Goal: Task Accomplishment & Management: Use online tool/utility

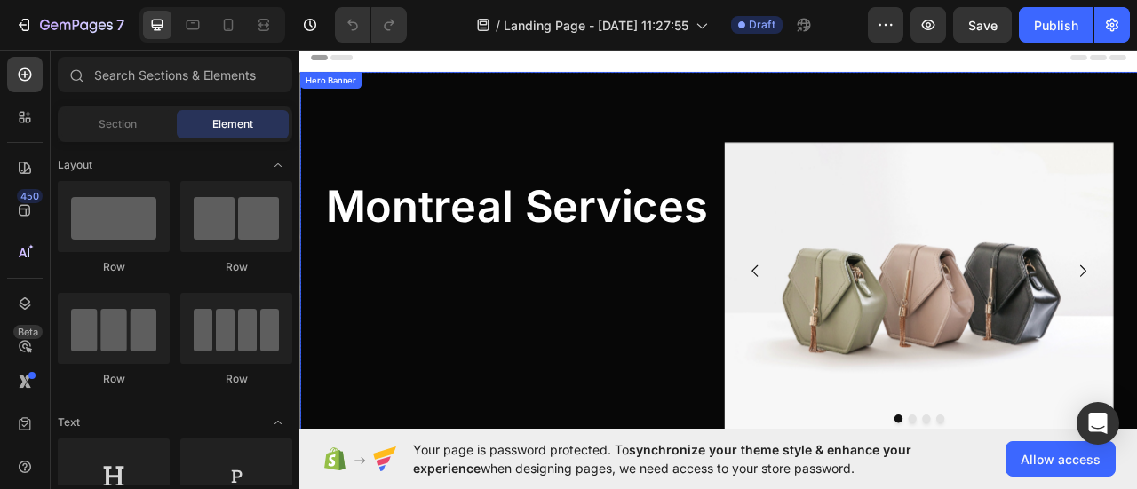
click at [512, 85] on div "Montreal Services Heading Image Drop element here Drop element here Drop elemen…" at bounding box center [832, 309] width 1039 height 461
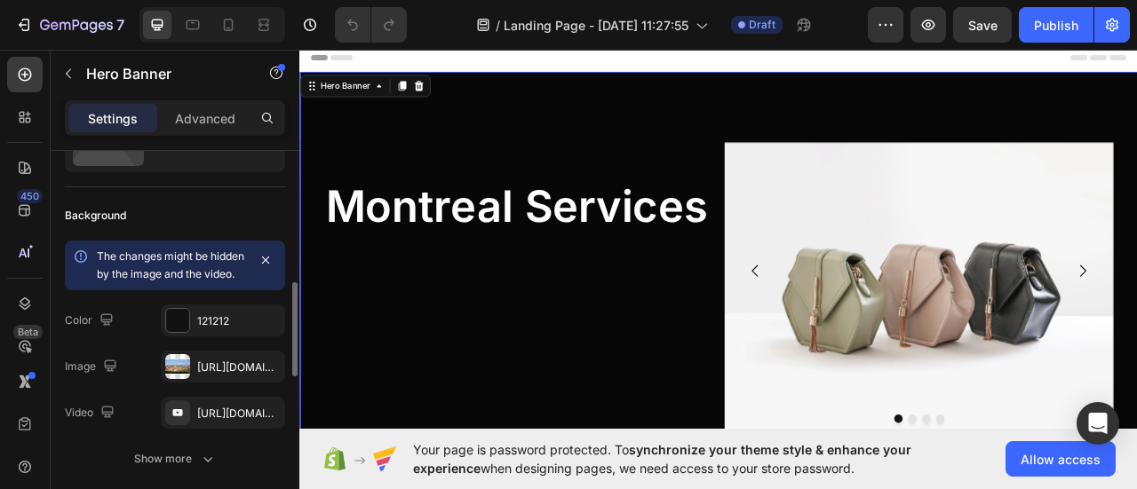
scroll to position [178, 0]
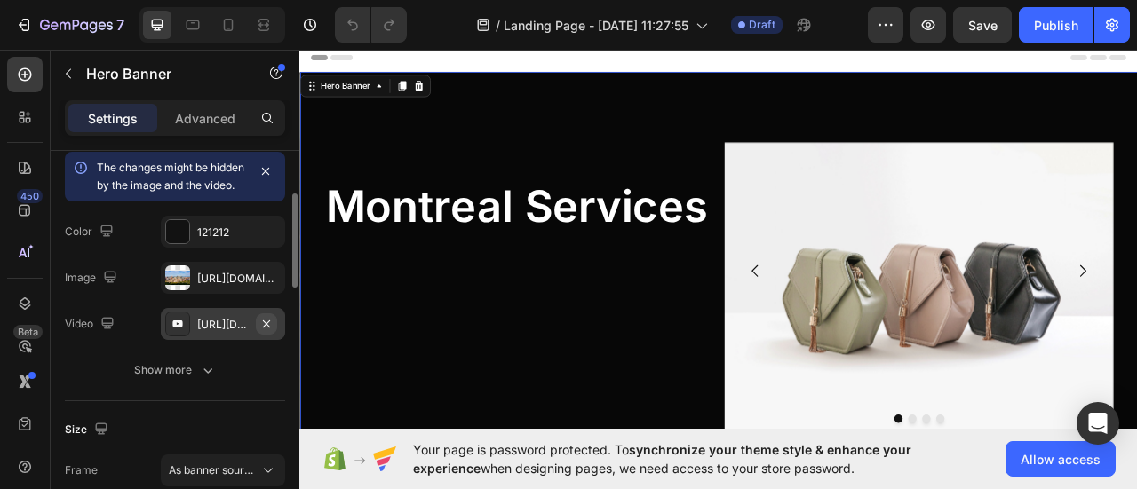
click at [265, 327] on icon "button" at bounding box center [266, 323] width 7 height 7
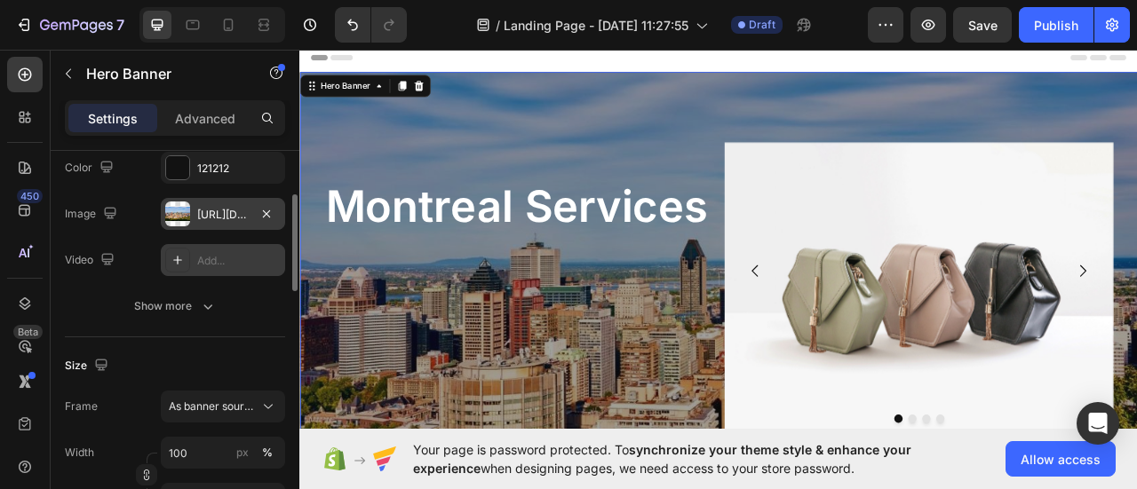
click at [225, 211] on div "https://www.mtlblog.com/media-library/the-montreal-skyline-from-the-mont-royal-…" at bounding box center [223, 215] width 52 height 16
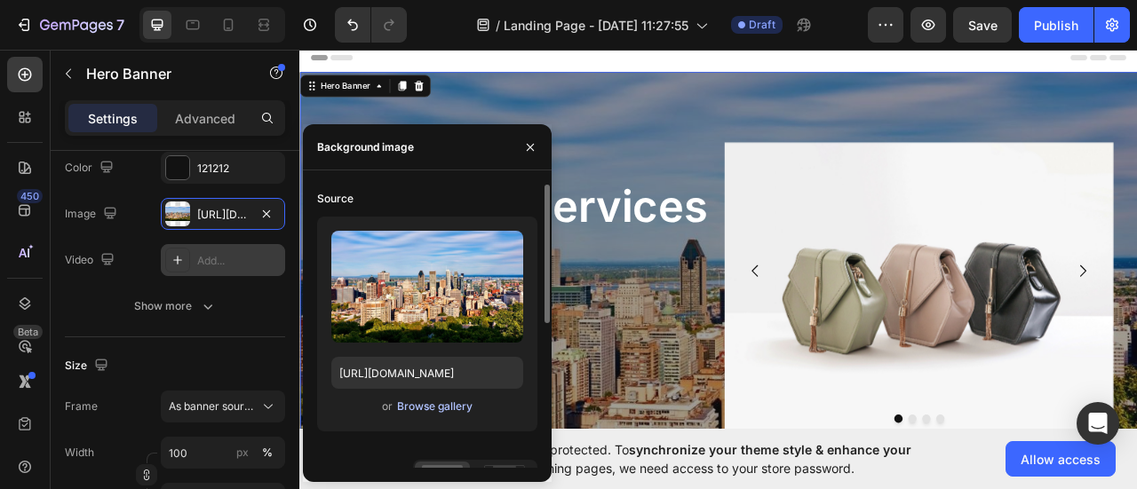
click at [431, 409] on div "Browse gallery" at bounding box center [434, 407] width 75 height 16
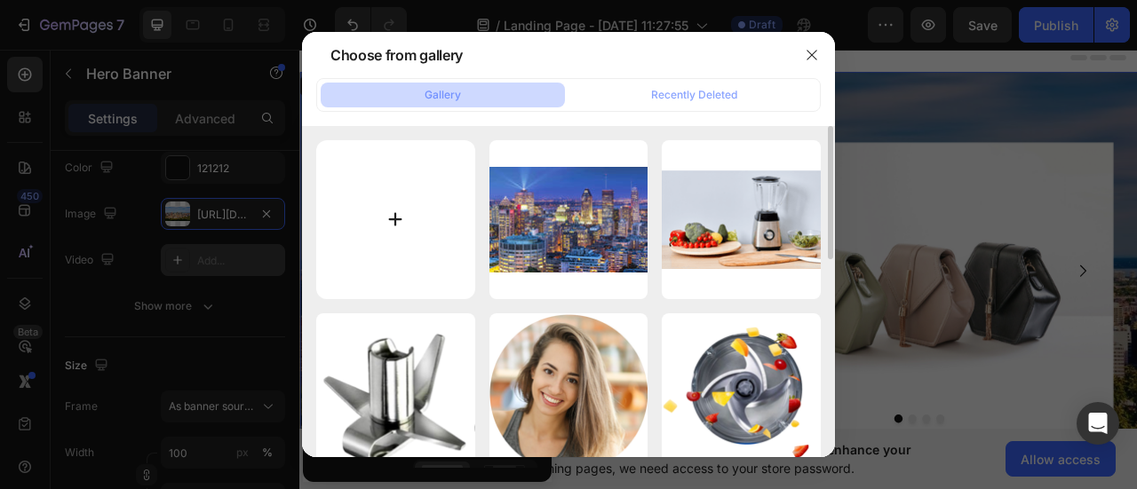
click at [432, 219] on input "file" at bounding box center [395, 219] width 159 height 159
type input "C:\fakepath\photo.webp"
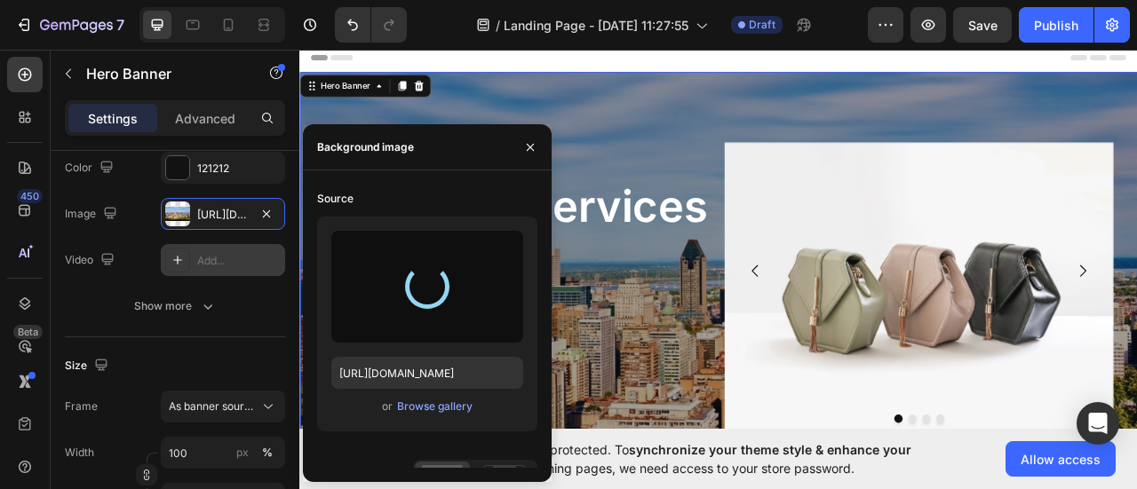
type input "https://cdn.shopify.com/s/files/1/0768/0271/9981/files/gempages_581585180947382…"
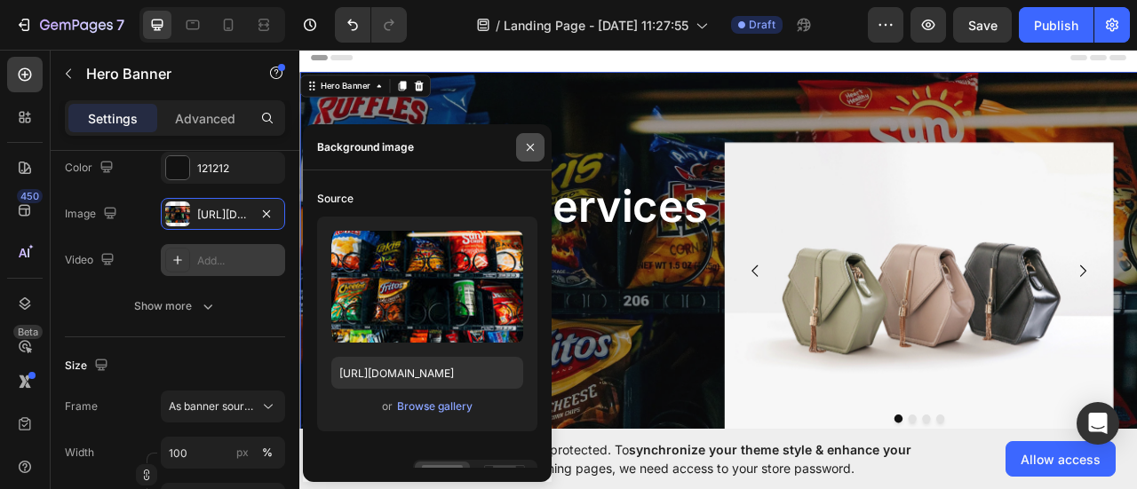
click at [529, 150] on icon "button" at bounding box center [530, 147] width 14 height 14
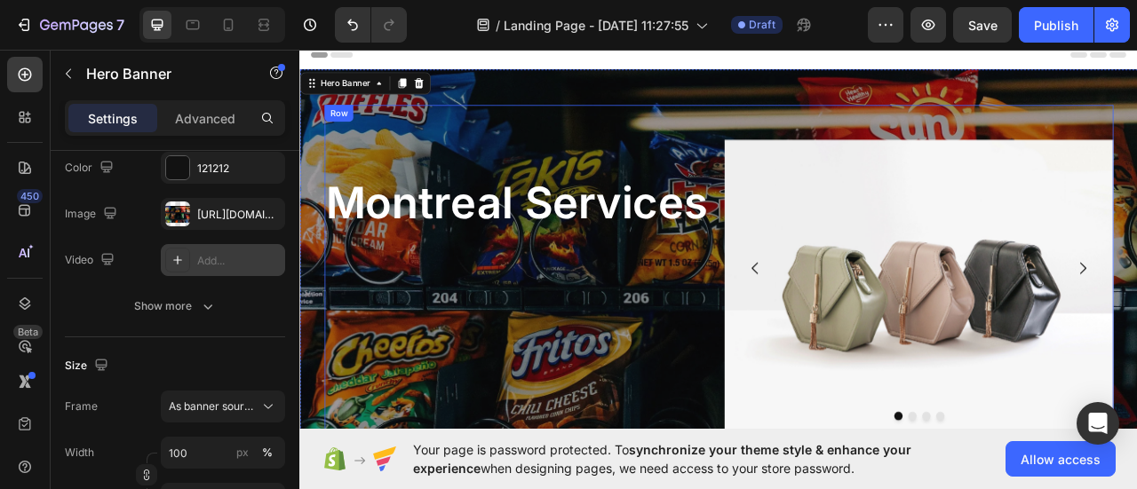
scroll to position [0, 0]
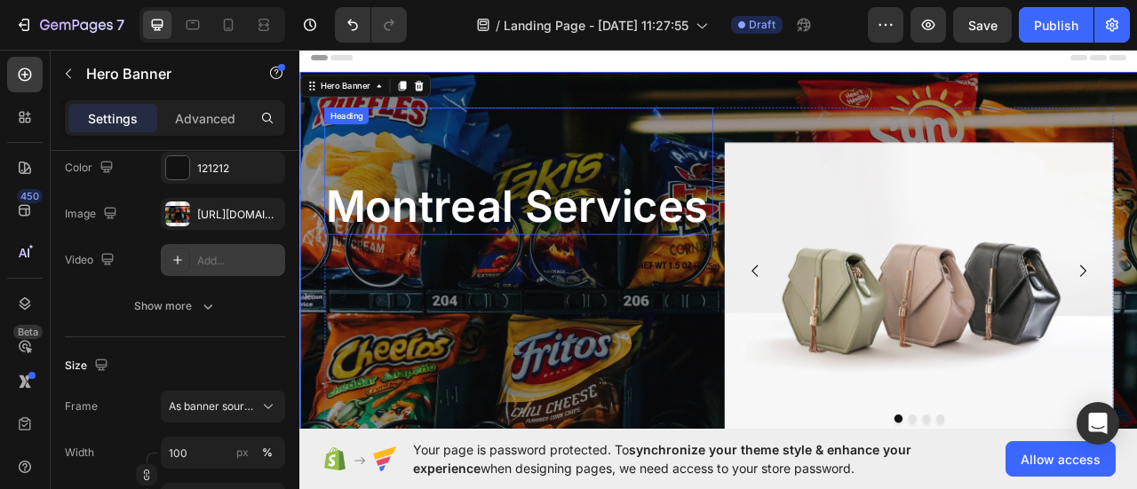
click at [560, 257] on h2 "Montreal Services" at bounding box center [577, 249] width 495 height 73
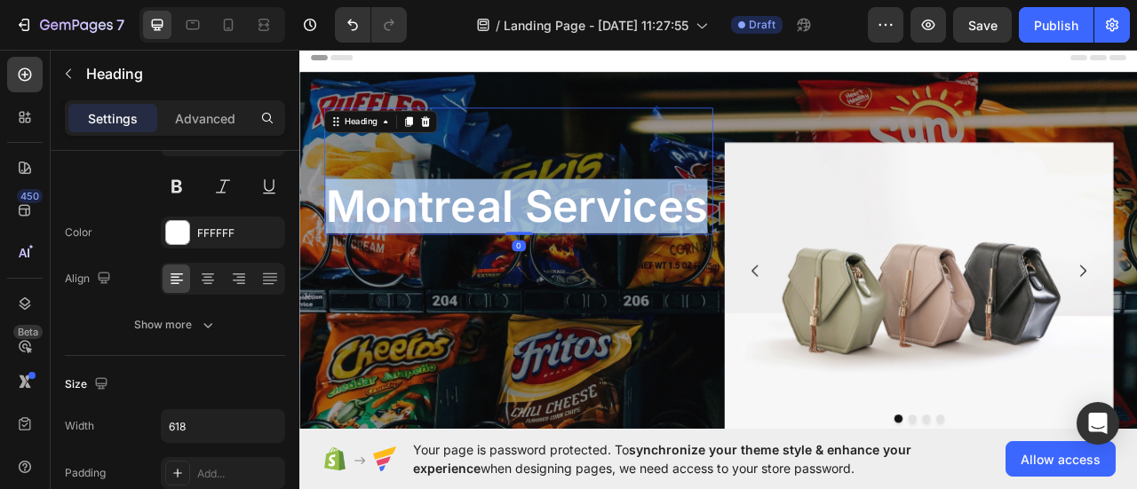
click at [560, 257] on p "Montreal Services" at bounding box center [577, 249] width 491 height 69
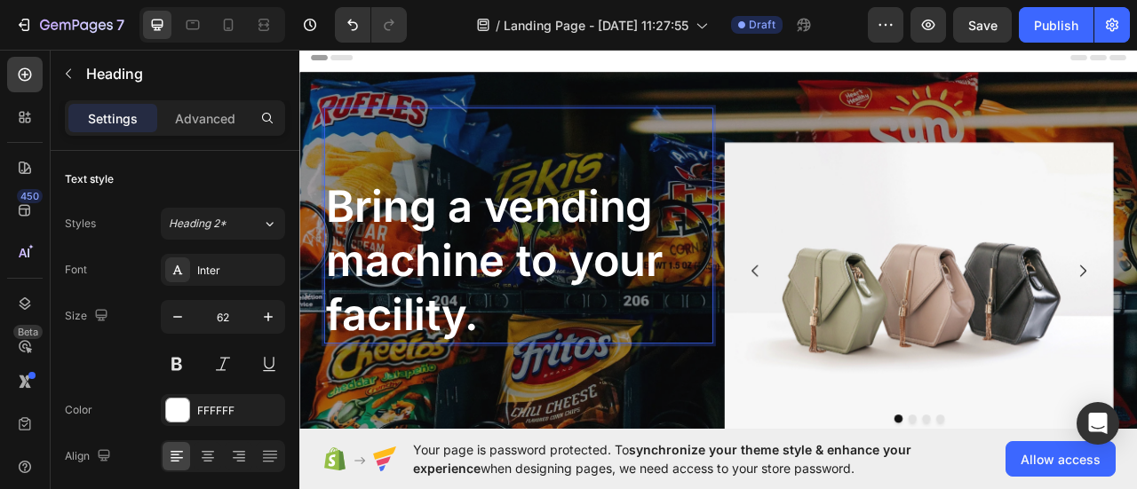
click at [488, 186] on div "Bring a vending machine to your facility. Heading 0" at bounding box center [577, 274] width 495 height 300
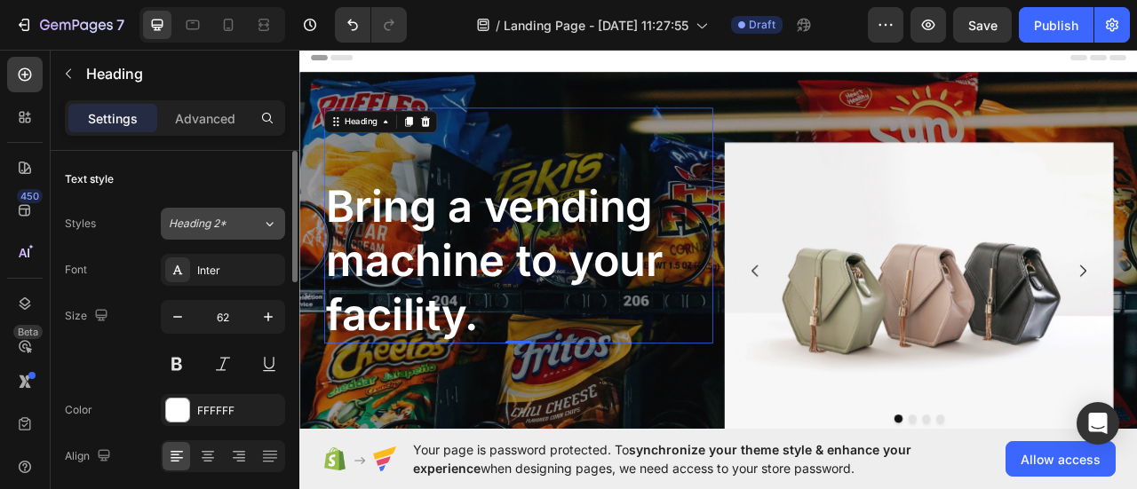
click at [214, 216] on span "Heading 2*" at bounding box center [198, 224] width 58 height 16
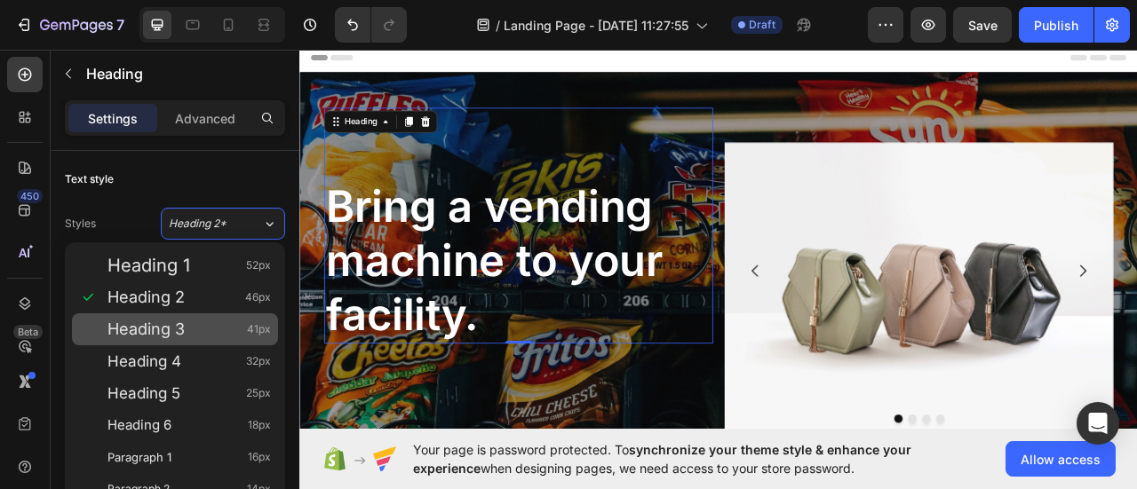
click at [187, 316] on div "Heading 3 41px" at bounding box center [175, 330] width 206 height 32
type input "41"
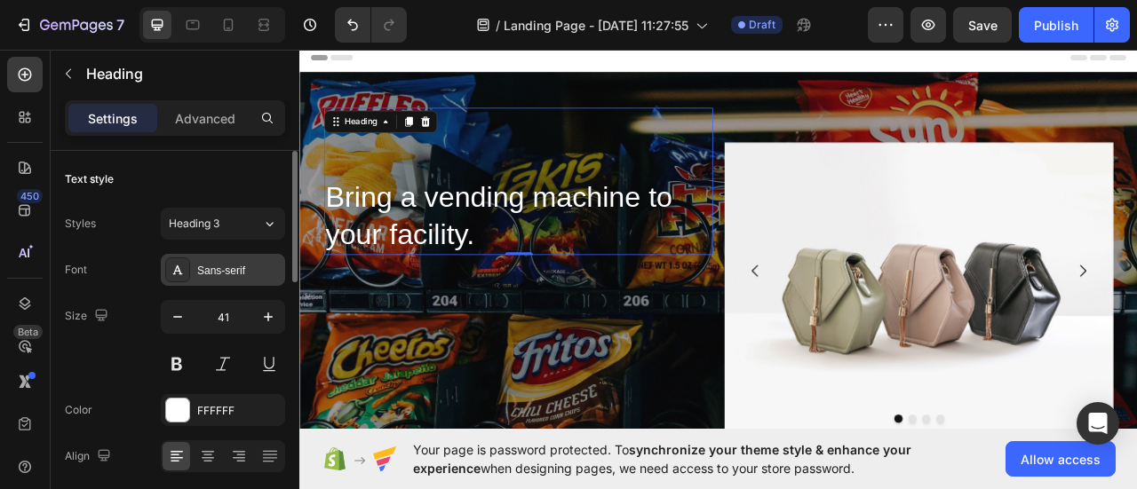
click at [209, 269] on div "Sans-serif" at bounding box center [238, 271] width 83 height 16
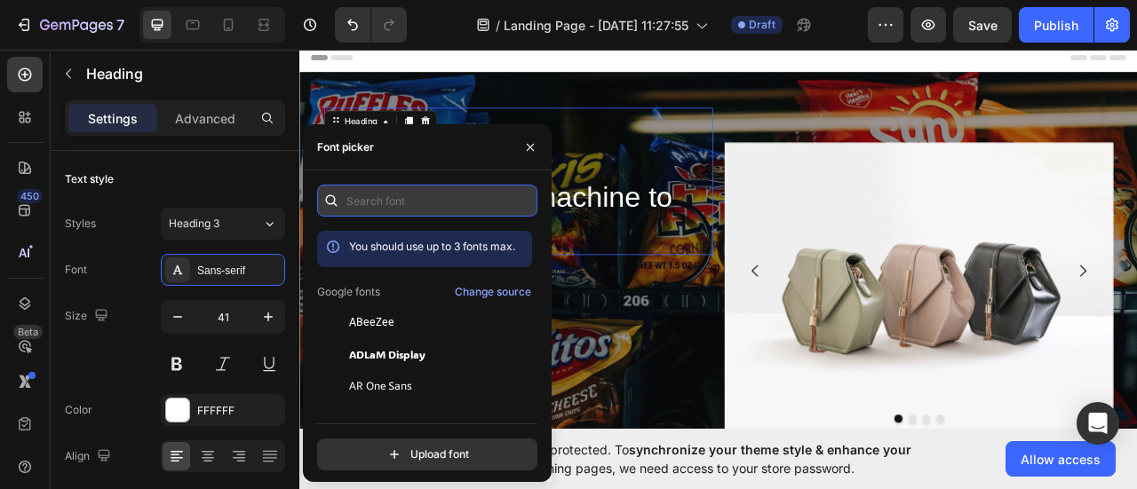
click at [359, 201] on input "text" at bounding box center [427, 201] width 220 height 32
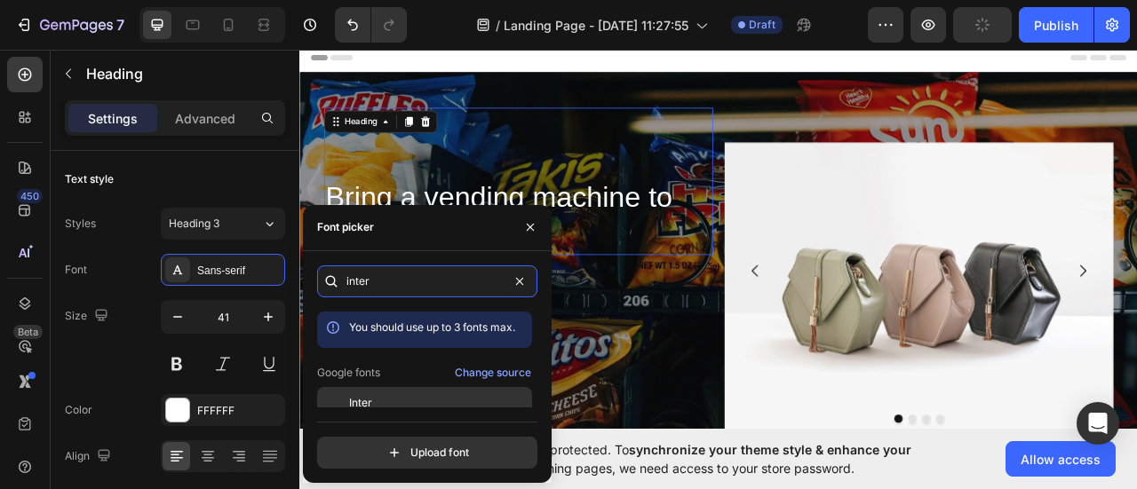
type input "inter"
click at [377, 395] on div "Inter" at bounding box center [438, 403] width 179 height 16
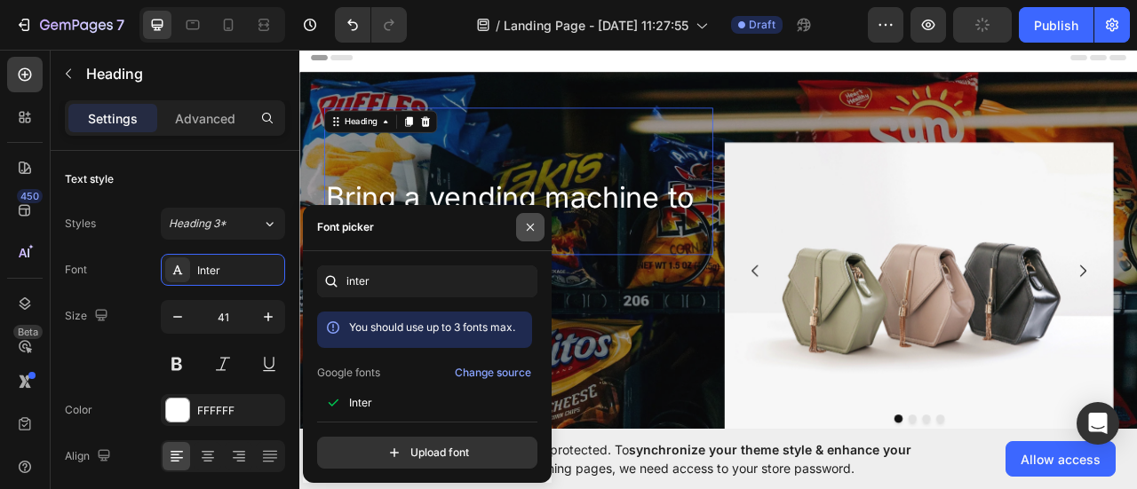
click at [532, 227] on icon "button" at bounding box center [530, 227] width 14 height 14
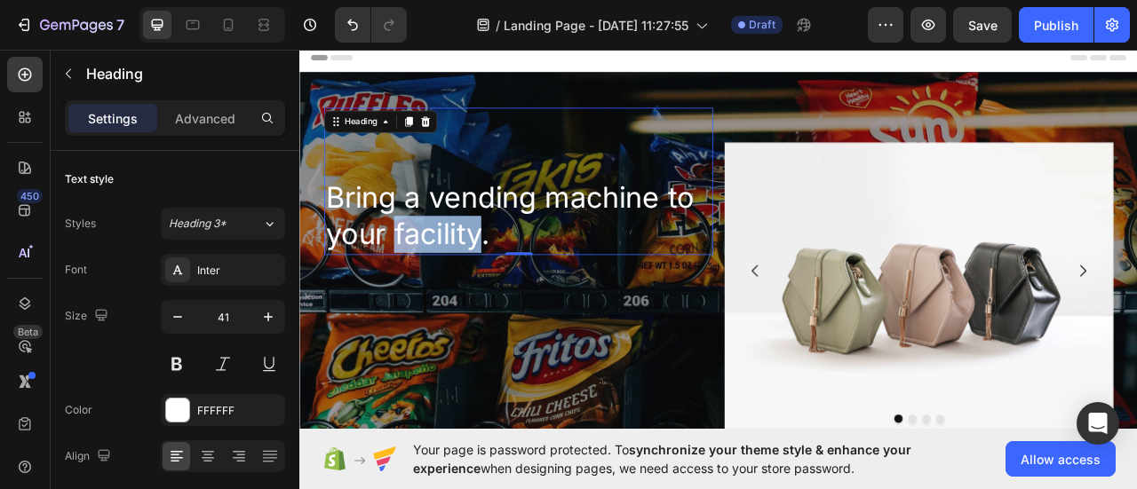
click at [421, 273] on p "Bring a vending machine to your facility." at bounding box center [577, 262] width 491 height 95
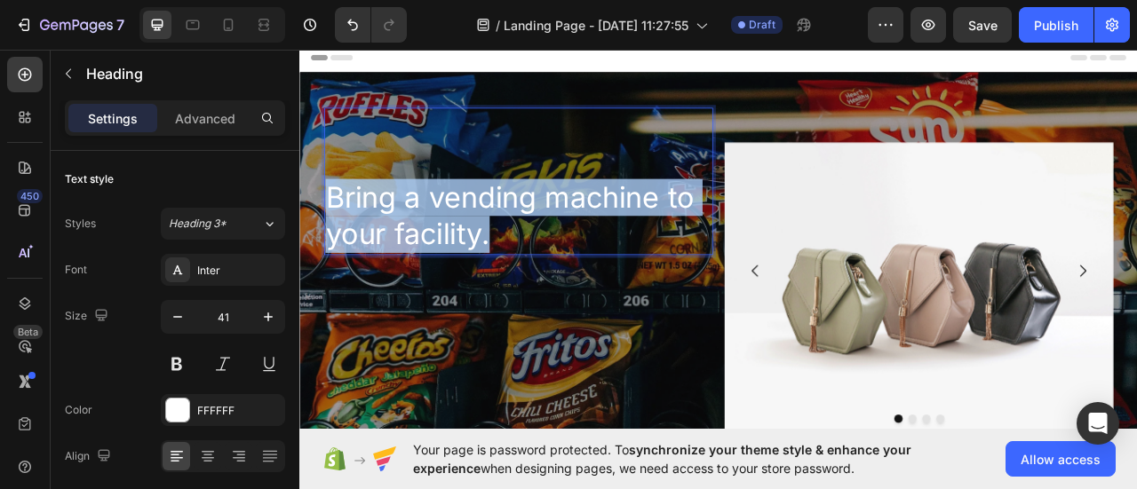
click at [421, 273] on p "Bring a vending machine to your facility." at bounding box center [577, 262] width 491 height 95
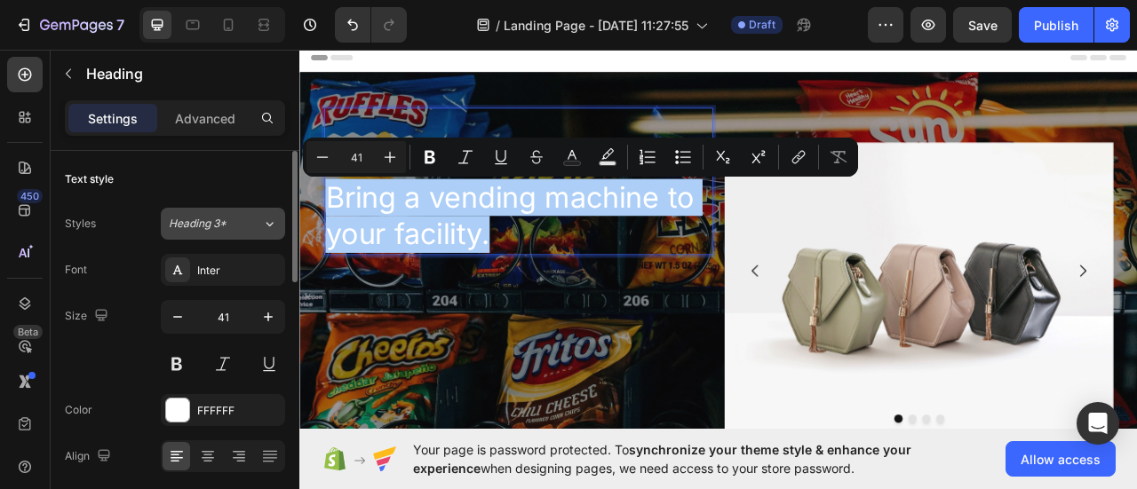
click at [221, 223] on span "Heading 3*" at bounding box center [198, 224] width 58 height 16
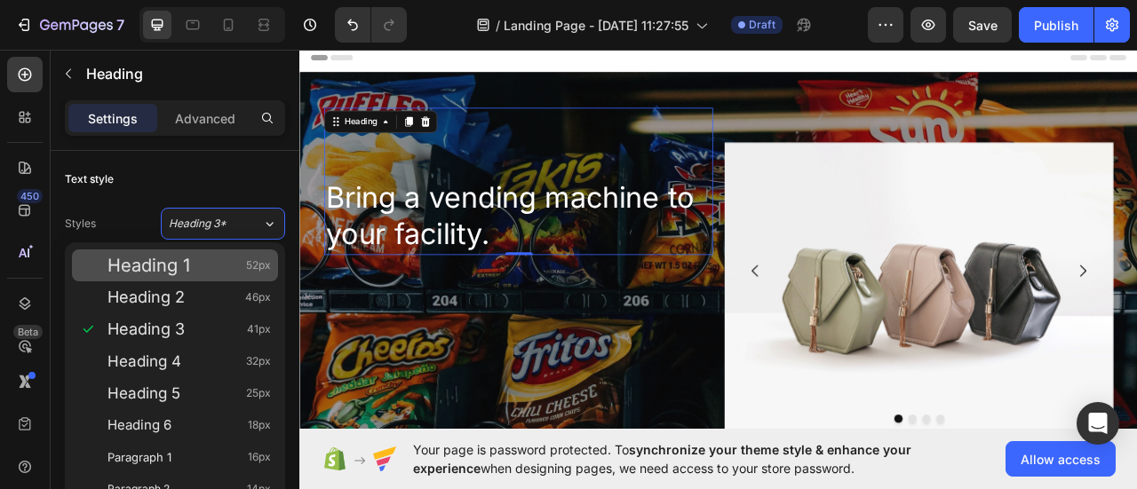
click at [203, 279] on div "Heading 1 52px" at bounding box center [175, 266] width 206 height 32
type input "52"
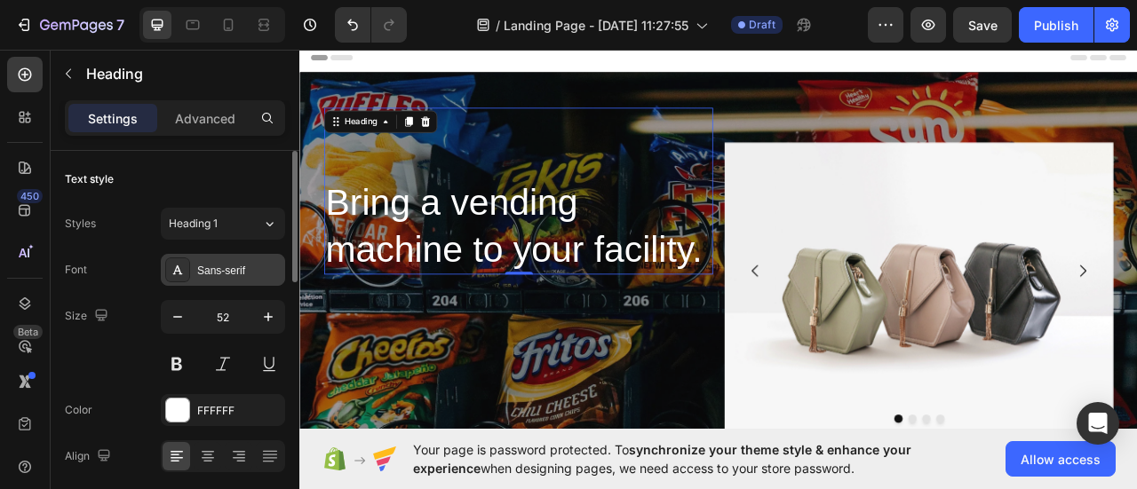
click at [227, 269] on div "Sans-serif" at bounding box center [238, 271] width 83 height 16
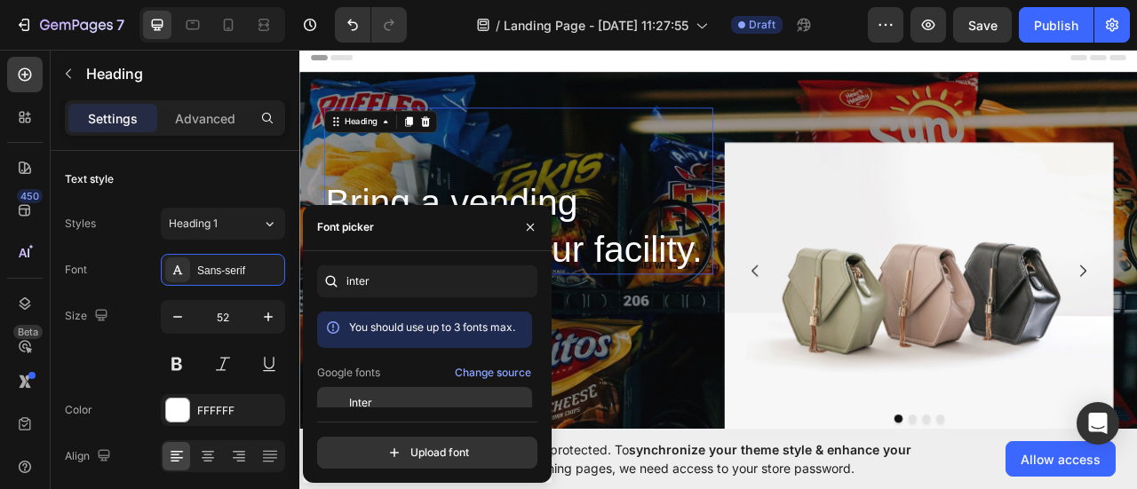
click at [368, 395] on span "Inter" at bounding box center [360, 403] width 23 height 16
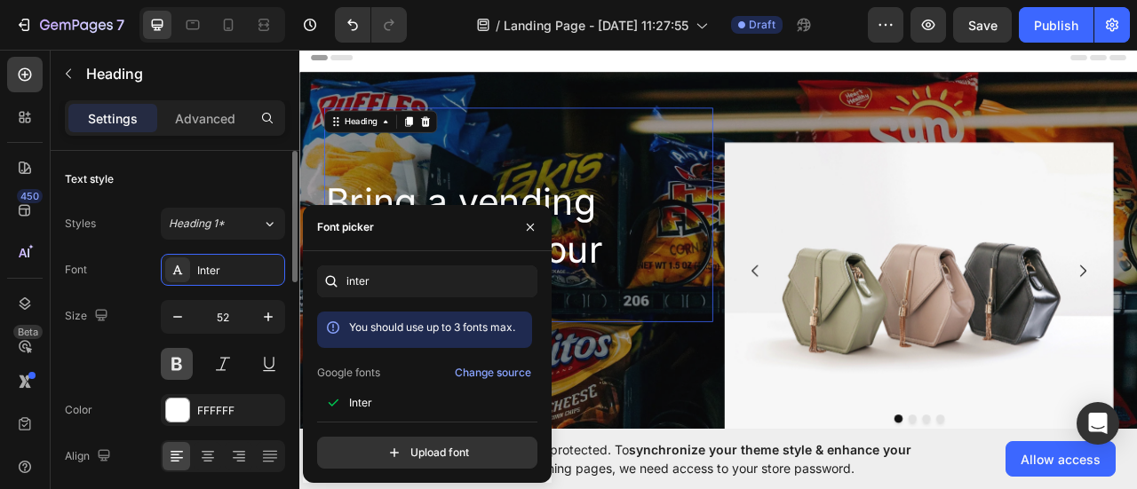
click at [183, 361] on button at bounding box center [177, 364] width 32 height 32
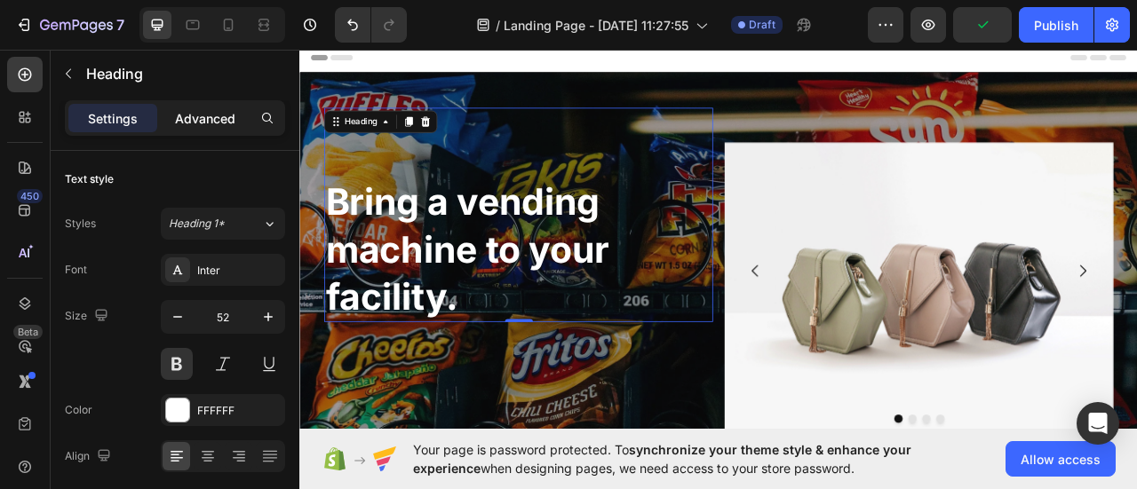
click at [210, 119] on p "Advanced" at bounding box center [205, 118] width 60 height 19
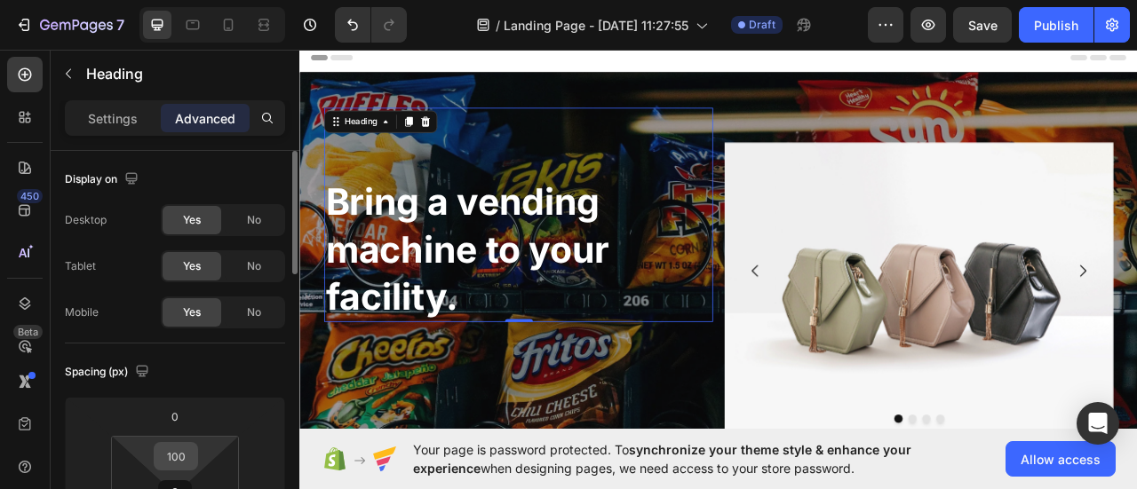
click at [181, 450] on input "100" at bounding box center [176, 456] width 36 height 27
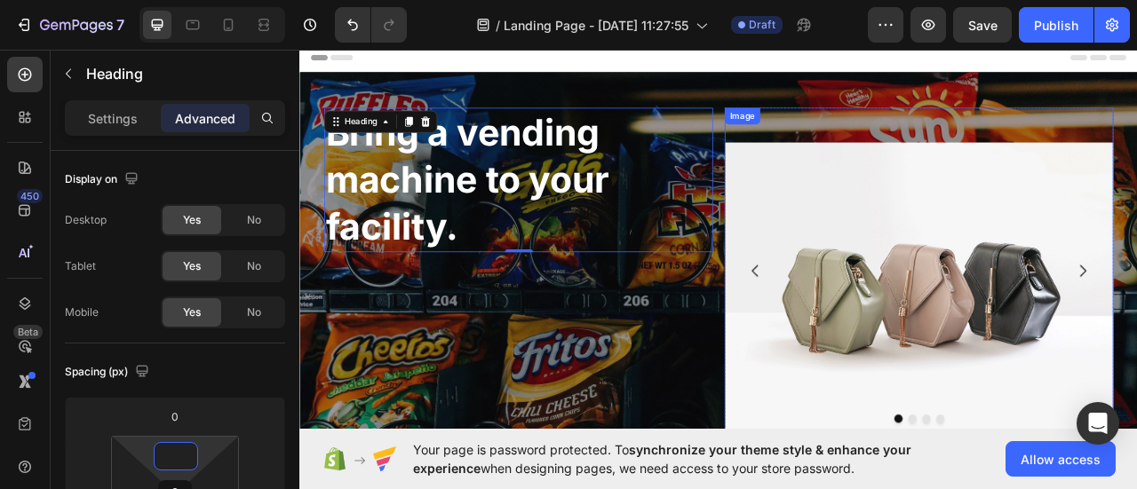
drag, startPoint x: 953, startPoint y: 154, endPoint x: 933, endPoint y: 155, distance: 20.4
click at [953, 153] on div "Image" at bounding box center [1086, 332] width 495 height 416
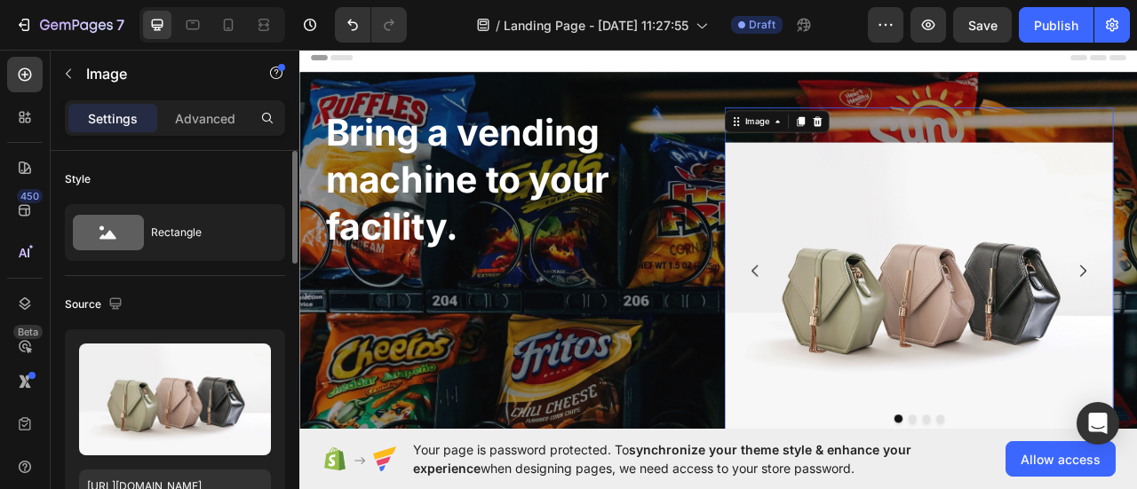
click at [227, 116] on p "Advanced" at bounding box center [205, 118] width 60 height 19
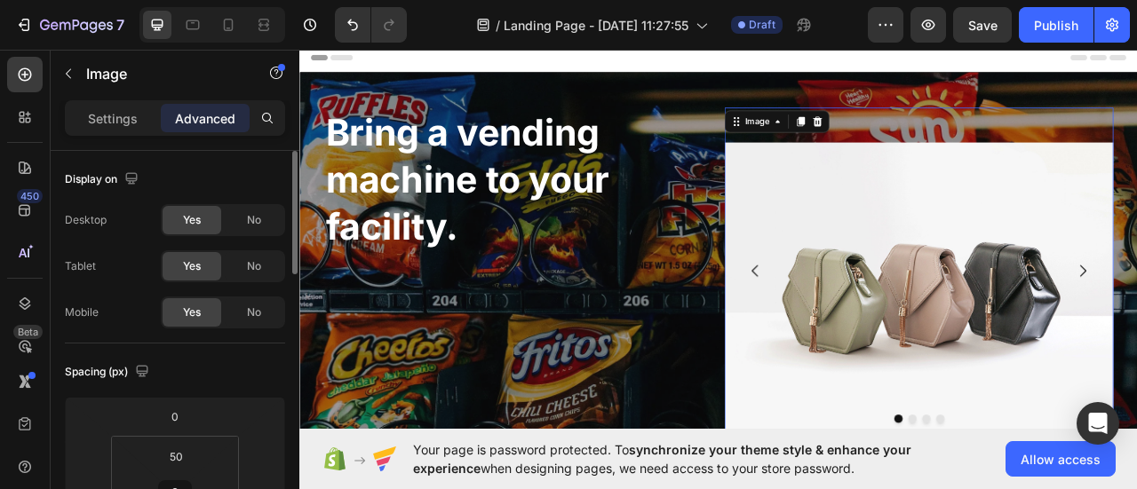
scroll to position [89, 0]
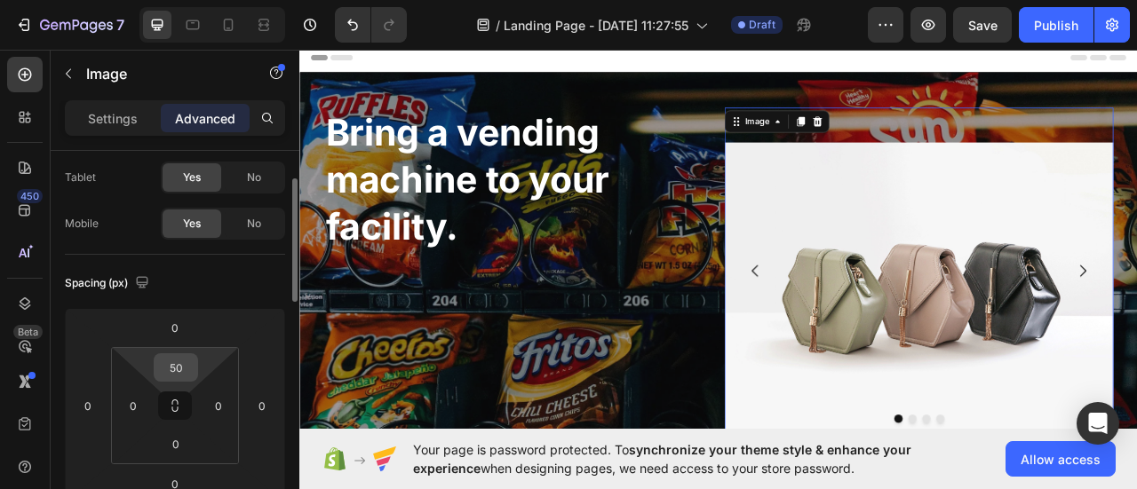
click at [183, 369] on input "50" at bounding box center [176, 367] width 36 height 27
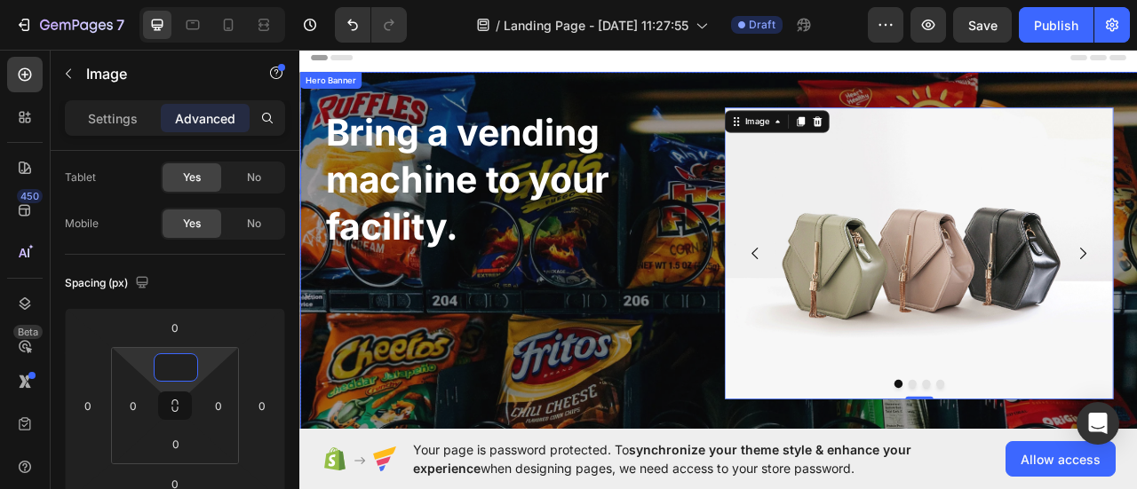
click at [992, 92] on div "Bring a vending machine to your facility. Heading Image 0 Drop element here Dro…" at bounding box center [832, 287] width 1039 height 417
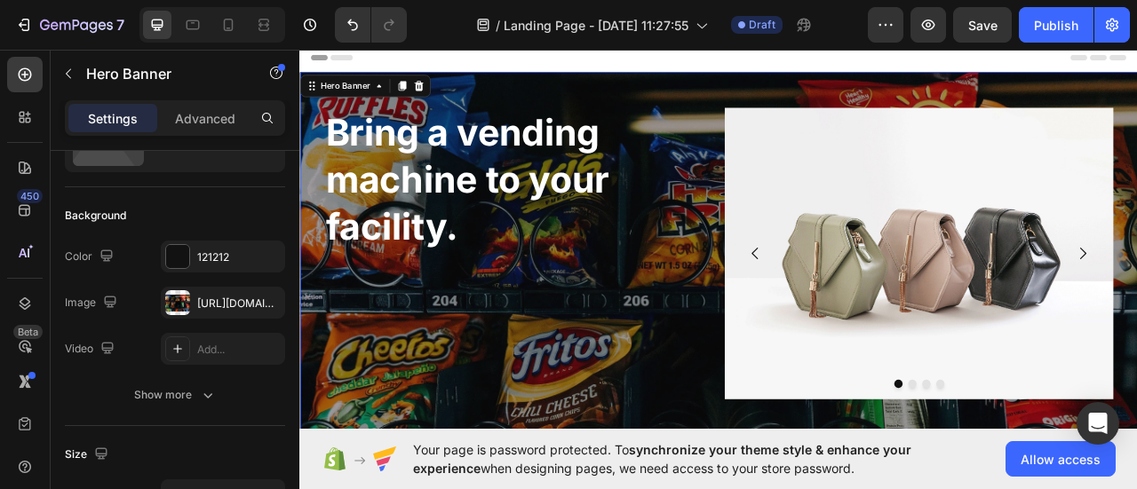
scroll to position [0, 0]
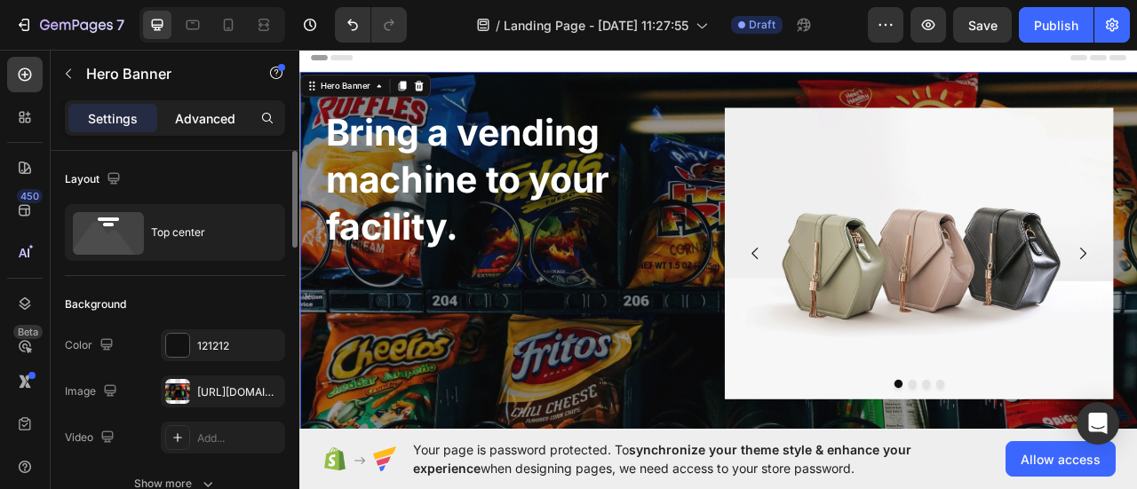
click at [203, 113] on p "Advanced" at bounding box center [205, 118] width 60 height 19
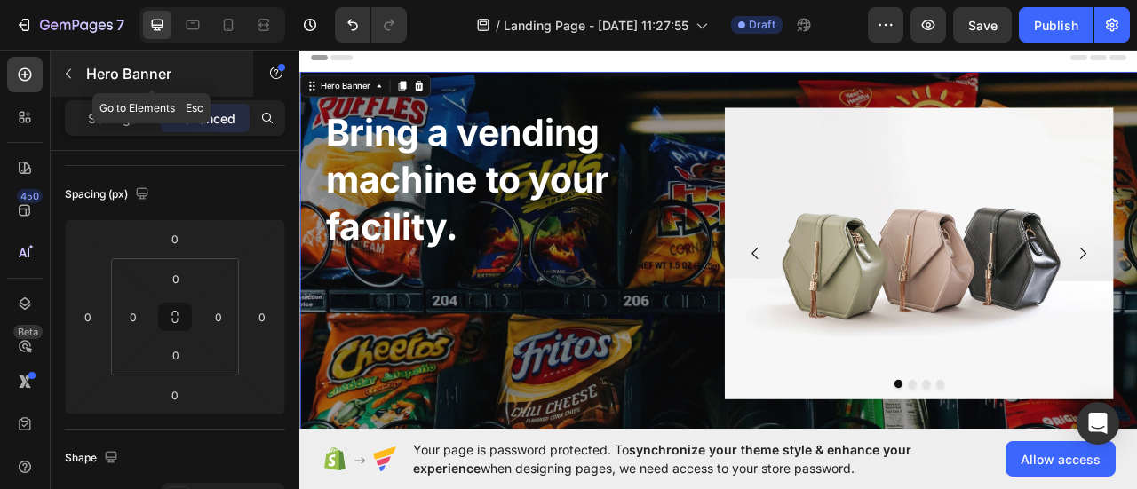
click at [75, 81] on button "button" at bounding box center [68, 74] width 28 height 28
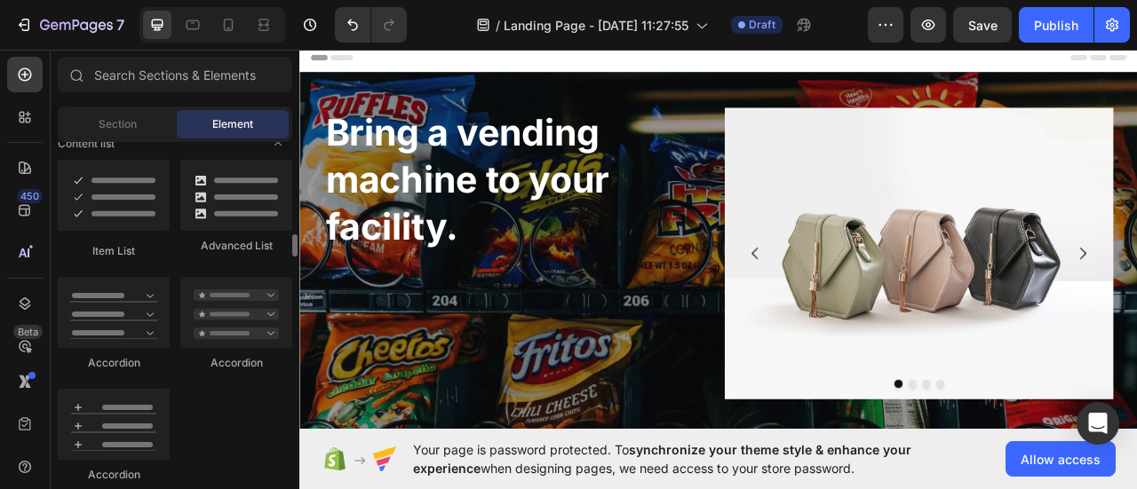
scroll to position [1332, 0]
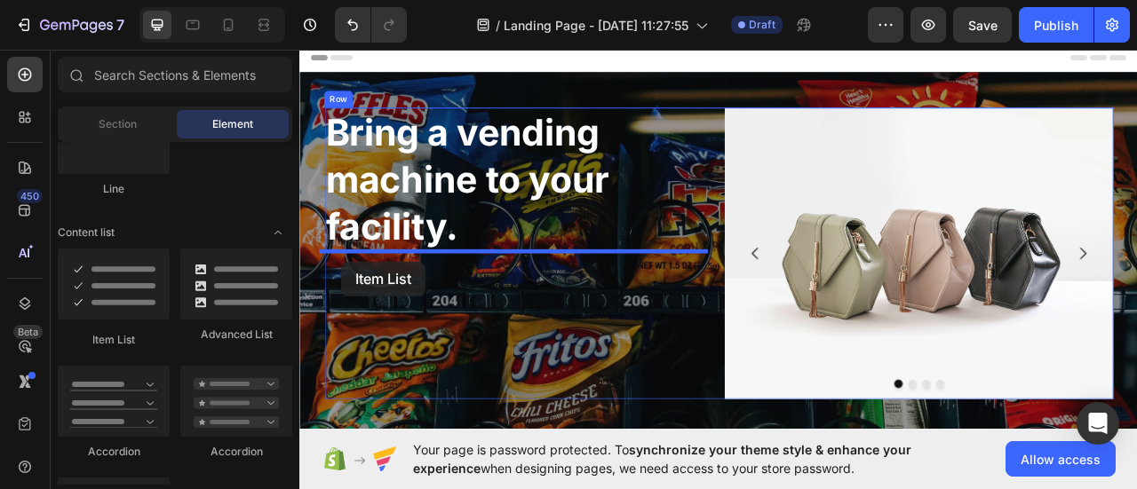
drag, startPoint x: 417, startPoint y: 338, endPoint x: 351, endPoint y: 317, distance: 68.8
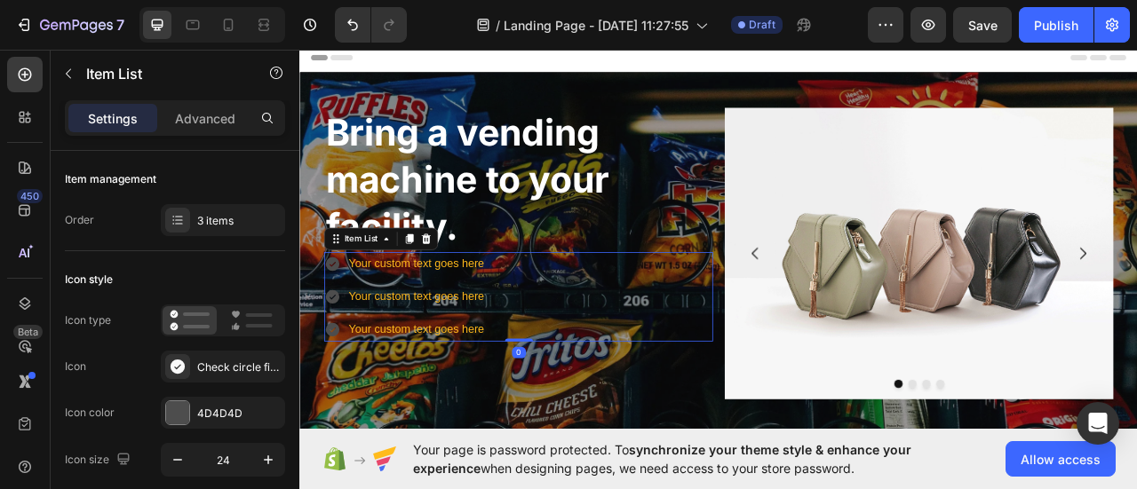
click at [431, 331] on div "Your custom text goes here" at bounding box center [448, 323] width 178 height 31
click at [431, 331] on p "Your custom text goes here" at bounding box center [447, 324] width 172 height 26
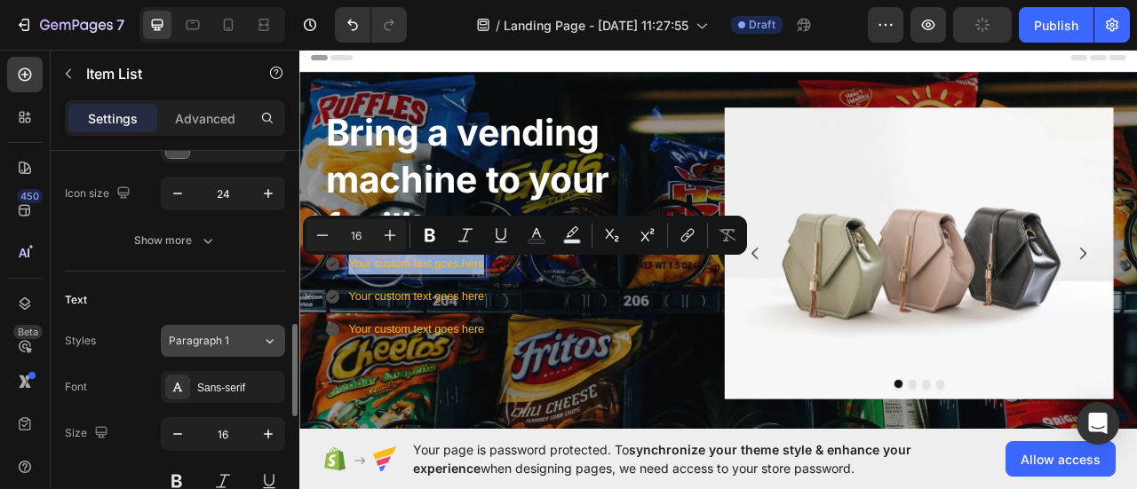
scroll to position [355, 0]
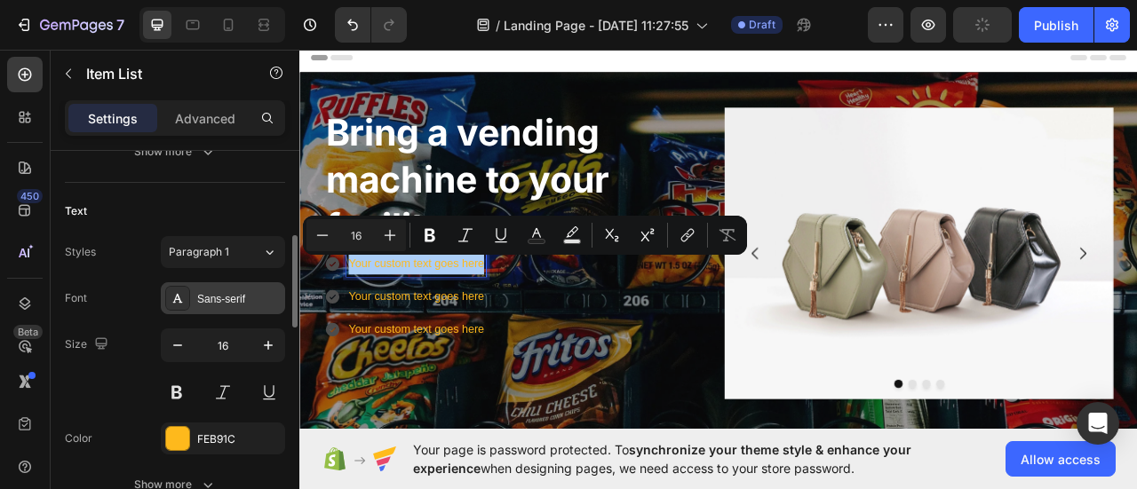
click at [234, 305] on div "Sans-serif" at bounding box center [238, 299] width 83 height 16
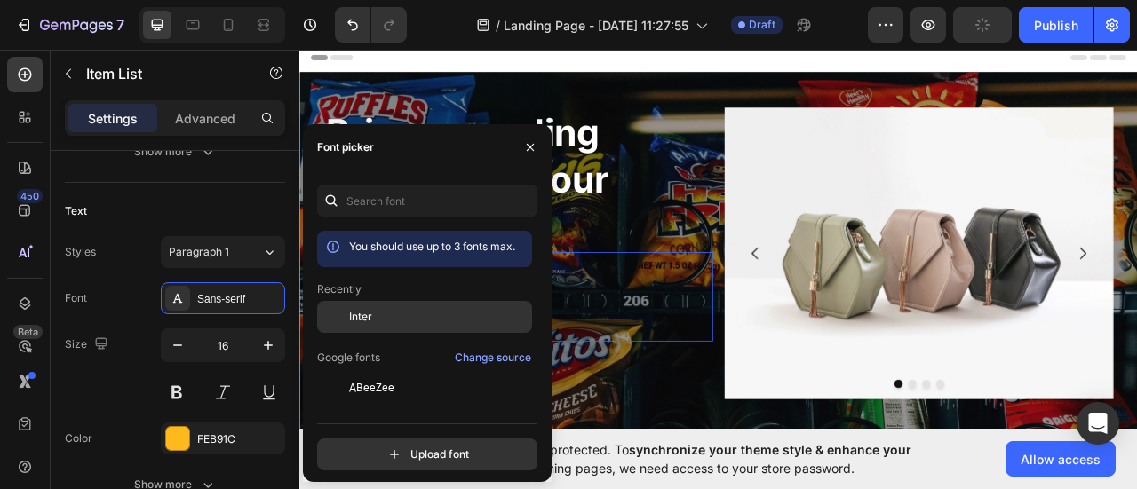
click at [372, 436] on div "Inter" at bounding box center [424, 452] width 215 height 32
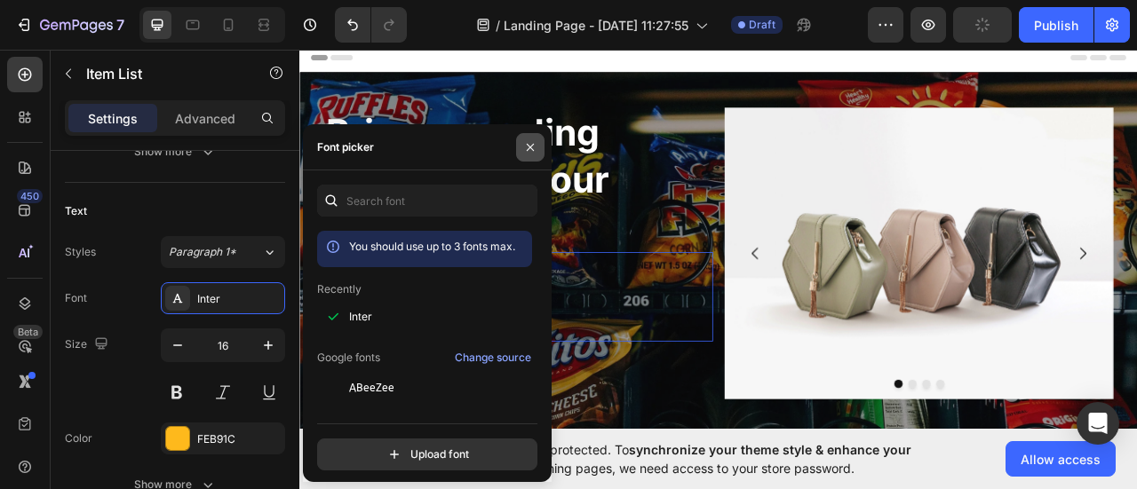
click at [536, 147] on icon "button" at bounding box center [530, 147] width 14 height 14
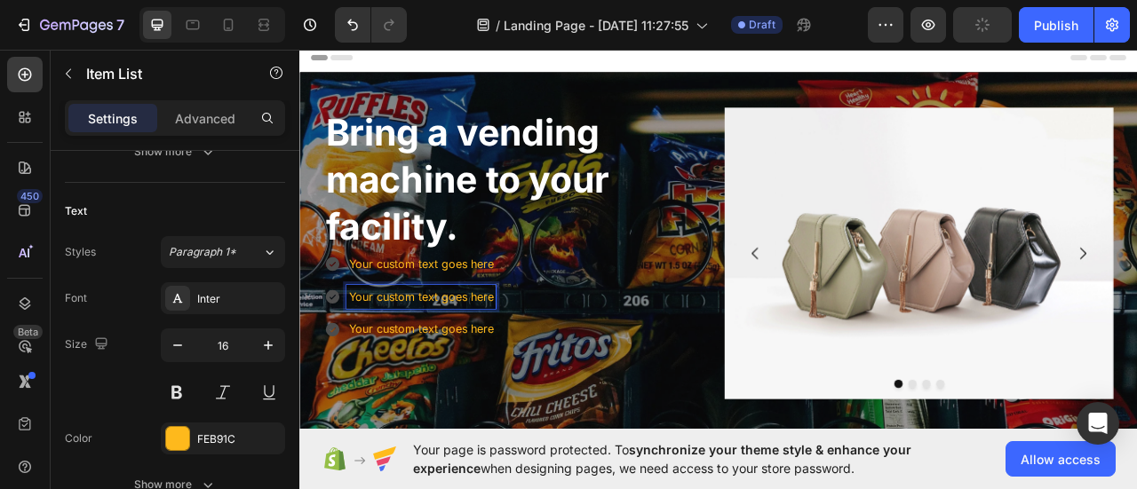
click at [403, 397] on p "Your custom text goes here" at bounding box center [453, 406] width 185 height 26
click at [384, 397] on p "Your custom text goes here" at bounding box center [453, 406] width 185 height 26
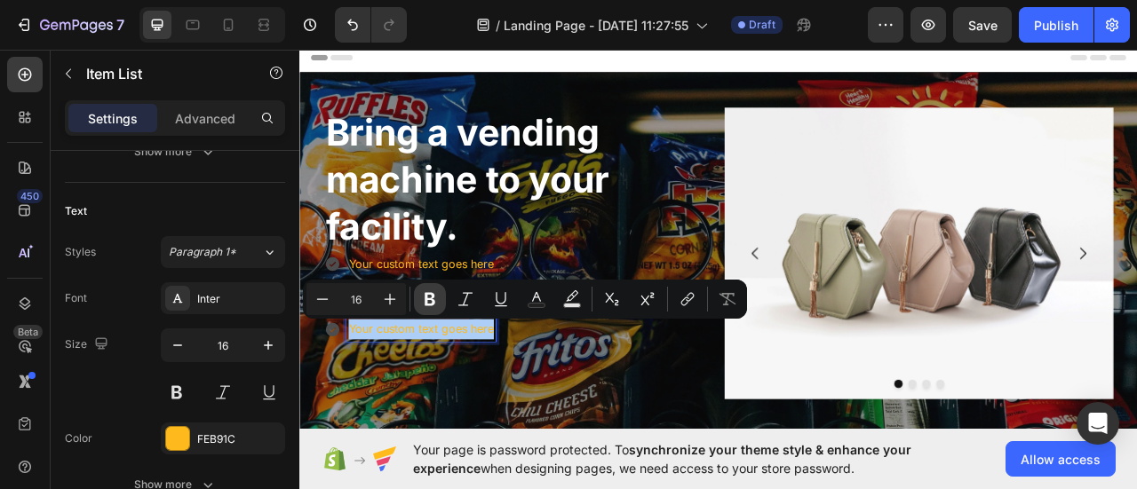
click at [425, 294] on icon "Editor contextual toolbar" at bounding box center [430, 299] width 11 height 13
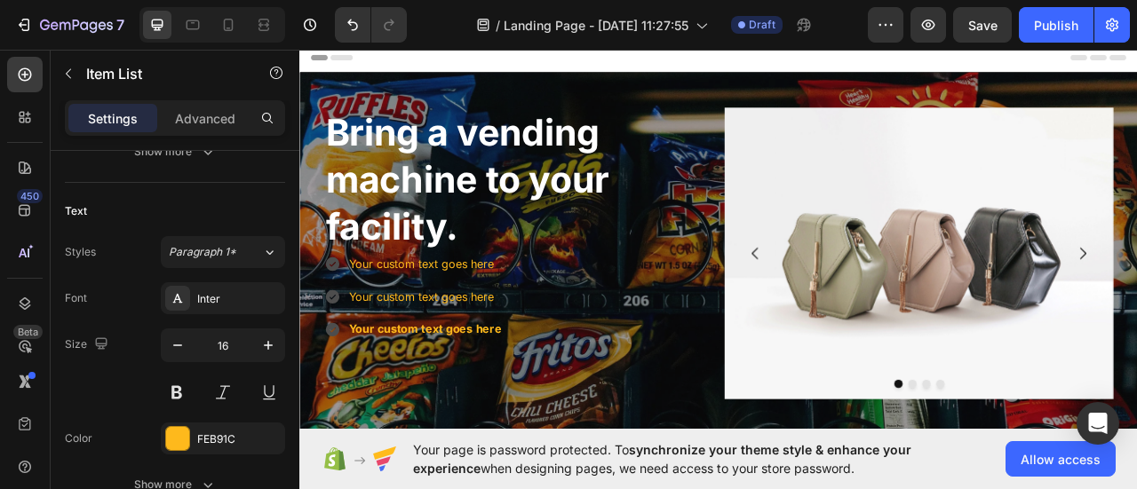
click at [452, 318] on p "Your custom text goes here" at bounding box center [458, 324] width 195 height 26
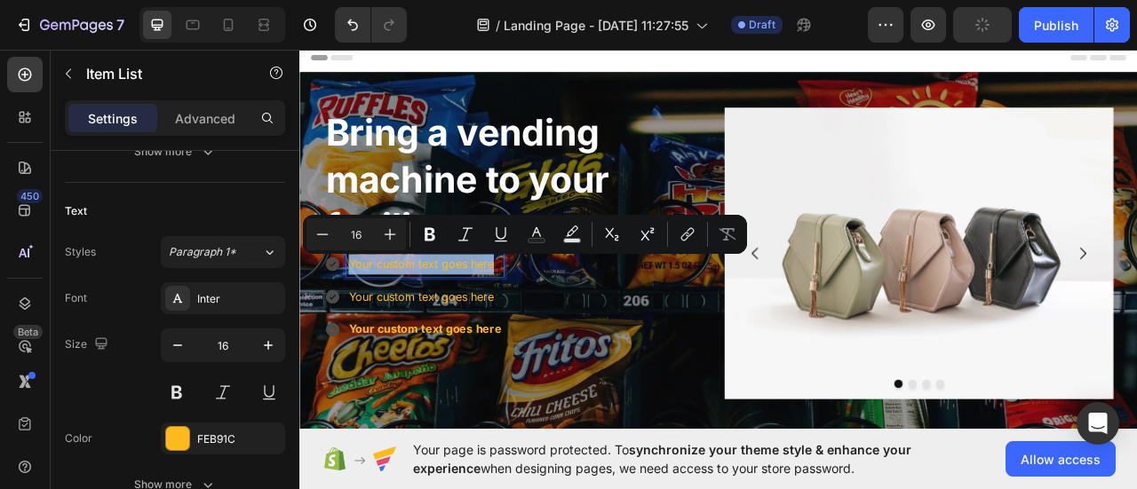
click at [452, 318] on p "Your custom text goes here" at bounding box center [458, 324] width 195 height 26
click at [437, 229] on icon "Editor contextual toolbar" at bounding box center [430, 235] width 18 height 18
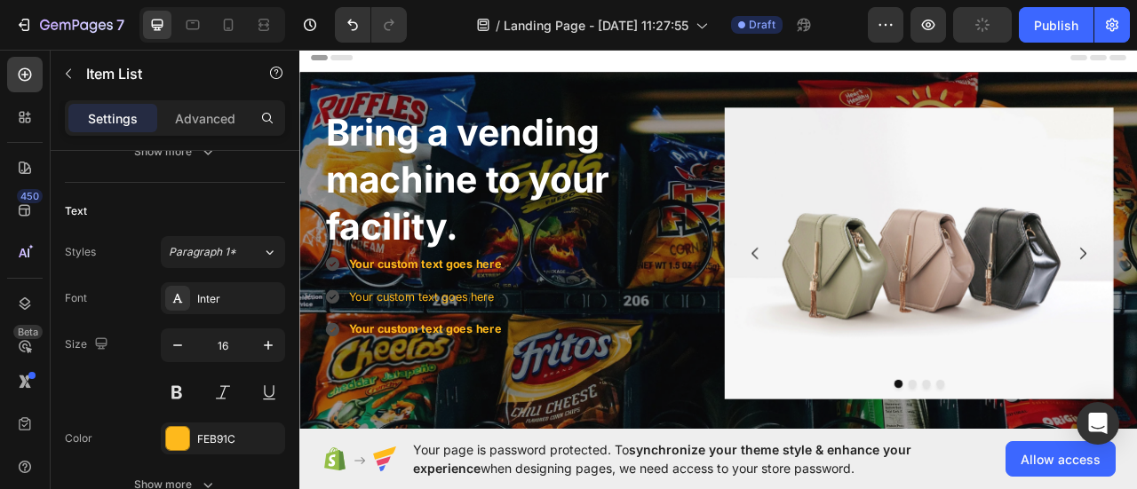
click at [432, 369] on p "Your custom text goes here" at bounding box center [458, 366] width 195 height 26
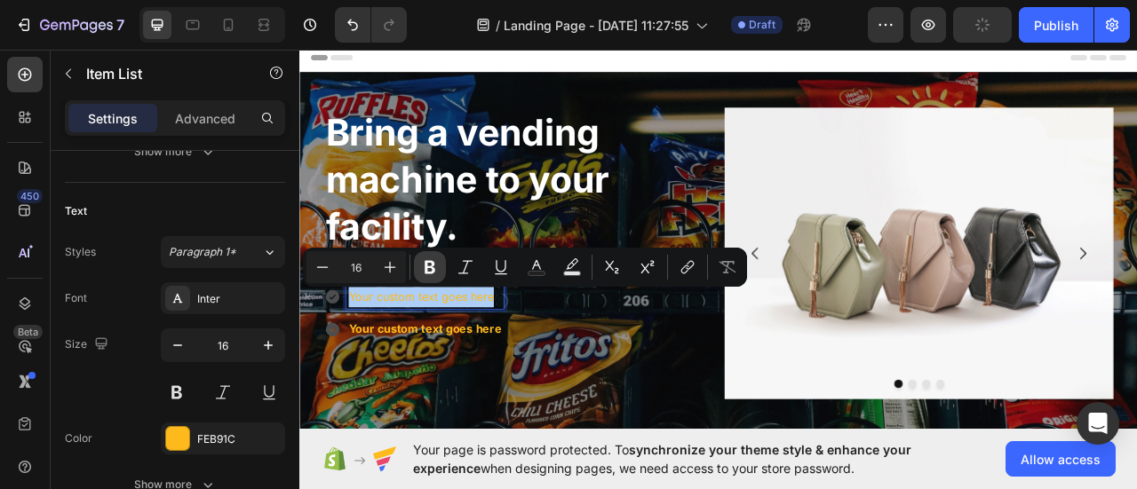
click at [425, 266] on icon "Editor contextual toolbar" at bounding box center [430, 267] width 18 height 18
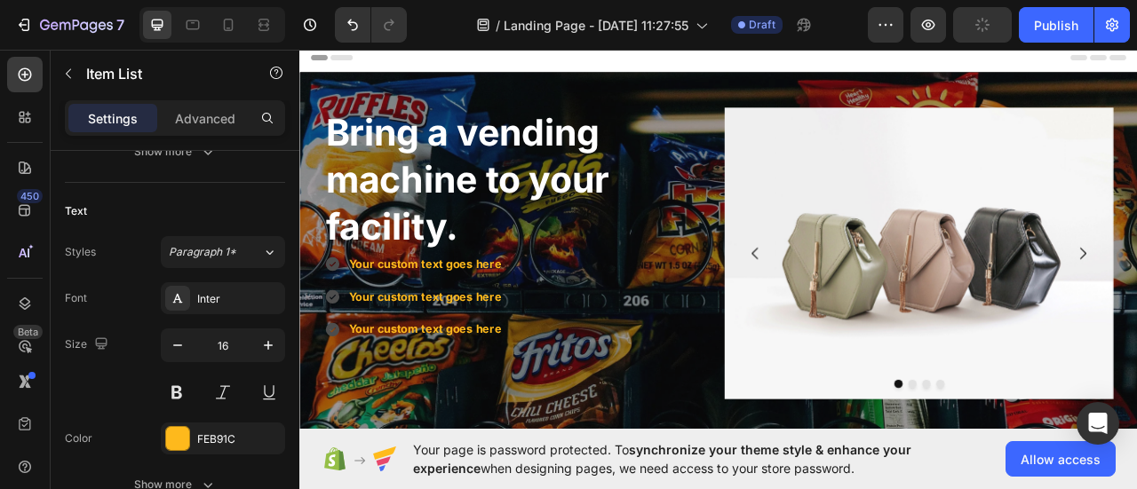
click at [401, 322] on strong "Your custom text goes here" at bounding box center [458, 323] width 195 height 18
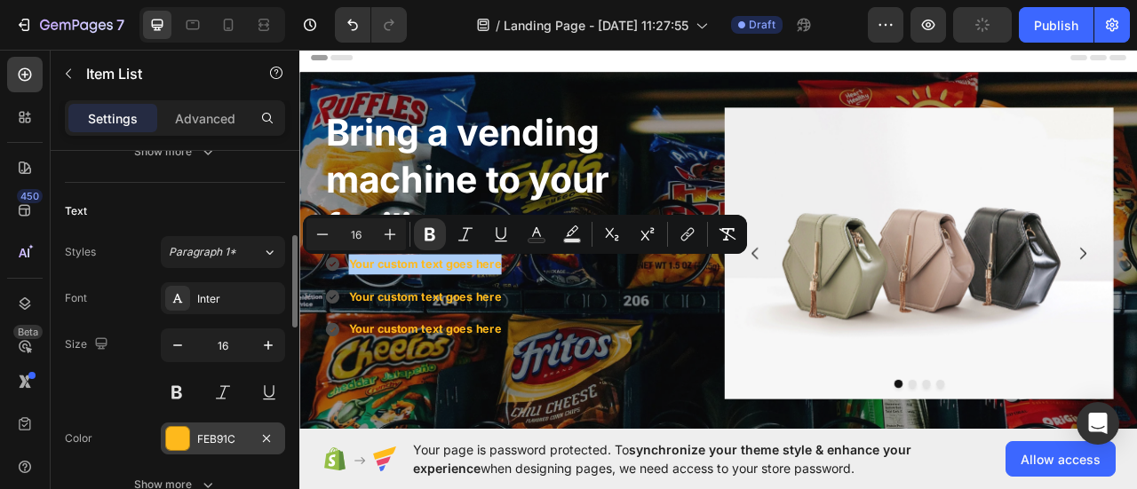
click at [220, 441] on div "FEB91C" at bounding box center [223, 440] width 52 height 16
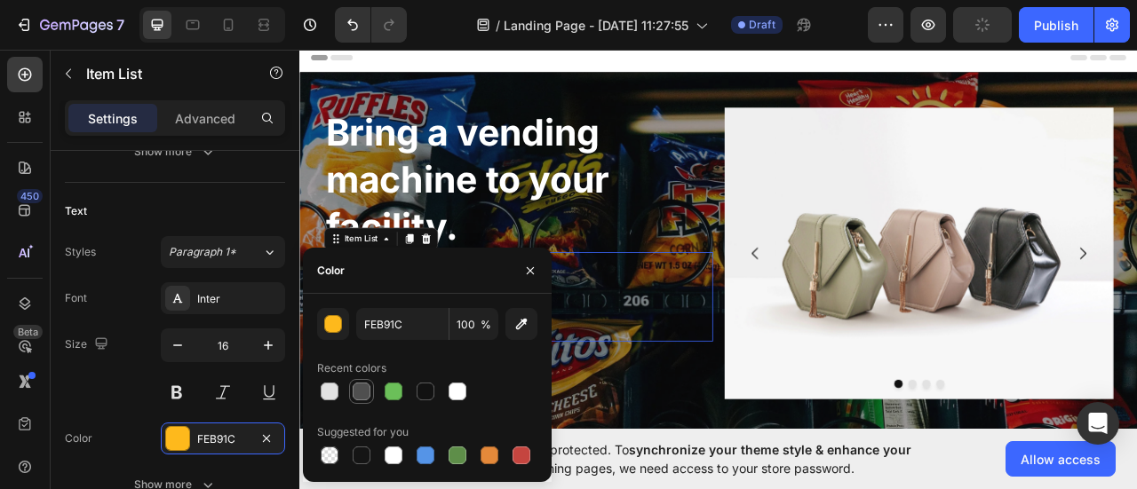
click at [335, 390] on div at bounding box center [330, 392] width 18 height 18
click at [459, 390] on div at bounding box center [458, 392] width 18 height 18
type input "FFFFFF"
click at [538, 266] on button "button" at bounding box center [530, 271] width 28 height 28
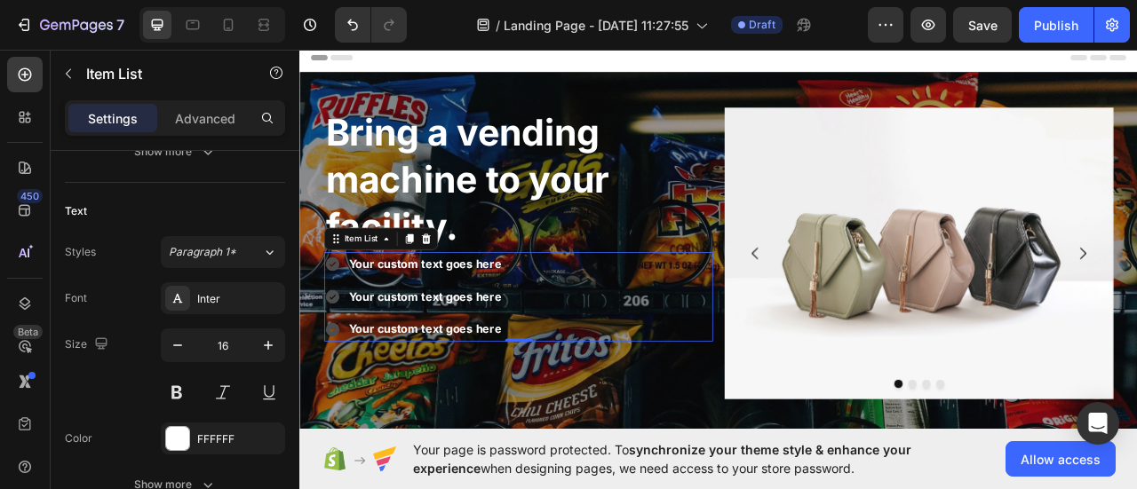
click at [339, 325] on icon at bounding box center [341, 323] width 18 height 18
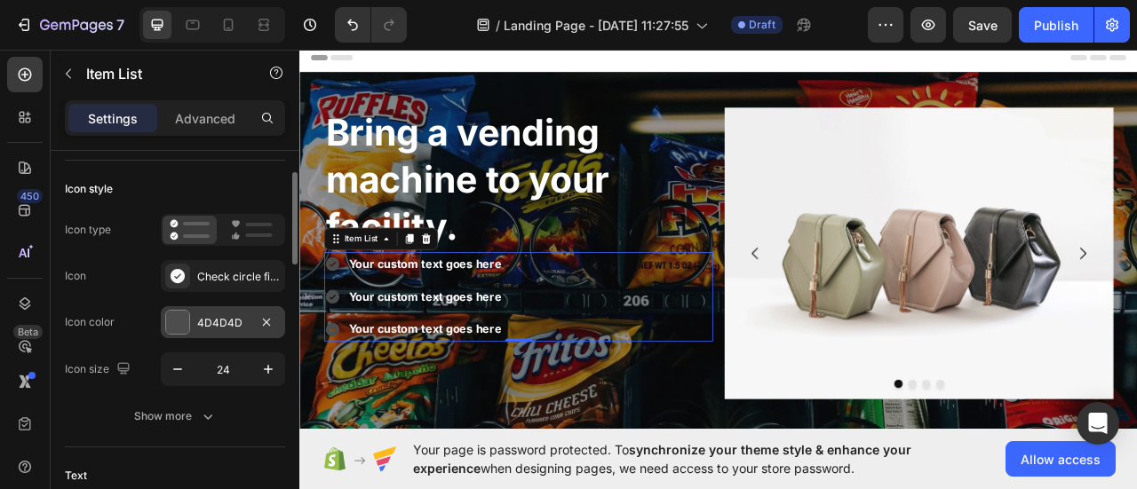
scroll to position [0, 0]
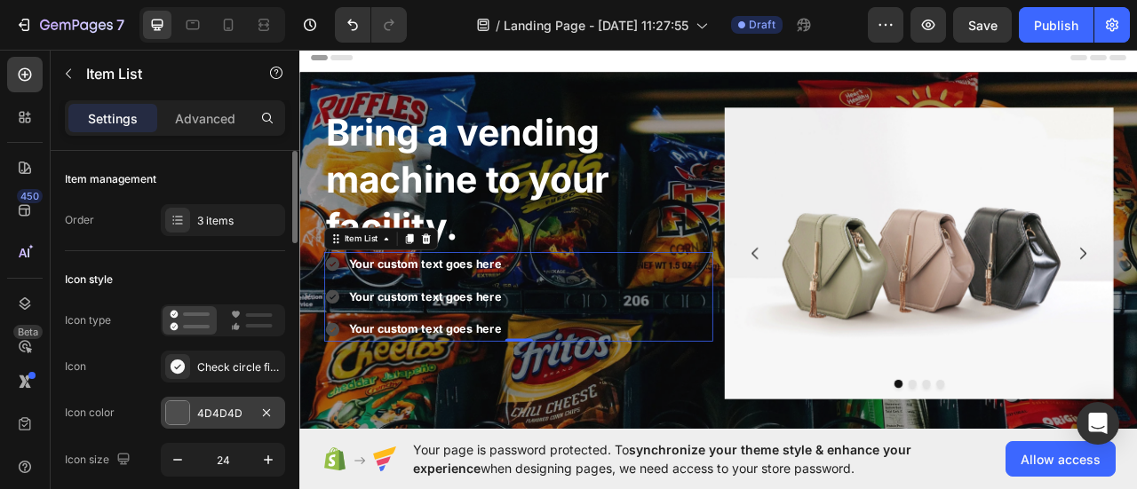
click at [213, 410] on div "4D4D4D" at bounding box center [223, 414] width 52 height 16
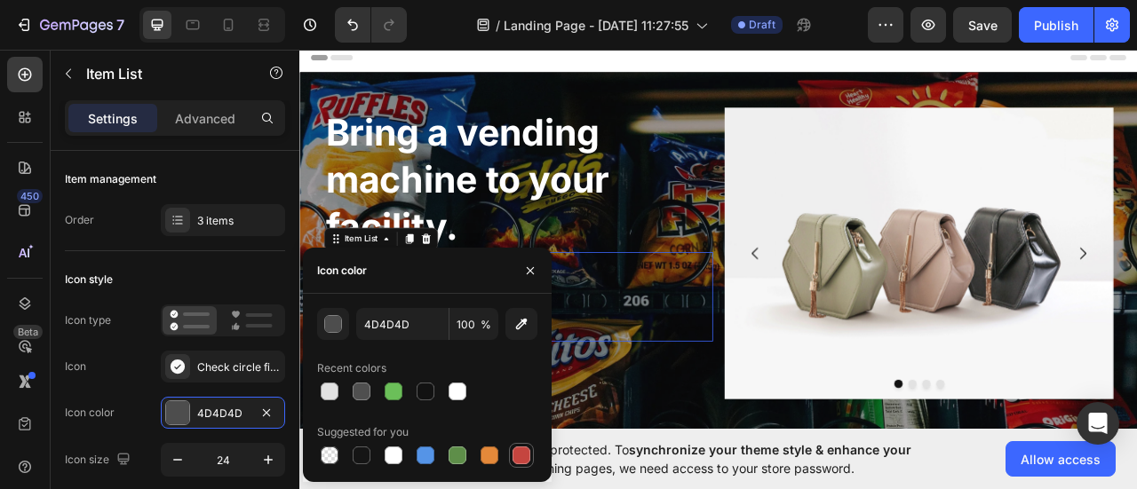
click at [515, 448] on div at bounding box center [521, 456] width 18 height 18
click at [403, 331] on input "C5453F" at bounding box center [402, 324] width 92 height 32
paste input "Bring a vending machine to your facility."
paste input "#ff5733"
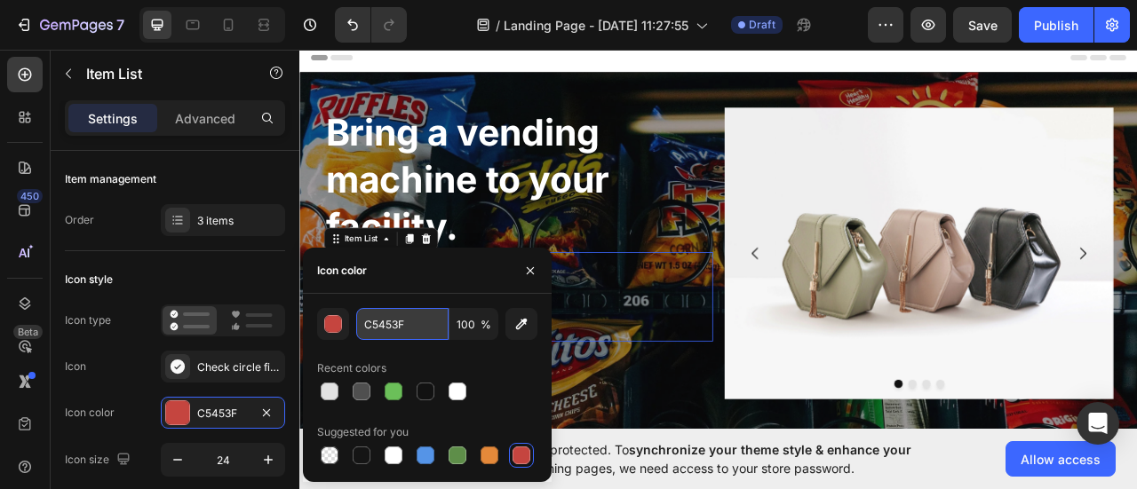
type input "#ff5733"
click at [531, 269] on icon "button" at bounding box center [530, 271] width 14 height 14
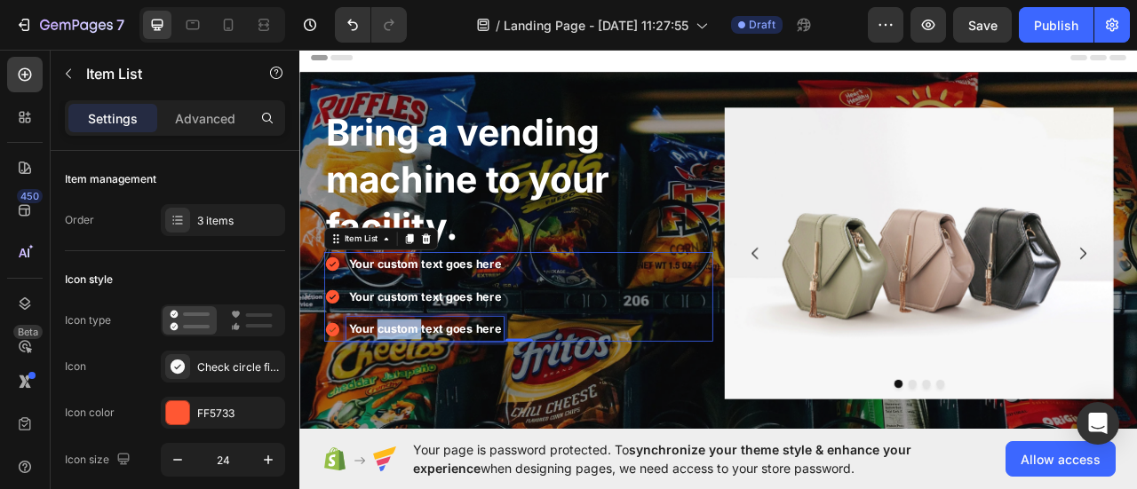
click at [402, 397] on strong "Your custom text goes here" at bounding box center [458, 406] width 195 height 18
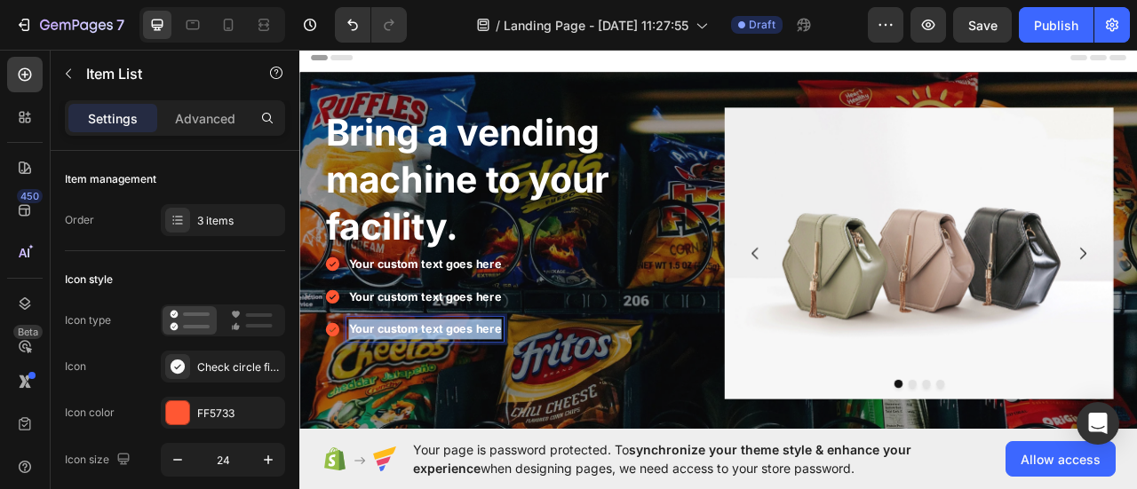
click at [402, 397] on strong "Your custom text goes here" at bounding box center [458, 406] width 195 height 18
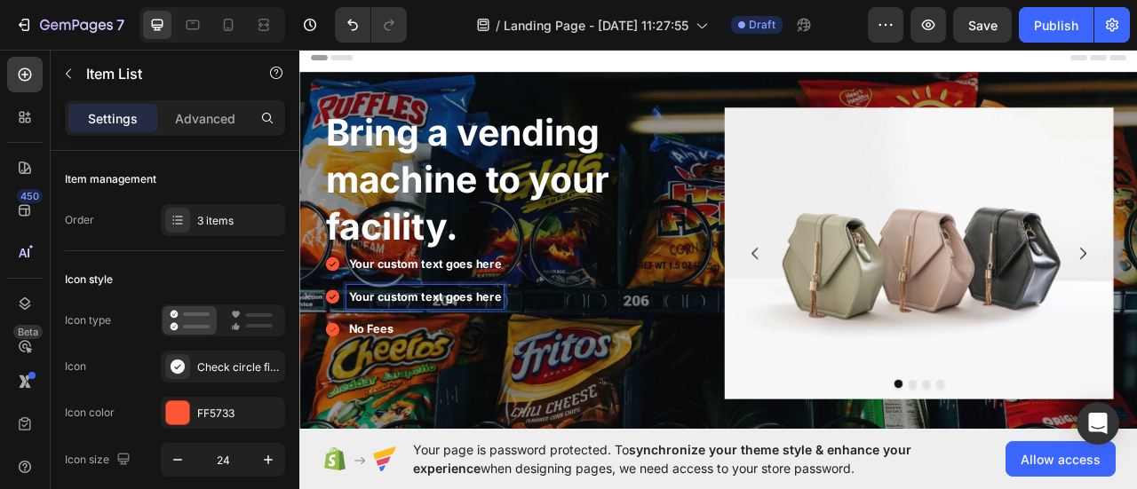
click at [392, 360] on strong "Your custom text goes here" at bounding box center [458, 365] width 195 height 18
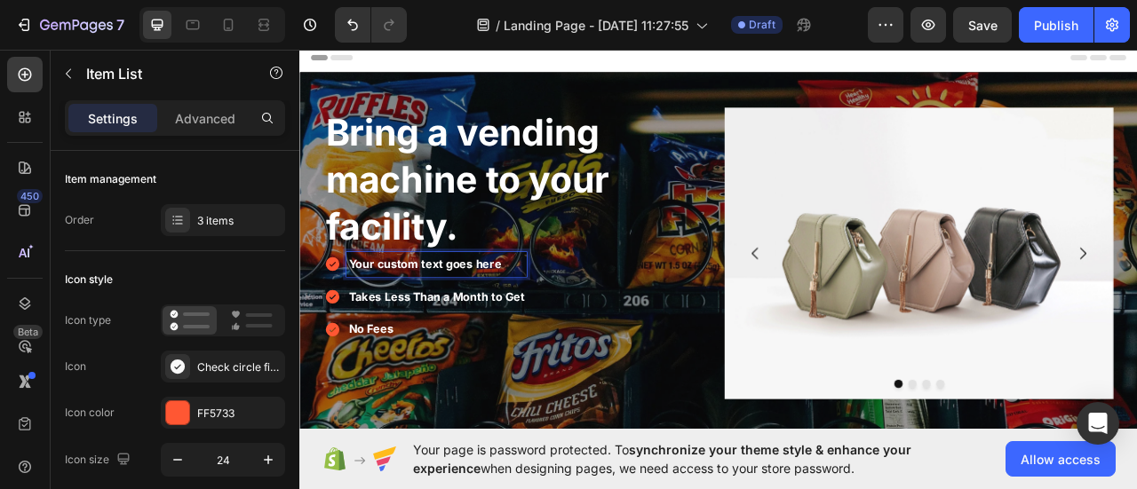
click at [427, 324] on strong "Your custom text goes here" at bounding box center [458, 323] width 195 height 18
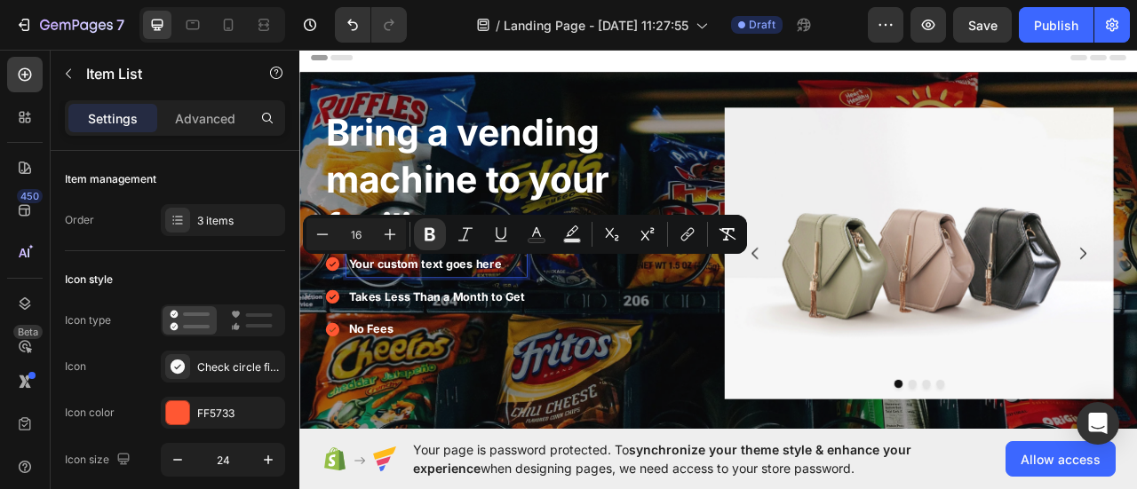
click at [436, 362] on strong "Takes Less Than a Month to Get" at bounding box center [473, 365] width 224 height 18
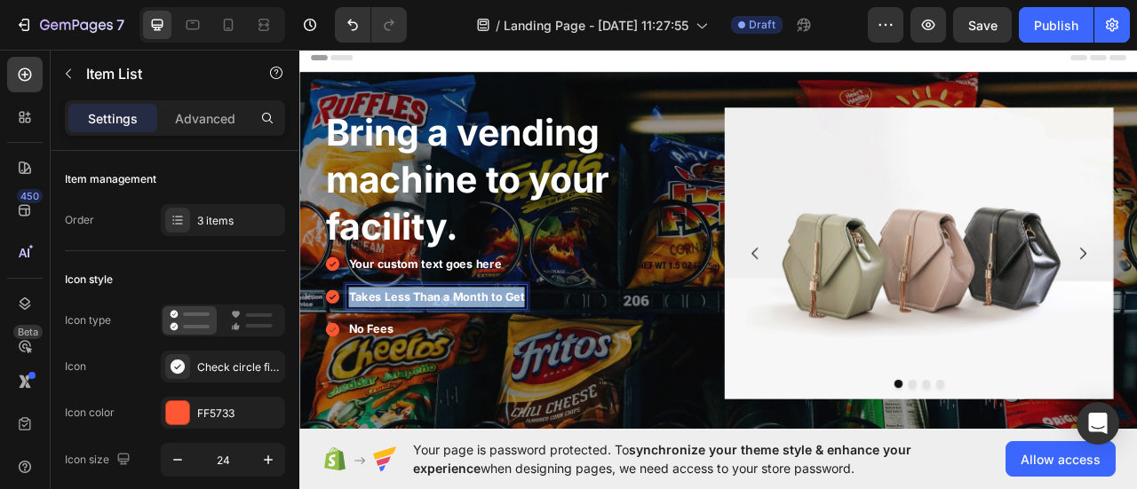
click at [436, 362] on strong "Takes Less Than a Month to Get" at bounding box center [473, 365] width 224 height 18
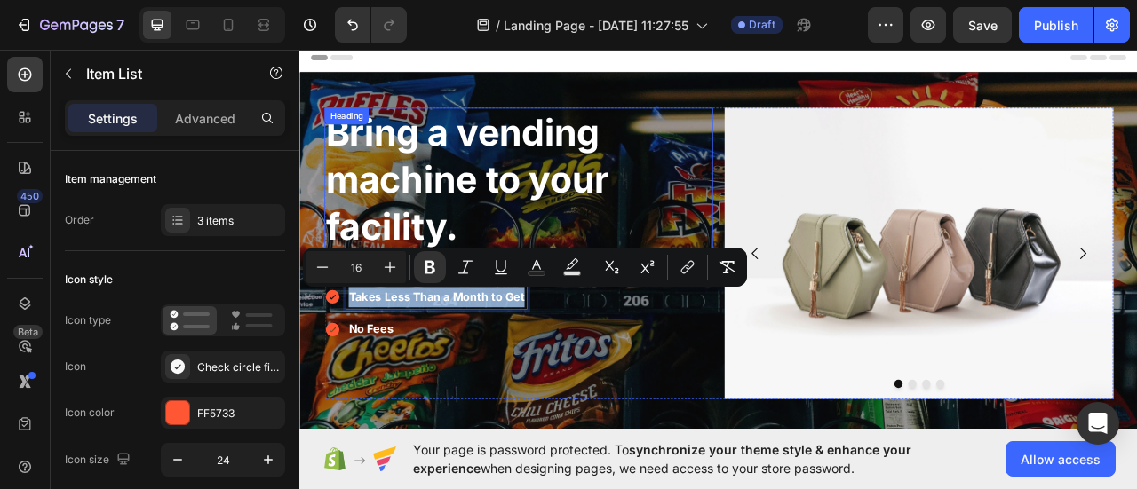
click at [485, 246] on p "Bring a vending machine to your facility." at bounding box center [577, 216] width 491 height 180
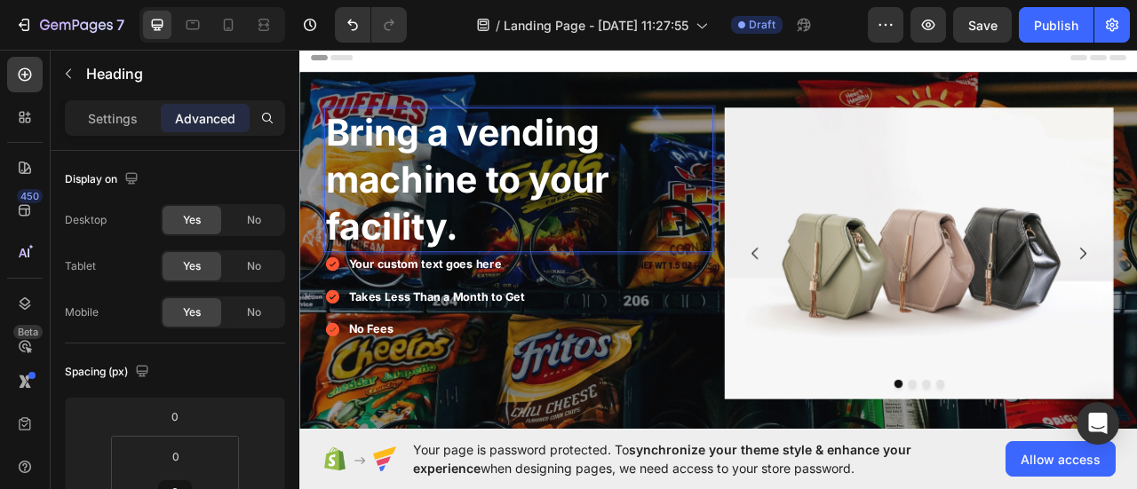
click at [448, 266] on p "Bring a vending machine to your facility." at bounding box center [577, 216] width 491 height 180
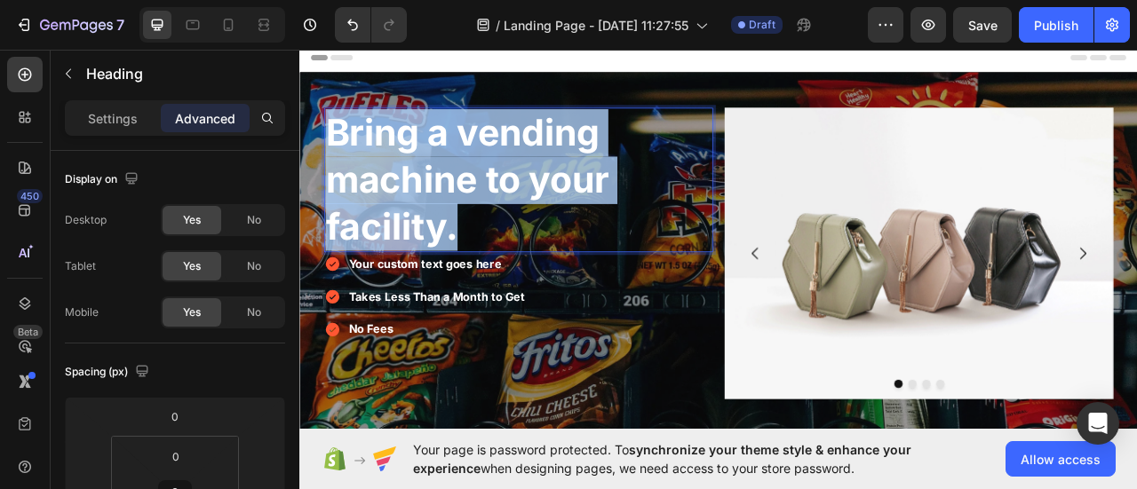
click at [448, 266] on p "Bring a vending machine to your facility." at bounding box center [577, 216] width 491 height 180
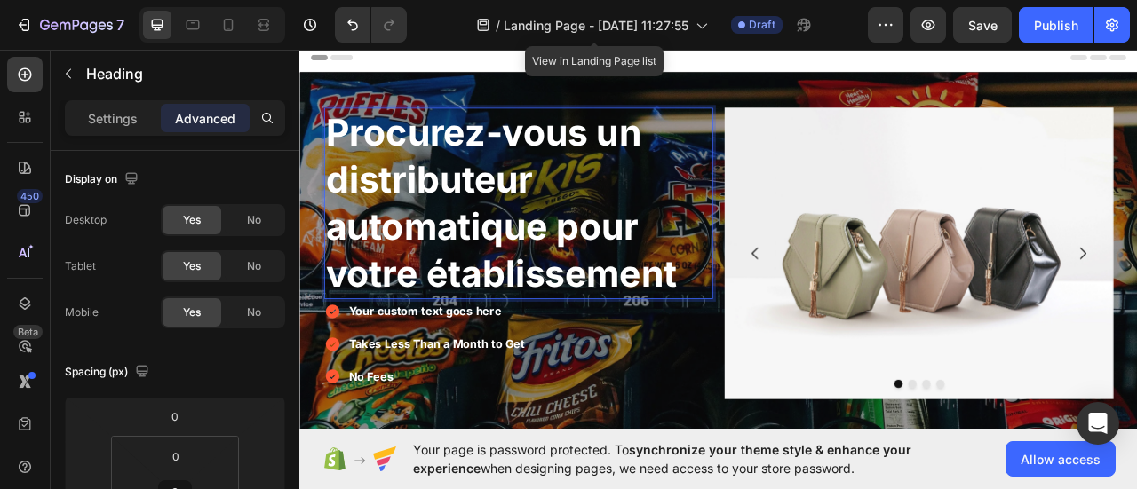
click at [505, 214] on p "Procurez-vous un distributeur automatique pour votre établissement" at bounding box center [577, 246] width 491 height 240
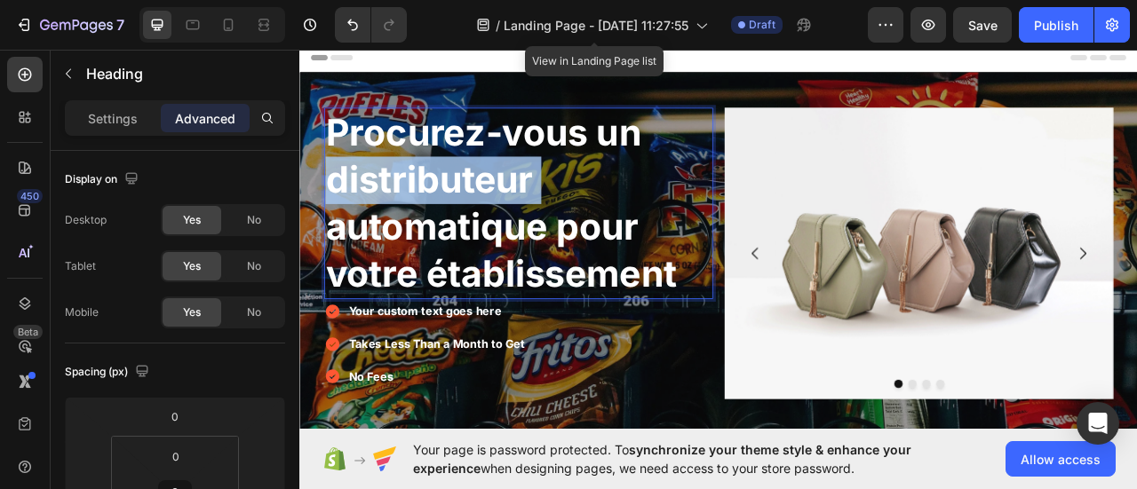
click at [505, 214] on p "Procurez-vous un distributeur automatique pour votre établissement" at bounding box center [577, 246] width 491 height 240
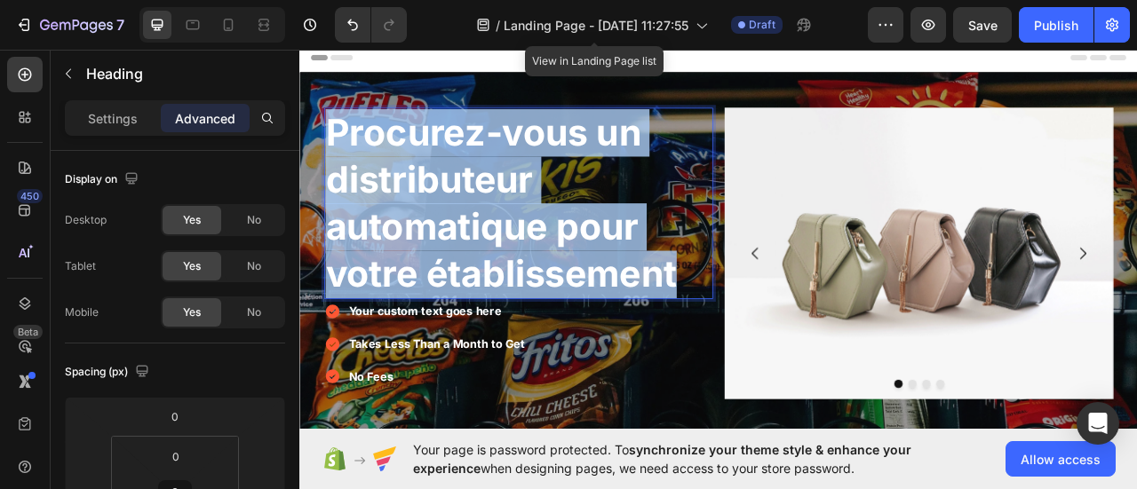
click at [505, 214] on p "Procurez-vous un distributeur automatique pour votre établissement" at bounding box center [577, 246] width 491 height 240
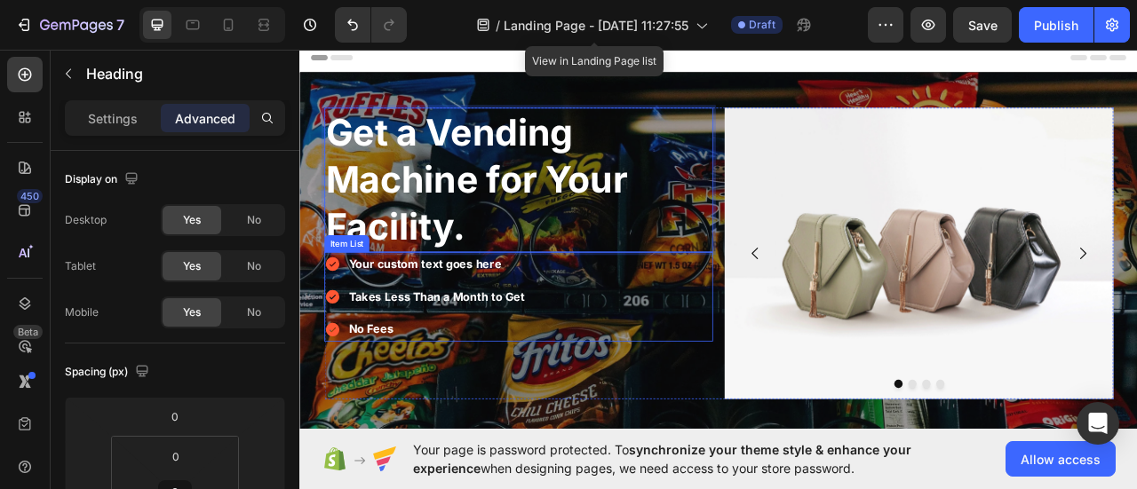
click at [514, 322] on strong "Your custom text goes here" at bounding box center [458, 323] width 195 height 18
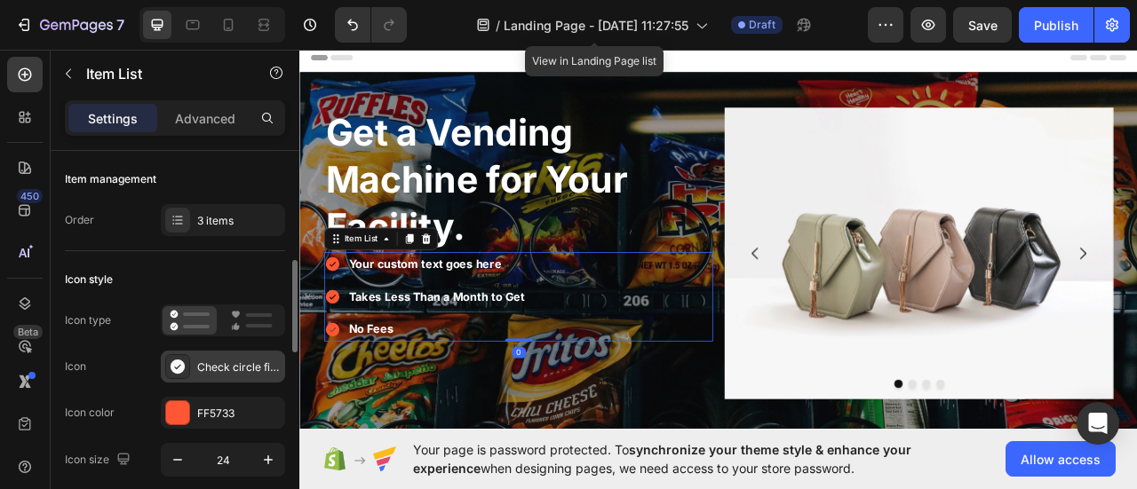
scroll to position [89, 0]
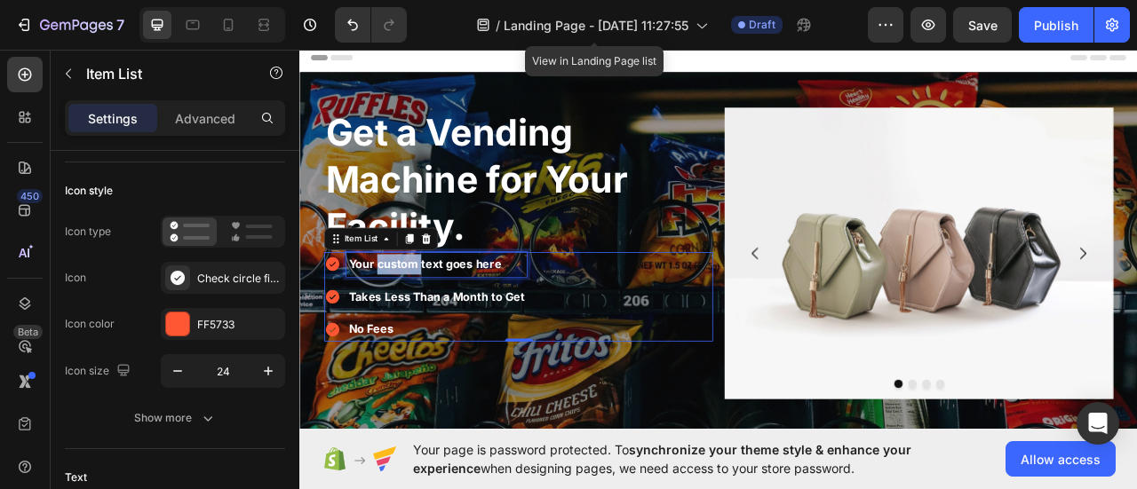
click at [394, 323] on strong "Your custom text goes here" at bounding box center [458, 323] width 195 height 18
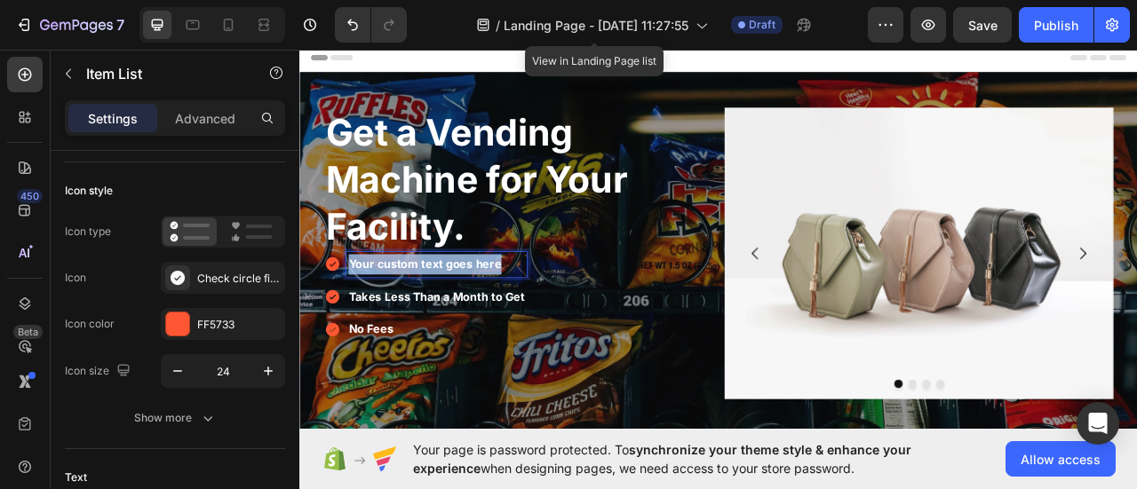
click at [394, 323] on strong "Your custom text goes here" at bounding box center [458, 323] width 195 height 18
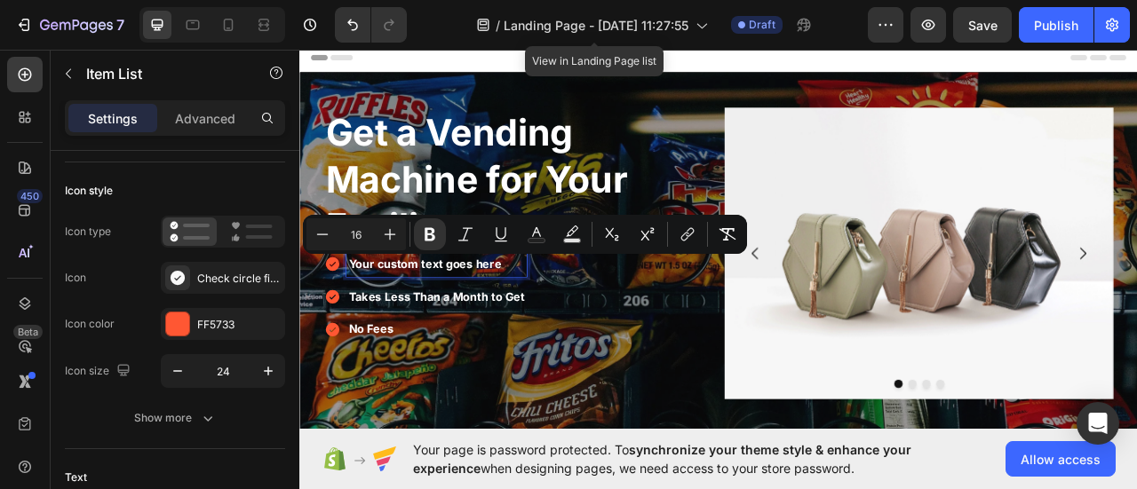
click at [491, 360] on strong "Takes Less Than a Month to Get" at bounding box center [473, 365] width 224 height 18
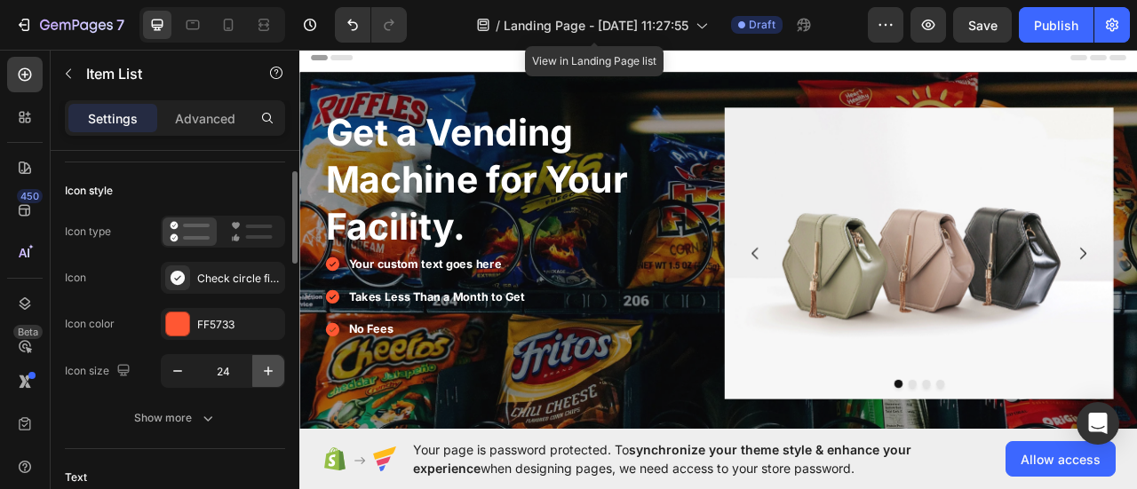
click at [272, 369] on icon "button" at bounding box center [268, 371] width 18 height 18
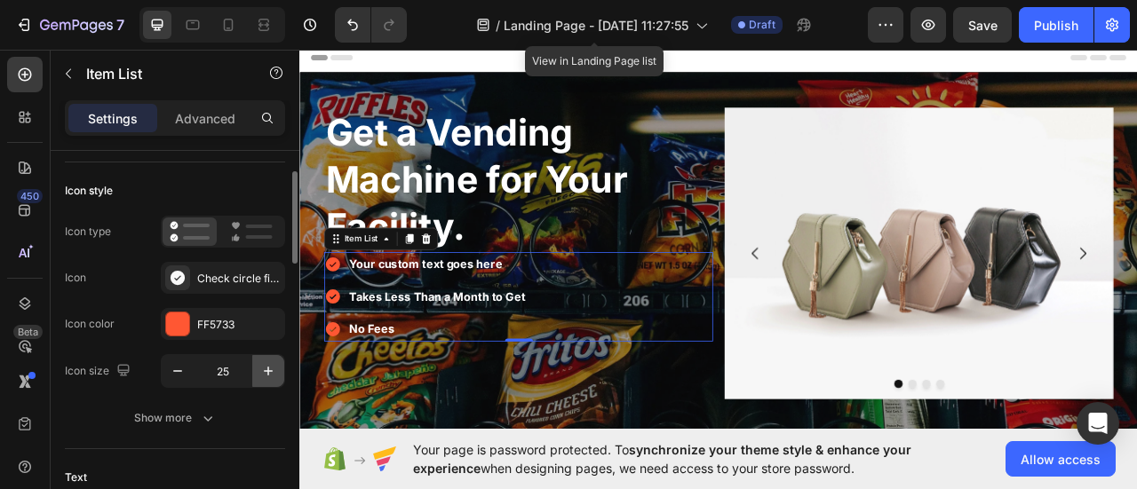
click at [272, 369] on icon "button" at bounding box center [268, 371] width 18 height 18
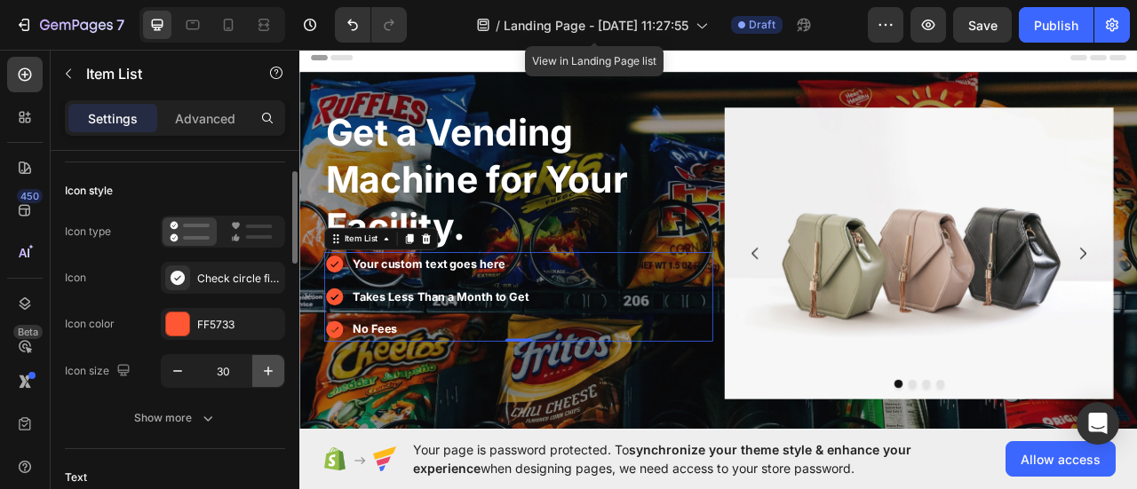
click at [272, 369] on icon "button" at bounding box center [268, 371] width 18 height 18
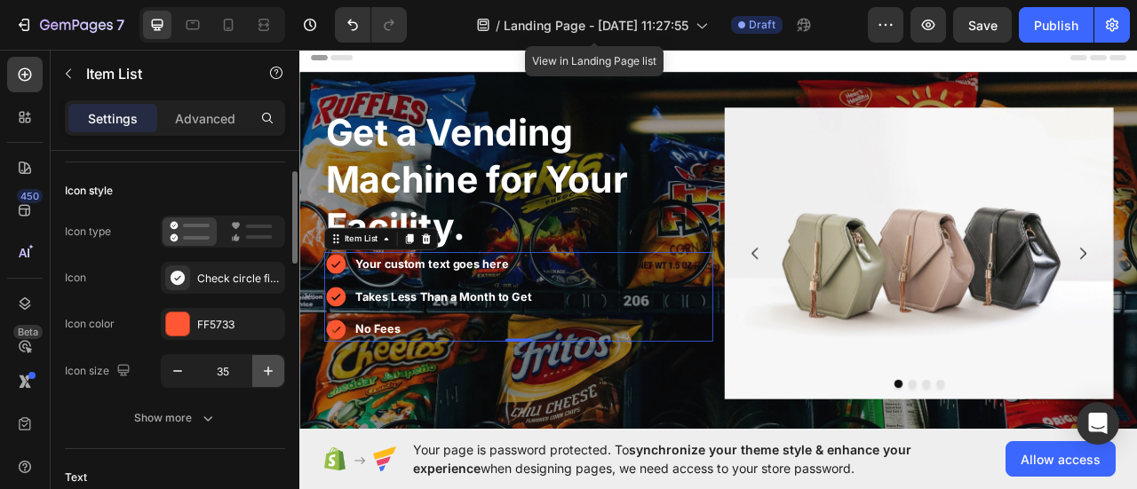
click at [272, 369] on icon "button" at bounding box center [268, 371] width 18 height 18
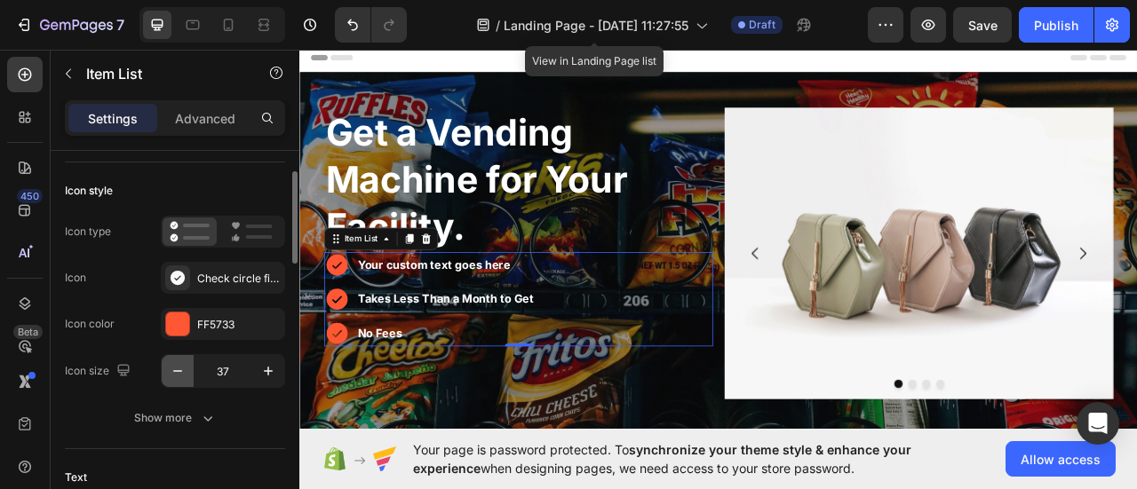
click at [179, 370] on icon "button" at bounding box center [177, 371] width 9 height 2
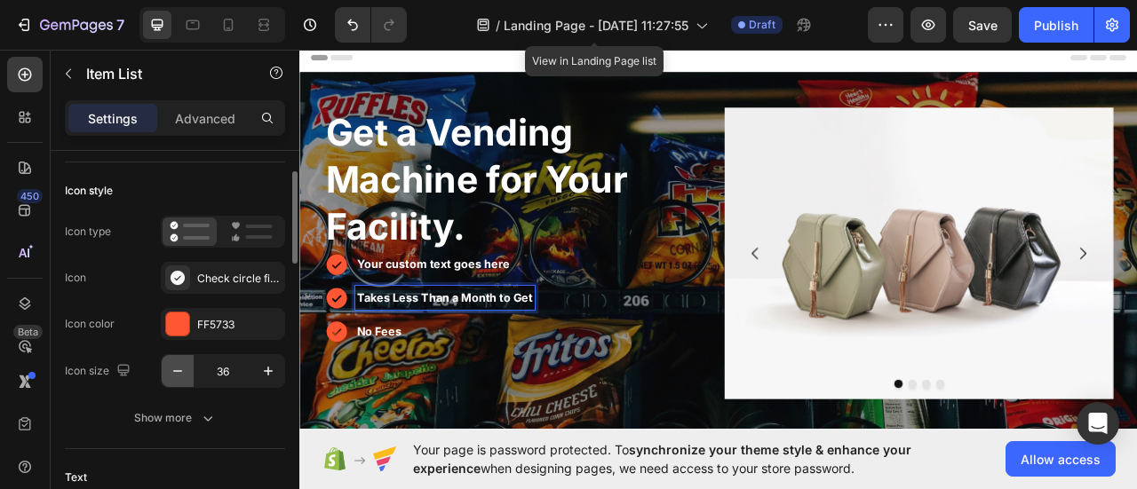
click at [175, 364] on icon "button" at bounding box center [178, 371] width 18 height 18
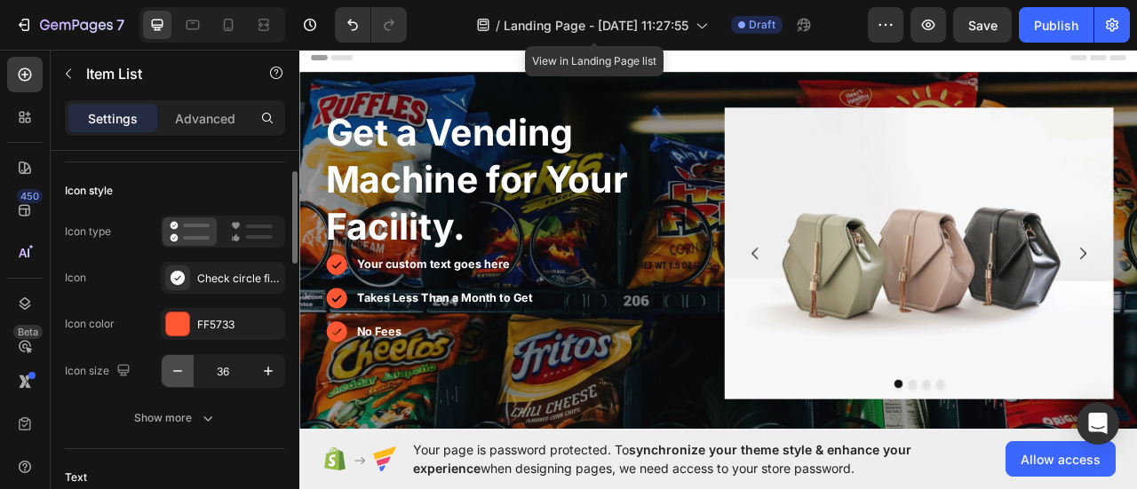
type input "35"
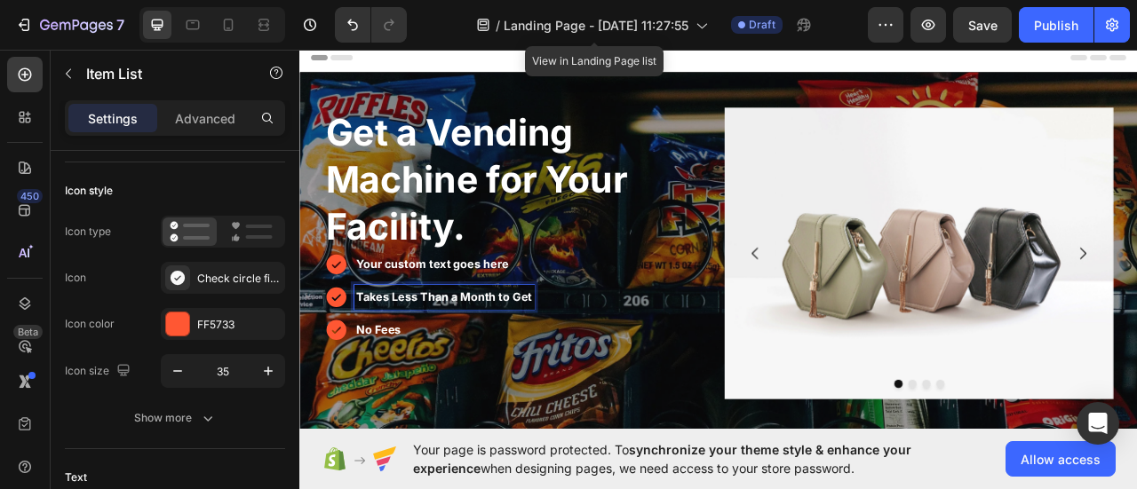
click at [413, 361] on strong "Takes Less Than a Month to Get" at bounding box center [483, 365] width 224 height 18
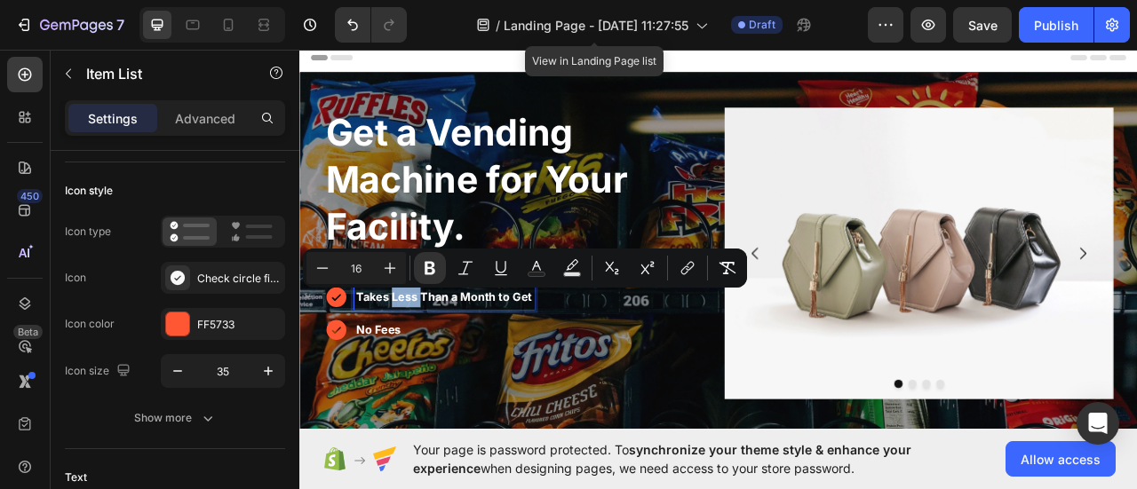
click at [413, 361] on strong "Takes Less Than a Month to Get" at bounding box center [483, 365] width 224 height 18
click at [367, 274] on input "16" at bounding box center [356, 268] width 36 height 21
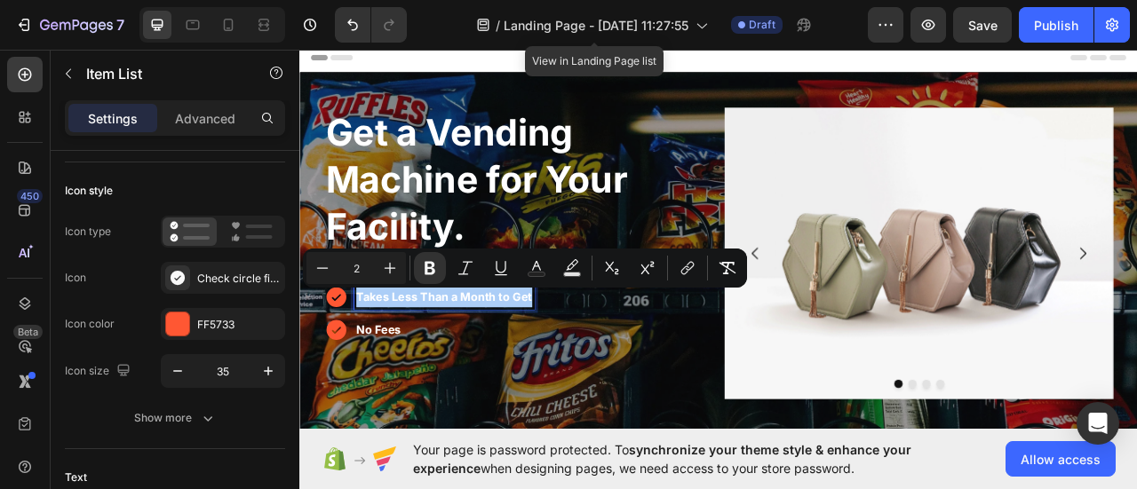
type input "2"
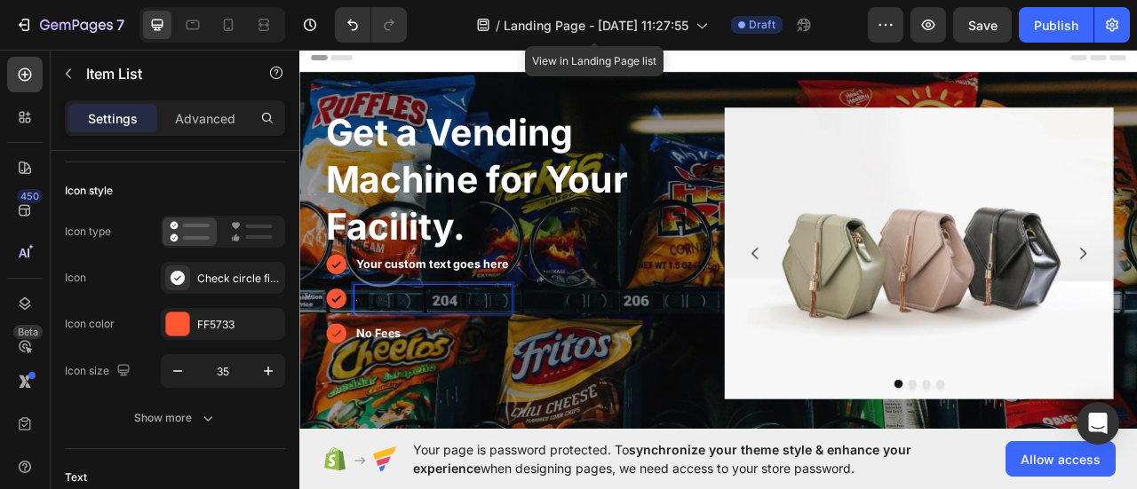
click at [403, 363] on p "0" at bounding box center [468, 368] width 195 height 30
click at [392, 363] on p "e" at bounding box center [468, 368] width 195 height 30
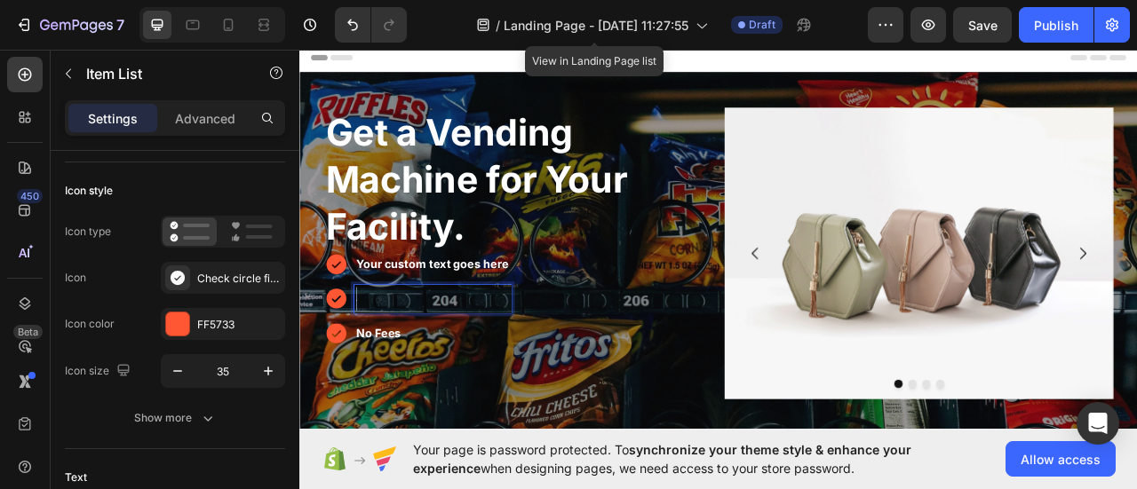
click at [392, 363] on p "e" at bounding box center [468, 368] width 195 height 30
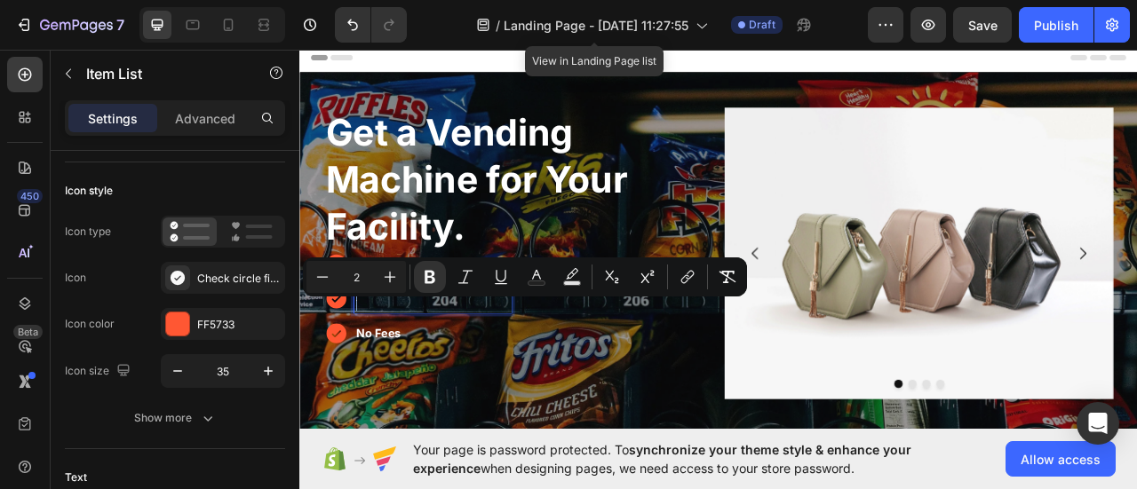
click at [360, 282] on input "2" at bounding box center [356, 276] width 36 height 21
type input "20"
click at [439, 401] on p "No Fees" at bounding box center [468, 408] width 195 height 26
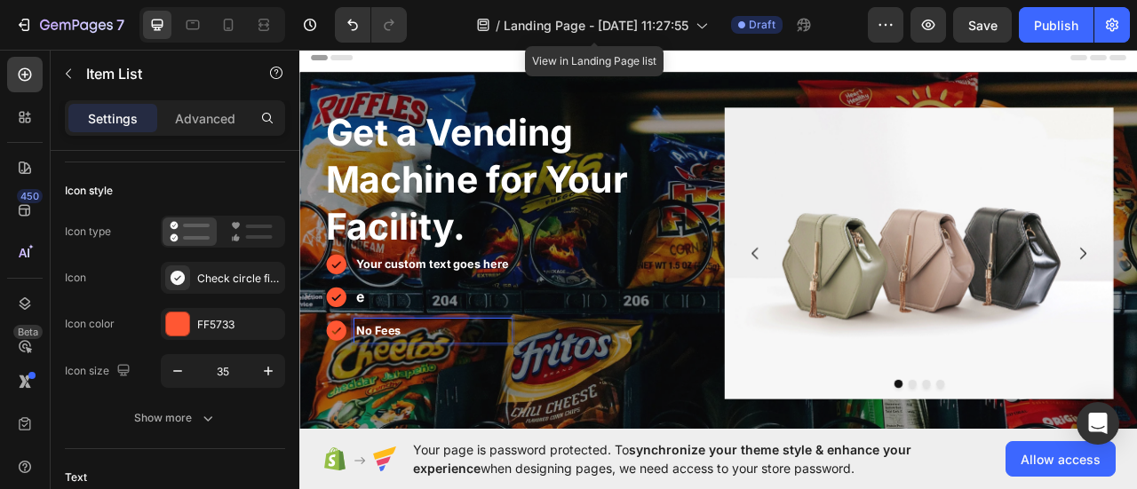
click at [436, 401] on p "No Fees" at bounding box center [468, 408] width 195 height 26
click at [391, 401] on strong "No Fees" at bounding box center [399, 408] width 57 height 18
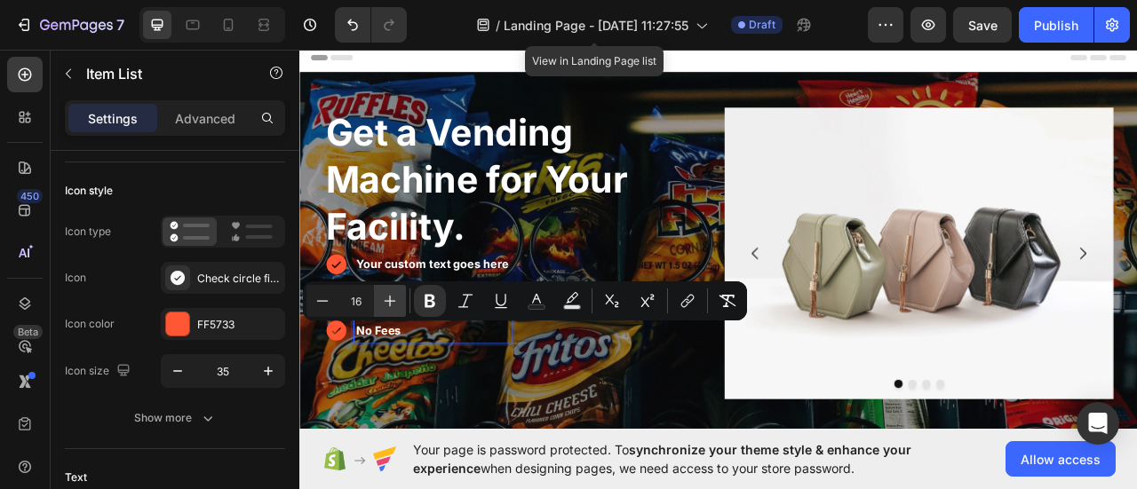
click at [382, 306] on icon "Editor contextual toolbar" at bounding box center [390, 301] width 18 height 18
type input "20"
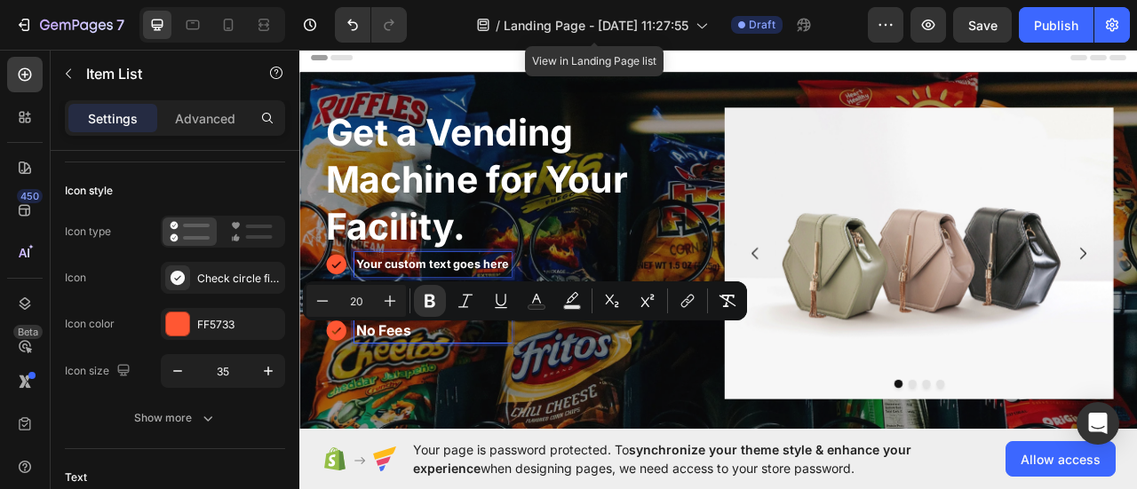
click at [425, 324] on strong "Your custom text goes here" at bounding box center [468, 323] width 195 height 18
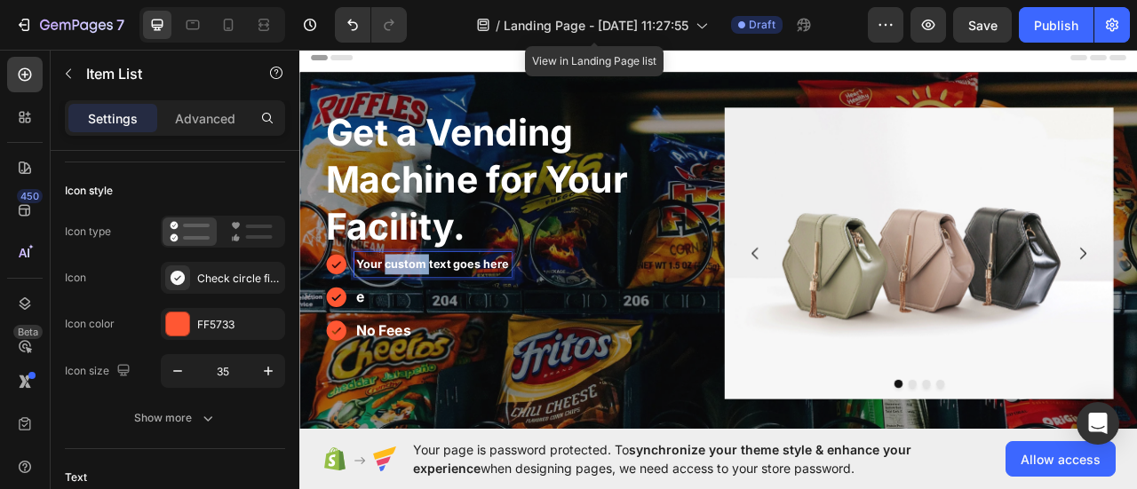
click at [425, 324] on strong "Your custom text goes here" at bounding box center [468, 323] width 195 height 18
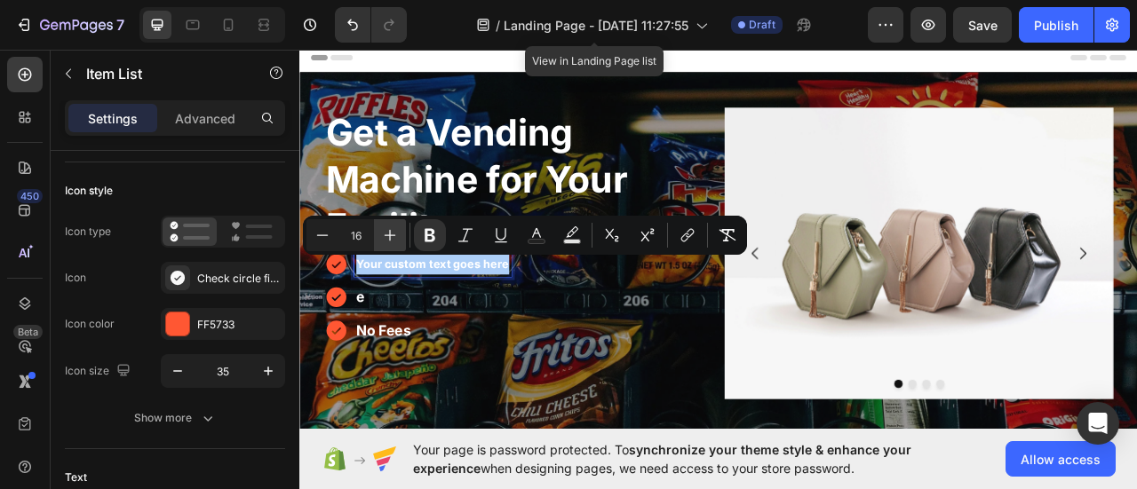
click at [394, 233] on icon "Editor contextual toolbar" at bounding box center [390, 235] width 18 height 18
type input "20"
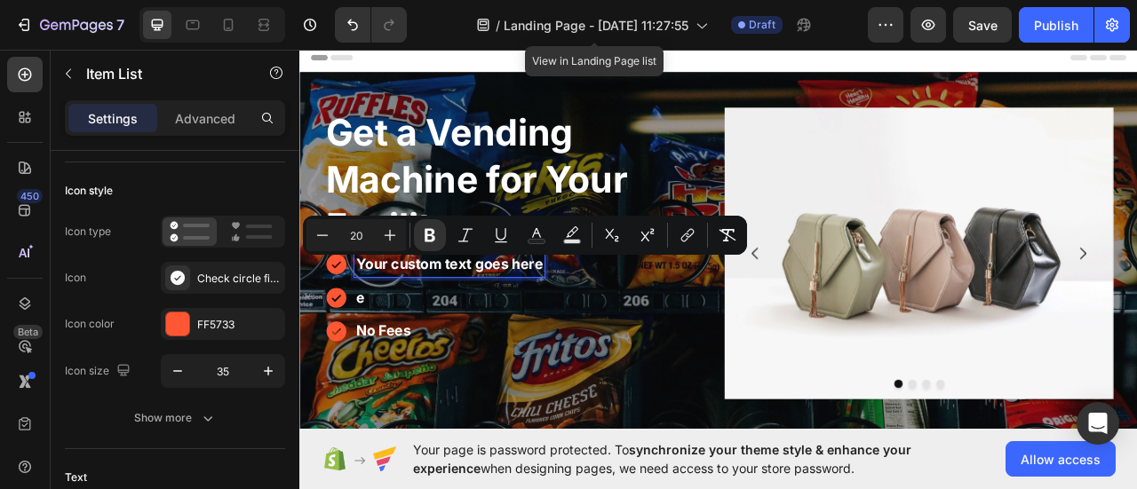
click at [379, 368] on p "e" at bounding box center [489, 366] width 237 height 27
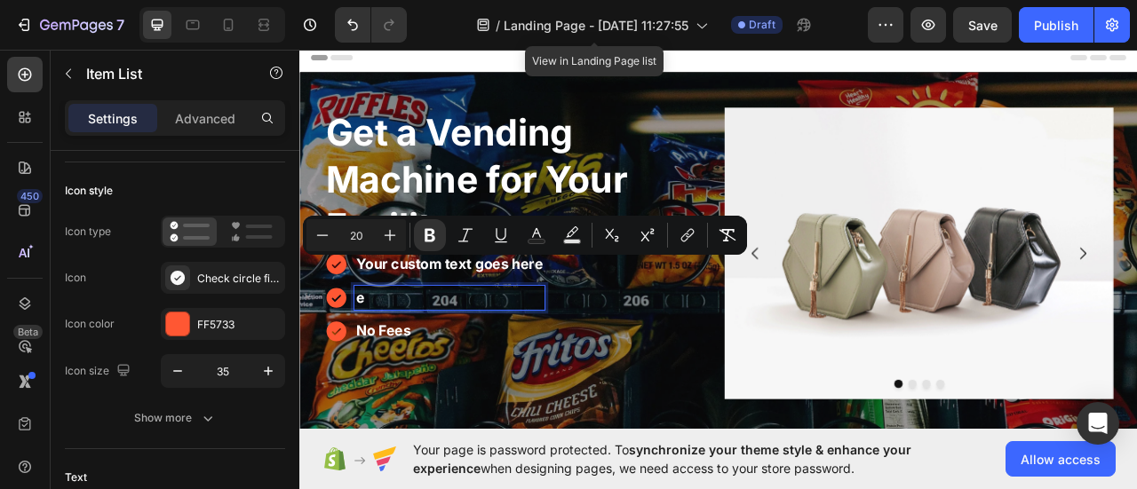
click at [379, 368] on p "e" at bounding box center [489, 366] width 237 height 27
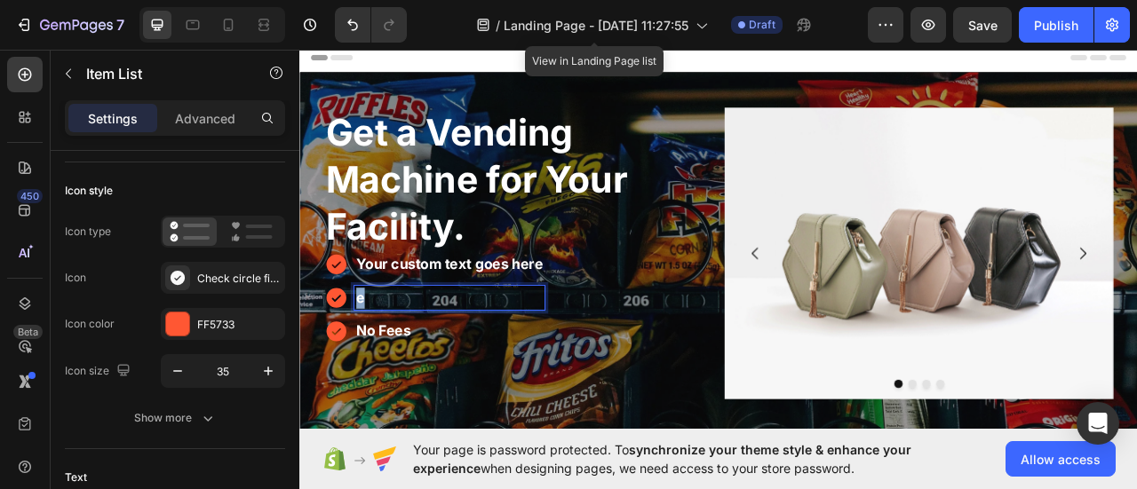
click at [379, 368] on p "e" at bounding box center [489, 366] width 237 height 27
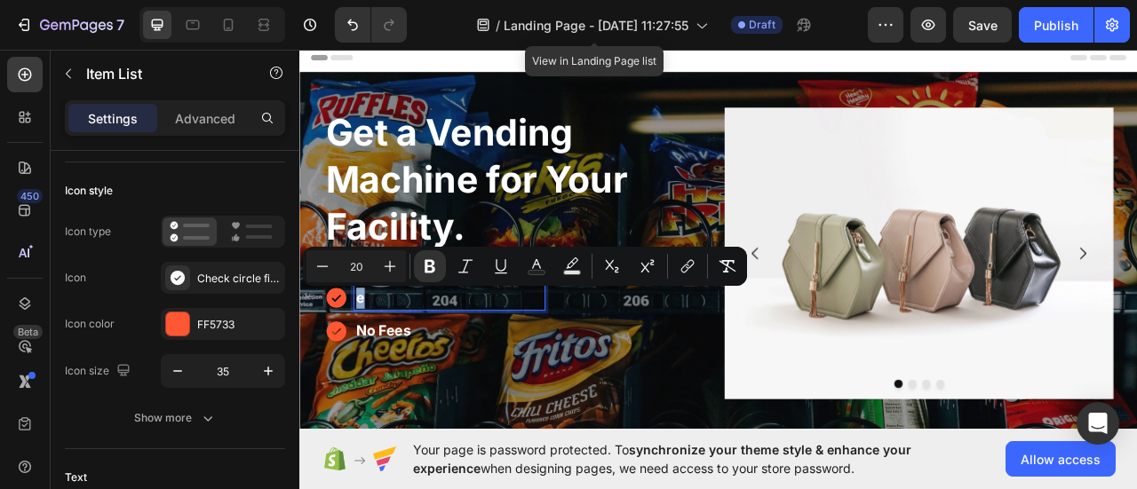
click at [432, 377] on p "e" at bounding box center [489, 366] width 237 height 27
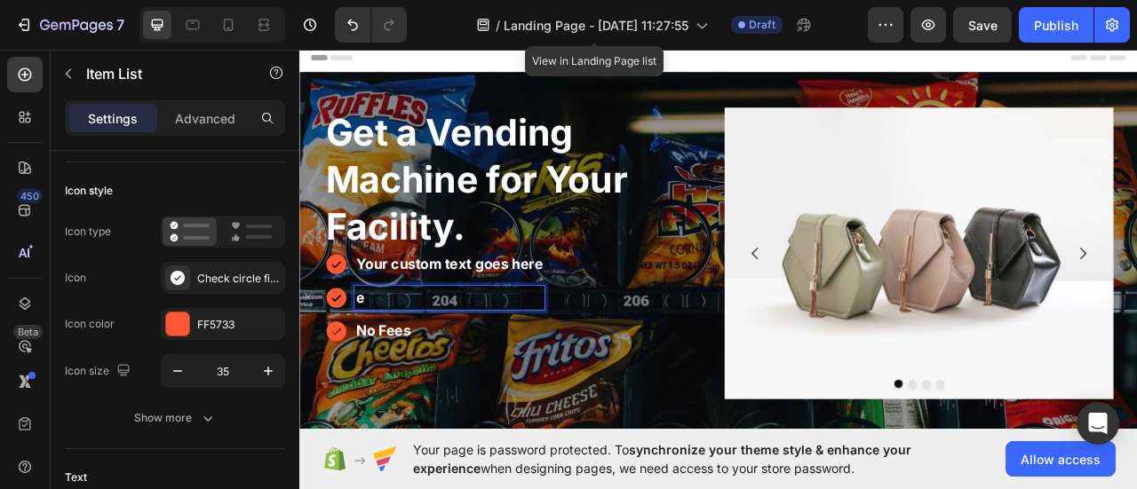
click at [425, 323] on strong "Your custom text goes here" at bounding box center [489, 323] width 237 height 21
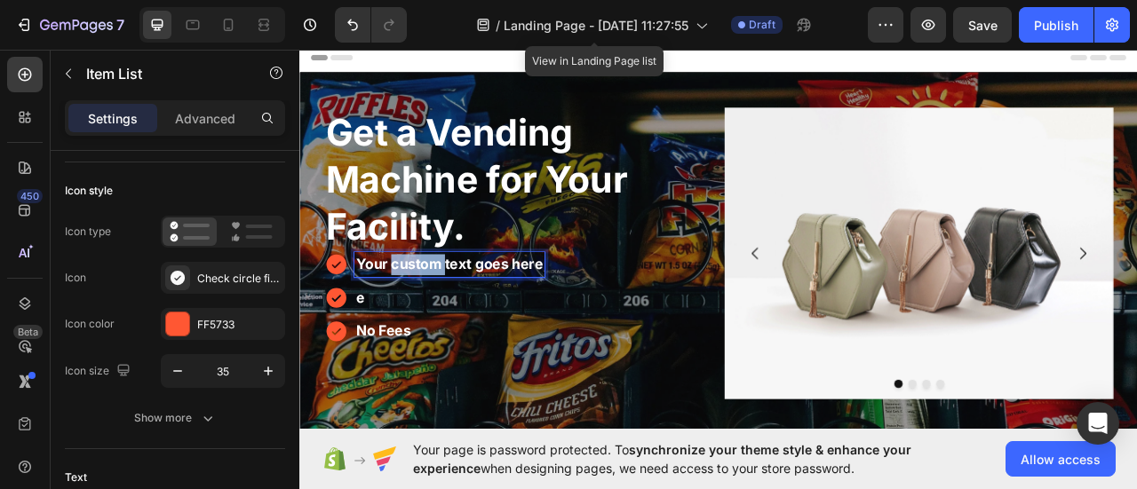
click at [425, 323] on strong "Your custom text goes here" at bounding box center [489, 323] width 237 height 21
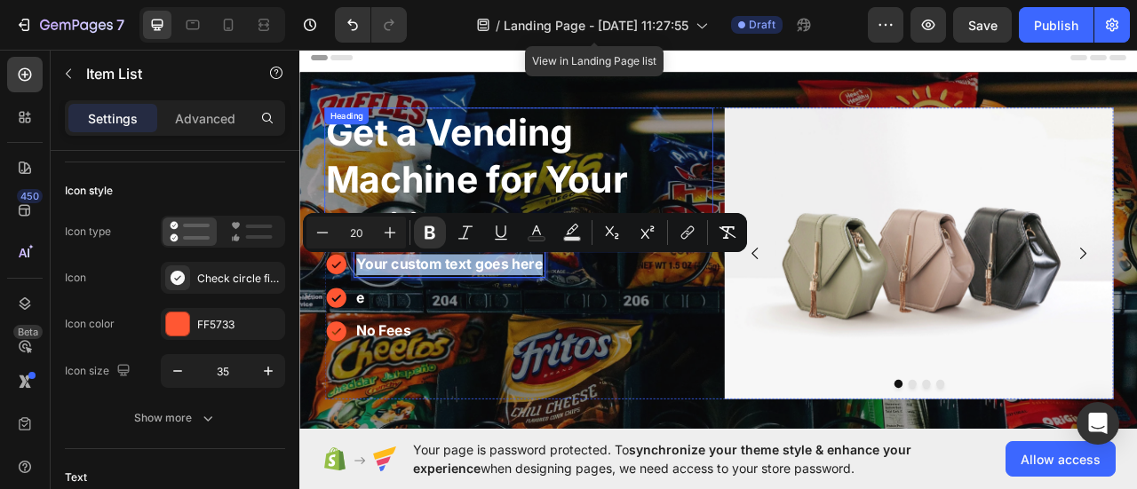
click at [414, 248] on p "Get a Vending Machine for Your Facility." at bounding box center [577, 216] width 491 height 180
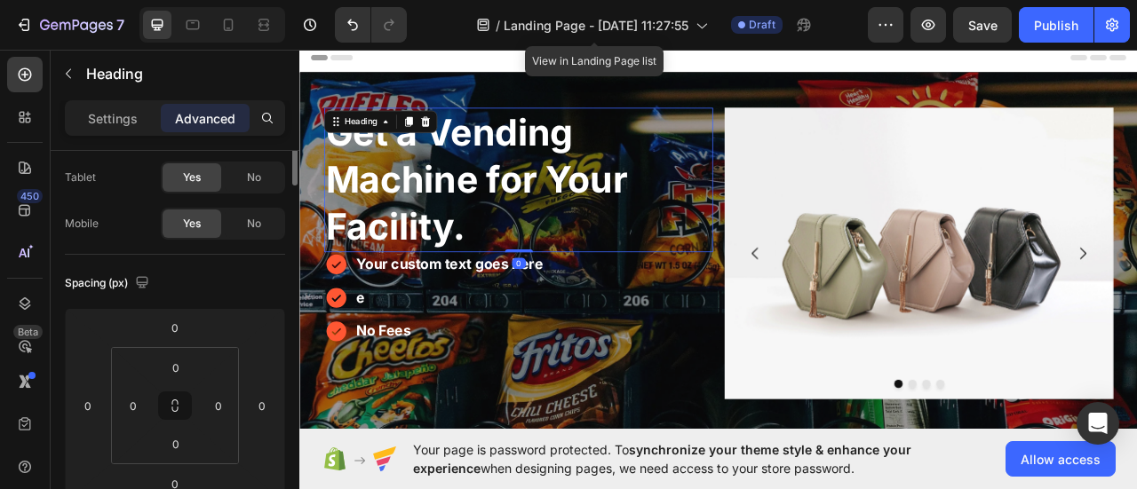
scroll to position [0, 0]
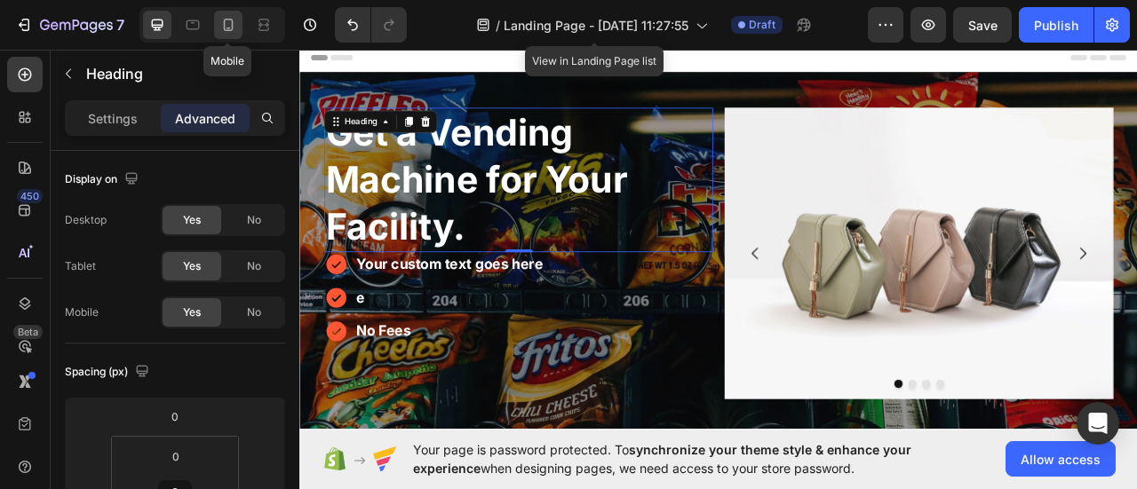
click at [217, 20] on div at bounding box center [228, 25] width 28 height 28
type input "37"
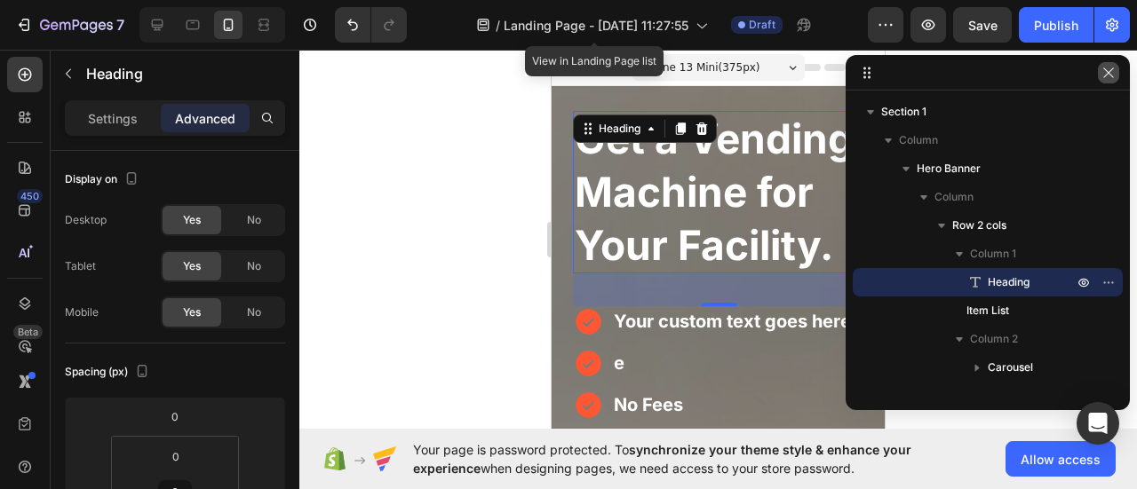
click at [1112, 67] on icon "button" at bounding box center [1108, 73] width 14 height 14
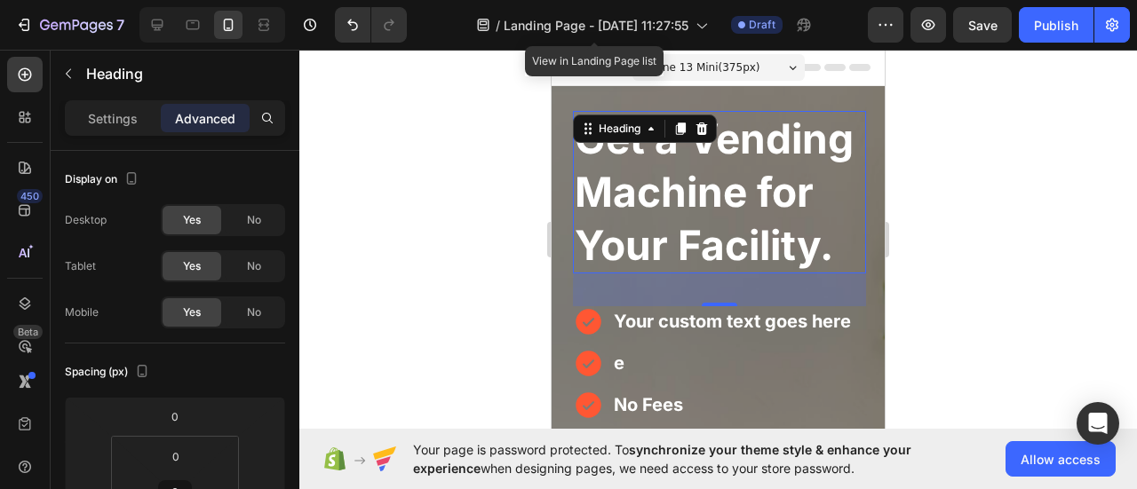
scroll to position [89, 0]
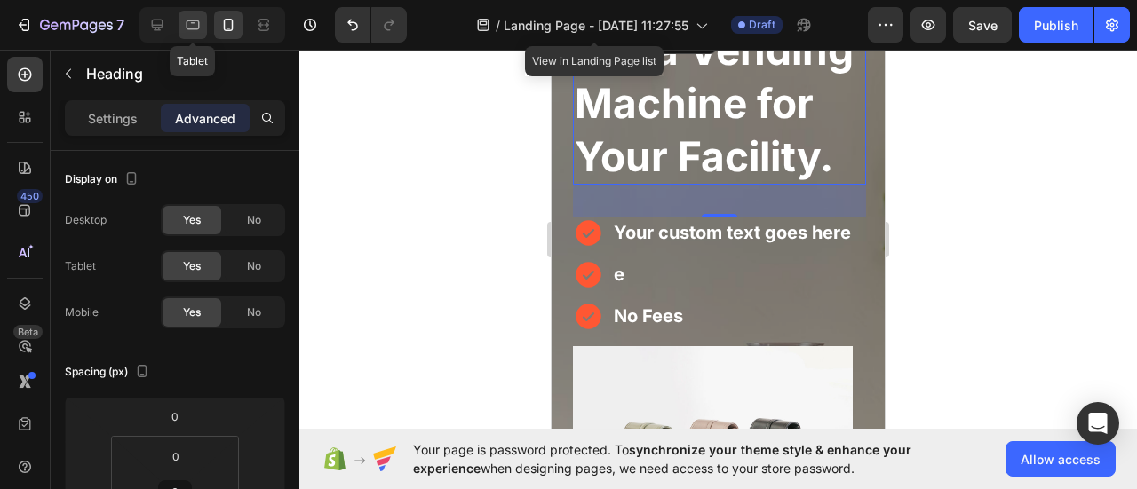
click at [192, 17] on icon at bounding box center [193, 25] width 18 height 18
type input "0"
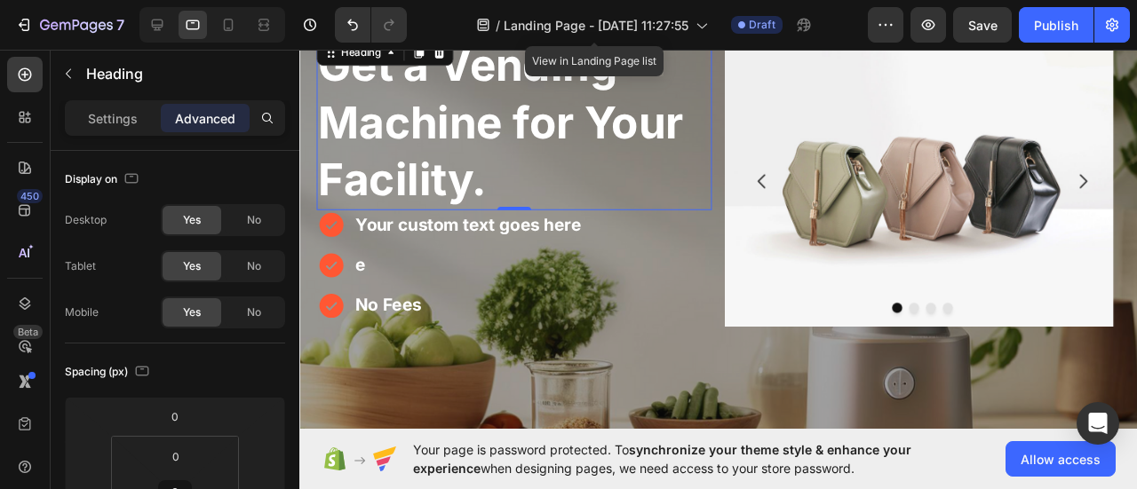
scroll to position [12, 0]
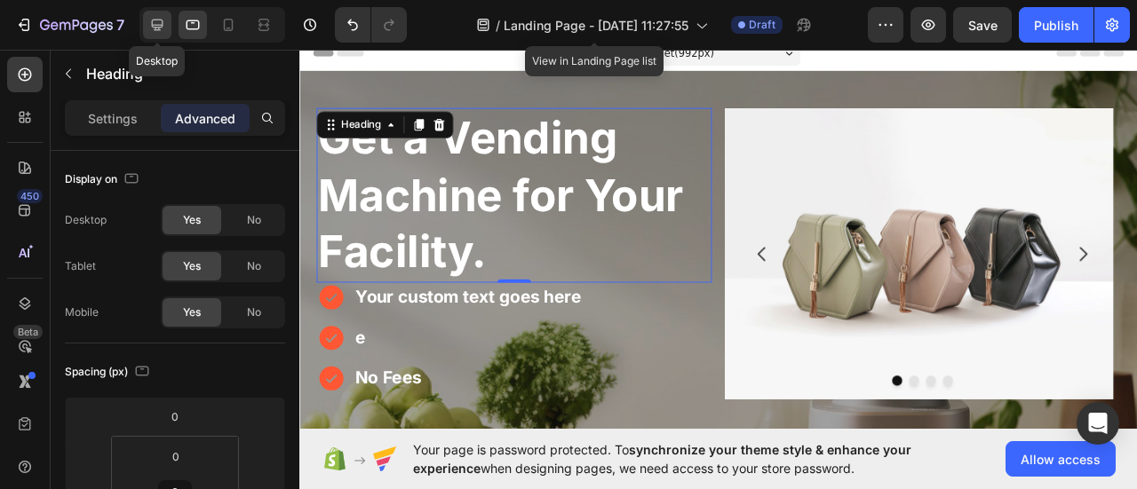
click at [166, 29] on div at bounding box center [157, 25] width 28 height 28
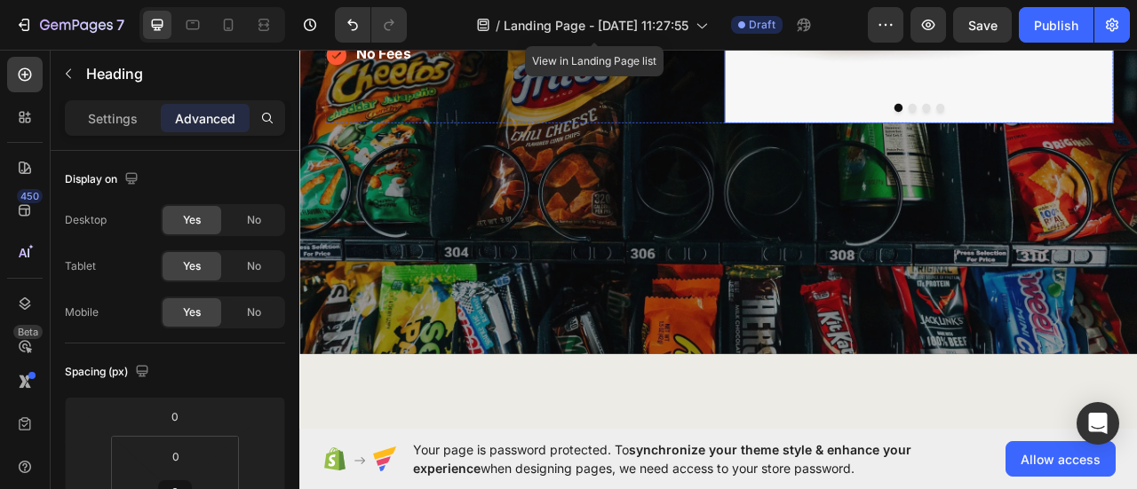
scroll to position [355, 0]
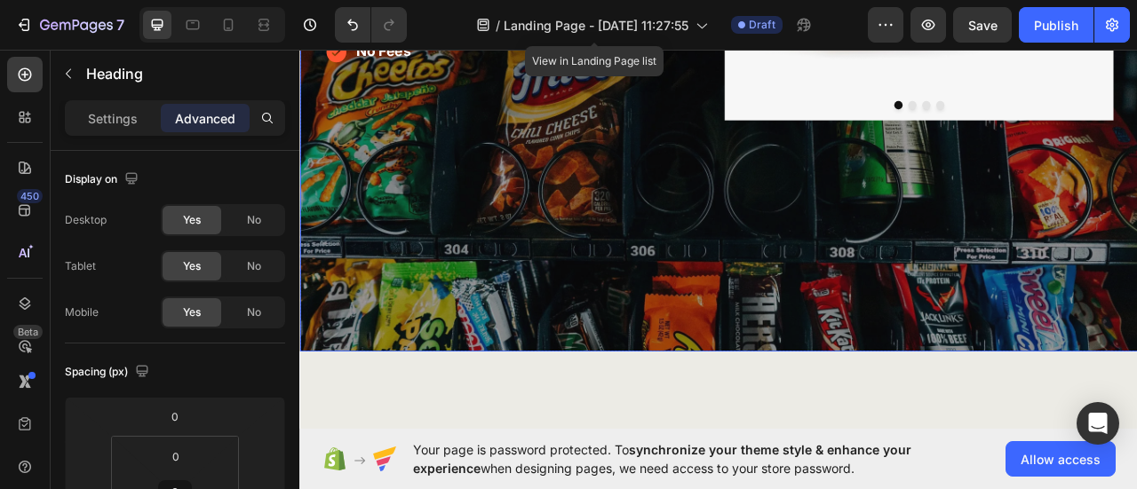
click at [931, 384] on div "Overlay" at bounding box center [832, 79] width 1066 height 711
drag, startPoint x: 815, startPoint y: 422, endPoint x: 830, endPoint y: 260, distance: 162.4
click at [831, 264] on div "Get a Vending Machine for Your Facility. Heading Your custom text goes here e N…" at bounding box center [832, 79] width 1066 height 711
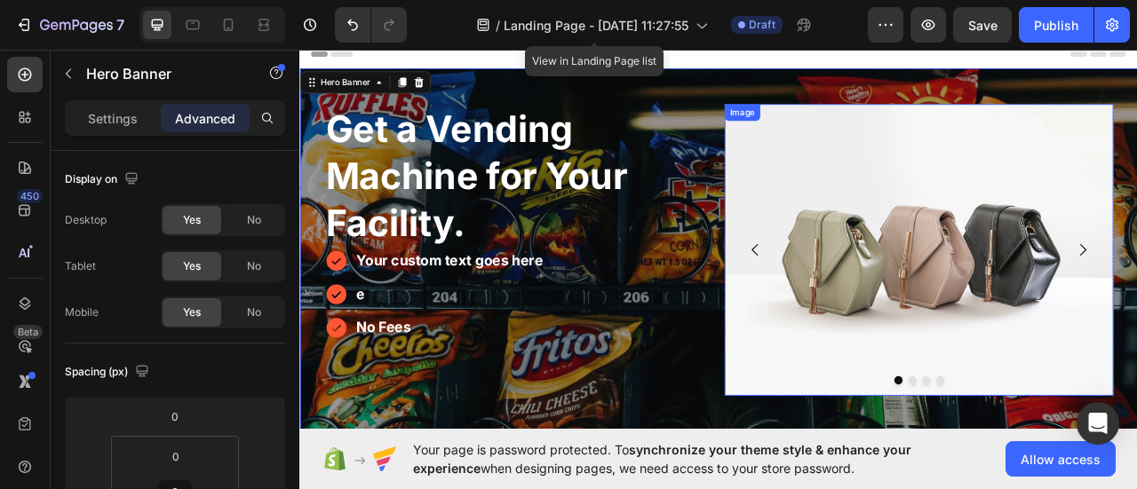
scroll to position [0, 0]
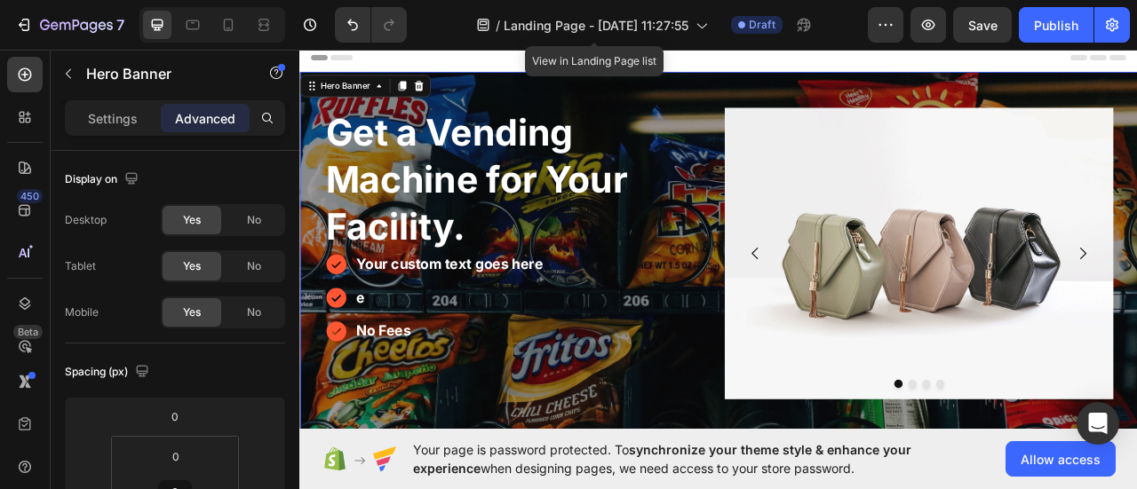
click at [883, 95] on div "Get a Vending Machine for Your Facility. Heading Your custom text goes here e N…" at bounding box center [832, 287] width 1039 height 417
click at [883, 89] on div "Get a Vending Machine for Your Facility. Heading Your custom text goes here e N…" at bounding box center [832, 287] width 1039 height 417
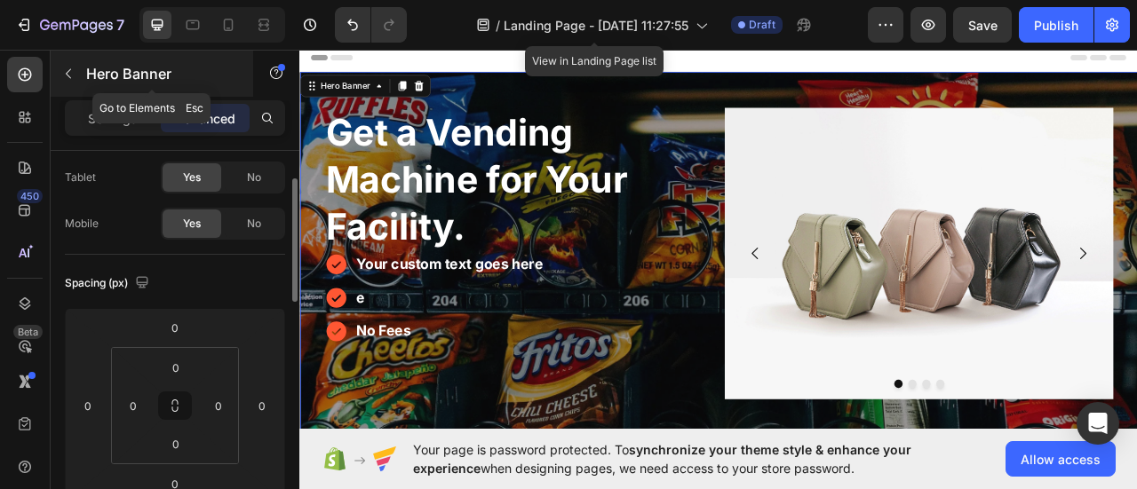
click at [71, 72] on icon "button" at bounding box center [68, 74] width 14 height 14
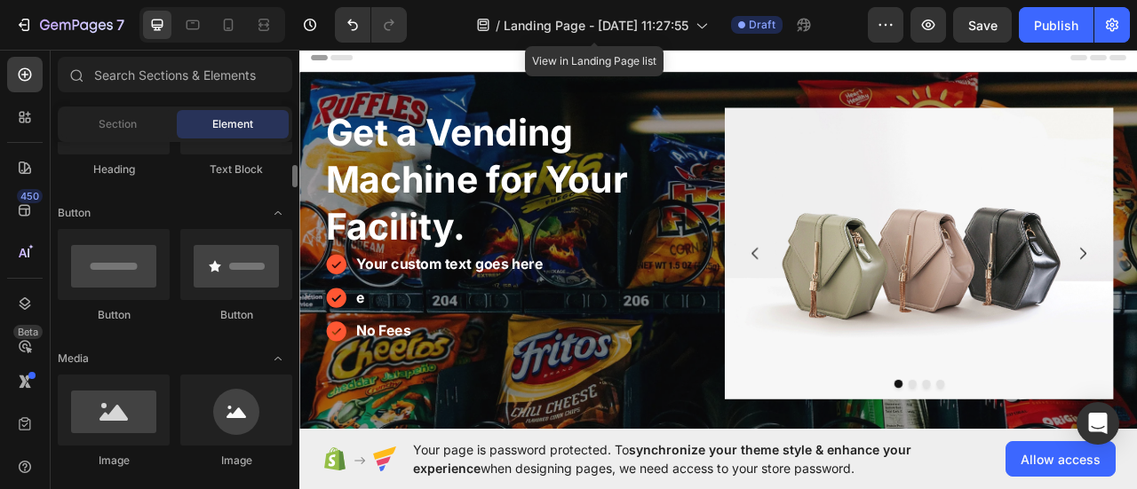
scroll to position [0, 0]
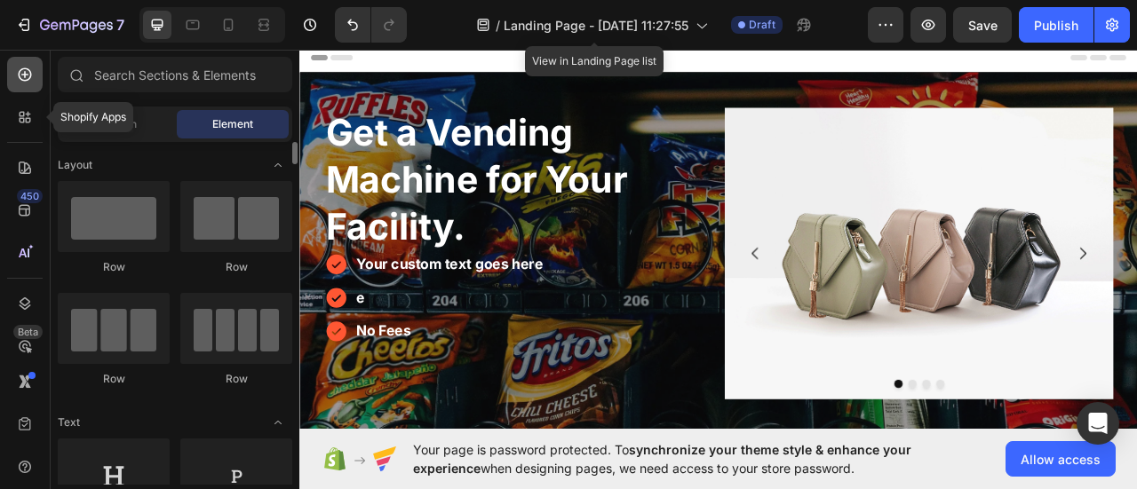
click at [33, 77] on icon at bounding box center [25, 75] width 18 height 18
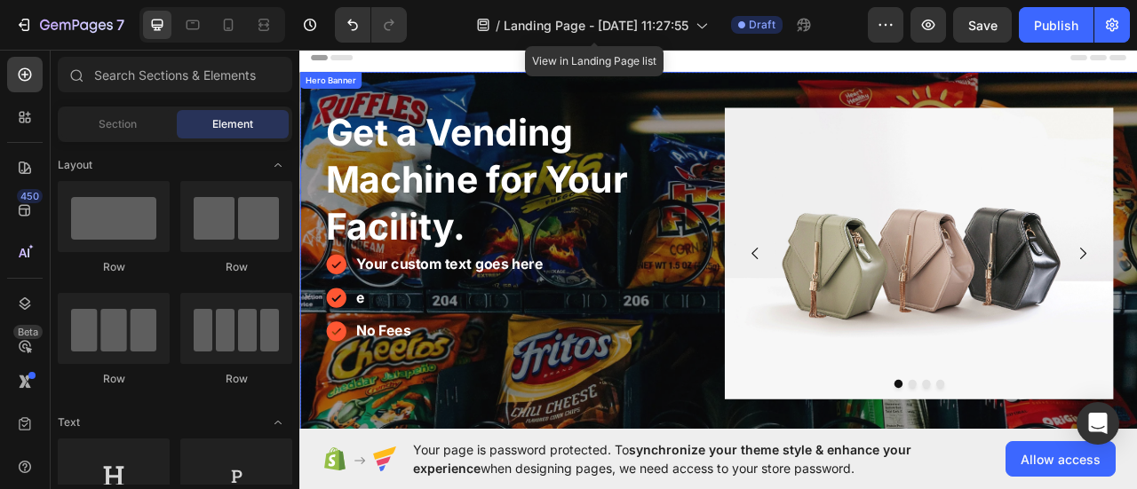
click at [853, 100] on div "Get a Vending Machine for Your Facility. Heading Your custom text goes here e N…" at bounding box center [832, 287] width 1039 height 417
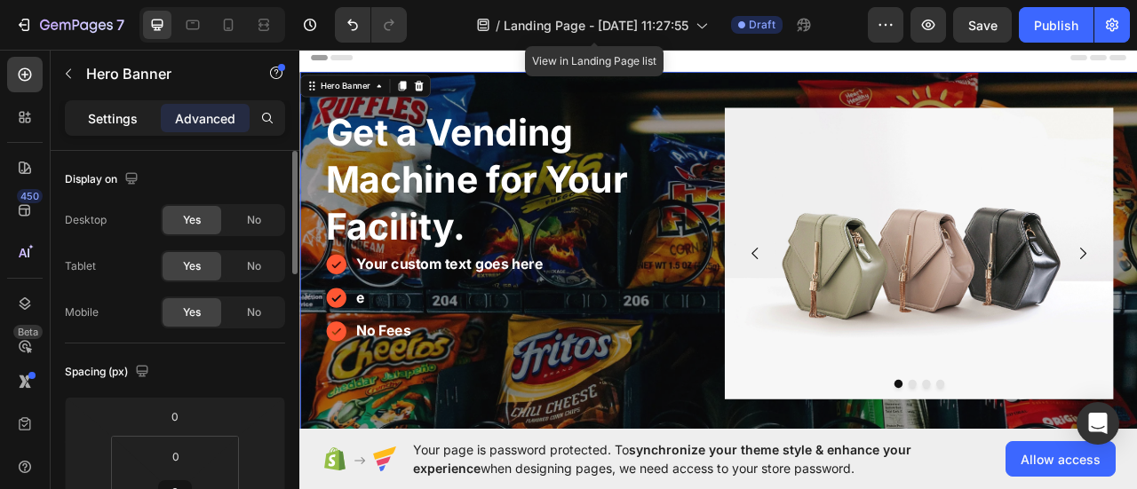
drag, startPoint x: 101, startPoint y: 107, endPoint x: 67, endPoint y: 374, distance: 269.6
click at [101, 107] on div "Settings" at bounding box center [112, 118] width 89 height 28
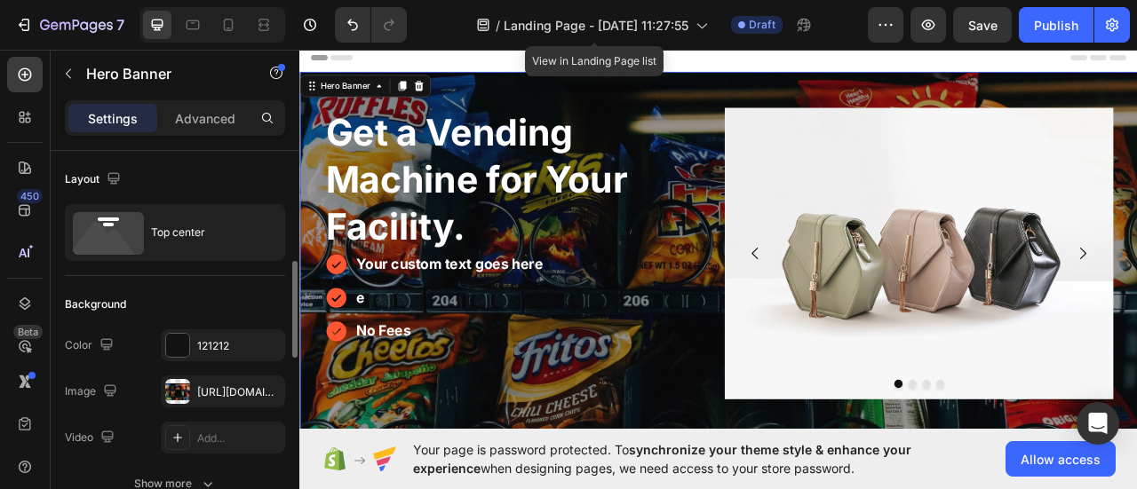
scroll to position [89, 0]
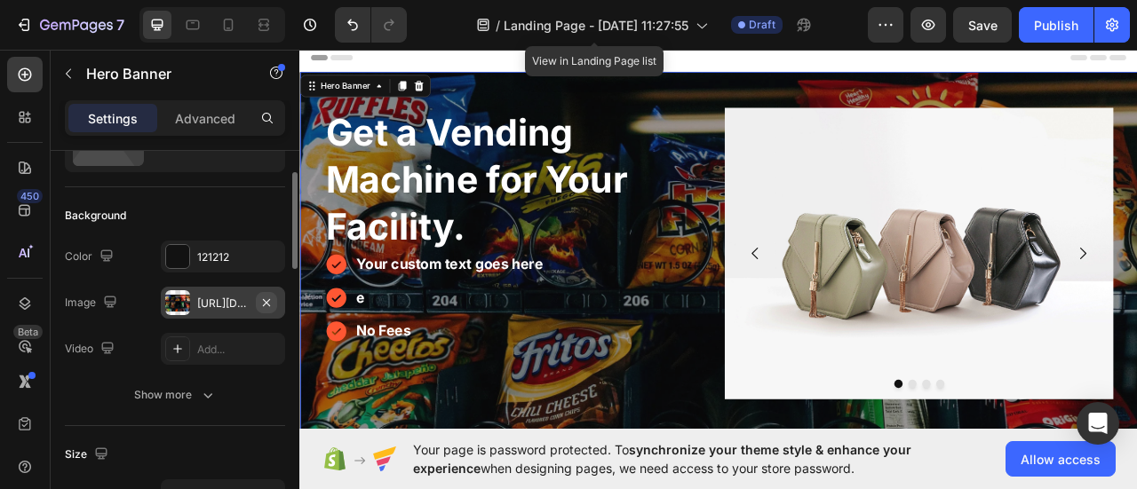
click at [267, 299] on icon "button" at bounding box center [266, 303] width 14 height 14
type input "Auto"
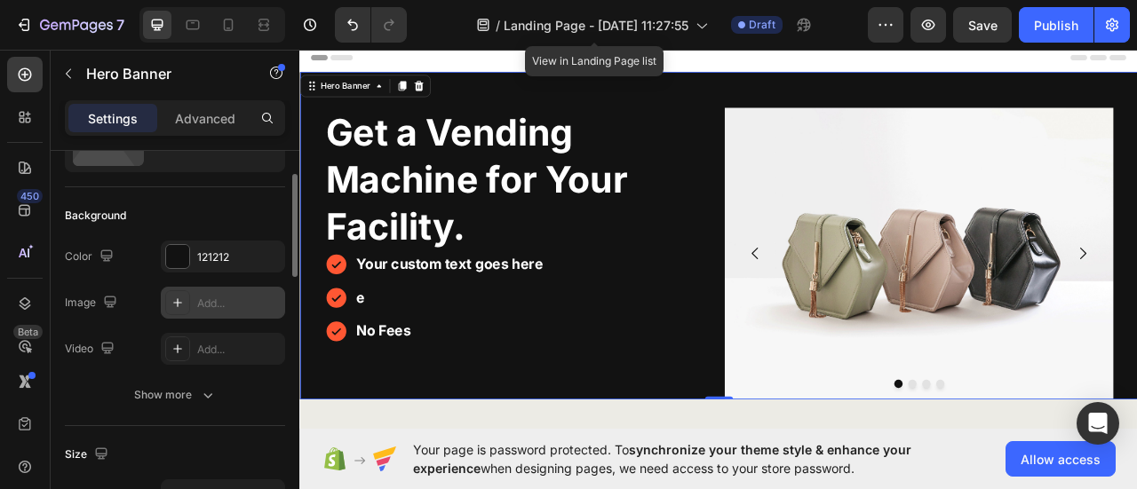
click at [181, 301] on icon at bounding box center [178, 303] width 14 height 14
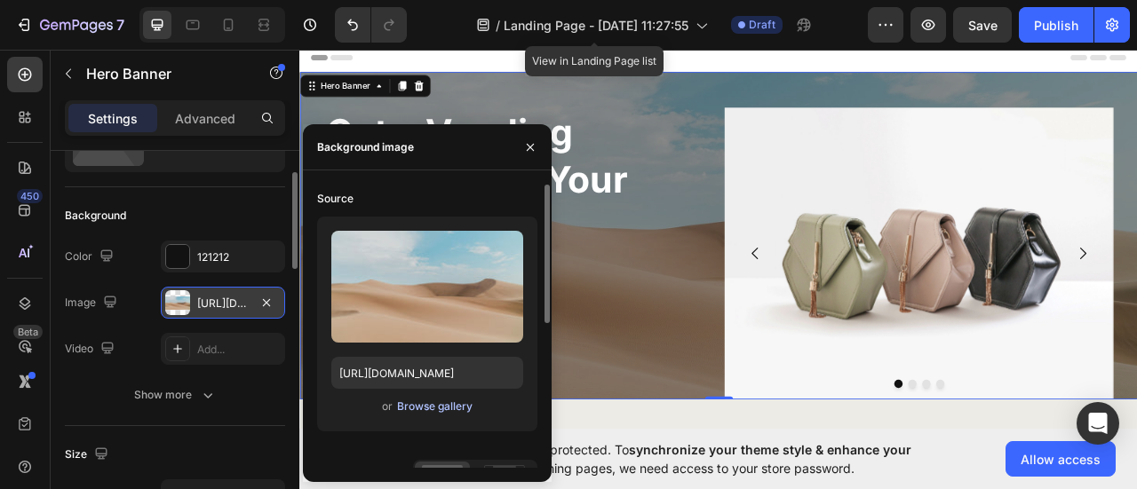
click at [430, 405] on div "Browse gallery" at bounding box center [434, 407] width 75 height 16
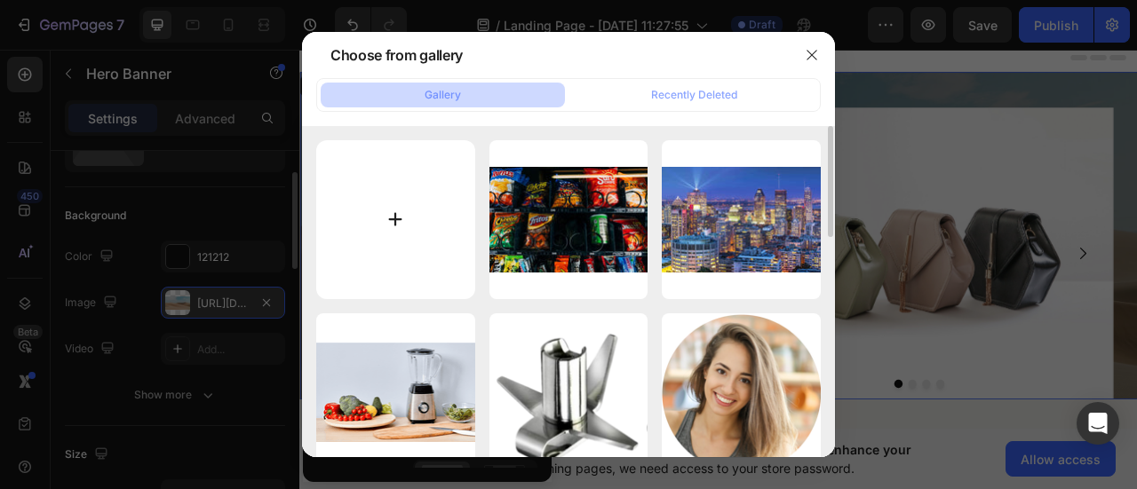
click at [422, 243] on input "file" at bounding box center [395, 219] width 159 height 159
type input "C:\fakepath\photo.webp"
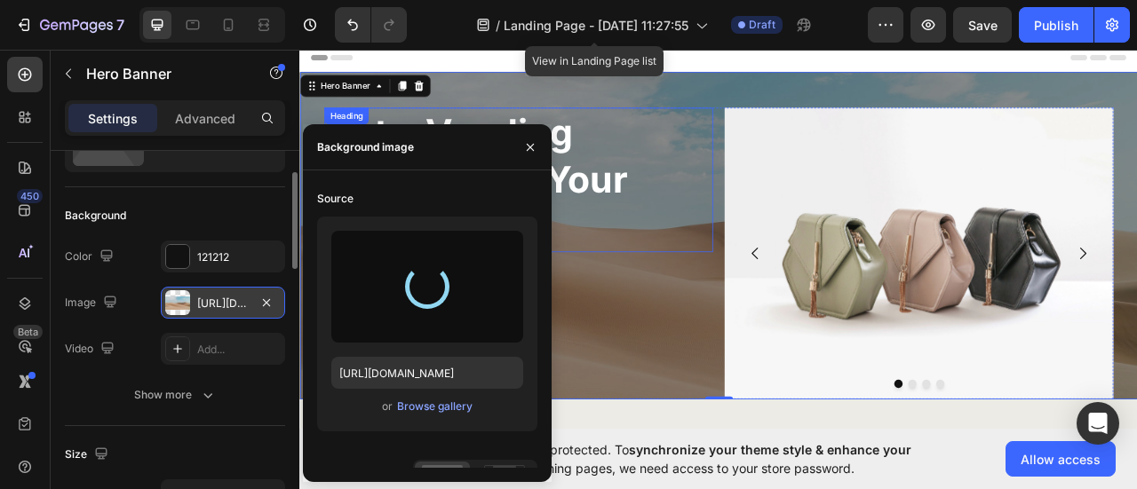
type input "https://cdn.shopify.com/s/files/1/0768/0271/9981/files/gempages_581585180947382…"
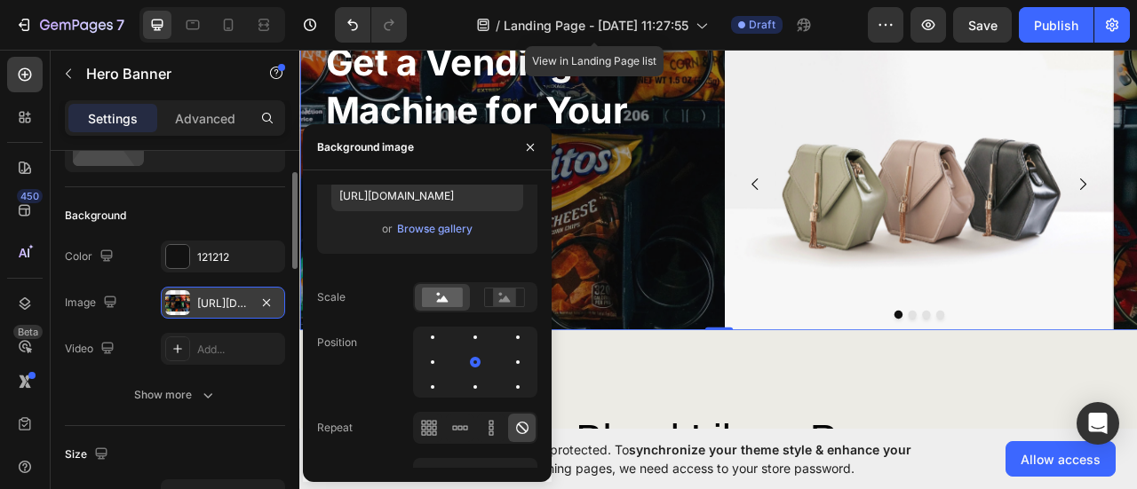
click at [227, 301] on div "https://cdn.shopify.com/s/files/1/0768/0271/9981/files/gempages_581585180947382…" at bounding box center [223, 304] width 52 height 16
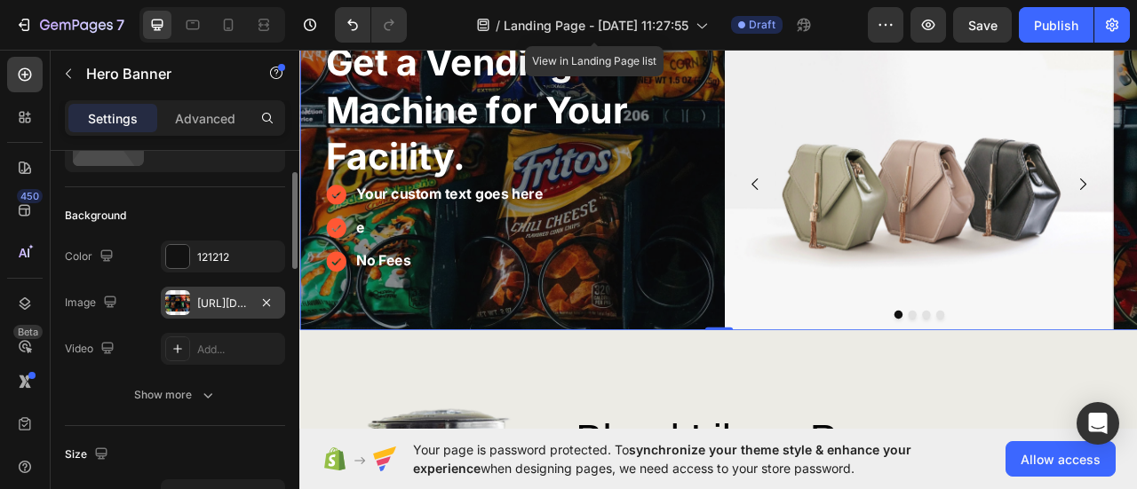
click at [229, 301] on div "https://cdn.shopify.com/s/files/1/0768/0271/9981/files/gempages_581585180947382…" at bounding box center [223, 304] width 52 height 16
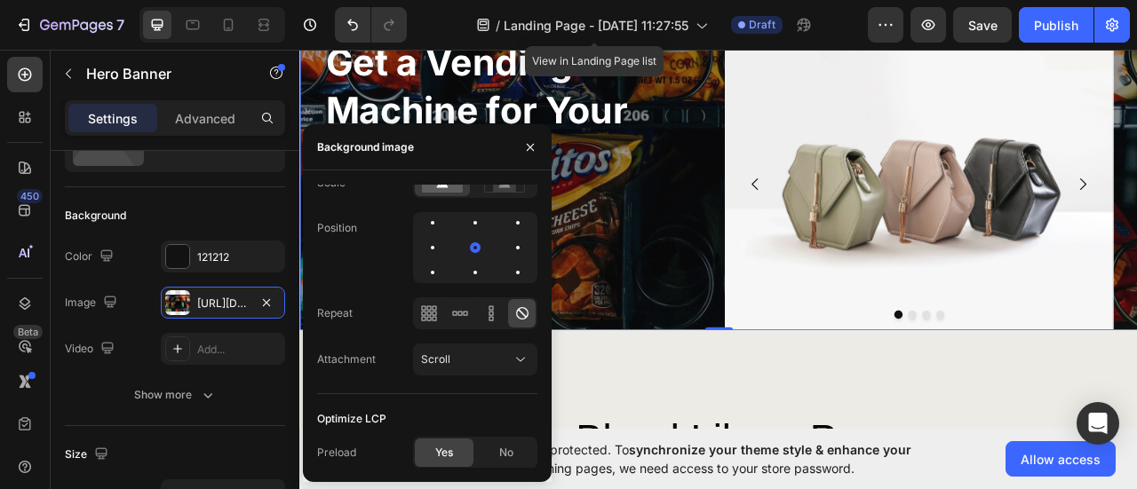
scroll to position [0, 0]
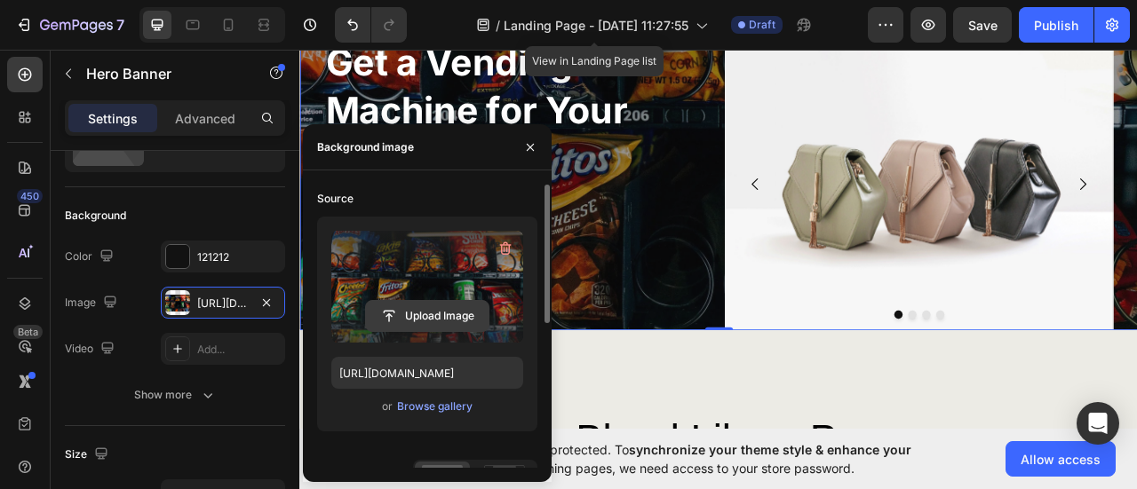
click at [425, 309] on input "file" at bounding box center [427, 316] width 123 height 30
drag, startPoint x: 535, startPoint y: 143, endPoint x: 307, endPoint y: 140, distance: 227.4
click at [535, 143] on icon "button" at bounding box center [530, 147] width 14 height 14
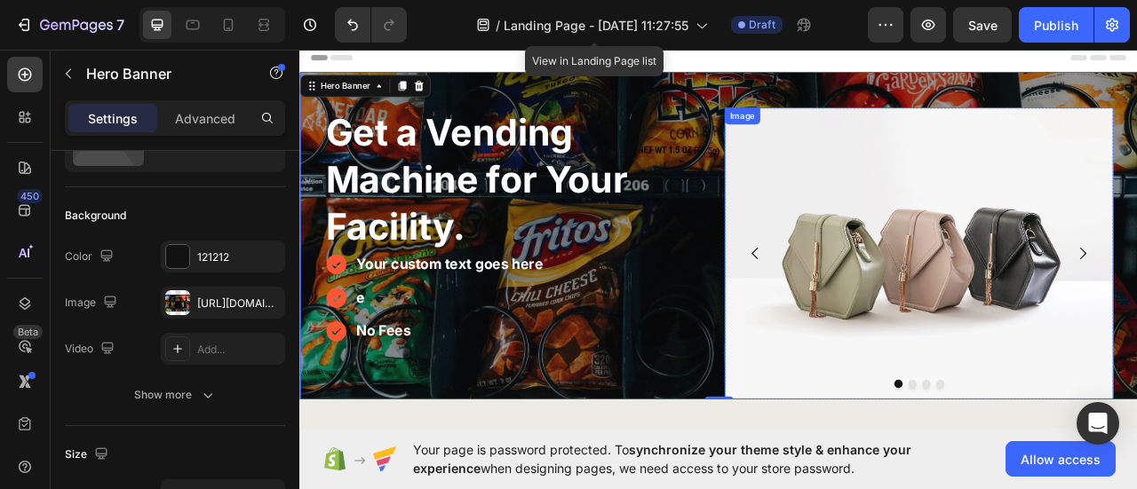
click at [997, 273] on img at bounding box center [1086, 309] width 495 height 371
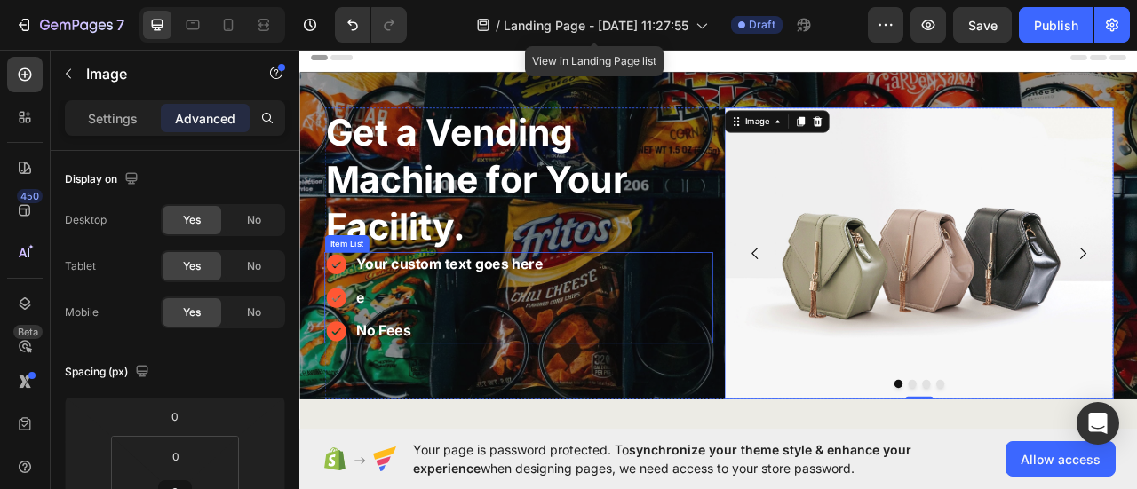
click at [442, 398] on p "No Fees" at bounding box center [489, 408] width 237 height 27
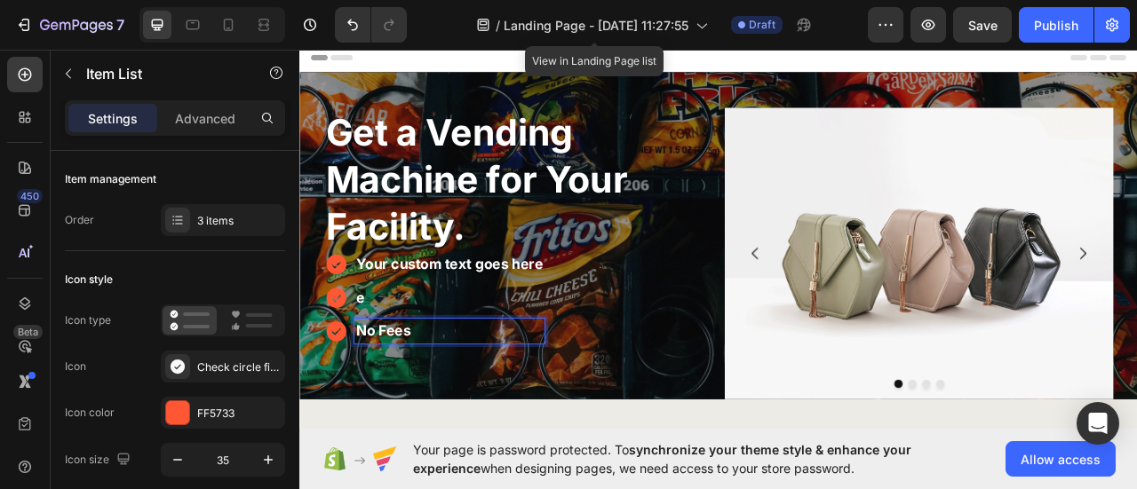
click at [417, 401] on strong "No Fees" at bounding box center [405, 407] width 69 height 21
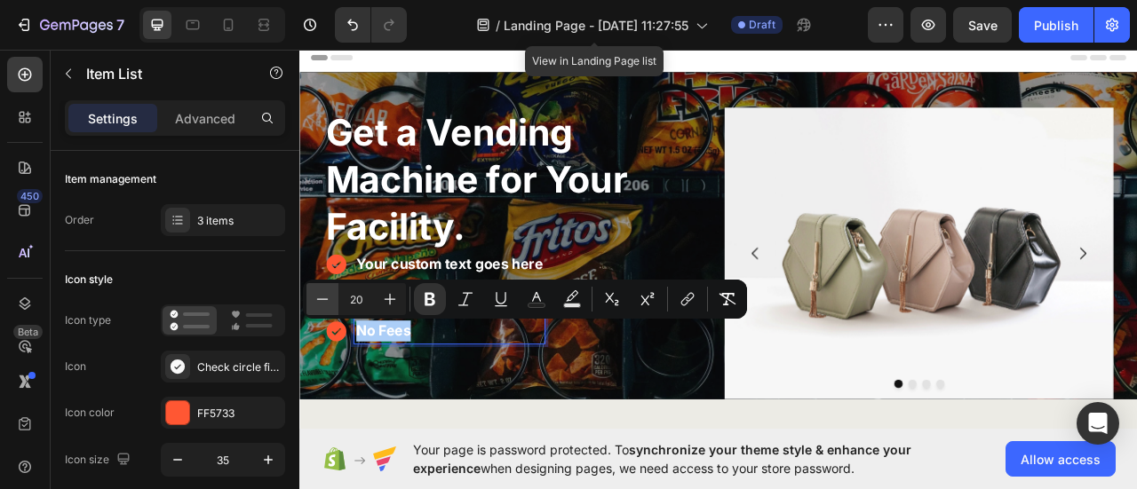
click at [316, 304] on icon "Editor contextual toolbar" at bounding box center [323, 299] width 18 height 18
click at [316, 305] on icon "Editor contextual toolbar" at bounding box center [323, 299] width 18 height 18
type input "16"
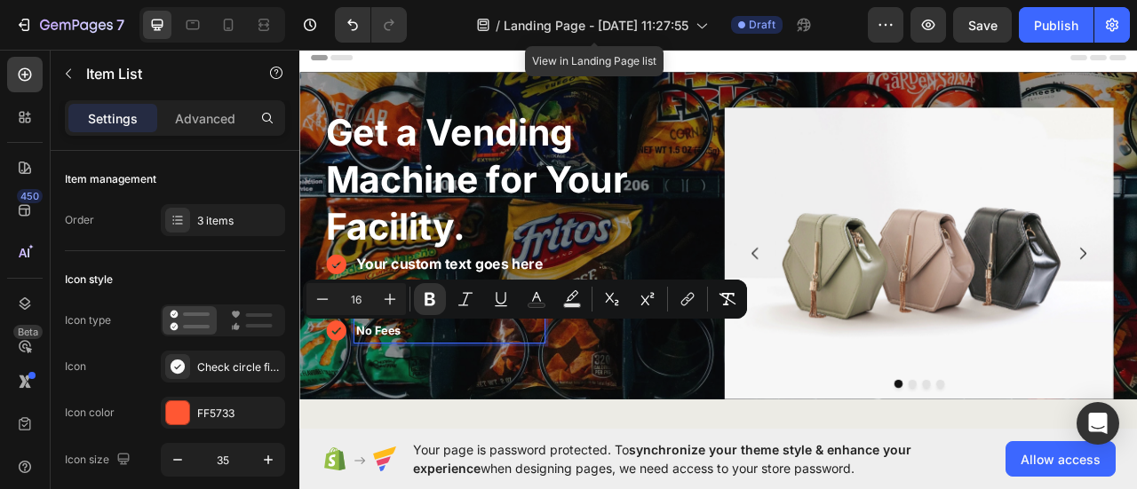
click at [433, 326] on strong "Your custom text goes here" at bounding box center [489, 323] width 237 height 21
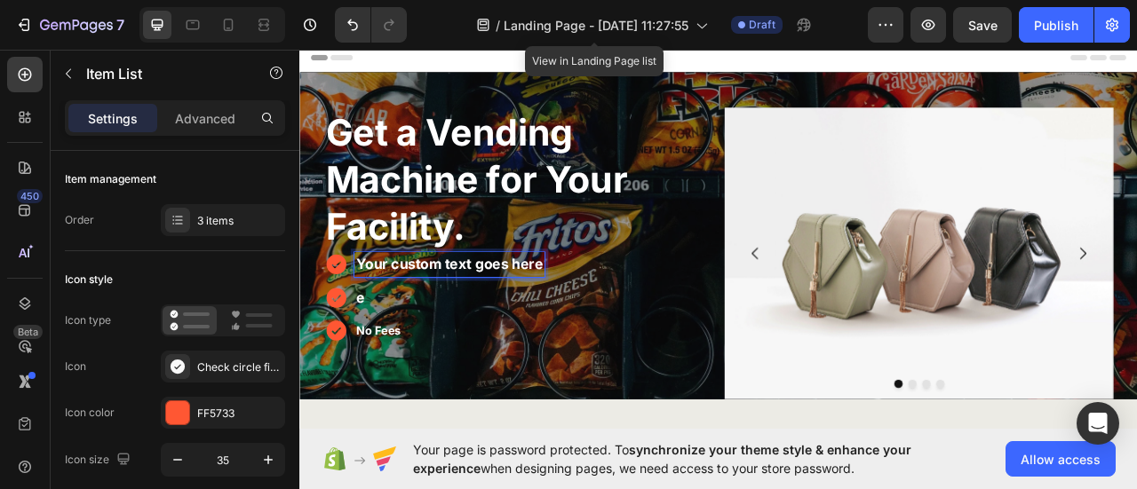
click at [430, 326] on strong "Your custom text goes here" at bounding box center [489, 323] width 237 height 21
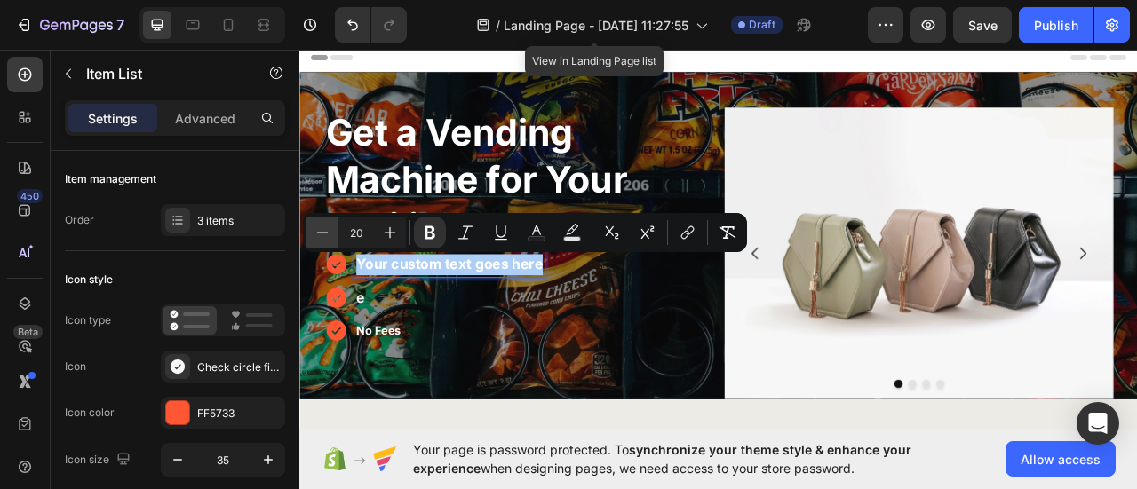
click at [328, 232] on icon "Editor contextual toolbar" at bounding box center [323, 233] width 18 height 18
type input "16"
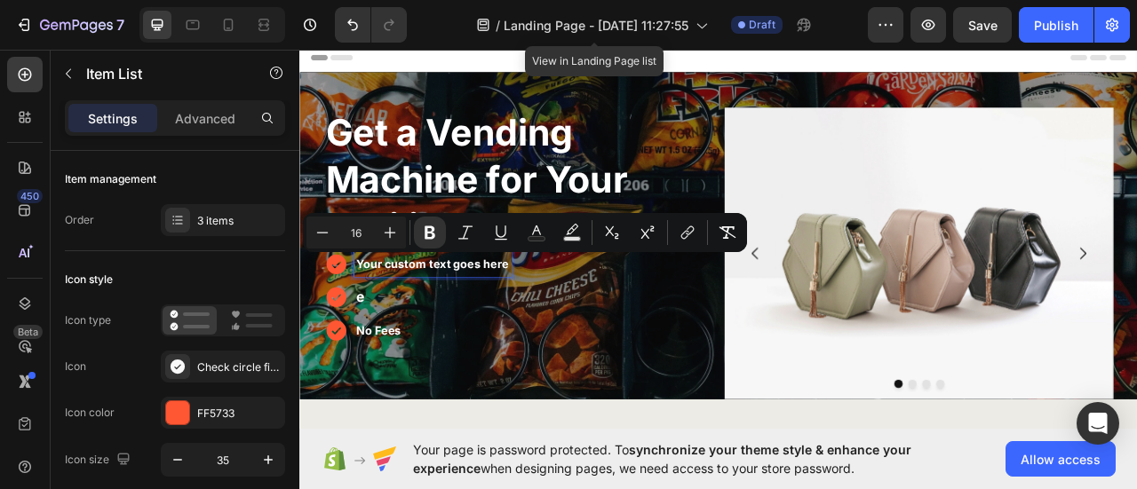
click at [420, 366] on p "e" at bounding box center [468, 366] width 195 height 27
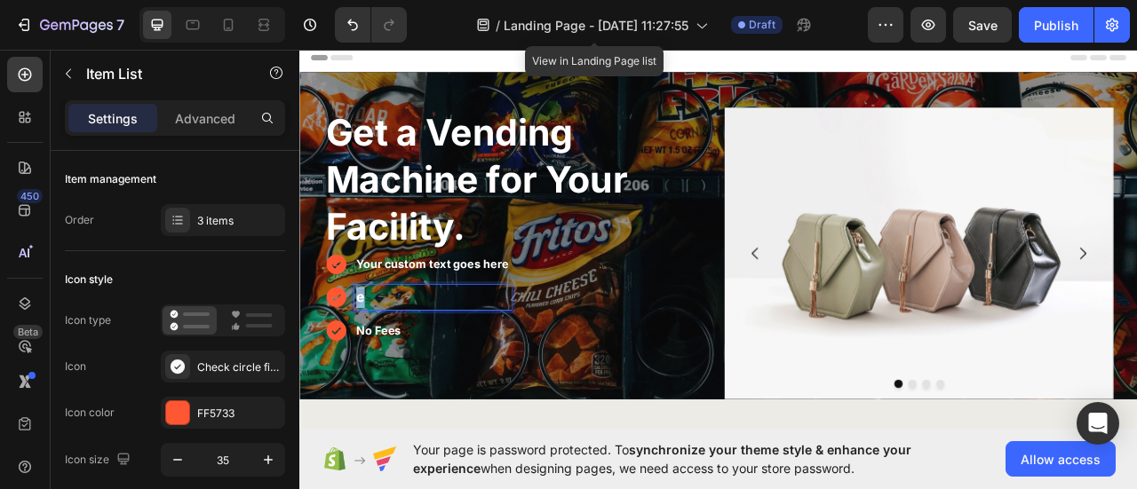
click at [420, 366] on p "e" at bounding box center [468, 366] width 195 height 27
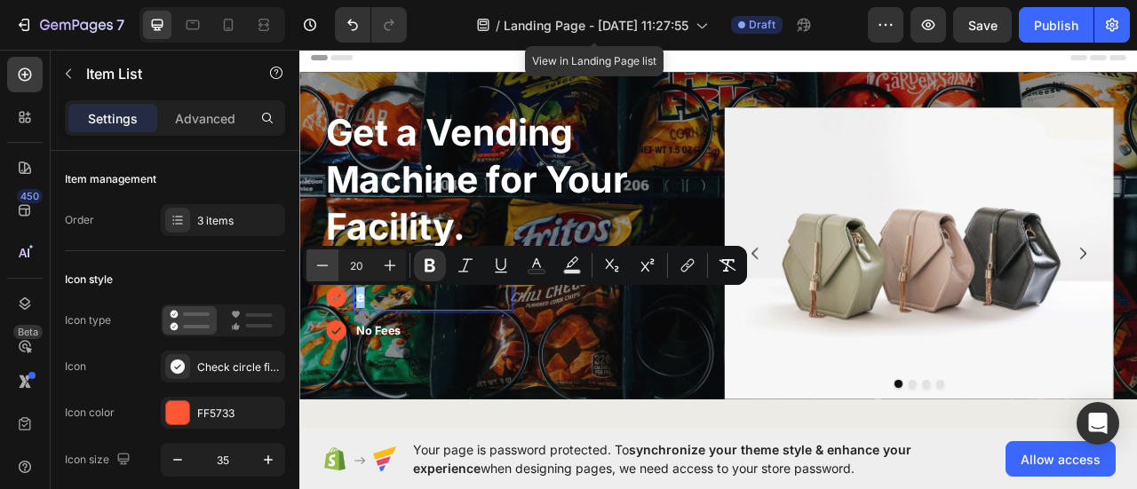
click at [324, 271] on icon "Editor contextual toolbar" at bounding box center [323, 266] width 18 height 18
type input "16"
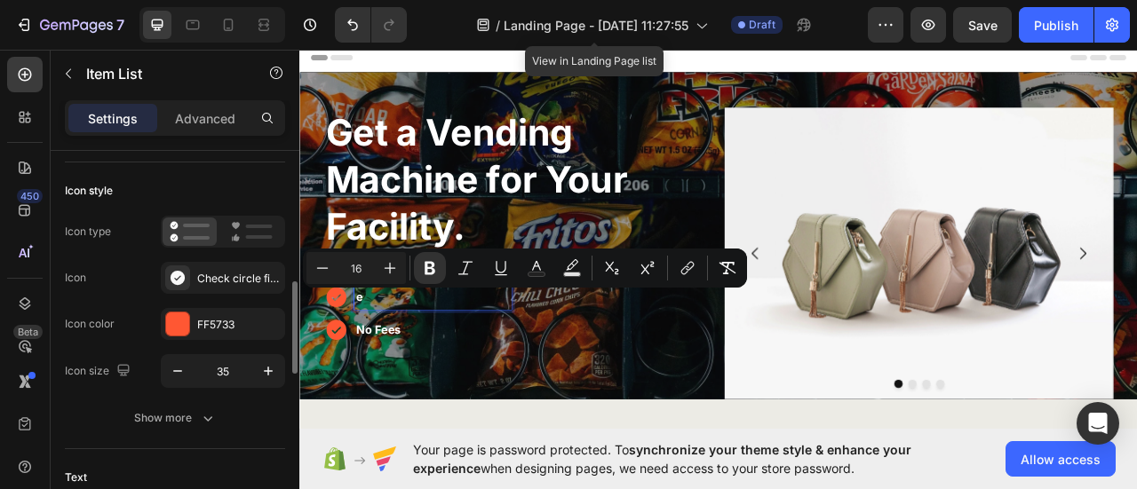
scroll to position [178, 0]
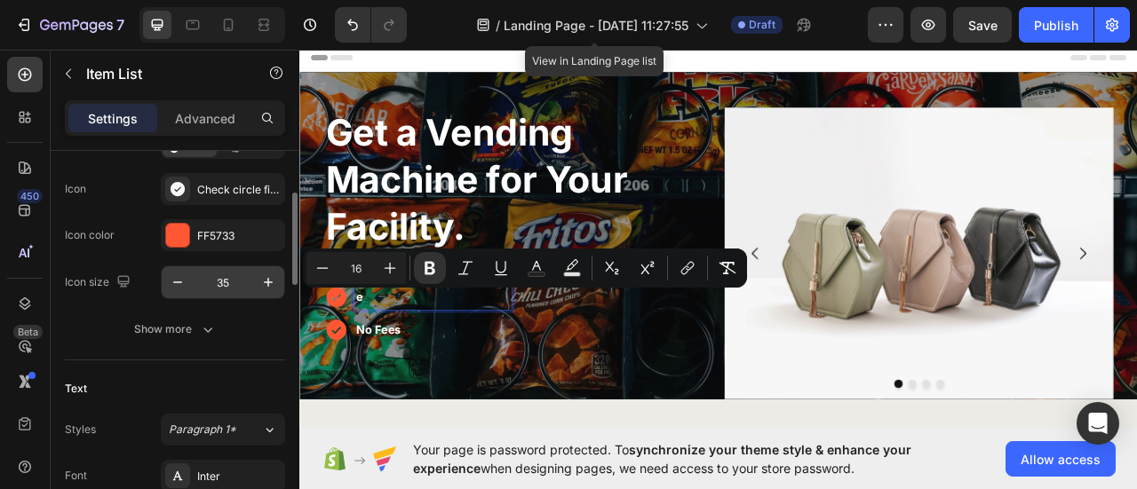
click at [218, 280] on input "35" at bounding box center [223, 282] width 59 height 32
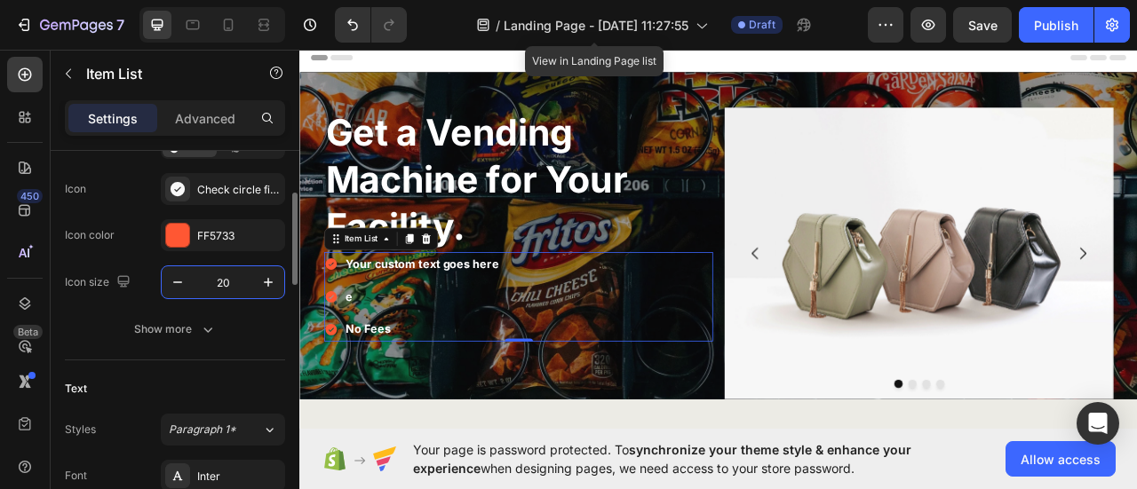
click at [220, 279] on input "20" at bounding box center [223, 282] width 59 height 32
type input "30"
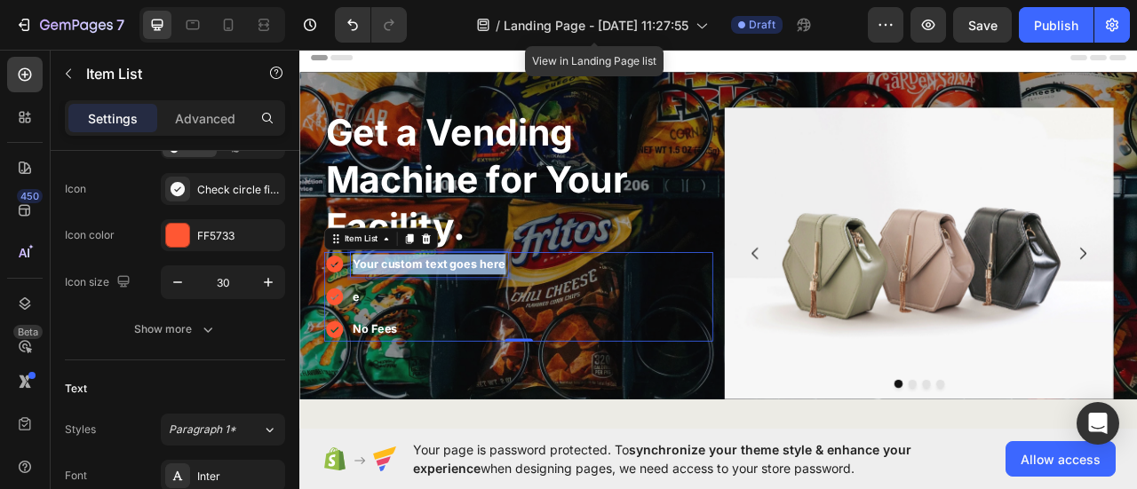
click at [401, 322] on strong "Your custom text goes here" at bounding box center [464, 323] width 195 height 18
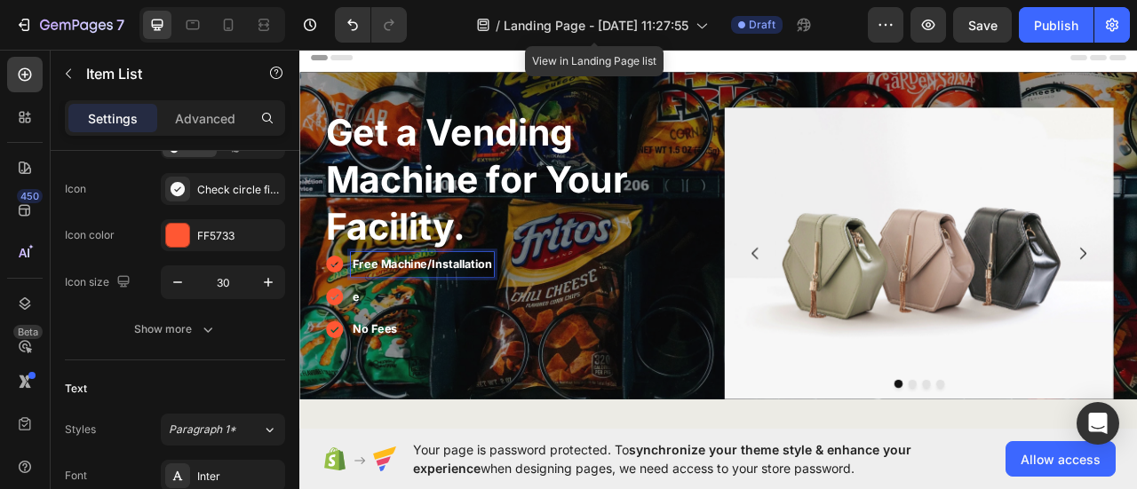
click at [410, 370] on p "e" at bounding box center [455, 366] width 177 height 26
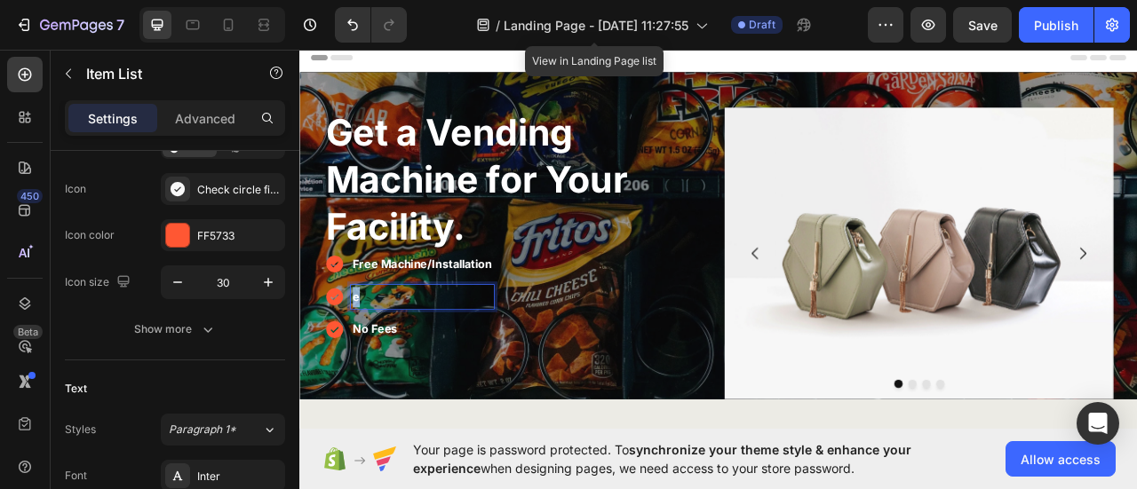
click at [410, 370] on p "e" at bounding box center [455, 366] width 177 height 26
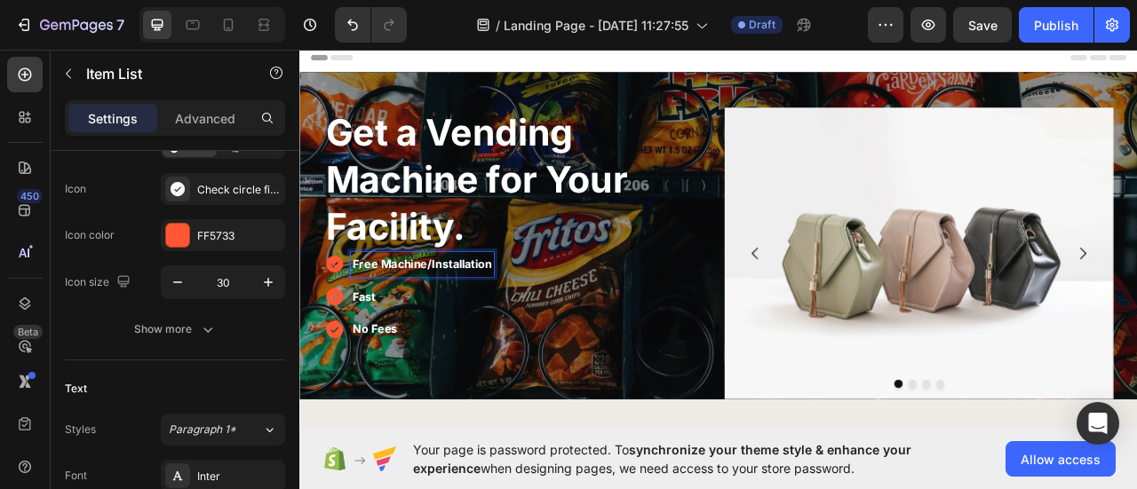
click at [404, 322] on strong "Free Machine/Installation" at bounding box center [455, 323] width 177 height 18
click at [465, 319] on strong "Free machine/Installation" at bounding box center [455, 323] width 177 height 18
click at [417, 361] on p "Fast" at bounding box center [455, 366] width 176 height 26
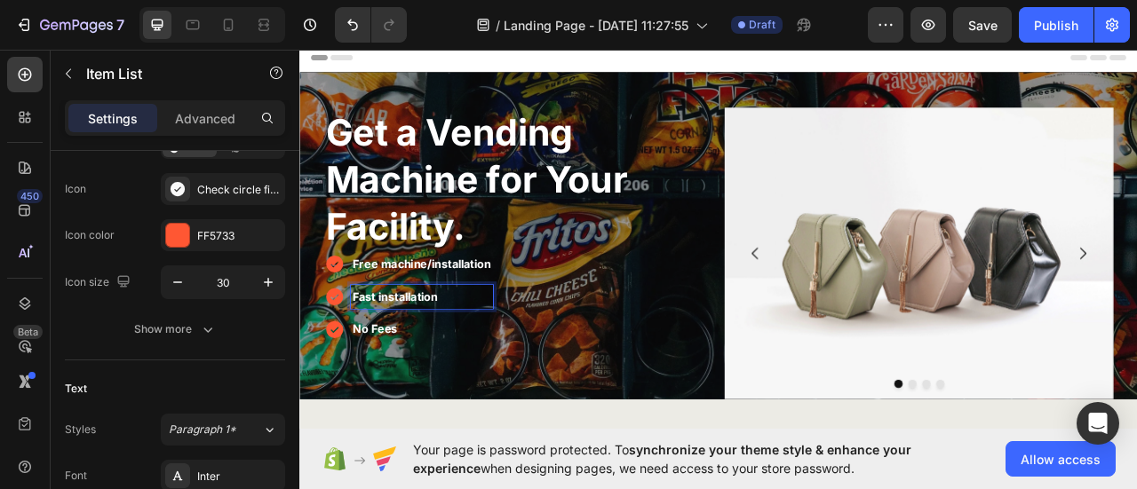
click at [421, 370] on strong "Fast installation" at bounding box center [421, 365] width 108 height 18
click at [421, 370] on p "Fast installation" at bounding box center [455, 366] width 176 height 26
click at [421, 397] on p "No Fees" at bounding box center [472, 406] width 211 height 26
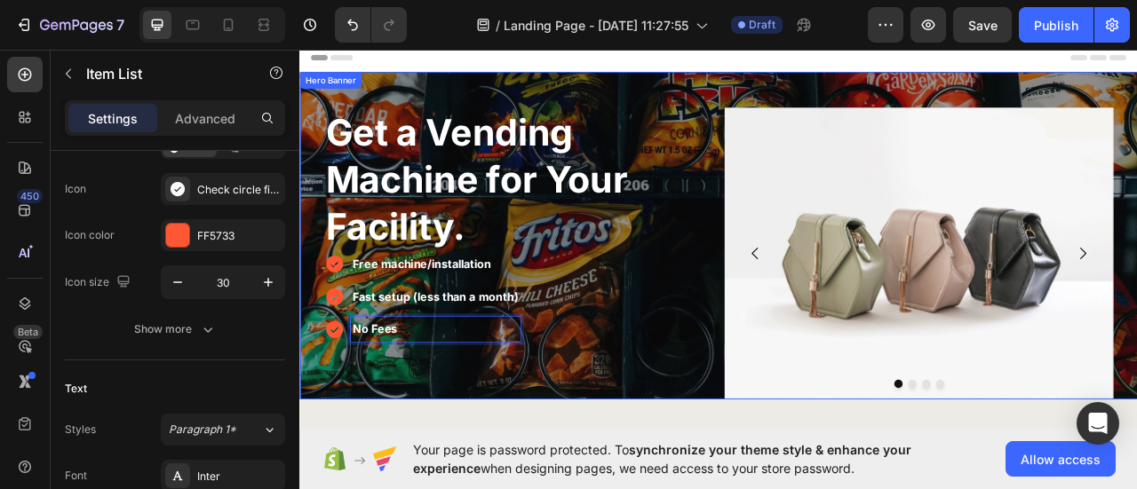
click at [780, 98] on div "Get a Vending Machine for Your Facility. Heading Free machine/installation Fast…" at bounding box center [832, 287] width 1039 height 417
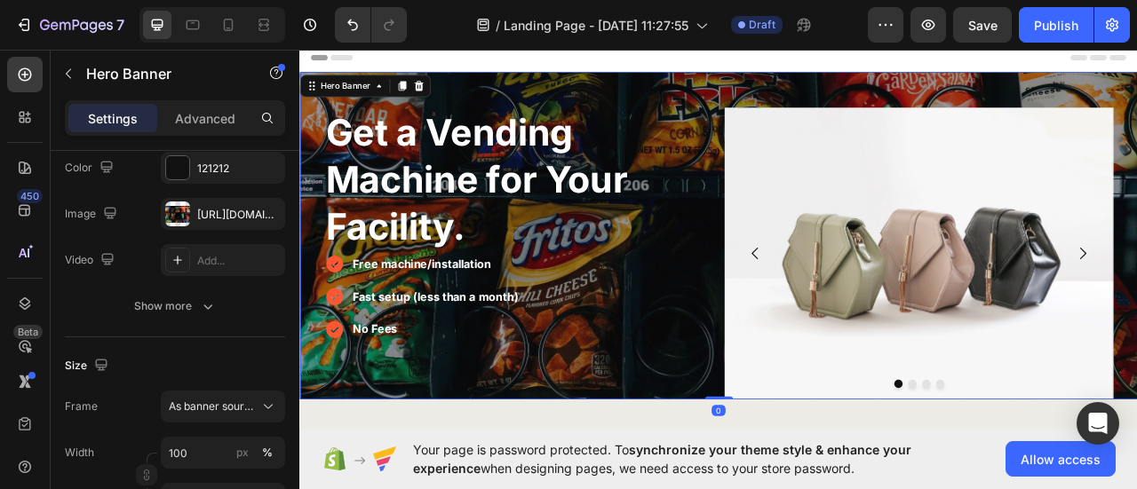
scroll to position [0, 0]
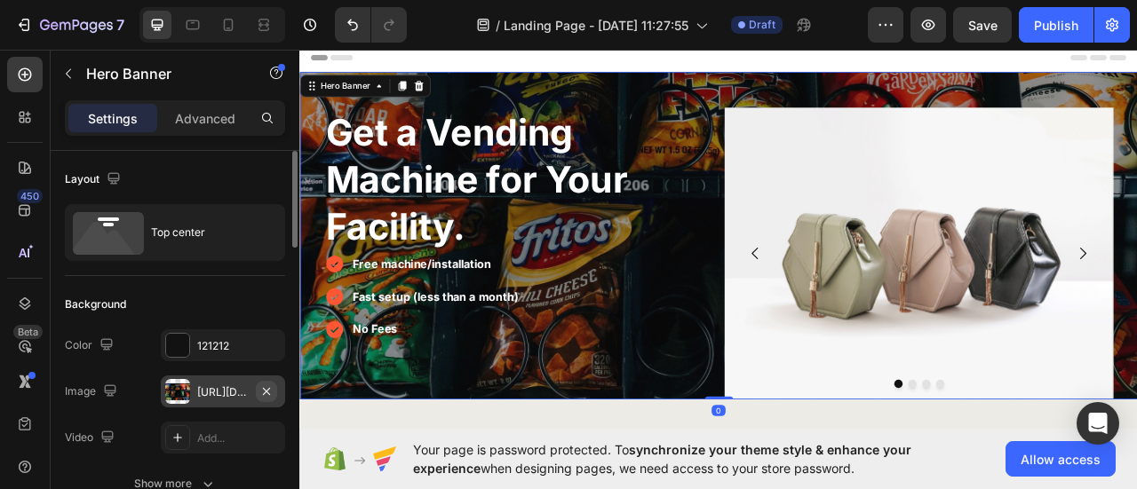
click at [267, 393] on icon "button" at bounding box center [266, 392] width 14 height 14
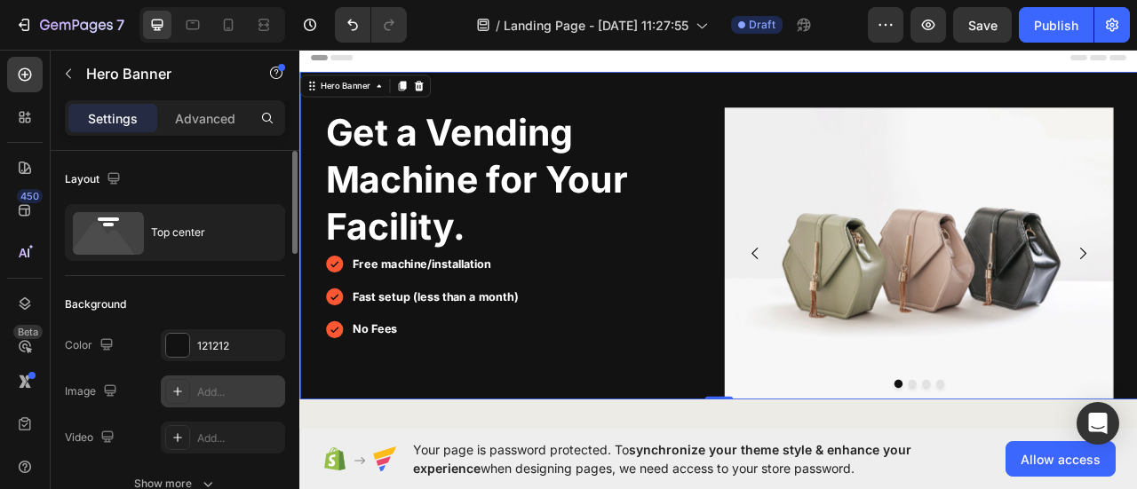
click at [208, 393] on div "Add..." at bounding box center [238, 393] width 83 height 16
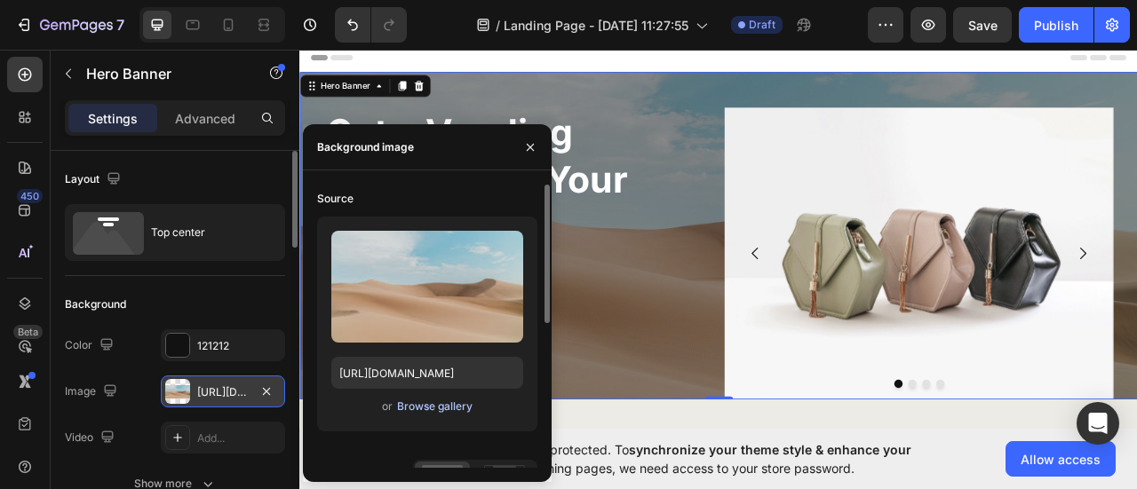
click at [441, 408] on div "Browse gallery" at bounding box center [434, 407] width 75 height 16
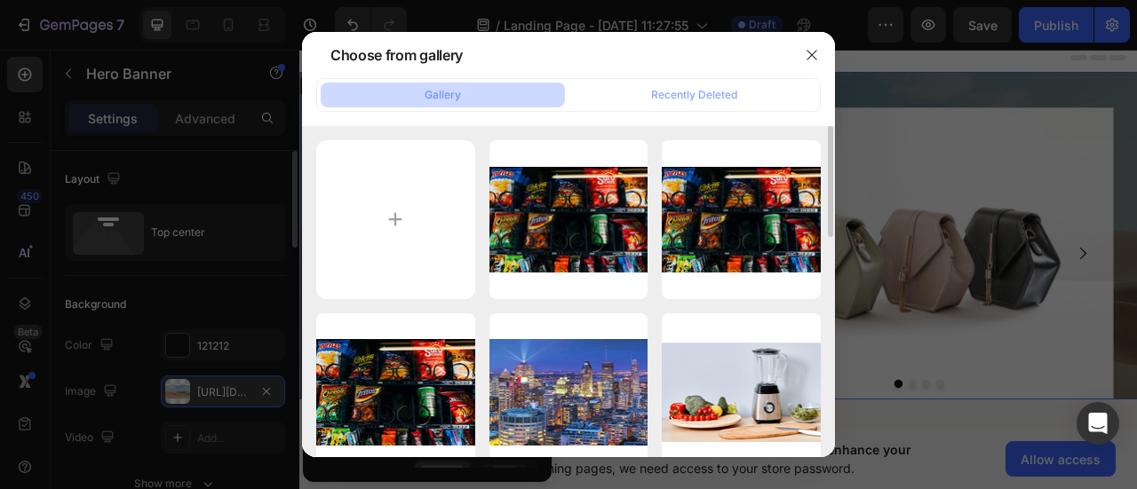
scroll to position [89, 0]
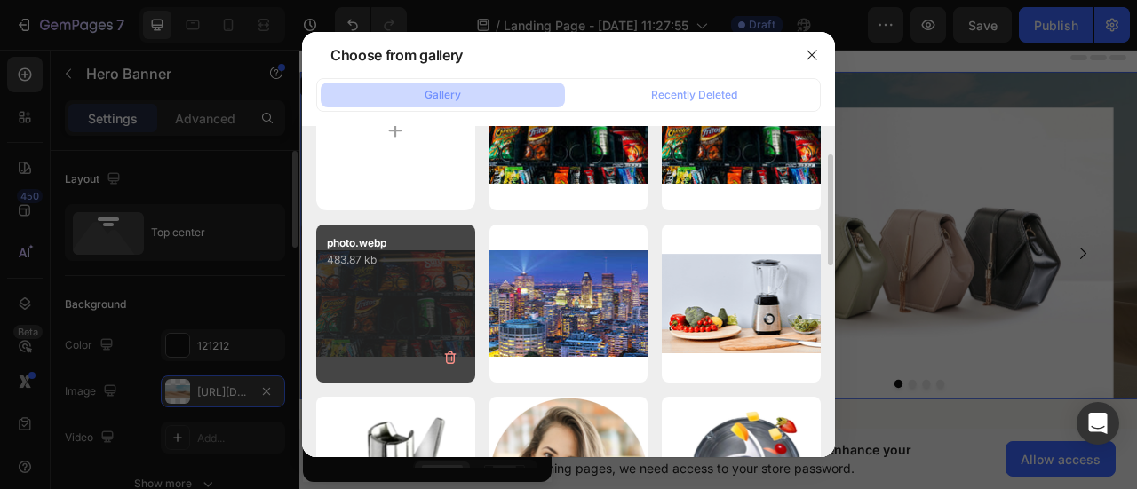
click at [398, 320] on div "photo.webp 483.87 kb" at bounding box center [395, 304] width 159 height 159
type input "https://cdn.shopify.com/s/files/1/0768/0271/9981/files/gempages_581585180947382…"
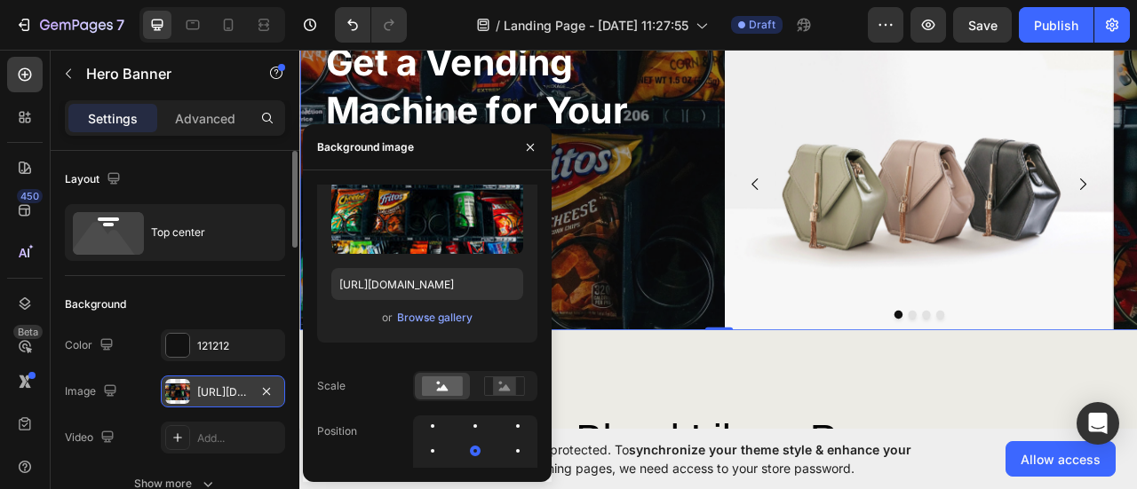
click at [220, 117] on p "Advanced" at bounding box center [205, 118] width 60 height 19
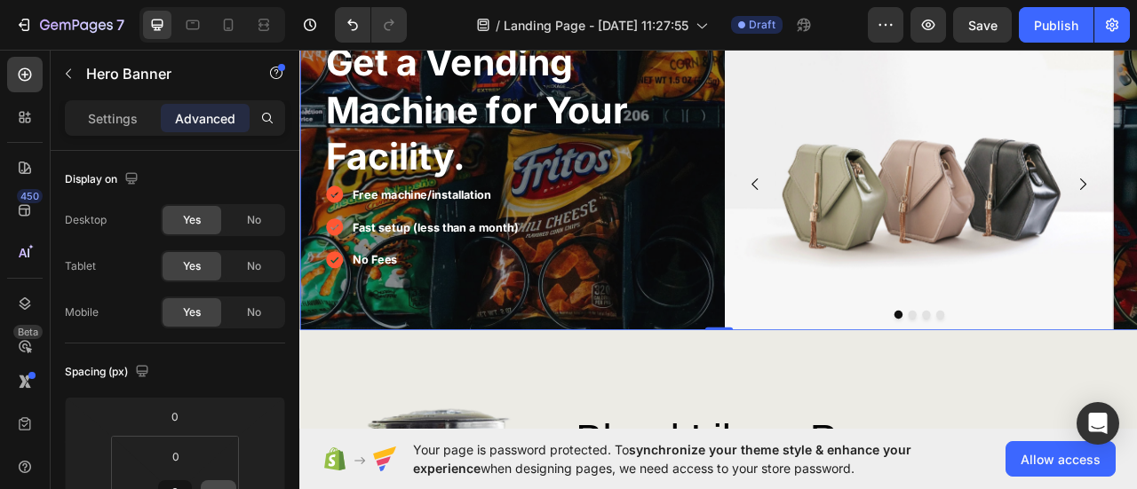
scroll to position [178, 0]
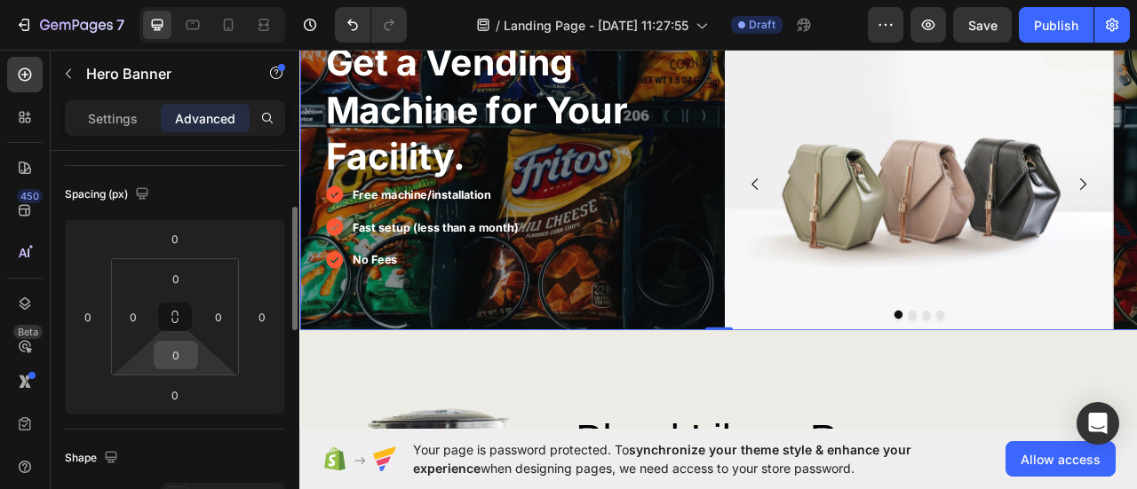
click at [178, 353] on input "0" at bounding box center [176, 355] width 36 height 27
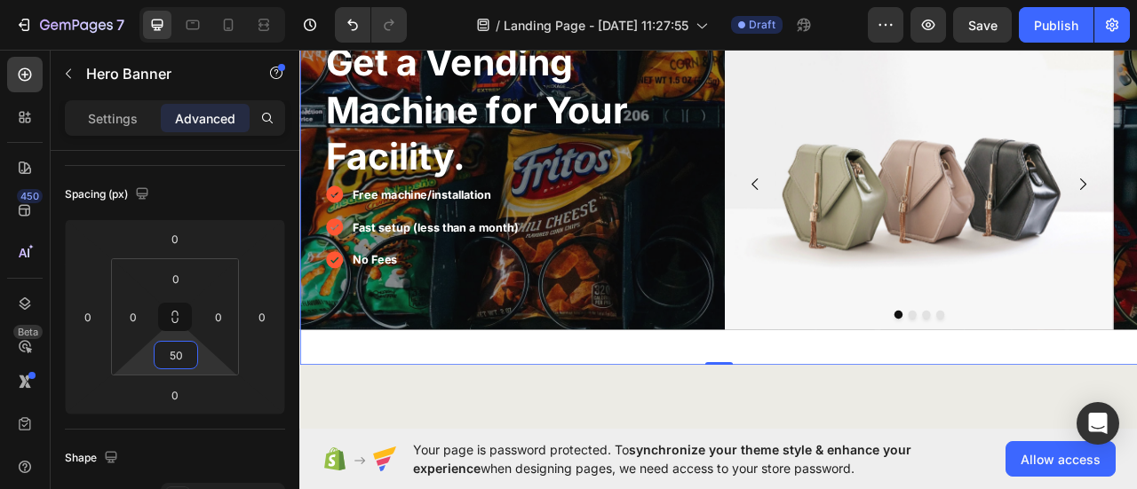
type input "5"
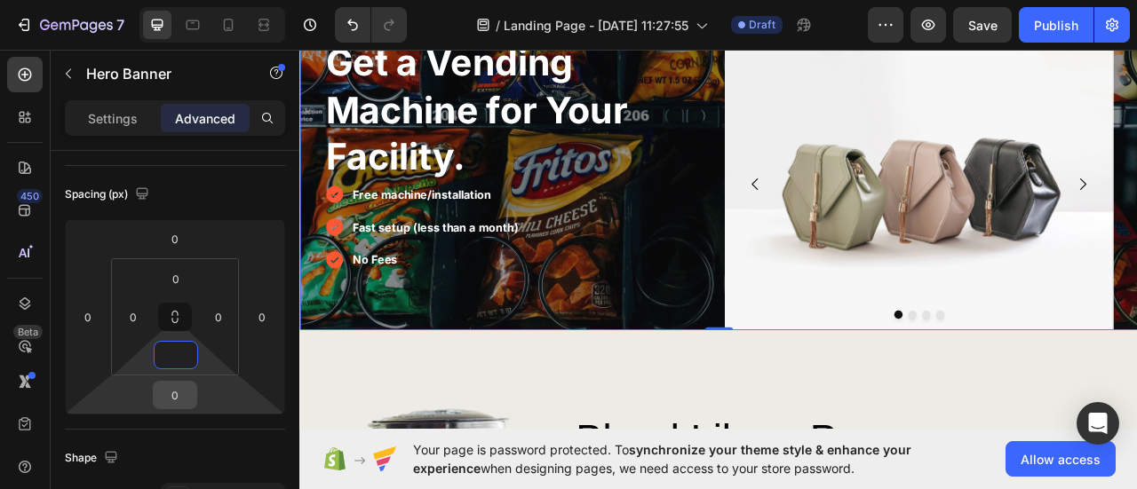
click at [174, 395] on input "0" at bounding box center [175, 395] width 36 height 27
type input "0"
click at [174, 395] on input "0" at bounding box center [175, 395] width 36 height 27
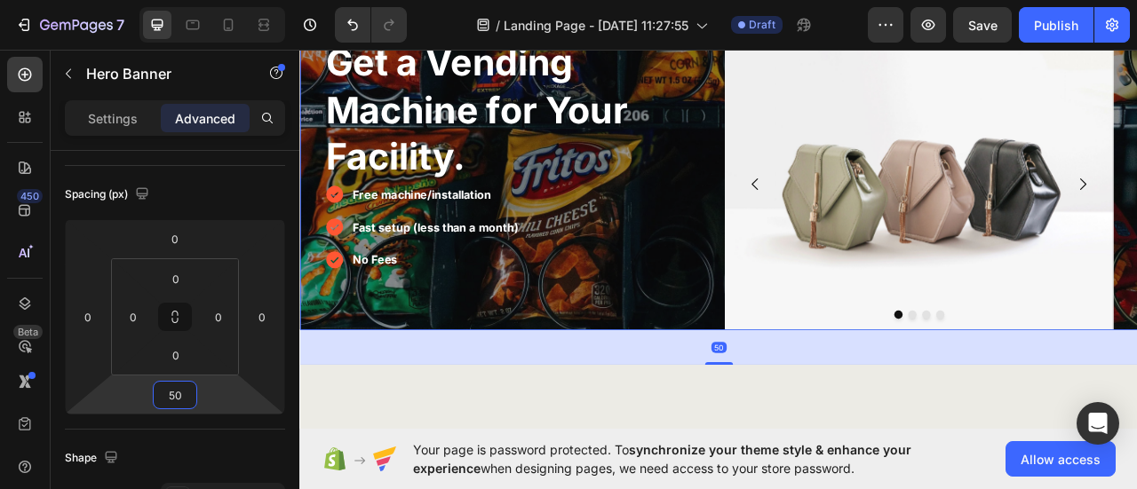
type input "5"
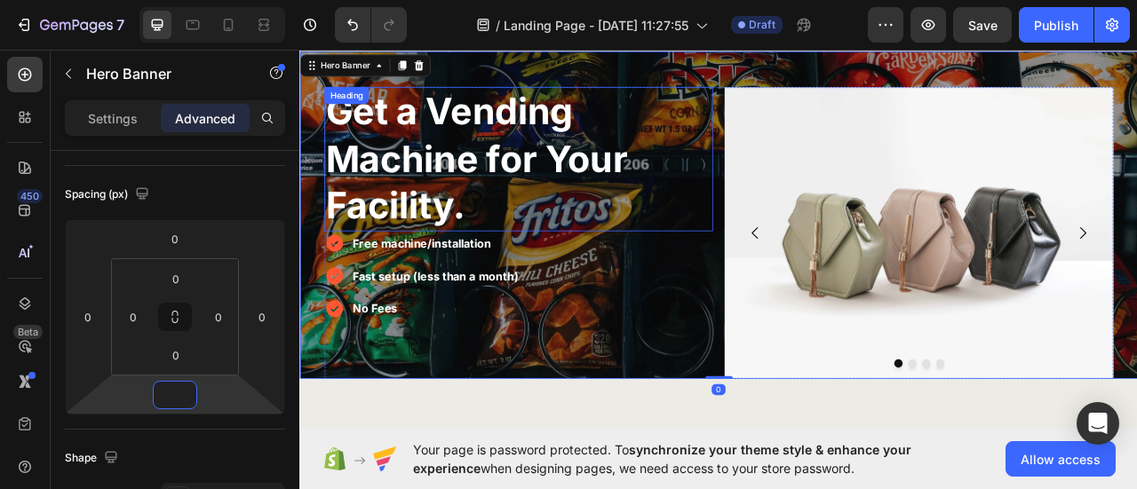
scroll to position [0, 0]
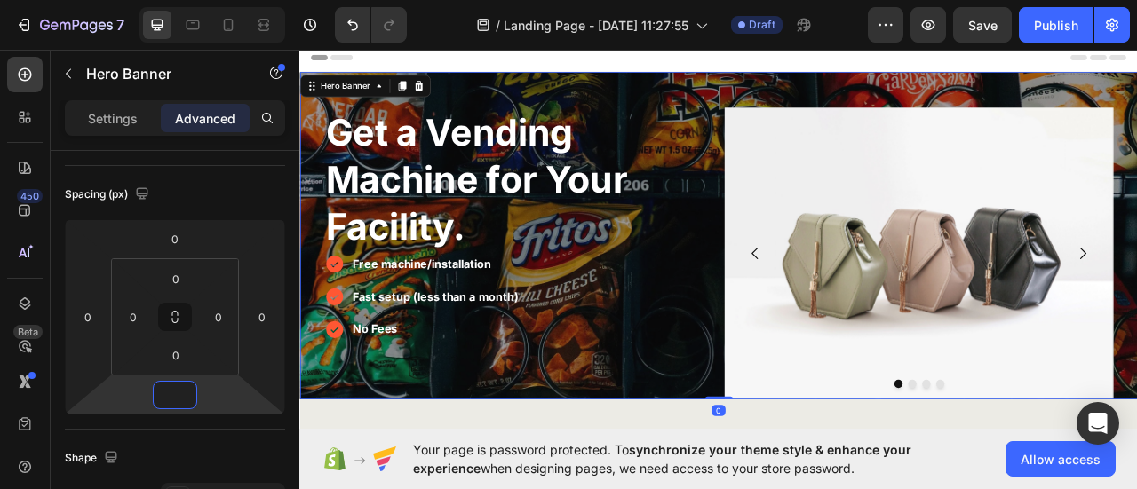
click at [862, 98] on div "Get a Vending Machine for Your Facility. Heading Free machine/installation Fast…" at bounding box center [832, 287] width 1039 height 417
type input "0"
click at [264, 24] on icon at bounding box center [266, 24] width 5 height 4
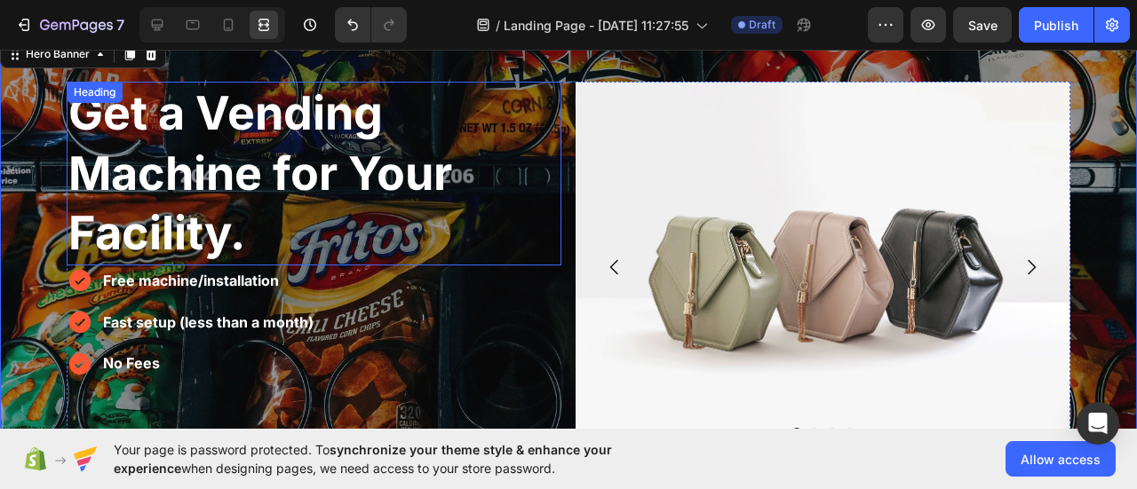
scroll to position [89, 0]
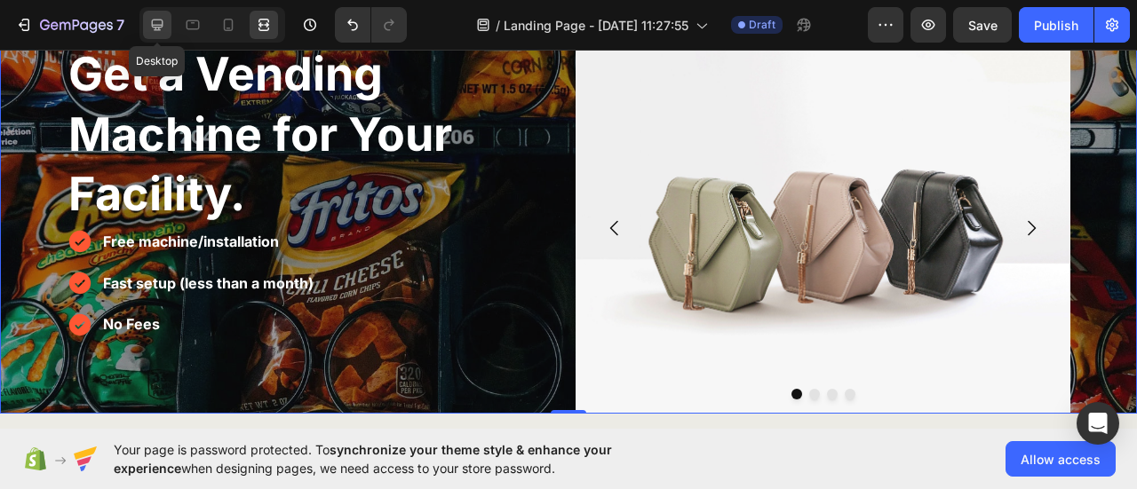
click at [156, 28] on icon at bounding box center [157, 25] width 18 height 18
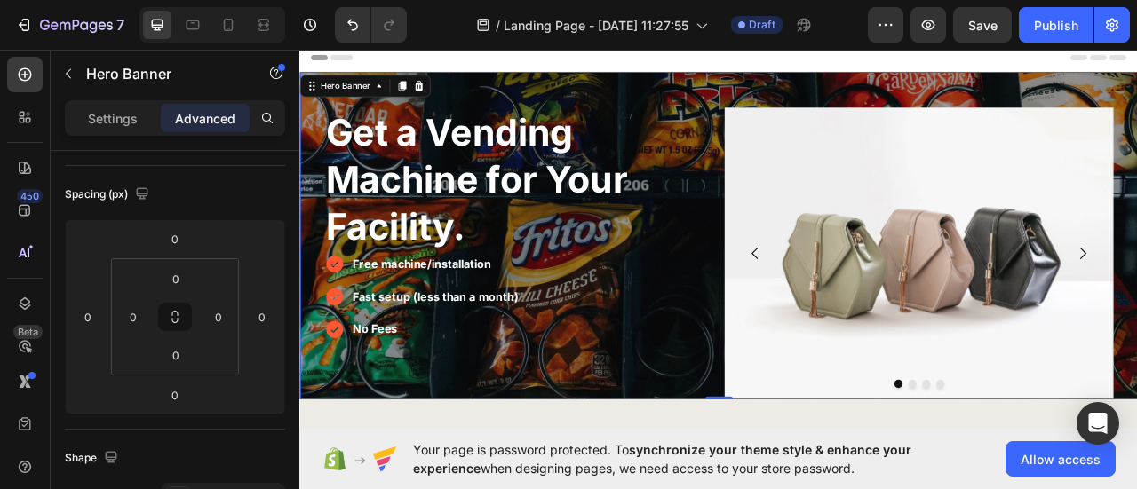
click at [903, 91] on div "Get a Vending Machine for Your Facility. Heading Free machine/installation Fast…" at bounding box center [832, 287] width 1039 height 417
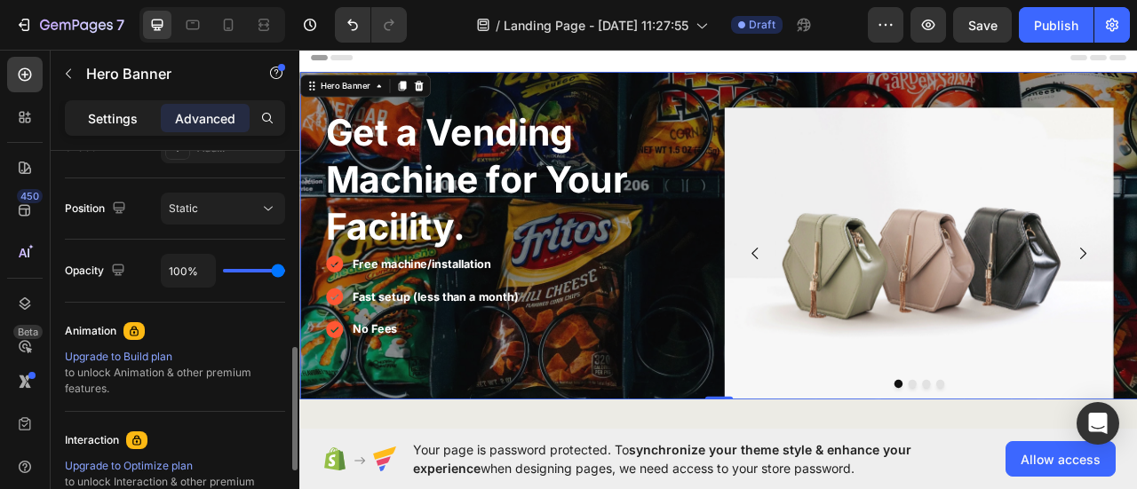
scroll to position [711, 0]
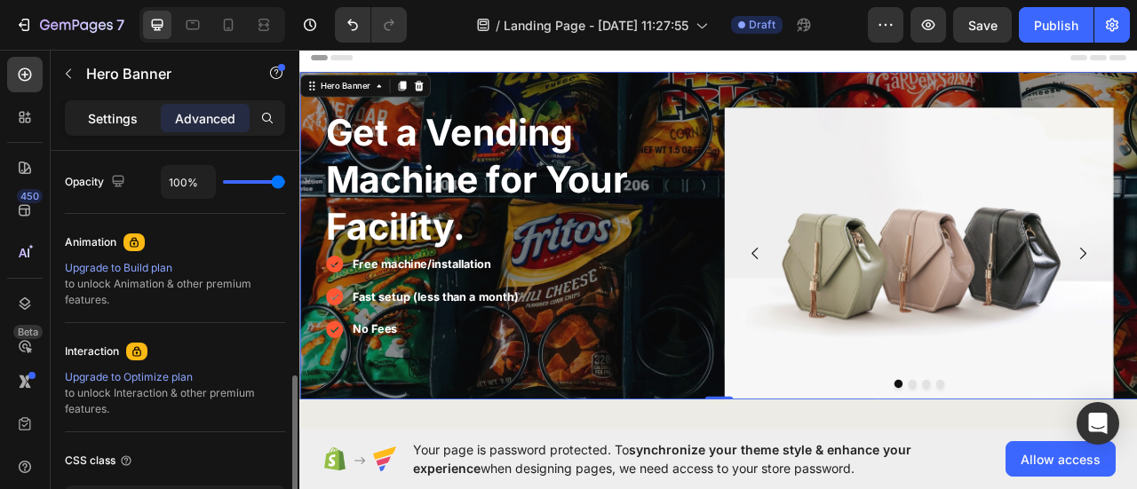
click at [122, 118] on p "Settings" at bounding box center [113, 118] width 50 height 19
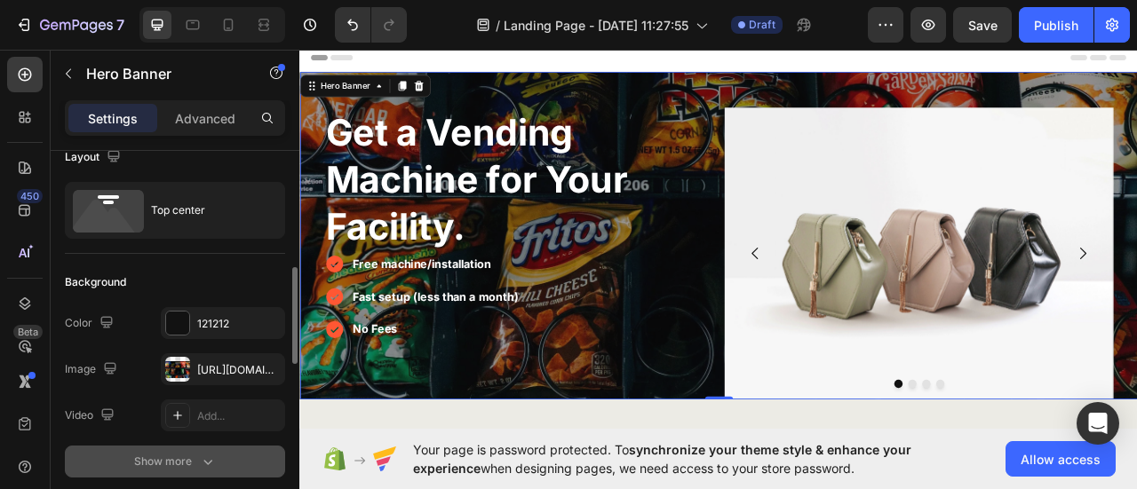
scroll to position [111, 0]
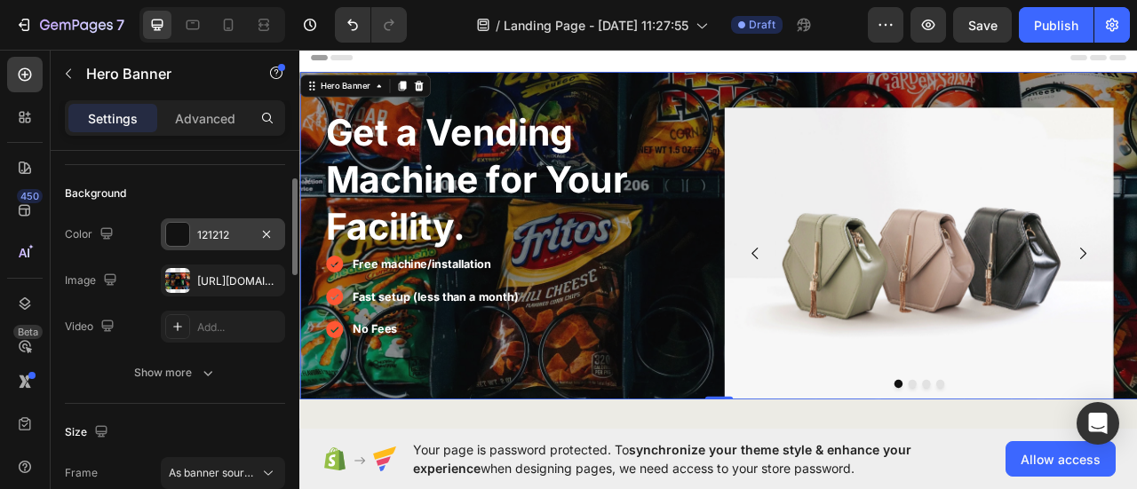
click at [207, 233] on div "121212" at bounding box center [223, 235] width 52 height 16
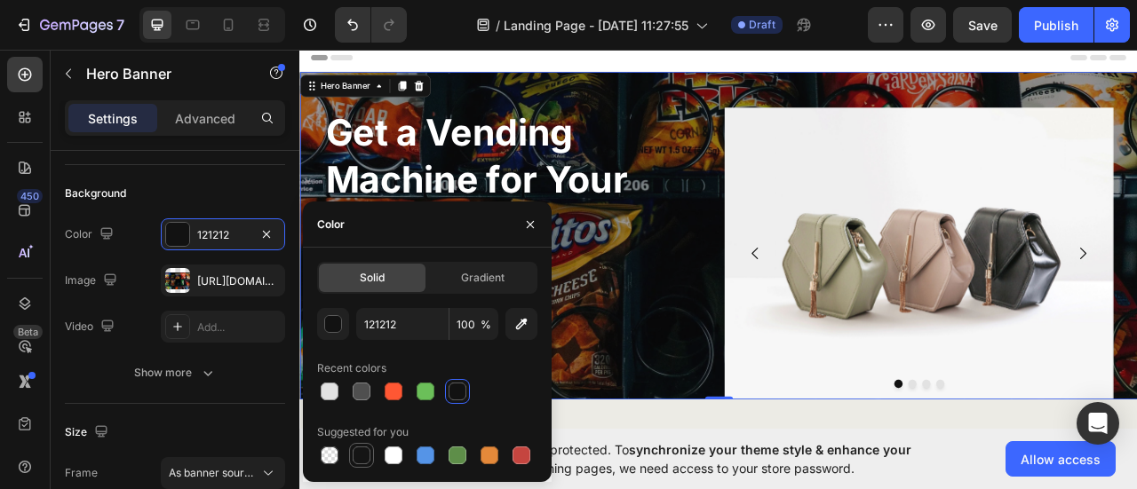
click at [361, 455] on div at bounding box center [362, 456] width 18 height 18
click at [516, 327] on icon "button" at bounding box center [522, 325] width 12 height 12
click at [367, 454] on div at bounding box center [362, 456] width 18 height 18
type input "151515"
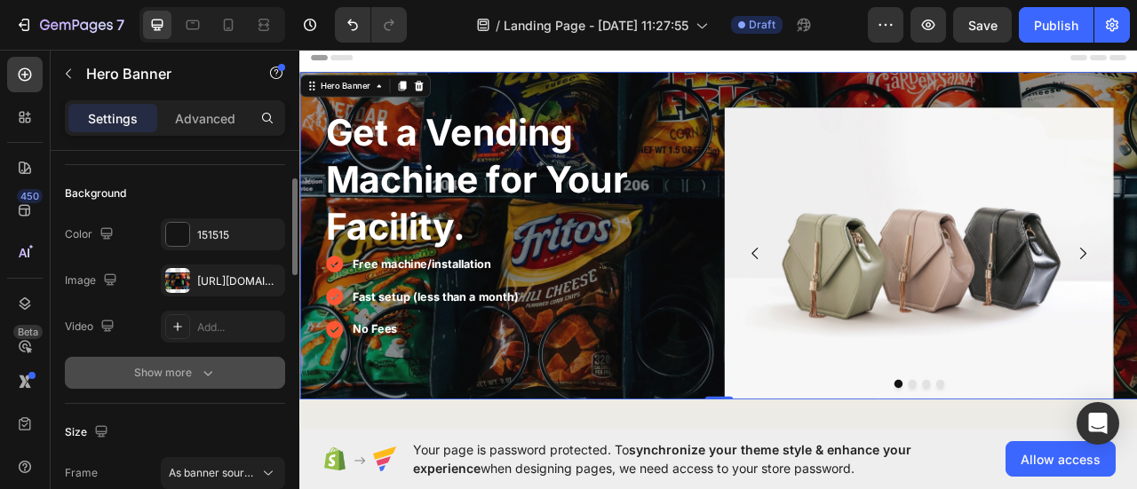
click at [190, 368] on div "Show more" at bounding box center [175, 373] width 83 height 18
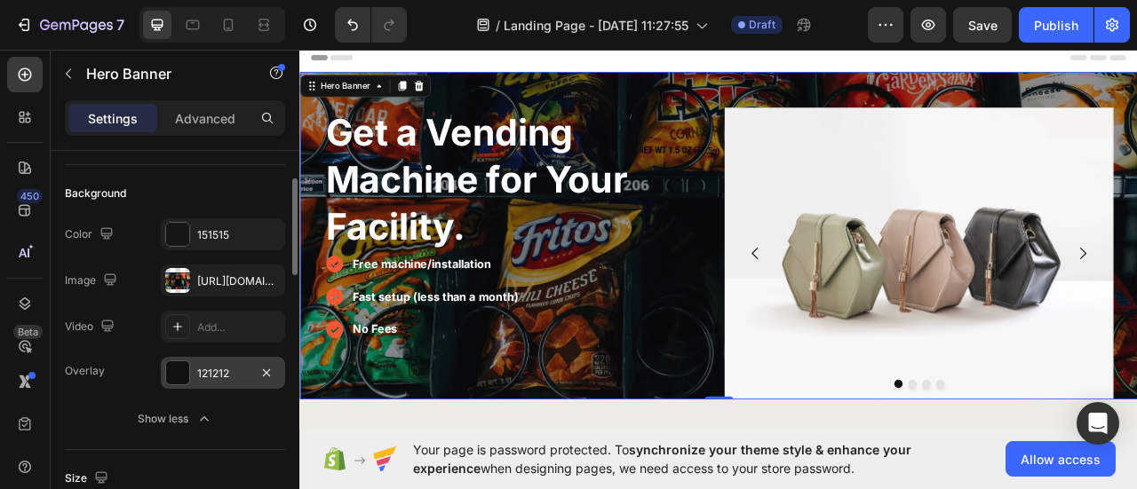
click at [224, 379] on div "121212" at bounding box center [223, 374] width 52 height 16
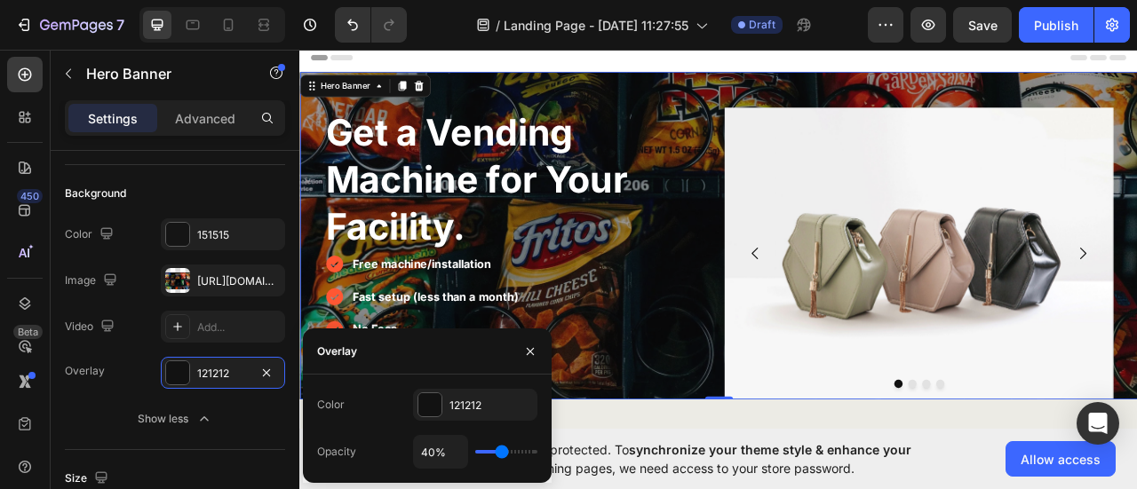
type input "44%"
type input "44"
type input "46%"
type input "46"
type input "48%"
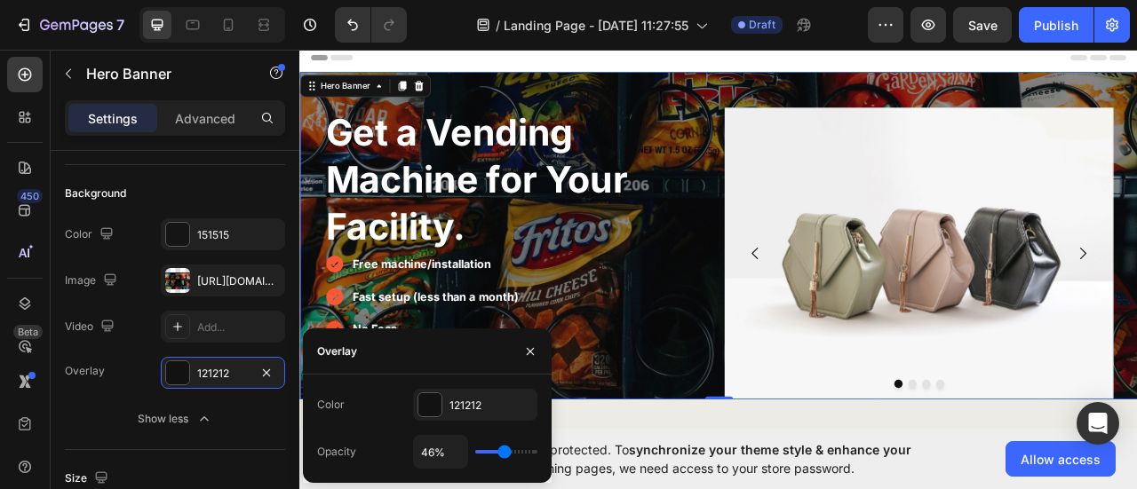
type input "48"
type input "50%"
type input "50"
type input "51%"
type input "51"
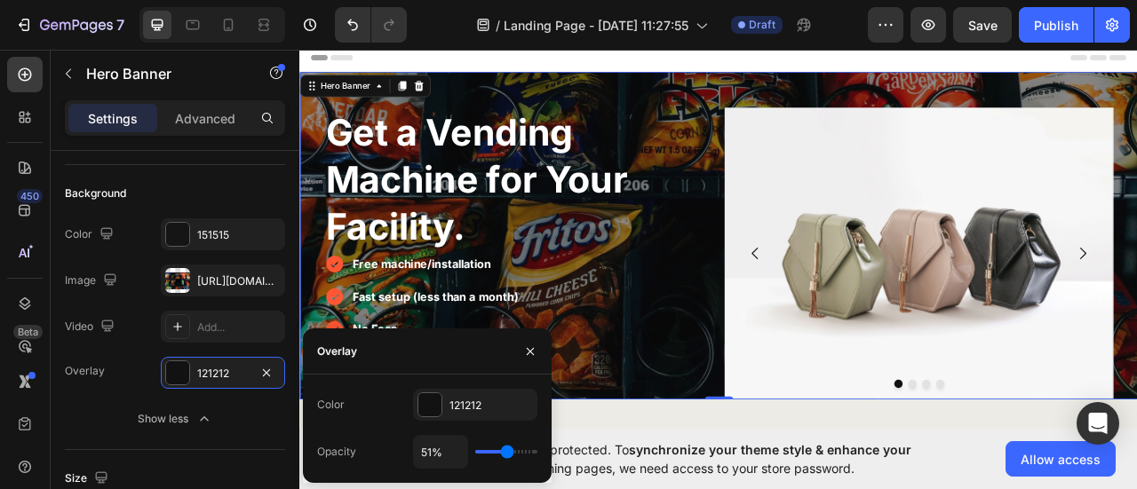
type input "52%"
type input "52"
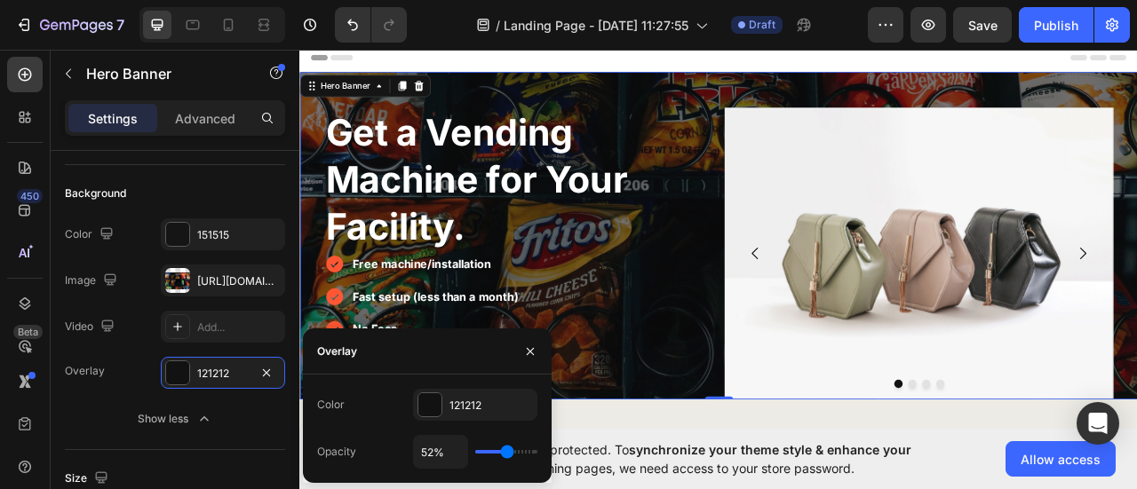
type input "55%"
type input "55"
type input "56%"
type input "56"
type input "69%"
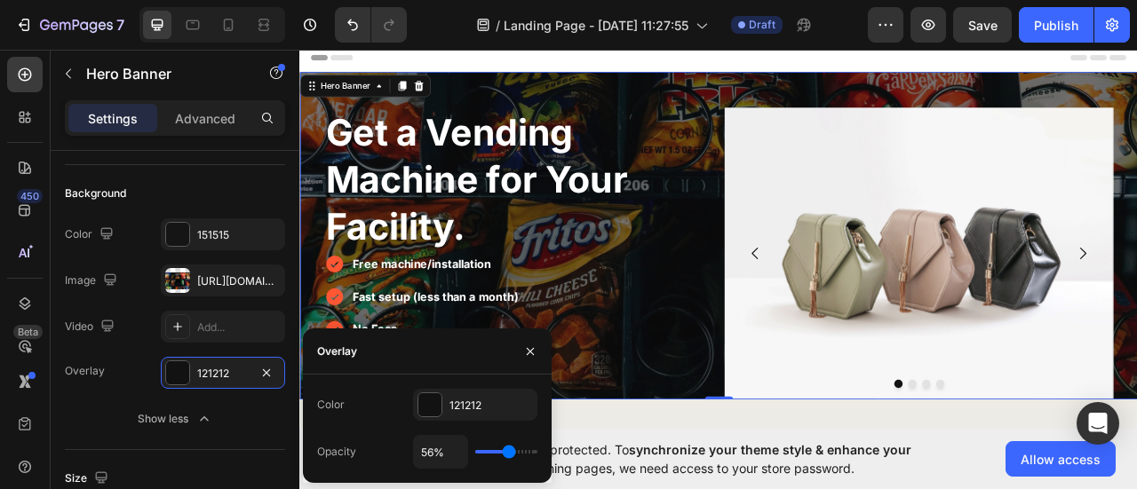
type input "69"
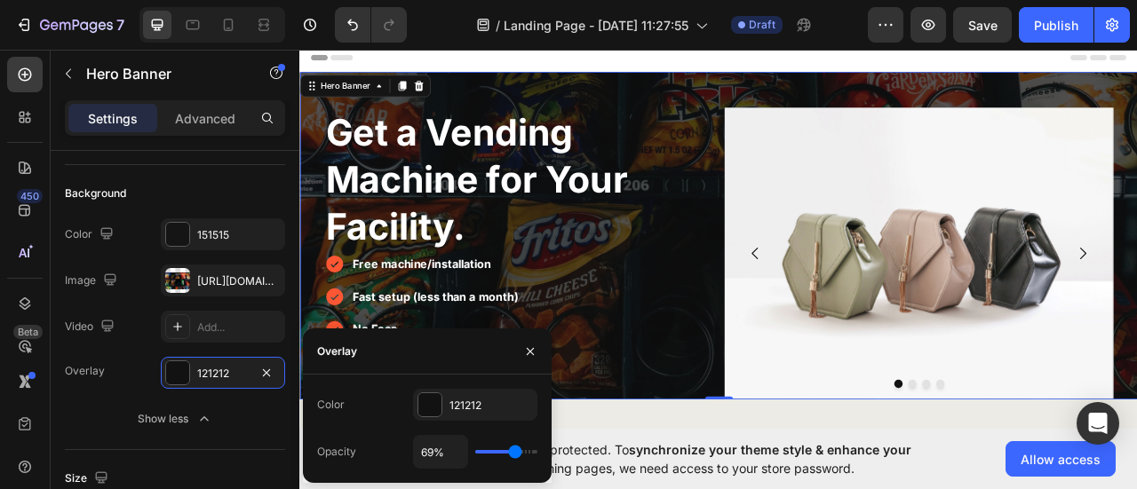
type input "70%"
type input "70"
type input "71%"
type input "71"
type input "72%"
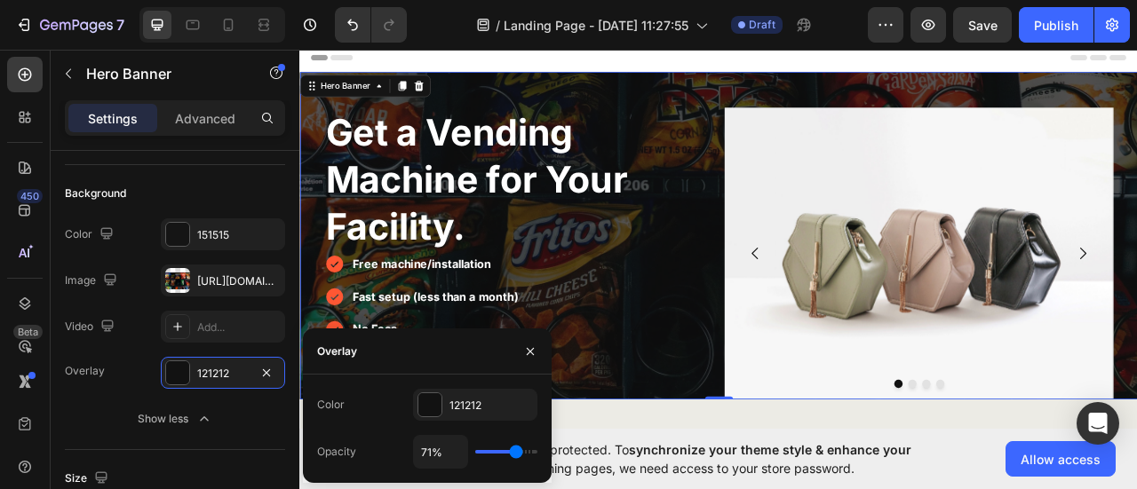
type input "72"
type input "75%"
type input "75"
type input "76%"
type input "76"
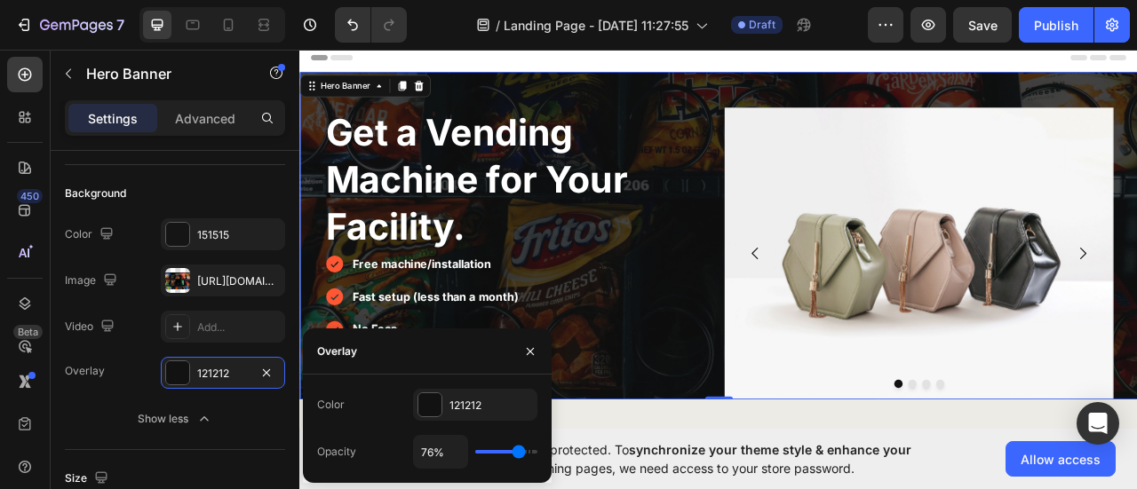
type input "75%"
type input "75"
type input "73%"
type input "73"
type input "72%"
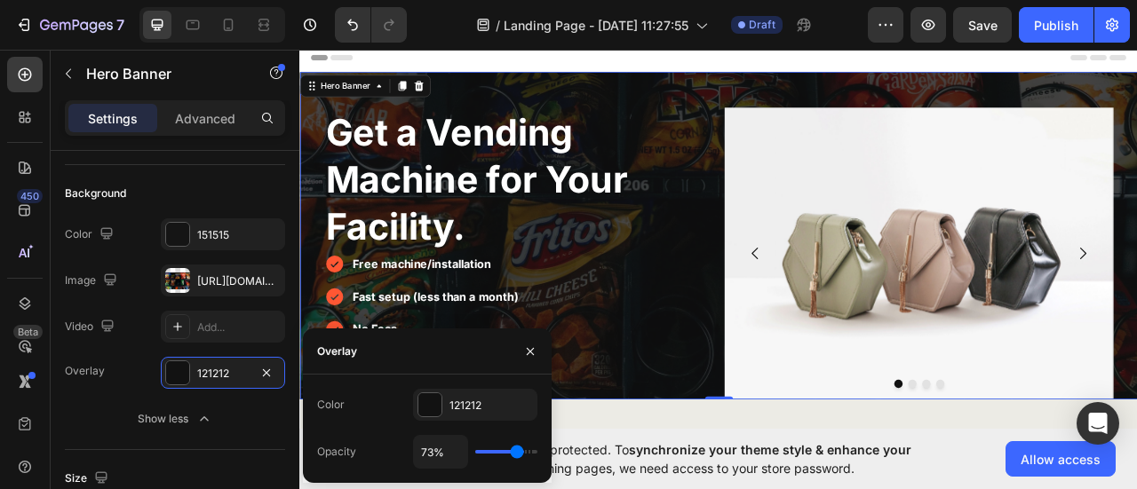
type input "72"
type input "71%"
type input "71"
type input "70%"
type input "70"
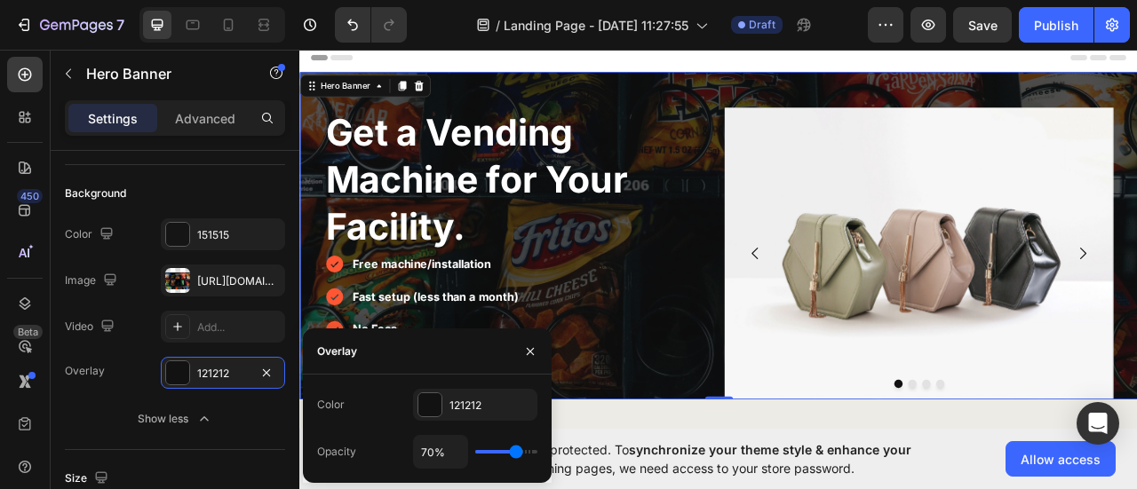
type input "69%"
type input "69"
type input "67%"
type input "67"
type input "66%"
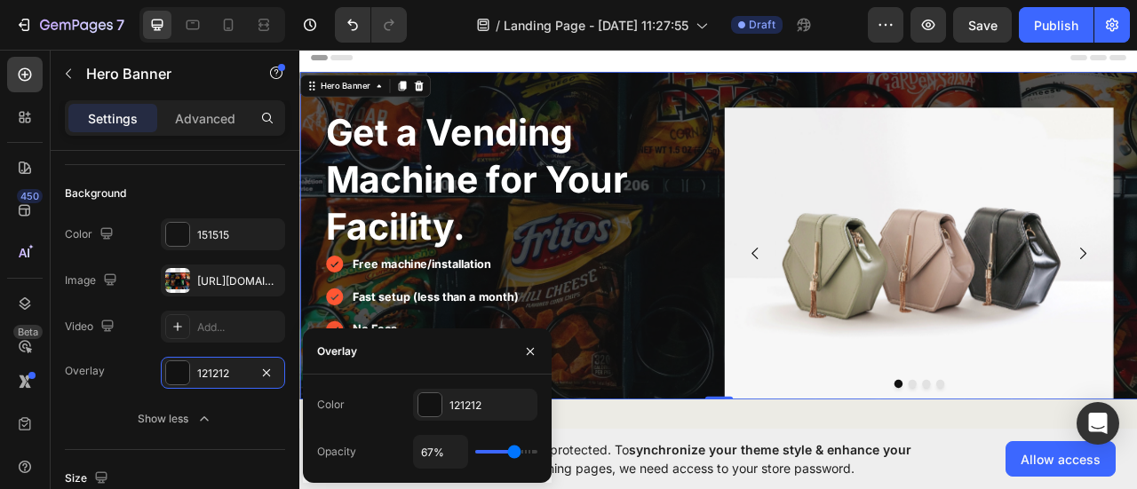
type input "66"
type input "65%"
type input "65"
type input "64%"
type input "64"
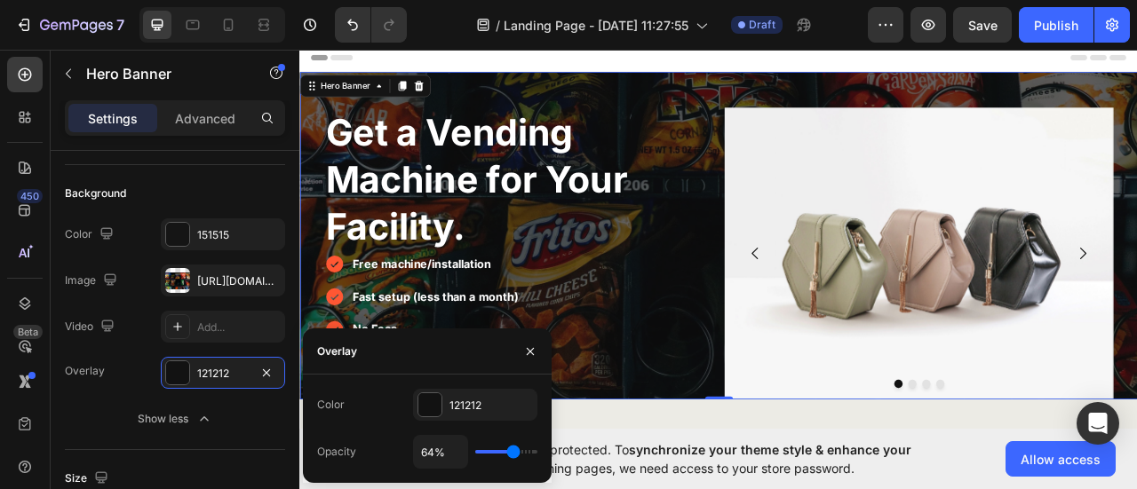
type input "62%"
type input "62"
type input "61%"
type input "61"
type input "60%"
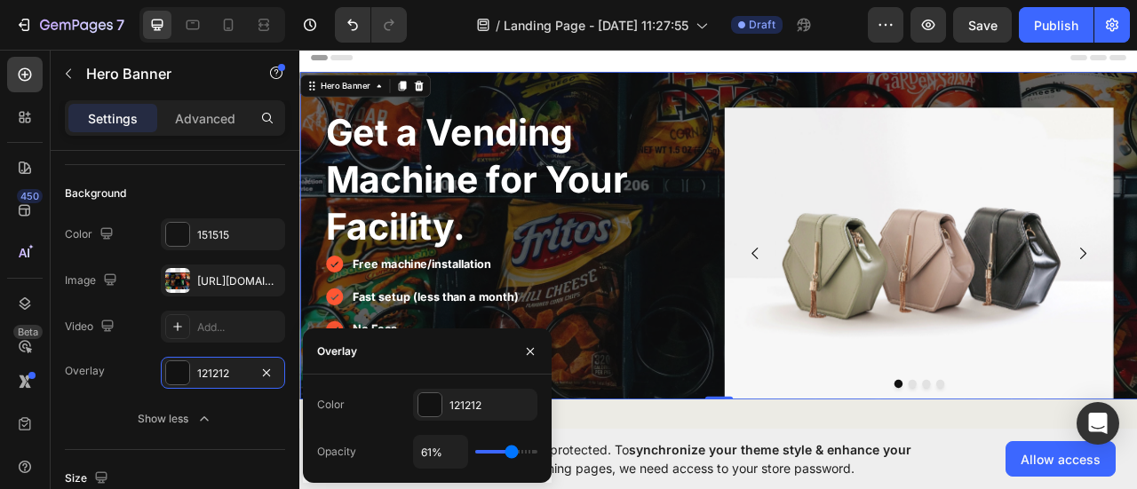
type input "60"
type input "59%"
type input "59"
click at [510, 450] on input "range" at bounding box center [506, 452] width 62 height 4
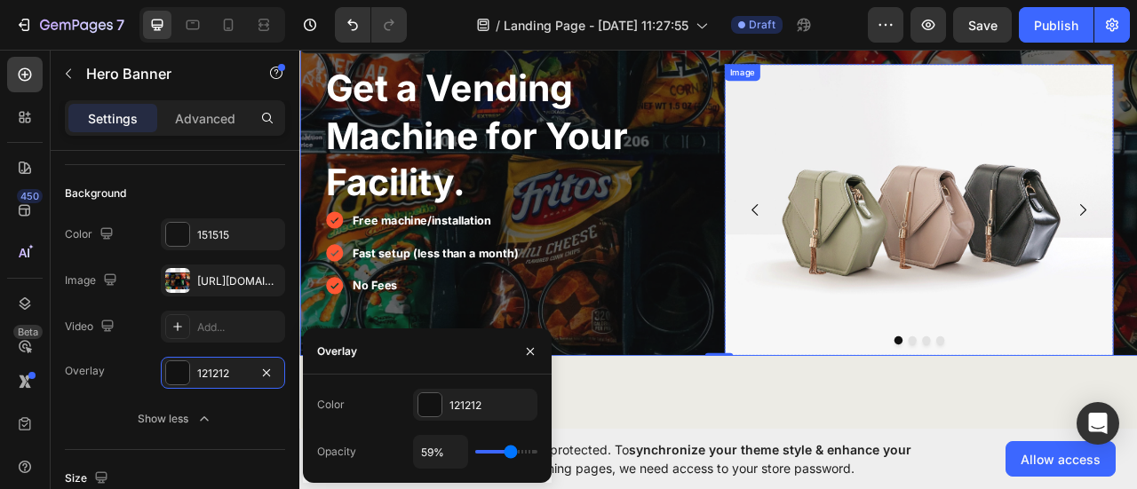
scroll to position [0, 0]
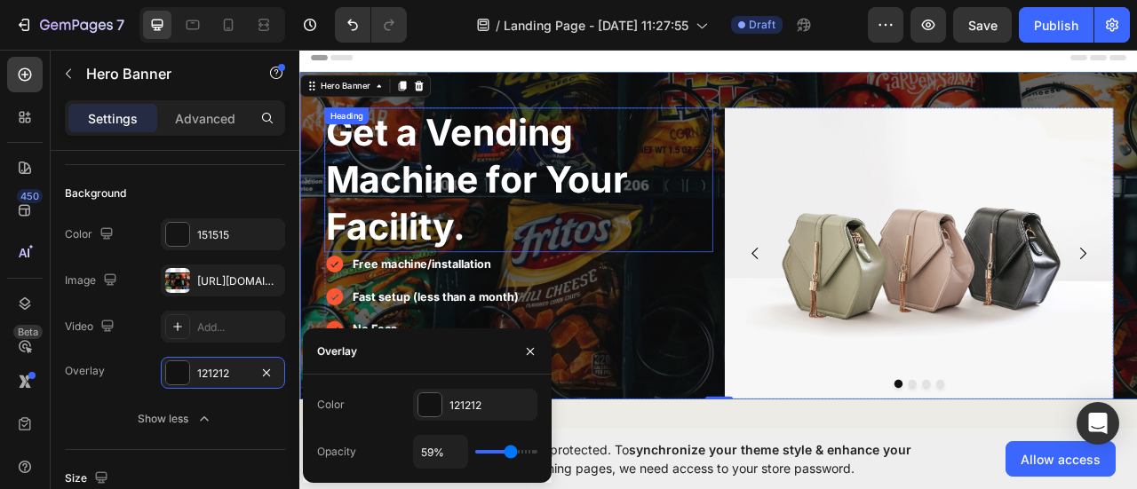
click at [514, 232] on p "Get a Vending Machine for Your Facility." at bounding box center [577, 216] width 491 height 180
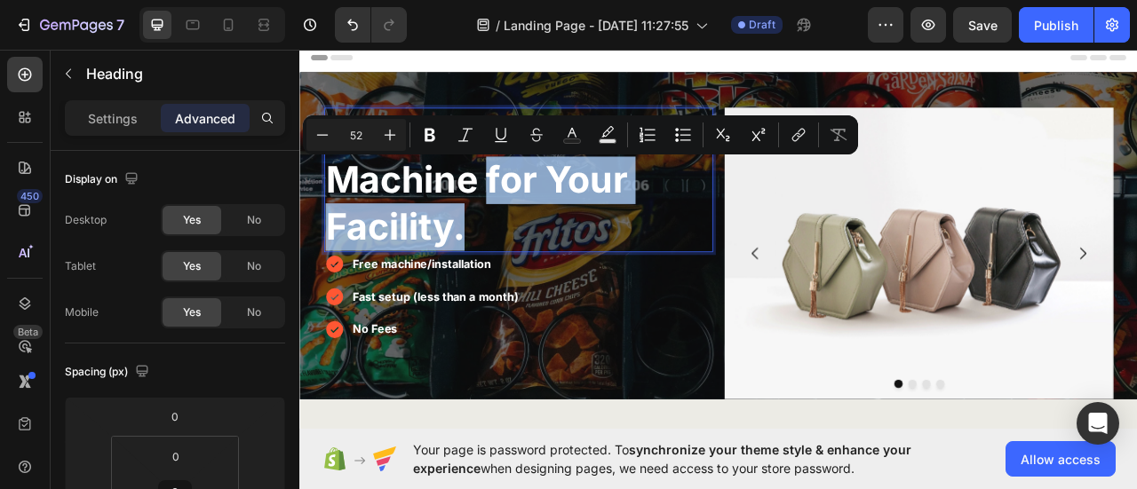
drag, startPoint x: 527, startPoint y: 273, endPoint x: 536, endPoint y: 238, distance: 35.8
click at [536, 238] on p "Get a Vending Machine for Your Facility." at bounding box center [577, 216] width 491 height 180
click at [568, 288] on p "Get a Vending Machine for Your Facility." at bounding box center [577, 216] width 491 height 180
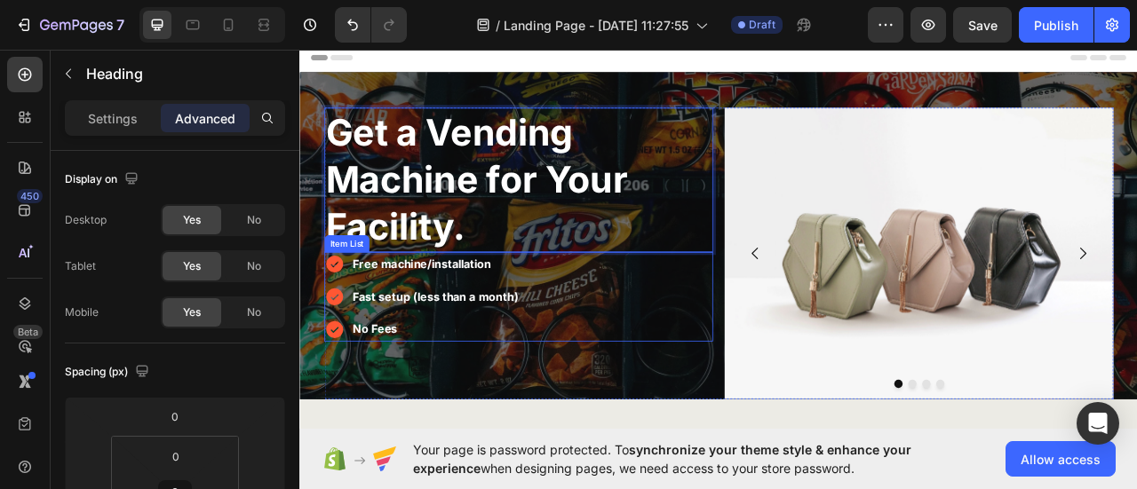
click at [650, 362] on div "Free machine/installation Fast setup (less than a month) No Fees" at bounding box center [577, 365] width 495 height 114
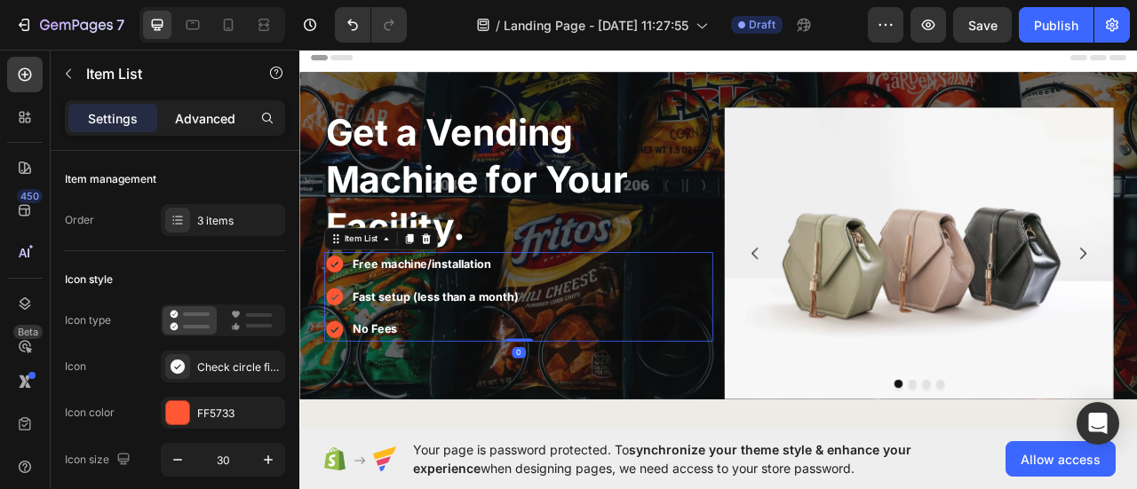
click at [225, 118] on p "Advanced" at bounding box center [205, 118] width 60 height 19
type input "100%"
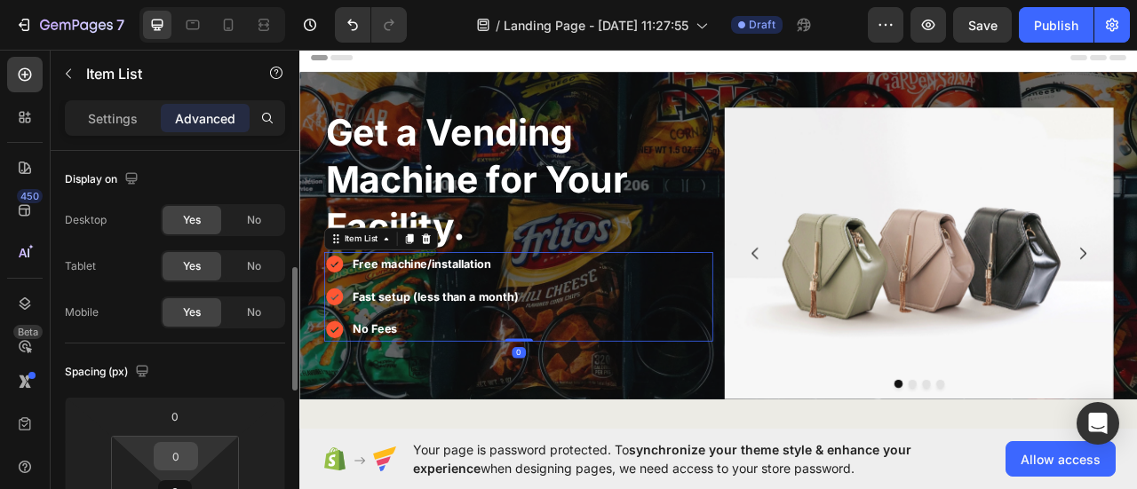
scroll to position [89, 0]
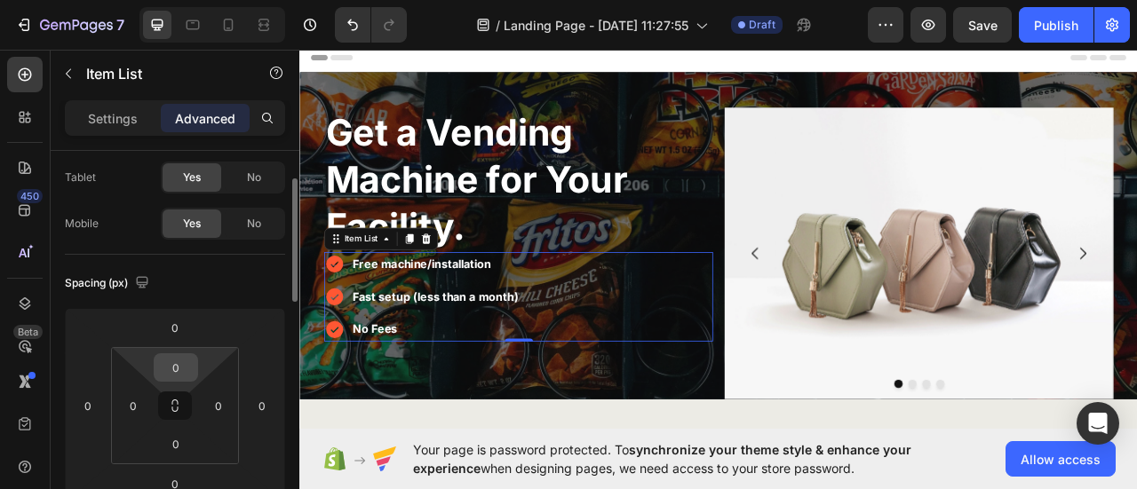
click at [185, 372] on input "0" at bounding box center [176, 367] width 36 height 27
type input "20"
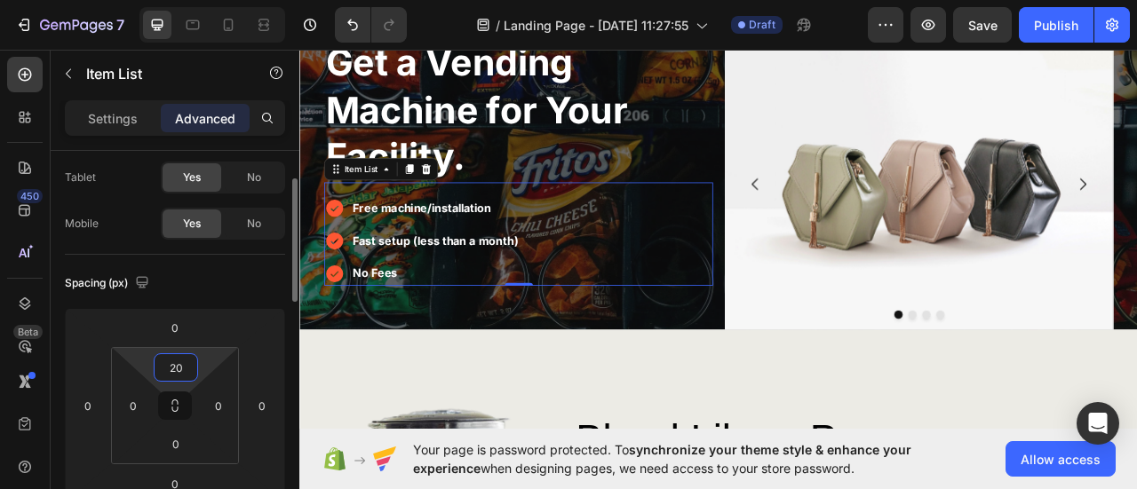
click at [176, 374] on input "20" at bounding box center [176, 367] width 36 height 27
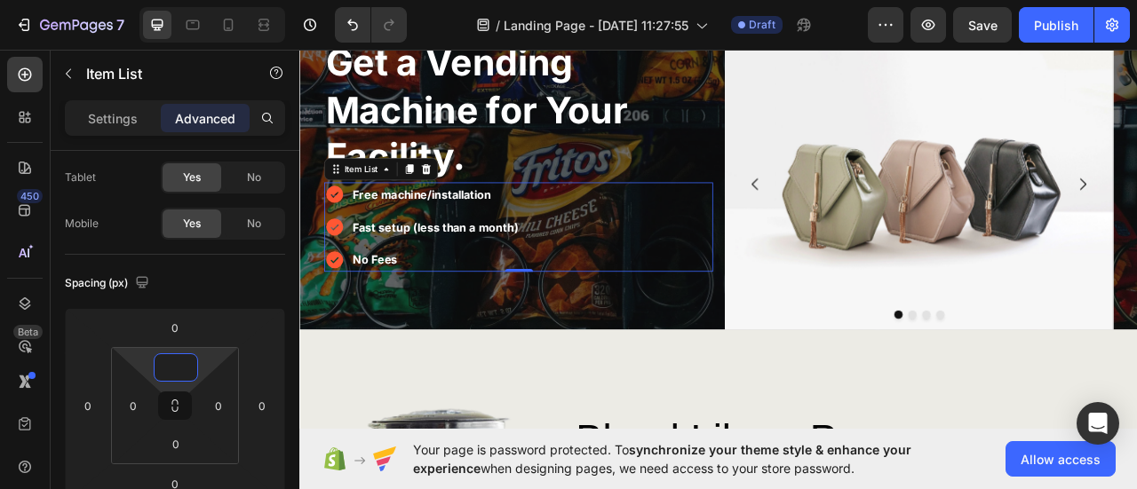
scroll to position [0, 0]
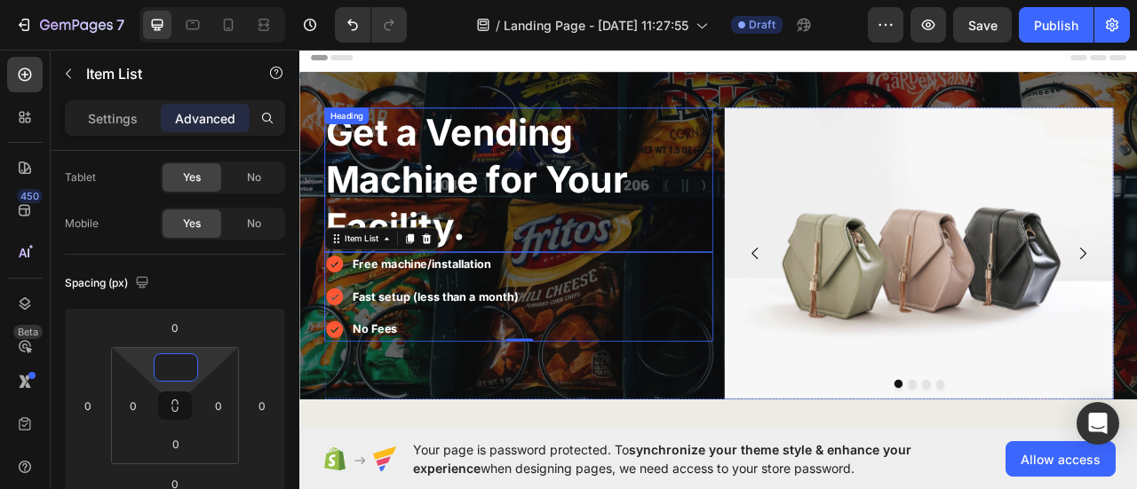
click at [685, 251] on p "Get a Vending Machine for Your Facility." at bounding box center [577, 216] width 491 height 180
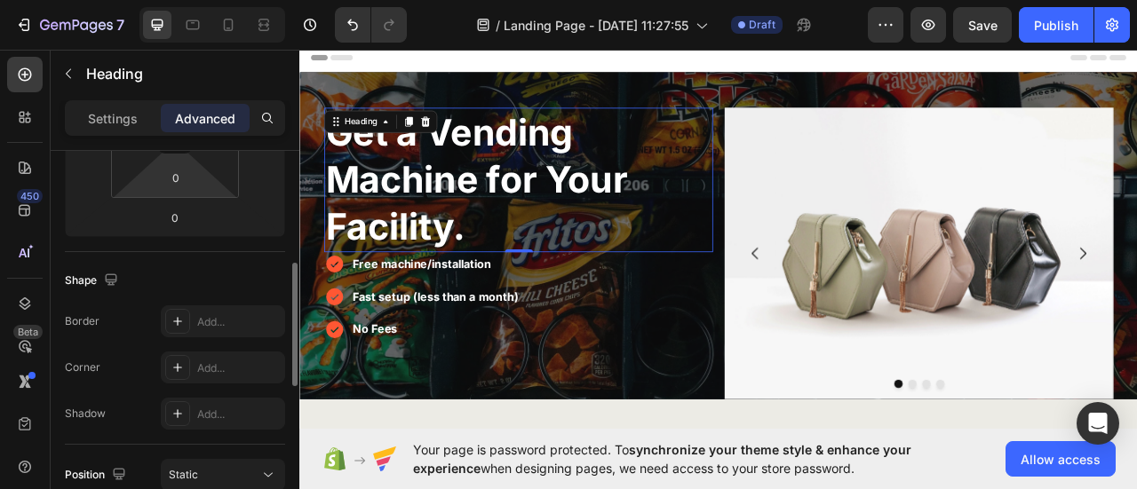
scroll to position [266, 0]
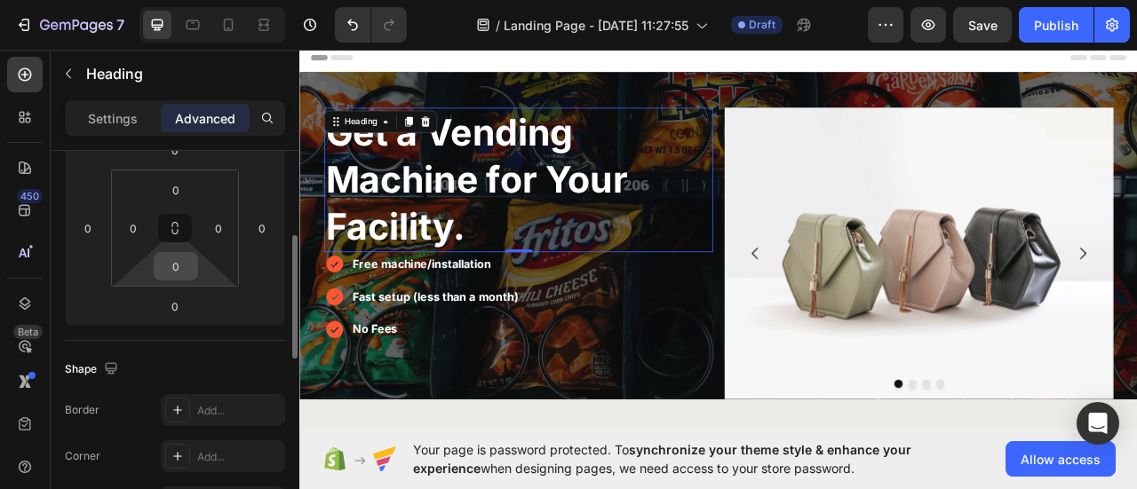
click at [178, 266] on input "0" at bounding box center [176, 266] width 36 height 27
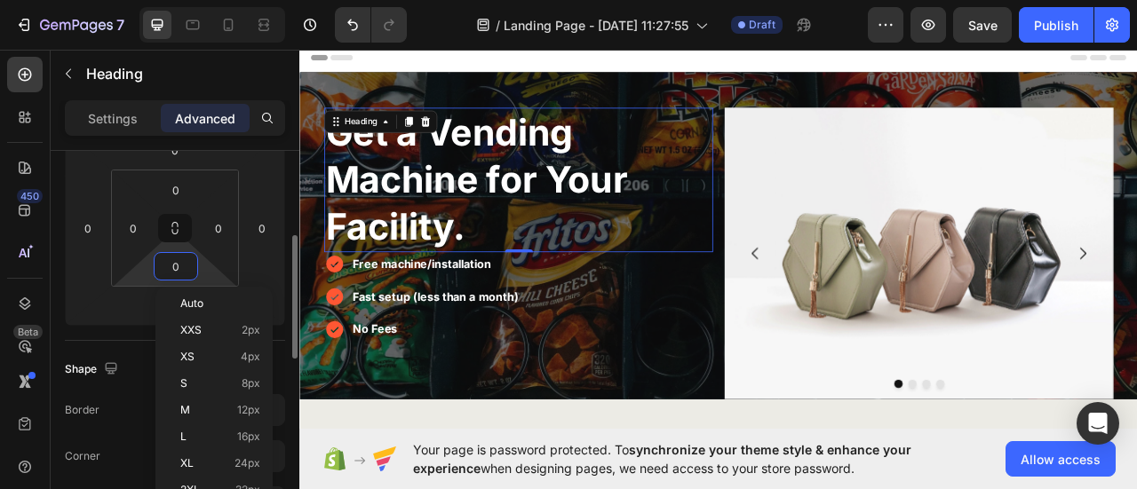
click at [178, 266] on input "0" at bounding box center [176, 266] width 36 height 27
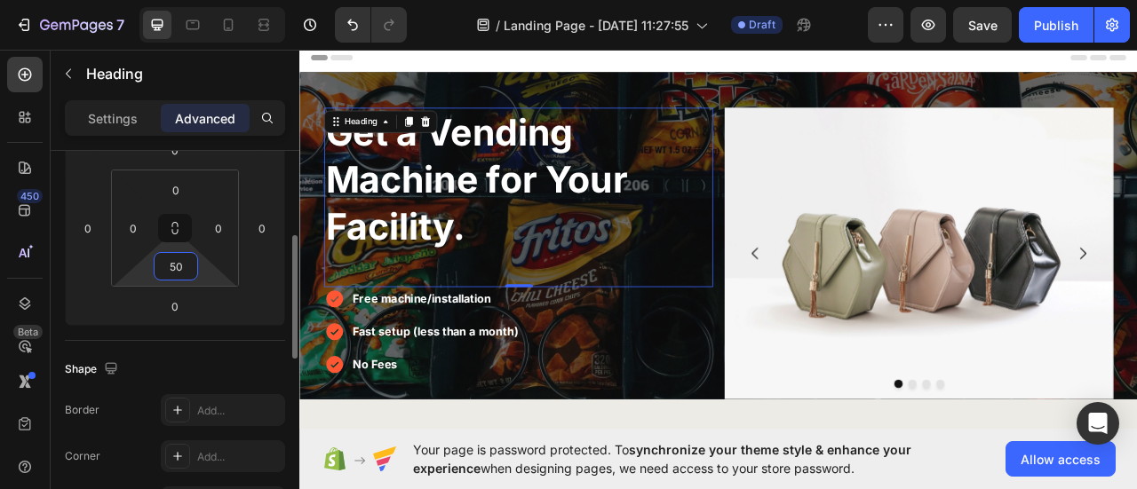
type input "5"
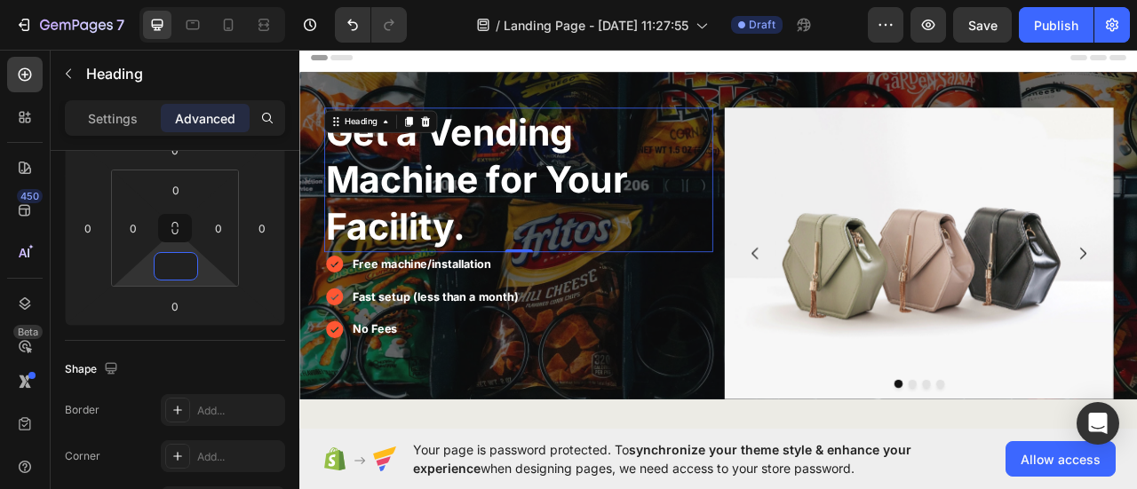
type input "0"
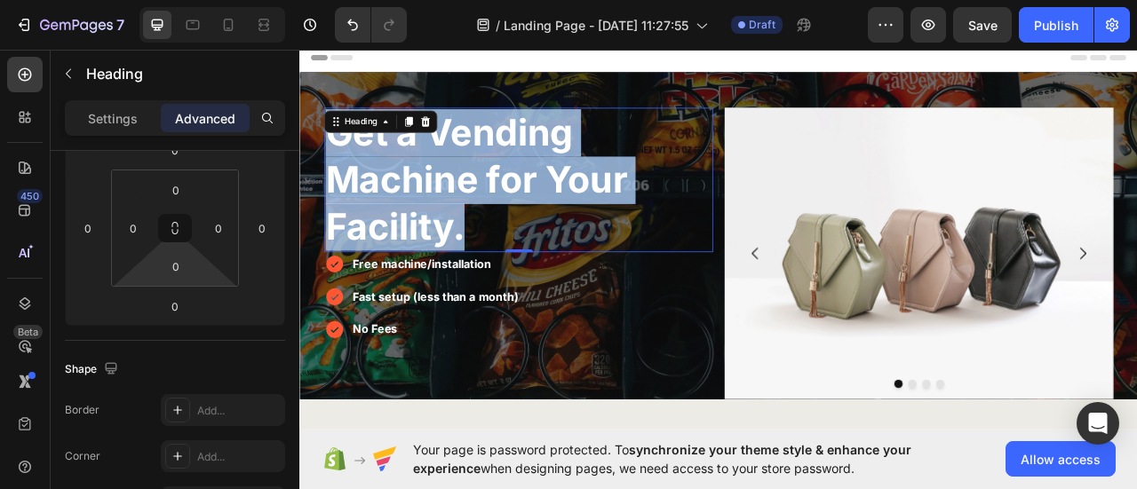
click at [421, 234] on p "Get a Vending Machine for Your Facility." at bounding box center [577, 216] width 491 height 180
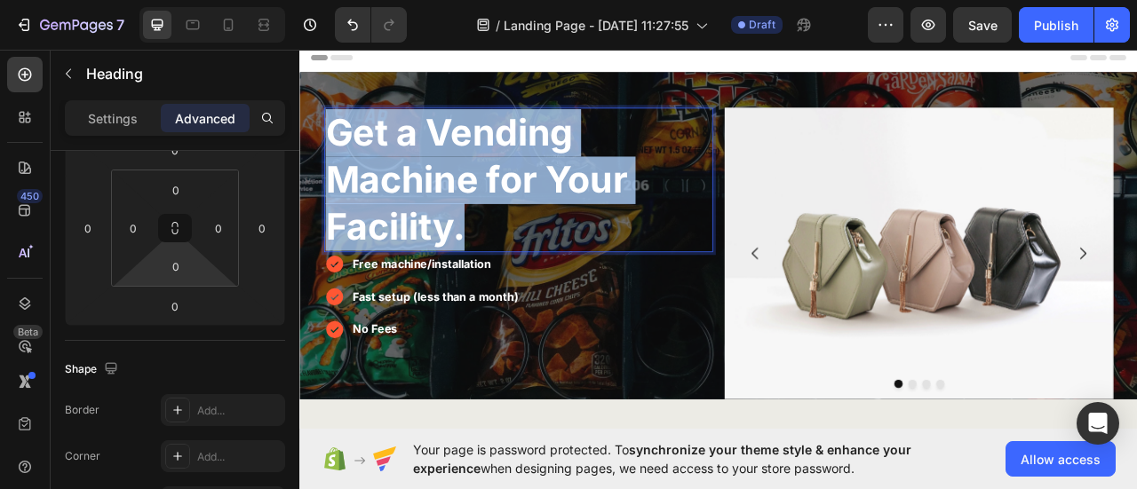
click at [421, 234] on p "Get a Vending Machine for Your Facility." at bounding box center [577, 216] width 491 height 180
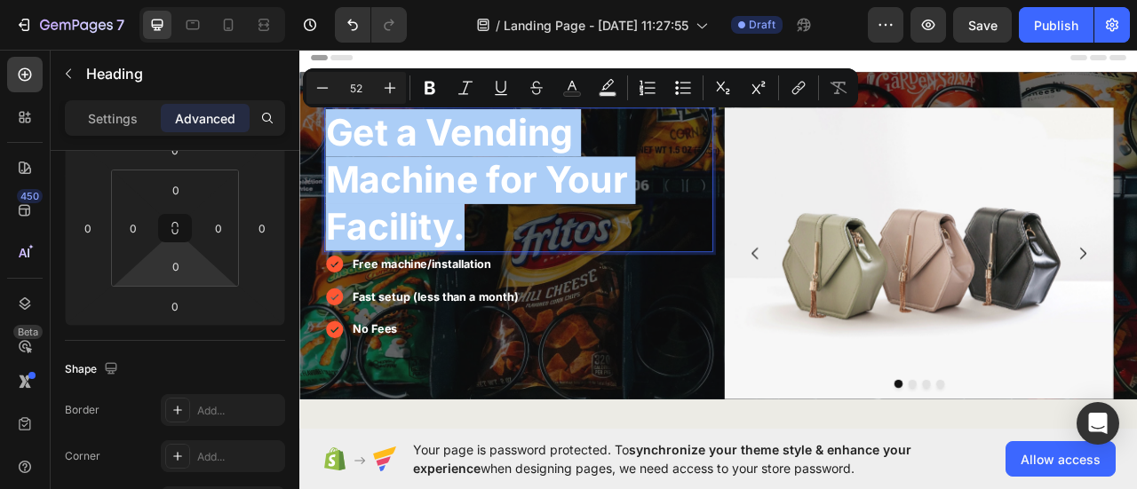
click at [357, 94] on input "52" at bounding box center [356, 87] width 36 height 21
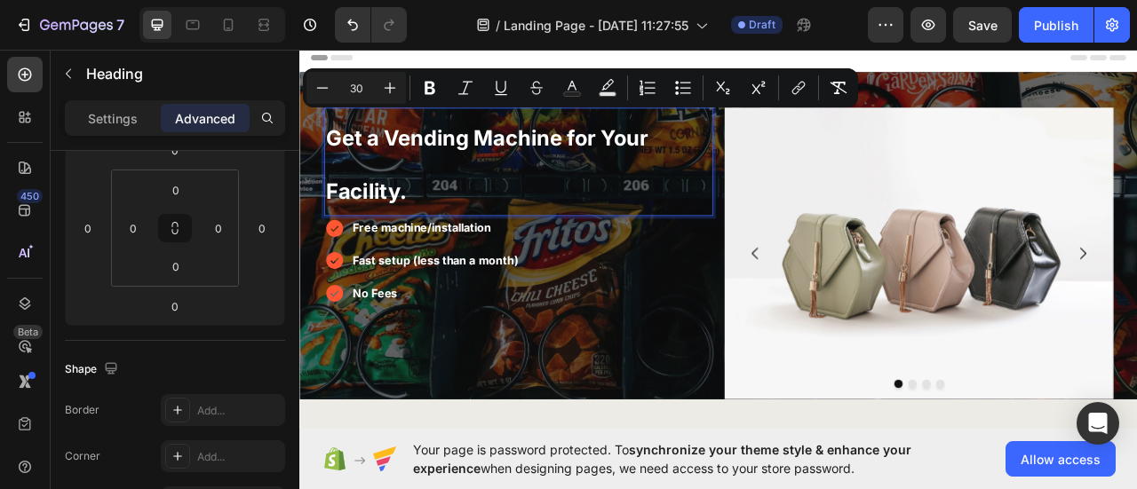
click at [357, 94] on input "30" at bounding box center [356, 87] width 36 height 21
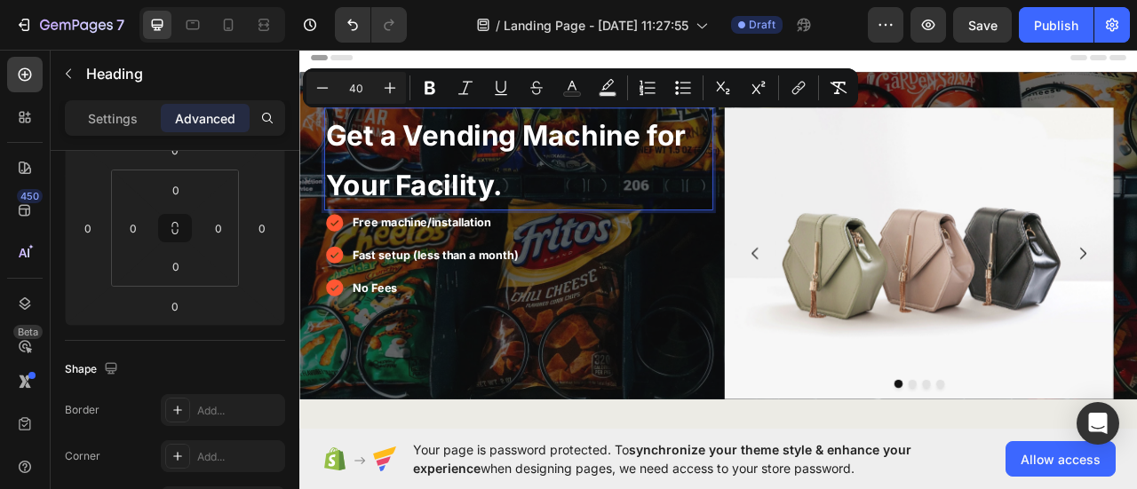
click at [357, 94] on input "40" at bounding box center [356, 87] width 36 height 21
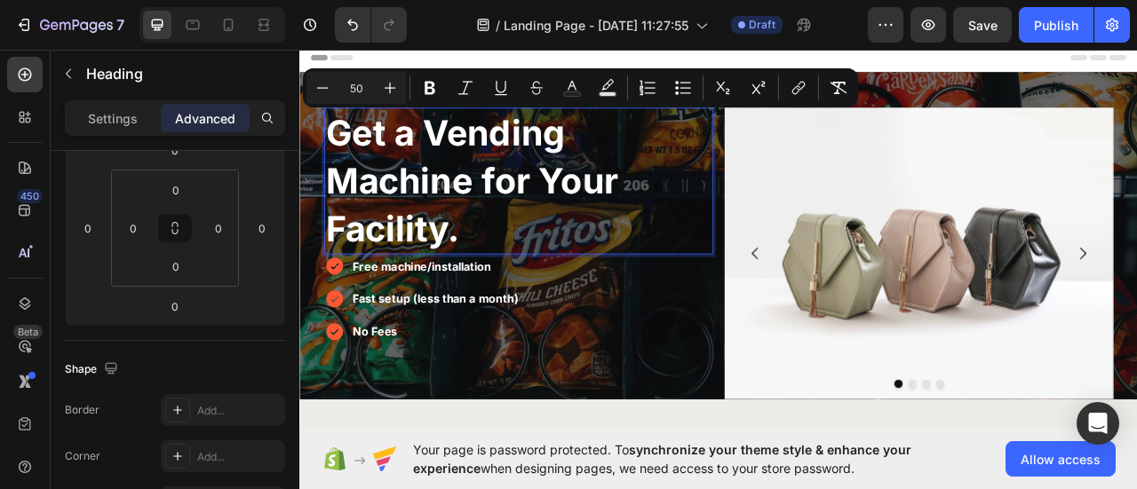
click at [357, 94] on input "50" at bounding box center [356, 87] width 36 height 21
type input "45"
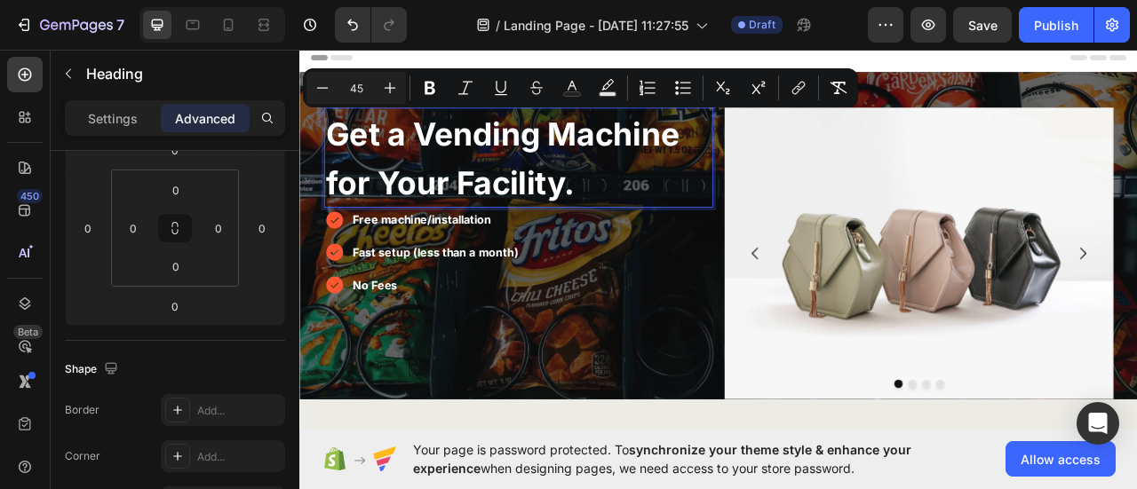
click at [1028, 64] on div "Header" at bounding box center [832, 61] width 1037 height 36
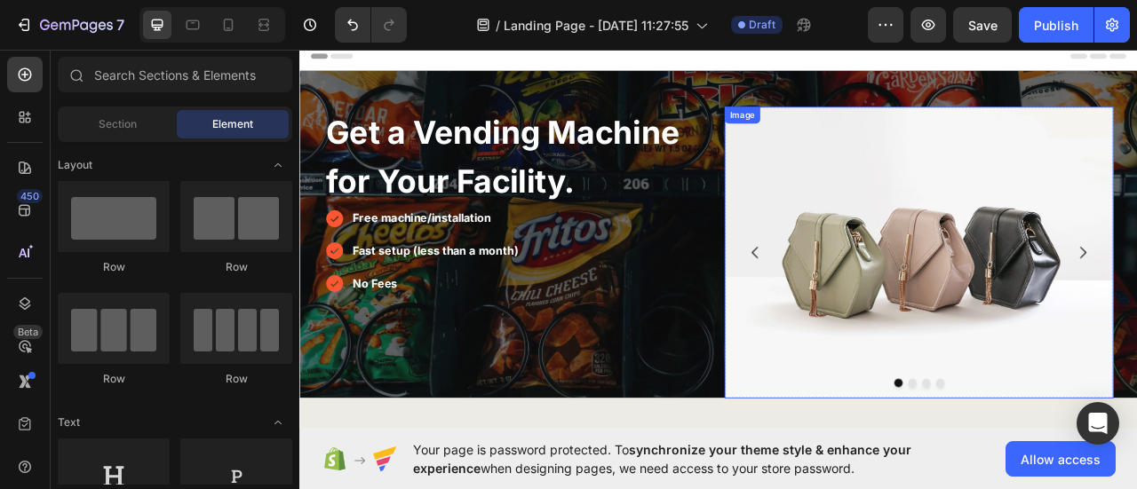
scroll to position [0, 0]
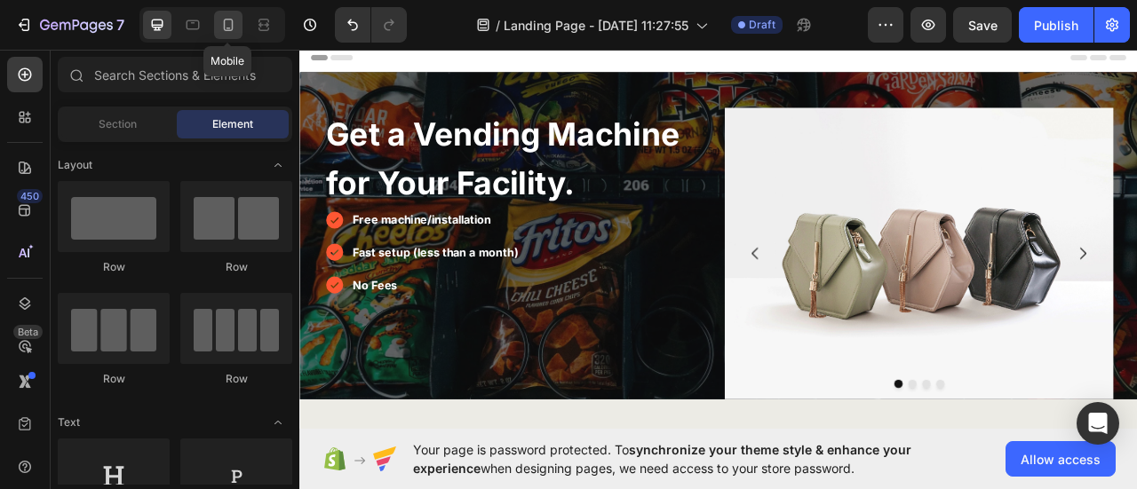
click at [236, 24] on div at bounding box center [228, 25] width 28 height 28
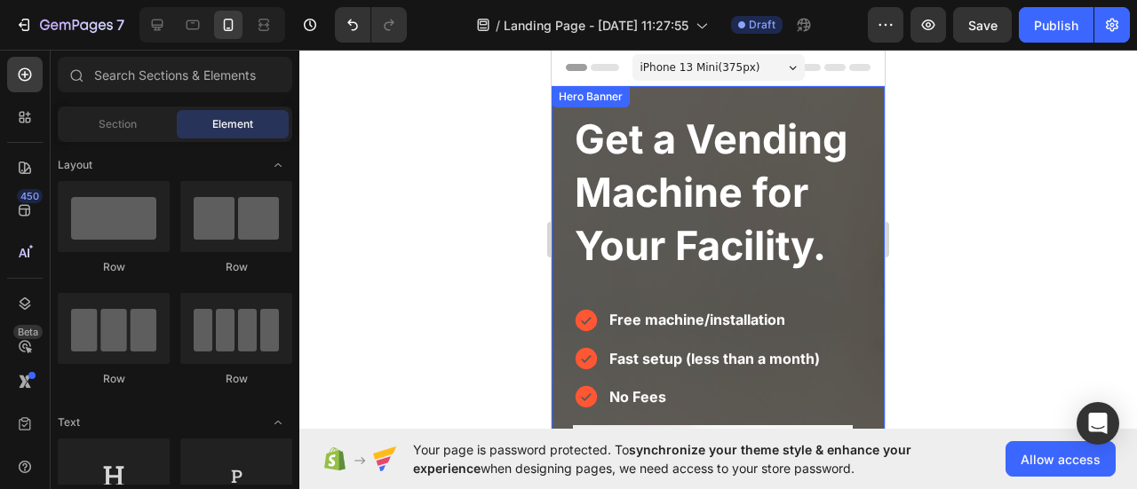
click at [553, 134] on div "⁠⁠⁠⁠⁠⁠⁠ Get a Vending Machine for Your Facility. Heading Free machine/installat…" at bounding box center [718, 367] width 333 height 563
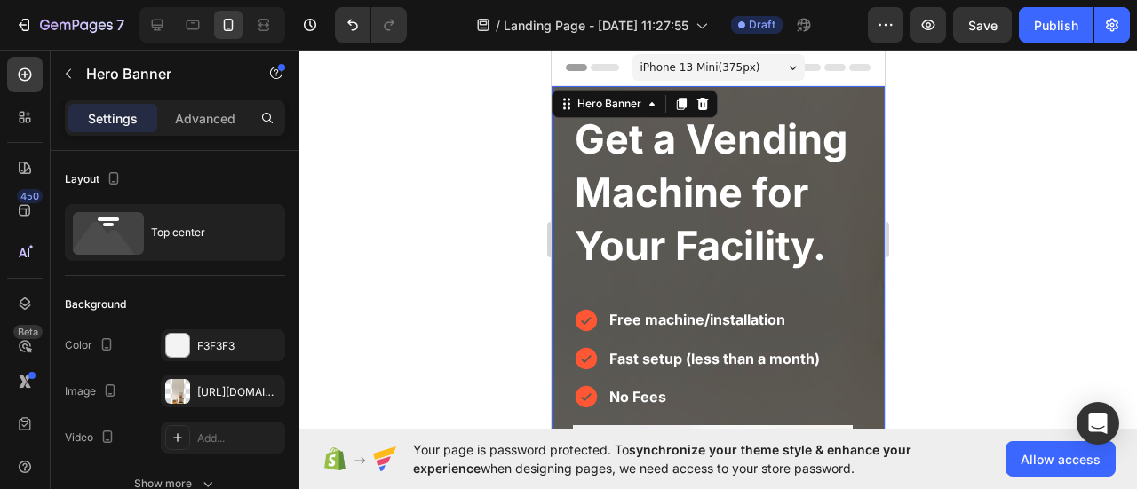
click at [774, 93] on div "⁠⁠⁠⁠⁠⁠⁠ Get a Vending Machine for Your Facility. Heading Free machine/installat…" at bounding box center [718, 367] width 333 height 563
click at [158, 18] on icon at bounding box center [157, 25] width 18 height 18
type input "Auto"
type input "1170"
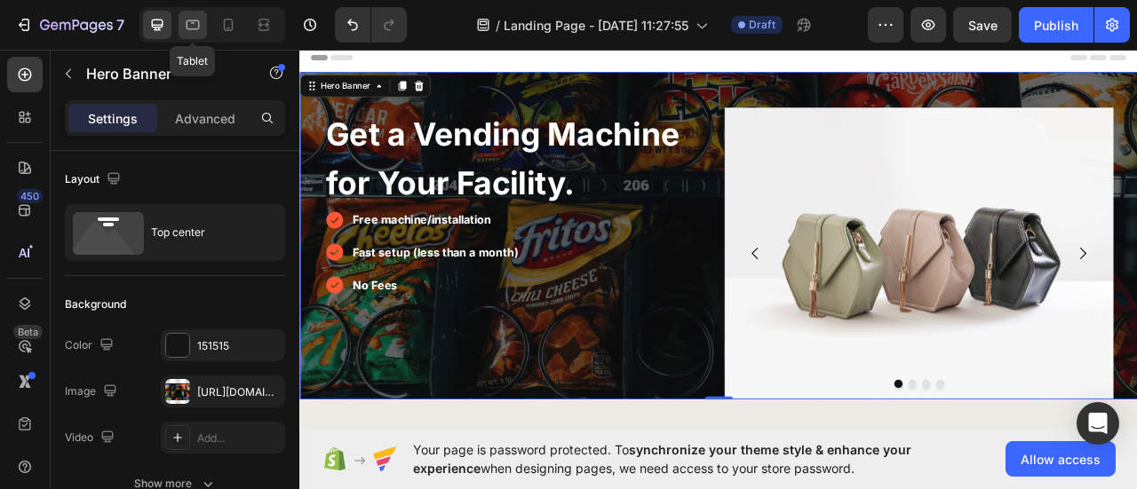
click at [187, 21] on icon at bounding box center [193, 25] width 13 height 10
type input "100%"
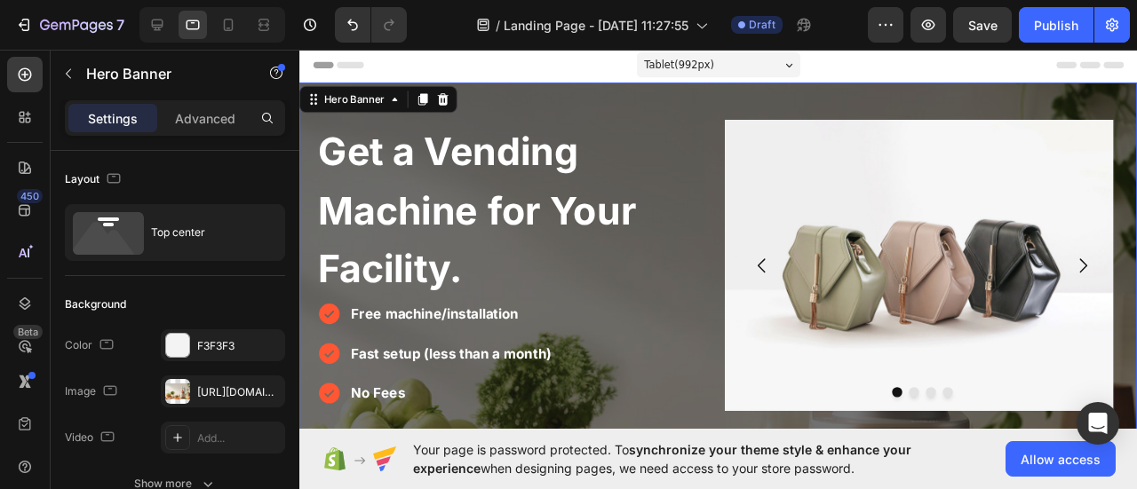
click at [799, 110] on div "⁠⁠⁠⁠⁠⁠⁠ Get a Vending Machine for Your Facility. Heading Free machine/installat…" at bounding box center [739, 257] width 881 height 346
click at [266, 390] on icon "button" at bounding box center [266, 390] width 7 height 7
type input "Auto"
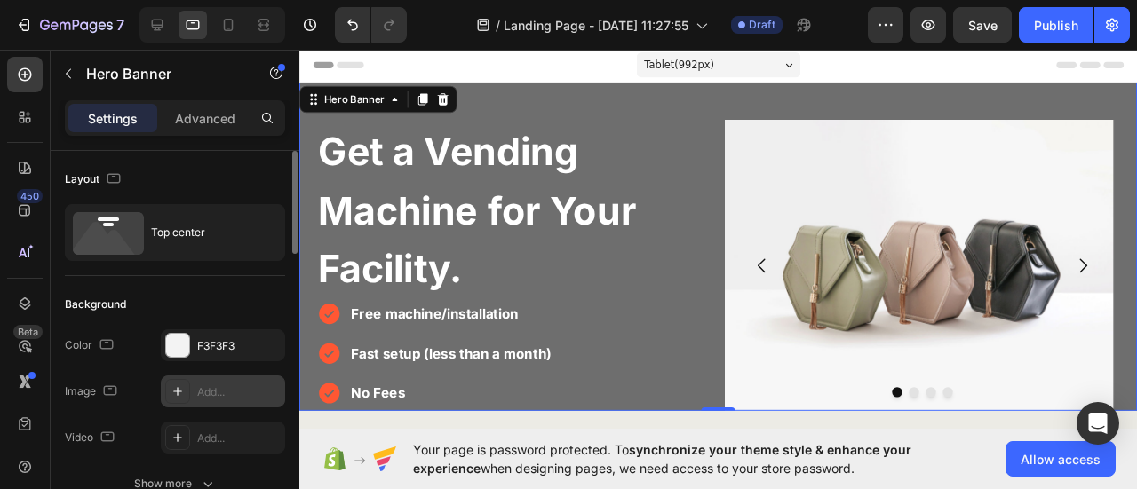
click at [208, 395] on div "Add..." at bounding box center [238, 393] width 83 height 16
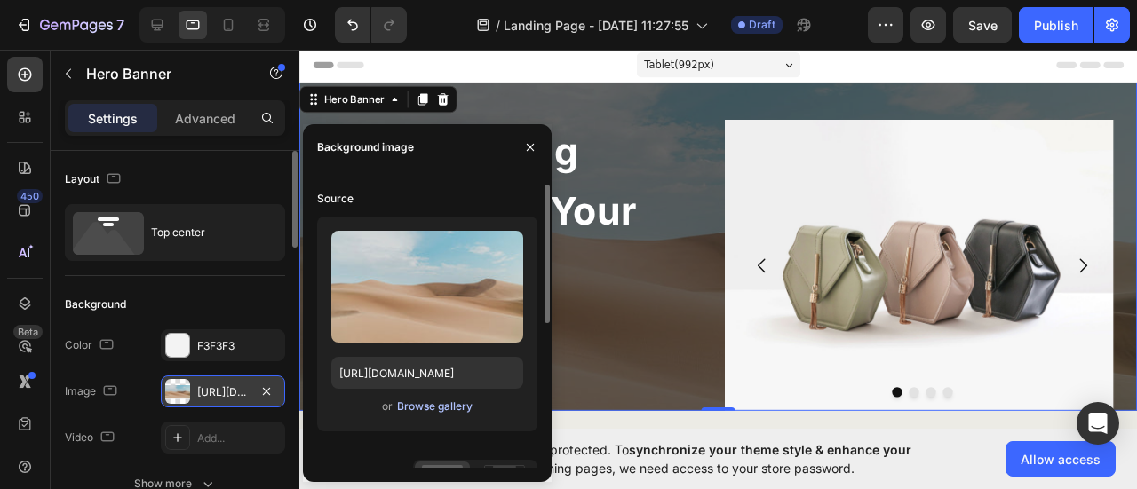
click at [416, 402] on div "Browse gallery" at bounding box center [434, 407] width 75 height 16
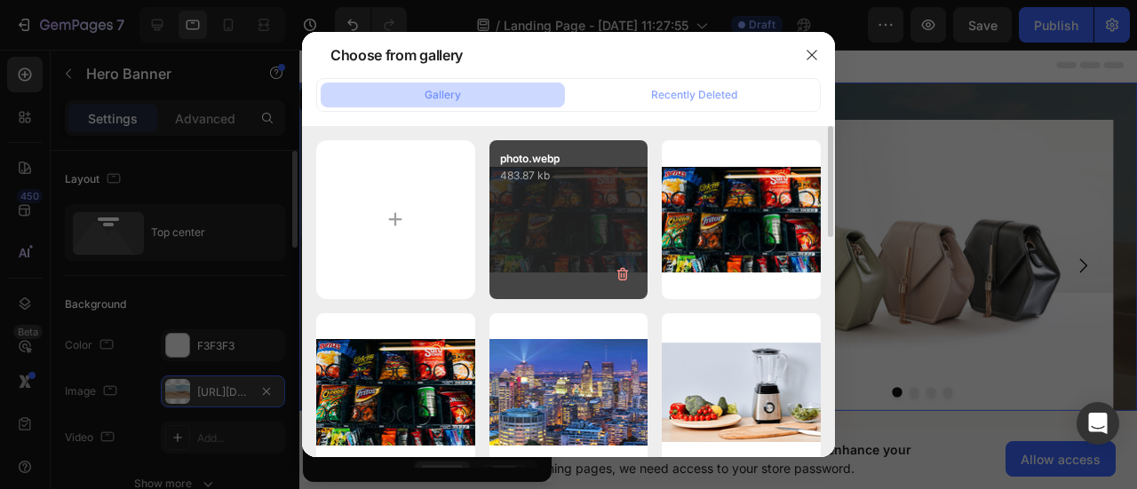
click at [544, 246] on div "photo.webp 483.87 kb" at bounding box center [568, 219] width 159 height 159
type input "https://cdn.shopify.com/s/files/1/0768/0271/9981/files/gempages_581585180947382…"
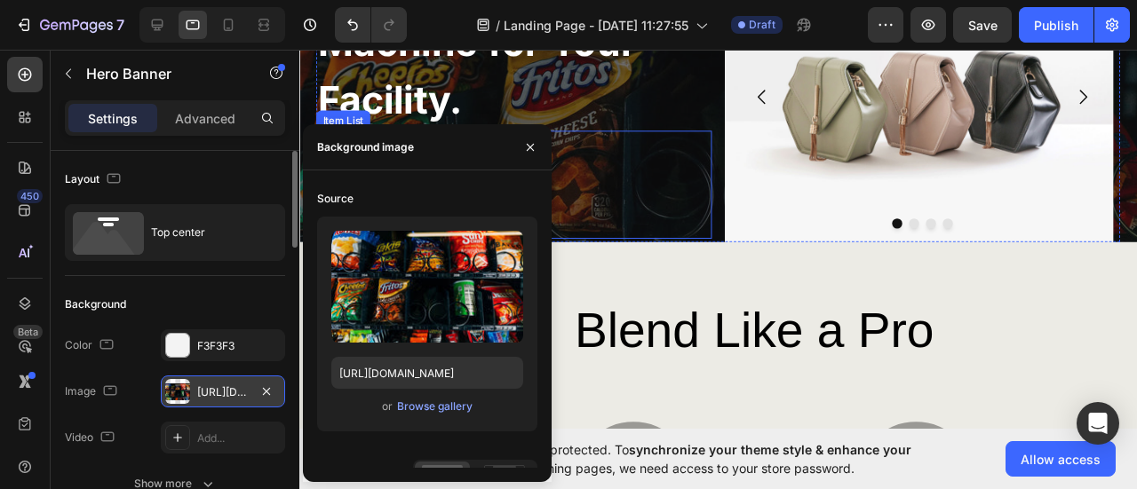
scroll to position [89, 0]
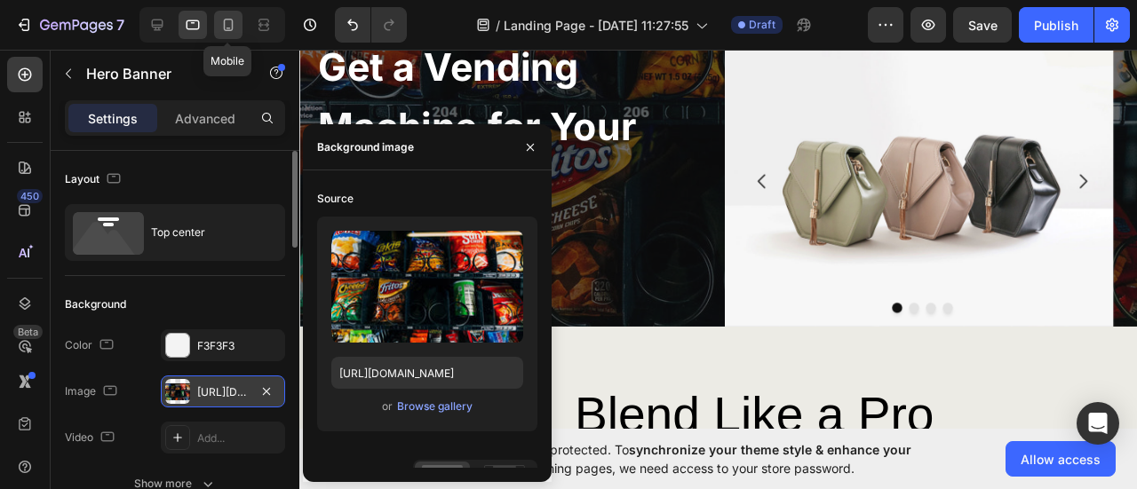
click at [230, 21] on icon at bounding box center [228, 25] width 18 height 18
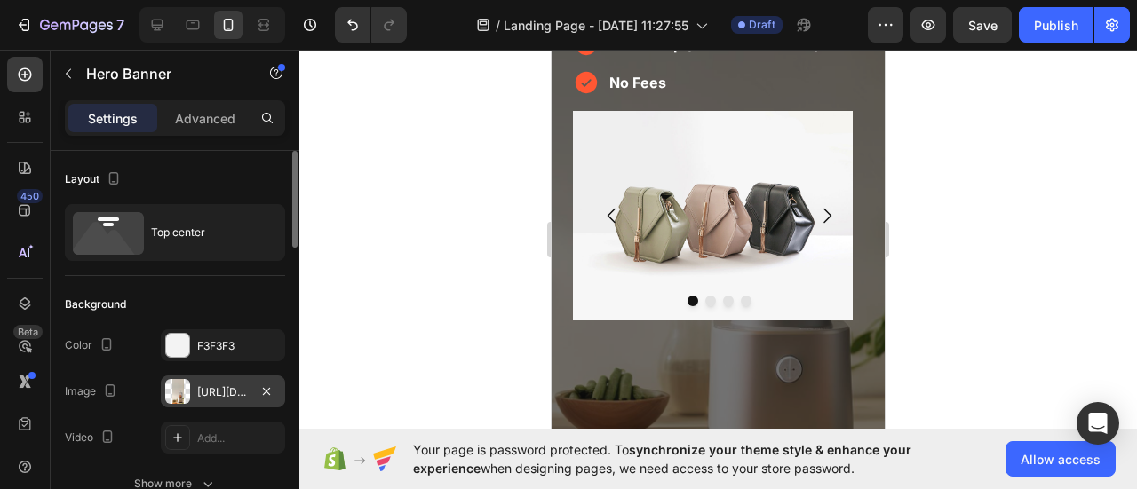
scroll to position [355, 0]
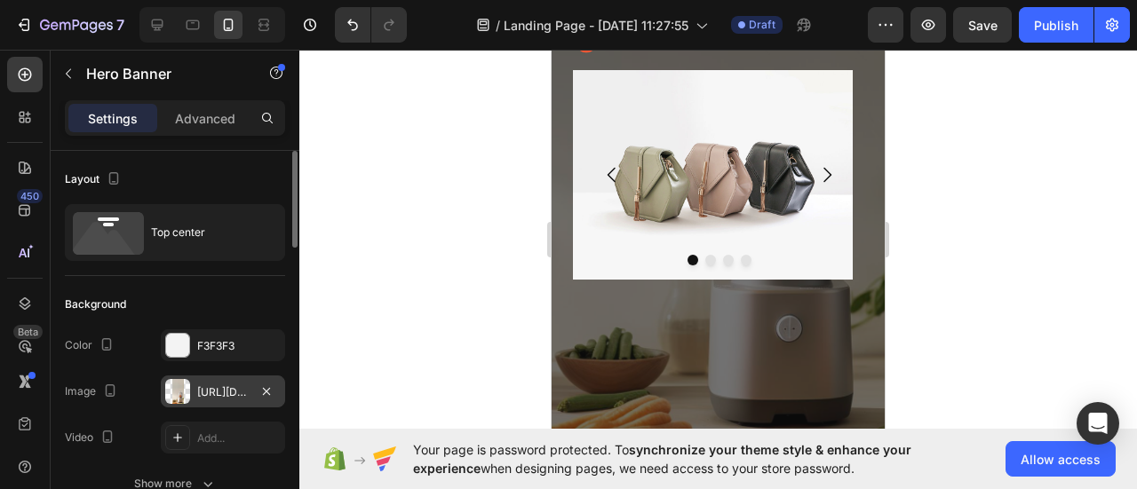
click at [556, 285] on div "Get a Vending Machine for Your Facility. Heading Free machine/installation Fast…" at bounding box center [718, 12] width 333 height 563
click at [270, 390] on icon "button" at bounding box center [266, 392] width 14 height 14
type input "Auto"
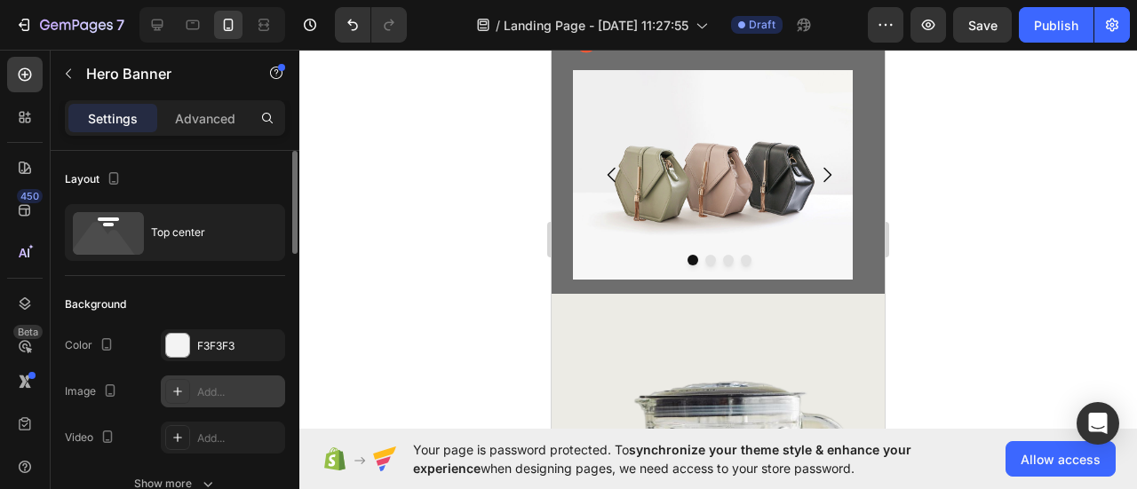
click at [218, 396] on div "Add..." at bounding box center [238, 393] width 83 height 16
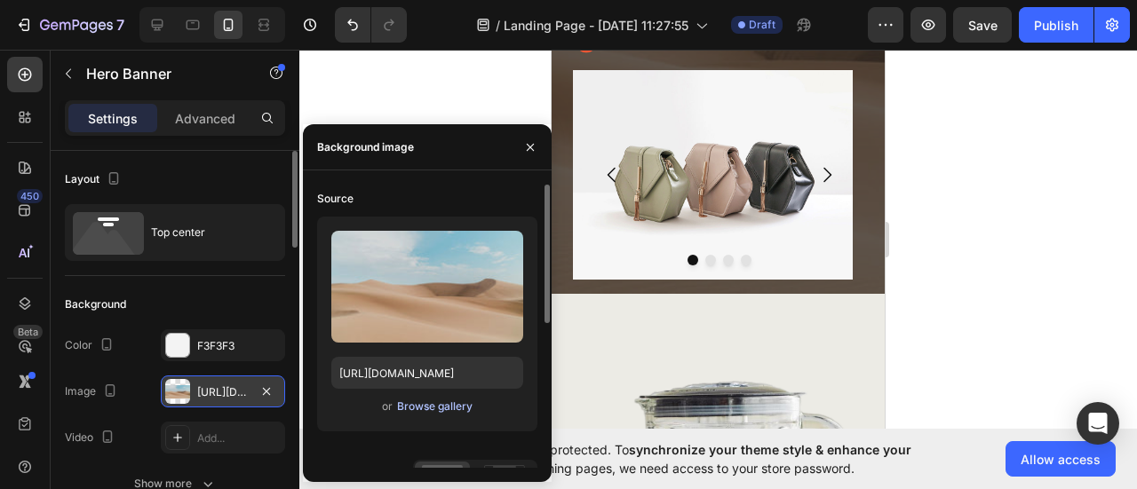
click at [411, 409] on div "Browse gallery" at bounding box center [434, 407] width 75 height 16
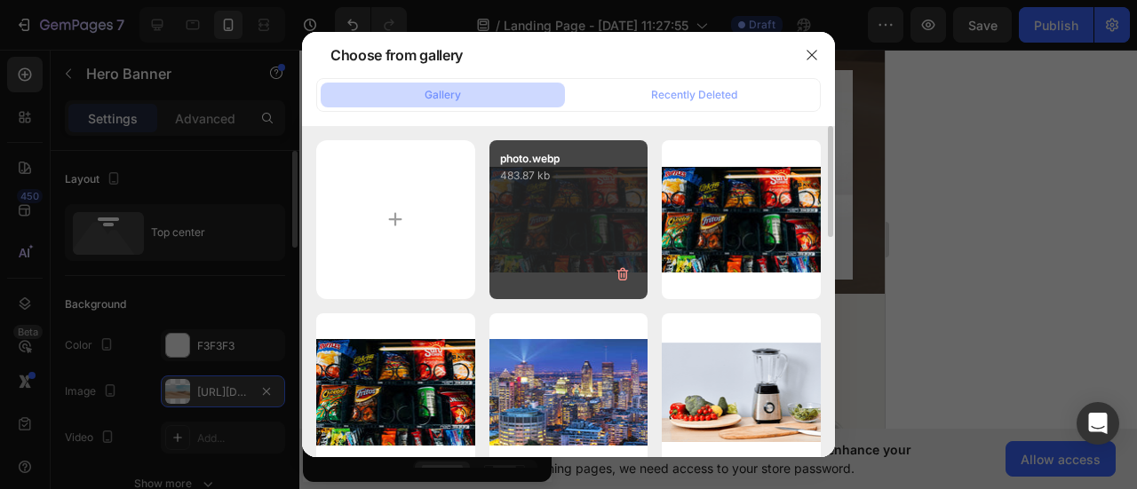
click at [551, 234] on div "photo.webp 483.87 kb" at bounding box center [568, 219] width 159 height 159
type input "https://cdn.shopify.com/s/files/1/0768/0271/9981/files/gempages_581585180947382…"
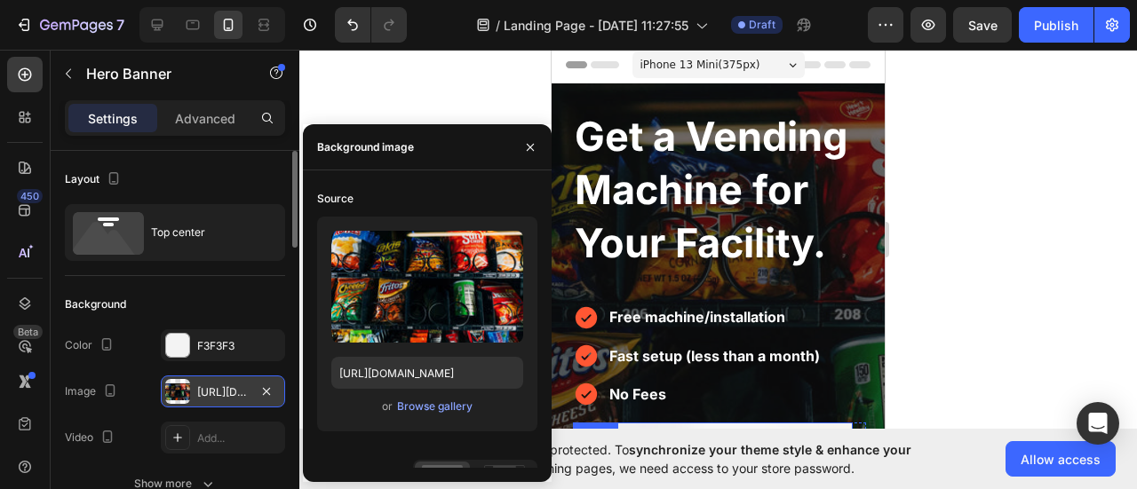
scroll to position [0, 0]
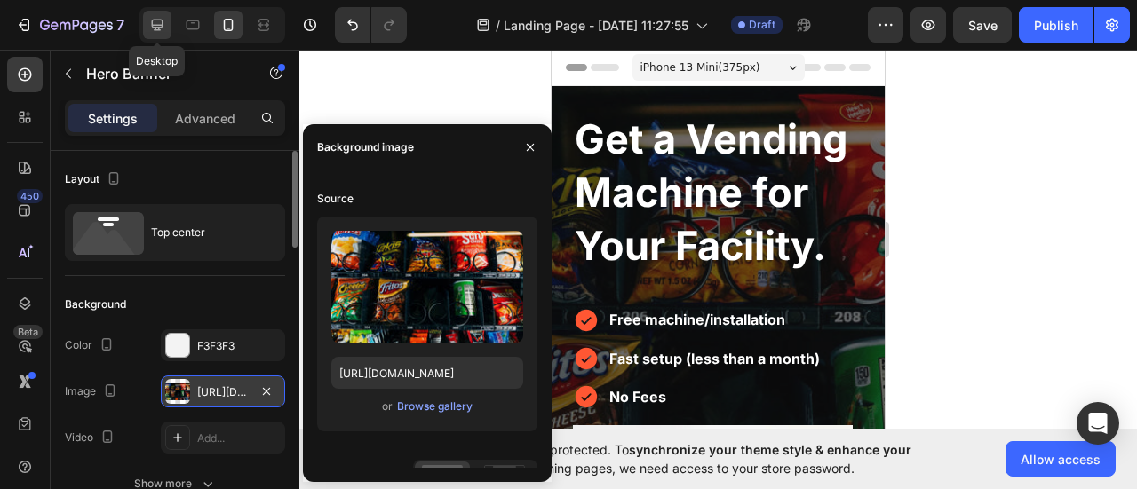
click at [166, 29] on div at bounding box center [157, 25] width 28 height 28
type input "1170"
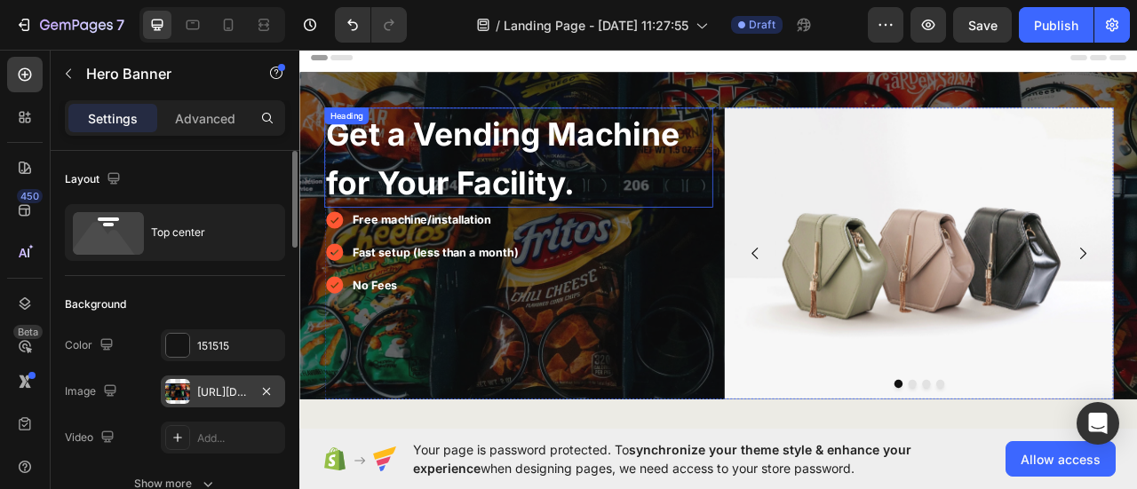
click at [369, 204] on span "Get a Vending Machine for Your Facility." at bounding box center [557, 188] width 450 height 111
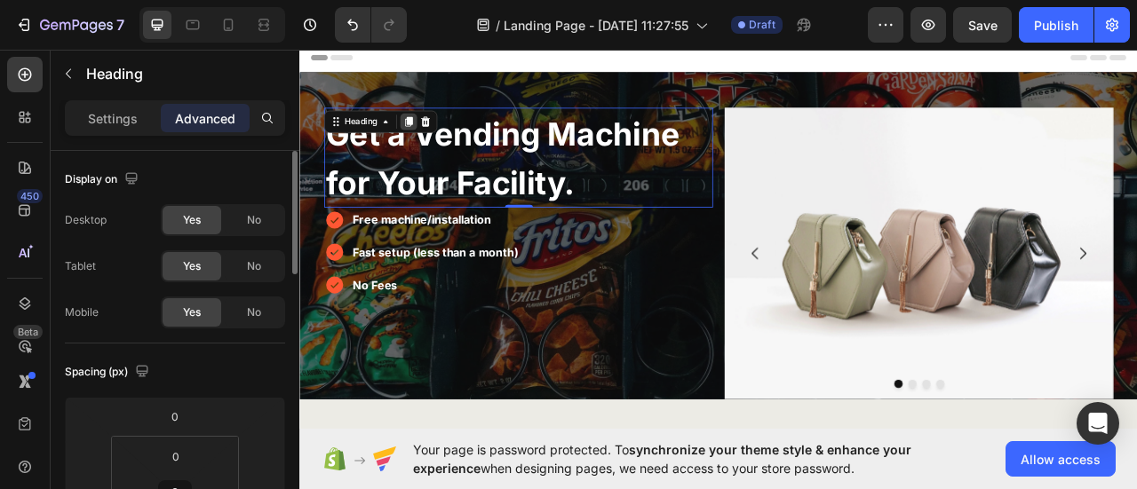
click at [431, 146] on icon at bounding box center [438, 142] width 14 height 14
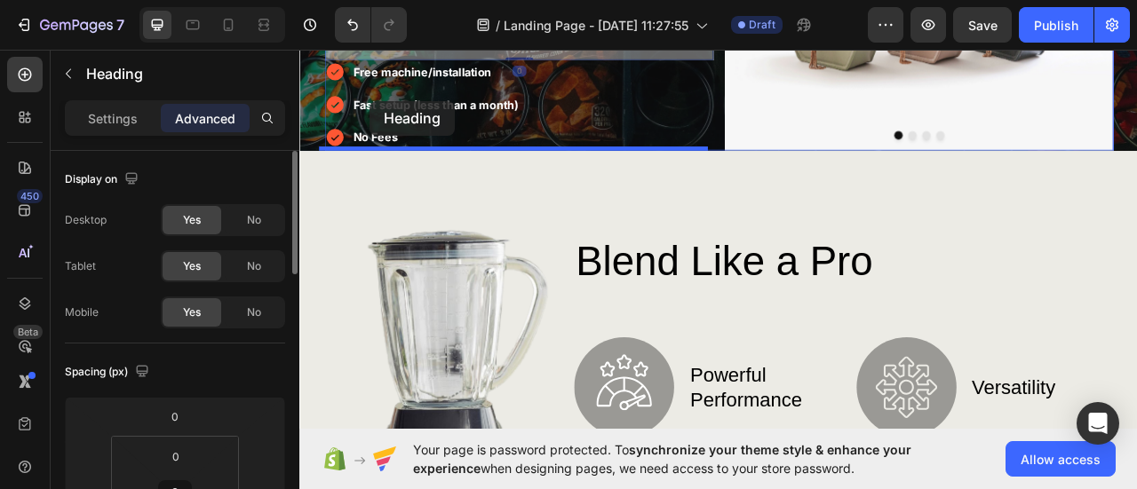
scroll to position [307, 0]
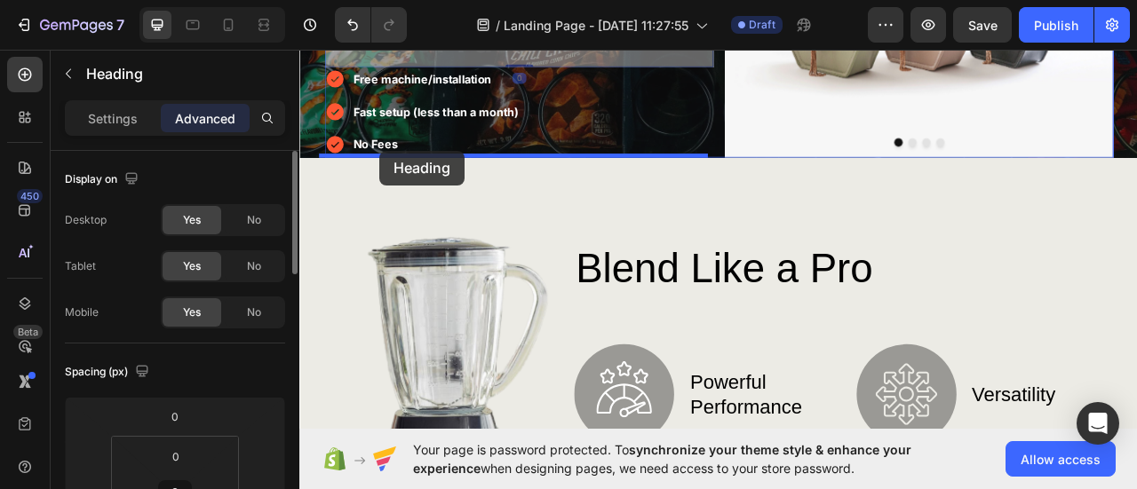
drag, startPoint x: 361, startPoint y: 238, endPoint x: 401, endPoint y: 179, distance: 70.9
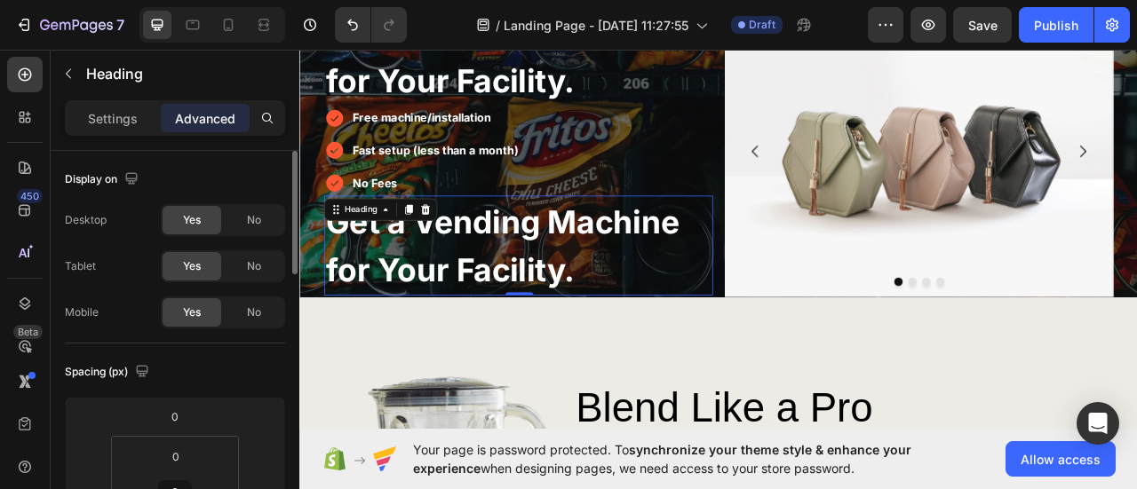
scroll to position [41, 0]
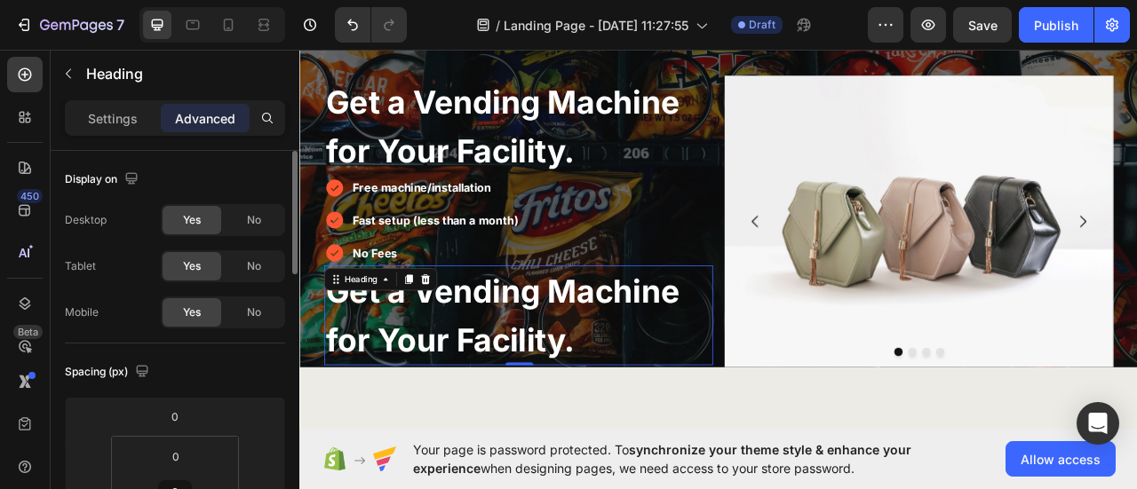
click at [535, 384] on h2 "Get a Vending Machine for Your Facility." at bounding box center [577, 388] width 495 height 127
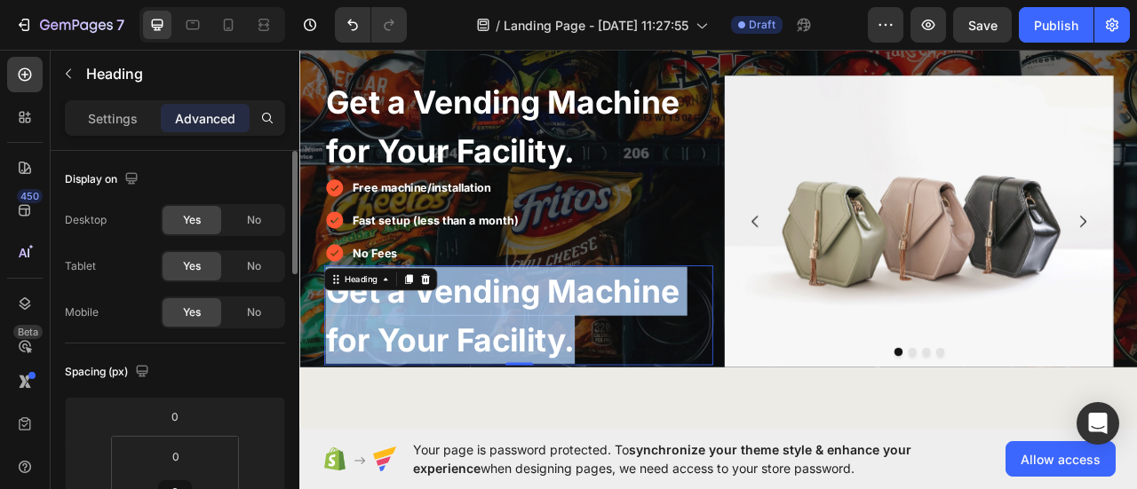
click at [535, 384] on p "Get a Vending Machine for Your Facility." at bounding box center [577, 388] width 491 height 123
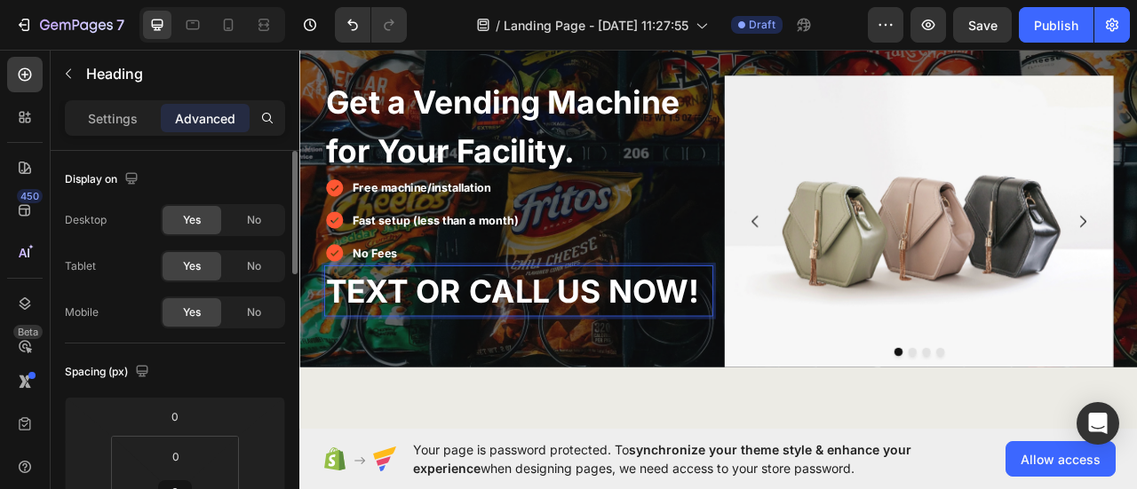
click at [478, 347] on span "TEXT OR CALL US NOW!" at bounding box center [569, 358] width 475 height 49
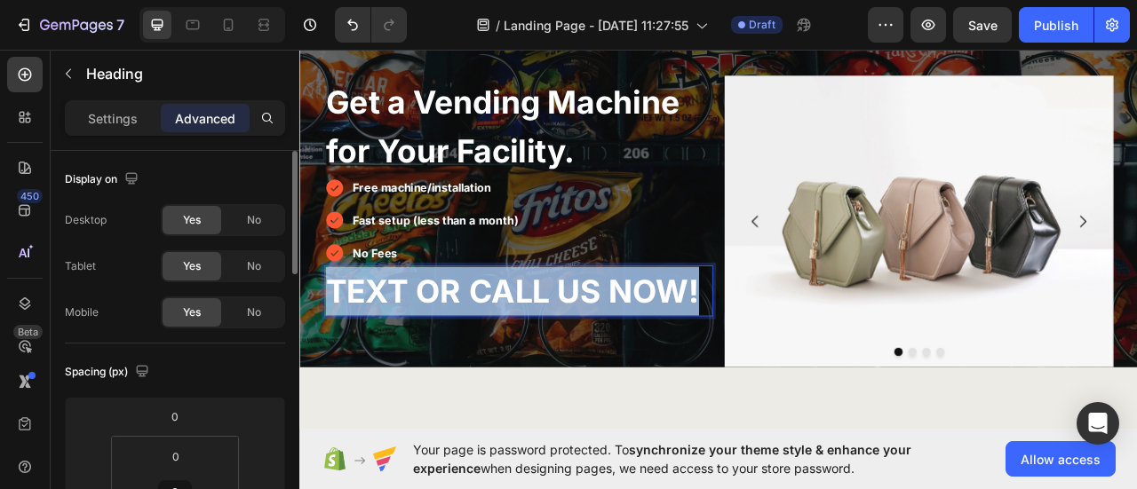
click at [478, 347] on span "TEXT OR CALL US NOW!" at bounding box center [569, 358] width 475 height 49
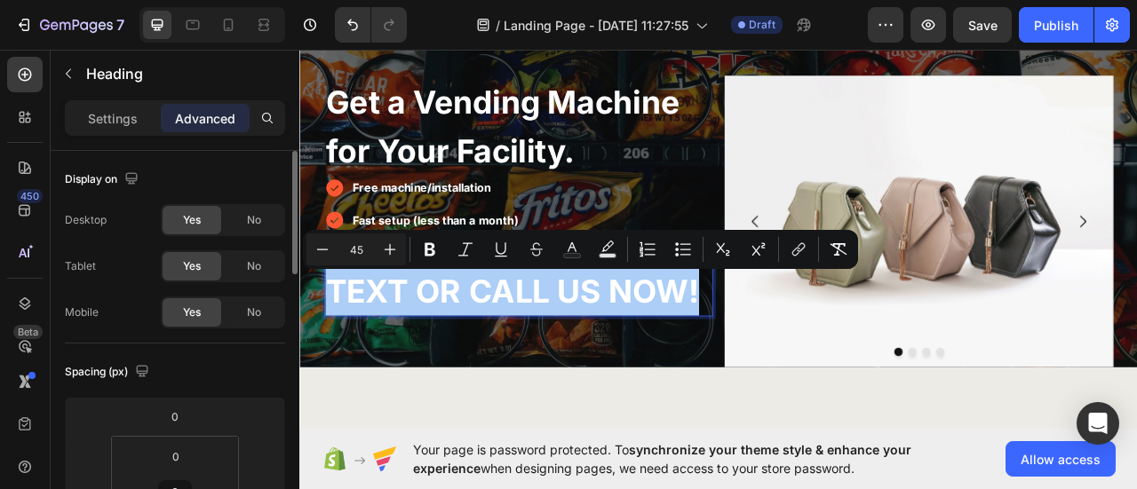
click at [364, 253] on input "45" at bounding box center [356, 249] width 36 height 21
type input "30"
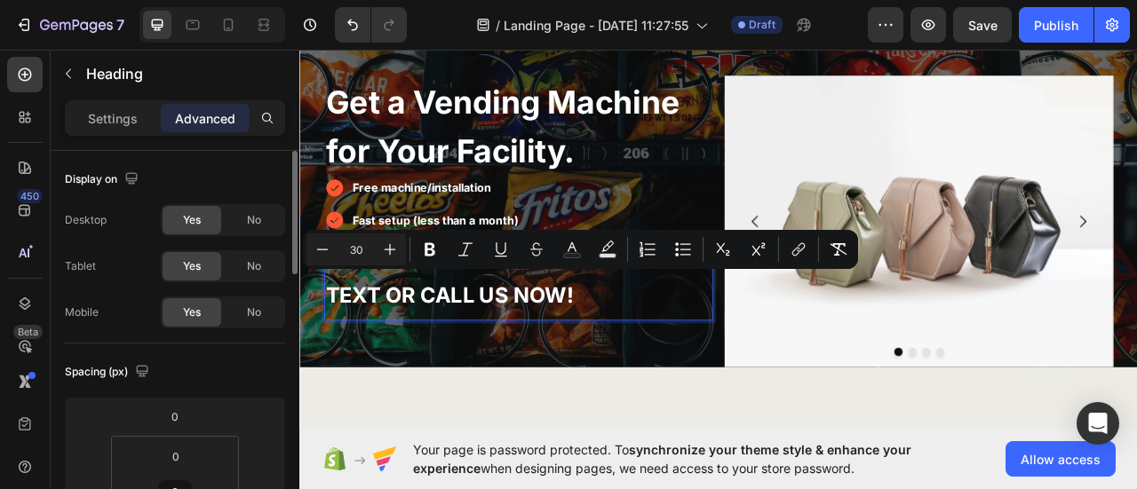
click at [409, 353] on span "TEXT OR CALL US NOW!" at bounding box center [489, 363] width 315 height 32
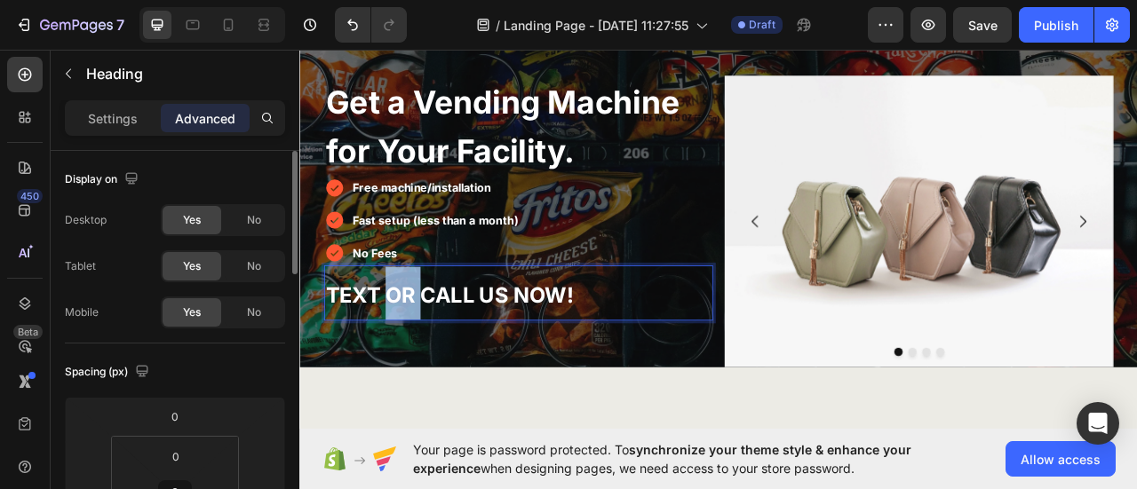
click at [409, 353] on span "TEXT OR CALL US NOW!" at bounding box center [489, 363] width 315 height 32
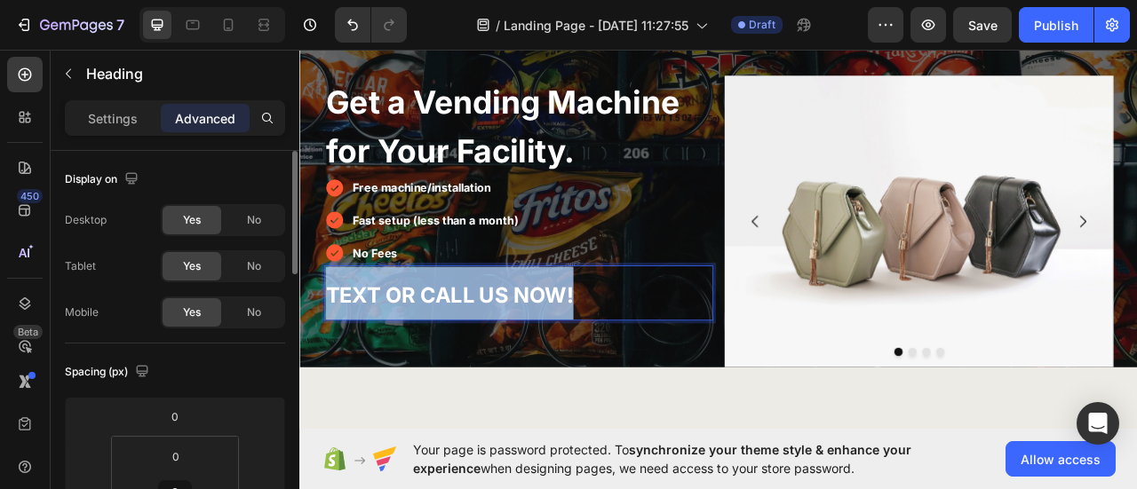
click at [409, 353] on span "TEXT OR CALL US NOW!" at bounding box center [489, 363] width 315 height 32
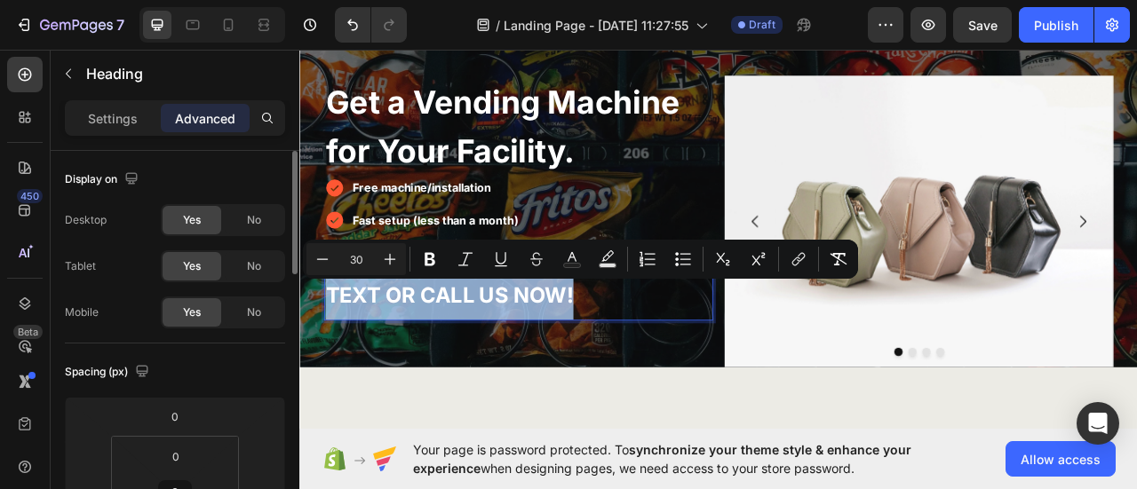
click at [377, 377] on span "TEXT OR CALL US NOW!" at bounding box center [489, 363] width 315 height 32
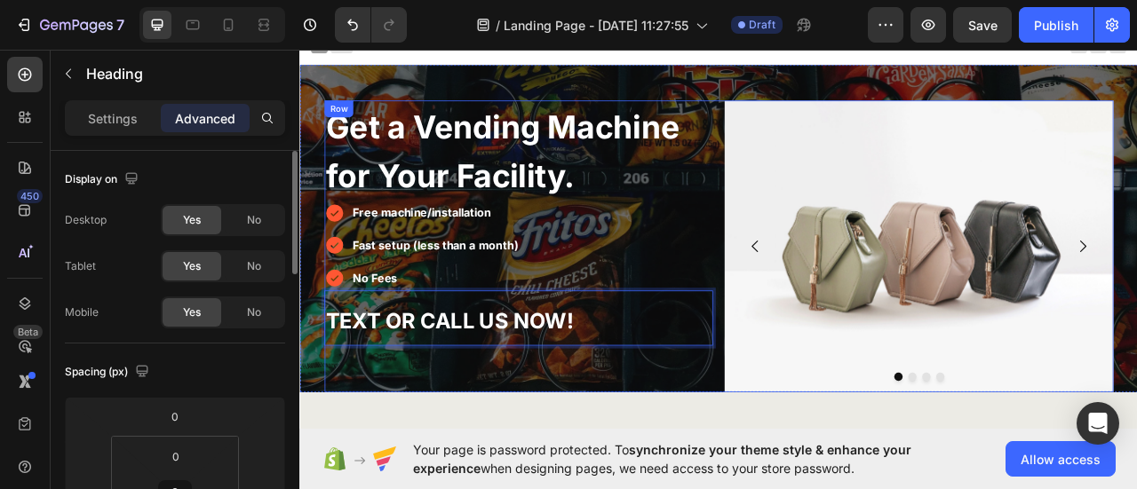
scroll to position [0, 0]
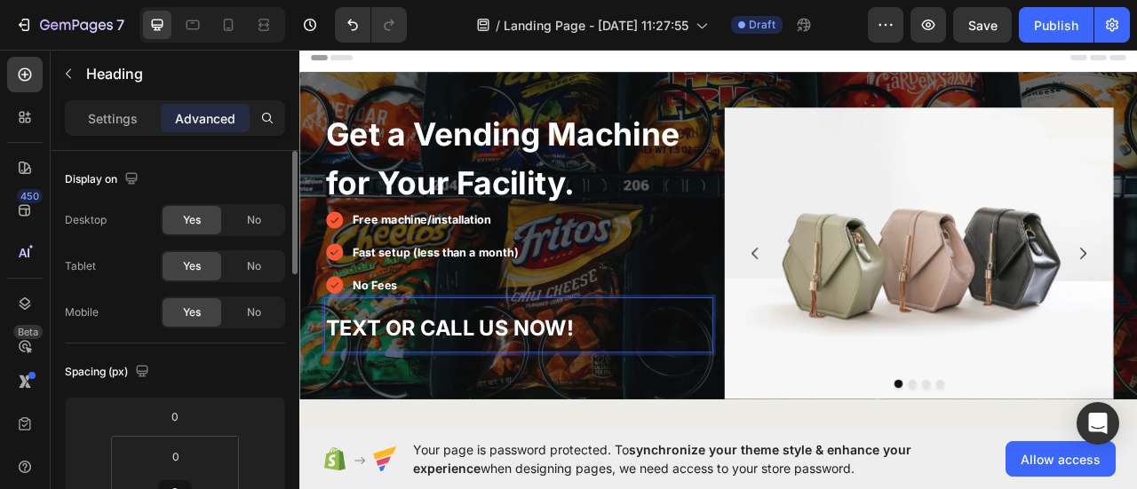
click at [554, 399] on span "TEXT OR CALL US NOW!" at bounding box center [489, 404] width 315 height 32
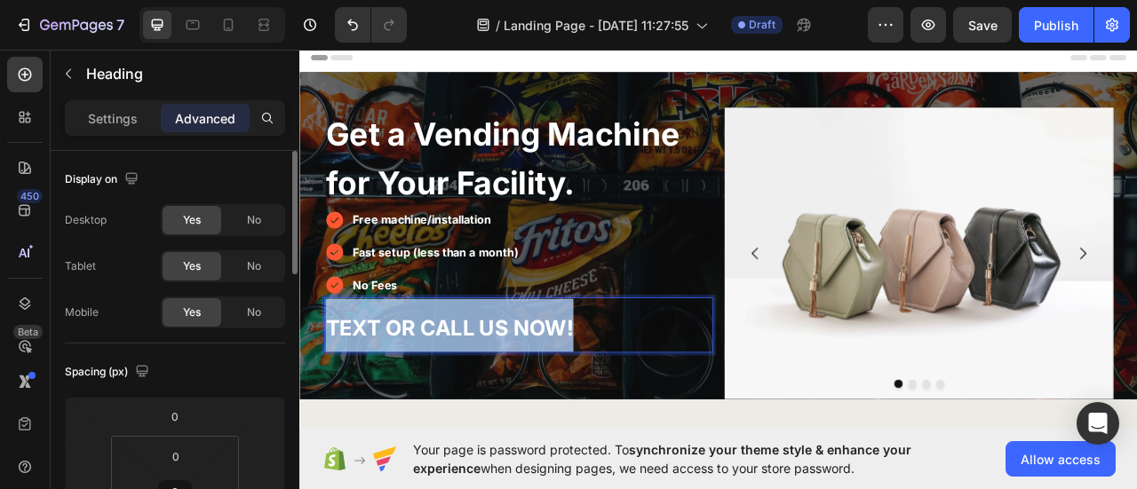
click at [554, 399] on span "TEXT OR CALL US NOW!" at bounding box center [489, 404] width 315 height 32
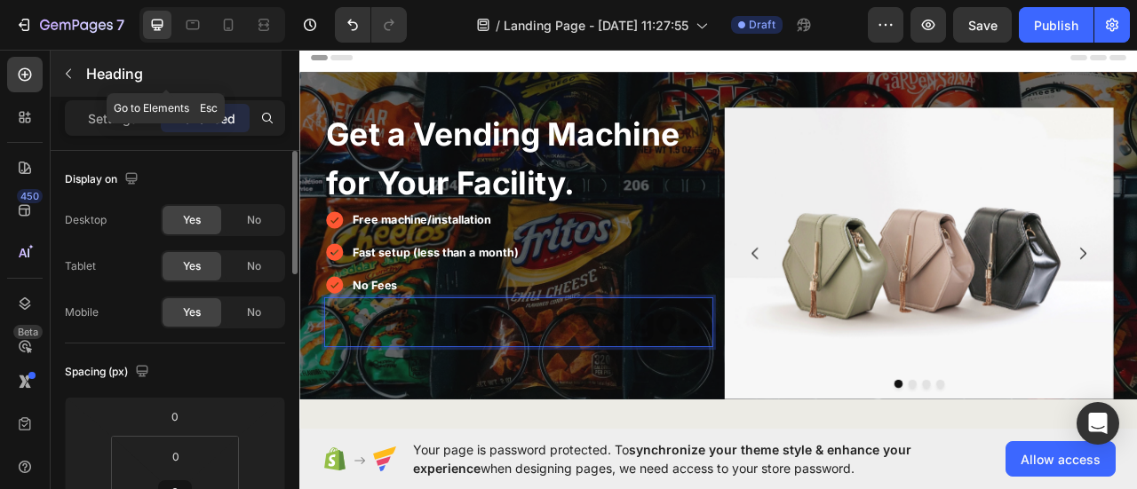
click at [75, 73] on button "button" at bounding box center [68, 74] width 28 height 28
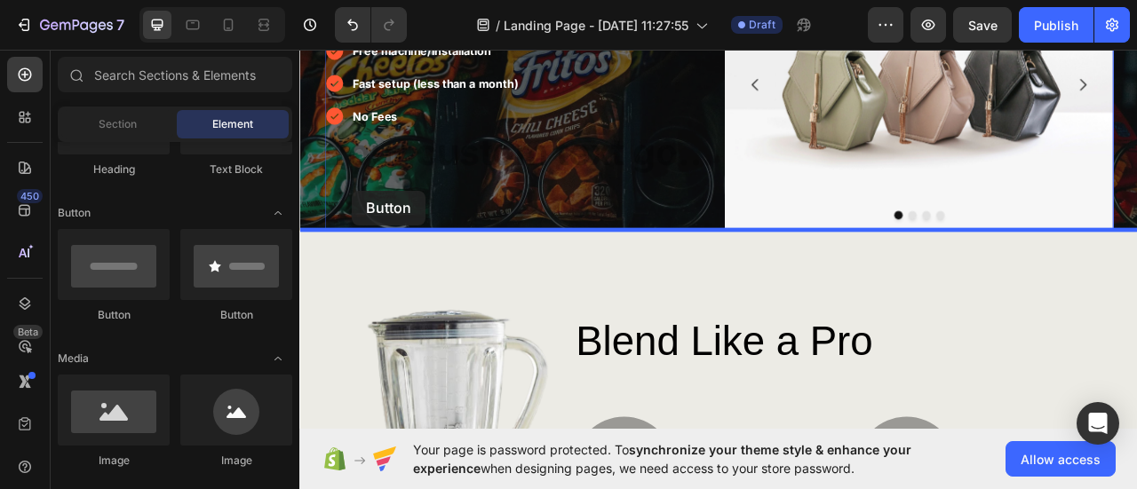
scroll to position [262, 0]
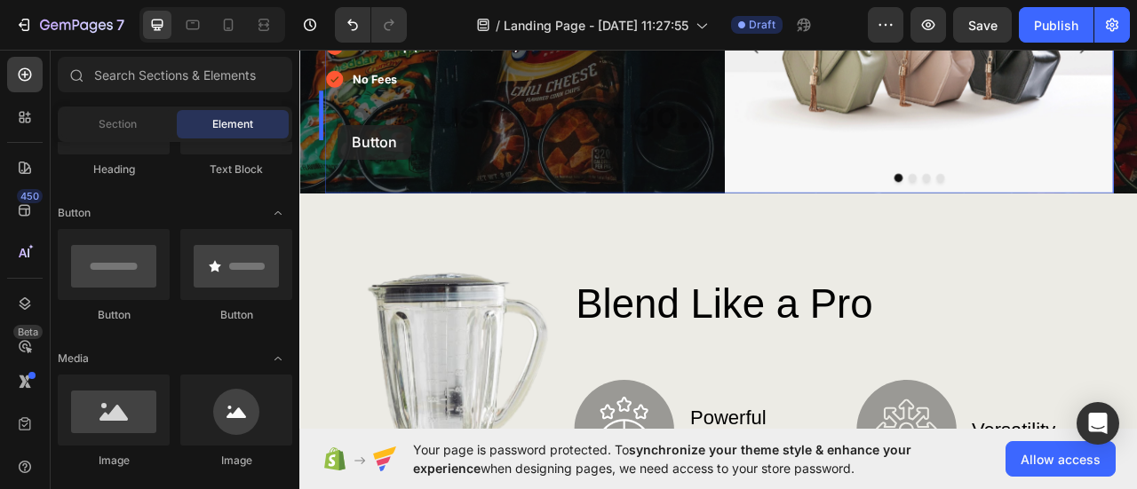
drag, startPoint x: 443, startPoint y: 315, endPoint x: 348, endPoint y: 147, distance: 193.7
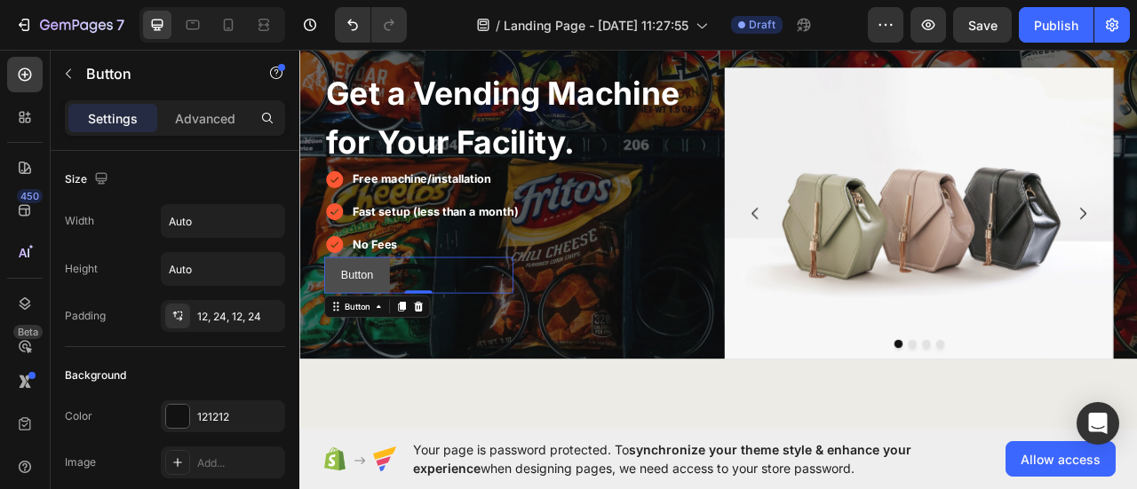
scroll to position [0, 0]
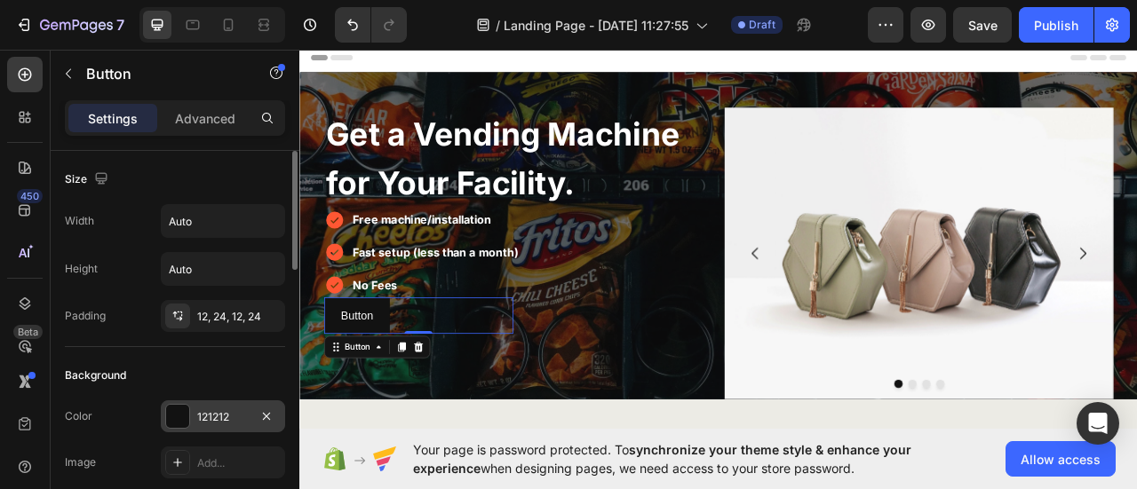
click at [217, 418] on div "121212" at bounding box center [223, 417] width 52 height 16
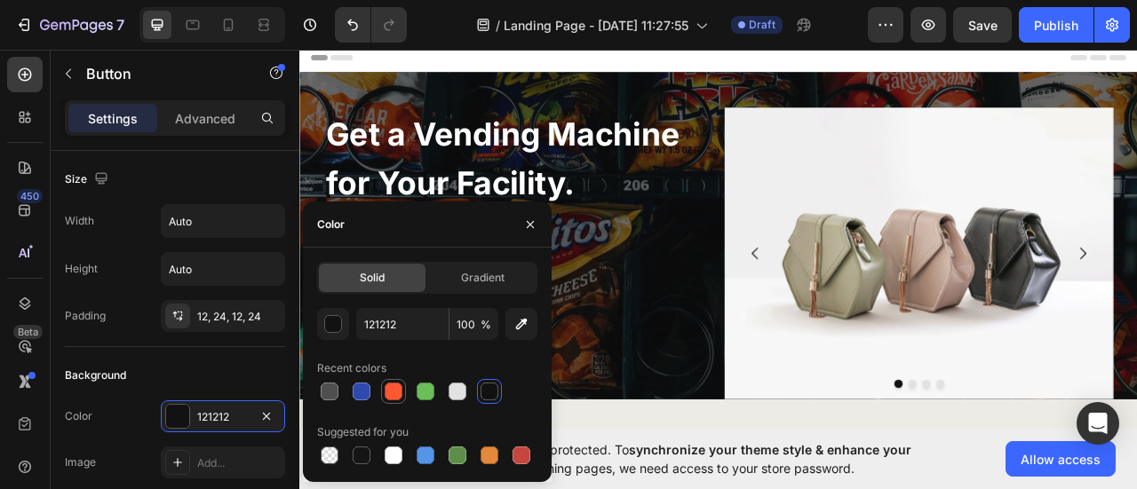
click at [385, 390] on div at bounding box center [394, 392] width 18 height 18
type input "FF5733"
click at [528, 218] on icon "button" at bounding box center [530, 225] width 14 height 14
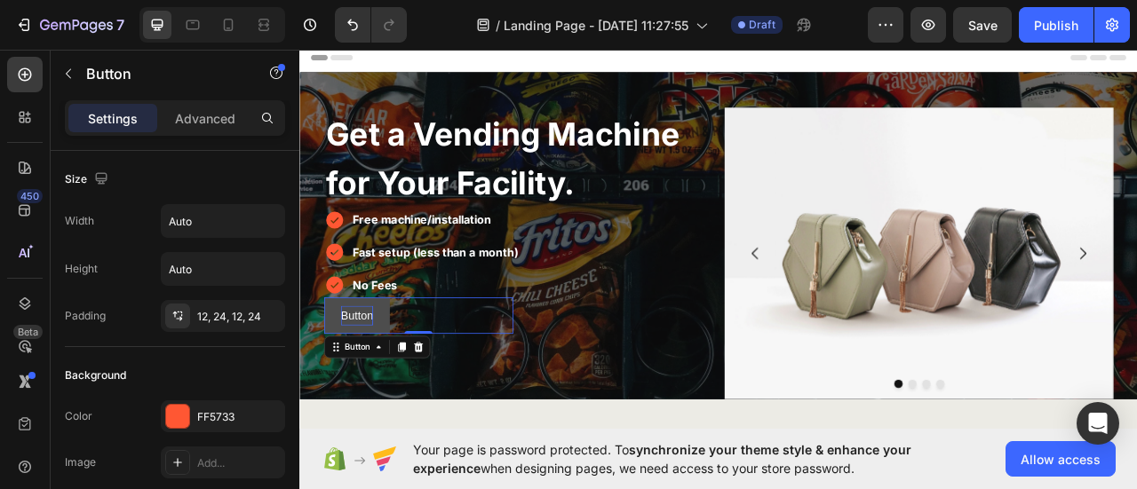
click at [367, 389] on p "Button" at bounding box center [372, 390] width 41 height 26
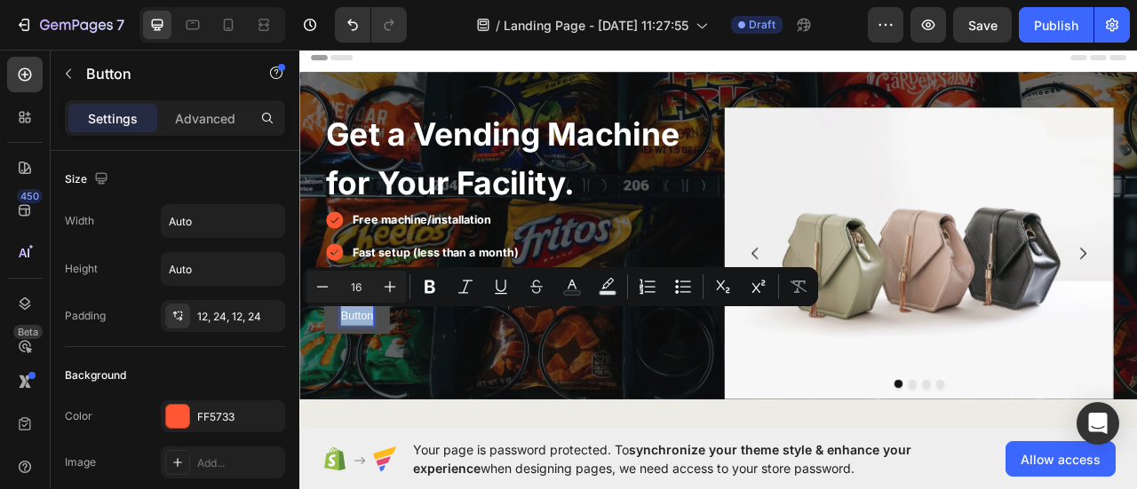
click at [367, 389] on p "Button" at bounding box center [372, 390] width 41 height 26
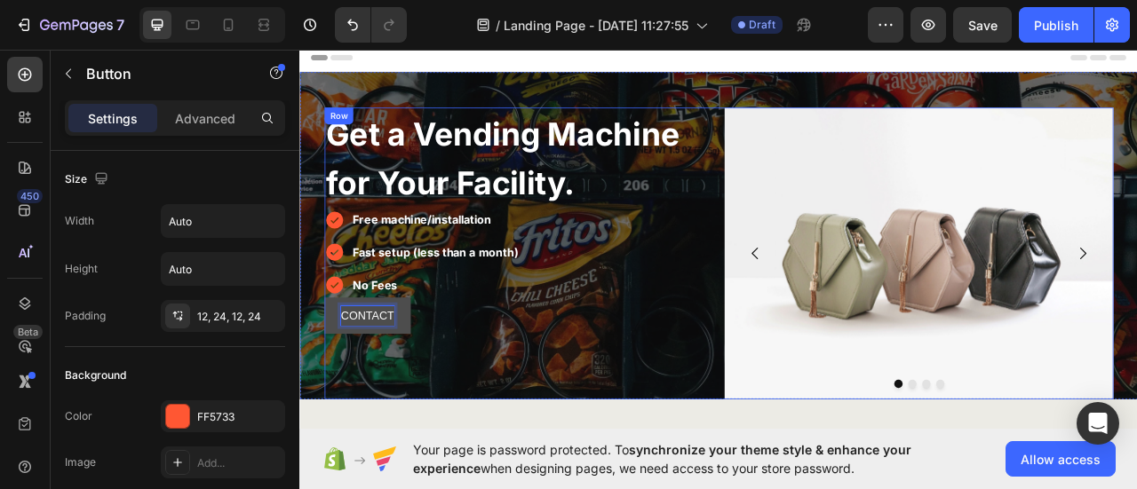
click at [330, 366] on button "CONTACT" at bounding box center [385, 389] width 110 height 47
click at [330, 366] on button "CONTACT US" at bounding box center [397, 389] width 134 height 47
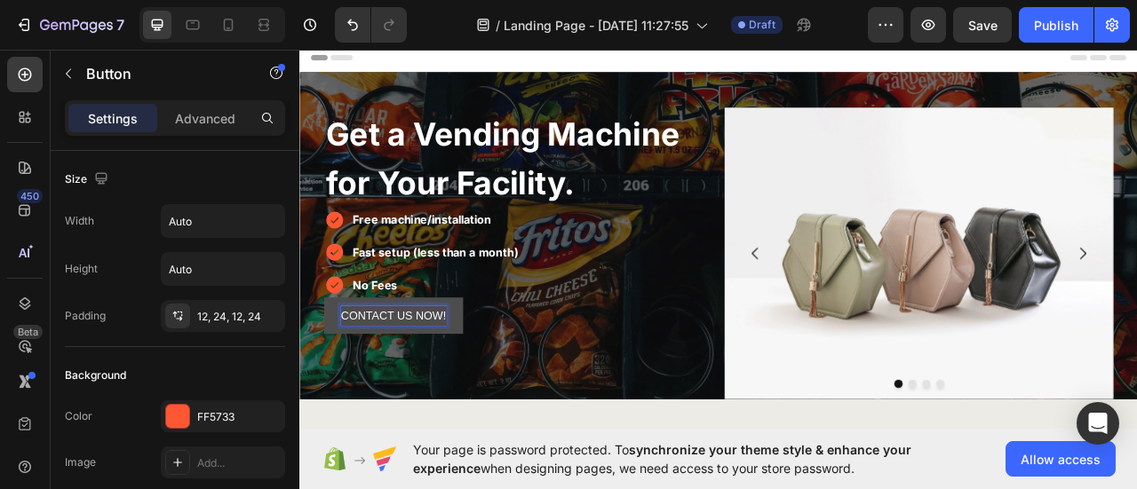
click at [444, 383] on p "CONTACT US NOW!" at bounding box center [419, 390] width 134 height 26
click at [330, 366] on button "Contact" at bounding box center [375, 389] width 91 height 47
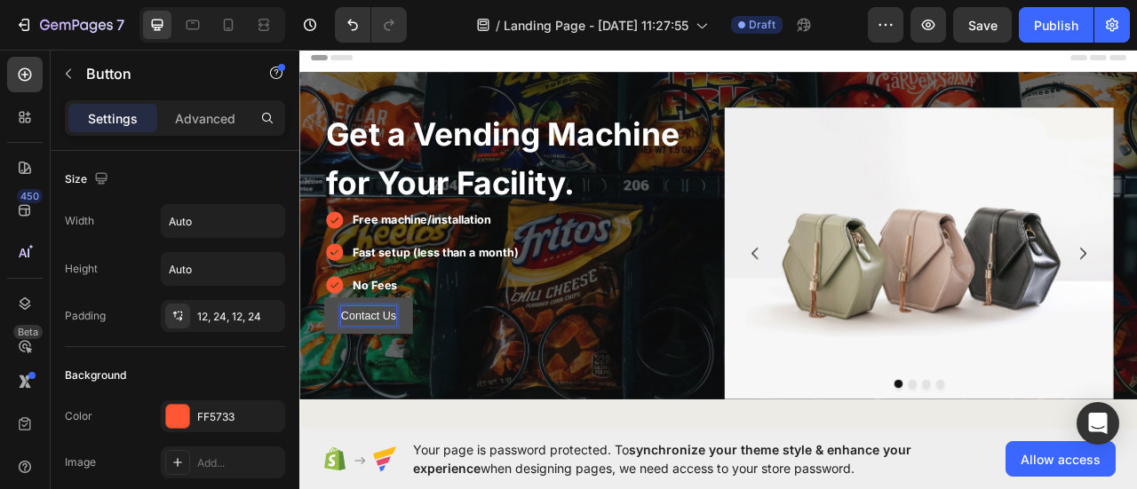
click at [330, 366] on button "Contact Us" at bounding box center [386, 389] width 113 height 47
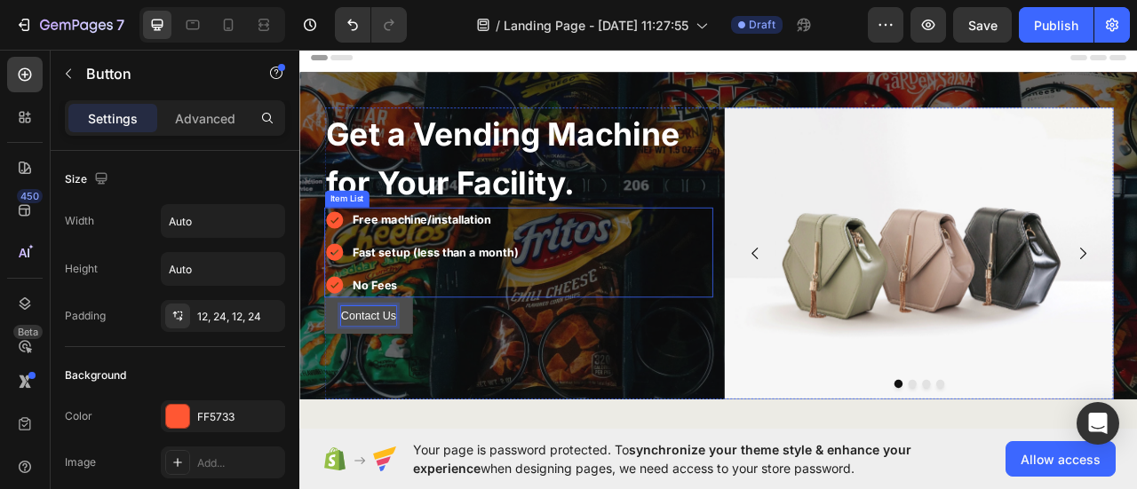
click at [378, 338] on p "No Fees" at bounding box center [472, 351] width 211 height 26
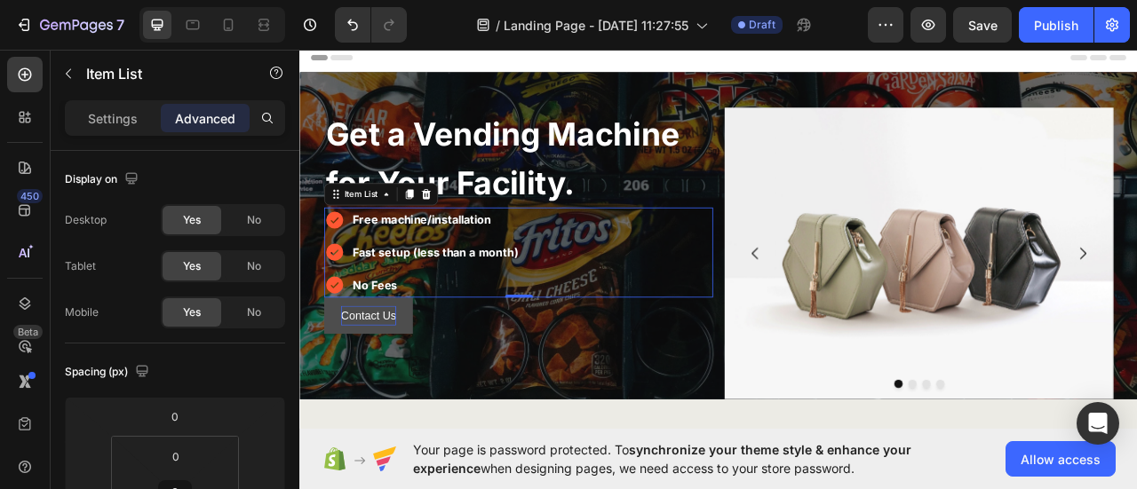
click at [385, 346] on strong "No Fees" at bounding box center [395, 350] width 57 height 18
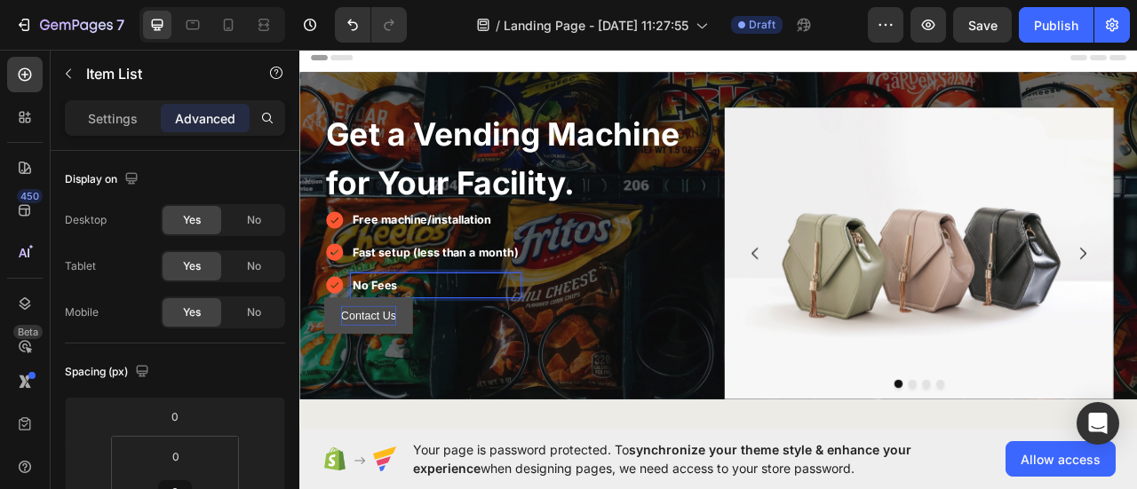
click at [390, 351] on strong "No Fees" at bounding box center [395, 350] width 57 height 18
click at [504, 377] on div "Contact Us Button" at bounding box center [450, 389] width 241 height 47
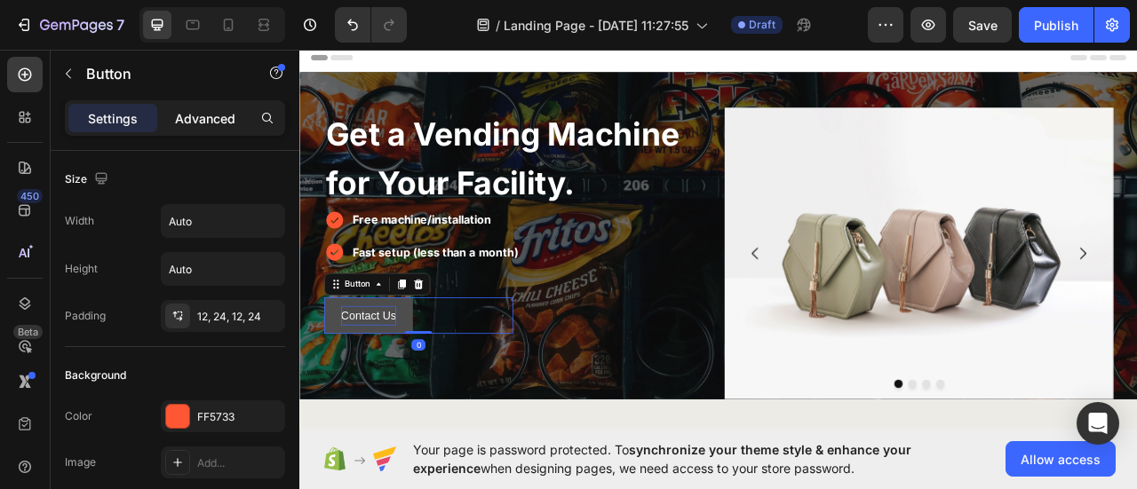
click at [222, 120] on p "Advanced" at bounding box center [205, 118] width 60 height 19
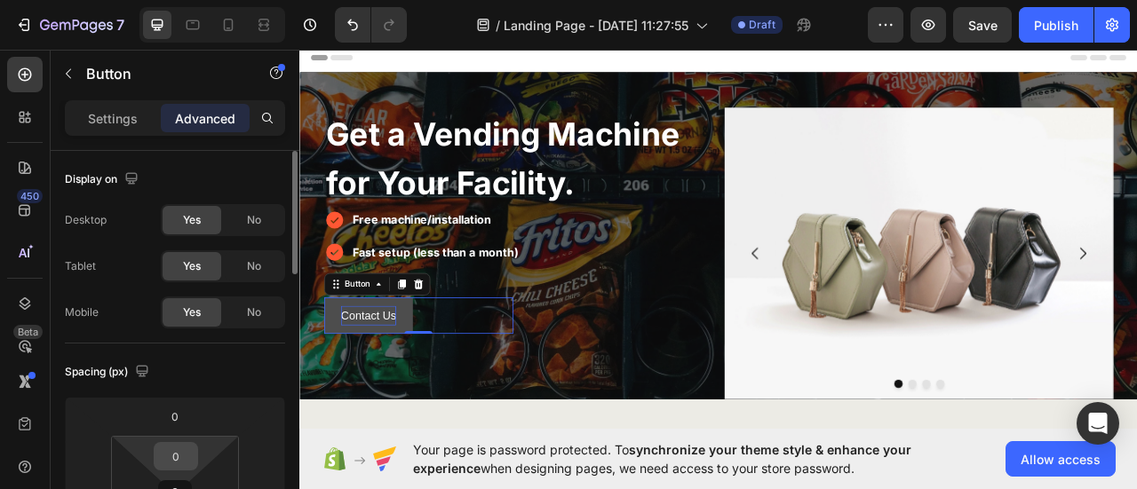
click at [179, 459] on input "0" at bounding box center [176, 456] width 36 height 27
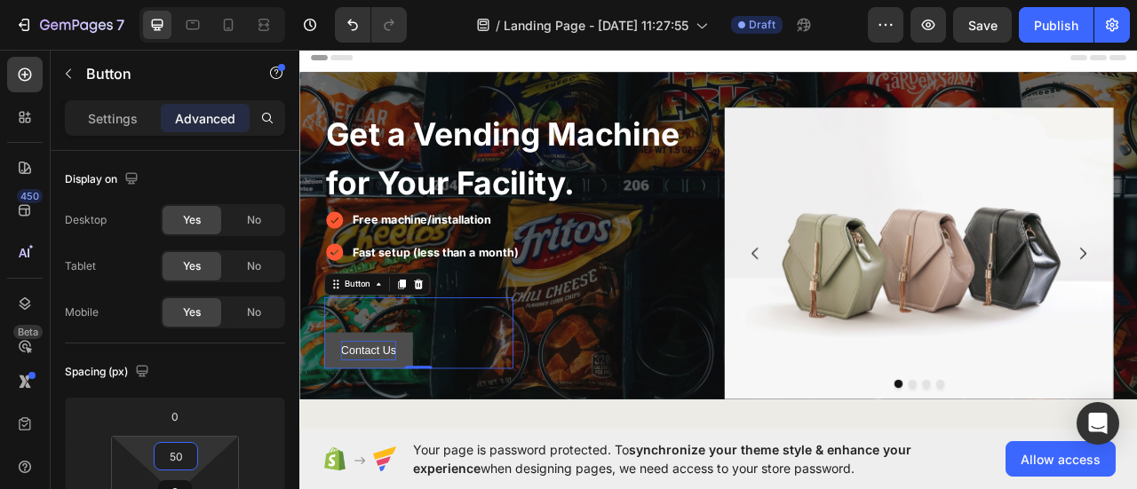
scroll to position [89, 0]
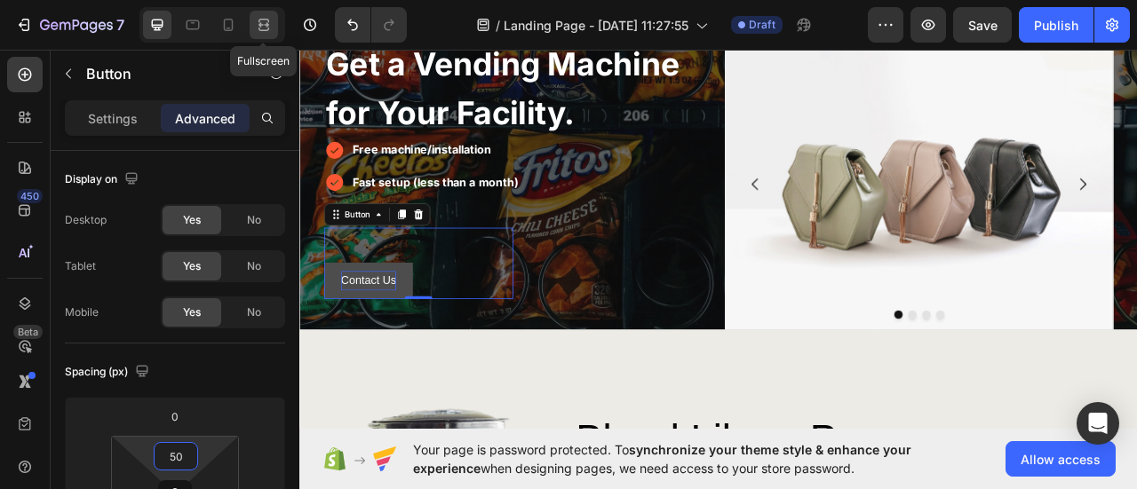
type input "50"
click at [264, 28] on icon at bounding box center [264, 25] width 18 height 18
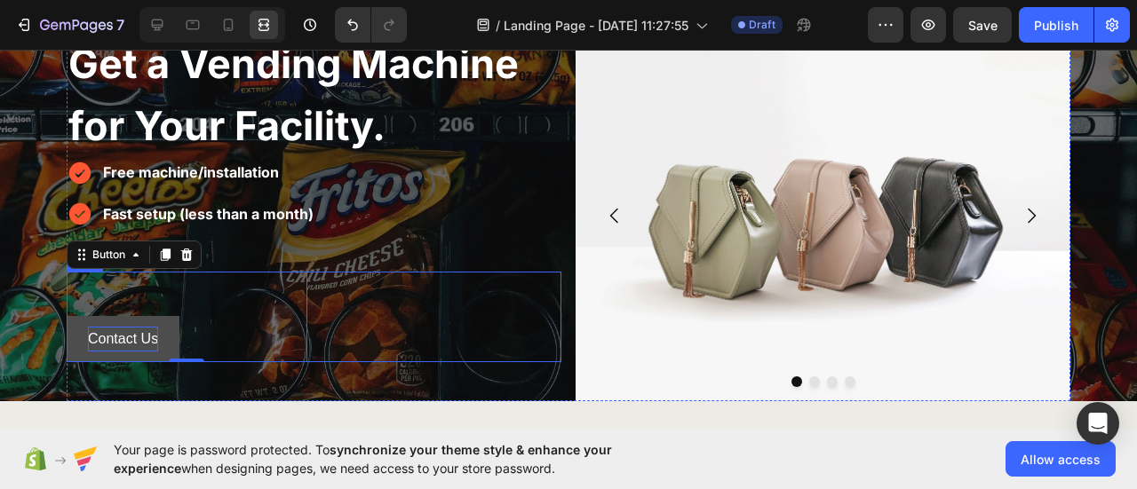
scroll to position [178, 0]
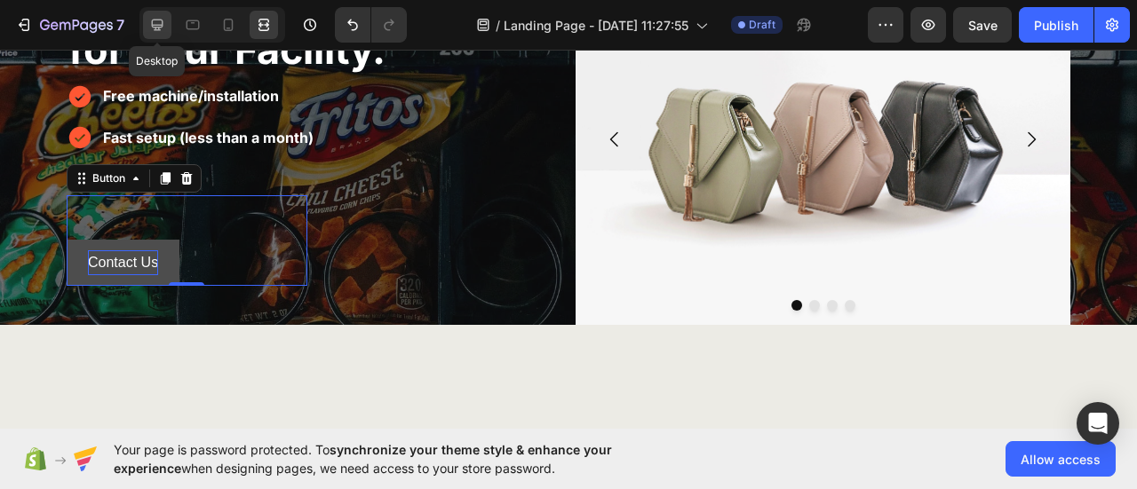
click at [149, 15] on div at bounding box center [157, 25] width 28 height 28
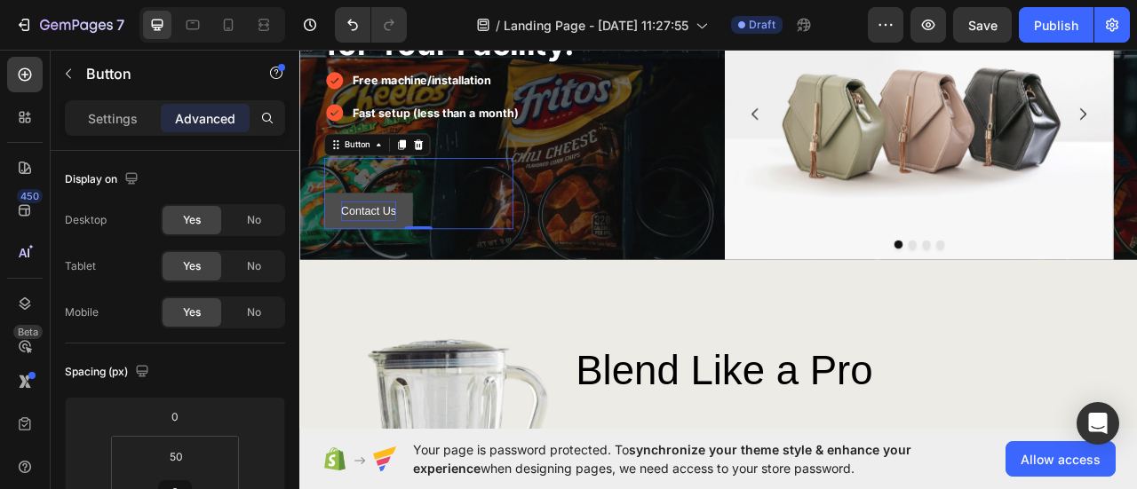
click at [428, 248] on button "Contact Us" at bounding box center [386, 256] width 113 height 47
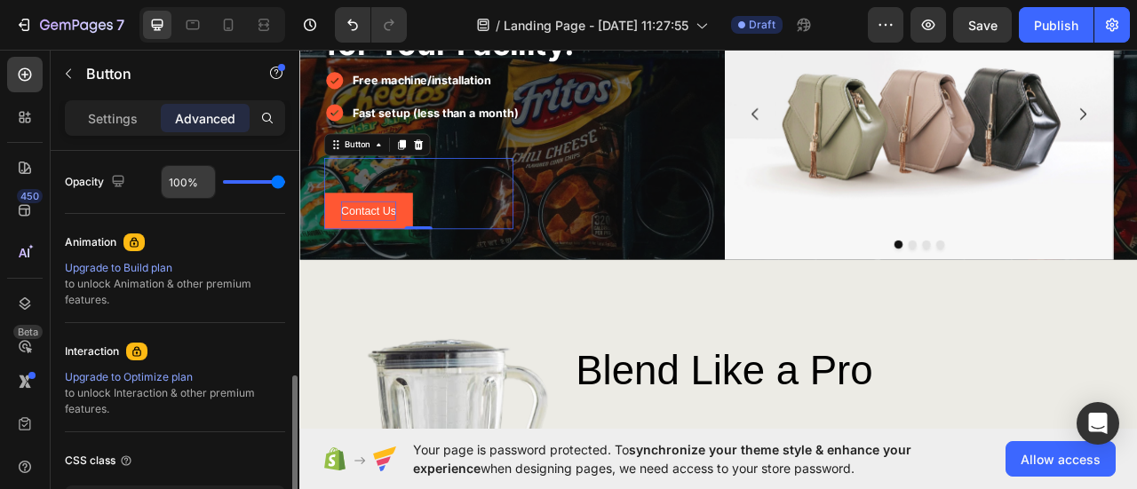
scroll to position [622, 0]
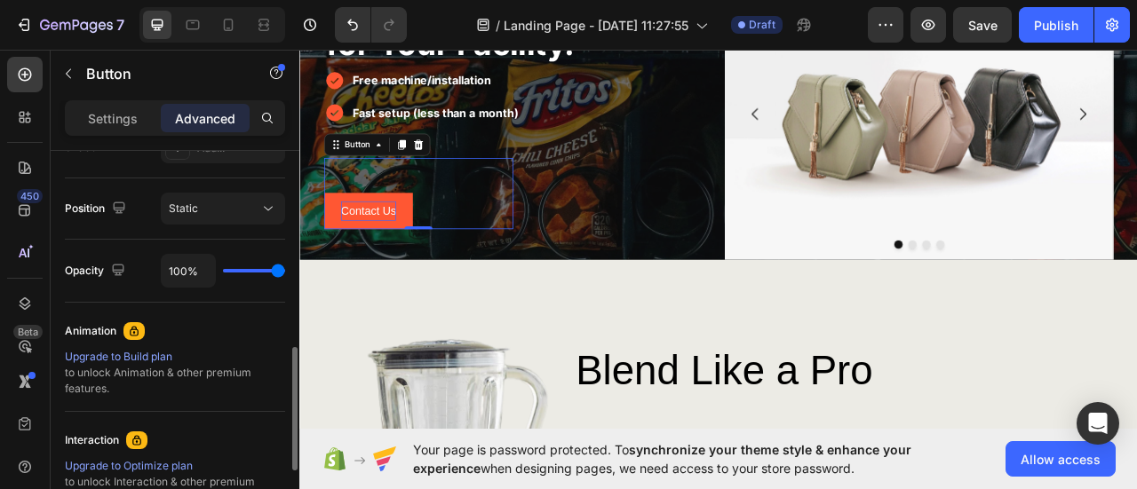
click at [259, 272] on div "100%" at bounding box center [223, 271] width 124 height 34
type input "70%"
type input "70"
type input "57%"
type input "57"
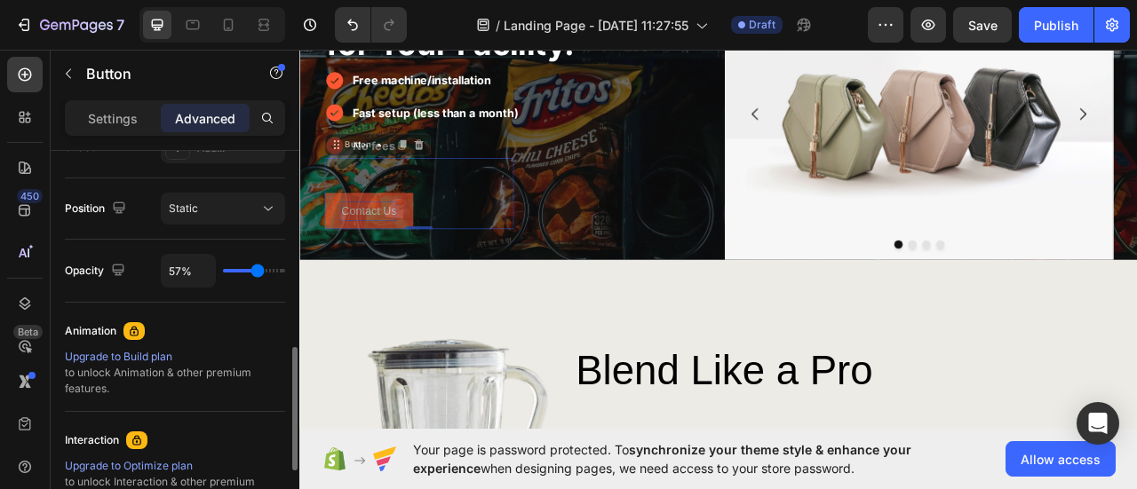
type input "56%"
type input "56"
type input "49%"
type input "49"
type input "52%"
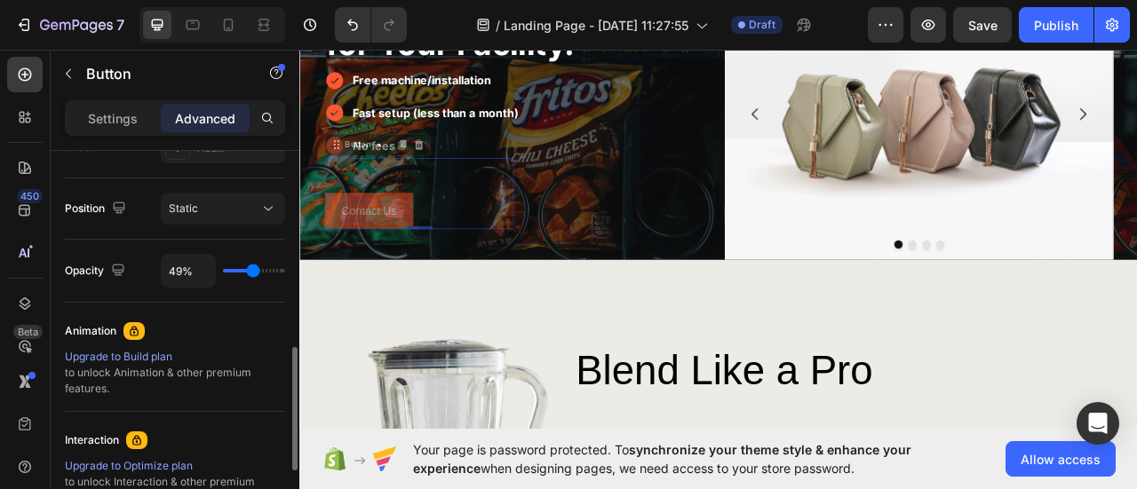
type input "52"
type input "55%"
type input "55"
type input "56%"
type input "56"
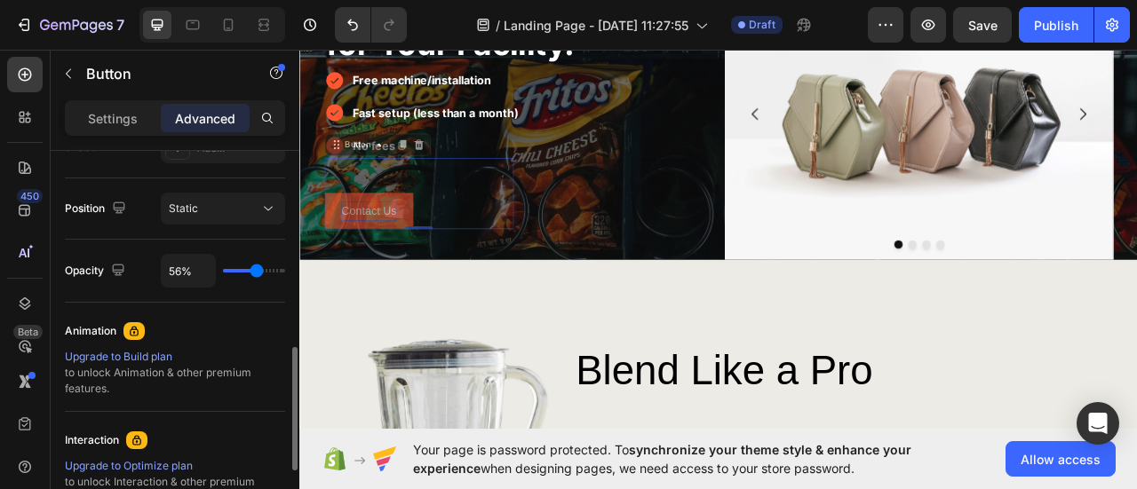
type input "57%"
type input "57"
type input "59%"
type input "59"
type input "60%"
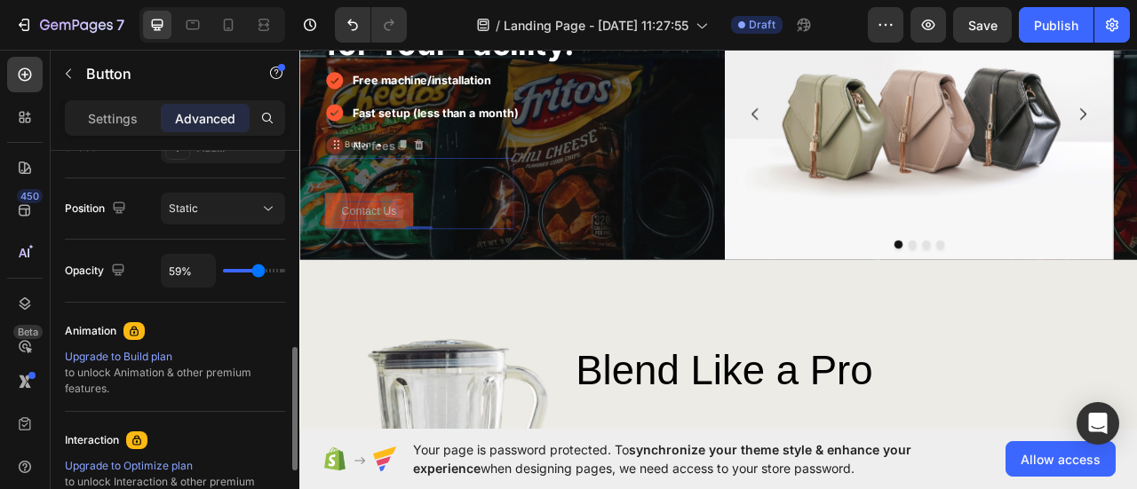
type input "60"
type input "61%"
type input "61"
type input "62%"
type input "62"
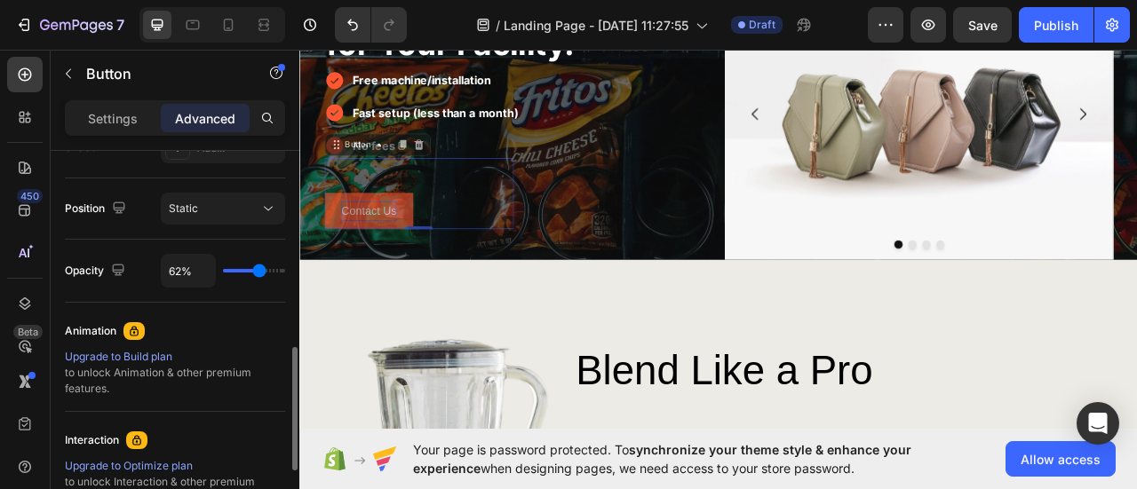
type input "64%"
type input "64"
type input "66%"
type input "66"
type input "69%"
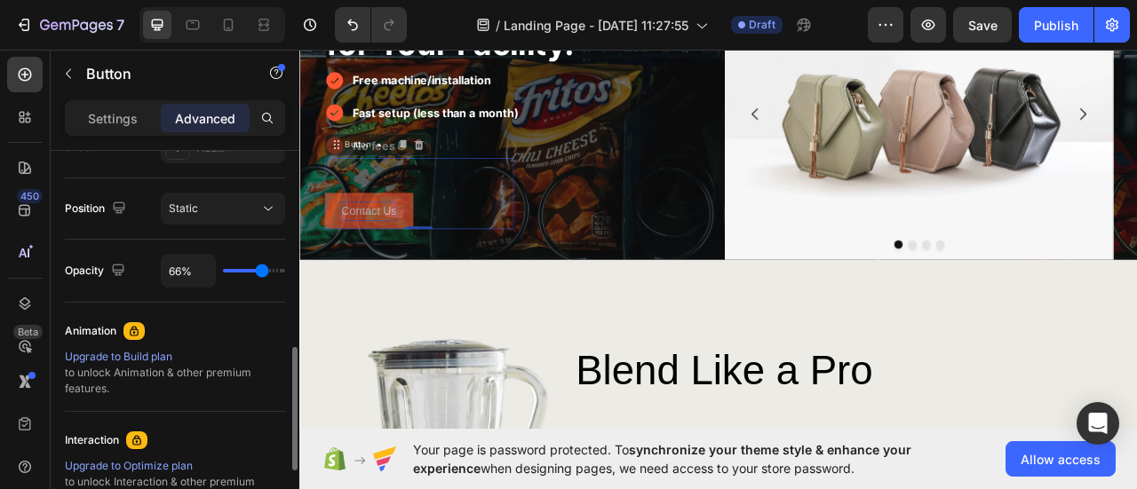
type input "69"
type input "71%"
type input "71"
type input "72%"
type input "72"
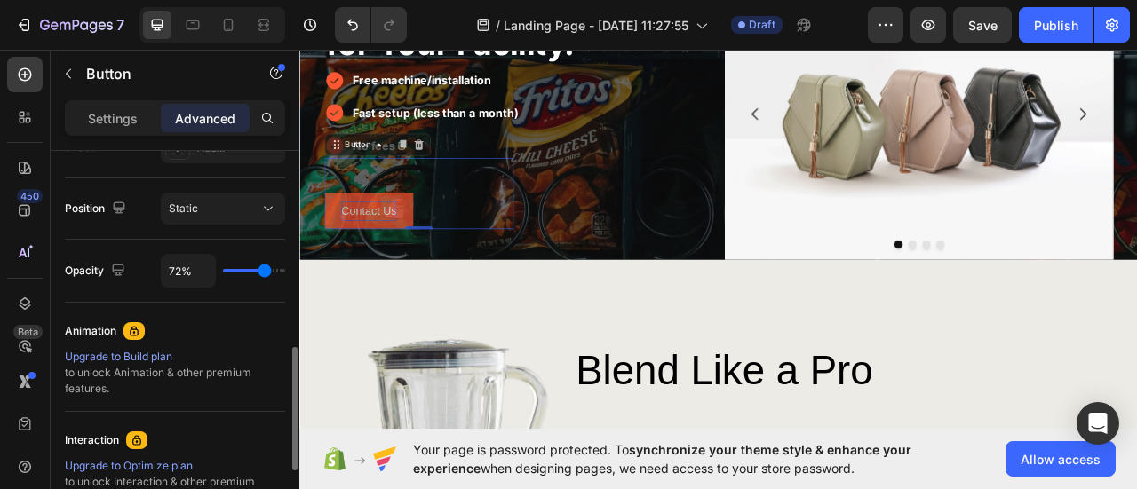
type input "73%"
type input "73"
type input "77%"
type input "77"
type input "82%"
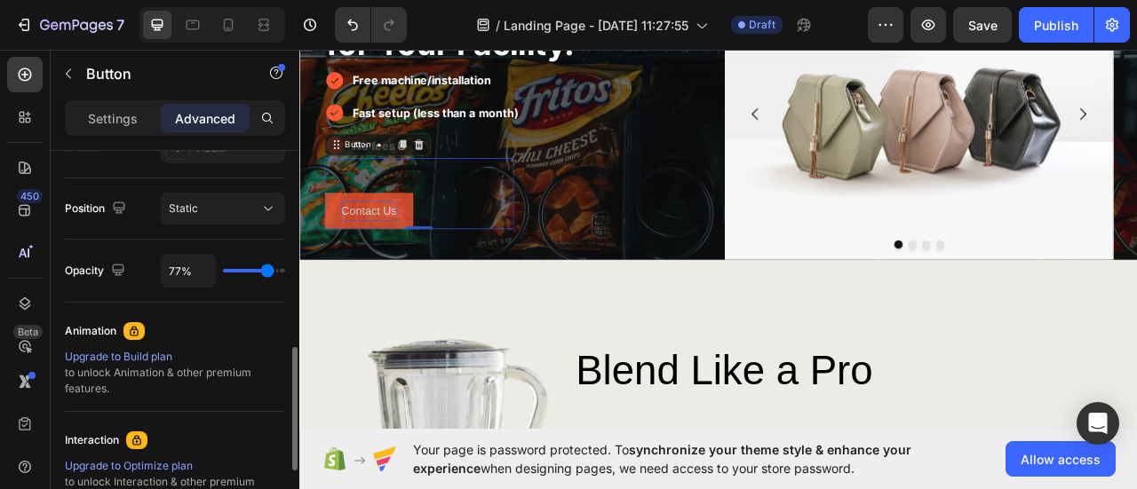
type input "82"
type input "85%"
type input "85"
type input "87%"
type input "87"
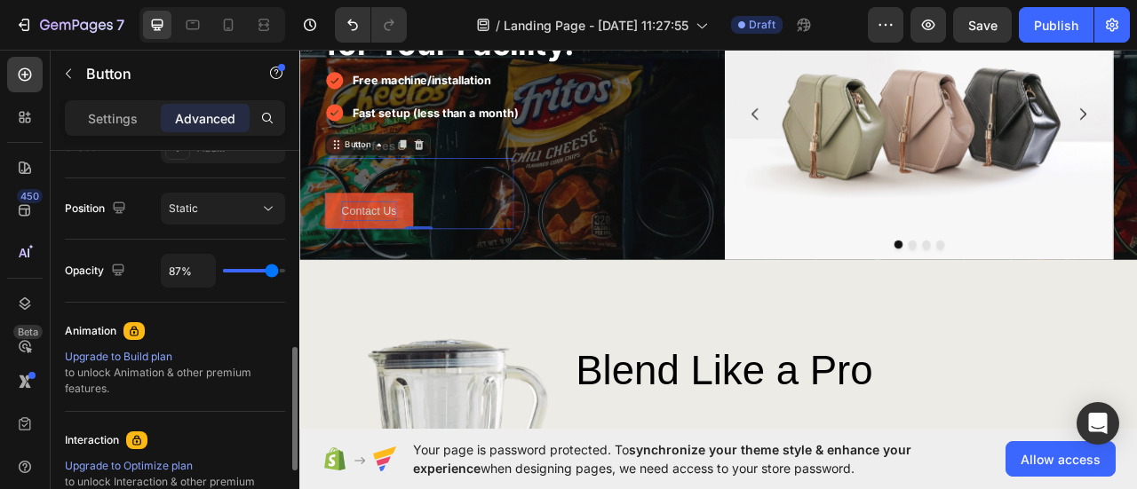
type input "94%"
type input "94"
type input "99%"
type input "99"
type input "100%"
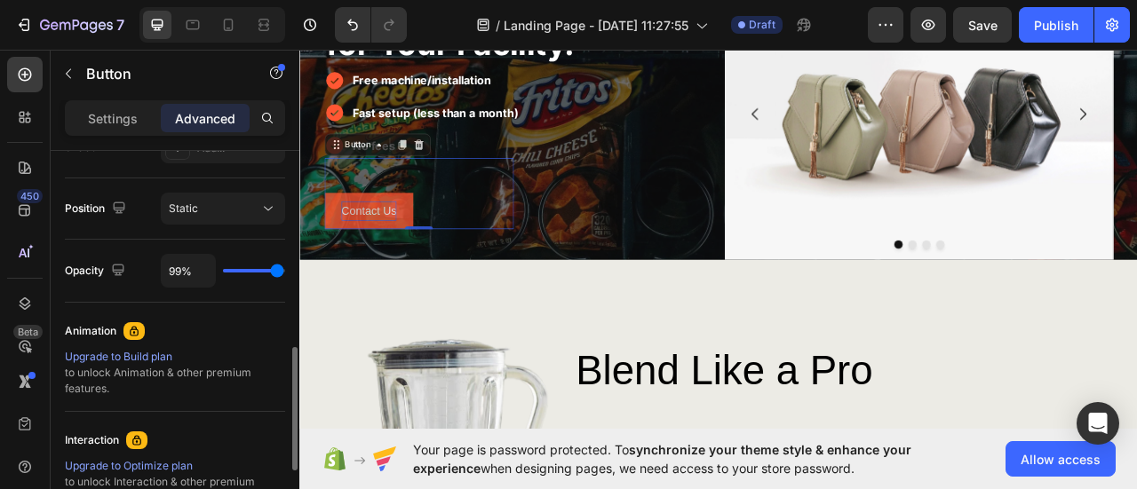
type input "100"
drag, startPoint x: 278, startPoint y: 269, endPoint x: 290, endPoint y: 273, distance: 12.1
click at [285, 273] on input "range" at bounding box center [254, 271] width 62 height 4
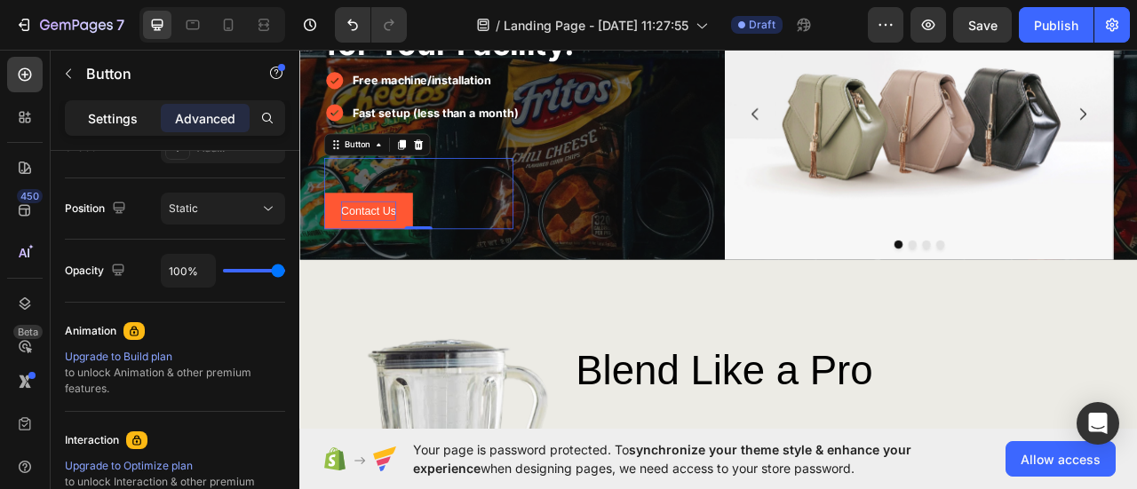
click at [101, 116] on p "Settings" at bounding box center [113, 118] width 50 height 19
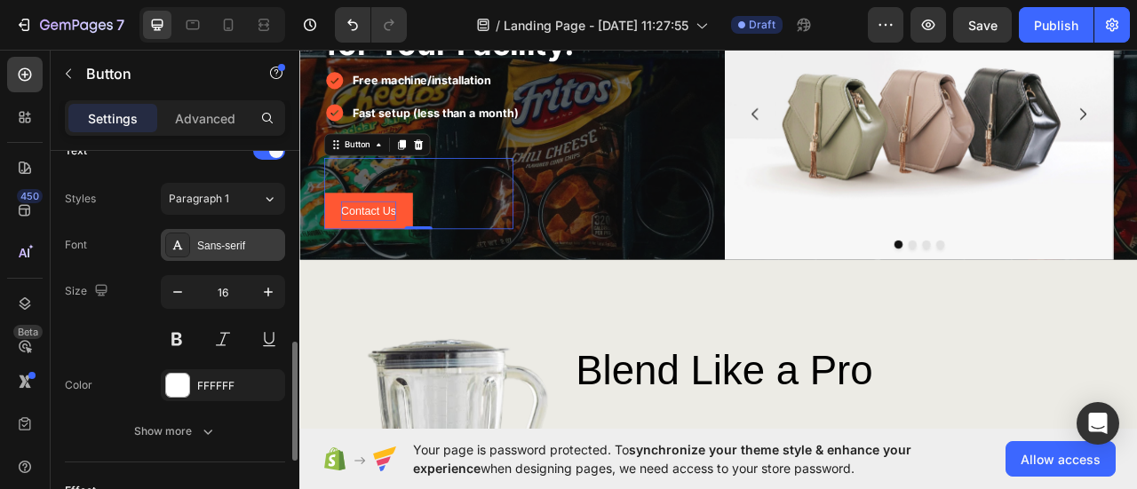
click at [223, 238] on div "Sans-serif" at bounding box center [238, 246] width 83 height 16
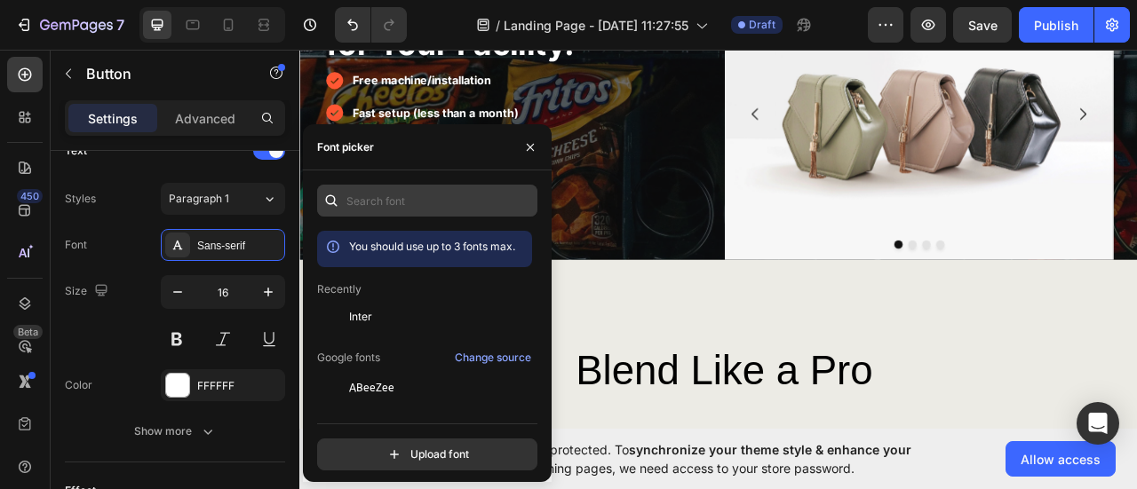
click at [368, 312] on span "Inter" at bounding box center [360, 317] width 23 height 16
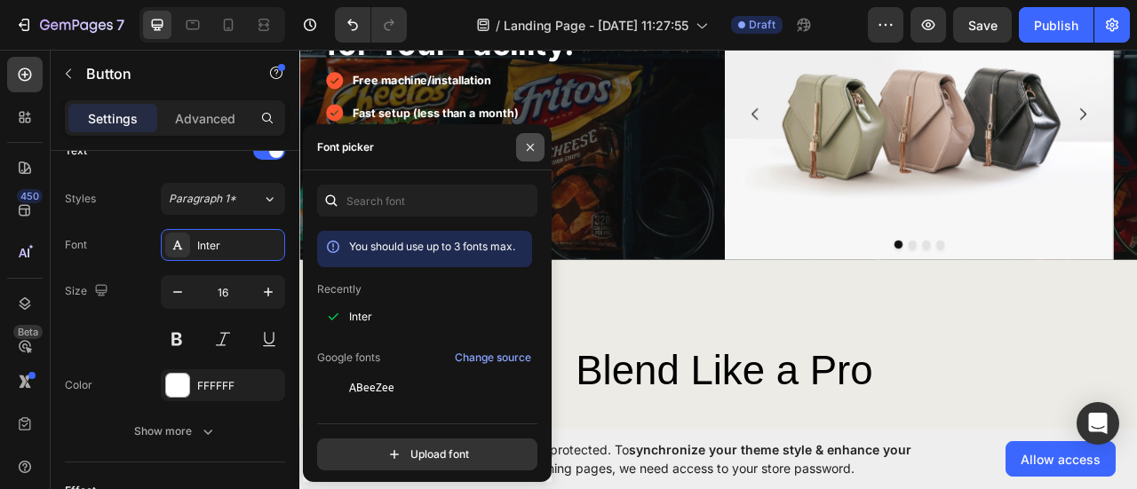
click at [528, 152] on icon "button" at bounding box center [530, 147] width 14 height 14
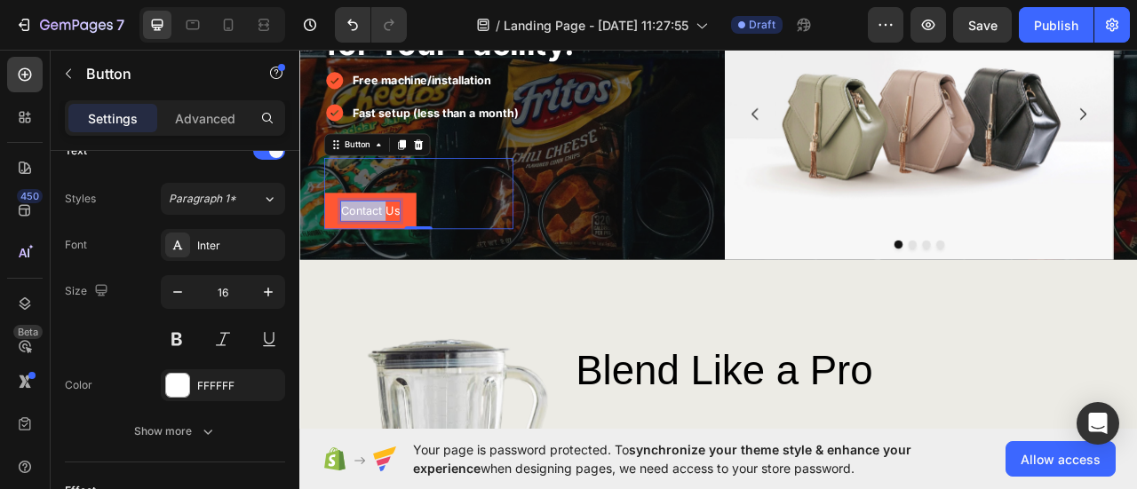
click at [394, 257] on p "Contact Us" at bounding box center [389, 256] width 75 height 26
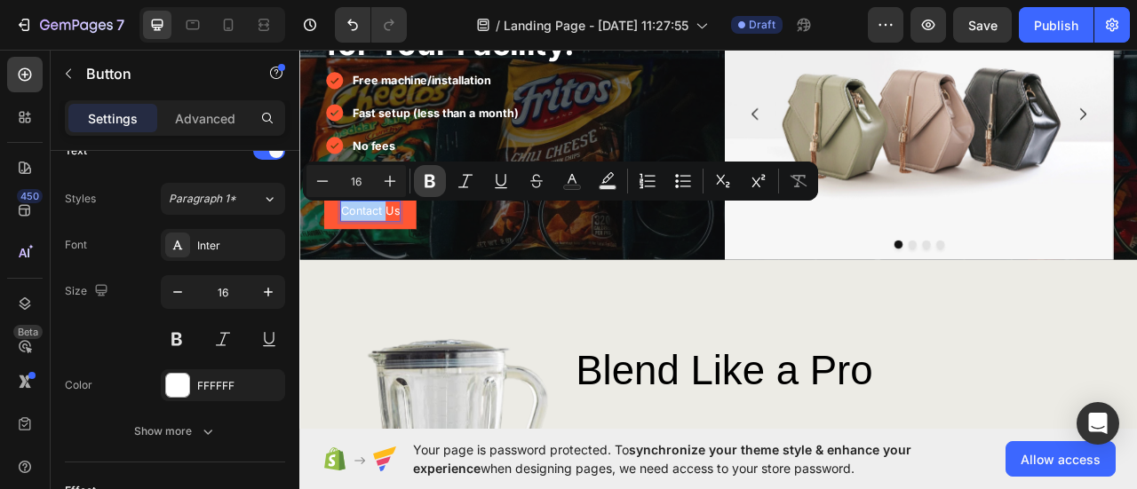
click at [436, 184] on icon "Editor contextual toolbar" at bounding box center [430, 181] width 18 height 18
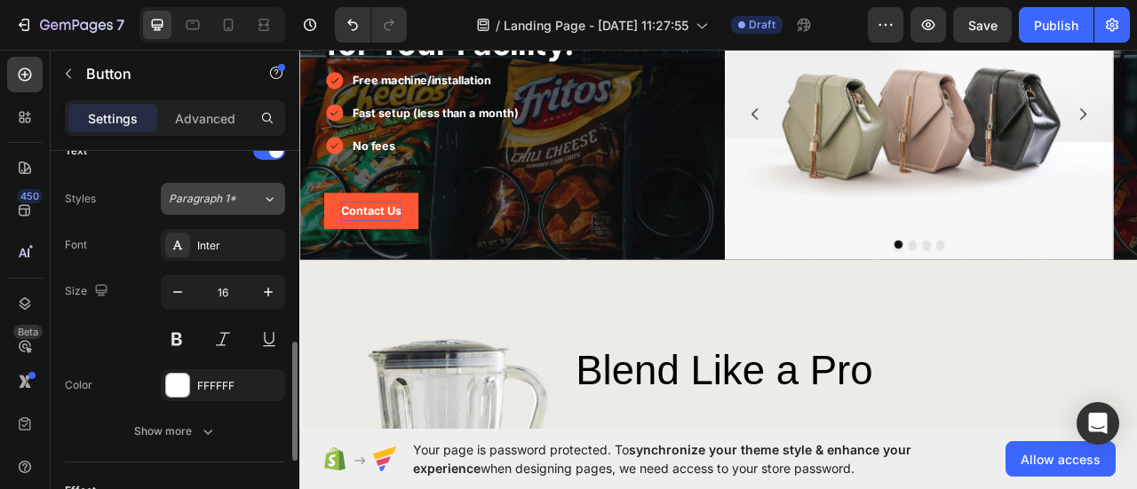
click at [243, 191] on div "Paragraph 1*" at bounding box center [215, 199] width 93 height 16
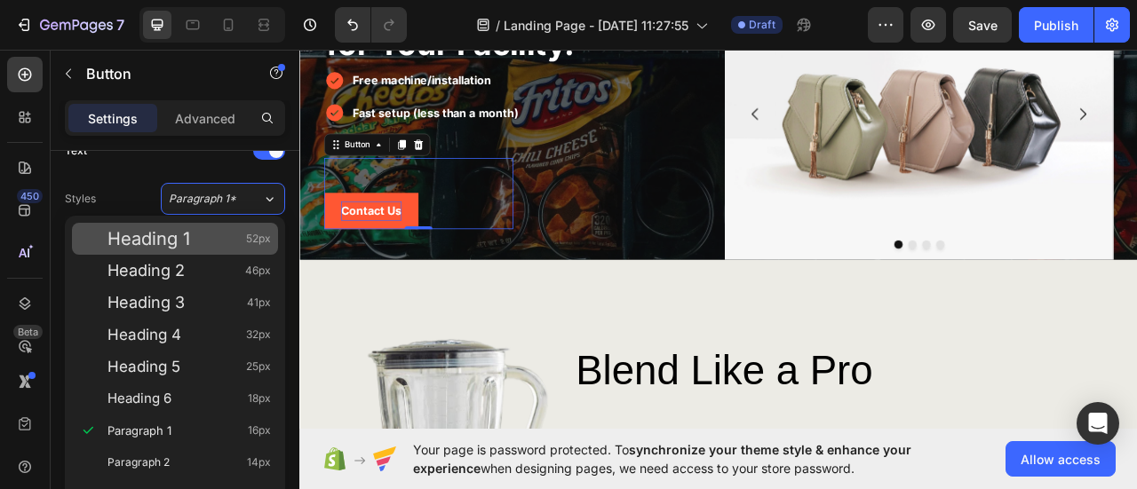
click at [201, 240] on div "Heading 1 52px" at bounding box center [188, 239] width 163 height 18
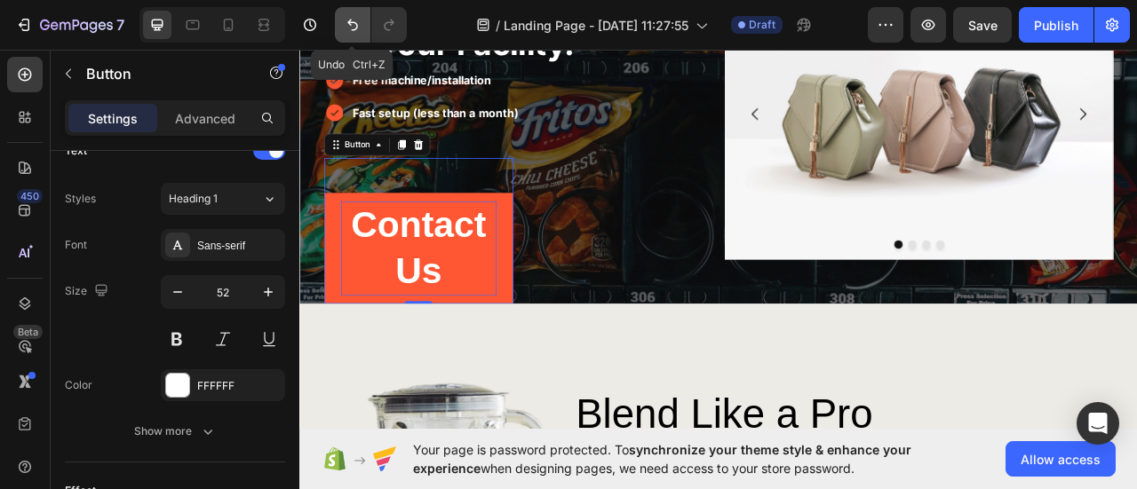
click at [338, 25] on button "Undo/Redo" at bounding box center [353, 25] width 36 height 36
type input "16"
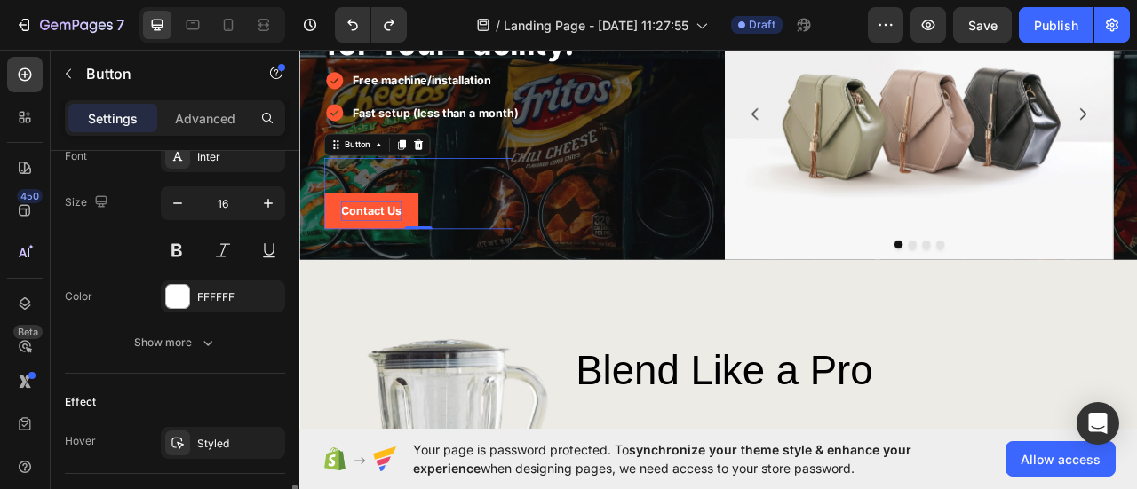
scroll to position [799, 0]
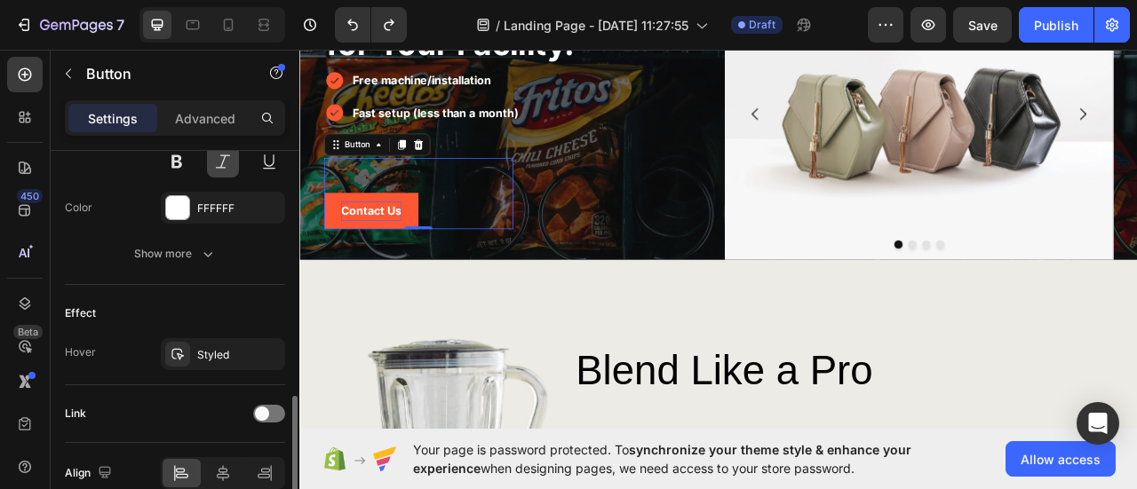
click at [231, 153] on button at bounding box center [223, 162] width 32 height 32
click at [230, 154] on button at bounding box center [223, 162] width 32 height 32
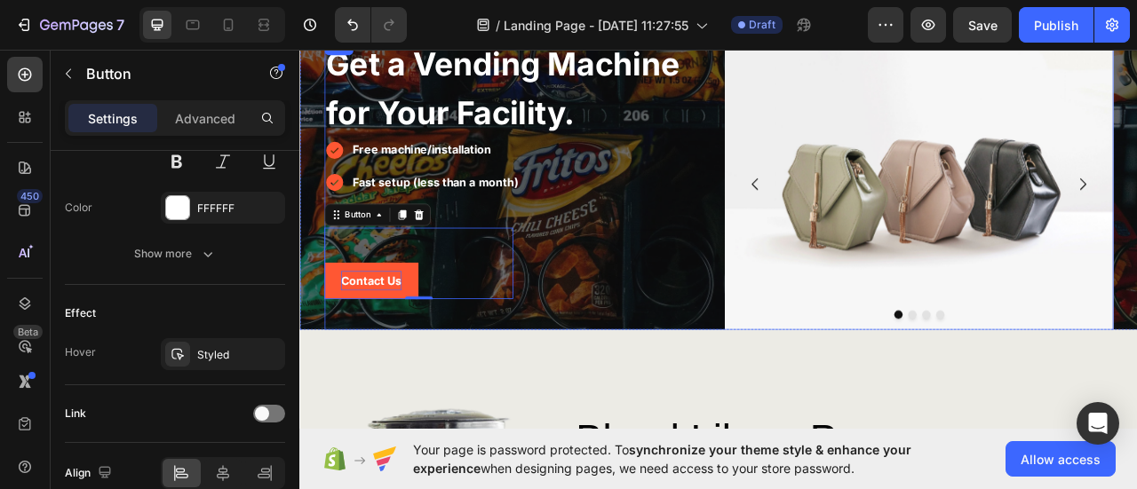
scroll to position [0, 0]
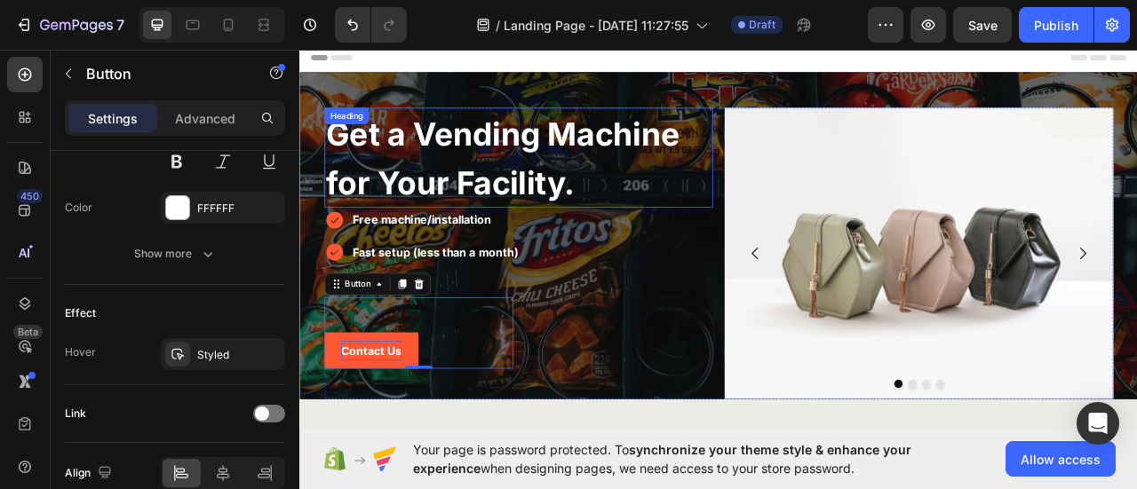
click at [466, 144] on span "Get a Vending Machine for Your Facility." at bounding box center [557, 188] width 450 height 111
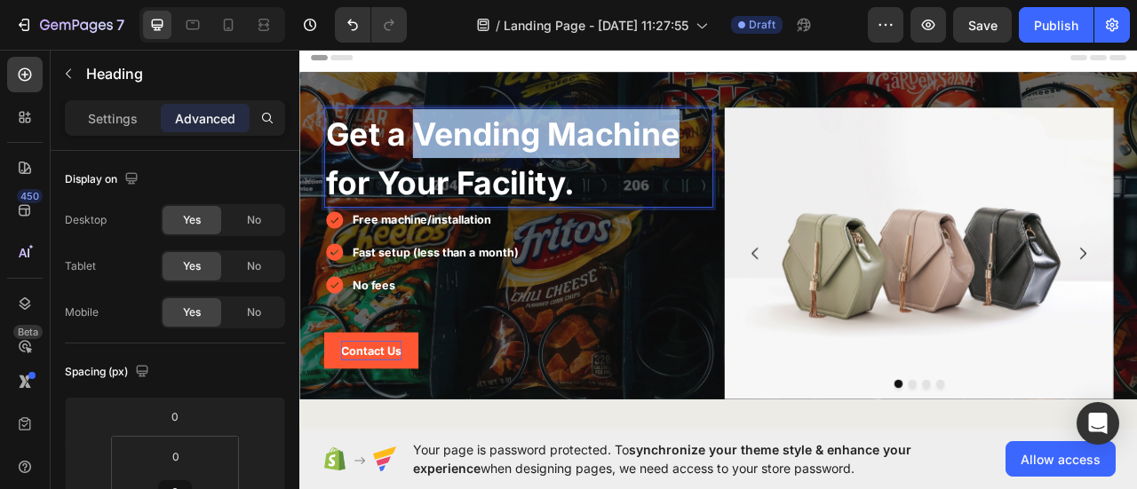
drag, startPoint x: 448, startPoint y: 166, endPoint x: 767, endPoint y: 164, distance: 318.9
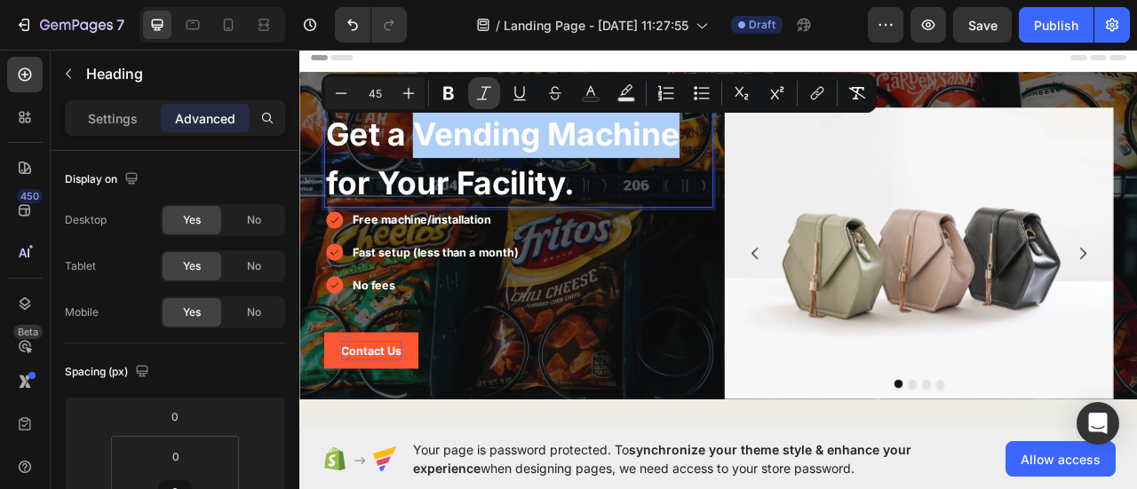
drag, startPoint x: 487, startPoint y: 95, endPoint x: 274, endPoint y: 177, distance: 227.5
click at [487, 95] on icon "Editor contextual toolbar" at bounding box center [484, 93] width 18 height 18
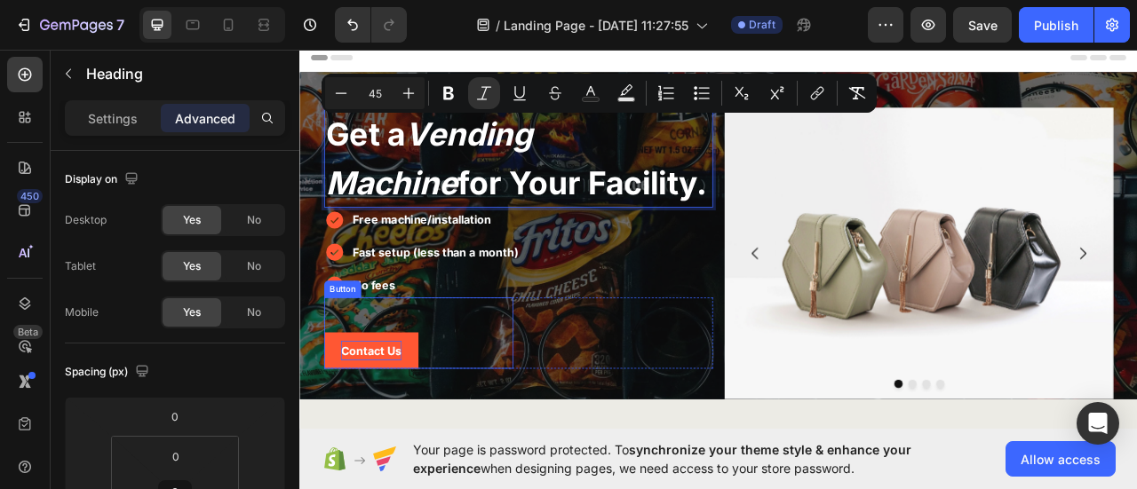
click at [416, 422] on p "Contact Us" at bounding box center [390, 434] width 77 height 26
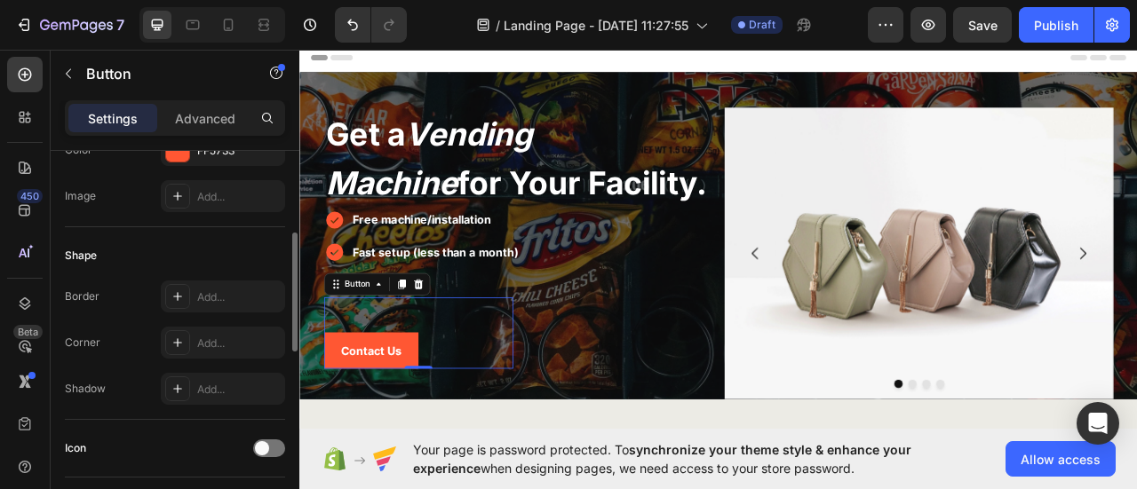
scroll to position [355, 0]
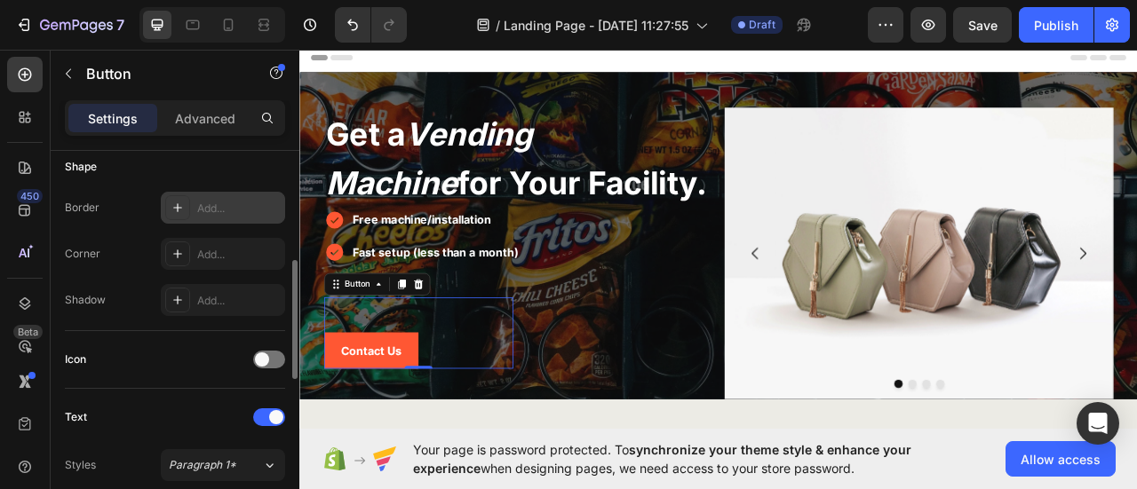
click at [169, 211] on div at bounding box center [177, 207] width 25 height 25
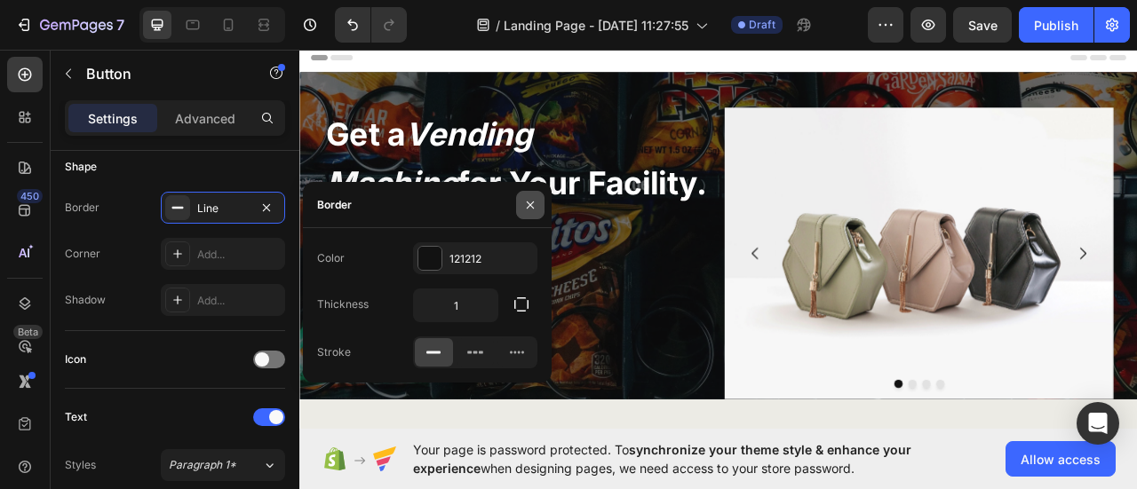
click at [526, 193] on button "button" at bounding box center [530, 205] width 28 height 28
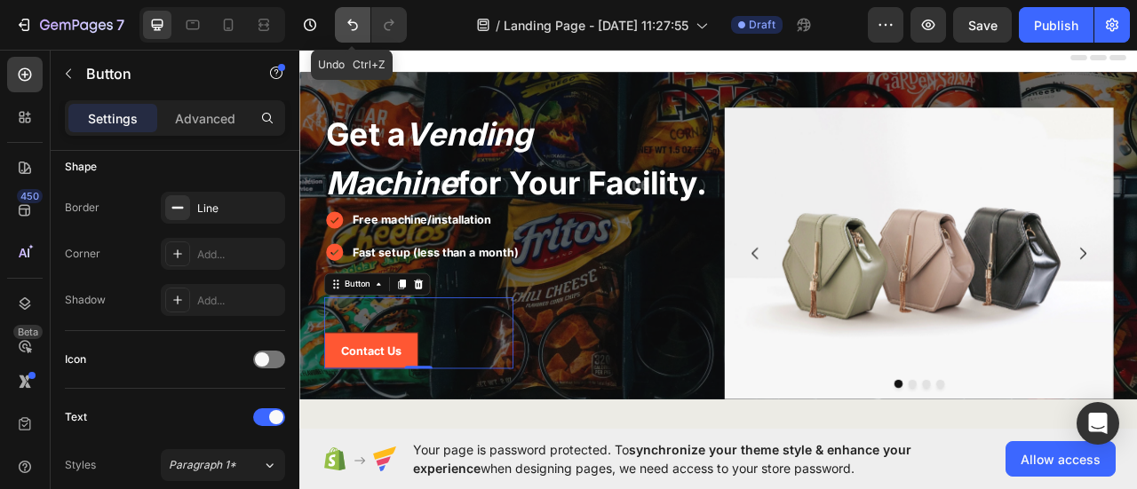
click at [346, 26] on icon "Undo/Redo" at bounding box center [353, 25] width 18 height 18
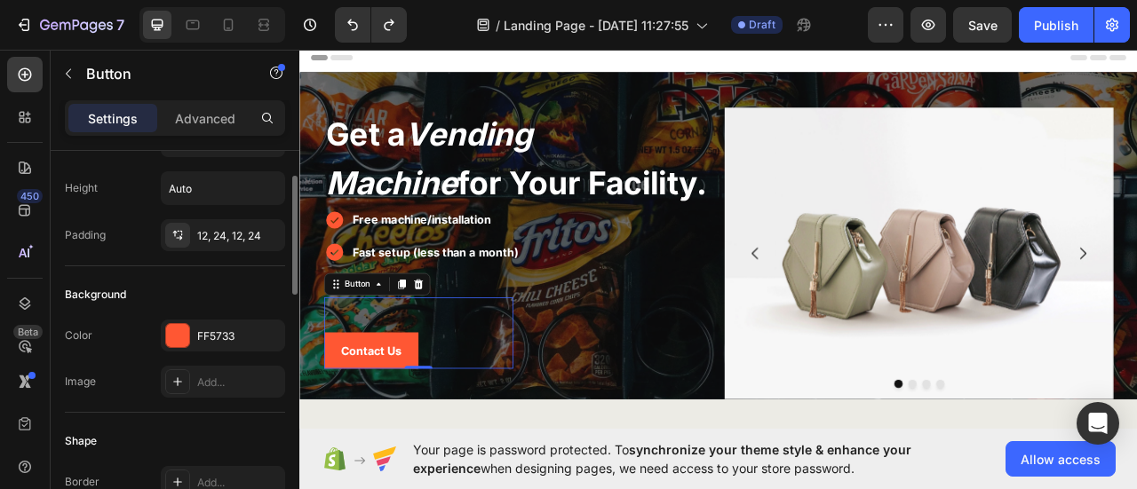
scroll to position [0, 0]
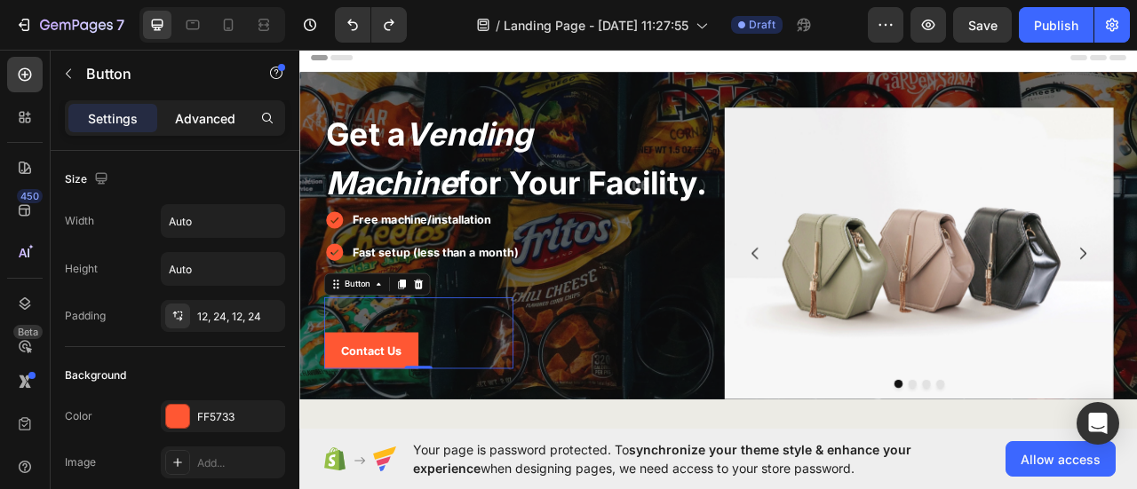
click at [186, 120] on p "Advanced" at bounding box center [205, 118] width 60 height 19
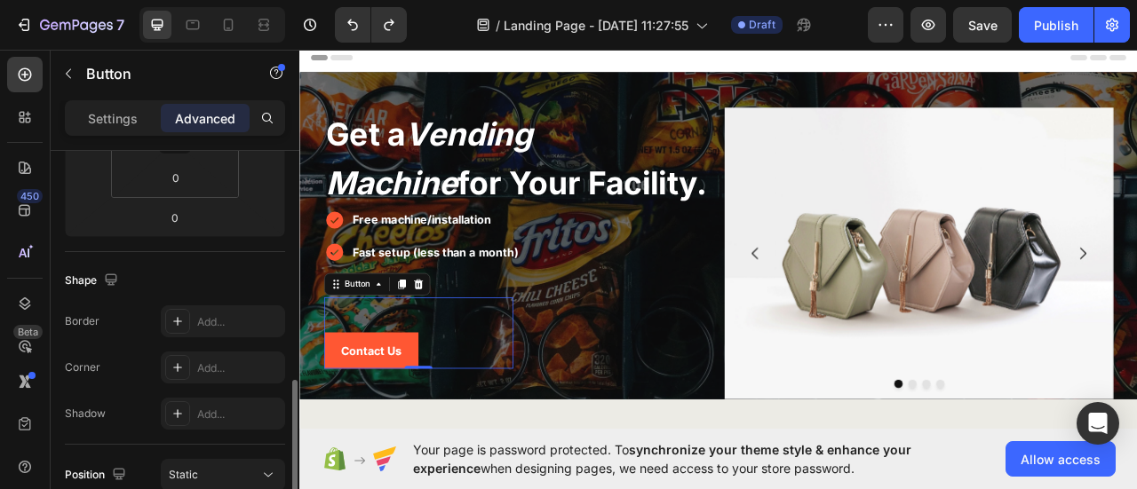
scroll to position [444, 0]
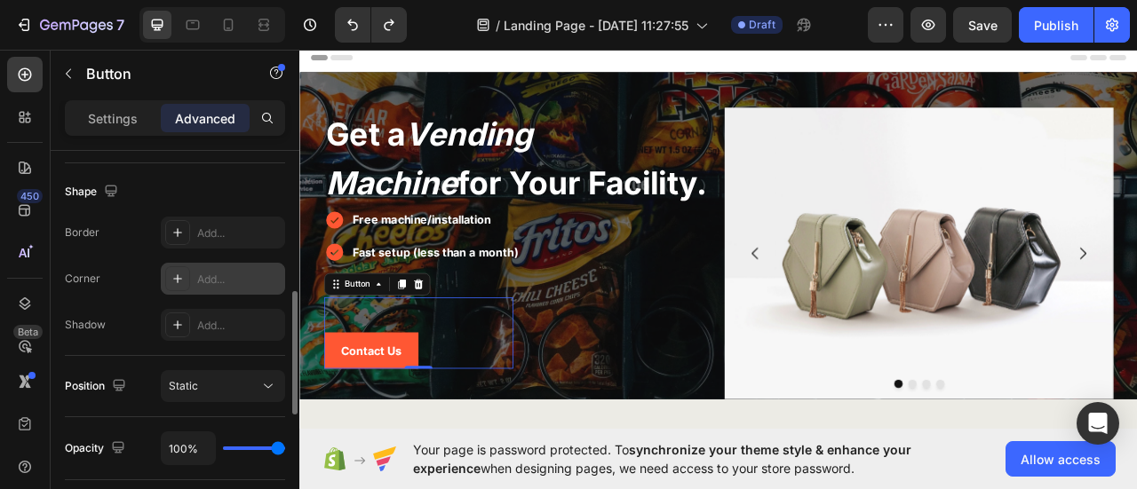
click at [180, 277] on icon at bounding box center [177, 278] width 9 height 9
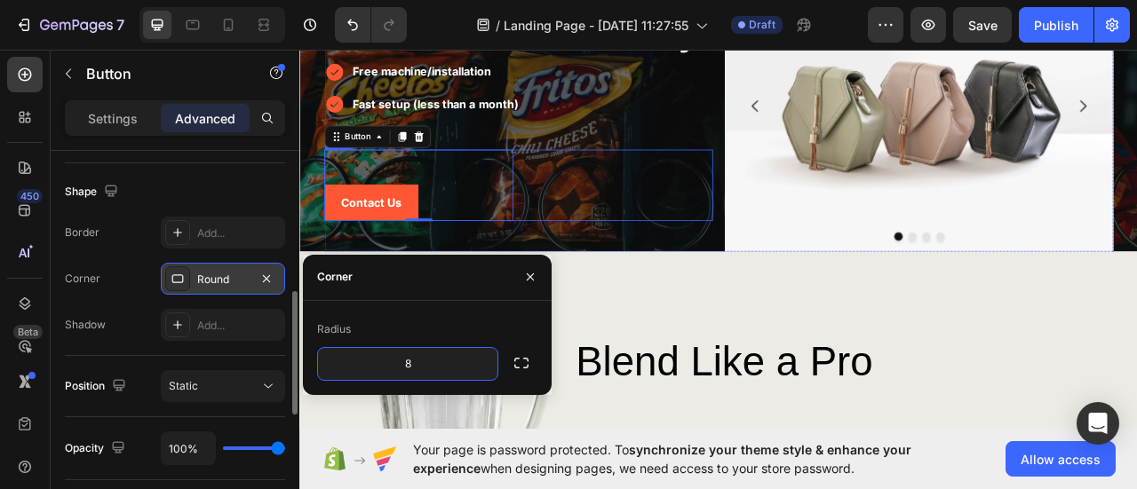
scroll to position [266, 0]
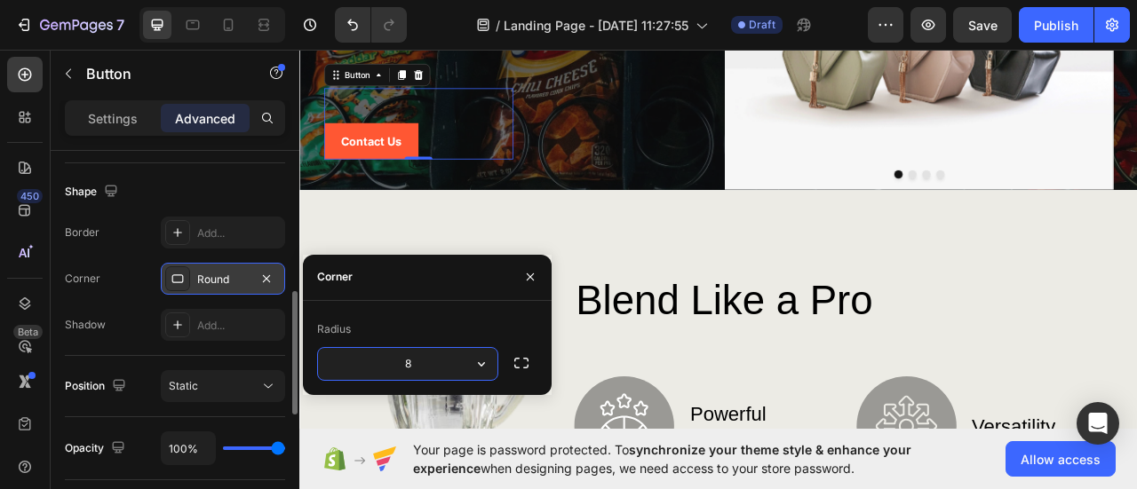
click at [464, 371] on input "8" at bounding box center [407, 364] width 179 height 32
click at [451, 370] on input "8" at bounding box center [407, 364] width 179 height 32
type input "20"
click at [532, 274] on icon "button" at bounding box center [530, 277] width 7 height 7
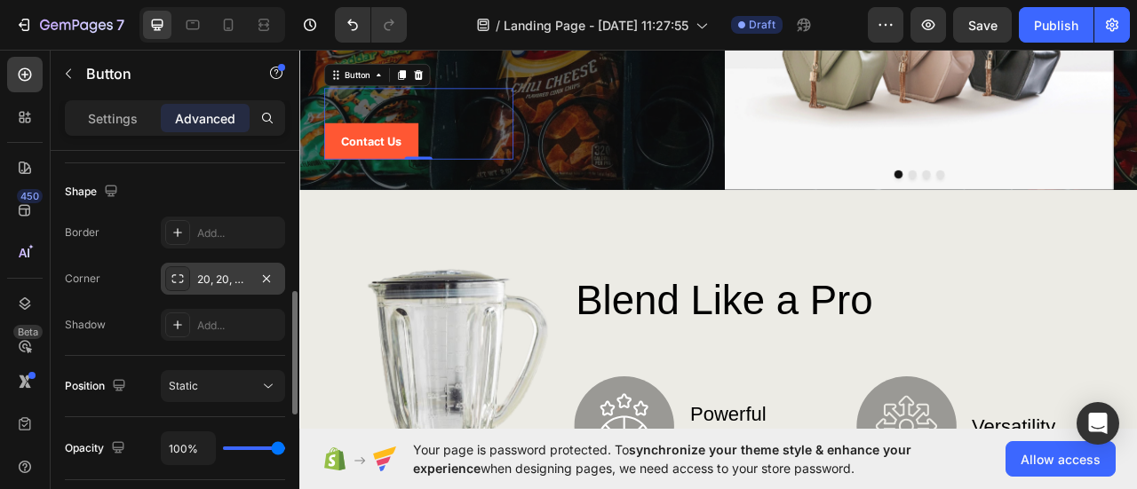
click at [213, 280] on div "20, 20, 20, 20" at bounding box center [223, 280] width 52 height 16
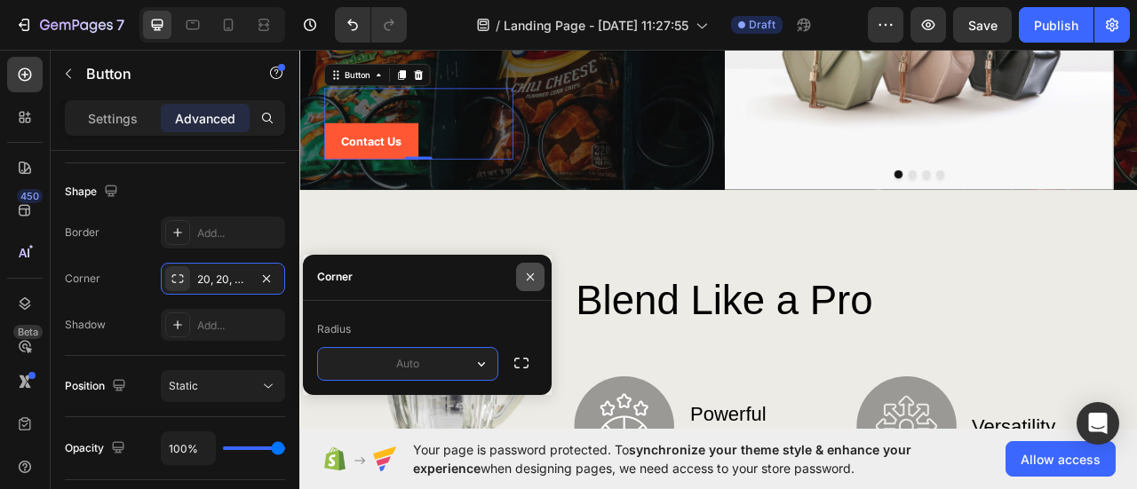
click at [524, 282] on icon "button" at bounding box center [530, 277] width 14 height 14
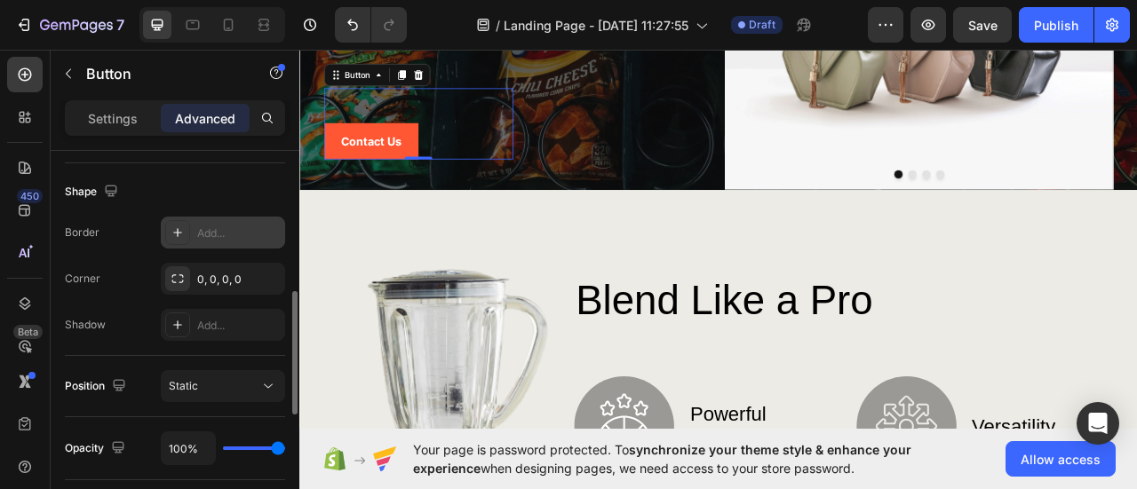
click at [175, 231] on icon at bounding box center [177, 232] width 9 height 9
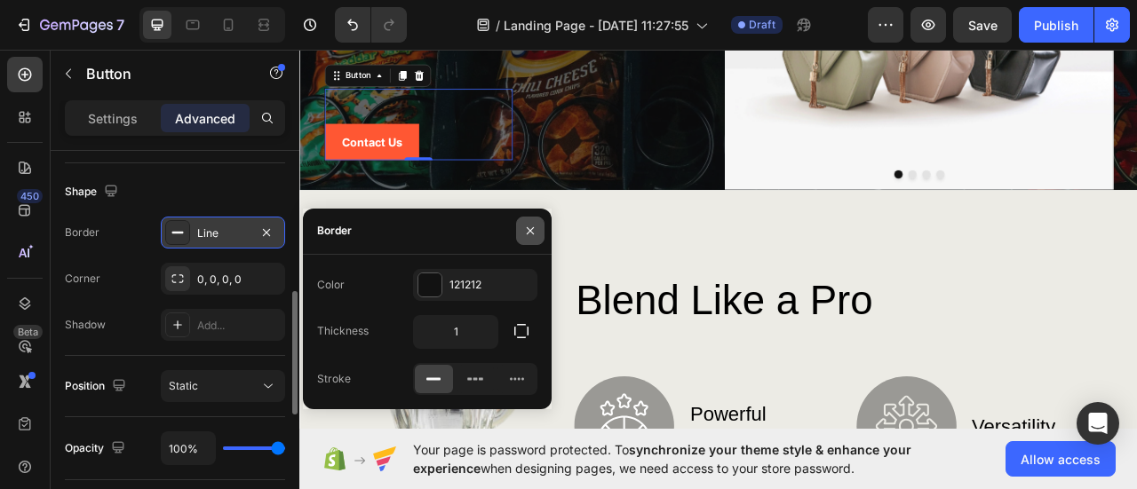
drag, startPoint x: 535, startPoint y: 233, endPoint x: 252, endPoint y: 245, distance: 282.7
click at [535, 233] on icon "button" at bounding box center [530, 231] width 14 height 14
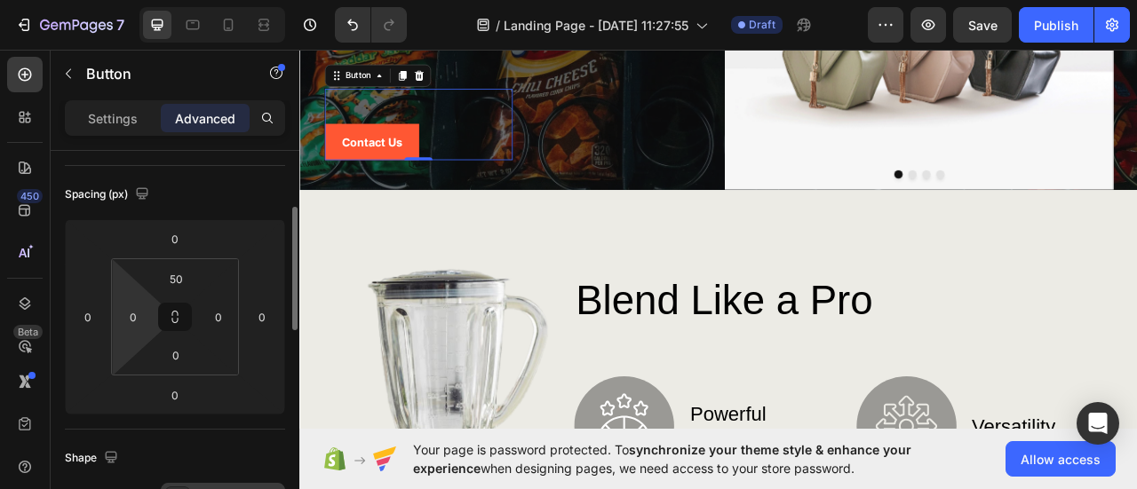
scroll to position [0, 0]
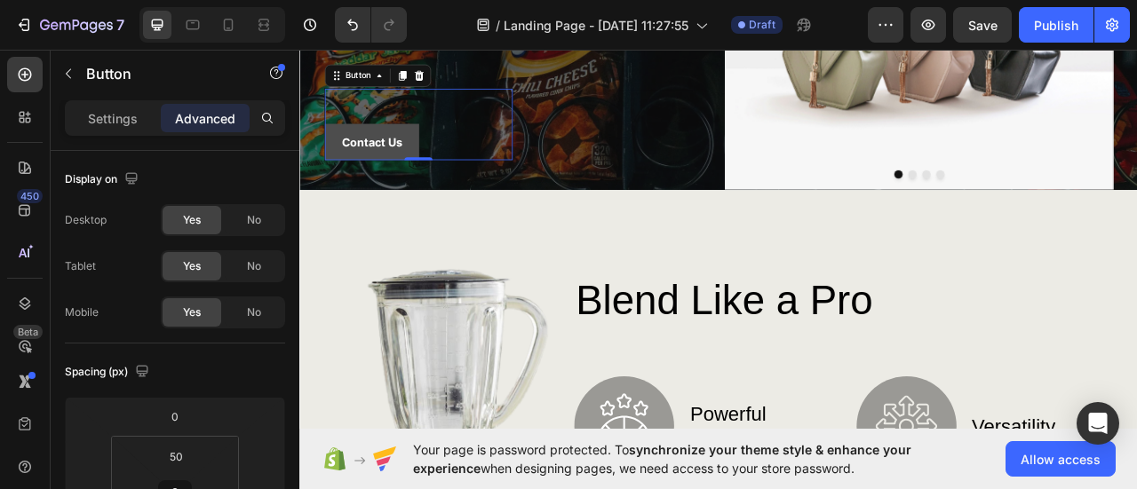
click at [430, 156] on button "Contact Us" at bounding box center [391, 168] width 120 height 47
click at [100, 115] on p "Settings" at bounding box center [113, 118] width 50 height 19
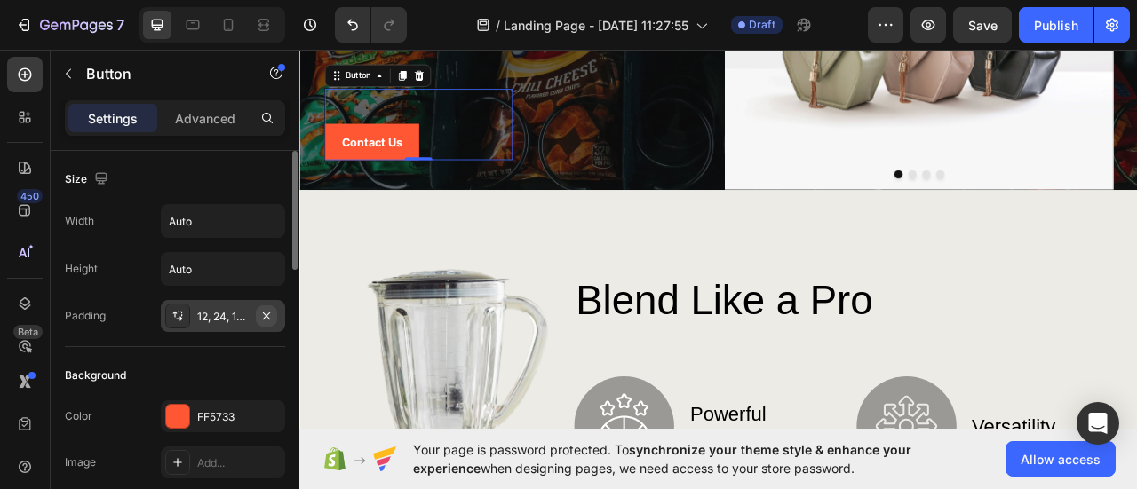
click at [260, 314] on icon "button" at bounding box center [266, 316] width 14 height 14
click at [224, 315] on div "Add..." at bounding box center [238, 317] width 83 height 16
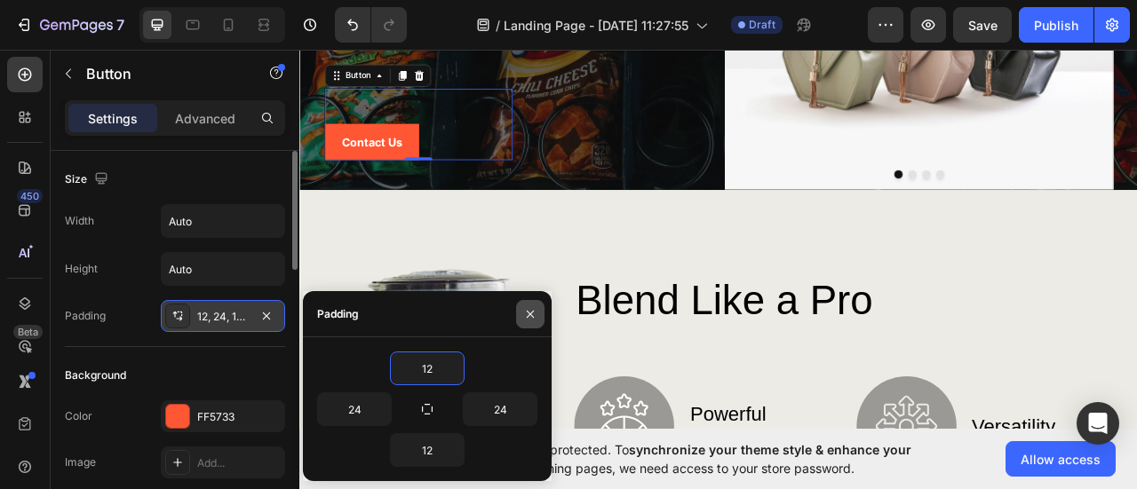
click at [531, 318] on icon "button" at bounding box center [530, 314] width 14 height 14
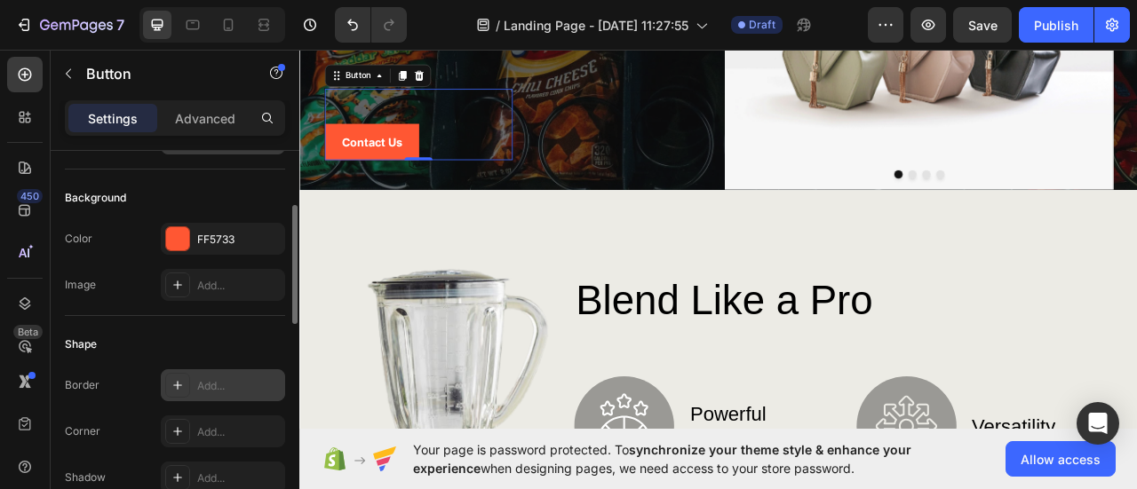
scroll to position [266, 0]
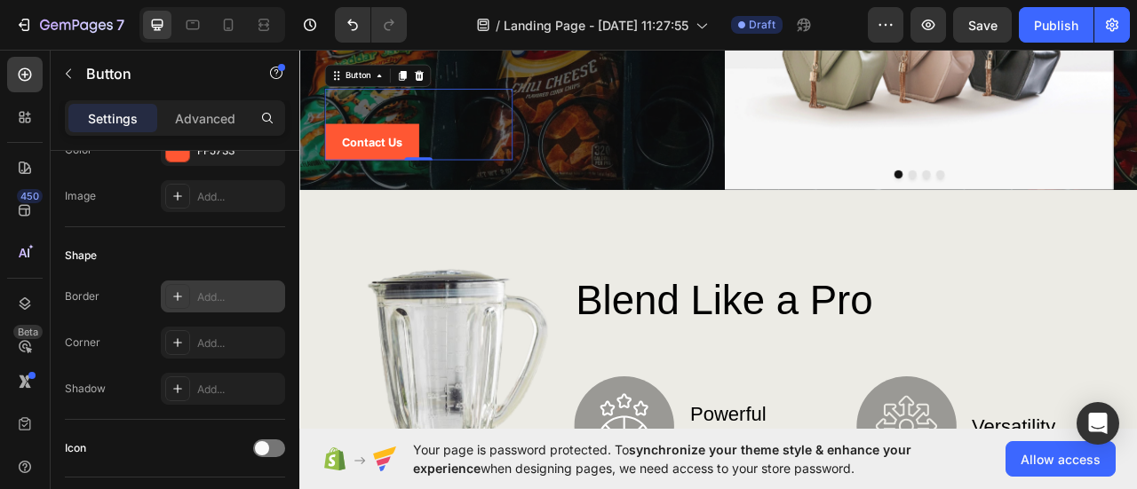
click at [177, 303] on div at bounding box center [177, 296] width 25 height 25
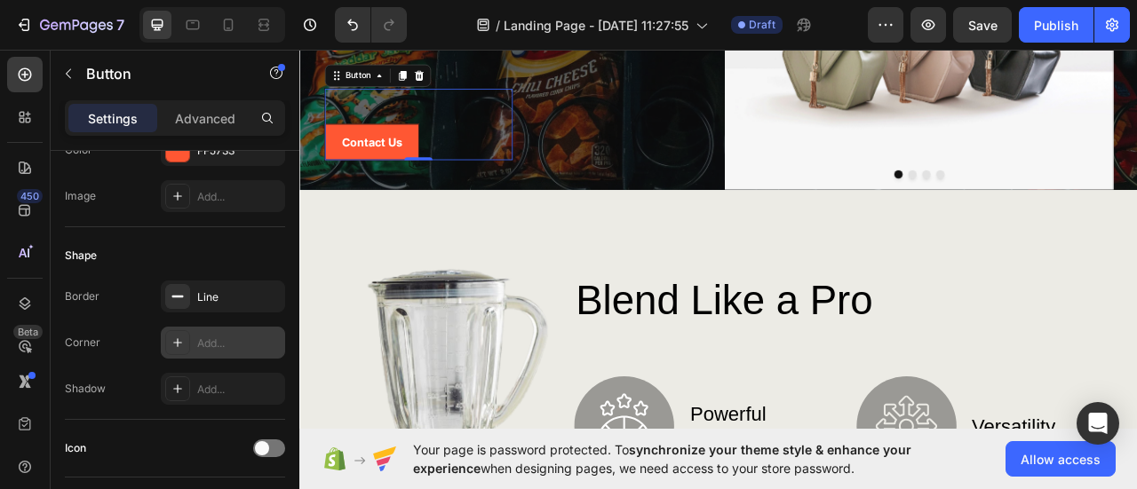
click at [190, 344] on div "Add..." at bounding box center [223, 343] width 124 height 32
click at [266, 296] on icon "button" at bounding box center [266, 297] width 14 height 14
click at [208, 344] on div "Round" at bounding box center [223, 344] width 52 height 16
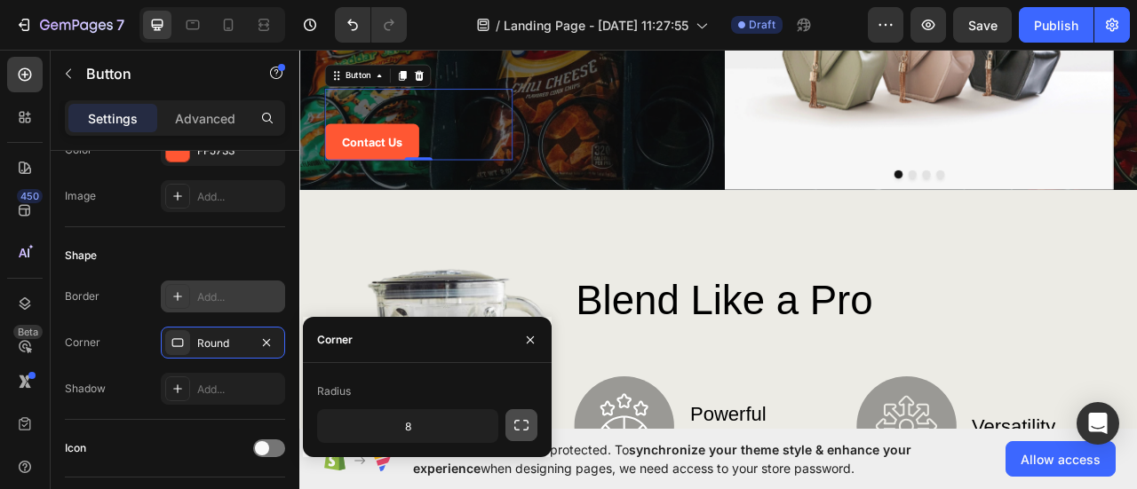
click at [520, 425] on icon "button" at bounding box center [521, 426] width 18 height 18
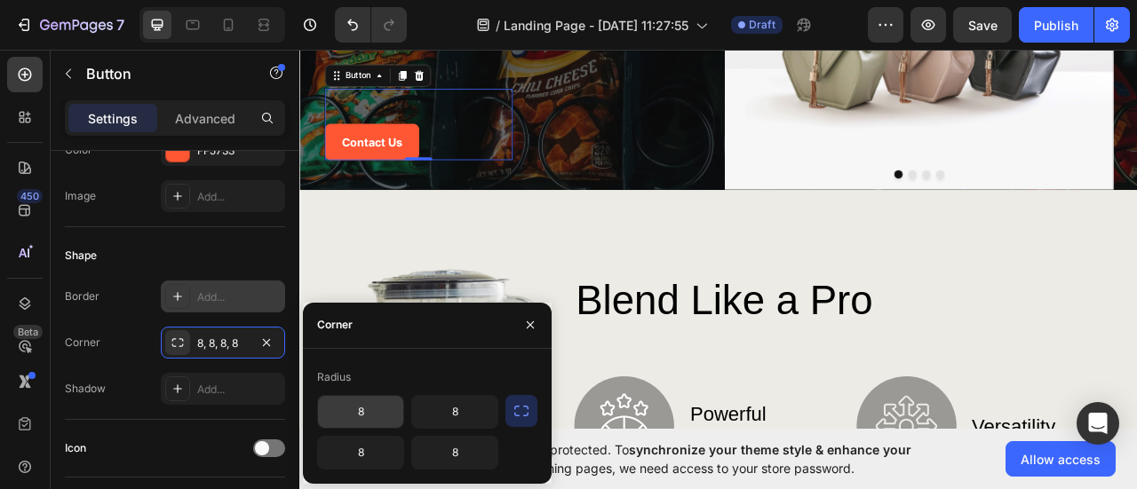
click at [385, 422] on input "8" at bounding box center [360, 412] width 85 height 32
type input "15"
click at [526, 404] on icon "button" at bounding box center [521, 411] width 18 height 18
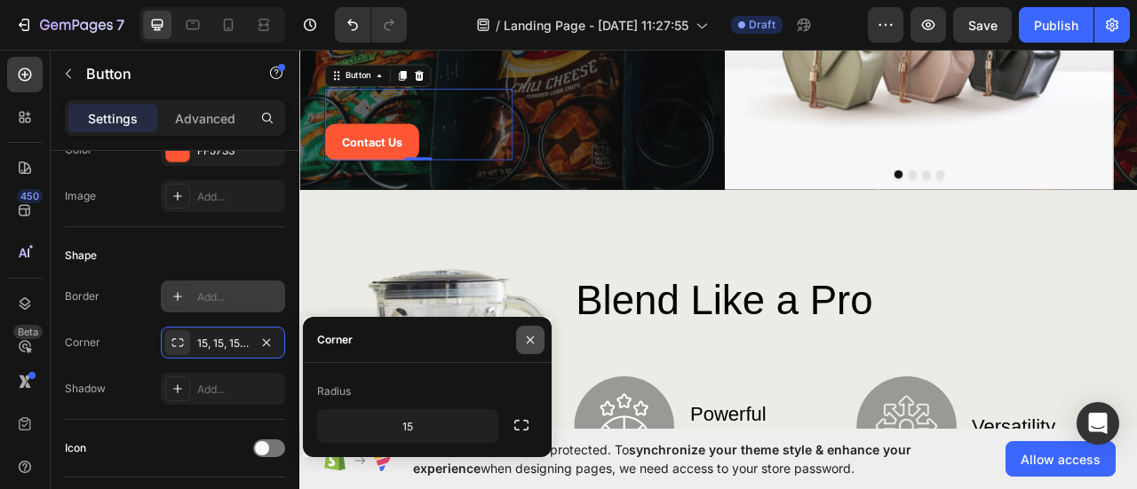
click at [537, 342] on button "button" at bounding box center [530, 340] width 28 height 28
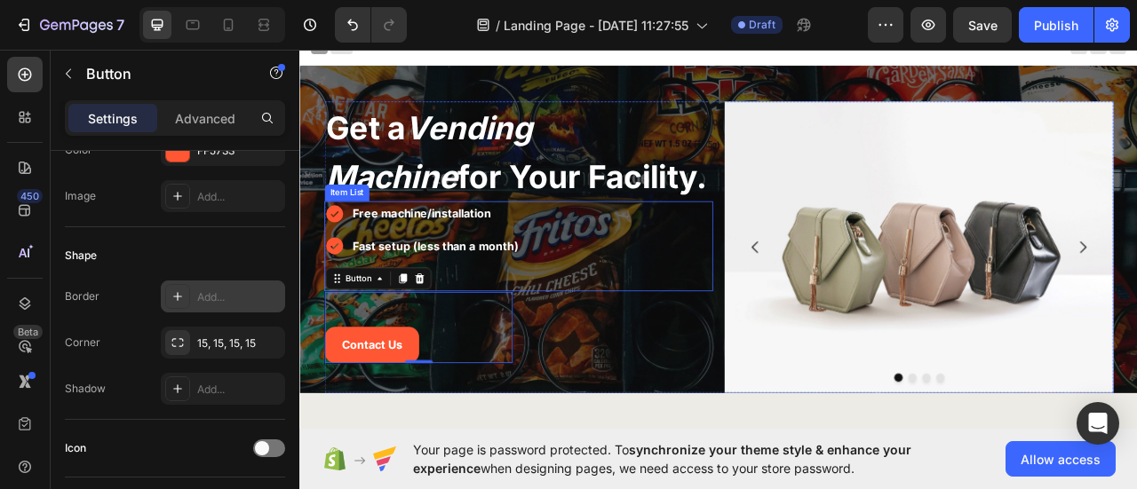
scroll to position [0, 0]
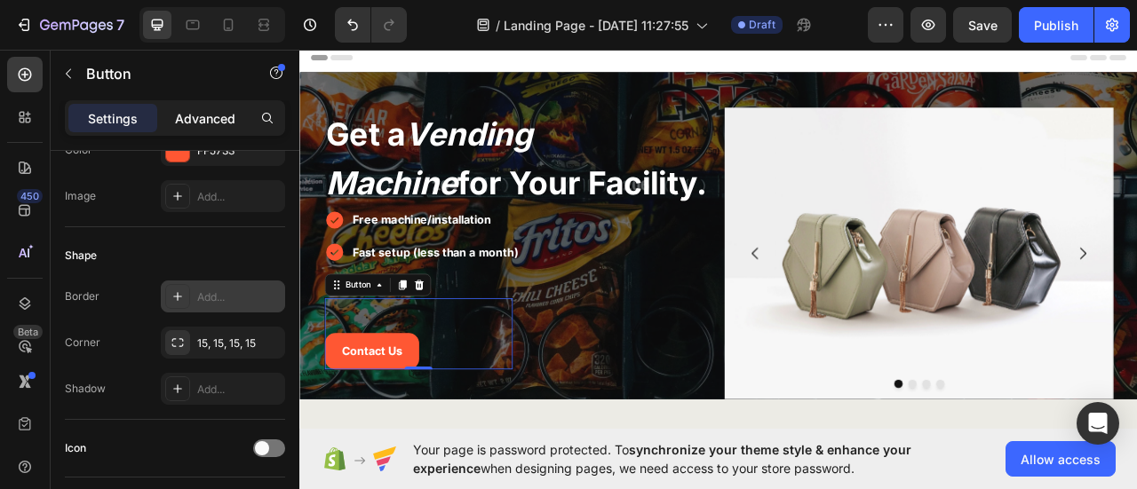
click at [224, 125] on p "Advanced" at bounding box center [205, 118] width 60 height 19
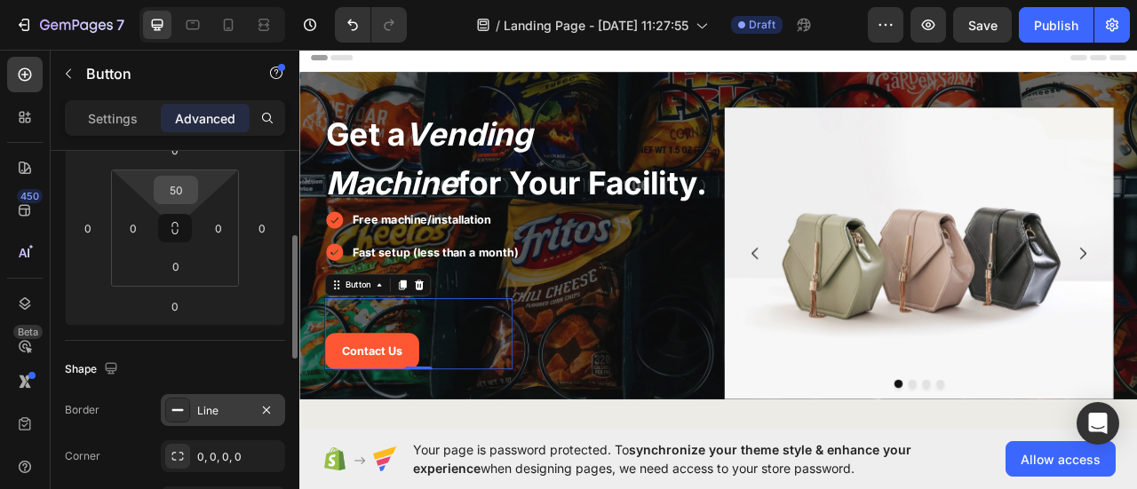
click at [178, 198] on input "50" at bounding box center [176, 190] width 36 height 27
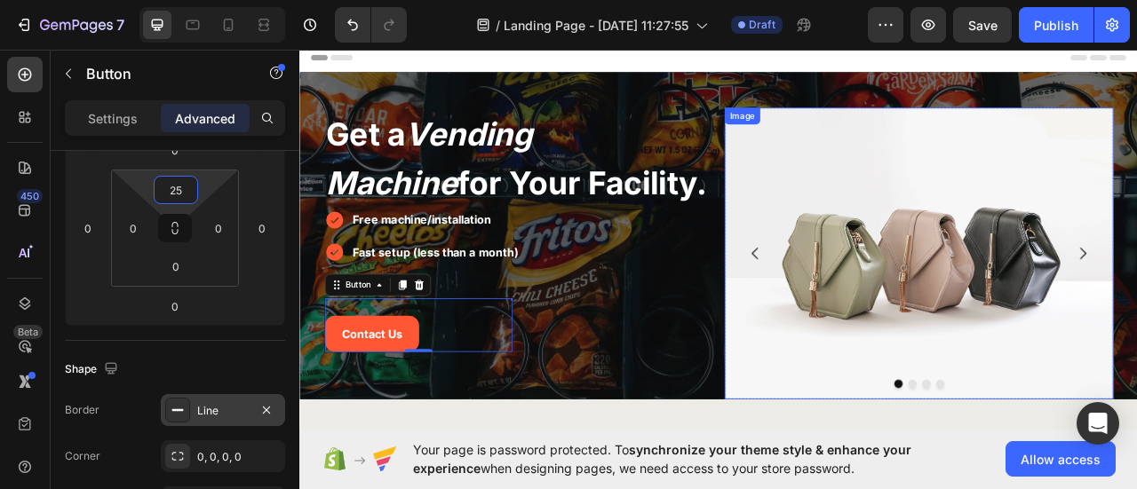
type input "25"
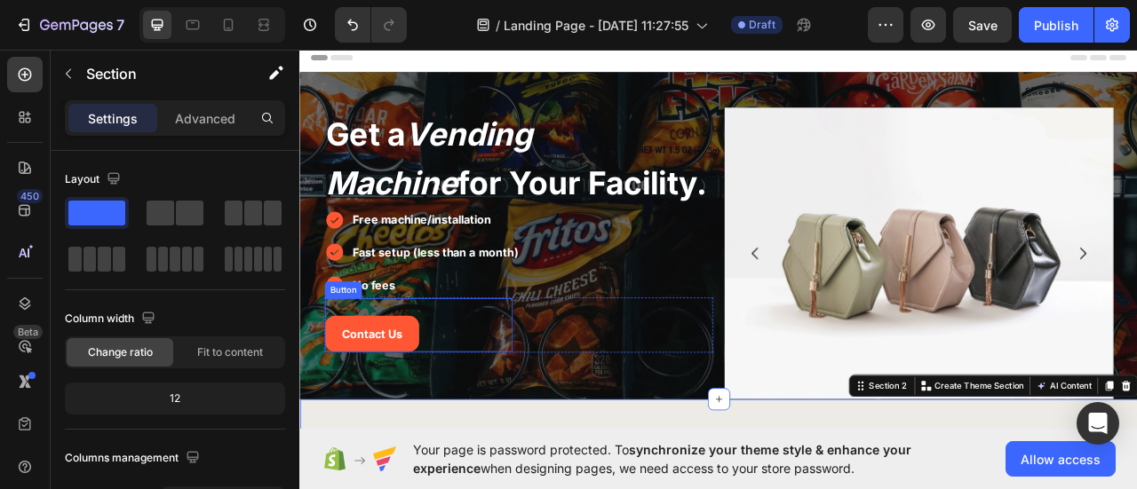
click at [489, 407] on div "Contact Us Button" at bounding box center [450, 401] width 241 height 71
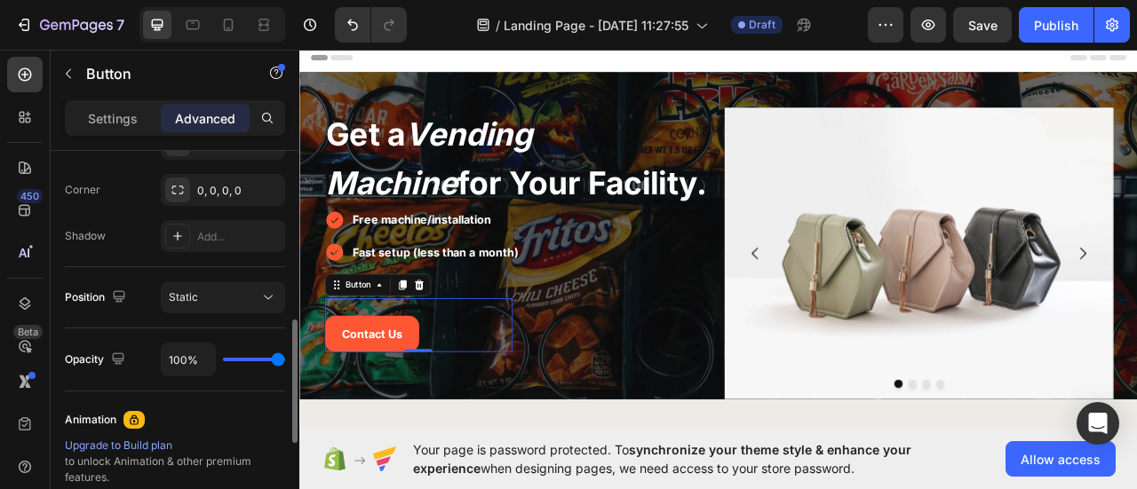
scroll to position [444, 0]
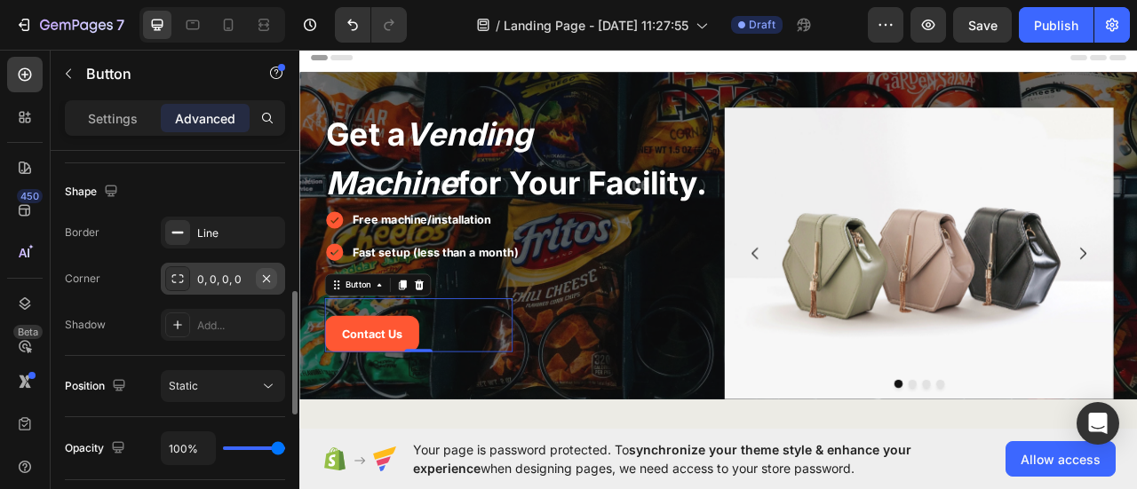
click at [267, 281] on icon "button" at bounding box center [266, 279] width 14 height 14
click at [268, 230] on icon "button" at bounding box center [266, 233] width 14 height 14
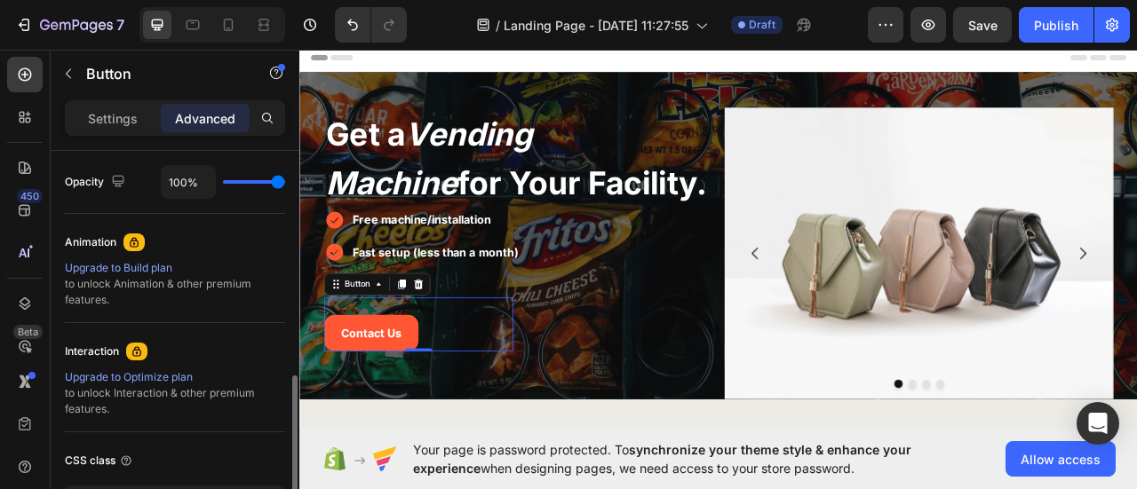
scroll to position [799, 0]
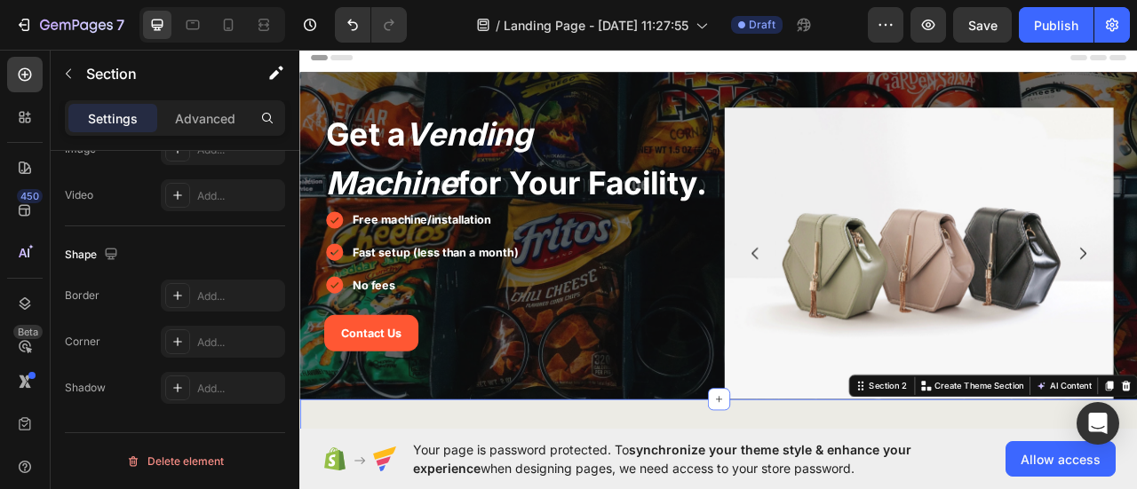
scroll to position [0, 0]
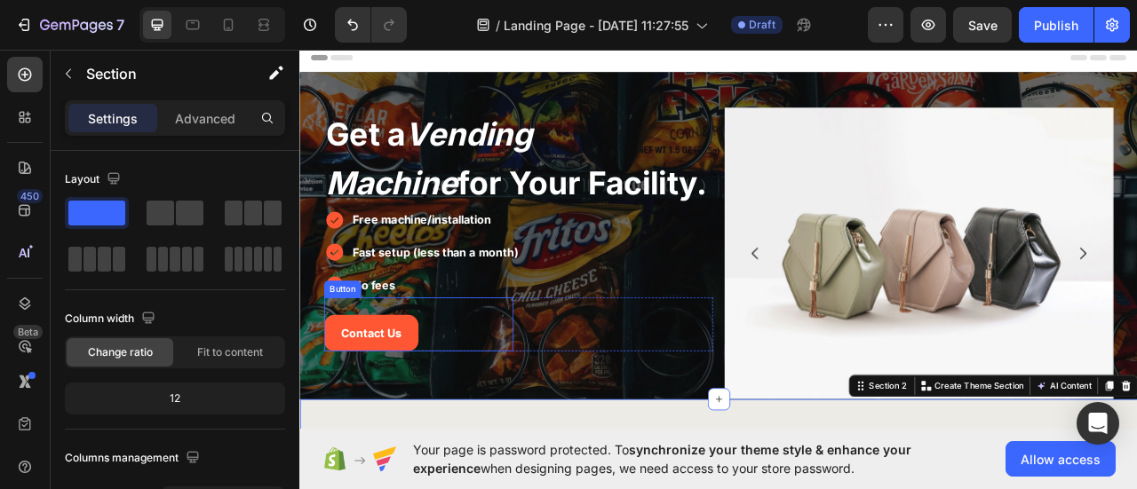
click at [455, 402] on div "Contact Us Button" at bounding box center [450, 400] width 241 height 69
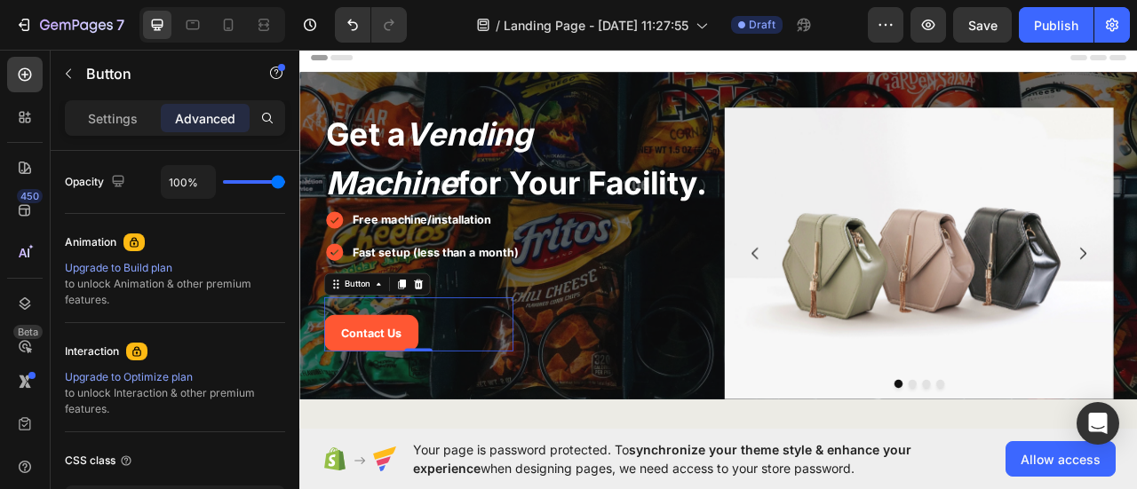
scroll to position [840, 0]
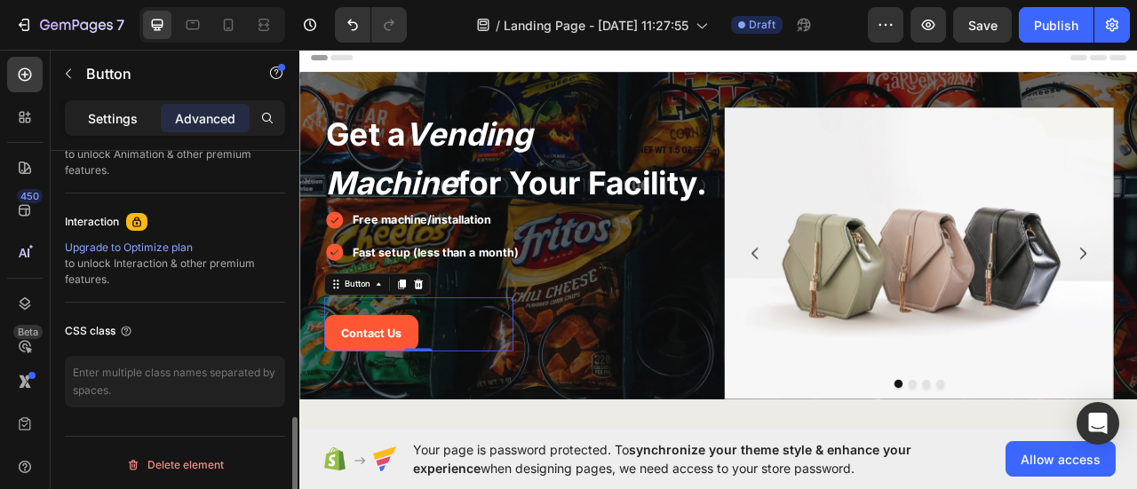
click at [123, 129] on div "Settings" at bounding box center [112, 118] width 89 height 28
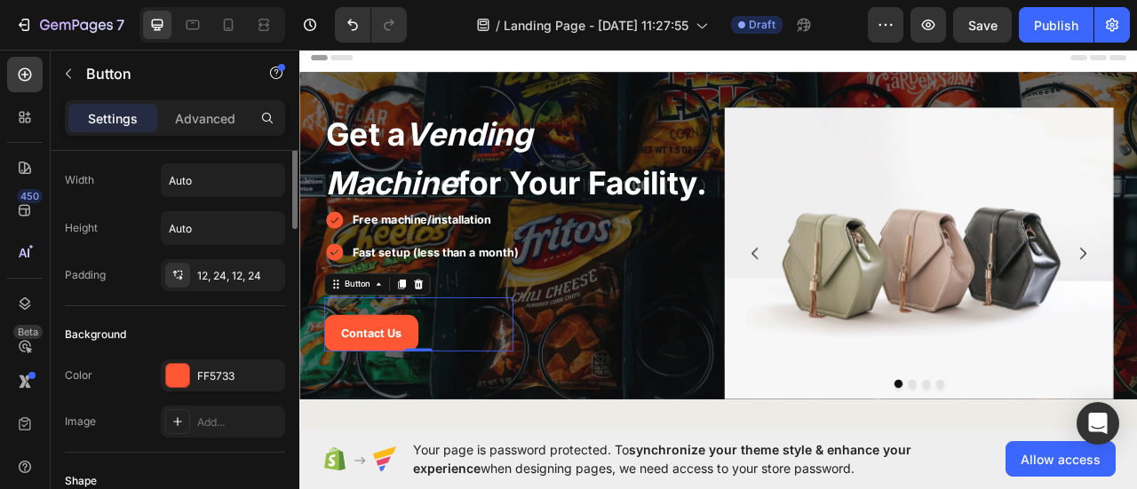
scroll to position [0, 0]
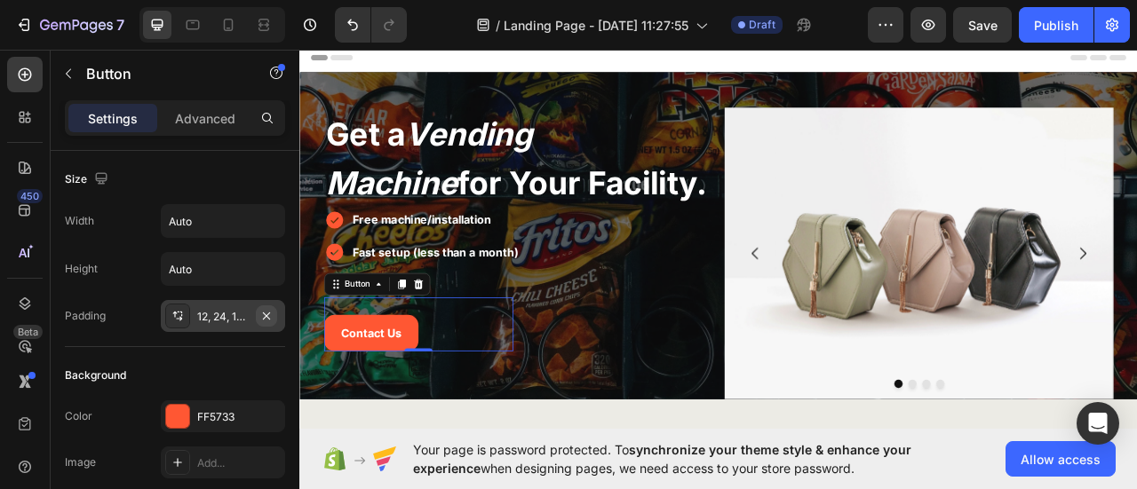
click at [267, 311] on icon "button" at bounding box center [266, 316] width 14 height 14
click at [228, 321] on div "Add..." at bounding box center [238, 317] width 83 height 16
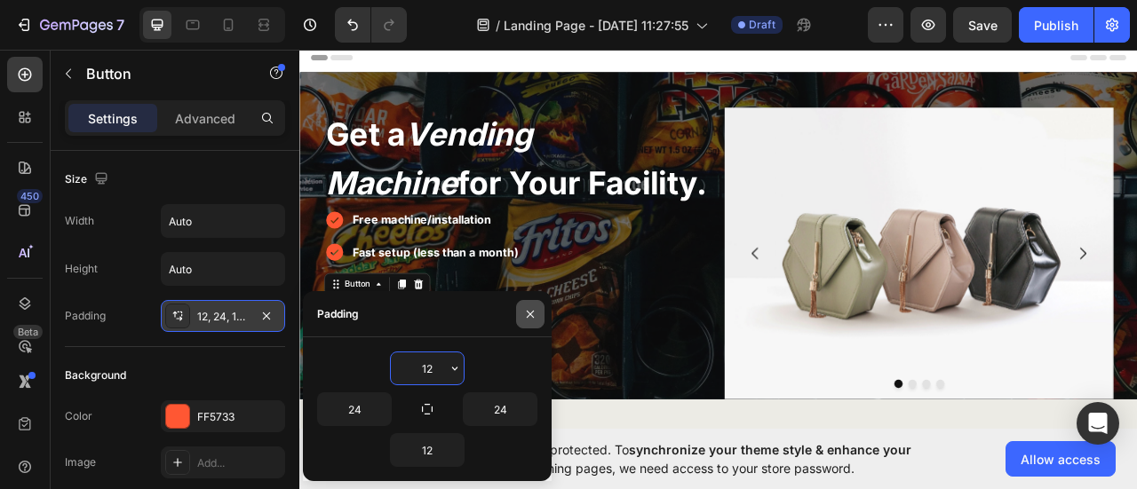
click at [526, 321] on button "button" at bounding box center [530, 314] width 28 height 28
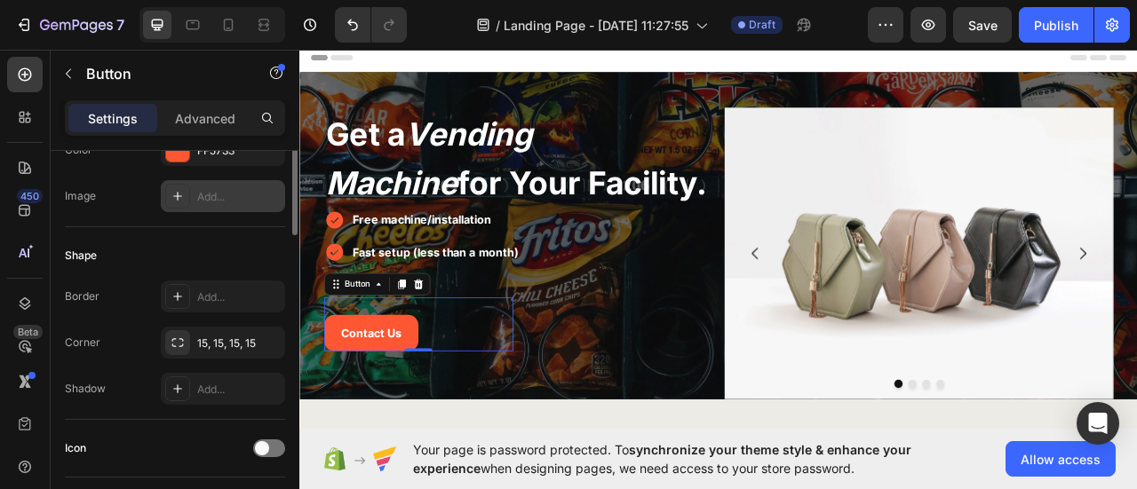
scroll to position [178, 0]
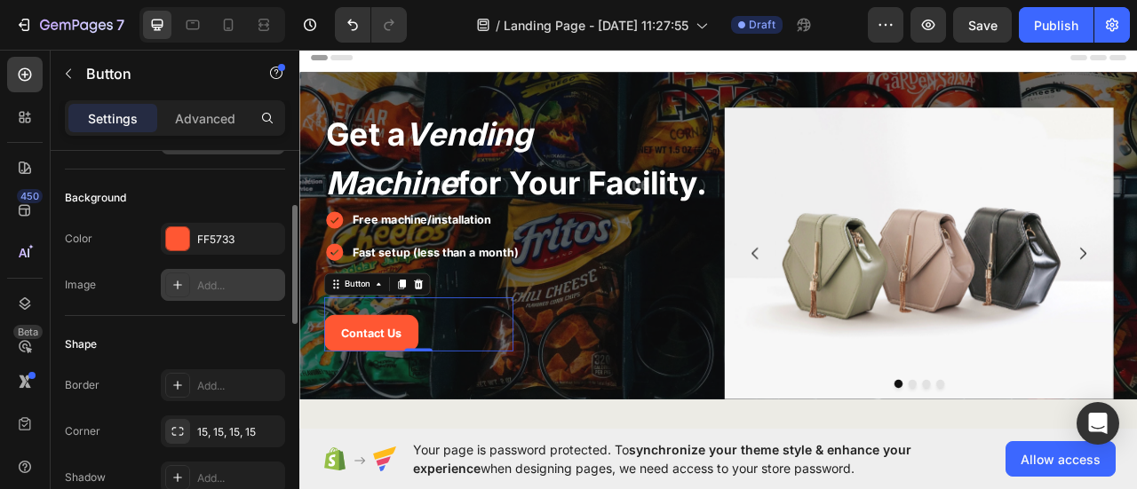
click at [179, 280] on icon at bounding box center [178, 285] width 14 height 14
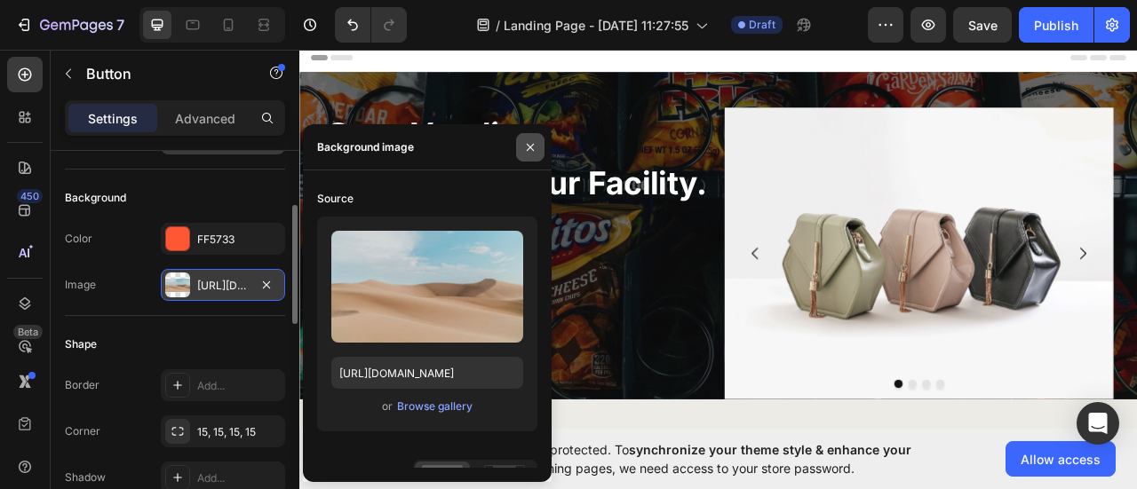
click at [531, 153] on icon "button" at bounding box center [530, 147] width 14 height 14
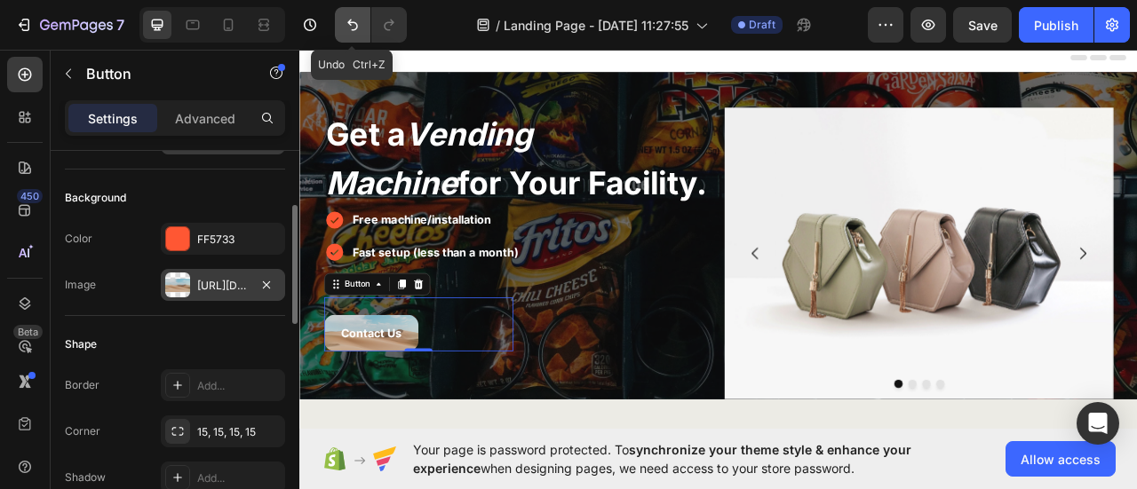
click at [359, 24] on icon "Undo/Redo" at bounding box center [353, 25] width 18 height 18
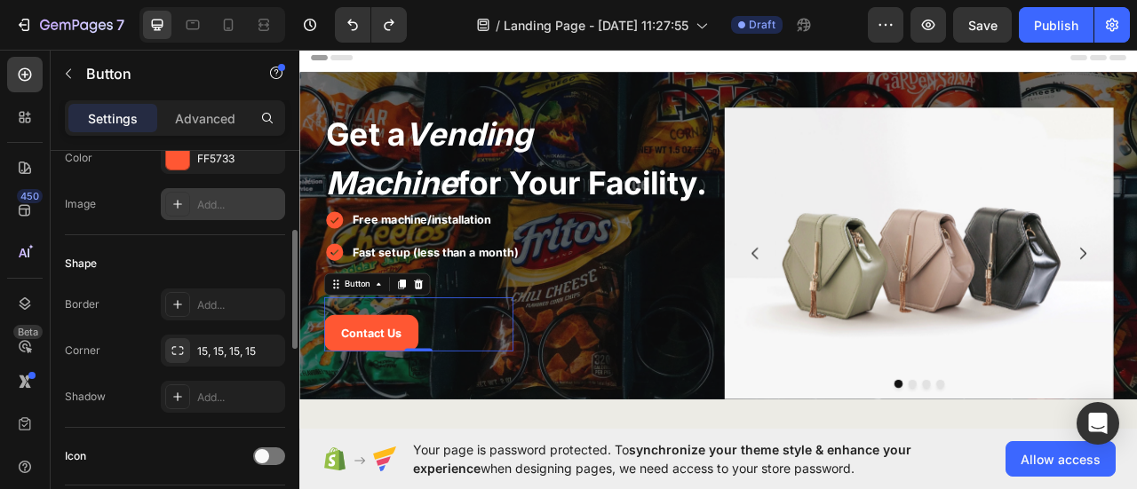
scroll to position [0, 0]
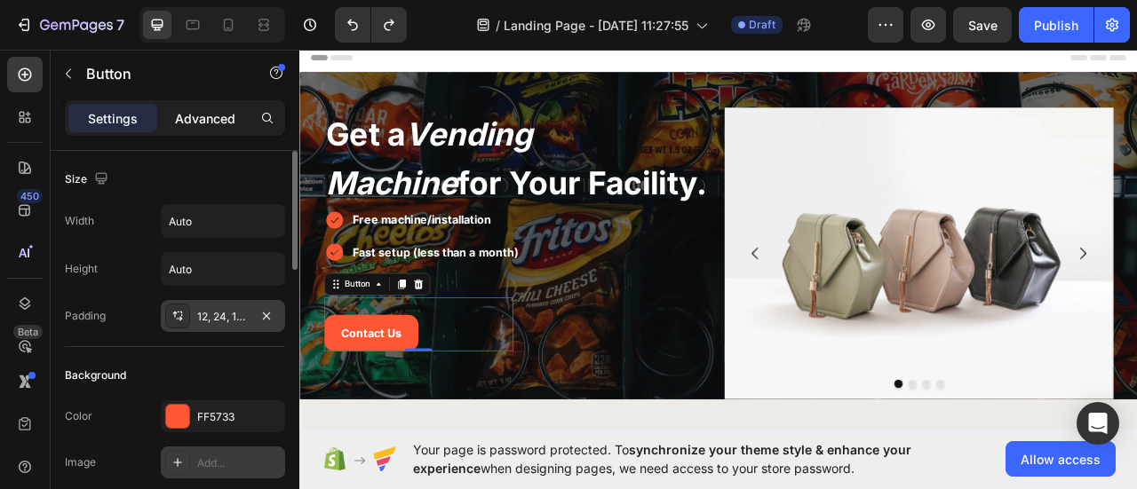
click at [200, 114] on p "Advanced" at bounding box center [205, 118] width 60 height 19
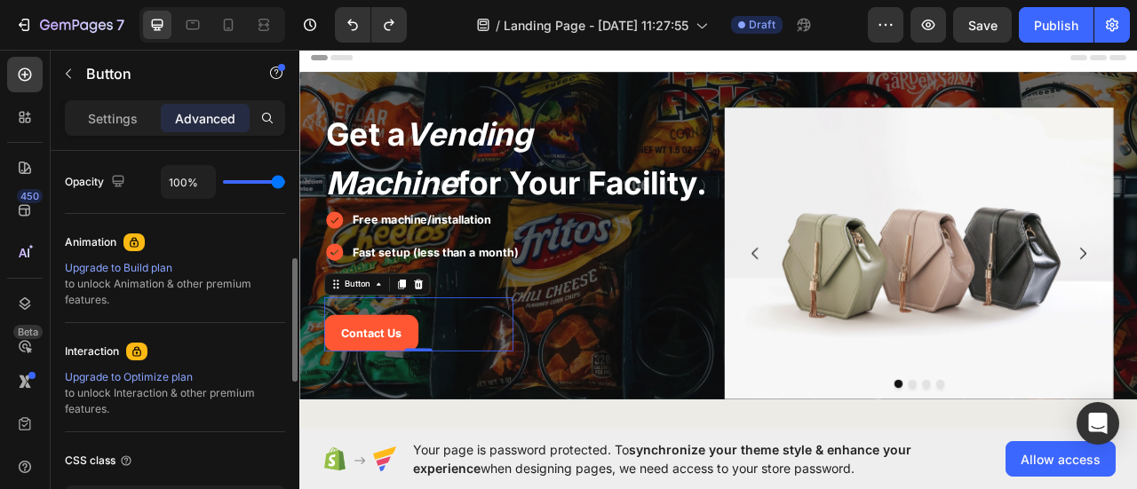
scroll to position [622, 0]
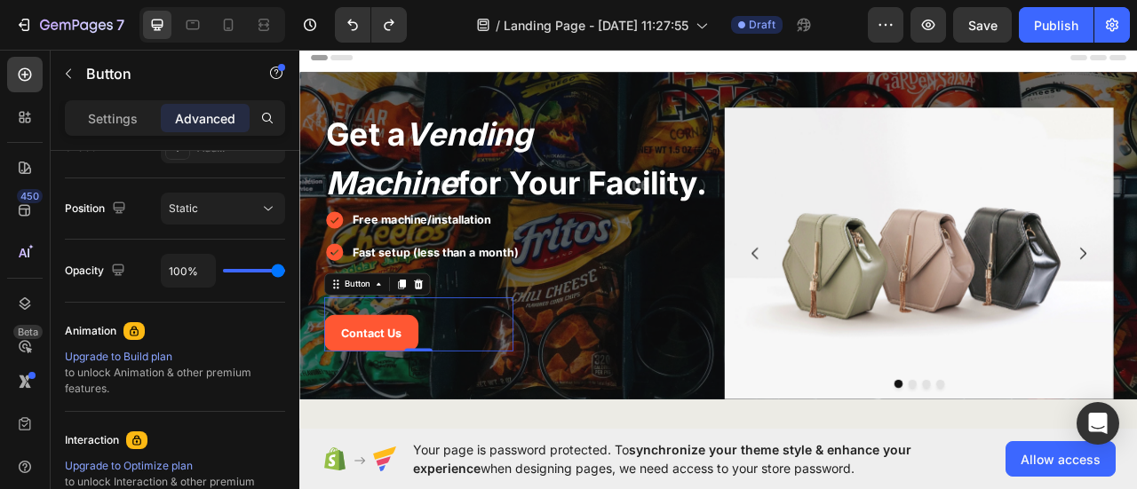
drag, startPoint x: 266, startPoint y: 264, endPoint x: 254, endPoint y: 261, distance: 12.7
click at [254, 261] on div "100%" at bounding box center [223, 271] width 124 height 34
type input "62%"
type input "62"
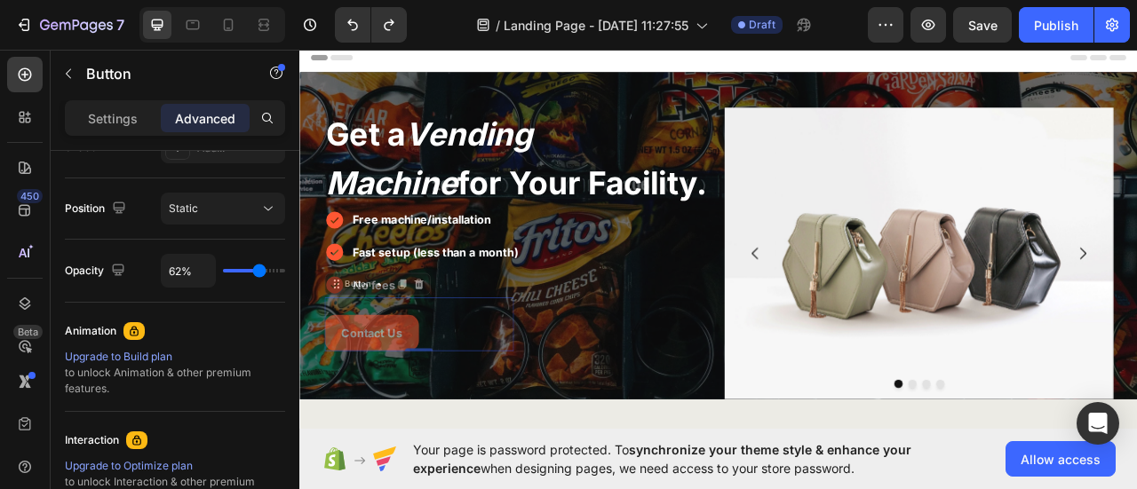
type input "52%"
type input "52"
type input "50%"
type input "50"
type input "49%"
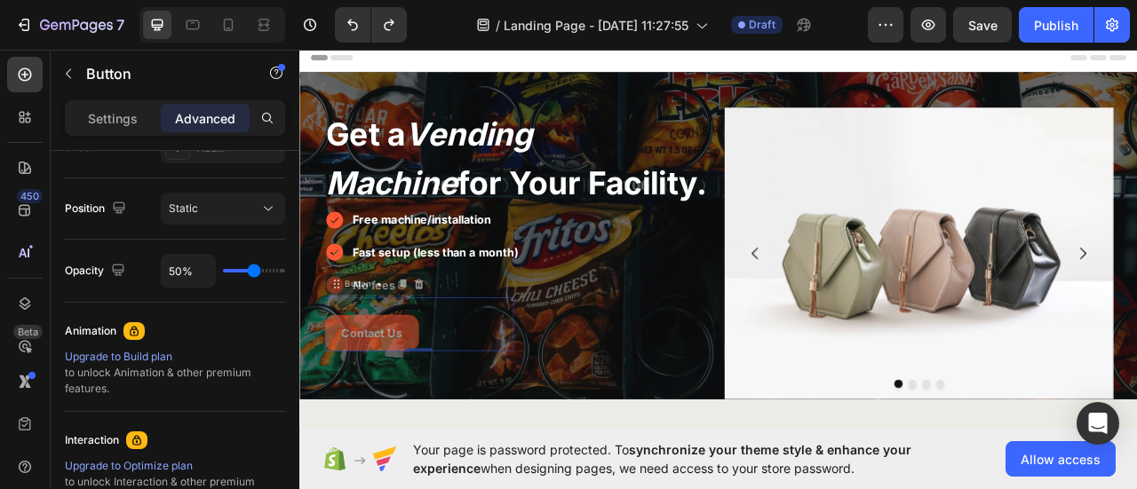
type input "49"
type input "51%"
type input "51"
type input "54%"
type input "54"
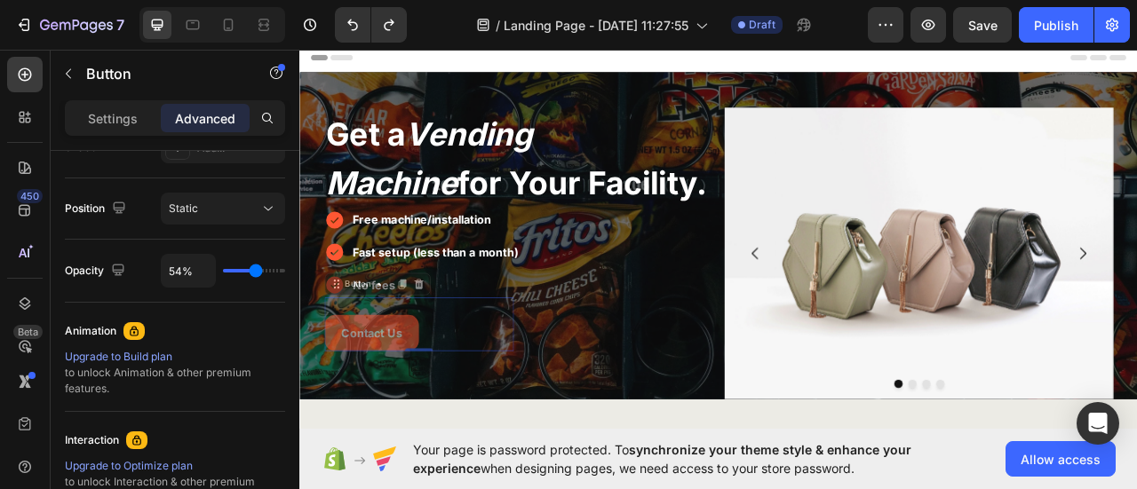
type input "56%"
type input "56"
type input "61%"
type input "61"
type input "64%"
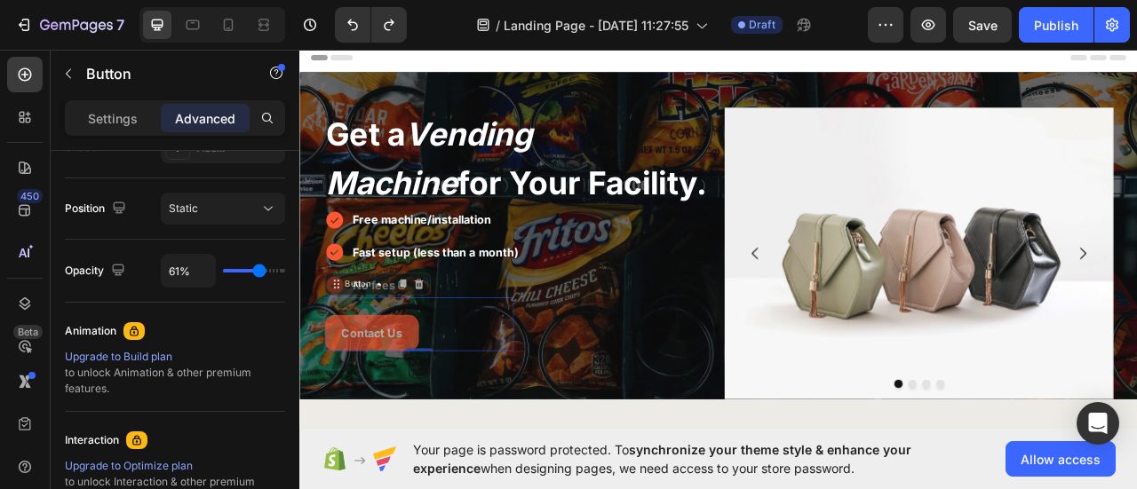
type input "64"
type input "65%"
type input "65"
type input "67%"
type input "67"
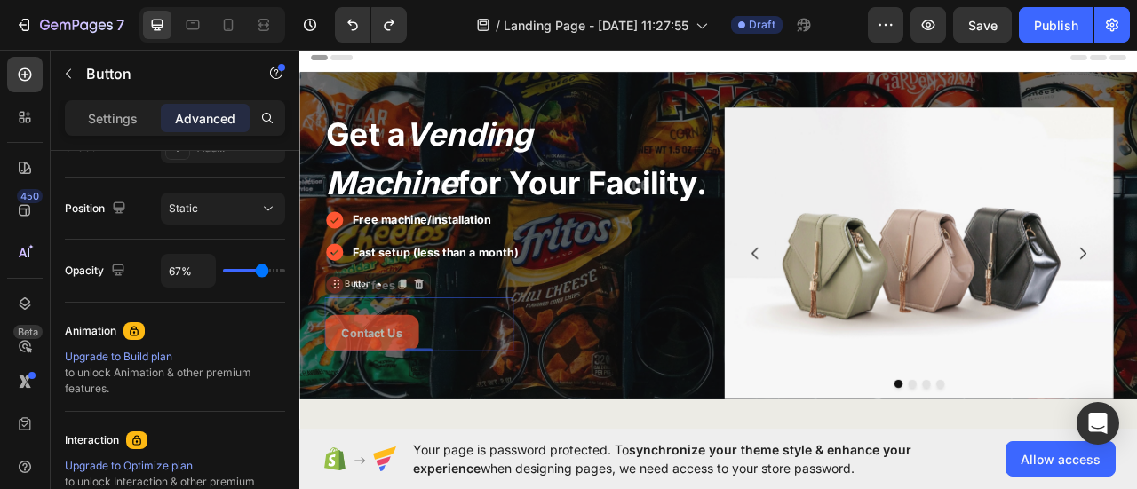
type input "70%"
type input "70"
type input "71%"
type input "71"
type input "72%"
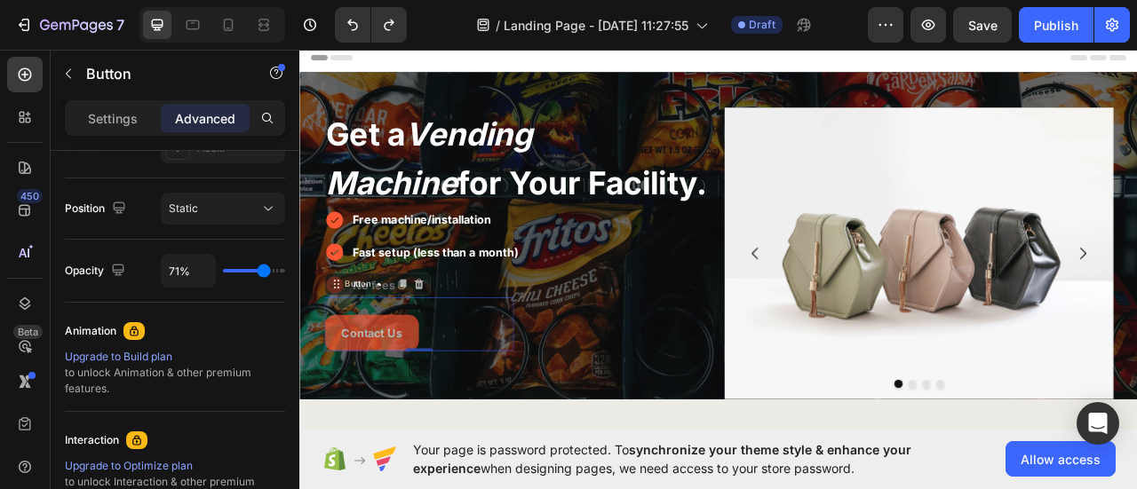
type input "72"
type input "73%"
type input "73"
type input "76%"
type input "76"
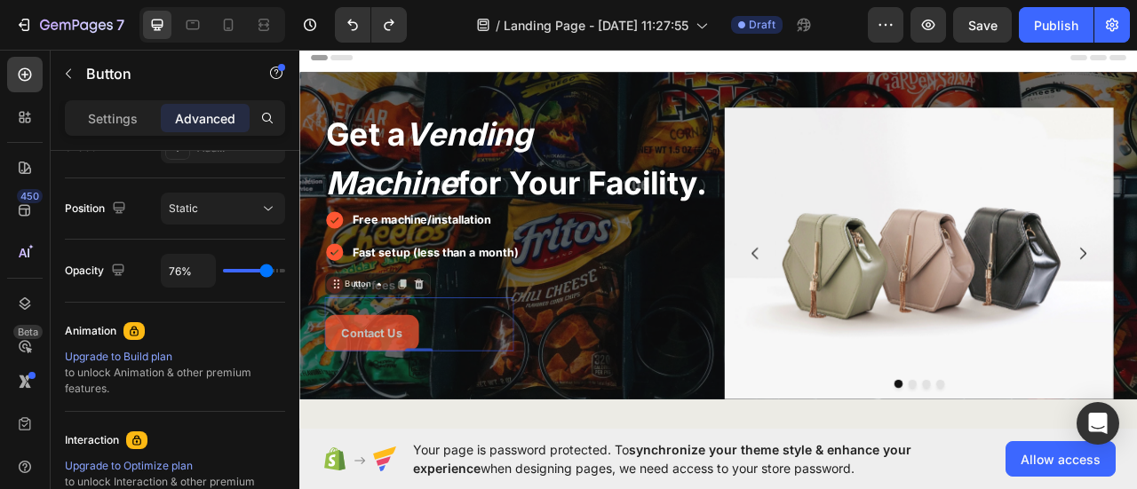
type input "77%"
type input "77"
type input "80%"
type input "80"
type input "81%"
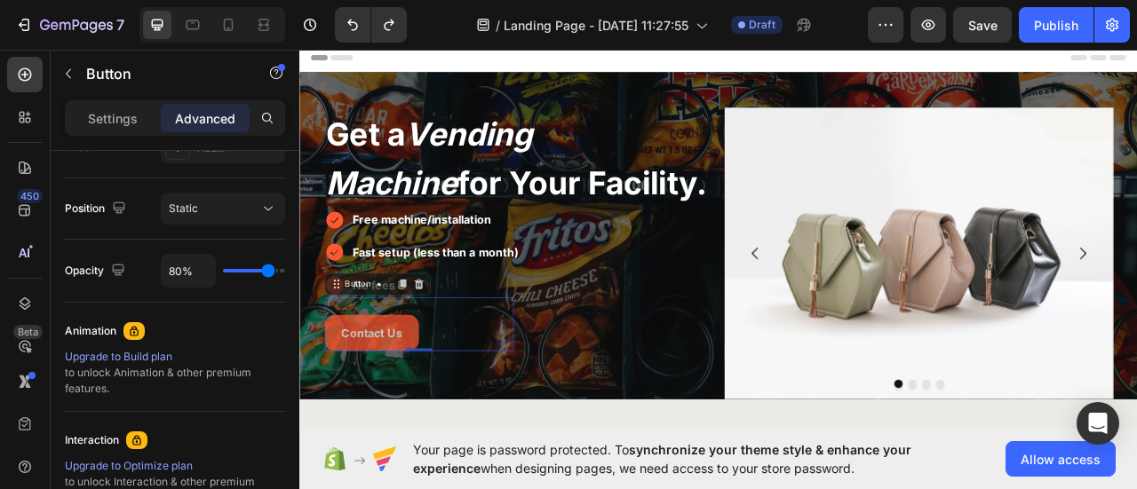
type input "81"
type input "82%"
type input "82"
type input "83%"
type input "83"
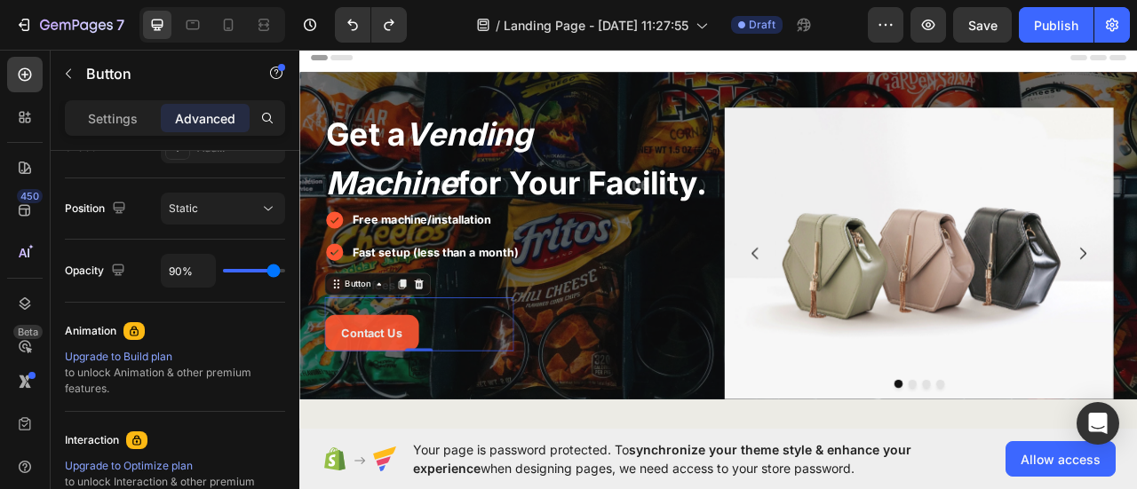
drag, startPoint x: 257, startPoint y: 265, endPoint x: 273, endPoint y: 269, distance: 16.6
click at [273, 269] on input "range" at bounding box center [254, 271] width 62 height 4
click at [272, 269] on input "range" at bounding box center [254, 271] width 62 height 4
drag, startPoint x: 268, startPoint y: 269, endPoint x: 287, endPoint y: 271, distance: 18.7
click at [285, 271] on input "range" at bounding box center [254, 271] width 62 height 4
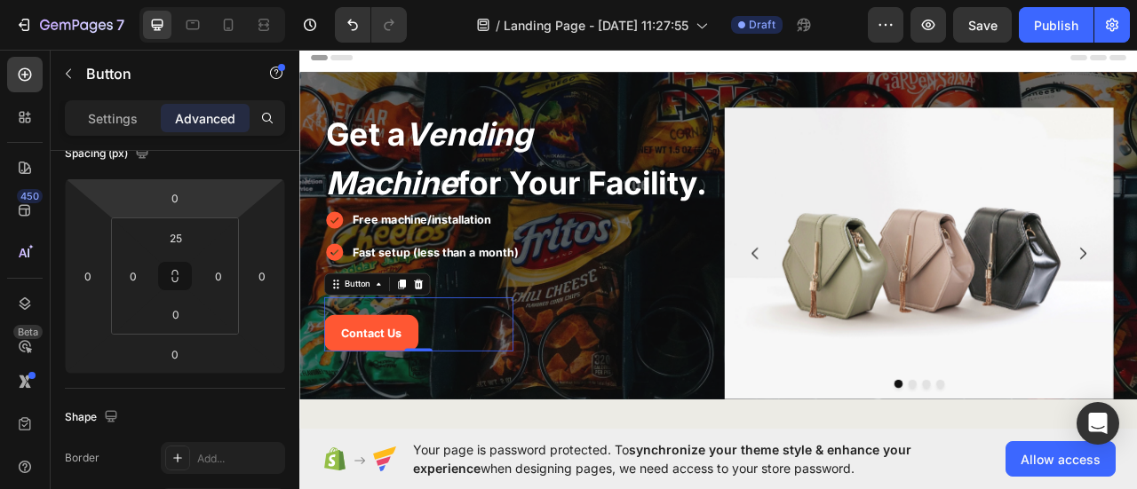
scroll to position [0, 0]
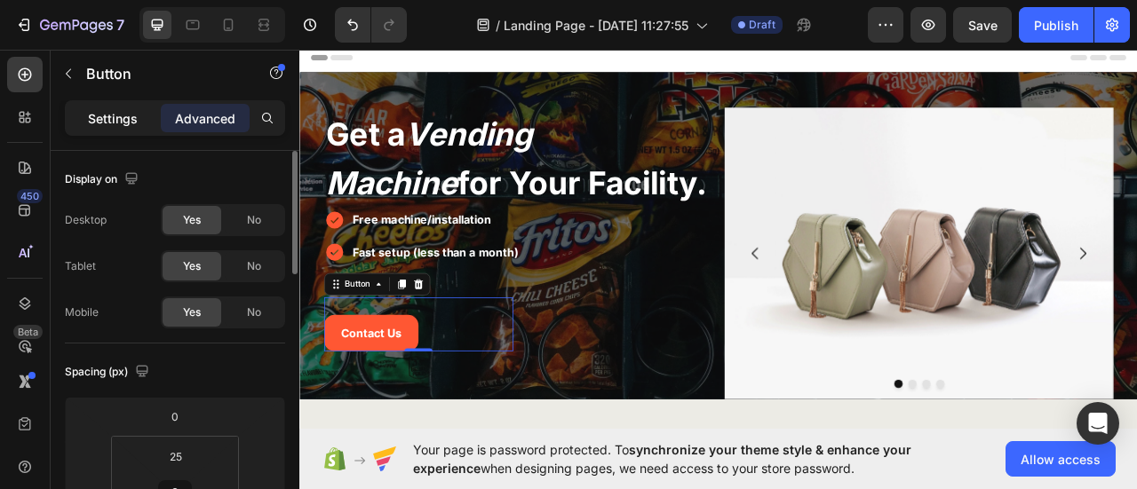
click at [92, 111] on p "Settings" at bounding box center [113, 118] width 50 height 19
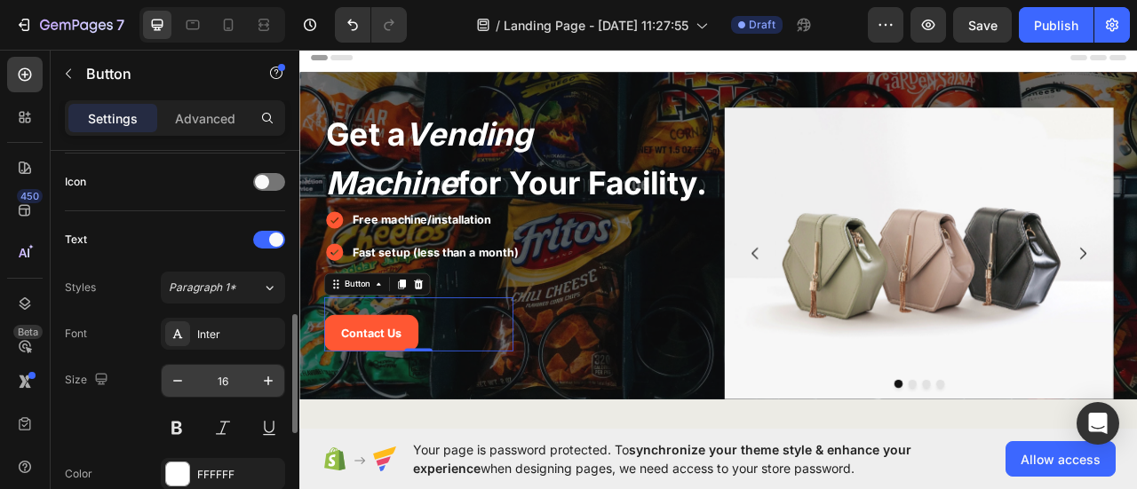
scroll to position [622, 0]
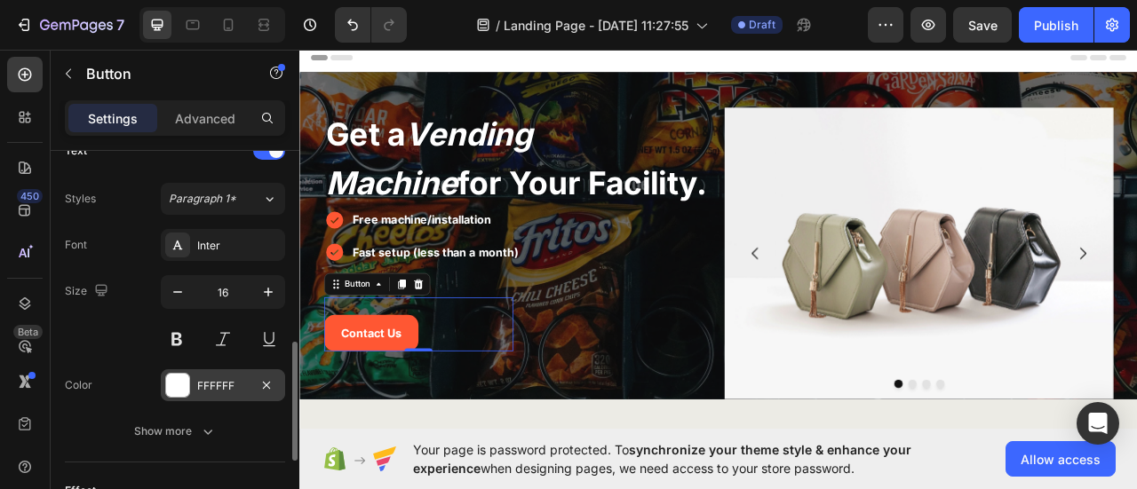
click at [218, 379] on div "FFFFFF" at bounding box center [223, 386] width 52 height 16
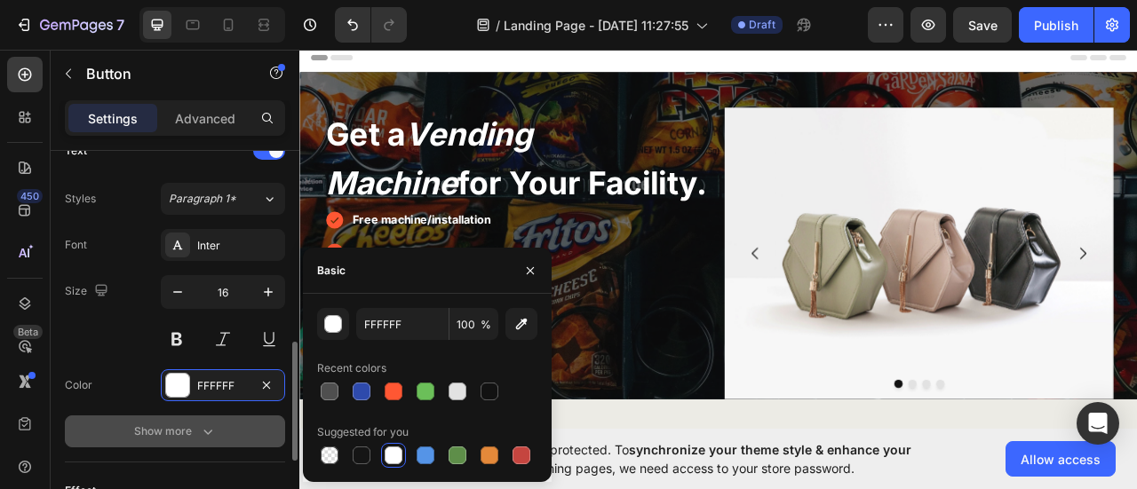
click at [203, 428] on icon "button" at bounding box center [208, 432] width 18 height 18
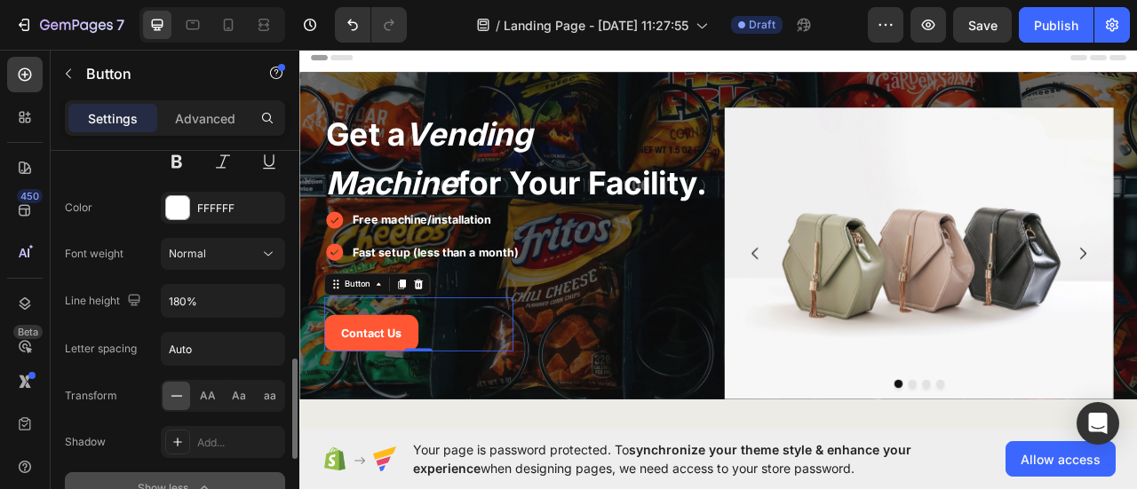
scroll to position [888, 0]
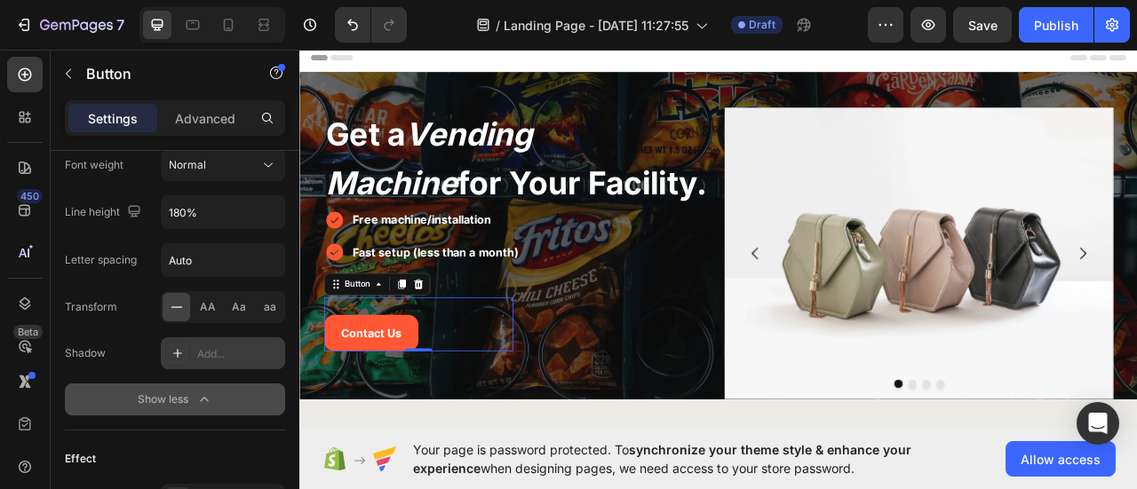
click at [181, 346] on icon at bounding box center [178, 353] width 14 height 14
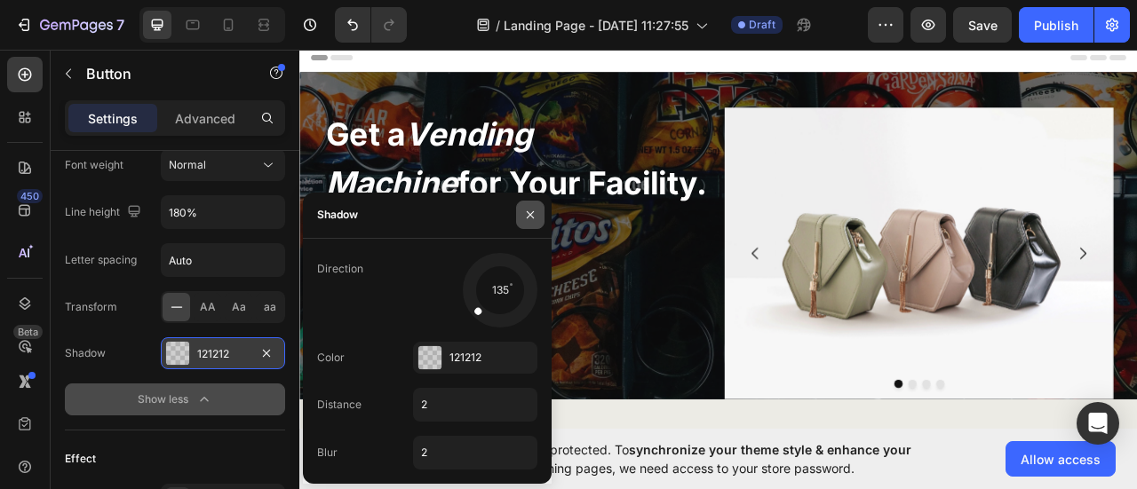
drag, startPoint x: 528, startPoint y: 213, endPoint x: 85, endPoint y: 339, distance: 459.9
click at [528, 213] on icon "button" at bounding box center [530, 215] width 14 height 14
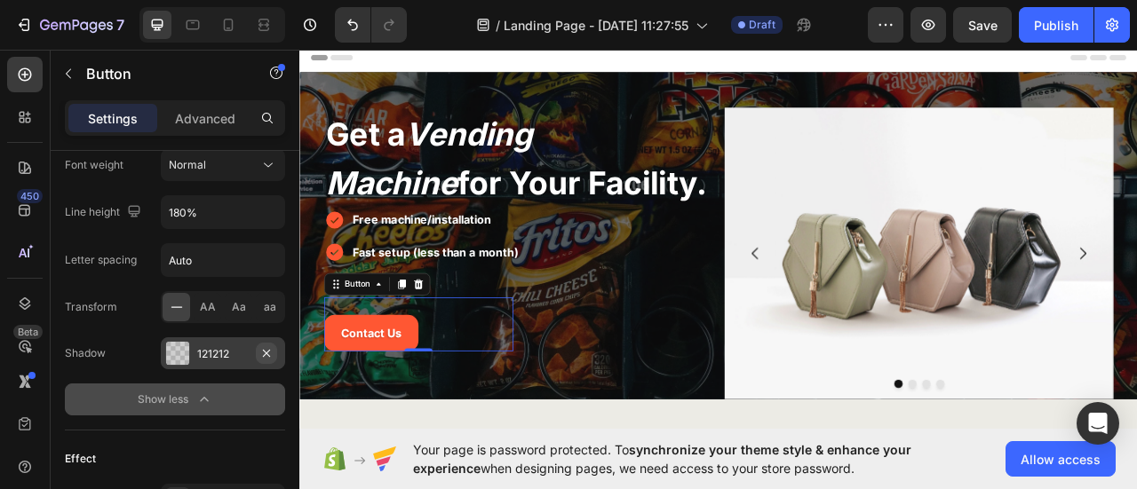
click at [273, 347] on icon "button" at bounding box center [266, 353] width 14 height 14
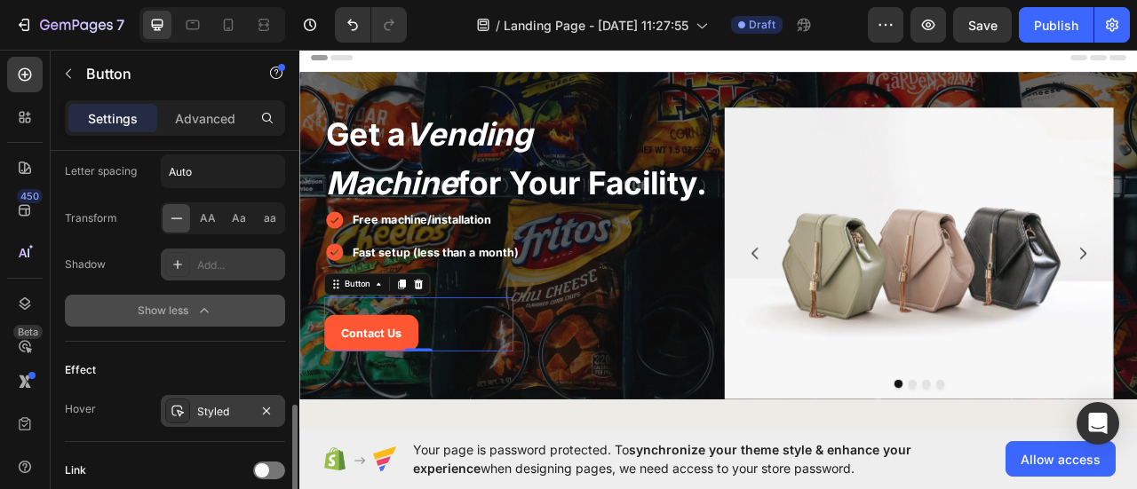
click at [190, 405] on div "Styled" at bounding box center [223, 411] width 124 height 32
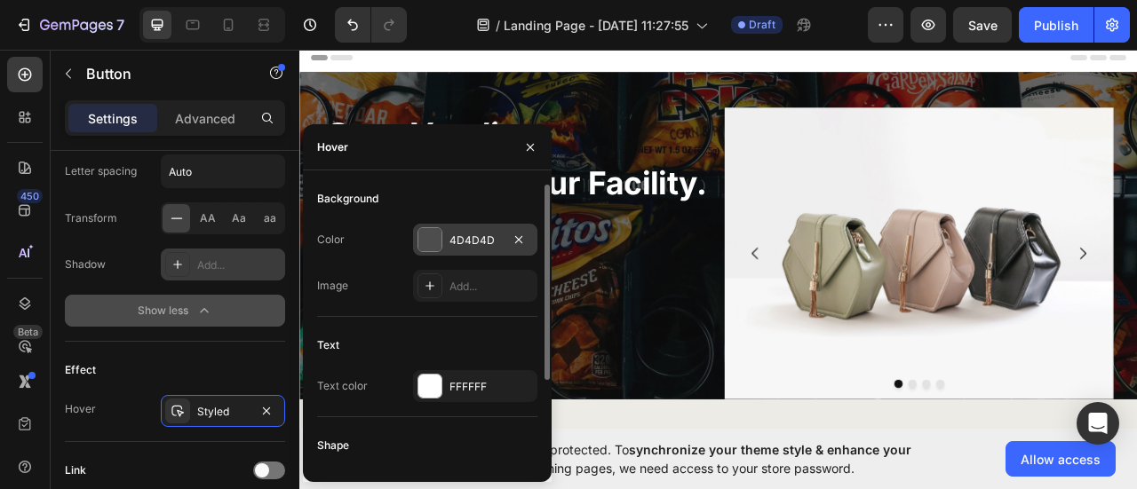
click at [470, 246] on div "4D4D4D" at bounding box center [475, 241] width 52 height 16
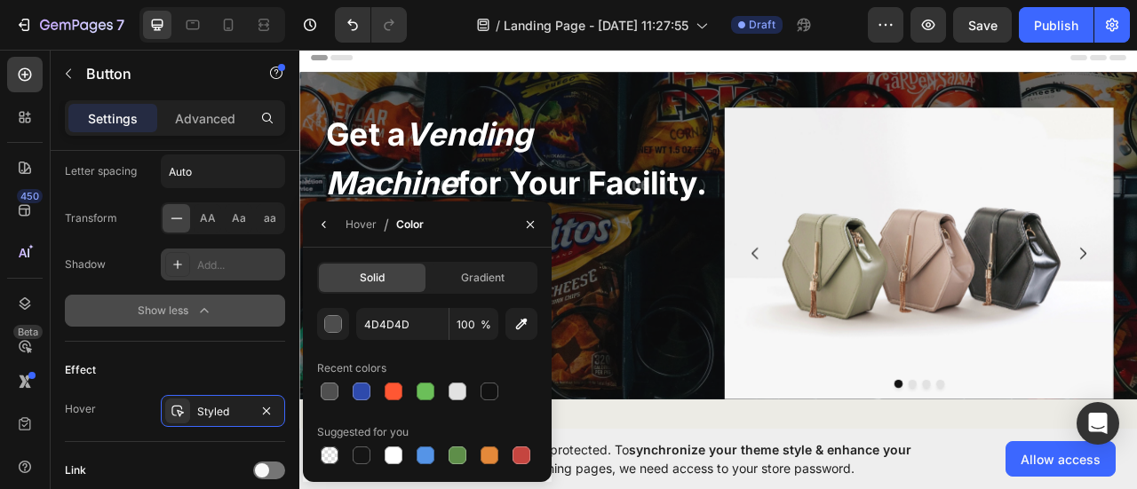
drag, startPoint x: 458, startPoint y: 386, endPoint x: 467, endPoint y: 361, distance: 26.4
click at [459, 386] on div at bounding box center [458, 392] width 18 height 18
click at [532, 222] on icon "button" at bounding box center [530, 224] width 7 height 7
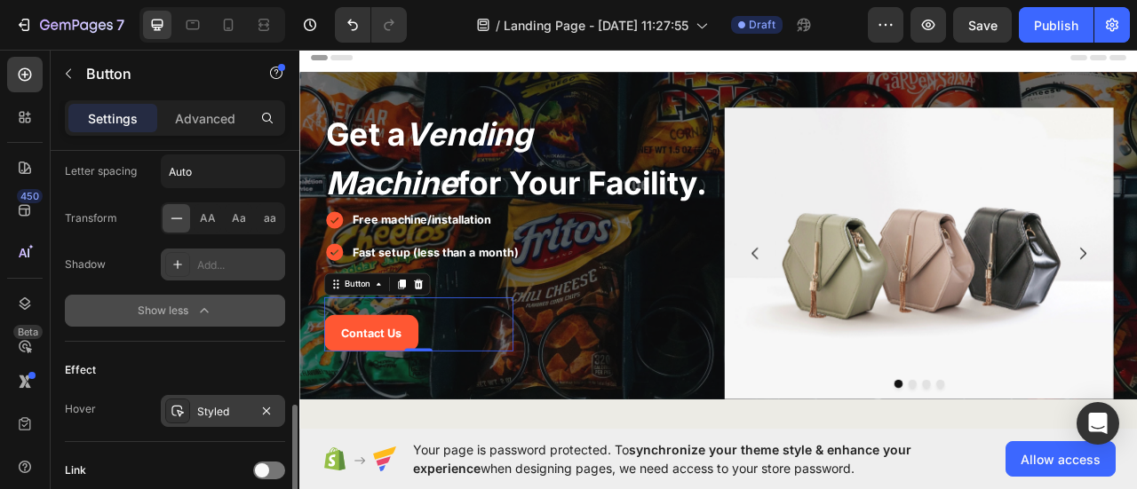
click at [238, 407] on div "Styled" at bounding box center [223, 412] width 52 height 16
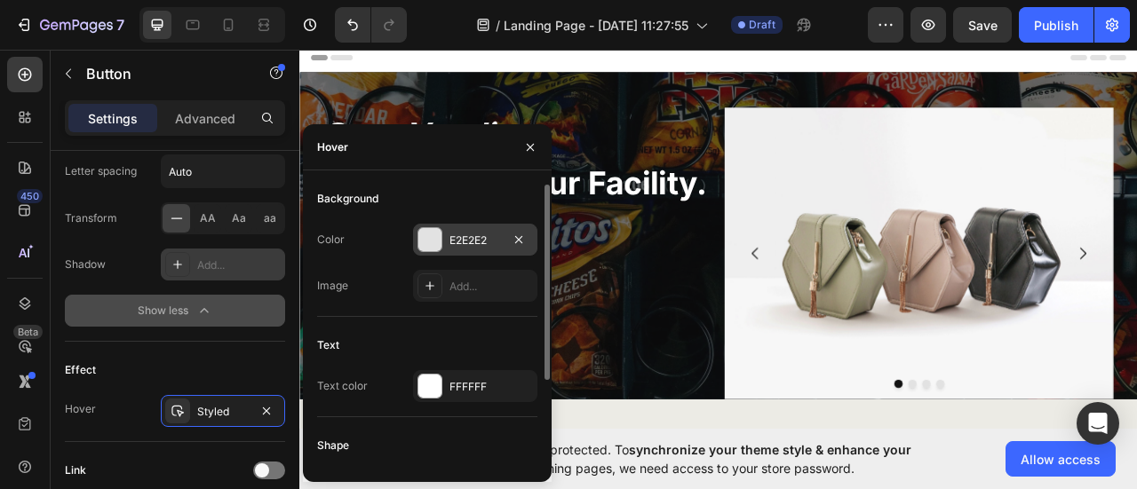
click at [464, 225] on div "E2E2E2" at bounding box center [475, 240] width 124 height 32
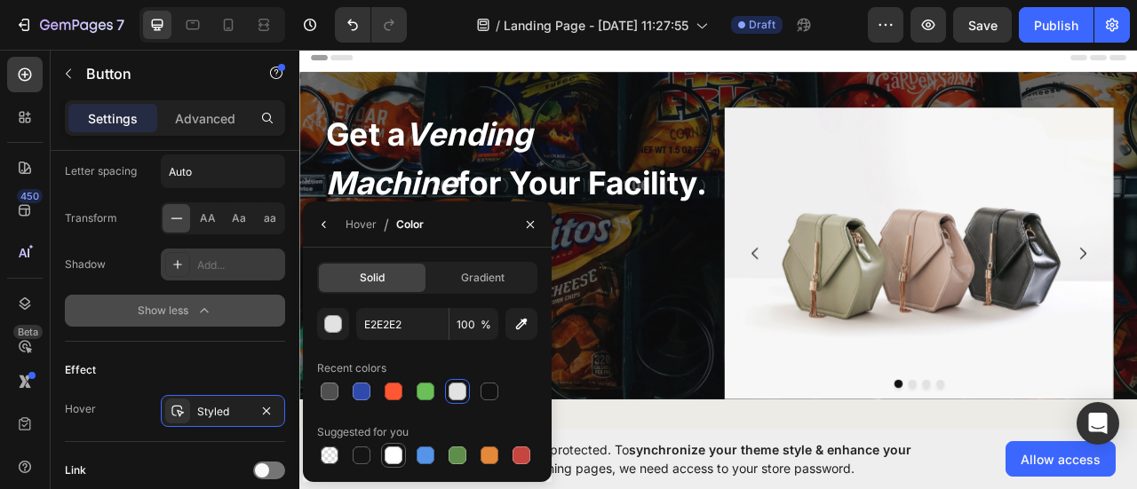
click at [391, 453] on div at bounding box center [394, 456] width 18 height 18
click at [531, 225] on icon "button" at bounding box center [530, 225] width 14 height 14
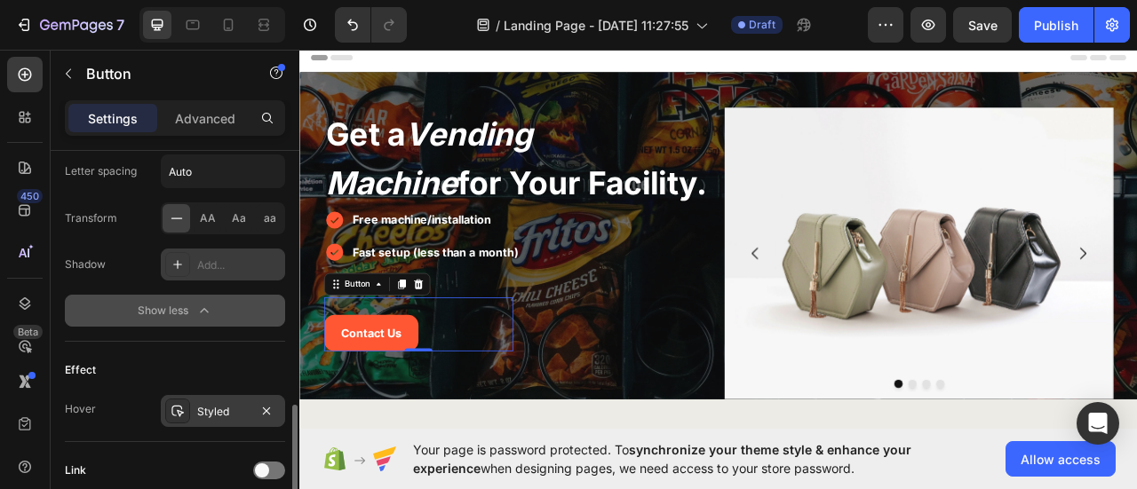
click at [238, 404] on div "Styled" at bounding box center [223, 412] width 52 height 16
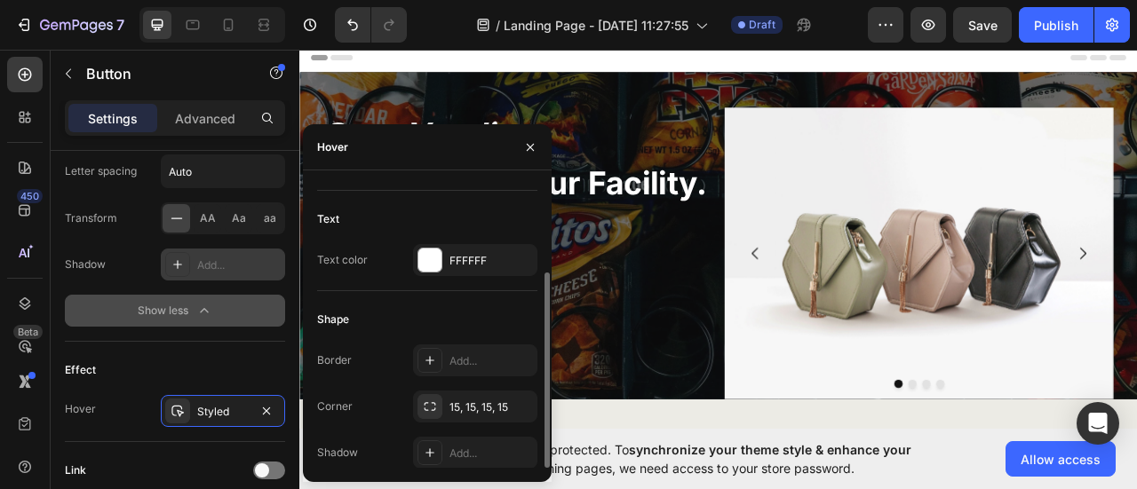
scroll to position [37, 0]
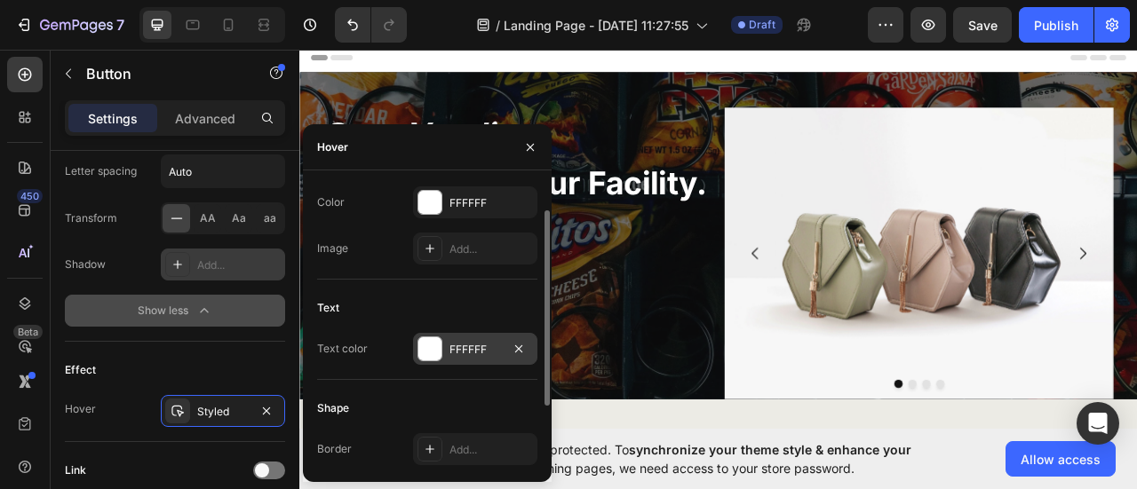
click at [485, 345] on div "FFFFFF" at bounding box center [475, 350] width 52 height 16
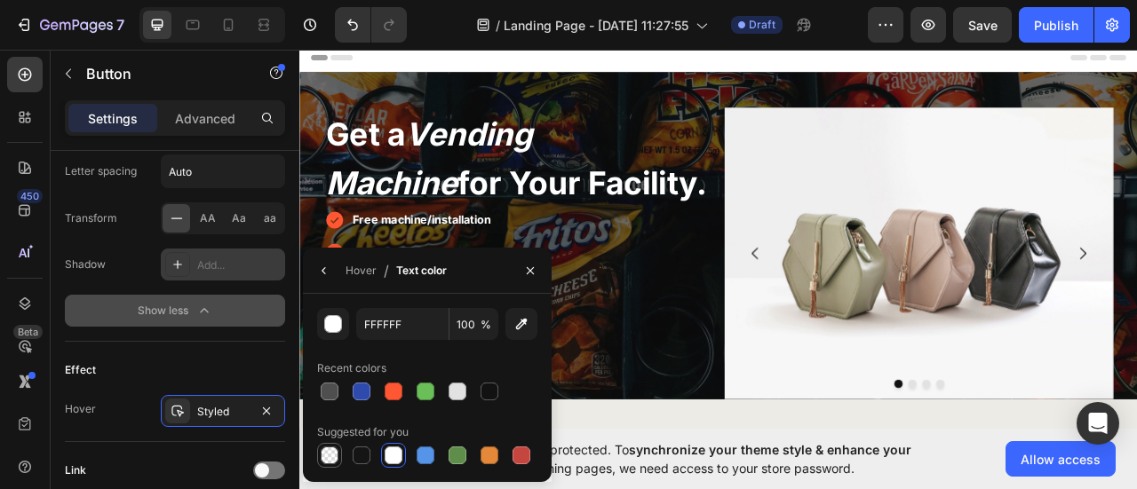
click at [327, 459] on div at bounding box center [330, 456] width 18 height 18
click at [330, 269] on icon "button" at bounding box center [324, 271] width 14 height 14
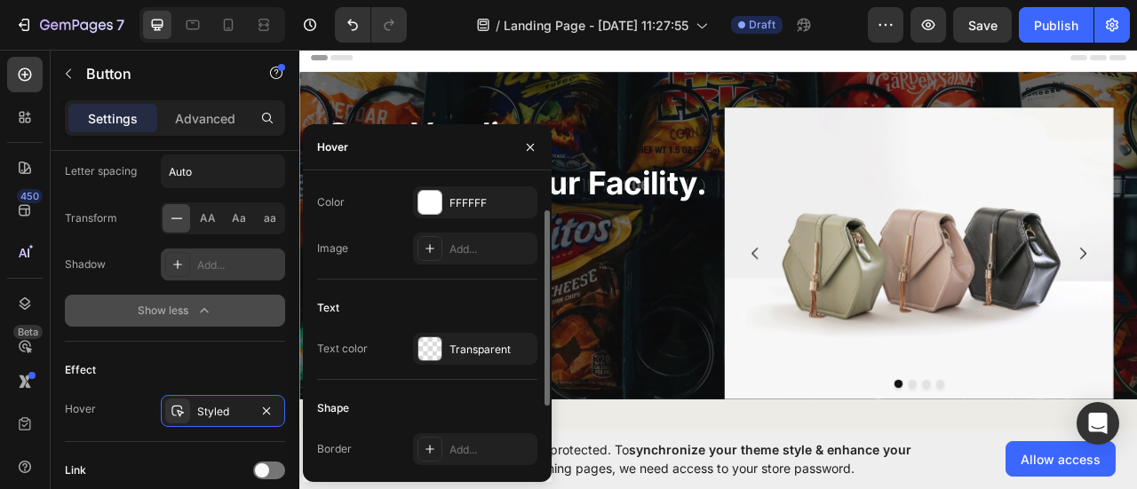
scroll to position [0, 0]
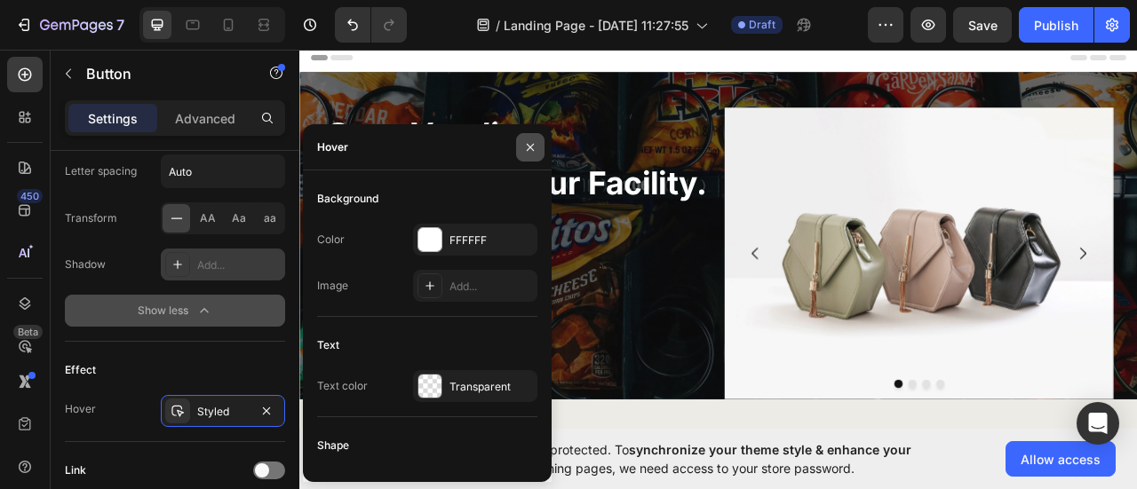
click at [526, 157] on button "button" at bounding box center [530, 147] width 28 height 28
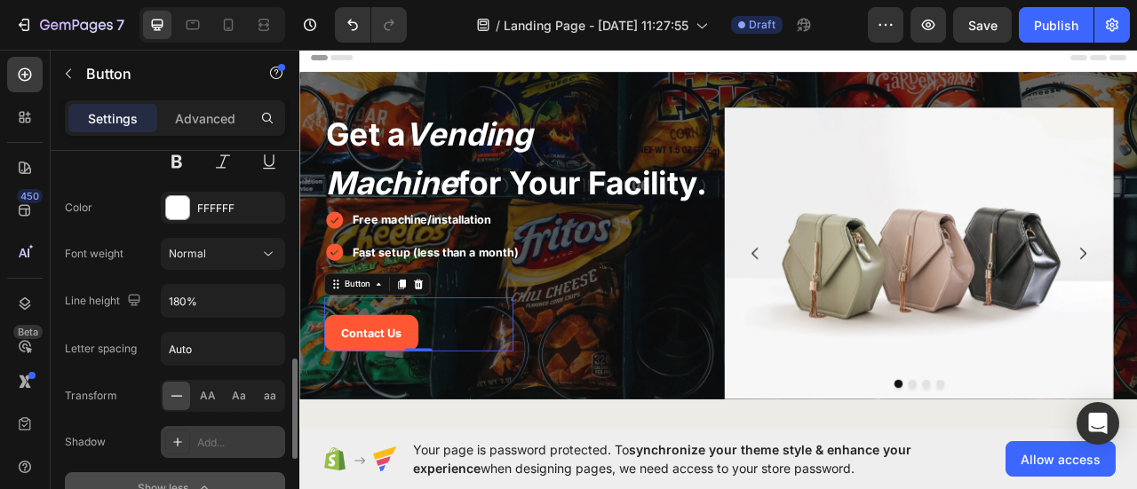
scroll to position [711, 0]
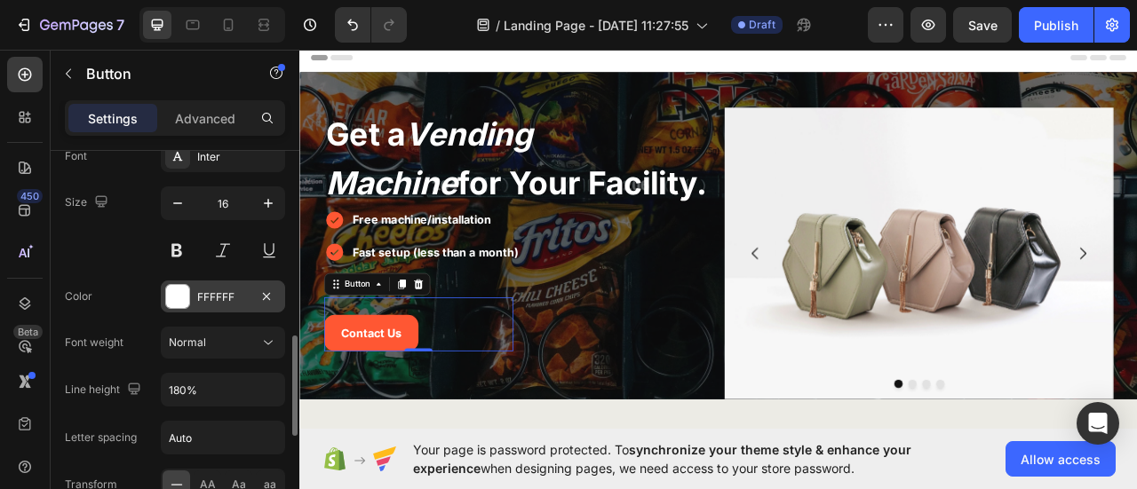
click at [211, 296] on div "FFFFFF" at bounding box center [223, 298] width 52 height 16
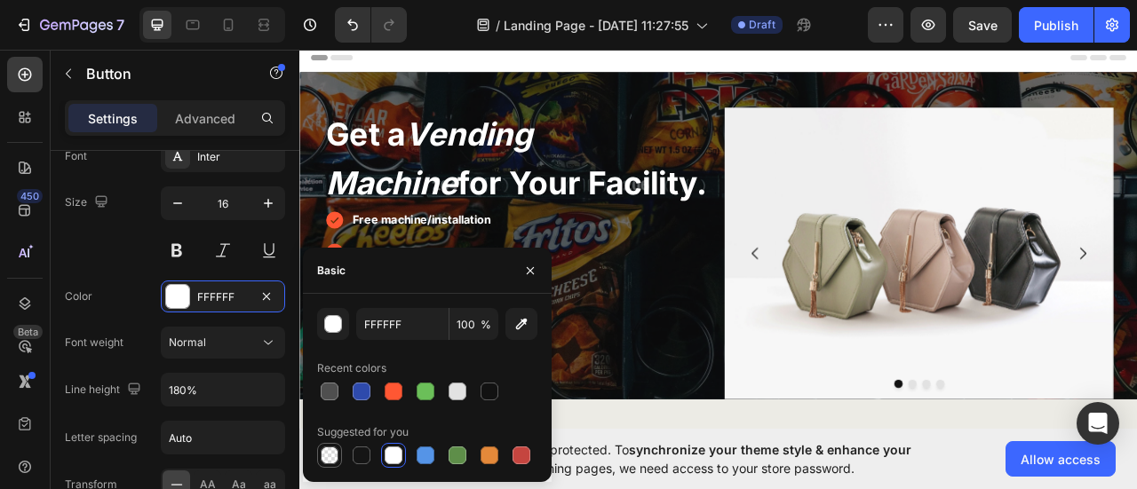
click at [328, 454] on div at bounding box center [330, 456] width 18 height 18
click at [532, 266] on icon "button" at bounding box center [530, 271] width 14 height 14
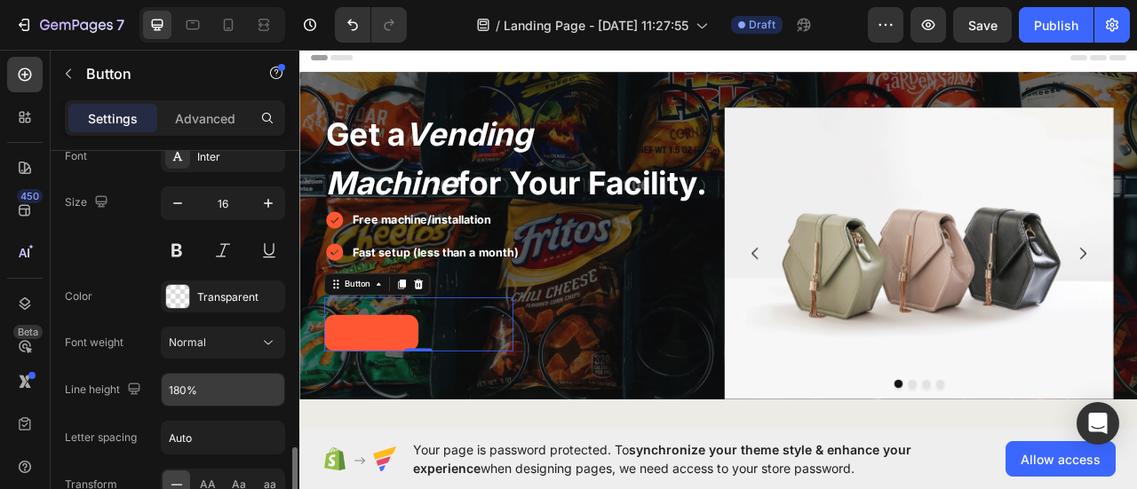
scroll to position [799, 0]
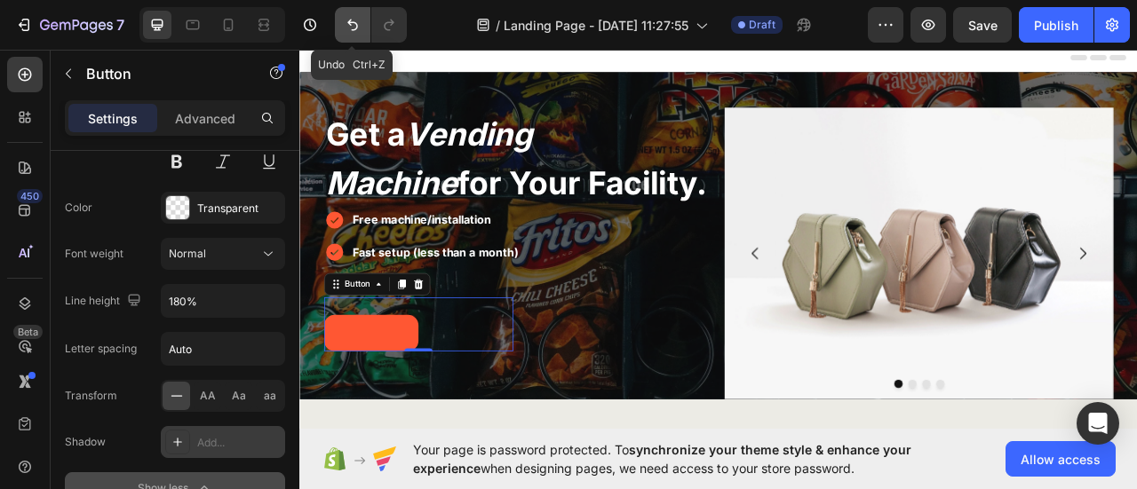
click at [349, 27] on icon "Undo/Redo" at bounding box center [353, 25] width 18 height 18
click at [347, 24] on icon "Undo/Redo" at bounding box center [353, 25] width 18 height 18
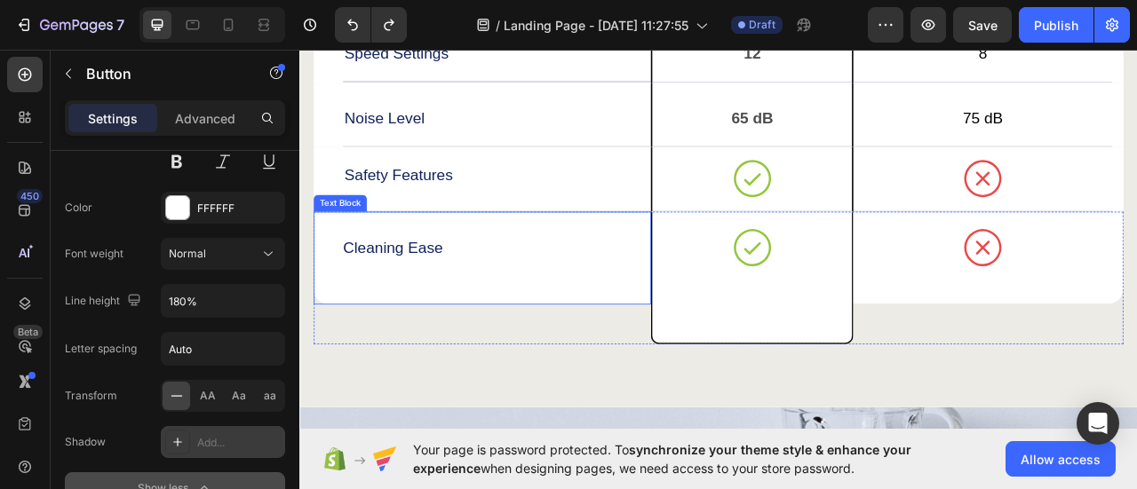
scroll to position [4530, 0]
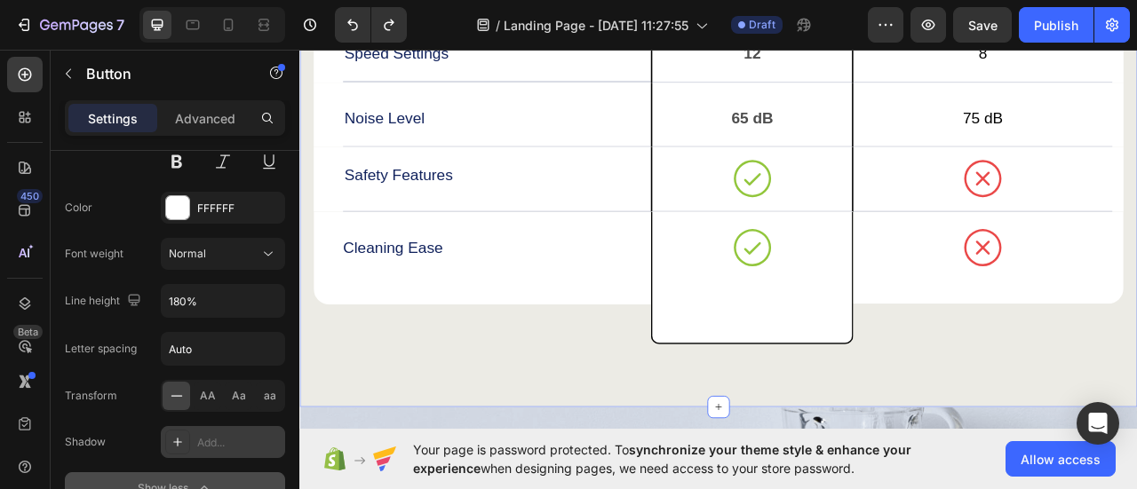
click at [397, 466] on div "We don’t stress about the competition Heading Drop element here Gem Blend Text …" at bounding box center [832, 19] width 1066 height 973
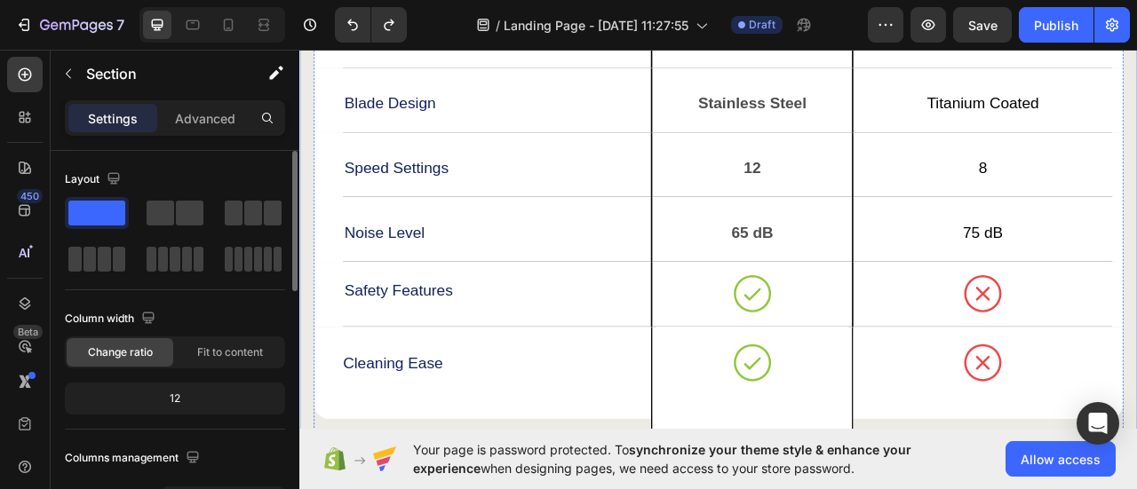
scroll to position [3730, 0]
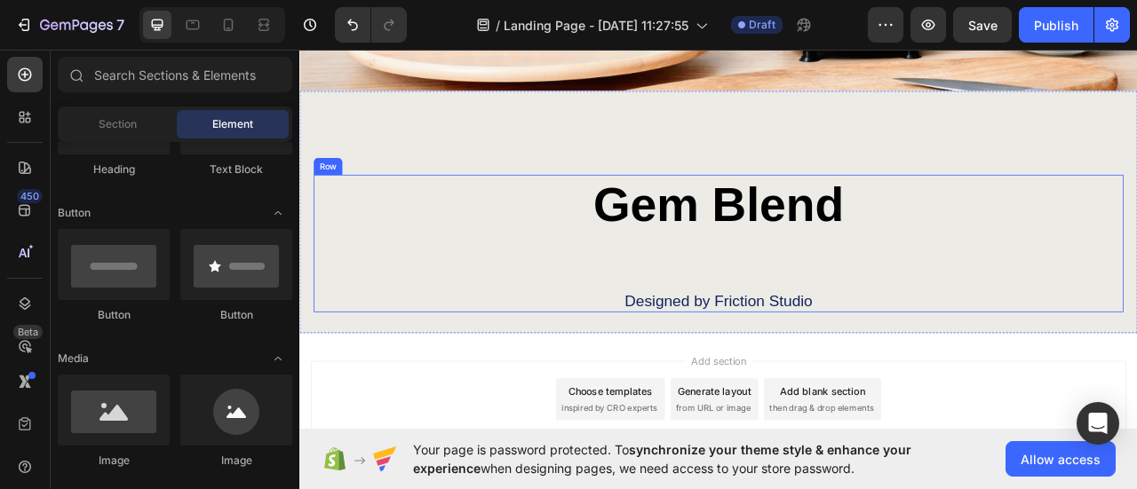
scroll to position [4405, 0]
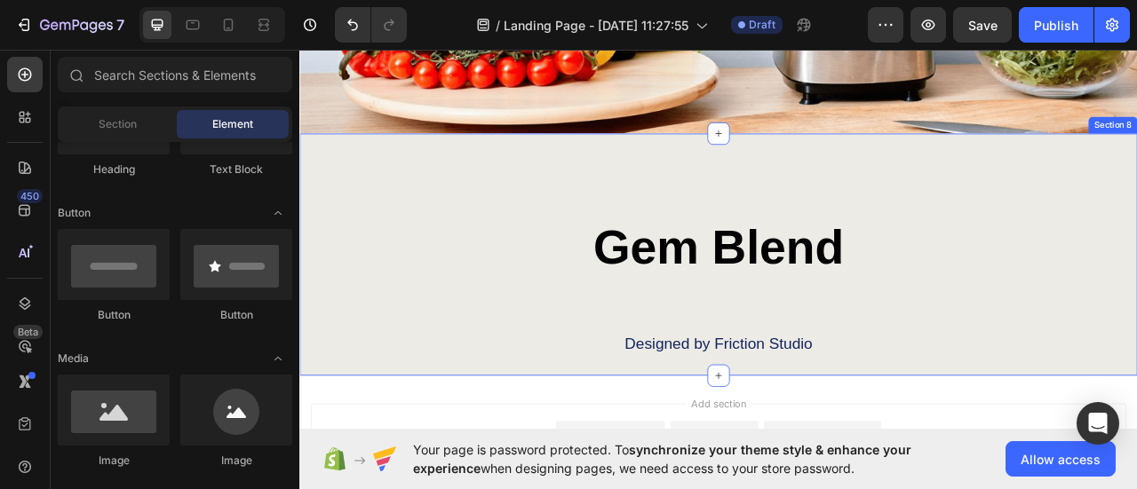
click at [1136, 188] on div "Gem Blend Heading Designed by Friction Studio Text Block Row Section 8" at bounding box center [832, 311] width 1066 height 308
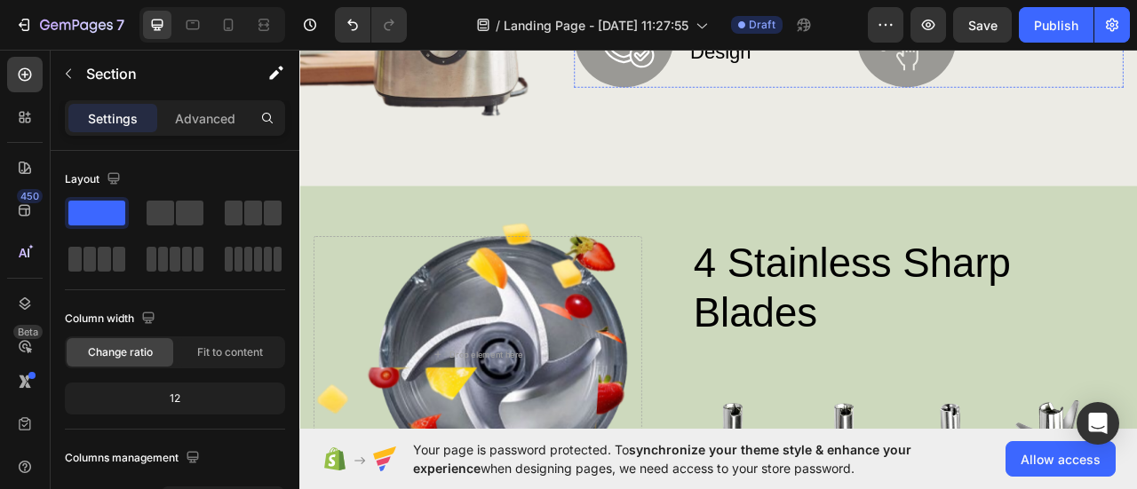
scroll to position [977, 0]
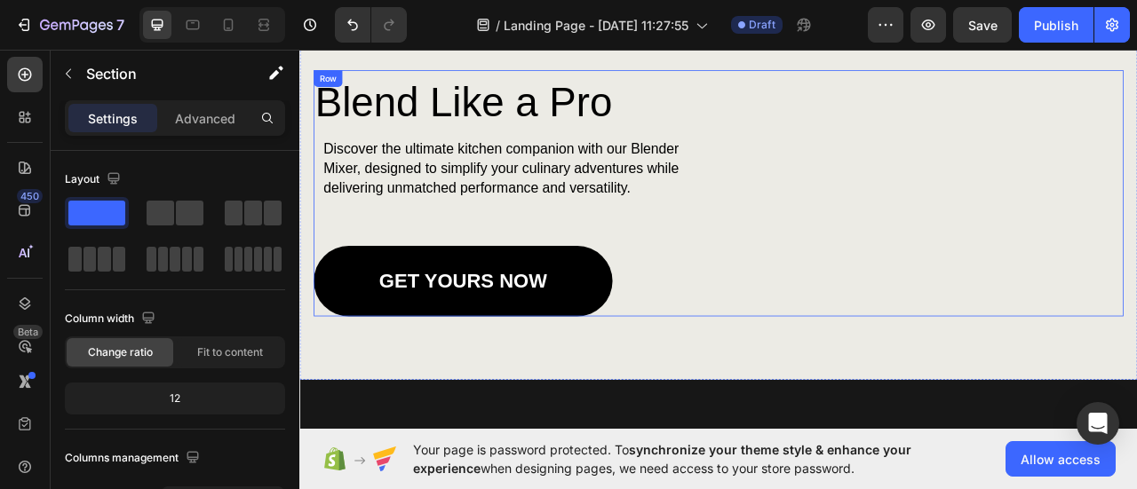
scroll to position [1599, 0]
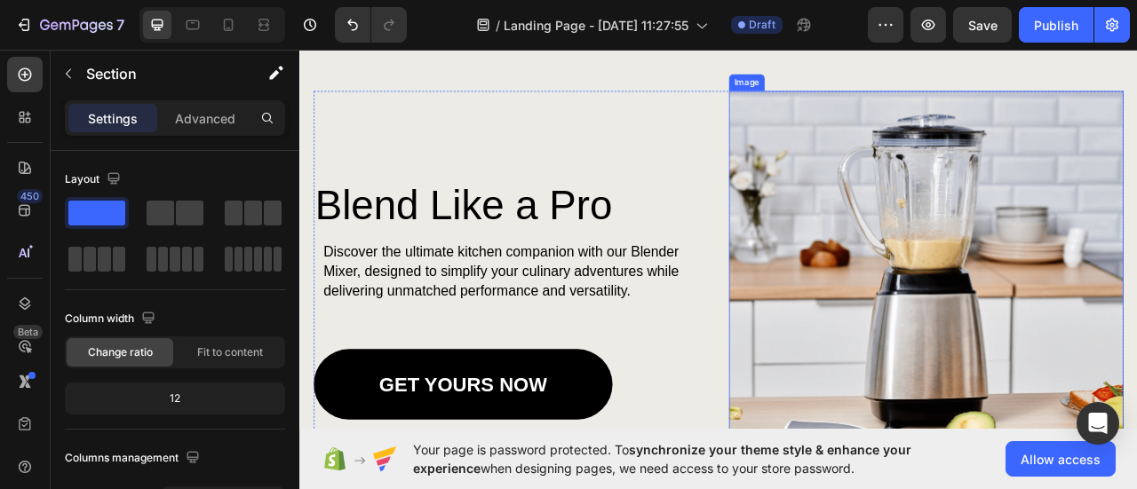
click at [1027, 249] on img at bounding box center [1097, 364] width 502 height 522
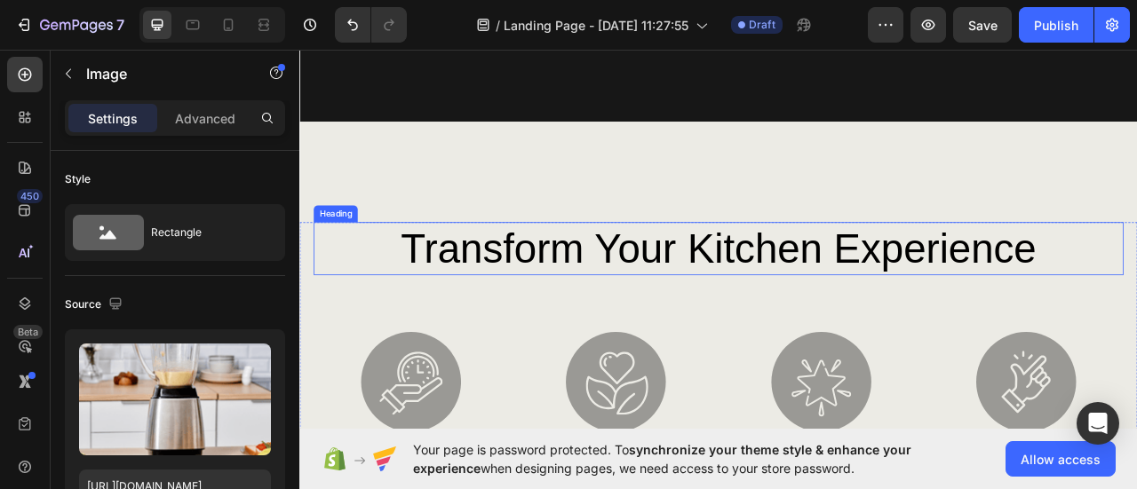
scroll to position [2842, 0]
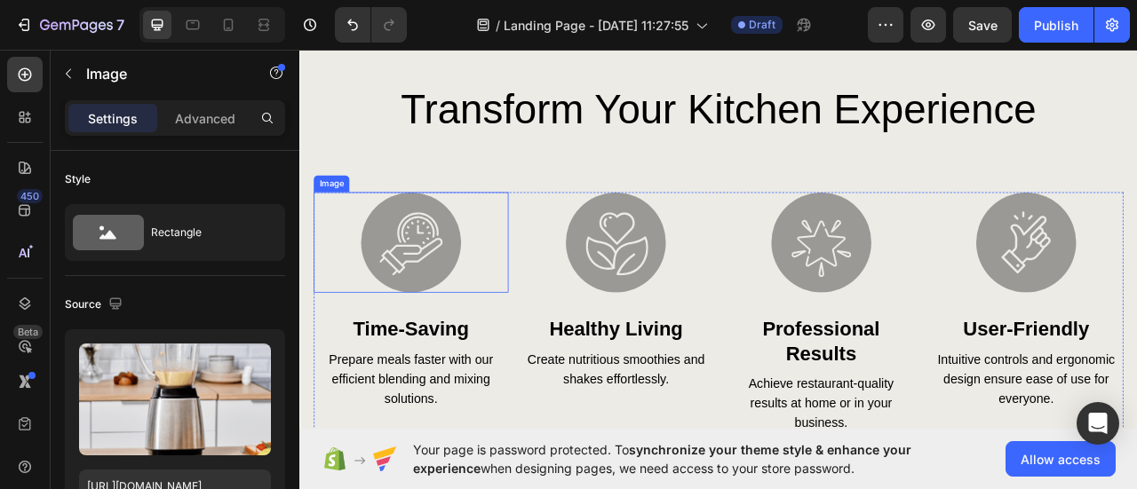
click at [460, 330] on img at bounding box center [441, 296] width 128 height 128
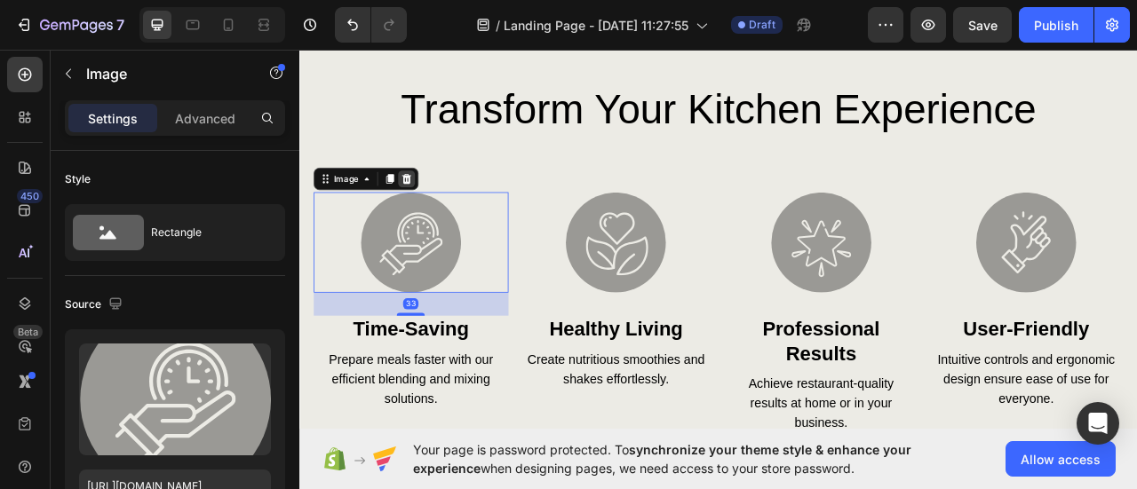
click at [441, 211] on icon at bounding box center [435, 215] width 14 height 14
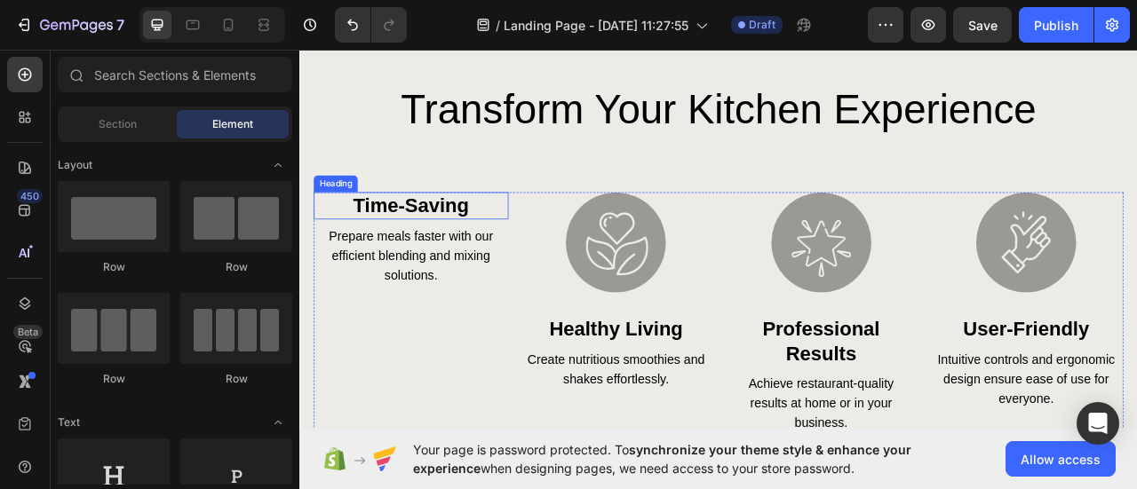
click at [507, 247] on h3 "time-saving" at bounding box center [441, 249] width 248 height 35
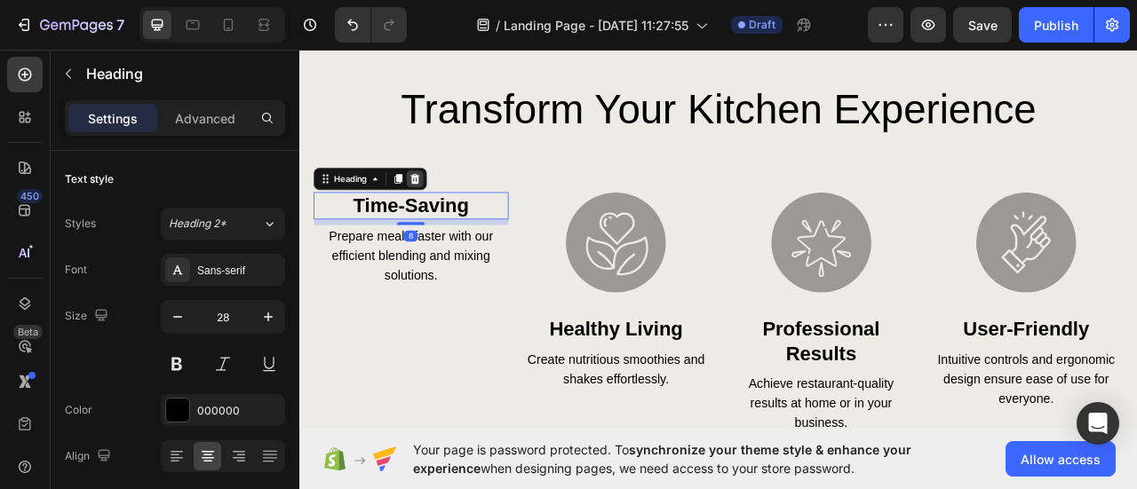
click at [446, 204] on div at bounding box center [445, 214] width 21 height 21
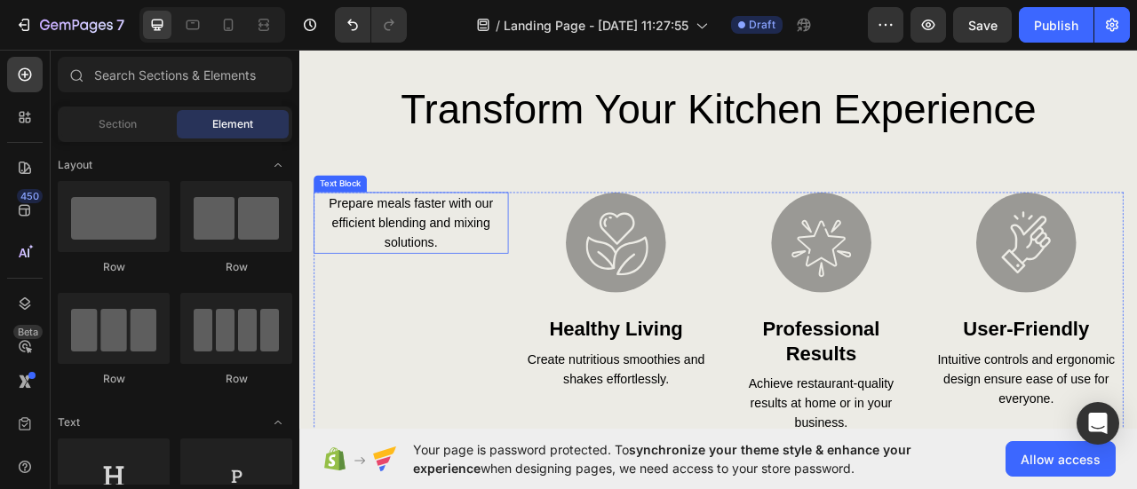
click at [468, 271] on p "Prepare meals faster with our efficient blending and mixing solutions." at bounding box center [441, 271] width 244 height 75
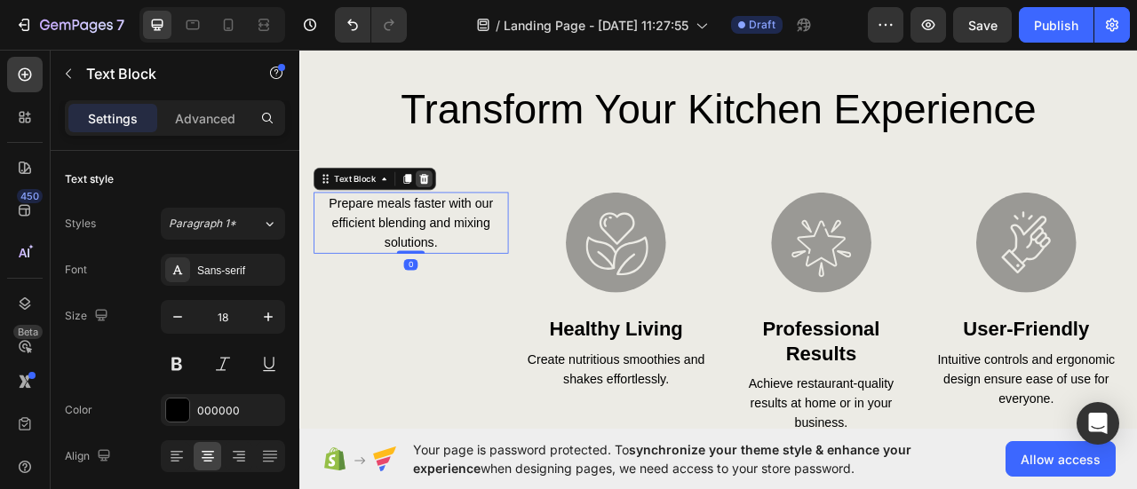
click at [459, 216] on icon at bounding box center [458, 215] width 12 height 12
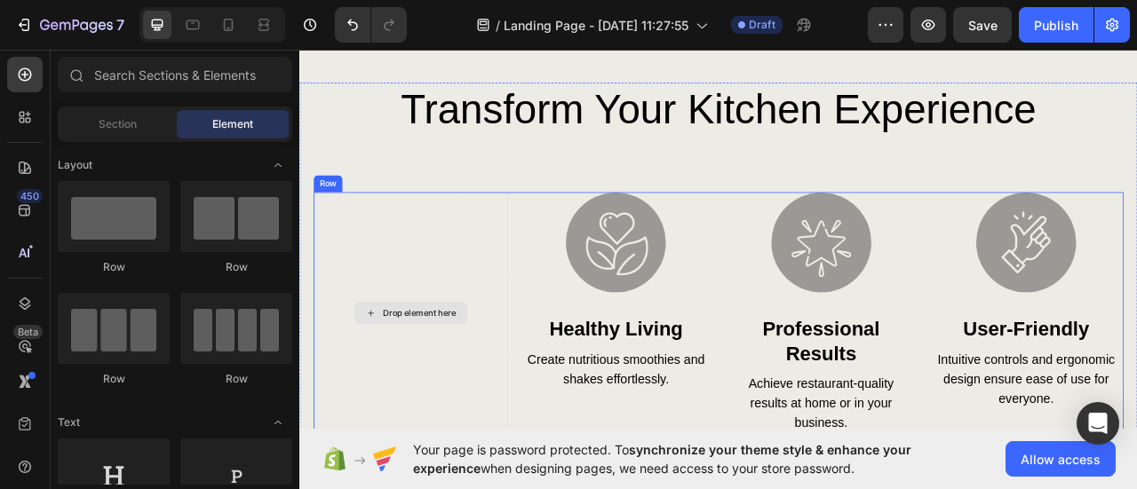
drag, startPoint x: 459, startPoint y: 329, endPoint x: 448, endPoint y: 274, distance: 55.4
click at [459, 330] on div "Drop element here" at bounding box center [441, 386] width 248 height 308
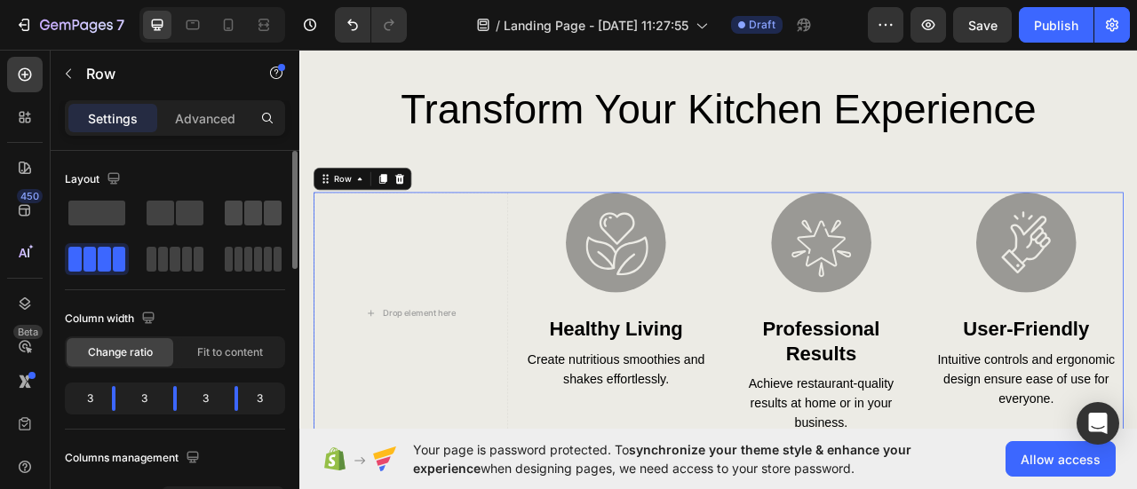
click at [233, 206] on span at bounding box center [234, 213] width 18 height 25
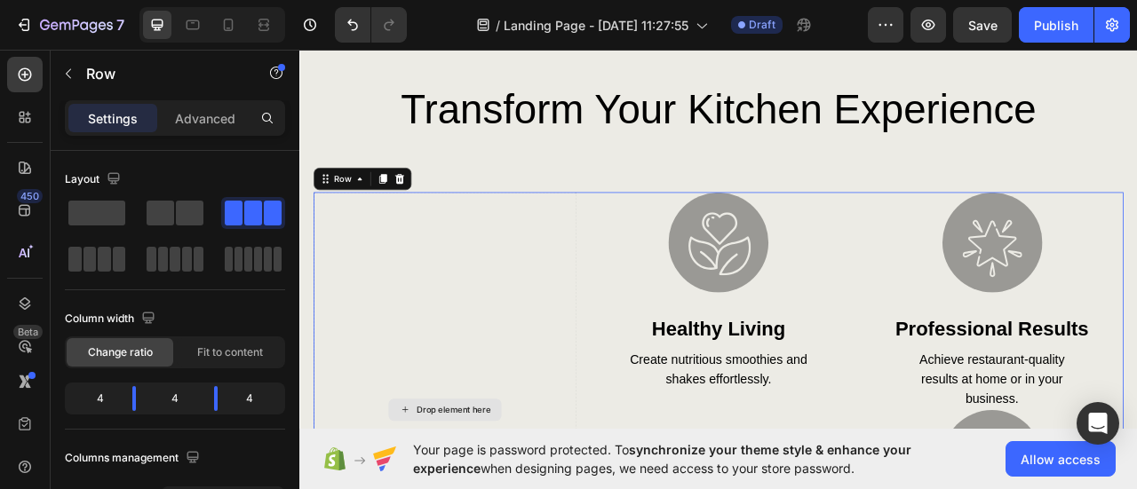
scroll to position [2931, 0]
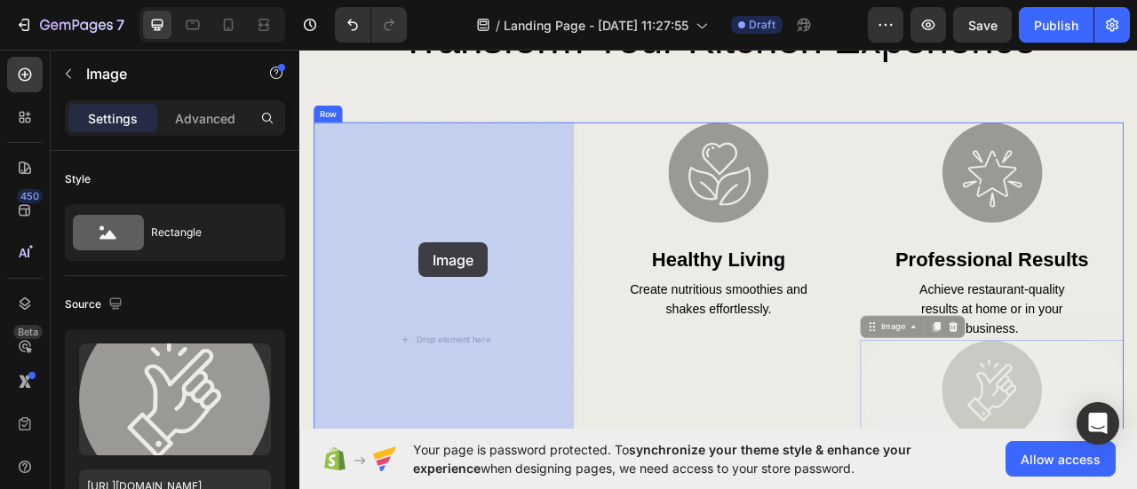
drag, startPoint x: 704, startPoint y: 392, endPoint x: 450, endPoint y: 297, distance: 271.2
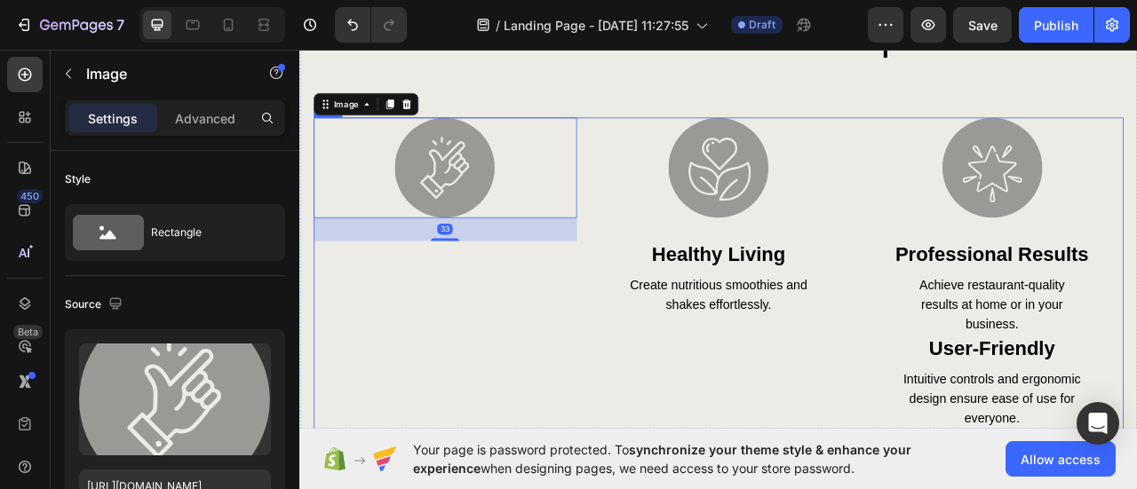
scroll to position [3020, 0]
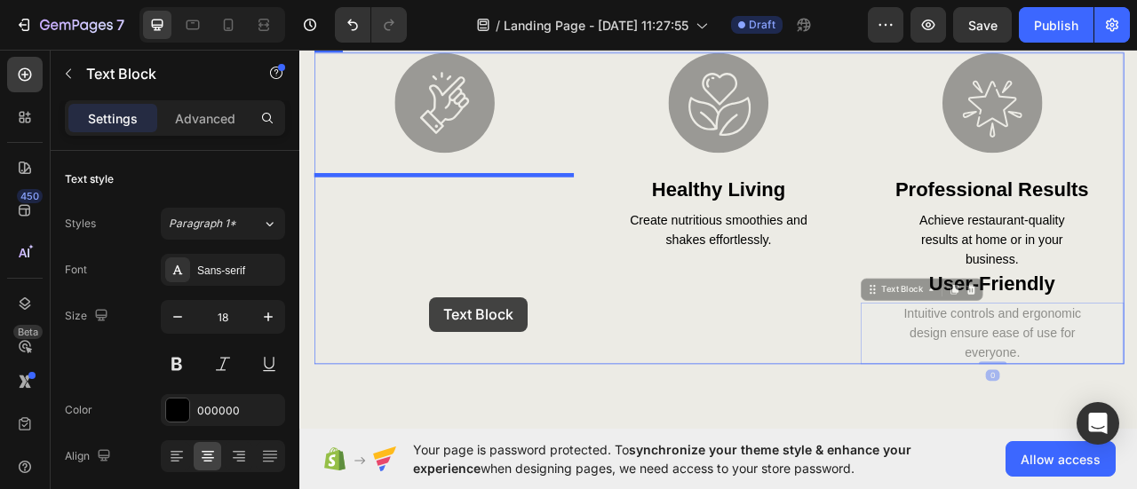
drag, startPoint x: 738, startPoint y: 387, endPoint x: 465, endPoint y: 366, distance: 274.4
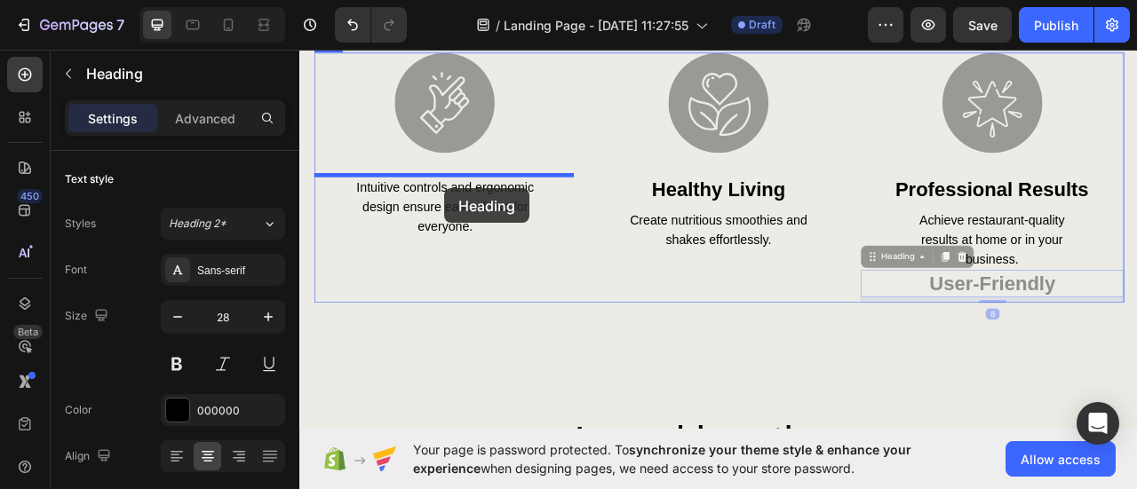
drag, startPoint x: 894, startPoint y: 326, endPoint x: 477, endPoint y: 222, distance: 429.3
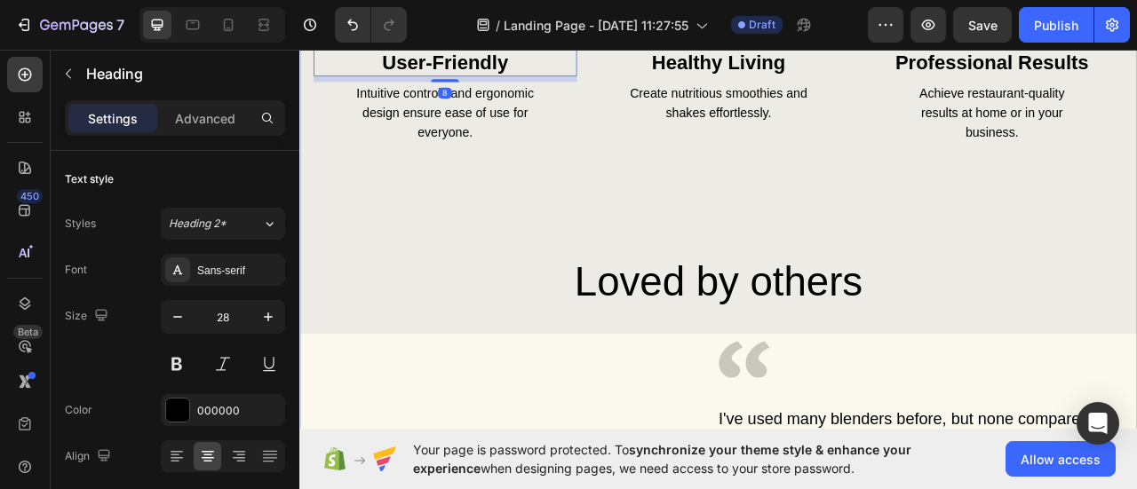
scroll to position [3197, 0]
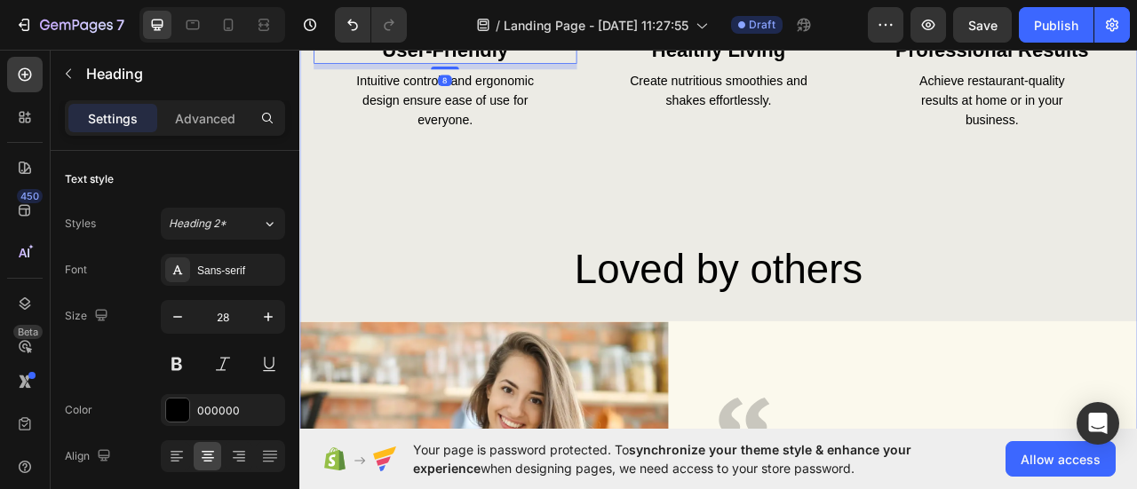
click at [1031, 234] on div "transform your kitchen experience Heading Image user-friendly Heading 8 Intuiti…" at bounding box center [832, 289] width 1066 height 1104
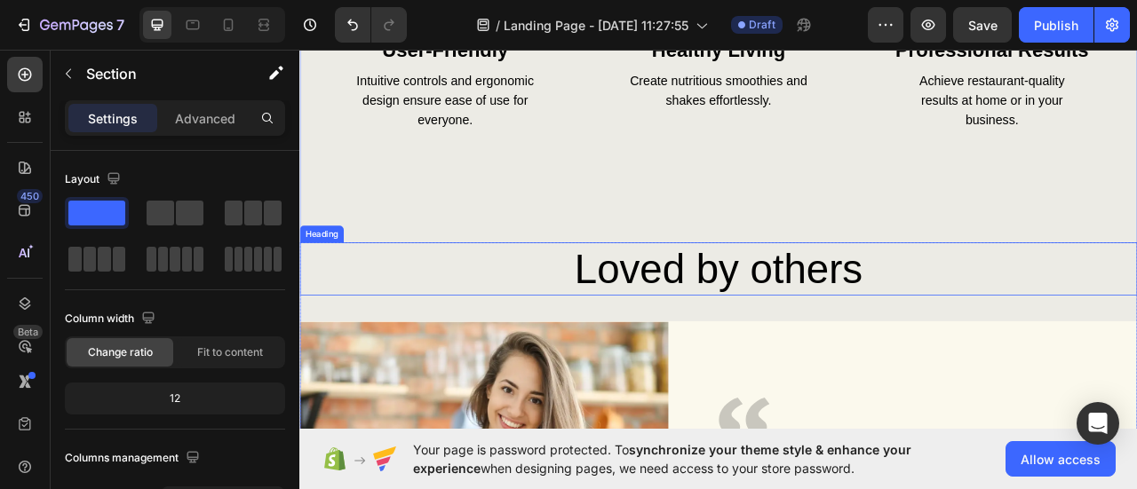
click at [1005, 313] on h2 "Loved by others" at bounding box center [832, 330] width 1030 height 68
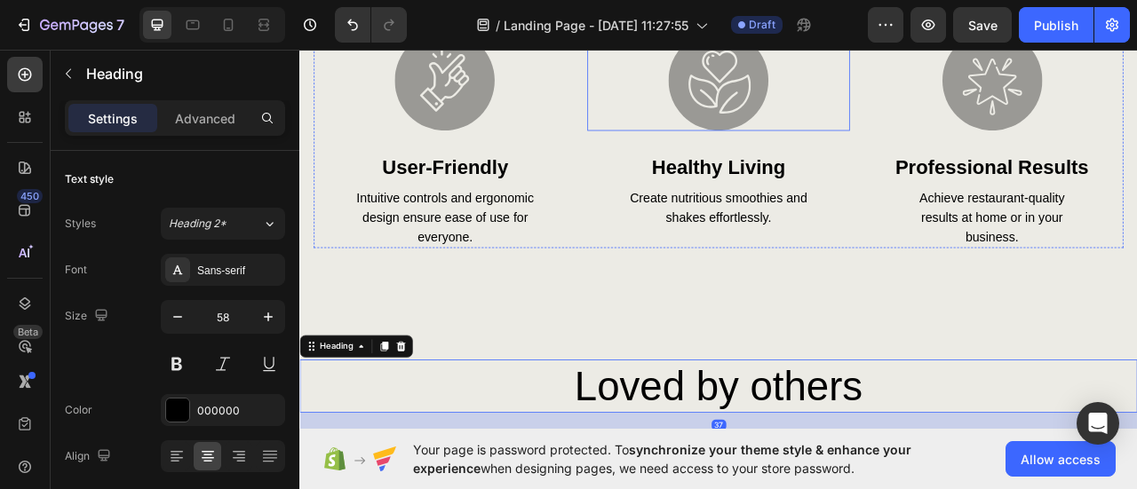
scroll to position [3109, 0]
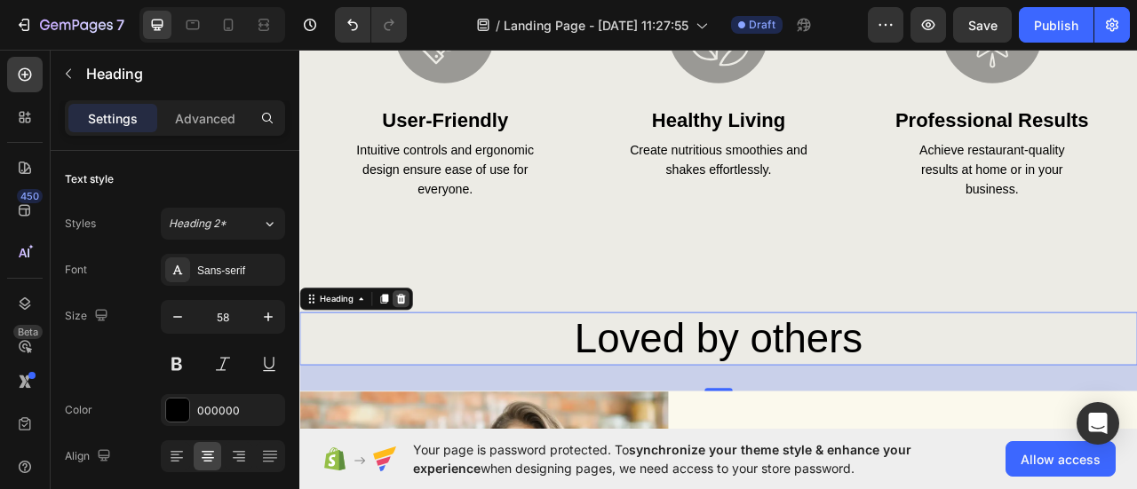
click at [431, 369] on icon at bounding box center [428, 368] width 14 height 14
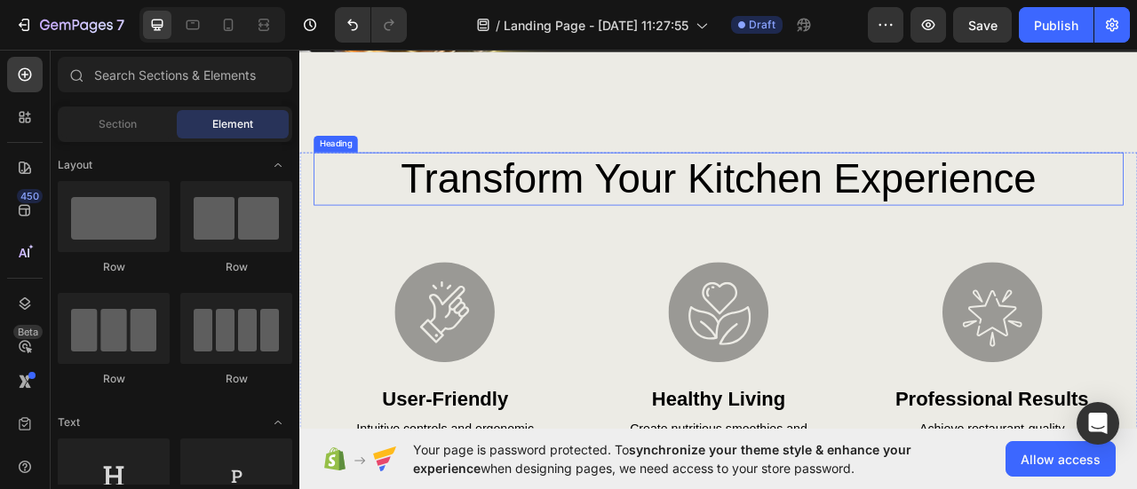
scroll to position [2576, 0]
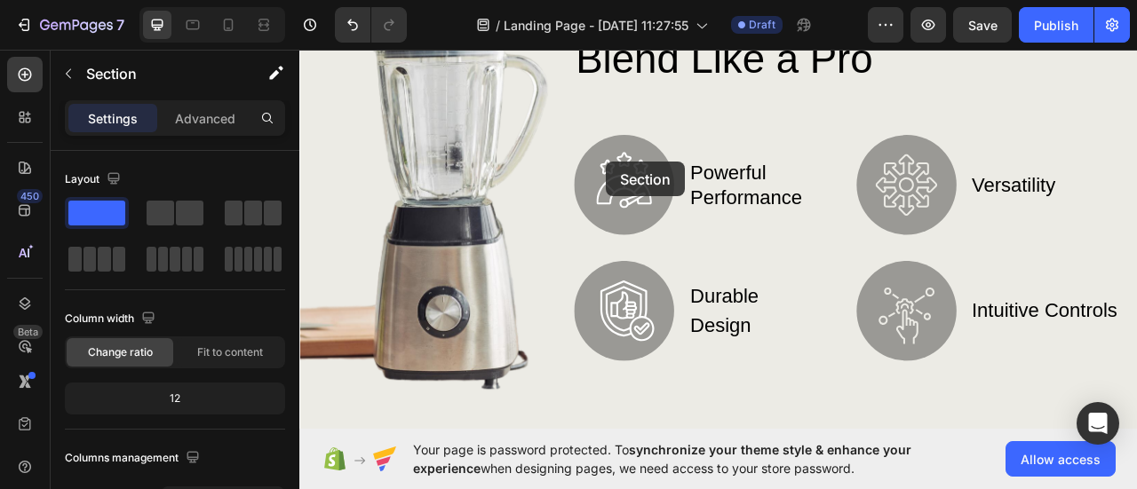
scroll to position [307, 0]
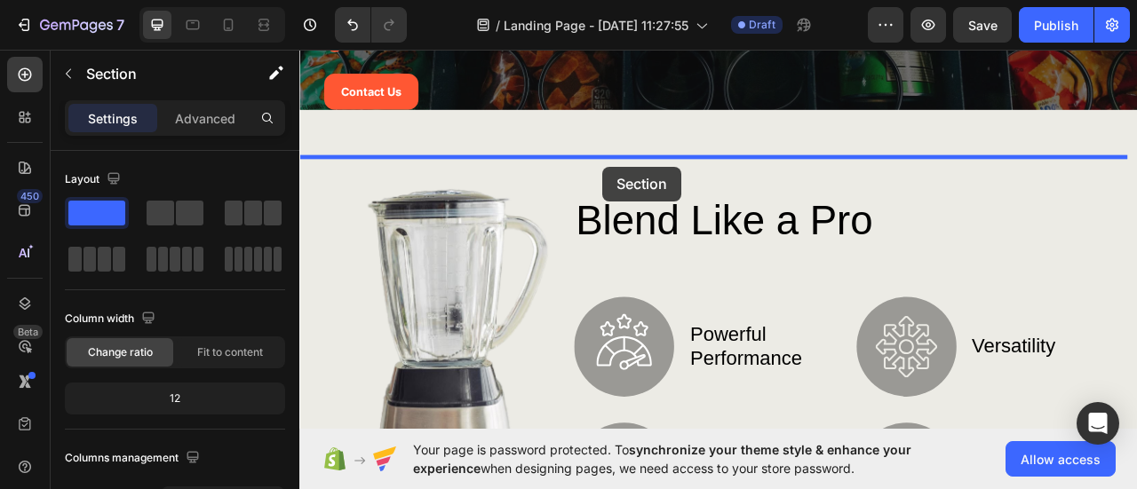
drag, startPoint x: 1011, startPoint y: 218, endPoint x: 690, endPoint y: 206, distance: 320.9
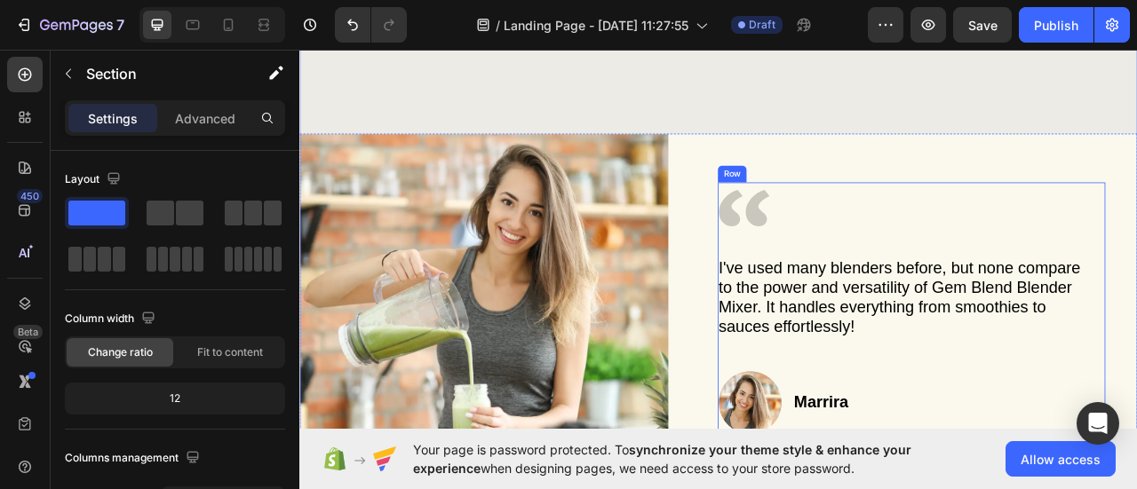
scroll to position [1018, 0]
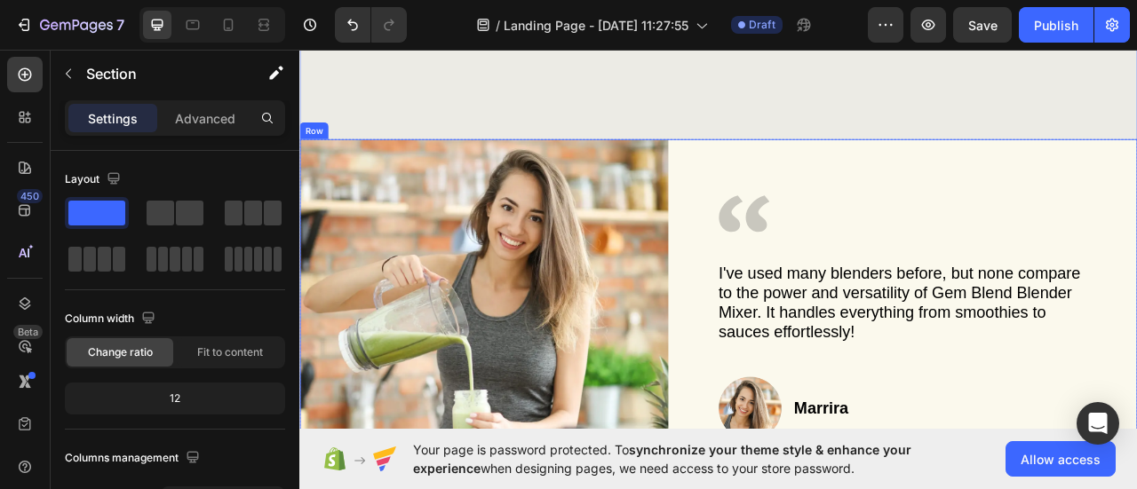
click at [1136, 202] on div "Icon I've used many blenders before, but none compare to the power and versatil…" at bounding box center [1098, 386] width 533 height 445
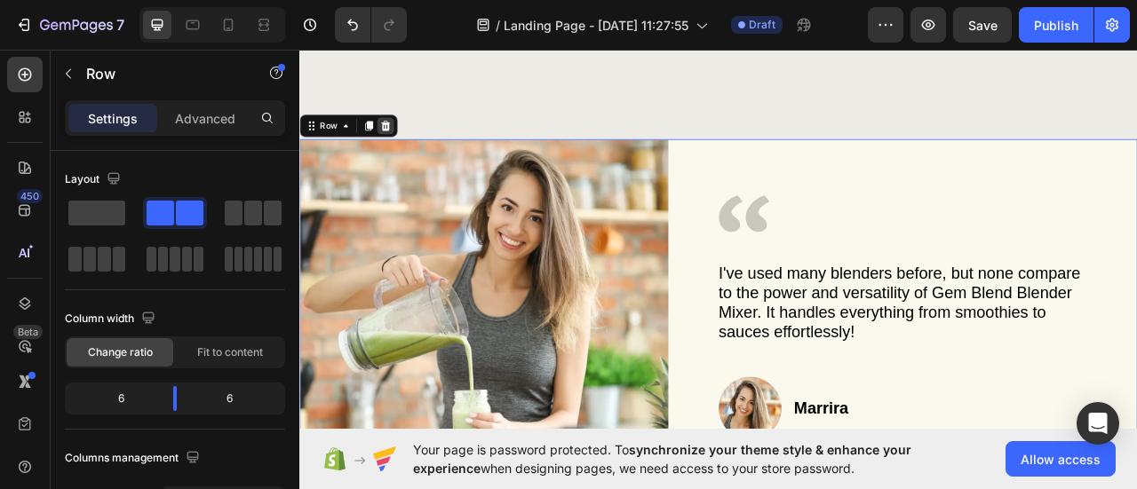
click at [406, 141] on icon at bounding box center [409, 147] width 12 height 12
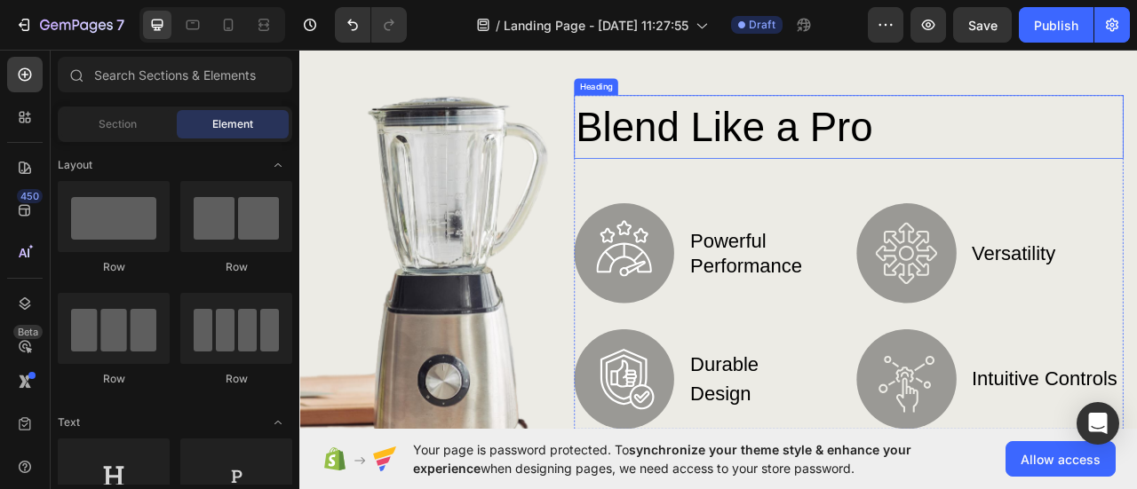
scroll to position [929, 0]
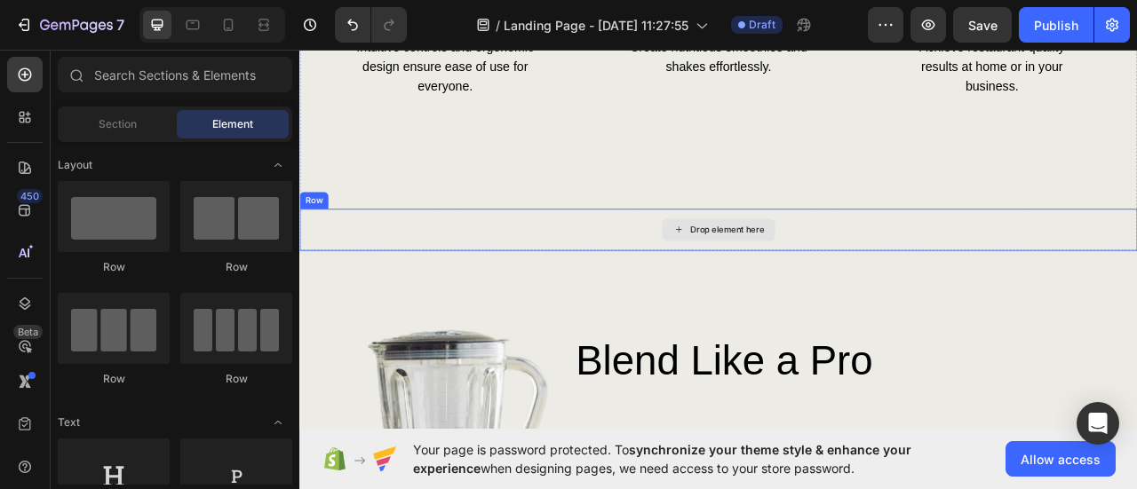
click at [647, 288] on div "Drop element here" at bounding box center [832, 279] width 1066 height 53
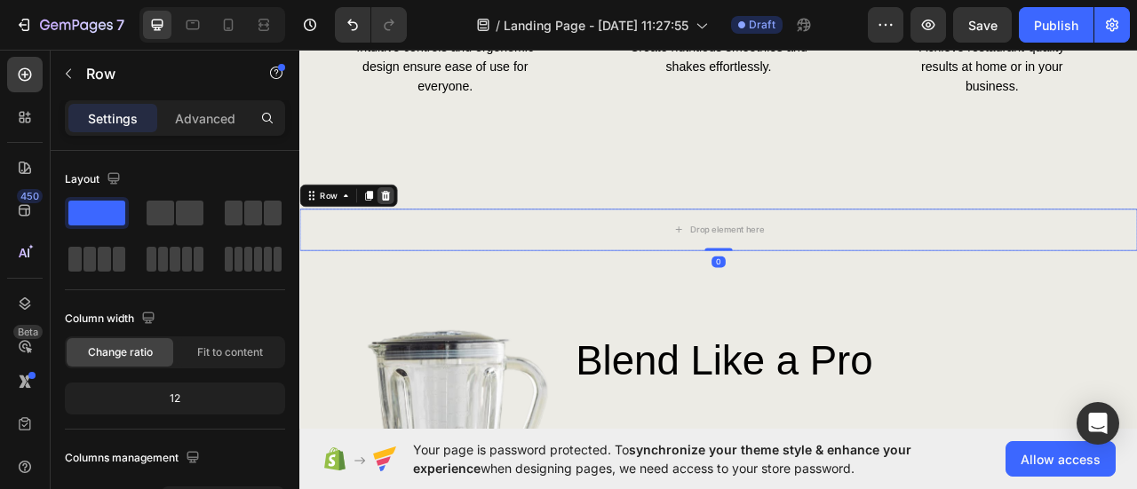
click at [409, 234] on icon at bounding box center [408, 236] width 14 height 14
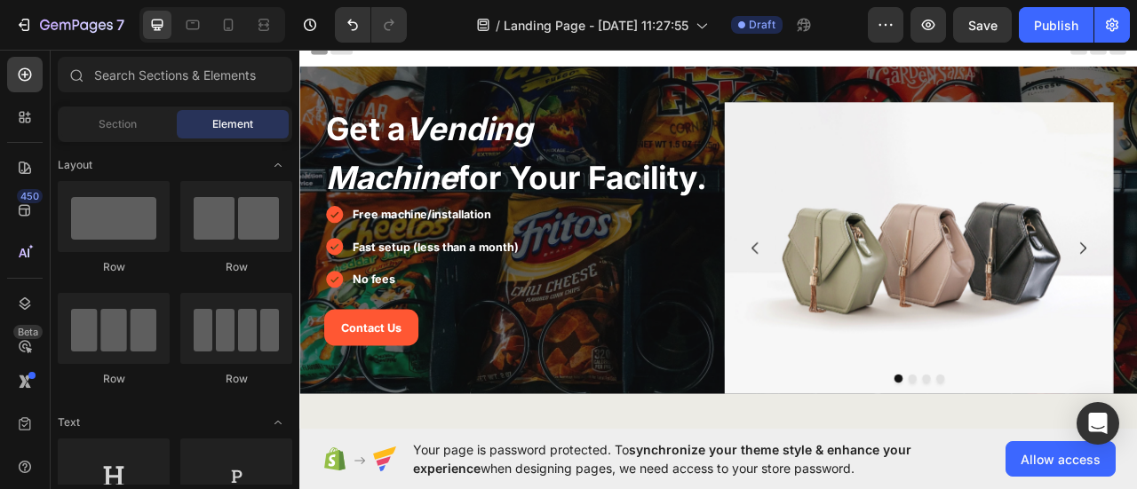
scroll to position [0, 0]
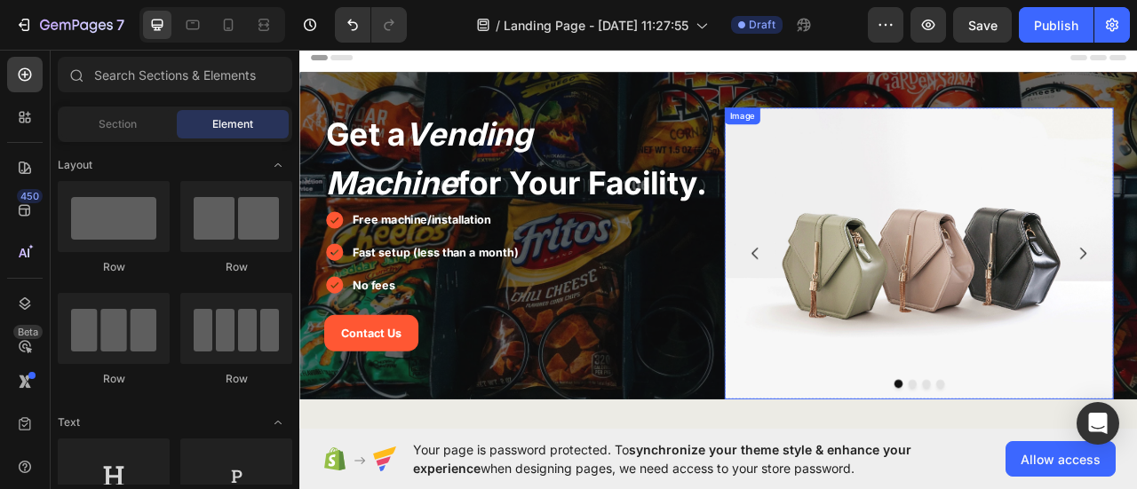
click at [1011, 343] on img at bounding box center [1086, 309] width 495 height 371
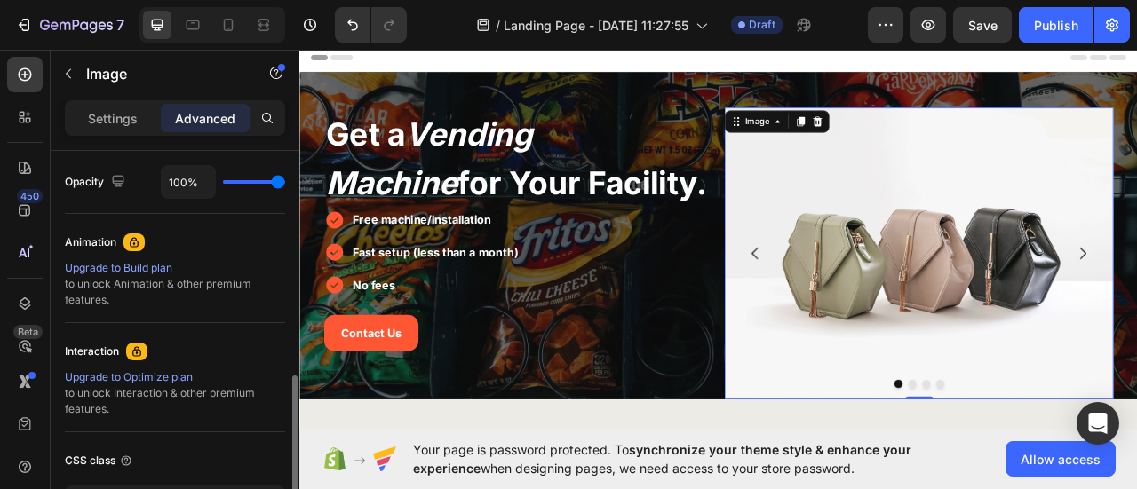
scroll to position [622, 0]
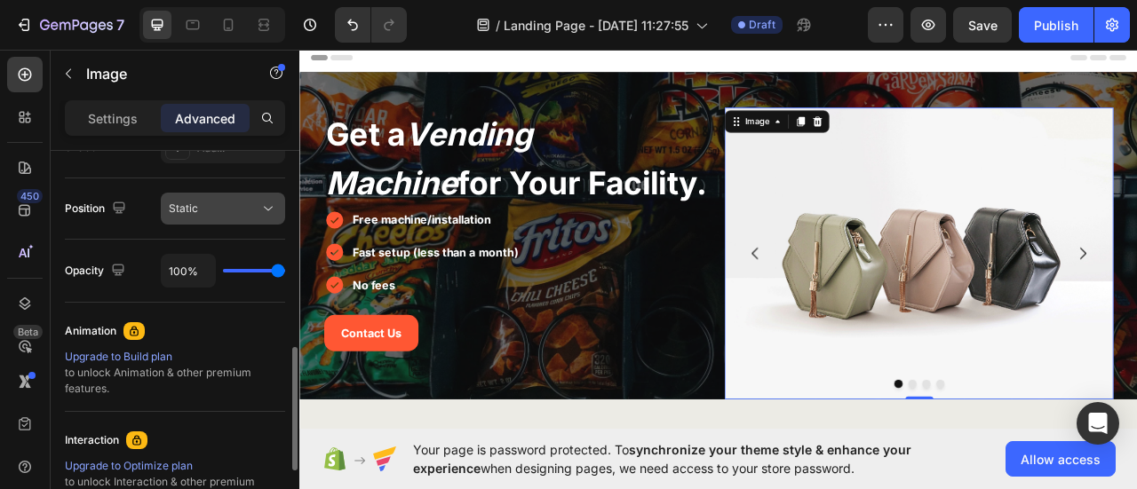
click at [196, 201] on span "Static" at bounding box center [183, 209] width 29 height 16
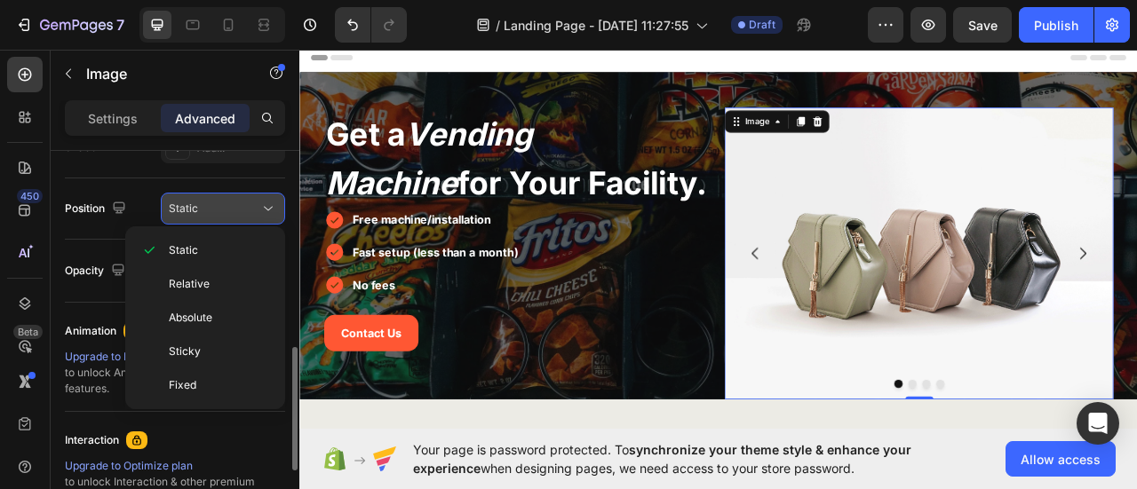
click at [192, 203] on span "Static" at bounding box center [183, 208] width 29 height 13
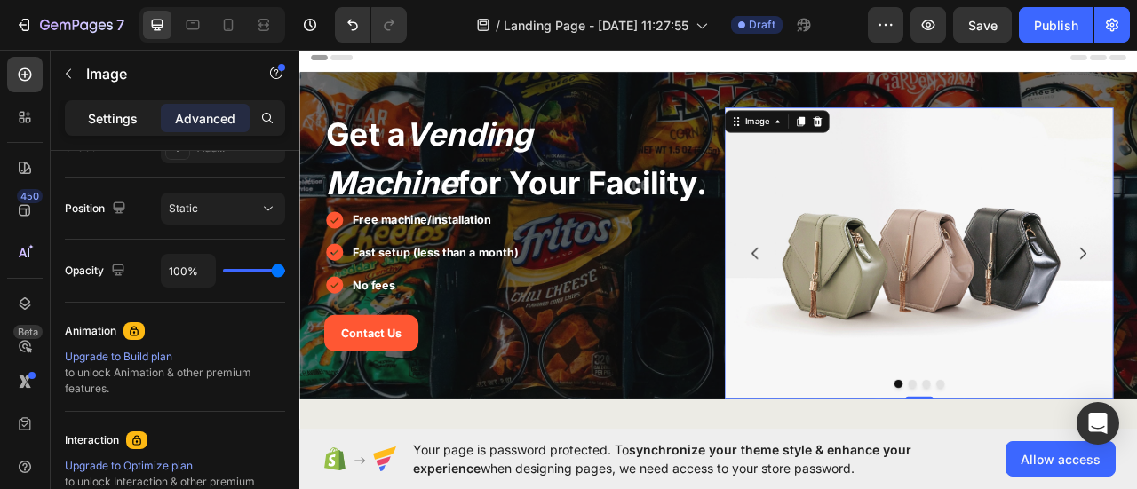
click at [110, 121] on p "Settings" at bounding box center [113, 118] width 50 height 19
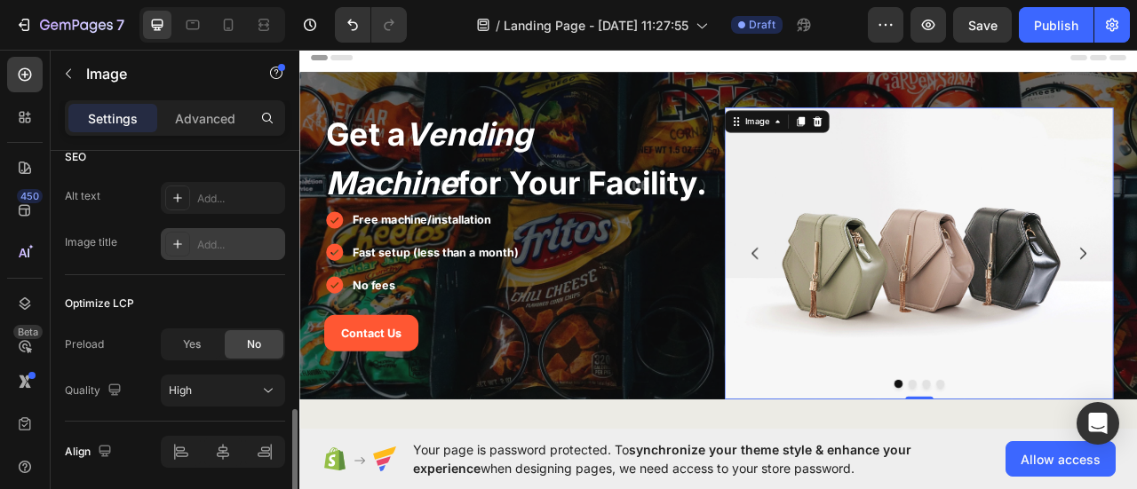
scroll to position [949, 0]
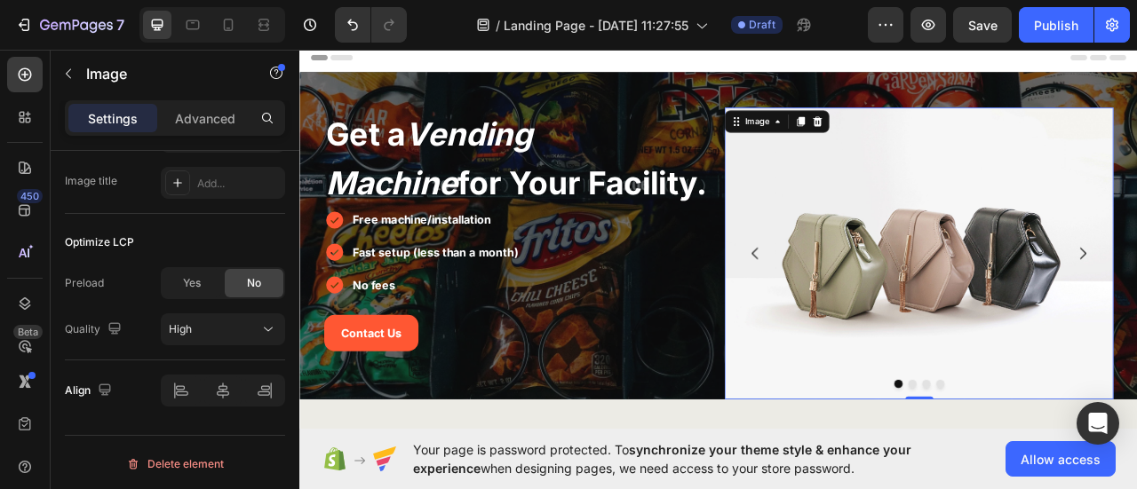
click at [933, 251] on img at bounding box center [1086, 309] width 495 height 371
click at [256, 338] on button "High" at bounding box center [223, 330] width 124 height 32
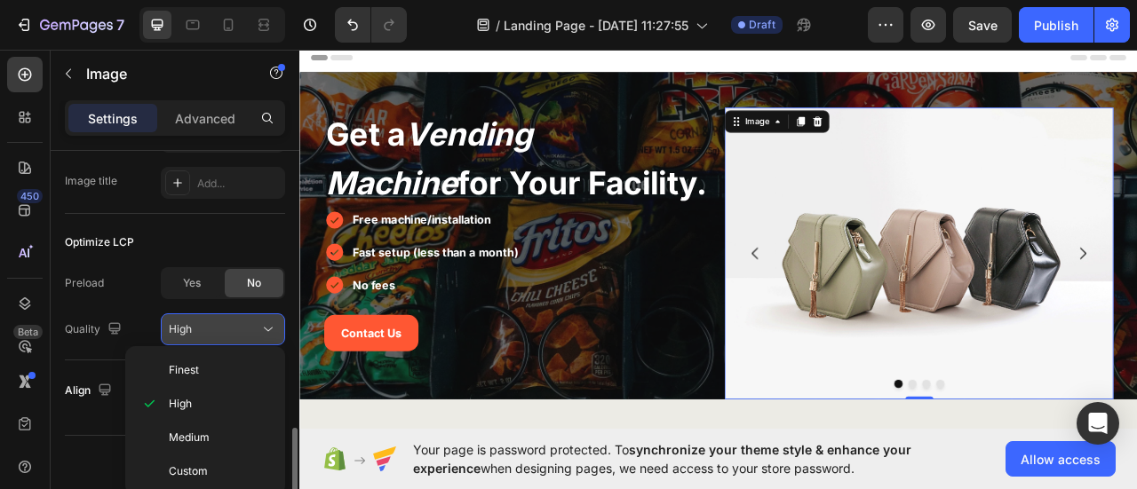
click at [257, 338] on button "High" at bounding box center [223, 330] width 124 height 32
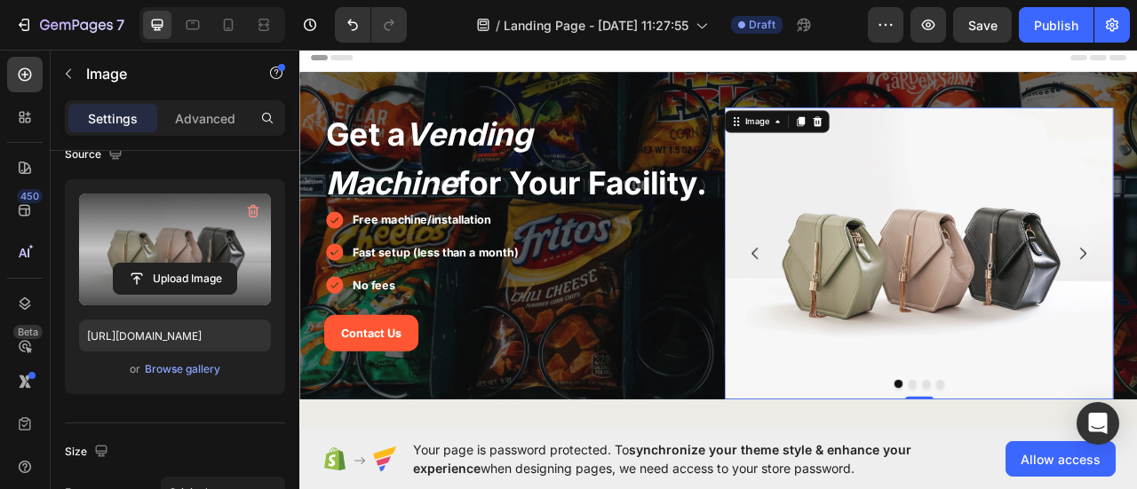
scroll to position [0, 0]
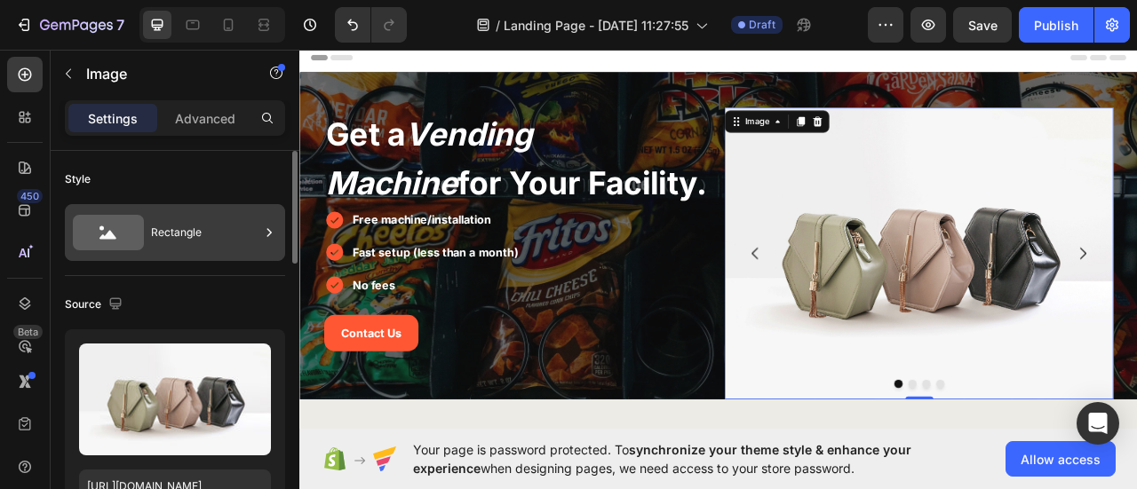
click at [128, 221] on icon at bounding box center [108, 233] width 71 height 36
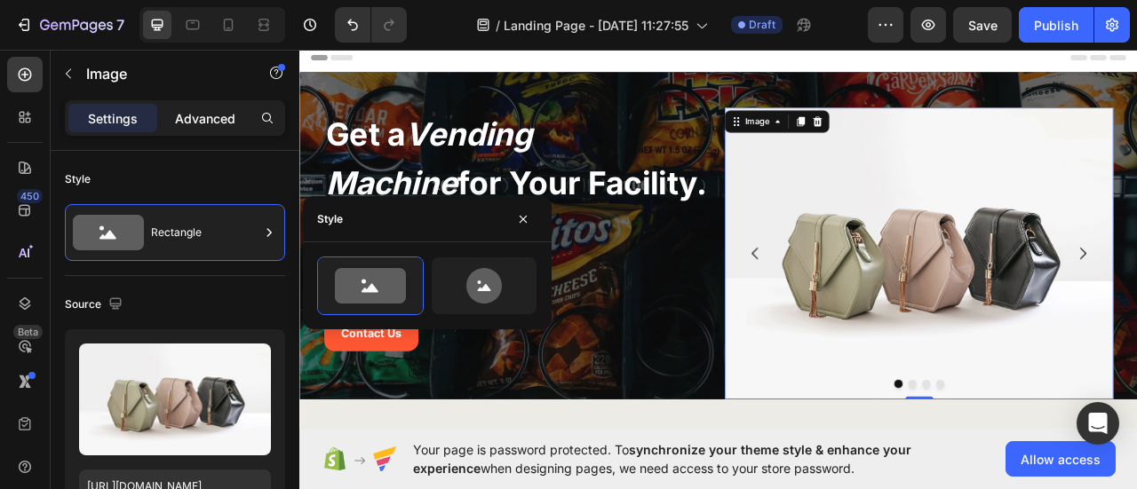
click at [192, 121] on p "Advanced" at bounding box center [205, 118] width 60 height 19
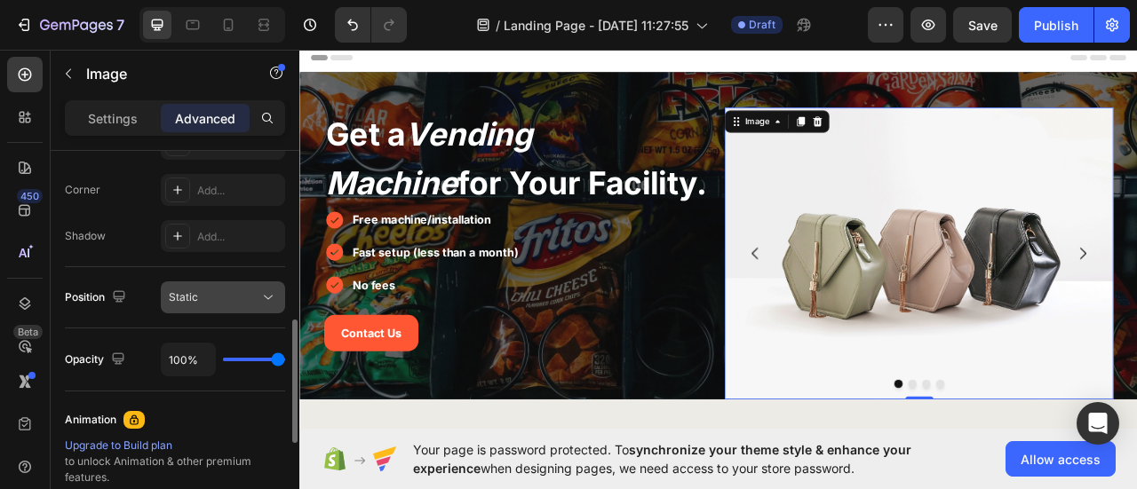
scroll to position [622, 0]
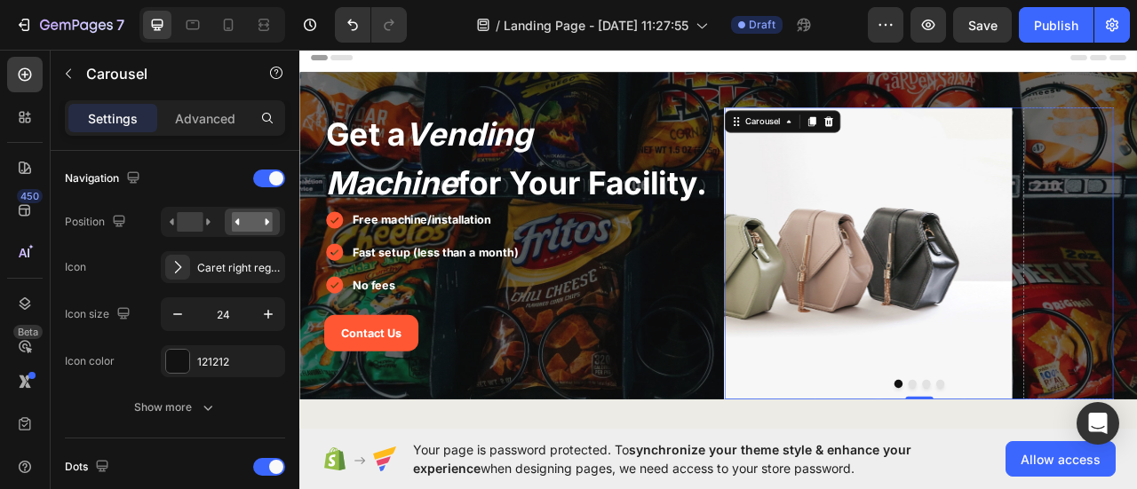
scroll to position [0, 0]
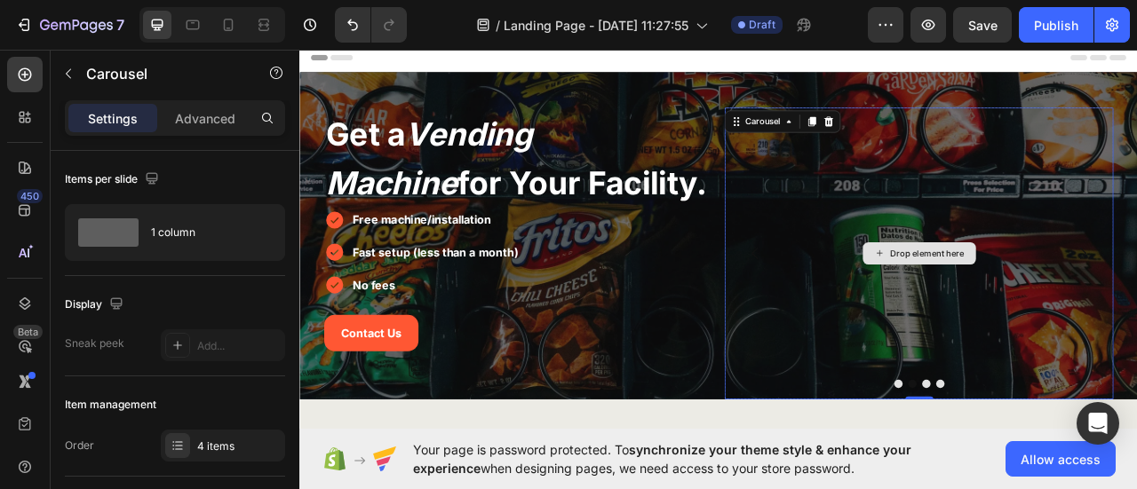
click at [1124, 314] on div "Drop element here" at bounding box center [1098, 310] width 94 height 14
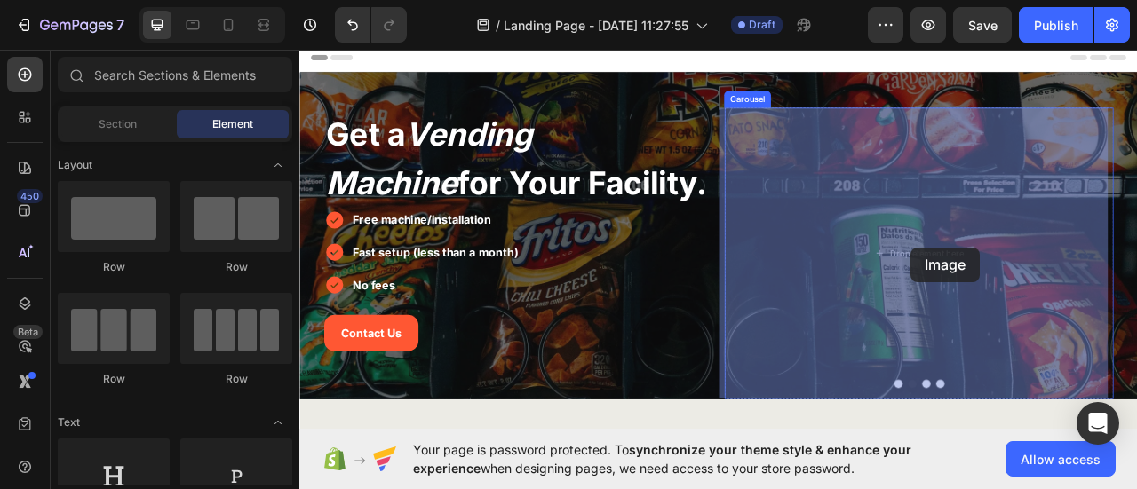
drag, startPoint x: 392, startPoint y: 481, endPoint x: 1076, endPoint y: 303, distance: 707.7
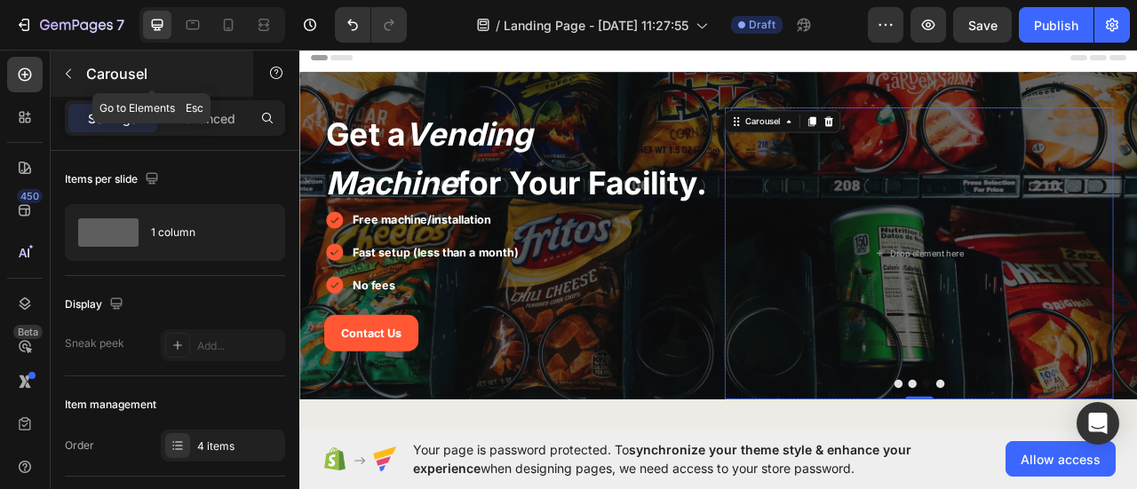
click at [77, 75] on button "button" at bounding box center [68, 74] width 28 height 28
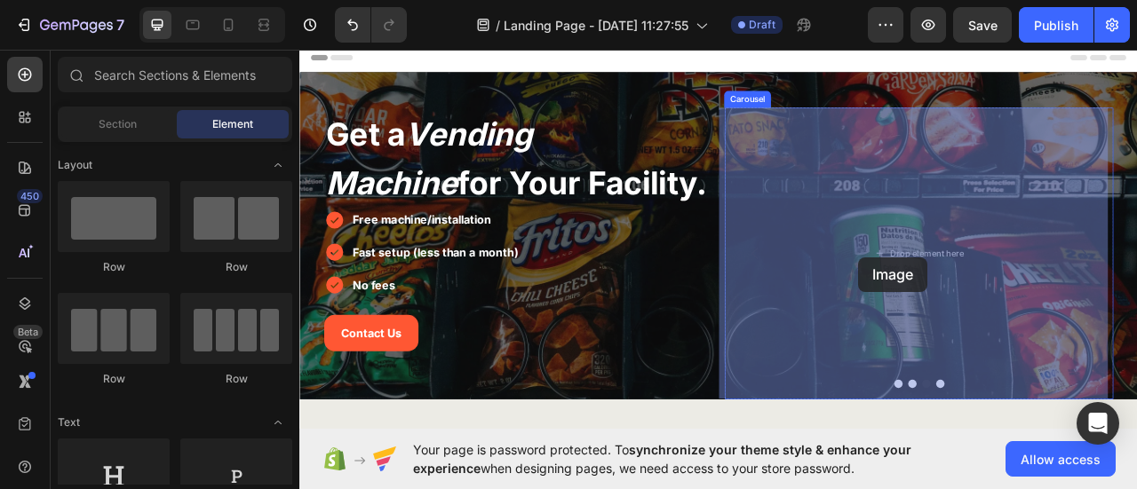
drag, startPoint x: 406, startPoint y: 456, endPoint x: 1016, endPoint y: 314, distance: 626.5
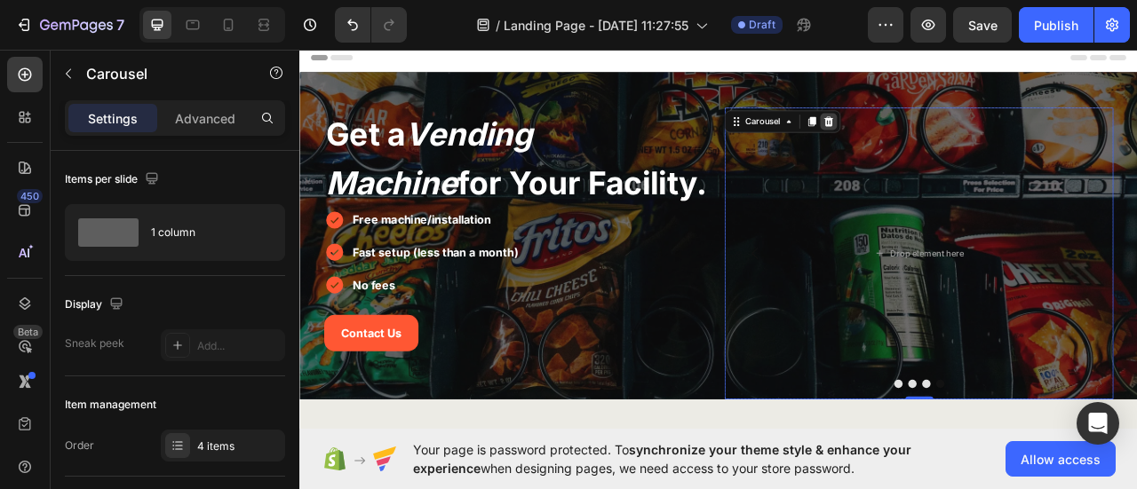
click at [967, 139] on icon at bounding box center [972, 142] width 12 height 12
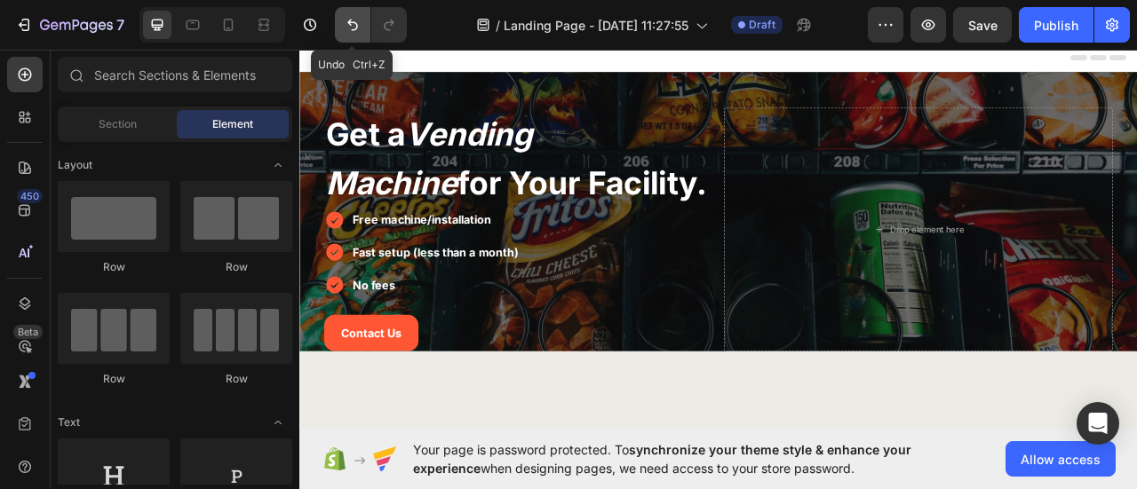
click at [342, 22] on button "Undo/Redo" at bounding box center [353, 25] width 36 height 36
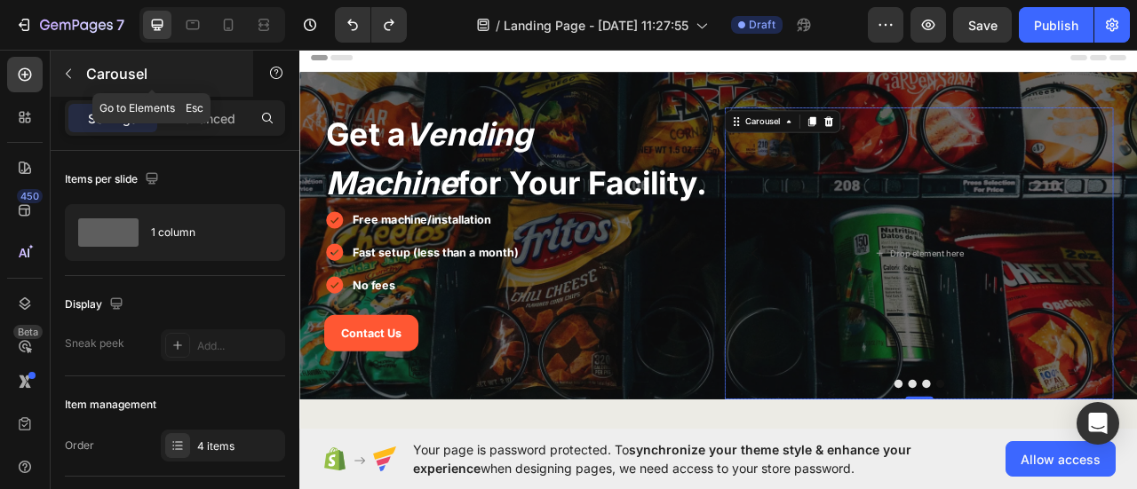
click at [91, 65] on p "Carousel" at bounding box center [161, 73] width 151 height 21
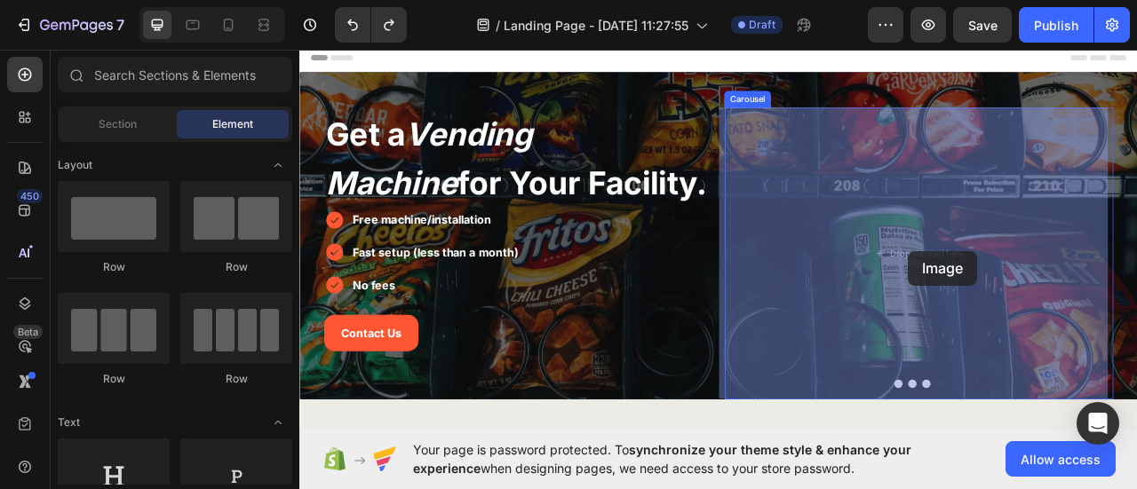
drag, startPoint x: 416, startPoint y: 430, endPoint x: 1074, endPoint y: 307, distance: 669.5
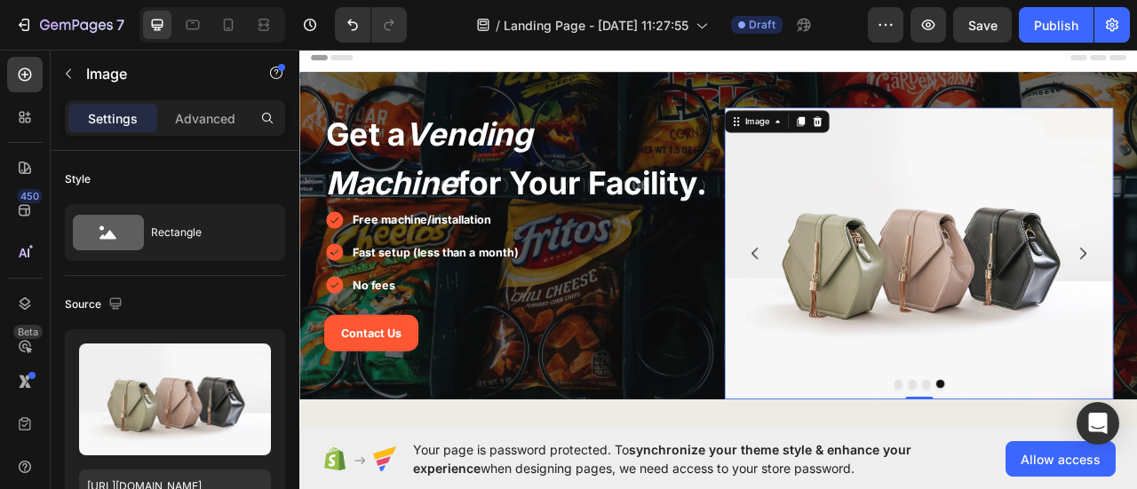
scroll to position [89, 0]
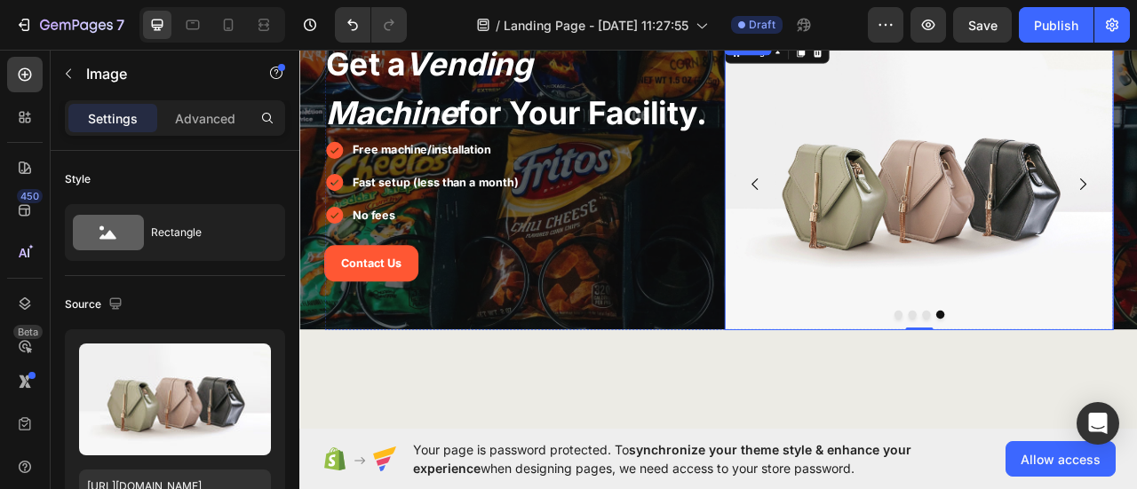
click at [881, 218] on icon "Carousel Back Arrow" at bounding box center [878, 221] width 21 height 21
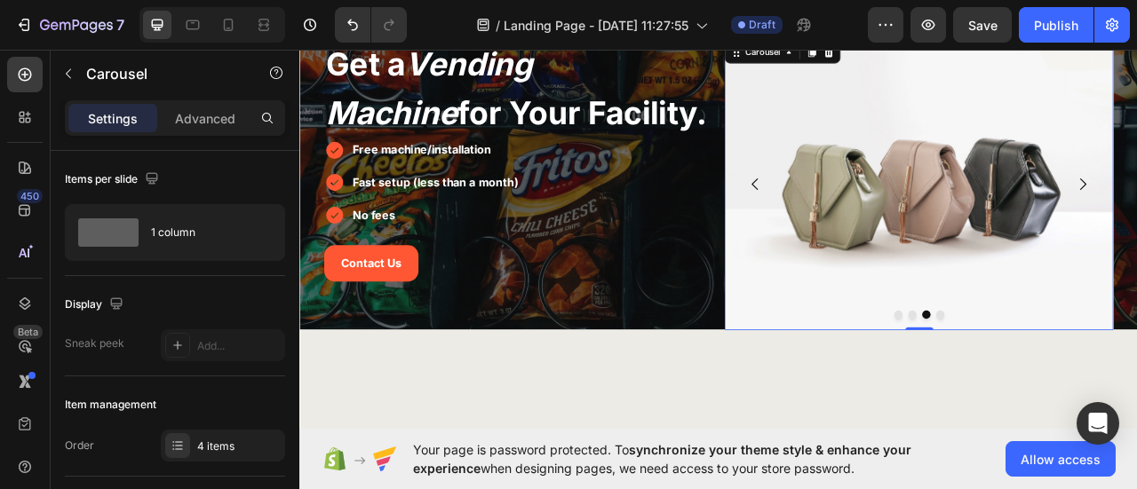
click at [872, 218] on icon "Carousel Back Arrow" at bounding box center [878, 221] width 21 height 21
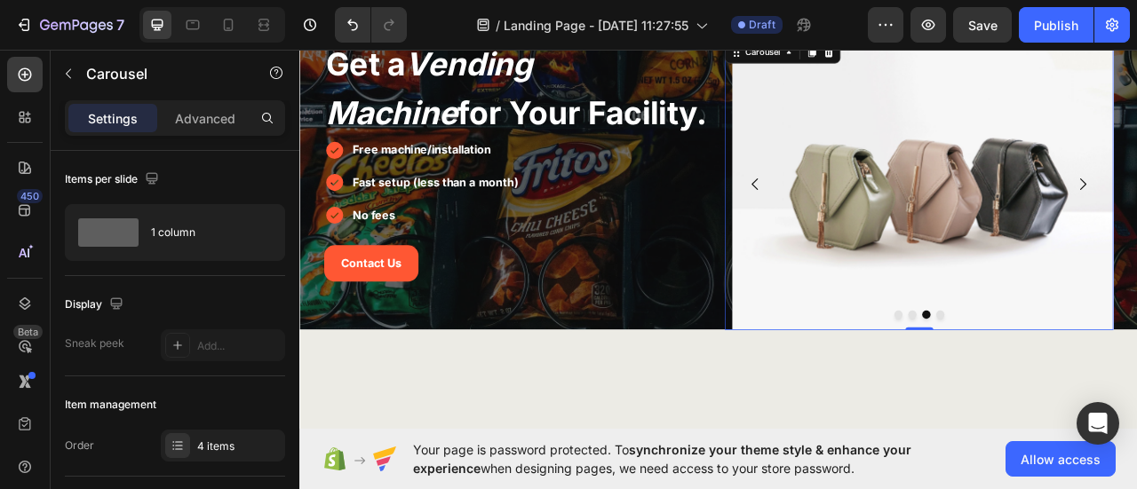
click at [872, 218] on icon "Carousel Back Arrow" at bounding box center [878, 221] width 21 height 21
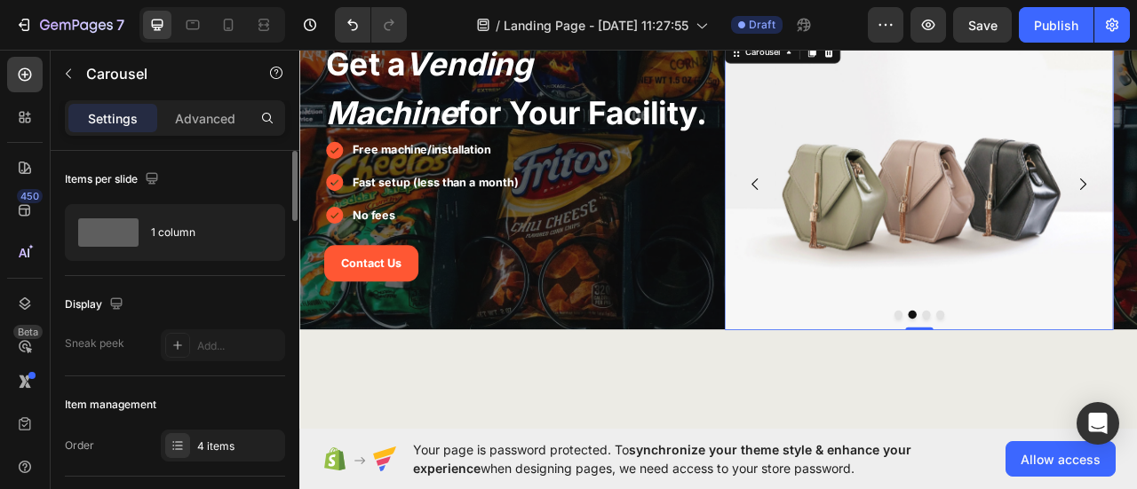
scroll to position [178, 0]
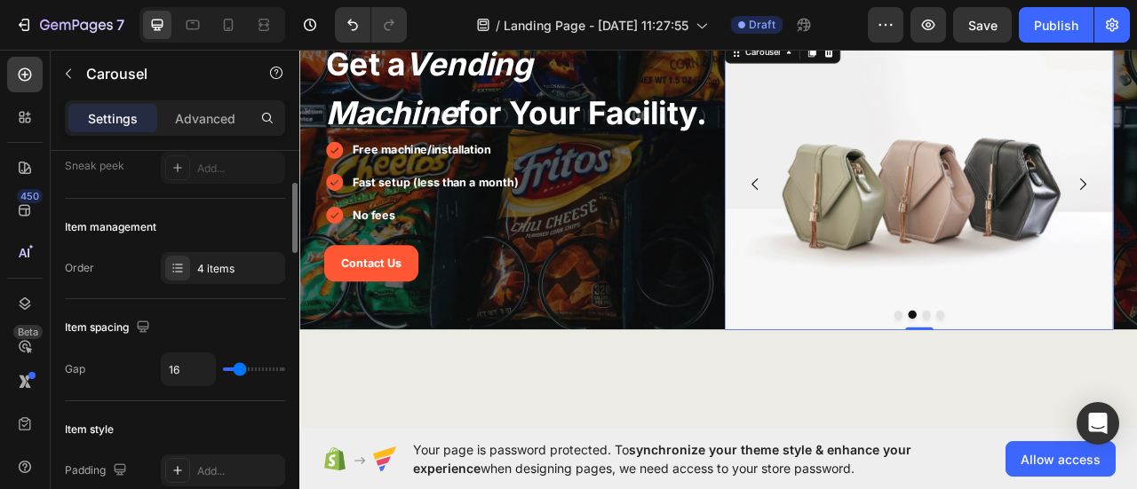
type input "0"
type input "15"
type input "31"
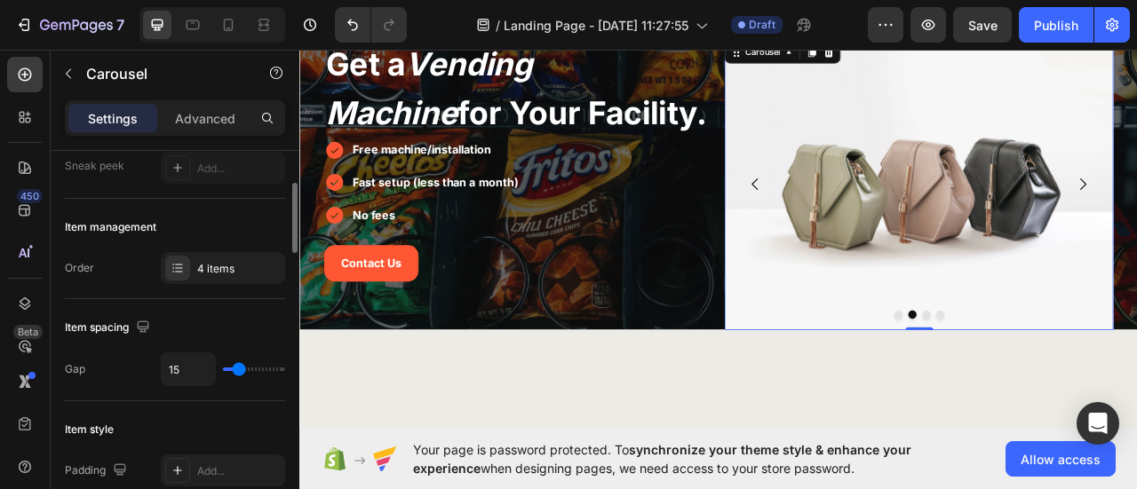
type input "31"
type input "80"
type input "72"
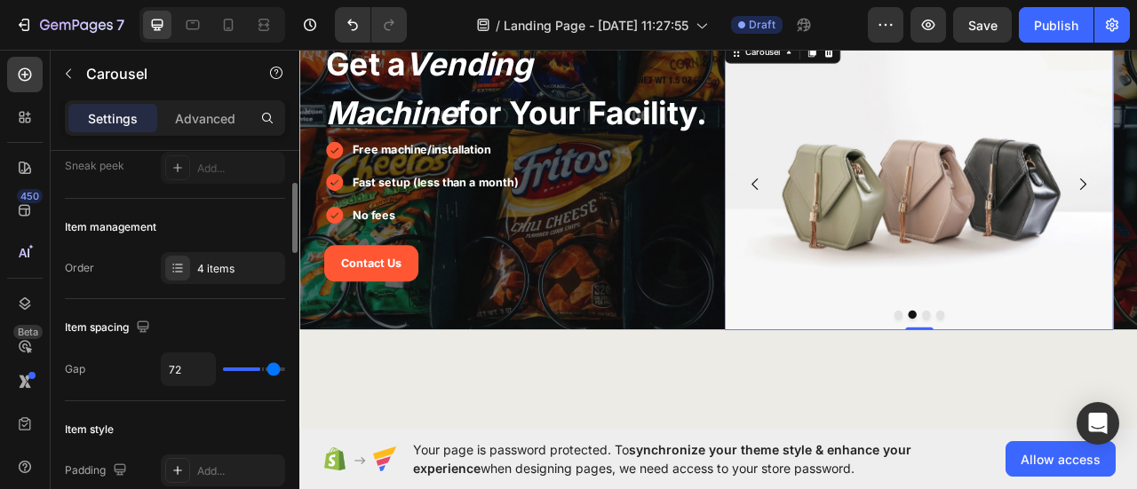
type input "44"
type input "33"
type input "31"
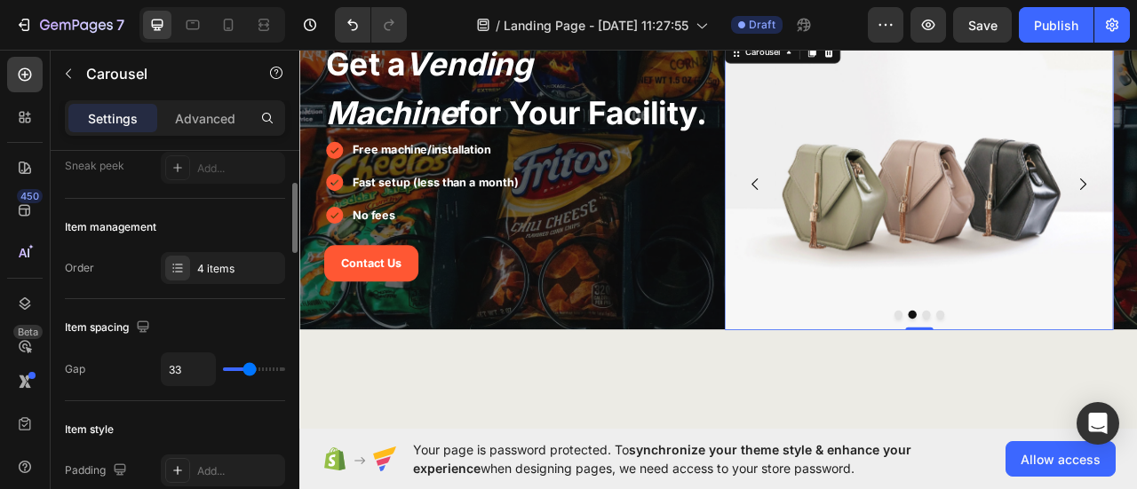
type input "31"
type input "23"
type input "21"
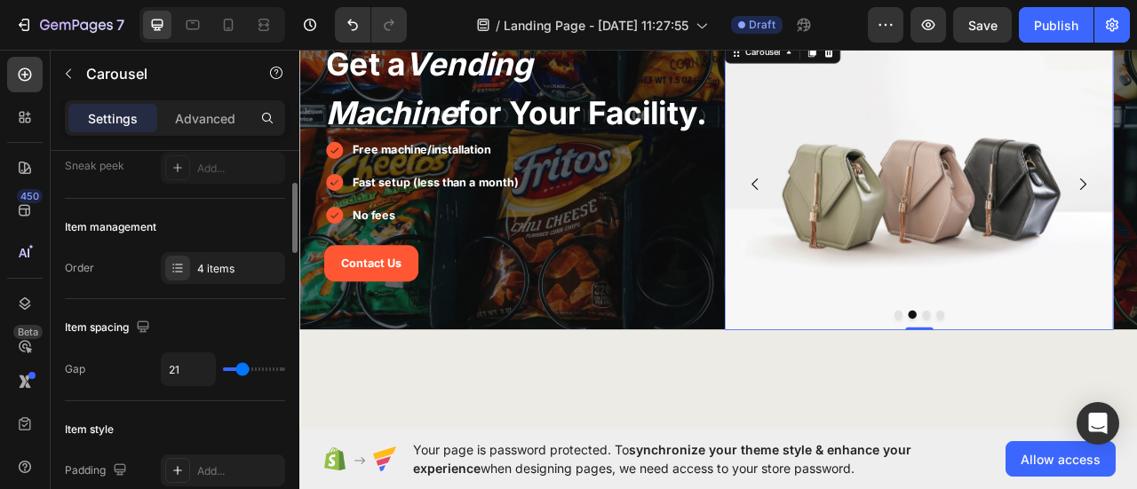
type input "18"
type input "17"
type input "16"
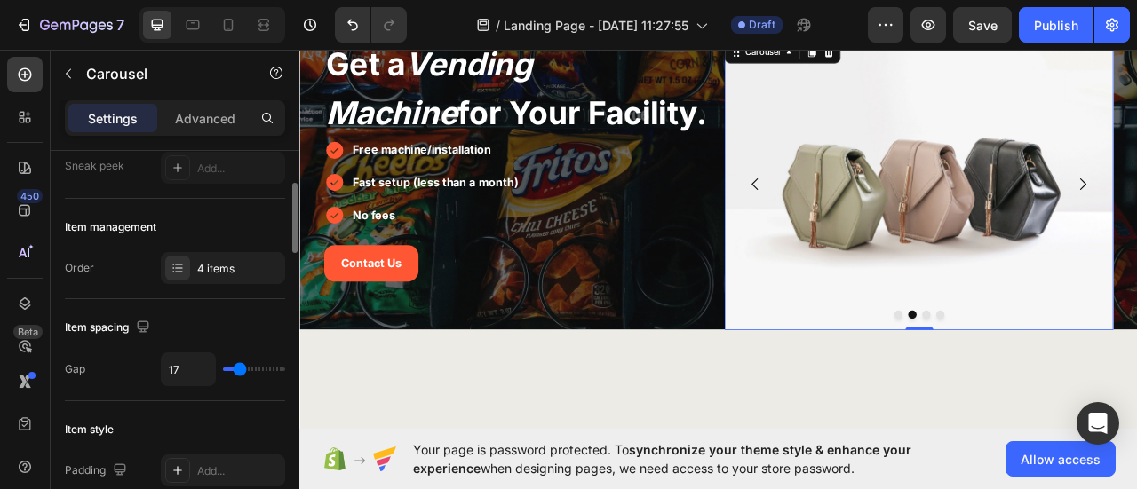
type input "16"
click at [240, 369] on input "range" at bounding box center [254, 370] width 62 height 4
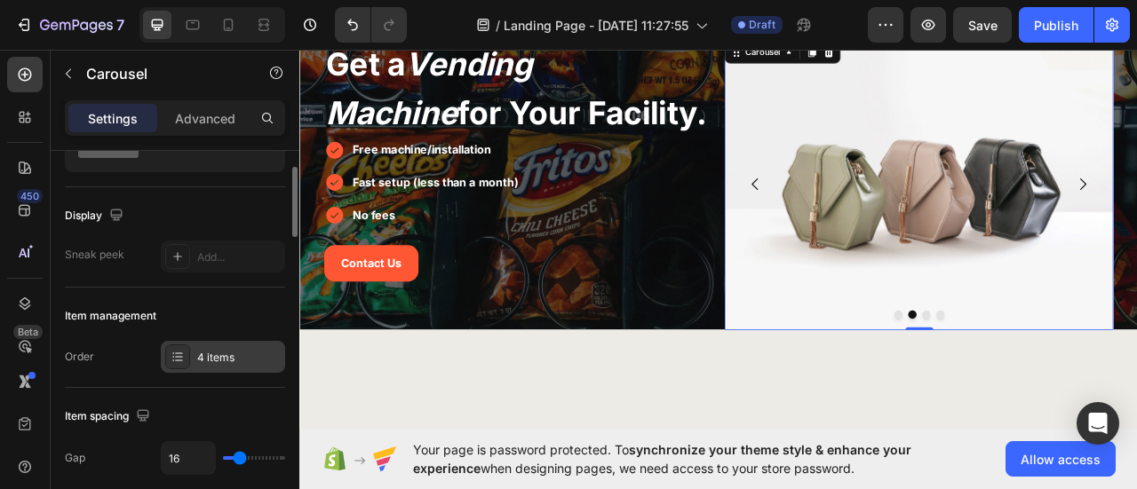
click at [222, 358] on div "4 items" at bounding box center [238, 358] width 83 height 16
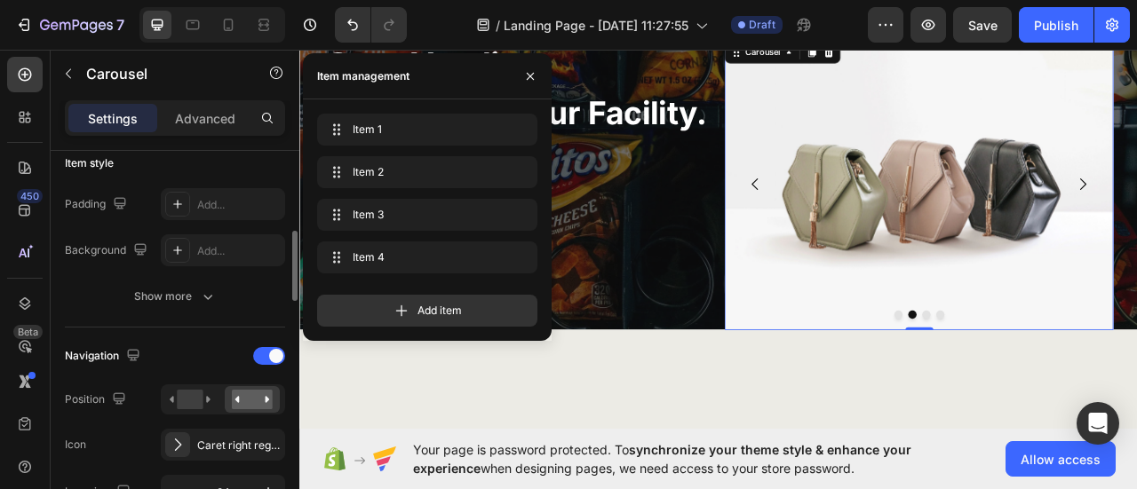
scroll to position [533, 0]
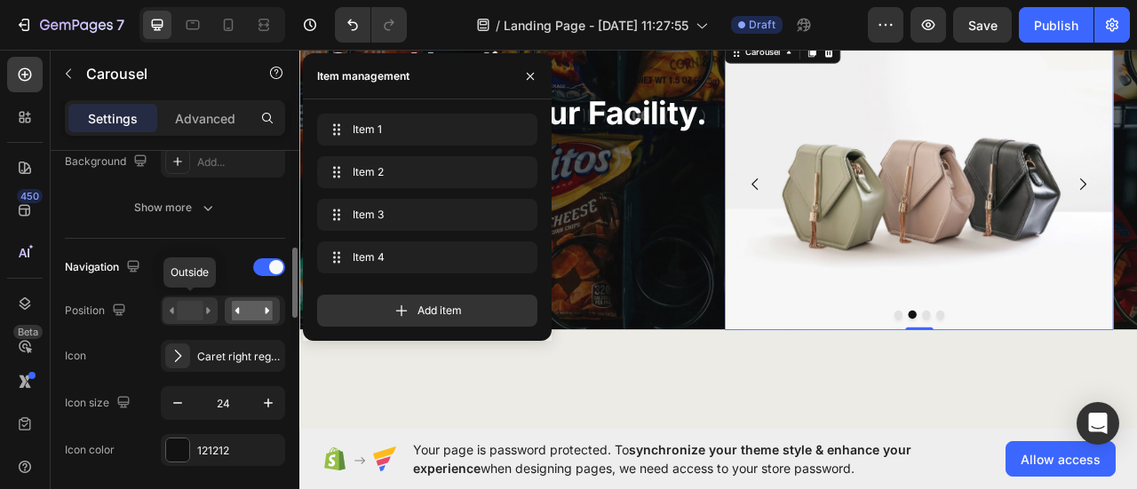
click at [200, 313] on rect at bounding box center [190, 311] width 26 height 20
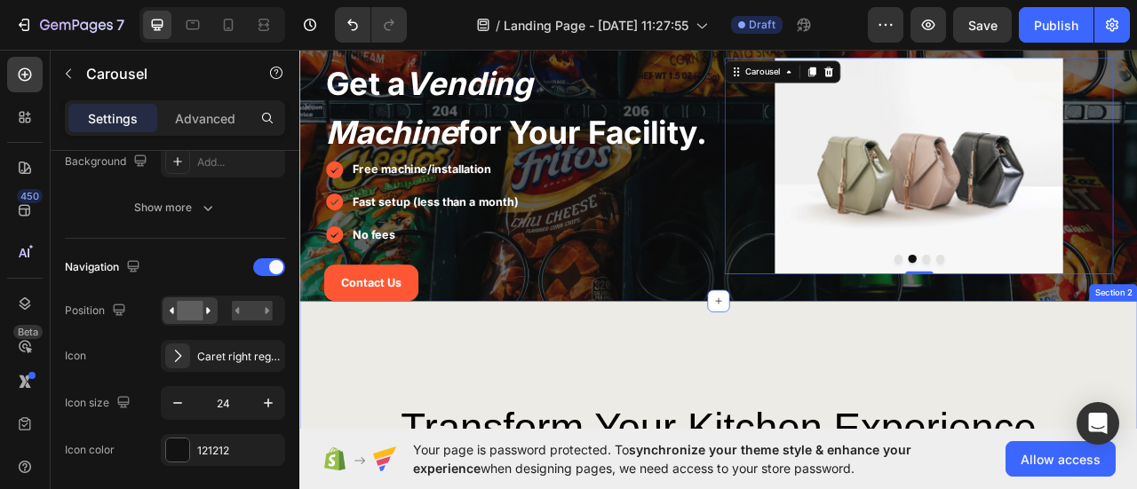
scroll to position [0, 0]
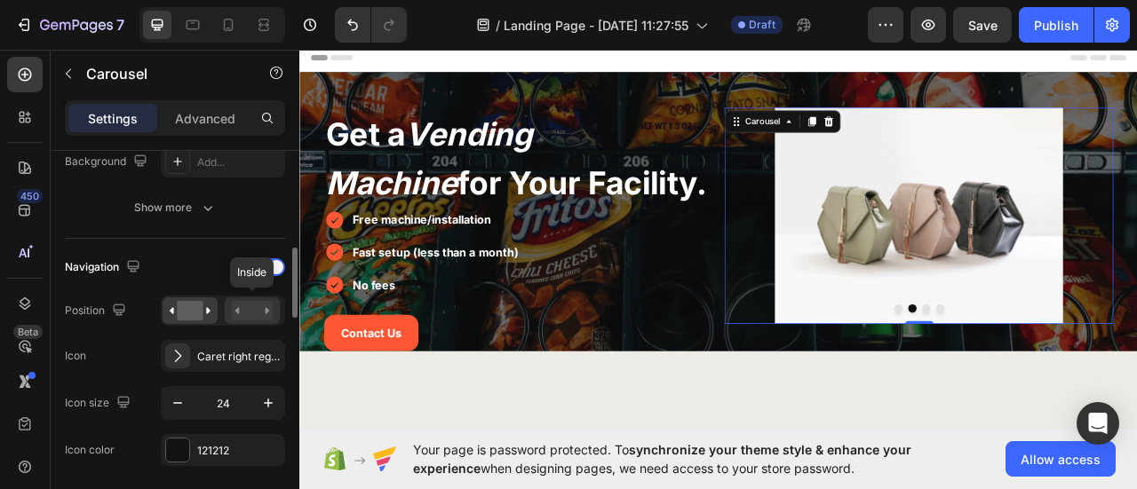
click at [258, 311] on rect at bounding box center [252, 311] width 41 height 20
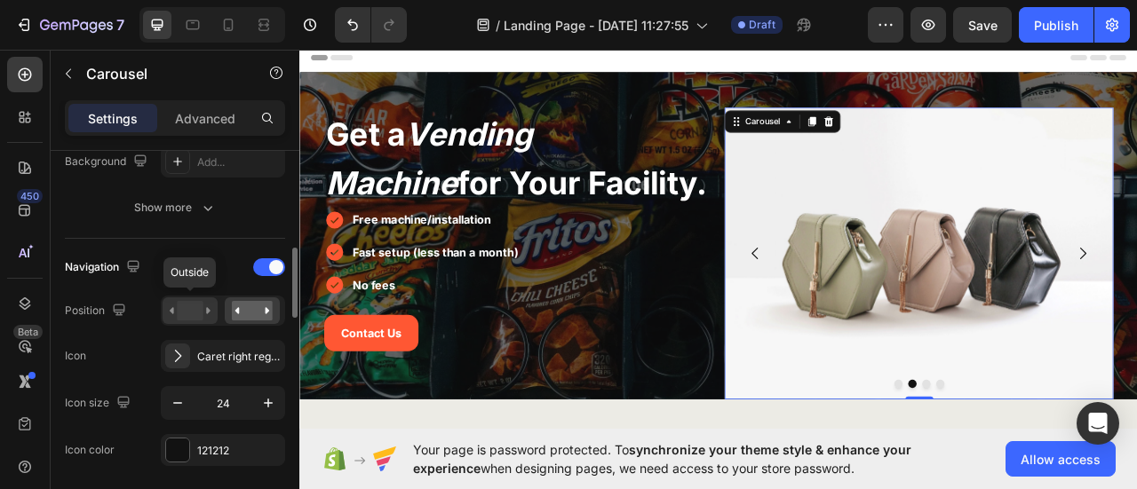
click at [195, 306] on rect at bounding box center [190, 311] width 26 height 20
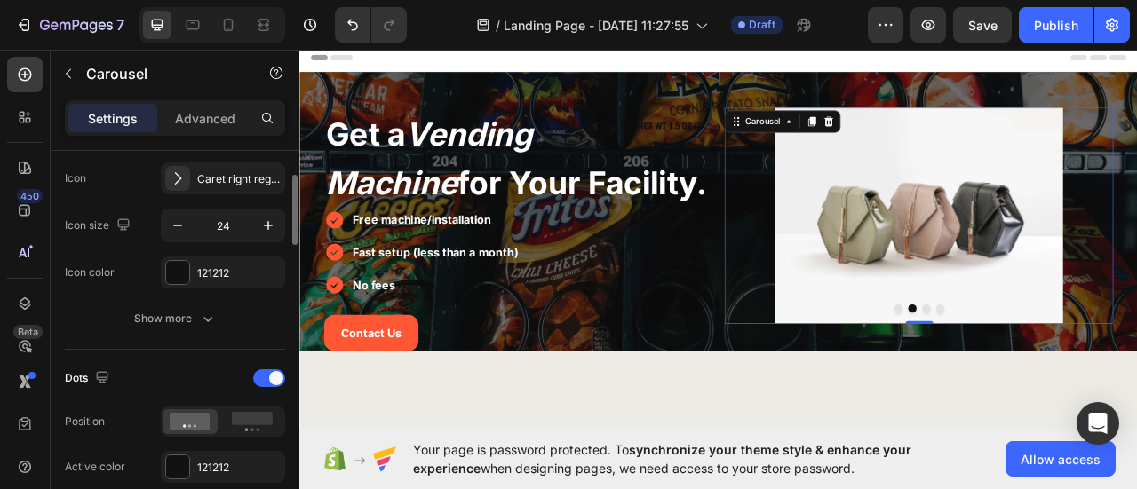
scroll to position [622, 0]
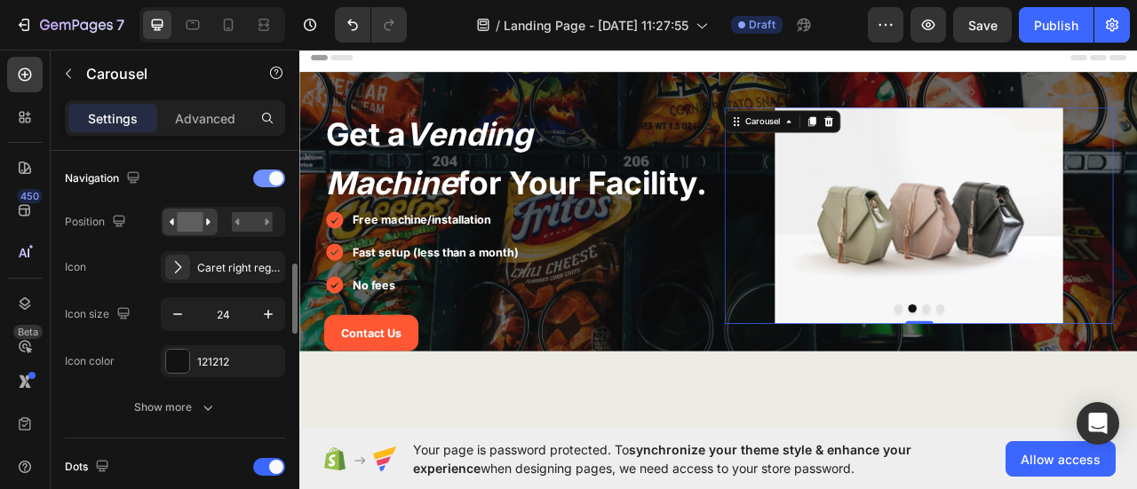
click at [274, 179] on span at bounding box center [276, 178] width 14 height 14
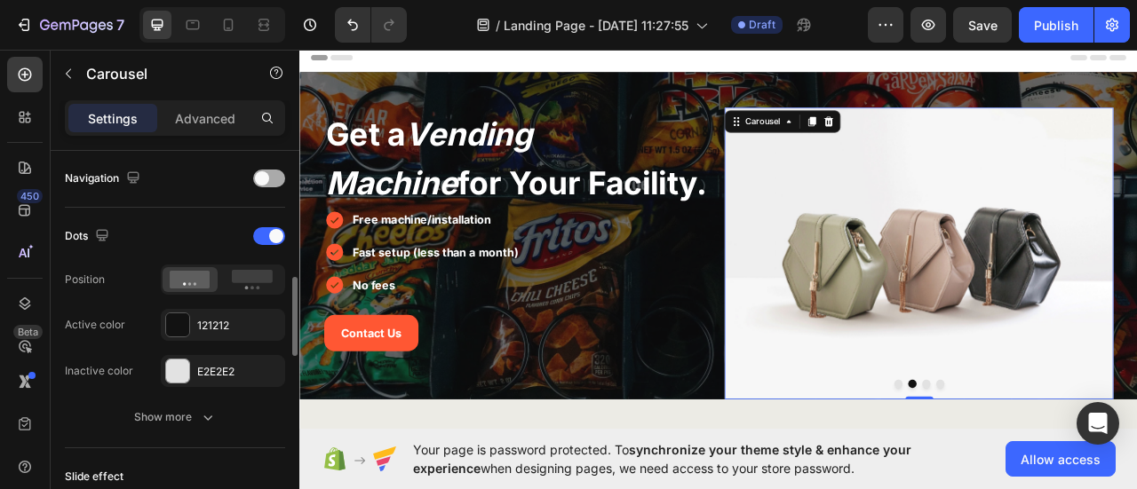
click at [274, 179] on div at bounding box center [269, 179] width 32 height 18
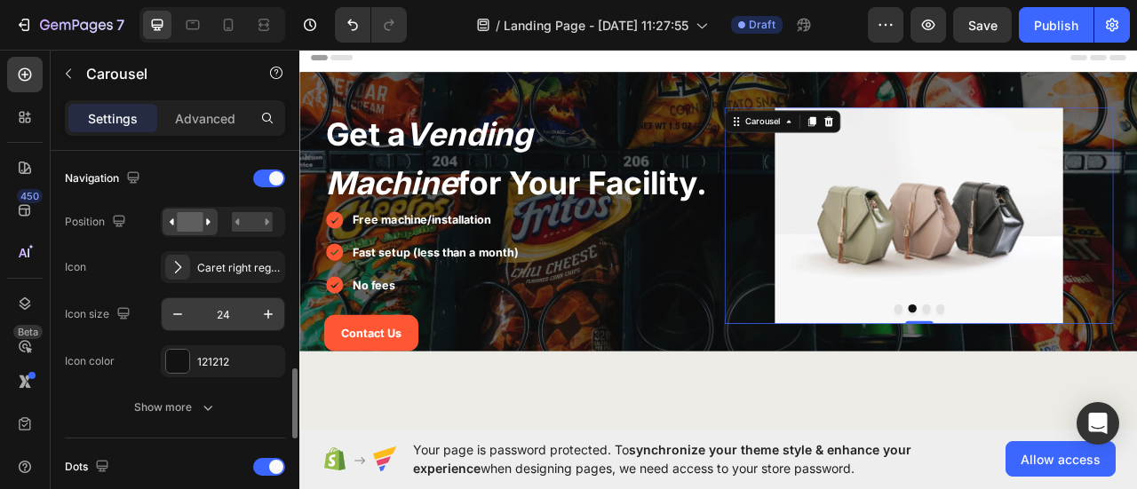
scroll to position [711, 0]
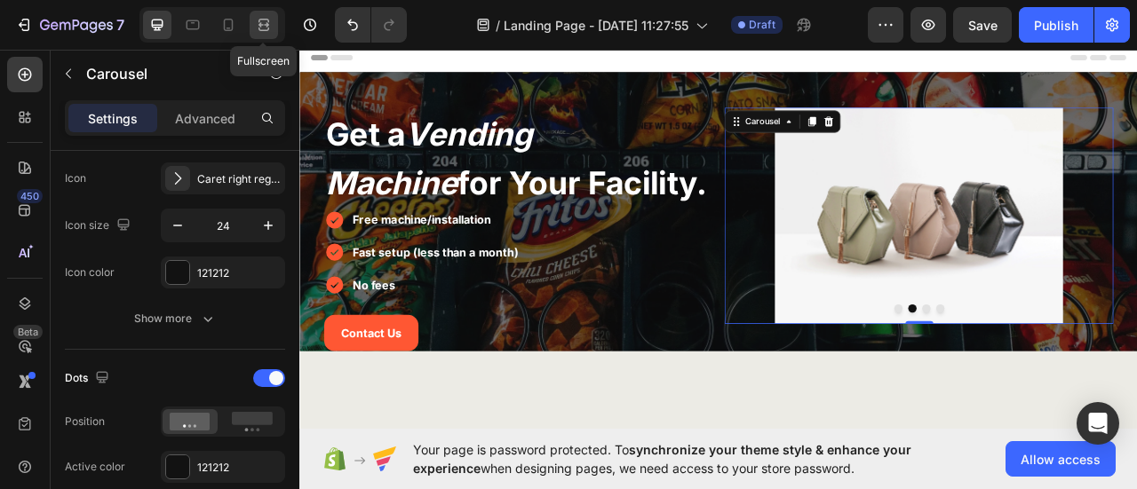
click at [250, 26] on div at bounding box center [264, 25] width 28 height 28
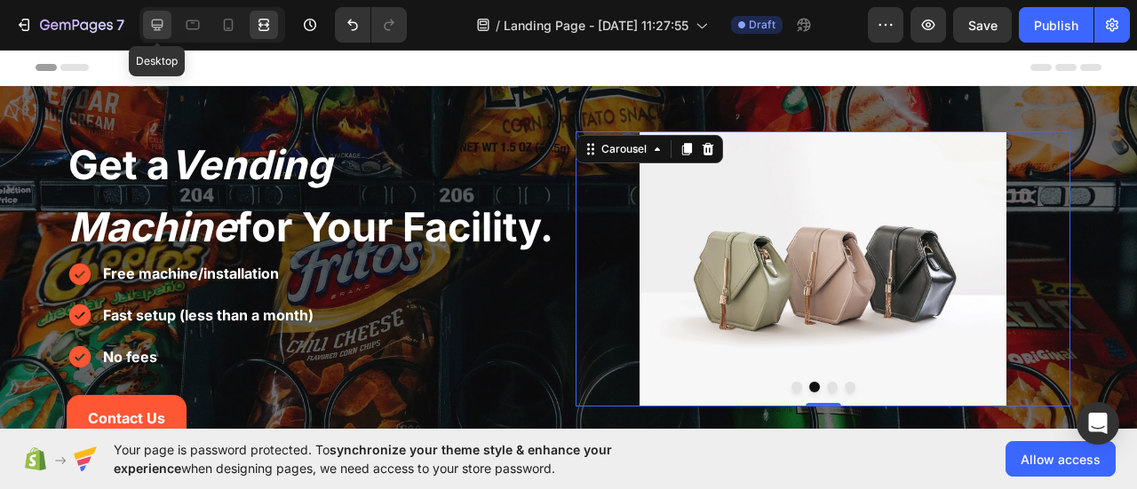
click at [164, 22] on icon at bounding box center [157, 25] width 18 height 18
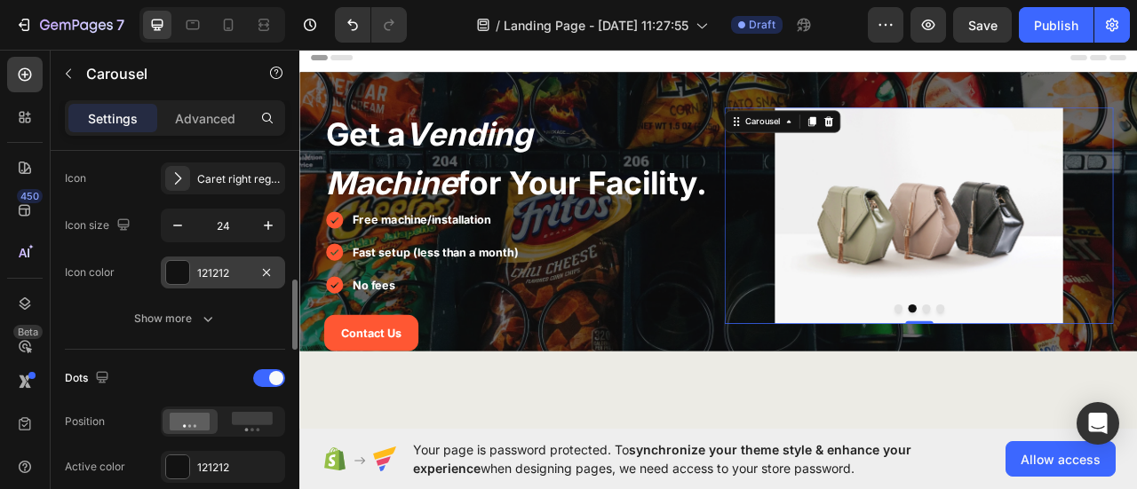
click at [194, 260] on div "121212" at bounding box center [223, 273] width 124 height 32
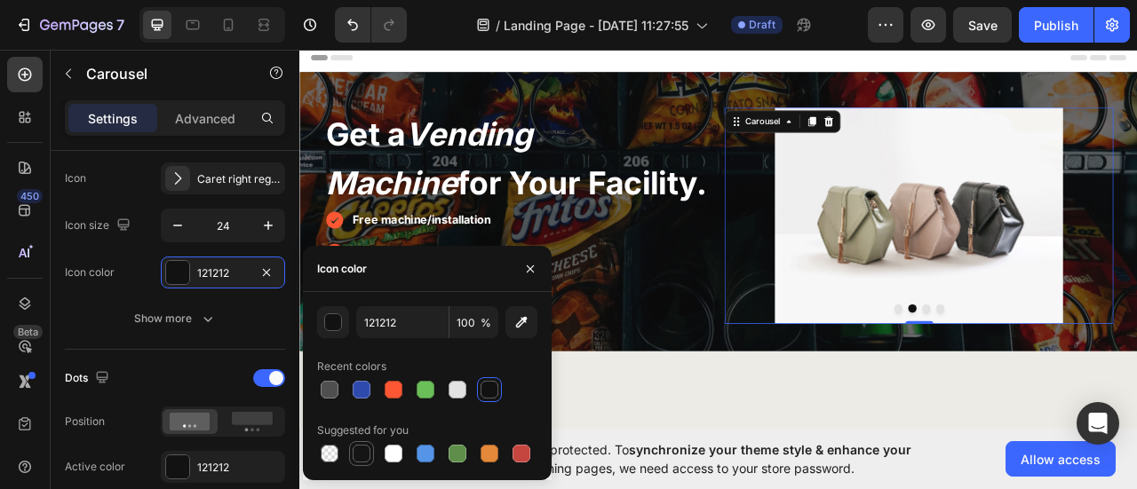
click at [359, 456] on div at bounding box center [362, 454] width 18 height 18
click at [385, 321] on input "151515" at bounding box center [402, 322] width 92 height 32
click at [398, 386] on div at bounding box center [394, 390] width 18 height 18
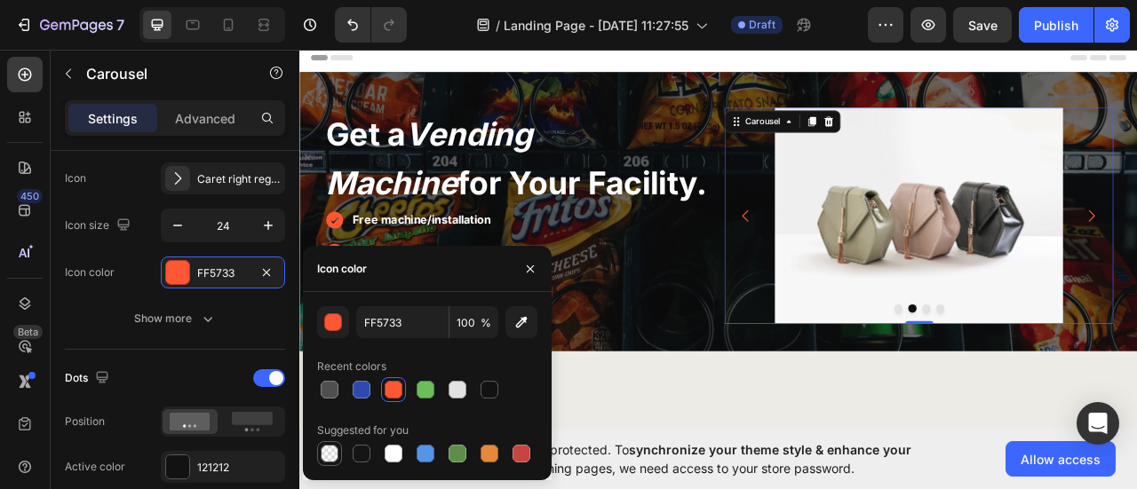
click at [332, 452] on div at bounding box center [330, 454] width 18 height 18
type input "000000"
type input "0"
click at [529, 266] on icon "button" at bounding box center [530, 269] width 14 height 14
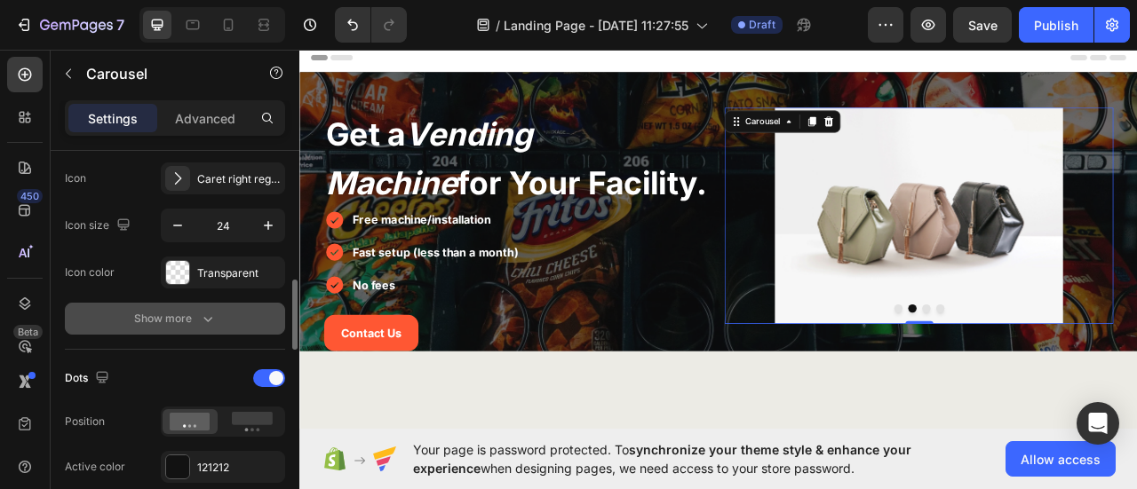
scroll to position [799, 0]
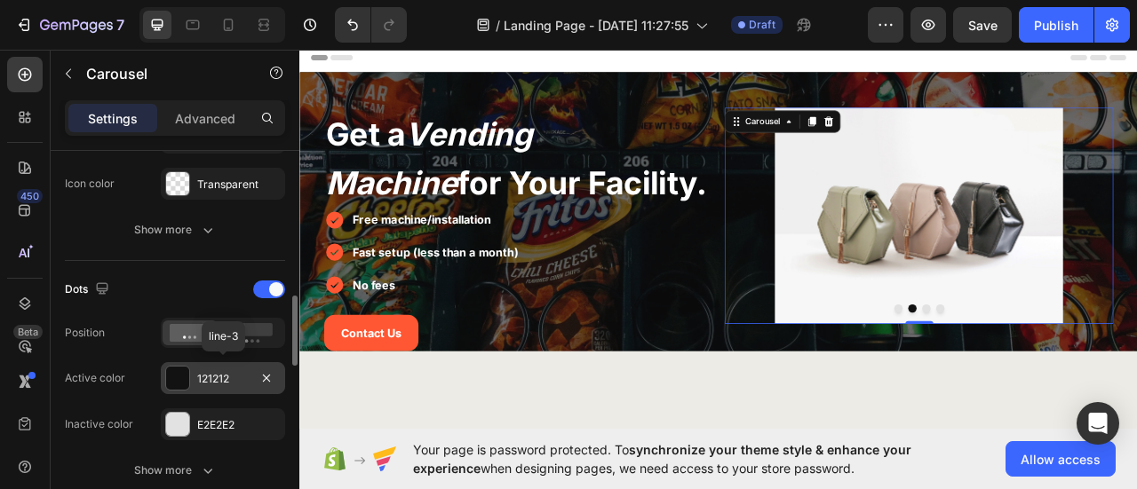
click at [223, 379] on div "121212" at bounding box center [223, 379] width 52 height 16
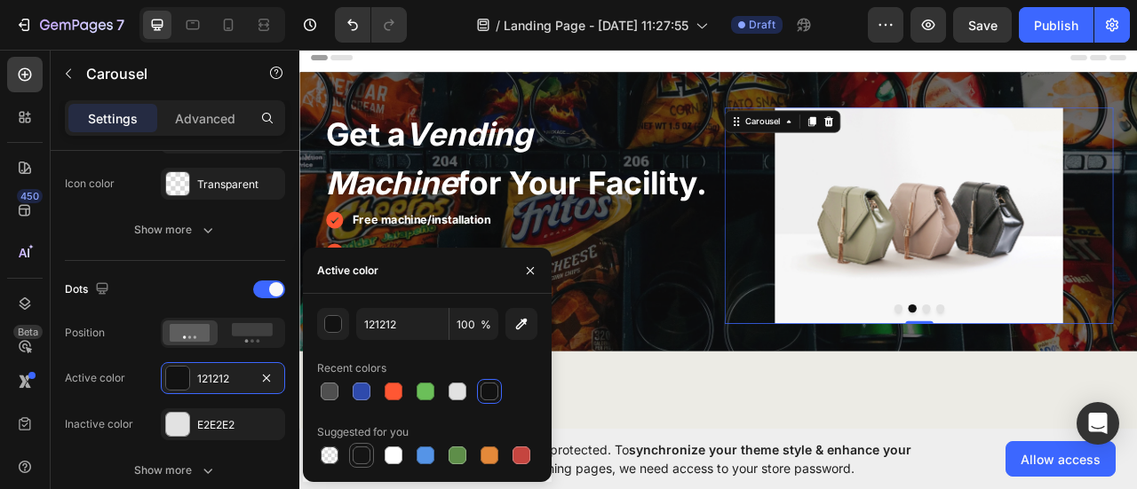
click at [356, 458] on div at bounding box center [362, 456] width 18 height 18
click at [376, 311] on input "151515" at bounding box center [402, 324] width 92 height 32
type input "000000"
click at [243, 420] on div "E2E2E2" at bounding box center [223, 425] width 52 height 16
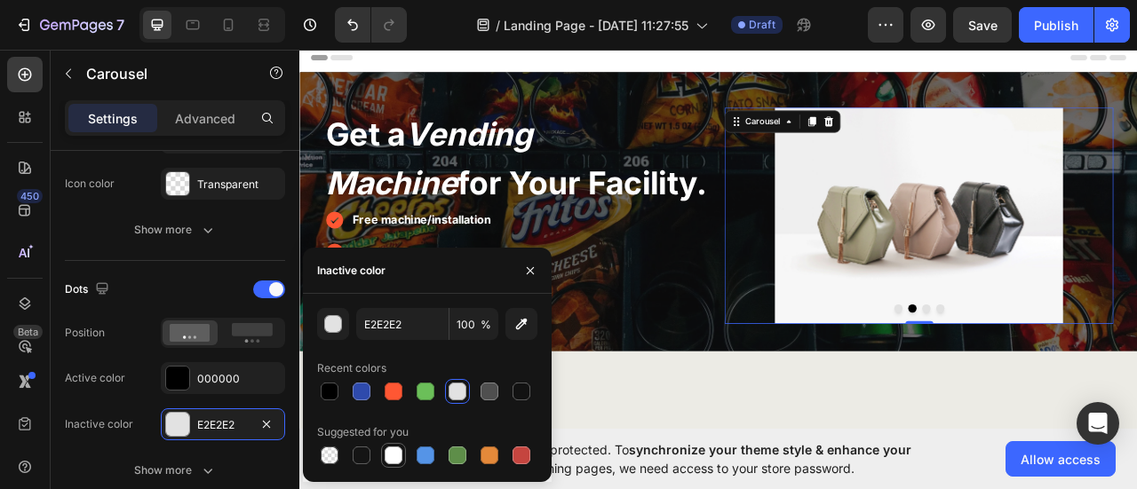
click at [393, 463] on div at bounding box center [394, 456] width 18 height 18
type input "FFFFFF"
click at [533, 275] on icon "button" at bounding box center [530, 271] width 14 height 14
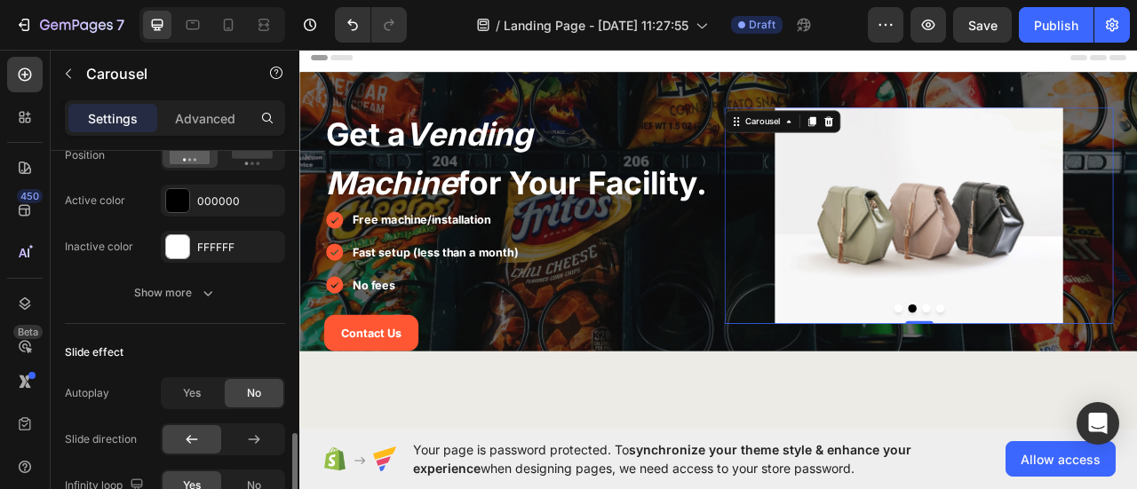
scroll to position [1066, 0]
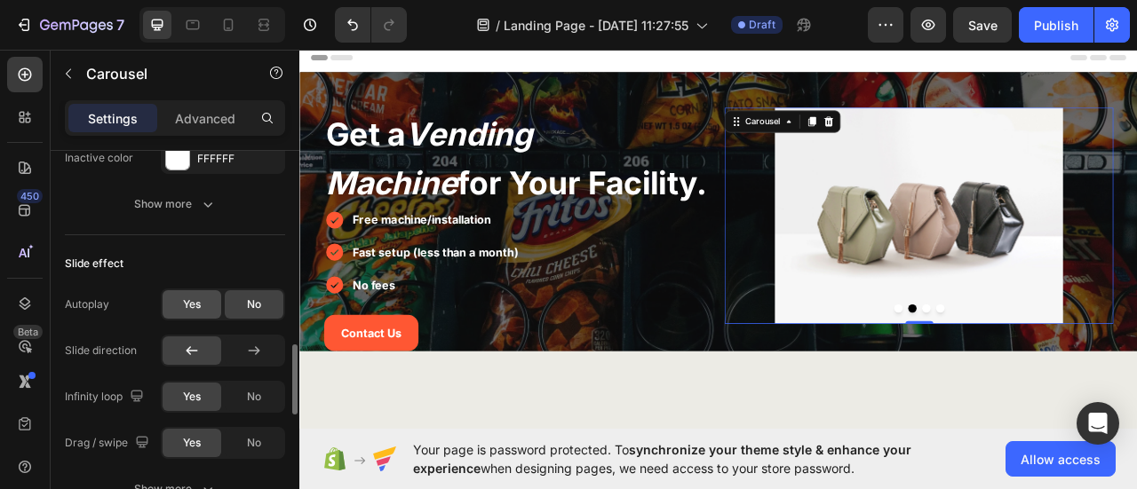
click at [194, 303] on span "Yes" at bounding box center [192, 305] width 18 height 16
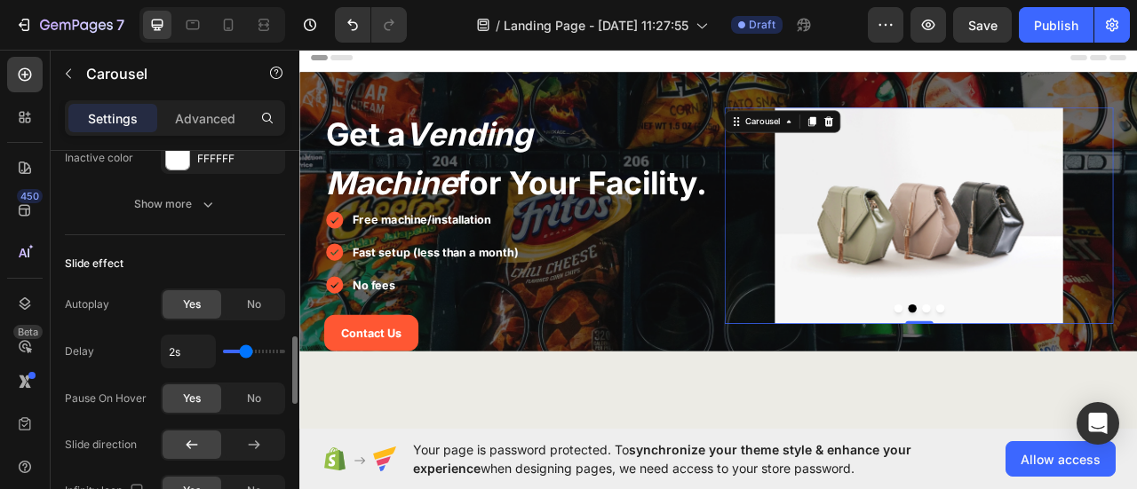
type input "2.5s"
type input "2.5"
type input "2.6s"
type input "2.6"
type input "2.9s"
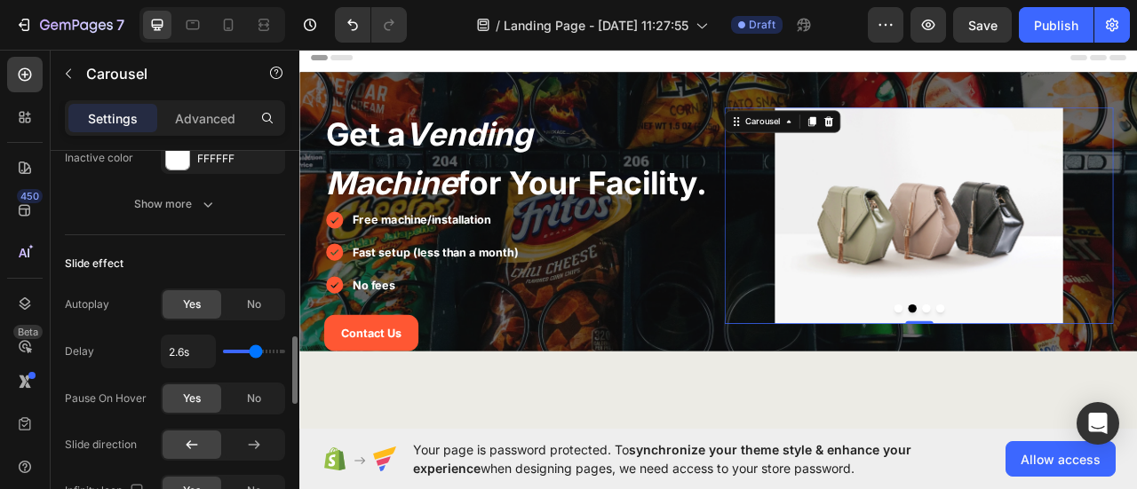
type input "2.9"
type input "3s"
type input "3"
type input "3.1s"
type input "3.1"
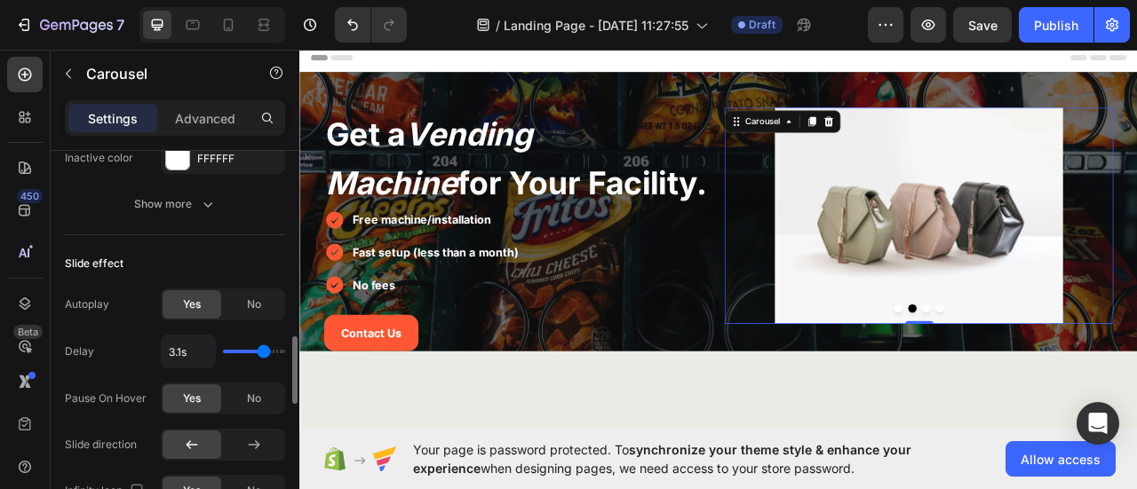
type input "3s"
type input "3"
type input "2.9s"
type input "2.9"
click at [261, 350] on input "range" at bounding box center [254, 352] width 62 height 4
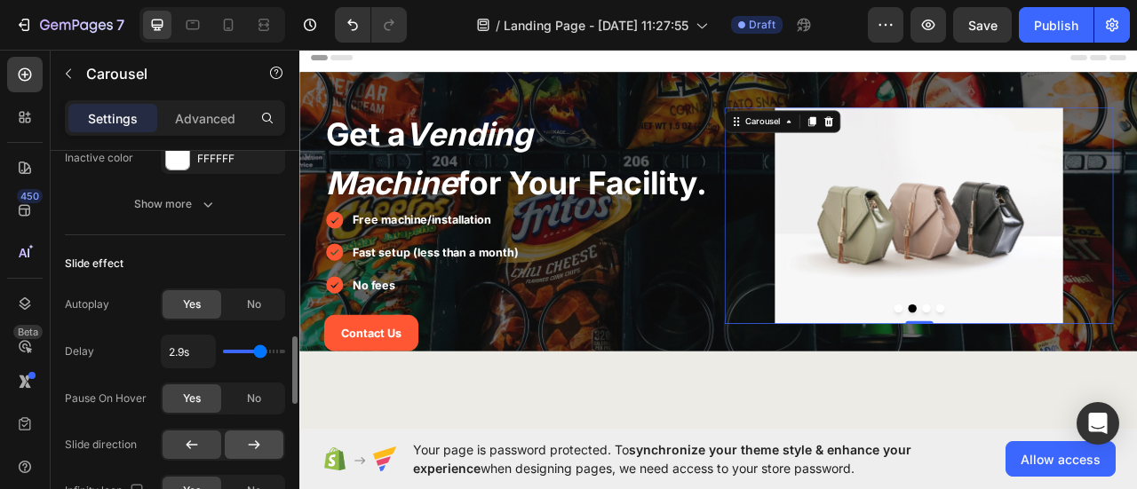
click at [242, 440] on div at bounding box center [254, 445] width 59 height 28
click at [196, 436] on icon at bounding box center [192, 445] width 18 height 18
click at [250, 436] on icon at bounding box center [254, 445] width 18 height 18
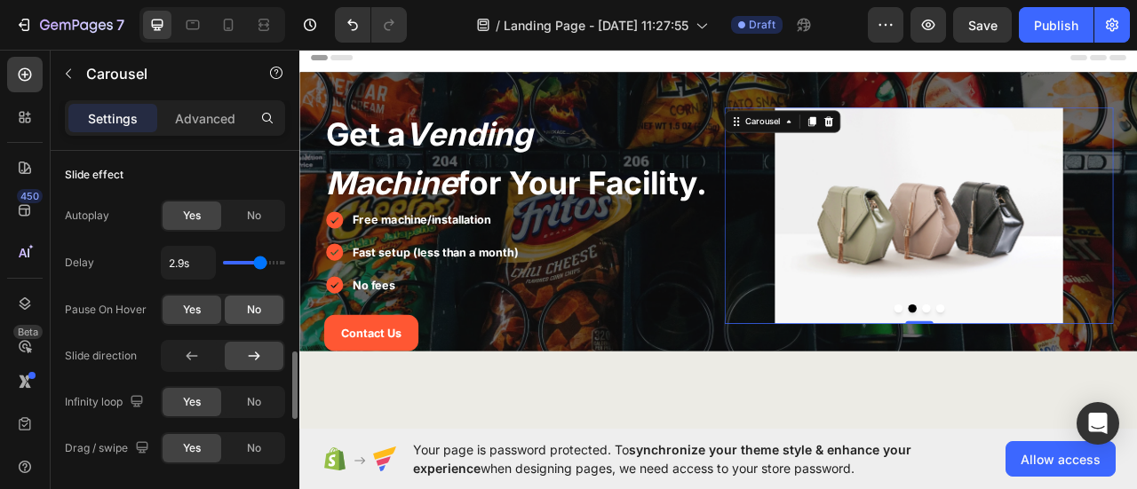
click at [266, 301] on div "No" at bounding box center [254, 310] width 59 height 28
click at [1091, 377] on button "Dot" at bounding box center [1096, 380] width 11 height 11
click at [1073, 377] on button "Dot" at bounding box center [1078, 380] width 11 height 11
click at [1055, 377] on button "Dot" at bounding box center [1060, 380] width 11 height 11
click at [1093, 377] on button "Dot" at bounding box center [1096, 380] width 11 height 11
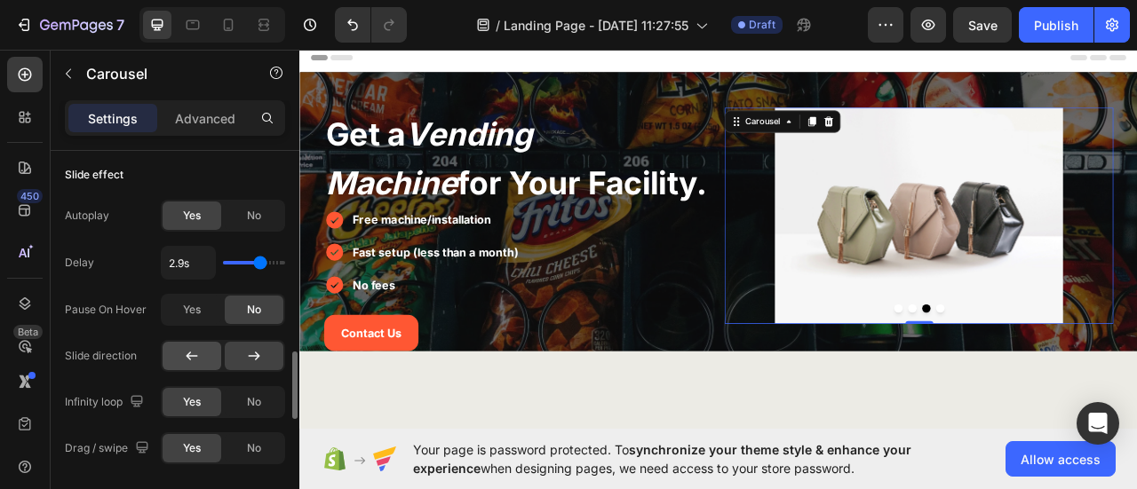
click at [198, 354] on icon at bounding box center [192, 356] width 18 height 18
click at [1055, 378] on button "Dot" at bounding box center [1060, 380] width 11 height 11
click at [1108, 381] on button "Dot" at bounding box center [1113, 380] width 11 height 11
click at [1073, 376] on button "Dot" at bounding box center [1078, 380] width 11 height 11
click at [250, 352] on icon at bounding box center [255, 356] width 12 height 9
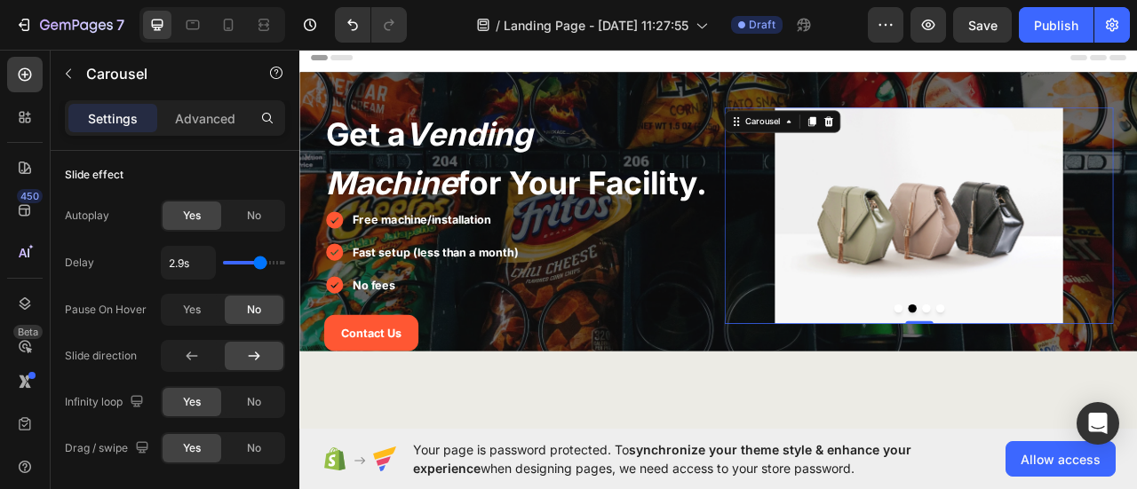
click at [1084, 383] on div at bounding box center [1086, 380] width 495 height 11
click at [1091, 380] on button "Dot" at bounding box center [1096, 380] width 11 height 11
click at [1108, 378] on button "Dot" at bounding box center [1113, 380] width 11 height 11
click at [1055, 377] on button "Dot" at bounding box center [1060, 380] width 11 height 11
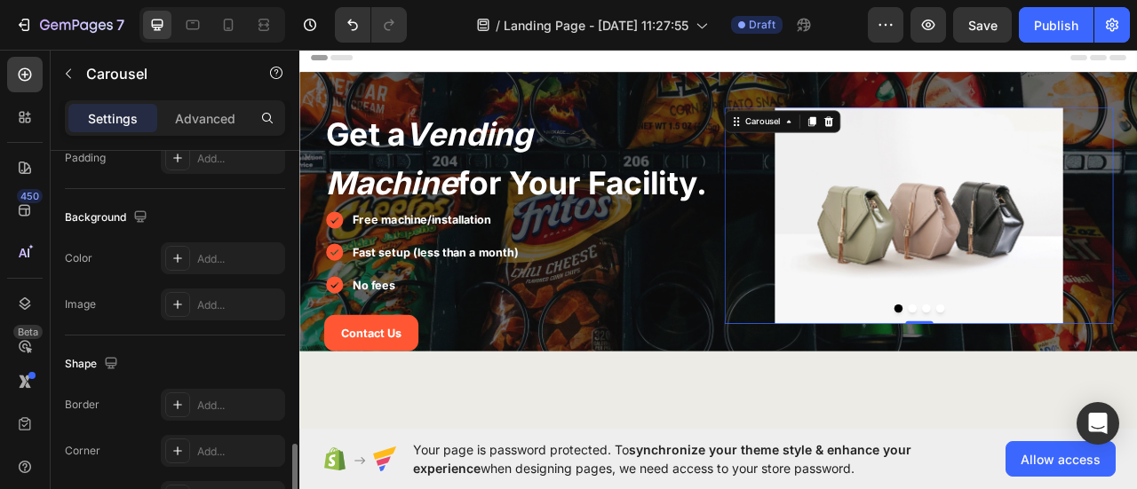
scroll to position [1851, 0]
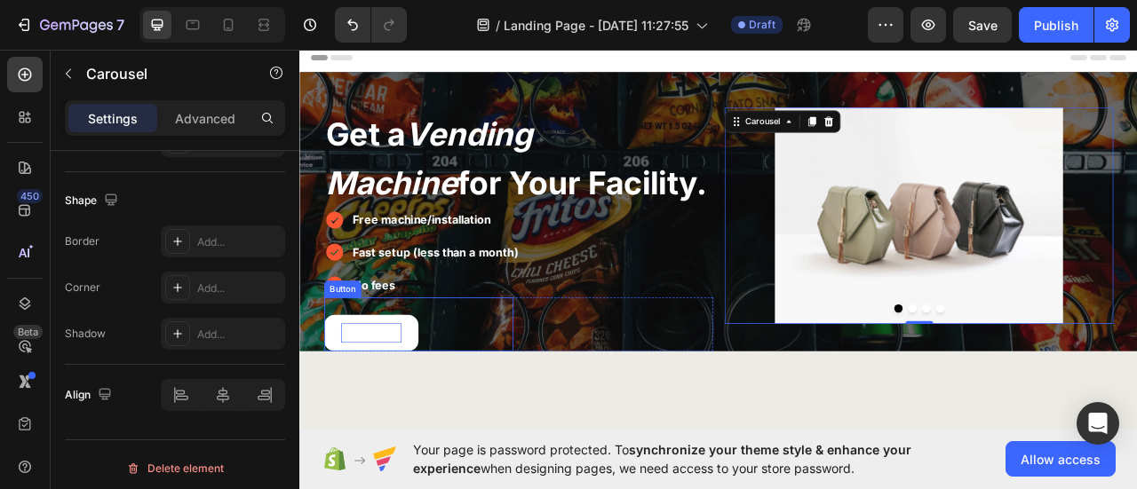
click at [419, 409] on strong "Contact Us" at bounding box center [390, 411] width 77 height 18
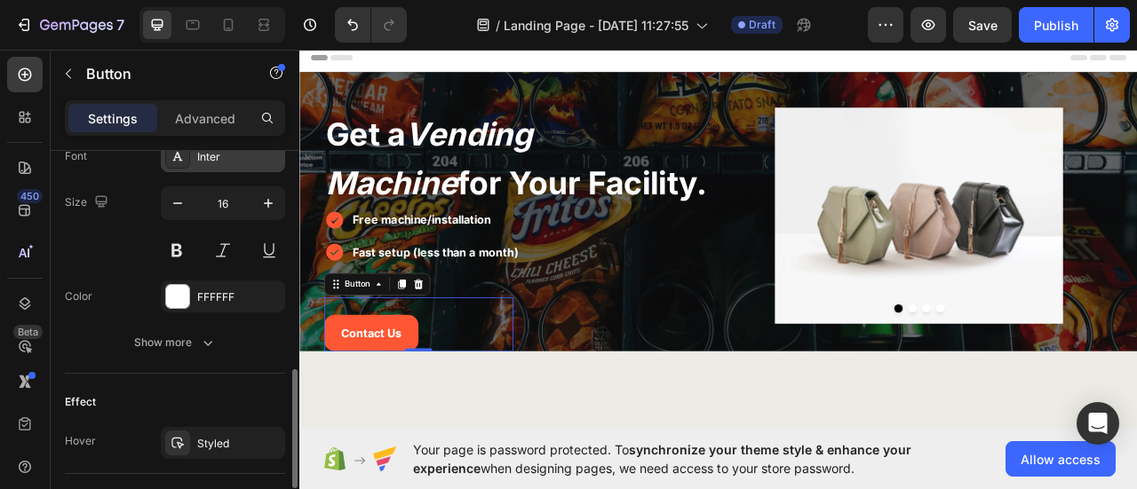
scroll to position [799, 0]
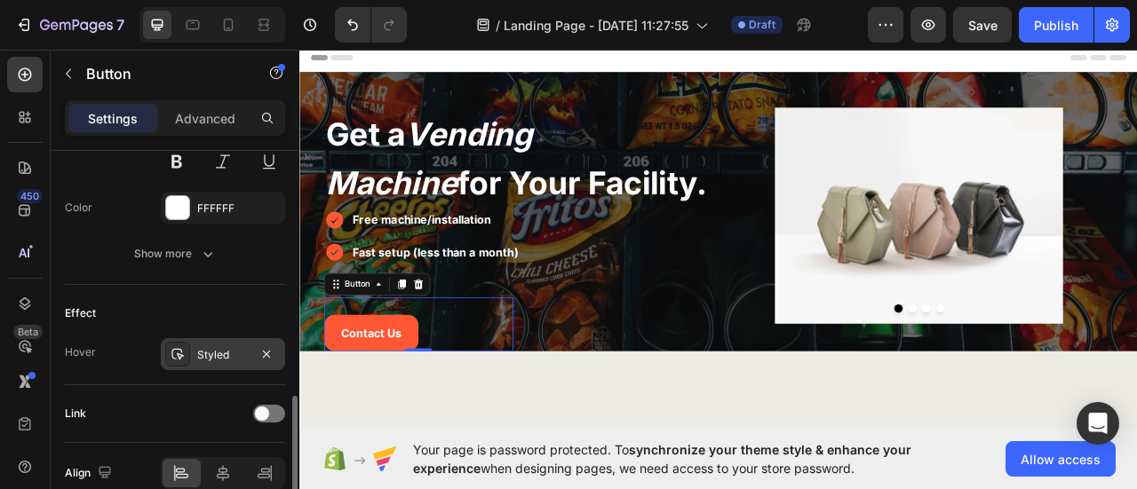
click at [210, 353] on div "Styled" at bounding box center [223, 355] width 52 height 16
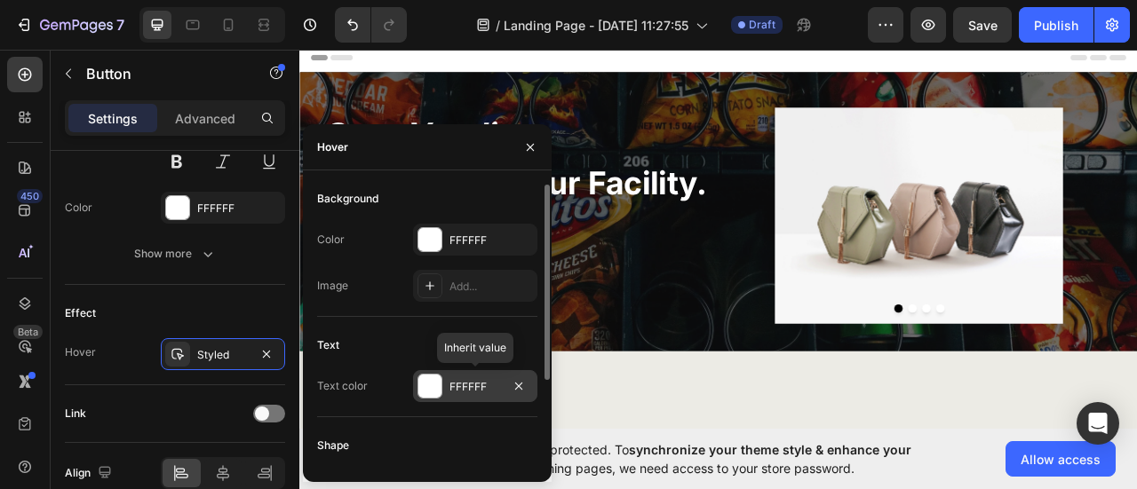
click at [455, 384] on div "FFFFFF" at bounding box center [475, 387] width 52 height 16
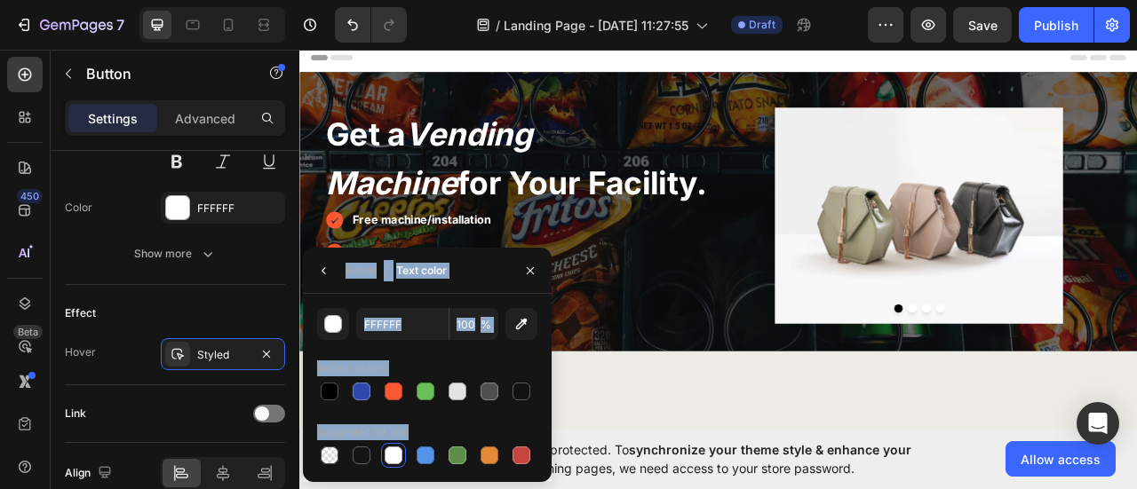
click at [455, 384] on div at bounding box center [458, 392] width 18 height 18
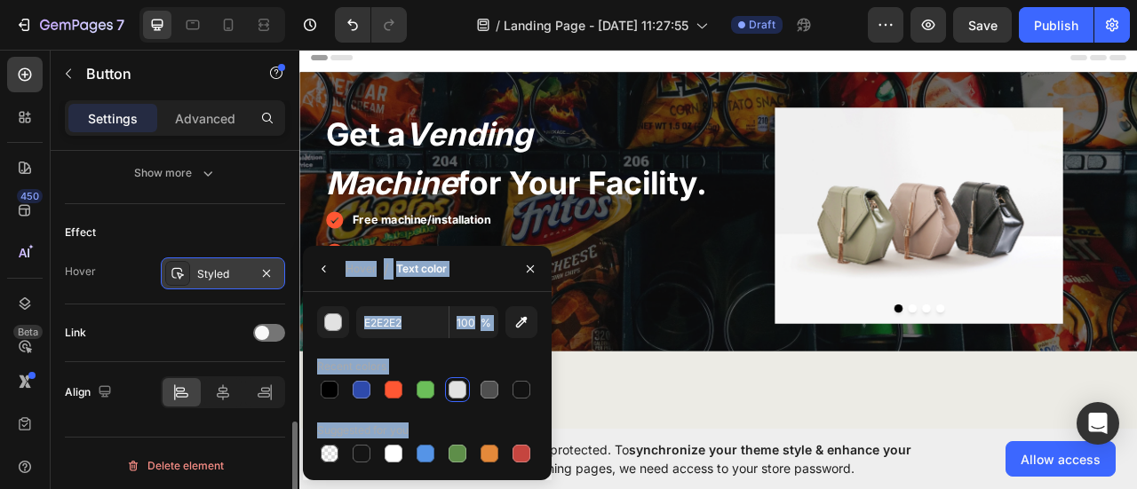
click at [211, 272] on div "Styled" at bounding box center [223, 274] width 52 height 16
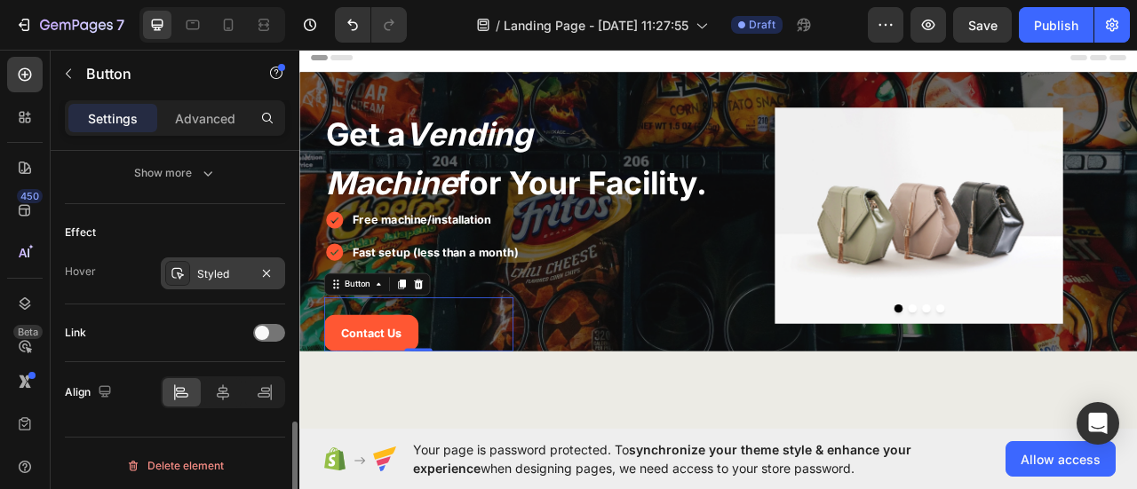
click at [211, 272] on div "Styled" at bounding box center [223, 274] width 52 height 16
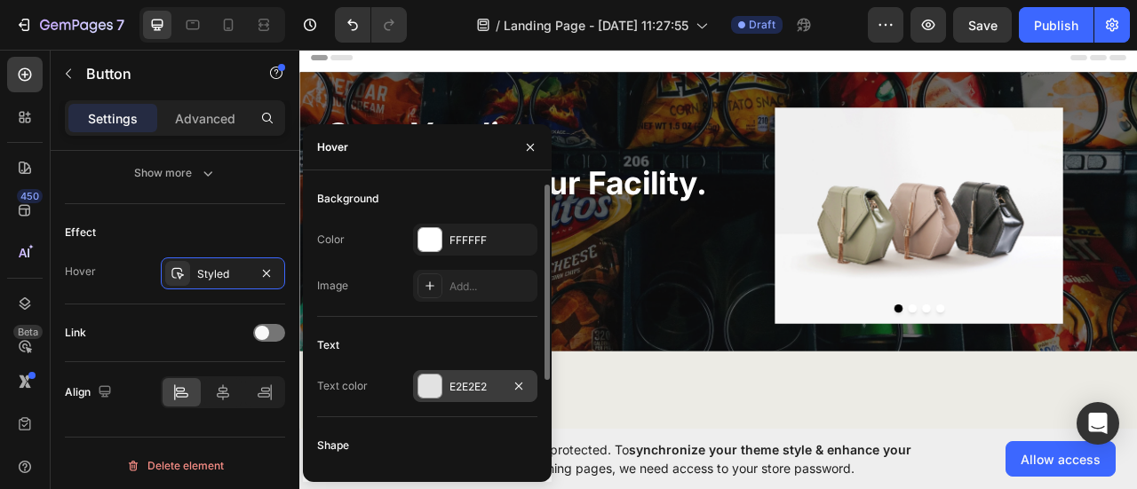
click at [447, 383] on div "E2E2E2" at bounding box center [475, 386] width 124 height 32
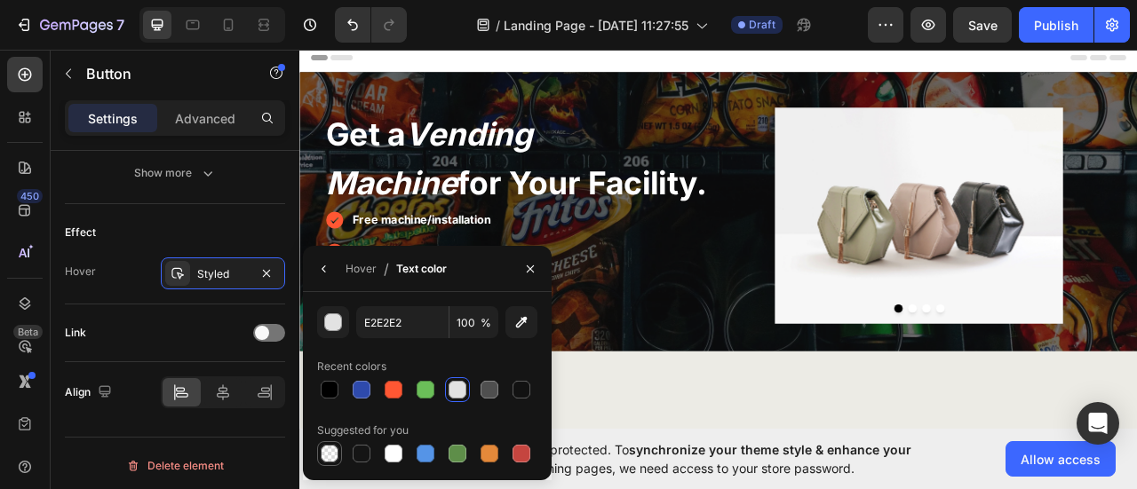
click at [338, 447] on div at bounding box center [329, 453] width 21 height 21
type input "000000"
type input "0"
click at [523, 266] on icon "button" at bounding box center [530, 269] width 14 height 14
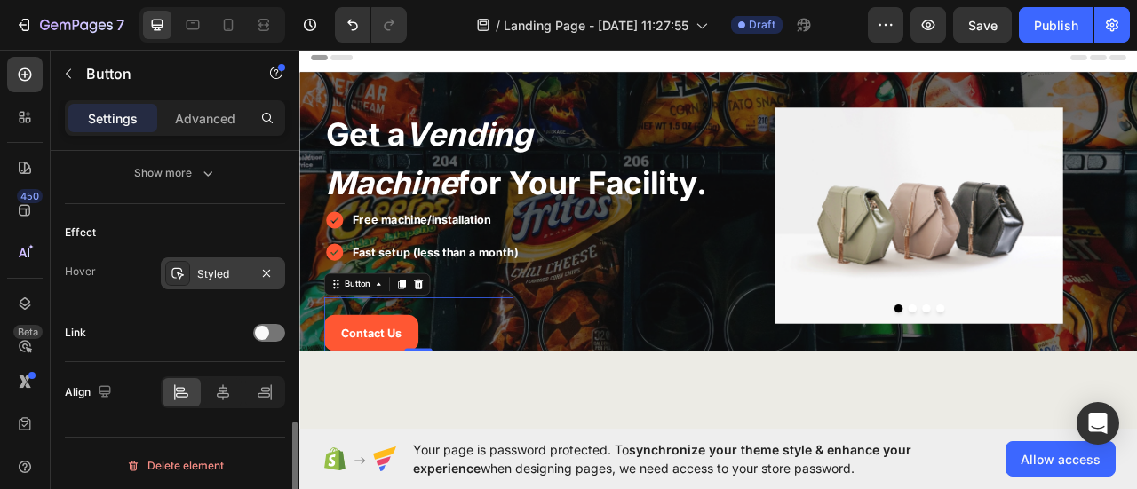
click at [212, 269] on div "Styled" at bounding box center [223, 274] width 52 height 16
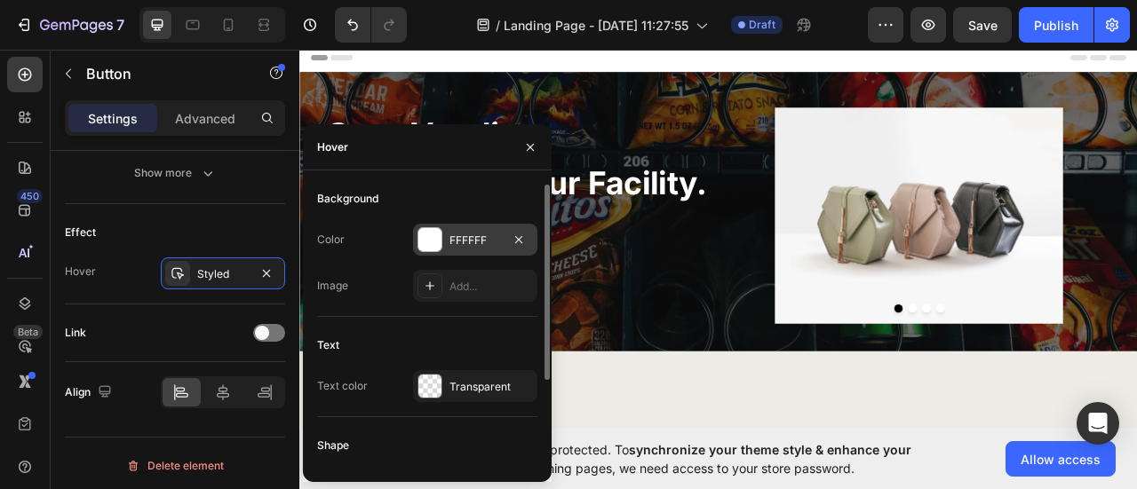
click at [446, 235] on div "FFFFFF" at bounding box center [475, 240] width 124 height 32
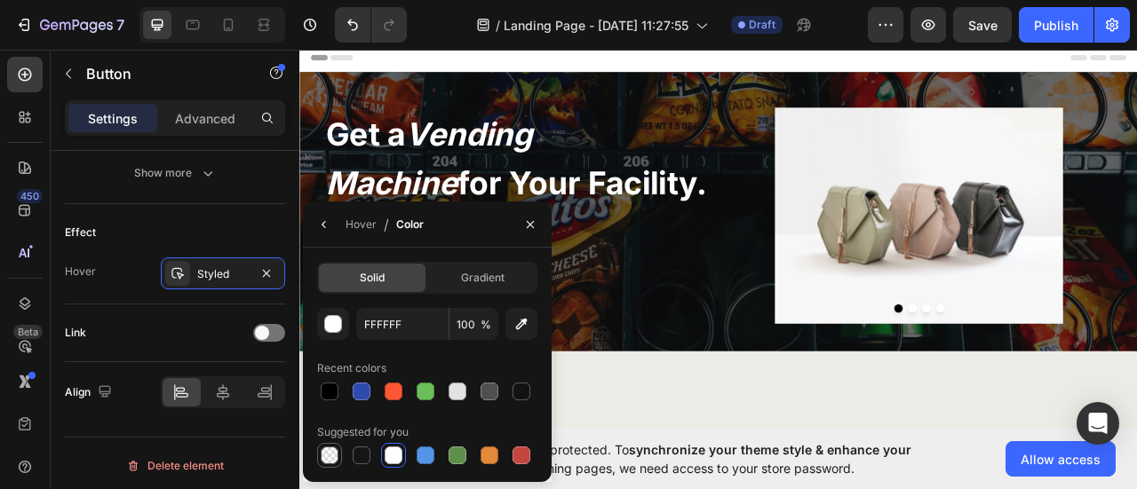
click at [330, 463] on div at bounding box center [330, 456] width 18 height 18
type input "000000"
type input "0"
click at [535, 215] on button "button" at bounding box center [530, 225] width 28 height 28
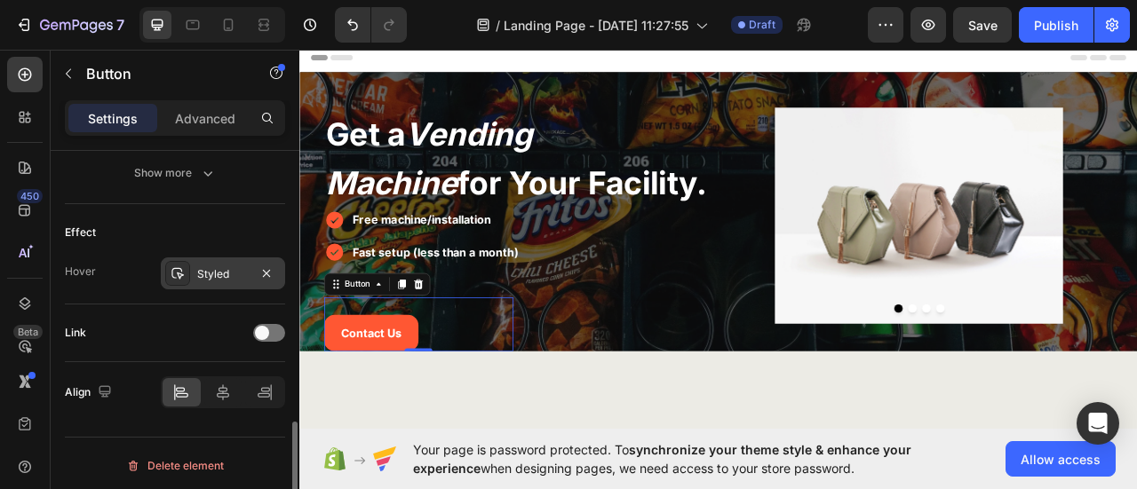
click at [225, 272] on div "Styled" at bounding box center [223, 274] width 52 height 16
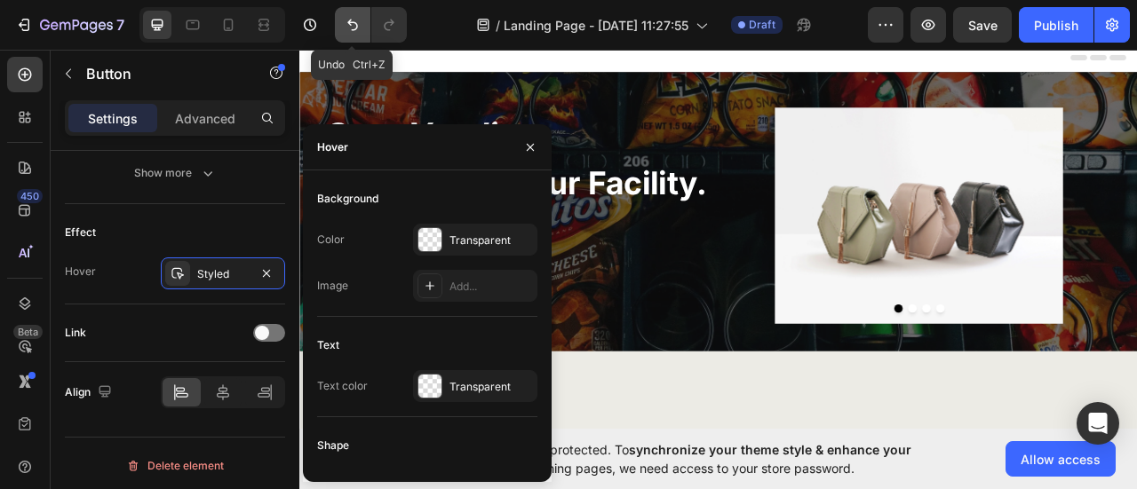
click at [346, 28] on icon "Undo/Redo" at bounding box center [353, 25] width 18 height 18
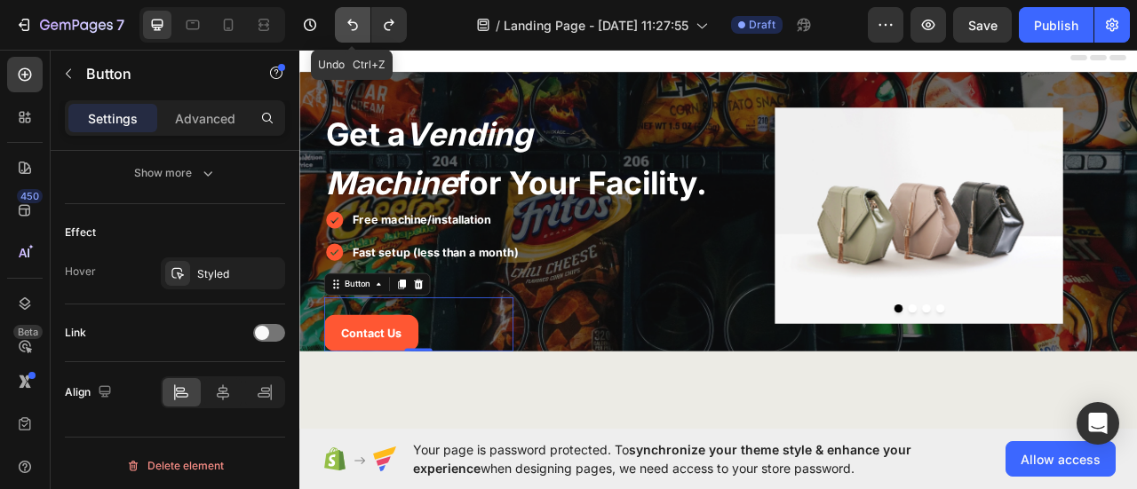
click at [346, 28] on icon "Undo/Redo" at bounding box center [353, 25] width 18 height 18
type input "E2E2E2"
type input "100"
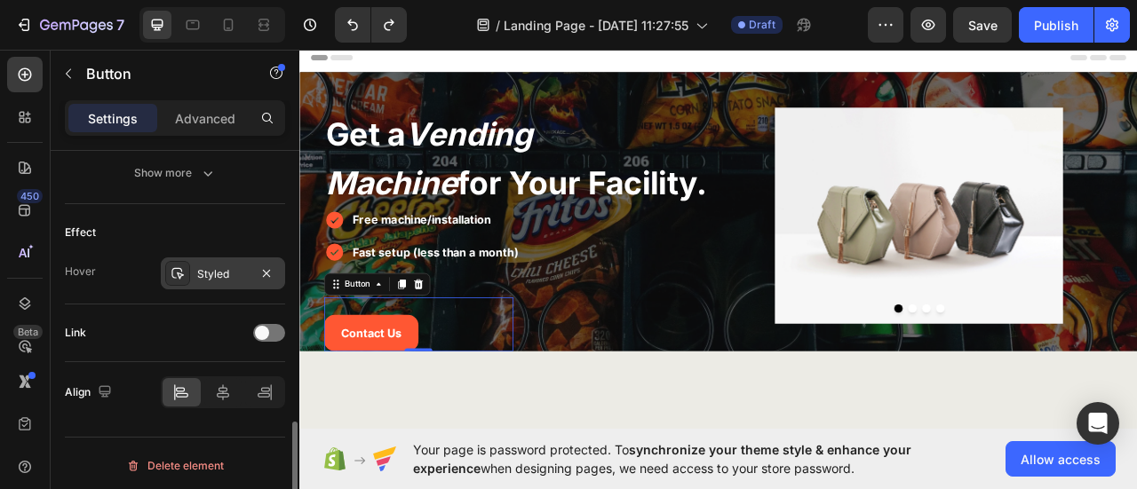
click at [183, 266] on icon at bounding box center [178, 273] width 14 height 14
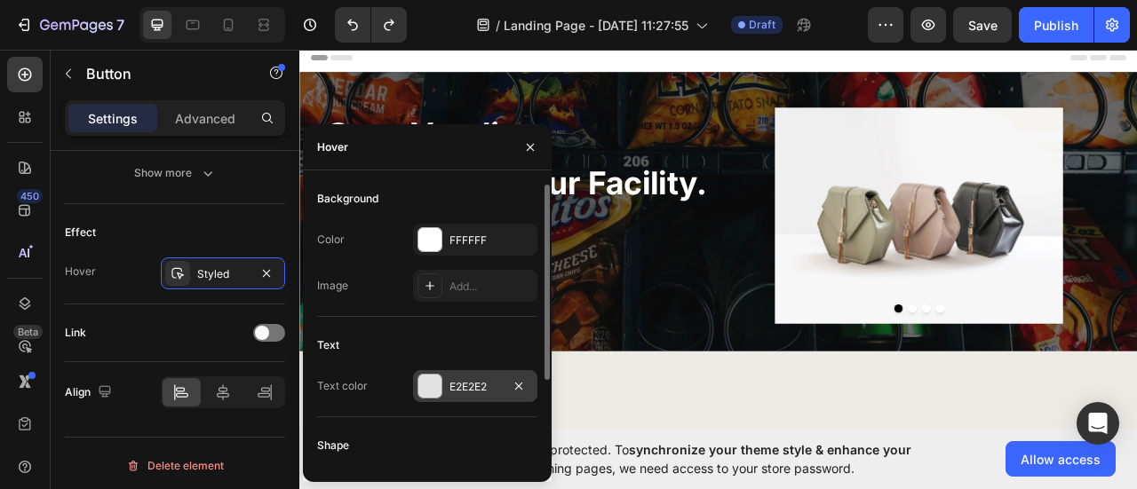
click at [469, 383] on div "E2E2E2" at bounding box center [475, 387] width 52 height 16
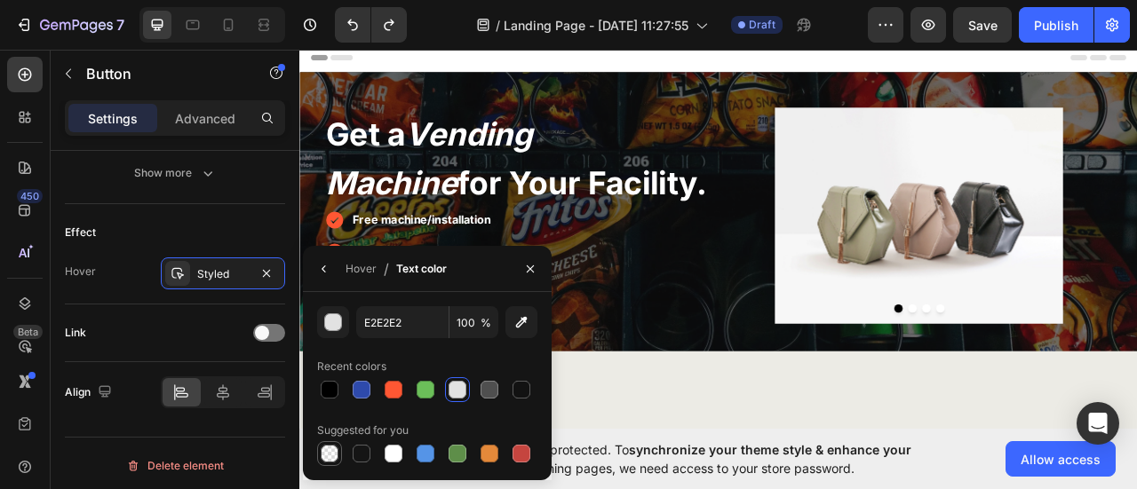
click at [334, 458] on div at bounding box center [330, 454] width 18 height 18
type input "000000"
type input "0"
click at [522, 267] on button "button" at bounding box center [530, 269] width 28 height 28
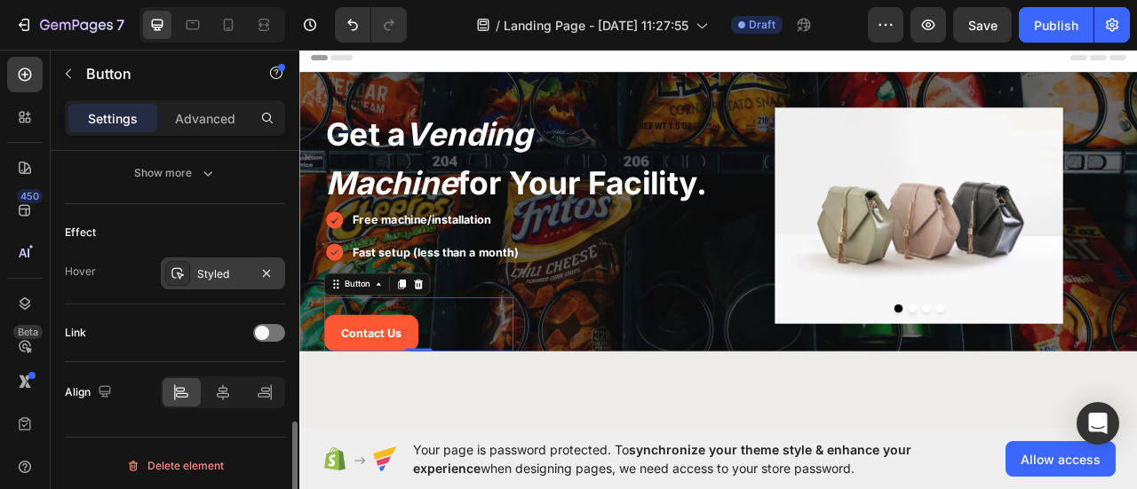
click at [234, 282] on div "Styled" at bounding box center [223, 274] width 124 height 32
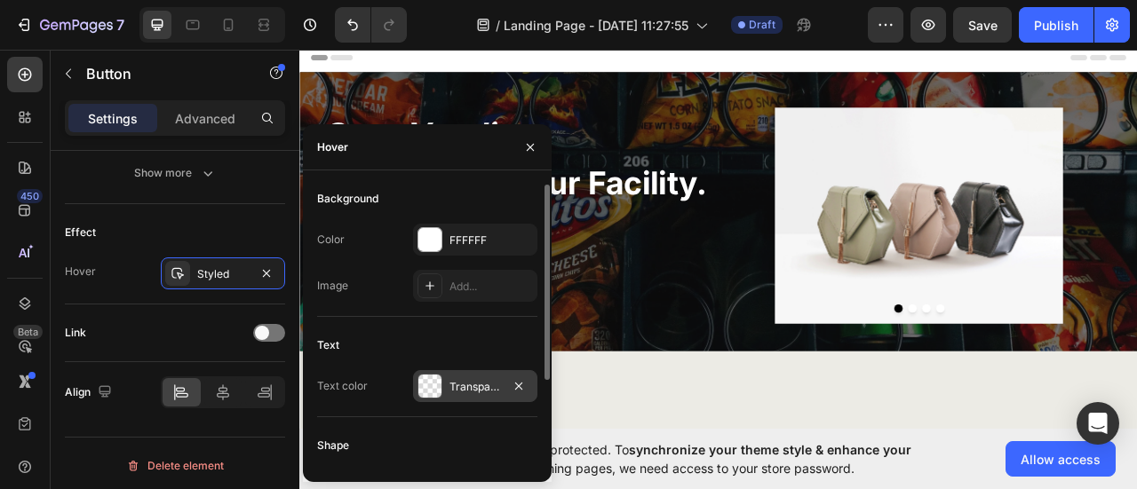
click at [464, 381] on div "Transparent" at bounding box center [475, 387] width 52 height 16
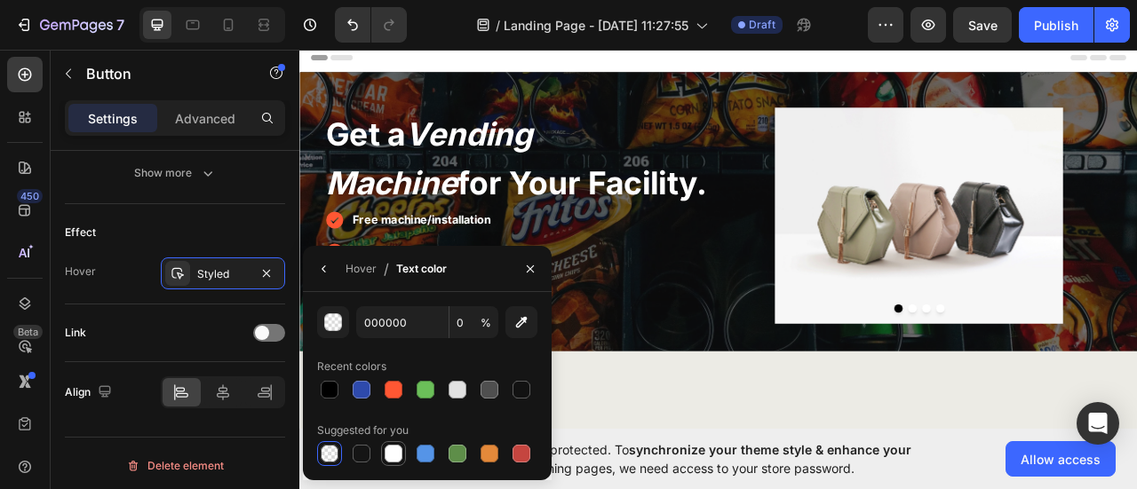
click at [396, 457] on div at bounding box center [394, 454] width 18 height 18
type input "FFFFFF"
type input "100"
click at [535, 272] on icon "button" at bounding box center [530, 269] width 14 height 14
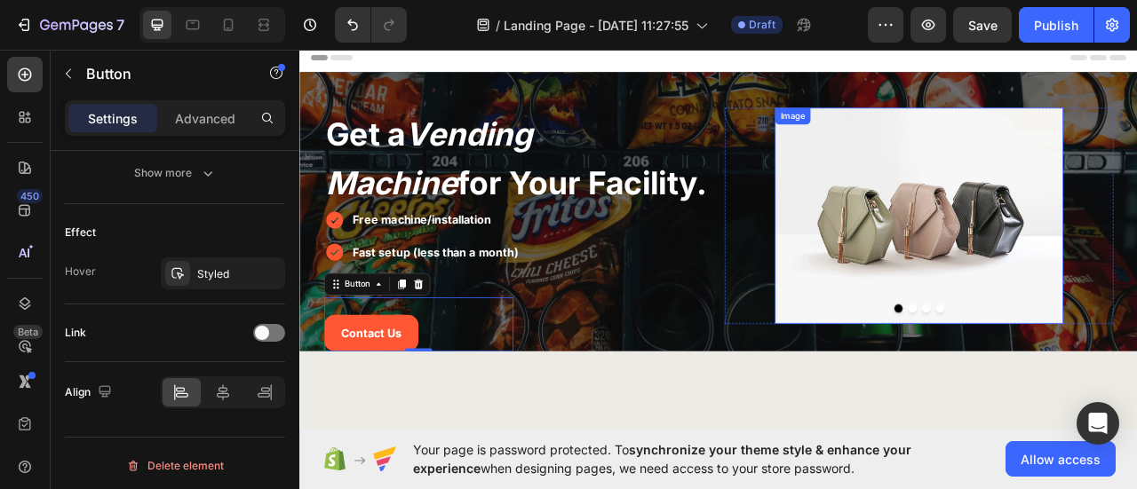
click at [1068, 266] on img at bounding box center [1086, 261] width 367 height 275
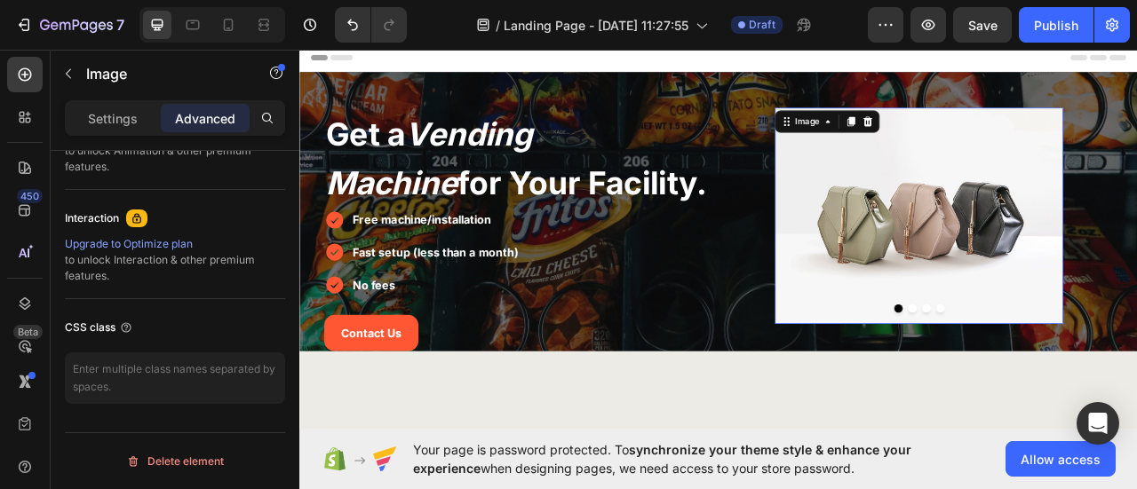
scroll to position [0, 0]
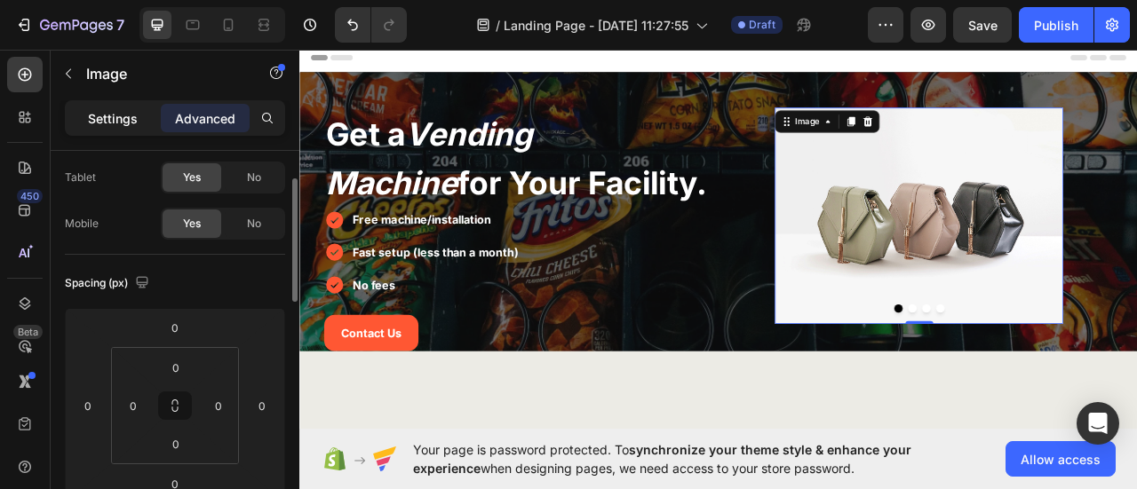
click at [125, 116] on p "Settings" at bounding box center [113, 118] width 50 height 19
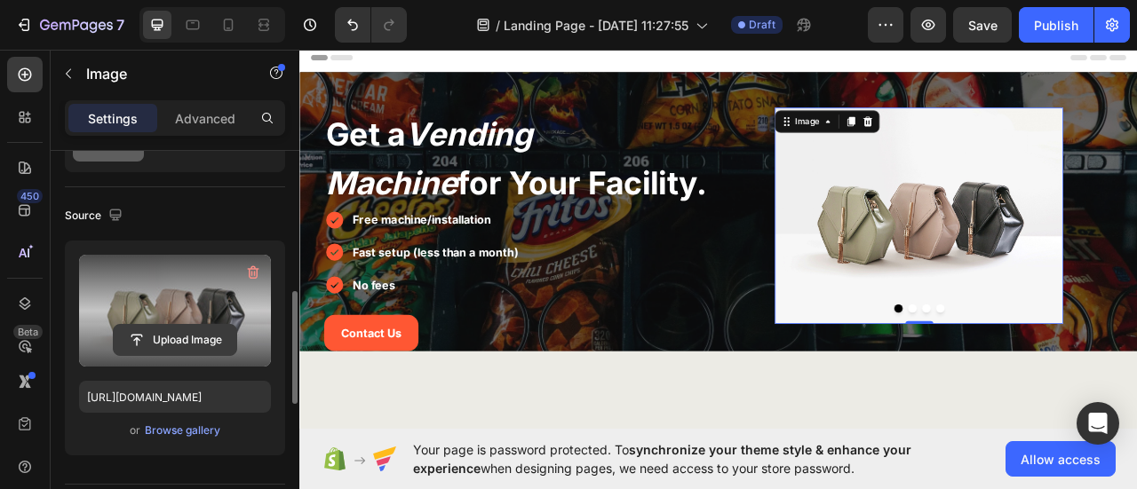
scroll to position [266, 0]
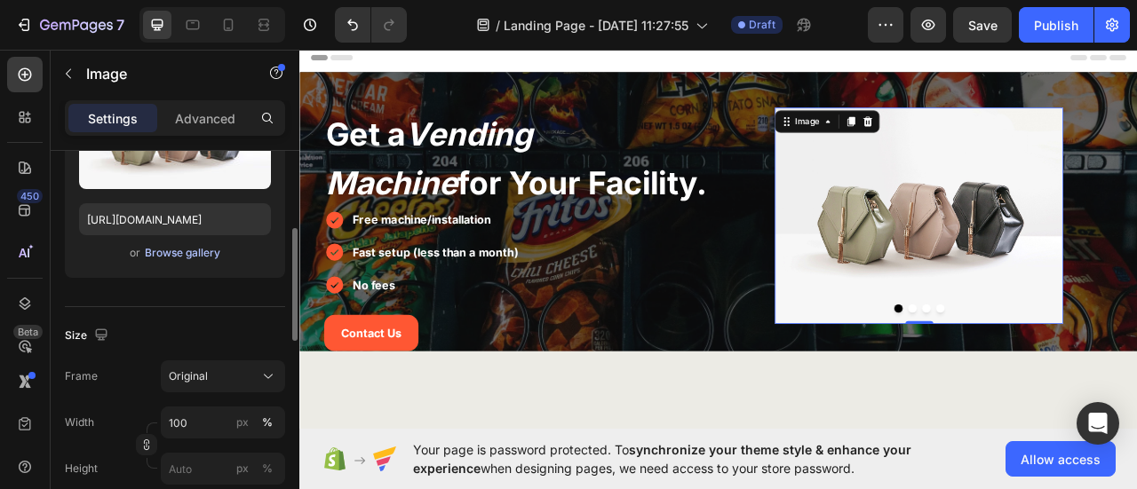
click at [191, 251] on div "Browse gallery" at bounding box center [182, 253] width 75 height 16
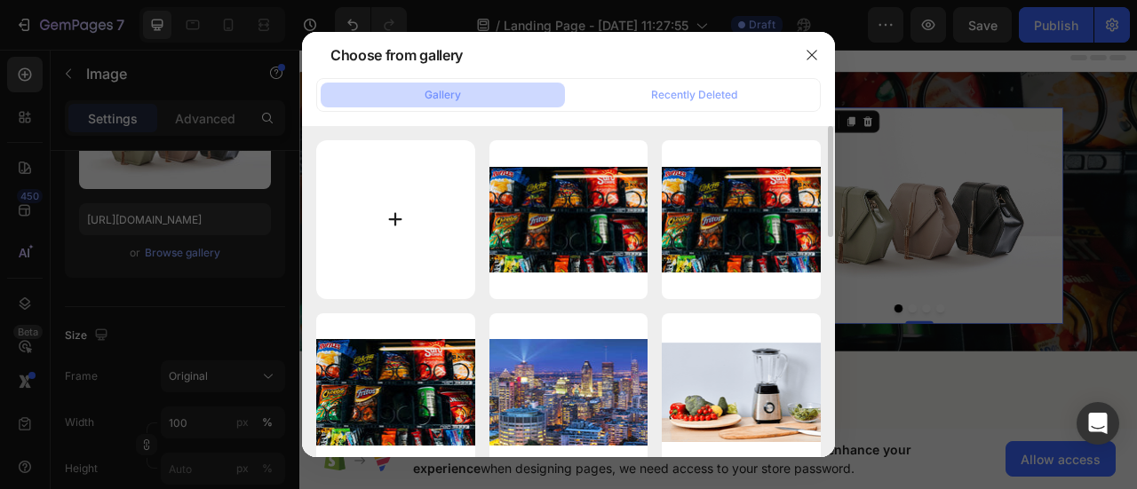
click at [380, 210] on input "file" at bounding box center [395, 219] width 159 height 159
click at [806, 50] on icon "button" at bounding box center [812, 55] width 14 height 14
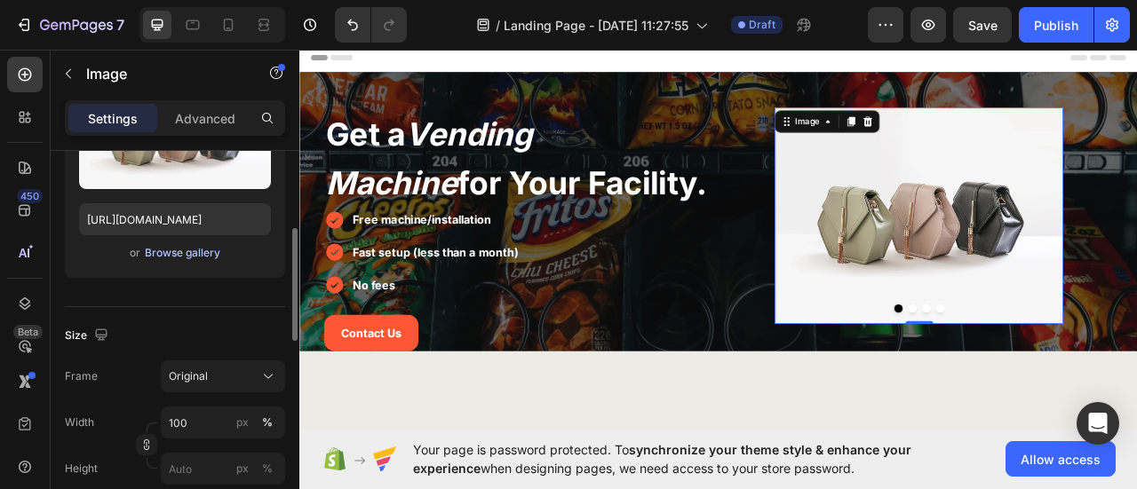
click at [181, 247] on div "Browse gallery" at bounding box center [182, 253] width 75 height 16
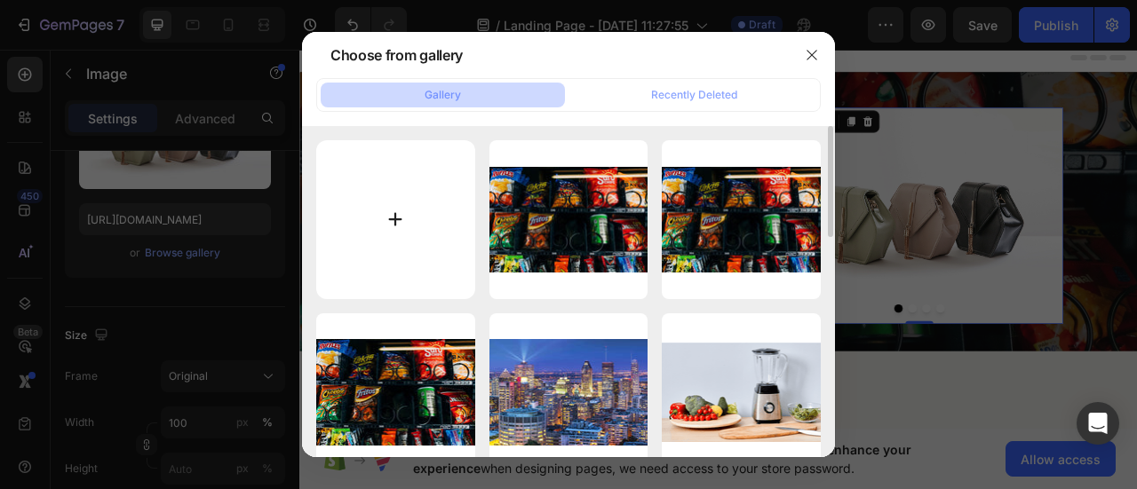
click at [350, 203] on input "file" at bounding box center [395, 219] width 159 height 159
type input "C:\fakepath\pngegg.png"
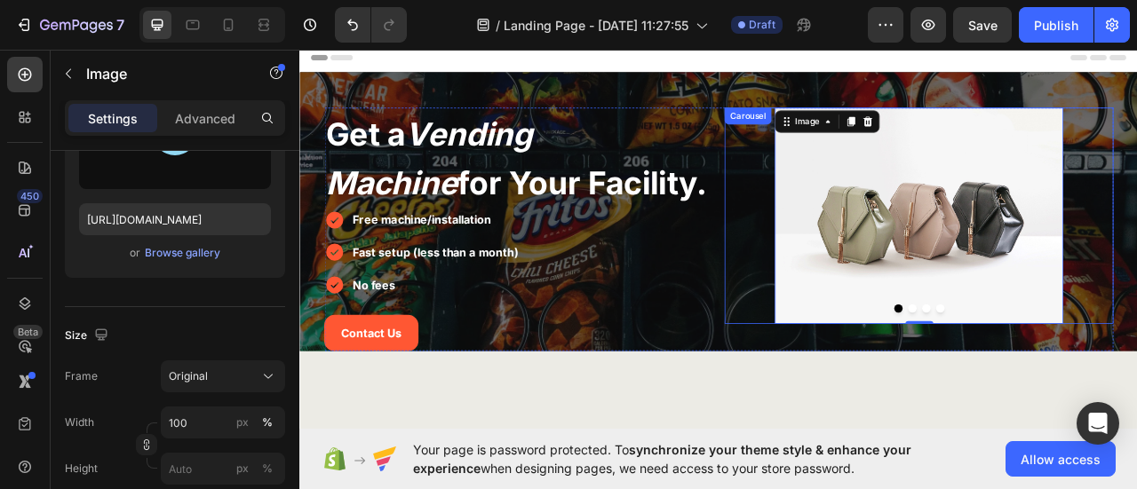
type input "https://cdn.shopify.com/s/files/1/0768/0271/9981/files/gempages_581585180947382…"
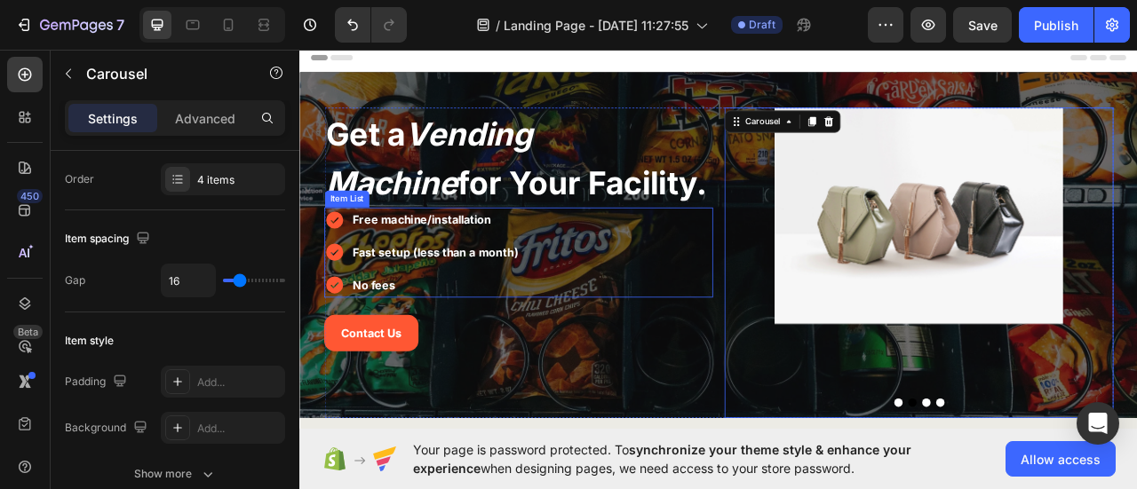
scroll to position [0, 0]
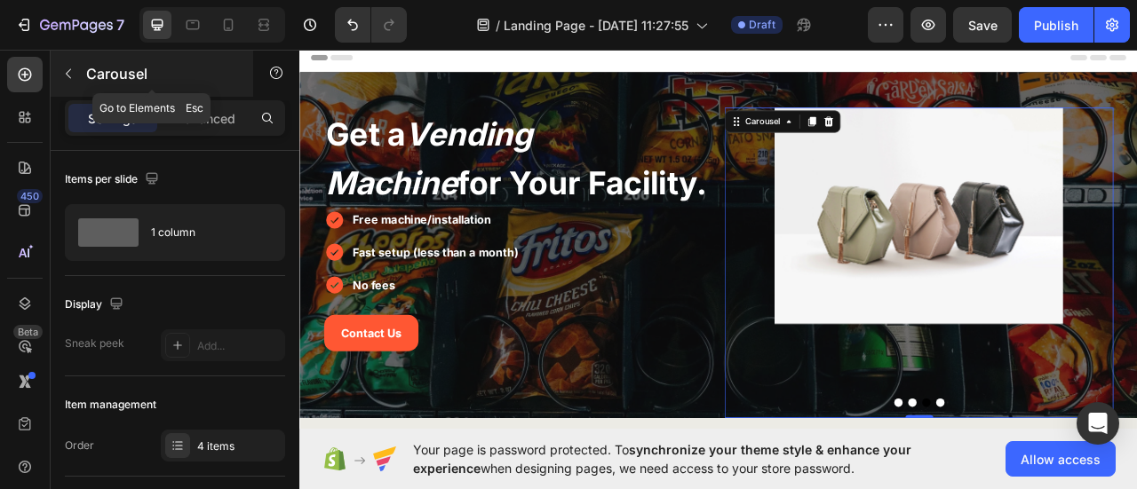
click at [83, 72] on div "Carousel" at bounding box center [152, 74] width 203 height 46
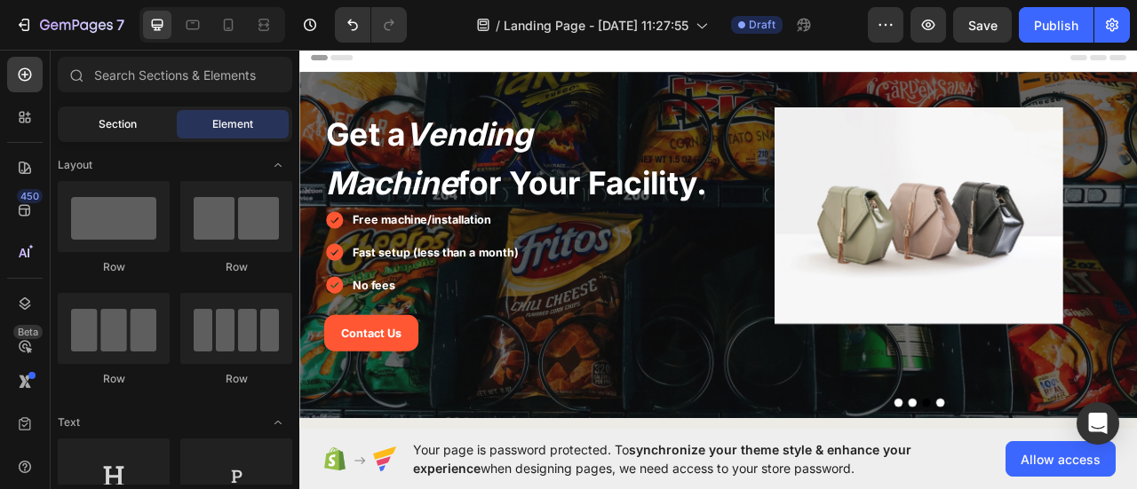
click at [89, 124] on div "Section" at bounding box center [117, 124] width 112 height 28
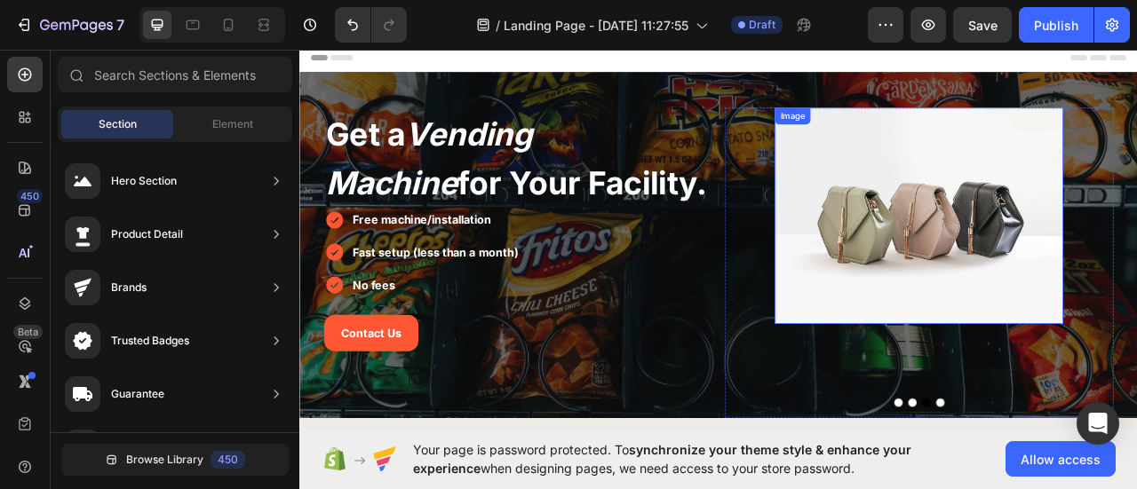
click at [1087, 309] on img at bounding box center [1086, 261] width 367 height 275
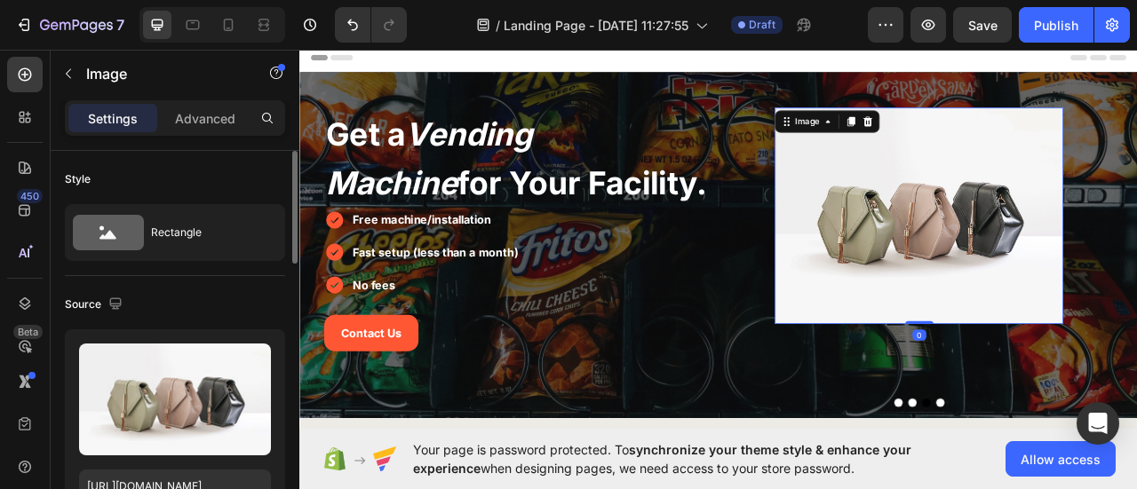
scroll to position [178, 0]
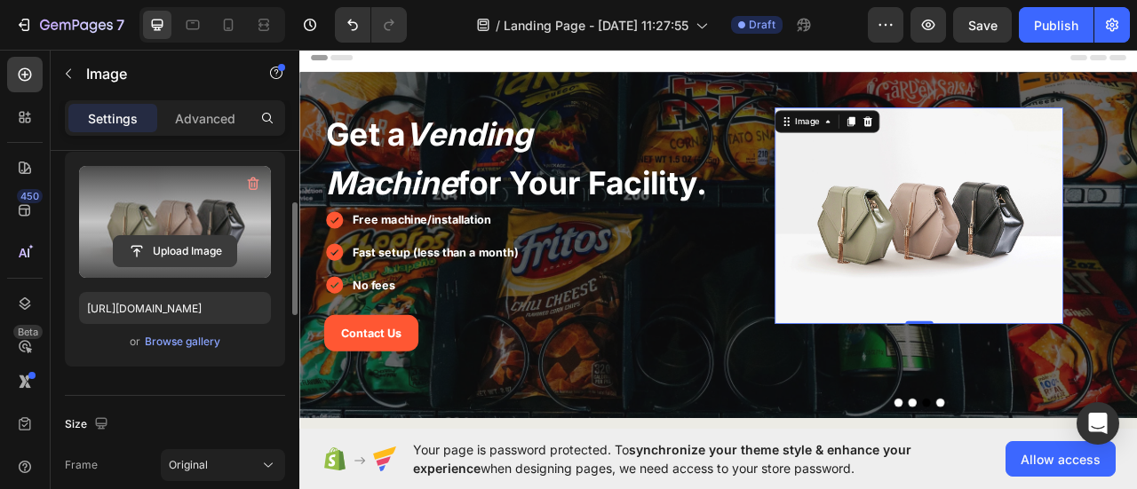
click at [195, 256] on input "file" at bounding box center [175, 251] width 123 height 30
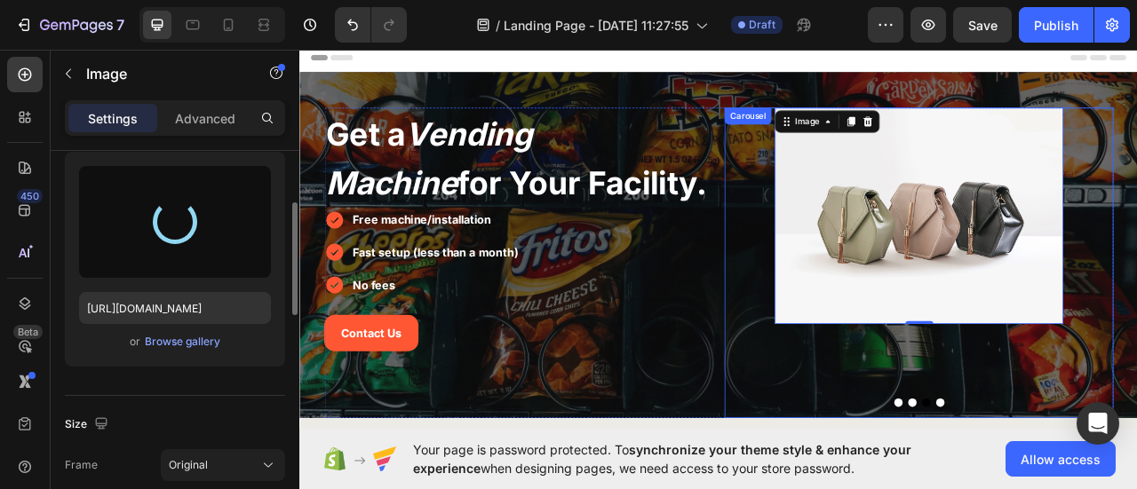
type input "https://cdn.shopify.com/s/files/1/0768/0271/9981/files/gempages_581585180947382…"
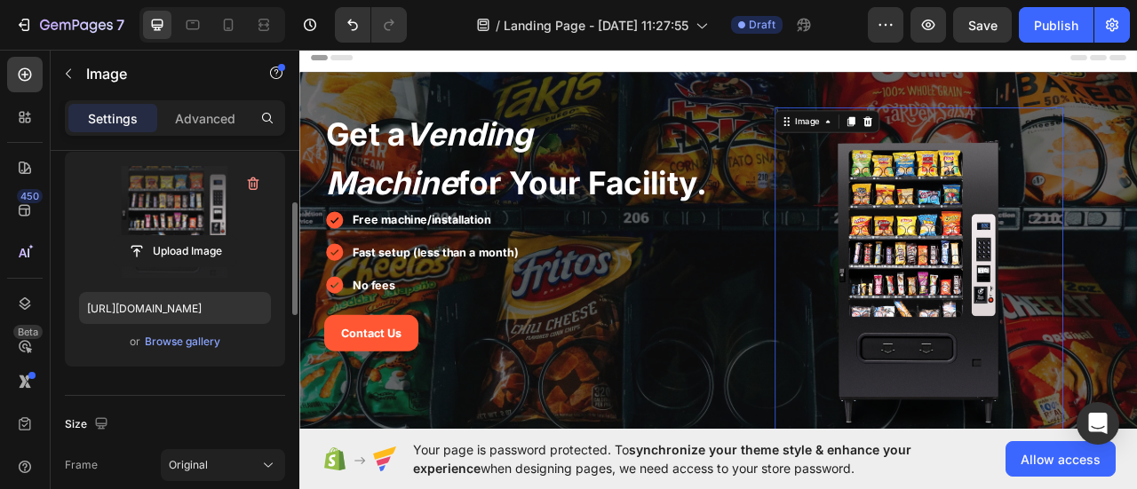
scroll to position [89, 0]
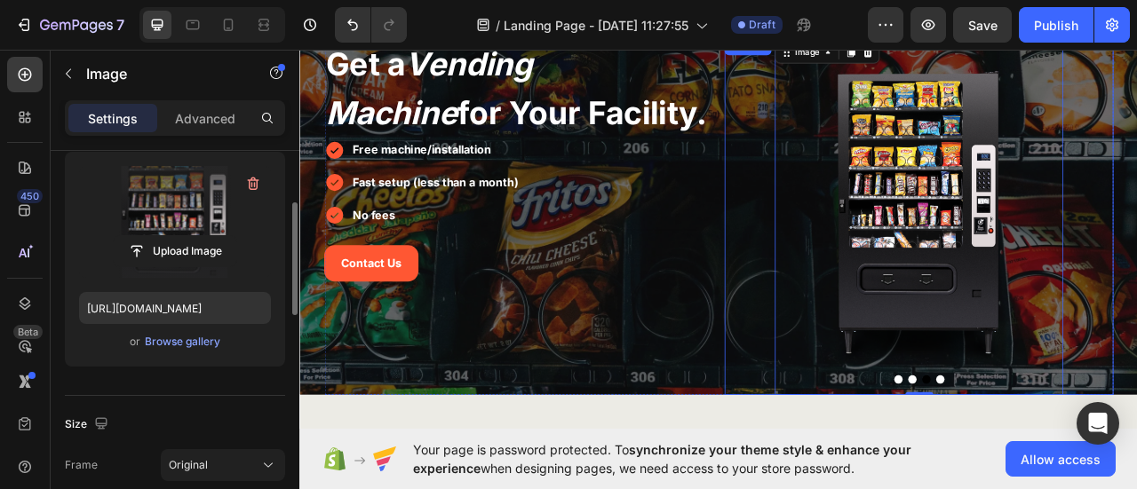
click at [1055, 471] on button "Dot" at bounding box center [1060, 470] width 11 height 11
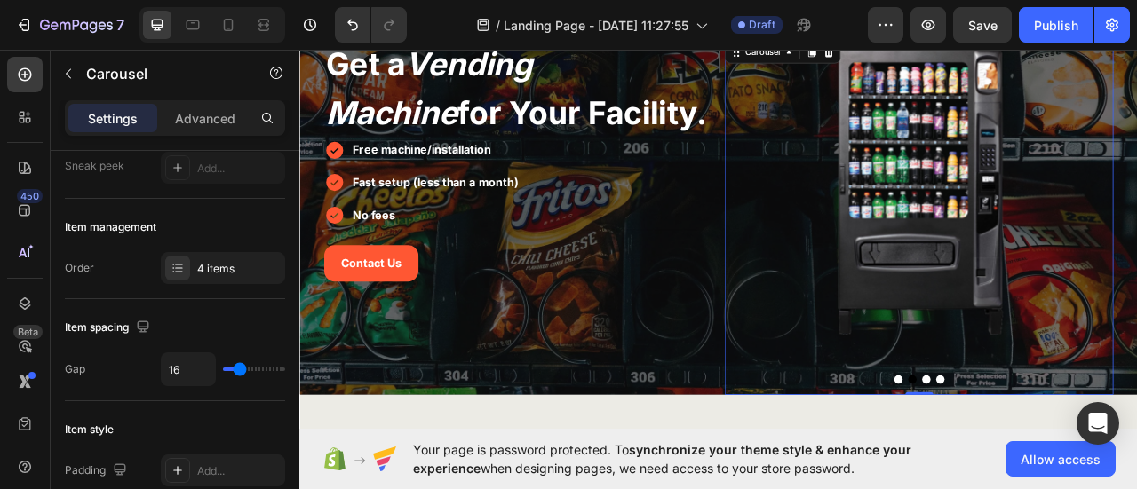
scroll to position [0, 0]
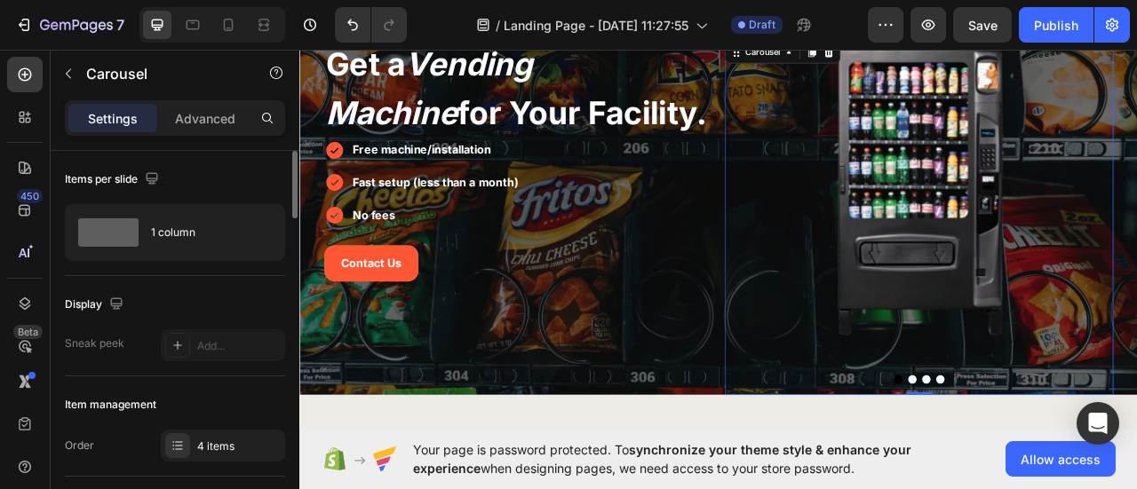
click at [1073, 470] on button "Dot" at bounding box center [1078, 470] width 11 height 11
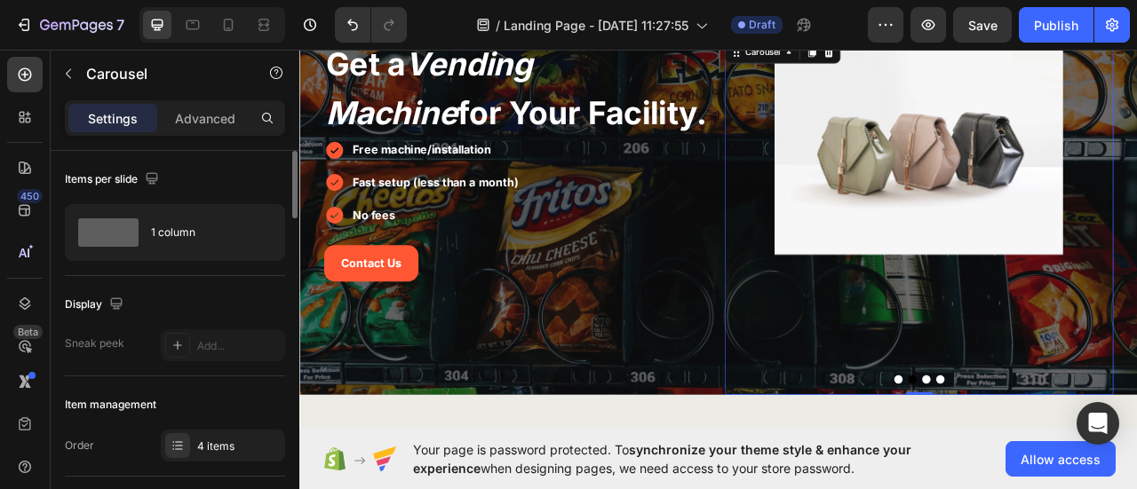
click at [1096, 470] on div at bounding box center [1086, 470] width 495 height 11
click at [1091, 470] on button "Dot" at bounding box center [1096, 470] width 11 height 11
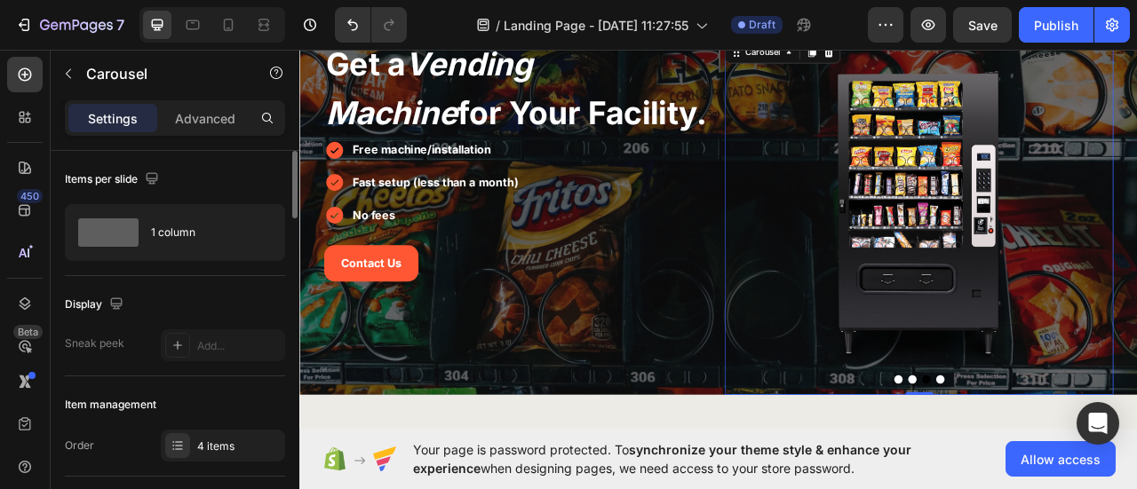
click at [1055, 469] on button "Dot" at bounding box center [1060, 470] width 11 height 11
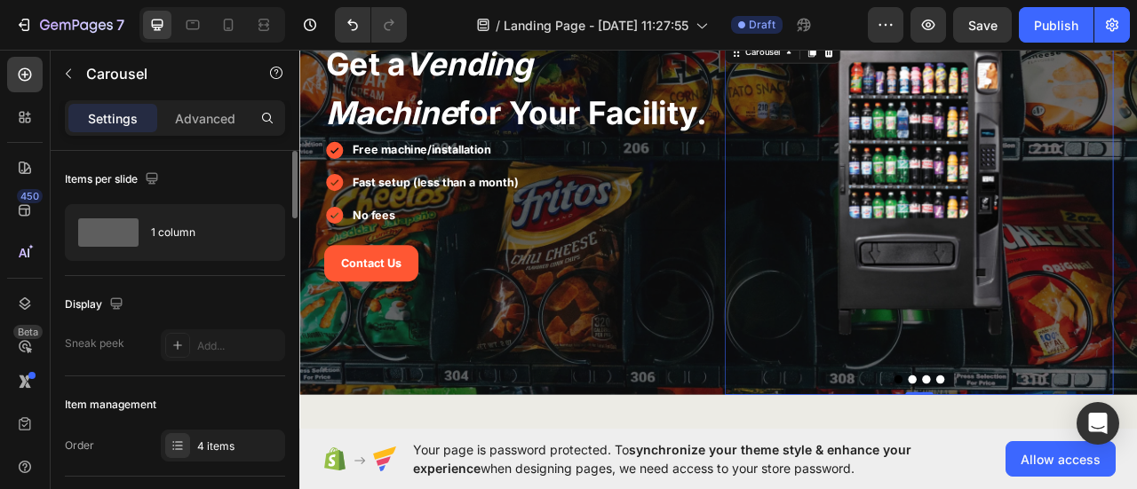
click at [1073, 470] on button "Dot" at bounding box center [1078, 470] width 11 height 11
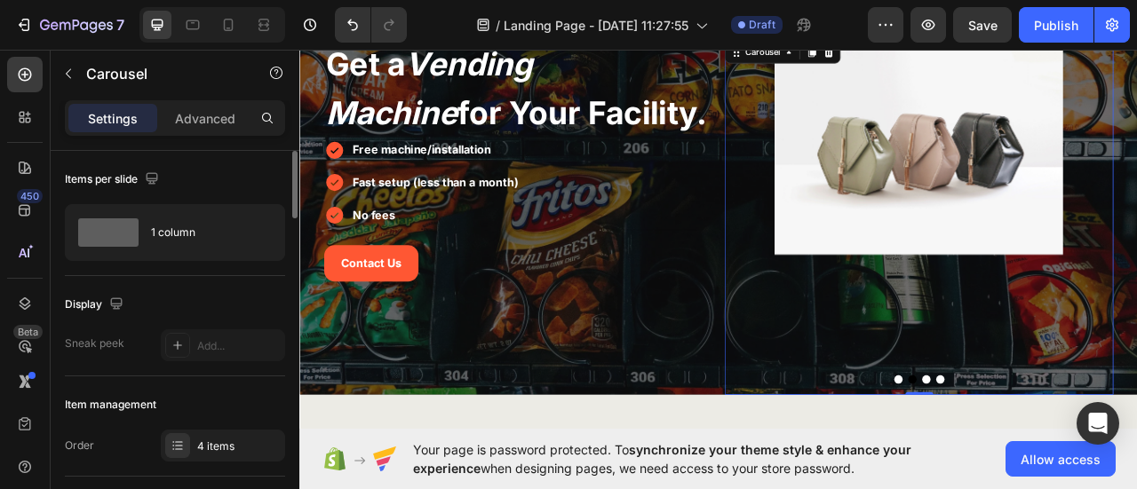
click at [1051, 258] on img at bounding box center [1086, 173] width 367 height 275
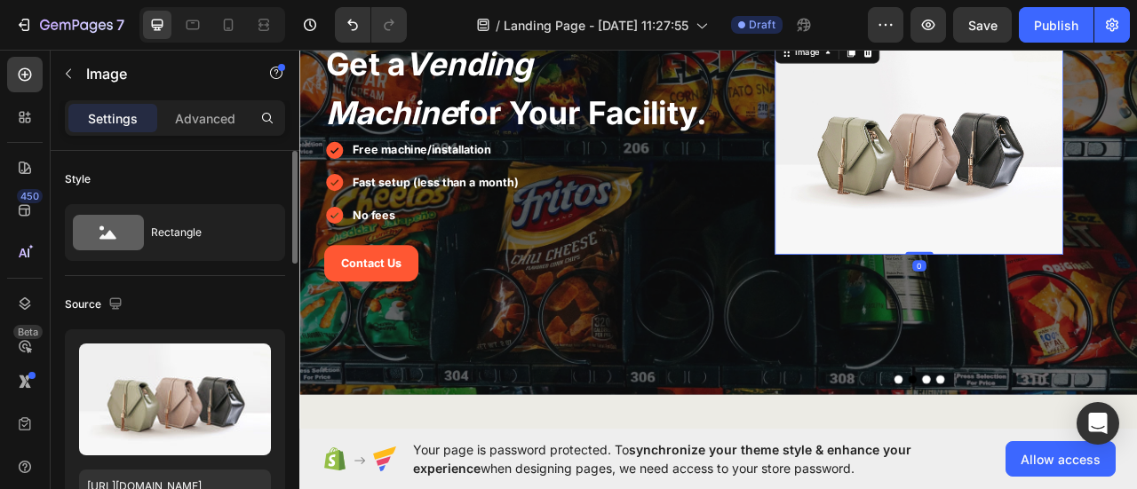
scroll to position [178, 0]
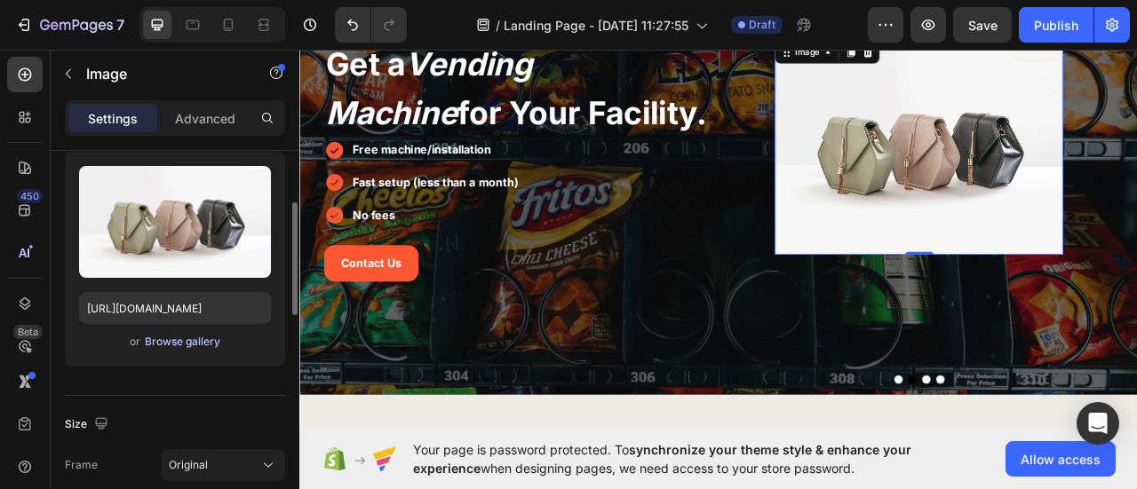
click at [197, 345] on div "Browse gallery" at bounding box center [182, 342] width 75 height 16
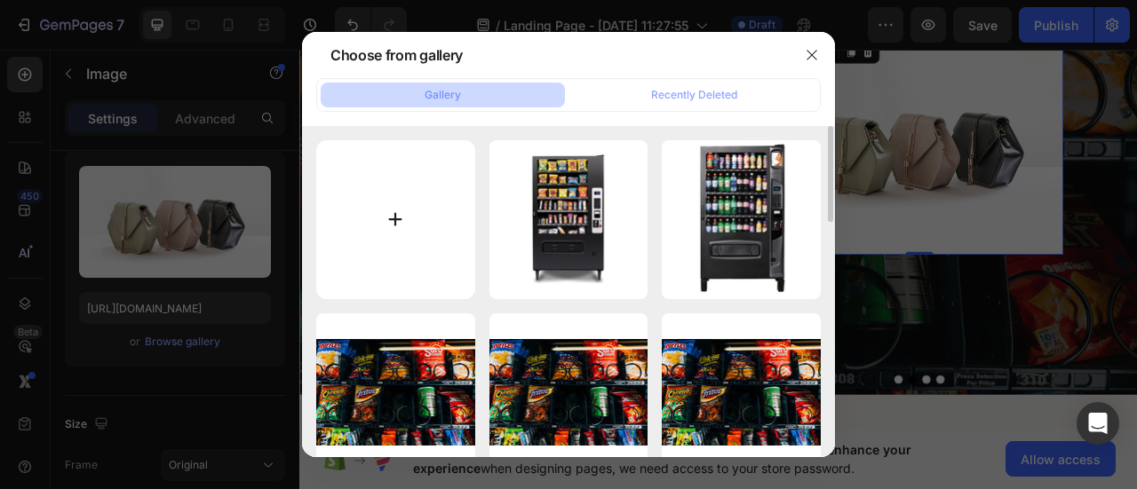
click at [413, 237] on input "file" at bounding box center [395, 219] width 159 height 159
type input "C:\fakepath\pngegg (2).png"
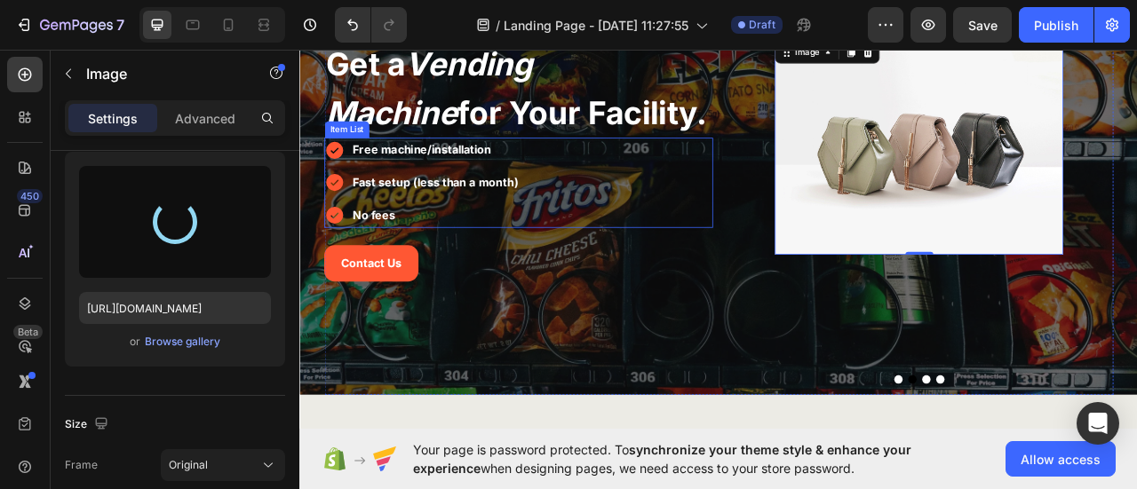
type input "https://cdn.shopify.com/s/files/1/0768/0271/9981/files/gempages_581585180947382…"
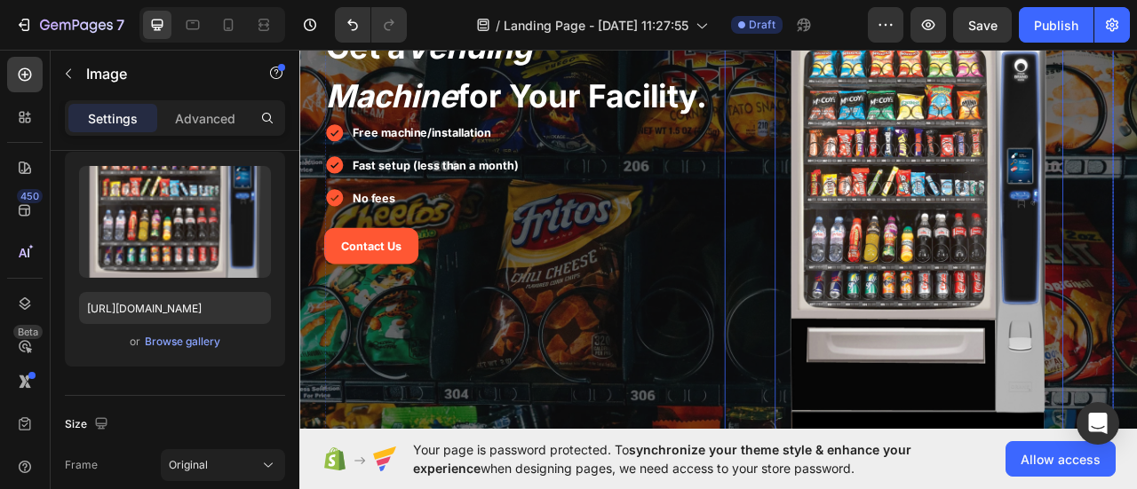
scroll to position [266, 0]
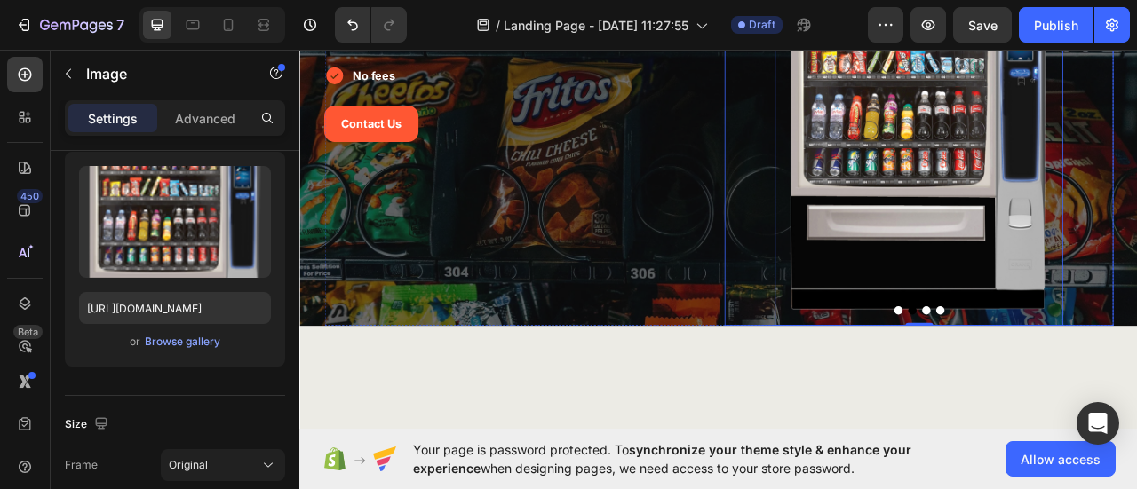
click at [1055, 383] on button "Dot" at bounding box center [1060, 382] width 11 height 11
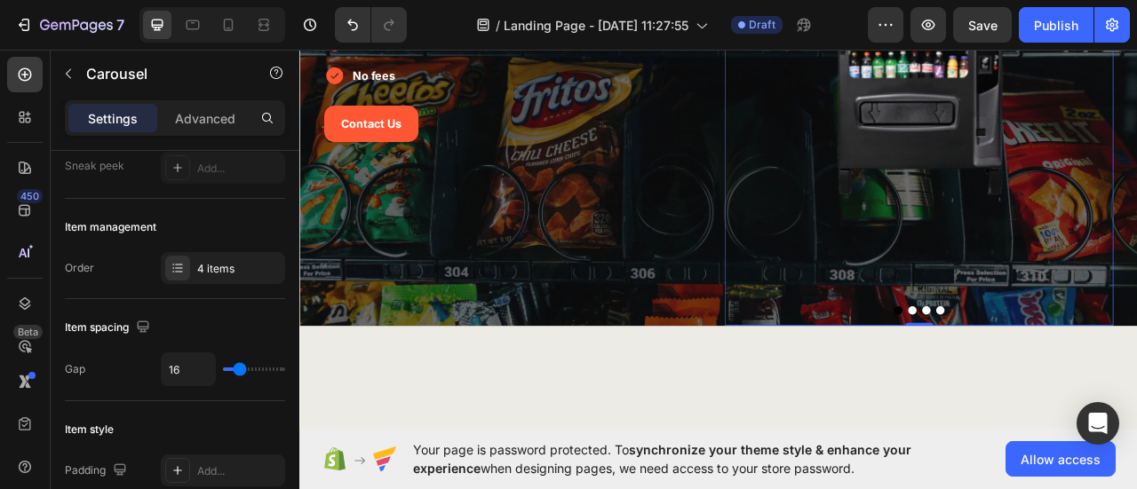
scroll to position [0, 0]
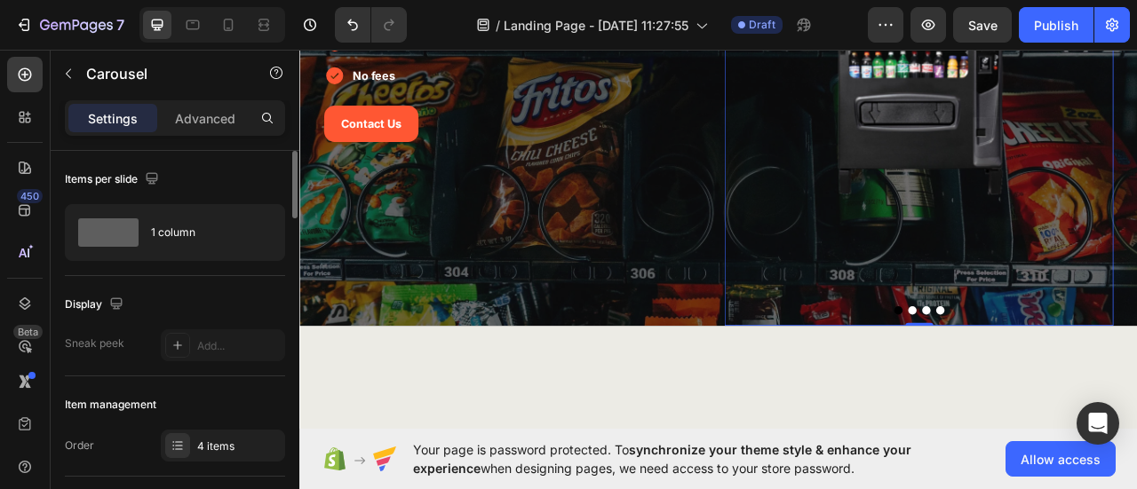
click at [1075, 383] on button "Dot" at bounding box center [1078, 382] width 11 height 11
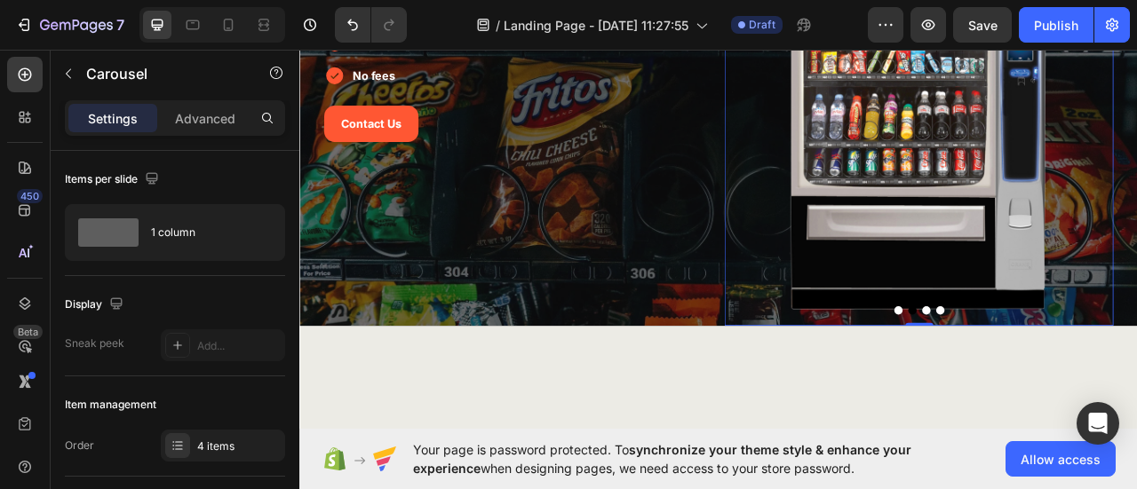
click at [1091, 382] on button "Dot" at bounding box center [1096, 382] width 11 height 11
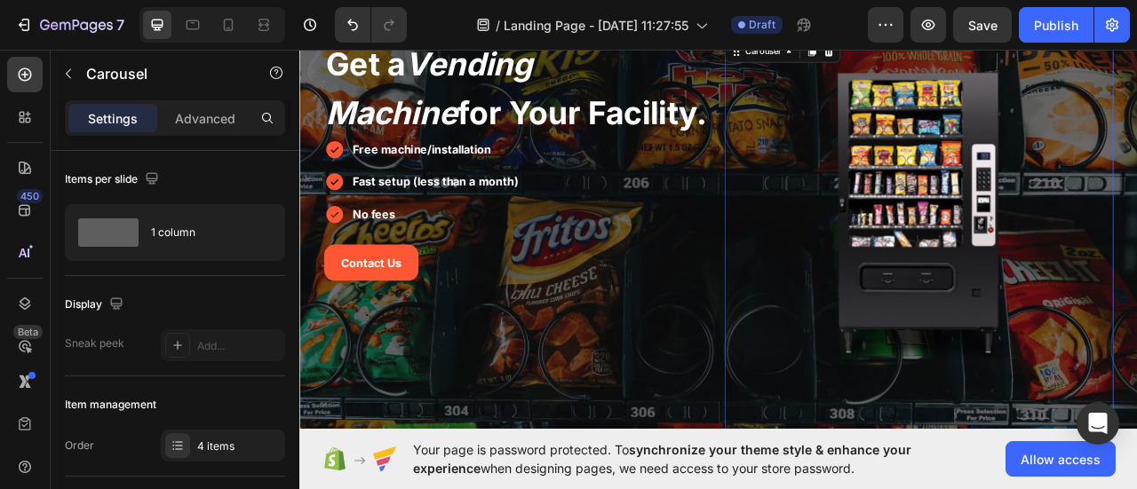
scroll to position [178, 0]
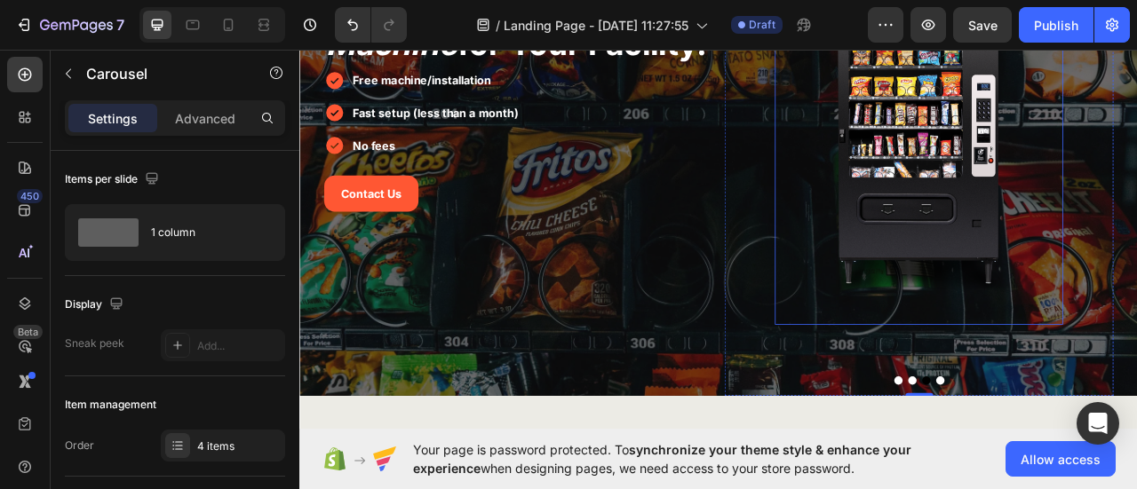
click at [1086, 377] on img at bounding box center [1086, 174] width 367 height 454
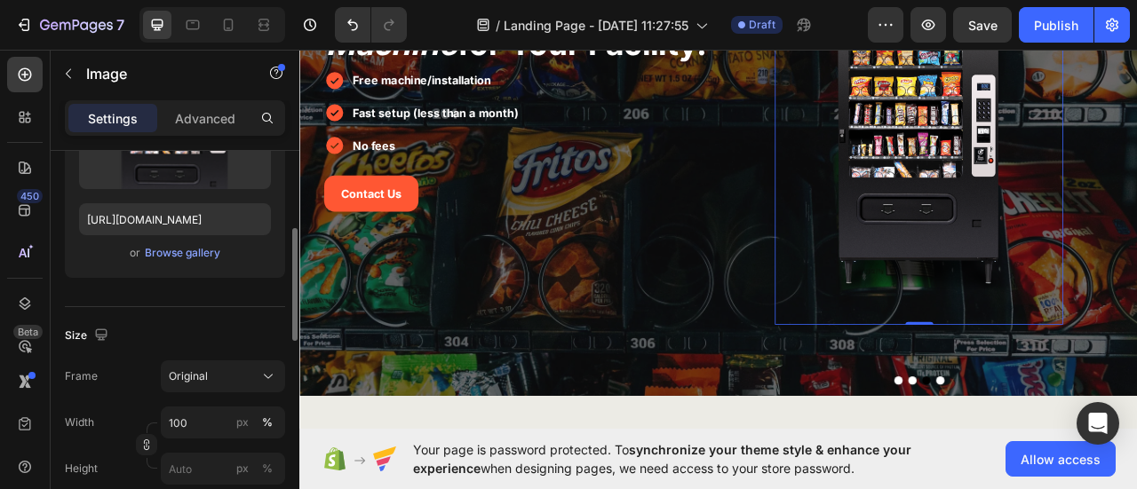
scroll to position [355, 0]
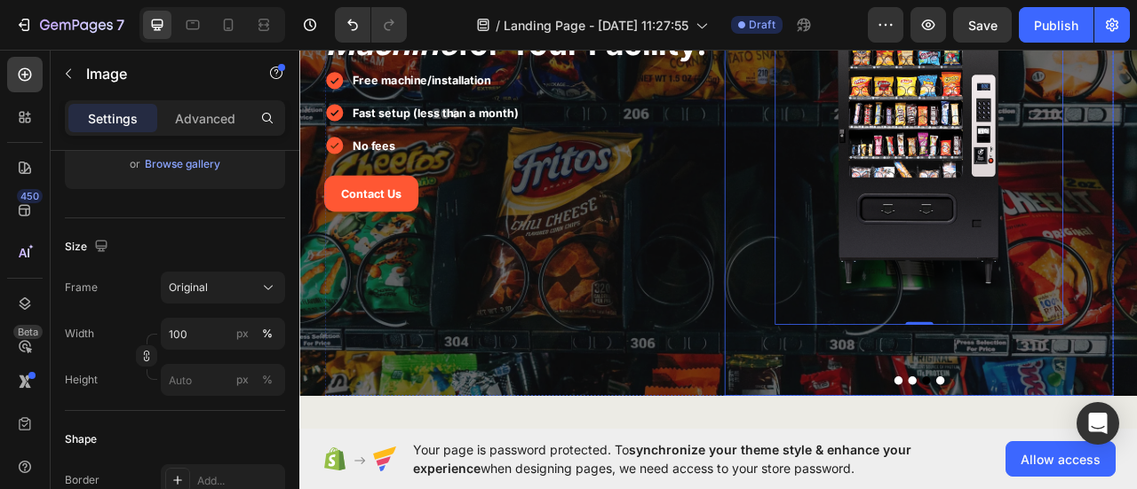
click at [1055, 470] on button "Dot" at bounding box center [1060, 471] width 11 height 11
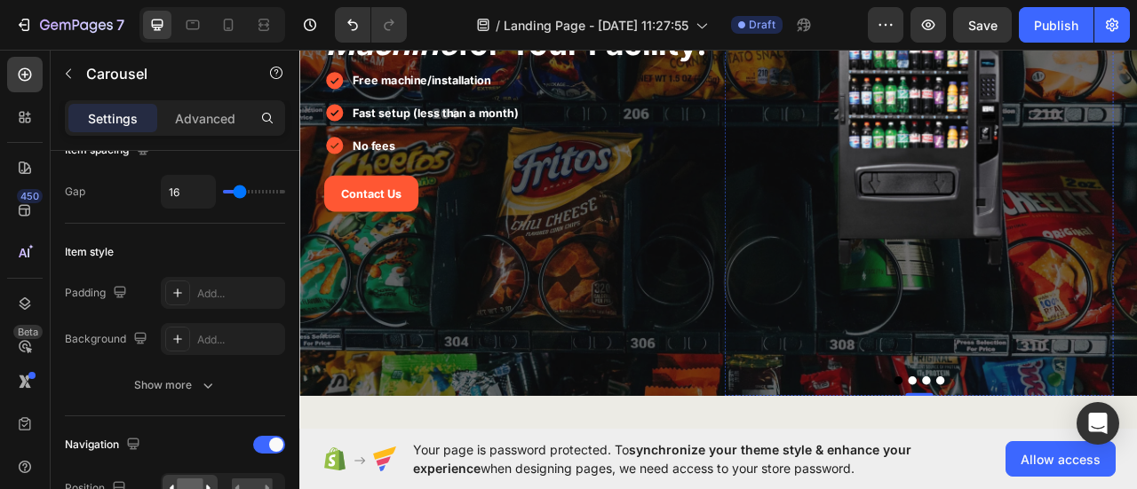
scroll to position [0, 0]
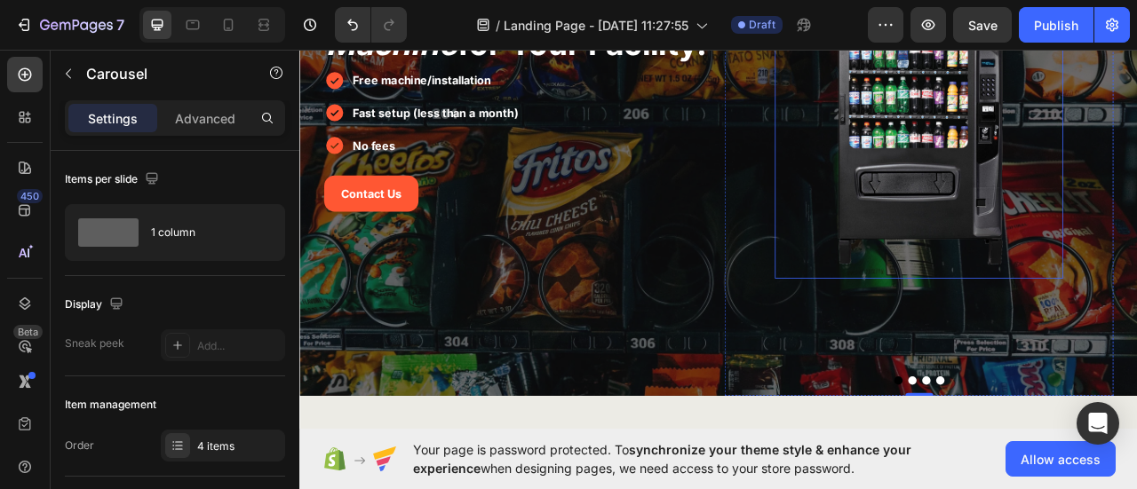
click at [1027, 307] on img at bounding box center [1086, 144] width 367 height 395
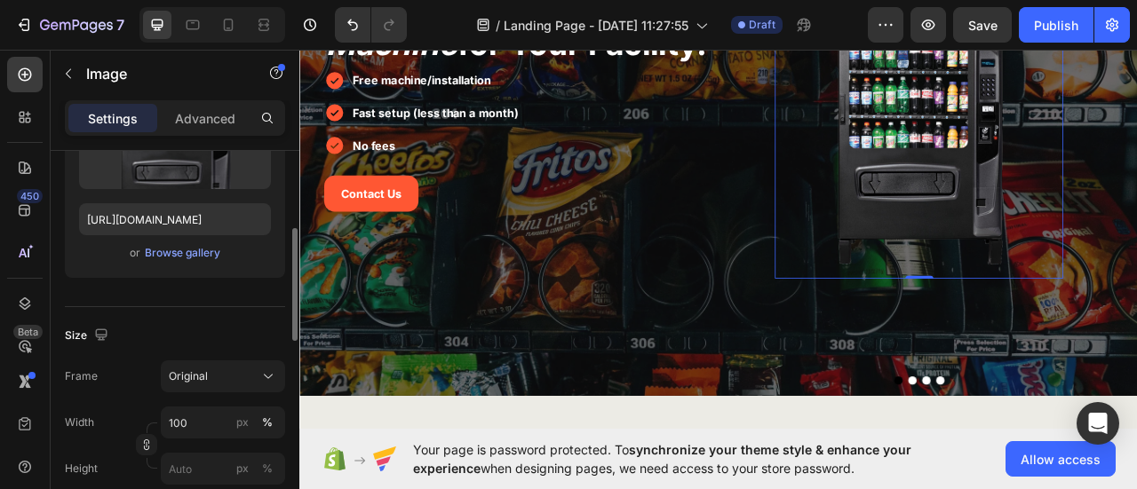
scroll to position [355, 0]
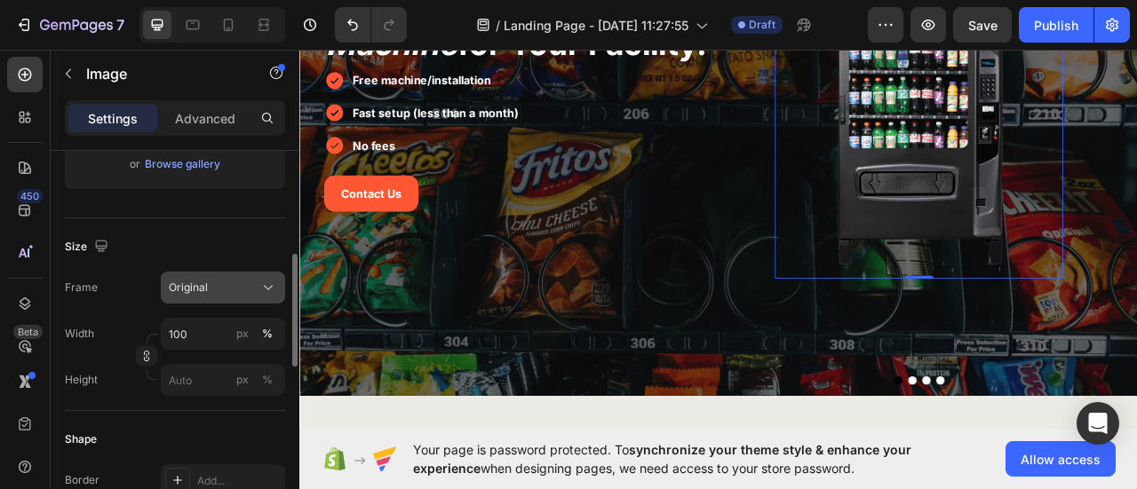
click at [240, 280] on div "Original" at bounding box center [212, 288] width 87 height 16
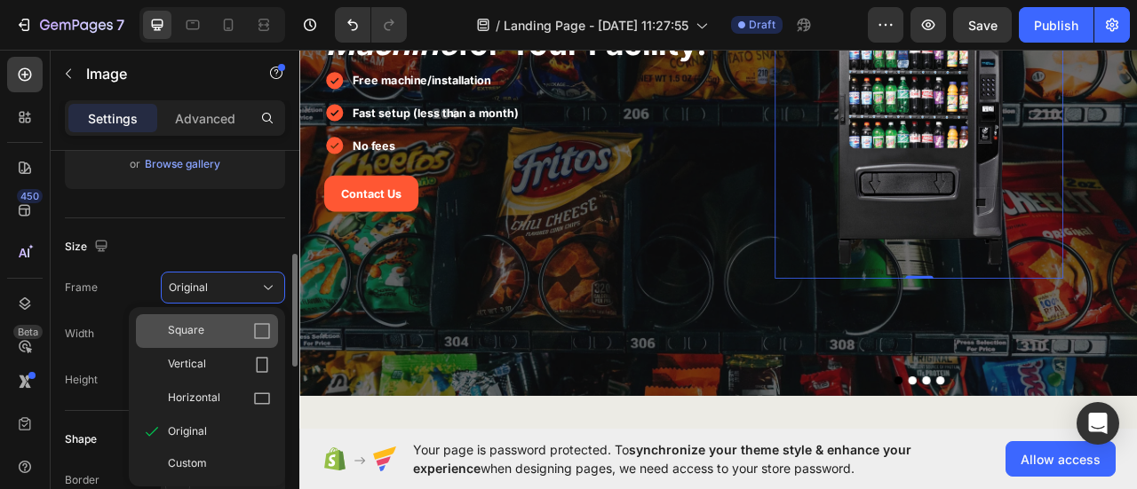
click at [221, 324] on div "Square" at bounding box center [219, 331] width 103 height 18
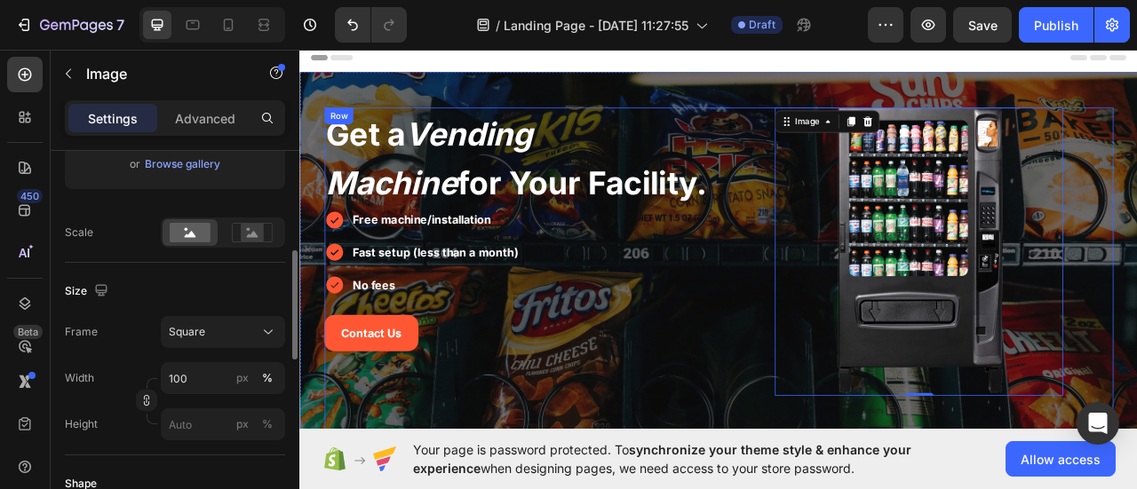
scroll to position [89, 0]
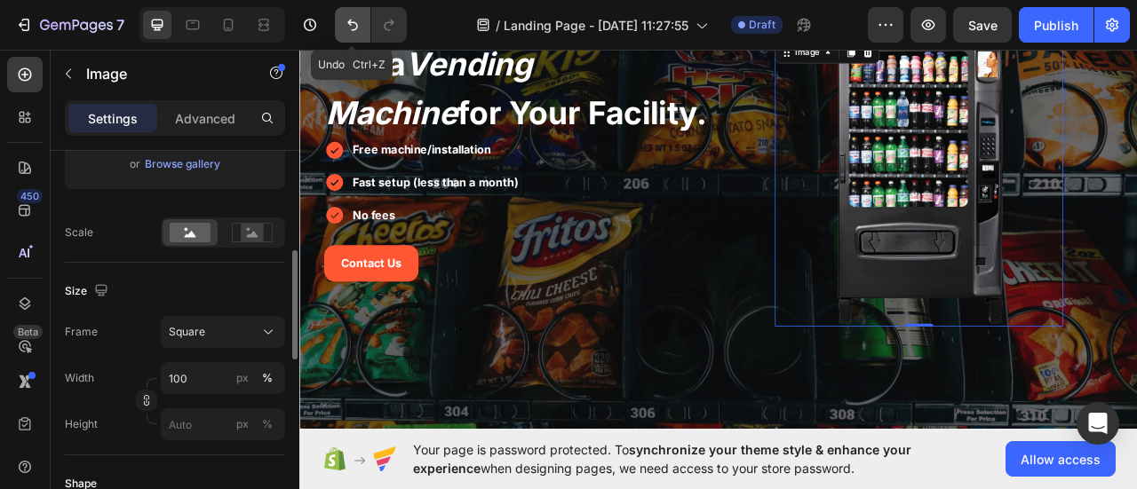
click at [351, 19] on icon "Undo/Redo" at bounding box center [353, 25] width 18 height 18
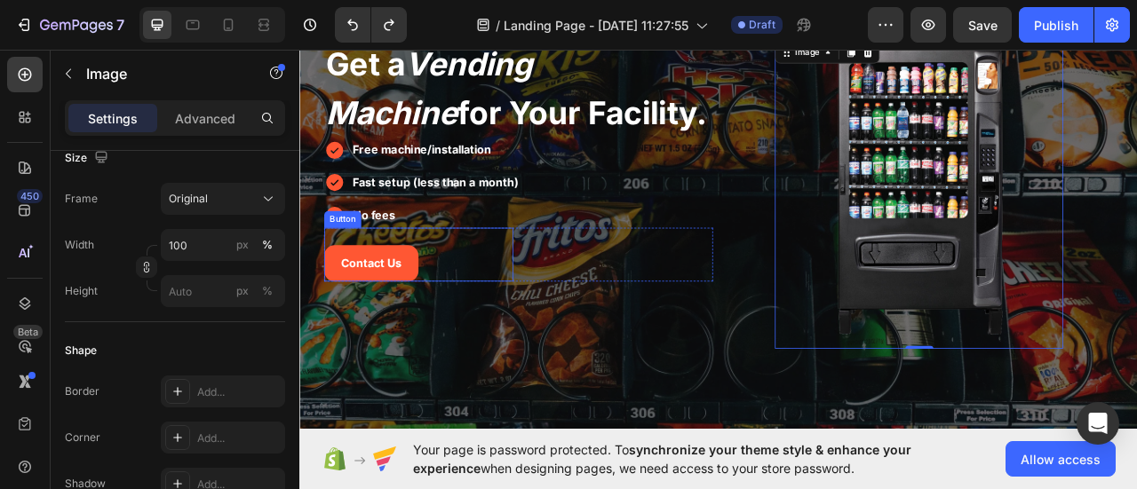
scroll to position [0, 0]
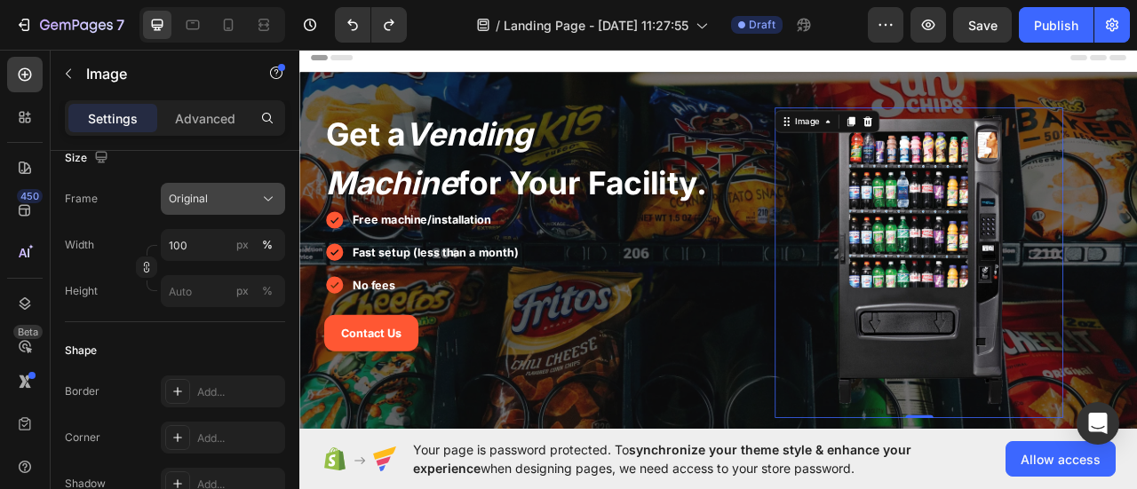
click at [234, 200] on div "Original" at bounding box center [212, 199] width 87 height 16
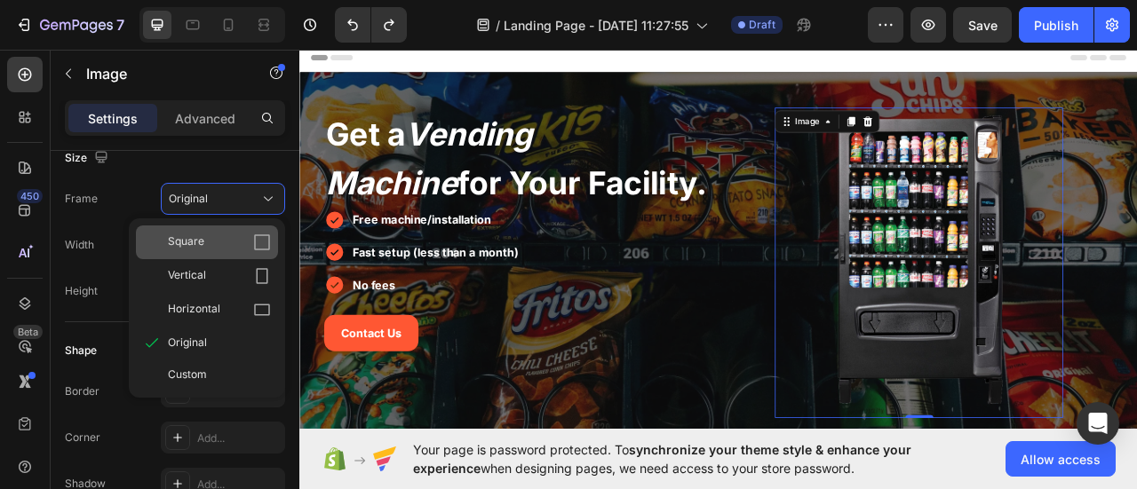
click at [229, 250] on div "Square" at bounding box center [219, 243] width 103 height 18
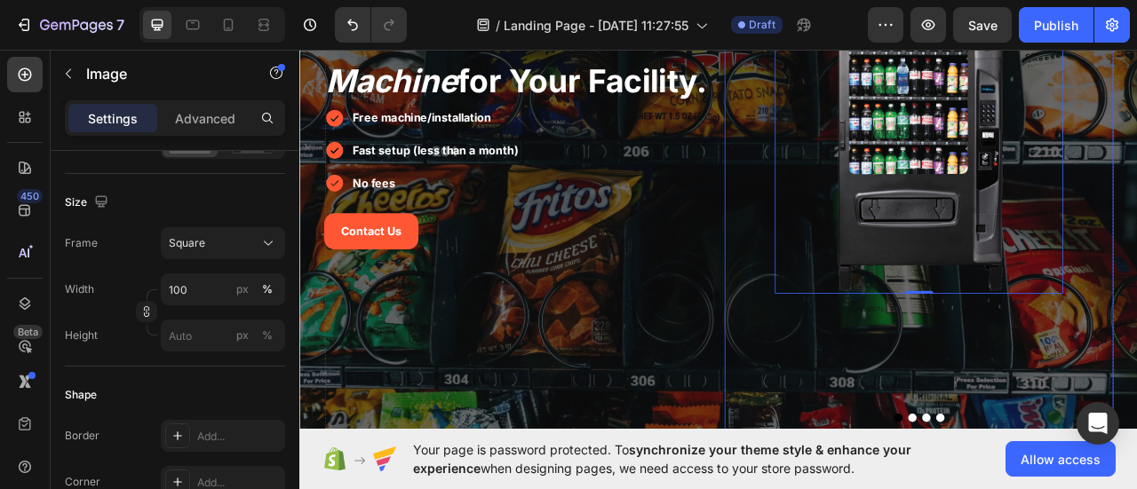
scroll to position [178, 0]
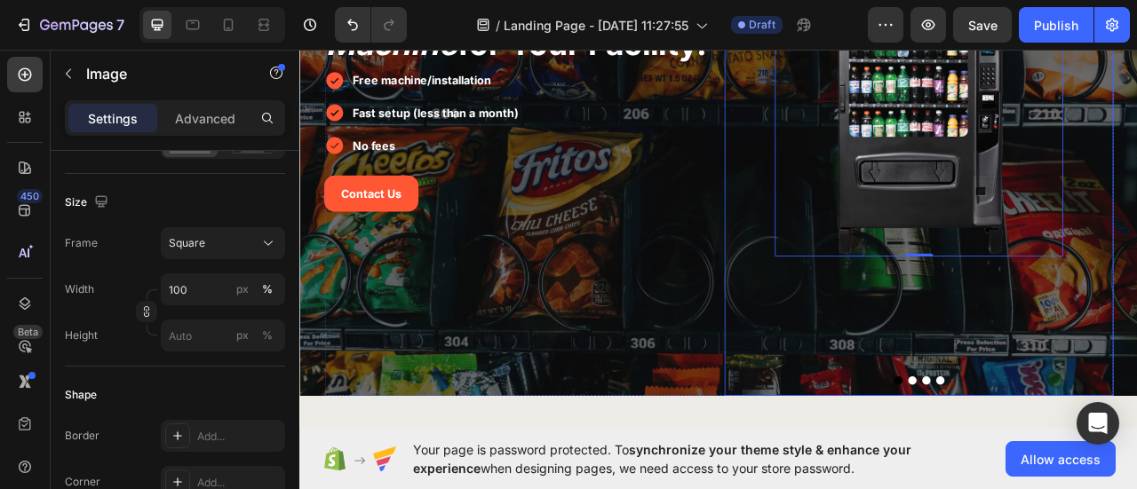
click at [1073, 472] on button "Dot" at bounding box center [1078, 471] width 11 height 11
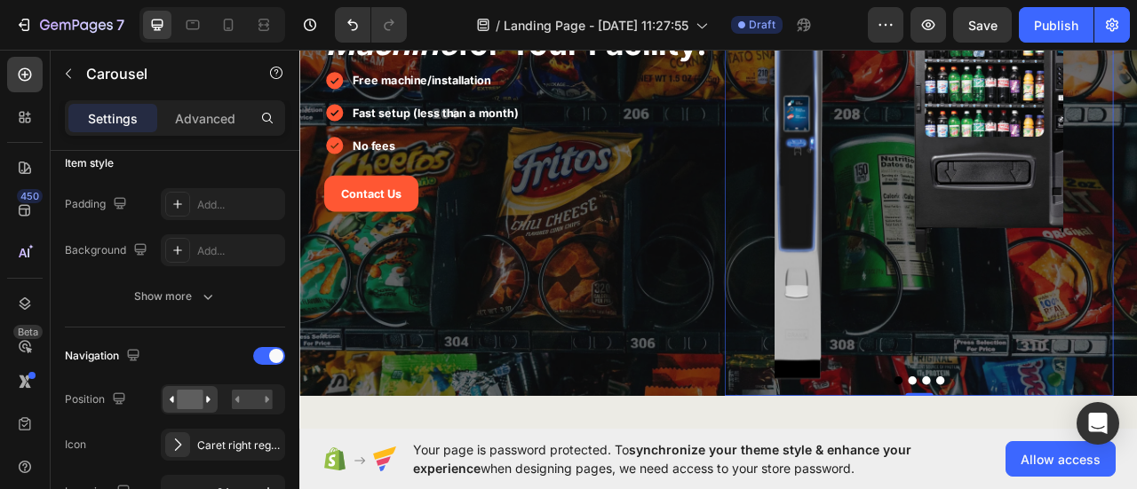
scroll to position [0, 0]
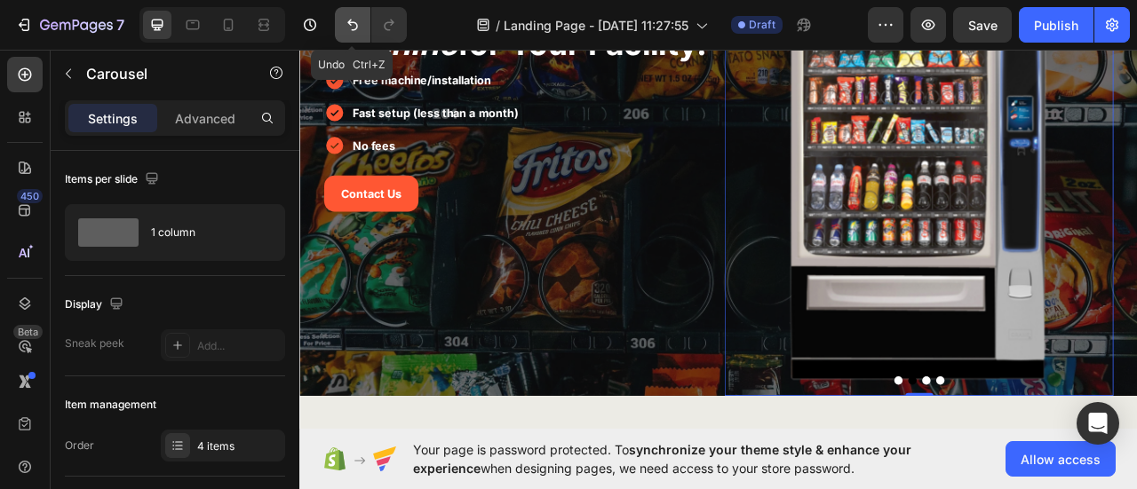
click at [359, 36] on button "Undo/Redo" at bounding box center [353, 25] width 36 height 36
click at [357, 35] on button "Undo/Redo" at bounding box center [353, 25] width 36 height 36
click at [387, 27] on icon "Undo/Redo" at bounding box center [389, 25] width 18 height 18
click at [1055, 474] on button "Dot" at bounding box center [1060, 471] width 11 height 11
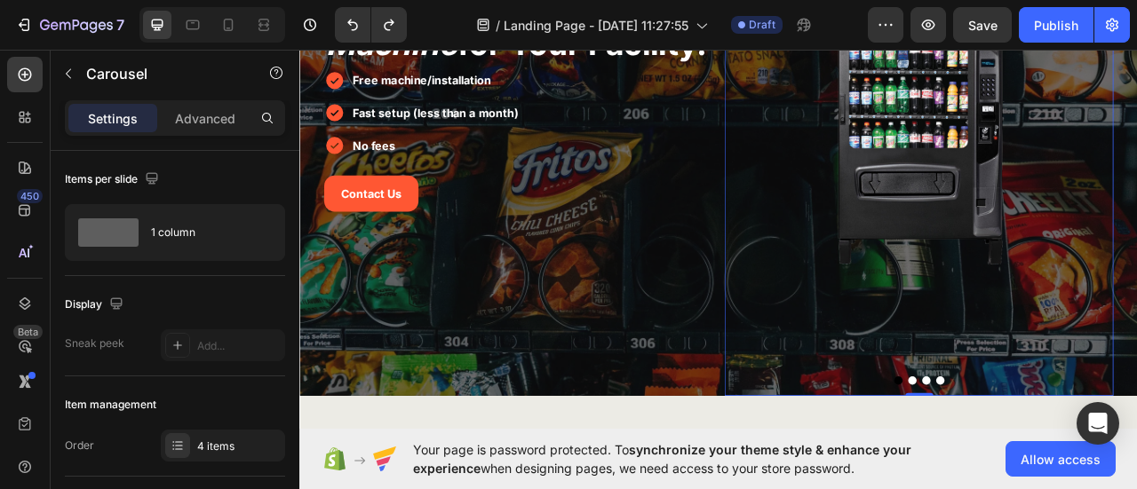
click at [1091, 470] on button "Dot" at bounding box center [1096, 471] width 11 height 11
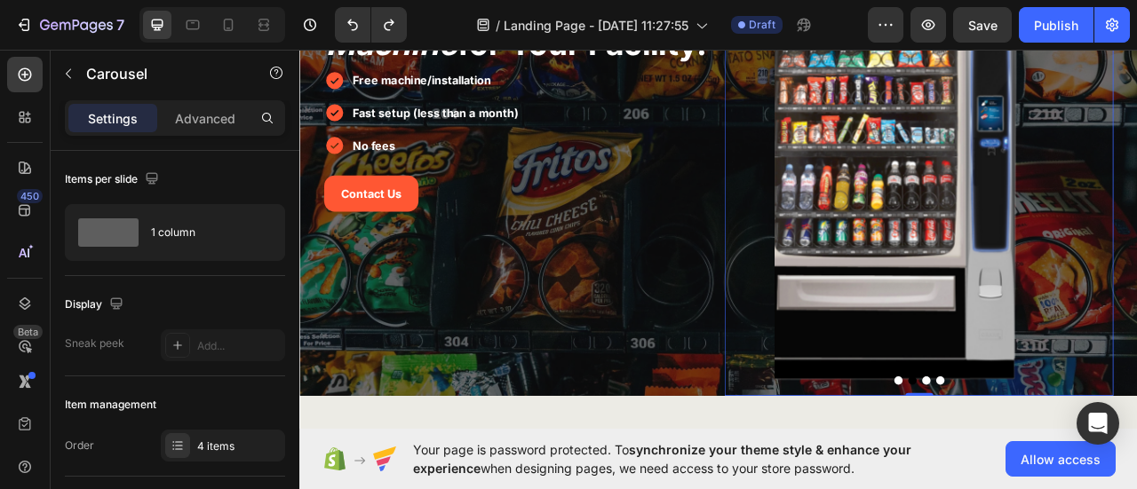
click at [1073, 472] on button "Dot" at bounding box center [1078, 471] width 11 height 11
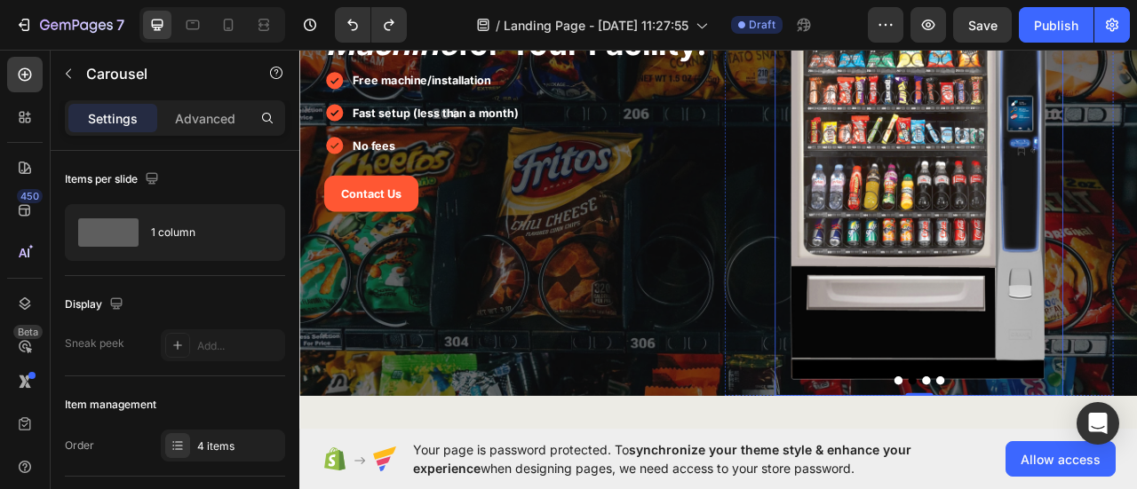
click at [1033, 401] on img at bounding box center [1086, 219] width 367 height 544
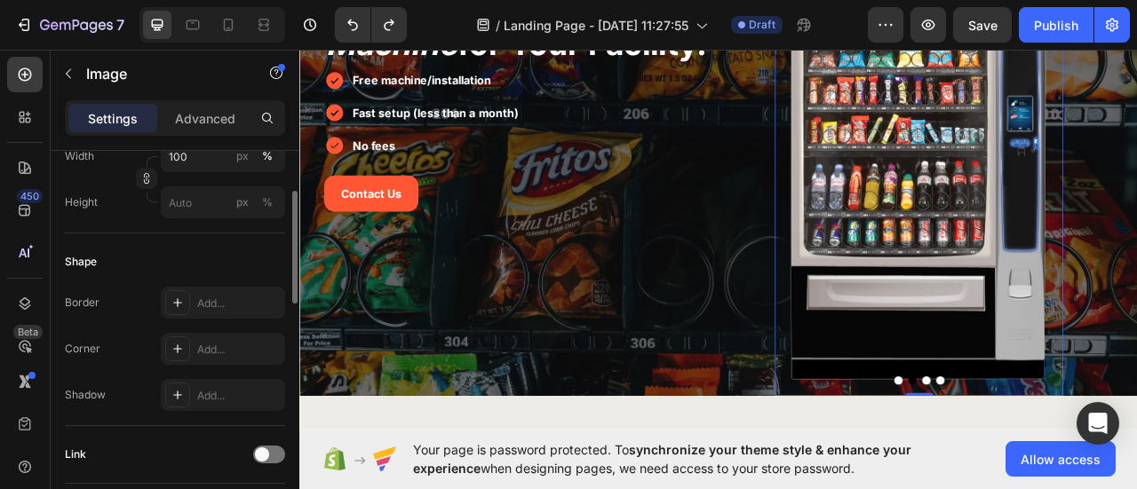
scroll to position [444, 0]
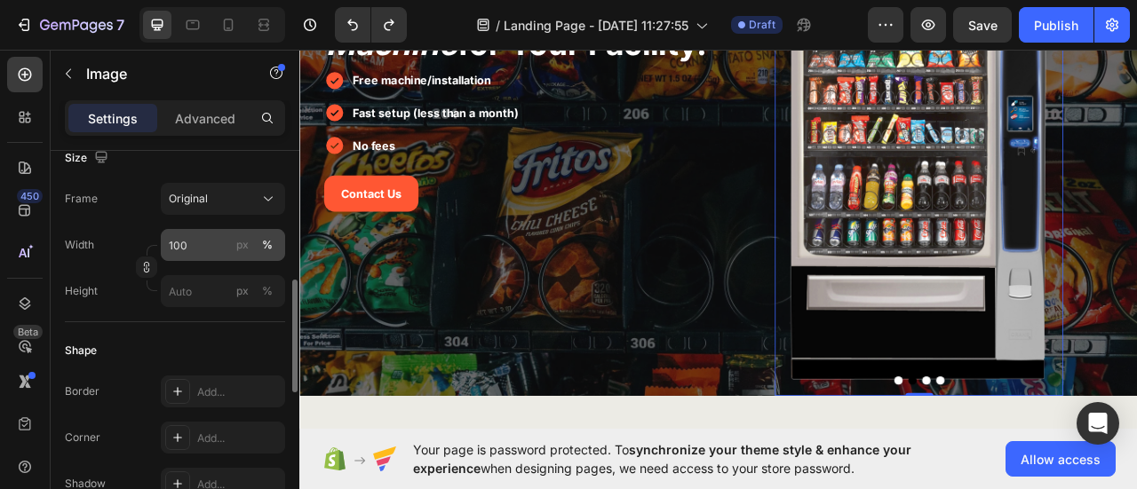
click at [240, 248] on div "px" at bounding box center [242, 245] width 12 height 16
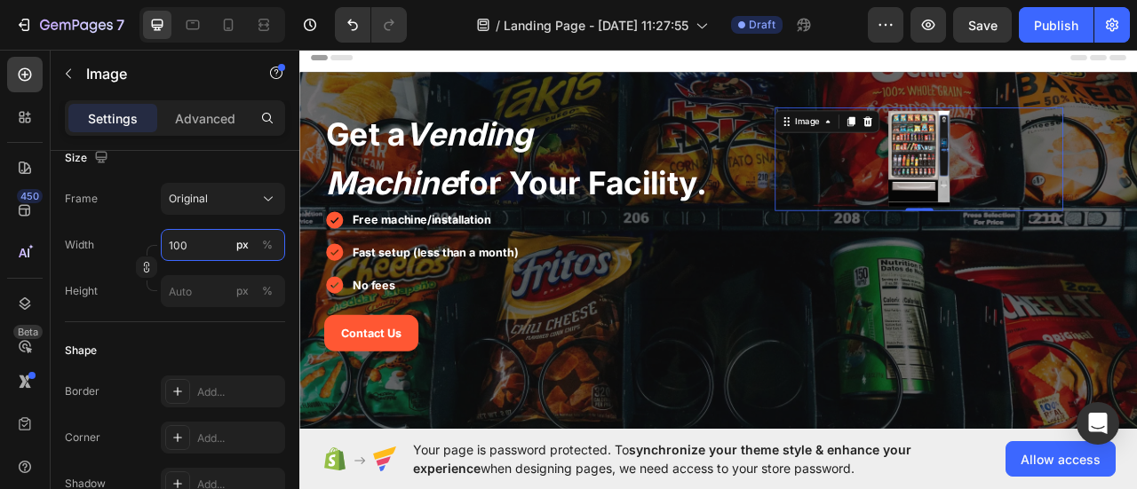
scroll to position [89, 0]
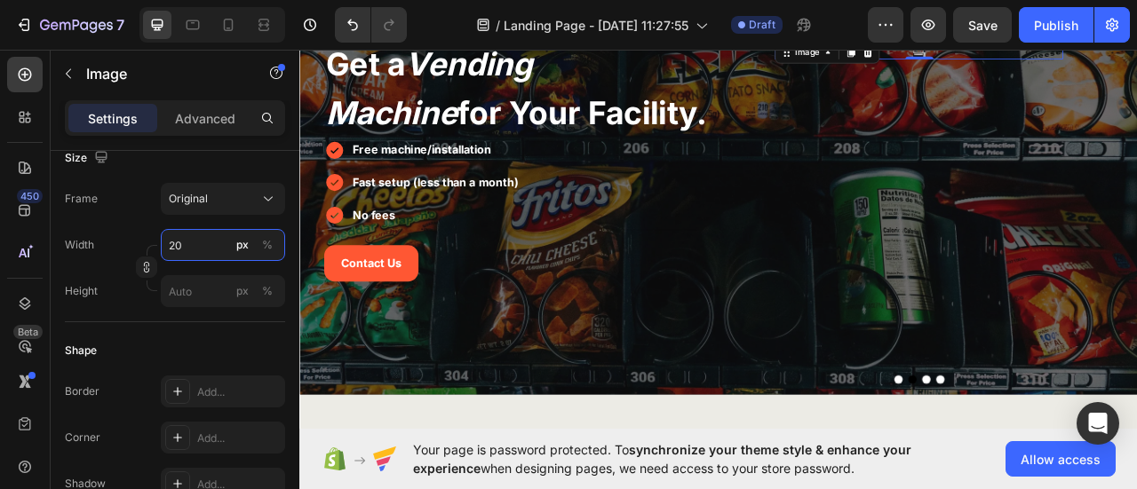
type input "2"
type input "300"
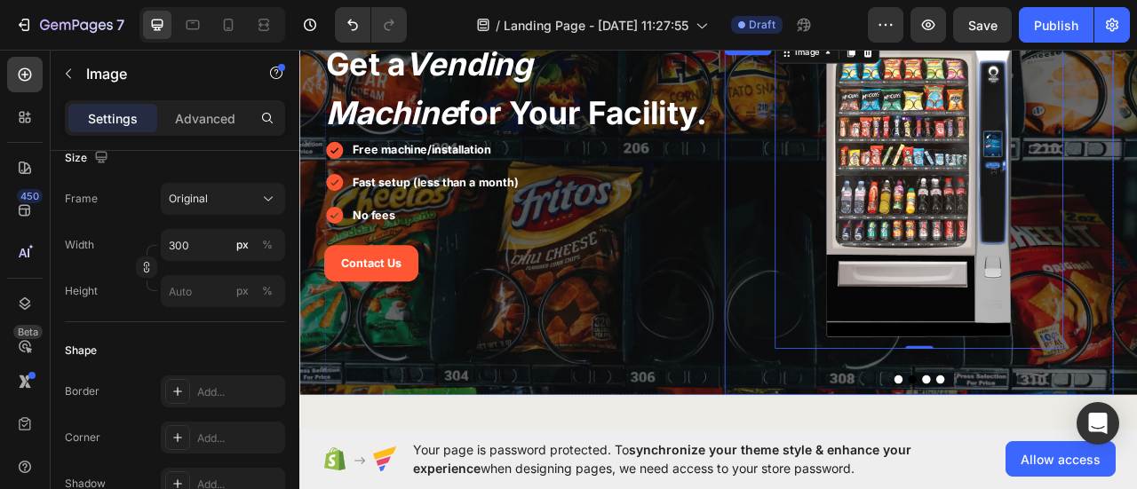
click at [1055, 469] on button "Dot" at bounding box center [1060, 470] width 11 height 11
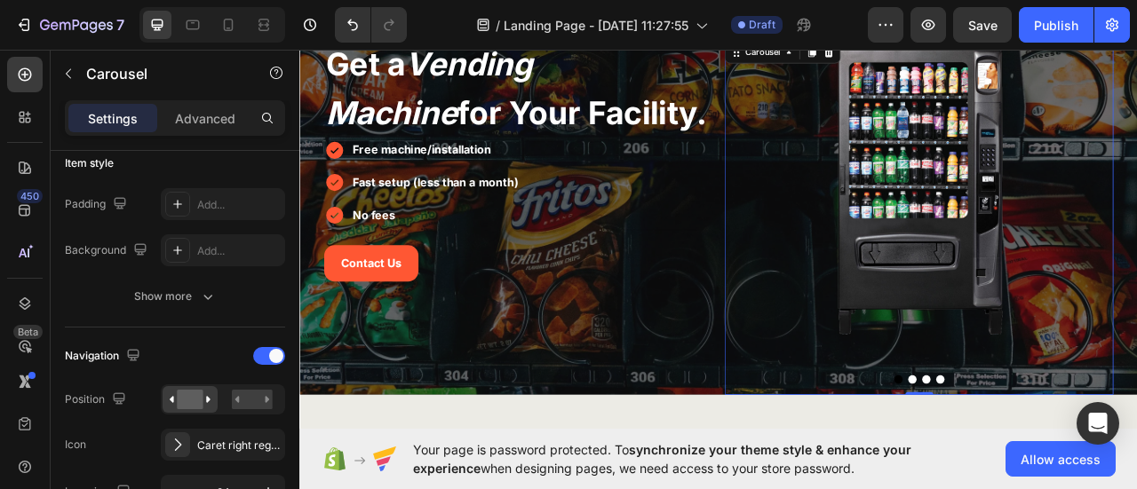
scroll to position [0, 0]
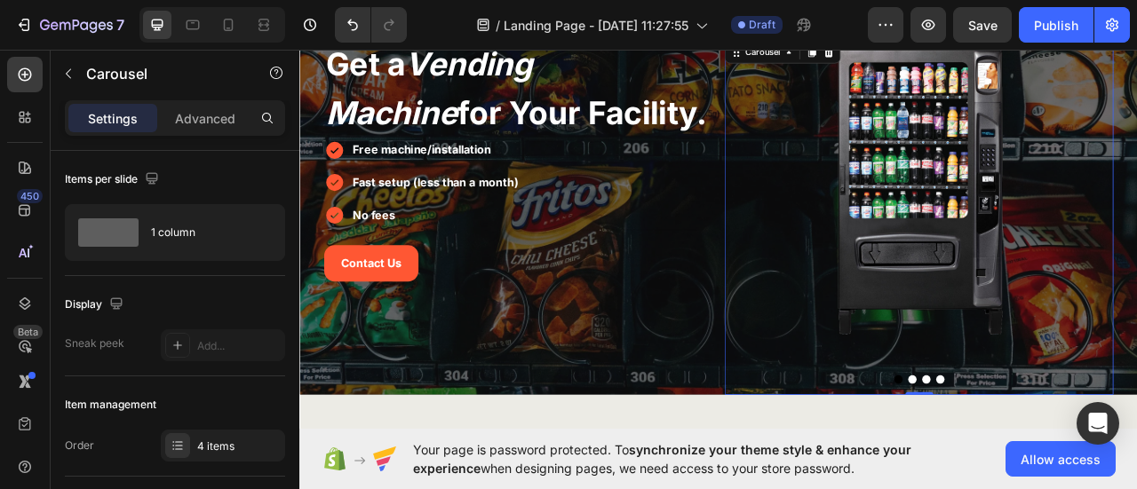
click at [1076, 468] on div at bounding box center [1086, 470] width 495 height 11
click at [1073, 467] on button "Dot" at bounding box center [1078, 470] width 11 height 11
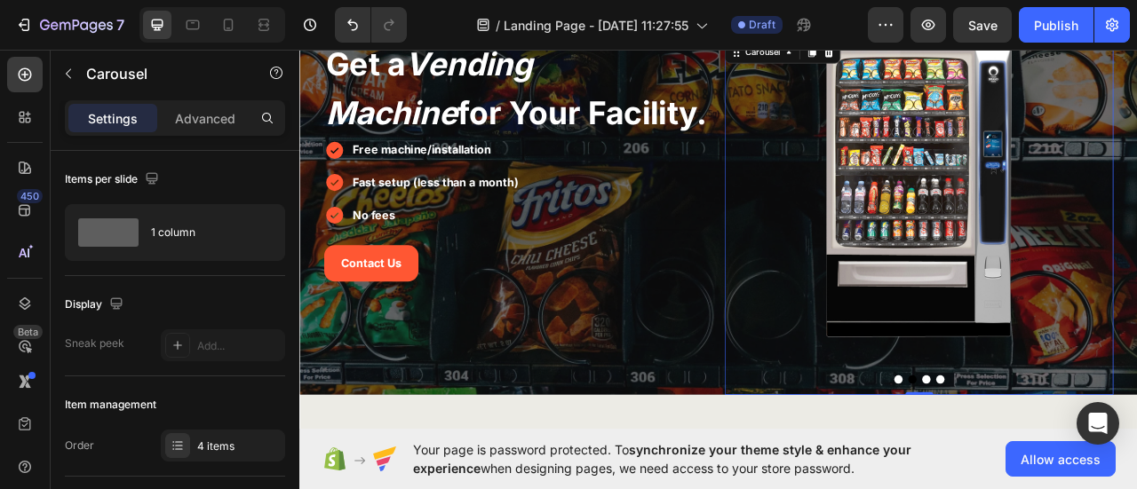
click at [1091, 470] on button "Dot" at bounding box center [1096, 470] width 11 height 11
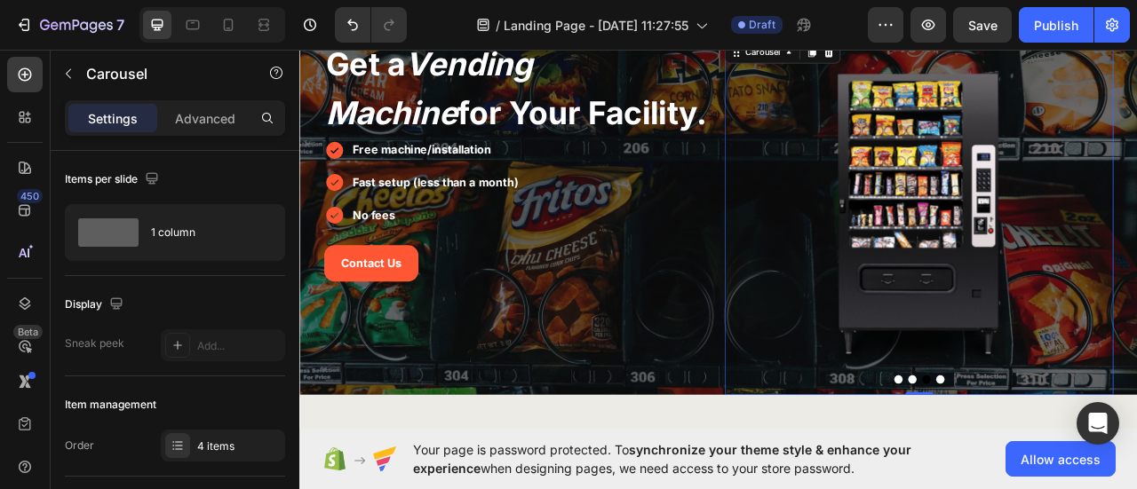
click at [1109, 471] on button "Dot" at bounding box center [1113, 470] width 11 height 11
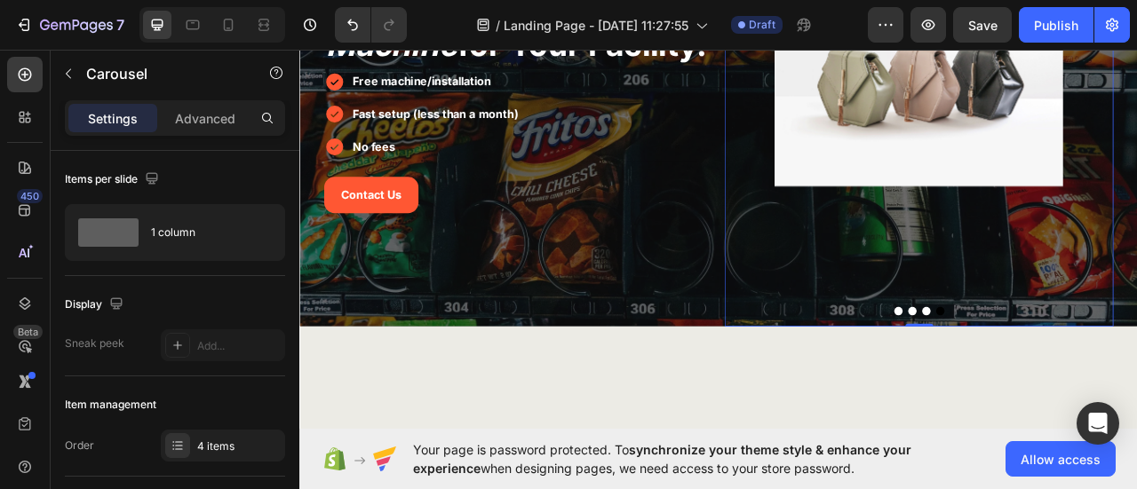
scroll to position [178, 0]
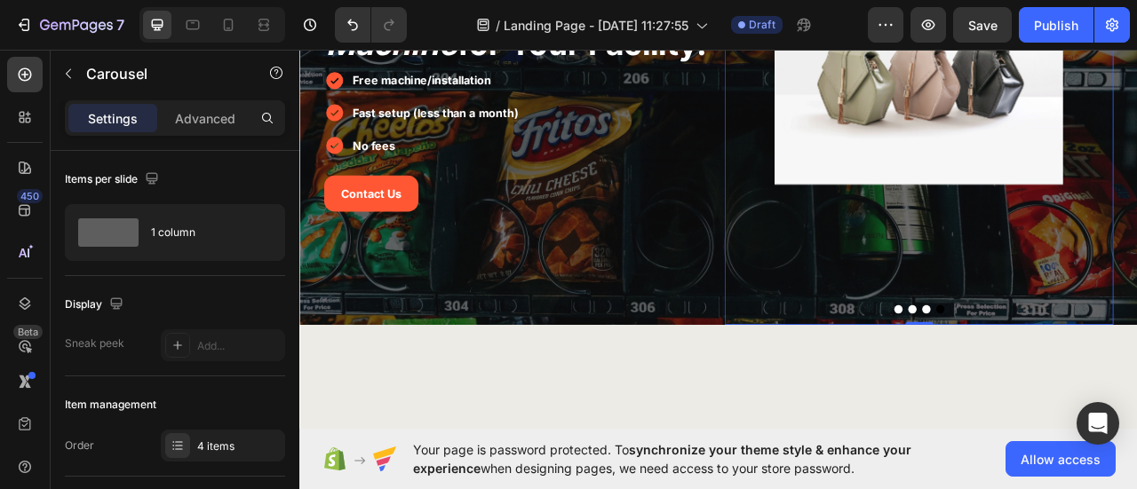
click at [1055, 381] on button "Dot" at bounding box center [1060, 381] width 11 height 11
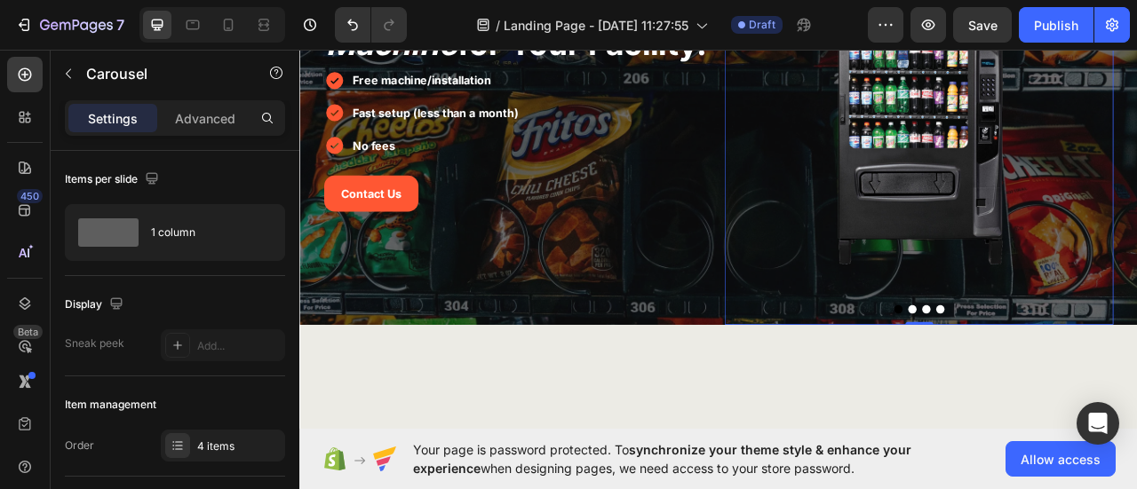
click at [1074, 381] on button "Dot" at bounding box center [1078, 381] width 11 height 11
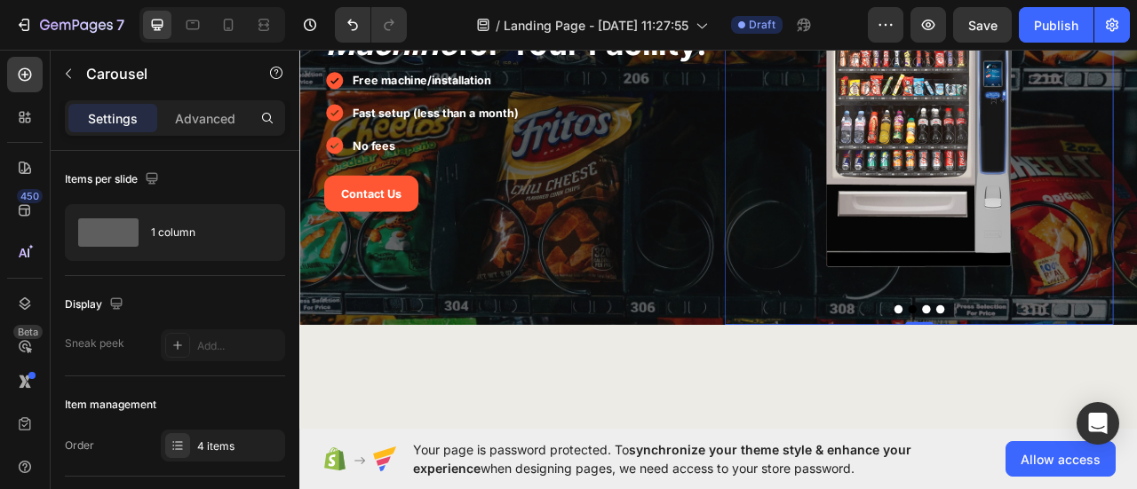
click at [1091, 382] on button "Dot" at bounding box center [1096, 381] width 11 height 11
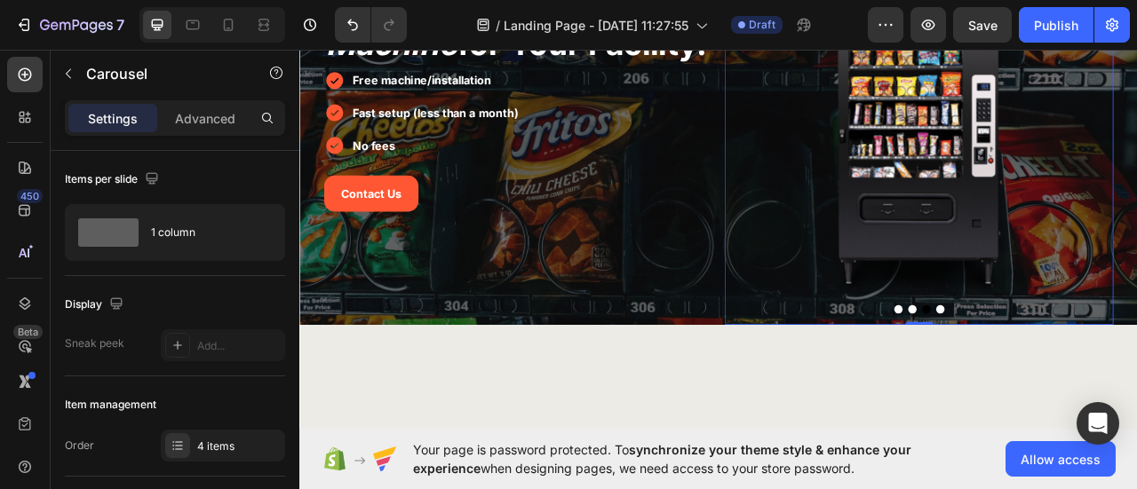
click at [1108, 381] on button "Dot" at bounding box center [1113, 381] width 11 height 11
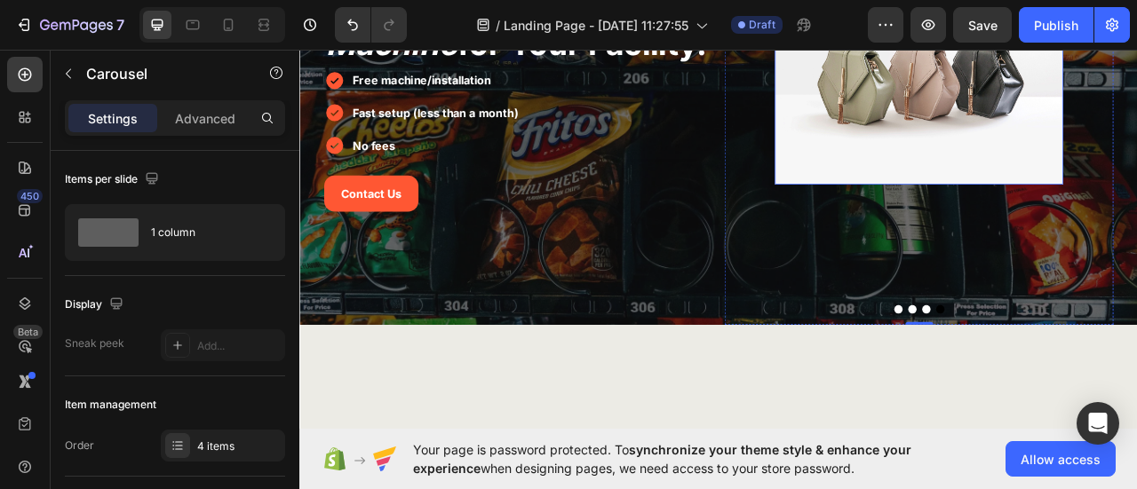
click at [1075, 144] on img at bounding box center [1086, 84] width 367 height 275
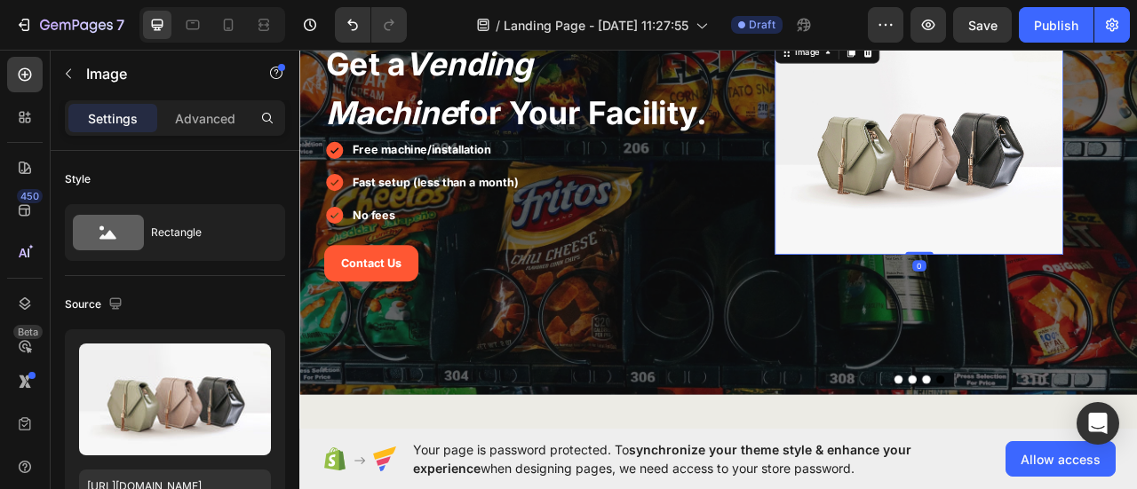
scroll to position [0, 0]
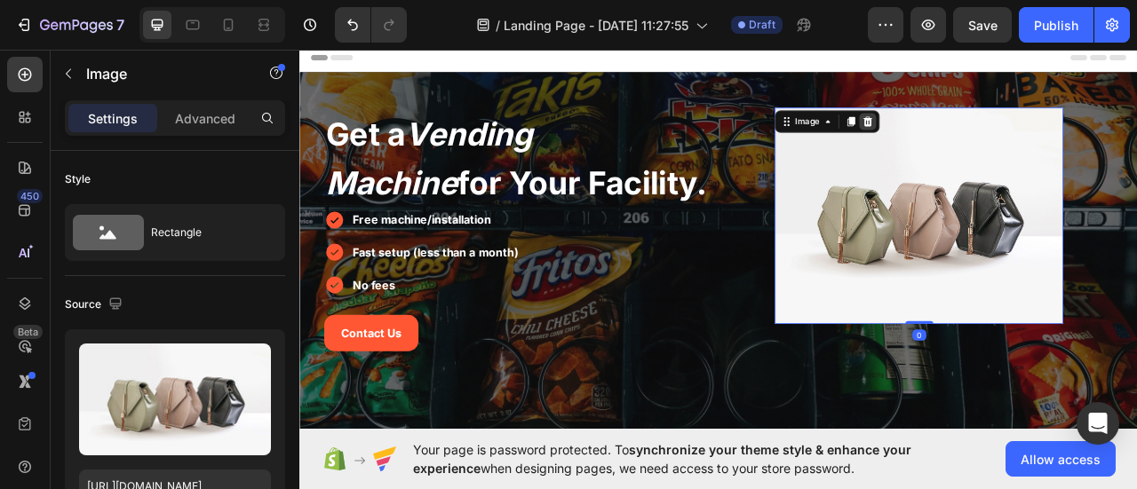
click at [1021, 142] on icon at bounding box center [1021, 142] width 14 height 14
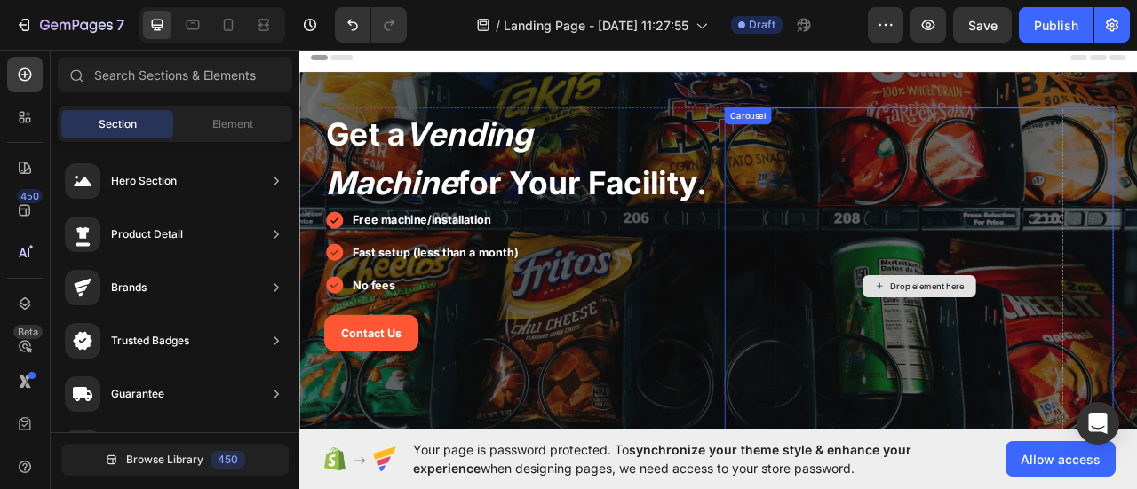
click at [1086, 277] on div "Drop element here" at bounding box center [1086, 351] width 367 height 454
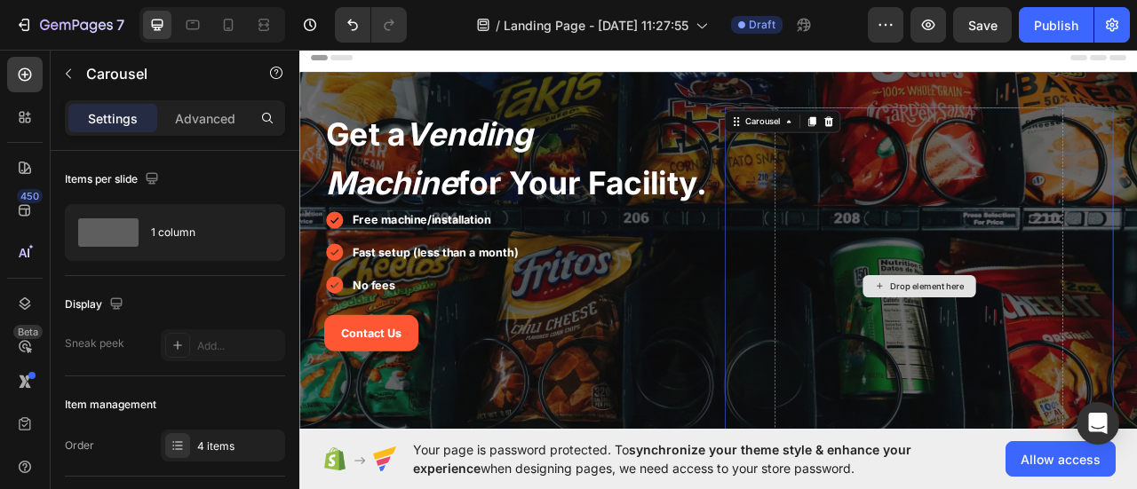
scroll to position [178, 0]
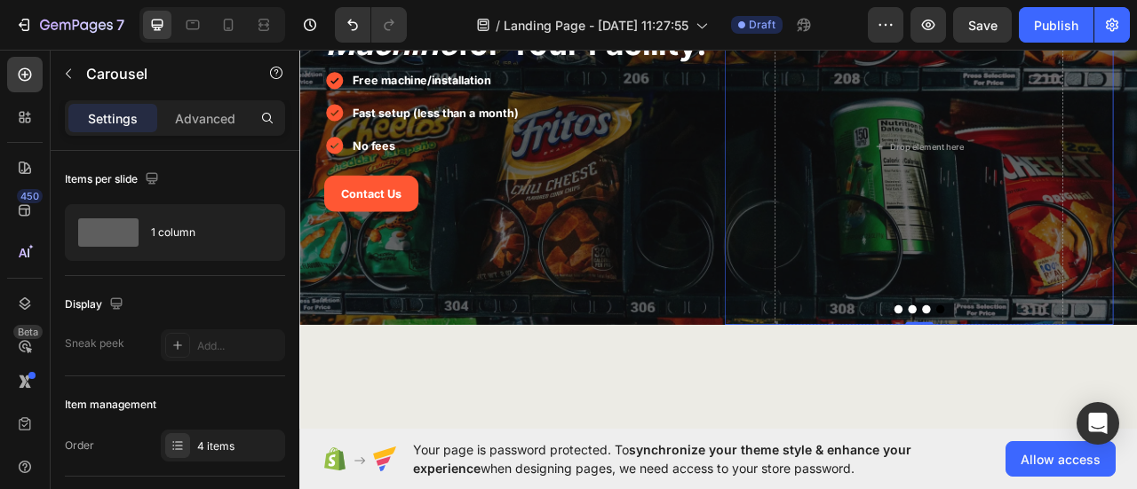
click at [1091, 385] on button "Dot" at bounding box center [1096, 381] width 11 height 11
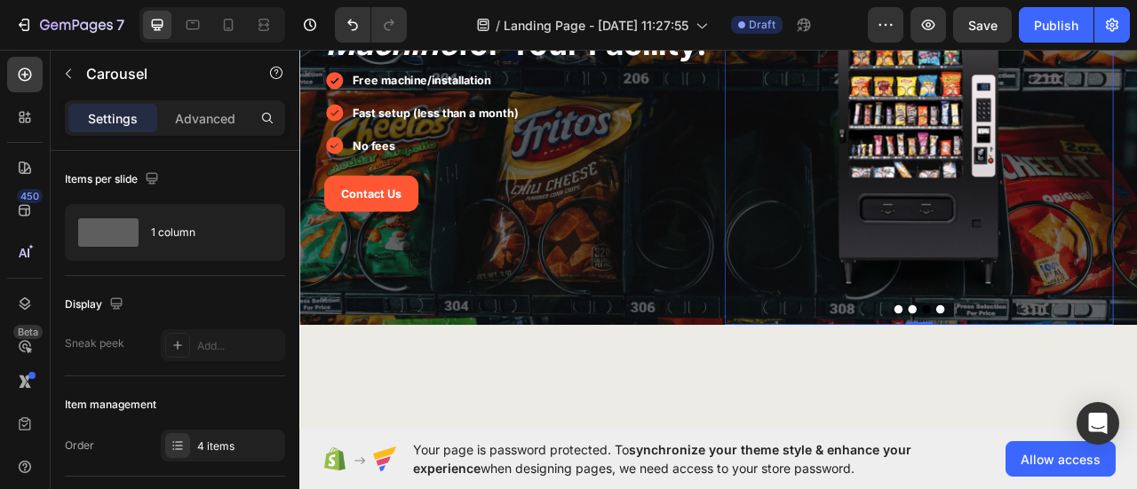
click at [1108, 379] on button "Dot" at bounding box center [1113, 381] width 11 height 11
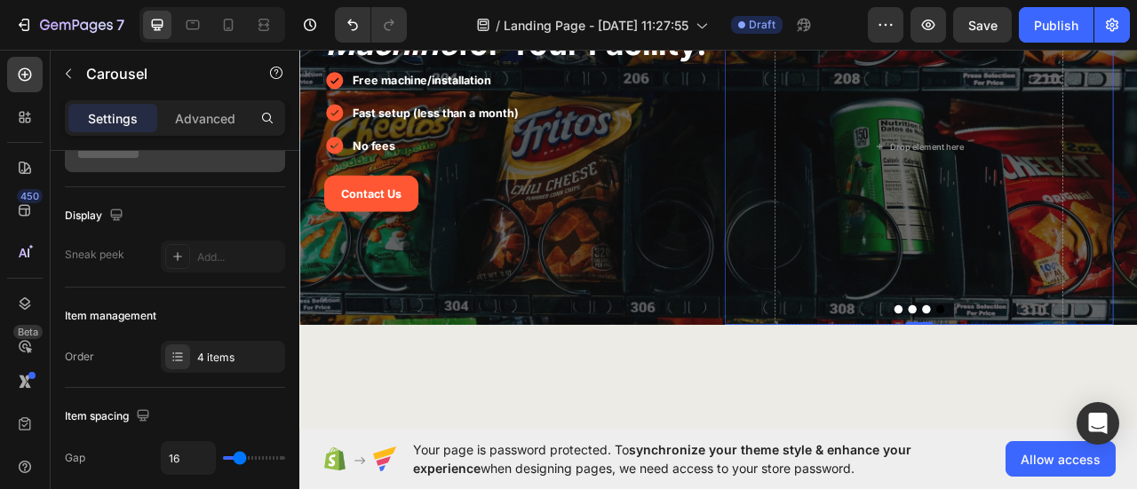
scroll to position [0, 0]
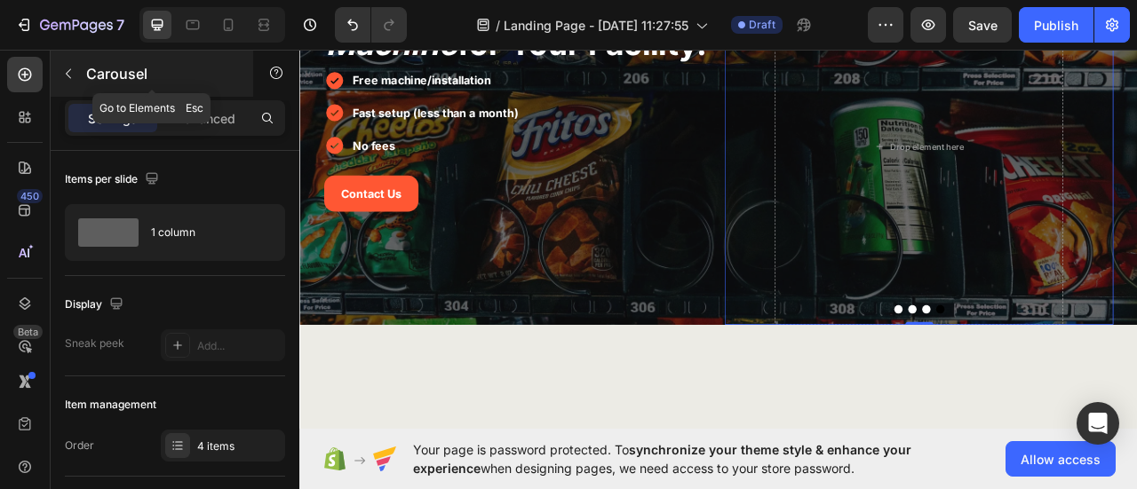
click at [72, 79] on icon "button" at bounding box center [68, 74] width 14 height 14
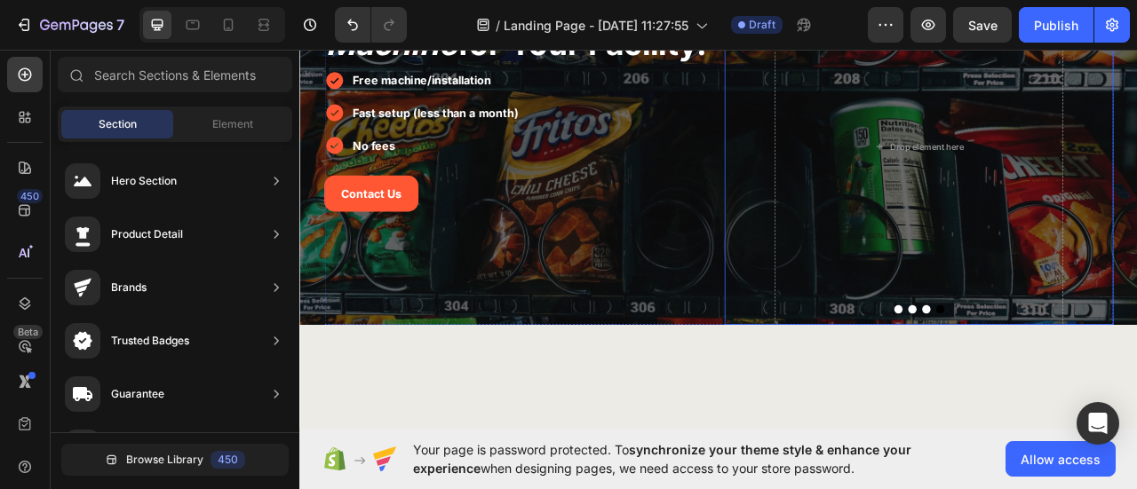
click at [1092, 381] on button "Dot" at bounding box center [1096, 381] width 11 height 11
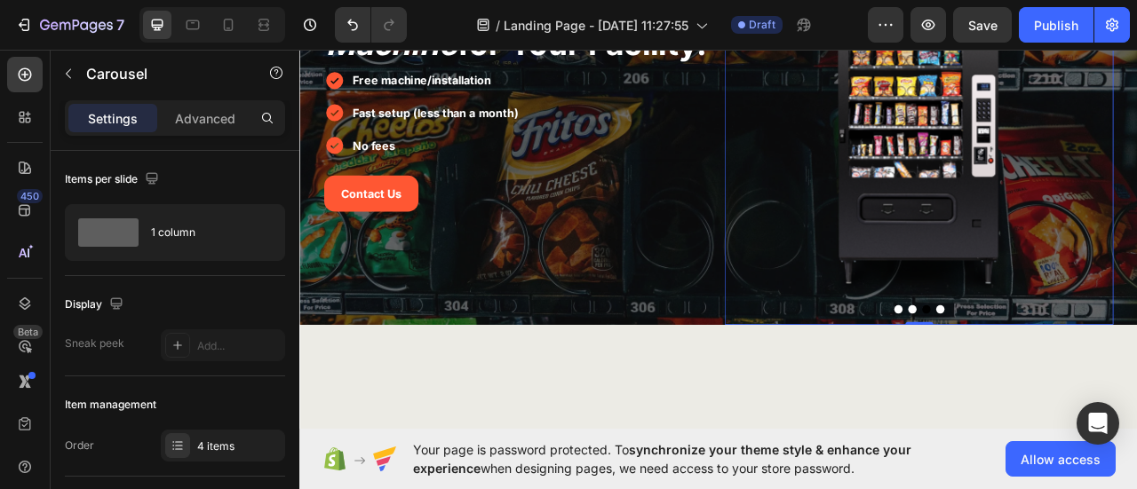
click at [1108, 382] on button "Dot" at bounding box center [1113, 381] width 11 height 11
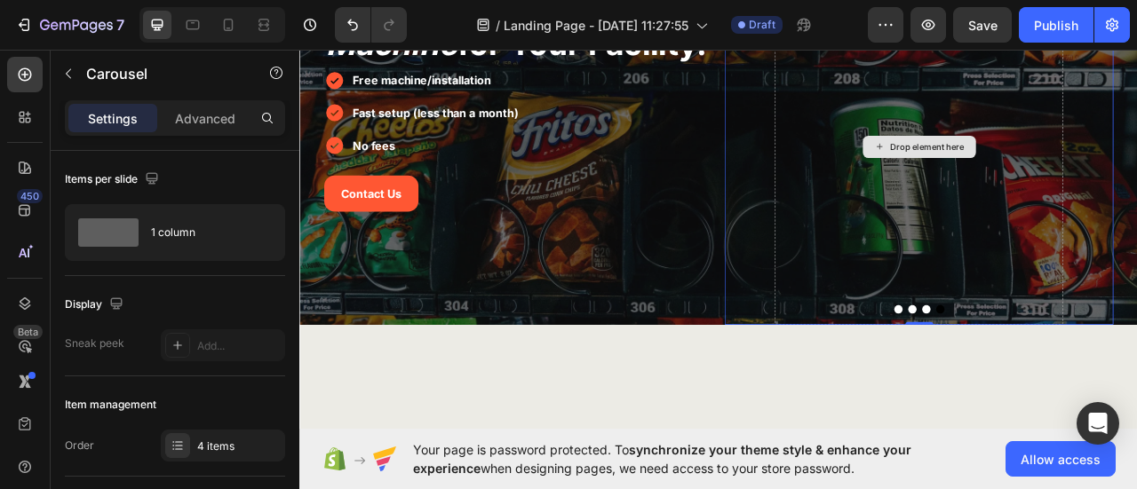
click at [1130, 226] on div "Drop element here" at bounding box center [1086, 174] width 367 height 454
click at [1073, 181] on div "Drop element here" at bounding box center [1087, 174] width 144 height 28
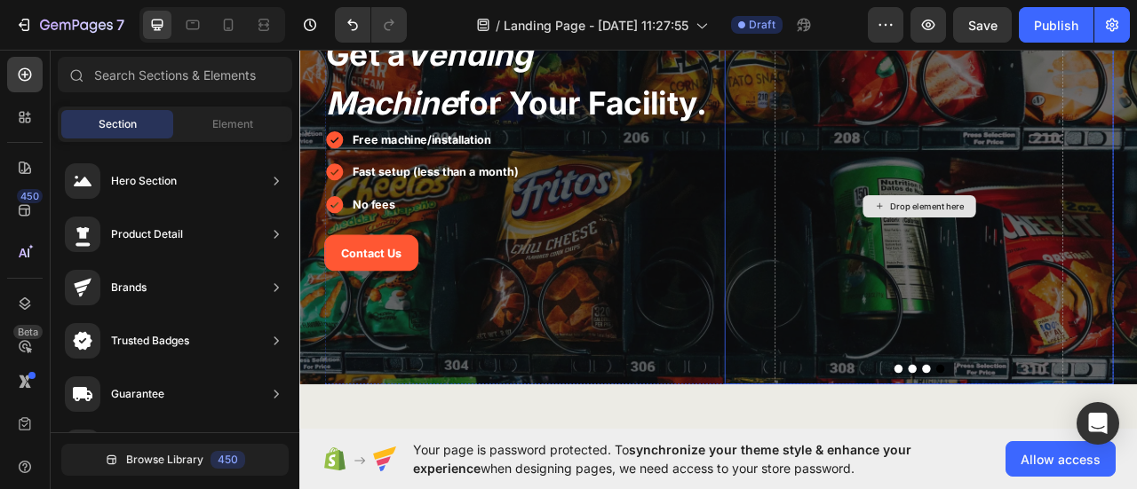
scroll to position [89, 0]
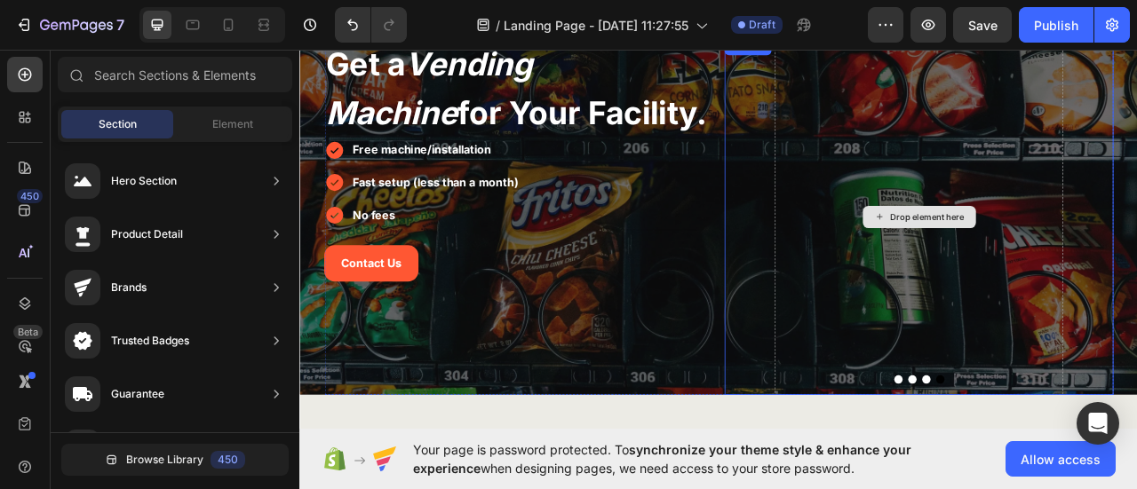
click at [1051, 238] on div "Drop element here" at bounding box center [1086, 263] width 367 height 454
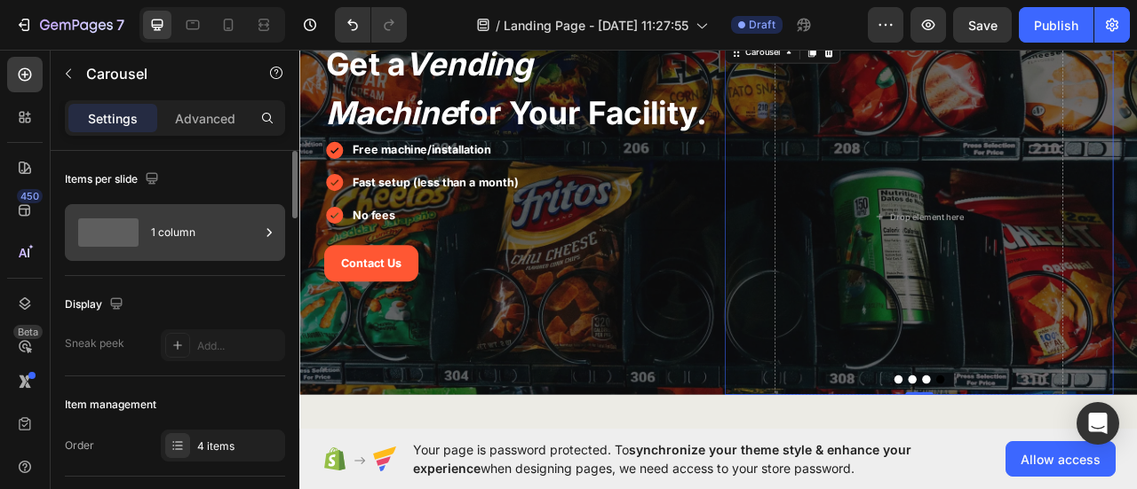
click at [175, 219] on div "1 column" at bounding box center [205, 232] width 108 height 41
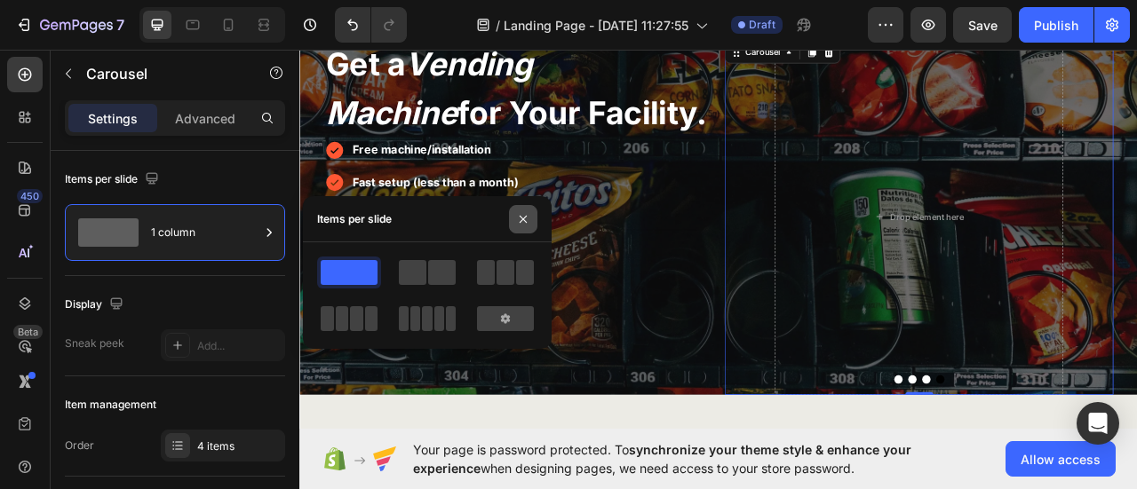
click at [525, 225] on icon "button" at bounding box center [523, 219] width 14 height 14
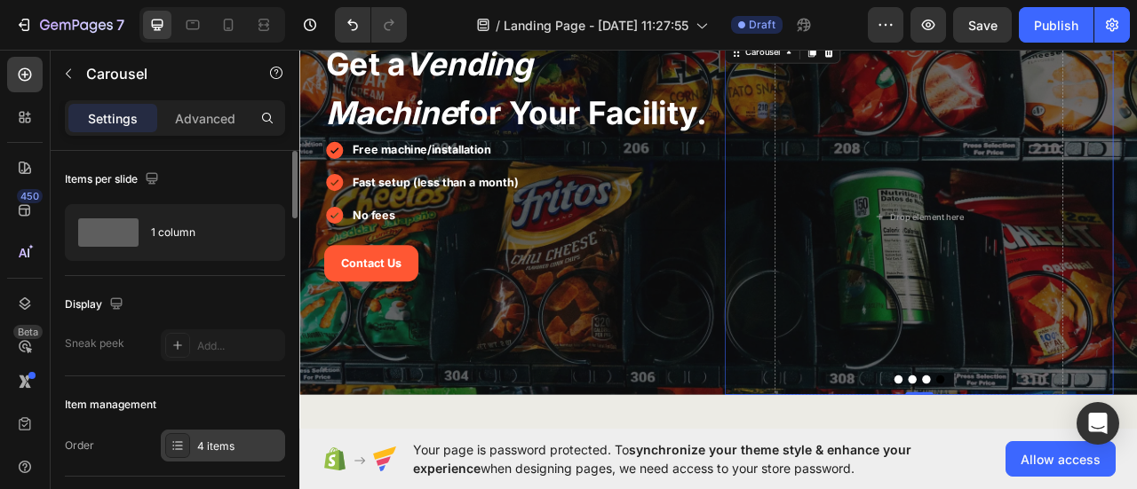
click at [183, 444] on icon at bounding box center [178, 446] width 14 height 14
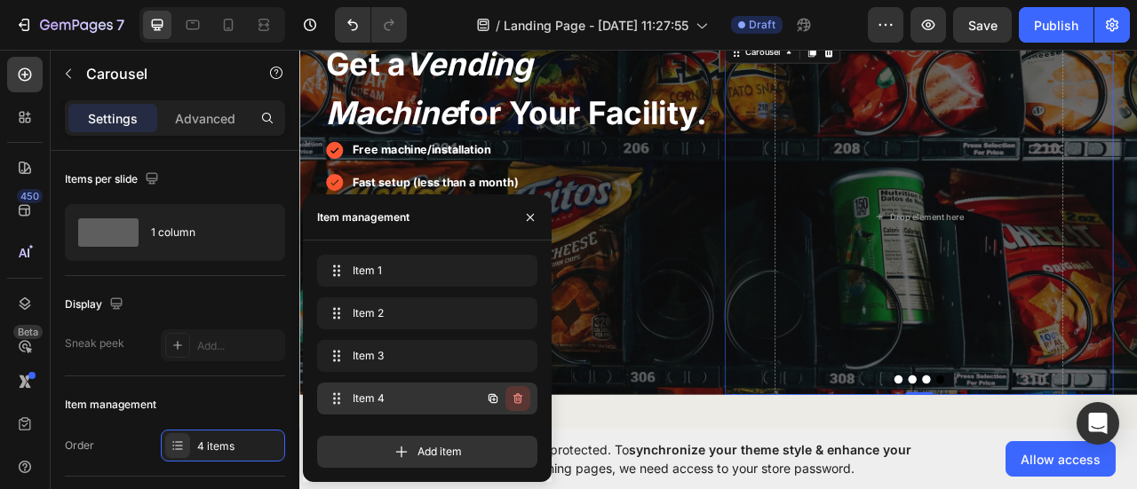
click at [522, 399] on icon "button" at bounding box center [518, 399] width 14 height 14
click at [515, 401] on div "Delete" at bounding box center [505, 399] width 33 height 16
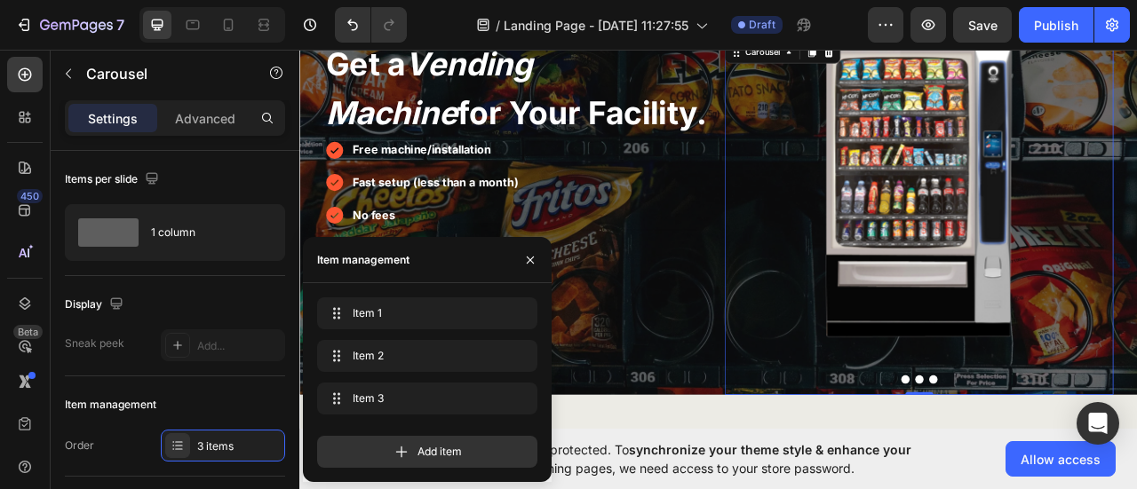
click at [1064, 467] on button "Dot" at bounding box center [1069, 470] width 11 height 11
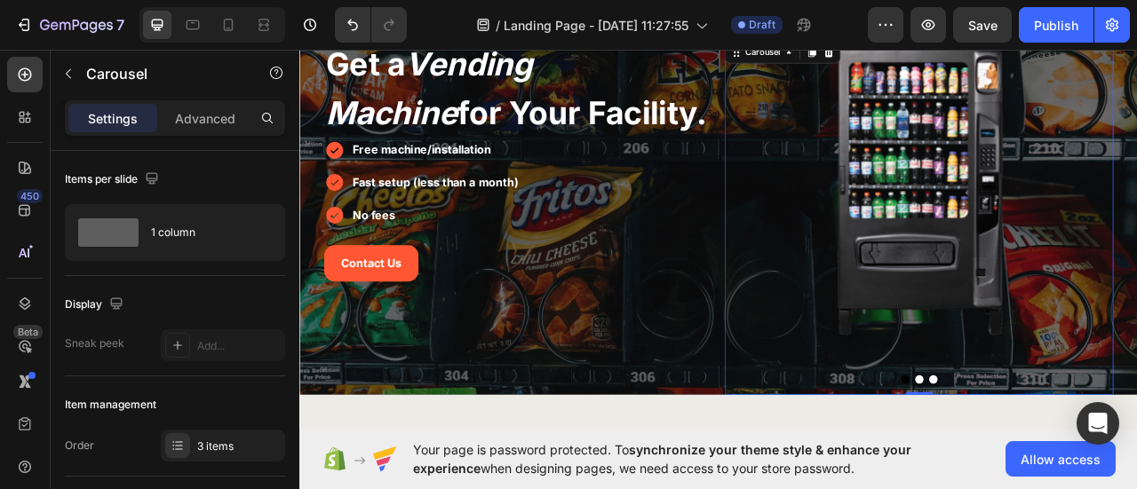
click at [1082, 471] on button "Dot" at bounding box center [1087, 470] width 11 height 11
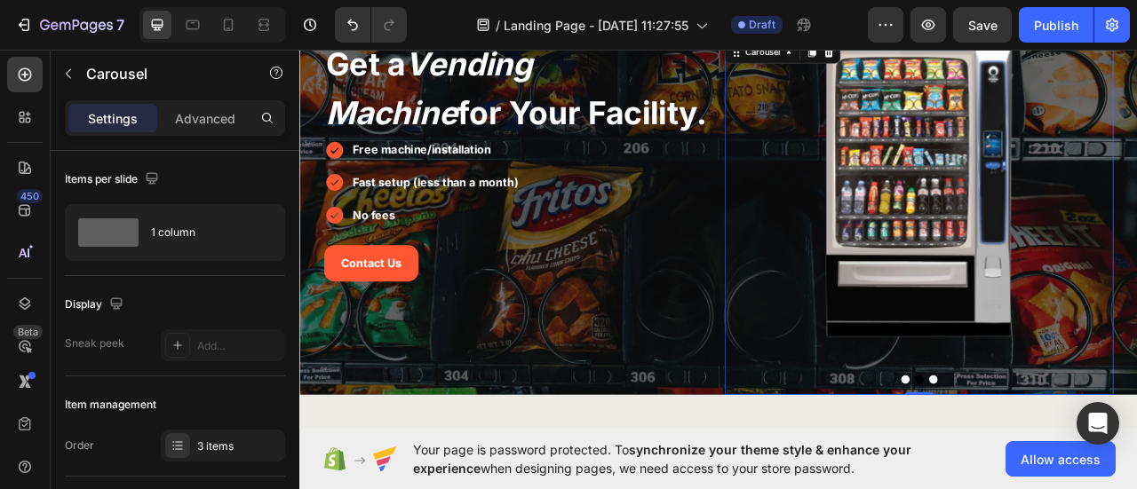
click at [1102, 471] on div at bounding box center [1086, 470] width 495 height 11
click at [1100, 468] on button "Dot" at bounding box center [1105, 470] width 11 height 11
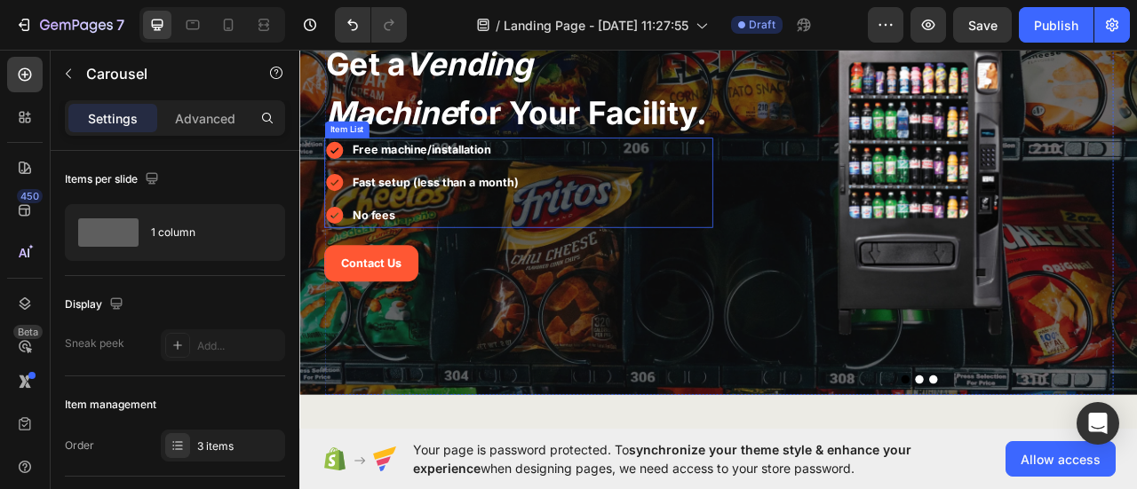
click at [479, 250] on p "No fees" at bounding box center [472, 262] width 211 height 26
click at [475, 250] on p "No fees" at bounding box center [472, 262] width 211 height 26
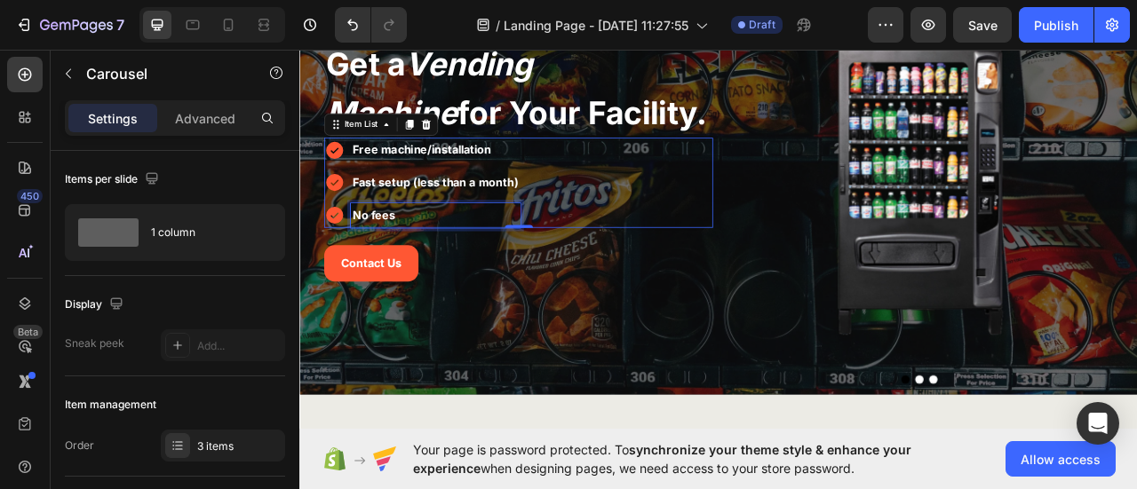
click at [473, 250] on p "No fees" at bounding box center [472, 262] width 211 height 26
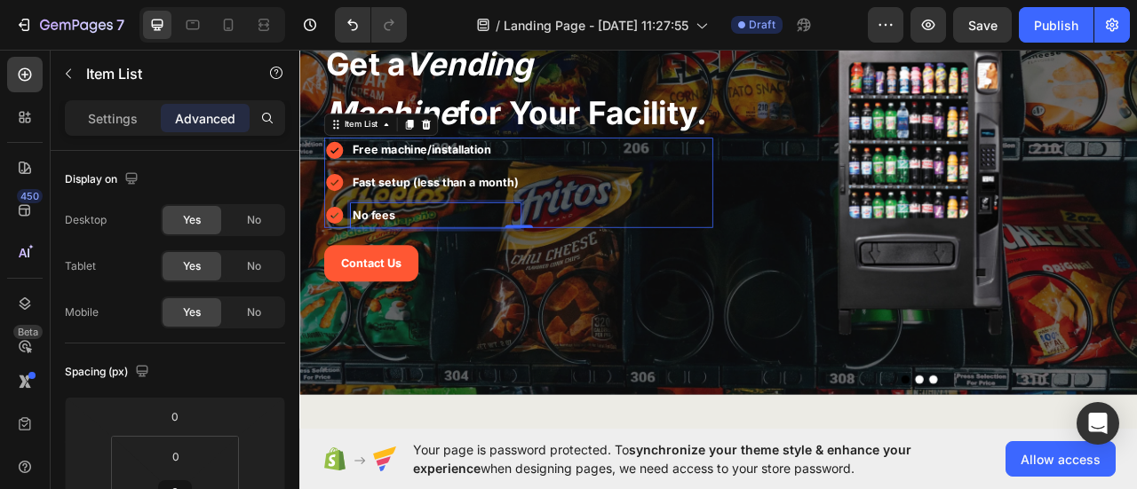
click at [473, 250] on p "No fees" at bounding box center [472, 262] width 211 height 26
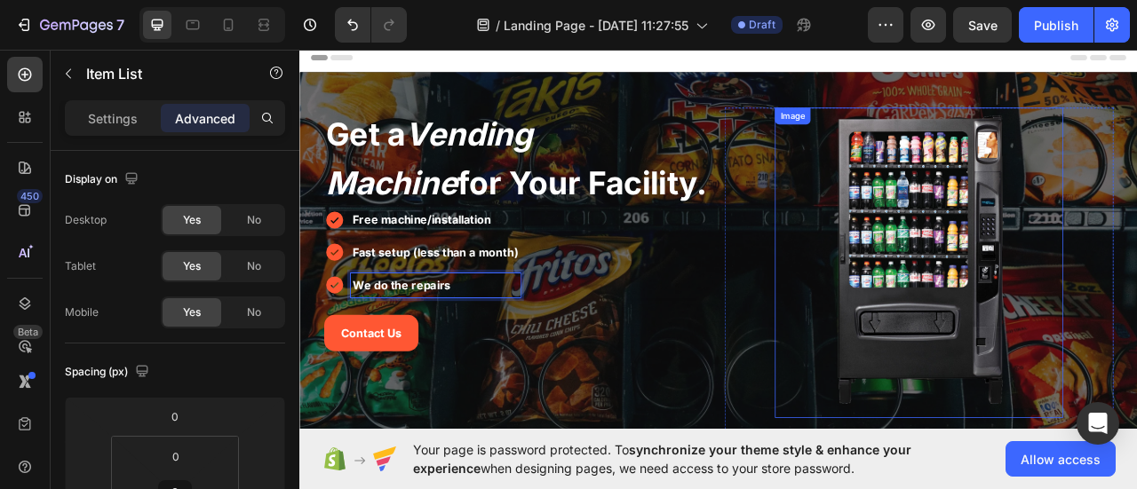
scroll to position [178, 0]
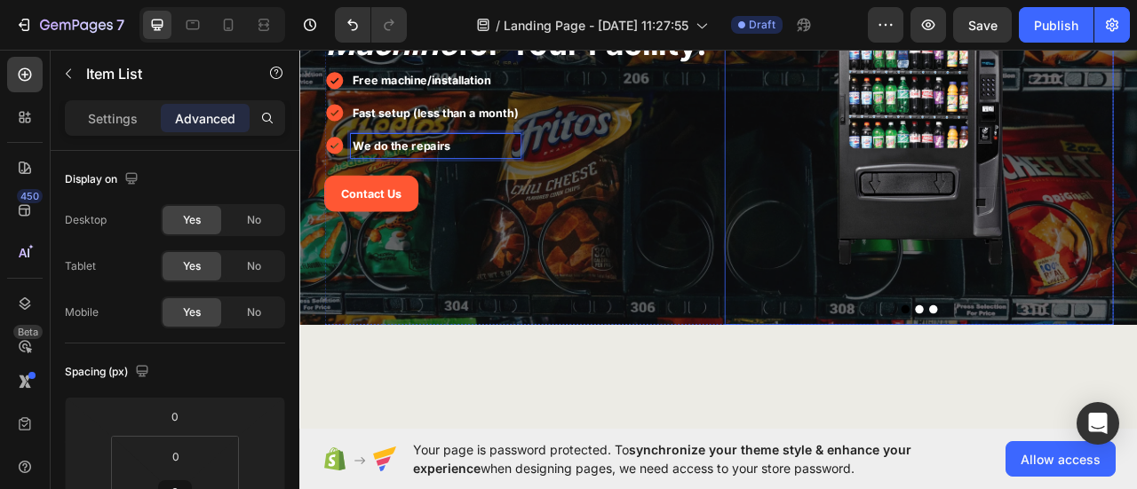
click at [1082, 382] on button "Dot" at bounding box center [1087, 381] width 11 height 11
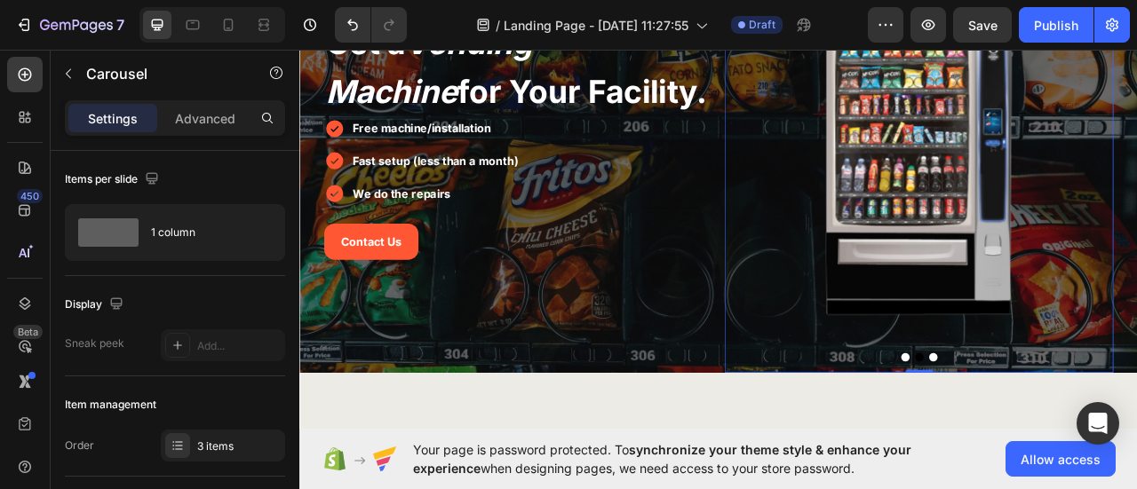
scroll to position [89, 0]
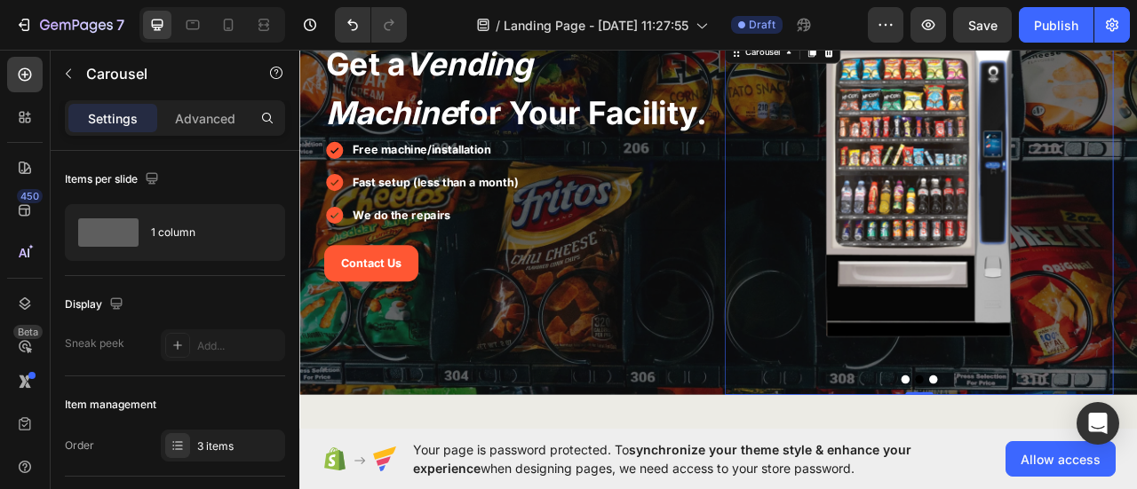
click at [1100, 469] on button "Dot" at bounding box center [1105, 470] width 11 height 11
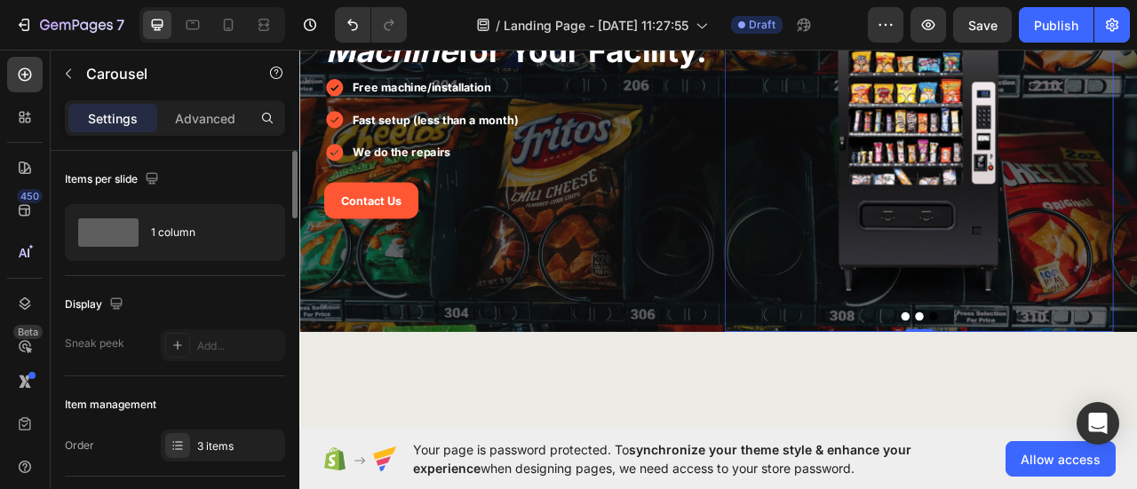
scroll to position [178, 0]
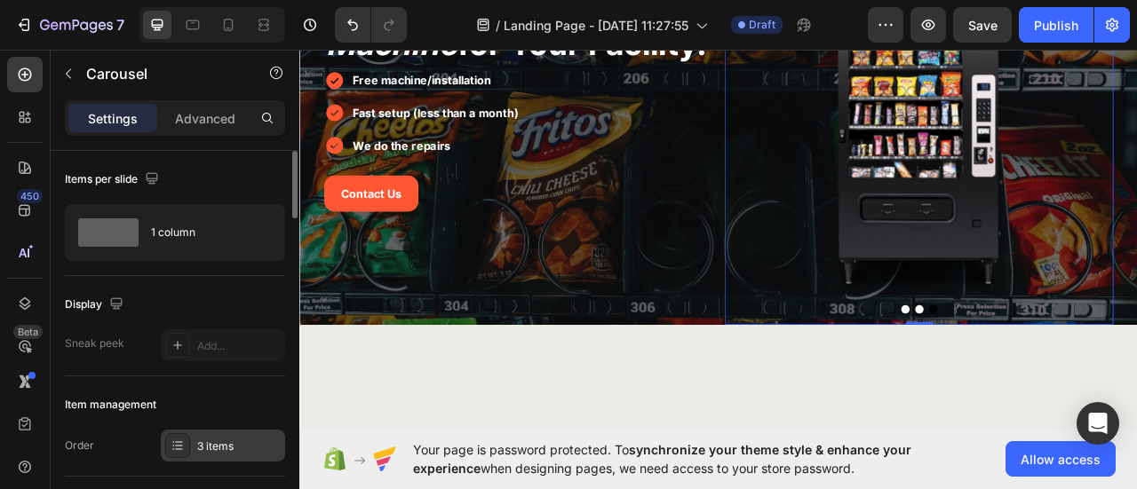
click at [218, 441] on div "3 items" at bounding box center [238, 447] width 83 height 16
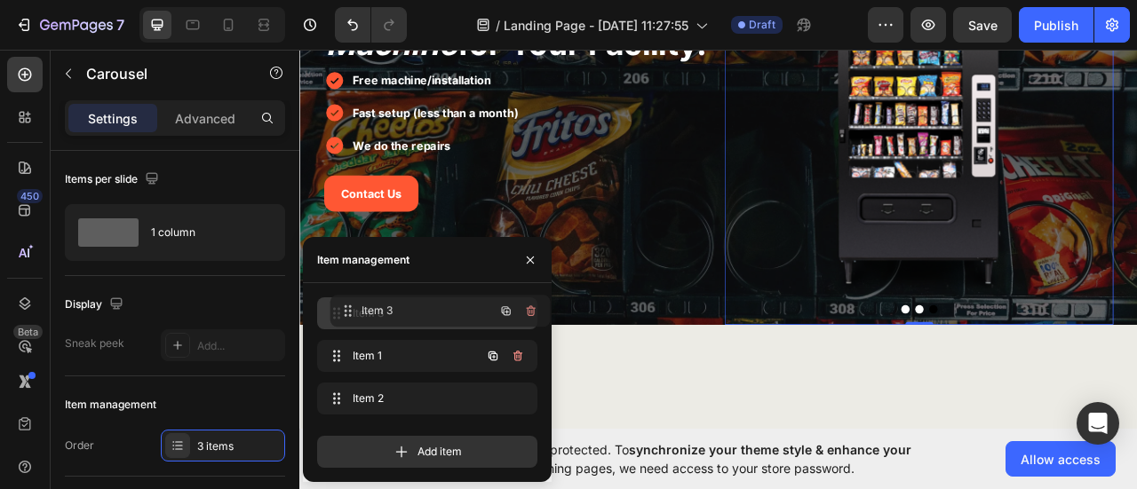
drag, startPoint x: 341, startPoint y: 346, endPoint x: 471, endPoint y: 277, distance: 147.0
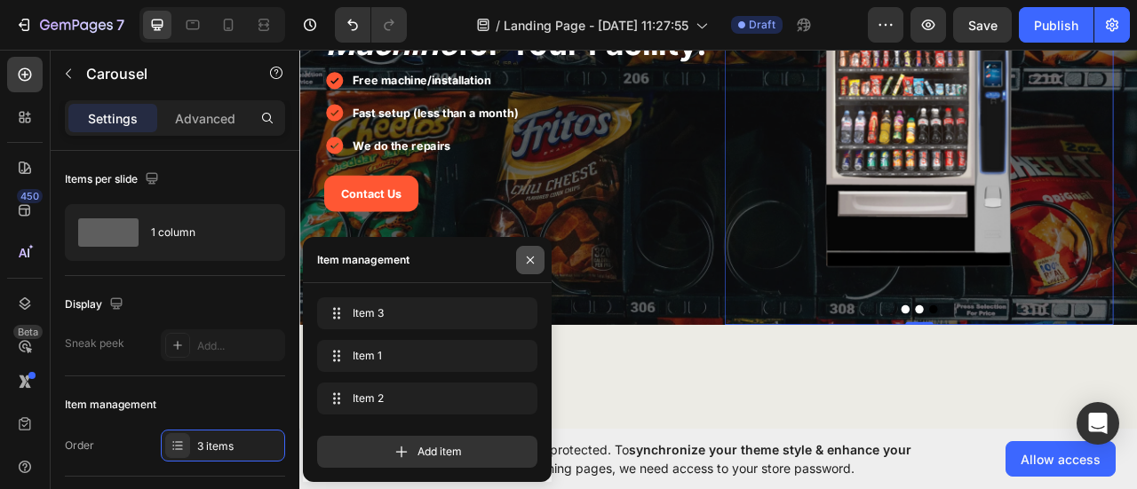
click at [526, 259] on icon "button" at bounding box center [530, 260] width 14 height 14
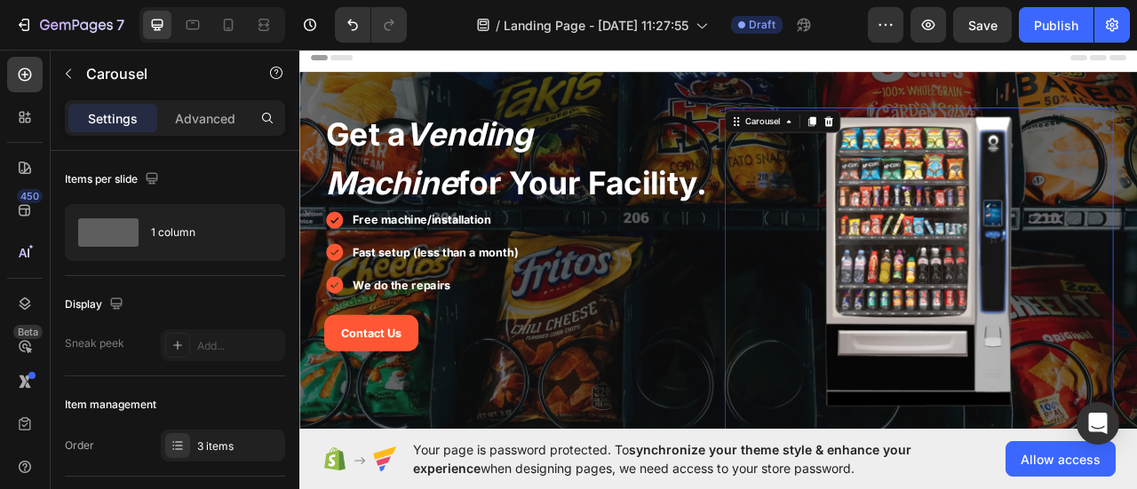
scroll to position [89, 0]
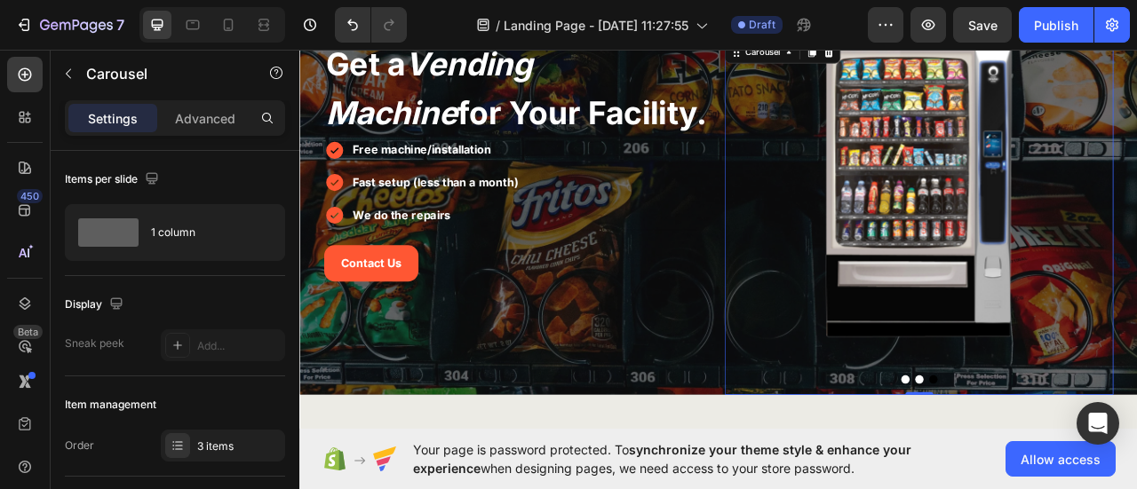
click at [1064, 467] on button "Dot" at bounding box center [1069, 470] width 11 height 11
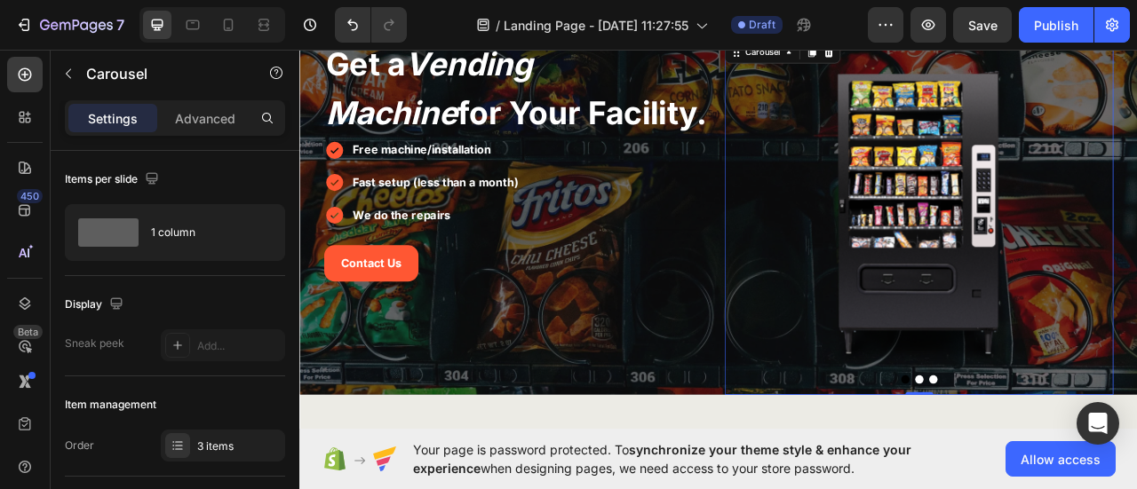
click at [1100, 469] on button "Dot" at bounding box center [1105, 470] width 11 height 11
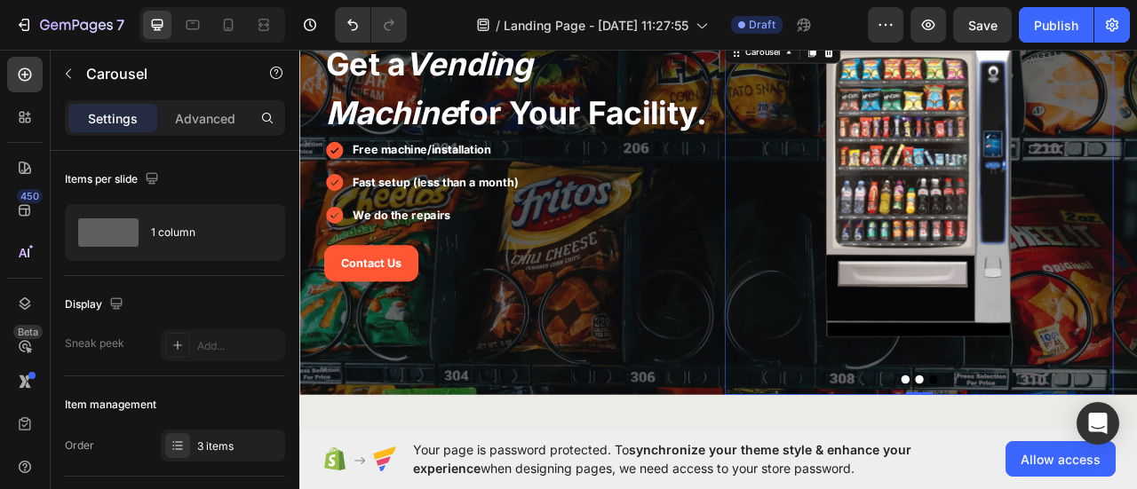
click at [1064, 469] on button "Dot" at bounding box center [1069, 470] width 11 height 11
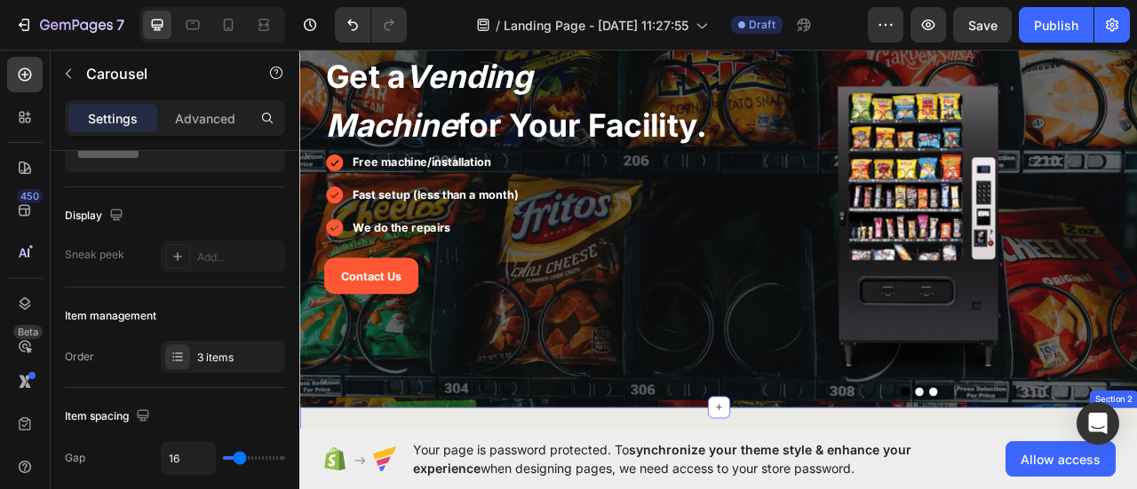
scroll to position [266, 0]
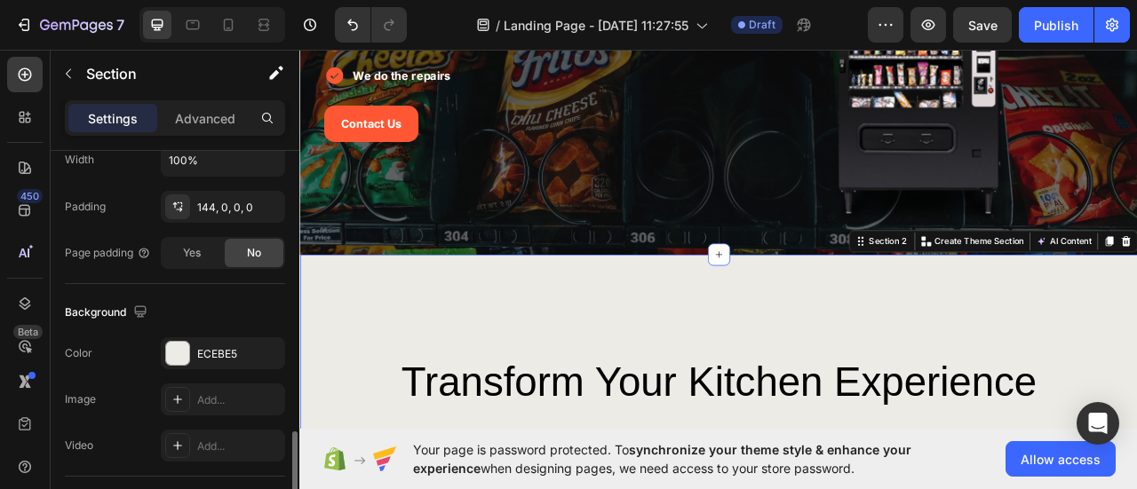
scroll to position [622, 0]
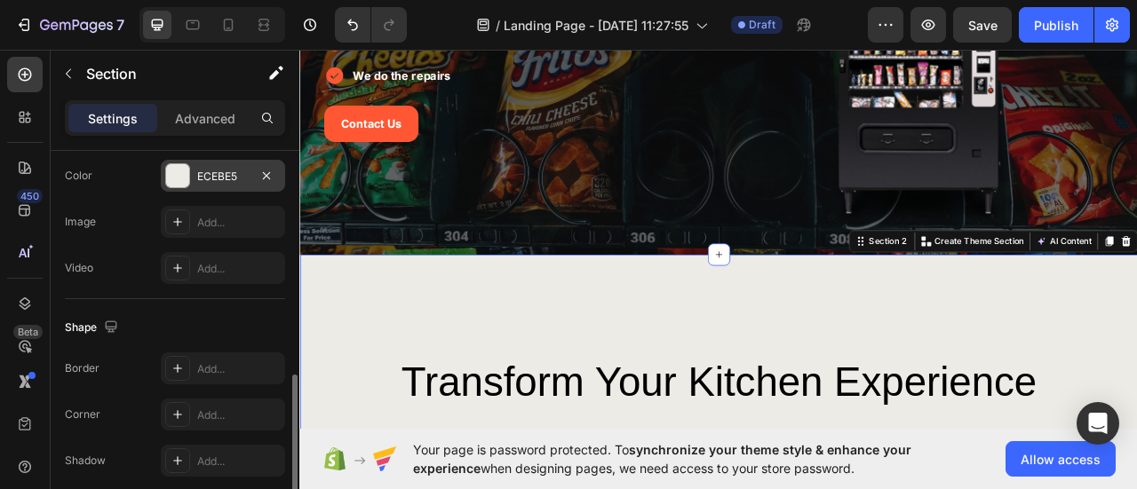
click at [226, 174] on div "ECEBE5" at bounding box center [223, 177] width 52 height 16
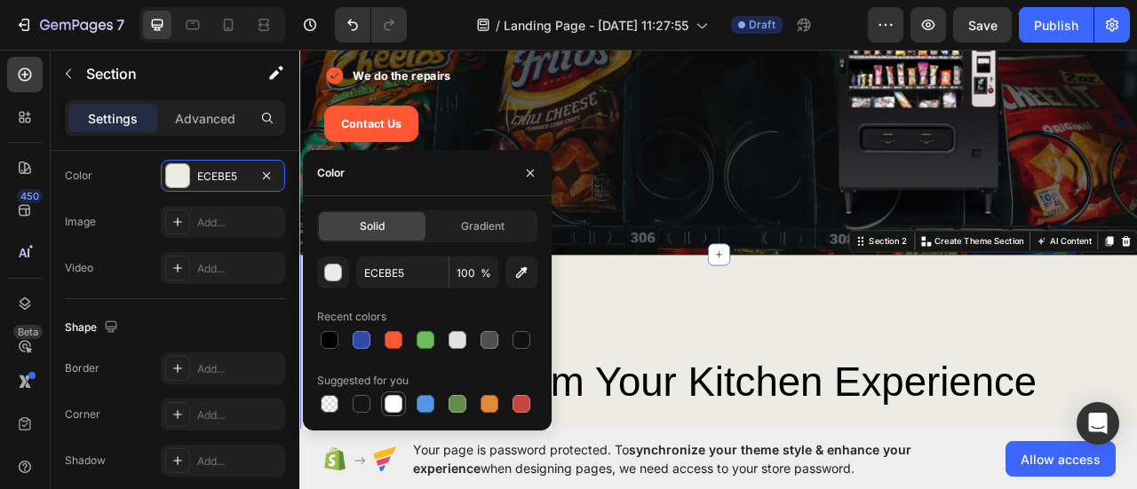
click at [391, 405] on div at bounding box center [394, 404] width 18 height 18
type input "FFFFFF"
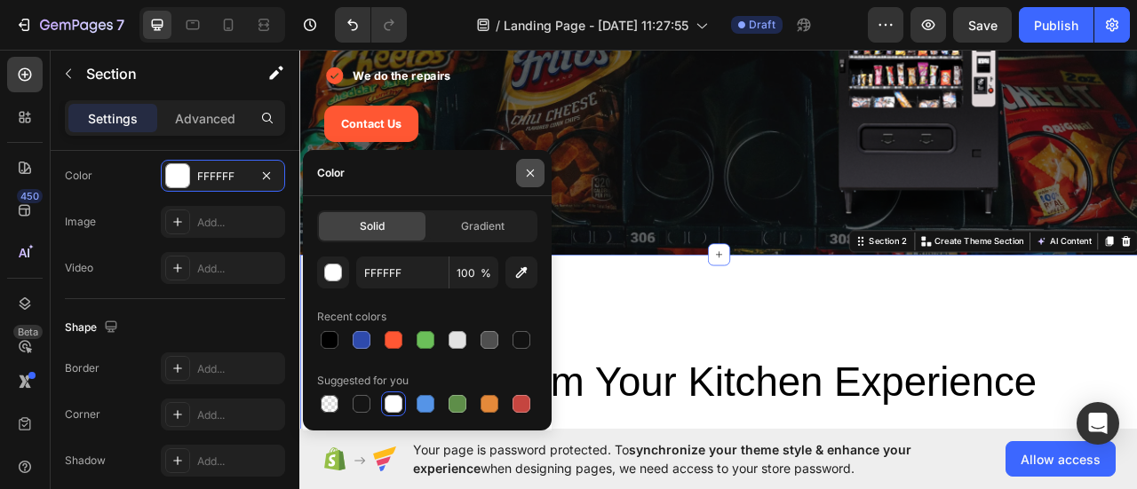
click at [534, 166] on icon "button" at bounding box center [530, 173] width 14 height 14
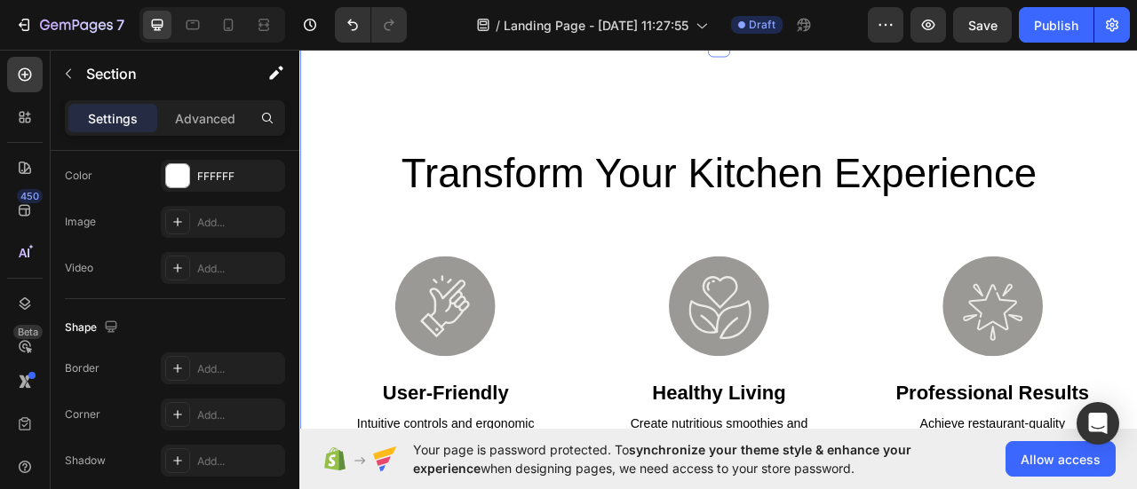
scroll to position [444, 0]
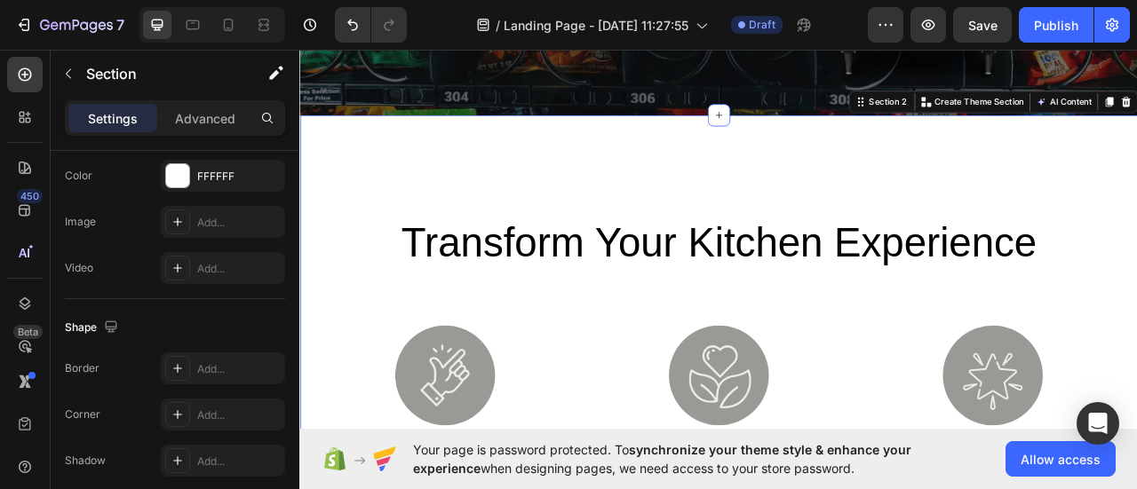
click at [669, 195] on div "transform your kitchen experience Heading Image user-friendly Heading Intuitive…" at bounding box center [832, 477] width 1066 height 687
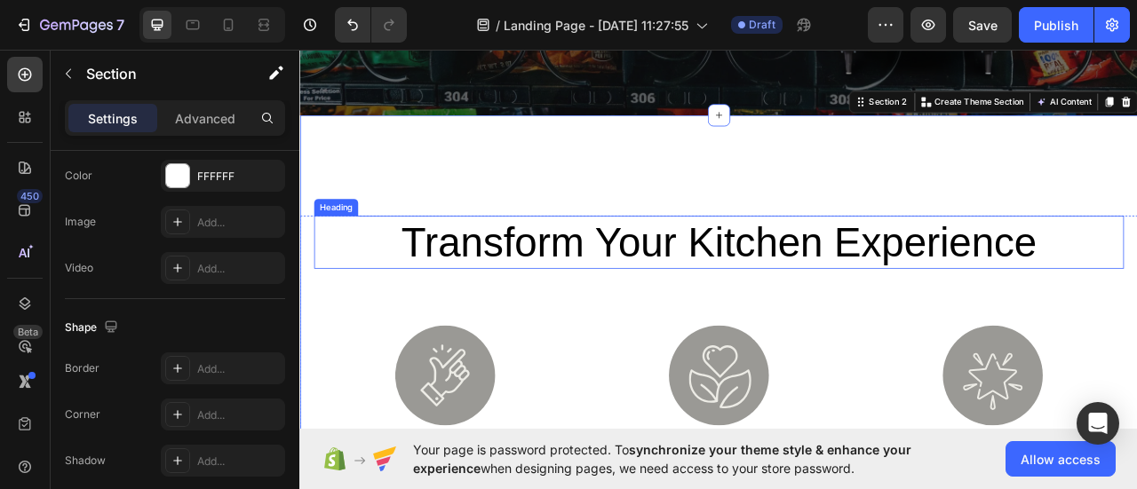
click at [628, 287] on h2 "transform your kitchen experience" at bounding box center [832, 296] width 1030 height 68
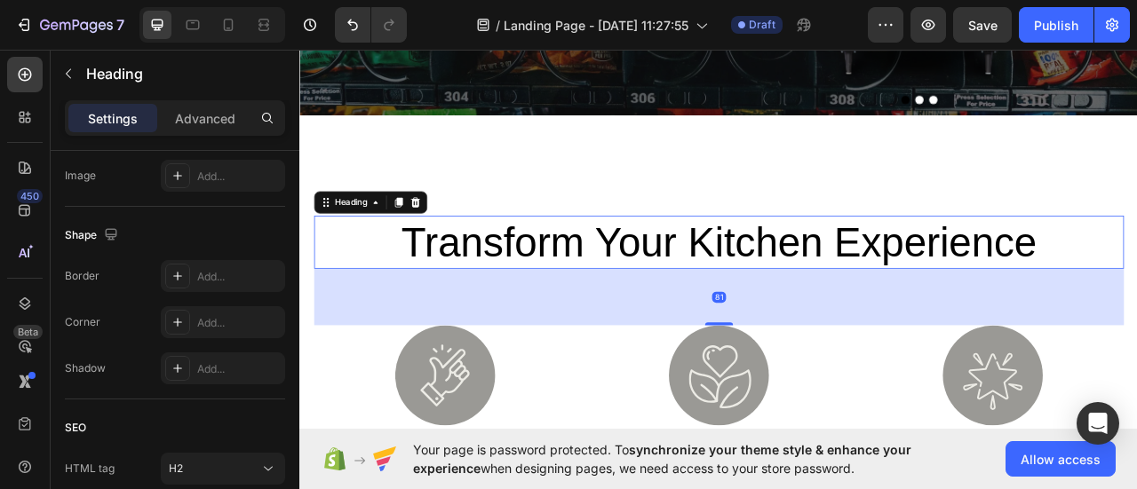
scroll to position [0, 0]
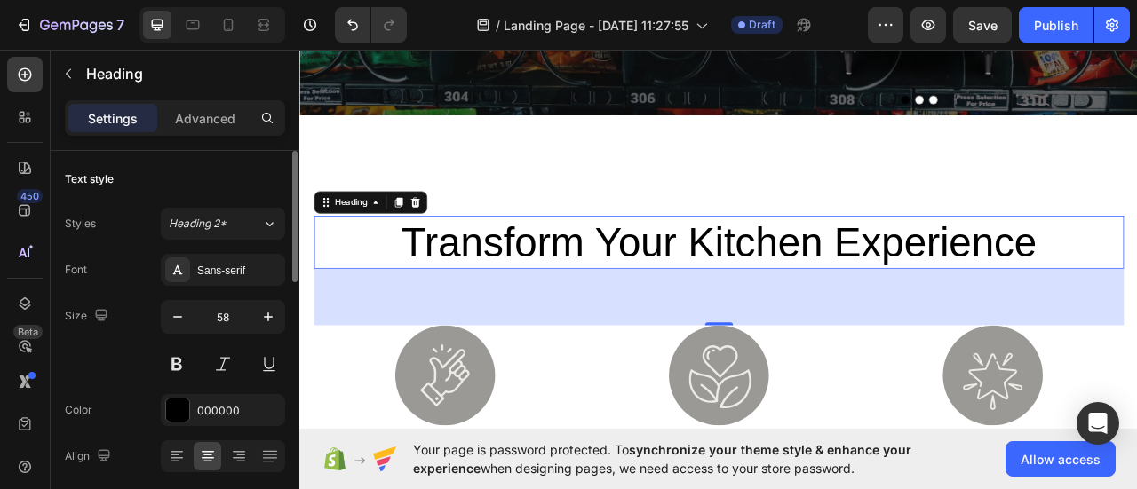
drag, startPoint x: 218, startPoint y: 108, endPoint x: 212, endPoint y: 181, distance: 73.1
click at [218, 109] on p "Advanced" at bounding box center [205, 118] width 60 height 19
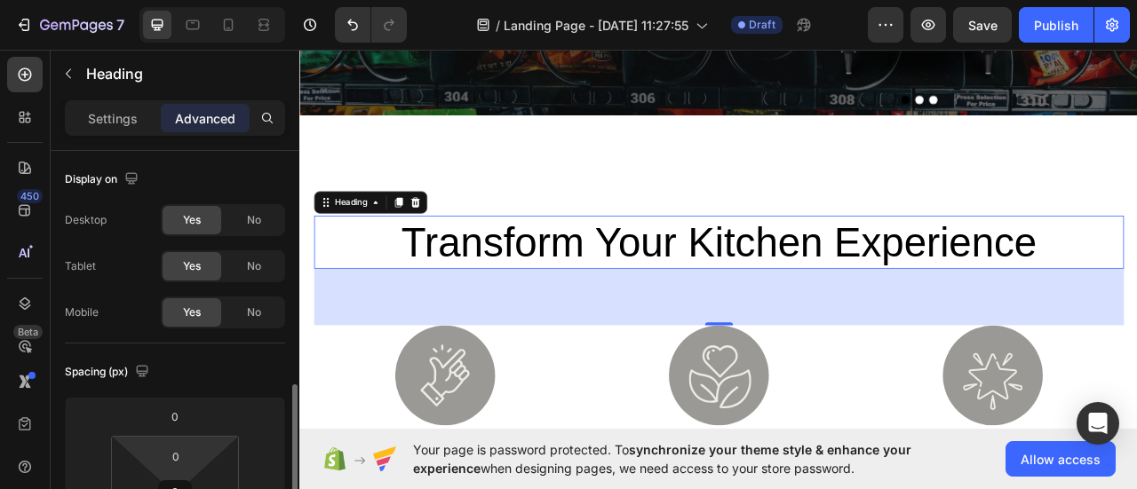
scroll to position [178, 0]
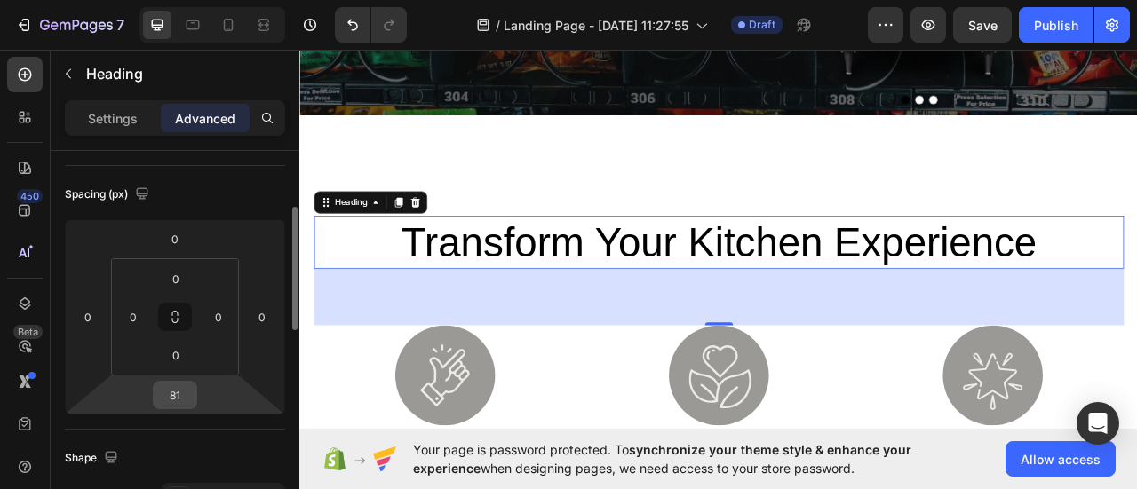
click at [171, 386] on input "81" at bounding box center [175, 395] width 36 height 27
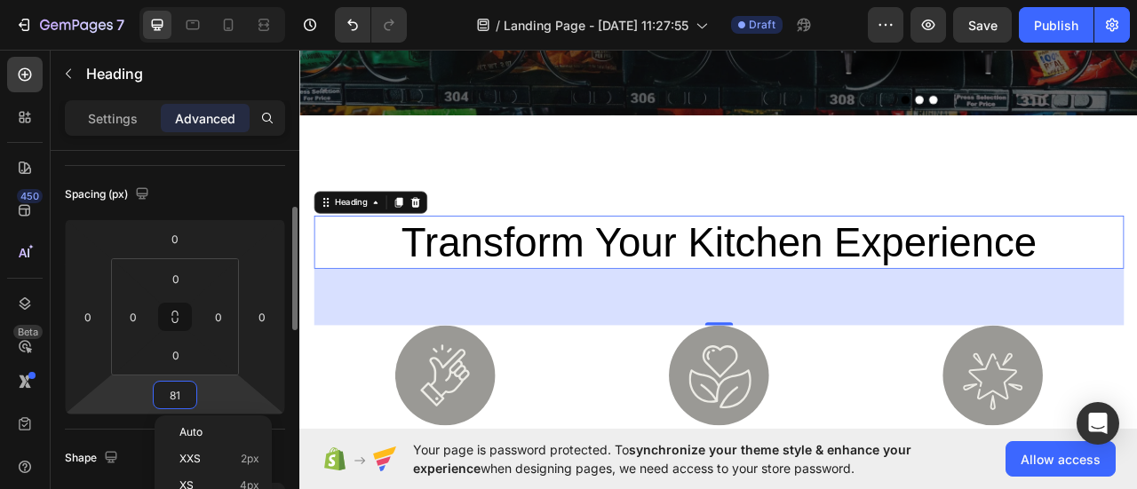
click at [171, 386] on input "81" at bounding box center [175, 395] width 36 height 27
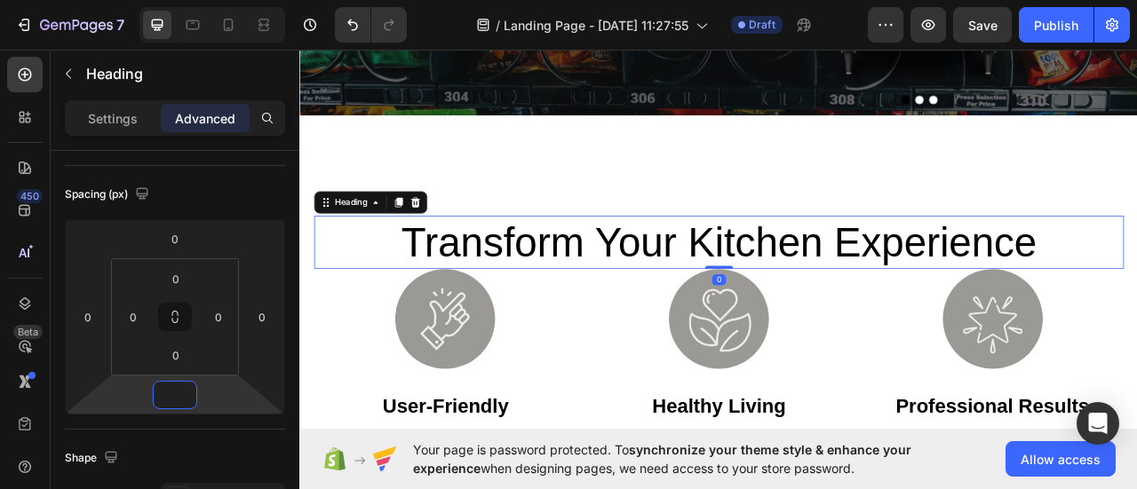
click at [606, 289] on h2 "transform your kitchen experience" at bounding box center [832, 296] width 1030 height 68
click at [619, 187] on div "transform your kitchen experience Heading 0 Image user-friendly Heading Intuiti…" at bounding box center [832, 441] width 1066 height 615
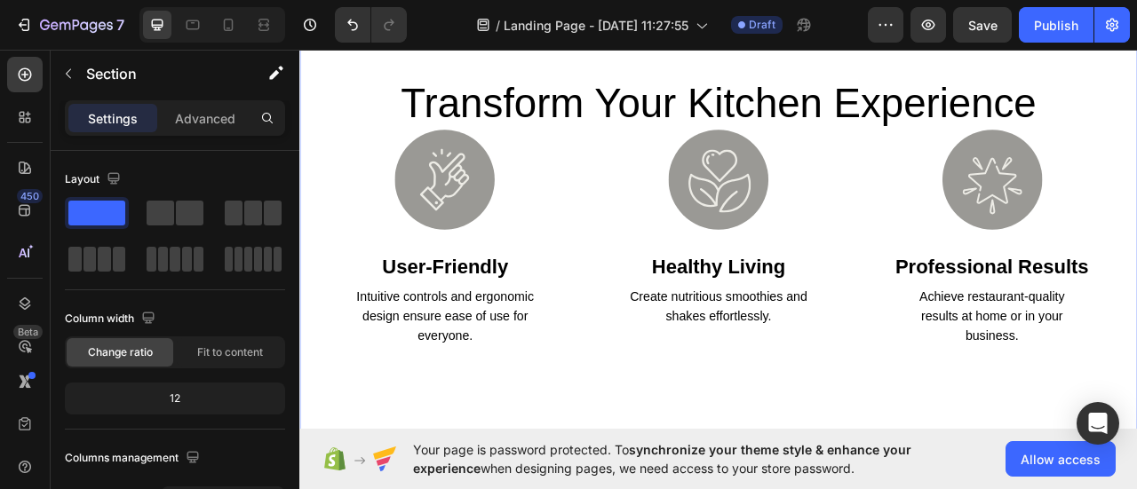
scroll to position [711, 0]
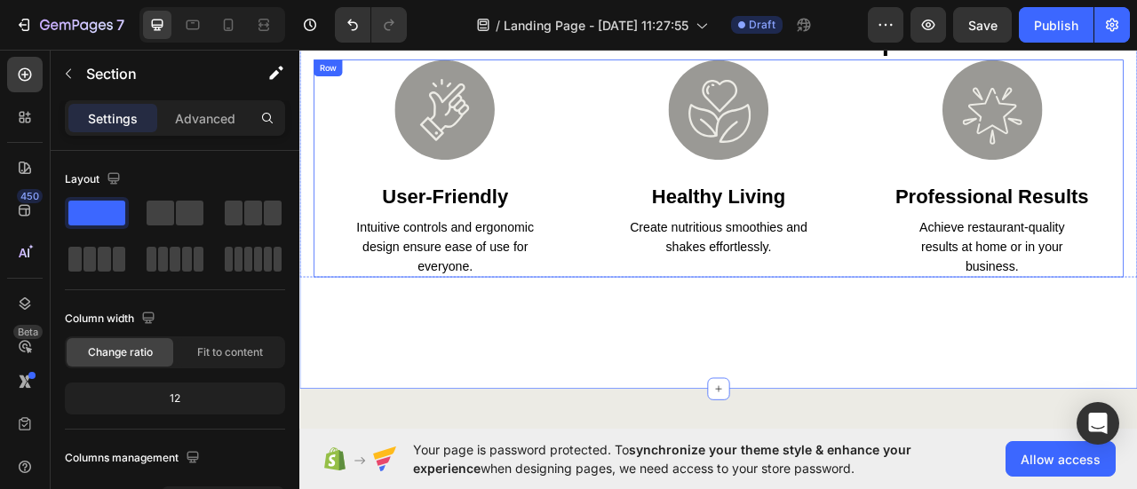
click at [655, 322] on div "Image user-friendly Heading Intuitive controls and ergonomic design ensure ease…" at bounding box center [832, 201] width 1030 height 277
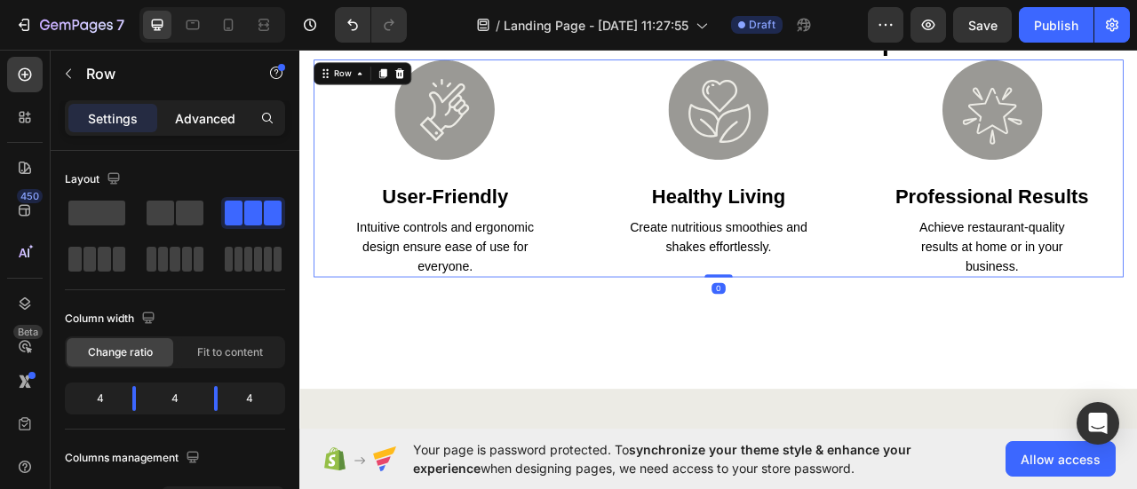
click at [202, 125] on div "Advanced" at bounding box center [205, 118] width 89 height 28
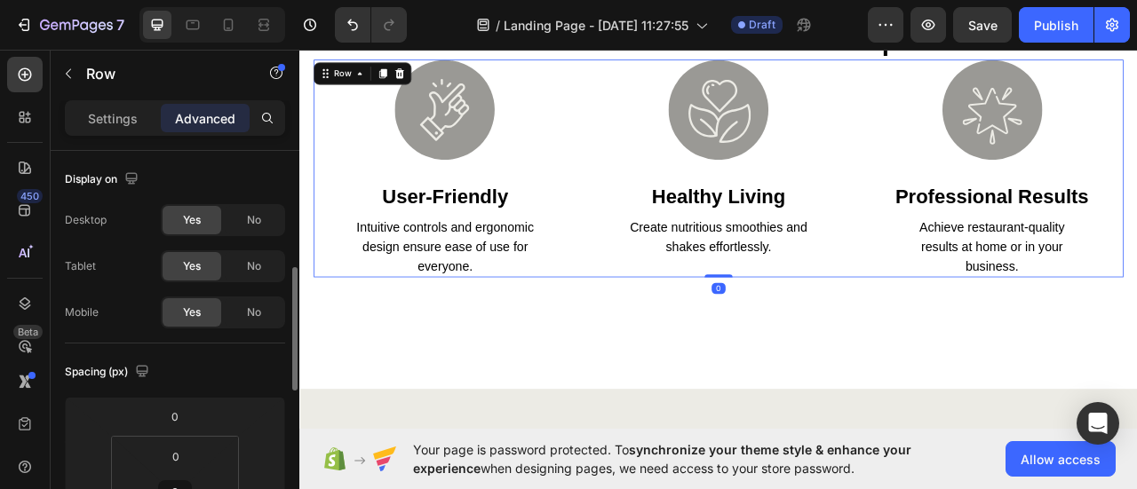
scroll to position [178, 0]
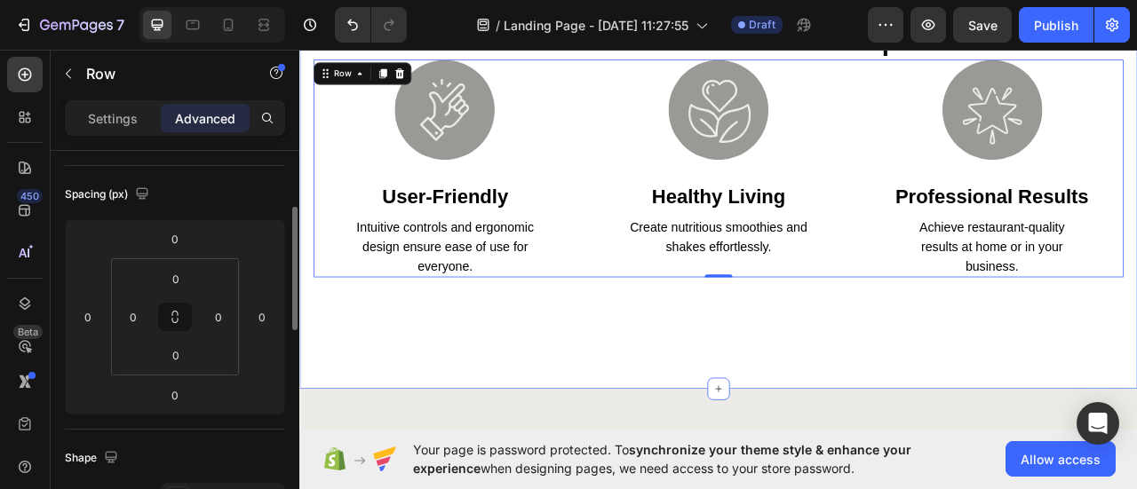
click at [471, 427] on div "transform your kitchen experience Heading Image user-friendly Heading Intuitive…" at bounding box center [832, 239] width 1066 height 487
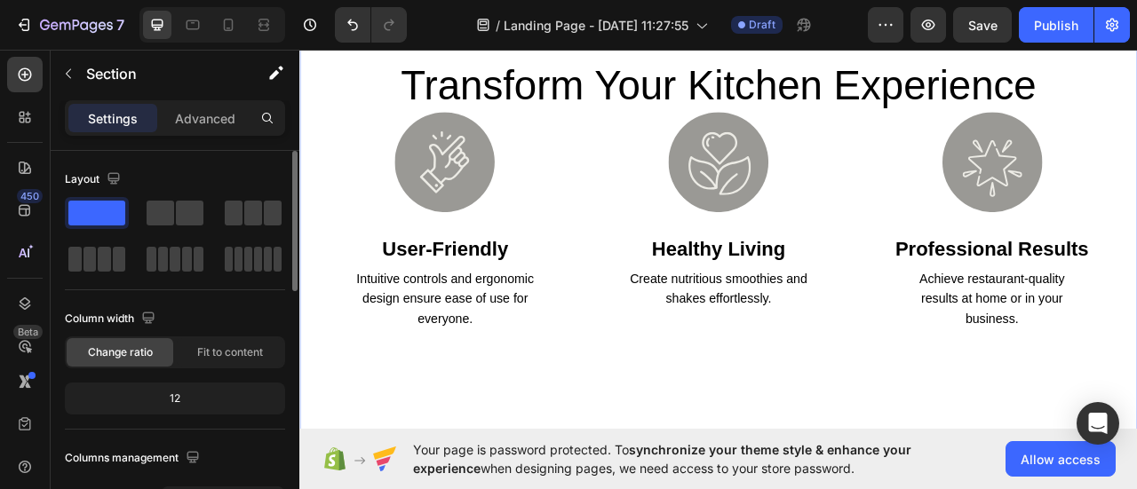
scroll to position [622, 0]
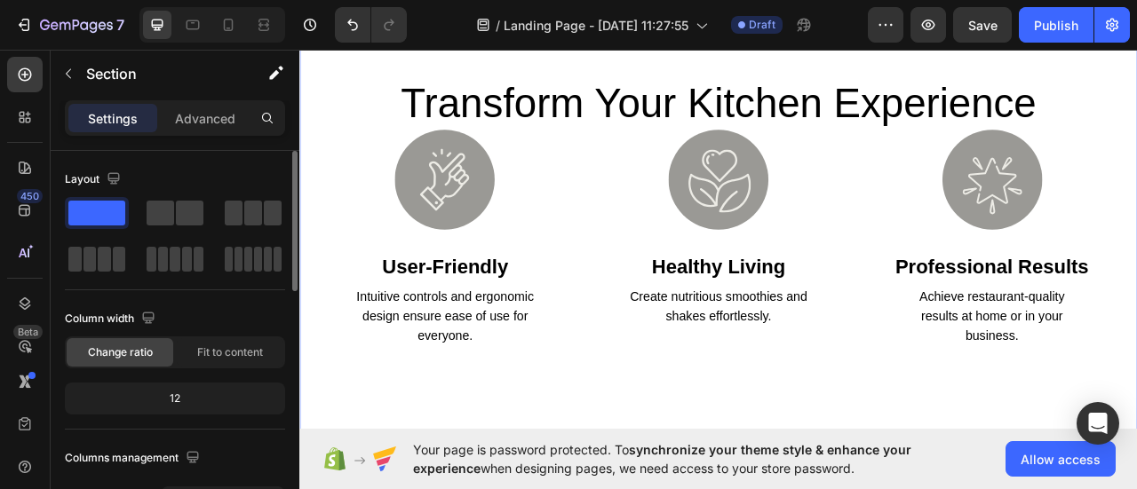
click at [217, 123] on p "Advanced" at bounding box center [205, 118] width 60 height 19
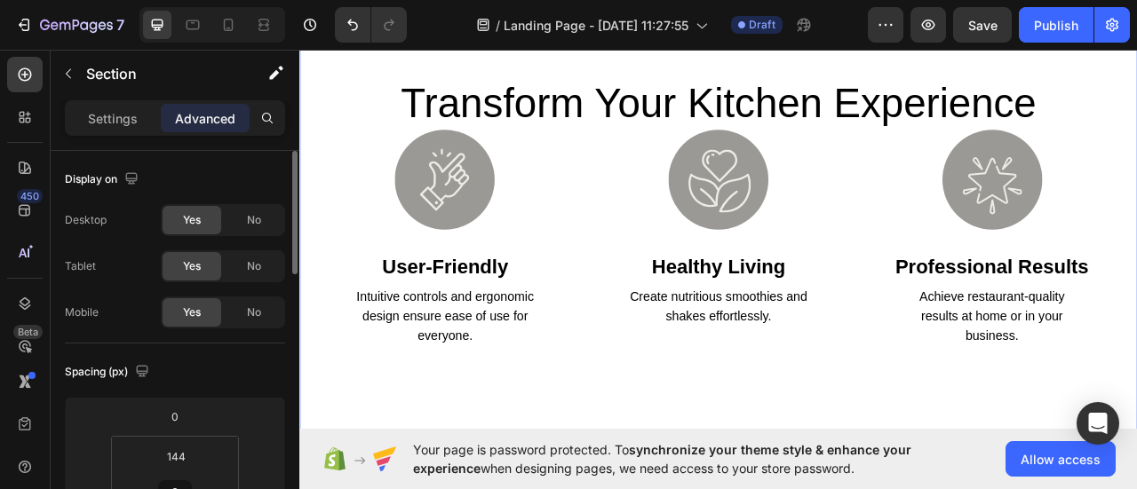
scroll to position [89, 0]
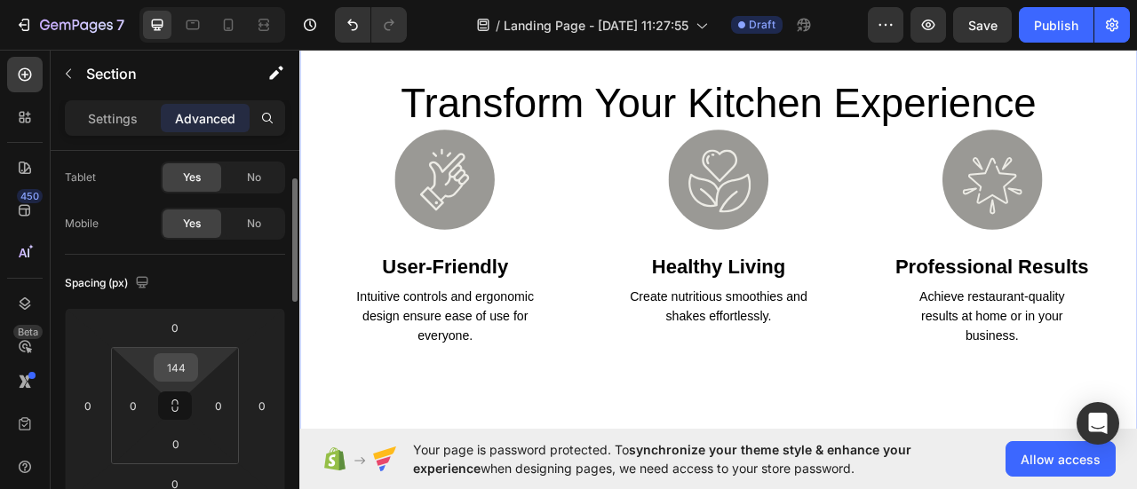
click at [188, 370] on input "144" at bounding box center [176, 367] width 36 height 27
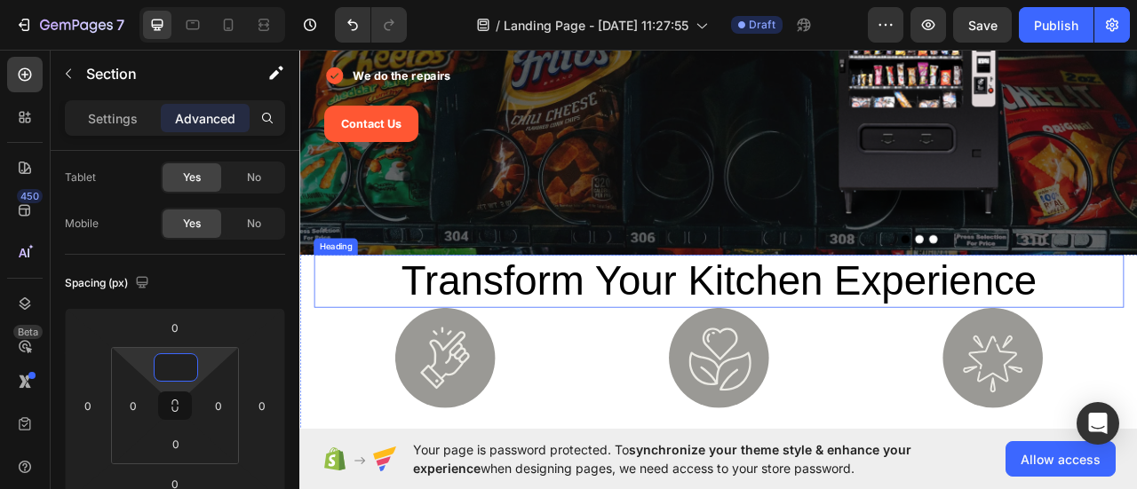
scroll to position [355, 0]
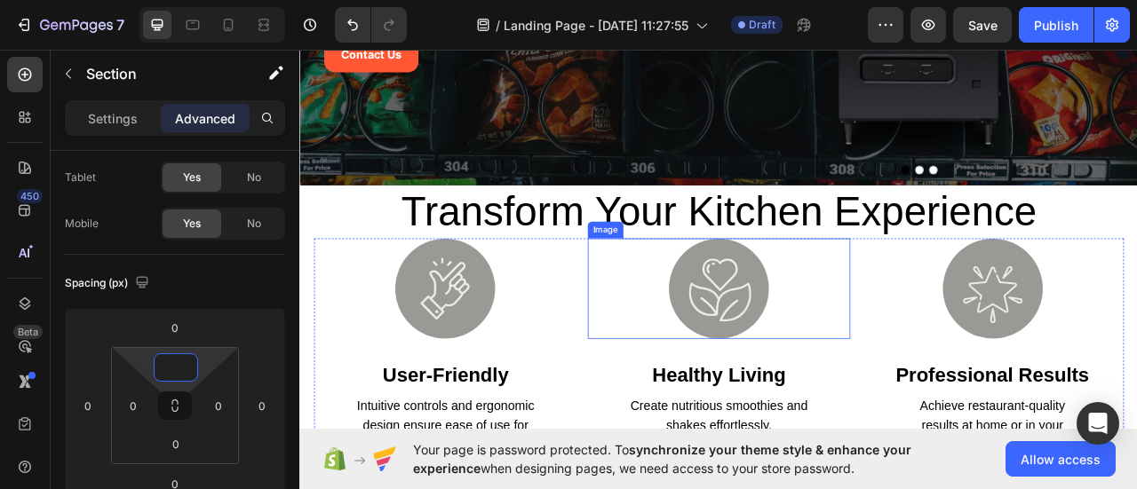
click at [708, 276] on h2 "transform your kitchen experience" at bounding box center [832, 257] width 1030 height 68
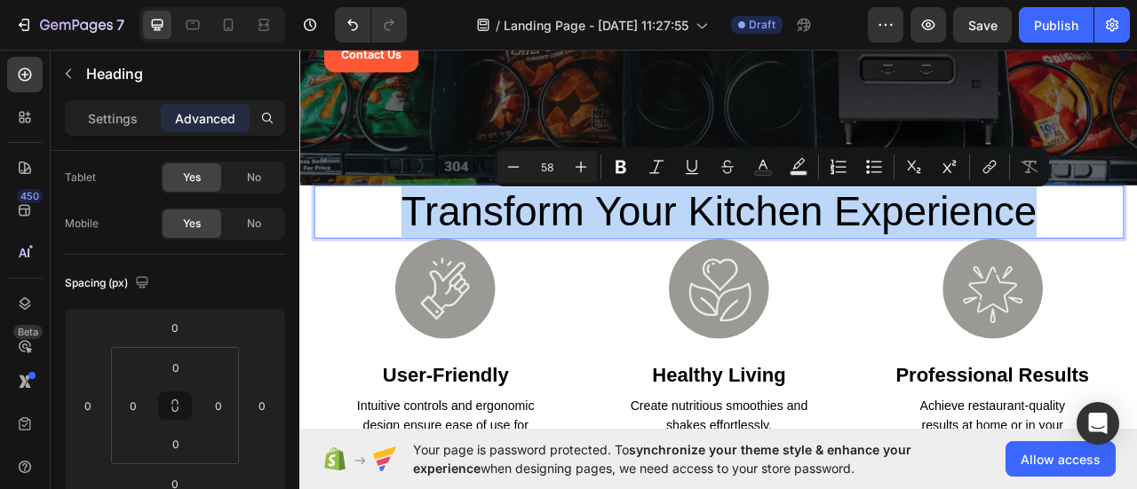
scroll to position [0, 0]
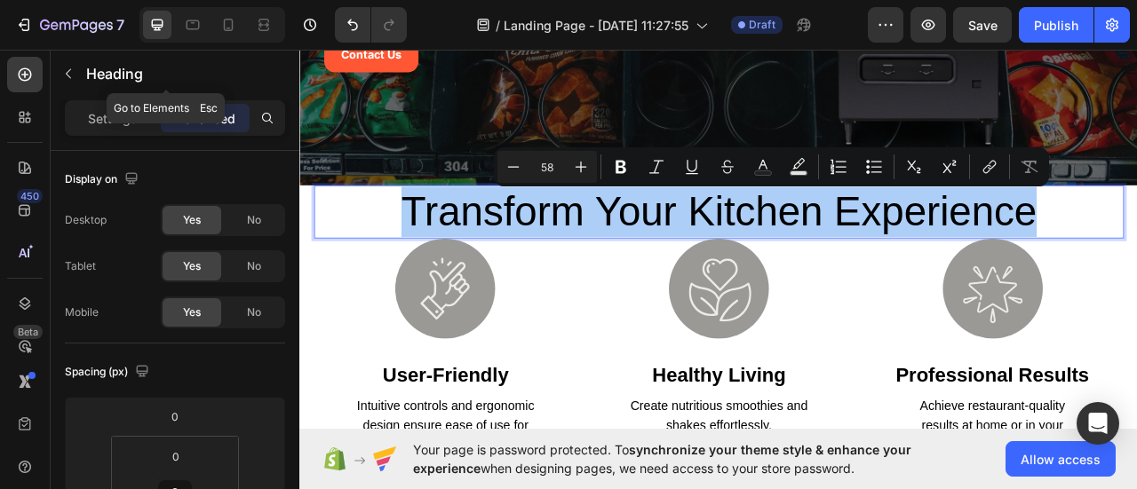
click at [70, 63] on button "button" at bounding box center [68, 74] width 28 height 28
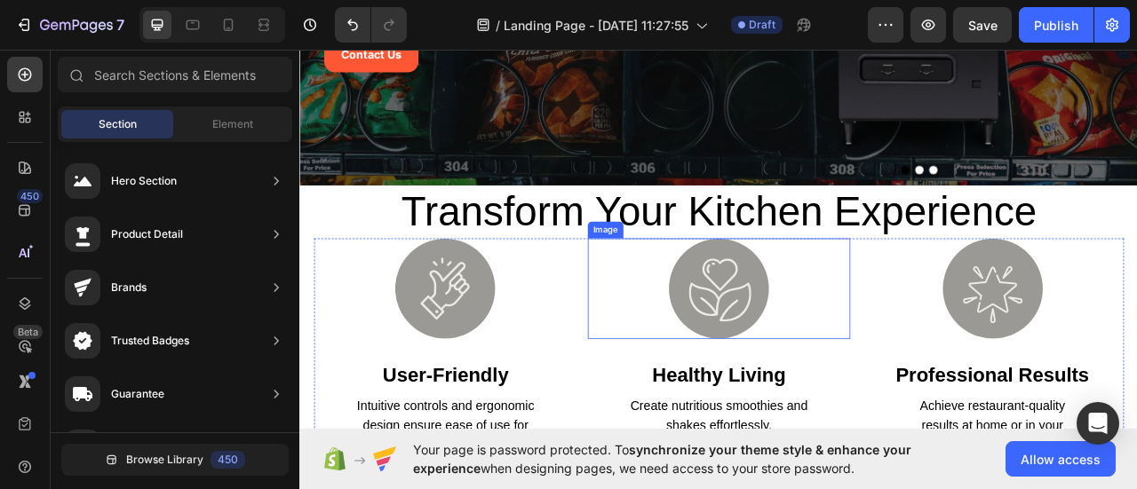
click at [889, 264] on p "transform your kitchen experience" at bounding box center [832, 257] width 1027 height 64
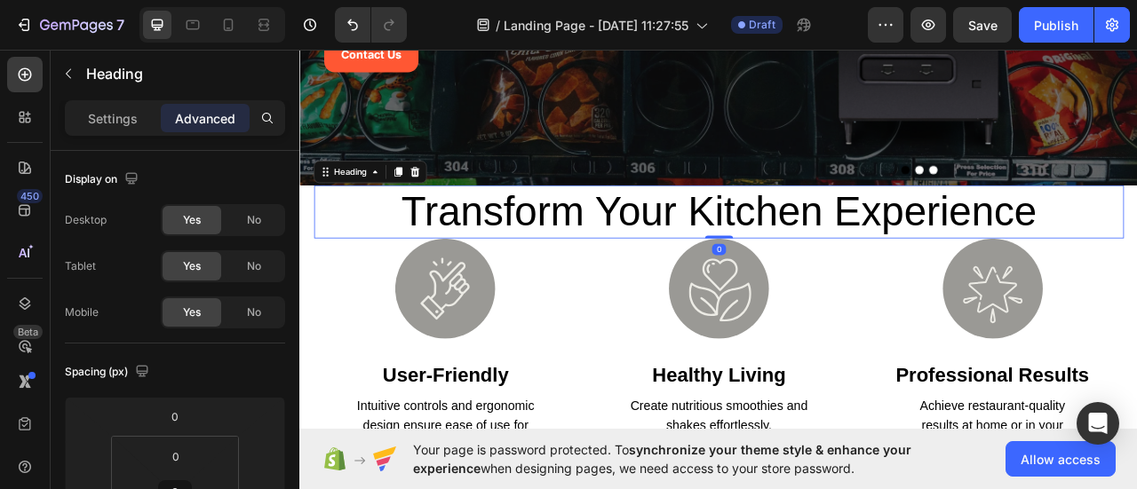
click at [889, 264] on p "transform your kitchen experience" at bounding box center [832, 257] width 1027 height 64
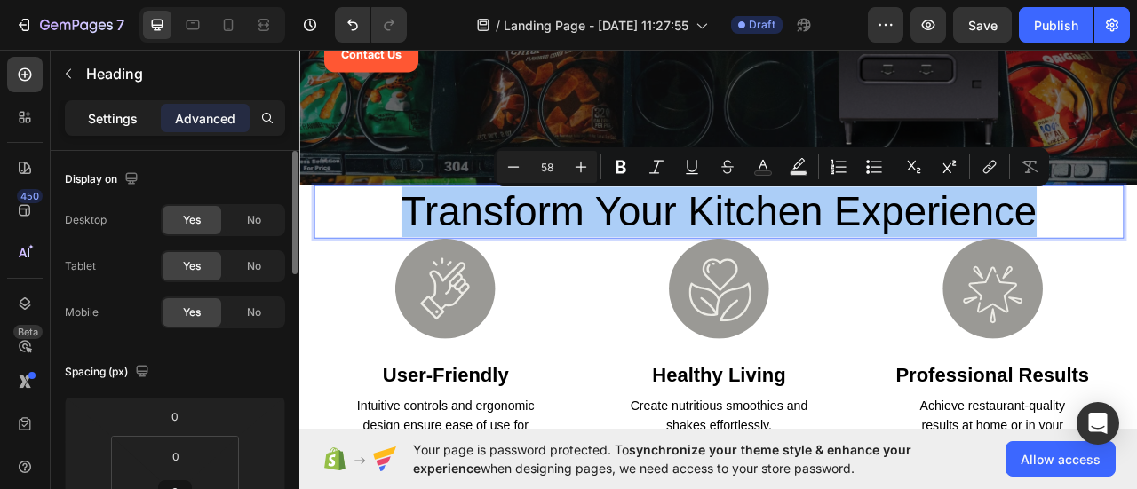
click at [107, 129] on div "Settings" at bounding box center [112, 118] width 89 height 28
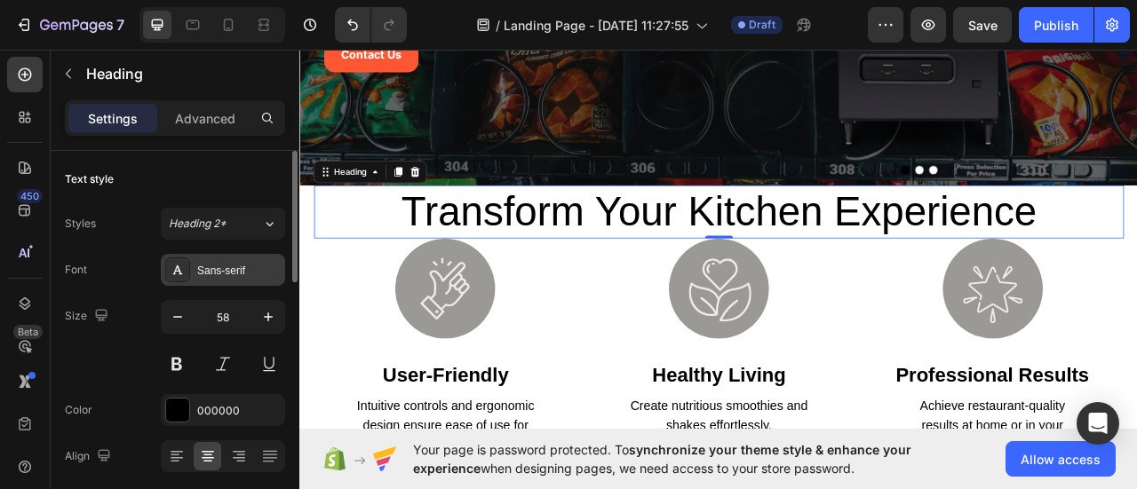
click at [208, 266] on div "Sans-serif" at bounding box center [238, 271] width 83 height 16
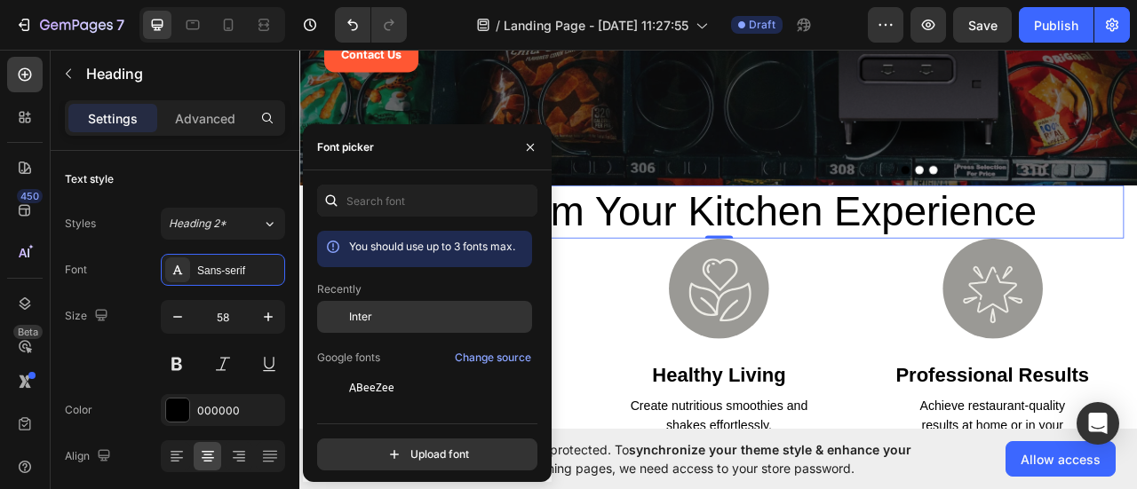
click at [394, 310] on div "Inter" at bounding box center [438, 317] width 179 height 16
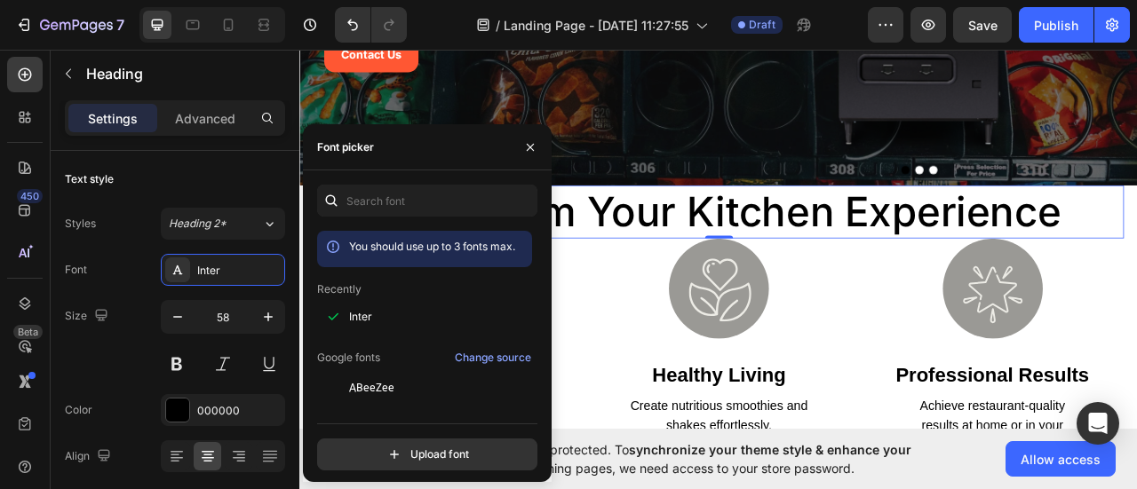
click at [745, 273] on p "transform your kitchen experience" at bounding box center [832, 257] width 1027 height 64
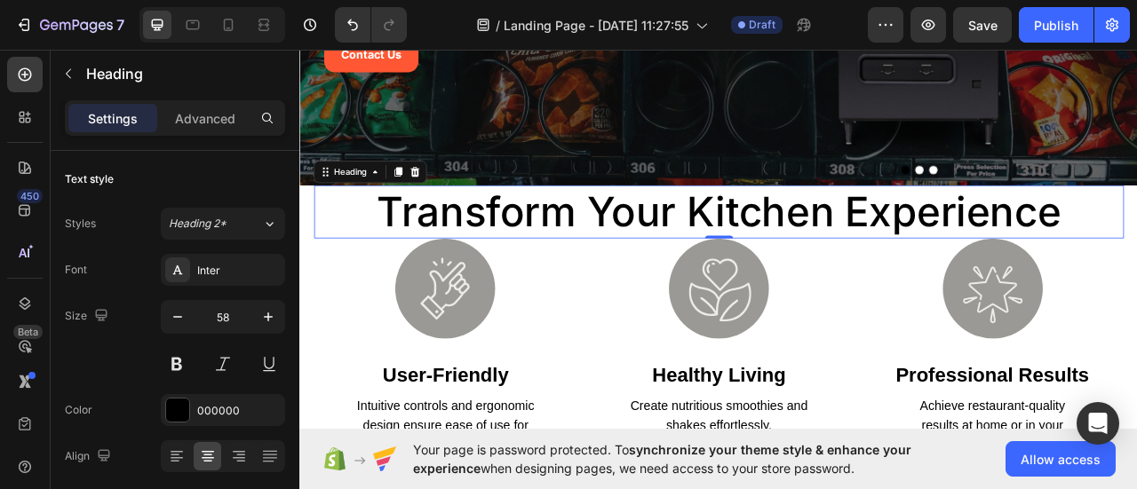
click at [745, 273] on p "transform your kitchen experience" at bounding box center [832, 257] width 1027 height 64
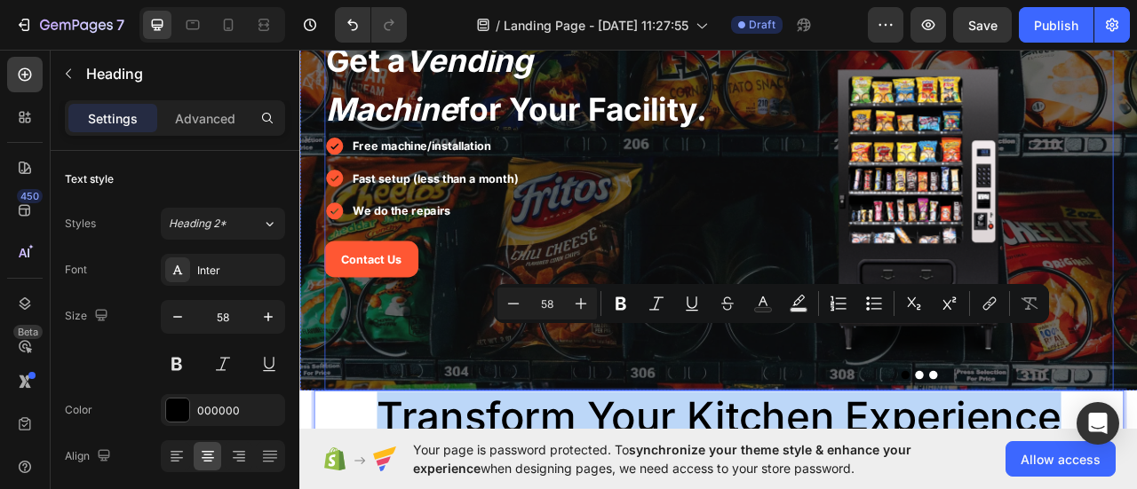
scroll to position [89, 0]
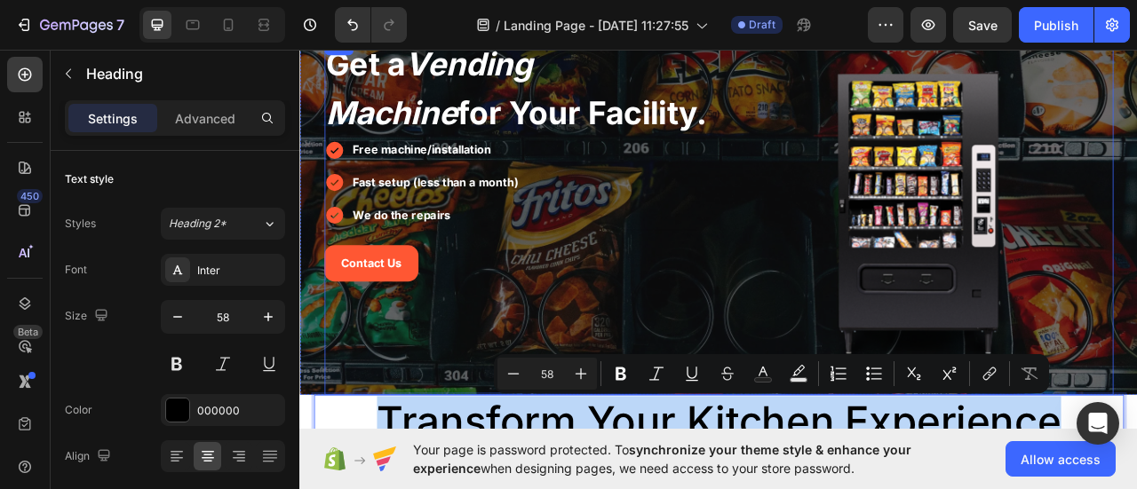
type input "16"
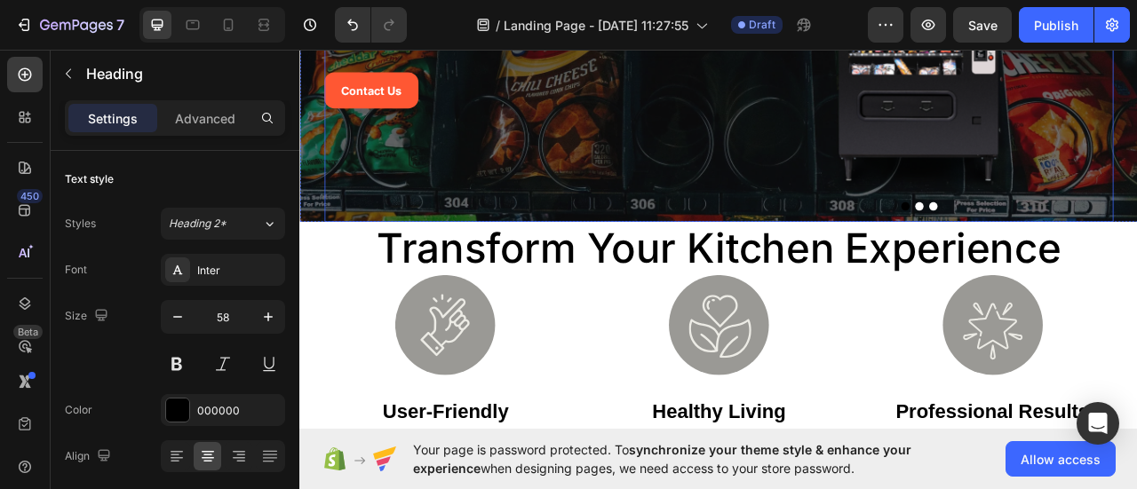
scroll to position [355, 0]
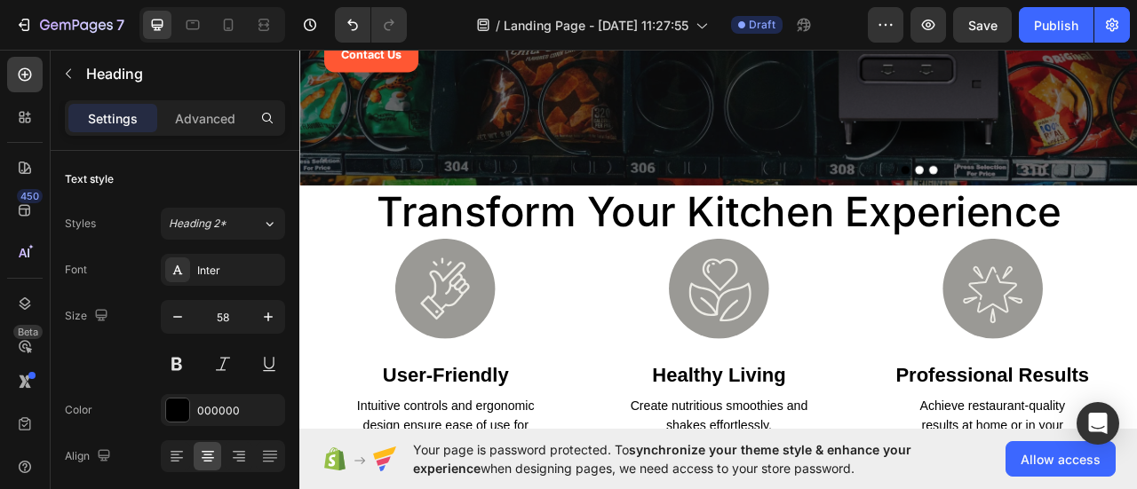
click at [581, 260] on h2 "transform your kitchen experience" at bounding box center [832, 257] width 1030 height 68
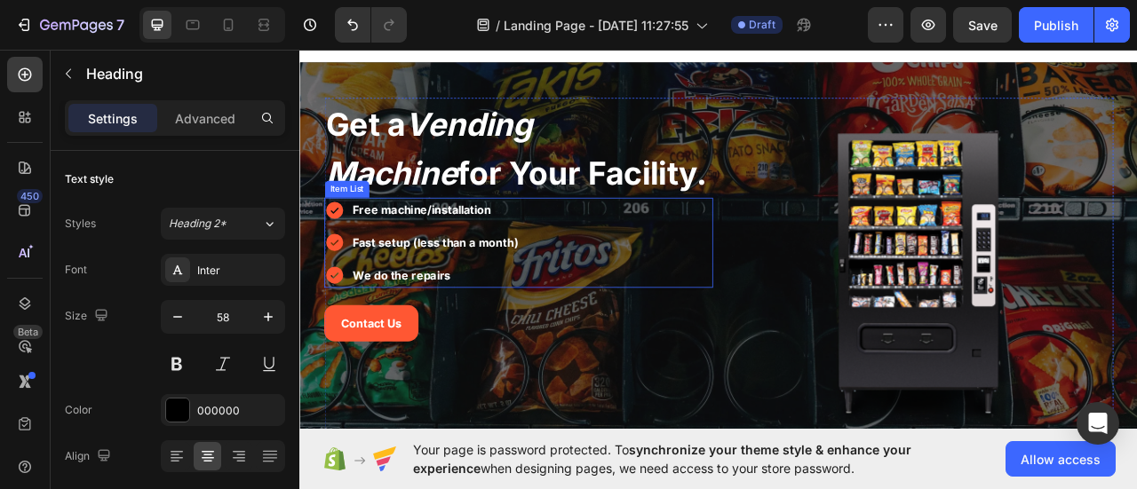
scroll to position [0, 0]
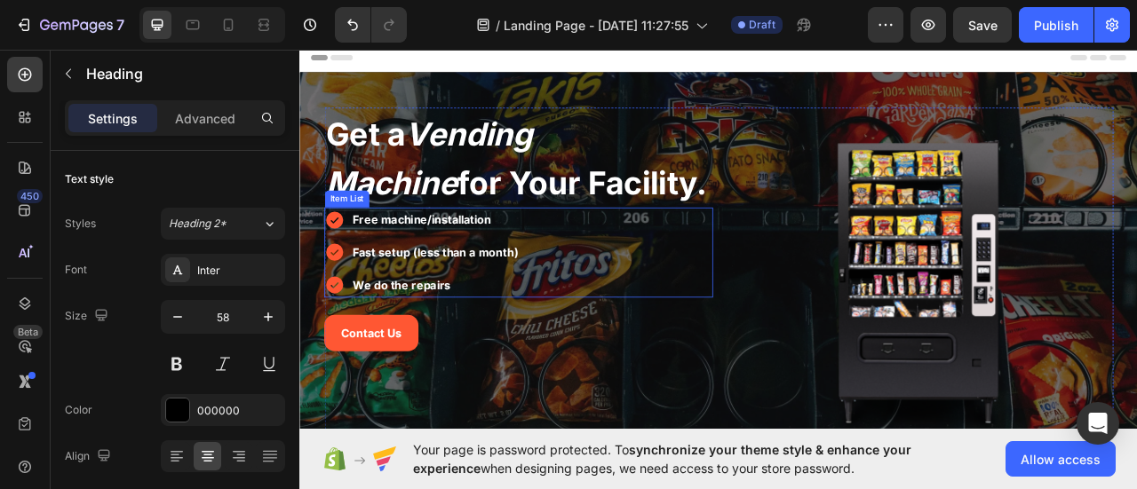
click at [534, 182] on icon "Vending Machine" at bounding box center [463, 188] width 263 height 111
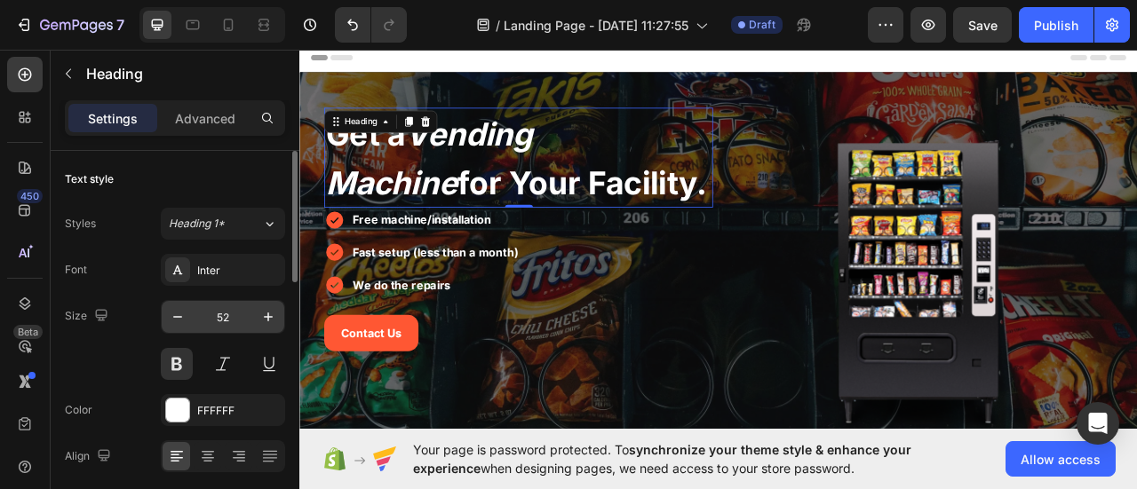
click at [240, 314] on input "52" at bounding box center [223, 317] width 59 height 32
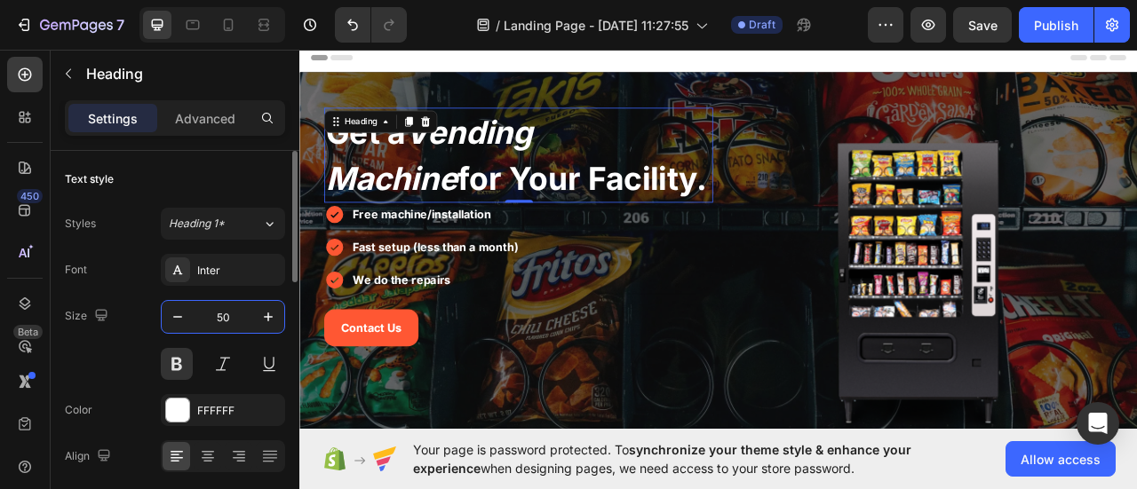
type input "5"
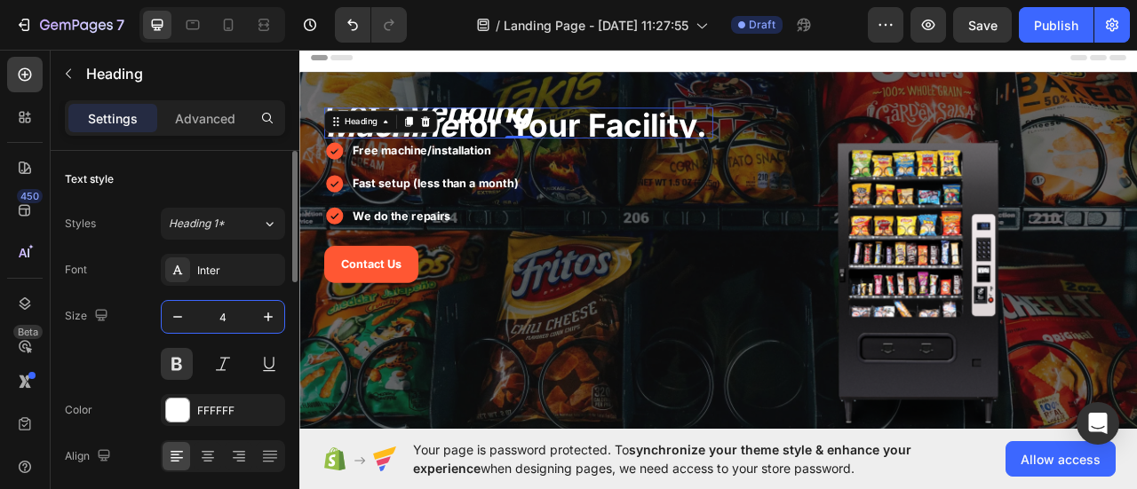
type input "45"
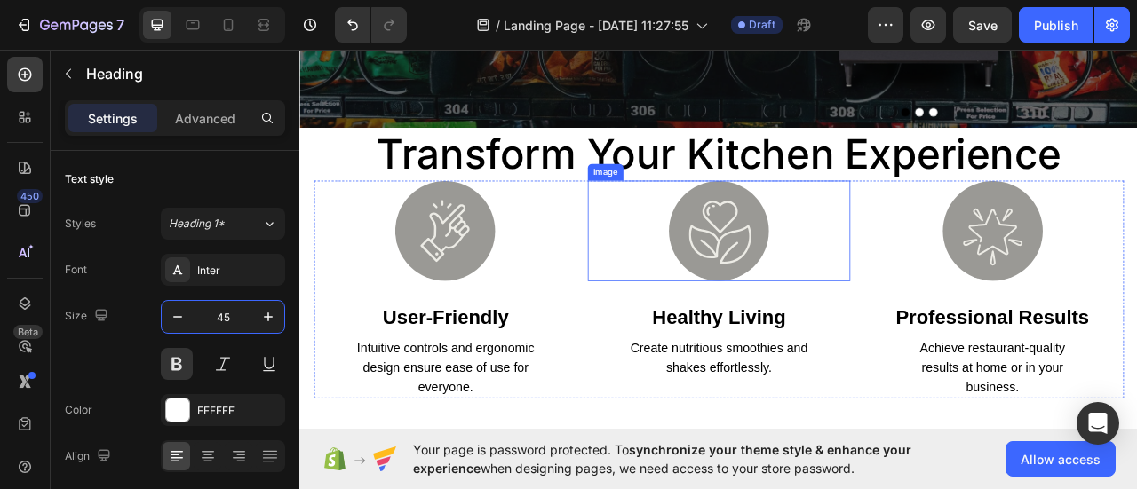
scroll to position [444, 0]
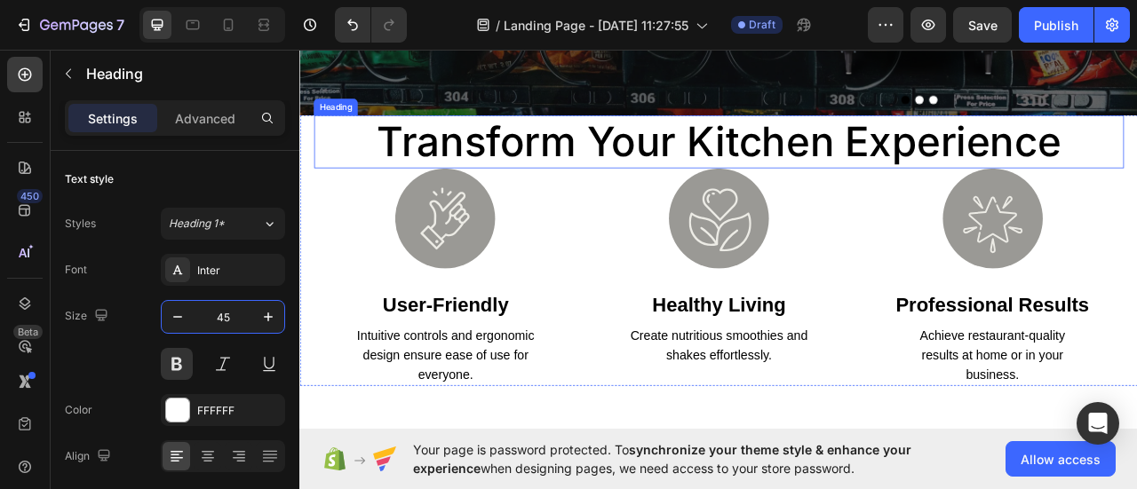
click at [653, 165] on h2 "transform your kitchen experience" at bounding box center [832, 168] width 1030 height 68
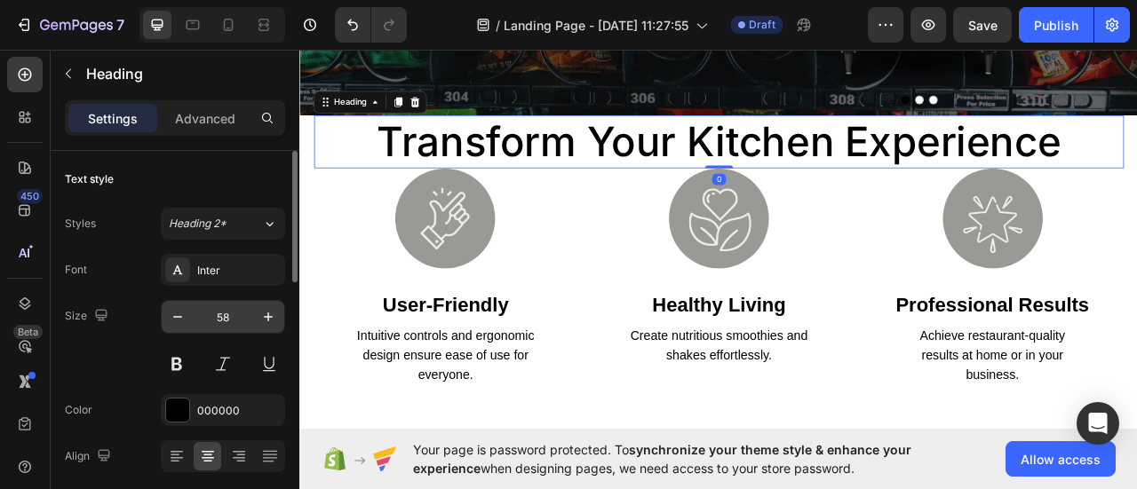
click at [232, 318] on input "58" at bounding box center [223, 317] width 59 height 32
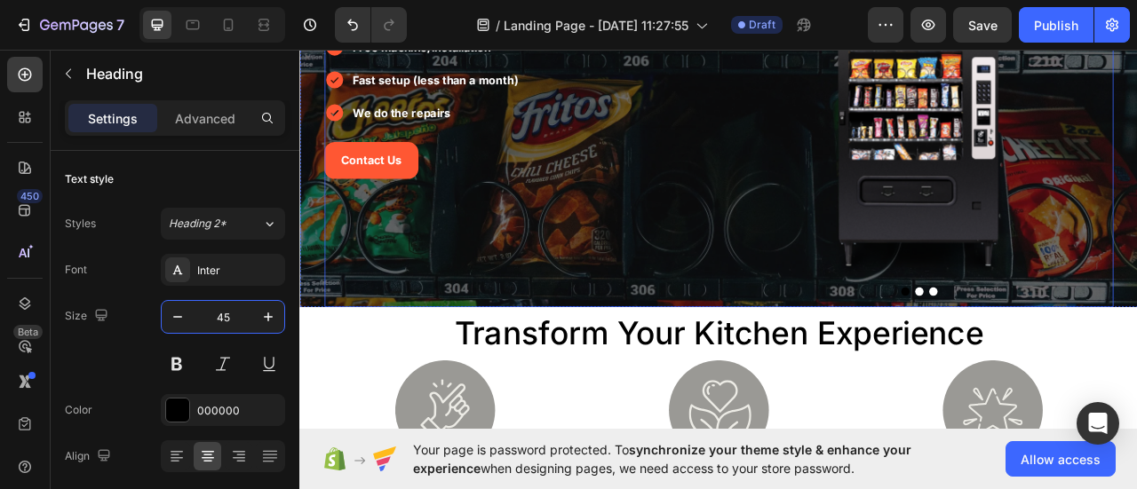
scroll to position [266, 0]
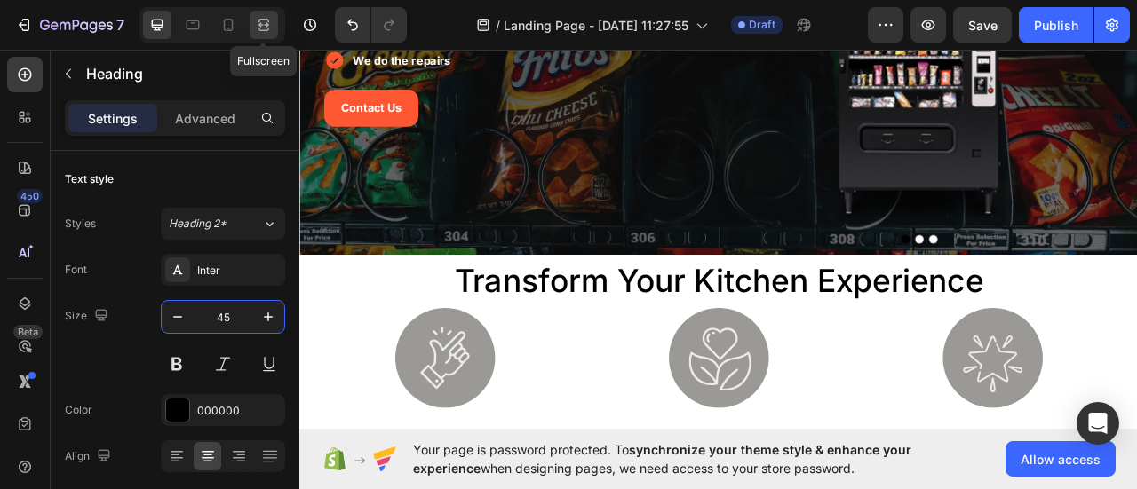
click at [257, 26] on icon at bounding box center [264, 25] width 18 height 18
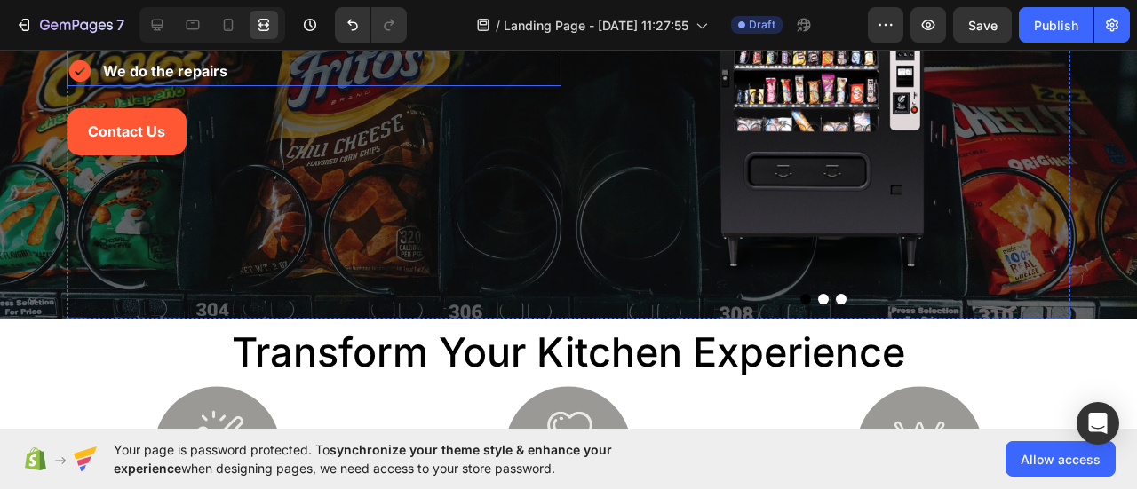
scroll to position [178, 0]
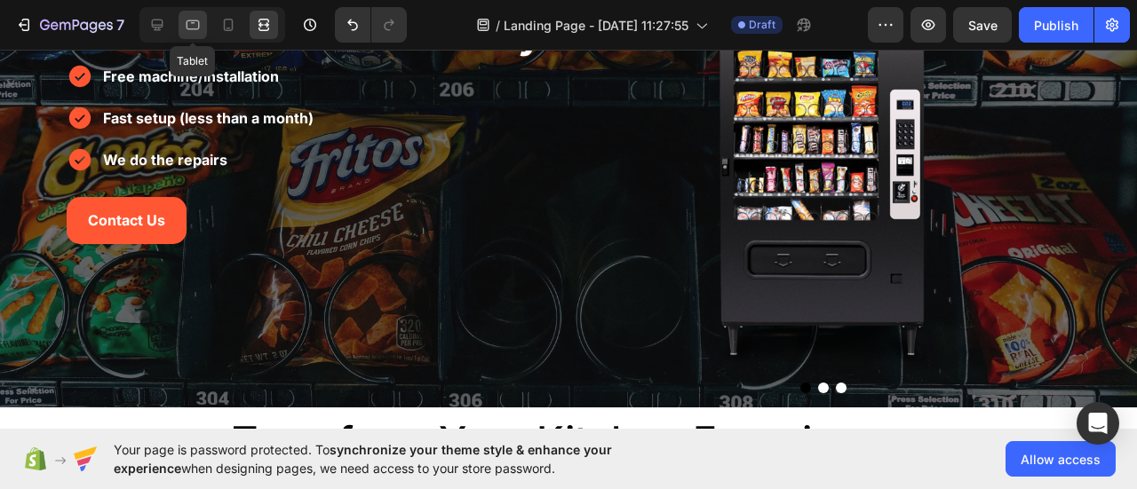
click at [188, 26] on icon at bounding box center [193, 25] width 18 height 18
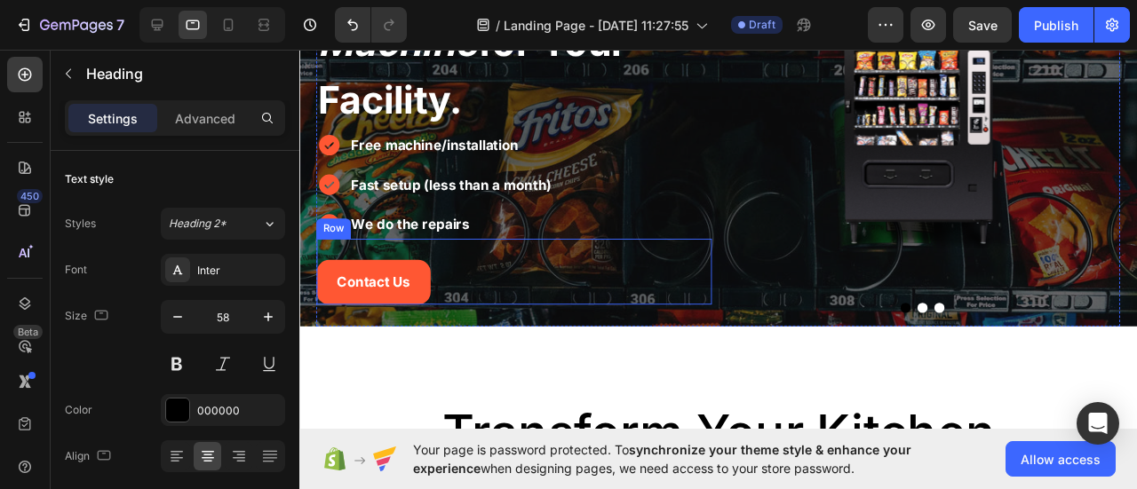
scroll to position [89, 0]
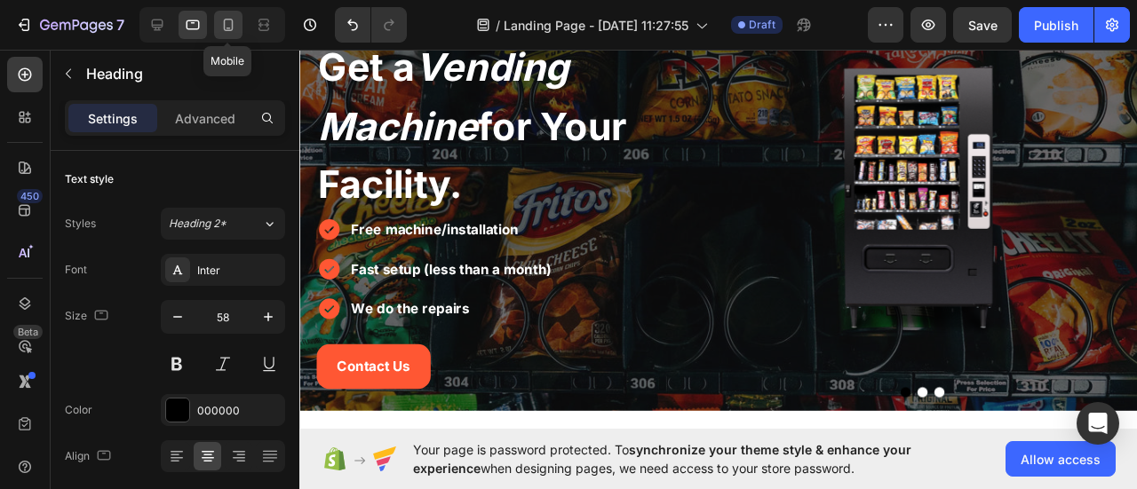
click at [234, 30] on icon at bounding box center [228, 25] width 18 height 18
type input "31"
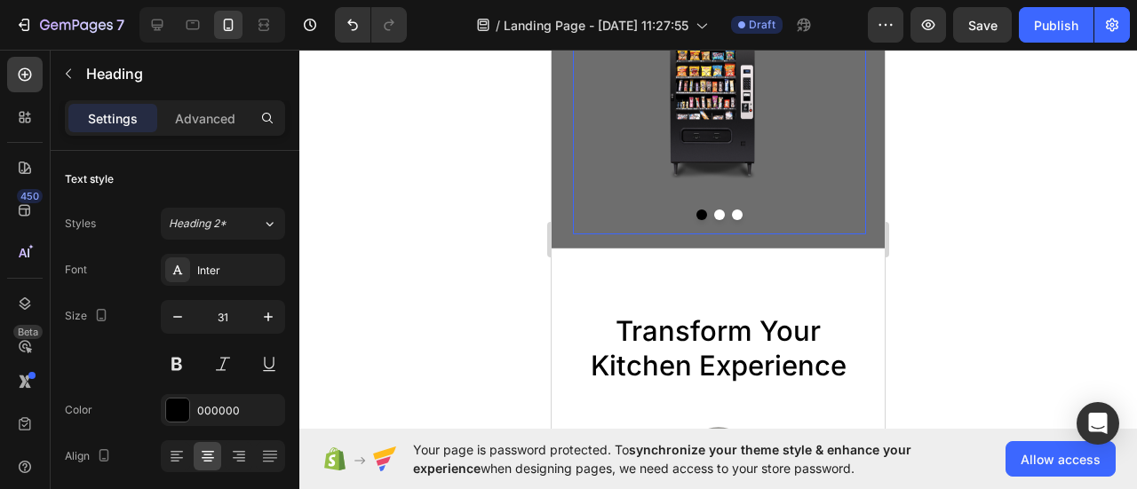
scroll to position [355, 0]
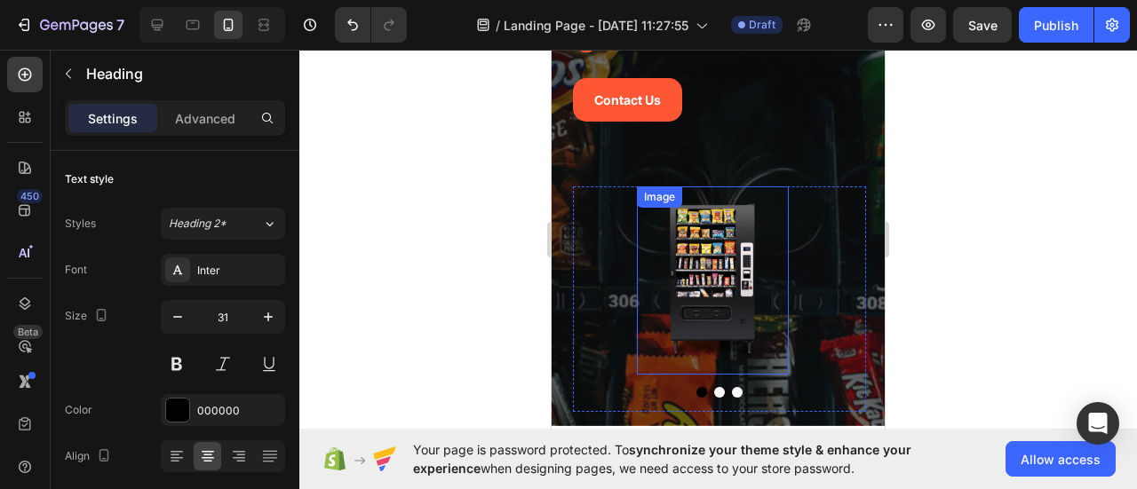
click at [643, 275] on img at bounding box center [713, 281] width 152 height 188
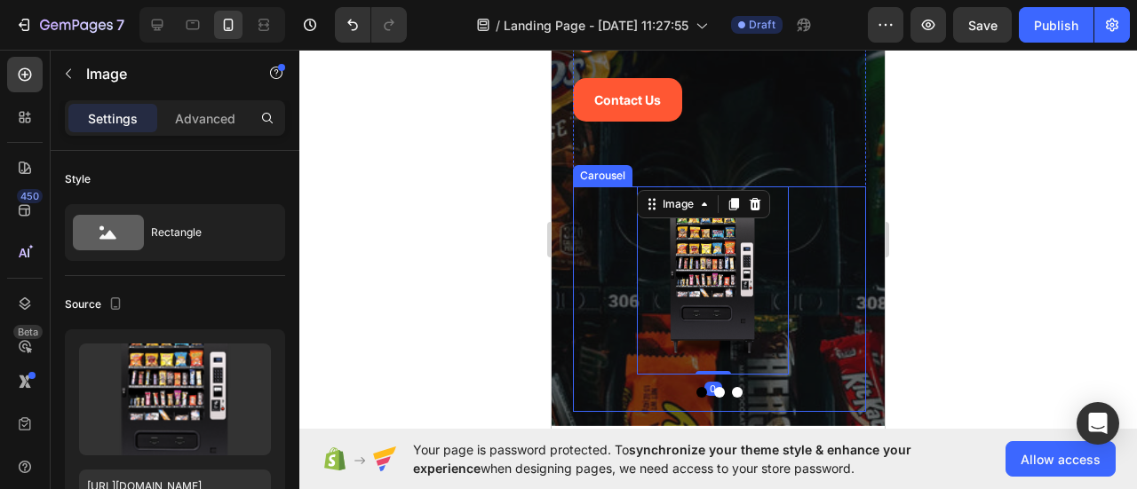
click at [600, 285] on button "Carousel Back Arrow" at bounding box center [601, 299] width 50 height 50
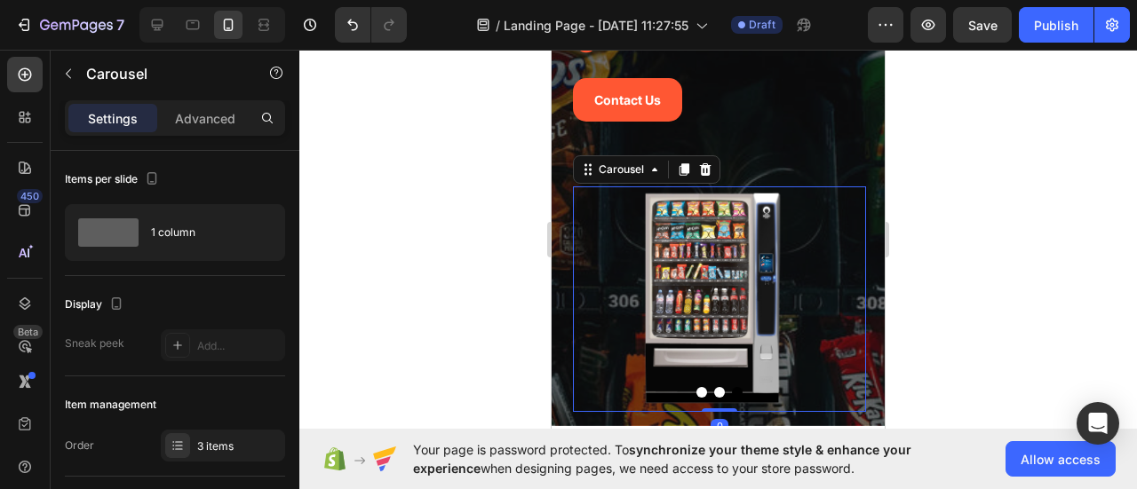
click at [714, 395] on button "Dot" at bounding box center [719, 392] width 11 height 11
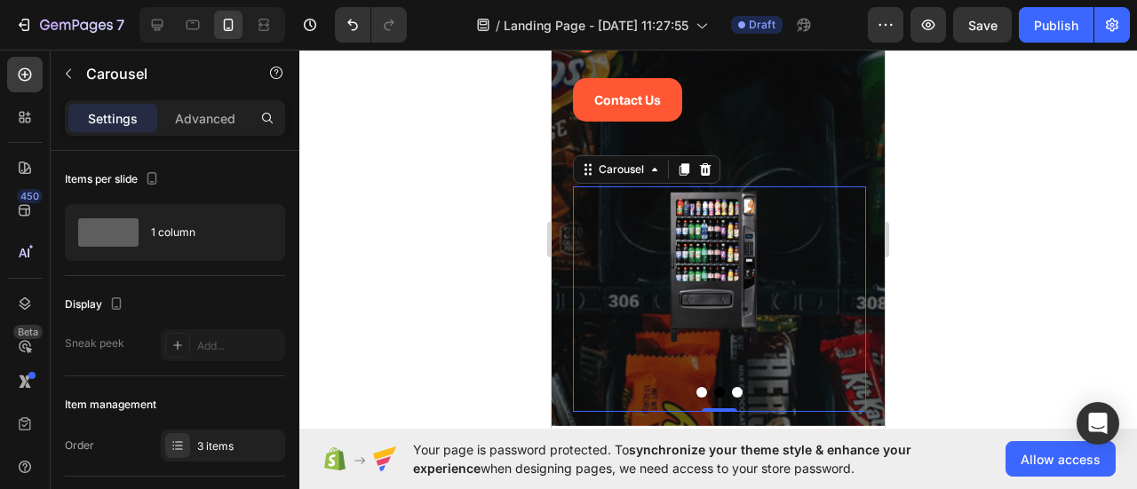
click at [696, 392] on button "Dot" at bounding box center [701, 392] width 11 height 11
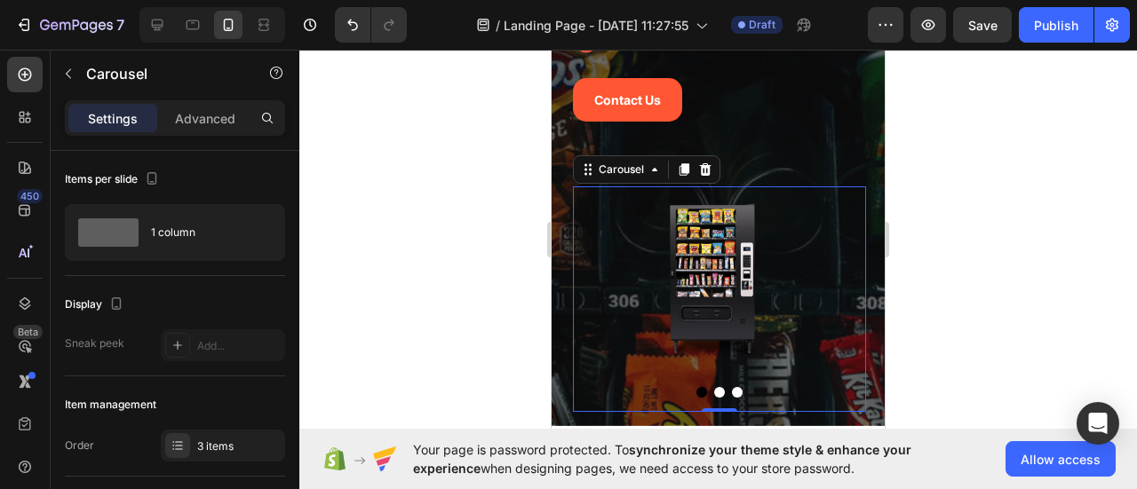
click at [714, 392] on button "Dot" at bounding box center [719, 392] width 11 height 11
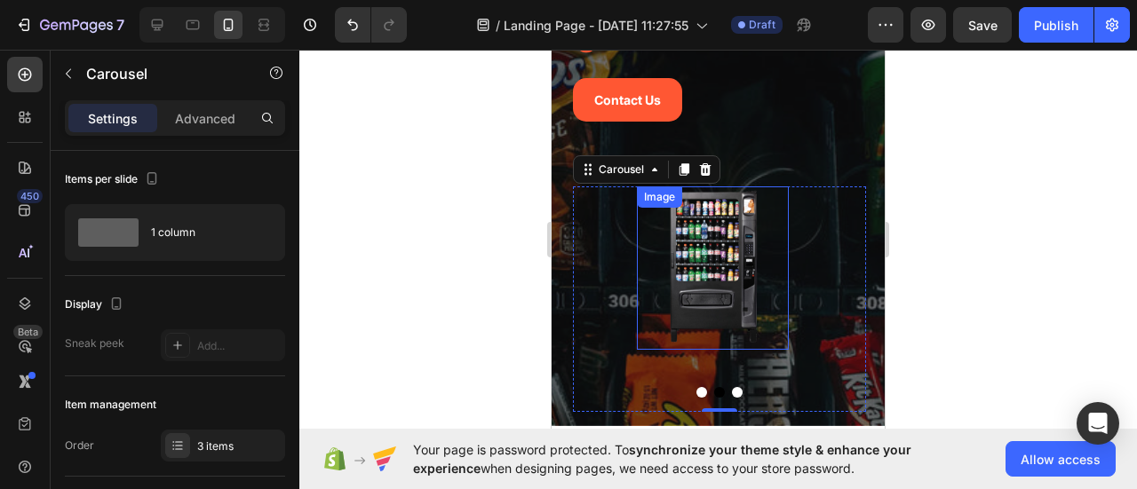
click at [721, 306] on img at bounding box center [713, 268] width 152 height 163
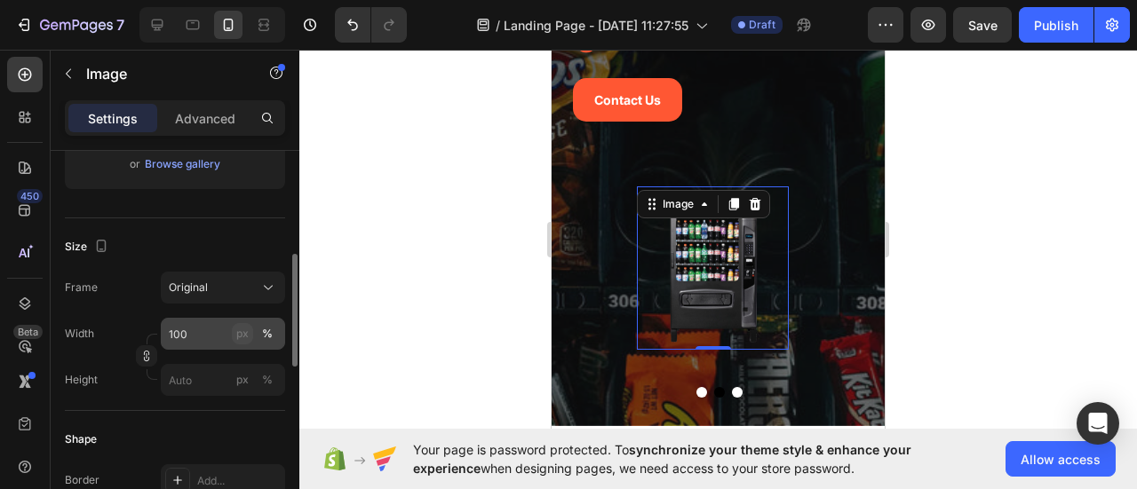
click at [242, 338] on div "px" at bounding box center [242, 334] width 12 height 16
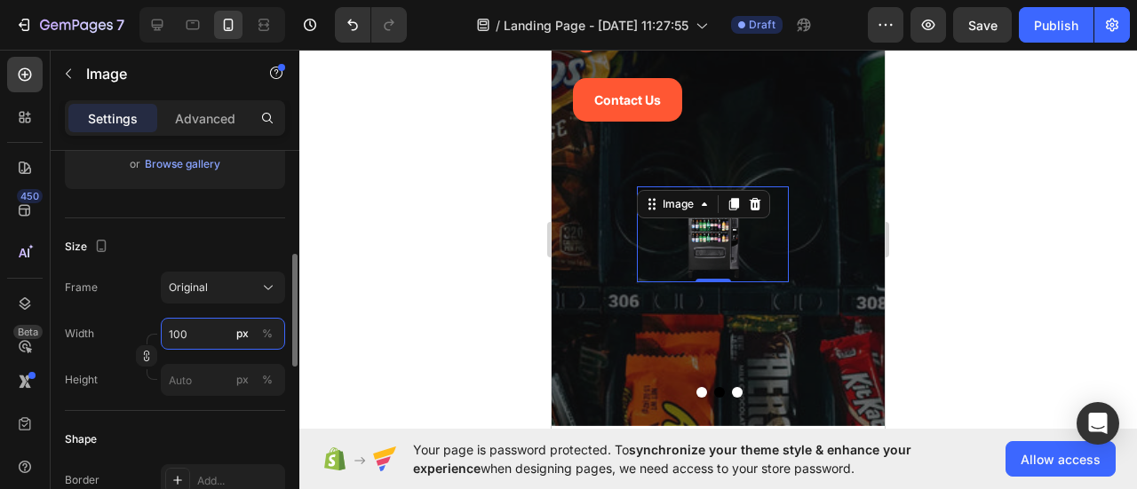
click at [211, 335] on input "100" at bounding box center [223, 334] width 124 height 32
type input "1"
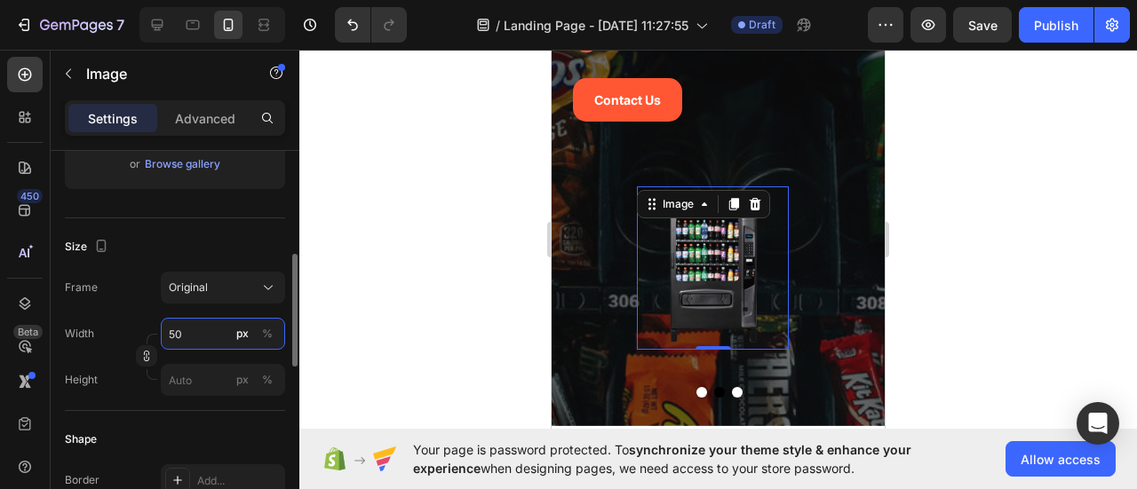
type input "5"
type input "600"
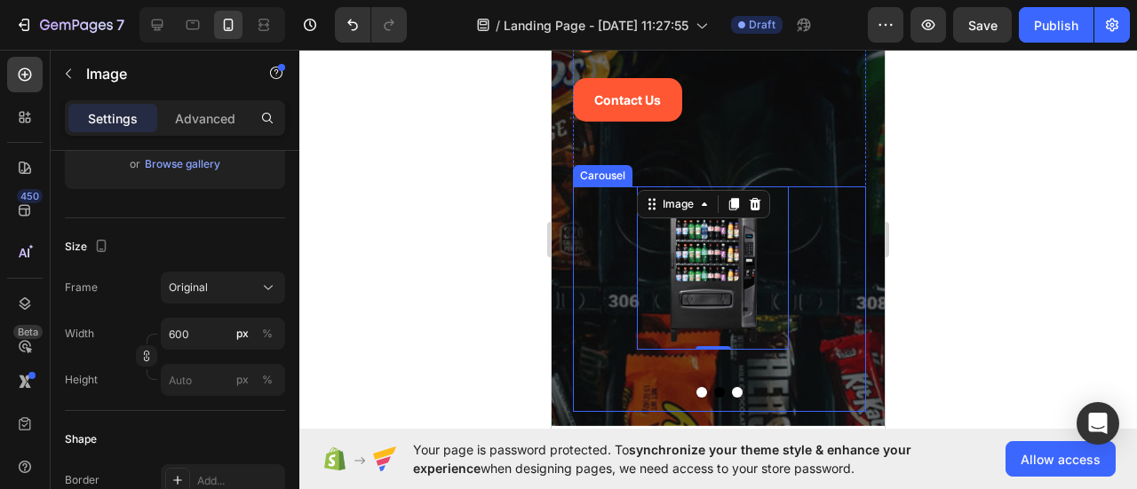
click at [723, 392] on div at bounding box center [719, 392] width 293 height 11
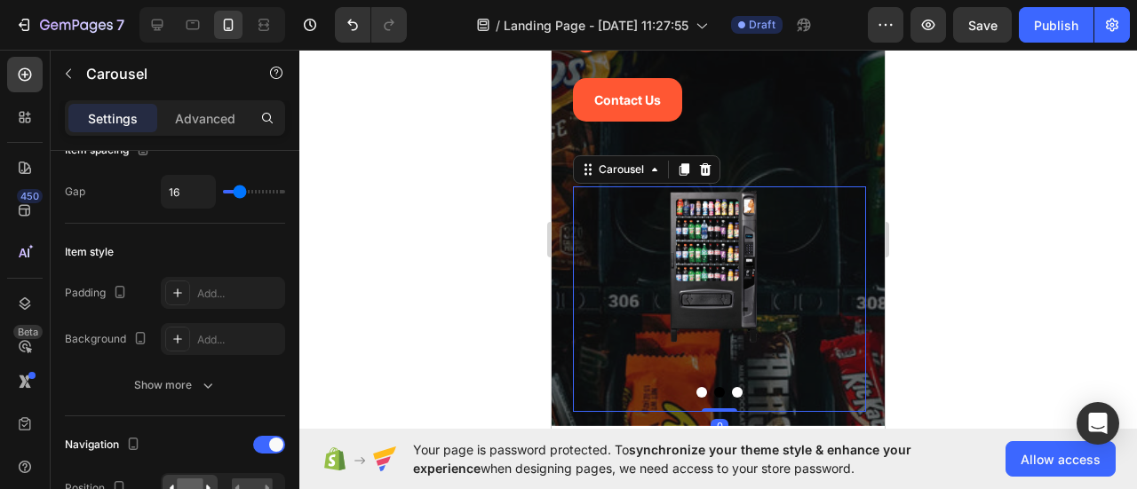
scroll to position [0, 0]
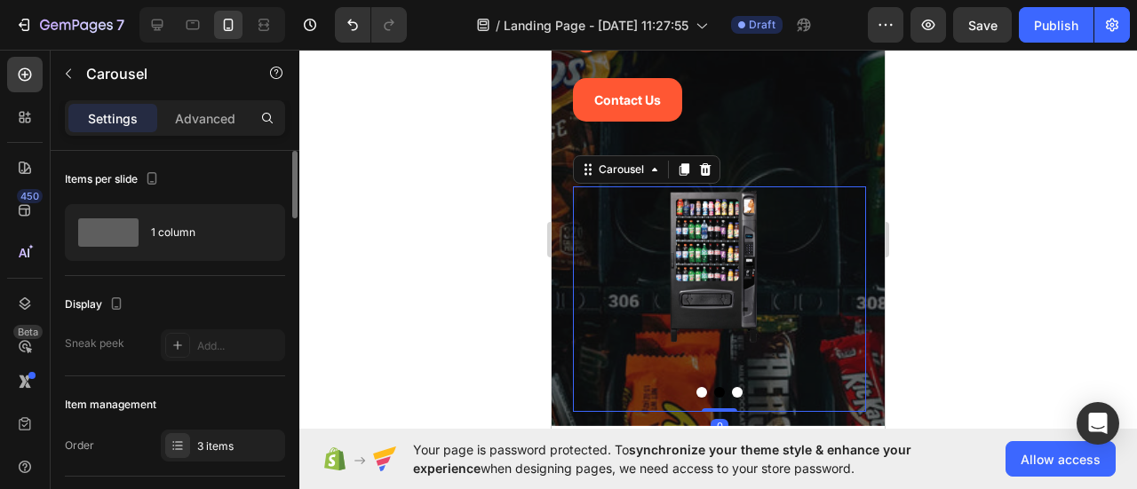
click at [732, 392] on button "Dot" at bounding box center [737, 392] width 11 height 11
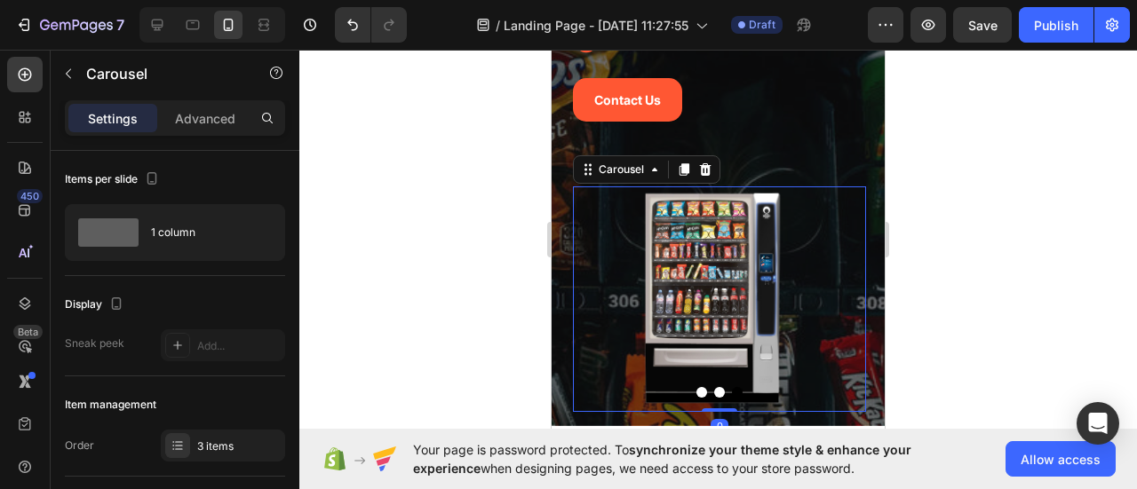
click at [712, 335] on img at bounding box center [713, 300] width 152 height 226
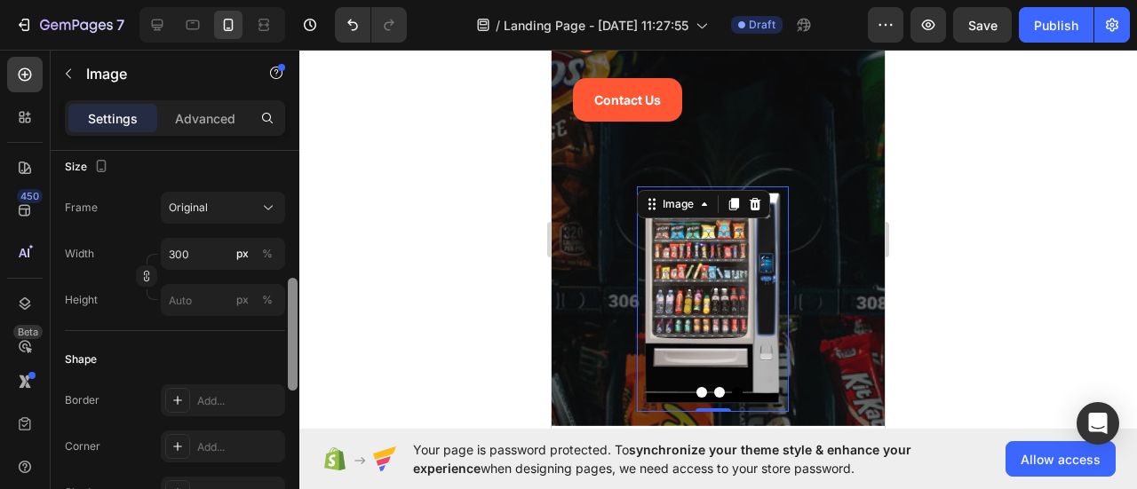
drag, startPoint x: 297, startPoint y: 219, endPoint x: 282, endPoint y: 341, distance: 122.5
click at [284, 346] on div "Style Rectangle Source Upload Image https://cdn.shopify.com/s/files/1/0768/0271…" at bounding box center [175, 345] width 249 height 389
click at [194, 251] on input "300" at bounding box center [223, 258] width 124 height 32
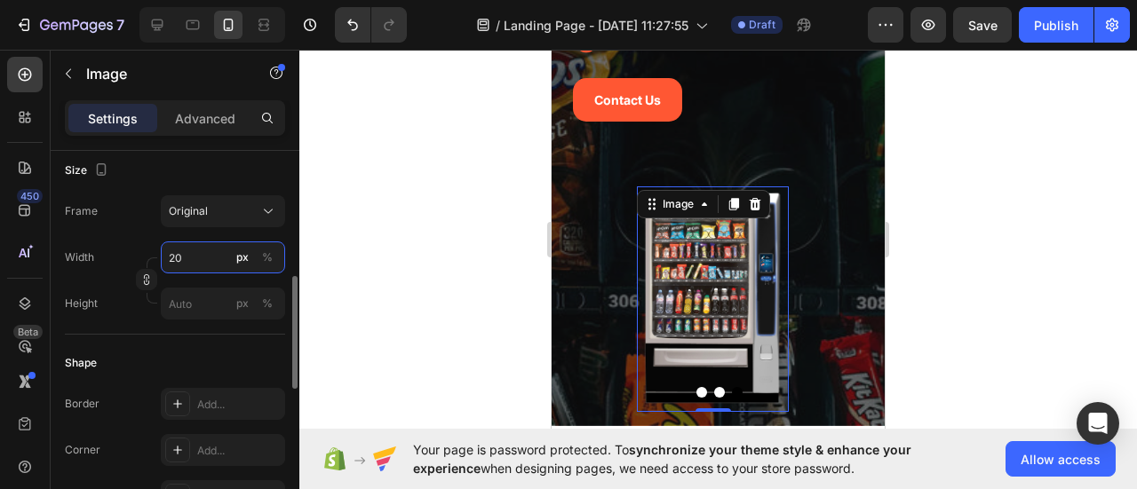
type input "2"
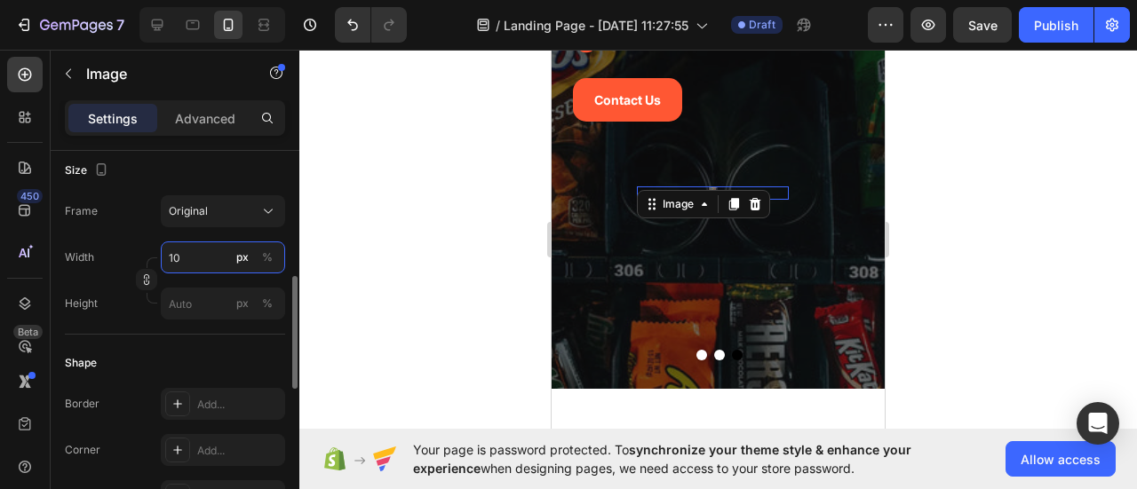
type input "100"
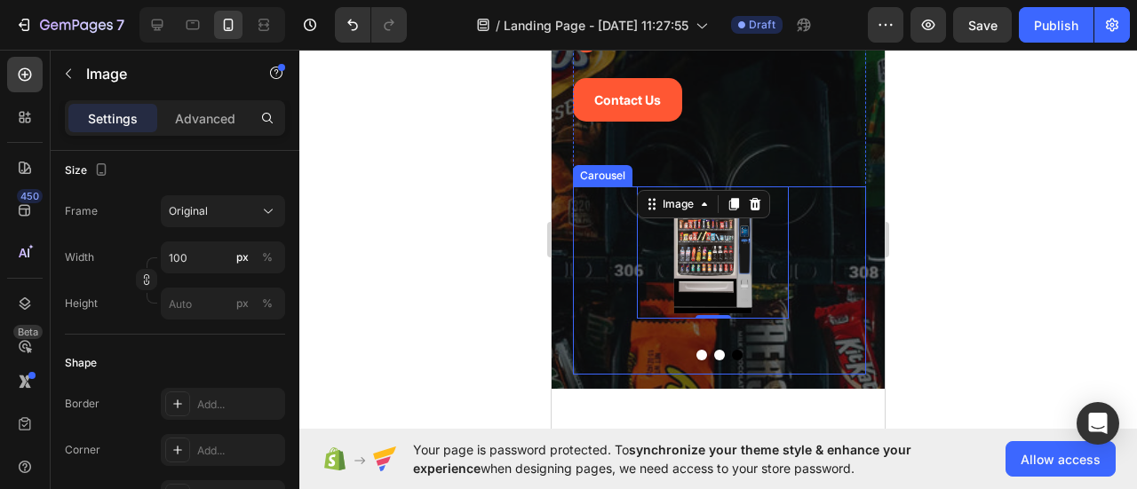
click at [714, 354] on button "Dot" at bounding box center [719, 355] width 11 height 11
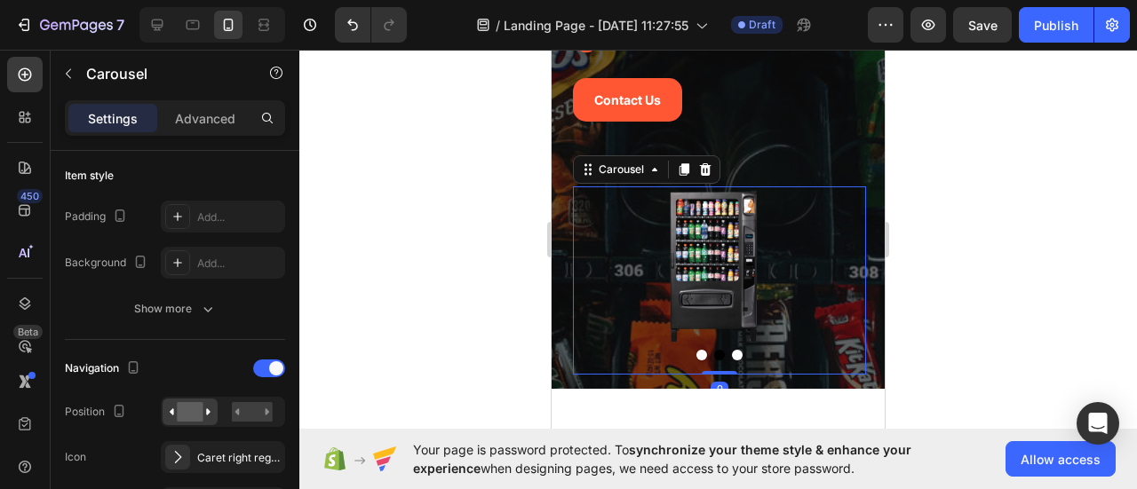
scroll to position [0, 0]
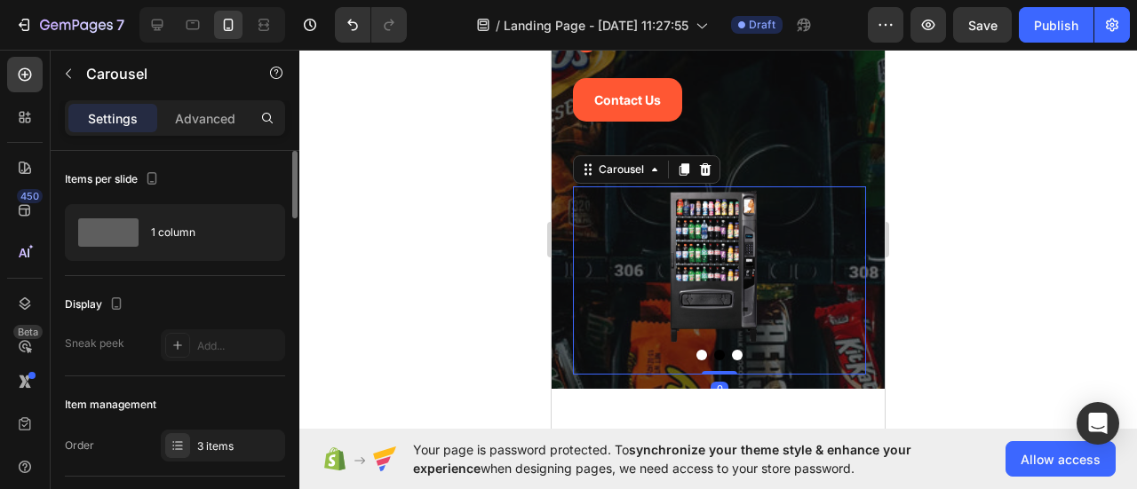
click at [696, 354] on button "Dot" at bounding box center [701, 355] width 11 height 11
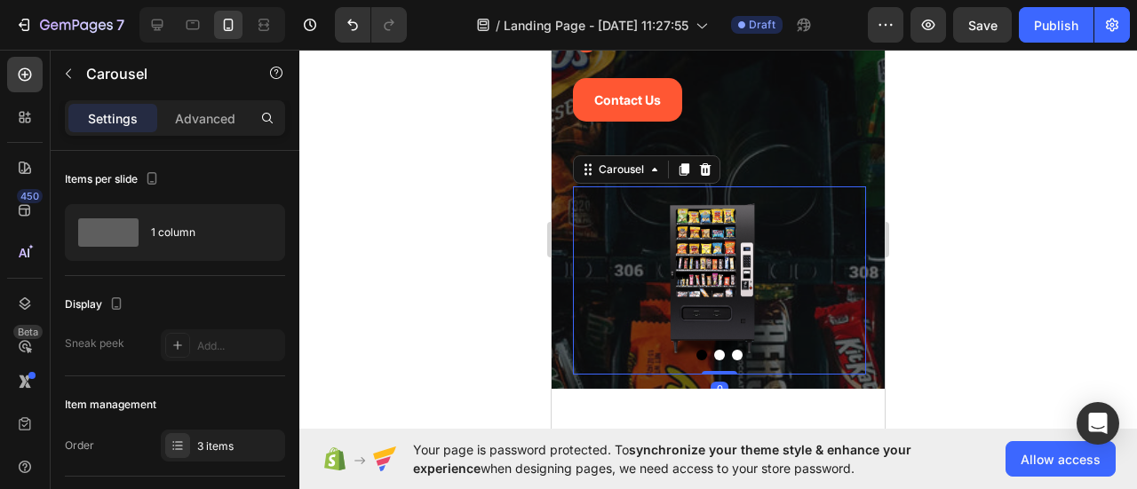
click at [732, 354] on button "Dot" at bounding box center [737, 355] width 11 height 11
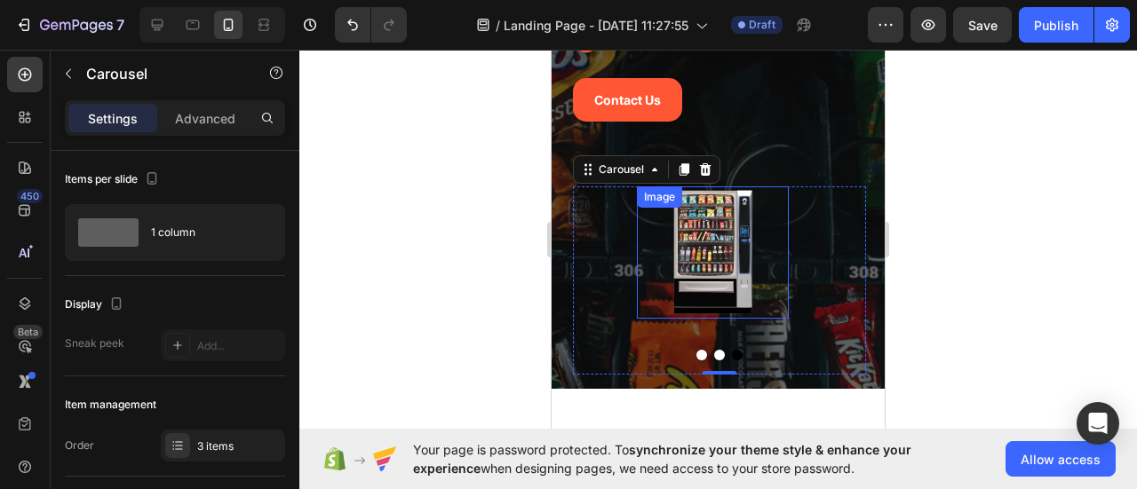
click at [712, 299] on img at bounding box center [713, 252] width 89 height 131
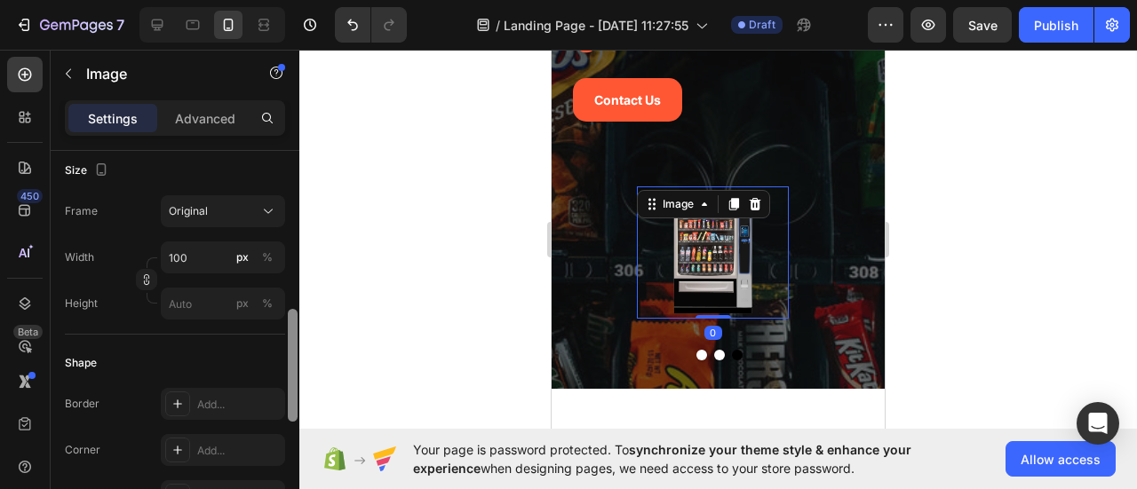
scroll to position [457, 0]
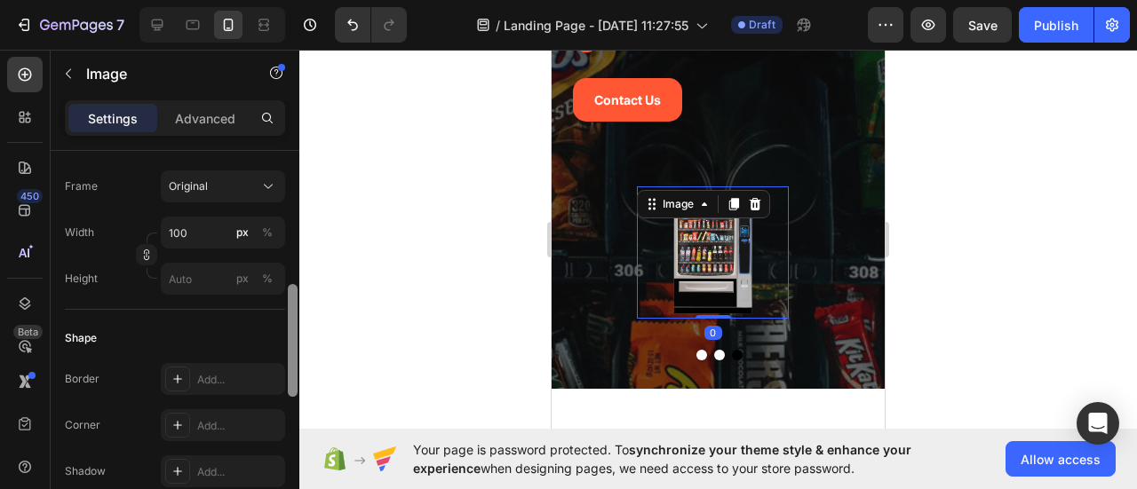
drag, startPoint x: 292, startPoint y: 255, endPoint x: 293, endPoint y: 385, distance: 130.6
click at [298, 388] on div at bounding box center [292, 346] width 13 height 390
click at [209, 239] on input "100" at bounding box center [223, 233] width 124 height 32
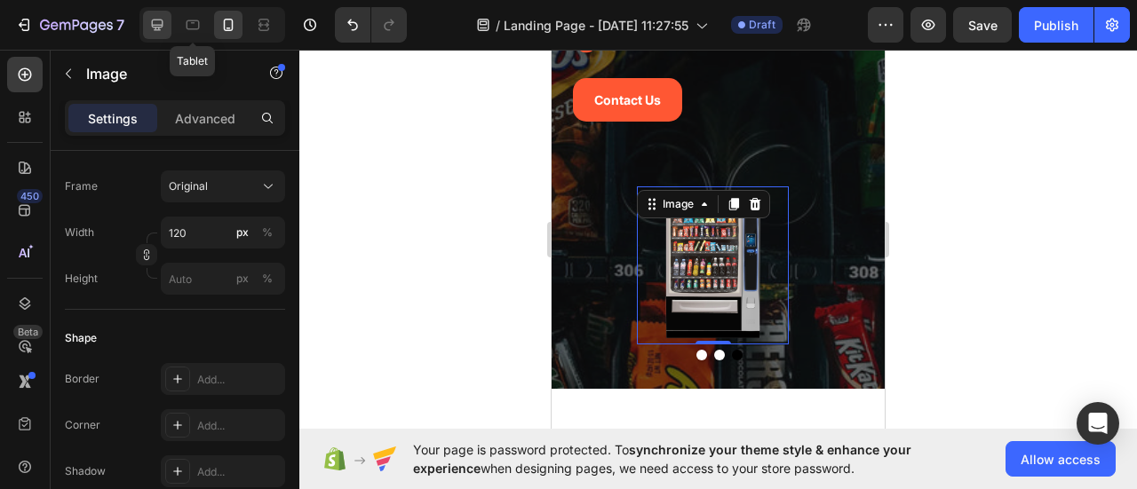
click at [163, 22] on icon at bounding box center [157, 25] width 18 height 18
type input "300"
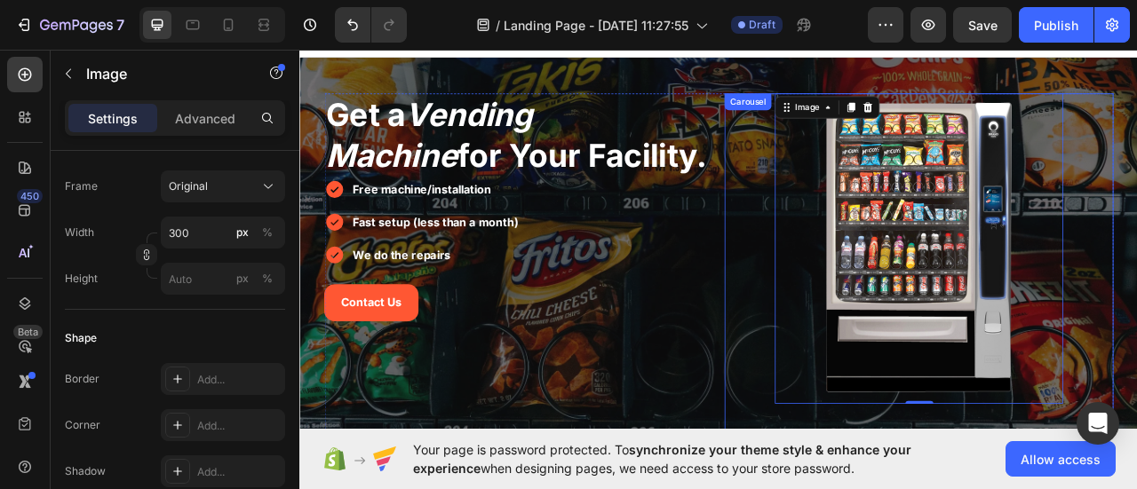
scroll to position [107, 0]
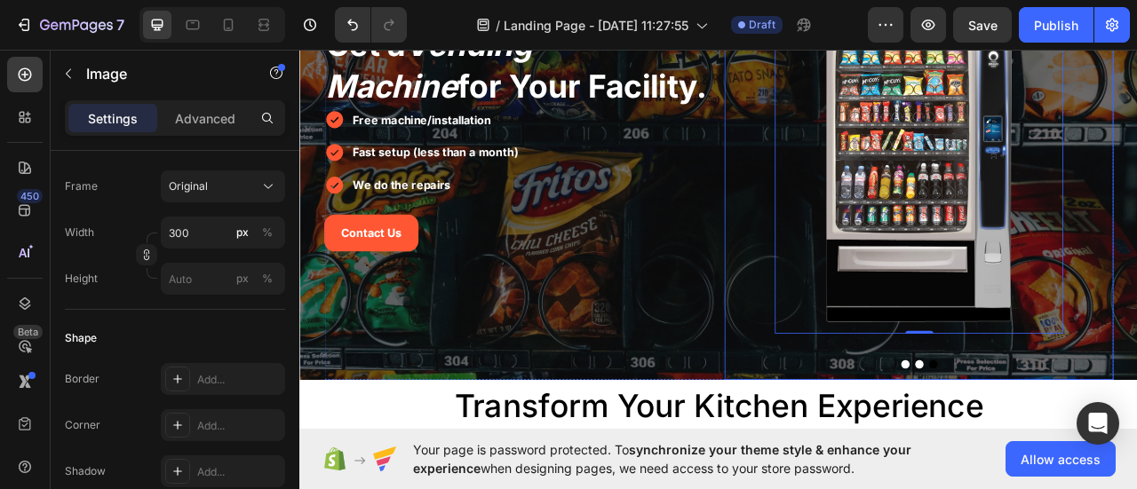
click at [1064, 453] on button "Dot" at bounding box center [1069, 451] width 11 height 11
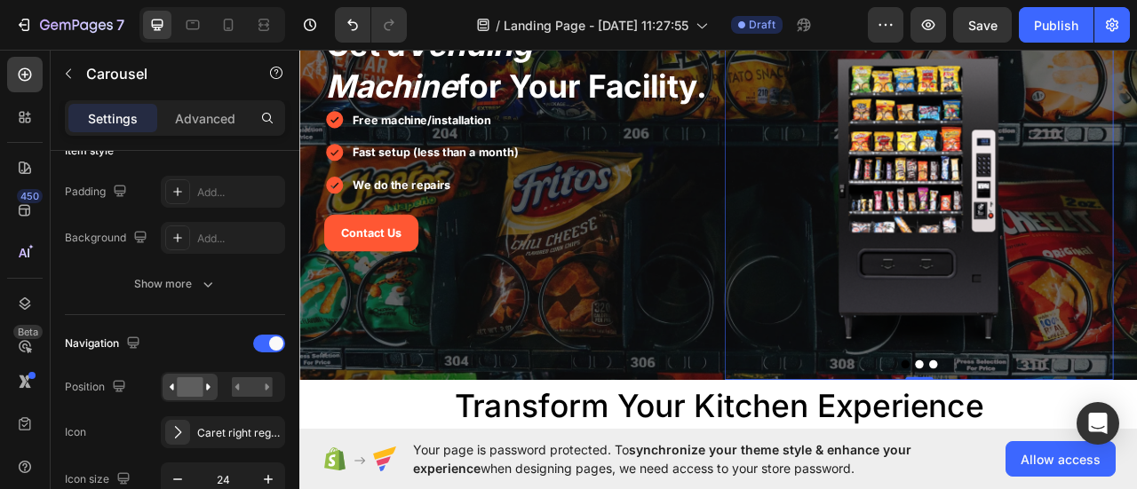
scroll to position [0, 0]
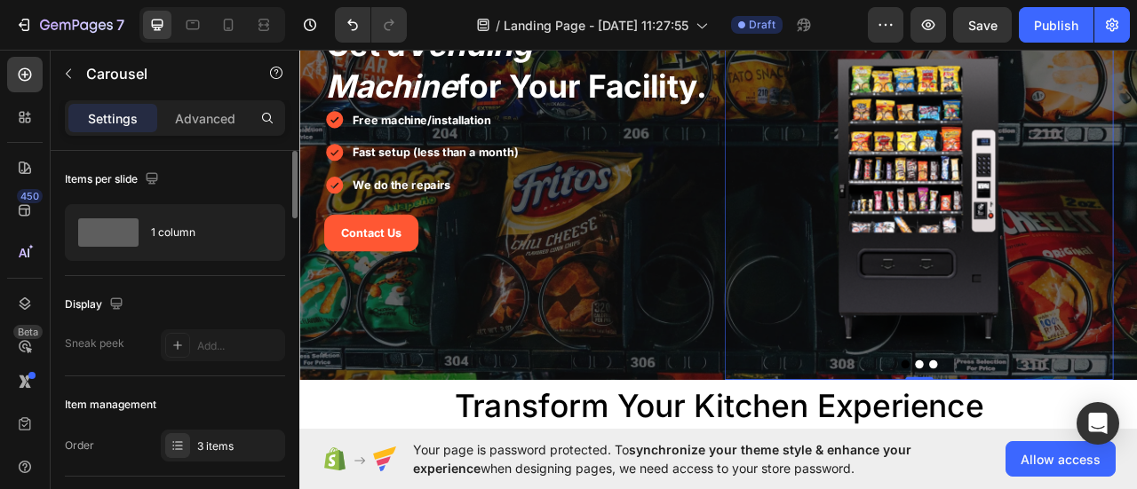
click at [1082, 452] on button "Dot" at bounding box center [1087, 451] width 11 height 11
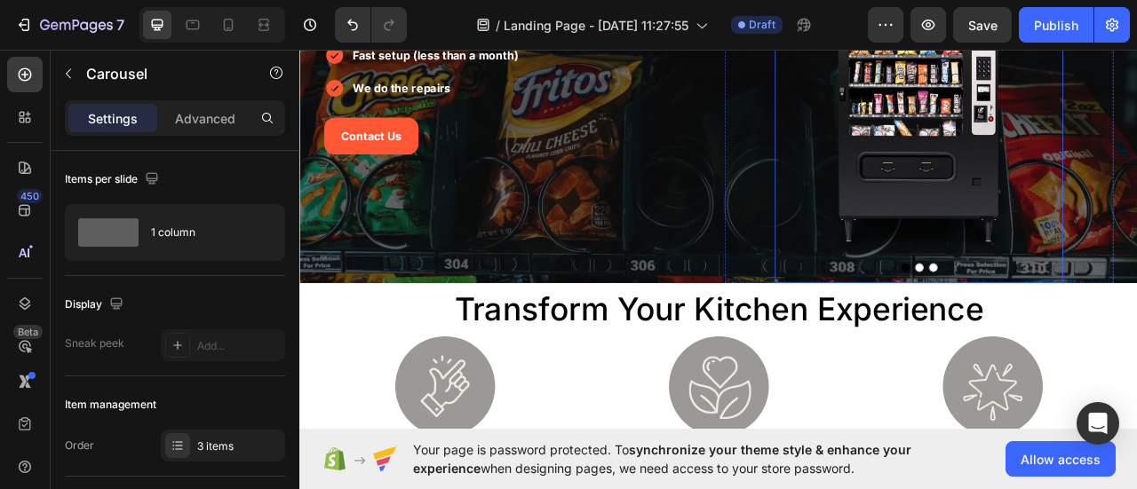
scroll to position [196, 0]
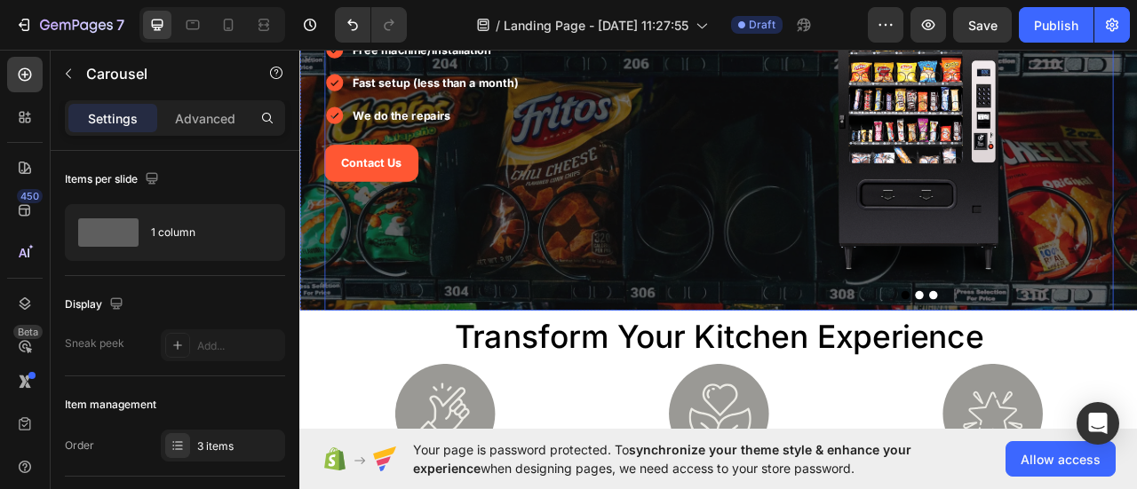
click at [628, 364] on div "Get a Vending Machine for Your Facility. Heading Free machine/installation Fast…" at bounding box center [577, 155] width 495 height 454
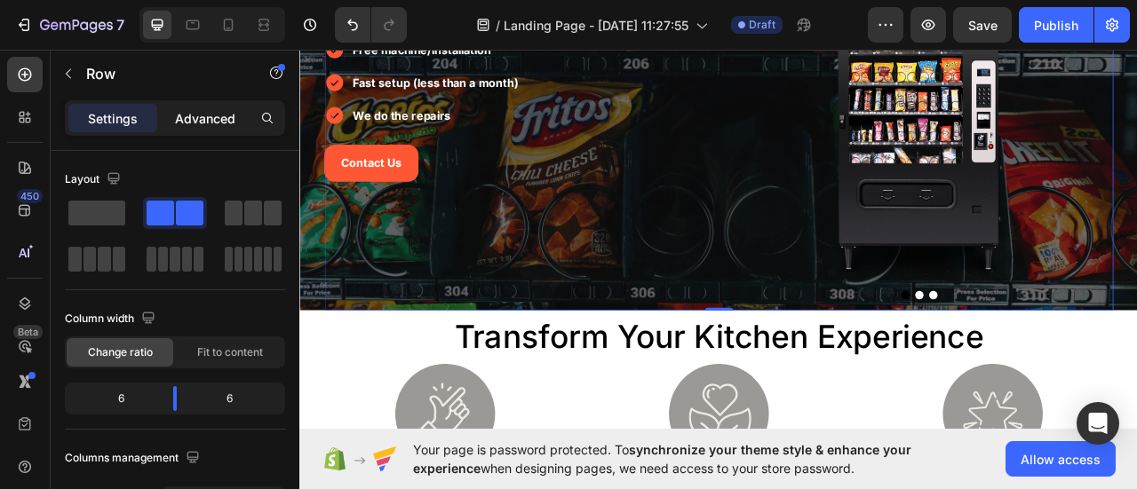
click at [203, 122] on p "Advanced" at bounding box center [205, 118] width 60 height 19
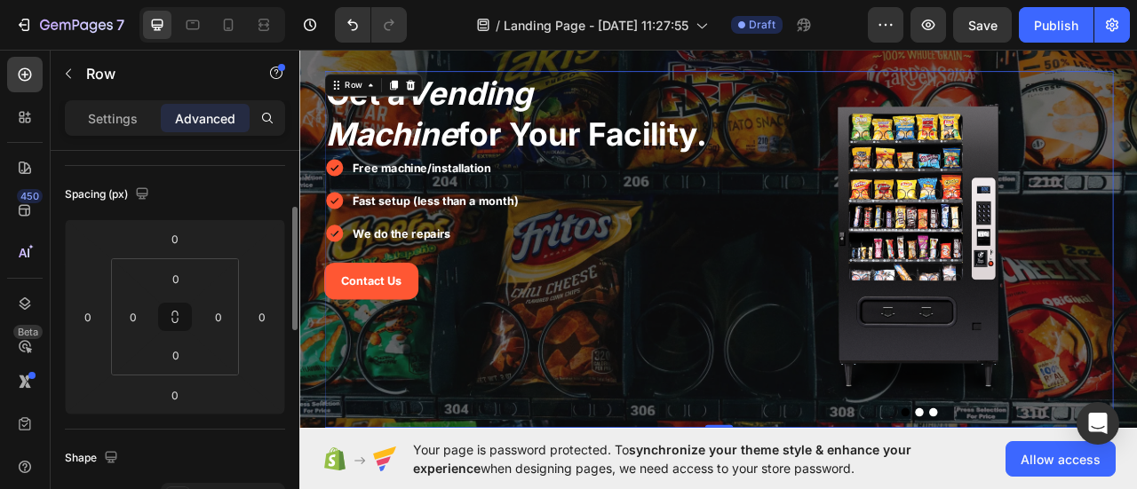
scroll to position [19, 0]
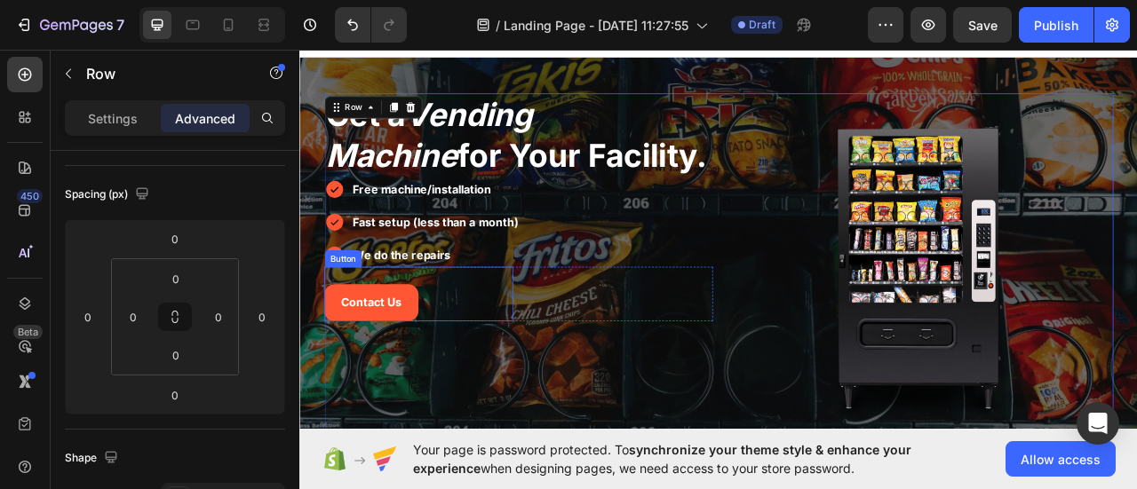
click at [477, 384] on div "Contact Us Button" at bounding box center [450, 361] width 241 height 69
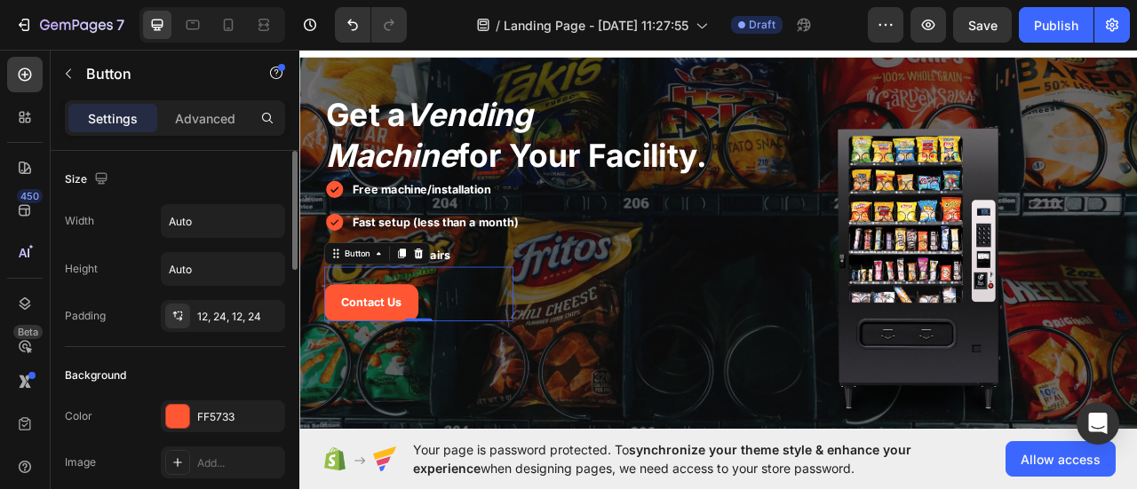
scroll to position [285, 0]
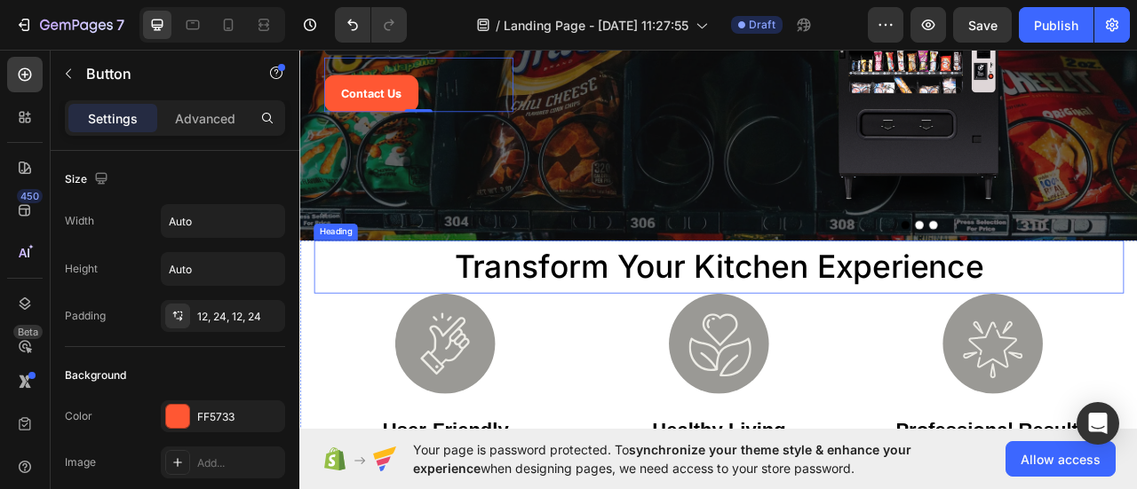
click at [629, 313] on h2 "transform your kitchen experience" at bounding box center [832, 327] width 1030 height 68
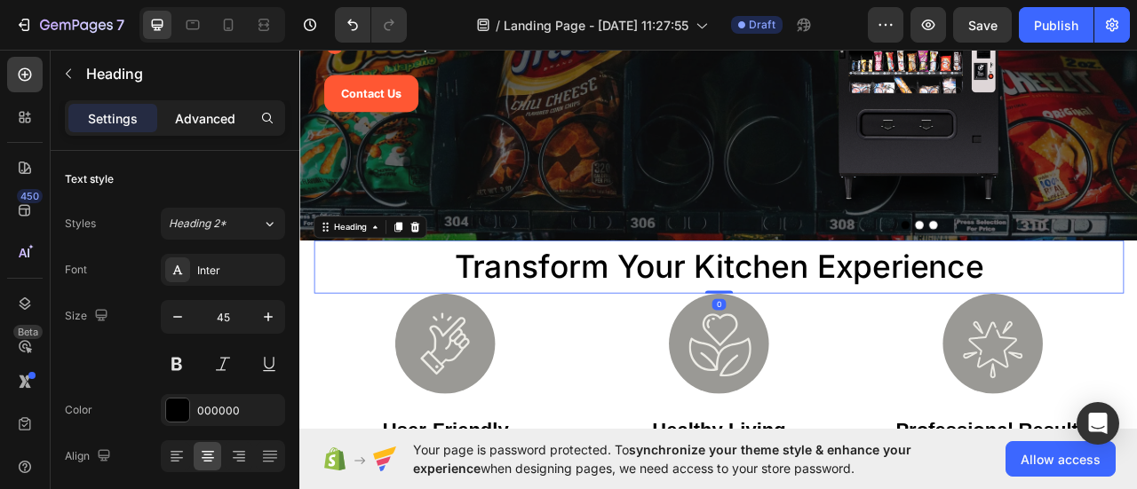
click at [224, 115] on p "Advanced" at bounding box center [205, 118] width 60 height 19
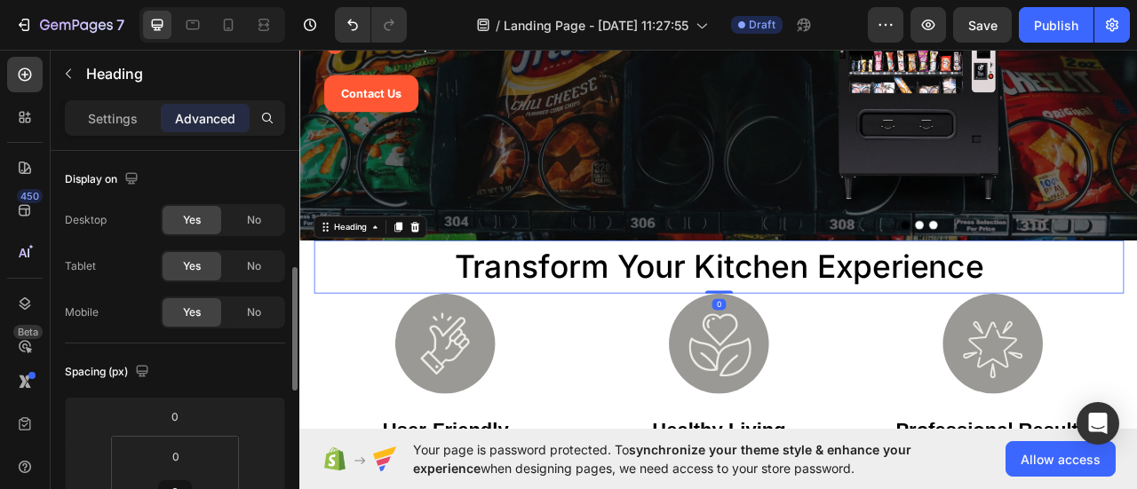
scroll to position [89, 0]
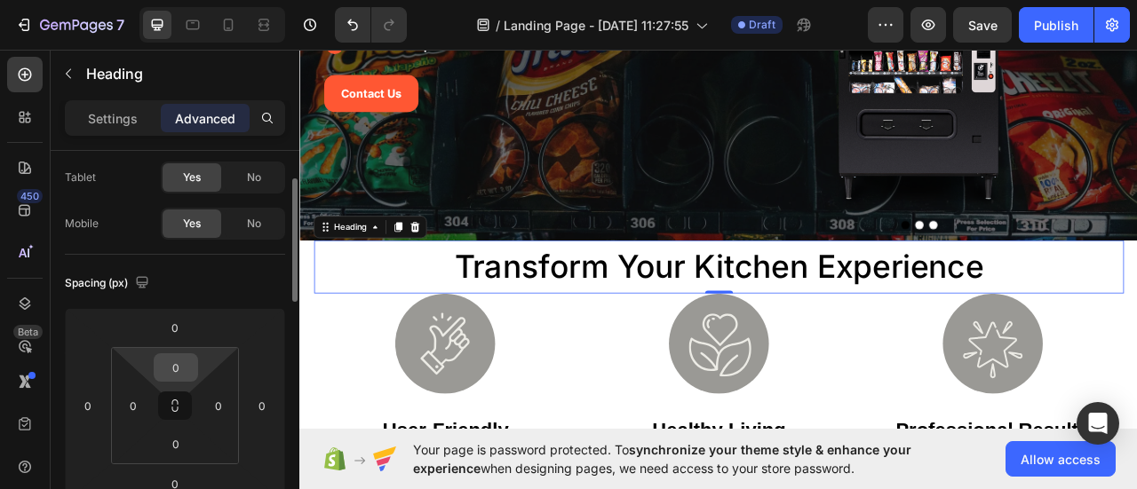
click at [171, 374] on input "0" at bounding box center [176, 367] width 36 height 27
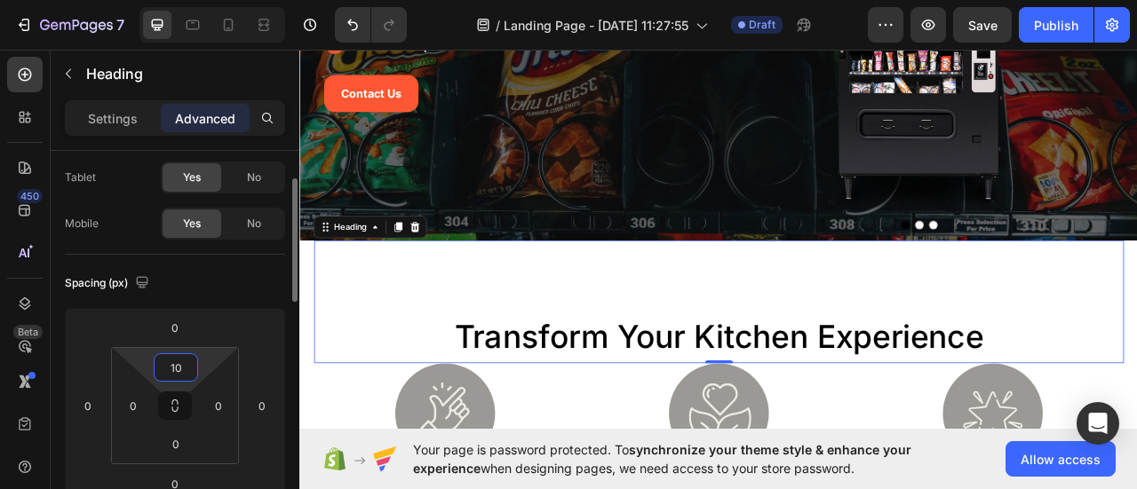
type input "1"
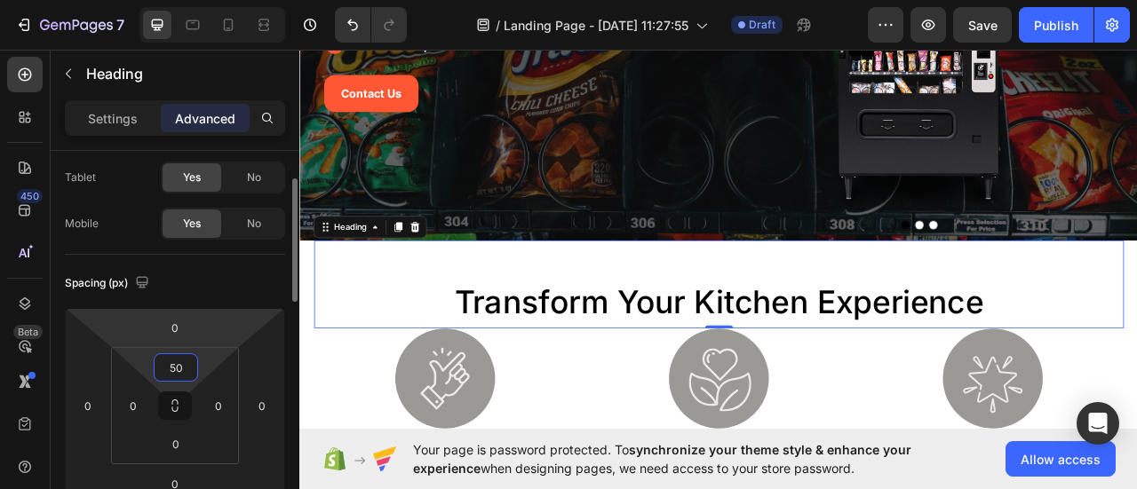
type input "5"
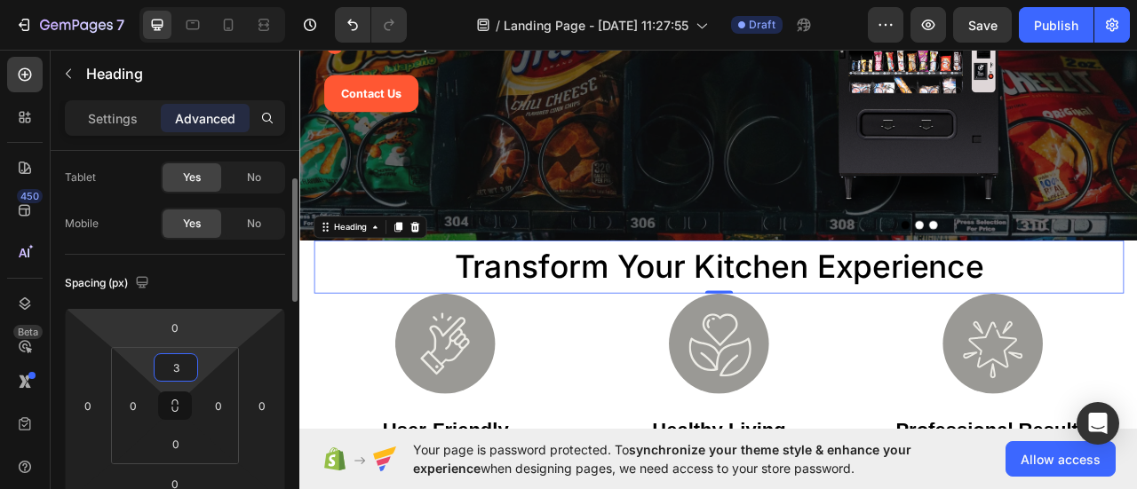
type input "30"
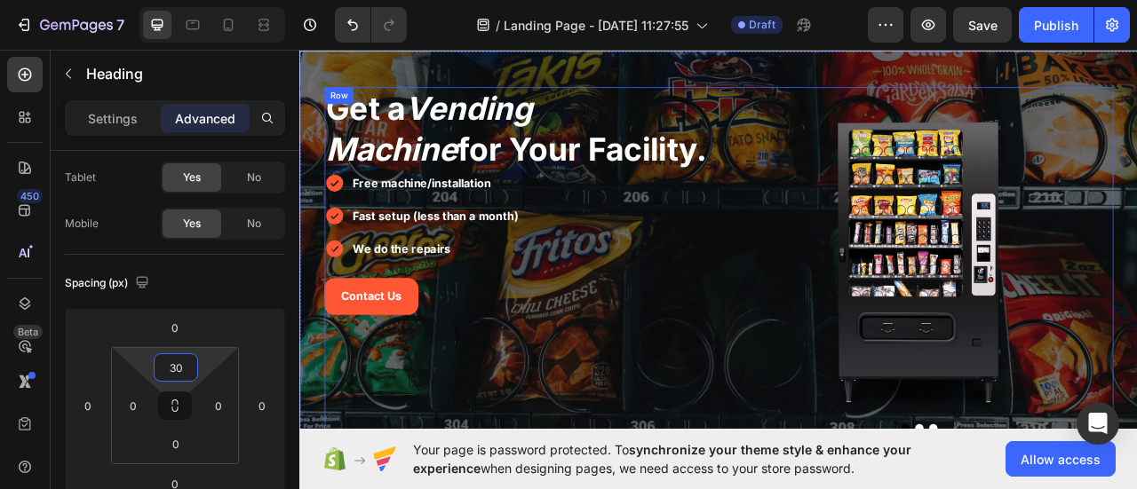
scroll to position [0, 0]
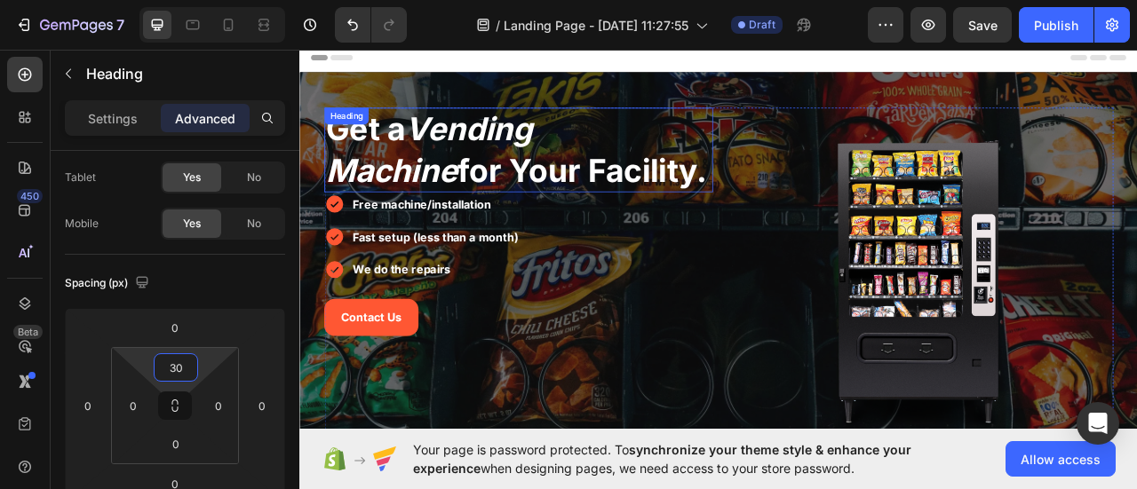
click at [613, 203] on span "Get a Vending Machine for Your Facility." at bounding box center [574, 177] width 485 height 101
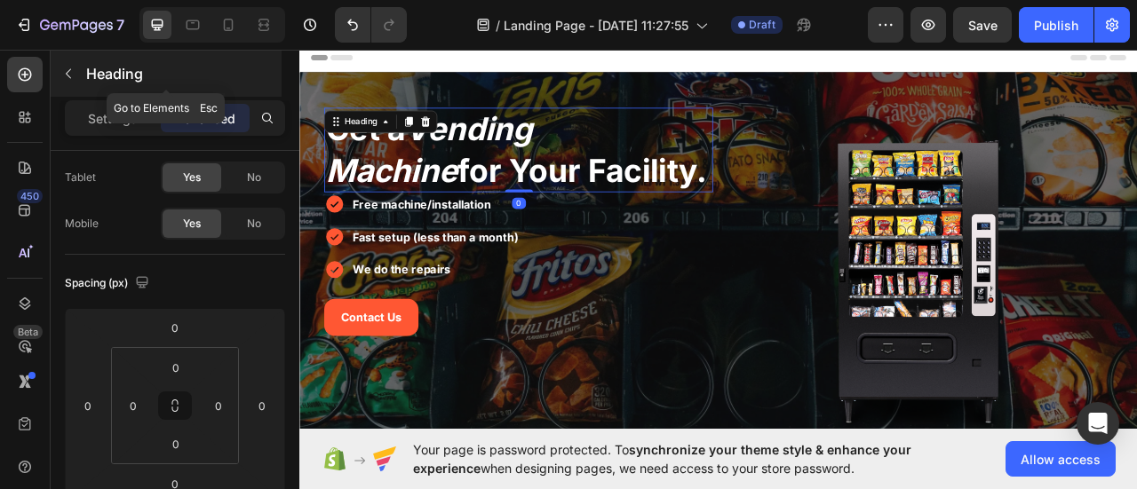
click at [88, 75] on p "Heading" at bounding box center [182, 73] width 192 height 21
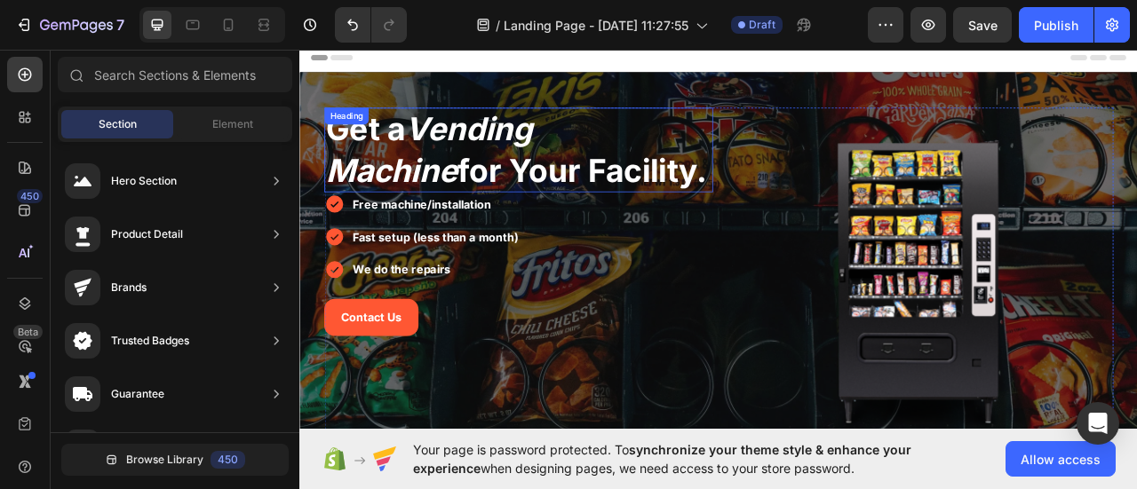
click at [673, 200] on h2 "Get a Vending Machine for Your Facility." at bounding box center [577, 177] width 495 height 107
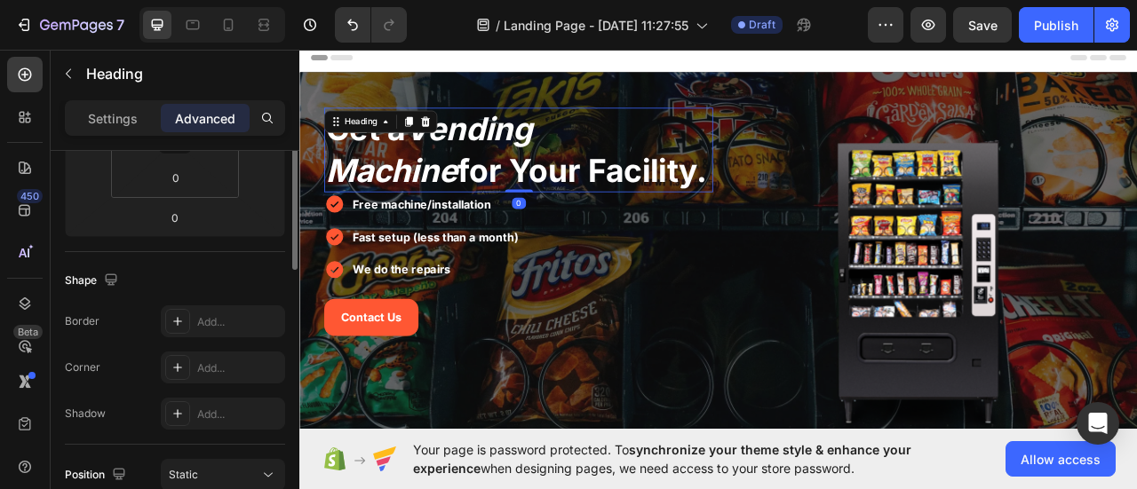
scroll to position [266, 0]
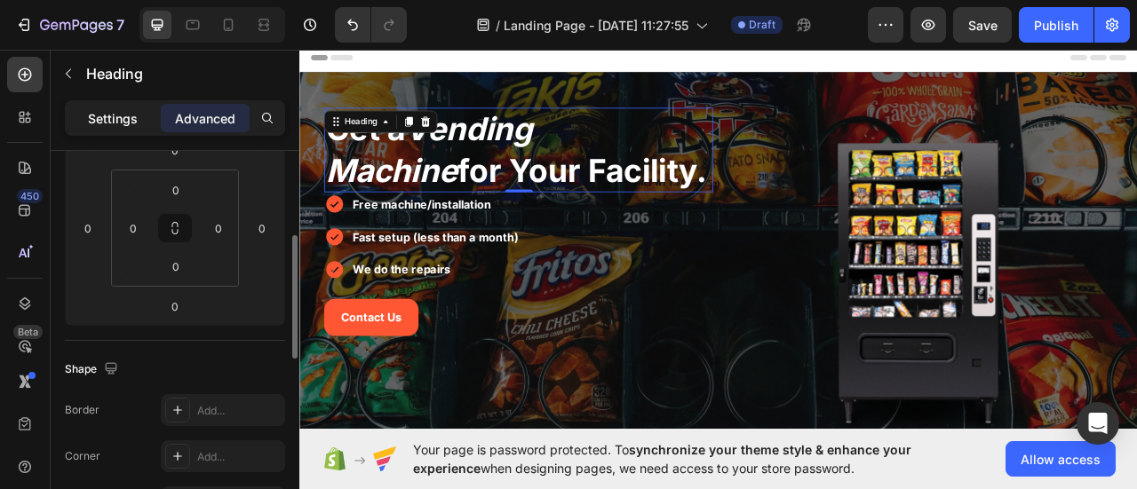
click at [92, 124] on p "Settings" at bounding box center [113, 118] width 50 height 19
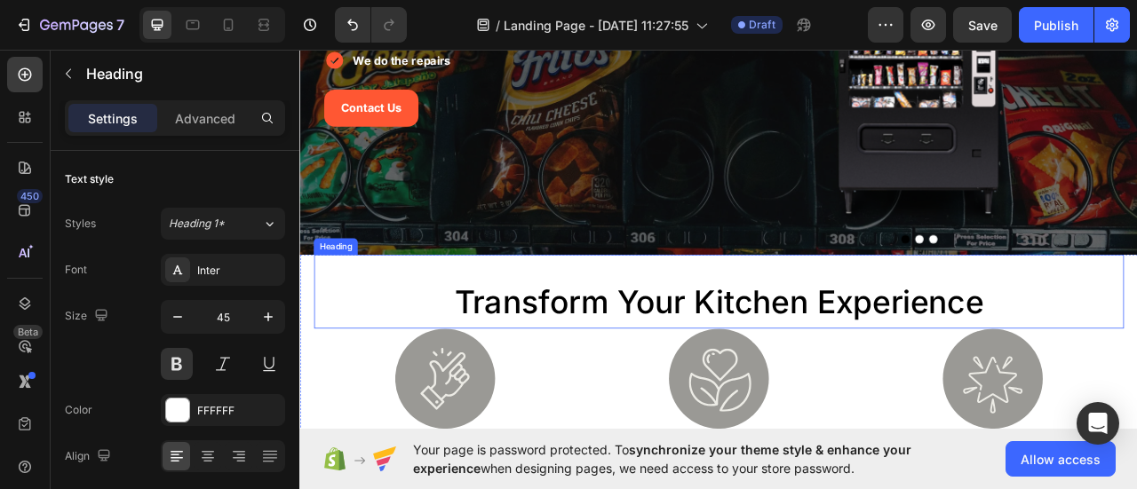
click at [748, 363] on h2 "transform your kitchen experience" at bounding box center [832, 372] width 1030 height 68
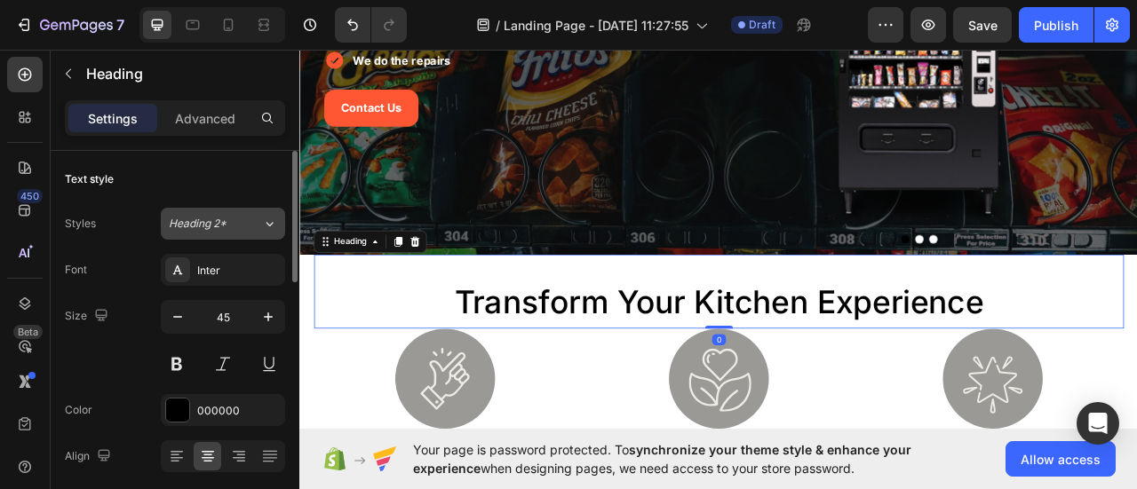
click at [242, 221] on div "Heading 2*" at bounding box center [215, 224] width 93 height 16
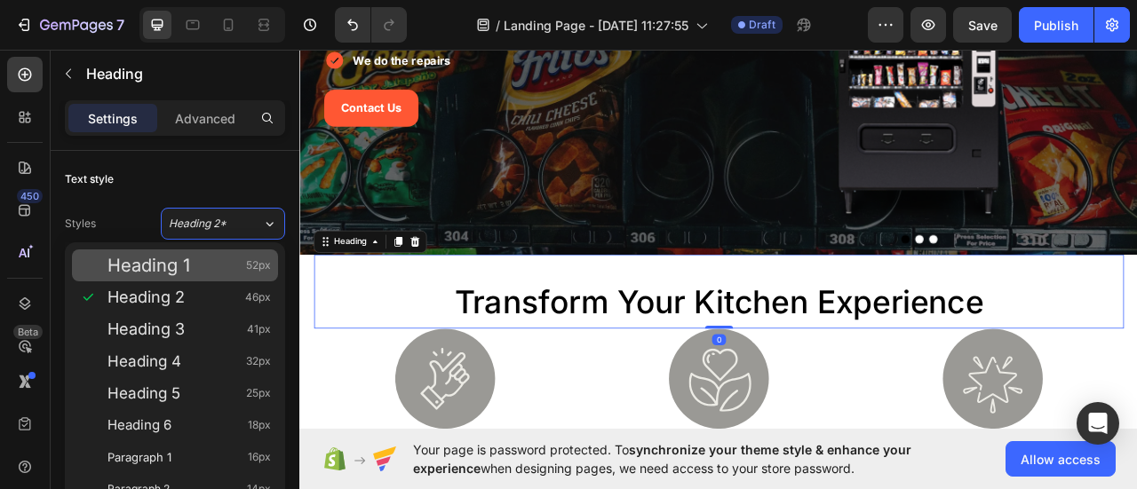
click at [213, 273] on div "Heading 1 52px" at bounding box center [188, 266] width 163 height 18
type input "52"
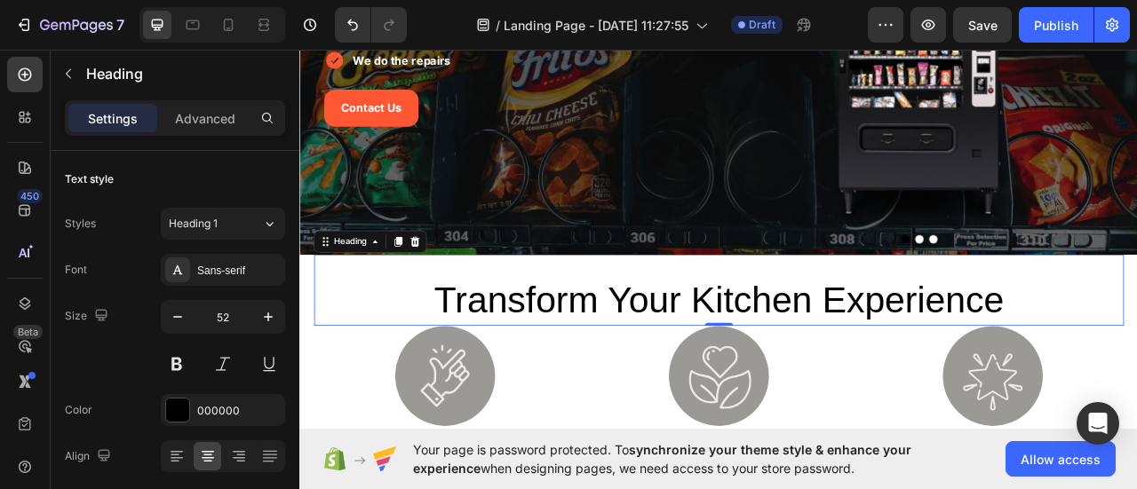
click at [523, 366] on h2 "transform your kitchen experience" at bounding box center [832, 370] width 1030 height 64
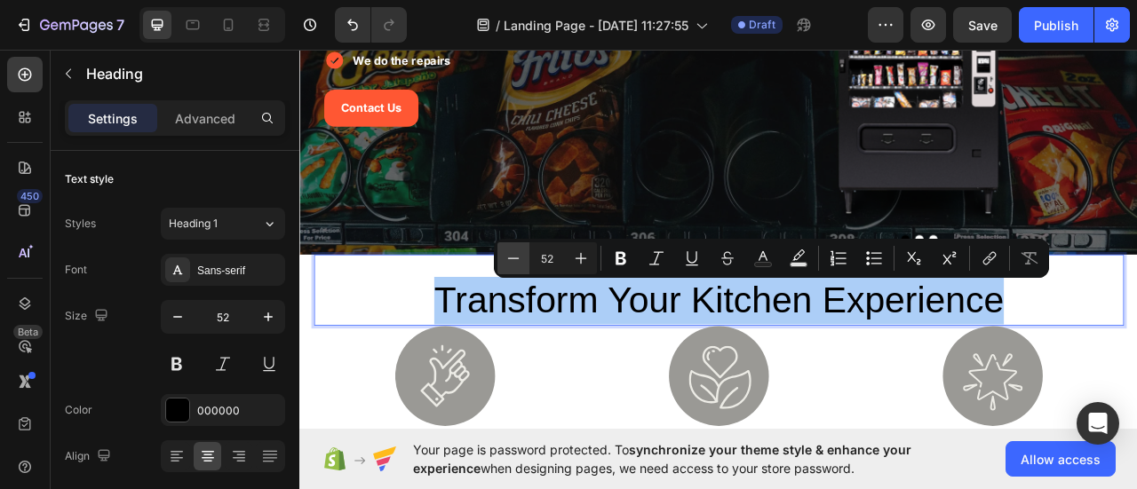
drag, startPoint x: 616, startPoint y: 264, endPoint x: 500, endPoint y: 265, distance: 116.4
click at [616, 263] on icon "Editor contextual toolbar" at bounding box center [621, 258] width 11 height 13
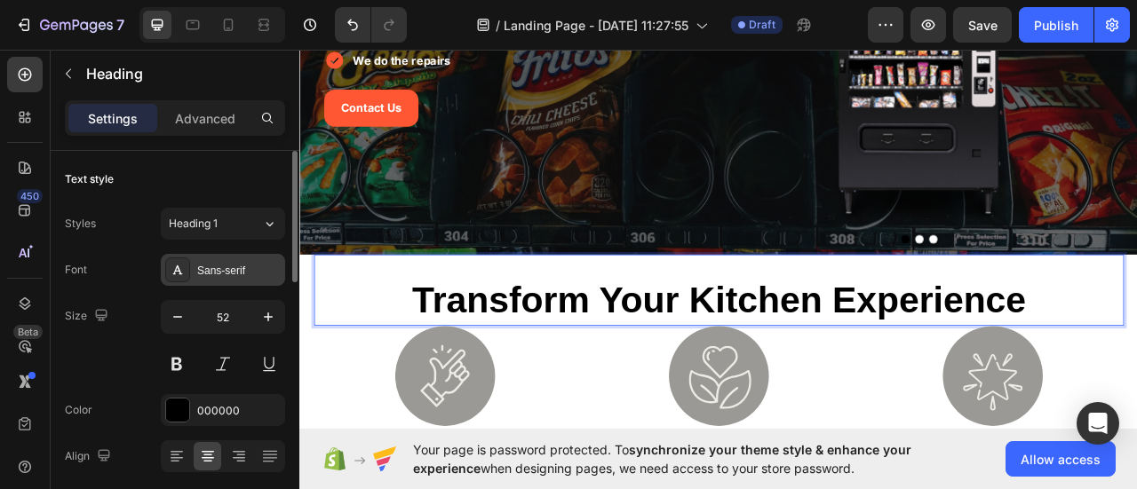
click at [240, 267] on div "Sans-serif" at bounding box center [238, 271] width 83 height 16
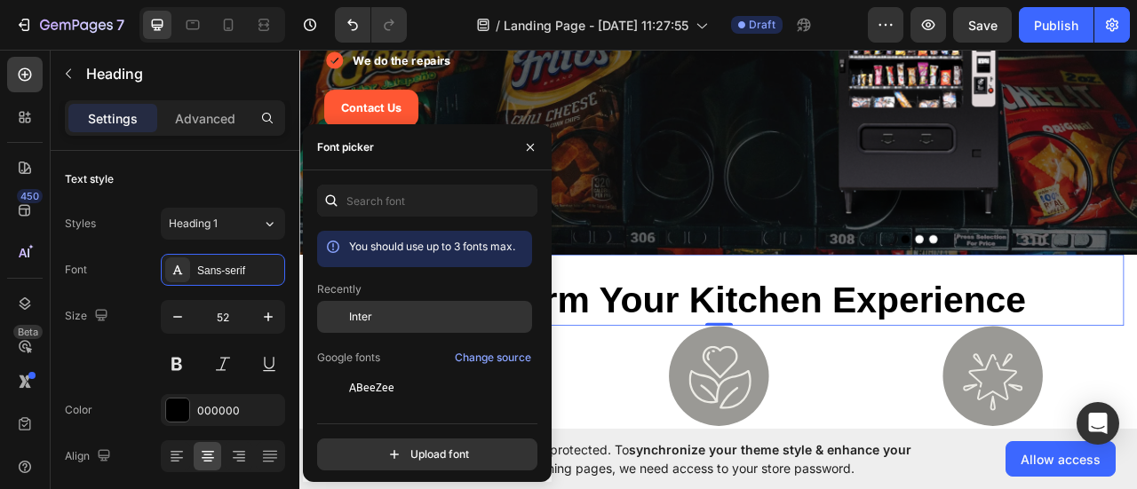
click at [379, 310] on div "Inter" at bounding box center [438, 317] width 179 height 16
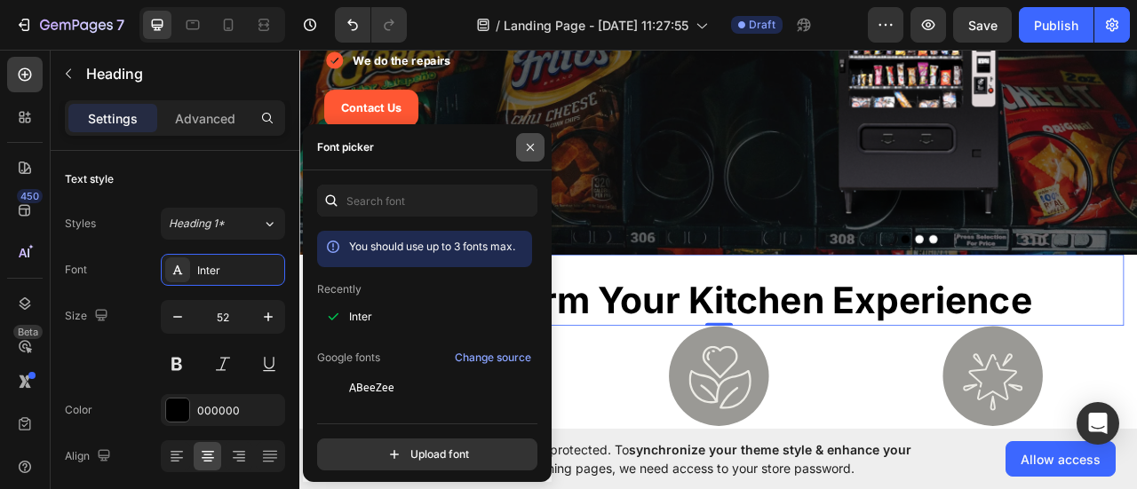
click at [527, 154] on icon "button" at bounding box center [530, 147] width 14 height 14
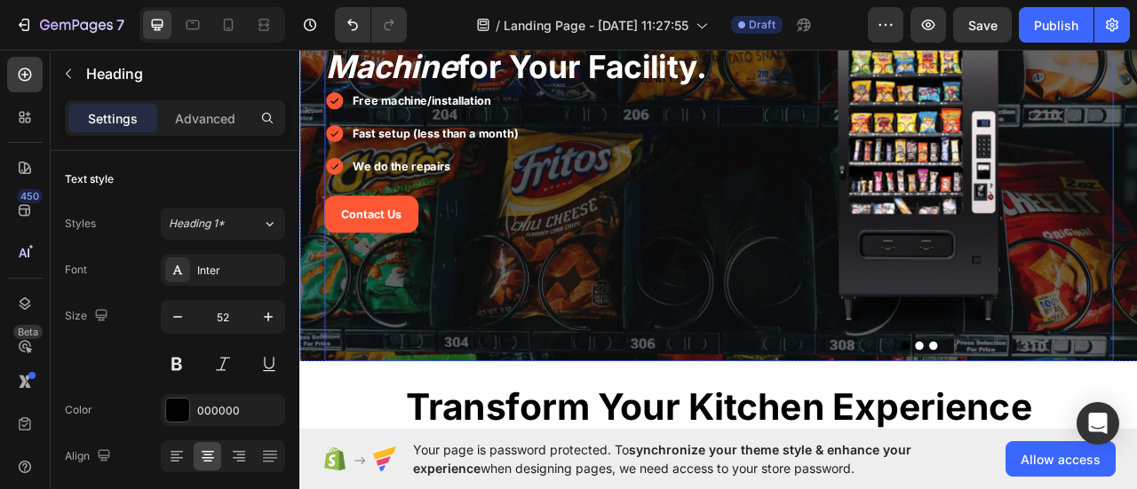
scroll to position [89, 0]
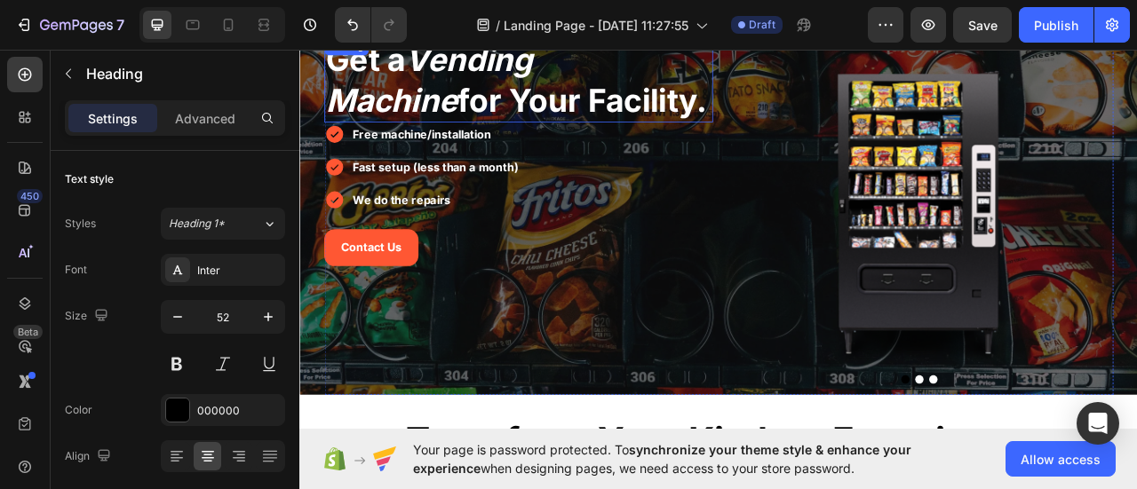
click at [521, 128] on span "Get a Vending Machine for Your Facility." at bounding box center [574, 88] width 485 height 101
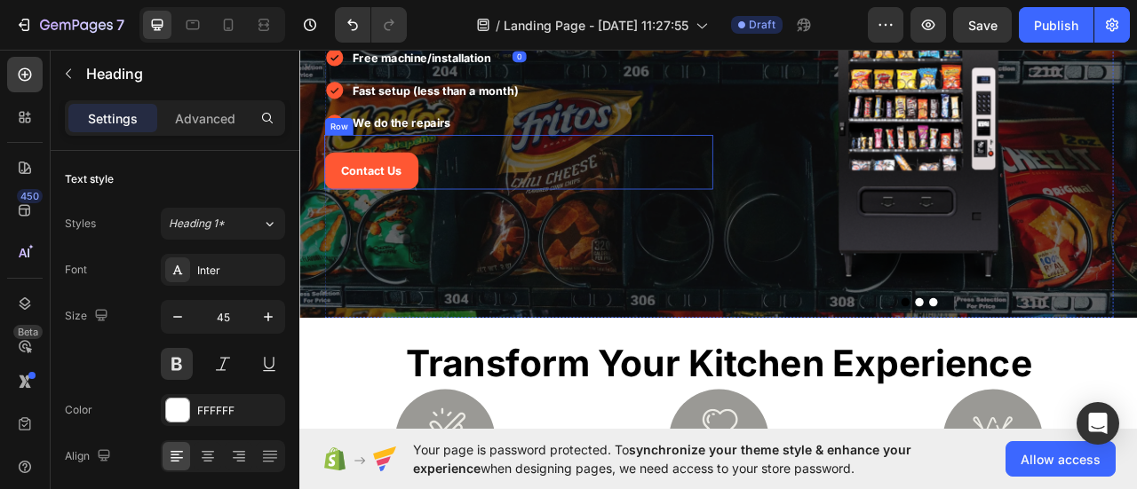
scroll to position [266, 0]
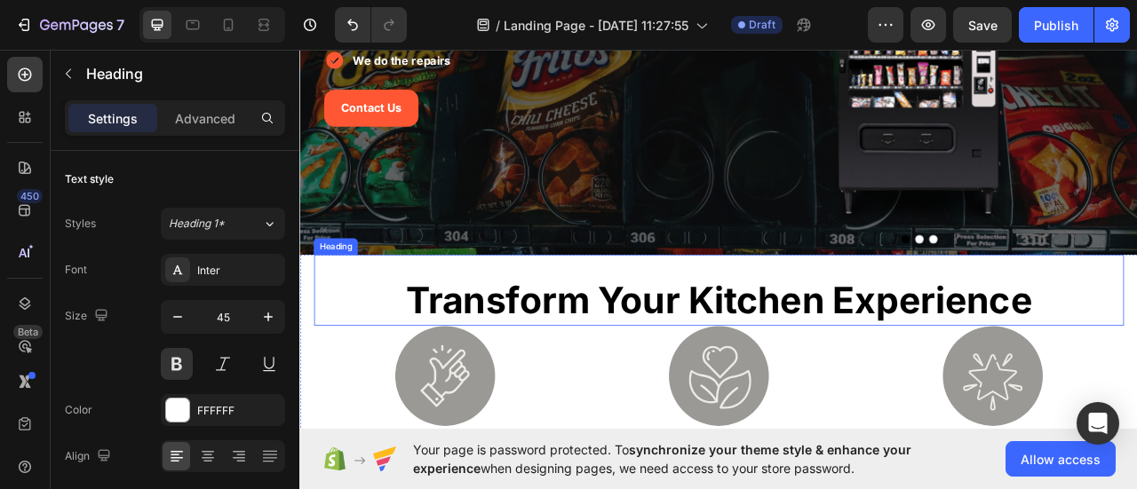
click at [638, 372] on strong "transform your kitchen experience" at bounding box center [832, 370] width 797 height 56
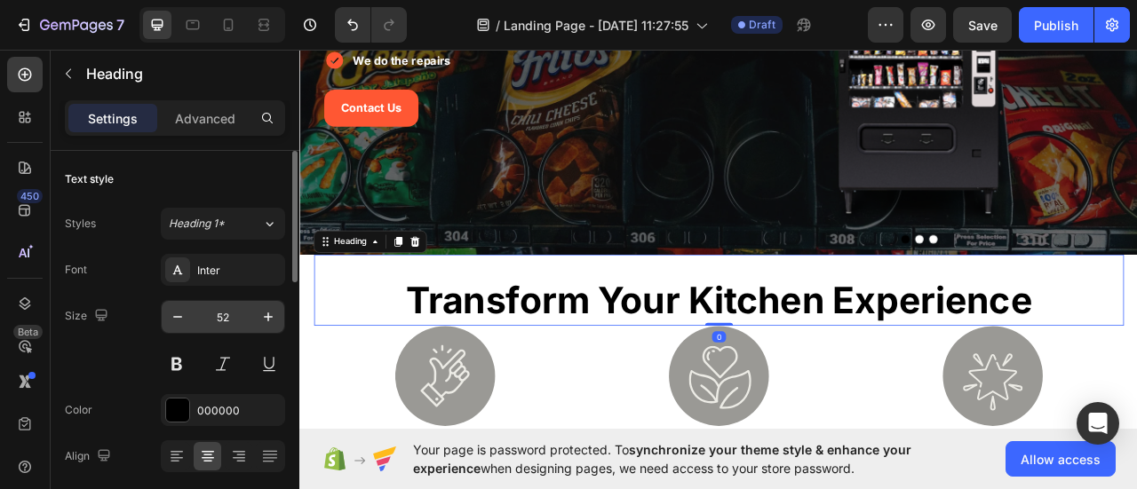
click at [231, 319] on input "52" at bounding box center [223, 317] width 59 height 32
click at [230, 320] on input "52" at bounding box center [223, 317] width 59 height 32
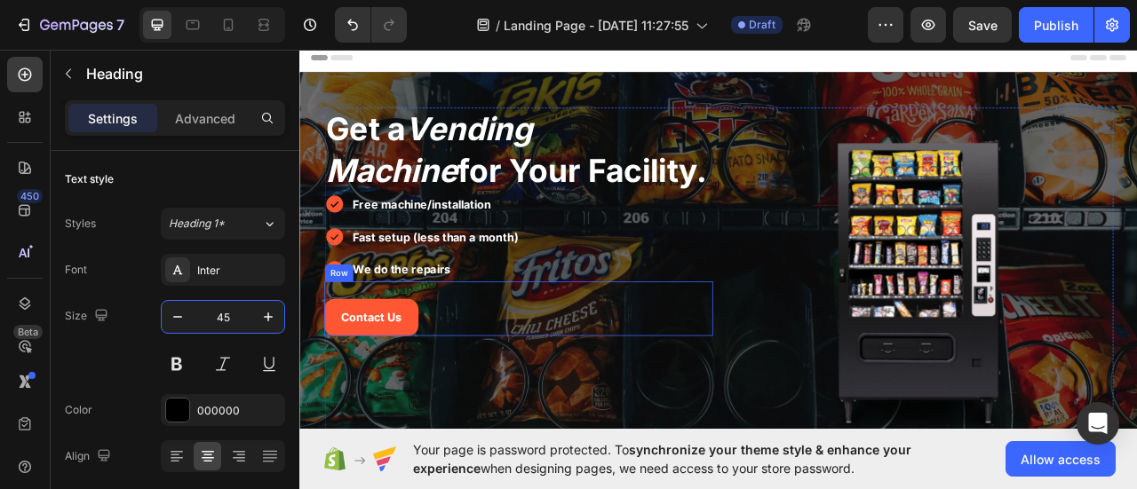
scroll to position [178, 0]
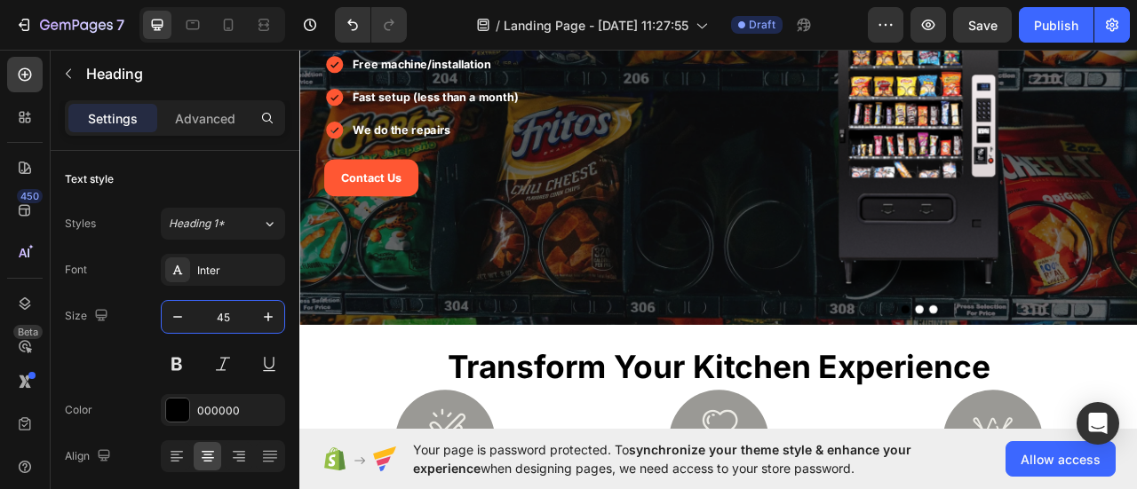
type input "45"
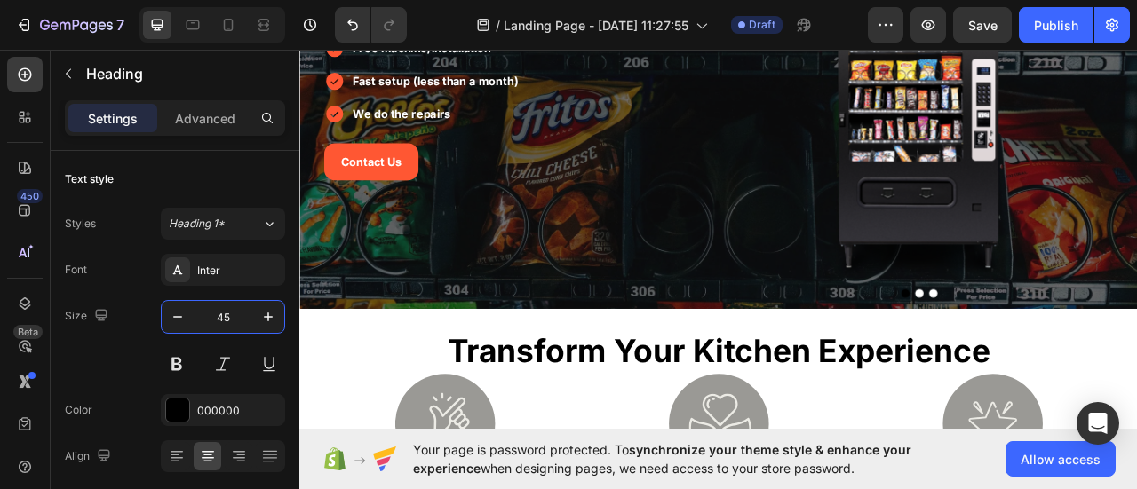
scroll to position [266, 0]
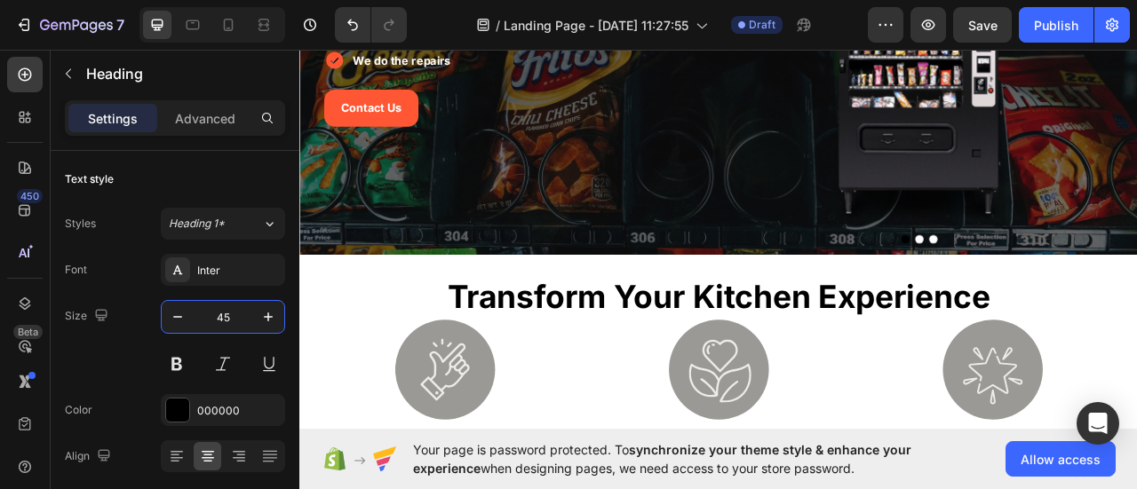
click at [682, 338] on div "transform your kitchen experience Heading" at bounding box center [832, 353] width 1030 height 83
click at [679, 361] on strong "transform your kitchen experience" at bounding box center [833, 365] width 690 height 49
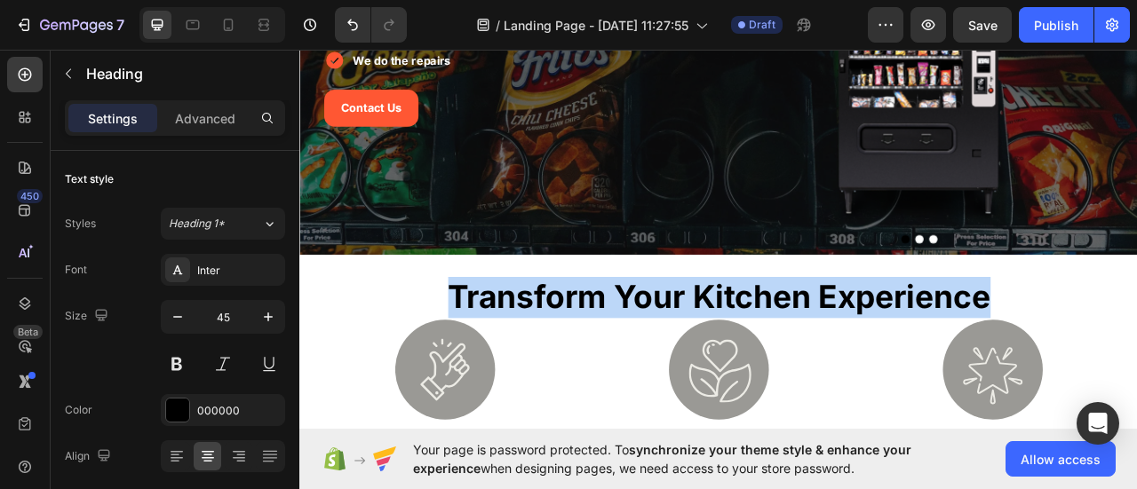
click at [679, 361] on strong "transform your kitchen experience" at bounding box center [833, 365] width 690 height 49
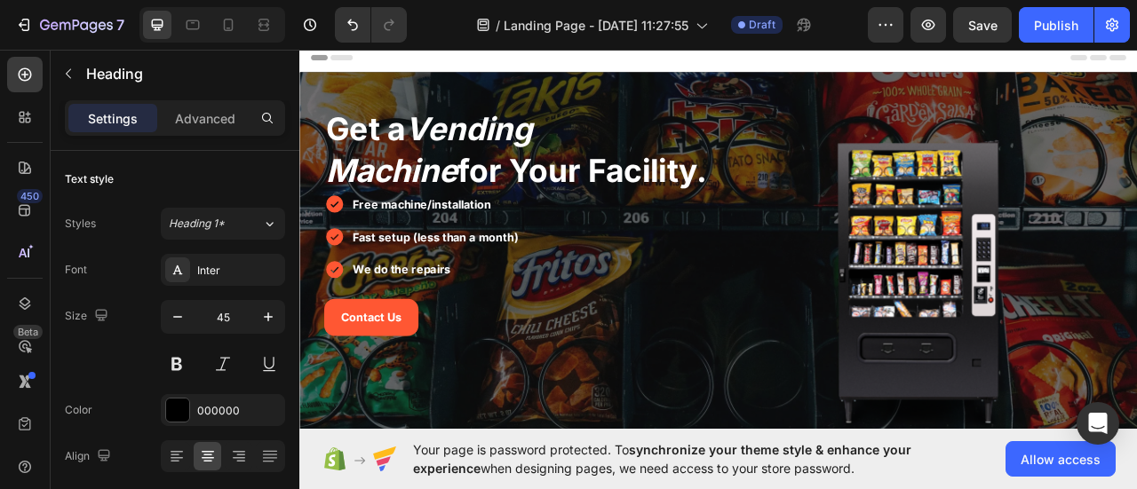
scroll to position [355, 0]
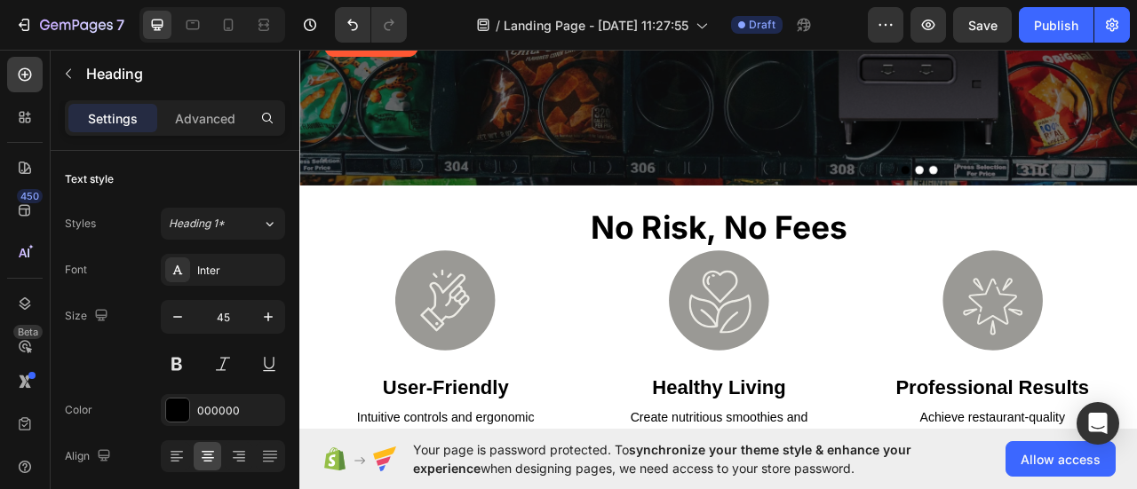
click at [834, 289] on strong "no risk, no fees" at bounding box center [832, 276] width 327 height 49
click at [845, 282] on strong "no risk, no fees" at bounding box center [832, 276] width 327 height 49
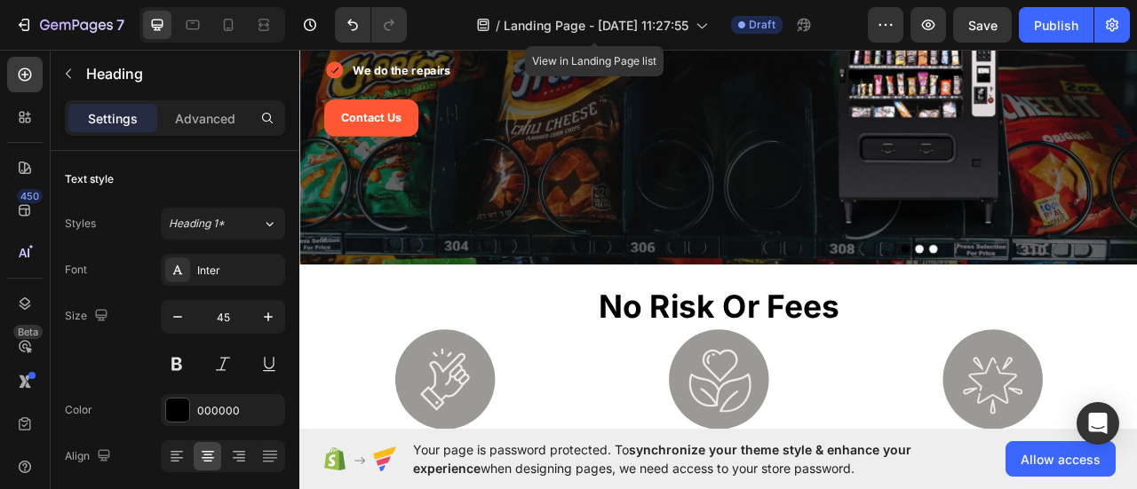
scroll to position [266, 0]
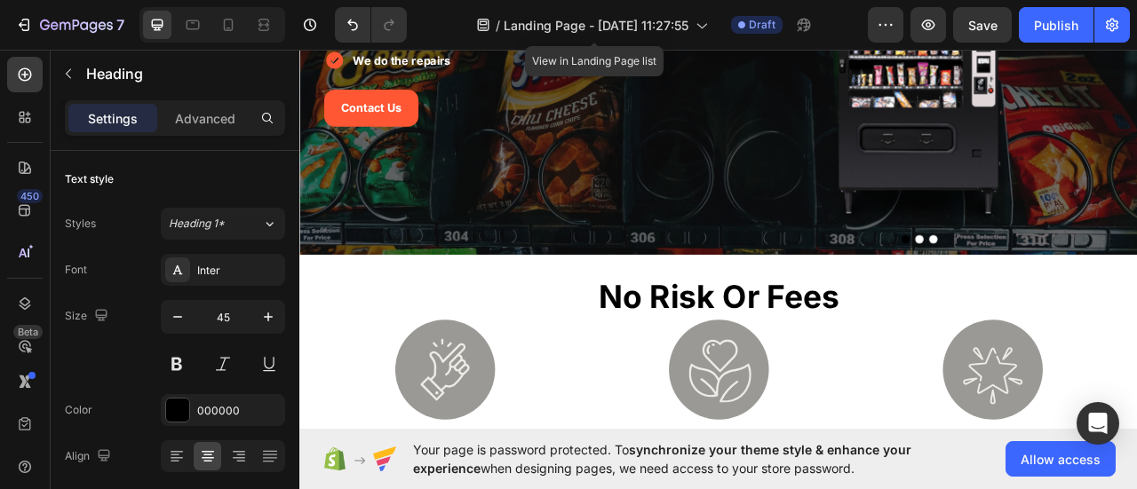
click at [740, 370] on strong "no risk or fees" at bounding box center [832, 365] width 306 height 49
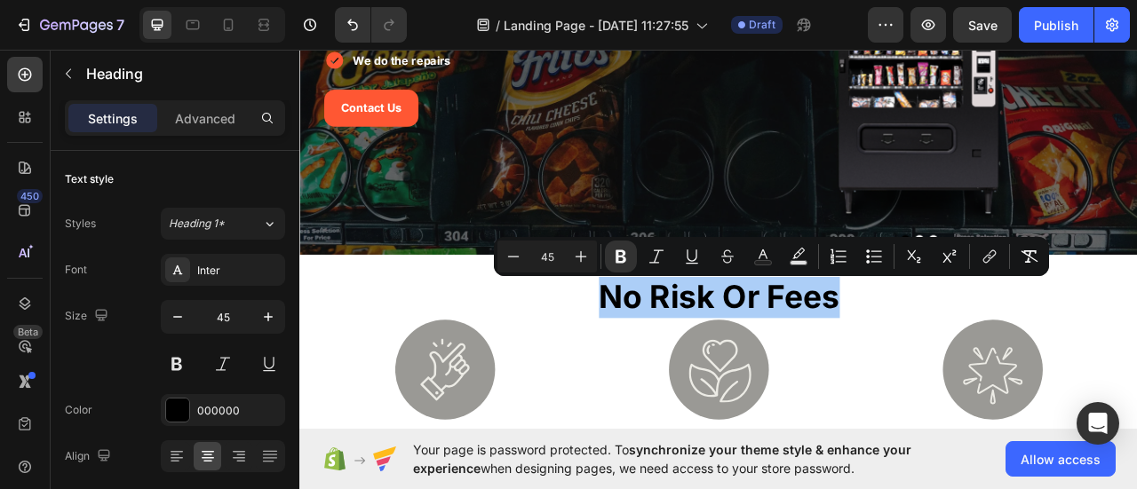
click at [560, 256] on input "45" at bounding box center [547, 256] width 36 height 21
type input "30"
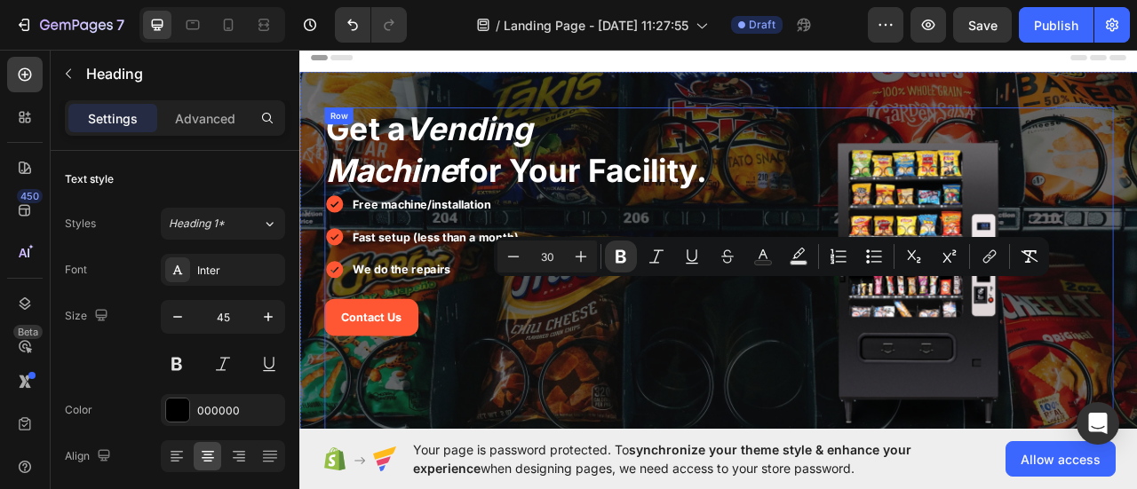
scroll to position [89, 0]
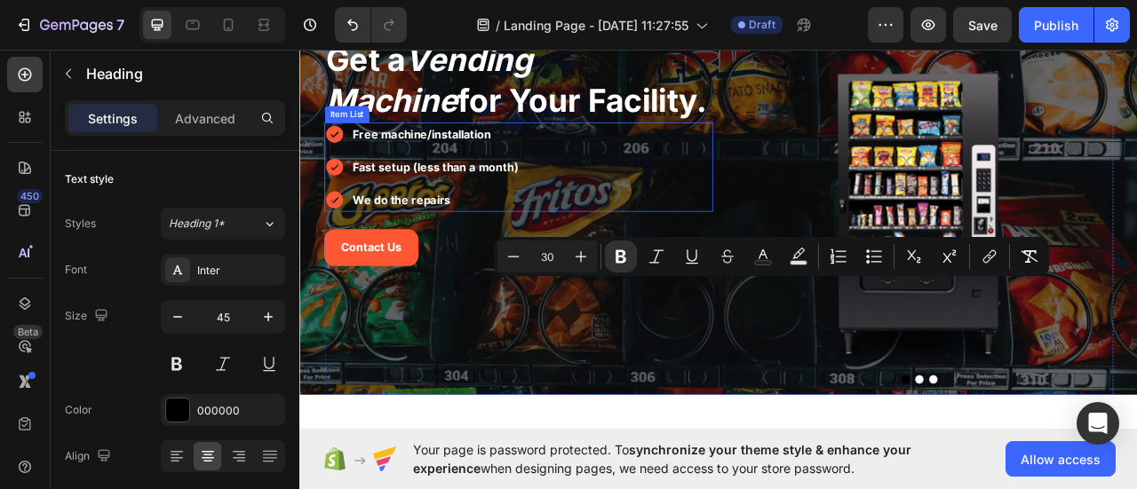
click at [460, 208] on p "Fast setup (less than a month)" at bounding box center [472, 200] width 211 height 26
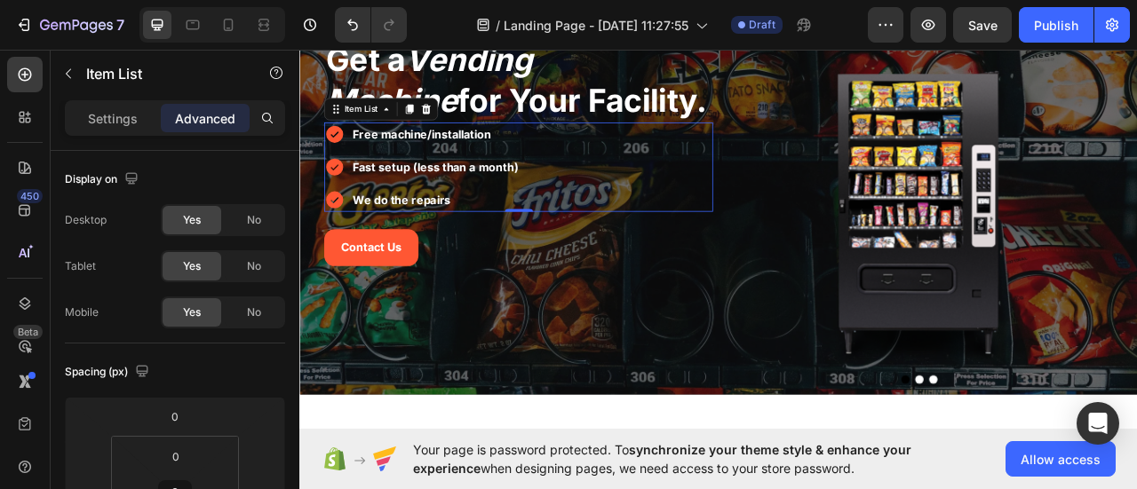
click at [459, 203] on strong "Fast setup (less than a month)" at bounding box center [472, 200] width 211 height 18
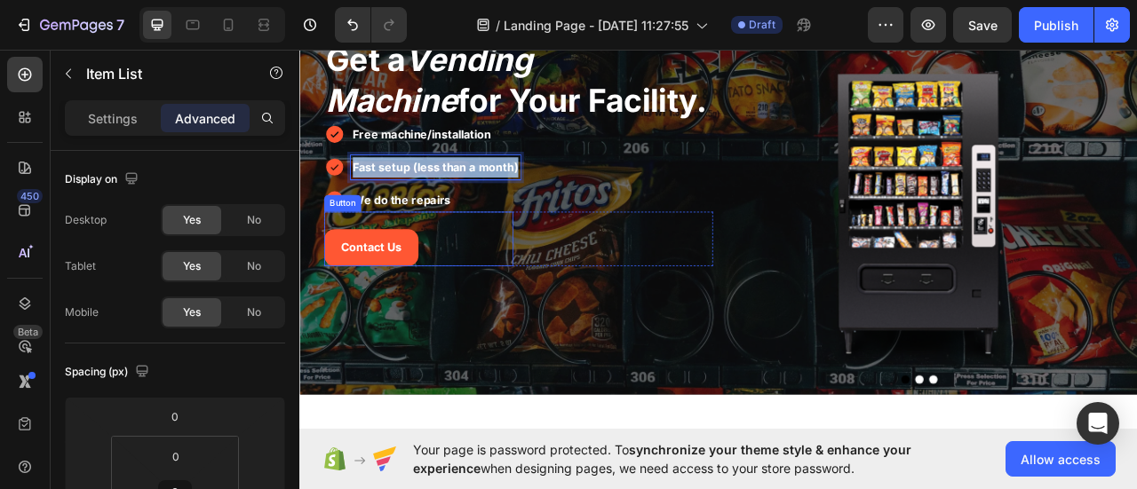
scroll to position [355, 0]
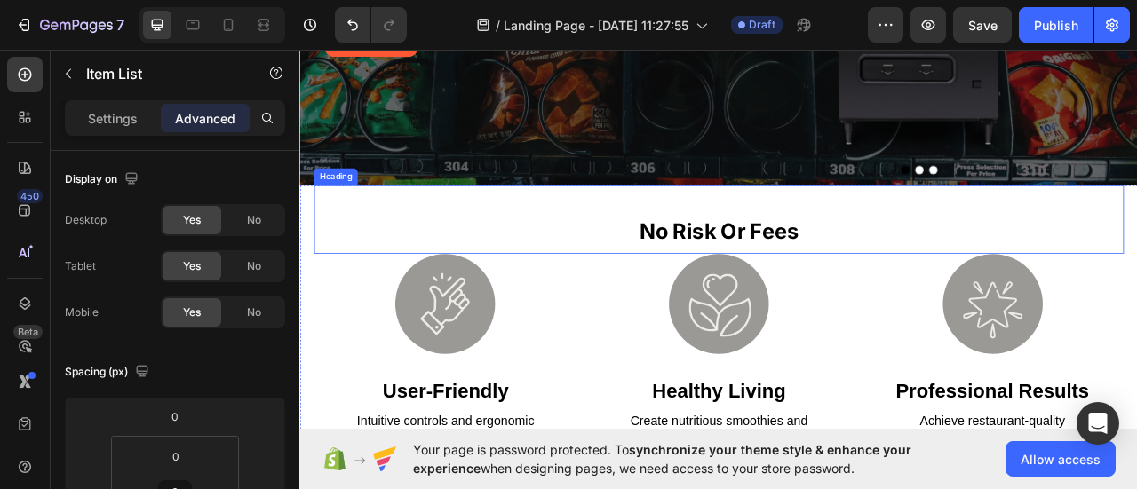
click at [802, 298] on h2 "no risk or fees" at bounding box center [832, 280] width 1030 height 60
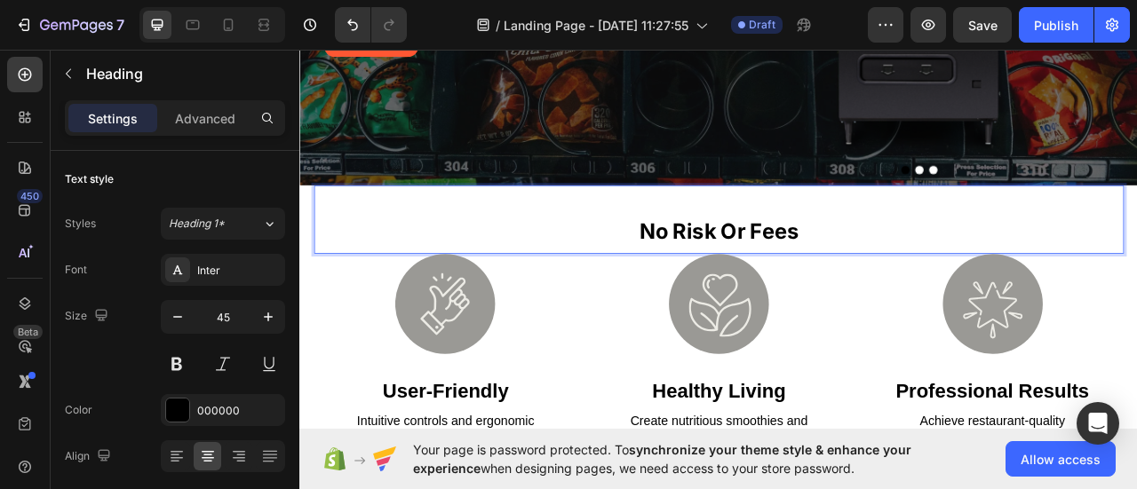
click at [759, 274] on strong "no risk or fees" at bounding box center [832, 282] width 203 height 32
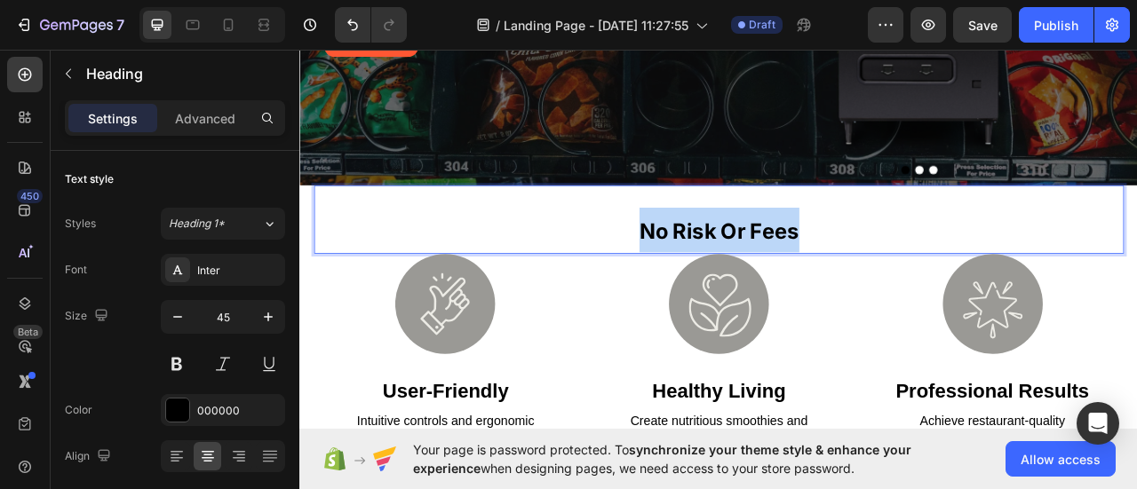
click at [759, 274] on strong "no risk or fees" at bounding box center [832, 282] width 203 height 32
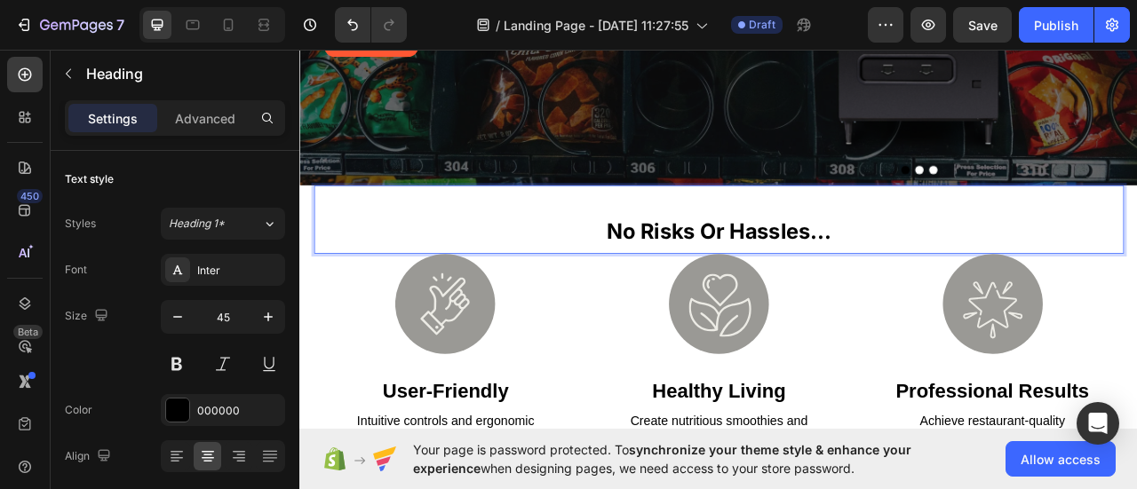
click at [896, 284] on strong "No Risks or Hassles..." at bounding box center [832, 282] width 286 height 32
click at [953, 281] on p "No Risks or Fees..." at bounding box center [832, 279] width 1027 height 57
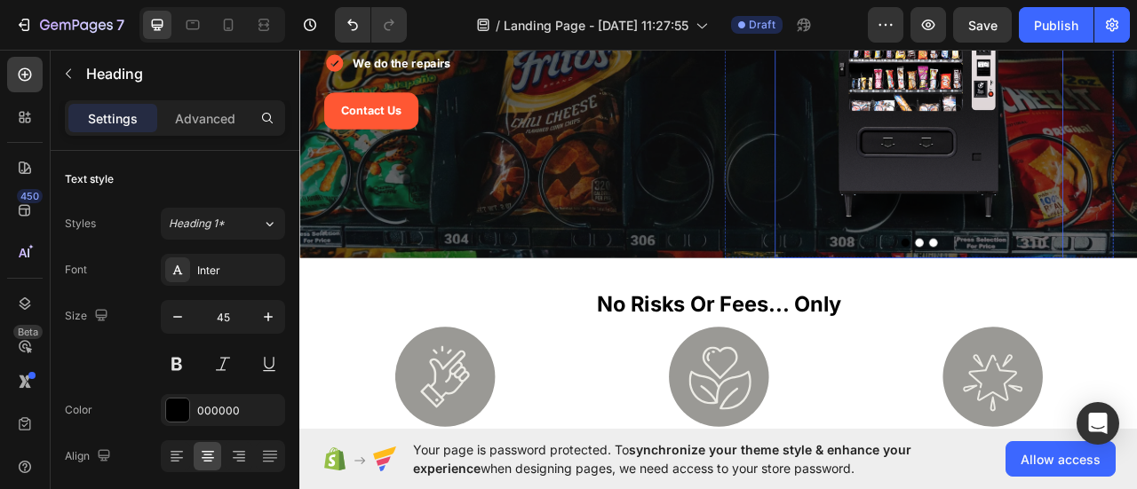
scroll to position [266, 0]
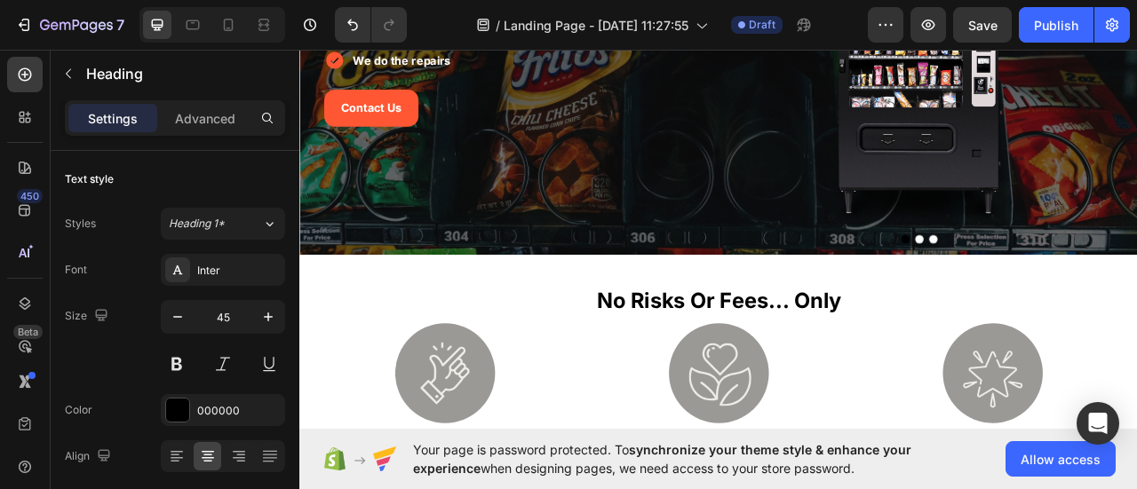
click at [997, 380] on h2 "no risks or fees... only" at bounding box center [832, 368] width 1030 height 60
click at [680, 385] on strong "no risks or fees... only" at bounding box center [832, 370] width 311 height 32
click at [736, 372] on strong "free vending machine placement!" at bounding box center [832, 370] width 443 height 32
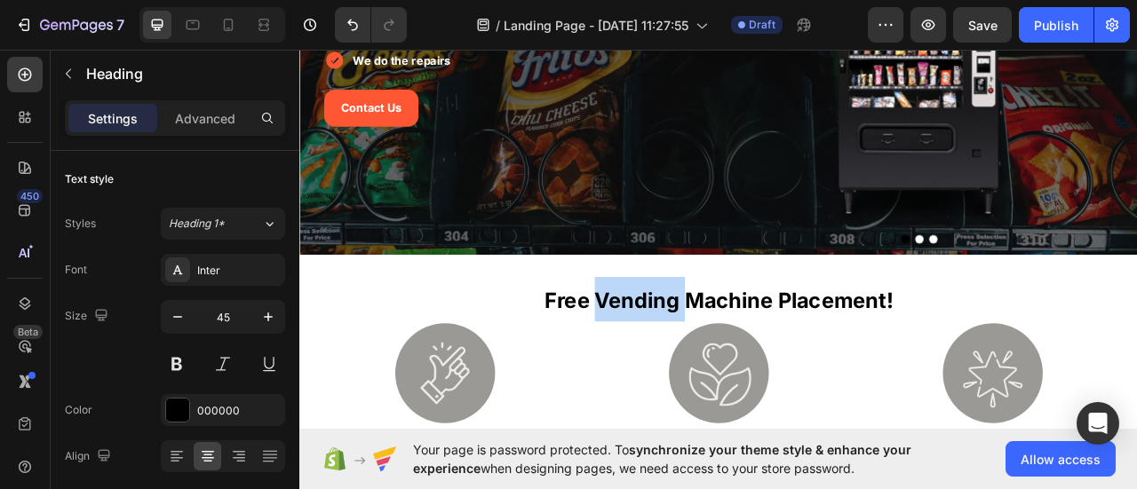
click at [736, 372] on strong "free vending machine placement!" at bounding box center [832, 370] width 443 height 32
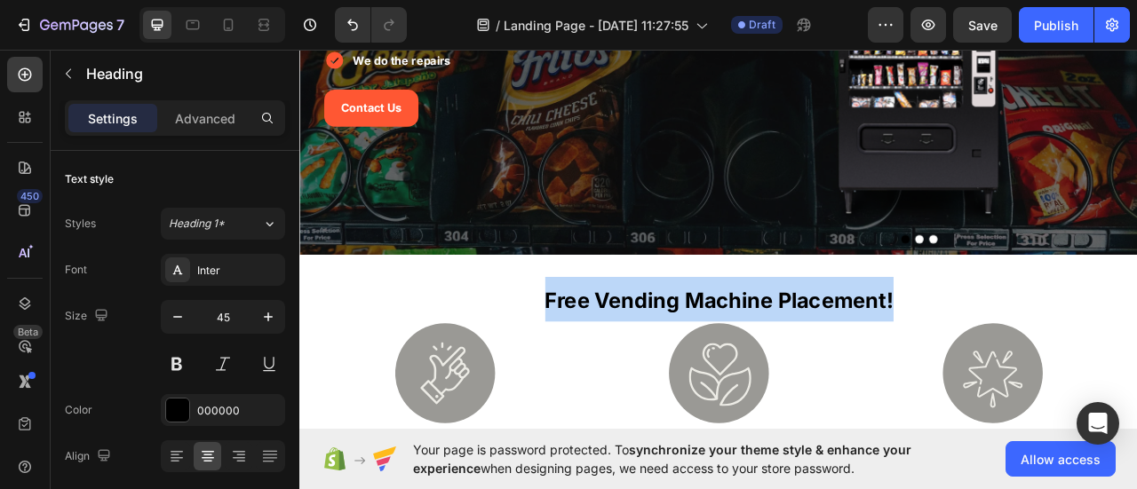
click at [736, 372] on strong "free vending machine placement!" at bounding box center [832, 370] width 443 height 32
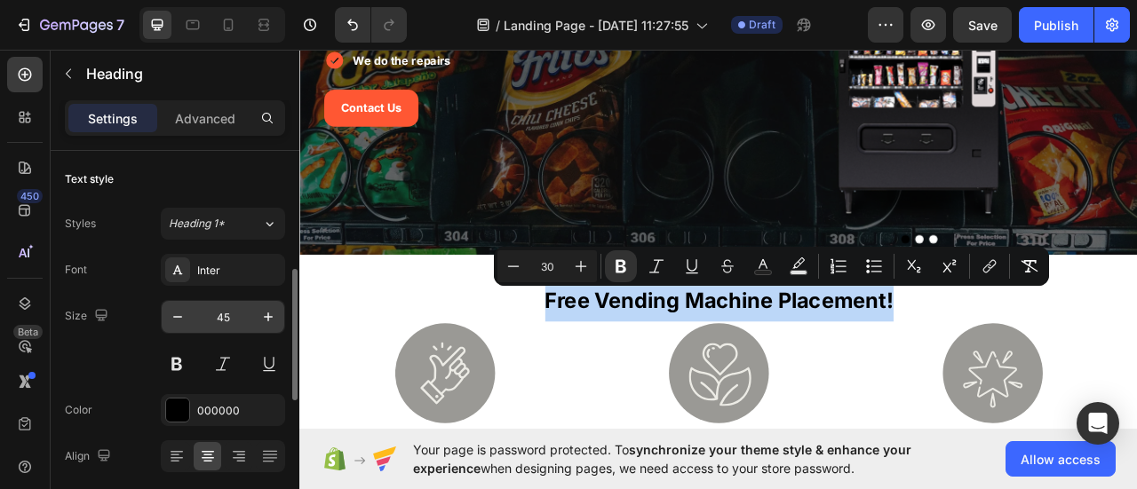
scroll to position [89, 0]
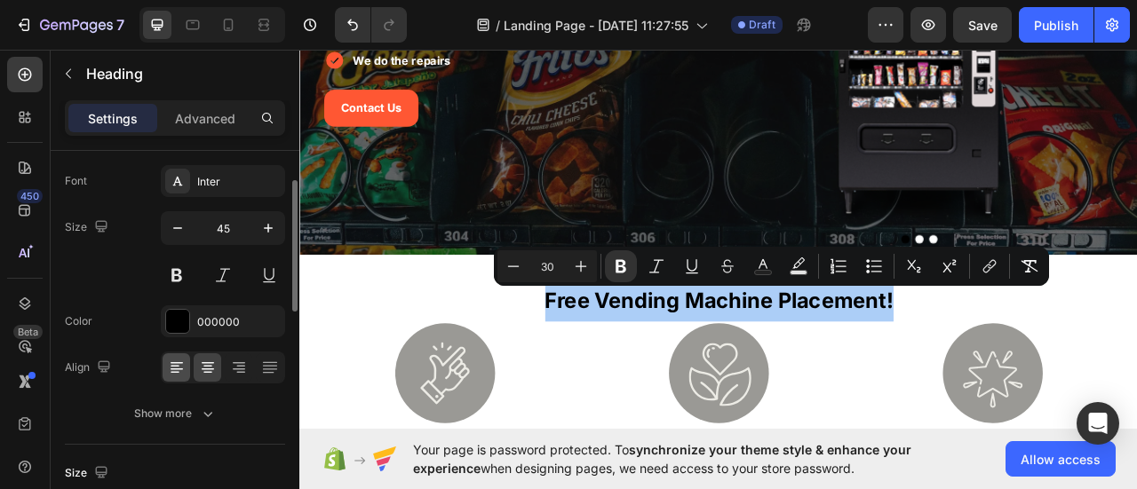
click at [186, 367] on div at bounding box center [177, 367] width 28 height 28
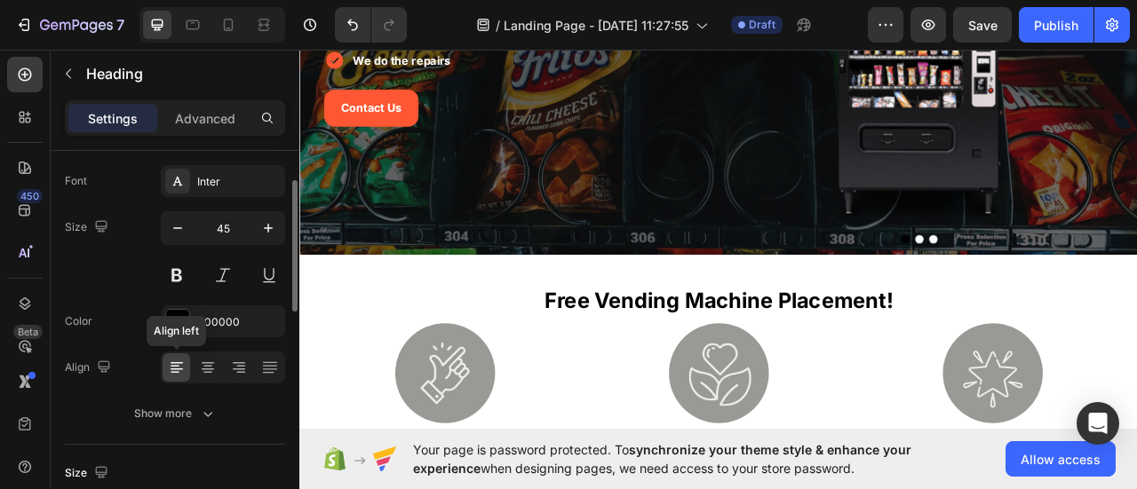
click at [175, 369] on icon at bounding box center [177, 368] width 18 height 18
click at [204, 363] on icon at bounding box center [208, 368] width 18 height 18
click at [181, 369] on icon at bounding box center [177, 370] width 12 height 2
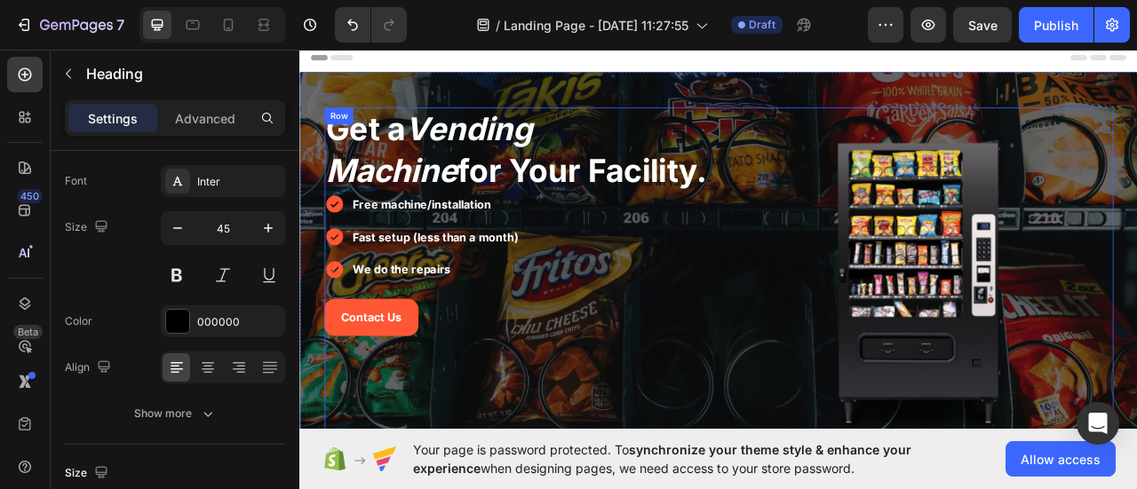
scroll to position [266, 0]
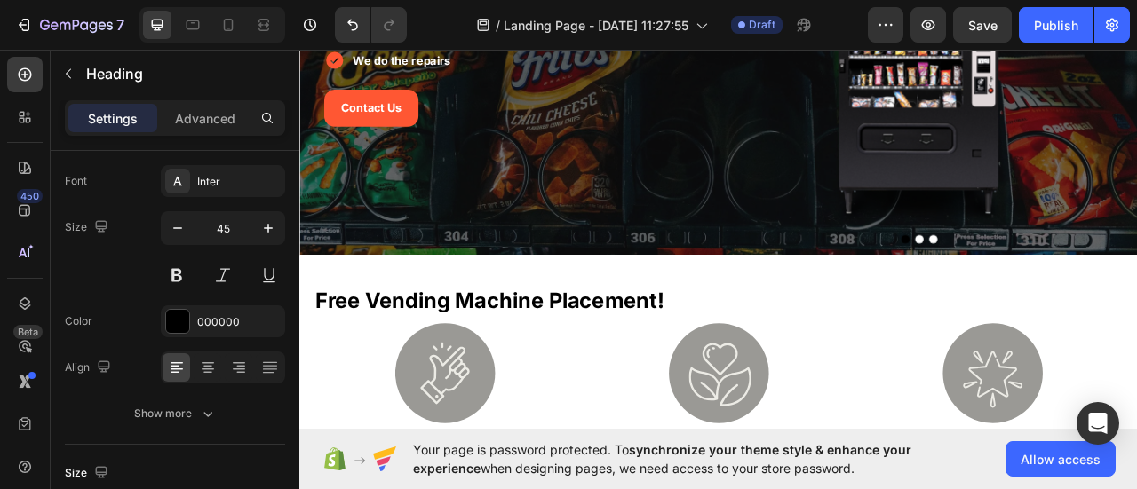
click at [647, 377] on strong "free vending machine placement!" at bounding box center [540, 370] width 443 height 32
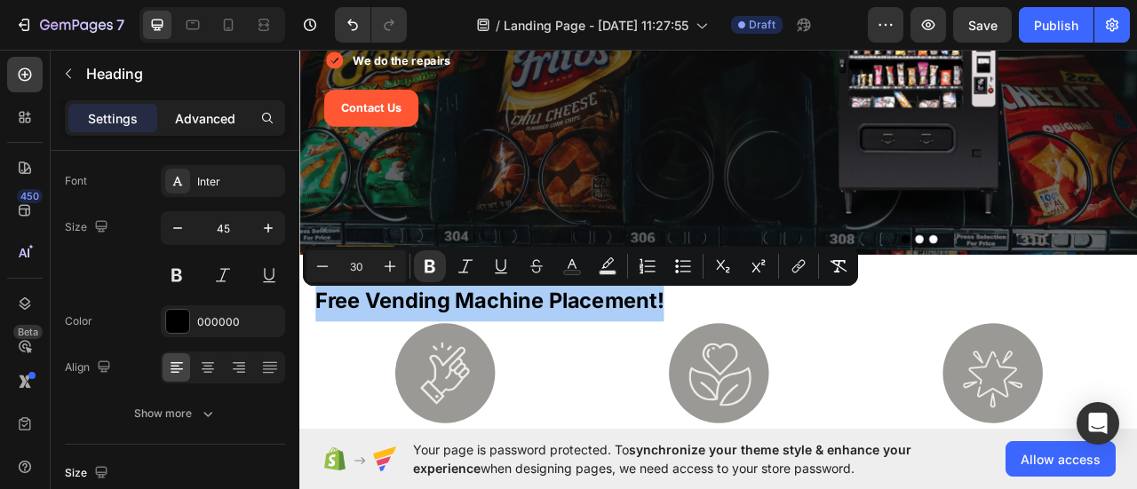
click at [220, 117] on p "Advanced" at bounding box center [205, 118] width 60 height 19
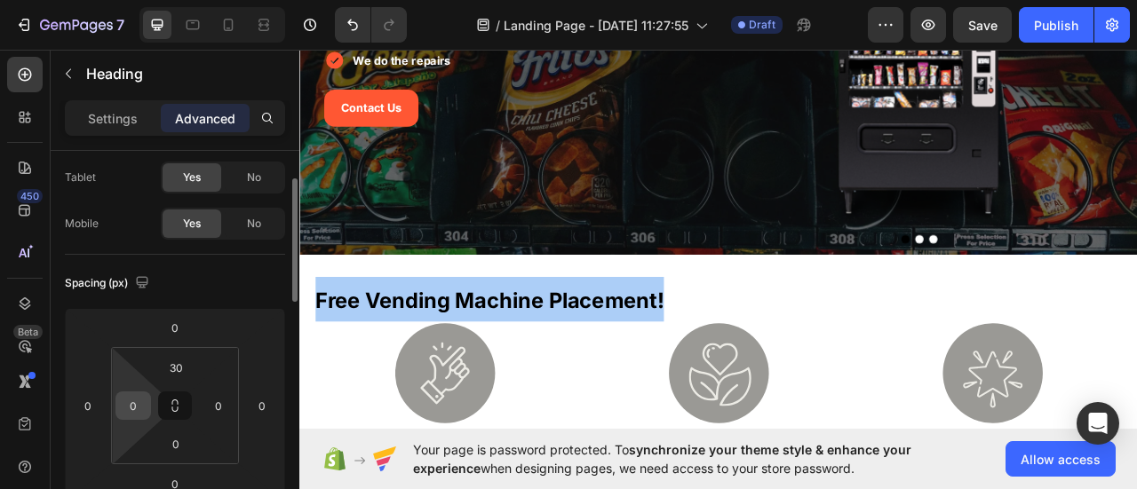
click at [131, 410] on input "0" at bounding box center [133, 406] width 27 height 27
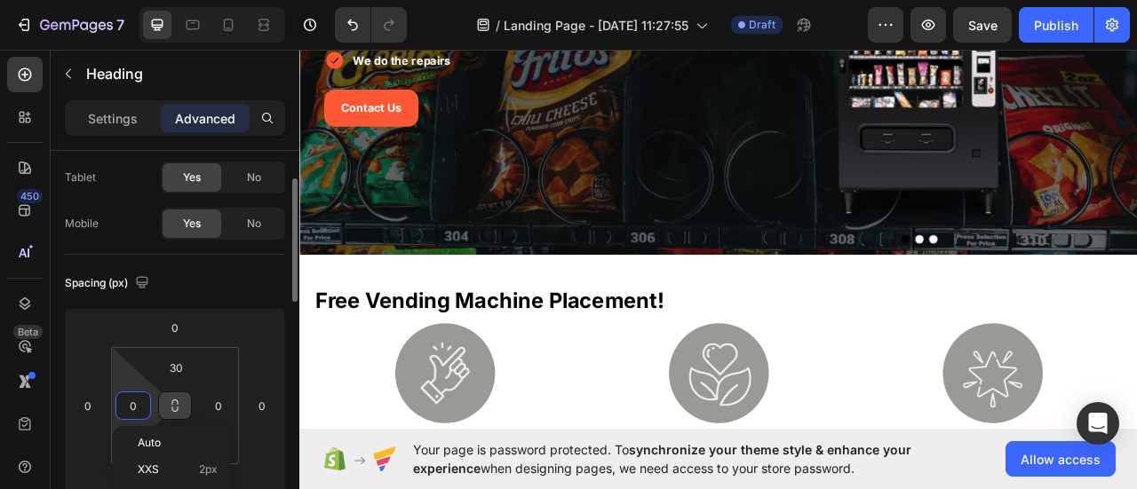
type input "5"
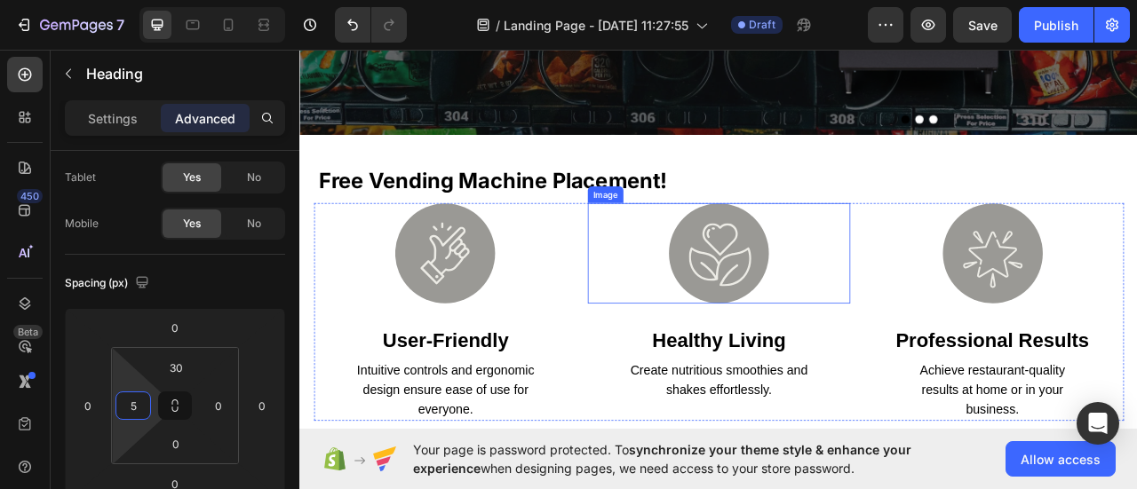
scroll to position [444, 0]
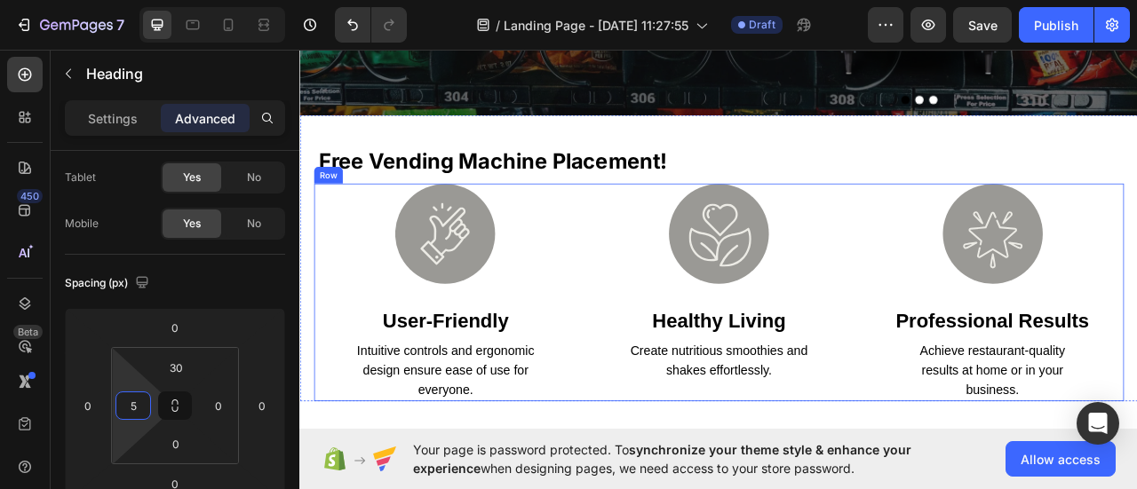
click at [319, 363] on div "Image user-friendly Heading Intuitive controls and ergonomic design ensure ease…" at bounding box center [484, 359] width 335 height 277
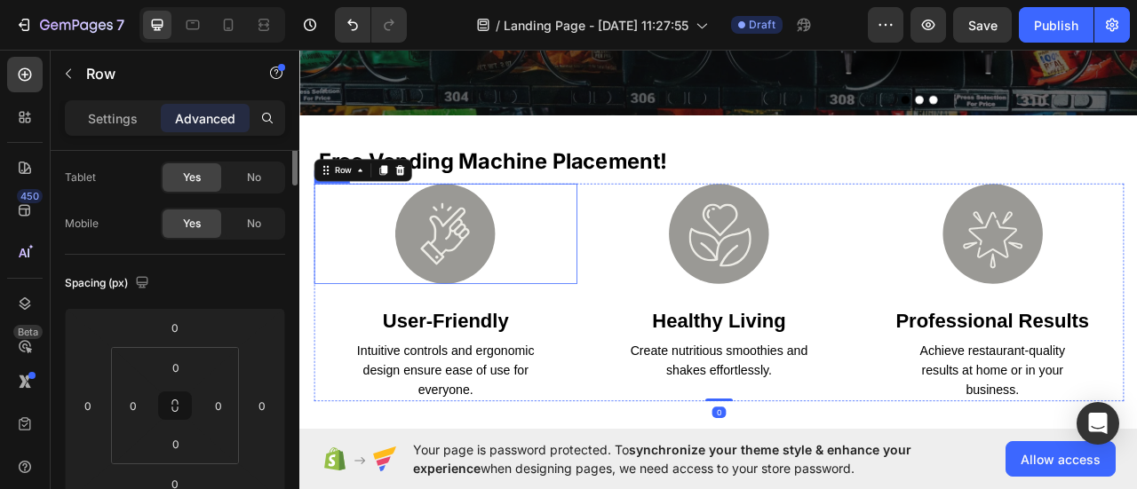
scroll to position [0, 0]
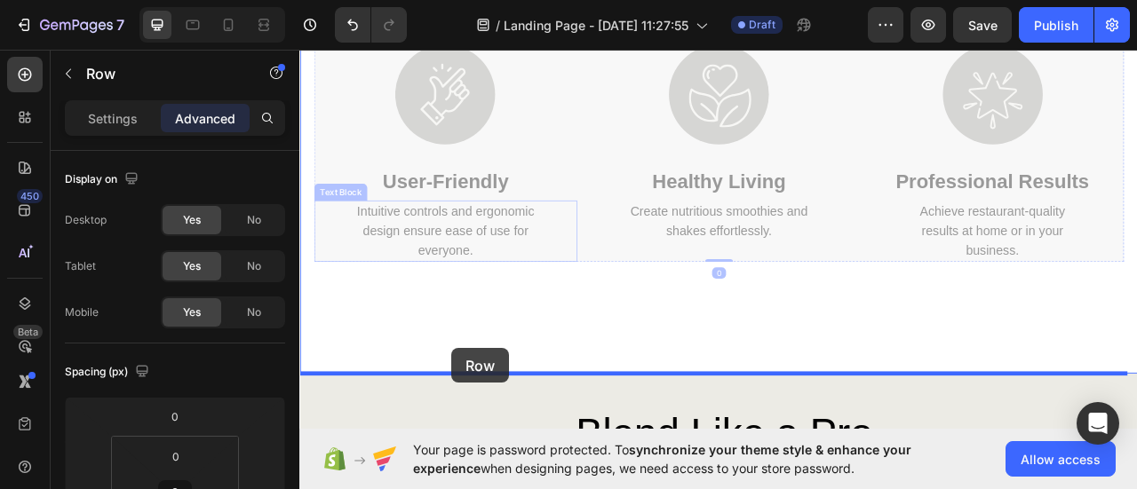
drag, startPoint x: 345, startPoint y: 204, endPoint x: 493, endPoint y: 431, distance: 270.7
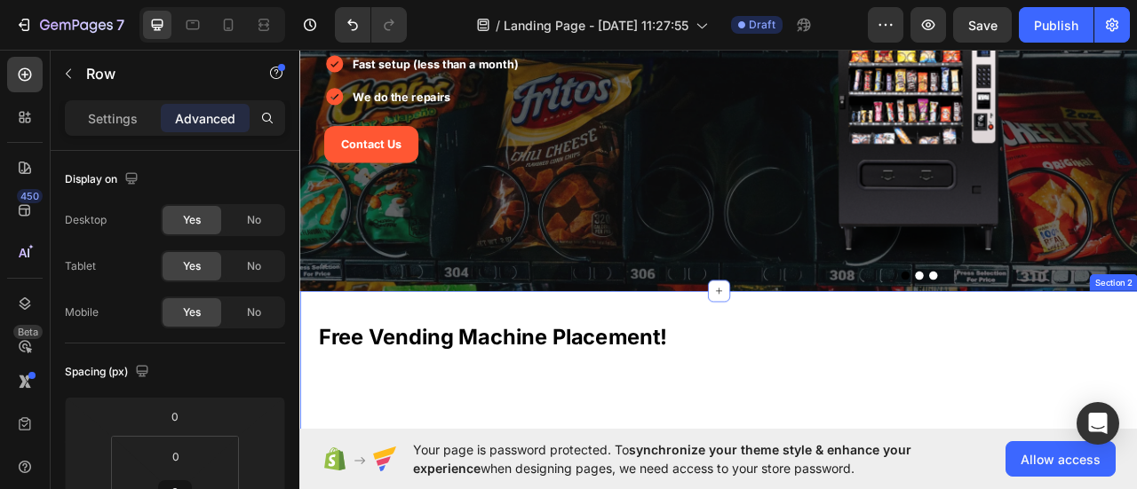
scroll to position [314, 0]
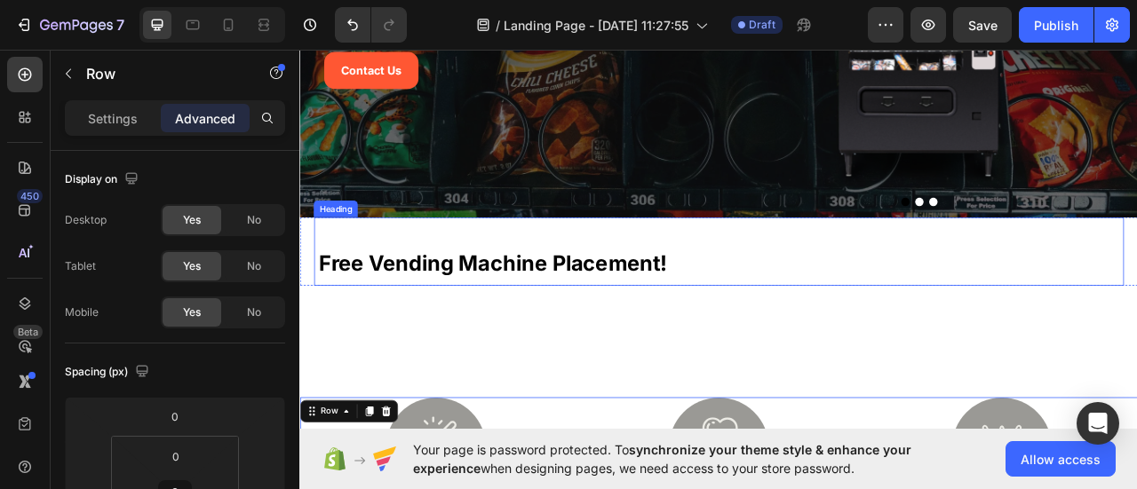
click at [616, 325] on strong "free vending machine placement!" at bounding box center [544, 322] width 443 height 32
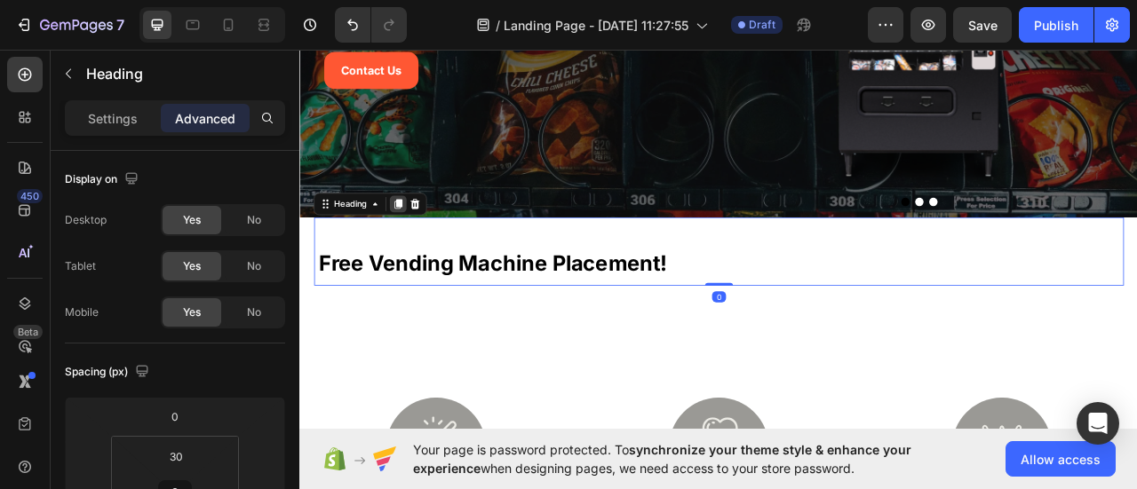
click at [428, 243] on icon at bounding box center [425, 248] width 10 height 12
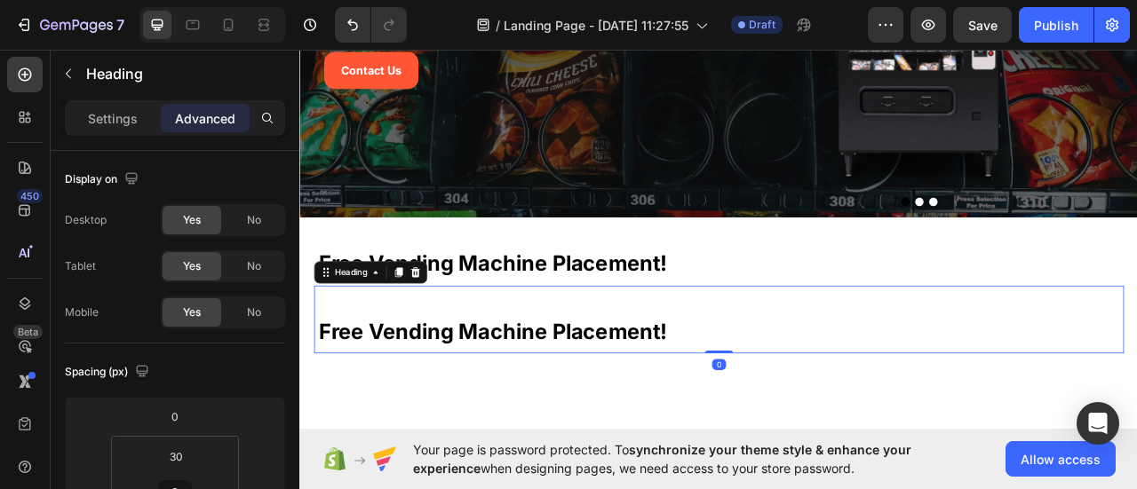
click at [400, 417] on strong "free vending machine placement!" at bounding box center [544, 409] width 443 height 32
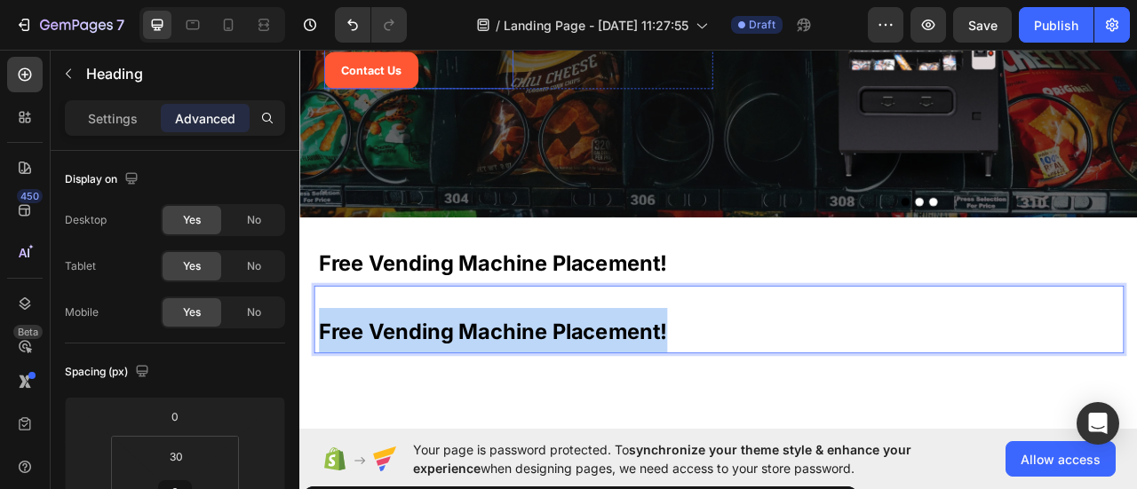
scroll to position [48, 0]
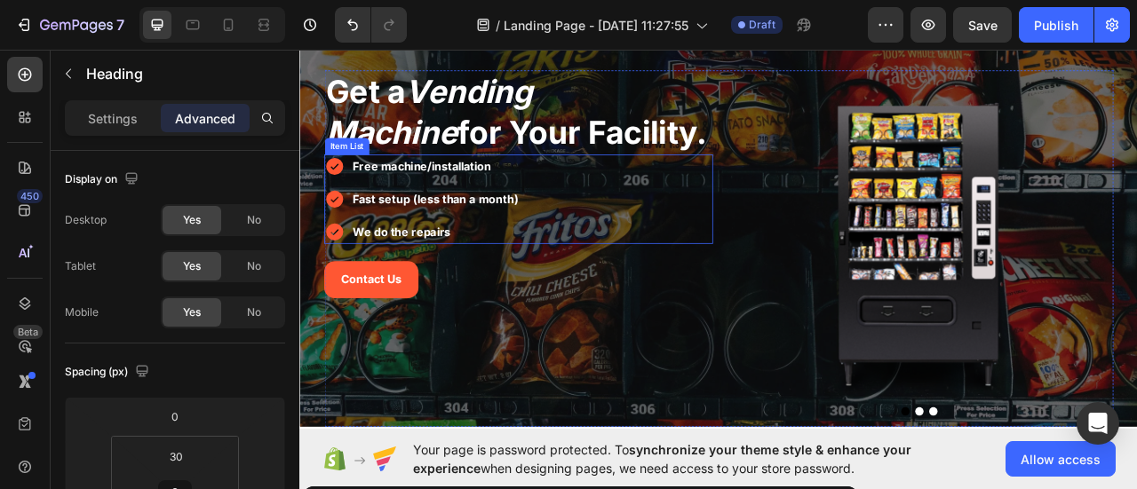
click at [494, 272] on p "We do the repairs" at bounding box center [472, 283] width 211 height 26
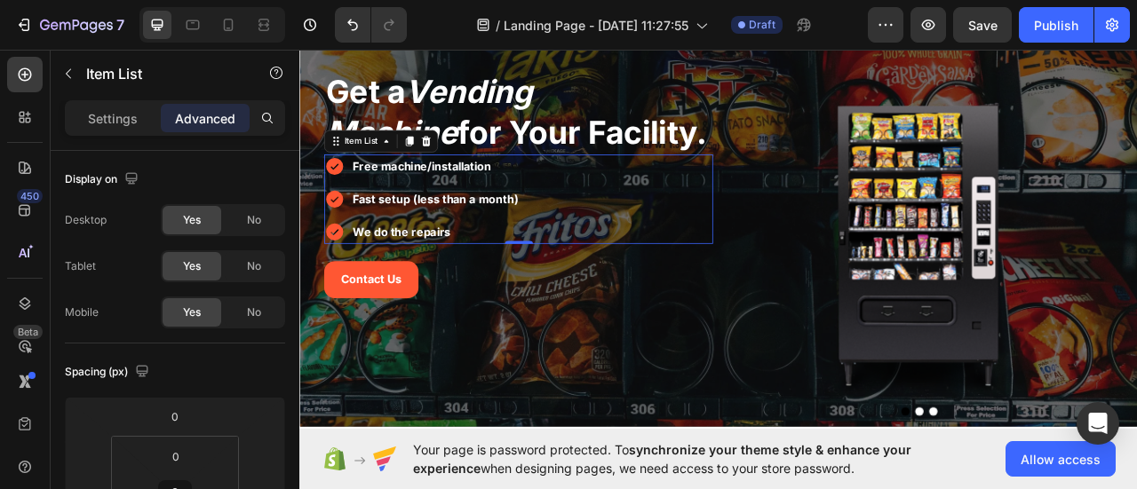
click at [494, 272] on p "We do the repairs" at bounding box center [472, 283] width 211 height 26
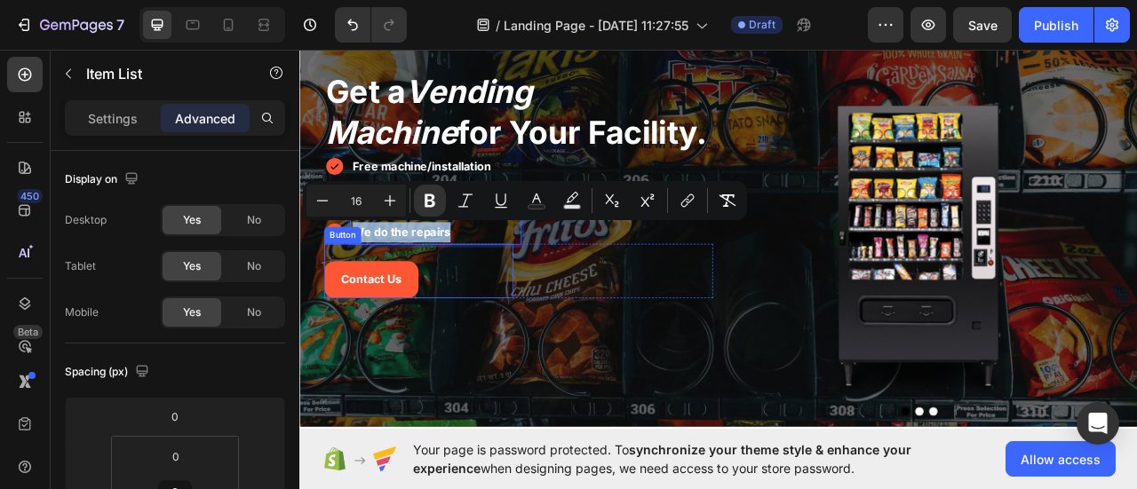
scroll to position [403, 0]
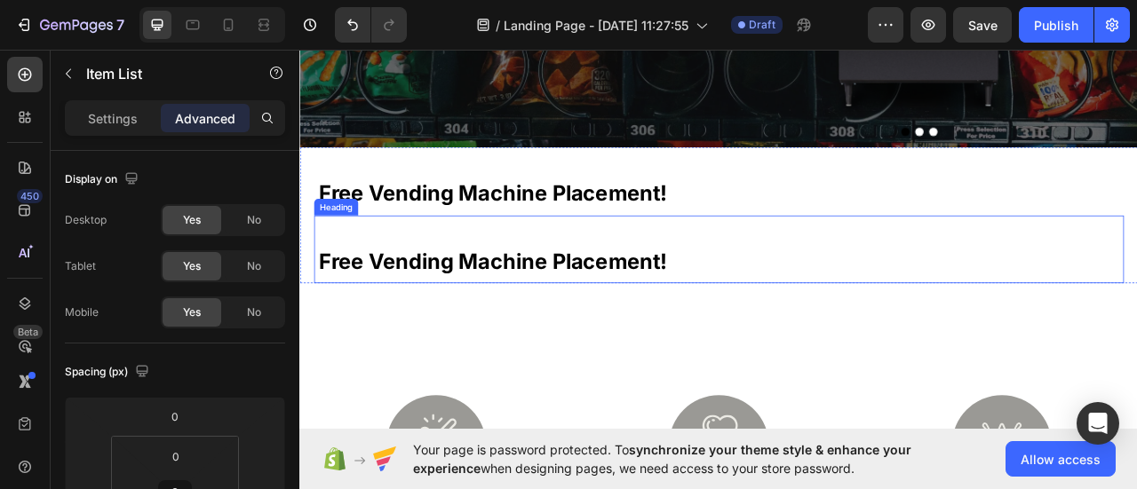
click at [503, 323] on strong "free vending machine placement!" at bounding box center [544, 321] width 443 height 32
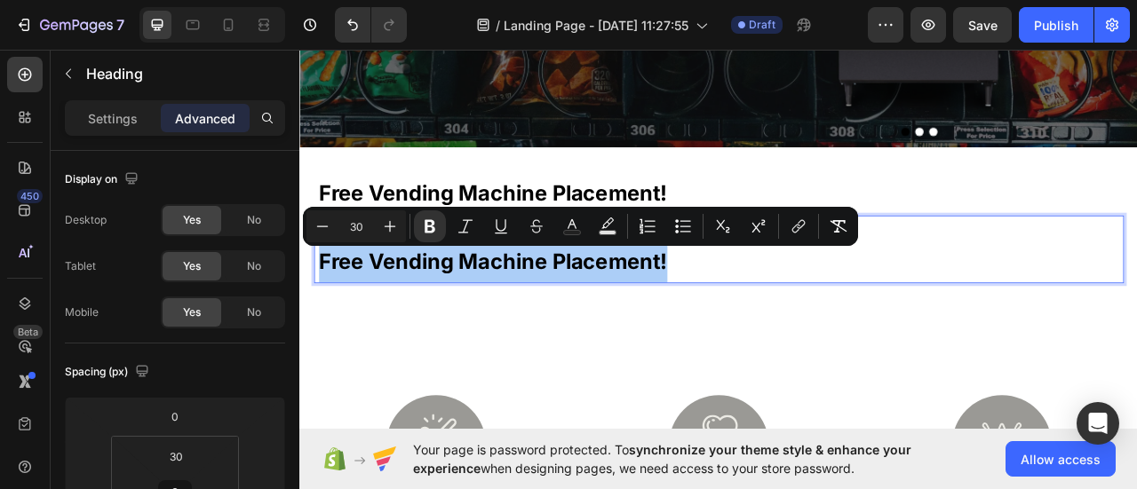
click at [366, 230] on input "30" at bounding box center [356, 226] width 36 height 21
type input "16"
click at [432, 234] on icon "Editor contextual toolbar" at bounding box center [430, 227] width 18 height 18
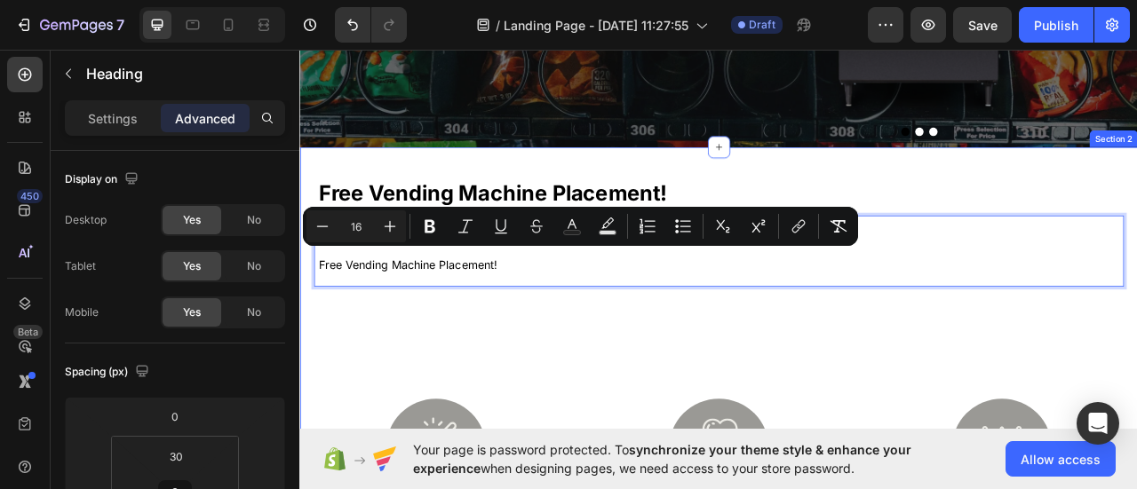
scroll to position [314, 0]
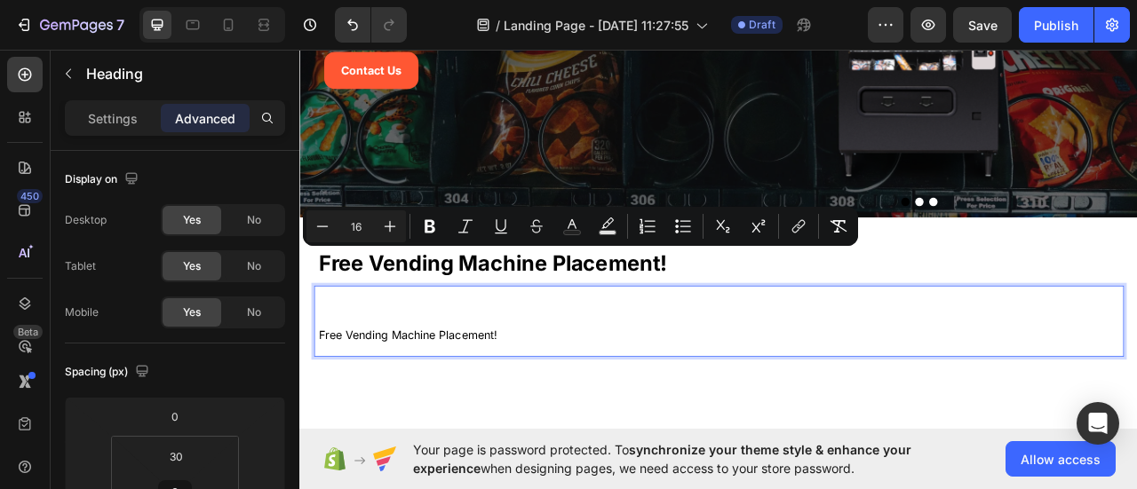
click at [437, 403] on p "free vending machine placement!" at bounding box center [834, 409] width 1022 height 61
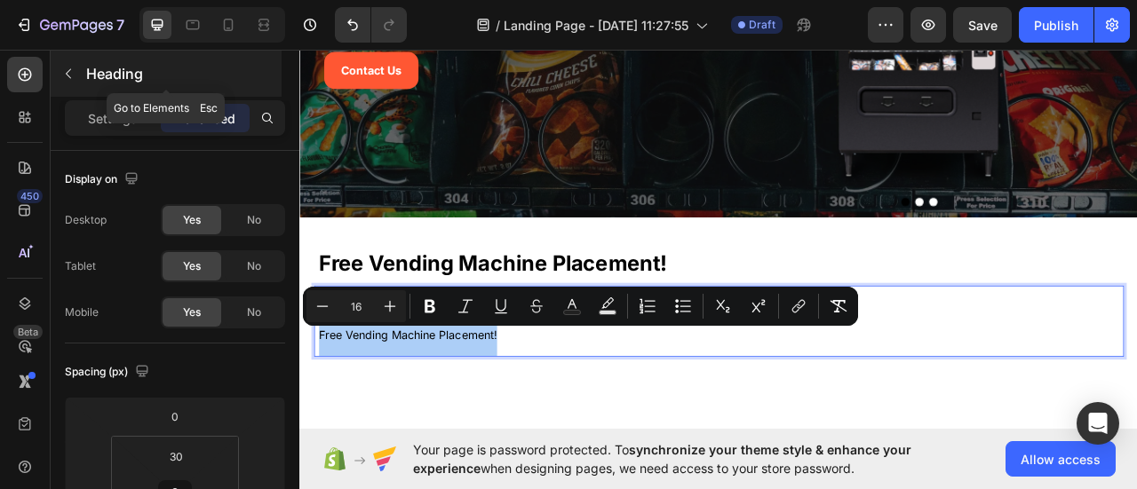
click at [73, 72] on icon "button" at bounding box center [68, 74] width 14 height 14
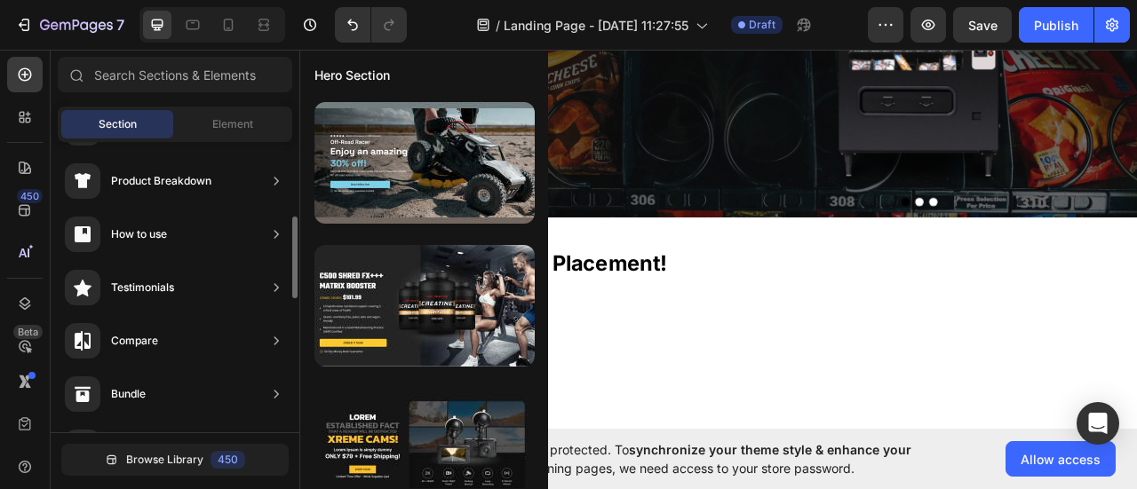
scroll to position [0, 0]
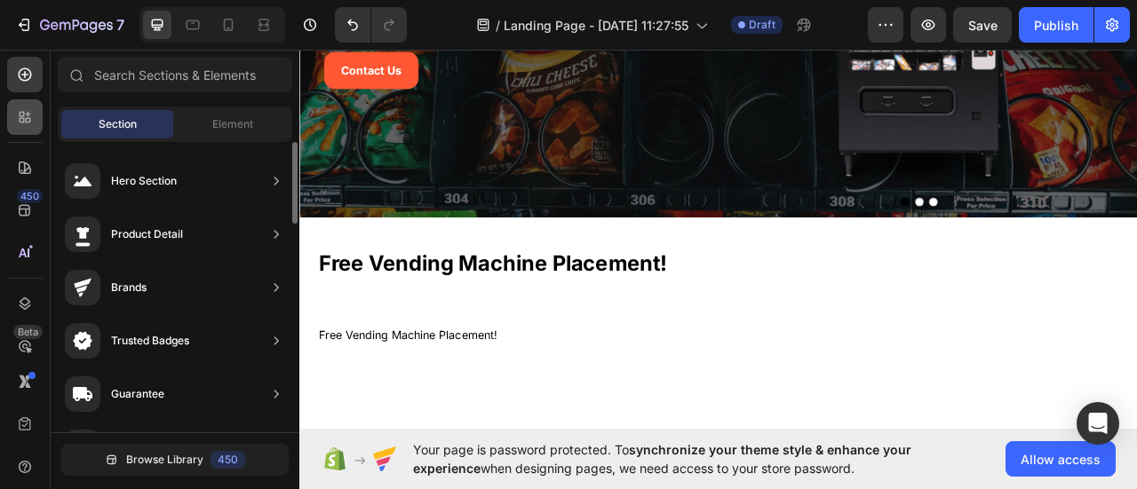
click at [14, 111] on div at bounding box center [25, 117] width 36 height 36
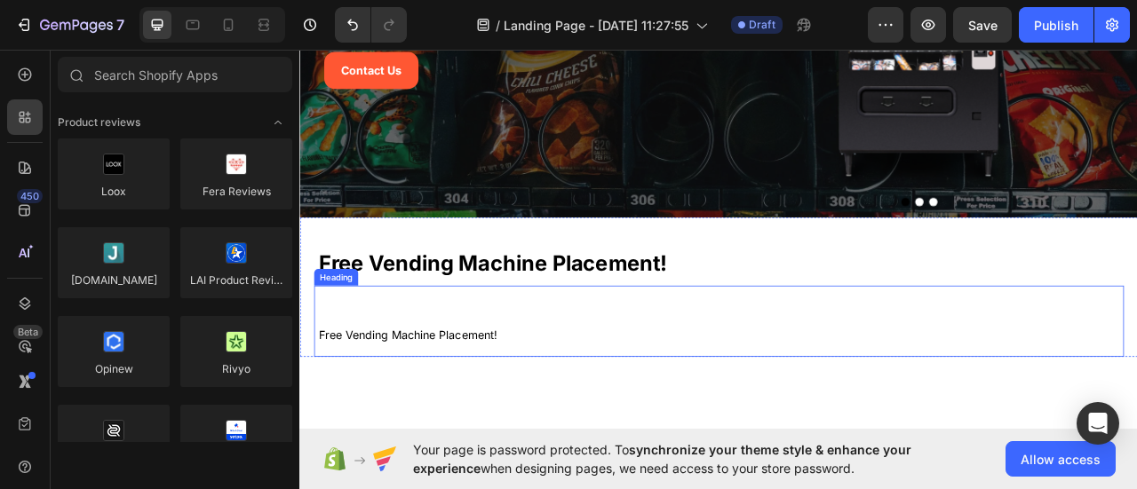
click at [401, 425] on p "⁠⁠⁠⁠⁠⁠⁠ free vending machine placement!" at bounding box center [834, 409] width 1022 height 61
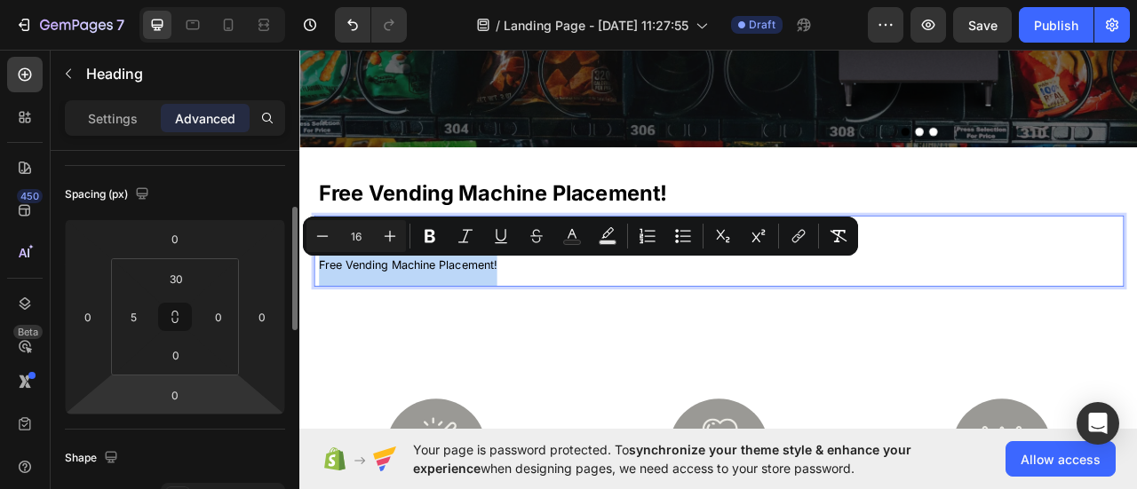
scroll to position [266, 0]
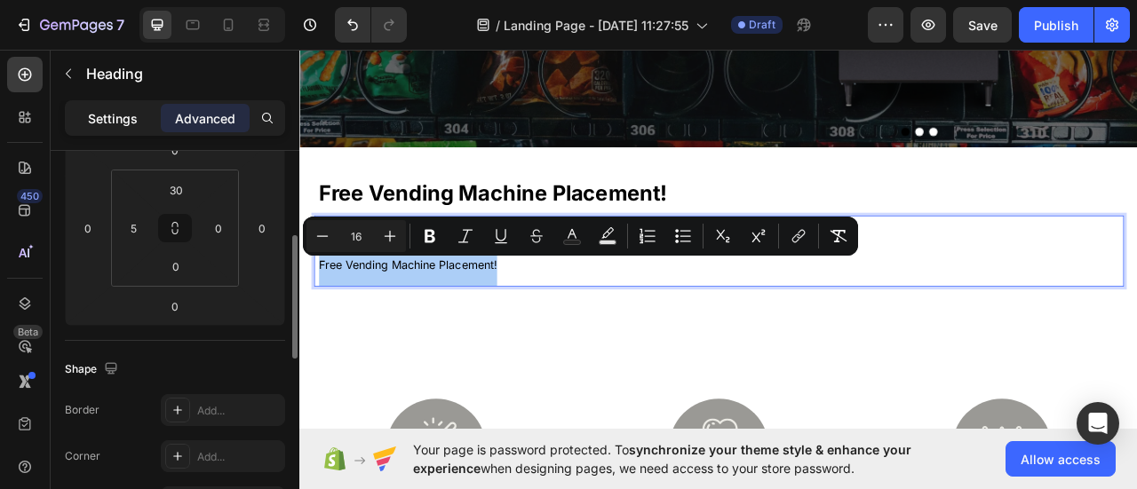
click at [108, 118] on p "Settings" at bounding box center [113, 118] width 50 height 19
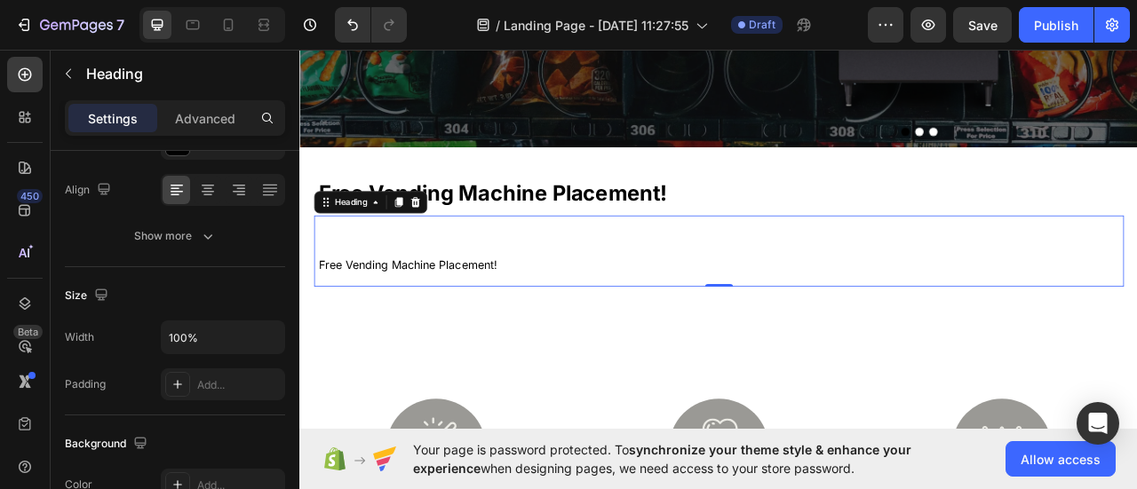
scroll to position [0, 0]
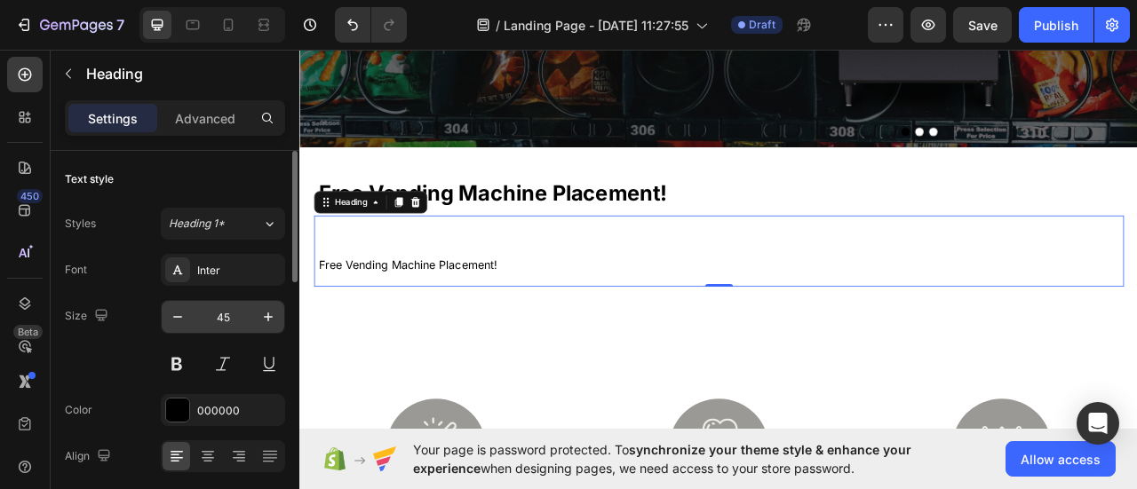
click at [225, 312] on input "45" at bounding box center [223, 317] width 59 height 32
click at [442, 322] on span "free vending machine placement!" at bounding box center [436, 325] width 226 height 18
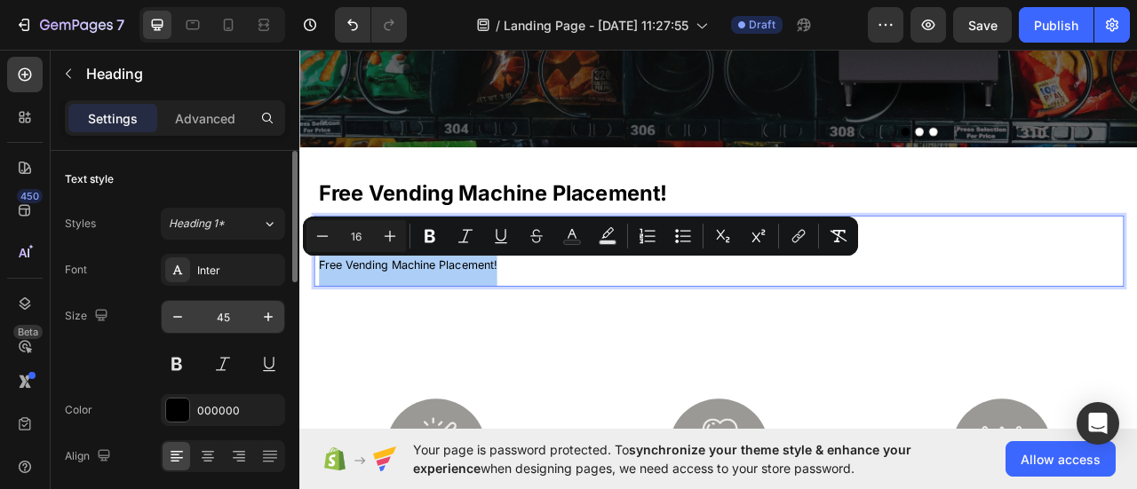
click at [224, 324] on input "45" at bounding box center [223, 317] width 59 height 32
click at [242, 267] on div "Inter" at bounding box center [238, 271] width 83 height 16
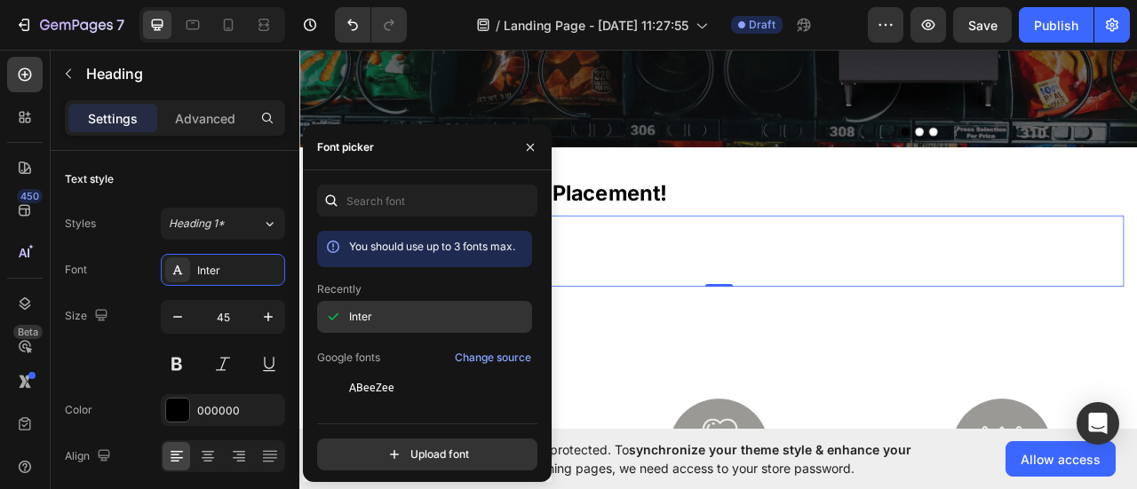
click at [359, 322] on span "Inter" at bounding box center [360, 317] width 23 height 16
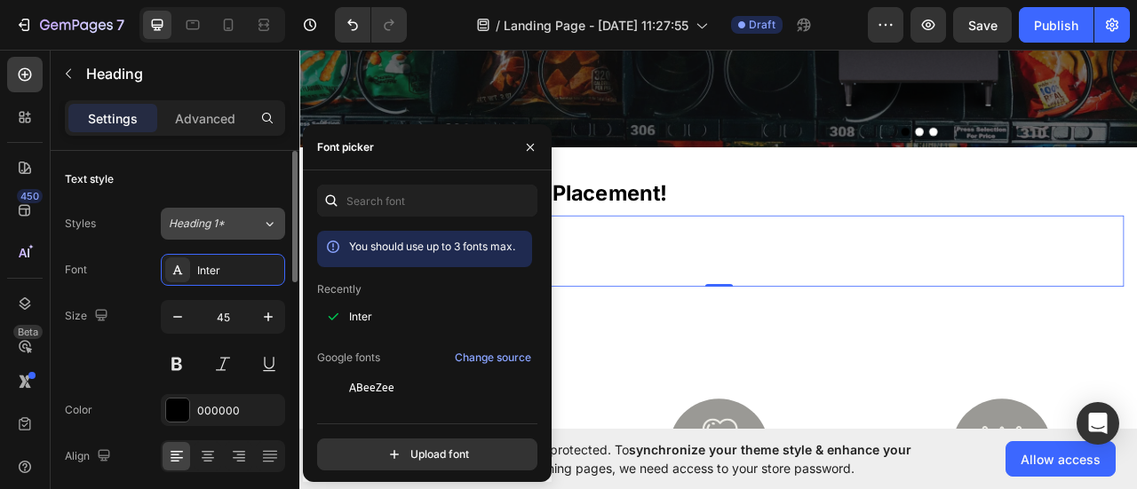
click at [226, 228] on div "Heading 1*" at bounding box center [205, 224] width 72 height 16
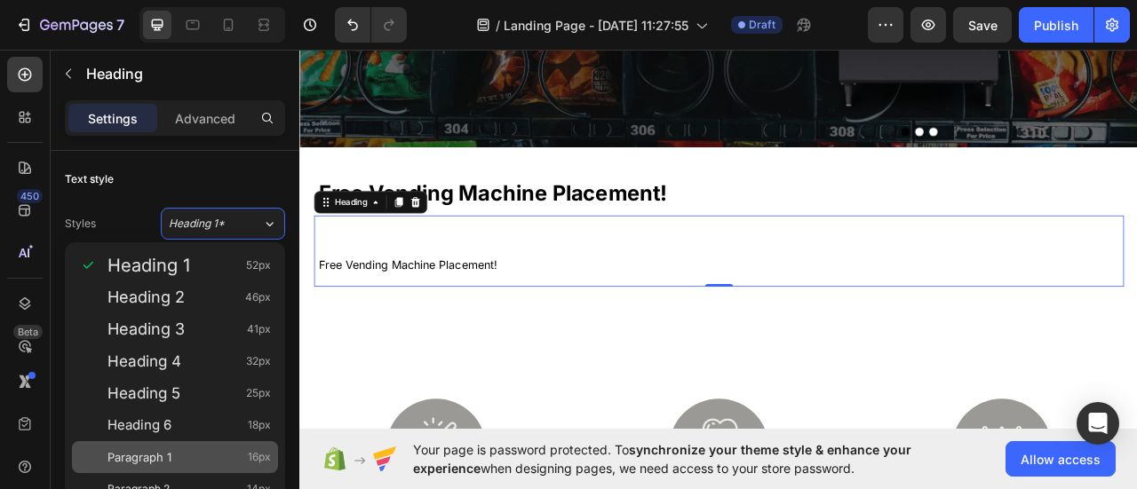
click at [155, 450] on span "Paragraph 1" at bounding box center [139, 458] width 64 height 18
type input "16"
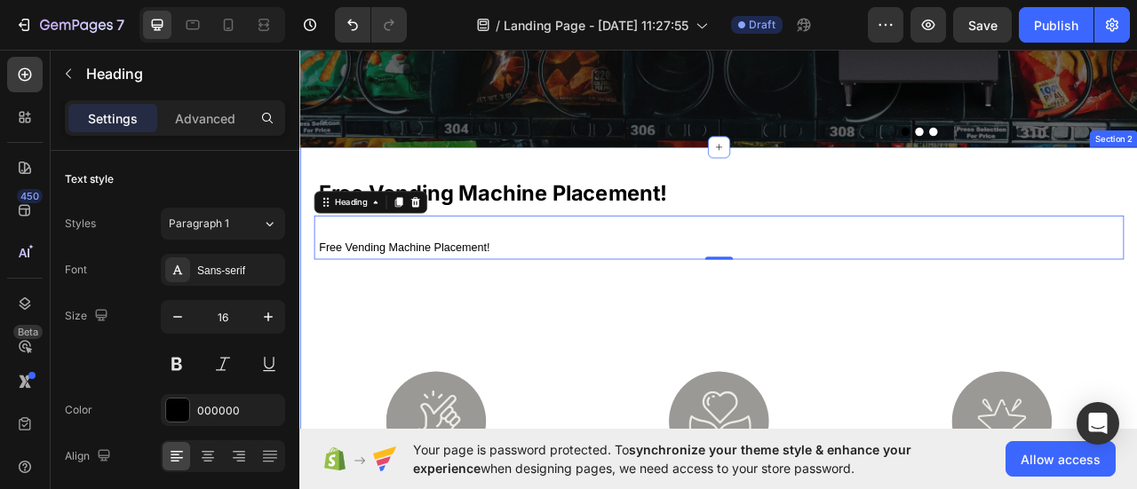
scroll to position [226, 0]
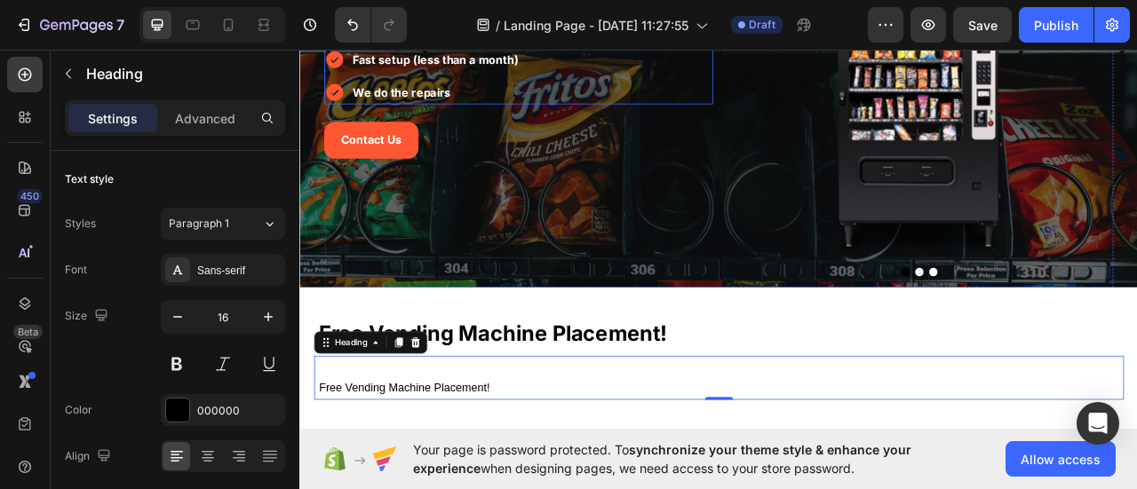
click at [416, 105] on strong "We do the repairs" at bounding box center [429, 105] width 124 height 18
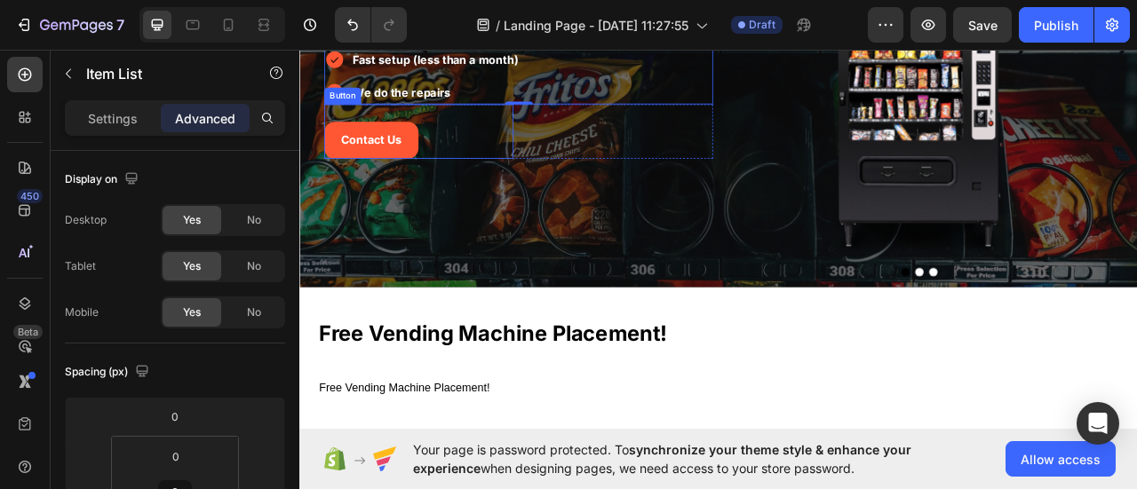
scroll to position [48, 0]
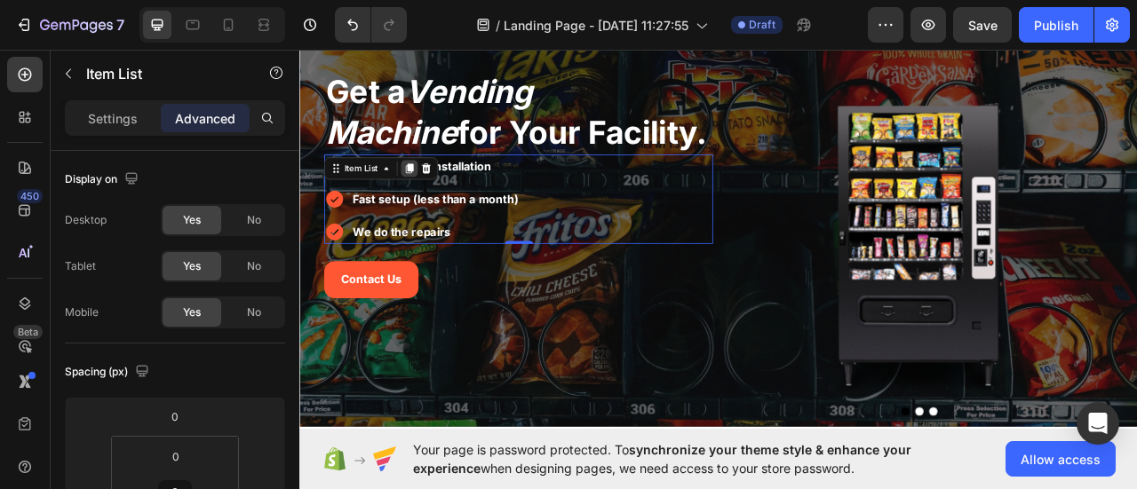
click at [434, 200] on icon at bounding box center [439, 201] width 10 height 12
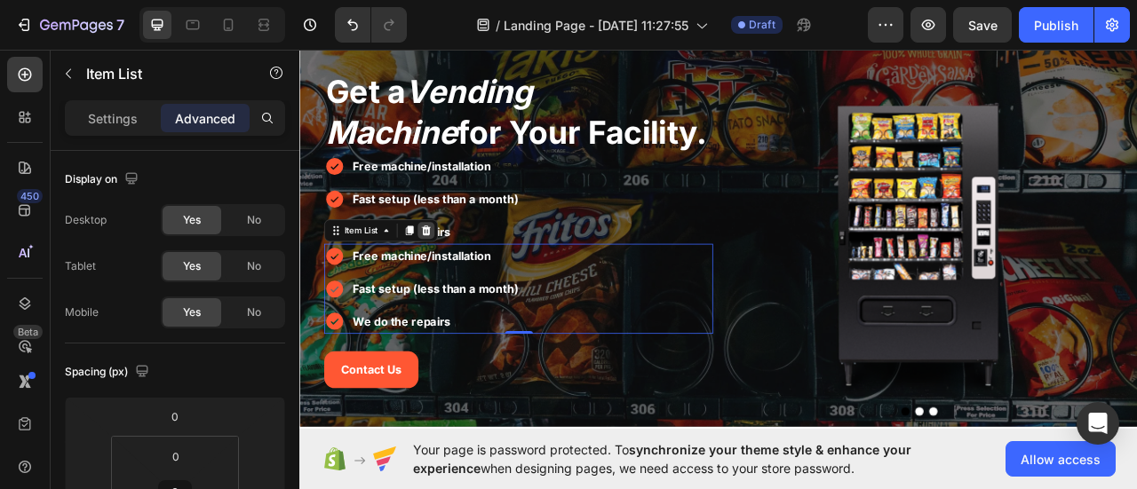
click at [455, 277] on icon at bounding box center [461, 280] width 12 height 12
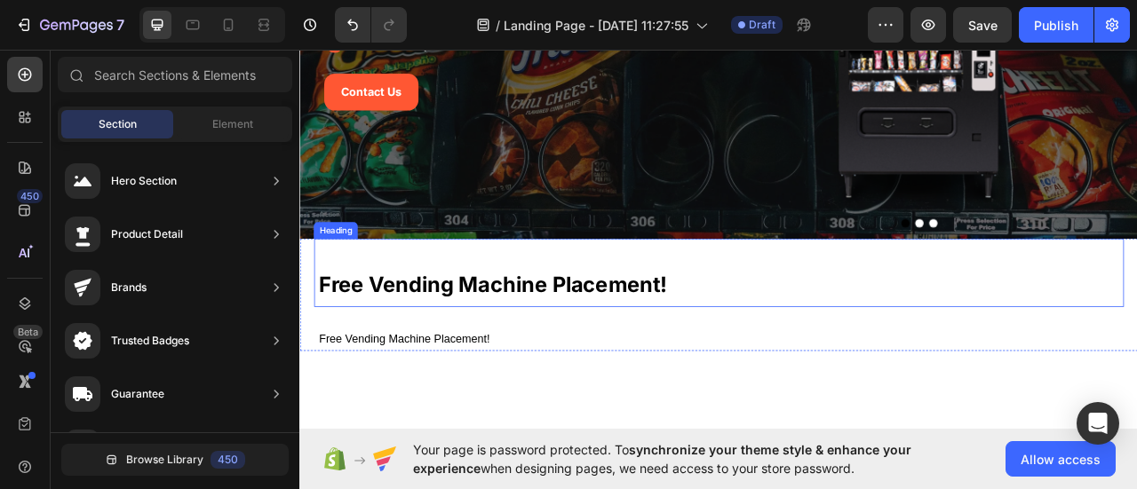
scroll to position [314, 0]
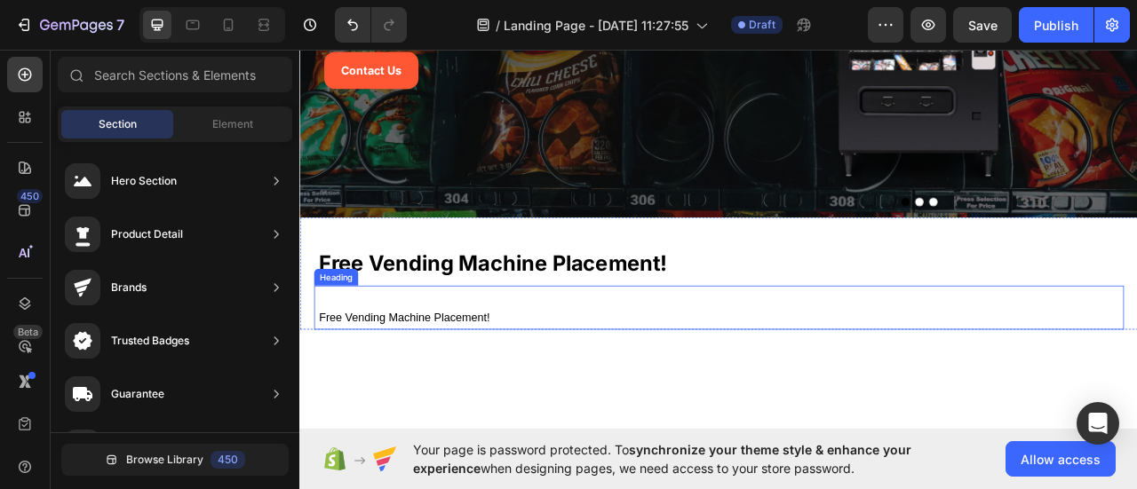
click at [469, 392] on span "free vending machine placement!" at bounding box center [432, 391] width 218 height 15
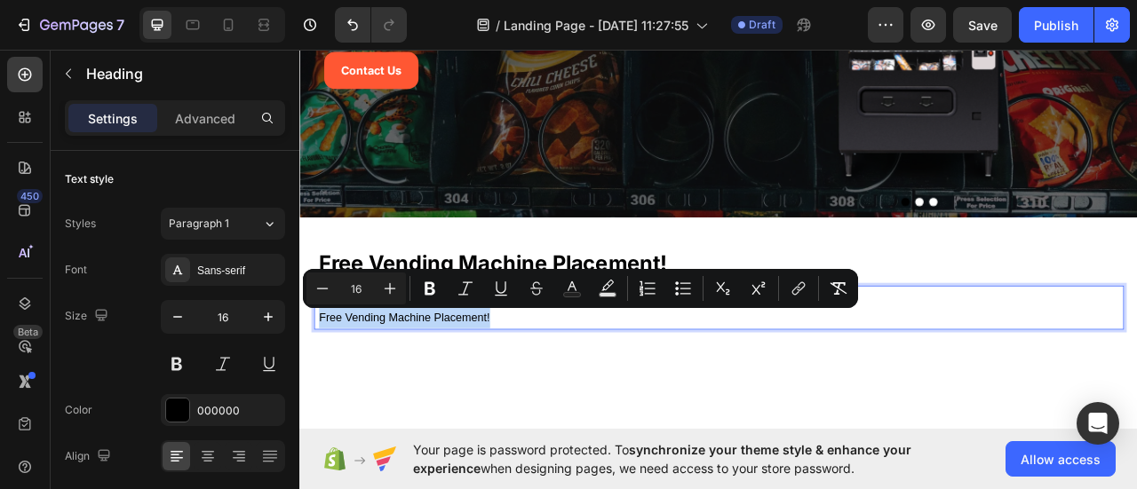
click at [694, 402] on p "free vending machine placement!" at bounding box center [834, 392] width 1022 height 26
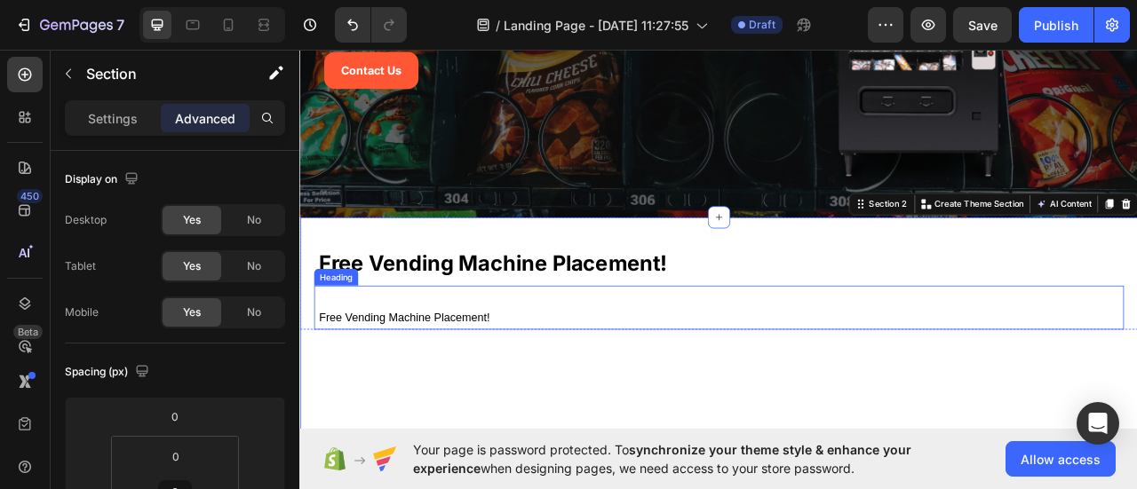
click at [977, 385] on p "⁠⁠⁠⁠⁠⁠⁠ free vending machine placement!" at bounding box center [834, 392] width 1022 height 26
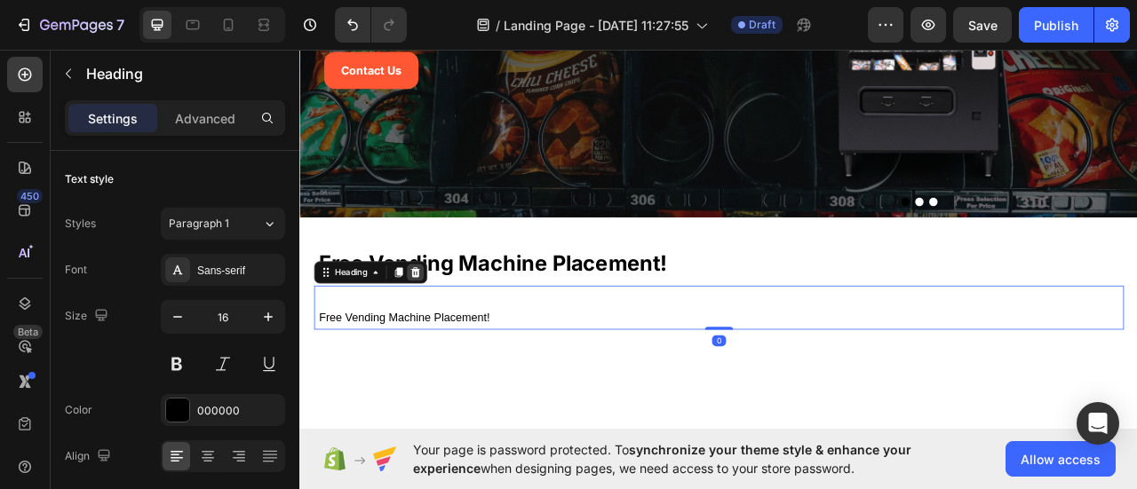
click at [446, 334] on icon at bounding box center [447, 334] width 12 height 12
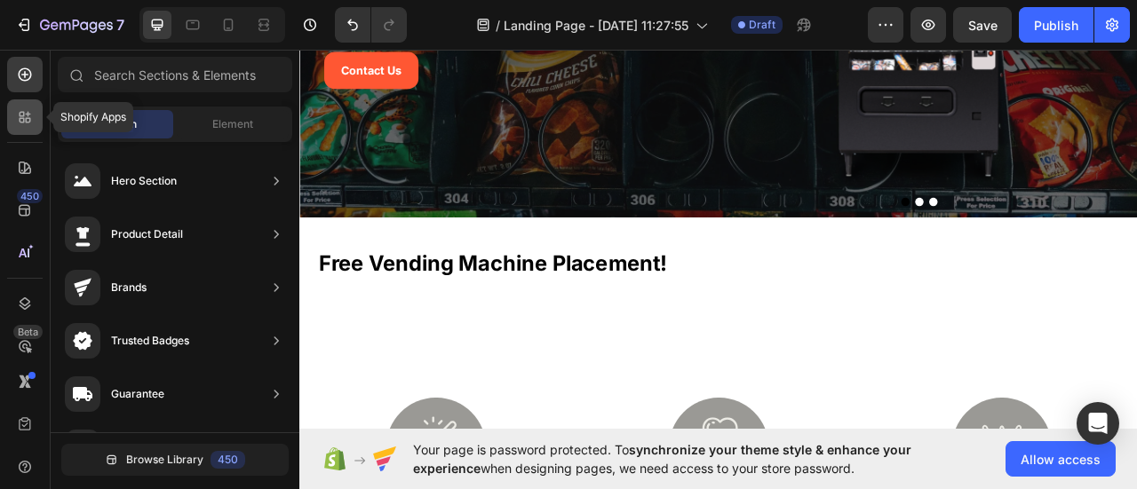
click at [23, 122] on icon at bounding box center [22, 120] width 5 height 5
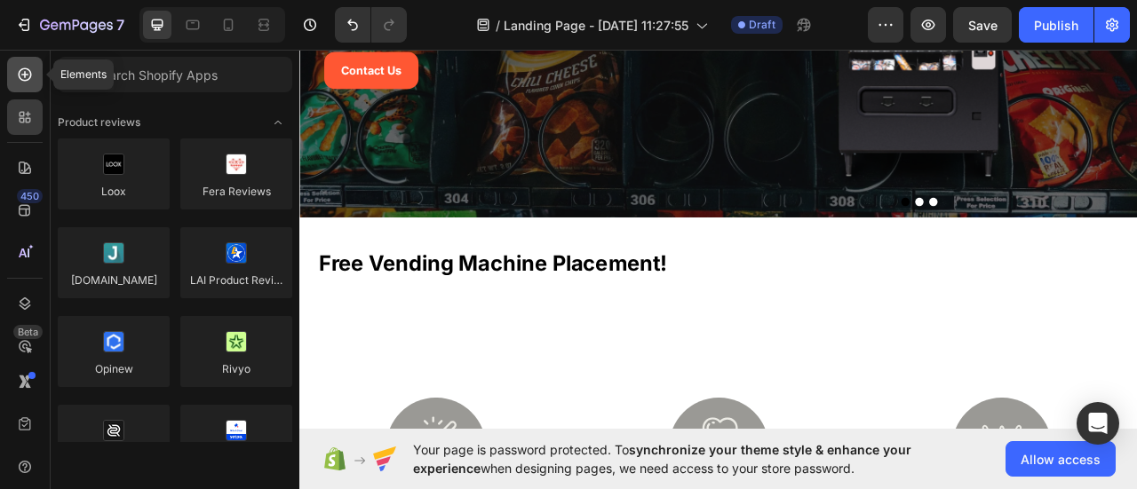
click at [28, 76] on icon at bounding box center [25, 75] width 18 height 18
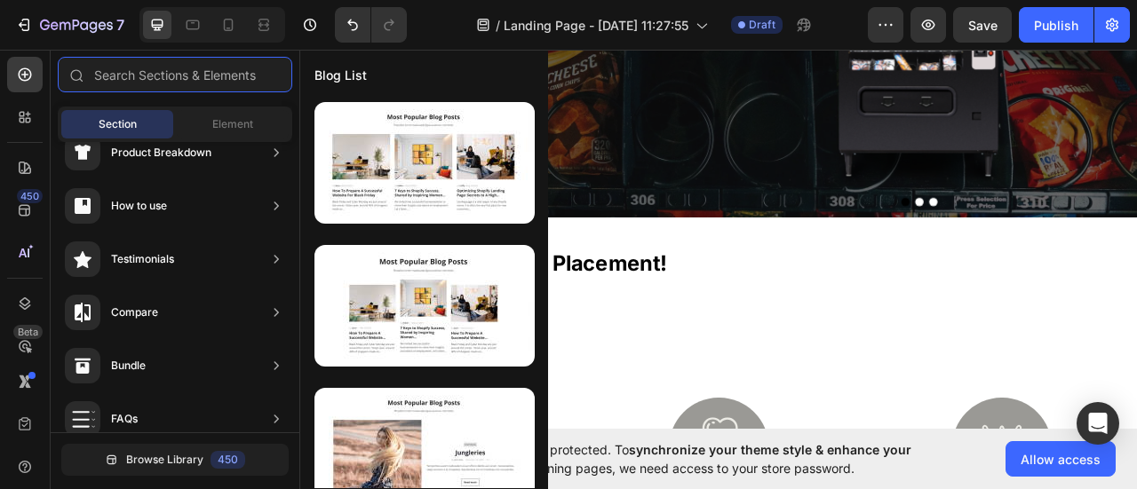
scroll to position [0, 0]
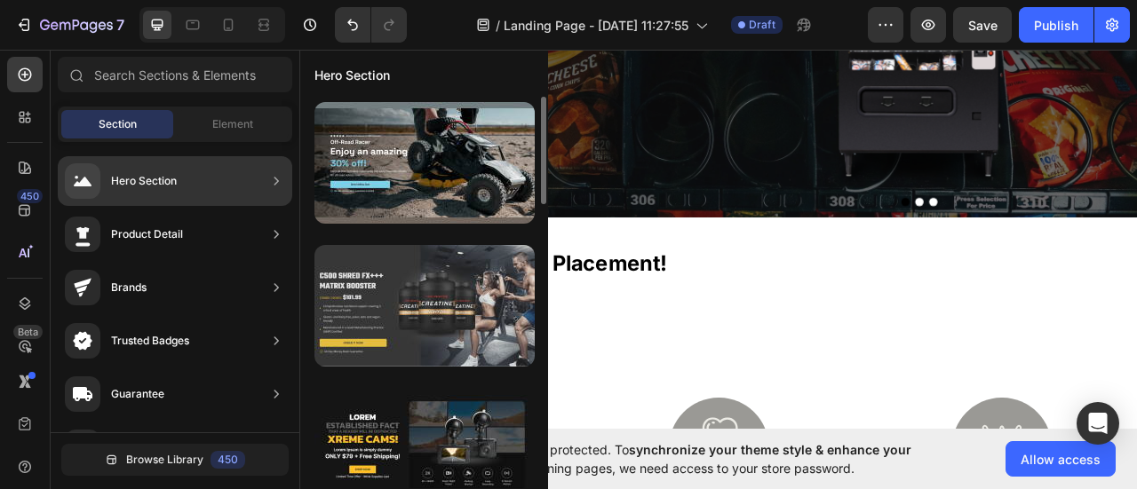
click at [514, 314] on div at bounding box center [424, 306] width 220 height 122
click at [435, 319] on div at bounding box center [424, 306] width 220 height 122
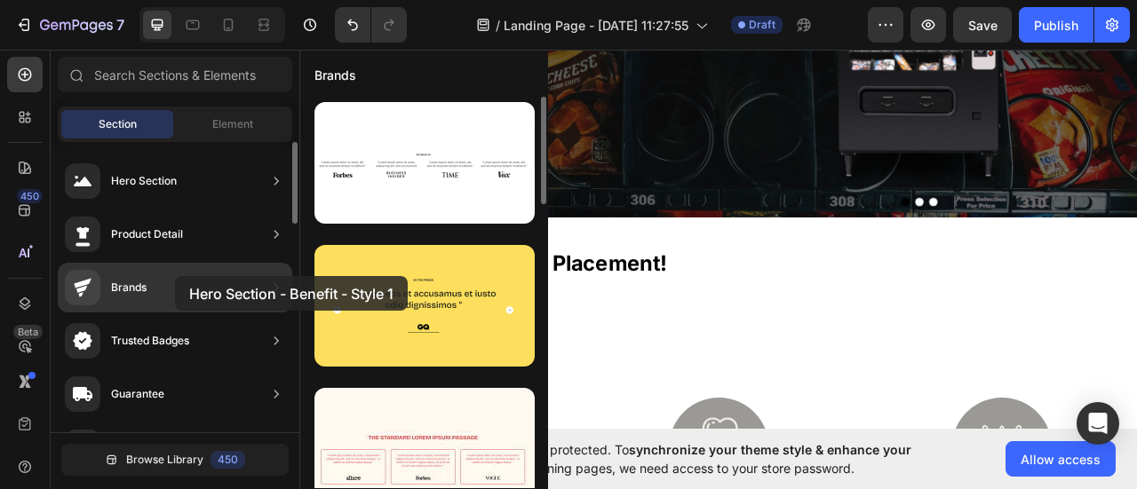
drag, startPoint x: 449, startPoint y: 333, endPoint x: 172, endPoint y: 276, distance: 282.0
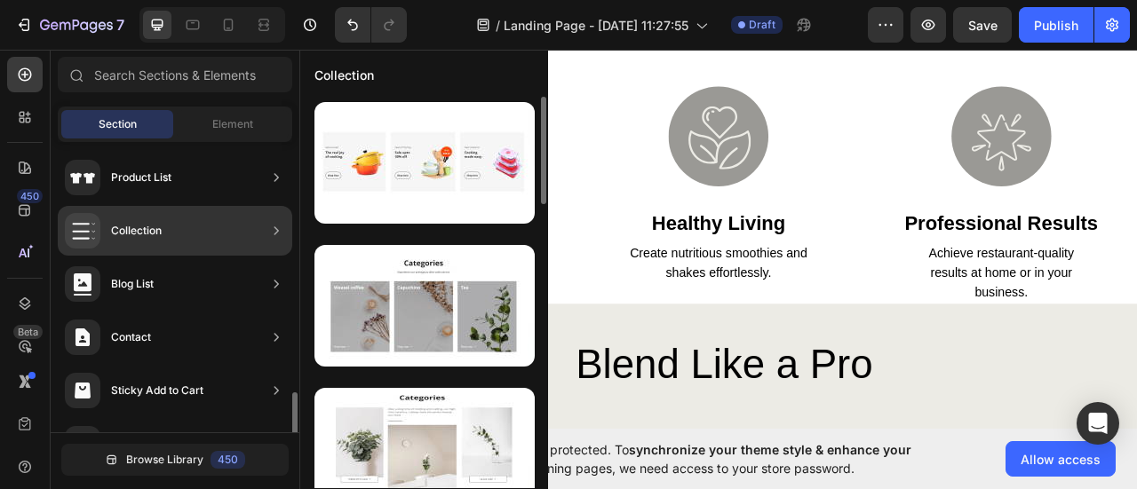
scroll to position [739, 0]
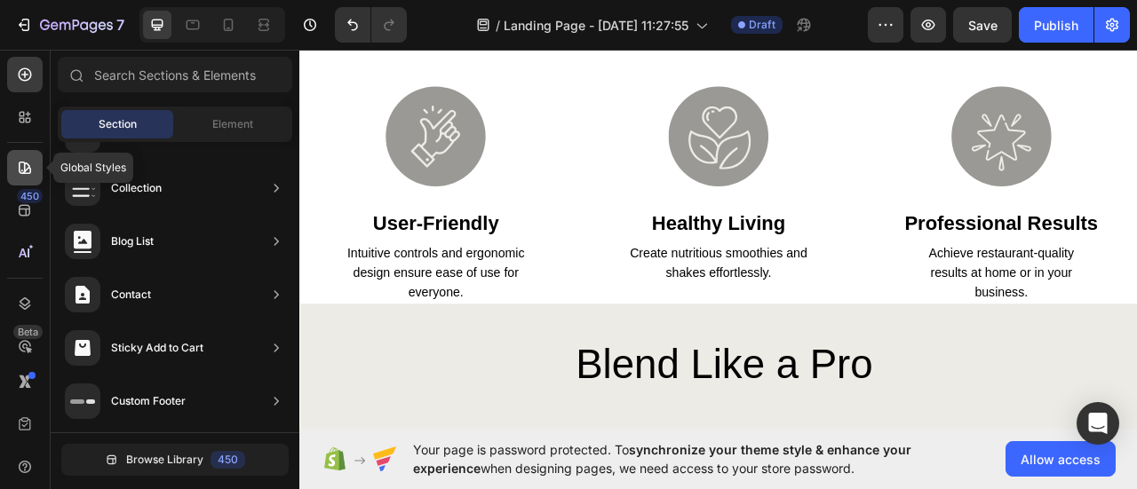
click at [23, 165] on icon at bounding box center [25, 168] width 18 height 18
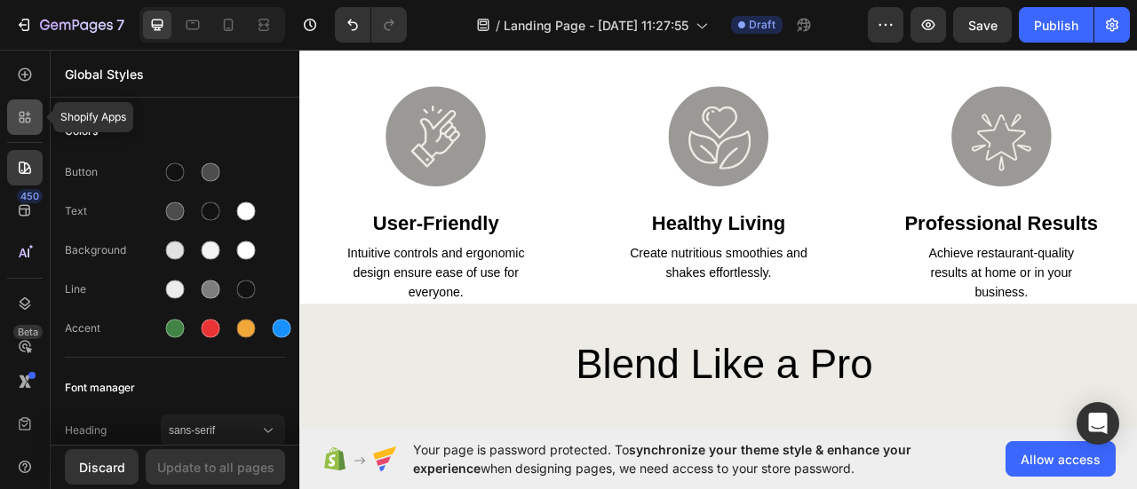
click at [26, 129] on div at bounding box center [25, 117] width 36 height 36
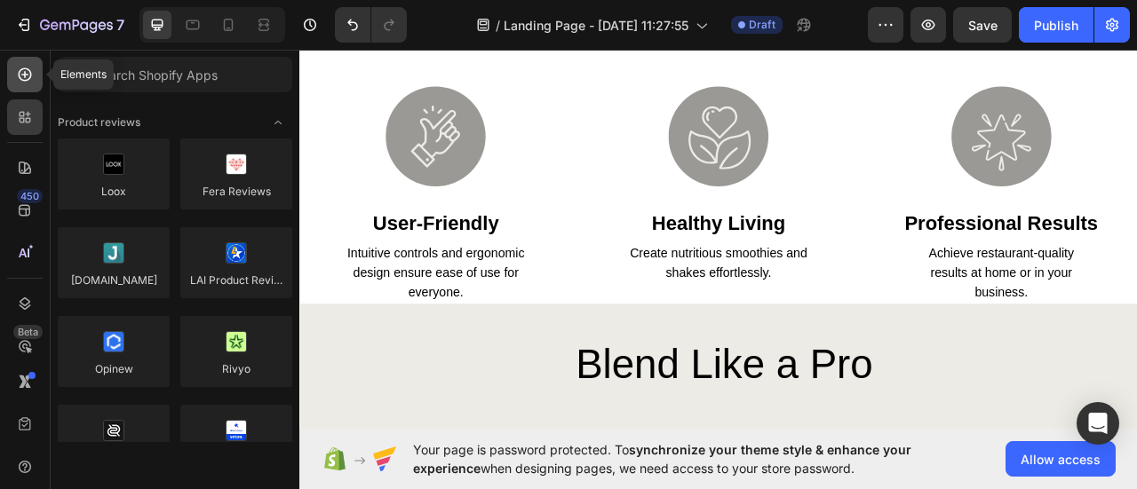
click at [29, 69] on icon at bounding box center [25, 75] width 18 height 18
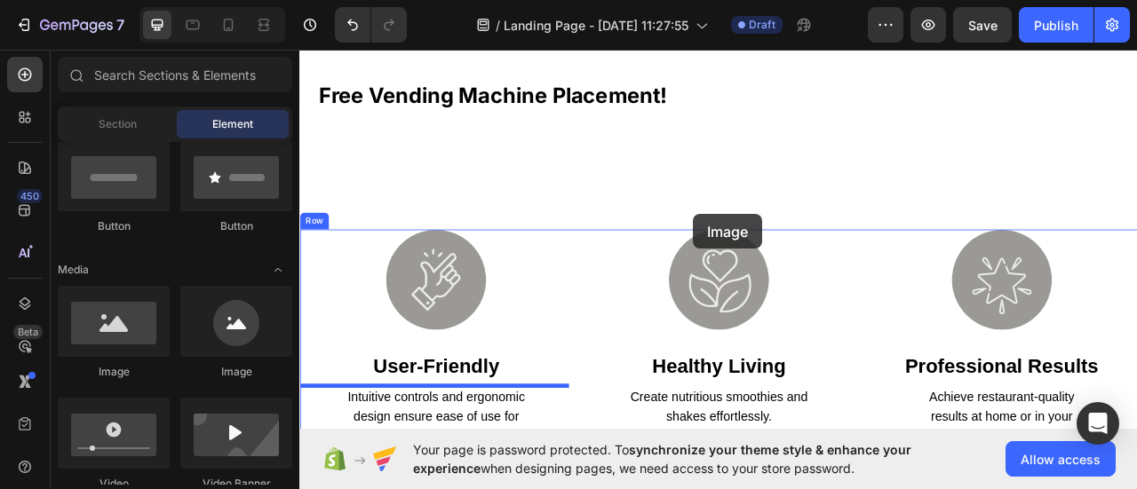
scroll to position [355, 0]
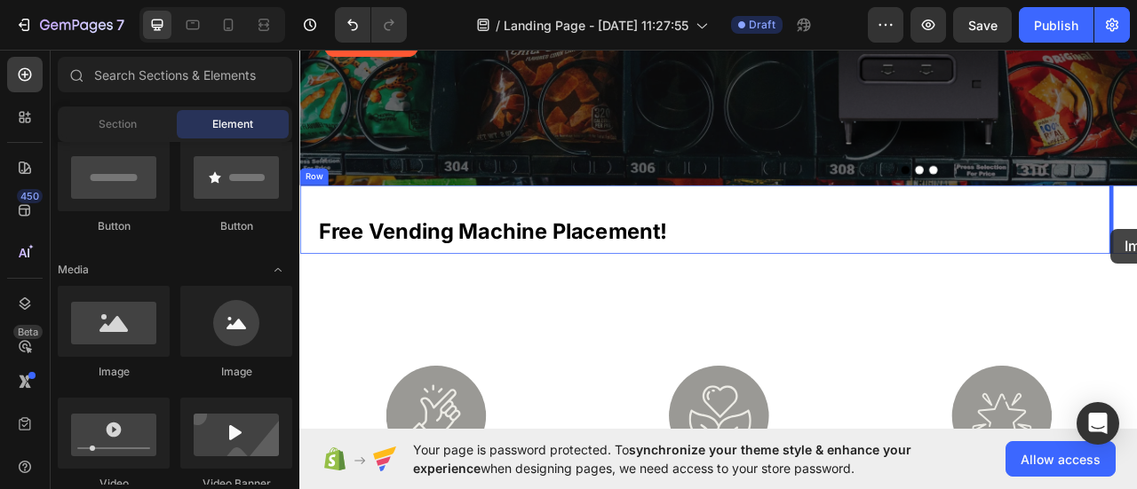
drag, startPoint x: 415, startPoint y: 354, endPoint x: 1331, endPoint y: 279, distance: 919.7
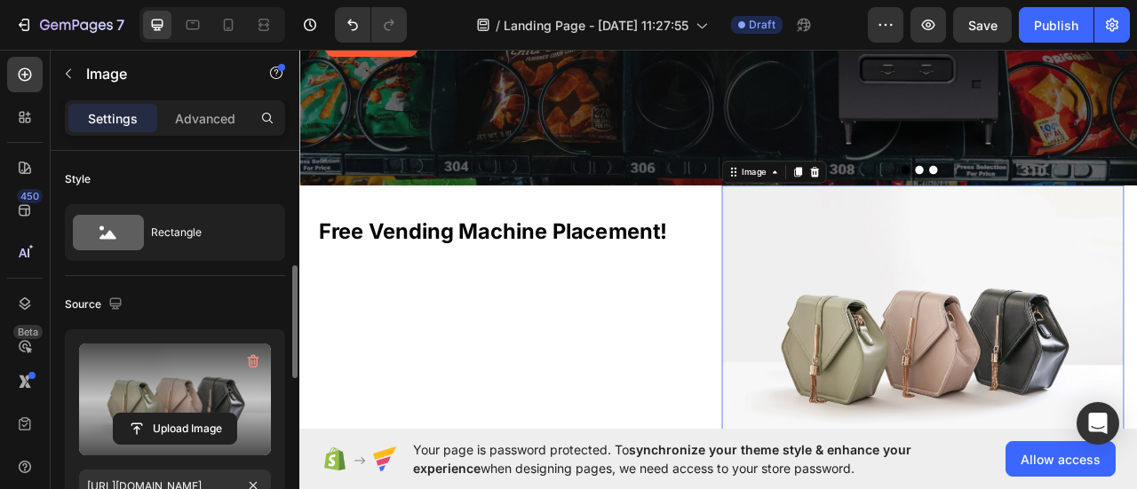
scroll to position [178, 0]
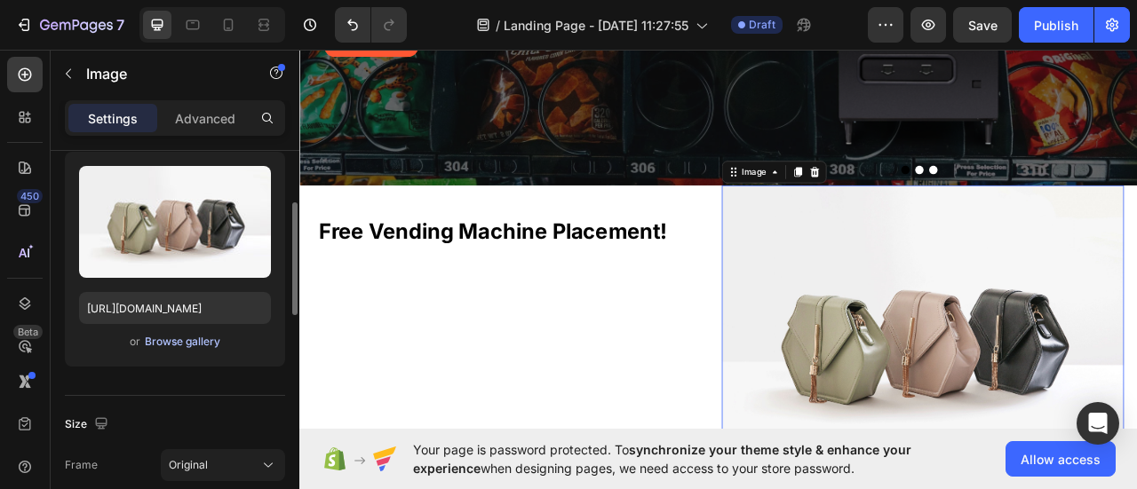
click at [203, 344] on div "Browse gallery" at bounding box center [182, 342] width 75 height 16
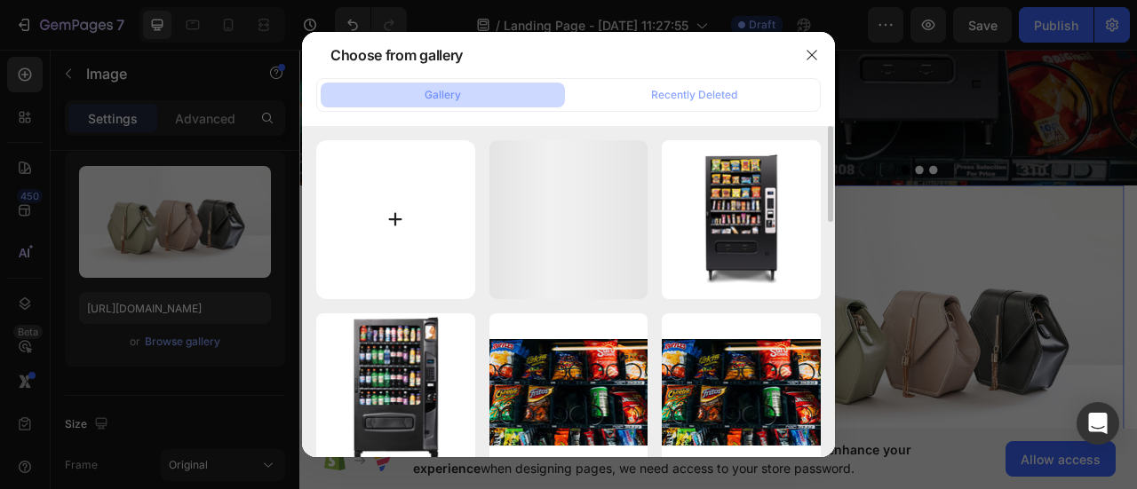
click at [369, 258] on input "file" at bounding box center [395, 219] width 159 height 159
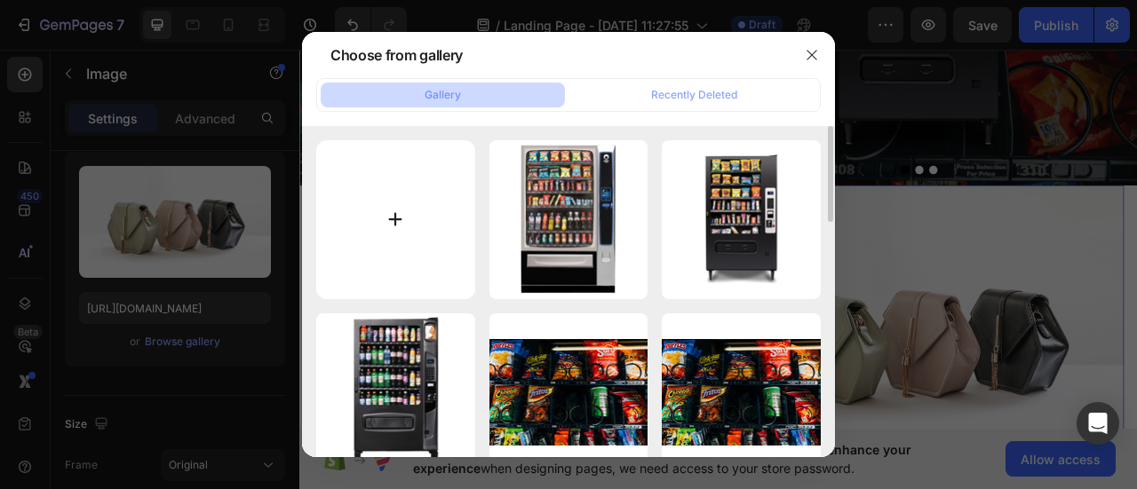
type input "C:\fakepath\photo.webp"
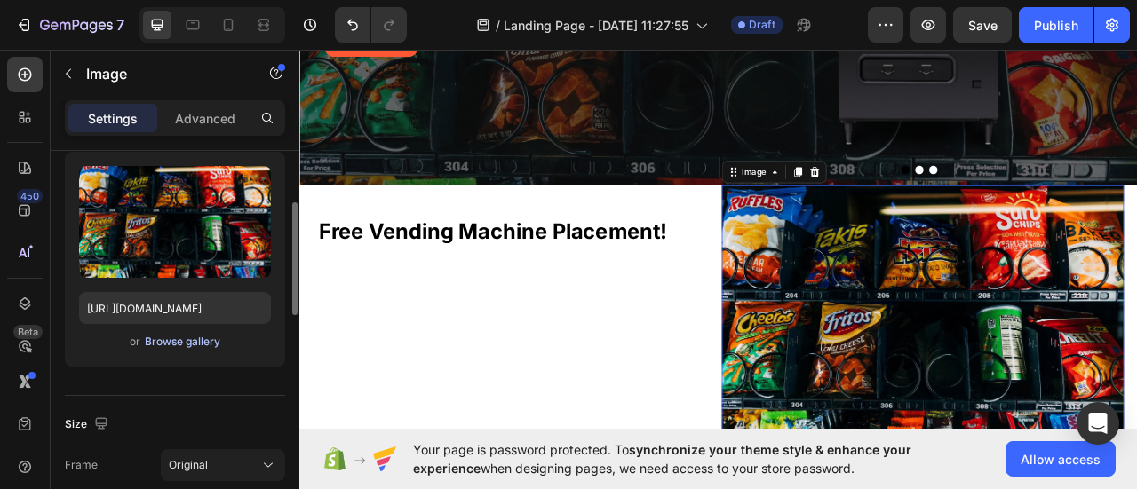
click at [174, 345] on div "Browse gallery" at bounding box center [182, 342] width 75 height 16
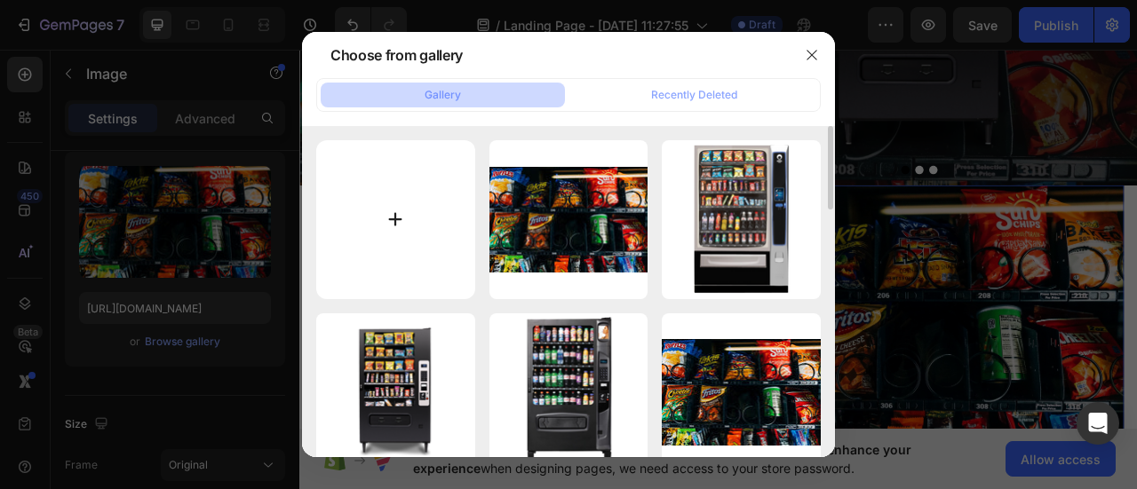
click at [384, 238] on input "file" at bounding box center [395, 219] width 159 height 159
type input "C:\fakepath\Design sans titre (13).png"
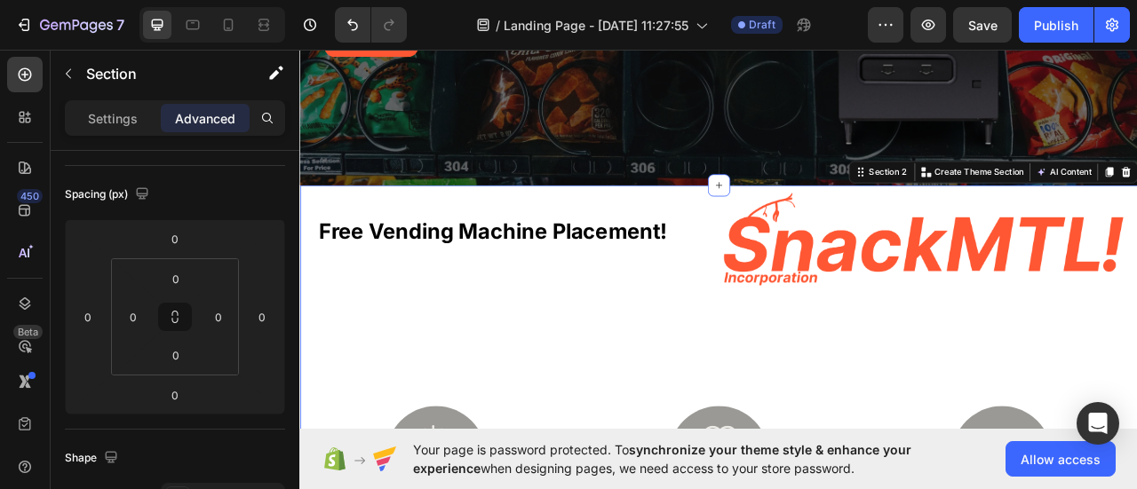
scroll to position [0, 0]
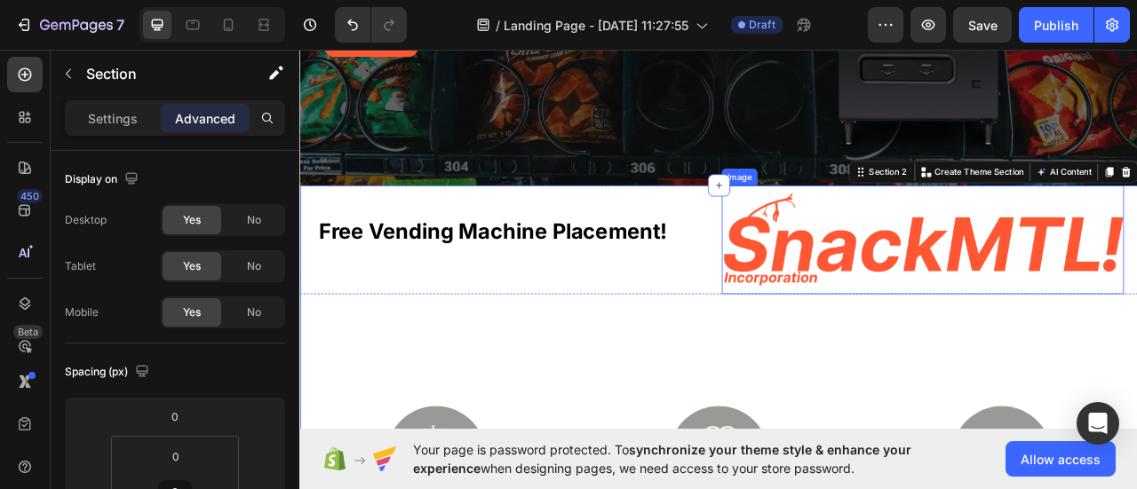
click at [903, 293] on img at bounding box center [1092, 292] width 512 height 139
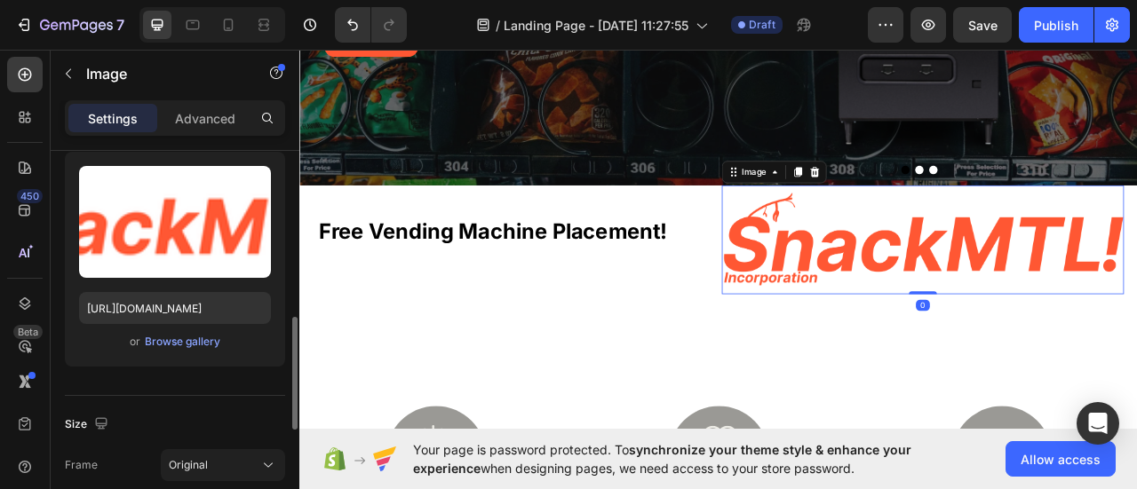
scroll to position [266, 0]
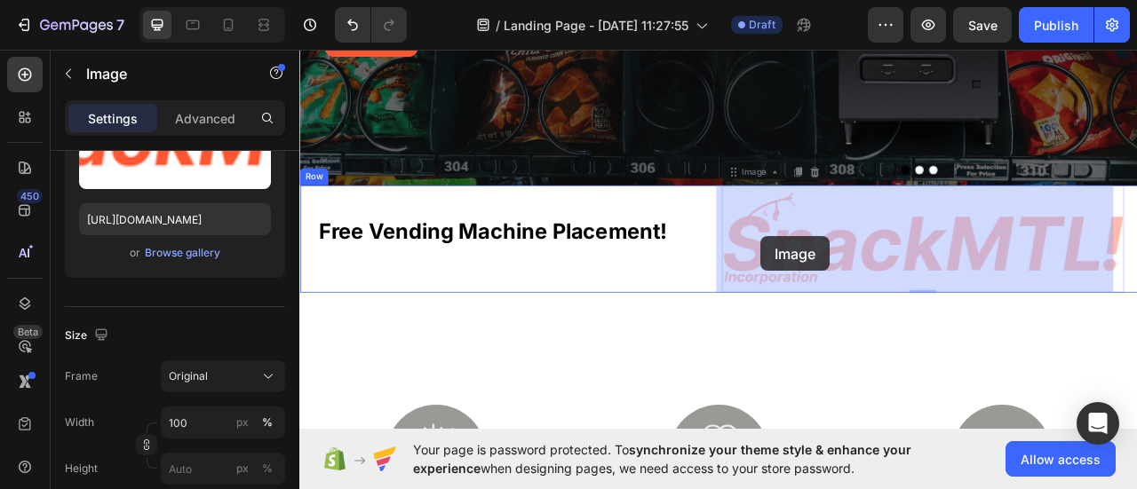
drag, startPoint x: 865, startPoint y: 294, endPoint x: 886, endPoint y: 289, distance: 21.1
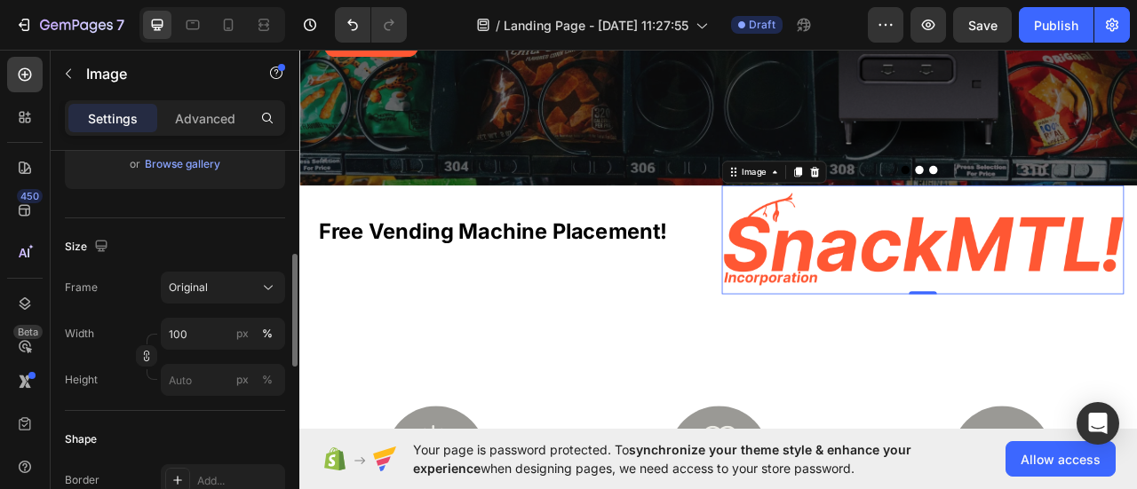
scroll to position [444, 0]
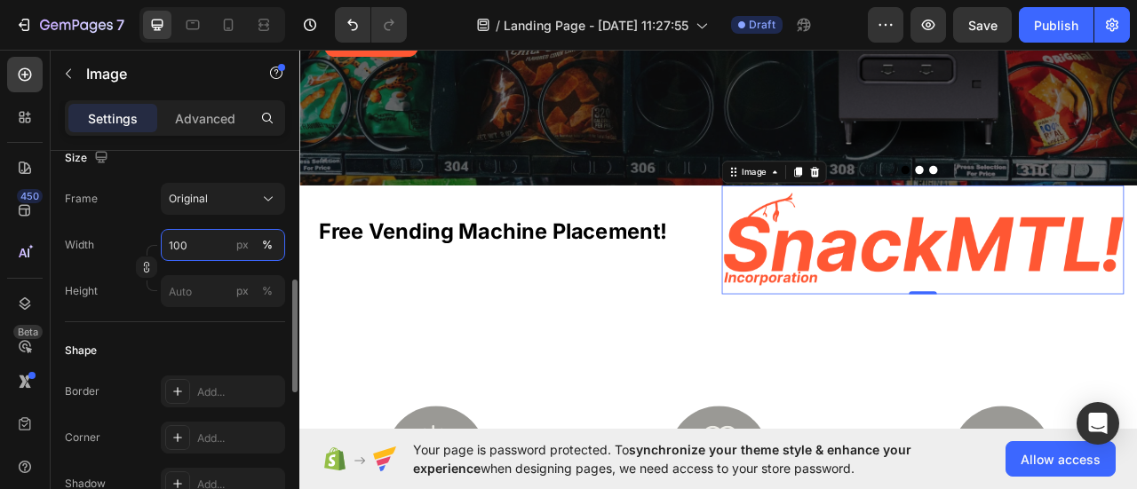
click at [201, 244] on input "100" at bounding box center [223, 245] width 124 height 32
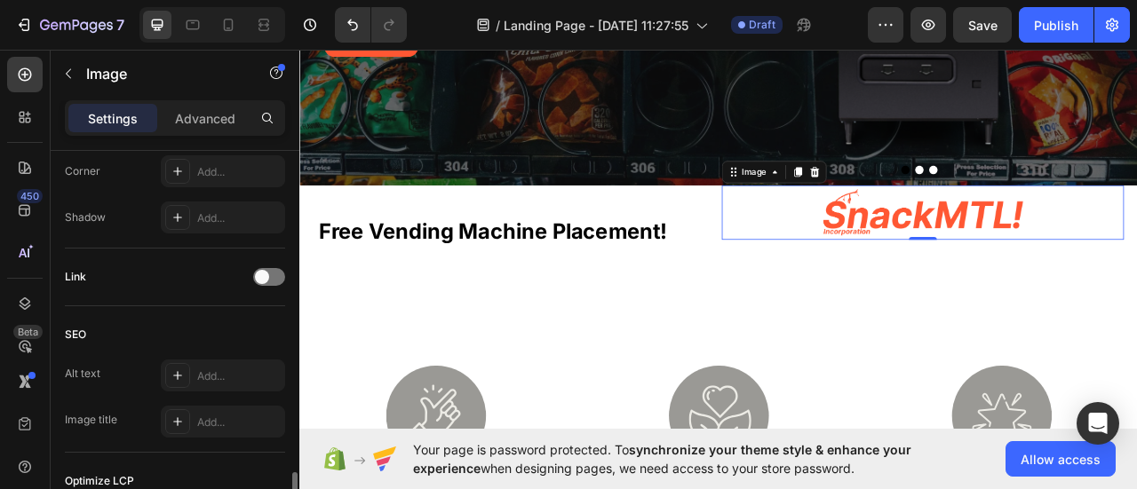
scroll to position [888, 0]
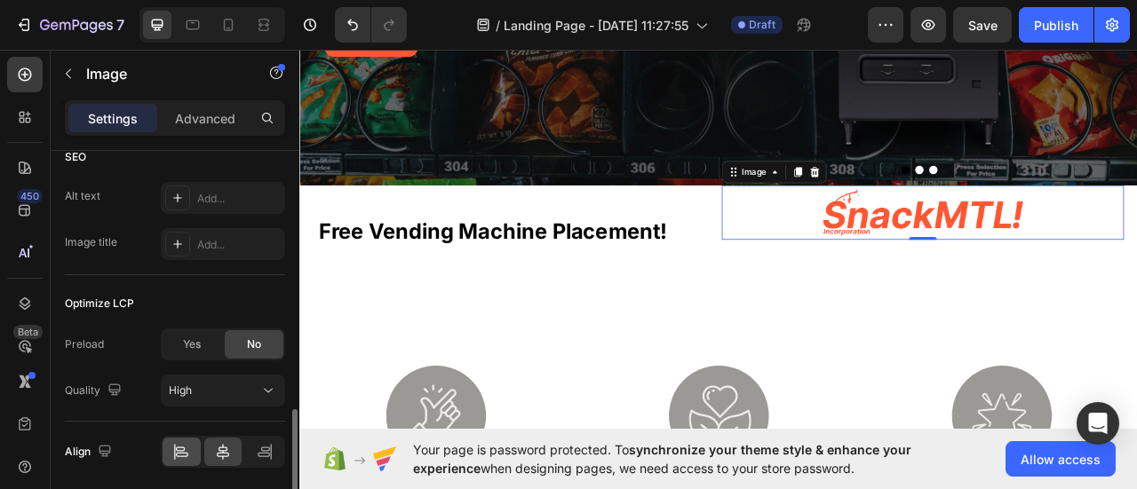
type input "50"
click at [176, 449] on icon at bounding box center [181, 452] width 18 height 18
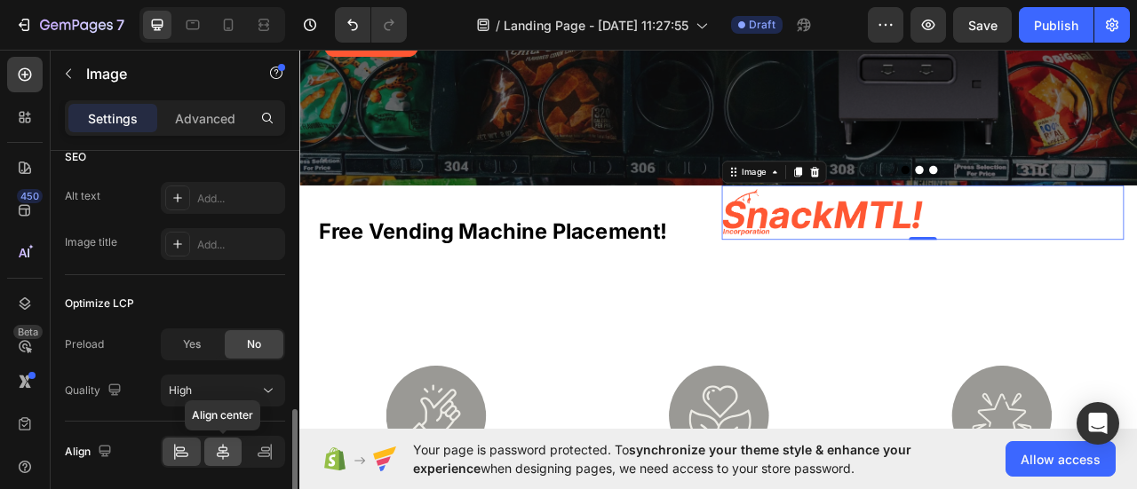
click at [222, 444] on icon at bounding box center [223, 452] width 12 height 16
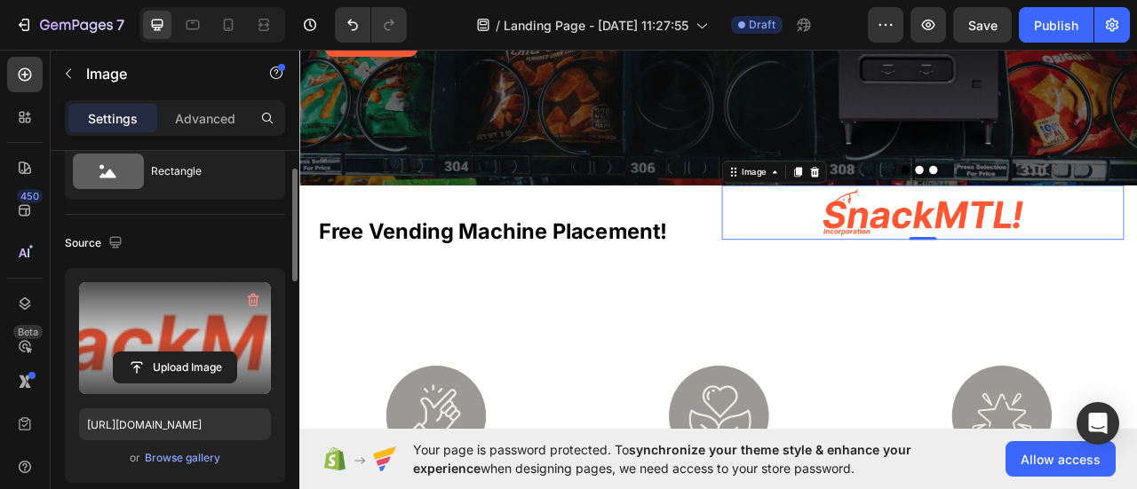
scroll to position [0, 0]
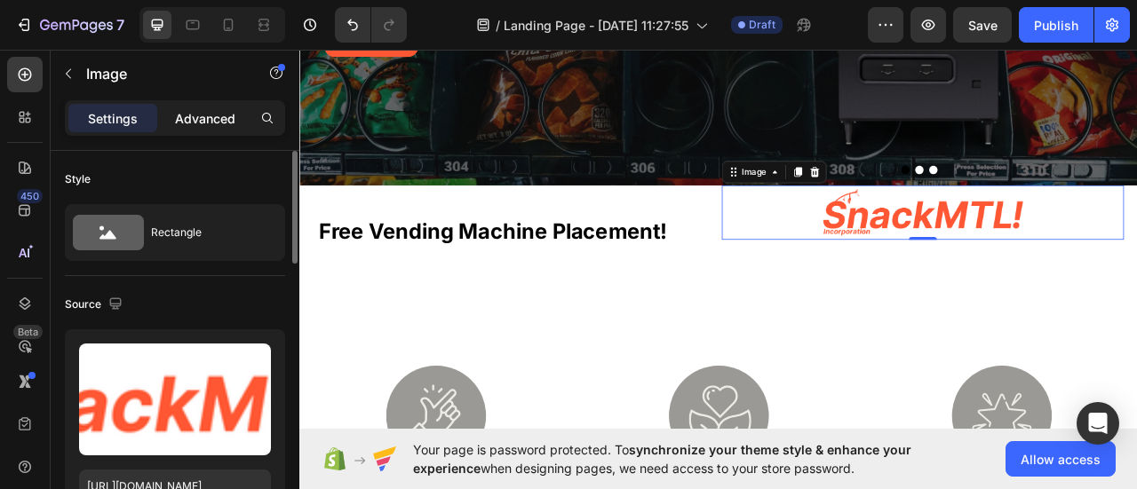
click at [197, 122] on p "Advanced" at bounding box center [205, 118] width 60 height 19
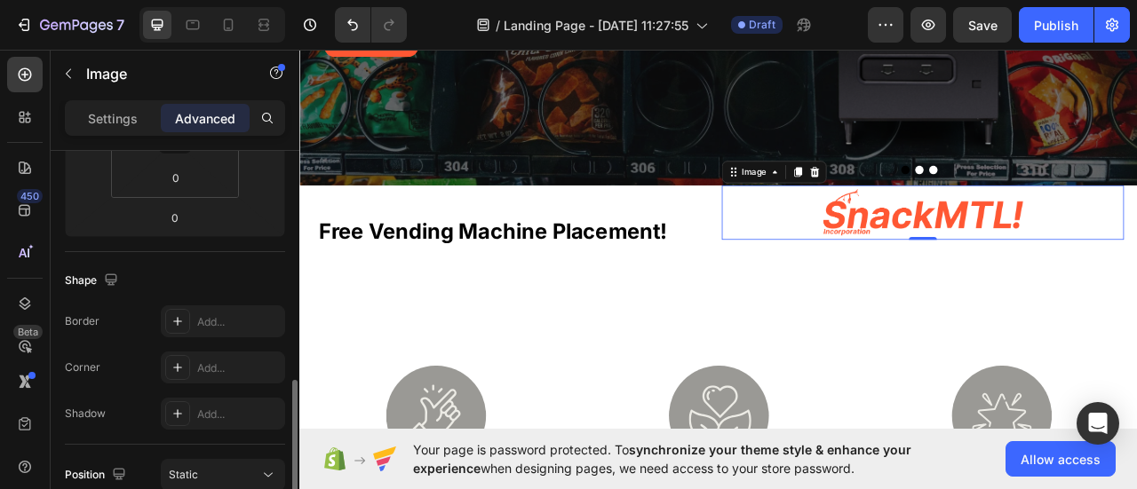
scroll to position [266, 0]
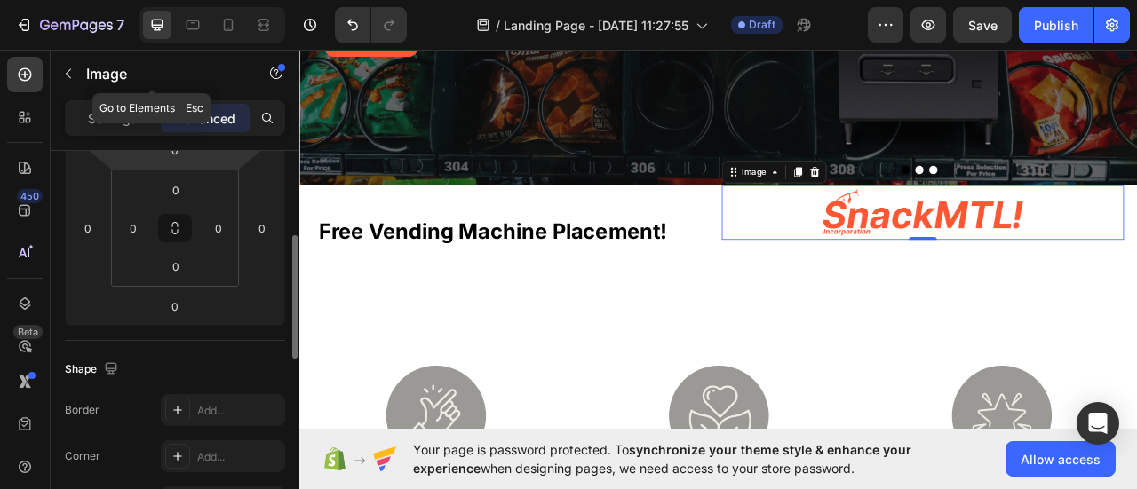
click at [233, 36] on div at bounding box center [228, 25] width 28 height 28
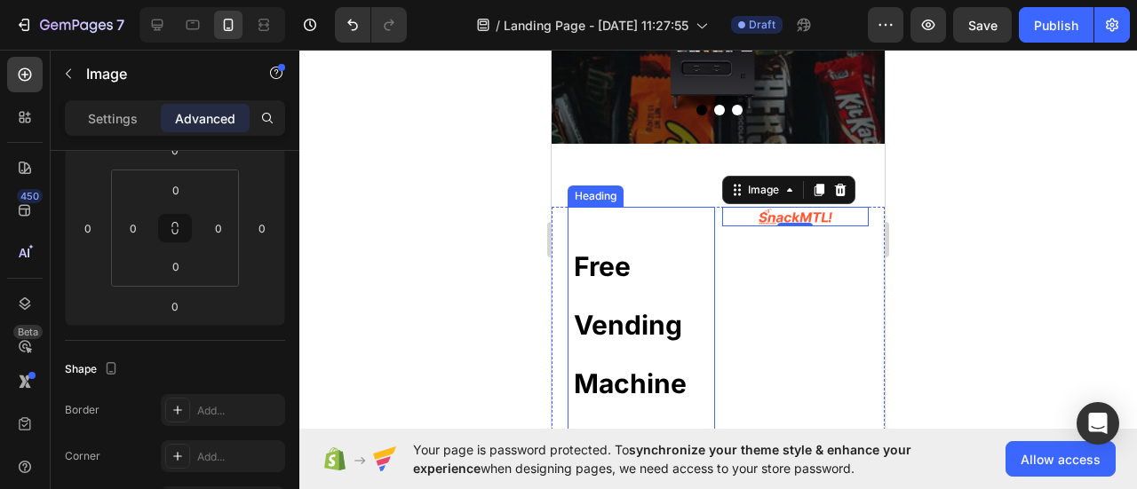
scroll to position [606, 0]
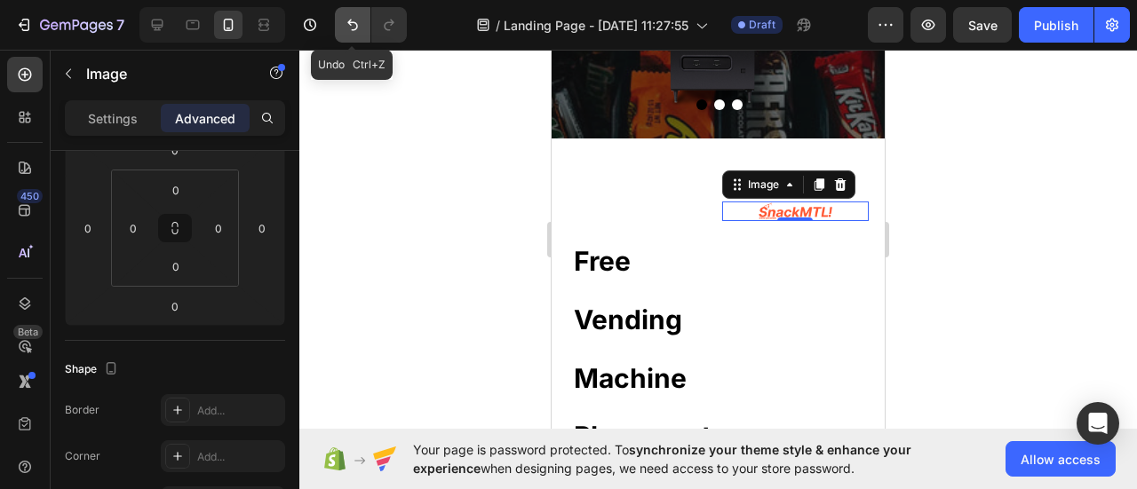
click at [348, 31] on icon "Undo/Redo" at bounding box center [353, 25] width 18 height 18
click at [157, 19] on icon at bounding box center [157, 25] width 18 height 18
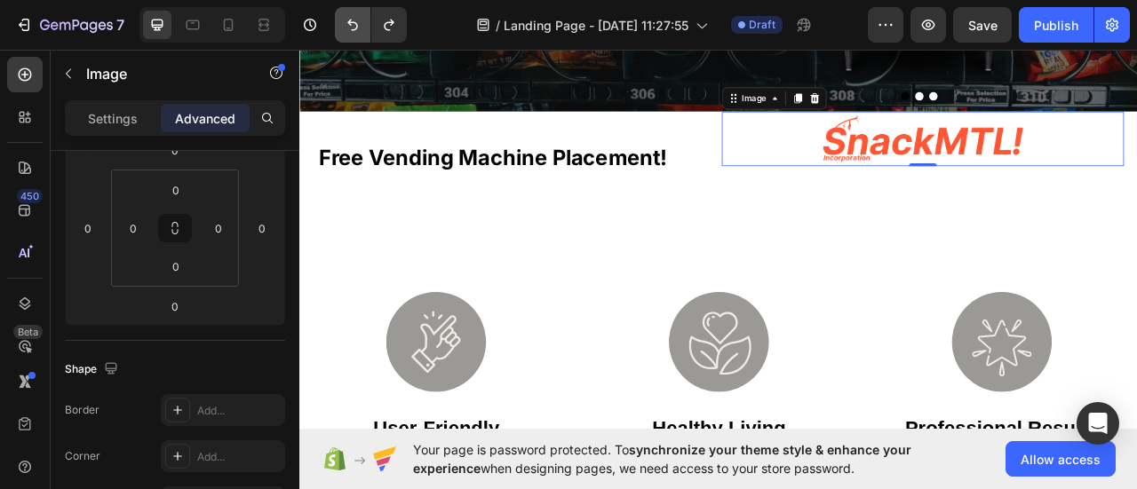
scroll to position [335, 0]
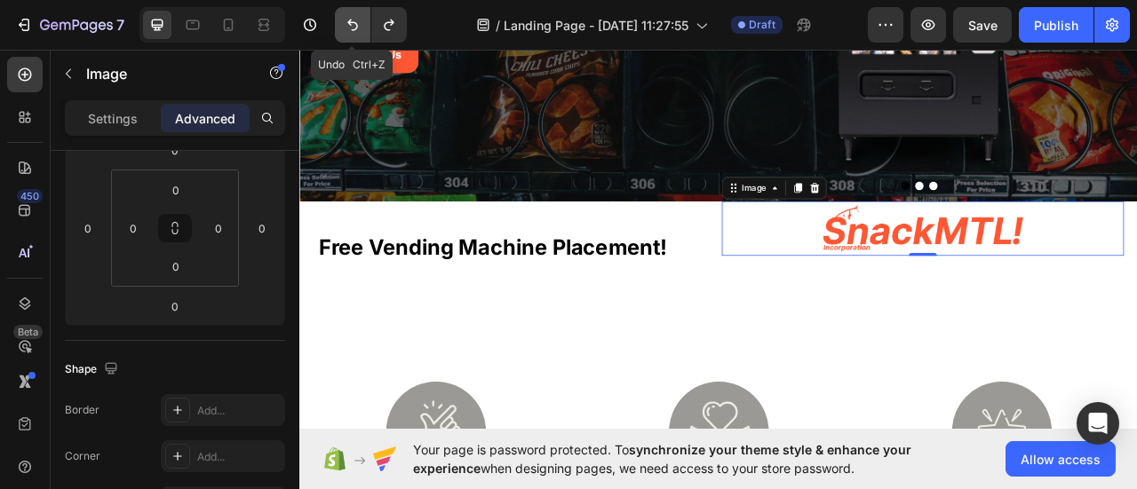
click at [346, 29] on icon "Undo/Redo" at bounding box center [353, 25] width 18 height 18
click at [344, 24] on icon "Undo/Redo" at bounding box center [353, 25] width 18 height 18
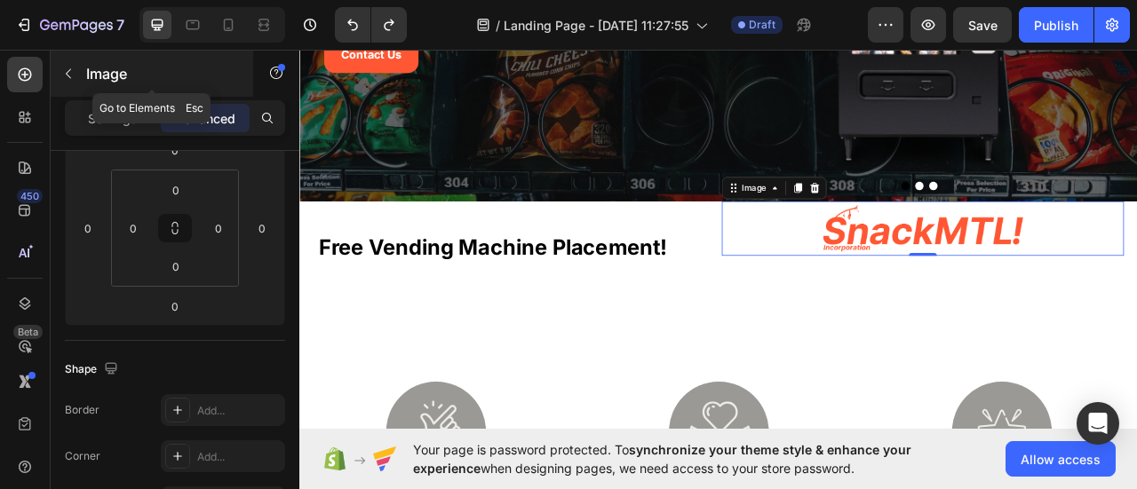
click at [83, 75] on div "Image" at bounding box center [152, 74] width 203 height 46
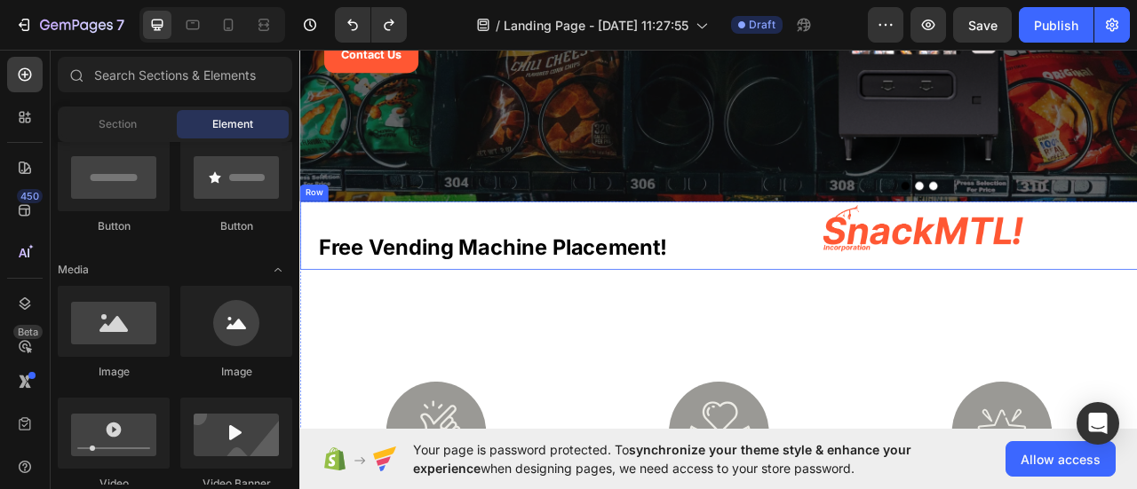
click at [982, 301] on img at bounding box center [1092, 277] width 256 height 69
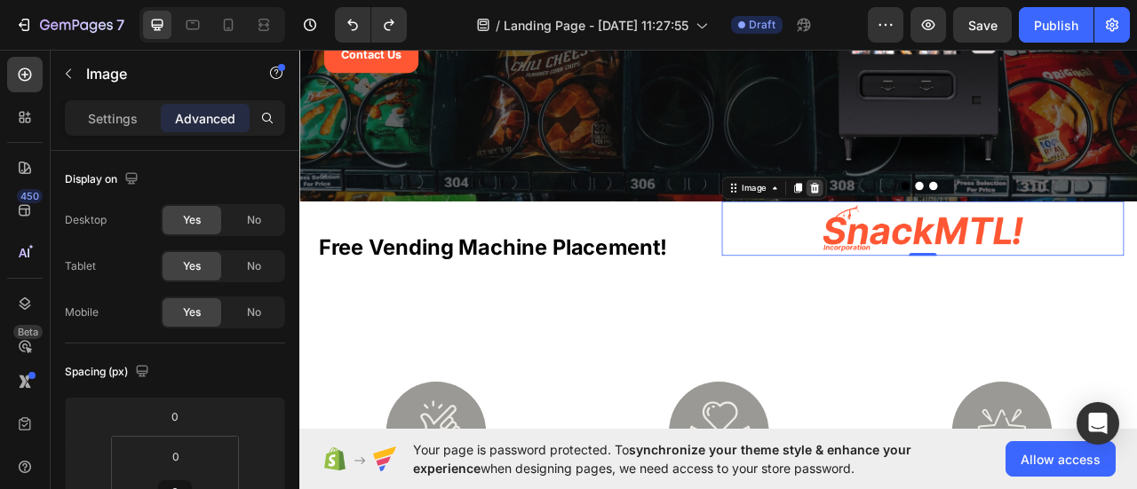
click at [947, 225] on icon at bounding box center [954, 226] width 14 height 14
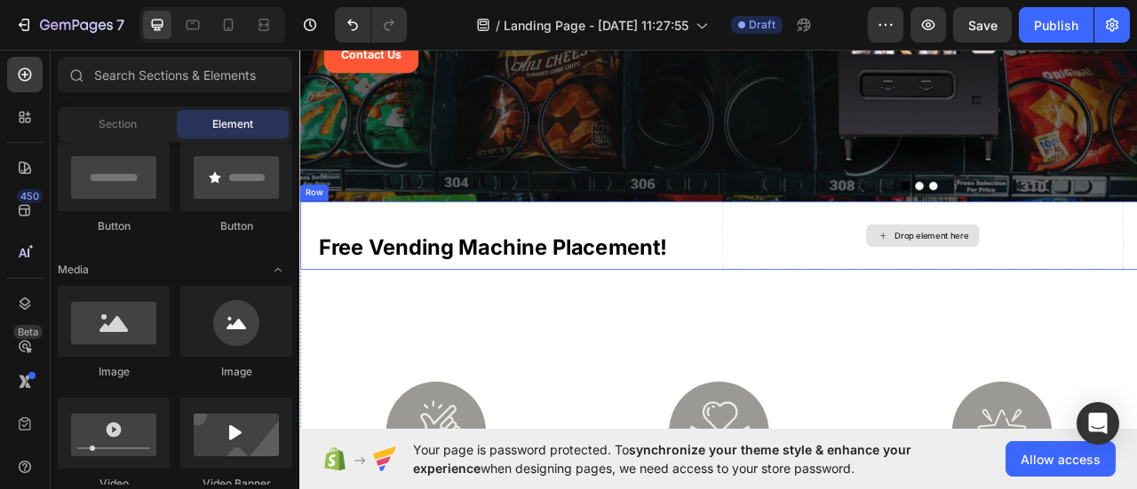
click at [939, 281] on div "Drop element here" at bounding box center [1092, 286] width 512 height 87
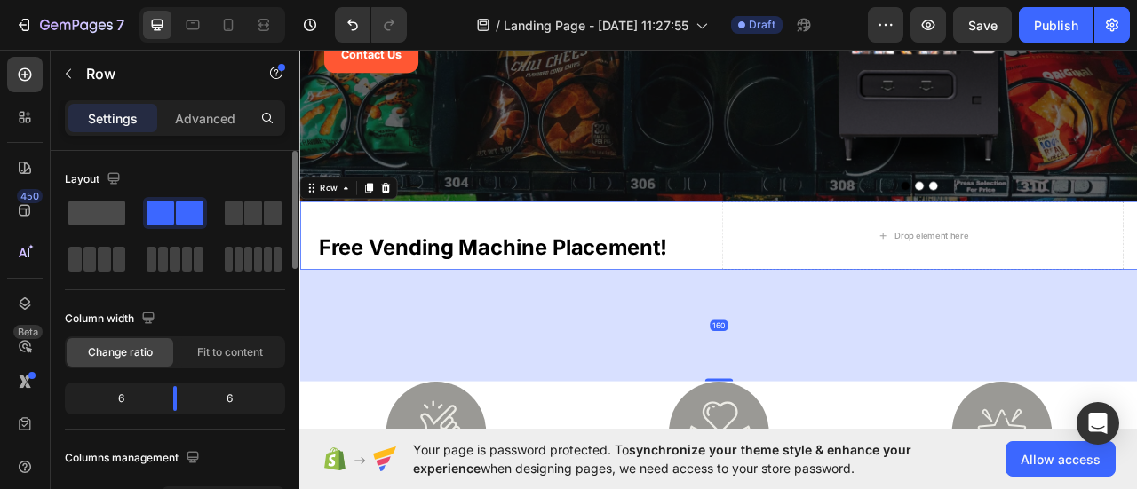
click at [102, 224] on span at bounding box center [96, 213] width 57 height 25
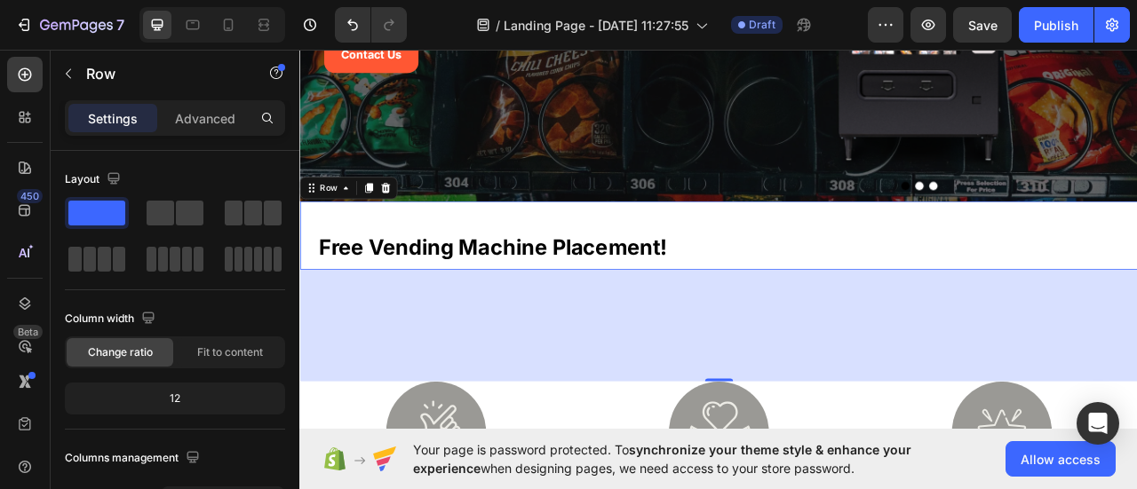
scroll to position [246, 0]
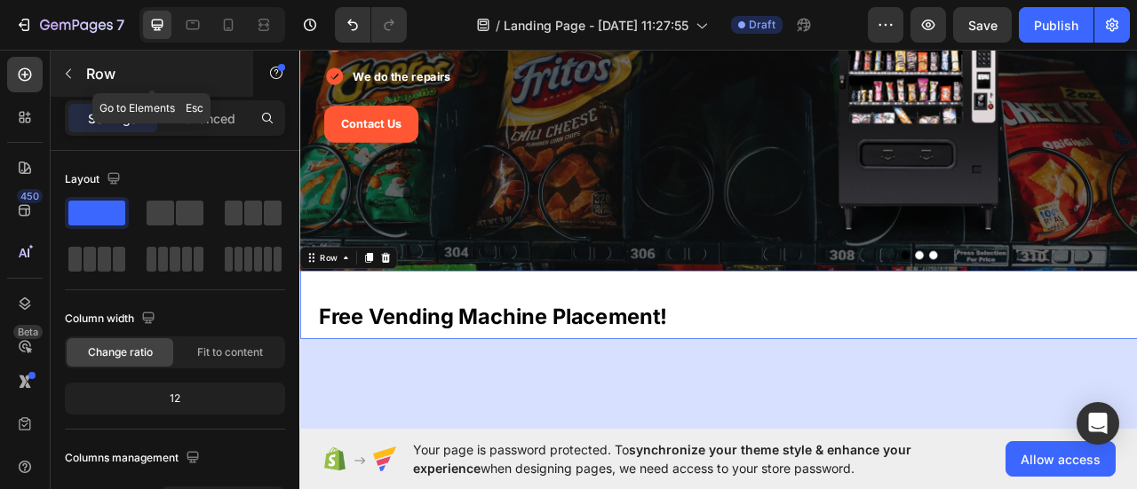
click at [105, 81] on p "Row" at bounding box center [161, 73] width 151 height 21
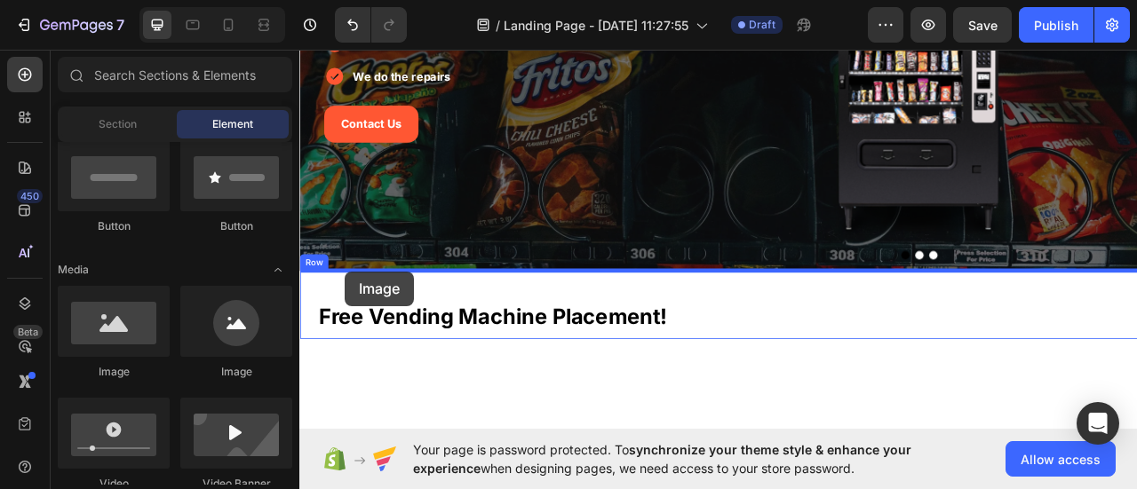
drag, startPoint x: 419, startPoint y: 376, endPoint x: 358, endPoint y: 333, distance: 74.7
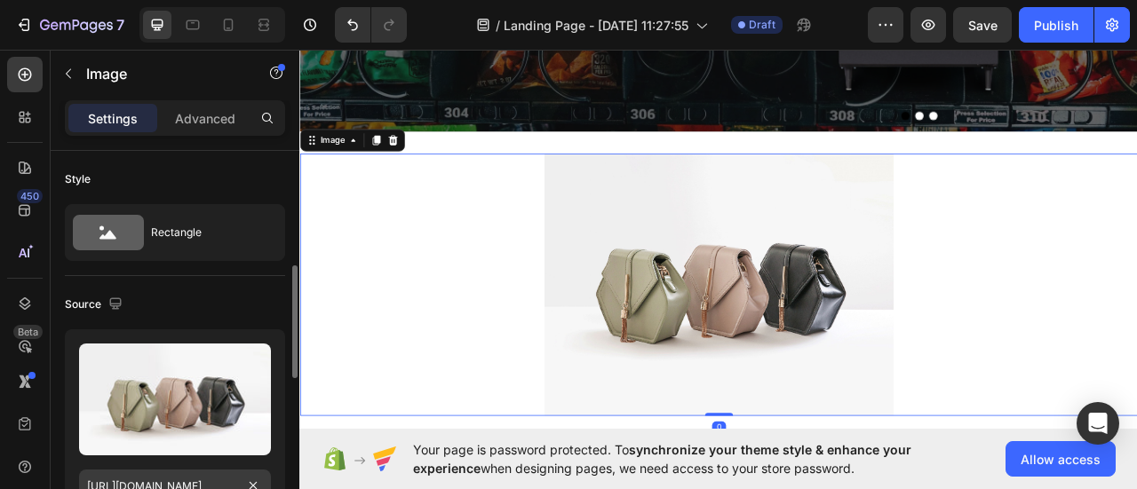
scroll to position [89, 0]
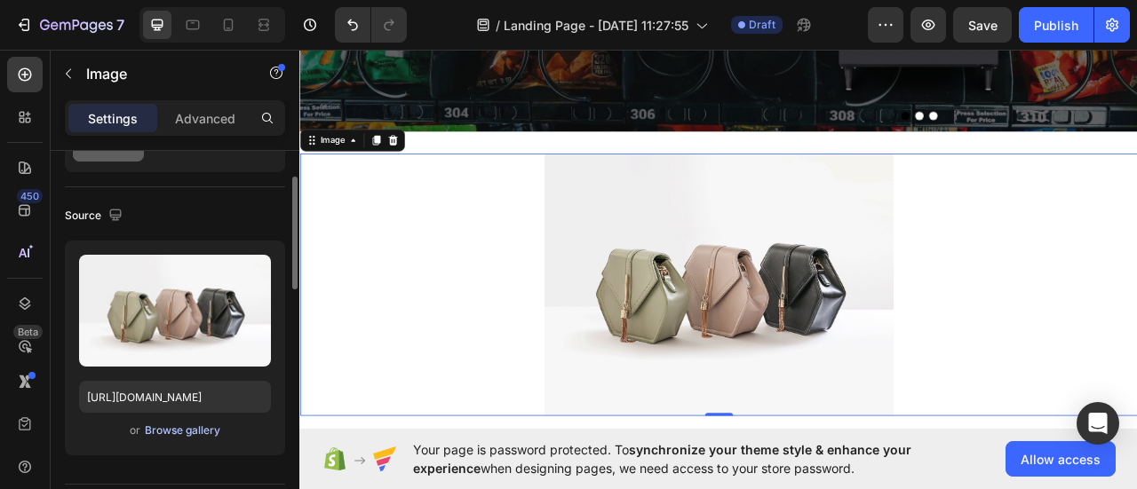
click at [178, 430] on div "Browse gallery" at bounding box center [182, 431] width 75 height 16
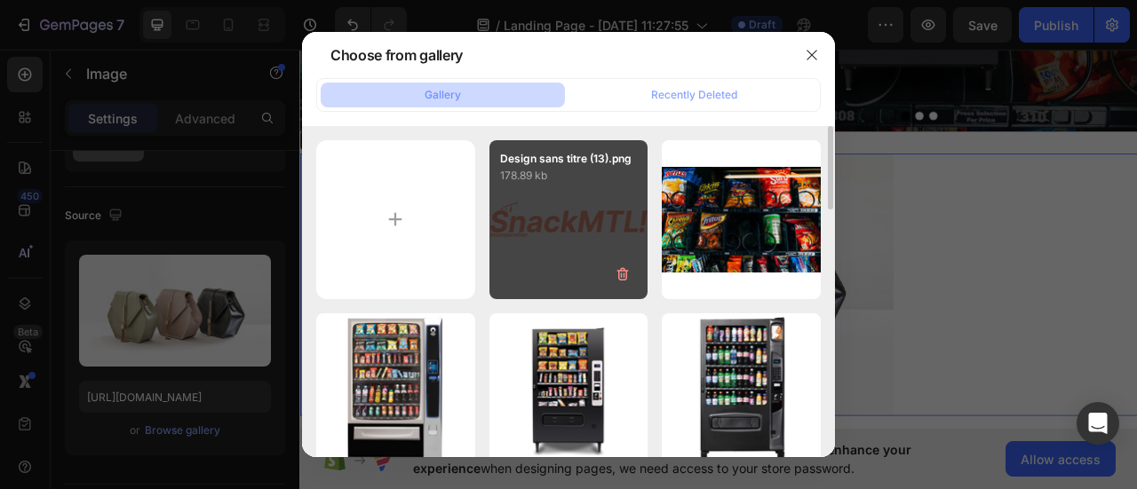
click at [527, 236] on div "Design sans titre (13).png 178.89 kb" at bounding box center [568, 219] width 159 height 159
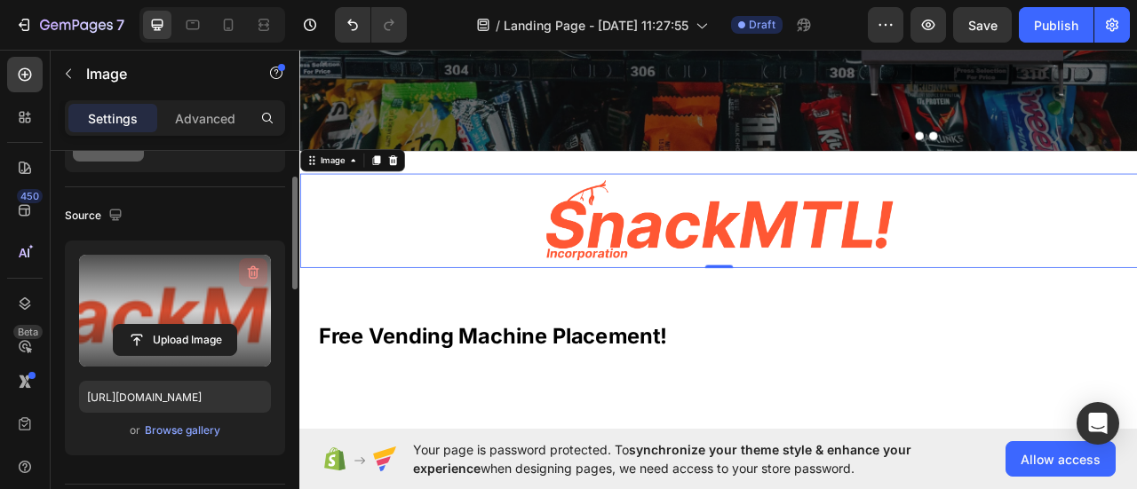
scroll to position [512, 0]
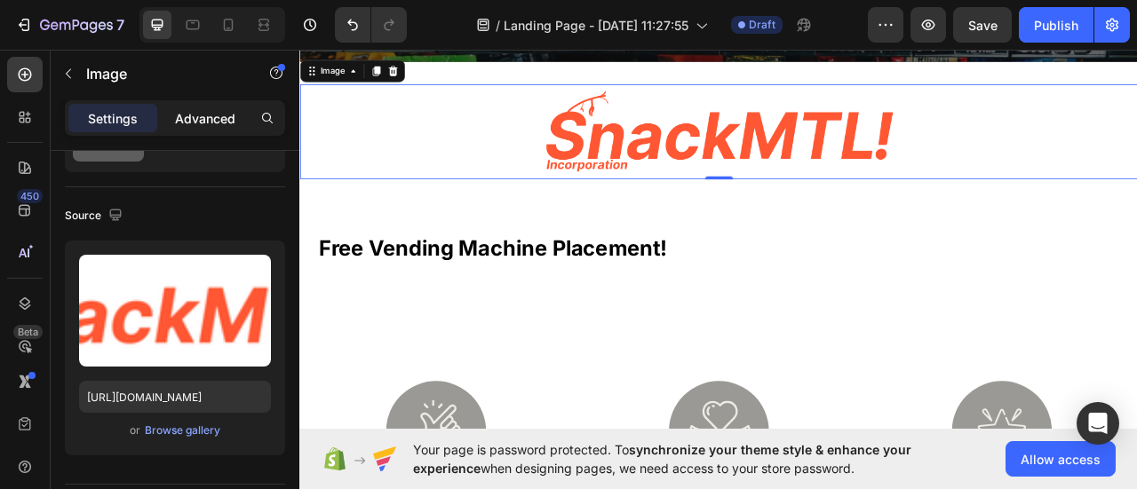
click at [183, 123] on p "Advanced" at bounding box center [205, 118] width 60 height 19
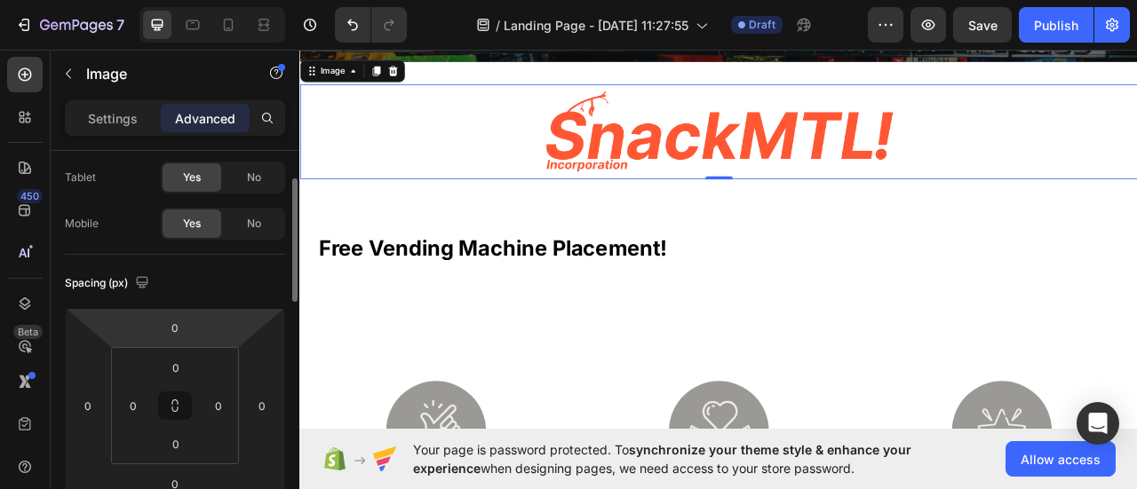
scroll to position [178, 0]
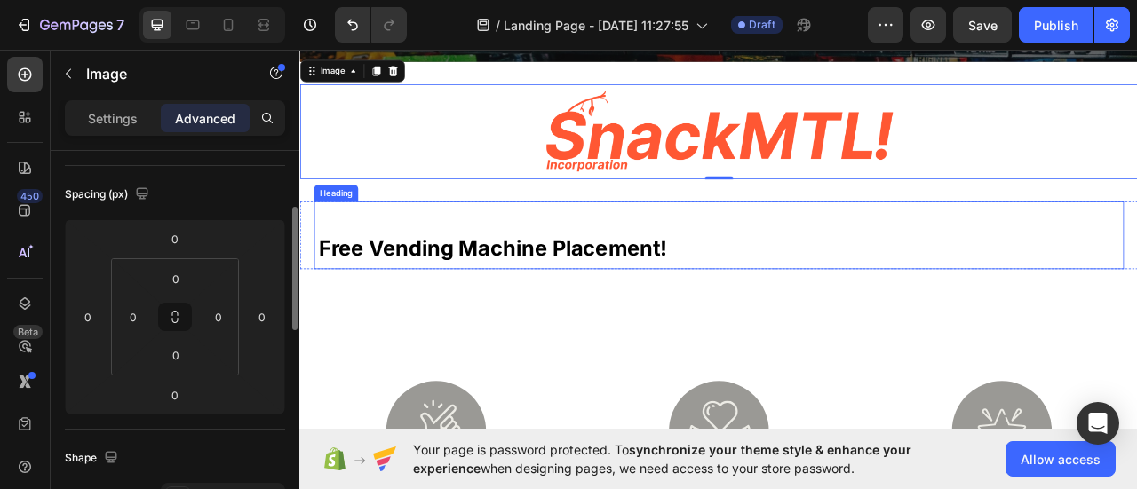
click at [507, 261] on div "free vending machine placement! Heading" at bounding box center [832, 286] width 1030 height 87
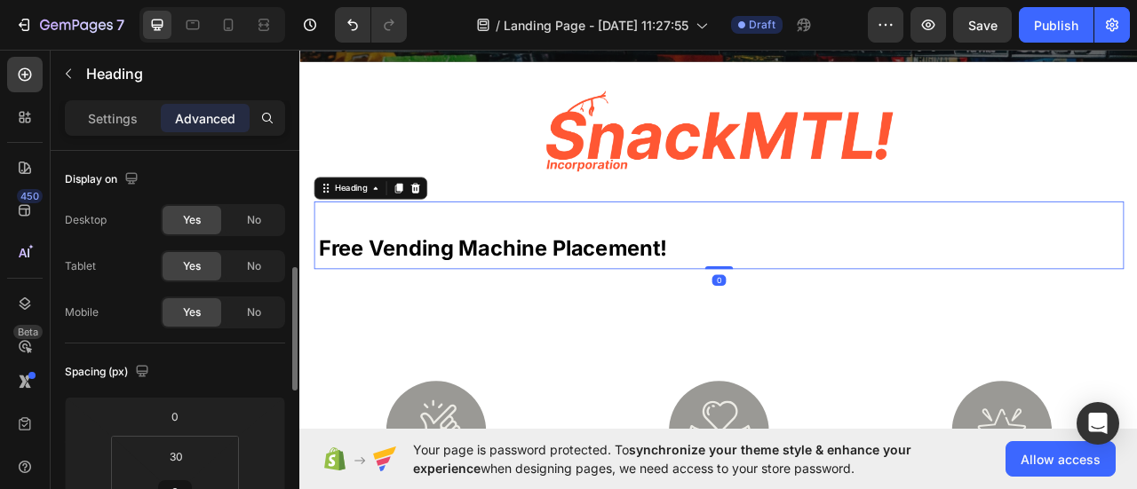
scroll to position [89, 0]
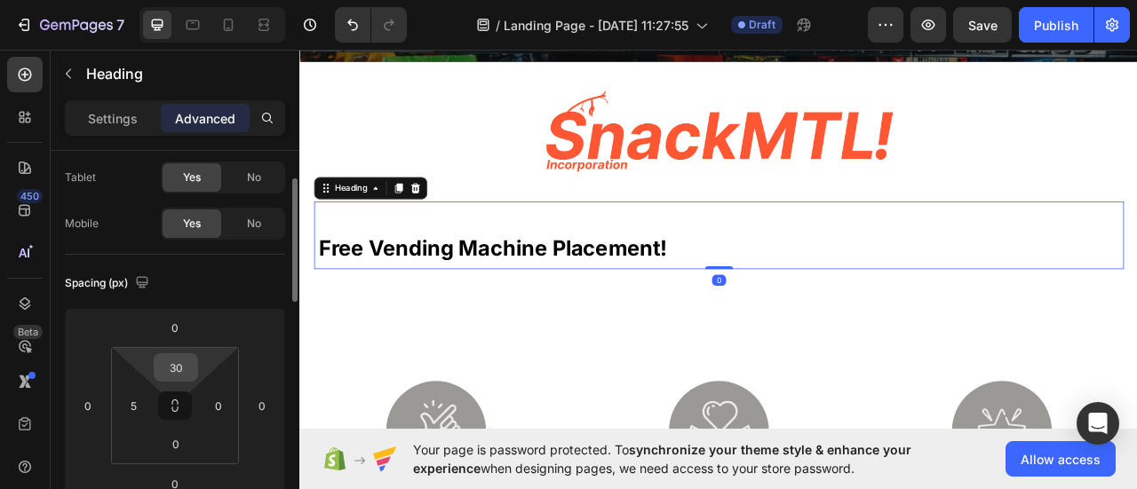
click at [179, 361] on input "30" at bounding box center [176, 367] width 36 height 27
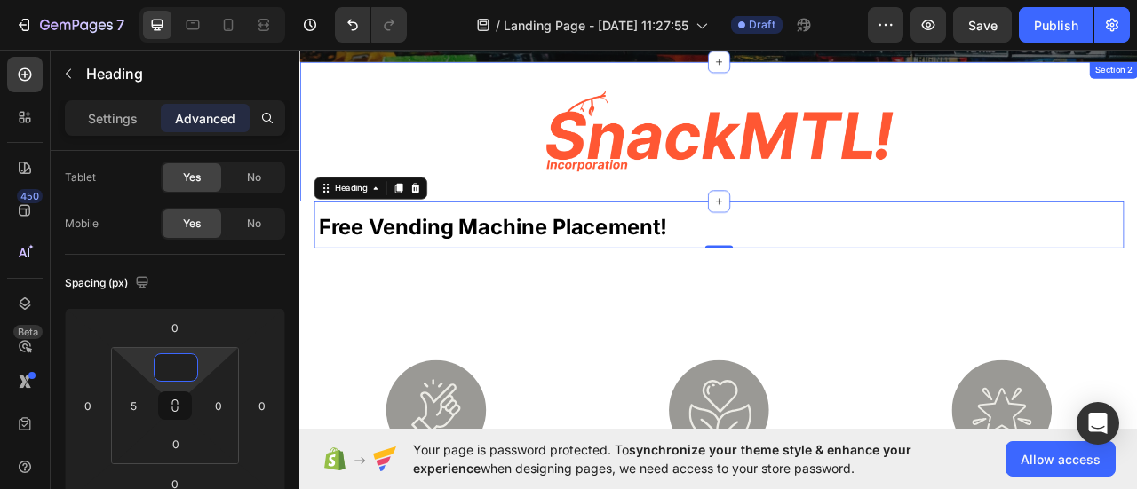
click at [605, 218] on div "Image Section 2" at bounding box center [832, 154] width 1066 height 177
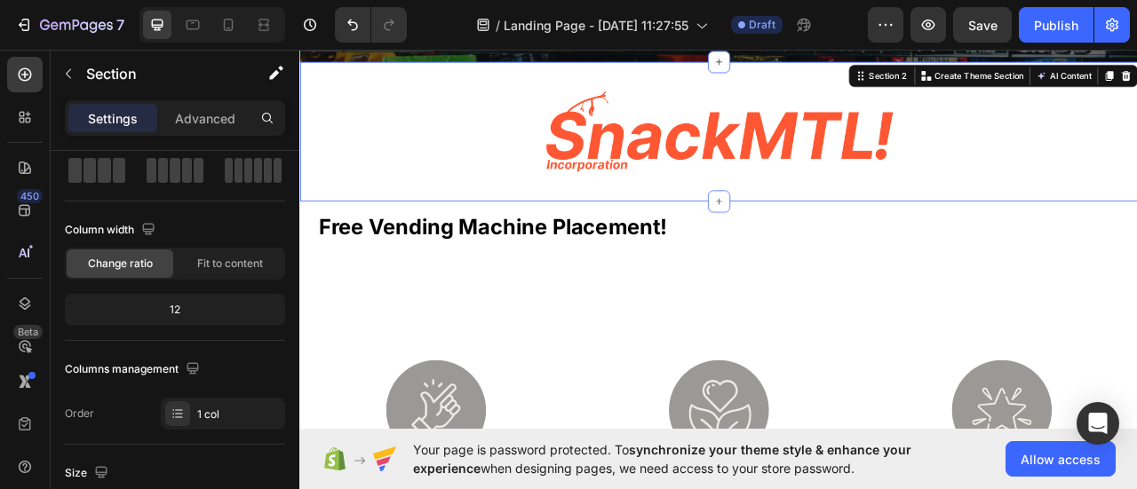
scroll to position [0, 0]
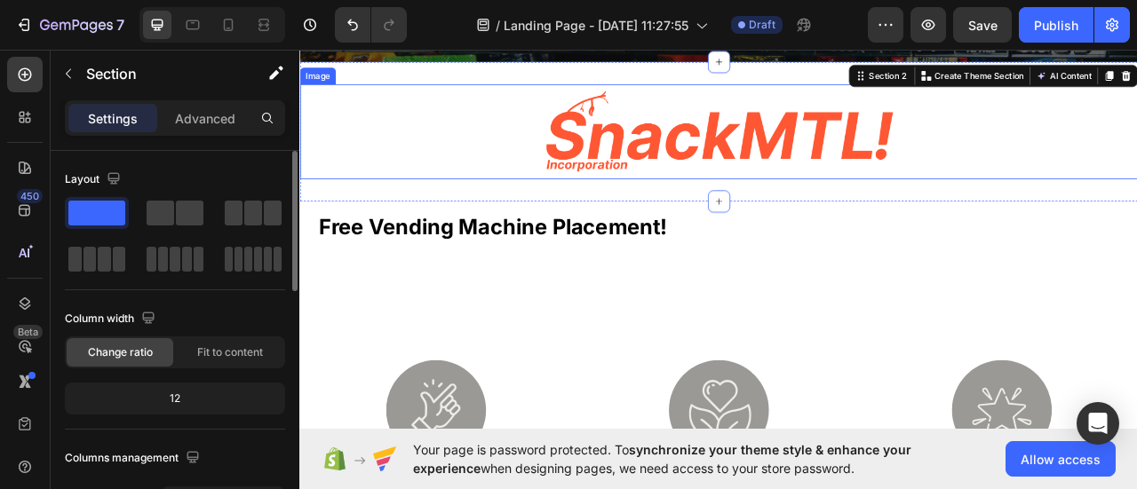
click at [505, 171] on div at bounding box center [832, 154] width 1066 height 120
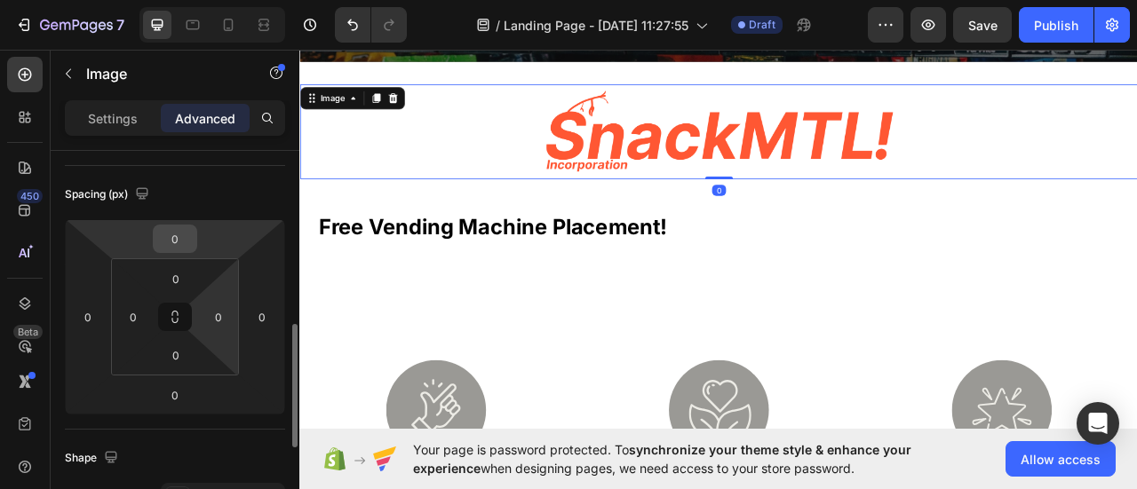
scroll to position [266, 0]
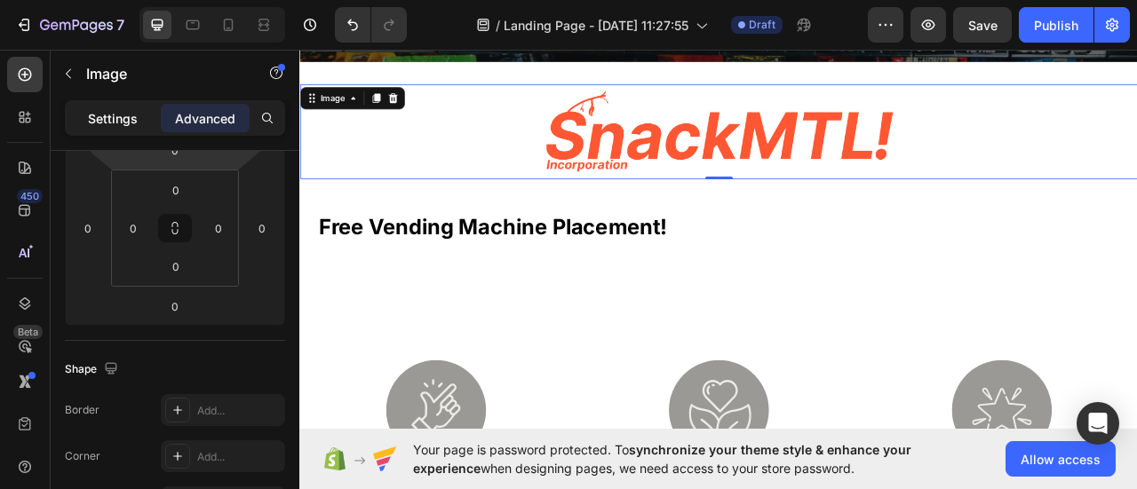
click at [118, 115] on p "Settings" at bounding box center [113, 118] width 50 height 19
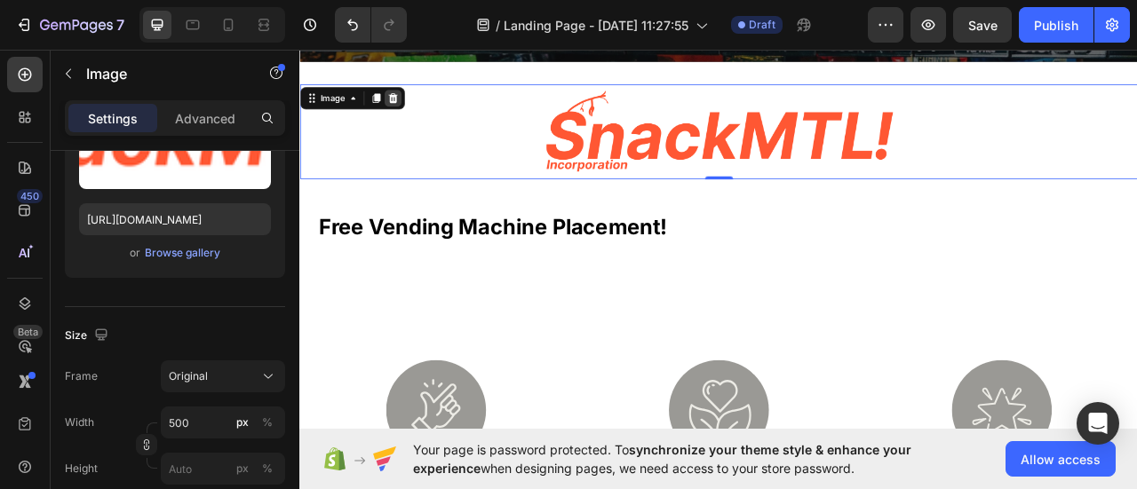
click at [423, 112] on icon at bounding box center [417, 112] width 14 height 14
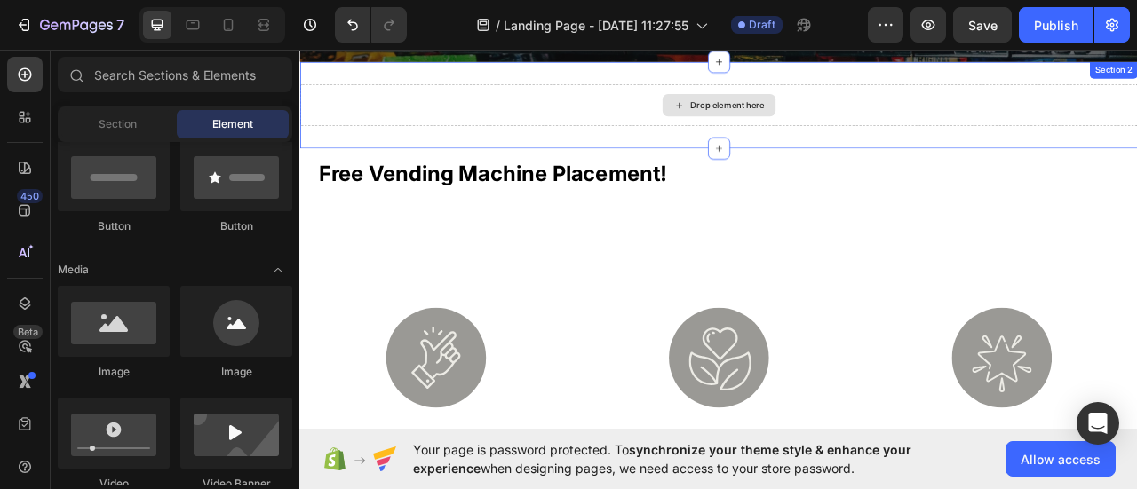
click at [485, 123] on div "Drop element here" at bounding box center [832, 120] width 1066 height 53
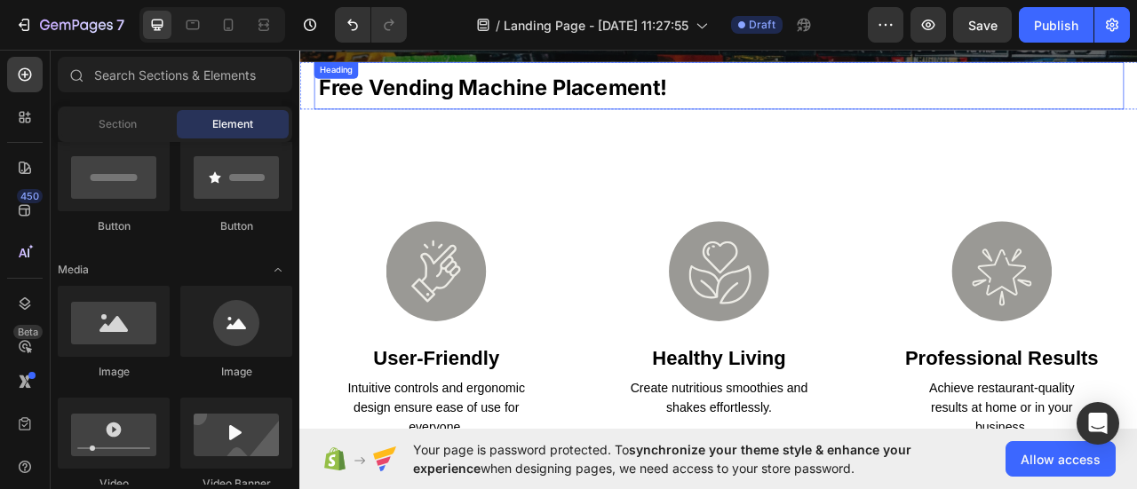
click at [639, 113] on strong "free vending machine placement!" at bounding box center [544, 98] width 443 height 32
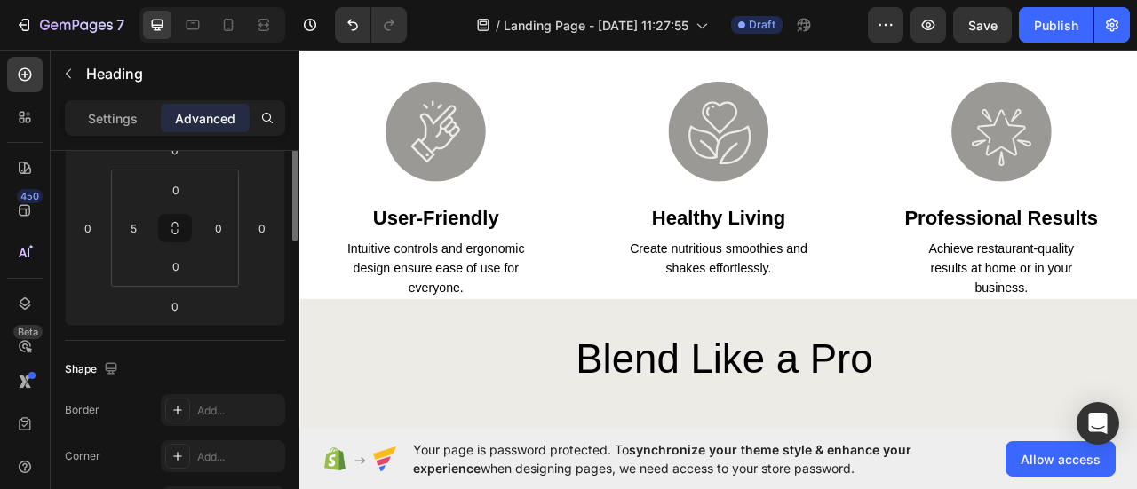
scroll to position [178, 0]
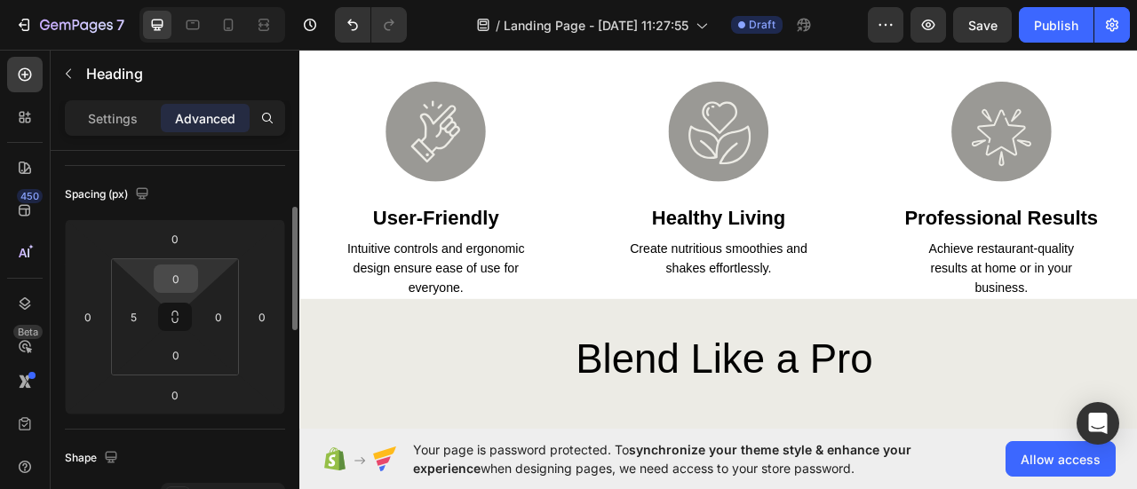
click at [178, 280] on input "0" at bounding box center [176, 279] width 36 height 27
type input "30"
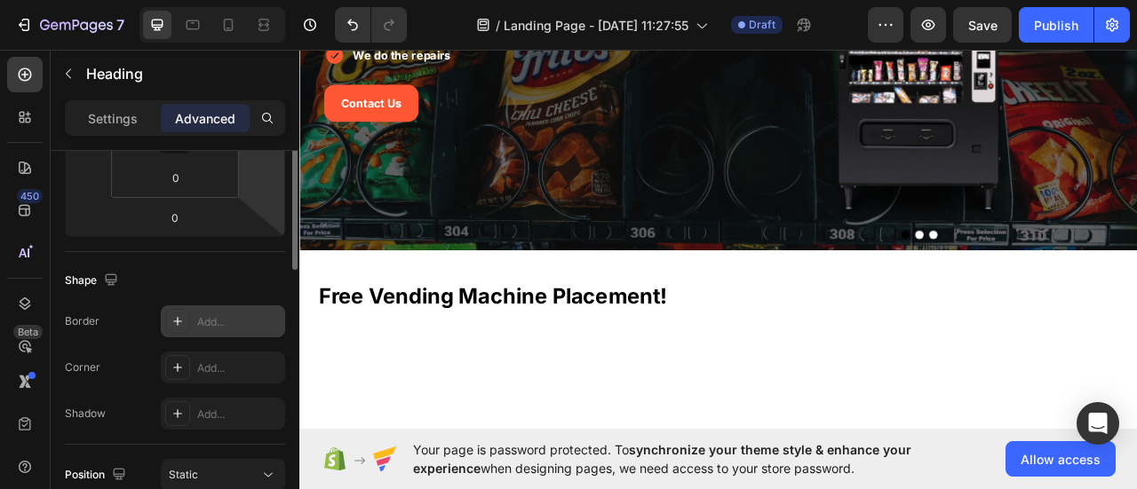
scroll to position [0, 0]
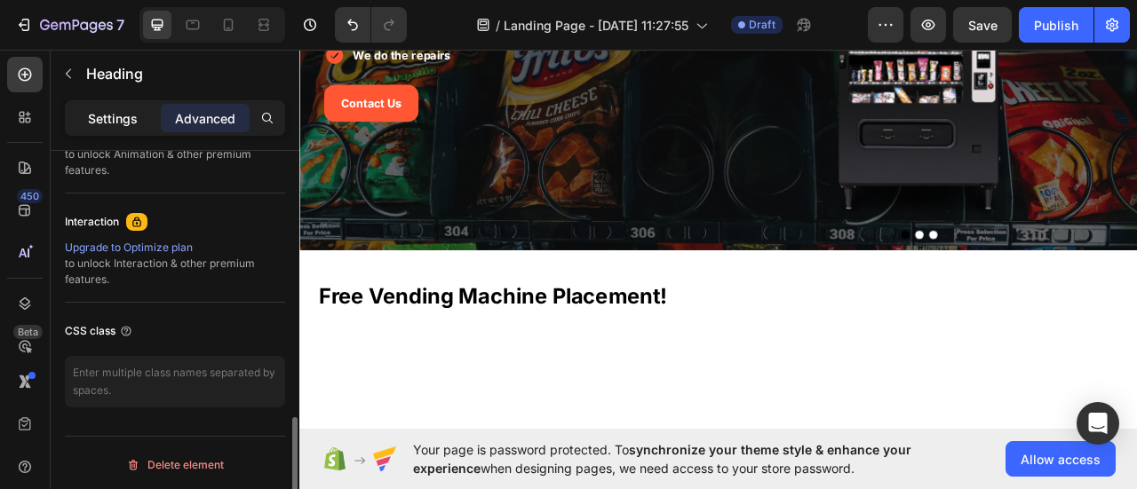
click at [133, 123] on div "Settings" at bounding box center [112, 118] width 89 height 28
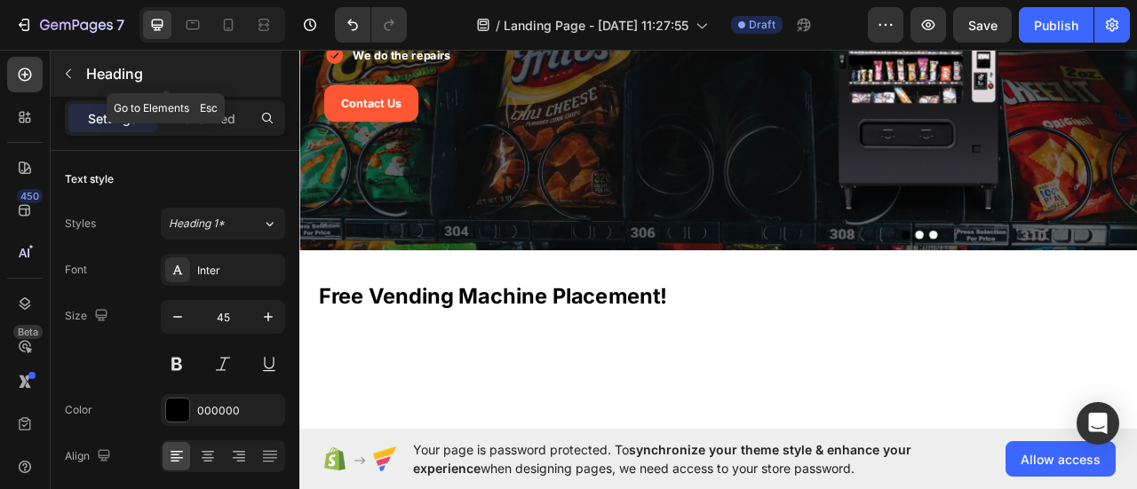
click at [78, 68] on button "button" at bounding box center [68, 74] width 28 height 28
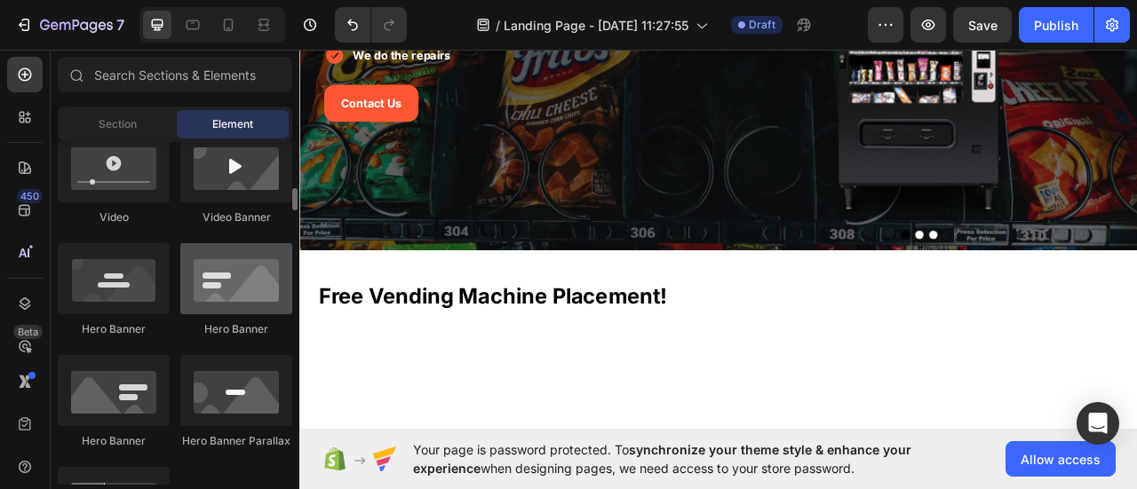
scroll to position [622, 0]
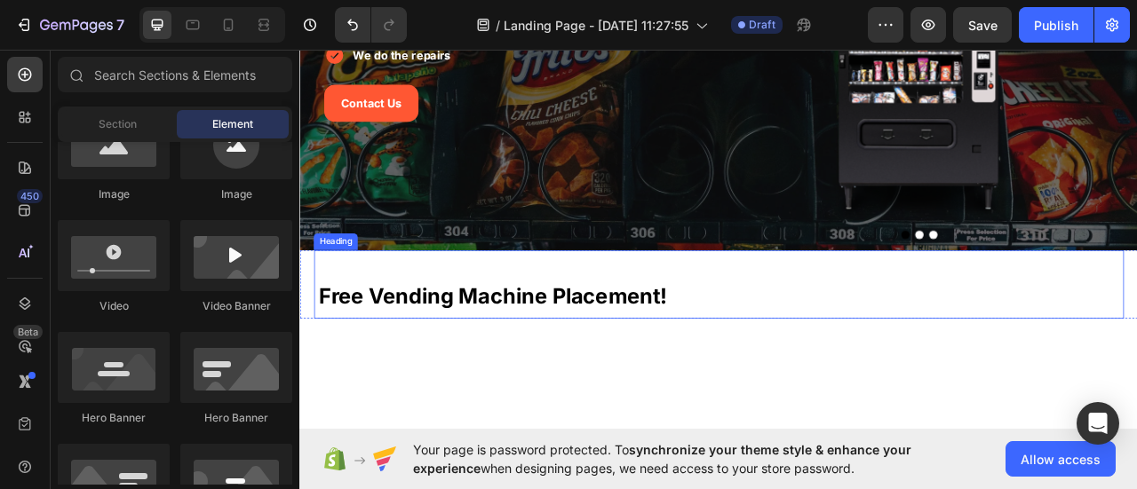
click at [551, 371] on strong "free vending machine placement!" at bounding box center [544, 364] width 443 height 32
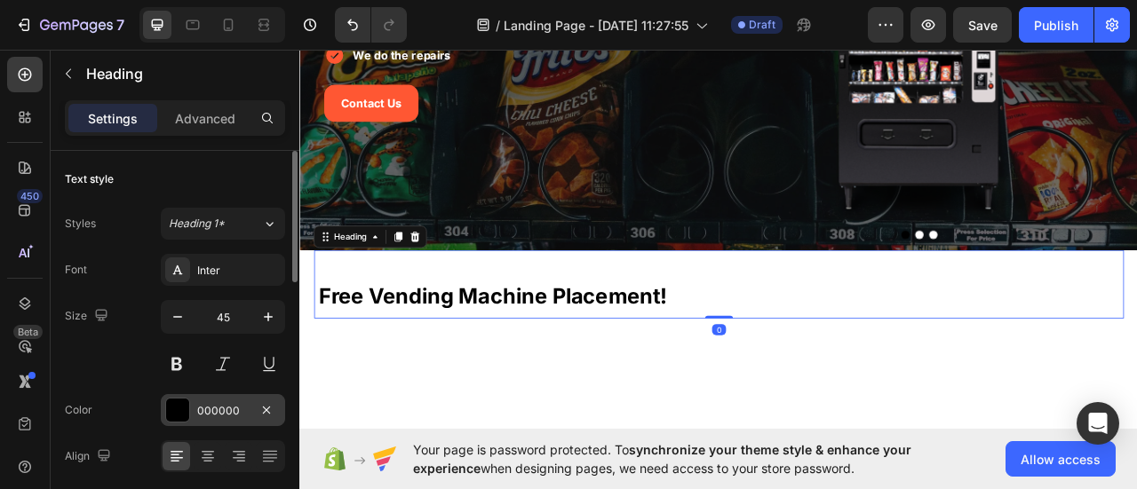
scroll to position [89, 0]
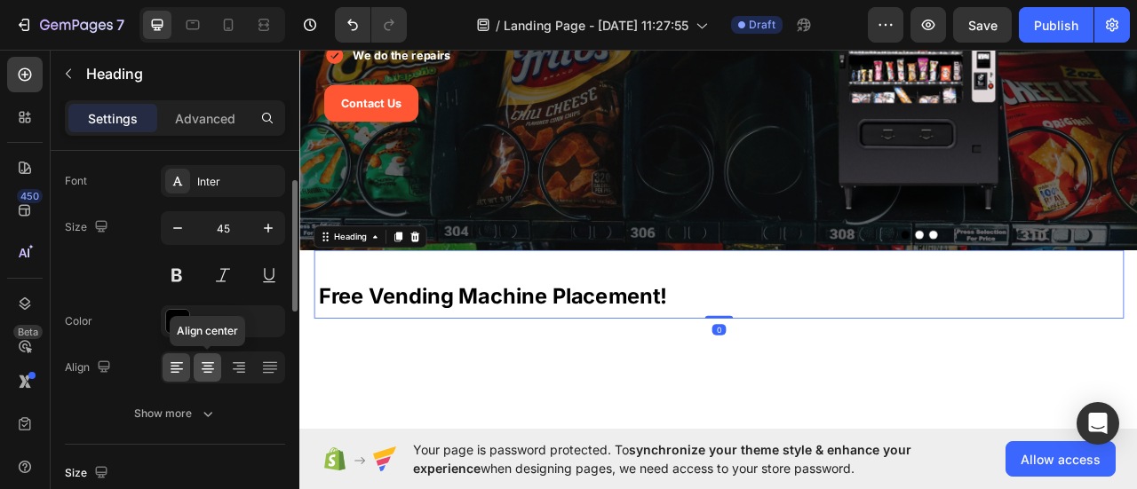
click at [215, 361] on icon at bounding box center [208, 368] width 18 height 18
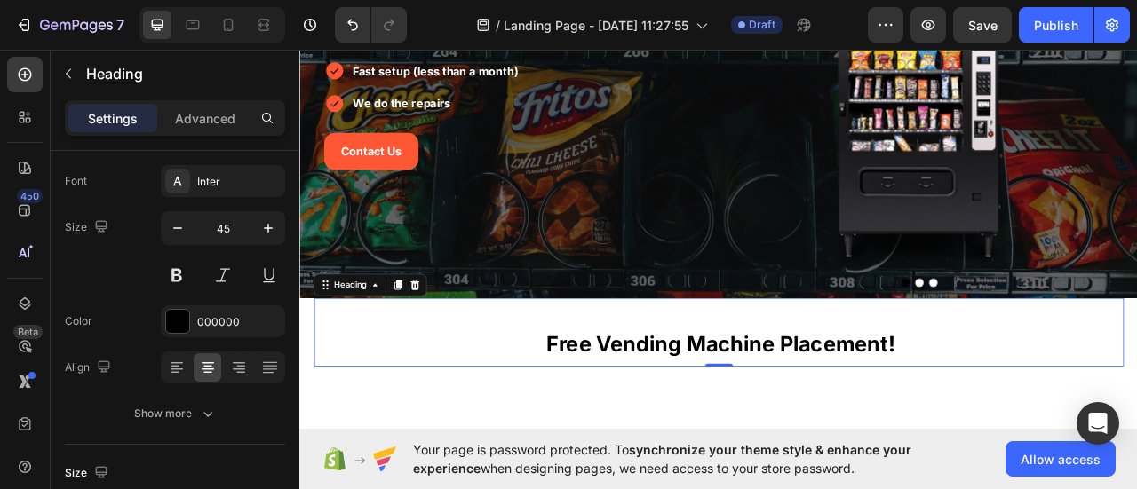
scroll to position [184, 0]
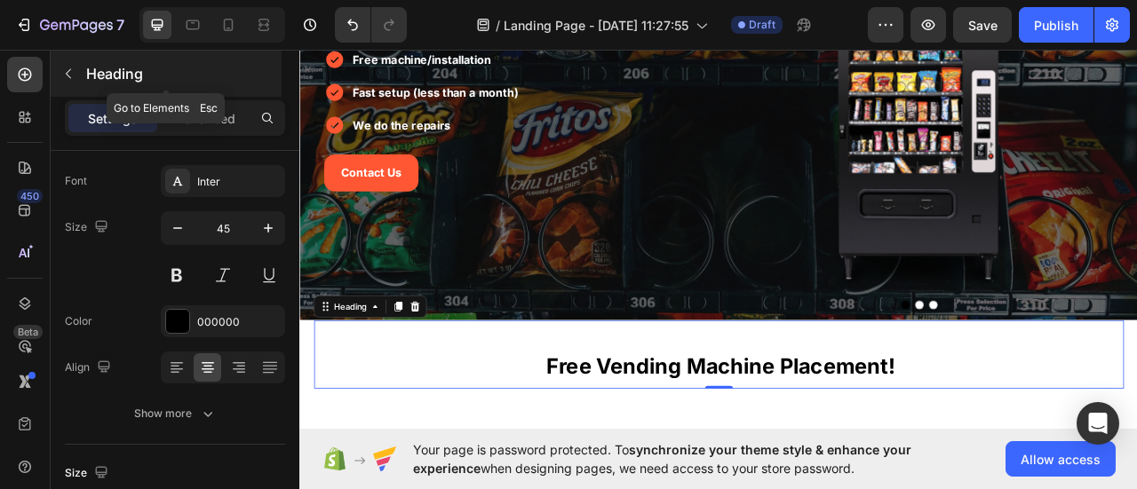
click at [116, 77] on p "Heading" at bounding box center [182, 73] width 192 height 21
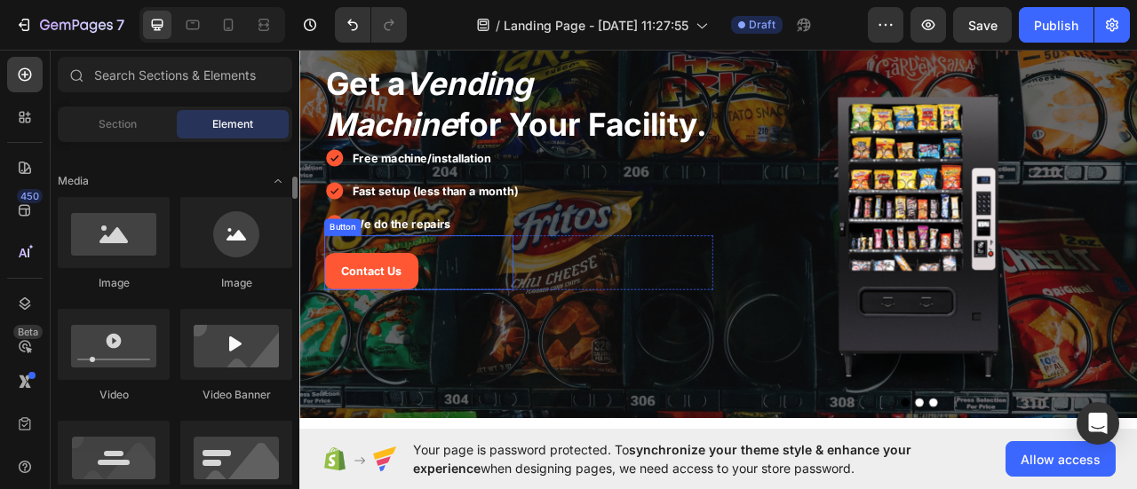
scroll to position [361, 0]
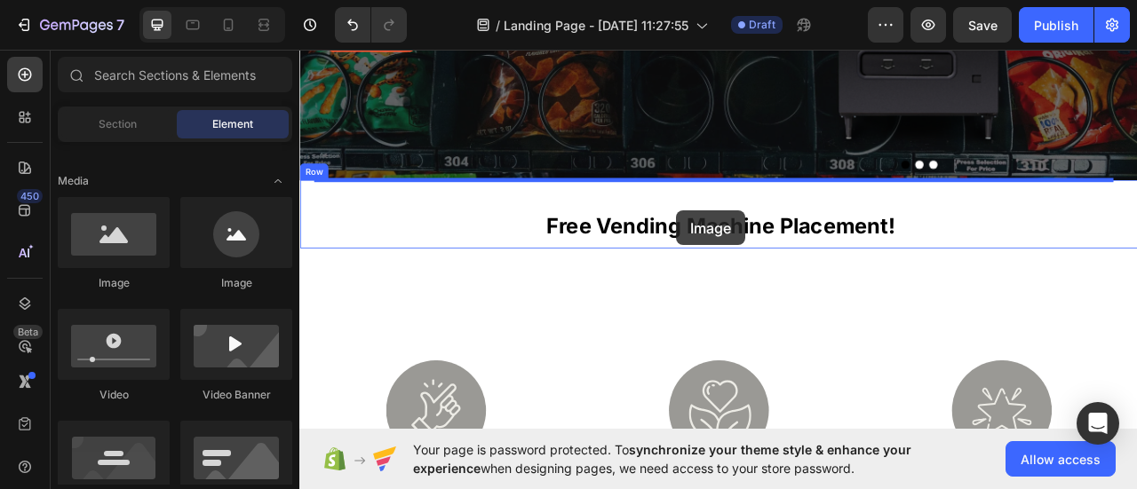
drag, startPoint x: 440, startPoint y: 284, endPoint x: 778, endPoint y: 256, distance: 339.6
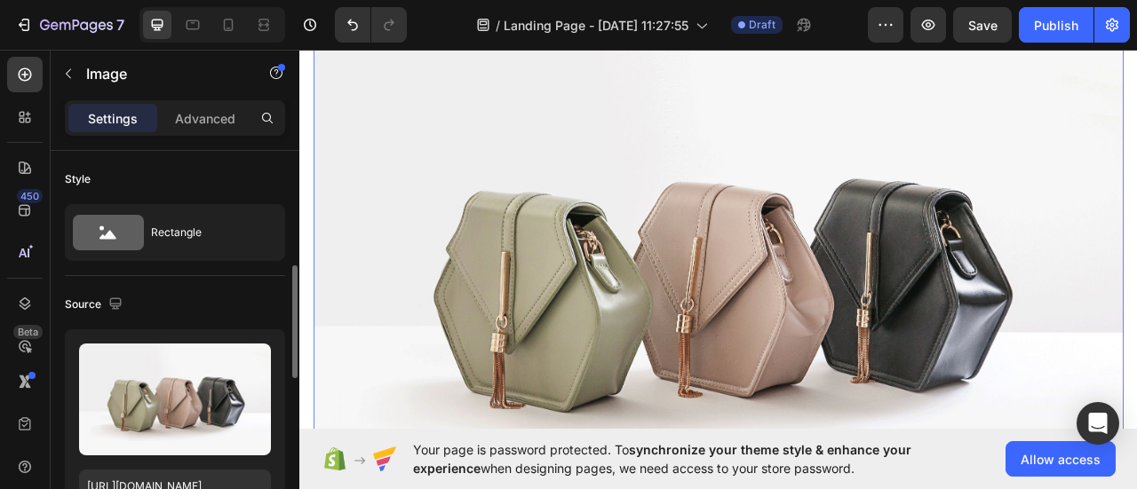
scroll to position [178, 0]
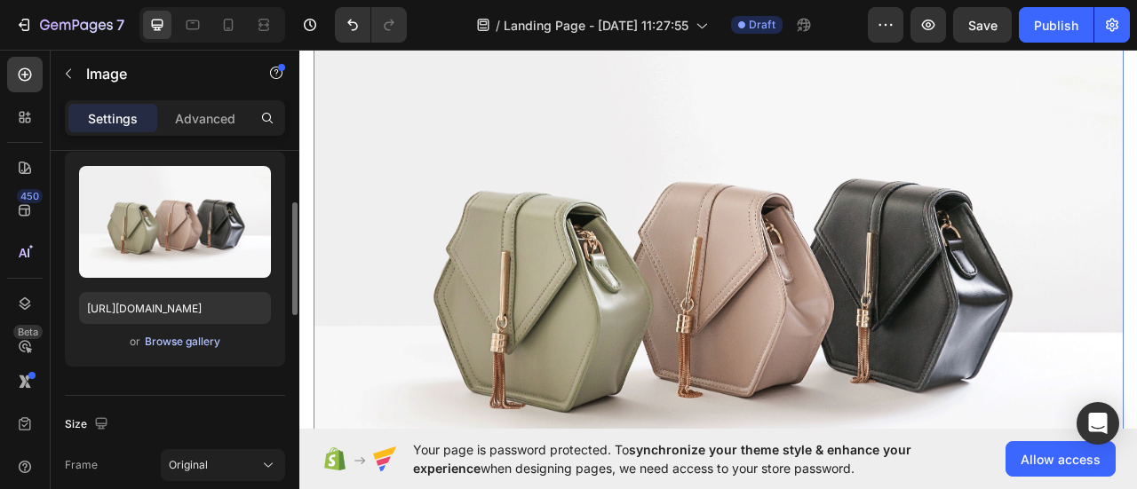
click at [156, 341] on div "Browse gallery" at bounding box center [182, 342] width 75 height 16
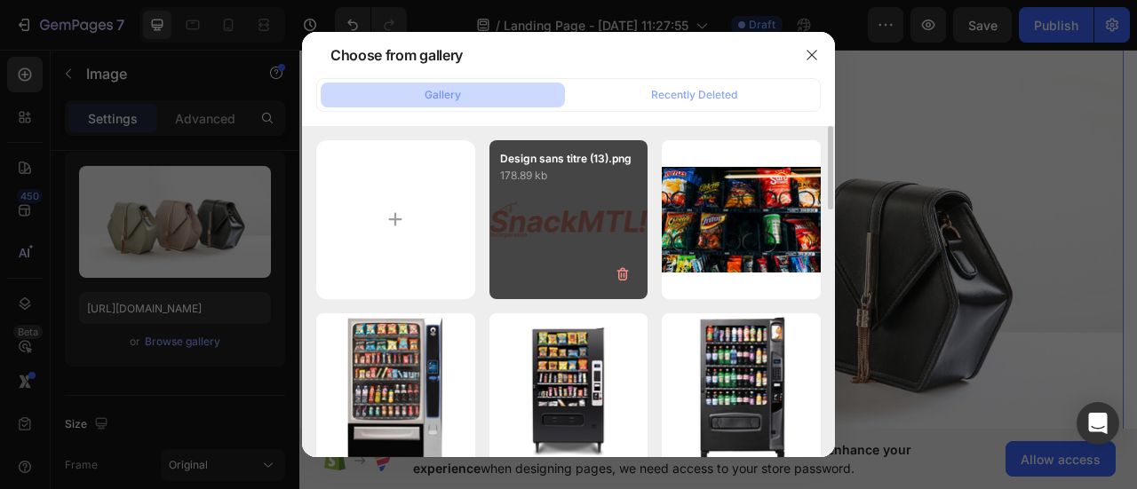
click at [538, 254] on div "Design sans titre (13).png 178.89 kb" at bounding box center [568, 219] width 159 height 159
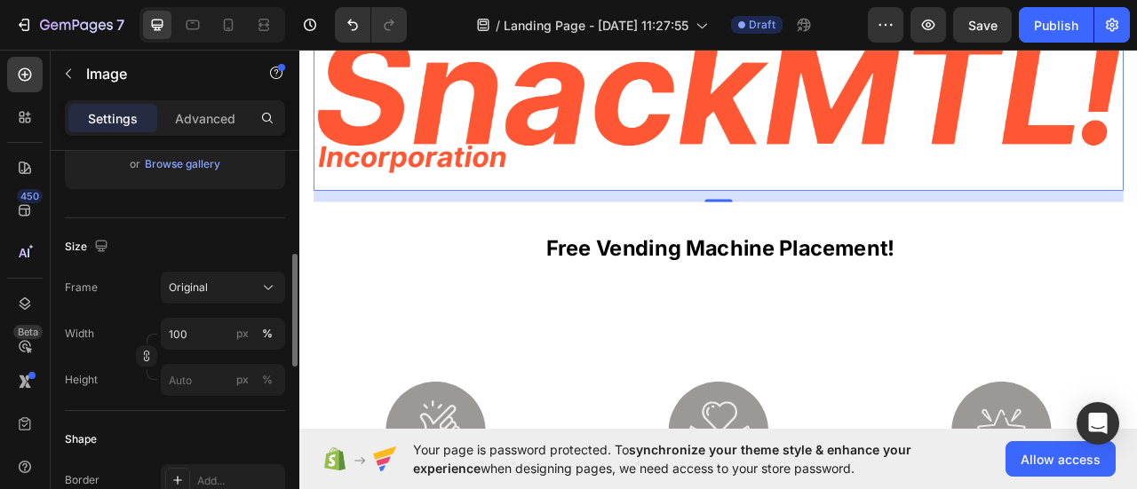
scroll to position [444, 0]
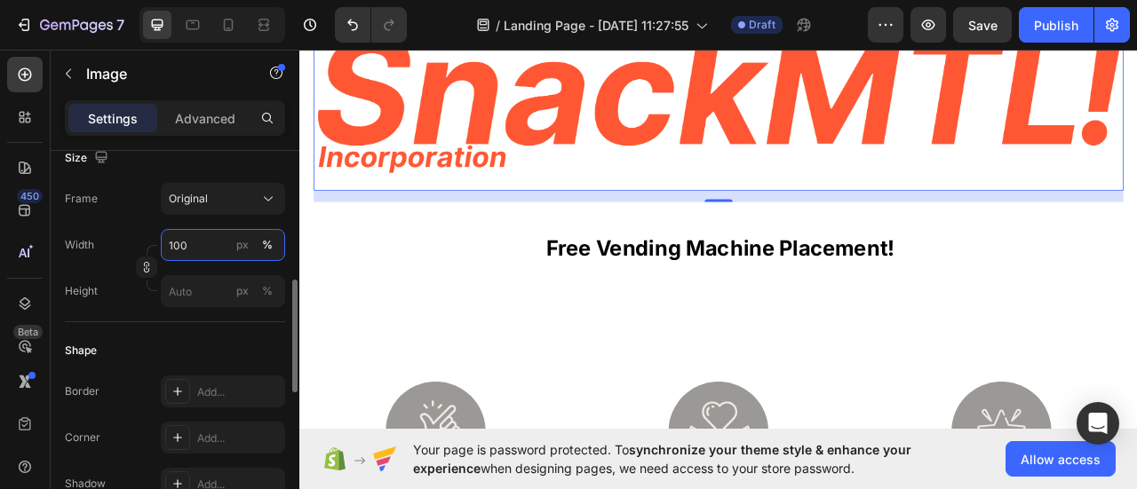
click at [211, 246] on input "100" at bounding box center [223, 245] width 124 height 32
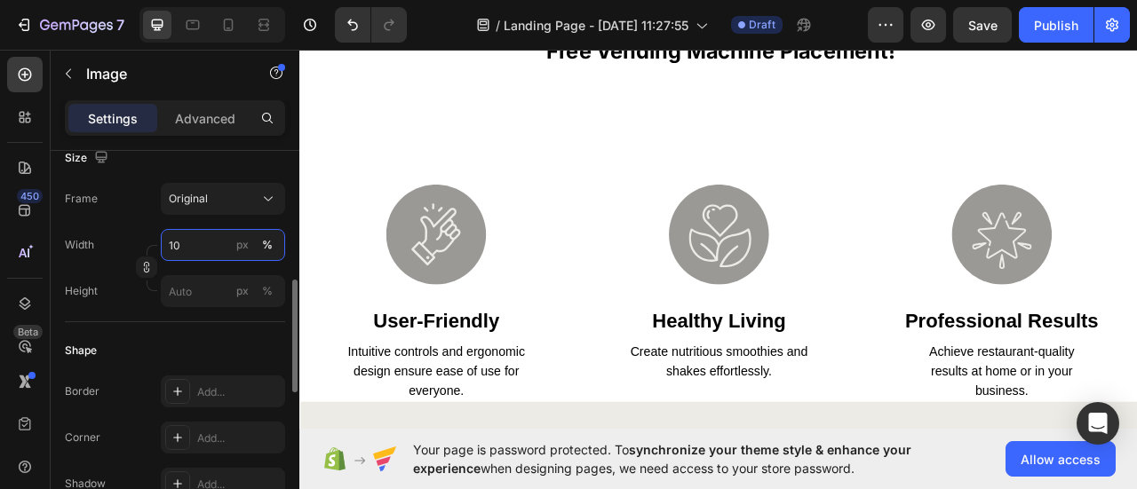
click at [218, 247] on input "10" at bounding box center [223, 245] width 124 height 32
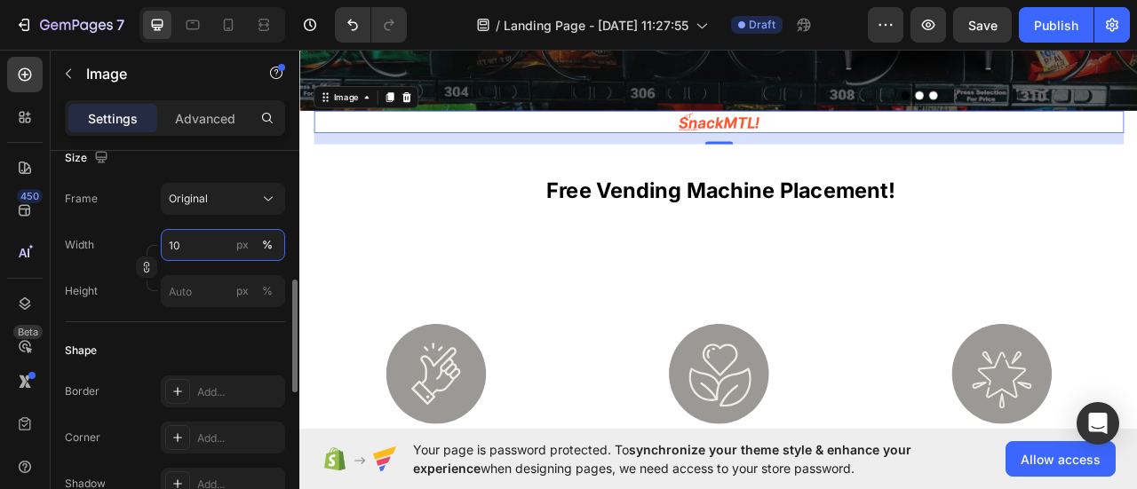
click at [218, 248] on input "10" at bounding box center [223, 245] width 124 height 32
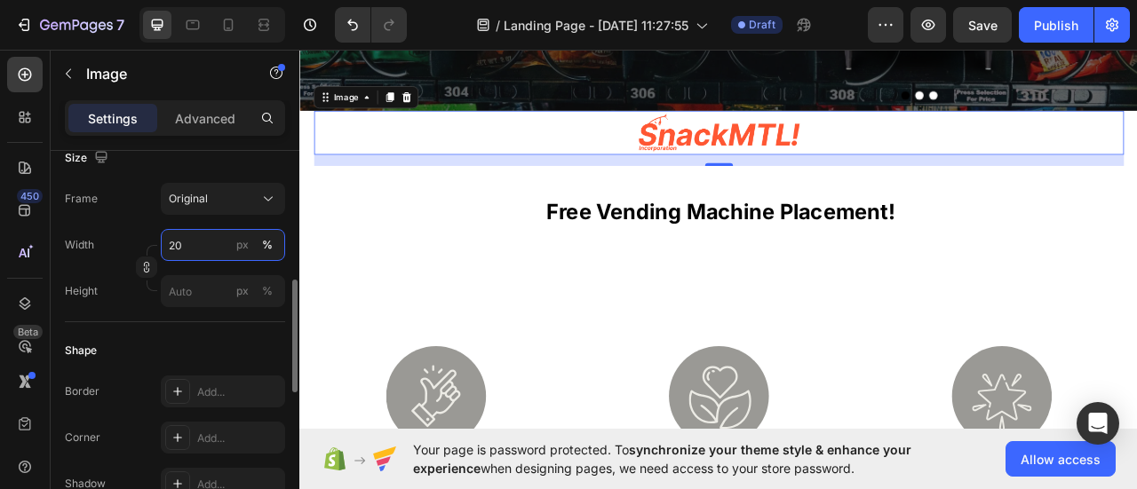
click at [218, 248] on input "20" at bounding box center [223, 245] width 124 height 32
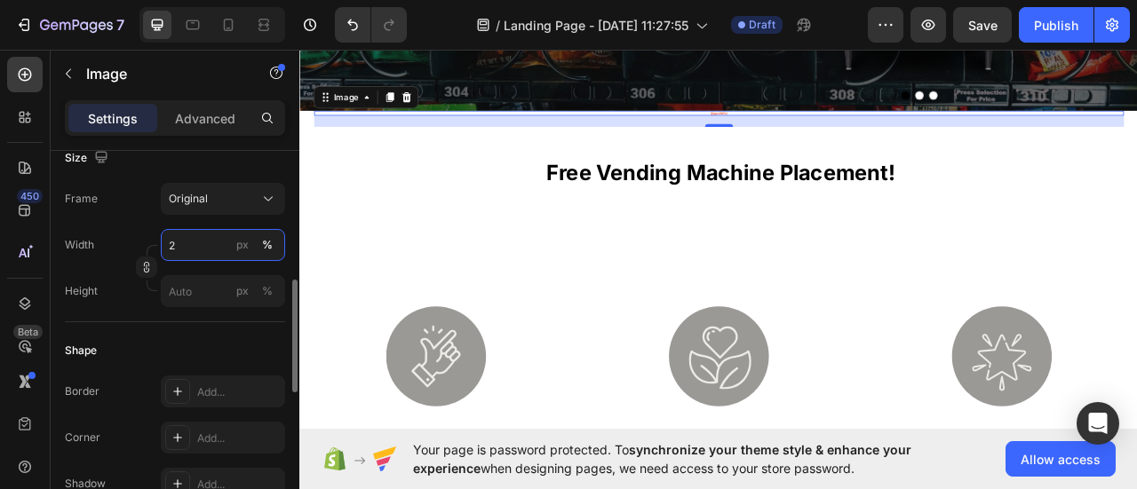
type input "25"
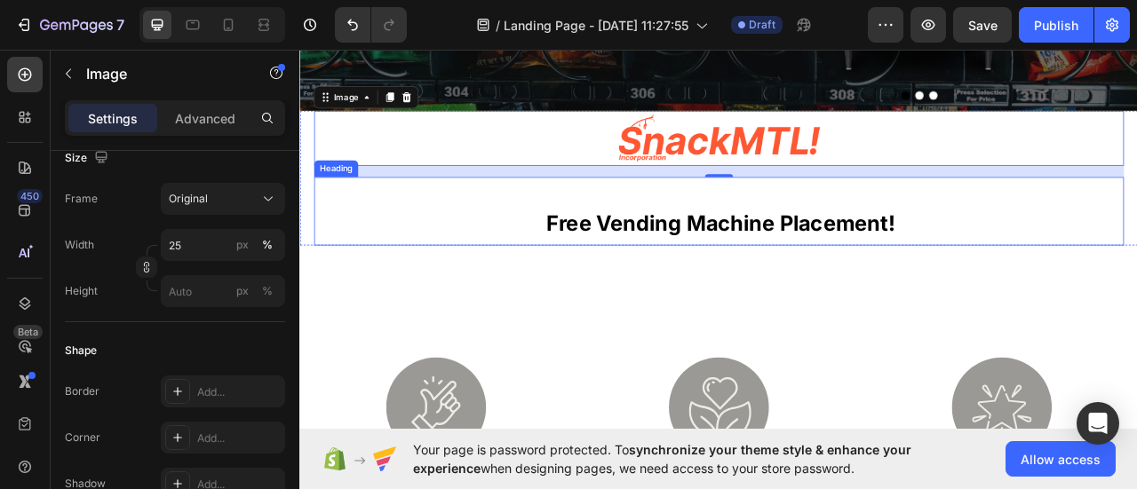
click at [708, 226] on div "free vending machine placement! Heading" at bounding box center [832, 255] width 1030 height 87
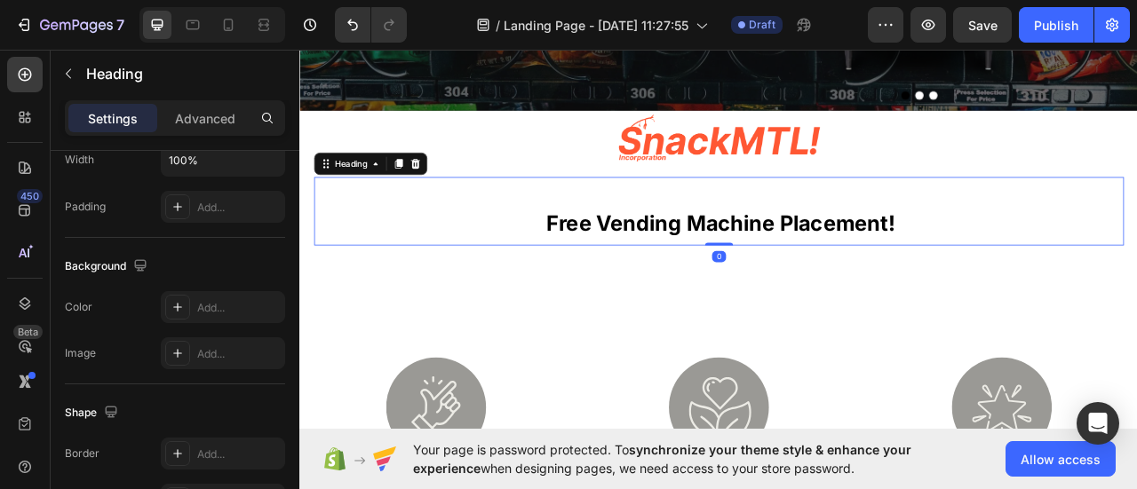
scroll to position [0, 0]
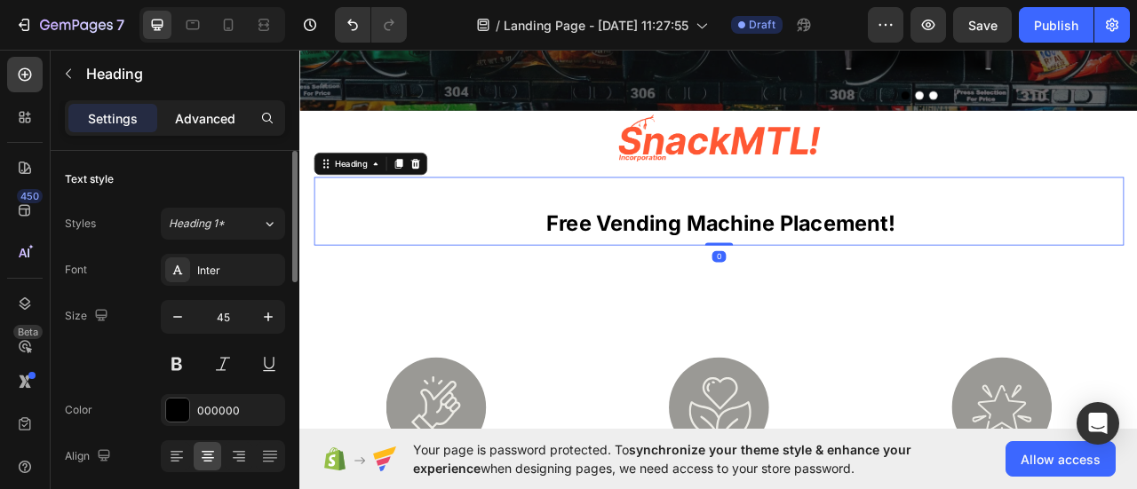
click at [214, 119] on p "Advanced" at bounding box center [205, 118] width 60 height 19
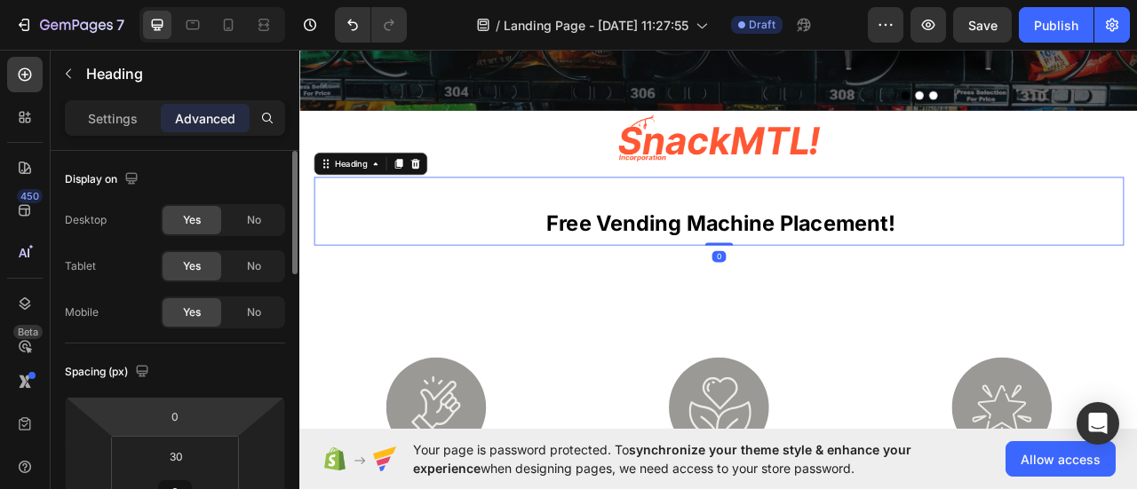
scroll to position [89, 0]
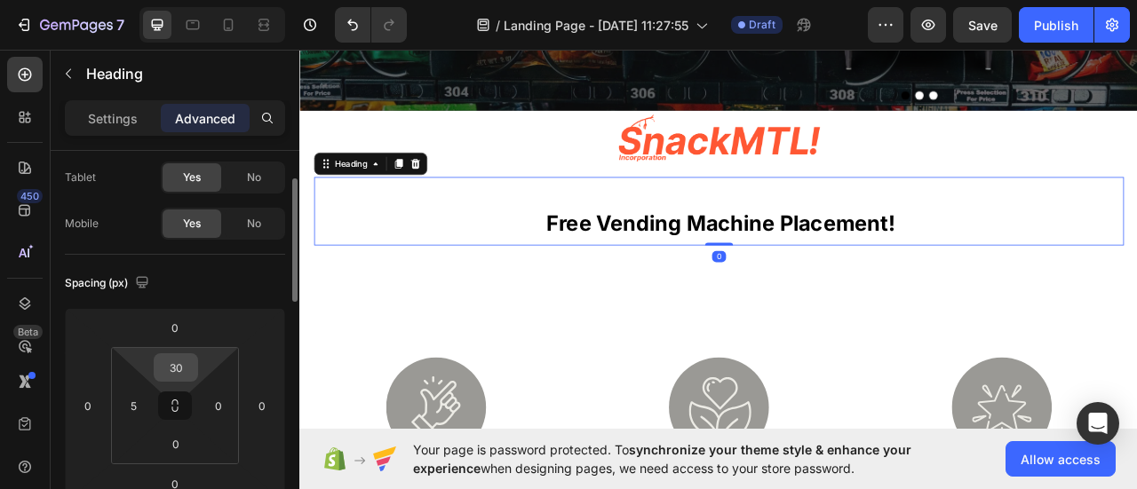
click at [185, 358] on input "30" at bounding box center [176, 367] width 36 height 27
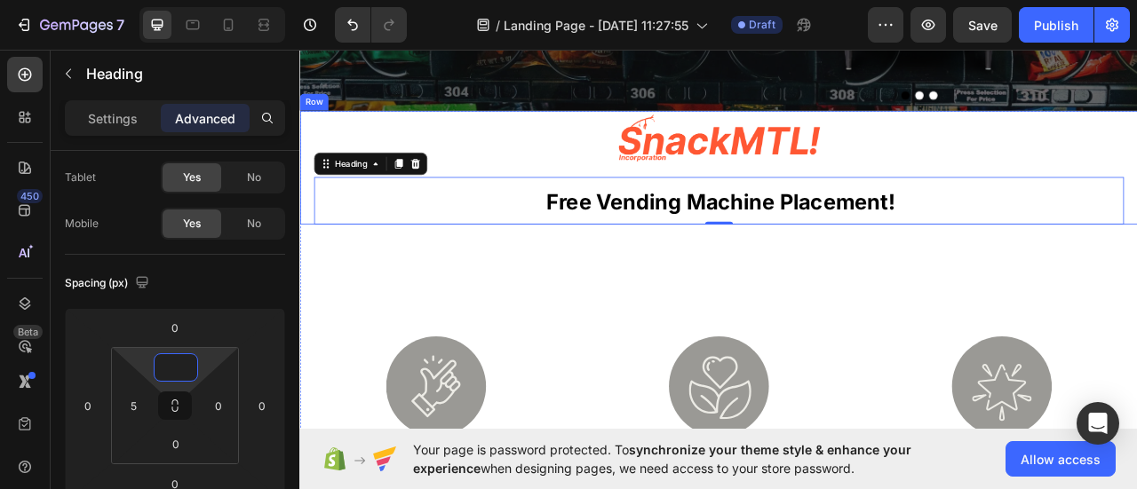
click at [769, 197] on div "Image free vending machine placement! Heading 0" at bounding box center [832, 200] width 1030 height 144
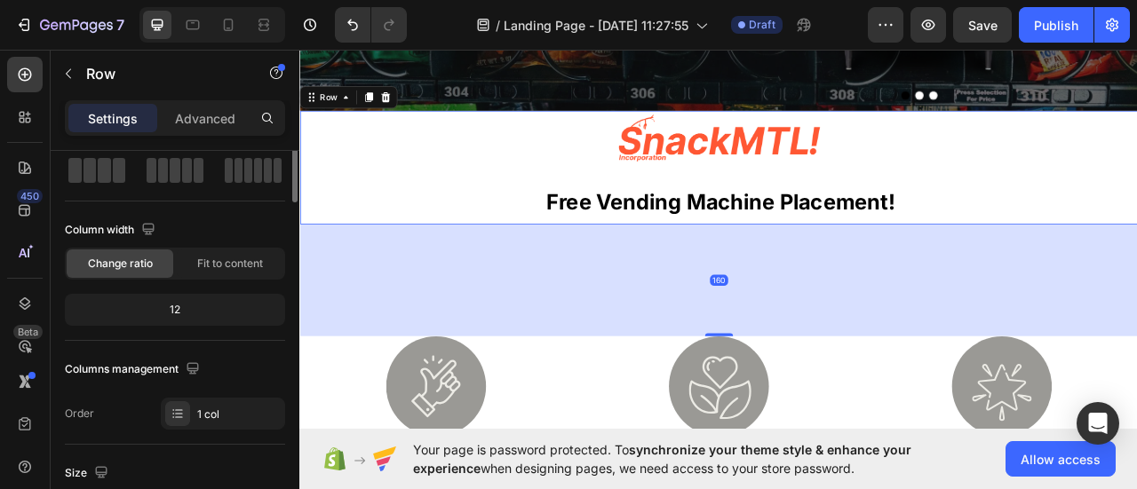
scroll to position [0, 0]
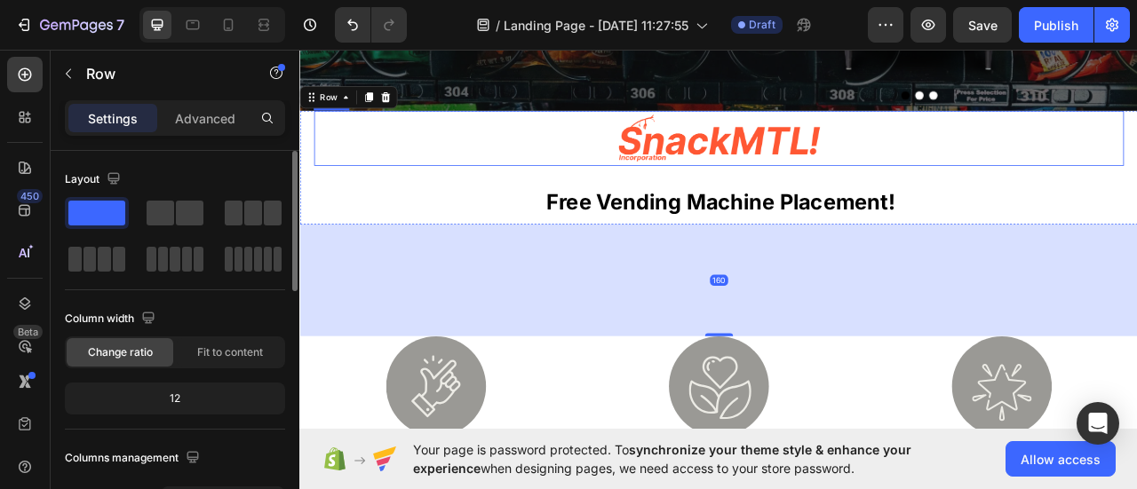
click at [1002, 156] on div at bounding box center [832, 163] width 1030 height 70
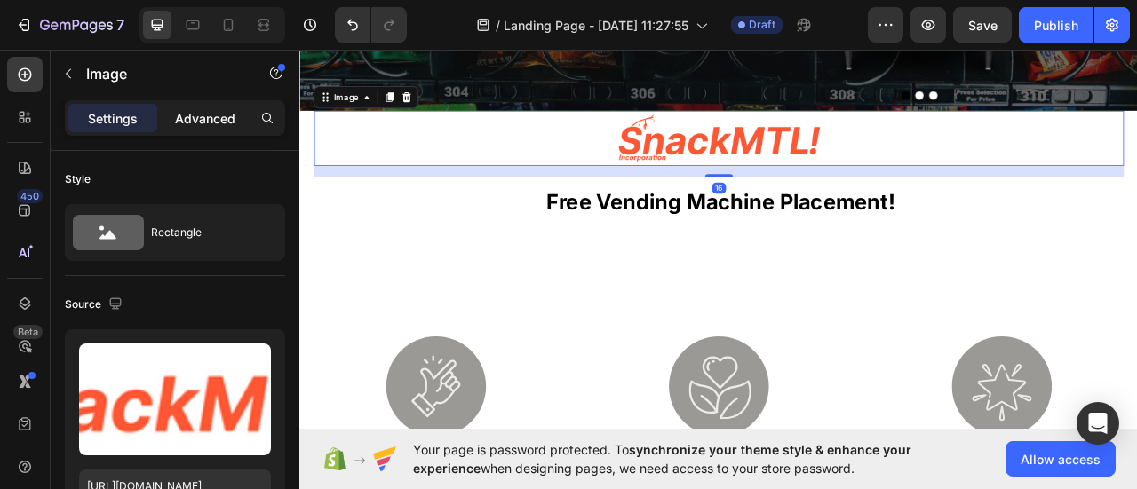
click at [199, 123] on p "Advanced" at bounding box center [205, 118] width 60 height 19
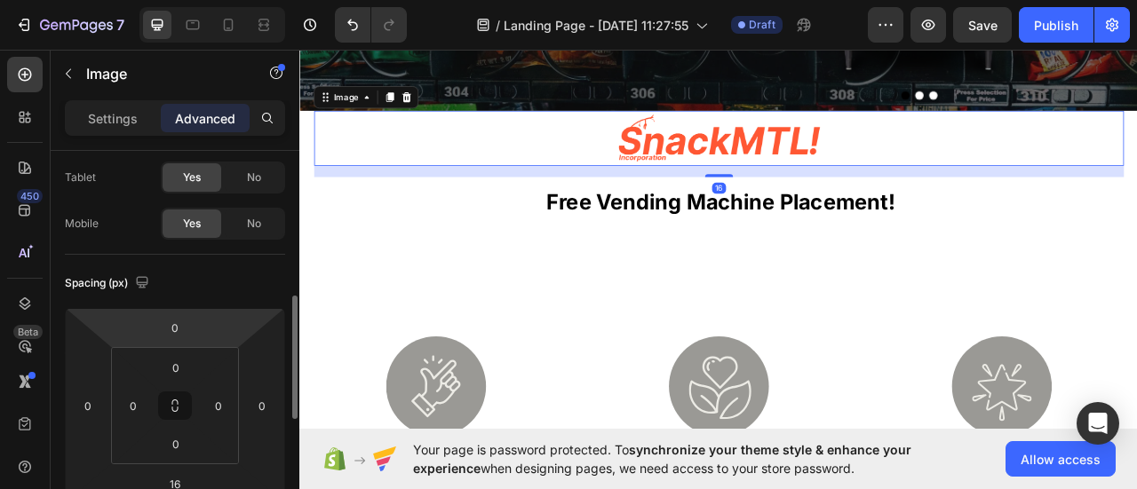
scroll to position [178, 0]
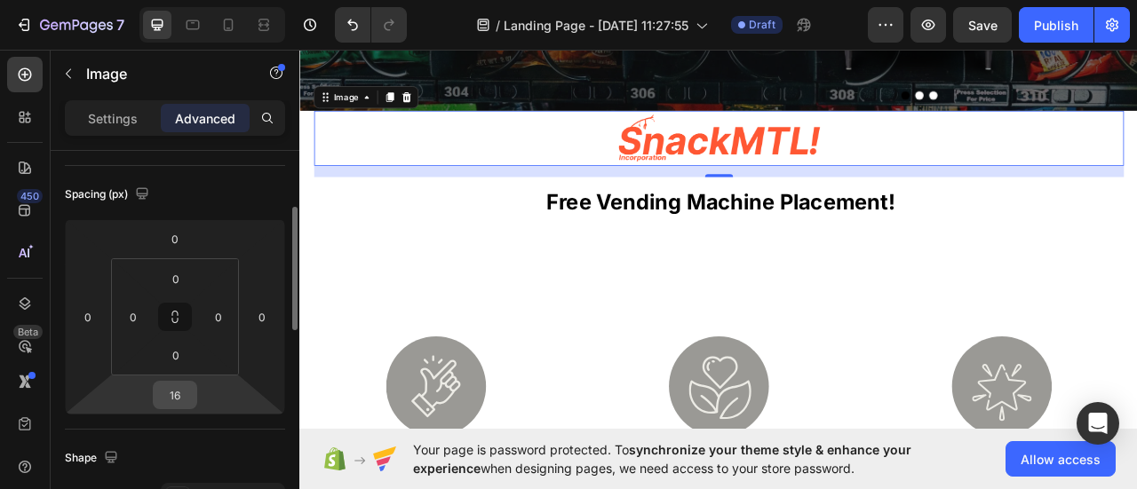
click at [176, 395] on input "16" at bounding box center [175, 395] width 36 height 27
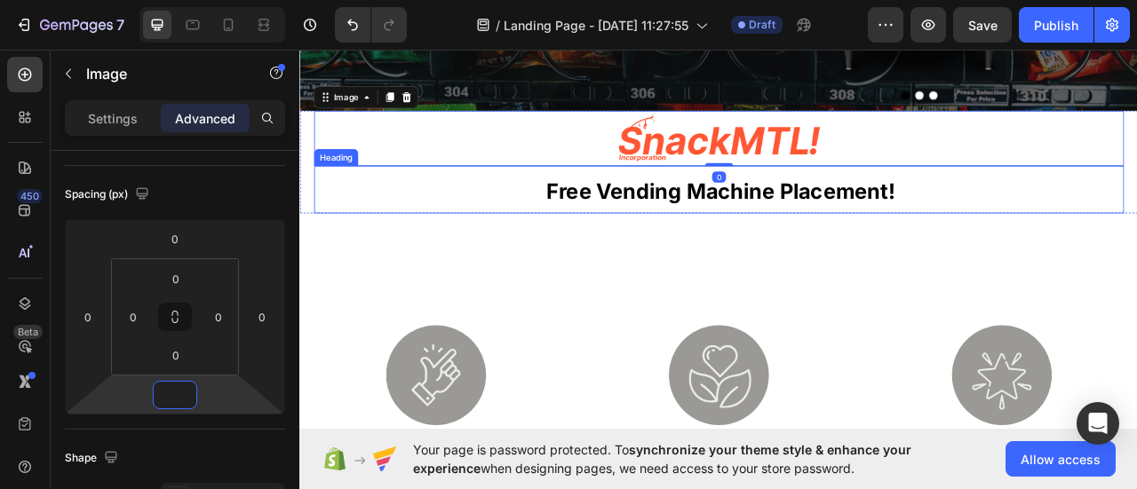
click at [784, 209] on h2 "free vending machine placement!" at bounding box center [835, 228] width 1026 height 60
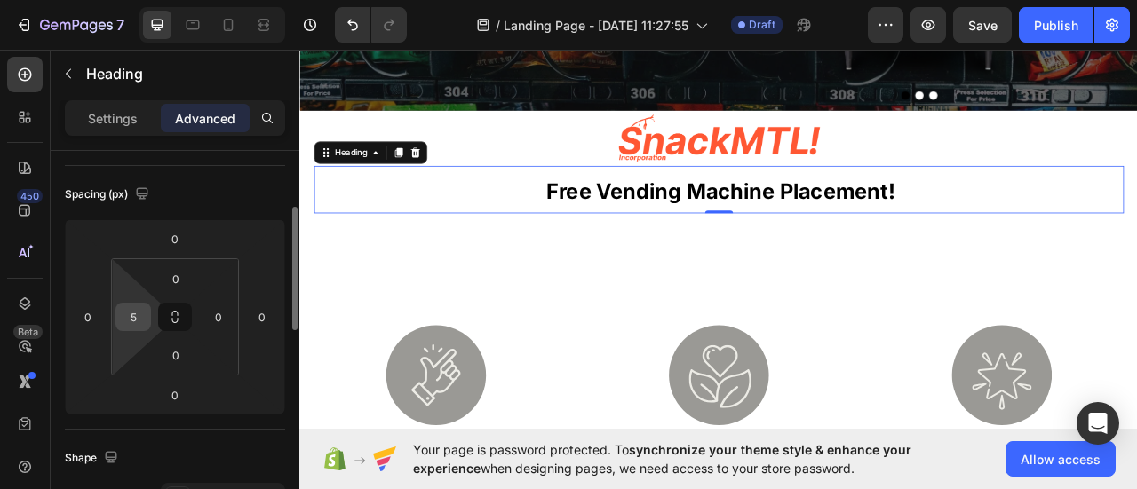
click at [130, 314] on input "5" at bounding box center [133, 317] width 27 height 27
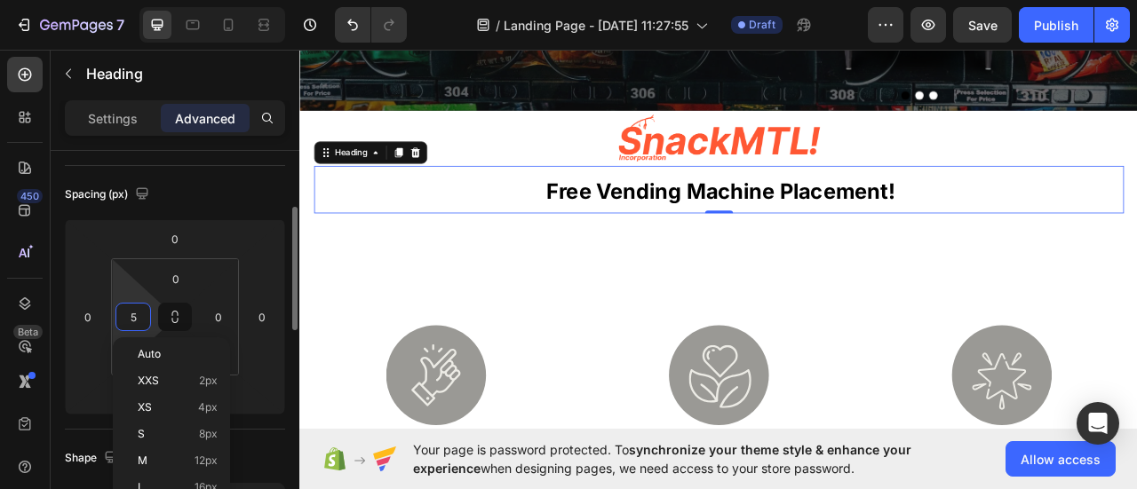
click at [130, 314] on input "5" at bounding box center [133, 317] width 27 height 27
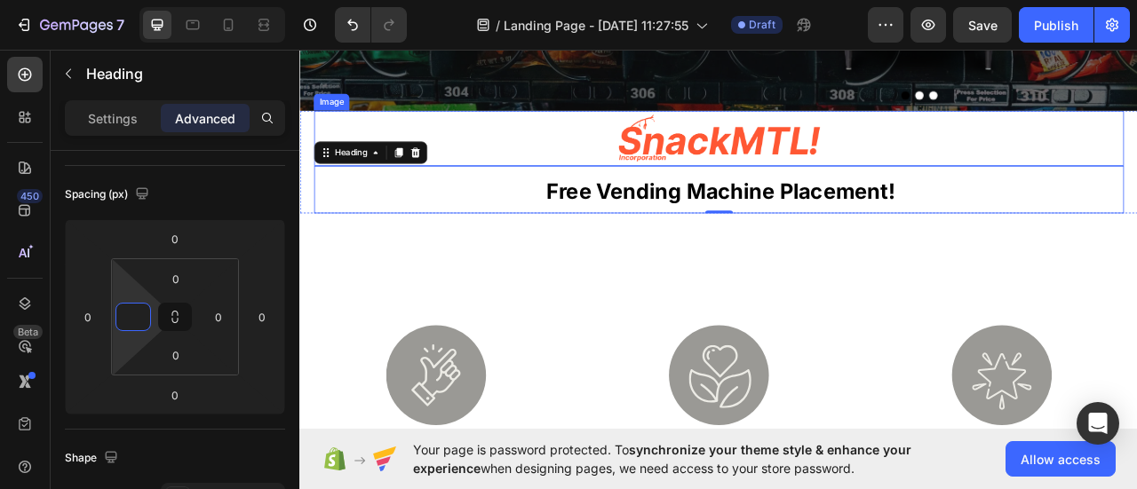
click at [998, 162] on div at bounding box center [832, 163] width 1030 height 70
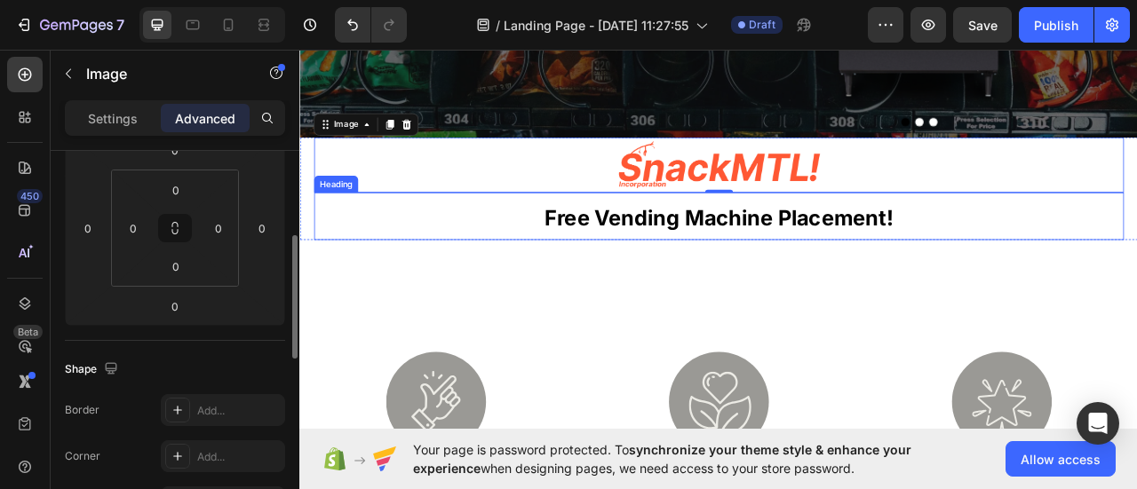
scroll to position [361, 0]
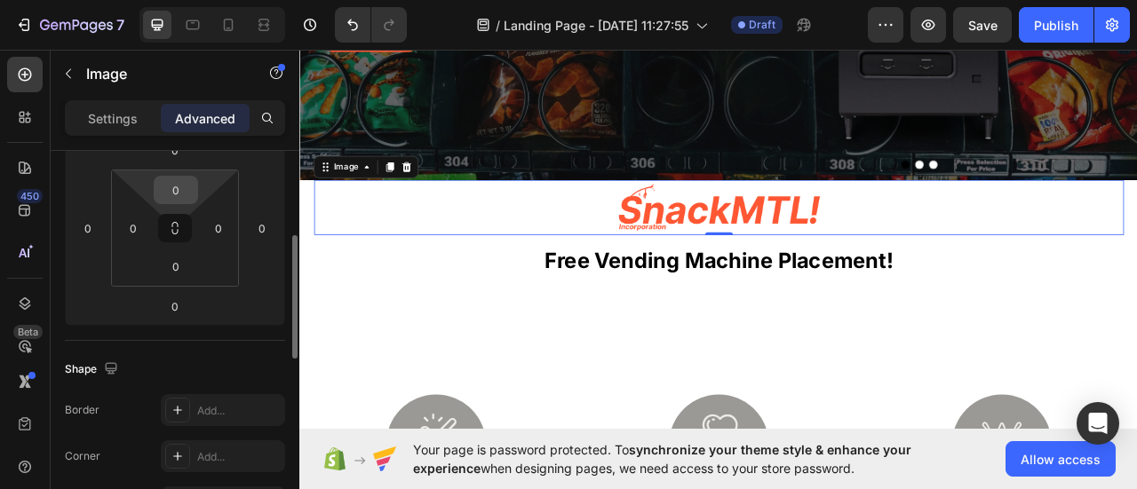
click at [179, 178] on input "0" at bounding box center [176, 190] width 36 height 27
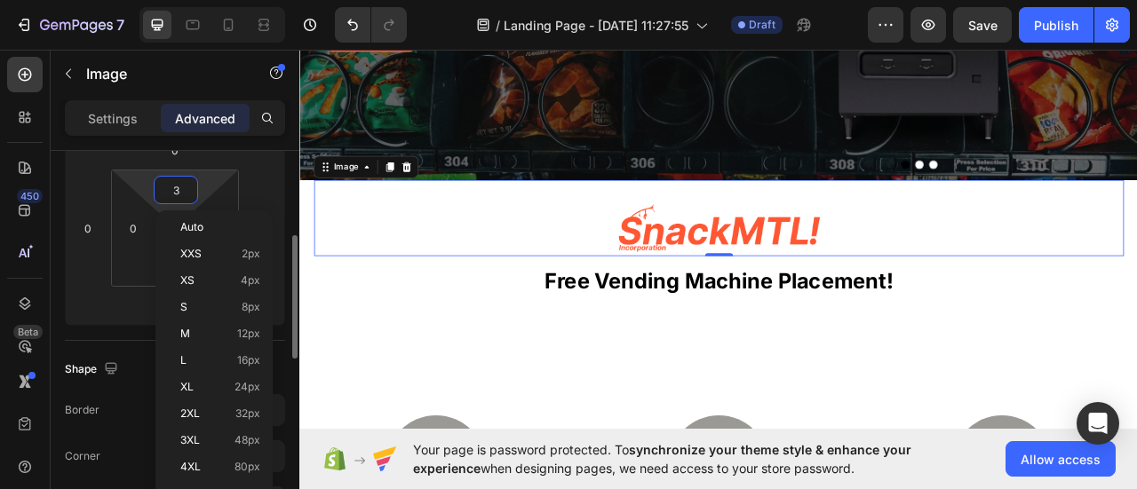
type input "30"
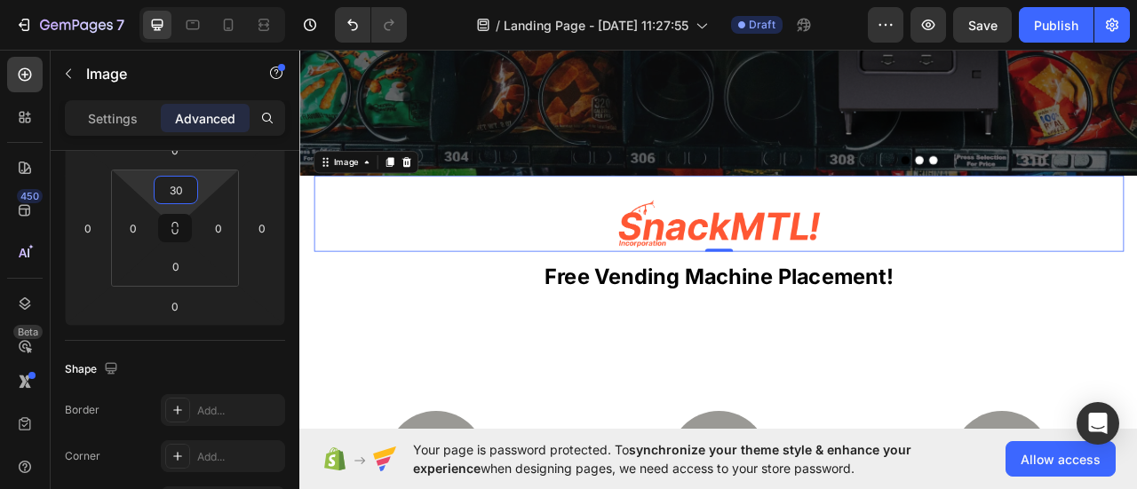
scroll to position [450, 0]
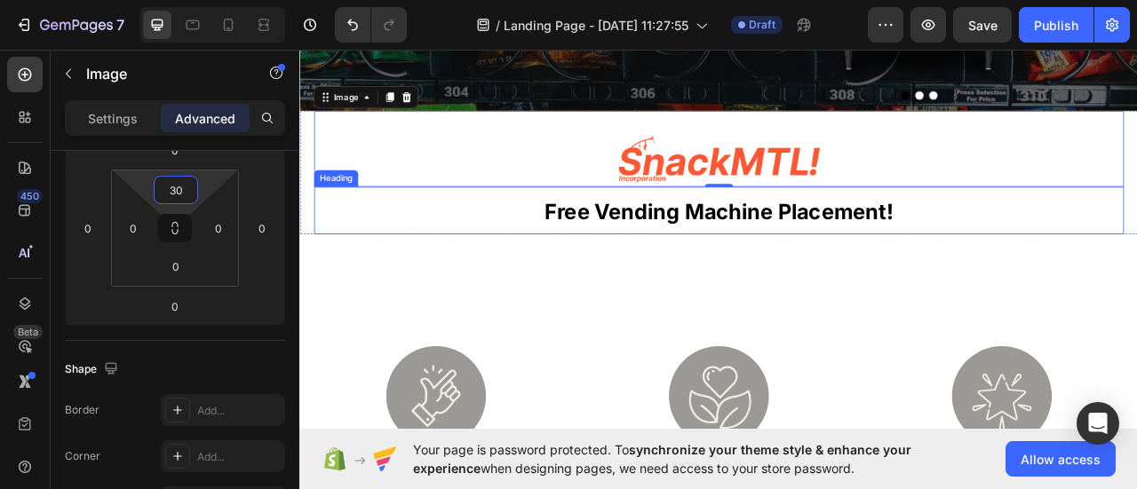
click at [630, 253] on strong "free vending machine placement!" at bounding box center [832, 257] width 443 height 32
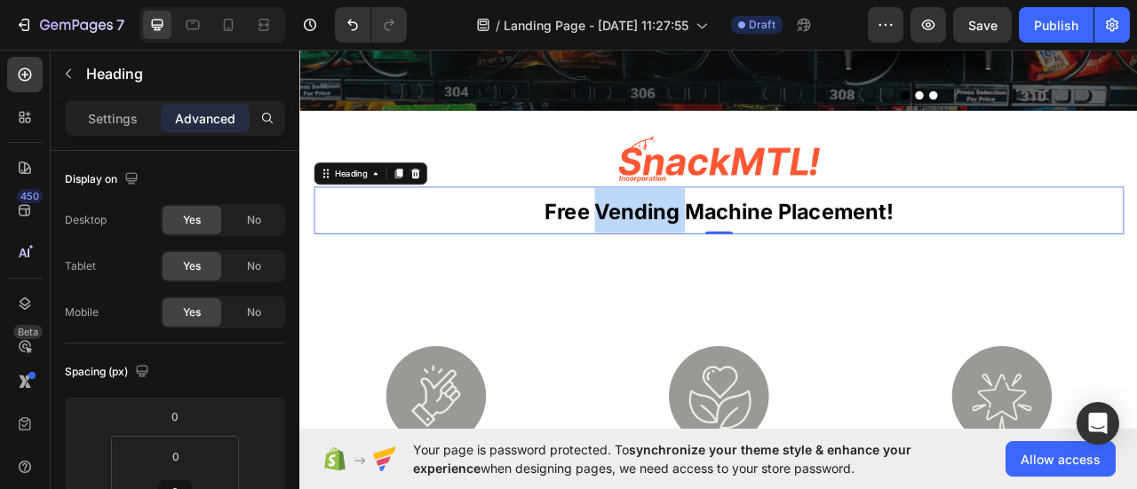
click at [687, 258] on strong "free vending machine placement!" at bounding box center [832, 257] width 443 height 32
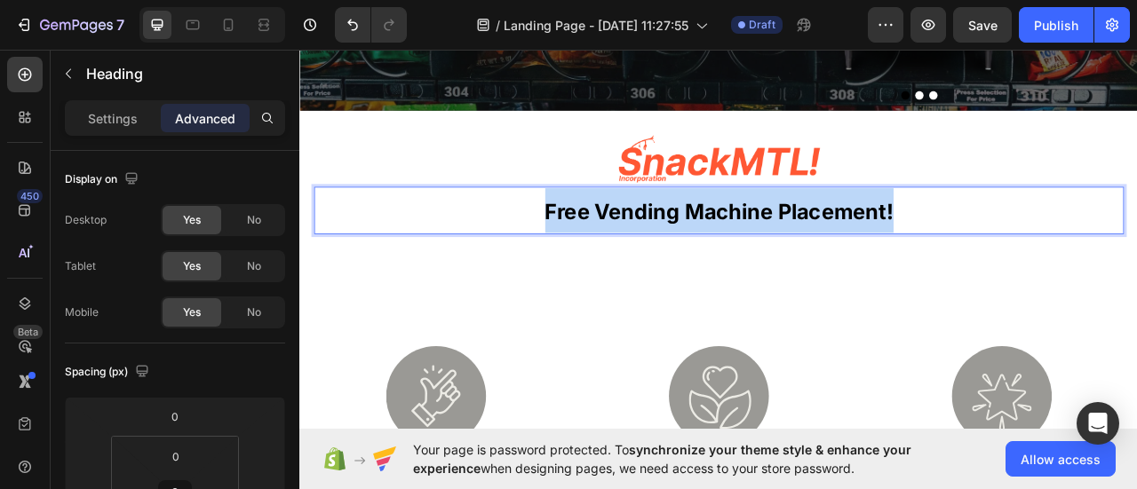
click at [687, 258] on strong "free vending machine placement!" at bounding box center [832, 257] width 443 height 32
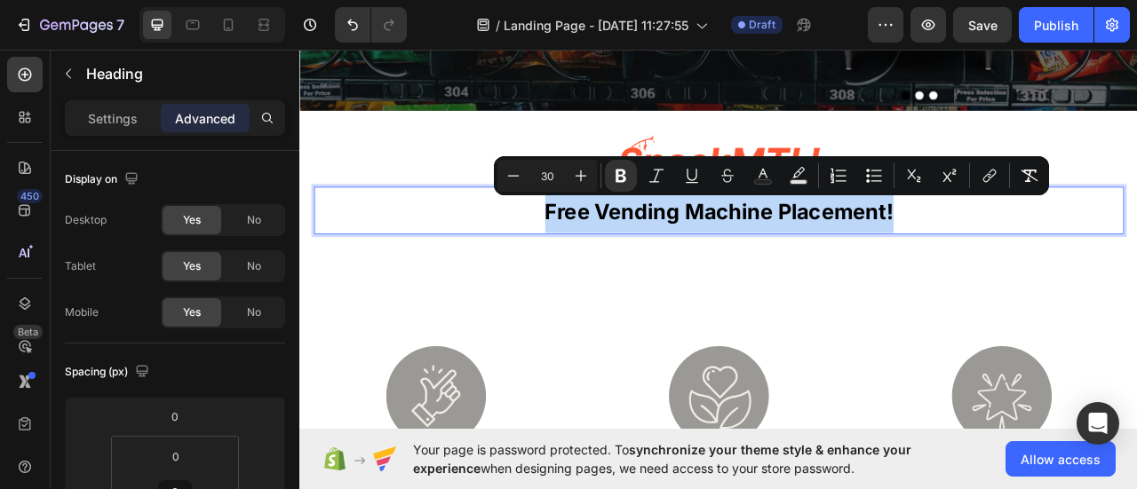
click at [532, 256] on p "free vending machine placement!" at bounding box center [832, 254] width 1027 height 57
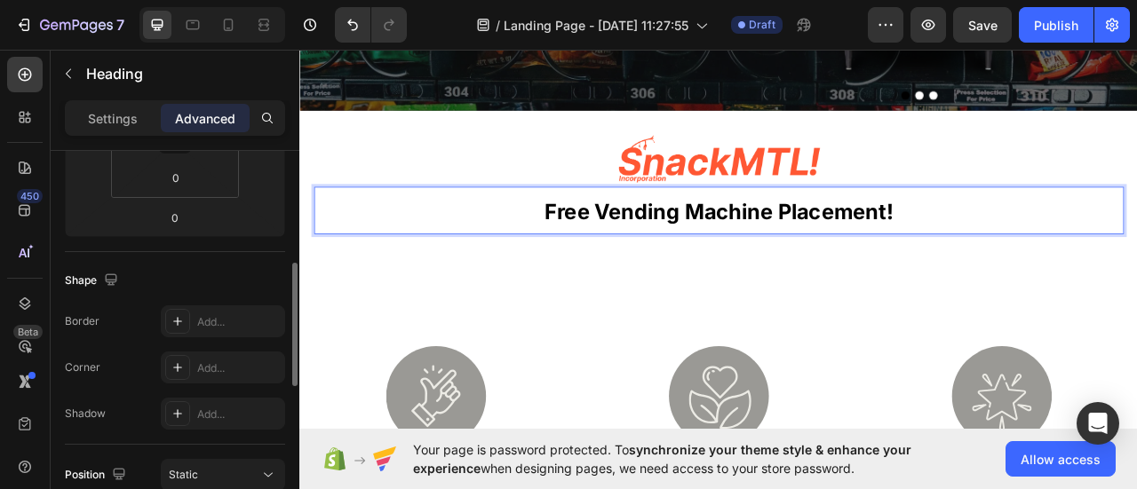
scroll to position [266, 0]
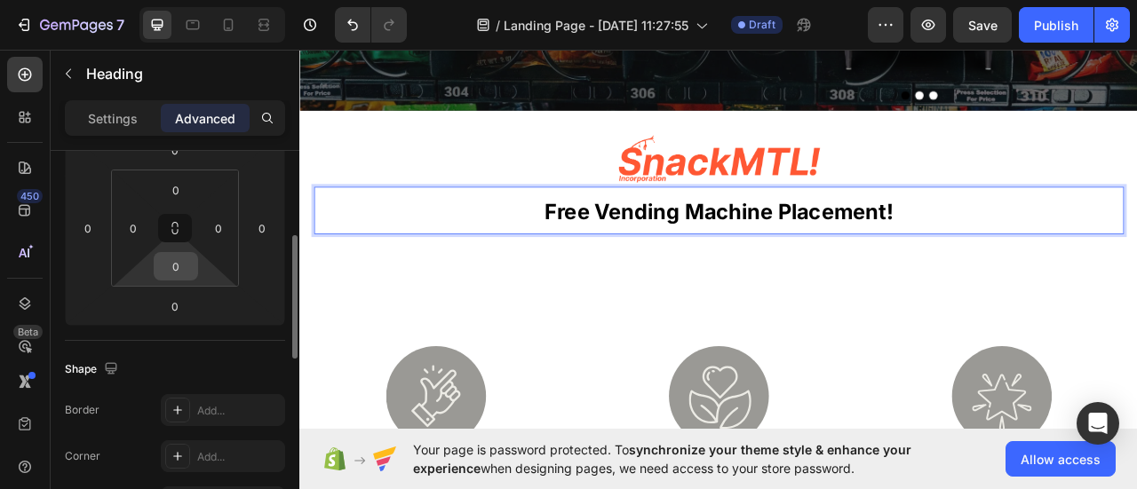
click at [178, 264] on input "0" at bounding box center [176, 266] width 36 height 27
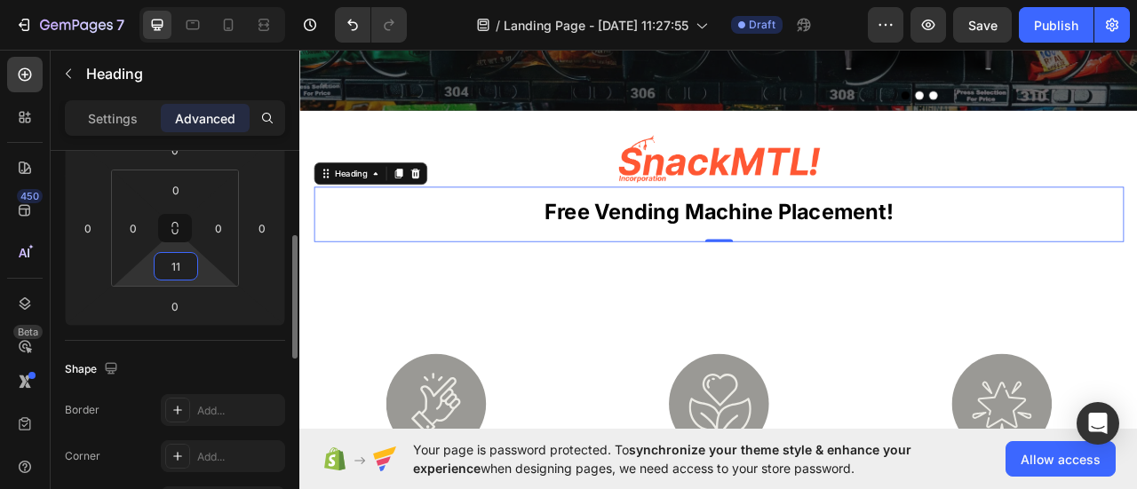
type input "1"
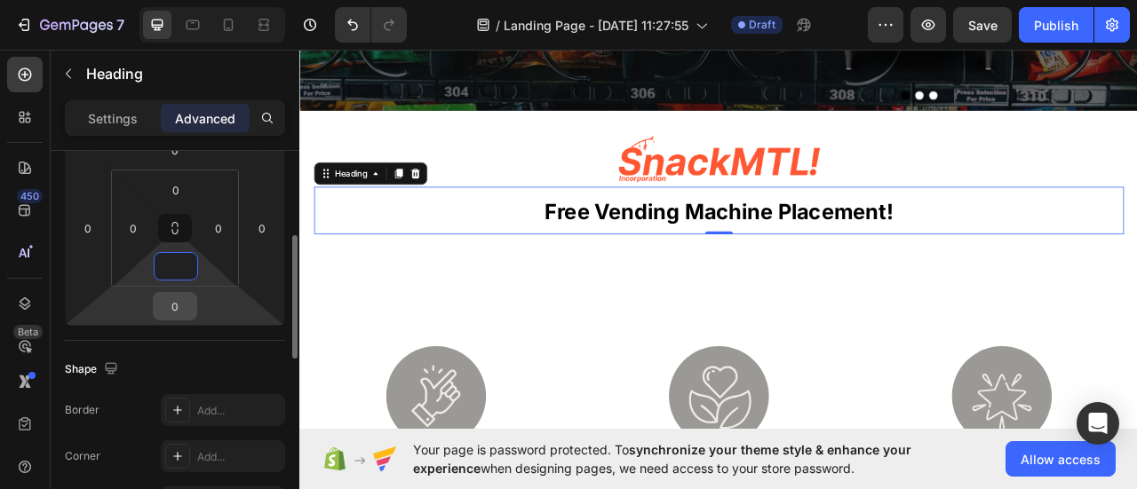
click at [178, 308] on input "0" at bounding box center [175, 306] width 36 height 27
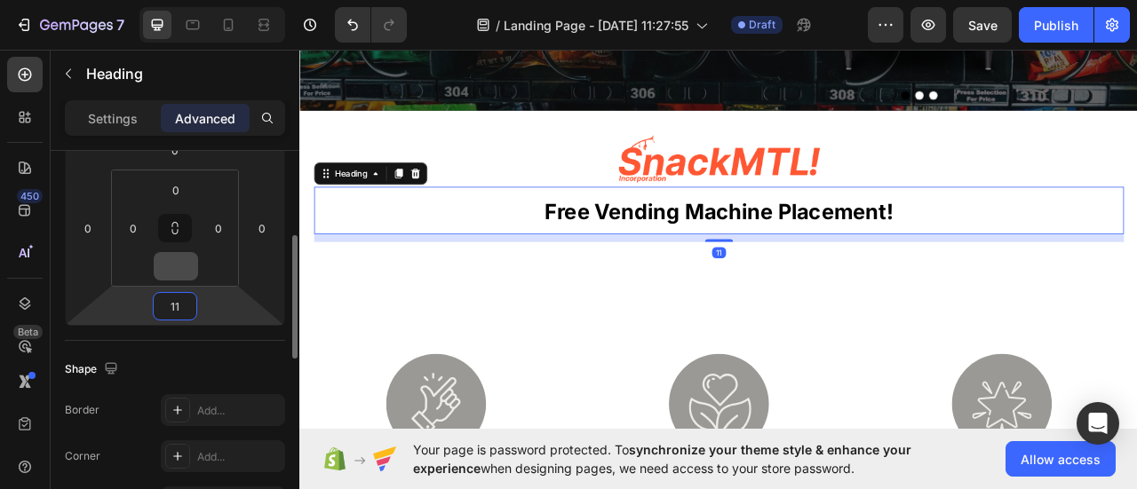
type input "1"
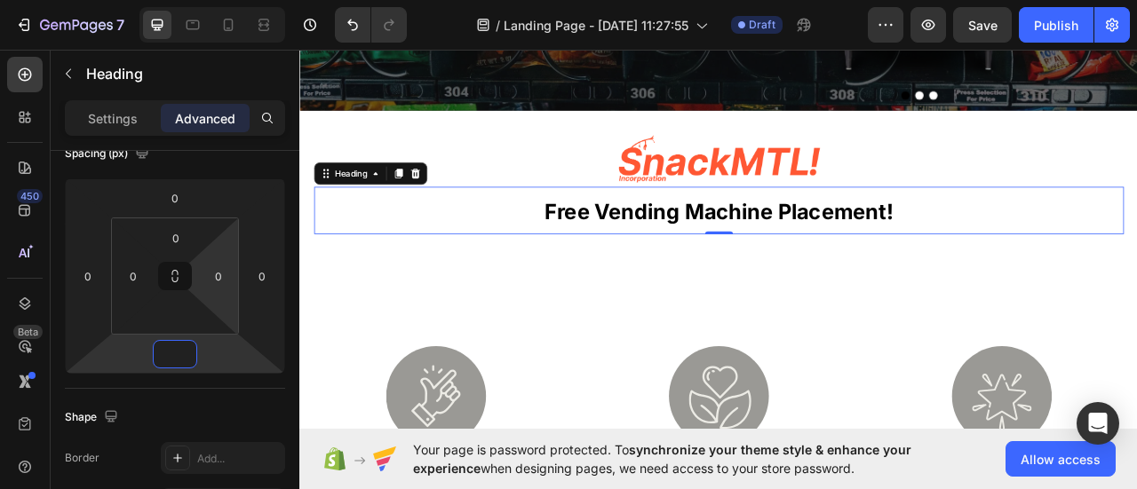
scroll to position [0, 0]
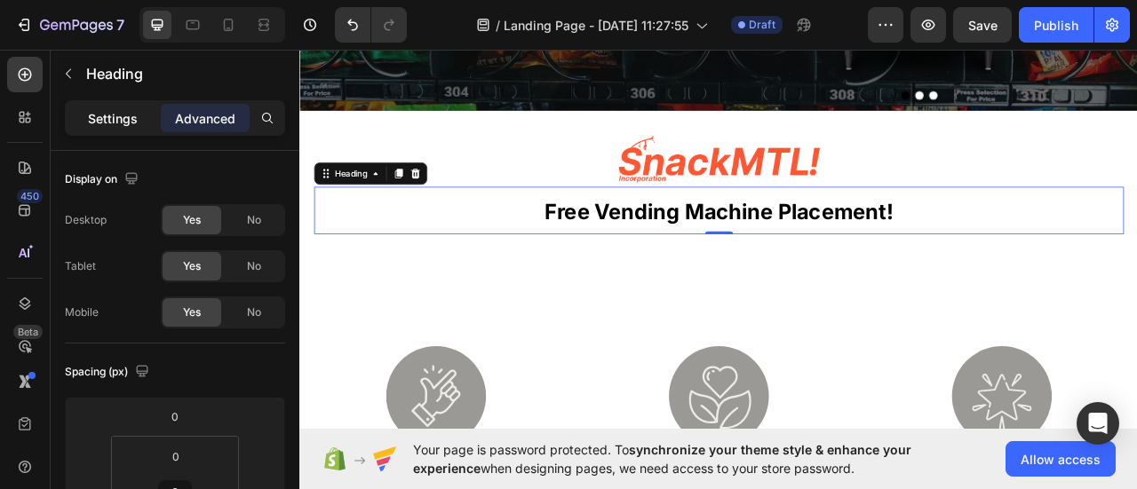
click at [133, 113] on p "Settings" at bounding box center [113, 118] width 50 height 19
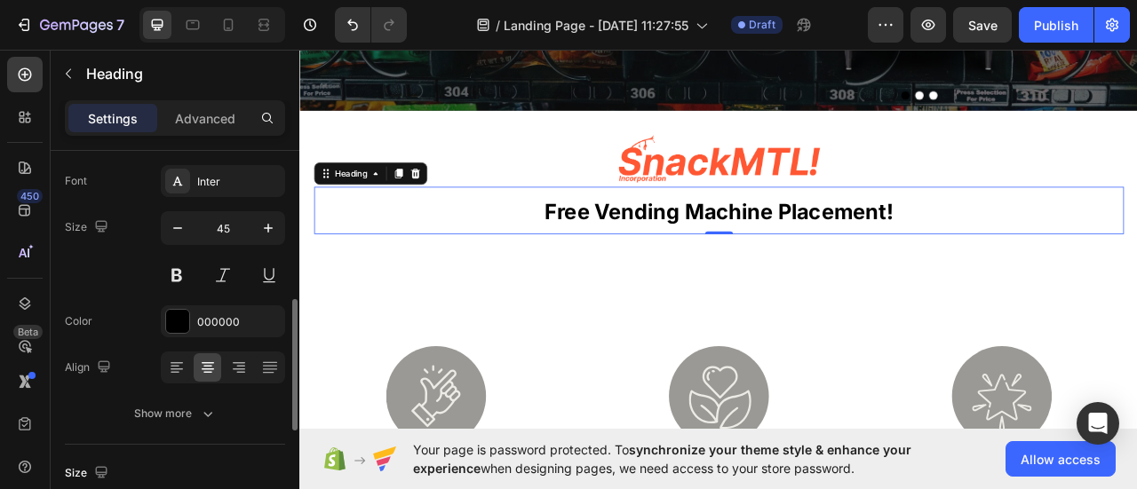
scroll to position [178, 0]
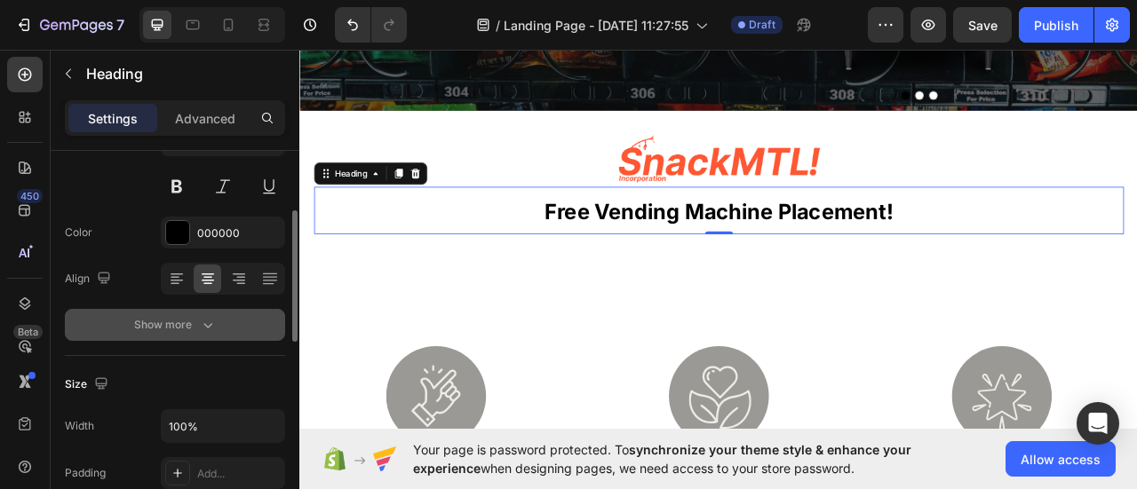
click at [183, 330] on div "Show more" at bounding box center [175, 325] width 83 height 18
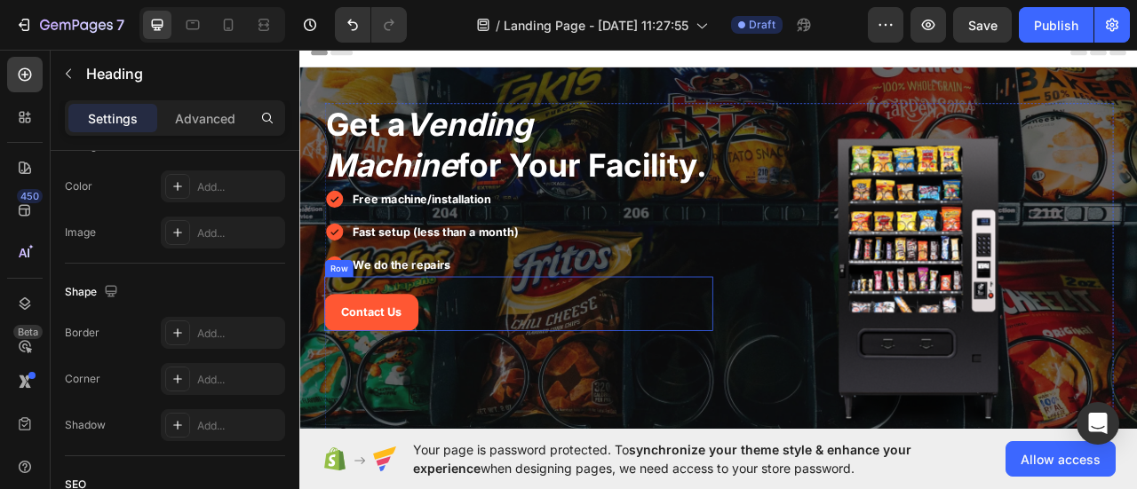
scroll to position [273, 0]
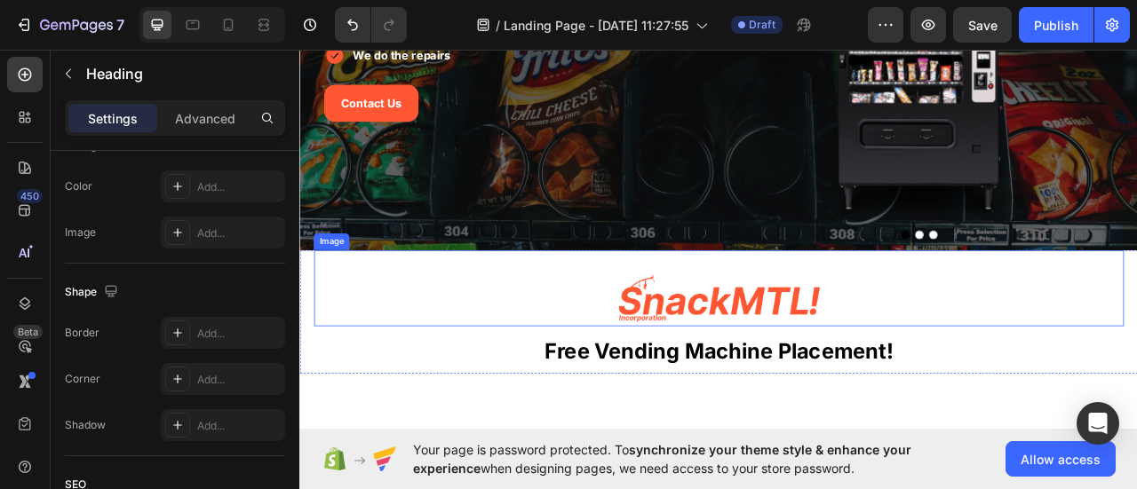
click at [777, 362] on img at bounding box center [832, 367] width 258 height 70
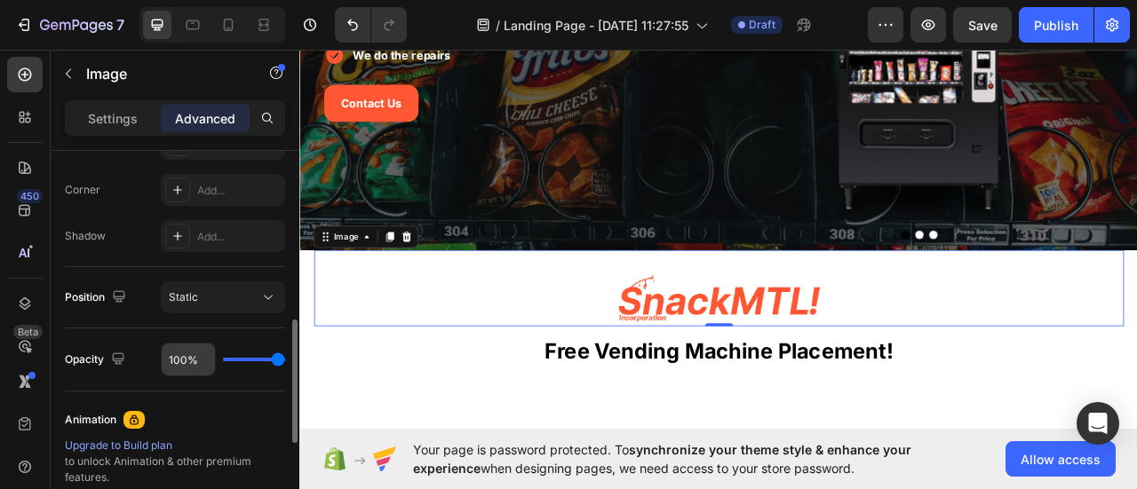
scroll to position [622, 0]
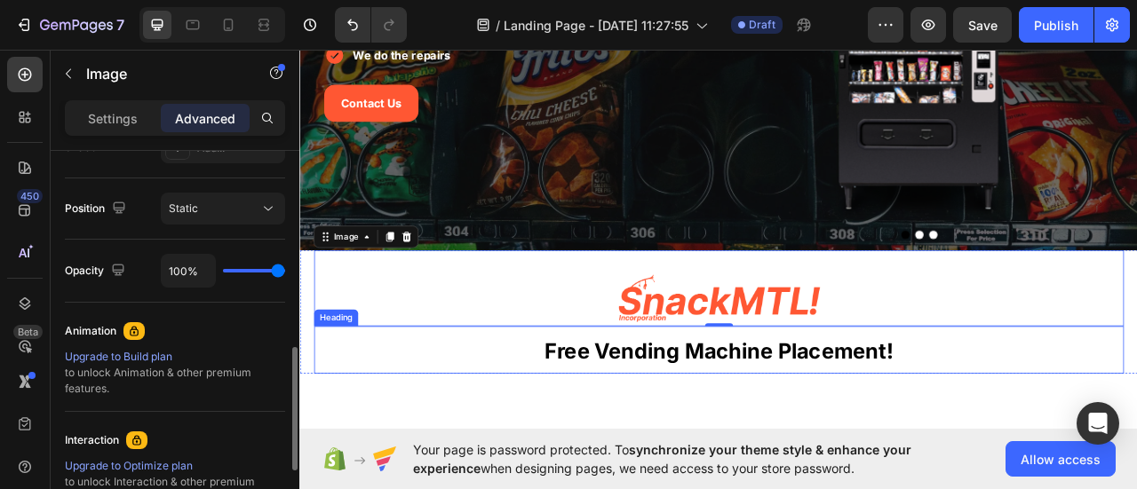
click at [744, 424] on strong "free vending machine placement!" at bounding box center [832, 434] width 443 height 32
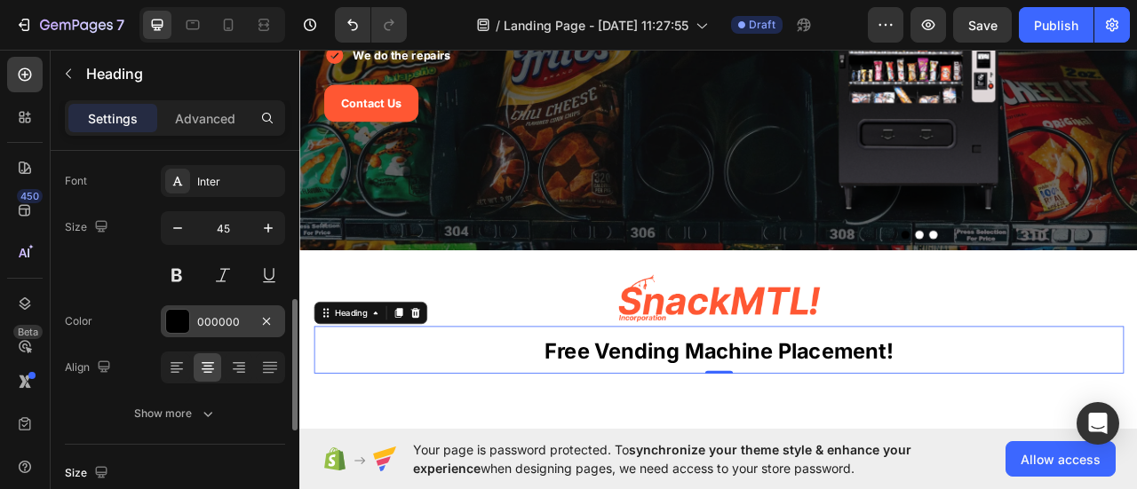
scroll to position [178, 0]
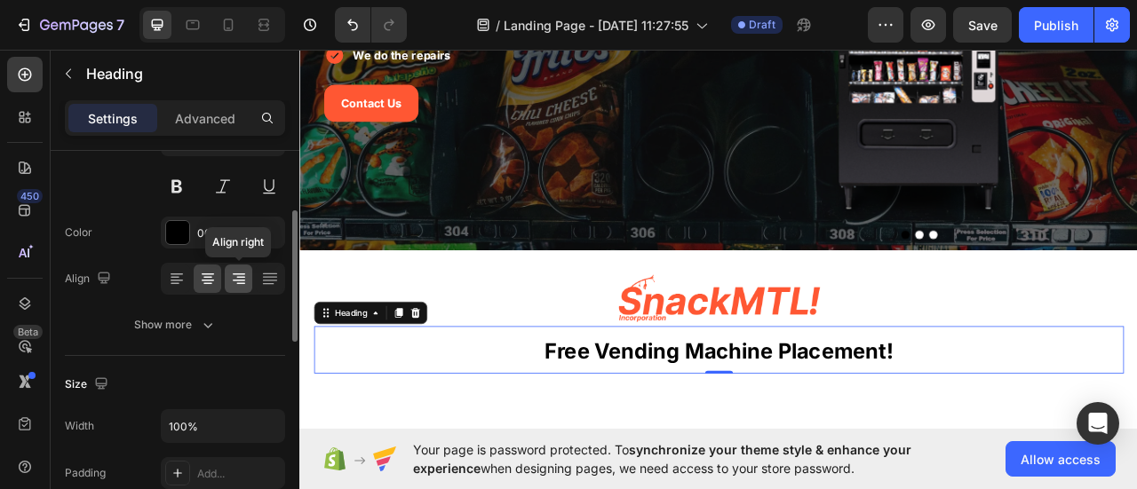
click at [242, 277] on icon at bounding box center [240, 278] width 9 height 2
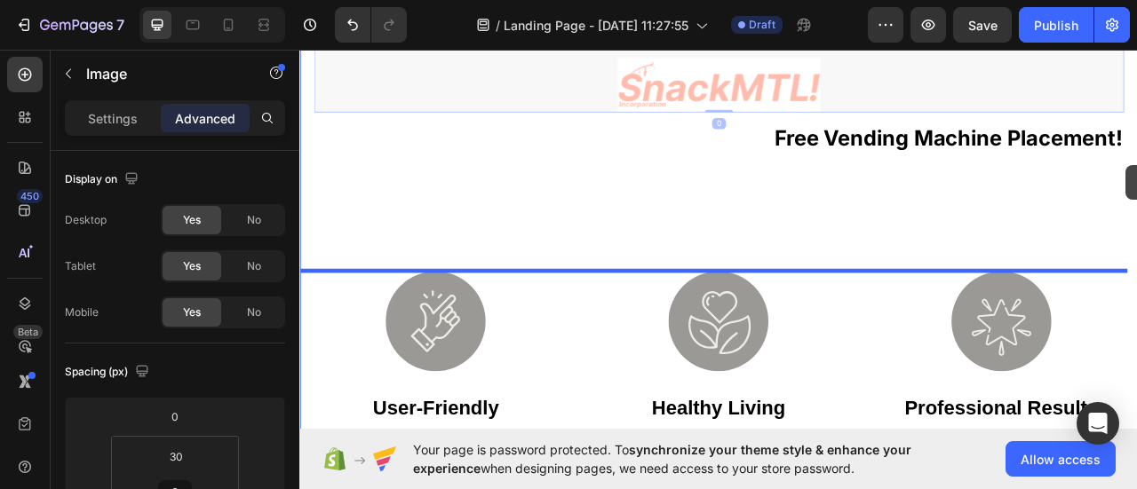
scroll to position [586, 0]
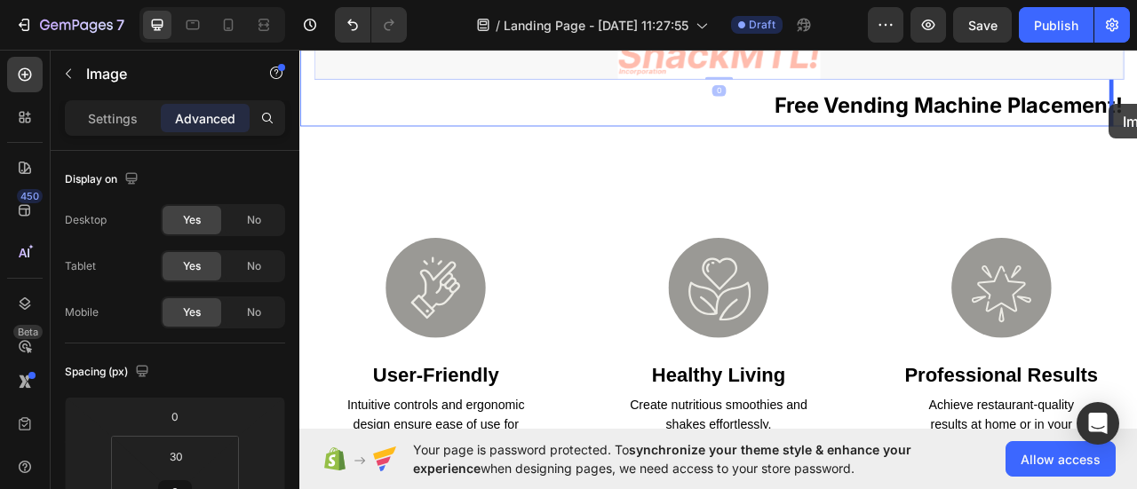
drag, startPoint x: 774, startPoint y: 376, endPoint x: 1329, endPoint y: 120, distance: 611.2
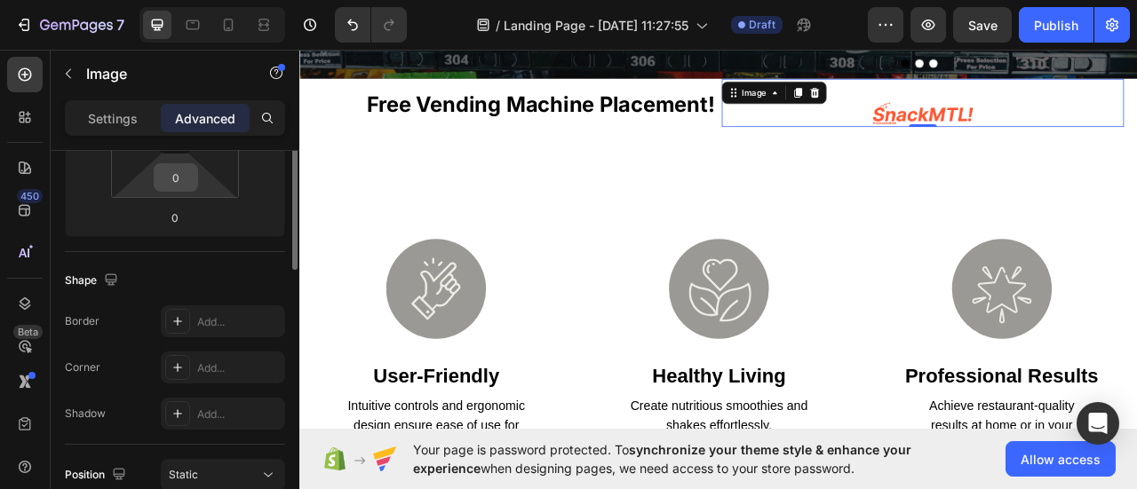
scroll to position [178, 0]
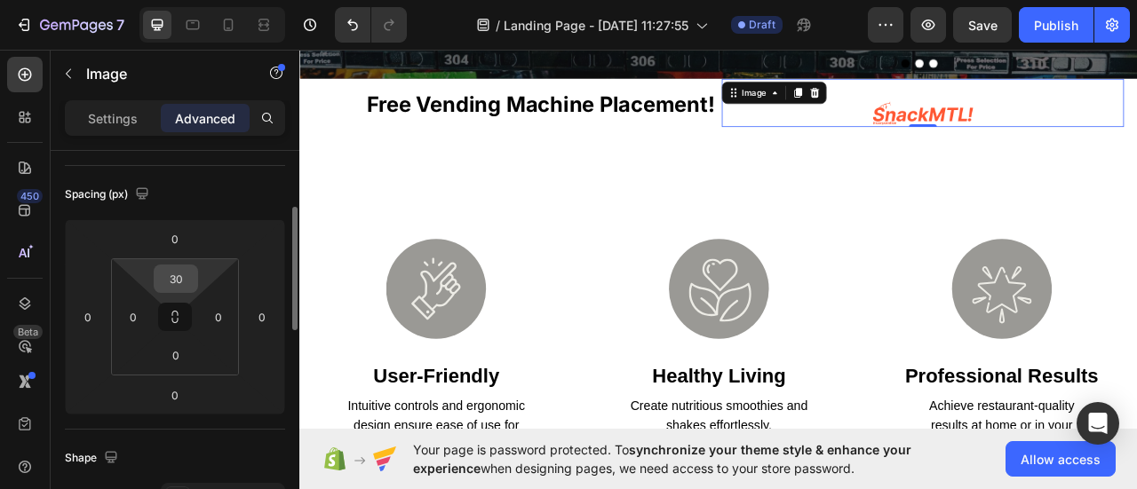
click at [175, 273] on input "30" at bounding box center [176, 279] width 36 height 27
type input "3"
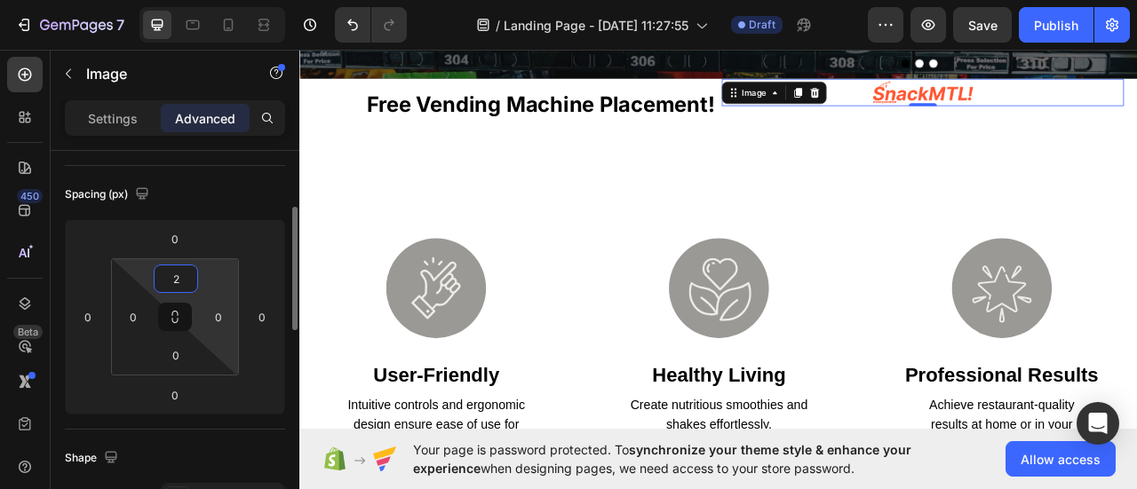
type input "20"
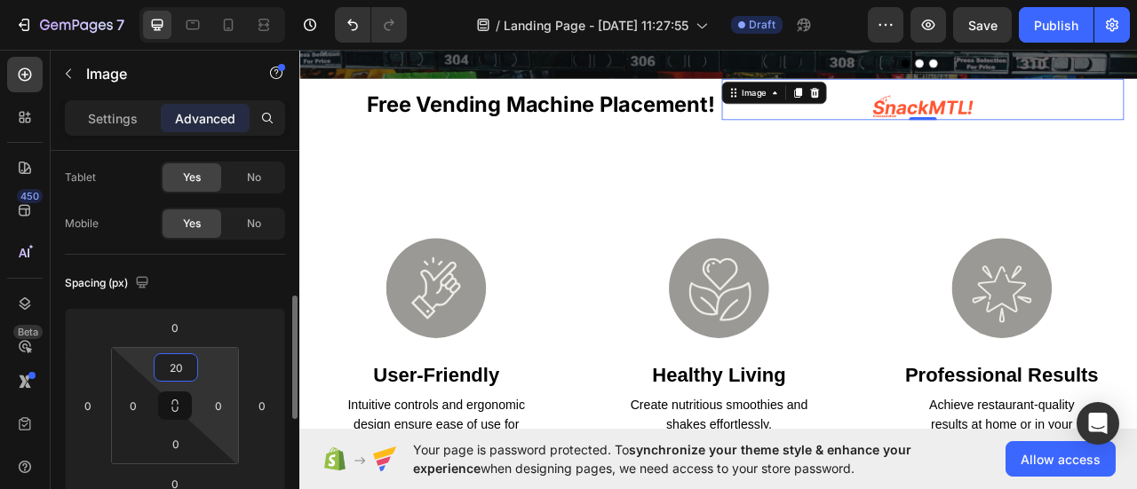
scroll to position [0, 0]
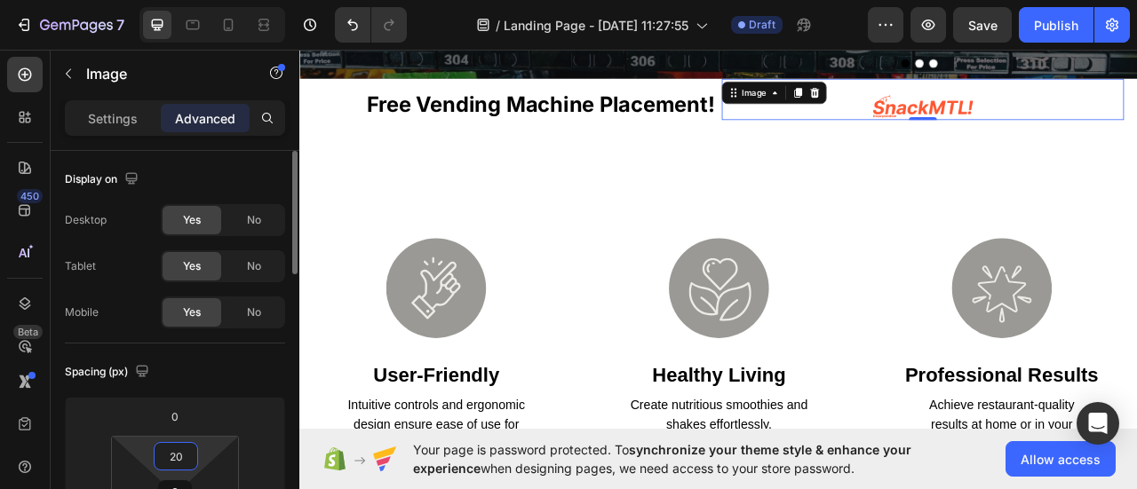
click at [113, 124] on p "Settings" at bounding box center [113, 118] width 50 height 19
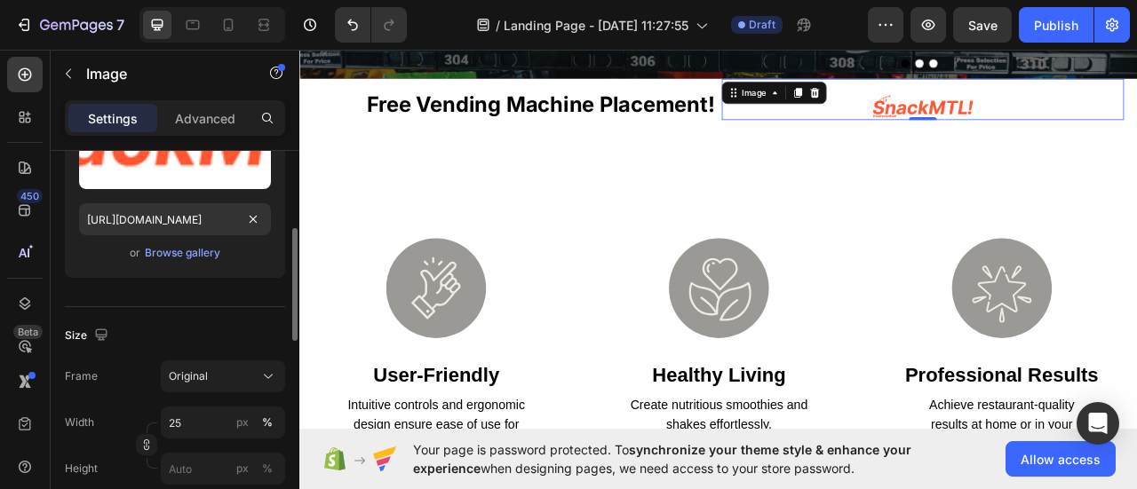
scroll to position [444, 0]
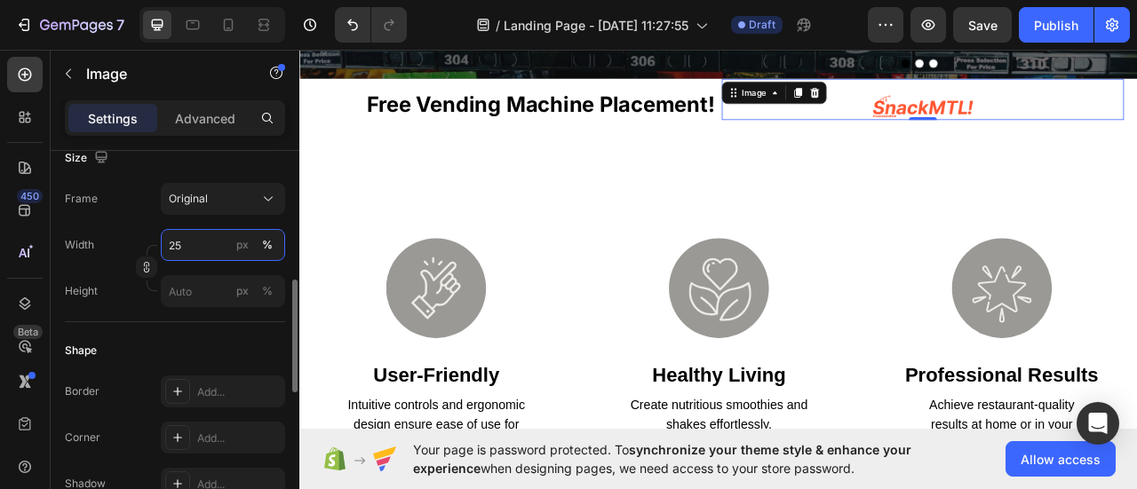
click at [198, 248] on input "25" at bounding box center [223, 245] width 124 height 32
type input "50"
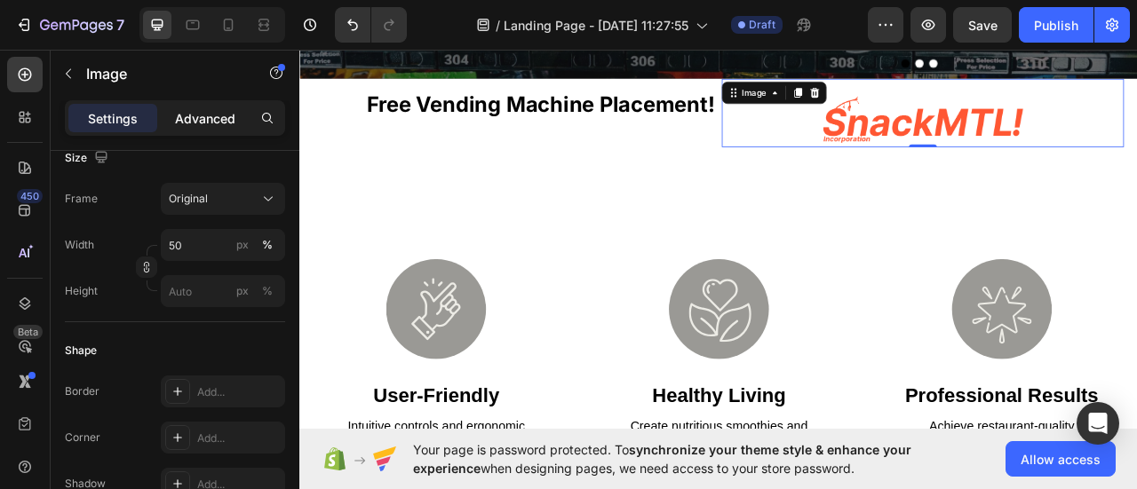
click at [208, 120] on p "Advanced" at bounding box center [205, 118] width 60 height 19
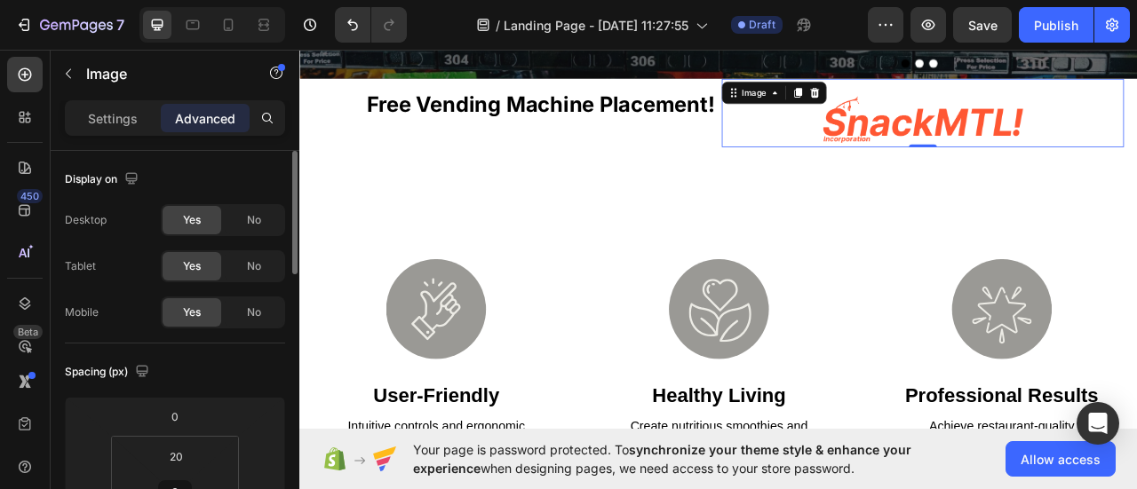
scroll to position [89, 0]
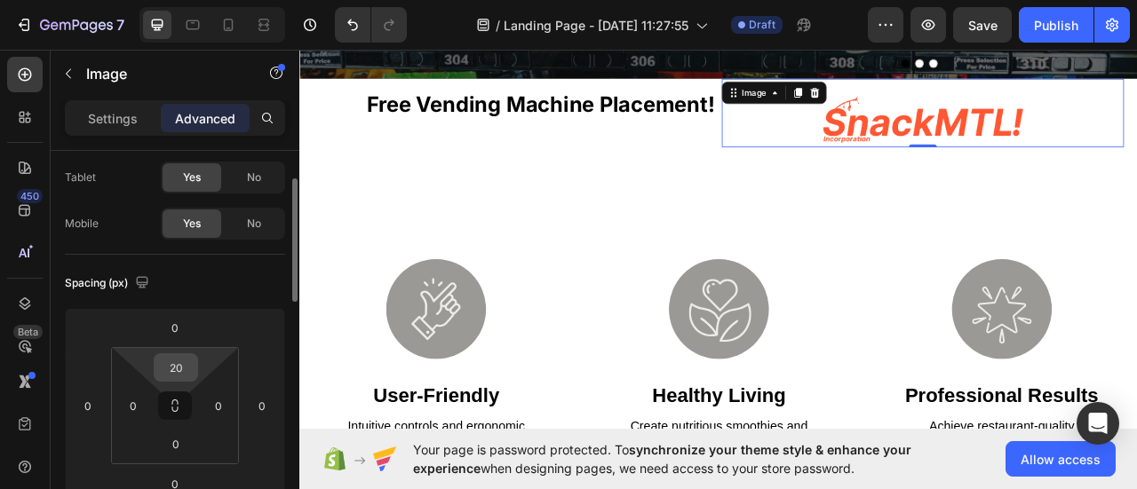
click at [183, 376] on input "20" at bounding box center [176, 367] width 36 height 27
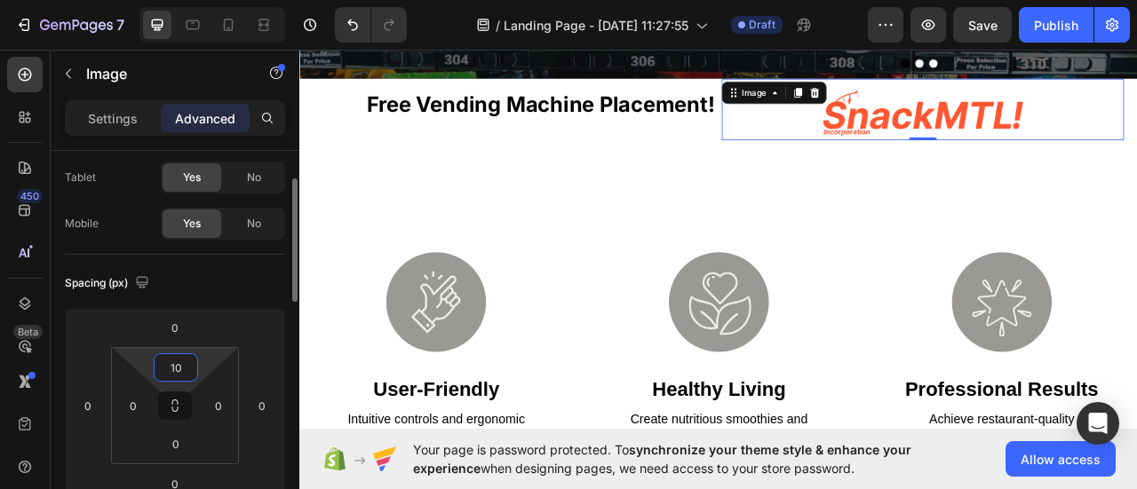
type input "1"
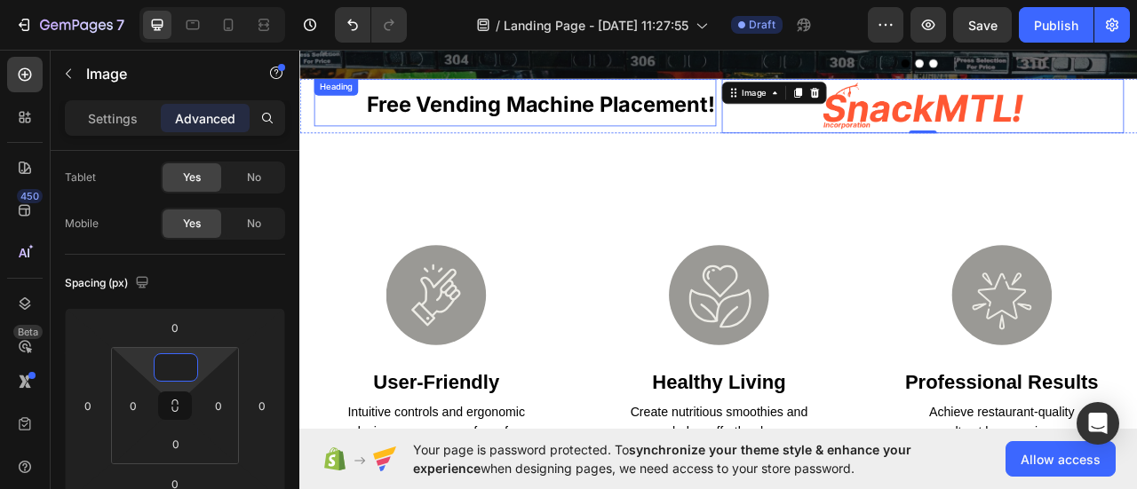
click at [748, 113] on strong "free vending machine placement!" at bounding box center [605, 119] width 443 height 32
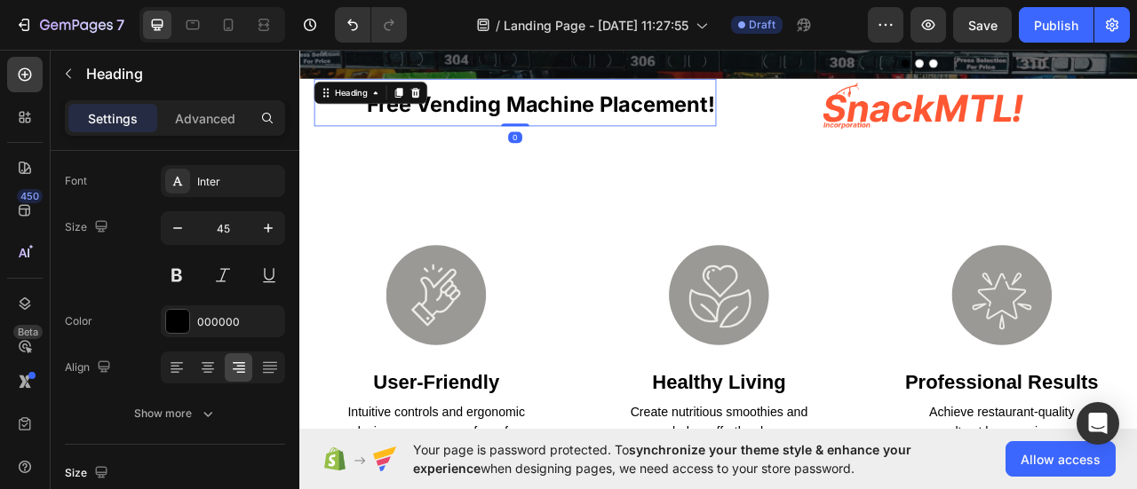
scroll to position [0, 0]
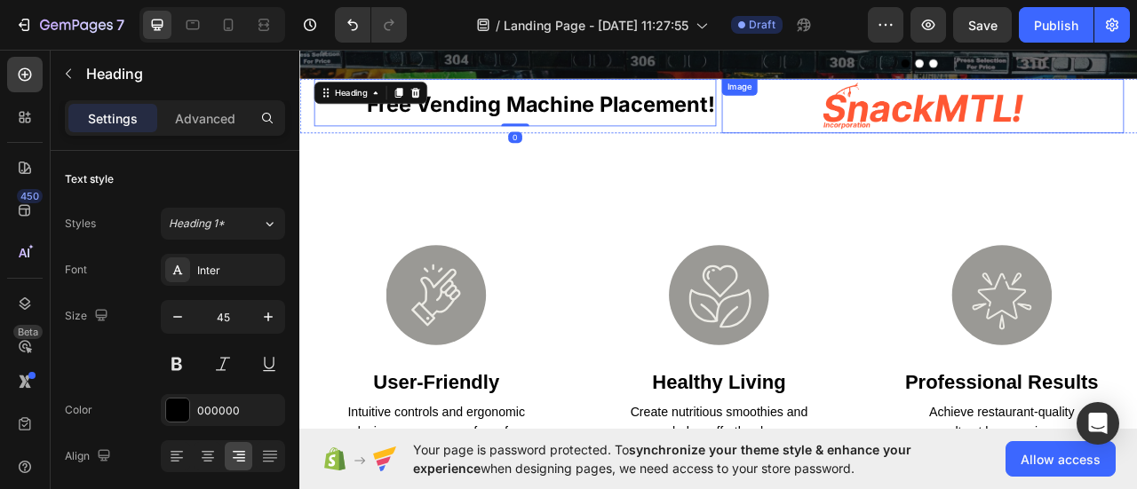
click at [878, 124] on div at bounding box center [1092, 121] width 512 height 69
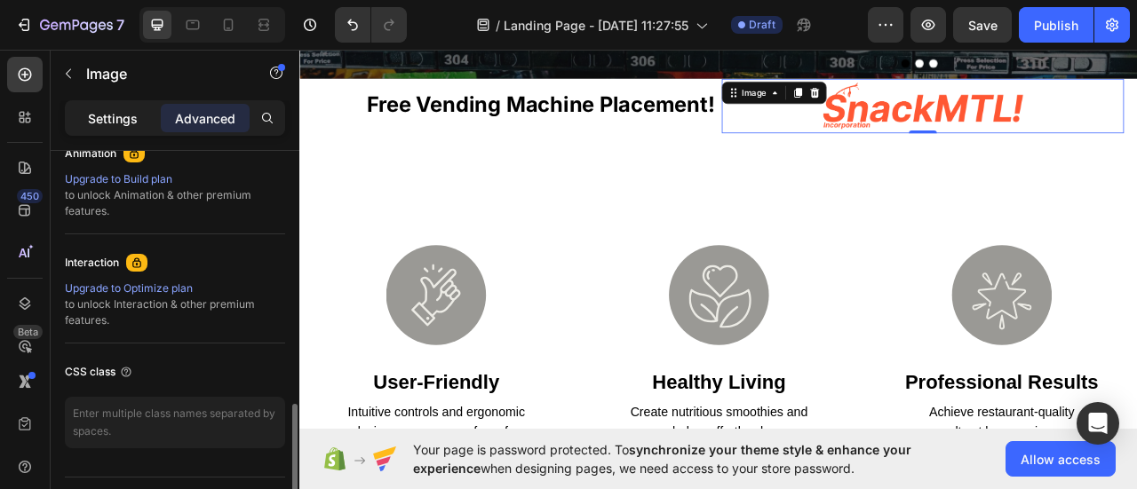
click at [90, 117] on p "Settings" at bounding box center [113, 118] width 50 height 19
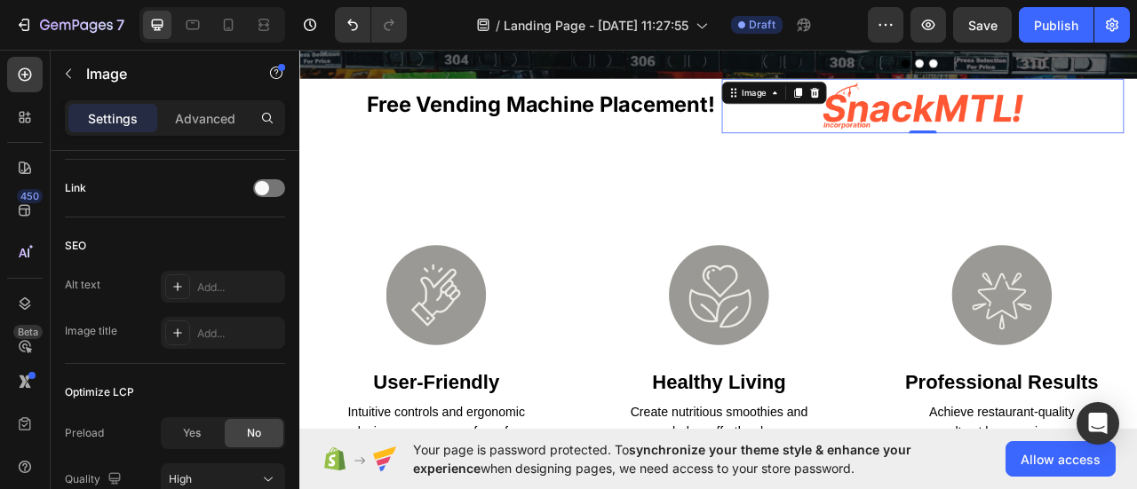
scroll to position [949, 0]
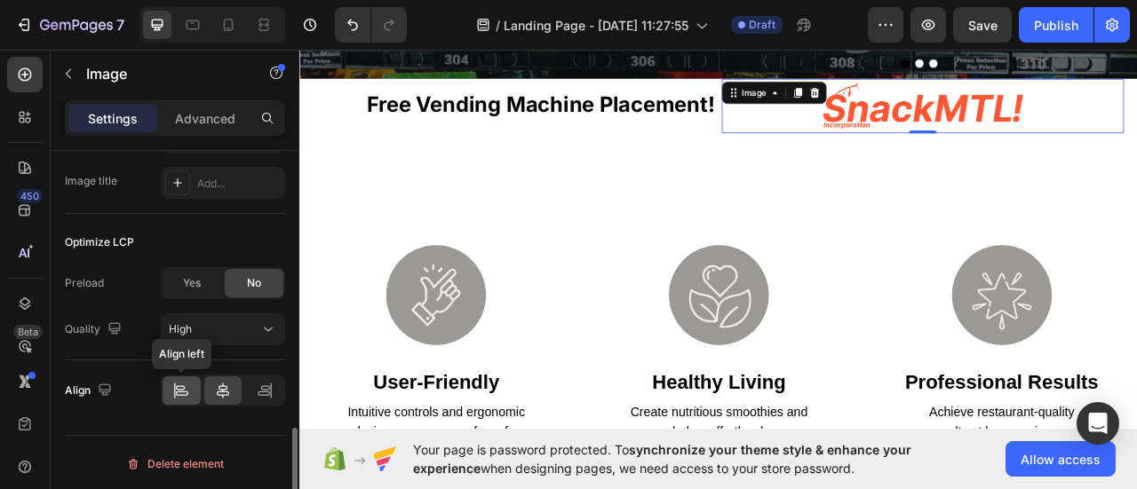
click at [183, 382] on icon at bounding box center [181, 391] width 18 height 18
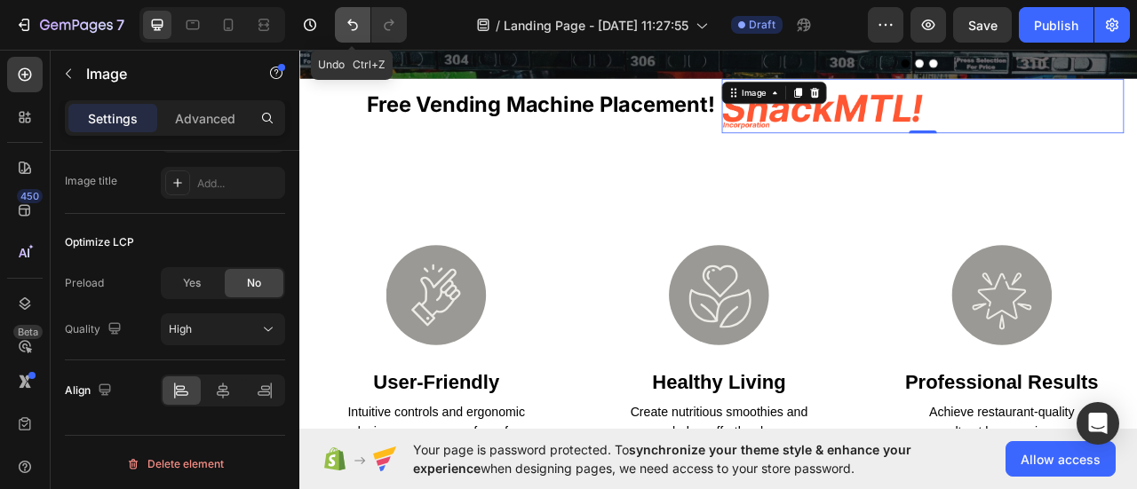
click at [355, 19] on icon "Undo/Redo" at bounding box center [353, 25] width 18 height 18
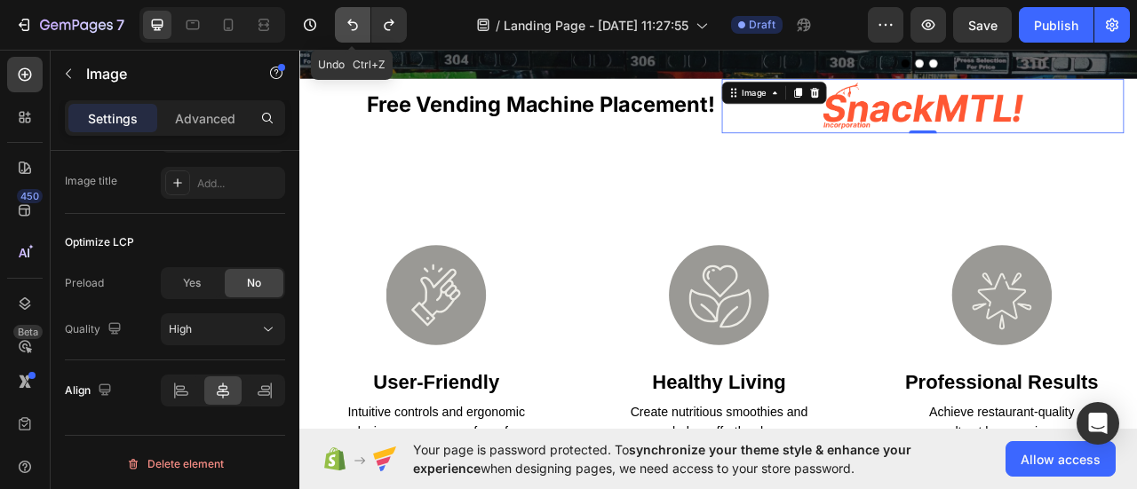
click at [355, 19] on icon "Undo/Redo" at bounding box center [353, 25] width 18 height 18
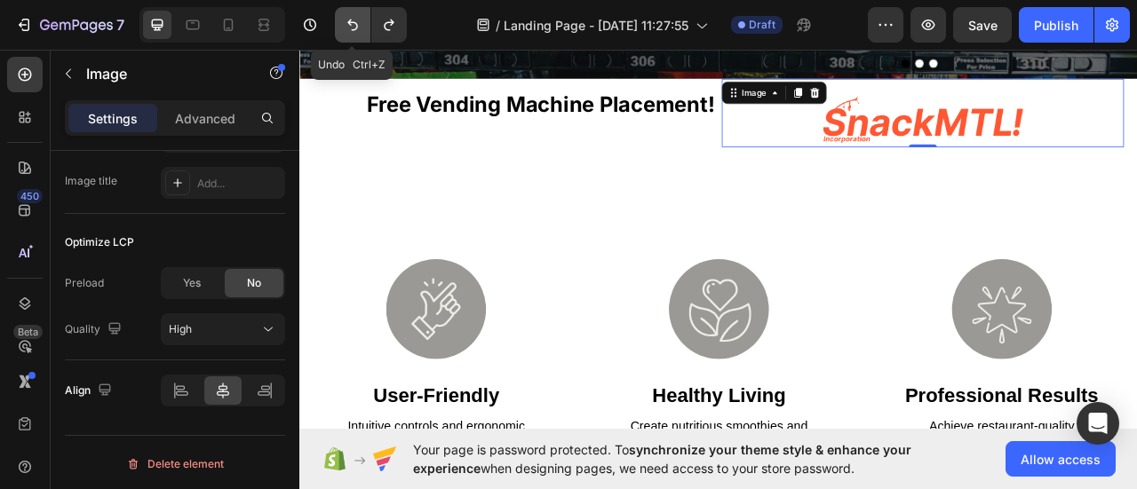
click at [355, 19] on icon "Undo/Redo" at bounding box center [353, 25] width 18 height 18
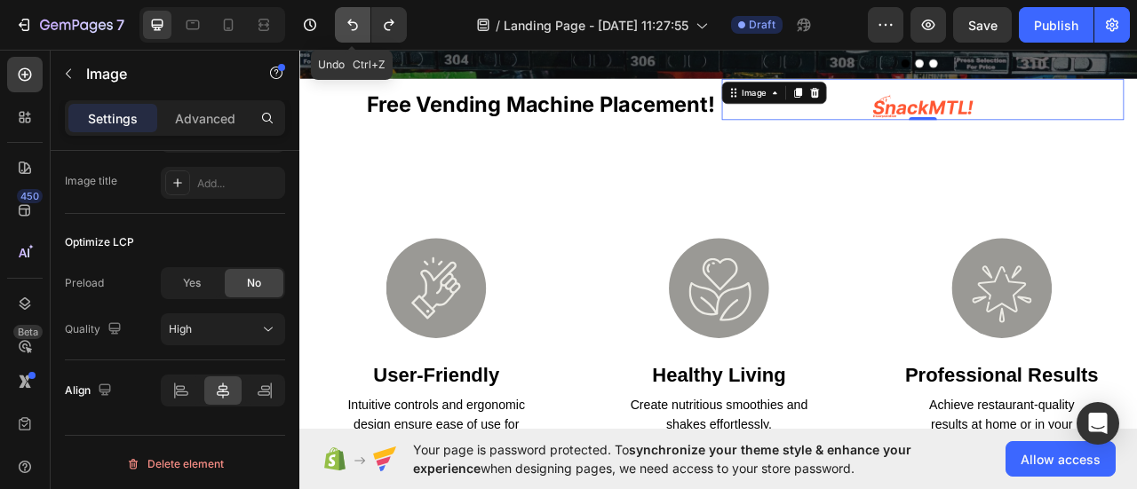
click at [355, 19] on icon "Undo/Redo" at bounding box center [353, 25] width 18 height 18
click at [349, 18] on icon "Undo/Redo" at bounding box center [353, 25] width 18 height 18
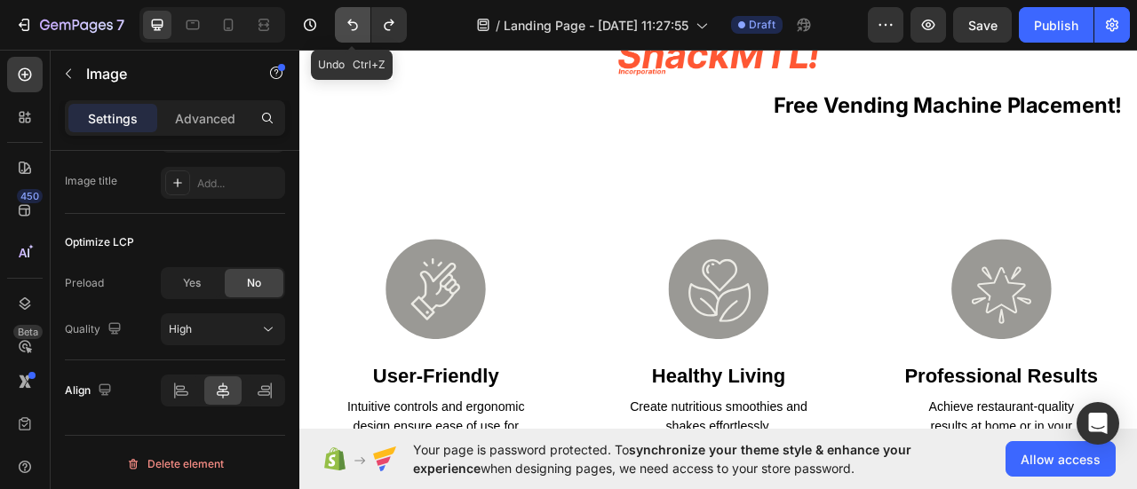
click at [349, 18] on icon "Undo/Redo" at bounding box center [353, 25] width 18 height 18
click at [378, 21] on button "Undo/Redo" at bounding box center [389, 25] width 36 height 36
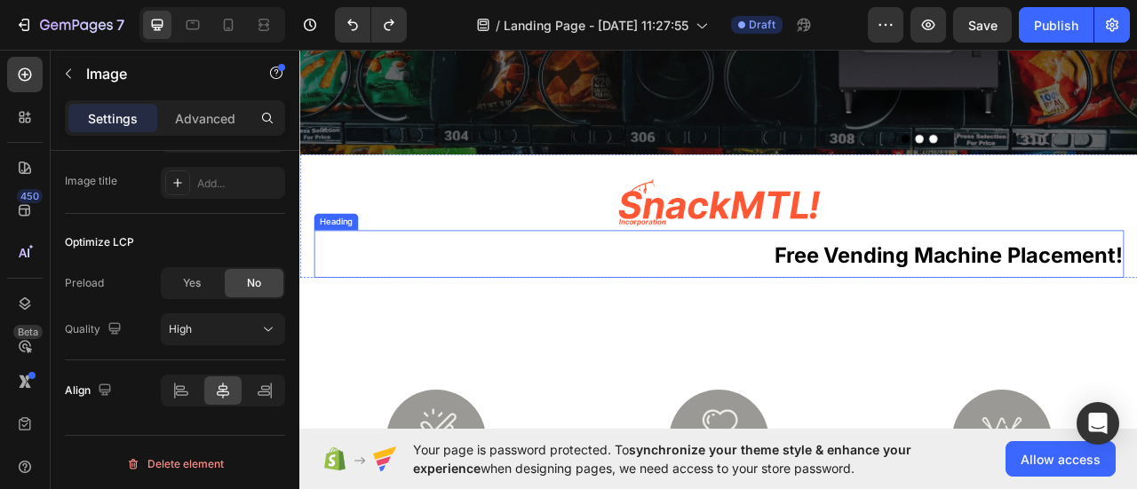
scroll to position [409, 0]
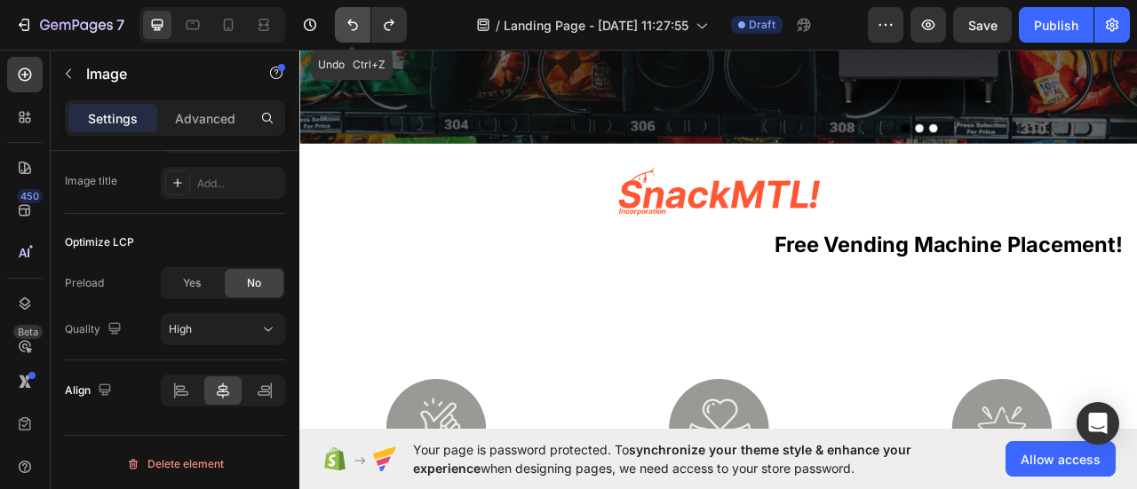
click at [356, 20] on icon "Undo/Redo" at bounding box center [353, 25] width 18 height 18
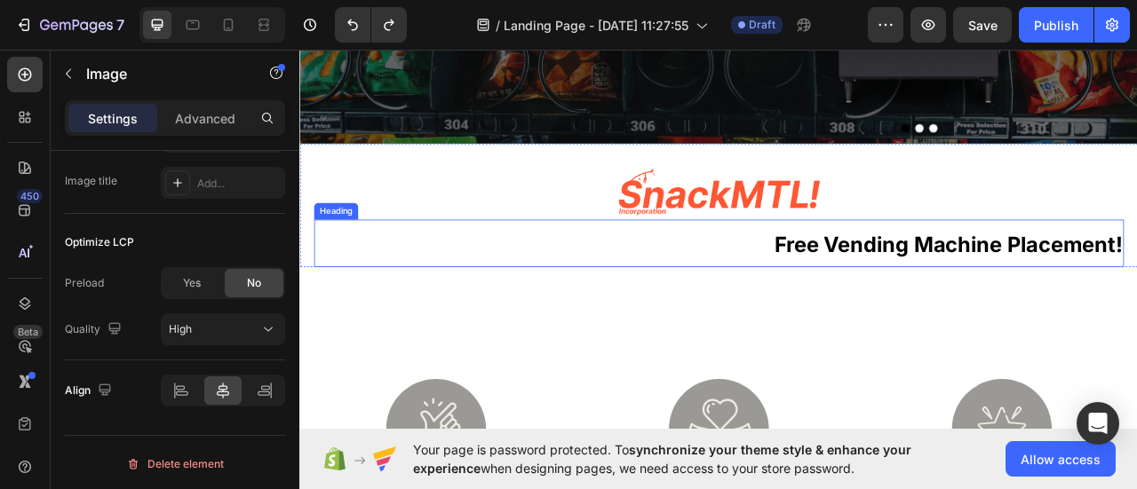
click at [902, 306] on strong "free vending machine placement!" at bounding box center [1123, 298] width 443 height 32
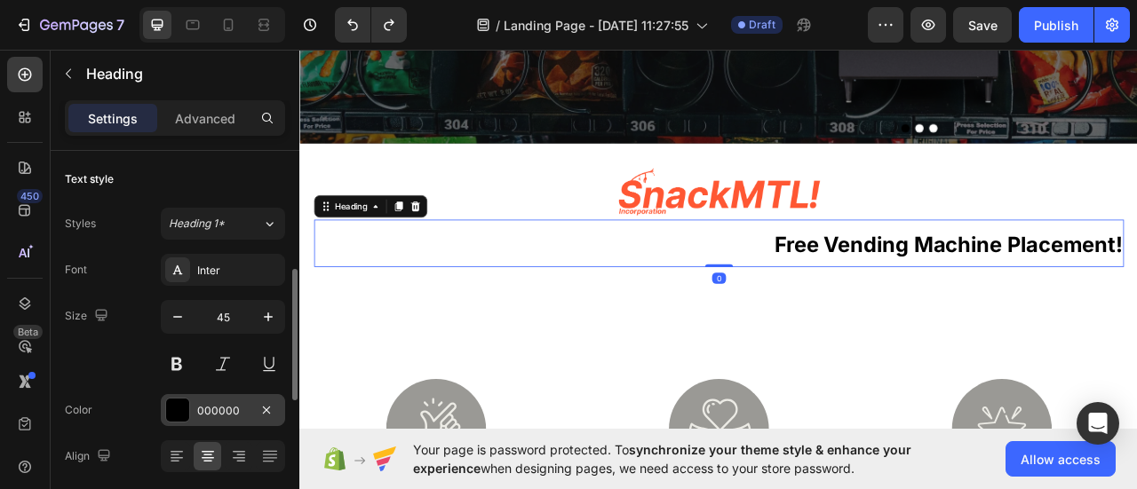
scroll to position [89, 0]
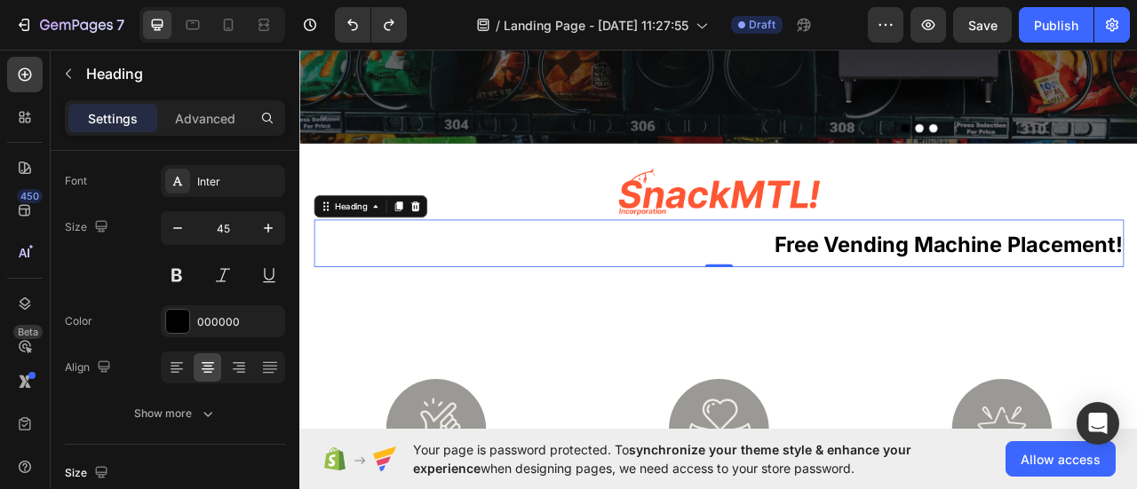
click at [735, 293] on h2 "free vending machine placement!" at bounding box center [832, 296] width 1030 height 60
click at [735, 293] on p "free vending machine placement!" at bounding box center [832, 296] width 1027 height 57
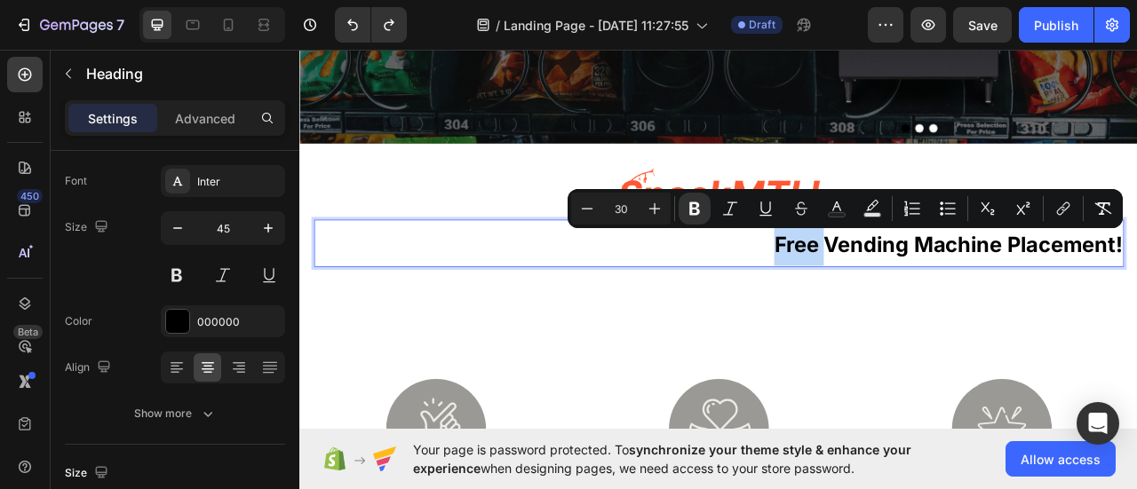
click at [739, 293] on p "free vending machine placement!" at bounding box center [832, 296] width 1027 height 57
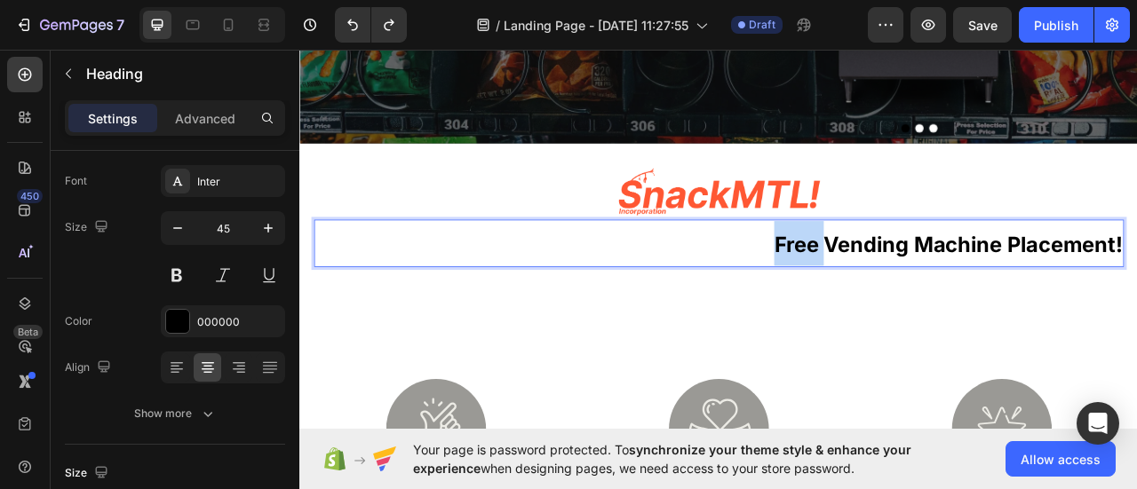
click at [739, 293] on p "free vending machine placement!" at bounding box center [832, 296] width 1027 height 57
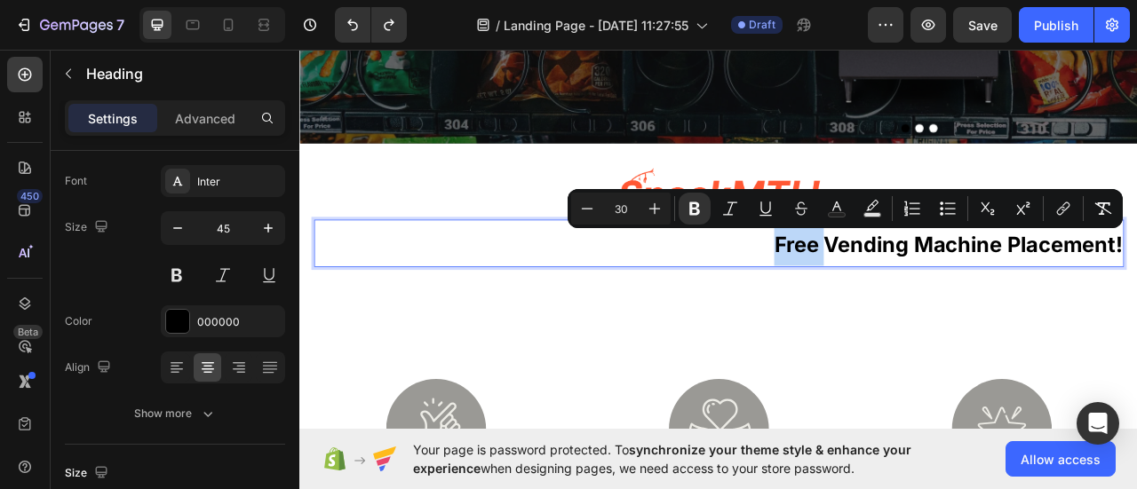
click at [685, 310] on p "free vending machine placement!" at bounding box center [832, 296] width 1027 height 57
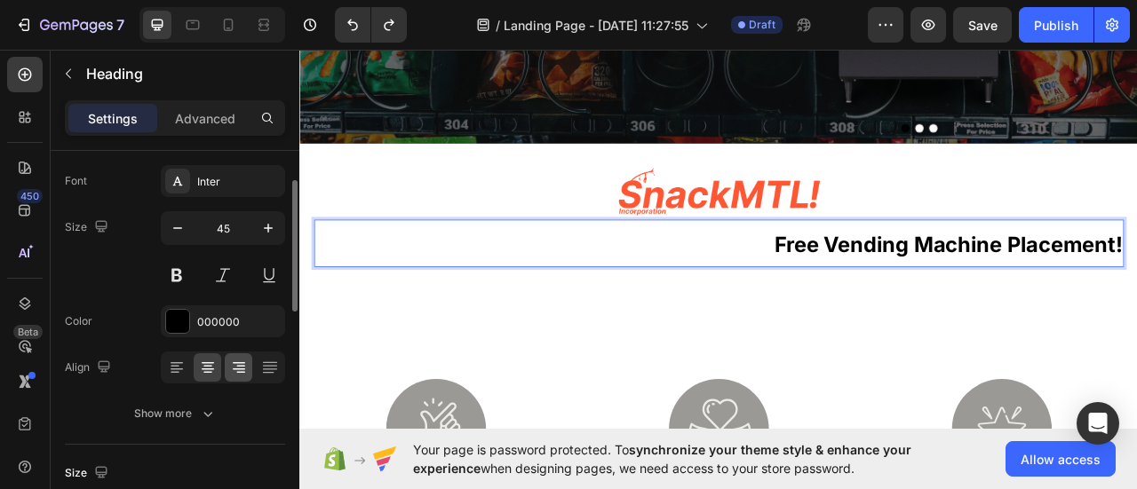
click at [235, 367] on icon at bounding box center [239, 368] width 18 height 18
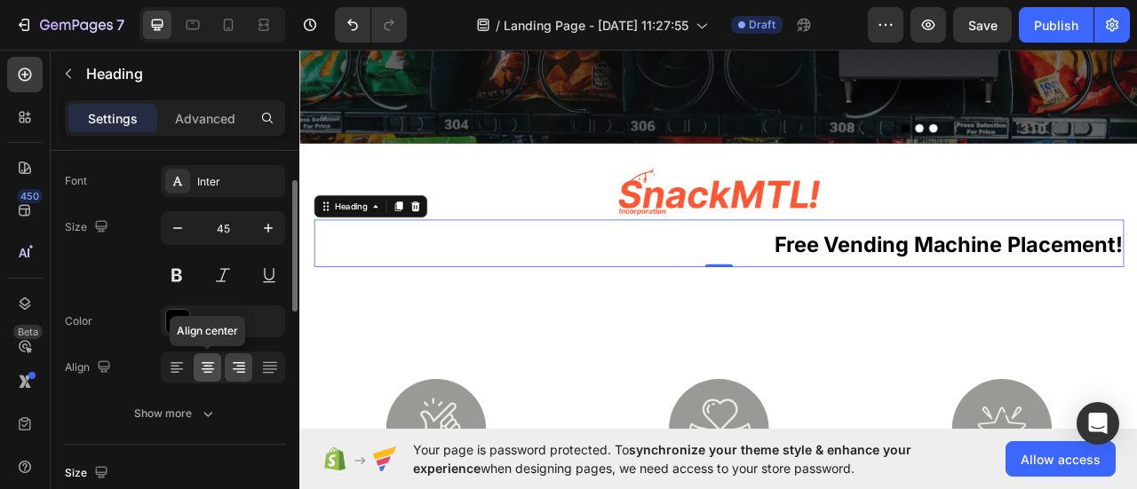
click at [208, 372] on icon at bounding box center [207, 373] width 9 height 2
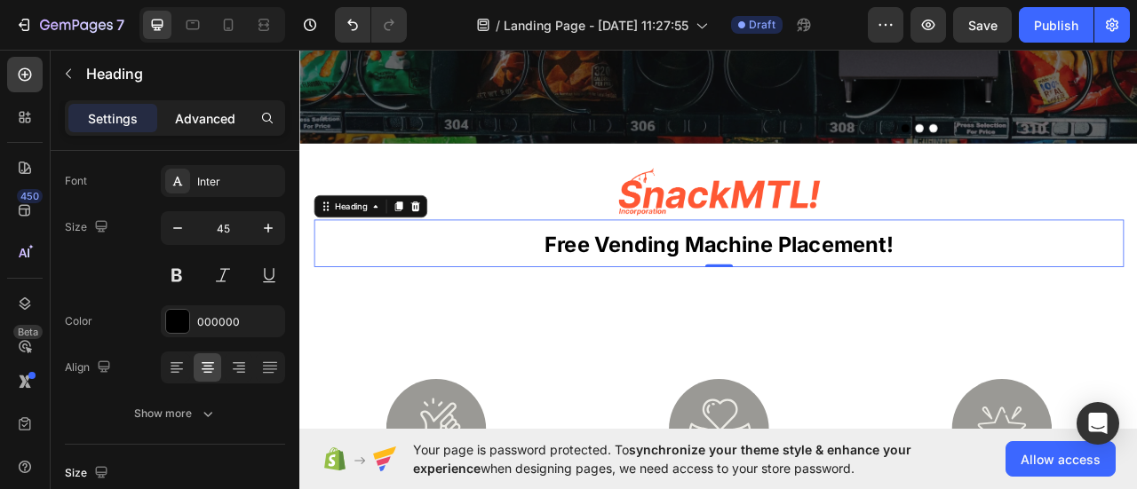
click at [222, 122] on p "Advanced" at bounding box center [205, 118] width 60 height 19
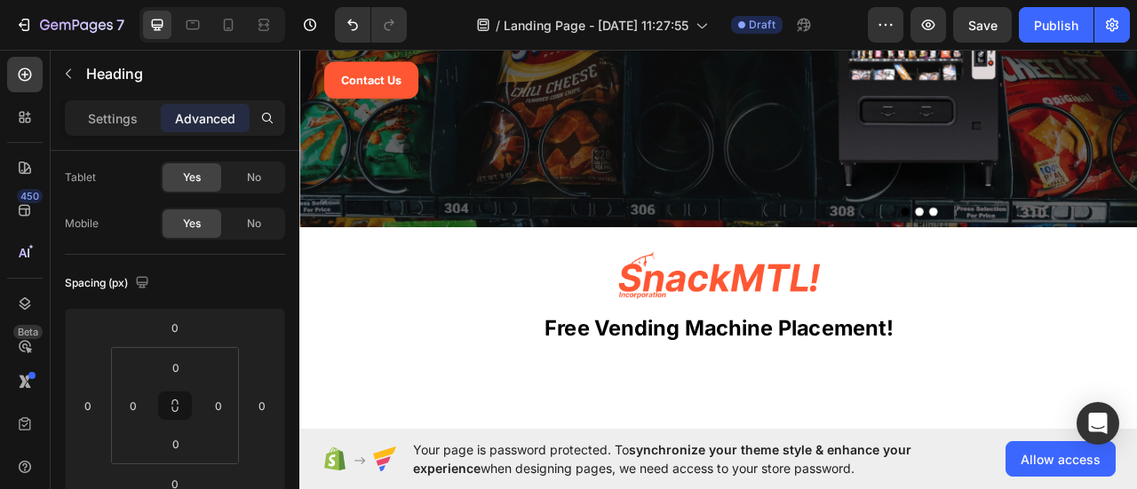
scroll to position [355, 0]
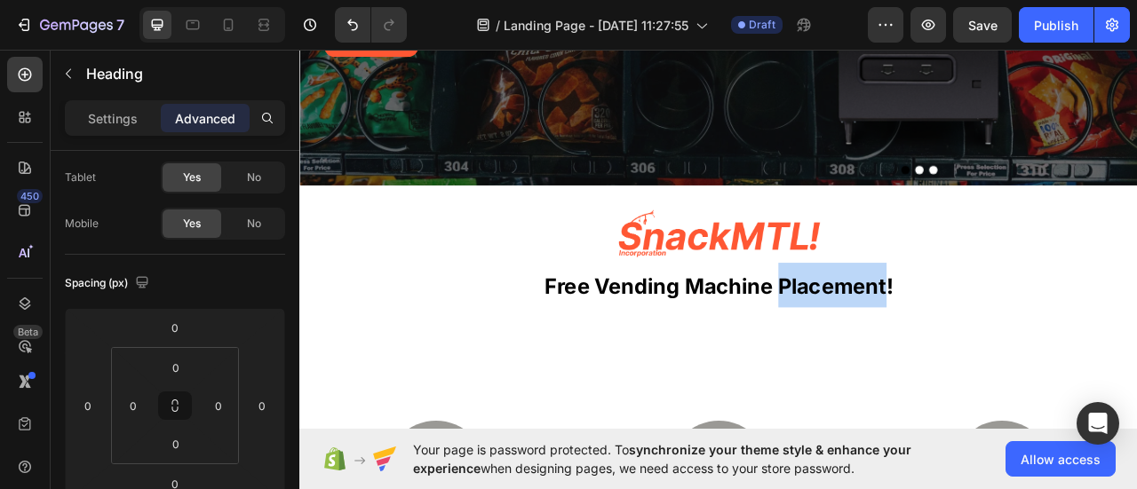
click at [1002, 349] on strong "free vending machine placement!" at bounding box center [832, 352] width 443 height 32
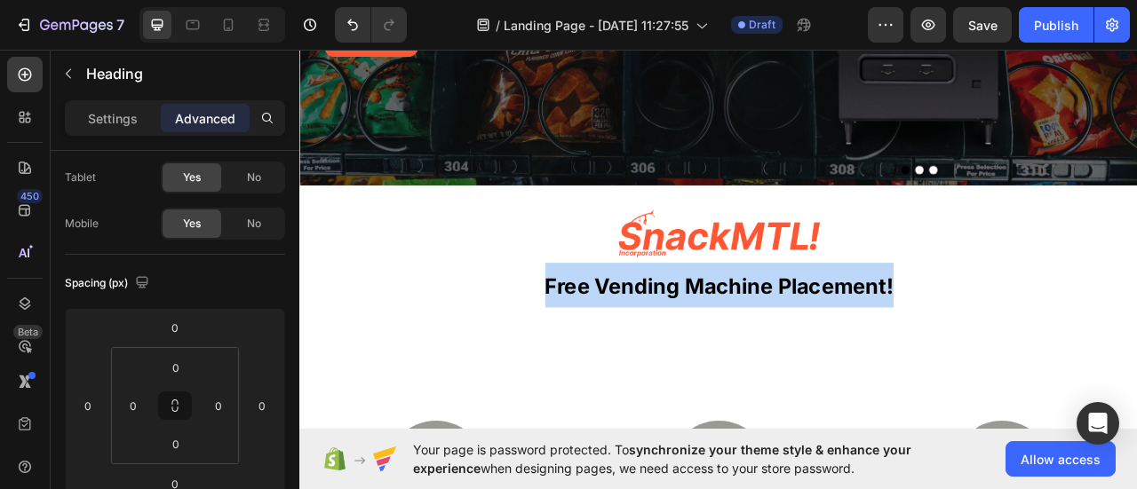
click at [1002, 349] on strong "free vending machine placement!" at bounding box center [832, 352] width 443 height 32
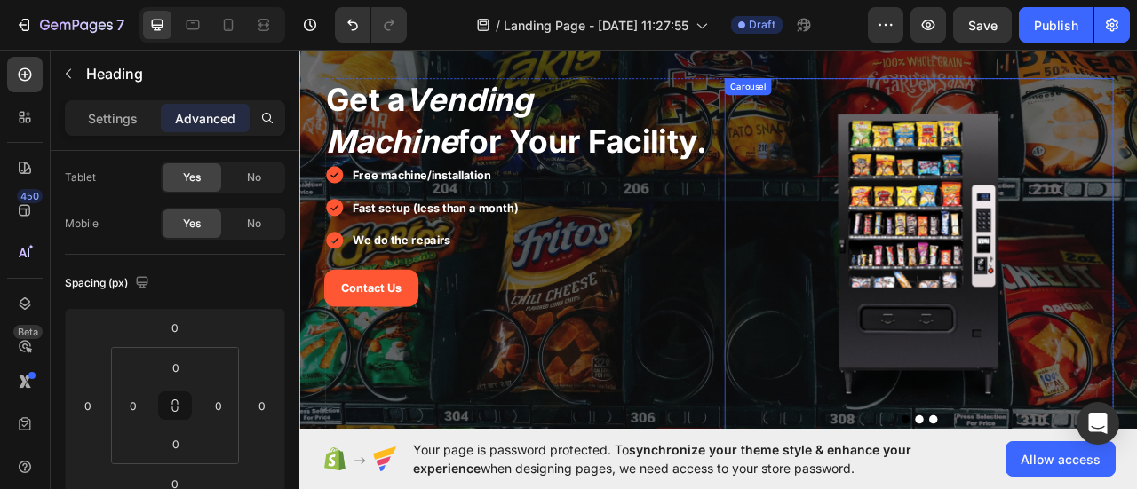
scroll to position [266, 0]
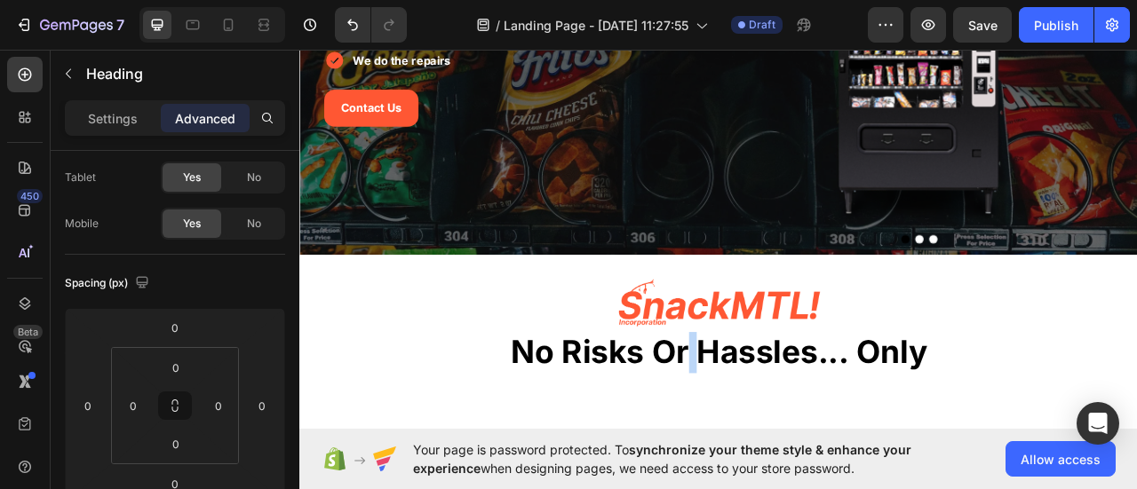
click at [790, 439] on strong "no risks or hassles... only" at bounding box center [833, 435] width 530 height 49
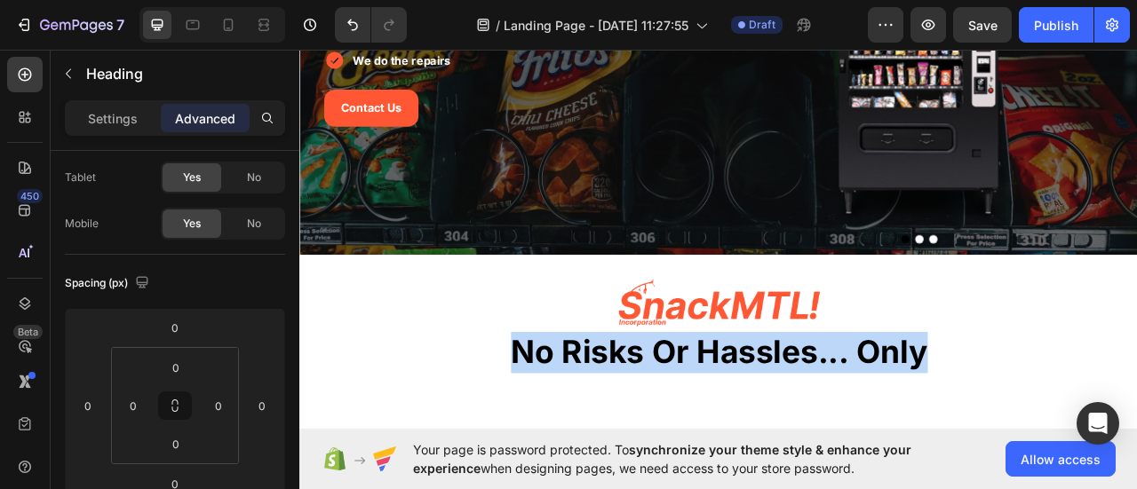
click at [790, 439] on strong "no risks or hassles... only" at bounding box center [833, 435] width 530 height 49
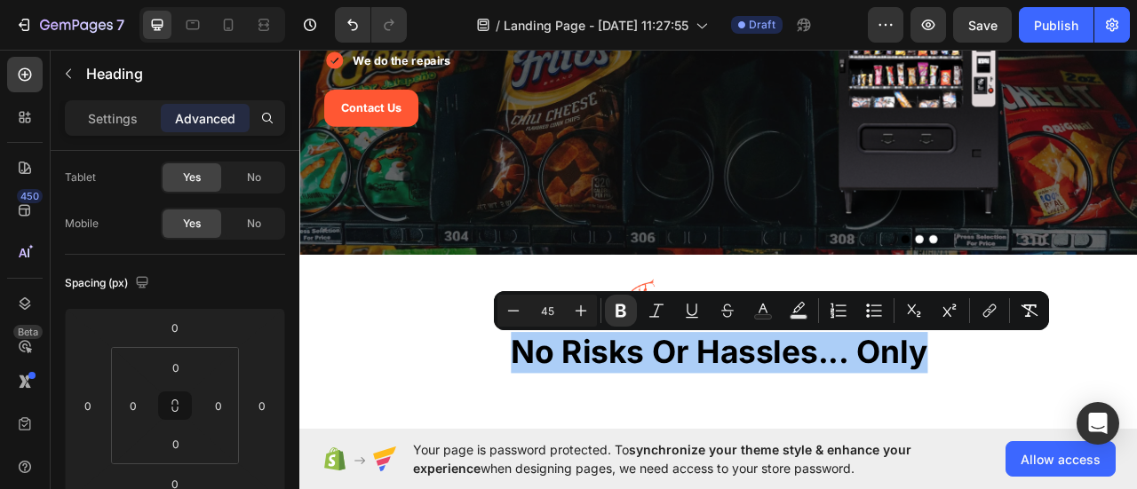
click at [538, 316] on input "45" at bounding box center [547, 310] width 36 height 21
type input "30"
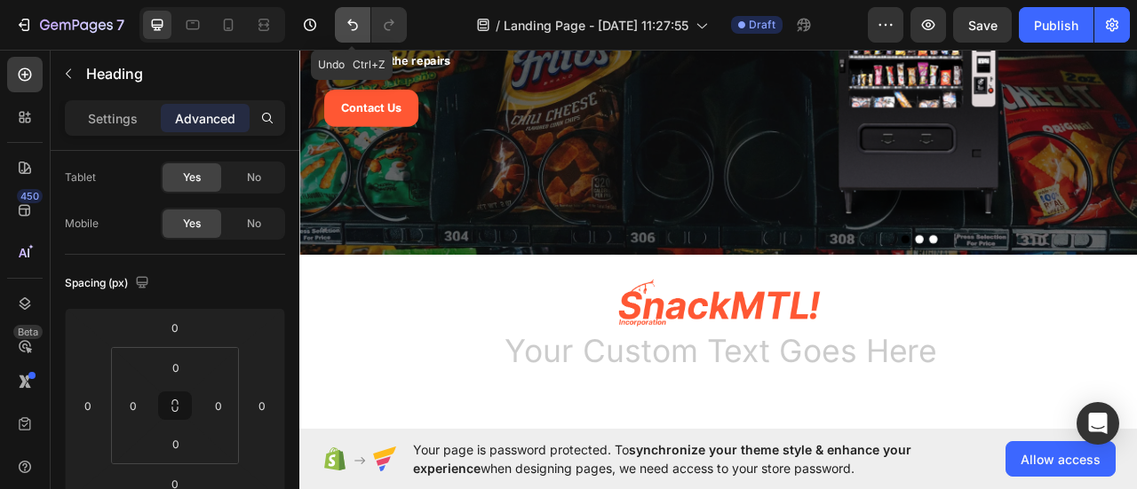
click at [362, 23] on button "Undo/Redo" at bounding box center [353, 25] width 36 height 36
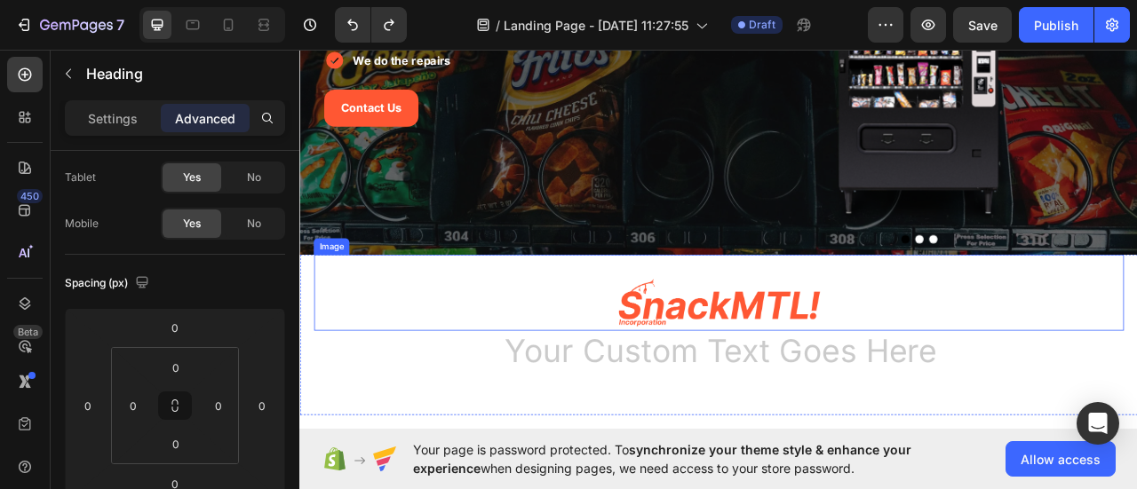
click at [768, 377] on img at bounding box center [832, 373] width 258 height 70
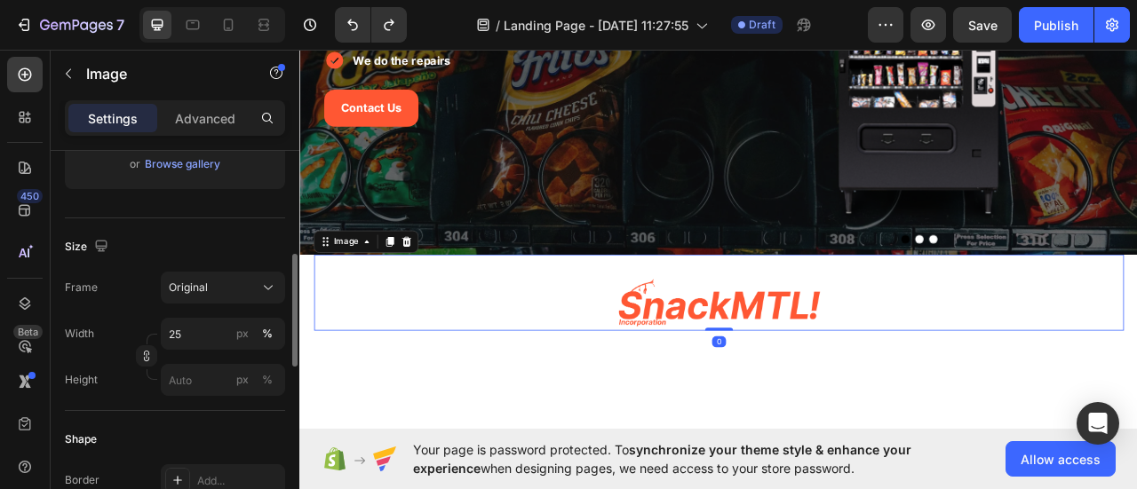
scroll to position [444, 0]
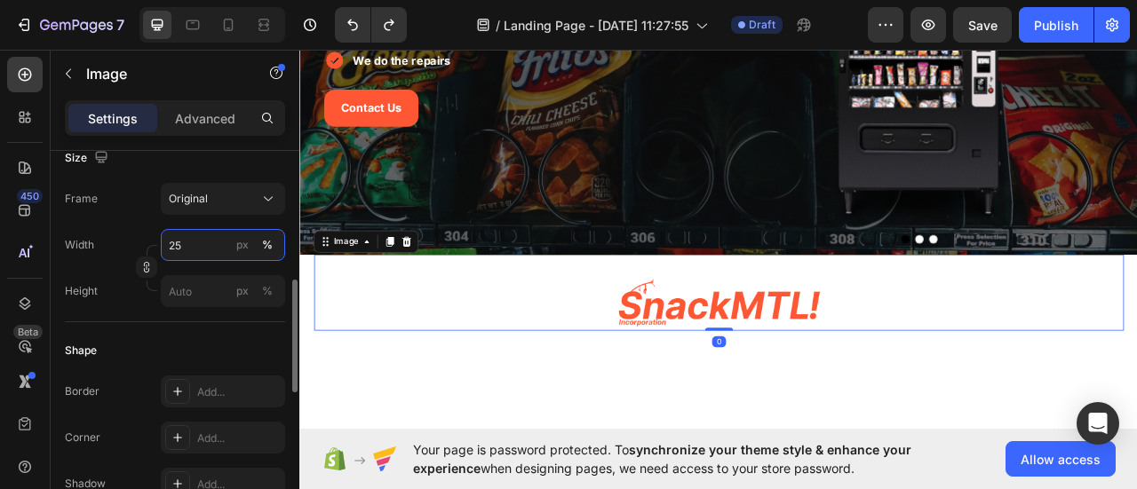
click at [204, 242] on input "25" at bounding box center [223, 245] width 124 height 32
type input "20"
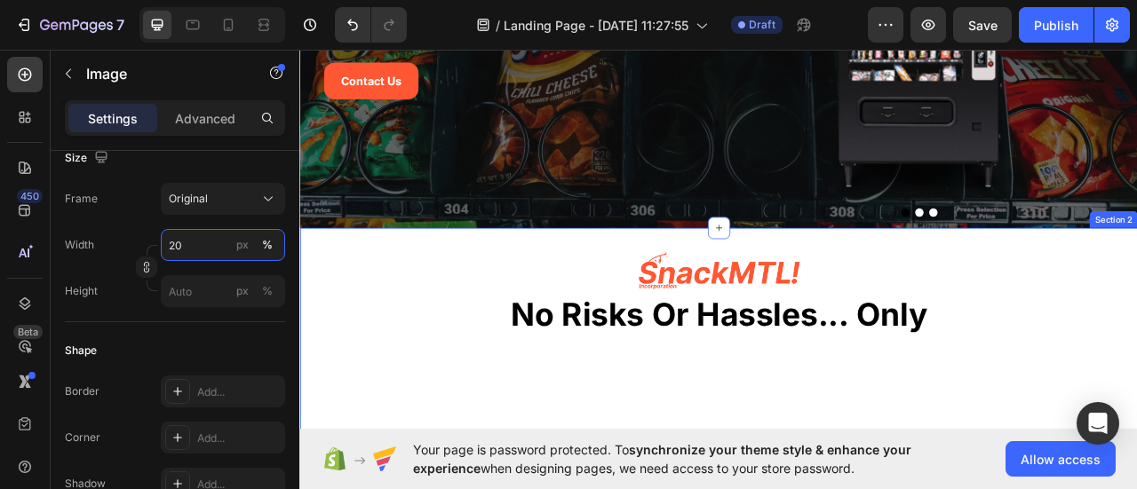
scroll to position [355, 0]
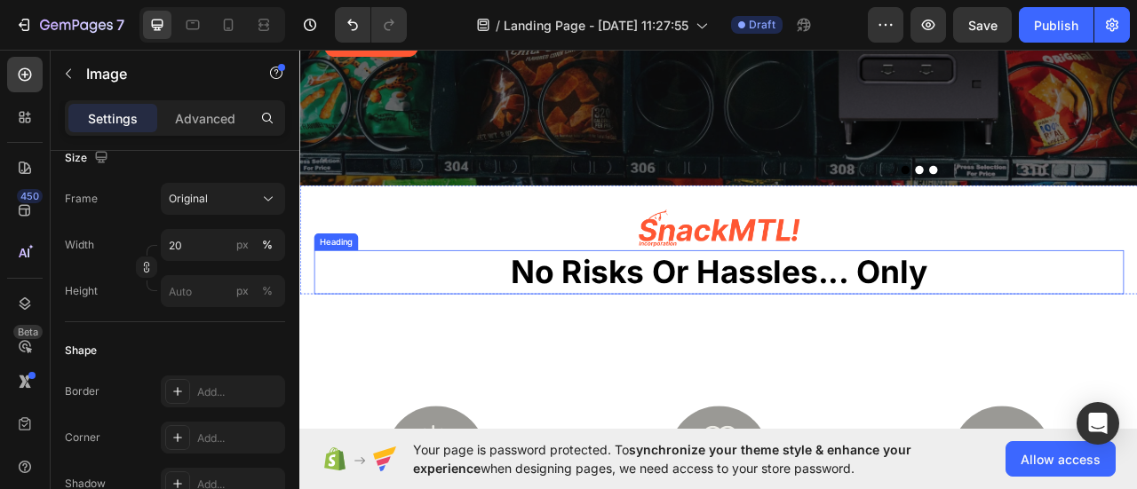
click at [789, 338] on strong "no risks or hassles... only" at bounding box center [833, 332] width 530 height 49
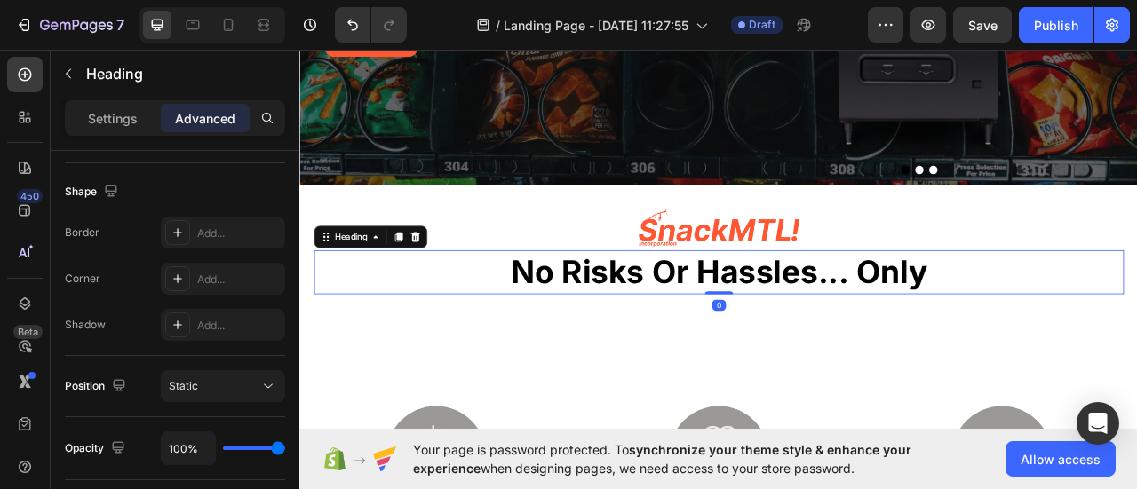
click at [789, 338] on strong "no risks or hassles... only" at bounding box center [833, 332] width 530 height 49
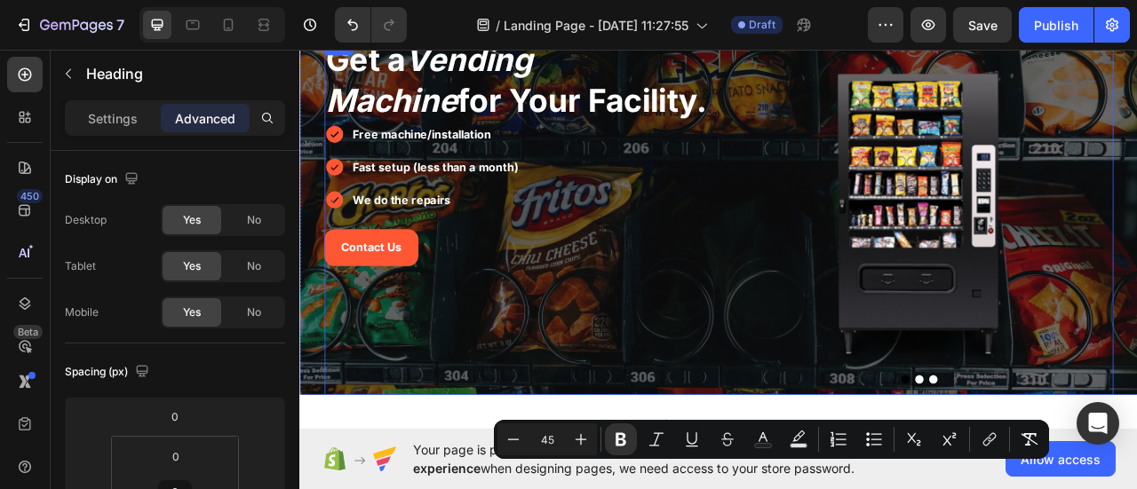
scroll to position [178, 0]
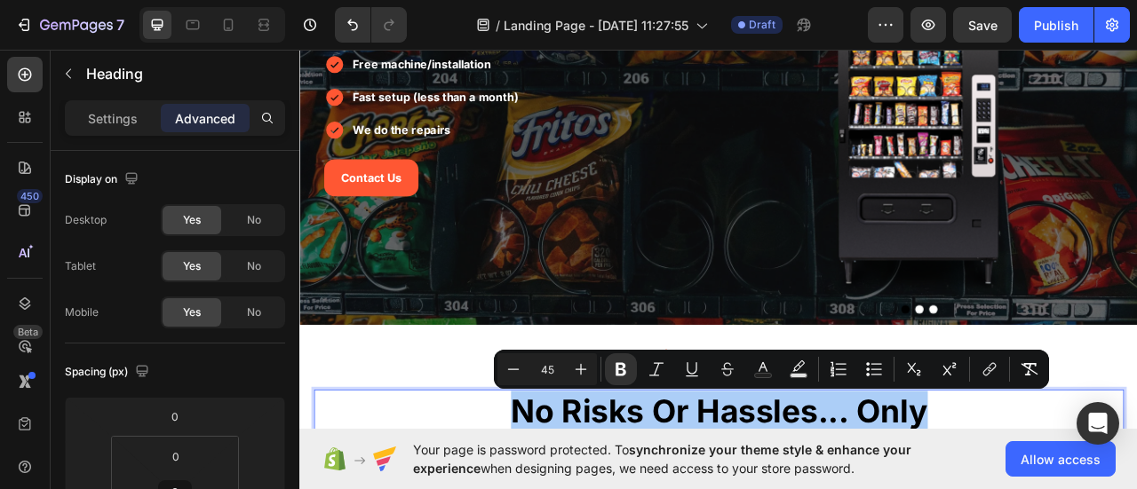
click at [557, 366] on input "45" at bounding box center [547, 369] width 36 height 21
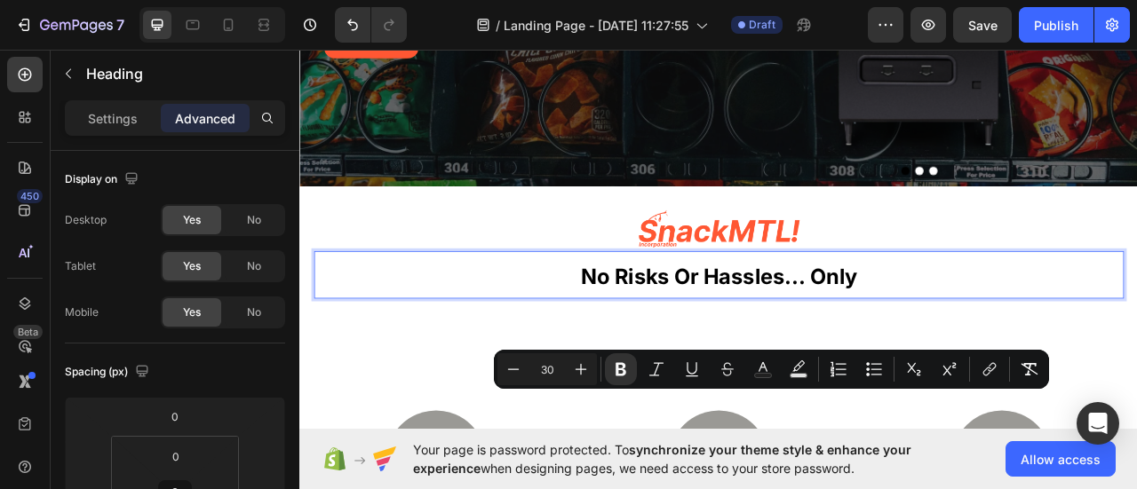
scroll to position [355, 0]
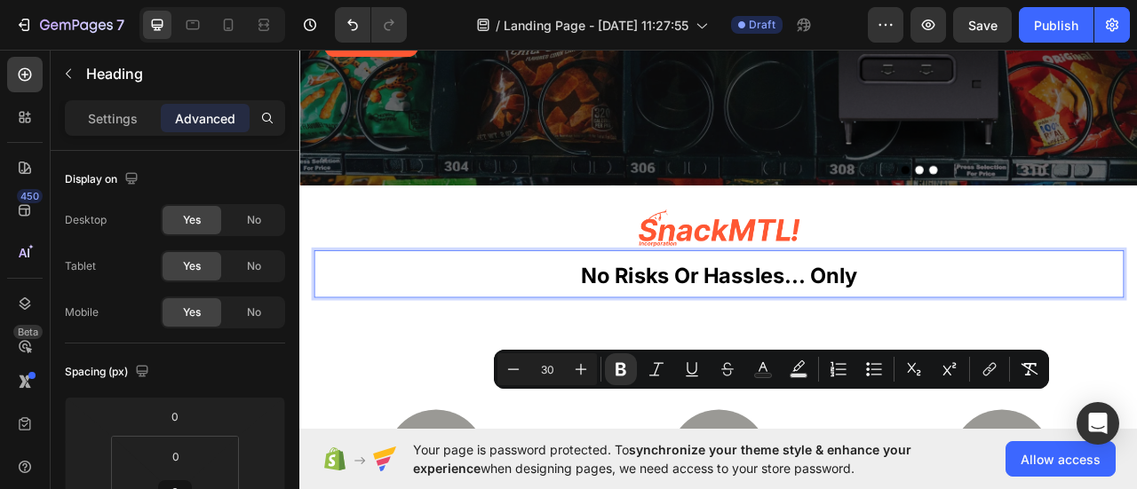
type input "3"
type input "40"
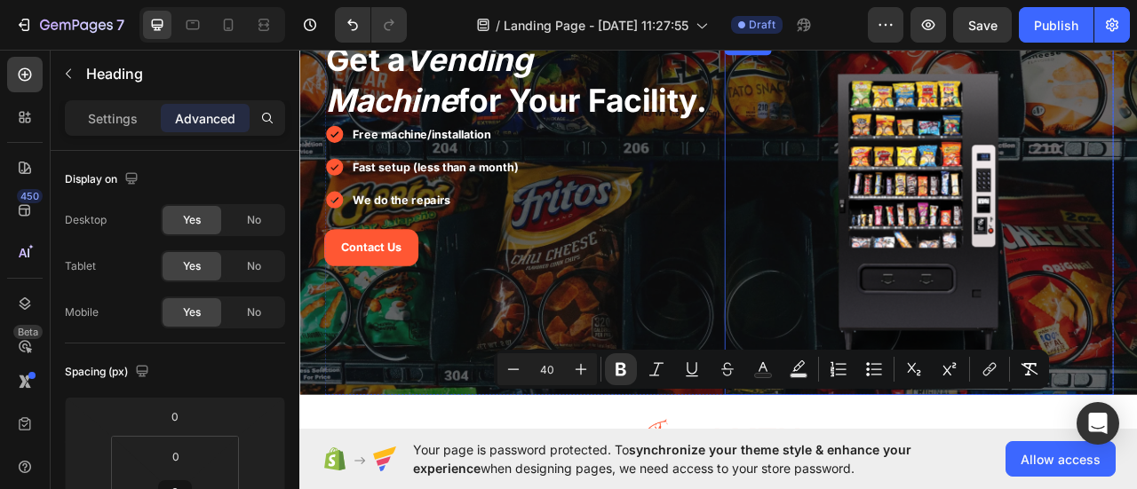
scroll to position [0, 0]
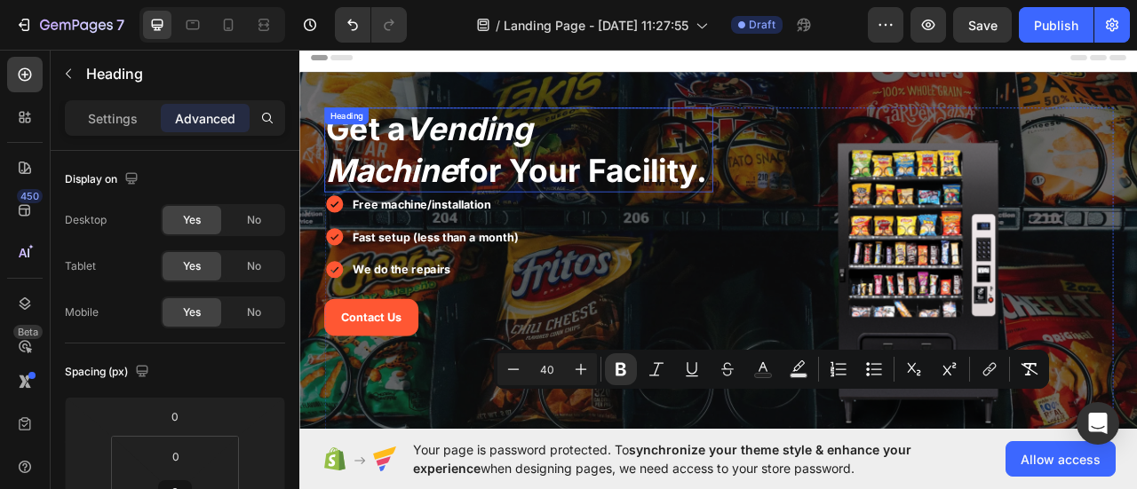
click at [579, 208] on span "Get a Vending Machine for Your Facility." at bounding box center [574, 177] width 485 height 101
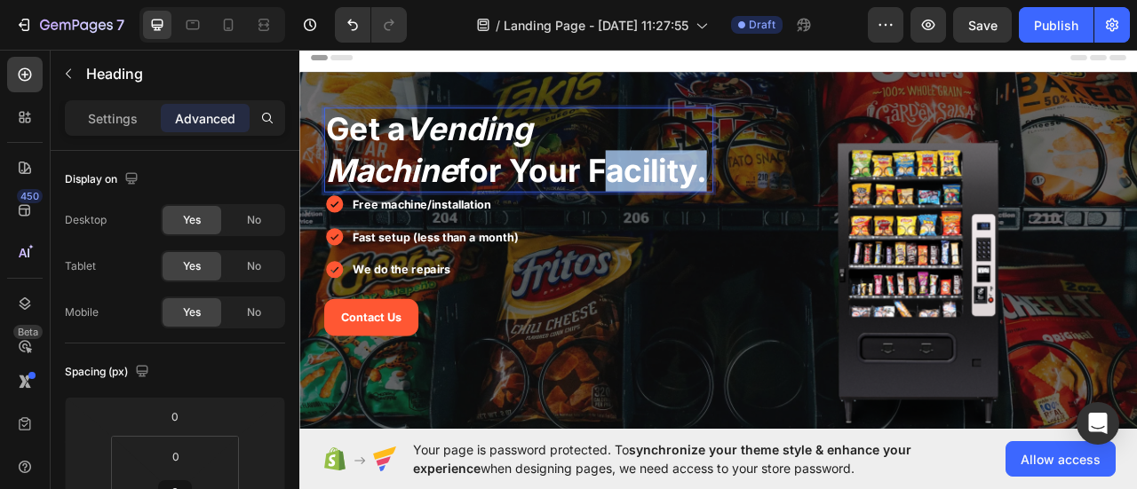
click at [580, 208] on span "Get a Vending Machine for Your Facility." at bounding box center [574, 177] width 485 height 101
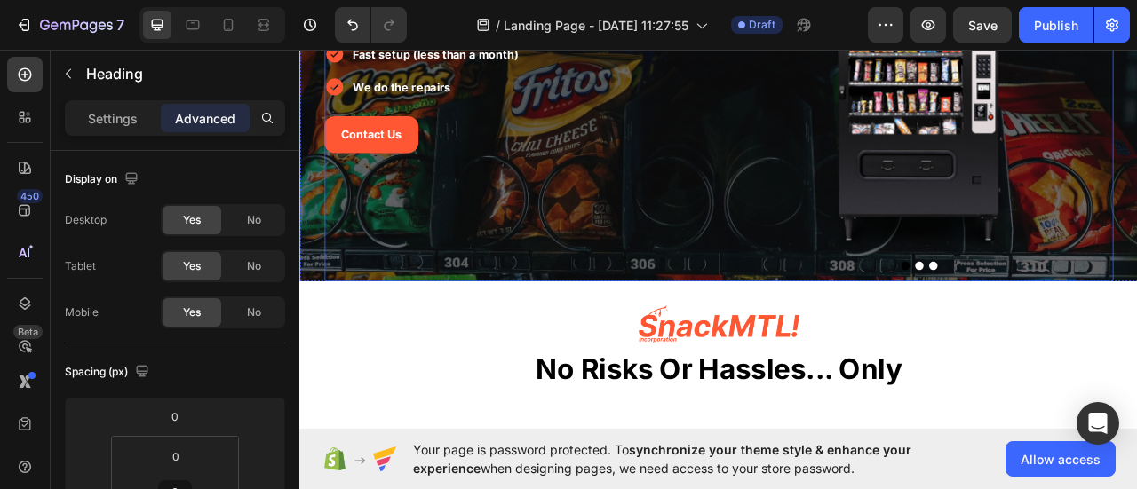
scroll to position [355, 0]
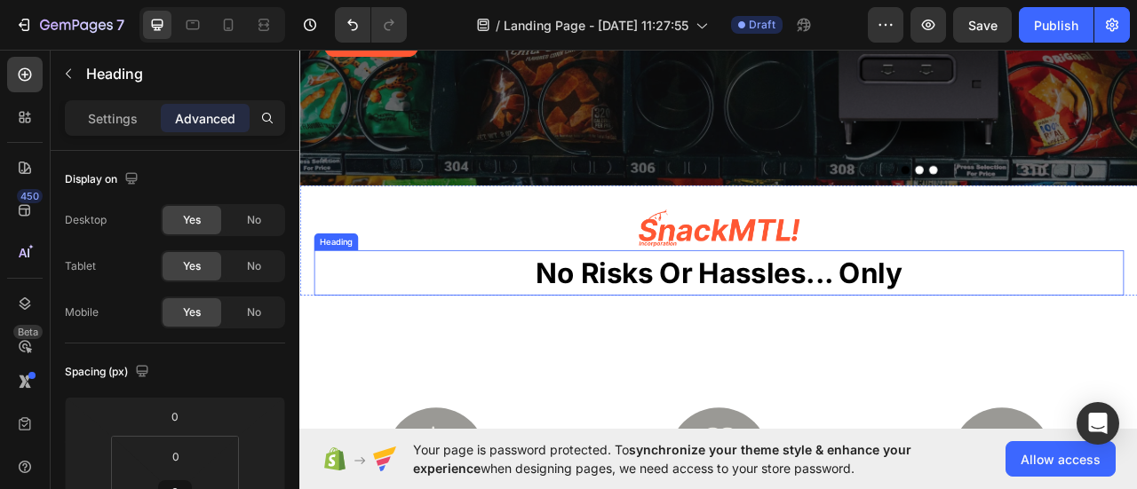
click at [802, 323] on strong "no risks or hassles... only" at bounding box center [833, 335] width 466 height 44
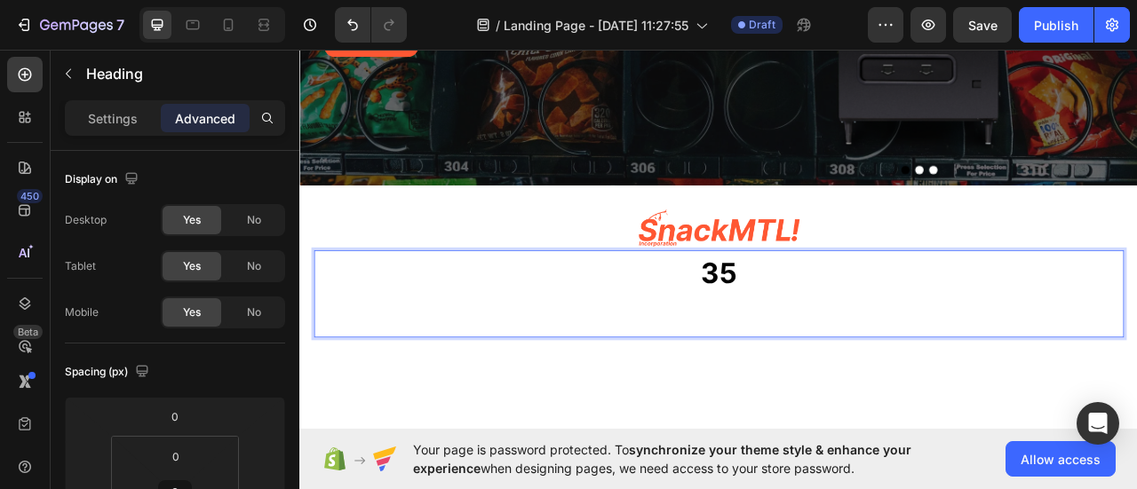
click at [798, 352] on p "35 ⁠⁠⁠⁠⁠⁠⁠" at bounding box center [832, 360] width 1027 height 107
click at [798, 352] on p "35" at bounding box center [832, 360] width 1027 height 106
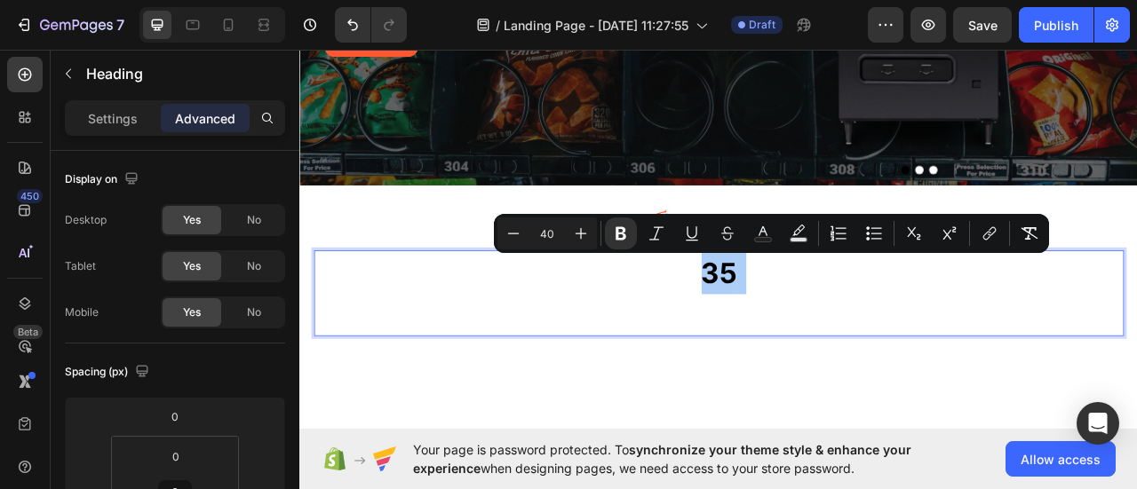
click at [555, 230] on input "40" at bounding box center [547, 233] width 36 height 21
type input "35"
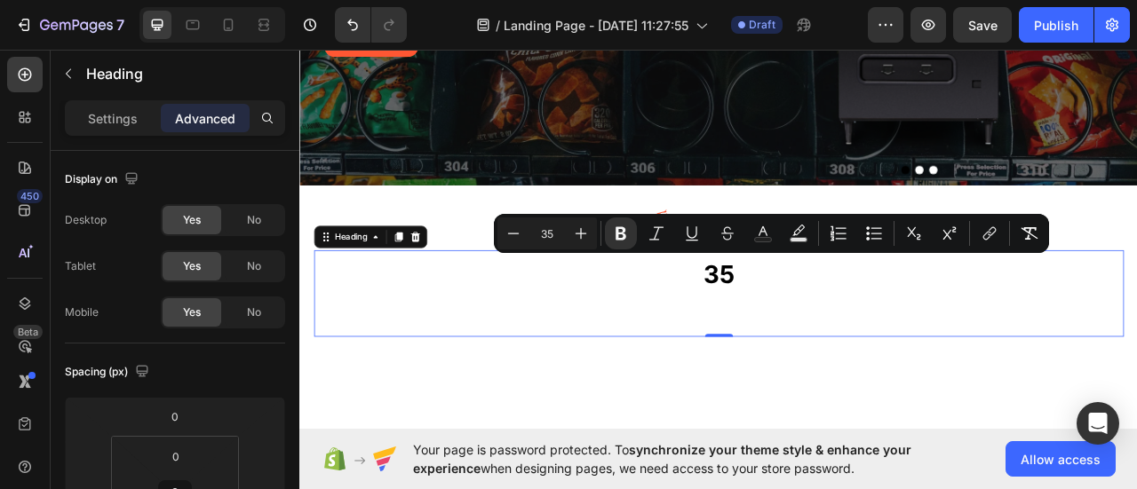
click at [844, 345] on strong "35" at bounding box center [833, 335] width 40 height 37
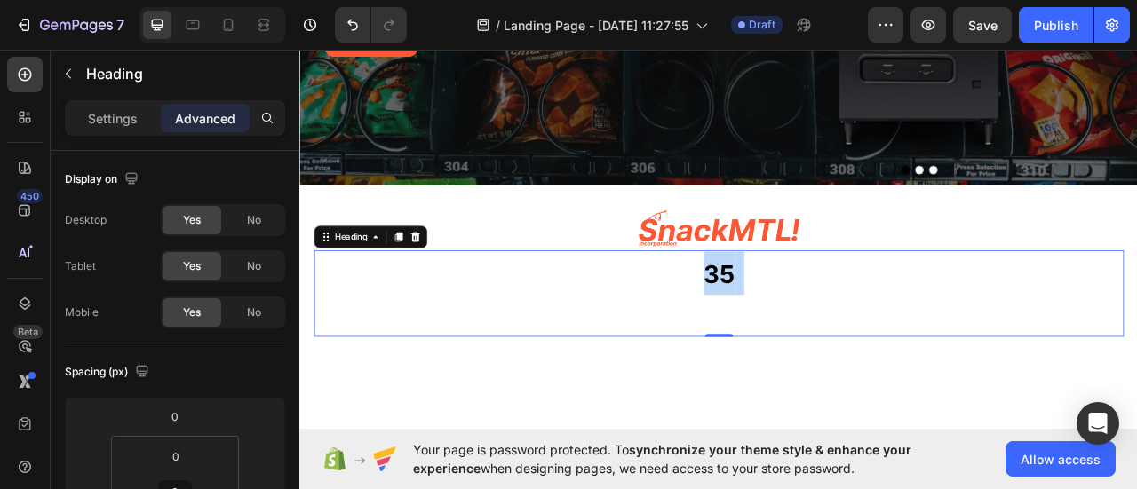
click at [844, 345] on strong "35" at bounding box center [833, 335] width 40 height 37
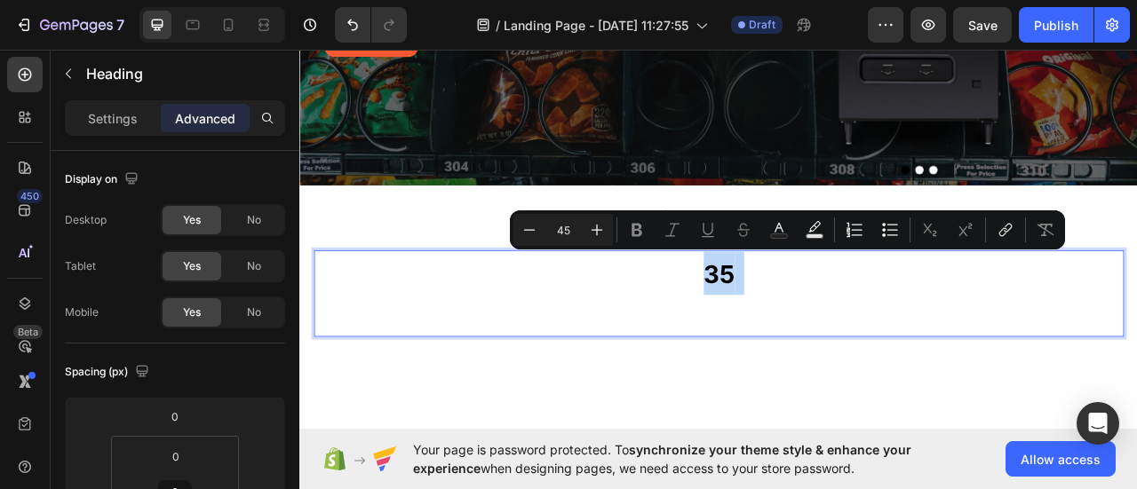
click at [845, 339] on p "35" at bounding box center [832, 360] width 1027 height 107
click at [853, 338] on p "35" at bounding box center [832, 360] width 1027 height 107
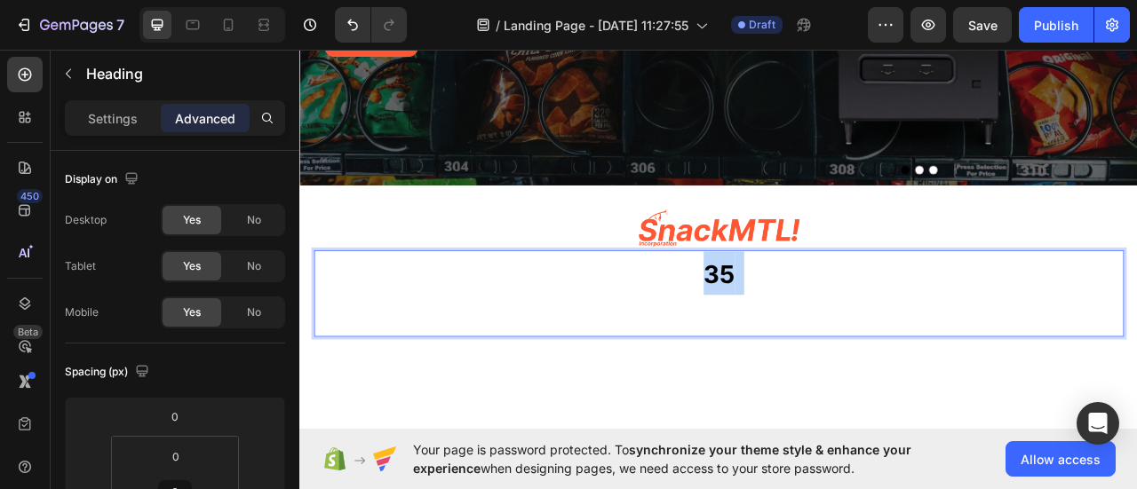
click at [853, 338] on p "35" at bounding box center [832, 360] width 1027 height 107
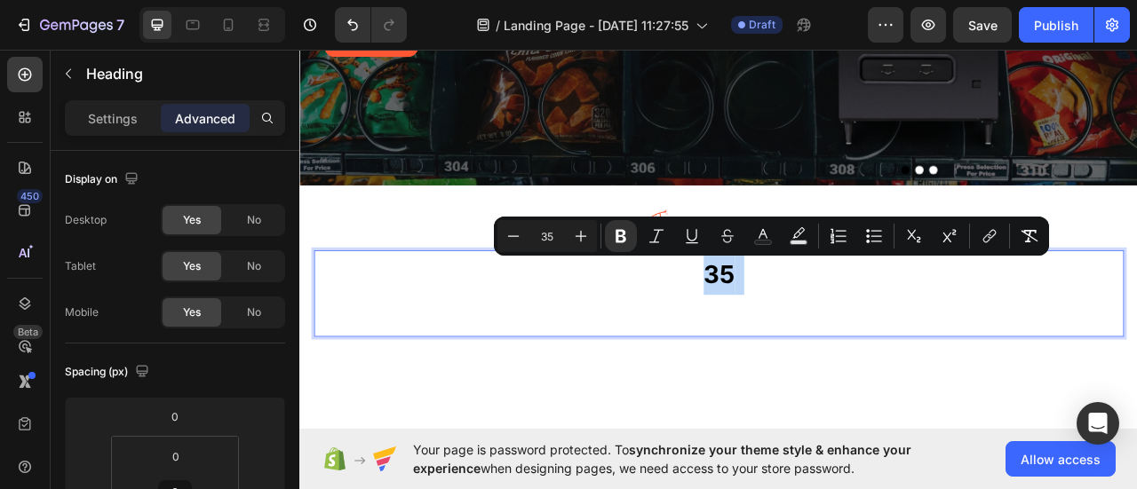
click at [830, 402] on p "35" at bounding box center [832, 360] width 1027 height 107
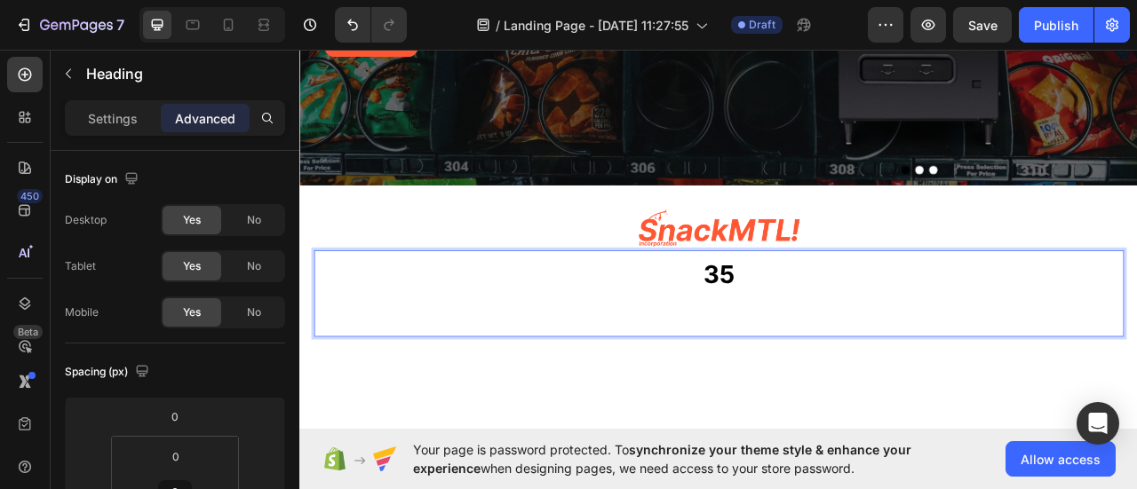
click at [830, 402] on p "35" at bounding box center [832, 360] width 1027 height 107
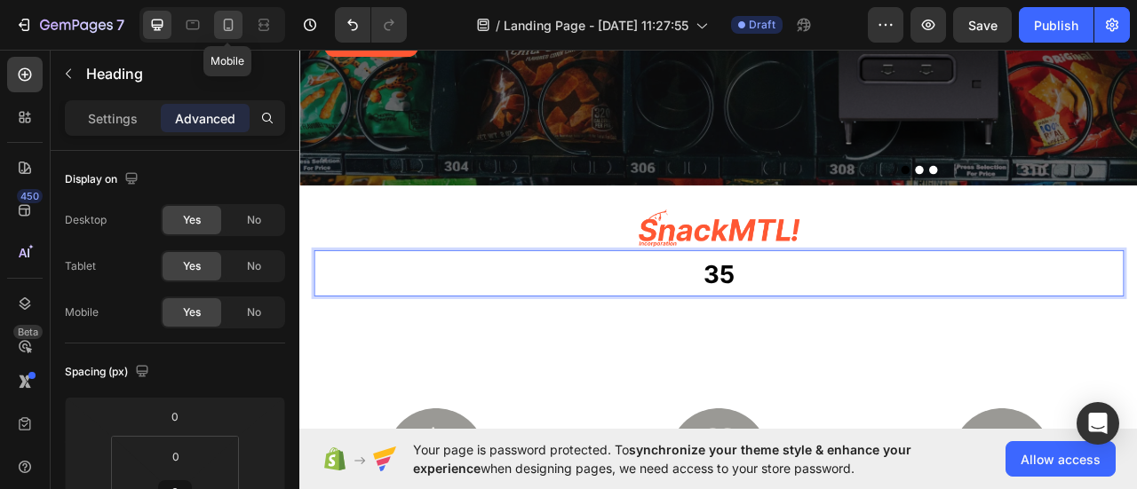
click at [221, 20] on icon at bounding box center [228, 25] width 18 height 18
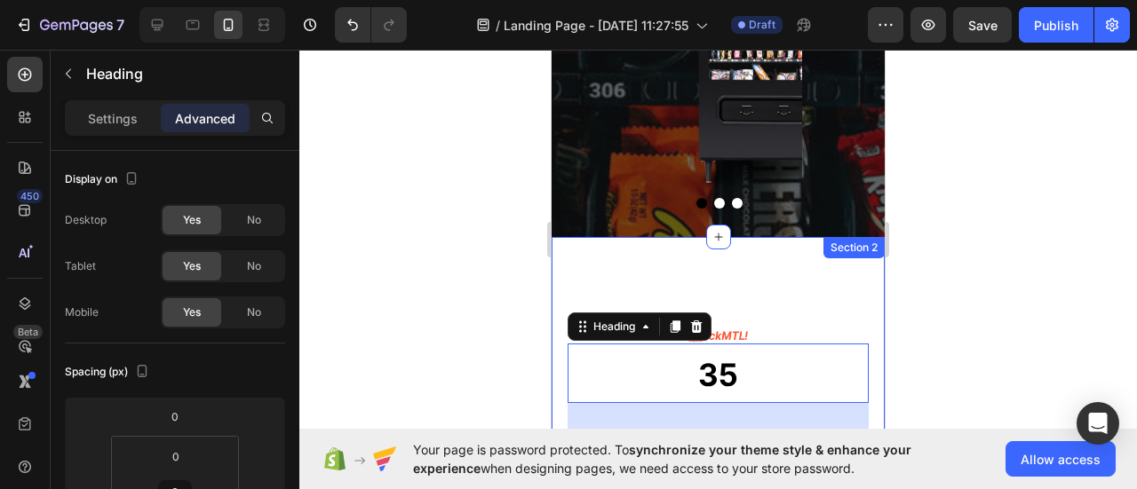
scroll to position [560, 0]
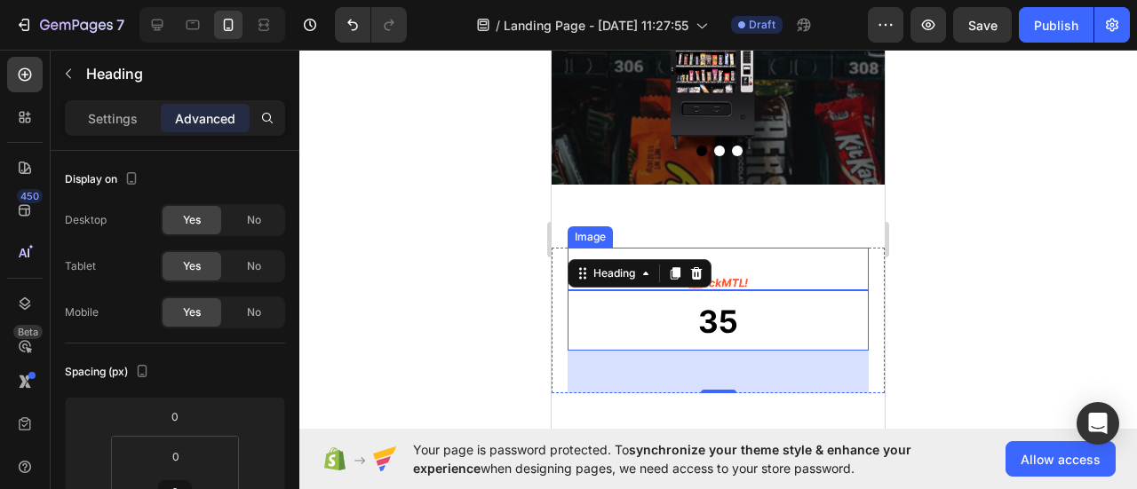
click at [766, 268] on div "Image" at bounding box center [718, 269] width 301 height 43
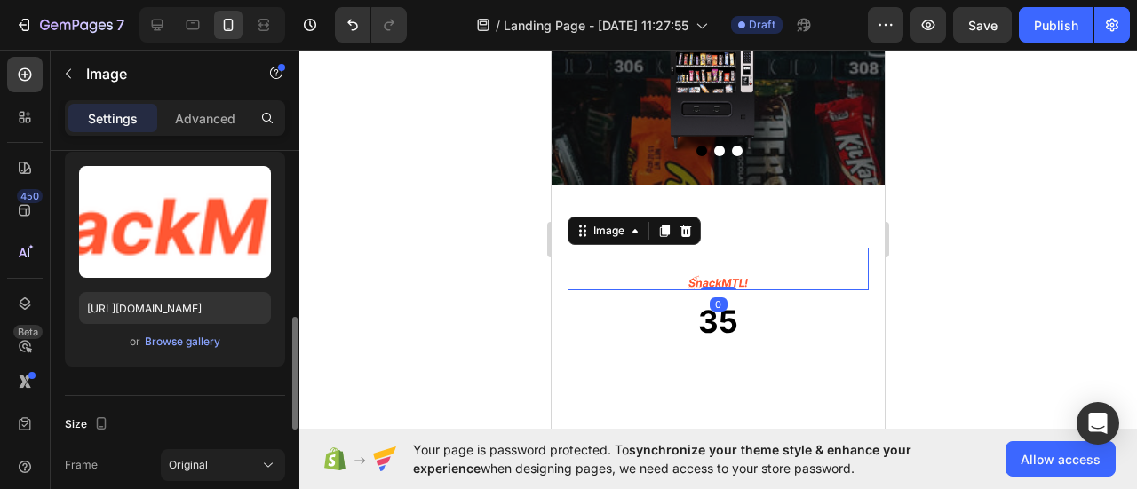
scroll to position [266, 0]
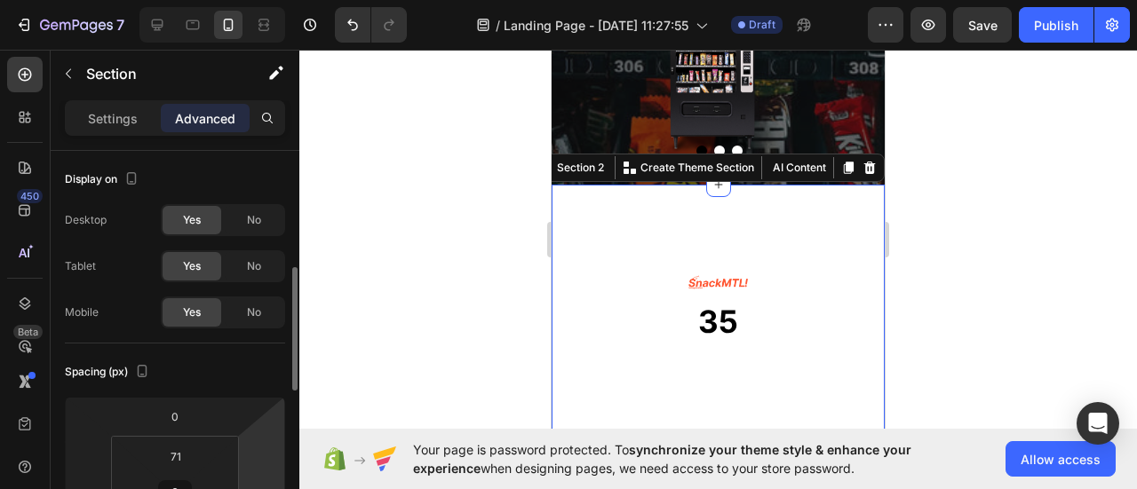
scroll to position [89, 0]
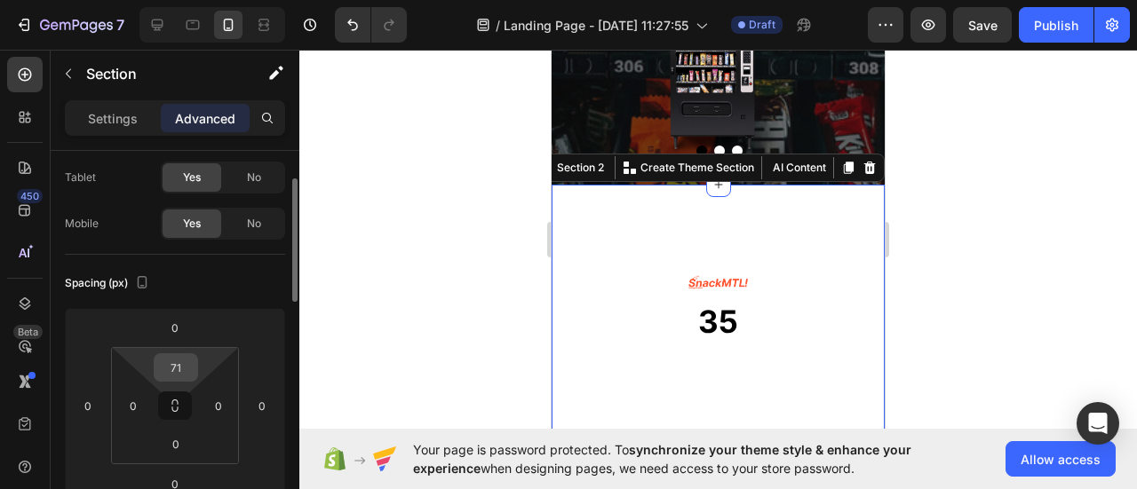
click at [178, 364] on input "71" at bounding box center [176, 367] width 36 height 27
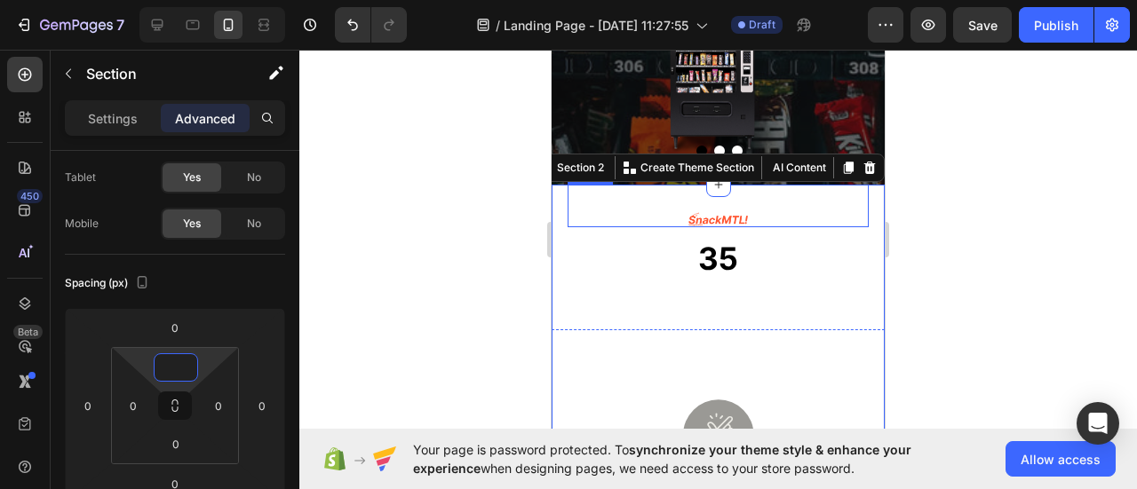
click at [688, 220] on img at bounding box center [718, 219] width 60 height 16
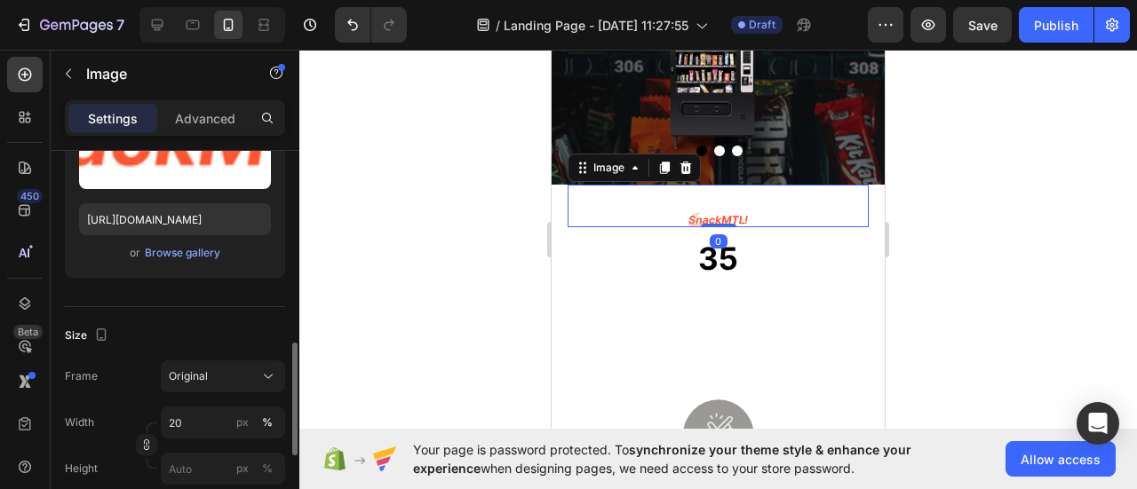
scroll to position [355, 0]
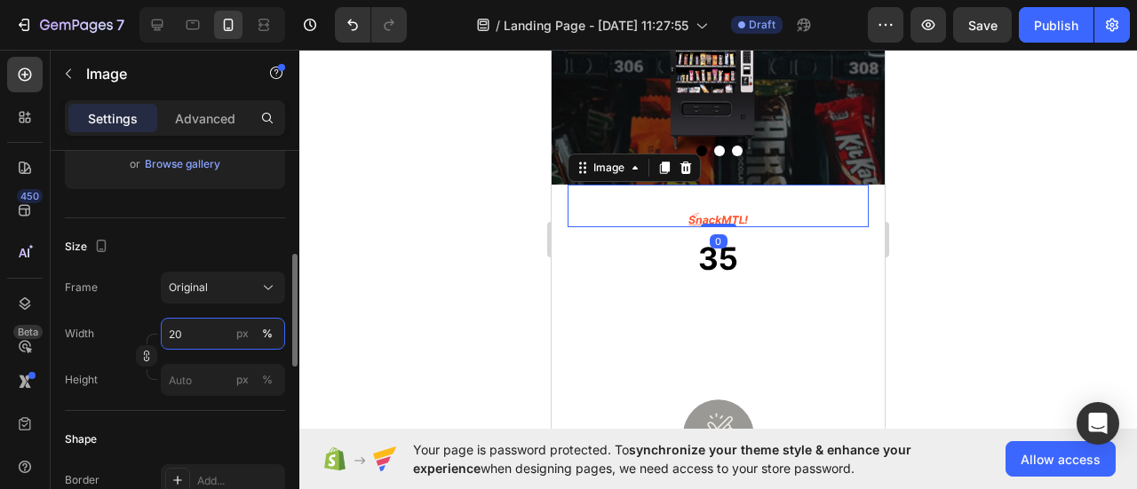
click at [202, 322] on input "20" at bounding box center [223, 334] width 124 height 32
type input "1"
type input "50"
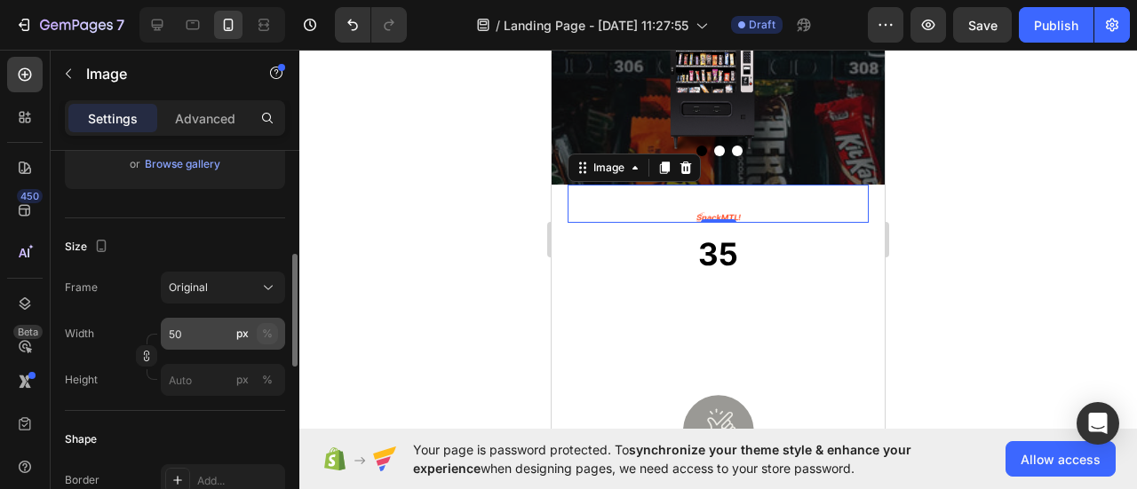
click at [268, 330] on div "%" at bounding box center [267, 334] width 11 height 16
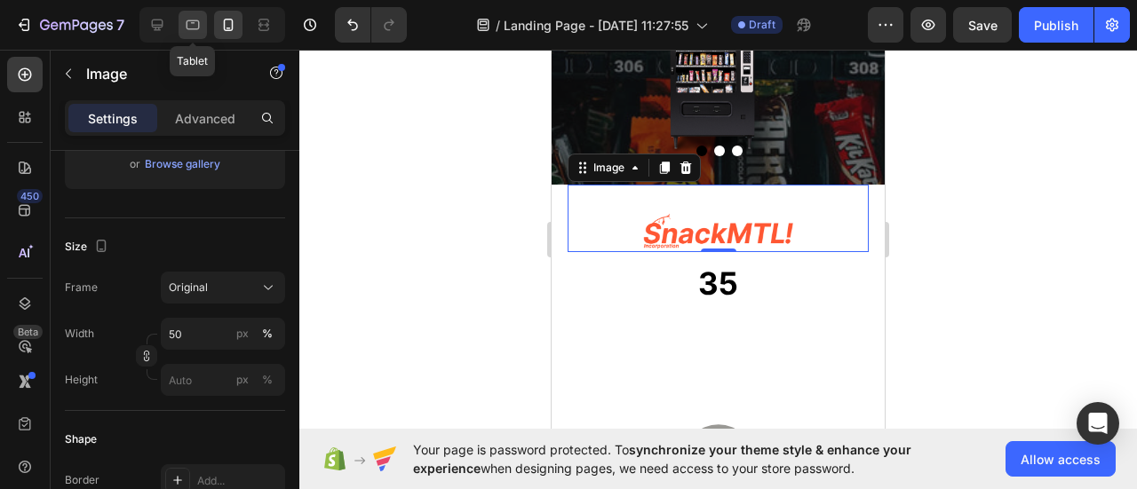
click at [188, 20] on icon at bounding box center [193, 25] width 13 height 10
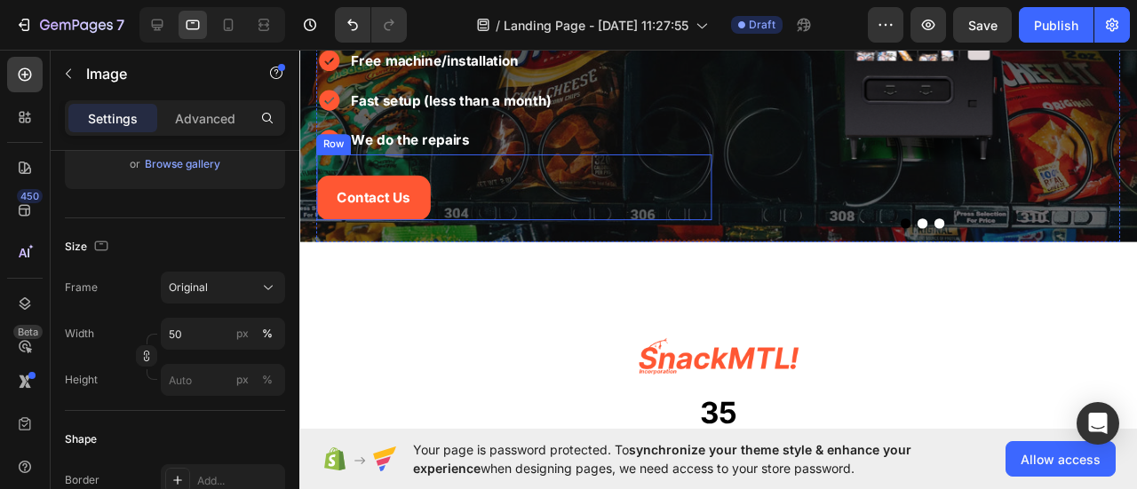
scroll to position [355, 0]
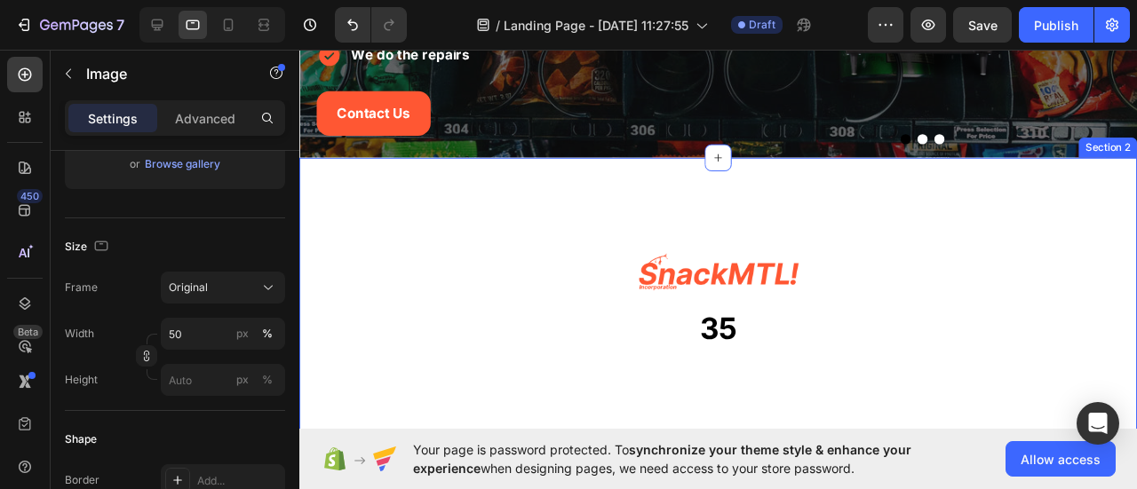
click at [549, 188] on div "Image 35 Heading Row Image user-friendly Heading Intuitive controls and ergonom…" at bounding box center [739, 478] width 881 height 631
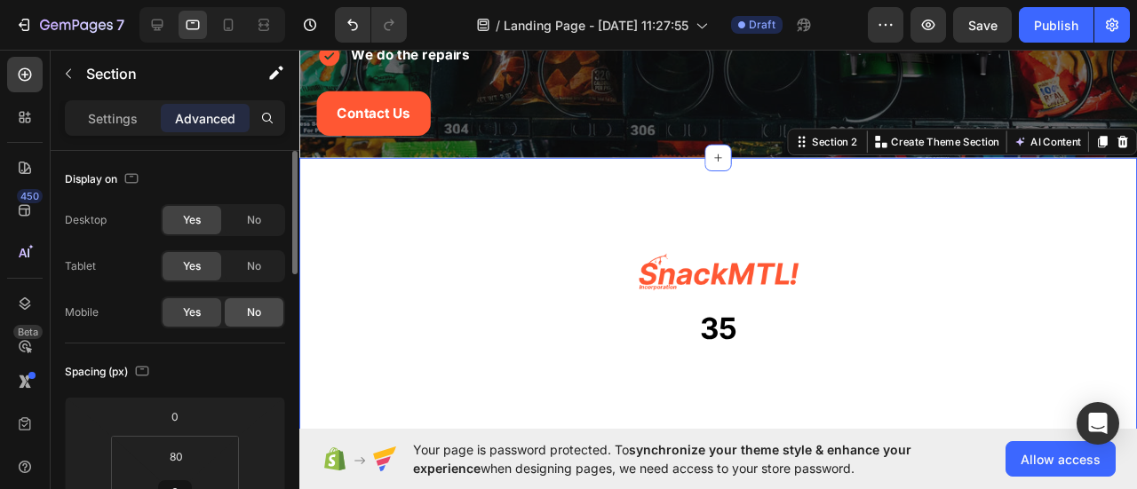
scroll to position [89, 0]
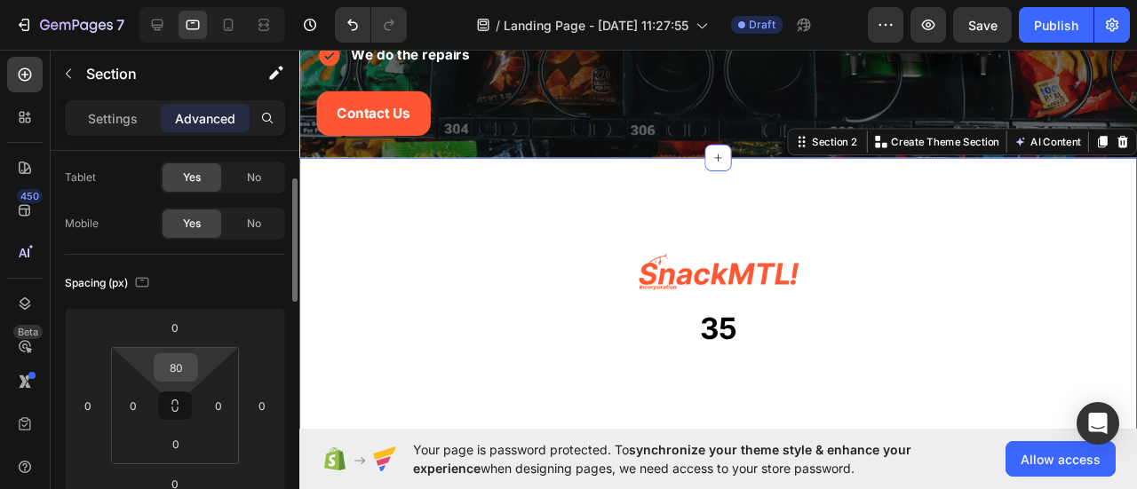
click at [178, 368] on input "80" at bounding box center [176, 367] width 36 height 27
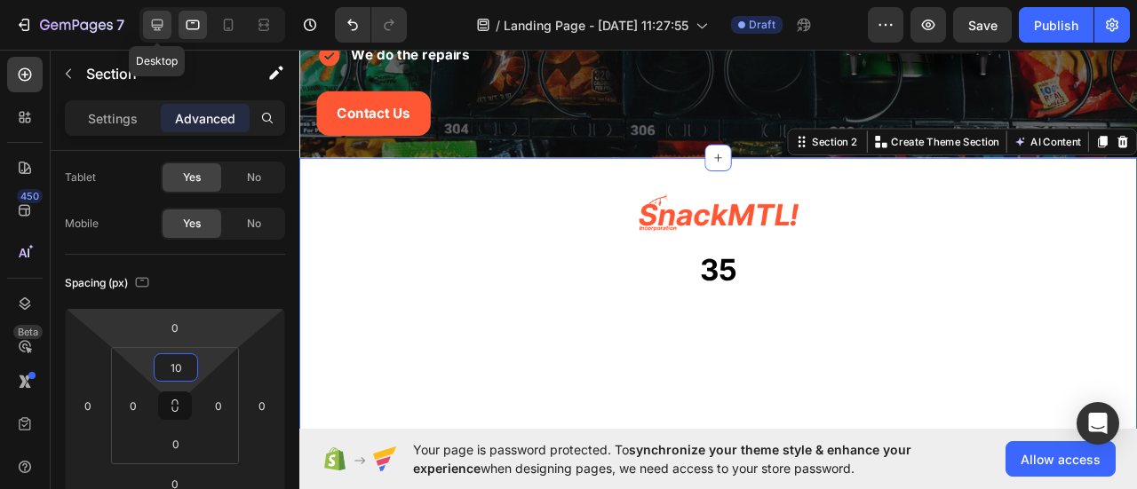
type input "10"
click at [151, 23] on icon at bounding box center [157, 25] width 18 height 18
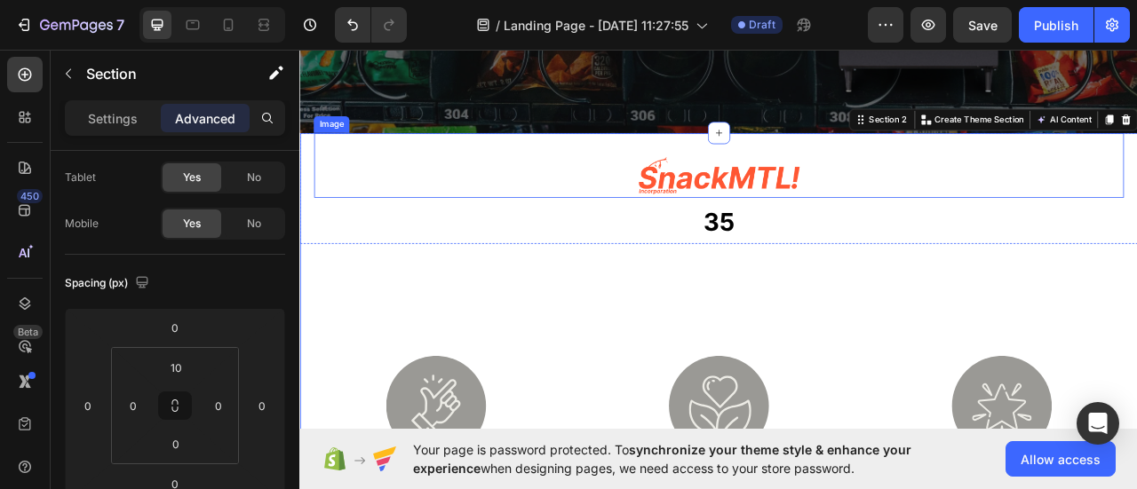
scroll to position [385, 0]
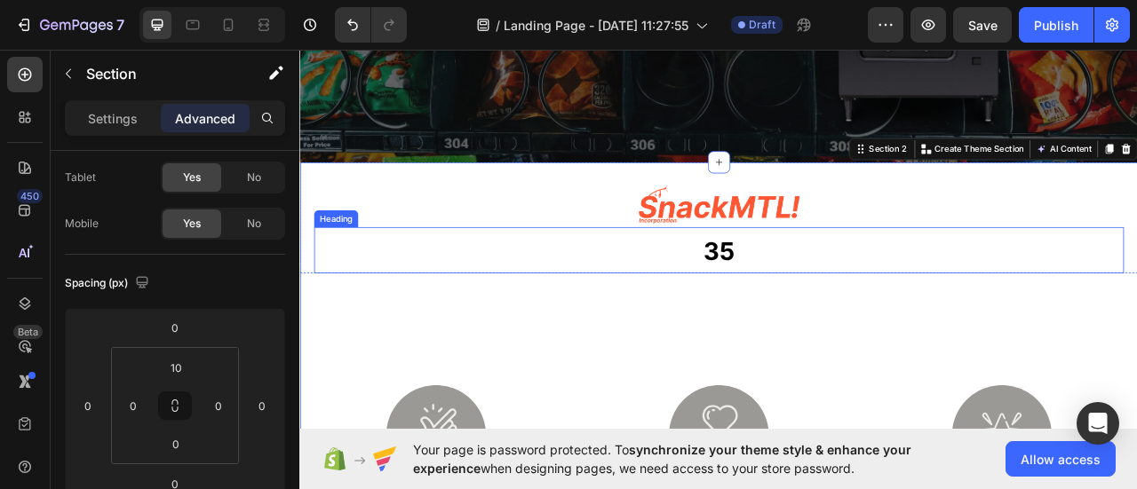
click at [936, 315] on h2 "35" at bounding box center [832, 305] width 1030 height 59
click at [937, 316] on h2 "35" at bounding box center [832, 305] width 1030 height 59
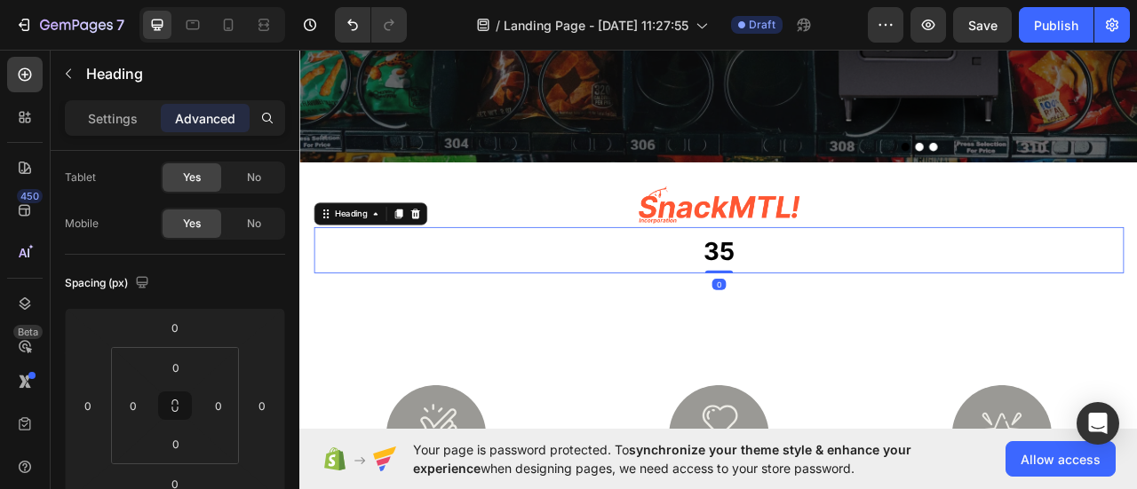
click at [937, 318] on p "35" at bounding box center [832, 305] width 1027 height 55
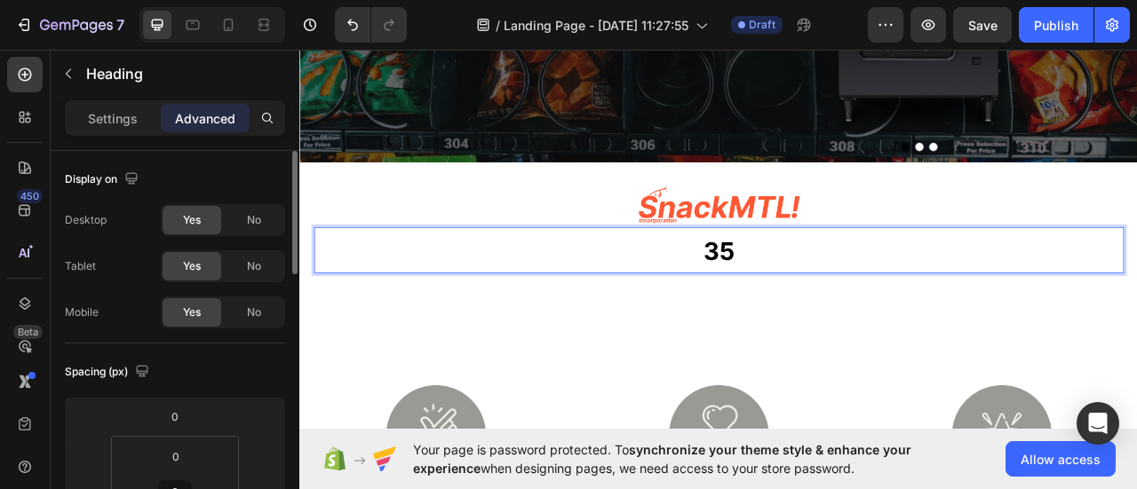
click at [933, 328] on p "35" at bounding box center [832, 305] width 1027 height 55
click at [749, 297] on p "35" at bounding box center [832, 305] width 1027 height 55
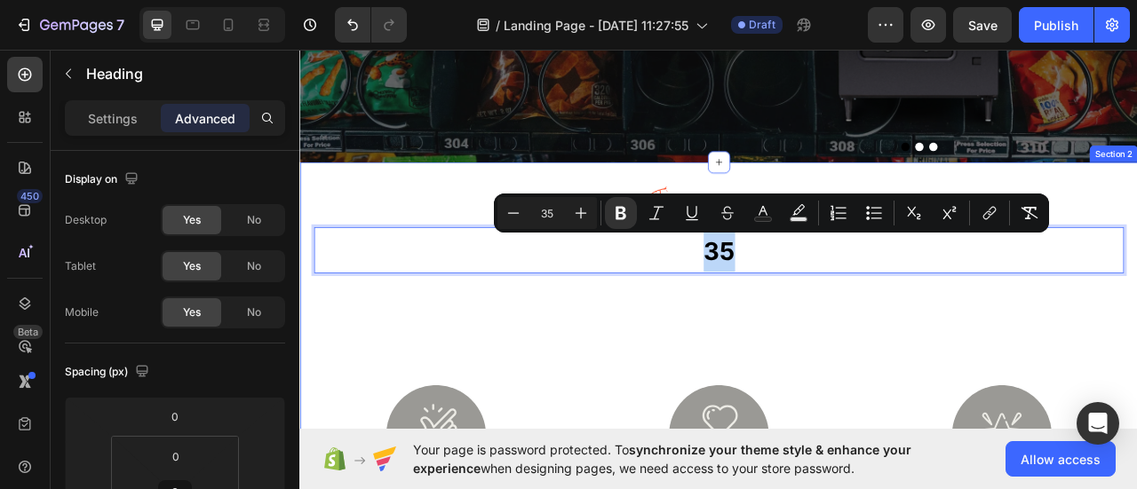
click at [792, 353] on div "Image 35 Heading 0 Row Image user-friendly Heading Intuitive controls and ergon…" at bounding box center [832, 474] width 1066 height 560
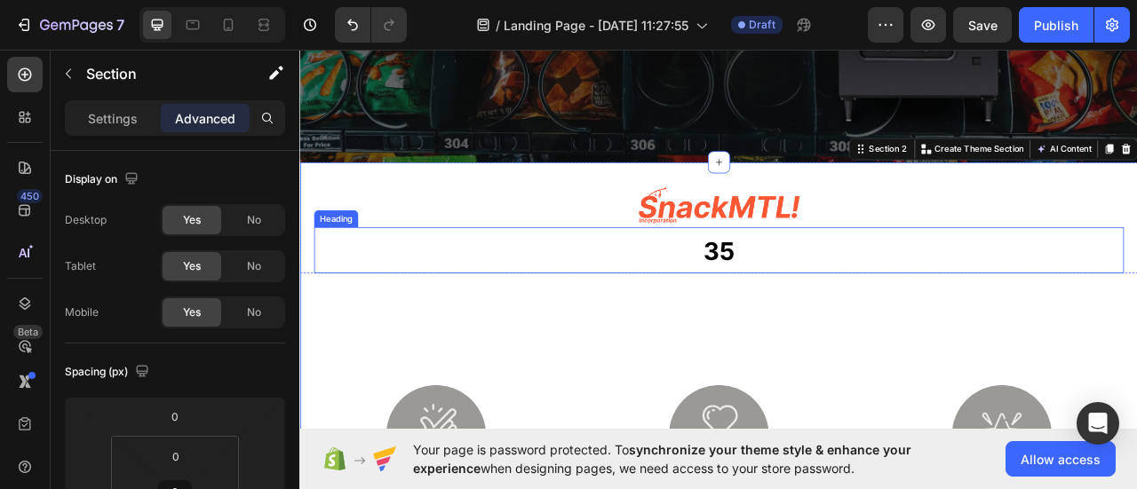
click at [787, 309] on p "⁠⁠⁠⁠⁠⁠⁠ 35" at bounding box center [832, 305] width 1027 height 55
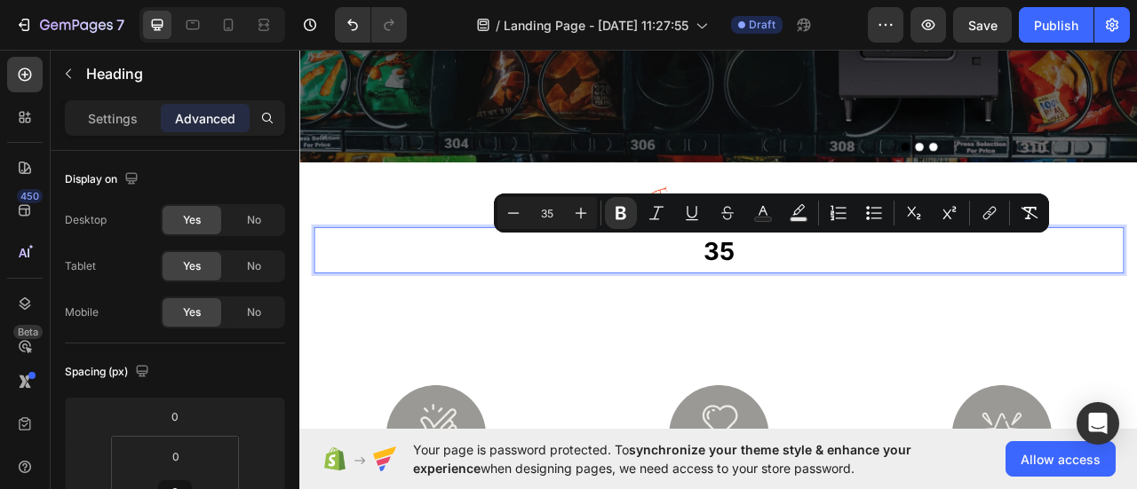
click at [677, 314] on p "35" at bounding box center [832, 305] width 1027 height 55
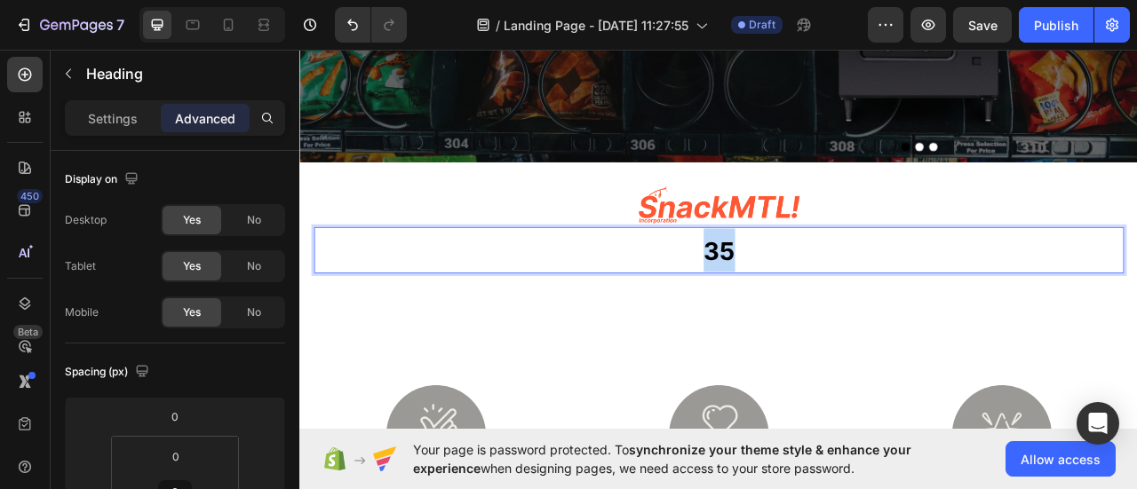
click at [677, 314] on p "35" at bounding box center [832, 305] width 1027 height 55
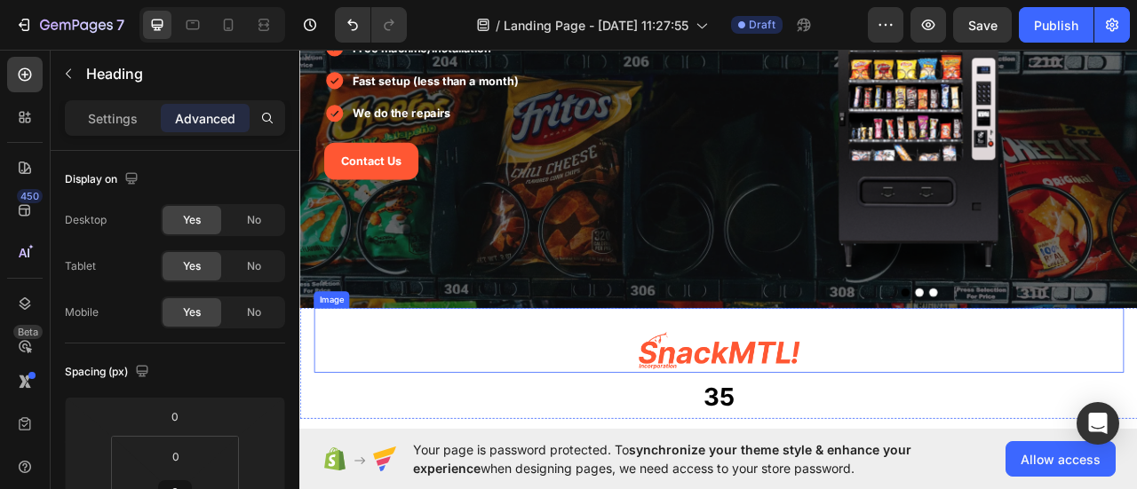
scroll to position [444, 0]
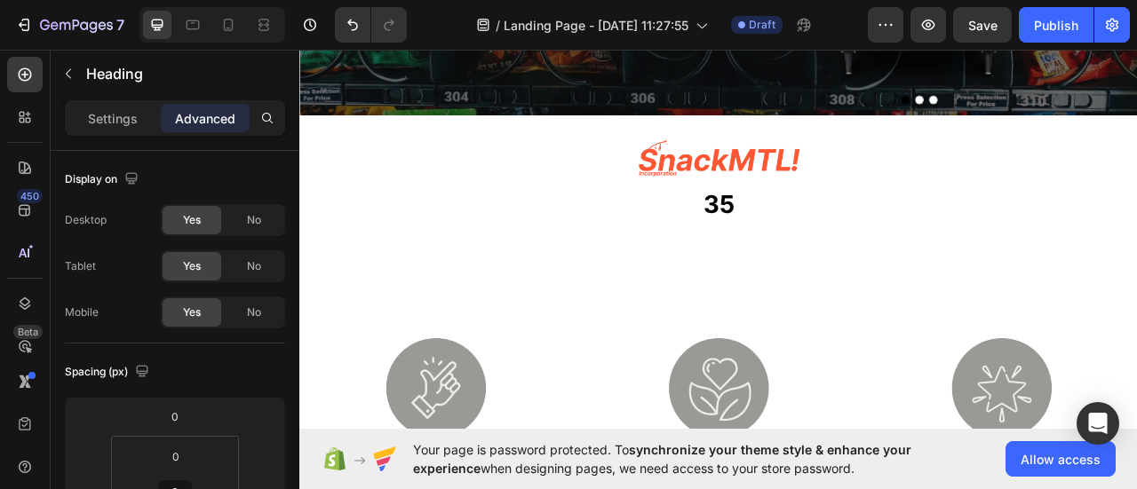
click at [780, 259] on h2 "35" at bounding box center [832, 246] width 1030 height 59
click at [780, 259] on p "35" at bounding box center [832, 245] width 1027 height 55
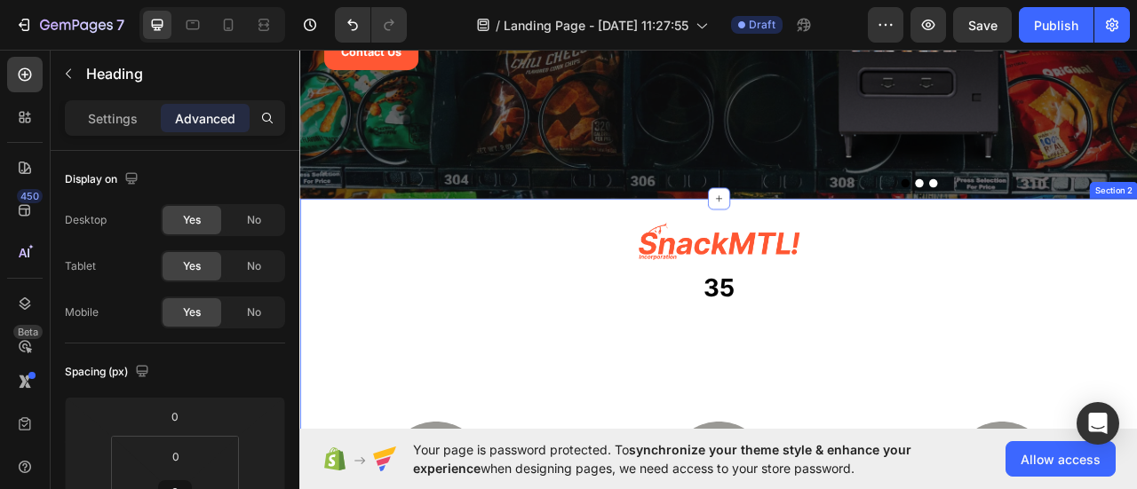
scroll to position [355, 0]
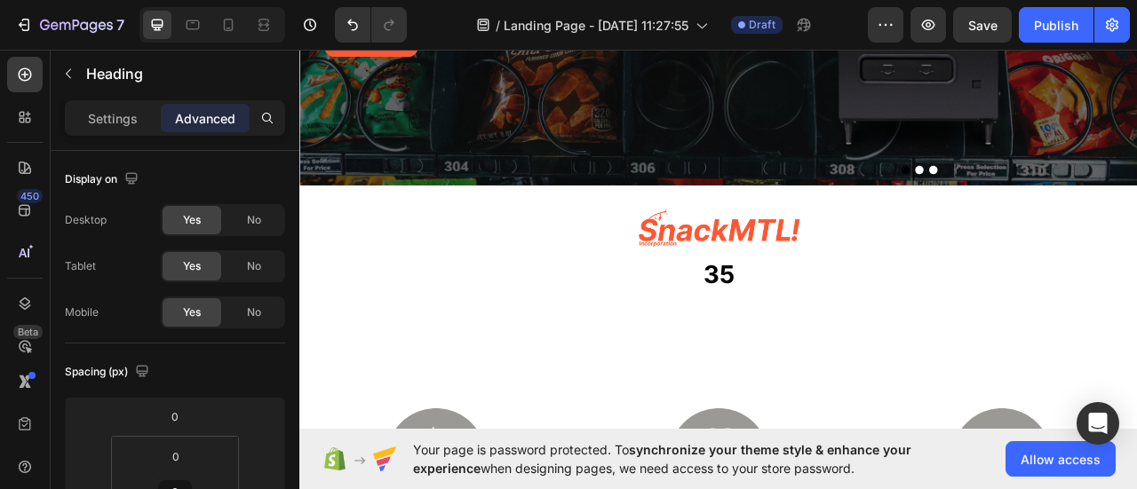
click at [843, 331] on strong "35" at bounding box center [833, 335] width 40 height 37
click at [846, 332] on p "35" at bounding box center [832, 334] width 1027 height 55
click at [828, 338] on strong "35" at bounding box center [833, 335] width 40 height 37
click at [828, 339] on strong "35" at bounding box center [833, 335] width 40 height 37
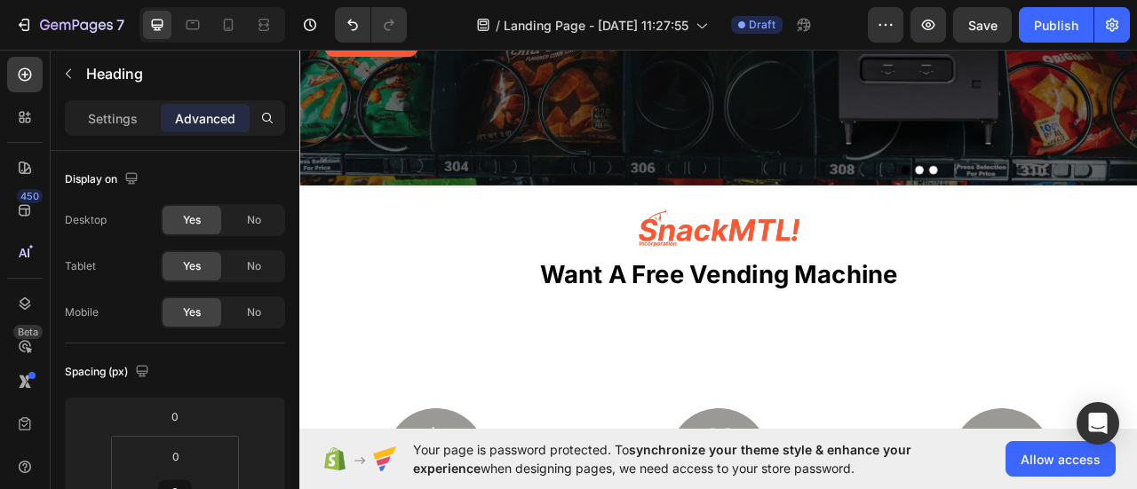
click at [720, 338] on strong "Want a free vending machine" at bounding box center [832, 335] width 455 height 37
click at [704, 339] on strong "Want a free vending machine" at bounding box center [832, 335] width 455 height 37
click at [695, 342] on strong "Want a free vending machine" at bounding box center [832, 335] width 455 height 37
click at [1127, 351] on p "Want to add free vending machine" at bounding box center [832, 334] width 1027 height 55
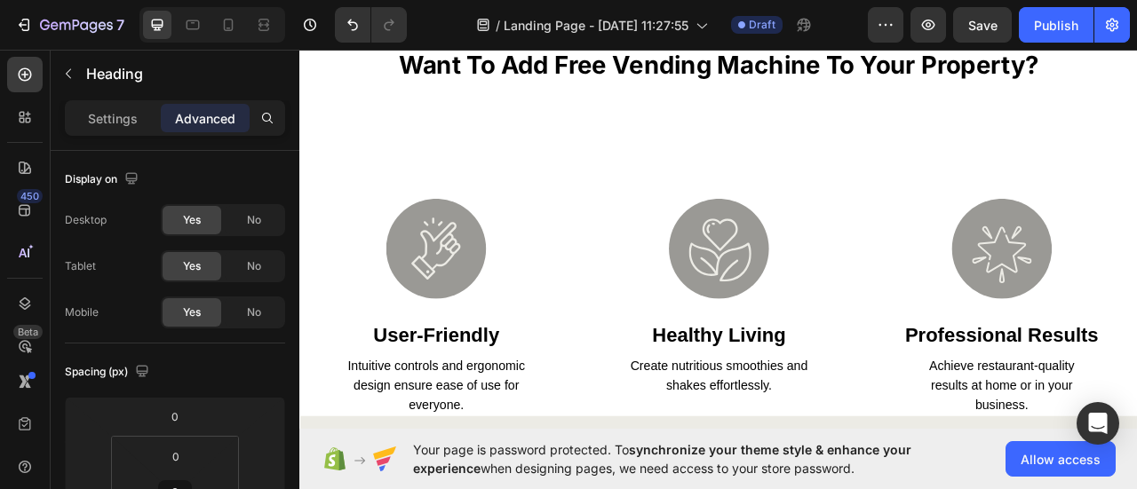
scroll to position [444, 0]
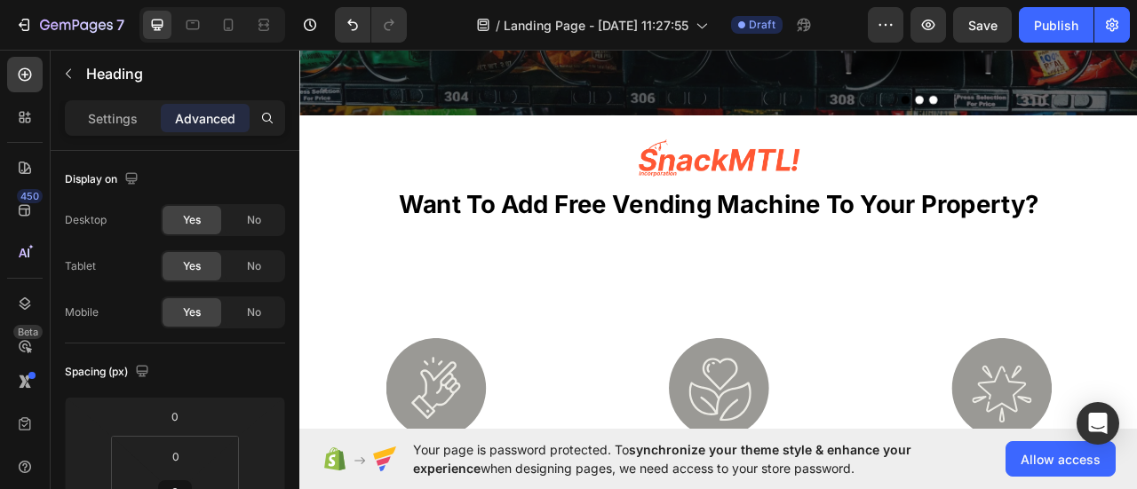
click at [622, 234] on strong "Want to add free vending machine to your property?" at bounding box center [832, 246] width 815 height 37
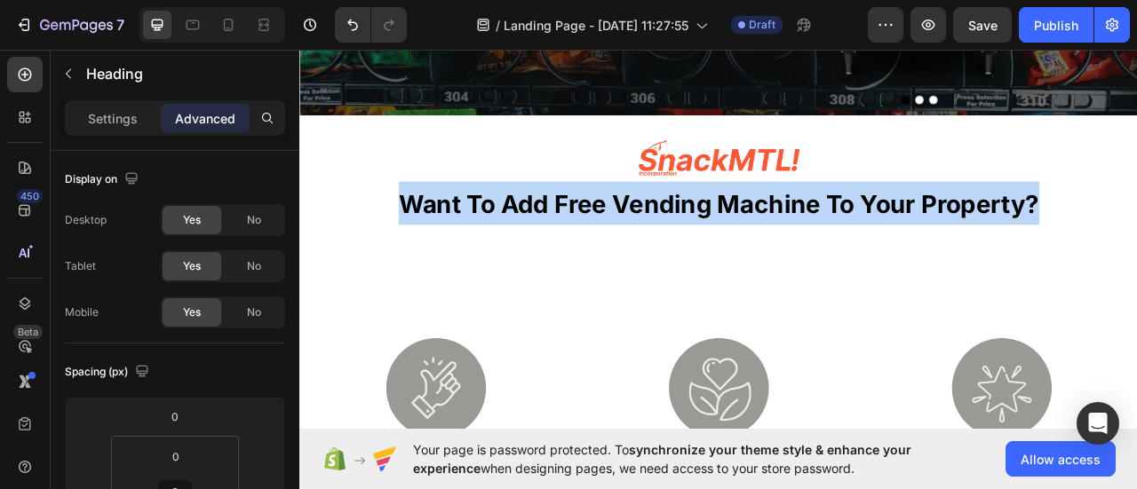
click at [622, 234] on strong "Want to add free vending machine to your property?" at bounding box center [832, 246] width 815 height 37
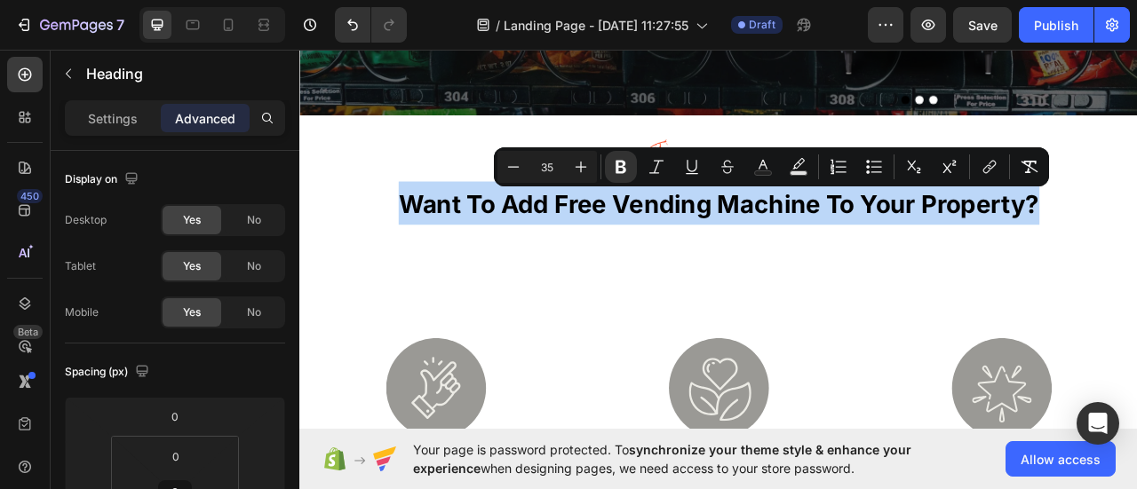
click at [719, 249] on strong "Want to add free vending machine to your property?" at bounding box center [832, 246] width 815 height 37
click at [702, 249] on strong "Want to add free vending machine to your property?" at bounding box center [832, 246] width 815 height 37
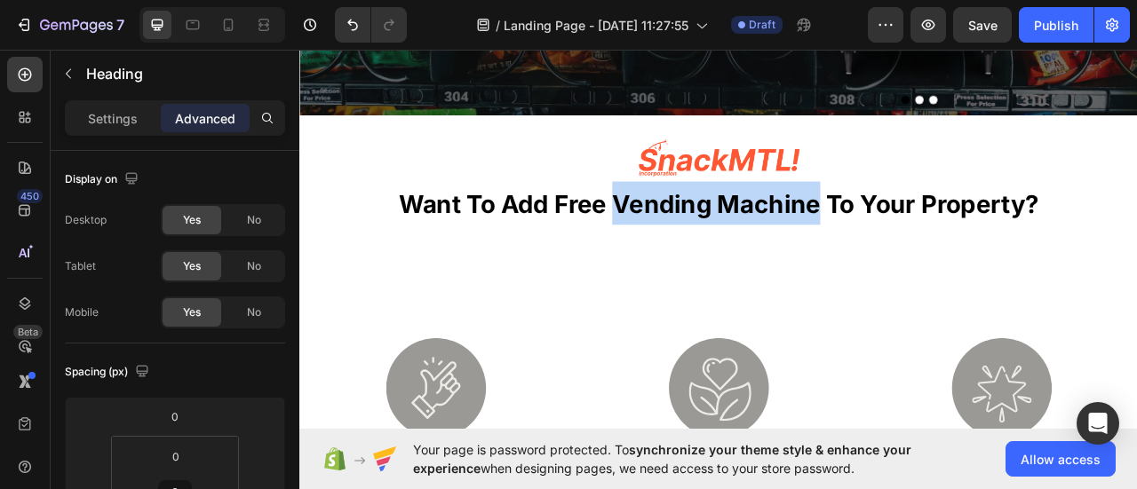
drag, startPoint x: 696, startPoint y: 251, endPoint x: 947, endPoint y: 252, distance: 250.5
click at [947, 252] on strong "Want to add free vending machine to your property?" at bounding box center [832, 246] width 815 height 37
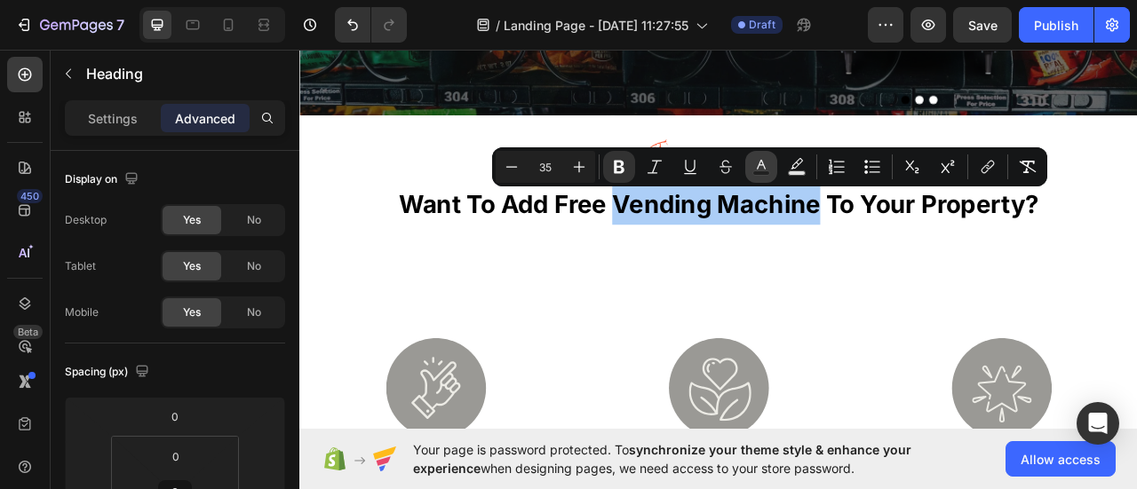
click at [760, 165] on icon "Editor contextual toolbar" at bounding box center [761, 165] width 9 height 10
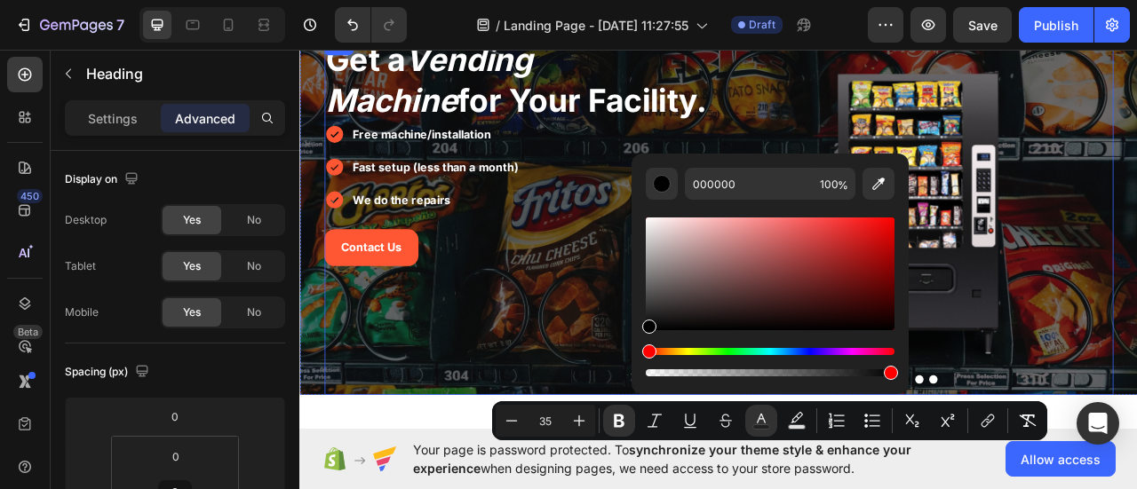
scroll to position [89, 0]
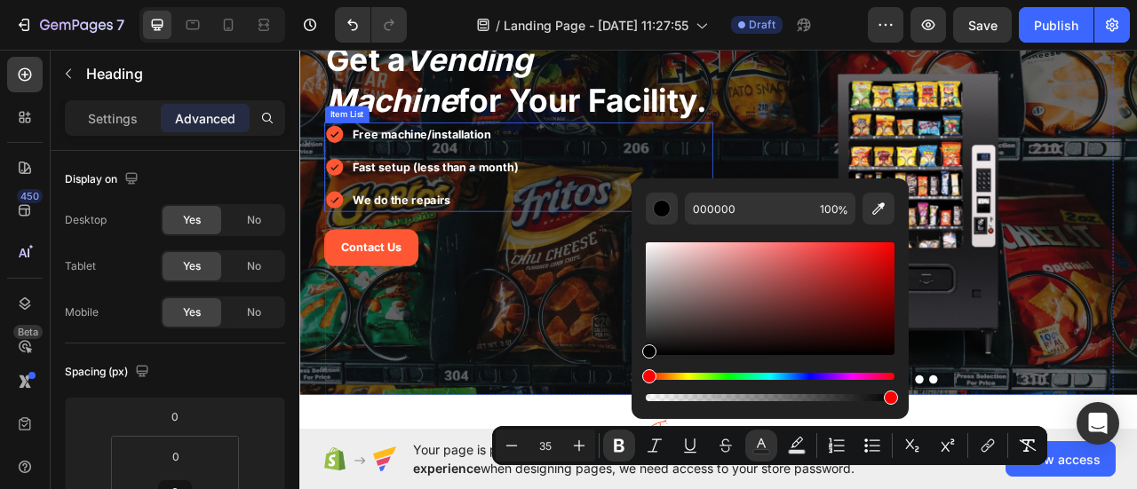
click at [345, 238] on icon at bounding box center [343, 241] width 21 height 21
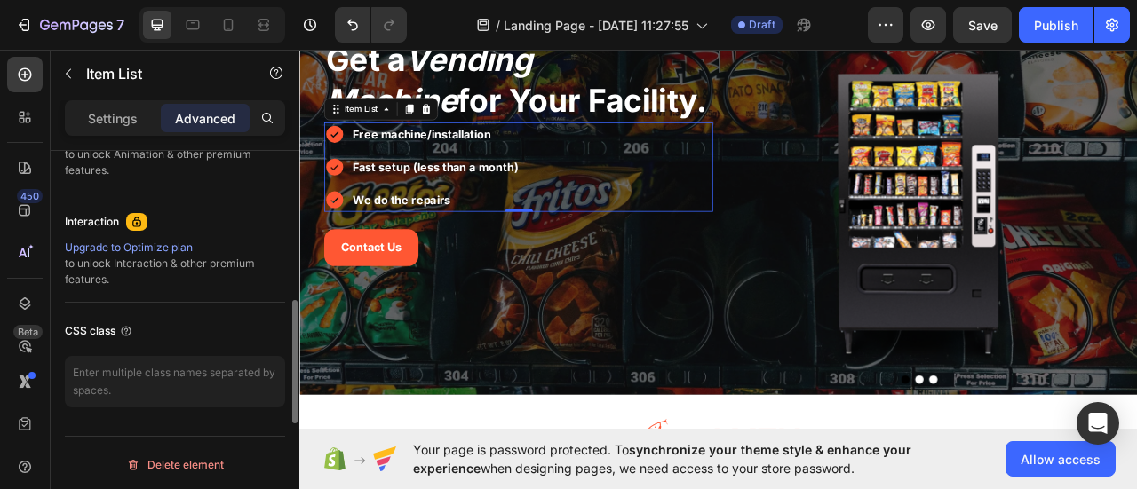
scroll to position [751, 0]
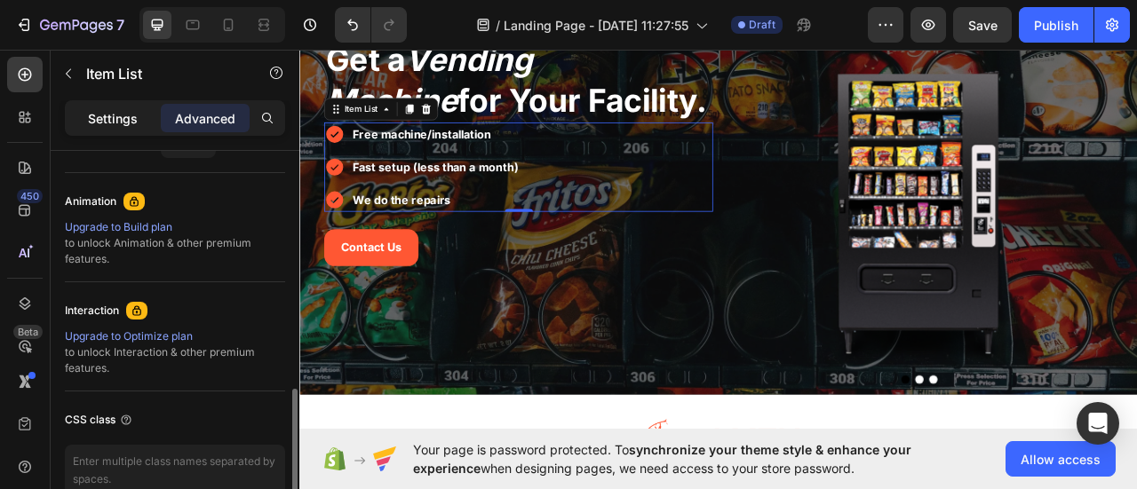
click at [92, 127] on div "Settings" at bounding box center [112, 118] width 89 height 28
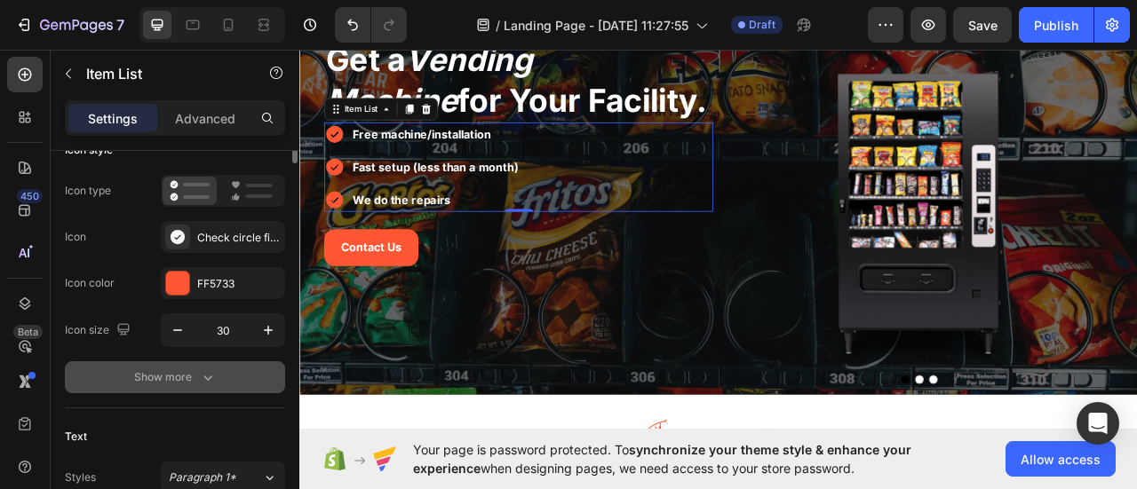
scroll to position [41, 0]
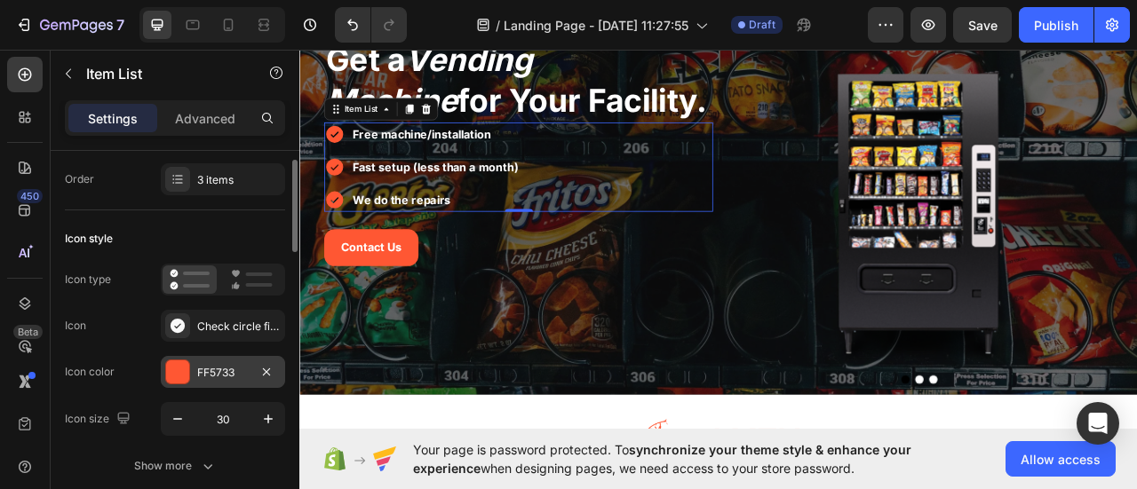
click at [211, 382] on div "FF5733" at bounding box center [223, 372] width 124 height 32
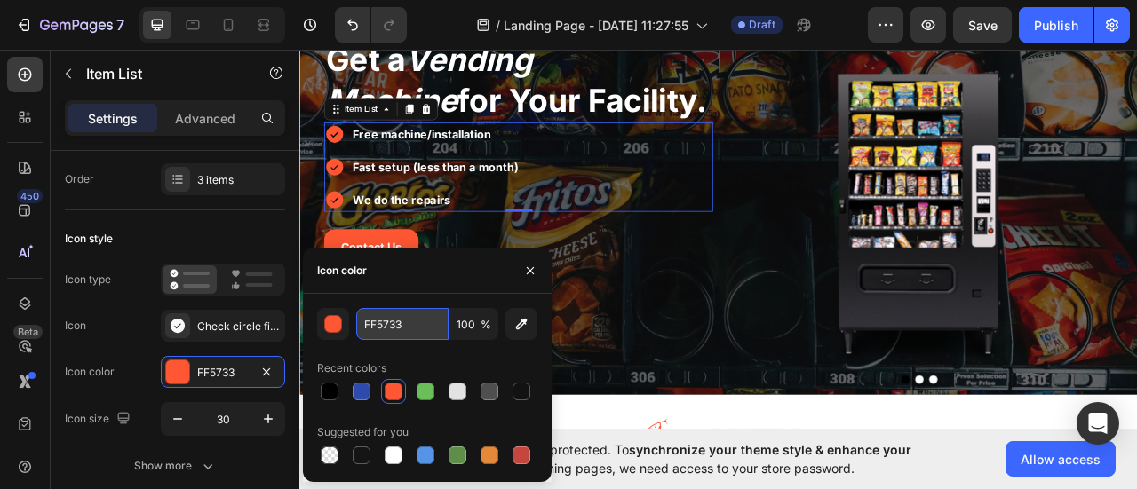
click at [372, 336] on input "FF5733" at bounding box center [402, 324] width 92 height 32
click at [536, 273] on icon "button" at bounding box center [530, 271] width 14 height 14
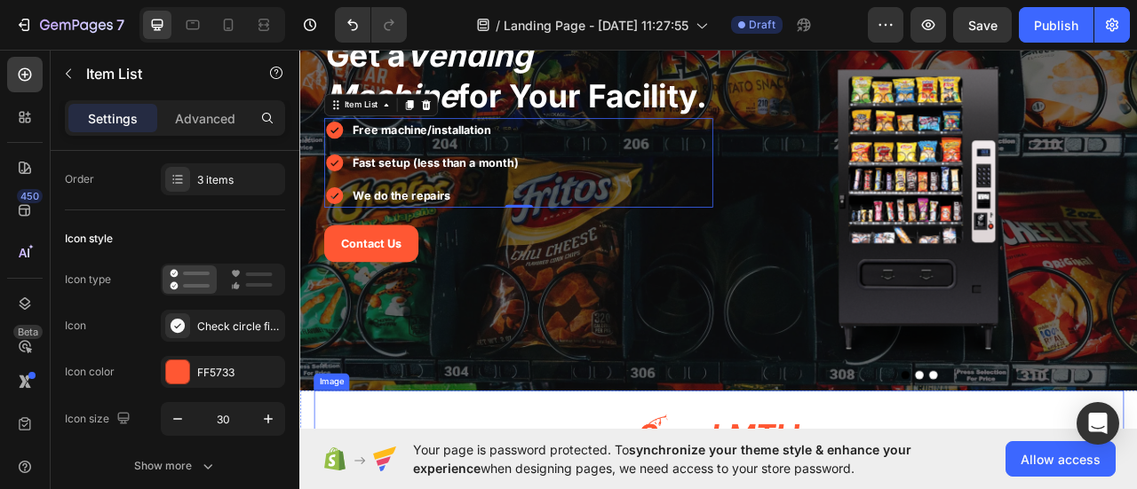
scroll to position [355, 0]
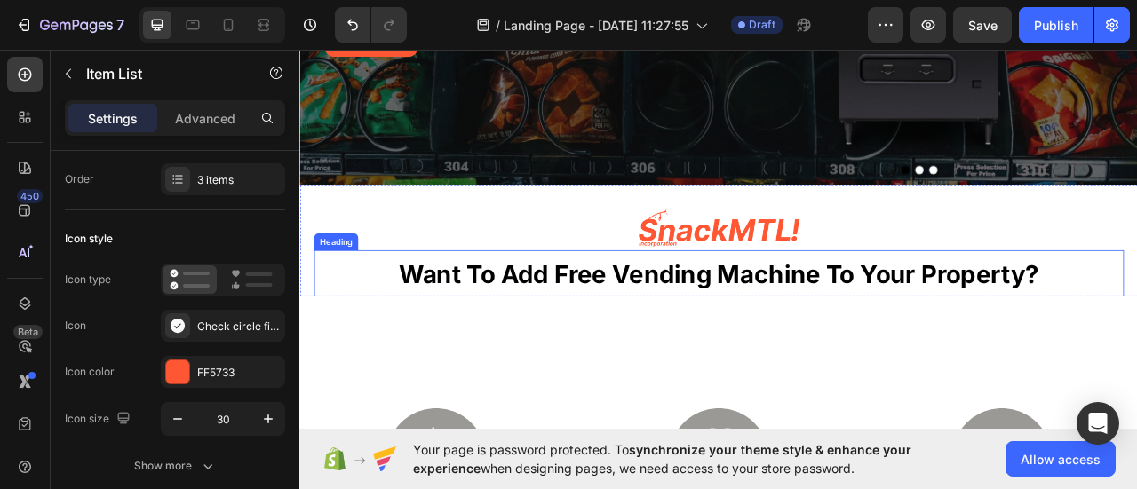
click at [800, 325] on strong "Want to add free vending machine to your property?" at bounding box center [832, 335] width 815 height 37
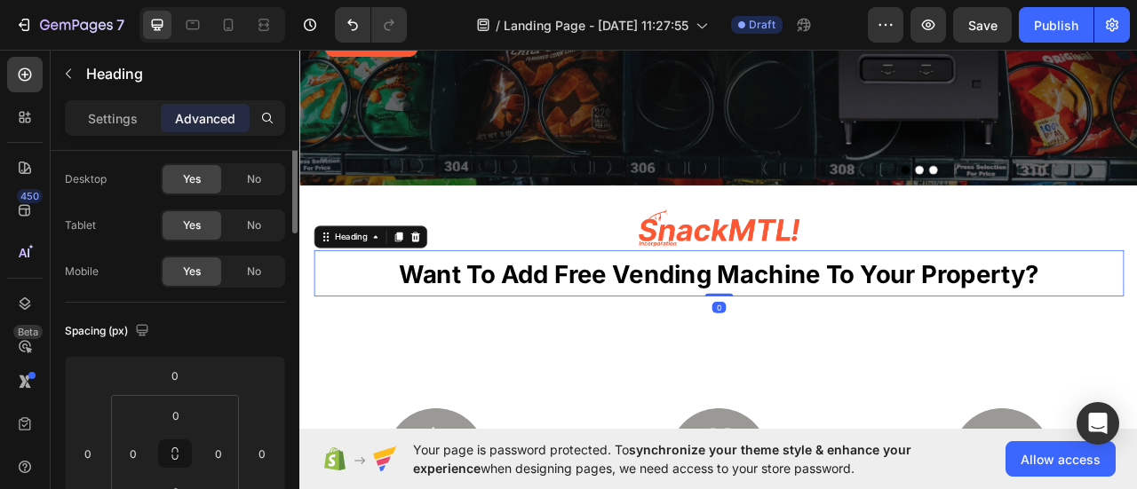
scroll to position [0, 0]
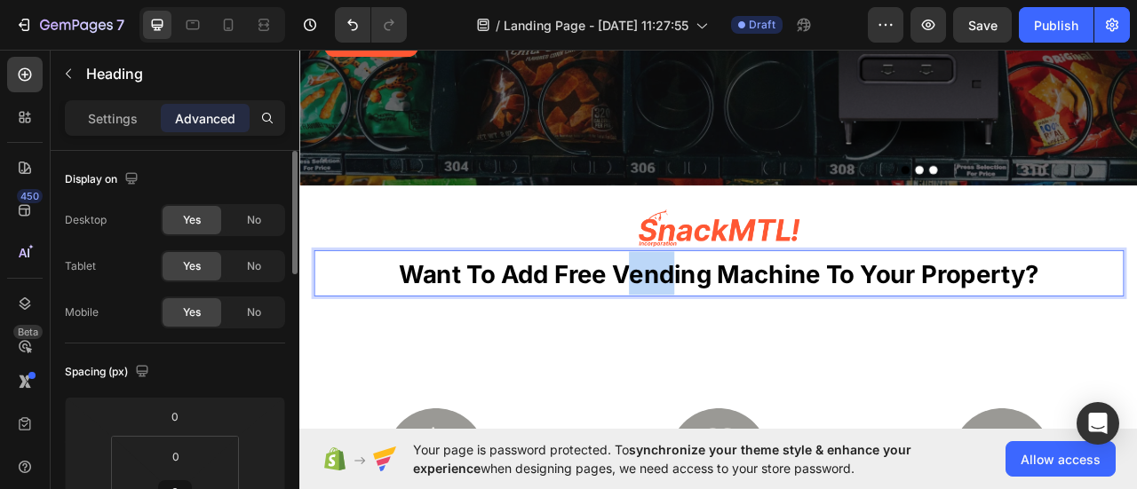
drag, startPoint x: 701, startPoint y: 334, endPoint x: 763, endPoint y: 343, distance: 62.8
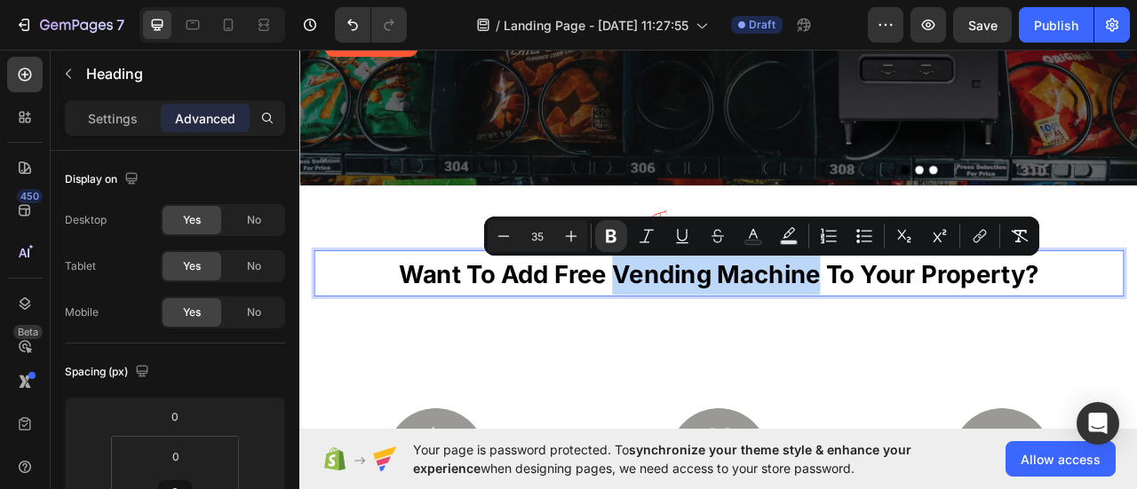
drag, startPoint x: 690, startPoint y: 338, endPoint x: 946, endPoint y: 344, distance: 255.9
click at [946, 344] on strong "Want to add free vending machine to your property?" at bounding box center [832, 335] width 815 height 37
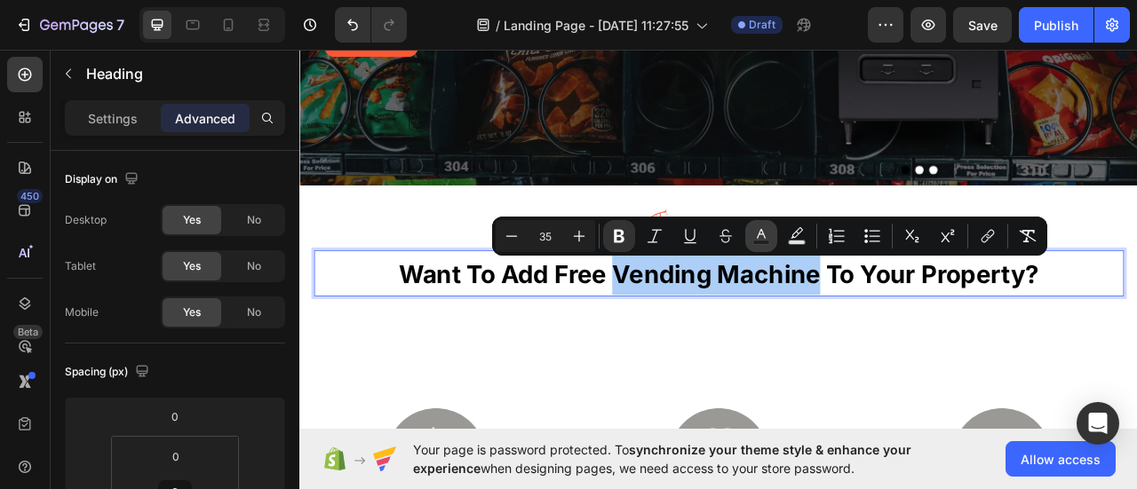
click at [760, 239] on icon "Editor contextual toolbar" at bounding box center [761, 236] width 18 height 18
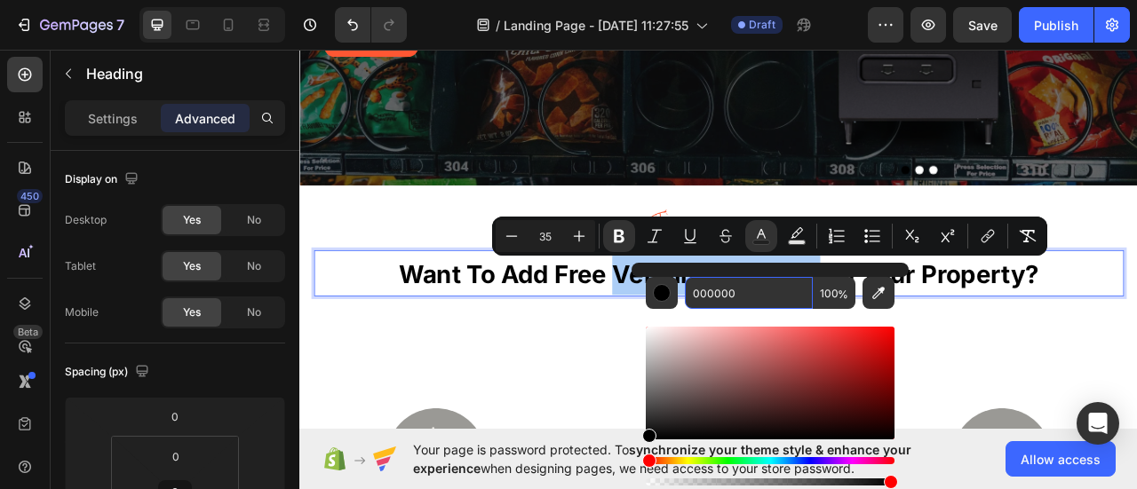
click at [716, 298] on input "000000" at bounding box center [749, 293] width 128 height 32
paste input "FF5733"
type input "FF5733"
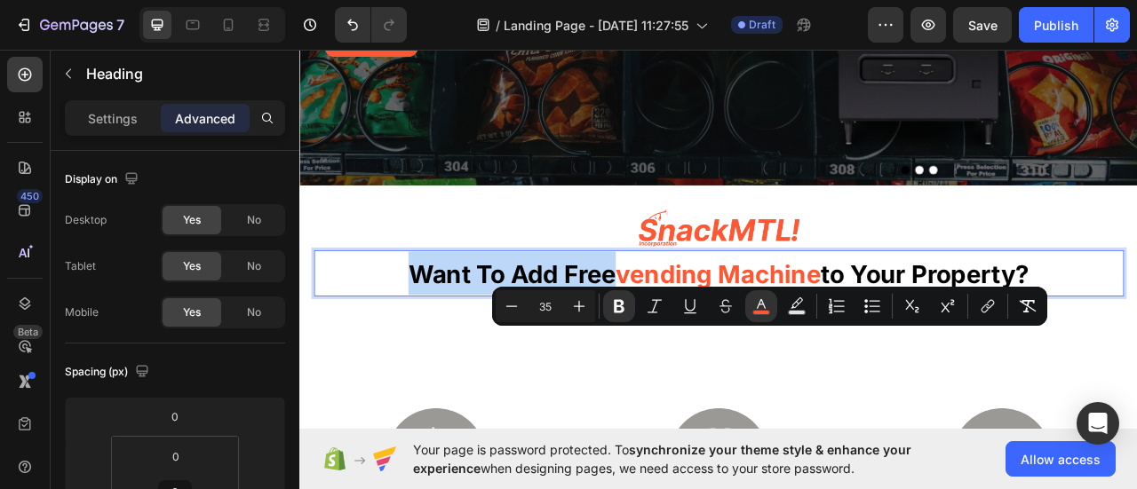
scroll to position [266, 0]
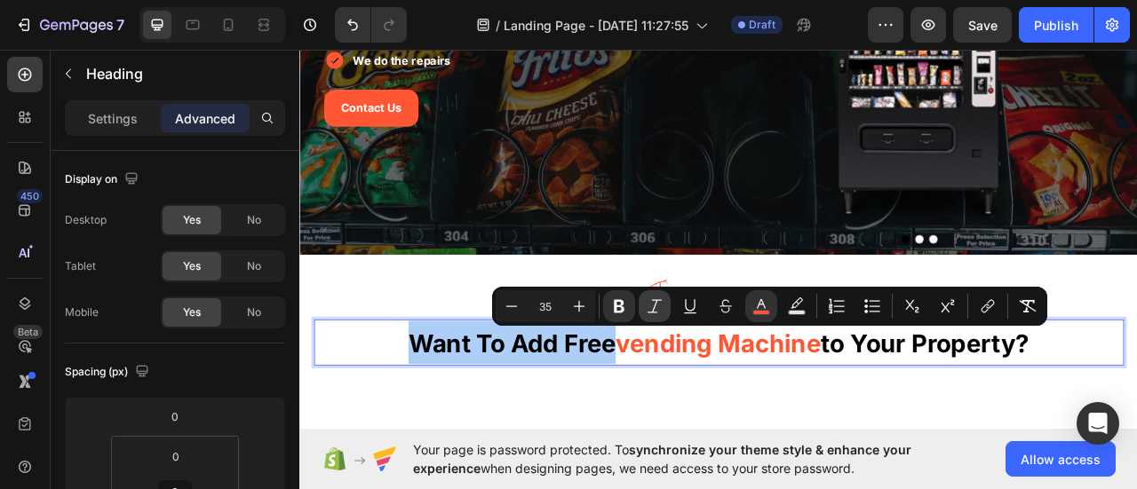
click at [662, 306] on icon "Editor contextual toolbar" at bounding box center [655, 307] width 18 height 18
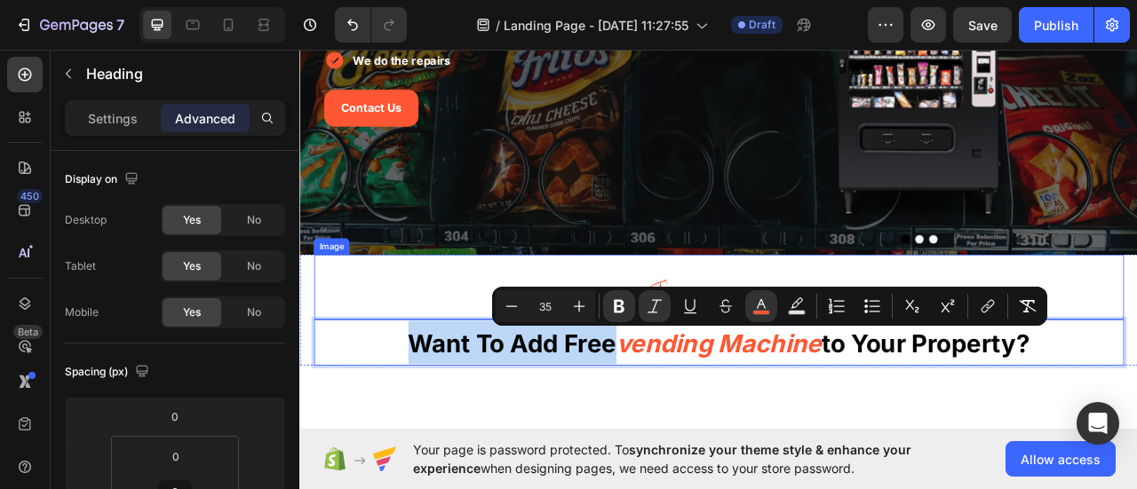
click at [1136, 359] on div at bounding box center [832, 366] width 1030 height 56
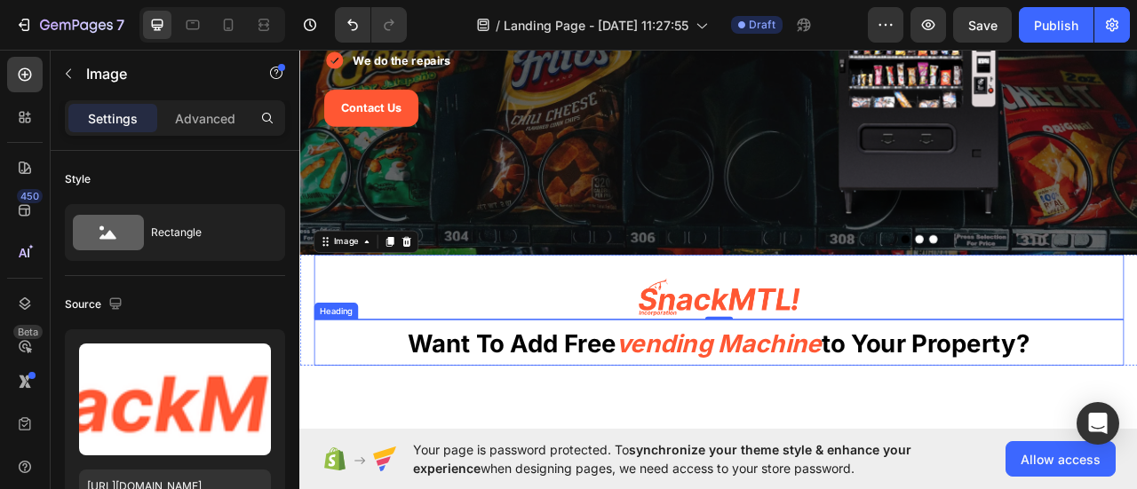
click at [743, 433] on strong "vending machine" at bounding box center [832, 424] width 261 height 37
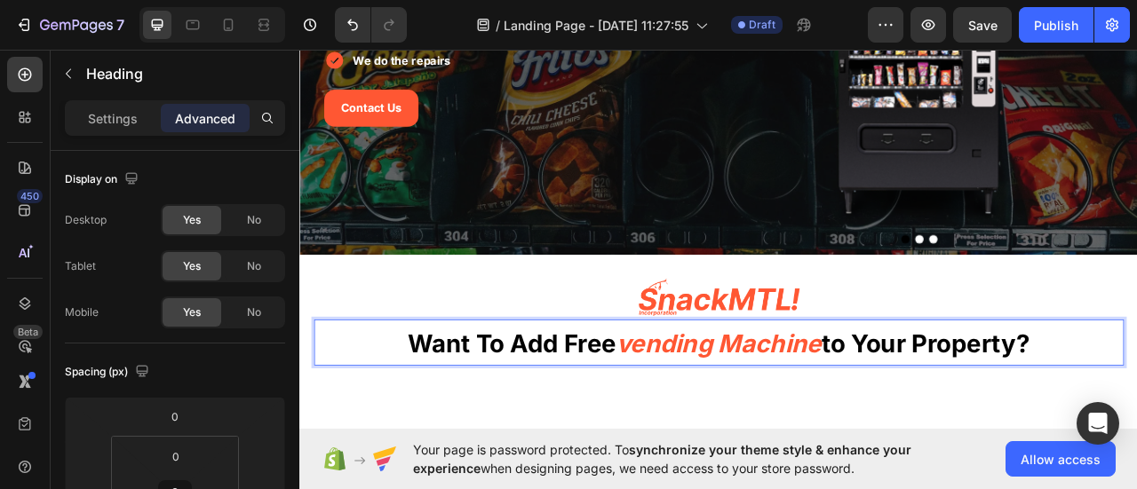
click at [702, 427] on strong "vending machine" at bounding box center [832, 424] width 261 height 37
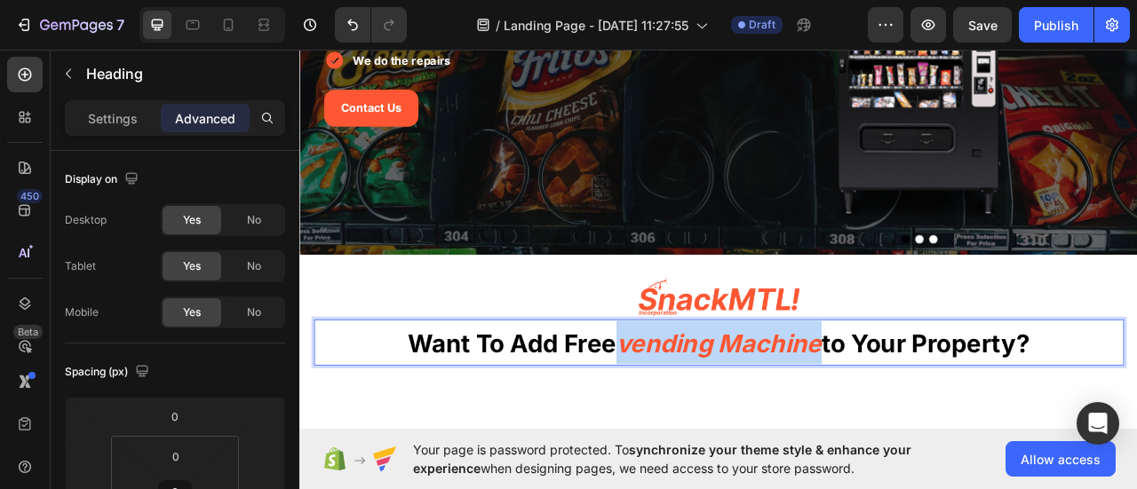
drag, startPoint x: 695, startPoint y: 427, endPoint x: 909, endPoint y: 428, distance: 213.2
click at [909, 428] on strong "vending machine" at bounding box center [832, 424] width 261 height 37
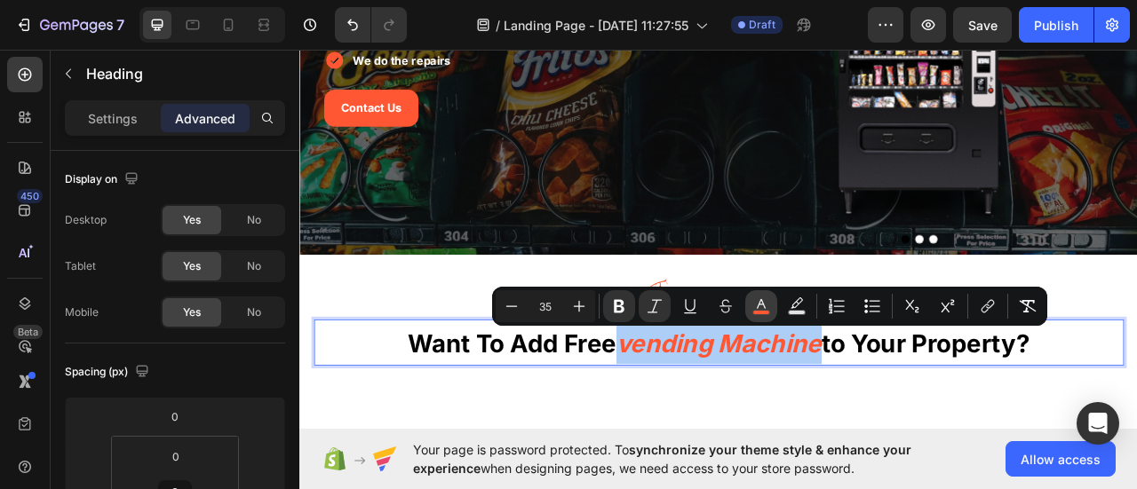
click at [752, 314] on icon "Editor contextual toolbar" at bounding box center [761, 307] width 18 height 18
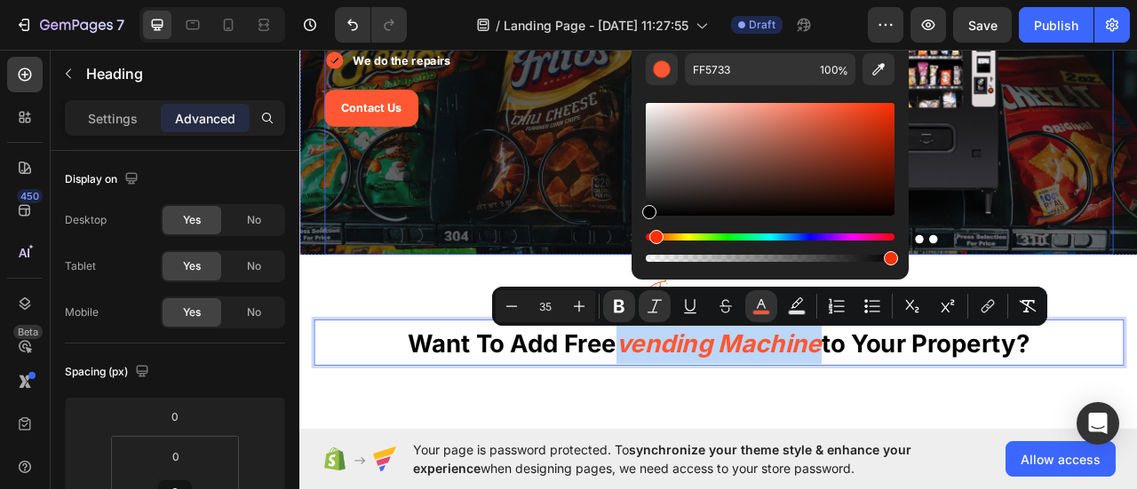
drag, startPoint x: 963, startPoint y: 222, endPoint x: 684, endPoint y: 318, distance: 294.9
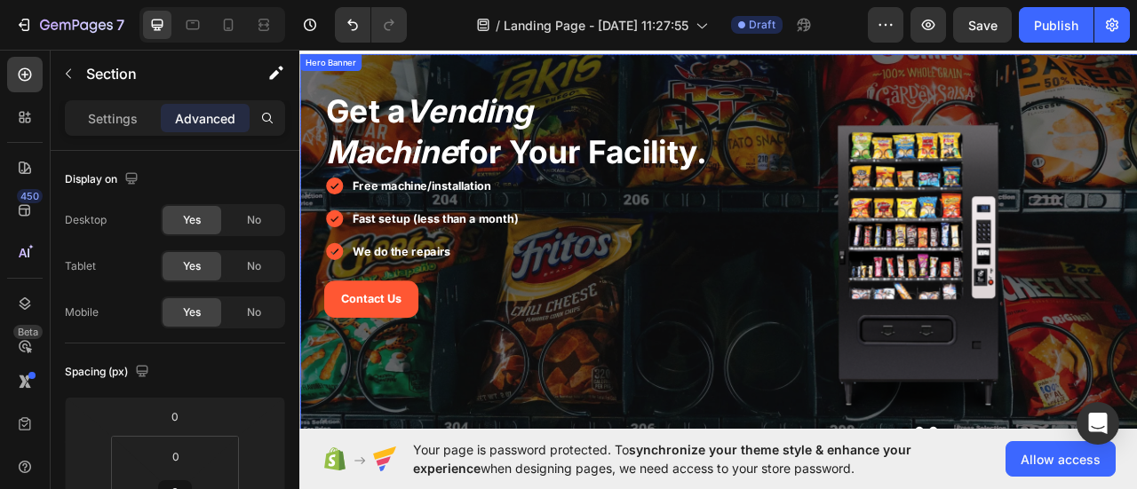
scroll to position [178, 0]
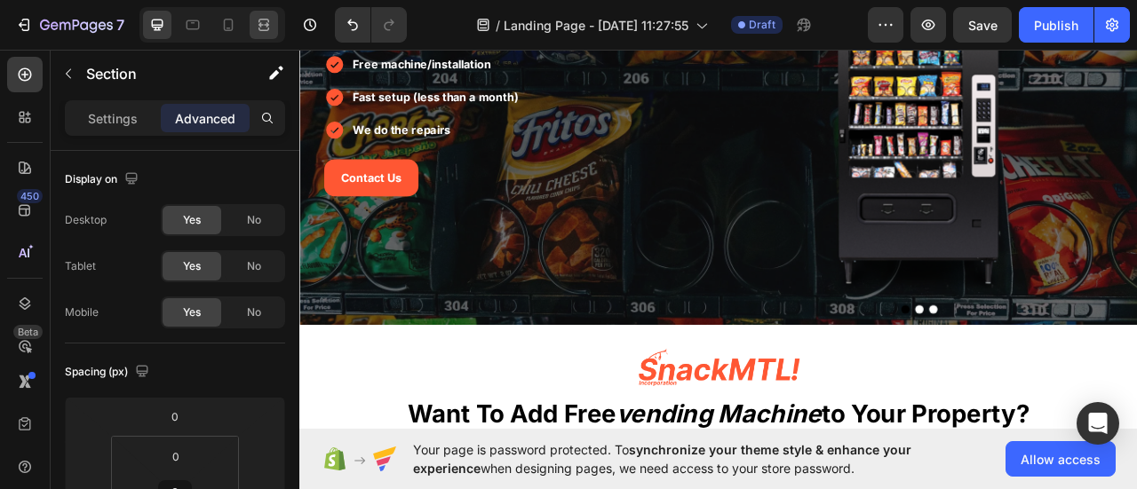
click at [269, 19] on icon at bounding box center [264, 25] width 18 height 18
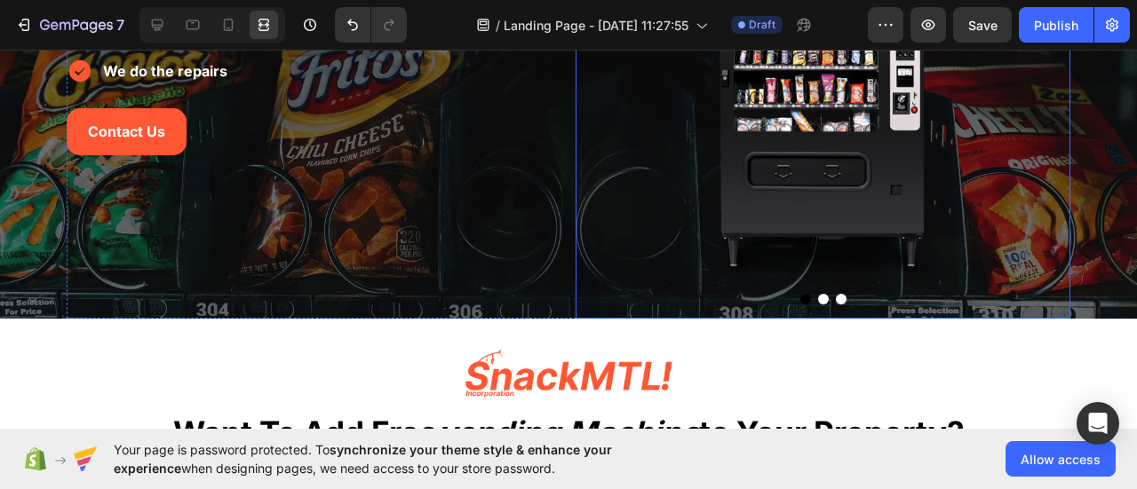
scroll to position [266, 0]
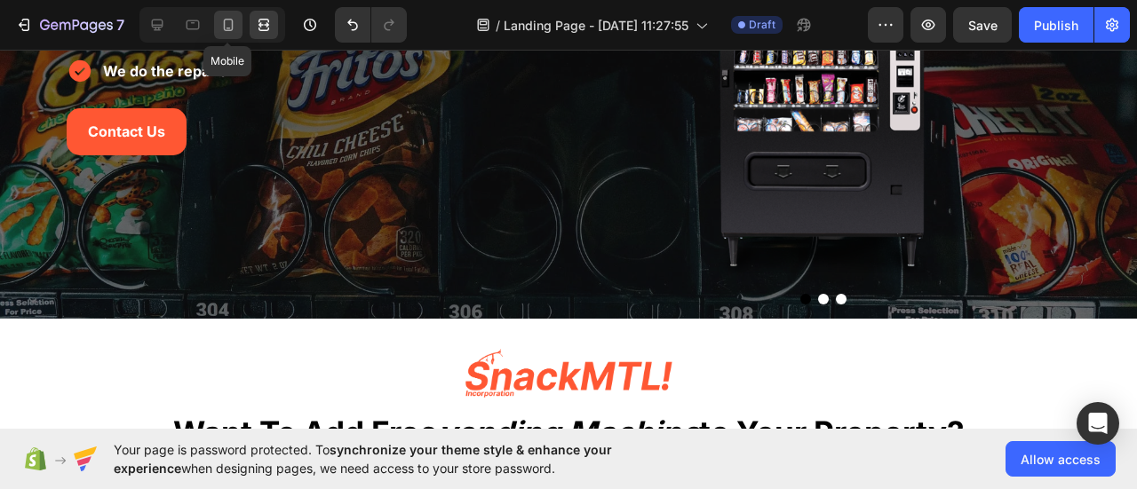
click at [219, 28] on icon at bounding box center [228, 25] width 18 height 18
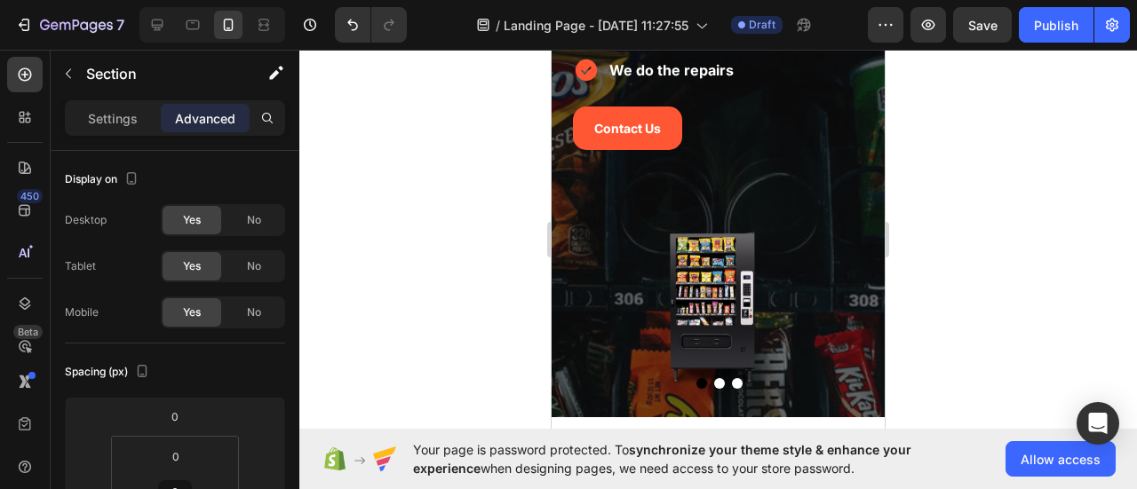
scroll to position [632, 0]
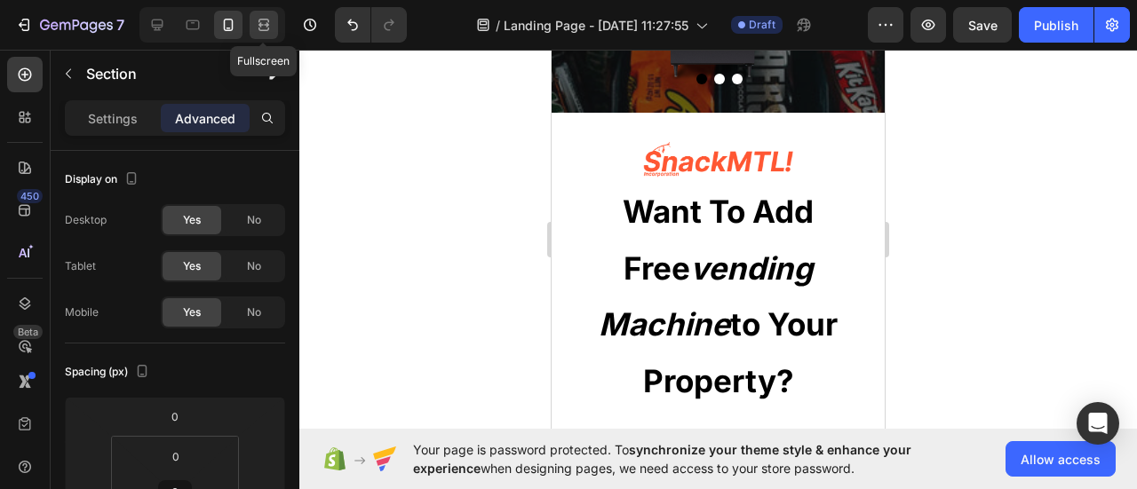
click at [272, 24] on icon at bounding box center [264, 25] width 18 height 18
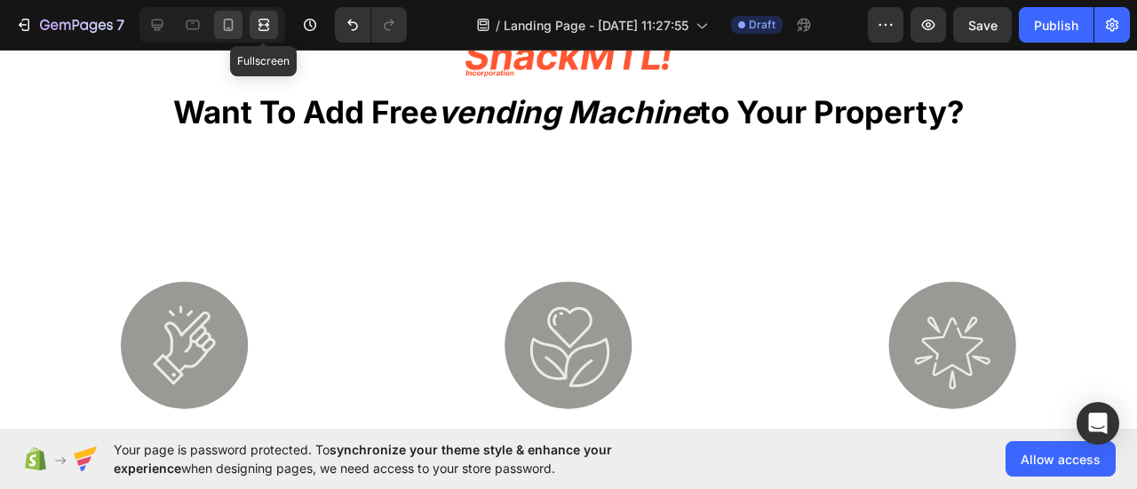
click at [233, 27] on icon at bounding box center [228, 25] width 18 height 18
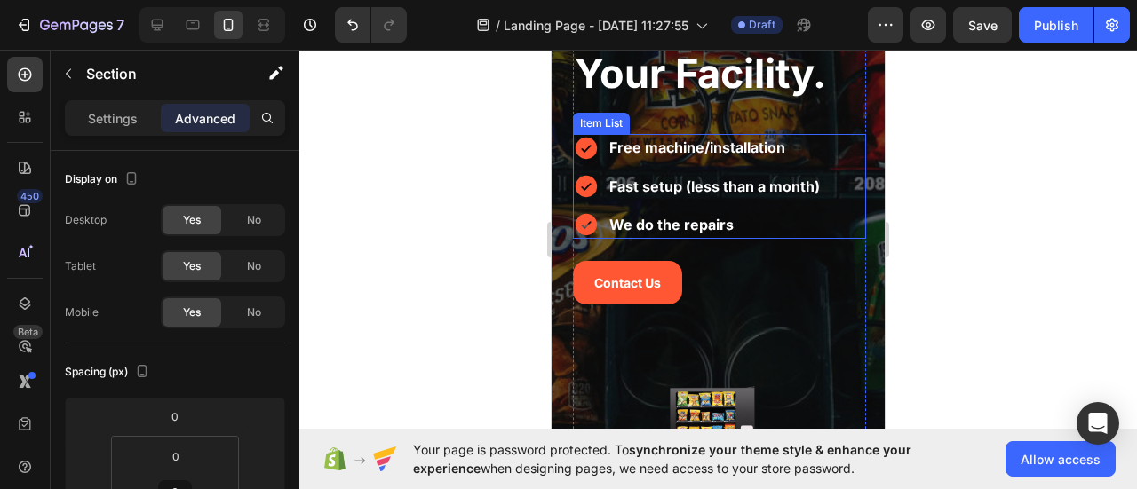
scroll to position [178, 0]
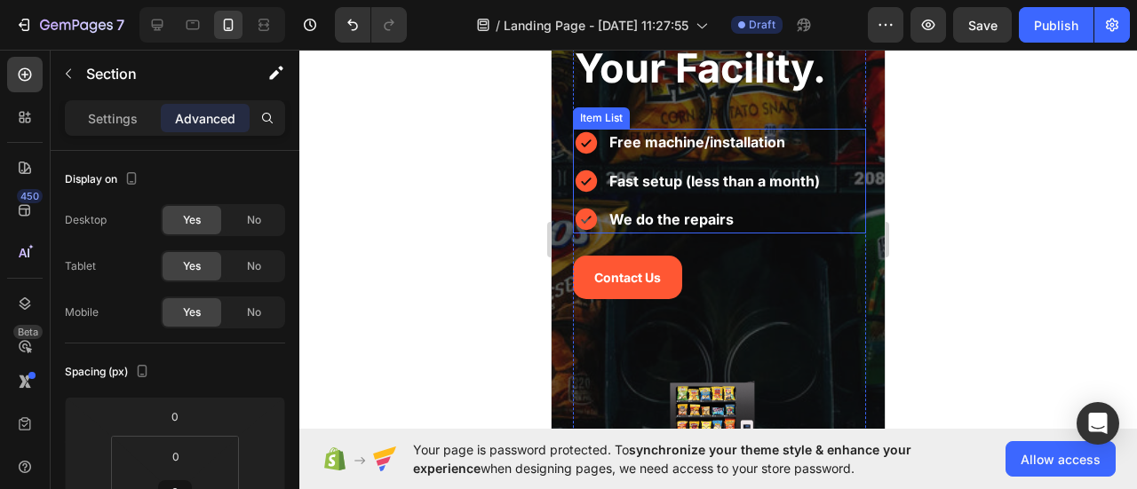
click at [671, 195] on div "Free machine/installation Fast setup (less than a month) We do the repairs" at bounding box center [698, 181] width 250 height 105
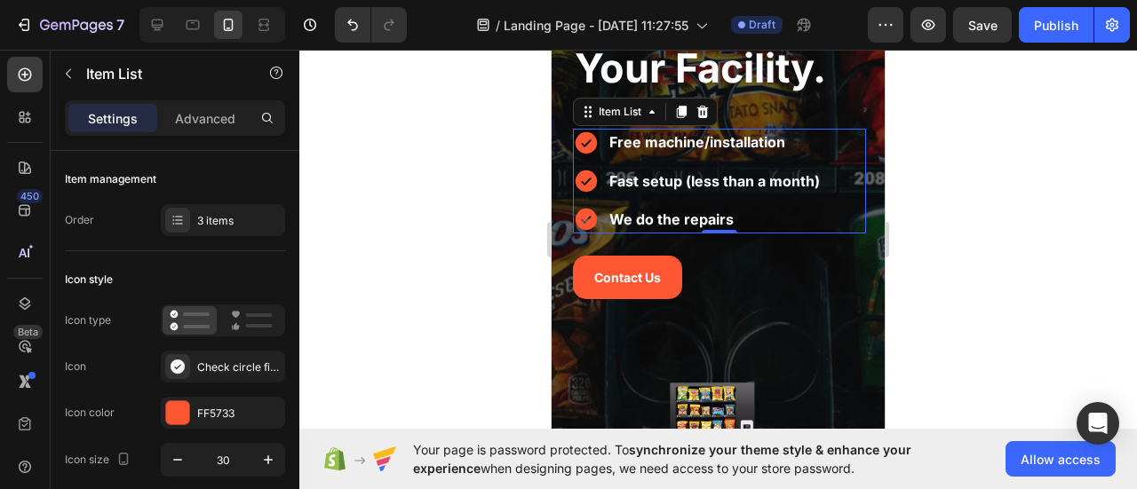
click at [671, 186] on strong "Fast setup (less than a month)" at bounding box center [714, 181] width 211 height 18
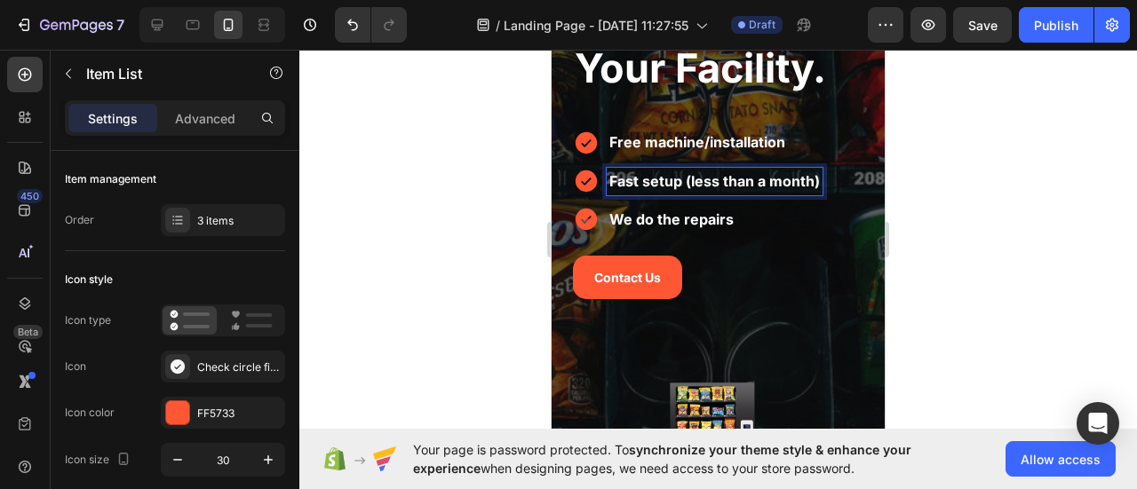
click at [664, 187] on strong "Fast setup (less than a month)" at bounding box center [714, 181] width 211 height 18
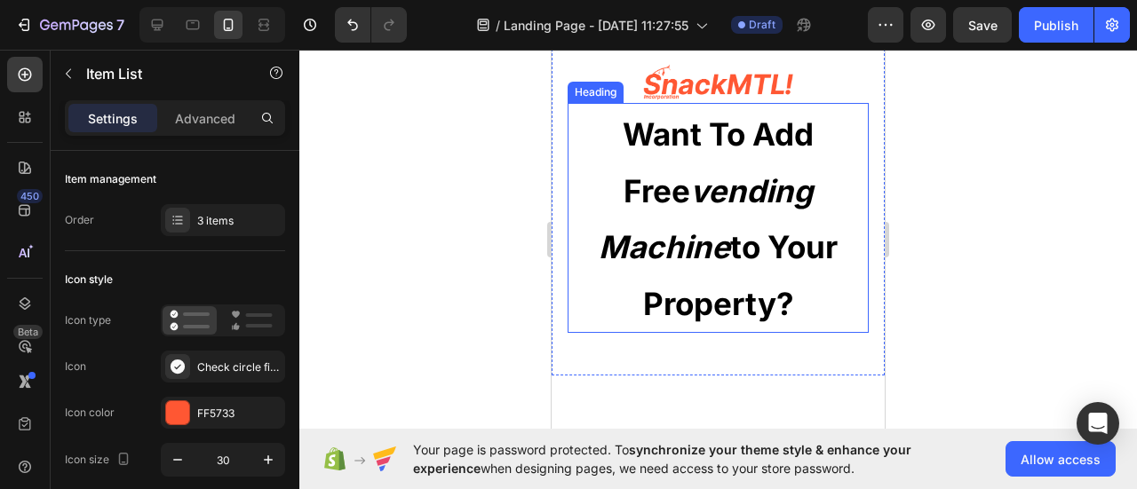
scroll to position [711, 0]
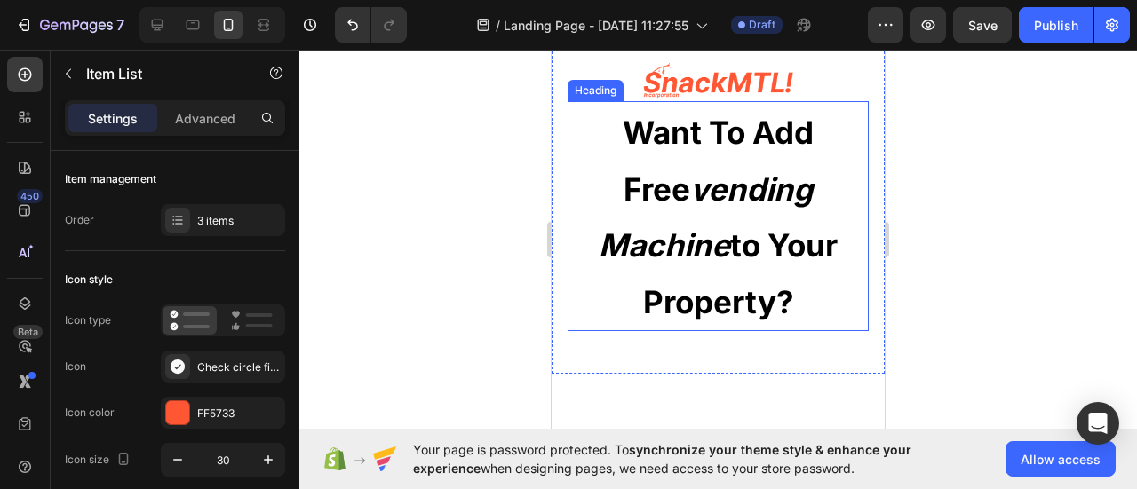
click at [672, 194] on strong "vending machine" at bounding box center [706, 218] width 214 height 94
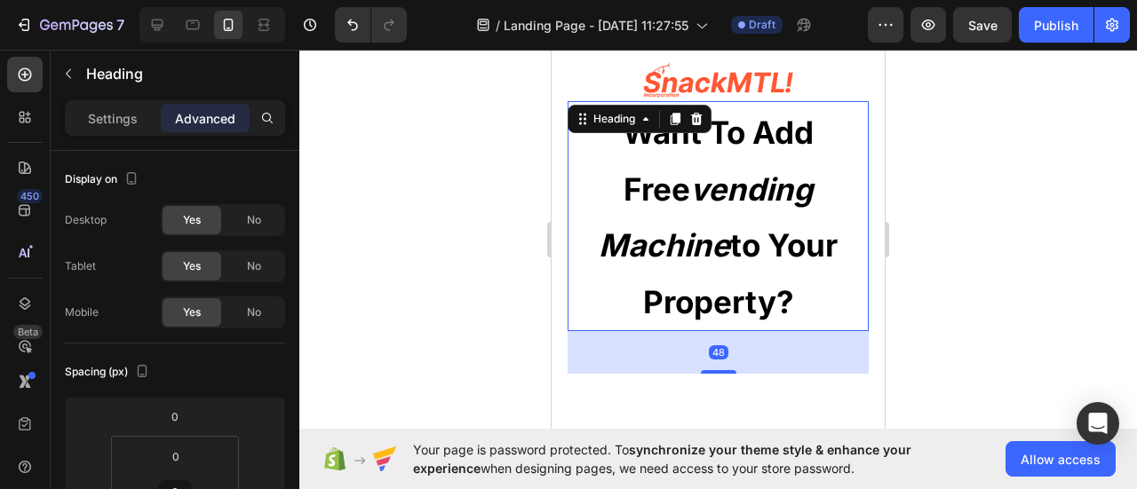
click at [672, 195] on strong "vending machine" at bounding box center [706, 218] width 214 height 94
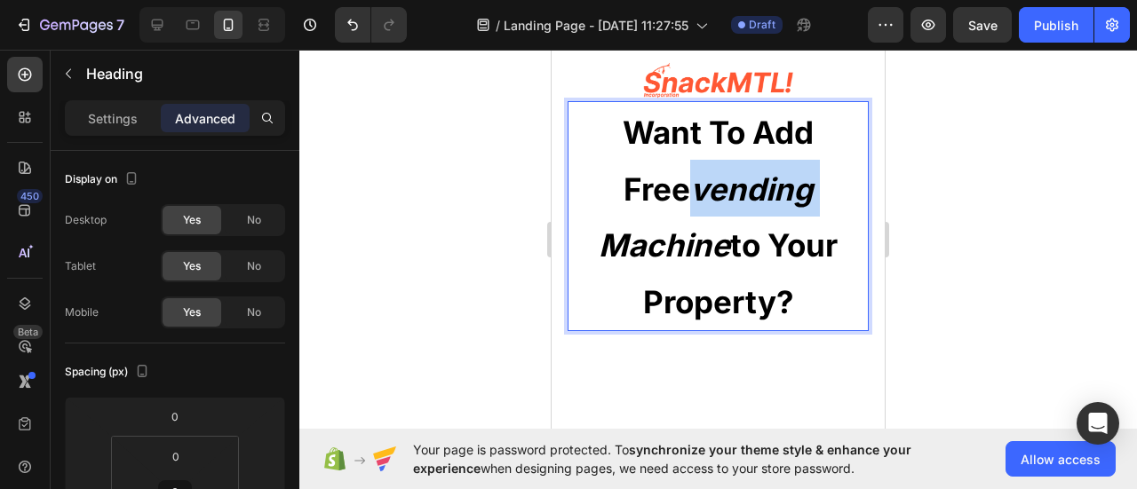
click at [672, 195] on strong "vending machine" at bounding box center [706, 218] width 214 height 94
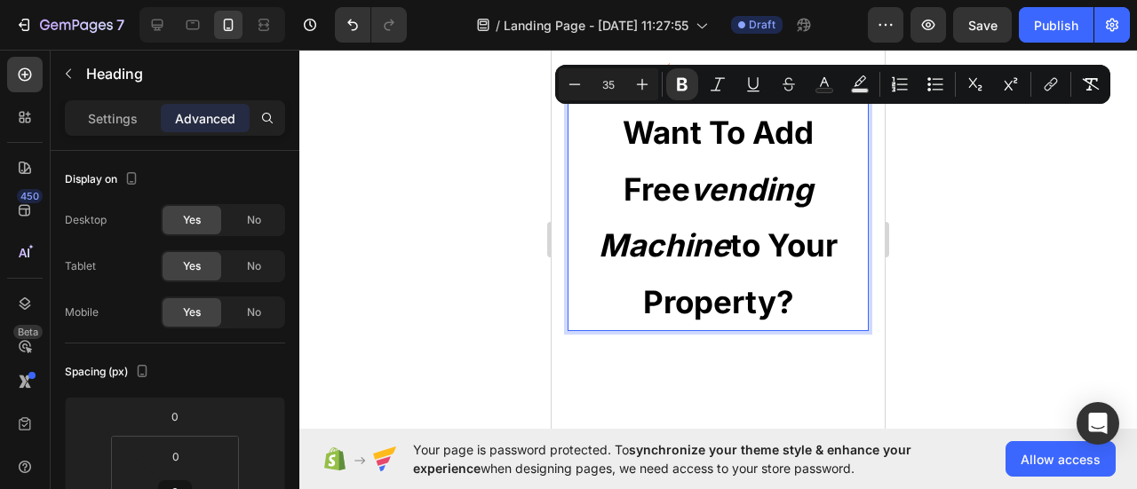
click at [609, 78] on input "35" at bounding box center [609, 84] width 36 height 21
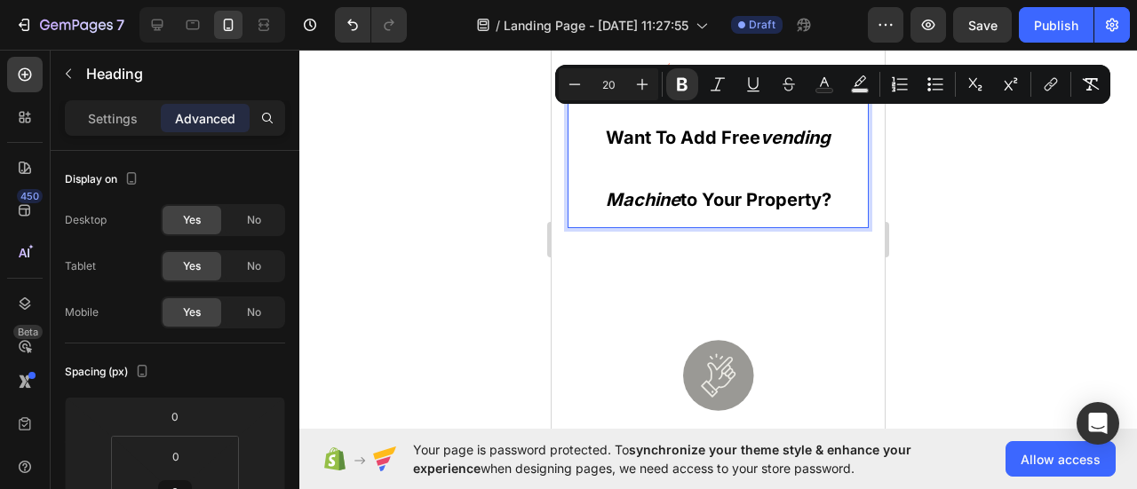
scroll to position [622, 0]
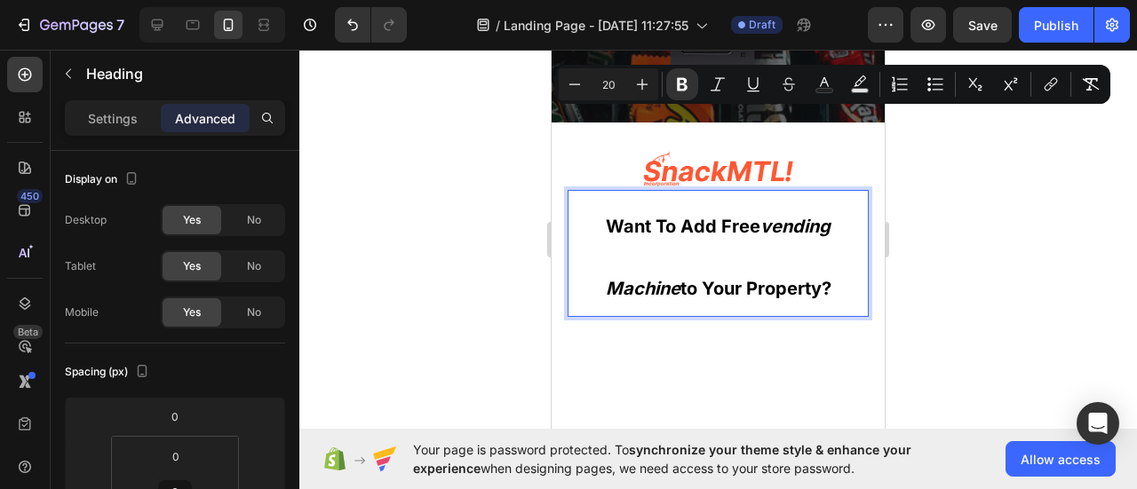
click at [609, 88] on input "20" at bounding box center [609, 84] width 36 height 21
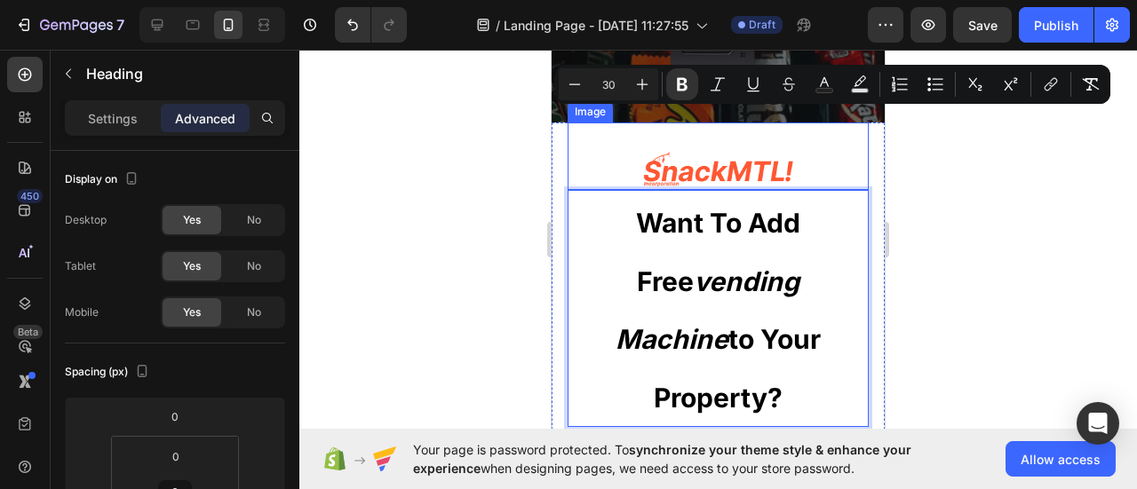
type input "3"
type input "20"
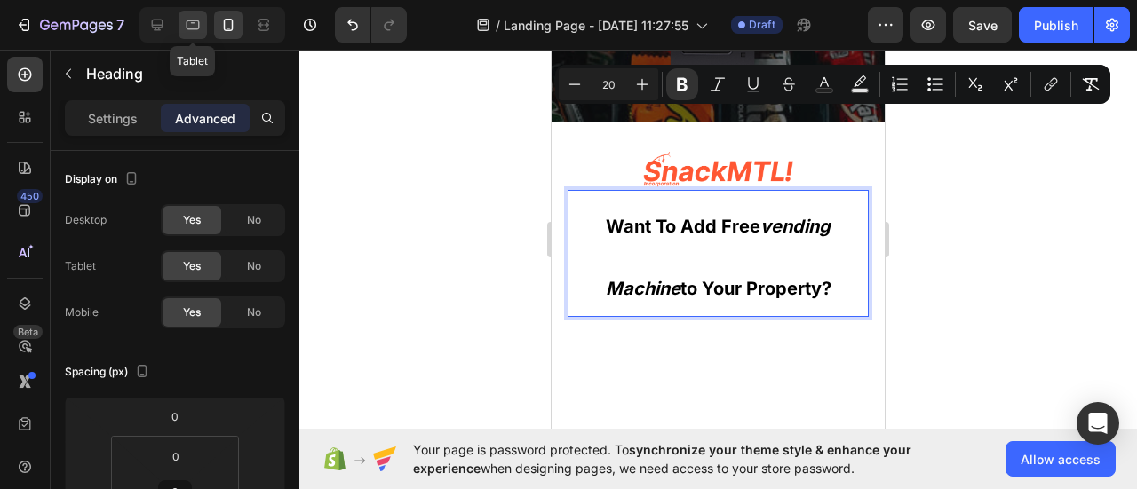
click at [197, 18] on icon at bounding box center [193, 25] width 18 height 18
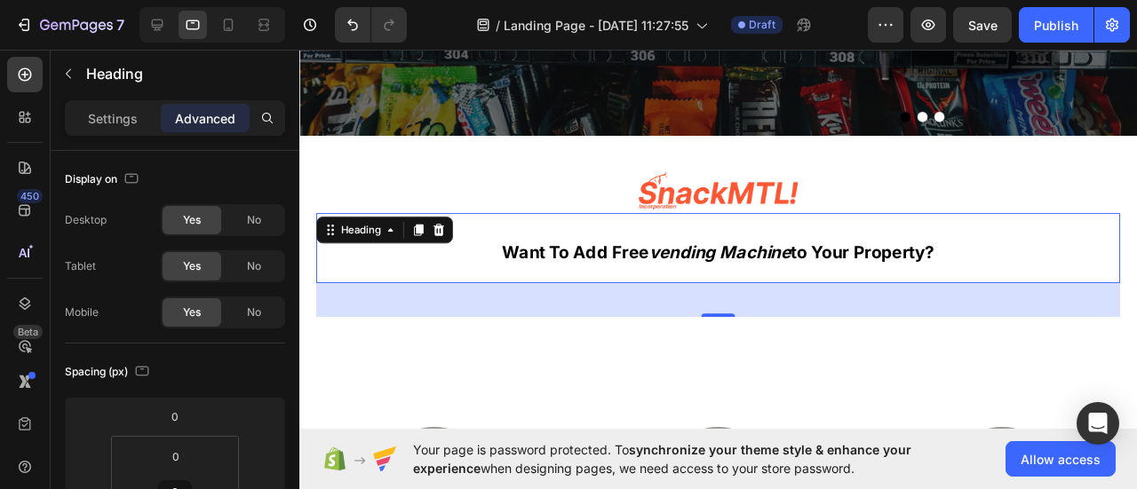
scroll to position [355, 0]
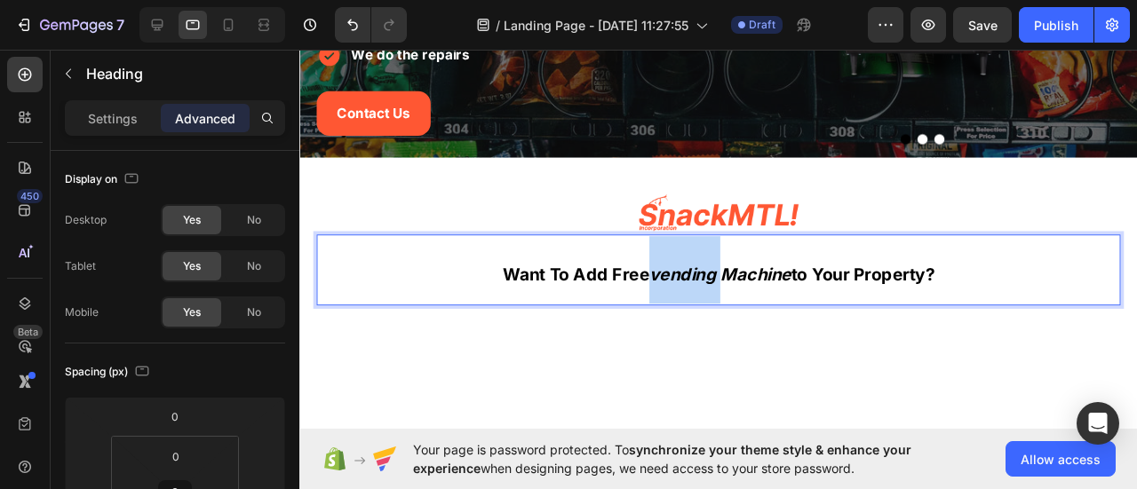
click at [714, 290] on strong "vending machine" at bounding box center [741, 285] width 149 height 21
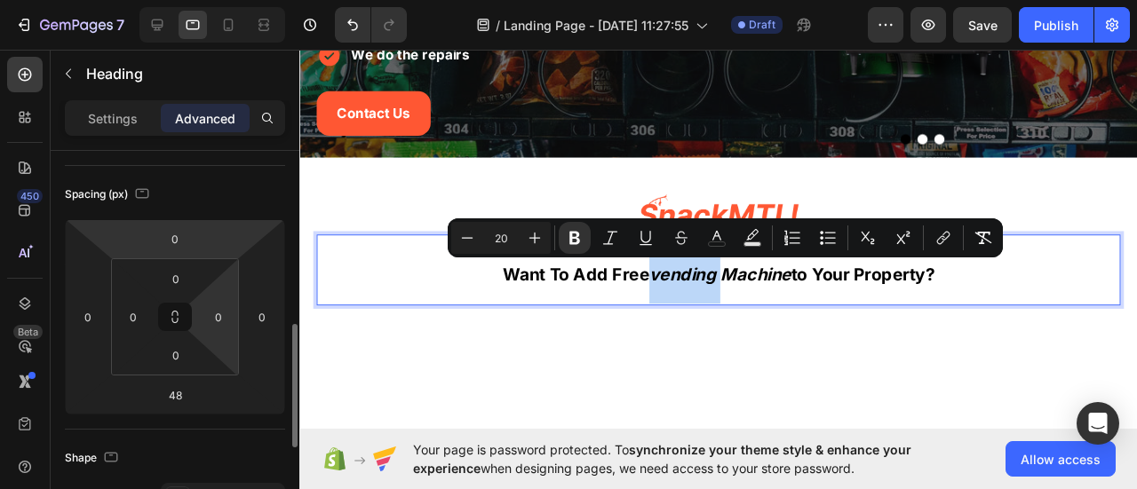
scroll to position [266, 0]
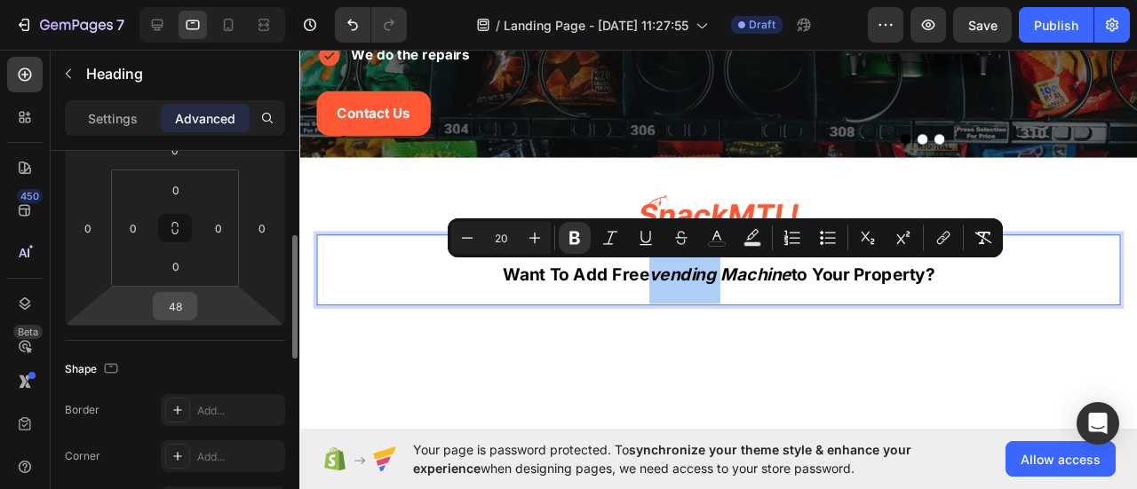
click at [171, 308] on input "48" at bounding box center [175, 306] width 36 height 27
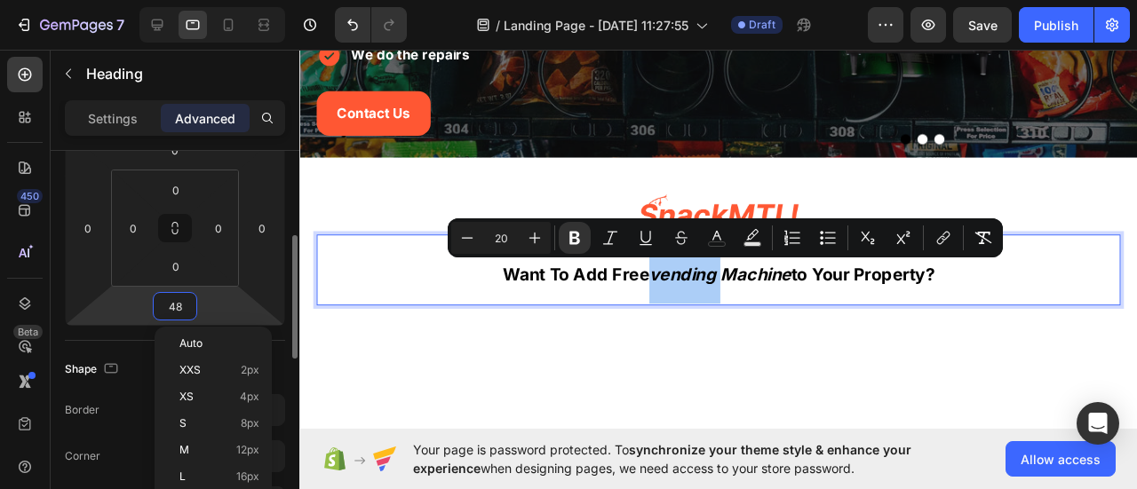
click at [172, 307] on input "48" at bounding box center [175, 306] width 36 height 27
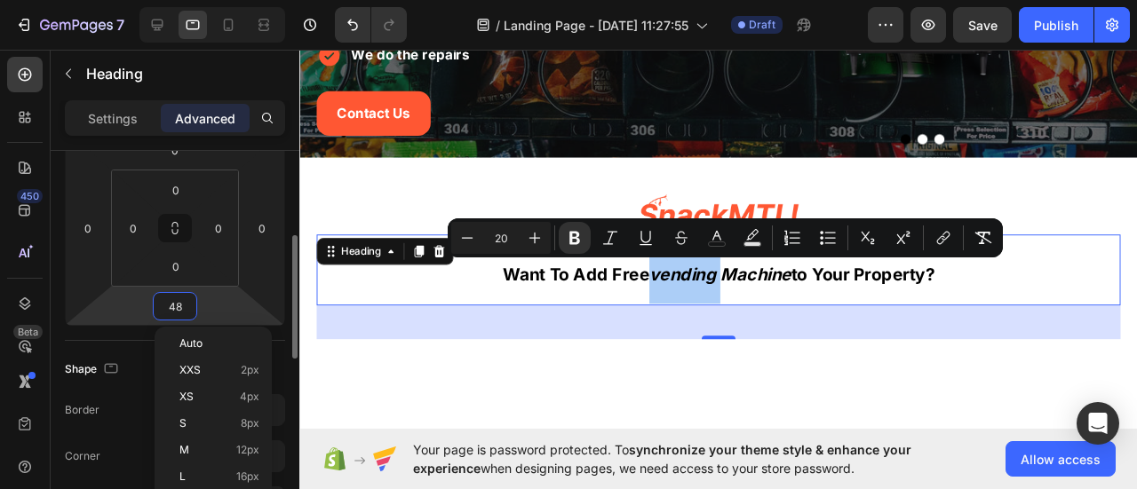
click at [172, 307] on input "48" at bounding box center [175, 306] width 36 height 27
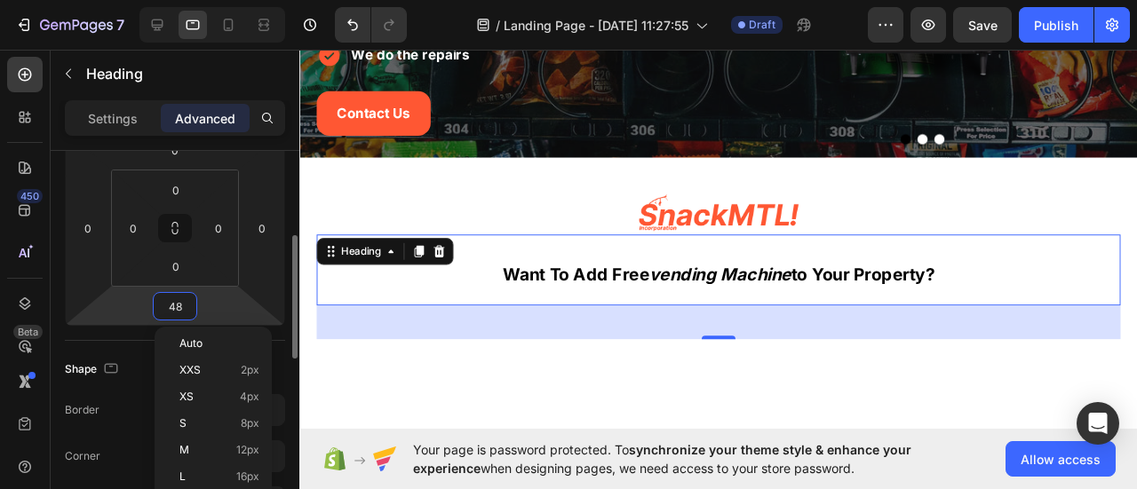
type input "40"
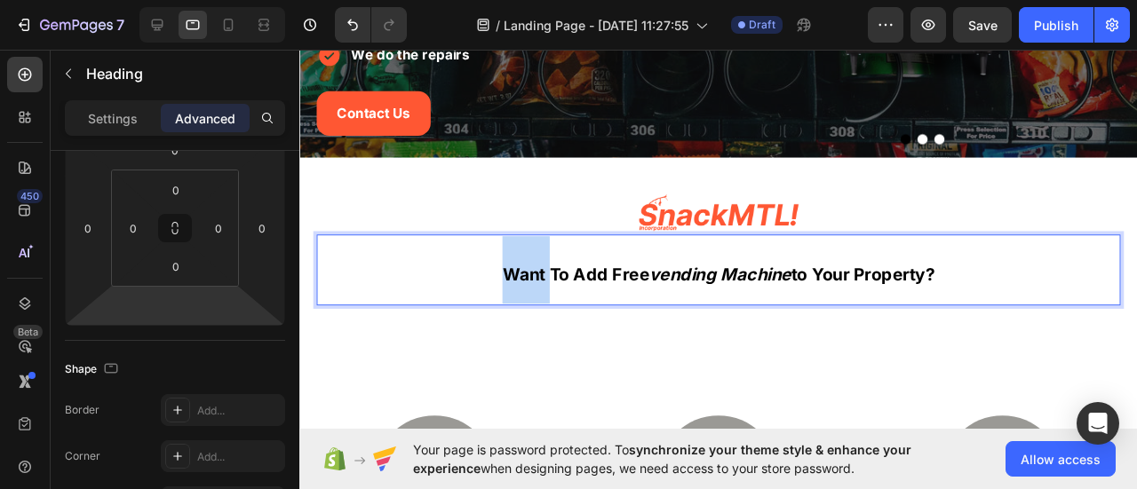
click at [512, 277] on strong "want to add free" at bounding box center [589, 285] width 155 height 21
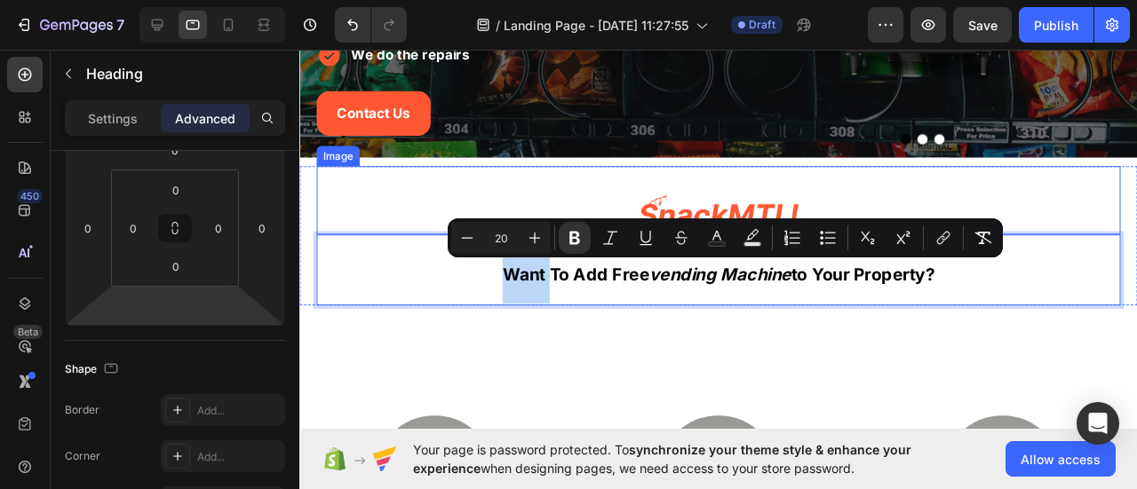
click at [824, 206] on div at bounding box center [740, 222] width 846 height 46
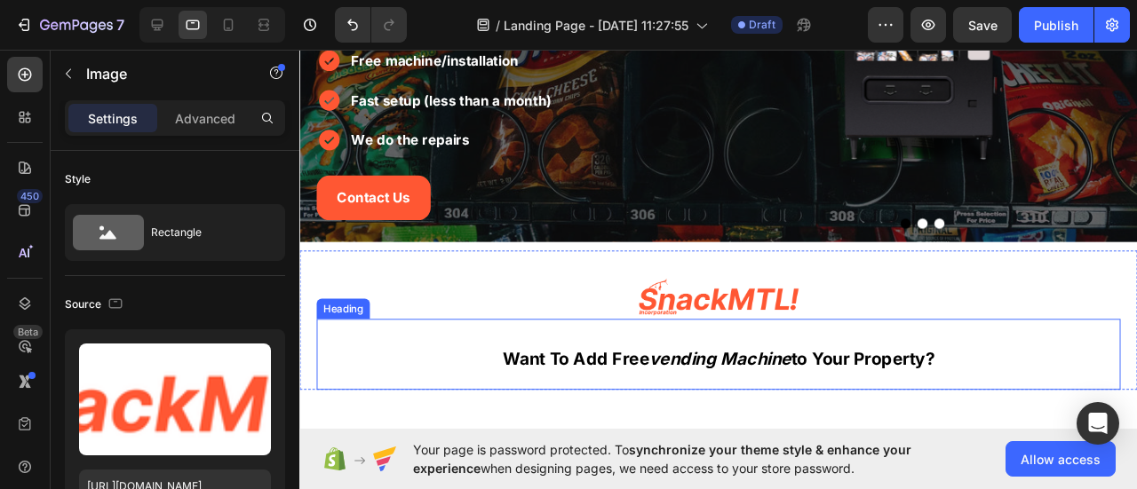
scroll to position [355, 0]
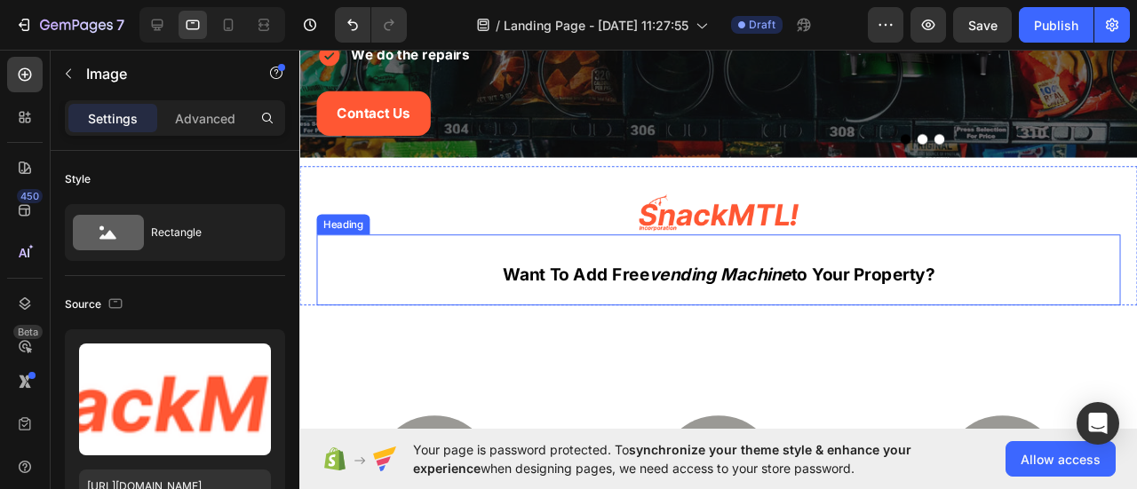
click at [726, 298] on h2 "want to add free vending machine to your property?" at bounding box center [740, 281] width 846 height 75
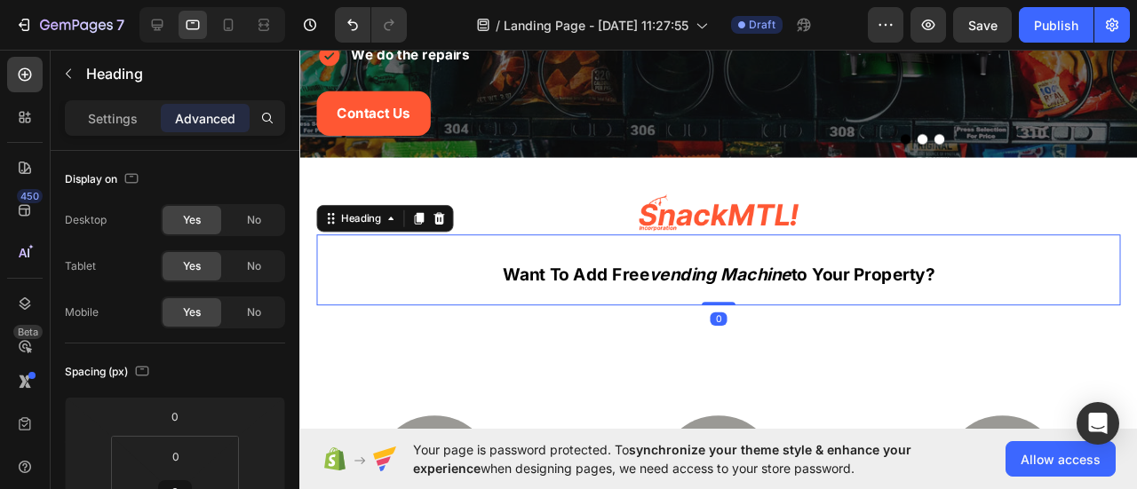
click at [726, 298] on p "want to add free vending machine to your property?" at bounding box center [740, 281] width 842 height 71
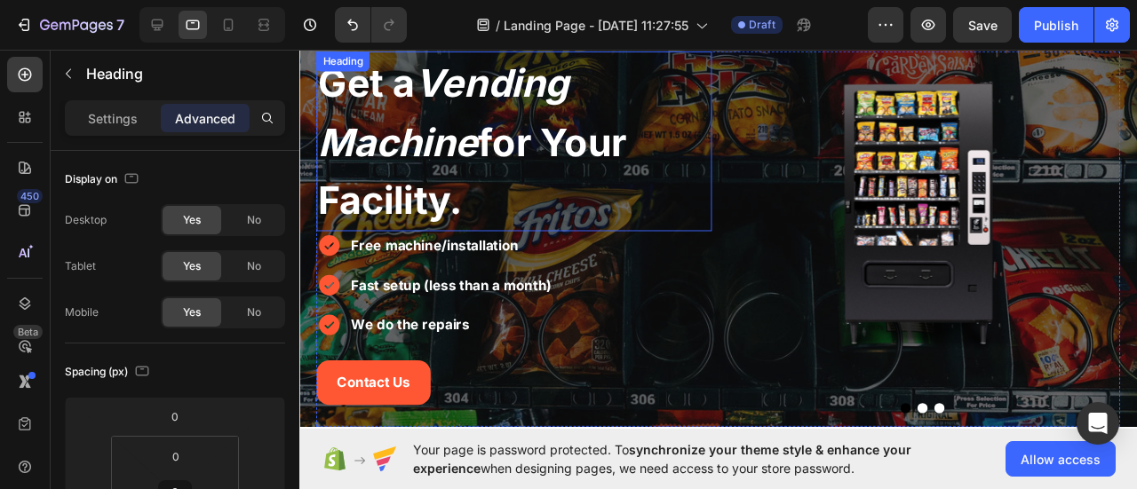
scroll to position [89, 0]
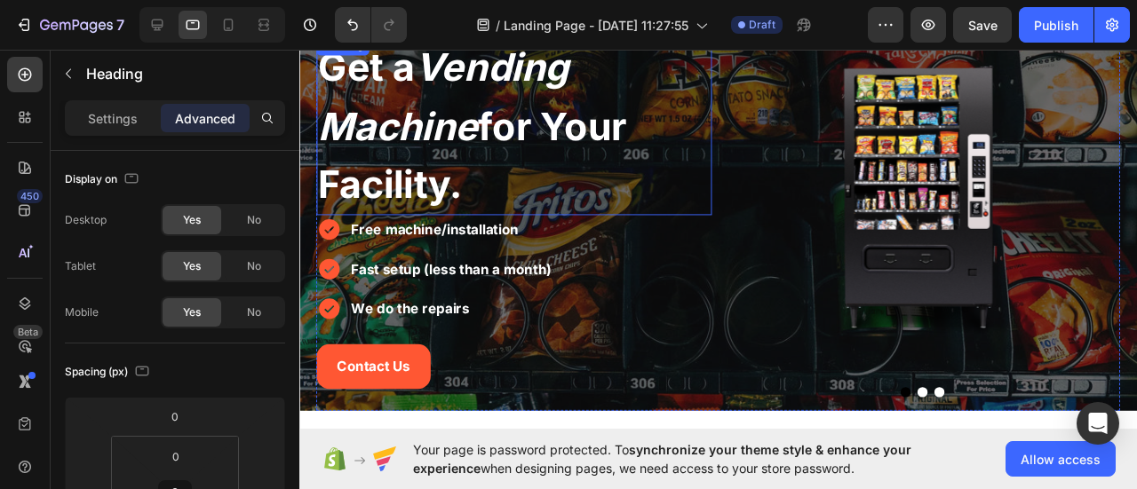
click at [463, 202] on span "Get a Vending Machine for Your Facility." at bounding box center [481, 130] width 324 height 172
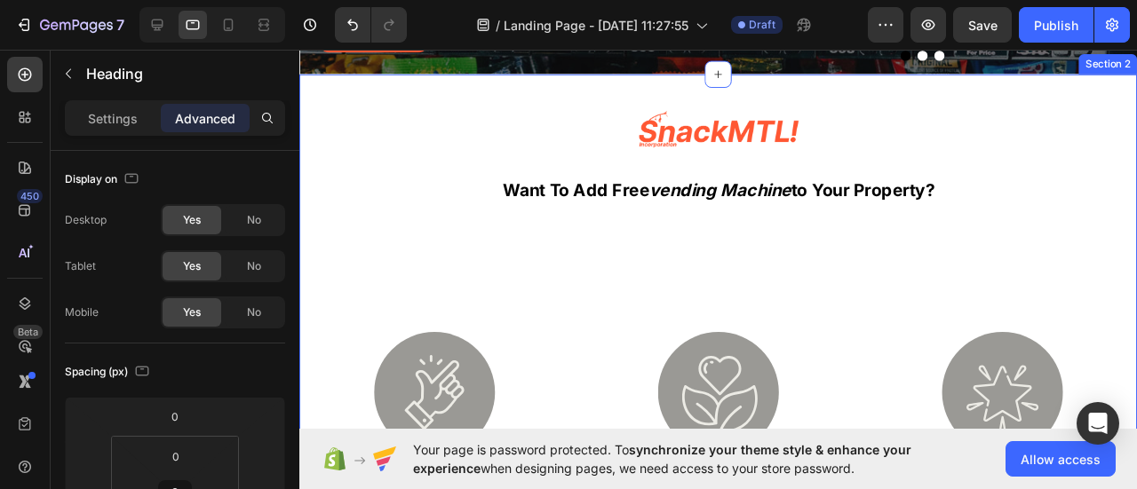
scroll to position [444, 0]
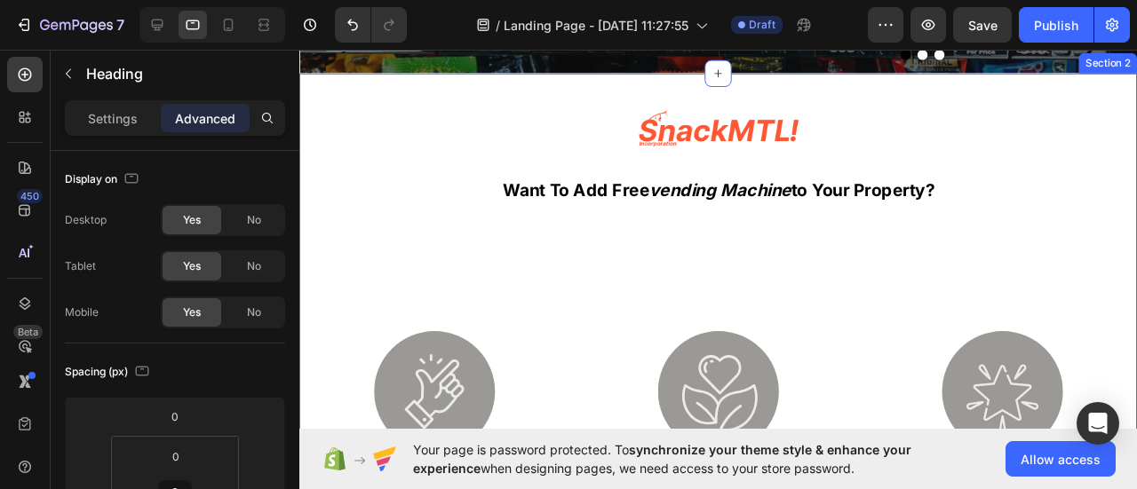
click at [687, 214] on h2 "want to add free vending machine to your property?" at bounding box center [740, 192] width 846 height 75
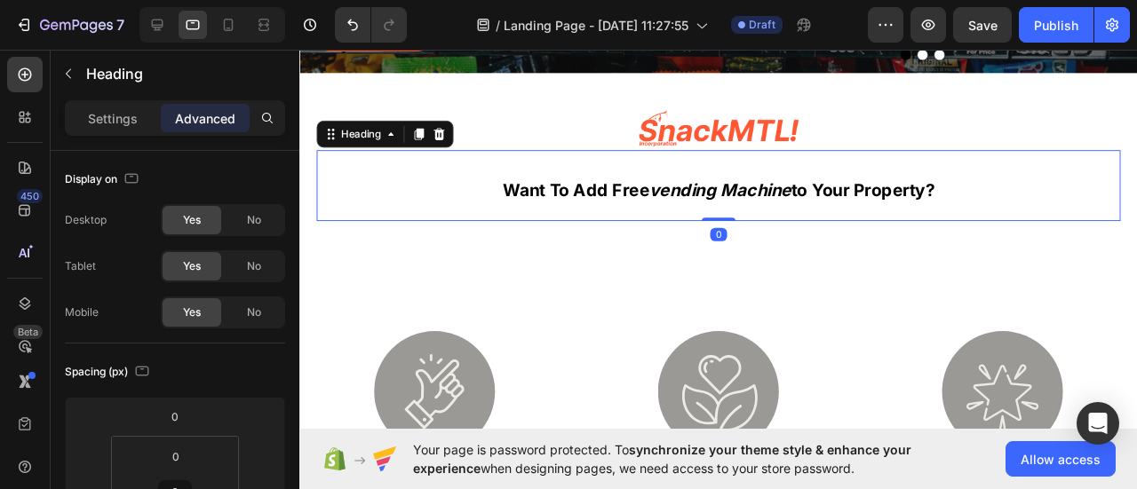
click at [687, 214] on p "want to add free vending machine to your property?" at bounding box center [740, 192] width 842 height 71
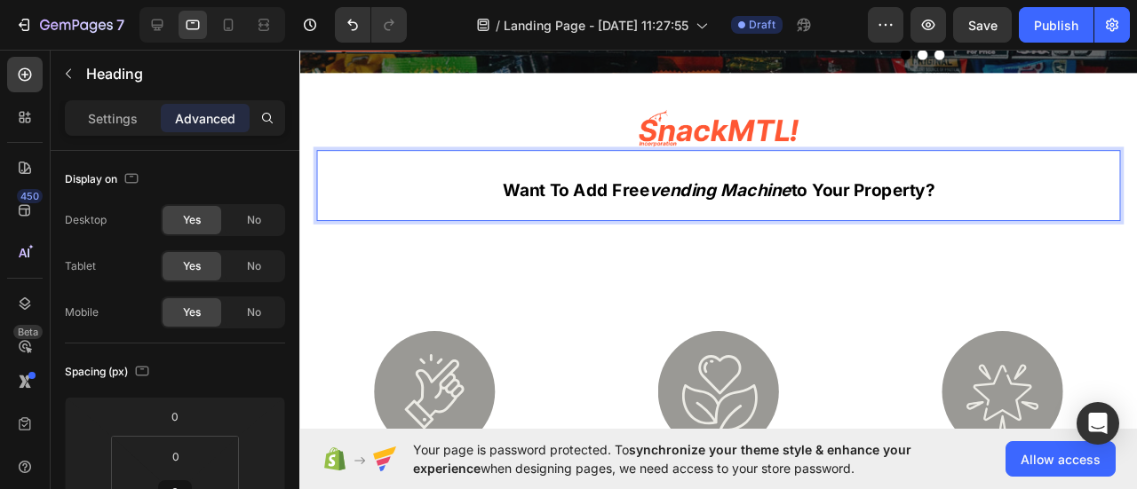
click at [687, 214] on p "want to add free vending machine to your property?" at bounding box center [740, 192] width 842 height 71
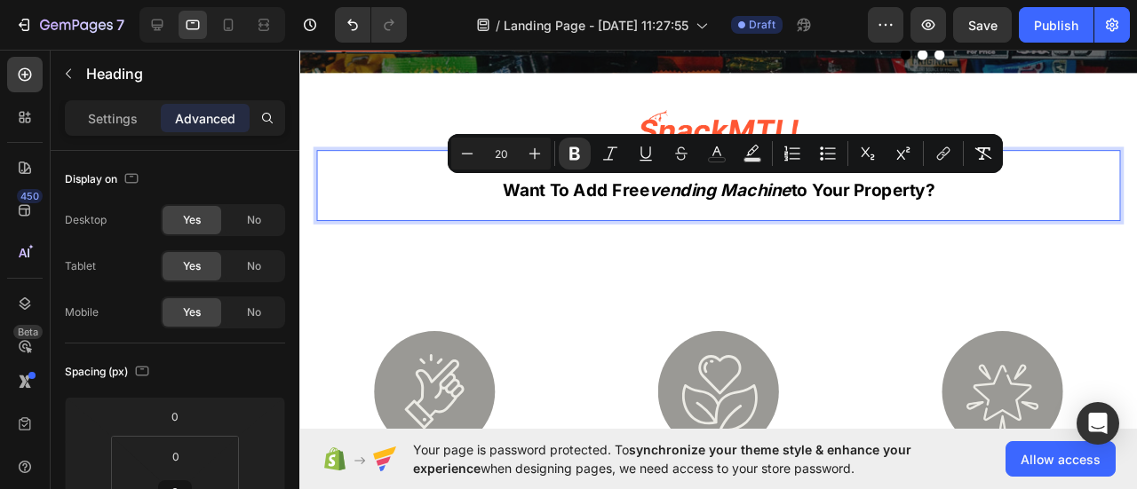
click at [498, 159] on input "20" at bounding box center [501, 153] width 36 height 21
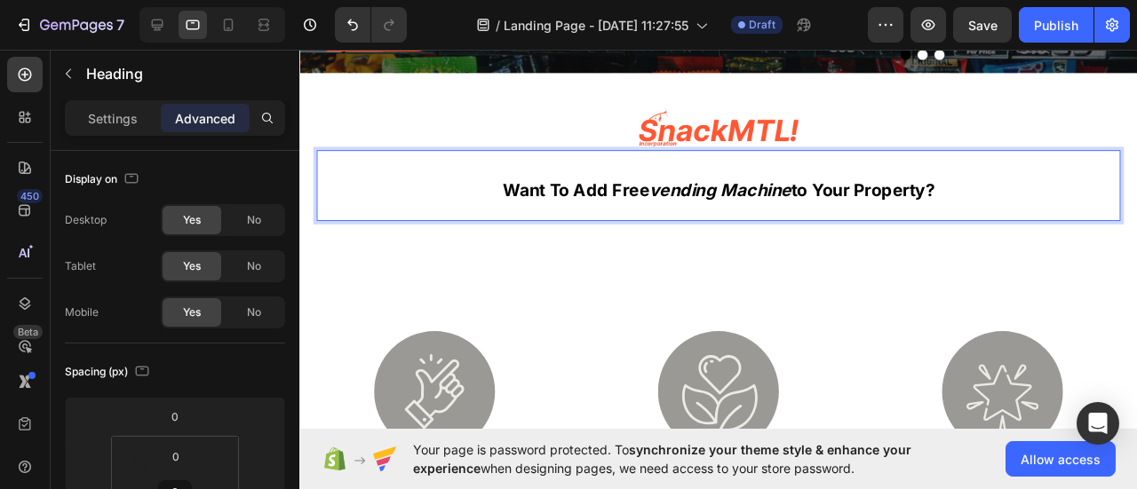
click at [584, 218] on p "want to add free vending machine to your property?" at bounding box center [740, 192] width 842 height 71
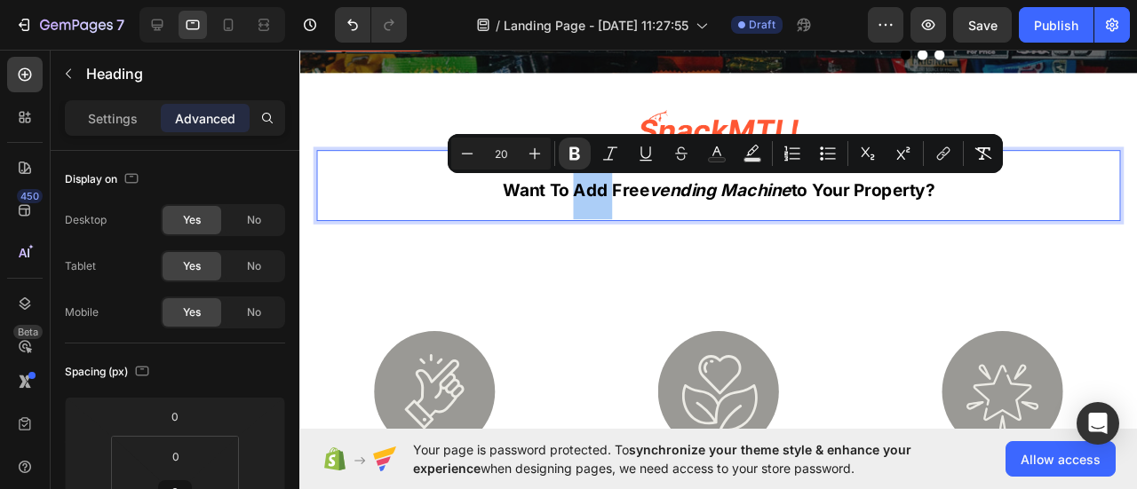
click at [507, 159] on input "20" at bounding box center [501, 153] width 36 height 21
click at [496, 157] on input "20" at bounding box center [501, 153] width 36 height 21
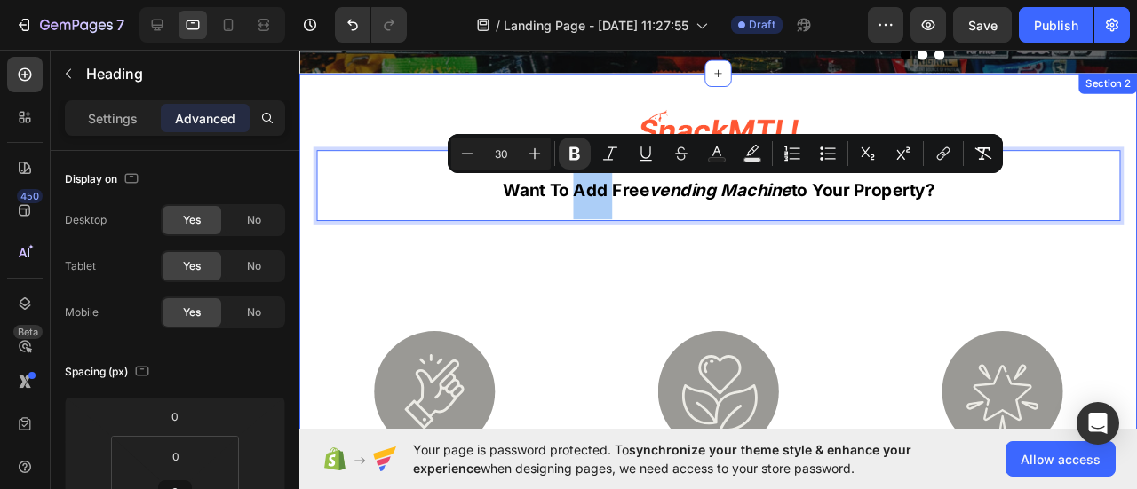
type input "30"
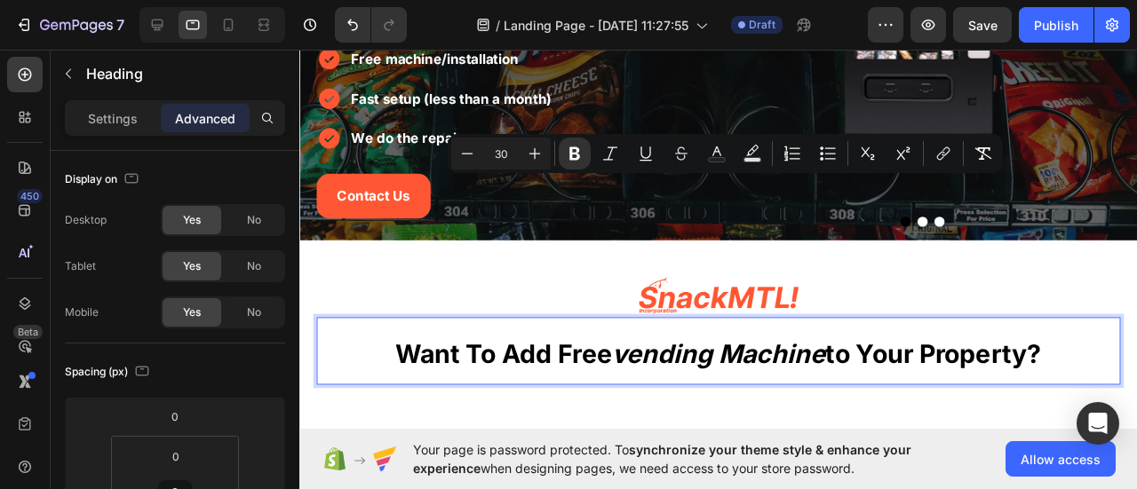
scroll to position [355, 0]
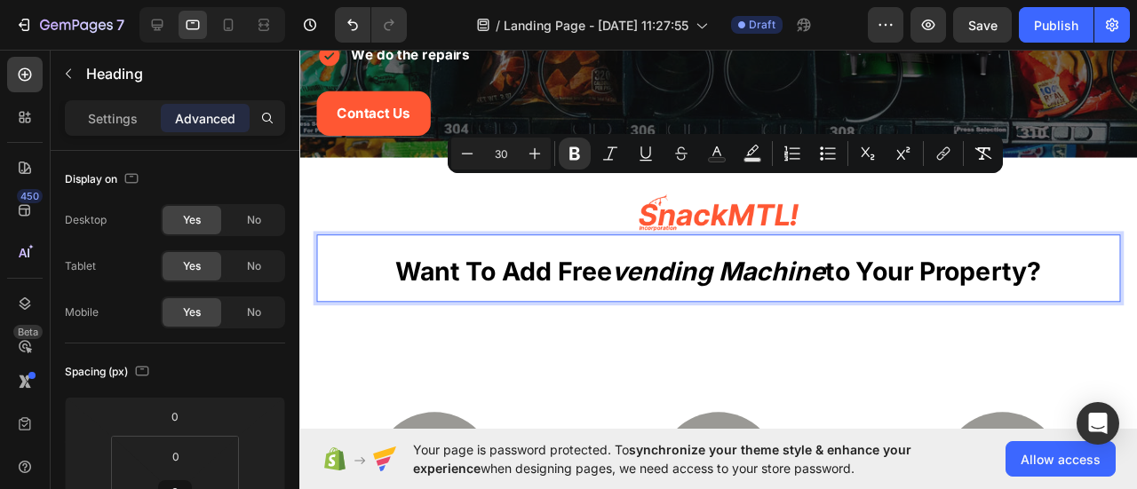
click at [694, 299] on p "want to add free vending machine to your property?" at bounding box center [740, 280] width 842 height 68
click at [693, 299] on p "want to add free vending machine to your property?" at bounding box center [740, 280] width 842 height 68
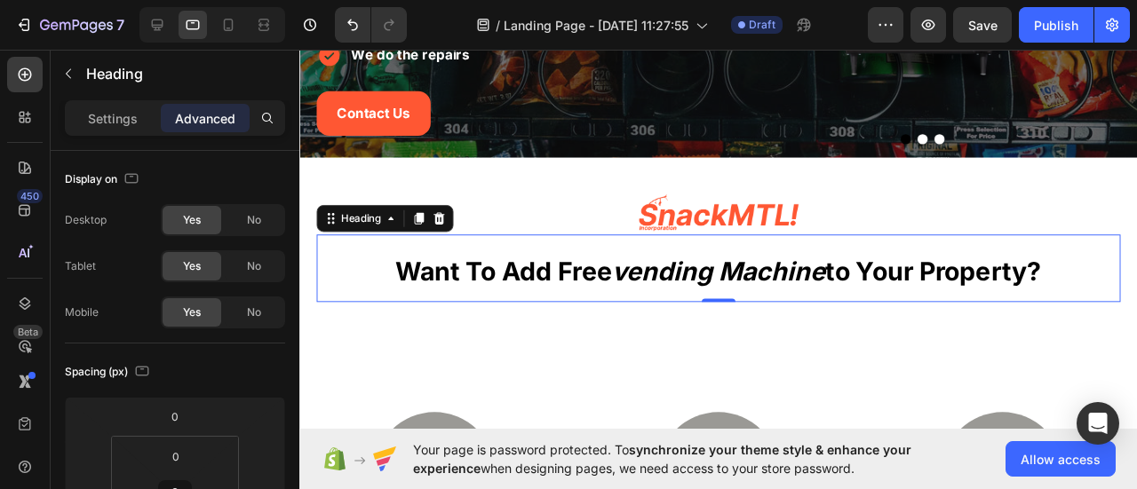
click at [693, 298] on p "want to add free vending machine to your property?" at bounding box center [740, 280] width 842 height 68
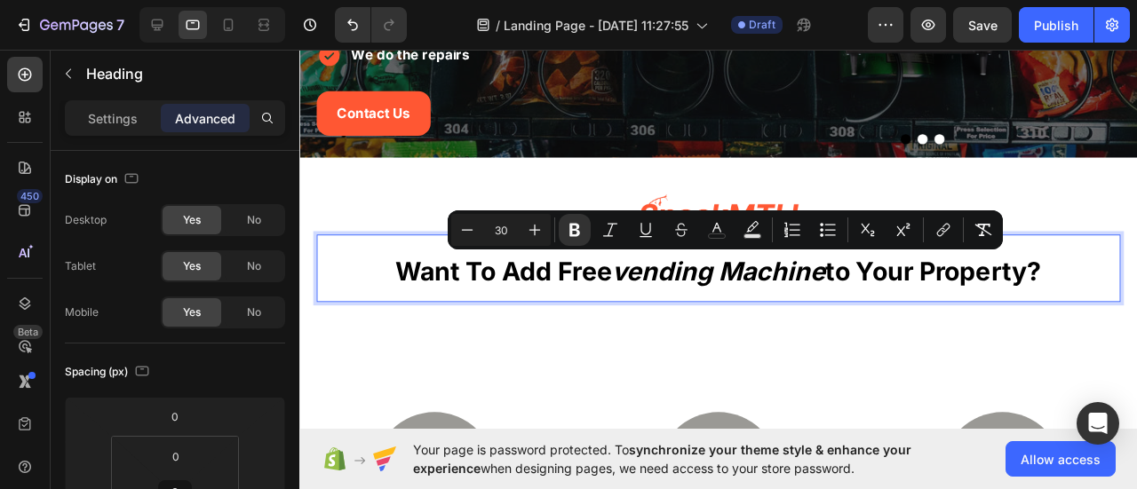
drag, startPoint x: 510, startPoint y: 230, endPoint x: 497, endPoint y: 228, distance: 12.6
click at [497, 228] on input "30" at bounding box center [501, 229] width 36 height 21
type input "3"
type input "25"
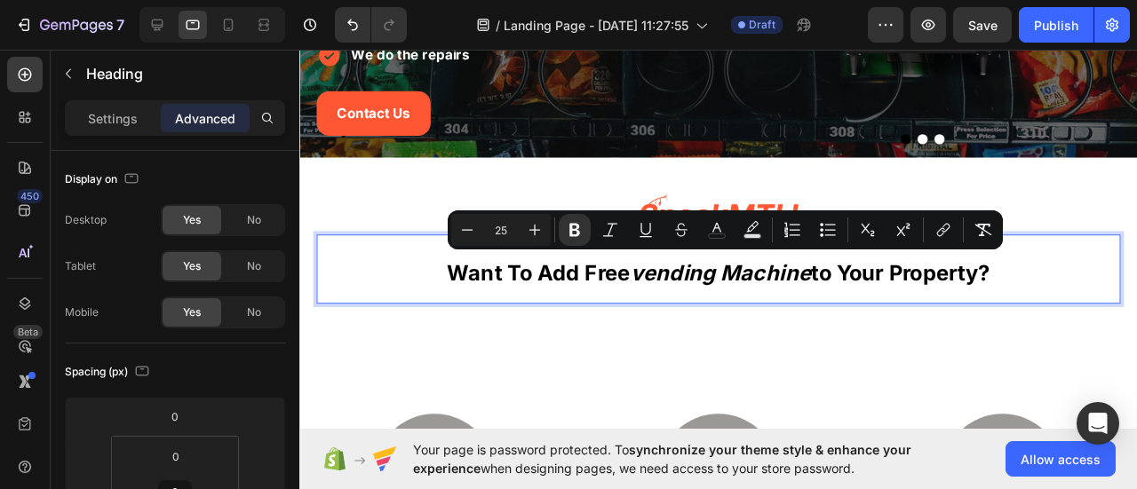
scroll to position [444, 0]
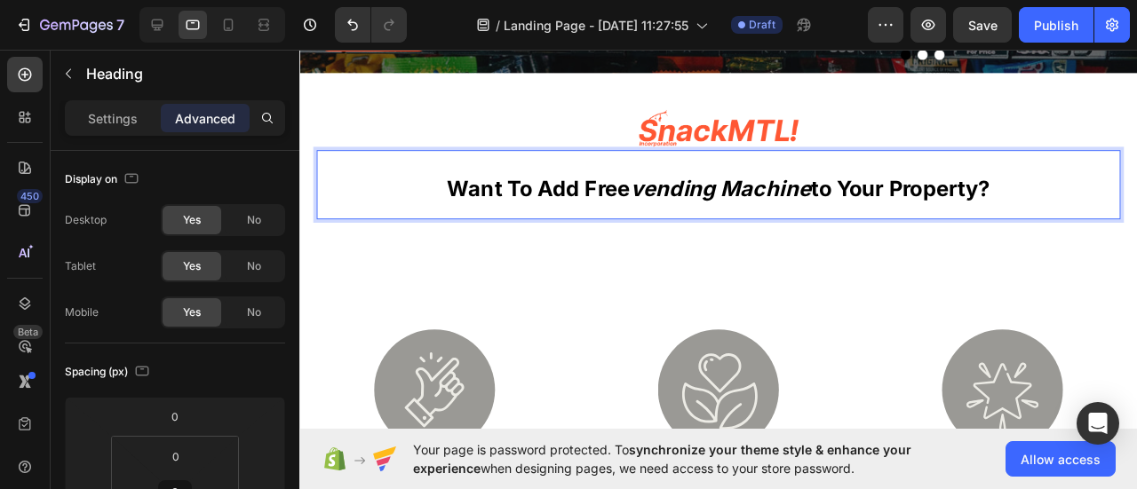
click at [1001, 193] on strong "to your property?" at bounding box center [932, 195] width 188 height 27
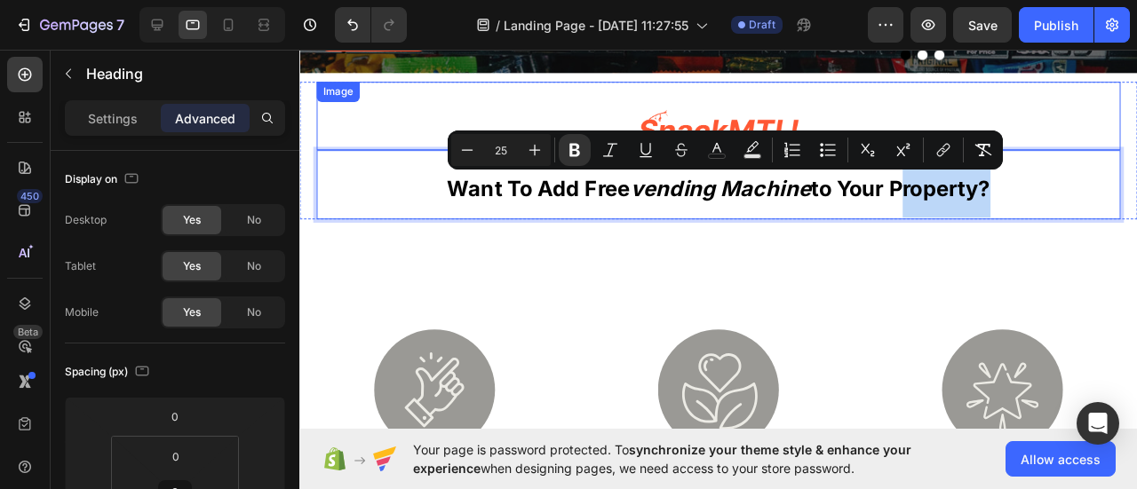
click at [777, 118] on img at bounding box center [739, 133] width 169 height 46
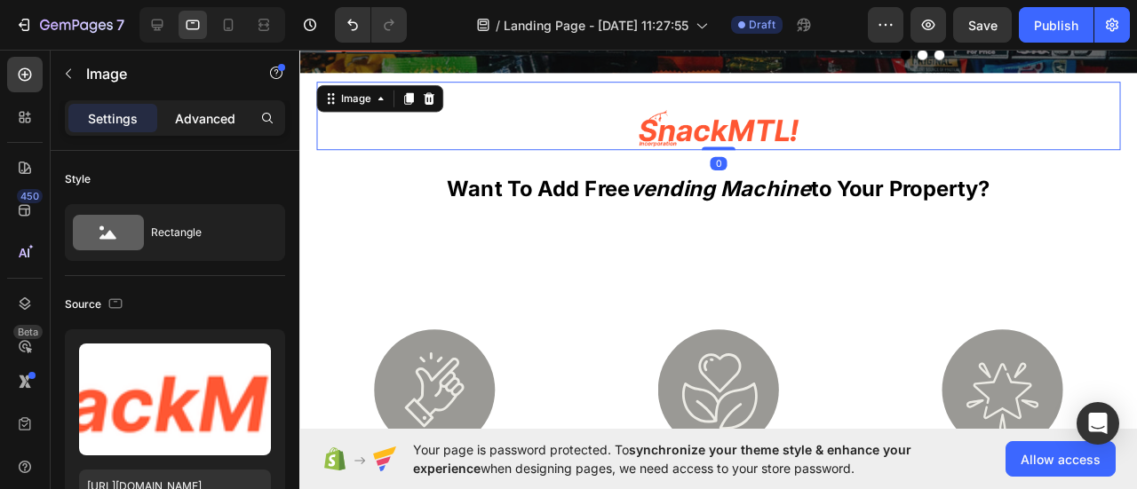
click at [206, 131] on div "Advanced" at bounding box center [205, 118] width 89 height 28
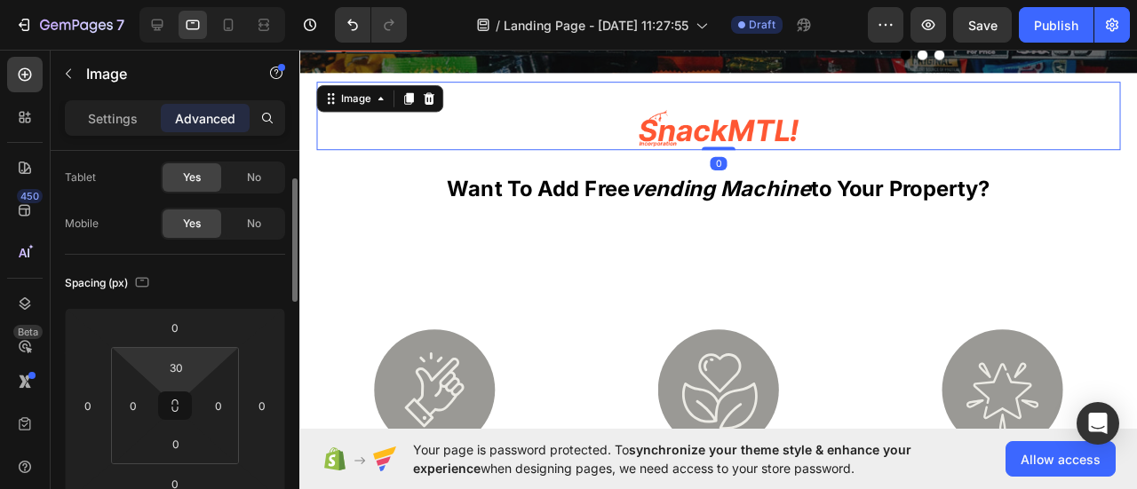
scroll to position [178, 0]
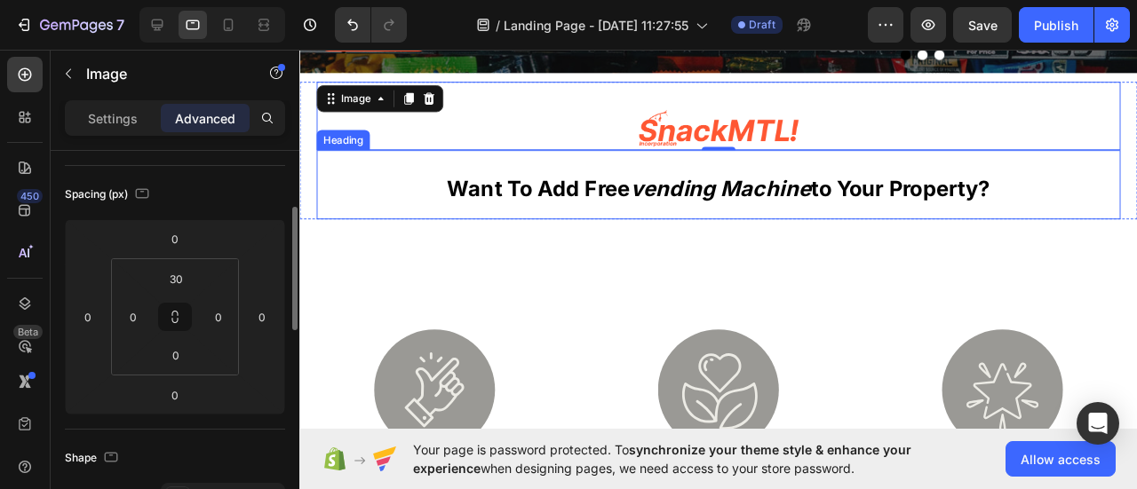
click at [690, 195] on strong "vending machine" at bounding box center [742, 195] width 190 height 27
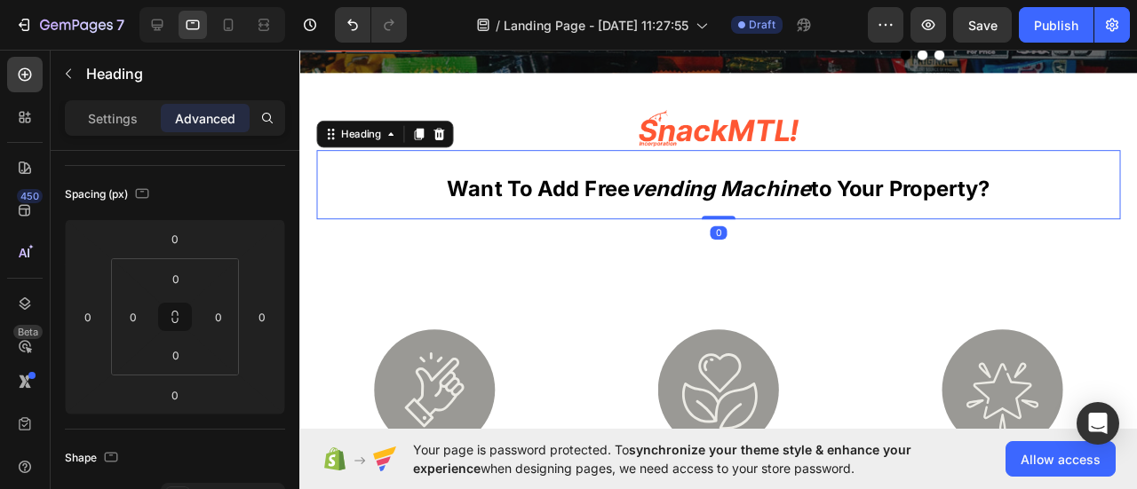
scroll to position [0, 0]
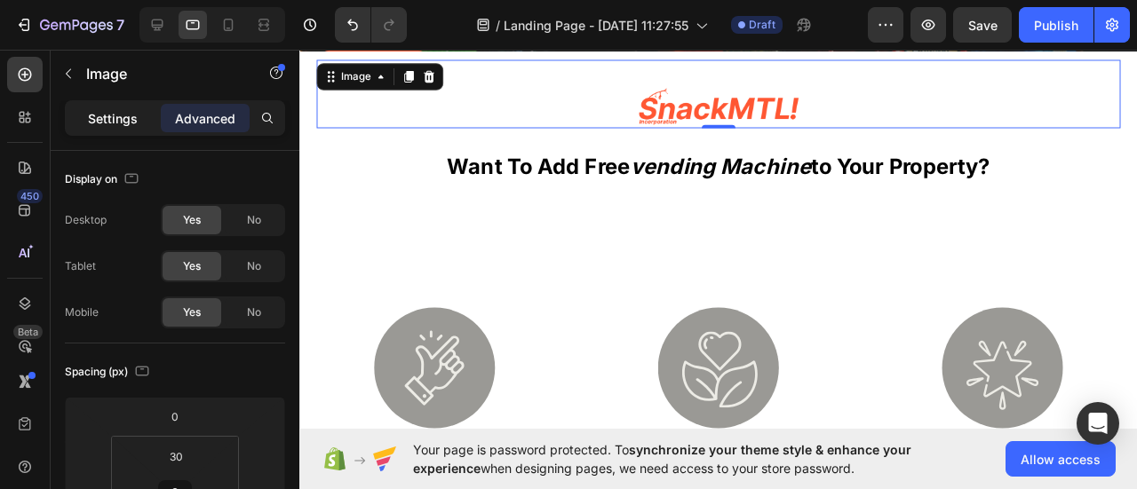
click at [110, 128] on div "Settings" at bounding box center [112, 118] width 89 height 28
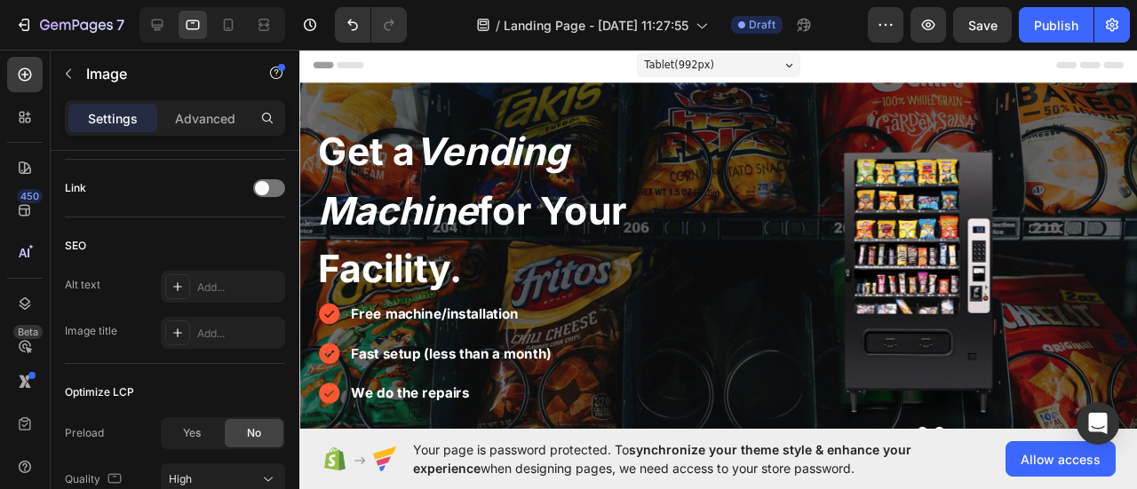
scroll to position [355, 0]
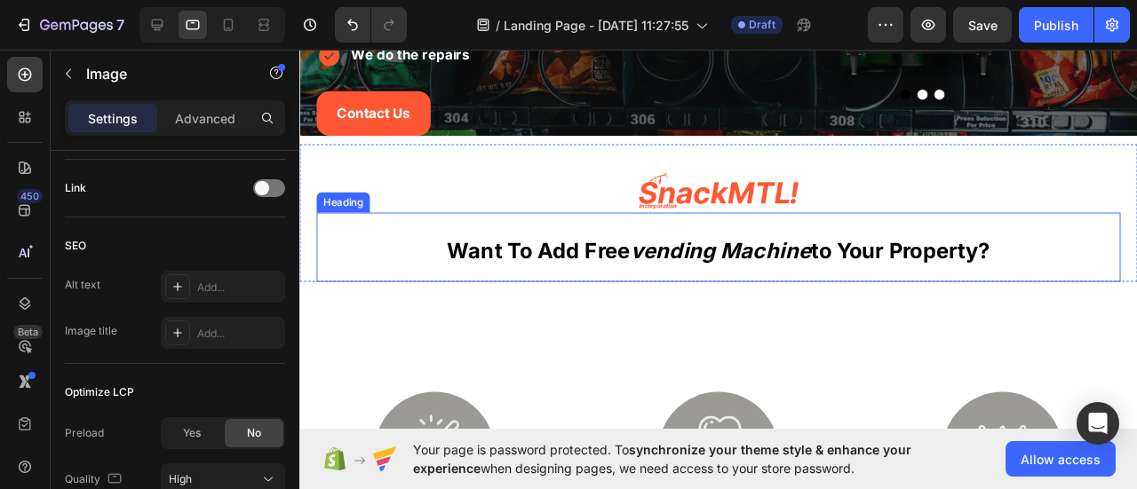
click at [536, 294] on h2 "want to add free vending machine to your property?" at bounding box center [740, 257] width 846 height 73
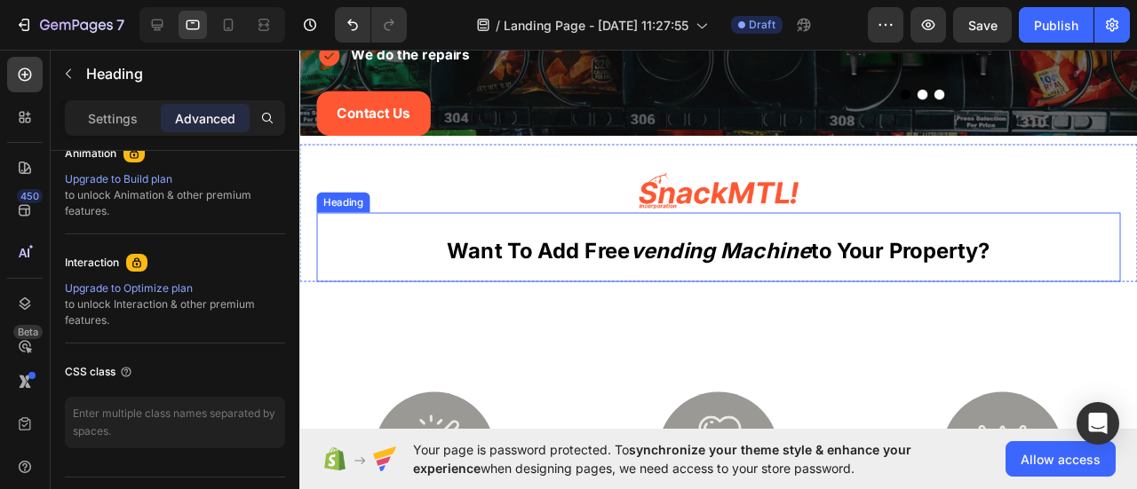
click at [536, 294] on h2 "want to add free vending machine to your property?" at bounding box center [740, 257] width 846 height 73
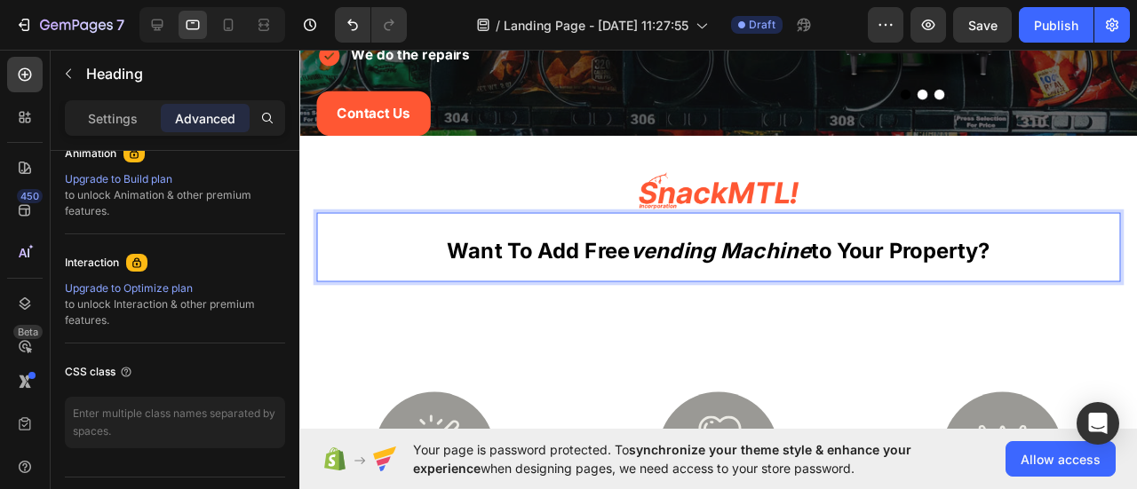
click at [536, 292] on p "want to add free vending machine to your property?" at bounding box center [740, 257] width 842 height 69
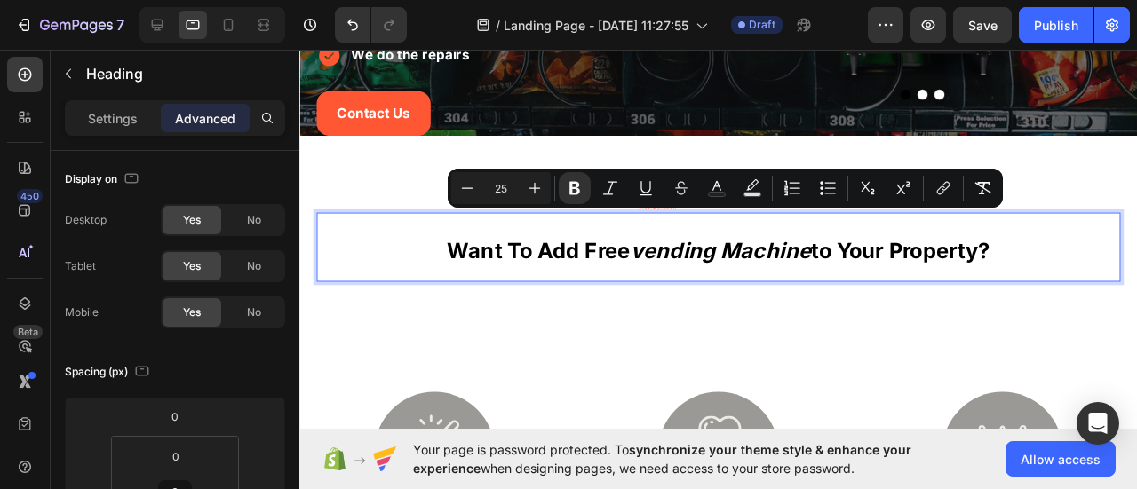
scroll to position [444, 0]
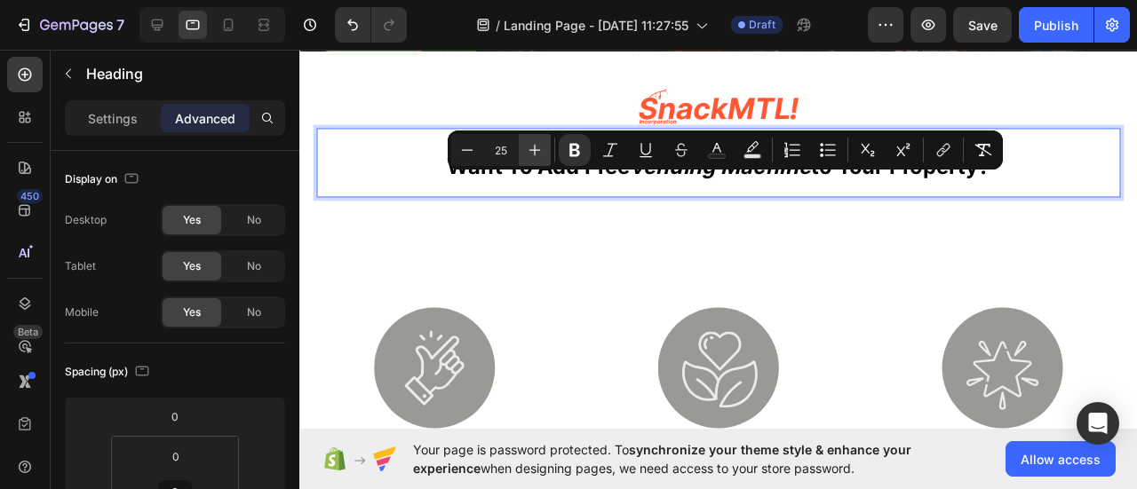
click at [526, 154] on icon "Editor contextual toolbar" at bounding box center [535, 150] width 18 height 18
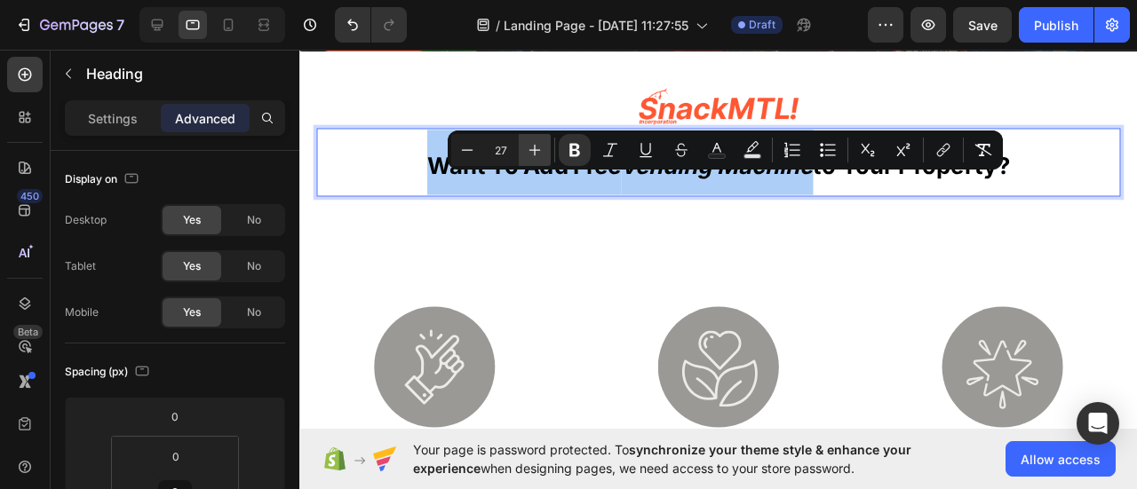
click at [526, 154] on icon "Editor contextual toolbar" at bounding box center [535, 150] width 18 height 18
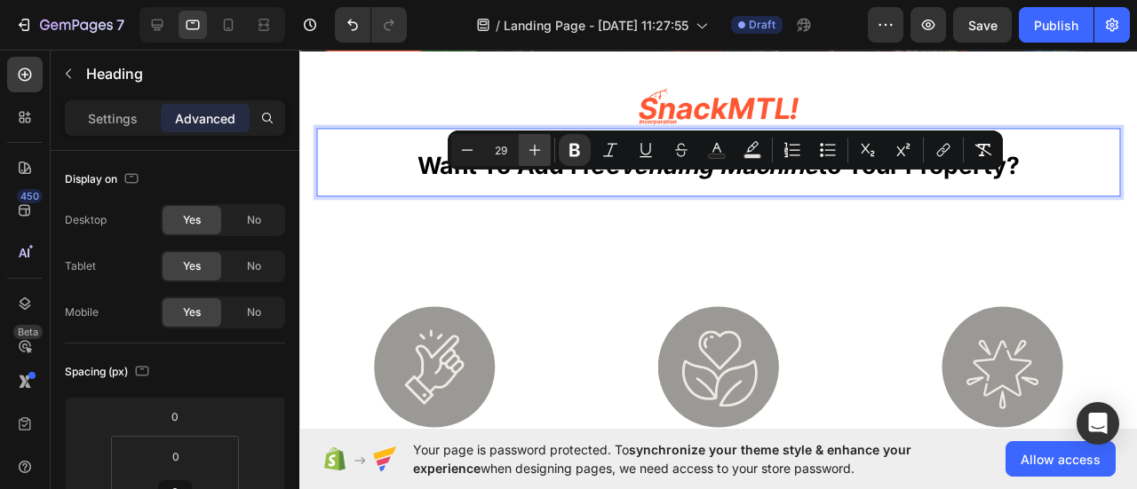
click at [526, 154] on icon "Editor contextual toolbar" at bounding box center [535, 150] width 18 height 18
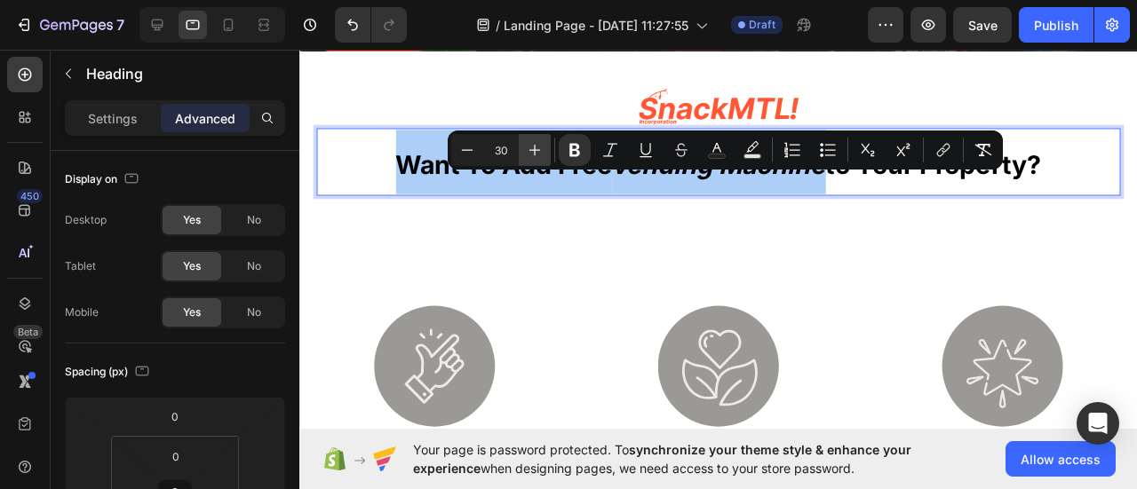
click at [526, 154] on icon "Editor contextual toolbar" at bounding box center [535, 150] width 18 height 18
click at [526, 155] on icon "Editor contextual toolbar" at bounding box center [535, 150] width 18 height 18
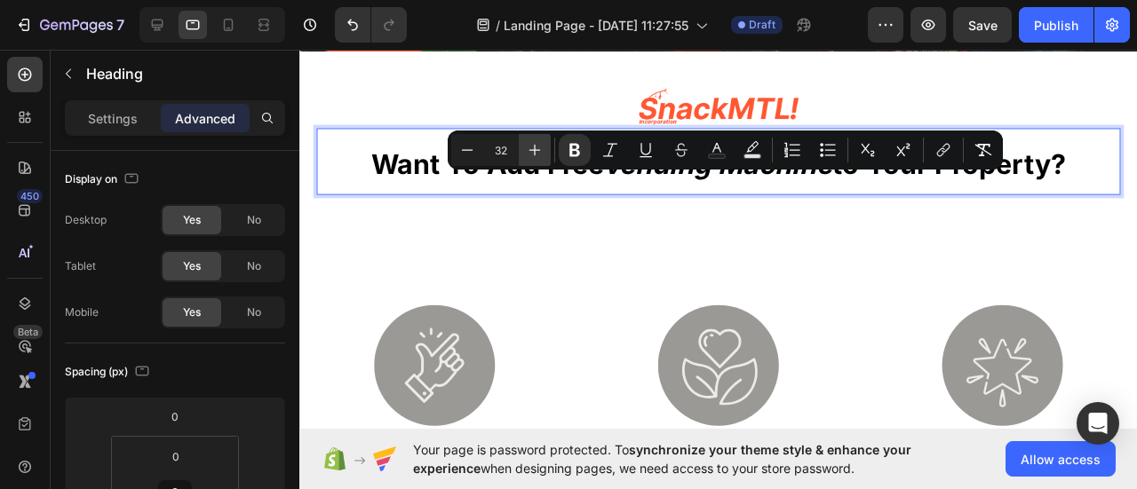
click at [526, 155] on icon "Editor contextual toolbar" at bounding box center [535, 150] width 18 height 18
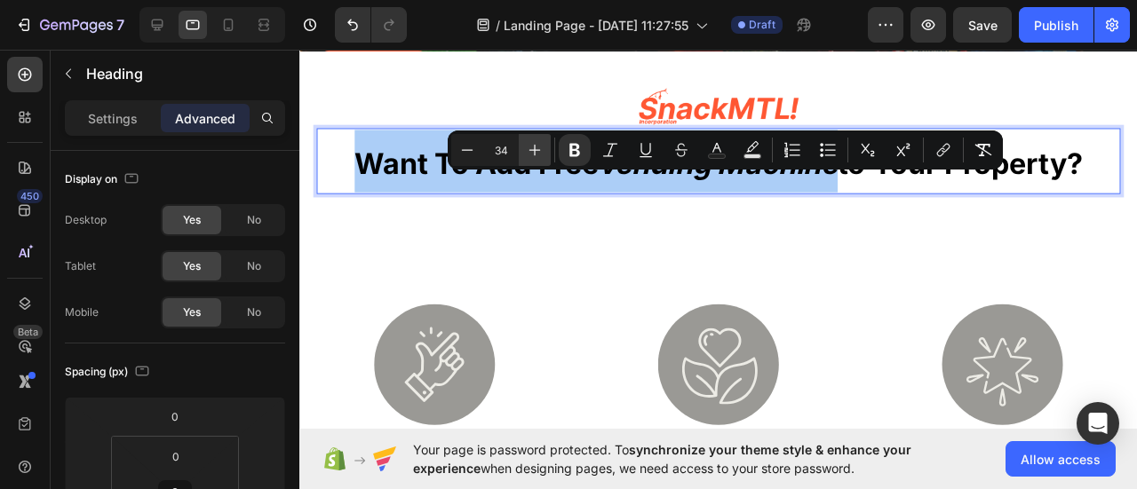
click at [526, 155] on icon "Editor contextual toolbar" at bounding box center [535, 150] width 18 height 18
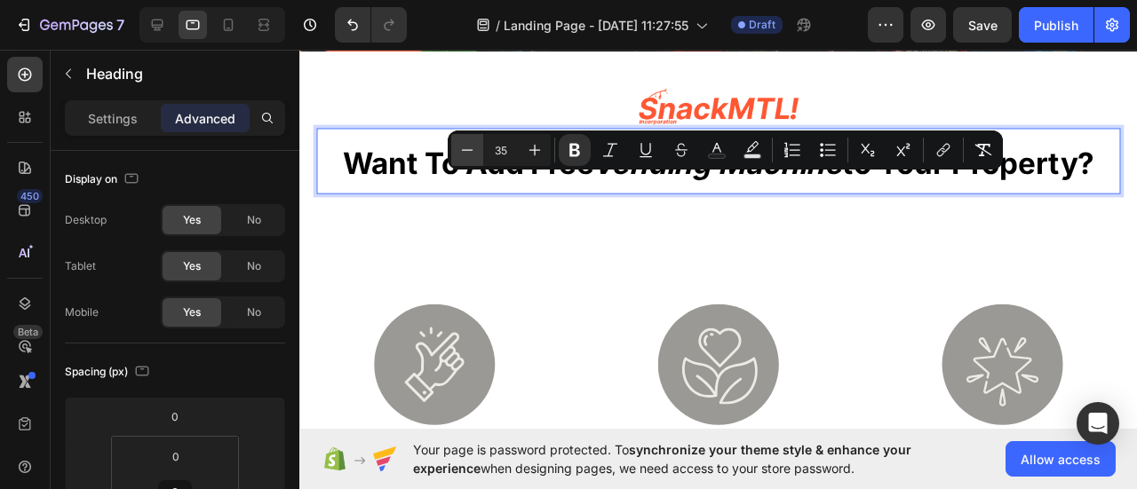
click at [476, 149] on button "Minus" at bounding box center [467, 150] width 32 height 32
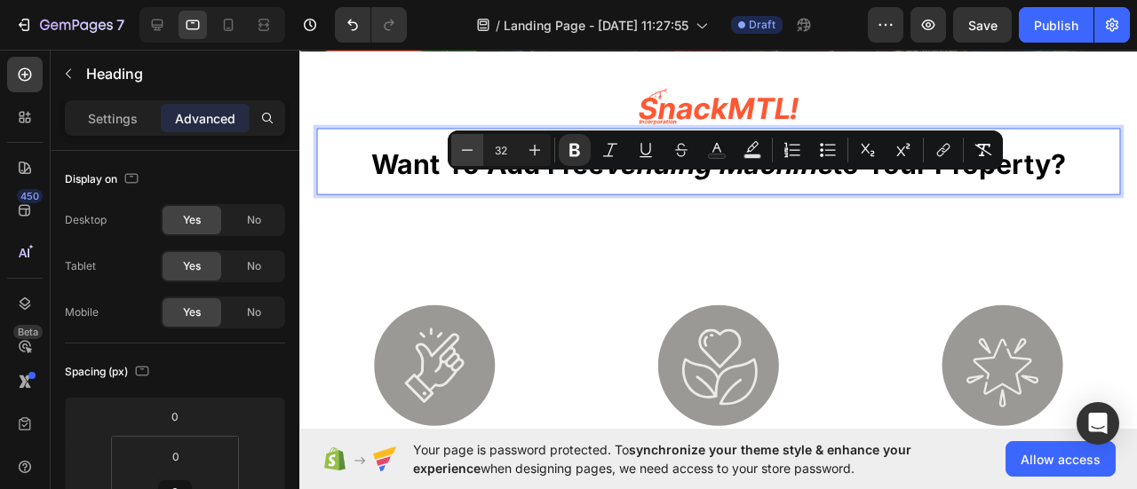
click at [476, 149] on button "Minus" at bounding box center [467, 150] width 32 height 32
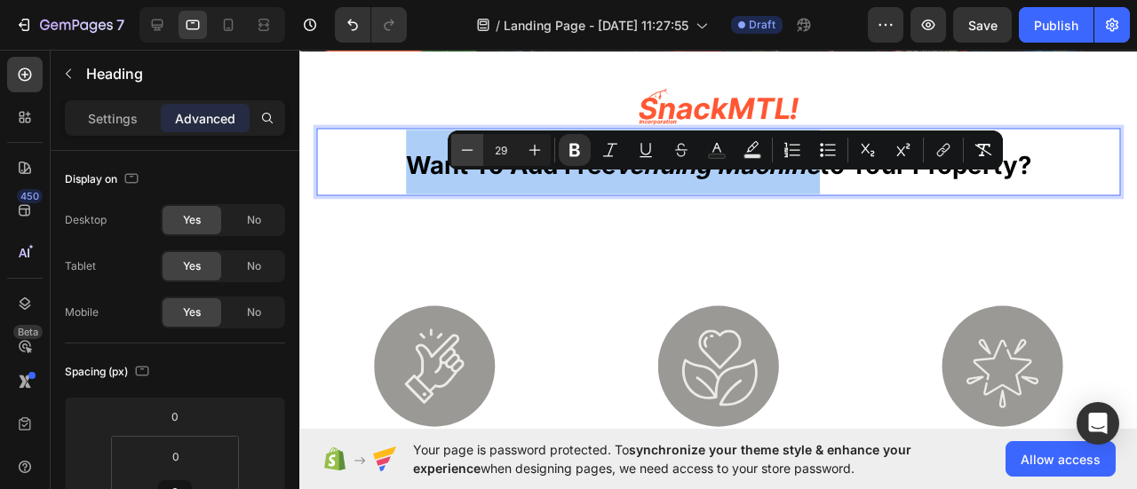
click at [475, 149] on button "Minus" at bounding box center [467, 150] width 32 height 32
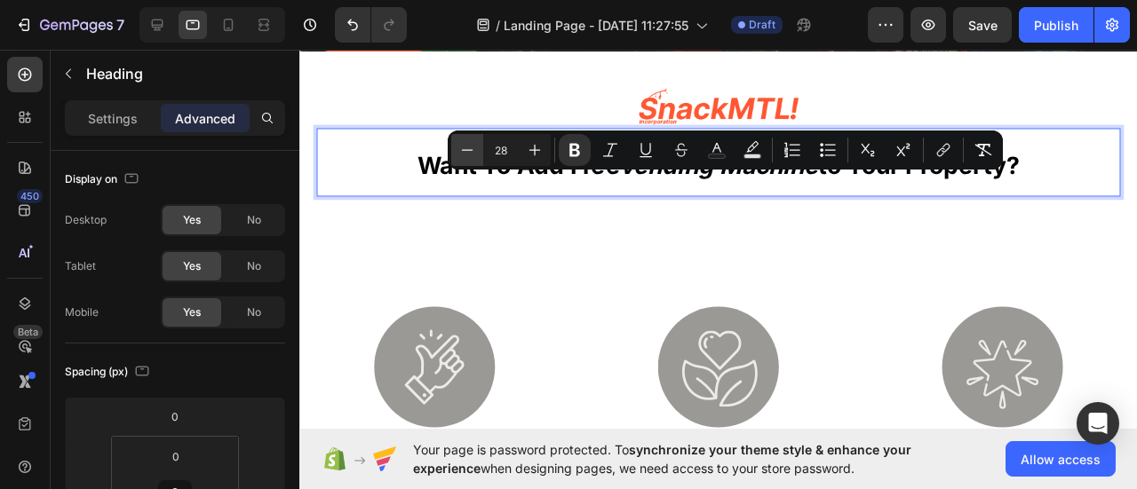
click at [475, 150] on icon "Editor contextual toolbar" at bounding box center [467, 150] width 18 height 18
click at [474, 150] on icon "Editor contextual toolbar" at bounding box center [467, 150] width 18 height 18
click at [473, 151] on icon "Editor contextual toolbar" at bounding box center [467, 150] width 18 height 18
click at [473, 152] on icon "Editor contextual toolbar" at bounding box center [467, 150] width 18 height 18
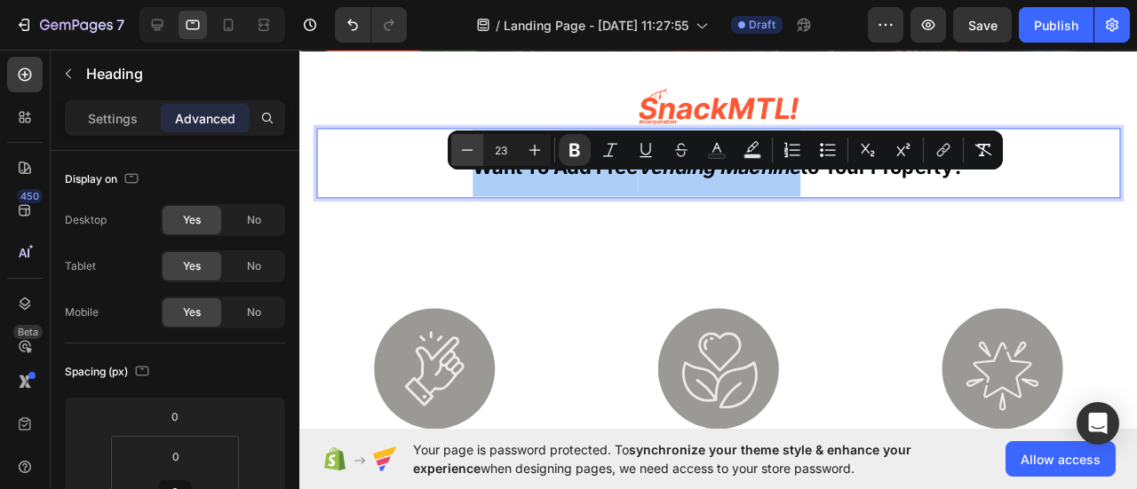
click at [473, 152] on icon "Editor contextual toolbar" at bounding box center [467, 150] width 18 height 18
type input "22"
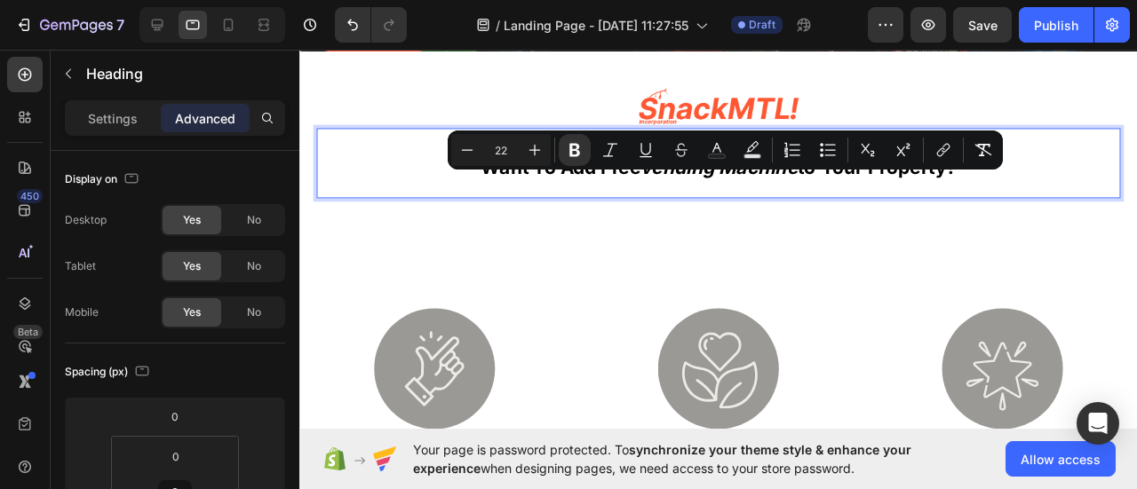
click at [433, 204] on p "want to add free vending machine to your property?" at bounding box center [740, 169] width 842 height 70
click at [412, 204] on p "want to add free vending machine to your property?" at bounding box center [740, 169] width 842 height 70
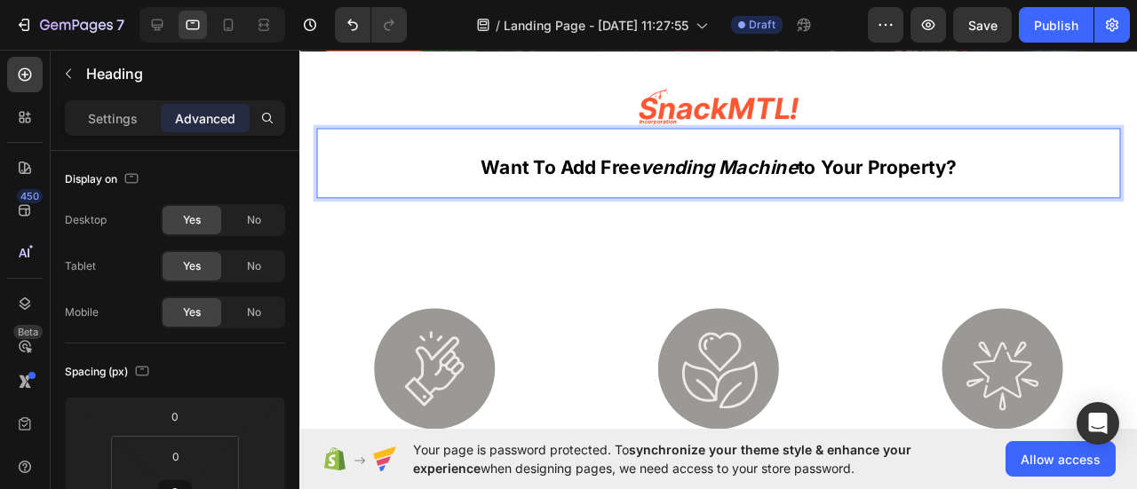
click at [530, 185] on strong "want to add free" at bounding box center [574, 173] width 168 height 23
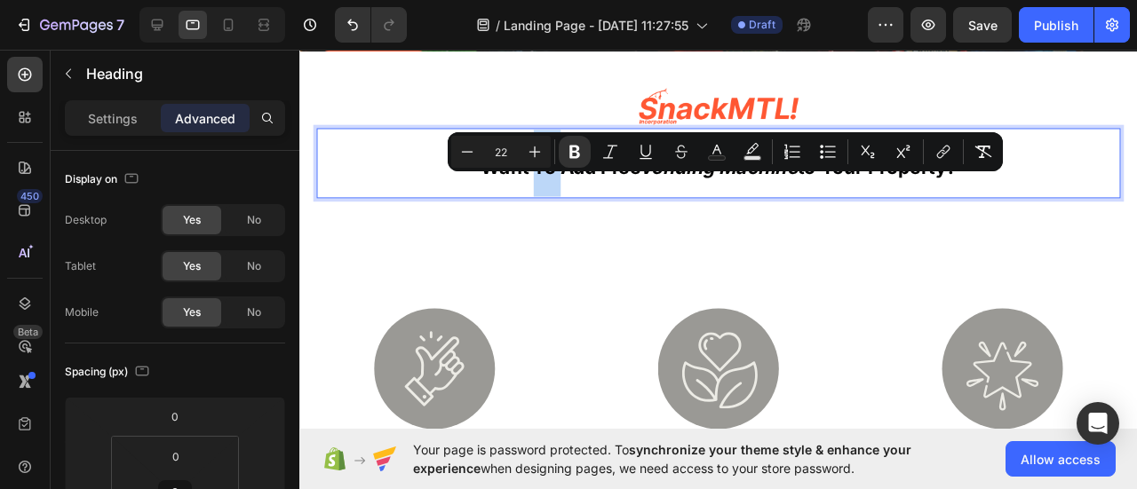
copy p "want to add free vending machine to your property?"
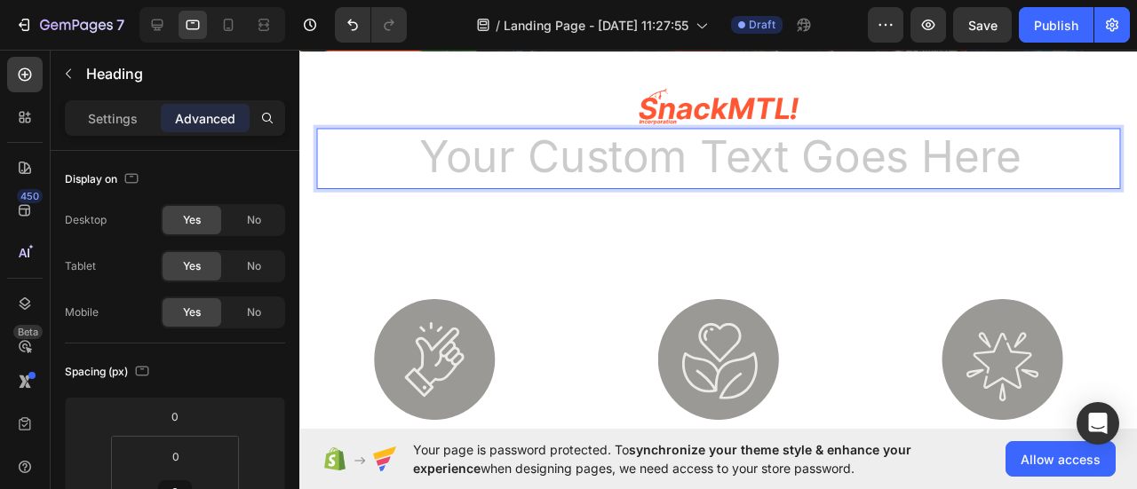
click at [785, 271] on div "Image Heading 0 Row Image user-friendly Heading Intuitive controls and ergonomi…" at bounding box center [739, 319] width 881 height 519
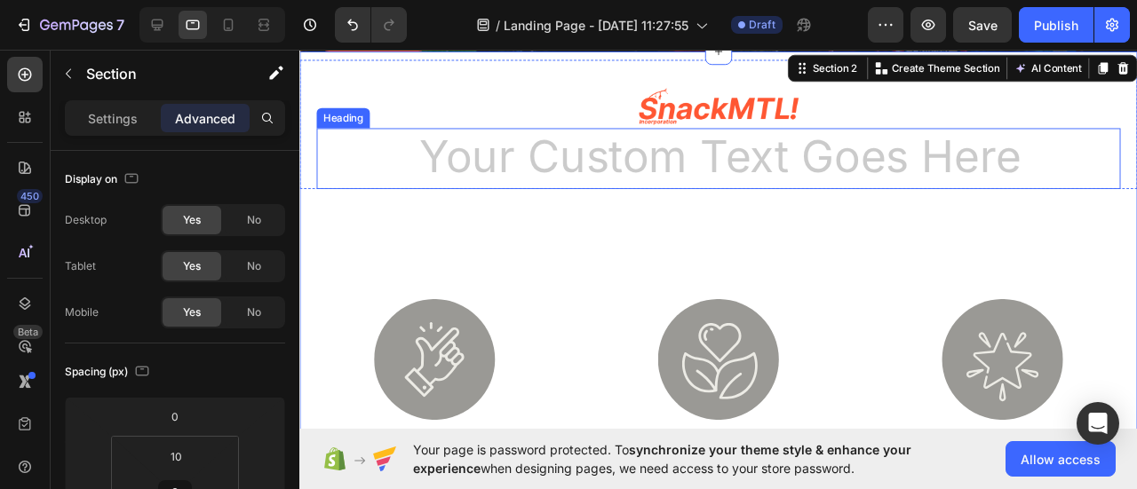
click at [884, 196] on h2 "Rich Text Editor. Editing area: main" at bounding box center [740, 164] width 846 height 64
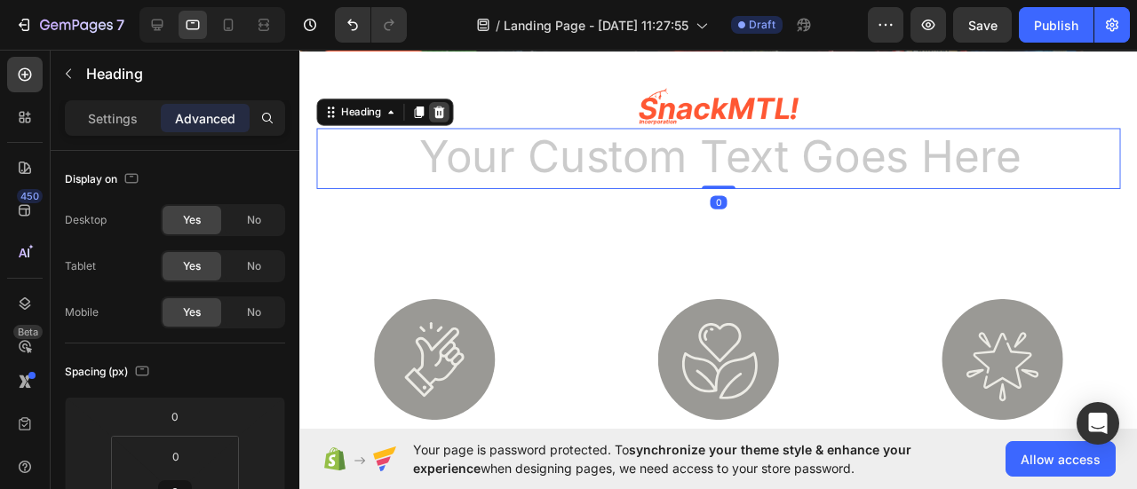
click at [448, 123] on icon at bounding box center [446, 115] width 14 height 14
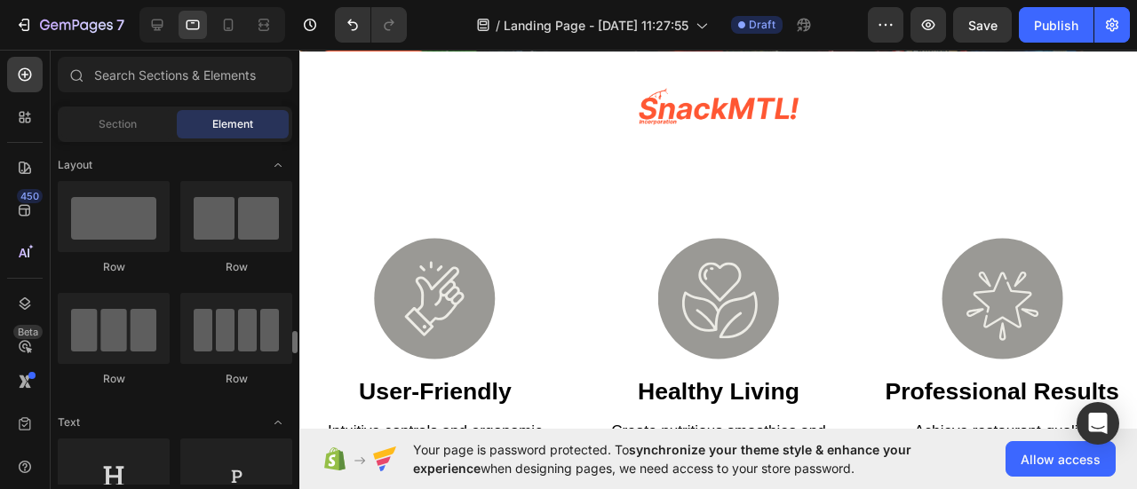
scroll to position [178, 0]
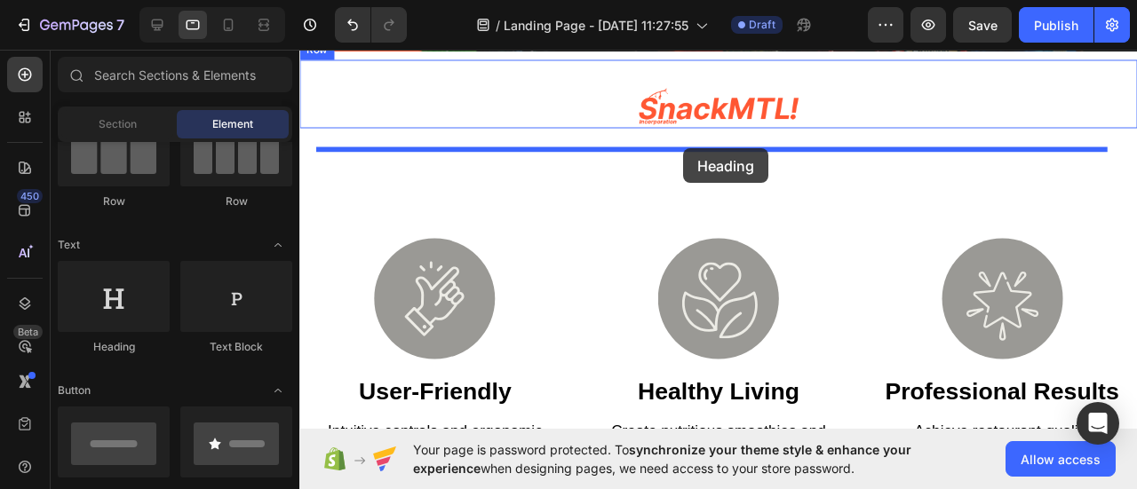
drag, startPoint x: 425, startPoint y: 370, endPoint x: 703, endPoint y: 154, distance: 351.8
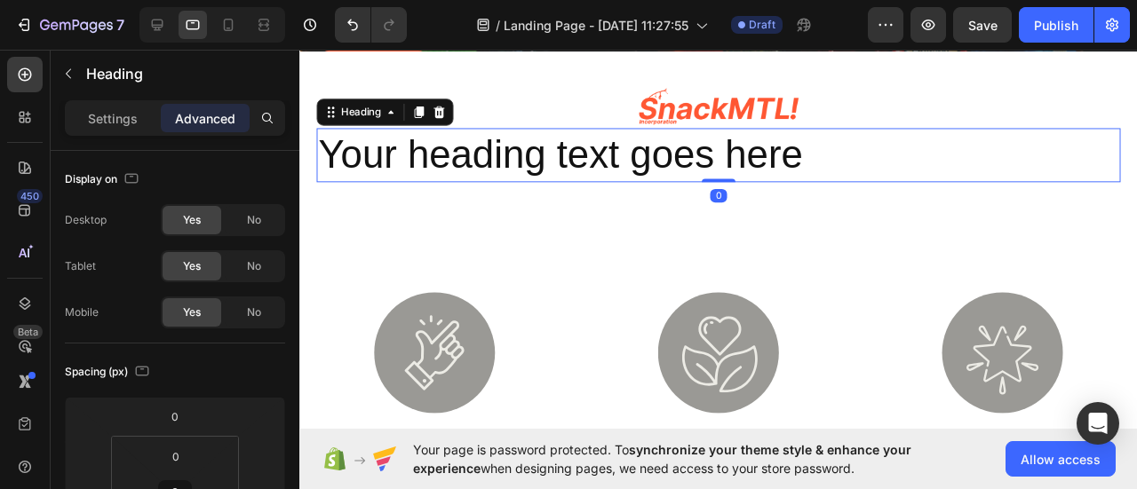
click at [706, 179] on h2 "Your heading text goes here" at bounding box center [740, 160] width 846 height 57
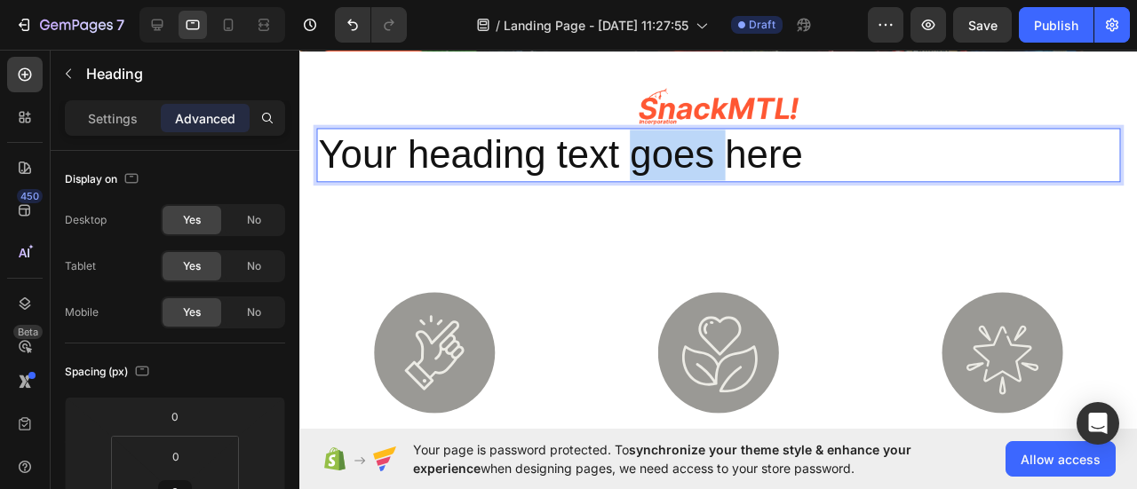
click at [706, 179] on p "Your heading text goes here" at bounding box center [740, 160] width 842 height 53
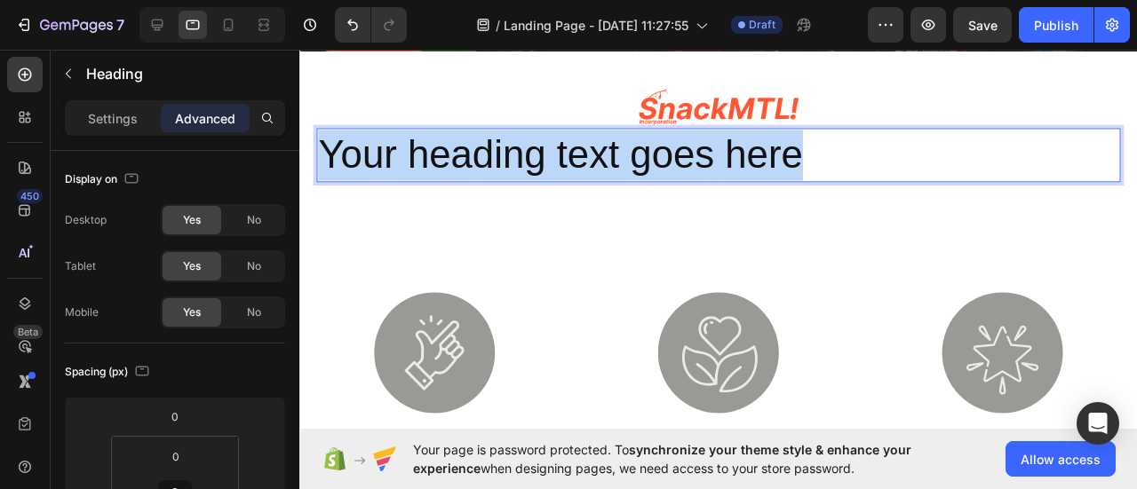
click at [706, 179] on p "Your heading text goes here" at bounding box center [740, 160] width 842 height 53
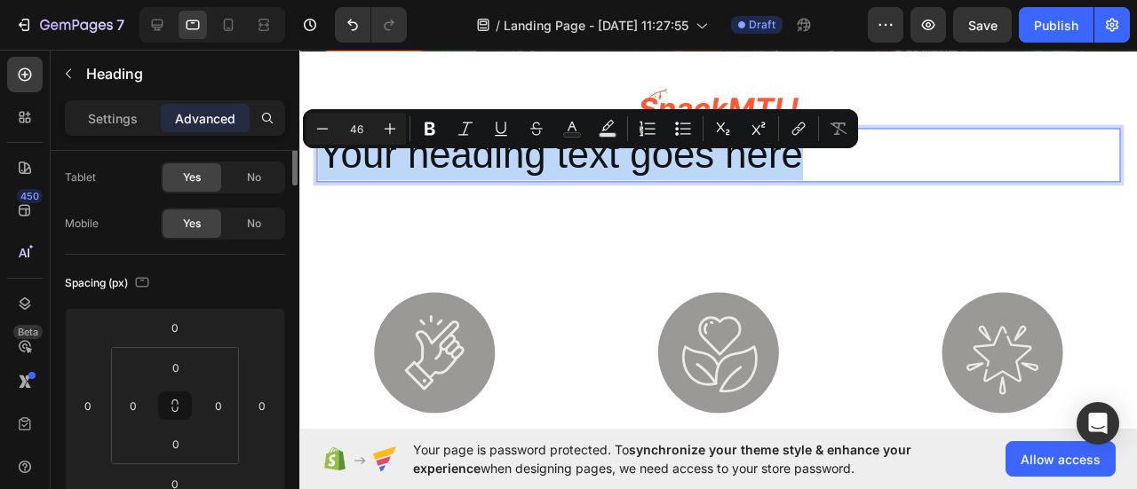
scroll to position [0, 0]
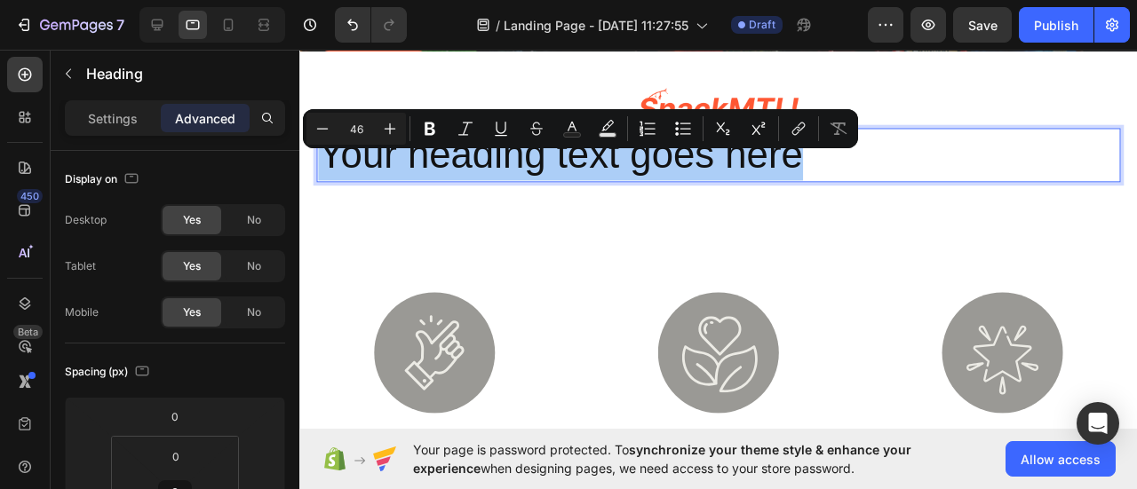
click at [125, 111] on p "Settings" at bounding box center [113, 118] width 50 height 19
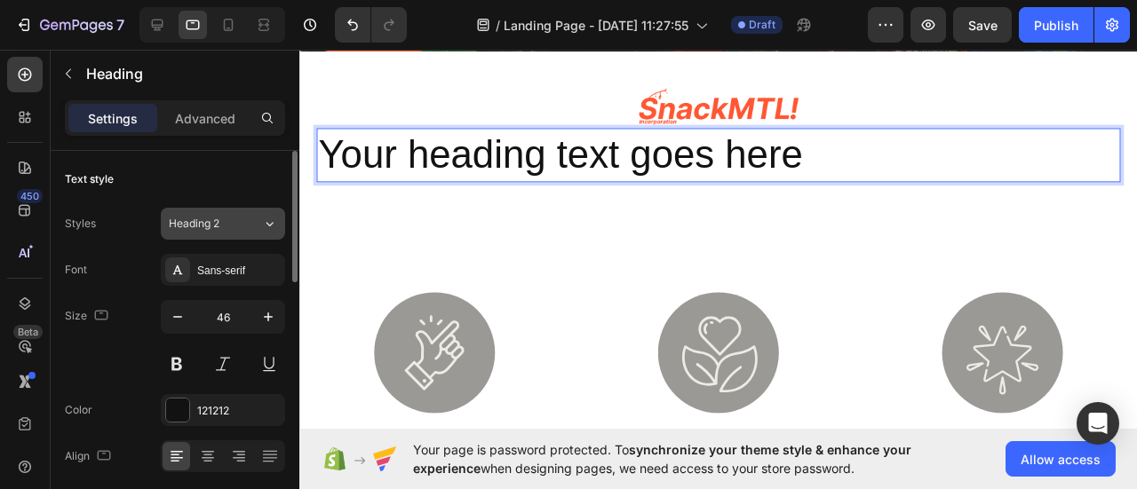
click at [217, 232] on button "Heading 2" at bounding box center [223, 224] width 124 height 32
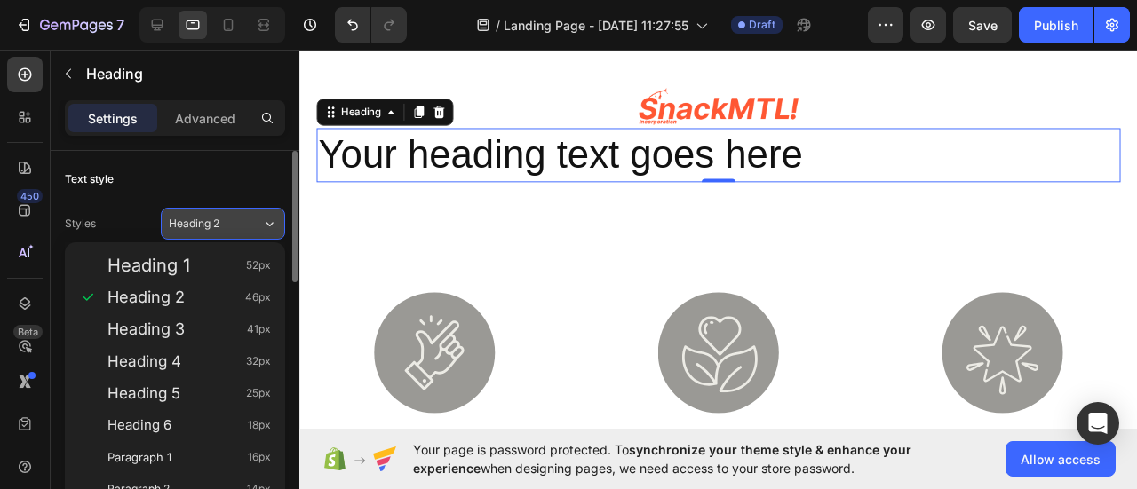
click at [213, 228] on span "Heading 2" at bounding box center [194, 224] width 51 height 16
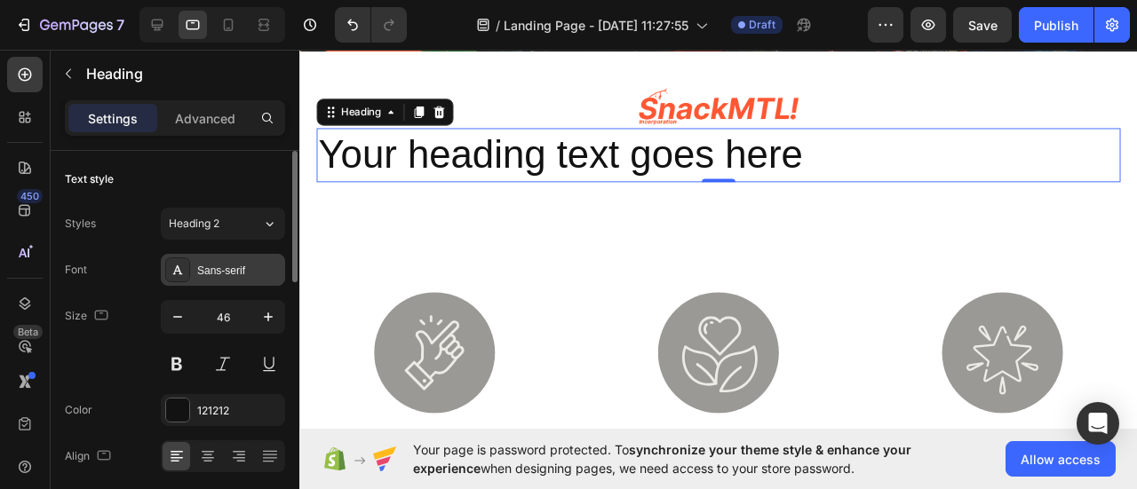
click at [216, 264] on div "Sans-serif" at bounding box center [238, 271] width 83 height 16
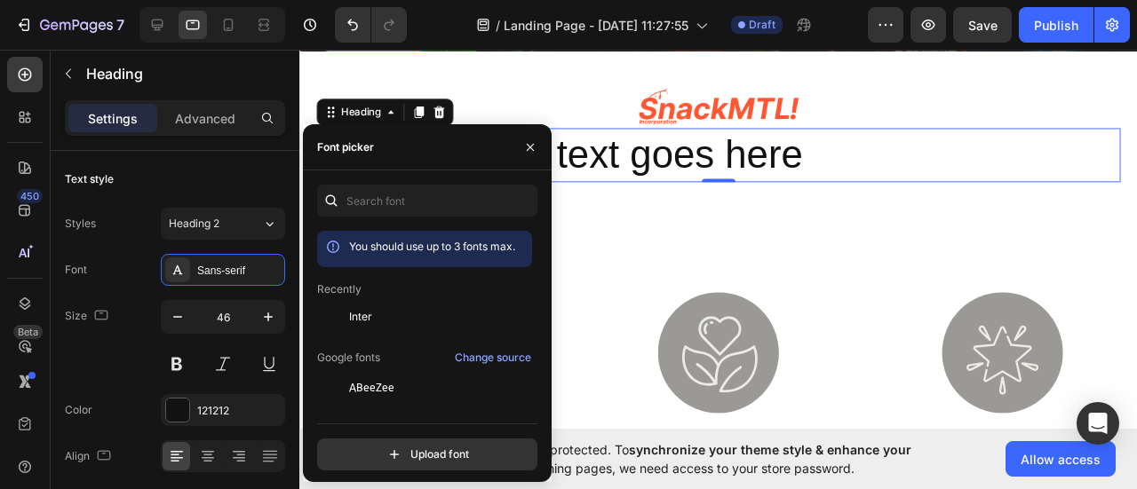
click at [346, 317] on div at bounding box center [333, 317] width 32 height 32
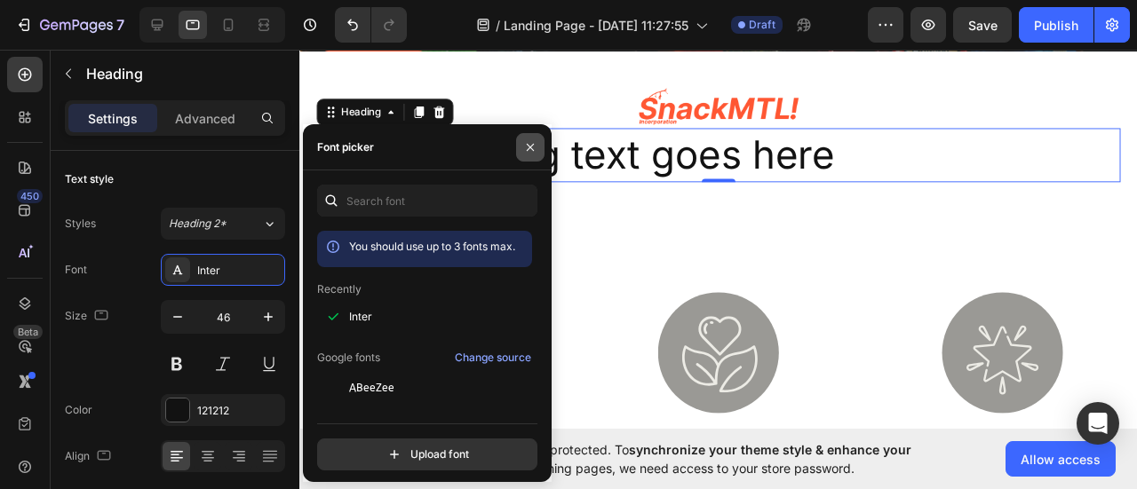
click at [536, 147] on icon "button" at bounding box center [530, 147] width 14 height 14
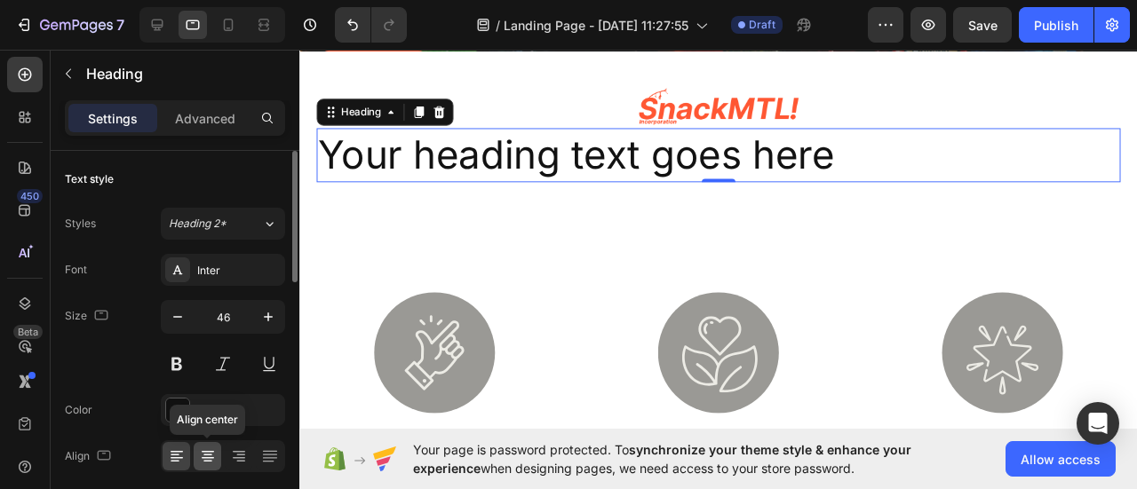
click at [210, 456] on icon at bounding box center [208, 457] width 18 height 18
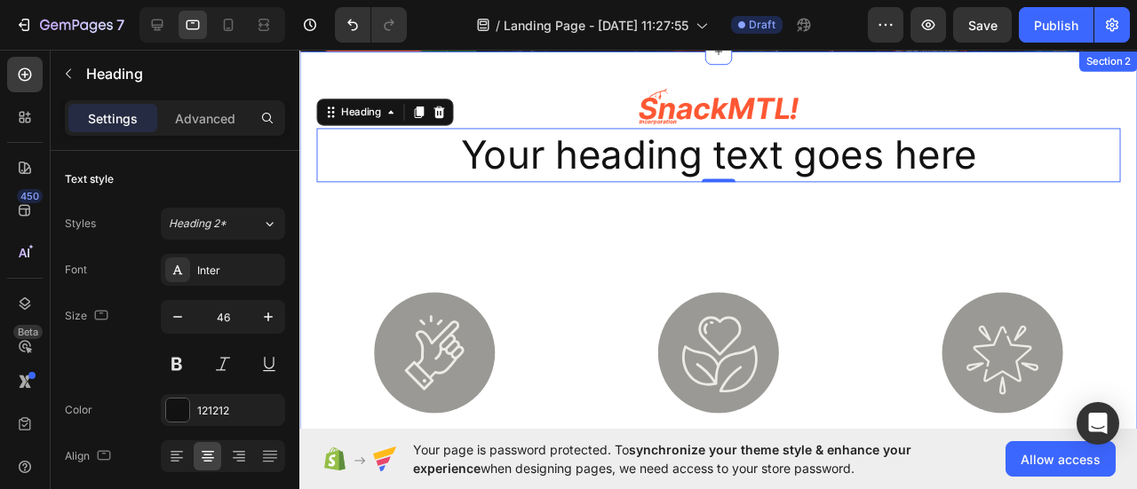
click at [558, 217] on div "Image Your heading text goes here Heading 0 Row Image user-friendly Heading Int…" at bounding box center [739, 316] width 881 height 512
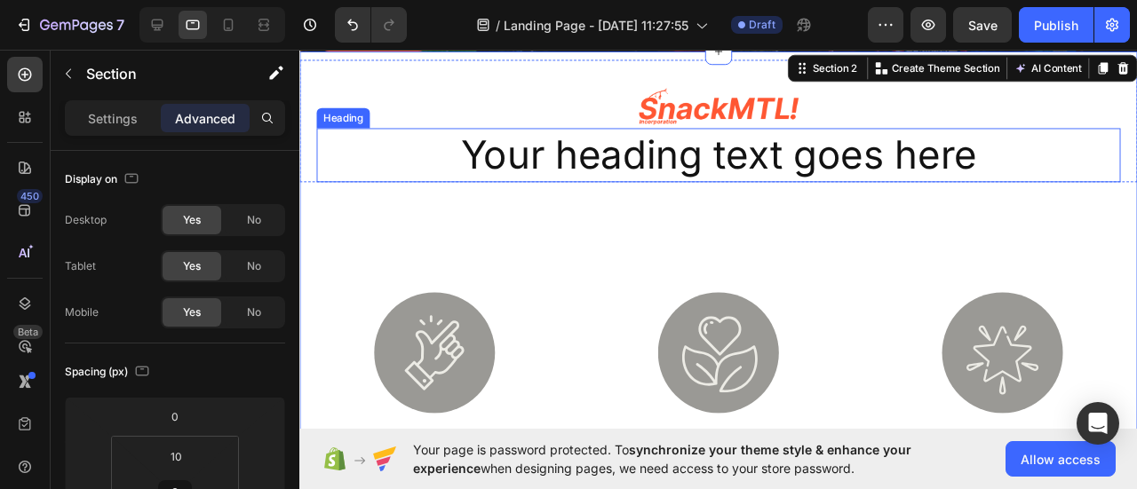
click at [563, 187] on p "Your heading text goes here" at bounding box center [740, 160] width 842 height 53
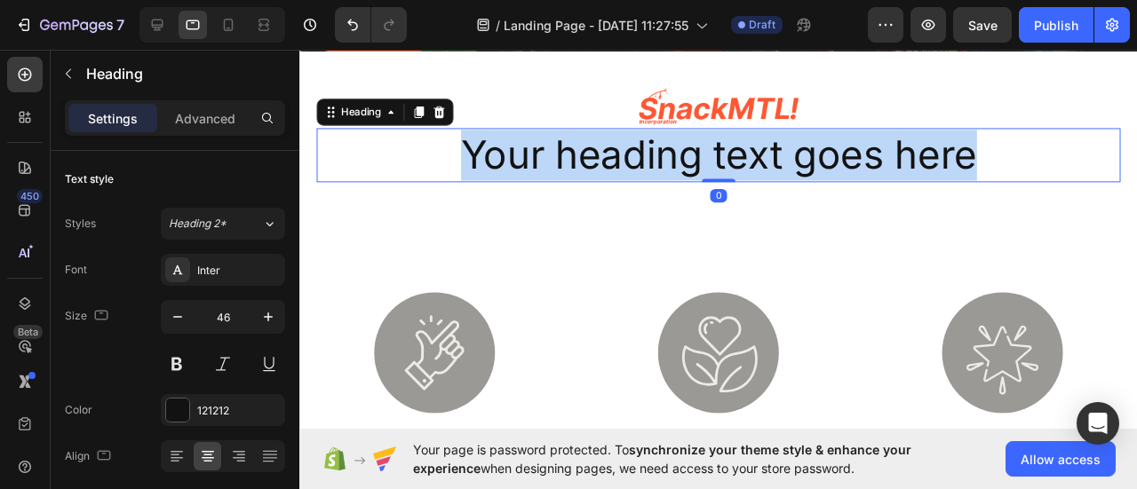
click at [562, 187] on p "Your heading text goes here" at bounding box center [740, 160] width 842 height 53
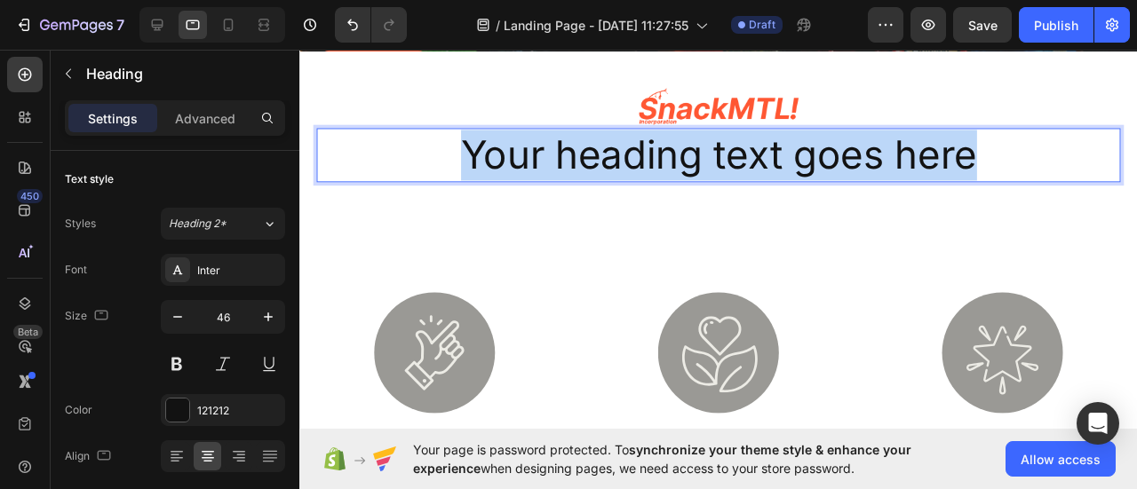
click at [562, 187] on p "Your heading text goes here" at bounding box center [740, 160] width 842 height 53
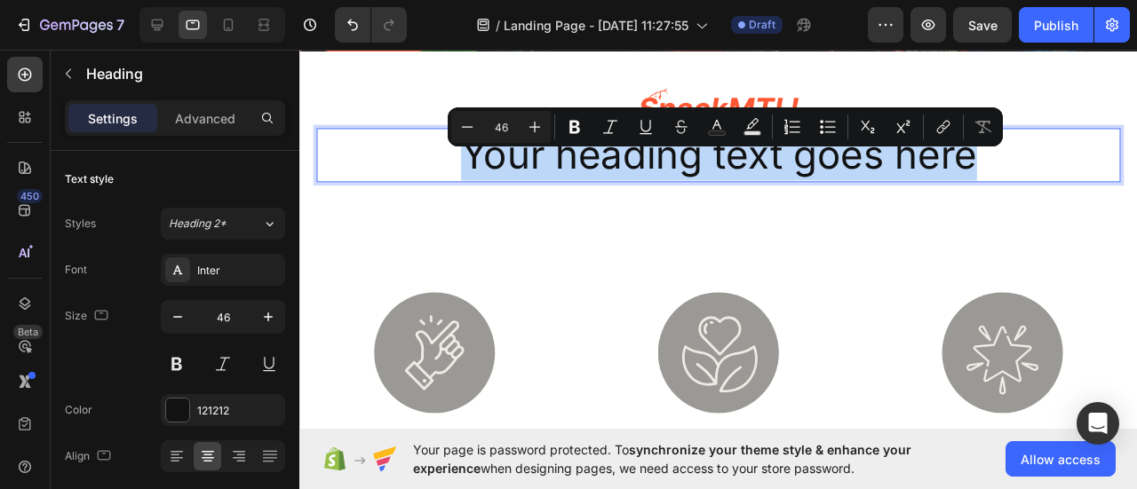
type input "22"
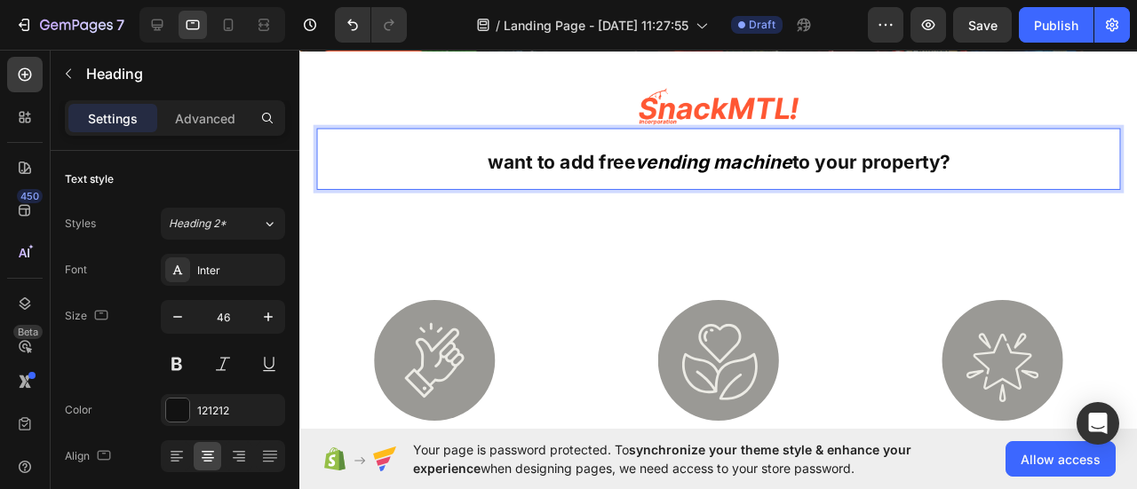
click at [570, 179] on strong "want to add free" at bounding box center [573, 167] width 155 height 23
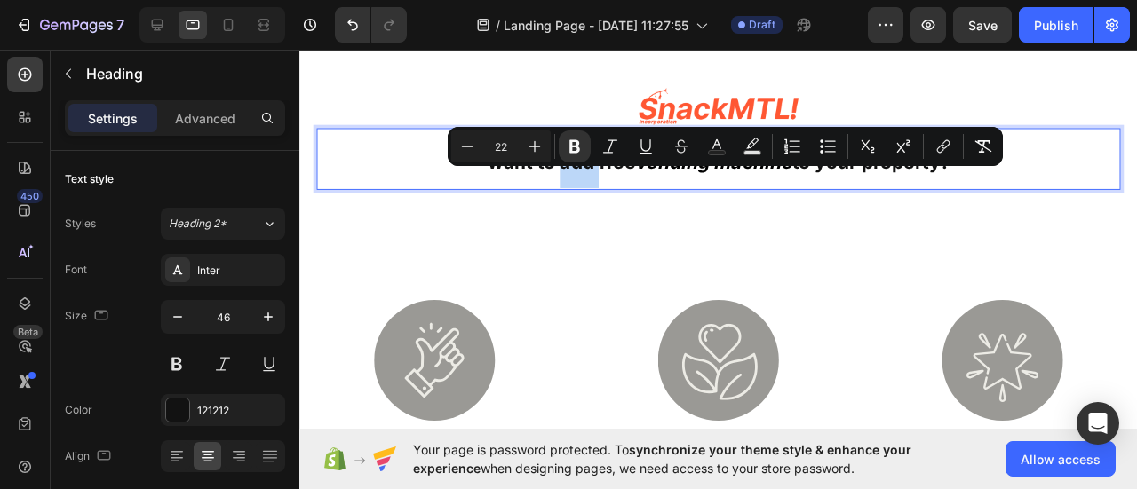
click at [629, 179] on strong "want to add free" at bounding box center [573, 167] width 155 height 23
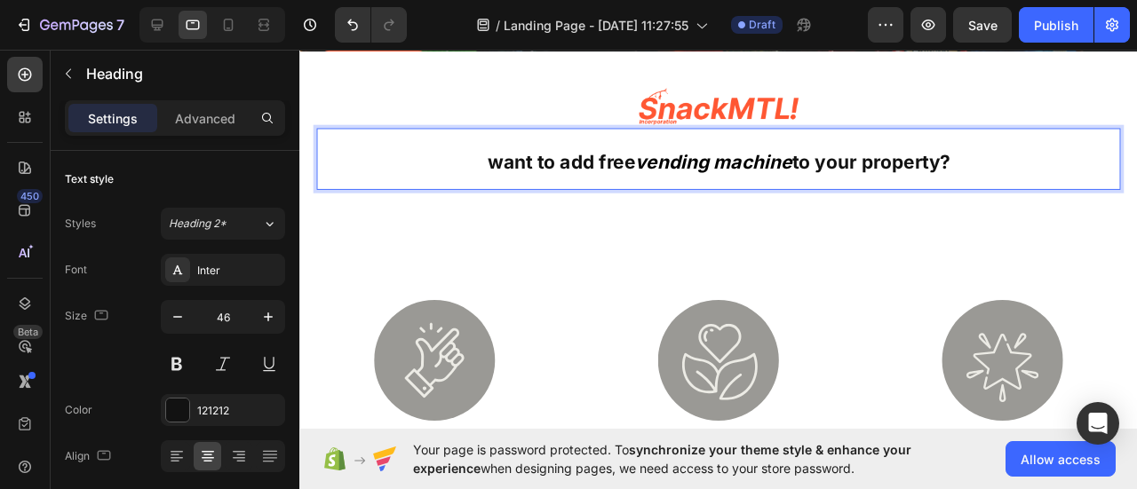
click at [504, 179] on strong "want to add free" at bounding box center [573, 167] width 155 height 23
drag, startPoint x: 500, startPoint y: 195, endPoint x: 489, endPoint y: 195, distance: 10.7
click at [496, 179] on strong "want to add free" at bounding box center [573, 167] width 155 height 23
click at [565, 179] on strong "Want to add free" at bounding box center [575, 167] width 158 height 23
click at [611, 179] on strong "Want to Add free" at bounding box center [575, 167] width 160 height 23
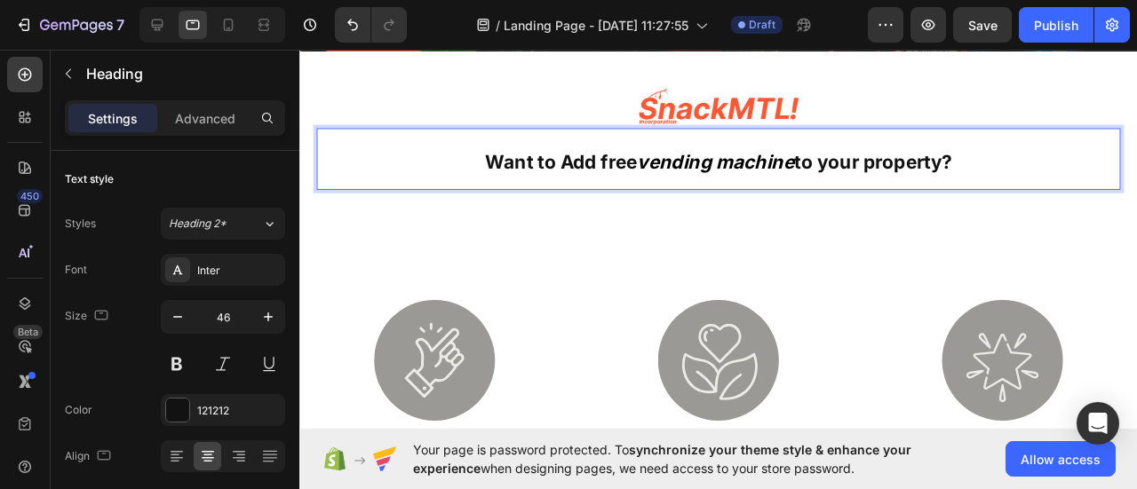
click at [603, 179] on strong "Want to Add free" at bounding box center [575, 167] width 160 height 23
click at [616, 179] on strong "Want to Add a free" at bounding box center [575, 167] width 176 height 23
click at [664, 179] on strong "vending machine" at bounding box center [746, 167] width 165 height 23
click at [745, 179] on strong "Vending machine" at bounding box center [746, 167] width 167 height 23
click at [853, 179] on strong "to your property?" at bounding box center [913, 167] width 166 height 23
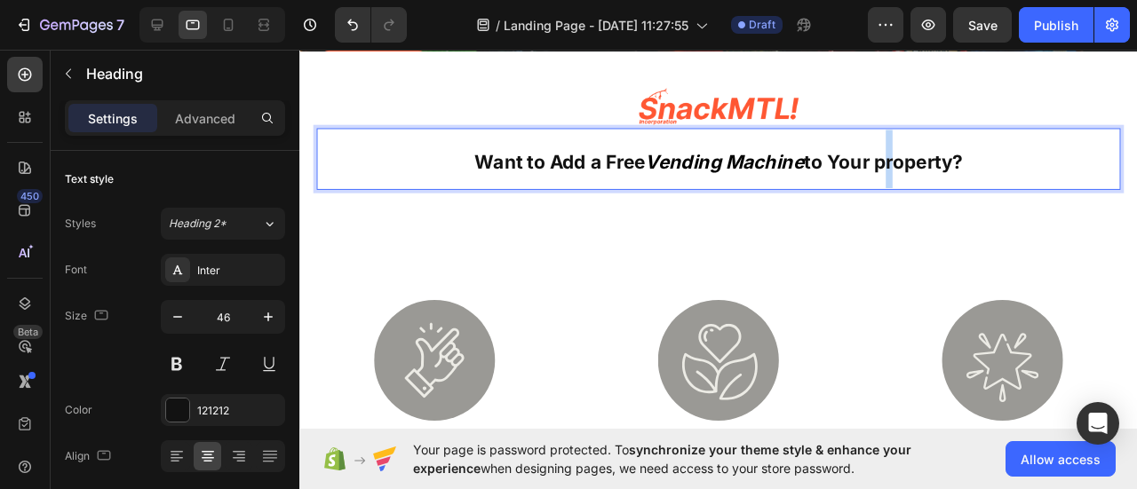
click at [904, 179] on strong "to Your property?" at bounding box center [913, 167] width 167 height 23
click at [894, 179] on strong "to Your Property?" at bounding box center [913, 167] width 167 height 23
click at [892, 179] on strong "to Your Property?" at bounding box center [913, 167] width 167 height 23
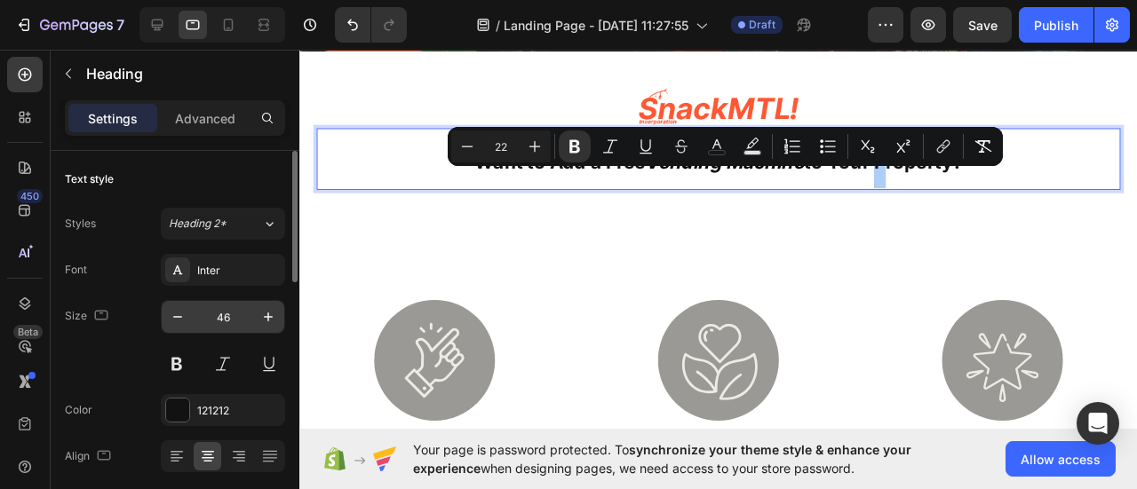
click at [227, 314] on input "46" at bounding box center [223, 317] width 59 height 32
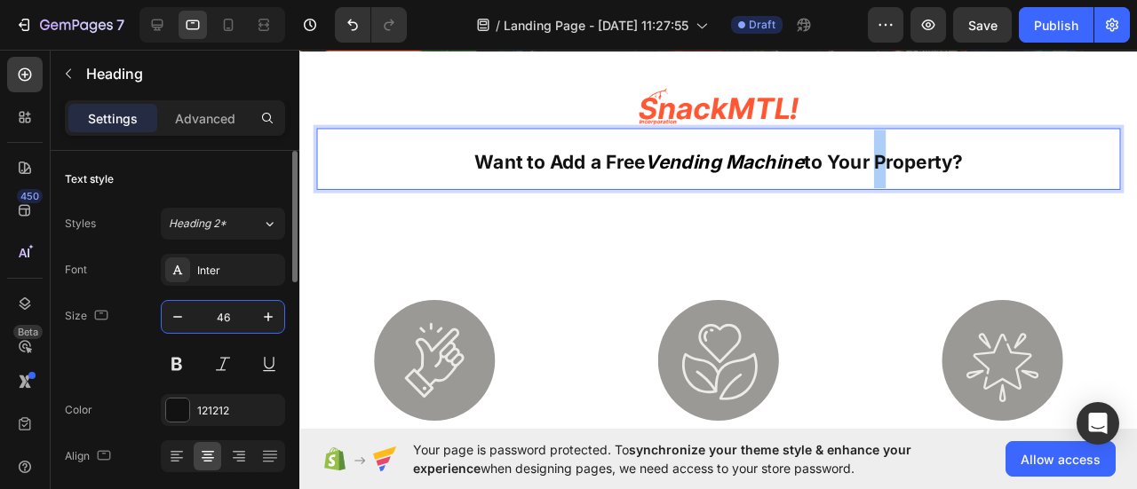
drag, startPoint x: 227, startPoint y: 314, endPoint x: 245, endPoint y: 315, distance: 17.8
click at [227, 314] on input "46" at bounding box center [223, 317] width 59 height 32
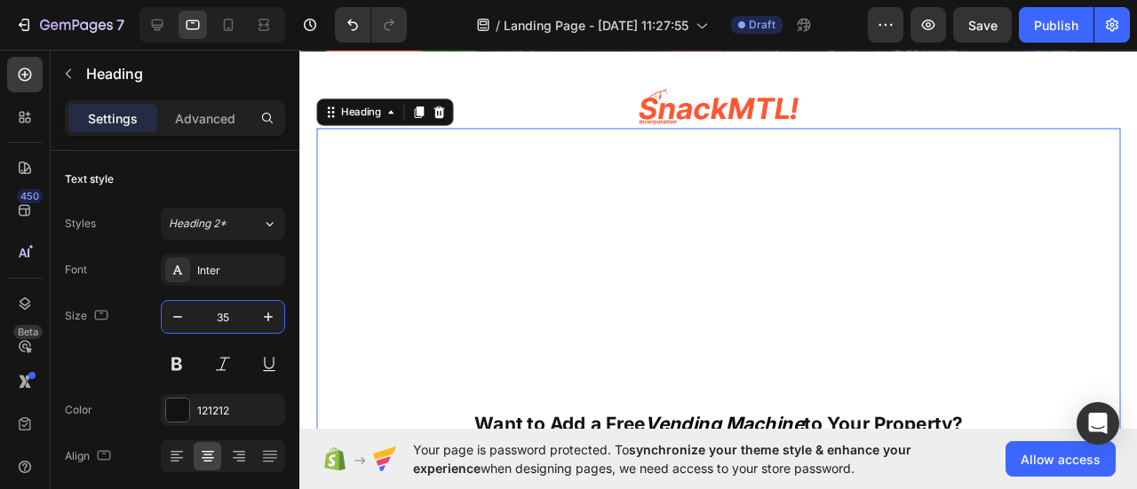
type input "3"
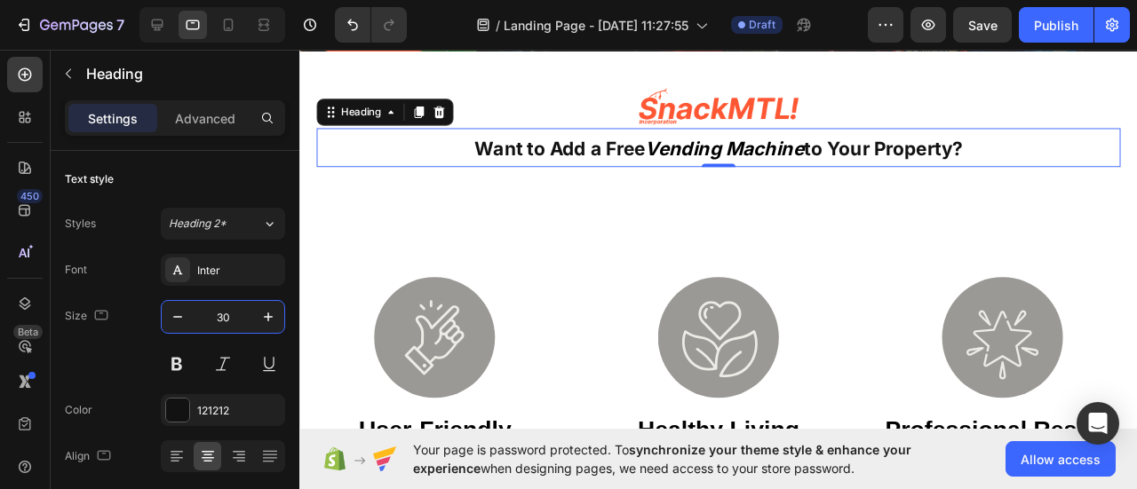
type input "30"
click at [563, 165] on strong "Want to Add a Free" at bounding box center [572, 153] width 179 height 23
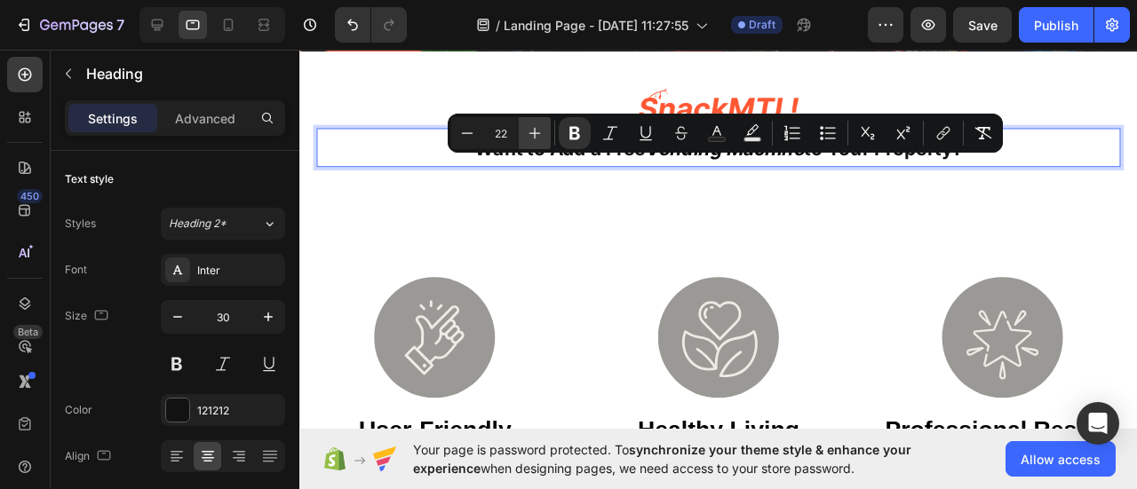
click at [538, 136] on icon "Editor contextual toolbar" at bounding box center [535, 133] width 18 height 18
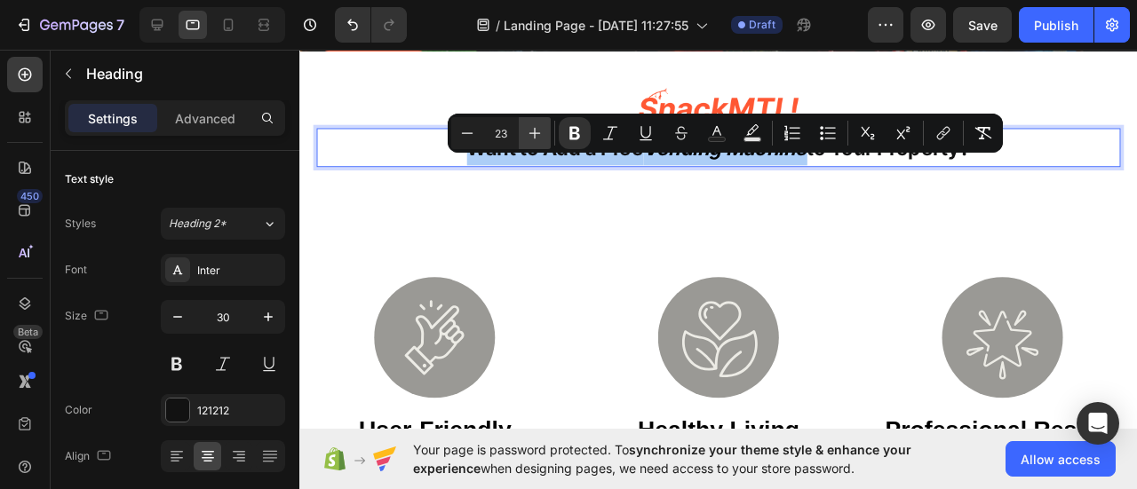
click at [538, 136] on icon "Editor contextual toolbar" at bounding box center [535, 133] width 18 height 18
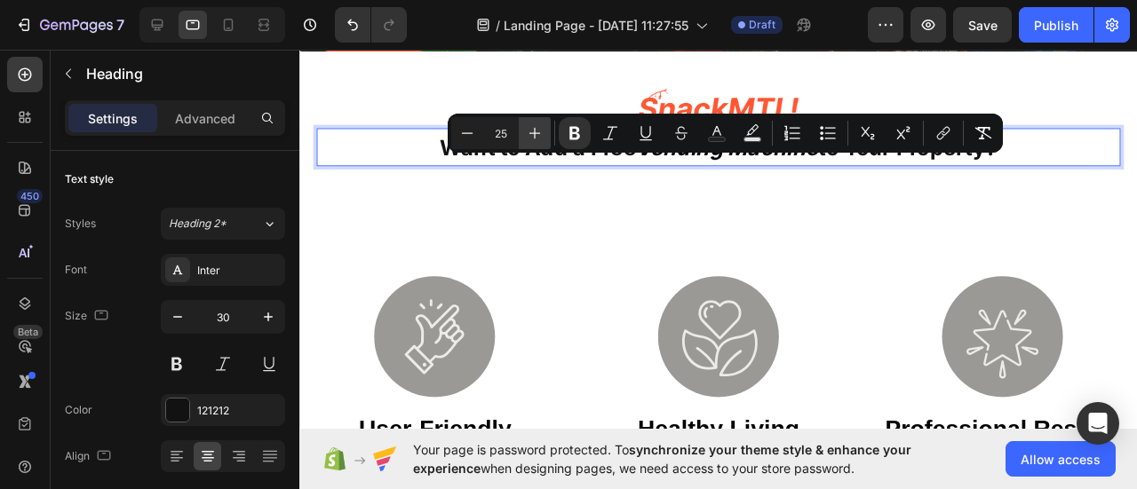
click at [538, 136] on icon "Editor contextual toolbar" at bounding box center [535, 133] width 18 height 18
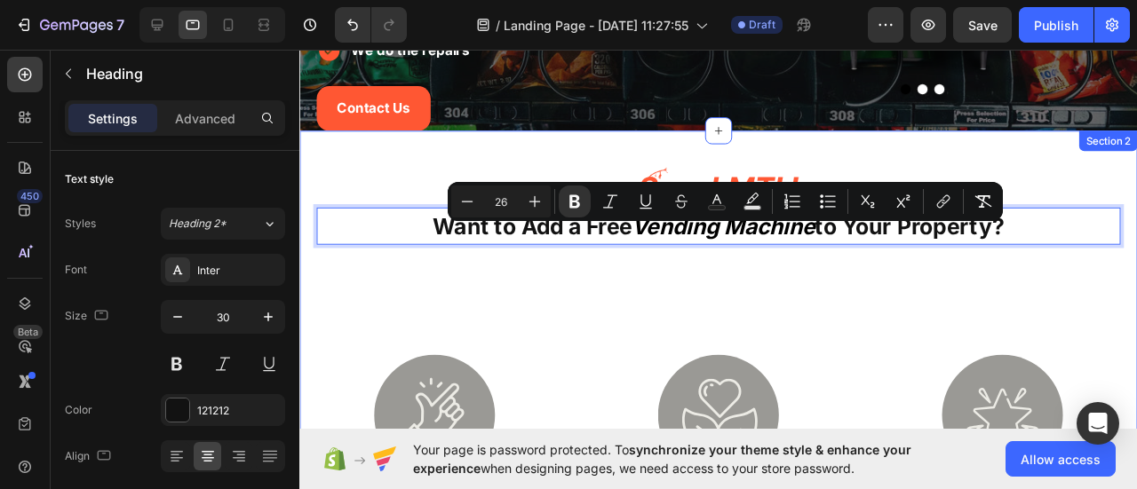
scroll to position [355, 0]
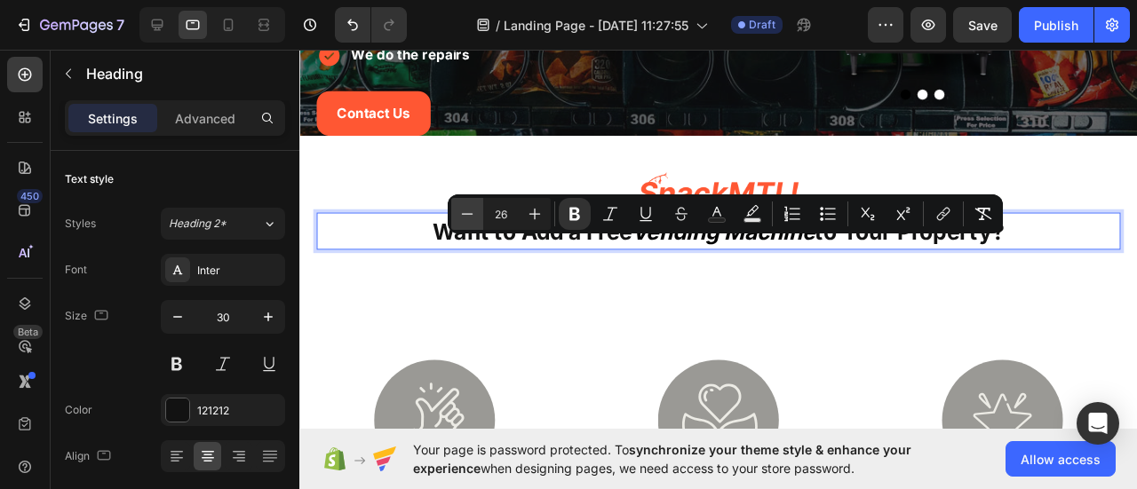
click at [473, 211] on icon "Editor contextual toolbar" at bounding box center [467, 214] width 18 height 18
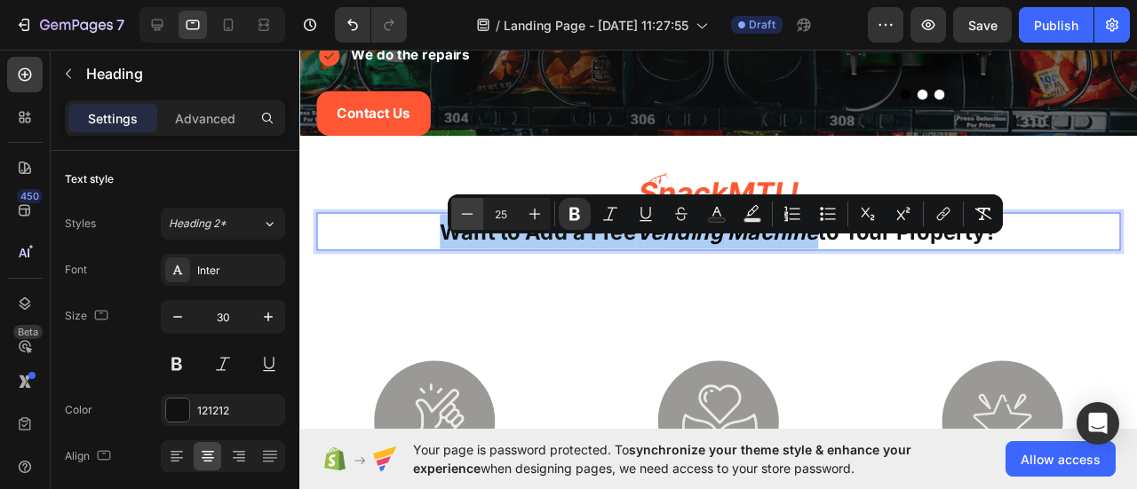
click at [473, 211] on icon "Editor contextual toolbar" at bounding box center [467, 214] width 18 height 18
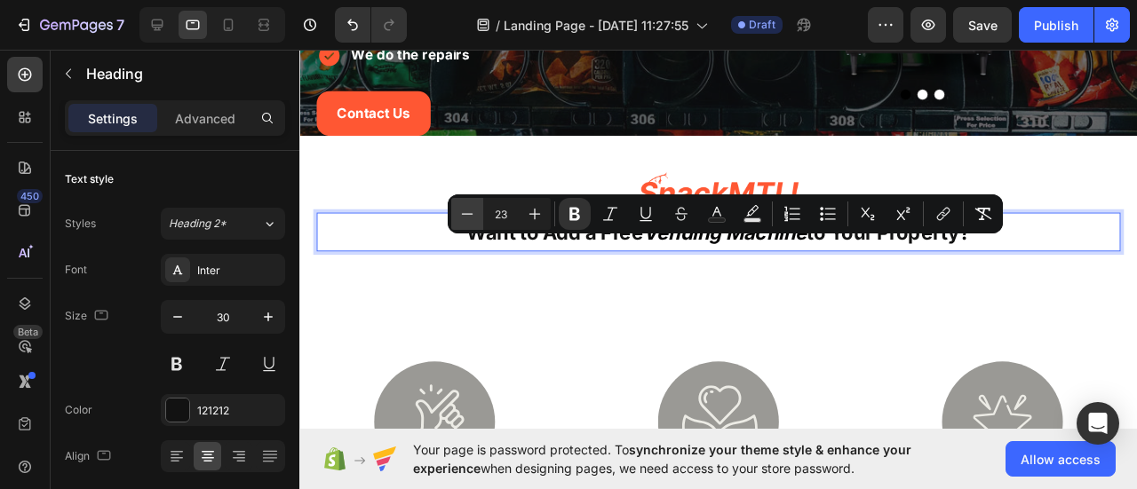
click at [473, 211] on icon "Editor contextual toolbar" at bounding box center [467, 214] width 18 height 18
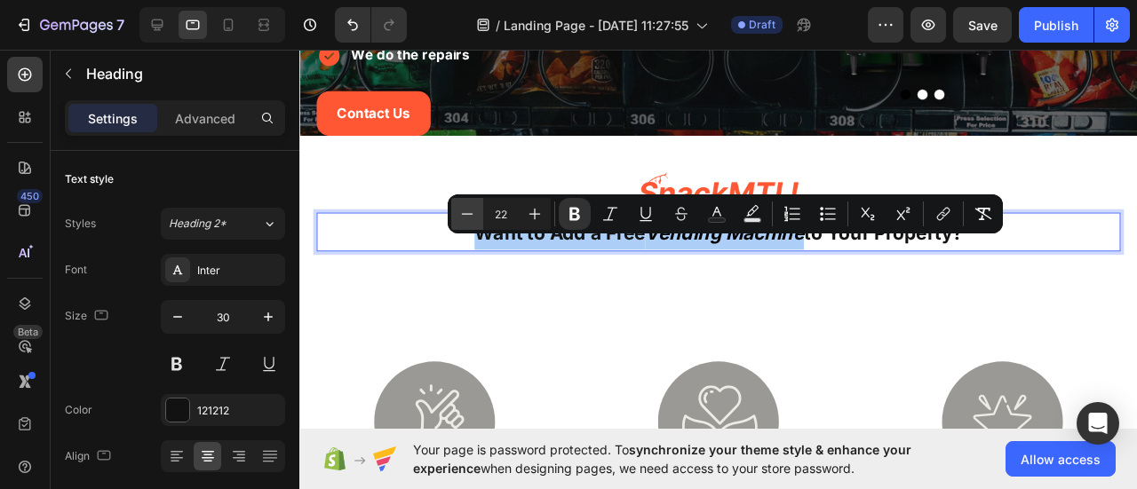
click at [473, 211] on icon "Editor contextual toolbar" at bounding box center [467, 214] width 18 height 18
type input "21"
click at [717, 254] on strong "Vending Machine" at bounding box center [746, 243] width 160 height 22
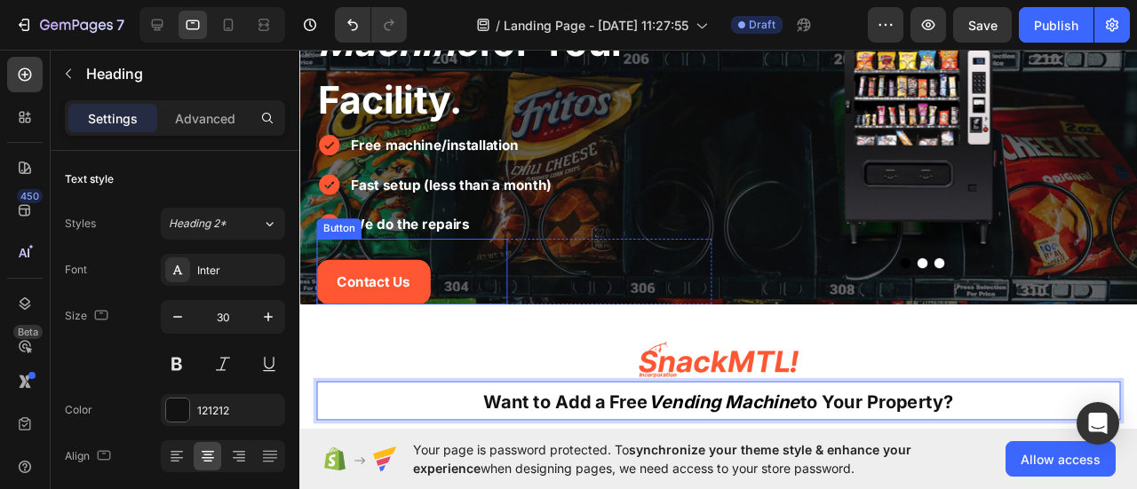
scroll to position [89, 0]
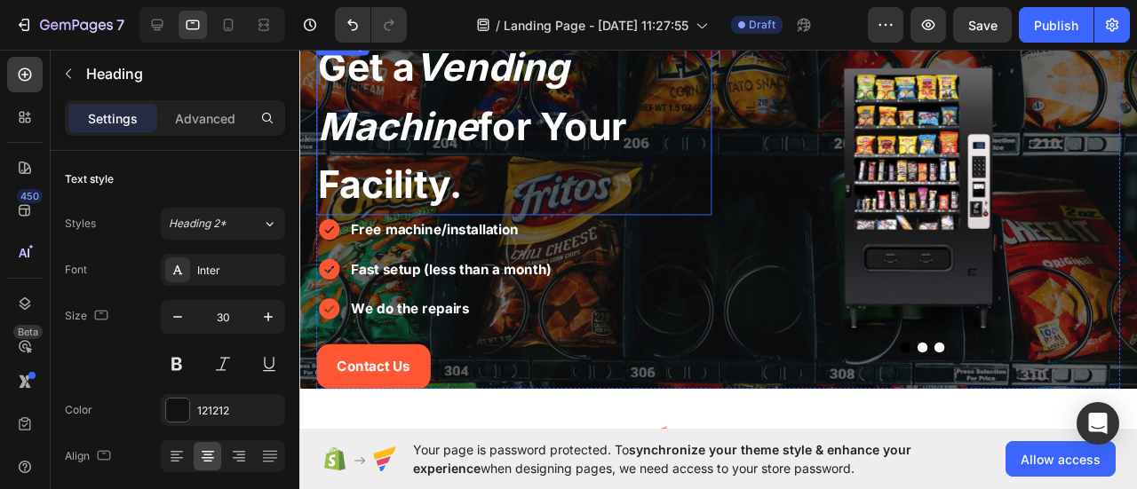
click at [455, 203] on span "Get a Vending Machine for Your Facility." at bounding box center [481, 130] width 324 height 172
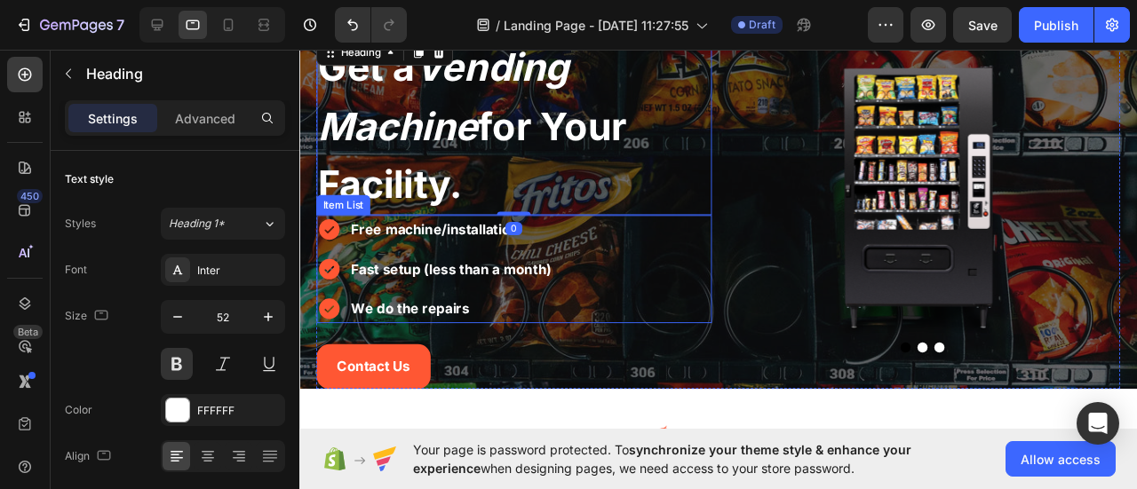
click at [479, 276] on strong "Fast setup (less than a month)" at bounding box center [458, 281] width 211 height 18
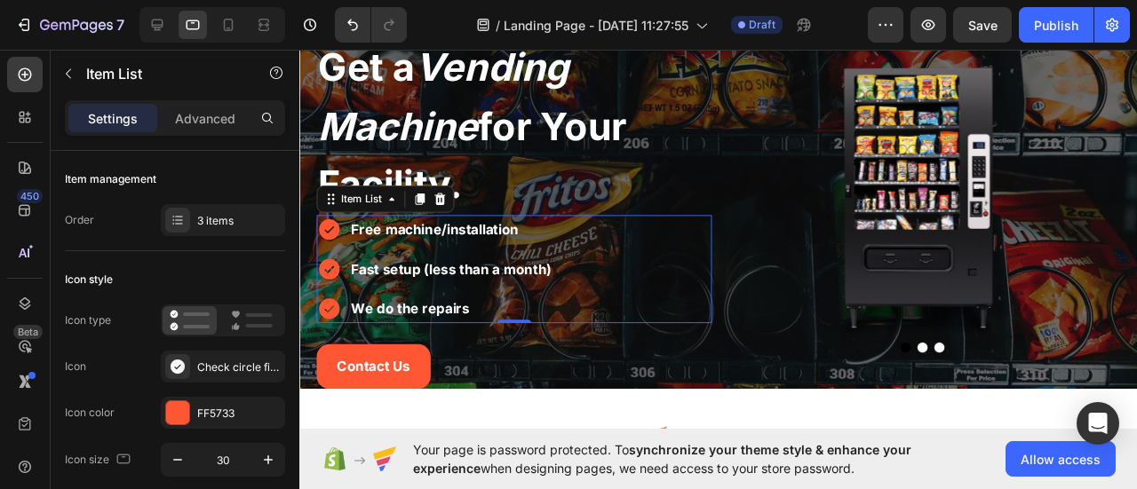
click at [436, 290] on p "Fast setup (less than a month)" at bounding box center [458, 281] width 211 height 26
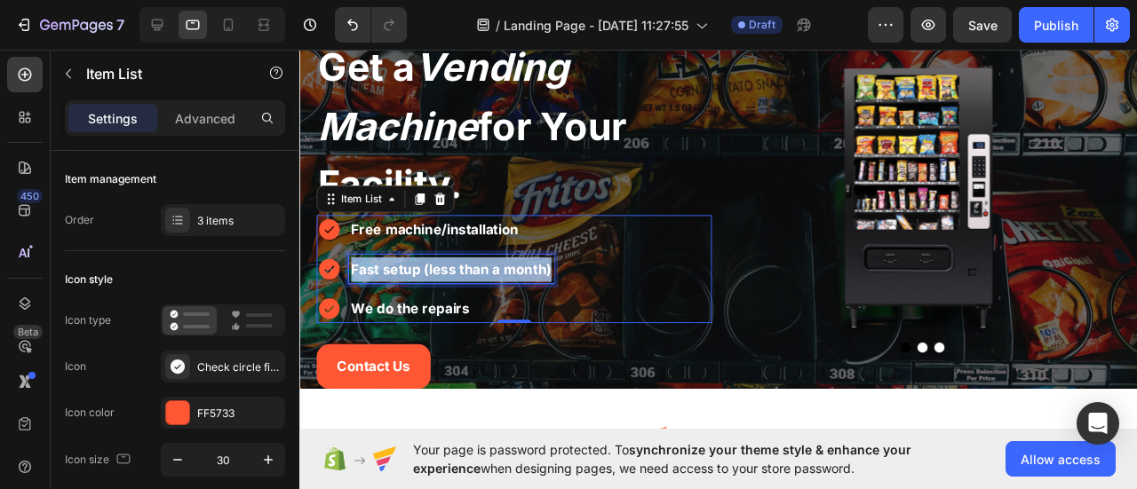
click at [436, 290] on p "Fast setup (less than a month)" at bounding box center [458, 281] width 211 height 26
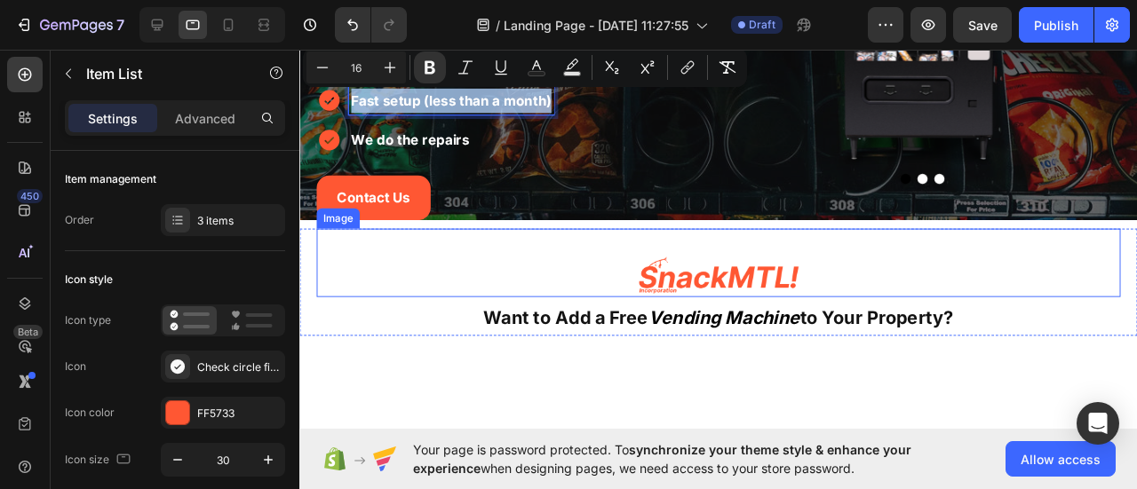
scroll to position [355, 0]
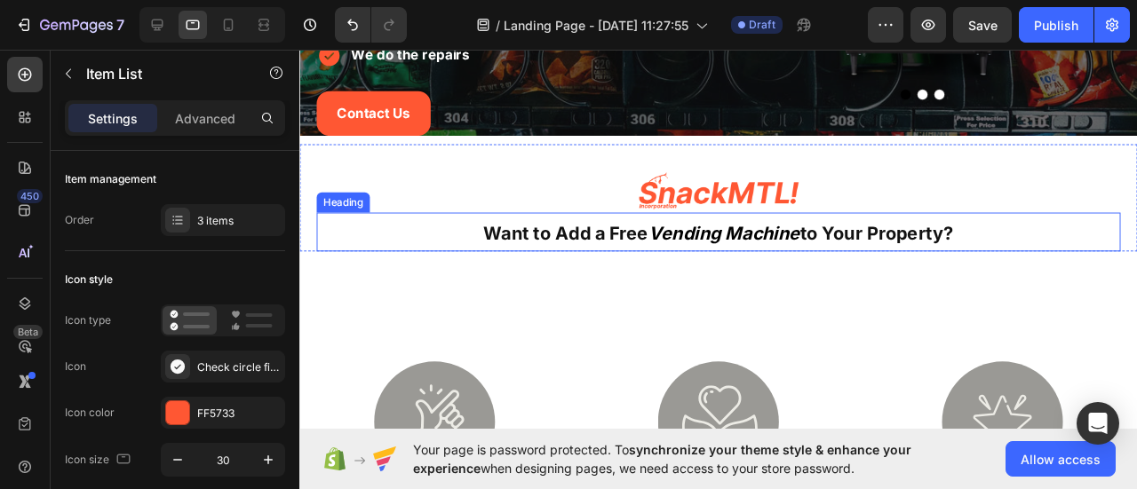
click at [666, 254] on strong "Vending Machine" at bounding box center [746, 243] width 160 height 22
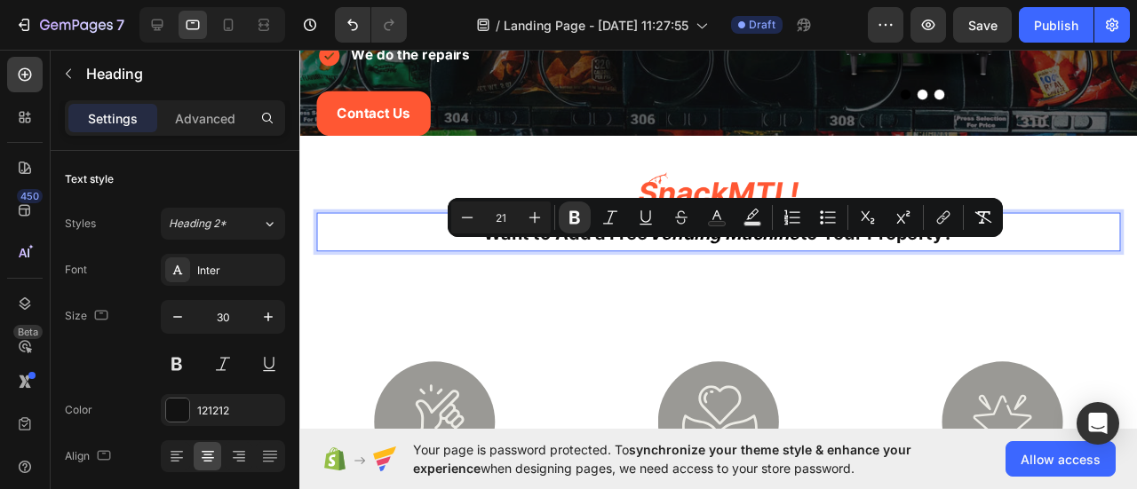
click at [512, 218] on input "21" at bounding box center [501, 217] width 36 height 21
type input "25"
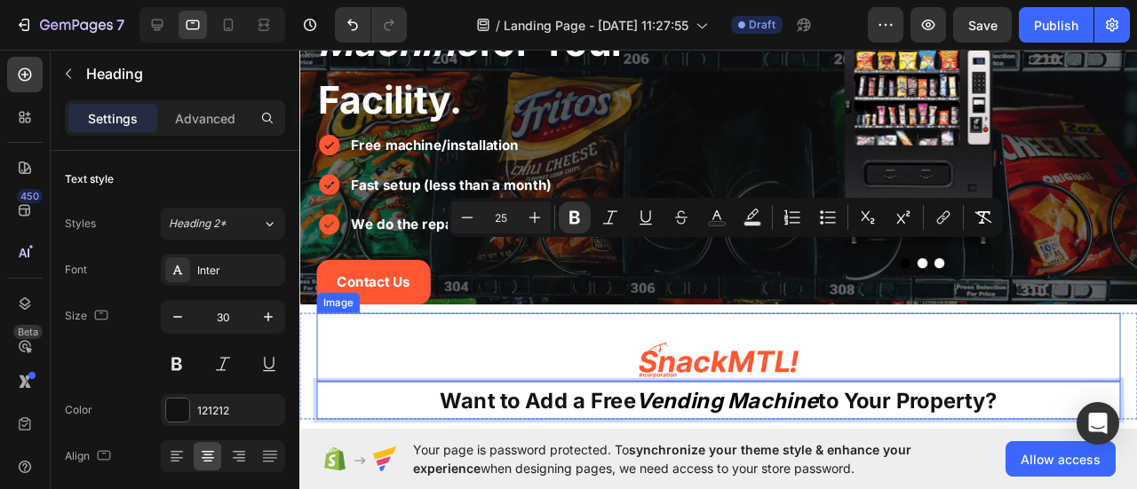
scroll to position [266, 0]
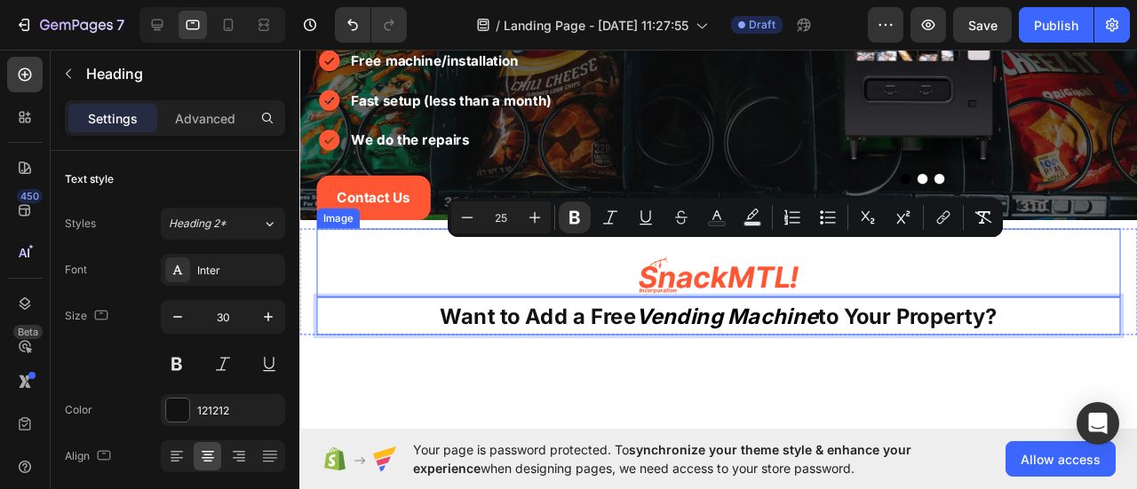
click at [857, 304] on div at bounding box center [740, 288] width 846 height 46
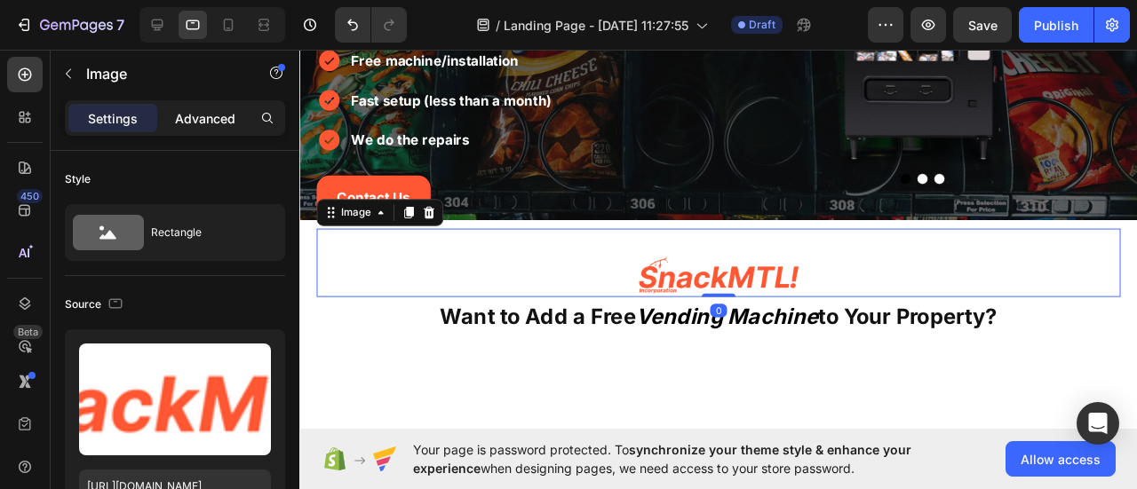
click at [206, 115] on p "Advanced" at bounding box center [205, 118] width 60 height 19
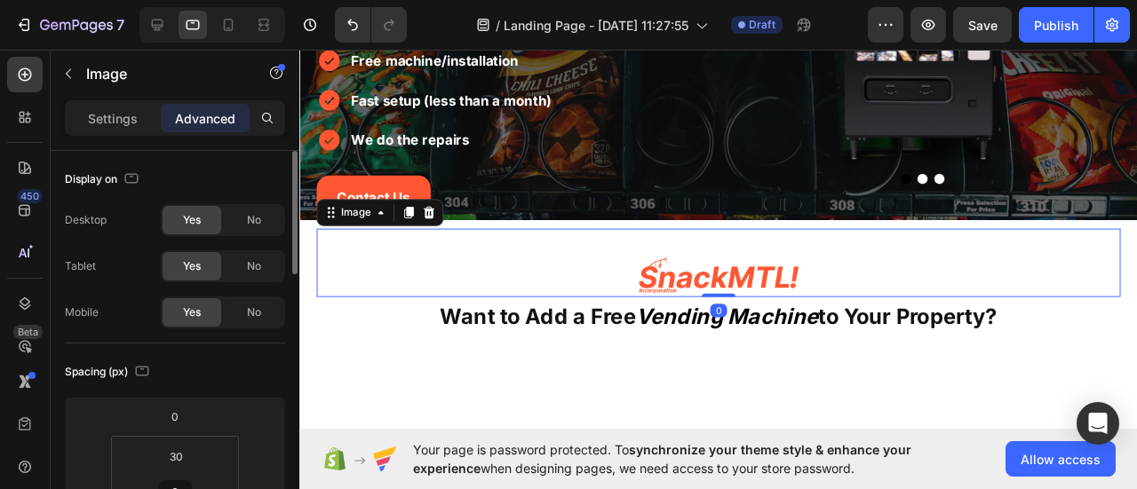
scroll to position [89, 0]
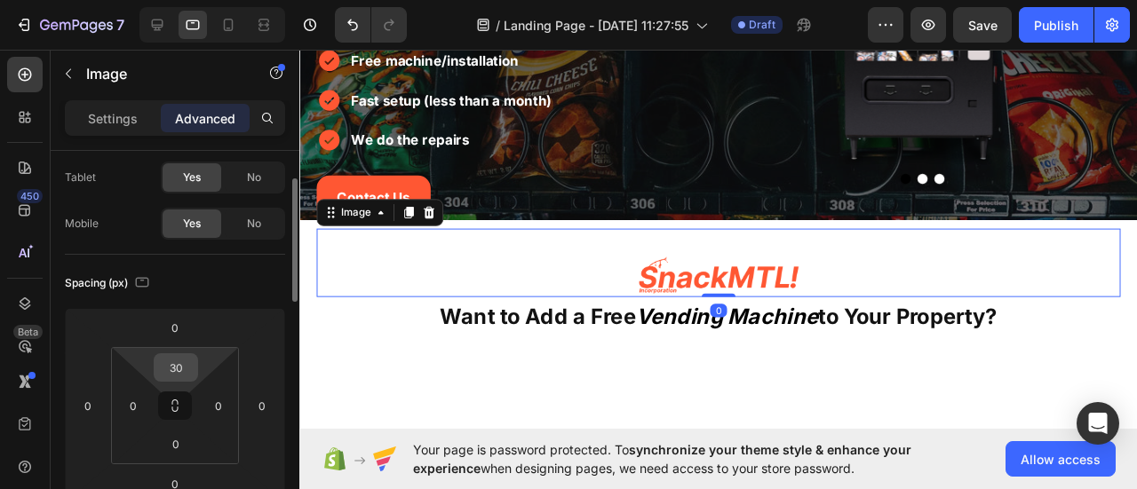
click at [176, 362] on input "30" at bounding box center [176, 367] width 36 height 27
type input "20"
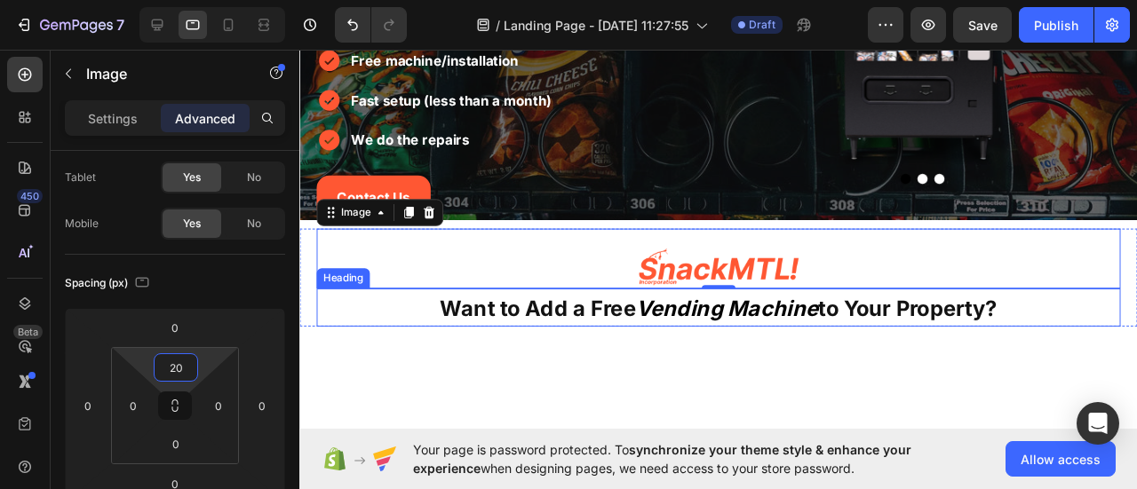
click at [667, 335] on strong "Vending Machine" at bounding box center [749, 321] width 192 height 27
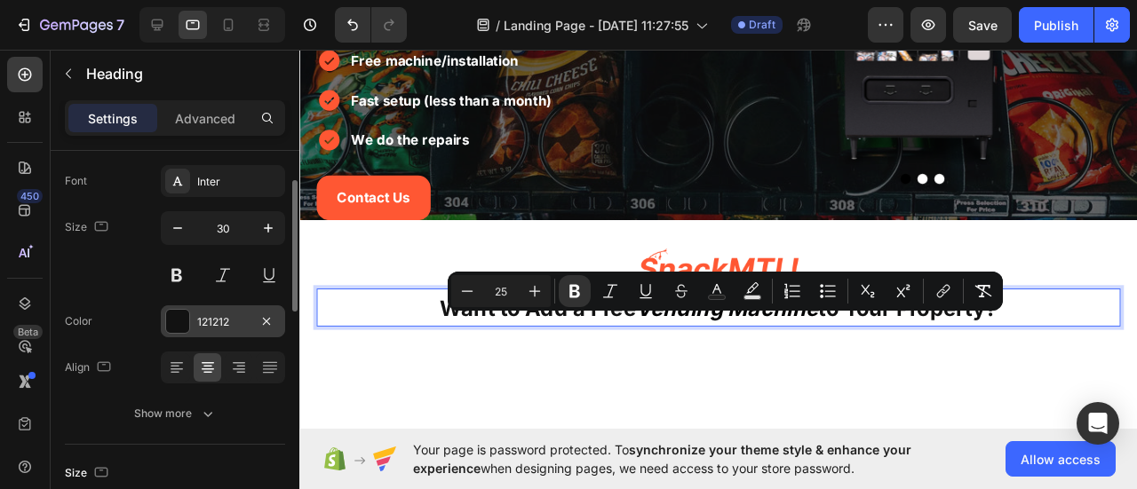
click at [218, 328] on div "121212" at bounding box center [223, 322] width 52 height 16
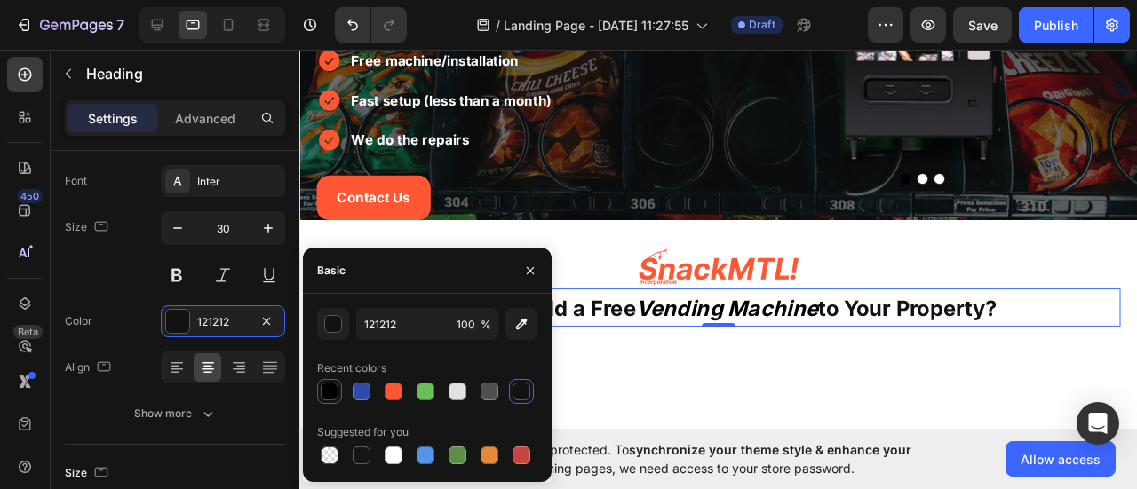
click at [332, 399] on div at bounding box center [330, 392] width 18 height 18
type input "000000"
click at [528, 273] on icon "button" at bounding box center [530, 270] width 7 height 7
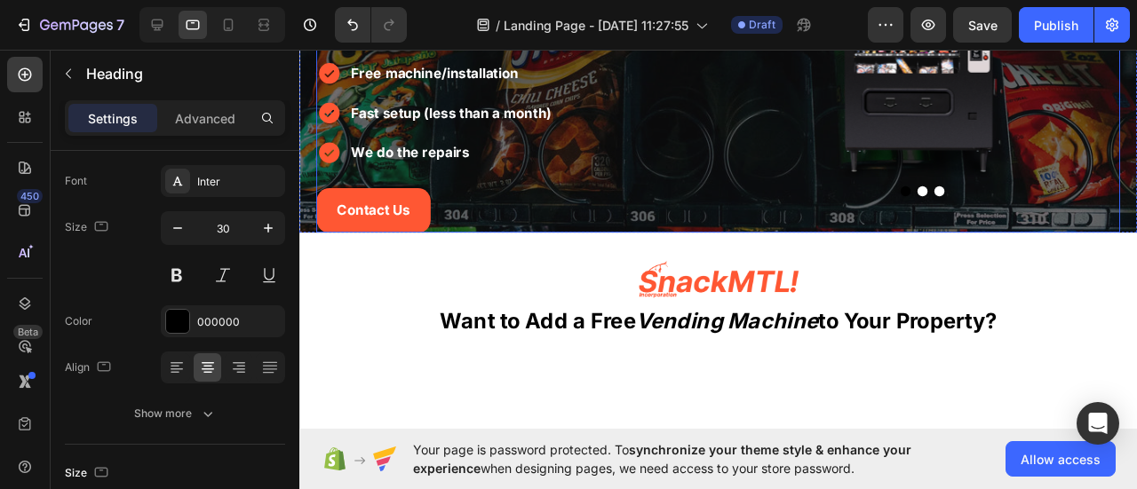
scroll to position [266, 0]
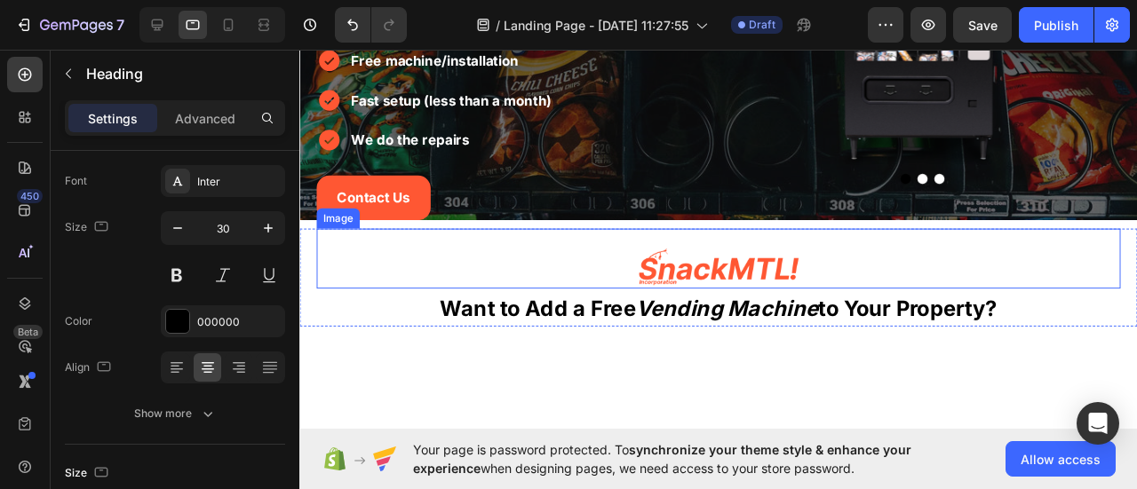
click at [661, 302] on img at bounding box center [739, 279] width 169 height 46
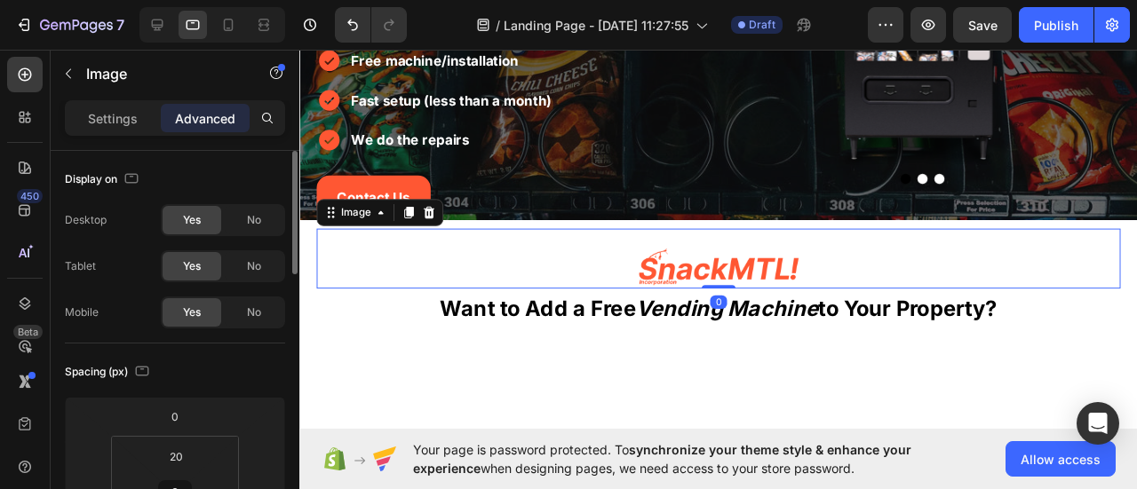
scroll to position [89, 0]
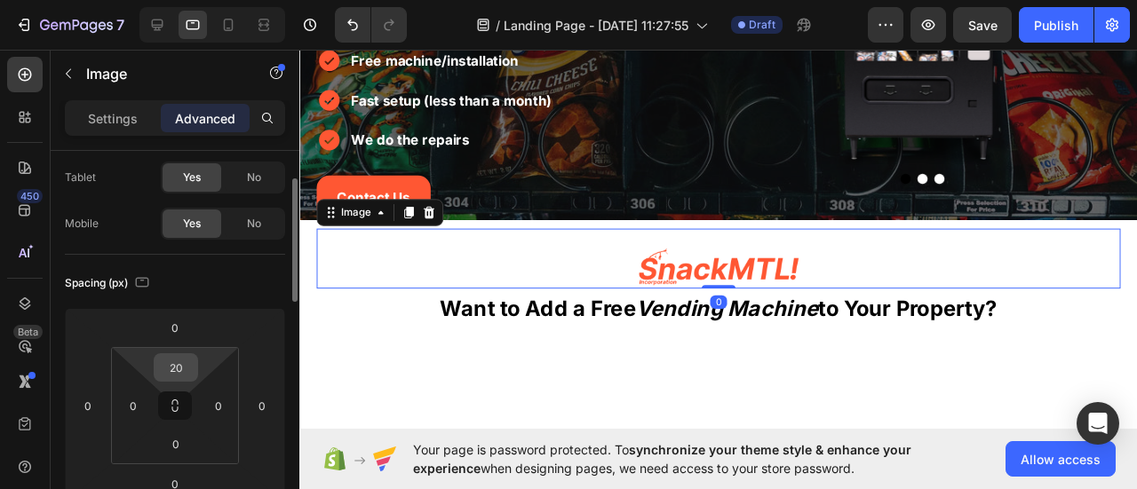
click at [186, 358] on input "20" at bounding box center [176, 367] width 36 height 27
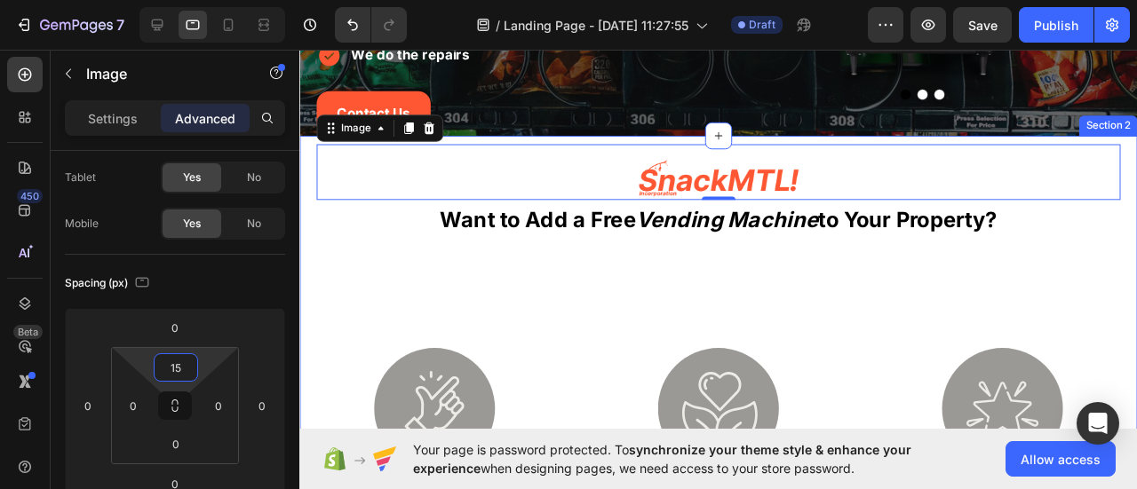
scroll to position [444, 0]
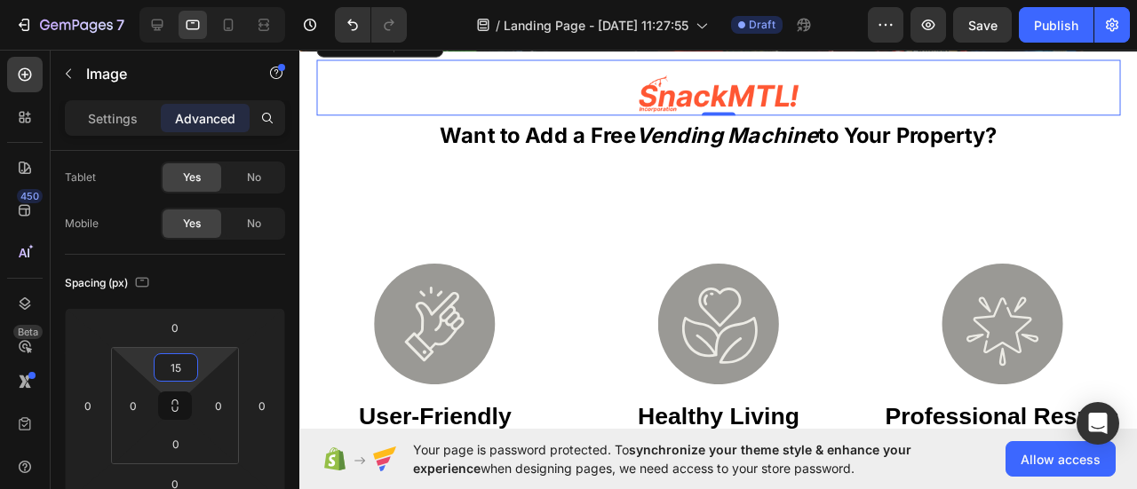
type input "15"
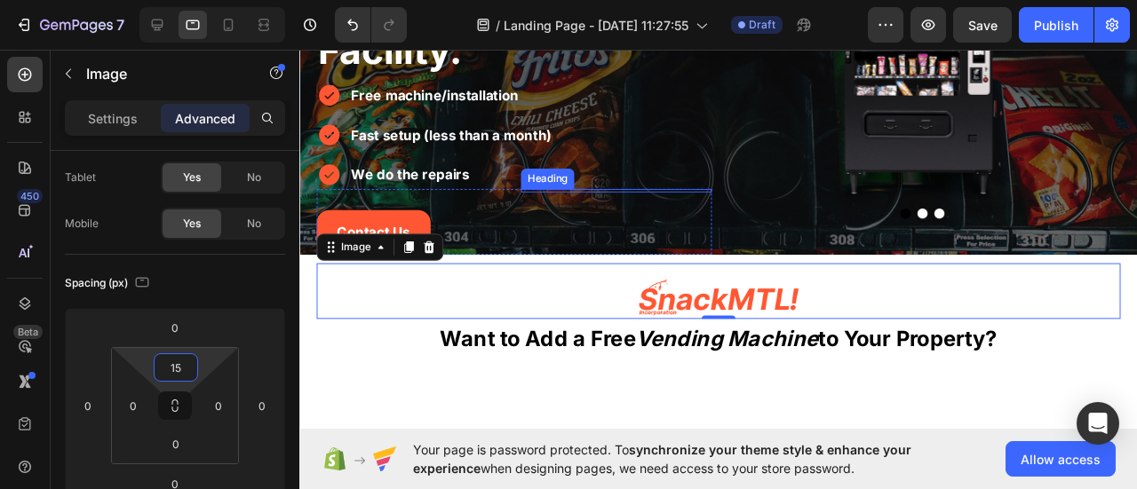
scroll to position [266, 0]
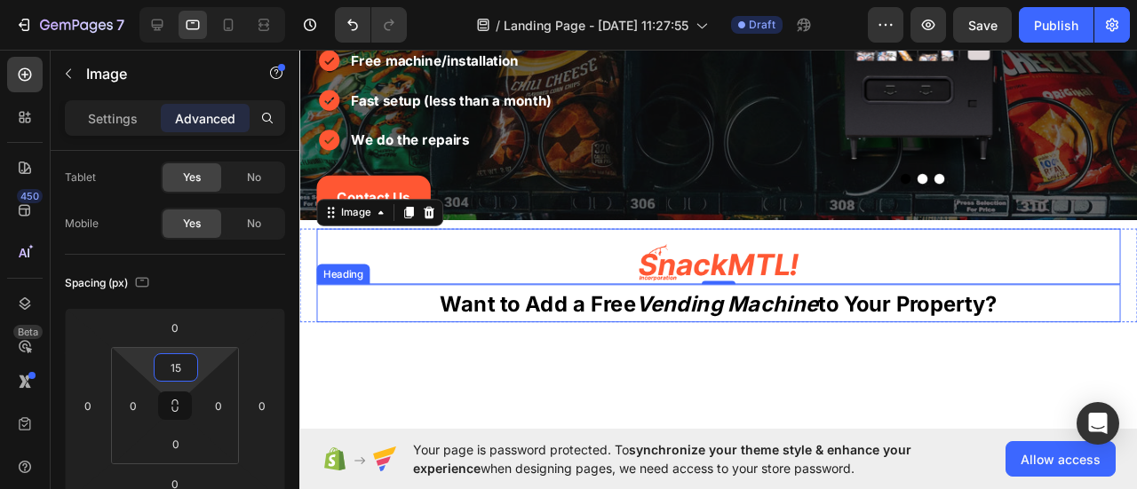
click at [618, 330] on strong "Want to Add a Free" at bounding box center [550, 317] width 206 height 27
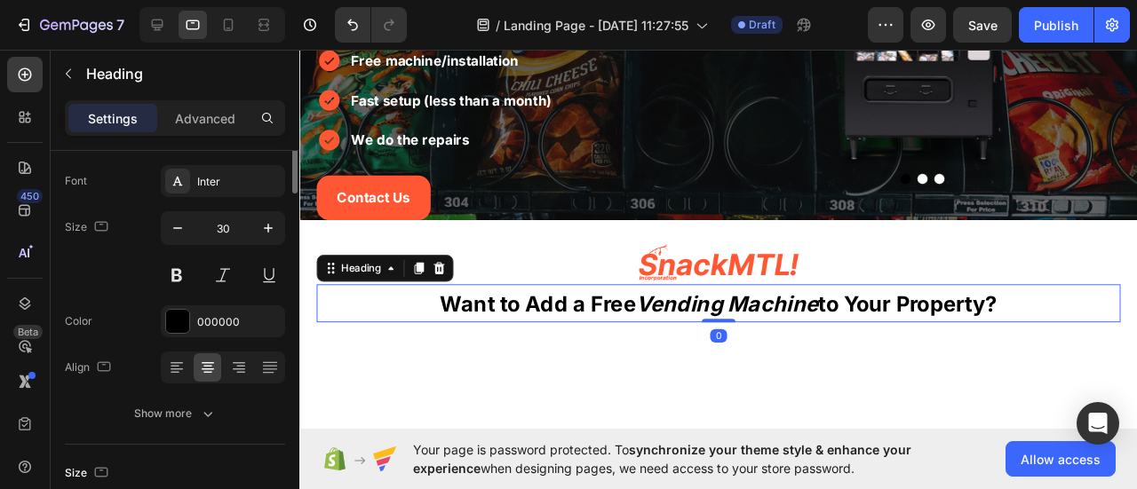
scroll to position [0, 0]
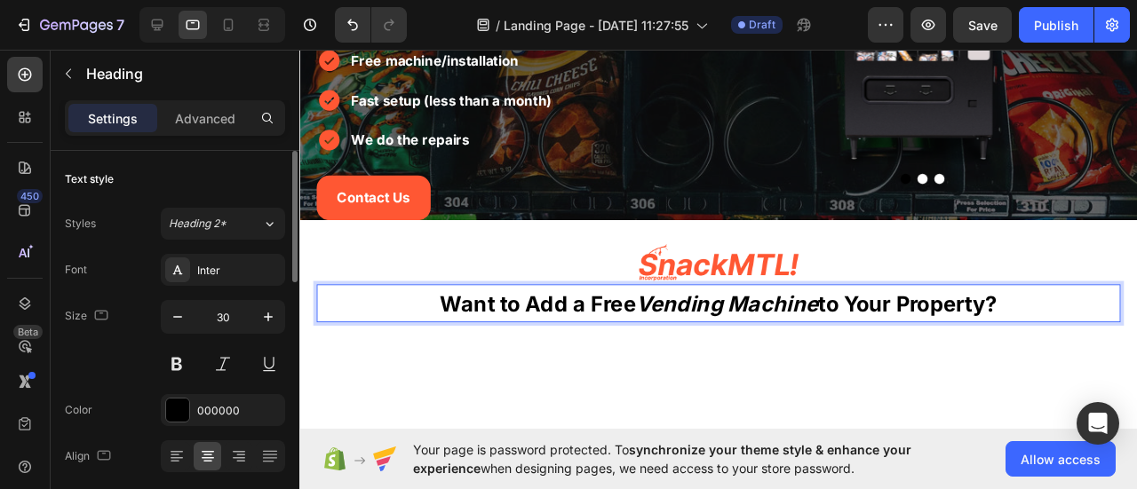
click at [618, 330] on strong "Want to Add a Free" at bounding box center [550, 317] width 206 height 27
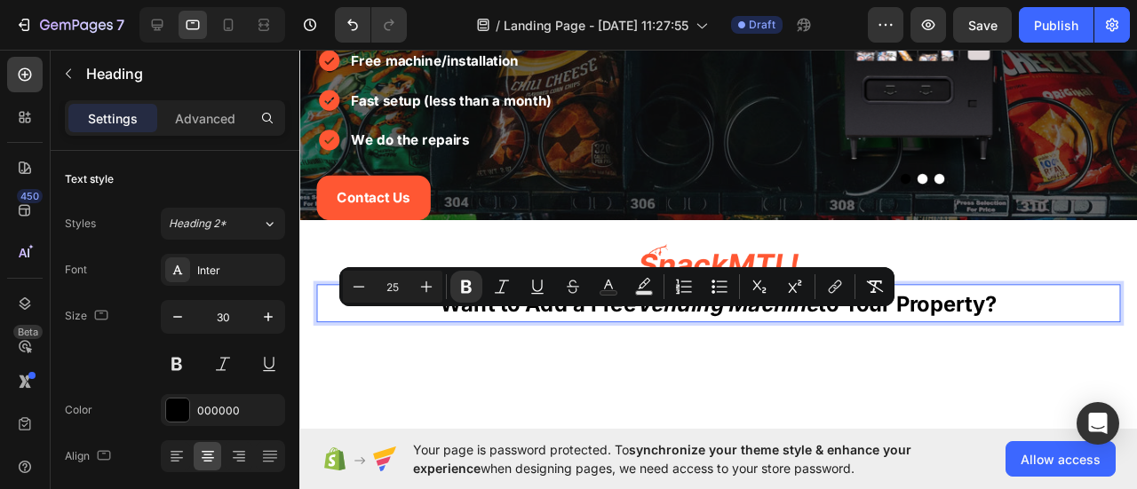
click at [616, 330] on strong "Want to Add a Free" at bounding box center [550, 317] width 206 height 27
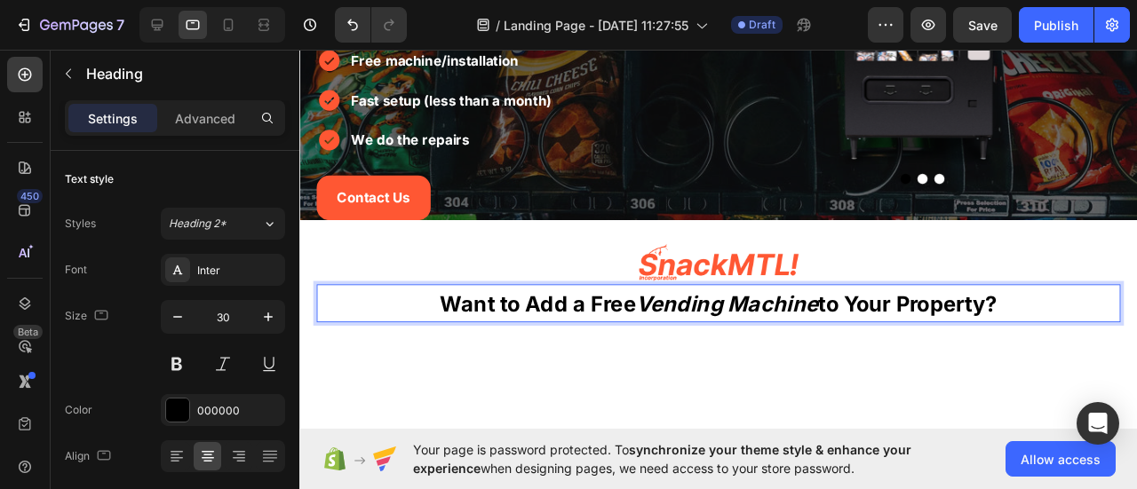
click at [616, 330] on strong "Want to Add a Free" at bounding box center [550, 317] width 206 height 27
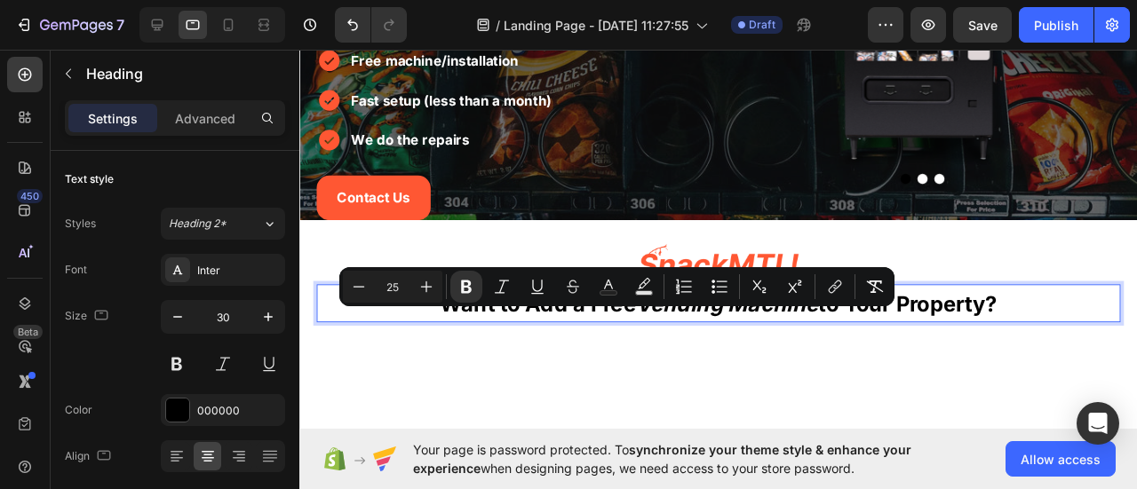
click at [608, 330] on strong "Want to Add a Free" at bounding box center [550, 317] width 206 height 27
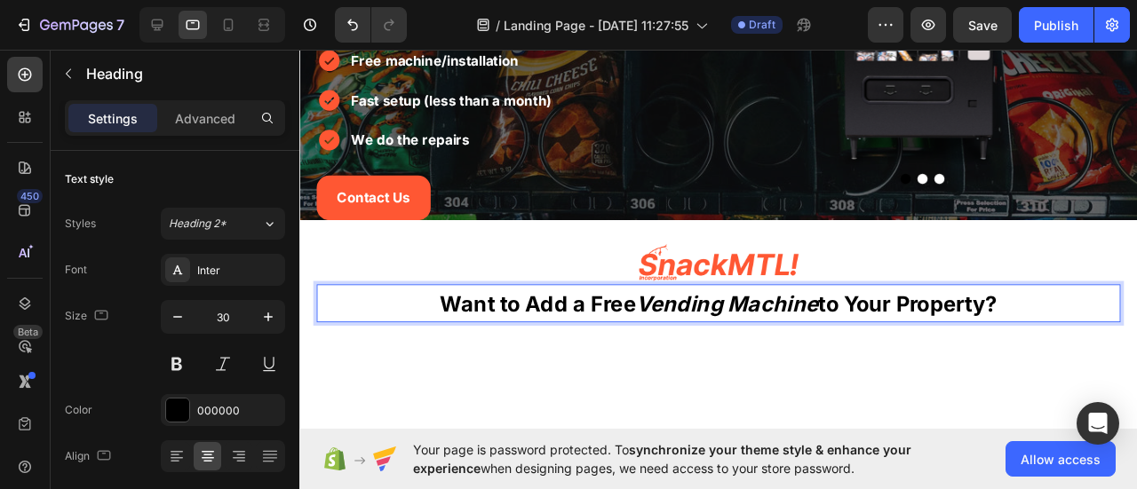
click at [608, 330] on strong "Want to Add a Free" at bounding box center [550, 317] width 206 height 27
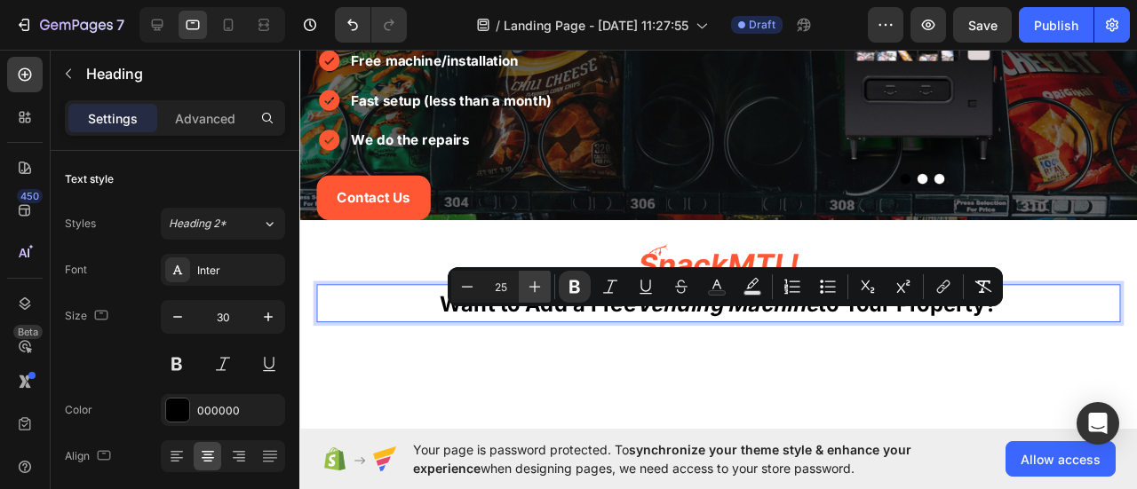
click at [536, 290] on icon "Editor contextual toolbar" at bounding box center [535, 287] width 18 height 18
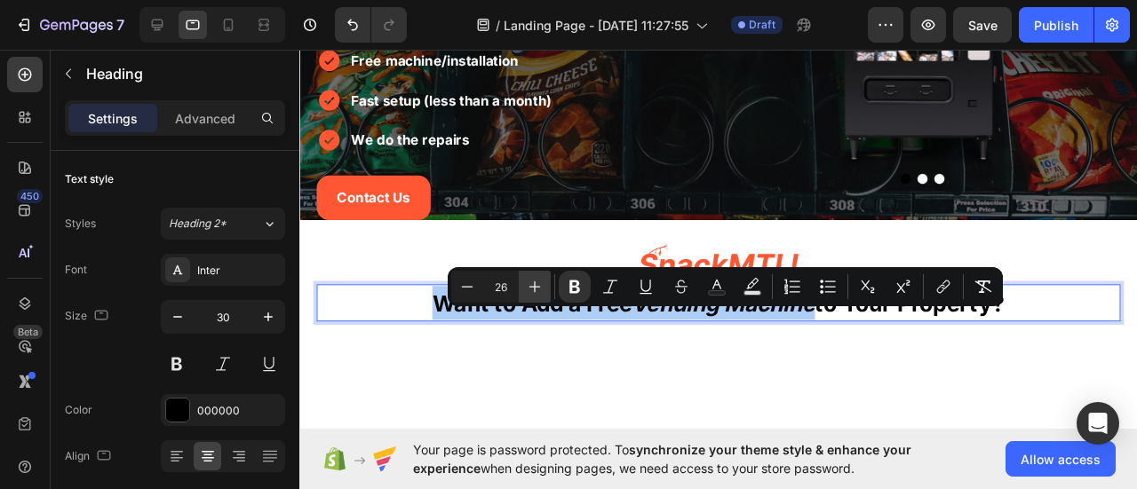
click at [536, 290] on icon "Editor contextual toolbar" at bounding box center [535, 287] width 18 height 18
type input "27"
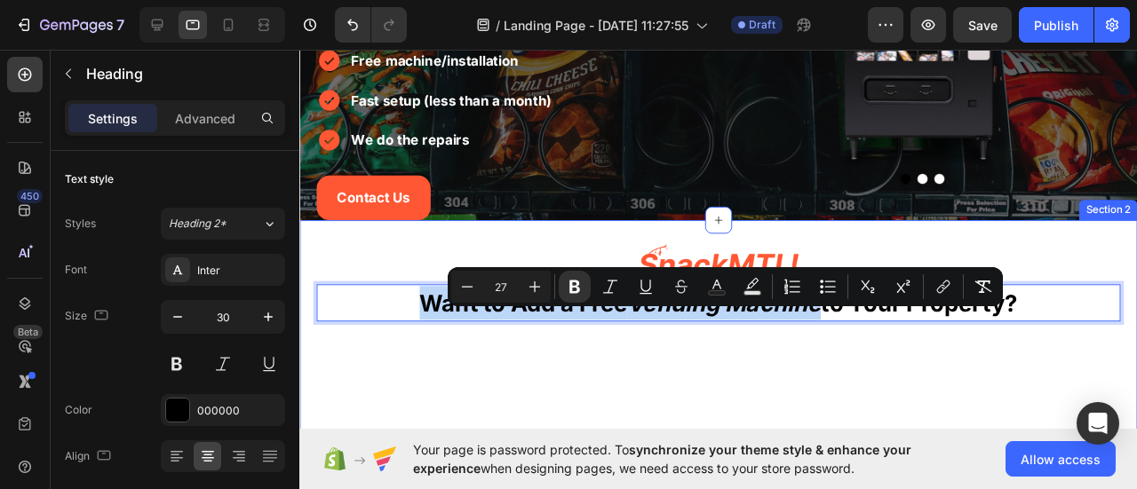
click at [624, 377] on div "Image Want to Add a Free Vending Machine to Your Property? Heading 0 Row Image …" at bounding box center [739, 478] width 881 height 481
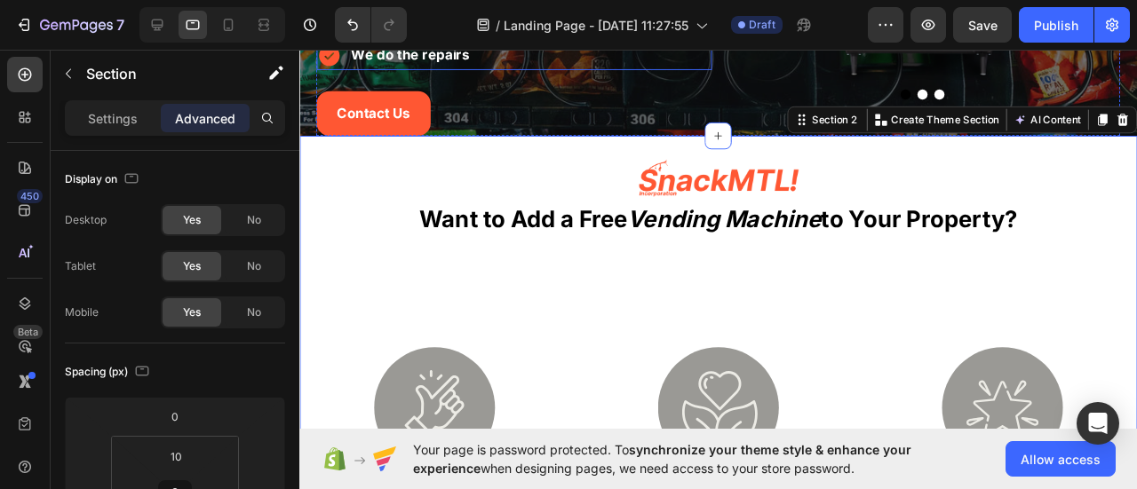
scroll to position [266, 0]
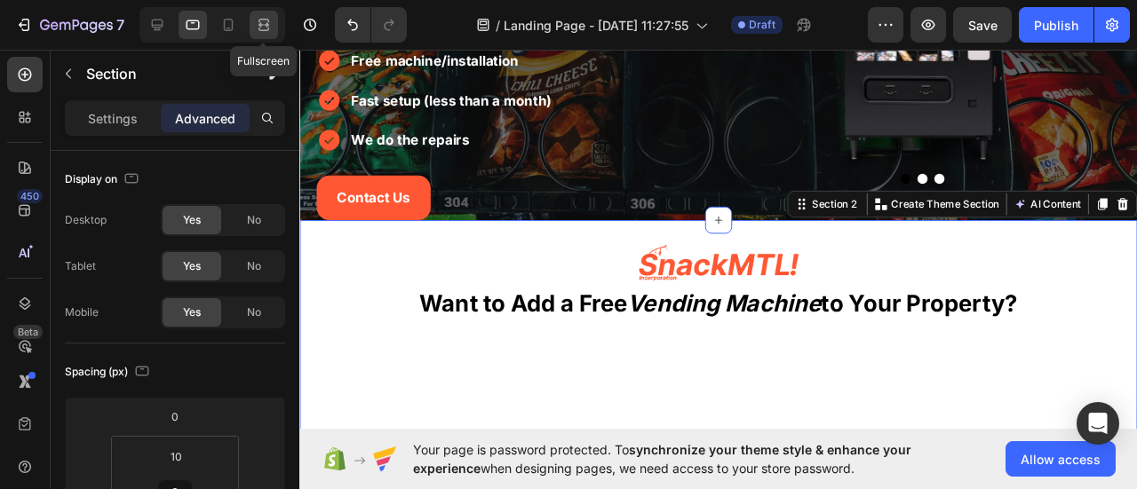
click at [264, 26] on icon at bounding box center [266, 24] width 5 height 4
type input "0"
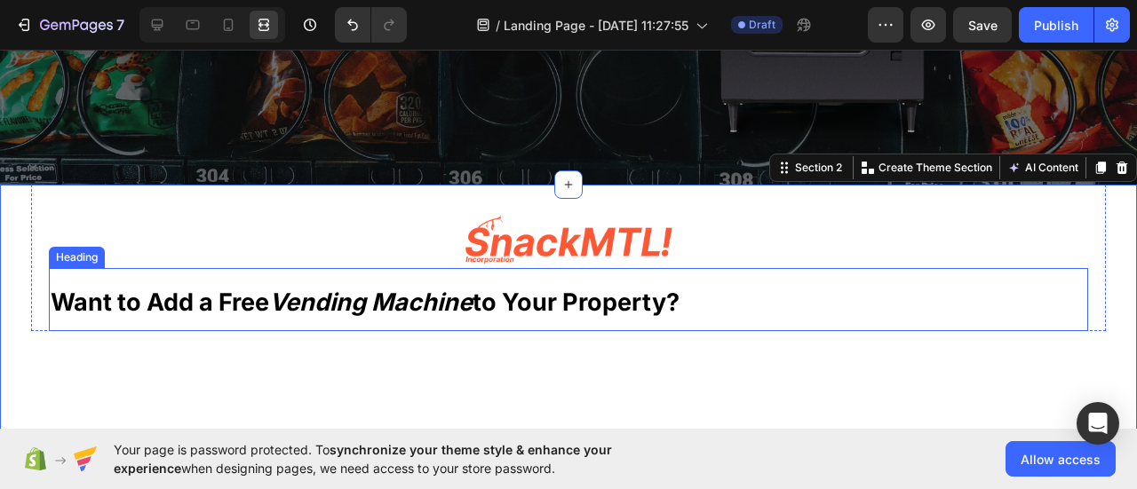
scroll to position [473, 0]
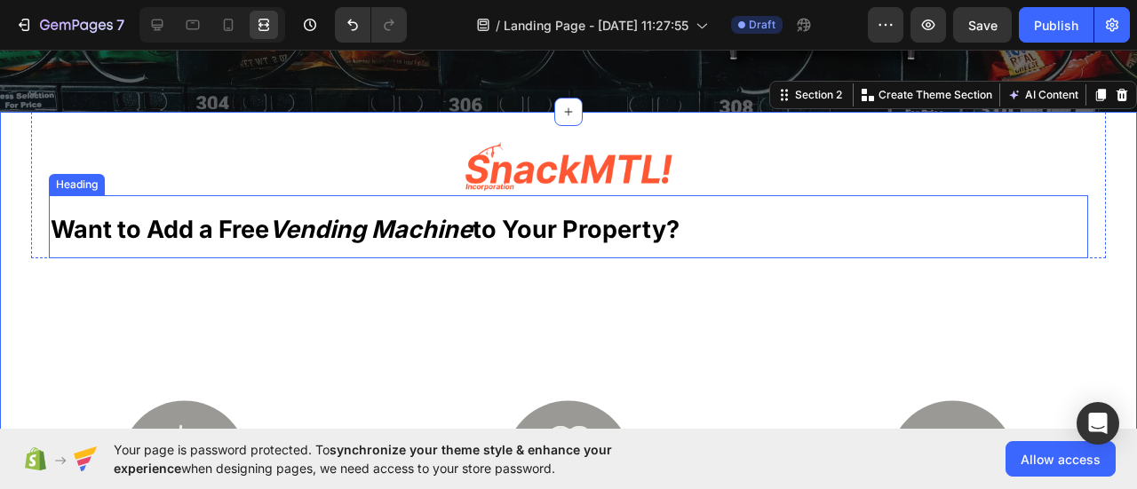
click at [491, 243] on p "⁠⁠⁠⁠⁠⁠⁠ Want to Add a Free Vending Machine to Your Property?" at bounding box center [569, 227] width 1036 height 60
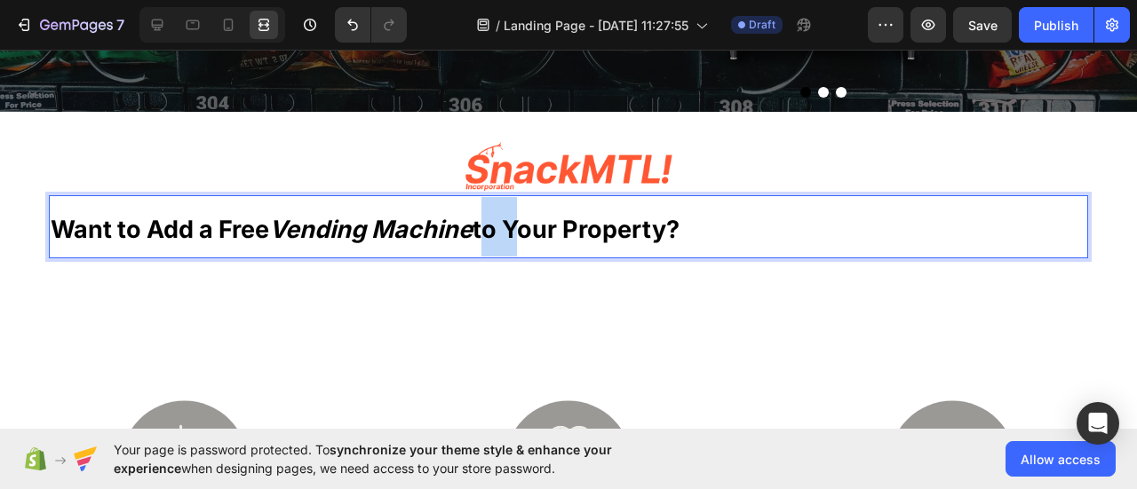
click at [491, 243] on p "Want to Add a Free Vending Machine to Your Property?" at bounding box center [569, 227] width 1036 height 60
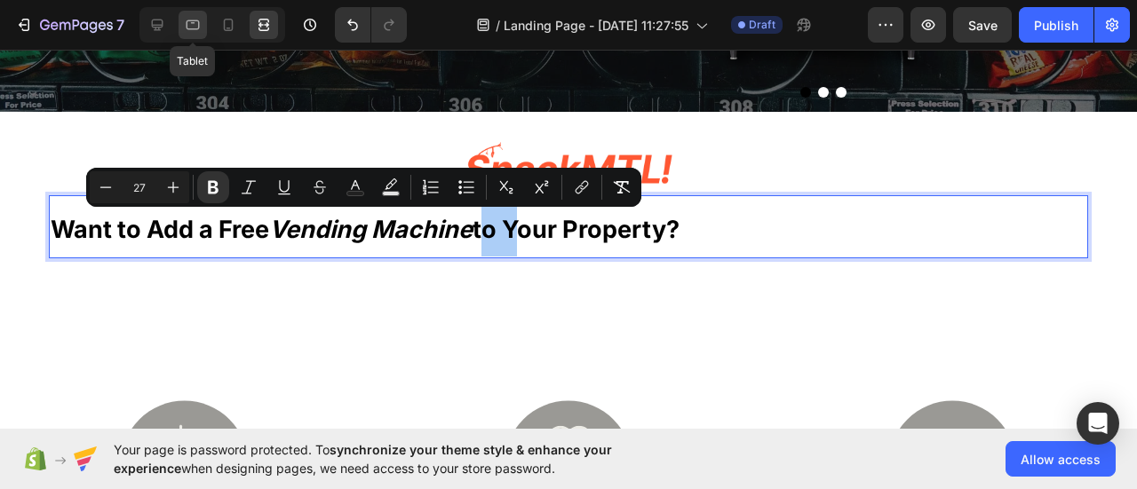
click at [188, 28] on icon at bounding box center [193, 25] width 13 height 10
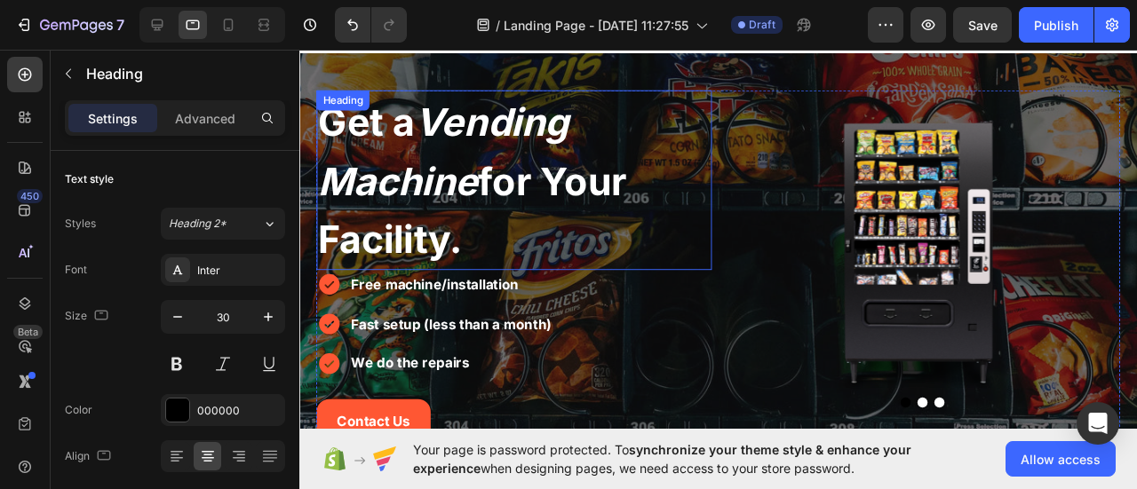
scroll to position [298, 0]
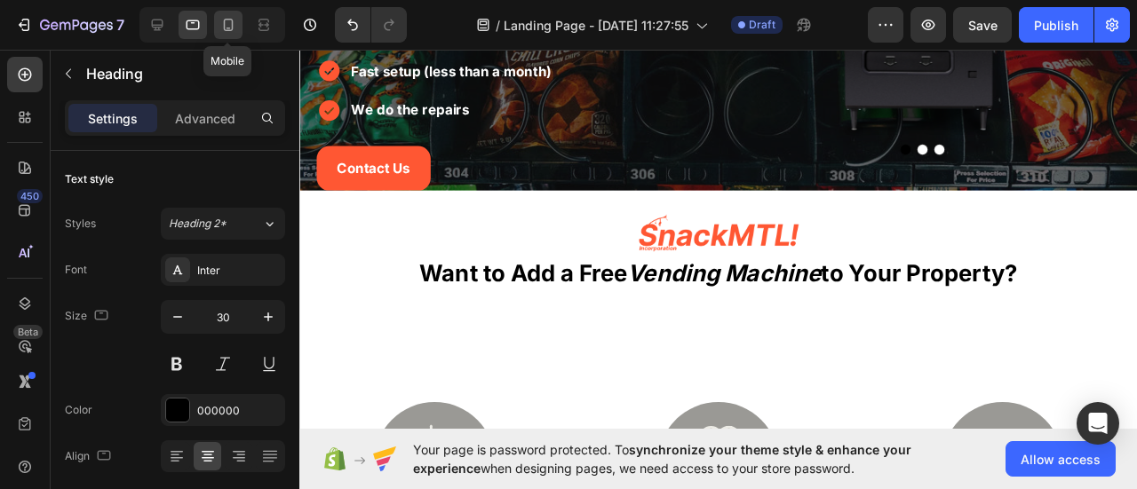
click at [229, 31] on icon at bounding box center [228, 25] width 18 height 18
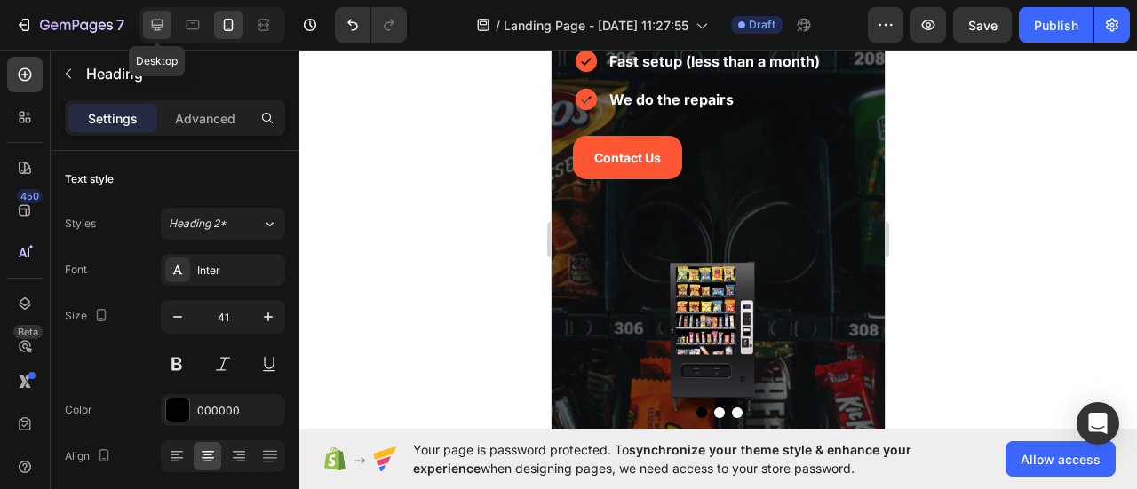
click at [162, 29] on icon at bounding box center [157, 25] width 18 height 18
type input "46"
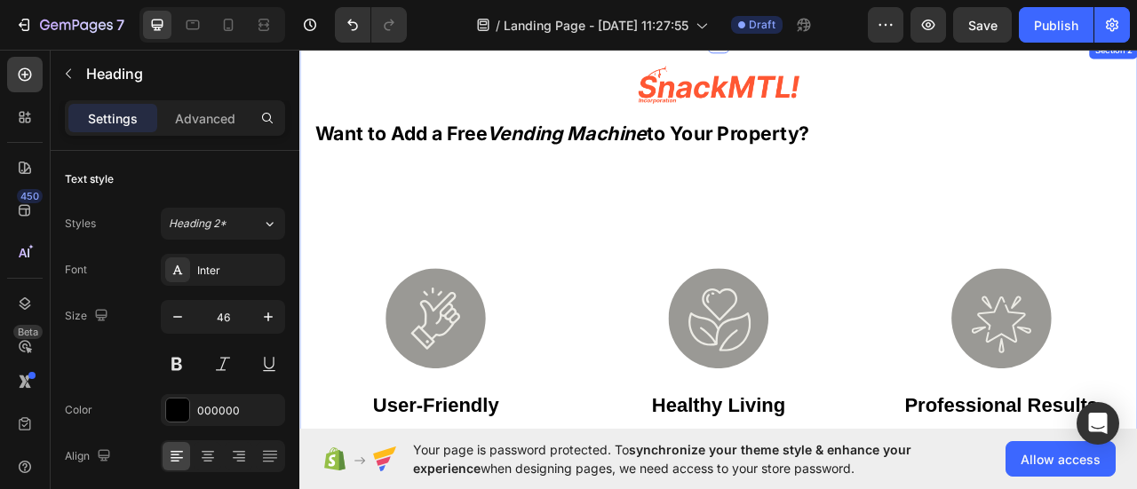
scroll to position [555, 0]
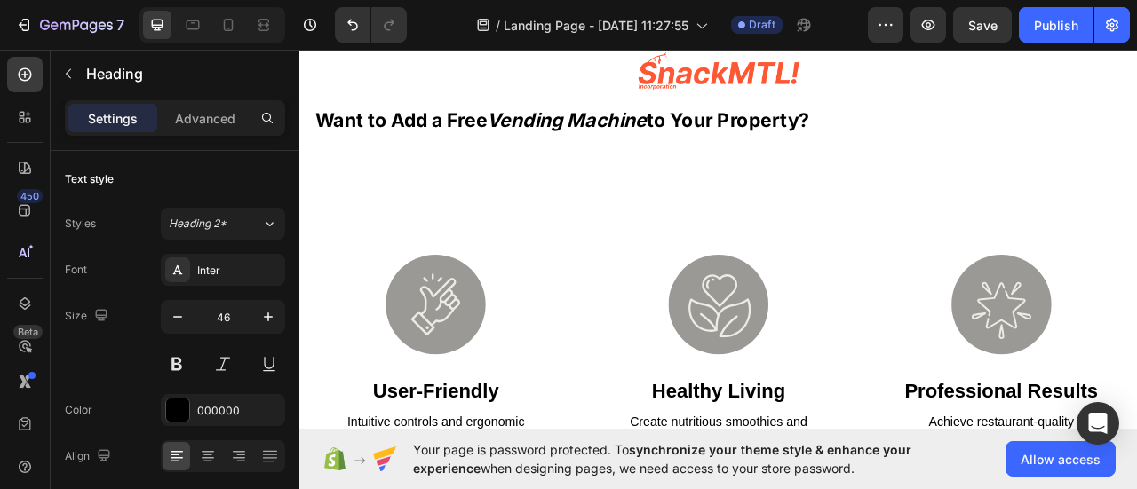
click at [627, 145] on strong "Vending Machine" at bounding box center [638, 139] width 203 height 29
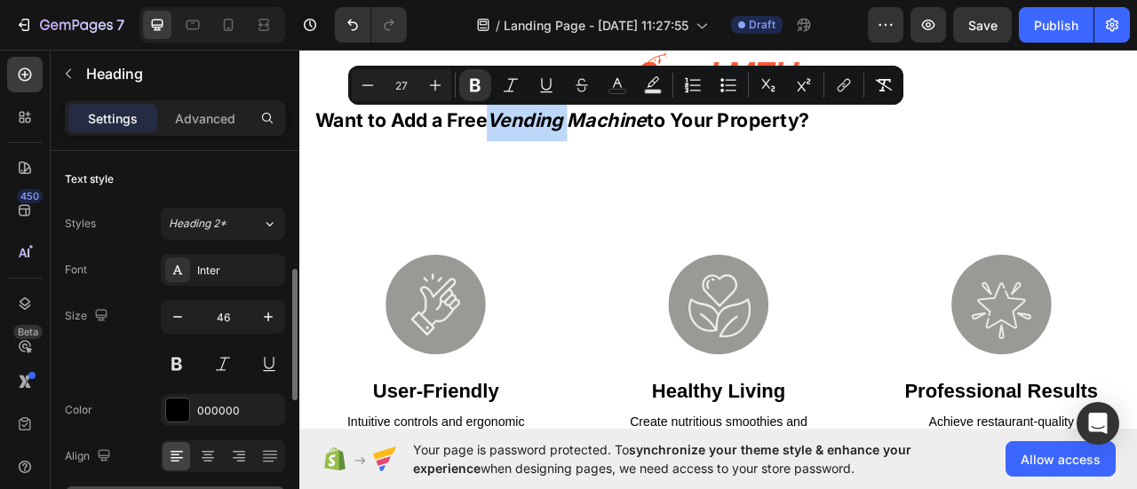
scroll to position [89, 0]
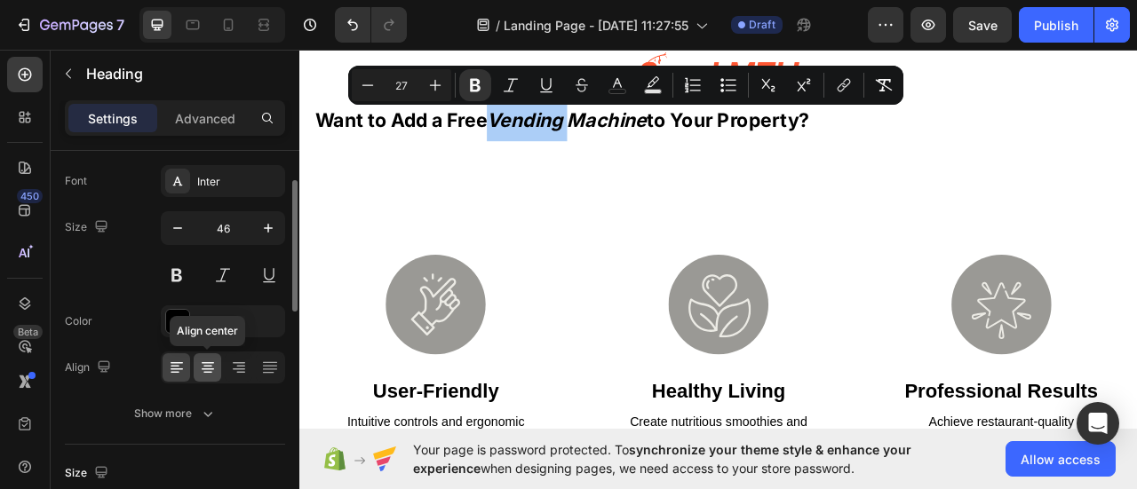
click at [208, 374] on icon at bounding box center [208, 368] width 18 height 18
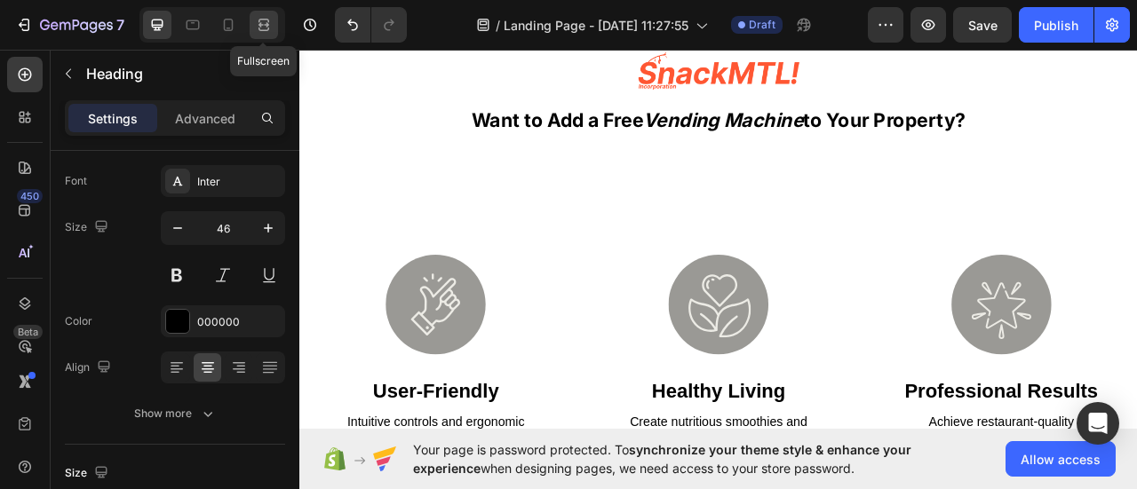
click at [262, 22] on icon at bounding box center [264, 25] width 18 height 18
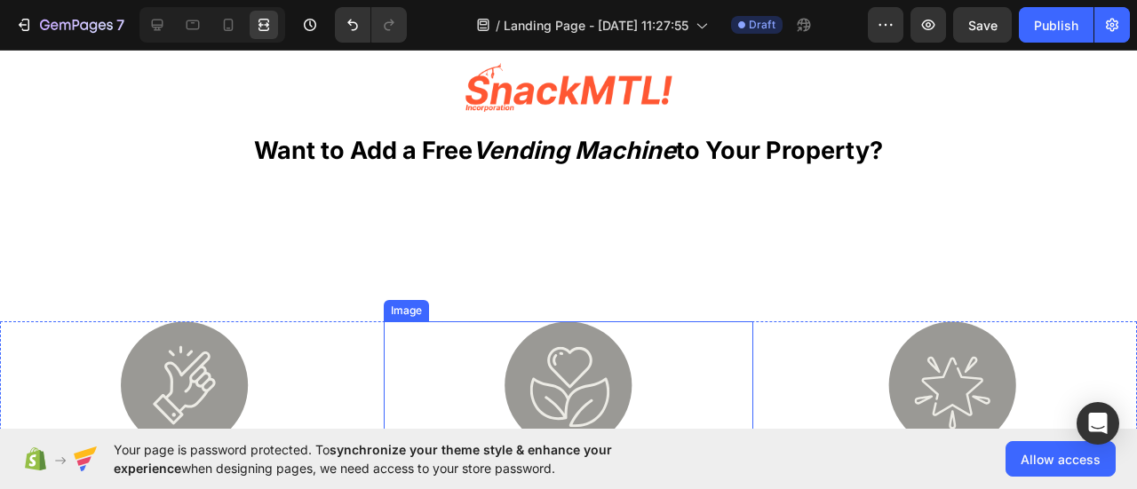
scroll to position [644, 0]
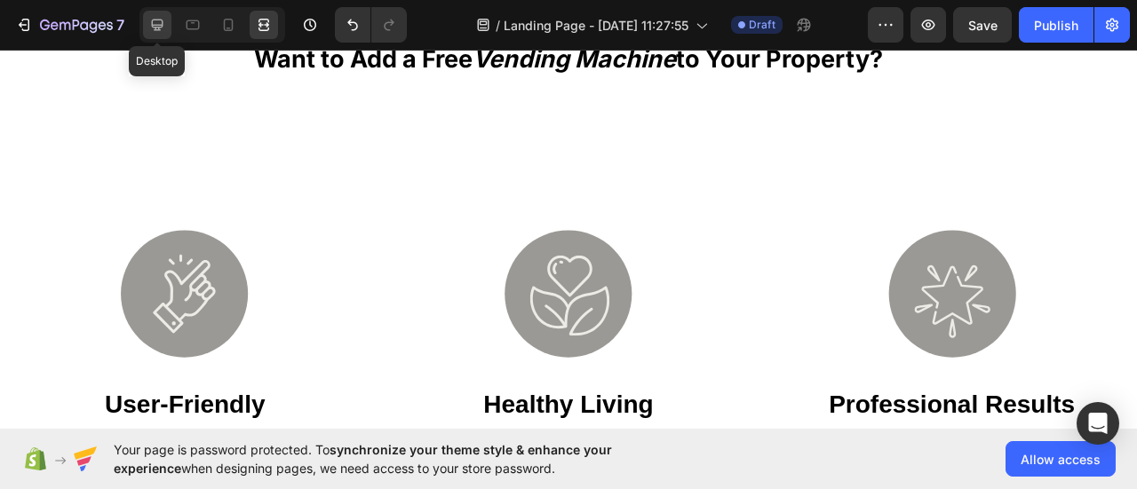
click at [160, 23] on icon at bounding box center [157, 25] width 18 height 18
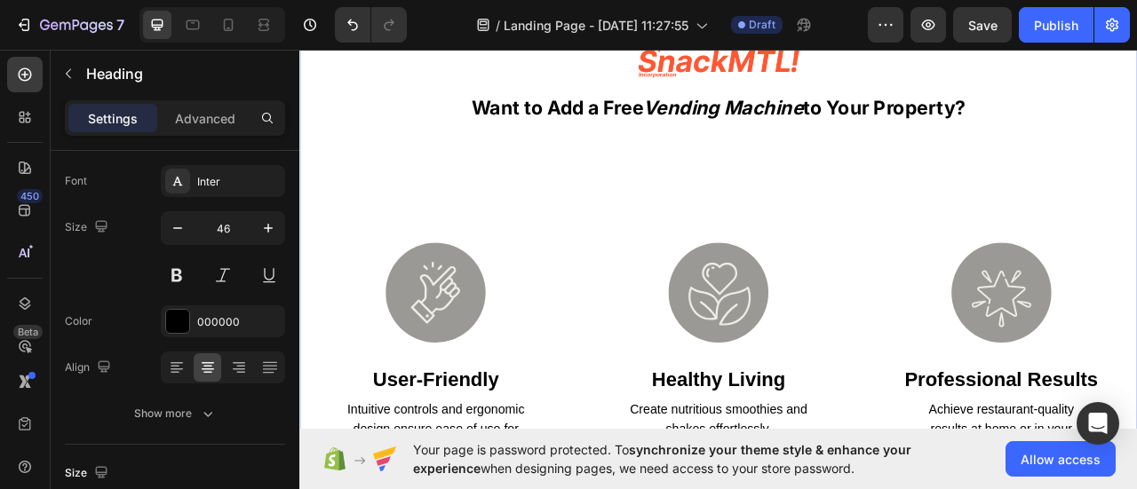
scroll to position [554, 0]
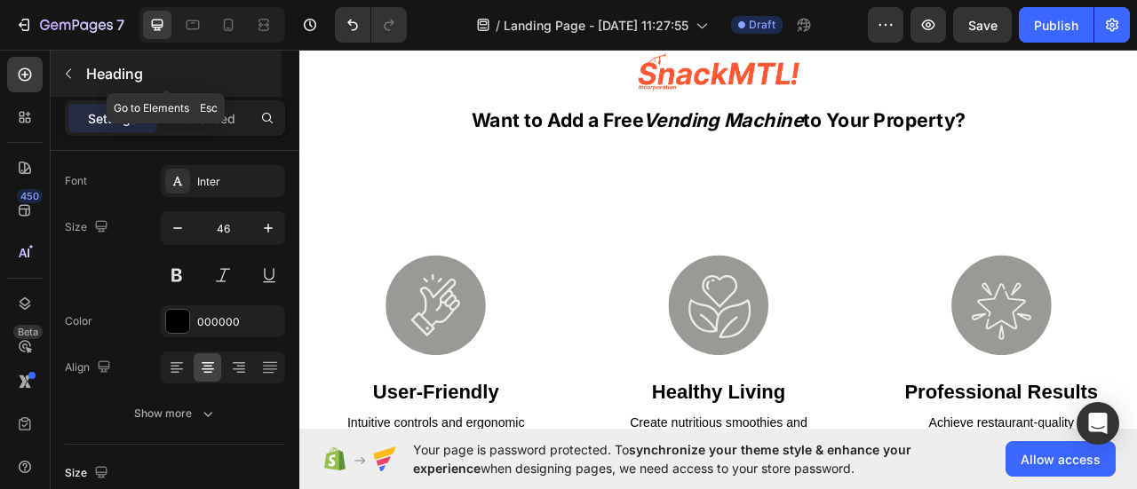
click at [78, 79] on button "button" at bounding box center [68, 74] width 28 height 28
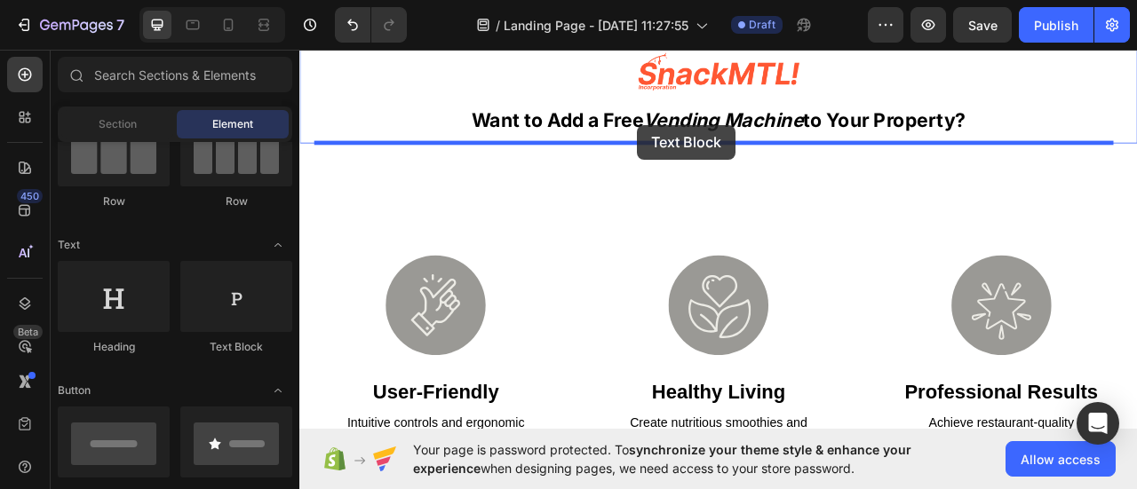
drag, startPoint x: 530, startPoint y: 348, endPoint x: 728, endPoint y: 147, distance: 282.6
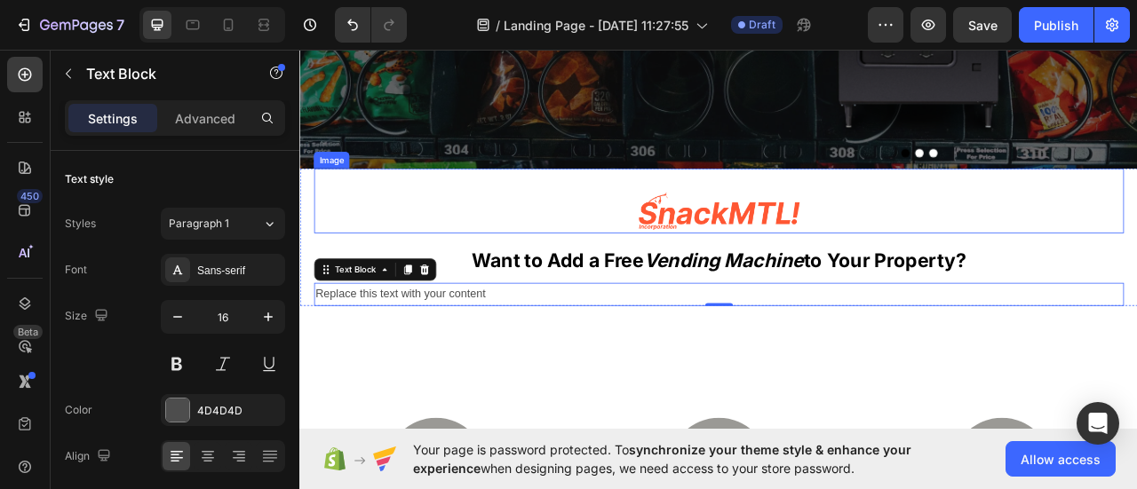
scroll to position [199, 0]
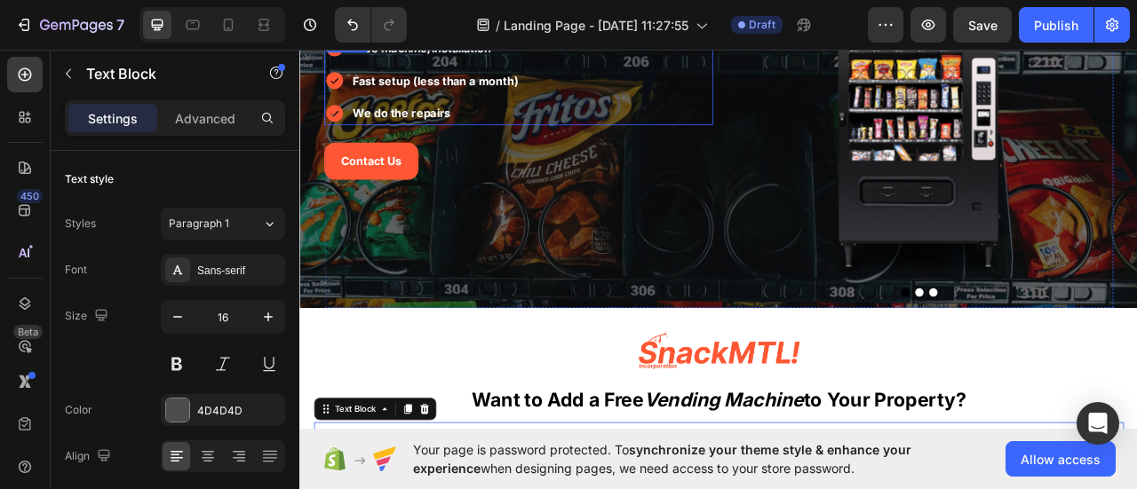
click at [451, 136] on strong "We do the repairs" at bounding box center [429, 132] width 124 height 18
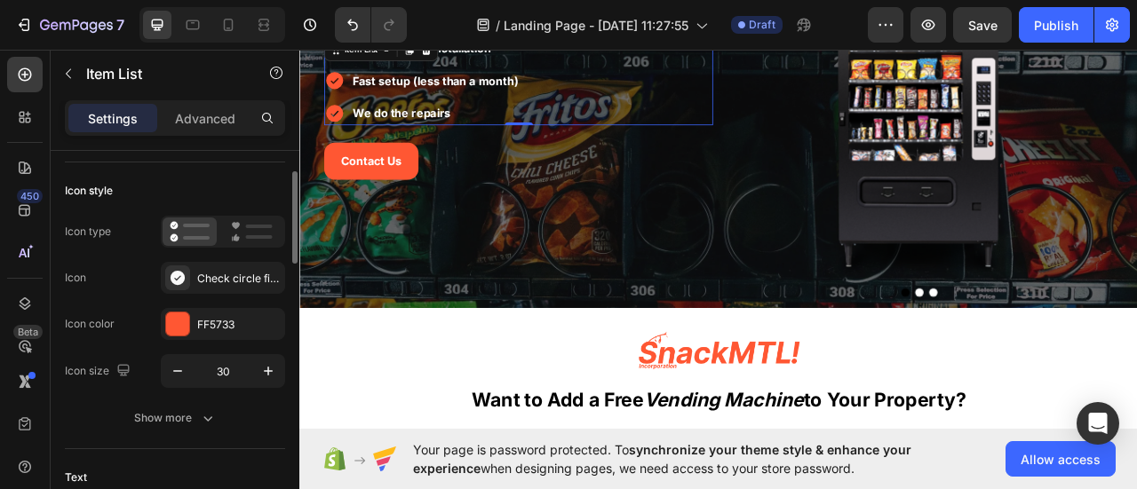
scroll to position [0, 0]
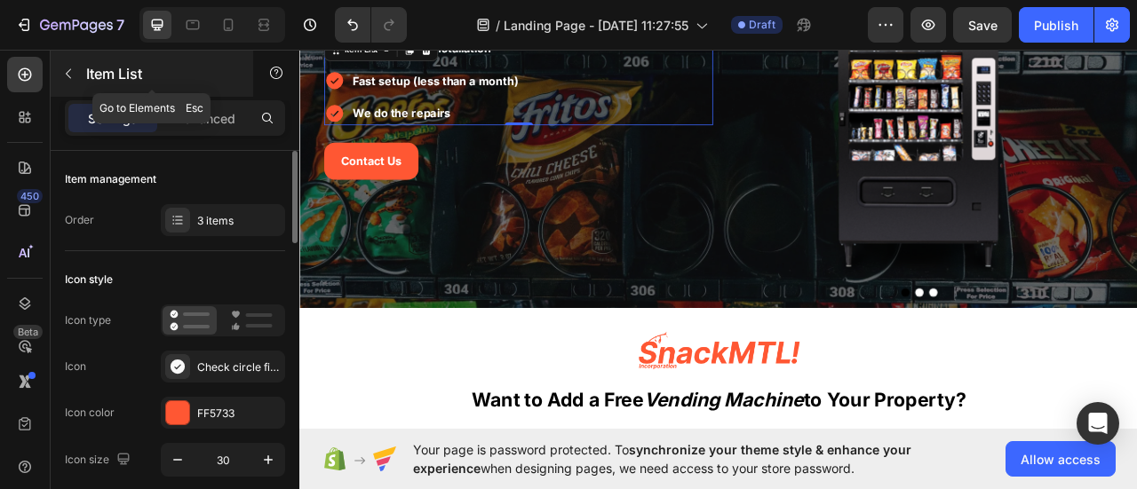
click at [76, 66] on button "button" at bounding box center [68, 74] width 28 height 28
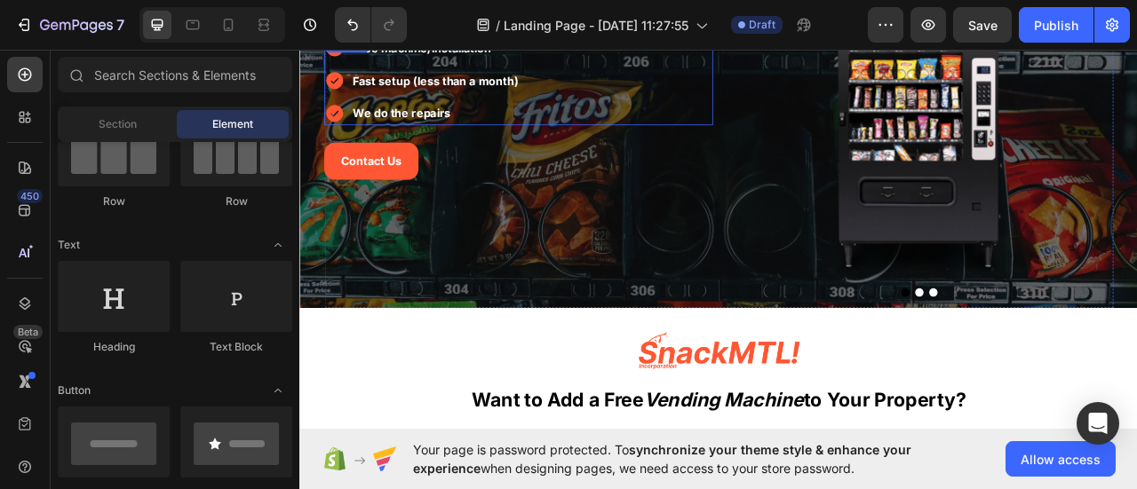
click at [447, 126] on strong "We do the repairs" at bounding box center [429, 132] width 124 height 18
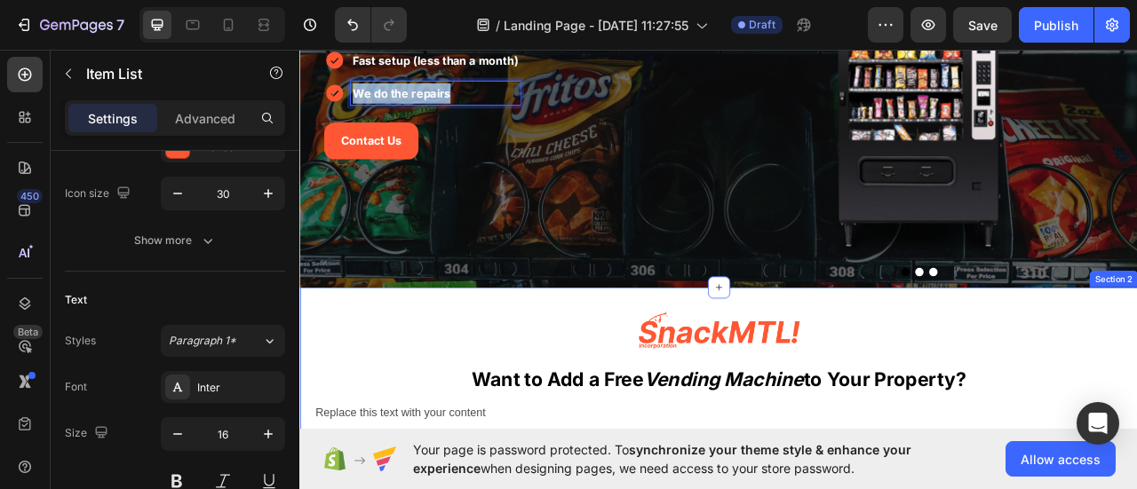
scroll to position [377, 0]
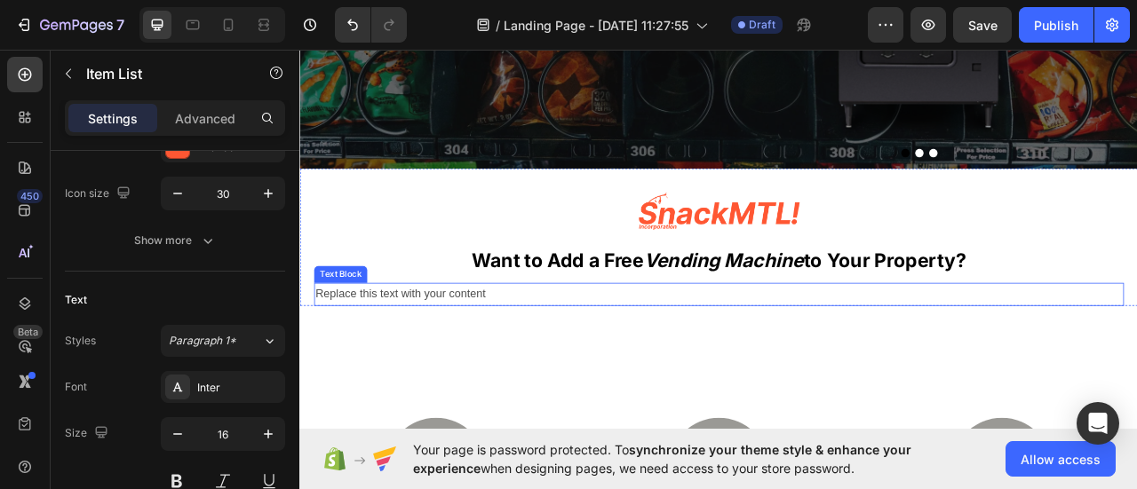
click at [449, 357] on div "Replace this text with your content" at bounding box center [832, 361] width 1030 height 29
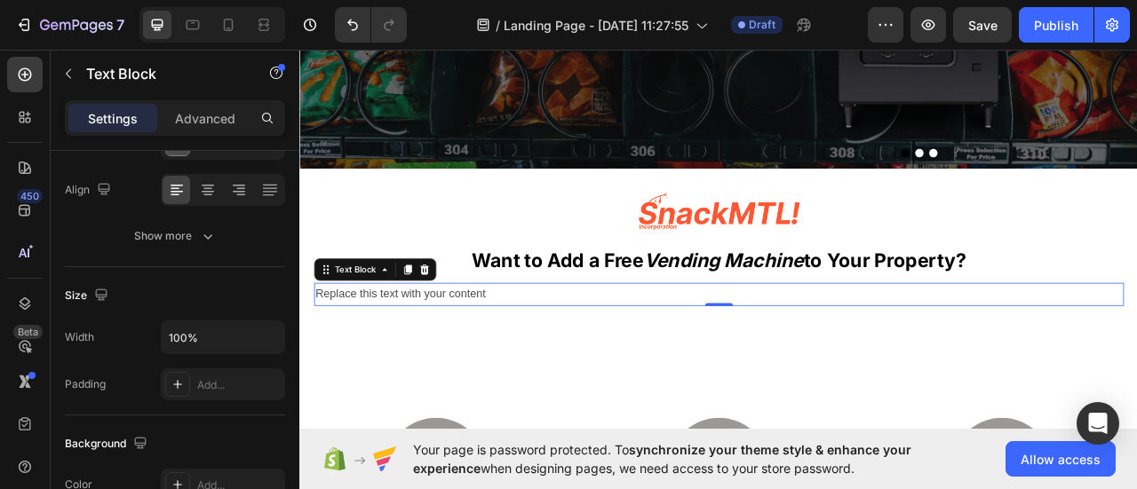
scroll to position [0, 0]
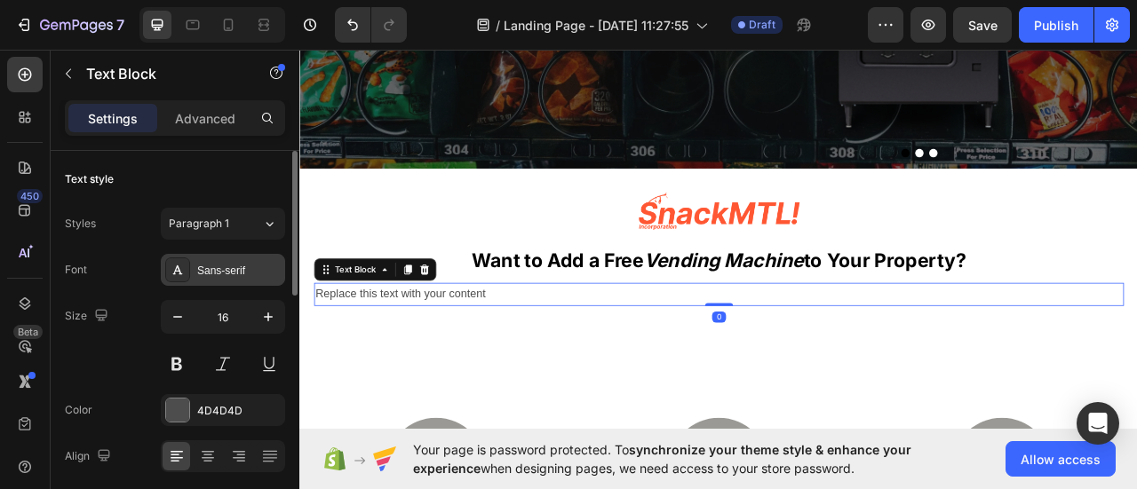
click at [224, 267] on div "Sans-serif" at bounding box center [238, 271] width 83 height 16
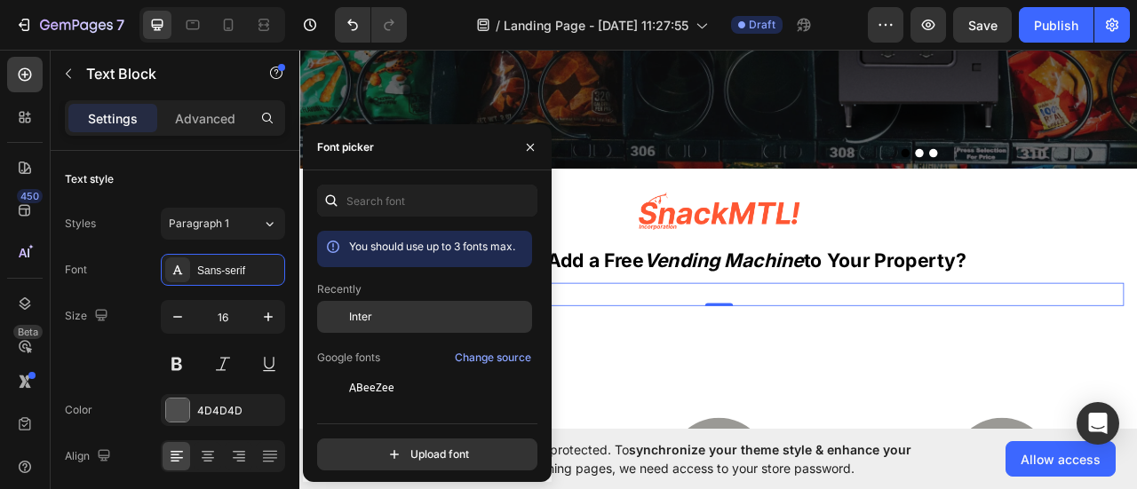
click at [353, 321] on span "Inter" at bounding box center [360, 317] width 23 height 16
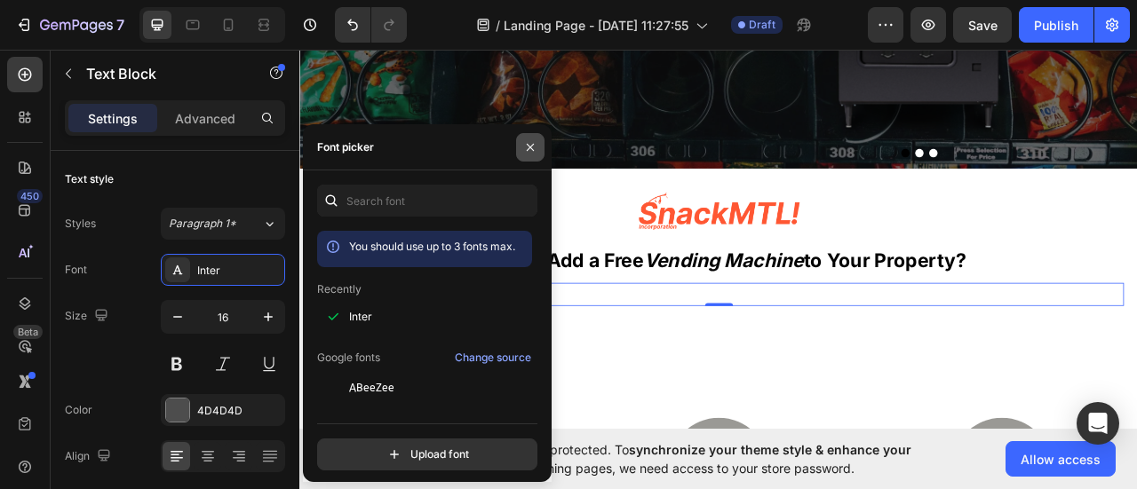
drag, startPoint x: 531, startPoint y: 152, endPoint x: 18, endPoint y: 337, distance: 545.6
click at [531, 152] on icon "button" at bounding box center [530, 147] width 14 height 14
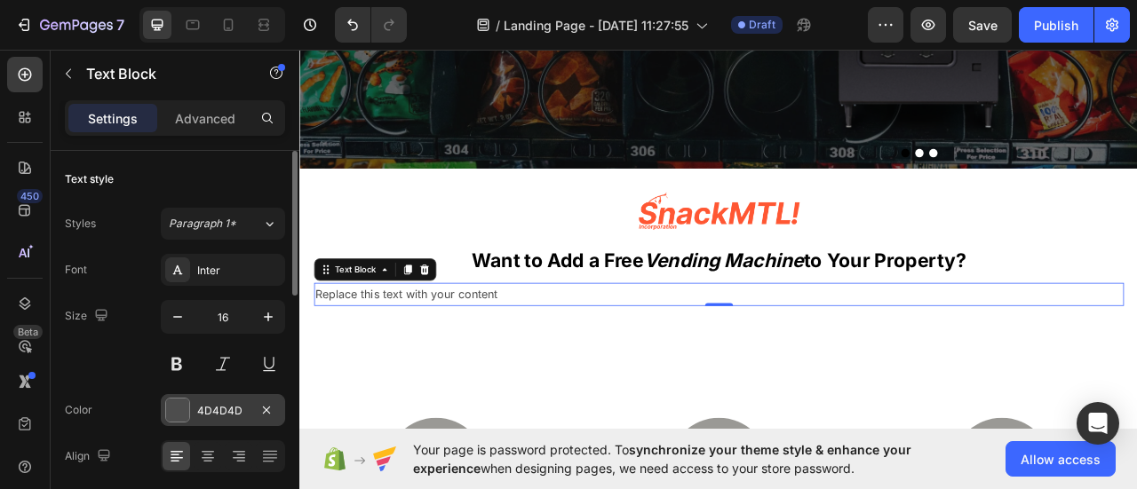
click at [195, 413] on div "4D4D4D" at bounding box center [223, 410] width 124 height 32
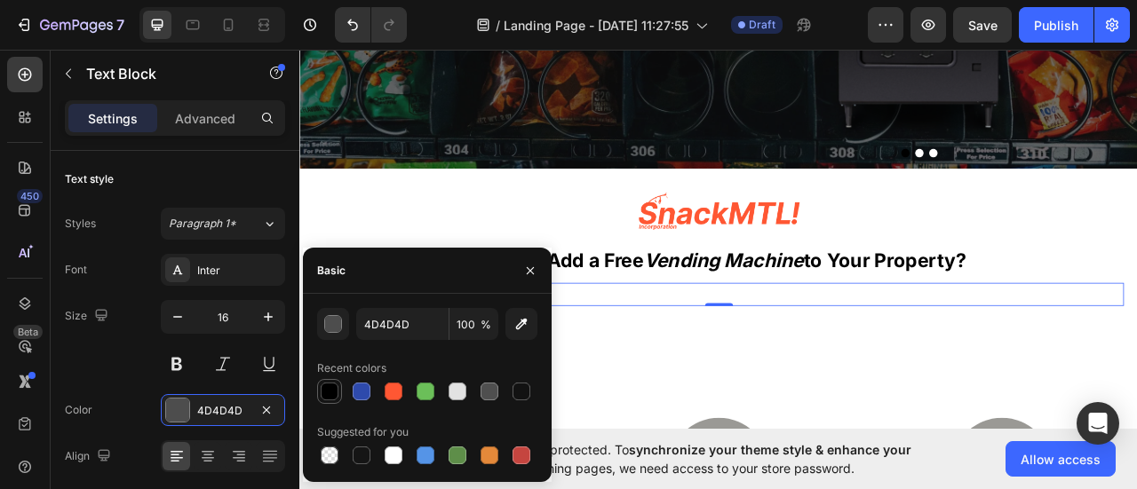
click at [334, 393] on div at bounding box center [330, 392] width 18 height 18
type input "000000"
click at [526, 265] on icon "button" at bounding box center [530, 271] width 14 height 14
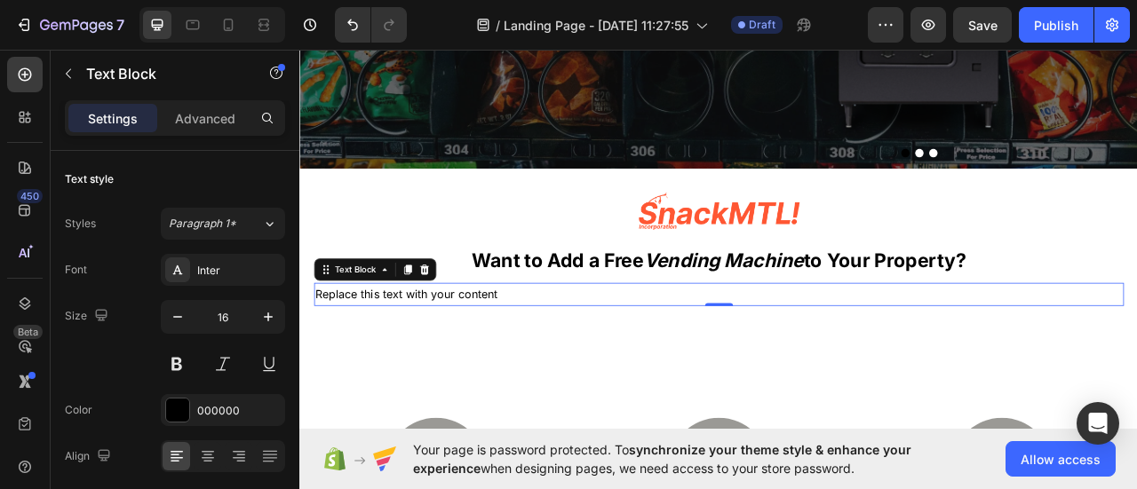
click at [493, 363] on div "Replace this text with your content" at bounding box center [832, 361] width 1030 height 29
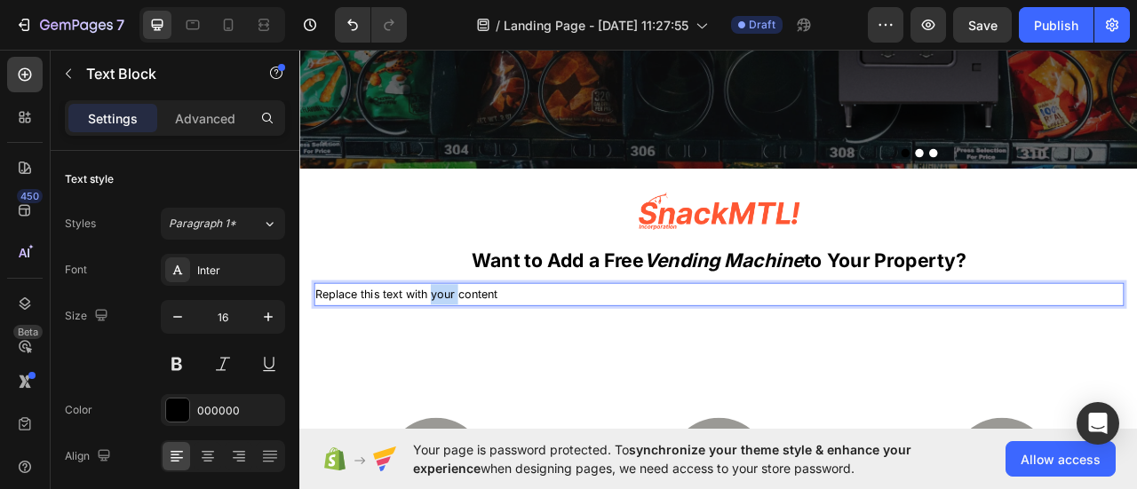
click at [492, 363] on p "Replace this text with your content" at bounding box center [832, 362] width 1027 height 26
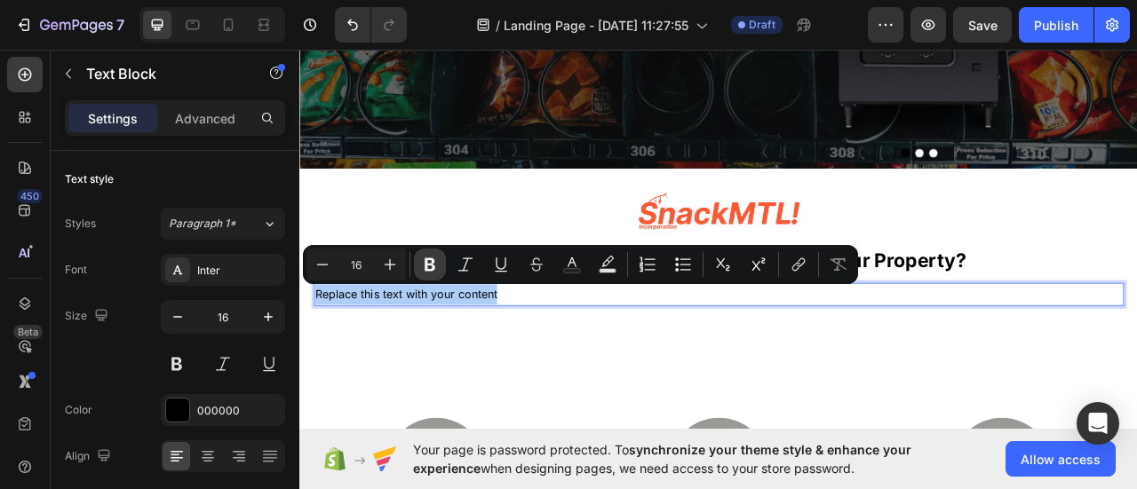
click at [425, 261] on icon "Editor contextual toolbar" at bounding box center [430, 264] width 11 height 13
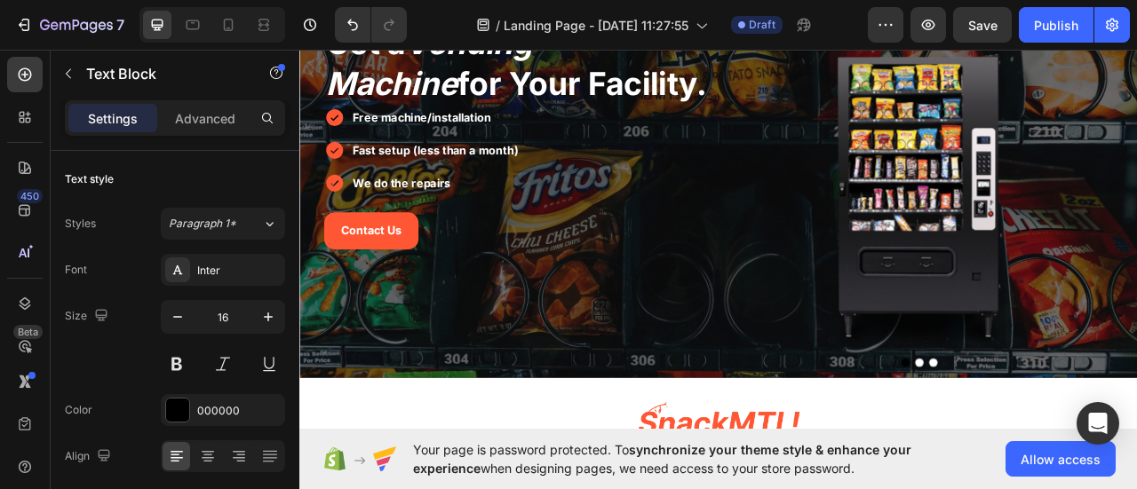
scroll to position [377, 0]
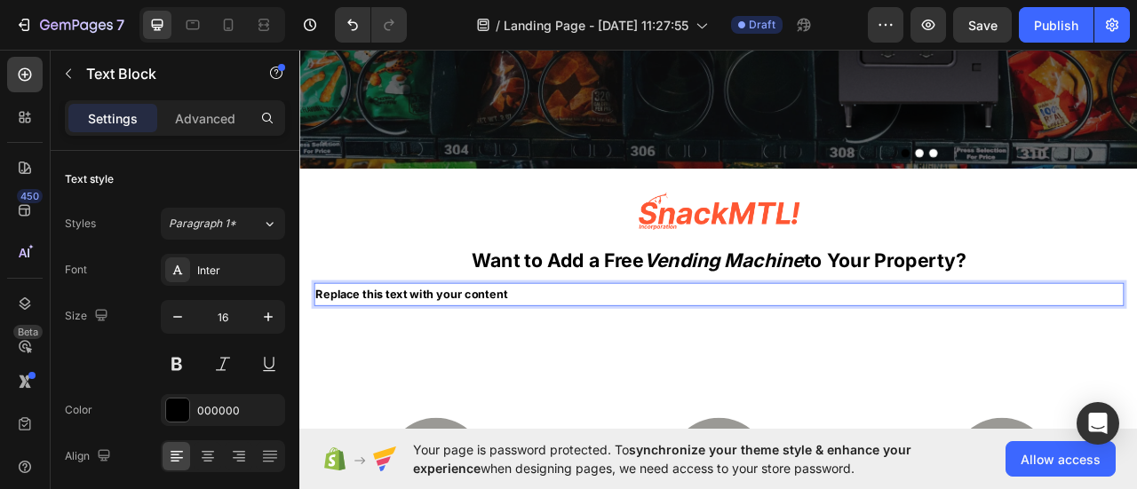
click at [424, 357] on strong "Replace this text with your content" at bounding box center [441, 362] width 244 height 18
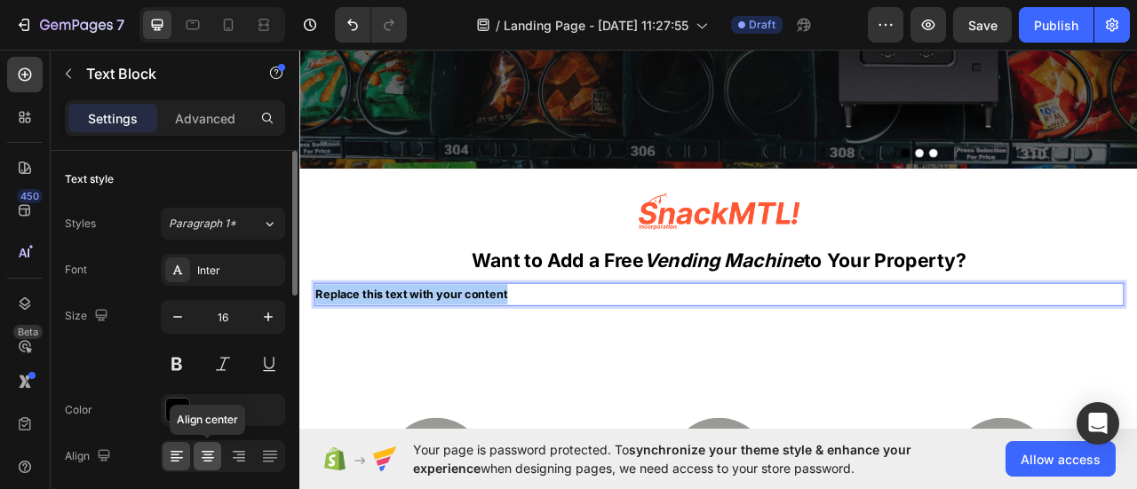
click at [202, 456] on icon at bounding box center [208, 457] width 18 height 18
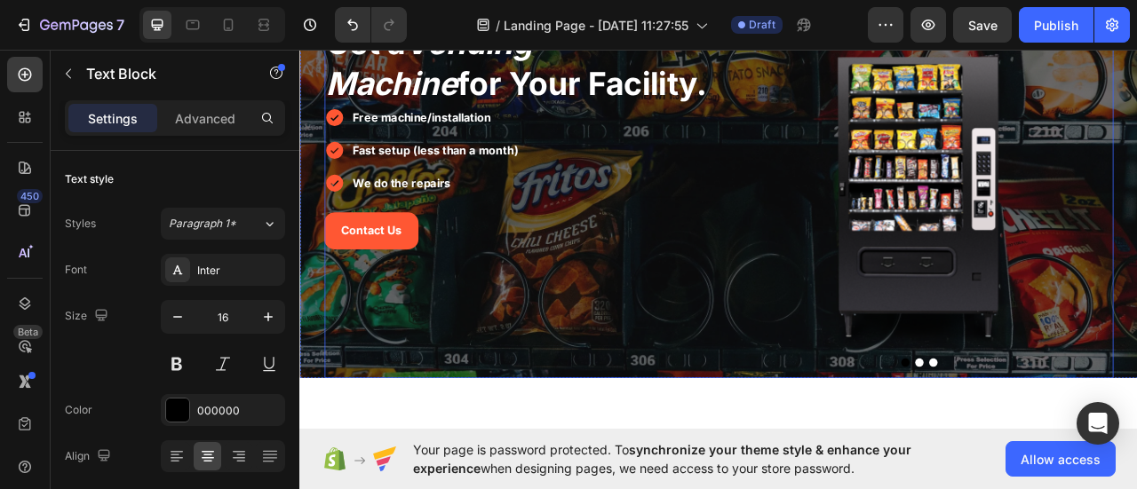
scroll to position [0, 0]
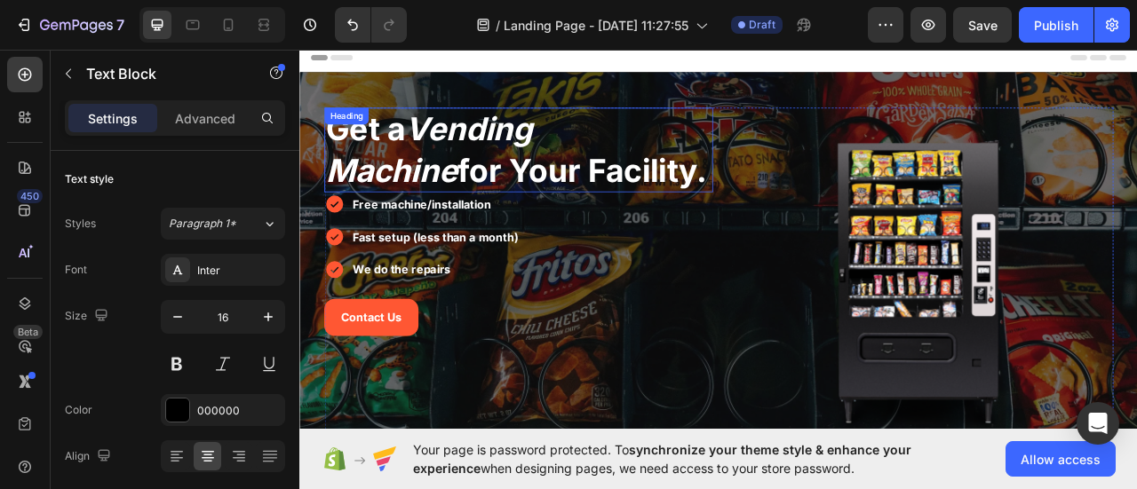
click at [655, 214] on h2 "Get a Vending Machine for Your Facility." at bounding box center [577, 177] width 495 height 107
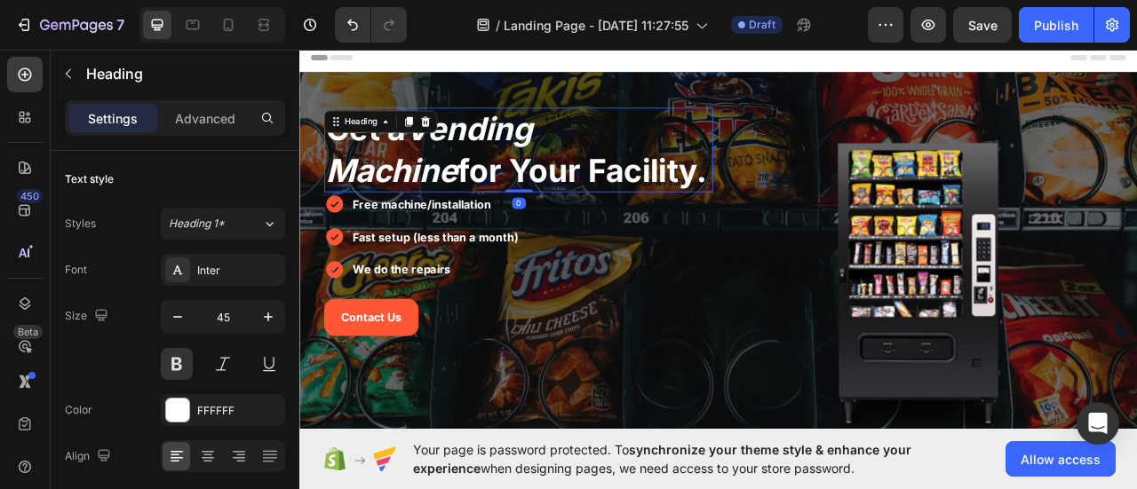
click at [655, 214] on h2 "Get a Vending Machine for Your Facility." at bounding box center [577, 177] width 495 height 107
click at [631, 218] on span "Get a Vending Machine for Your Facility." at bounding box center [574, 177] width 485 height 101
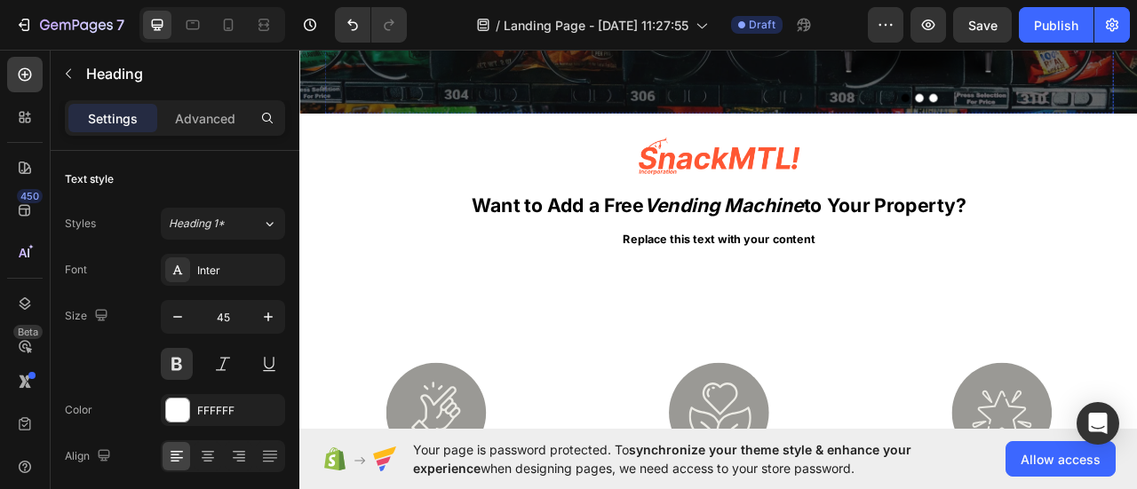
scroll to position [533, 0]
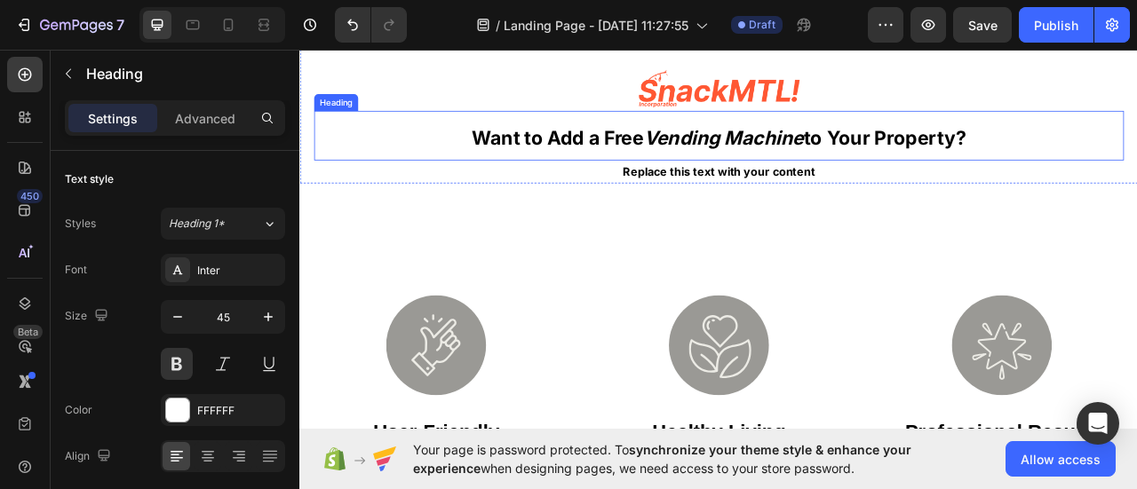
click at [1136, 159] on h2 "Want to Add a Free Vending Machine to Your Property?" at bounding box center [832, 159] width 1030 height 63
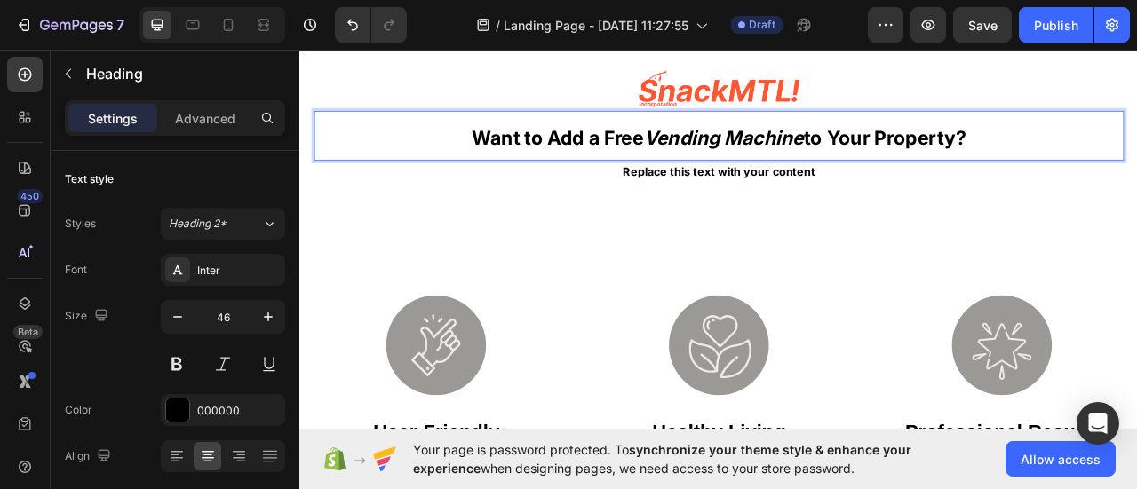
click at [1128, 164] on strong "to Your Property?" at bounding box center [1043, 161] width 207 height 29
click at [768, 171] on strong "Vending Machine" at bounding box center [837, 161] width 203 height 29
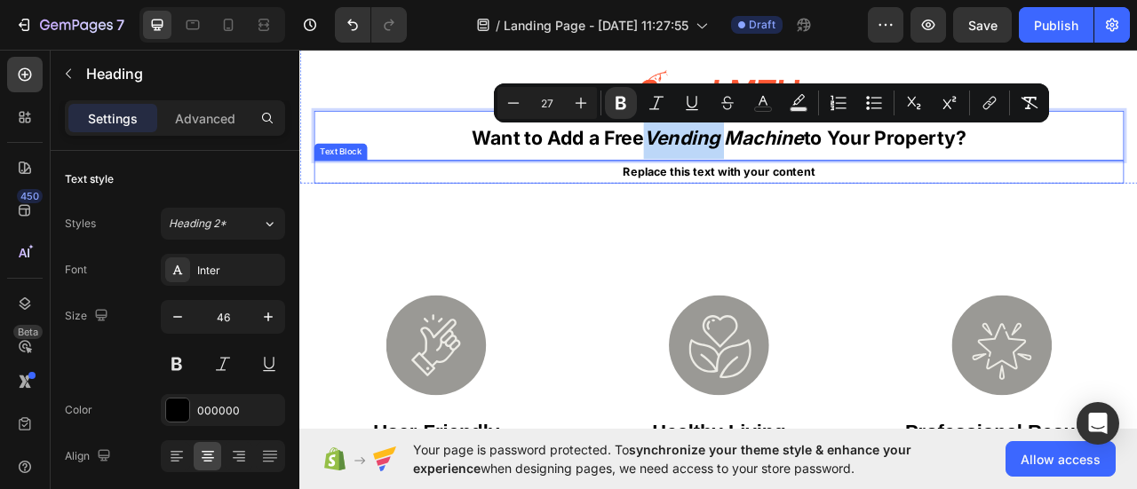
click at [807, 205] on strong "Replace this text with your content" at bounding box center [833, 205] width 244 height 18
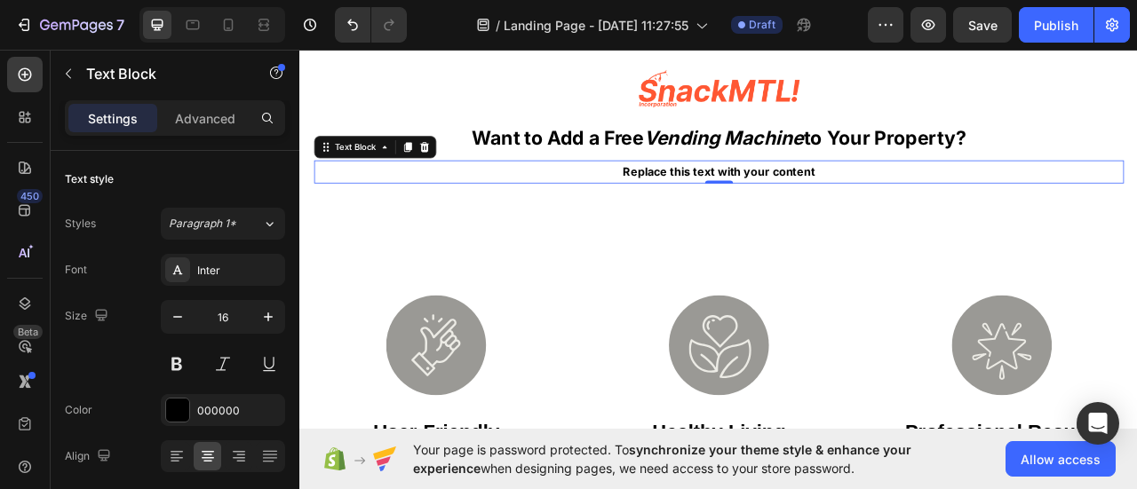
click at [807, 205] on strong "Replace this text with your content" at bounding box center [833, 205] width 244 height 18
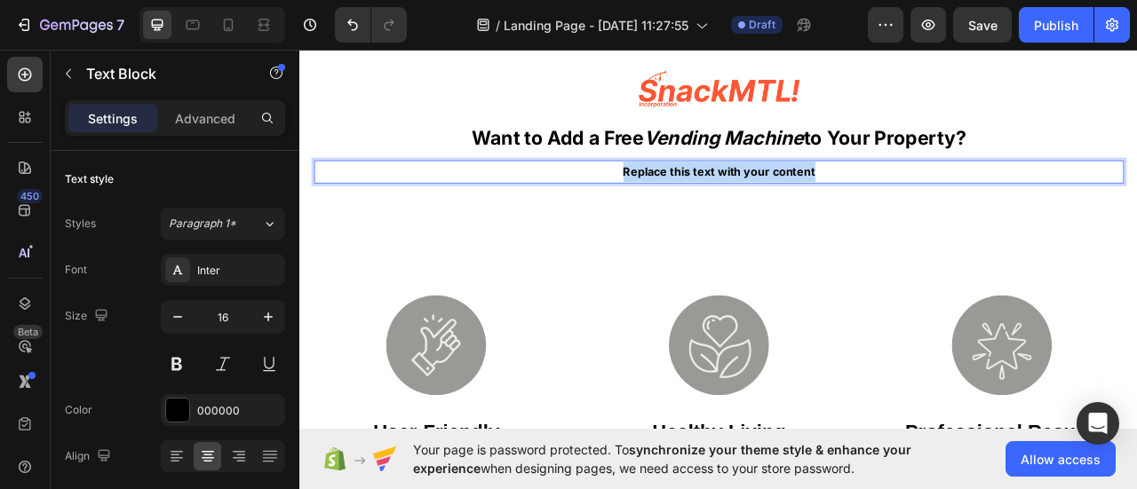
click at [807, 205] on strong "Replace this text with your content" at bounding box center [833, 205] width 244 height 18
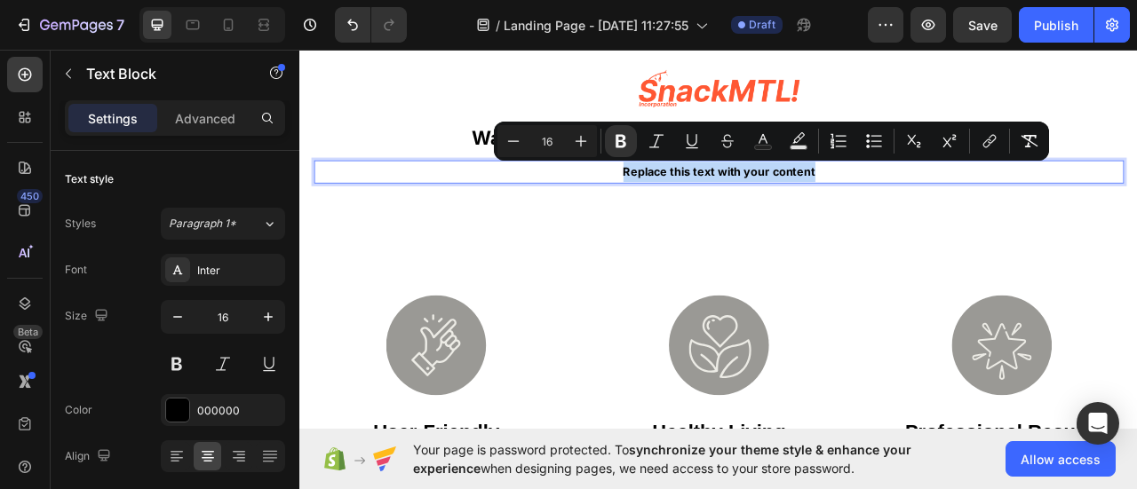
click at [807, 205] on strong "Replace this text with your content" at bounding box center [833, 205] width 244 height 18
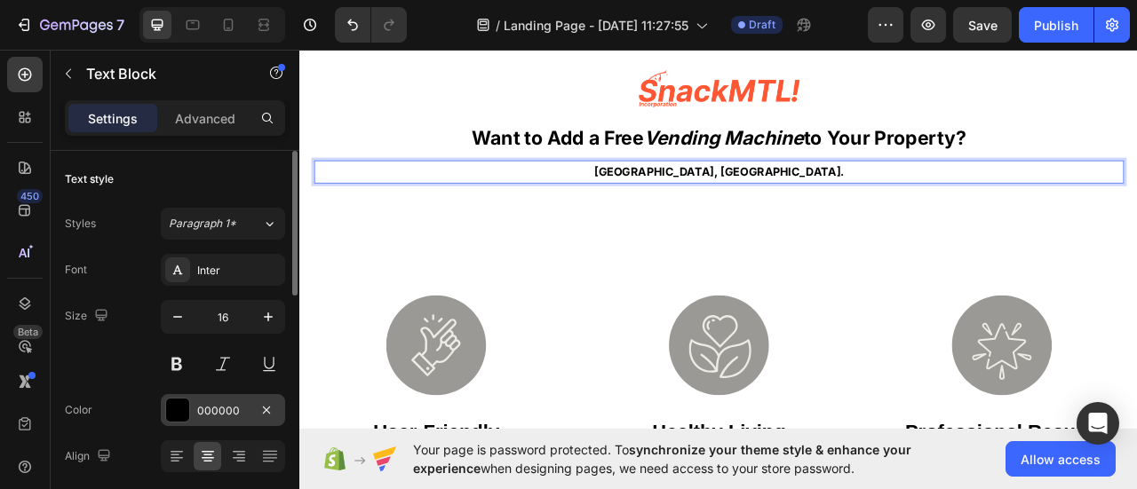
click at [211, 408] on div "000000" at bounding box center [223, 411] width 52 height 16
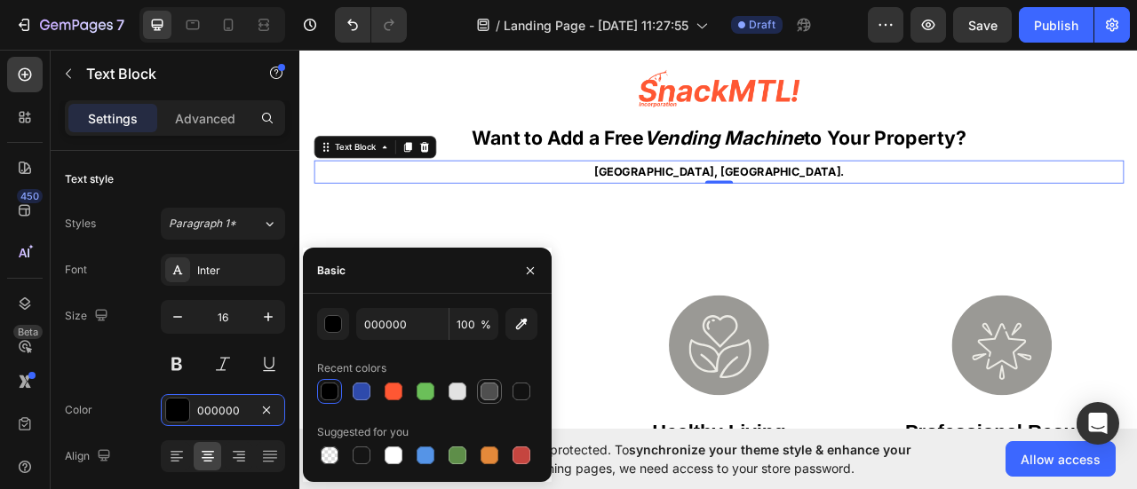
click at [487, 395] on div at bounding box center [490, 392] width 18 height 18
type input "4F4F4F"
click at [538, 265] on button "button" at bounding box center [530, 271] width 28 height 28
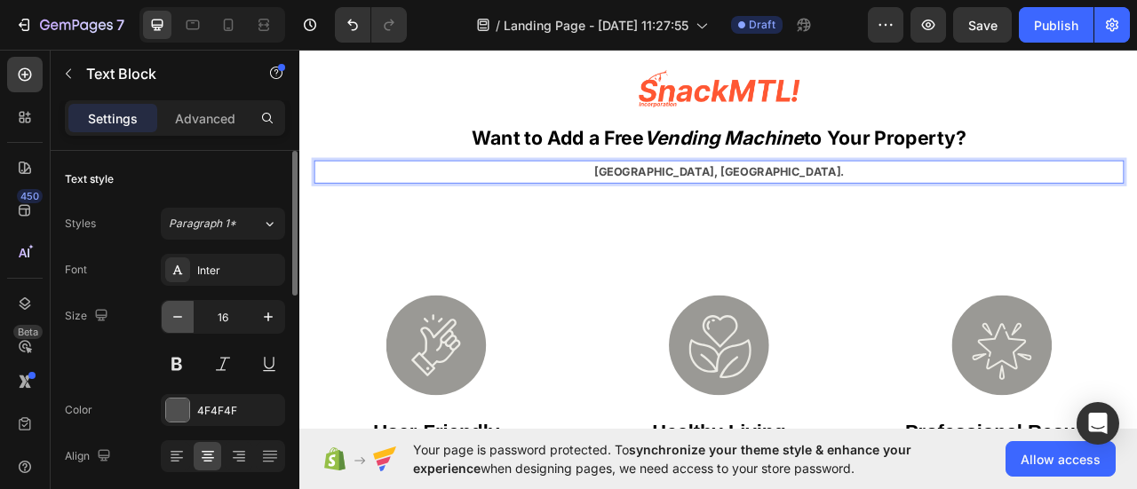
click at [178, 324] on icon "button" at bounding box center [178, 317] width 18 height 18
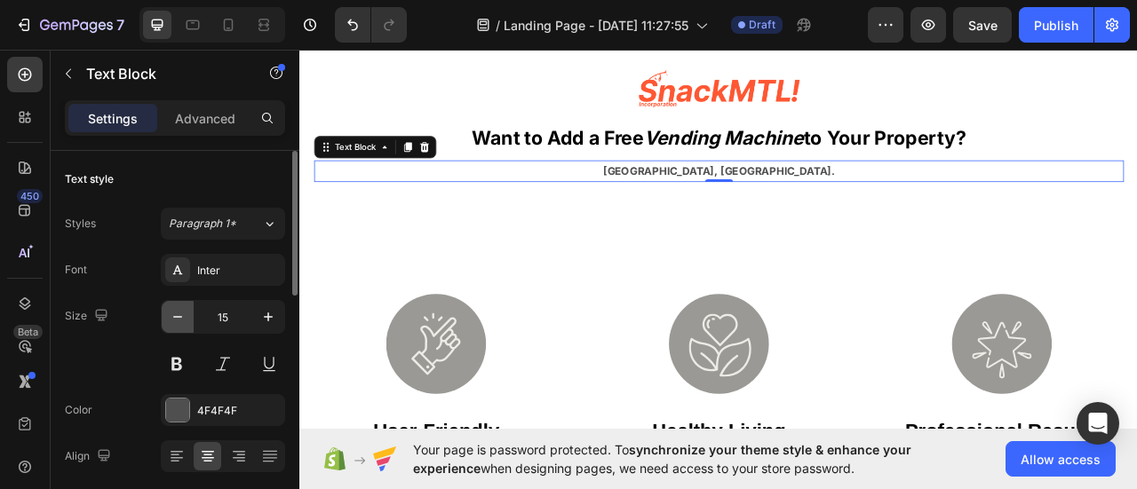
click at [178, 324] on icon "button" at bounding box center [178, 317] width 18 height 18
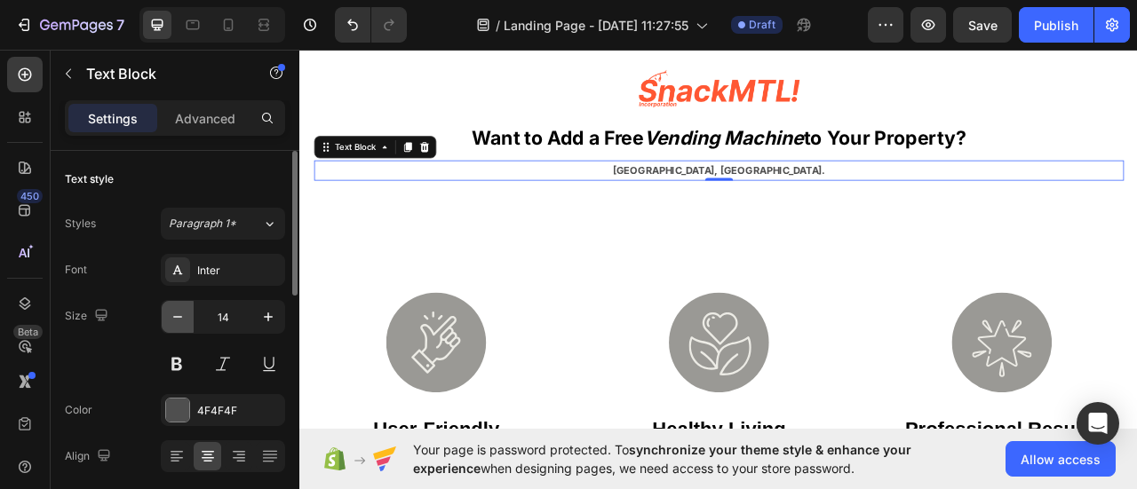
click at [178, 324] on icon "button" at bounding box center [178, 317] width 18 height 18
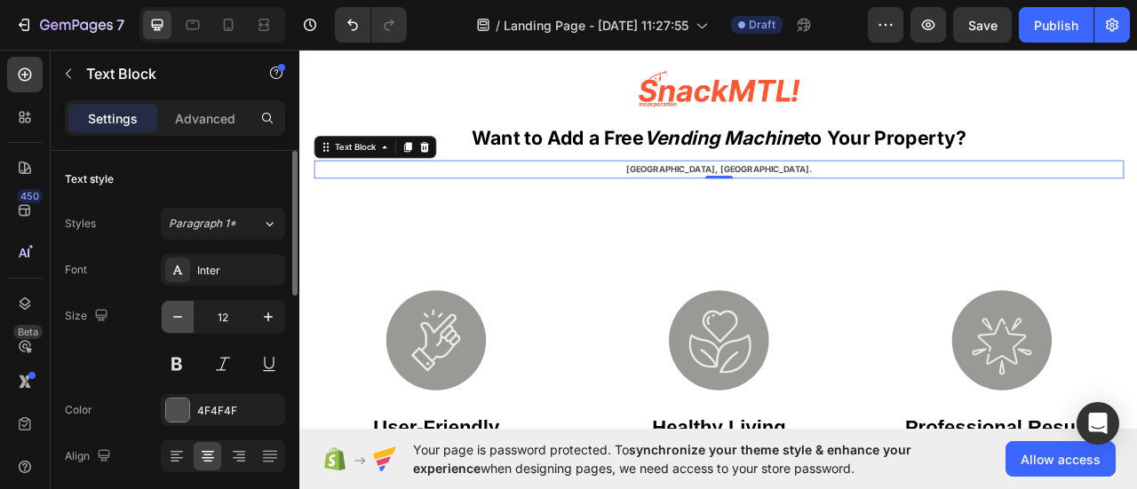
click at [178, 324] on icon "button" at bounding box center [178, 317] width 18 height 18
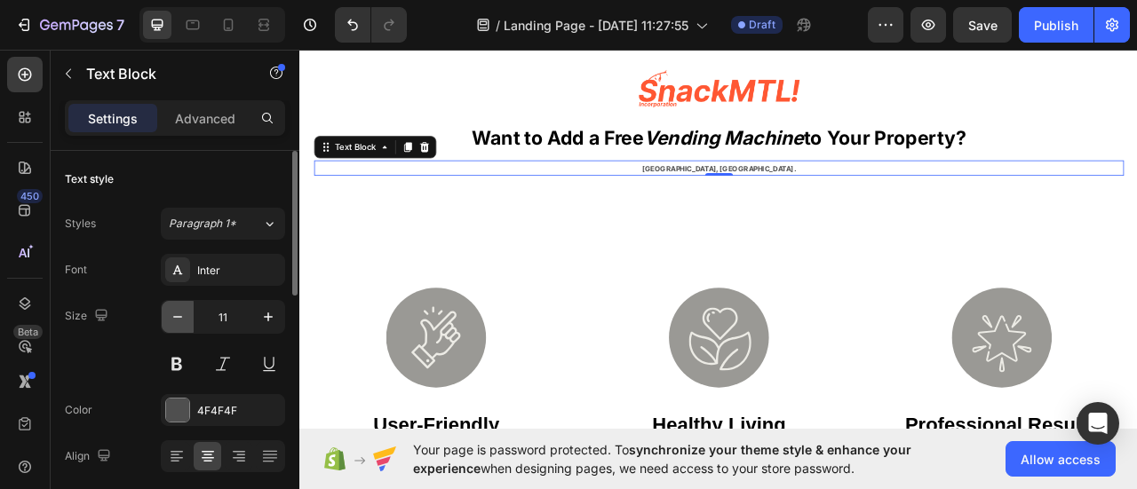
type input "10"
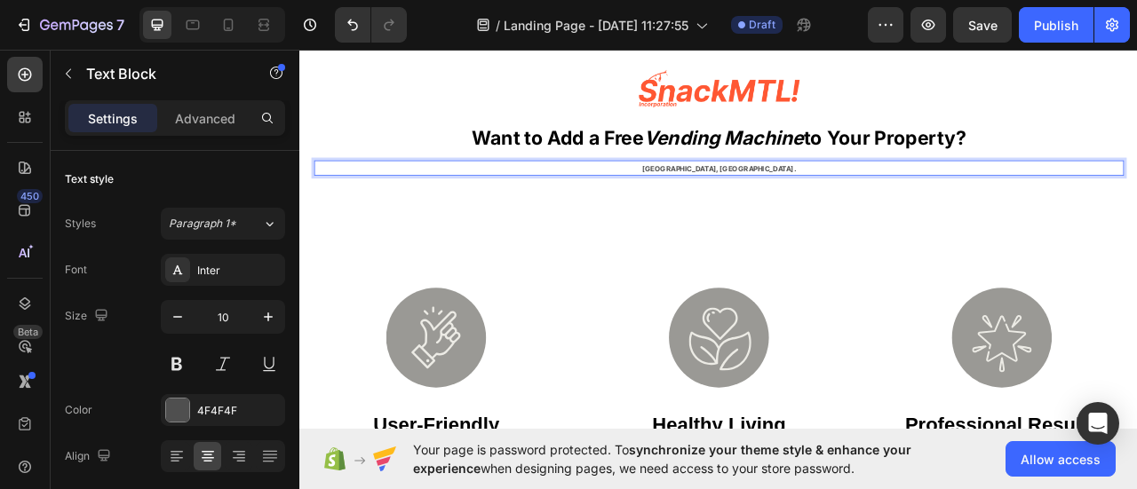
click at [789, 203] on strong "Montreal, Quebec." at bounding box center [832, 200] width 195 height 11
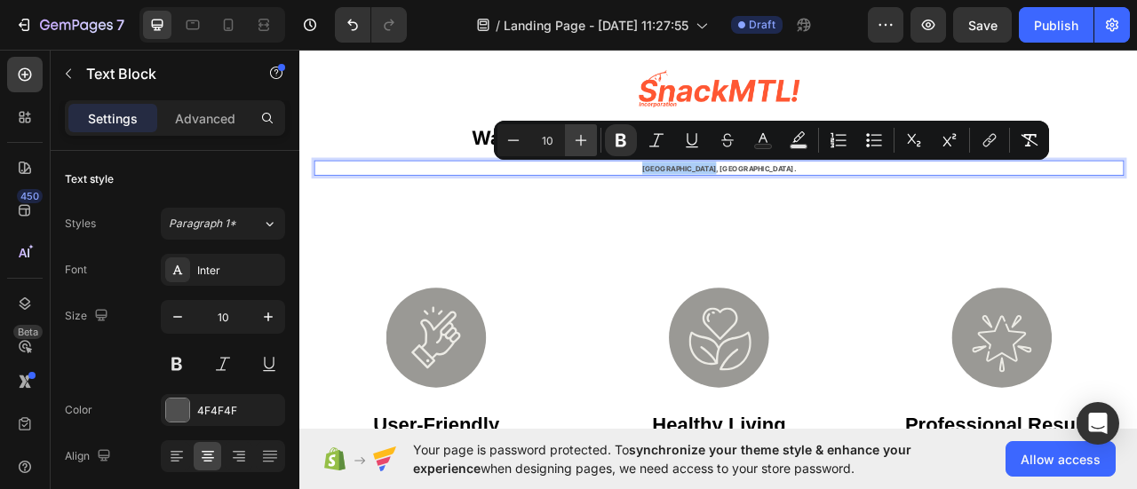
click at [574, 139] on icon "Editor contextual toolbar" at bounding box center [581, 140] width 18 height 18
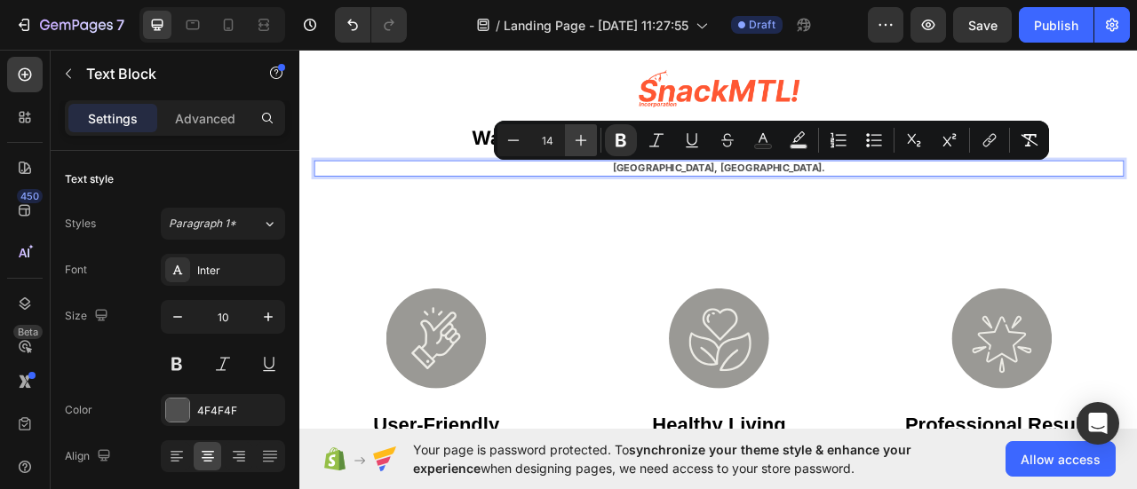
type input "15"
click at [879, 278] on div "Image ⁠⁠⁠⁠⁠⁠⁠ Want to Add a Free Vending Machine to Your Property? Heading Mont…" at bounding box center [832, 337] width 1066 height 585
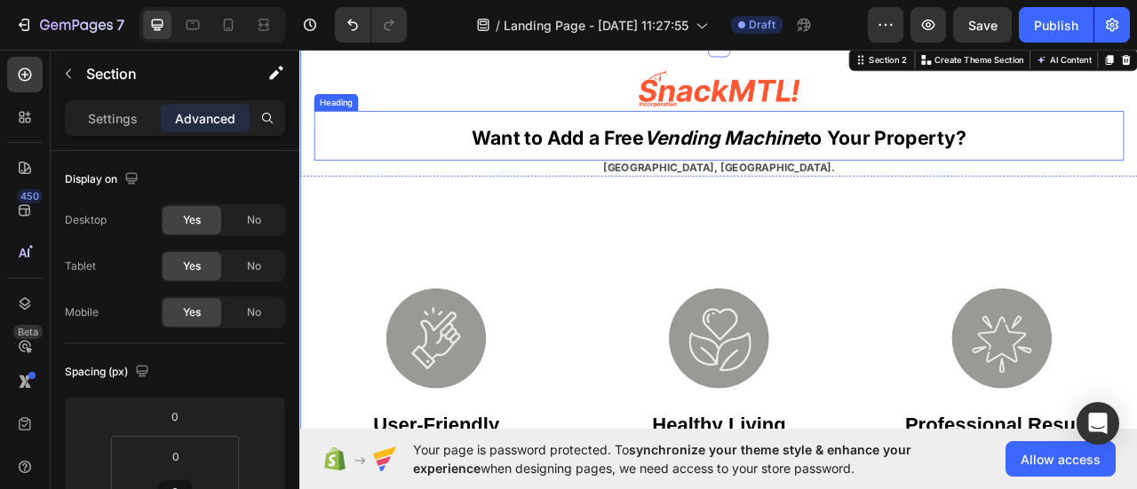
click at [711, 183] on p "⁠⁠⁠⁠⁠⁠⁠ Want to Add a Free Vending Machine to Your Property?" at bounding box center [832, 160] width 1027 height 60
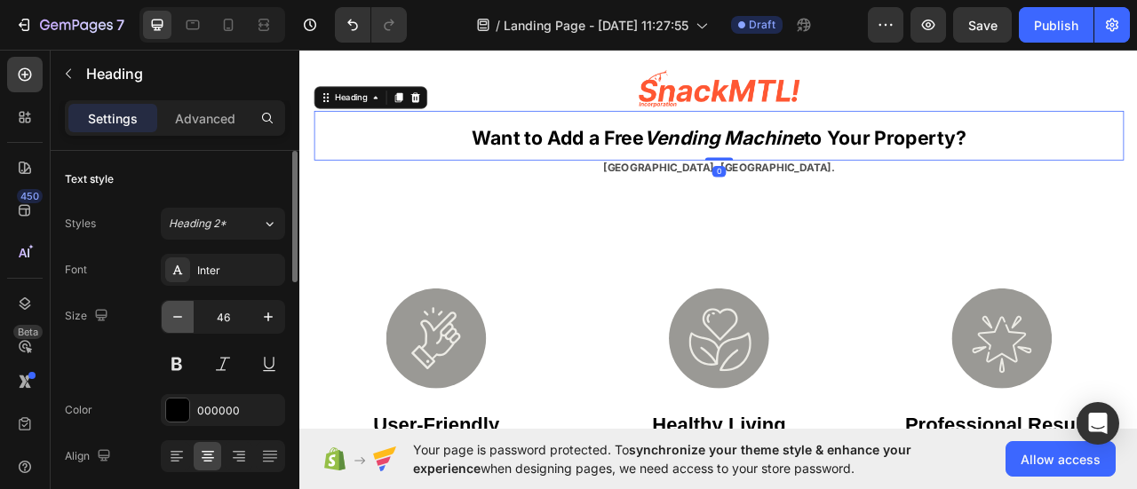
click at [187, 315] on button "button" at bounding box center [178, 317] width 32 height 32
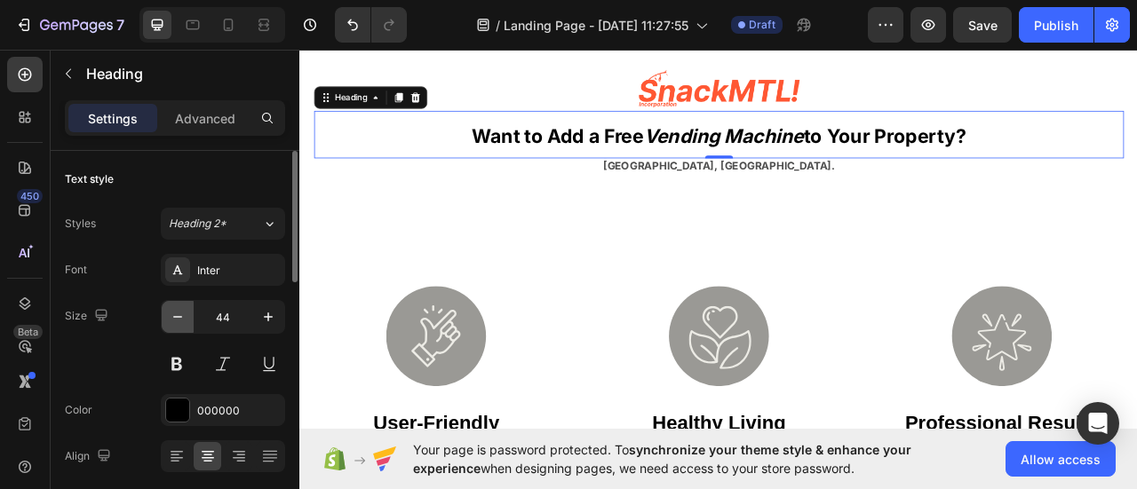
click at [187, 315] on button "button" at bounding box center [178, 317] width 32 height 32
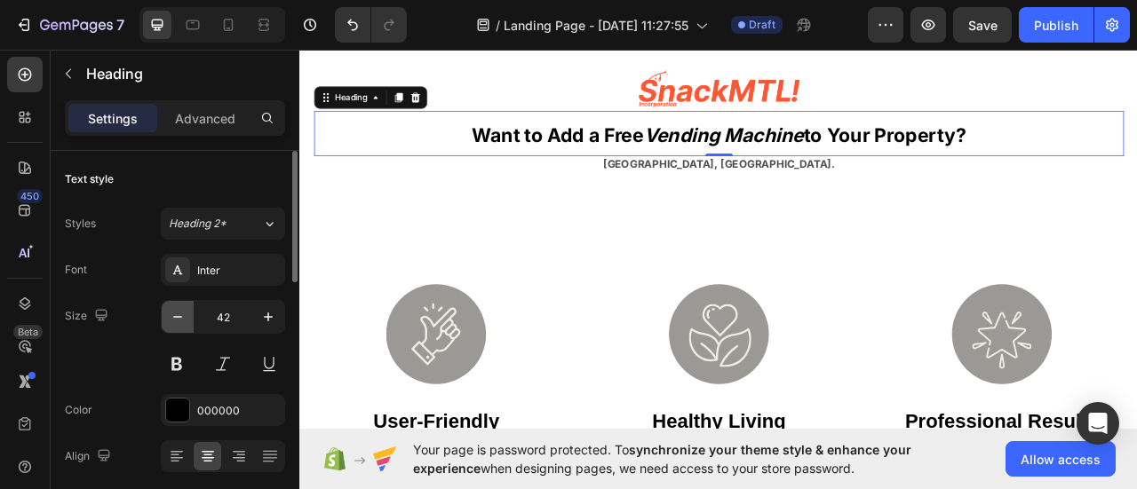
click at [187, 315] on button "button" at bounding box center [178, 317] width 32 height 32
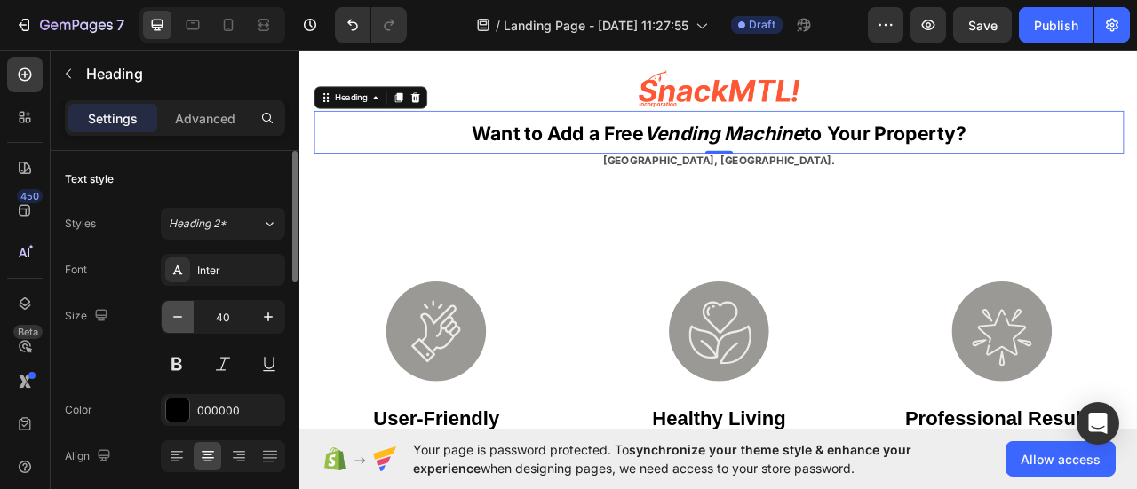
click at [187, 315] on button "button" at bounding box center [178, 317] width 32 height 32
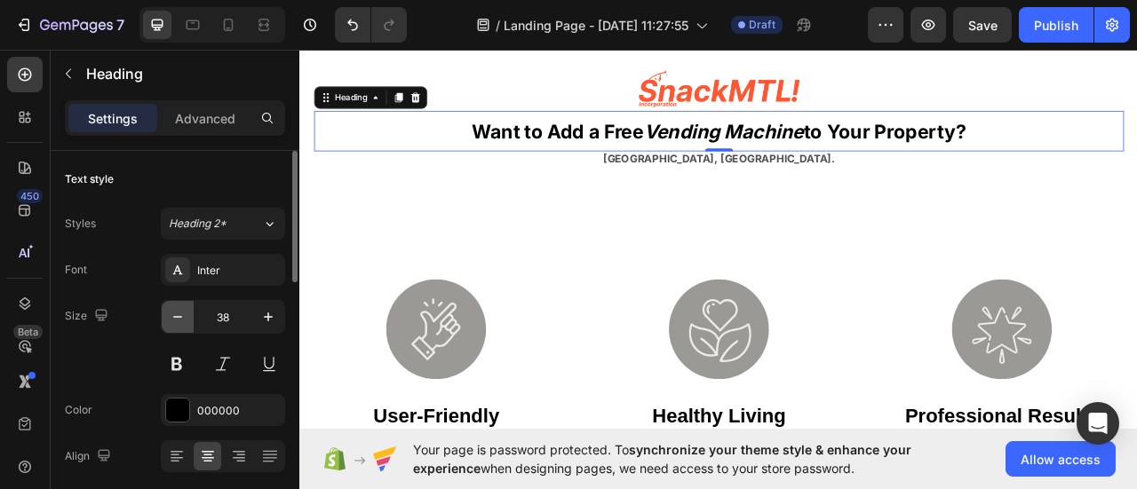
click at [187, 315] on button "button" at bounding box center [178, 317] width 32 height 32
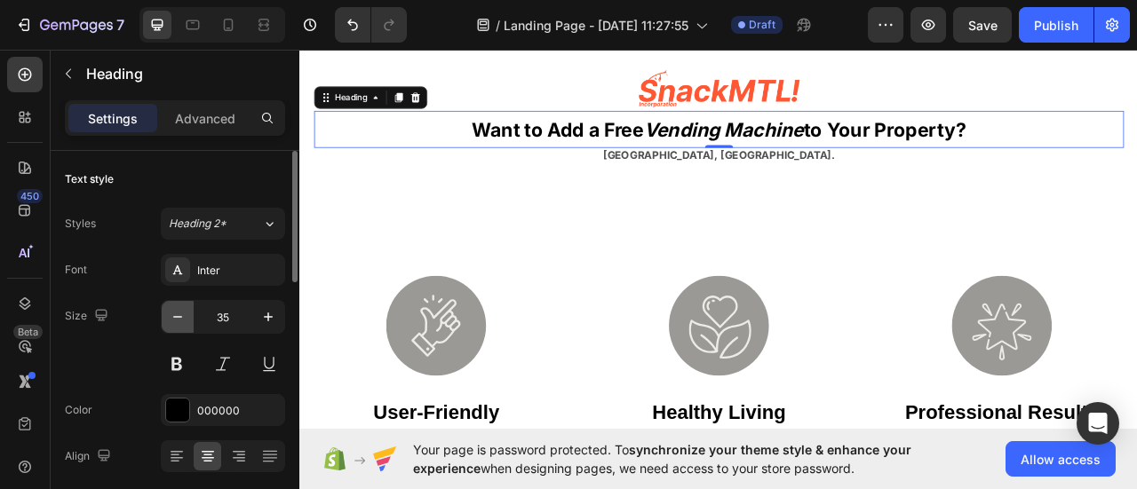
click at [187, 315] on button "button" at bounding box center [178, 317] width 32 height 32
type input "34"
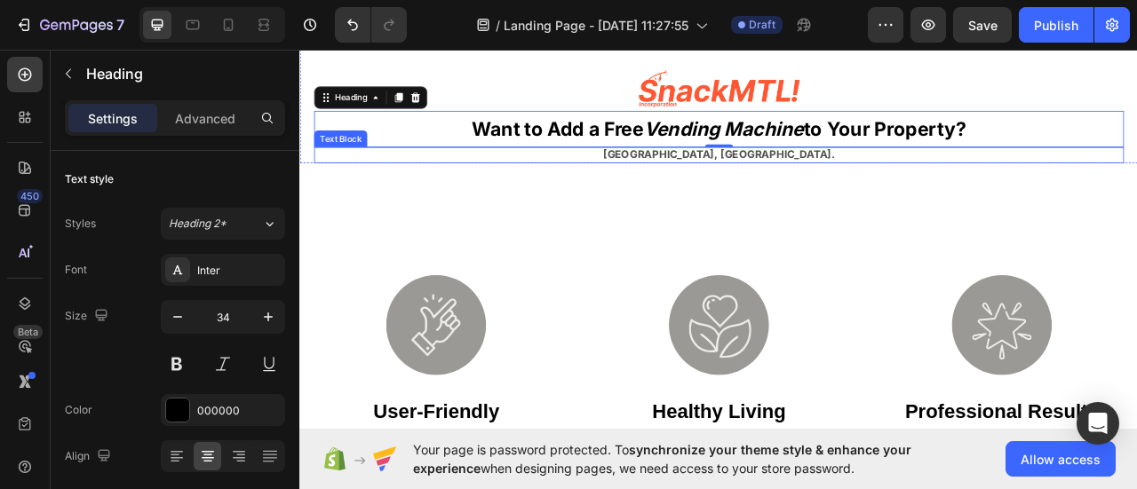
click at [724, 176] on p "Montreal, Quebec." at bounding box center [832, 184] width 1027 height 17
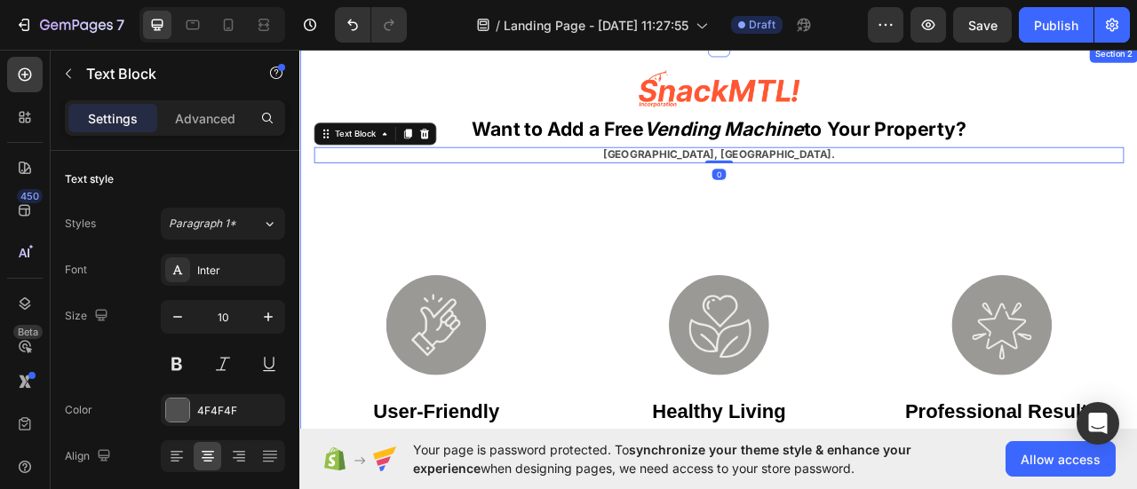
click at [568, 278] on div "Image ⁠⁠⁠⁠⁠⁠⁠ Want to Add a Free Vending Machine to Your Property? Heading Mont…" at bounding box center [832, 329] width 1066 height 568
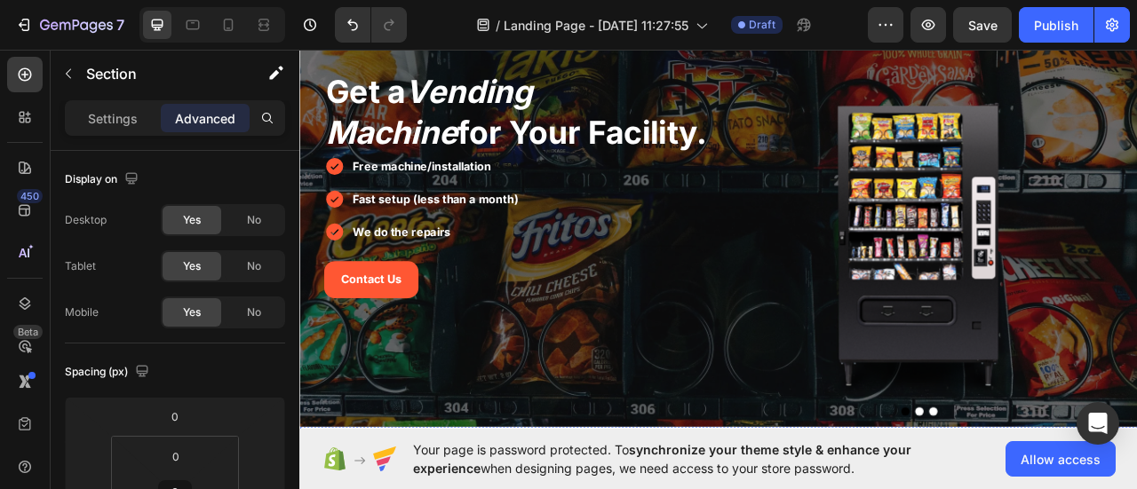
scroll to position [355, 0]
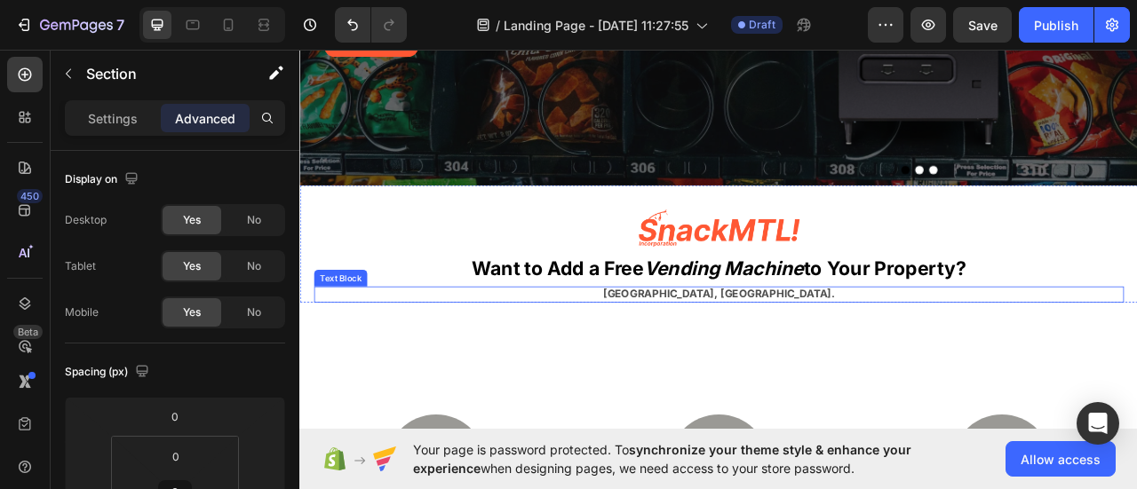
click at [893, 357] on p "Montreal, Quebec." at bounding box center [832, 361] width 1027 height 17
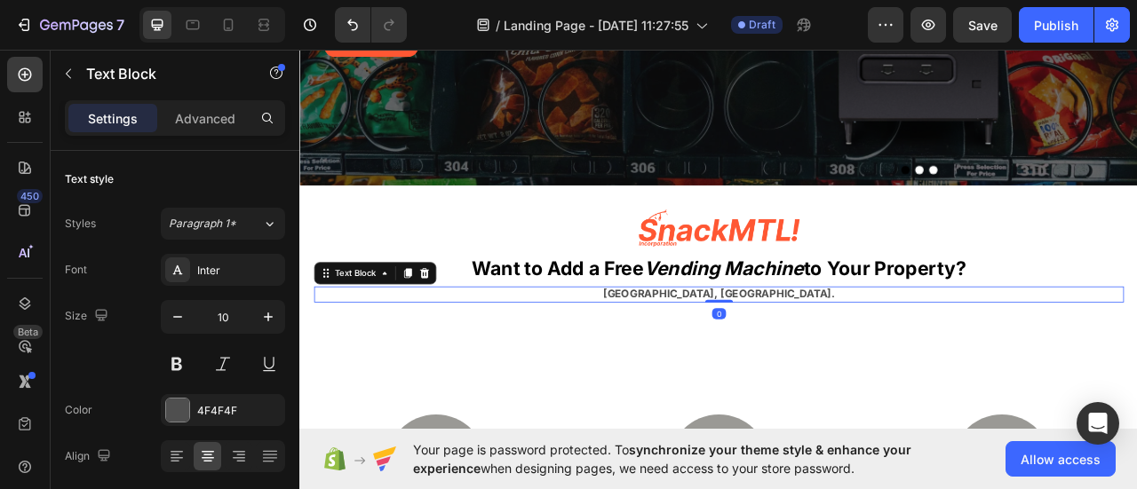
click at [894, 359] on p "Montreal, Quebec." at bounding box center [832, 361] width 1027 height 17
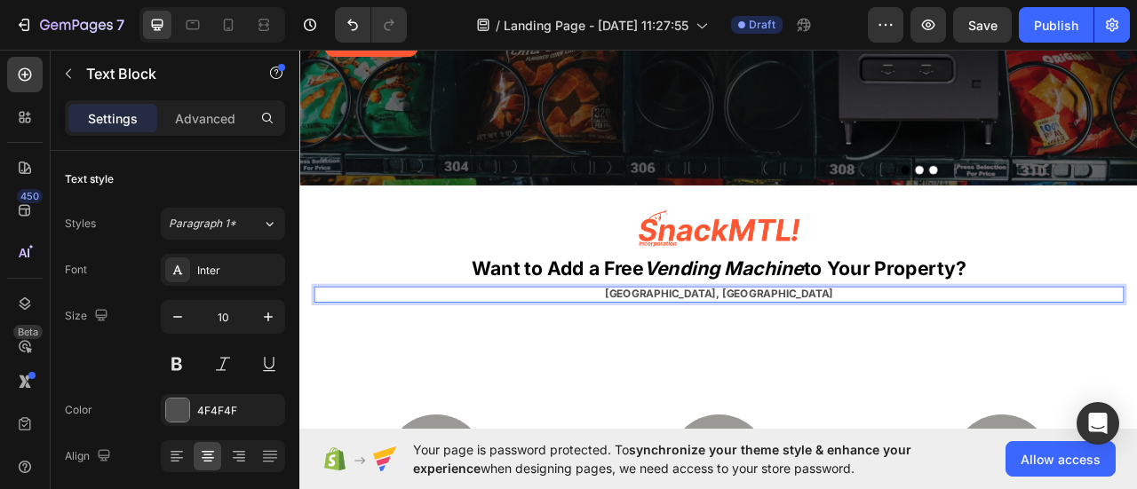
click at [829, 369] on div "Montreal, Quebec" at bounding box center [832, 362] width 1030 height 20
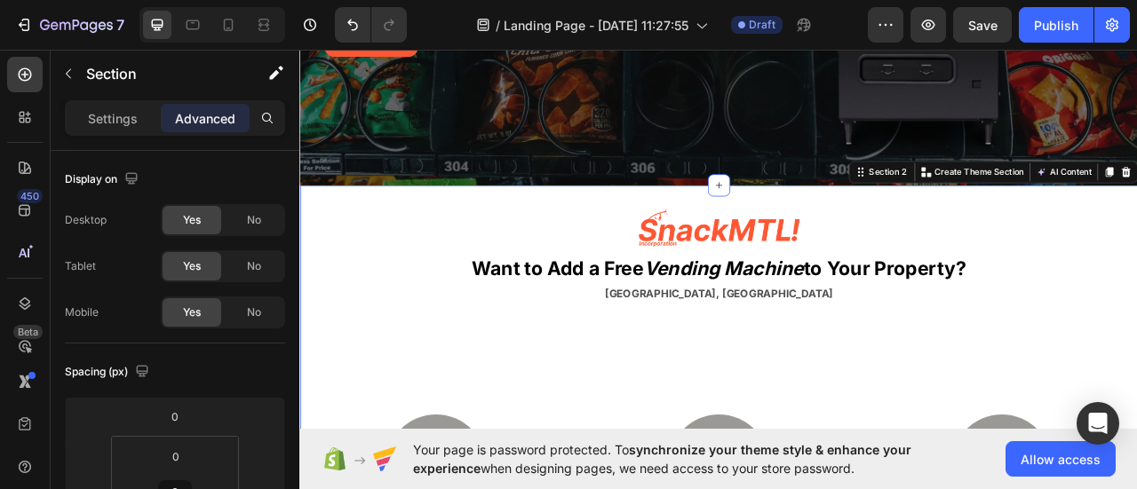
scroll to position [444, 0]
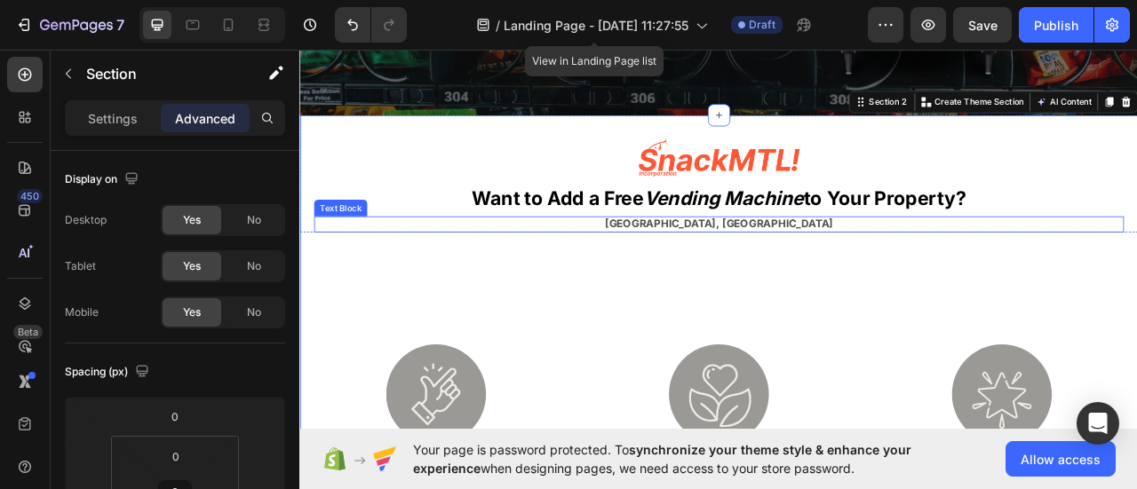
click at [804, 265] on strong "Montreal, Quebec" at bounding box center [832, 272] width 290 height 17
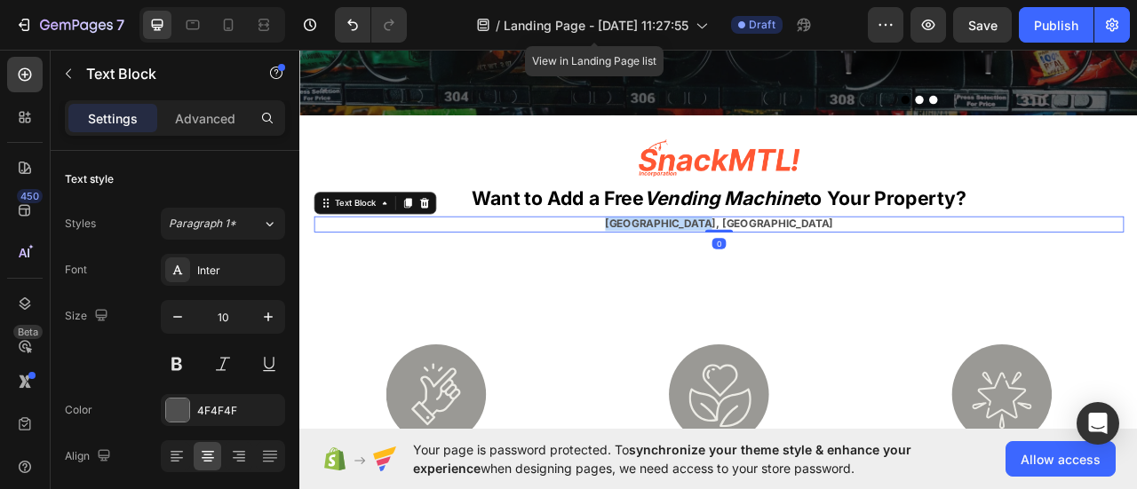
click at [804, 266] on strong "Montreal, Quebec" at bounding box center [832, 272] width 290 height 17
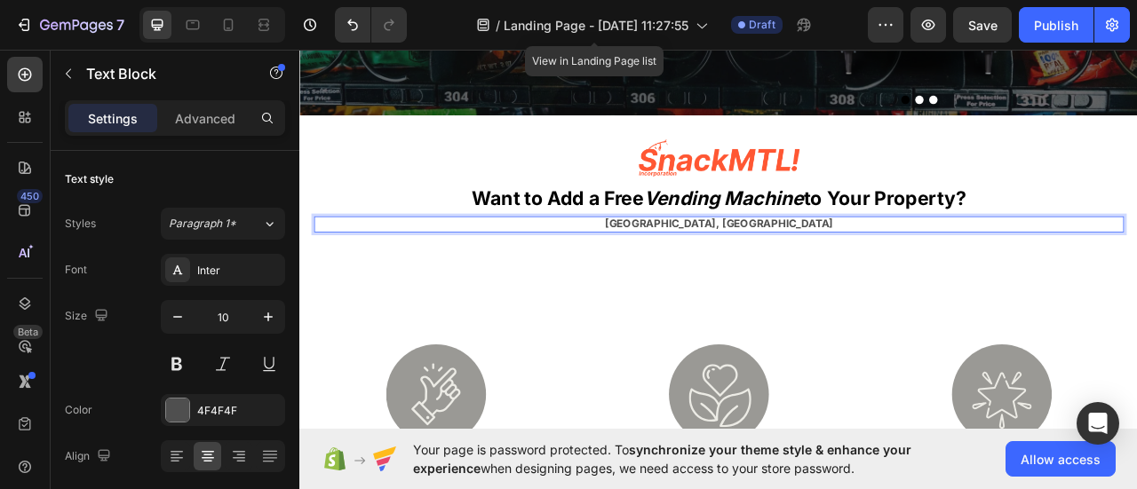
click at [637, 266] on p "[GEOGRAPHIC_DATA], [GEOGRAPHIC_DATA]" at bounding box center [832, 273] width 1027 height 17
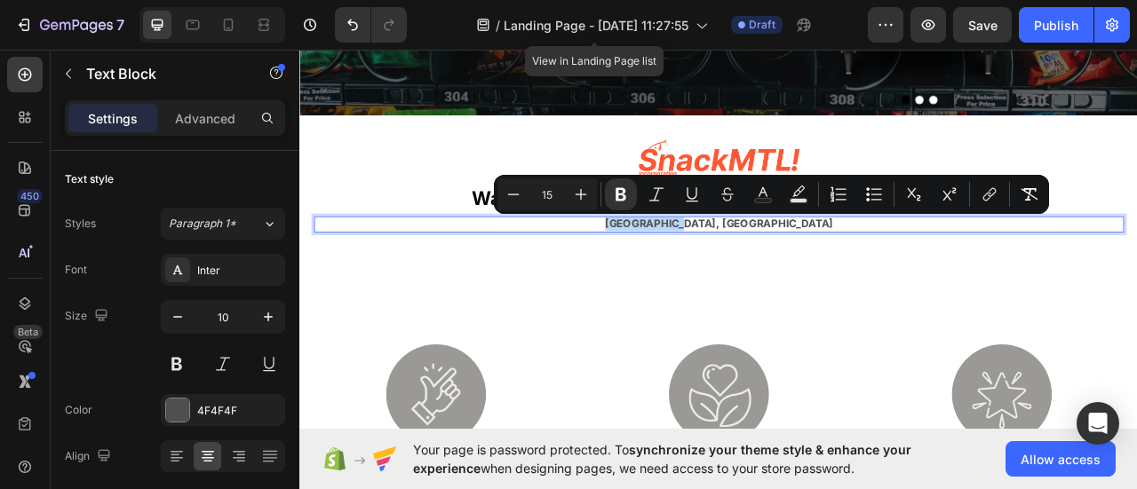
click at [751, 270] on p "[GEOGRAPHIC_DATA], [GEOGRAPHIC_DATA]" at bounding box center [832, 273] width 1027 height 17
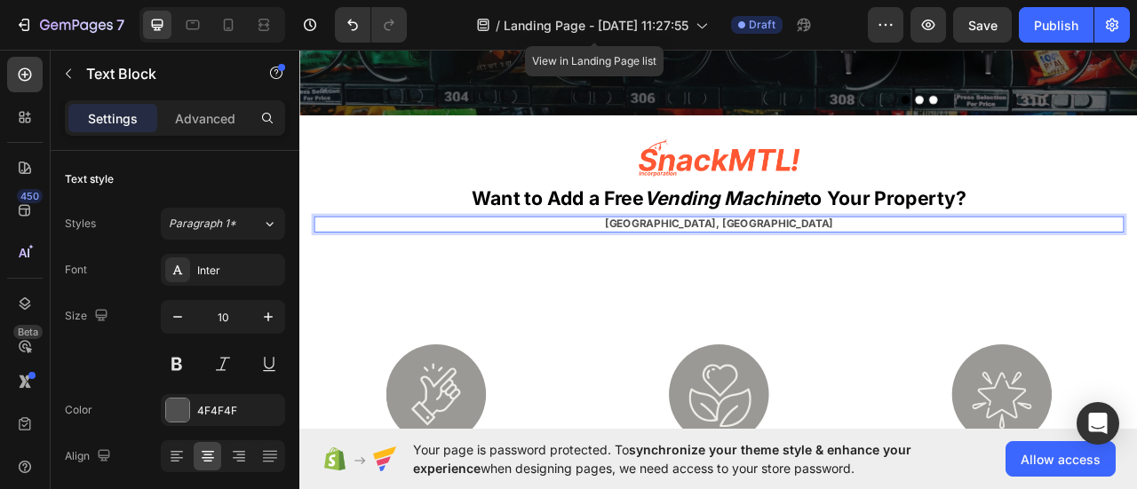
click at [789, 274] on strong "[GEOGRAPHIC_DATA], [GEOGRAPHIC_DATA]" at bounding box center [832, 272] width 290 height 17
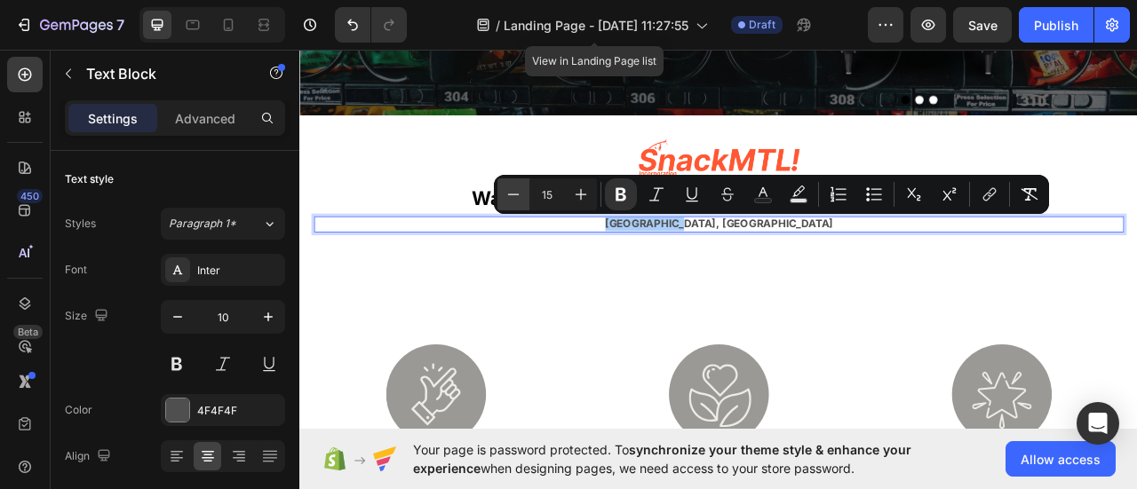
click at [500, 193] on button "Minus" at bounding box center [513, 195] width 32 height 32
type input "13"
click at [780, 277] on strong "[GEOGRAPHIC_DATA], [GEOGRAPHIC_DATA]" at bounding box center [832, 273] width 253 height 14
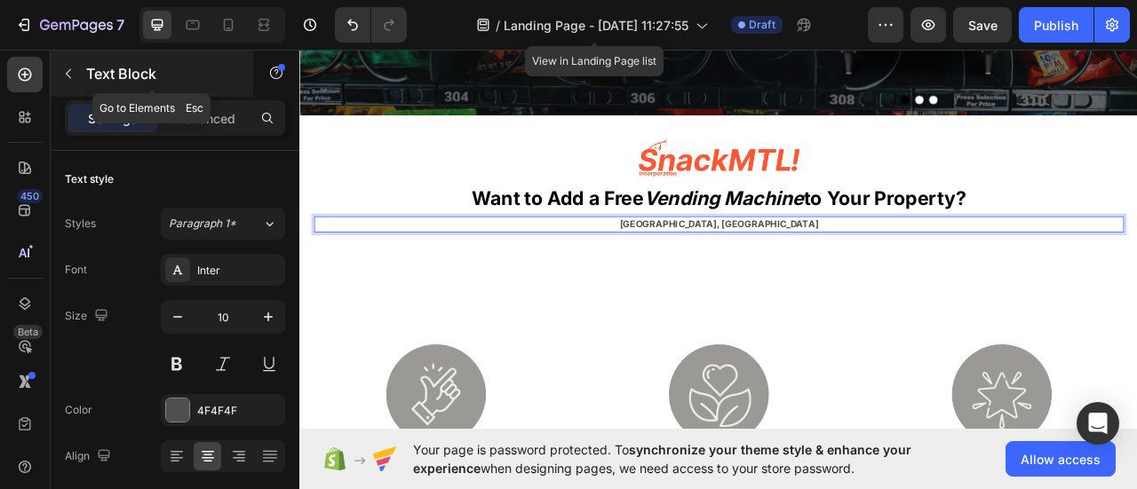
click at [92, 69] on p "Text Block" at bounding box center [161, 73] width 151 height 21
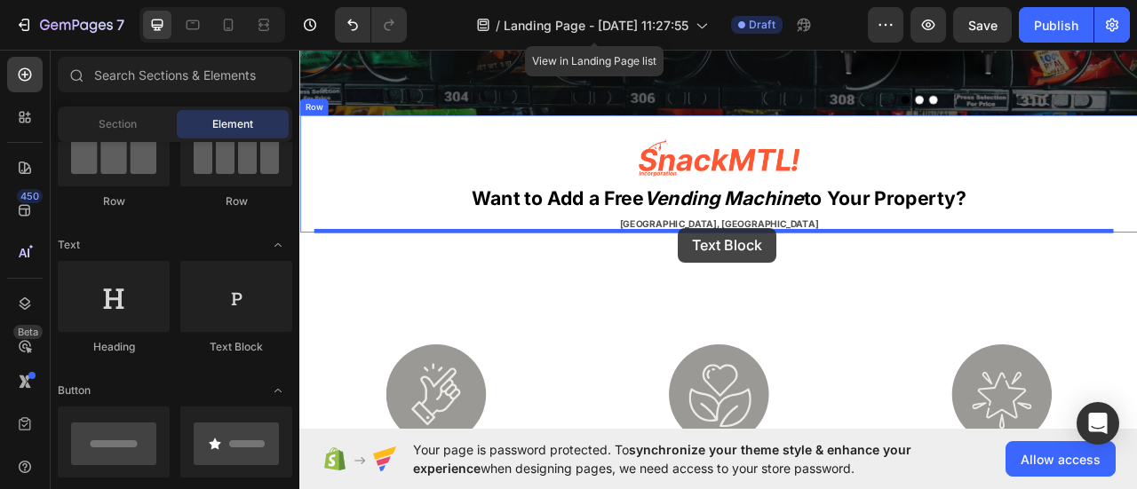
drag, startPoint x: 533, startPoint y: 338, endPoint x: 781, endPoint y: 278, distance: 254.8
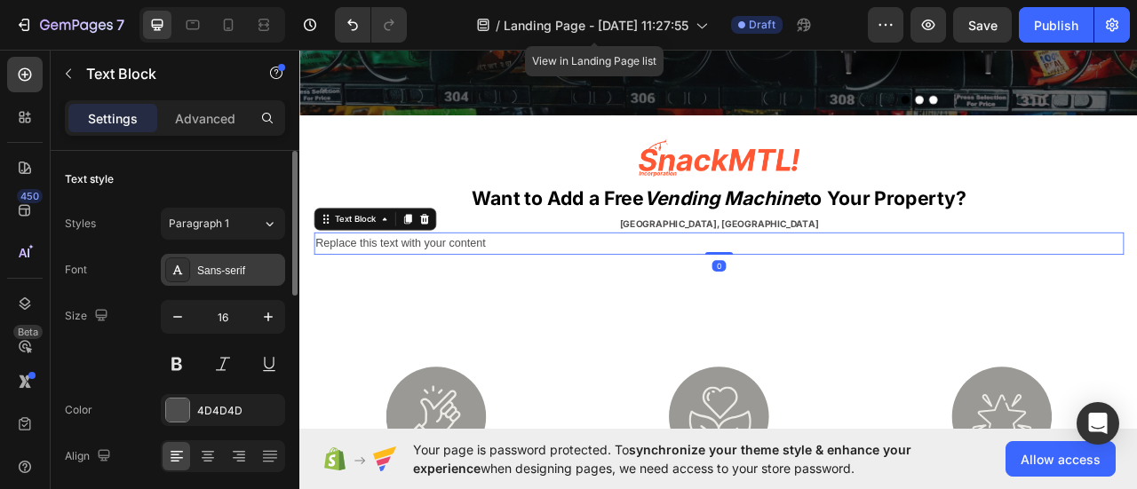
click at [223, 283] on div "Sans-serif" at bounding box center [223, 270] width 124 height 32
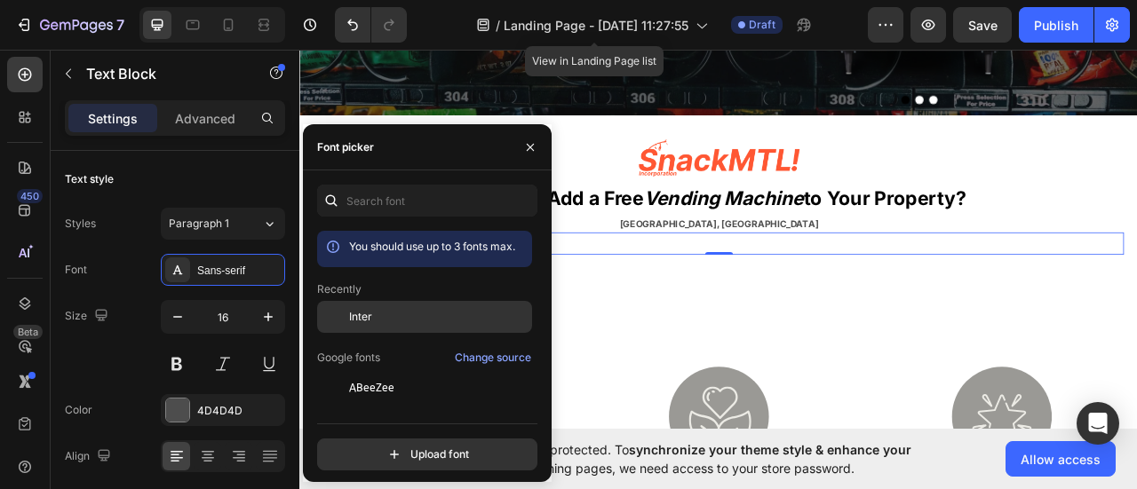
click at [345, 328] on div at bounding box center [333, 317] width 32 height 32
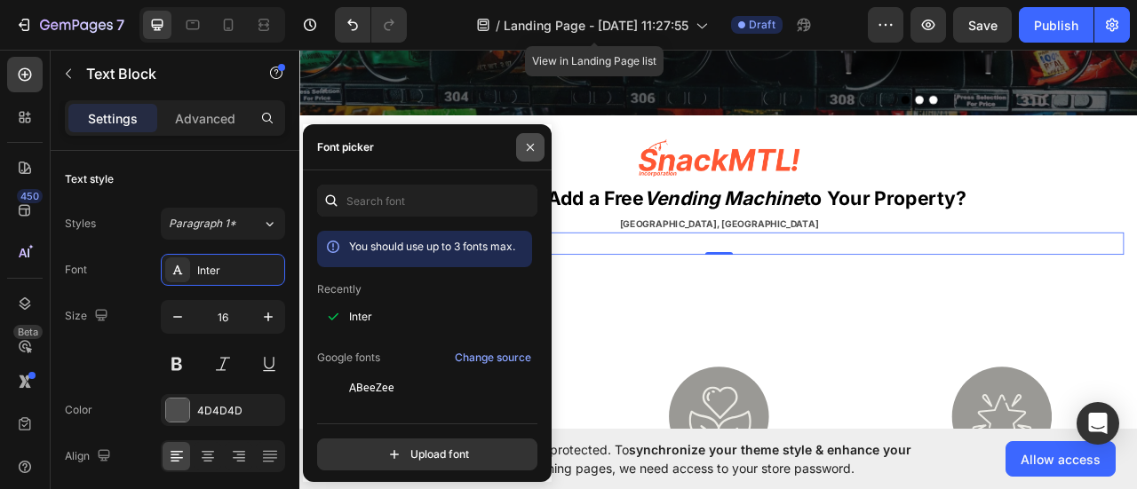
click at [527, 151] on icon "button" at bounding box center [530, 147] width 14 height 14
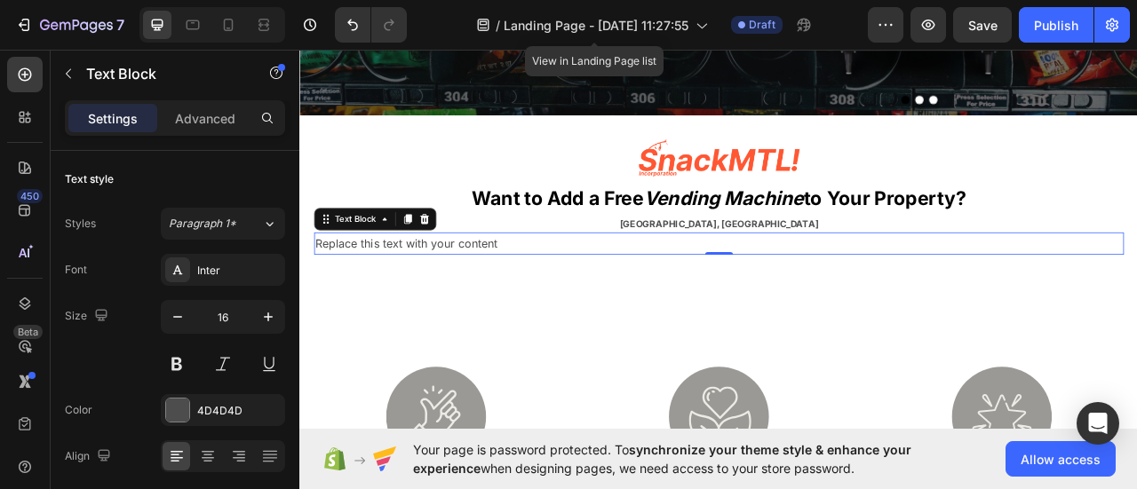
click at [816, 273] on strong "[GEOGRAPHIC_DATA], [GEOGRAPHIC_DATA]" at bounding box center [832, 273] width 253 height 14
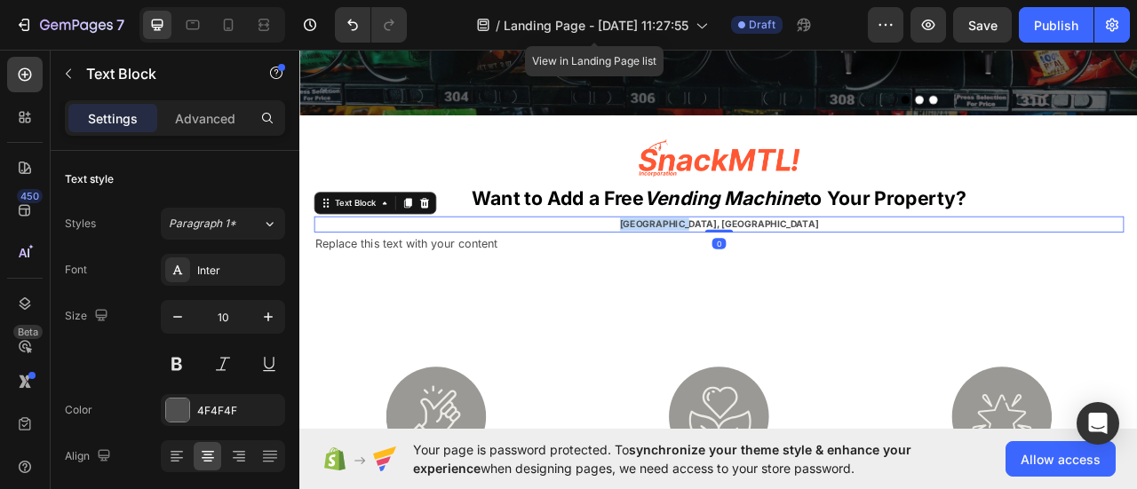
click at [817, 273] on strong "[GEOGRAPHIC_DATA], [GEOGRAPHIC_DATA]" at bounding box center [832, 273] width 253 height 14
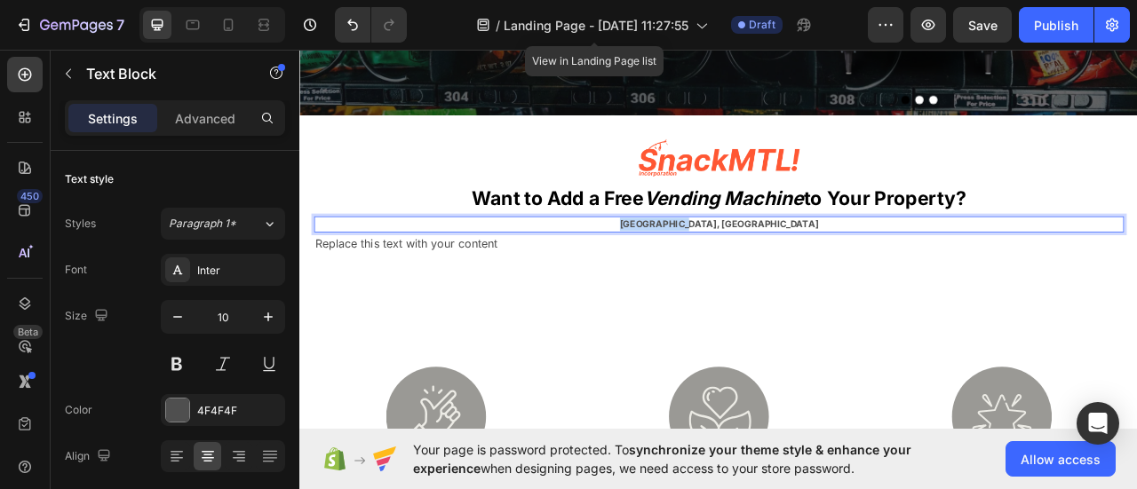
click at [817, 273] on strong "[GEOGRAPHIC_DATA], [GEOGRAPHIC_DATA]" at bounding box center [832, 273] width 253 height 14
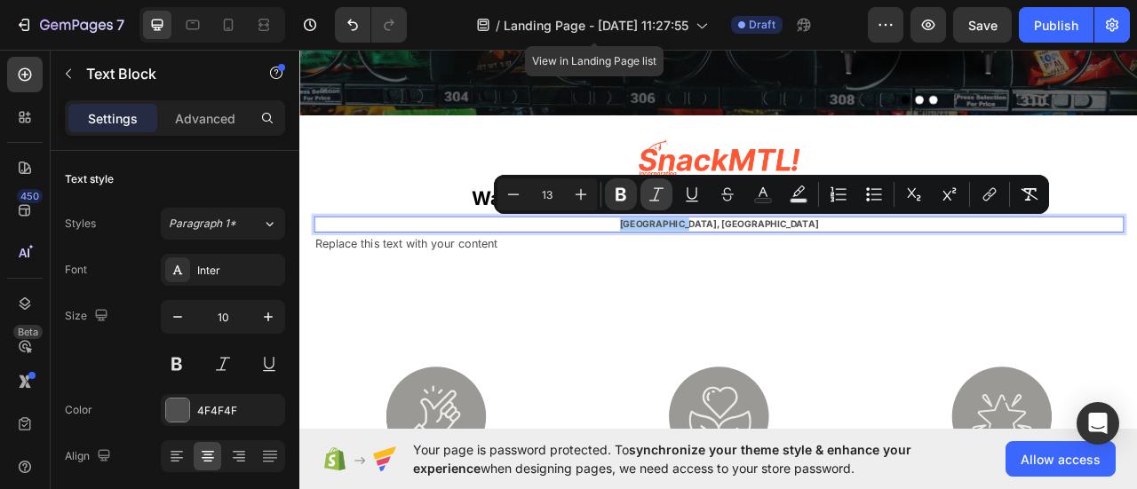
click at [661, 195] on icon "Editor contextual toolbar" at bounding box center [656, 195] width 18 height 18
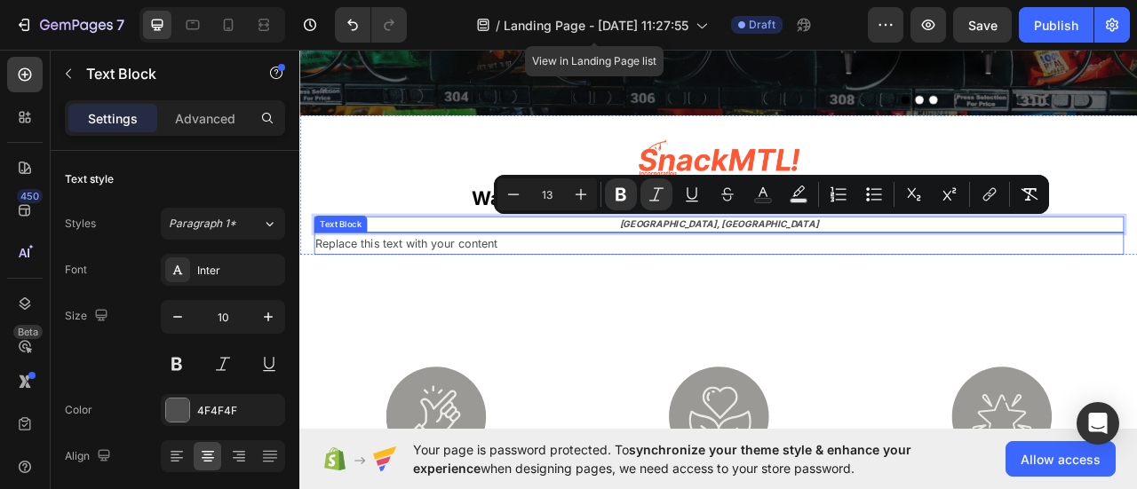
click at [671, 301] on div "Replace this text with your content" at bounding box center [832, 297] width 1030 height 29
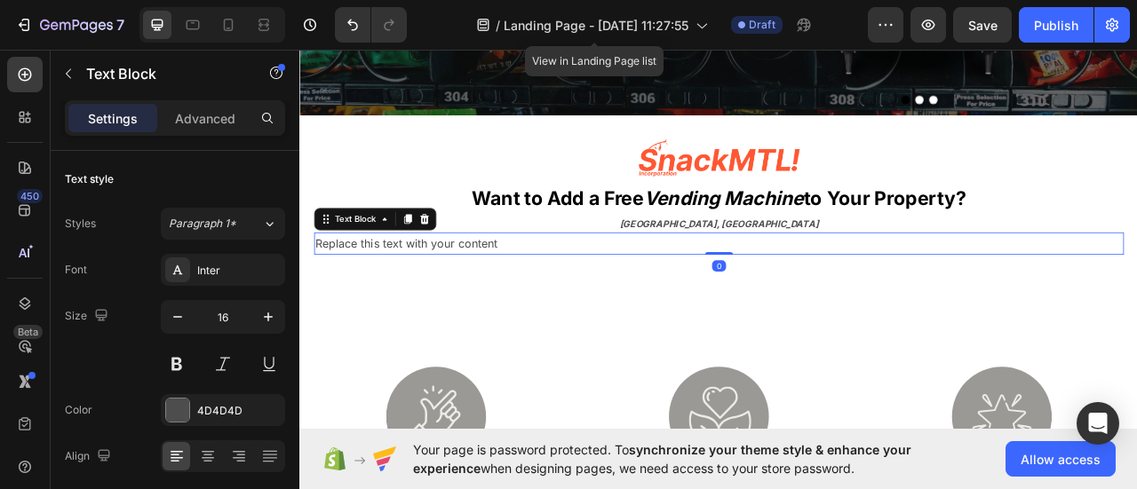
click at [671, 301] on div "Replace this text with your content" at bounding box center [832, 297] width 1030 height 29
click at [671, 301] on p "Replace this text with your content" at bounding box center [832, 298] width 1027 height 26
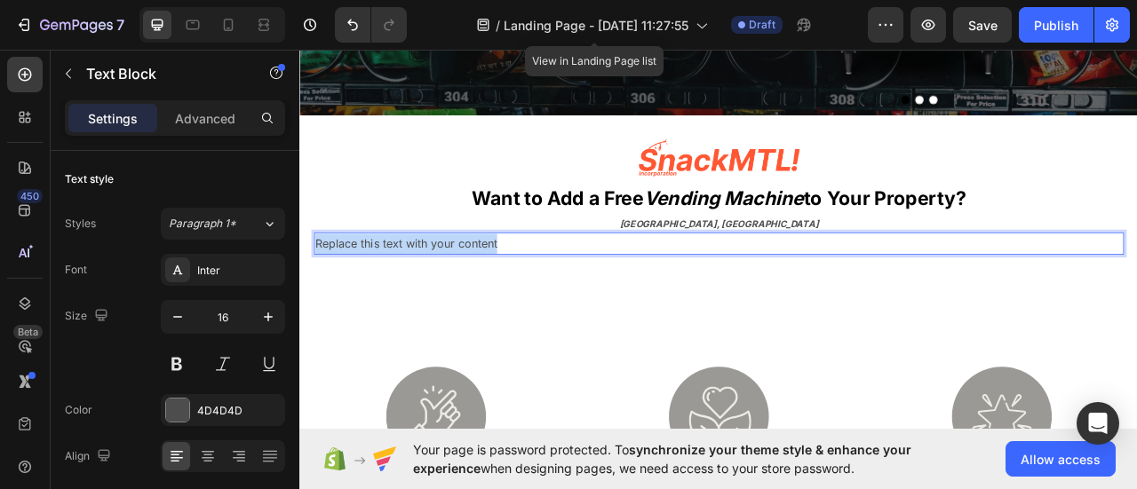
click at [671, 301] on p "Replace this text with your content" at bounding box center [832, 298] width 1027 height 26
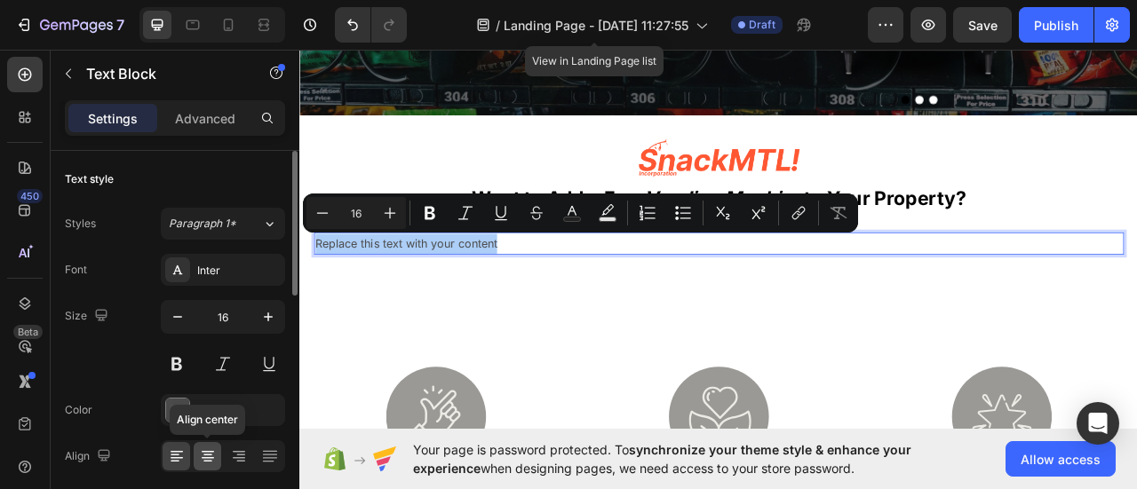
click at [201, 458] on icon at bounding box center [208, 457] width 18 height 18
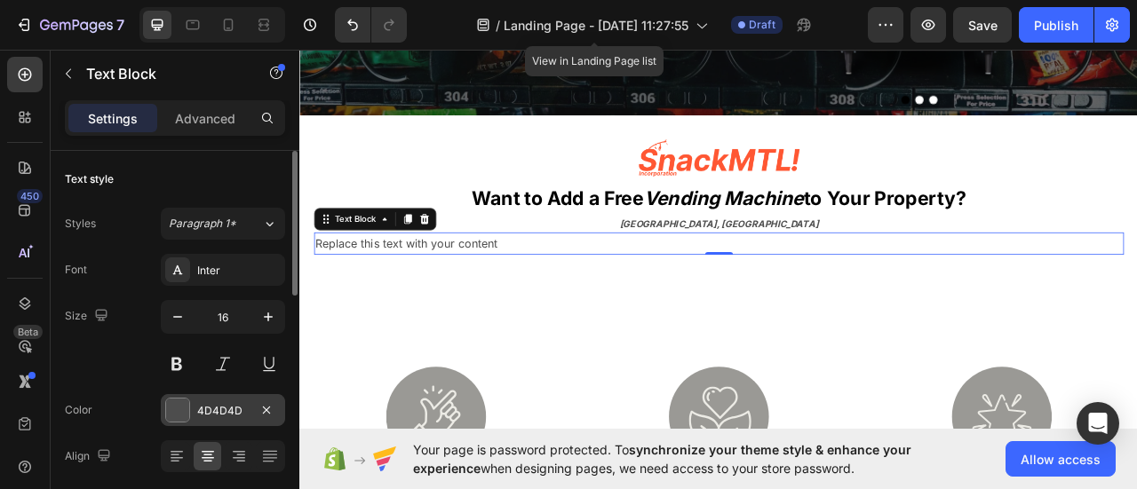
click at [218, 409] on div "4D4D4D" at bounding box center [223, 411] width 52 height 16
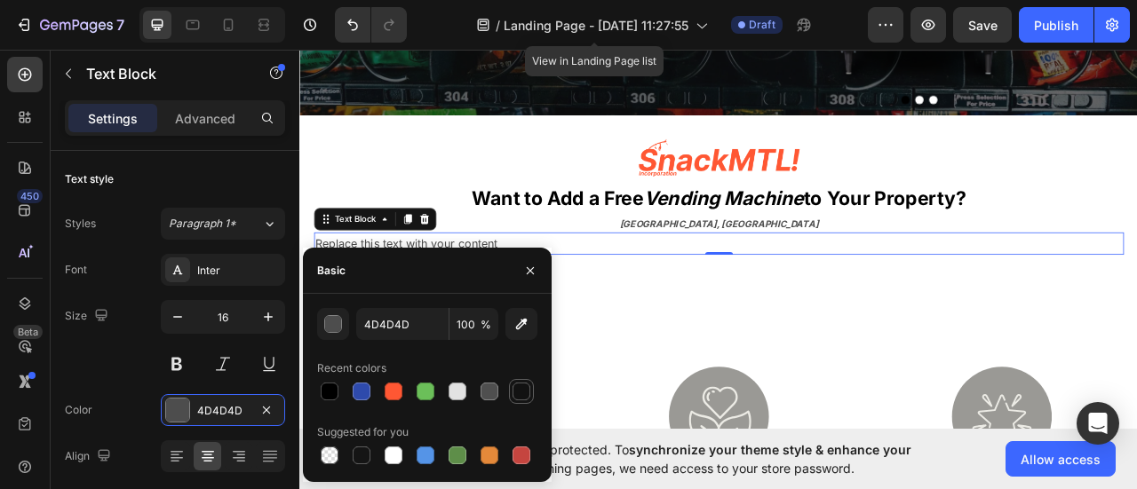
click at [518, 390] on div at bounding box center [521, 392] width 18 height 18
click at [361, 454] on div at bounding box center [362, 456] width 18 height 18
click at [407, 341] on div "151515 100 % Recent colors Suggested for you" at bounding box center [427, 388] width 220 height 160
click at [406, 337] on input "151515" at bounding box center [402, 324] width 92 height 32
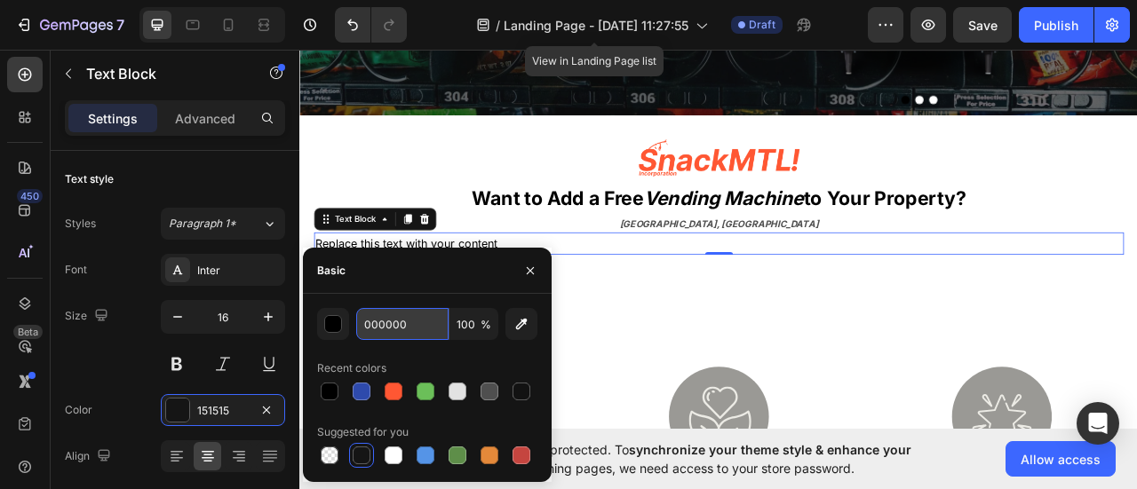
type input "000000"
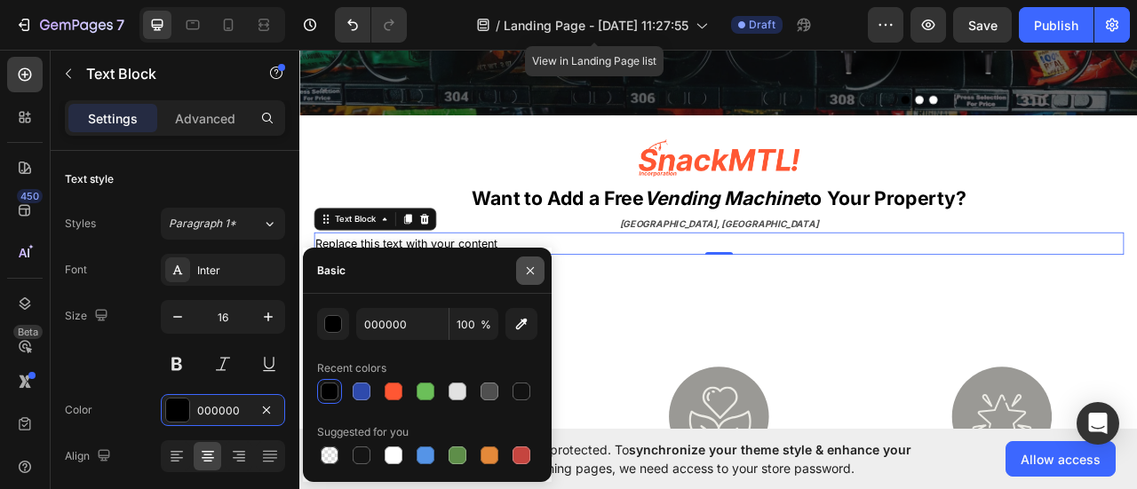
click at [533, 268] on icon "button" at bounding box center [530, 270] width 7 height 7
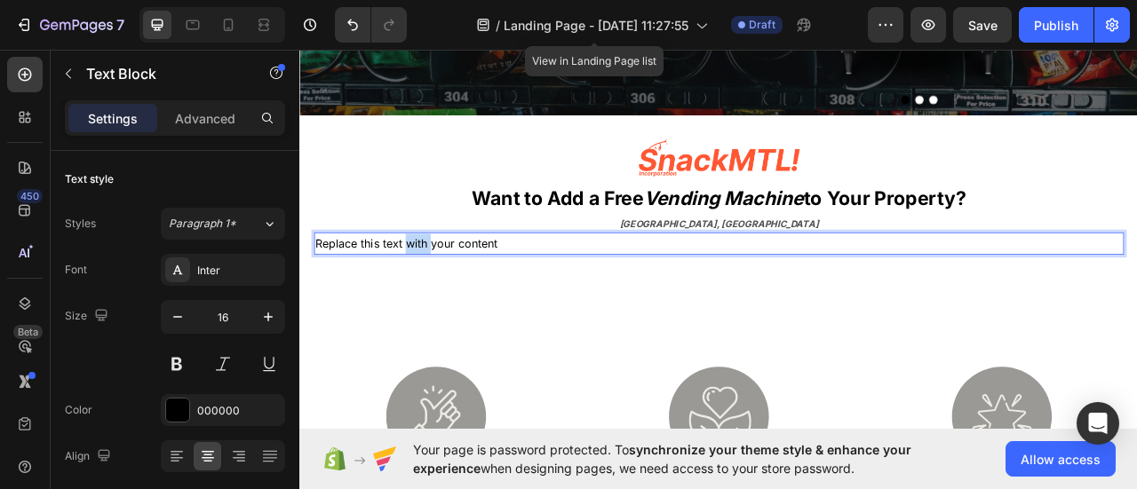
click at [435, 296] on p "Replace this text with your content" at bounding box center [832, 298] width 1027 height 26
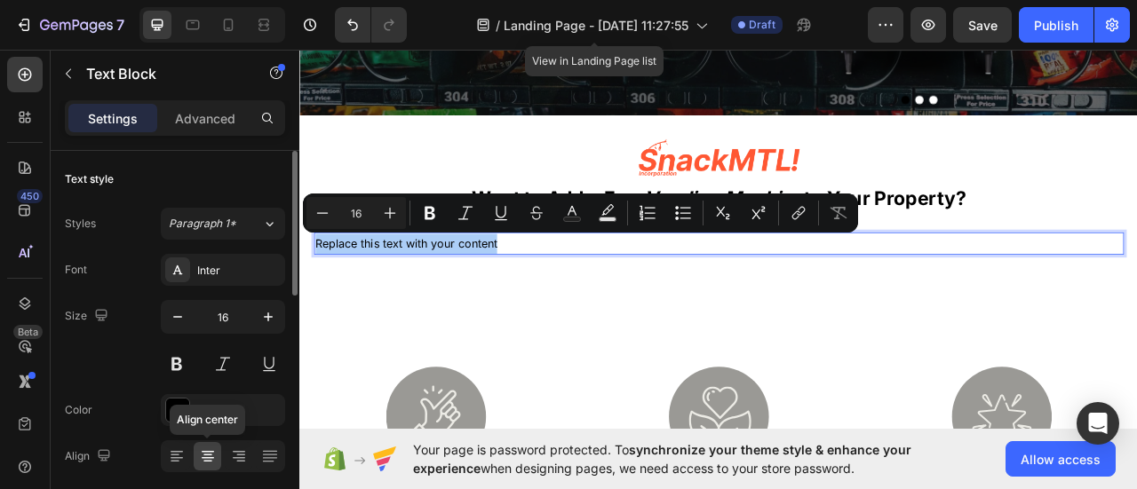
click at [205, 455] on icon at bounding box center [208, 457] width 18 height 18
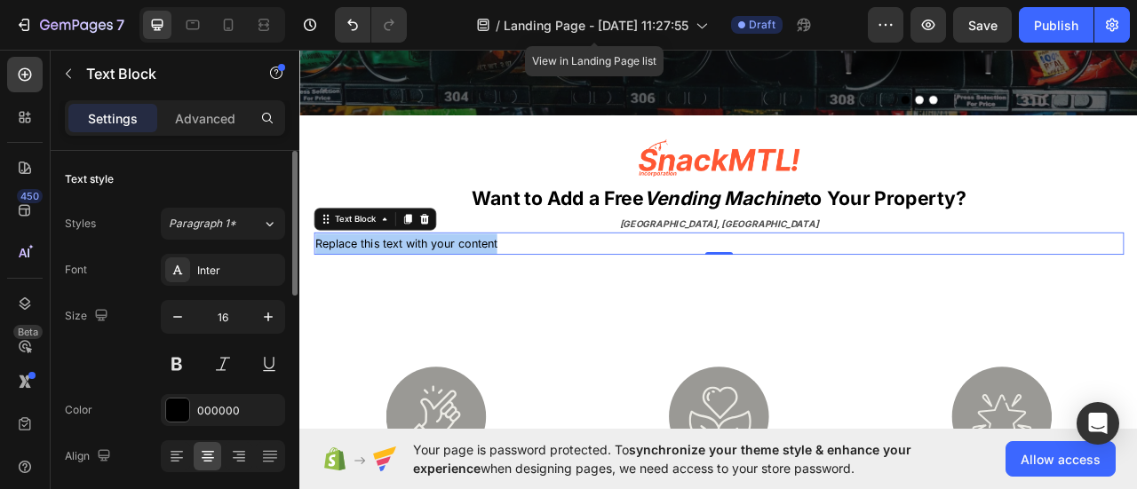
click at [224, 456] on div at bounding box center [223, 457] width 124 height 32
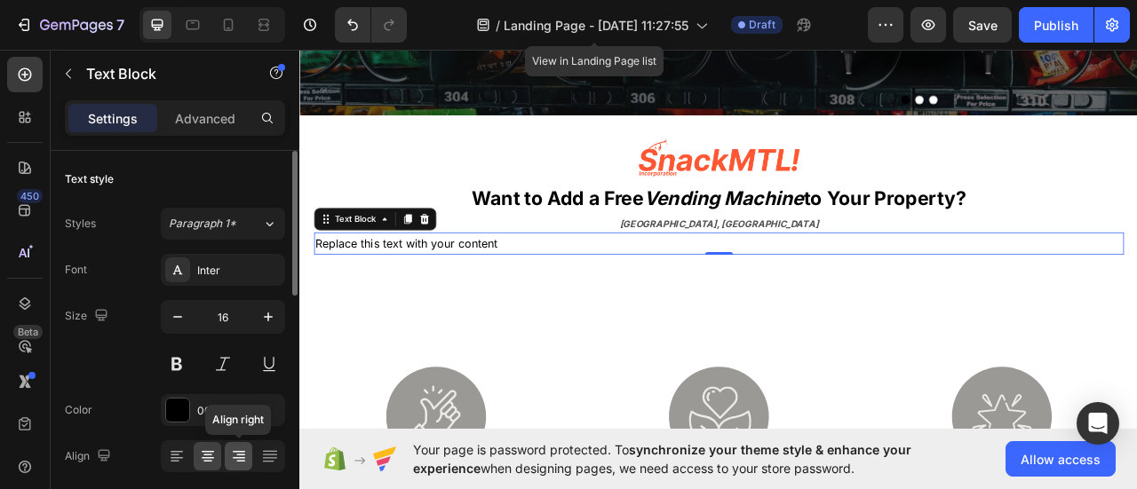
click at [232, 456] on icon at bounding box center [239, 457] width 18 height 18
click at [211, 456] on icon at bounding box center [208, 457] width 18 height 18
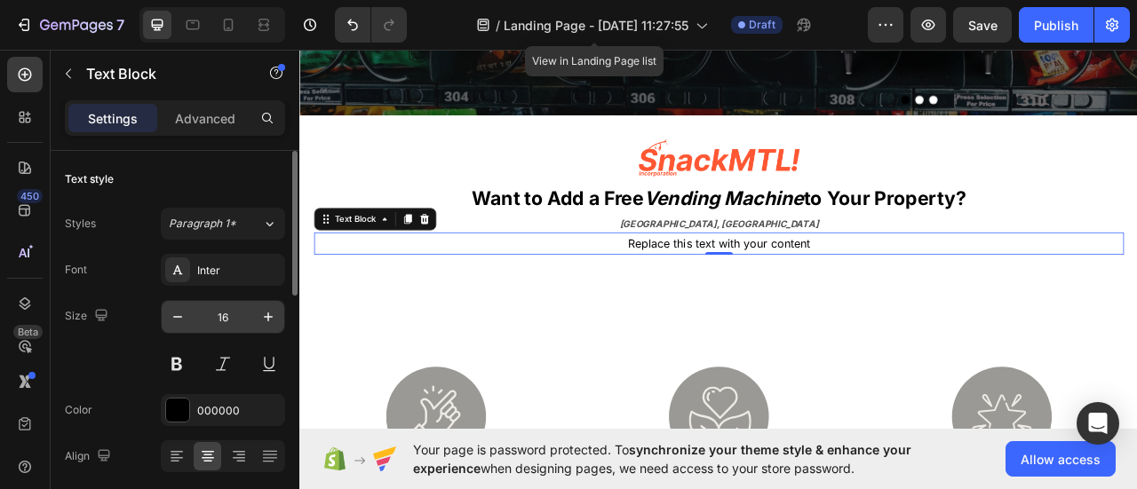
click at [223, 313] on input "16" at bounding box center [223, 317] width 59 height 32
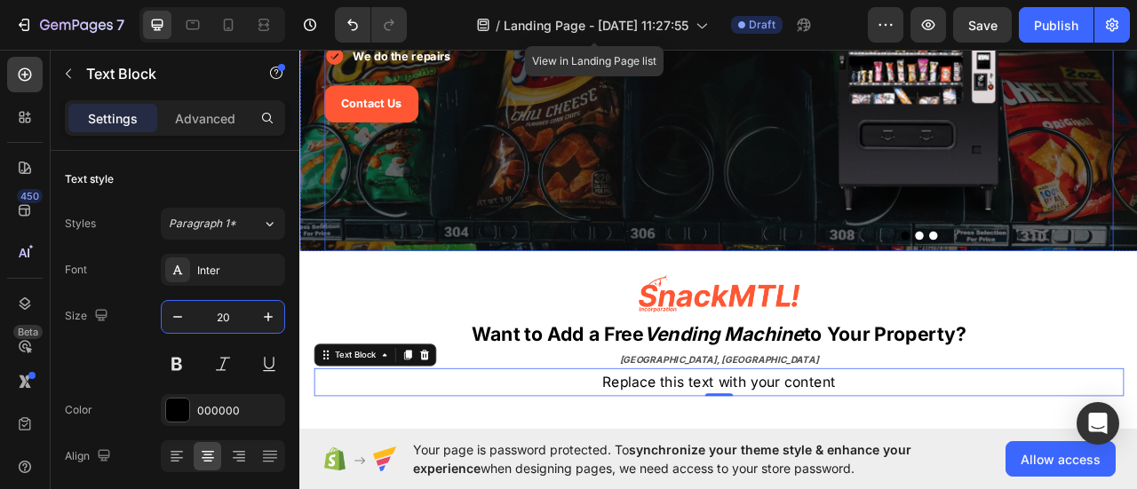
scroll to position [266, 0]
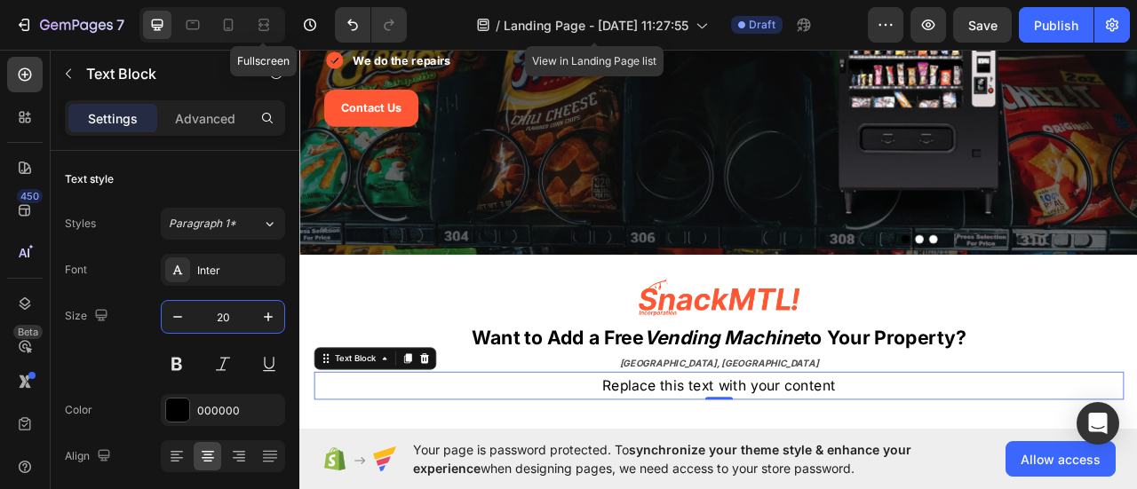
type input "20"
click at [255, 21] on icon at bounding box center [264, 25] width 18 height 18
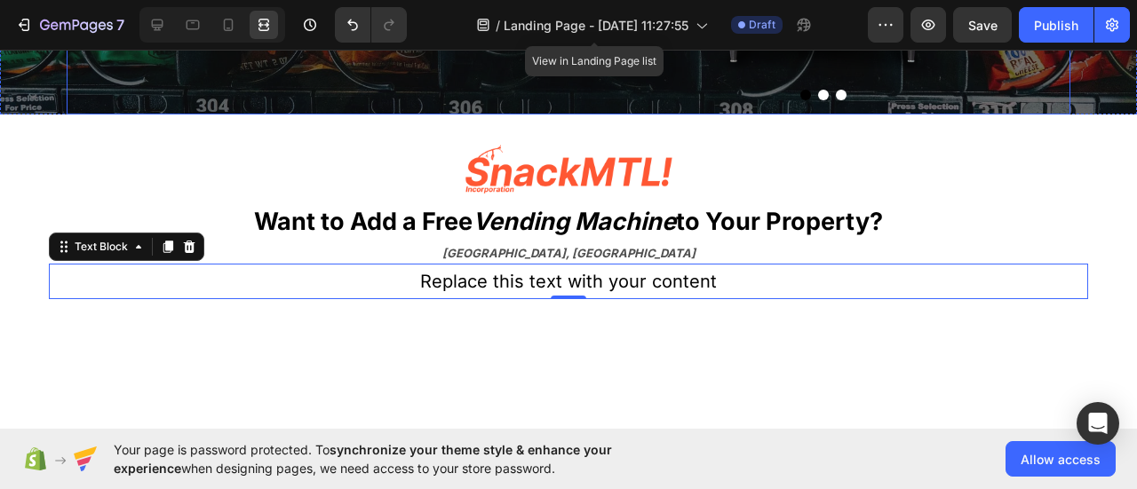
scroll to position [533, 0]
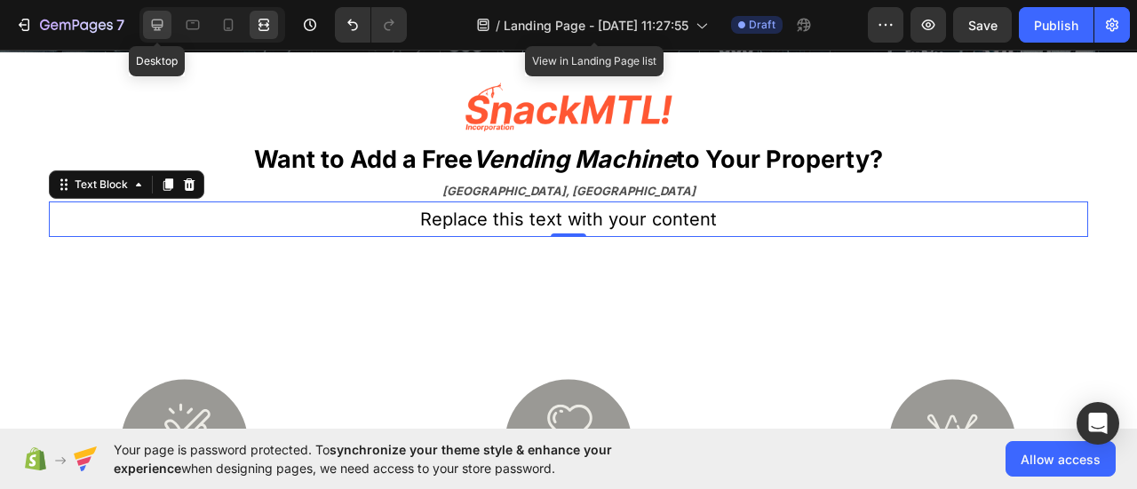
click at [153, 26] on icon at bounding box center [158, 26] width 12 height 12
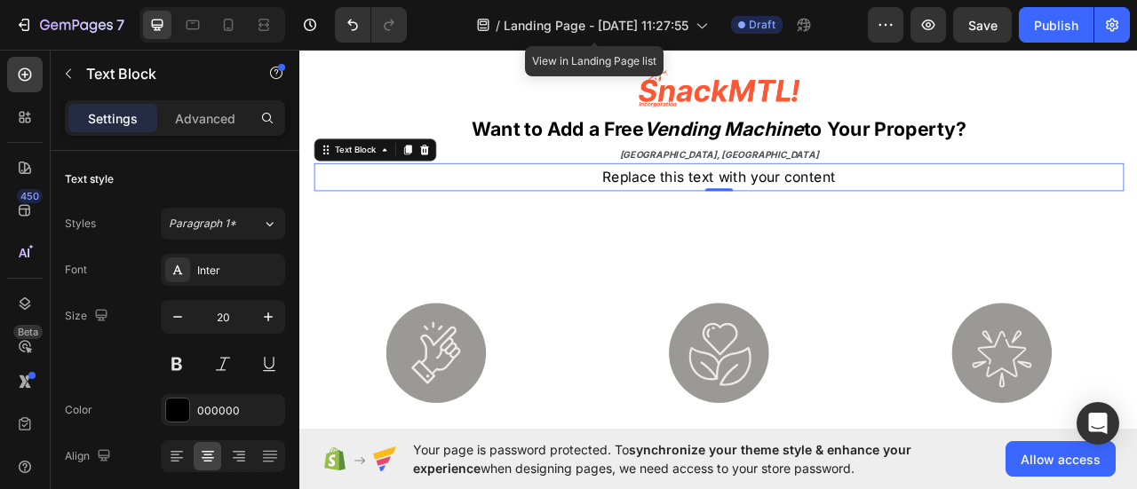
click at [790, 189] on p "[GEOGRAPHIC_DATA], [GEOGRAPHIC_DATA]" at bounding box center [832, 184] width 1027 height 17
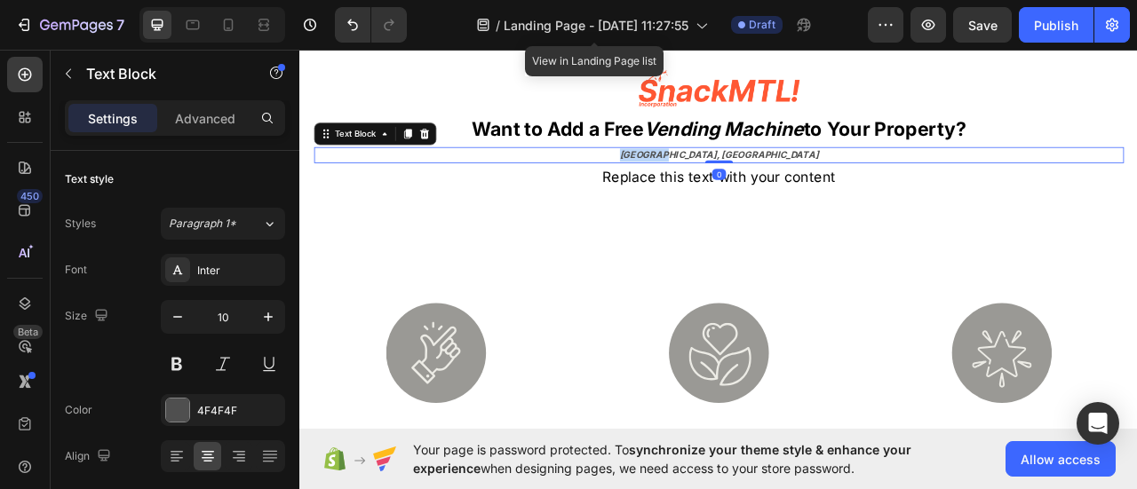
click at [791, 188] on strong "[GEOGRAPHIC_DATA], [GEOGRAPHIC_DATA]" at bounding box center [832, 184] width 253 height 14
click at [791, 187] on strong "[GEOGRAPHIC_DATA], [GEOGRAPHIC_DATA]" at bounding box center [832, 184] width 253 height 14
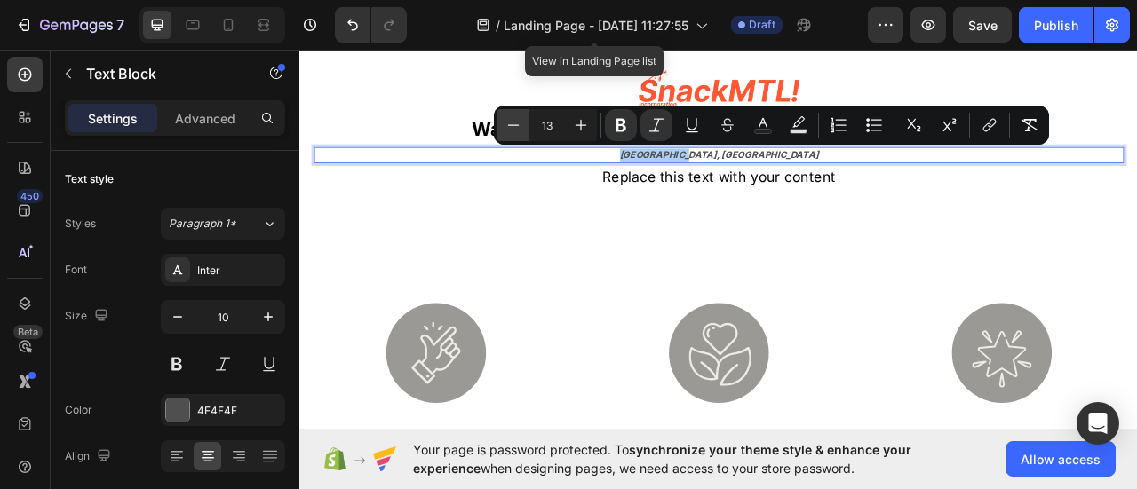
click at [518, 131] on icon "Editor contextual toolbar" at bounding box center [513, 125] width 18 height 18
click at [582, 127] on icon "Editor contextual toolbar" at bounding box center [581, 125] width 18 height 18
type input "11"
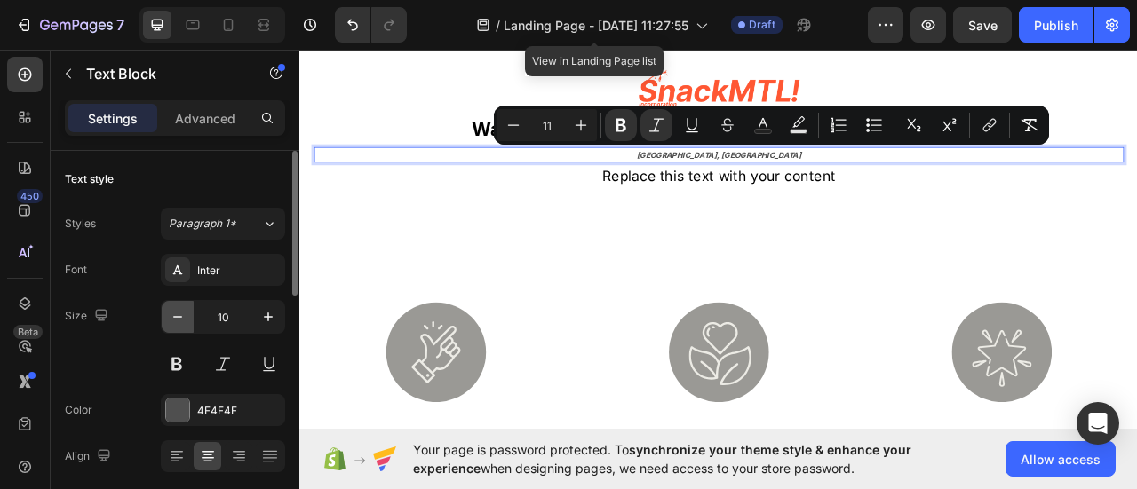
click at [175, 312] on icon "button" at bounding box center [178, 317] width 18 height 18
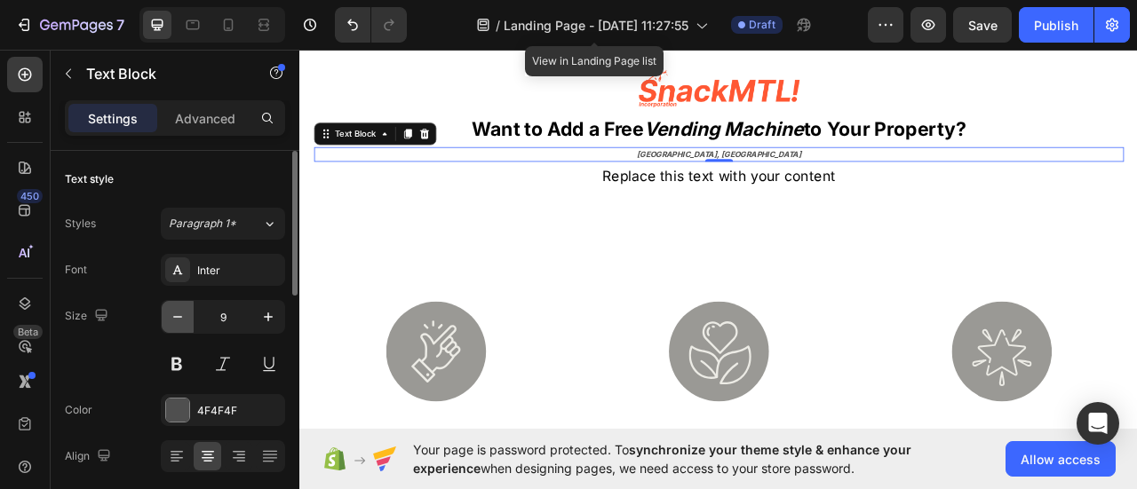
click at [174, 314] on icon "button" at bounding box center [178, 317] width 18 height 18
type input "7"
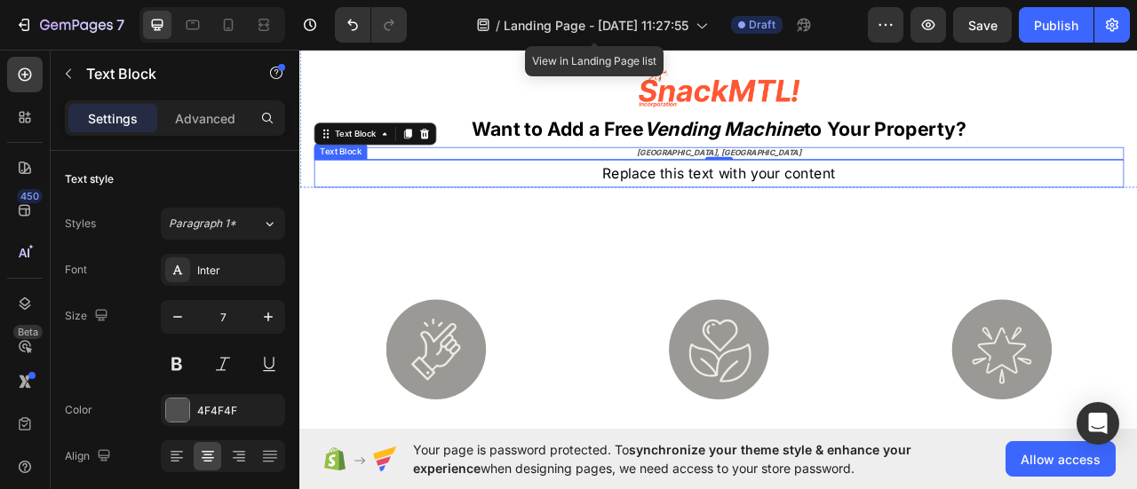
click at [819, 213] on p "Replace this text with your content" at bounding box center [832, 208] width 1027 height 32
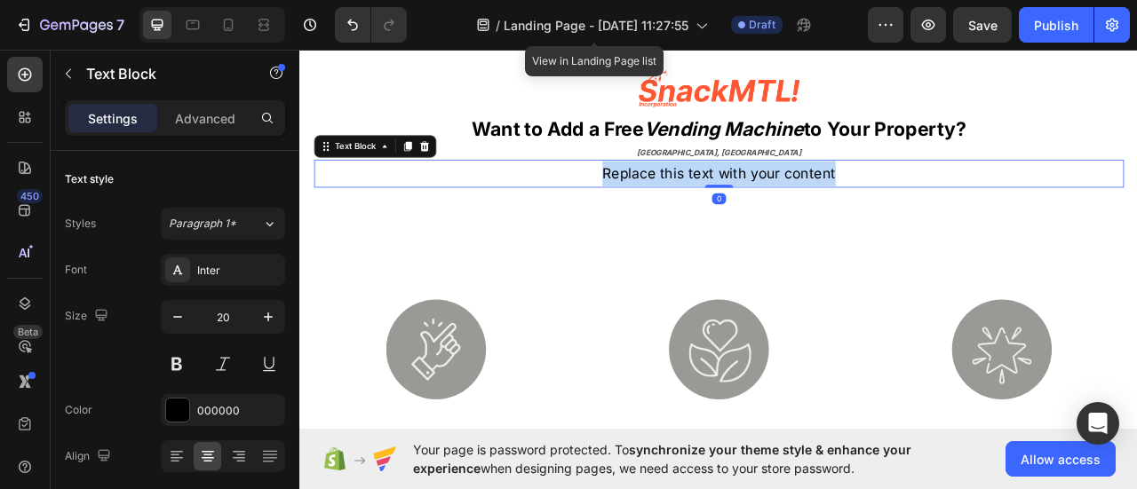
click at [819, 213] on p "Replace this text with your content" at bounding box center [832, 208] width 1027 height 32
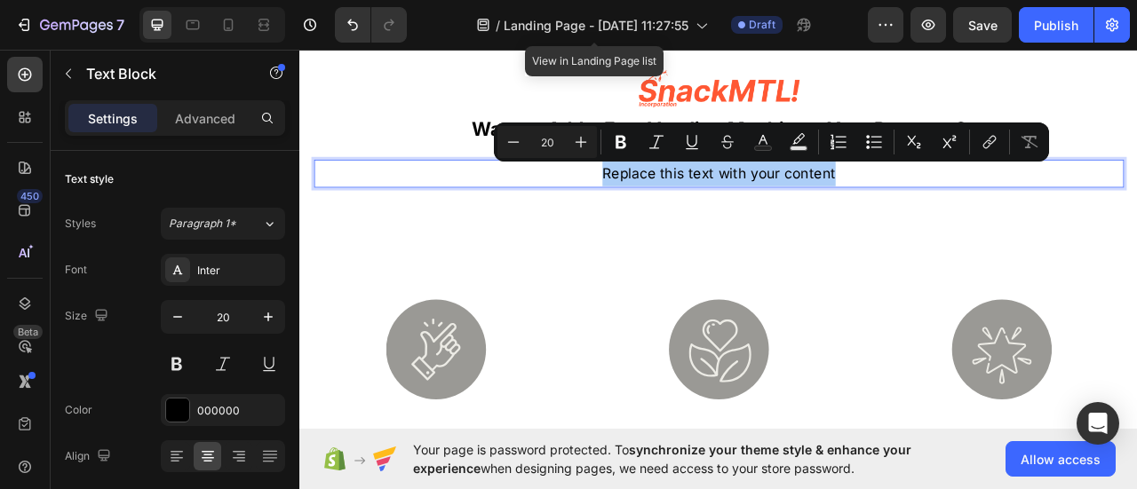
click at [552, 141] on input "20" at bounding box center [547, 141] width 36 height 21
type input "16"
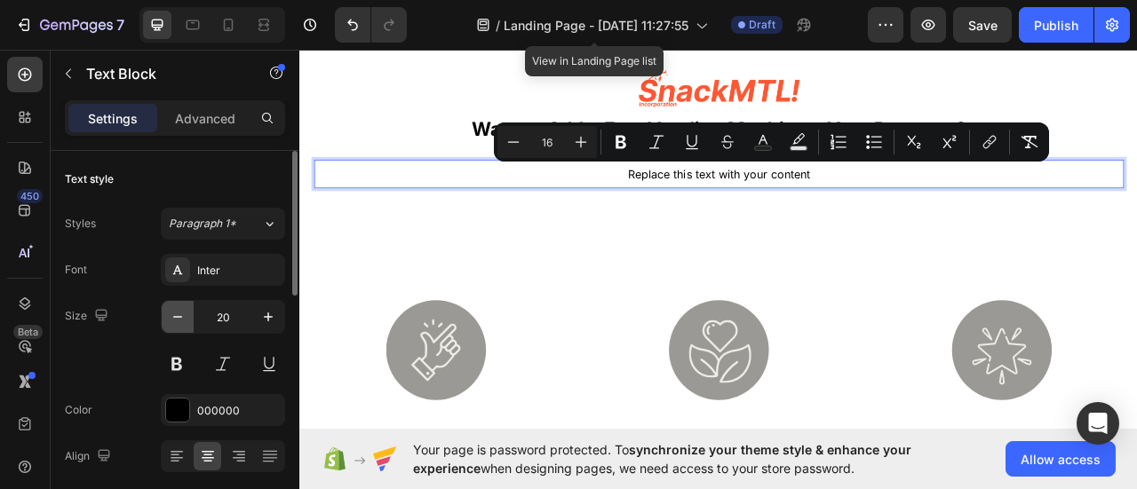
click at [179, 328] on button "button" at bounding box center [178, 317] width 32 height 32
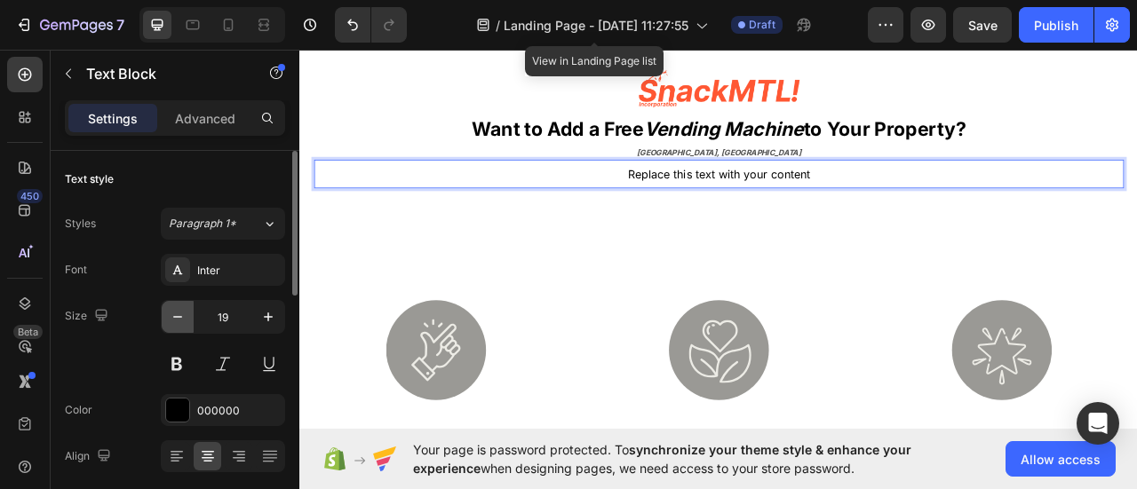
click at [179, 328] on button "button" at bounding box center [178, 317] width 32 height 32
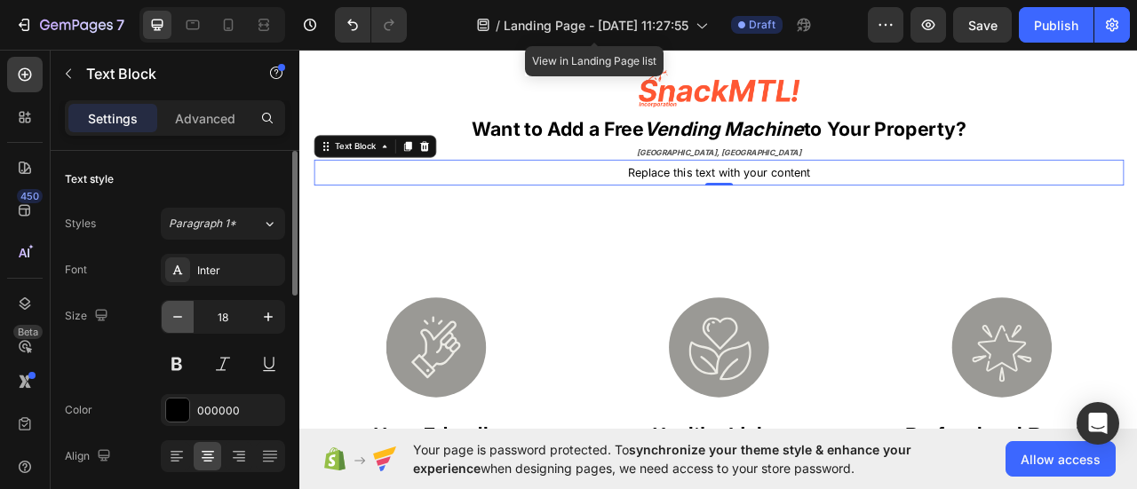
click at [179, 328] on button "button" at bounding box center [178, 317] width 32 height 32
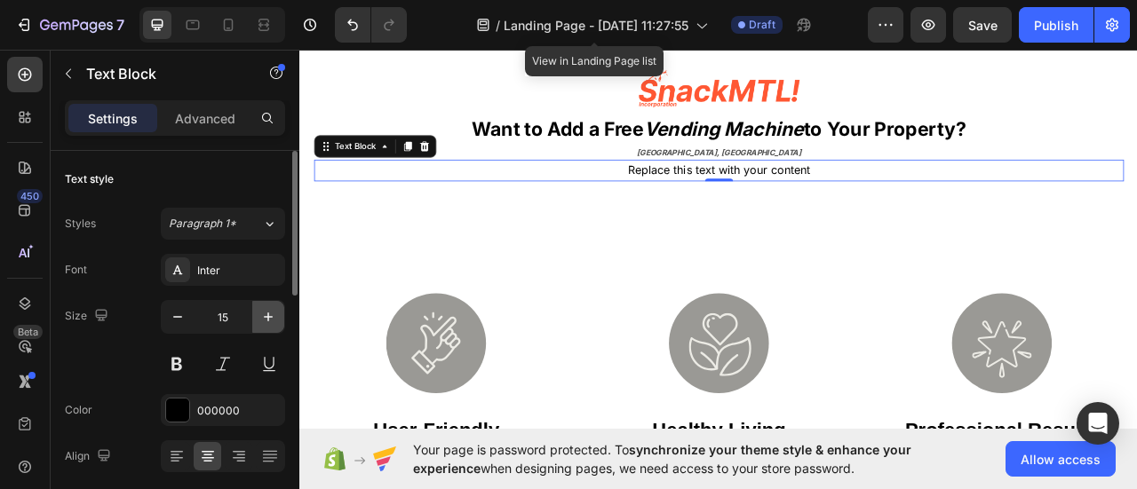
click at [272, 319] on icon "button" at bounding box center [268, 317] width 18 height 18
type input "16"
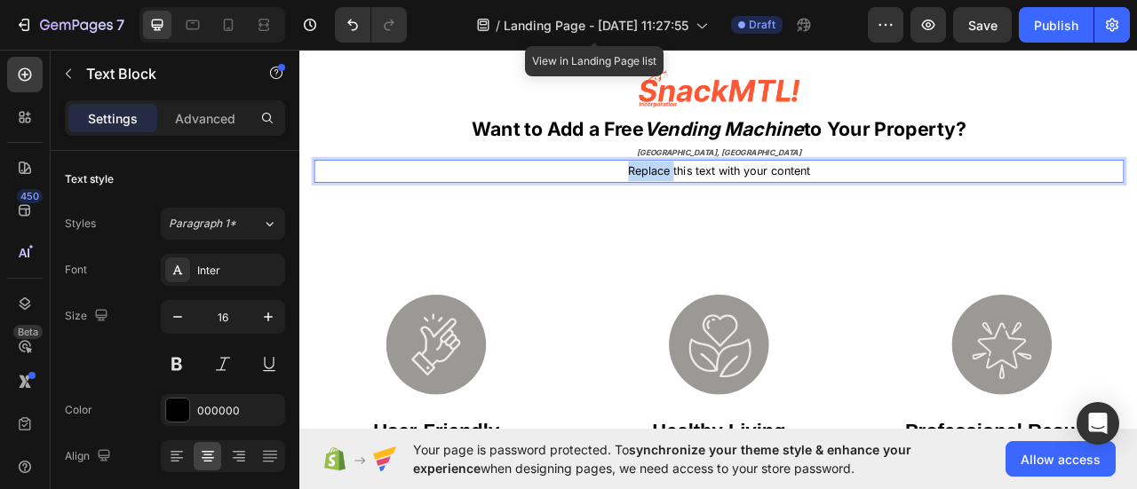
click at [723, 204] on span "Replace this text with your content" at bounding box center [832, 204] width 231 height 18
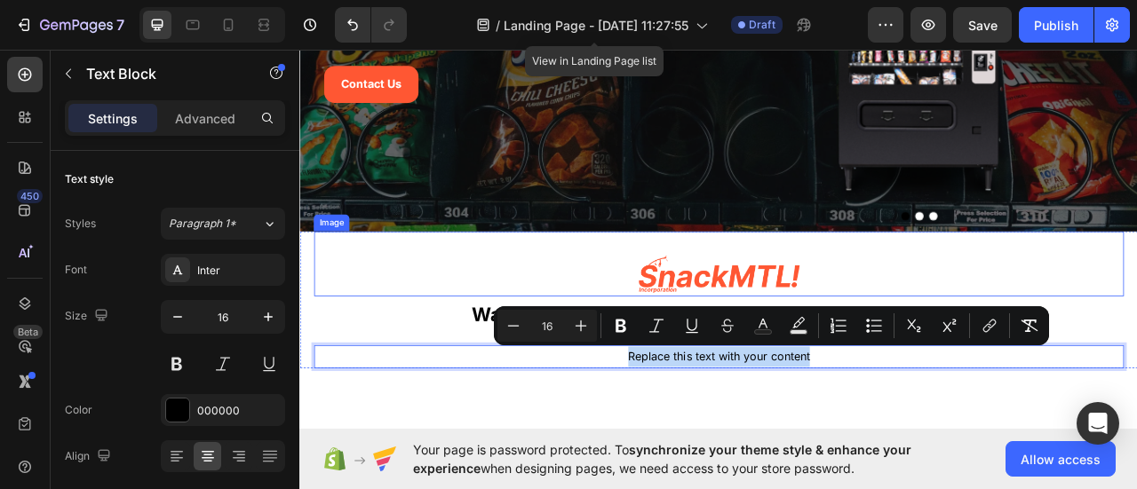
scroll to position [355, 0]
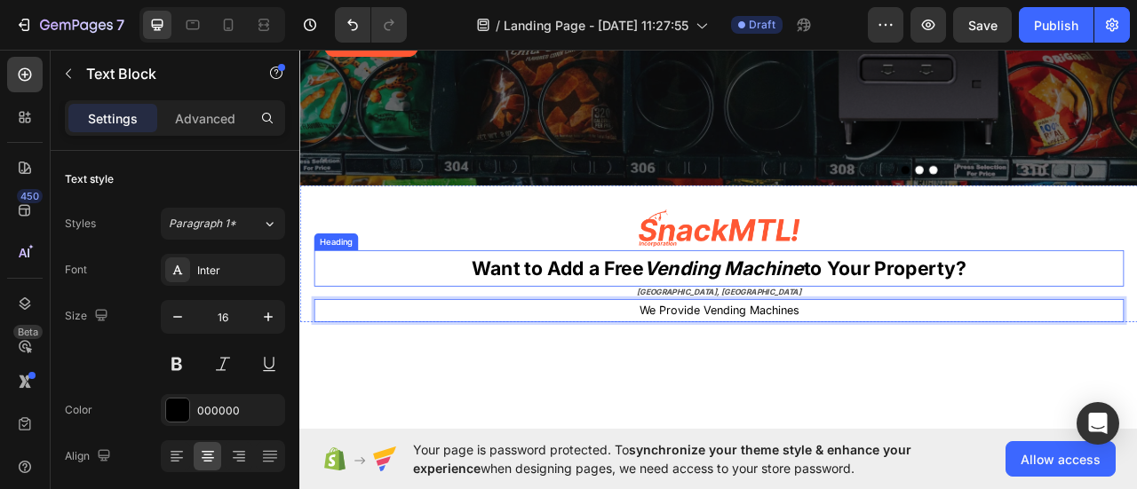
click at [560, 314] on strong "Want to Add a Free" at bounding box center [627, 328] width 218 height 29
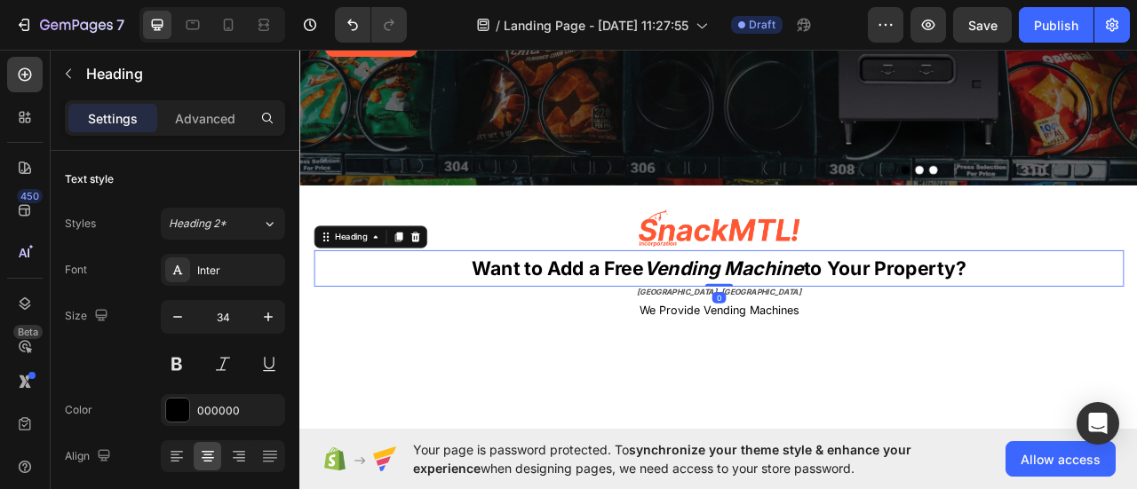
click at [560, 314] on strong "Want to Add a Free" at bounding box center [627, 328] width 218 height 29
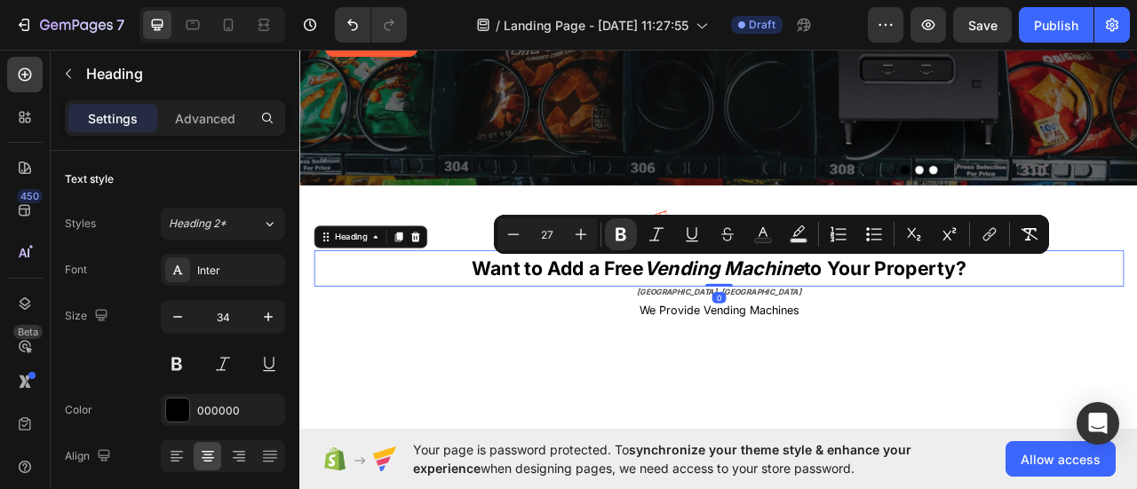
click at [560, 314] on strong "Want to Add a Free" at bounding box center [627, 328] width 218 height 29
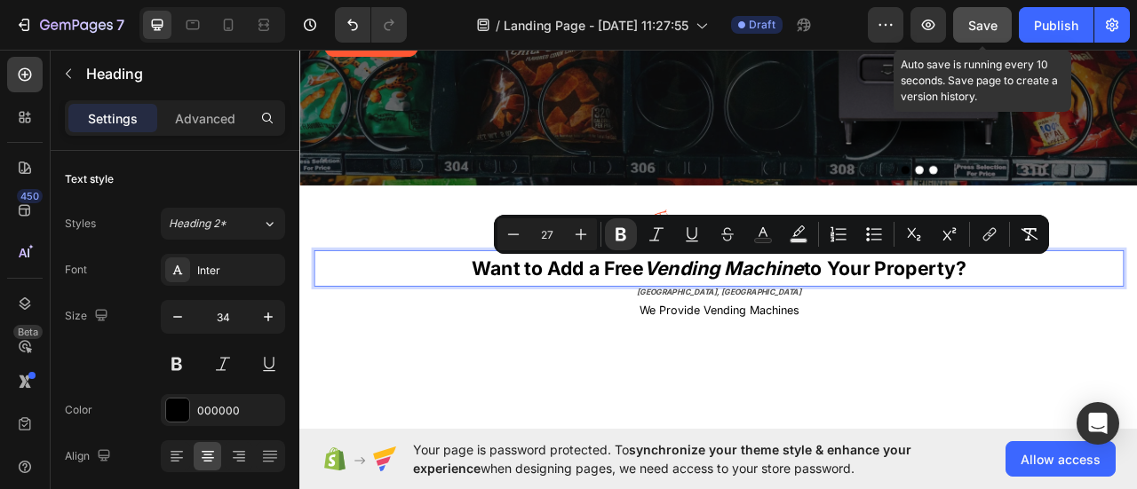
click at [996, 34] on div "Save" at bounding box center [982, 25] width 29 height 19
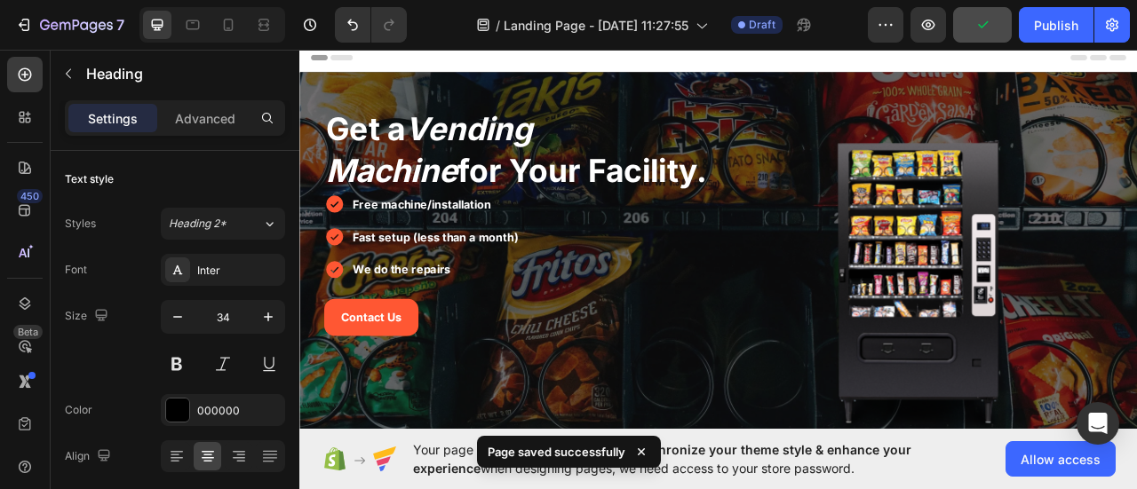
scroll to position [444, 0]
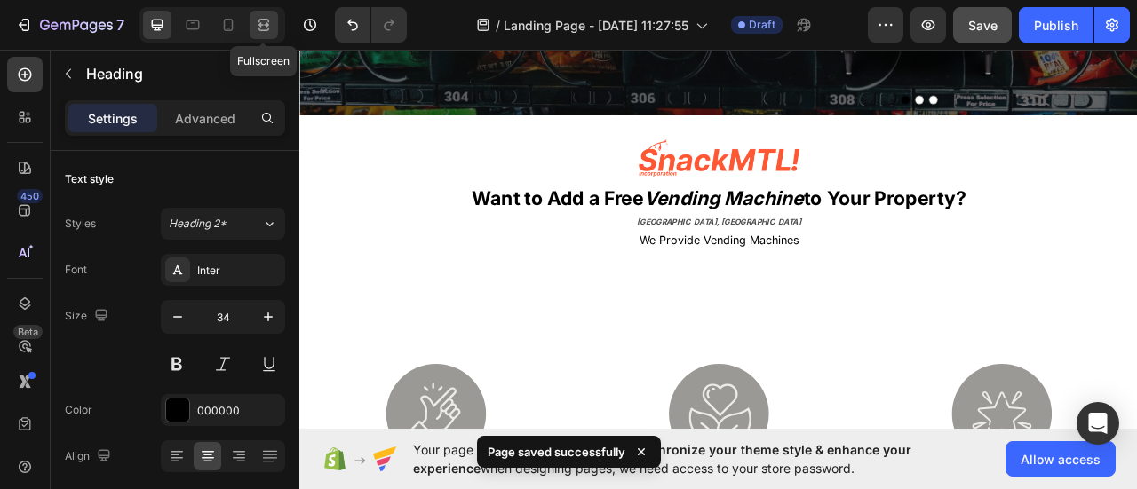
click at [267, 28] on icon at bounding box center [263, 30] width 11 height 4
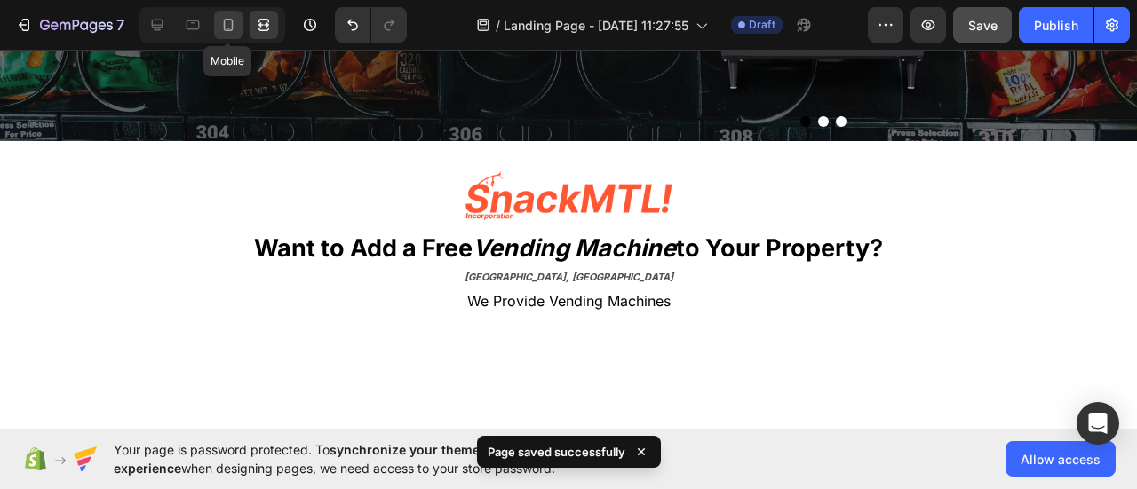
click at [220, 20] on icon at bounding box center [228, 25] width 18 height 18
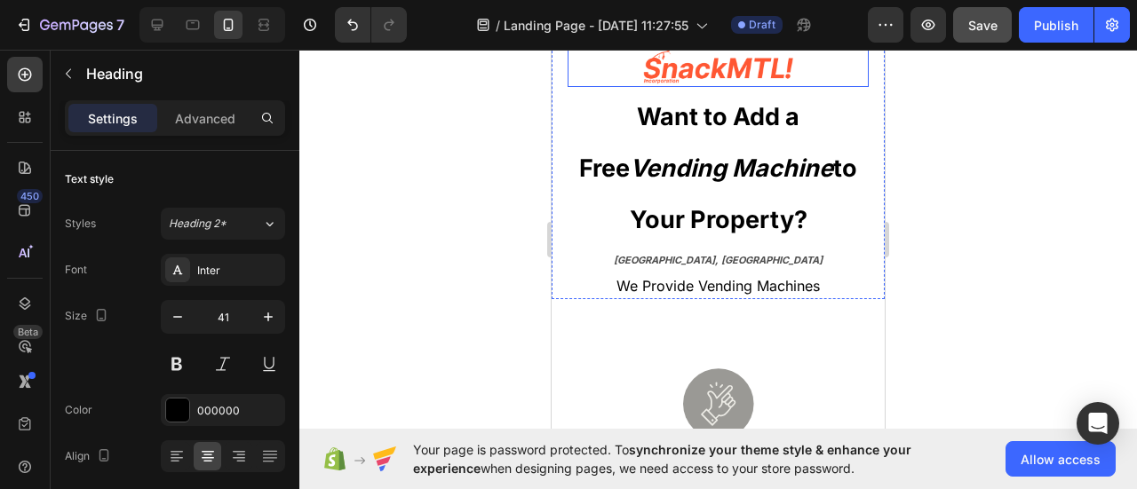
scroll to position [684, 0]
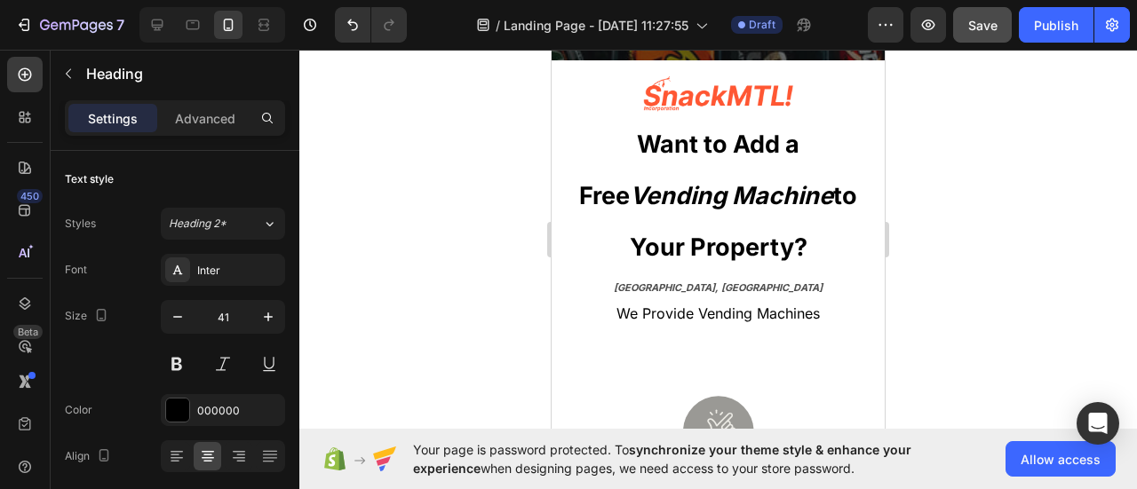
click at [630, 200] on strong "Vending Machine" at bounding box center [731, 195] width 203 height 29
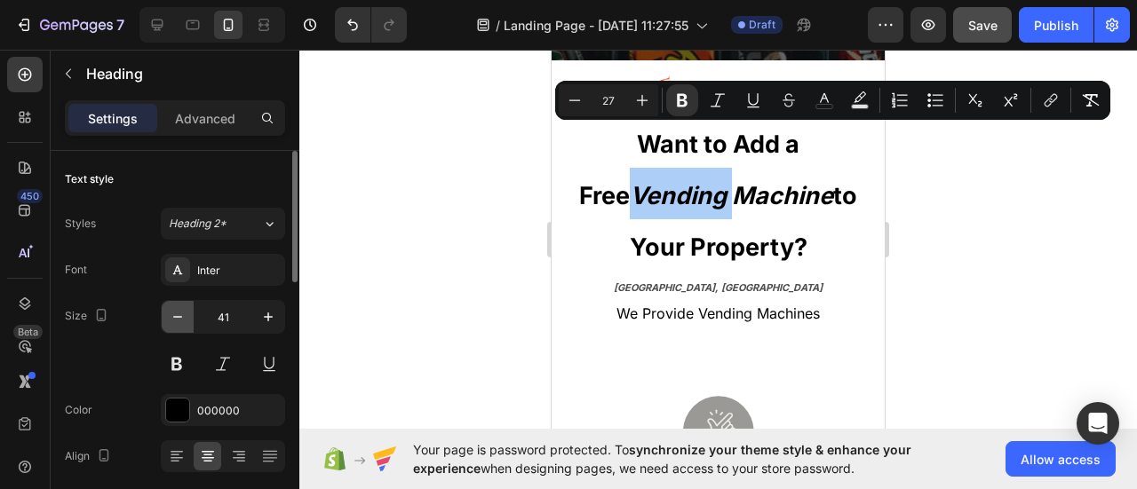
click at [177, 314] on icon "button" at bounding box center [178, 317] width 18 height 18
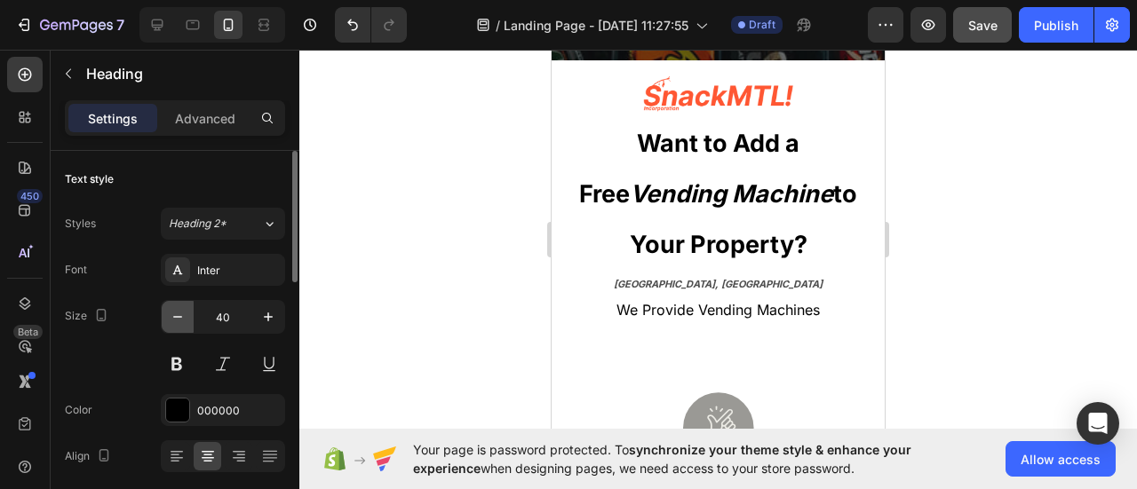
click at [177, 315] on icon "button" at bounding box center [178, 317] width 18 height 18
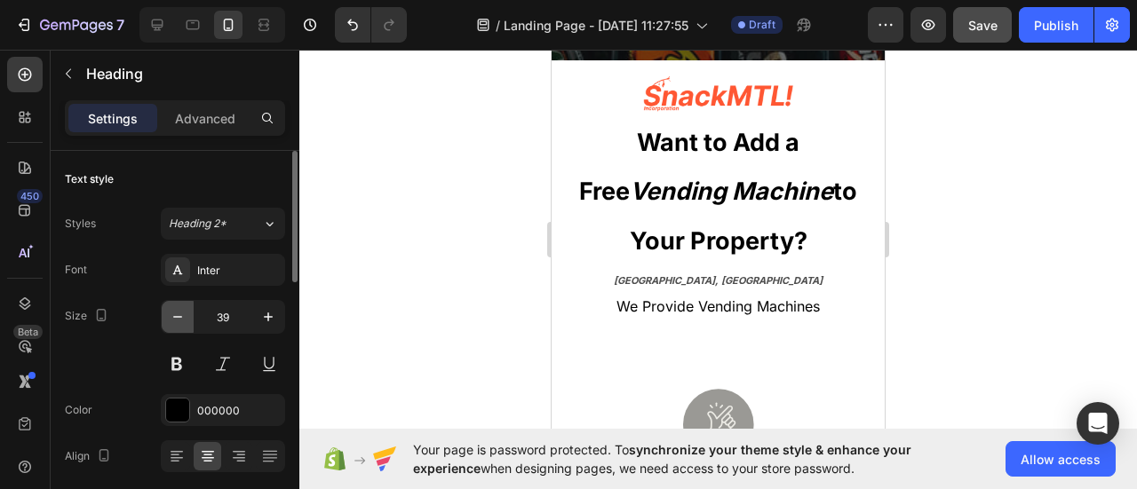
click at [178, 315] on icon "button" at bounding box center [178, 317] width 18 height 18
click at [178, 316] on icon "button" at bounding box center [178, 317] width 18 height 18
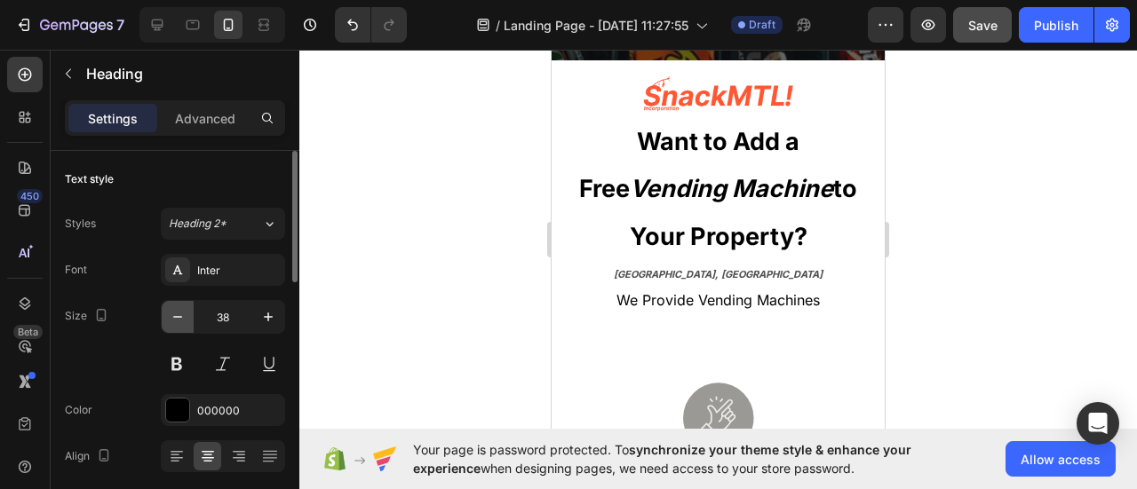
click at [178, 316] on icon "button" at bounding box center [177, 317] width 9 height 2
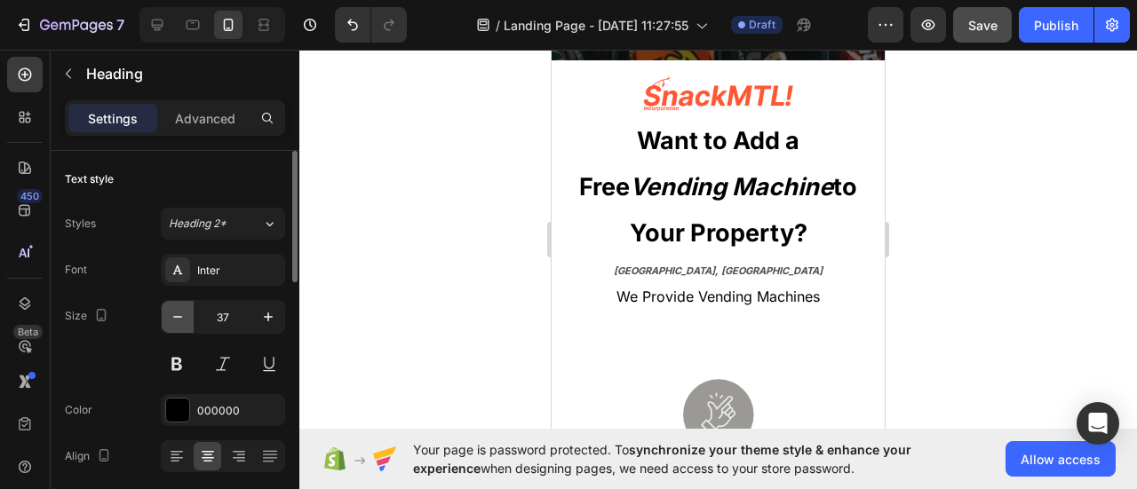
click at [178, 317] on icon "button" at bounding box center [178, 317] width 18 height 18
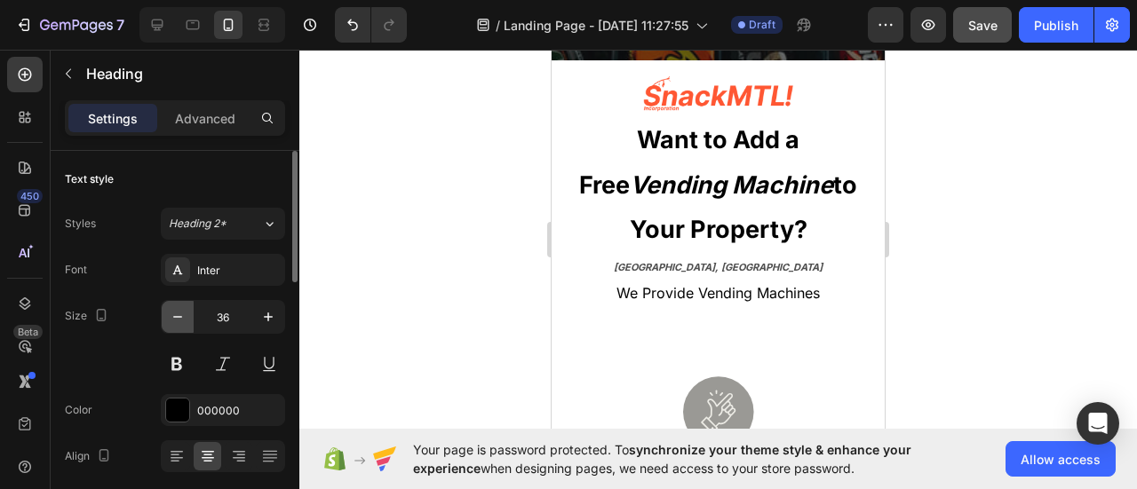
click at [178, 317] on icon "button" at bounding box center [178, 317] width 18 height 18
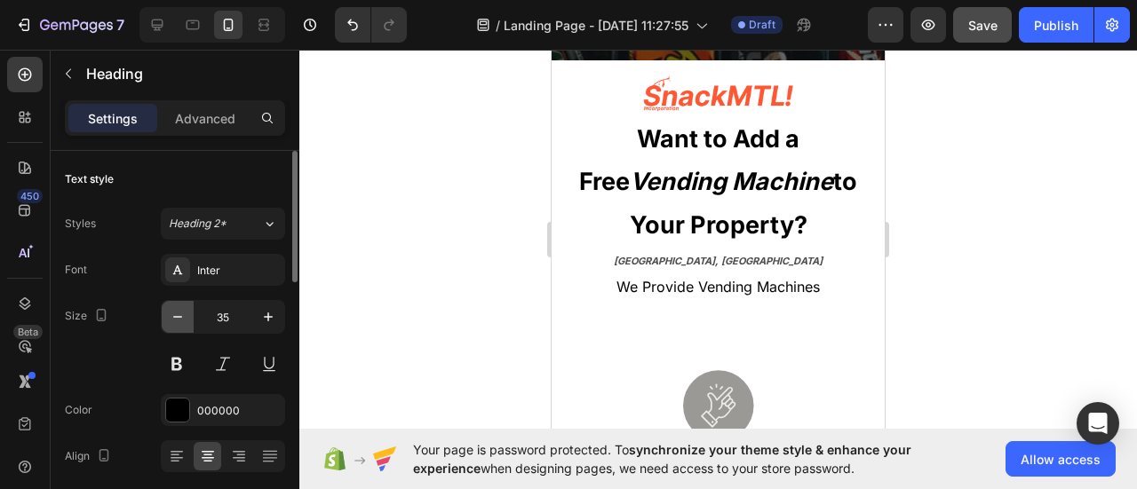
click at [178, 317] on icon "button" at bounding box center [178, 317] width 18 height 18
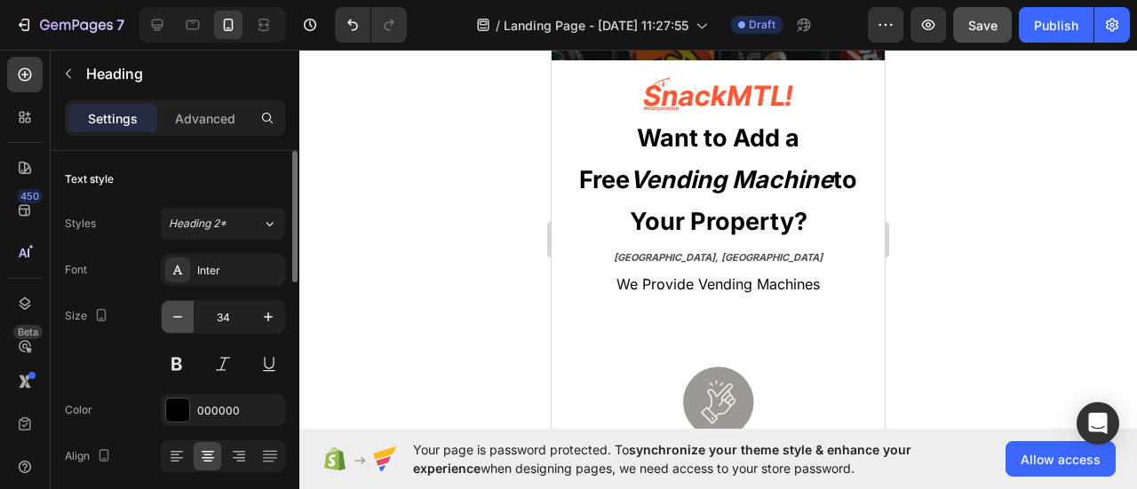
click at [178, 317] on icon "button" at bounding box center [178, 317] width 18 height 18
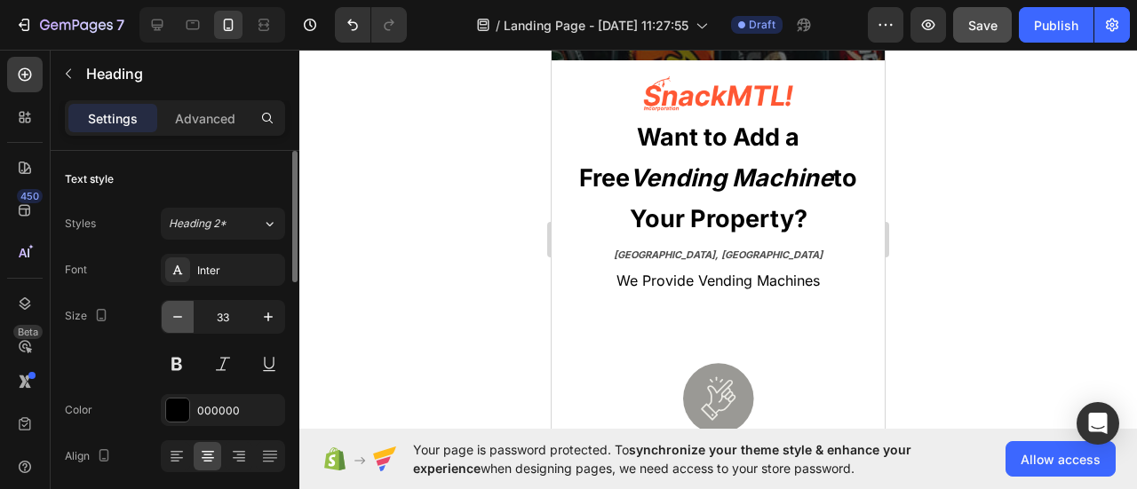
click at [178, 317] on icon "button" at bounding box center [178, 317] width 18 height 18
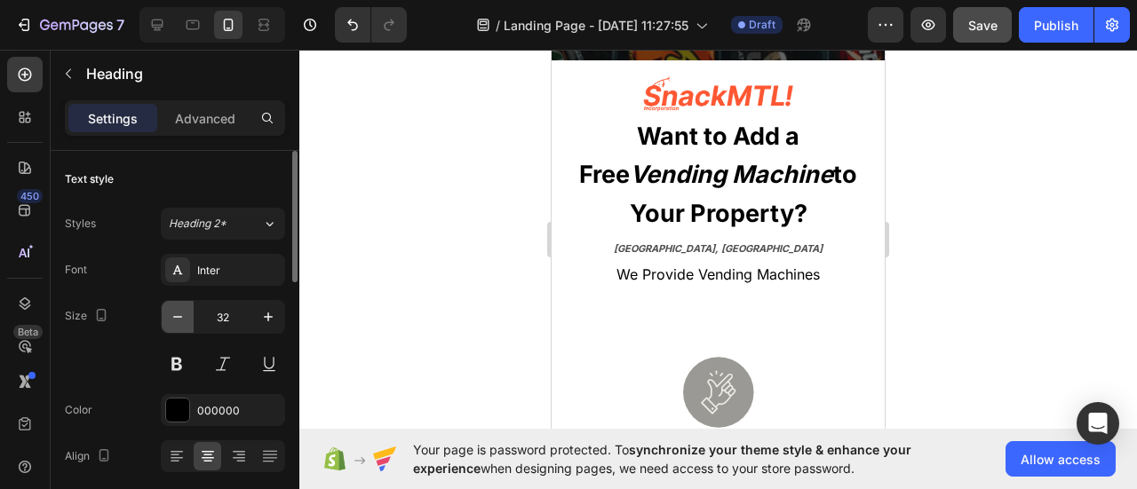
click at [178, 317] on icon "button" at bounding box center [178, 317] width 18 height 18
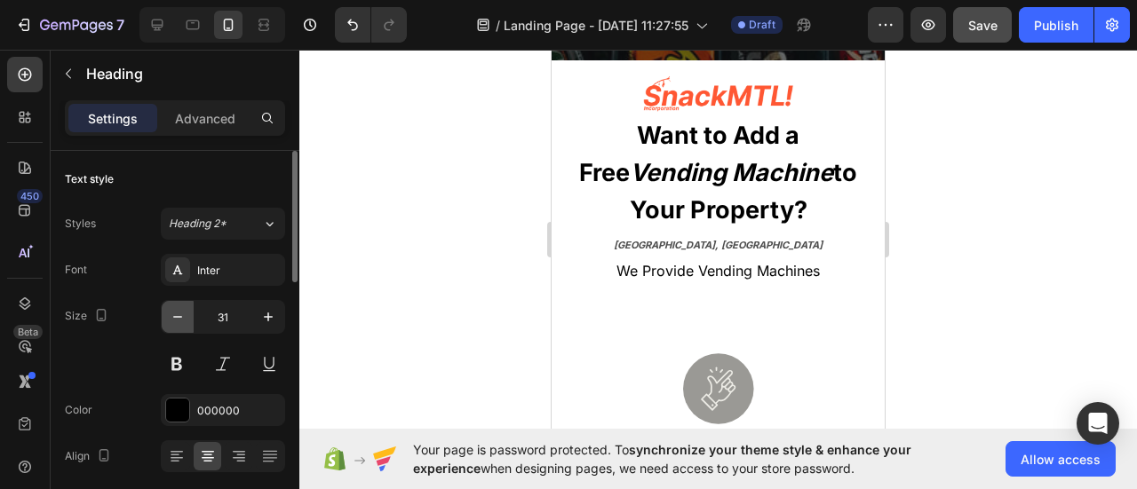
click at [178, 319] on icon "button" at bounding box center [178, 317] width 18 height 18
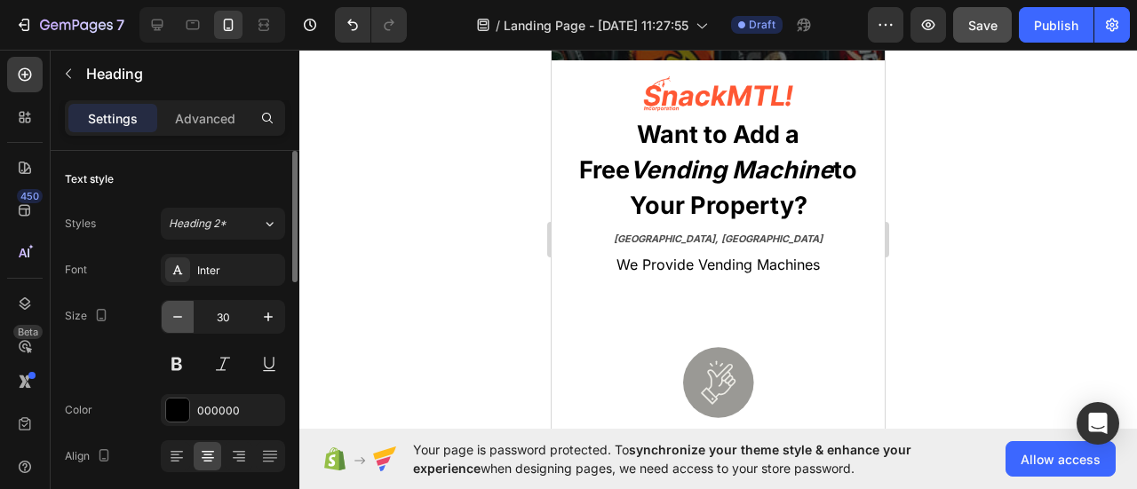
click at [178, 319] on icon "button" at bounding box center [178, 317] width 18 height 18
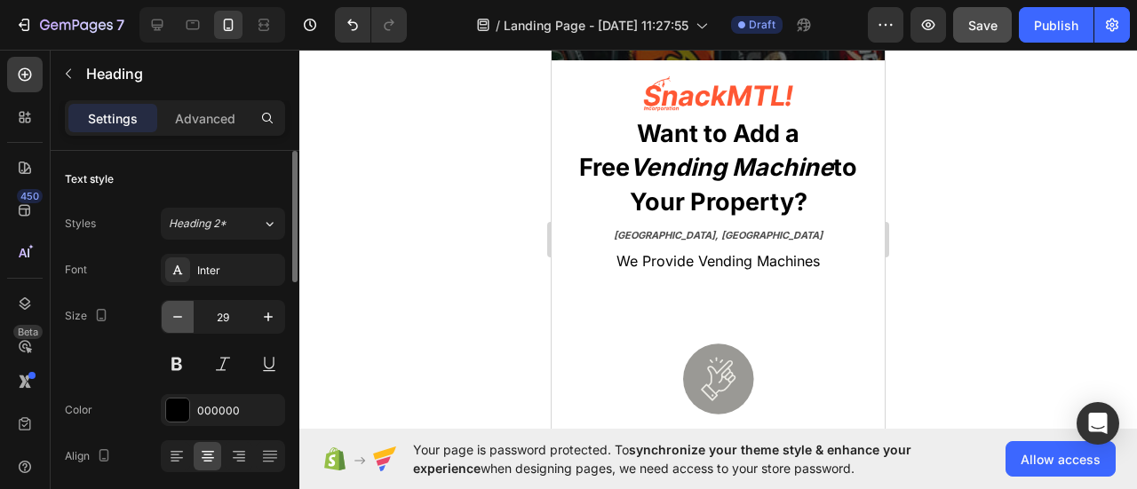
click at [178, 319] on icon "button" at bounding box center [178, 317] width 18 height 18
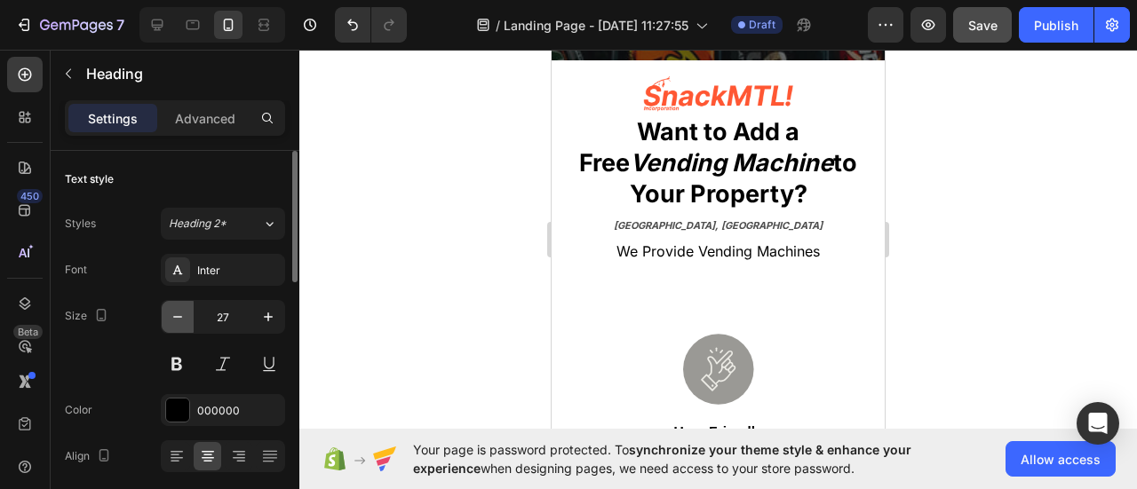
click at [178, 319] on icon "button" at bounding box center [178, 317] width 18 height 18
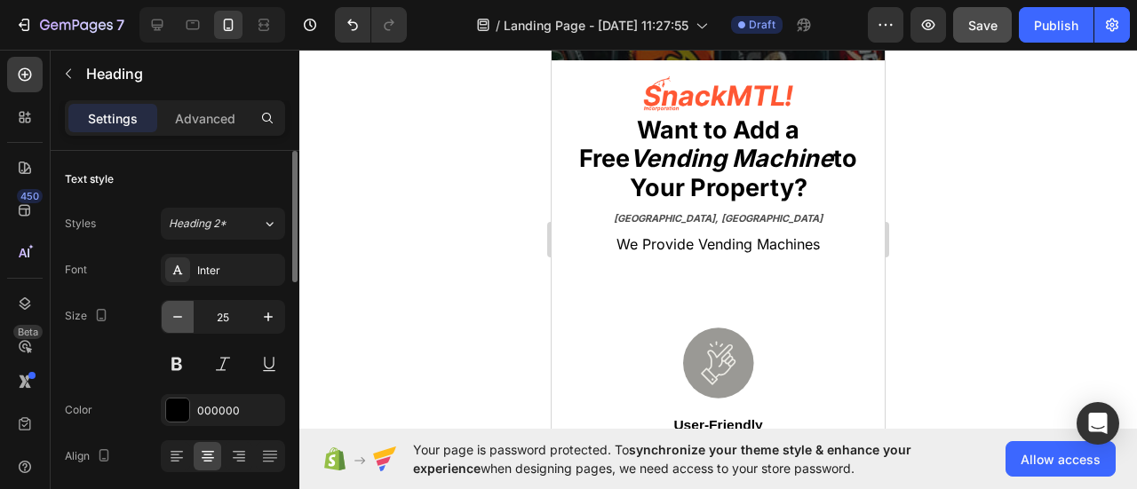
click at [178, 319] on icon "button" at bounding box center [178, 317] width 18 height 18
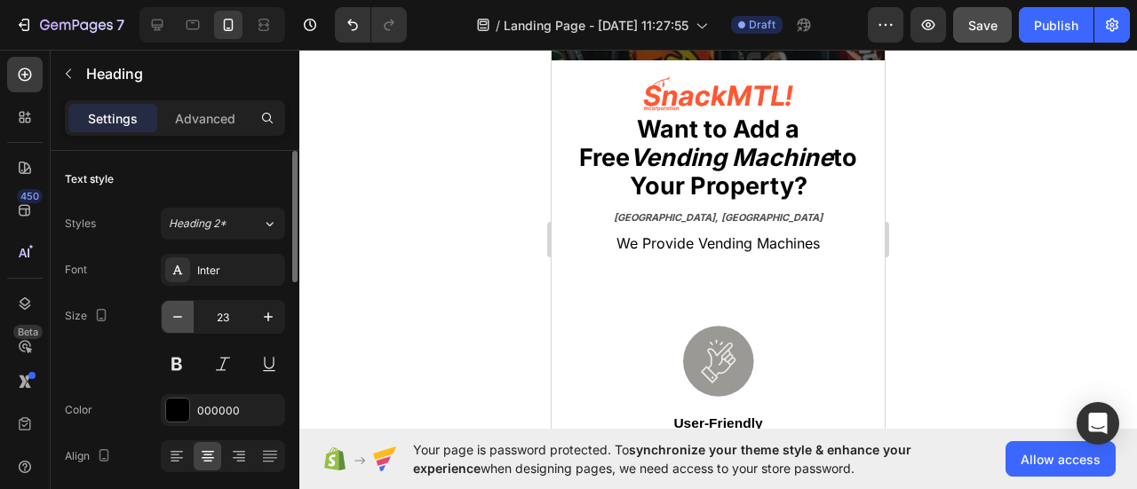
click at [178, 319] on icon "button" at bounding box center [178, 317] width 18 height 18
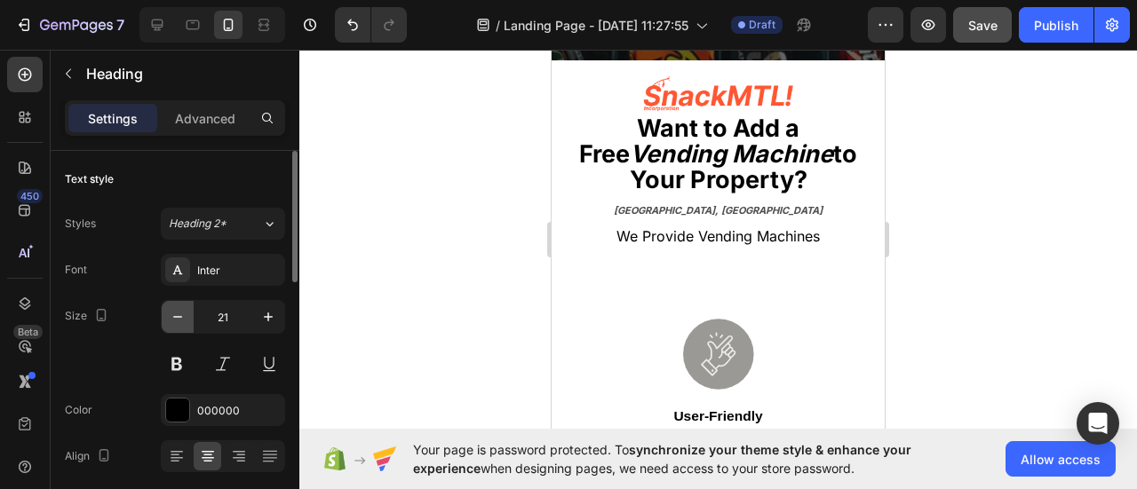
click at [178, 319] on icon "button" at bounding box center [178, 317] width 18 height 18
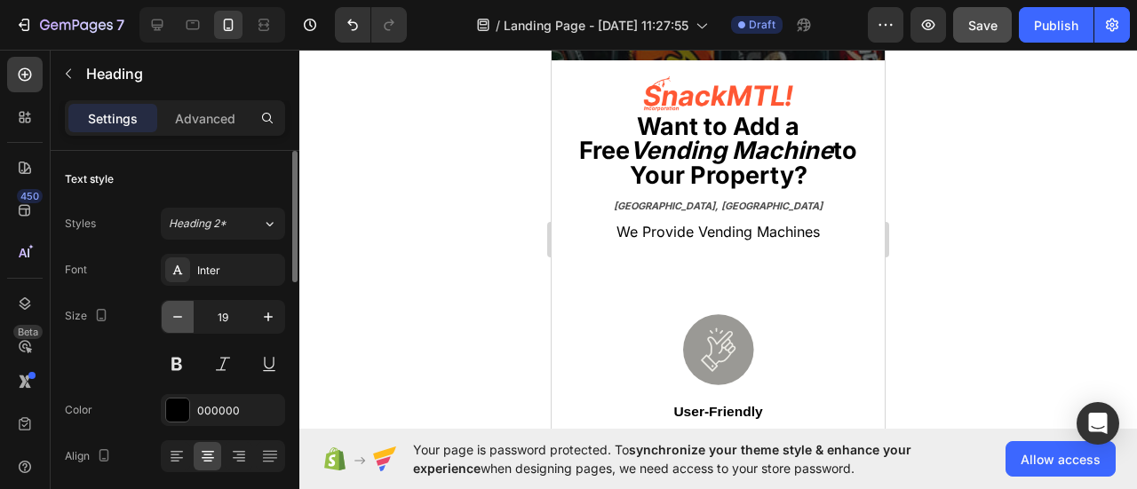
click at [178, 320] on icon "button" at bounding box center [178, 317] width 18 height 18
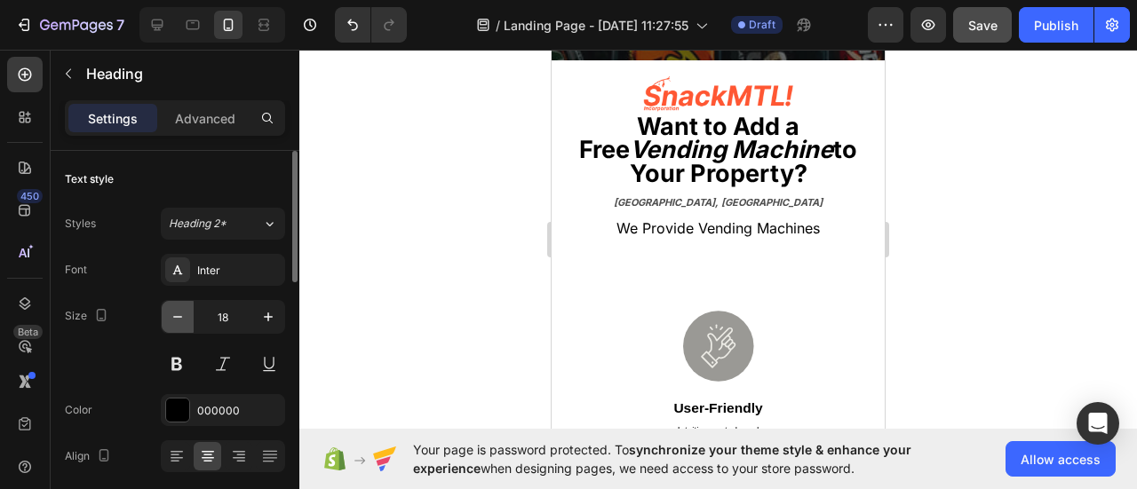
click at [178, 320] on icon "button" at bounding box center [178, 317] width 18 height 18
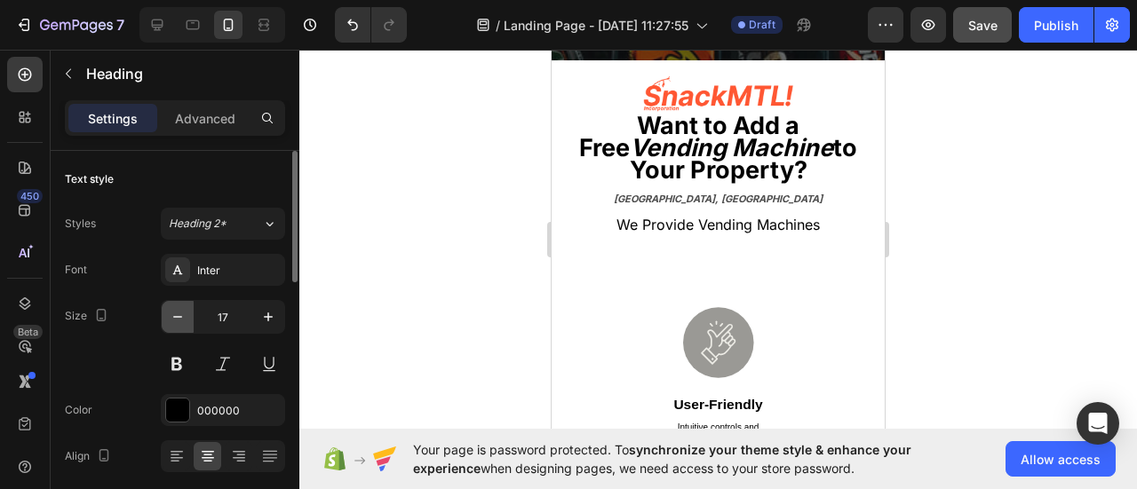
click at [178, 320] on icon "button" at bounding box center [178, 317] width 18 height 18
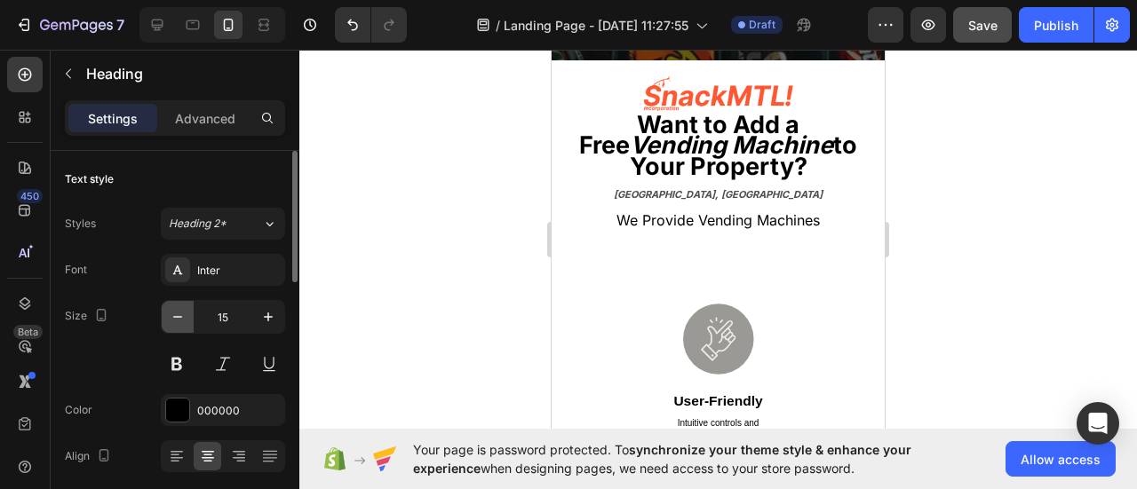
click at [178, 320] on icon "button" at bounding box center [178, 317] width 18 height 18
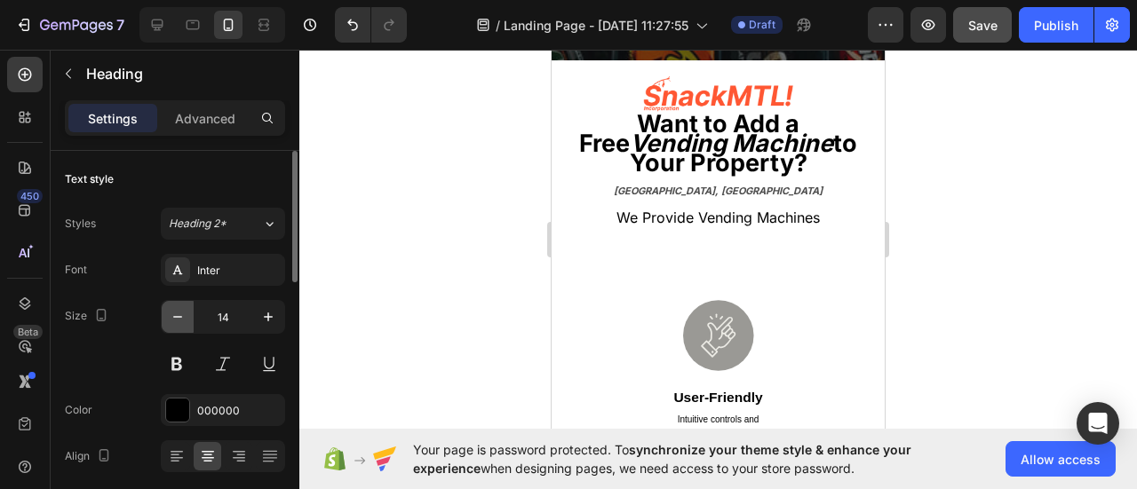
click at [178, 320] on icon "button" at bounding box center [178, 317] width 18 height 18
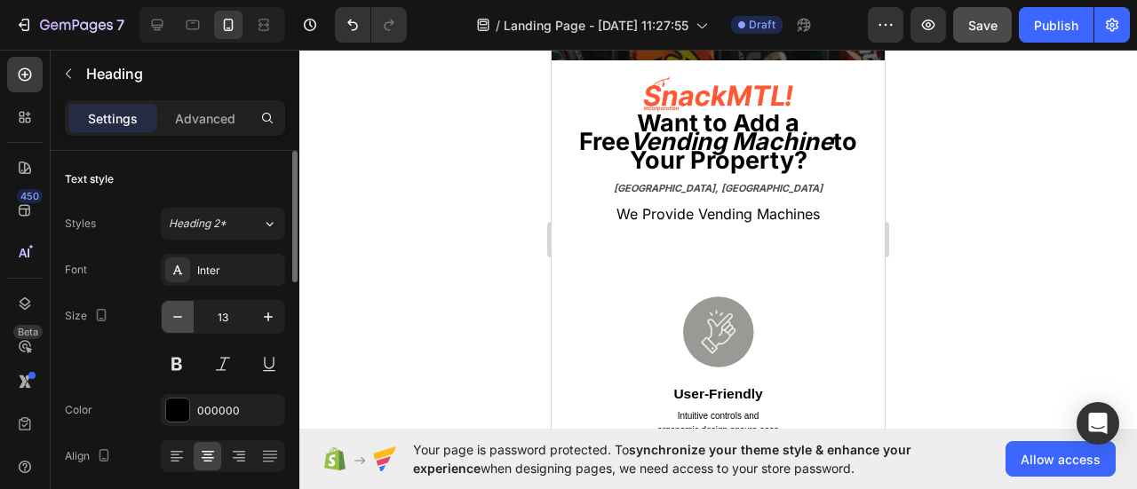
click at [178, 320] on icon "button" at bounding box center [178, 317] width 18 height 18
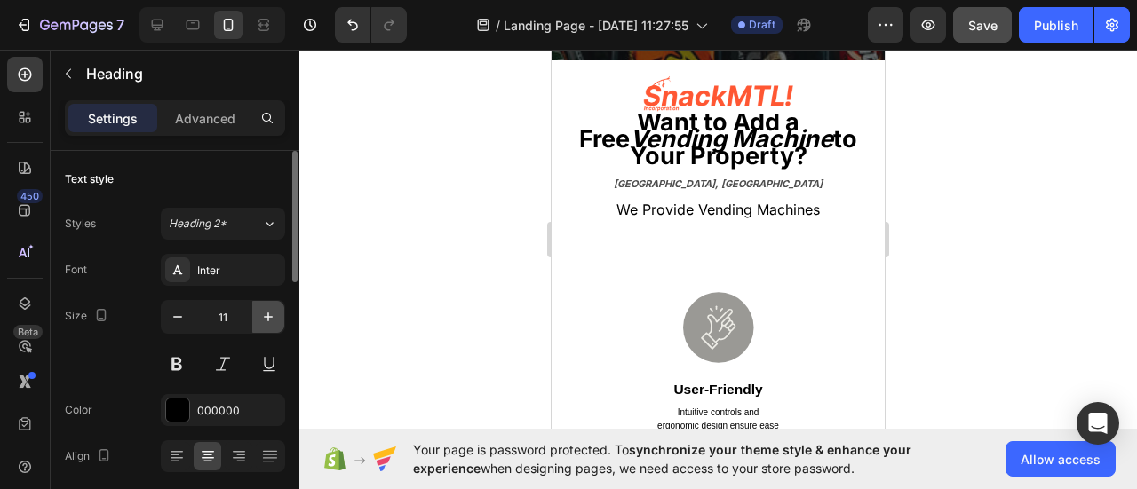
click at [257, 322] on button "button" at bounding box center [268, 317] width 32 height 32
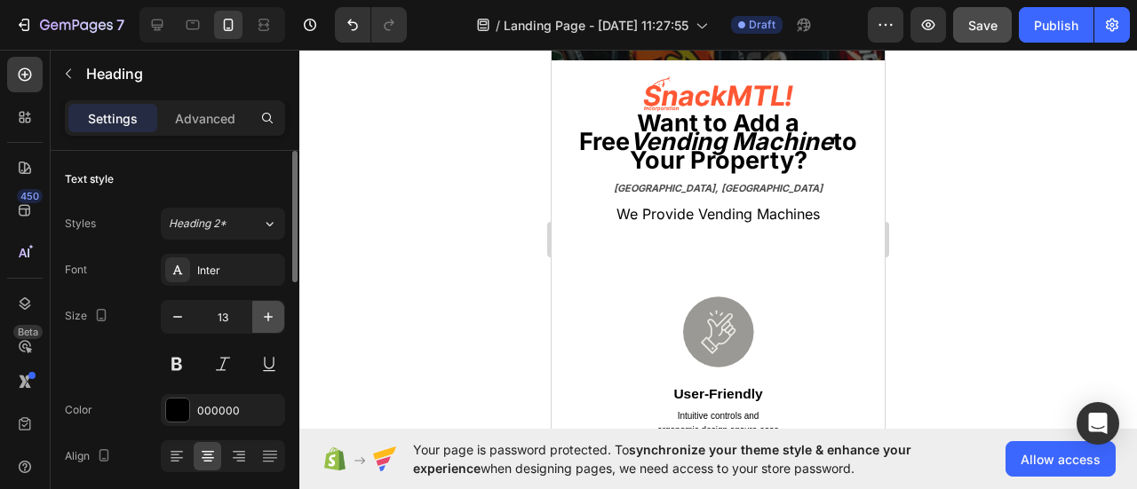
click at [257, 322] on button "button" at bounding box center [268, 317] width 32 height 32
click at [256, 322] on button "button" at bounding box center [268, 317] width 32 height 32
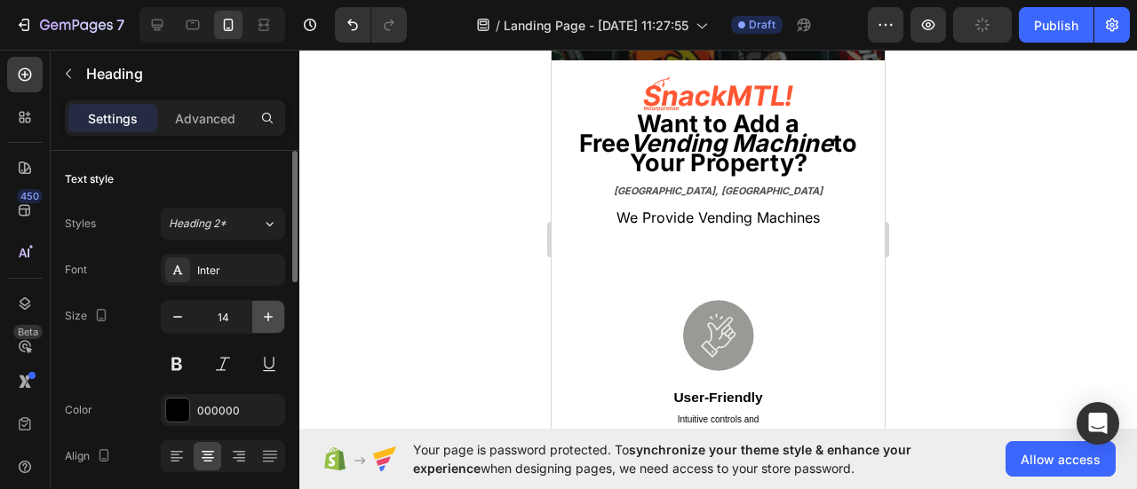
click at [254, 323] on button "button" at bounding box center [268, 317] width 32 height 32
click at [253, 323] on button "button" at bounding box center [268, 317] width 32 height 32
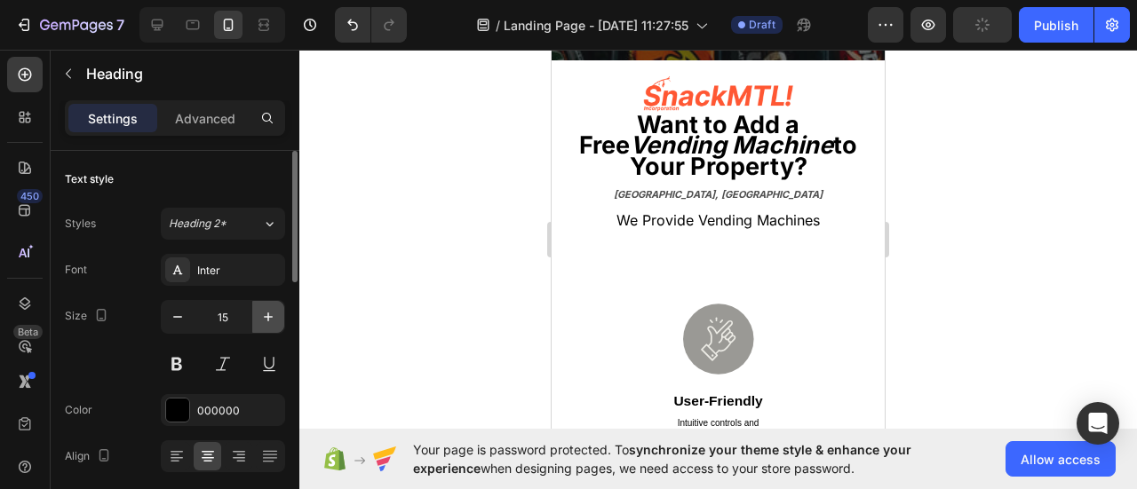
click at [253, 323] on button "button" at bounding box center [268, 317] width 32 height 32
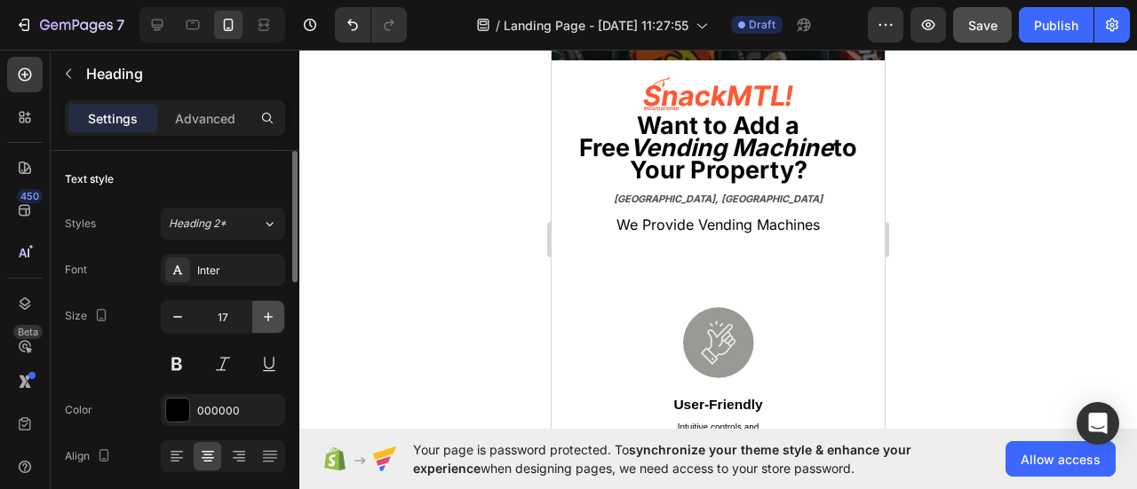
click at [253, 323] on button "button" at bounding box center [268, 317] width 32 height 32
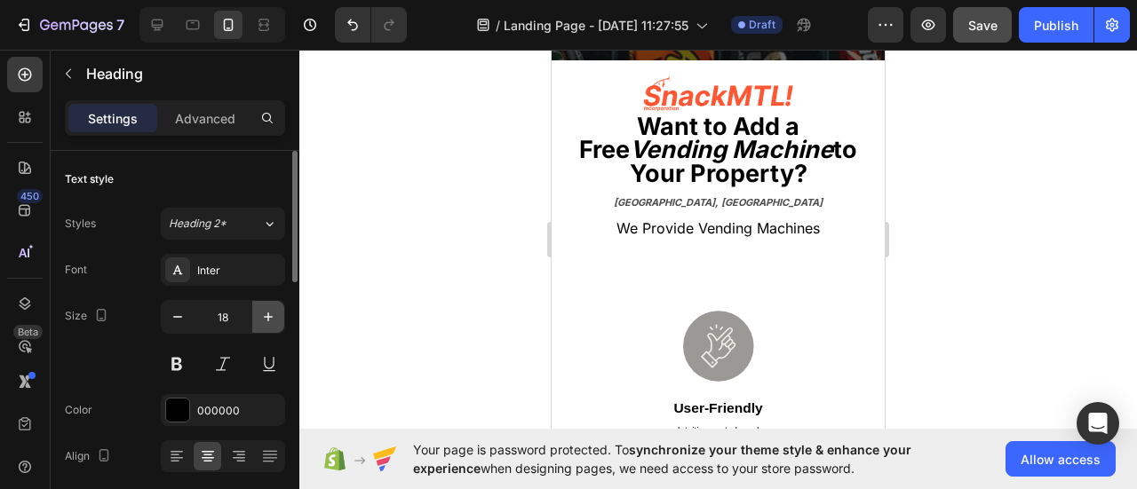
click at [253, 324] on button "button" at bounding box center [268, 317] width 32 height 32
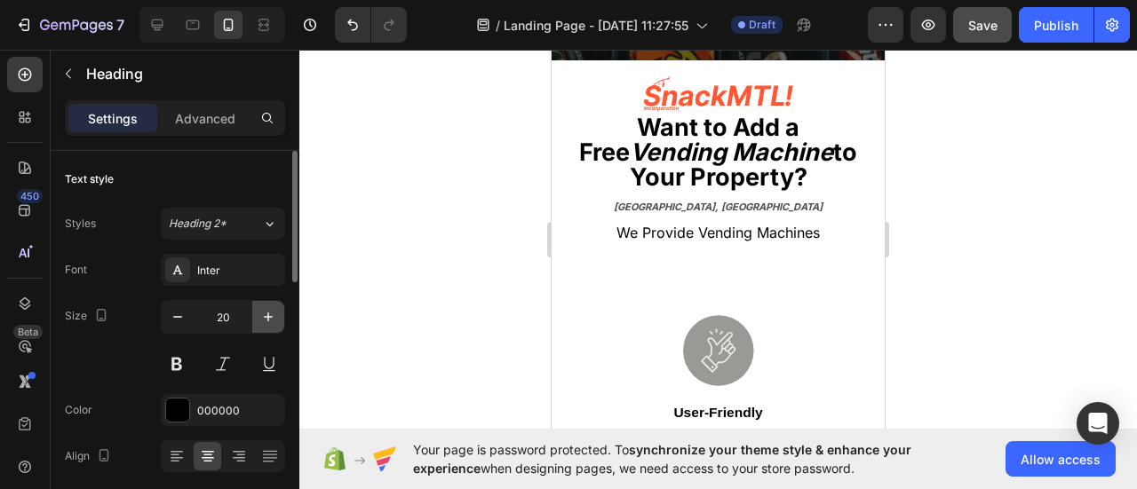
click at [253, 324] on button "button" at bounding box center [268, 317] width 32 height 32
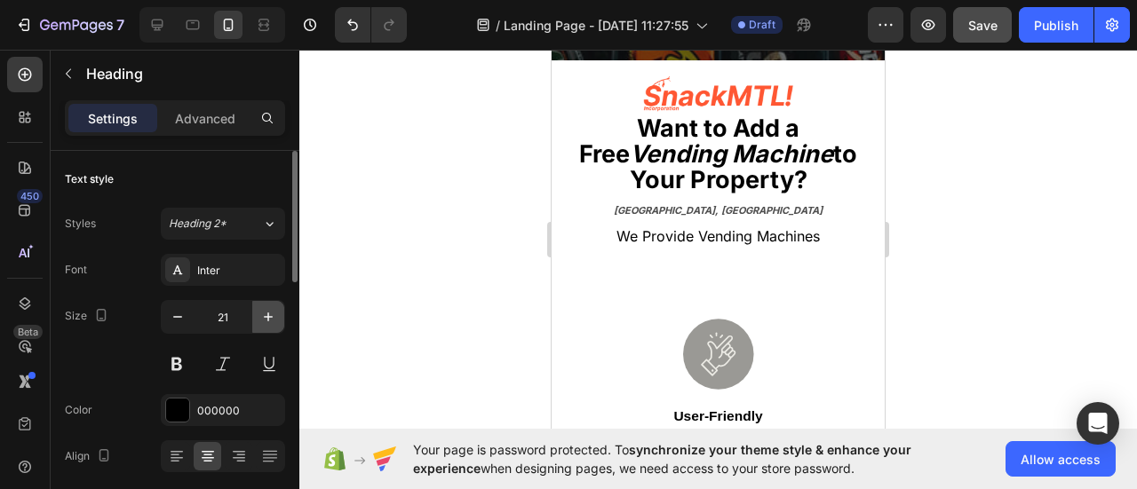
click at [253, 324] on button "button" at bounding box center [268, 317] width 32 height 32
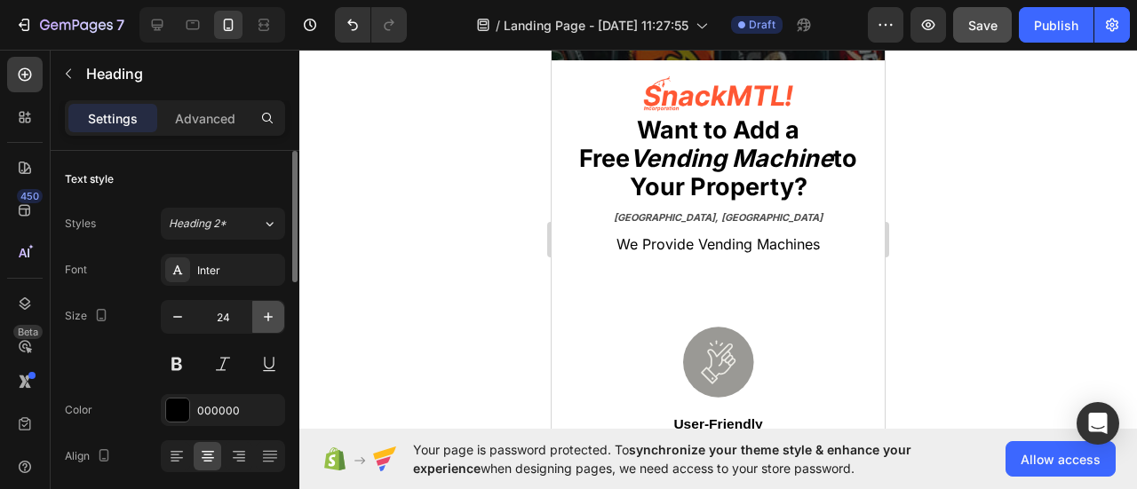
click at [253, 324] on button "button" at bounding box center [268, 317] width 32 height 32
click at [650, 177] on strong "to Your Property?" at bounding box center [744, 173] width 228 height 59
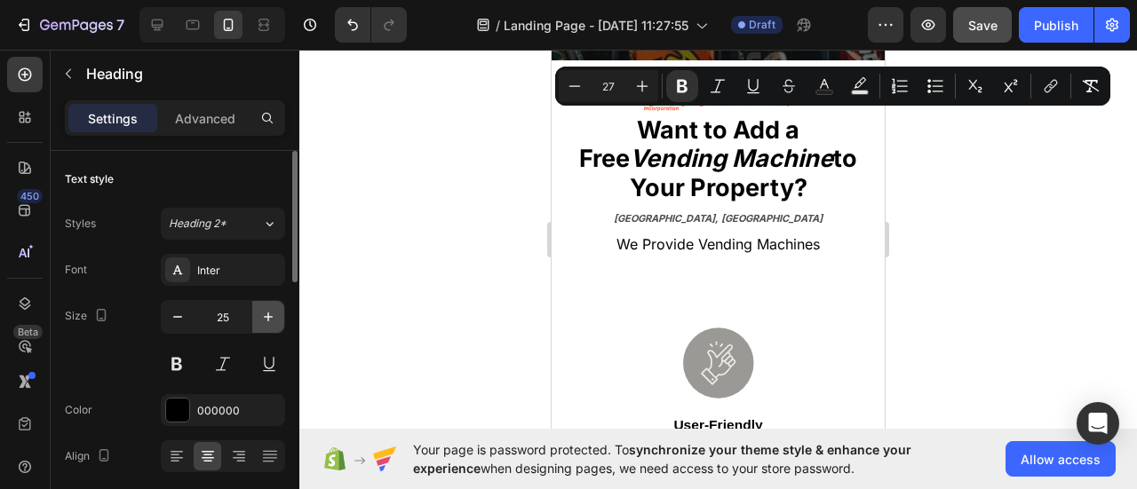
click at [265, 317] on icon "button" at bounding box center [268, 317] width 18 height 18
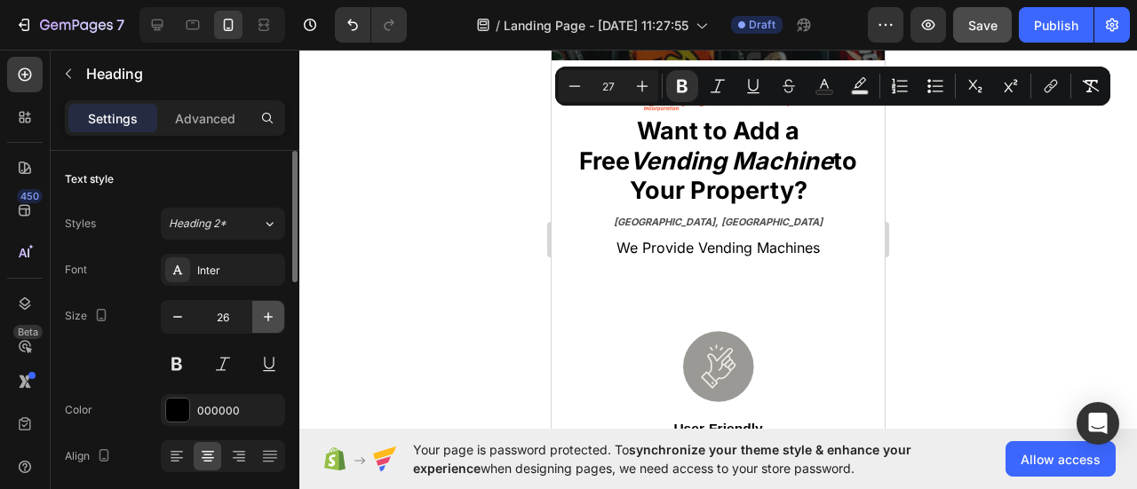
type input "27"
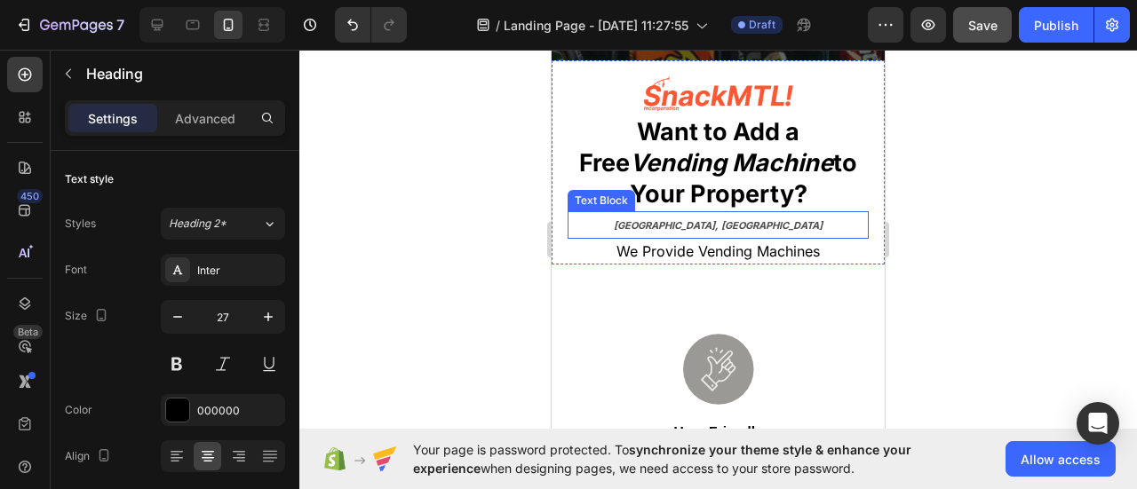
click at [707, 225] on strong "[GEOGRAPHIC_DATA], [GEOGRAPHIC_DATA]" at bounding box center [718, 225] width 209 height 12
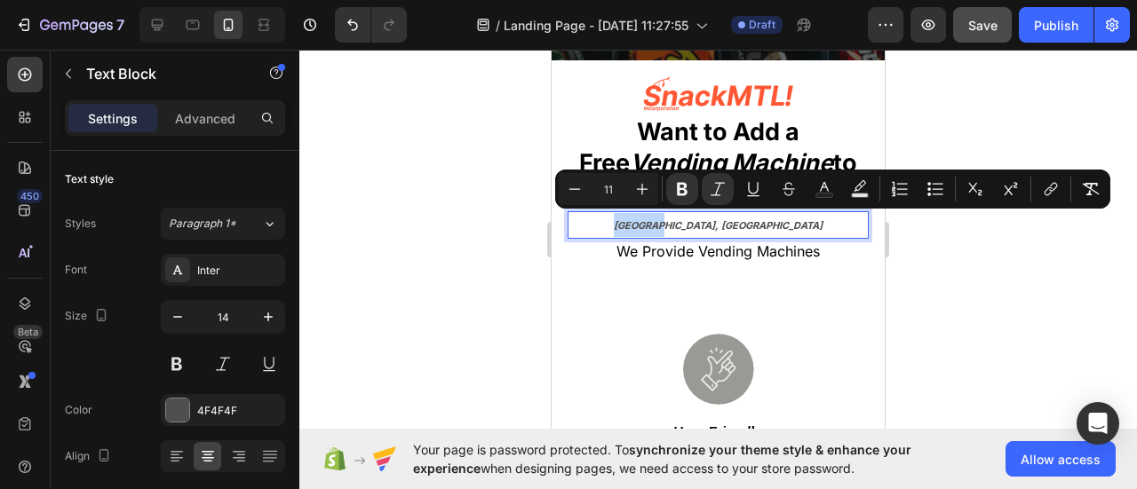
click at [707, 225] on strong "[GEOGRAPHIC_DATA], [GEOGRAPHIC_DATA]" at bounding box center [718, 225] width 209 height 12
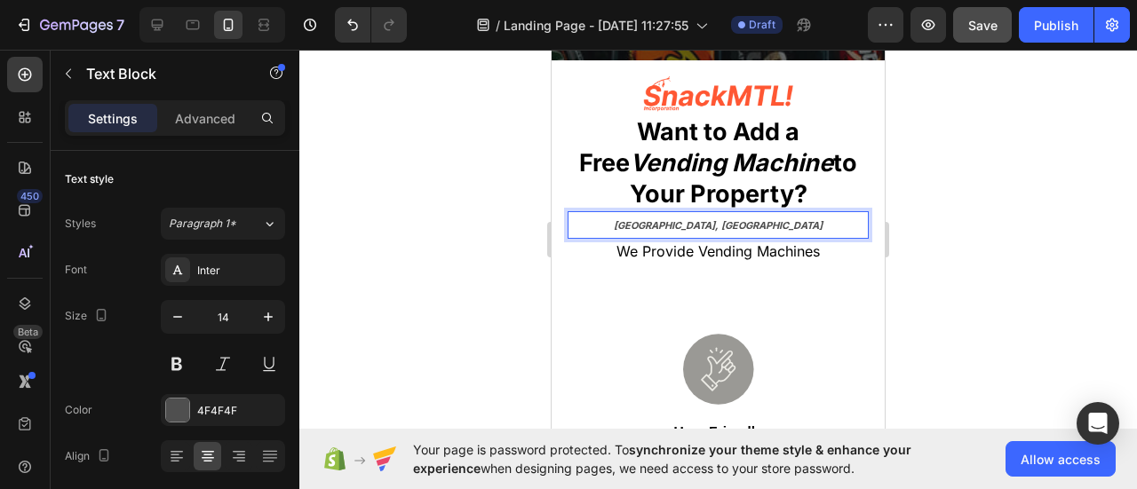
click at [707, 225] on strong "[GEOGRAPHIC_DATA], [GEOGRAPHIC_DATA]" at bounding box center [718, 225] width 209 height 12
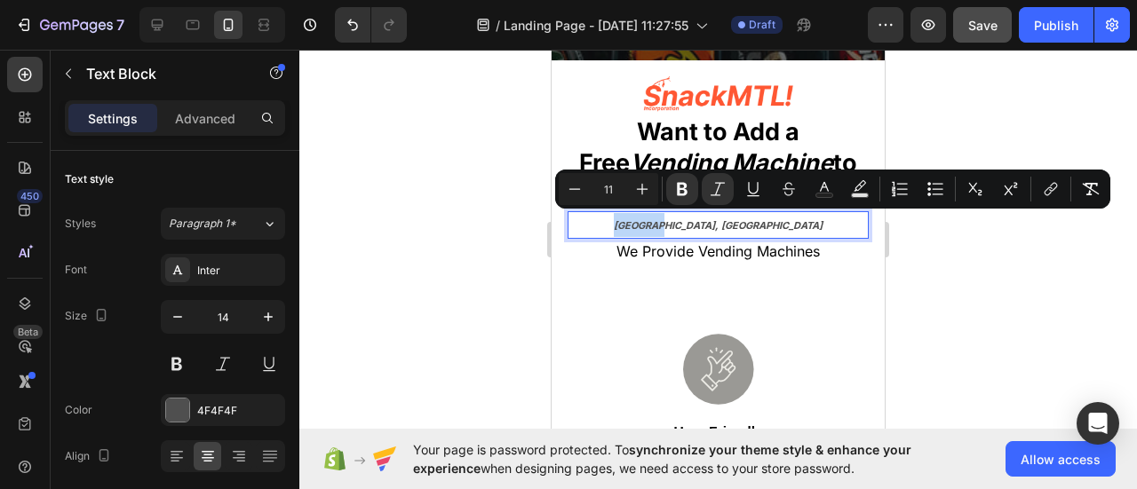
click at [707, 225] on strong "[GEOGRAPHIC_DATA], [GEOGRAPHIC_DATA]" at bounding box center [718, 225] width 209 height 12
click at [174, 320] on icon "button" at bounding box center [178, 317] width 18 height 18
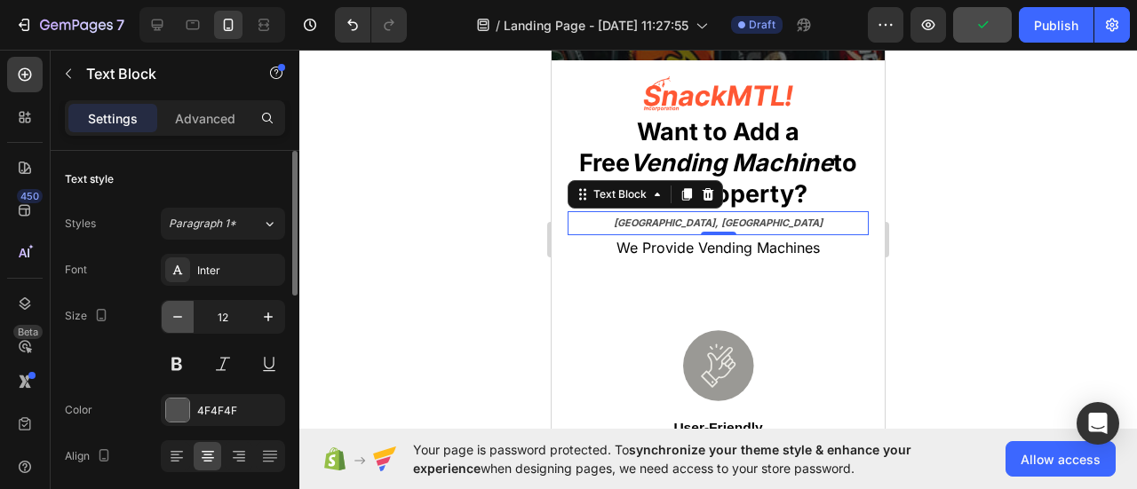
click at [174, 320] on icon "button" at bounding box center [178, 317] width 18 height 18
type input "11"
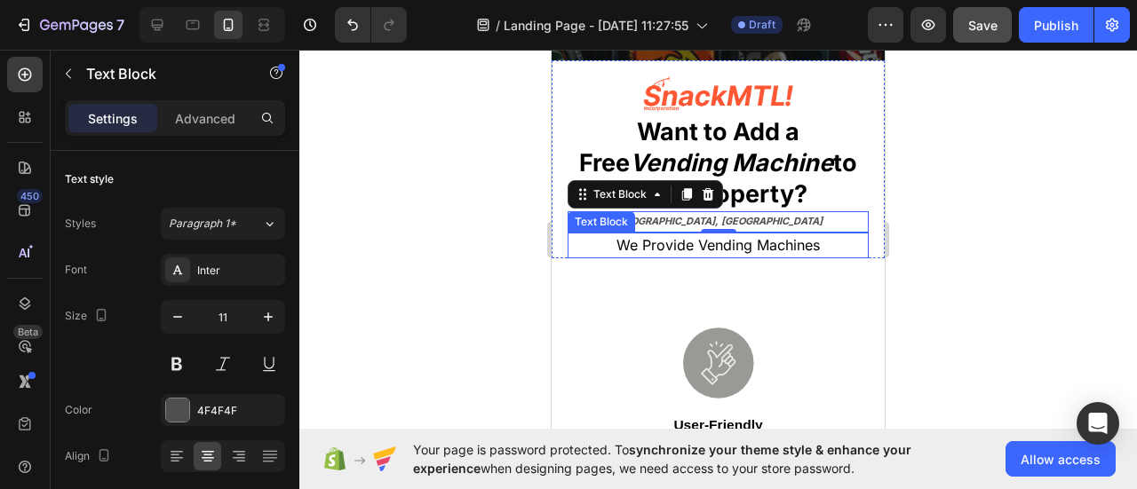
click at [668, 242] on span "We Provide Vending Machines" at bounding box center [717, 245] width 203 height 18
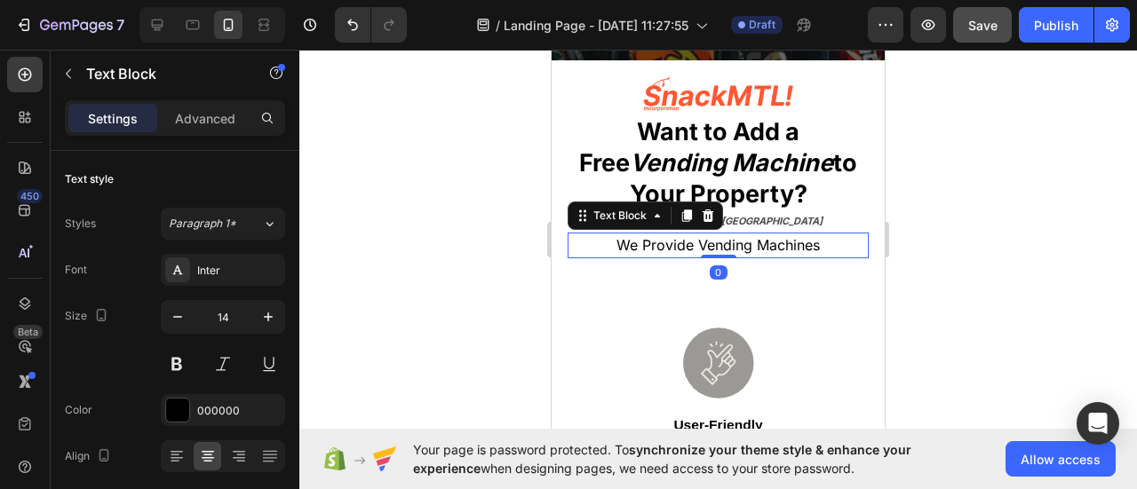
click at [668, 242] on span "We Provide Vending Machines" at bounding box center [717, 245] width 203 height 18
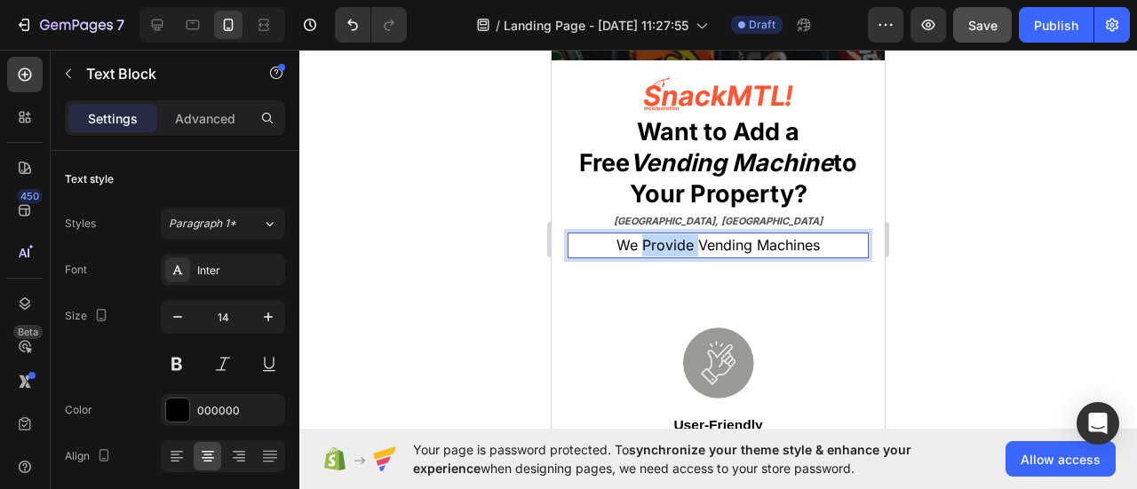
click at [668, 242] on span "We Provide Vending Machines" at bounding box center [717, 245] width 203 height 18
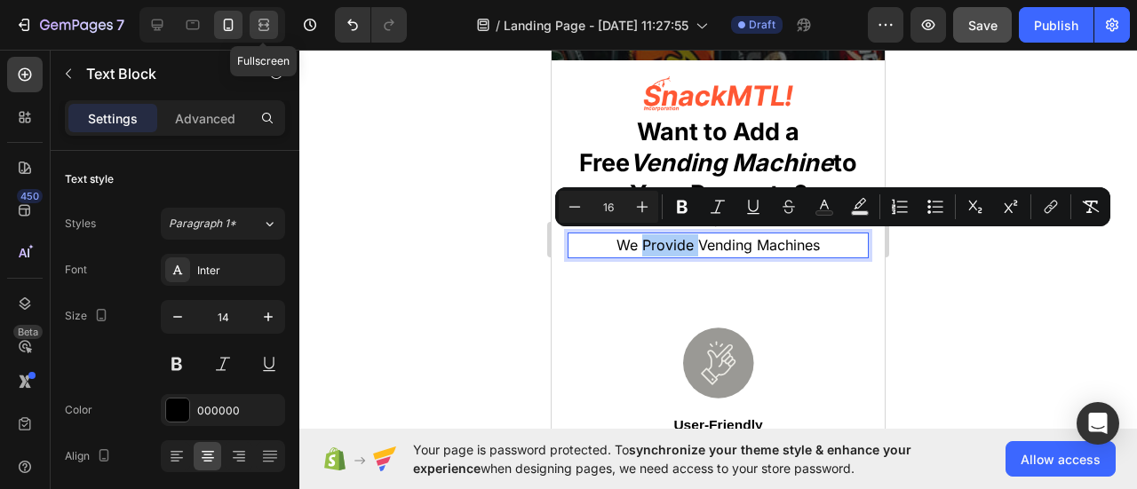
click at [264, 26] on icon at bounding box center [264, 25] width 18 height 18
type input "16"
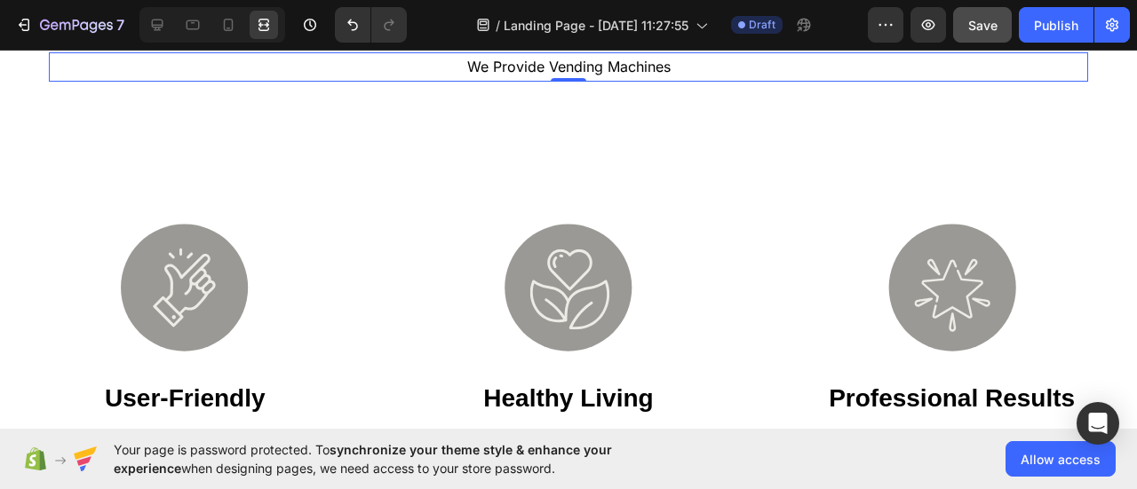
scroll to position [607, 0]
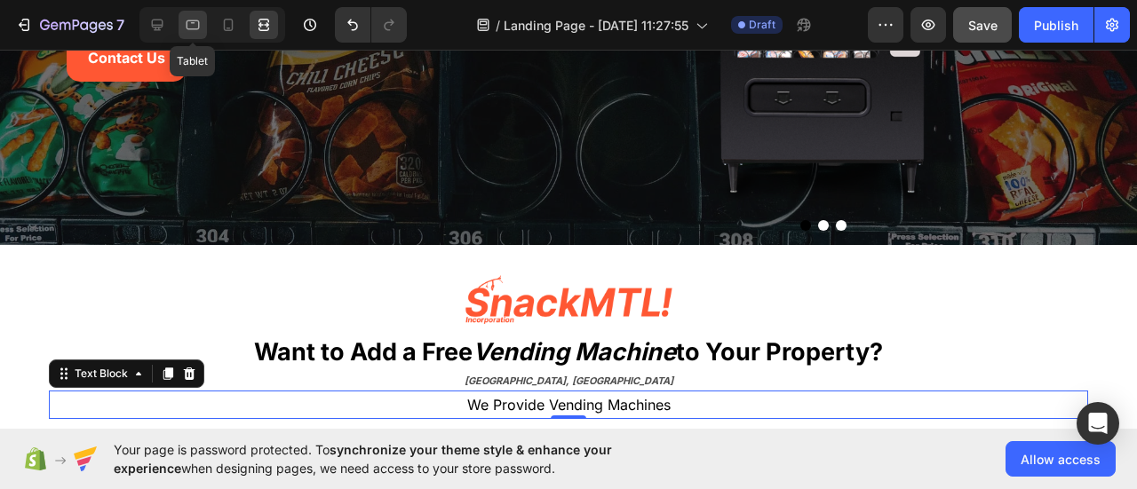
click at [200, 25] on icon at bounding box center [193, 25] width 18 height 18
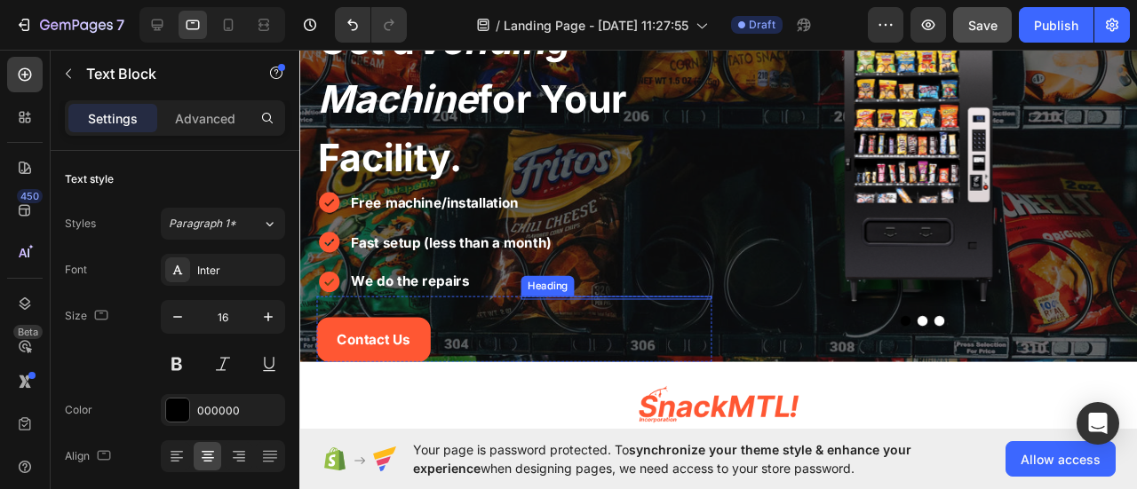
scroll to position [101, 0]
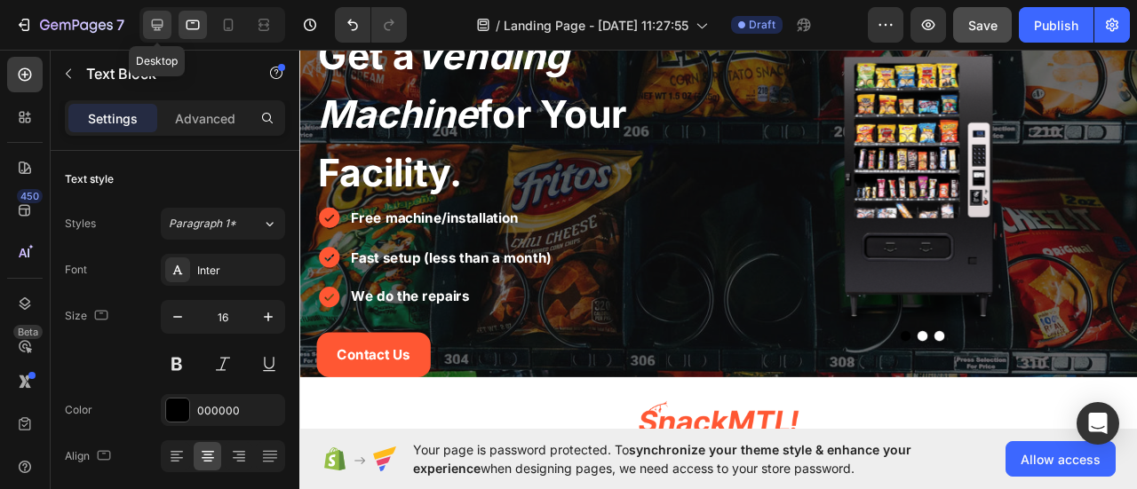
click at [162, 26] on icon at bounding box center [158, 26] width 12 height 12
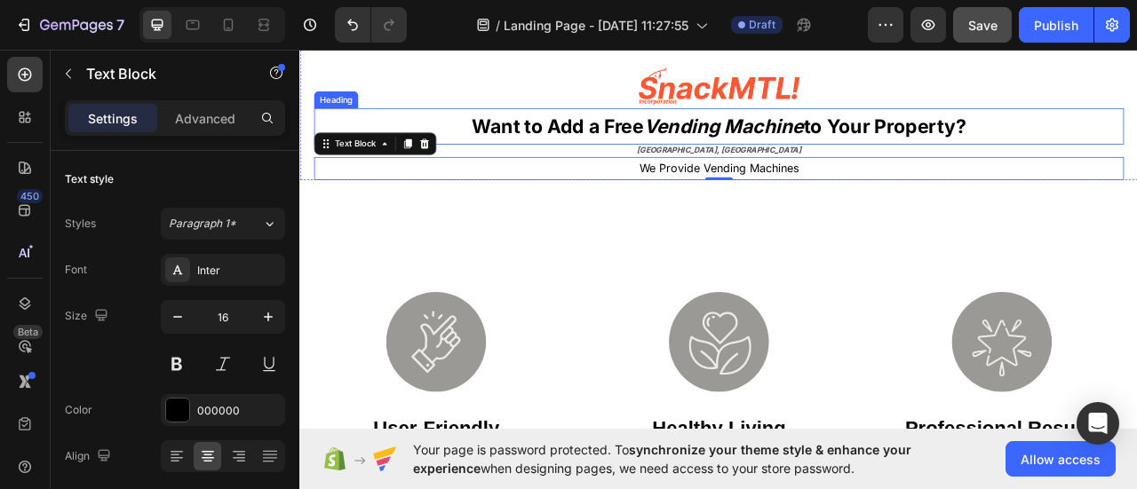
scroll to position [439, 0]
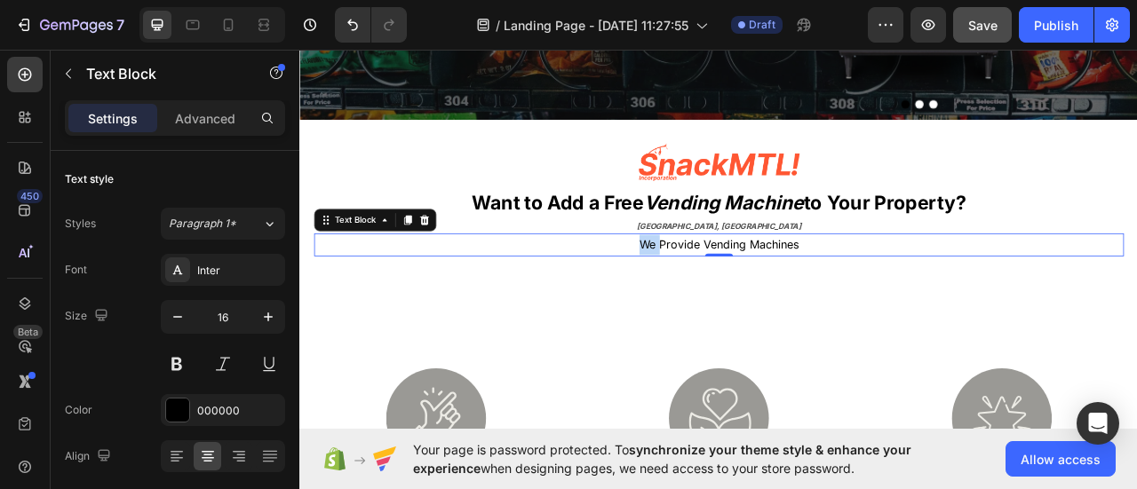
click at [692, 293] on p "We Provide Vending Machines" at bounding box center [832, 299] width 1027 height 26
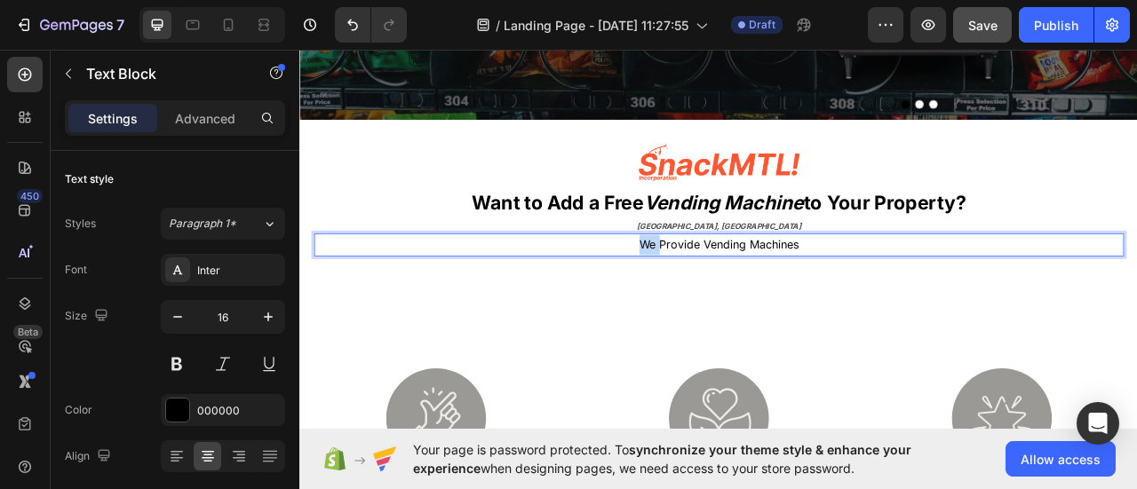
click at [692, 293] on p "We Provide Vending Machines" at bounding box center [832, 299] width 1027 height 26
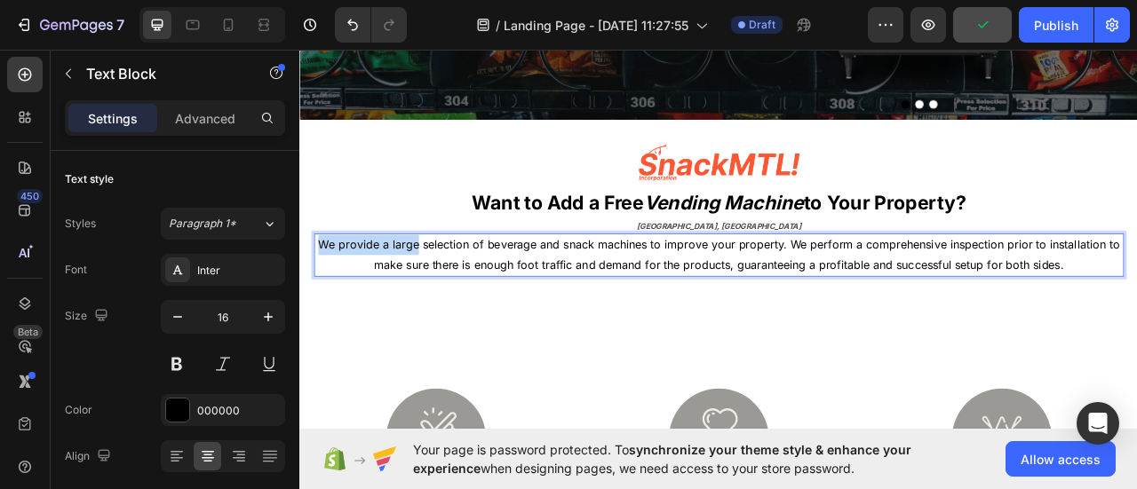
drag, startPoint x: 322, startPoint y: 298, endPoint x: 391, endPoint y: 286, distance: 70.4
click at [671, 297] on span "We provide a large selection of beverage and snack machines to improve your pro…" at bounding box center [832, 312] width 1020 height 44
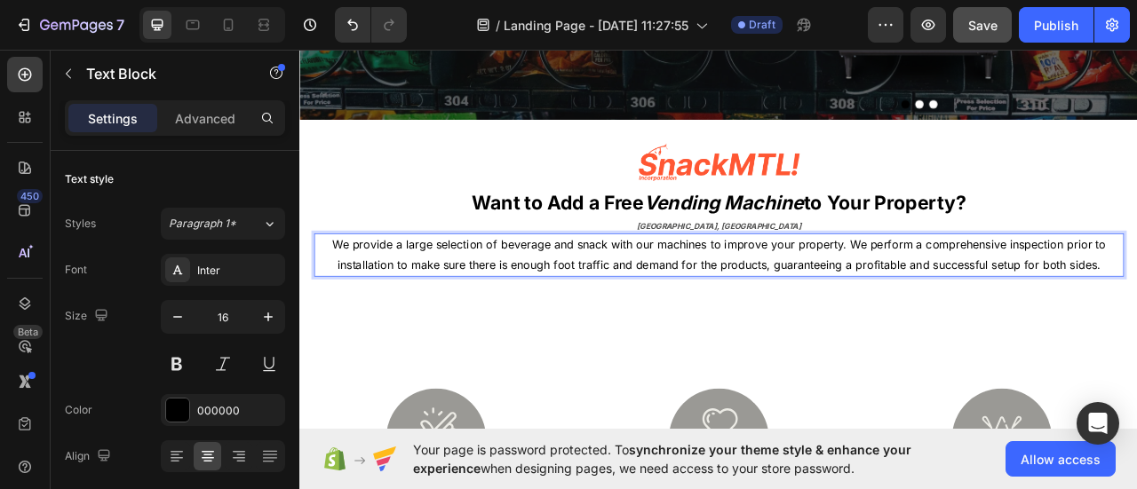
click at [980, 301] on span "We provide a large selection of beverage and snack with our machines to improve…" at bounding box center [832, 312] width 985 height 44
click at [609, 298] on span "We provide a large selection of beverage and snack with our machines to improve…" at bounding box center [832, 312] width 985 height 44
click at [683, 299] on span "We provide a large selection of beverages and snack with our machines to improv…" at bounding box center [833, 312] width 992 height 44
click at [687, 300] on span "We provide a large selection of beverages and snack with our machines to improv…" at bounding box center [833, 312] width 992 height 44
click at [815, 300] on span "We provide a large selection of beverages and snacks, with our machines to impr…" at bounding box center [832, 312] width 1004 height 44
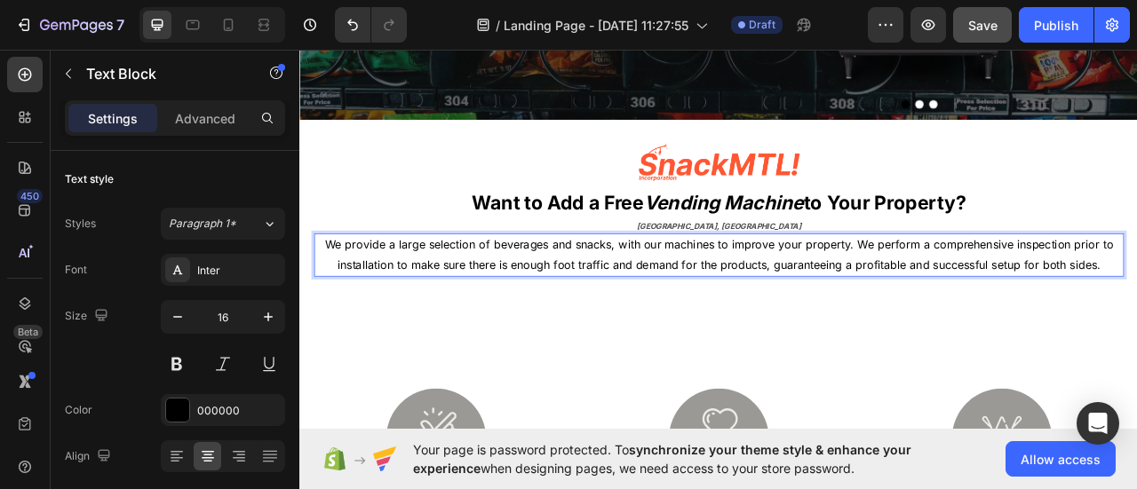
click at [818, 300] on span "We provide a large selection of beverages and snacks, with our machines to impr…" at bounding box center [832, 312] width 1004 height 44
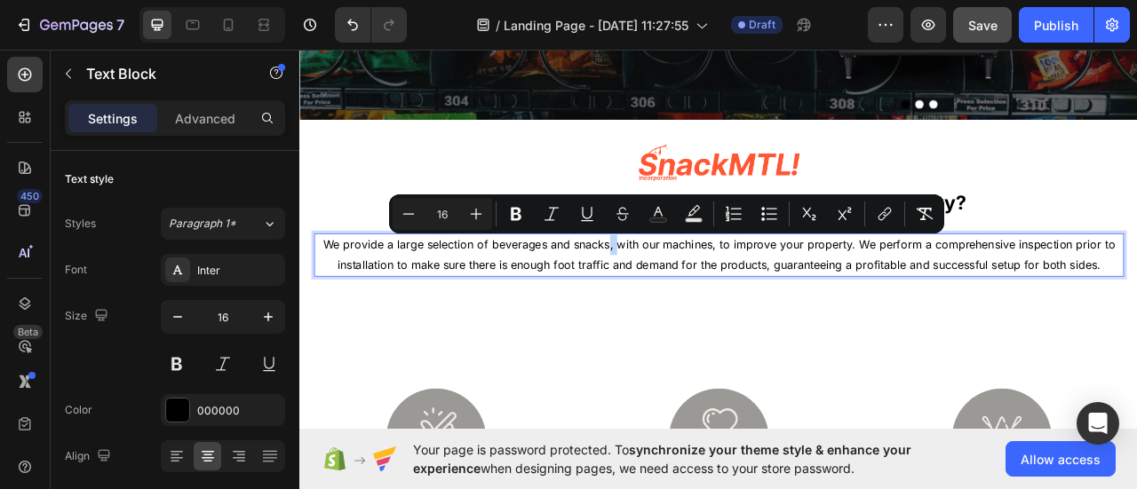
click at [687, 301] on span "We provide a large selection of beverages and snacks, with our machines, to imp…" at bounding box center [833, 312] width 1008 height 44
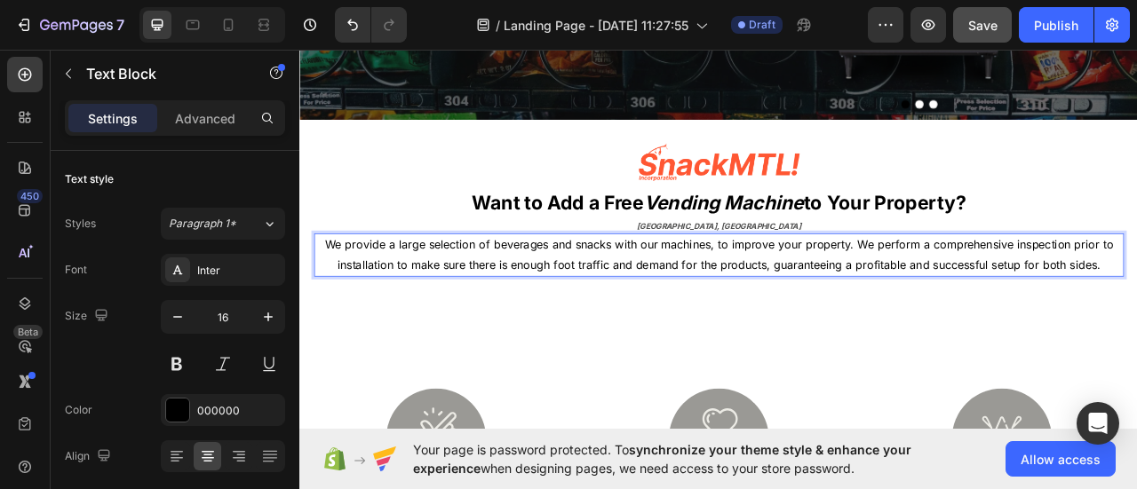
click at [1008, 292] on span "We provide a large selection of beverages and snacks with our machines, to impr…" at bounding box center [832, 312] width 1004 height 44
click at [1011, 298] on span "We provide a large selection of beverages and snacks with our machines, to impr…" at bounding box center [832, 312] width 1004 height 44
click at [815, 303] on span "We provide a large selection of beverages and snacks with our machines, to impr…" at bounding box center [832, 312] width 1004 height 44
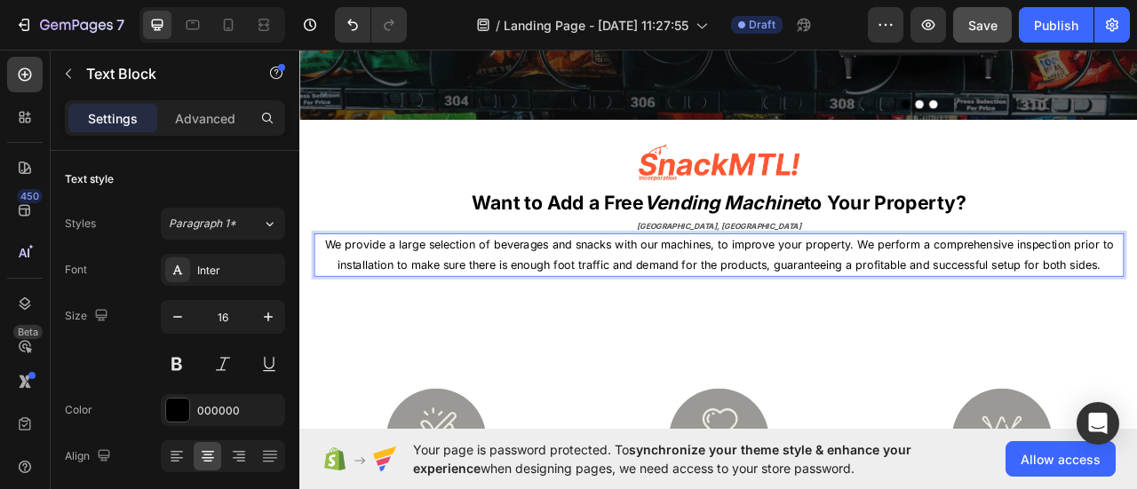
click at [829, 298] on span "We provide a large selection of beverages and snacks with our machines, to impr…" at bounding box center [832, 312] width 1004 height 44
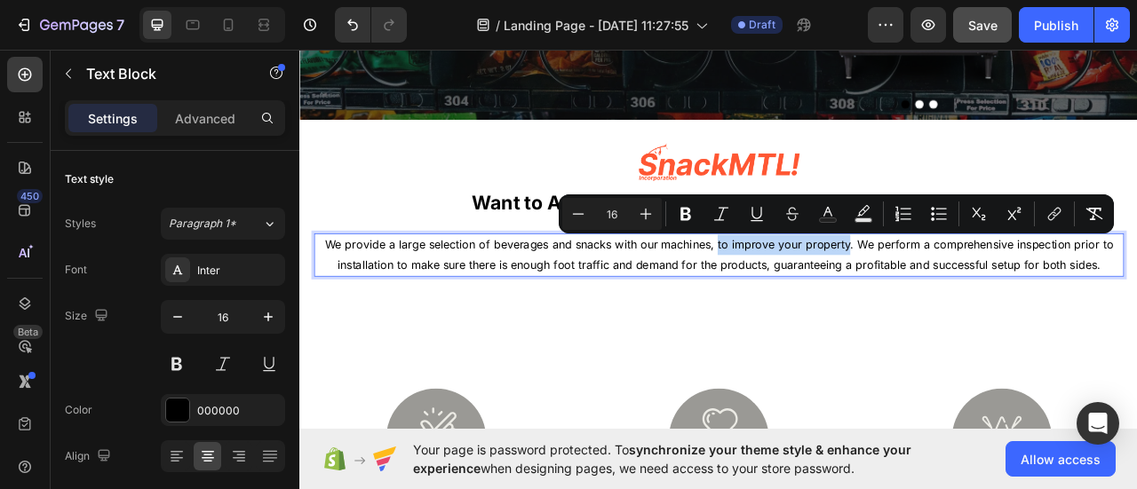
drag, startPoint x: 828, startPoint y: 298, endPoint x: 991, endPoint y: 294, distance: 163.5
click at [991, 294] on span "We provide a large selection of beverages and snacks with our machines, to impr…" at bounding box center [832, 312] width 1004 height 44
copy span "to improve your property"
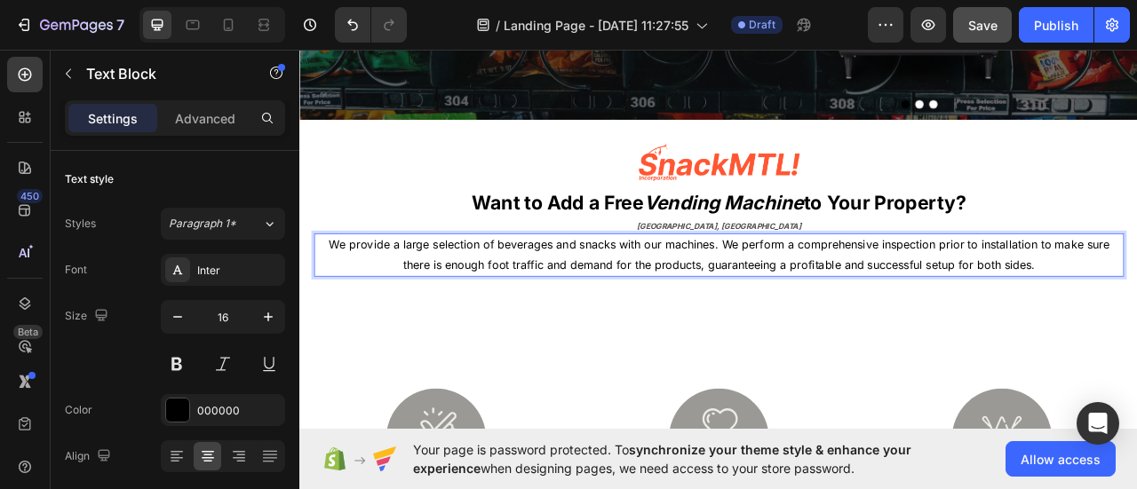
click at [338, 295] on span "We provide a large selection of beverages and snacks with our machines. We perf…" at bounding box center [832, 312] width 993 height 44
click at [341, 295] on span "to improve your propertye provide a large selection of beverages and snacks wit…" at bounding box center [832, 312] width 982 height 44
click at [371, 296] on span "To improve your propertye provide a large selection of beverages and snacks wit…" at bounding box center [832, 312] width 986 height 44
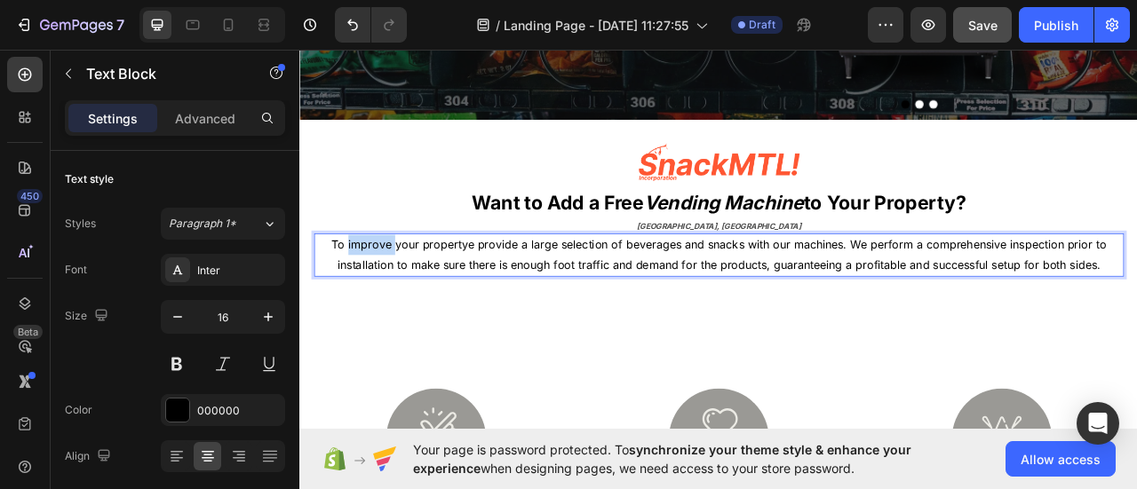
click at [371, 296] on span "To improve your propertye provide a large selection of beverages and snacks wit…" at bounding box center [832, 312] width 986 height 44
click at [458, 305] on span "To improve your propertye provide a large selection of beverages and snacks wit…" at bounding box center [832, 312] width 986 height 44
click at [458, 304] on span "To improve your propertye provide a large selection of beverages and snacks wit…" at bounding box center [832, 312] width 986 height 44
click at [502, 298] on span "To improve your propertye provide a large selection of beverages and snacks wit…" at bounding box center [832, 312] width 986 height 44
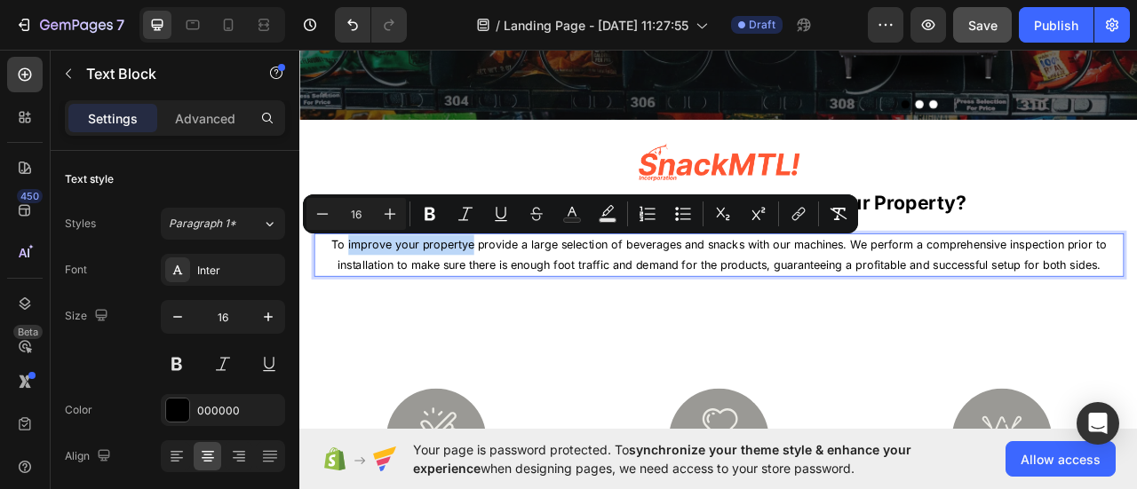
drag, startPoint x: 503, startPoint y: 298, endPoint x: 364, endPoint y: 307, distance: 138.9
click at [364, 307] on p "To improve your propertye provide a large selection of beverages and snacks wit…" at bounding box center [832, 312] width 1027 height 52
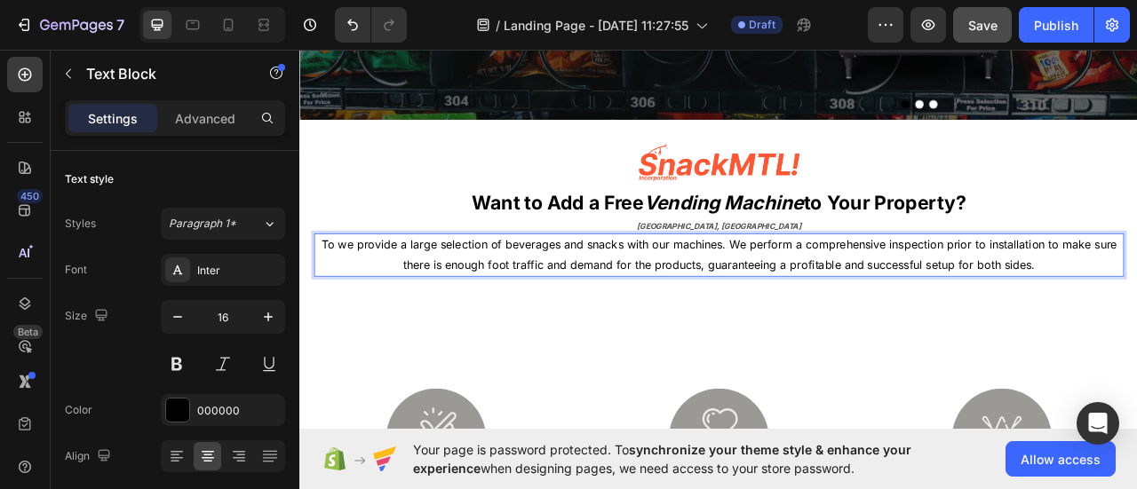
click at [338, 301] on span "To we provide a large selection of beverages and snacks with our machines. We p…" at bounding box center [832, 312] width 1013 height 44
click at [455, 294] on span "To make your dinning we provide a large selection of beverages and snacks with …" at bounding box center [833, 312] width 974 height 44
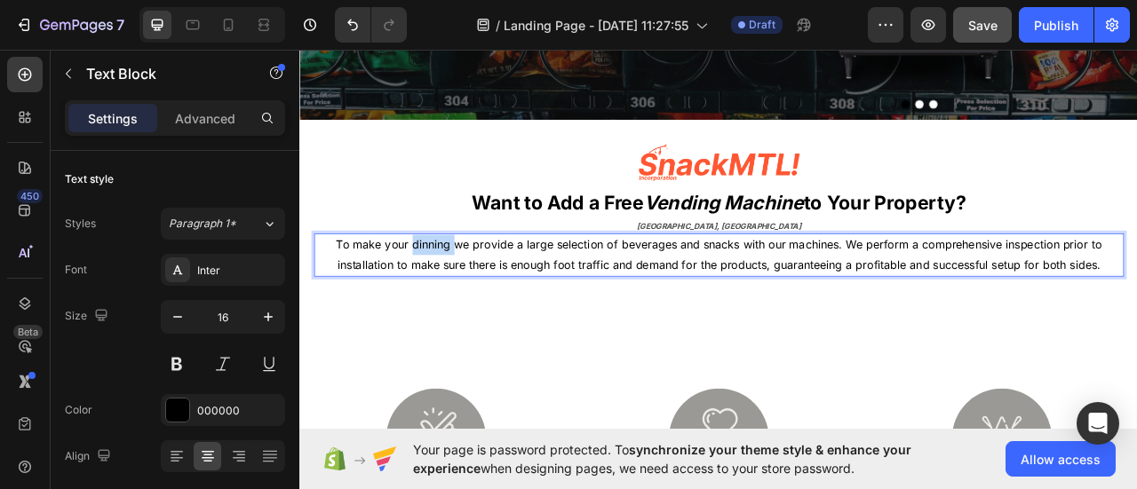
click at [455, 294] on span "To make your dinning we provide a large selection of beverages and snacks with …" at bounding box center [833, 312] width 974 height 44
click at [980, 314] on span "To make your dinning we provide a large selection of beverages and snacks with …" at bounding box center [833, 312] width 974 height 44
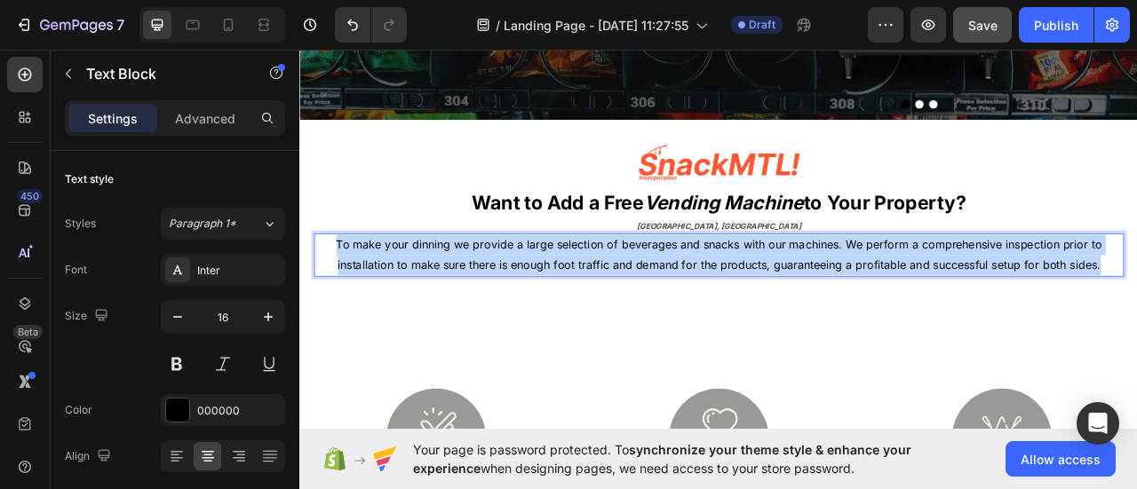
click at [980, 314] on span "To make your dinning we provide a large selection of beverages and snacks with …" at bounding box center [833, 312] width 974 height 44
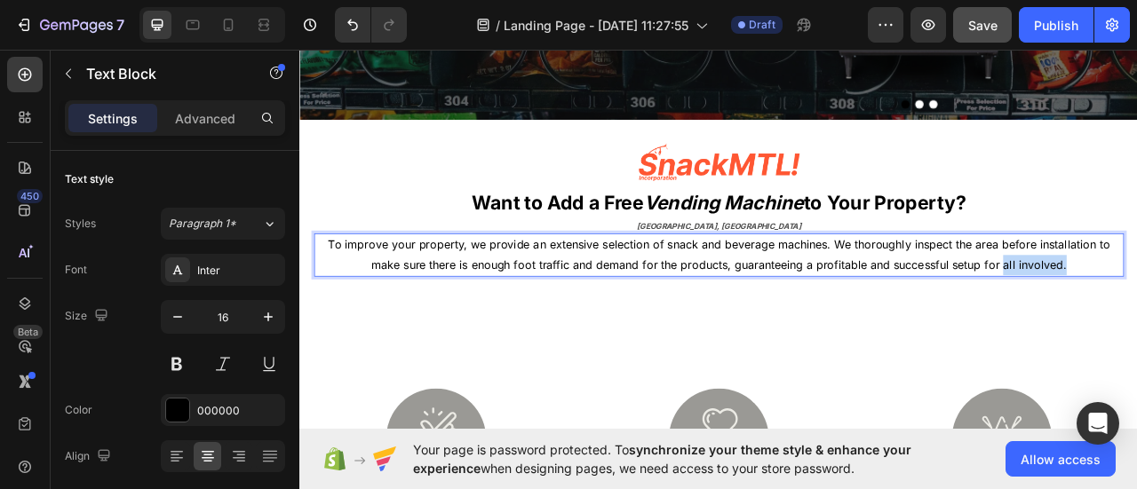
drag, startPoint x: 1274, startPoint y: 322, endPoint x: 1186, endPoint y: 328, distance: 88.1
click at [1136, 328] on p "To improve your property, we provide an extensive selection of snack and bevera…" at bounding box center [832, 312] width 1027 height 52
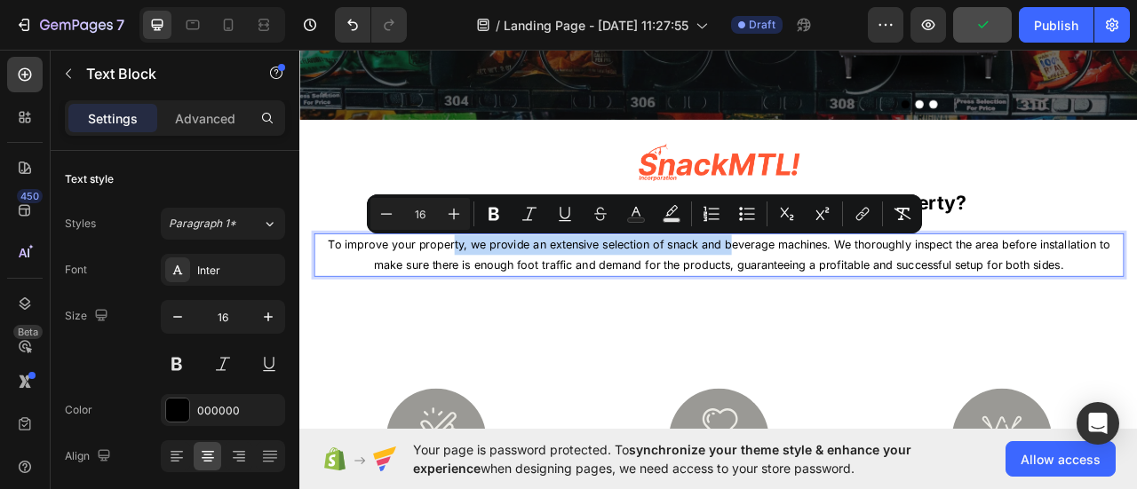
drag, startPoint x: 485, startPoint y: 297, endPoint x: 838, endPoint y: 303, distance: 352.7
click at [838, 303] on span "To improve your property, we provide an extensive selection of snack and bevera…" at bounding box center [832, 312] width 995 height 44
click at [494, 306] on p "To improve your property, we provide an extensive selection of snack and bevera…" at bounding box center [832, 312] width 1027 height 52
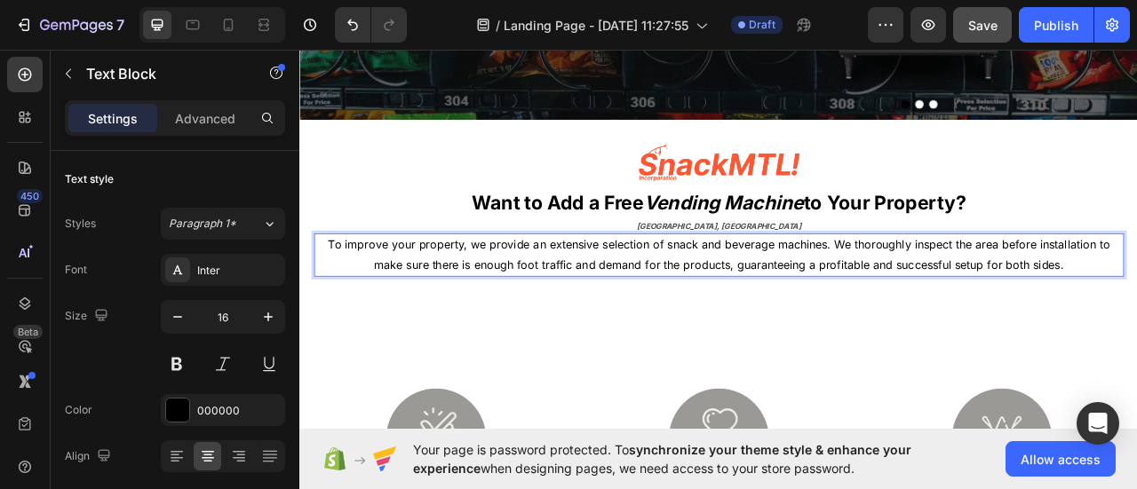
click at [898, 303] on span "To improve your property, we provide an extensive selection of snack and bevera…" at bounding box center [832, 312] width 995 height 44
click at [793, 297] on span "To improve your property, we provide an extensive selection of snack and bevera…" at bounding box center [832, 312] width 997 height 44
click at [902, 299] on span "To improve your property, we provide an extensive selection of snacks and bever…" at bounding box center [832, 312] width 1005 height 44
click at [1106, 294] on span "To improve your property, we provide an extensive selection of snacks and bever…" at bounding box center [832, 312] width 1020 height 44
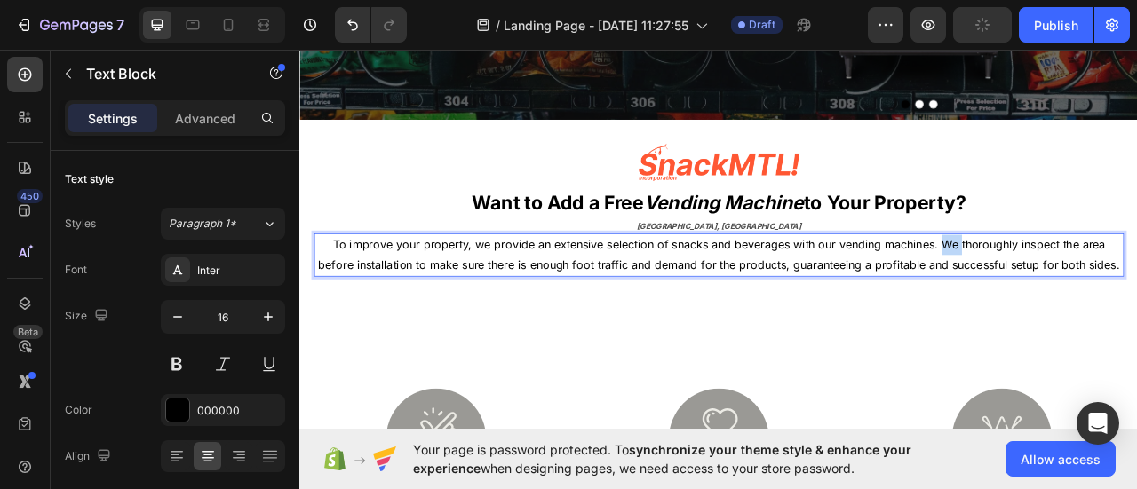
click at [1136, 303] on span "To improve your property, we provide an extensive selection of snacks and bever…" at bounding box center [832, 312] width 1020 height 44
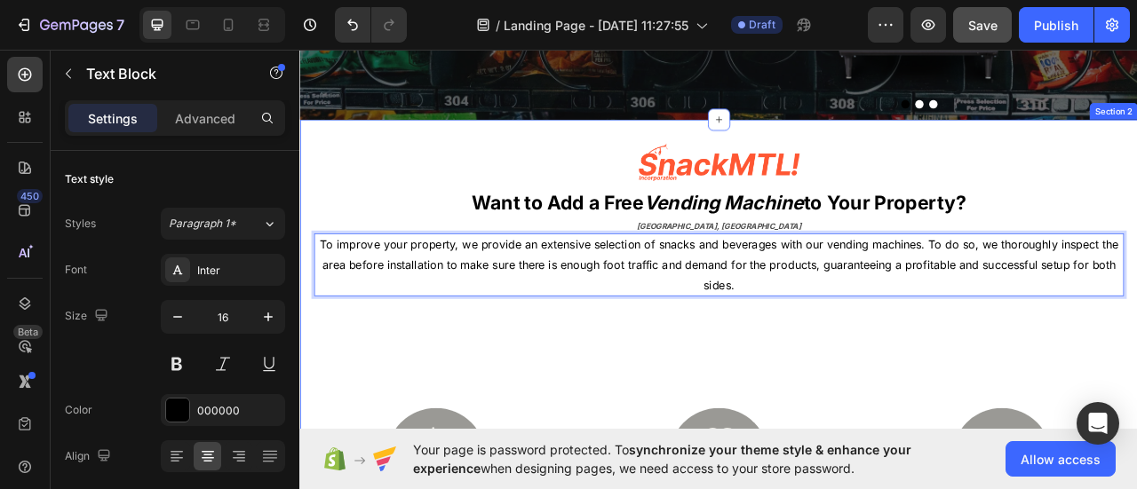
scroll to position [528, 0]
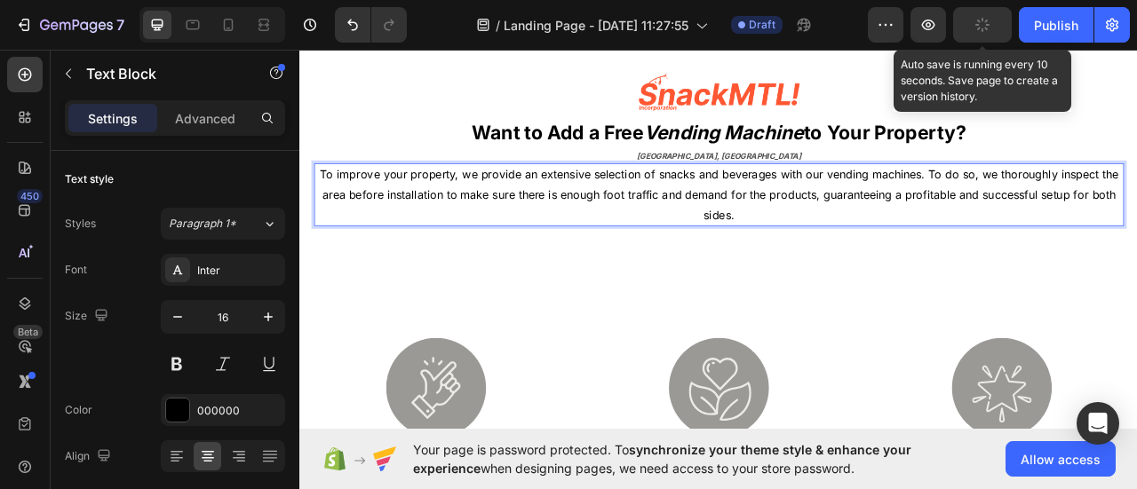
click at [972, 33] on button "button" at bounding box center [982, 25] width 59 height 36
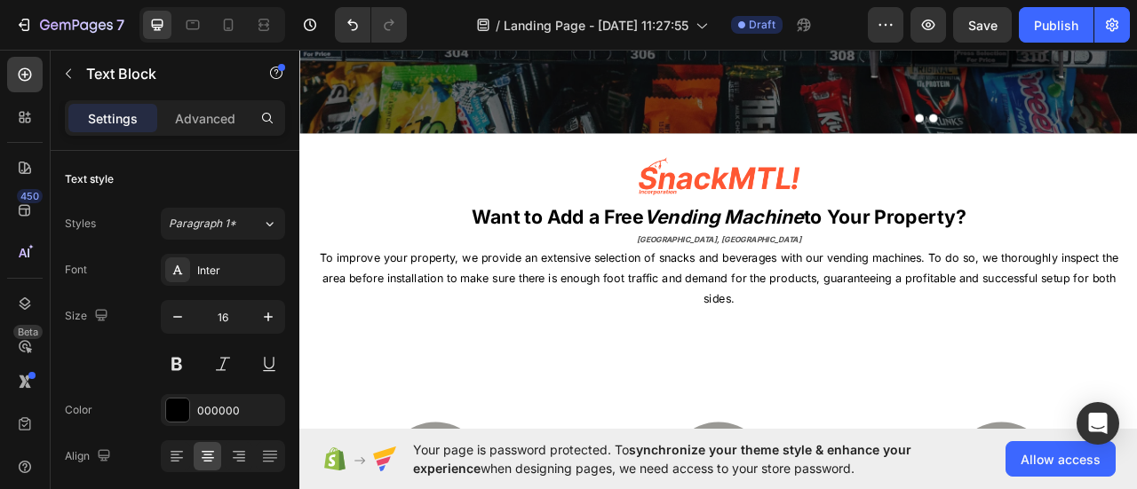
scroll to position [355, 0]
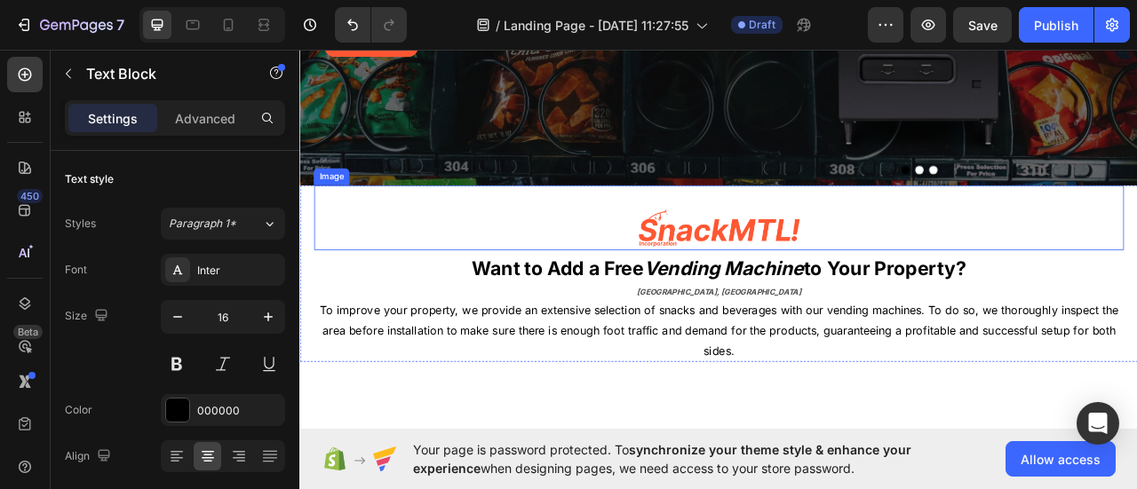
click at [805, 282] on img at bounding box center [832, 278] width 206 height 56
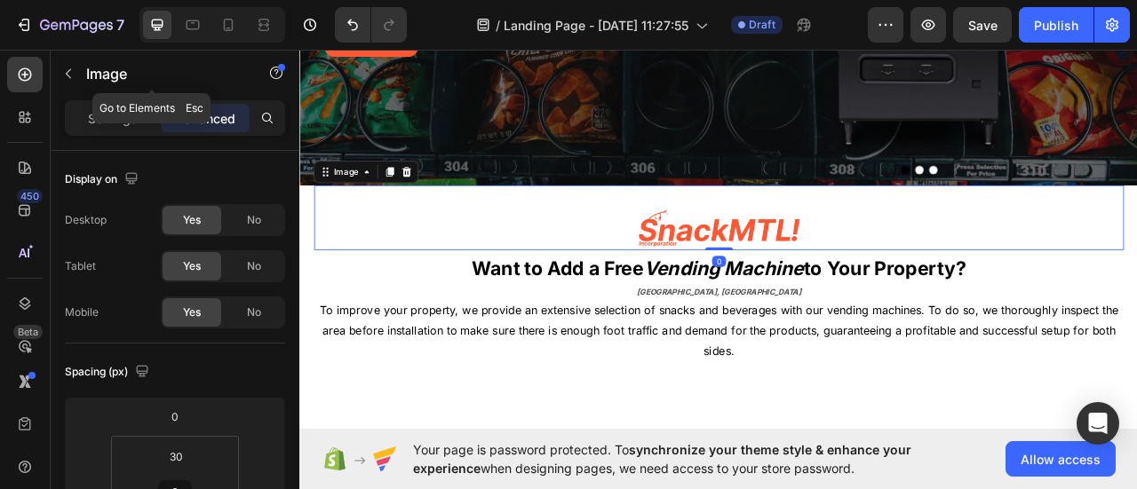
click at [71, 69] on icon "button" at bounding box center [68, 74] width 5 height 10
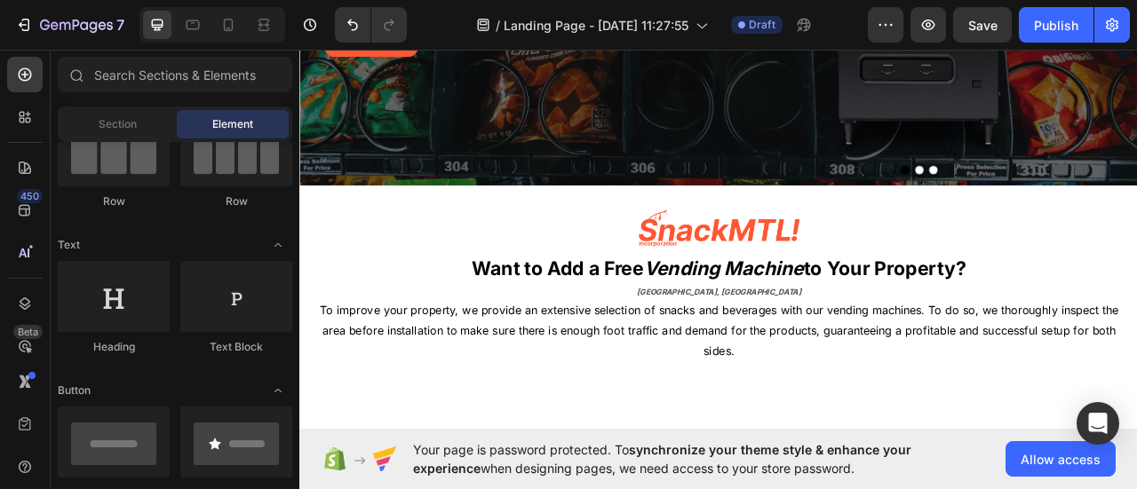
scroll to position [89, 0]
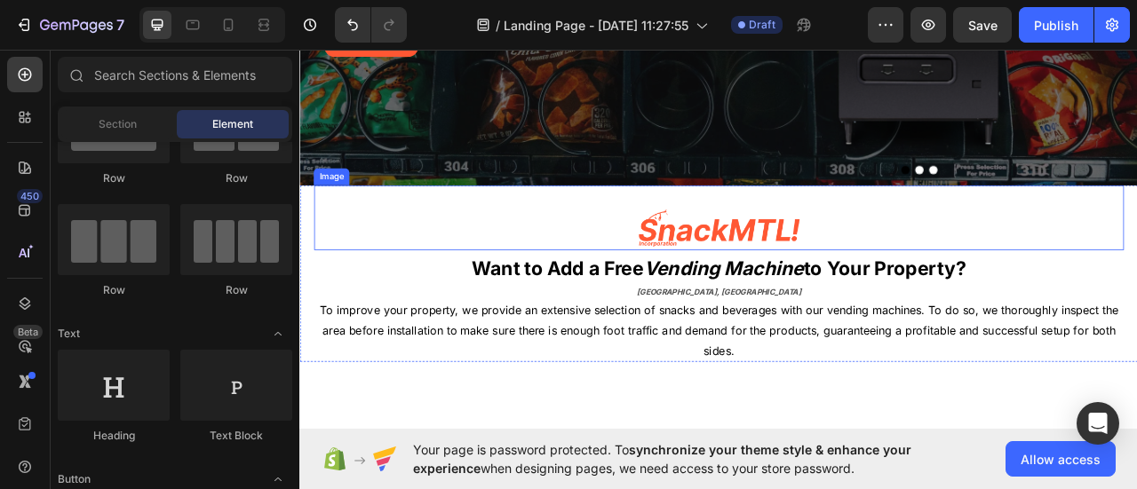
click at [783, 273] on img at bounding box center [832, 278] width 206 height 56
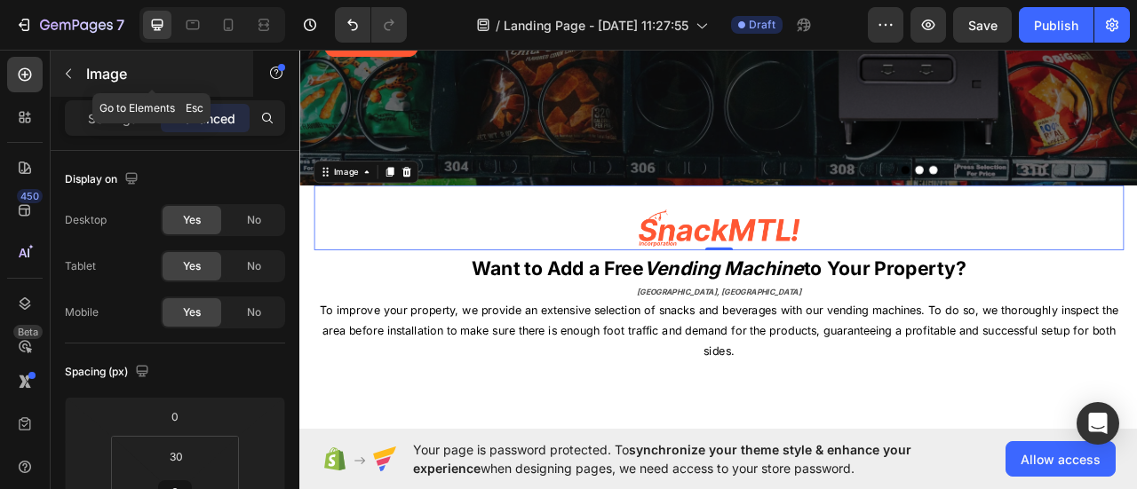
click at [80, 73] on button "button" at bounding box center [68, 74] width 28 height 28
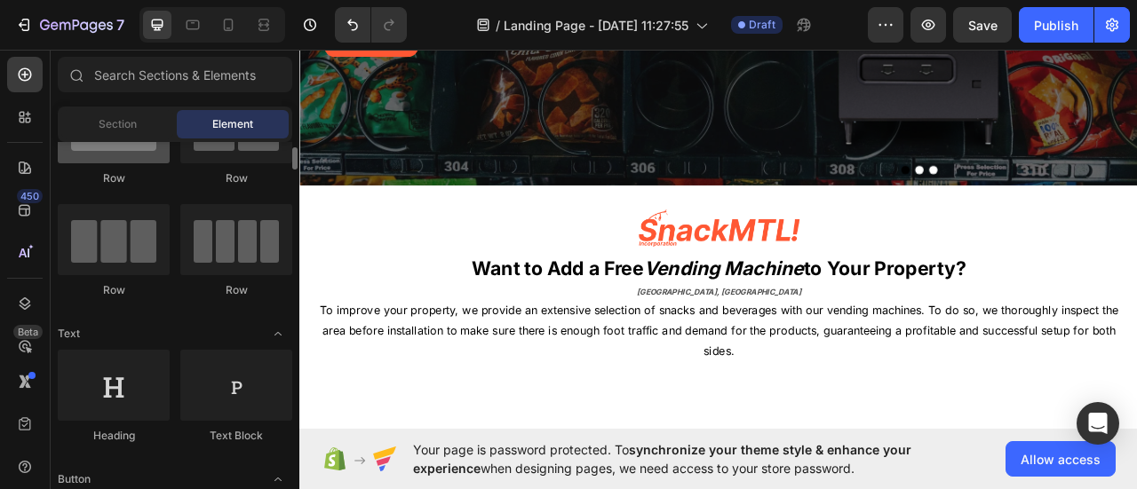
scroll to position [0, 0]
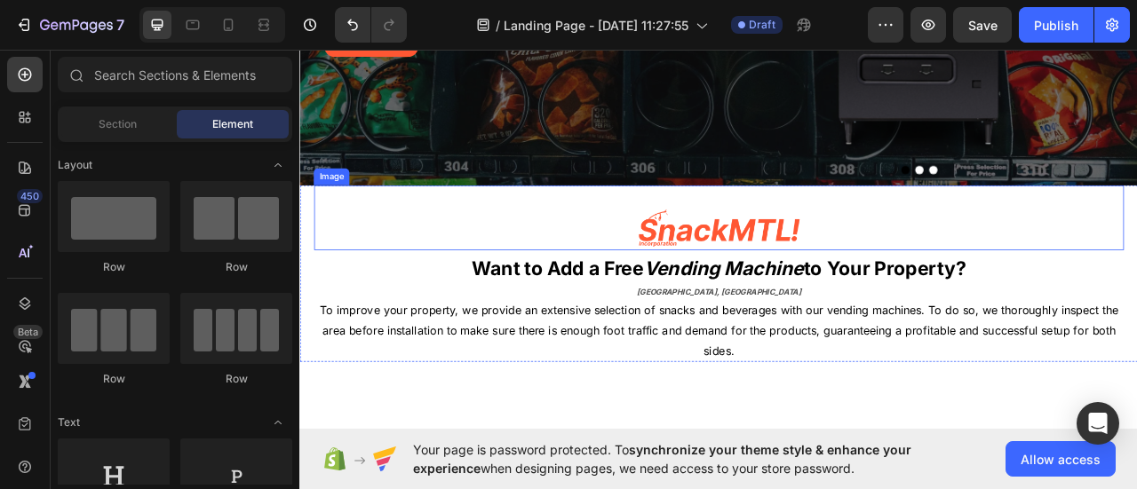
click at [763, 289] on img at bounding box center [832, 278] width 206 height 56
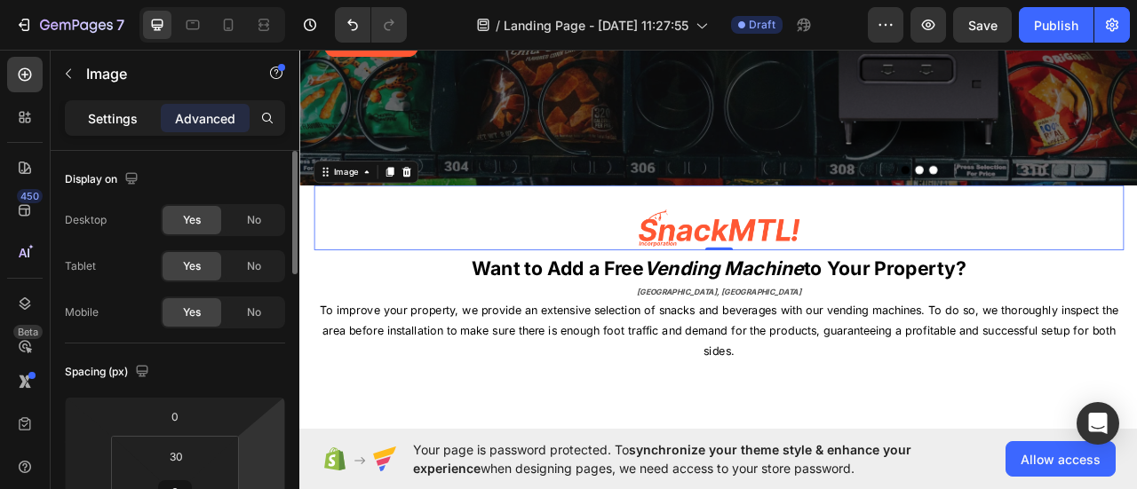
click at [114, 124] on p "Settings" at bounding box center [113, 118] width 50 height 19
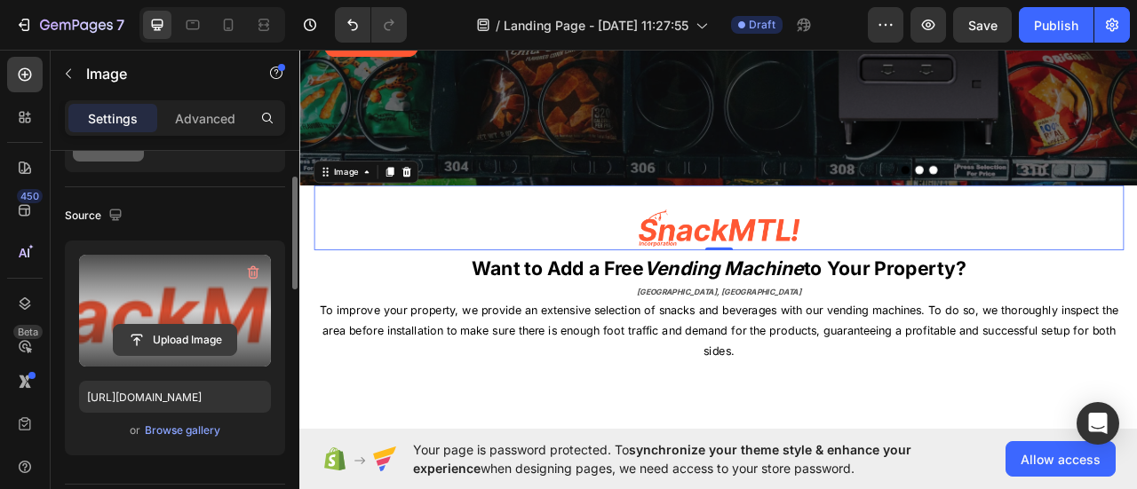
scroll to position [178, 0]
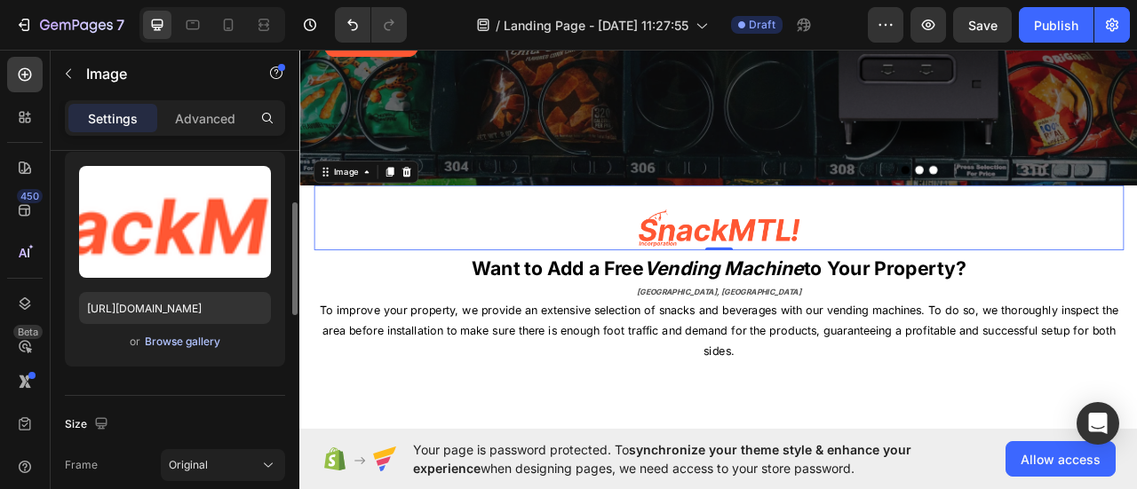
click at [201, 342] on div "Browse gallery" at bounding box center [182, 342] width 75 height 16
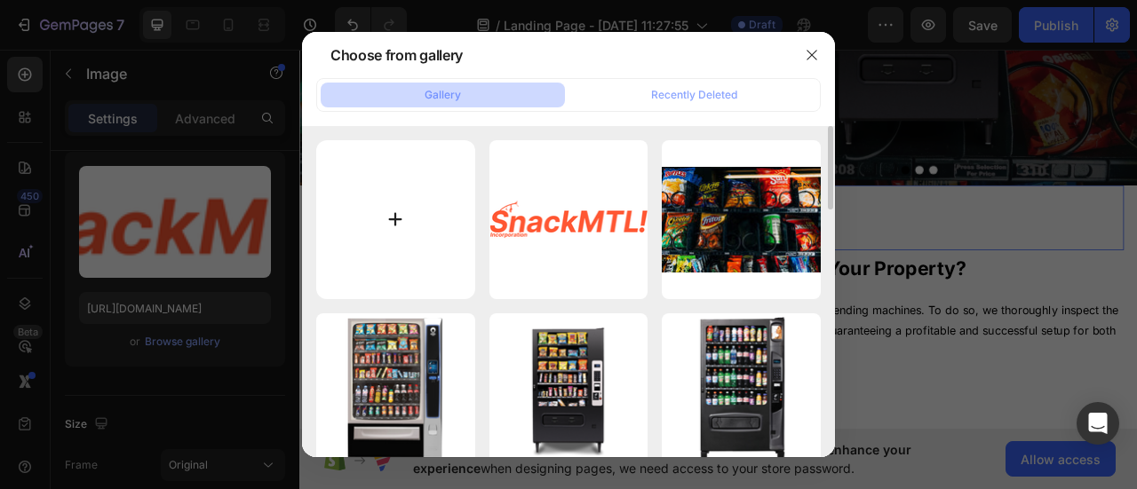
click at [430, 202] on input "file" at bounding box center [395, 219] width 159 height 159
type input "C:\fakepath\Design sans titre (14).png"
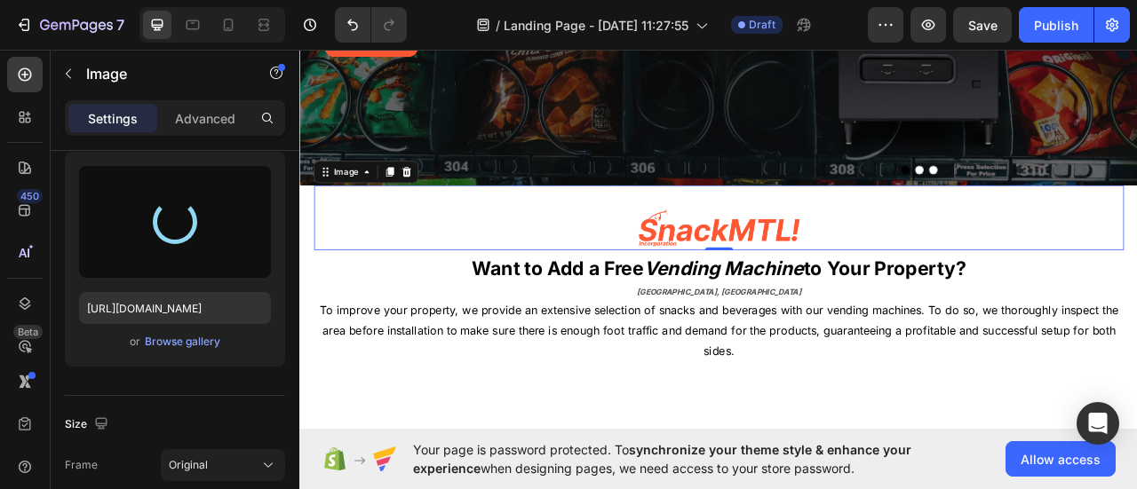
type input "https://cdn.shopify.com/s/files/1/0768/0271/9981/files/gempages_581585180947382…"
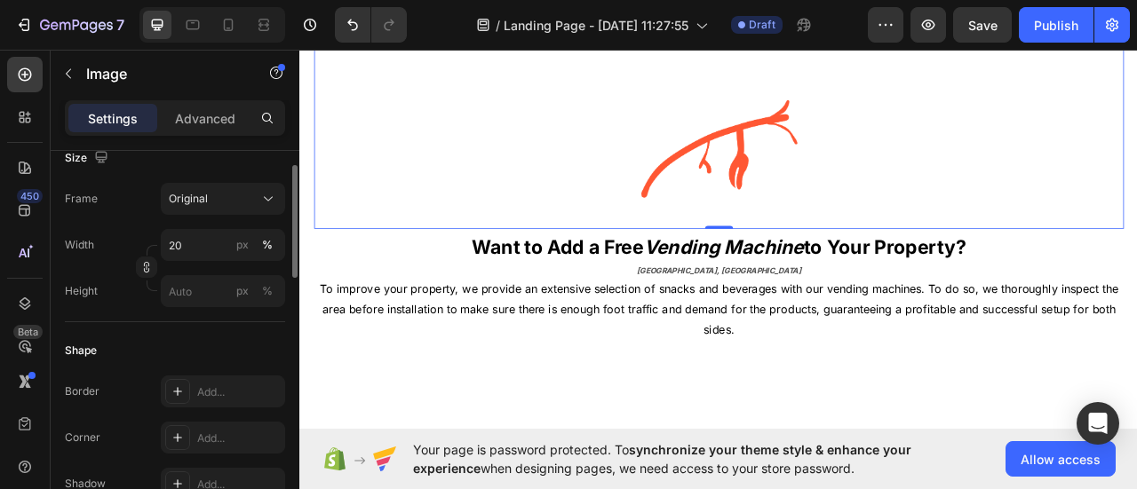
scroll to position [355, 0]
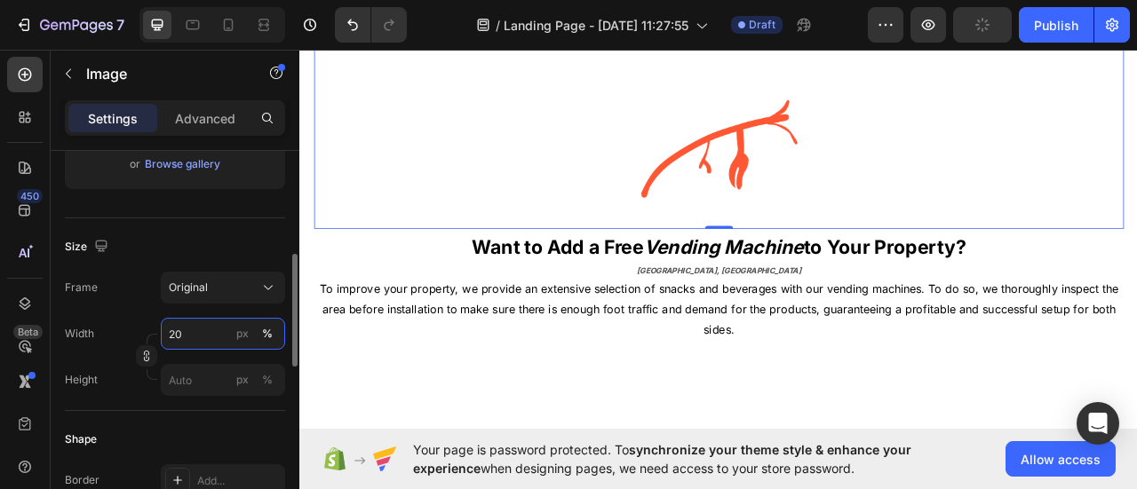
click at [206, 324] on input "20" at bounding box center [223, 334] width 124 height 32
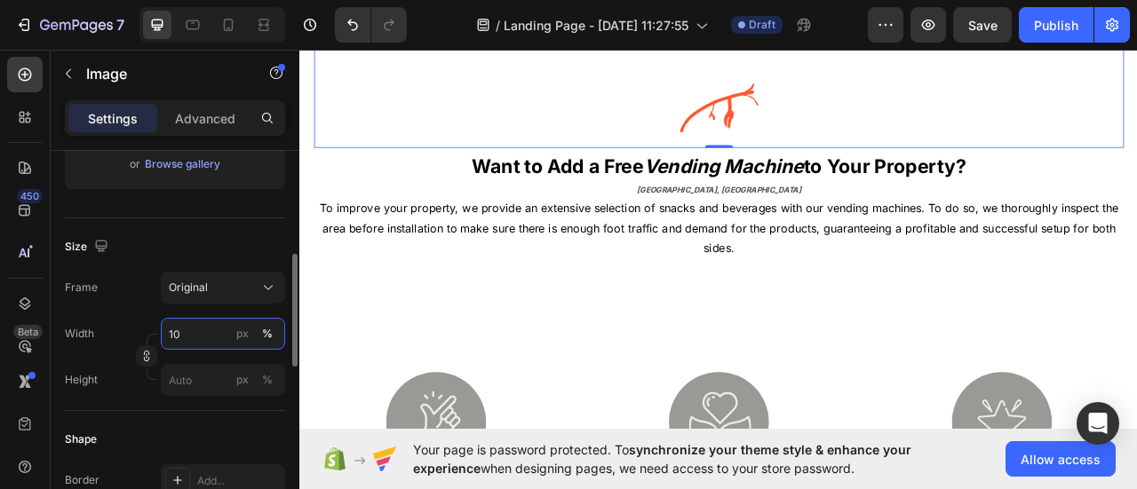
type input "1"
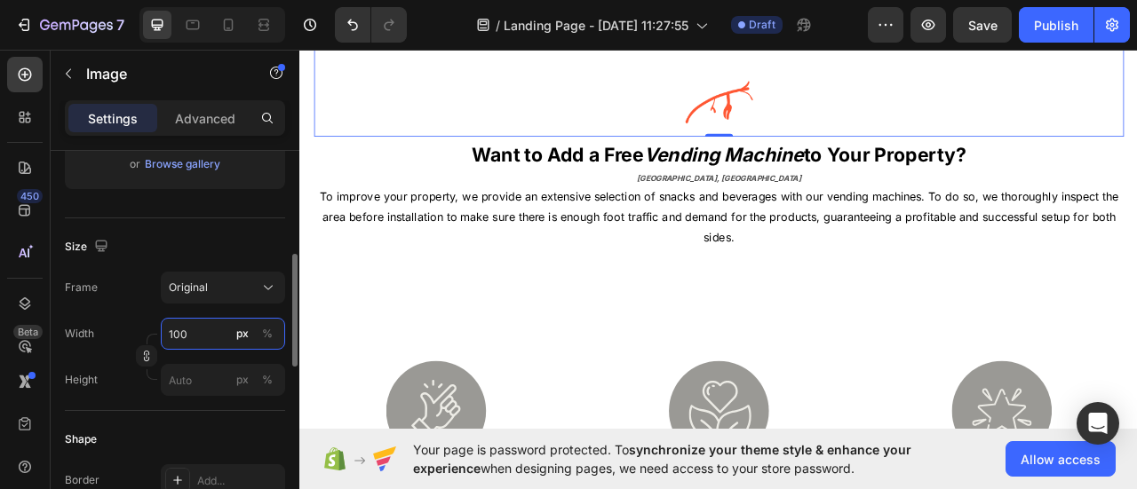
click at [181, 332] on input "100" at bounding box center [223, 334] width 124 height 32
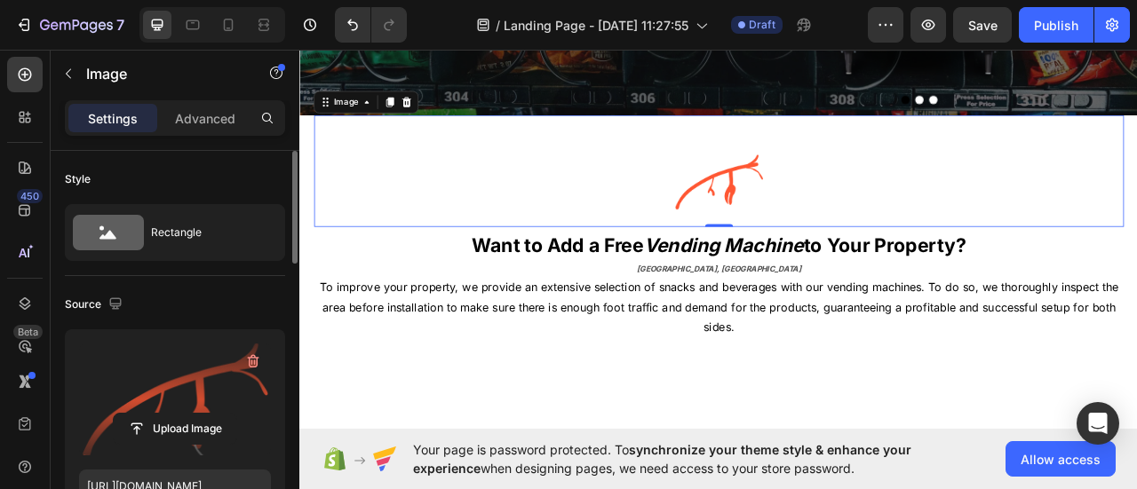
scroll to position [89, 0]
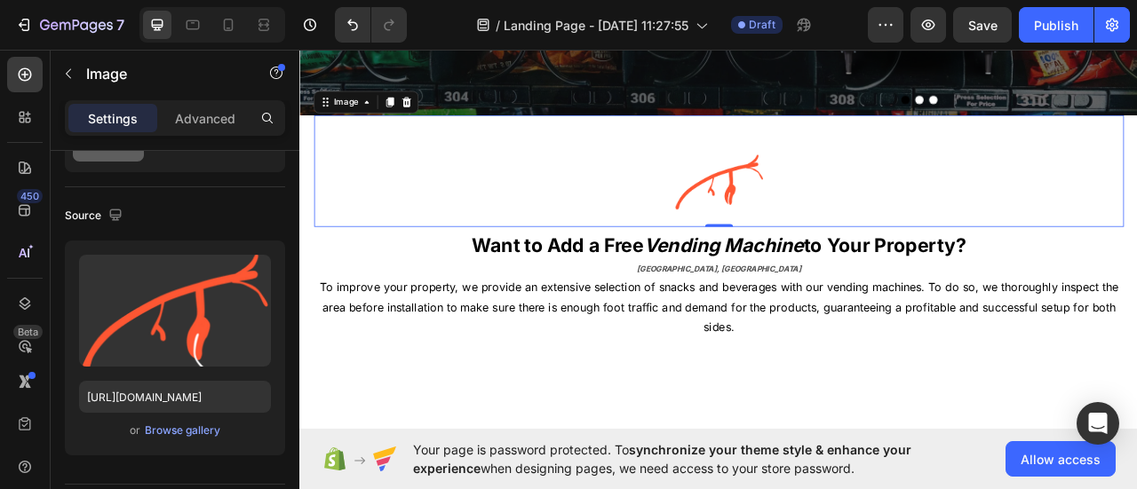
type input "130"
click at [213, 100] on div "Settings Advanced" at bounding box center [175, 118] width 220 height 36
click at [216, 109] on p "Advanced" at bounding box center [205, 118] width 60 height 19
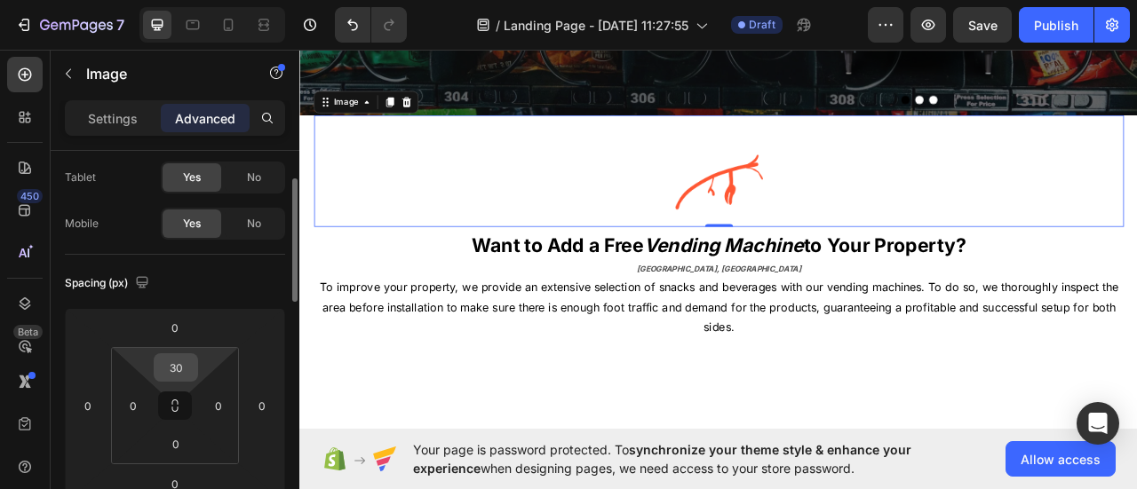
click at [177, 358] on input "30" at bounding box center [176, 367] width 36 height 27
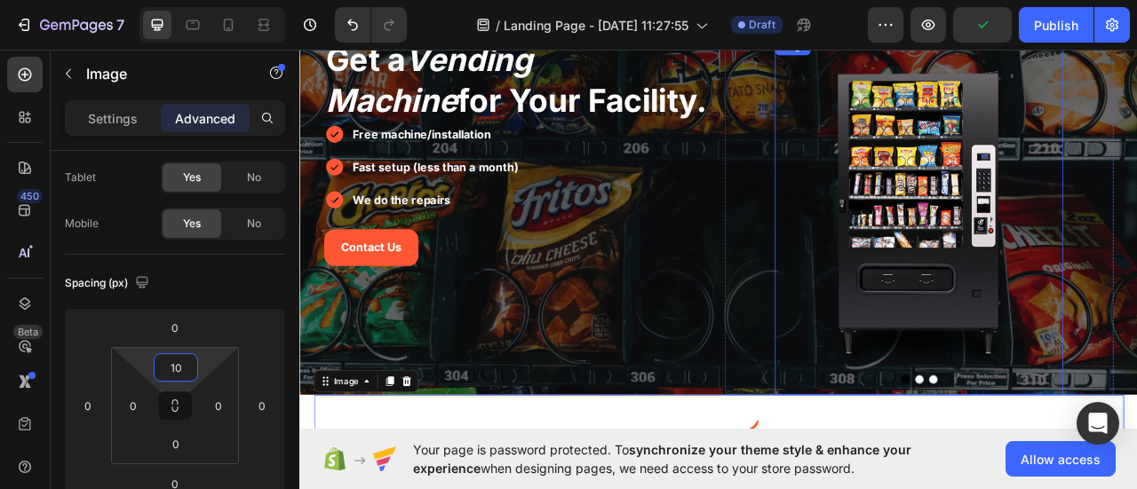
scroll to position [178, 0]
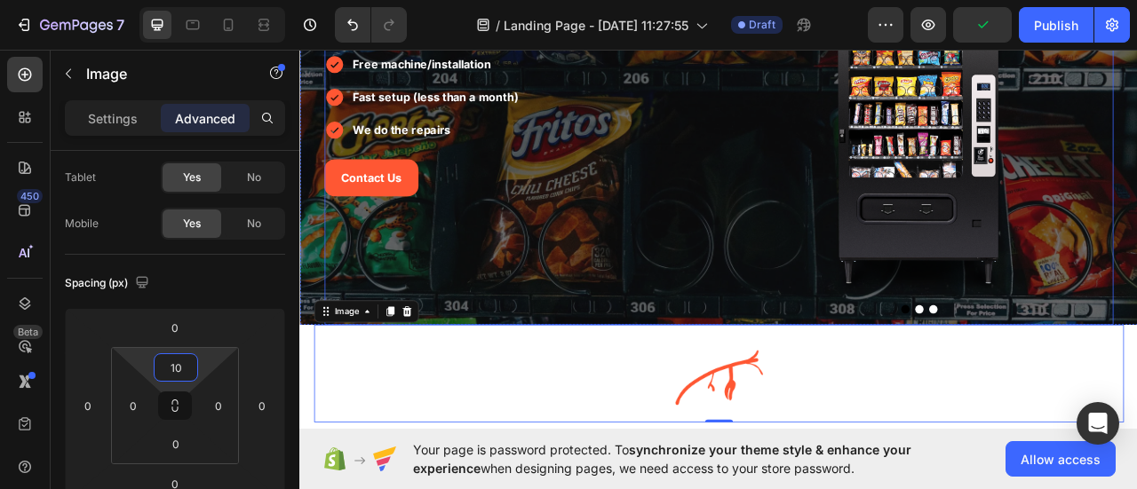
type input "1"
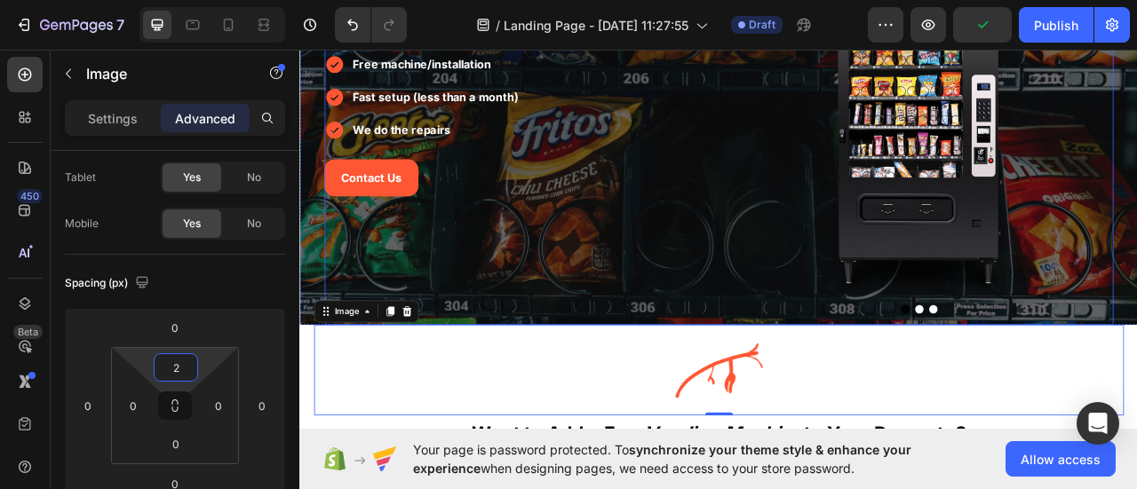
type input "25"
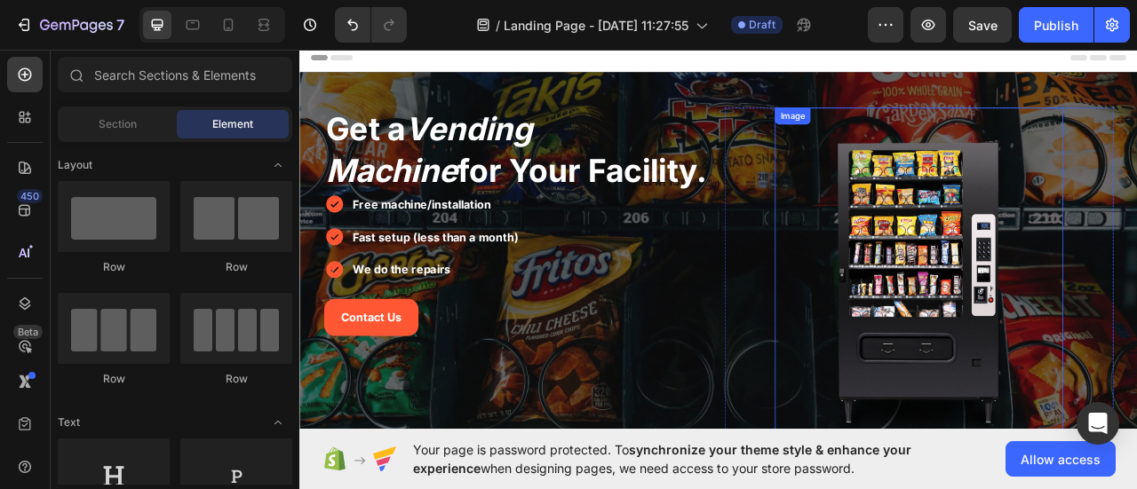
scroll to position [355, 0]
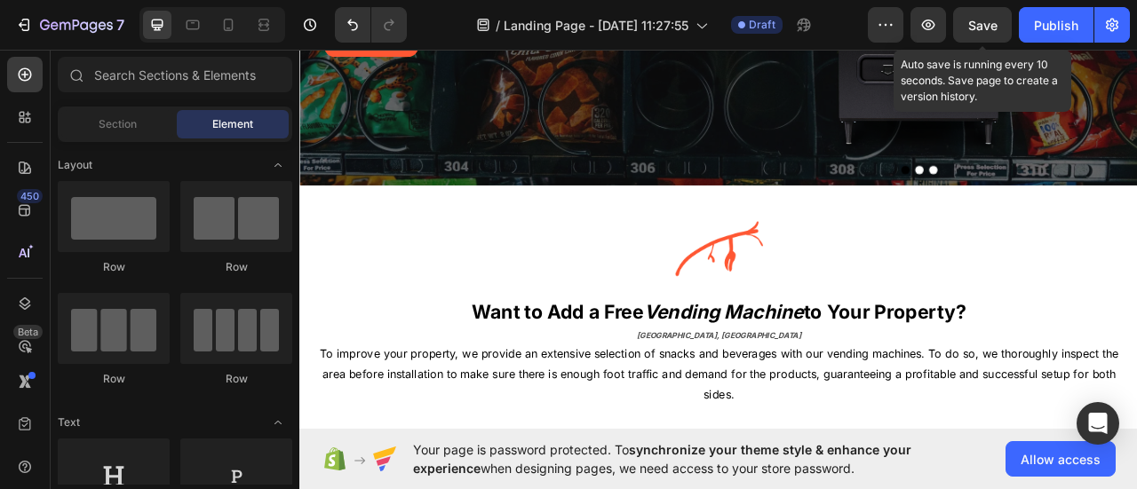
click at [989, 21] on span "Save" at bounding box center [982, 25] width 29 height 15
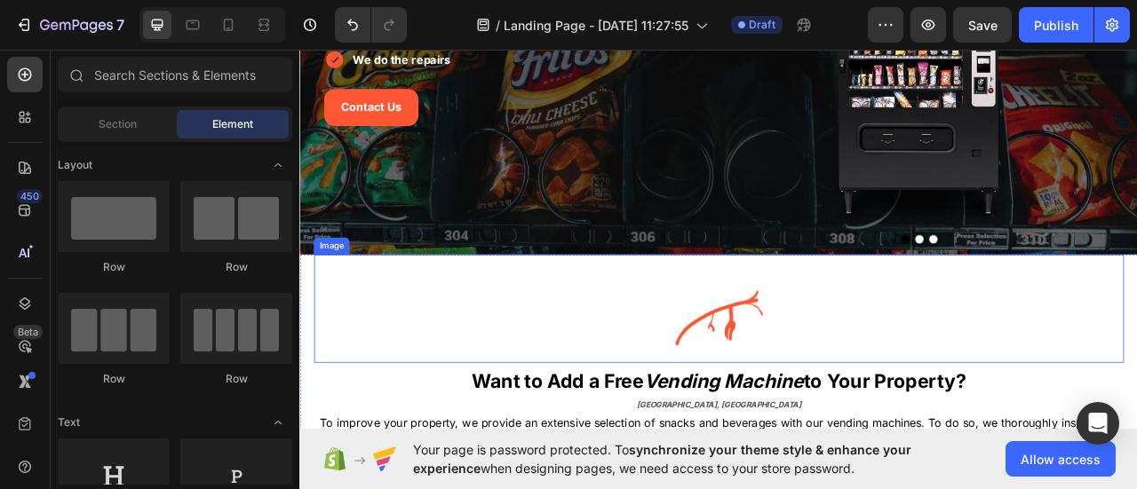
scroll to position [0, 0]
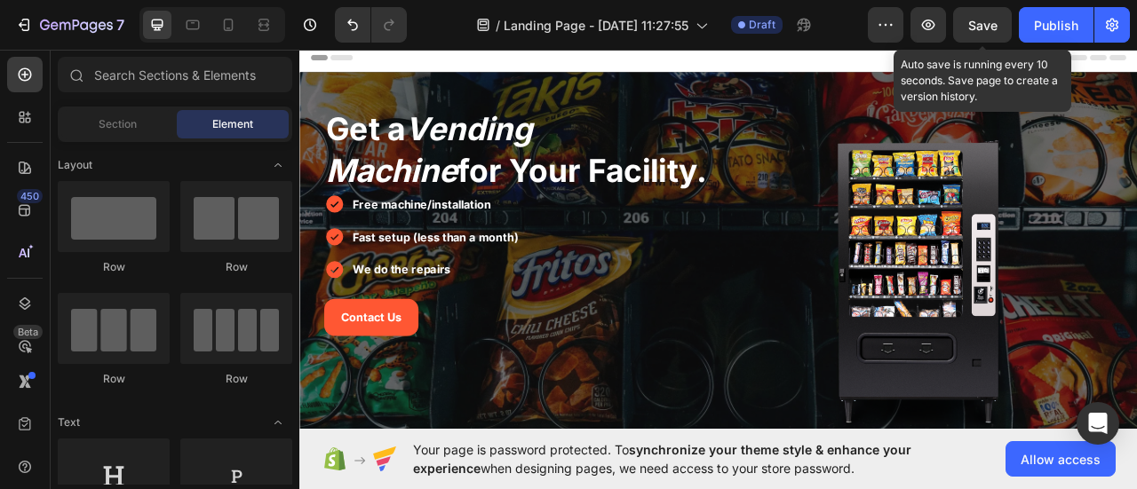
click at [997, 20] on span "Save" at bounding box center [982, 25] width 29 height 15
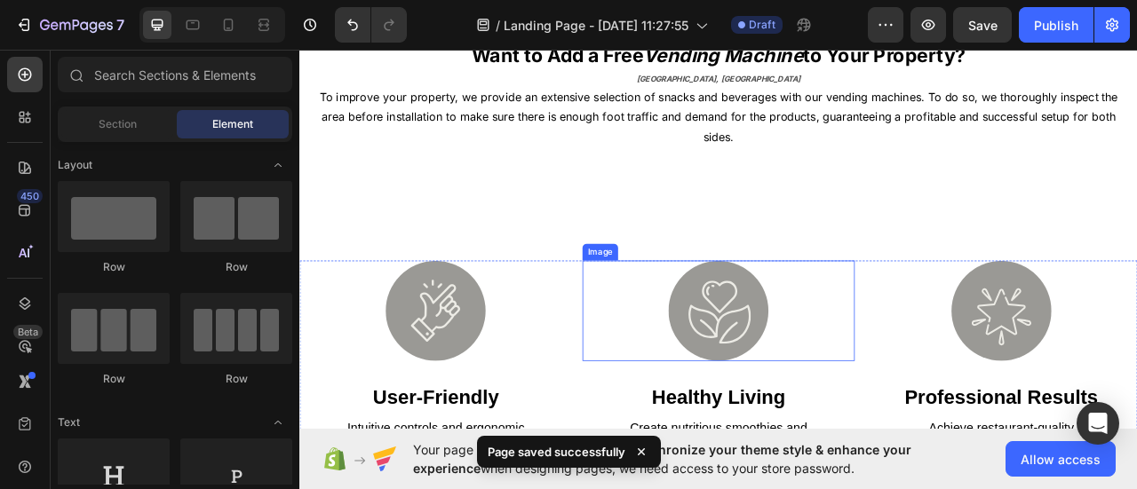
scroll to position [711, 0]
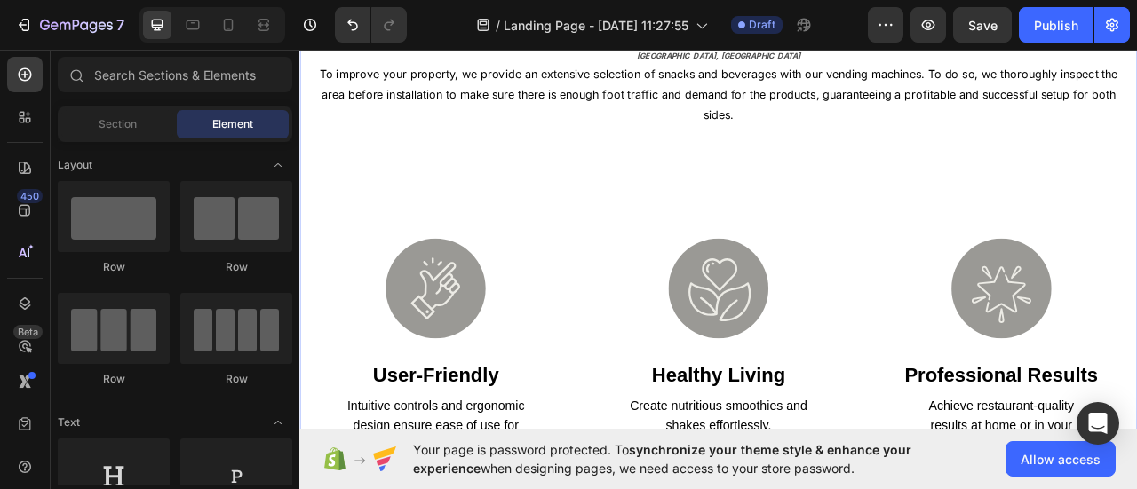
click at [648, 198] on div "Image Want to Add a Free Vending Machine to Your Property? Heading MONTREAL, QC…" at bounding box center [832, 217] width 1066 height 699
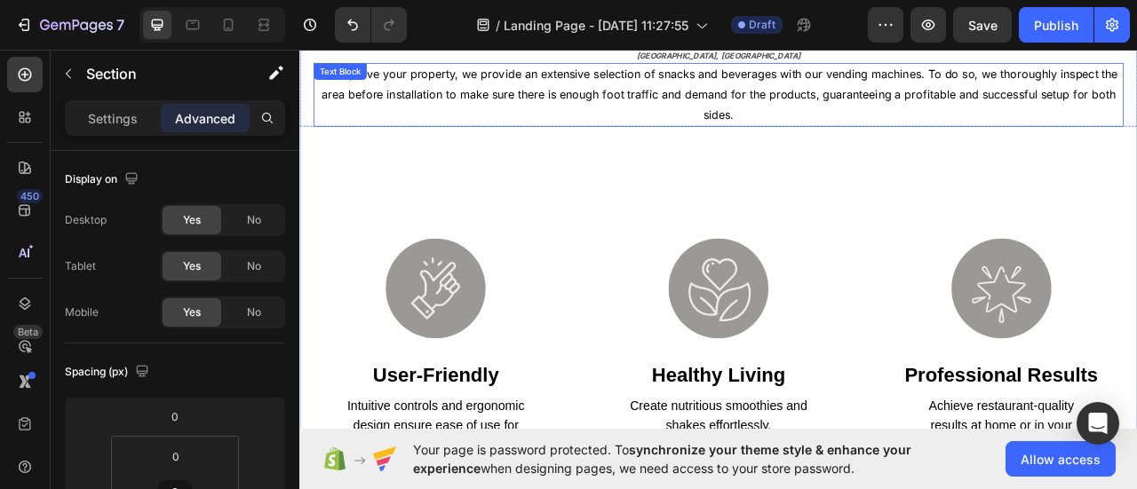
click at [605, 144] on p "To improve your property, we provide an extensive selection of snacks and bever…" at bounding box center [832, 107] width 1027 height 76
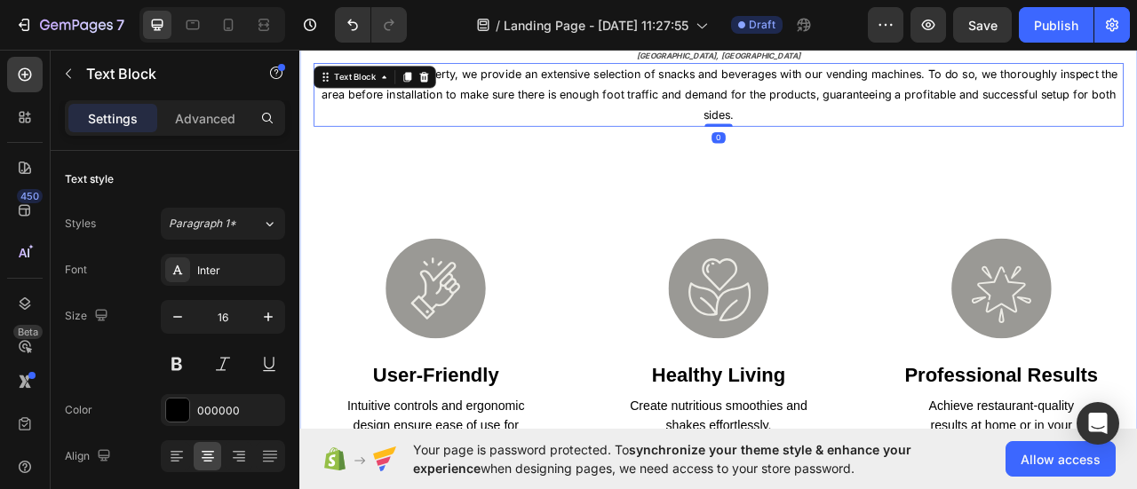
click at [510, 253] on div "Image Want to Add a Free Vending Machine to Your Property? Heading MONTREAL, QC…" at bounding box center [832, 217] width 1066 height 699
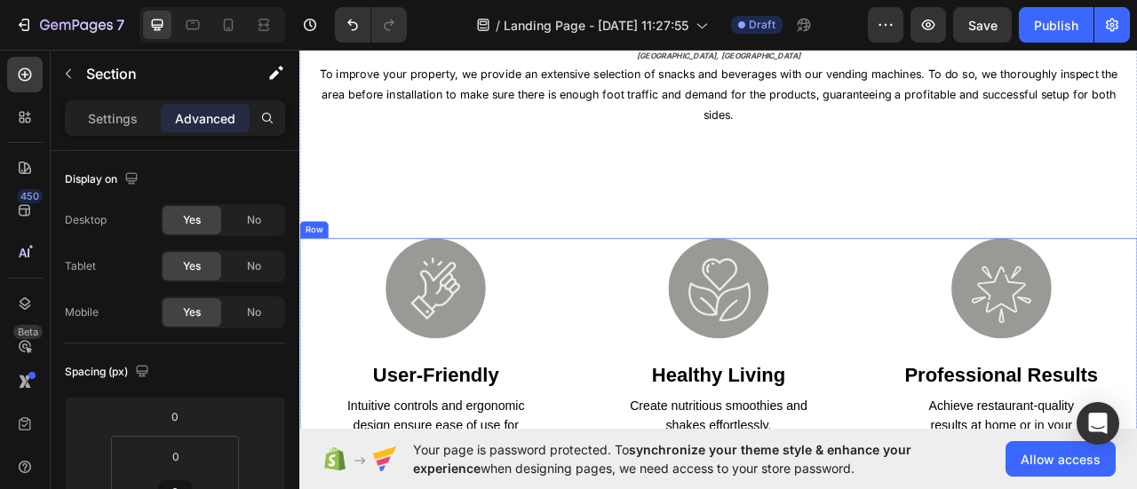
click at [653, 312] on div "Image user-friendly Heading Intuitive controls and ergonomic design ensure ease…" at bounding box center [832, 428] width 1066 height 277
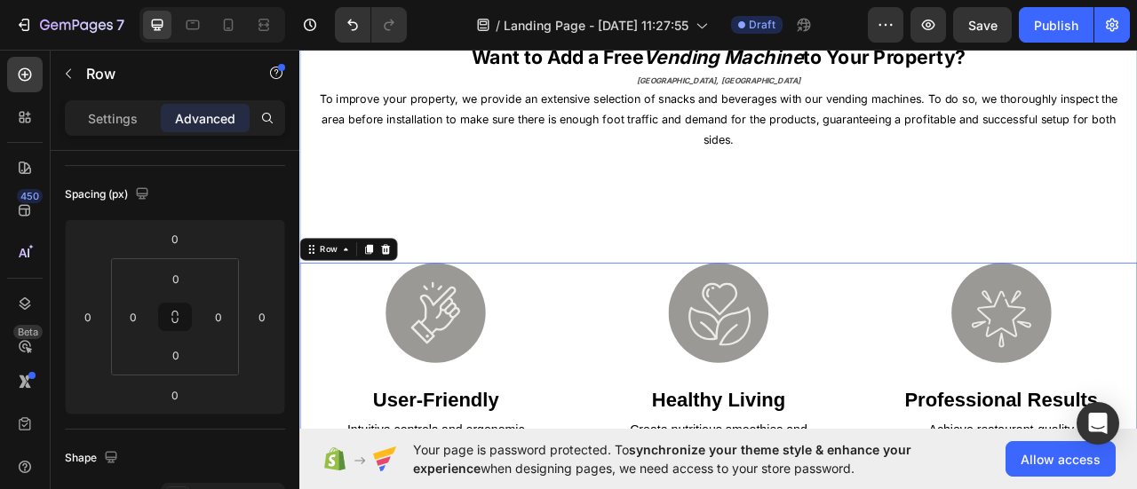
scroll to position [560, 0]
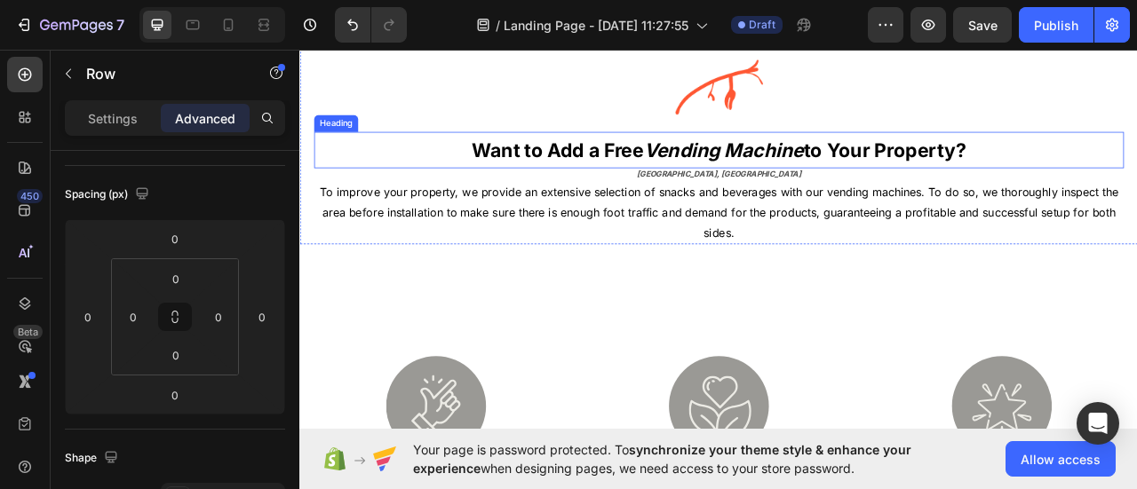
scroll to position [444, 0]
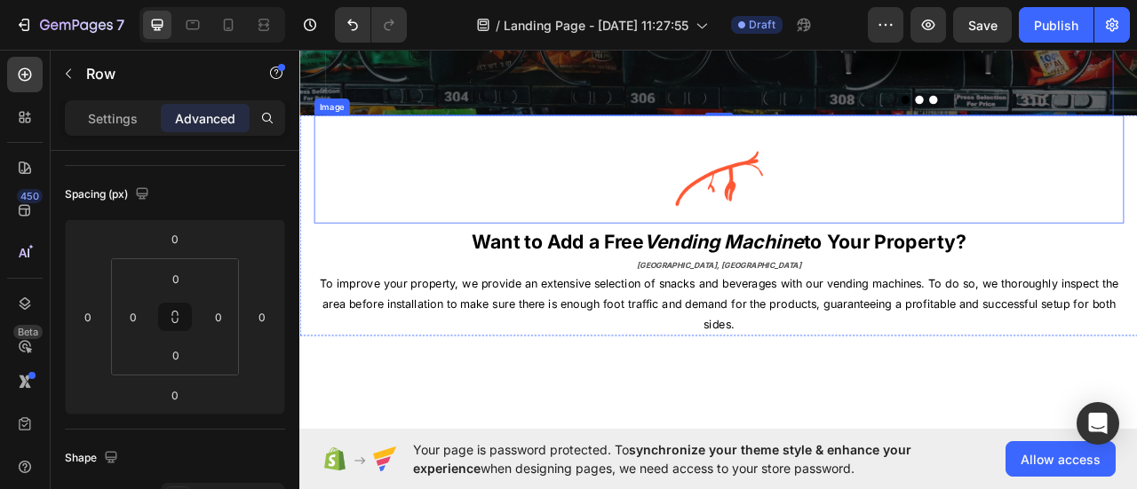
click at [600, 168] on div at bounding box center [832, 213] width 1030 height 115
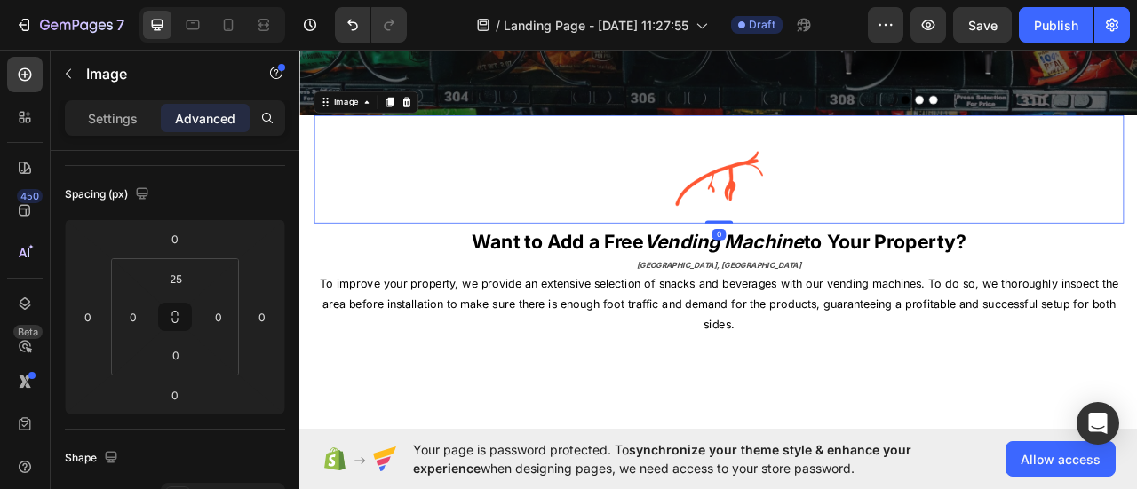
scroll to position [0, 0]
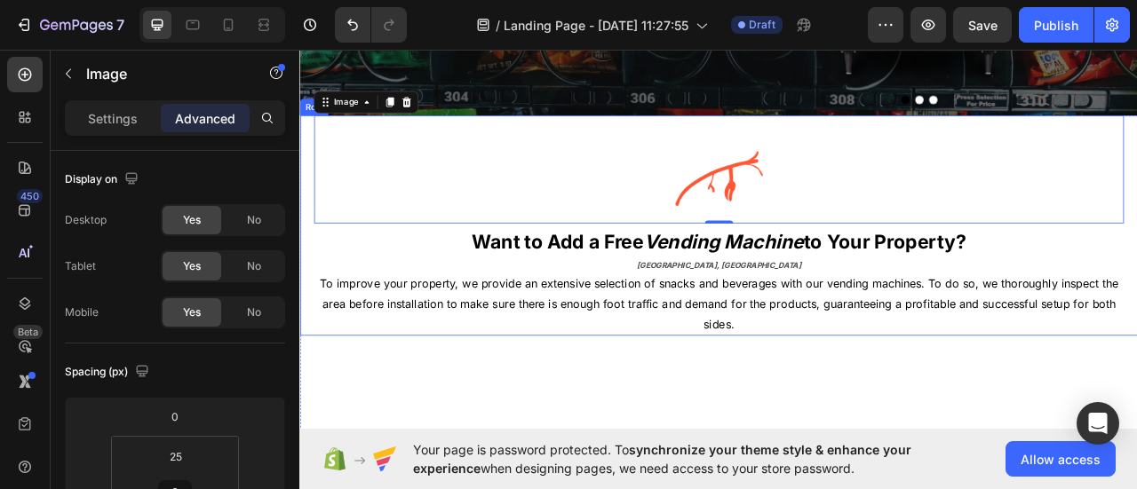
click at [306, 338] on div "Image 0 Want to Add a Free Vending Machine to Your Property? Heading MONTREAL, …" at bounding box center [832, 274] width 1066 height 280
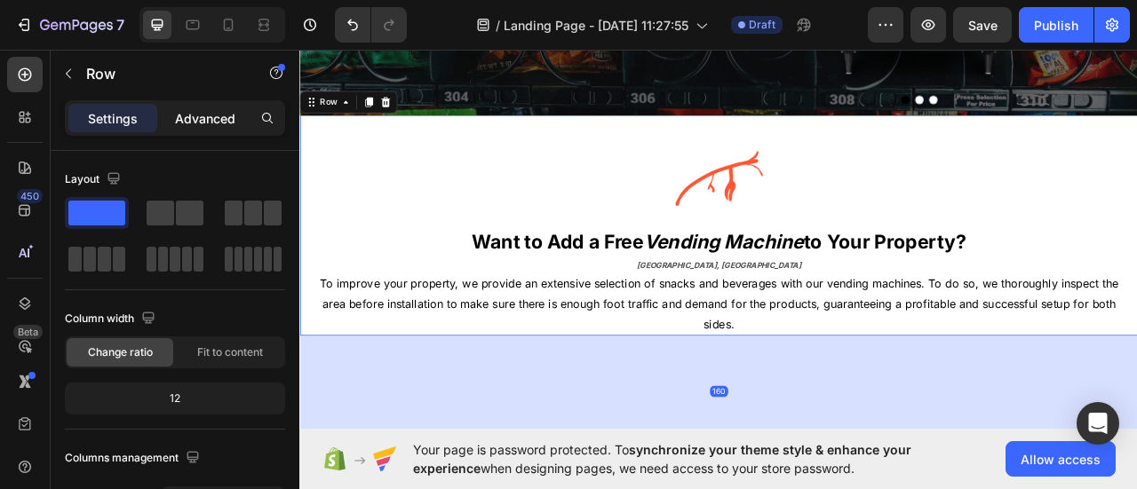
click at [194, 109] on p "Advanced" at bounding box center [205, 118] width 60 height 19
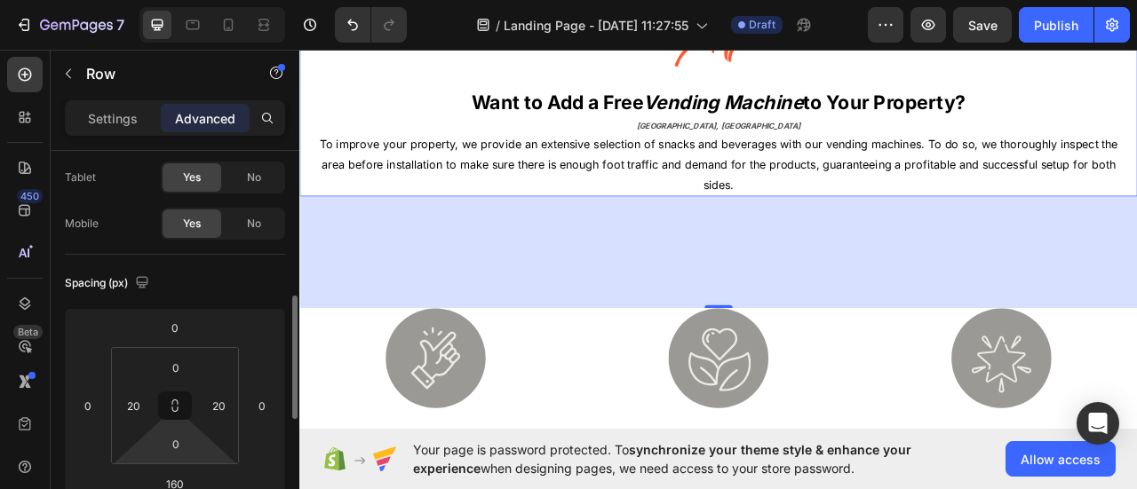
scroll to position [178, 0]
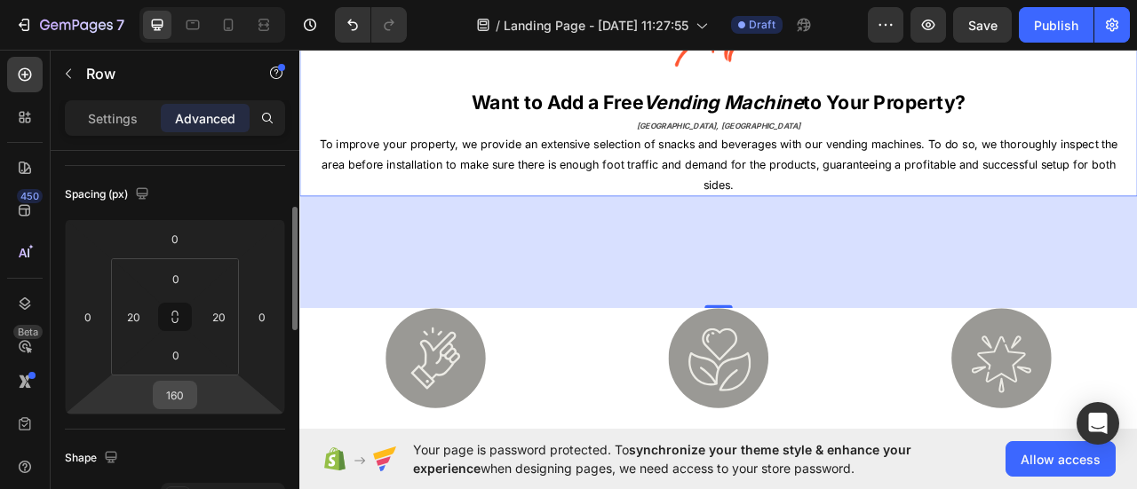
click at [181, 386] on input "160" at bounding box center [175, 395] width 36 height 27
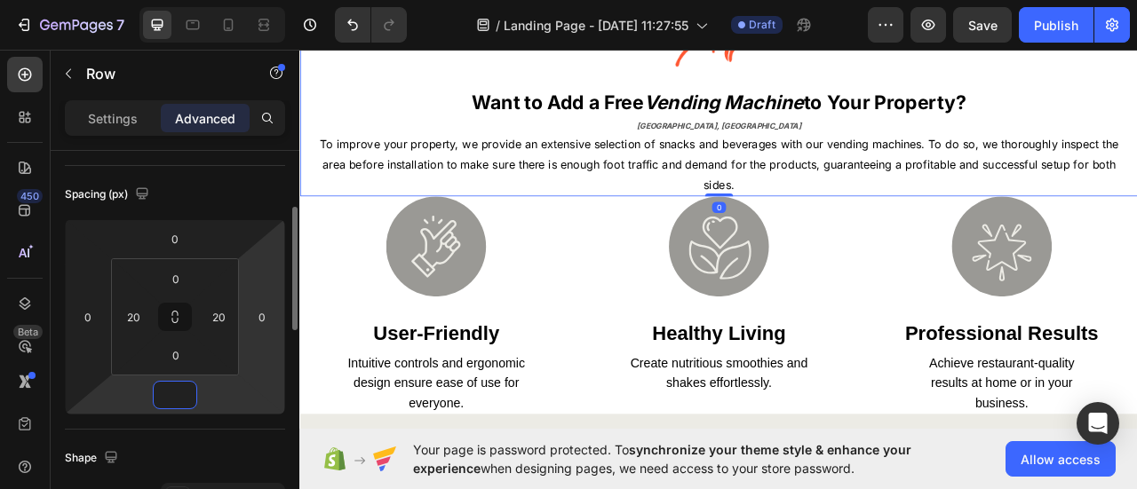
scroll to position [533, 0]
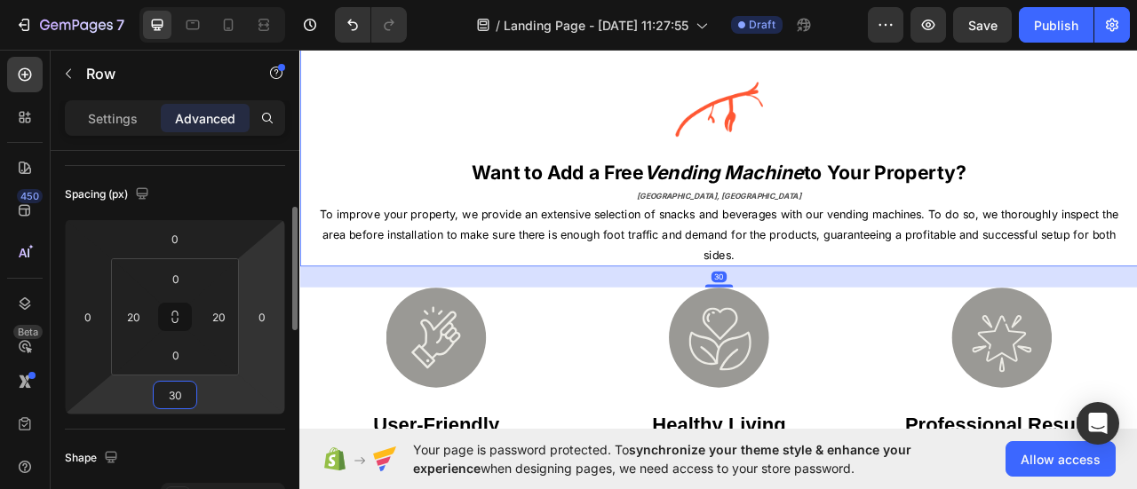
type input "3"
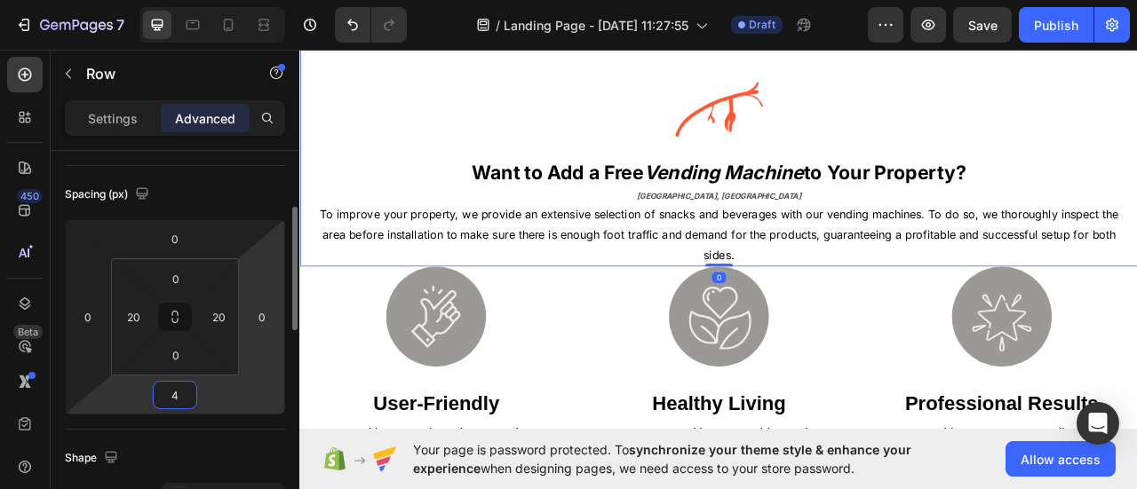
type input "40"
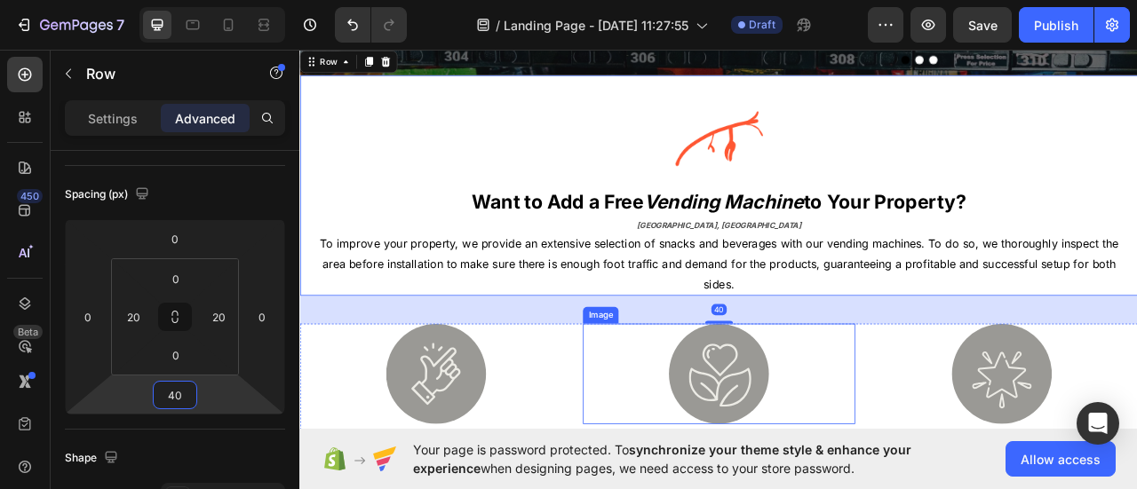
scroll to position [444, 0]
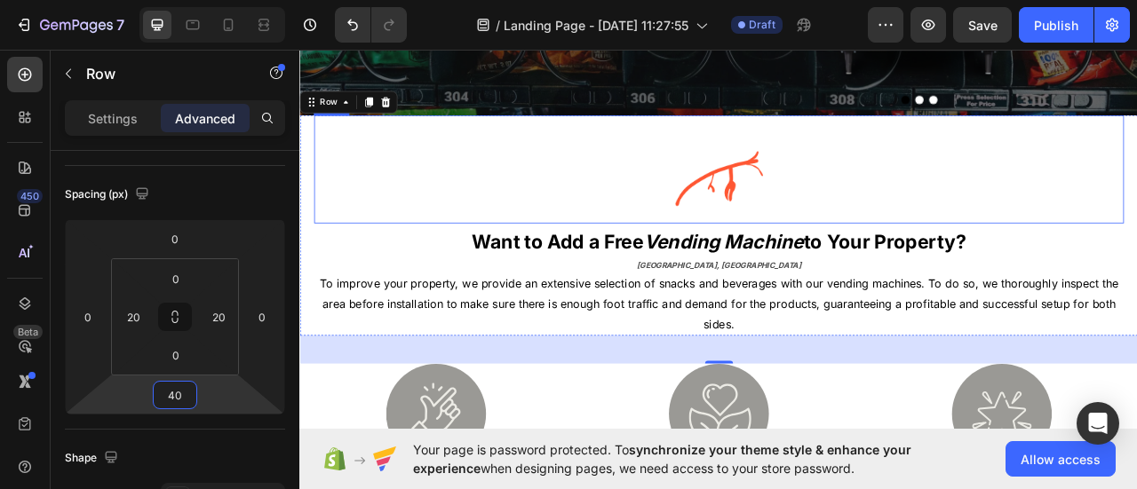
click at [833, 175] on img at bounding box center [831, 213] width 115 height 115
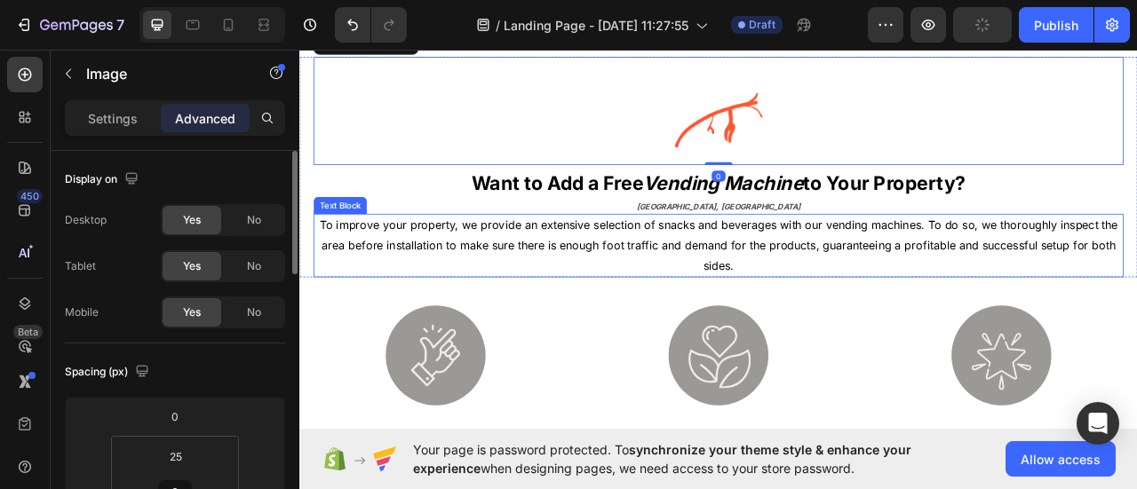
scroll to position [622, 0]
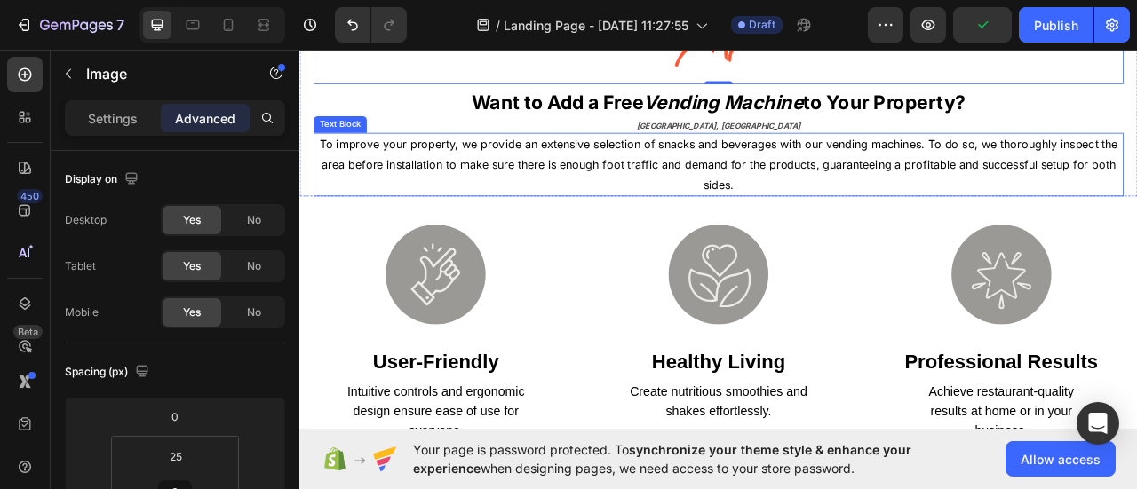
click at [540, 231] on p "To improve your property, we provide an extensive selection of snacks and bever…" at bounding box center [832, 196] width 1027 height 76
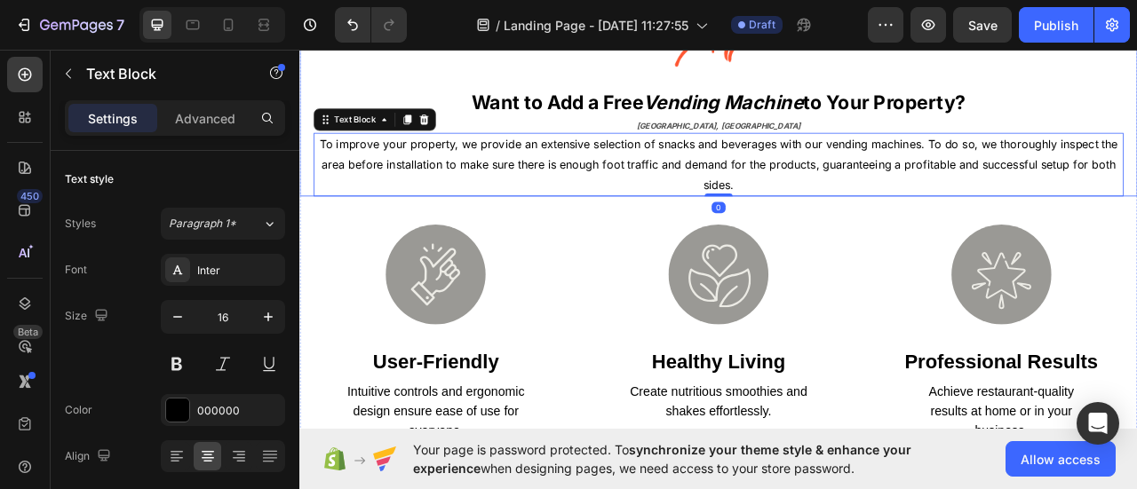
click at [306, 190] on div "Image Want to Add a Free Vending Machine to Your Property? Heading MONTREAL, QC…" at bounding box center [832, 96] width 1066 height 280
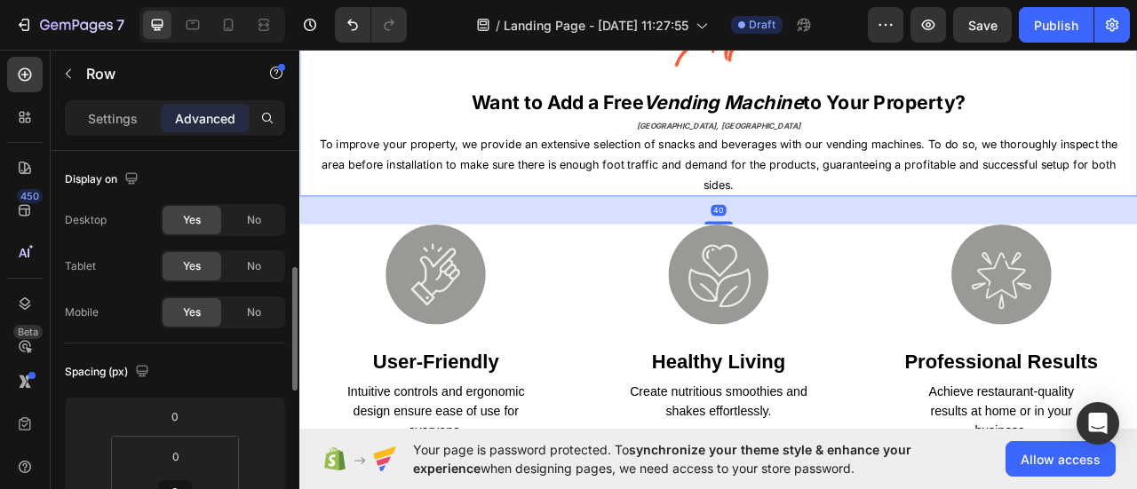
scroll to position [178, 0]
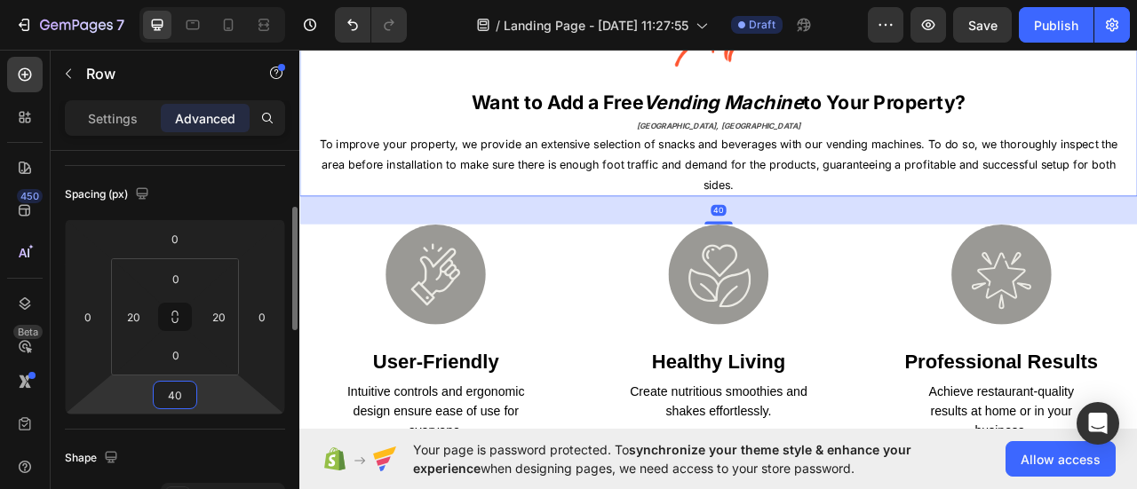
click at [178, 391] on input "40" at bounding box center [175, 395] width 36 height 27
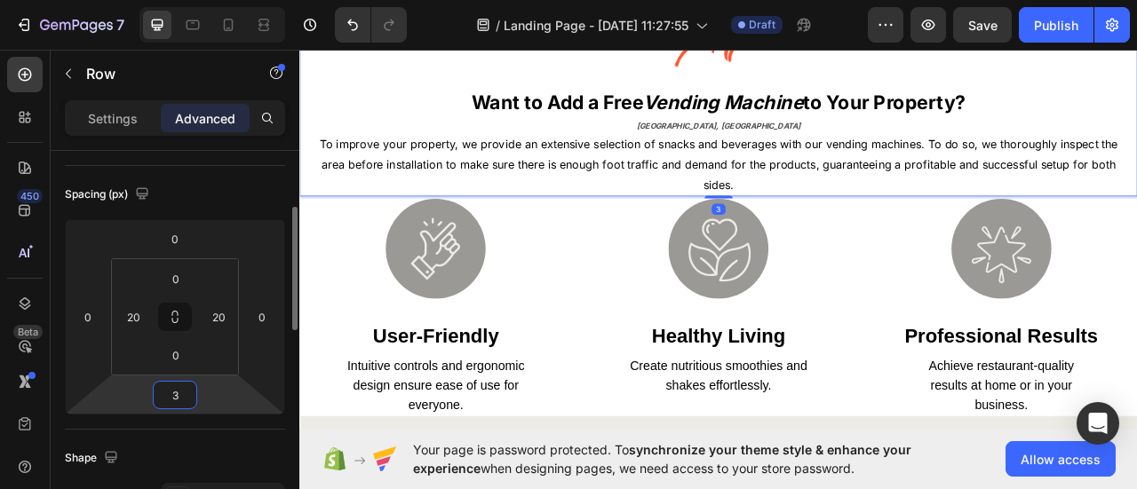
type input "35"
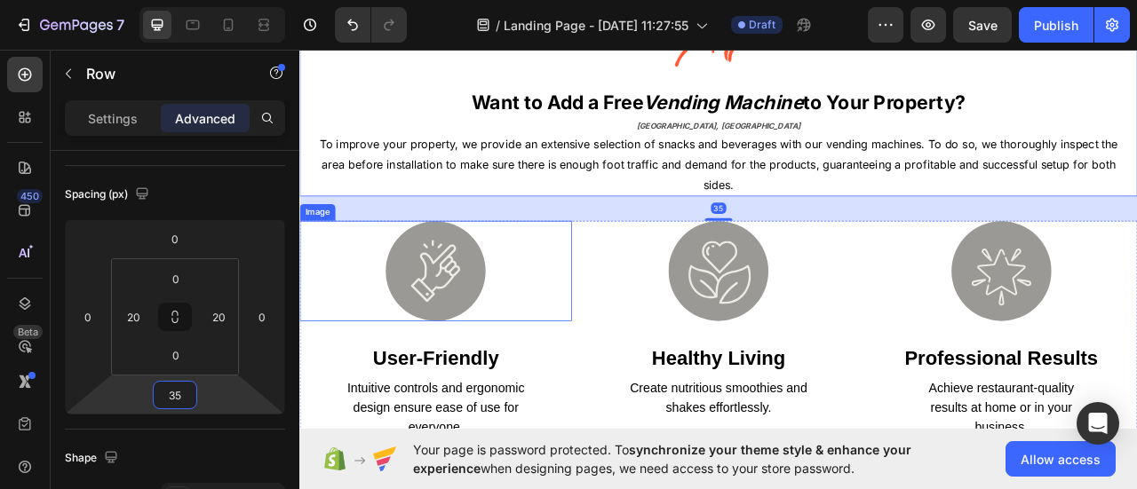
click at [536, 375] on div at bounding box center [472, 332] width 346 height 128
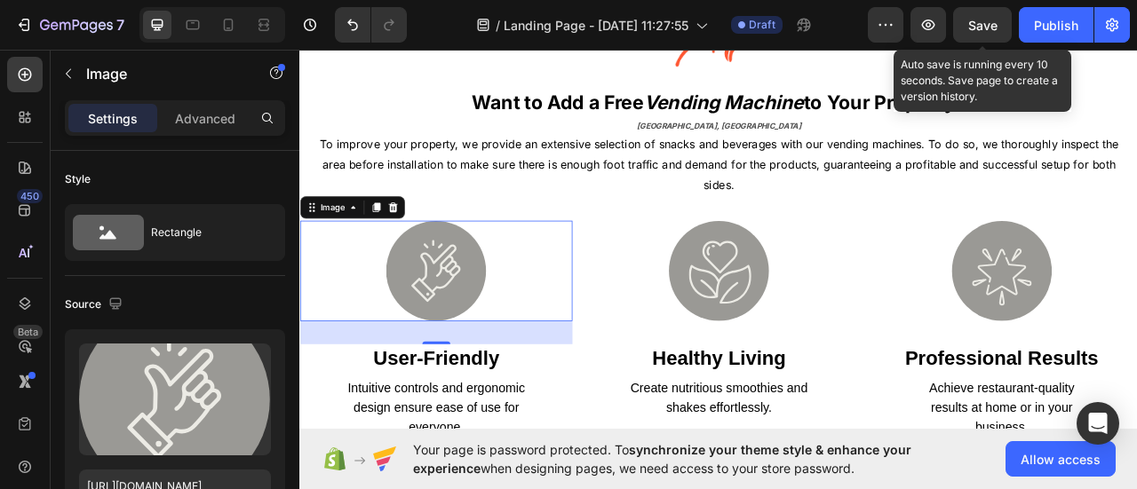
scroll to position [266, 0]
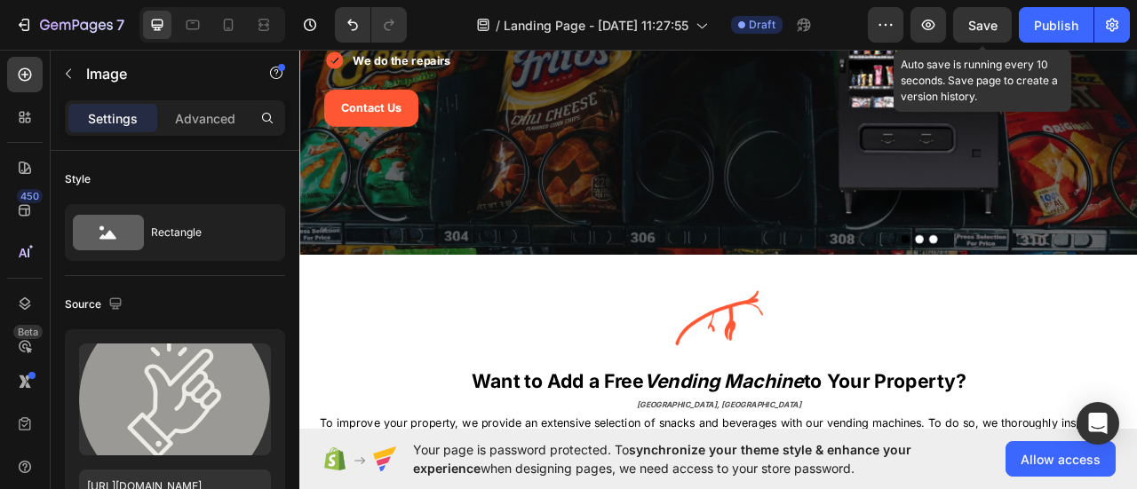
click at [981, 28] on span "Save" at bounding box center [982, 25] width 29 height 15
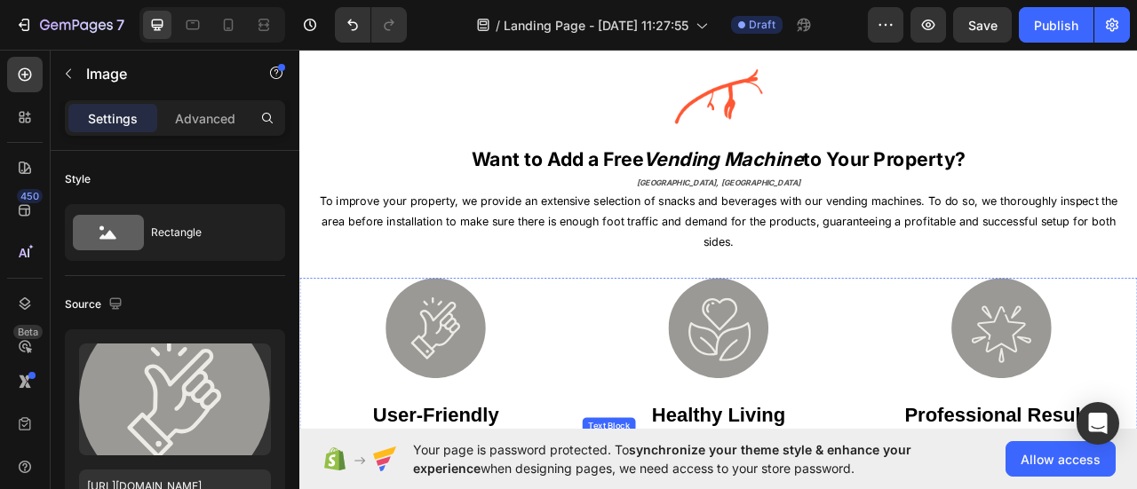
scroll to position [711, 0]
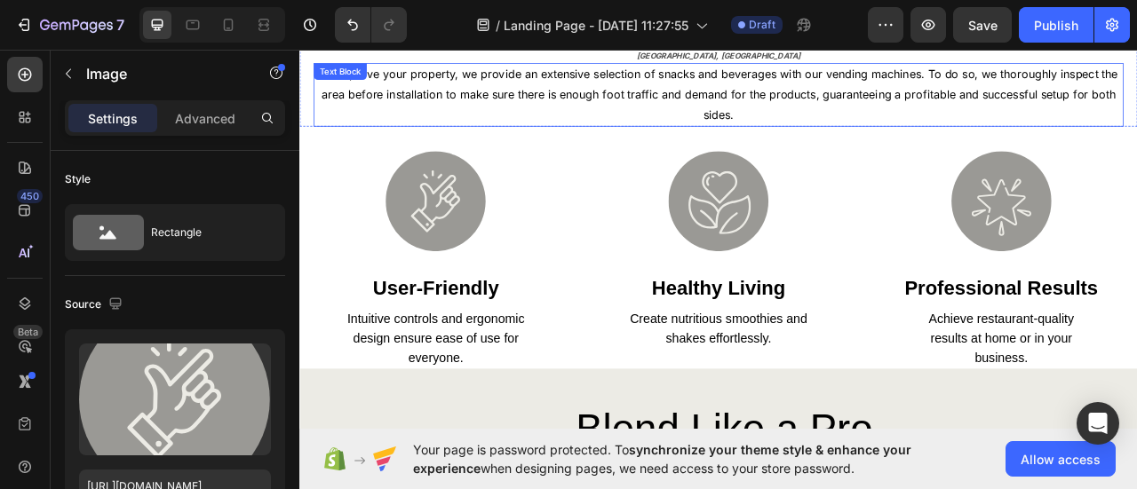
click at [421, 135] on p "To improve your property, we provide an extensive selection of snacks and bever…" at bounding box center [832, 107] width 1027 height 76
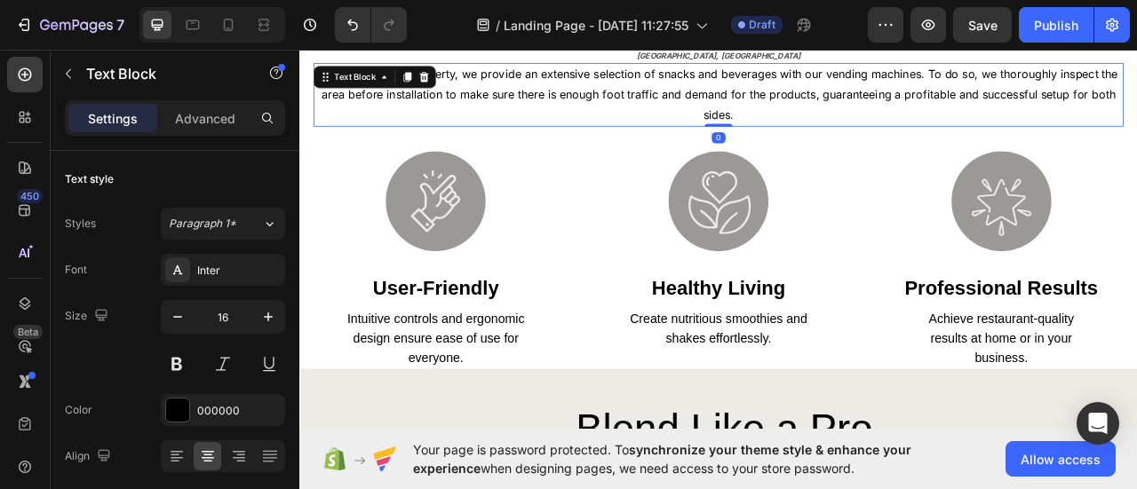
click at [421, 134] on p "To improve your property, we provide an extensive selection of snacks and bever…" at bounding box center [832, 107] width 1027 height 76
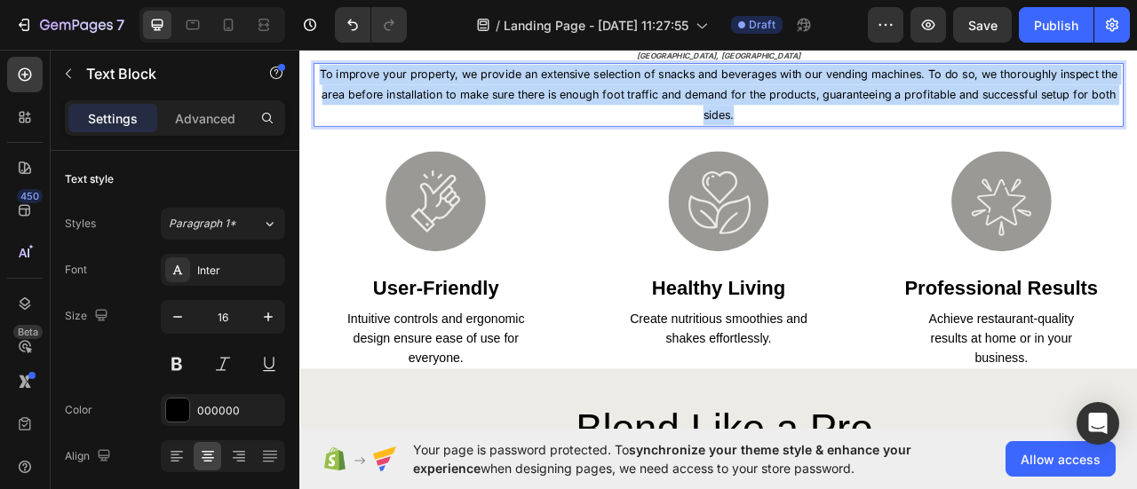
click at [421, 134] on p "To improve your property, we provide an extensive selection of snacks and bever…" at bounding box center [832, 107] width 1027 height 76
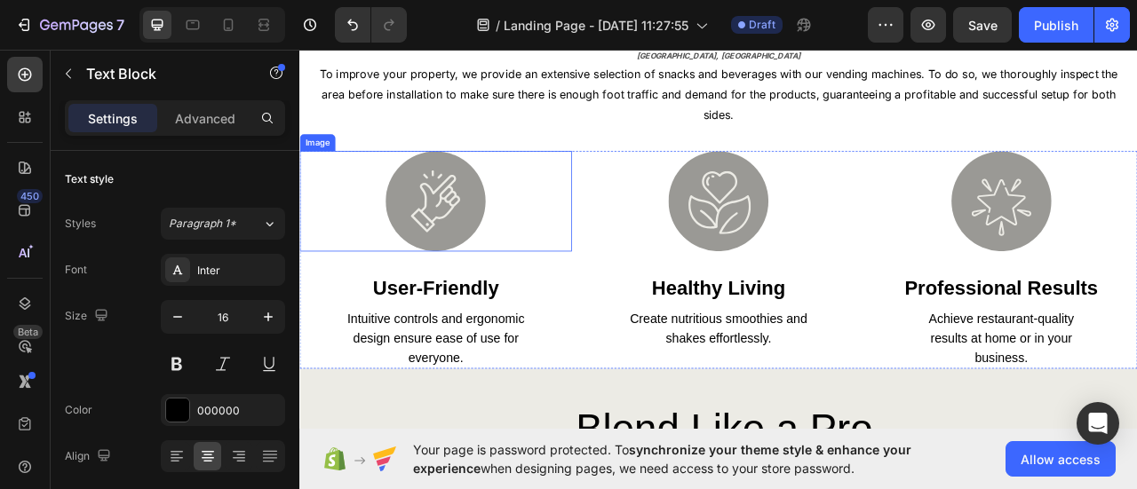
click at [530, 196] on img at bounding box center [473, 243] width 128 height 128
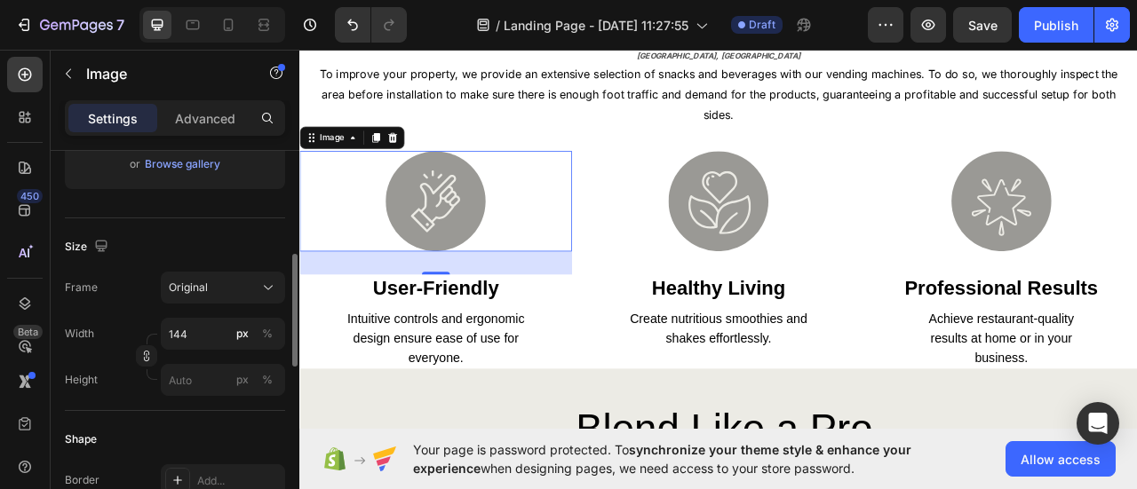
scroll to position [444, 0]
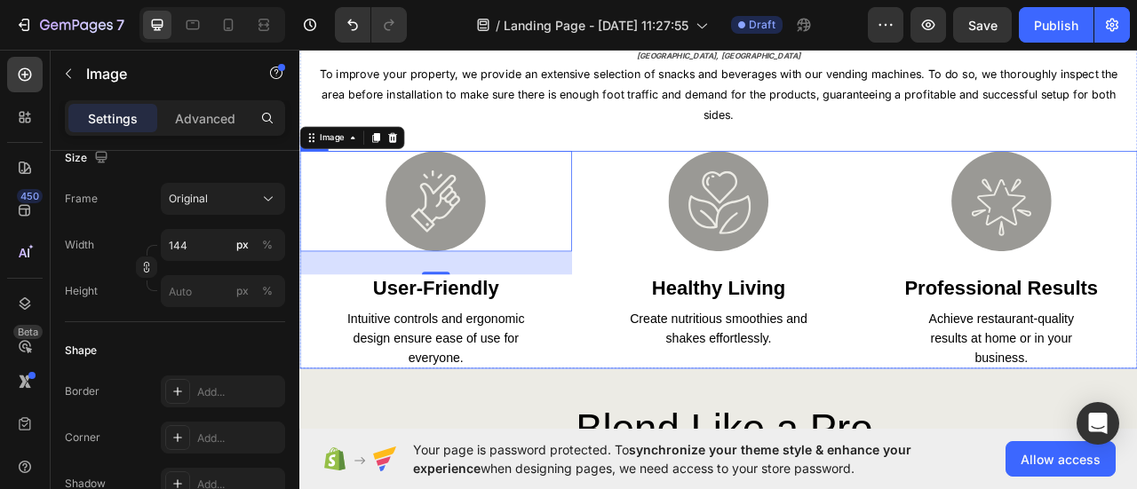
click at [651, 187] on div "Image 33 user-friendly Heading Intuitive controls and ergonomic design ensure e…" at bounding box center [832, 317] width 1066 height 277
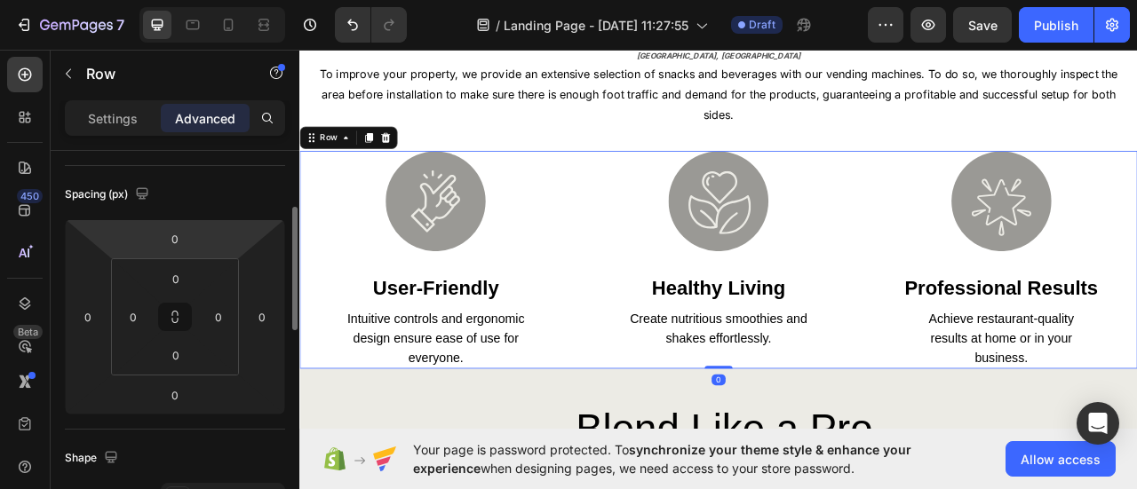
scroll to position [266, 0]
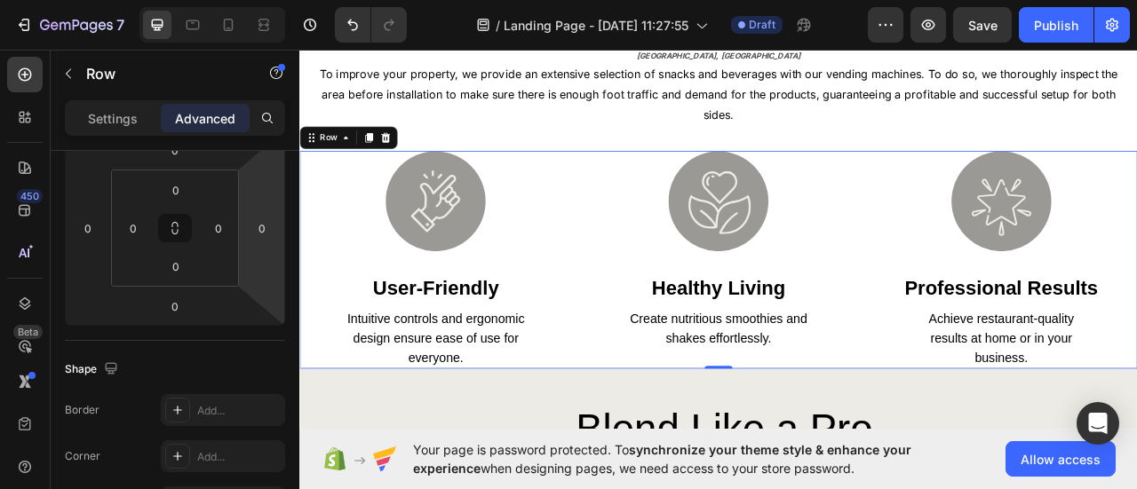
click at [401, 157] on icon at bounding box center [408, 162] width 14 height 14
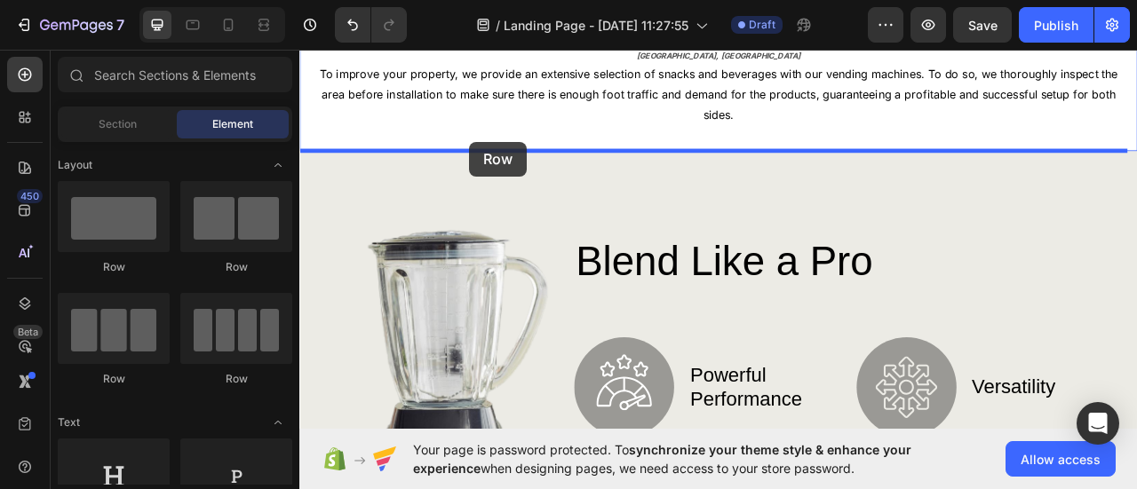
drag, startPoint x: 563, startPoint y: 312, endPoint x: 515, endPoint y: 168, distance: 151.7
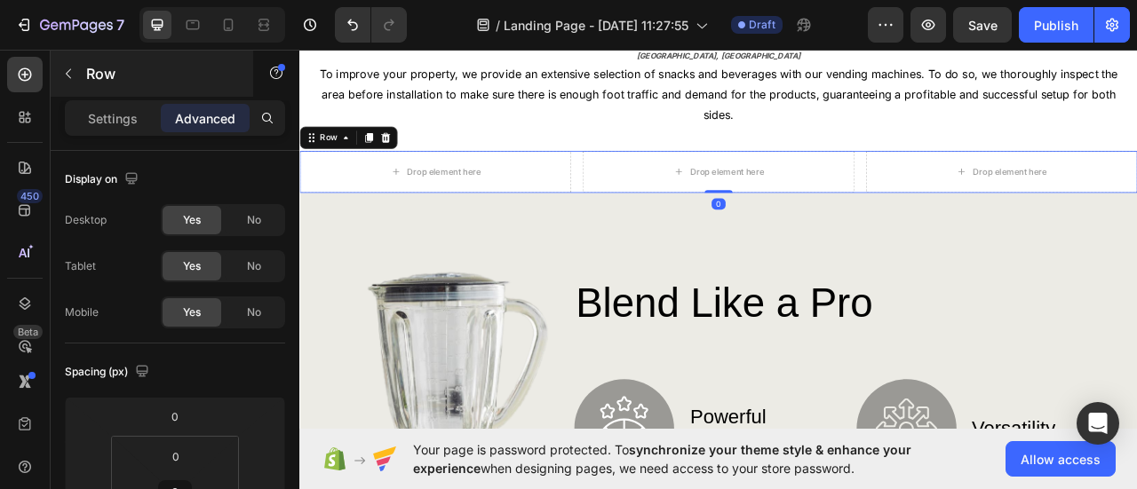
click at [77, 84] on button "button" at bounding box center [68, 74] width 28 height 28
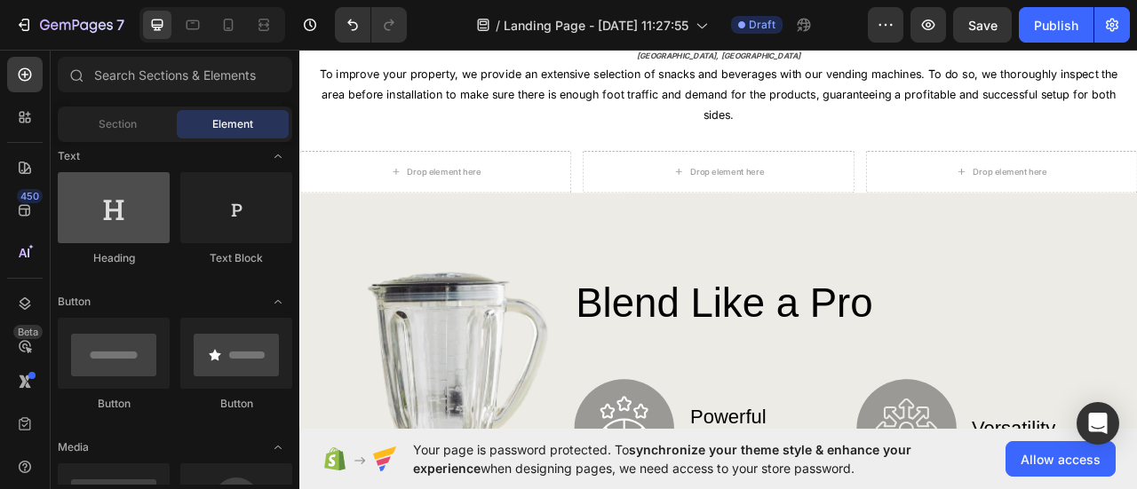
scroll to position [178, 0]
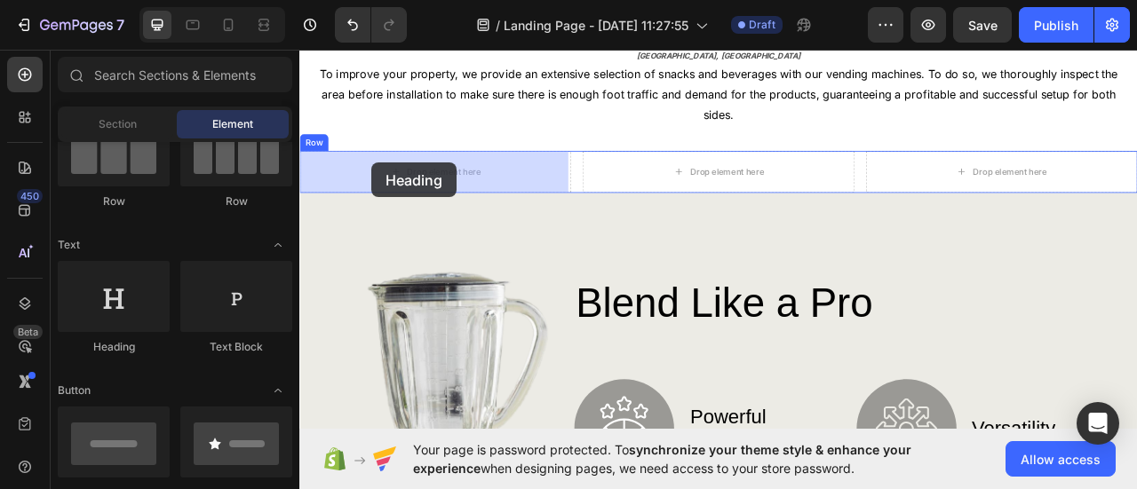
drag, startPoint x: 447, startPoint y: 350, endPoint x: 361, endPoint y: 212, distance: 161.9
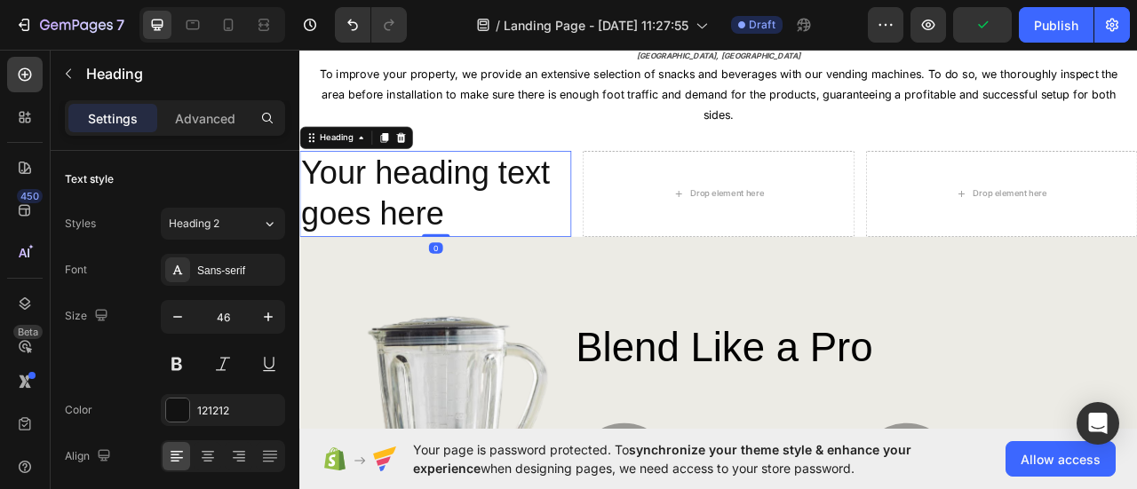
click at [85, 71] on div "Heading" at bounding box center [166, 74] width 231 height 46
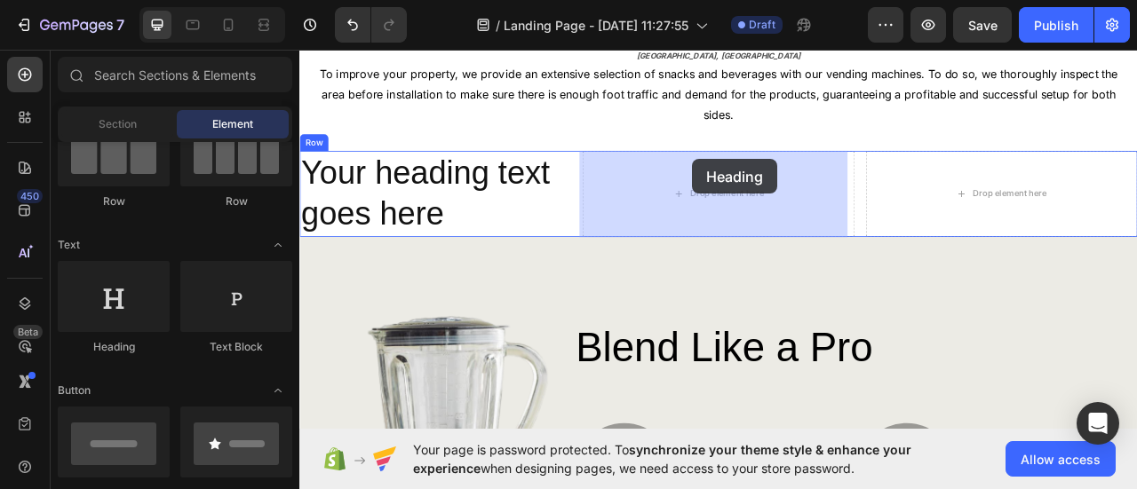
drag, startPoint x: 438, startPoint y: 347, endPoint x: 787, endPoint y: 218, distance: 372.1
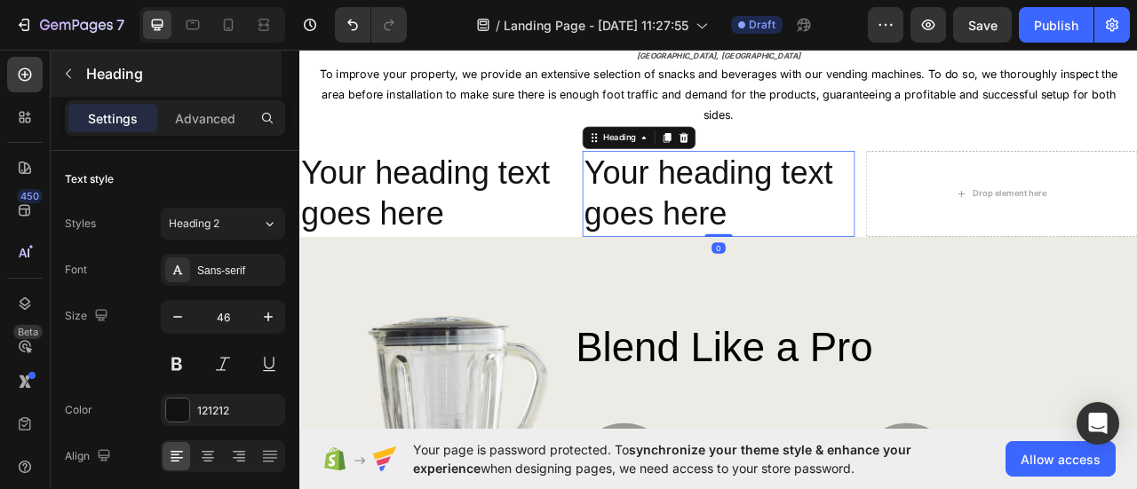
click at [89, 92] on div "Heading" at bounding box center [166, 74] width 231 height 46
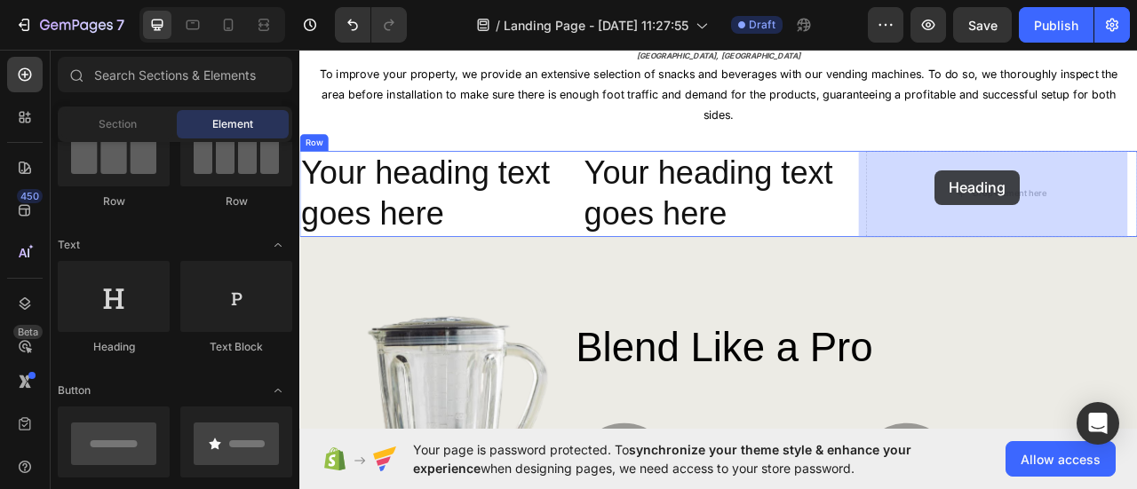
drag, startPoint x: 430, startPoint y: 331, endPoint x: 457, endPoint y: 70, distance: 262.6
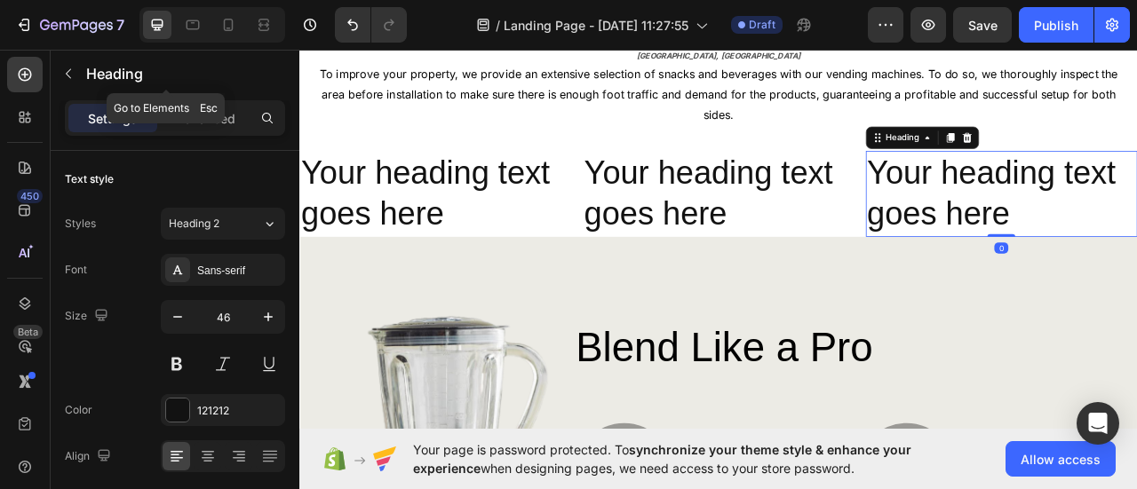
click at [108, 75] on p "Heading" at bounding box center [182, 73] width 192 height 21
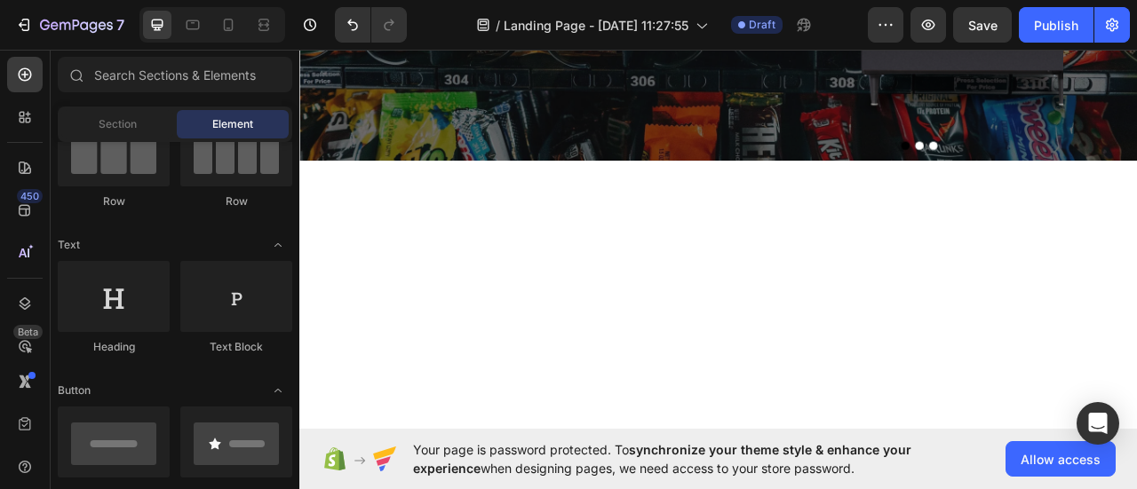
scroll to position [0, 0]
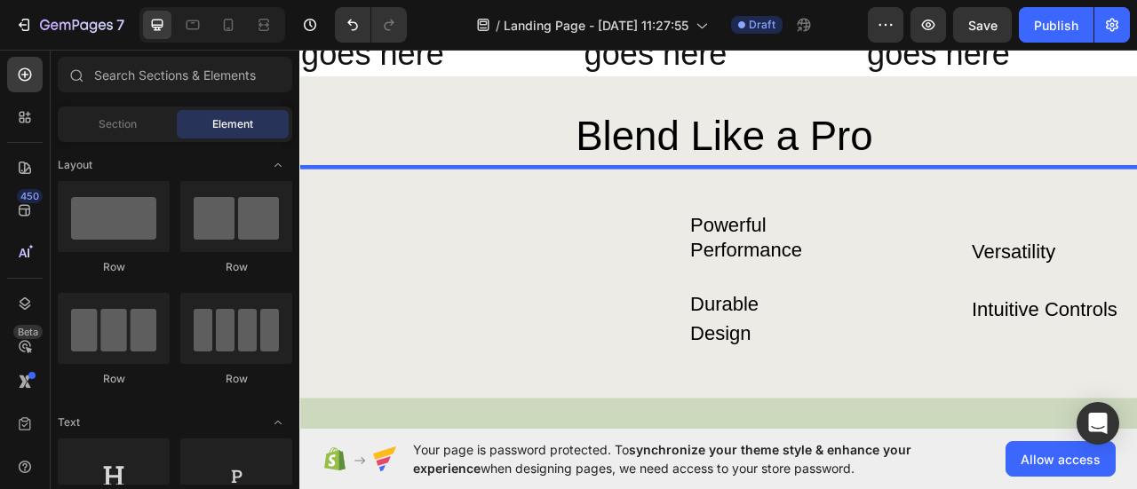
scroll to position [178, 0]
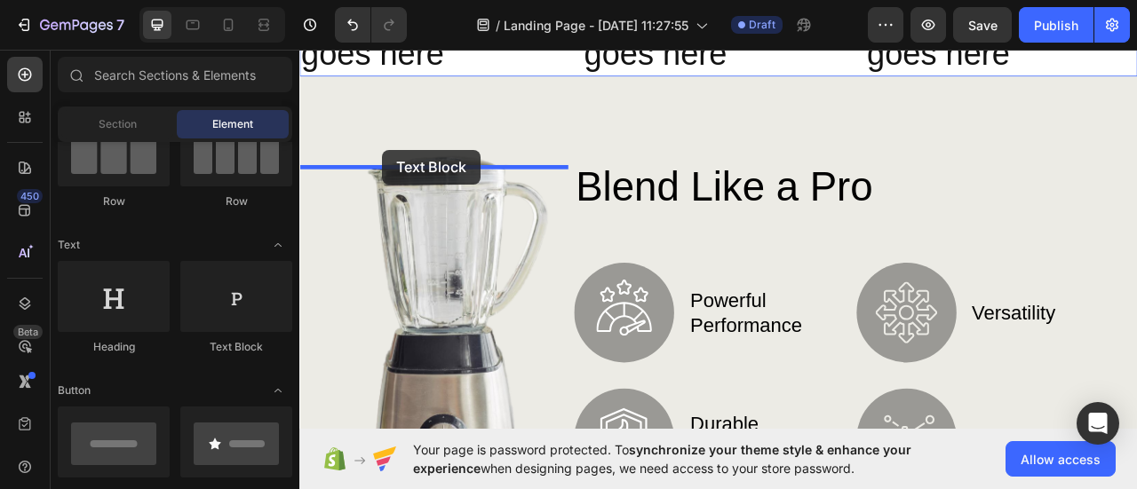
drag, startPoint x: 299, startPoint y: 43, endPoint x: 404, endPoint y: 179, distance: 171.6
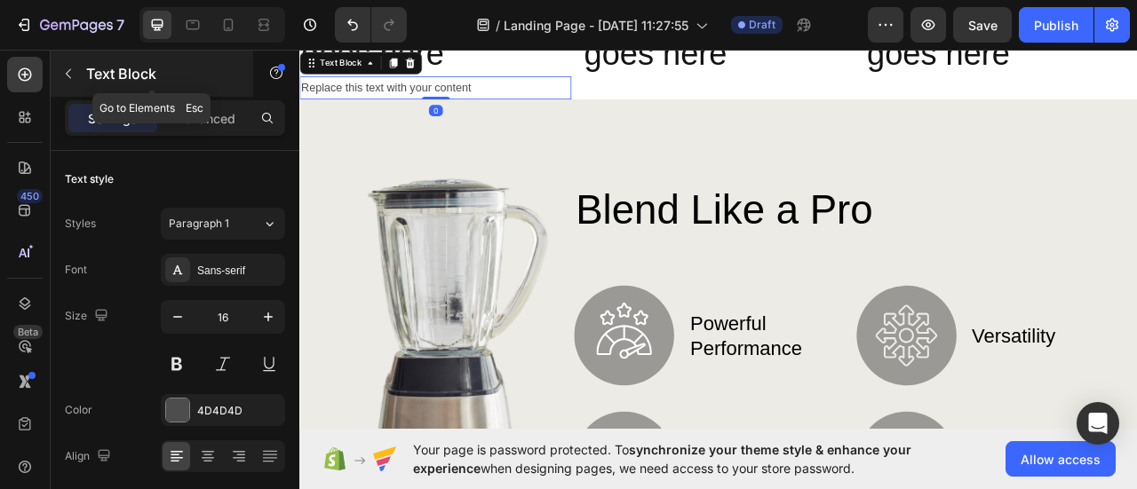
click at [88, 75] on p "Text Block" at bounding box center [161, 73] width 151 height 21
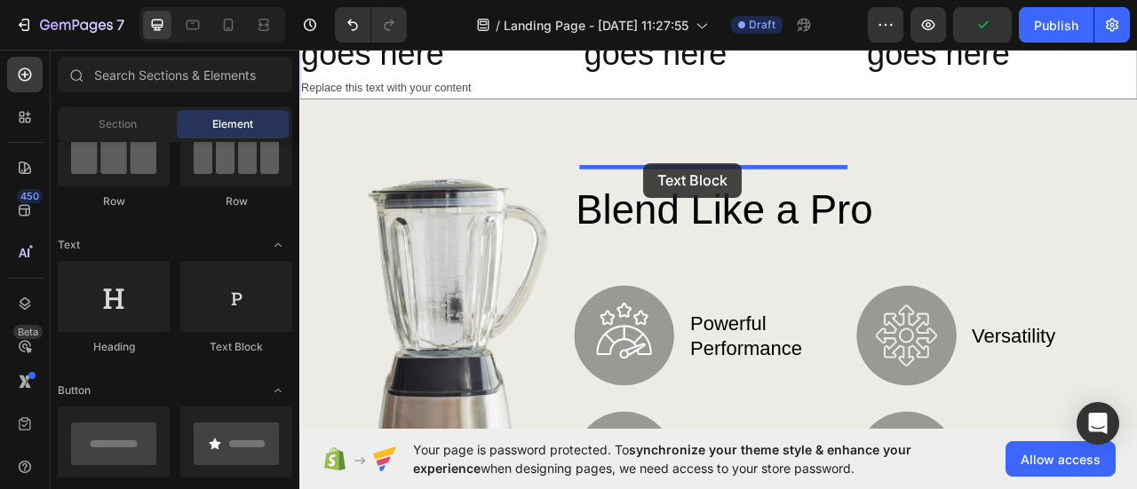
drag, startPoint x: 528, startPoint y: 338, endPoint x: 736, endPoint y: 195, distance: 251.8
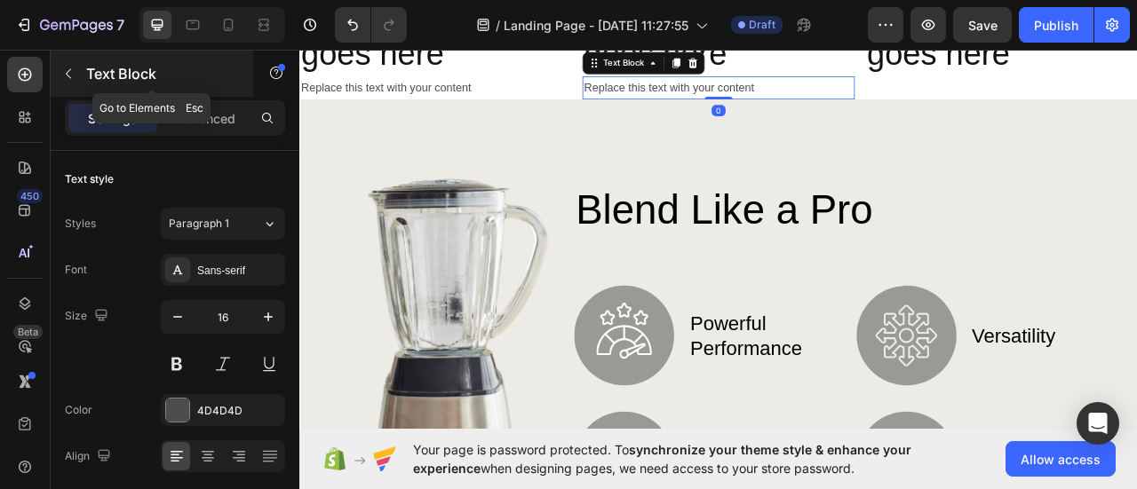
click at [66, 68] on icon "button" at bounding box center [68, 74] width 14 height 14
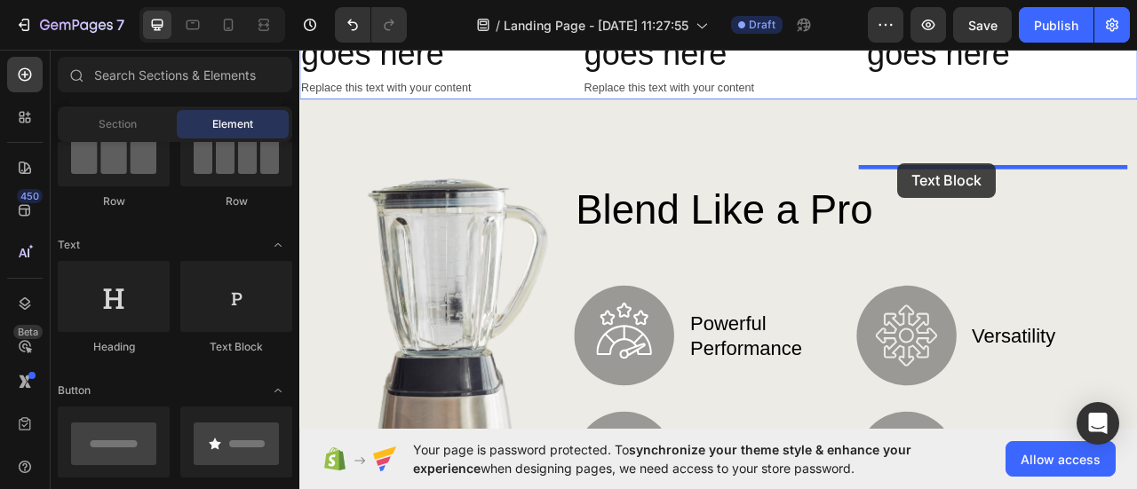
drag, startPoint x: 555, startPoint y: 355, endPoint x: 1060, endPoint y: 195, distance: 530.1
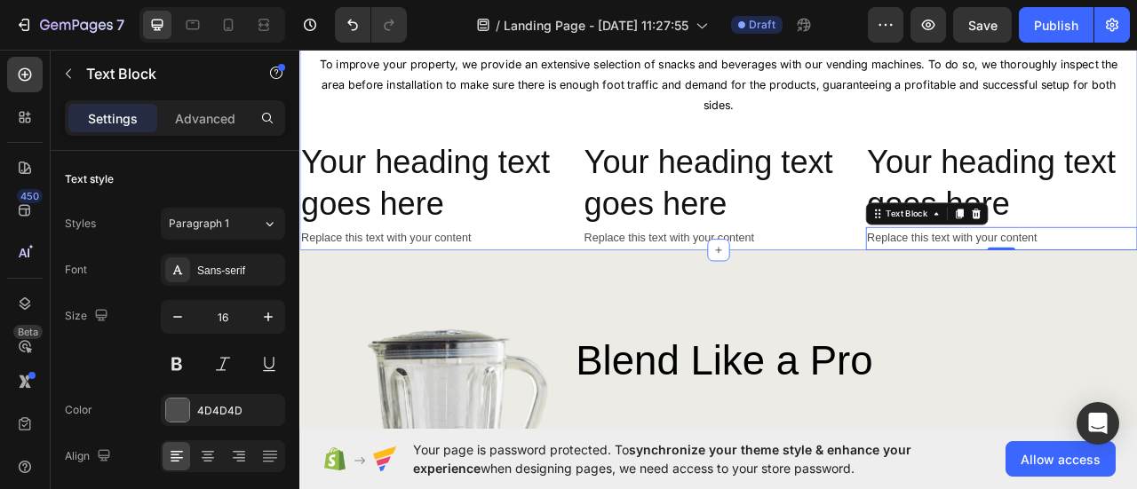
scroll to position [622, 0]
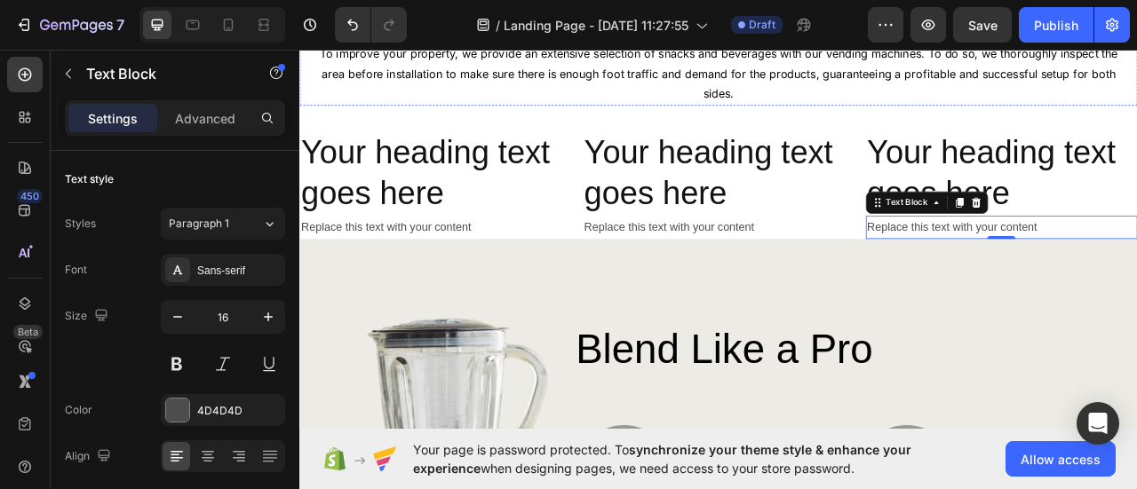
click at [703, 17] on strong "Want to Add a Free" at bounding box center [627, 2] width 218 height 29
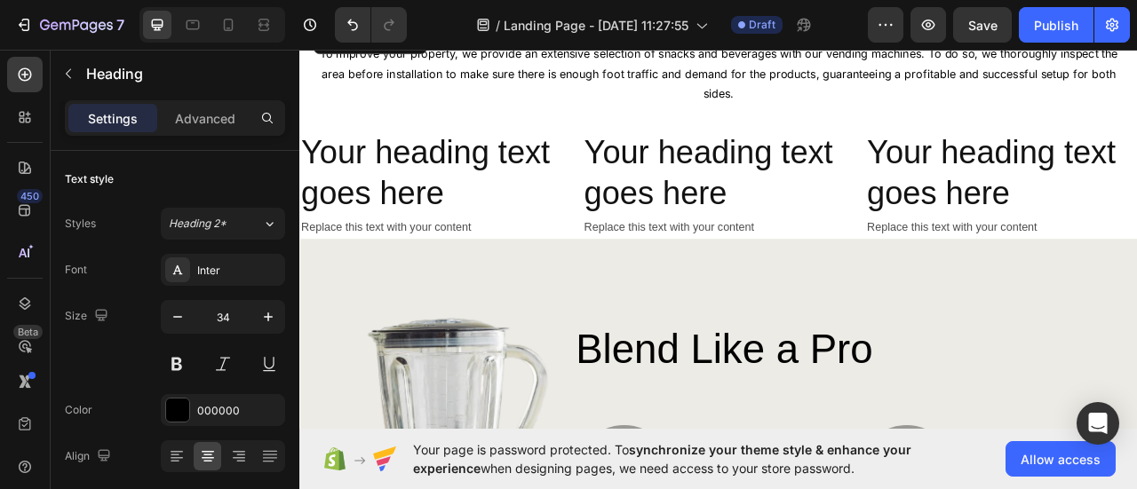
click at [703, 17] on strong "Want to Add a Free" at bounding box center [627, 2] width 218 height 29
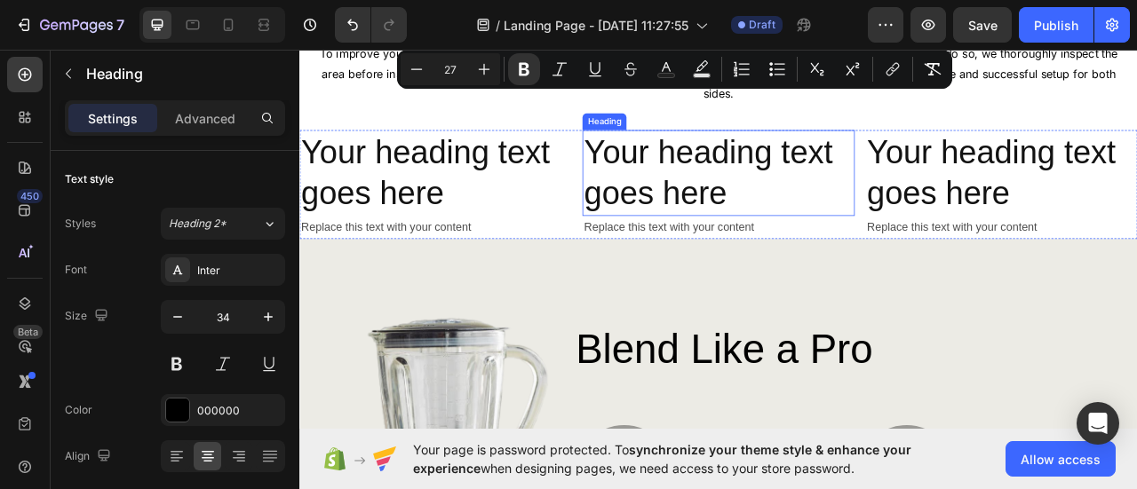
click at [724, 263] on h2 "Your heading text goes here" at bounding box center [832, 208] width 346 height 110
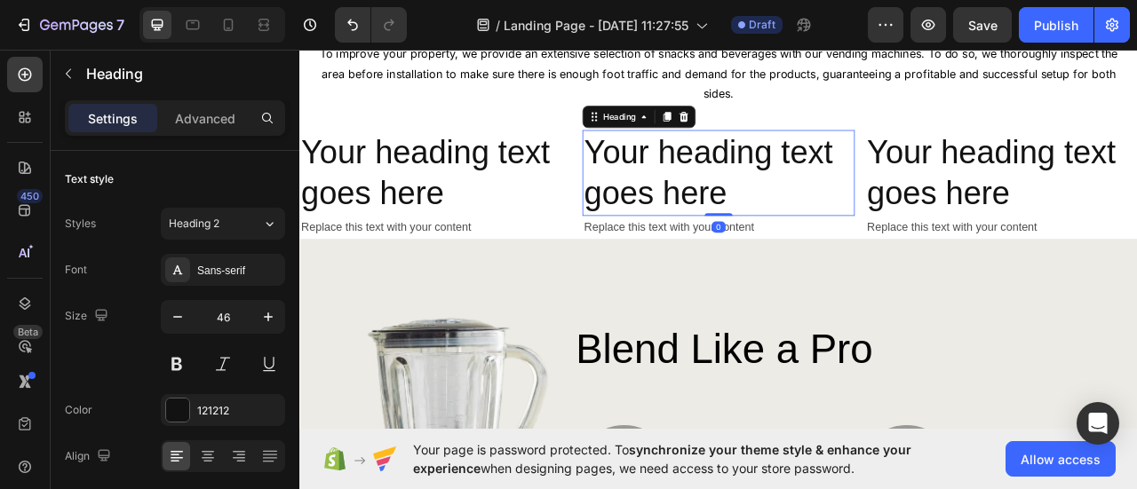
click at [724, 261] on p "Your heading text goes here" at bounding box center [832, 208] width 342 height 107
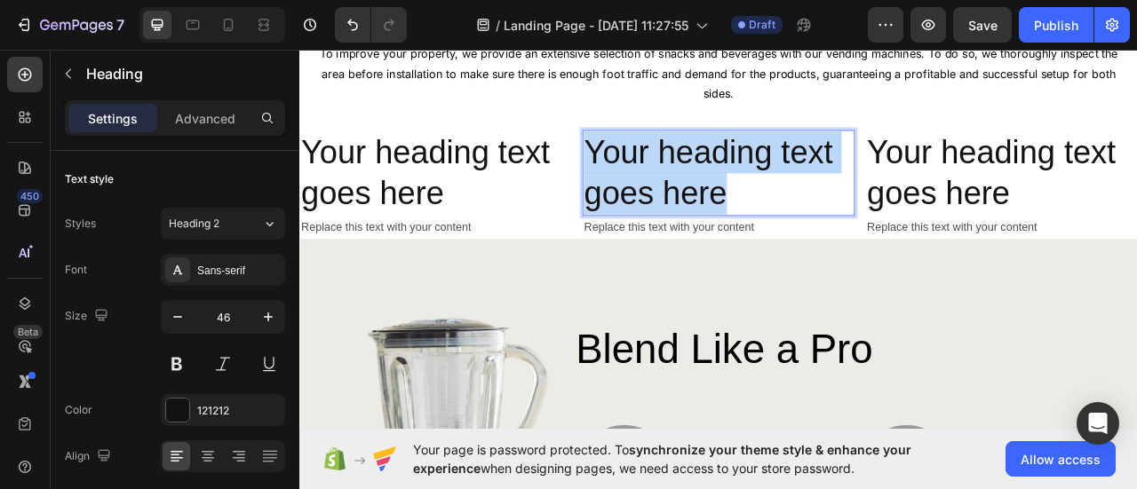
scroll to position [266, 0]
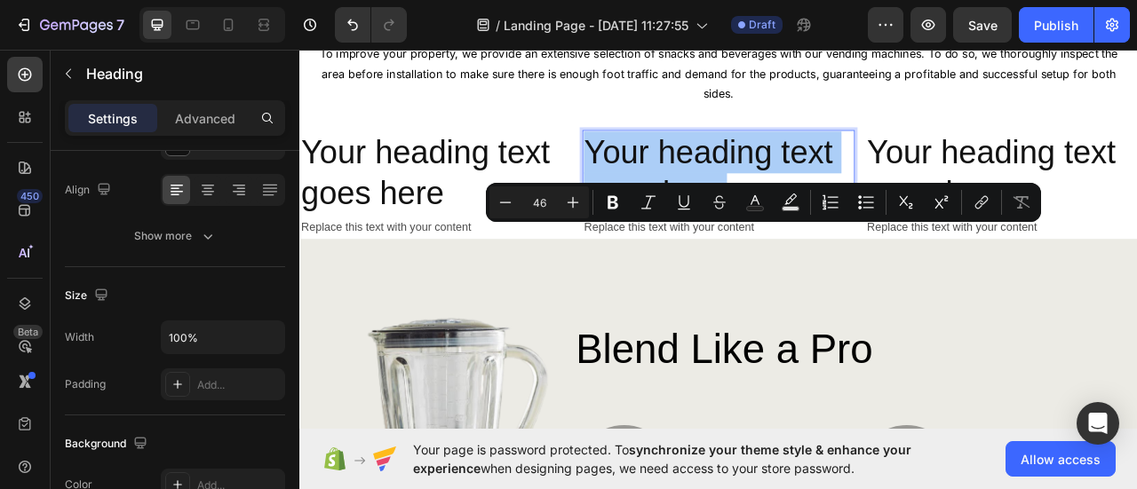
click at [546, 207] on input "46" at bounding box center [539, 202] width 36 height 21
type input "27"
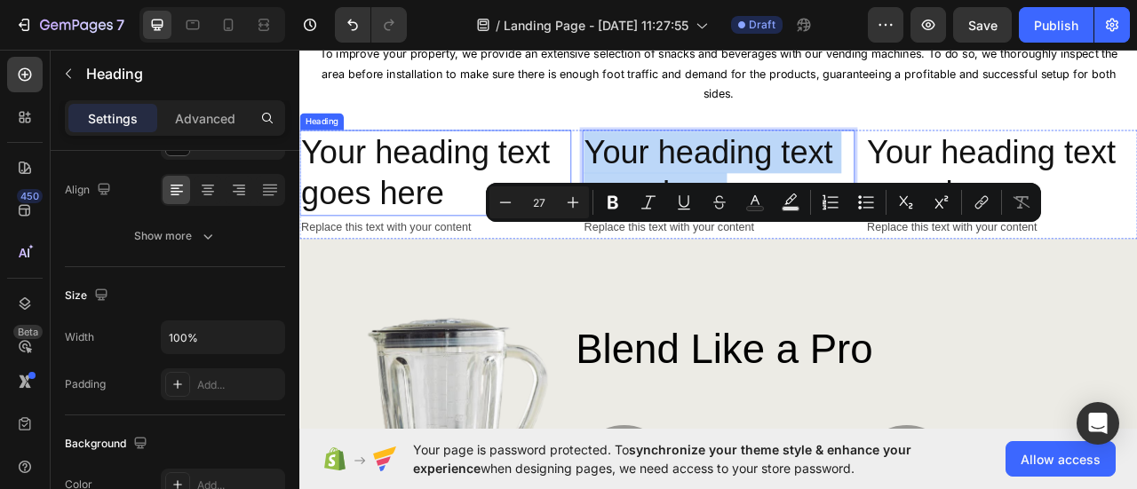
click at [473, 263] on h2 "Your heading text goes here" at bounding box center [472, 208] width 346 height 110
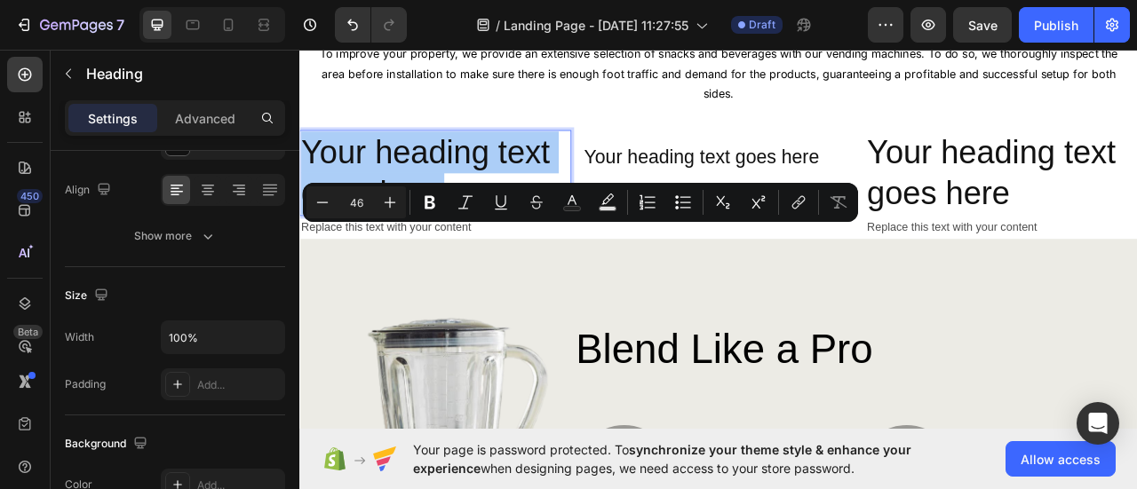
click at [364, 202] on input "46" at bounding box center [356, 202] width 36 height 21
type input "27"
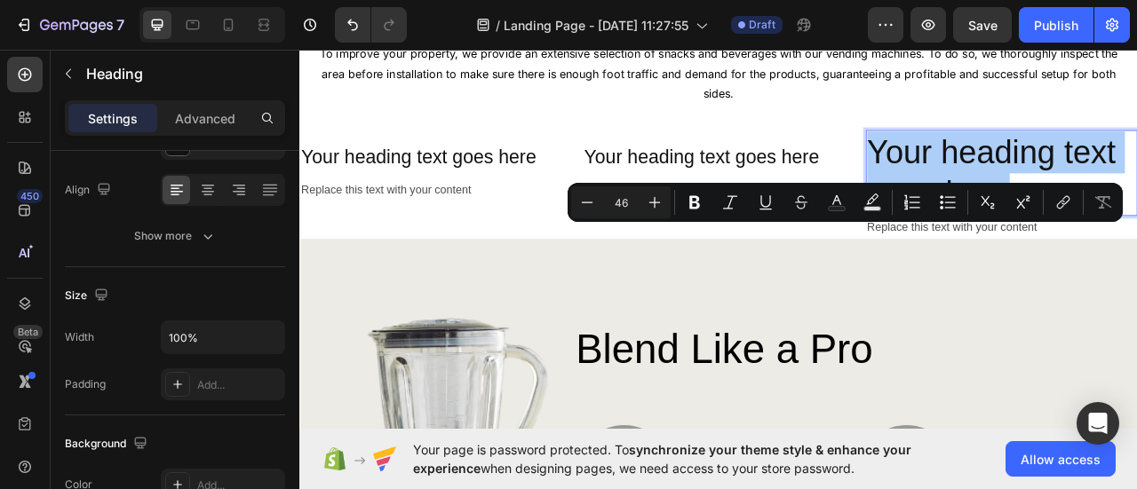
click at [614, 202] on input "46" at bounding box center [621, 202] width 36 height 21
type input "27"
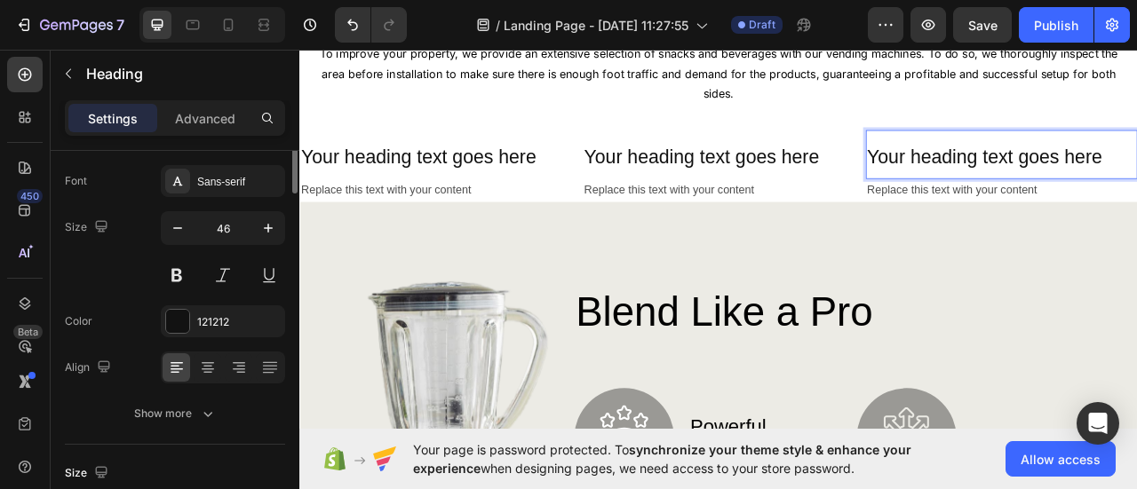
scroll to position [0, 0]
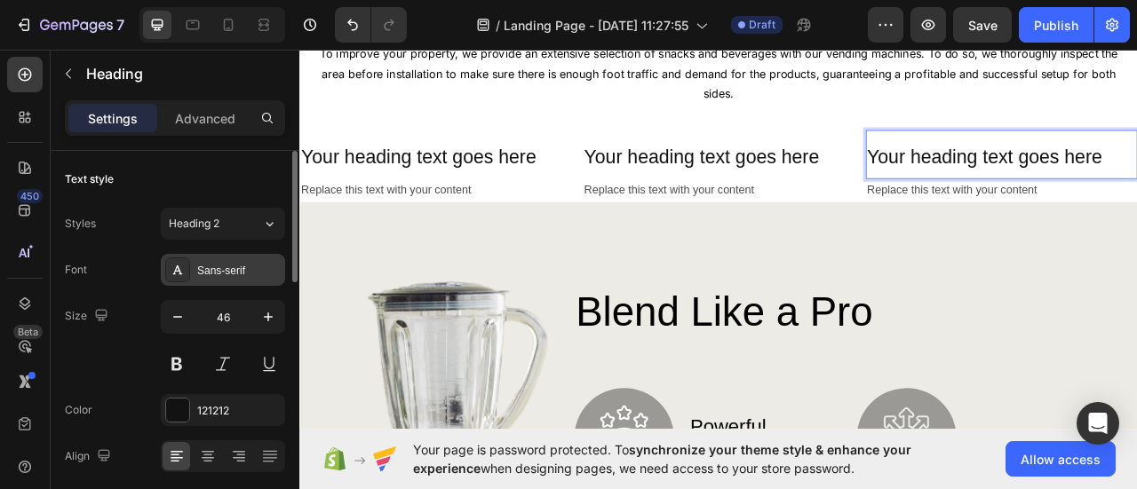
click at [242, 267] on div "Sans-serif" at bounding box center [238, 271] width 83 height 16
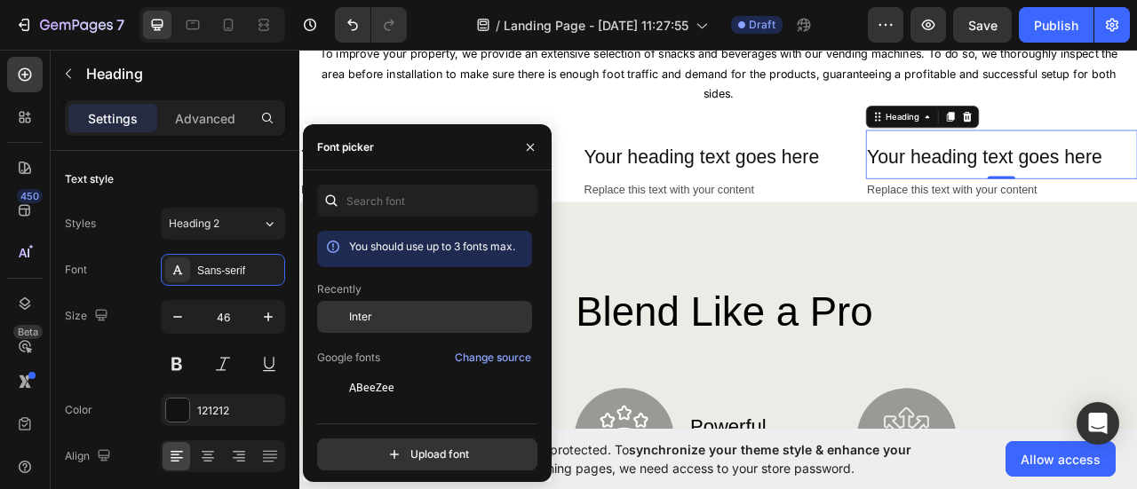
click at [334, 324] on div at bounding box center [333, 317] width 32 height 32
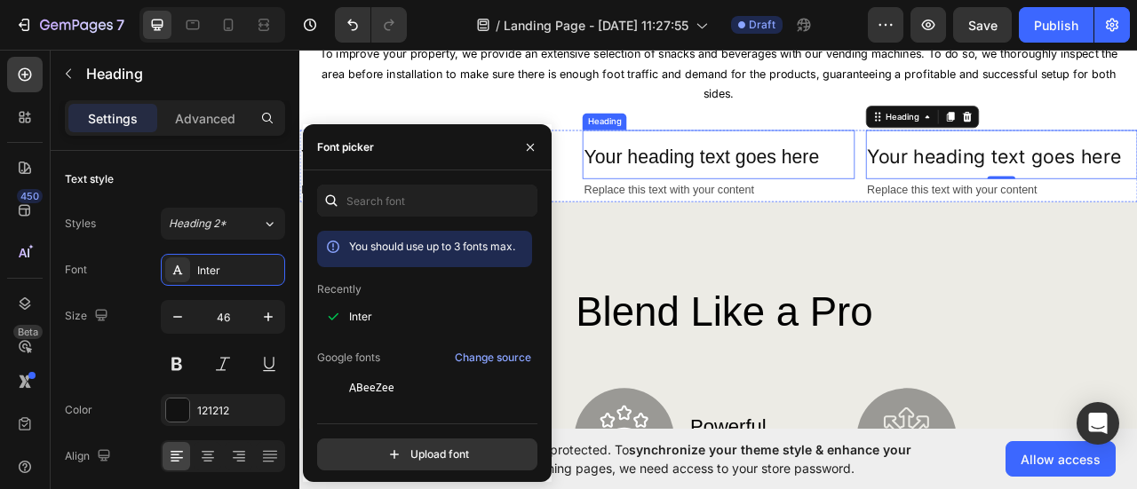
click at [769, 200] on span "Your heading text goes here" at bounding box center [810, 186] width 299 height 27
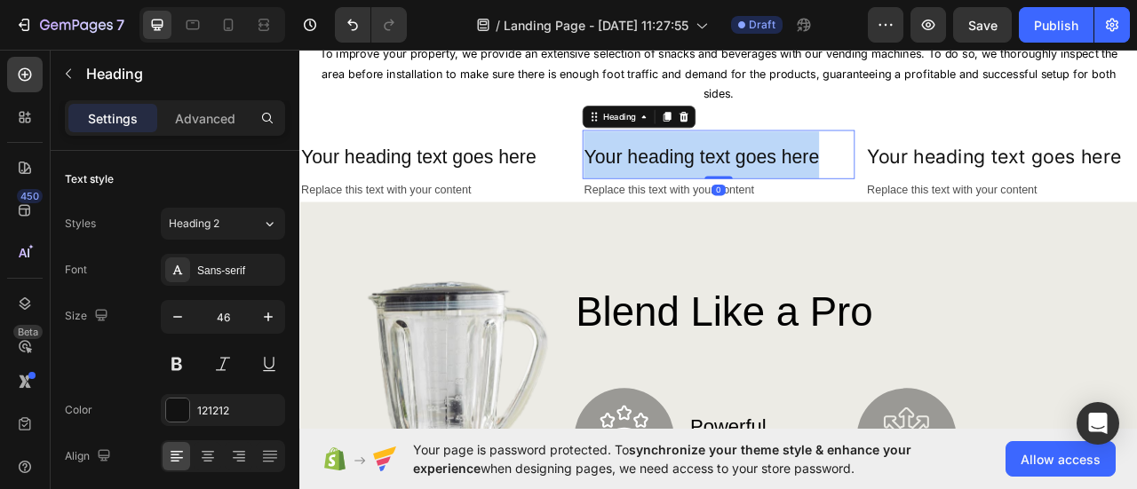
click at [769, 200] on span "Your heading text goes here" at bounding box center [810, 186] width 299 height 27
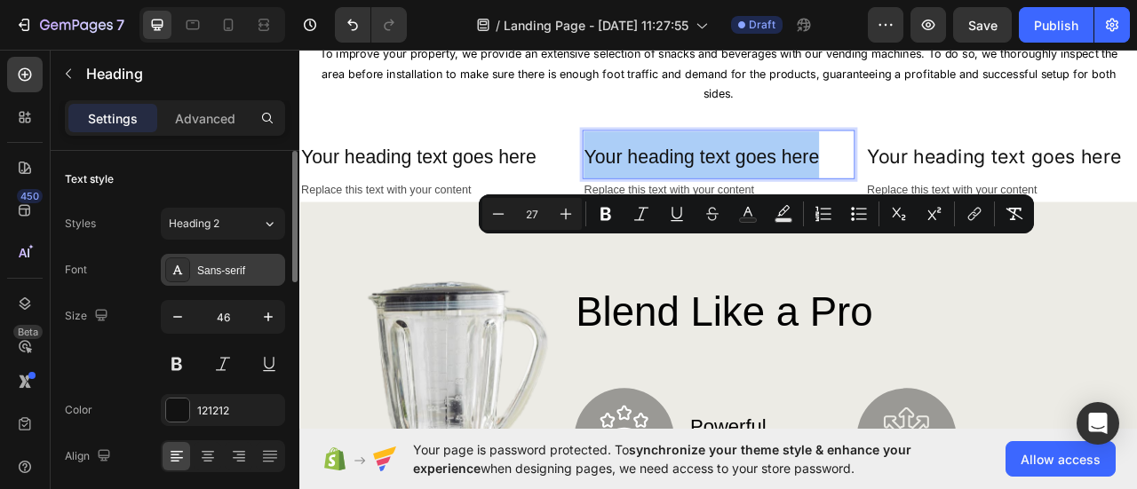
click at [246, 282] on div "Sans-serif" at bounding box center [223, 270] width 124 height 32
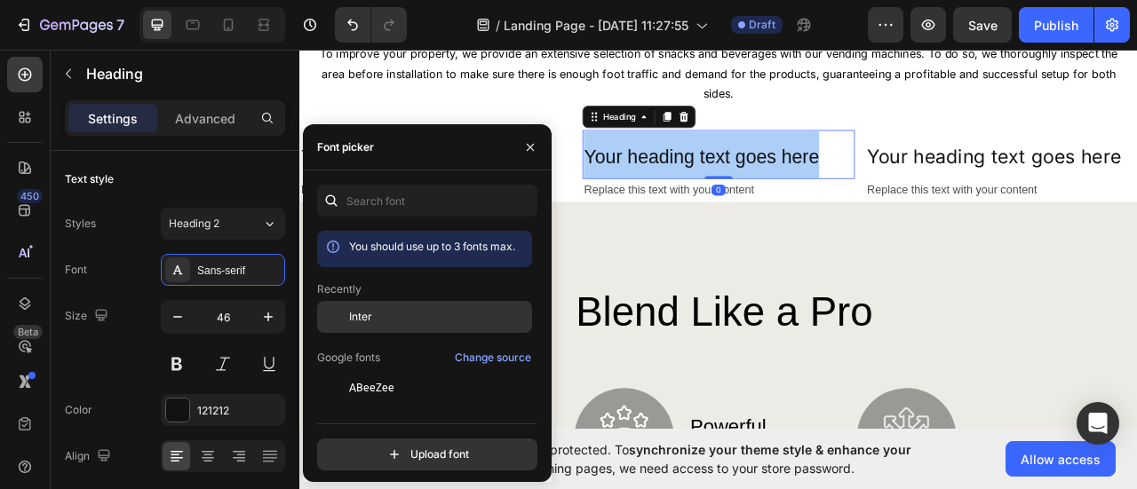
click at [354, 315] on span "Inter" at bounding box center [360, 317] width 23 height 16
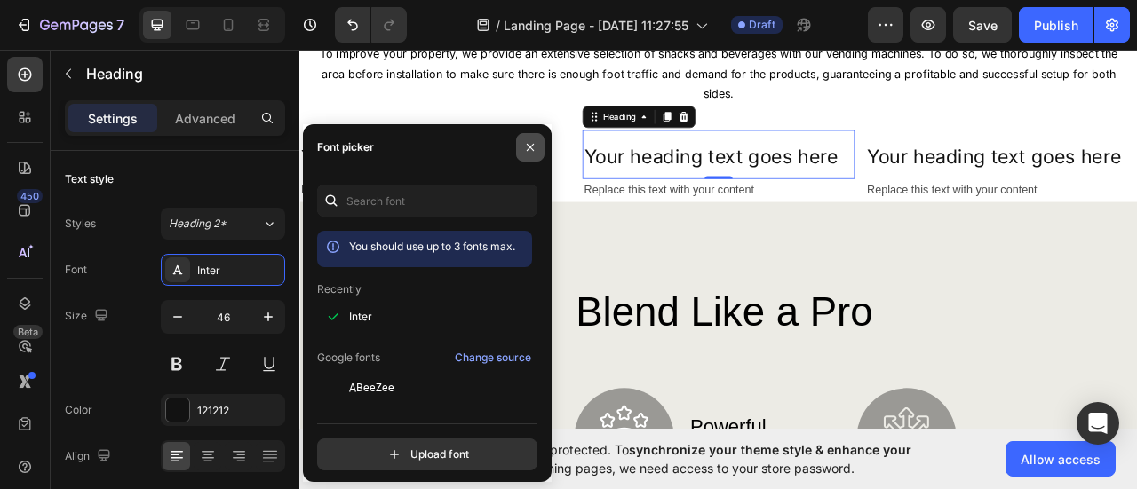
click at [527, 147] on icon "button" at bounding box center [530, 147] width 14 height 14
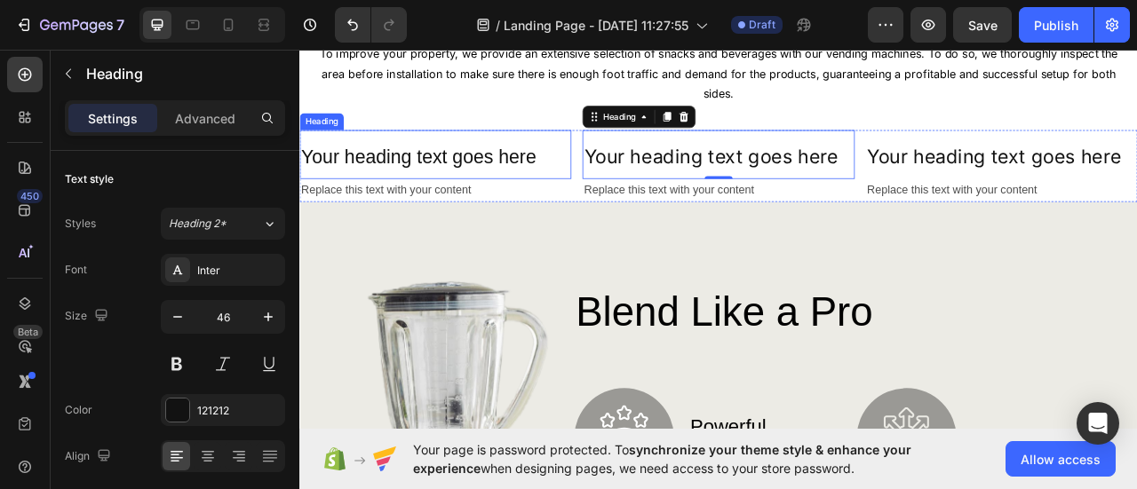
click at [485, 200] on span "Your heading text goes here" at bounding box center [450, 186] width 299 height 27
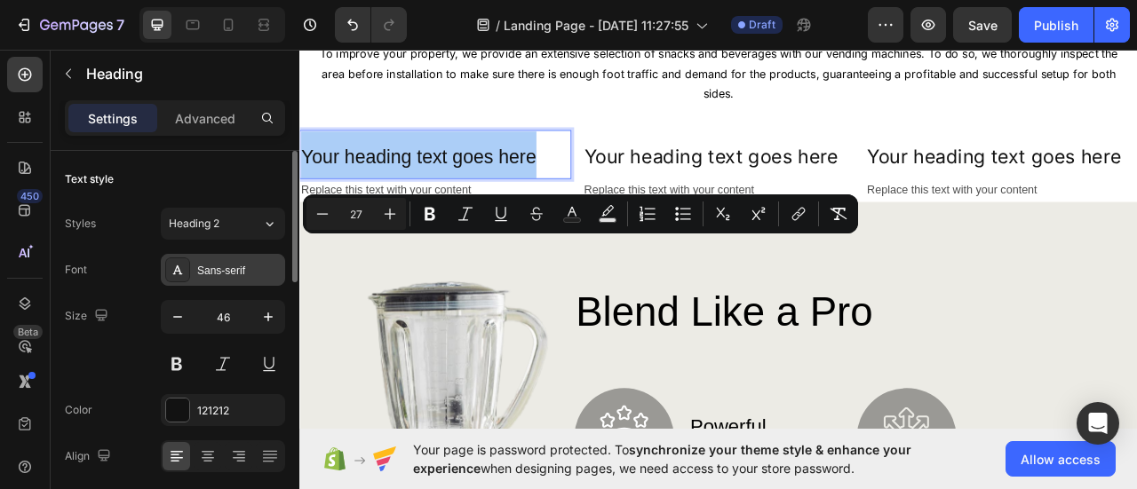
click at [247, 273] on div "Sans-serif" at bounding box center [238, 271] width 83 height 16
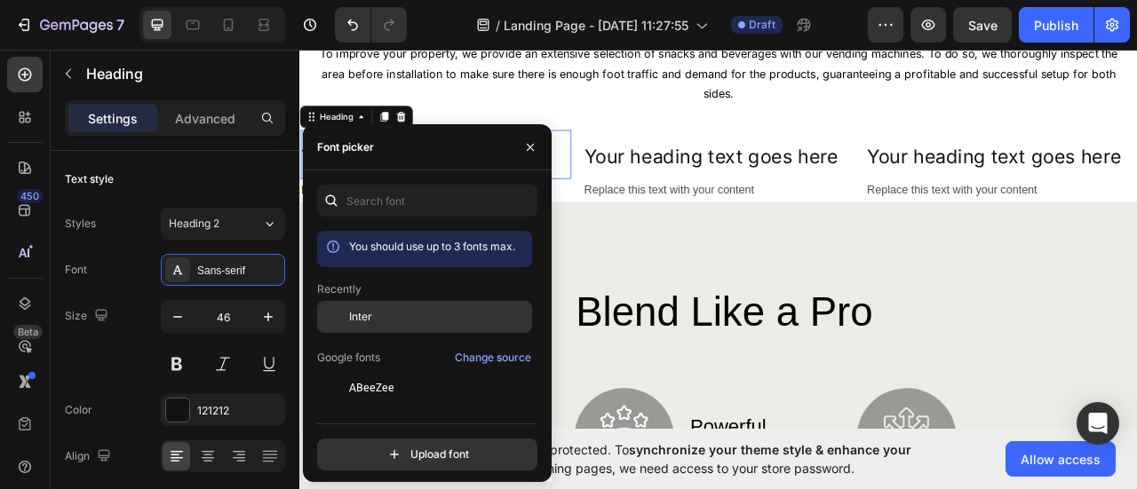
click at [346, 310] on div at bounding box center [333, 317] width 32 height 32
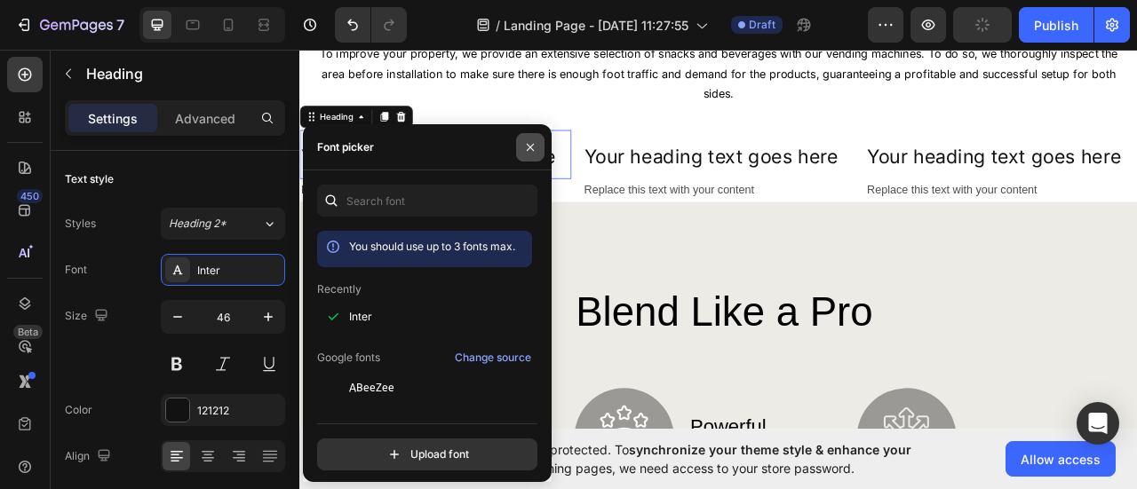
click at [528, 150] on icon "button" at bounding box center [530, 147] width 14 height 14
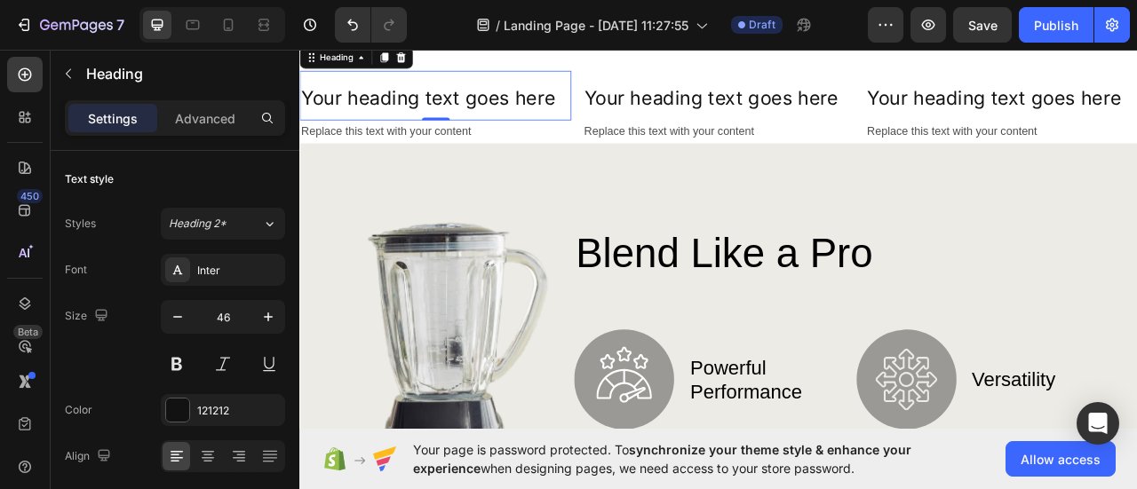
scroll to position [444, 0]
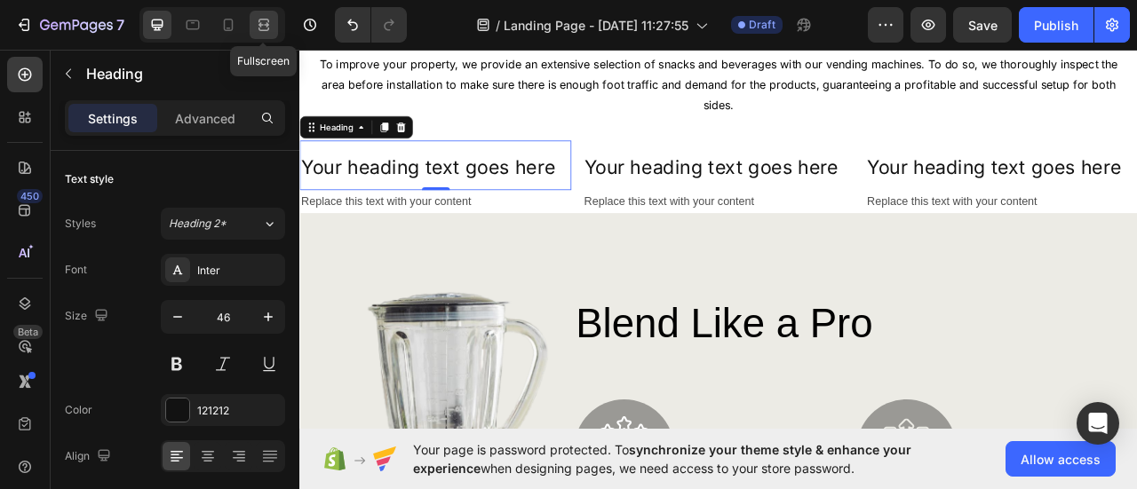
click at [263, 28] on icon at bounding box center [264, 25] width 18 height 18
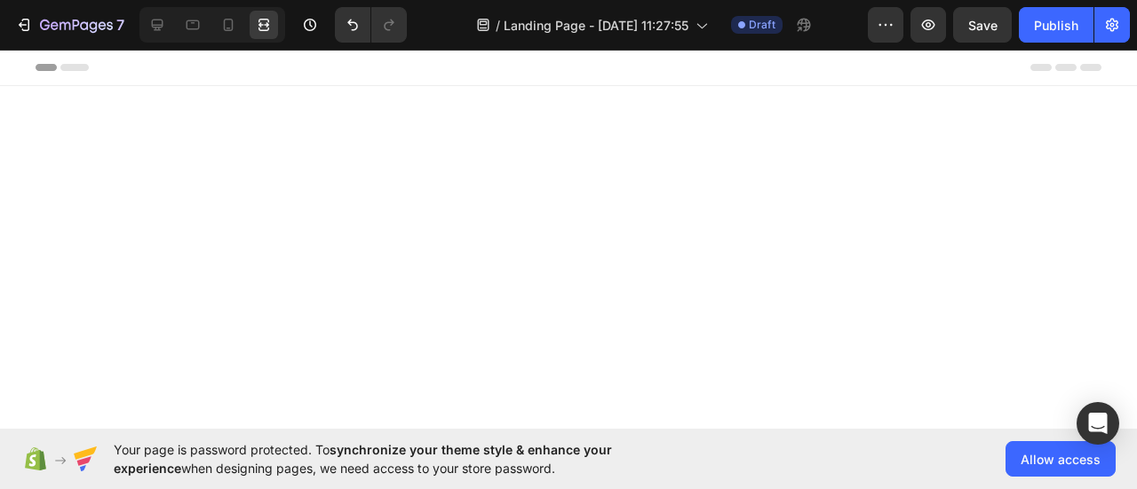
scroll to position [533, 0]
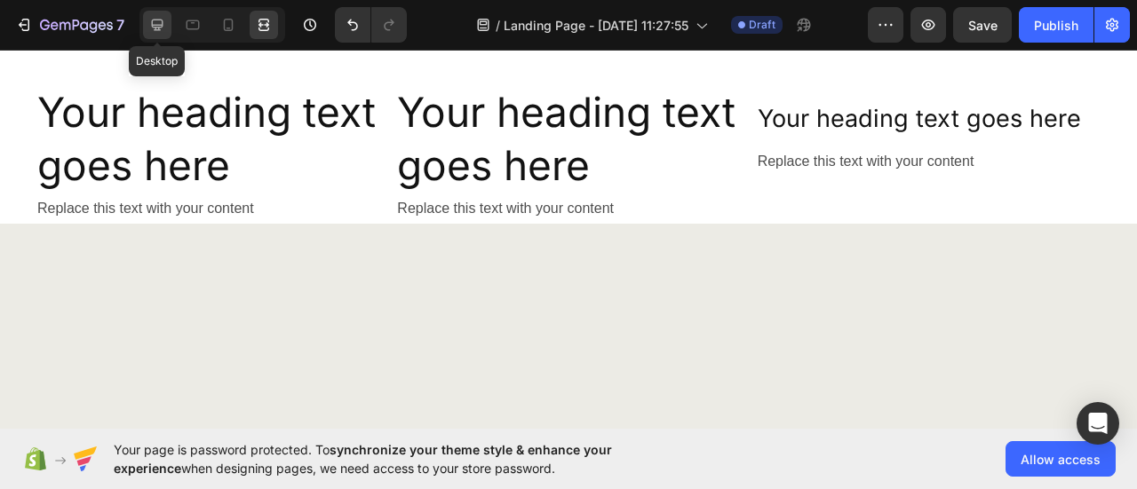
drag, startPoint x: 161, startPoint y: 21, endPoint x: 686, endPoint y: 325, distance: 606.5
click at [161, 21] on icon at bounding box center [157, 25] width 18 height 18
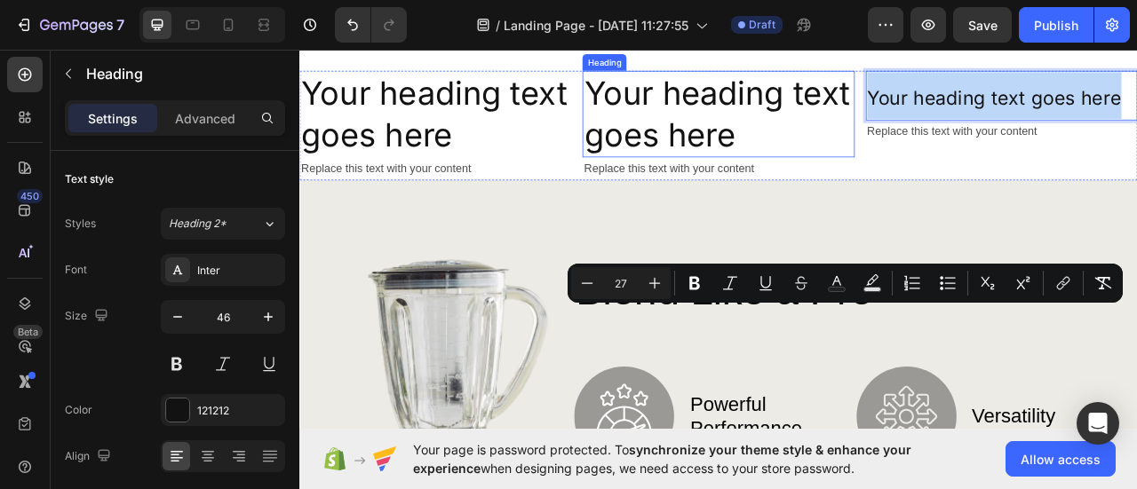
click at [774, 187] on h2 "Your heading text goes here" at bounding box center [832, 132] width 346 height 110
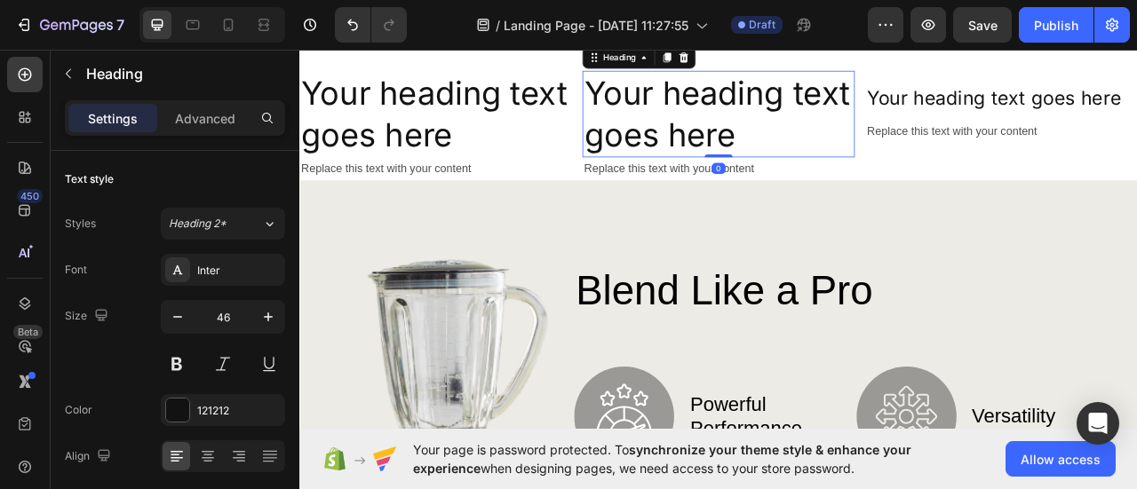
click at [774, 186] on p "Your heading text goes here" at bounding box center [832, 132] width 342 height 107
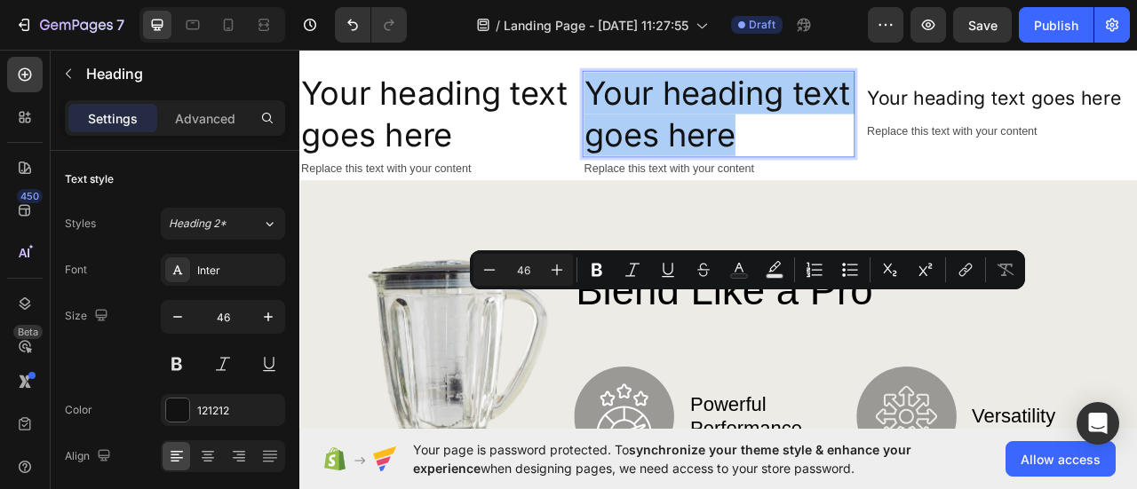
click at [524, 260] on input "46" at bounding box center [523, 269] width 36 height 21
type input "27"
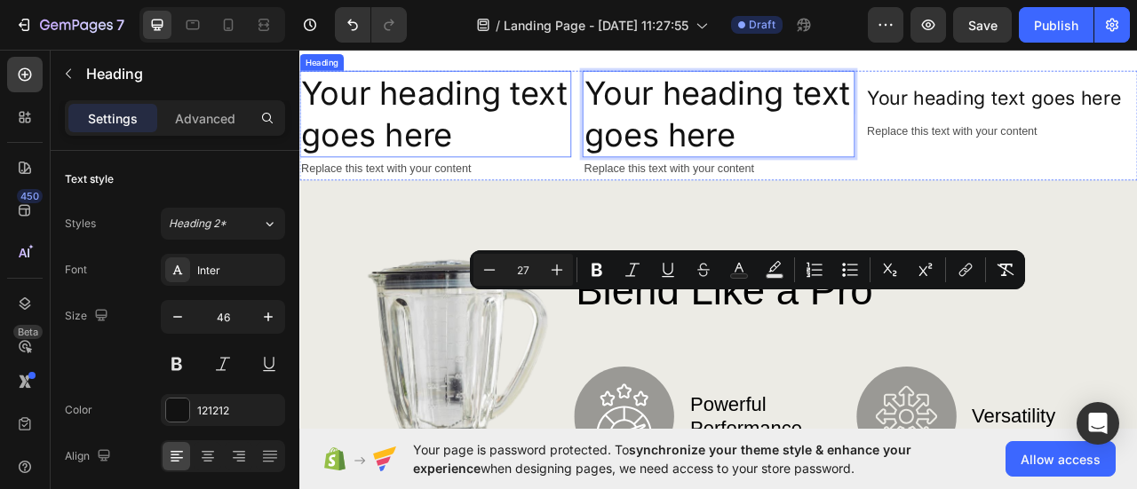
click at [439, 187] on h2 "Your heading text goes here" at bounding box center [472, 132] width 346 height 110
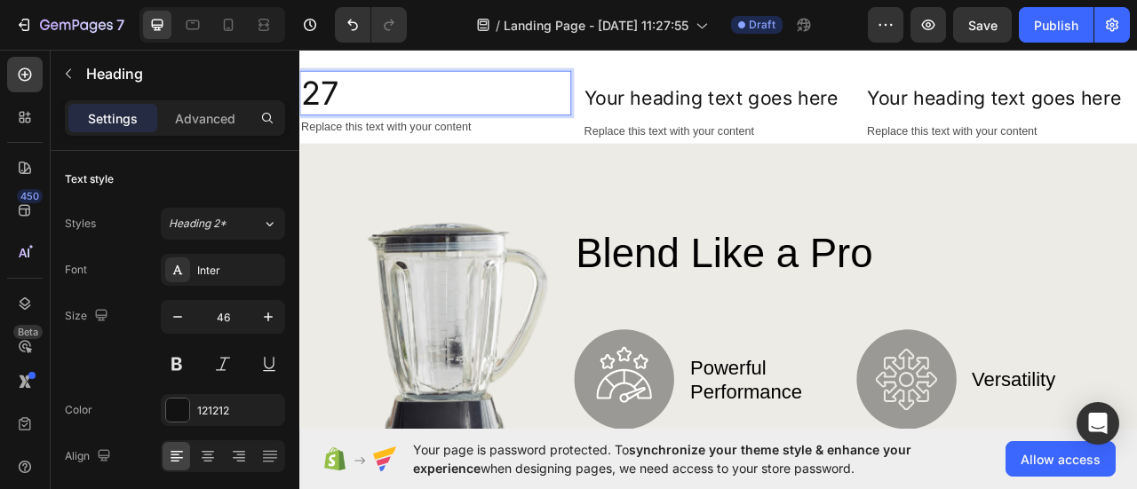
click at [383, 132] on p "27" at bounding box center [472, 105] width 342 height 53
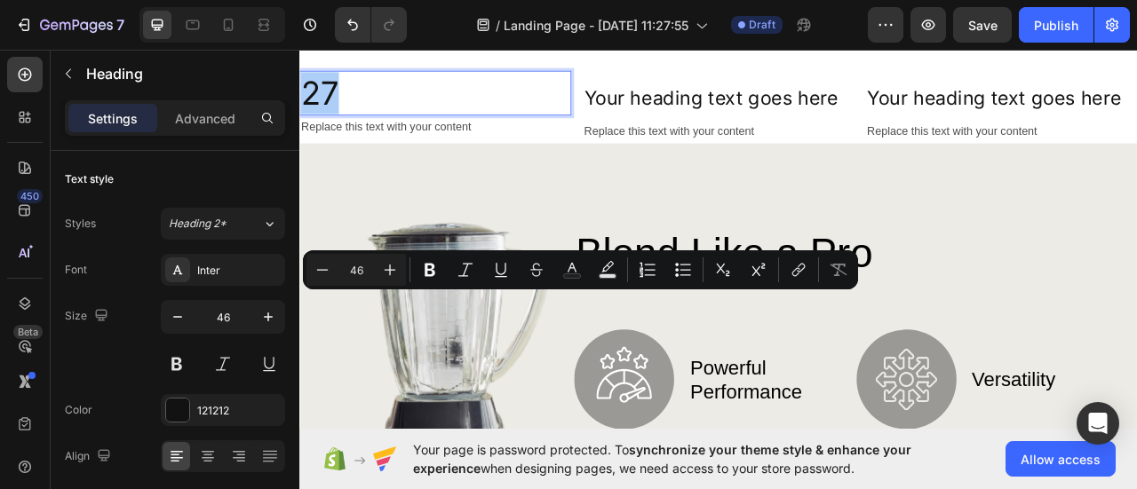
click at [367, 273] on input "46" at bounding box center [356, 269] width 36 height 21
type input "27"
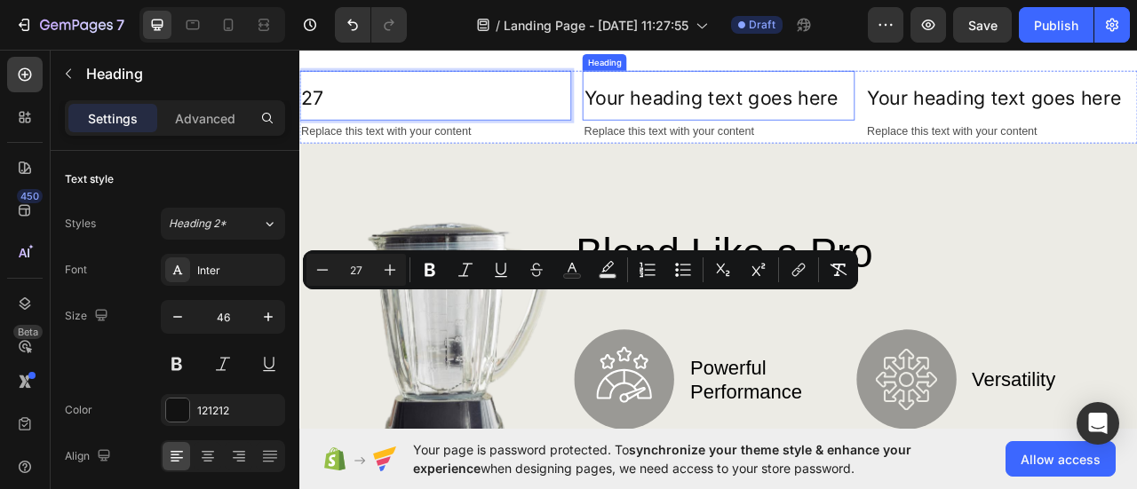
click at [765, 126] on span "Your heading text goes here" at bounding box center [822, 111] width 323 height 29
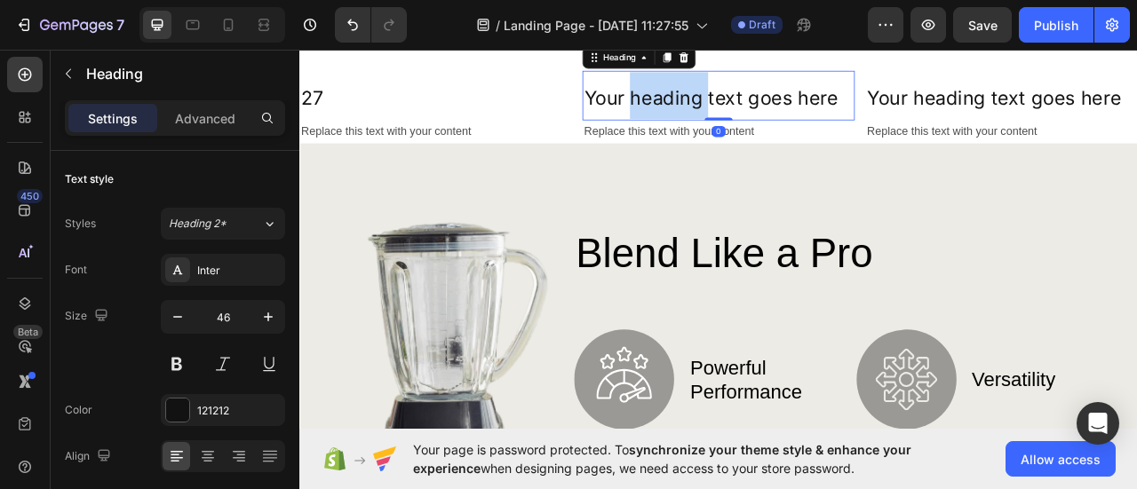
click at [765, 126] on span "Your heading text goes here" at bounding box center [822, 111] width 323 height 29
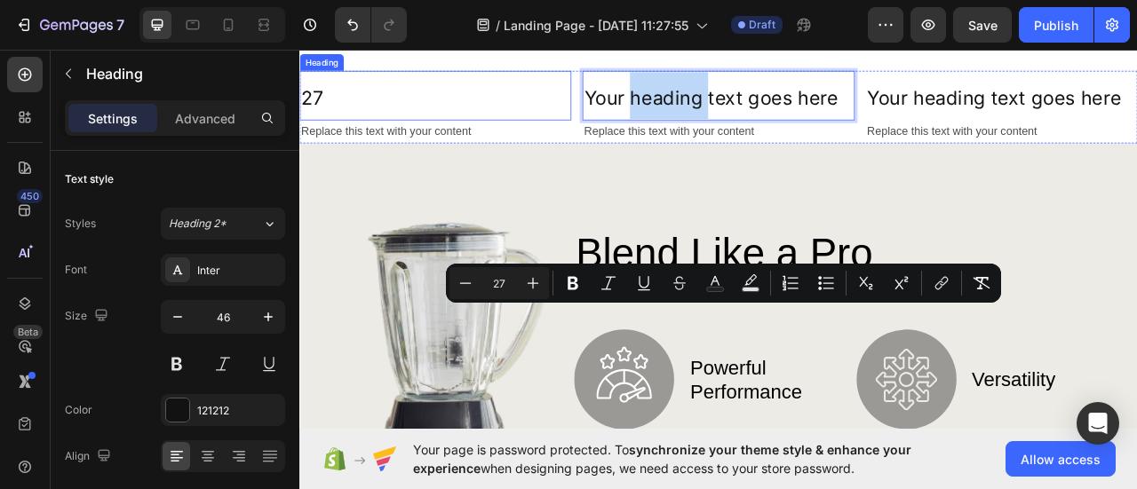
click at [404, 139] on p "⁠⁠⁠⁠⁠⁠⁠ 27" at bounding box center [472, 109] width 342 height 60
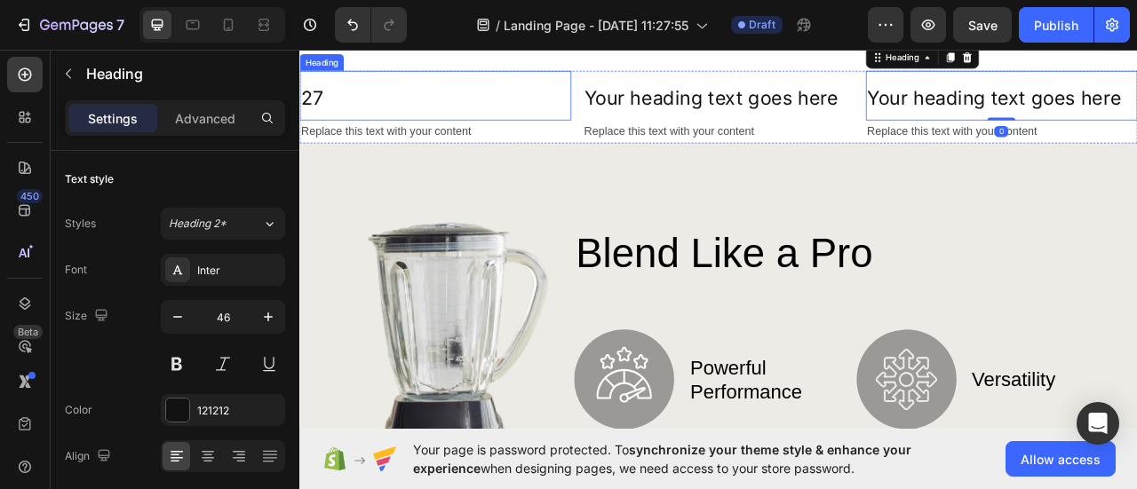
click at [415, 139] on p "⁠⁠⁠⁠⁠⁠⁠ 27" at bounding box center [472, 109] width 342 height 60
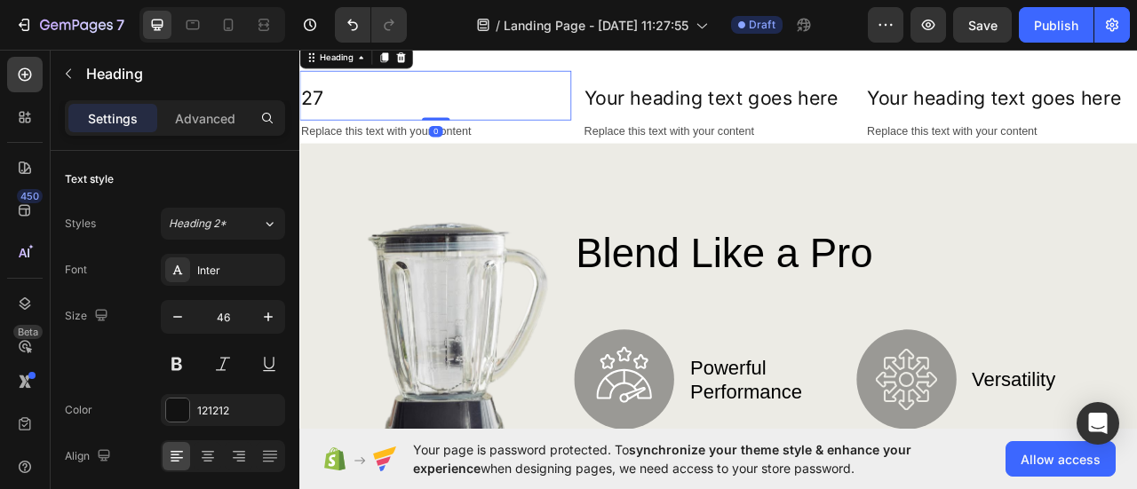
click at [416, 139] on p "27" at bounding box center [472, 109] width 342 height 60
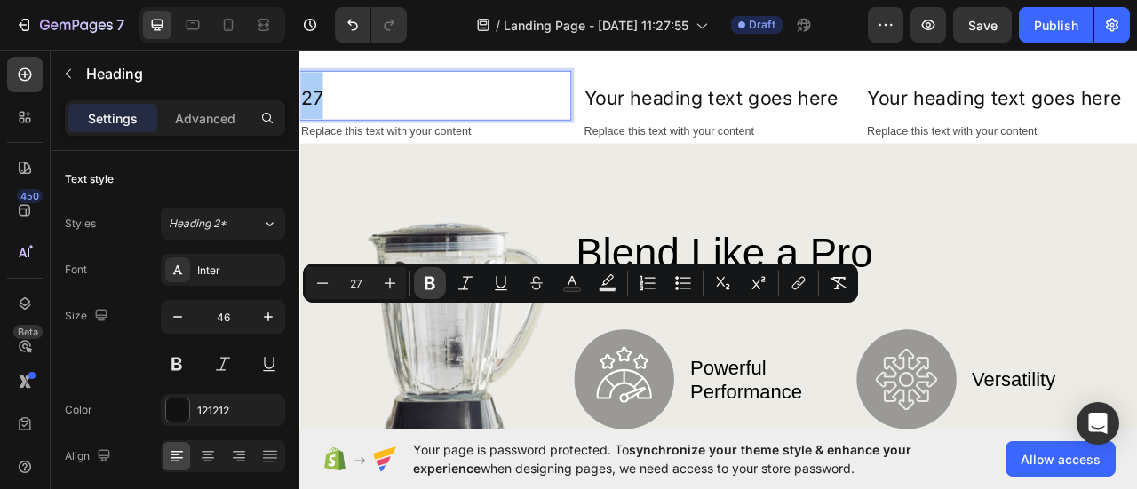
click at [439, 285] on button "Bold" at bounding box center [430, 283] width 32 height 32
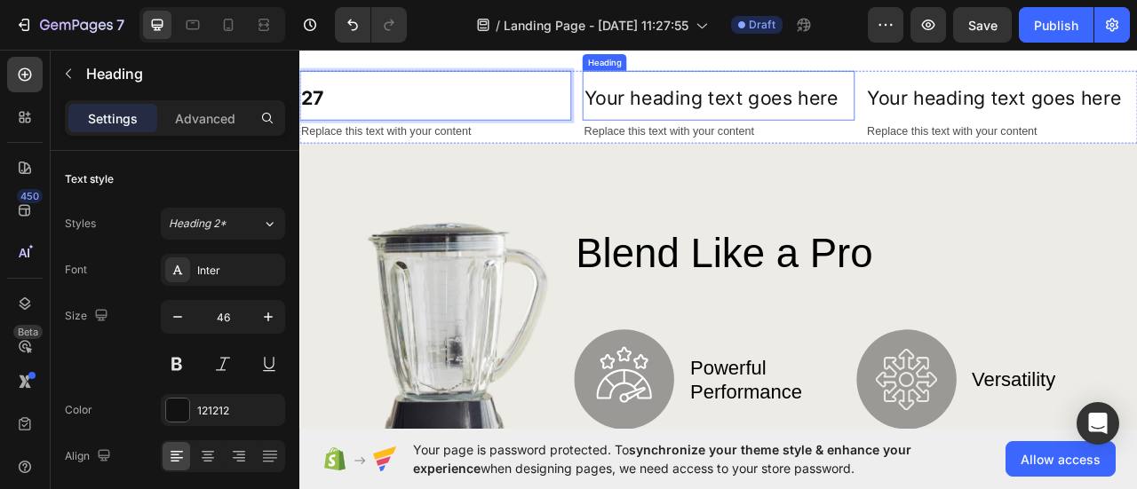
click at [710, 126] on span "Your heading text goes here" at bounding box center [822, 111] width 323 height 29
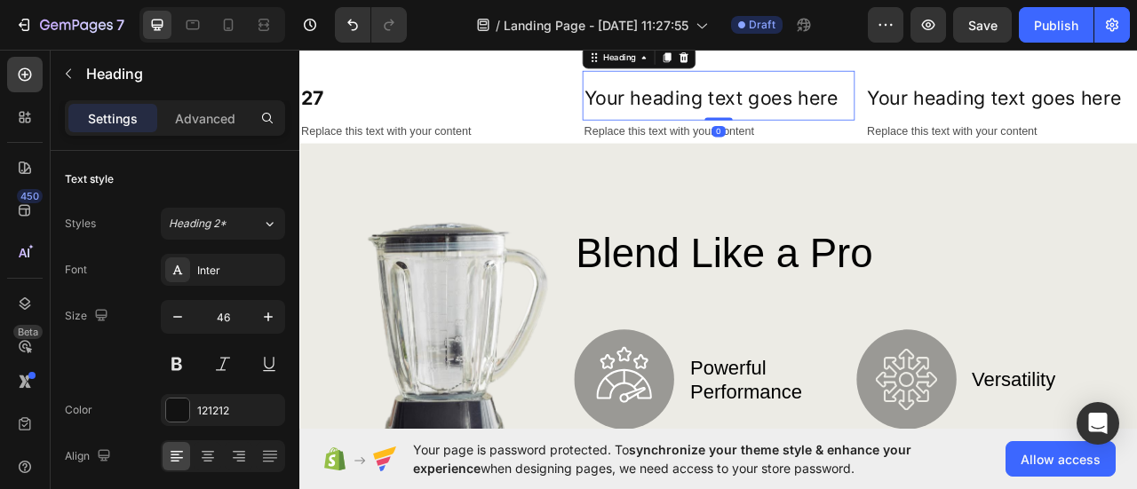
click at [710, 126] on span "Your heading text goes here" at bounding box center [822, 111] width 323 height 29
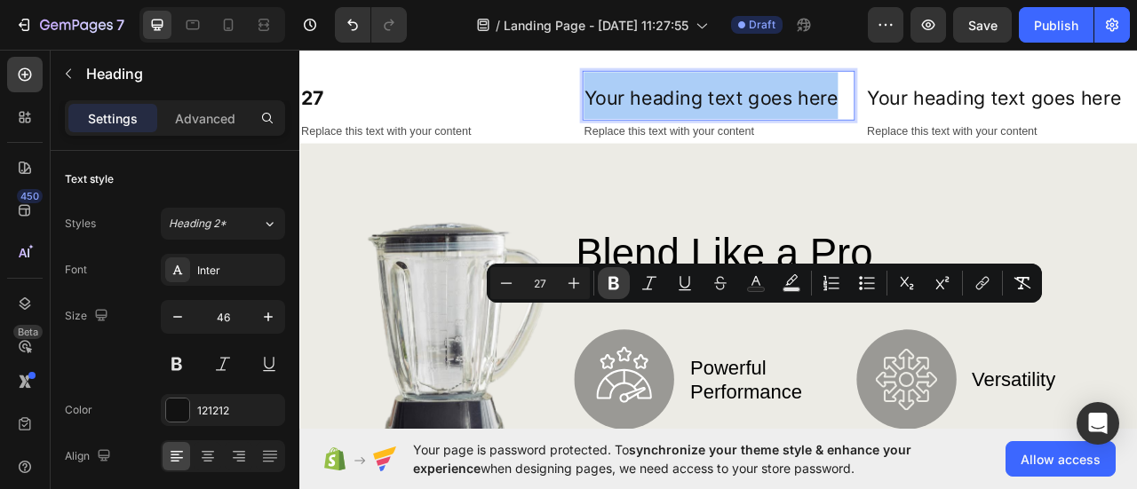
click at [600, 284] on button "Bold" at bounding box center [614, 283] width 32 height 32
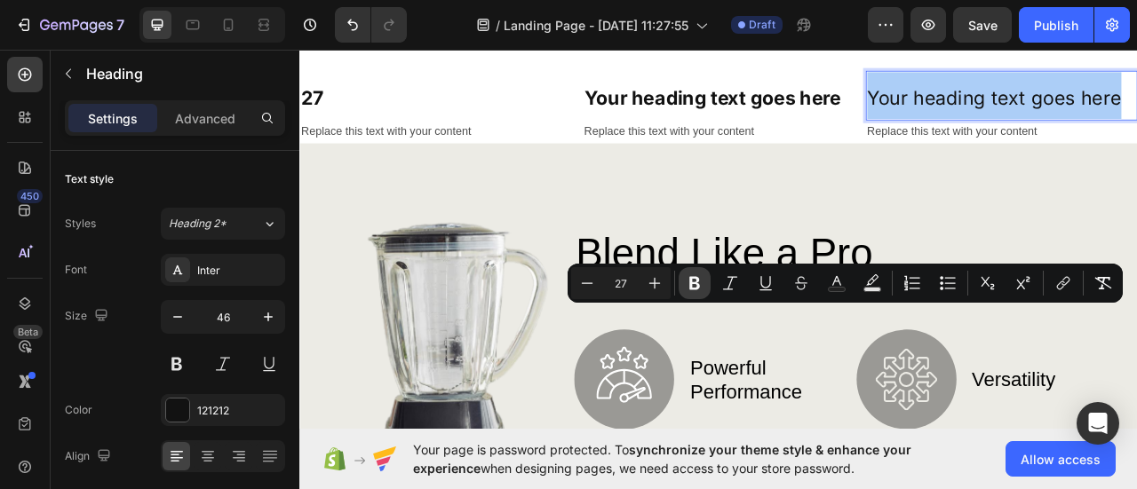
click at [691, 285] on icon "Editor contextual toolbar" at bounding box center [694, 283] width 11 height 13
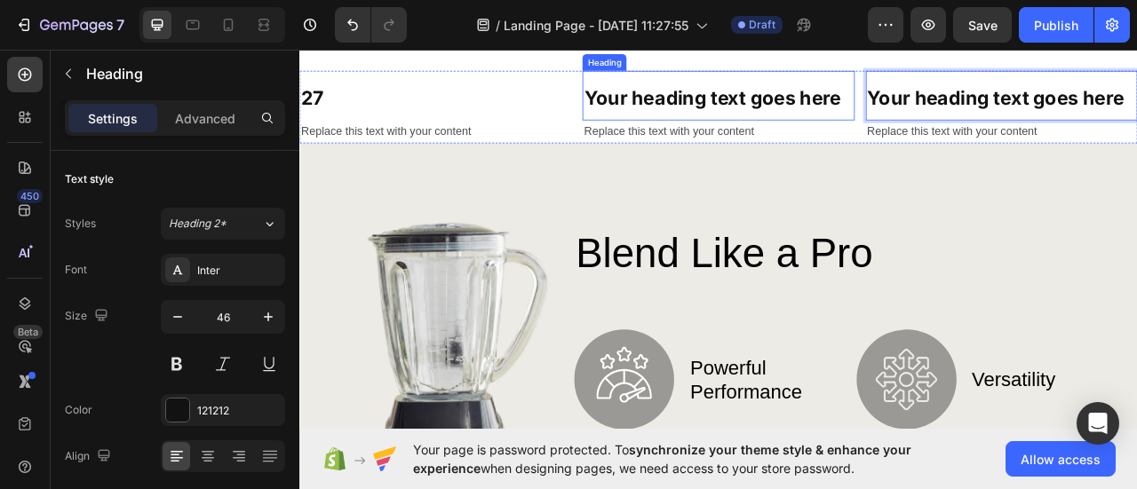
click at [755, 126] on strong "Your heading text goes here" at bounding box center [824, 111] width 327 height 29
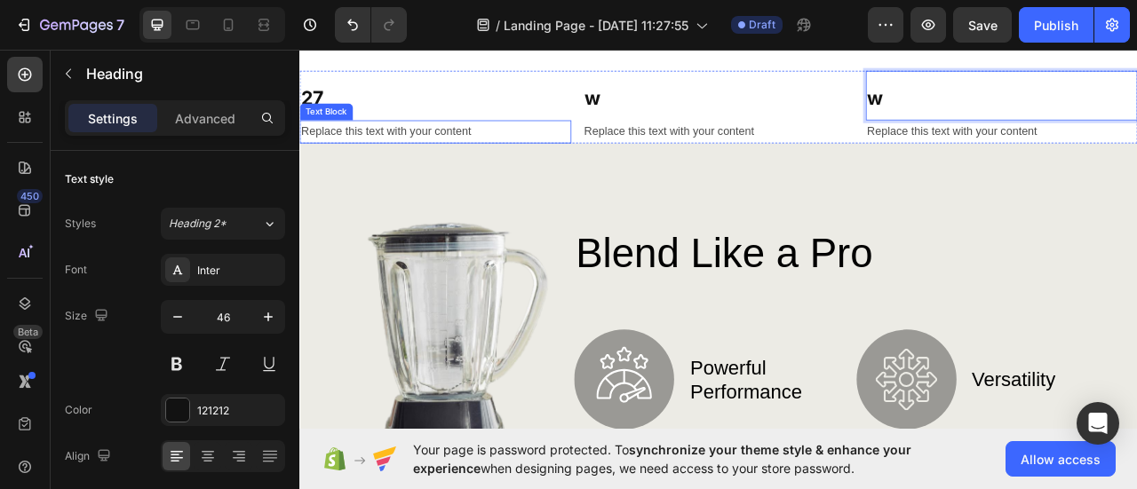
click at [361, 139] on p "⁠⁠⁠⁠⁠⁠⁠ 27" at bounding box center [472, 109] width 342 height 60
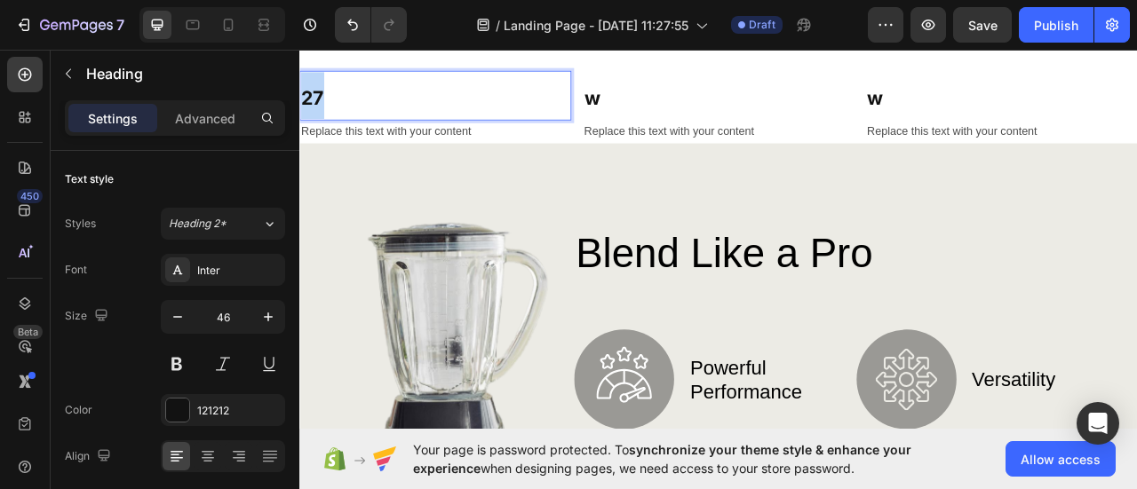
click at [361, 139] on p "27" at bounding box center [472, 109] width 342 height 60
click at [443, 139] on p "w" at bounding box center [472, 109] width 342 height 60
click at [727, 139] on p "⁠⁠⁠⁠⁠⁠⁠ w" at bounding box center [832, 109] width 342 height 60
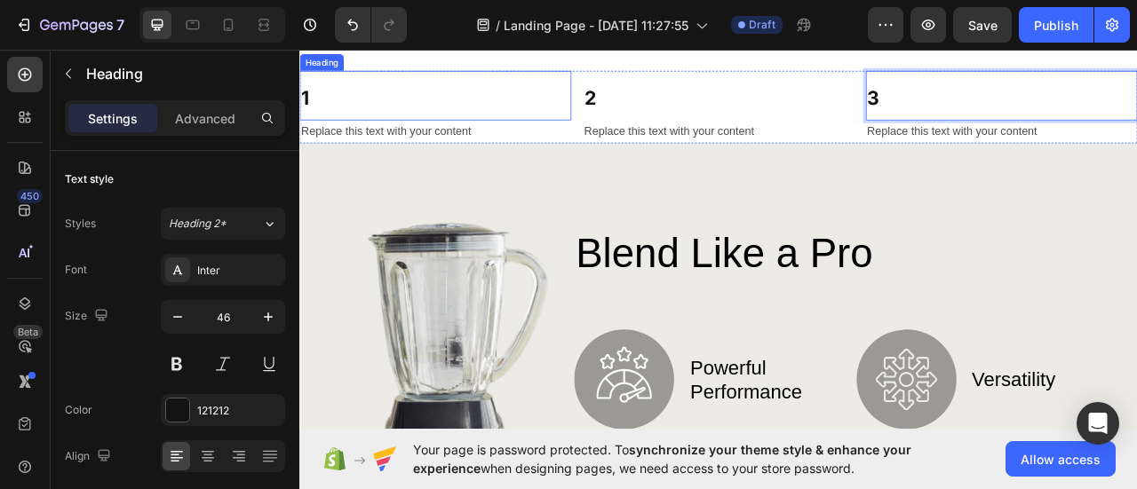
click at [600, 139] on p "⁠⁠⁠⁠⁠⁠⁠ 1" at bounding box center [472, 109] width 342 height 60
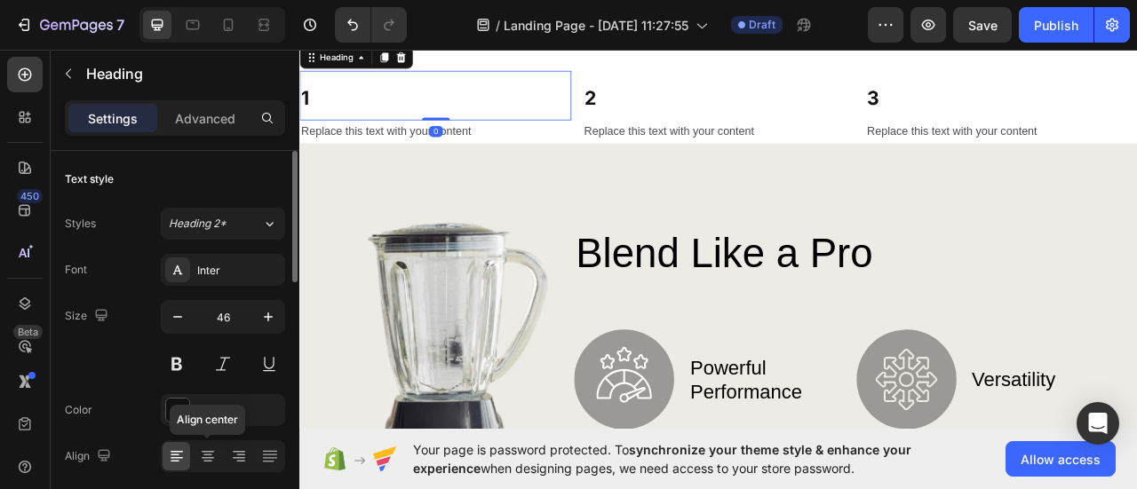
click at [211, 452] on icon at bounding box center [208, 457] width 18 height 18
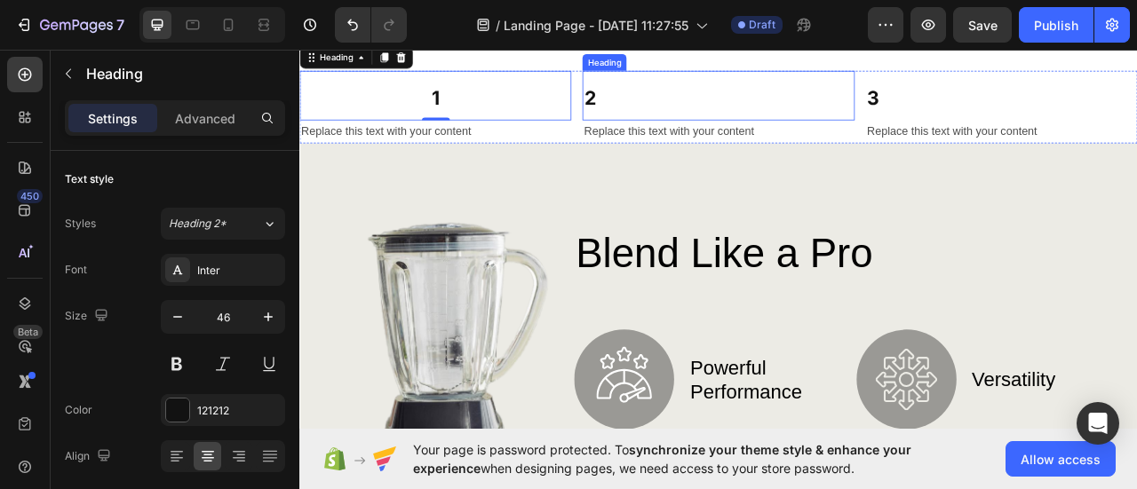
click at [818, 139] on p "⁠⁠⁠⁠⁠⁠⁠ 2" at bounding box center [832, 109] width 342 height 60
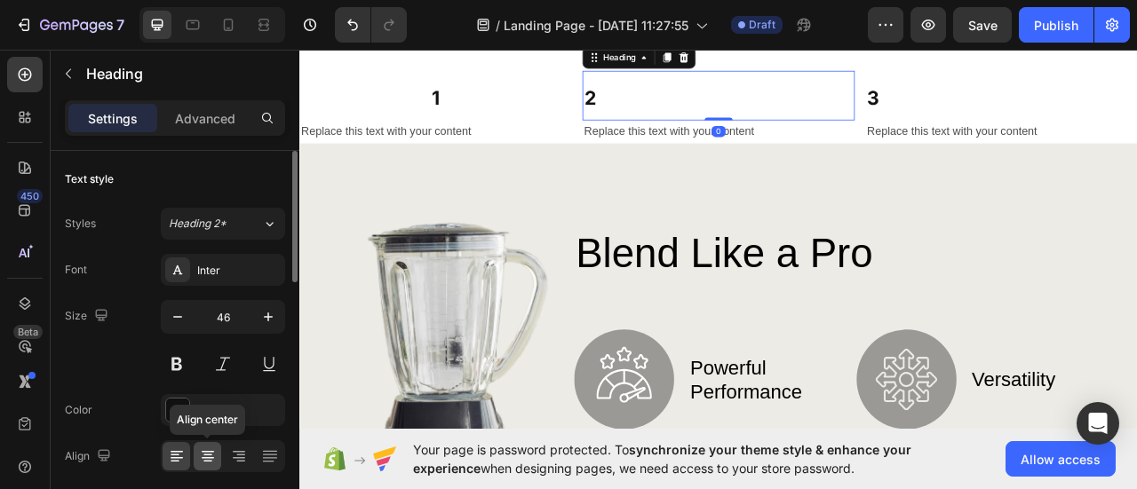
click at [204, 455] on icon at bounding box center [208, 457] width 18 height 18
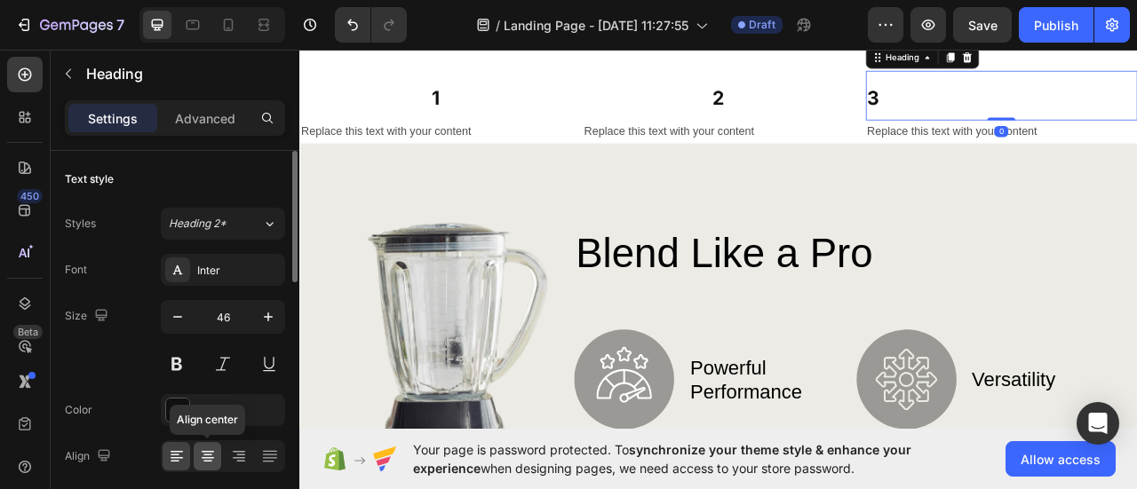
click at [203, 460] on icon at bounding box center [208, 457] width 18 height 18
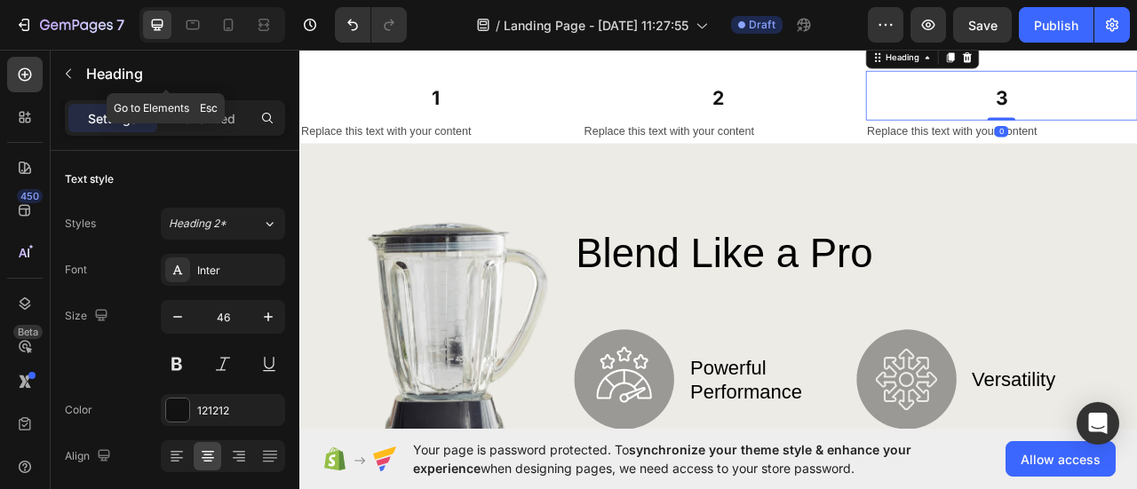
click at [71, 68] on icon "button" at bounding box center [68, 74] width 14 height 14
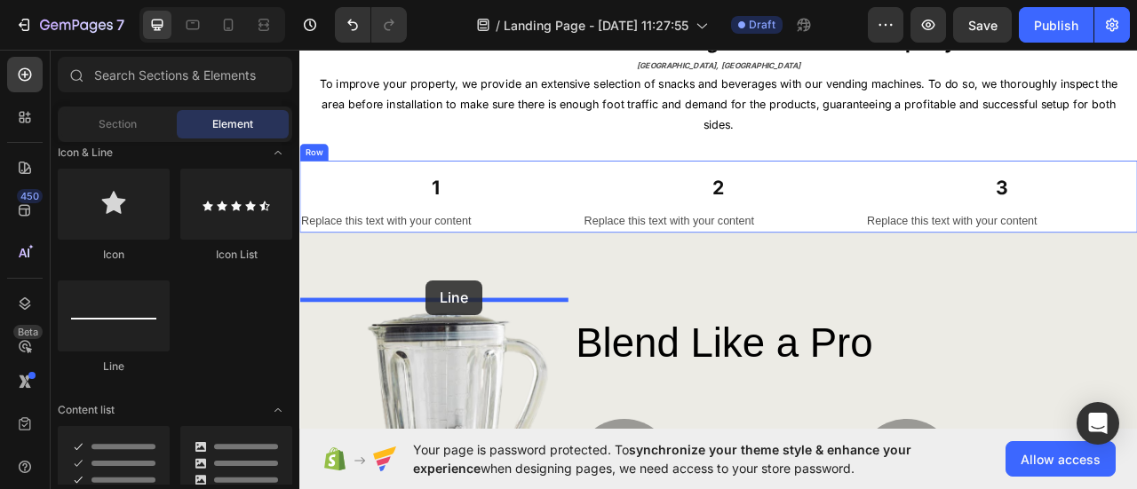
scroll to position [599, 0]
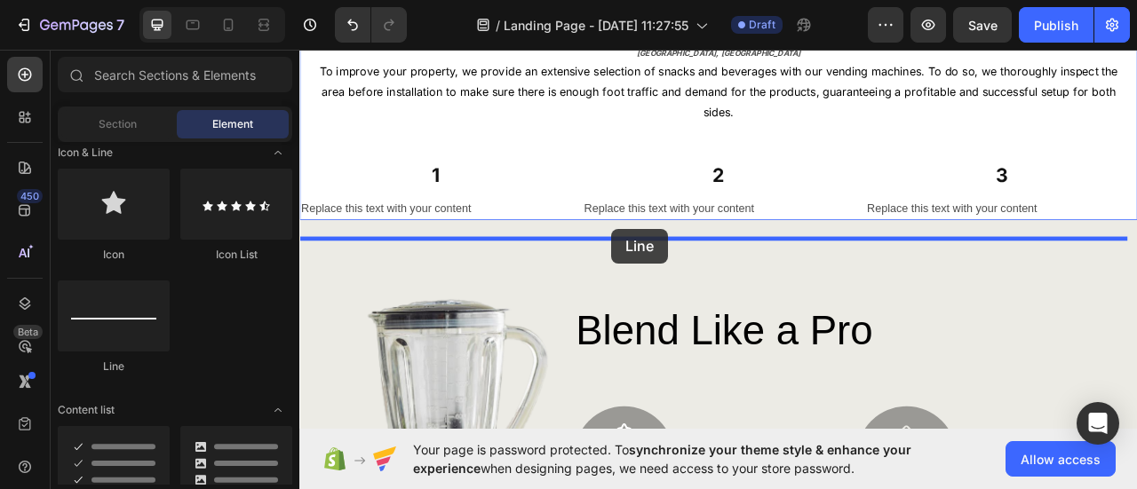
drag, startPoint x: 381, startPoint y: 353, endPoint x: 696, endPoint y: 279, distance: 323.8
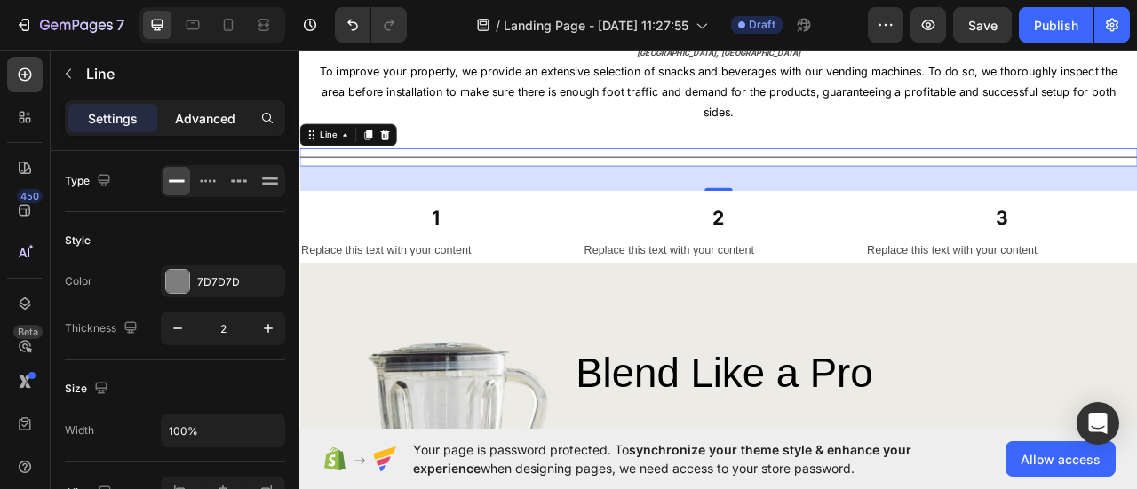
click at [205, 115] on p "Advanced" at bounding box center [205, 118] width 60 height 19
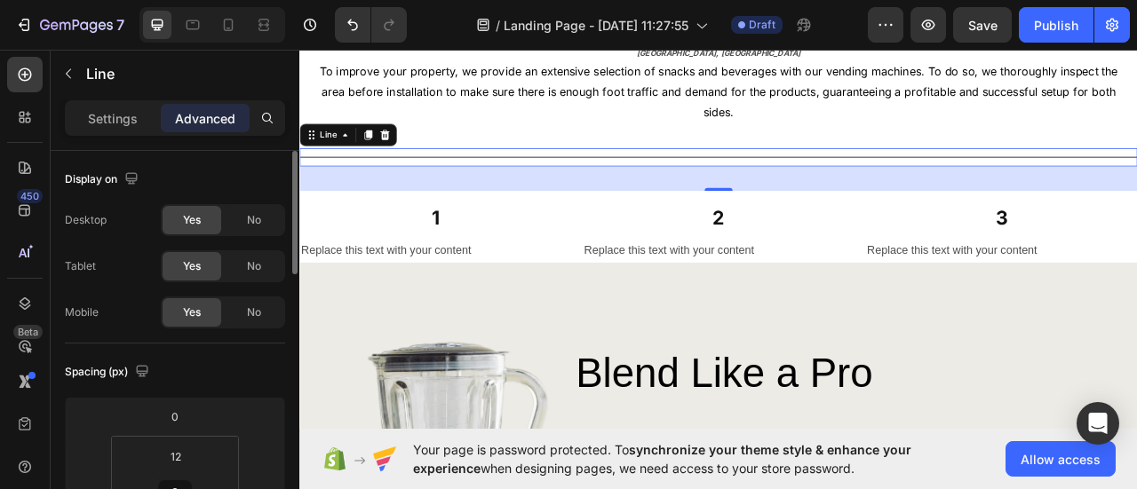
scroll to position [89, 0]
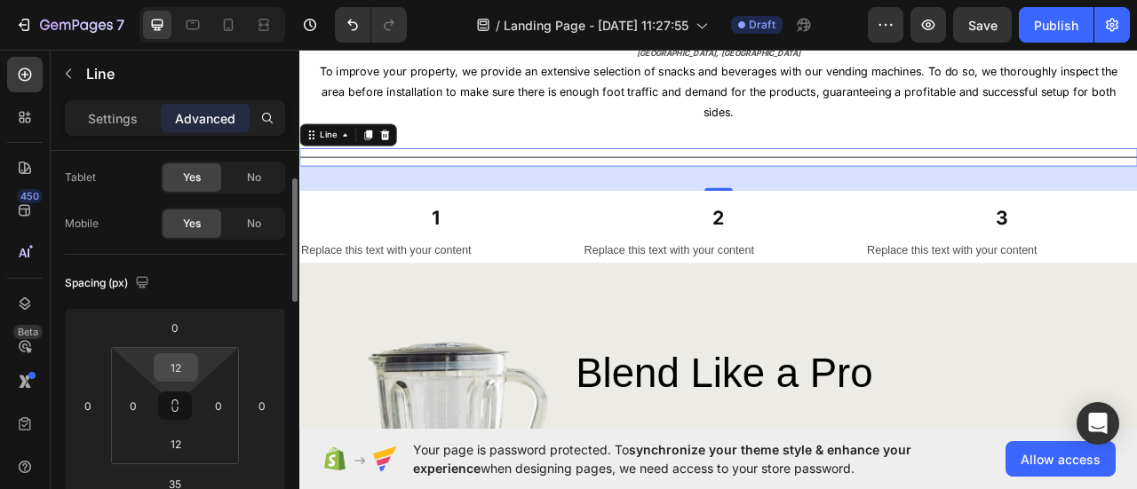
click at [171, 369] on input "12" at bounding box center [176, 367] width 36 height 27
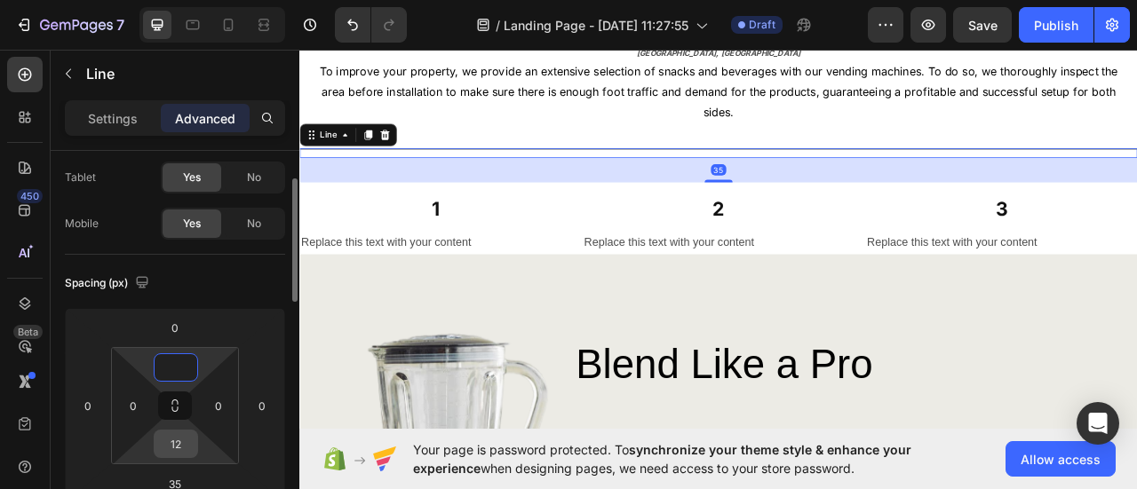
type input "0"
click at [174, 445] on input "12" at bounding box center [176, 444] width 36 height 27
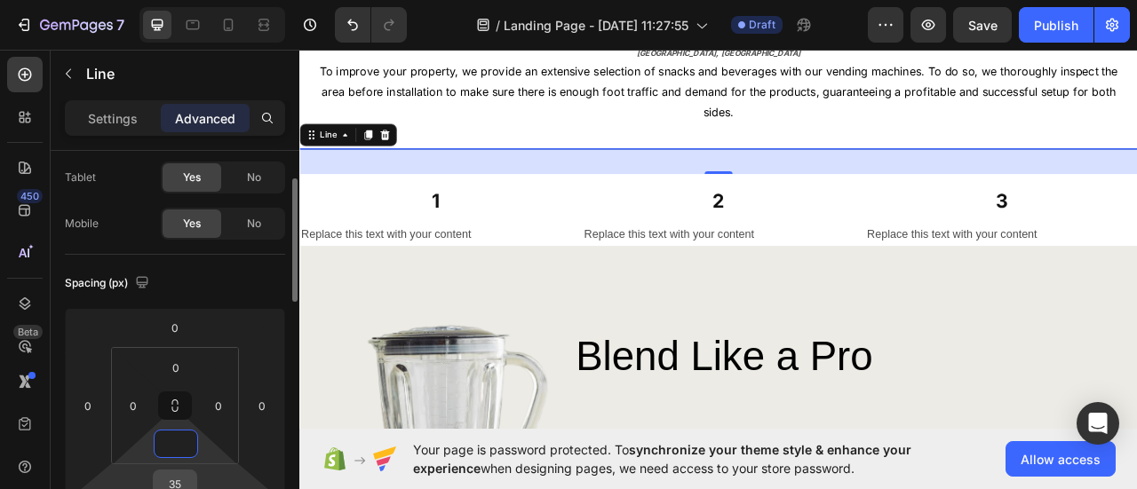
type input "0"
click at [179, 480] on input "35" at bounding box center [175, 484] width 36 height 27
click at [0, 0] on span "Auto" at bounding box center [0, 0] width 0 height 0
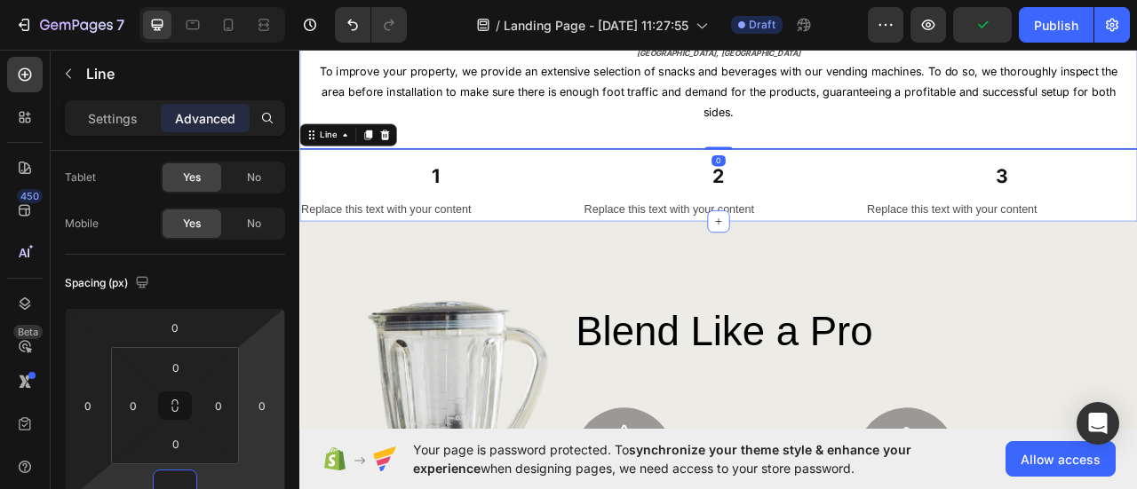
click at [615, 268] on div "Image Want to Add a Free Vending Machine to Your Property? Heading MONTREAL, QC…" at bounding box center [832, 125] width 1066 height 290
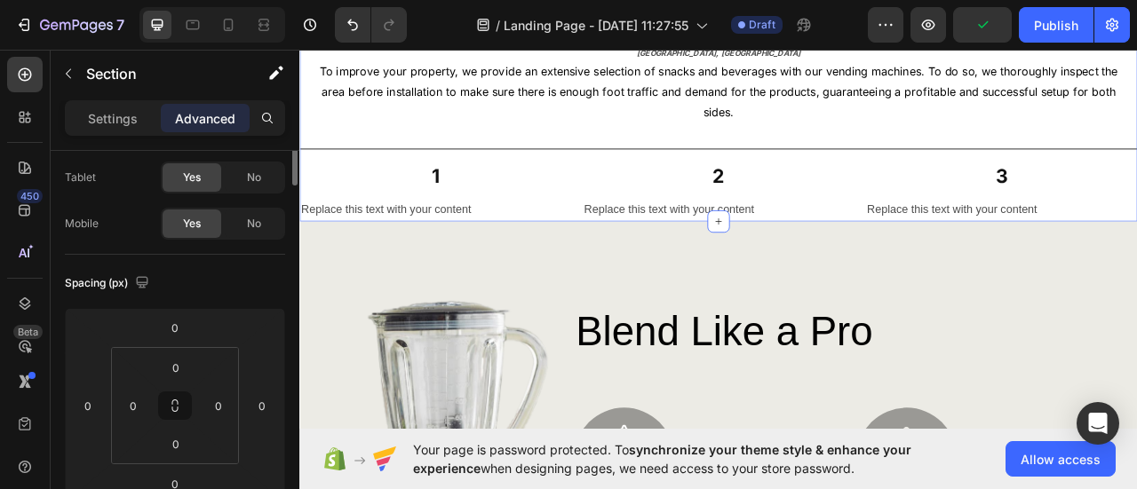
scroll to position [0, 0]
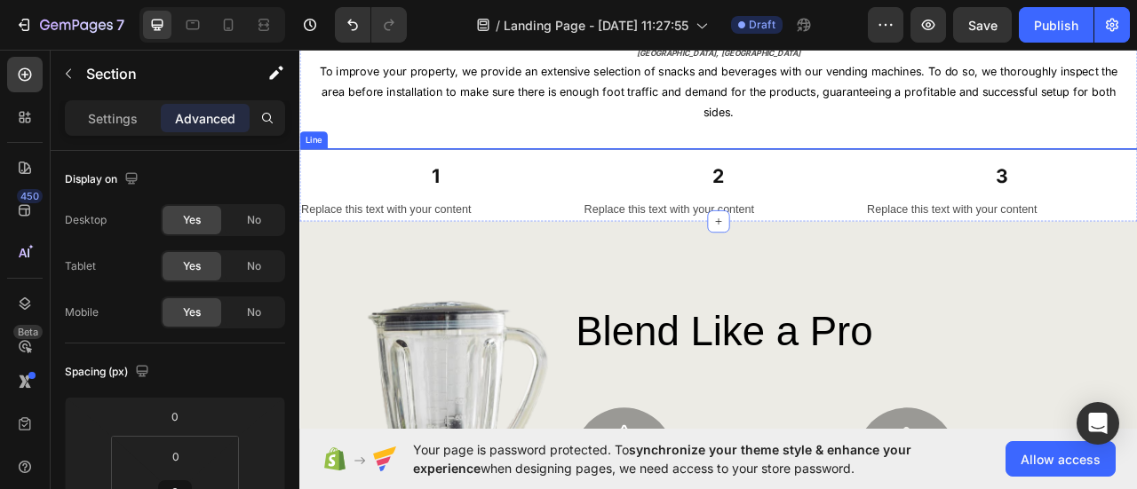
click at [607, 178] on div at bounding box center [832, 177] width 1066 height 2
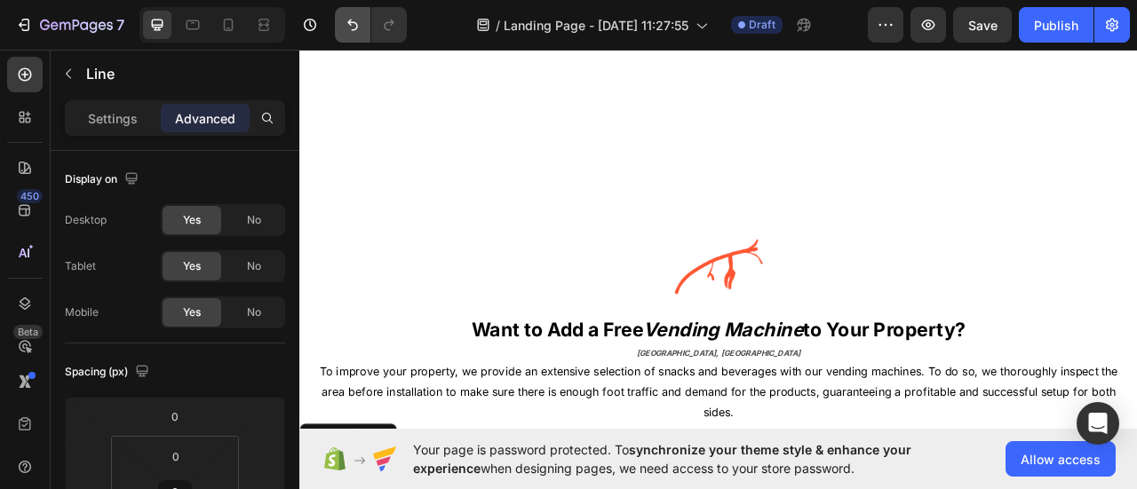
scroll to position [599, 0]
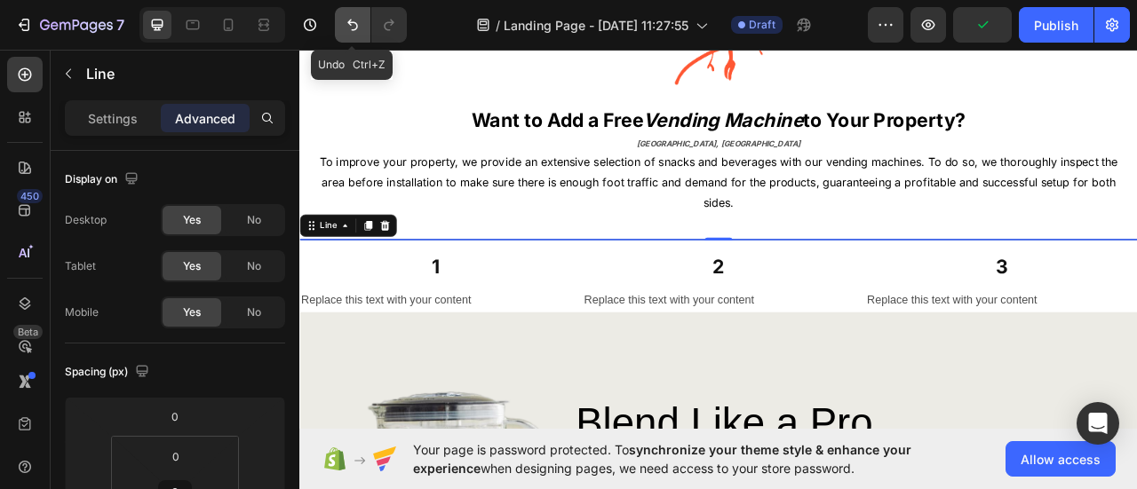
click at [353, 20] on icon "Undo/Redo" at bounding box center [353, 25] width 18 height 18
type input "35"
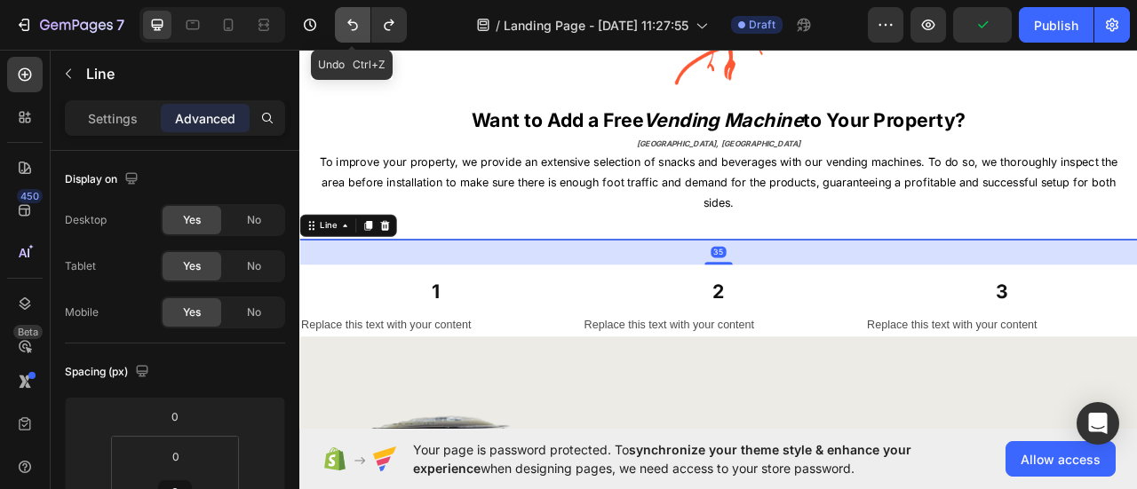
click at [353, 20] on icon "Undo/Redo" at bounding box center [353, 25] width 18 height 18
type input "12"
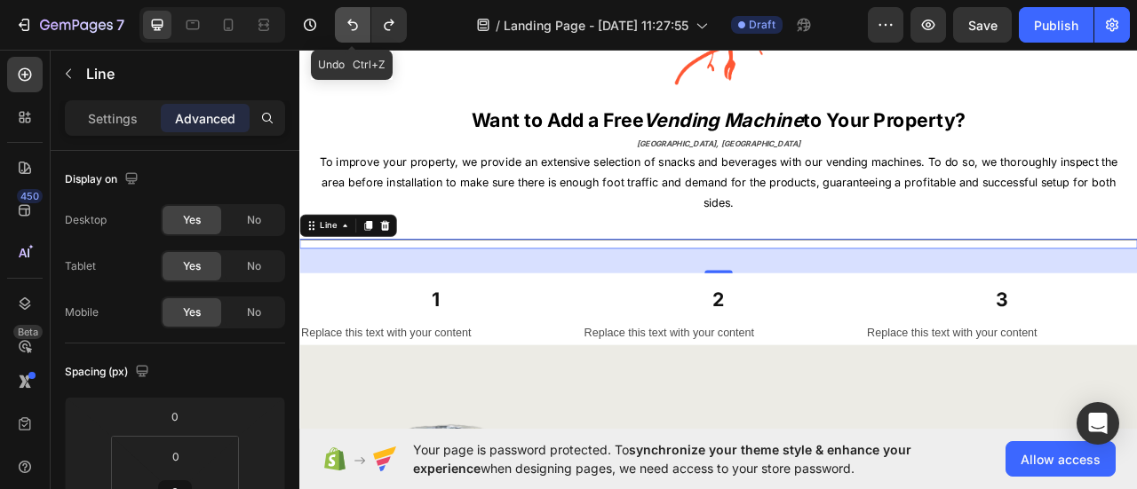
click at [353, 20] on icon "Undo/Redo" at bounding box center [353, 25] width 18 height 18
click at [407, 270] on icon at bounding box center [408, 274] width 12 height 12
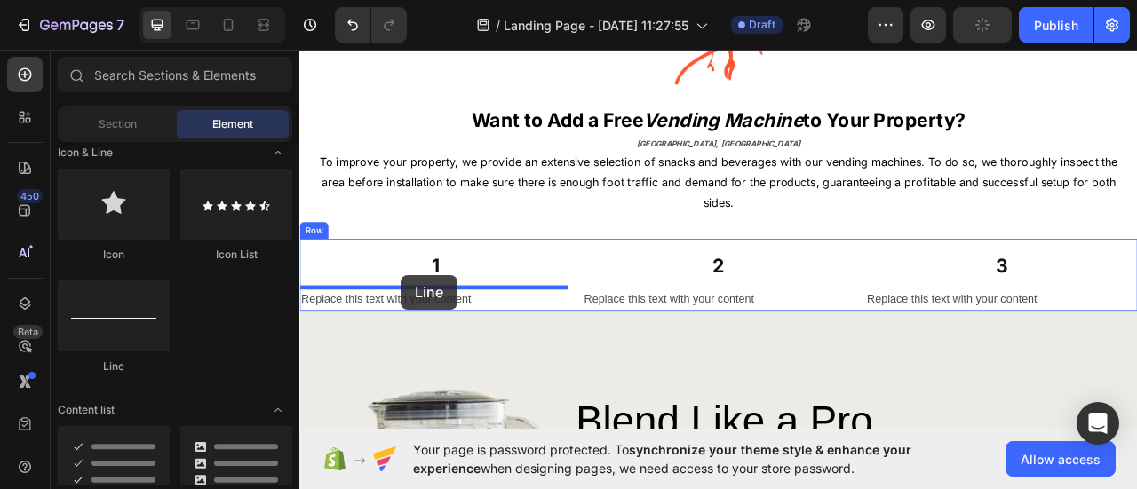
drag, startPoint x: 410, startPoint y: 338, endPoint x: 428, endPoint y: 338, distance: 17.8
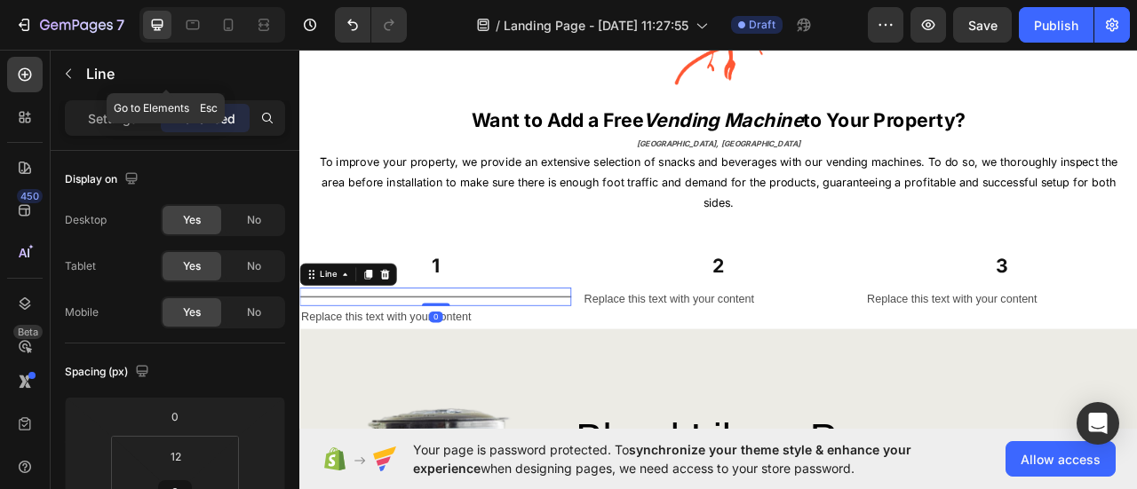
click at [82, 75] on button "button" at bounding box center [68, 74] width 28 height 28
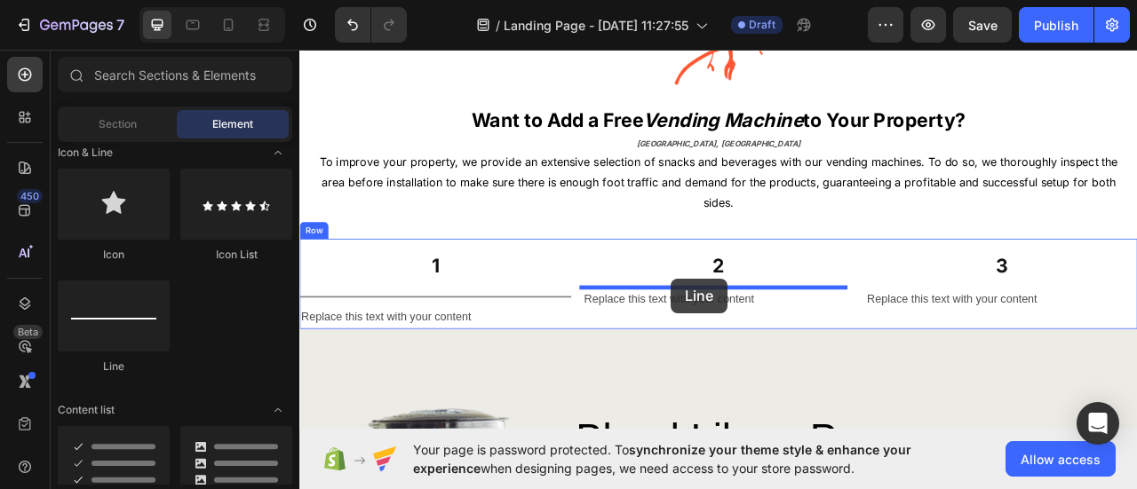
drag, startPoint x: 453, startPoint y: 367, endPoint x: 772, endPoint y: 342, distance: 319.8
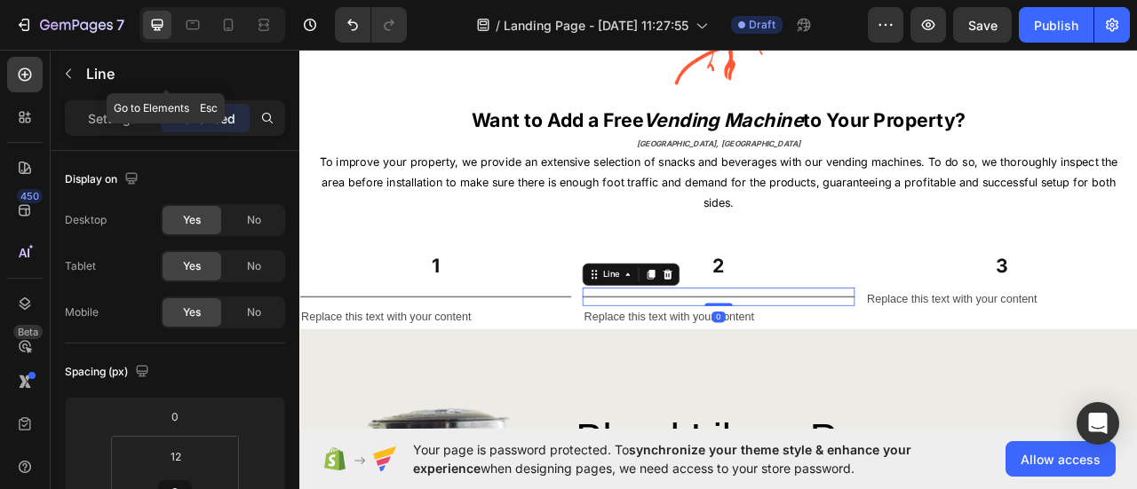
click at [80, 70] on button "button" at bounding box center [68, 74] width 28 height 28
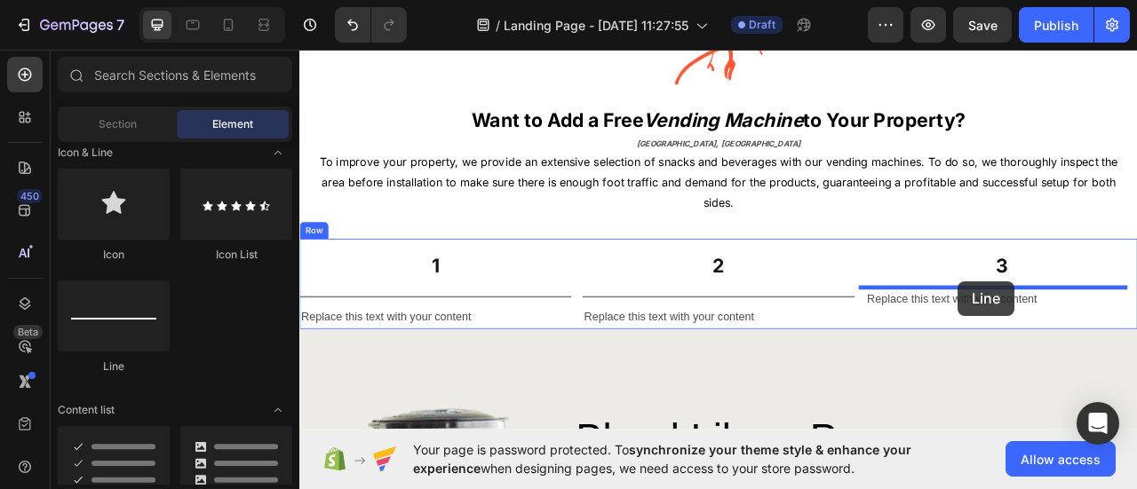
drag, startPoint x: 451, startPoint y: 346, endPoint x: 1137, endPoint y: 346, distance: 685.7
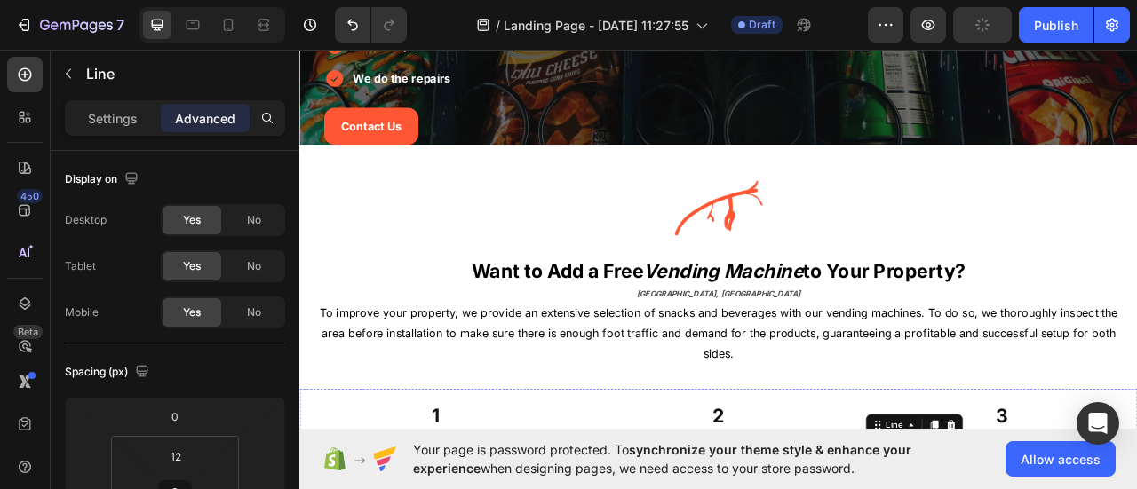
scroll to position [776, 0]
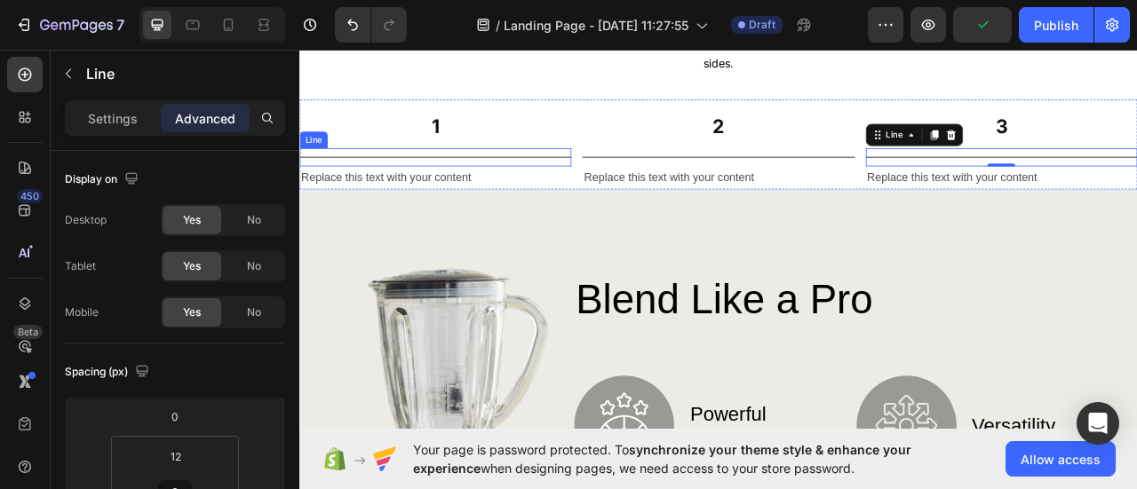
click at [520, 184] on div "Title Line" at bounding box center [472, 187] width 346 height 23
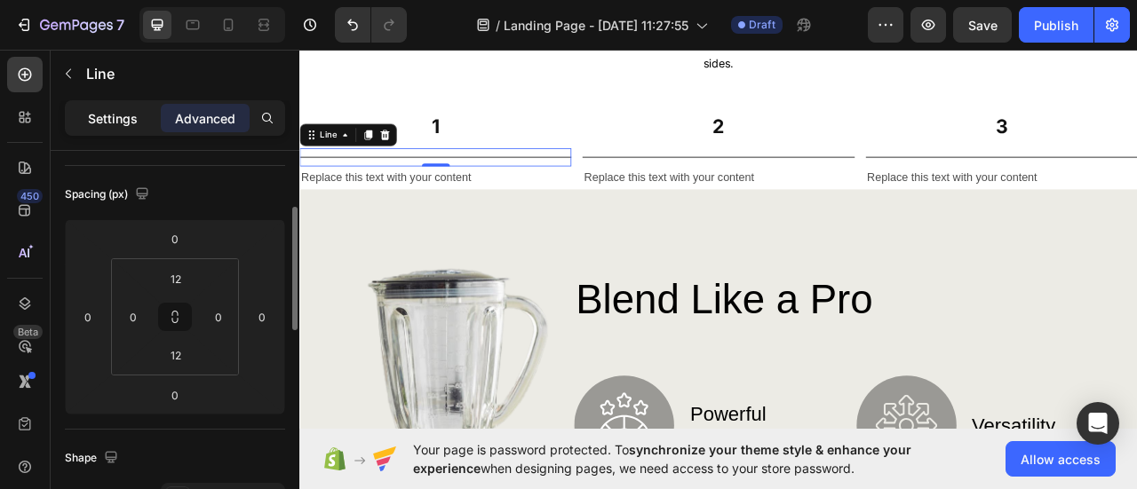
click at [115, 117] on p "Settings" at bounding box center [113, 118] width 50 height 19
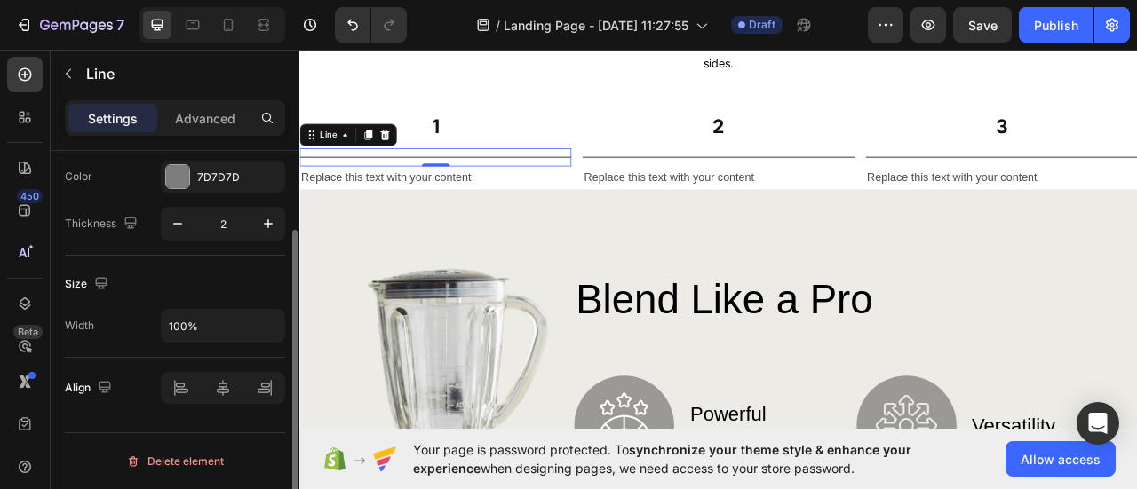
scroll to position [102, 0]
click at [220, 181] on div "7D7D7D" at bounding box center [223, 180] width 52 height 16
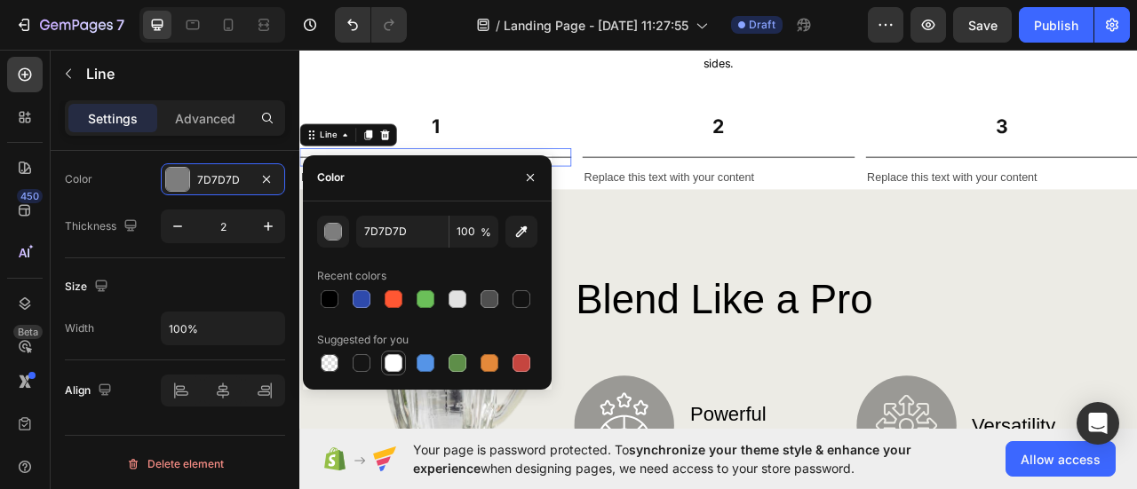
click at [394, 360] on div at bounding box center [394, 363] width 18 height 18
type input "FFFFFF"
click at [531, 185] on button "button" at bounding box center [530, 177] width 28 height 28
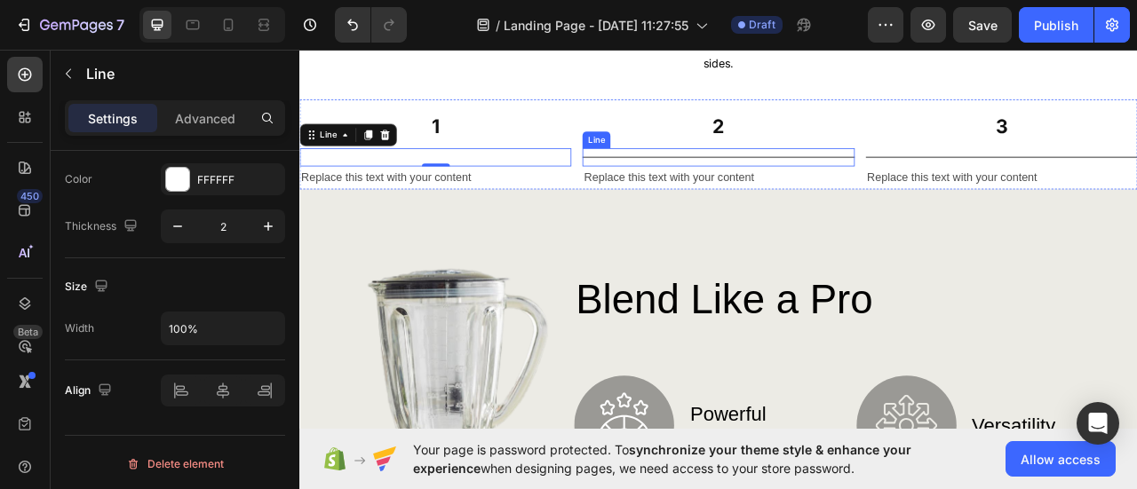
click at [793, 189] on div "Title Line" at bounding box center [832, 187] width 346 height 23
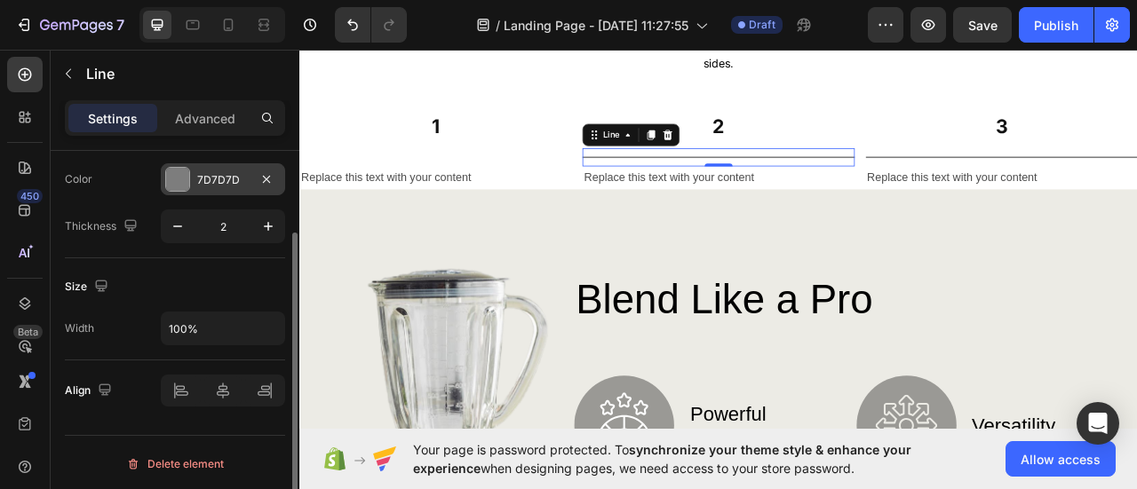
click at [241, 181] on div "7D7D7D" at bounding box center [223, 180] width 52 height 16
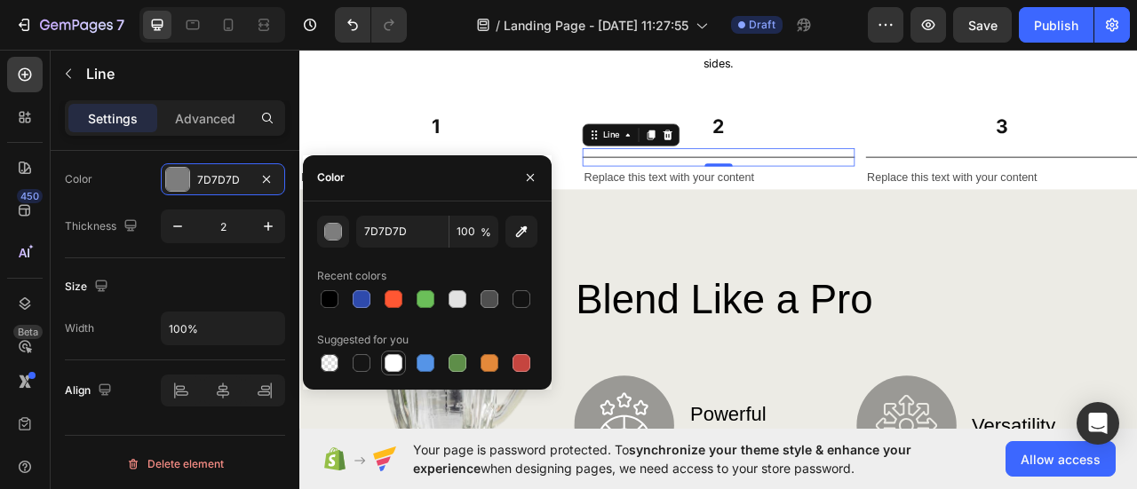
click at [393, 363] on div at bounding box center [394, 363] width 18 height 18
type input "FFFFFF"
click at [539, 175] on button "button" at bounding box center [530, 177] width 28 height 28
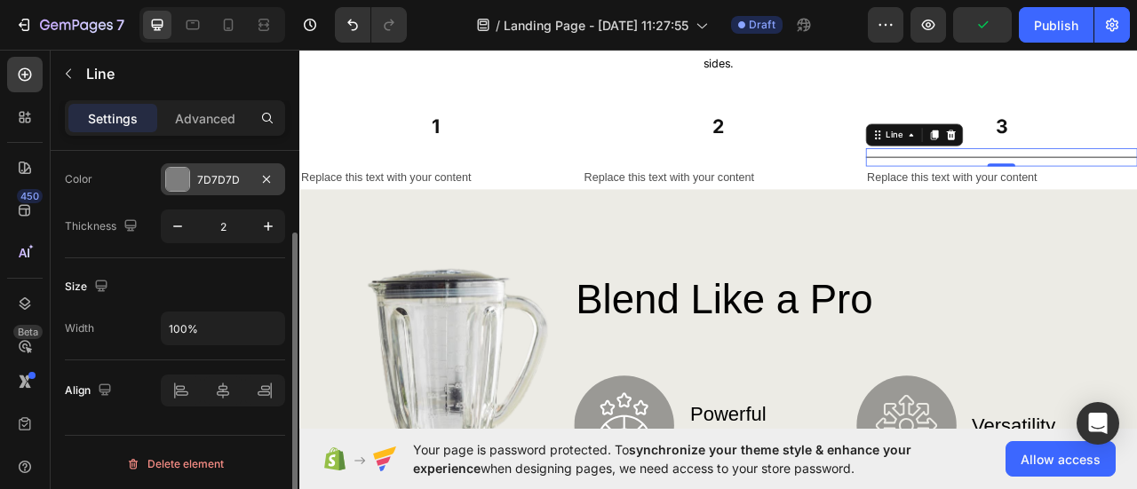
click at [207, 187] on div "7D7D7D" at bounding box center [223, 179] width 124 height 32
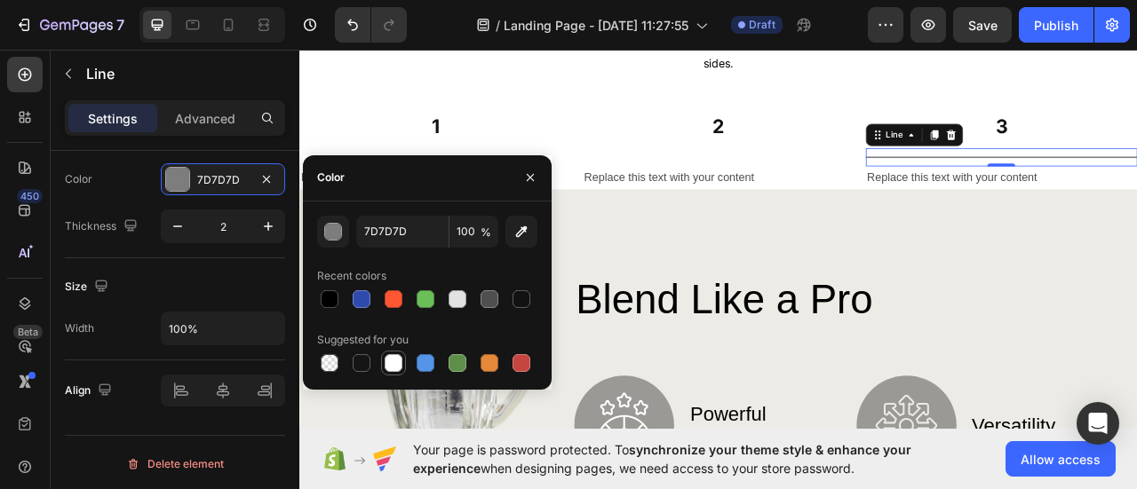
click at [401, 356] on div at bounding box center [394, 363] width 18 height 18
type input "FFFFFF"
click at [536, 180] on button "button" at bounding box center [530, 177] width 28 height 28
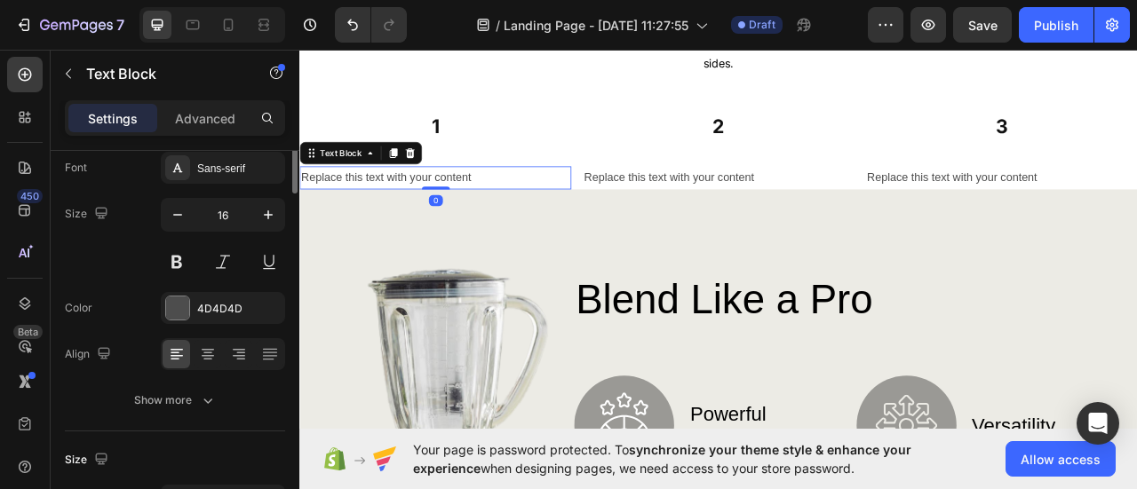
click at [555, 203] on div "Replace this text with your content" at bounding box center [472, 213] width 346 height 29
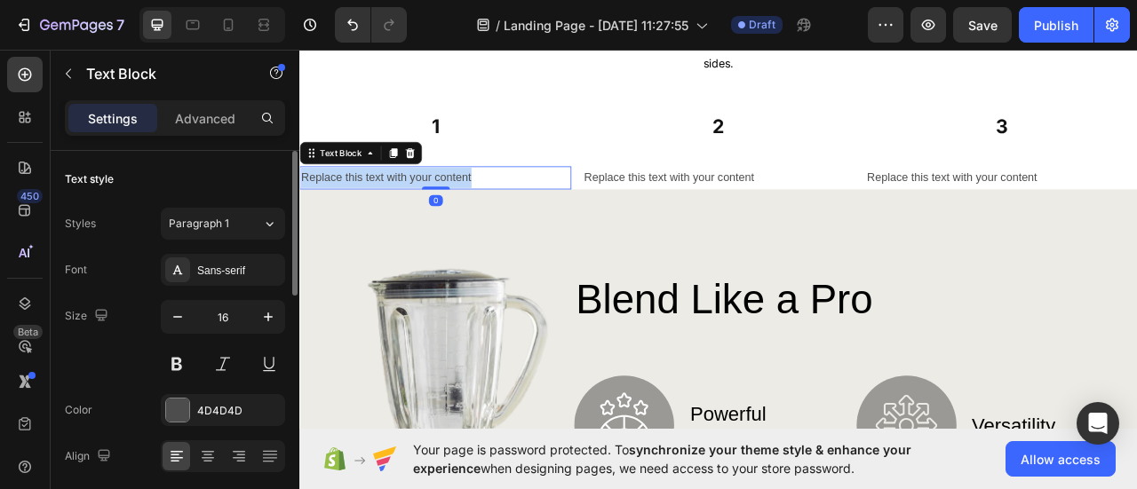
click at [555, 203] on p "Replace this text with your content" at bounding box center [472, 214] width 342 height 26
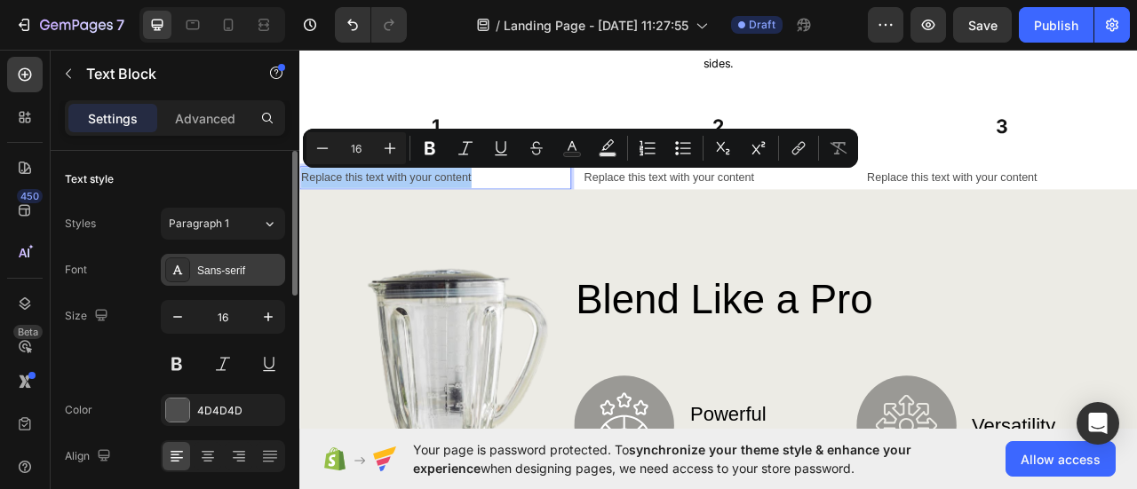
click at [241, 266] on div "Sans-serif" at bounding box center [238, 271] width 83 height 16
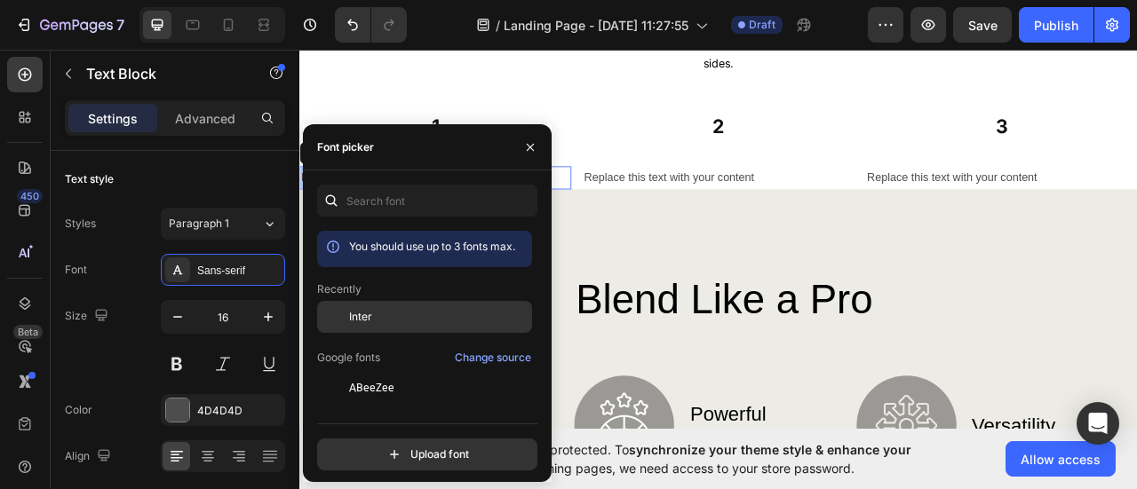
click at [383, 436] on div "Inter" at bounding box center [424, 452] width 215 height 32
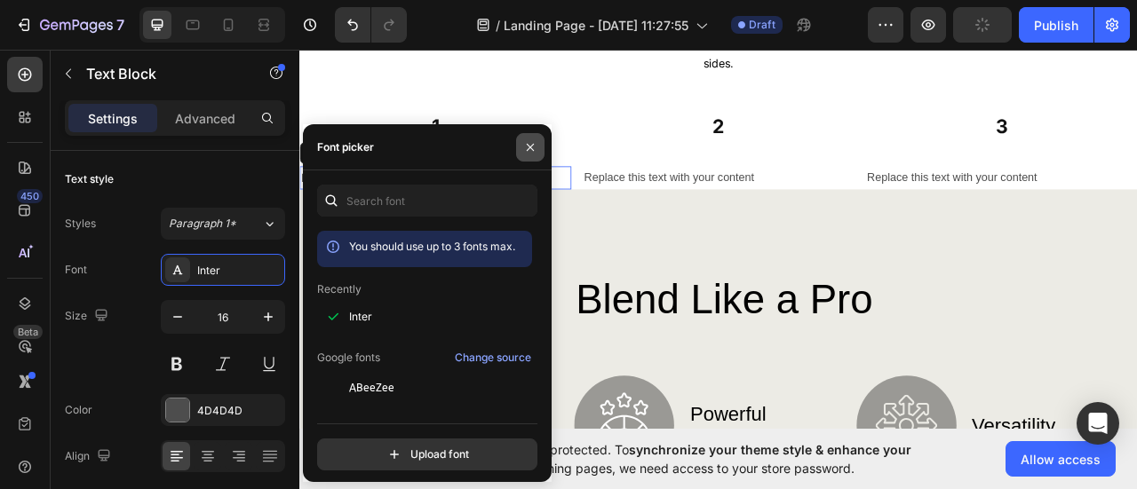
click at [531, 147] on icon "button" at bounding box center [530, 147] width 14 height 14
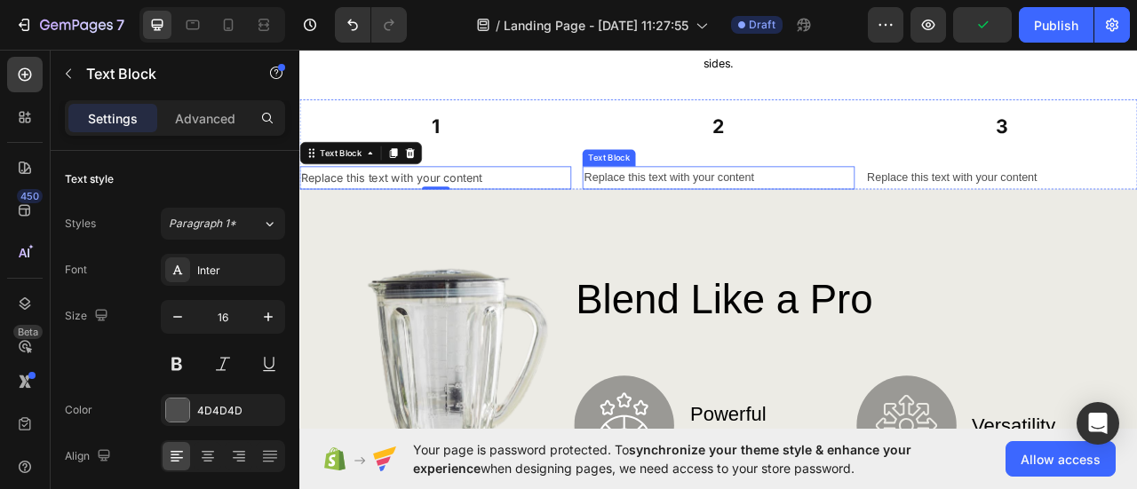
click at [727, 215] on div "Replace this text with your content" at bounding box center [832, 213] width 346 height 29
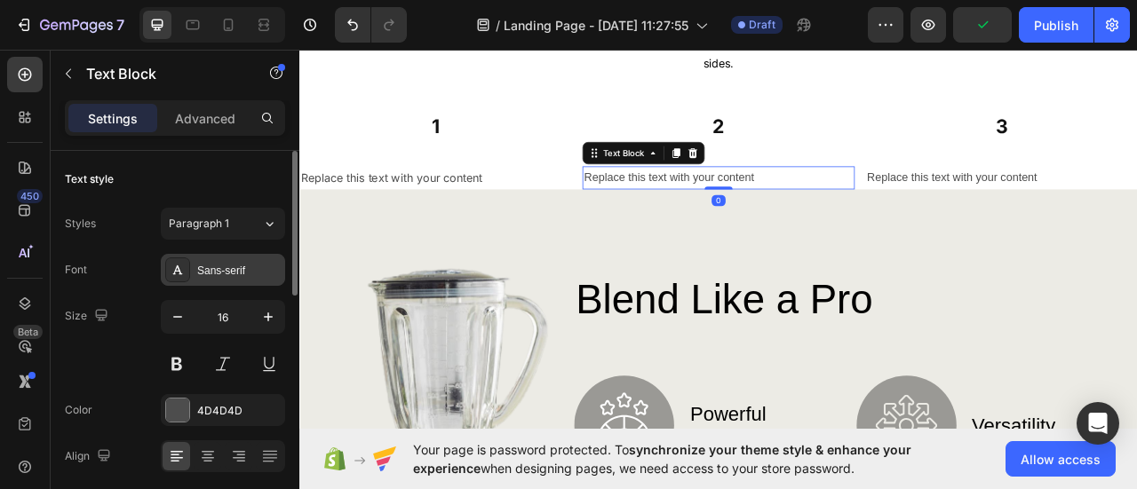
click at [258, 273] on div "Sans-serif" at bounding box center [238, 271] width 83 height 16
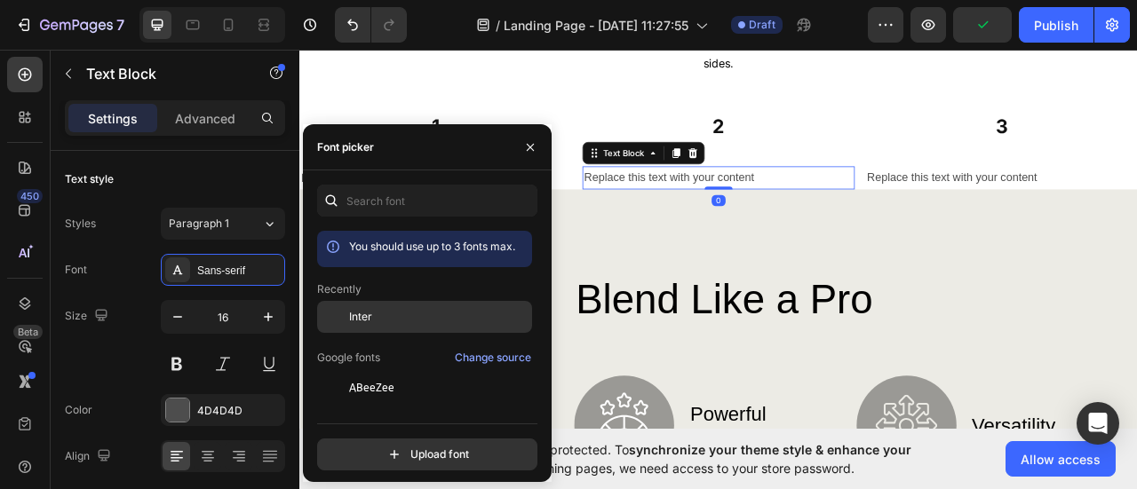
click at [353, 323] on span "Inter" at bounding box center [360, 317] width 23 height 16
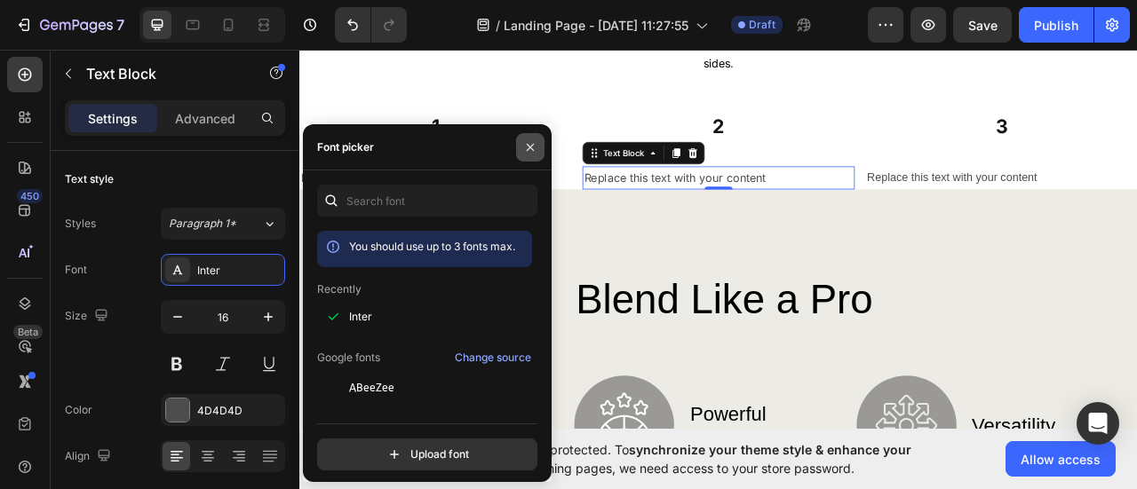
click at [531, 145] on icon "button" at bounding box center [530, 146] width 7 height 7
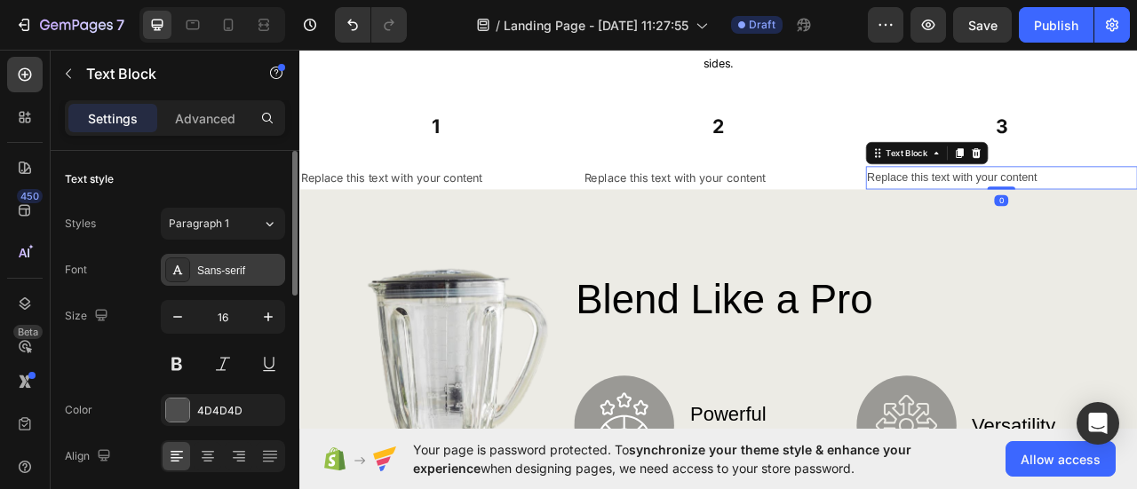
click at [243, 274] on div "Sans-serif" at bounding box center [238, 271] width 83 height 16
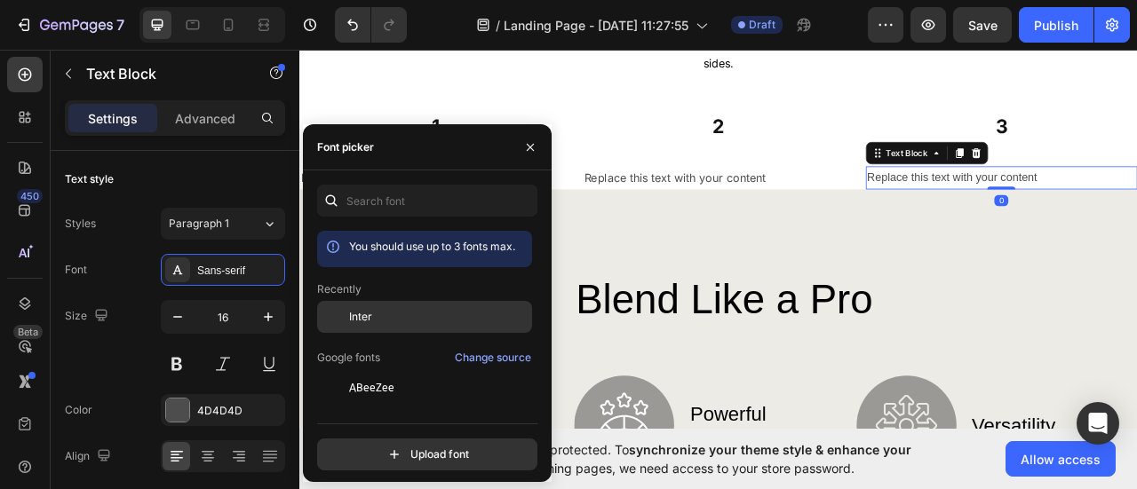
click at [383, 322] on div "Inter" at bounding box center [438, 317] width 179 height 16
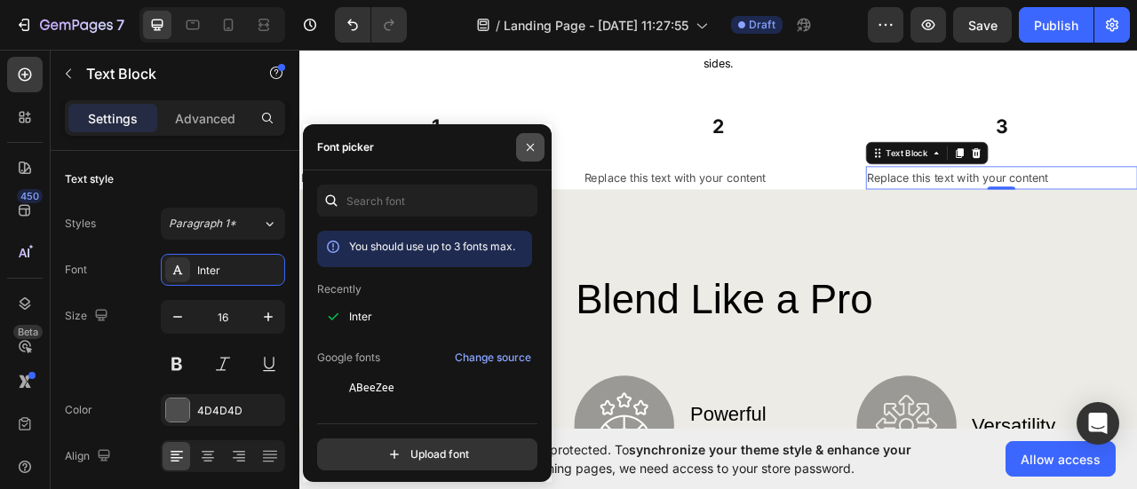
click at [536, 144] on icon "button" at bounding box center [530, 147] width 14 height 14
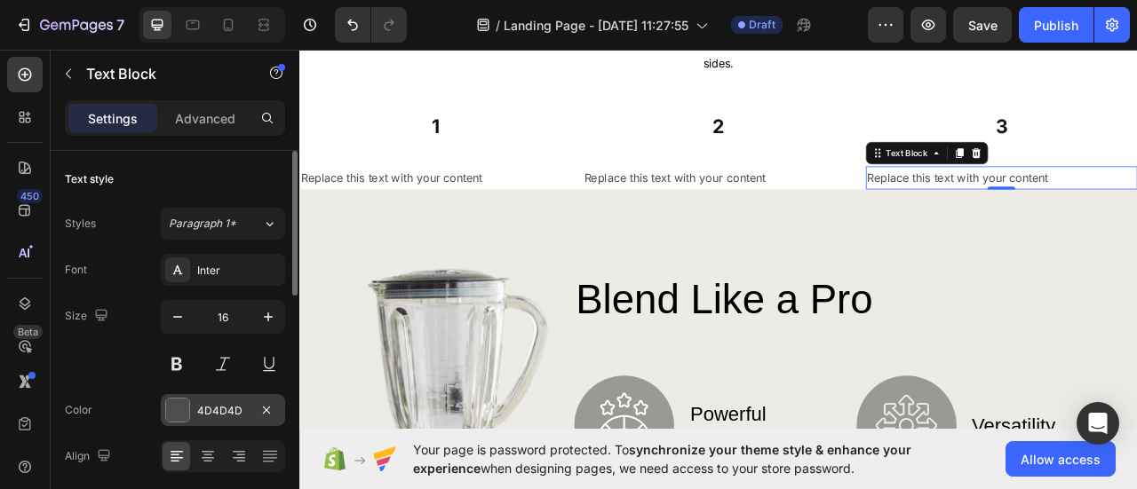
click at [187, 424] on div "4D4D4D" at bounding box center [223, 410] width 124 height 32
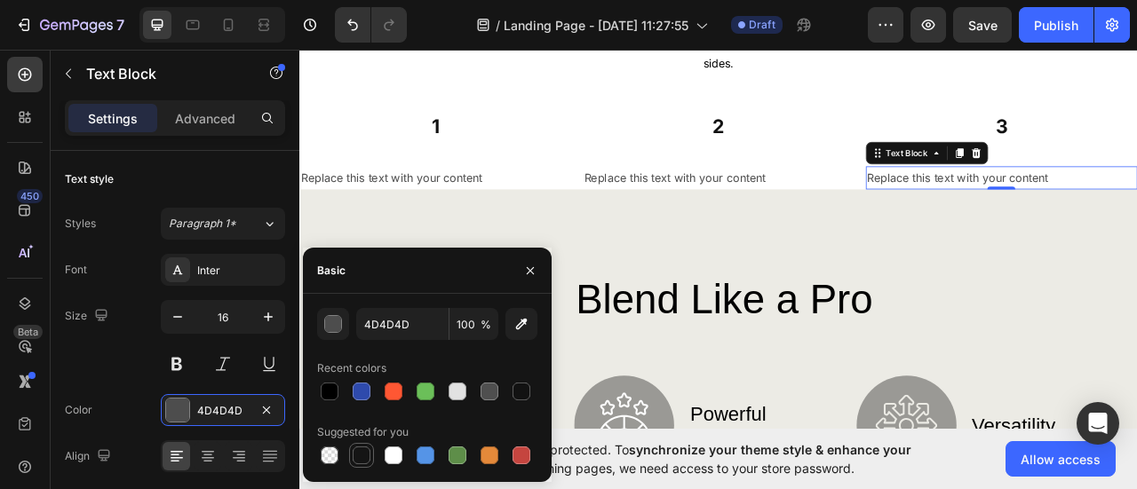
click at [359, 452] on div at bounding box center [362, 456] width 18 height 18
drag, startPoint x: 334, startPoint y: 400, endPoint x: 339, endPoint y: 388, distance: 12.7
click at [334, 401] on div at bounding box center [330, 392] width 18 height 18
type input "000000"
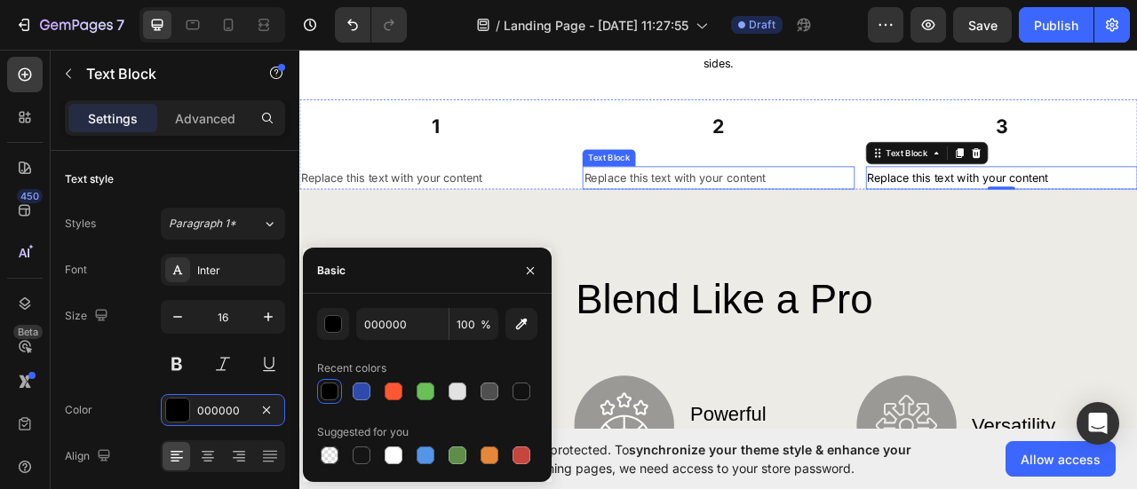
click at [789, 207] on div "Replace this text with your content" at bounding box center [832, 213] width 346 height 29
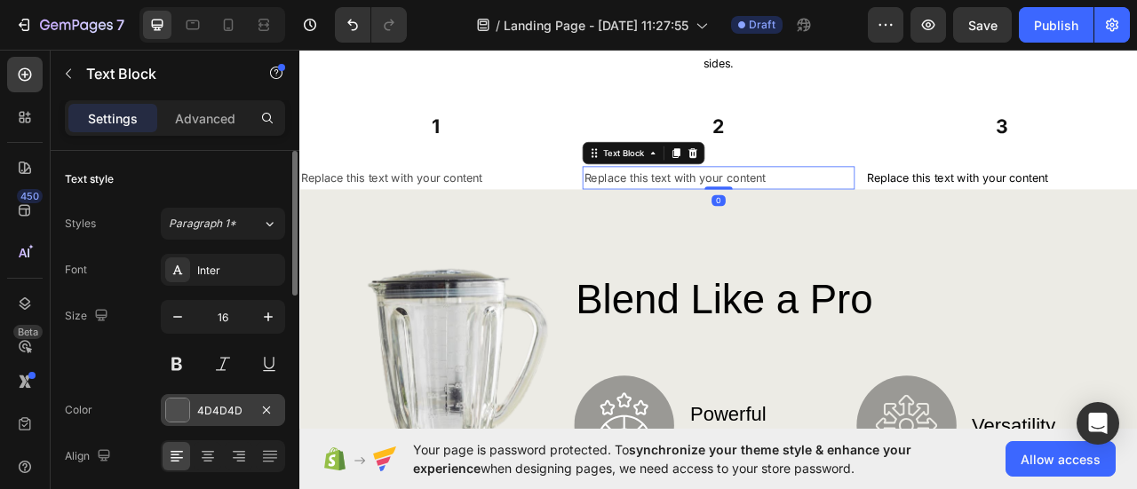
click at [219, 406] on div "4D4D4D" at bounding box center [223, 411] width 52 height 16
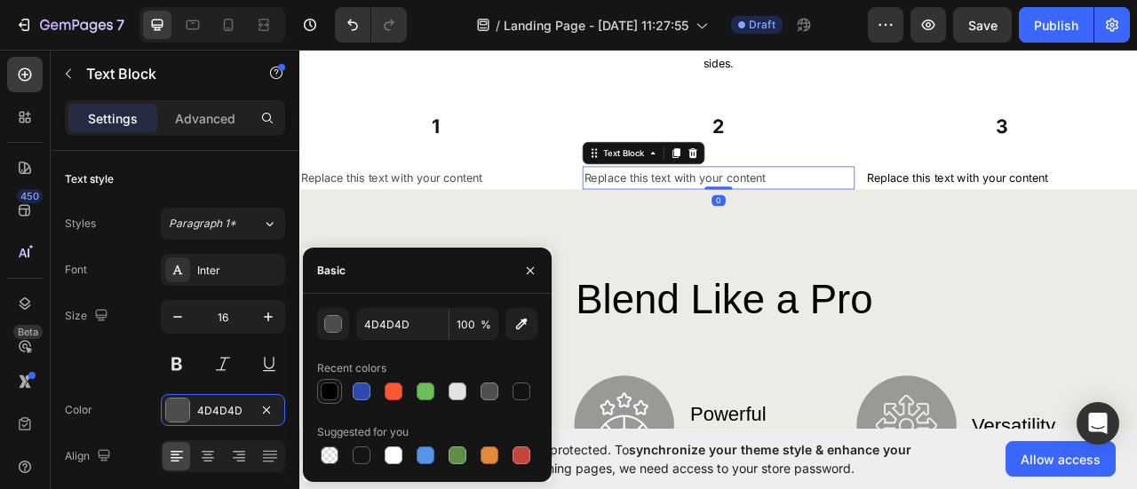
click at [334, 391] on div at bounding box center [330, 392] width 18 height 18
type input "000000"
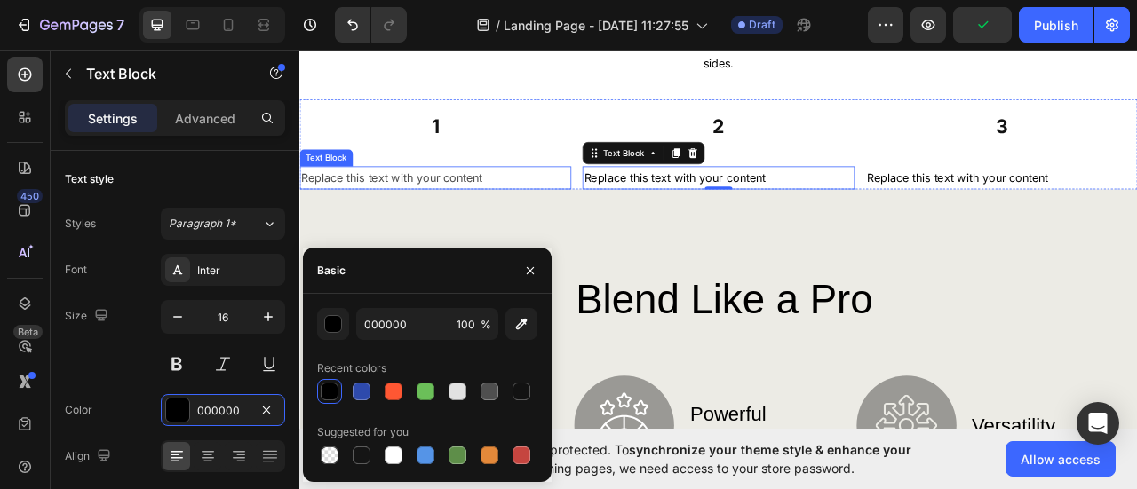
click at [464, 217] on p "Replace this text with your content" at bounding box center [472, 214] width 342 height 26
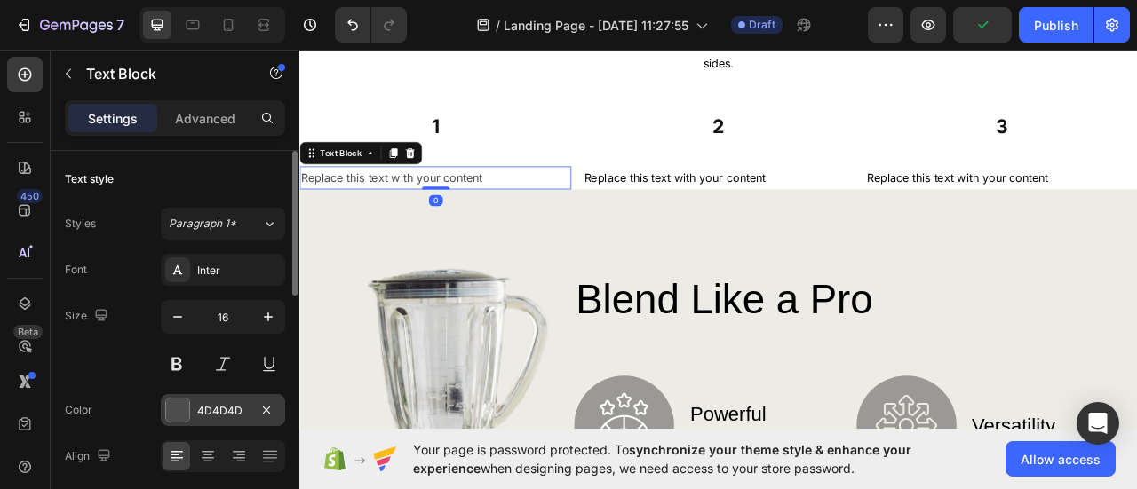
drag, startPoint x: 213, startPoint y: 411, endPoint x: 219, endPoint y: 404, distance: 9.4
click at [213, 411] on div "4D4D4D" at bounding box center [223, 411] width 52 height 16
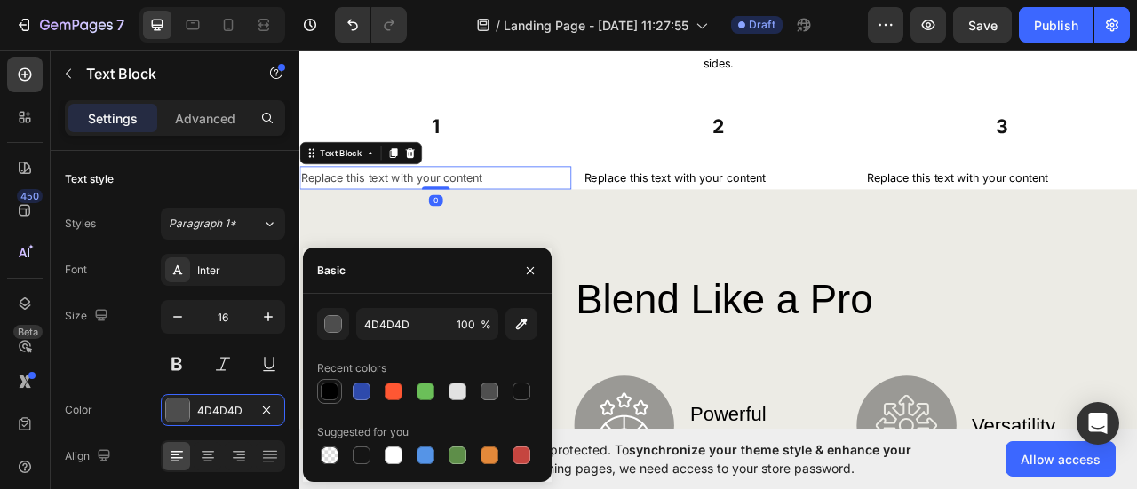
click at [336, 385] on div at bounding box center [330, 392] width 18 height 18
type input "000000"
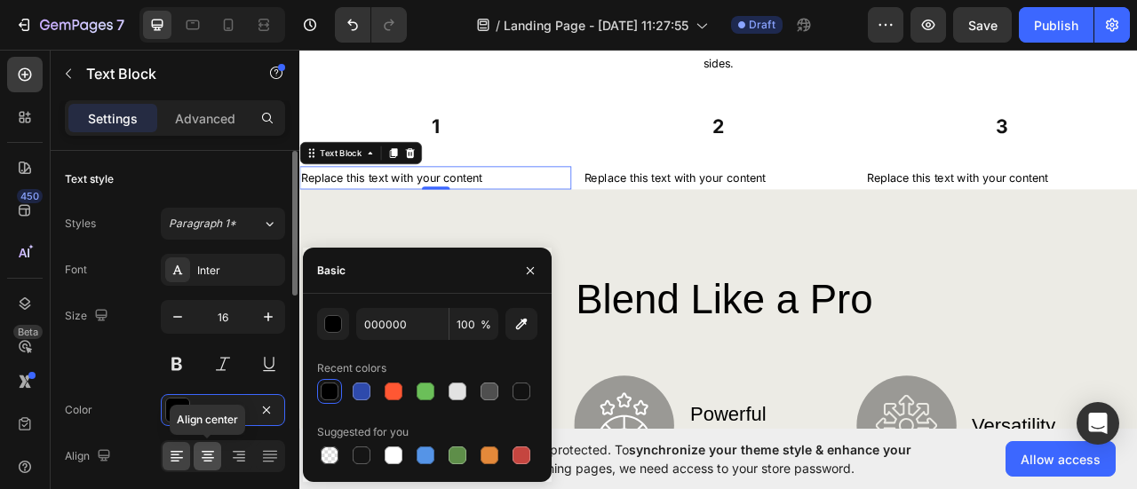
click at [211, 449] on icon at bounding box center [208, 457] width 18 height 18
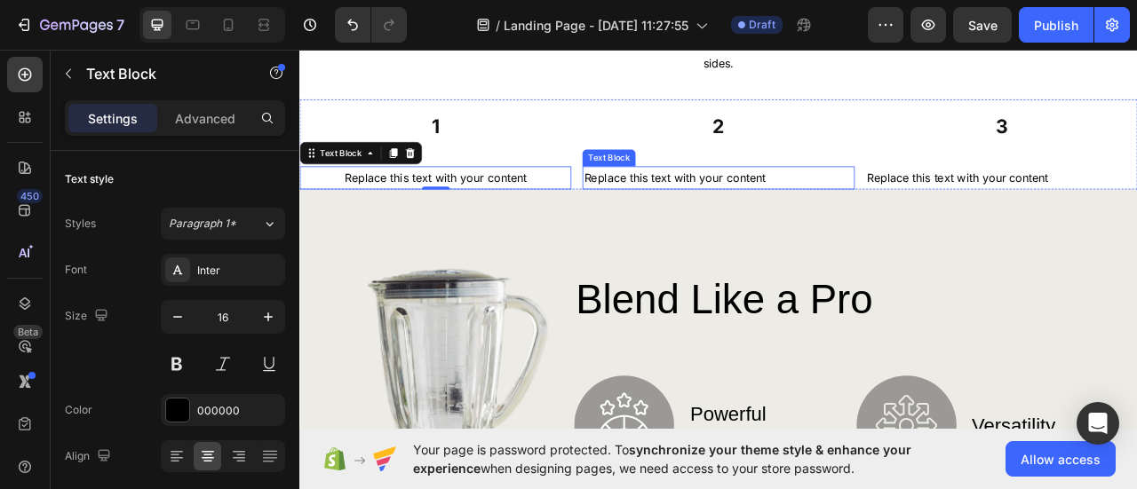
click at [714, 217] on div "Replace this text with your content" at bounding box center [832, 213] width 346 height 29
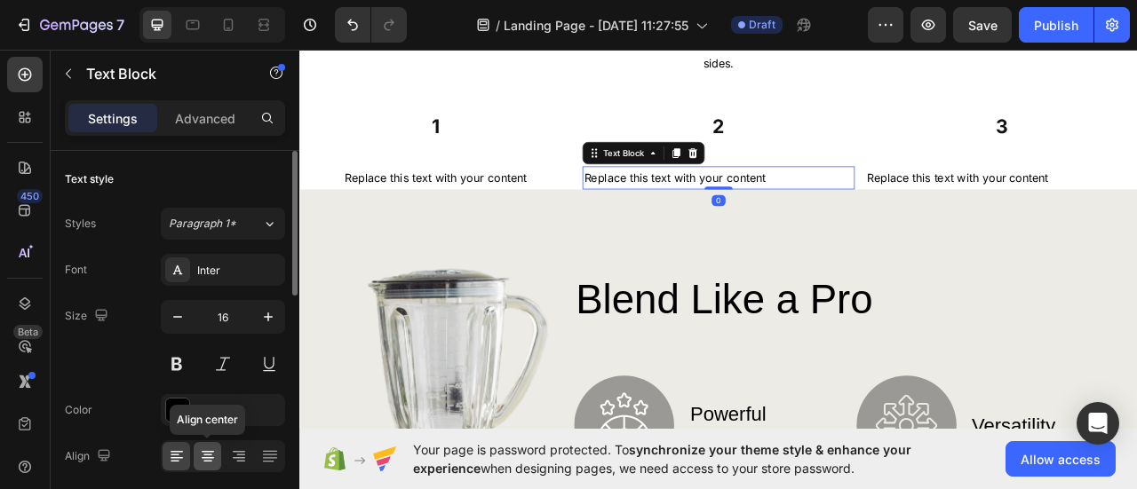
drag, startPoint x: 213, startPoint y: 454, endPoint x: 187, endPoint y: 374, distance: 84.3
click at [213, 454] on icon at bounding box center [208, 457] width 18 height 18
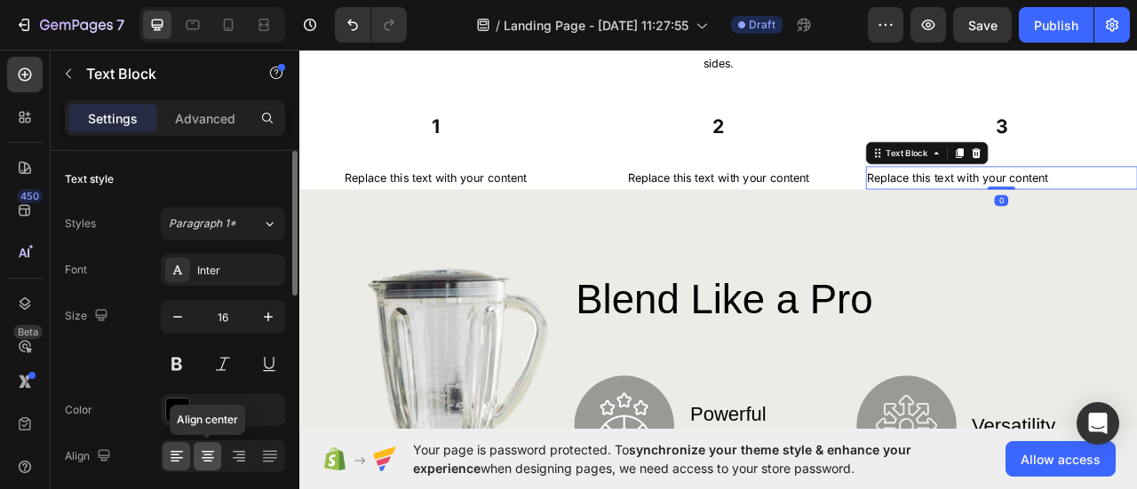
click at [214, 456] on icon at bounding box center [208, 457] width 18 height 18
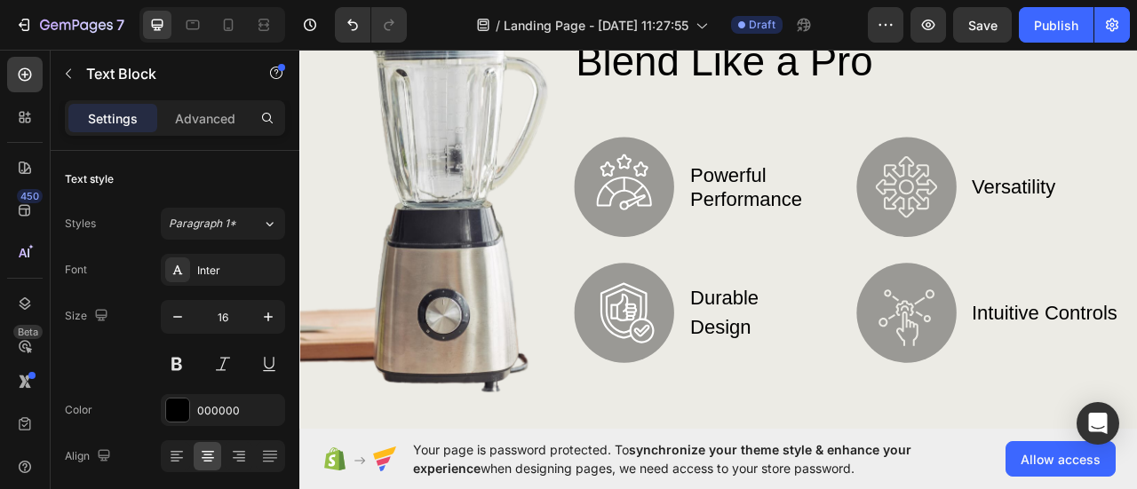
scroll to position [599, 0]
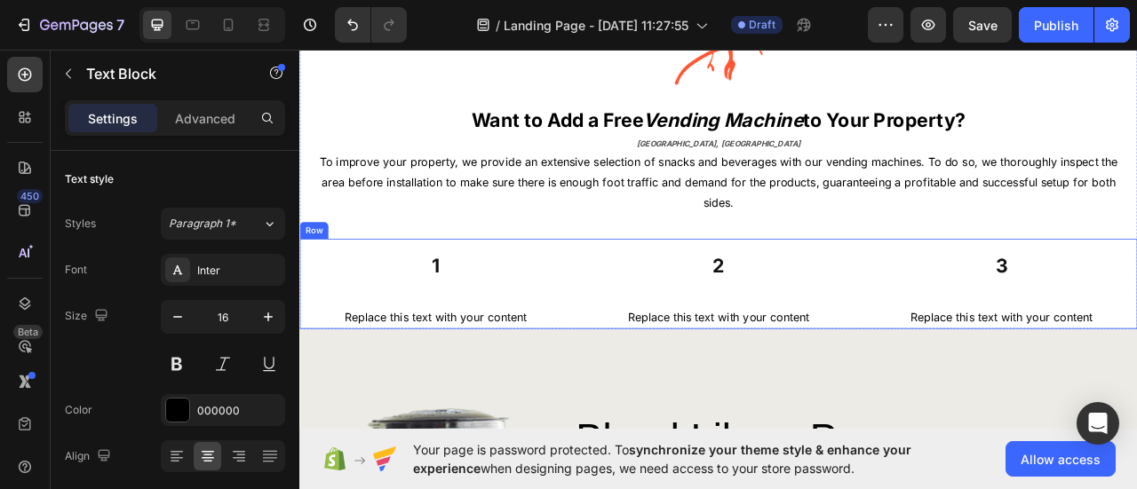
click at [1007, 313] on div "1 Heading Title Line Replace this text with your content Text Block 2 Heading T…" at bounding box center [832, 348] width 1066 height 115
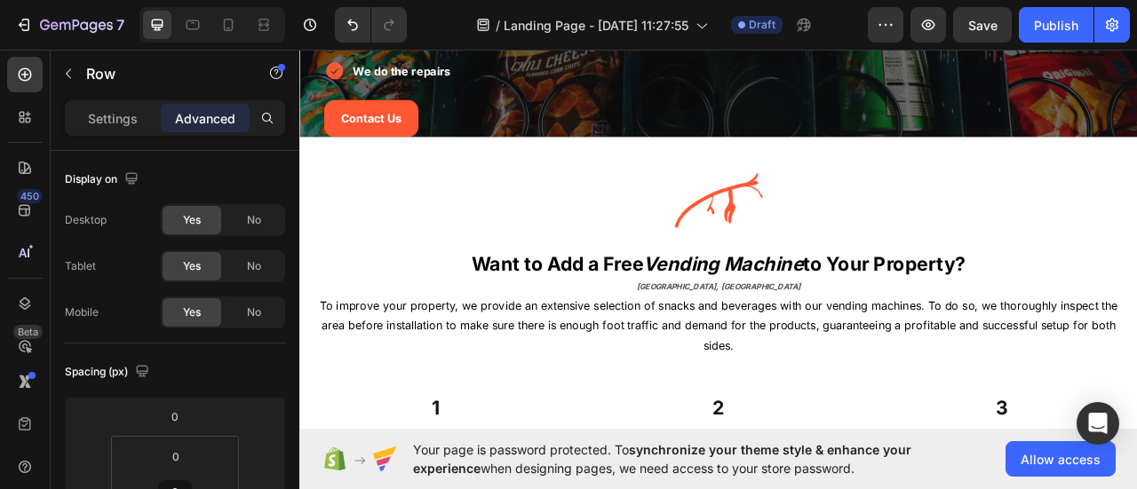
scroll to position [178, 0]
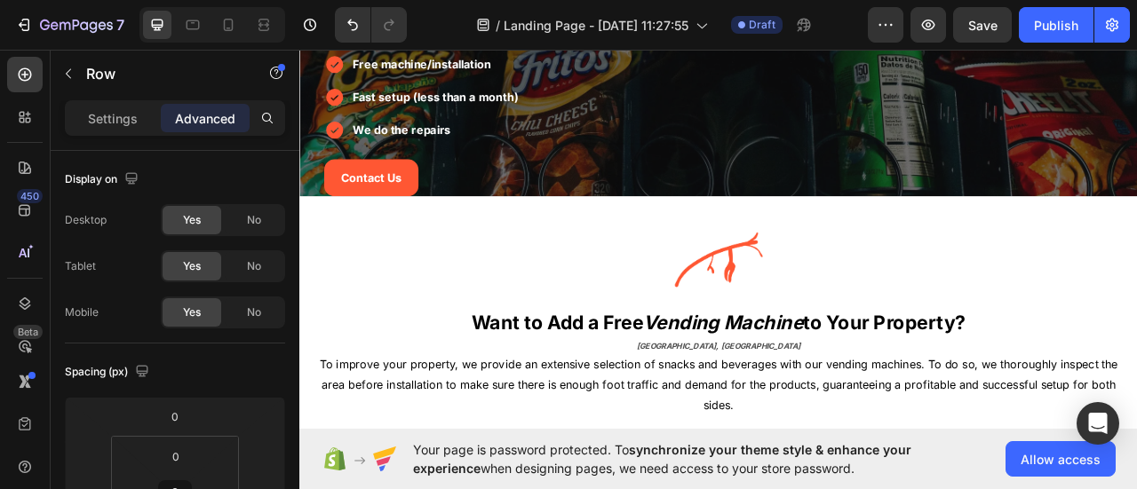
drag, startPoint x: 1033, startPoint y: 188, endPoint x: 1002, endPoint y: 279, distance: 95.8
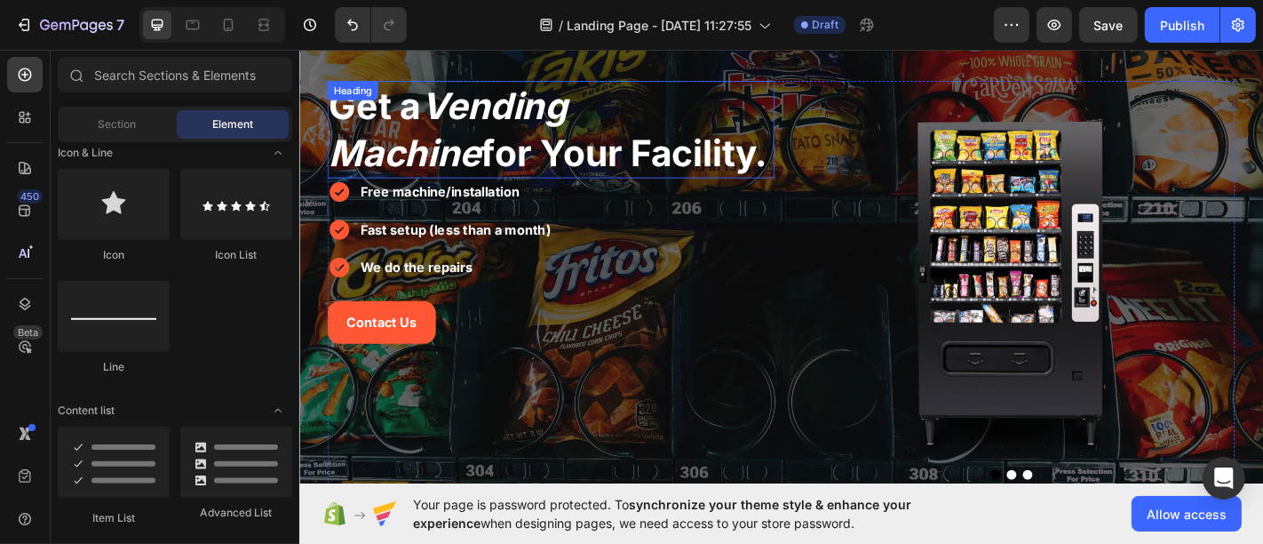
scroll to position [0, 0]
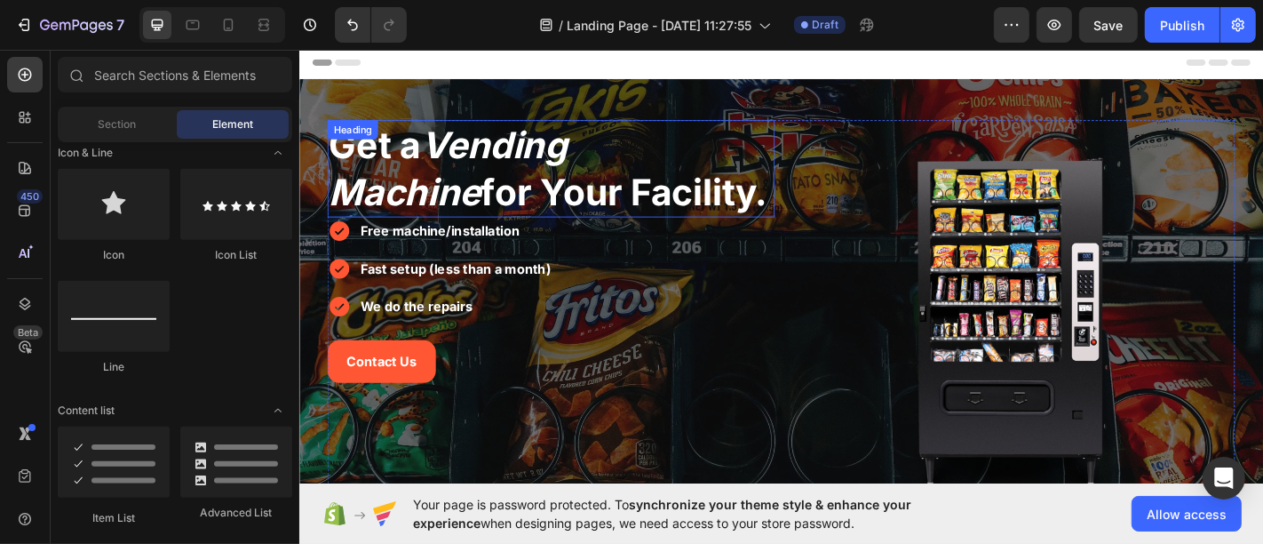
click at [539, 201] on span "Get a Vending Machine for Your Facility." at bounding box center [573, 181] width 485 height 101
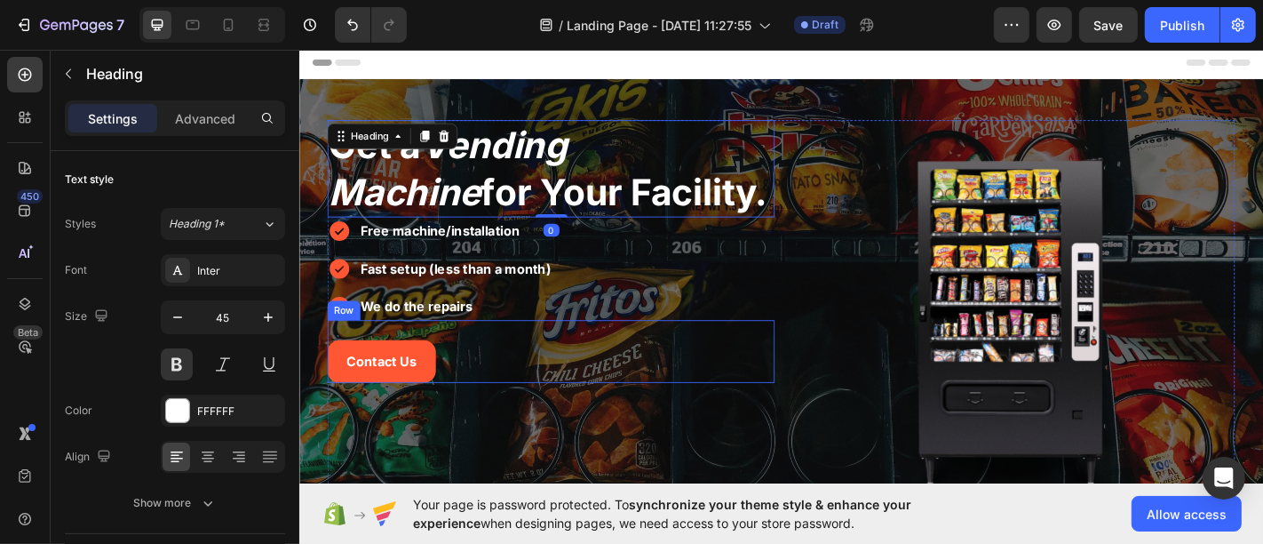
scroll to position [394, 0]
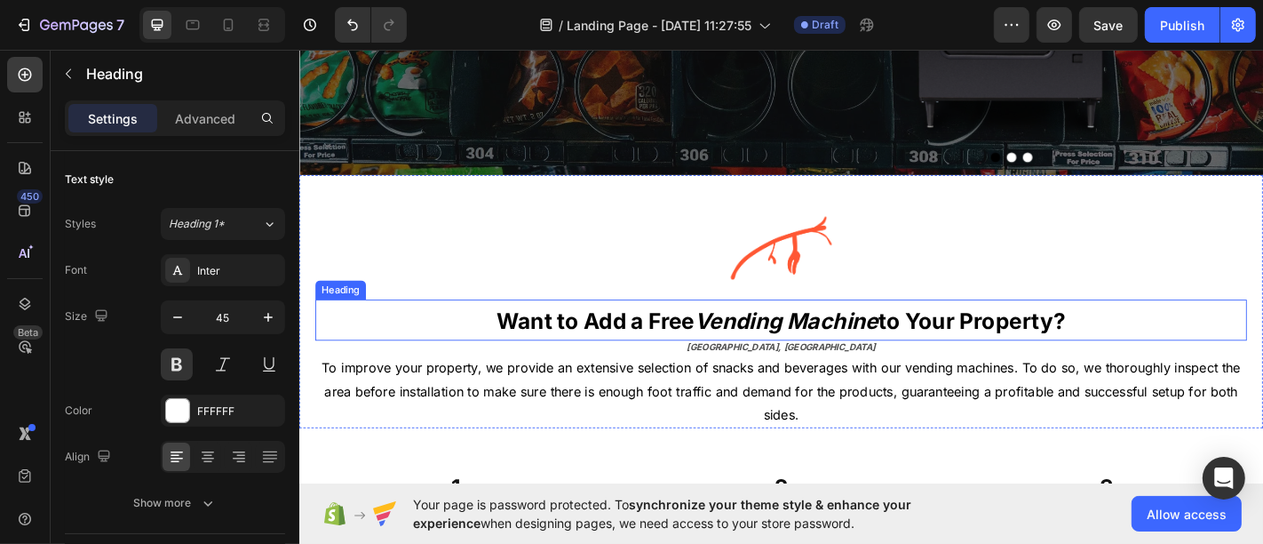
click at [740, 357] on strong "Vending Machine" at bounding box center [836, 349] width 203 height 29
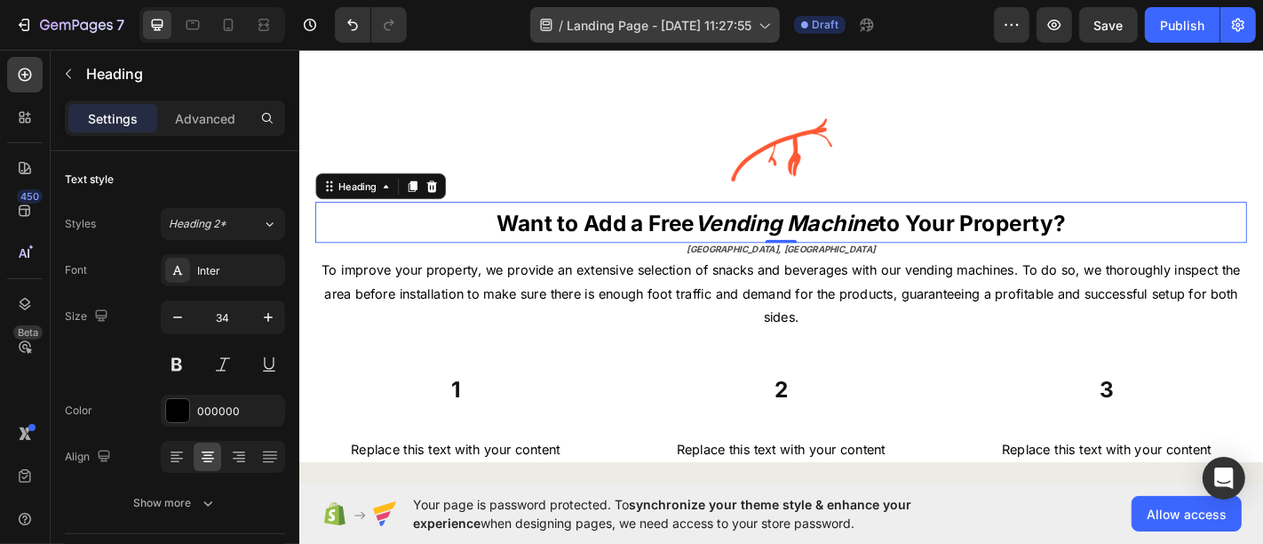
scroll to position [592, 0]
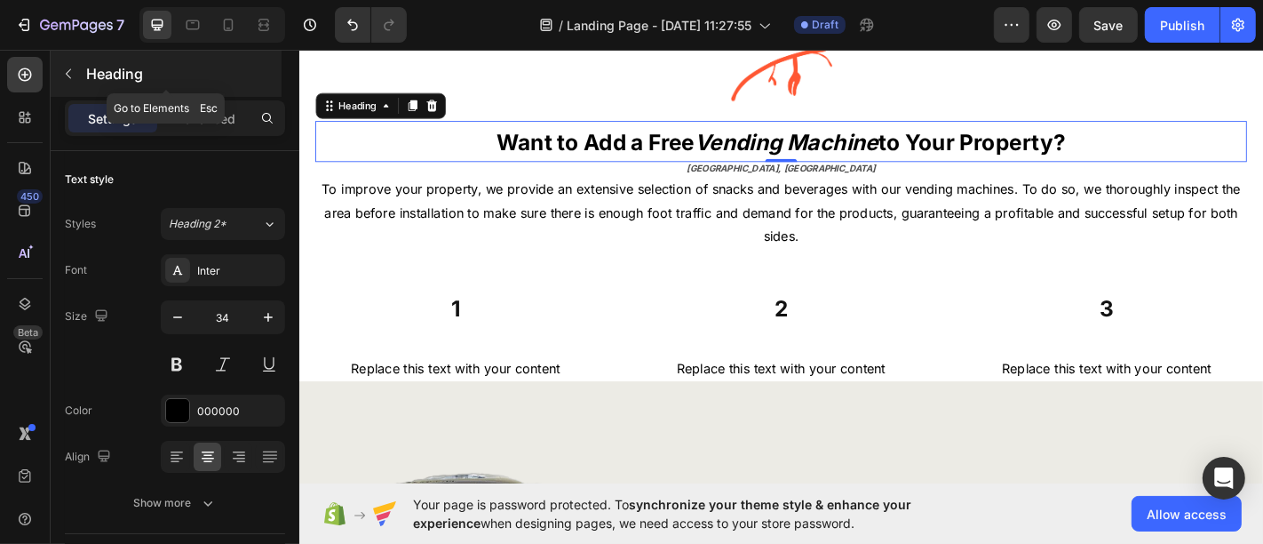
click at [77, 80] on button "button" at bounding box center [68, 74] width 28 height 28
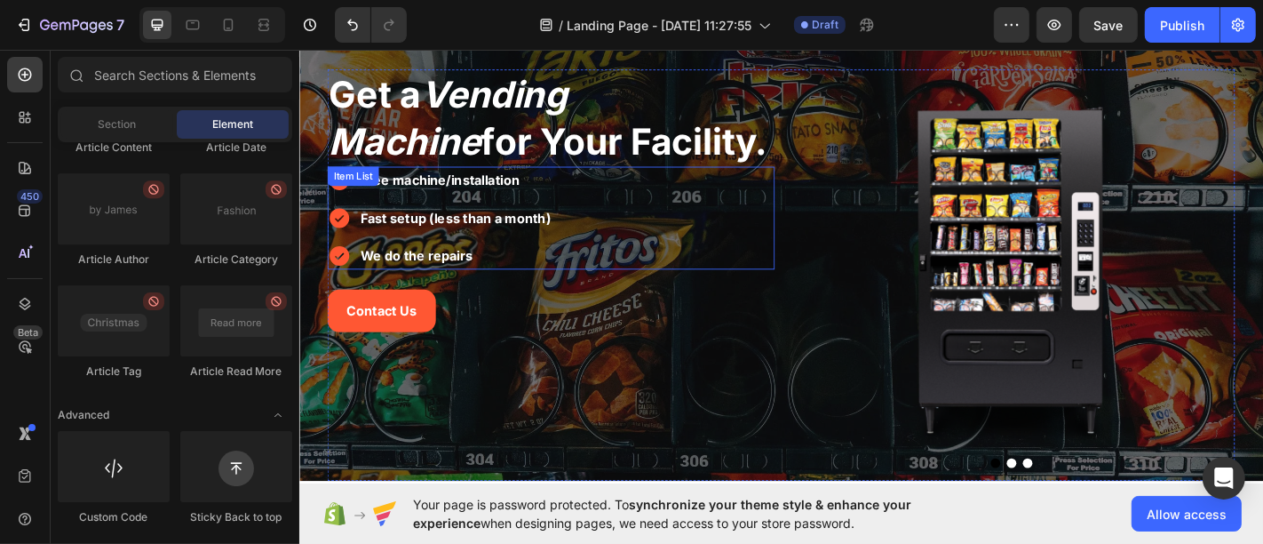
scroll to position [0, 0]
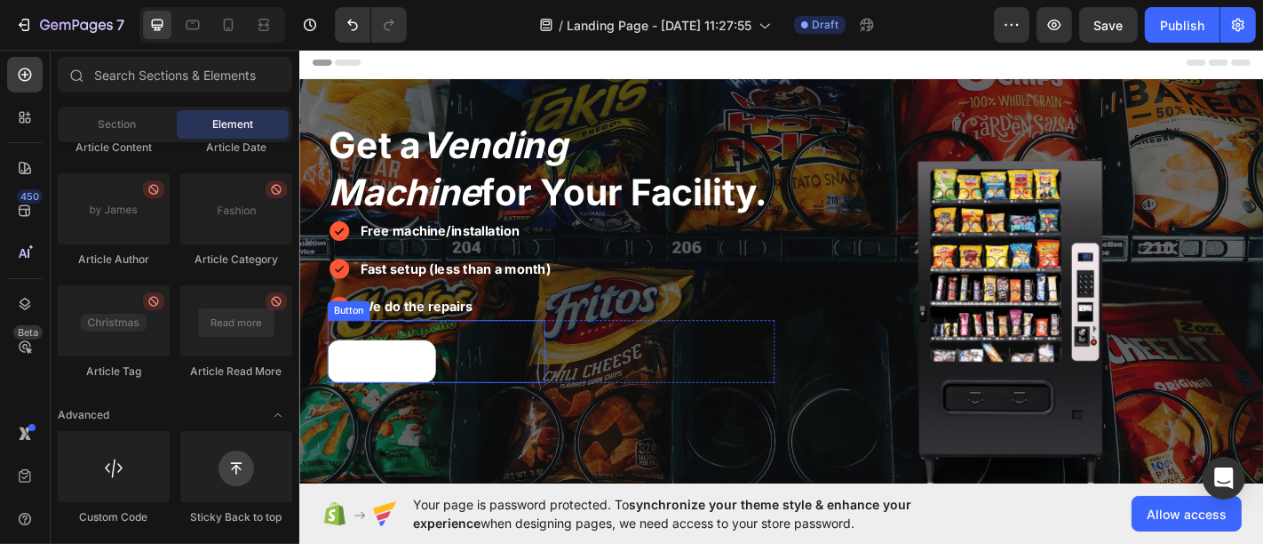
click at [433, 399] on button "Contact Us" at bounding box center [390, 394] width 120 height 47
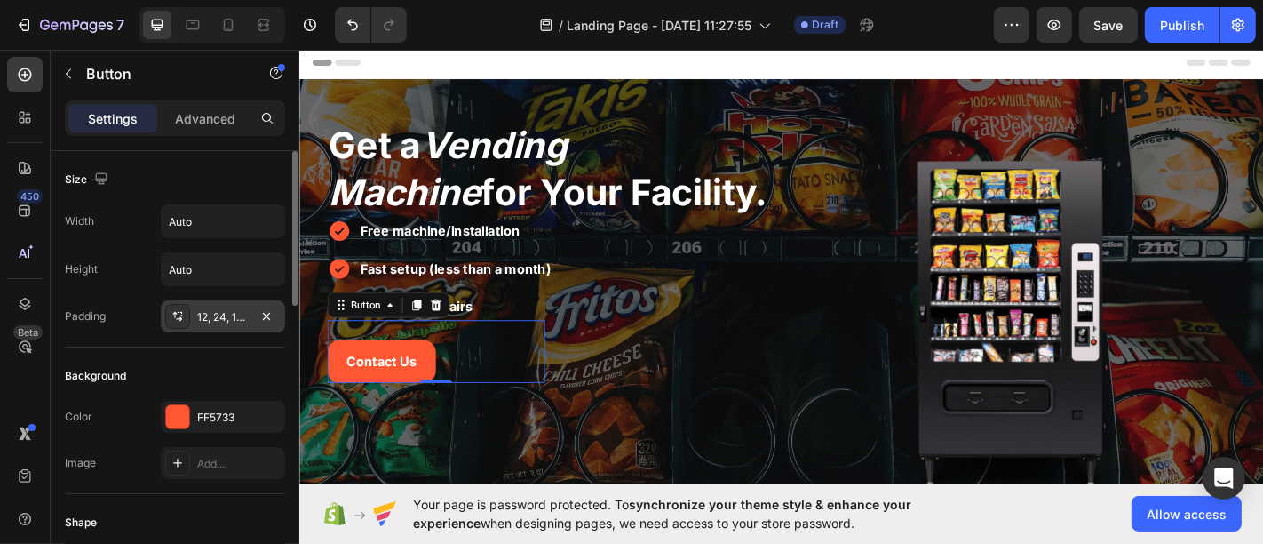
click at [233, 321] on div "12, 24, 12, 24" at bounding box center [223, 317] width 52 height 16
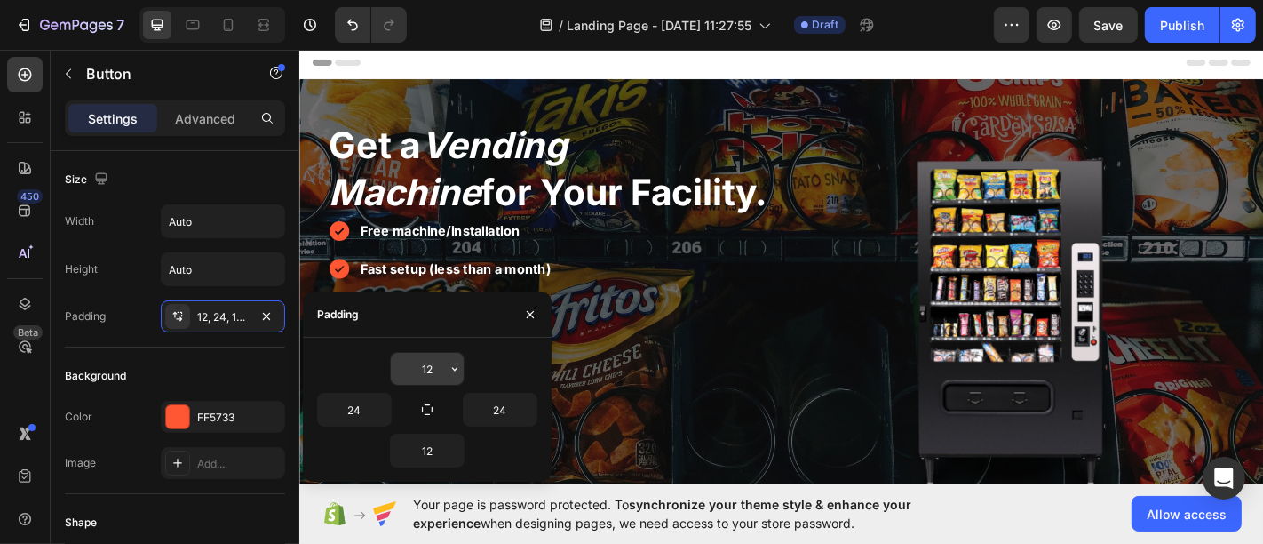
click at [418, 376] on input "12" at bounding box center [427, 369] width 73 height 32
type input "15"
click at [496, 416] on input "24" at bounding box center [500, 409] width 73 height 32
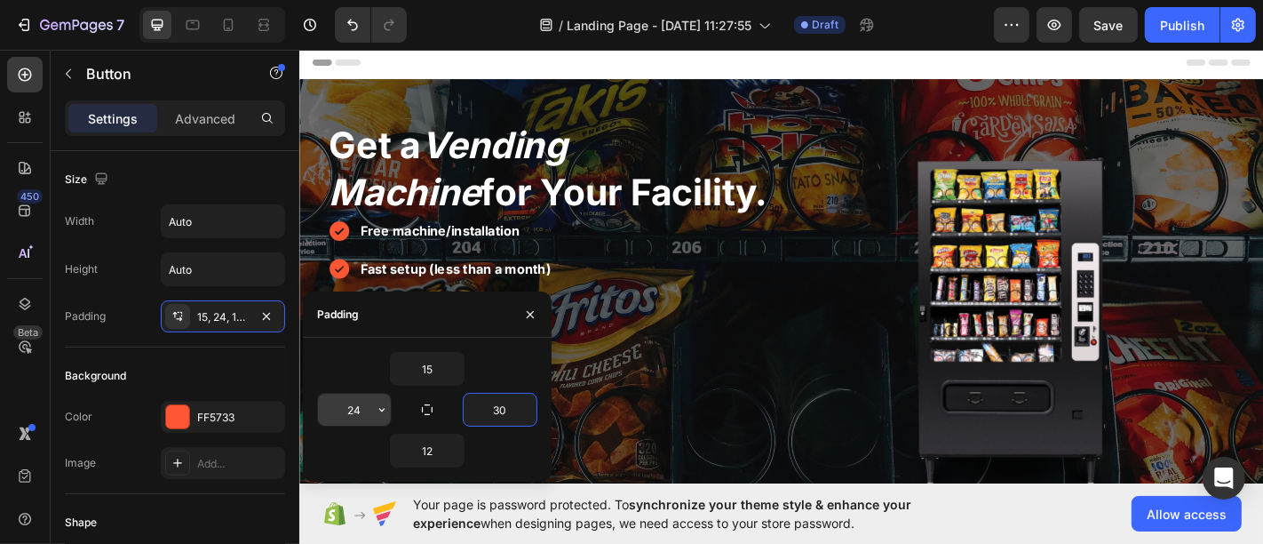
type input "30"
click at [353, 409] on input "24" at bounding box center [354, 409] width 73 height 32
type input "30"
click at [419, 442] on input "12" at bounding box center [427, 450] width 73 height 32
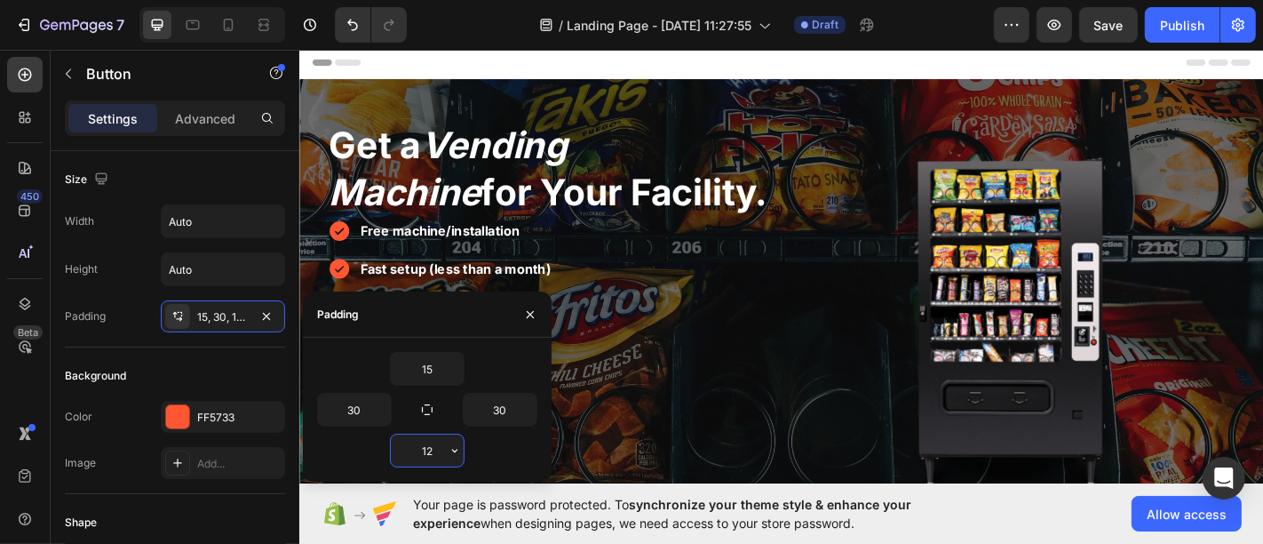
click at [419, 442] on input "12" at bounding box center [427, 450] width 73 height 32
type input "15"
click at [523, 318] on icon "button" at bounding box center [530, 314] width 14 height 14
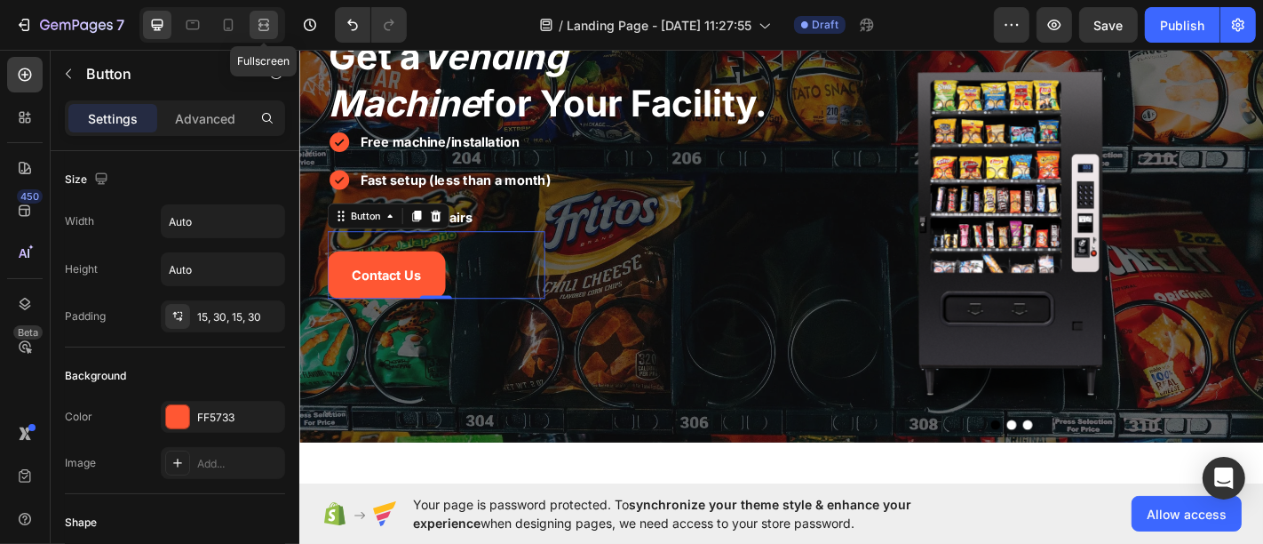
click at [264, 39] on div at bounding box center [264, 25] width 28 height 28
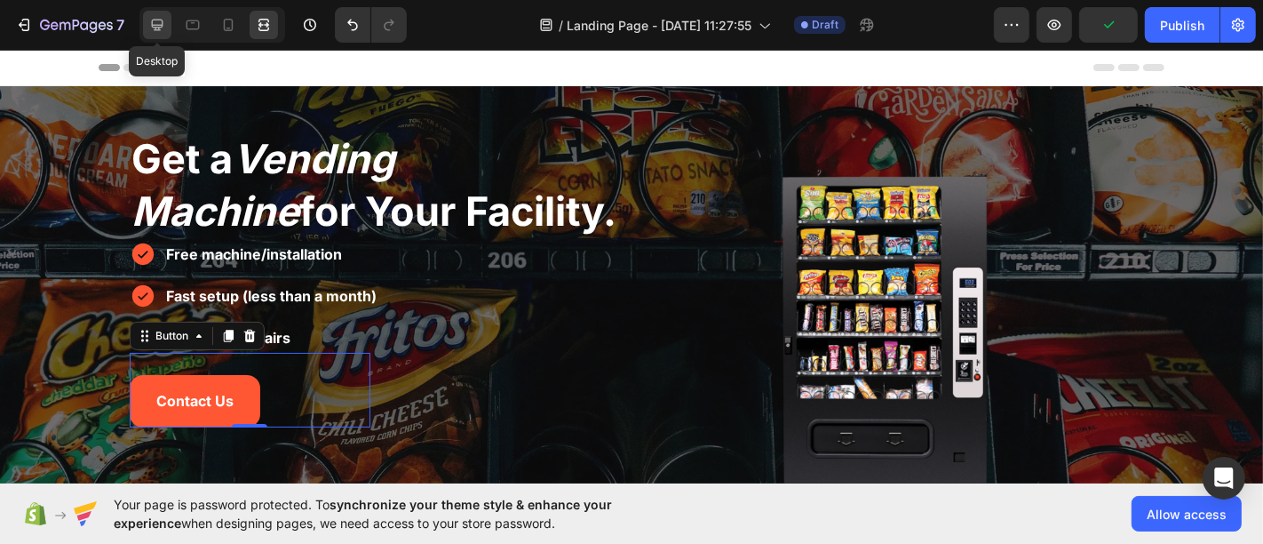
click at [154, 29] on icon at bounding box center [158, 26] width 12 height 12
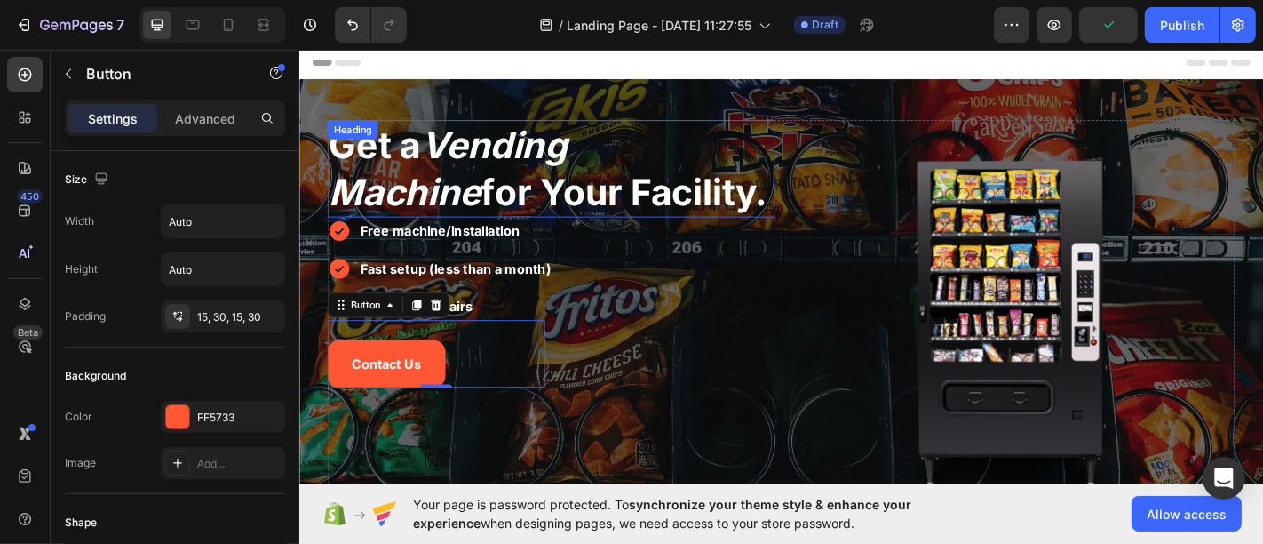
click at [594, 154] on icon "Vending Machine" at bounding box center [462, 181] width 263 height 101
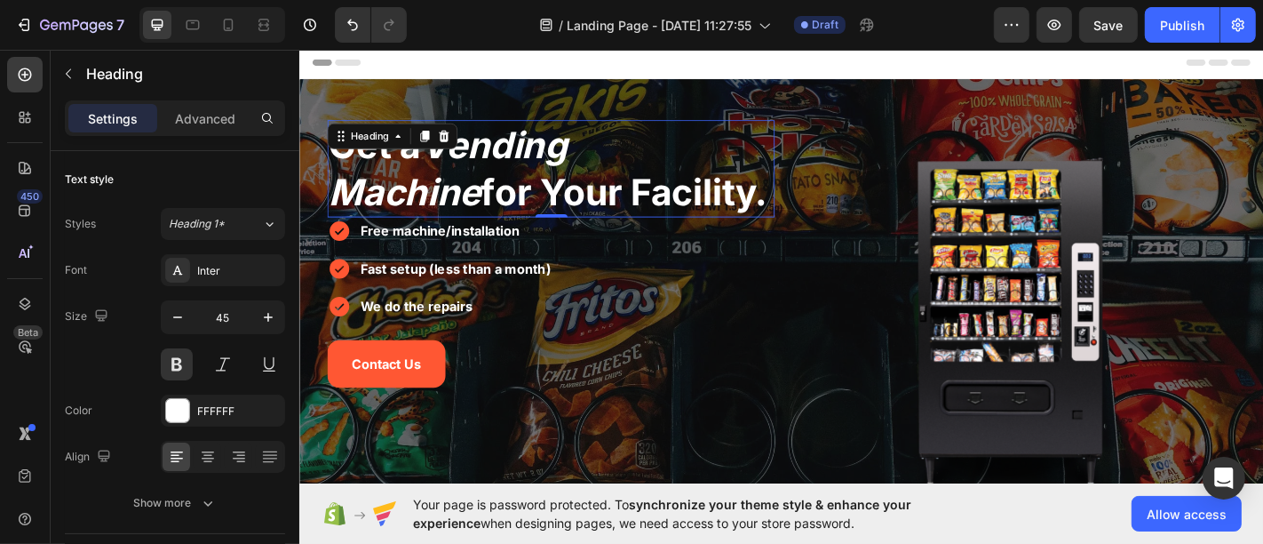
click at [205, 128] on div "Advanced" at bounding box center [205, 118] width 89 height 28
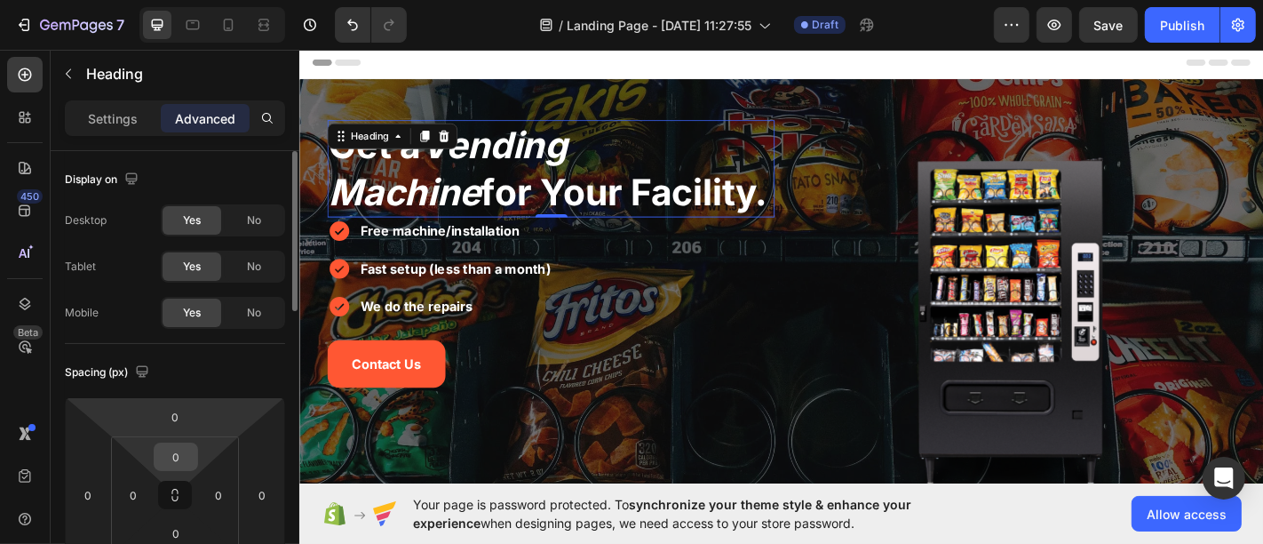
click at [165, 464] on input "0" at bounding box center [176, 456] width 36 height 27
click at [166, 464] on input "0" at bounding box center [176, 456] width 36 height 27
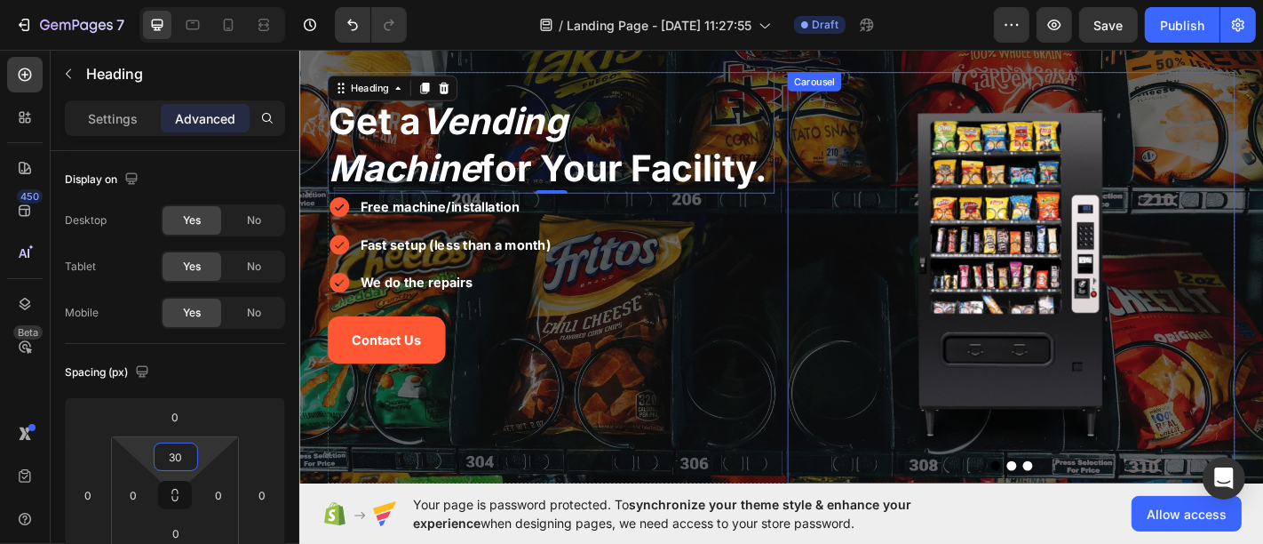
scroll to position [197, 0]
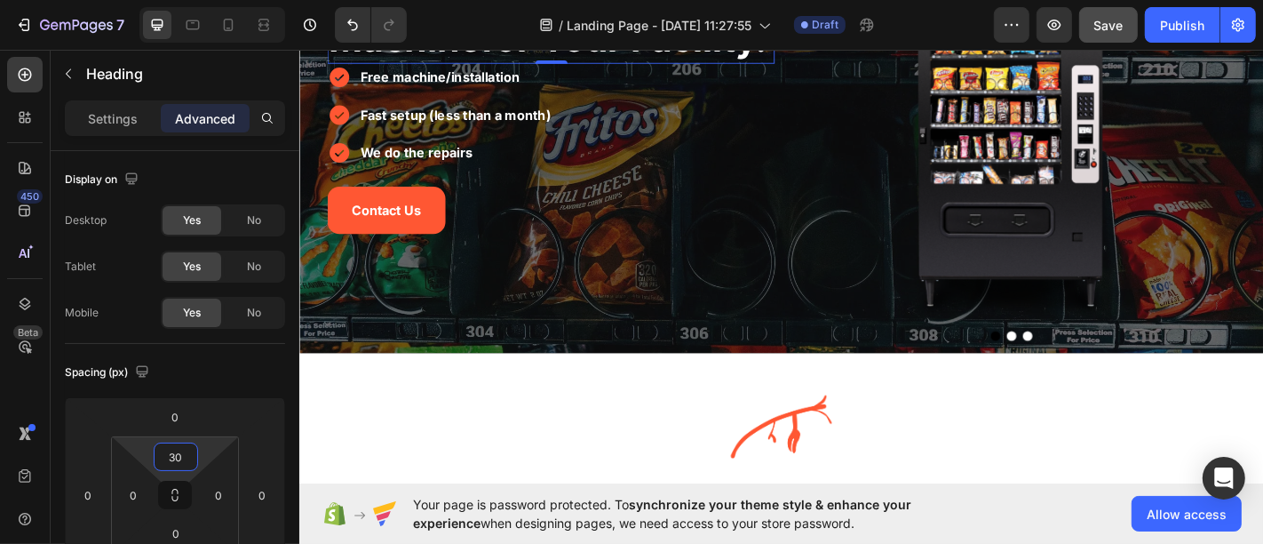
type input "30"
click at [1116, 28] on span "Save" at bounding box center [1108, 25] width 29 height 15
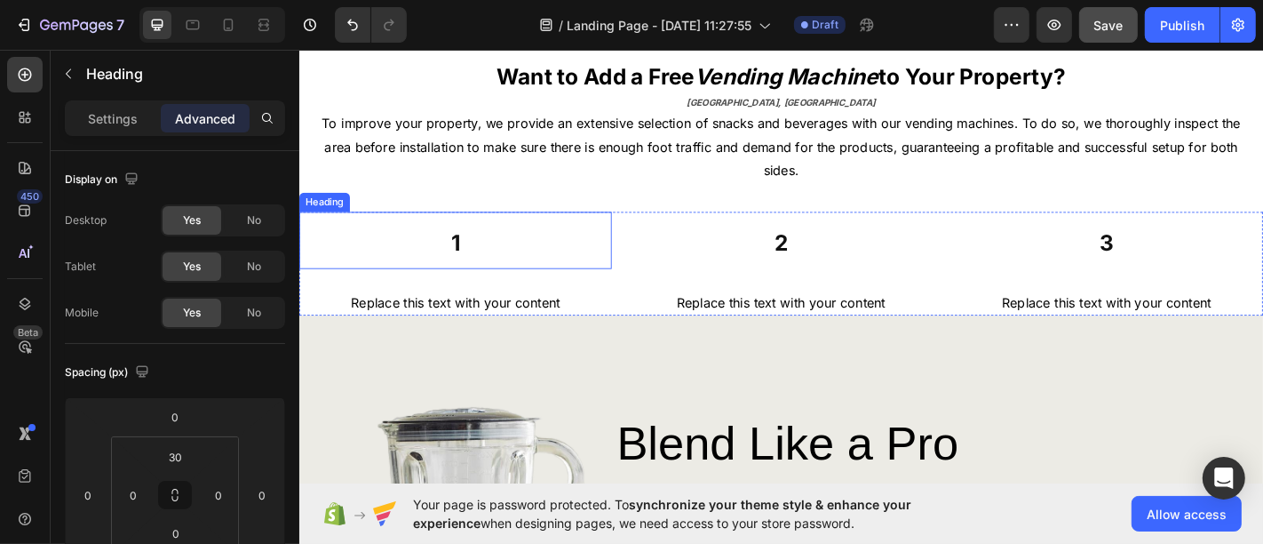
scroll to position [592, 0]
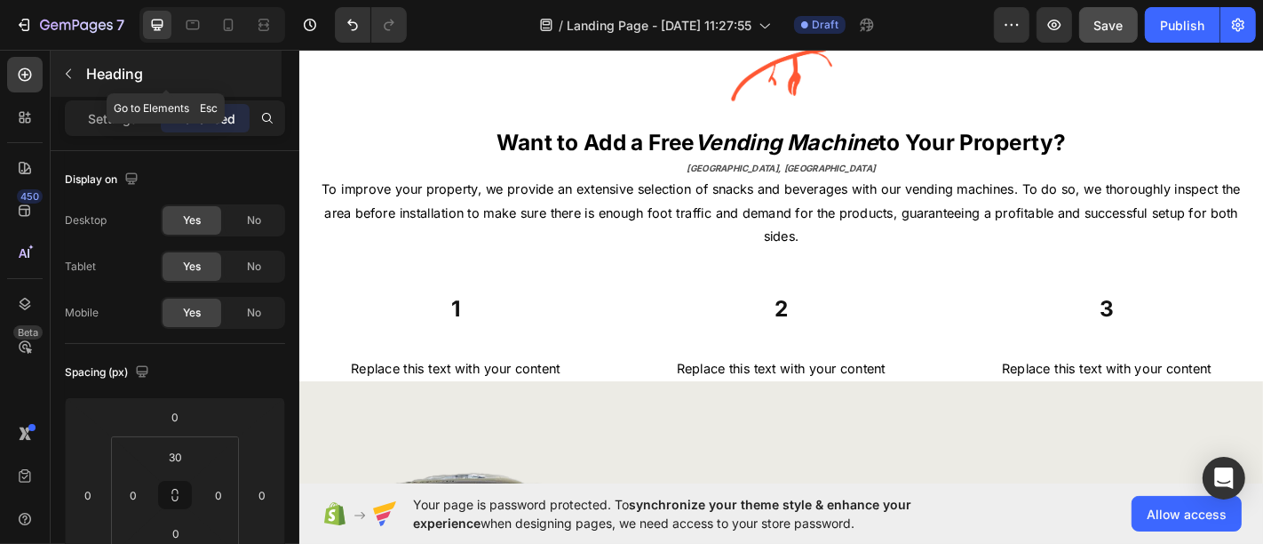
click at [55, 75] on button "button" at bounding box center [68, 74] width 28 height 28
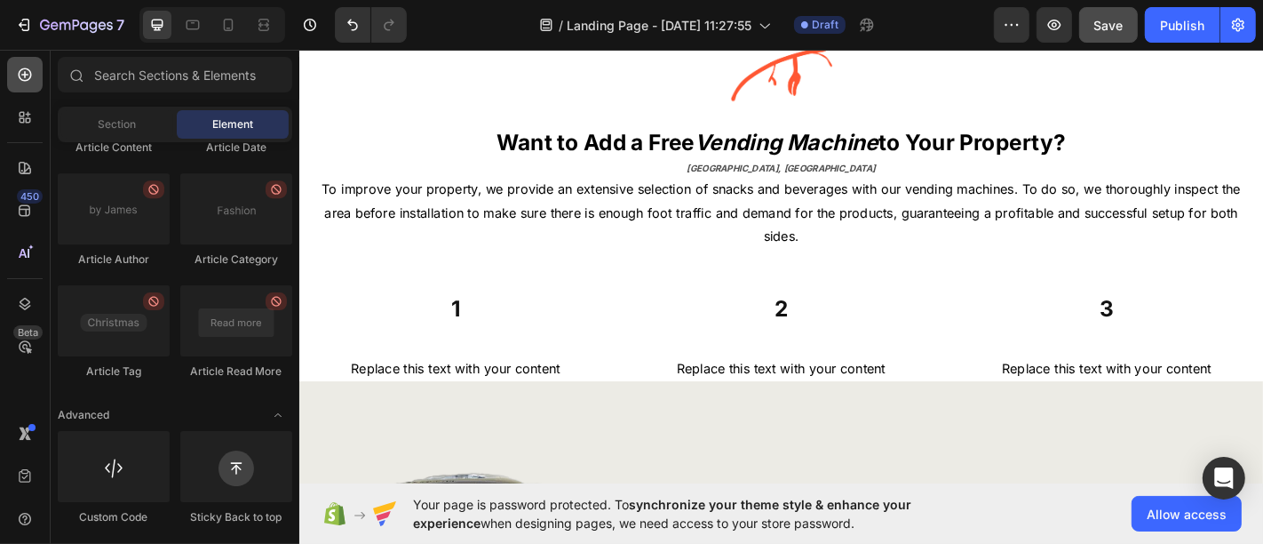
click at [22, 77] on icon at bounding box center [25, 75] width 18 height 18
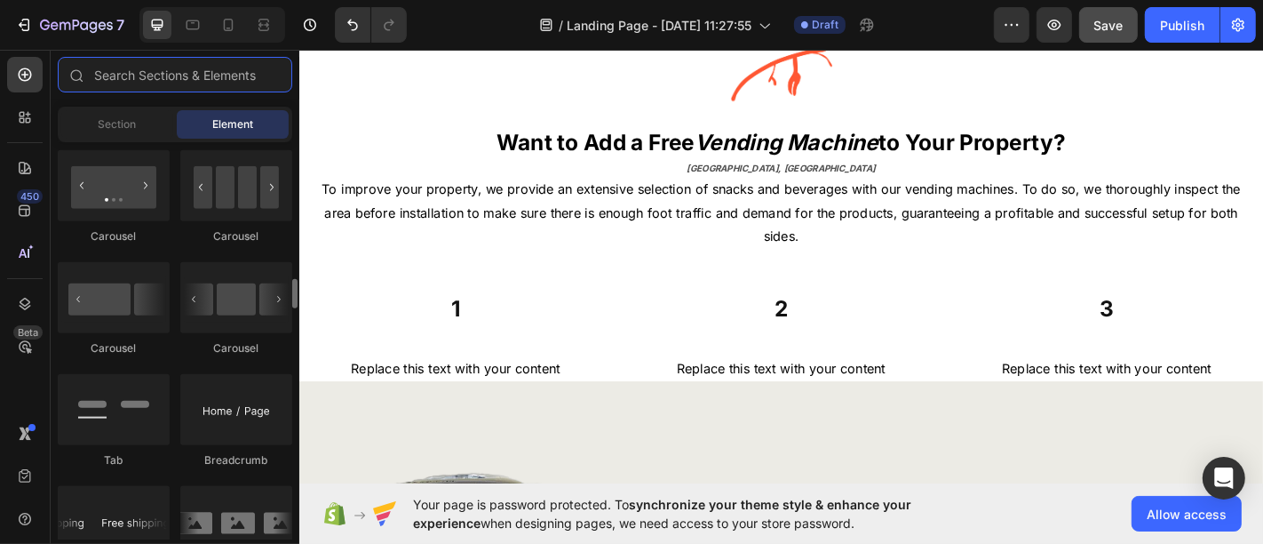
scroll to position [1312, 0]
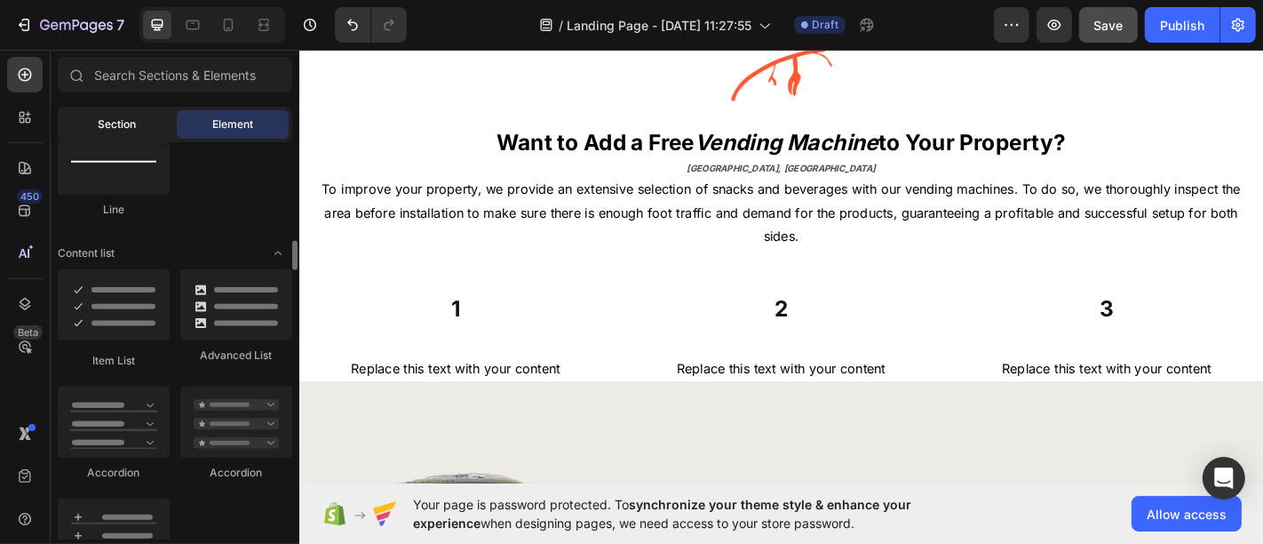
click at [107, 128] on span "Section" at bounding box center [118, 124] width 38 height 16
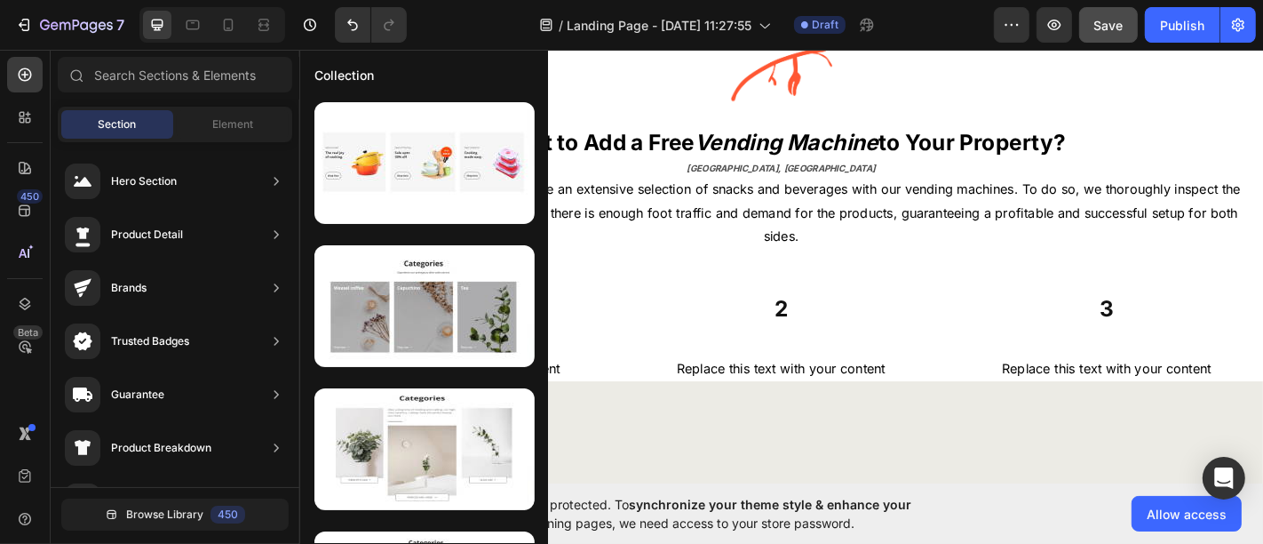
scroll to position [99, 0]
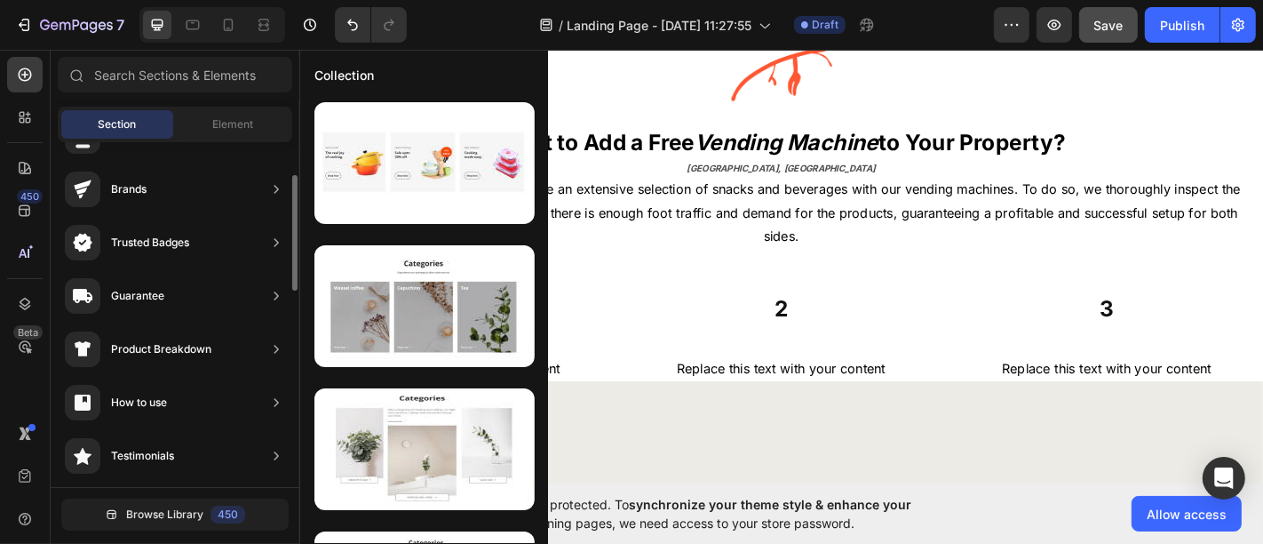
click at [246, 377] on div "Product Breakdown" at bounding box center [175, 402] width 234 height 50
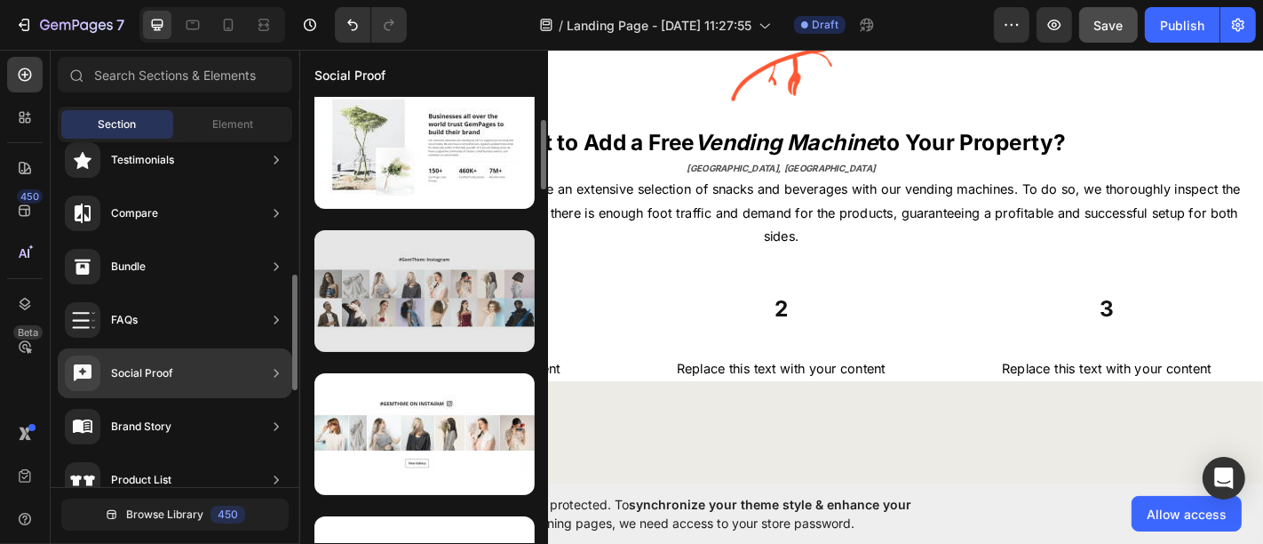
scroll to position [774, 0]
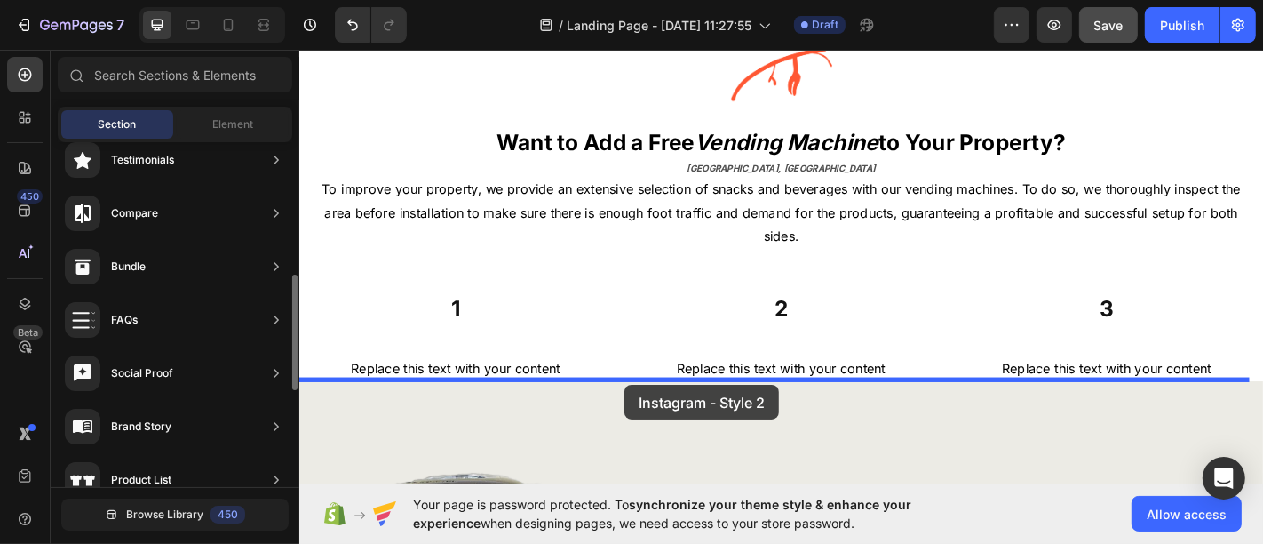
drag, startPoint x: 743, startPoint y: 449, endPoint x: 663, endPoint y: 421, distance: 84.0
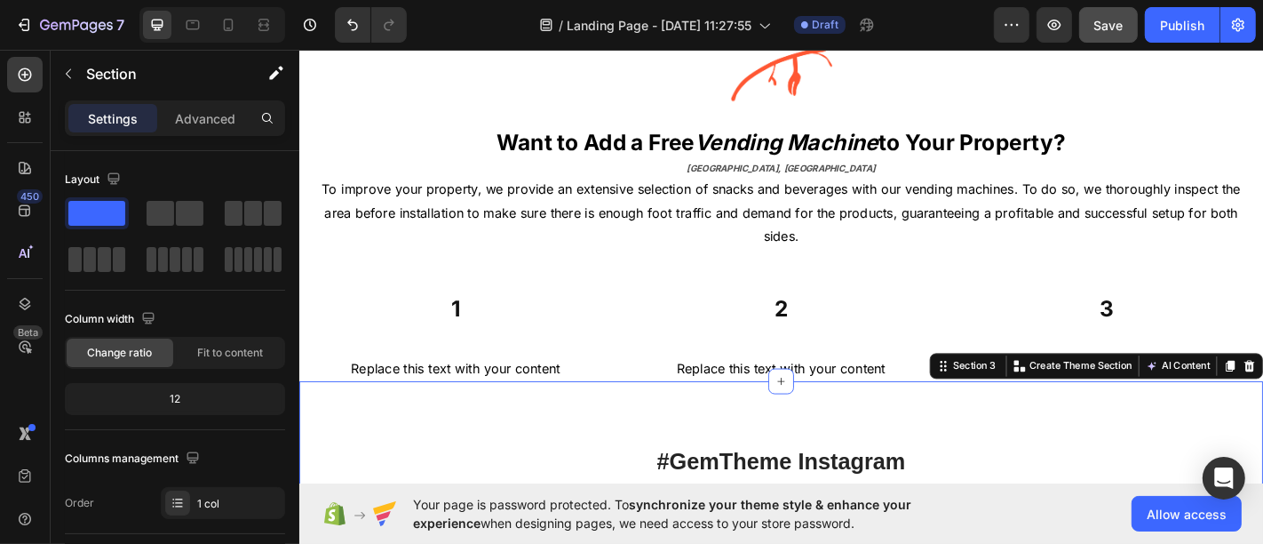
scroll to position [898, 0]
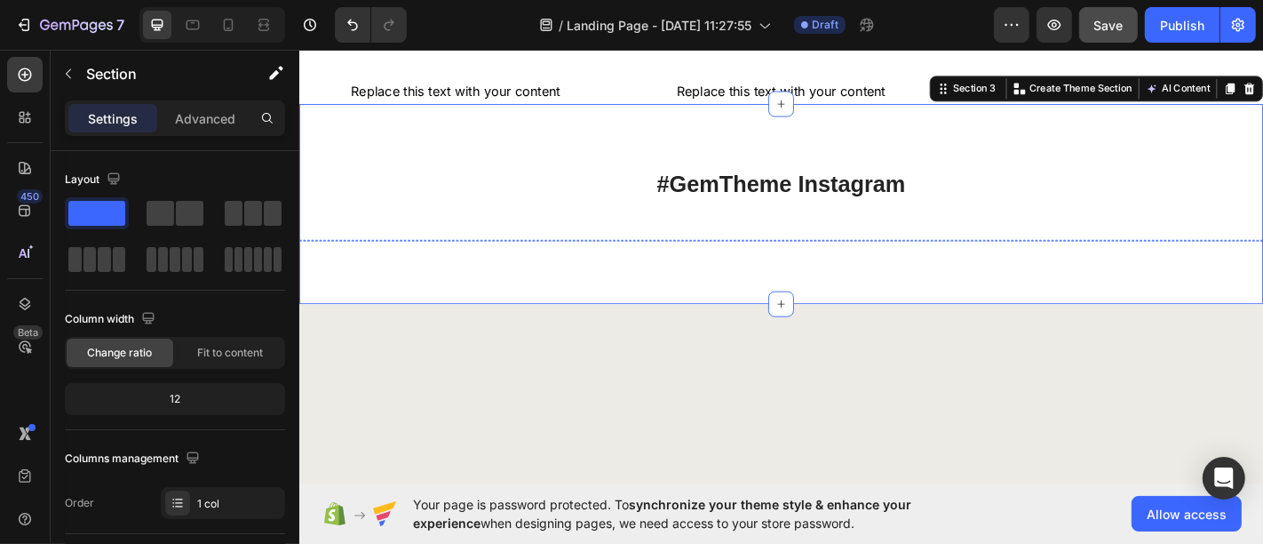
click at [494, 260] on img at bounding box center [495, 260] width 131 height 0
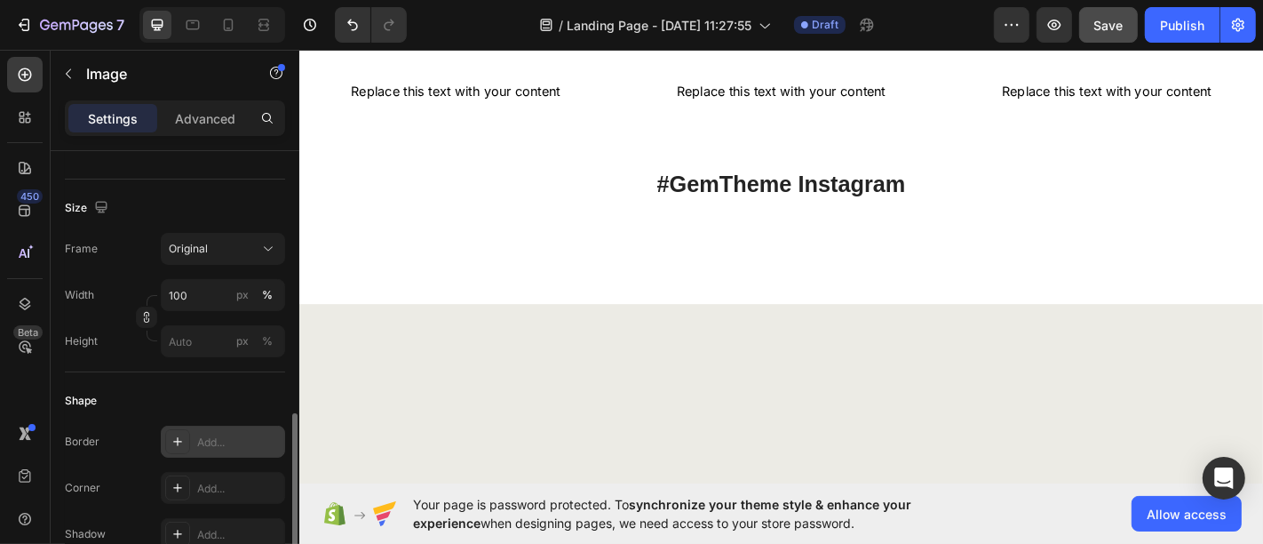
scroll to position [493, 0]
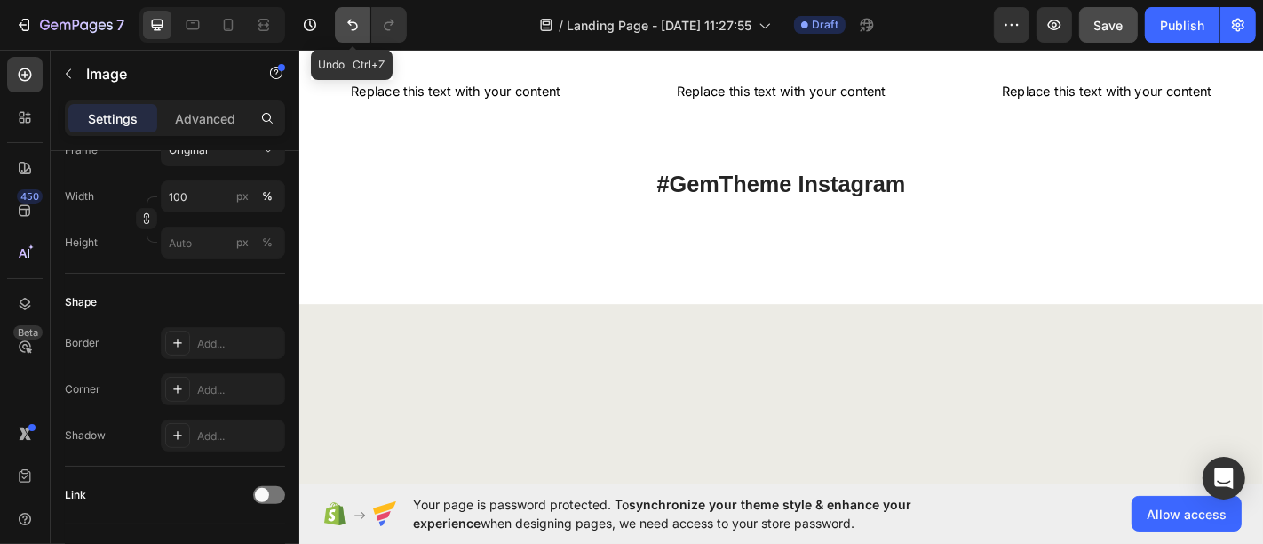
click at [344, 16] on icon "Undo/Redo" at bounding box center [353, 25] width 18 height 18
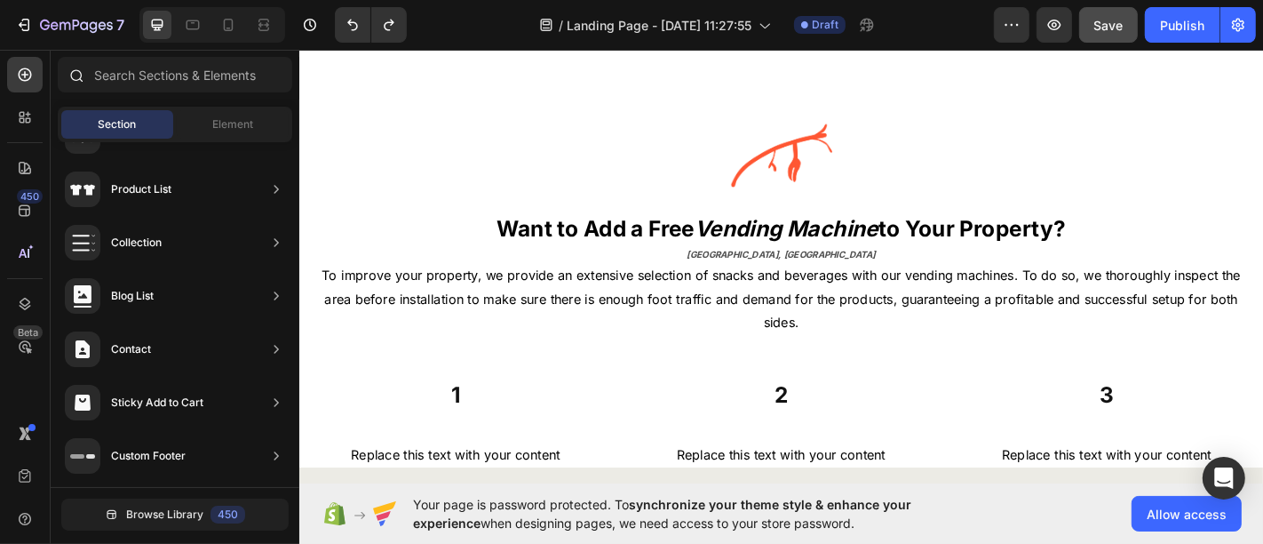
scroll to position [700, 0]
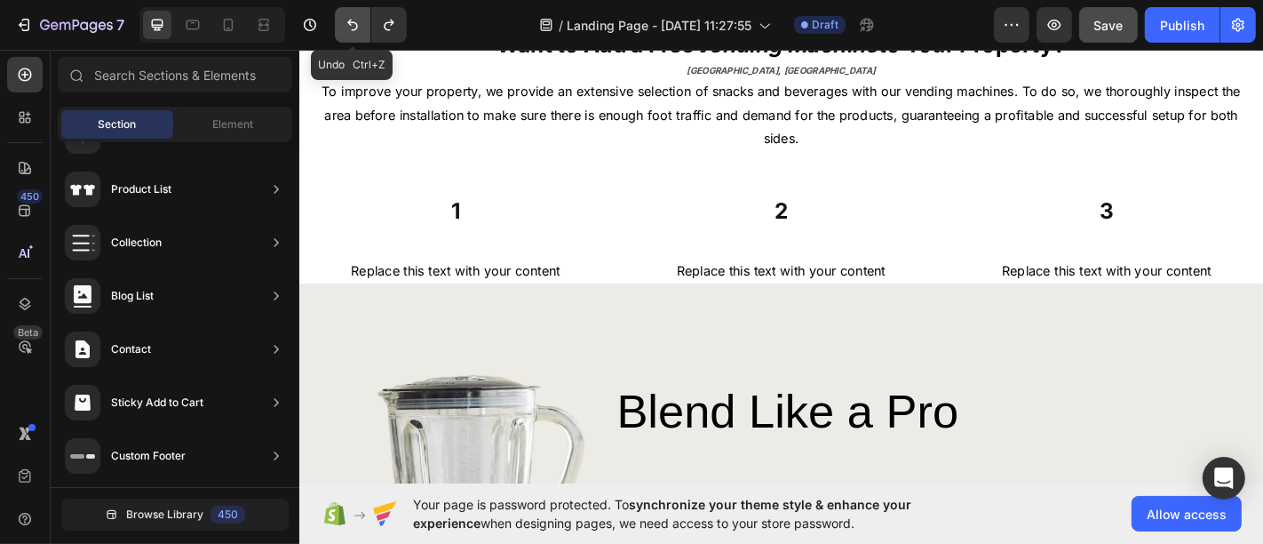
click at [357, 21] on icon "Undo/Redo" at bounding box center [353, 25] width 18 height 18
click at [373, 27] on button "Undo/Redo" at bounding box center [389, 25] width 36 height 36
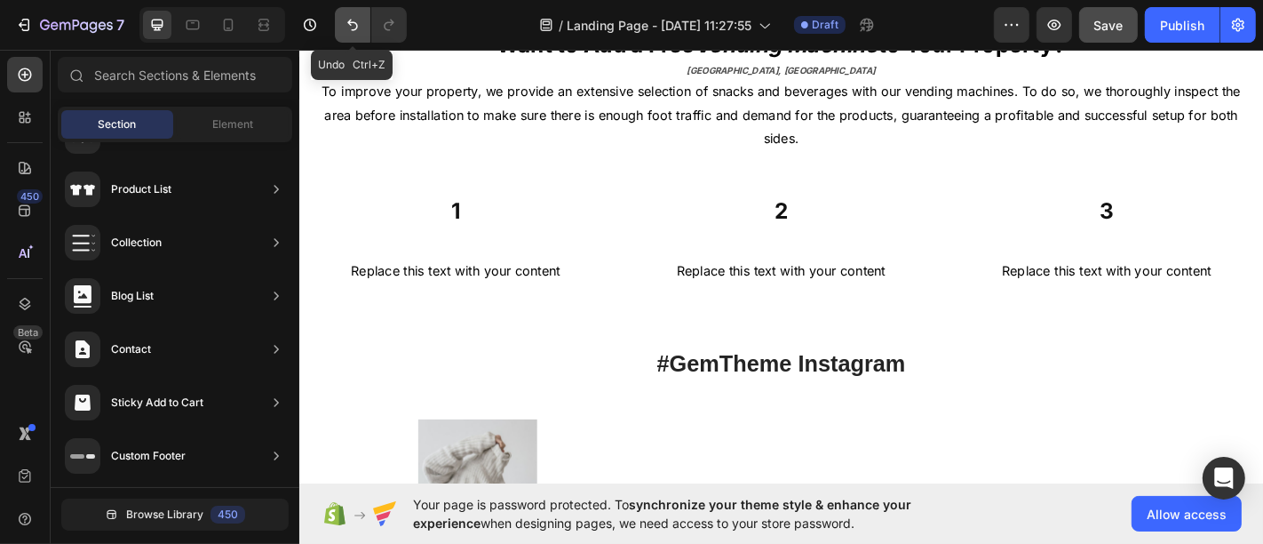
click at [342, 27] on button "Undo/Redo" at bounding box center [353, 25] width 36 height 36
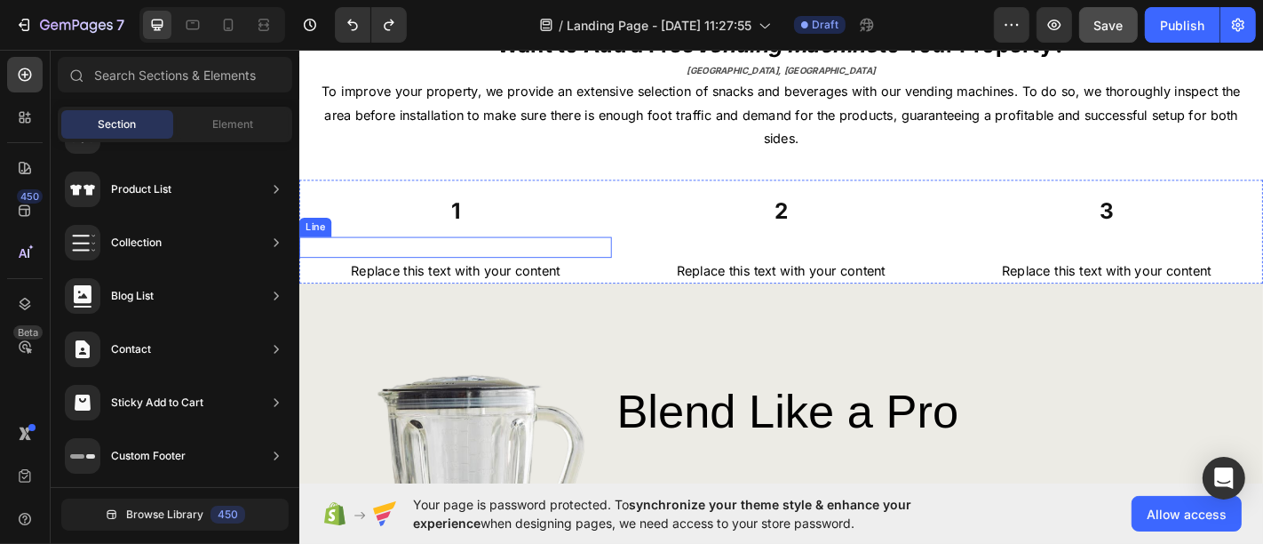
click at [516, 259] on div "Title Line" at bounding box center [471, 268] width 346 height 23
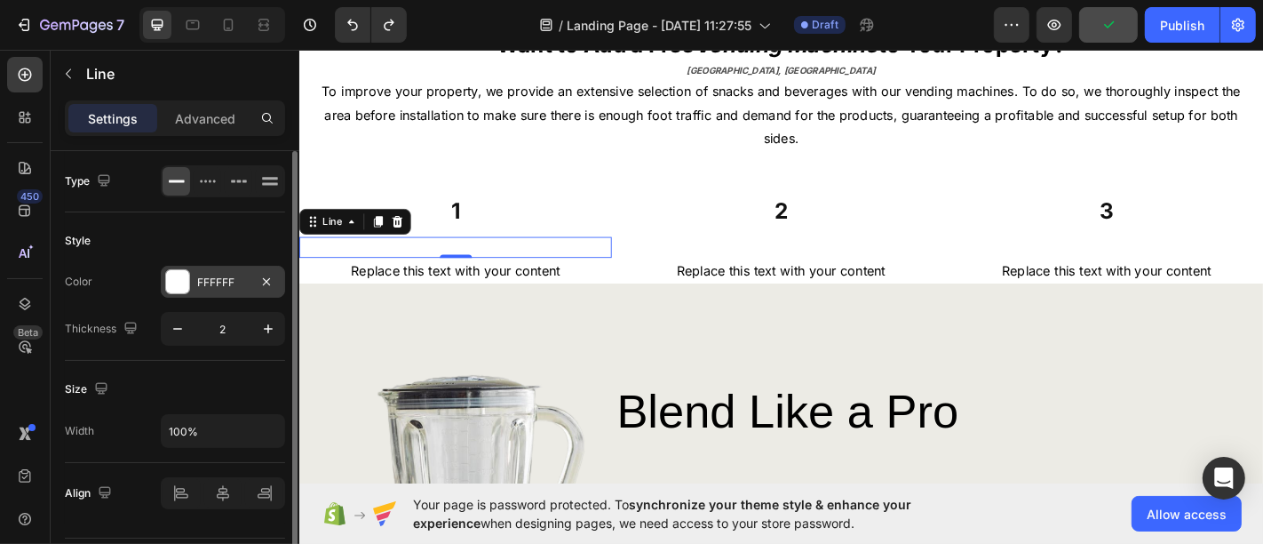
click at [211, 282] on div "FFFFFF" at bounding box center [223, 282] width 52 height 16
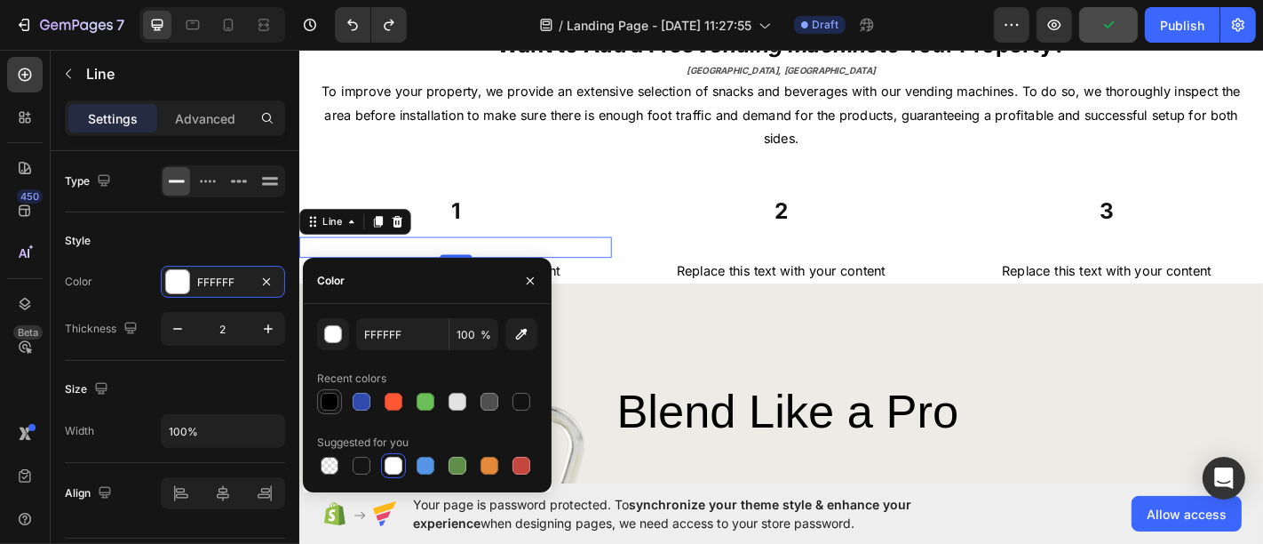
click at [331, 397] on div at bounding box center [330, 402] width 18 height 18
type input "000000"
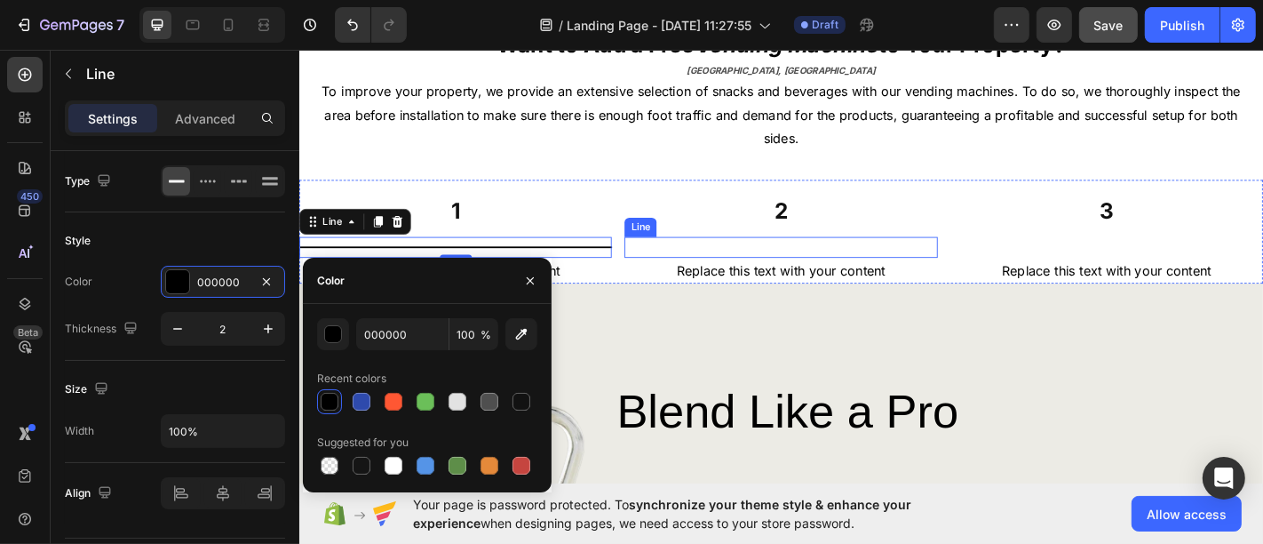
click at [752, 267] on div at bounding box center [831, 268] width 346 height 2
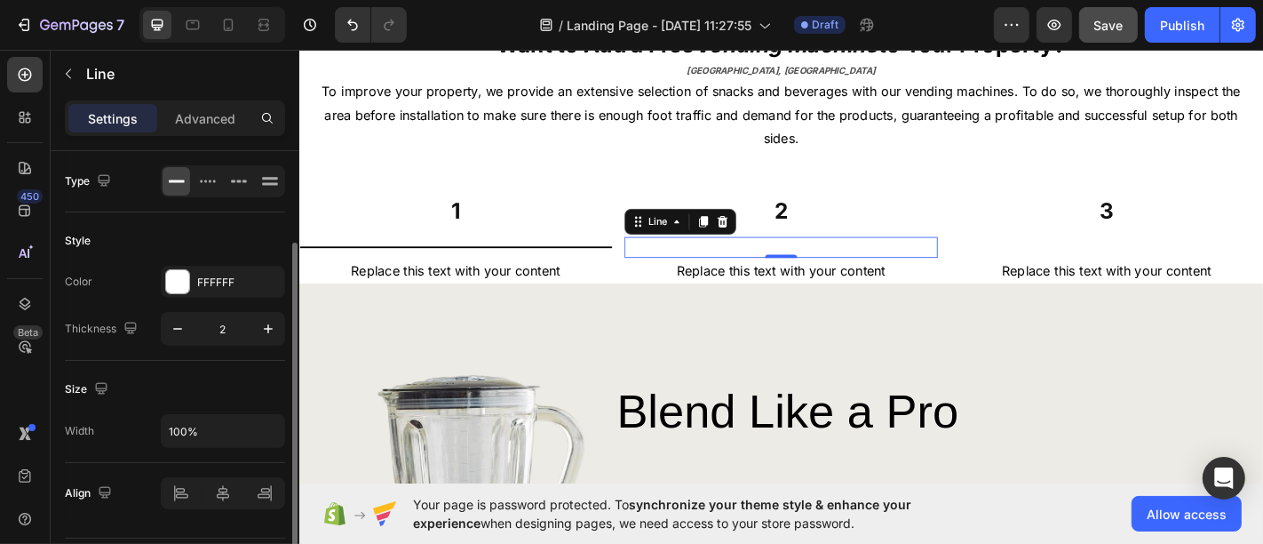
scroll to position [48, 0]
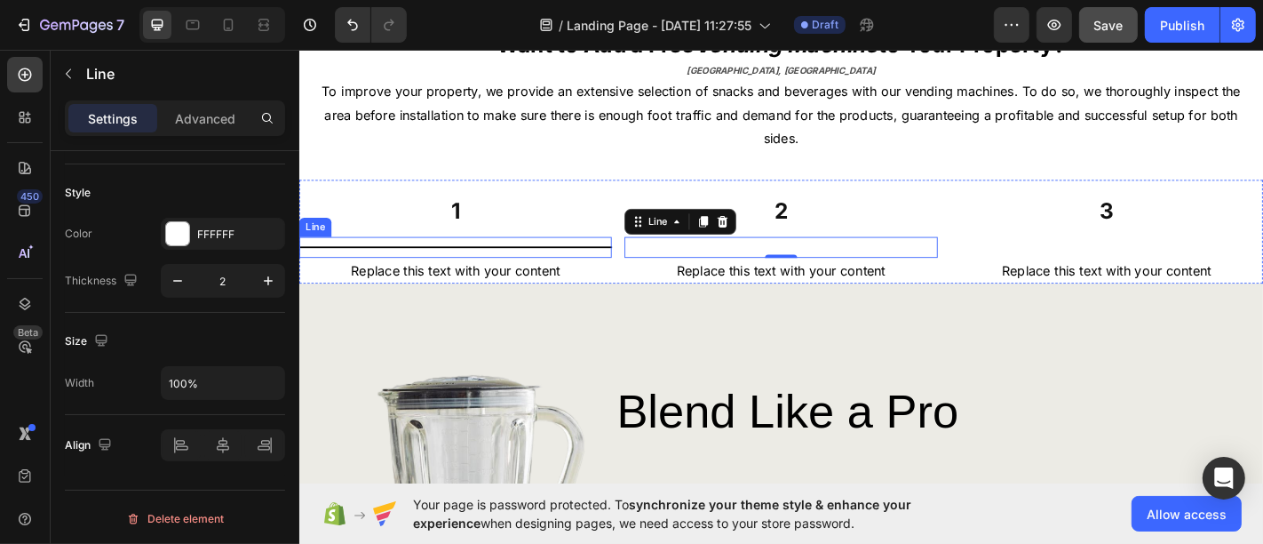
click at [429, 267] on div at bounding box center [471, 268] width 346 height 2
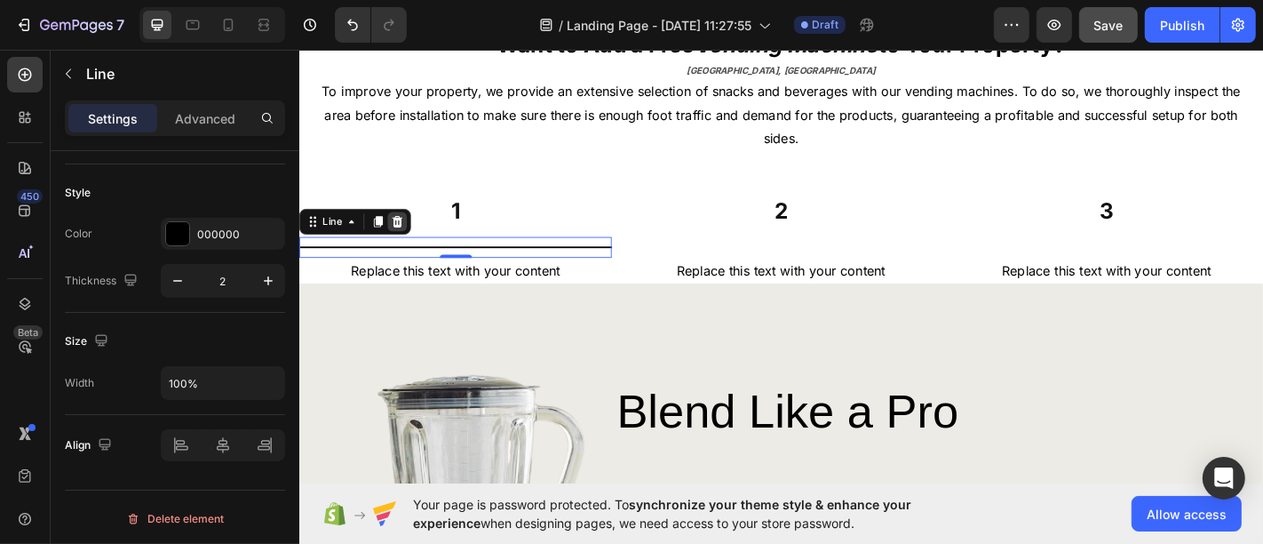
click at [400, 239] on icon at bounding box center [407, 240] width 14 height 14
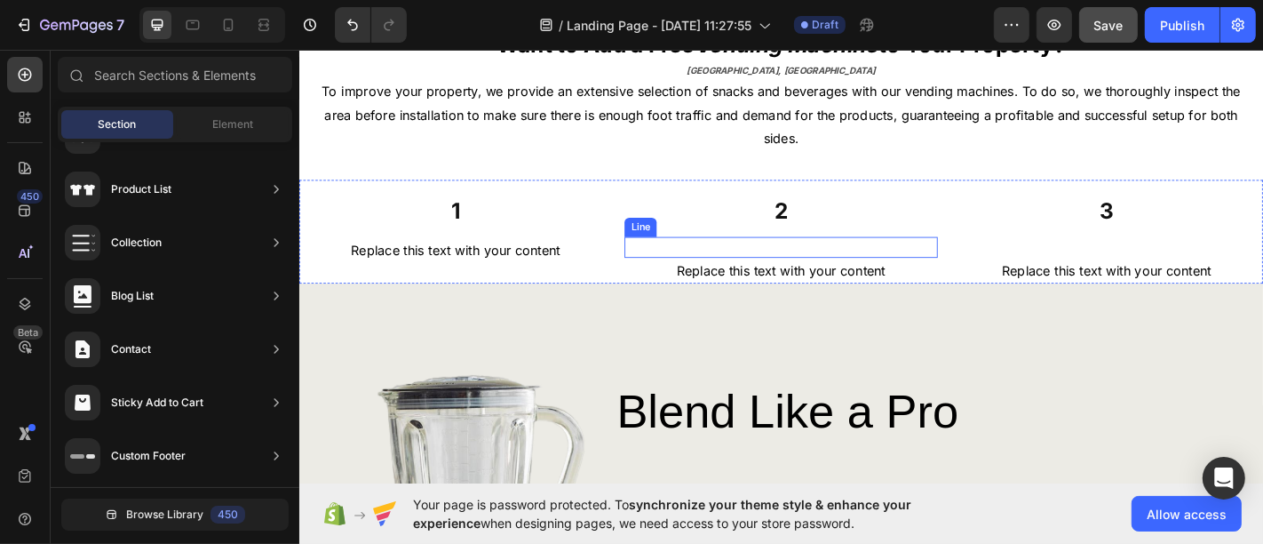
click at [774, 260] on div "Title Line" at bounding box center [831, 268] width 346 height 23
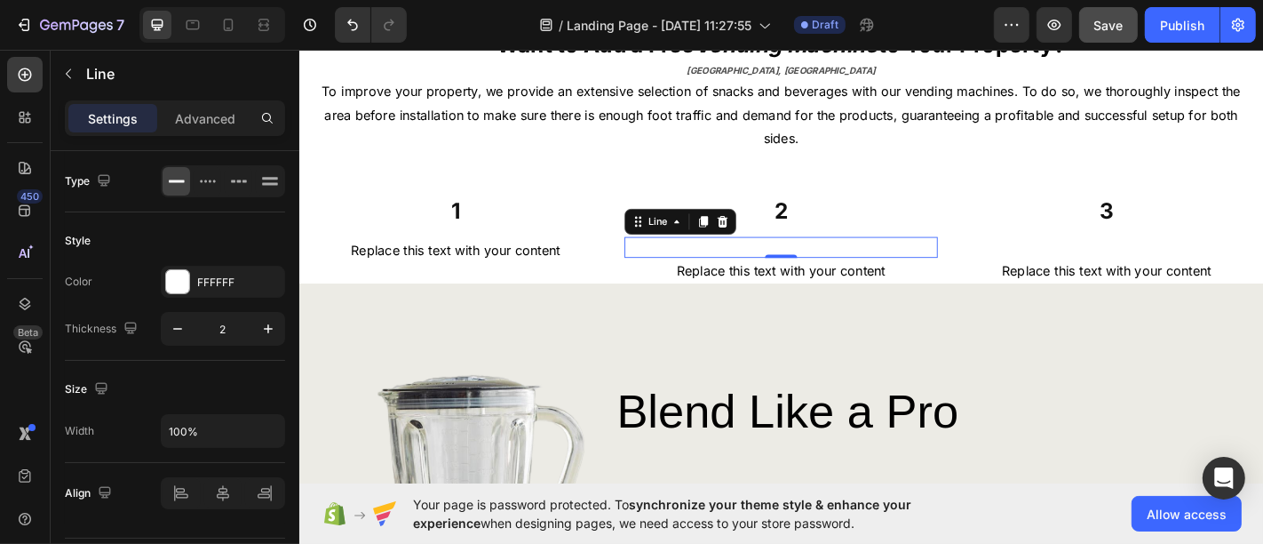
drag, startPoint x: 767, startPoint y: 237, endPoint x: 782, endPoint y: 237, distance: 15.1
click at [765, 237] on icon at bounding box center [766, 240] width 14 height 14
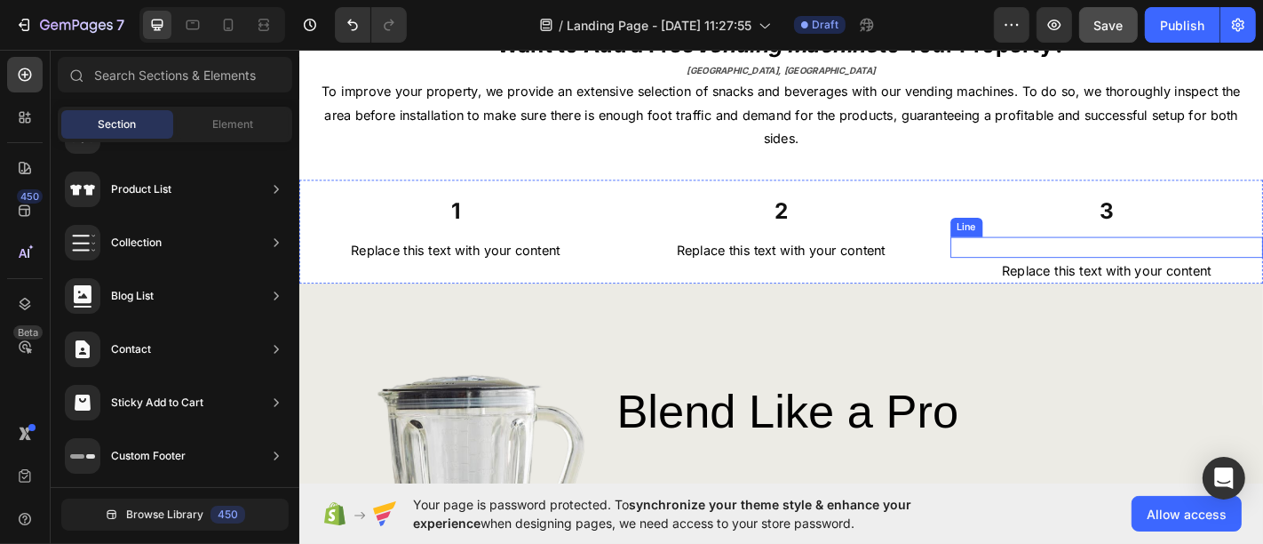
click at [1075, 259] on div "Title Line" at bounding box center [1192, 268] width 346 height 23
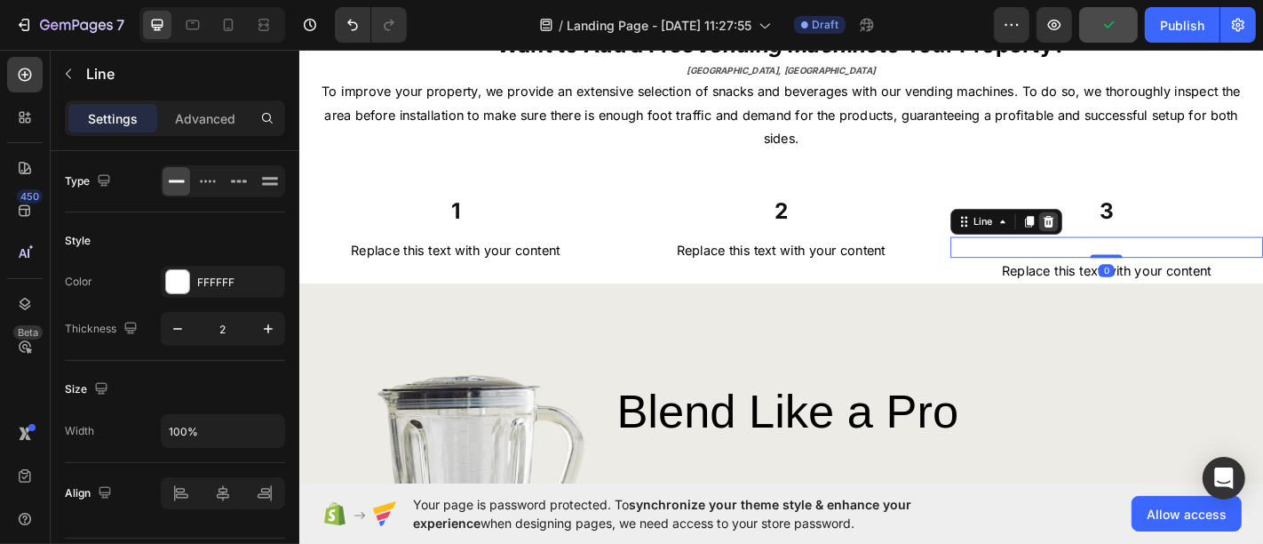
click at [1120, 237] on icon at bounding box center [1127, 240] width 14 height 14
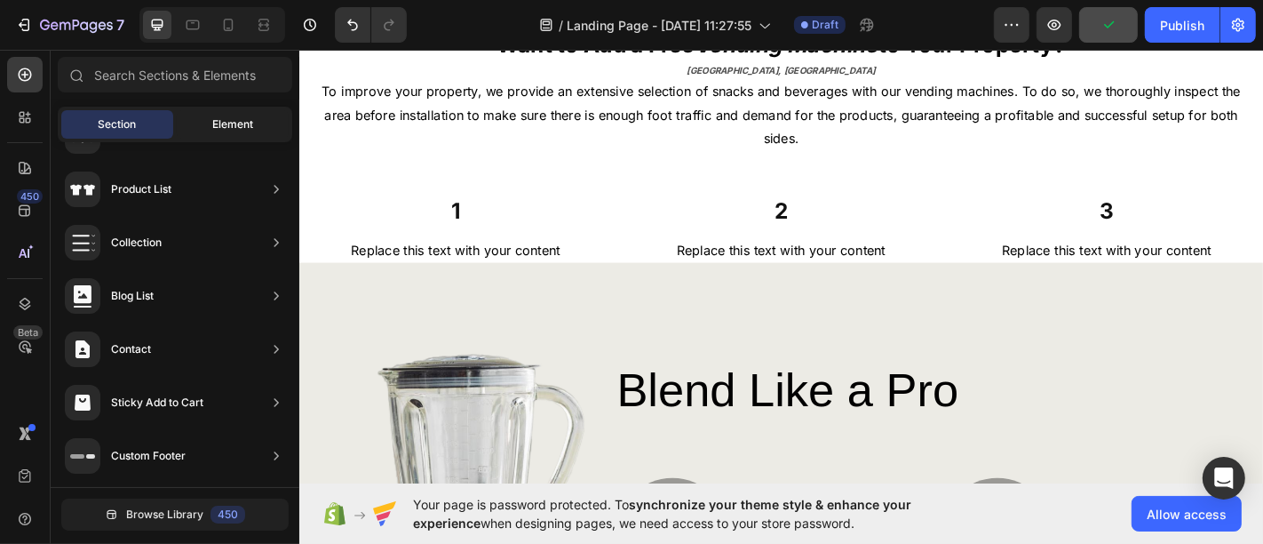
click at [223, 123] on span "Element" at bounding box center [232, 124] width 41 height 16
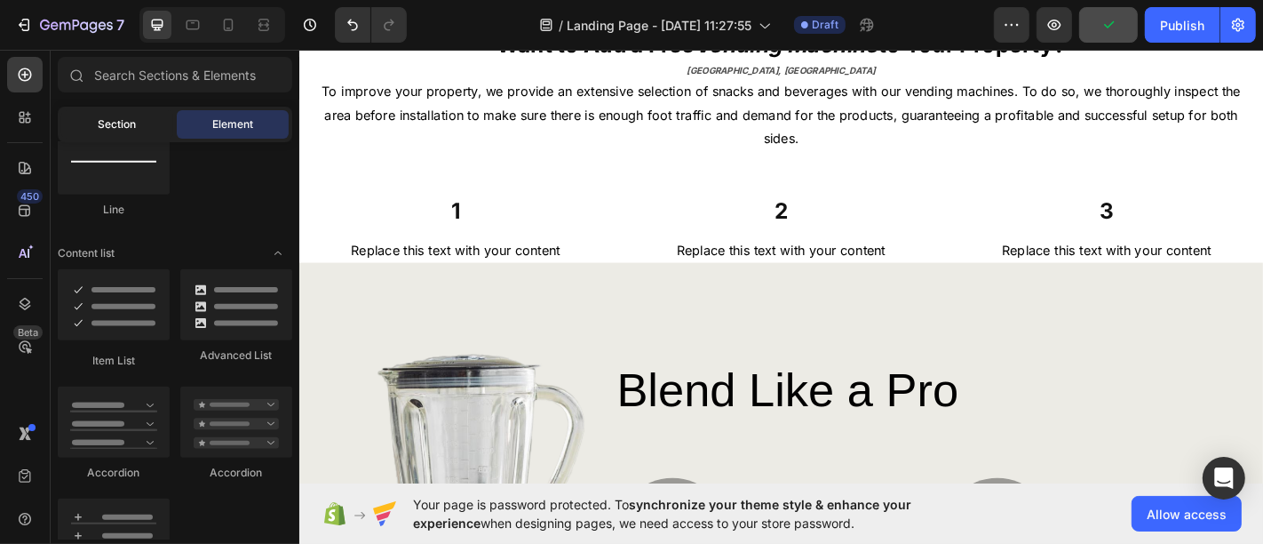
click at [128, 123] on span "Section" at bounding box center [118, 124] width 38 height 16
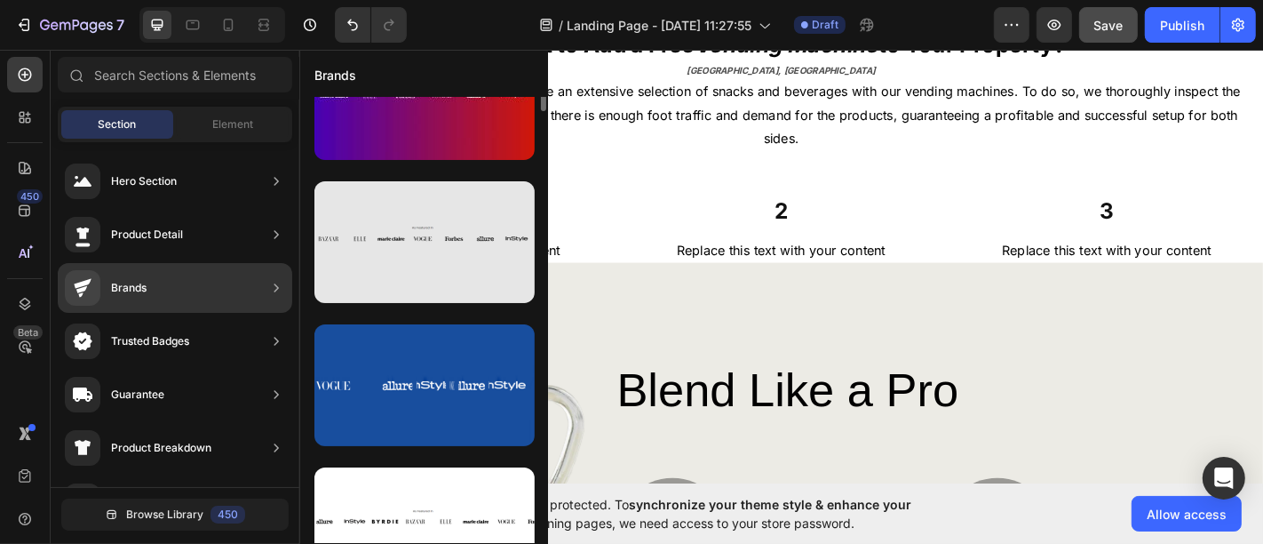
scroll to position [197, 0]
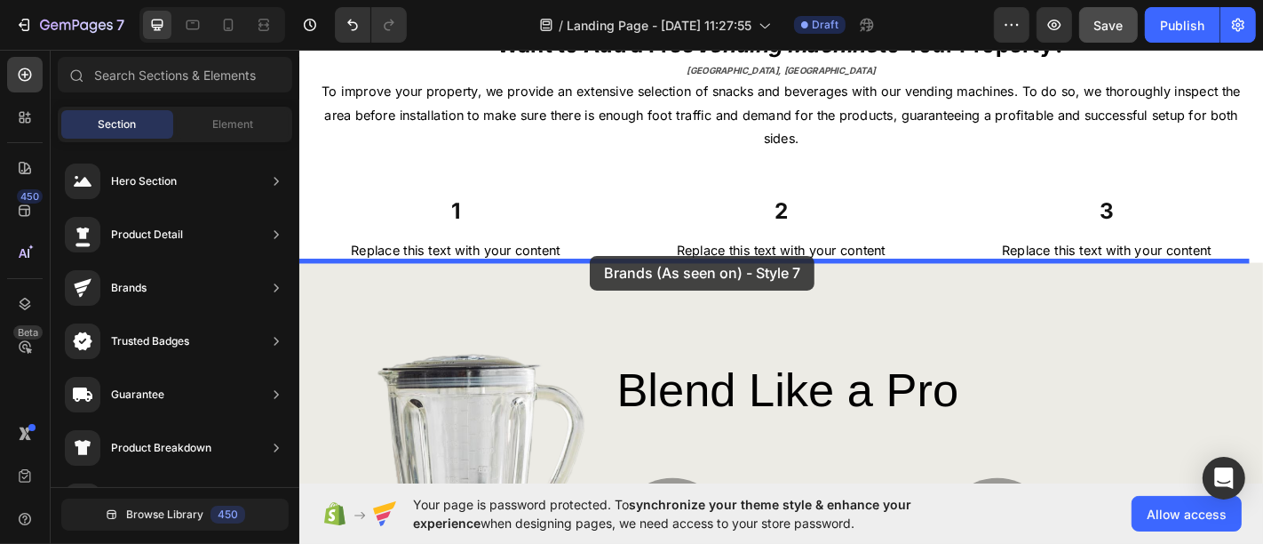
drag, startPoint x: 715, startPoint y: 301, endPoint x: 620, endPoint y: 277, distance: 98.0
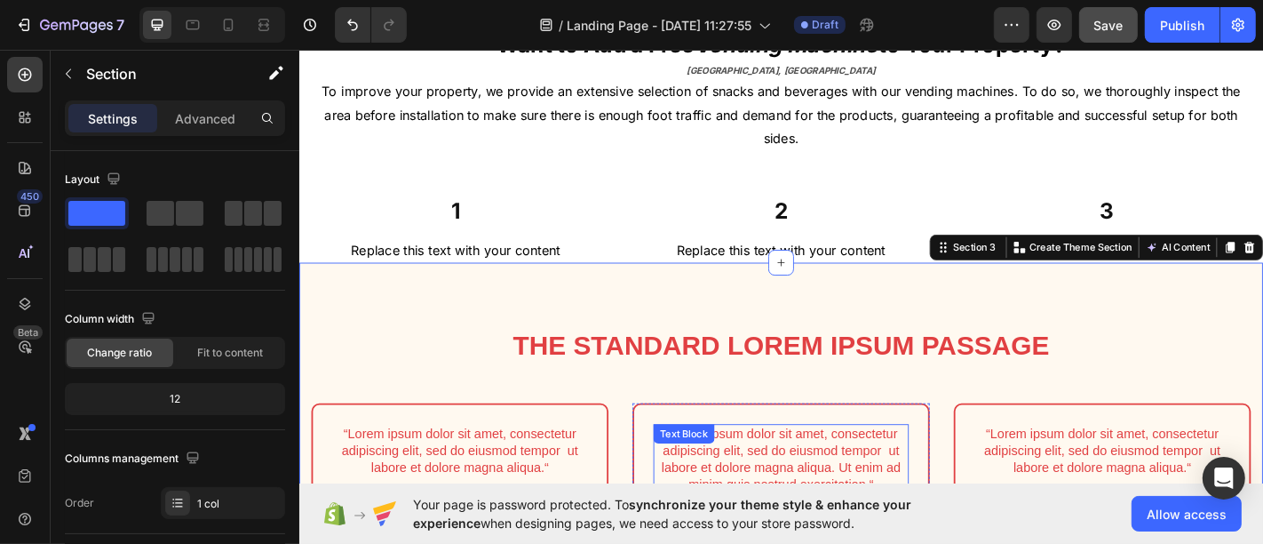
scroll to position [875, 0]
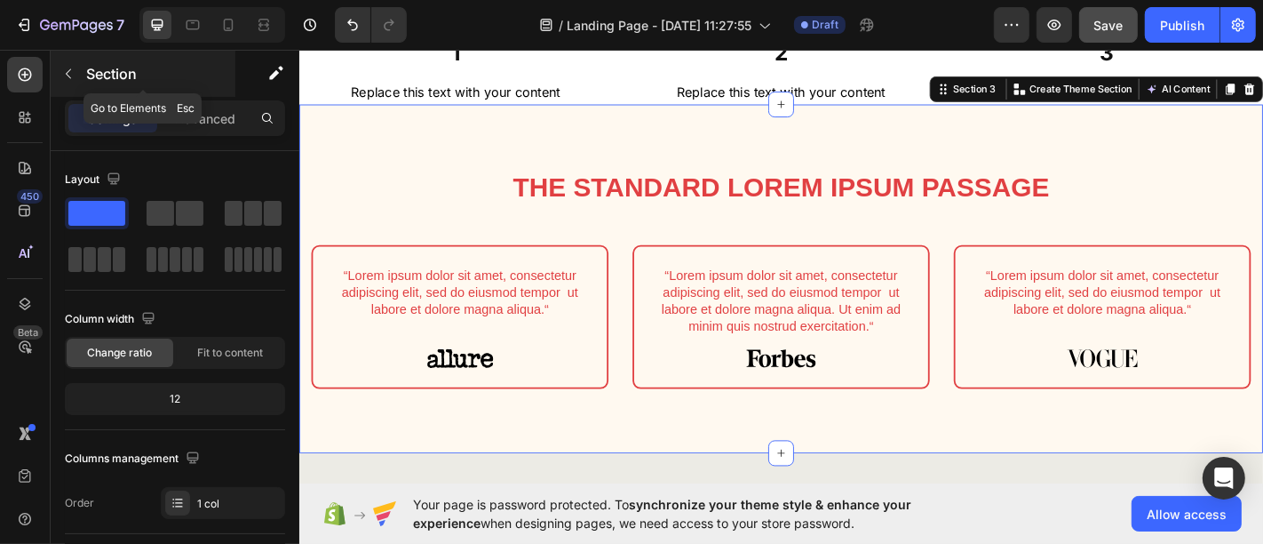
click at [99, 68] on p "Section" at bounding box center [159, 73] width 146 height 21
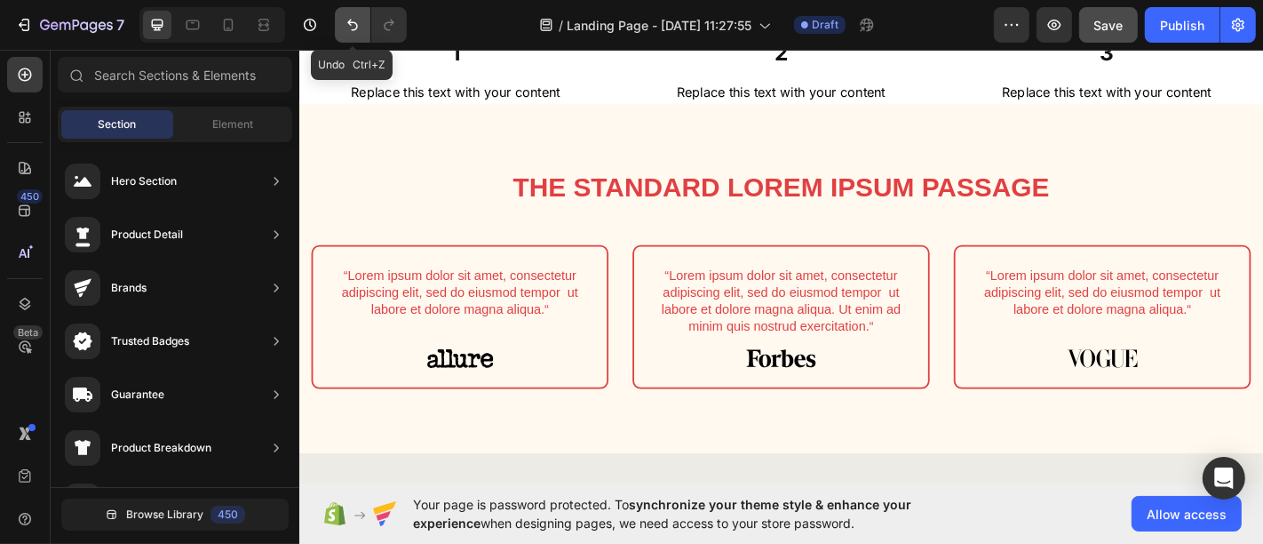
click at [346, 23] on icon "Undo/Redo" at bounding box center [353, 25] width 18 height 18
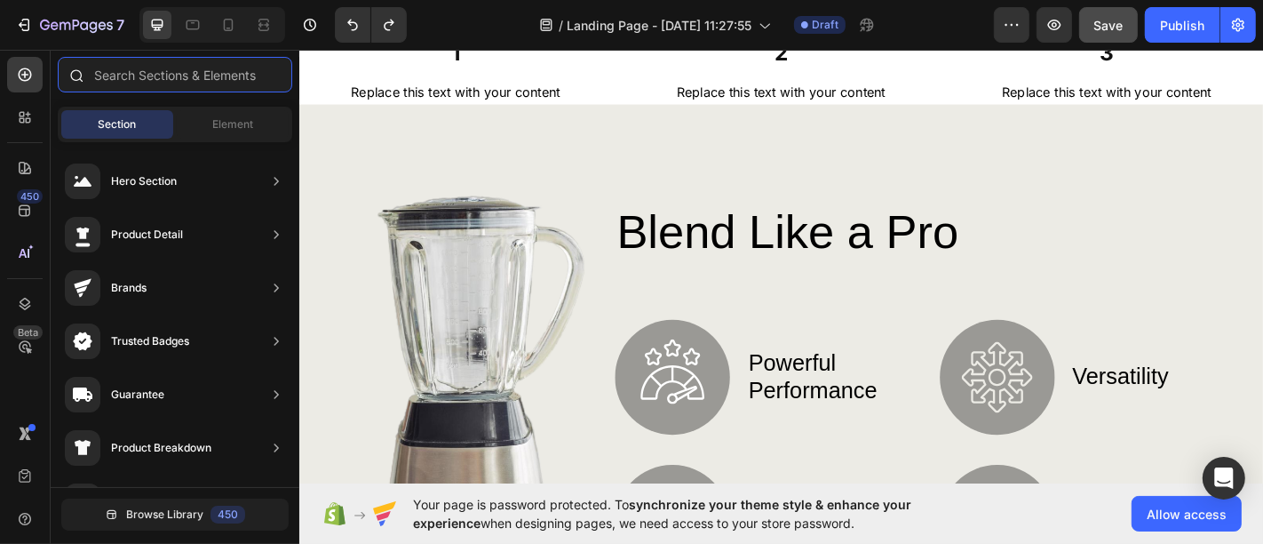
click at [192, 72] on input "text" at bounding box center [175, 75] width 234 height 36
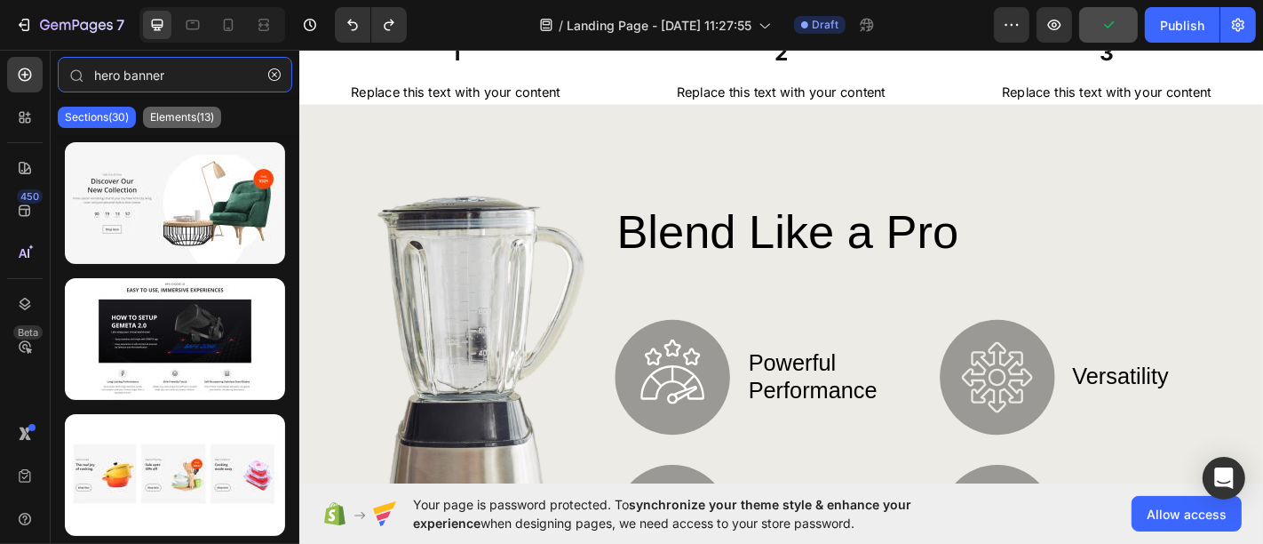
type input "hero banner"
click at [195, 115] on p "Elements(13)" at bounding box center [182, 117] width 64 height 14
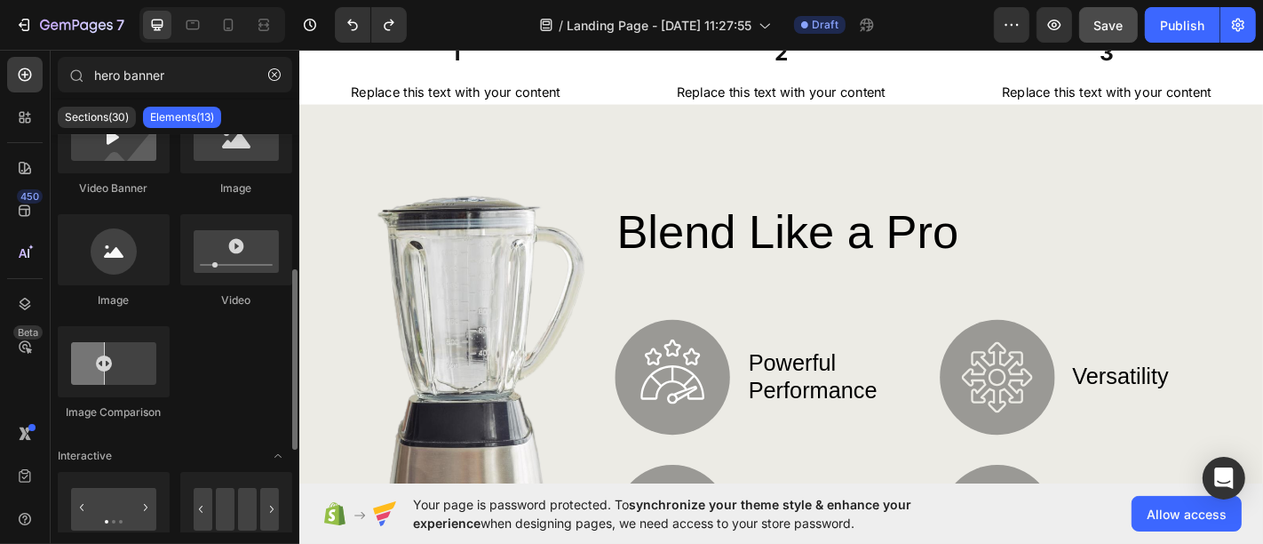
scroll to position [478, 0]
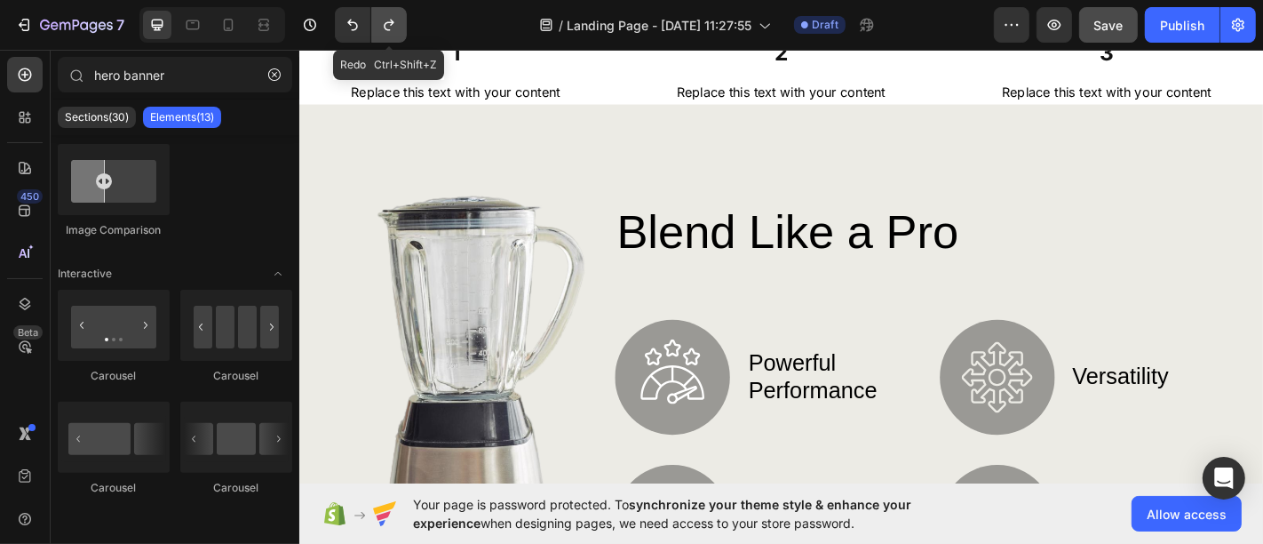
click at [392, 21] on icon "Undo/Redo" at bounding box center [389, 26] width 10 height 12
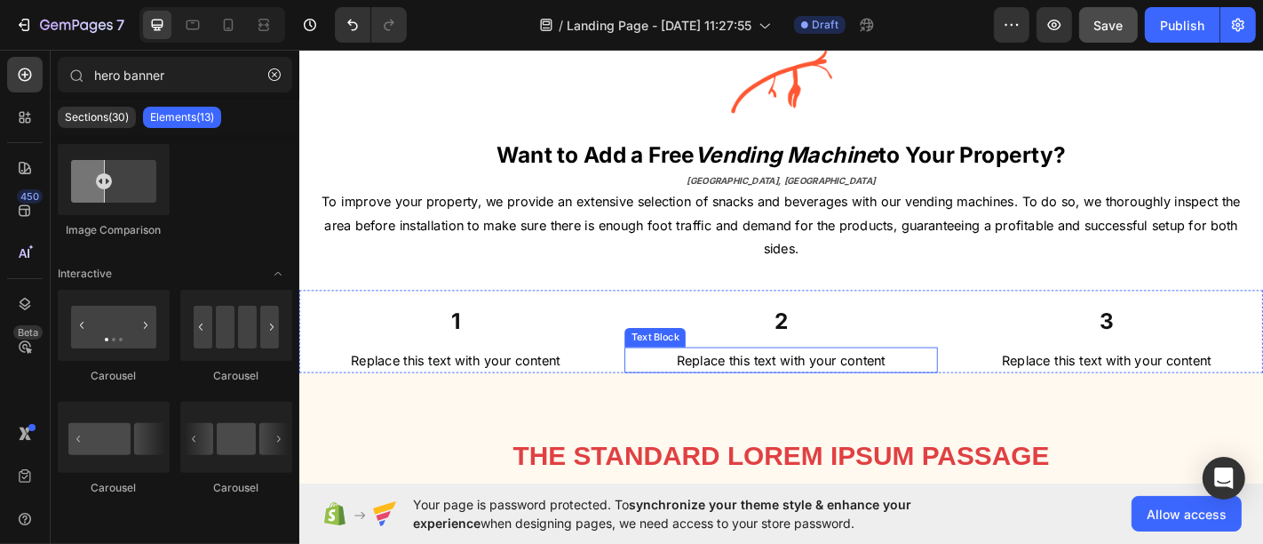
scroll to position [677, 0]
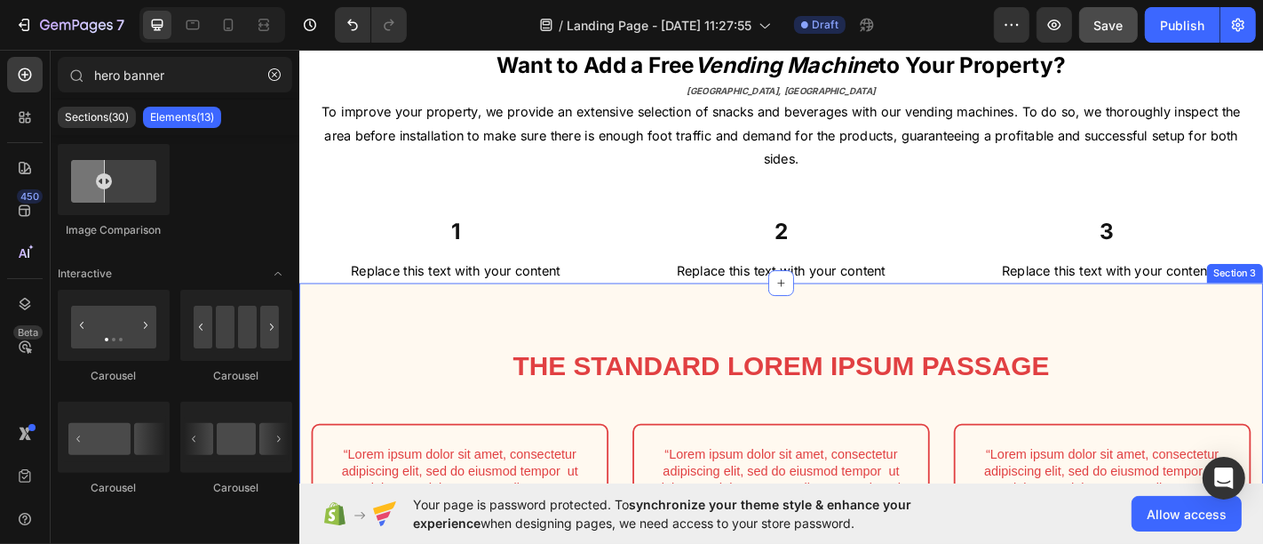
click at [917, 324] on div "The standard Lorem Ipsum passage Heading Row “Lorem ipsum dolor sit amet, conse…" at bounding box center [831, 500] width 1066 height 385
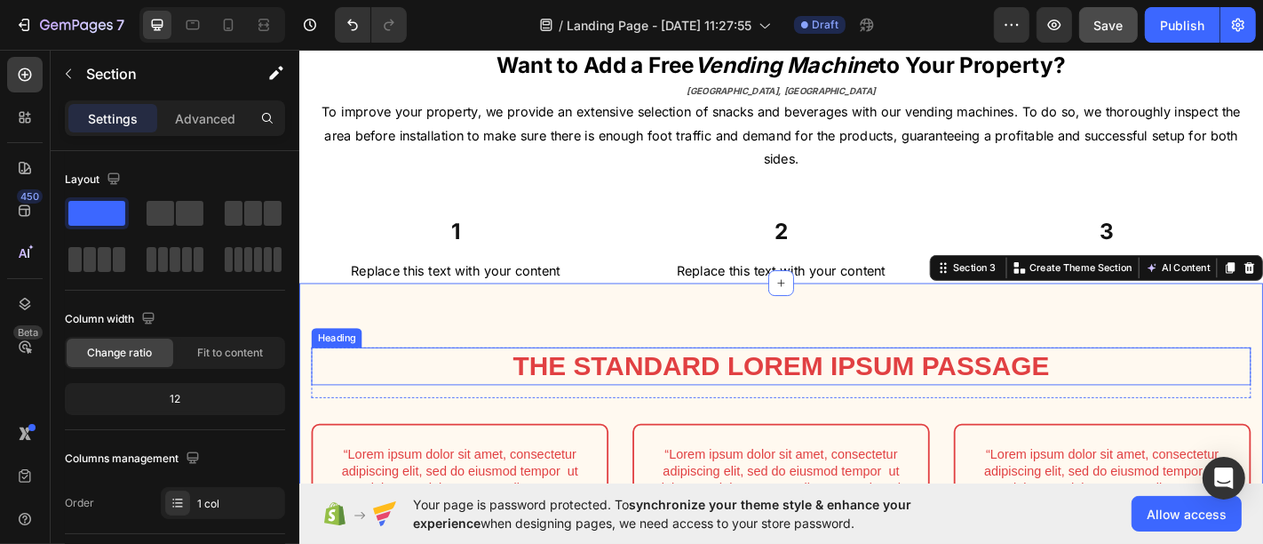
click at [663, 397] on h2 "The standard Lorem Ipsum passage" at bounding box center [831, 400] width 1039 height 42
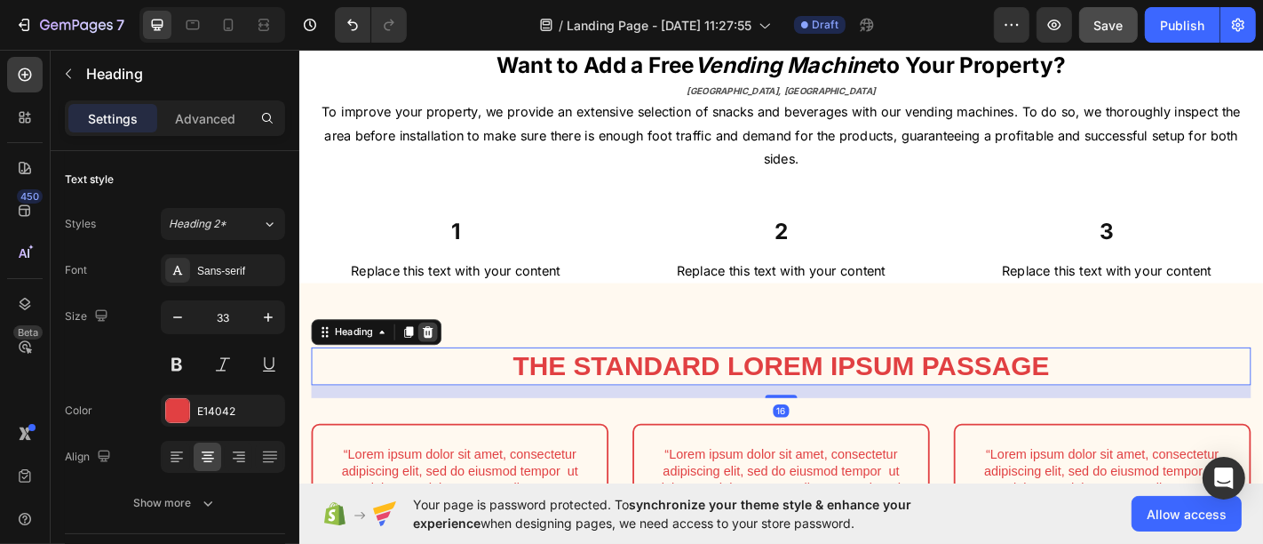
click at [444, 357] on icon at bounding box center [441, 362] width 12 height 12
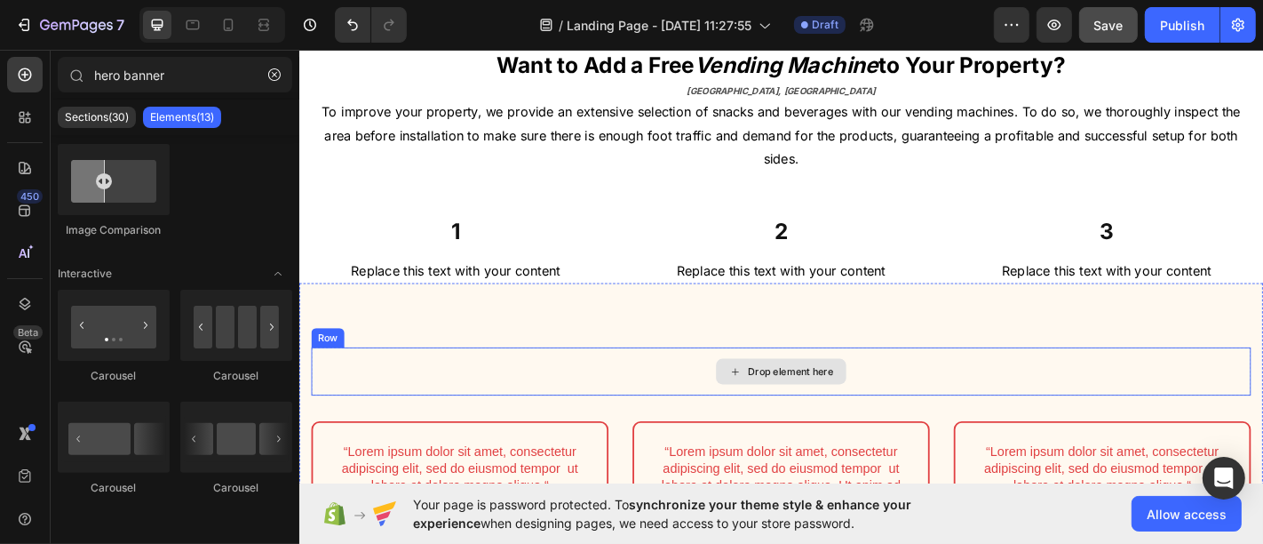
click at [528, 405] on div "Drop element here" at bounding box center [831, 405] width 1039 height 53
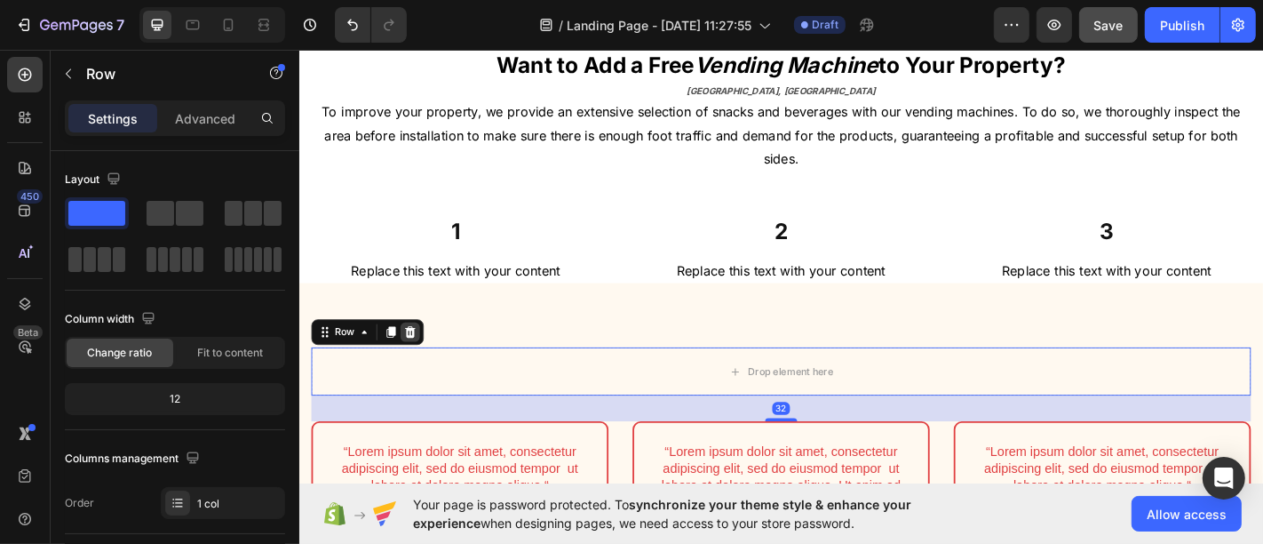
click at [426, 357] on icon at bounding box center [421, 362] width 14 height 14
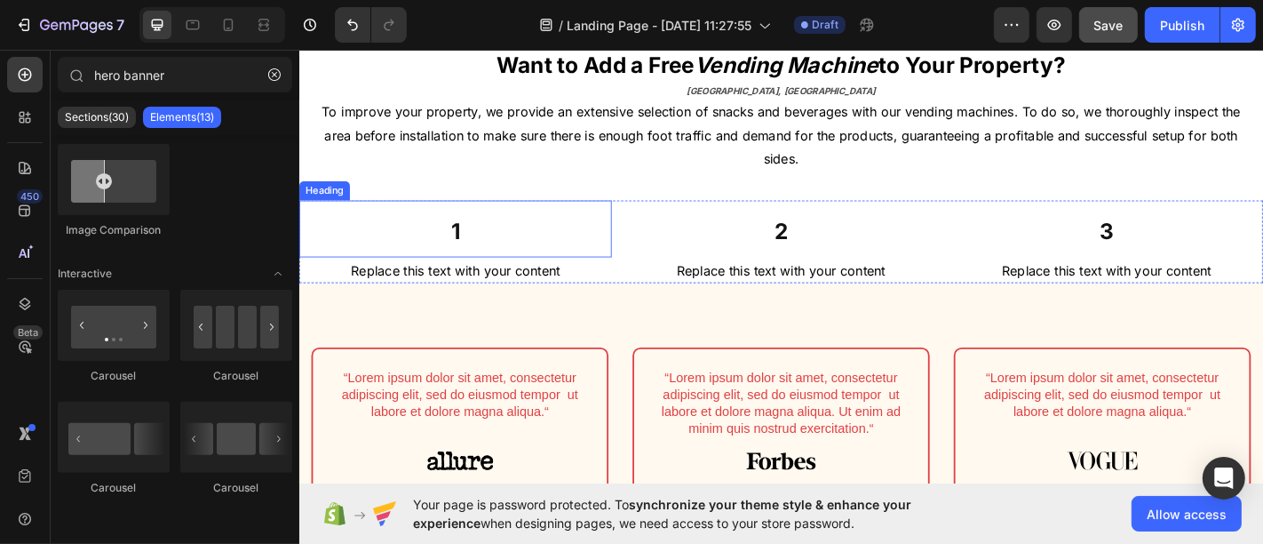
click at [516, 267] on h2 "1" at bounding box center [471, 248] width 346 height 63
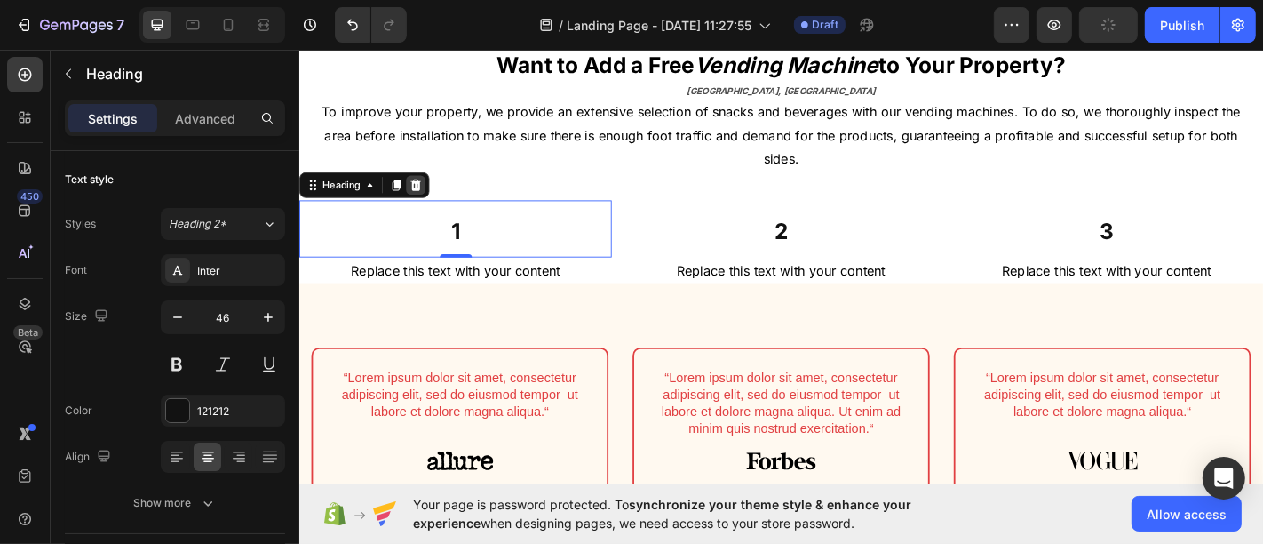
click at [430, 197] on icon at bounding box center [428, 200] width 12 height 12
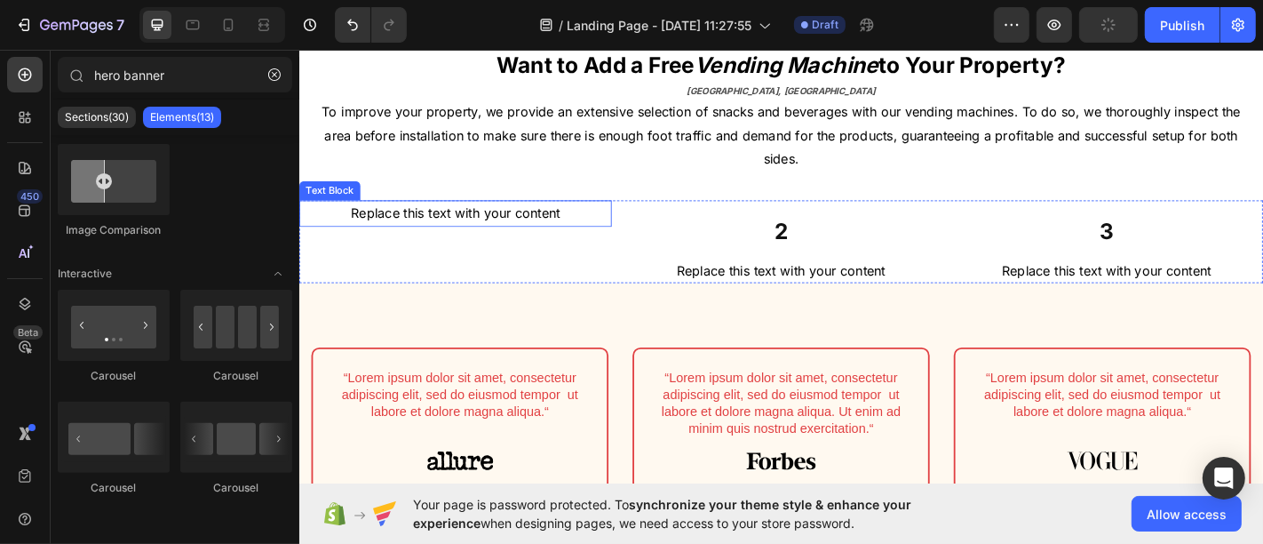
click at [453, 222] on div "Replace this text with your content" at bounding box center [471, 231] width 346 height 29
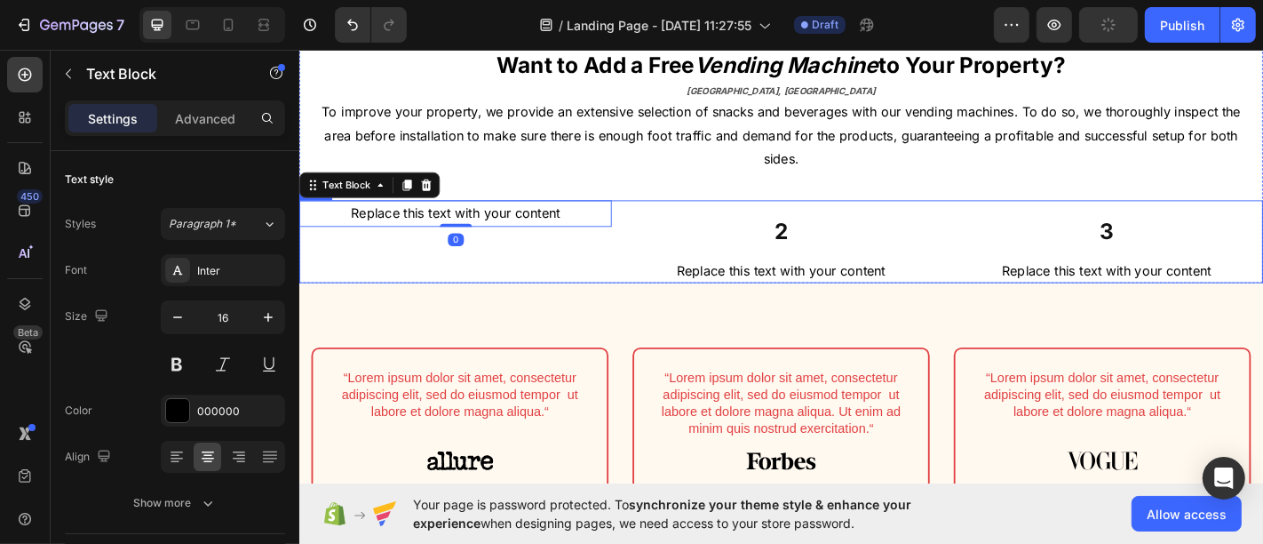
click at [483, 293] on div "Replace this text with your content Text Block 0" at bounding box center [471, 263] width 346 height 92
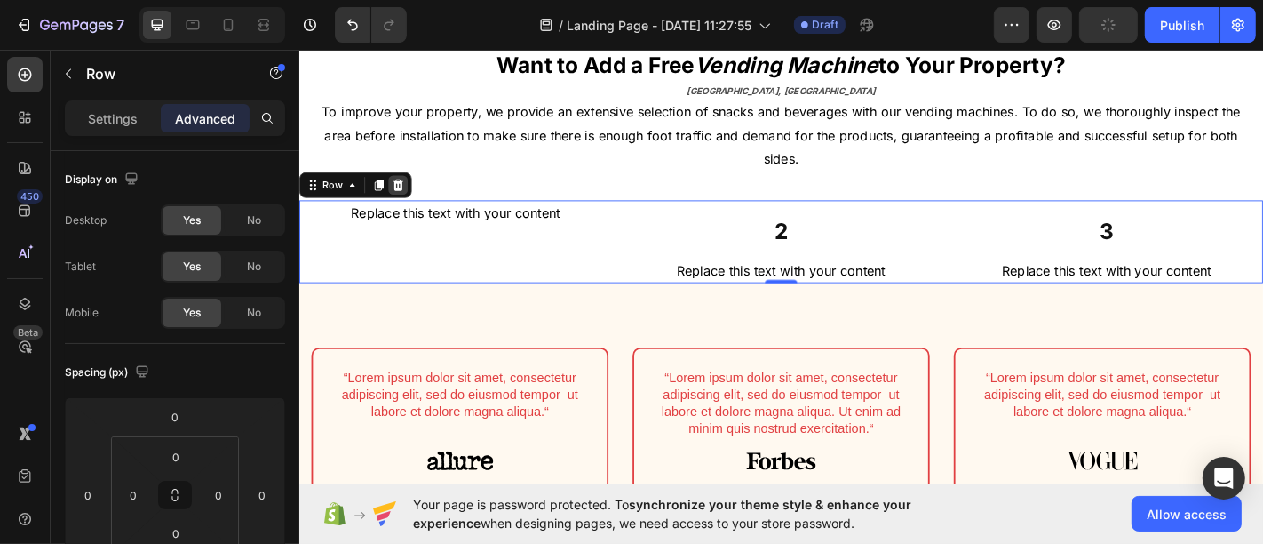
click at [407, 196] on icon at bounding box center [408, 200] width 12 height 12
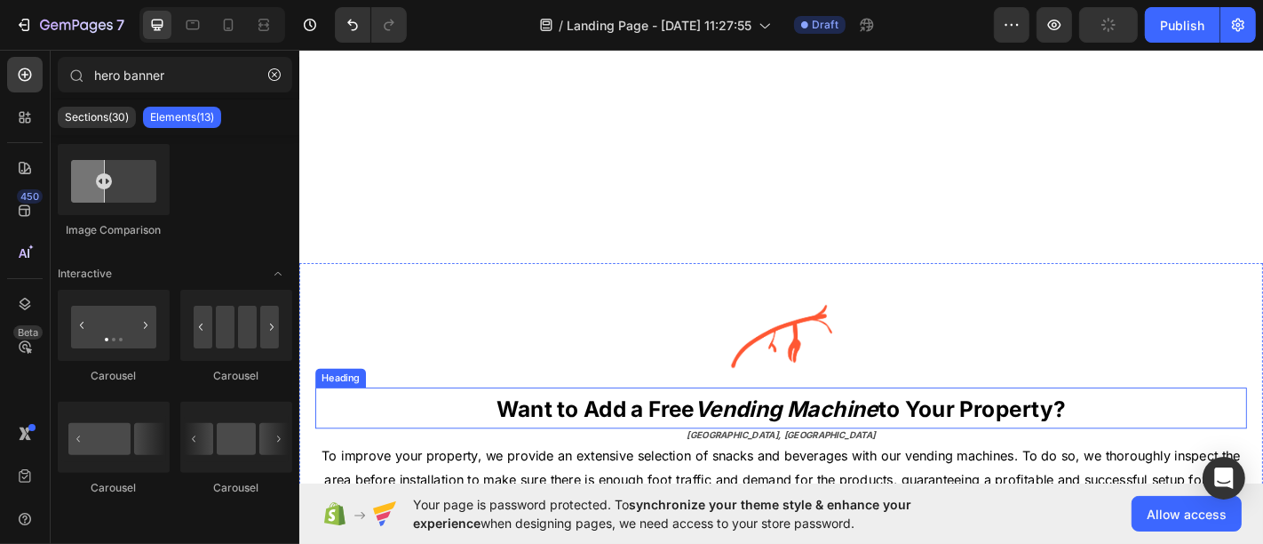
scroll to position [592, 0]
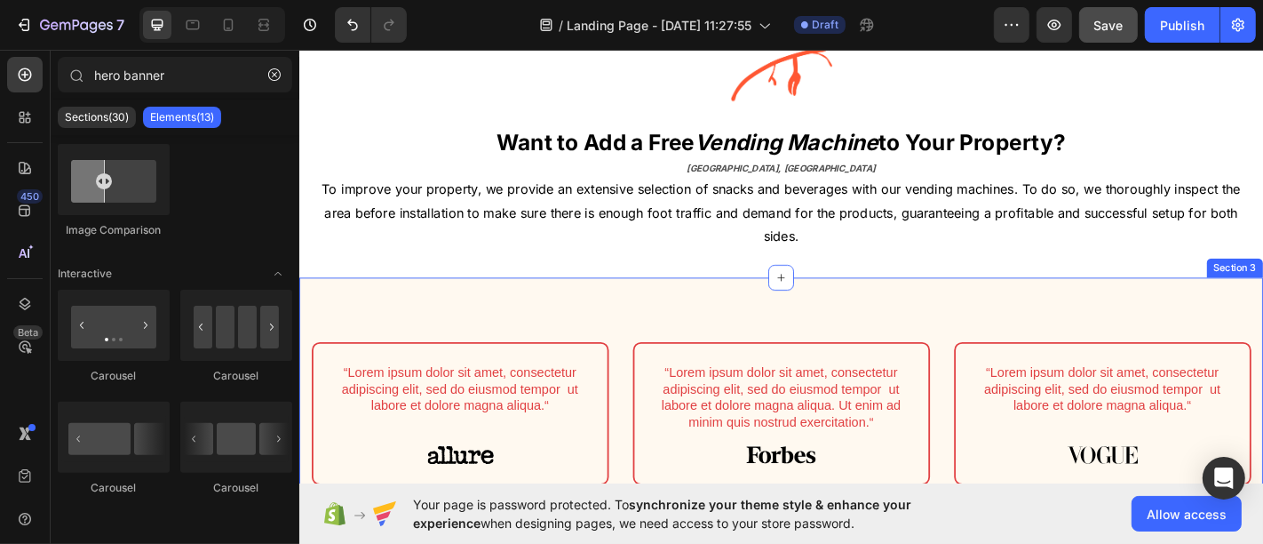
click at [747, 325] on div "“Lorem ipsum dolor sit amet, consectetur adipiscing elit, sed do eiusmod tempor…" at bounding box center [831, 452] width 1066 height 301
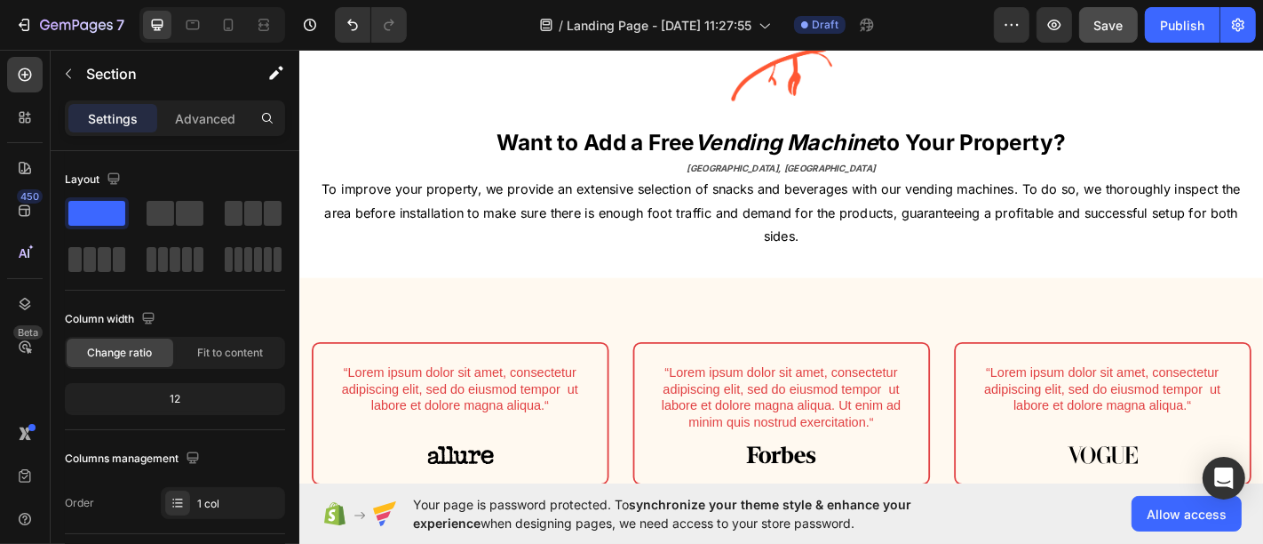
click at [945, 322] on div "“Lorem ipsum dolor sit amet, consectetur adipiscing elit, sed do eiusmod tempor…" at bounding box center [831, 452] width 1066 height 301
click at [877, 489] on div at bounding box center [831, 498] width 282 height 20
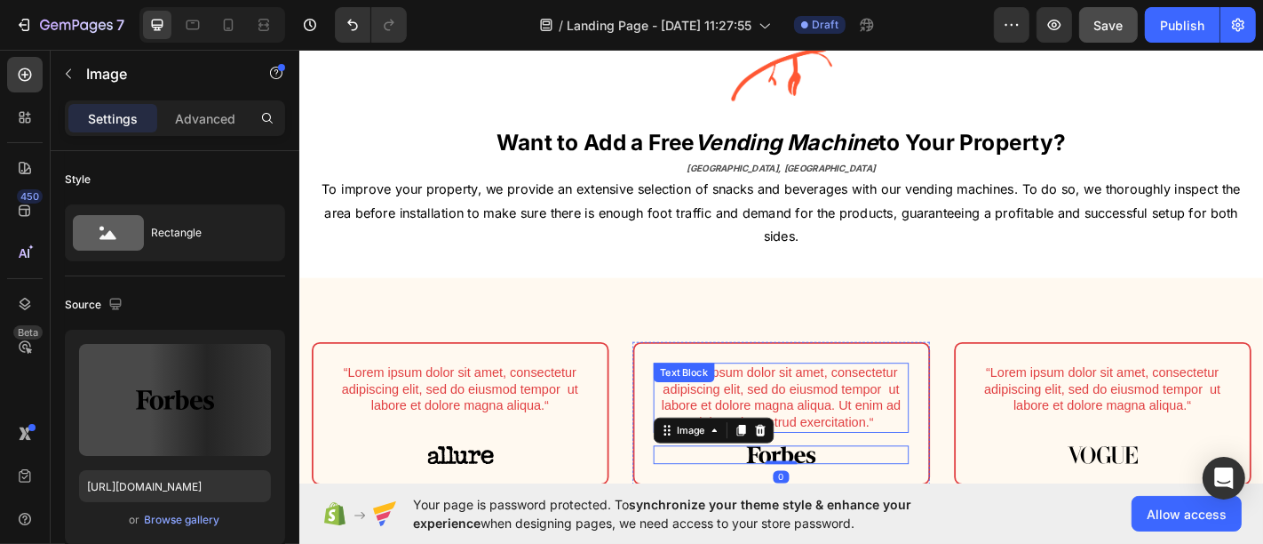
click at [794, 413] on p "“Lorem ipsum dolor sit amet, consectetur adipiscing elit, sed do eiusmod tempor…" at bounding box center [831, 435] width 279 height 74
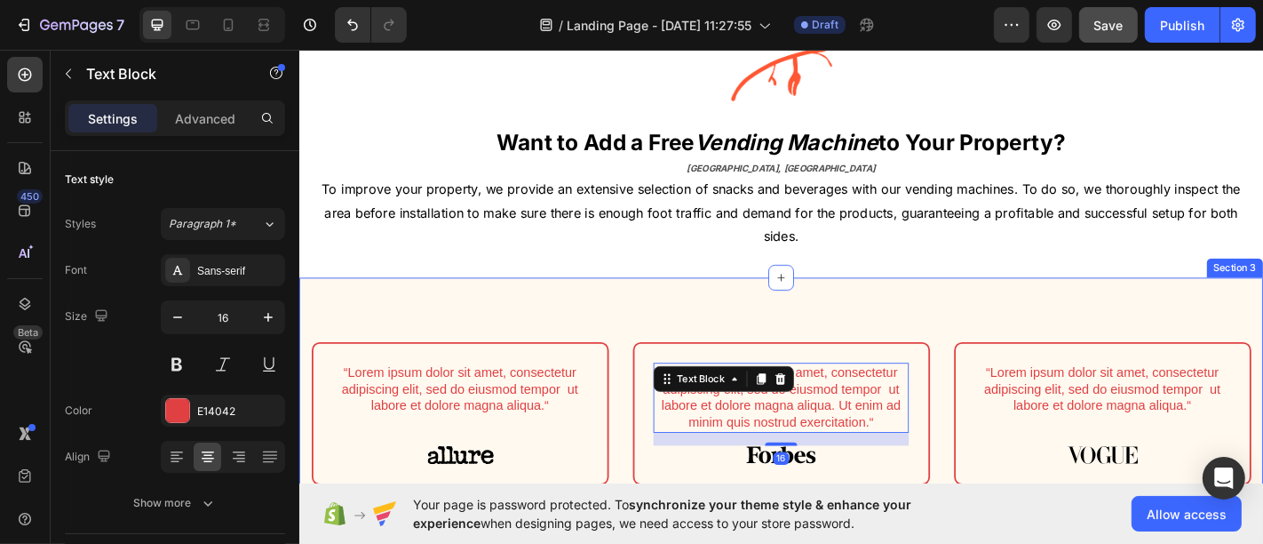
click at [471, 337] on div "“Lorem ipsum dolor sit amet, consectetur adipiscing elit, sed do eiusmod tempor…" at bounding box center [831, 452] width 1066 height 301
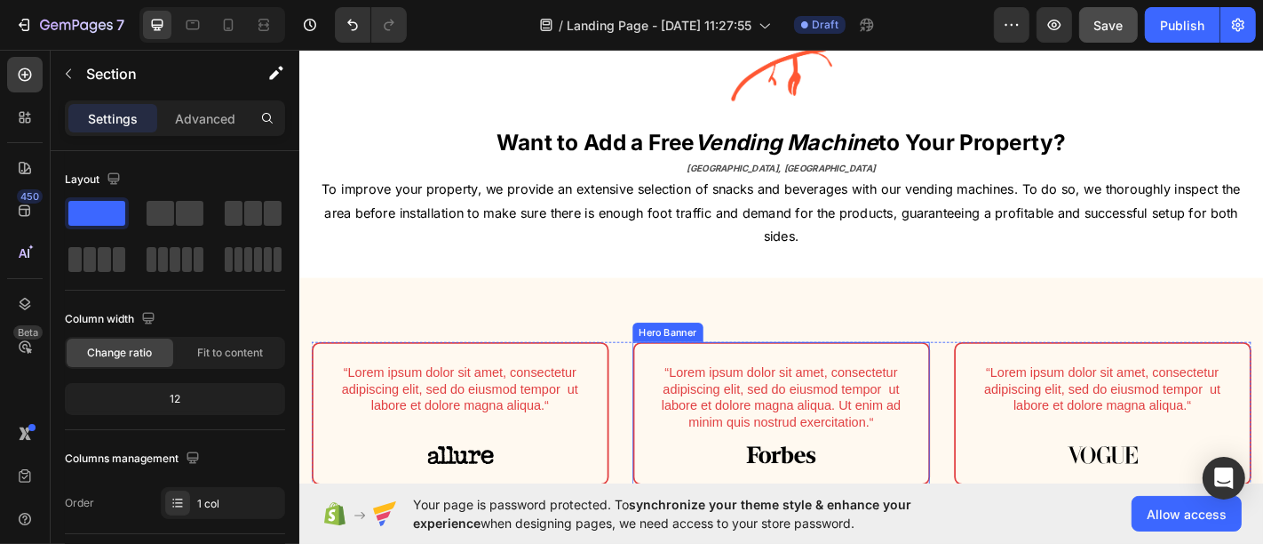
click at [676, 377] on div "“Lorem ipsum dolor sit amet, consectetur adipiscing elit, sed do eiusmod tempor…" at bounding box center [831, 452] width 325 height 155
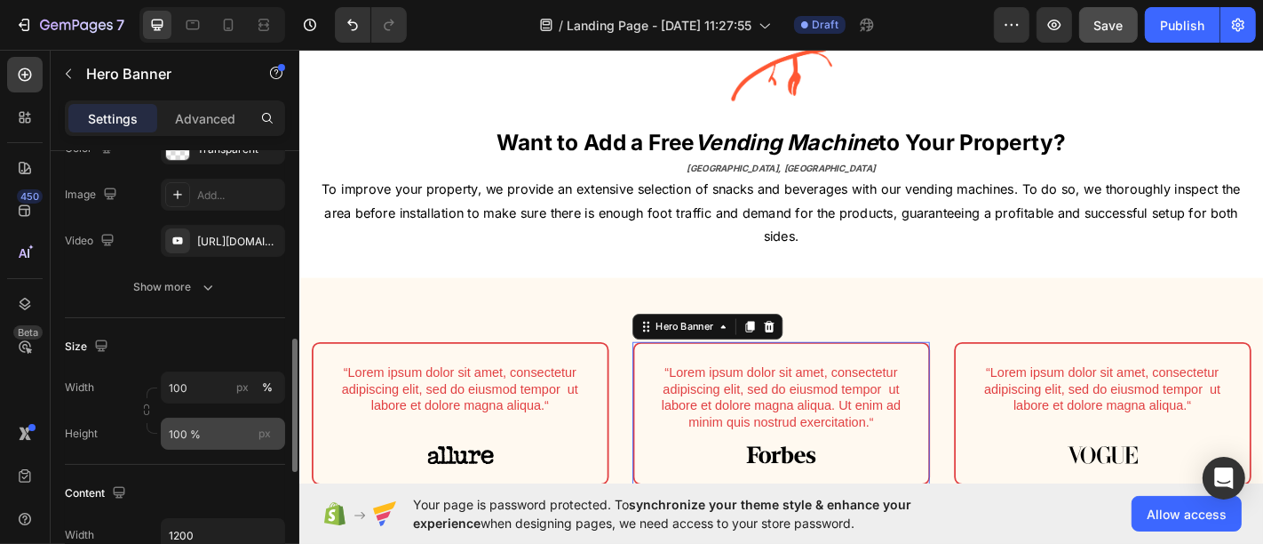
scroll to position [296, 0]
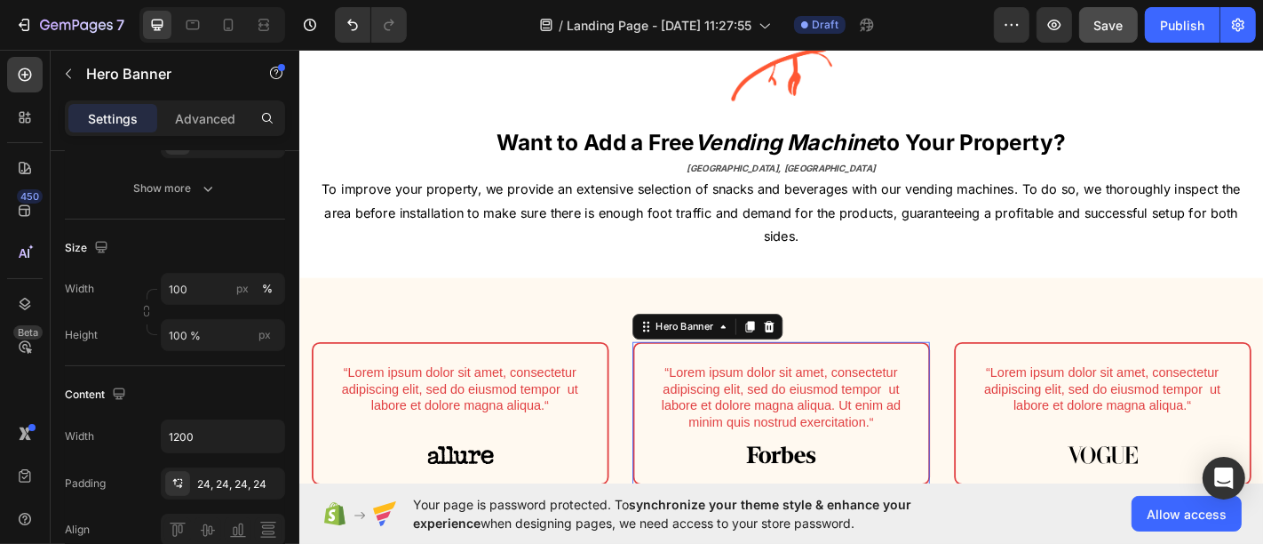
click at [669, 409] on div "“Lorem ipsum dolor sit amet, consectetur adipiscing elit, sed do eiusmod tempor…" at bounding box center [831, 452] width 325 height 155
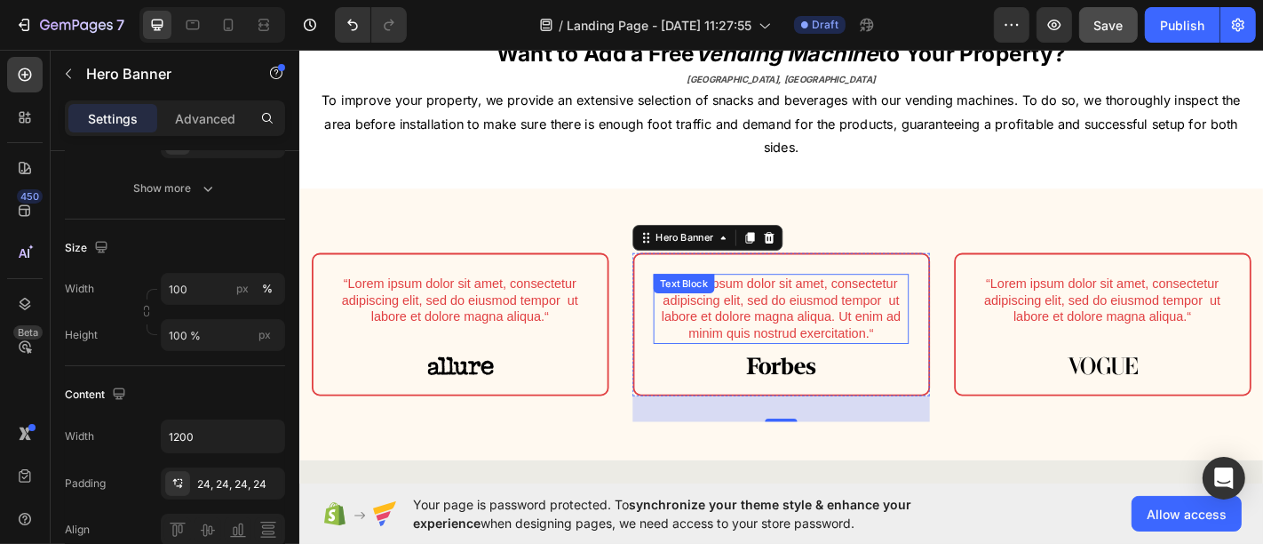
click at [804, 326] on p "“Lorem ipsum dolor sit amet, consectetur adipiscing elit, sed do eiusmod tempor…" at bounding box center [831, 336] width 279 height 74
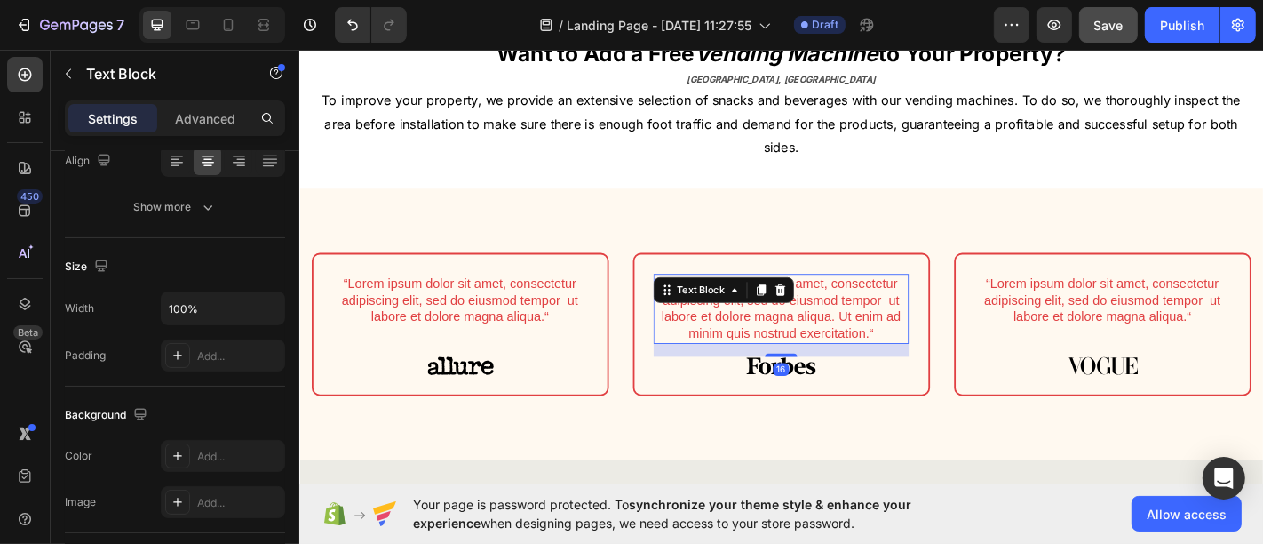
scroll to position [0, 0]
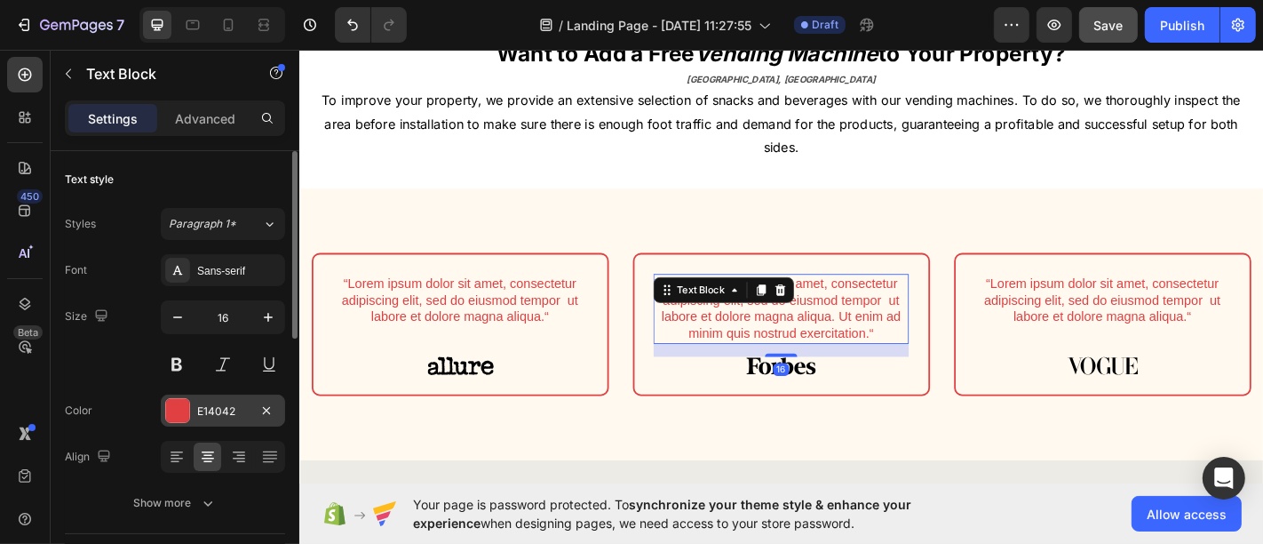
click at [199, 409] on div "E14042" at bounding box center [223, 411] width 52 height 16
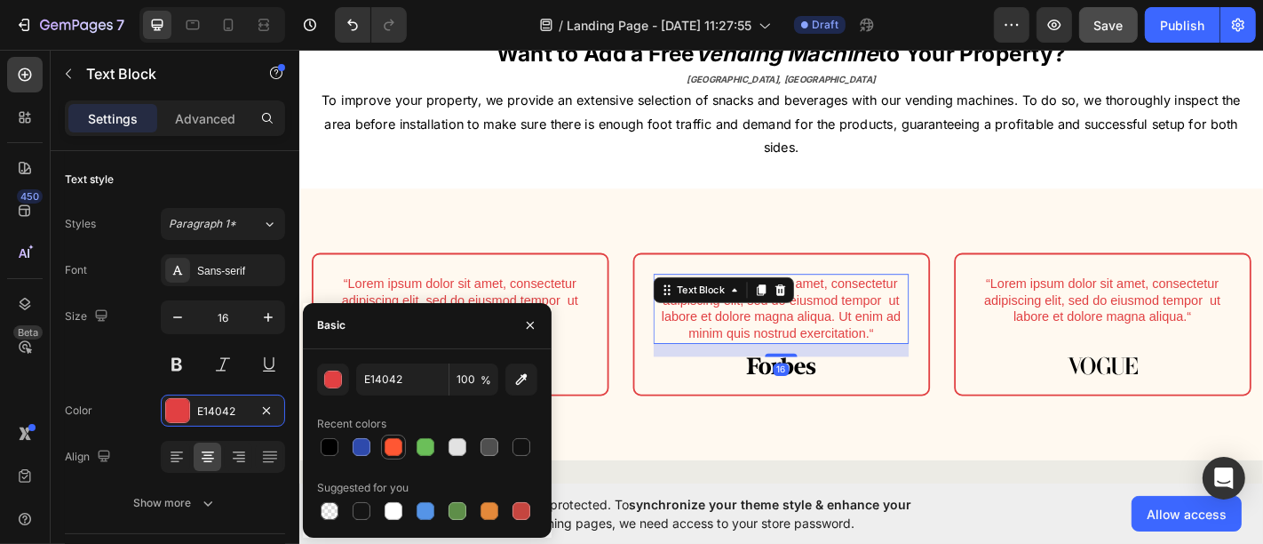
click at [391, 440] on div at bounding box center [394, 447] width 18 height 18
type input "FF5733"
click at [476, 299] on p "“Lorem ipsum dolor sit amet, consectetur adipiscing elit, sed do eiusmod tempor…" at bounding box center [476, 326] width 279 height 55
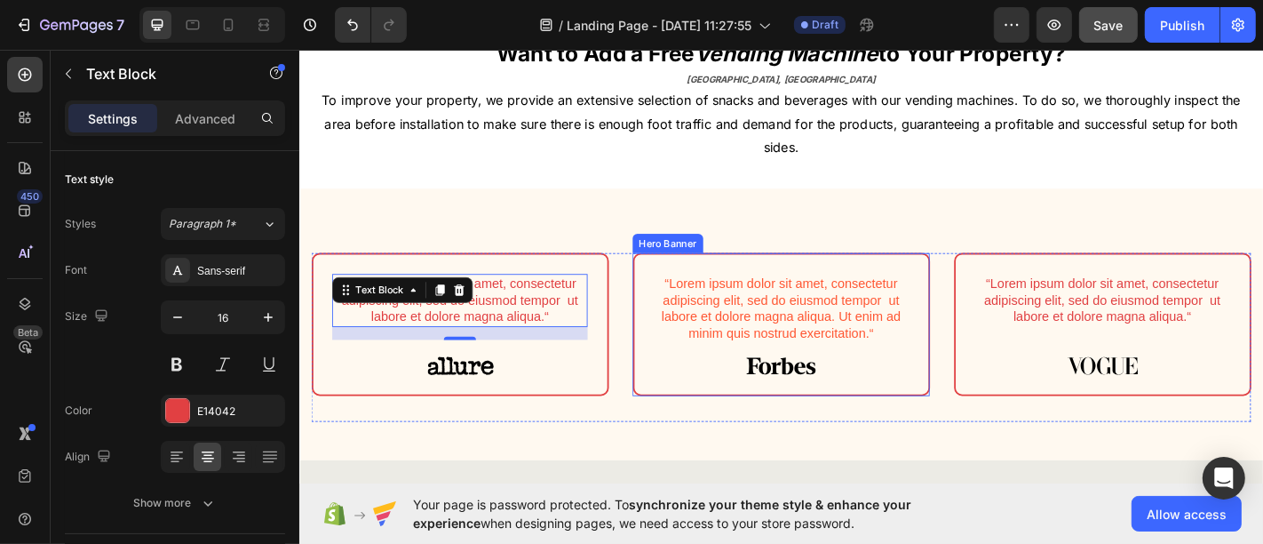
click at [669, 416] on div "“Lorem ipsum dolor sit amet, consectetur adipiscing elit, sed do eiusmod tempor…" at bounding box center [831, 353] width 325 height 155
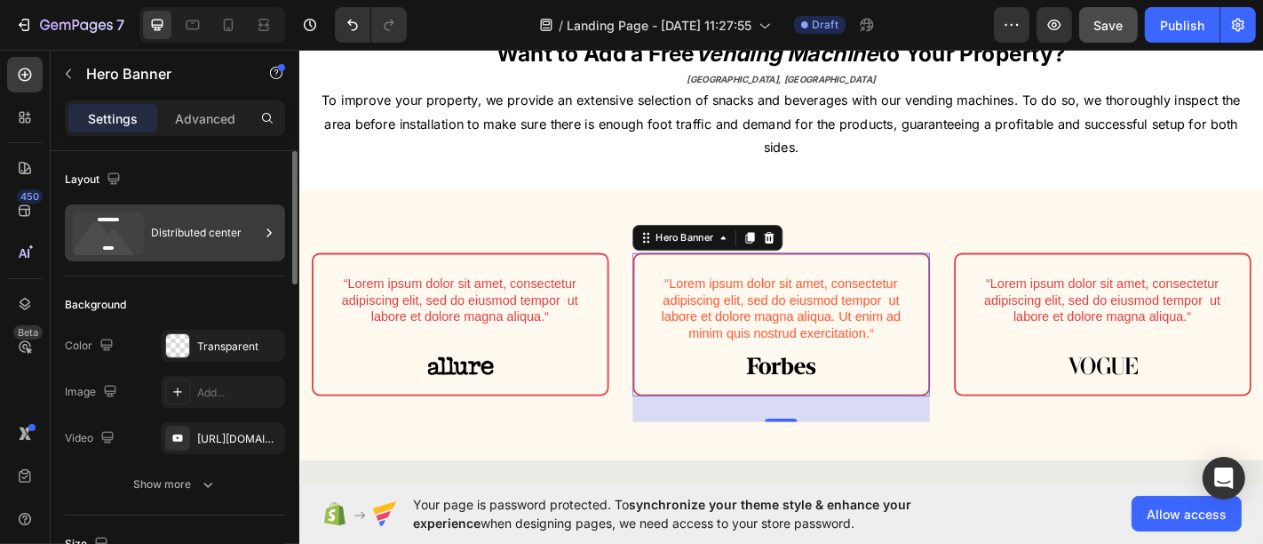
click at [195, 230] on div "Distributed center" at bounding box center [205, 232] width 108 height 41
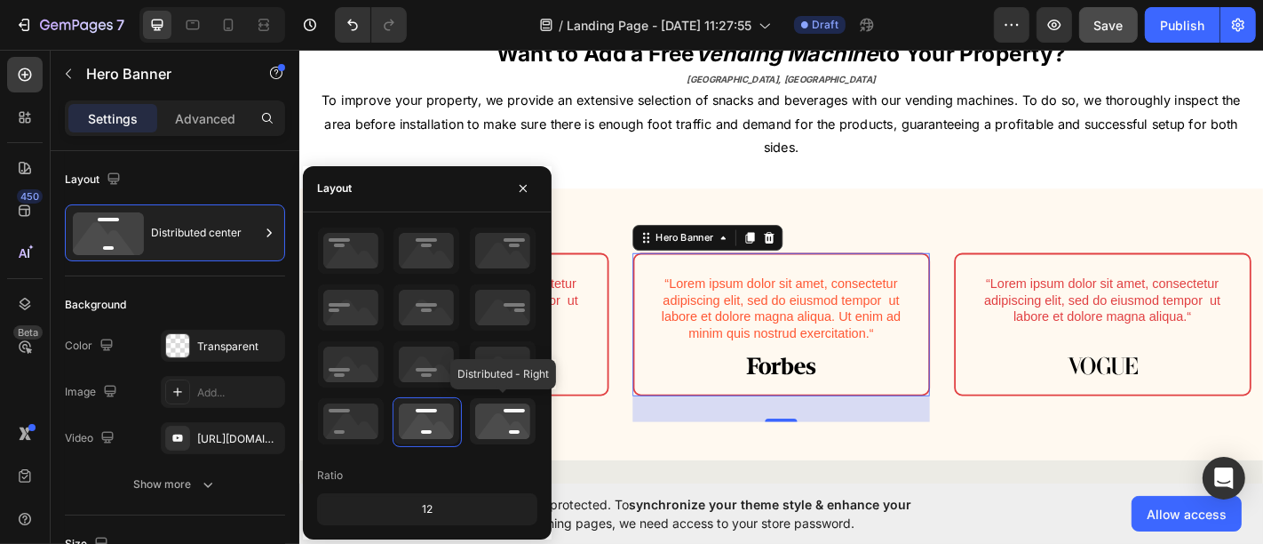
click at [516, 412] on icon at bounding box center [503, 421] width 66 height 46
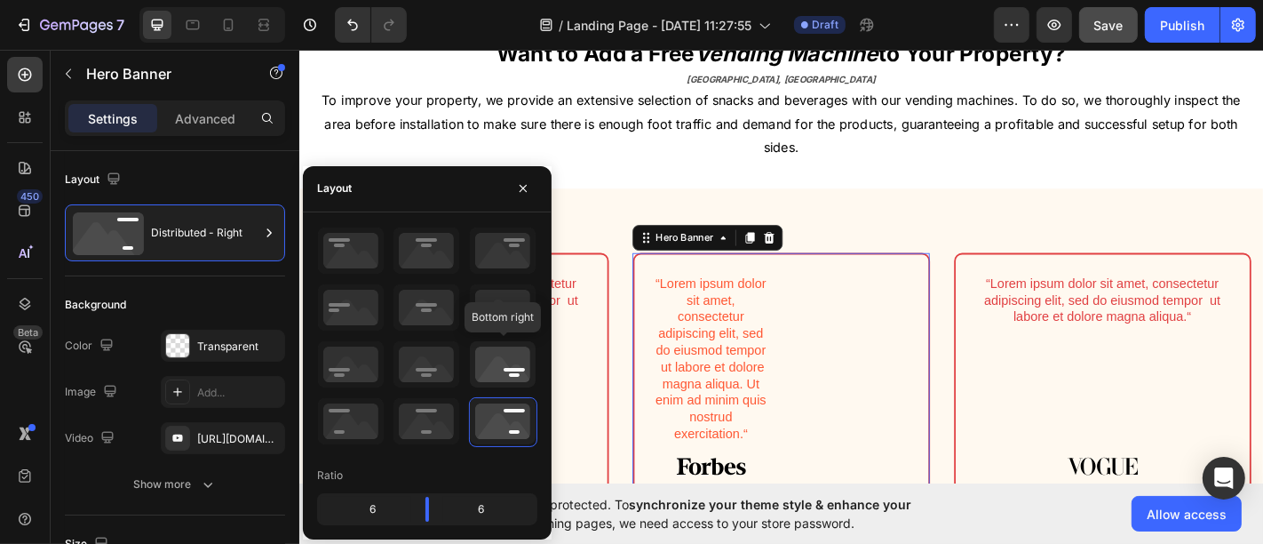
click at [472, 372] on icon at bounding box center [503, 364] width 66 height 46
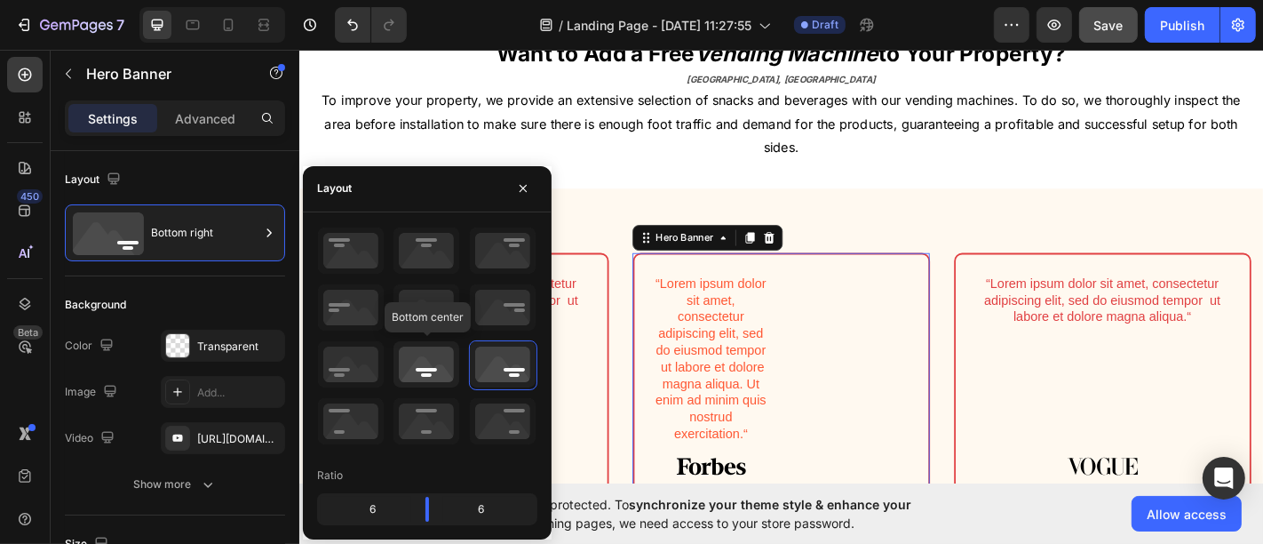
click at [434, 361] on icon at bounding box center [426, 364] width 66 height 46
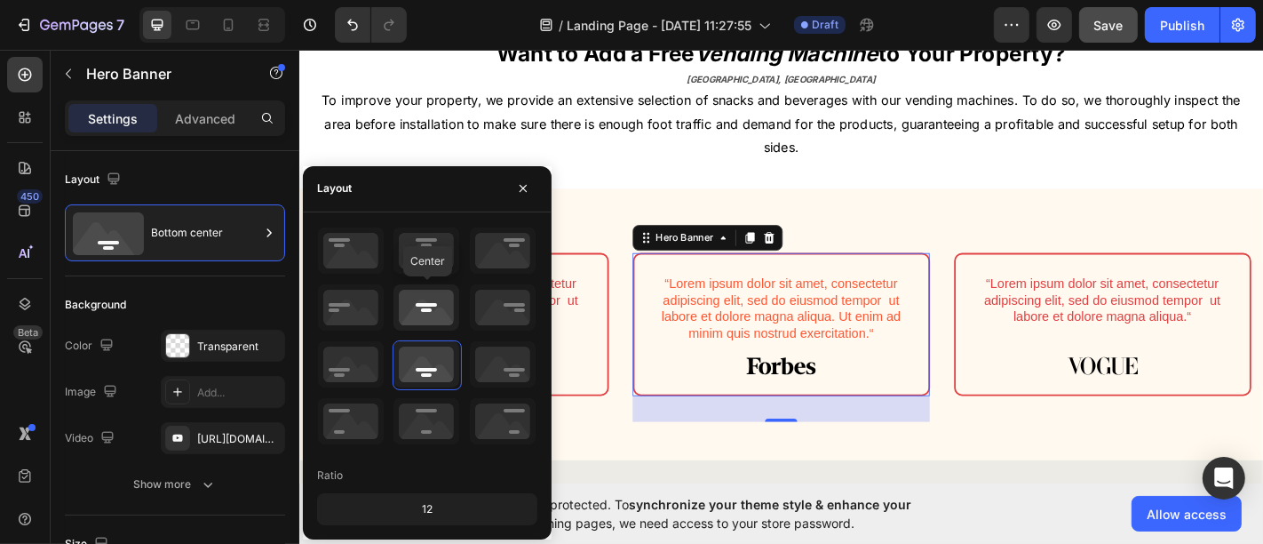
click at [436, 309] on icon at bounding box center [426, 307] width 66 height 46
click at [423, 405] on icon at bounding box center [426, 421] width 66 height 46
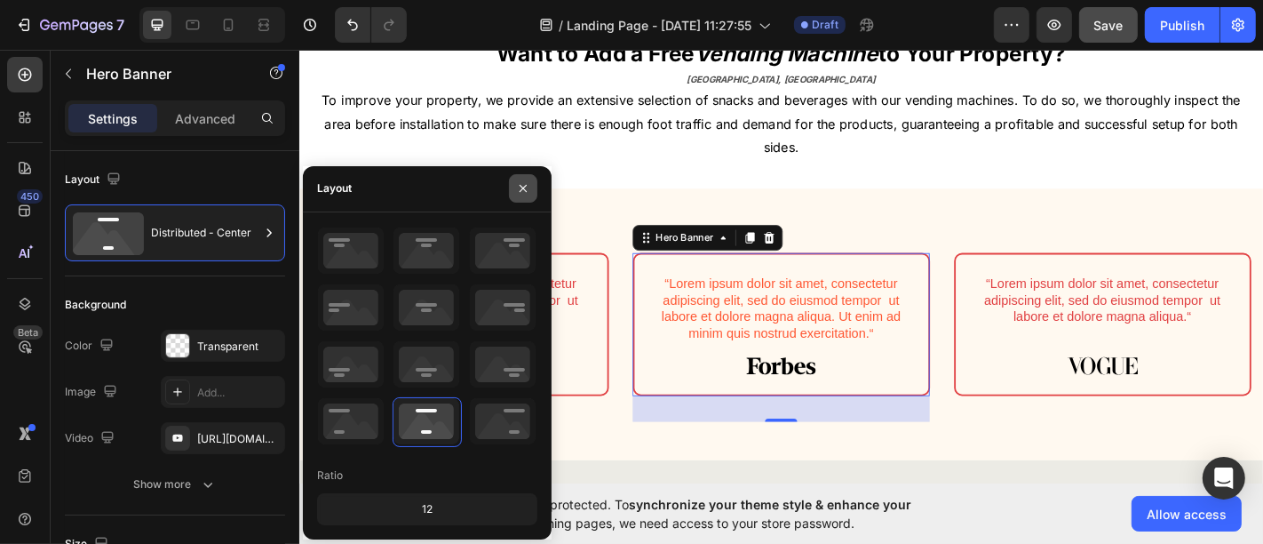
click at [523, 191] on icon "button" at bounding box center [523, 188] width 14 height 14
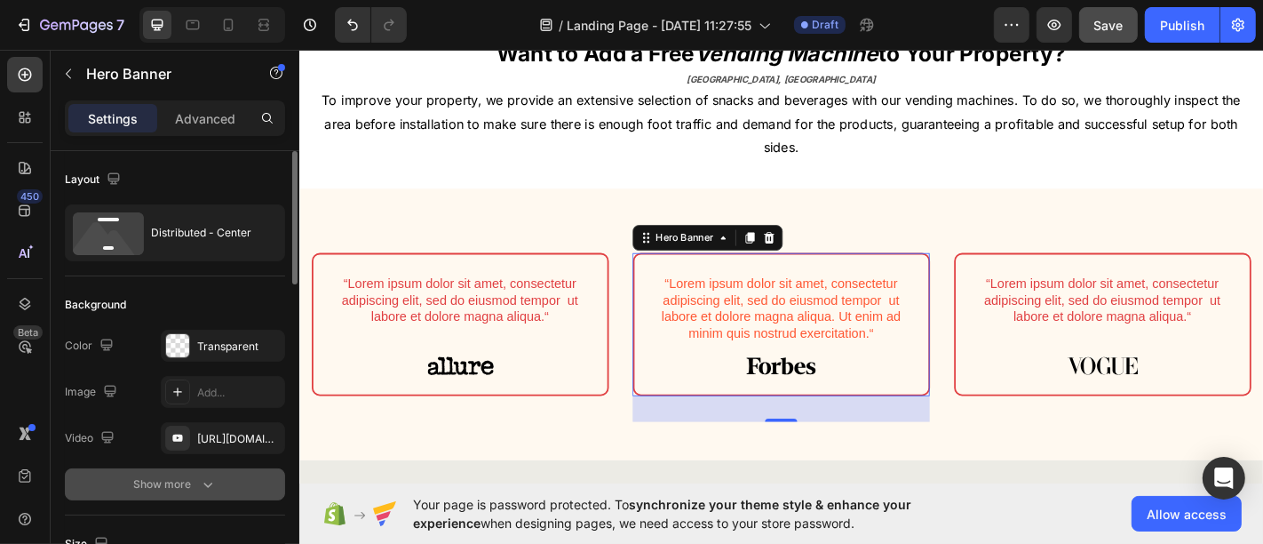
click at [173, 481] on div "Show more" at bounding box center [175, 484] width 83 height 18
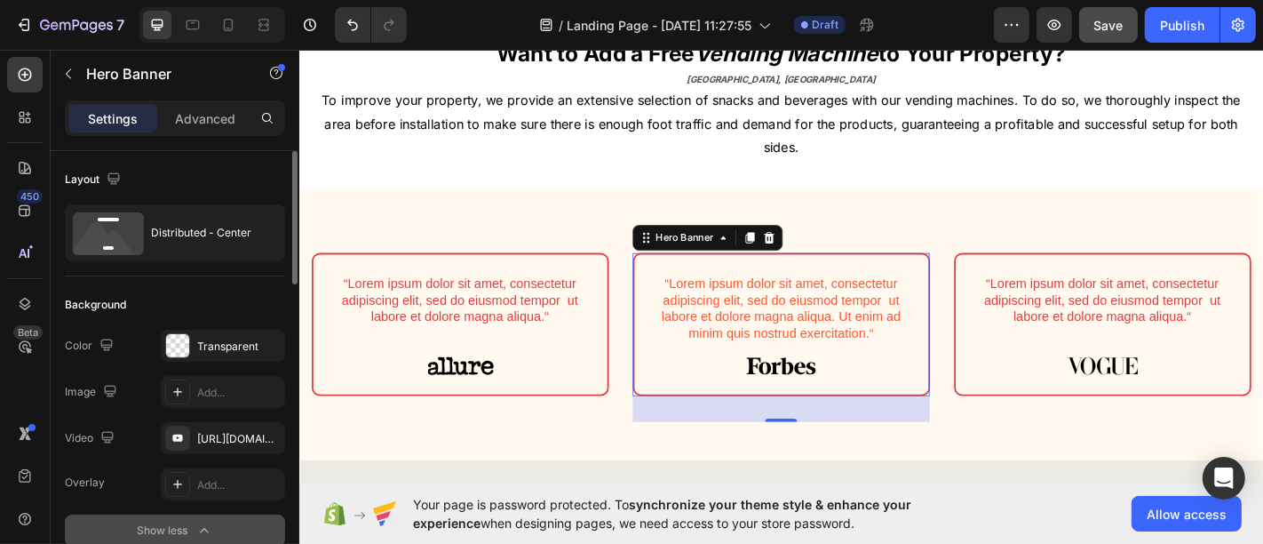
scroll to position [99, 0]
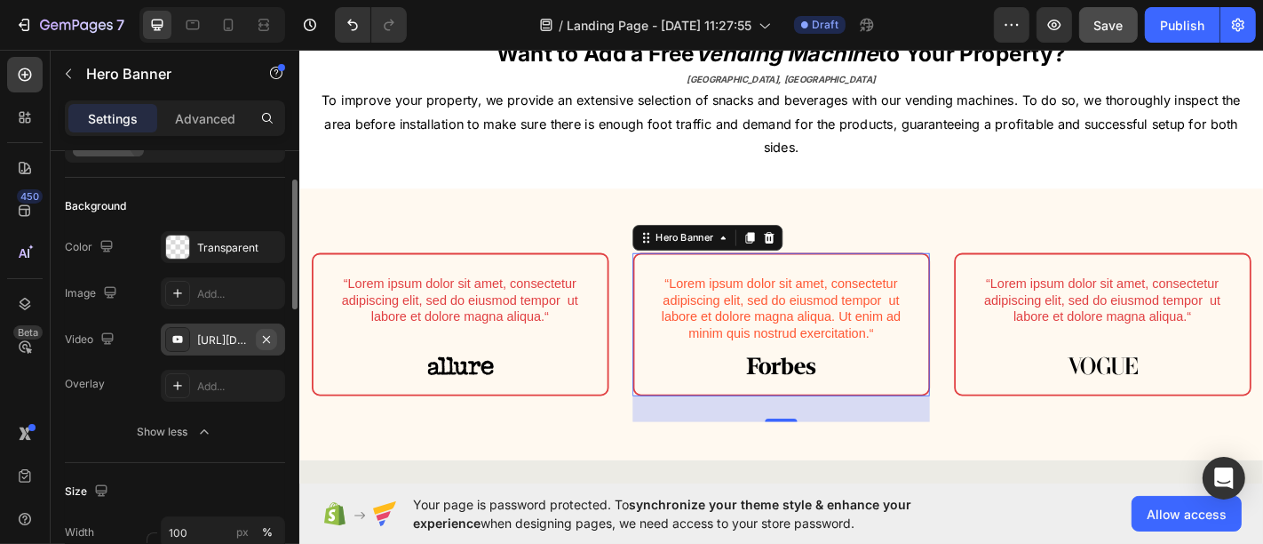
click at [261, 338] on icon "button" at bounding box center [266, 339] width 14 height 14
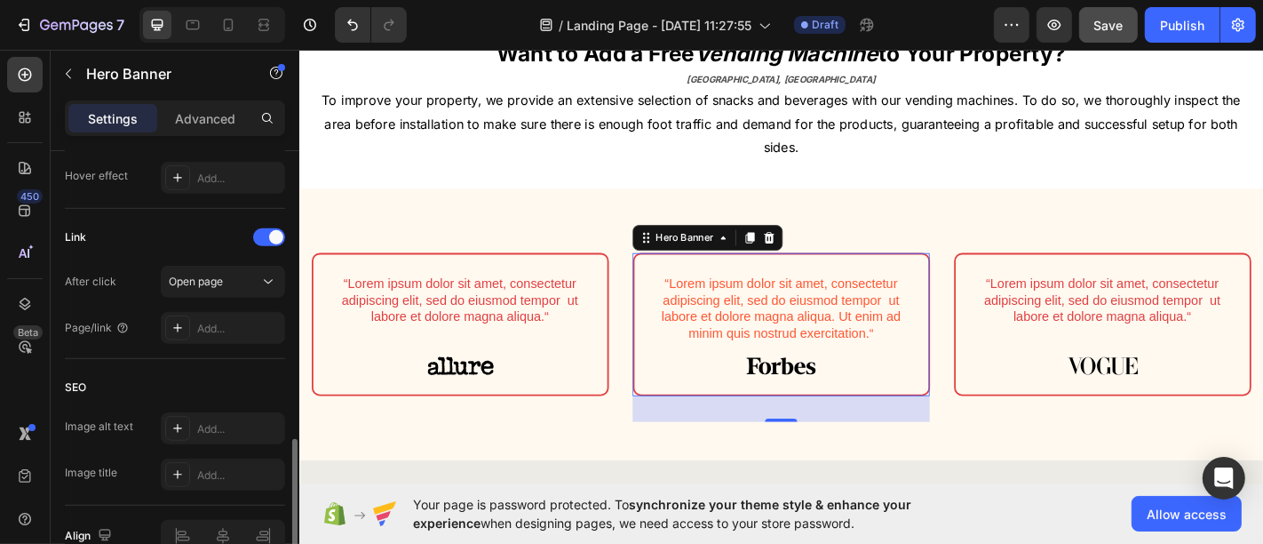
scroll to position [1076, 0]
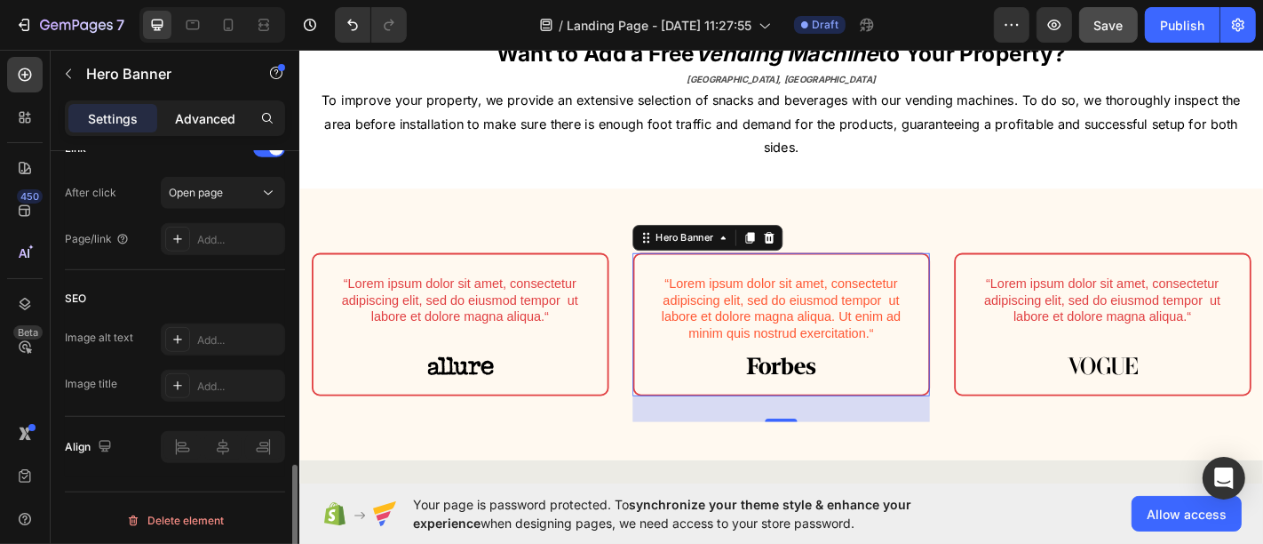
click at [213, 117] on p "Advanced" at bounding box center [205, 118] width 60 height 19
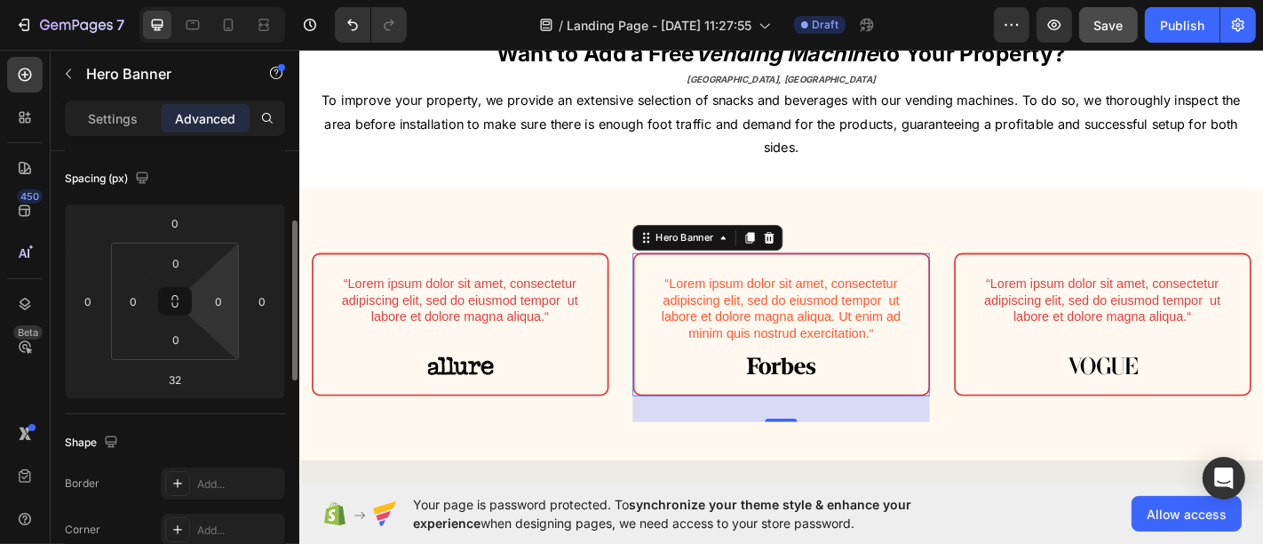
scroll to position [0, 0]
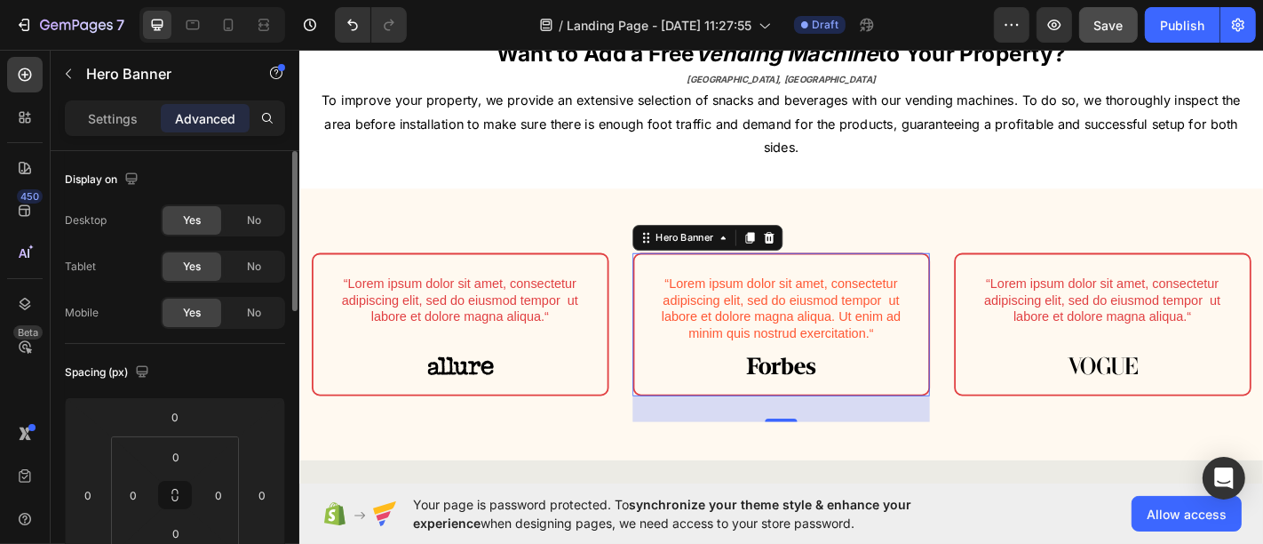
click at [114, 120] on p "Settings" at bounding box center [113, 118] width 50 height 19
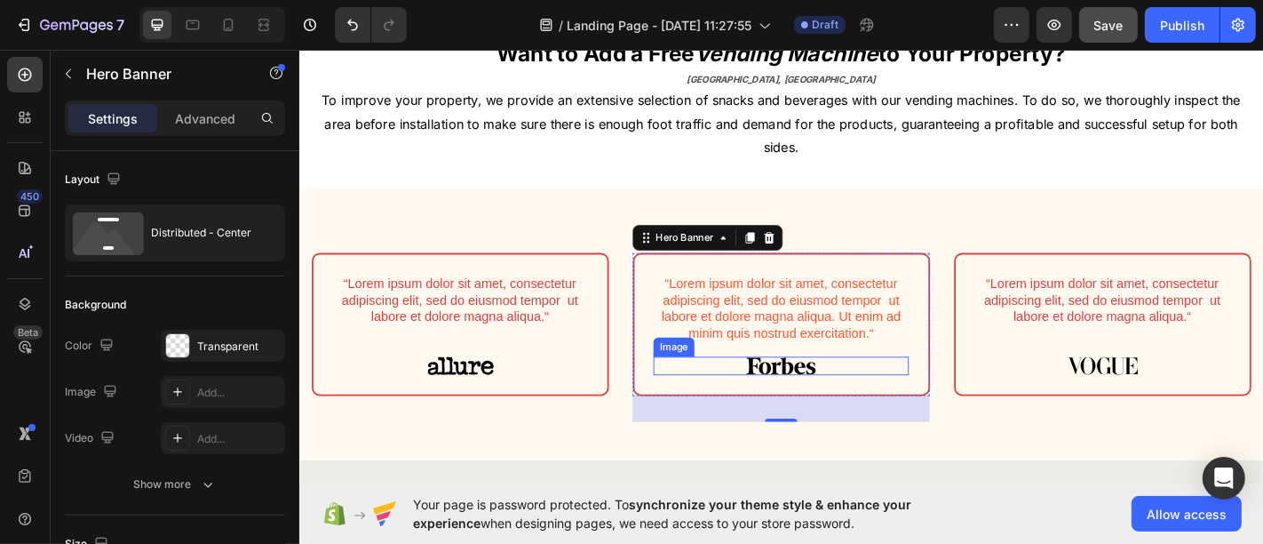
click at [780, 395] on div at bounding box center [831, 399] width 282 height 20
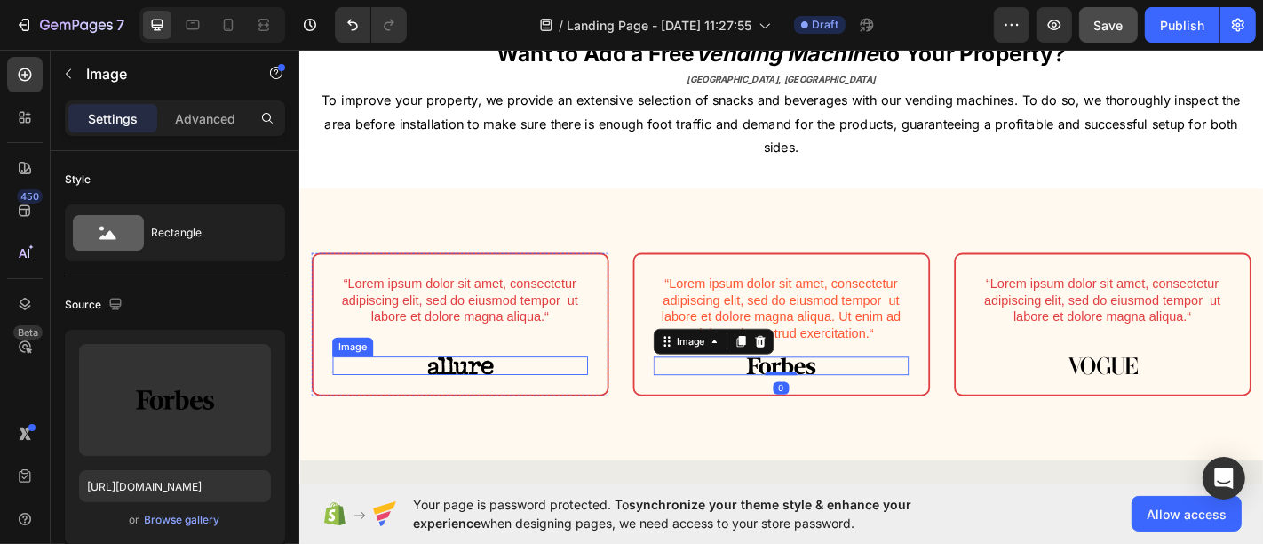
click at [545, 400] on div at bounding box center [476, 399] width 282 height 21
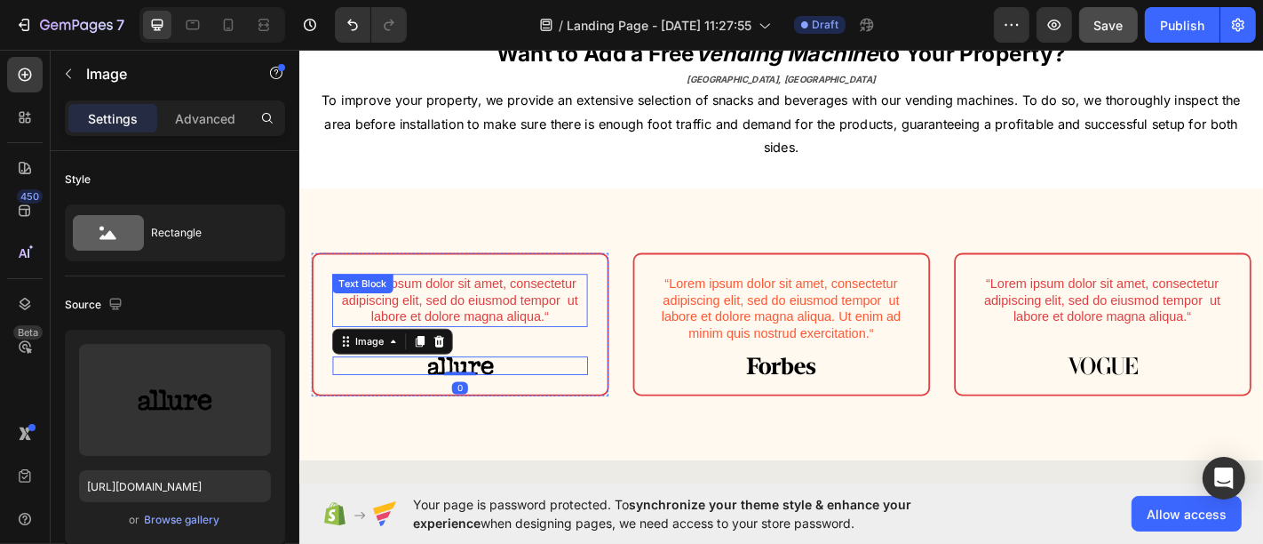
click at [552, 338] on p "“Lorem ipsum dolor sit amet, consectetur adipiscing elit, sed do eiusmod tempor…" at bounding box center [476, 326] width 279 height 55
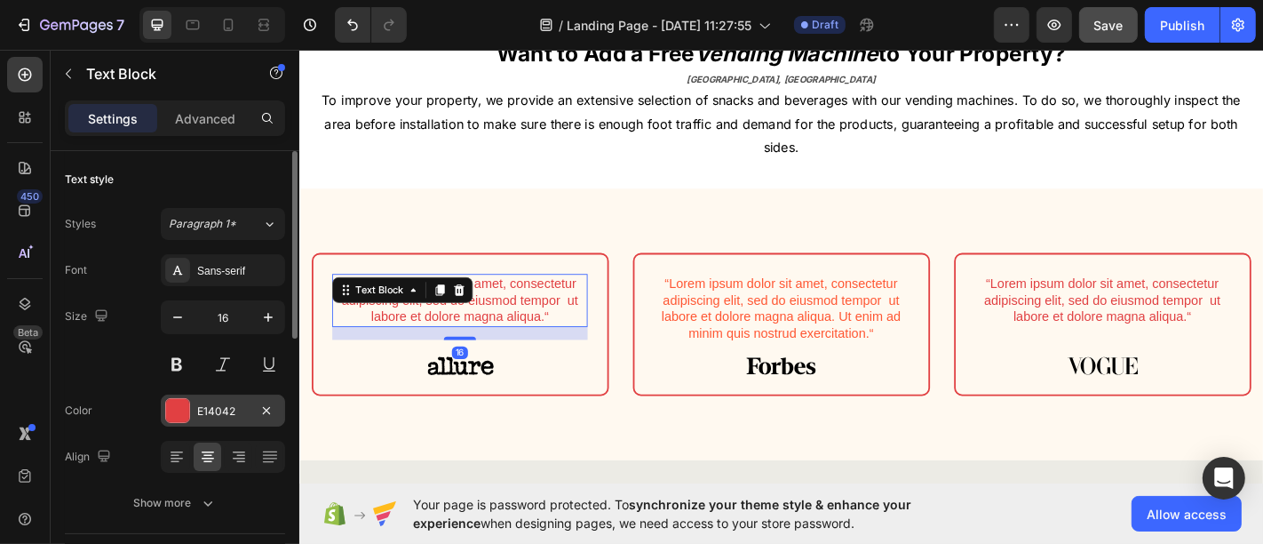
click at [200, 398] on div "E14042" at bounding box center [223, 410] width 124 height 32
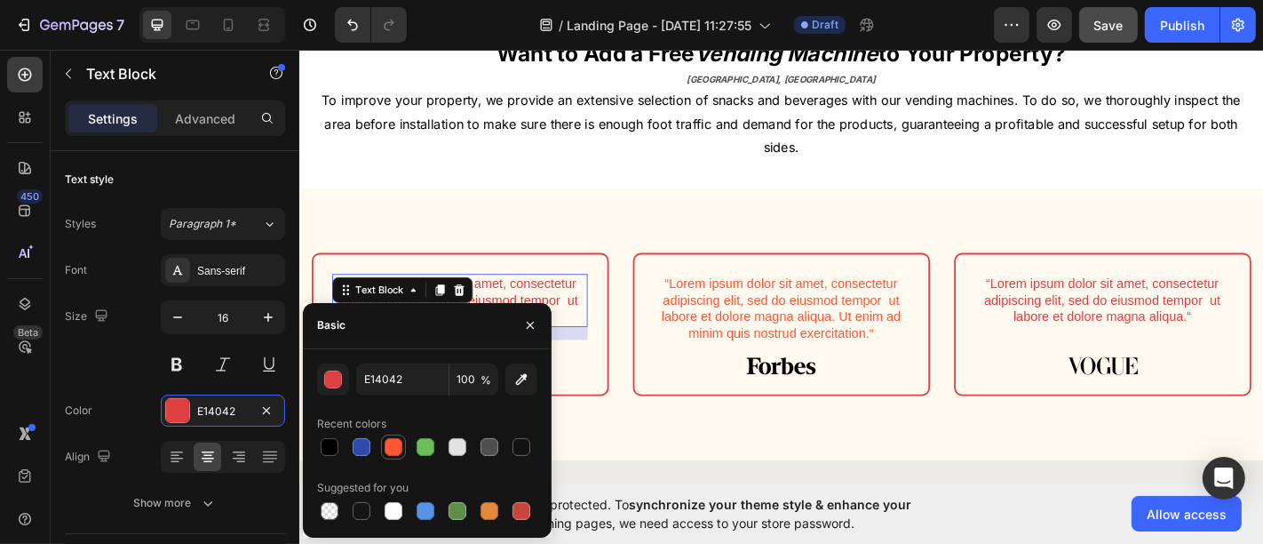
click at [398, 440] on div at bounding box center [394, 447] width 18 height 18
type input "FF5733"
click at [227, 274] on div "Sans-serif" at bounding box center [238, 271] width 83 height 16
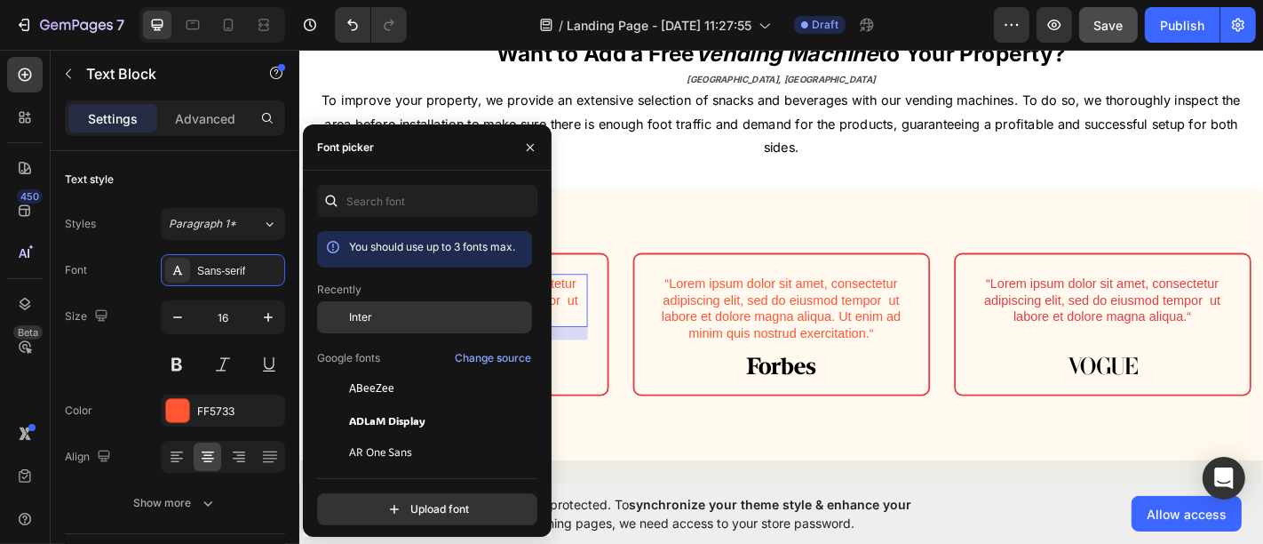
click at [404, 323] on div "Inter" at bounding box center [438, 317] width 179 height 16
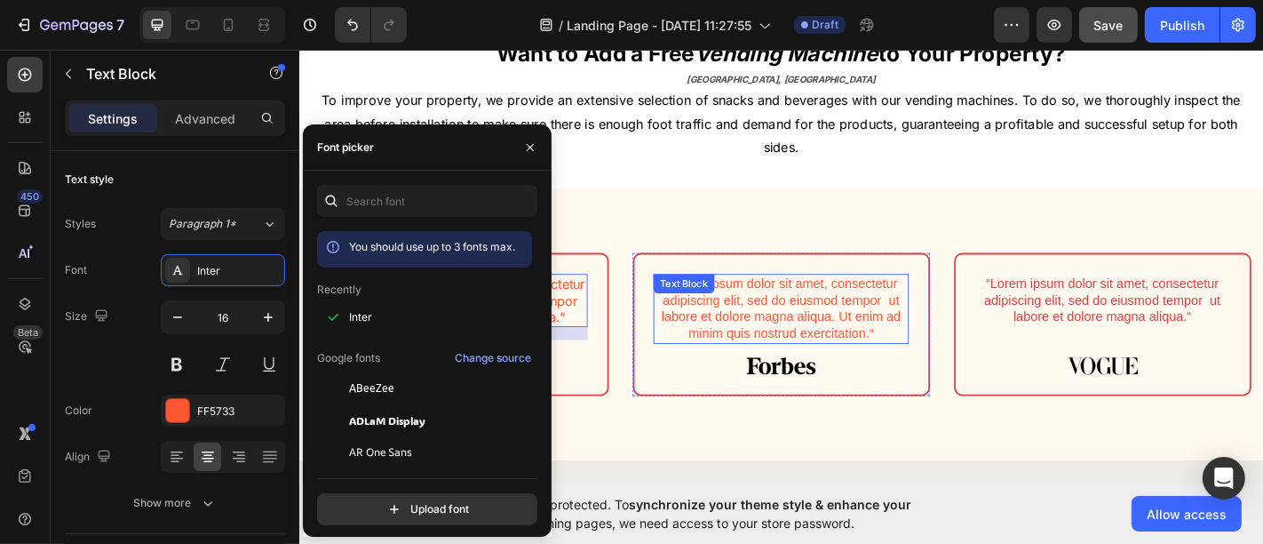
click at [734, 328] on p "“Lorem ipsum dolor sit amet, consectetur adipiscing elit, sed do eiusmod tempor…" at bounding box center [831, 336] width 279 height 74
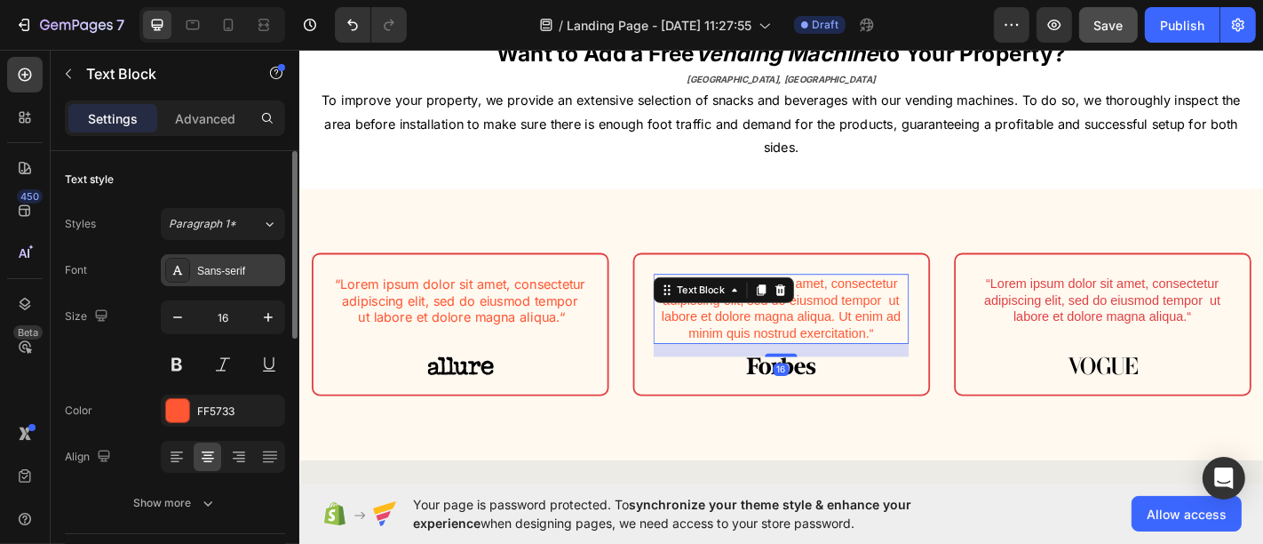
click at [209, 267] on div "Sans-serif" at bounding box center [238, 271] width 83 height 16
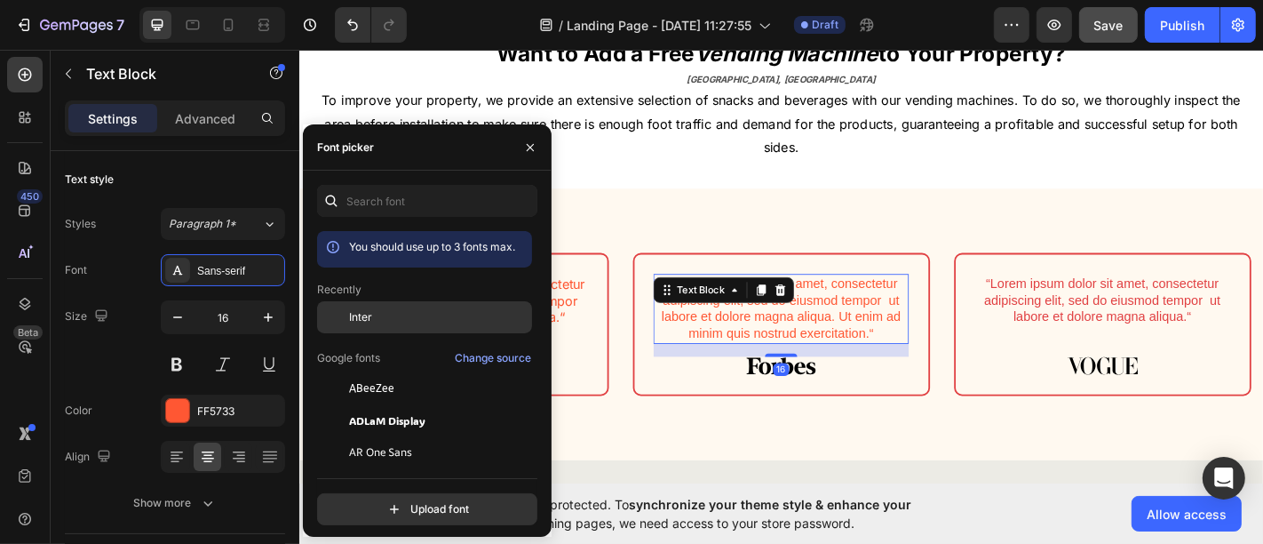
click at [364, 309] on span "Inter" at bounding box center [360, 317] width 23 height 16
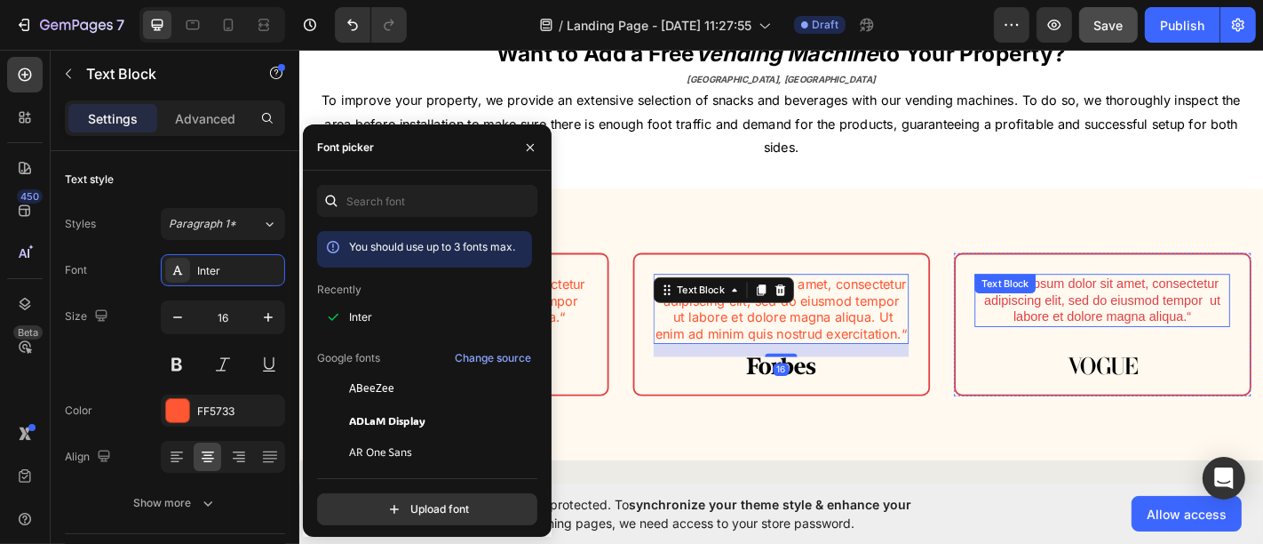
click at [1136, 348] on p "“Lorem ipsum dolor sit amet, consectetur adipiscing elit, sed do eiusmod tempor…" at bounding box center [1186, 326] width 279 height 55
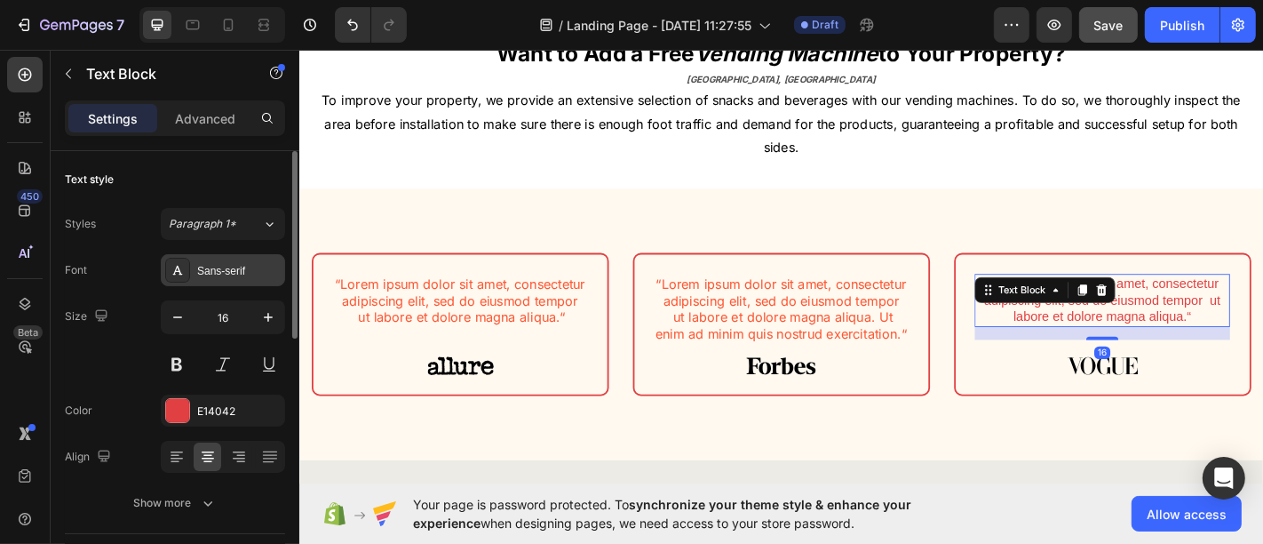
click at [208, 270] on div "Sans-serif" at bounding box center [238, 271] width 83 height 16
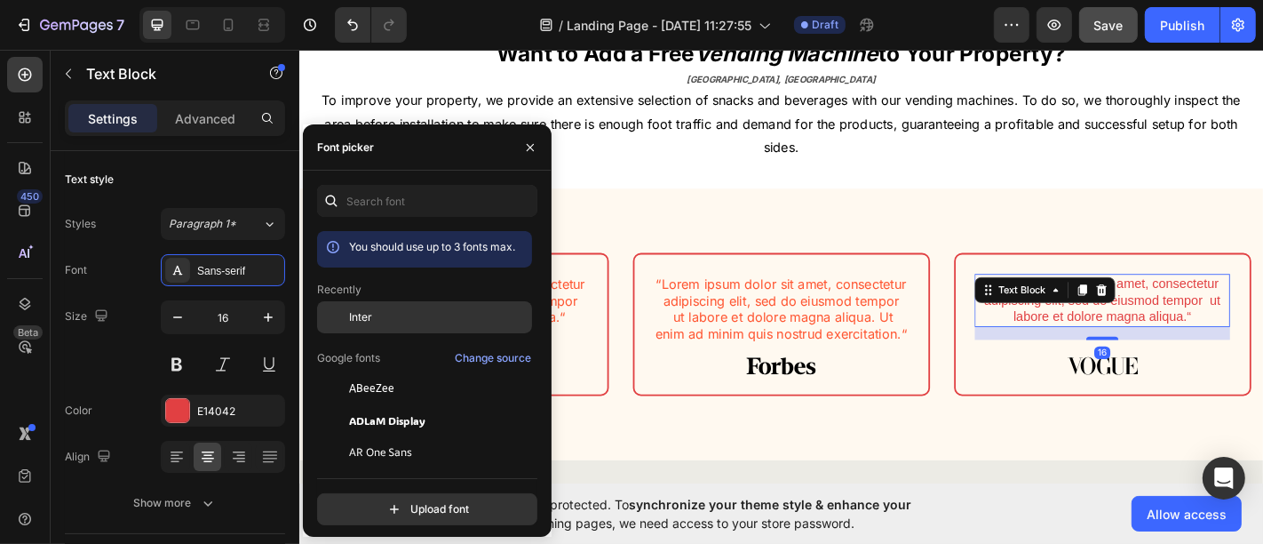
click at [356, 310] on span "Inter" at bounding box center [360, 317] width 23 height 16
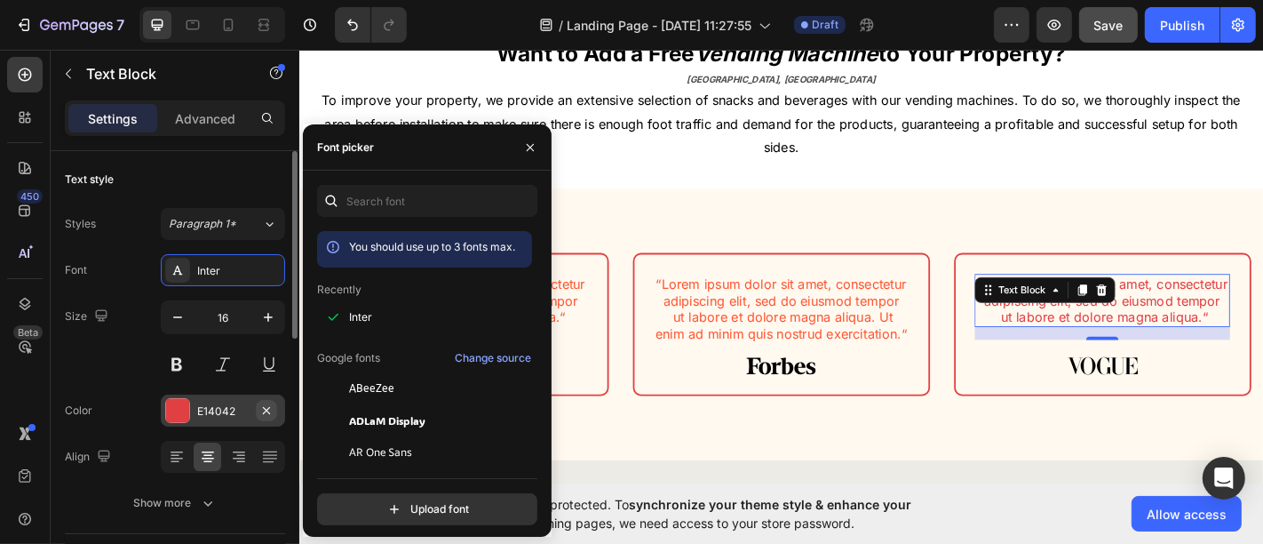
click at [266, 400] on button "button" at bounding box center [266, 410] width 21 height 21
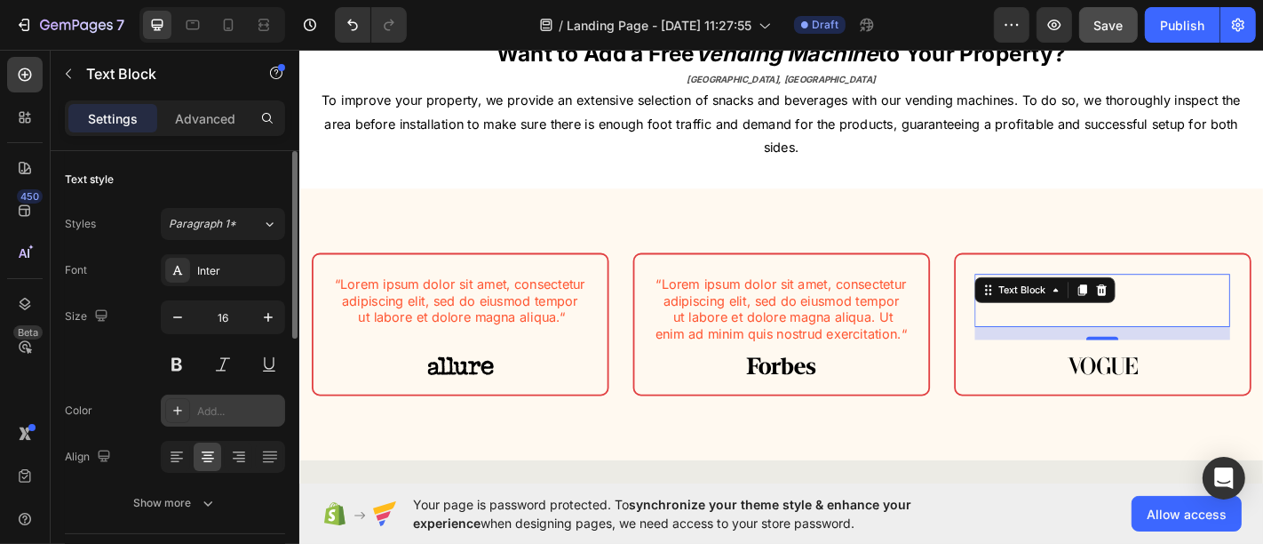
click at [226, 404] on div "Add..." at bounding box center [238, 411] width 83 height 16
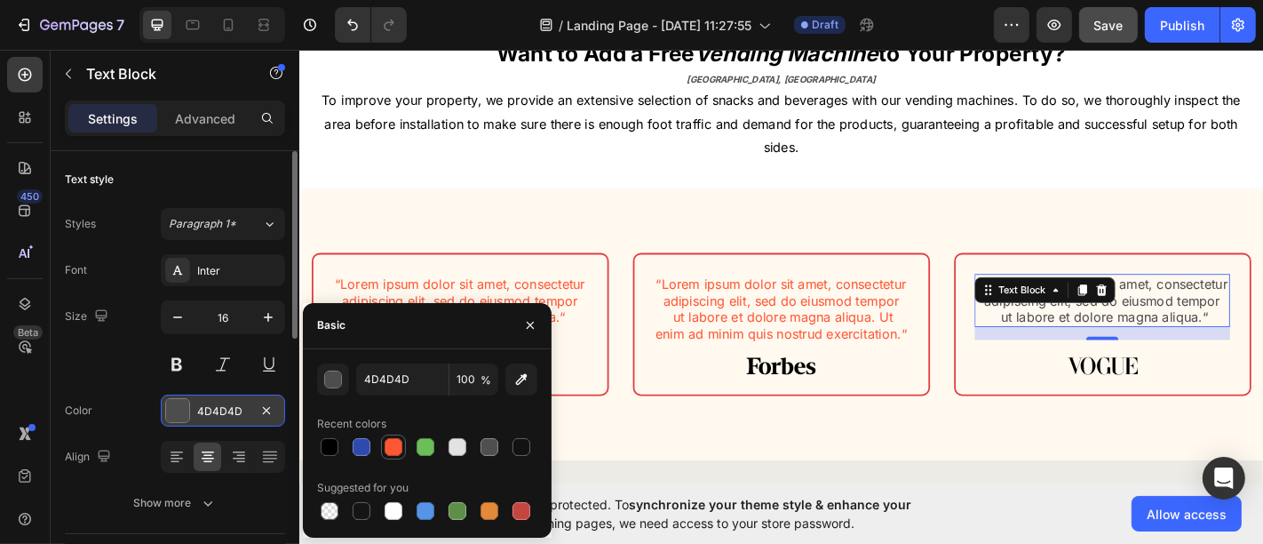
click at [393, 443] on div at bounding box center [394, 447] width 18 height 18
type input "FF5733"
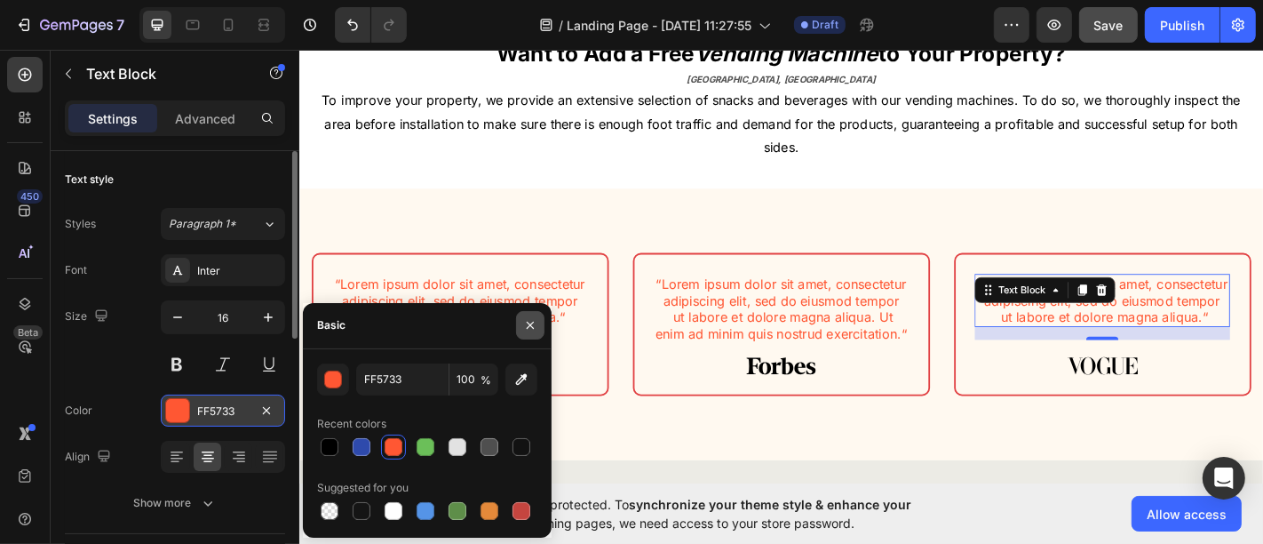
click at [533, 325] on icon "button" at bounding box center [530, 325] width 14 height 14
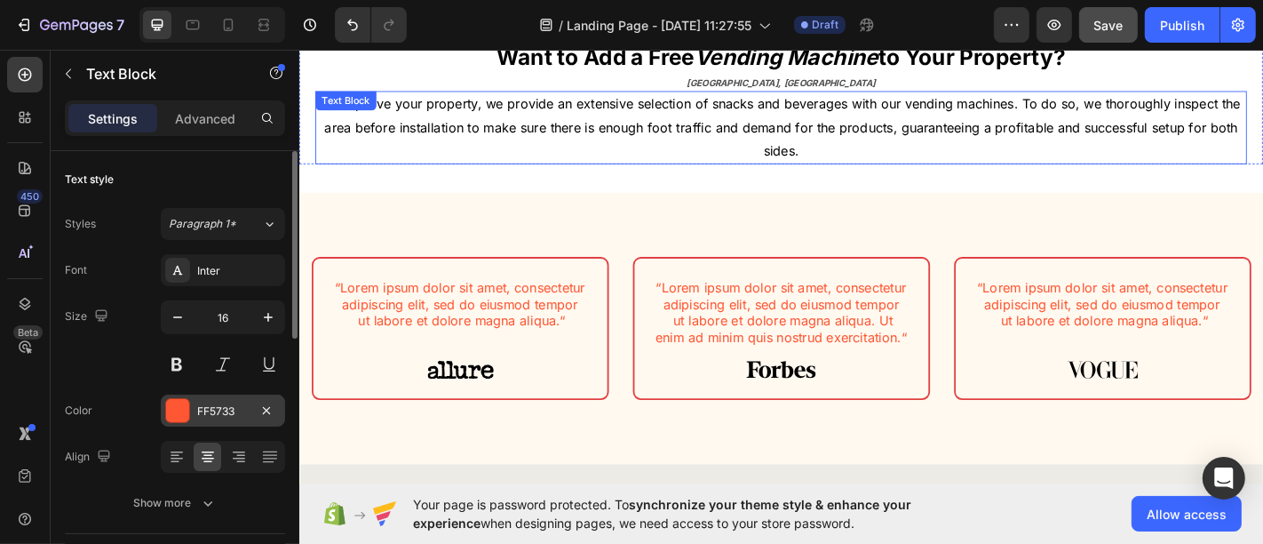
scroll to position [690, 0]
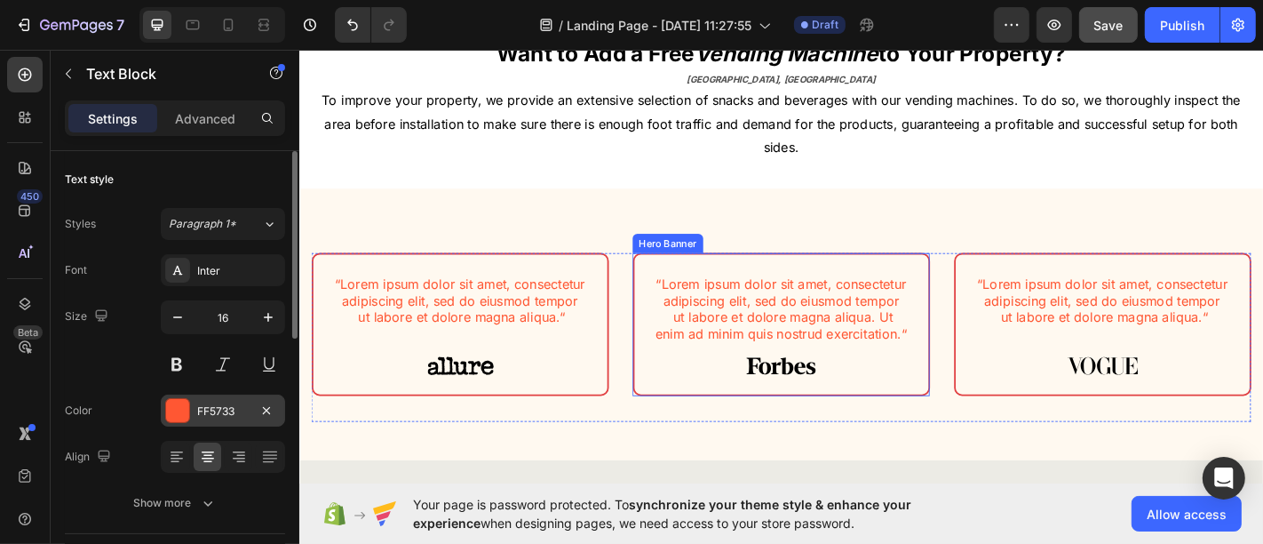
click at [691, 288] on div "“Lorem ipsum dolor sit amet, consectetur adipiscing elit, sed do eiusmod tempor…" at bounding box center [831, 353] width 325 height 155
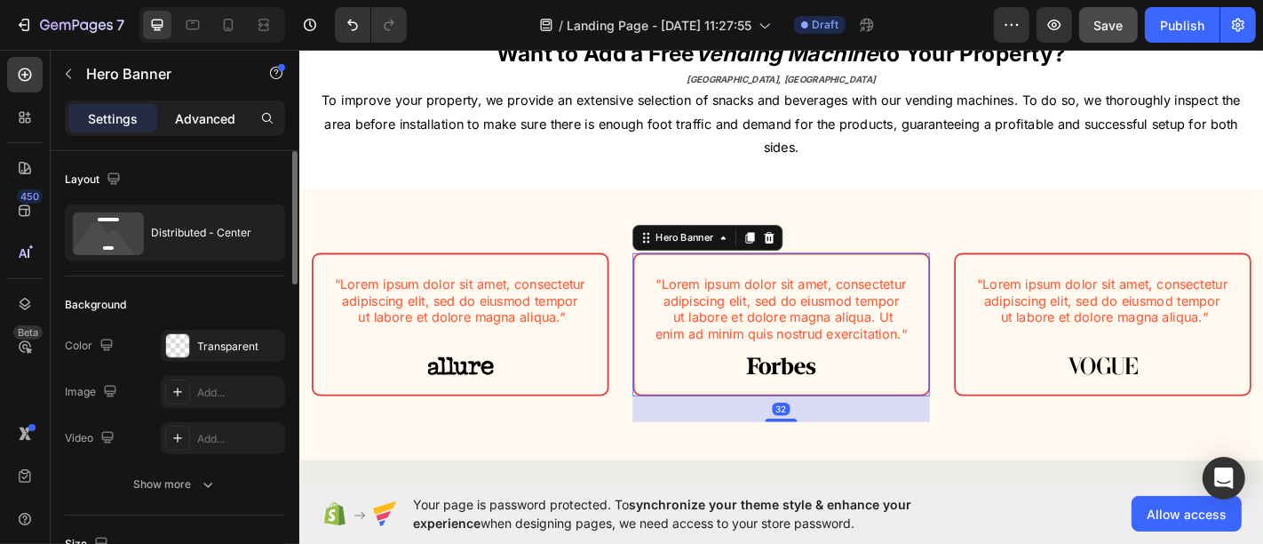
click at [203, 117] on p "Advanced" at bounding box center [205, 118] width 60 height 19
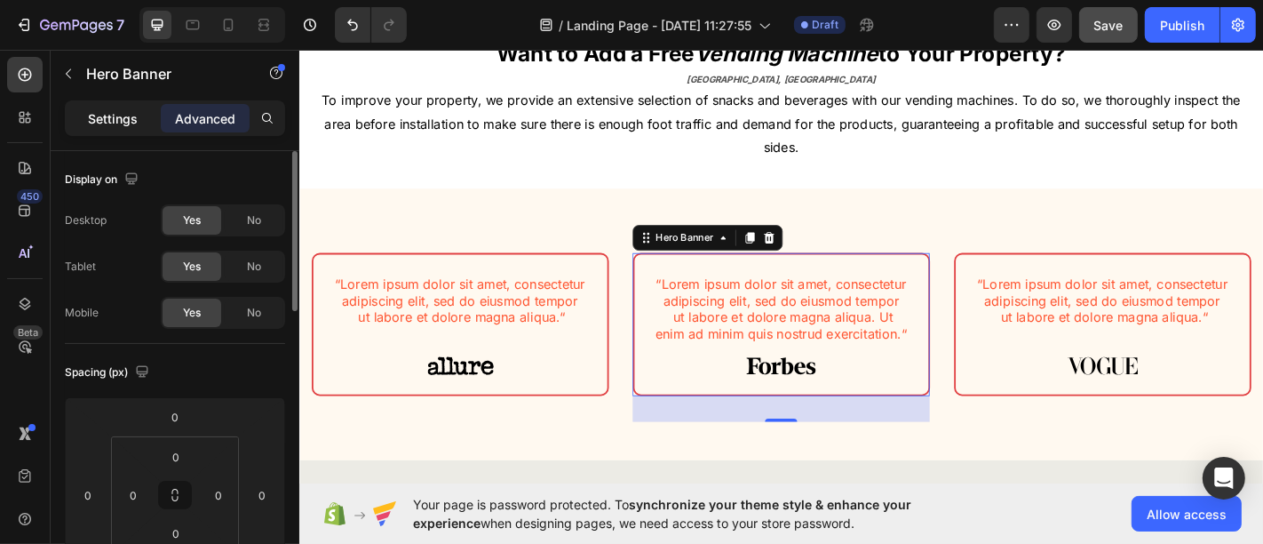
click at [123, 113] on p "Settings" at bounding box center [113, 118] width 50 height 19
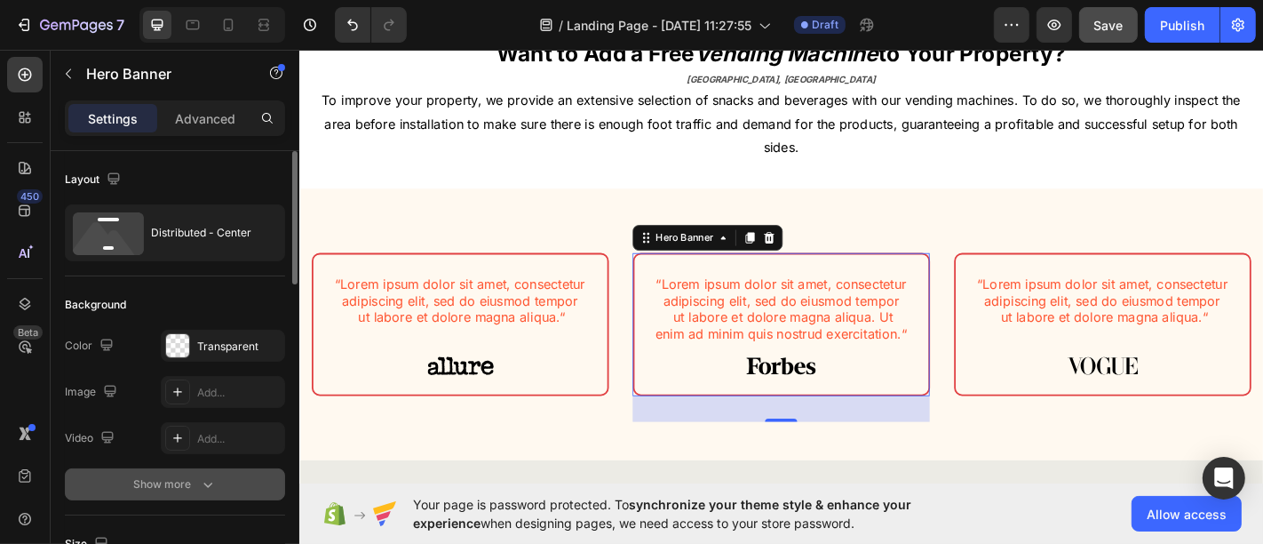
click at [178, 481] on div "Show more" at bounding box center [175, 484] width 83 height 18
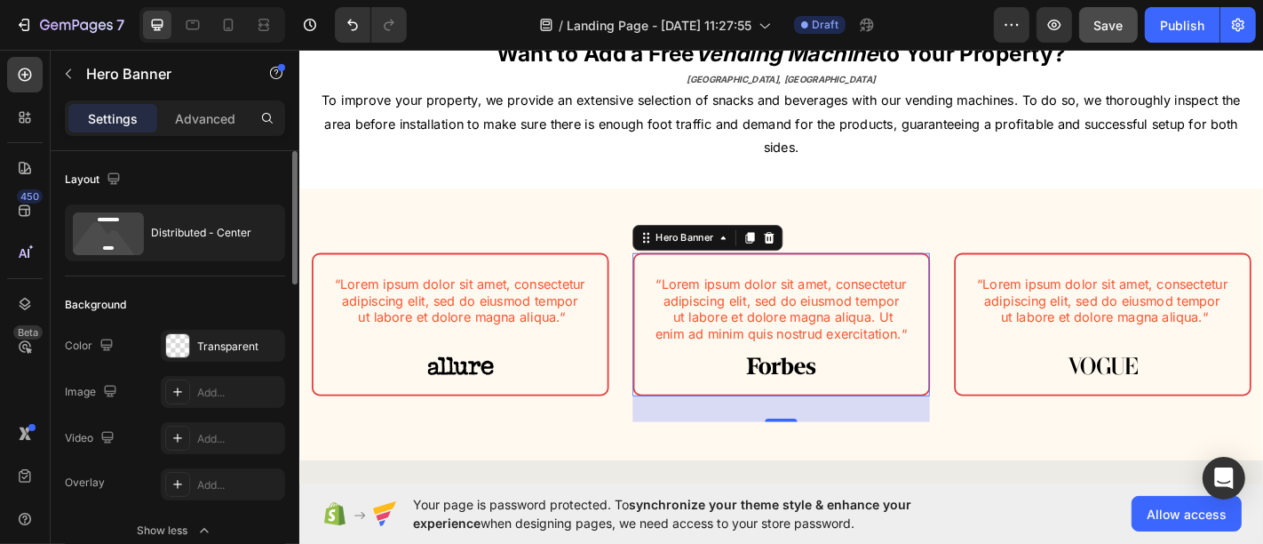
scroll to position [99, 0]
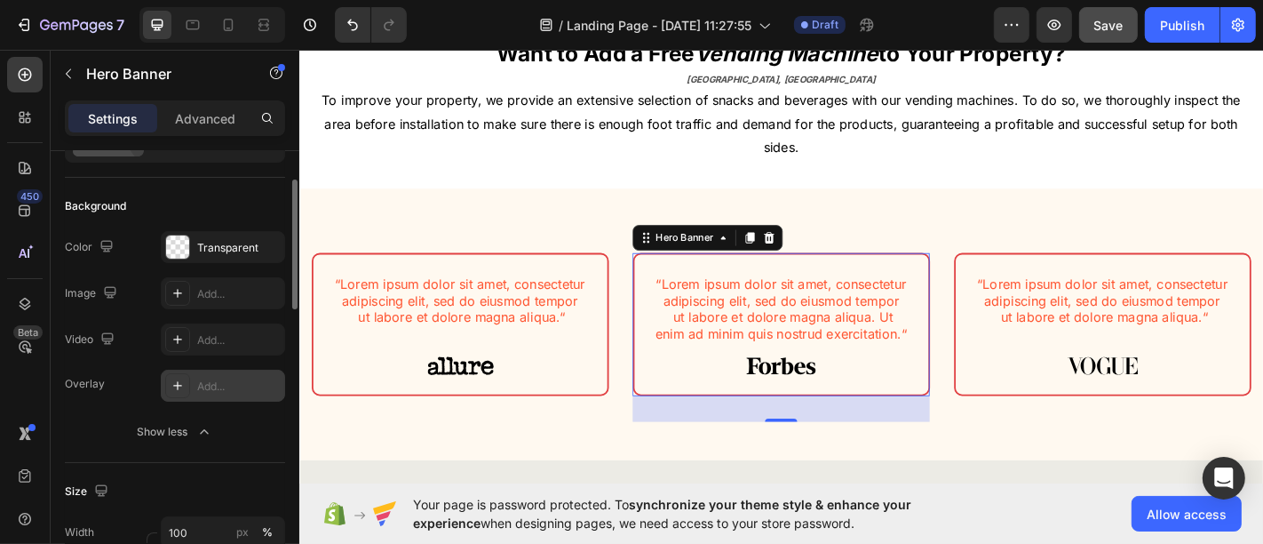
click at [195, 379] on div "Add..." at bounding box center [223, 385] width 124 height 32
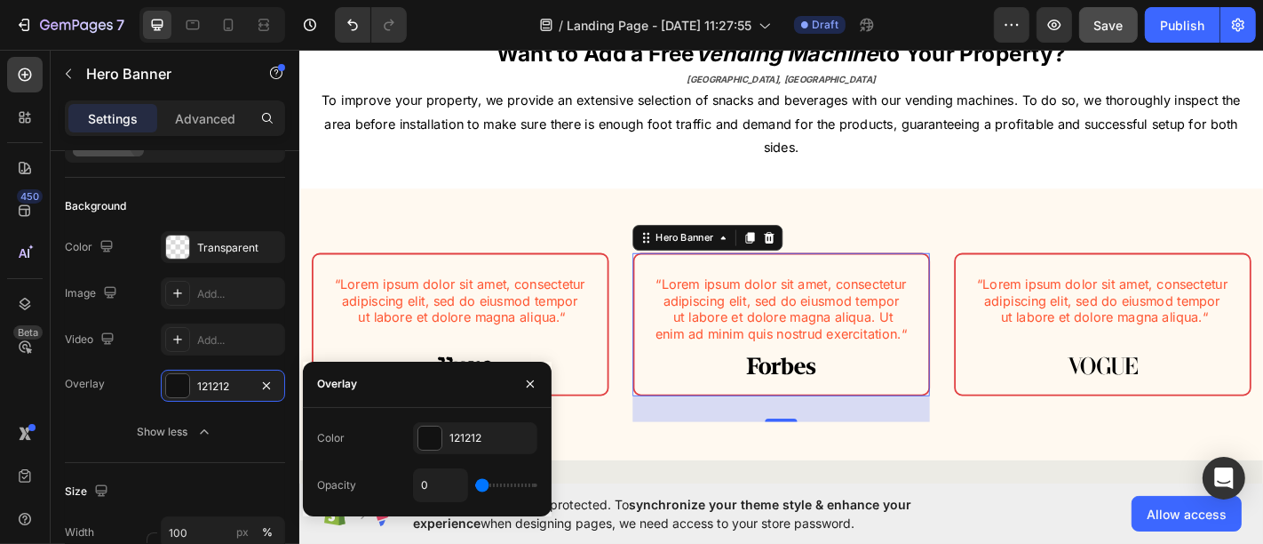
type input "100%"
type input "100"
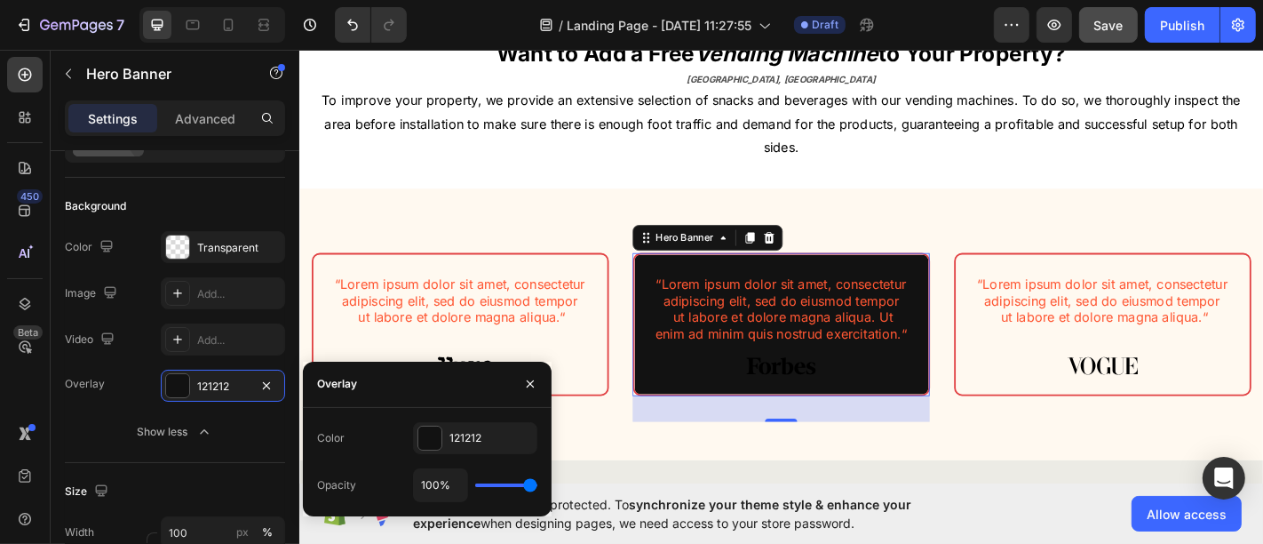
type input "0%"
type input "0"
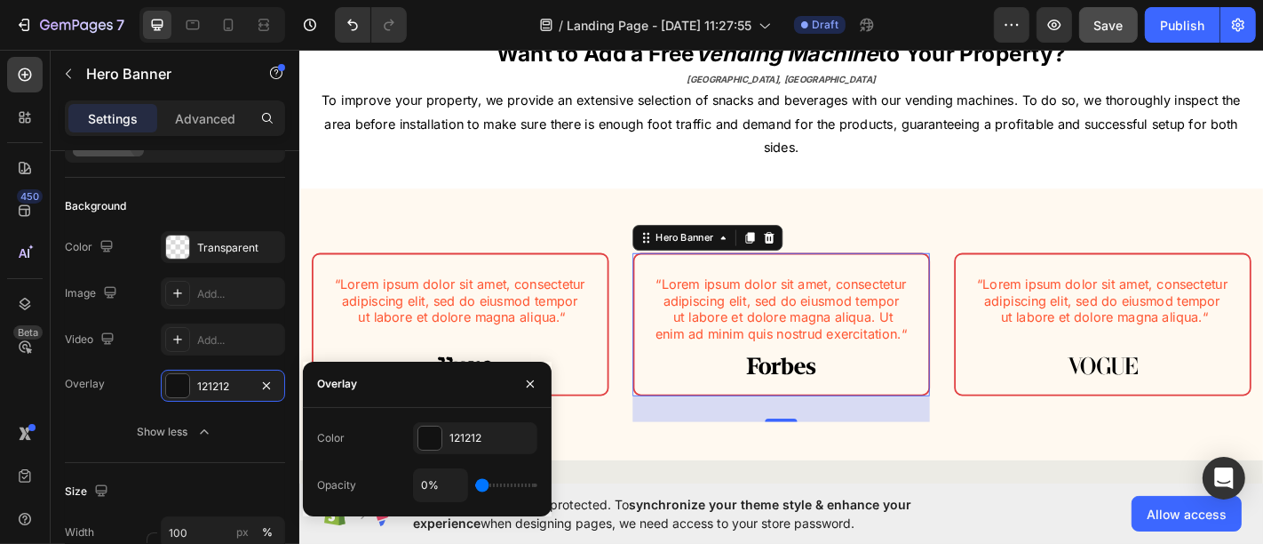
type input "100%"
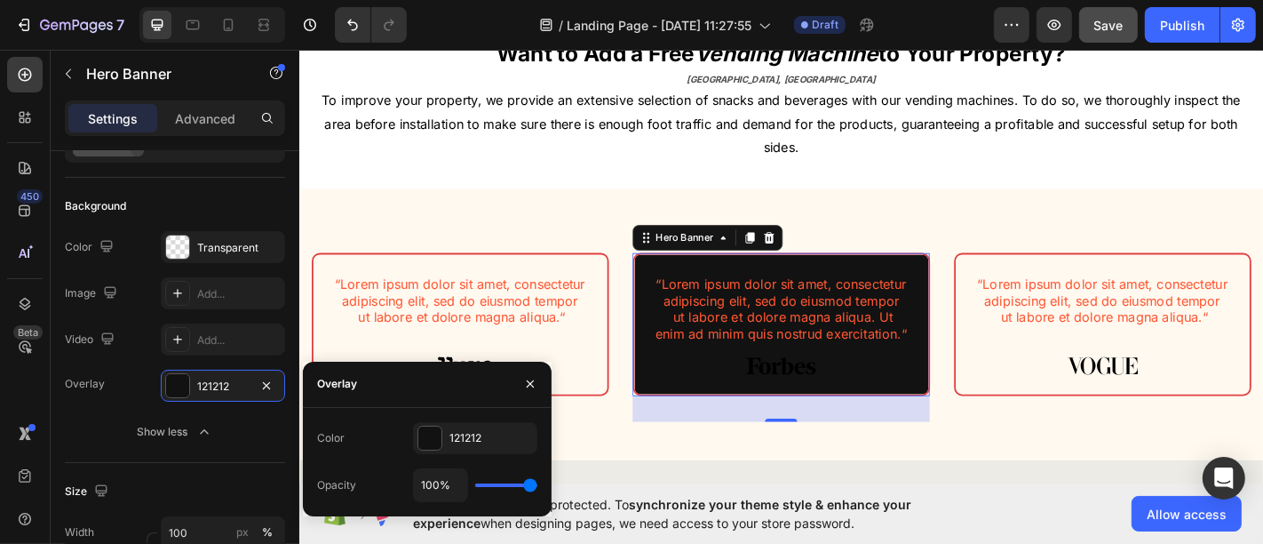
drag, startPoint x: 477, startPoint y: 489, endPoint x: 581, endPoint y: 478, distance: 104.5
type input "100"
click at [537, 483] on input "range" at bounding box center [506, 485] width 62 height 4
click at [535, 384] on icon "button" at bounding box center [530, 384] width 14 height 14
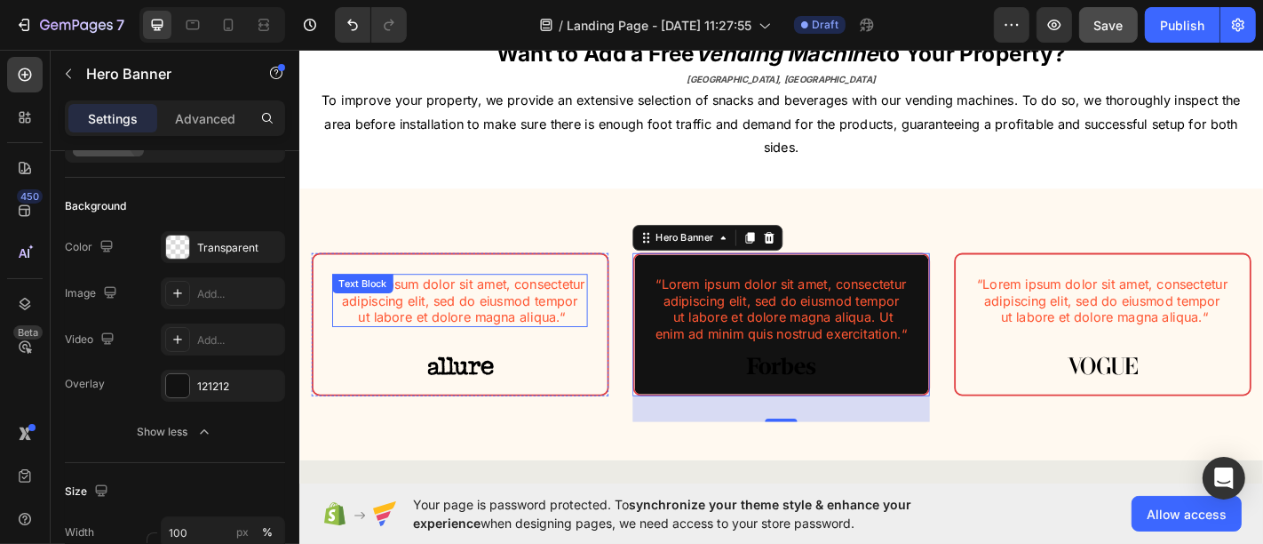
click at [523, 345] on p "“Lorem ipsum dolor sit amet, consectetur adipiscing elit, sed do eiusmod tempor…" at bounding box center [476, 326] width 279 height 55
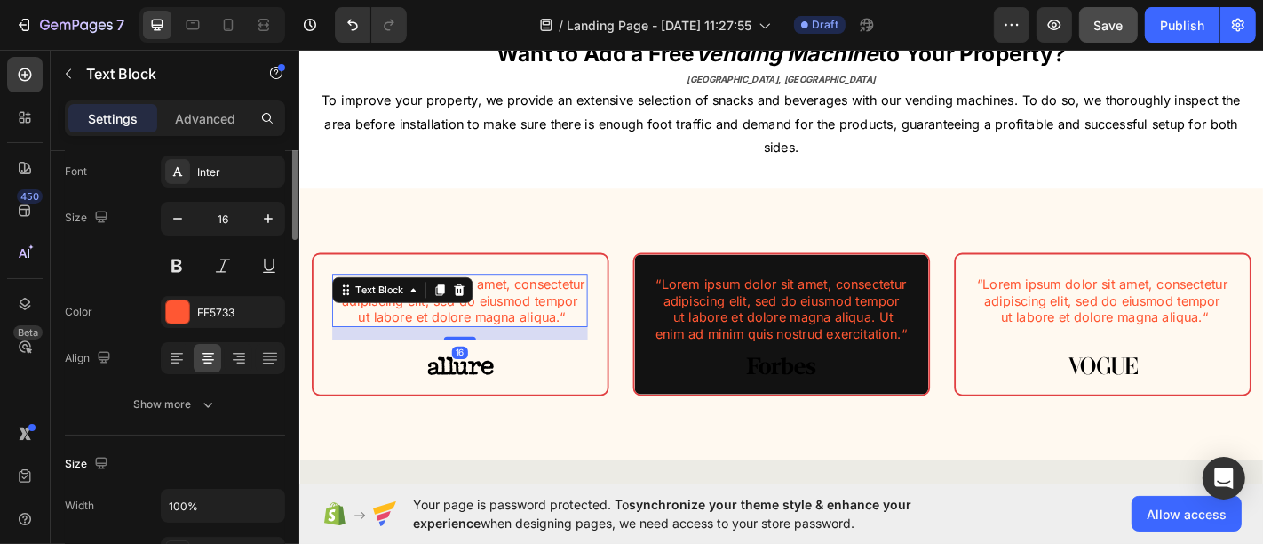
scroll to position [0, 0]
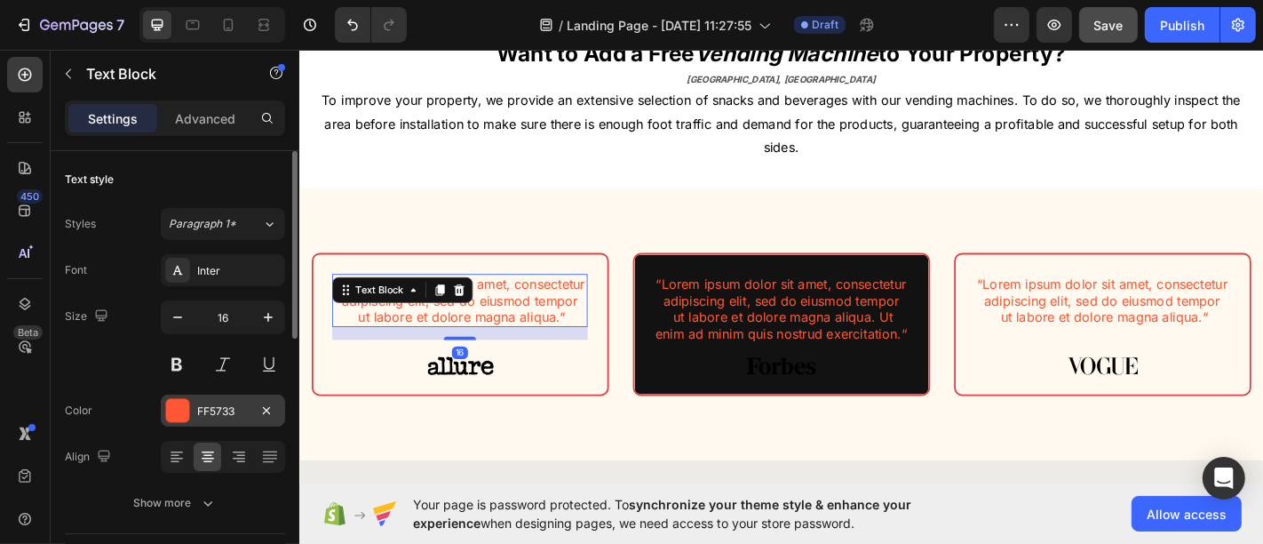
click at [226, 409] on div "FF5733" at bounding box center [223, 411] width 52 height 16
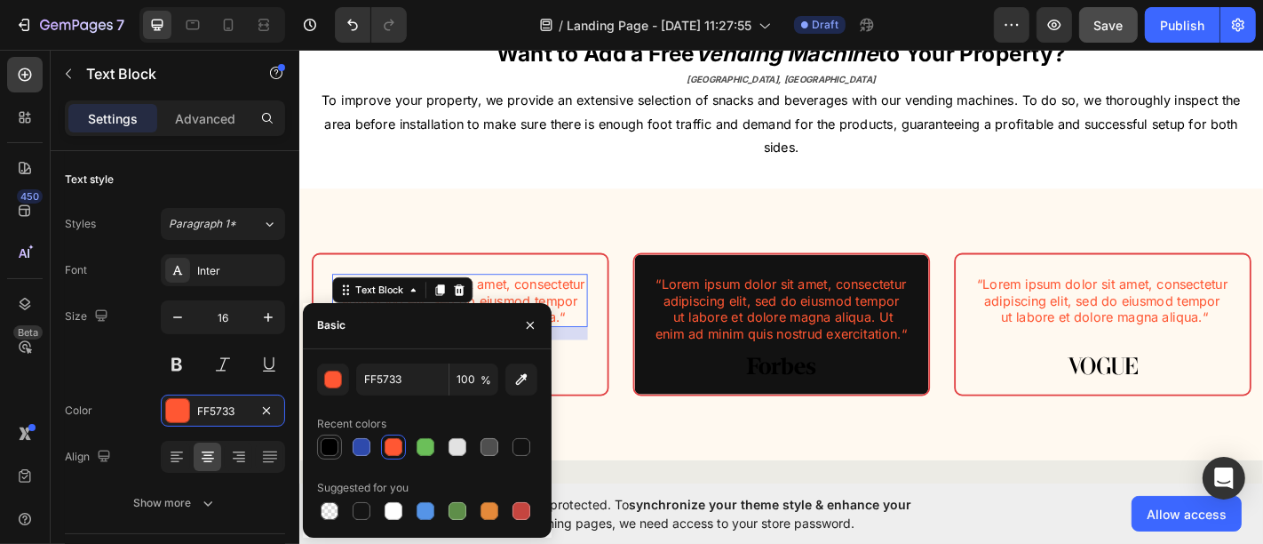
click at [330, 442] on div at bounding box center [330, 447] width 18 height 18
click at [401, 450] on div at bounding box center [394, 447] width 18 height 18
type input "FF5733"
click at [534, 327] on icon "button" at bounding box center [530, 325] width 14 height 14
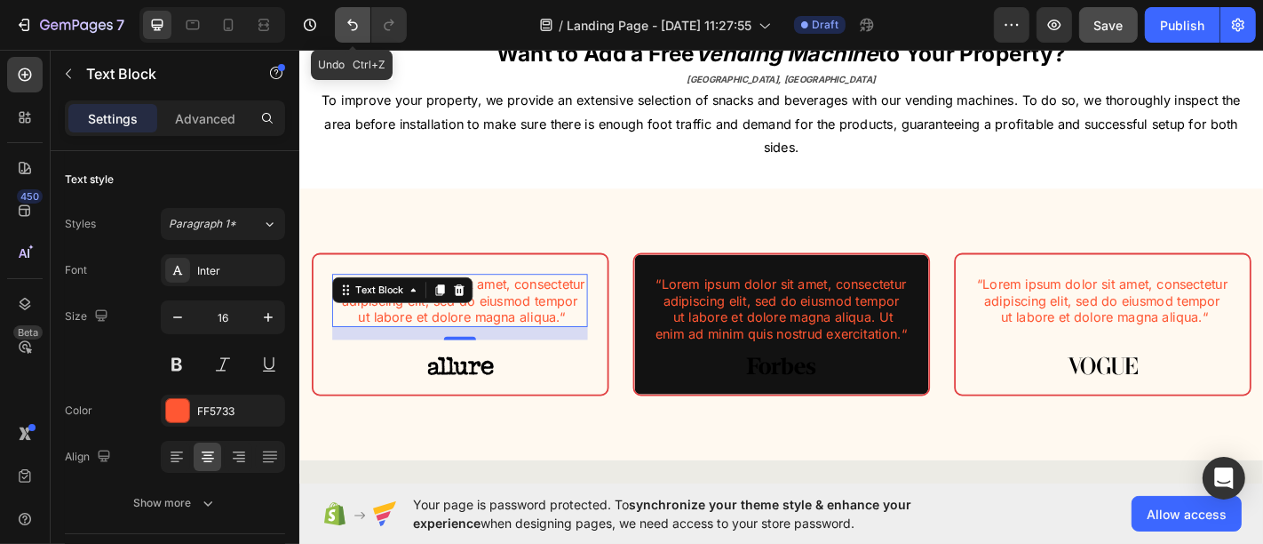
click at [341, 26] on button "Undo/Redo" at bounding box center [353, 25] width 36 height 36
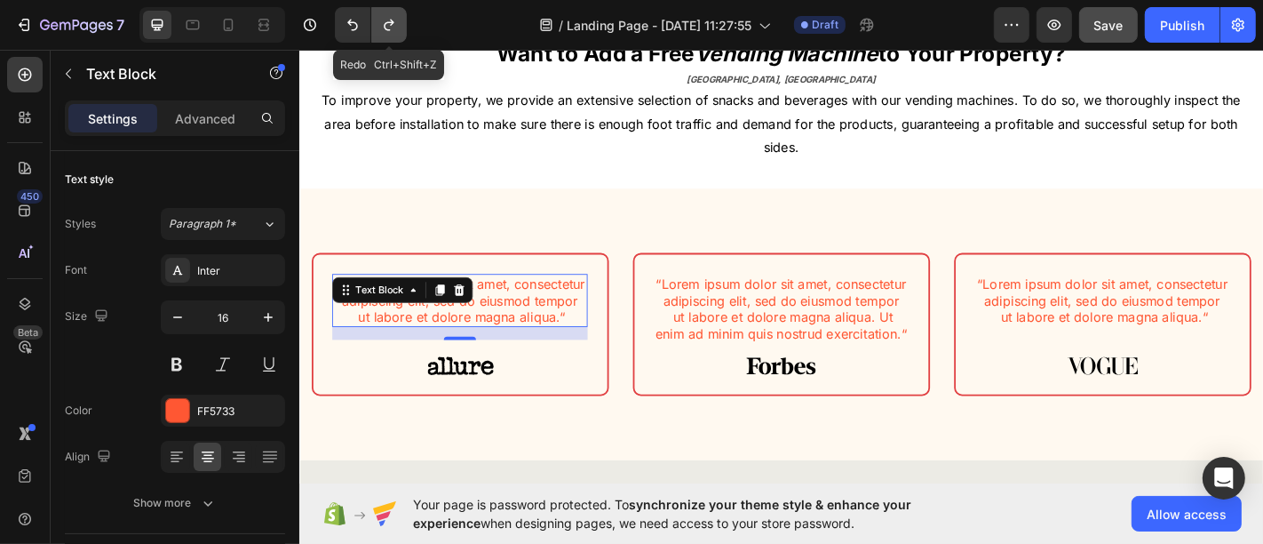
click at [391, 27] on icon "Undo/Redo" at bounding box center [389, 25] width 18 height 18
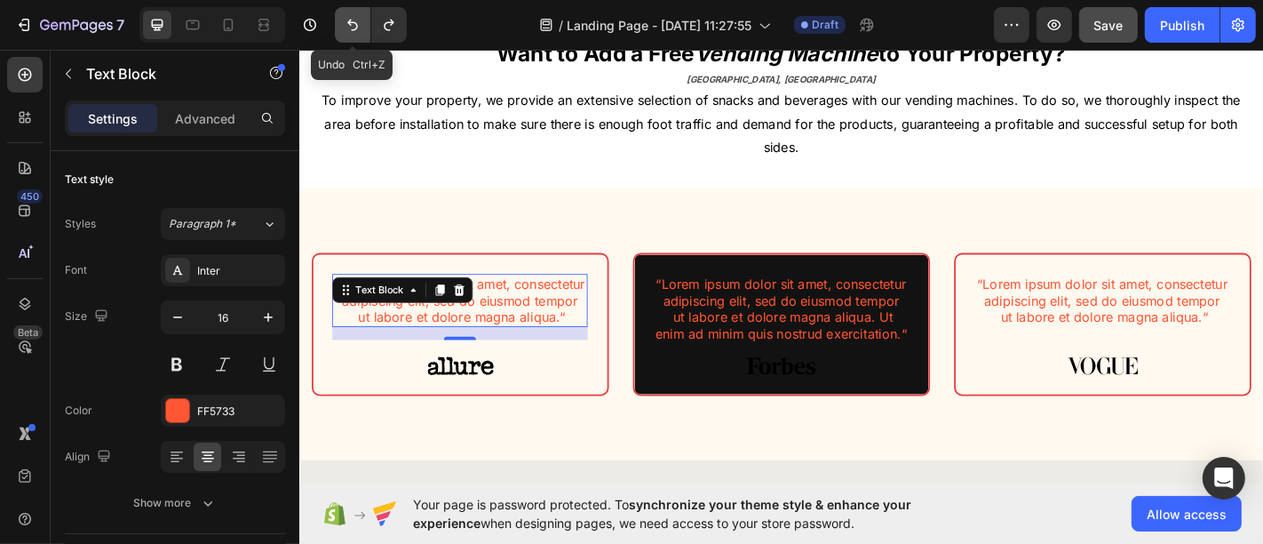
click at [365, 29] on button "Undo/Redo" at bounding box center [353, 25] width 36 height 36
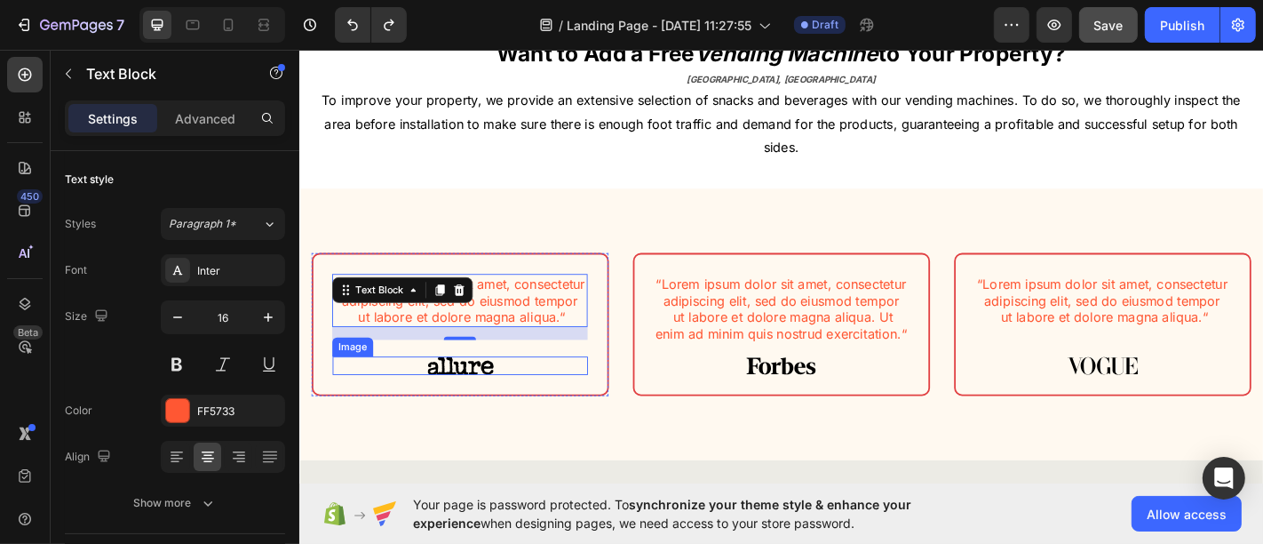
click at [451, 410] on img at bounding box center [477, 399] width 74 height 21
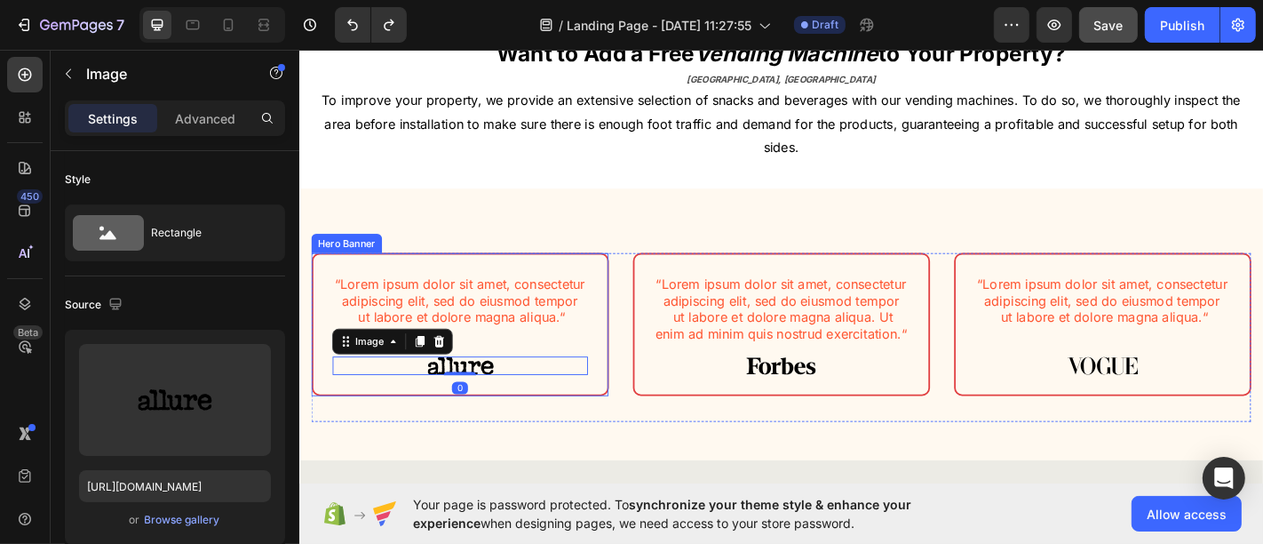
click at [478, 290] on div "“Lorem ipsum dolor sit amet, consectetur adipiscing elit, sed do eiusmod tempor…" at bounding box center [476, 353] width 325 height 155
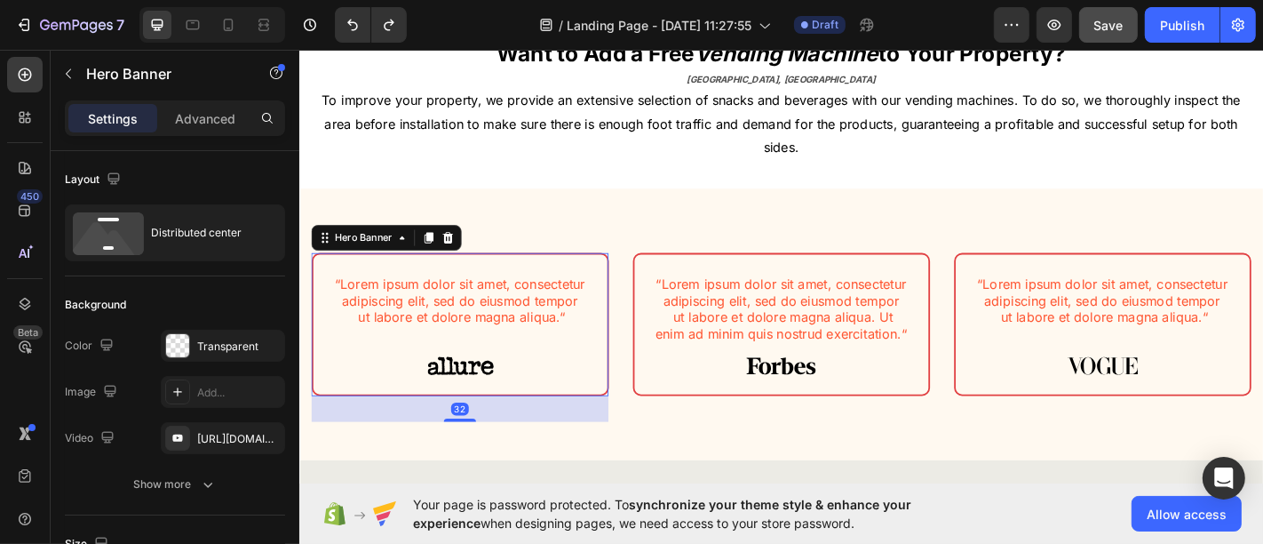
click at [398, 274] on div "“Lorem ipsum dolor sit amet, consectetur adipiscing elit, sed do eiusmod tempor…" at bounding box center [476, 353] width 329 height 159
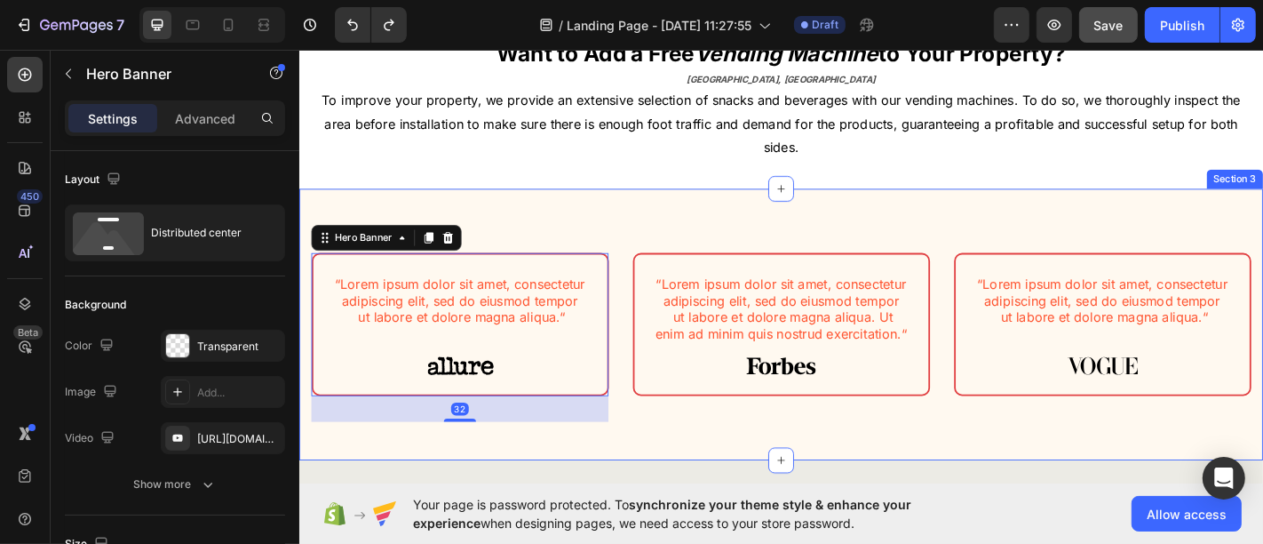
click at [485, 238] on div "“Lorem ipsum dolor sit amet, consectetur adipiscing elit, sed do eiusmod tempor…" at bounding box center [831, 353] width 1066 height 301
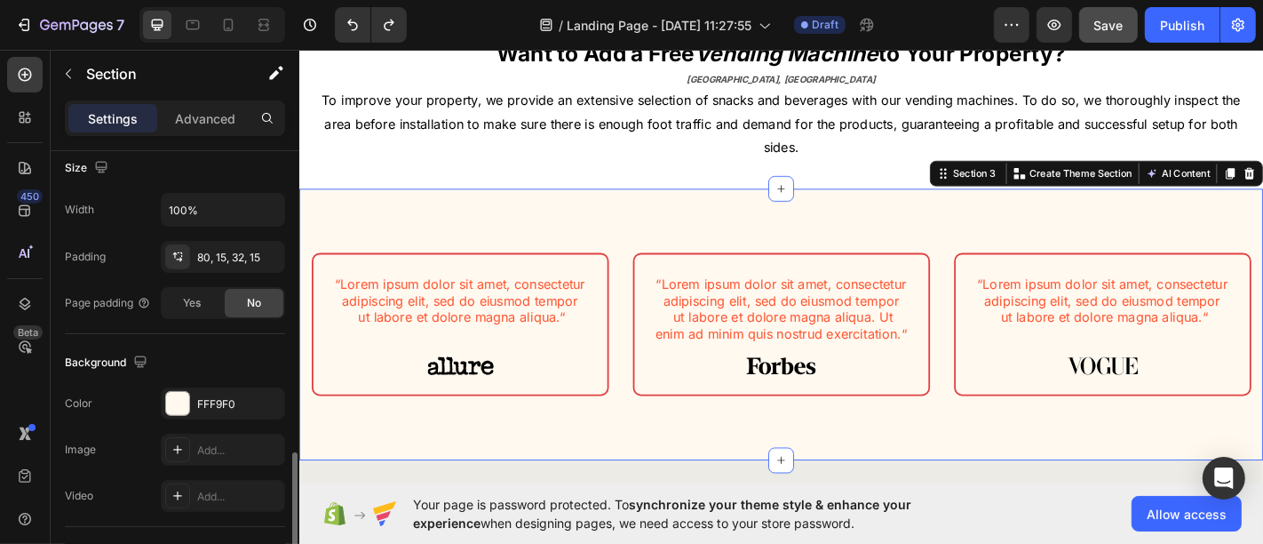
scroll to position [493, 0]
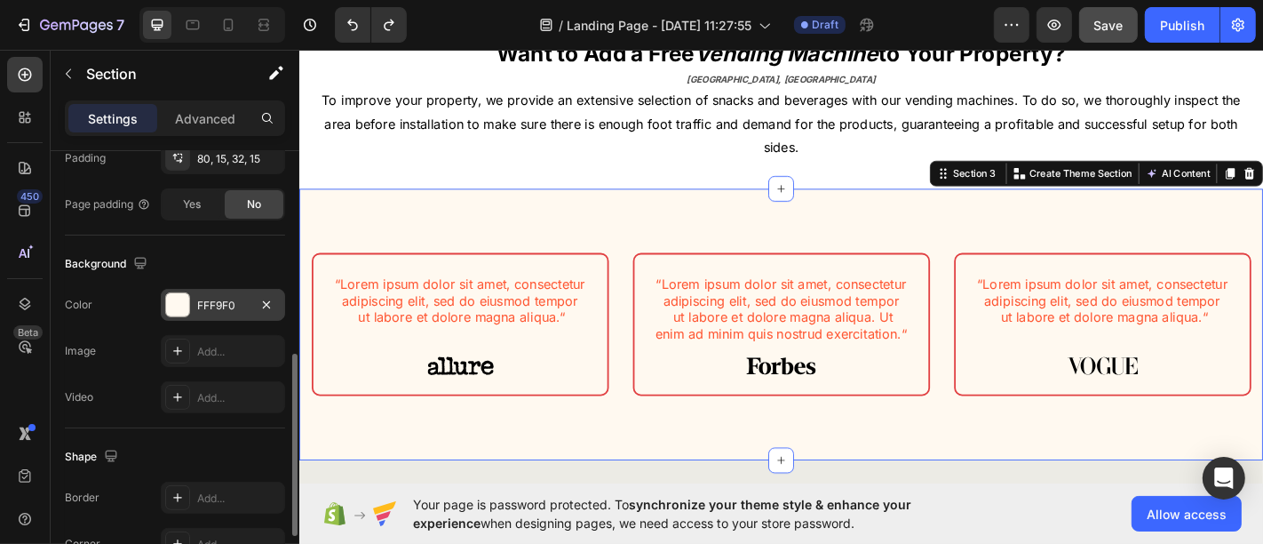
click at [220, 300] on div "FFF9F0" at bounding box center [223, 306] width 52 height 16
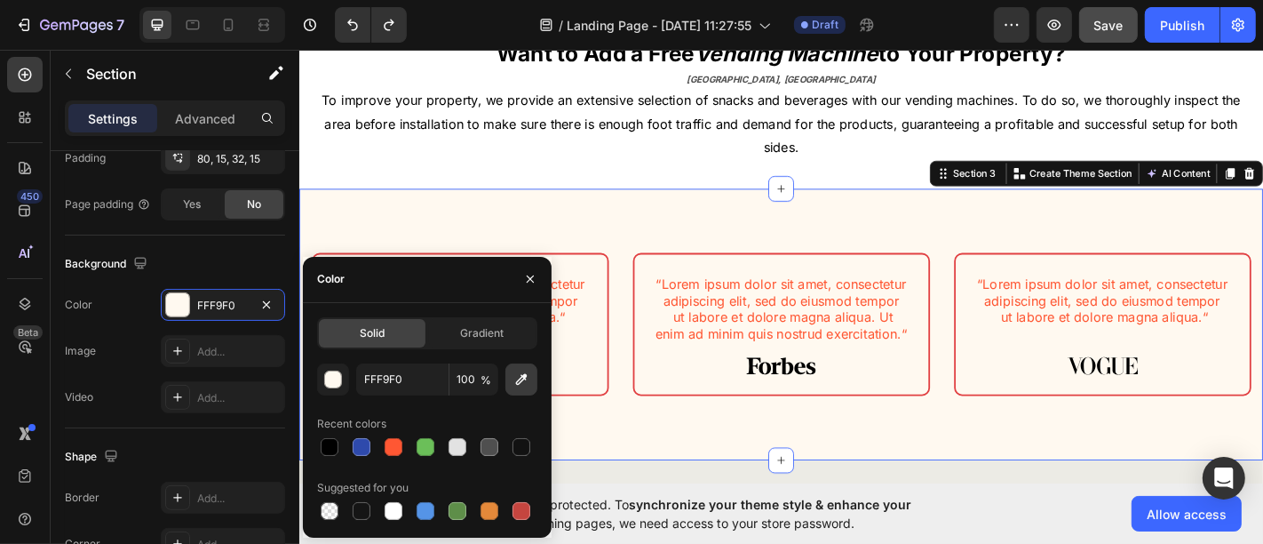
click at [512, 372] on icon "button" at bounding box center [521, 379] width 18 height 18
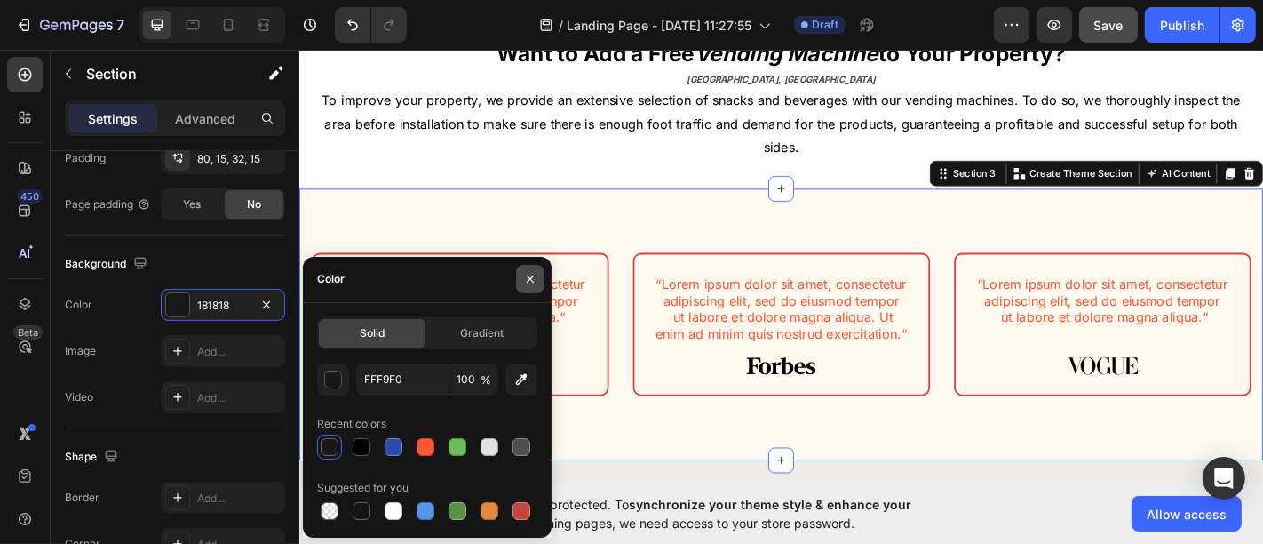
type input "181818"
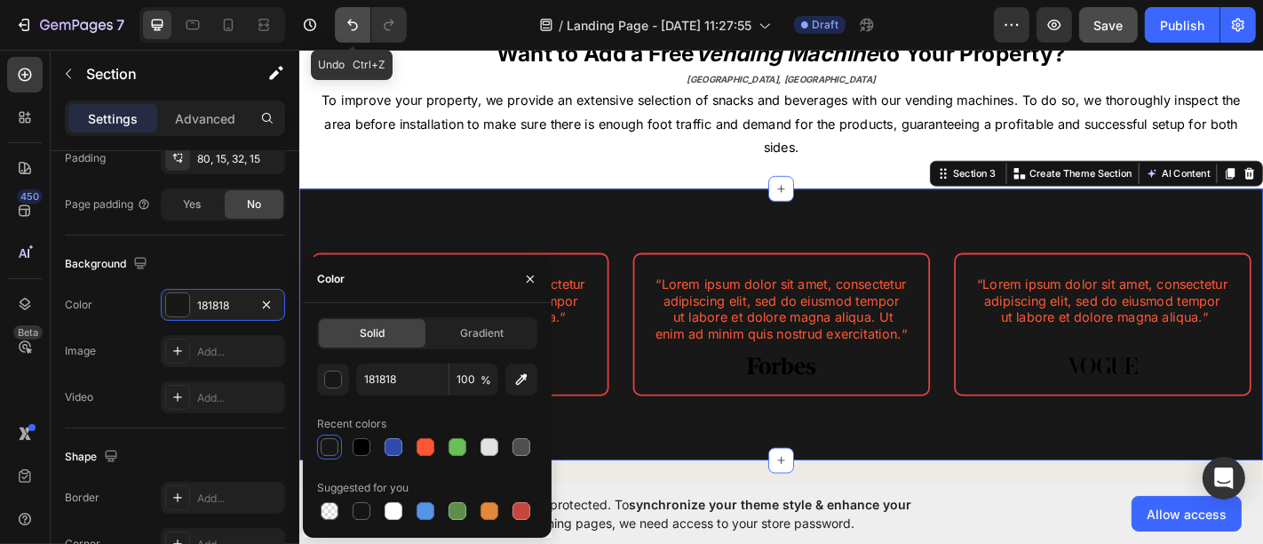
click at [362, 33] on button "Undo/Redo" at bounding box center [353, 25] width 36 height 36
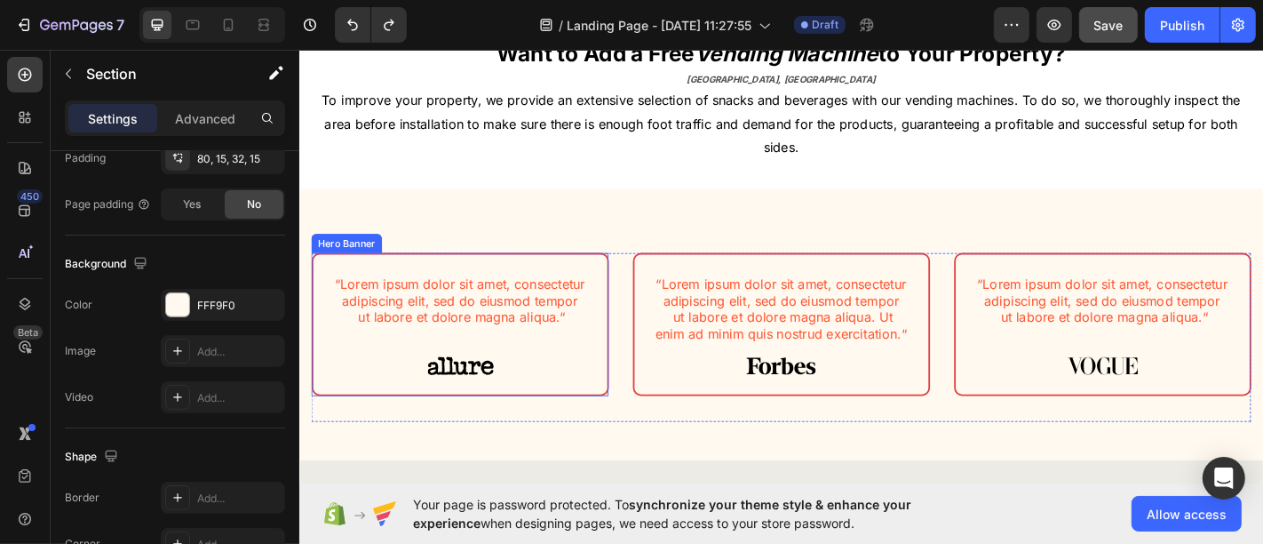
click at [312, 305] on div "“Lorem ipsum dolor sit amet, consectetur adipiscing elit, sed do eiusmod tempor…" at bounding box center [476, 353] width 329 height 159
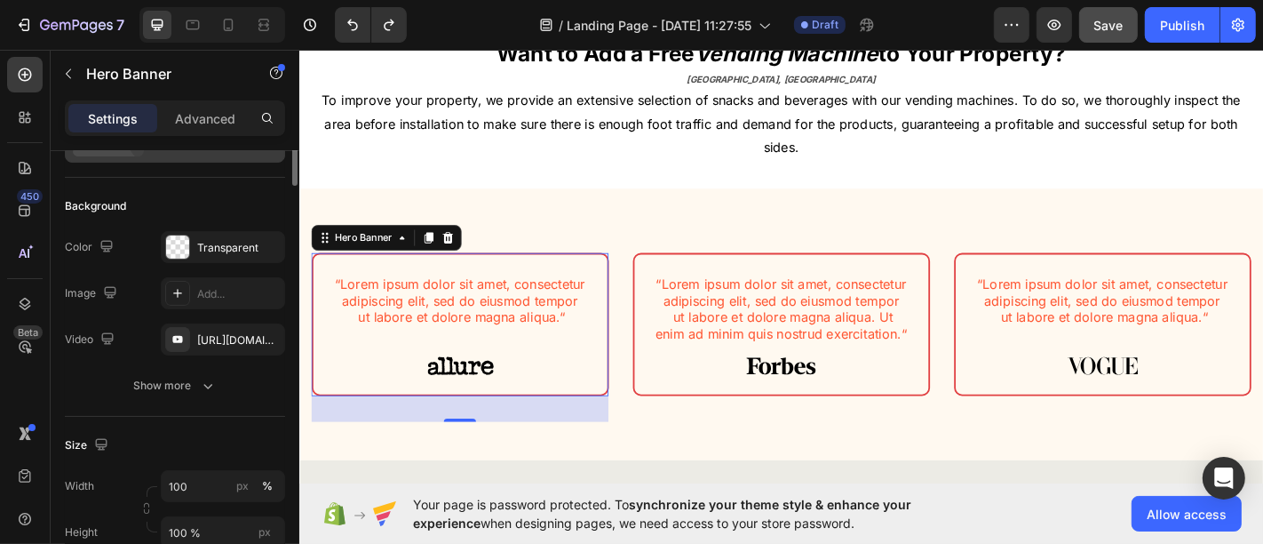
scroll to position [0, 0]
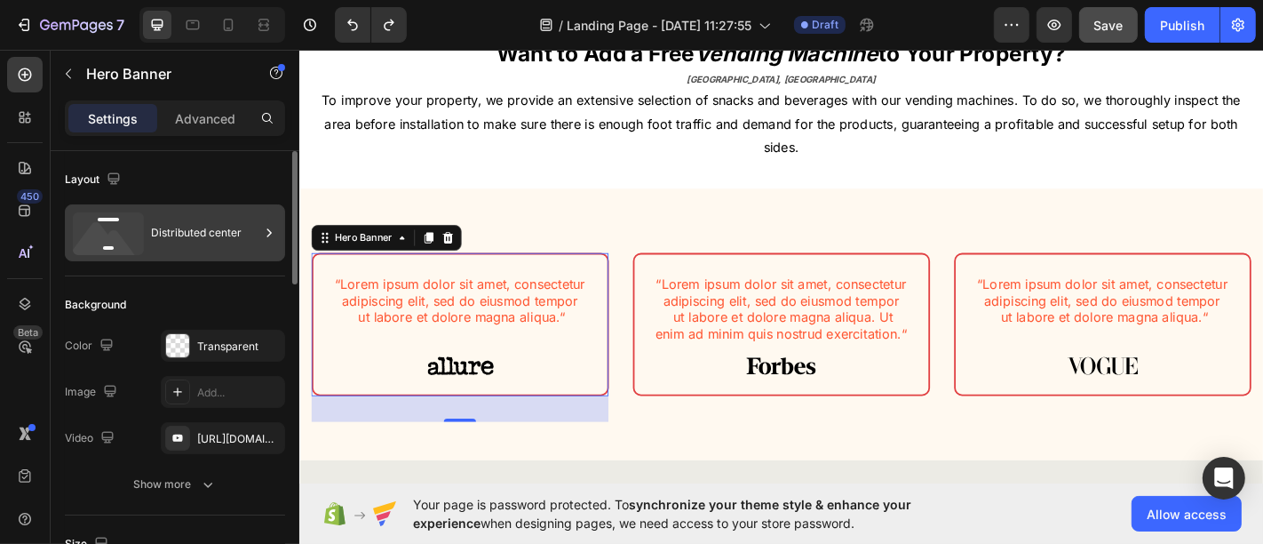
click at [199, 235] on div "Distributed center" at bounding box center [205, 232] width 108 height 41
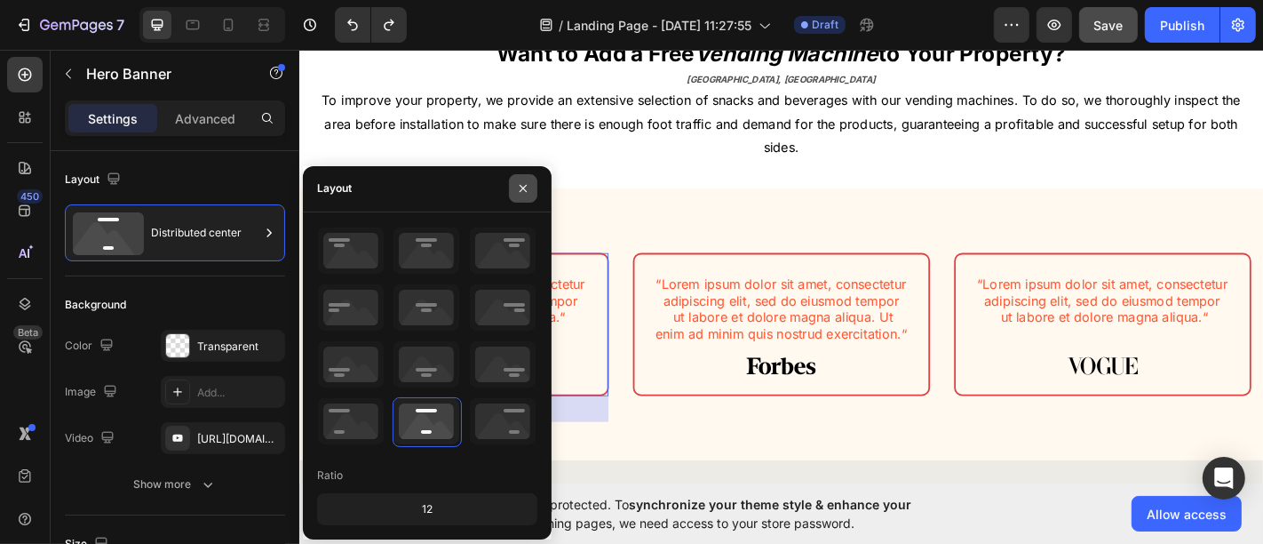
click at [528, 185] on icon "button" at bounding box center [523, 188] width 14 height 14
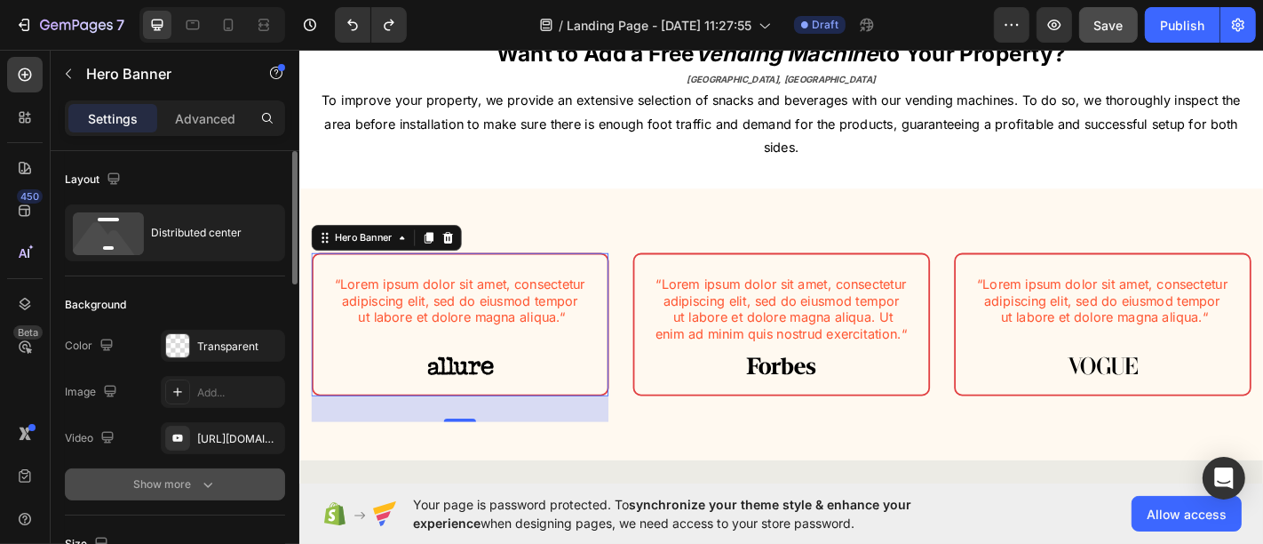
scroll to position [99, 0]
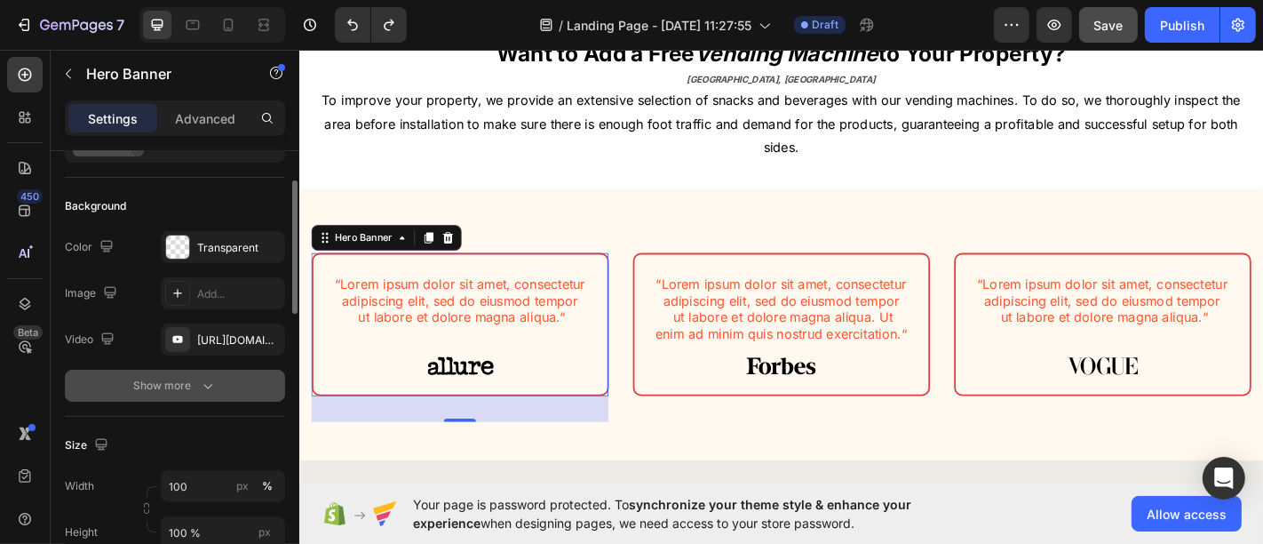
click at [179, 385] on div "Show more" at bounding box center [175, 386] width 83 height 18
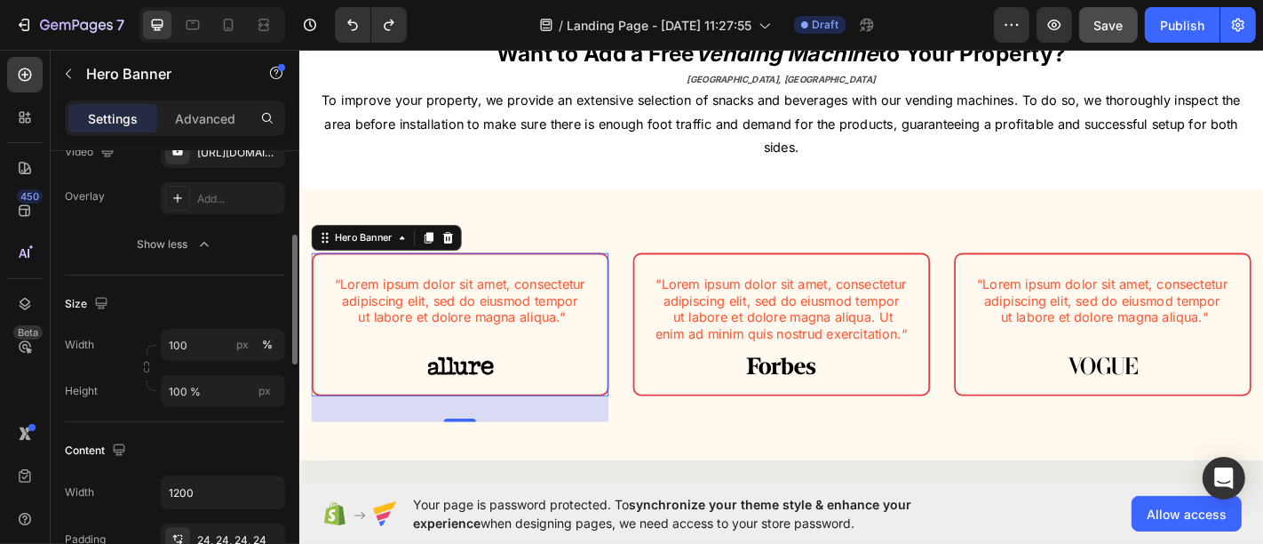
scroll to position [0, 0]
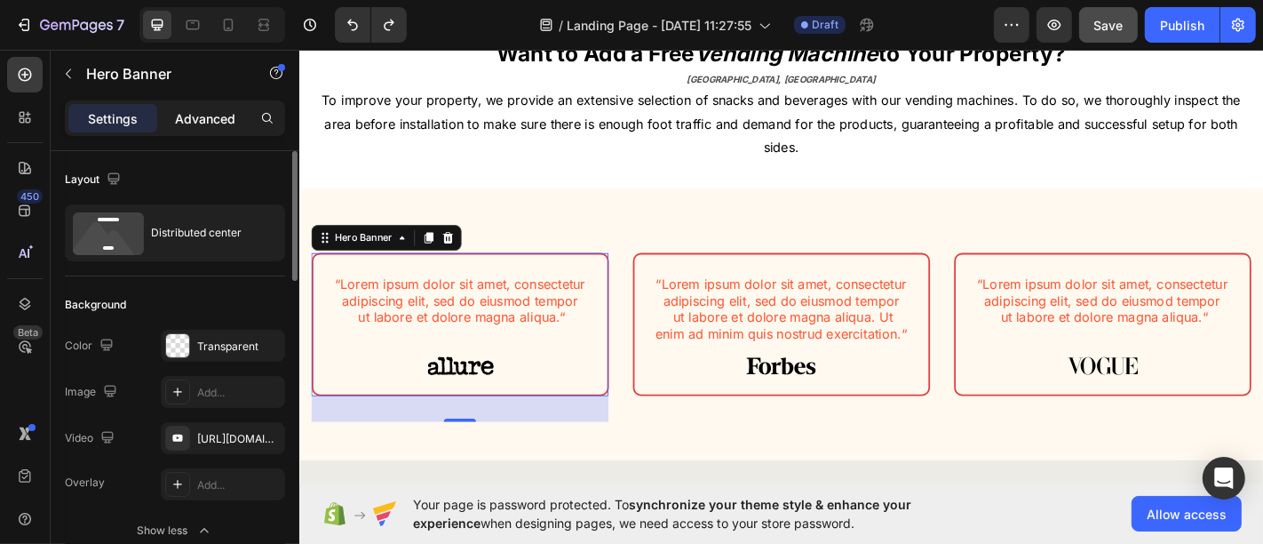
click at [225, 110] on p "Advanced" at bounding box center [205, 118] width 60 height 19
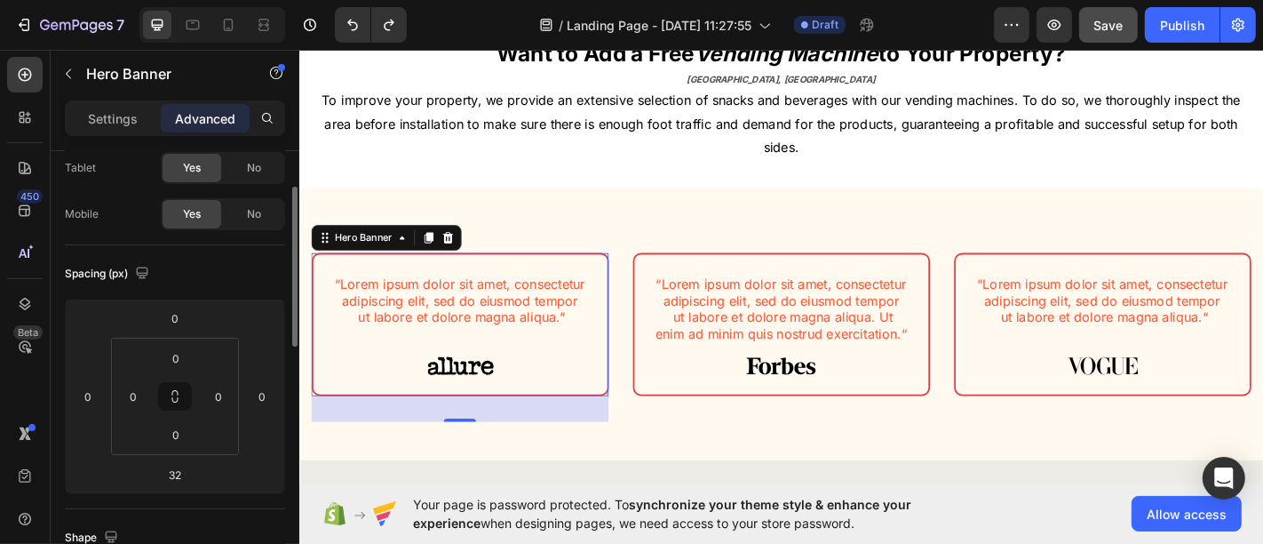
scroll to position [197, 0]
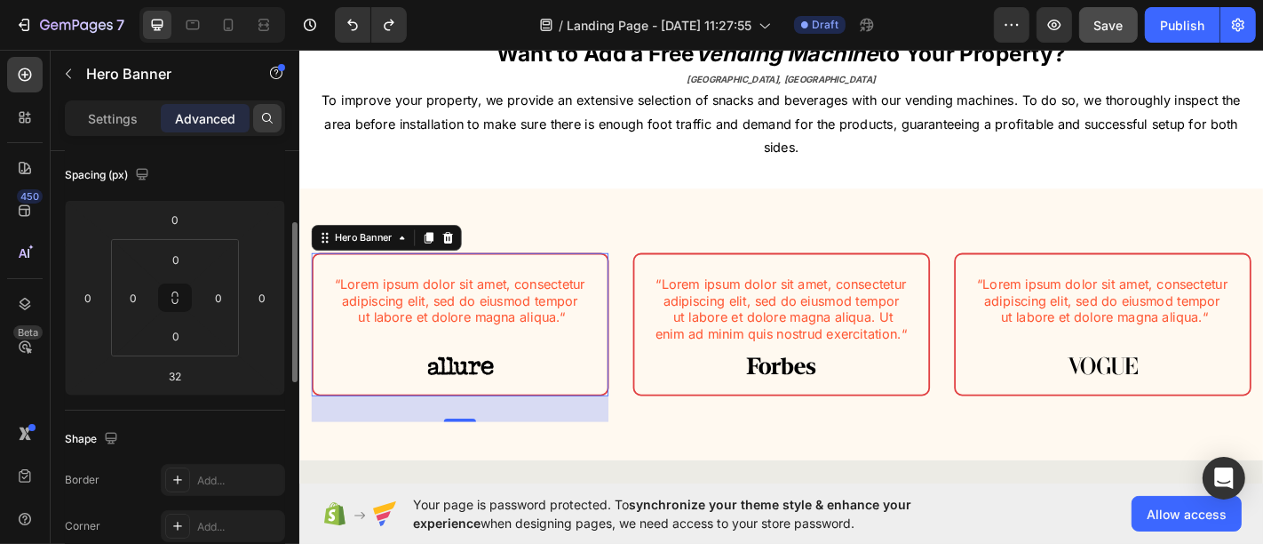
click at [271, 108] on div at bounding box center [267, 118] width 28 height 28
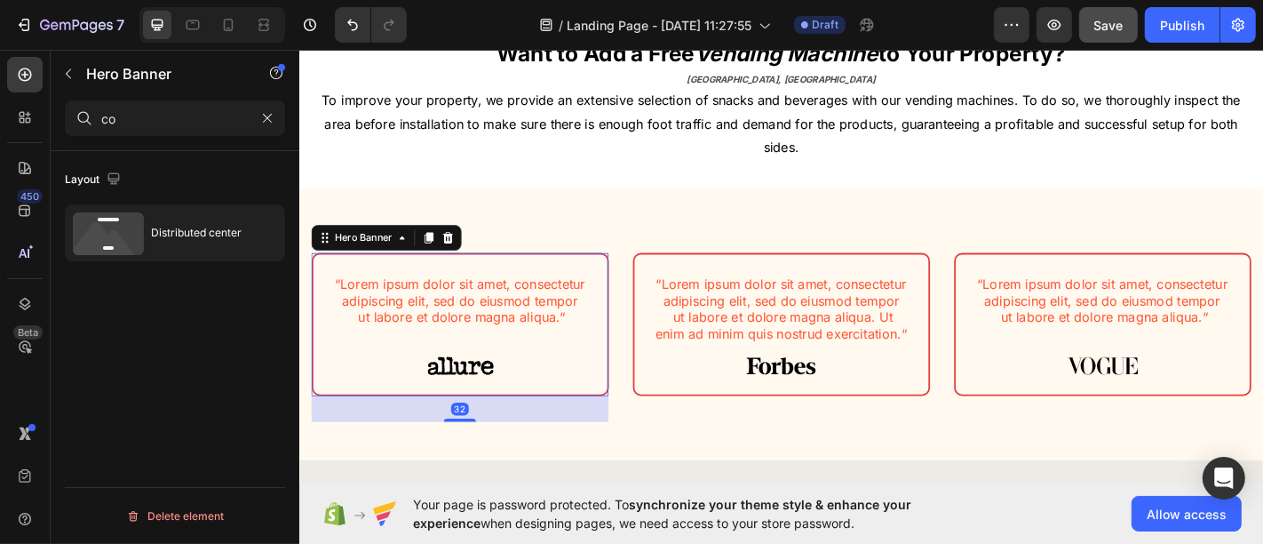
scroll to position [0, 0]
type input "c"
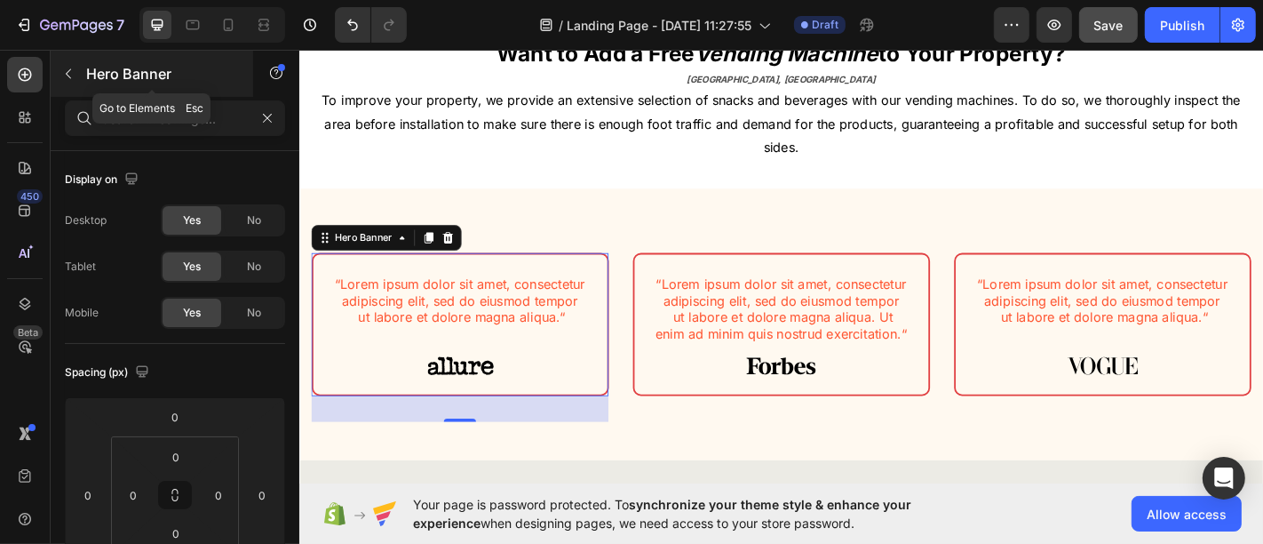
click at [64, 77] on icon "button" at bounding box center [68, 74] width 14 height 14
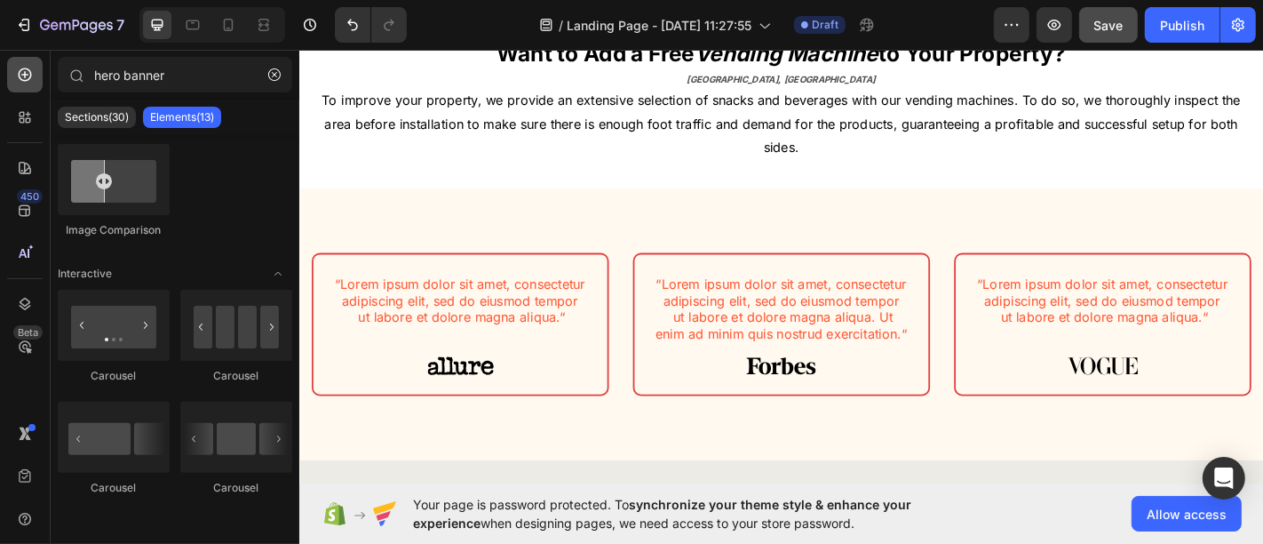
click at [29, 82] on icon at bounding box center [25, 75] width 18 height 18
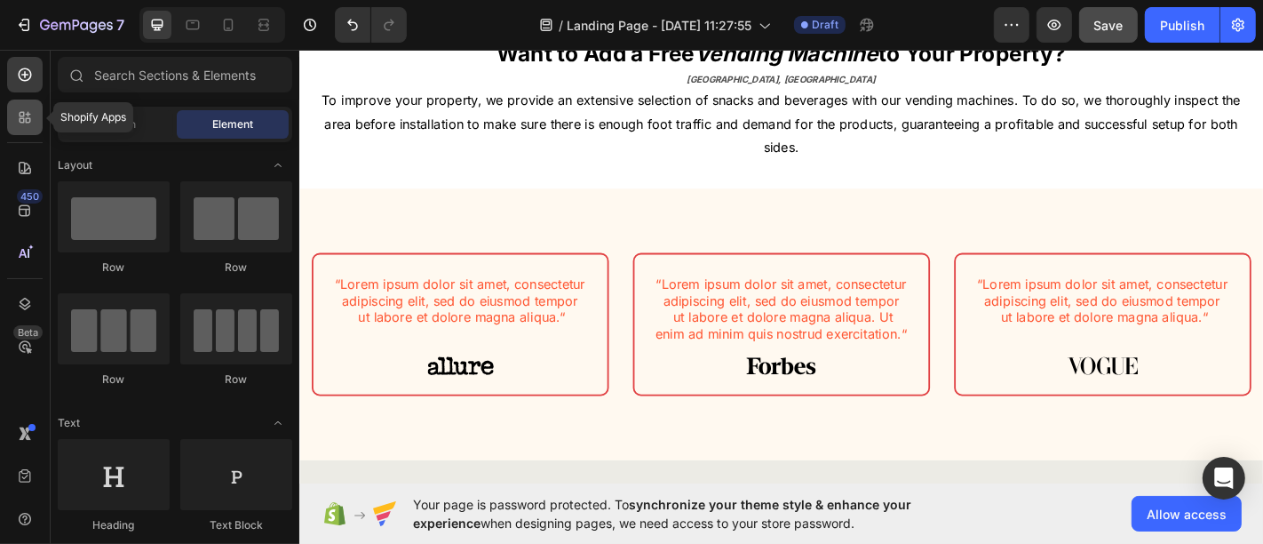
click at [28, 120] on icon at bounding box center [25, 117] width 18 height 18
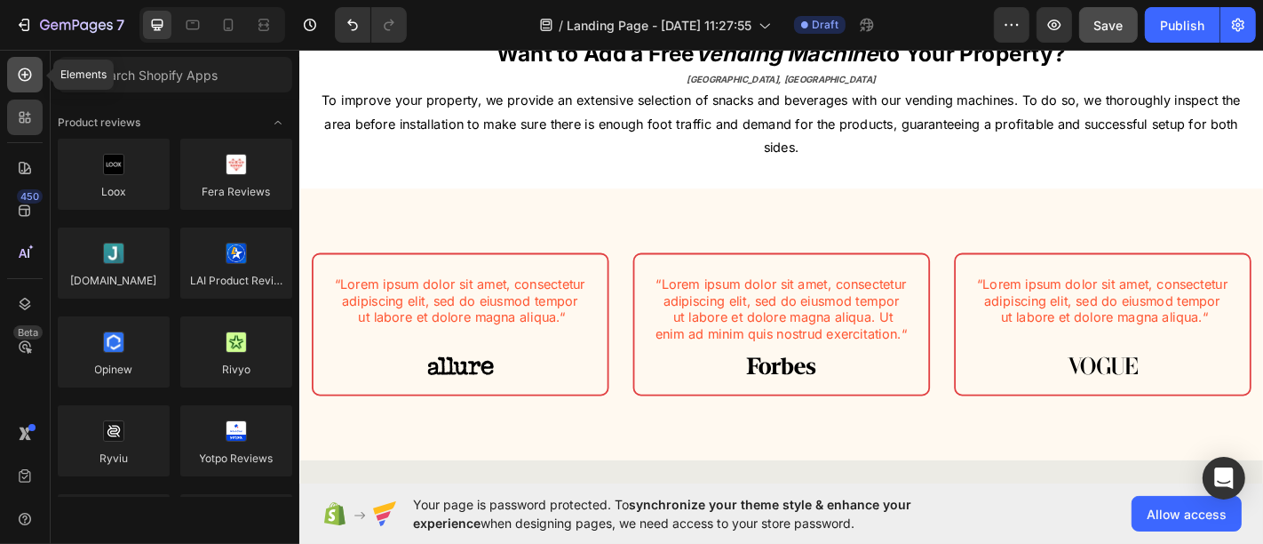
click at [30, 69] on icon at bounding box center [25, 75] width 18 height 18
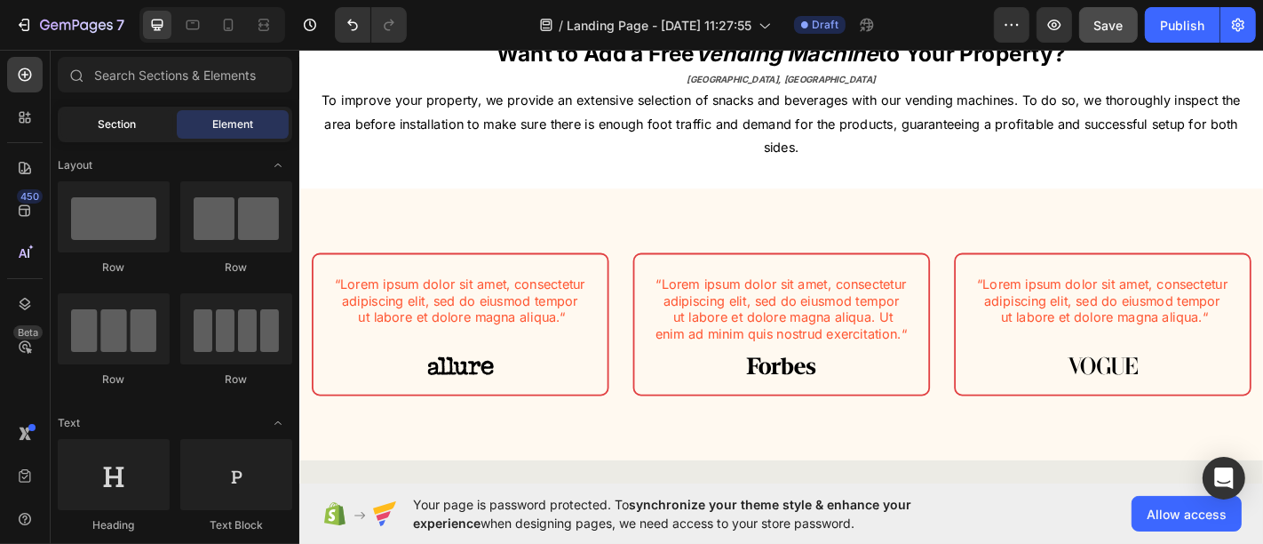
click at [122, 110] on div "Section" at bounding box center [117, 124] width 112 height 28
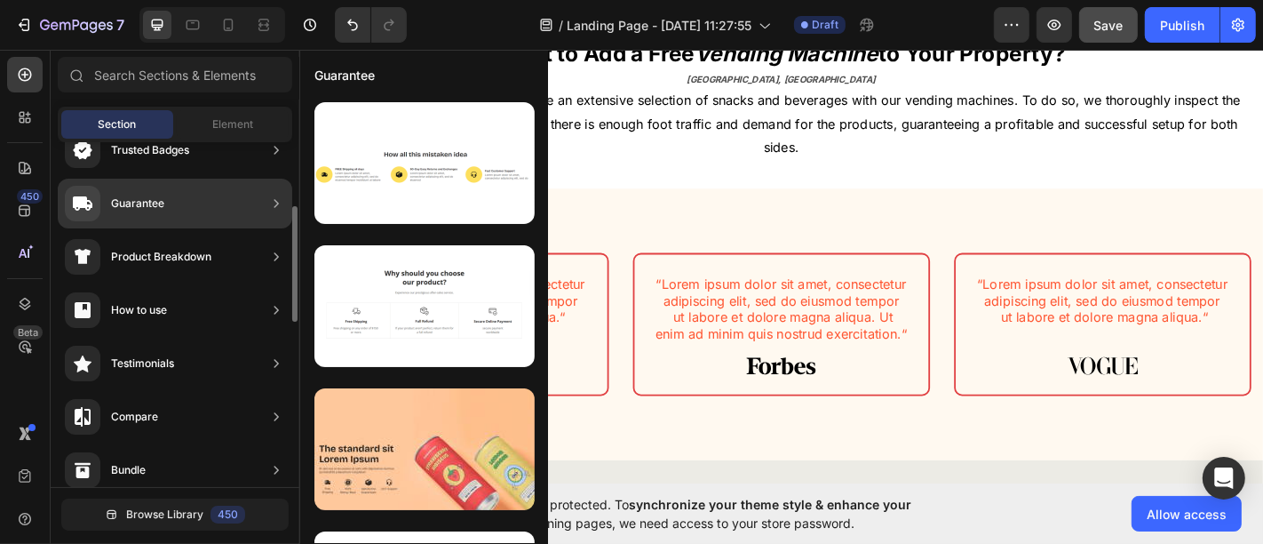
scroll to position [92, 0]
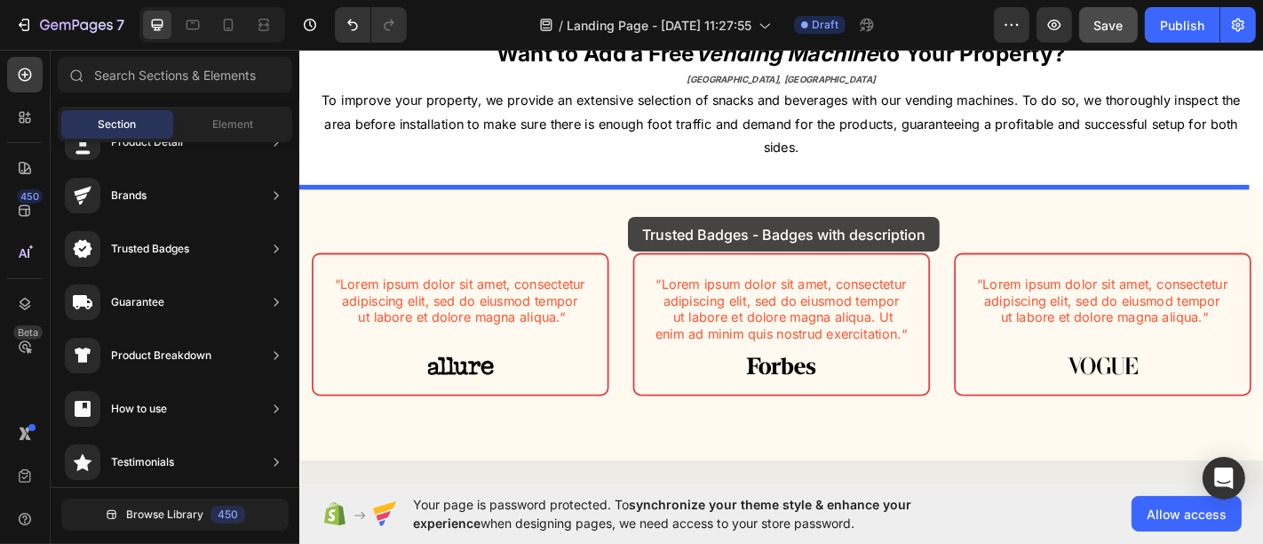
drag, startPoint x: 674, startPoint y: 338, endPoint x: 662, endPoint y: 234, distance: 103.8
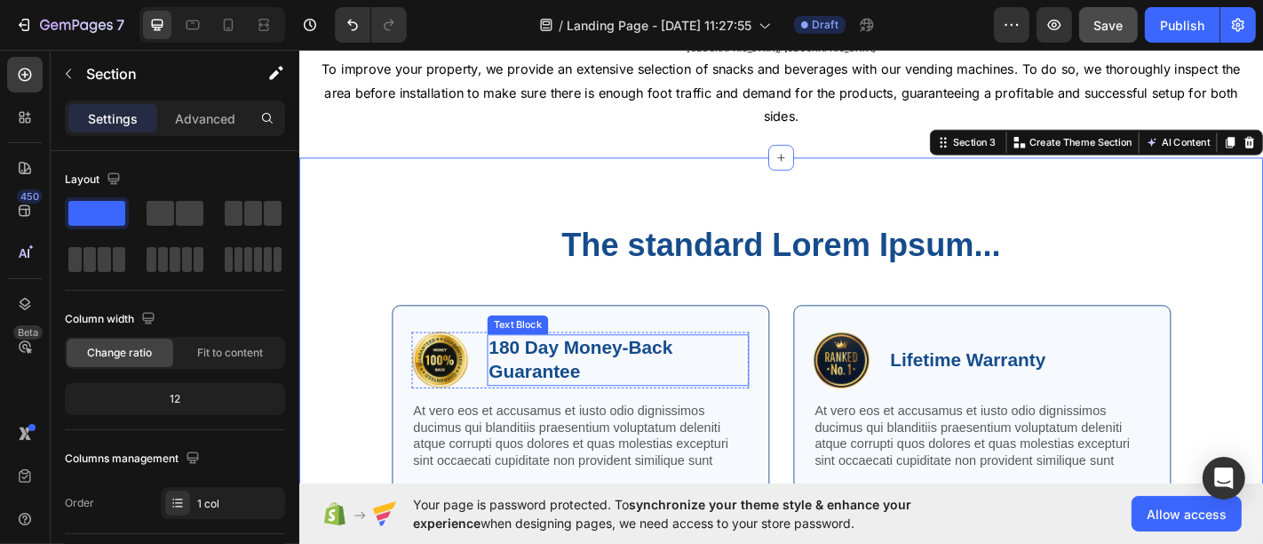
scroll to position [783, 0]
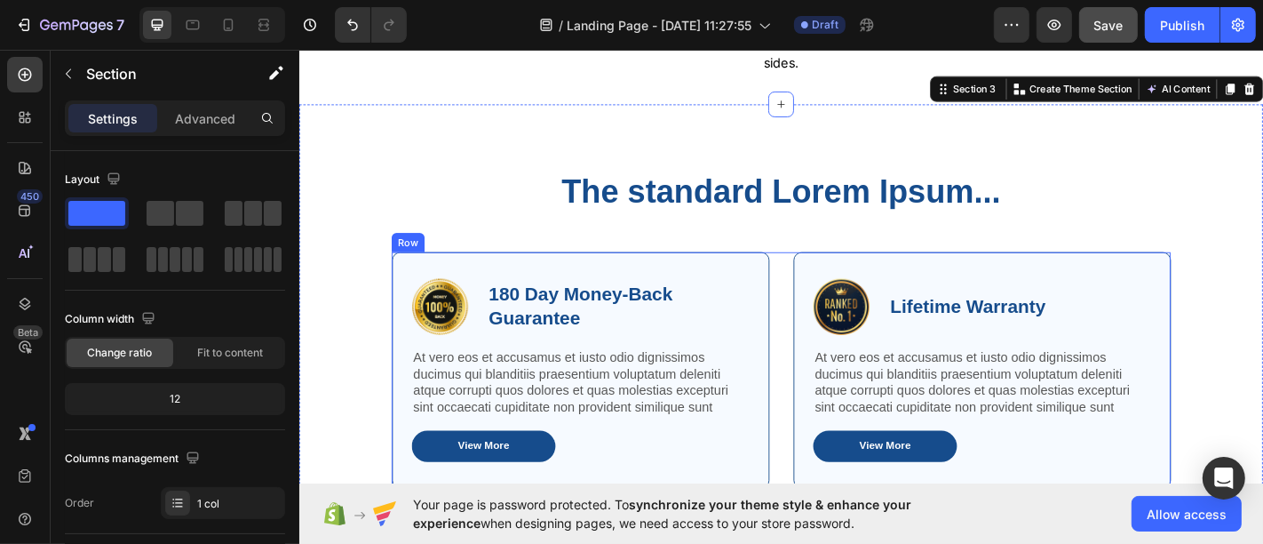
click at [810, 291] on div "Image 180 Day Money-Back Guarantee Text Block Row At vero eos et accusamus et i…" at bounding box center [832, 419] width 862 height 290
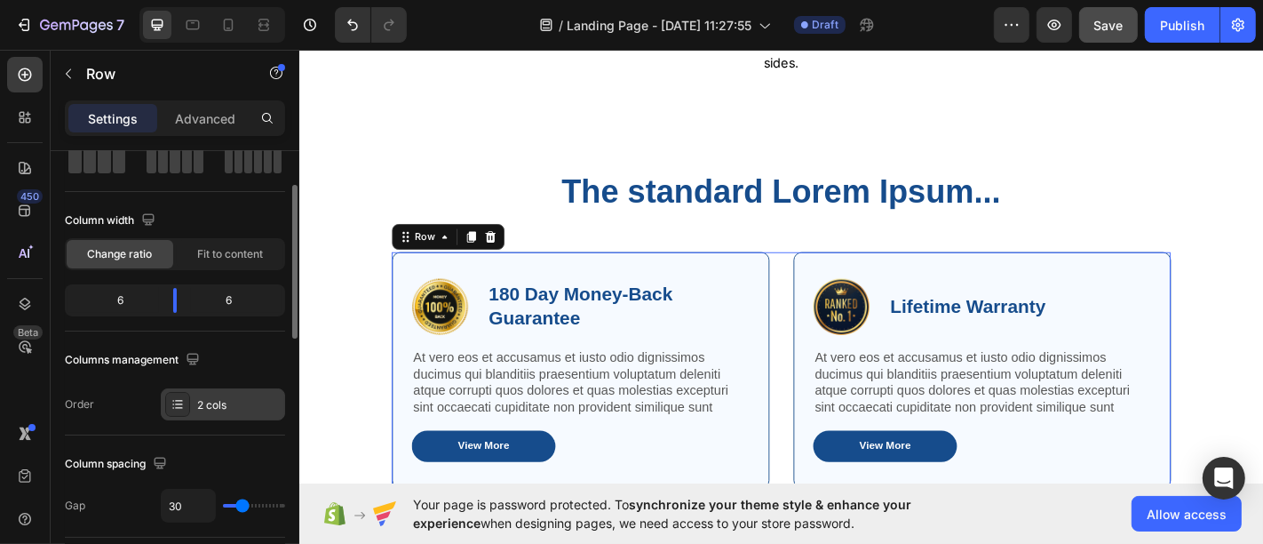
scroll to position [197, 0]
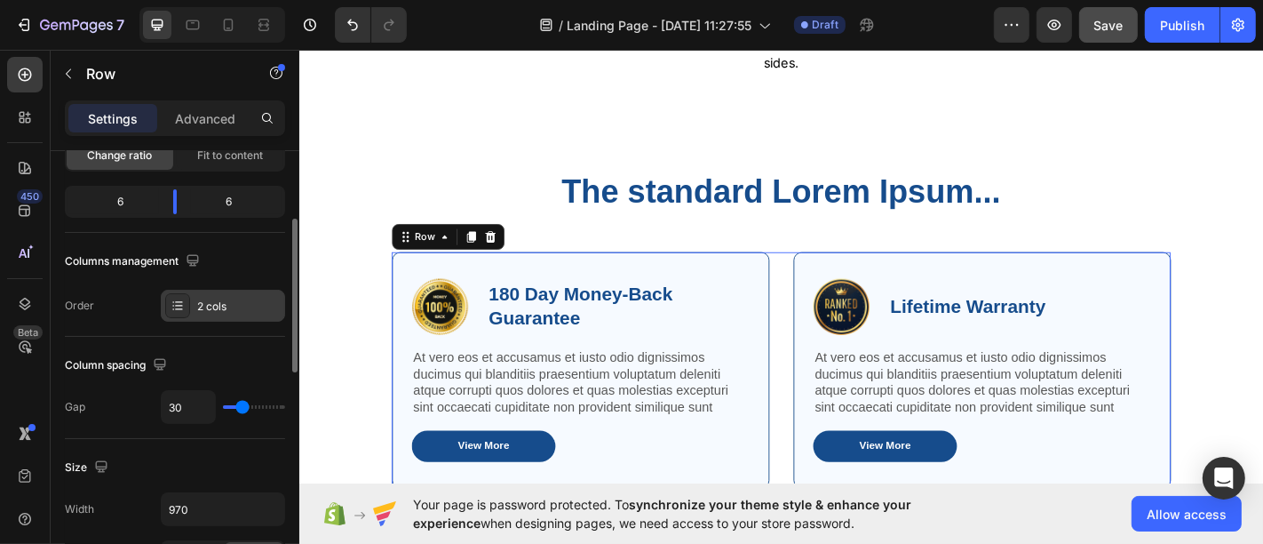
click at [208, 303] on div "2 cols" at bounding box center [238, 306] width 83 height 16
click at [234, 342] on div "Column spacing Gap 30" at bounding box center [175, 388] width 220 height 102
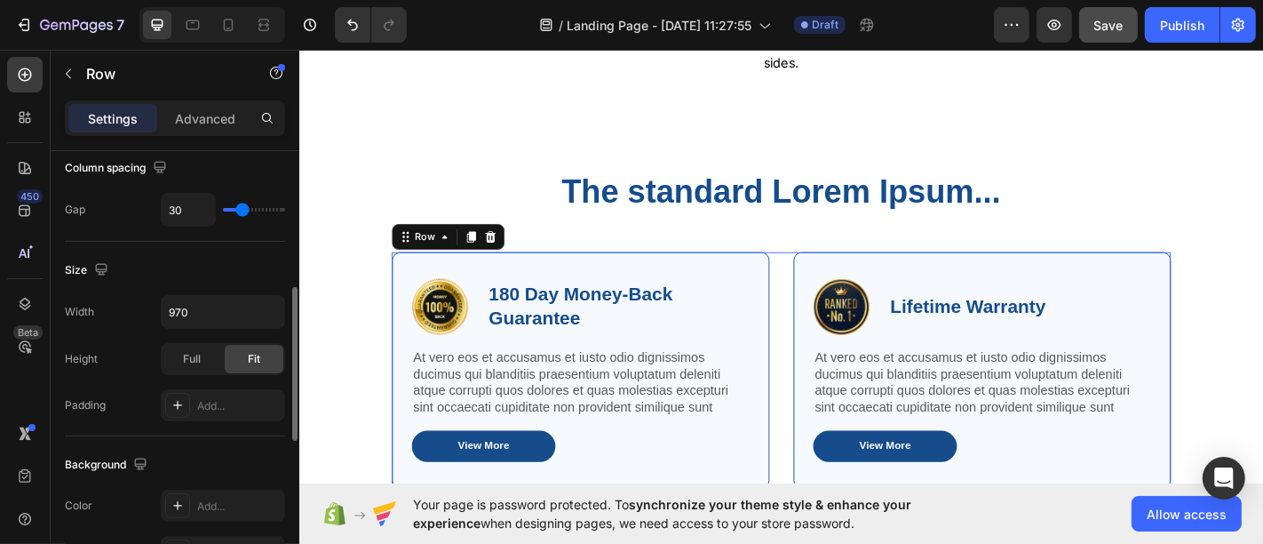
scroll to position [493, 0]
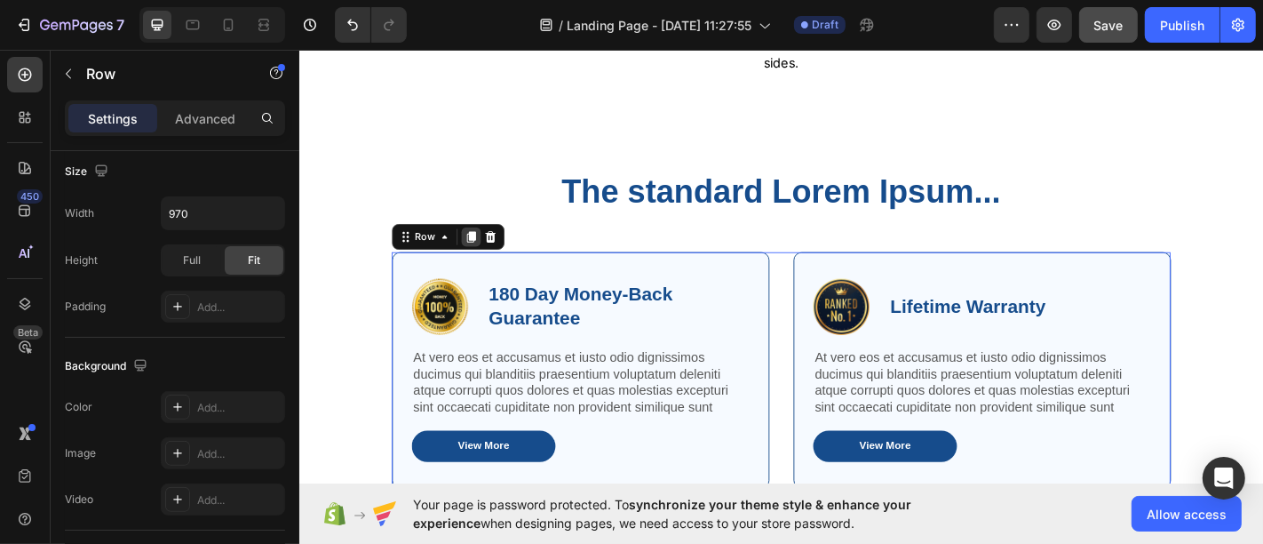
click at [484, 255] on icon at bounding box center [489, 256] width 10 height 12
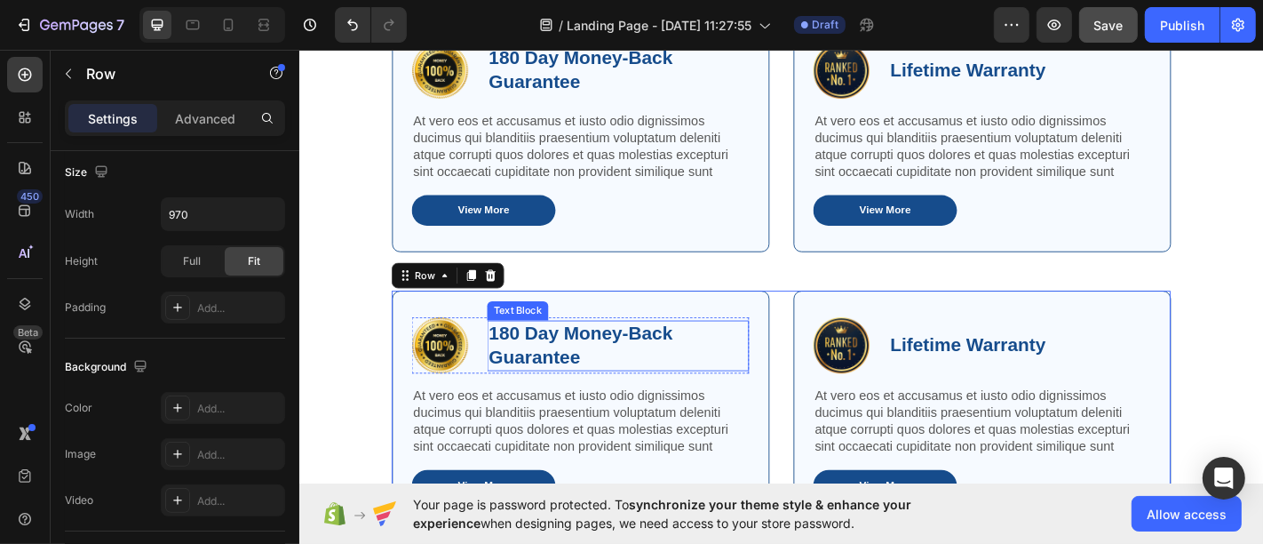
scroll to position [1053, 0]
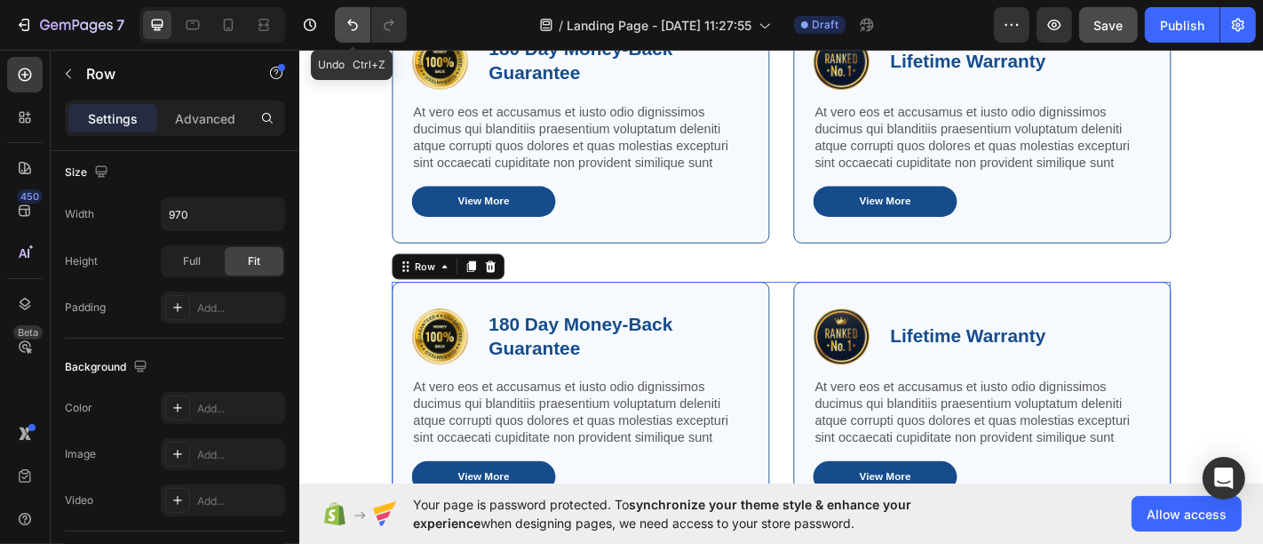
click at [357, 24] on icon "Undo/Redo" at bounding box center [353, 25] width 18 height 18
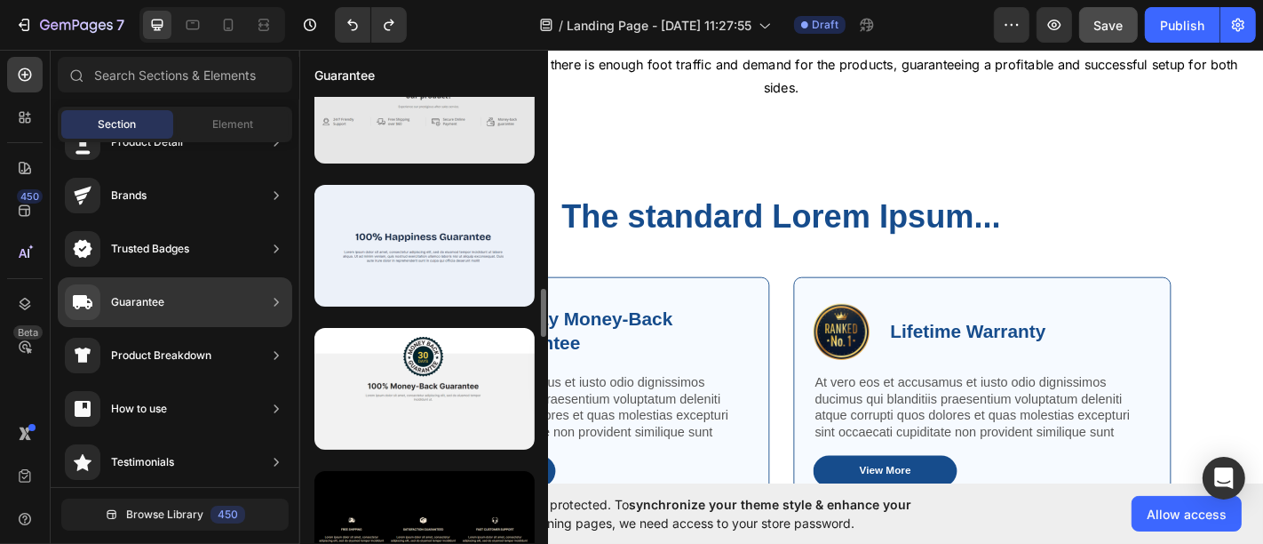
scroll to position [1578, 0]
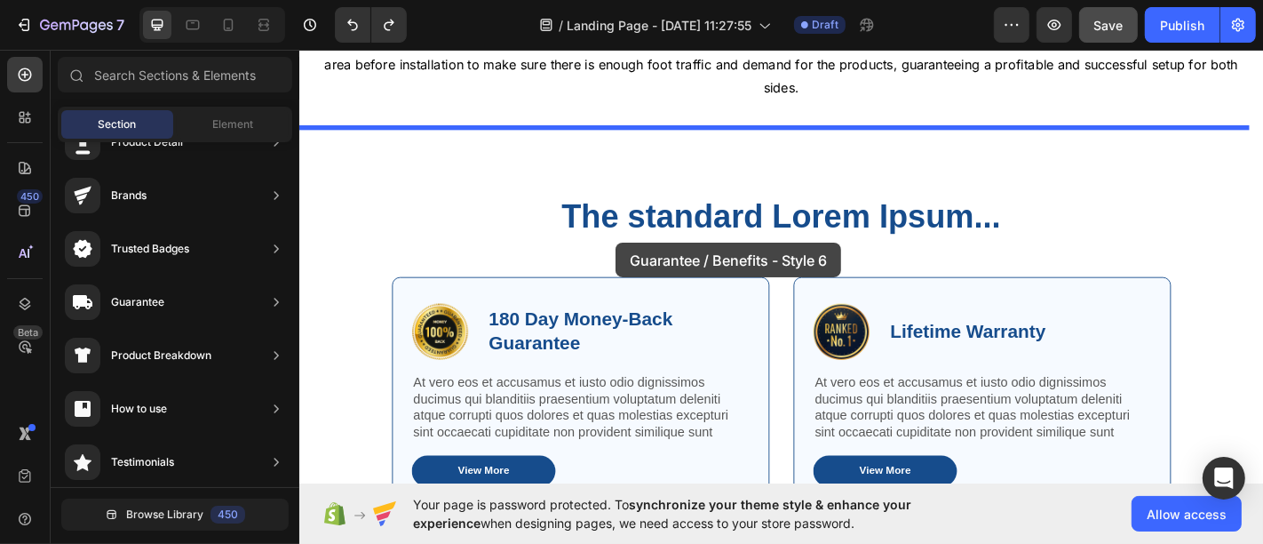
drag, startPoint x: 753, startPoint y: 250, endPoint x: 648, endPoint y: 263, distance: 105.5
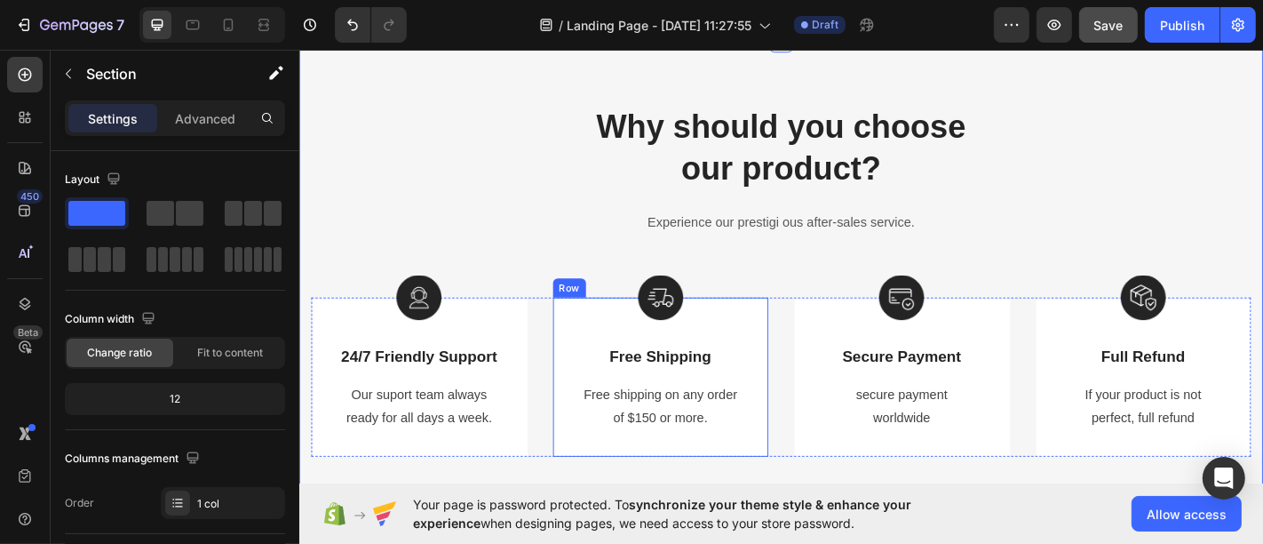
scroll to position [1250, 0]
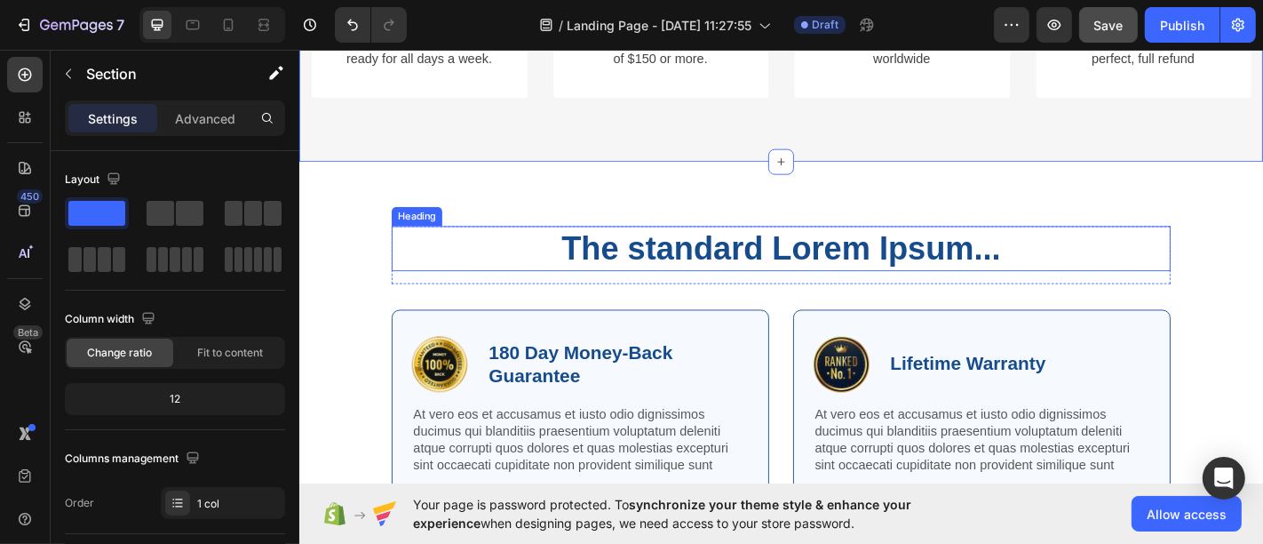
click at [1132, 240] on div "The standard Lorem Ipsum... Heading Row Image 180 Day Money-Back Guarantee Text…" at bounding box center [831, 422] width 1066 height 496
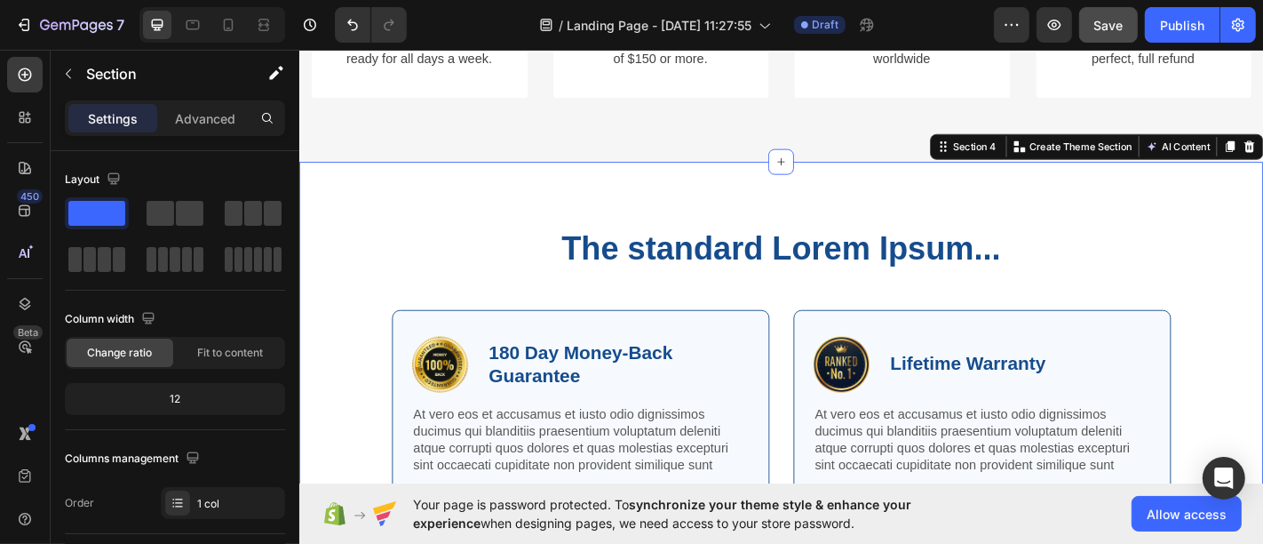
scroll to position [492, 0]
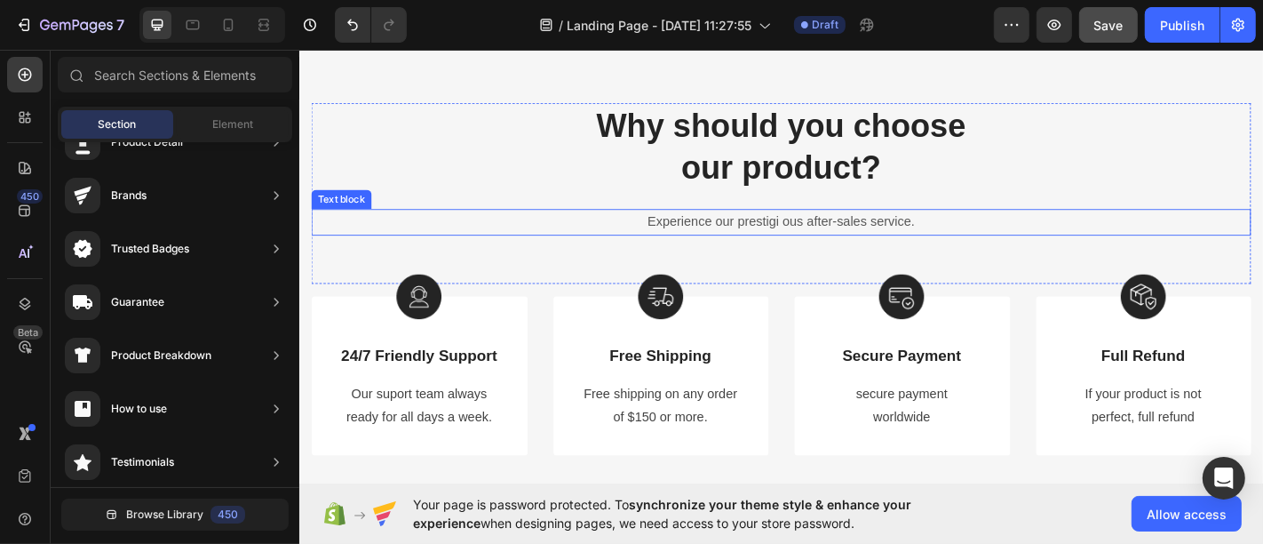
scroll to position [1250, 0]
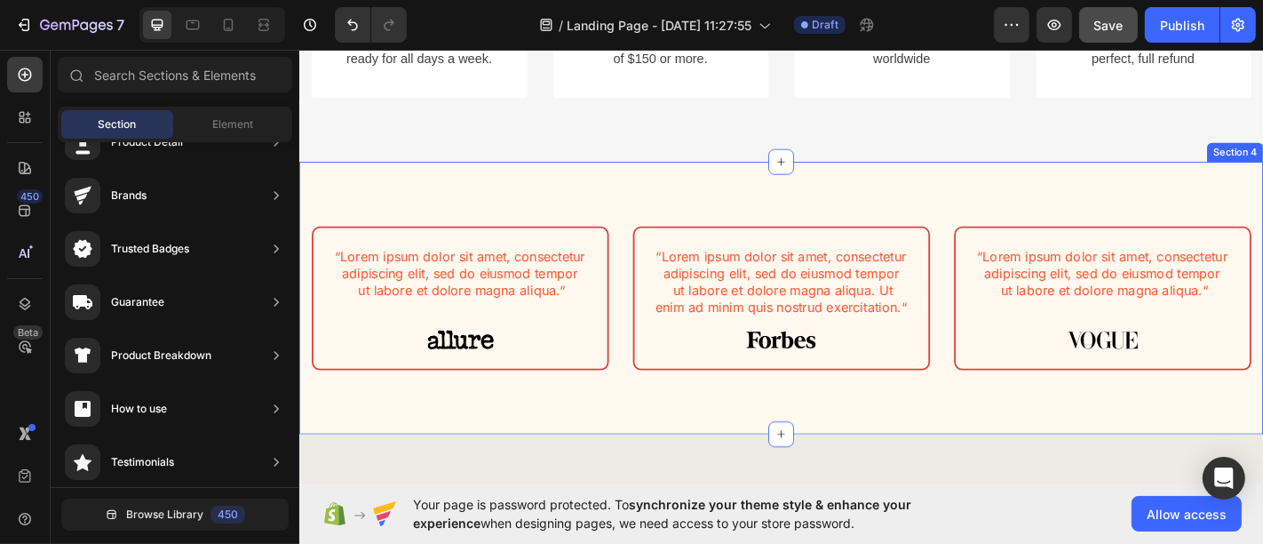
click at [1045, 210] on div "“Lorem ipsum dolor sit amet, consectetur adipiscing elit, sed do eiusmod tempor…" at bounding box center [831, 324] width 1066 height 301
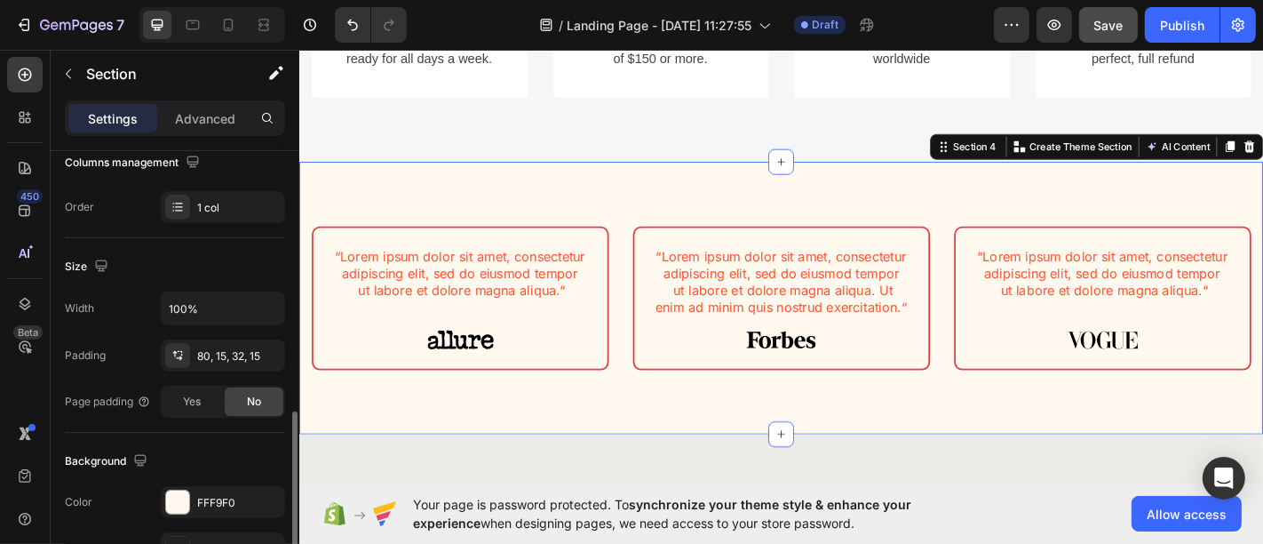
scroll to position [493, 0]
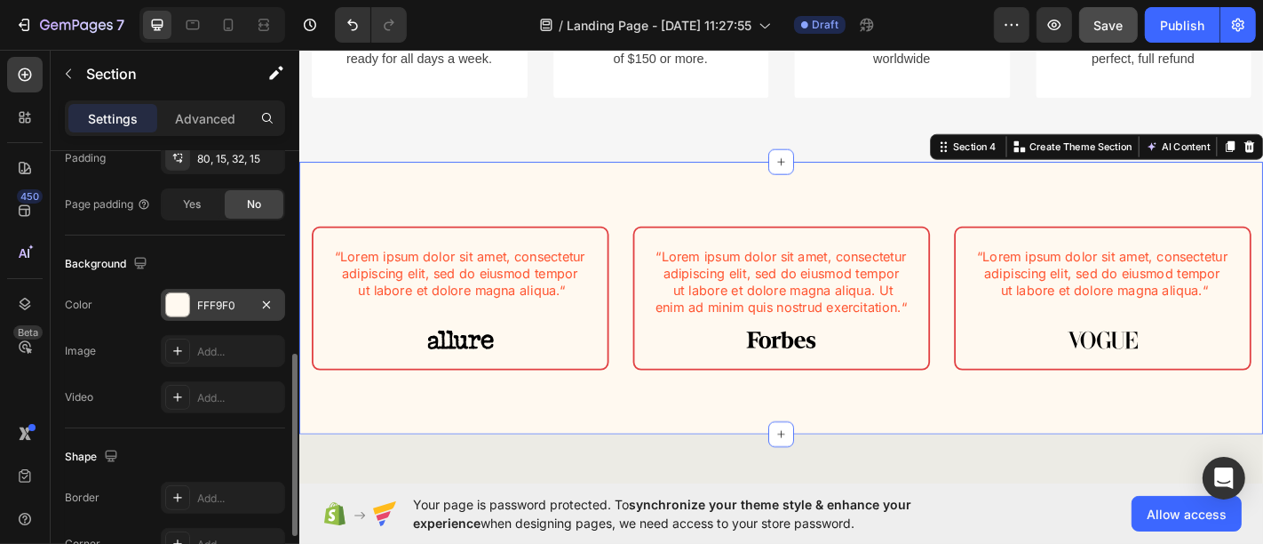
click at [217, 314] on div "FFF9F0" at bounding box center [223, 305] width 124 height 32
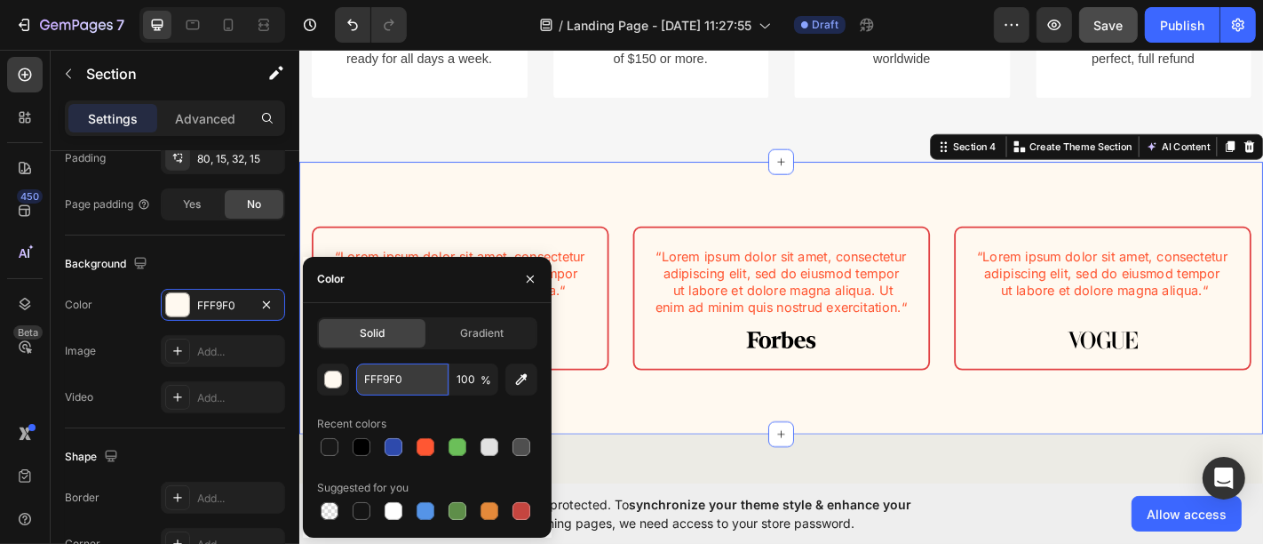
click at [377, 377] on input "FFF9F0" at bounding box center [402, 379] width 92 height 32
click at [539, 274] on button "button" at bounding box center [530, 279] width 28 height 28
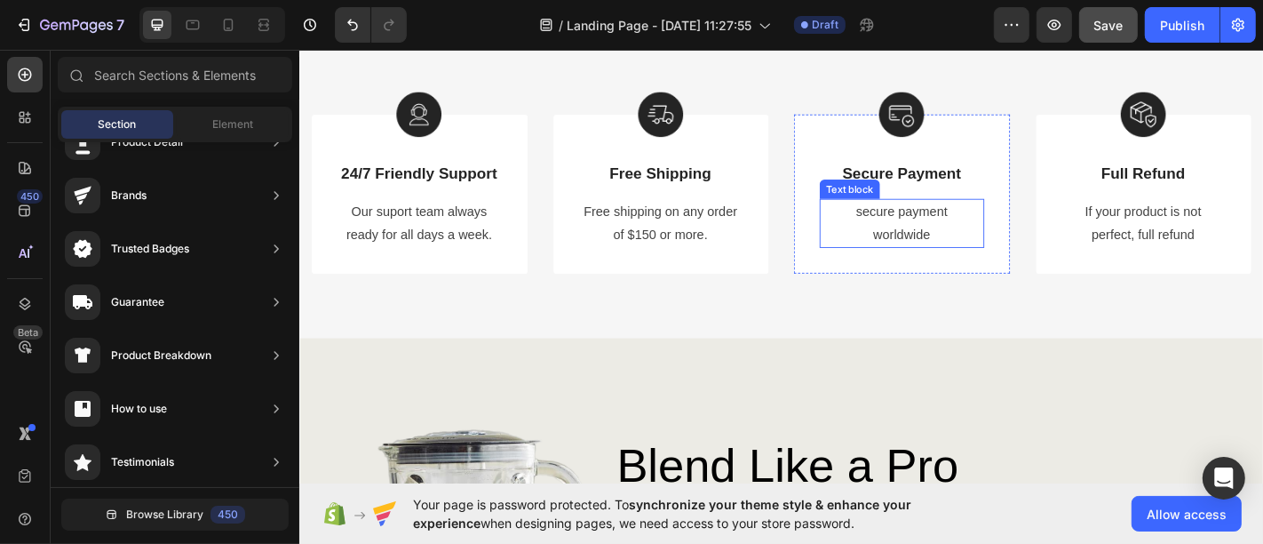
scroll to position [954, 0]
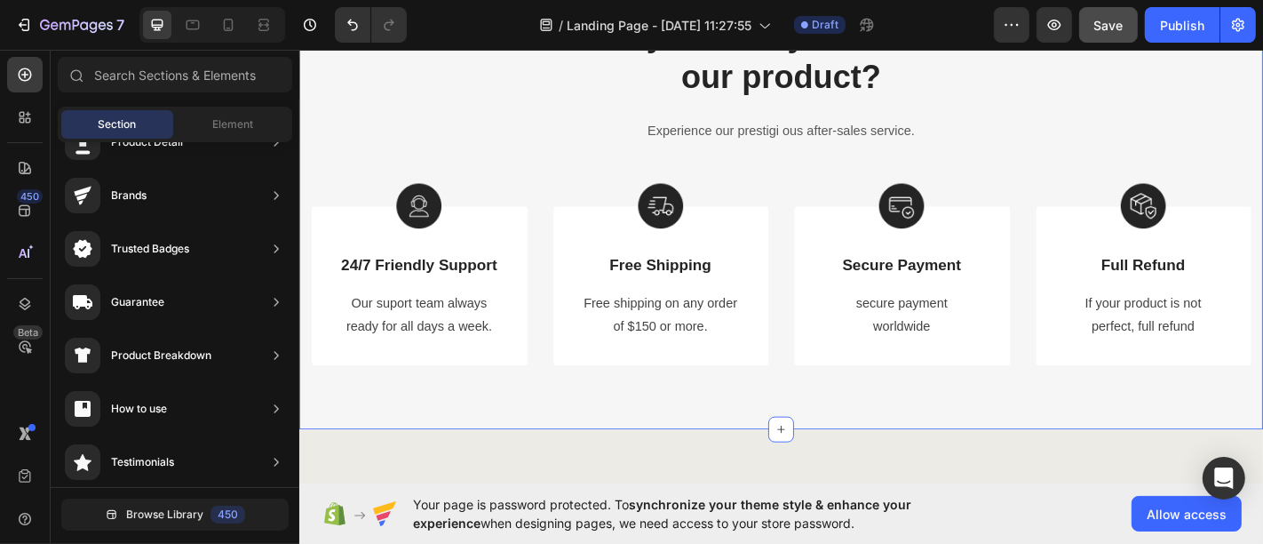
click at [907, 434] on div "Why should you choose our product? Heading Experience our prestigi ous after-sa…" at bounding box center [831, 204] width 1066 height 532
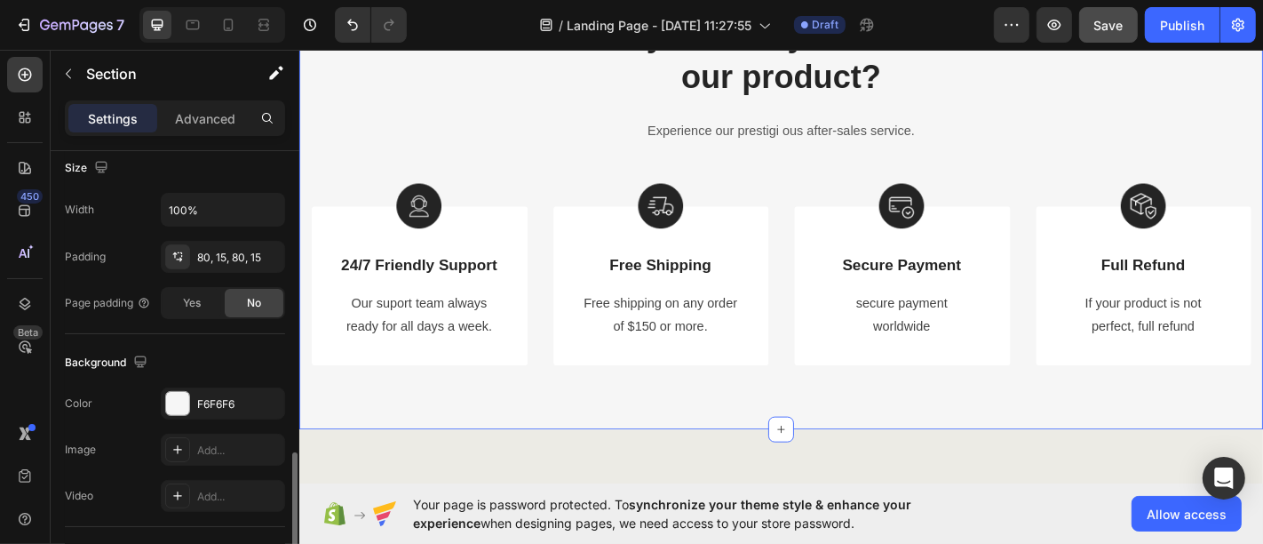
scroll to position [493, 0]
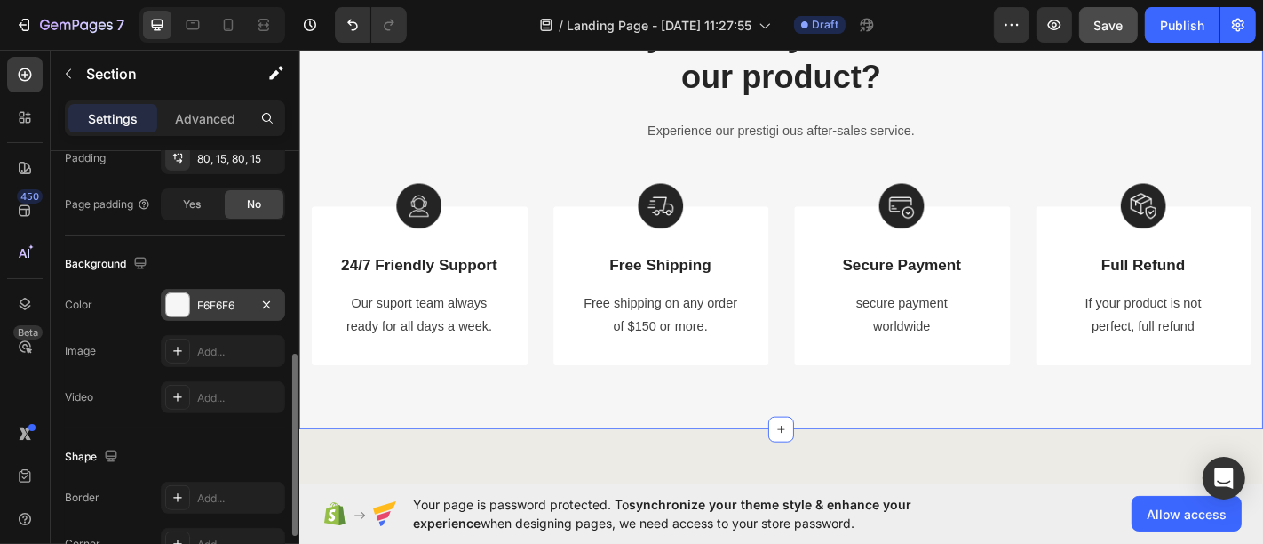
click at [223, 308] on div "F6F6F6" at bounding box center [223, 306] width 52 height 16
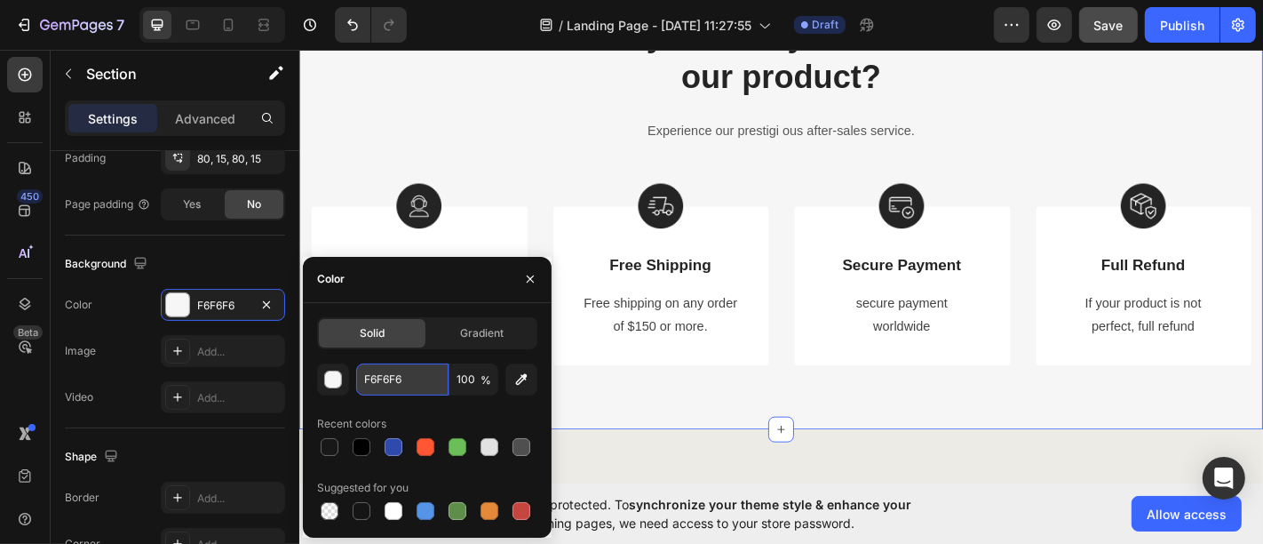
click at [420, 389] on input "F6F6F6" at bounding box center [402, 379] width 92 height 32
click at [420, 390] on input "F6F6F6" at bounding box center [402, 379] width 92 height 32
paste input "FF9F0"
type input "FFF9F0"
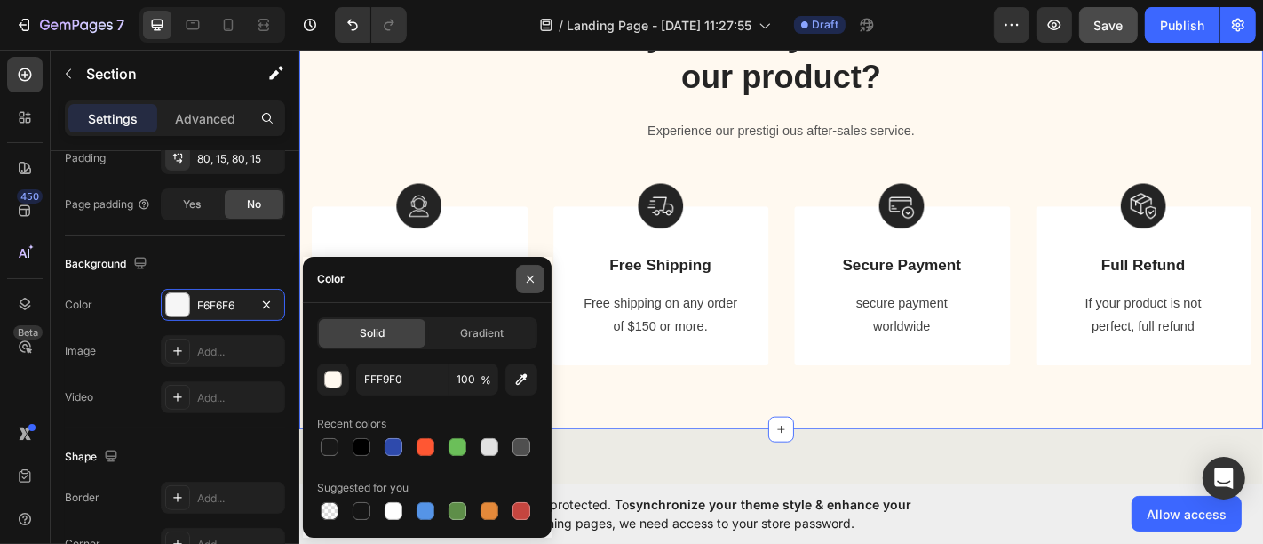
click at [531, 279] on icon "button" at bounding box center [530, 279] width 14 height 14
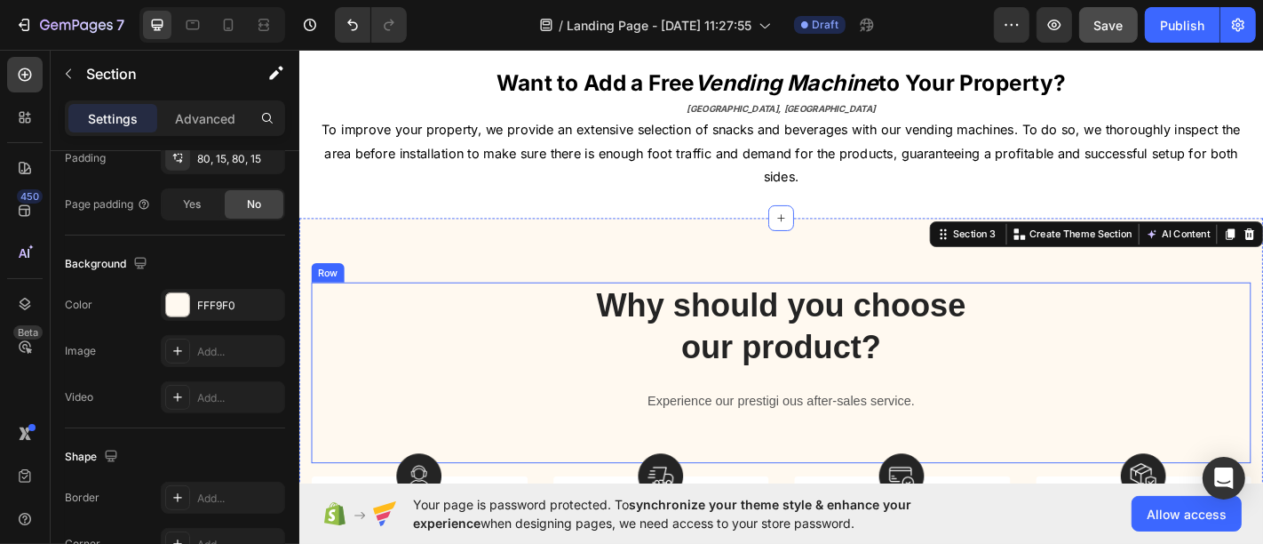
scroll to position [854, 0]
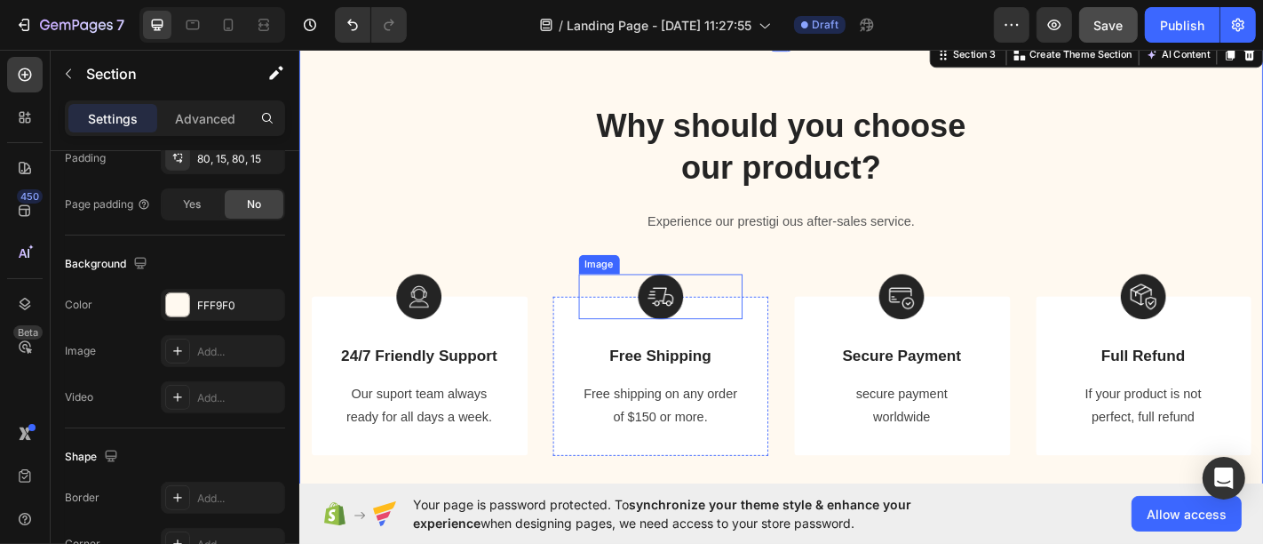
click at [688, 311] on img at bounding box center [698, 323] width 50 height 50
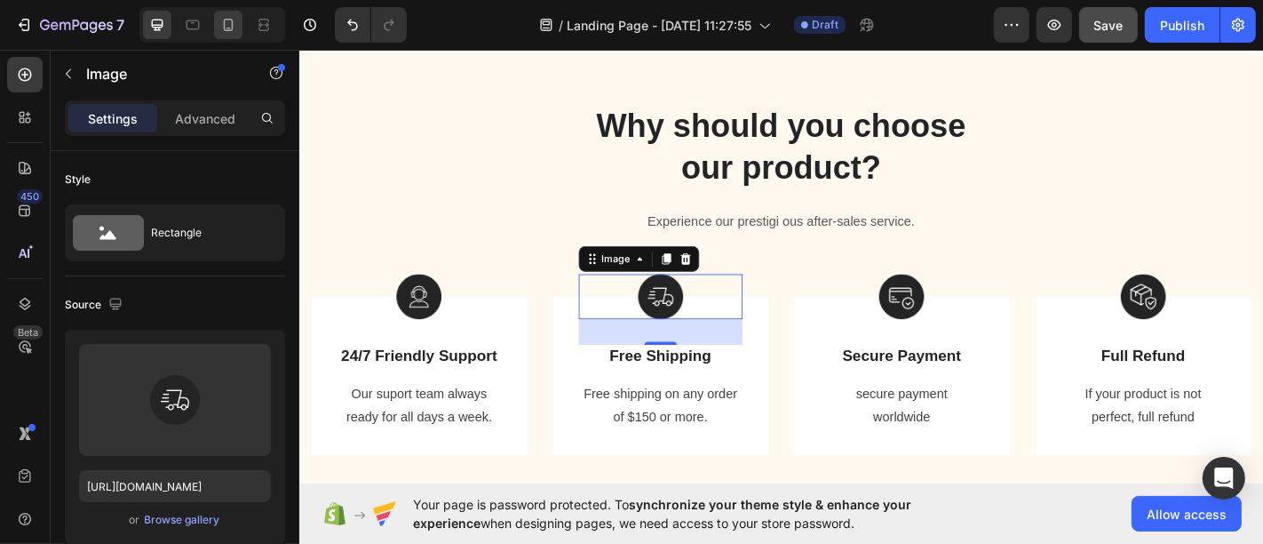
scroll to position [894, 0]
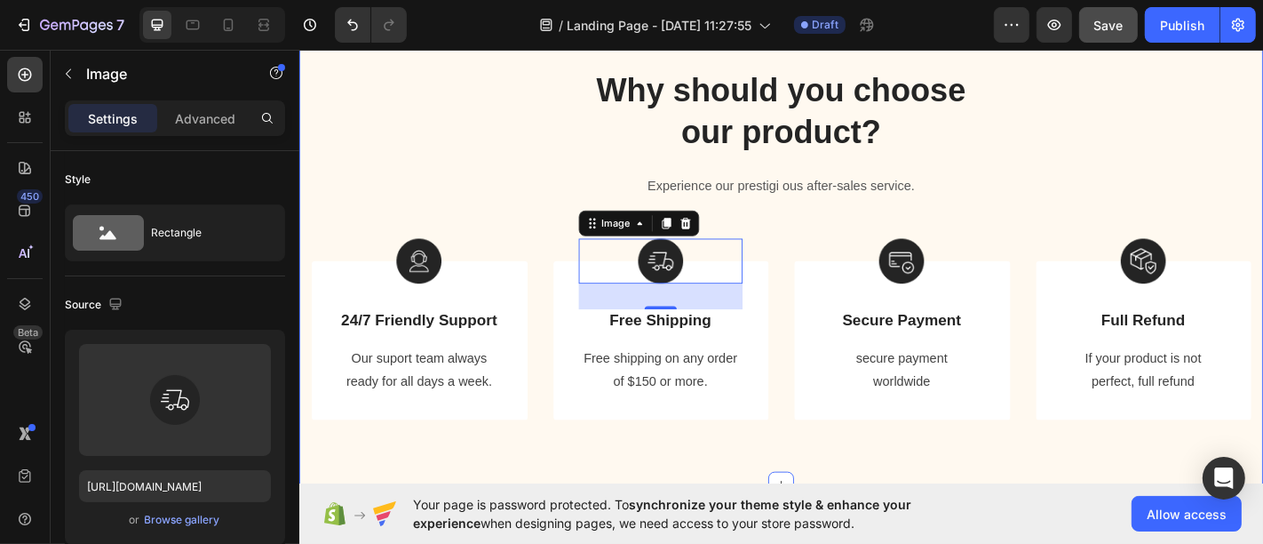
click at [306, 122] on div "Why should you choose our product? Heading Experience our prestigi ous after-sa…" at bounding box center [831, 264] width 1066 height 532
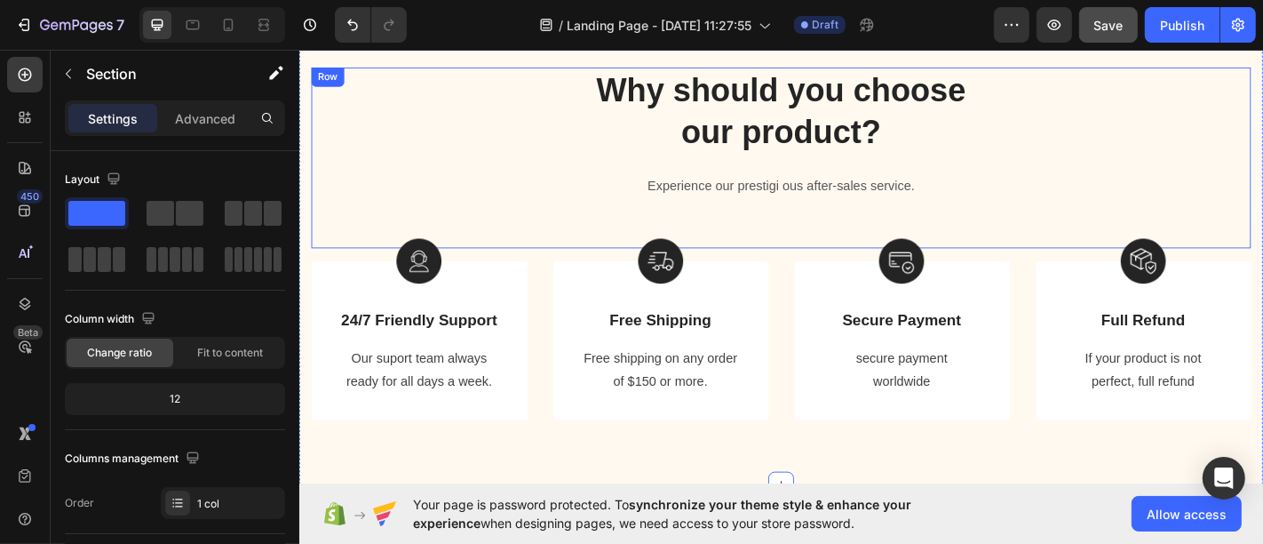
click at [333, 165] on div "Why should you choose our product? Heading Experience our prestigi ous after-sa…" at bounding box center [831, 169] width 1039 height 200
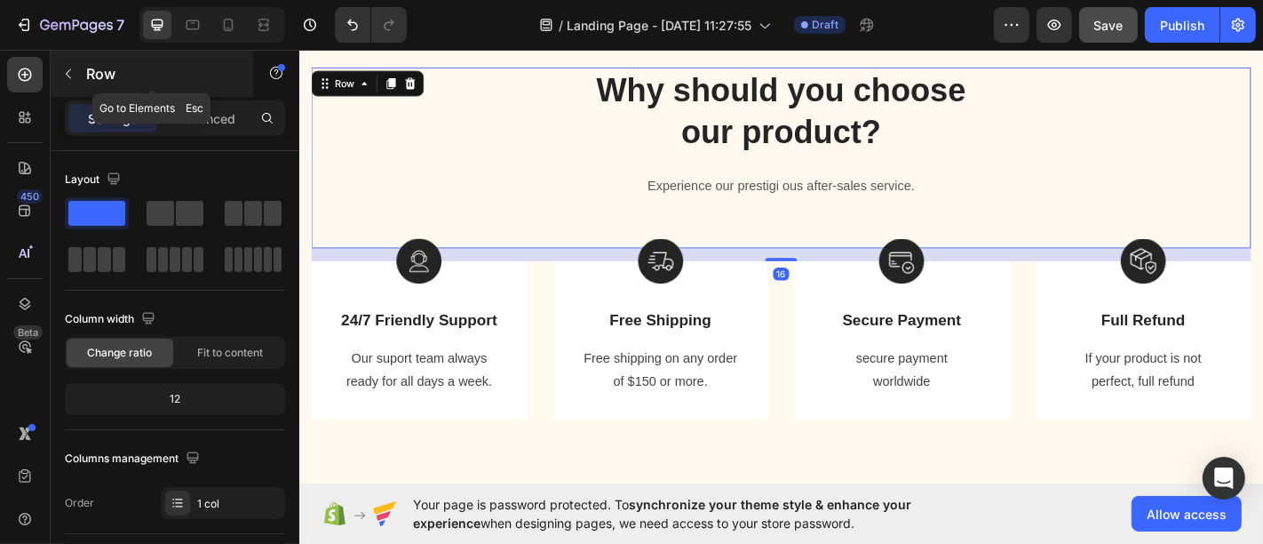
click at [91, 71] on p "Row" at bounding box center [161, 73] width 151 height 21
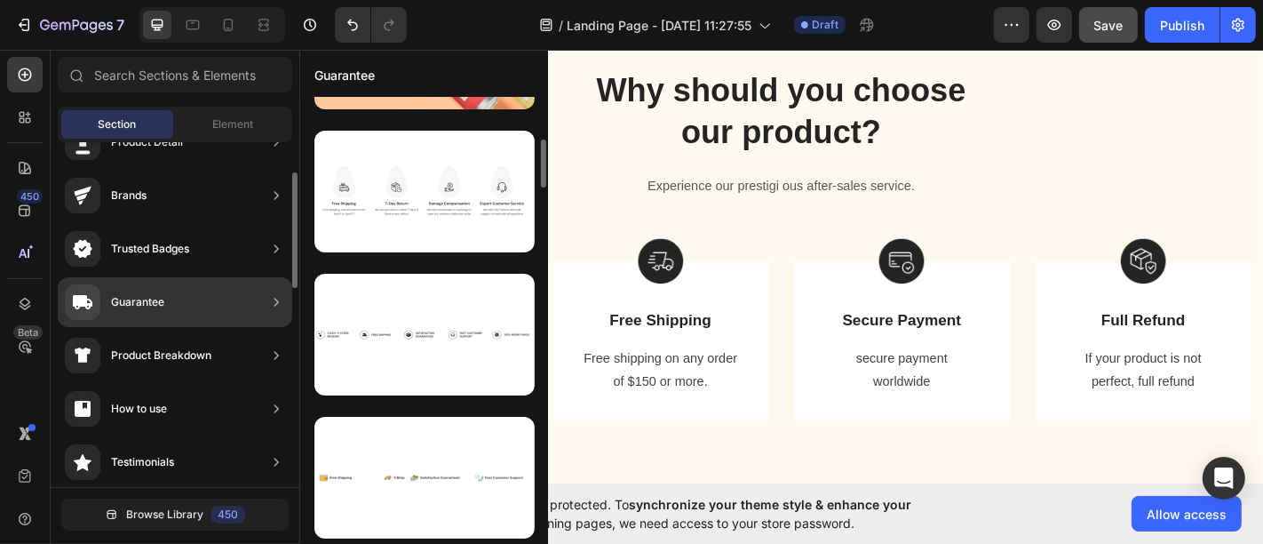
scroll to position [0, 0]
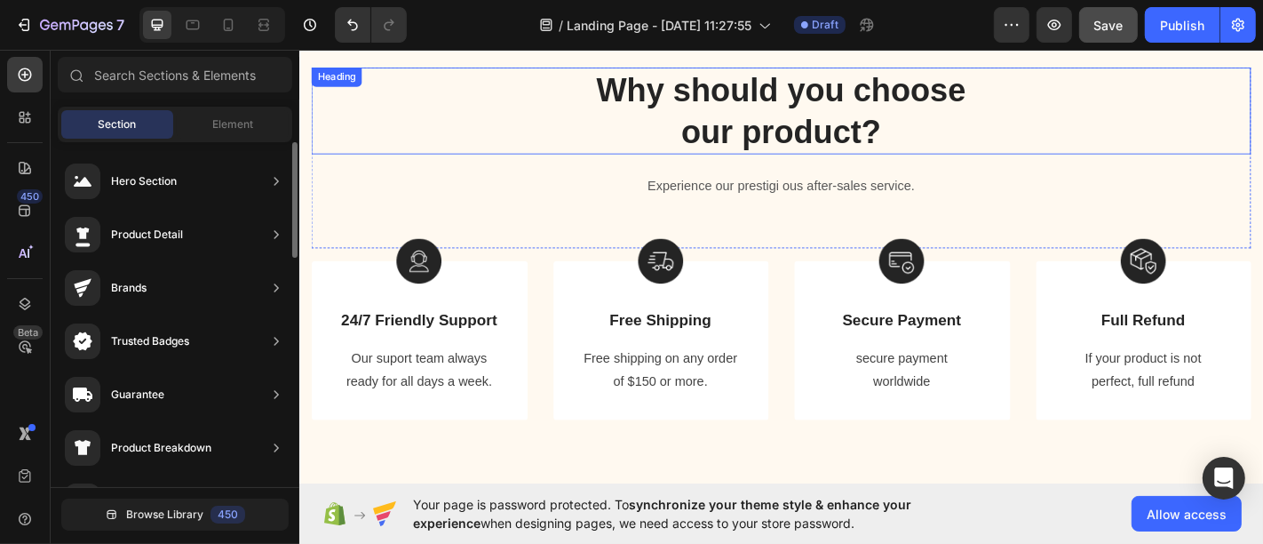
click at [879, 94] on p "Why should you choose our product?" at bounding box center [832, 117] width 1036 height 92
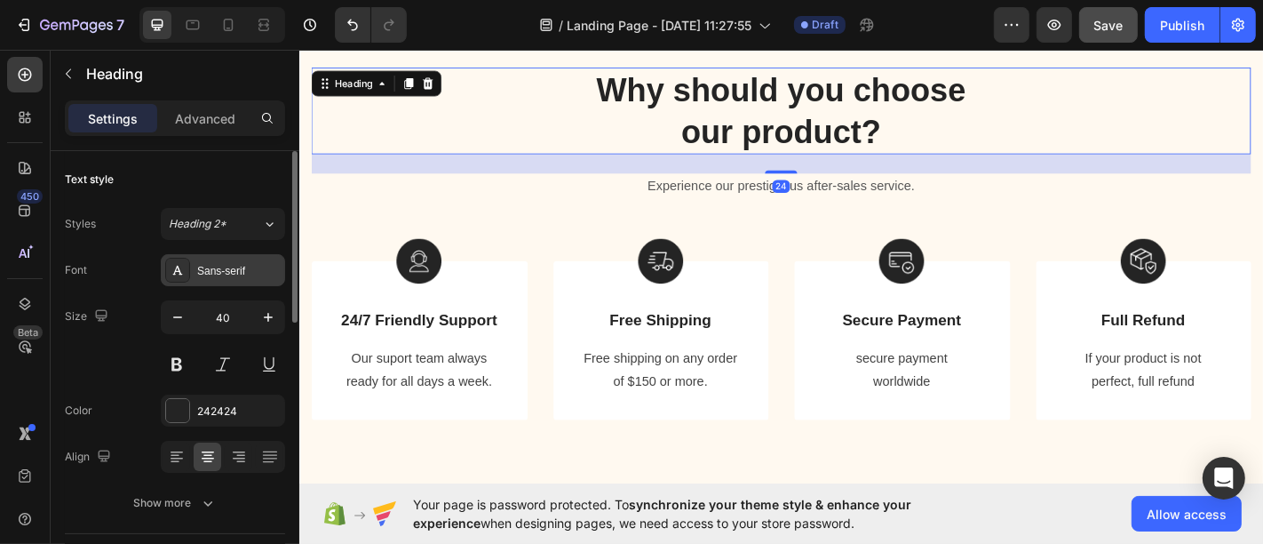
click at [227, 273] on div "Sans-serif" at bounding box center [238, 271] width 83 height 16
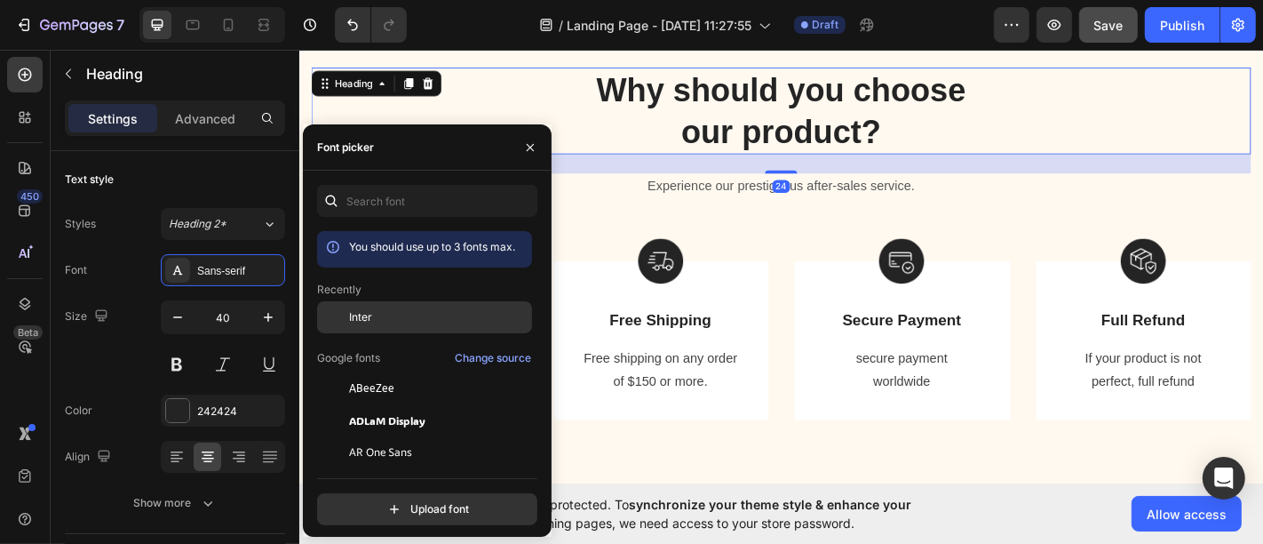
click at [356, 313] on span "Inter" at bounding box center [360, 317] width 23 height 16
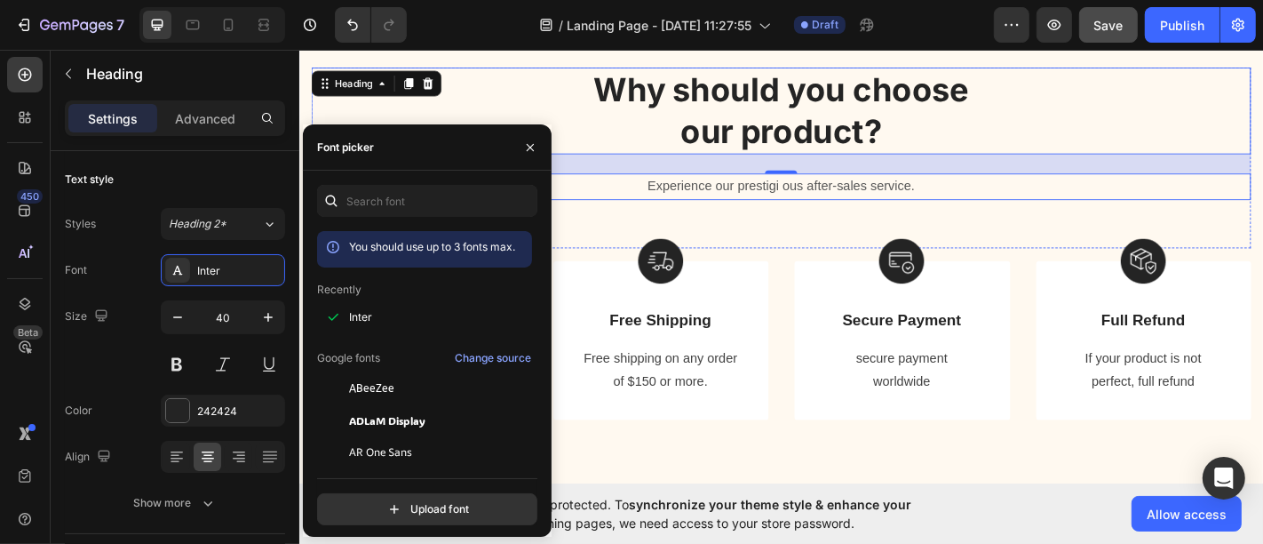
click at [720, 193] on p "Experience our prestigi ous after-sales service." at bounding box center [832, 201] width 1036 height 26
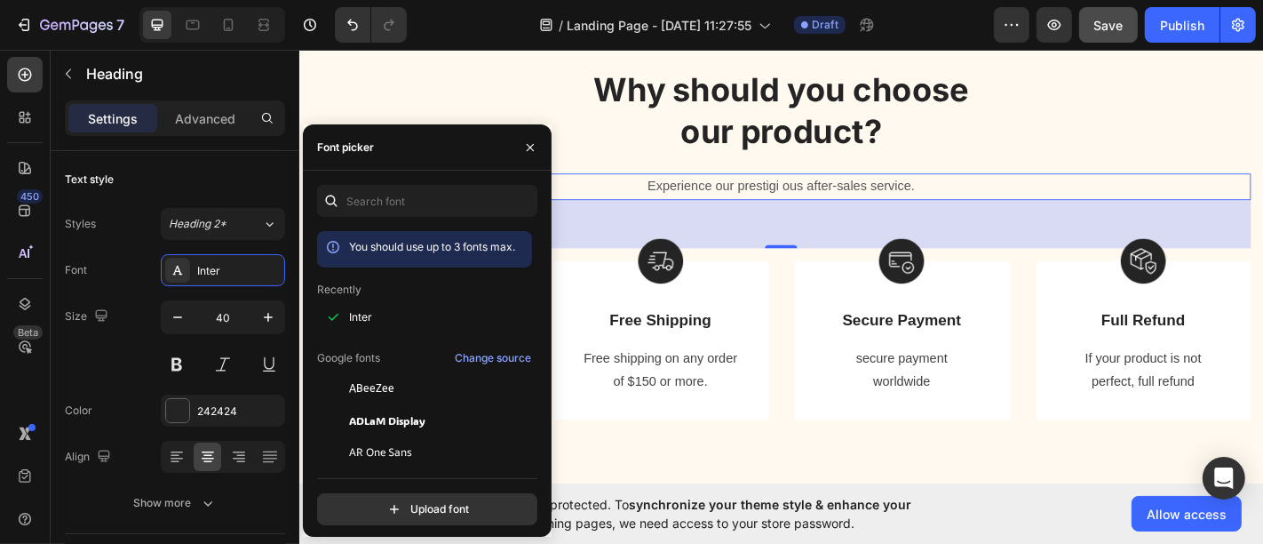
click at [720, 192] on p "Experience our prestigi ous after-sales service." at bounding box center [832, 201] width 1036 height 26
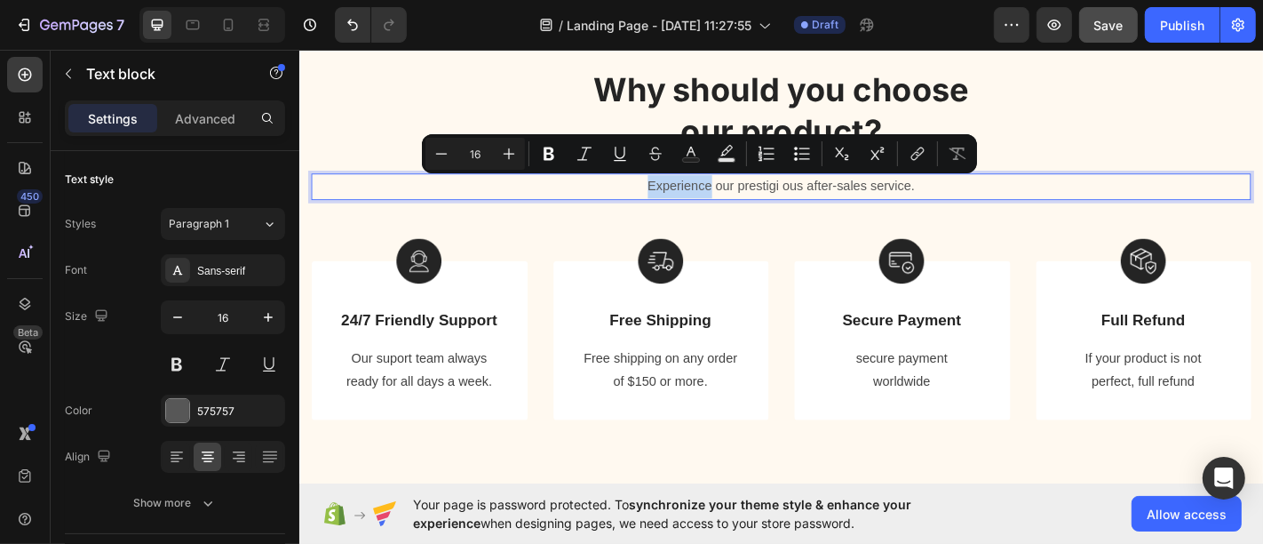
click at [477, 203] on p "Experience our prestigi ous after-sales service." at bounding box center [832, 201] width 1036 height 26
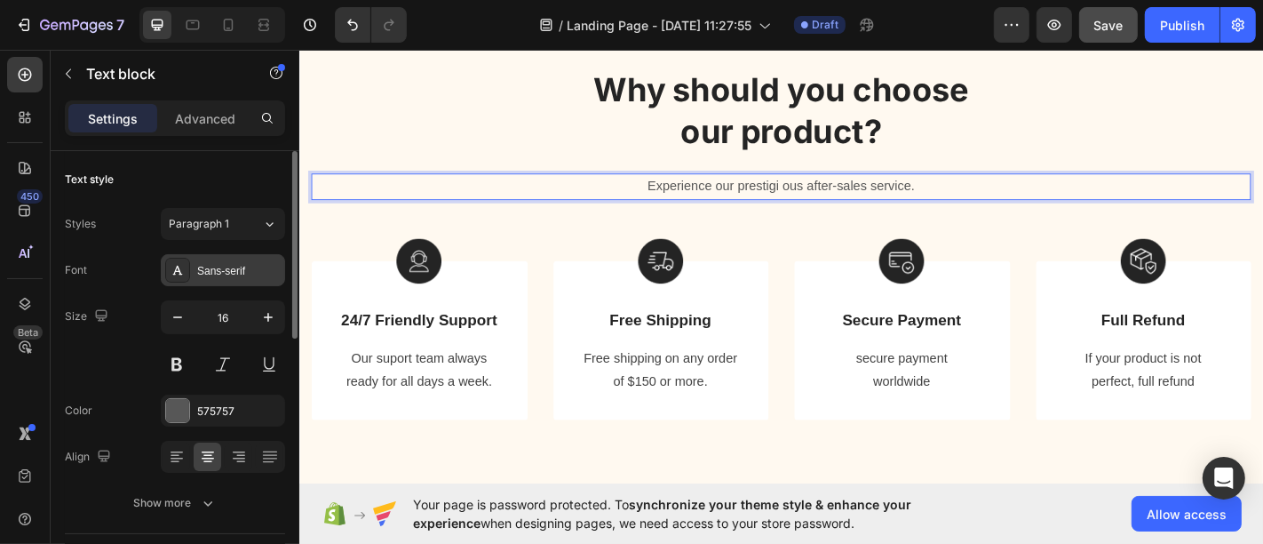
click at [252, 283] on div "Sans-serif" at bounding box center [223, 270] width 124 height 32
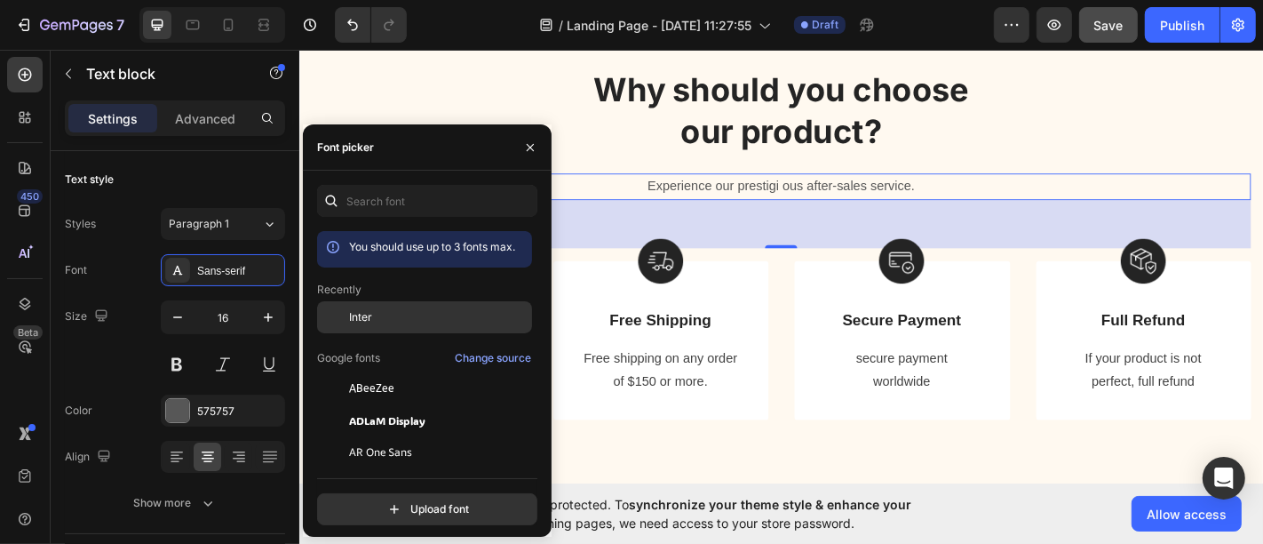
click at [347, 318] on div at bounding box center [333, 317] width 32 height 32
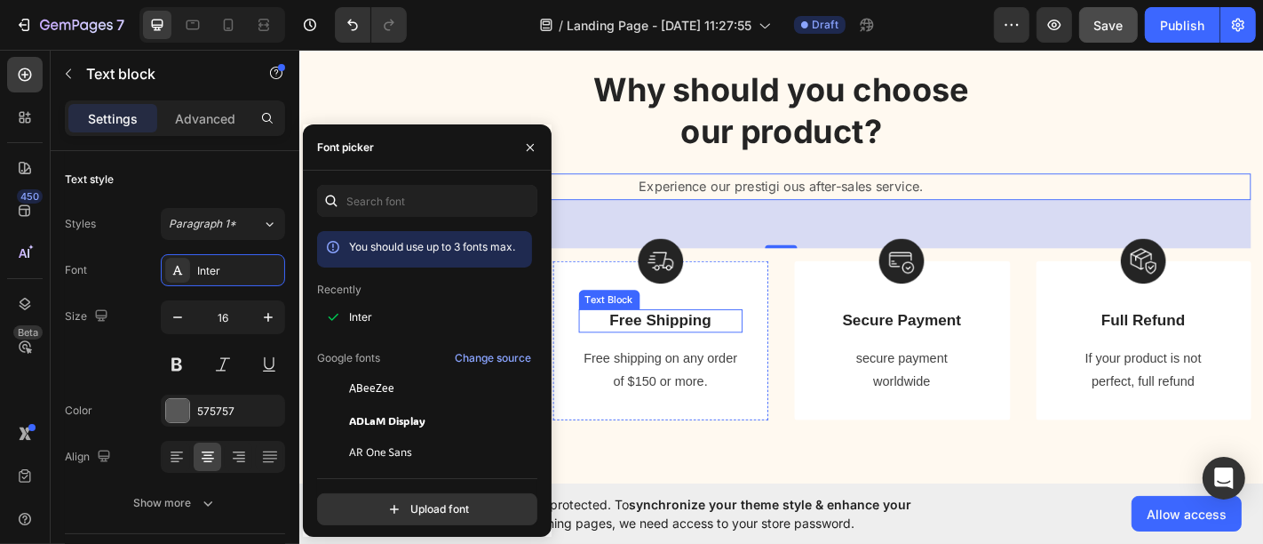
click at [739, 346] on p "Free Shipping" at bounding box center [698, 349] width 179 height 22
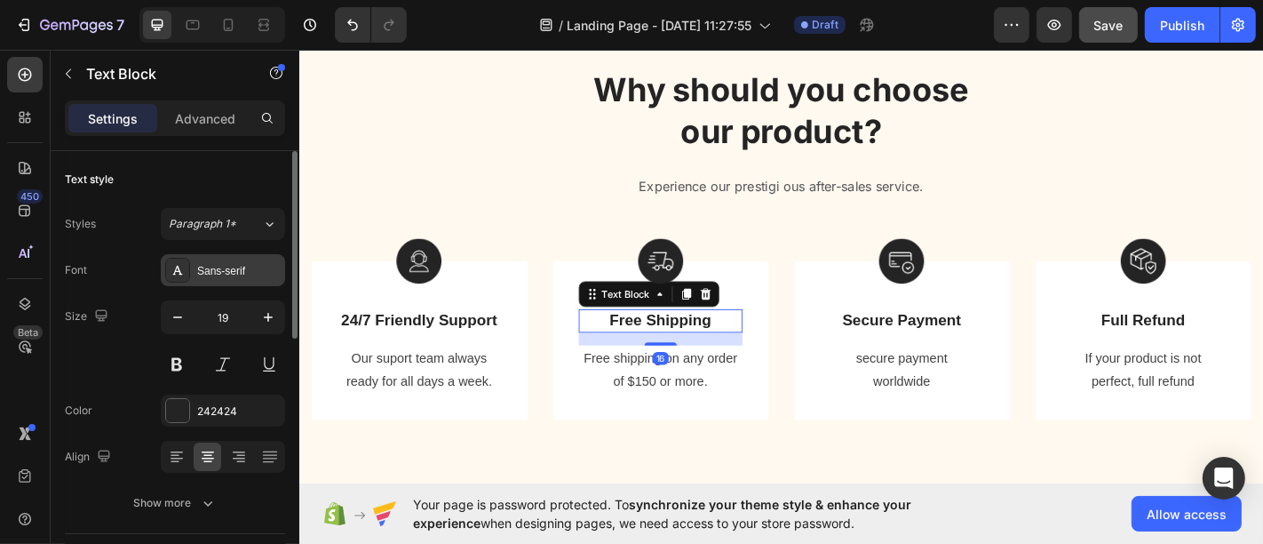
click at [218, 267] on div "Sans-serif" at bounding box center [238, 271] width 83 height 16
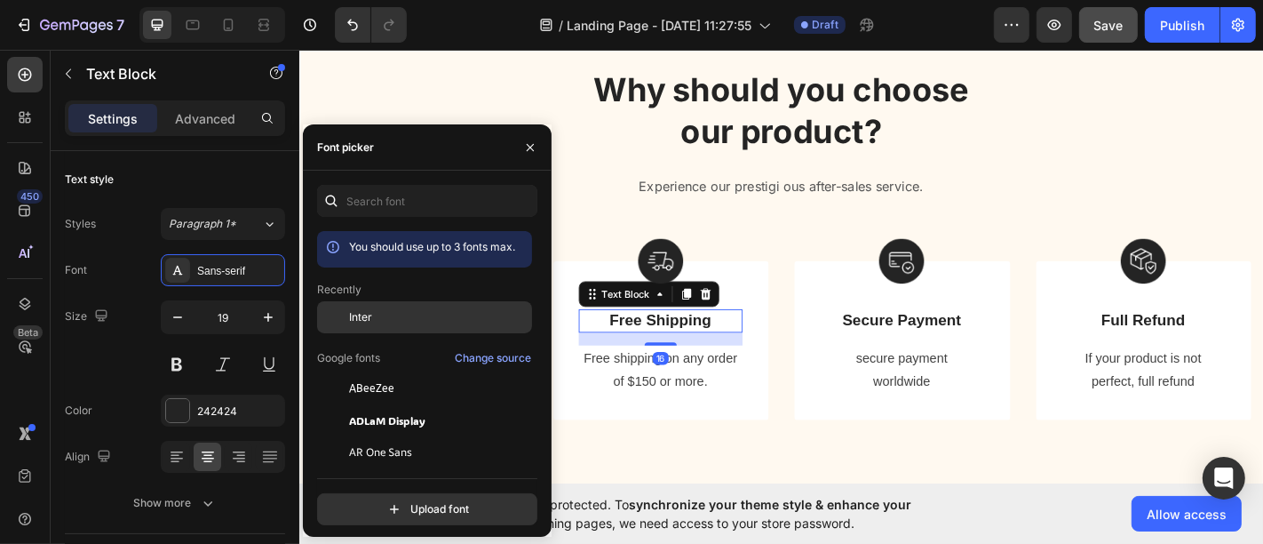
click at [383, 322] on div "Inter" at bounding box center [438, 317] width 179 height 16
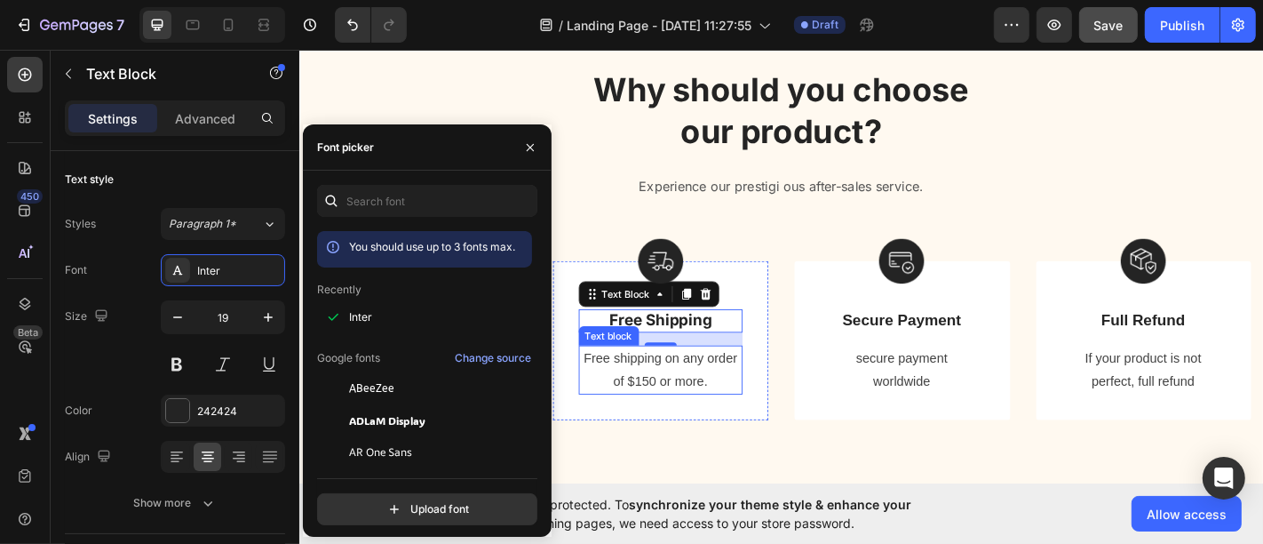
click at [658, 415] on p "of $150 or more." at bounding box center [698, 417] width 179 height 26
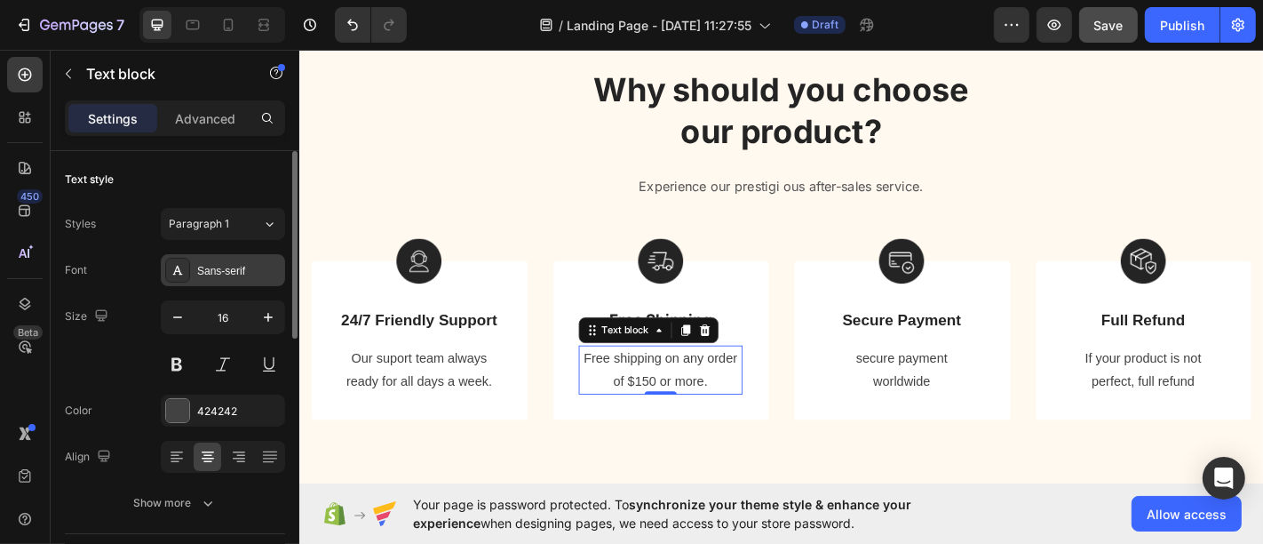
click at [226, 284] on div "Sans-serif" at bounding box center [223, 270] width 124 height 32
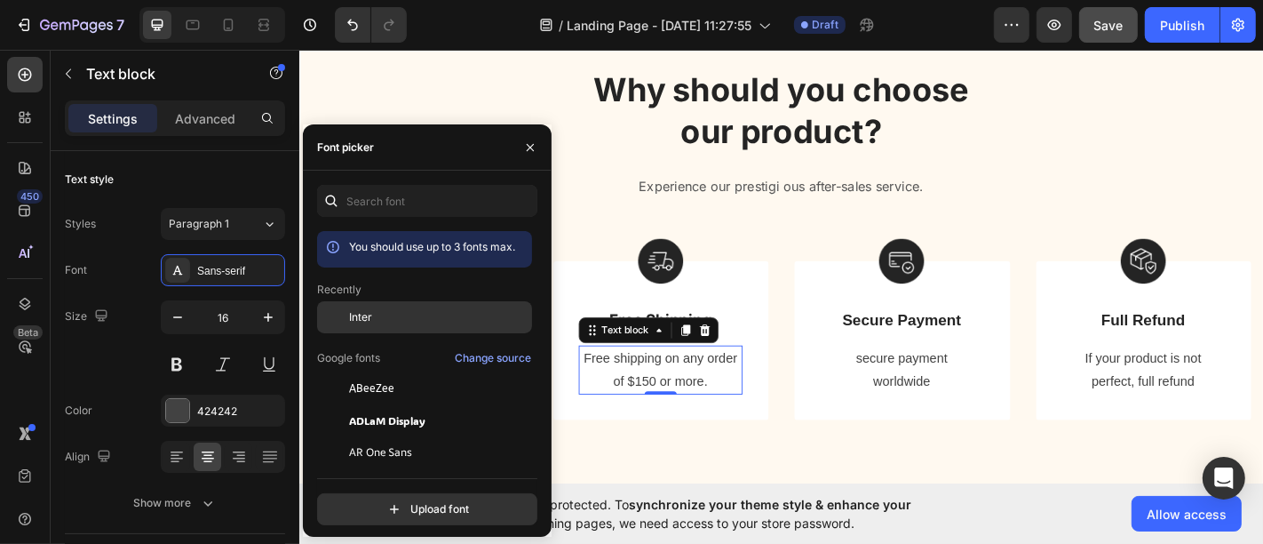
click at [369, 323] on span "Inter" at bounding box center [360, 317] width 23 height 16
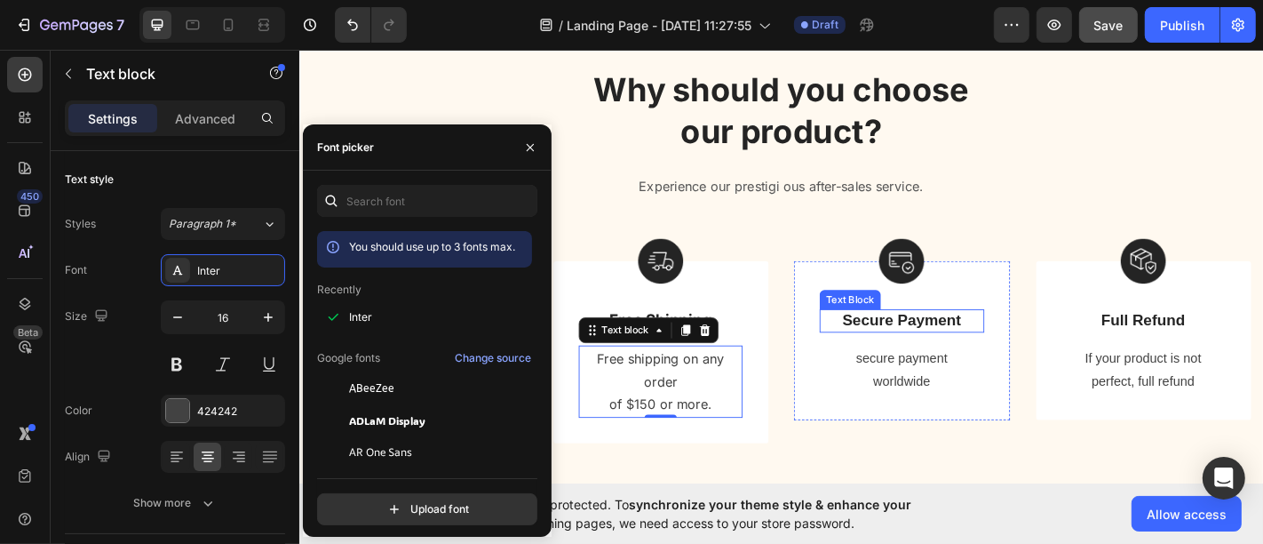
click at [969, 357] on p "Secure Payment" at bounding box center [965, 349] width 179 height 22
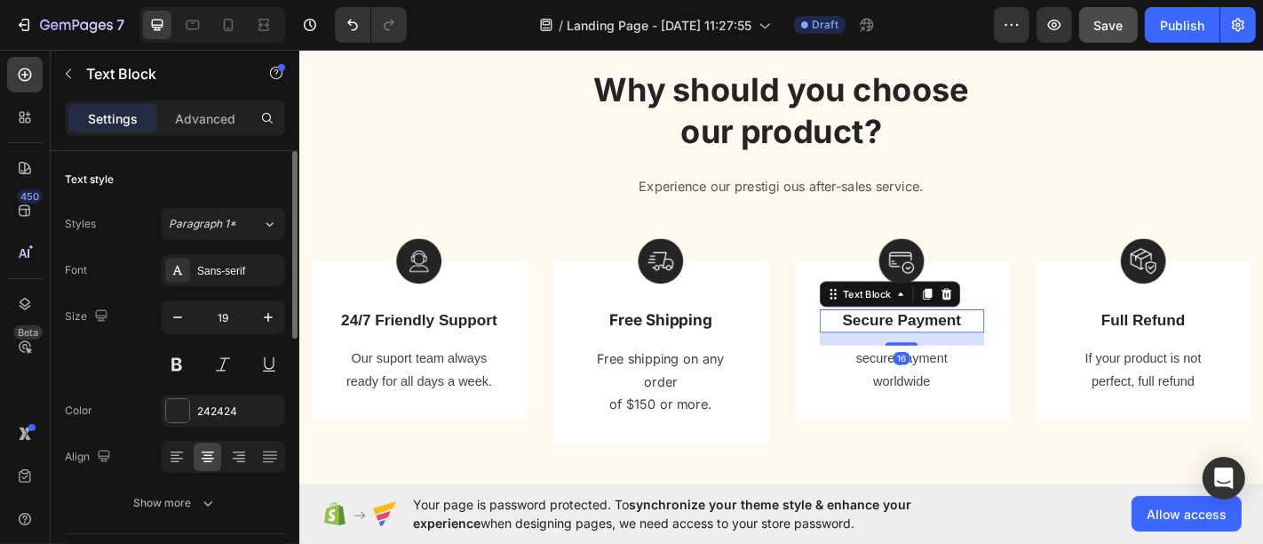
click at [214, 288] on div "Font Sans-serif Size 19 Color 242424 Align Show more" at bounding box center [175, 386] width 220 height 265
click at [218, 283] on div "Sans-serif" at bounding box center [223, 270] width 124 height 32
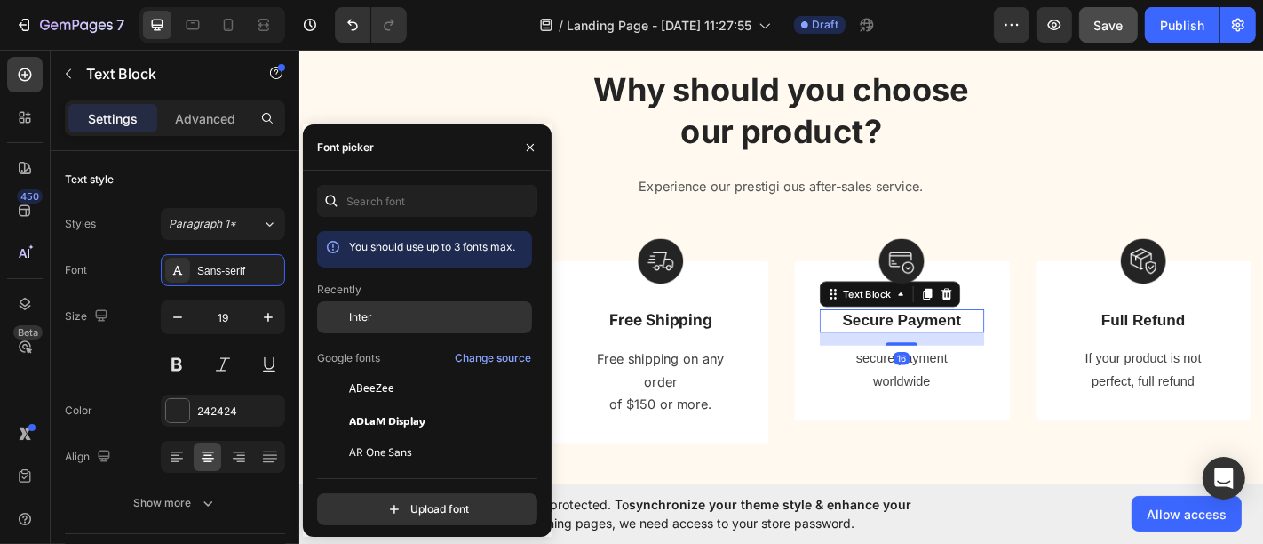
click at [381, 317] on div "Inter" at bounding box center [438, 317] width 179 height 16
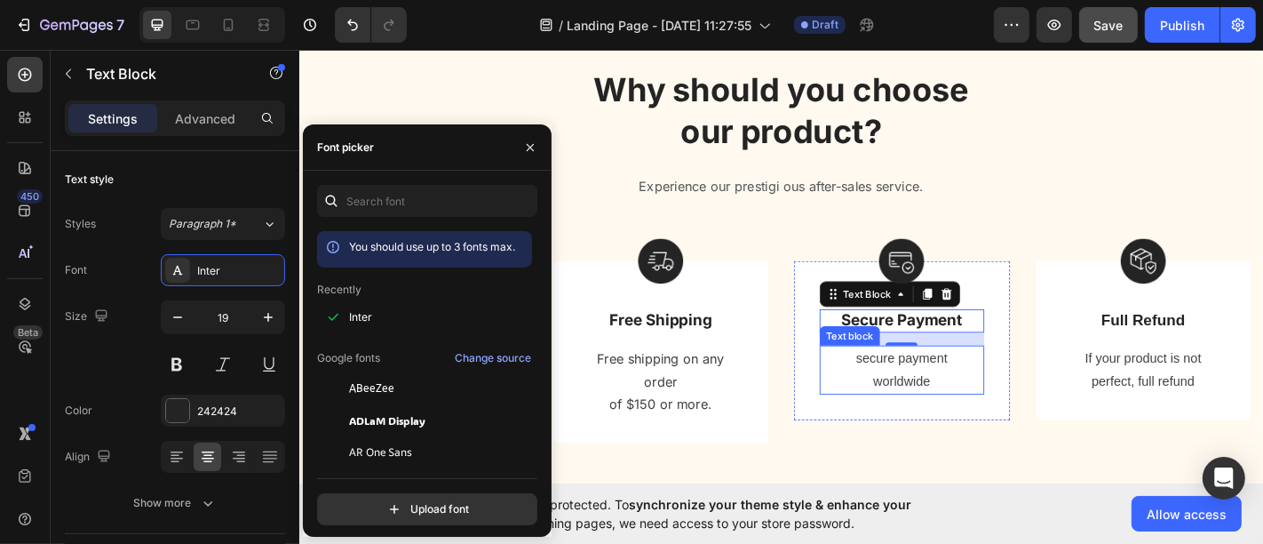
click at [941, 409] on p "worldwide" at bounding box center [965, 417] width 179 height 26
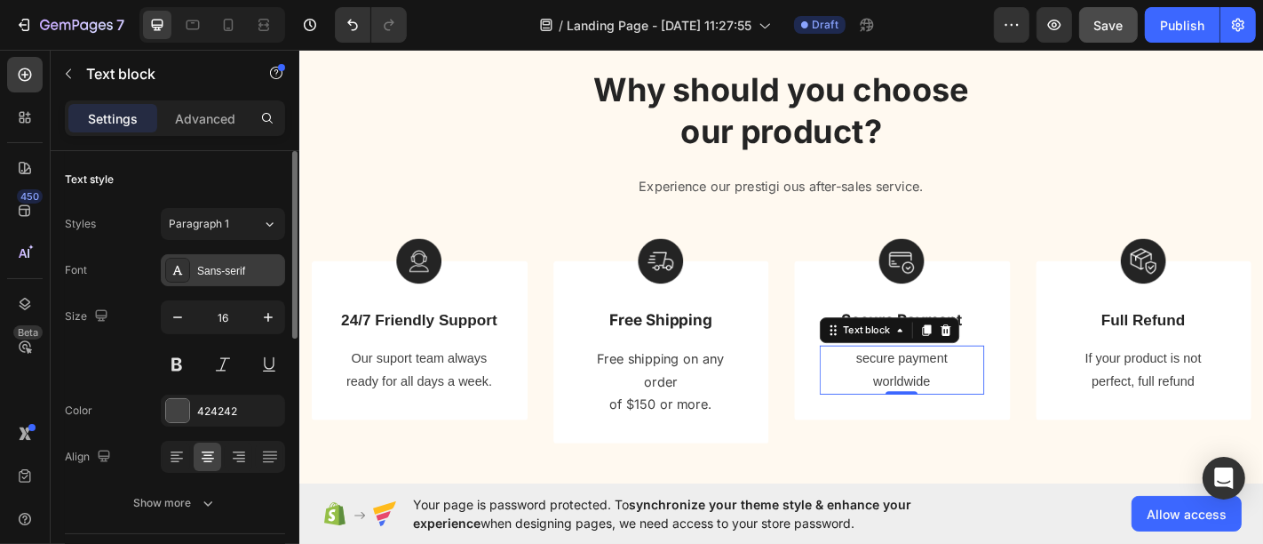
click at [248, 278] on div "Sans-serif" at bounding box center [223, 270] width 124 height 32
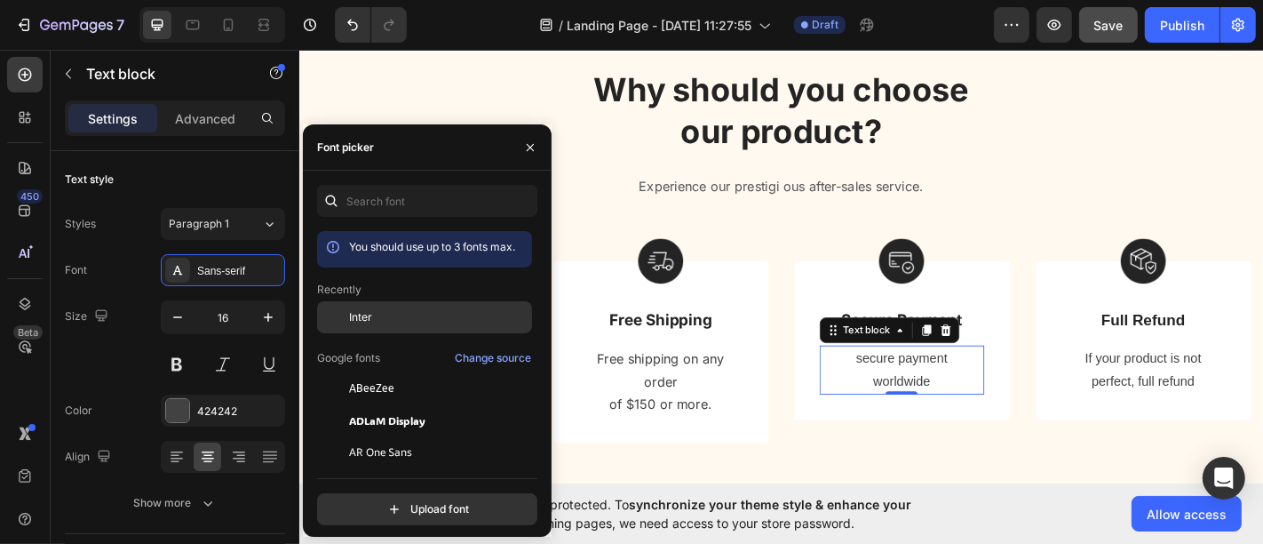
click at [357, 311] on span "Inter" at bounding box center [360, 317] width 23 height 16
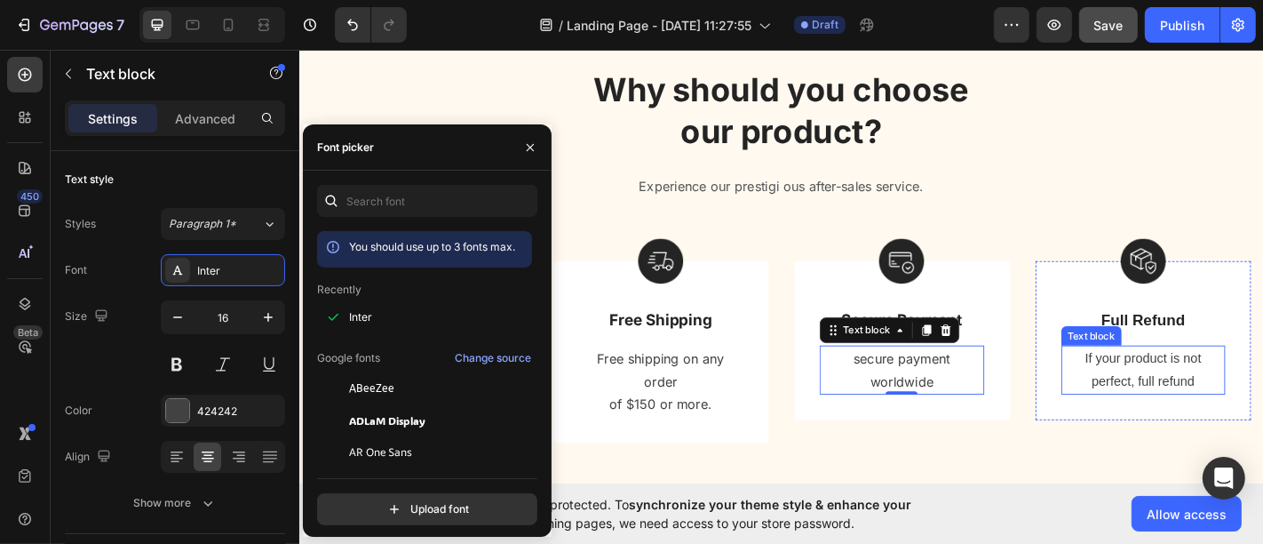
click at [1136, 397] on p "If your product is not" at bounding box center [1232, 391] width 179 height 26
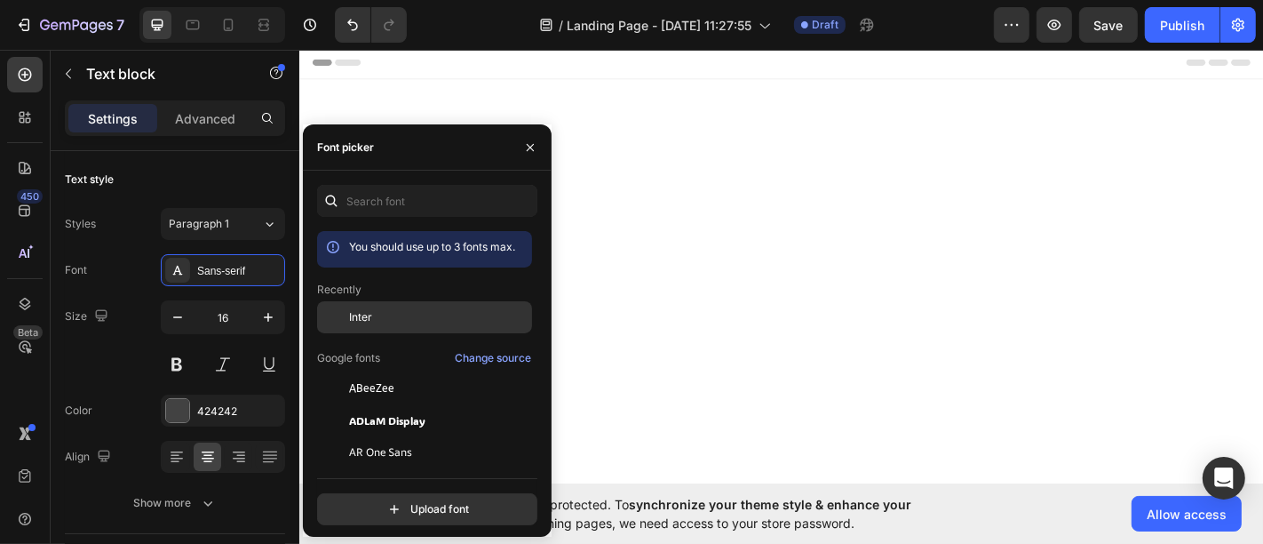
scroll to position [894, 0]
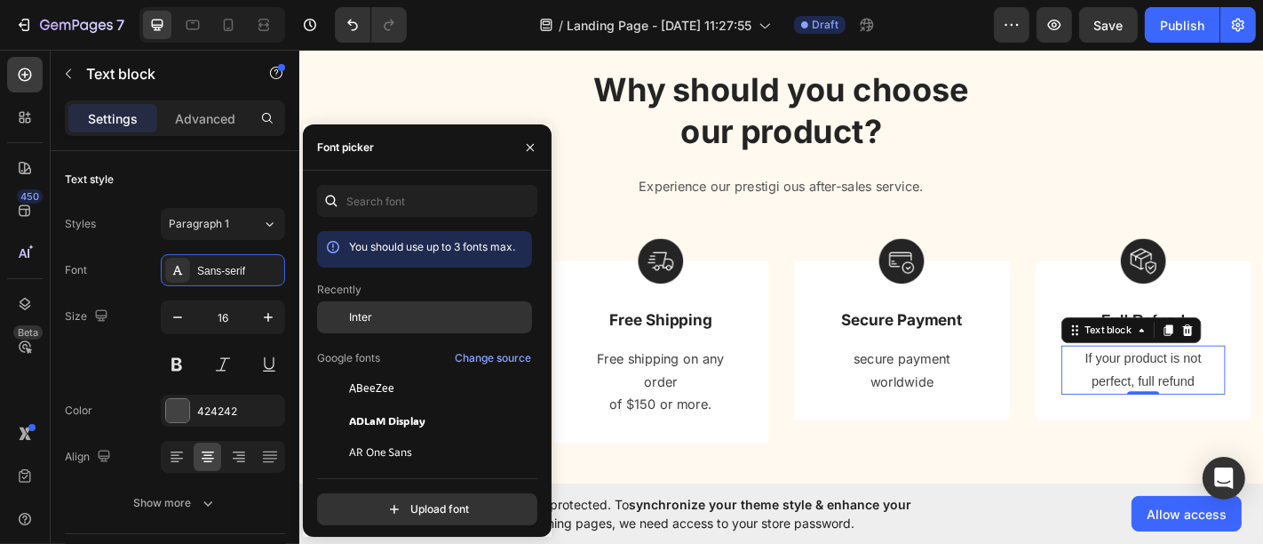
click at [353, 311] on span "Inter" at bounding box center [360, 317] width 23 height 16
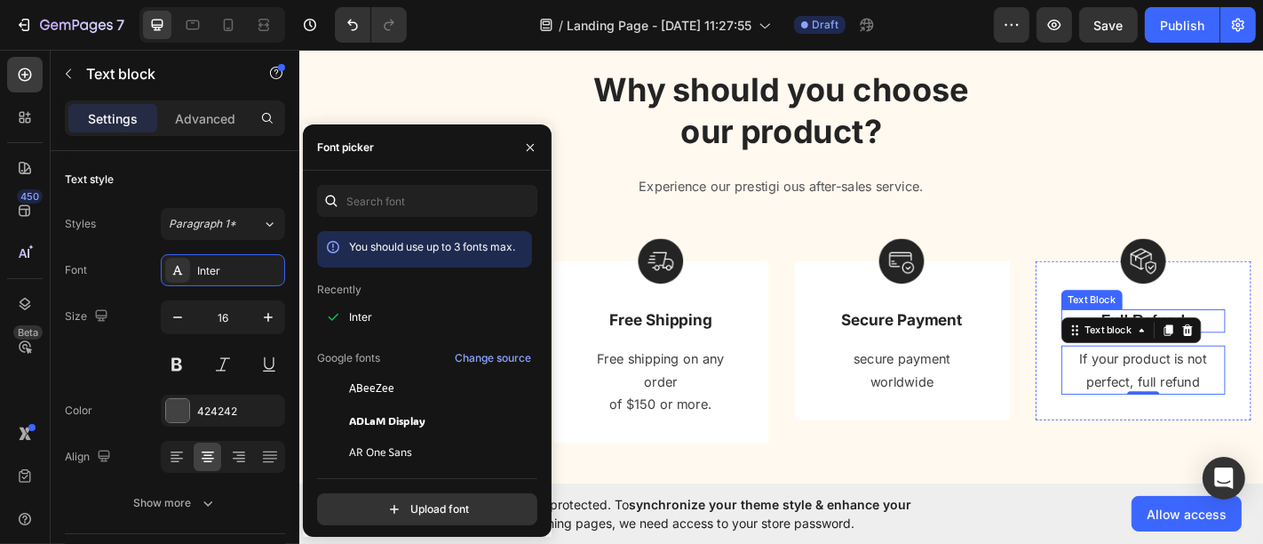
click at [1262, 353] on p "Full Refund" at bounding box center [1232, 349] width 179 height 22
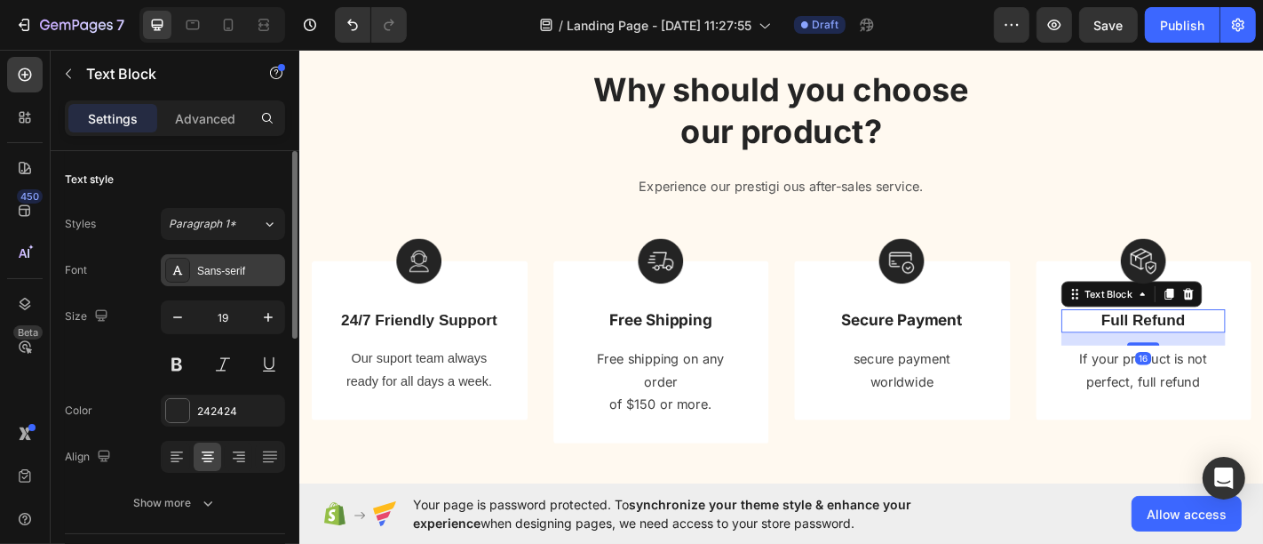
click at [216, 273] on div "Sans-serif" at bounding box center [238, 271] width 83 height 16
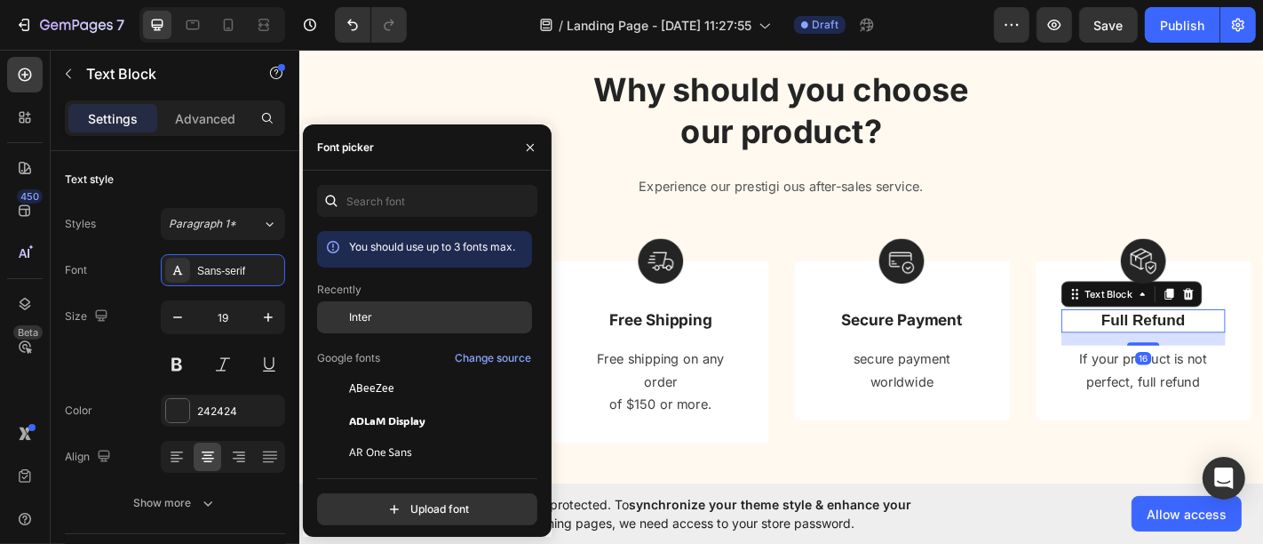
click at [449, 317] on div "Inter" at bounding box center [438, 317] width 179 height 16
click at [535, 155] on button "button" at bounding box center [530, 147] width 28 height 28
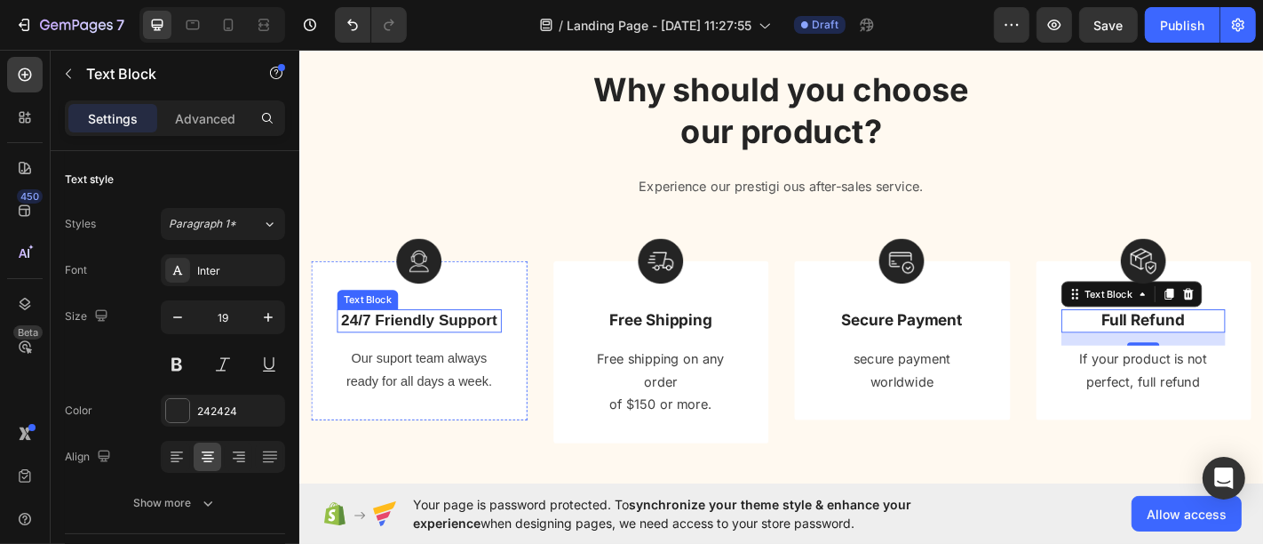
click at [450, 352] on p "24/7 Friendly Support" at bounding box center [431, 349] width 179 height 22
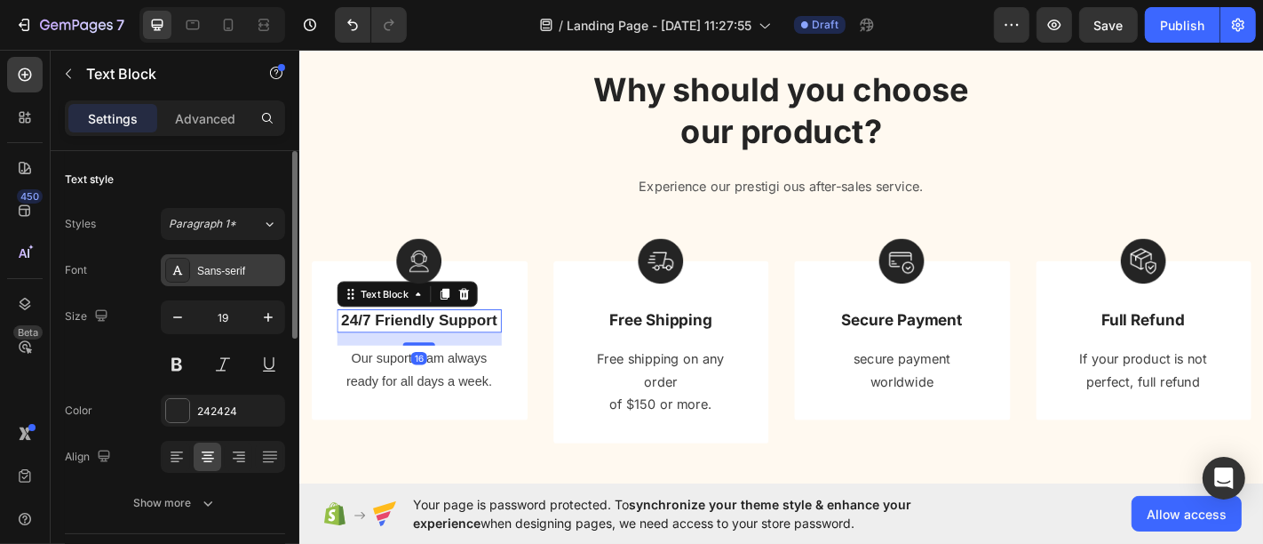
click at [203, 273] on div "Sans-serif" at bounding box center [238, 271] width 83 height 16
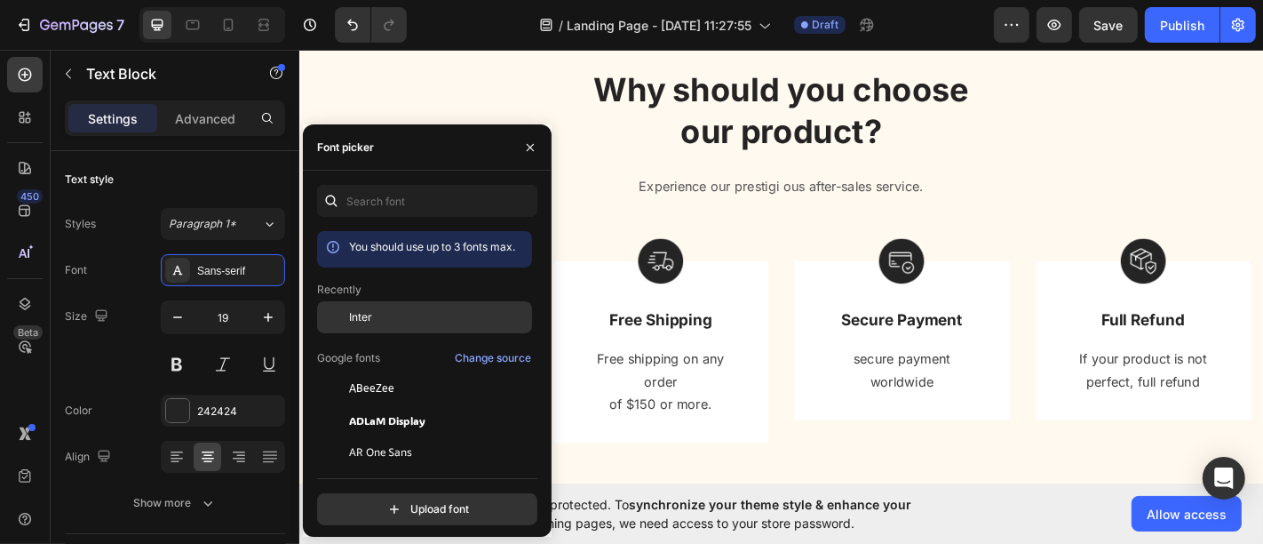
click at [360, 315] on span "Inter" at bounding box center [360, 317] width 23 height 16
click at [529, 152] on icon "button" at bounding box center [530, 147] width 14 height 14
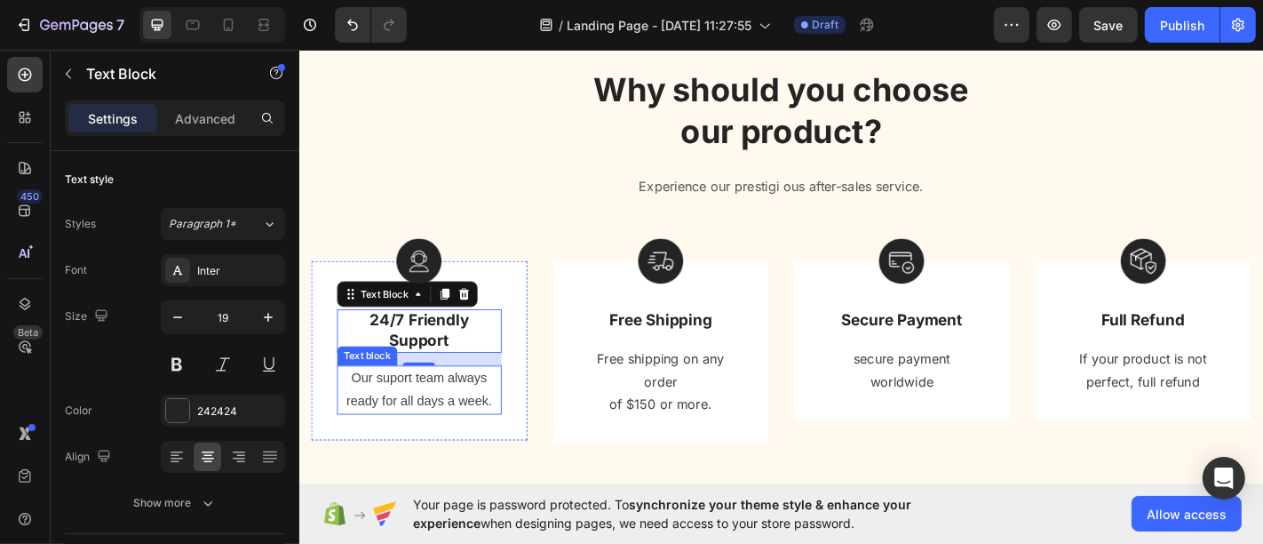
click at [394, 415] on p "Our suport team always" at bounding box center [431, 414] width 179 height 26
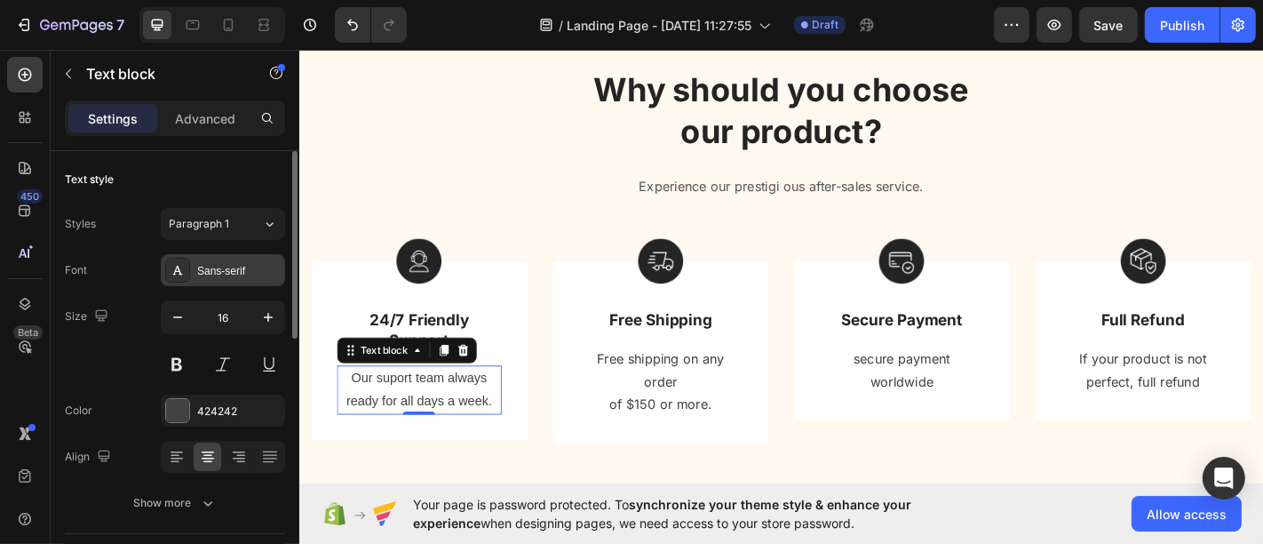
click at [246, 283] on div "Sans-serif" at bounding box center [223, 270] width 124 height 32
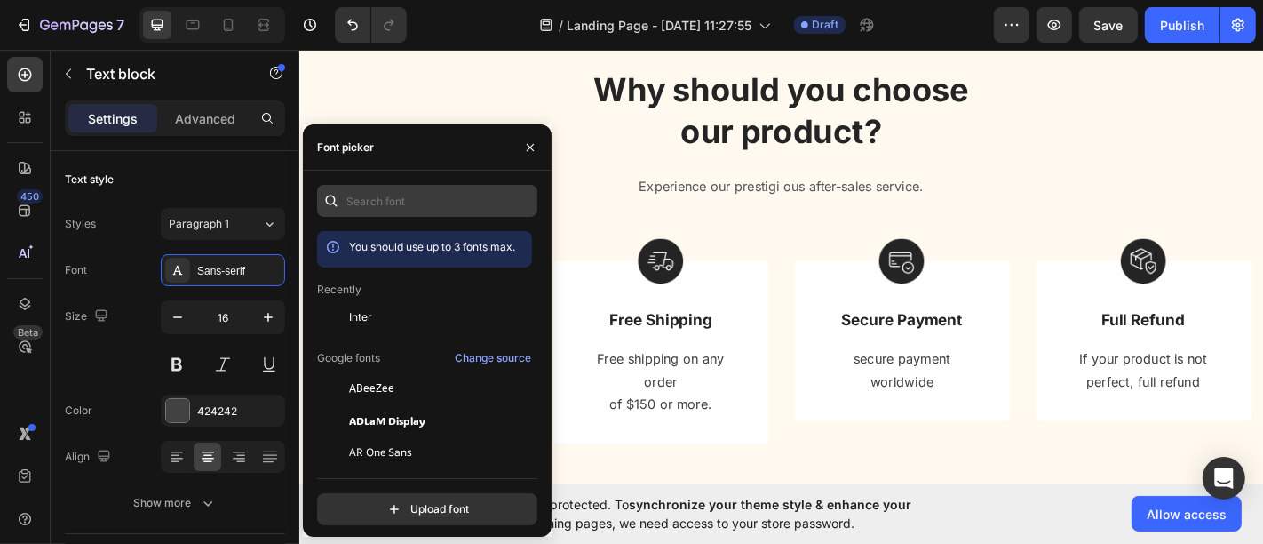
click at [358, 312] on span "Inter" at bounding box center [360, 317] width 23 height 16
click at [520, 153] on button "button" at bounding box center [530, 147] width 28 height 28
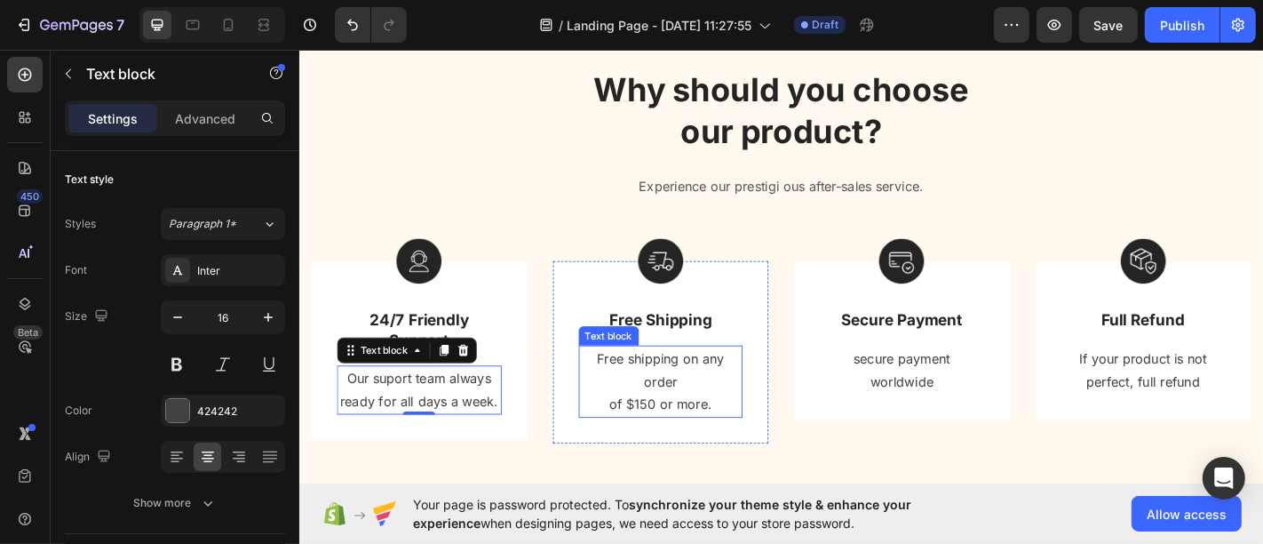
click at [647, 405] on p "Free shipping on any order" at bounding box center [698, 404] width 179 height 52
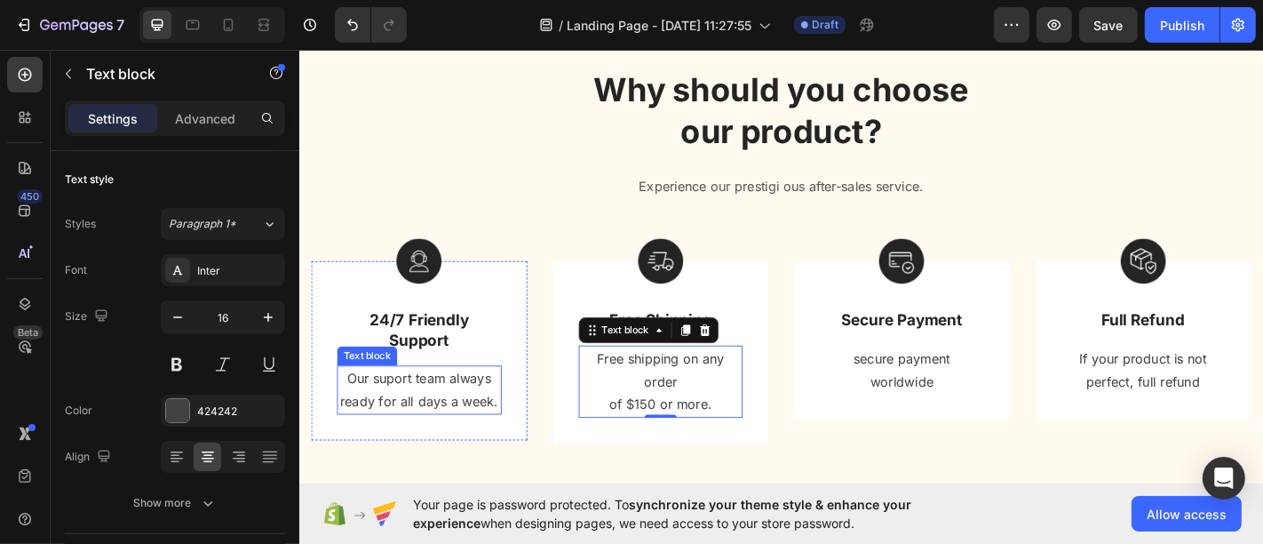
click at [453, 441] on p "ready for all days a week." at bounding box center [431, 438] width 179 height 26
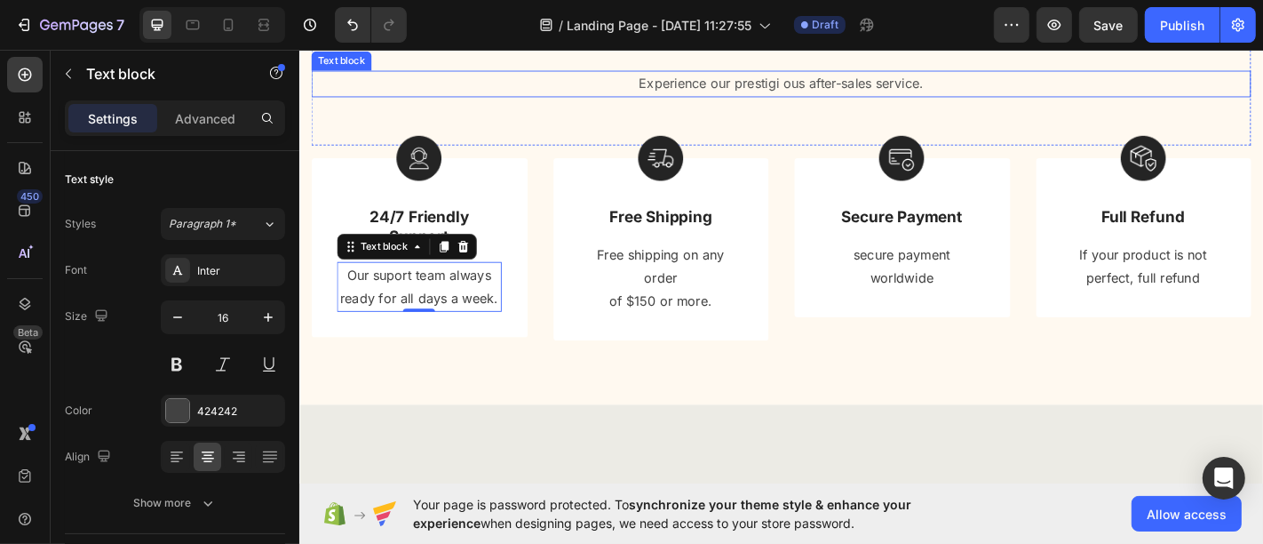
scroll to position [795, 0]
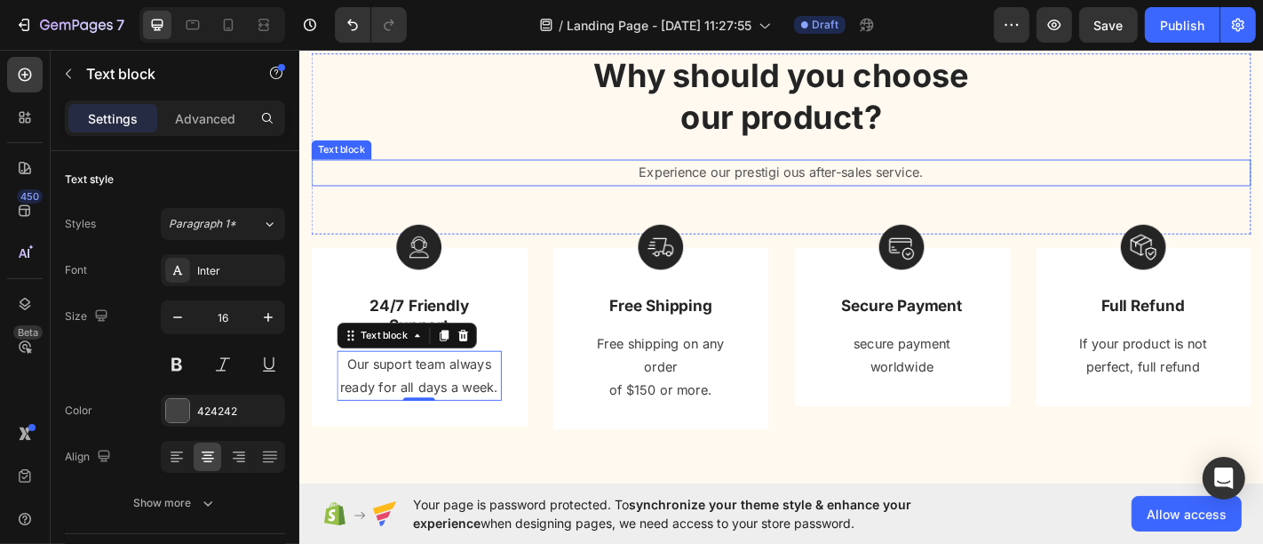
click at [759, 199] on p "Experience our prestigi ous after-sales service." at bounding box center [832, 186] width 1036 height 26
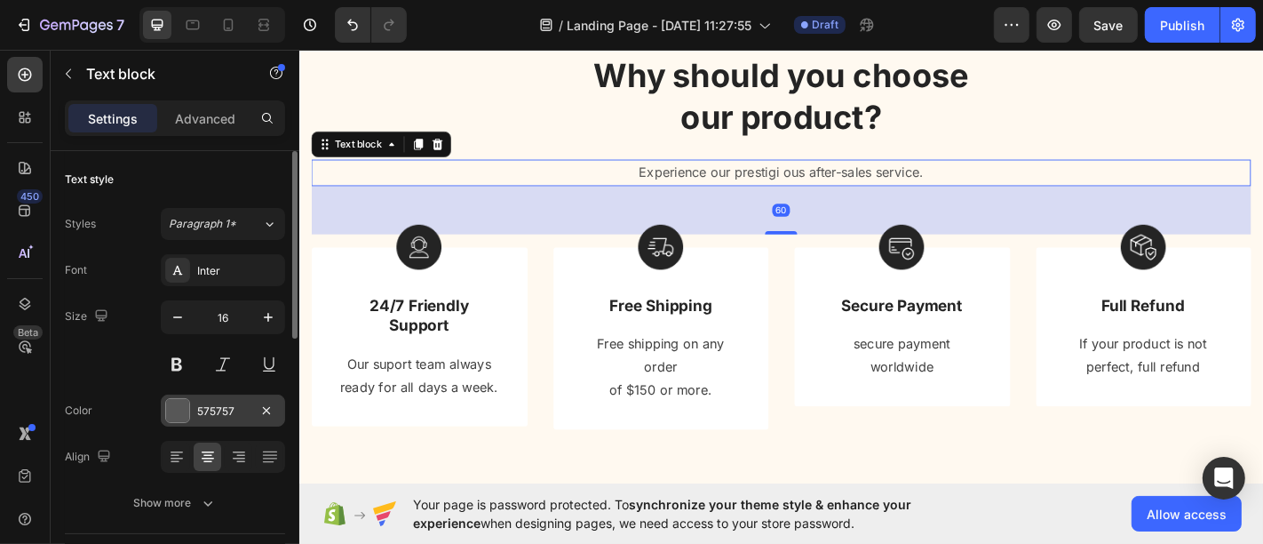
click at [199, 404] on div "575757" at bounding box center [223, 411] width 52 height 16
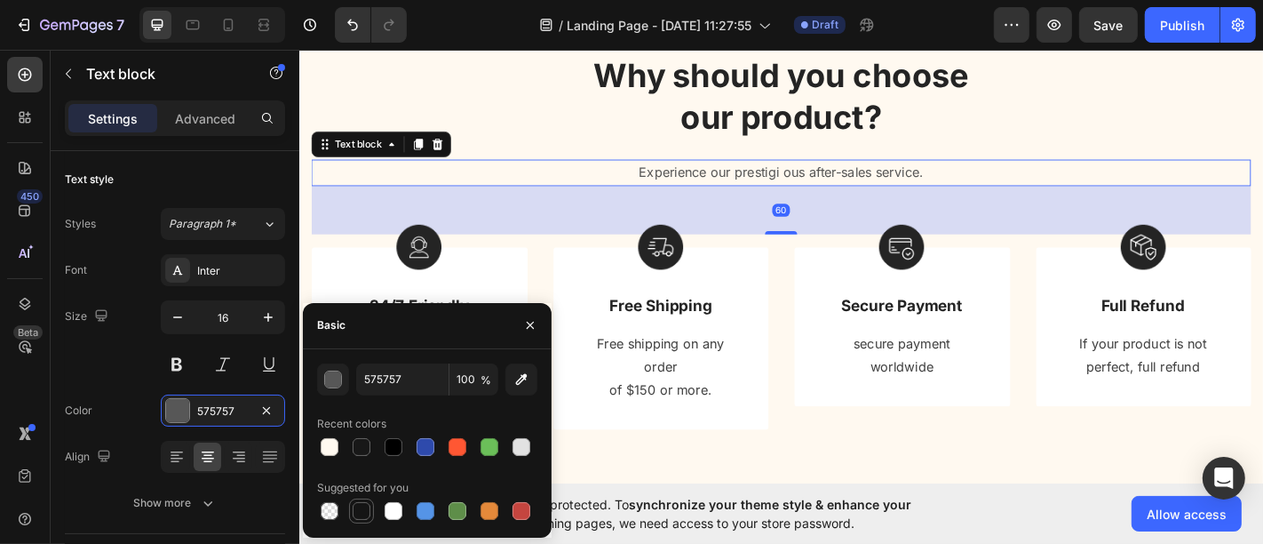
click at [361, 507] on div at bounding box center [362, 511] width 18 height 18
click at [402, 445] on div at bounding box center [393, 446] width 21 height 21
type input "000000"
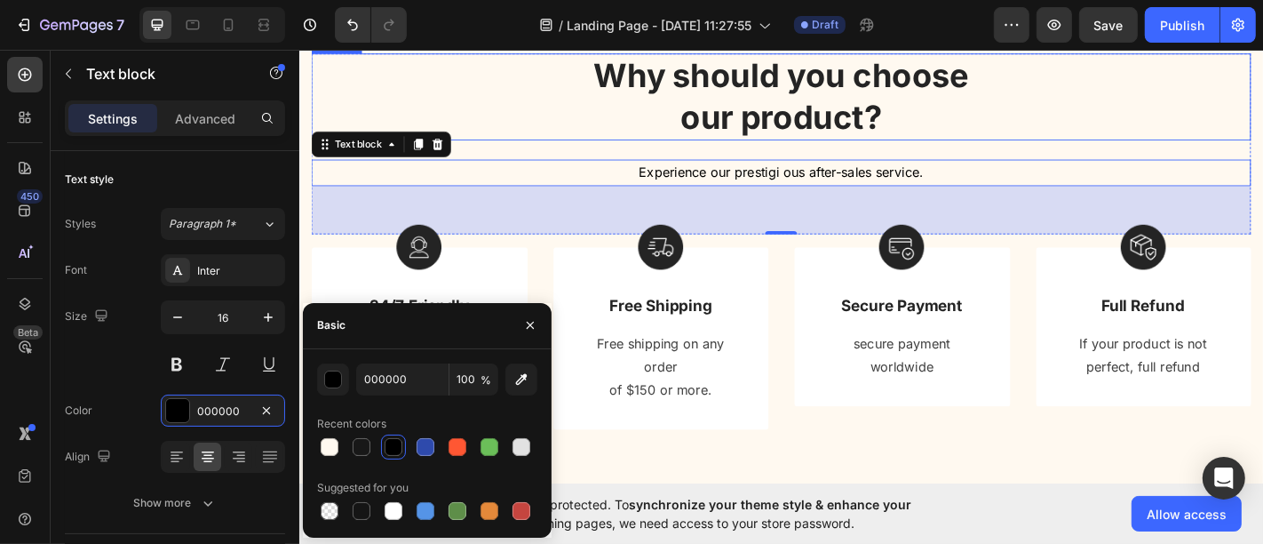
click at [739, 148] on p "Why should you choose our product?" at bounding box center [832, 102] width 1036 height 92
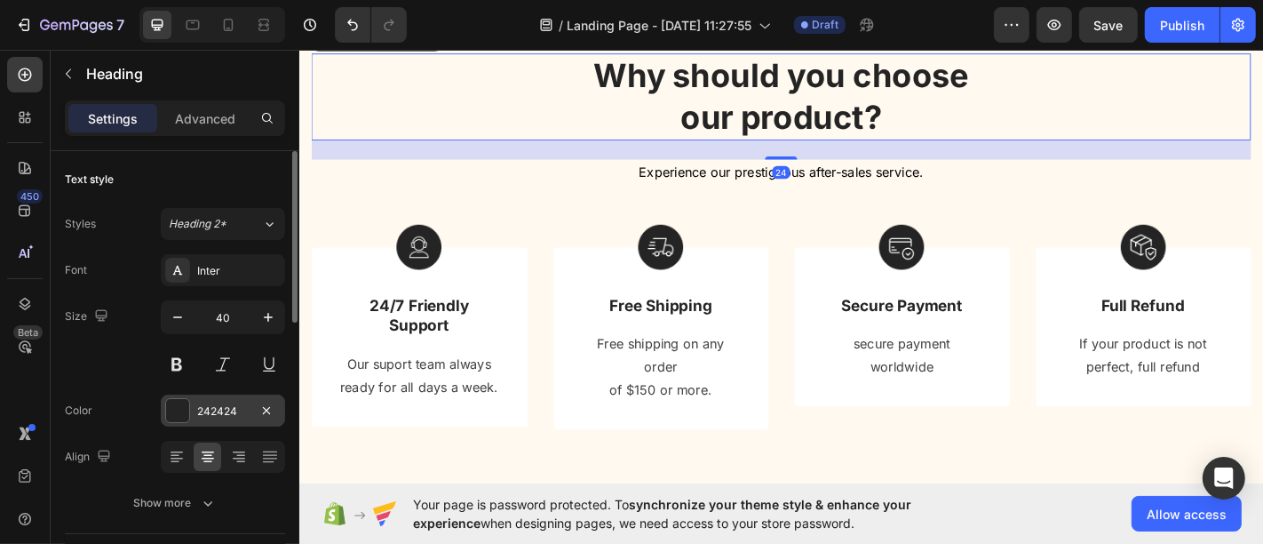
click at [231, 409] on div "242424" at bounding box center [223, 411] width 52 height 16
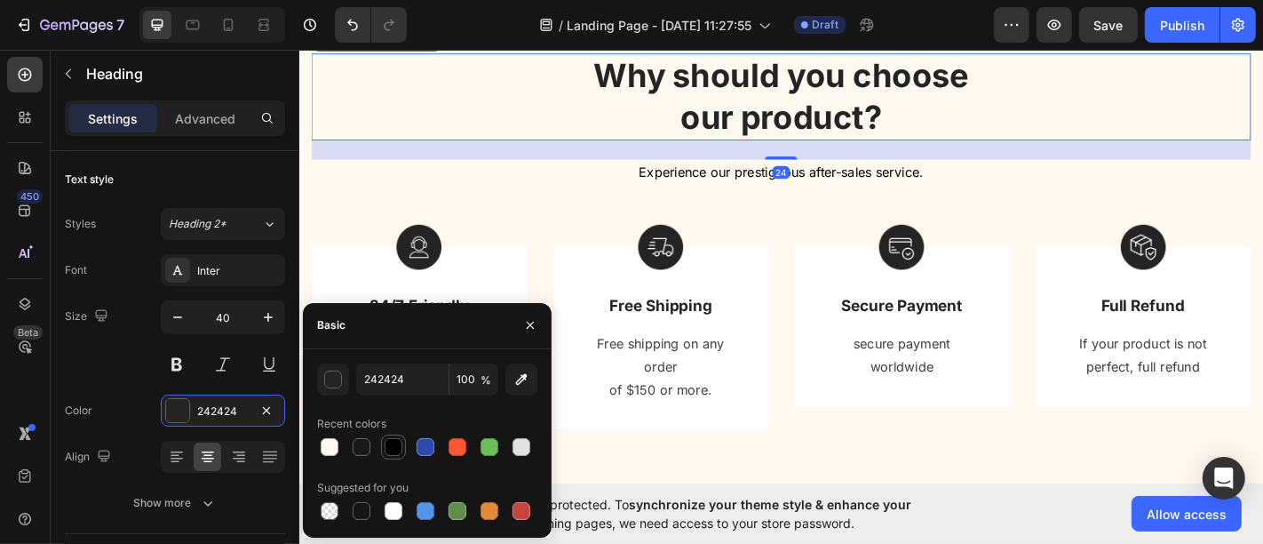
click at [385, 449] on div at bounding box center [394, 447] width 18 height 18
type input "000000"
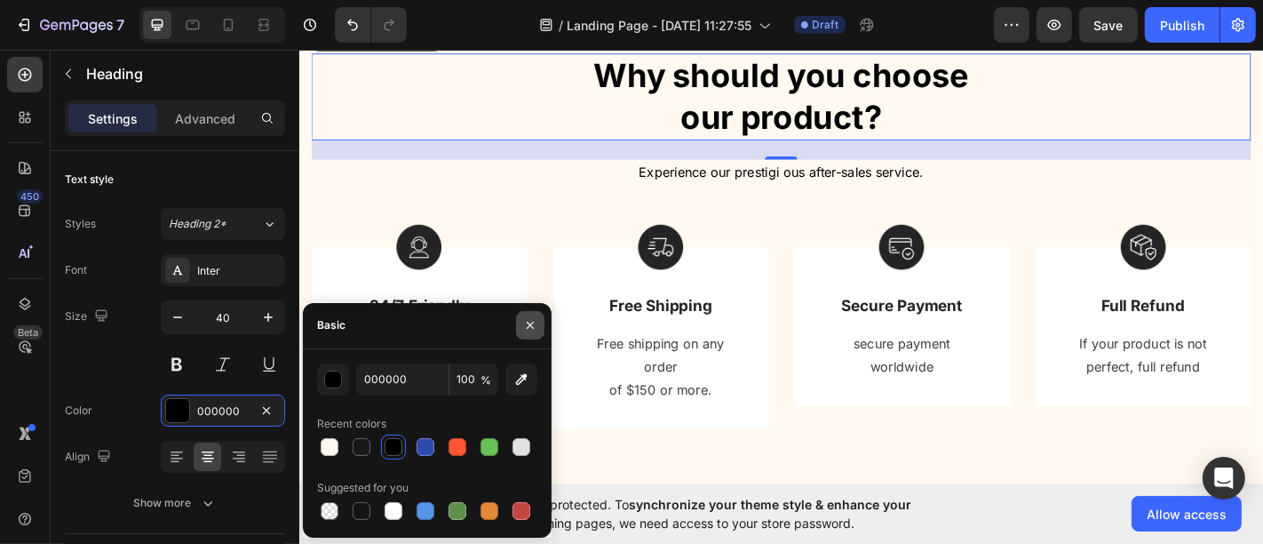
click at [525, 321] on icon "button" at bounding box center [530, 325] width 14 height 14
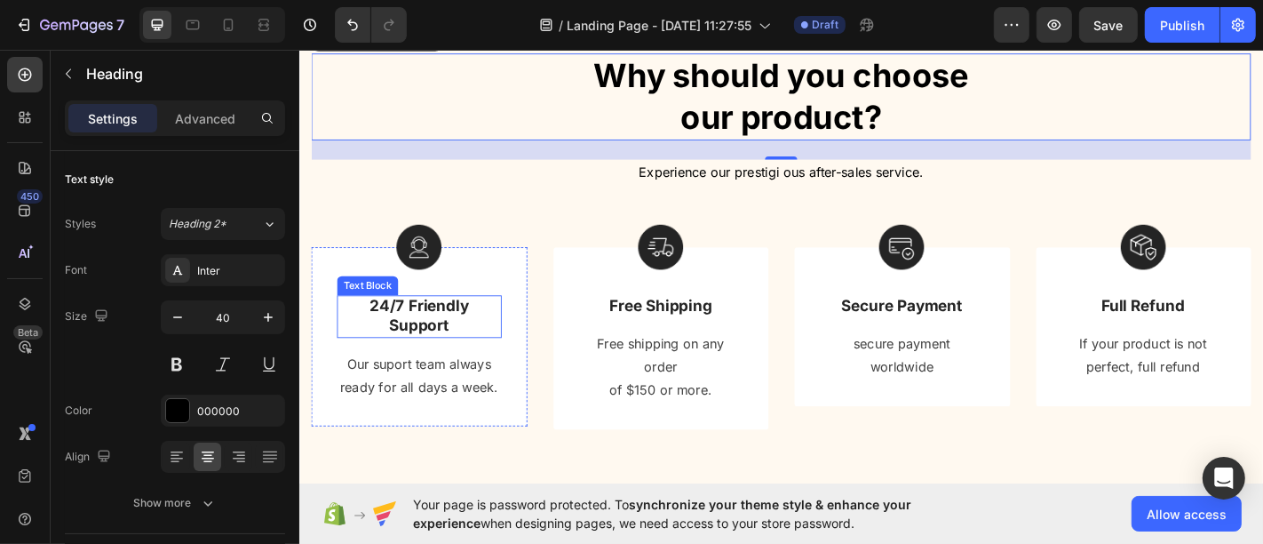
click at [430, 367] on p "24/7 Friendly Support" at bounding box center [431, 345] width 179 height 44
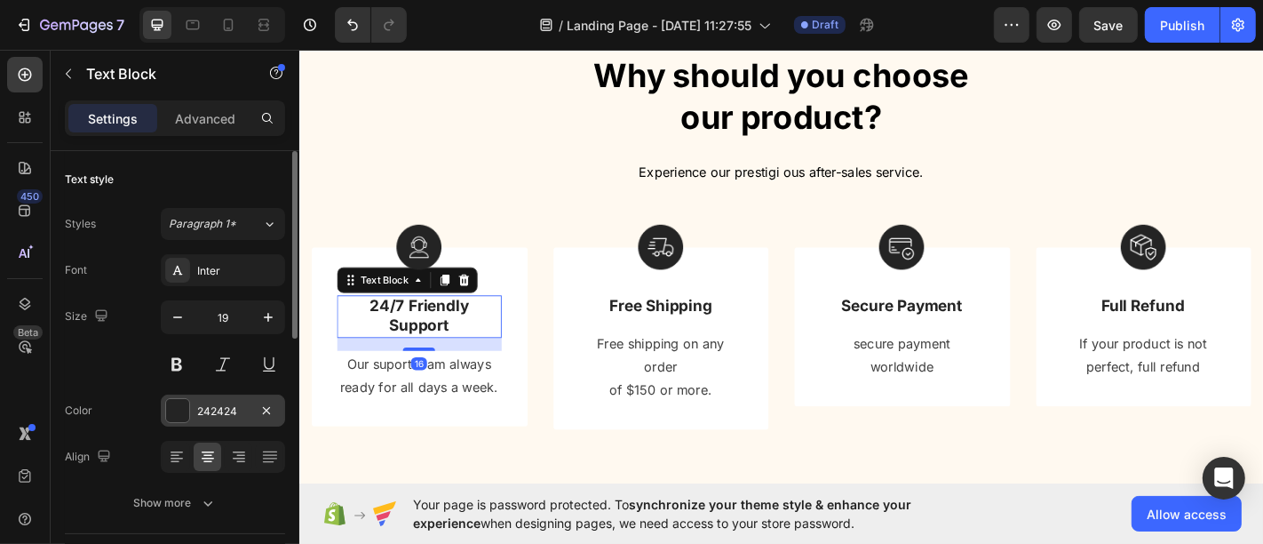
click at [231, 410] on div "242424" at bounding box center [223, 411] width 52 height 16
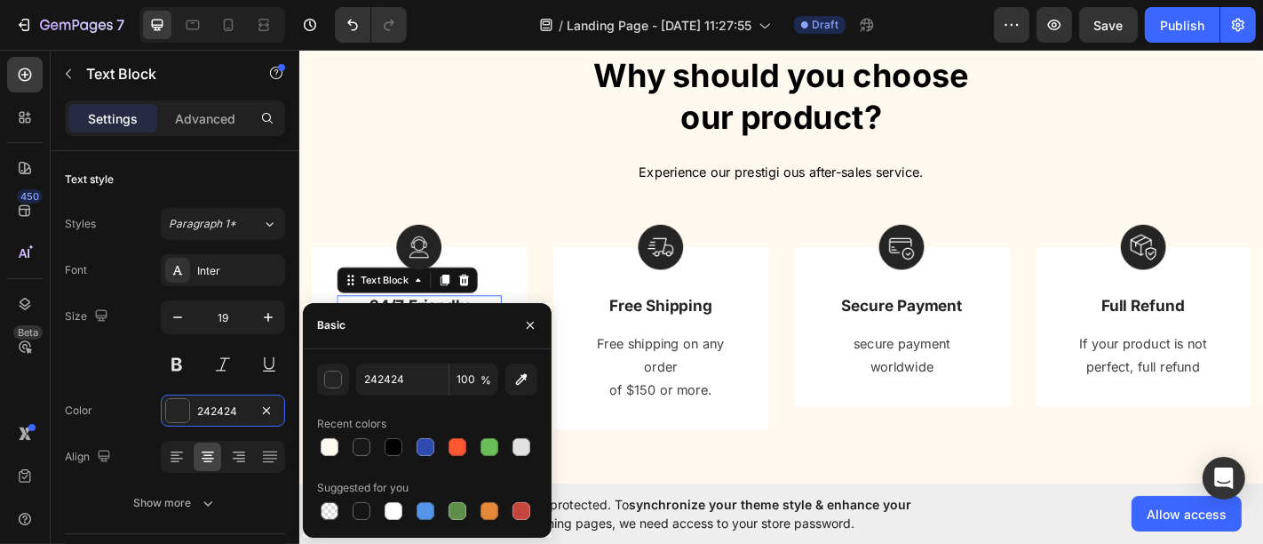
click at [391, 446] on div at bounding box center [394, 447] width 18 height 18
type input "000000"
click at [637, 346] on p "Free Shipping" at bounding box center [698, 334] width 179 height 22
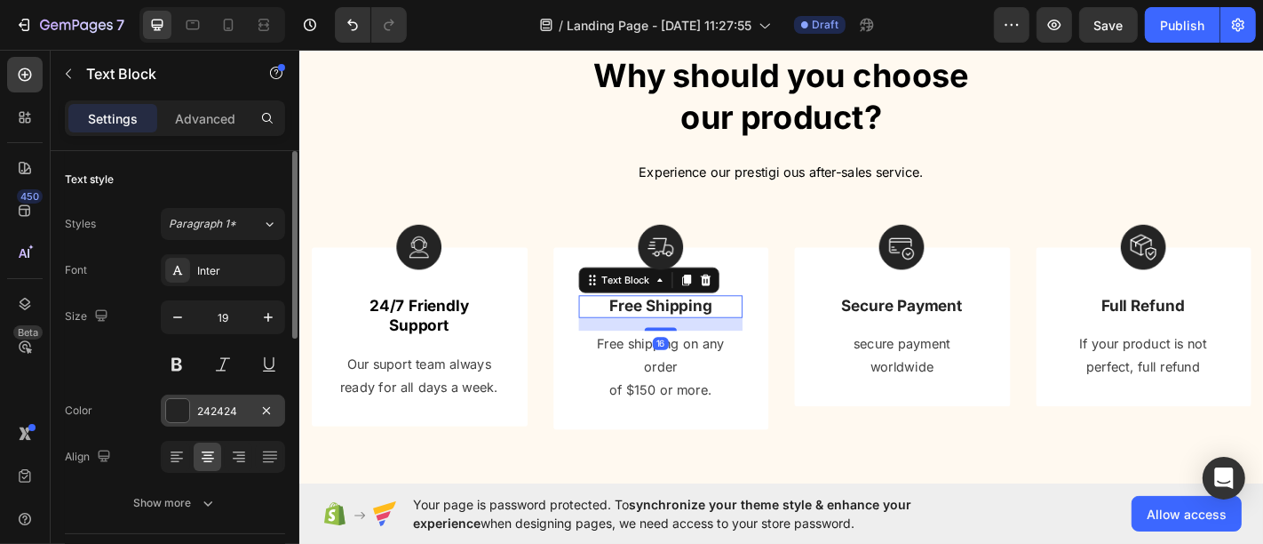
click at [243, 419] on div "242424" at bounding box center [223, 410] width 124 height 32
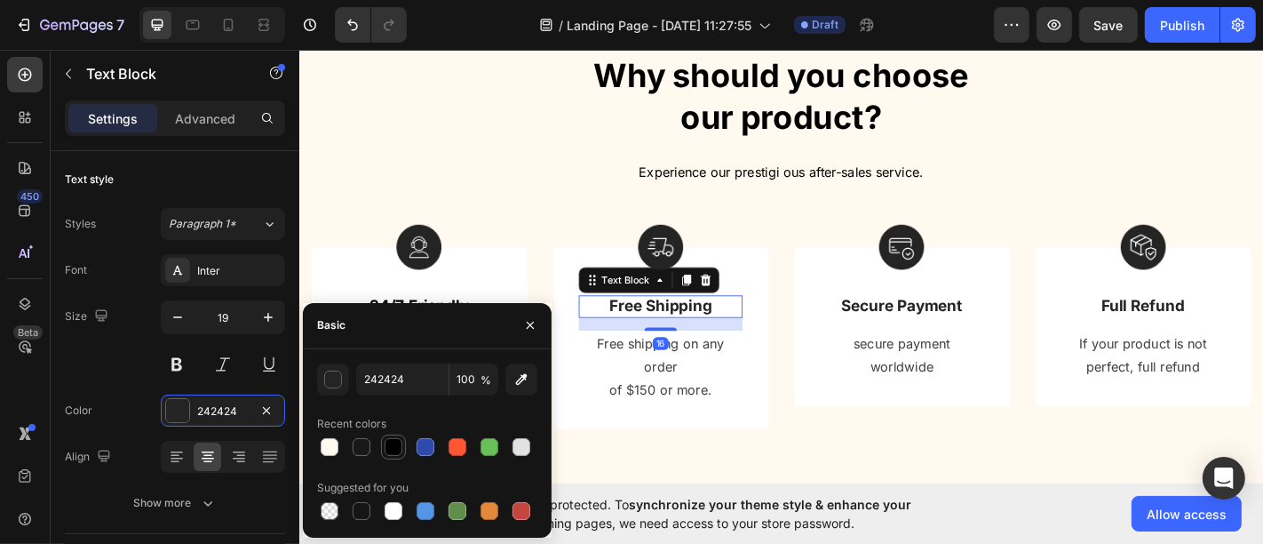
click at [383, 445] on div at bounding box center [393, 446] width 21 height 21
type input "000000"
click at [905, 346] on p "Secure Payment" at bounding box center [965, 334] width 179 height 22
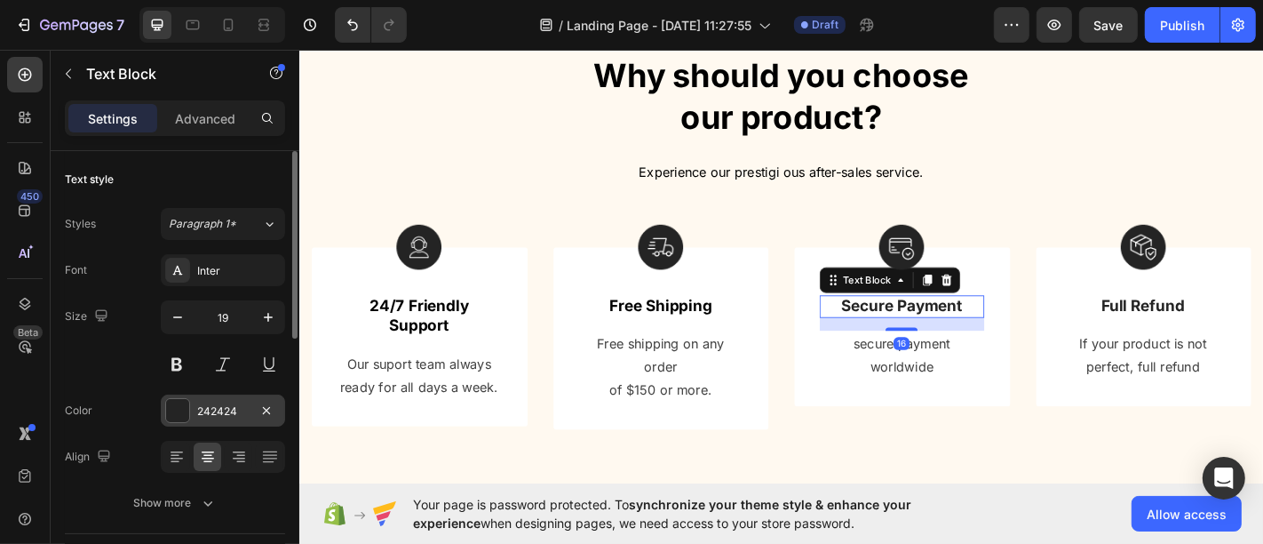
click at [211, 412] on div "242424" at bounding box center [223, 411] width 52 height 16
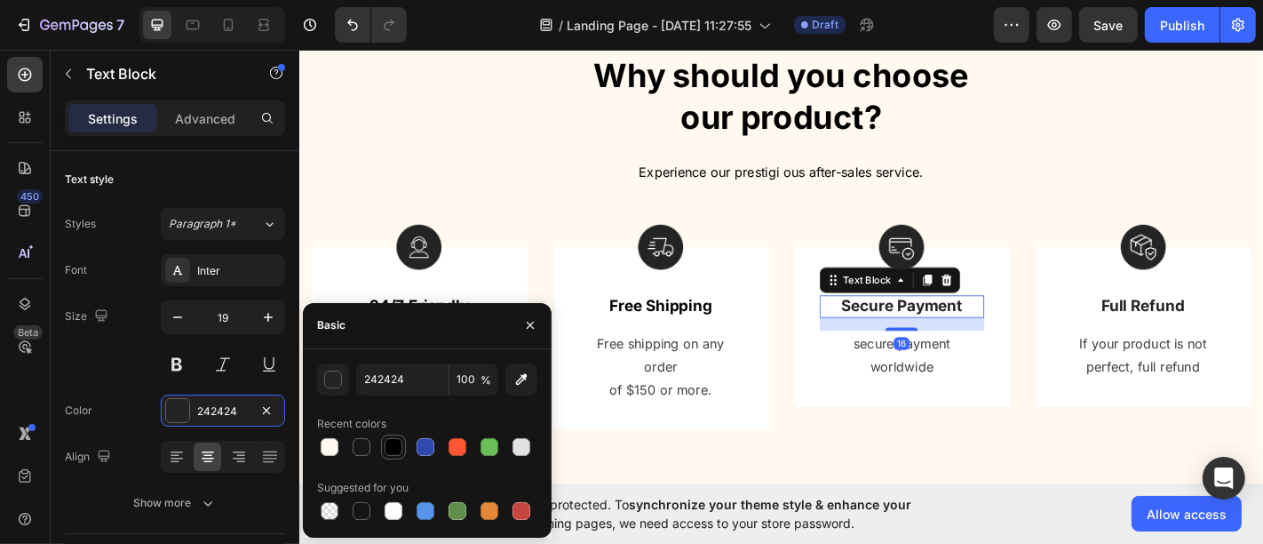
click at [395, 440] on div at bounding box center [394, 447] width 18 height 18
type input "000000"
click at [1188, 346] on p "Full Refund" at bounding box center [1232, 334] width 179 height 22
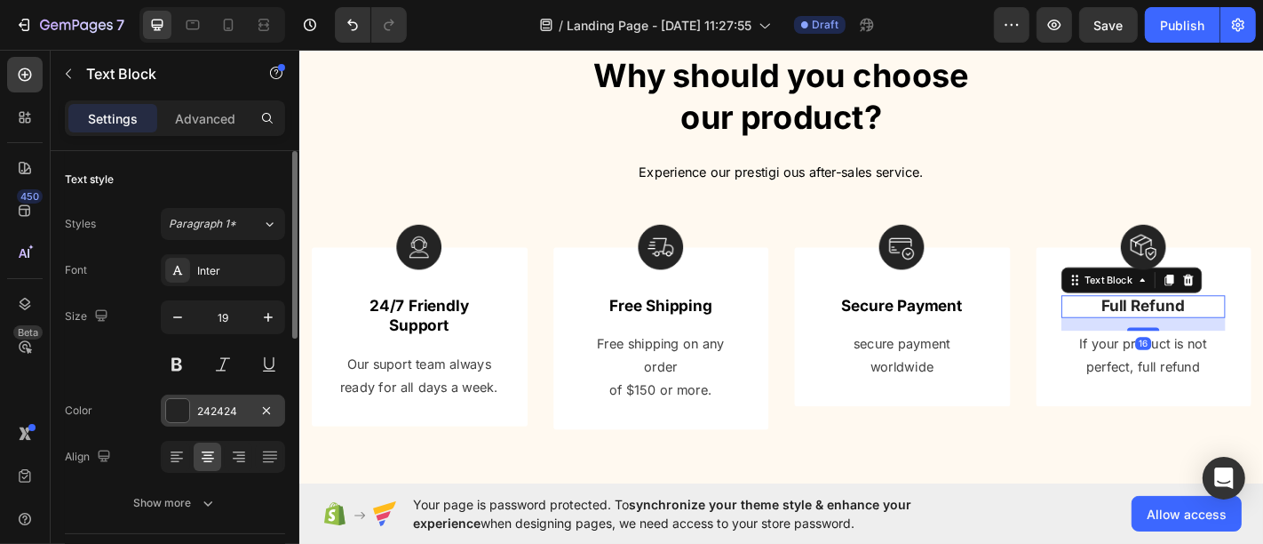
click at [190, 411] on div "242424" at bounding box center [223, 410] width 124 height 32
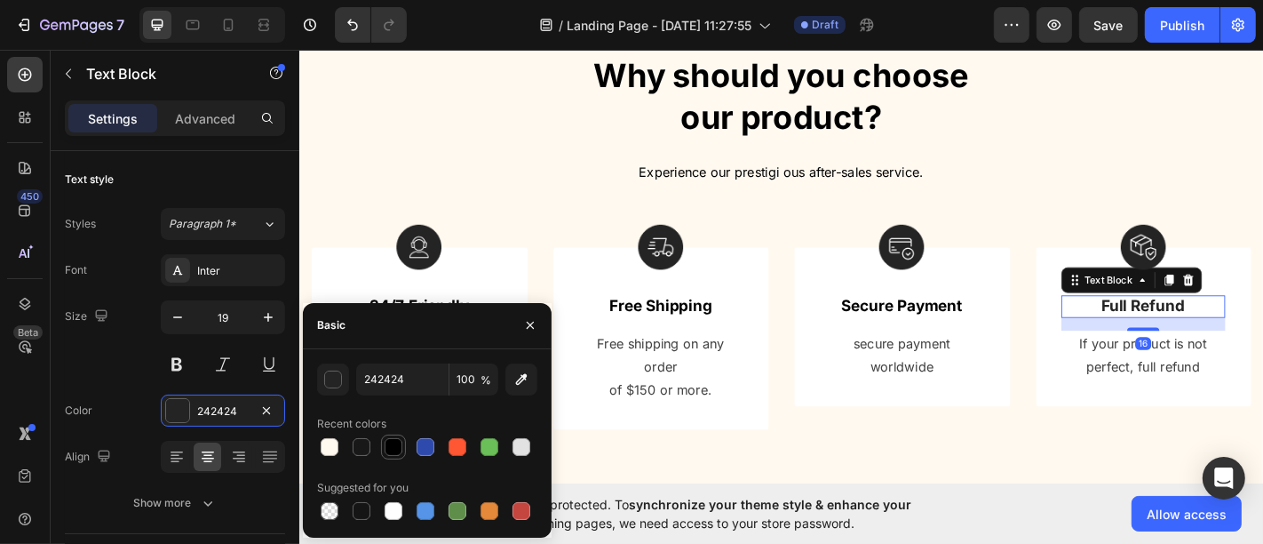
click at [388, 436] on div at bounding box center [393, 446] width 21 height 21
type input "000000"
click at [537, 317] on button "button" at bounding box center [530, 325] width 28 height 28
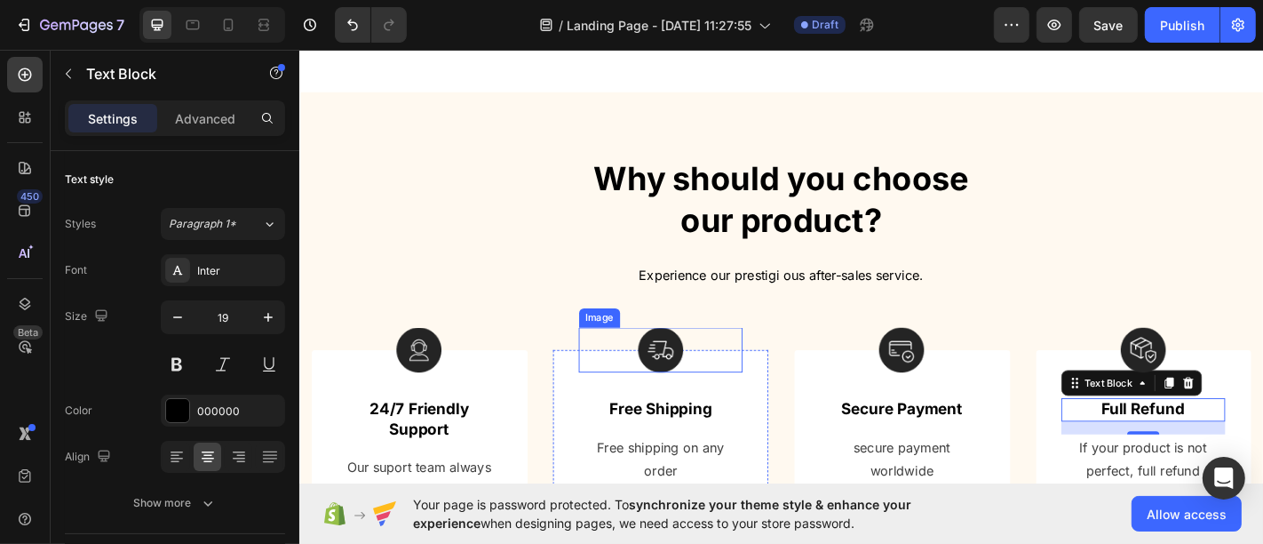
scroll to position [894, 0]
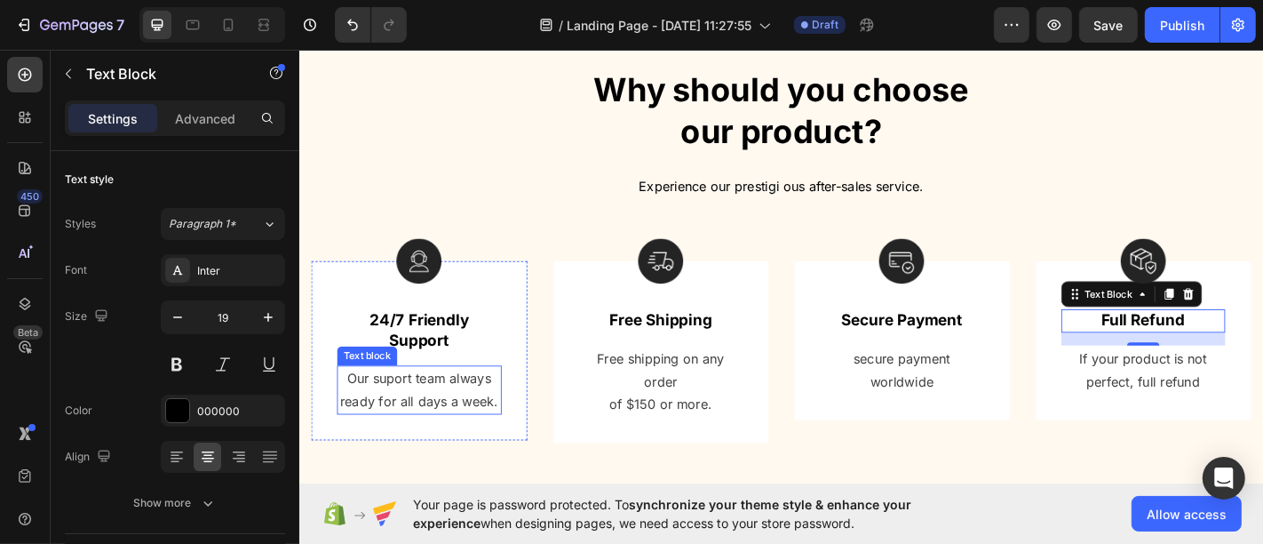
click at [418, 414] on p "Our suport team always" at bounding box center [431, 414] width 179 height 26
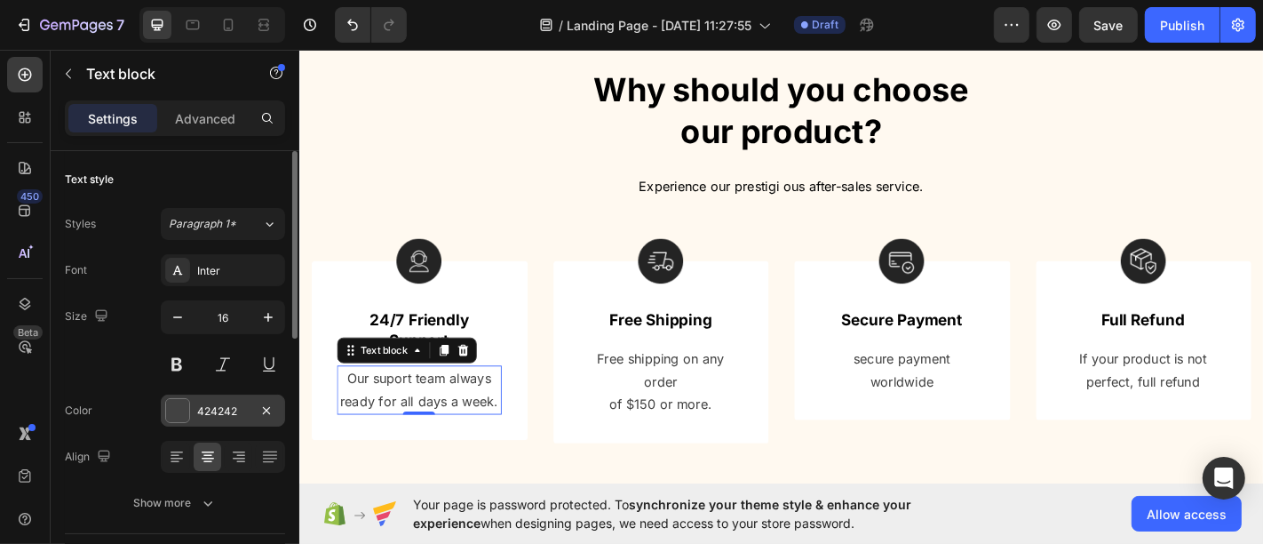
click at [232, 399] on div "424242" at bounding box center [223, 410] width 124 height 32
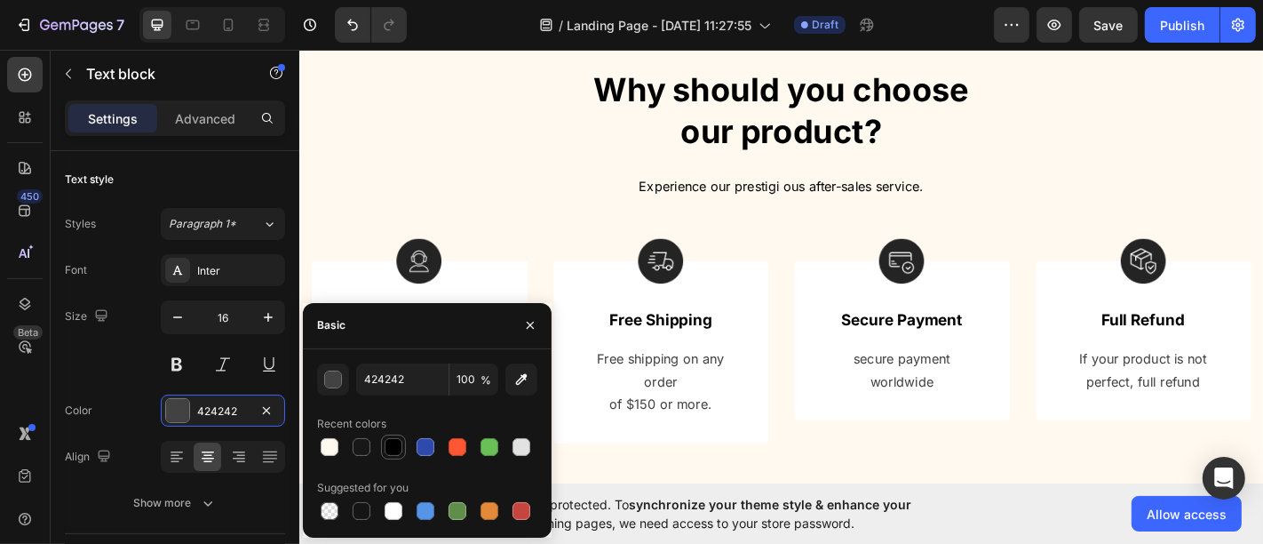
click at [387, 438] on div at bounding box center [394, 447] width 18 height 18
type input "000000"
click at [681, 435] on p "of $150 or more." at bounding box center [698, 442] width 179 height 26
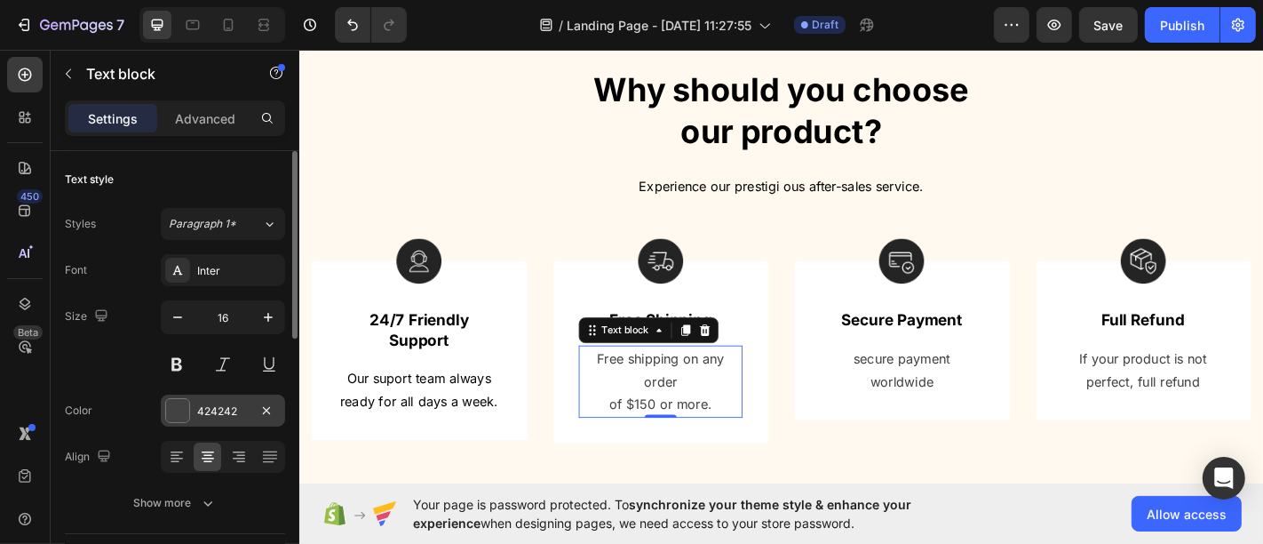
click at [218, 412] on div "424242" at bounding box center [223, 411] width 52 height 16
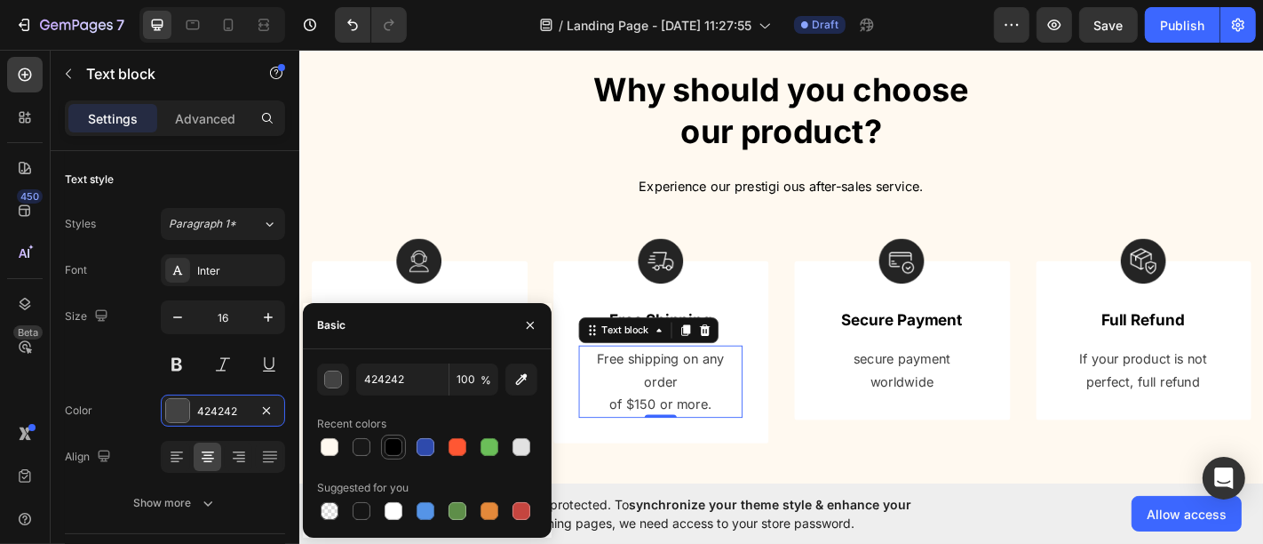
click at [396, 441] on div at bounding box center [394, 447] width 18 height 18
type input "000000"
click at [958, 410] on p "worldwide" at bounding box center [965, 417] width 179 height 26
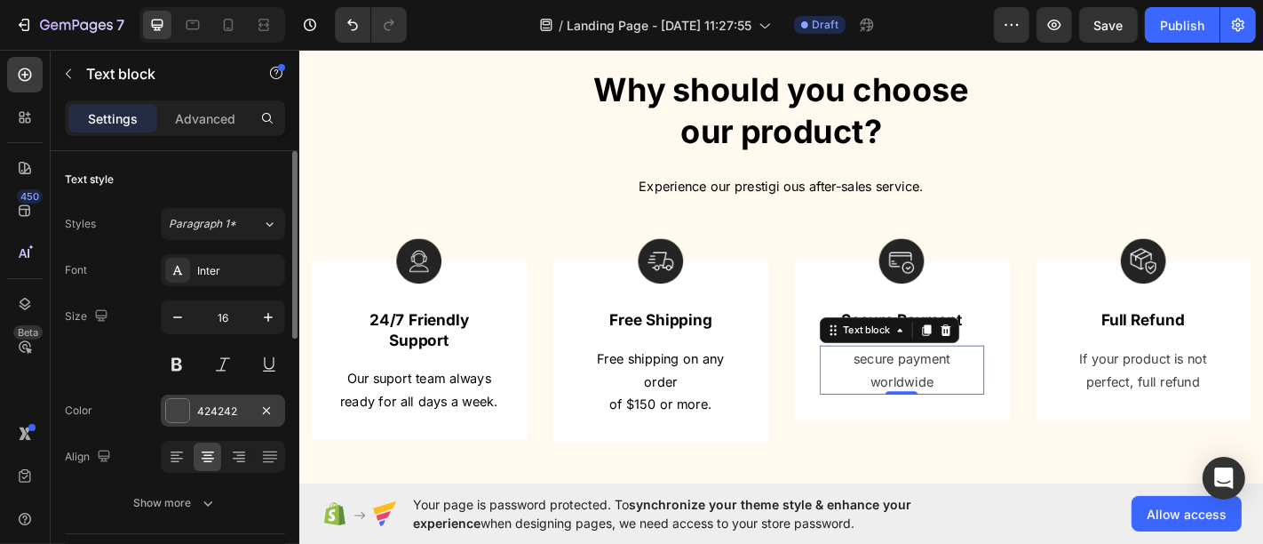
click at [215, 421] on div "424242" at bounding box center [223, 410] width 124 height 32
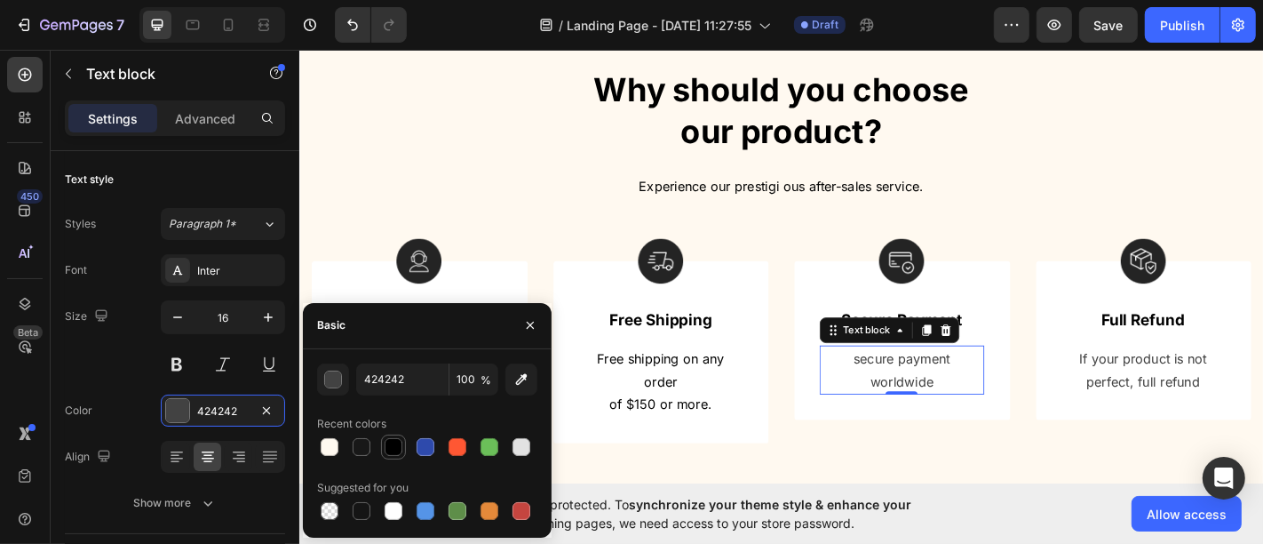
click at [381, 448] on div at bounding box center [393, 446] width 25 height 25
type input "000000"
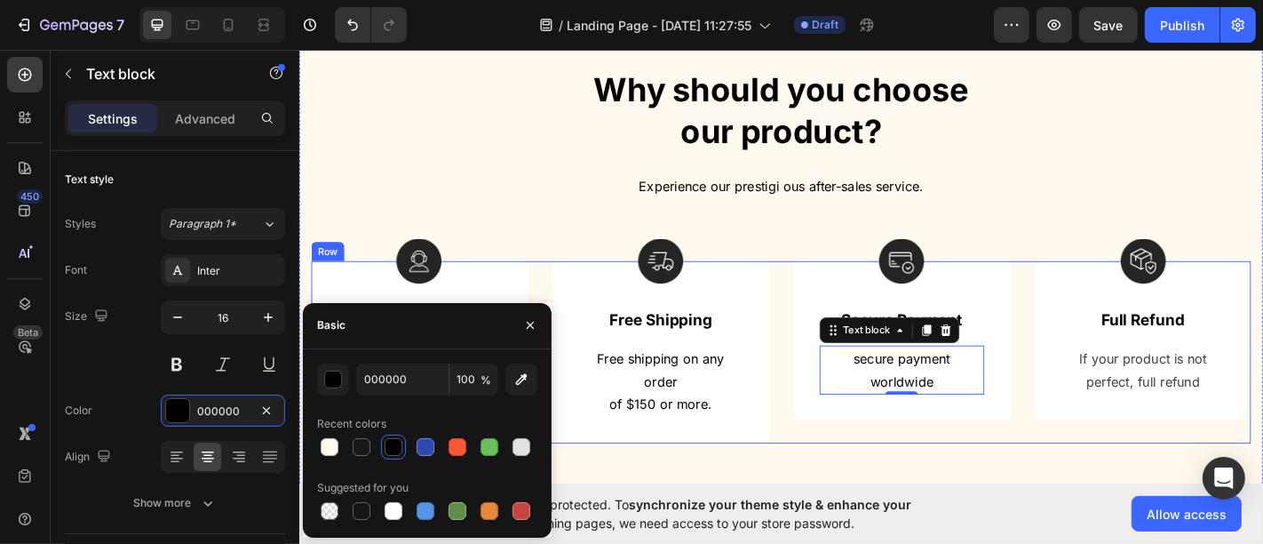
click at [1175, 409] on p "perfect, full refund" at bounding box center [1232, 417] width 179 height 26
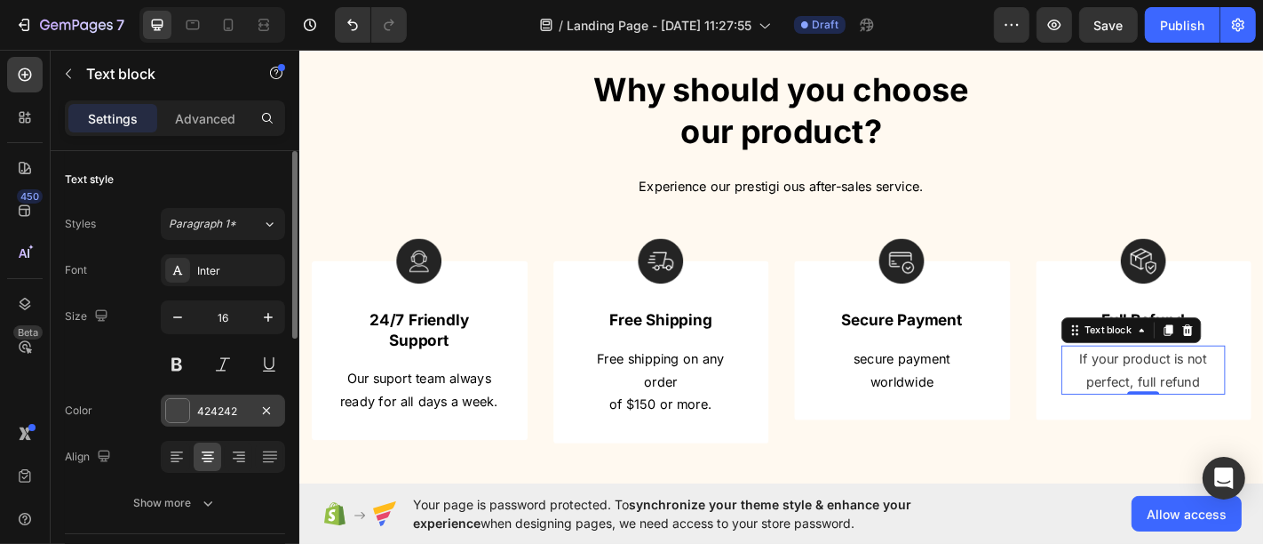
click at [203, 418] on div "424242" at bounding box center [223, 410] width 124 height 32
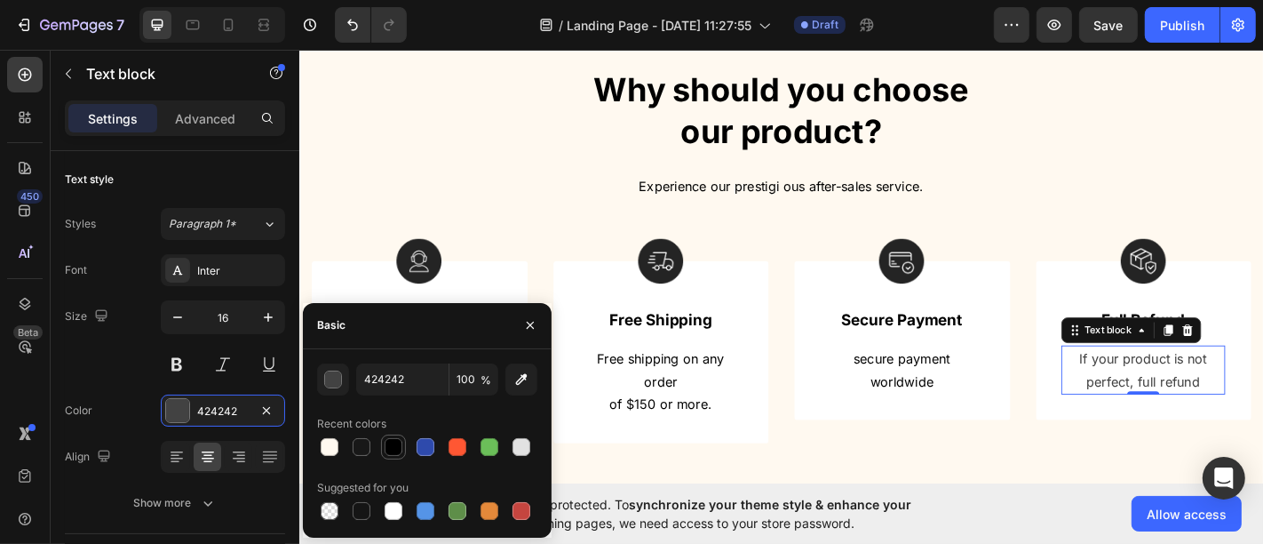
click at [381, 442] on div at bounding box center [393, 446] width 25 height 25
type input "000000"
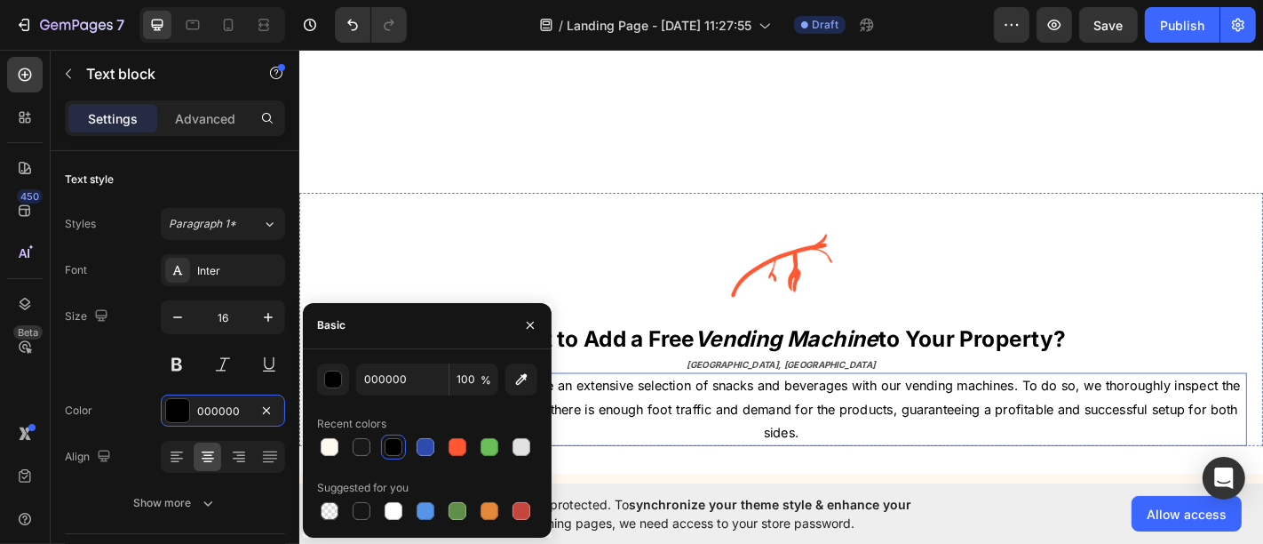
scroll to position [795, 0]
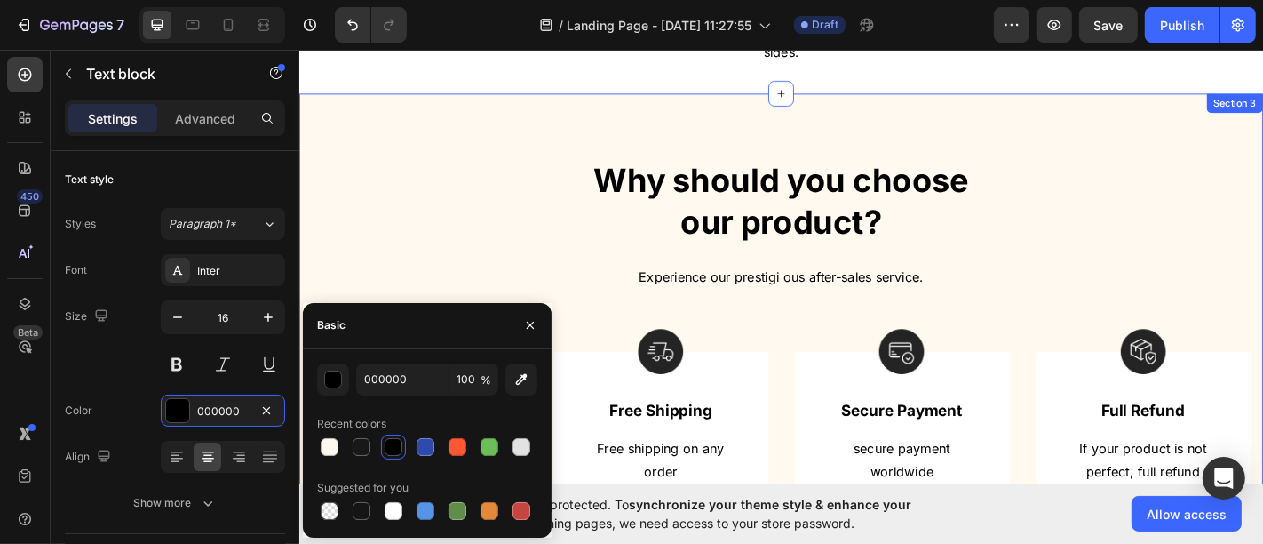
click at [796, 134] on div "Why should you choose our product? Heading Experience our prestigi ous after-sa…" at bounding box center [831, 378] width 1066 height 558
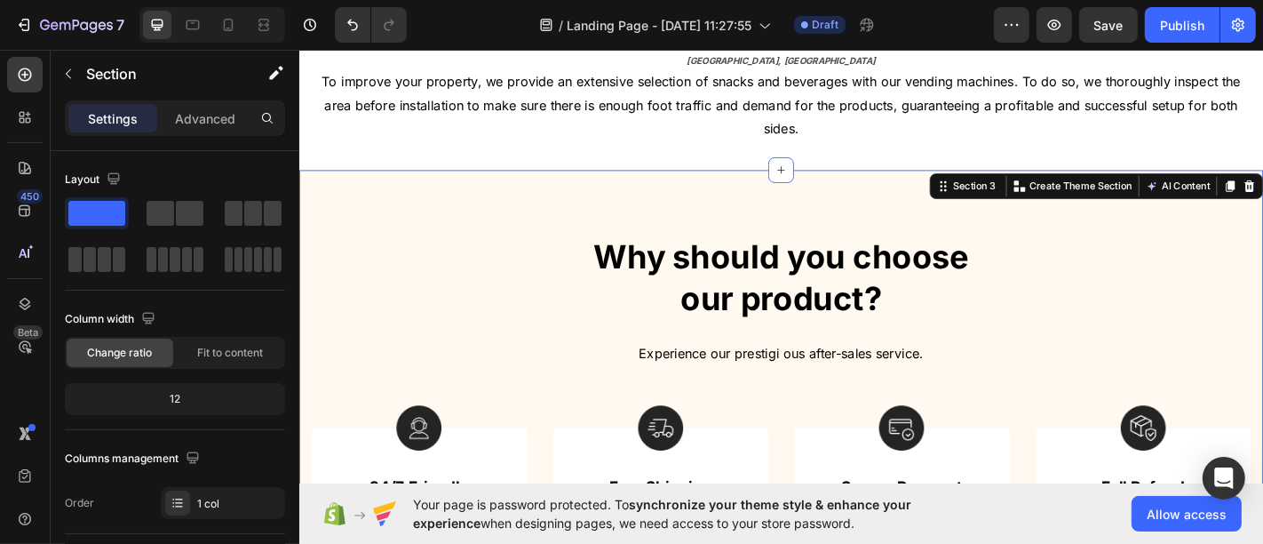
scroll to position [696, 0]
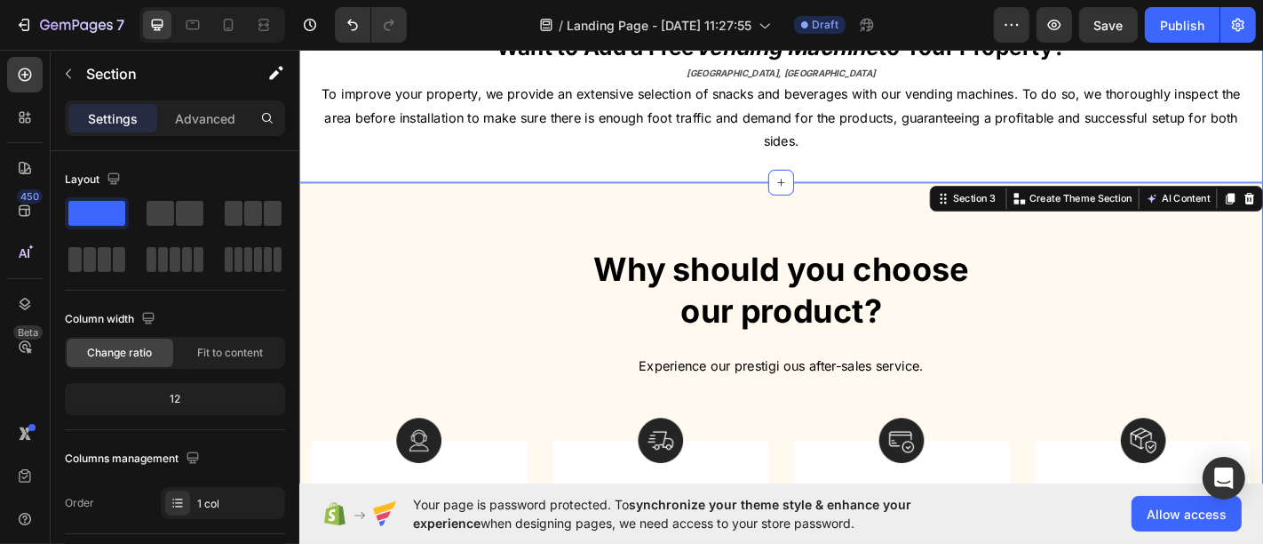
click at [608, 176] on div "Image Want to Add a Free Vending Machine to Your Property? Heading [GEOGRAPHIC_…" at bounding box center [831, 41] width 1066 height 311
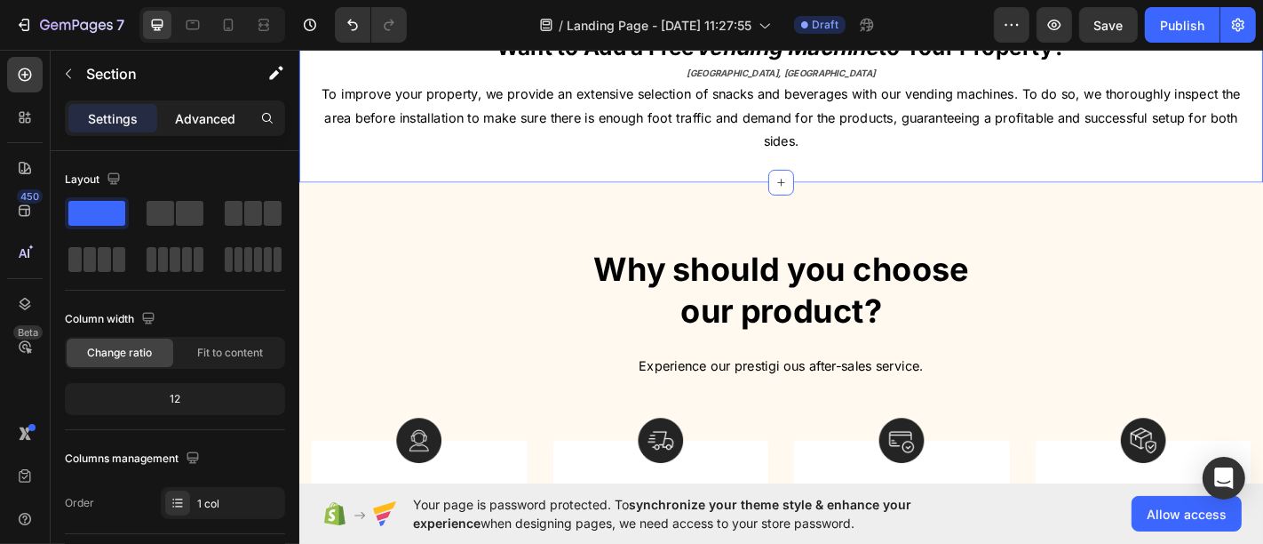
click at [230, 109] on p "Advanced" at bounding box center [205, 118] width 60 height 19
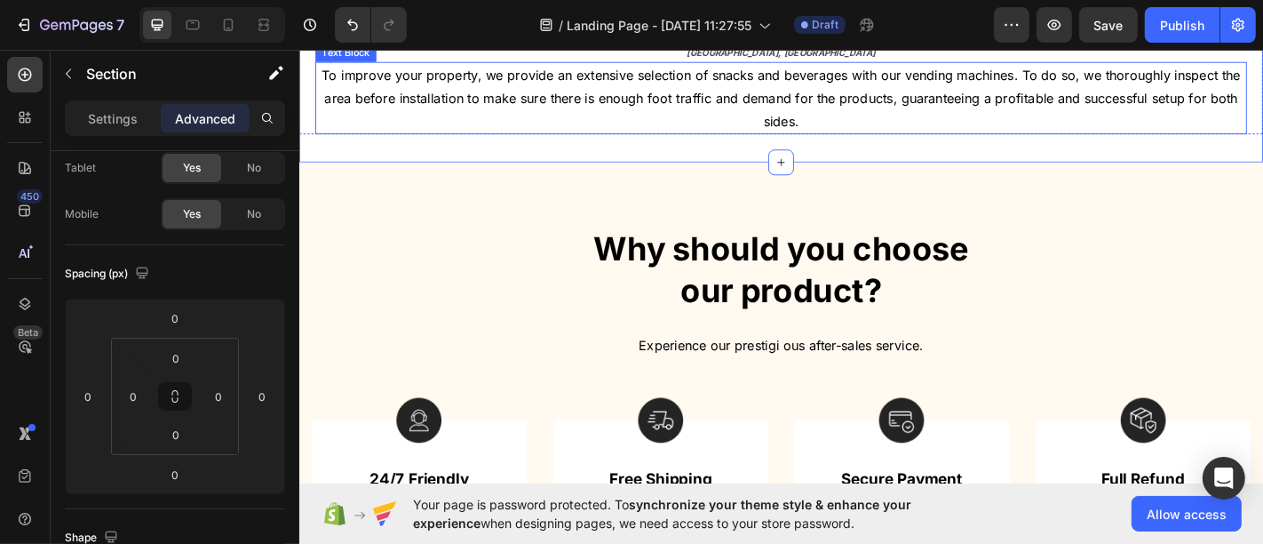
scroll to position [499, 0]
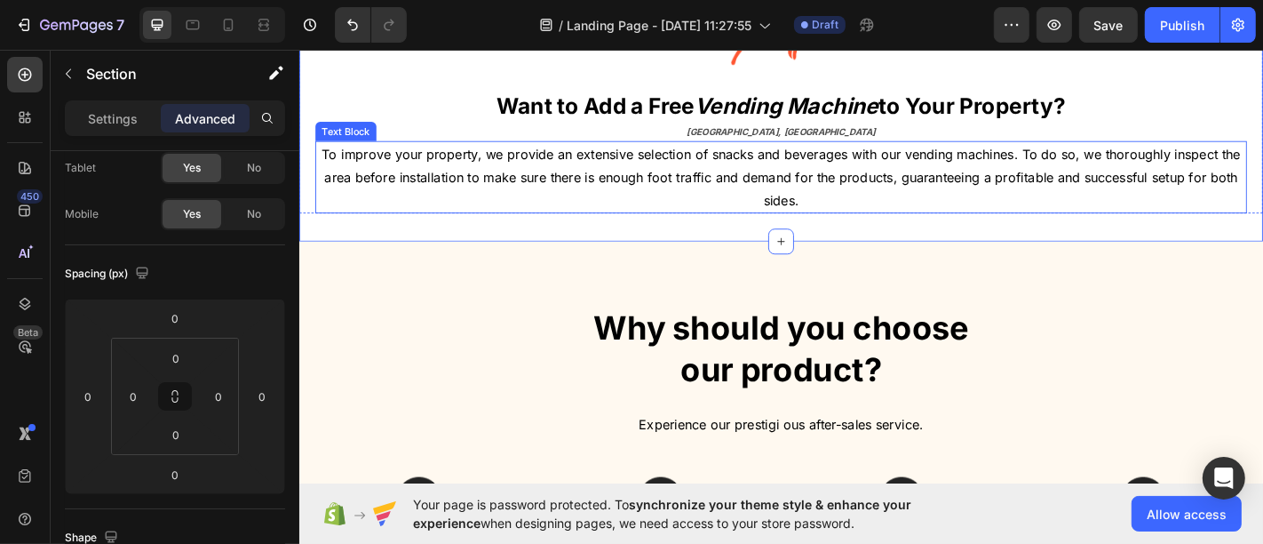
click at [542, 226] on span "To improve your property, we provide an extensive selection of snacks and bever…" at bounding box center [831, 190] width 1016 height 69
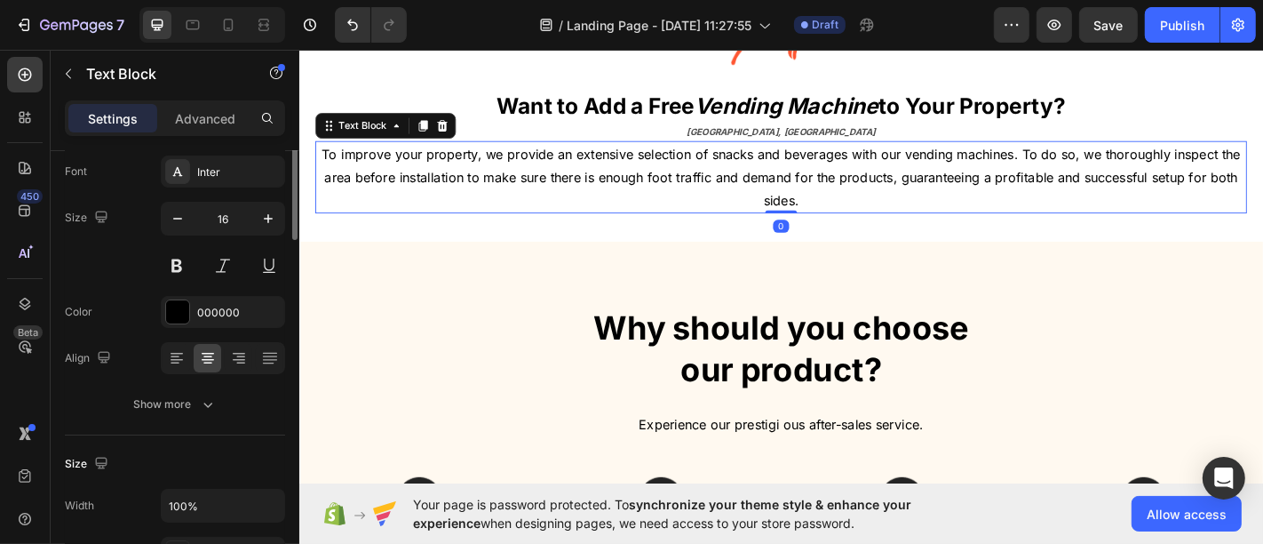
scroll to position [0, 0]
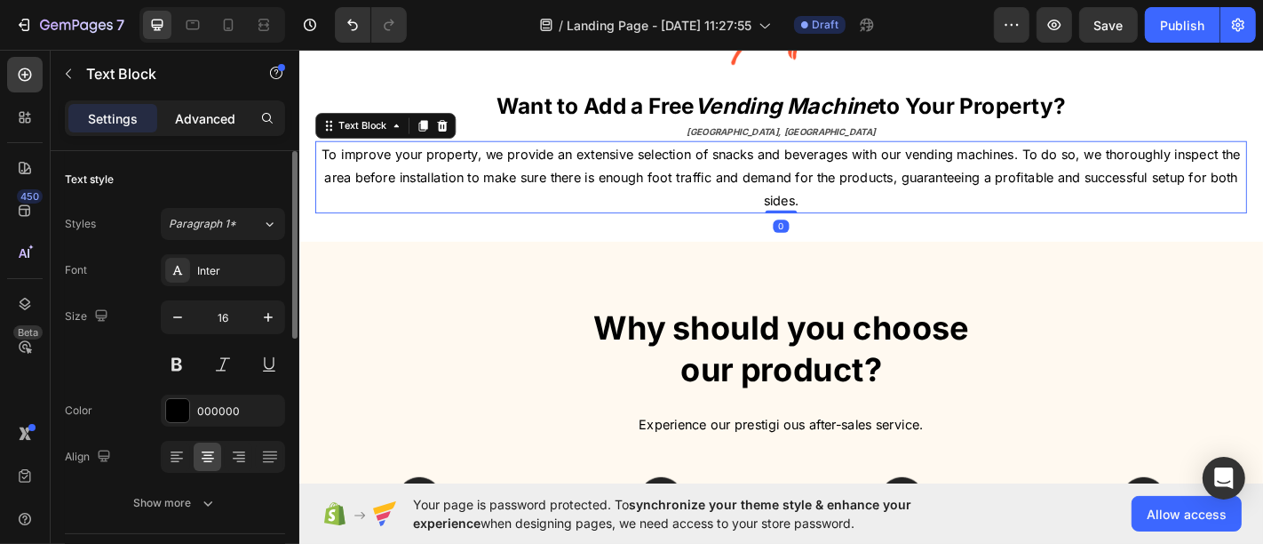
click at [211, 123] on p "Advanced" at bounding box center [205, 118] width 60 height 19
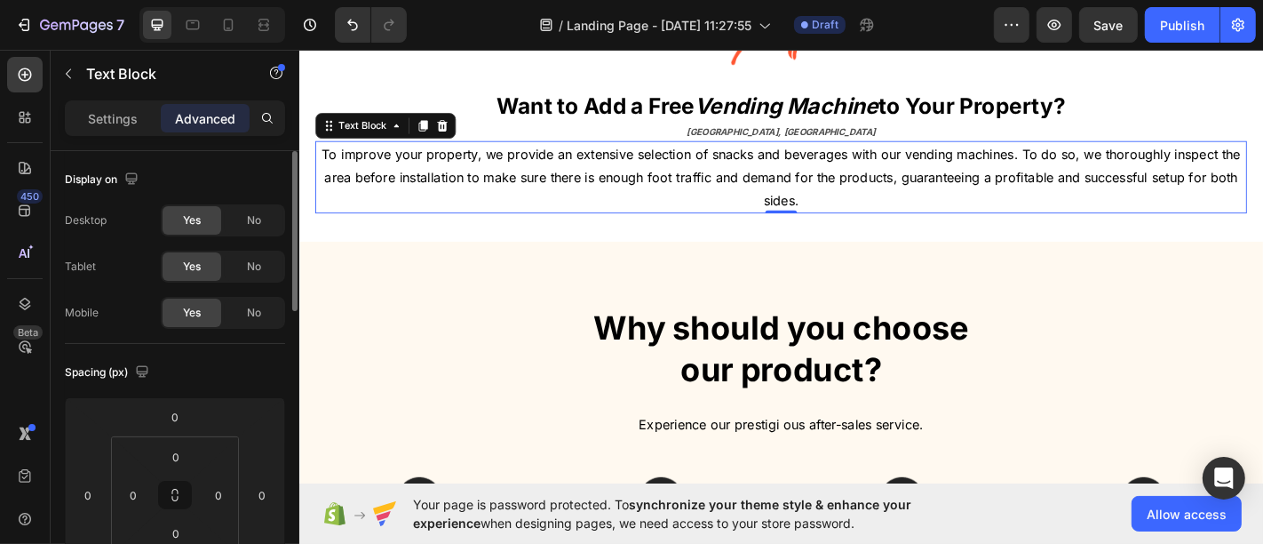
scroll to position [99, 0]
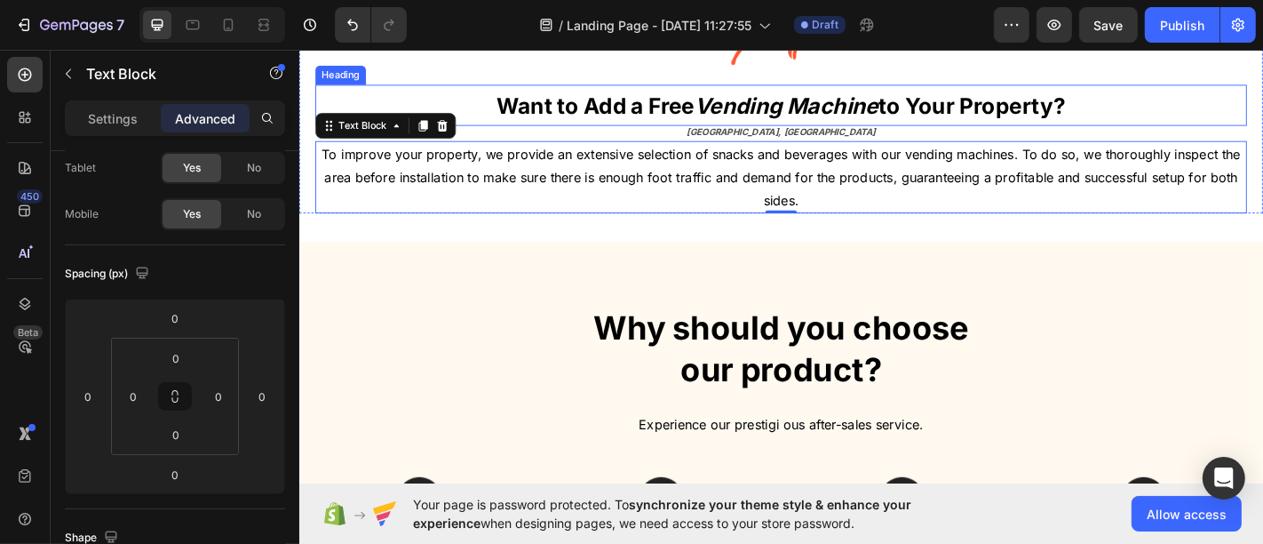
click at [532, 127] on strong "Want to Add a Free" at bounding box center [626, 112] width 218 height 29
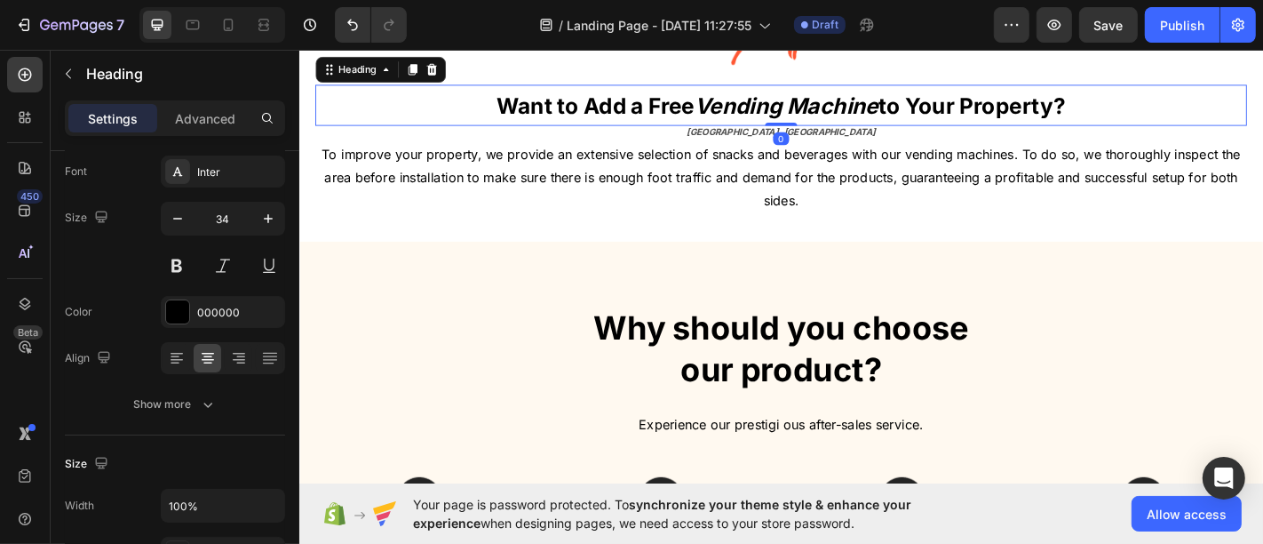
scroll to position [0, 0]
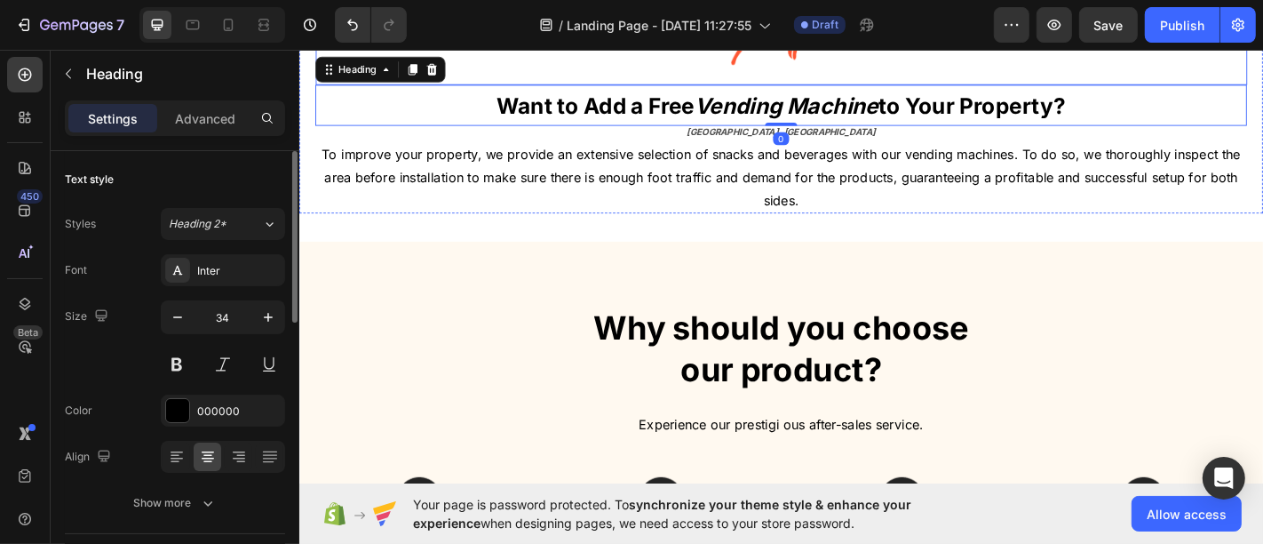
click at [591, 89] on div at bounding box center [831, 30] width 1030 height 115
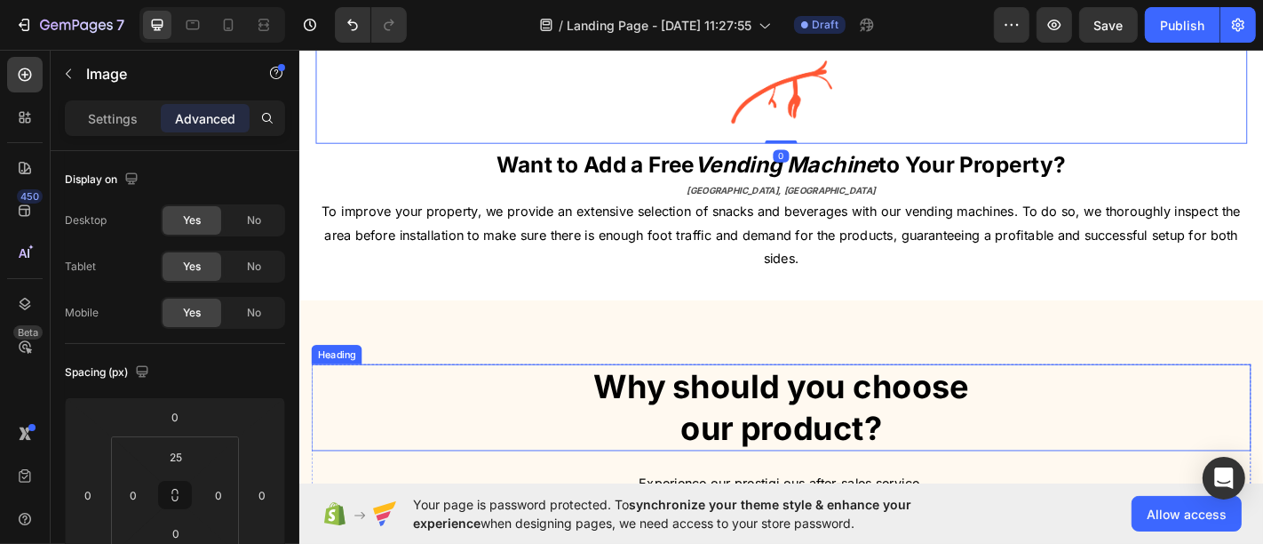
scroll to position [598, 0]
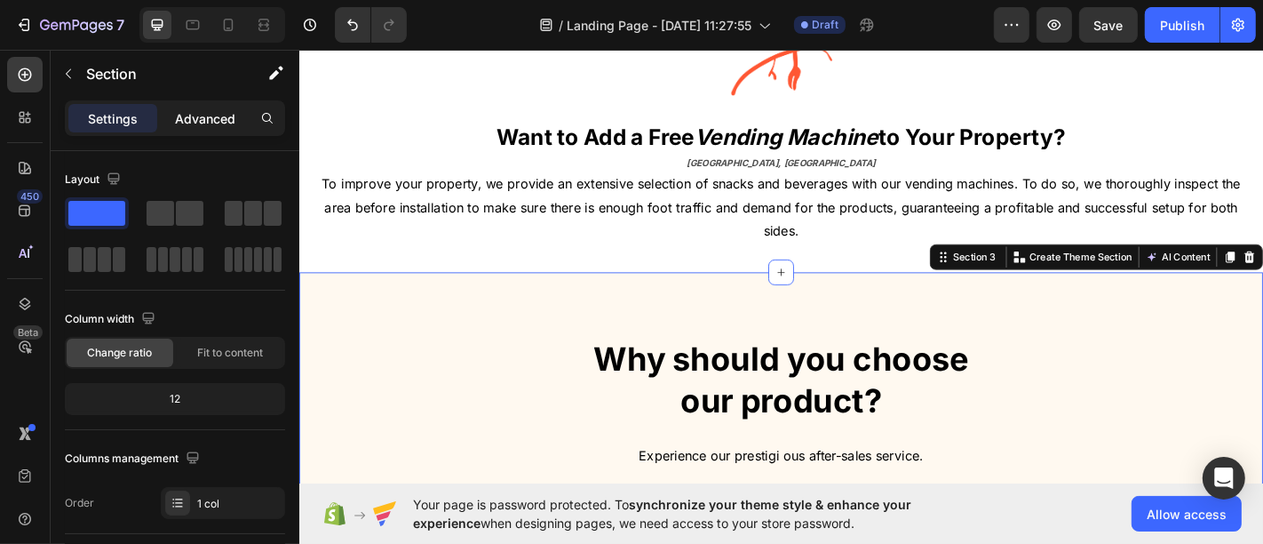
click at [209, 128] on div "Advanced" at bounding box center [205, 118] width 89 height 28
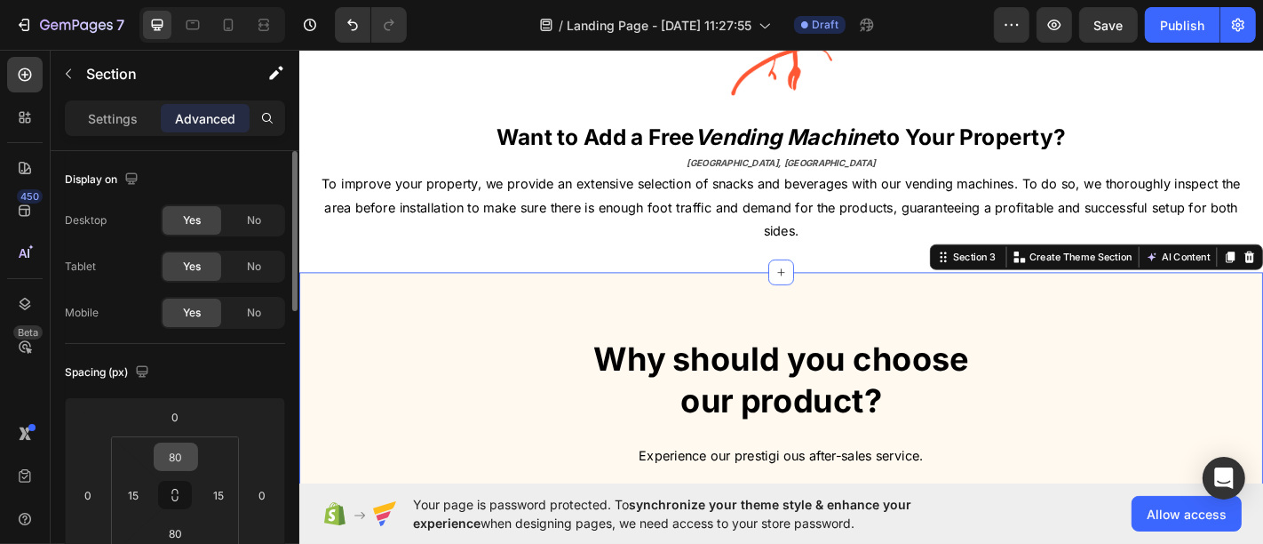
scroll to position [99, 0]
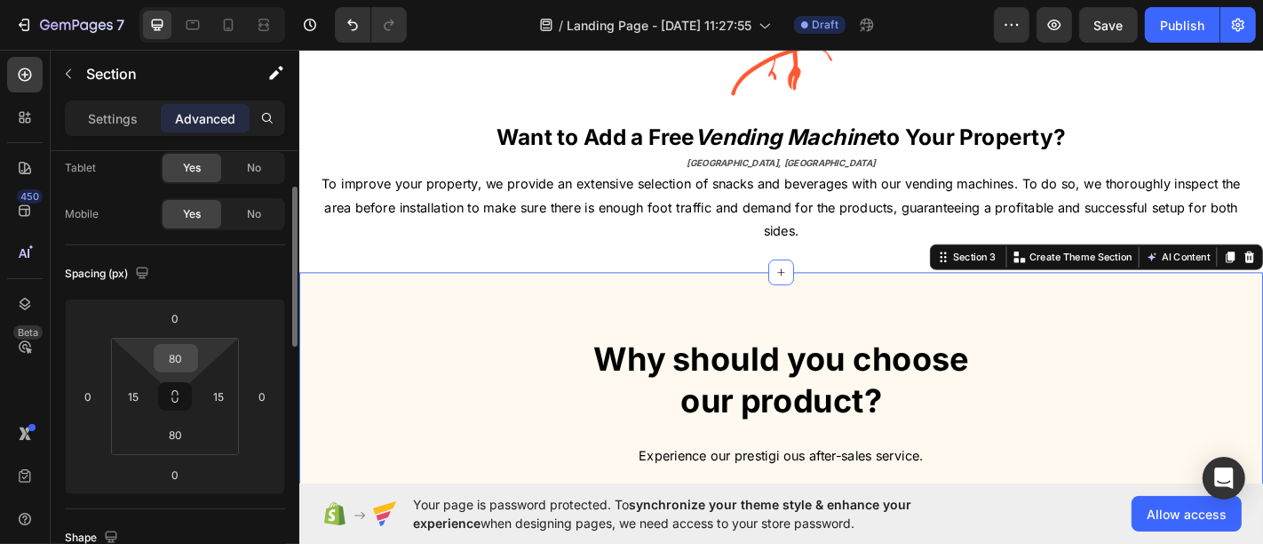
click at [178, 359] on input "80" at bounding box center [176, 358] width 36 height 27
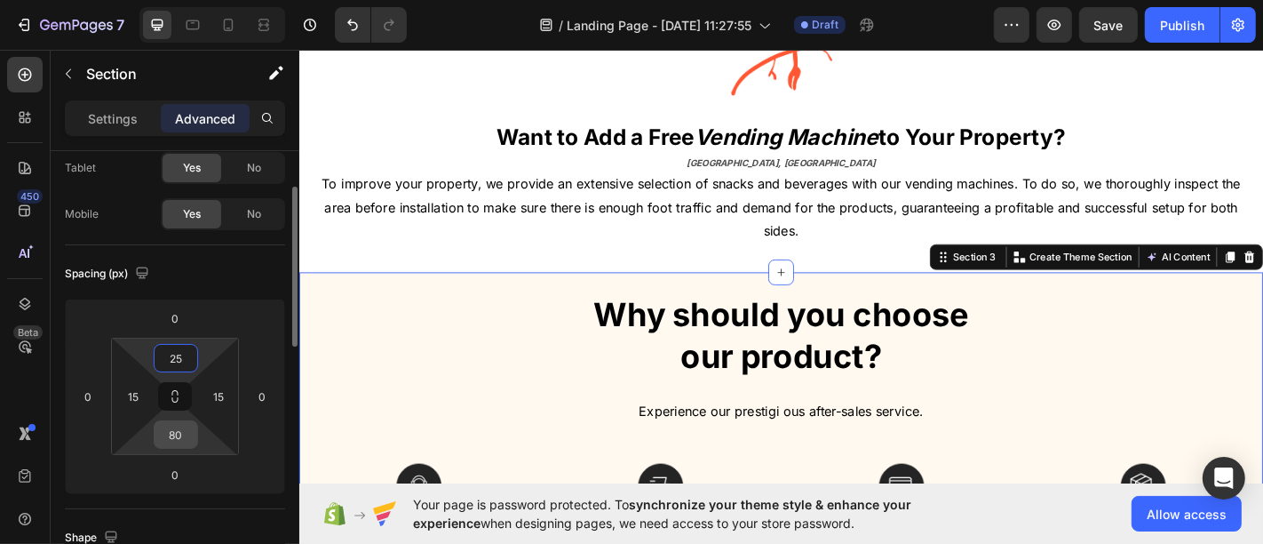
type input "25"
click at [179, 430] on input "80" at bounding box center [176, 434] width 36 height 27
click at [174, 428] on input "5" at bounding box center [176, 434] width 36 height 27
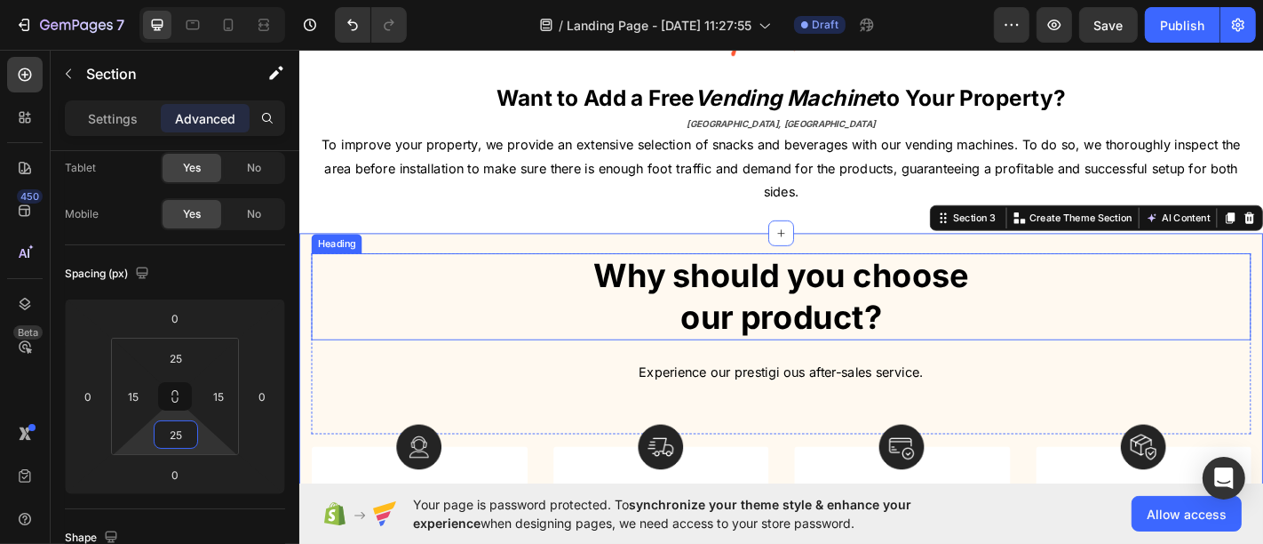
scroll to position [598, 0]
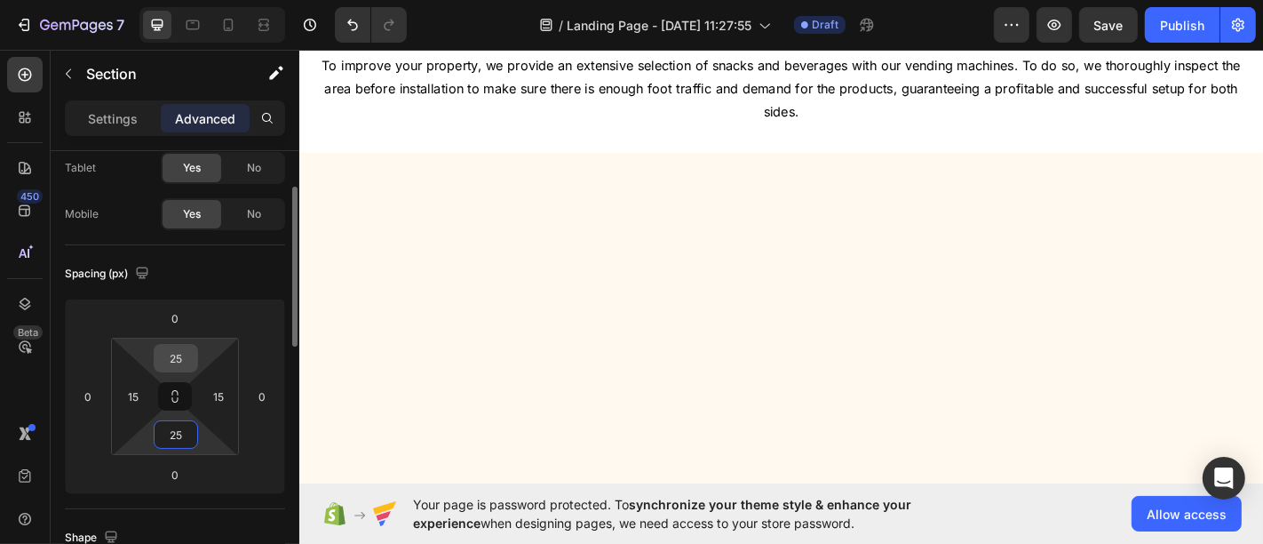
type input "25"
click at [178, 361] on input "25" at bounding box center [176, 358] width 36 height 27
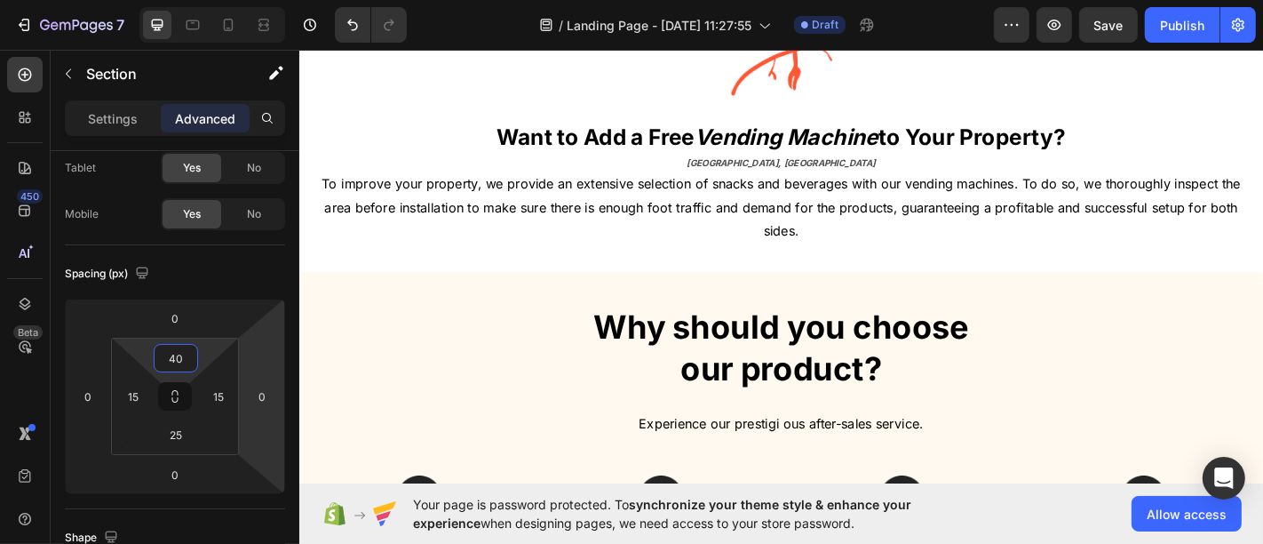
type input "40"
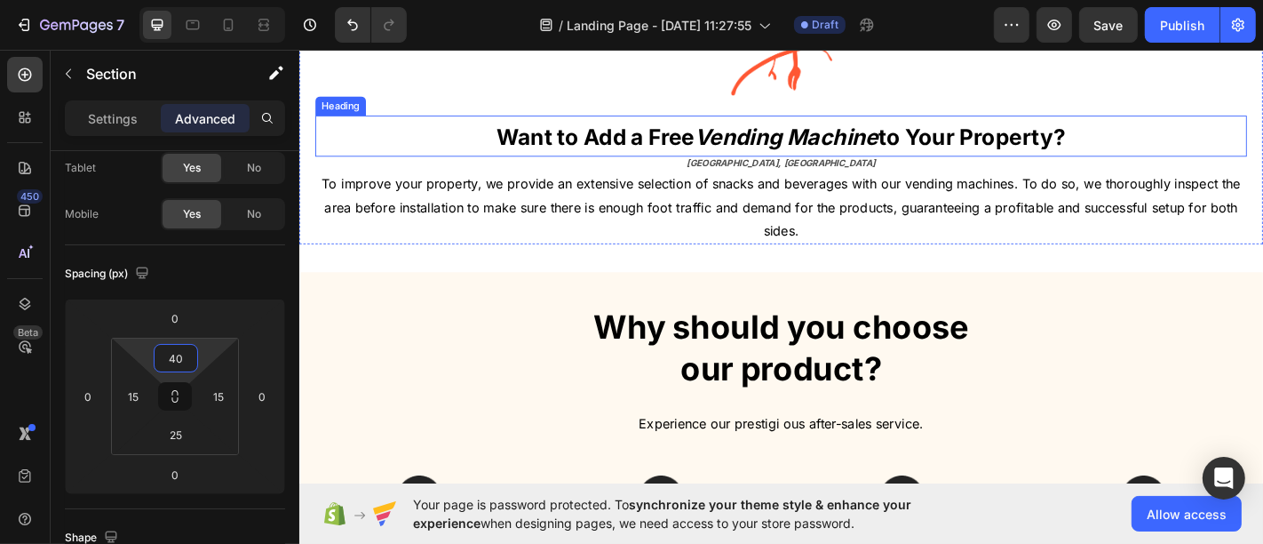
click at [767, 152] on strong "Vending Machine" at bounding box center [836, 145] width 203 height 29
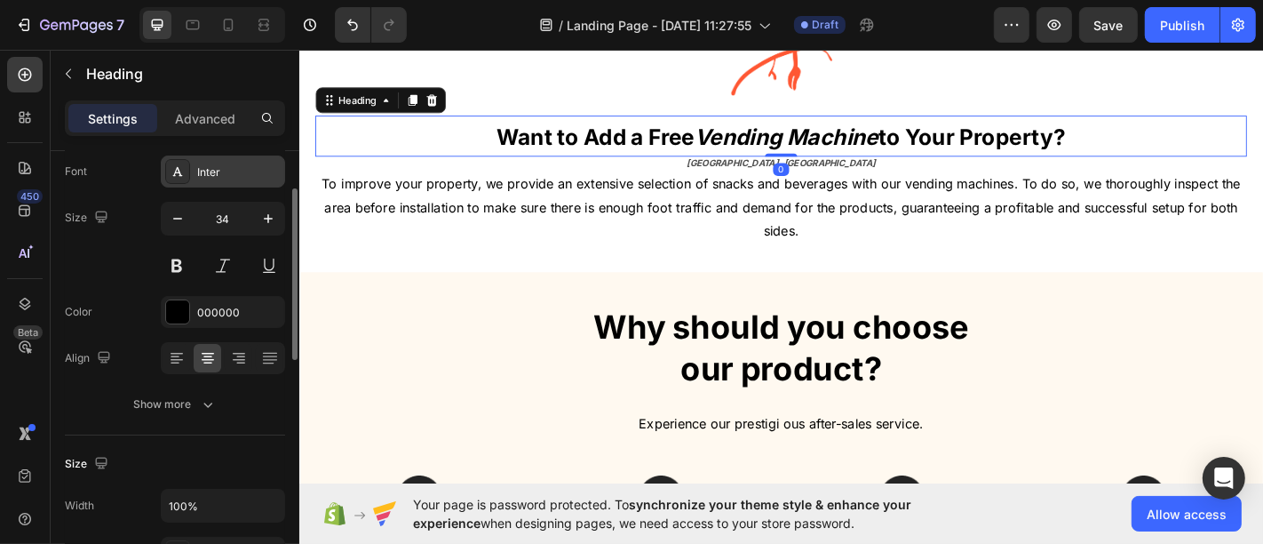
scroll to position [0, 0]
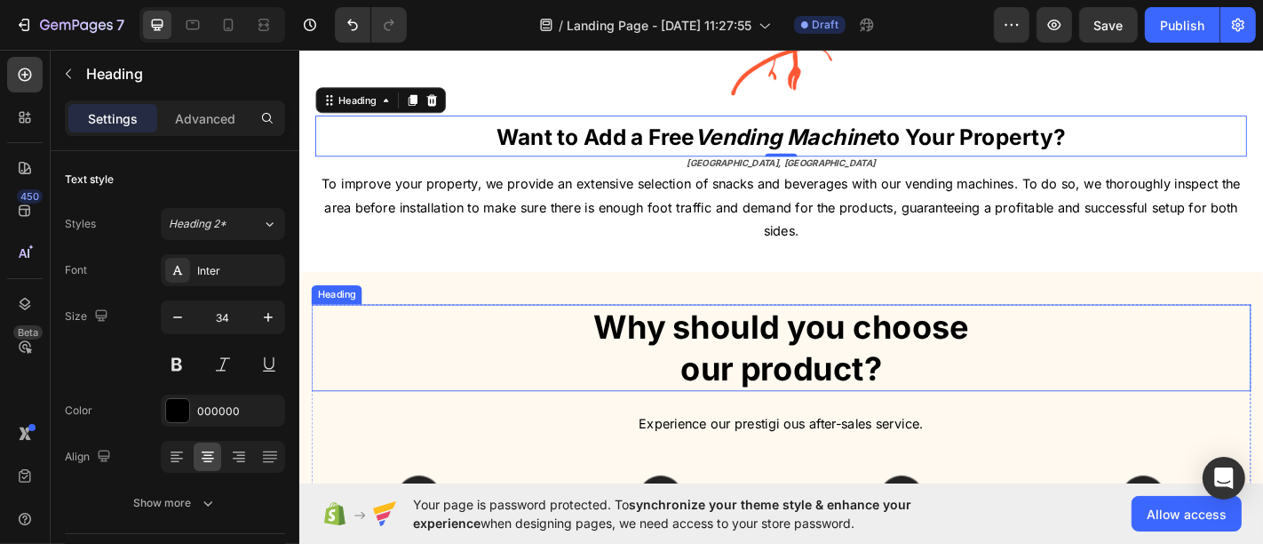
click at [692, 365] on p "Why should you choose our product?" at bounding box center [832, 379] width 1036 height 92
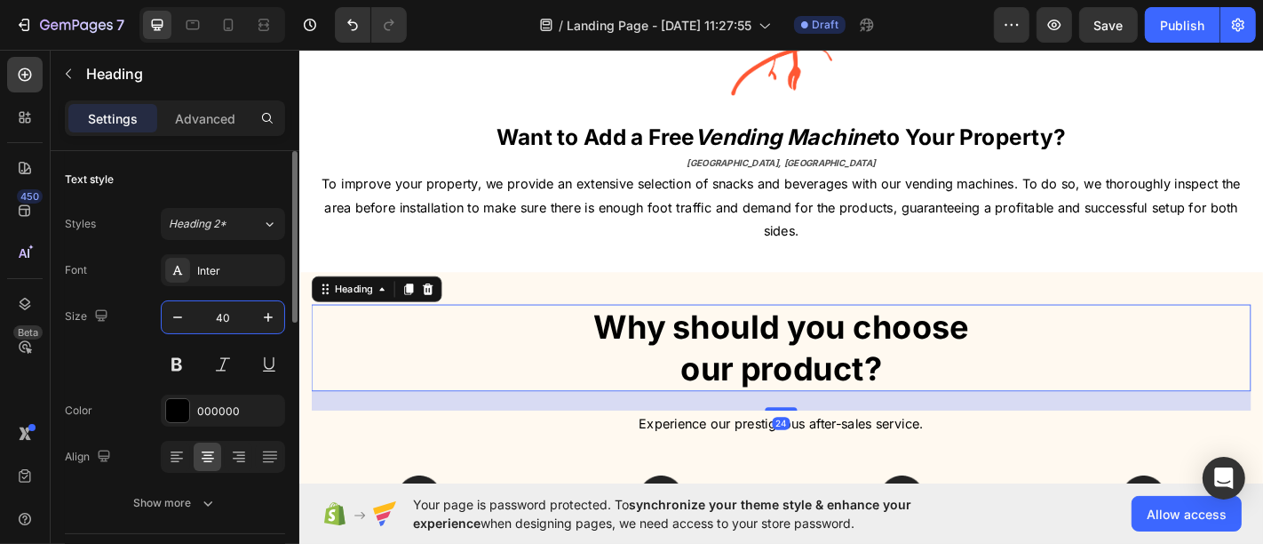
click at [218, 317] on input "40" at bounding box center [223, 317] width 59 height 32
type input "34"
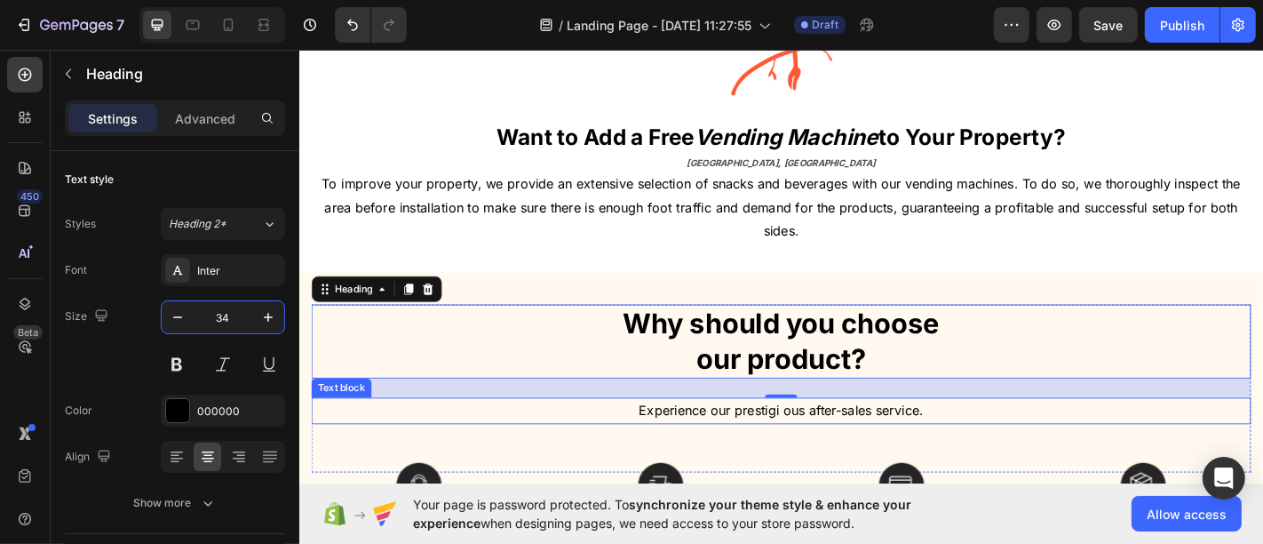
click at [846, 447] on p "Experience our prestigi ous after-sales service." at bounding box center [832, 449] width 1036 height 26
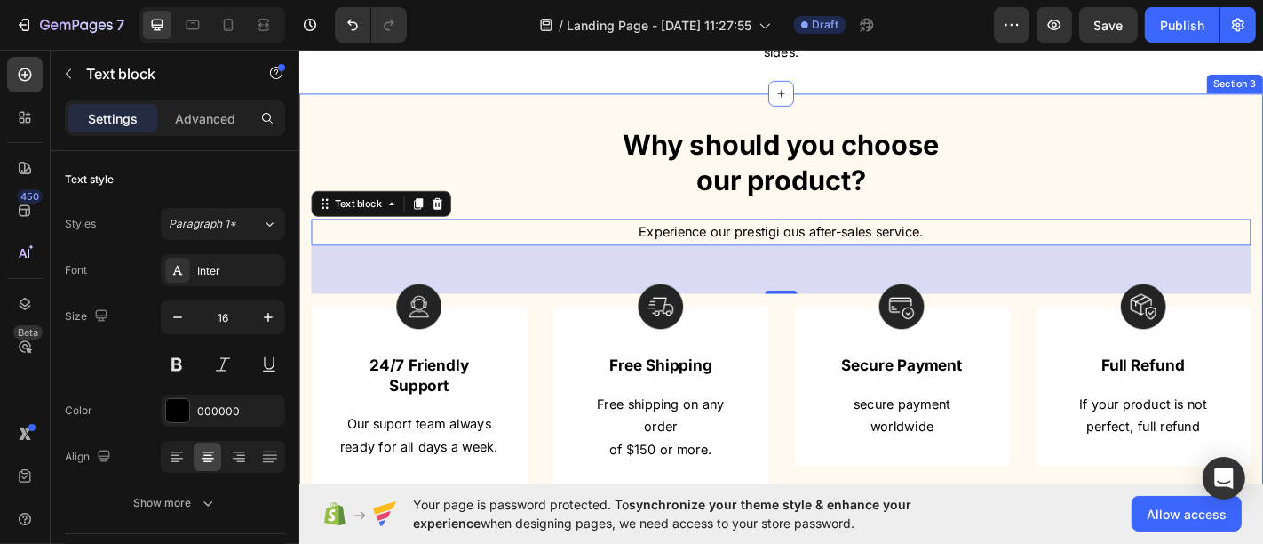
scroll to position [598, 0]
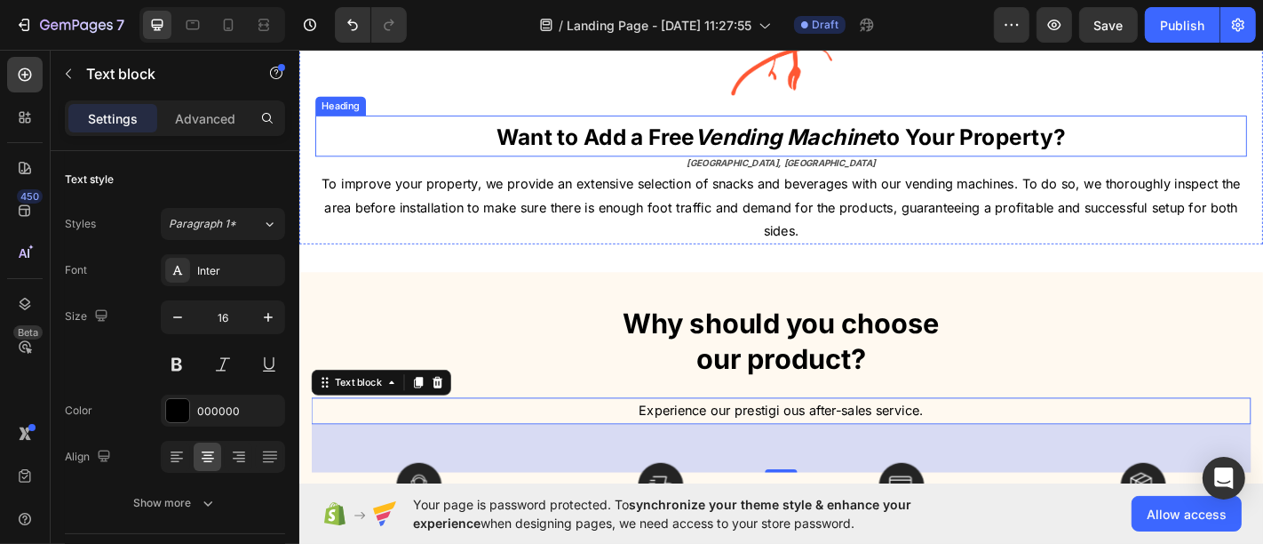
click at [789, 147] on strong "Vending Machine" at bounding box center [836, 145] width 203 height 29
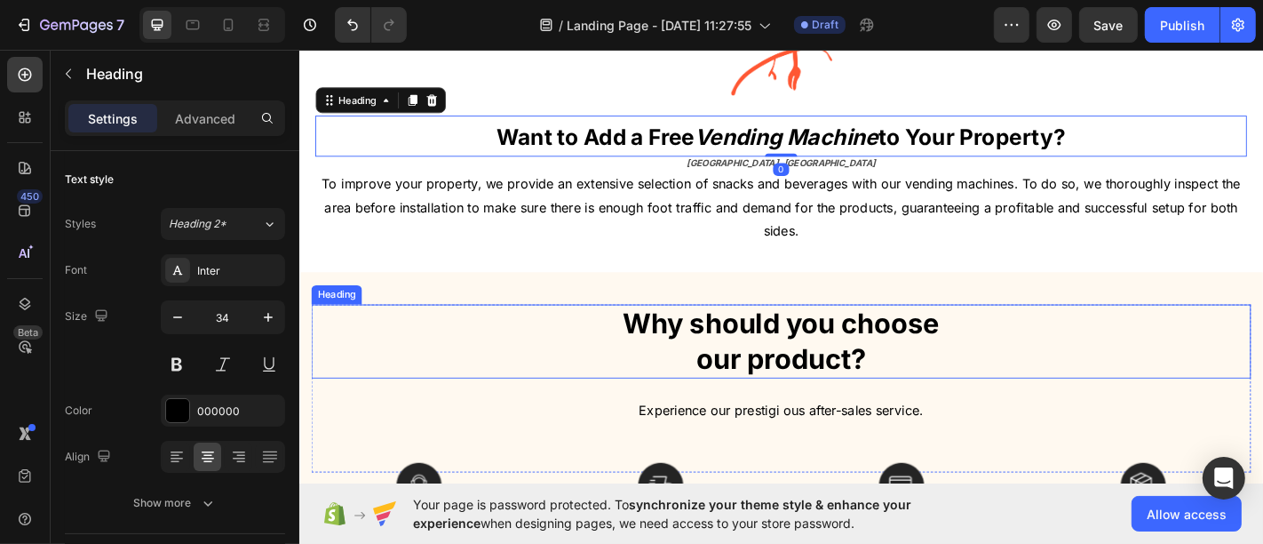
click at [712, 361] on p "Why should you choose our product?" at bounding box center [832, 372] width 1036 height 78
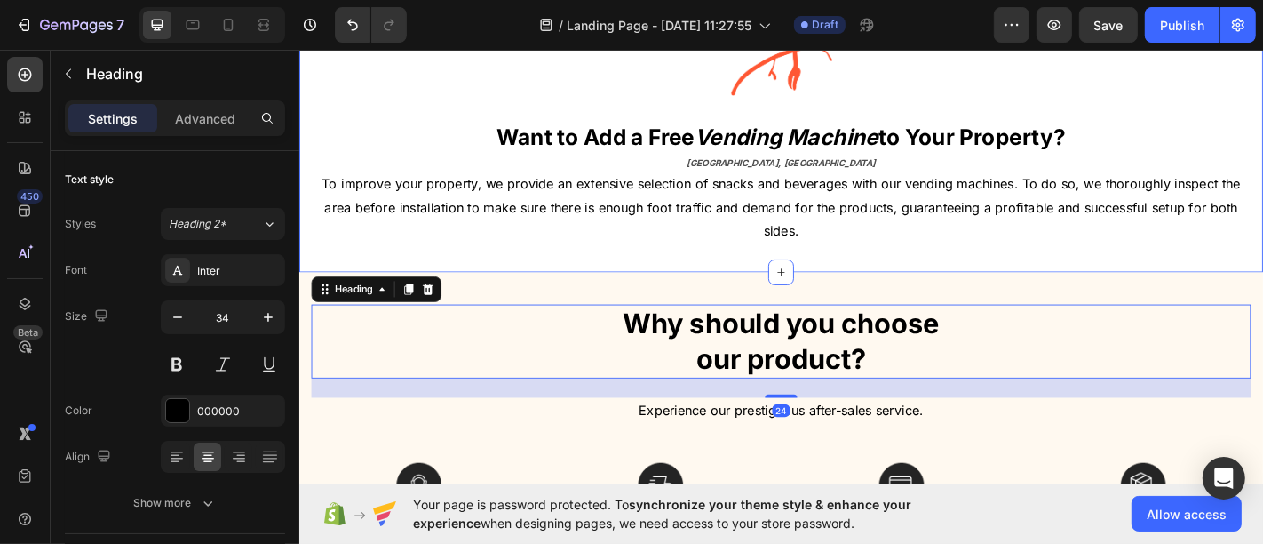
click at [690, 345] on p "Why should you choose our product?" at bounding box center [832, 372] width 1036 height 78
click at [691, 342] on p "Why should you choose our product?" at bounding box center [832, 372] width 1036 height 78
click at [692, 338] on p "Why should you choose our product?" at bounding box center [832, 372] width 1036 height 78
click at [692, 340] on p "Why should you choose our product?" at bounding box center [832, 372] width 1036 height 78
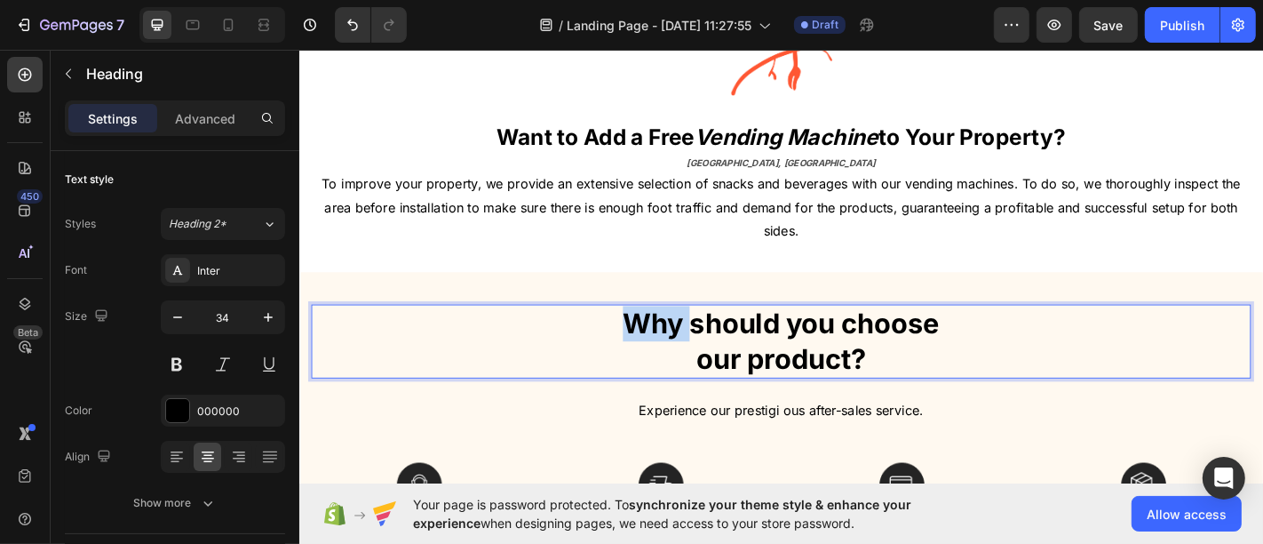
click at [692, 340] on p "Why should you choose our product?" at bounding box center [832, 372] width 1036 height 78
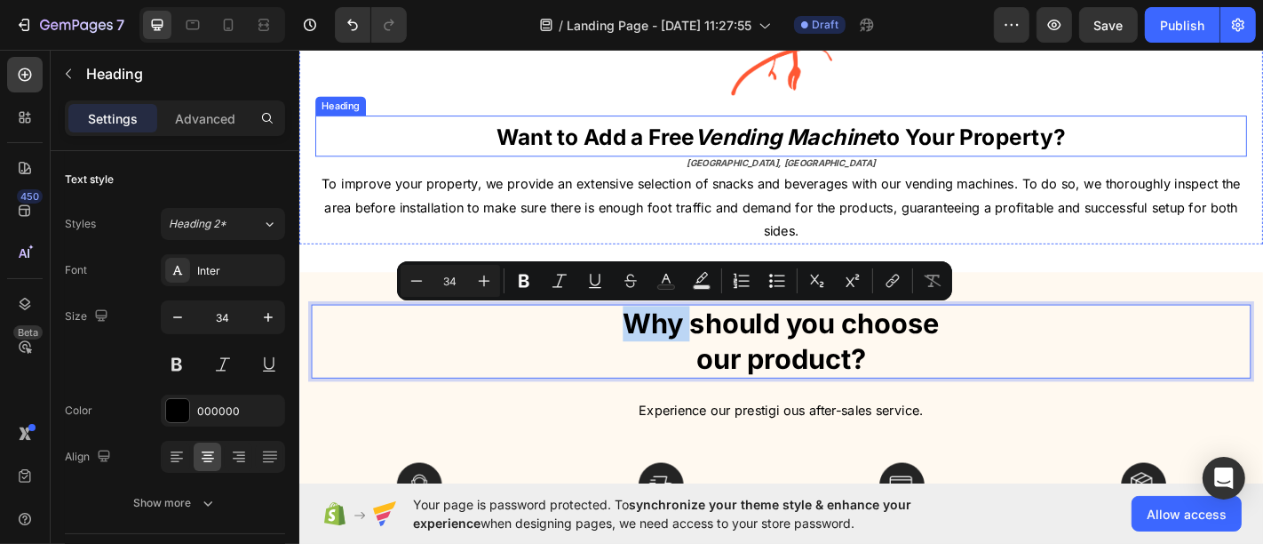
click at [695, 141] on strong "Want to Add a Free" at bounding box center [626, 145] width 218 height 29
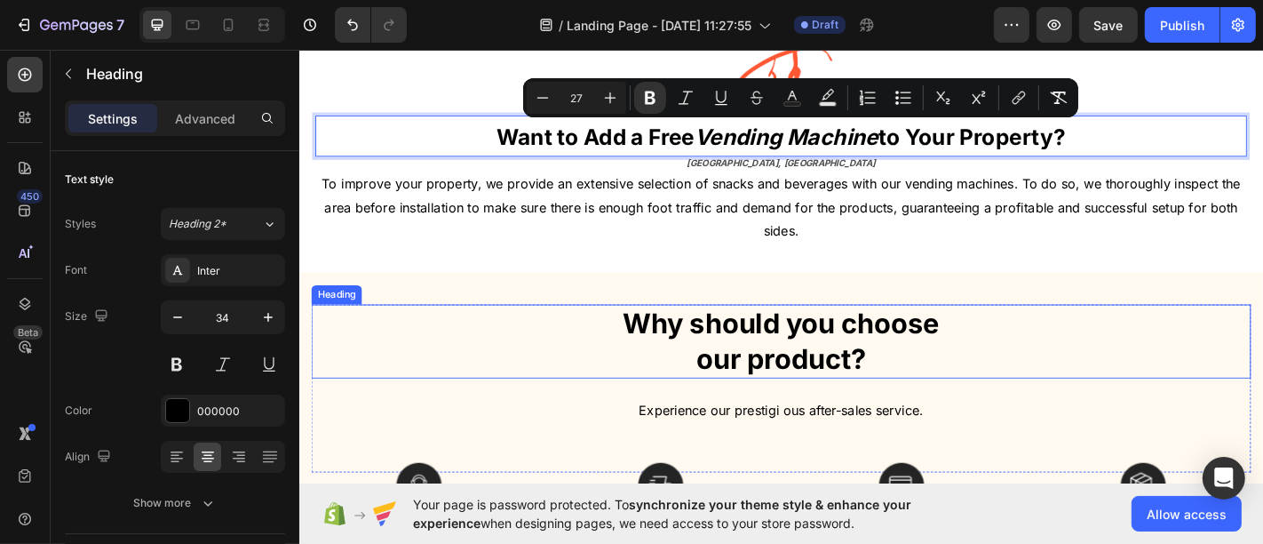
click at [738, 350] on p "Why should you choose our product?" at bounding box center [832, 372] width 1036 height 78
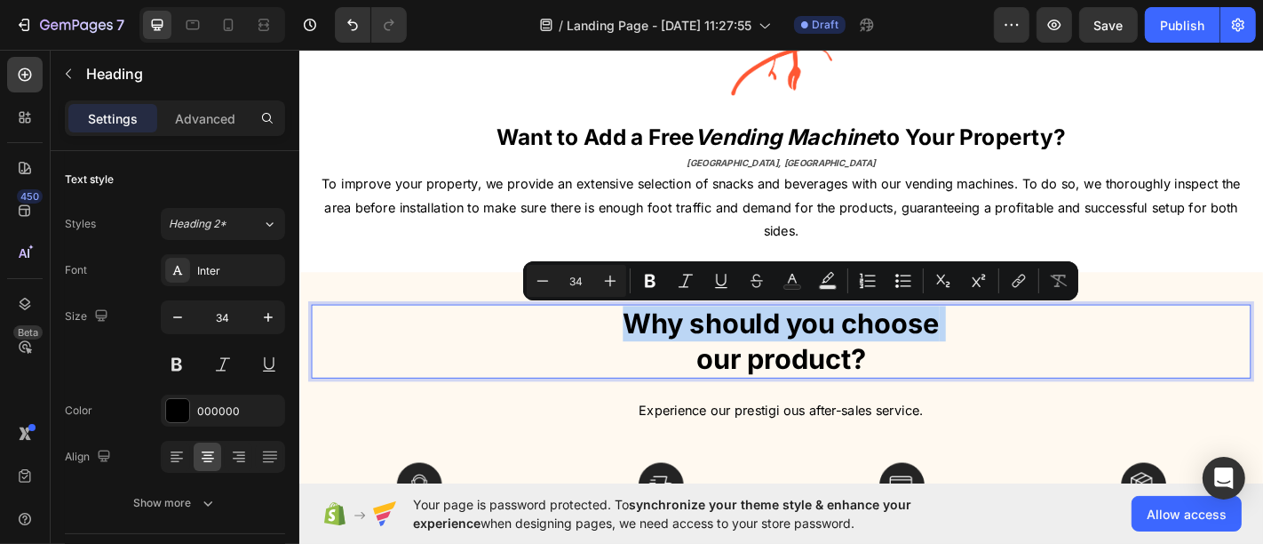
click at [694, 362] on p "Why should you choose our product?" at bounding box center [832, 372] width 1036 height 78
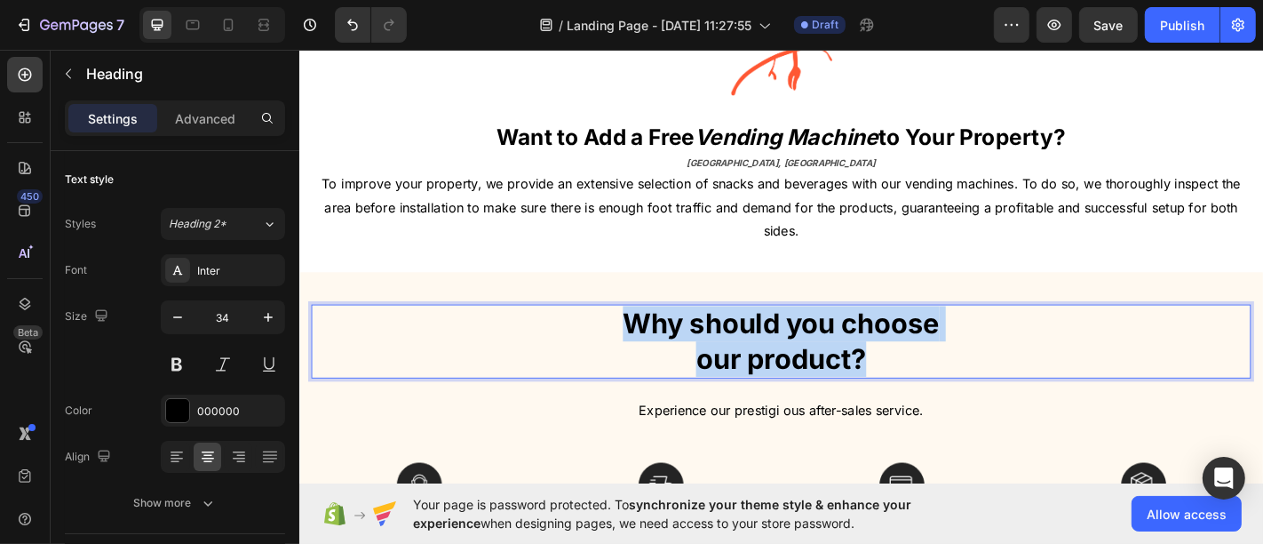
drag, startPoint x: 644, startPoint y: 352, endPoint x: 929, endPoint y: 403, distance: 289.7
click at [929, 403] on p "Why should you choose our product?" at bounding box center [832, 372] width 1036 height 78
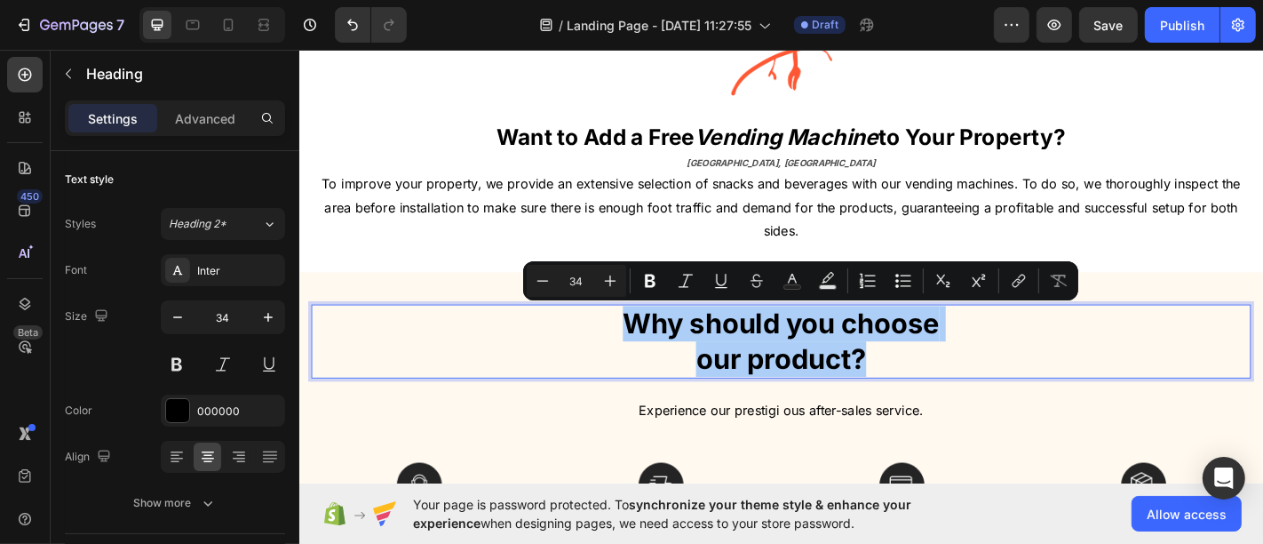
click at [570, 275] on input "34" at bounding box center [577, 280] width 36 height 21
type input "27"
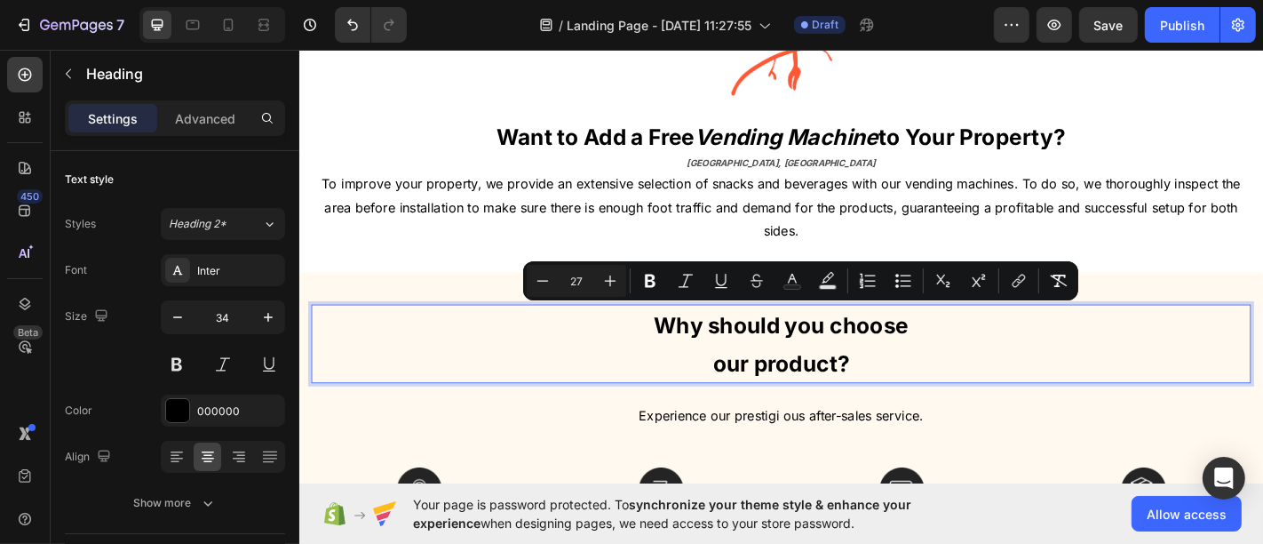
click at [902, 392] on p "Why should you choose our product?" at bounding box center [832, 374] width 1036 height 83
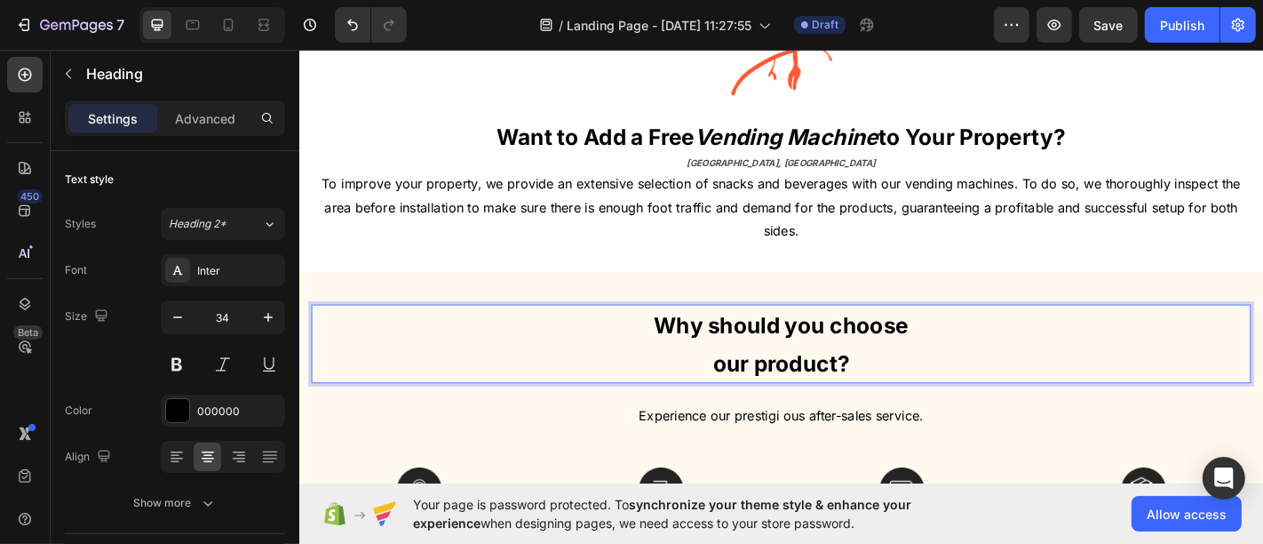
click at [733, 389] on p "Why should you choose our product?" at bounding box center [832, 374] width 1036 height 83
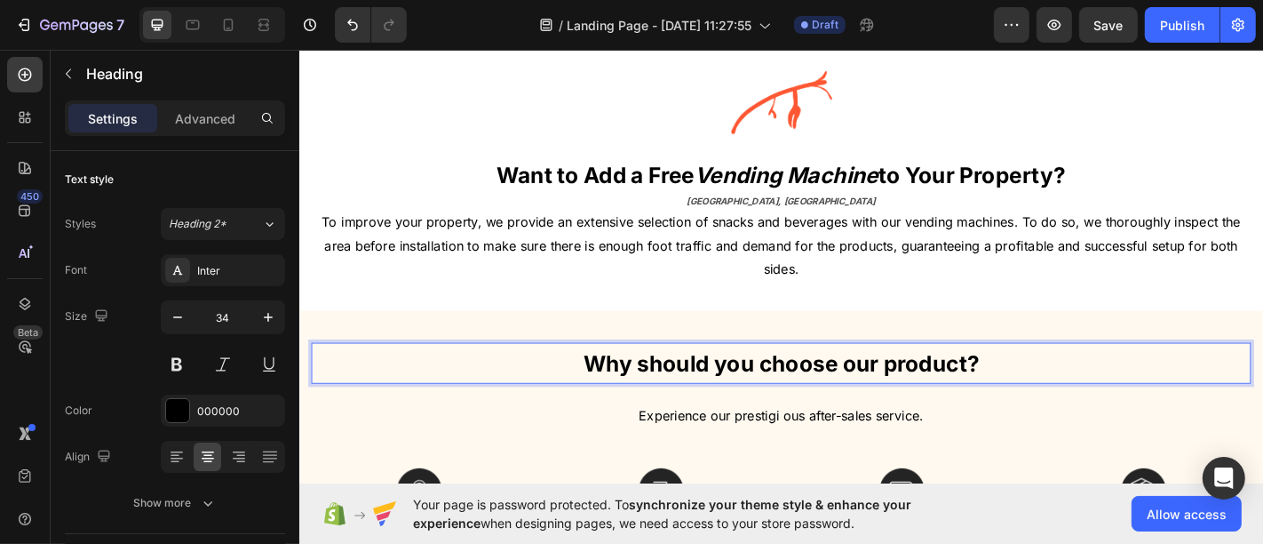
scroll to position [657, 0]
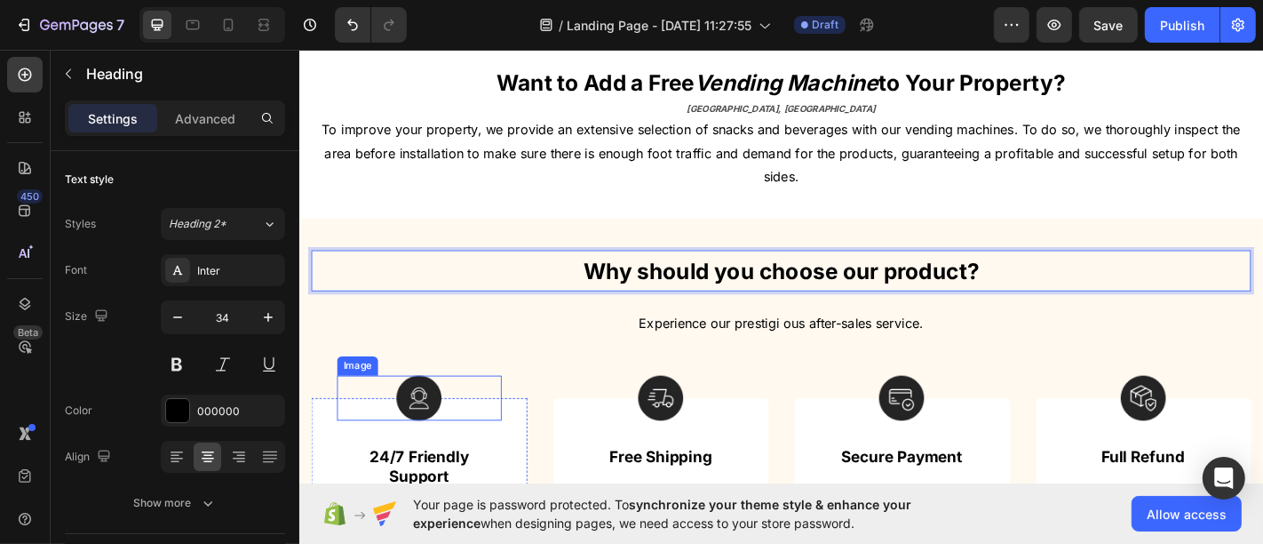
click at [429, 434] on img at bounding box center [431, 435] width 50 height 50
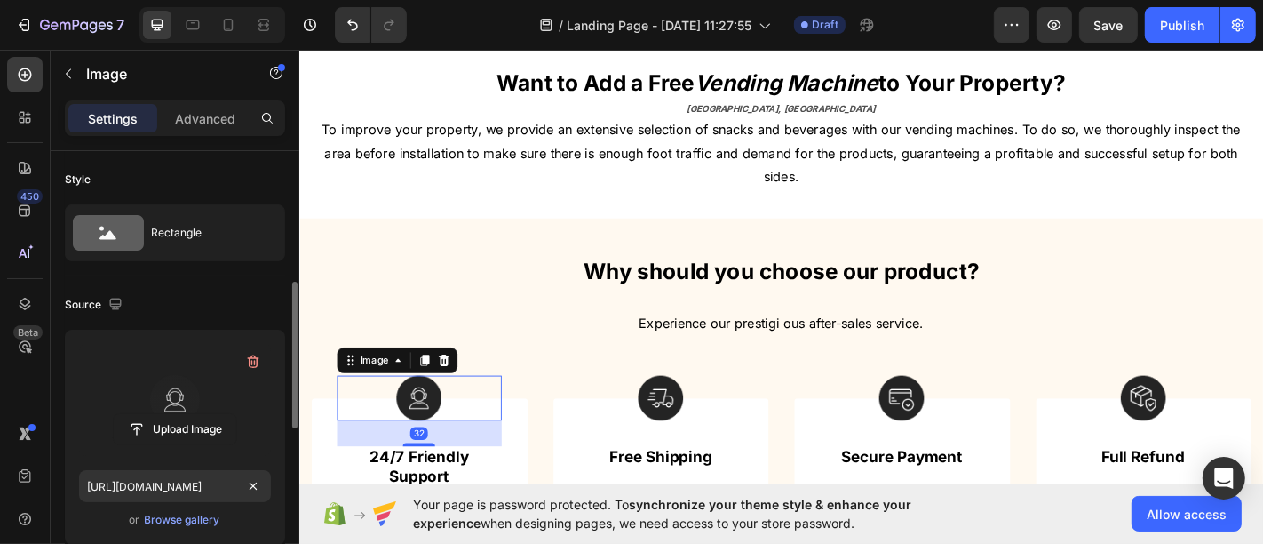
scroll to position [99, 0]
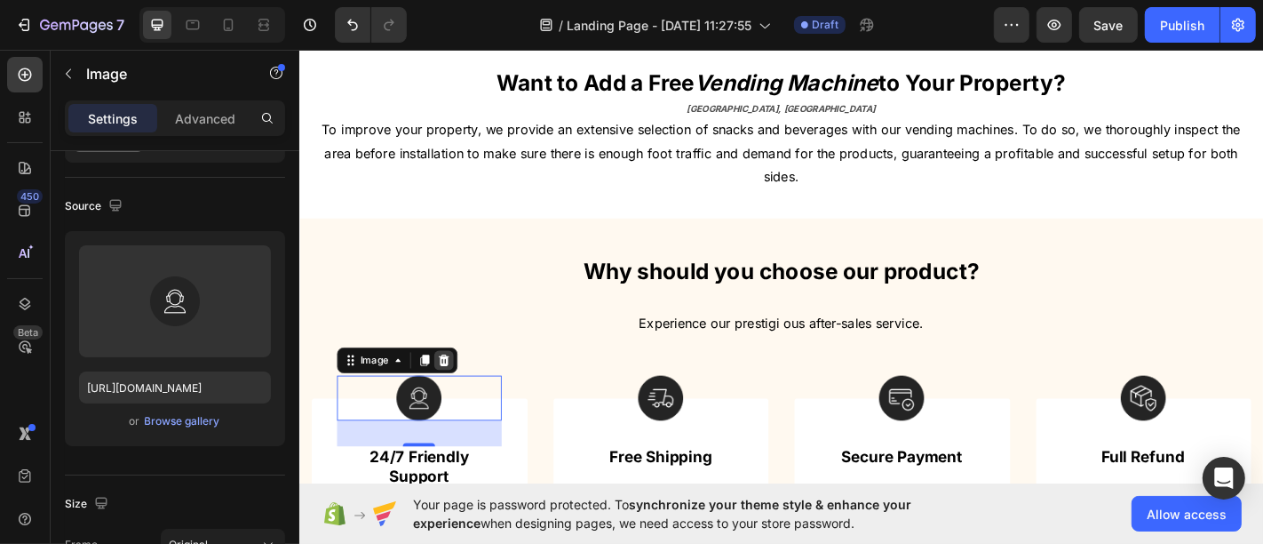
click at [460, 387] on icon at bounding box center [459, 393] width 12 height 12
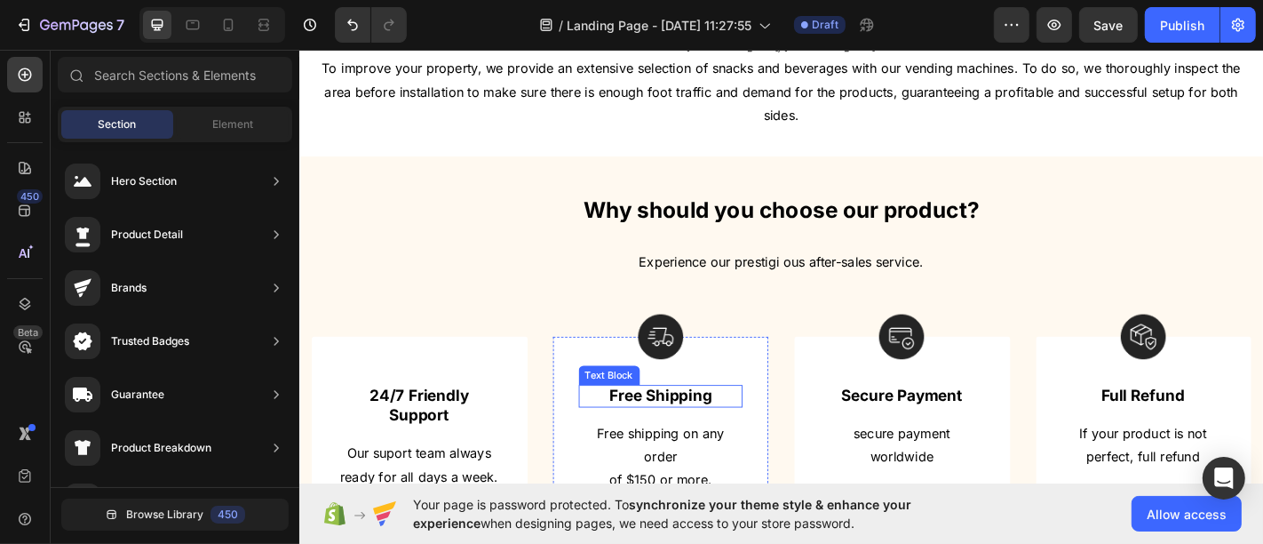
scroll to position [756, 0]
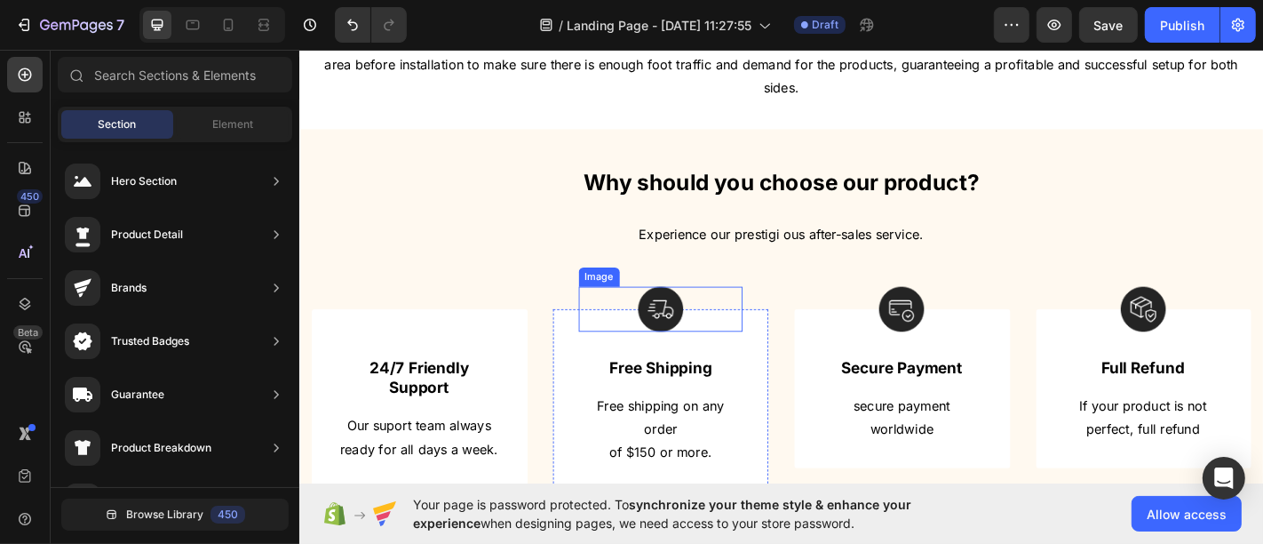
click at [722, 341] on div at bounding box center [699, 337] width 182 height 50
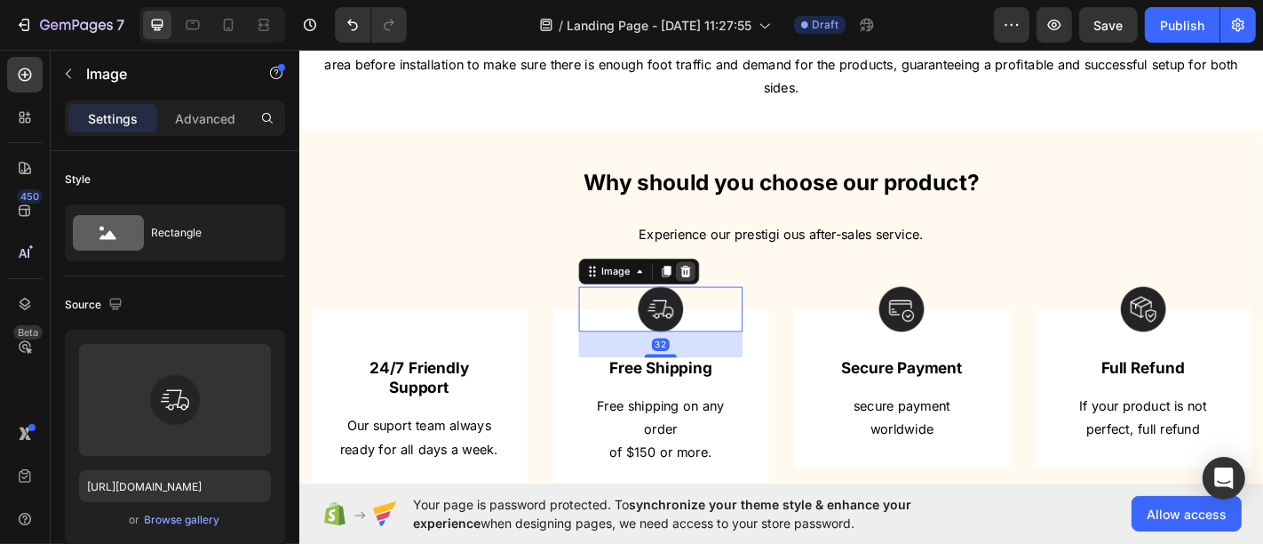
click at [727, 289] on icon at bounding box center [726, 295] width 14 height 14
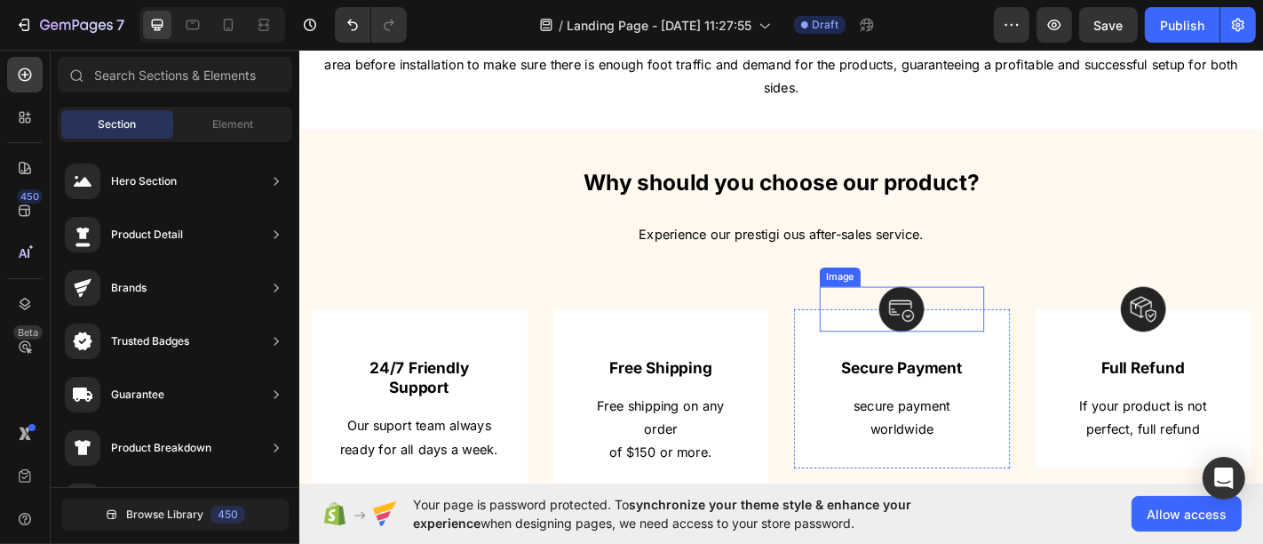
click at [979, 344] on img at bounding box center [965, 337] width 50 height 50
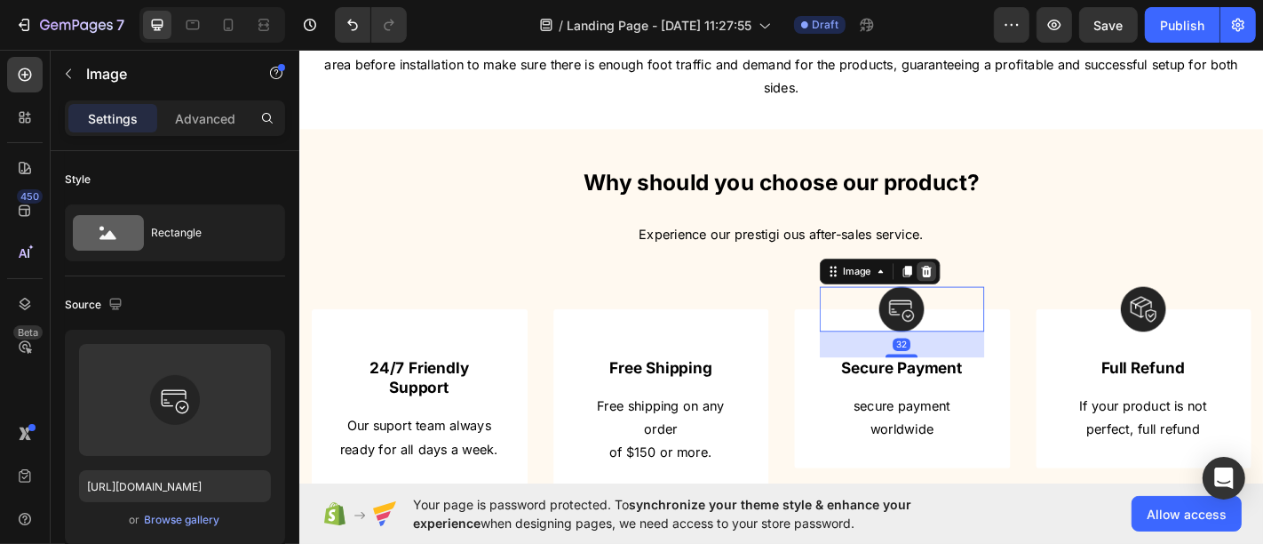
click at [987, 289] on icon at bounding box center [993, 295] width 12 height 12
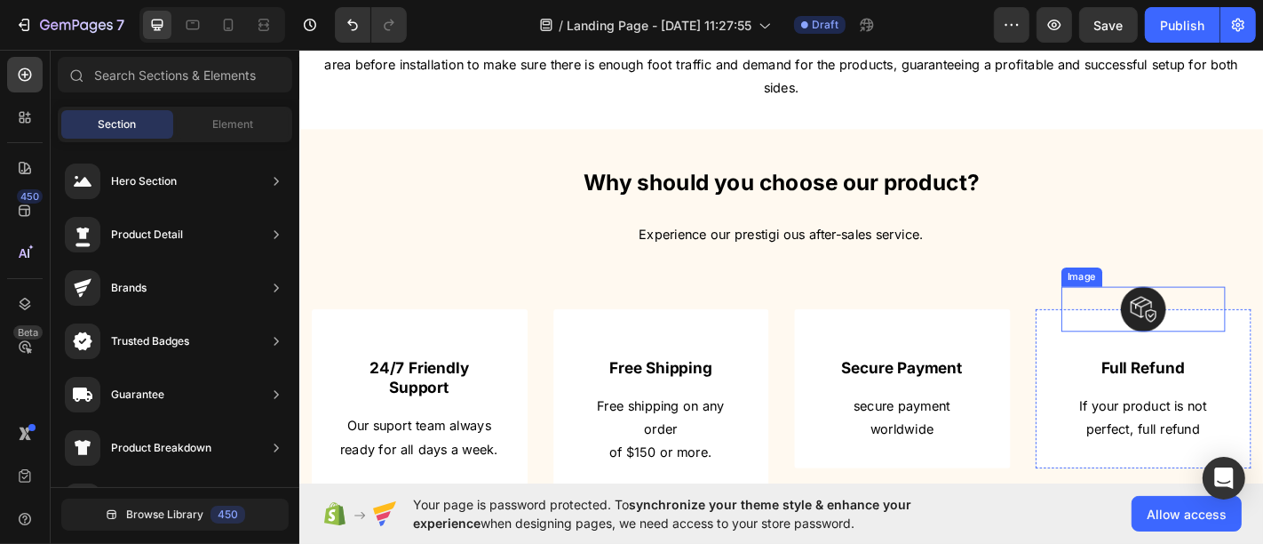
click at [1244, 333] on div at bounding box center [1232, 337] width 182 height 50
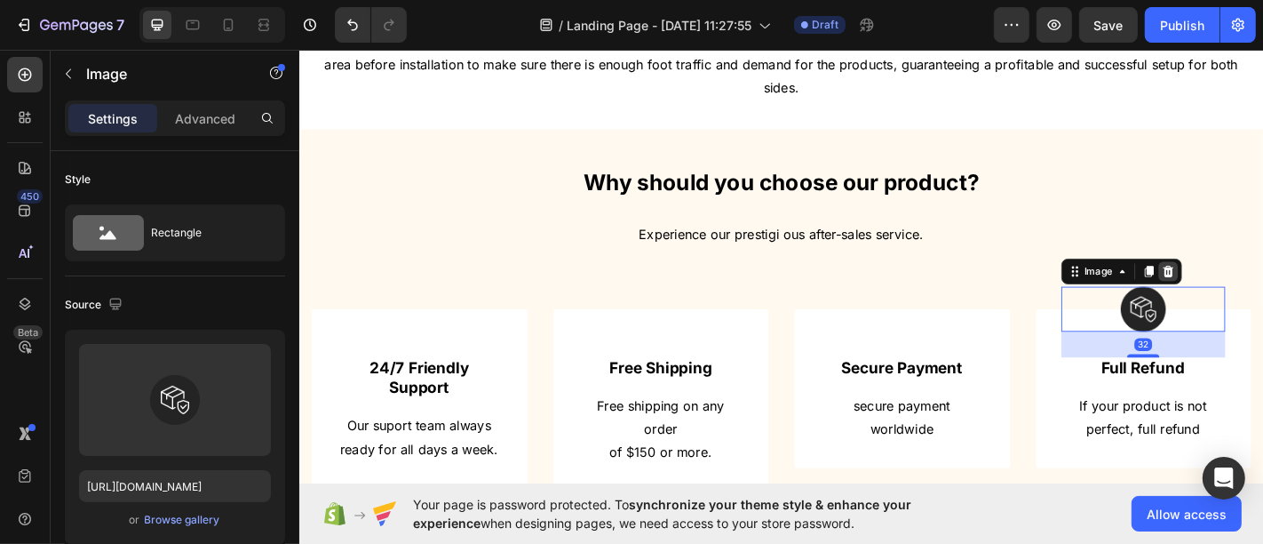
click at [1253, 292] on icon at bounding box center [1259, 295] width 12 height 12
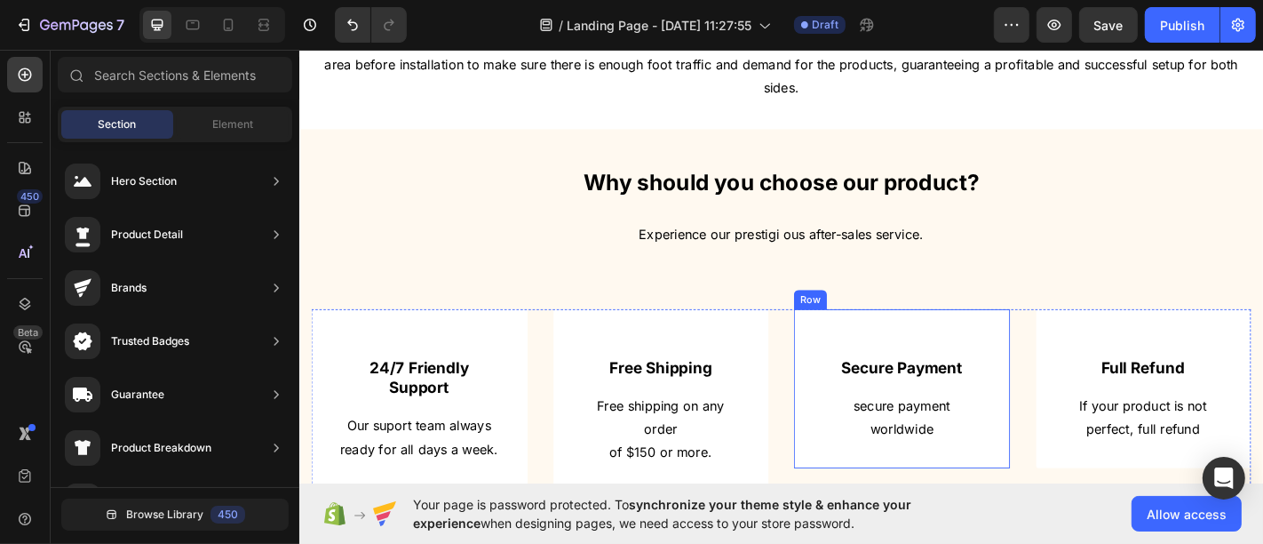
scroll to position [954, 0]
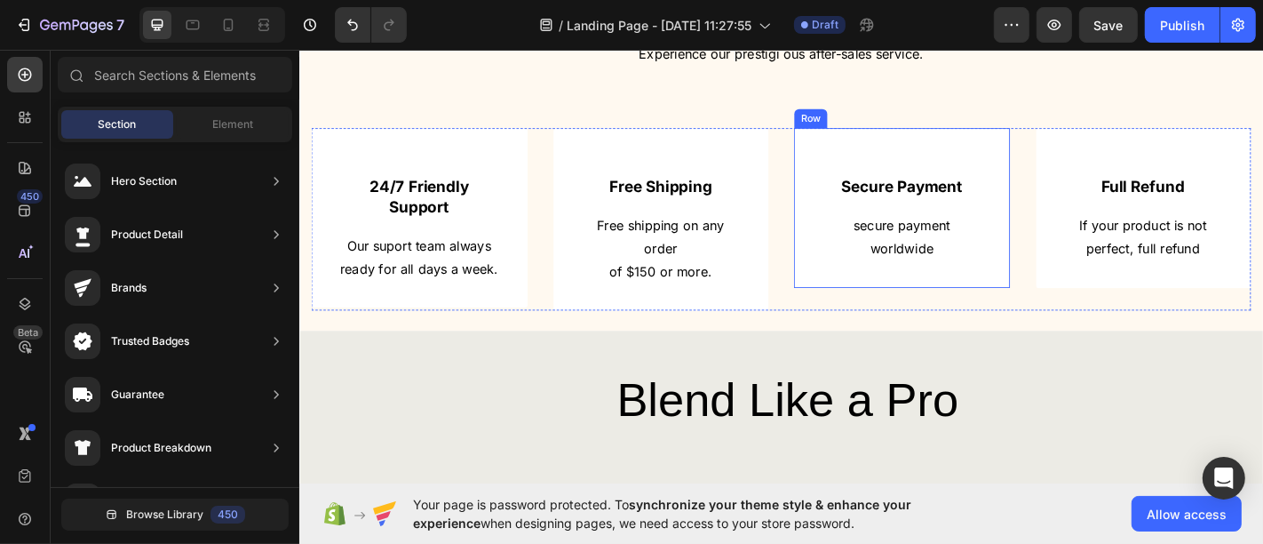
click at [1035, 164] on div "Secure Payment Text Block secure payment worldwide Text block Row" at bounding box center [965, 225] width 239 height 176
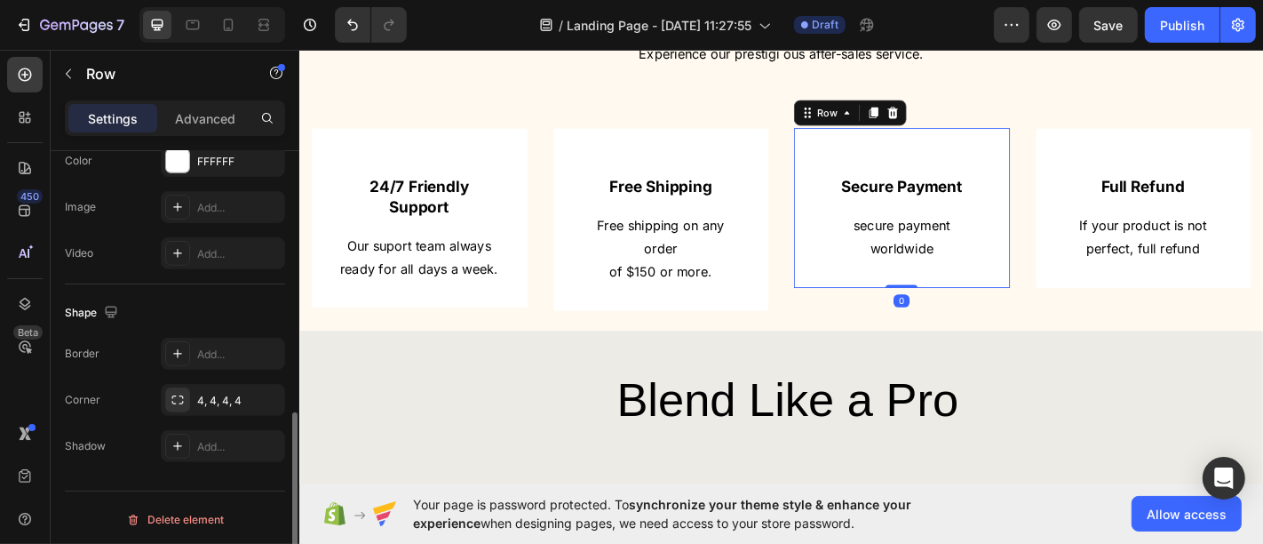
scroll to position [538, 0]
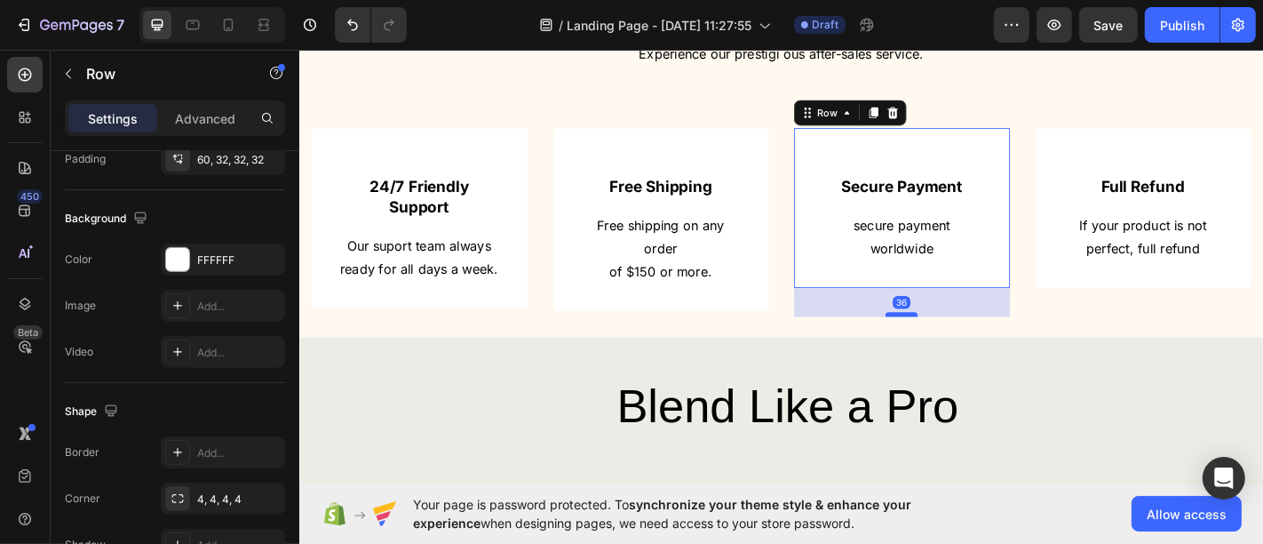
drag, startPoint x: 957, startPoint y: 311, endPoint x: 955, endPoint y: 343, distance: 32.0
click at [955, 343] on div at bounding box center [965, 342] width 36 height 5
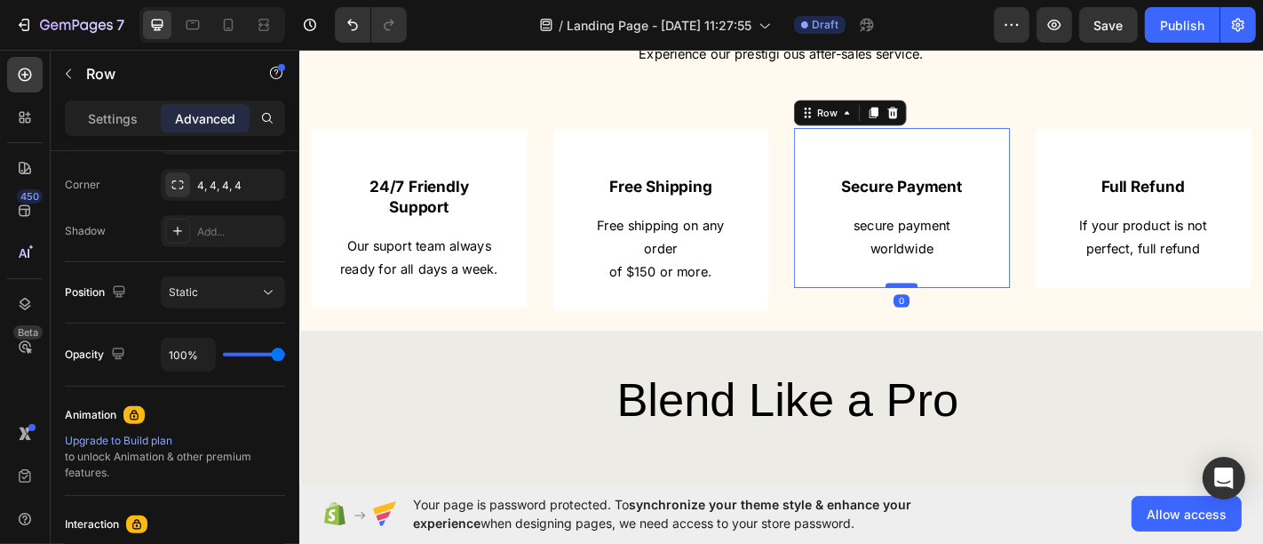
drag, startPoint x: 955, startPoint y: 343, endPoint x: 970, endPoint y: 309, distance: 37.0
click at [970, 309] on div at bounding box center [965, 310] width 36 height 5
type input "0"
click at [734, 316] on div "Free Shipping Text Block Free shipping on any order of $150 or more. Text block…" at bounding box center [698, 238] width 239 height 202
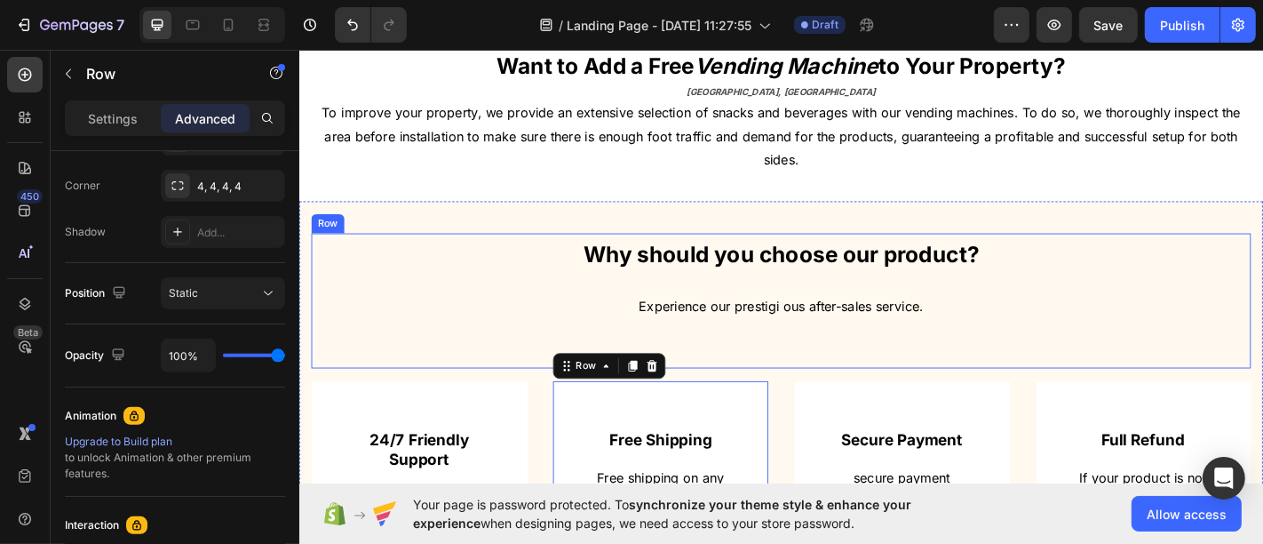
scroll to position [657, 0]
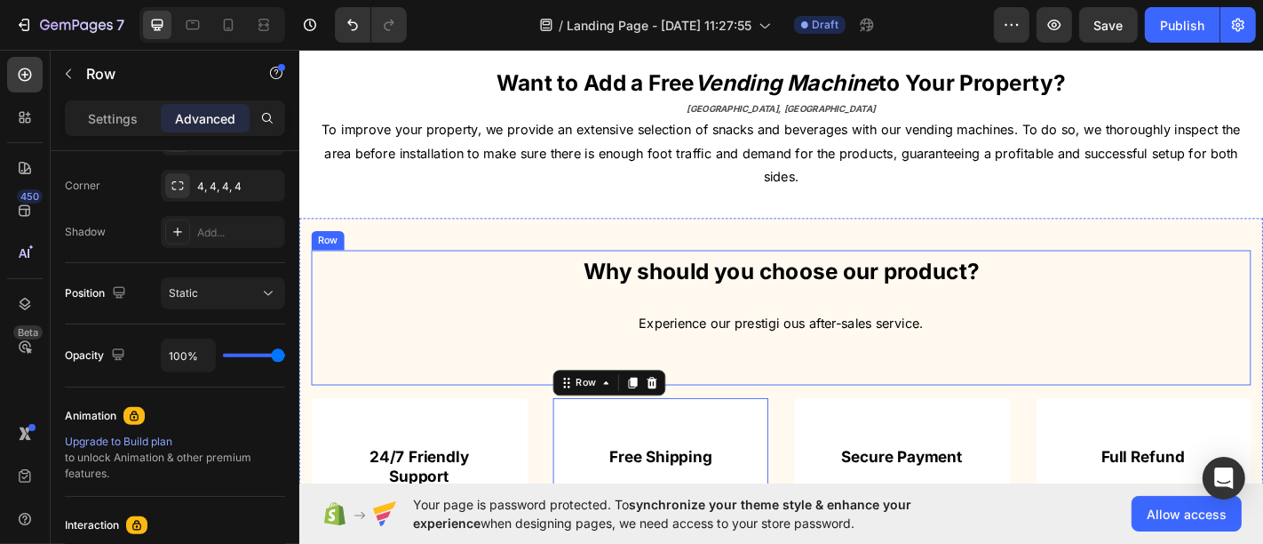
click at [967, 393] on div "⁠⁠⁠⁠⁠⁠⁠ Why should you choose our product? Heading Experience our prestigi ous …" at bounding box center [831, 346] width 1039 height 149
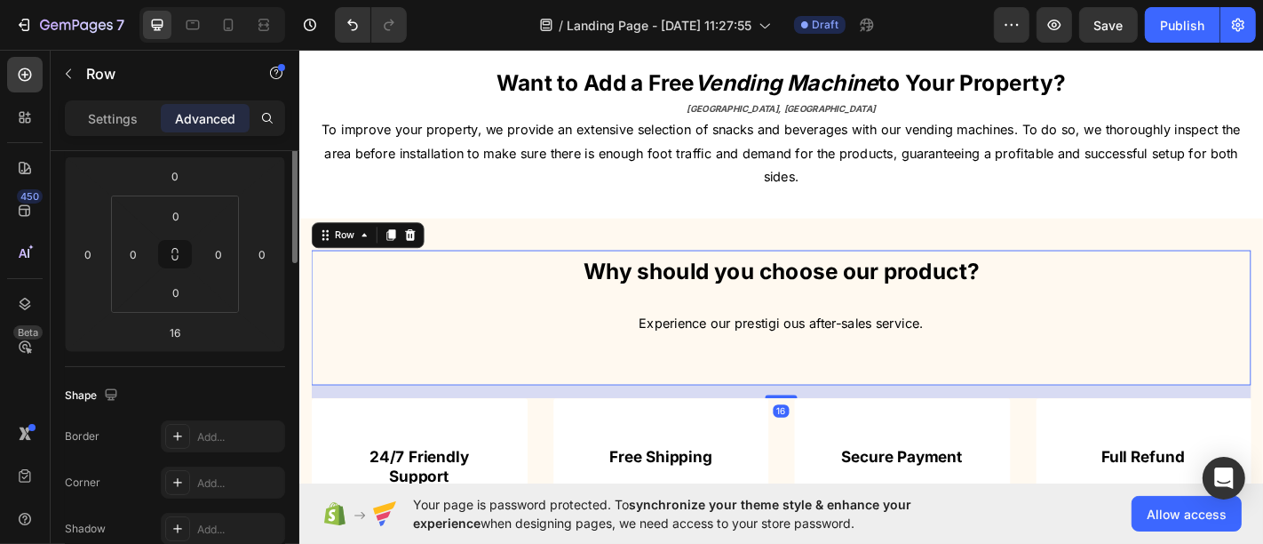
scroll to position [142, 0]
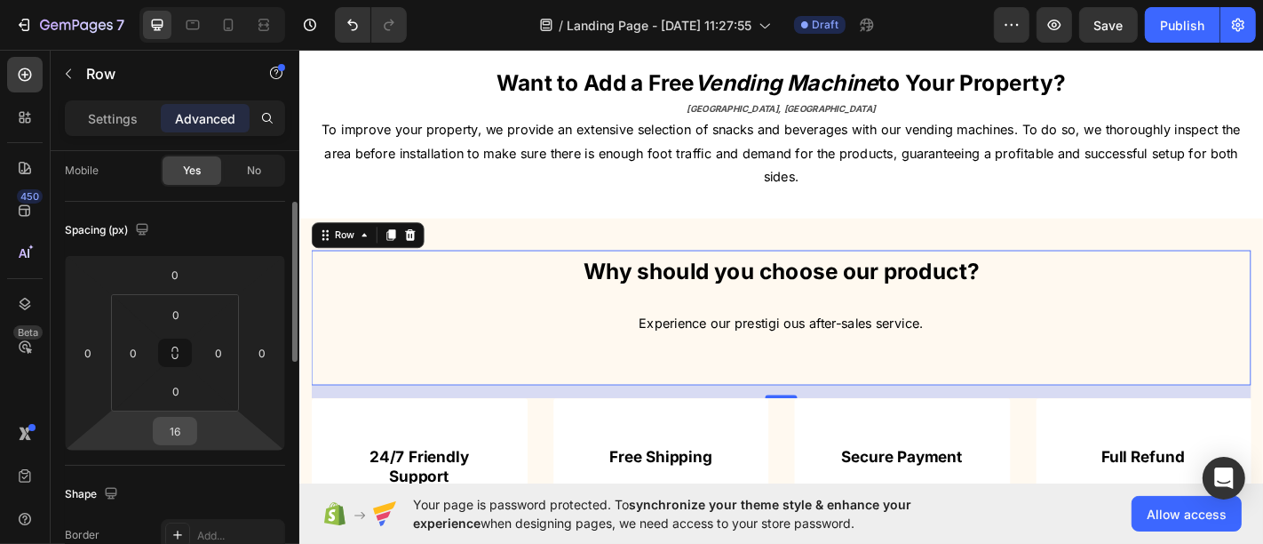
click at [183, 432] on input "16" at bounding box center [175, 430] width 36 height 27
click at [184, 432] on input "16" at bounding box center [175, 430] width 36 height 27
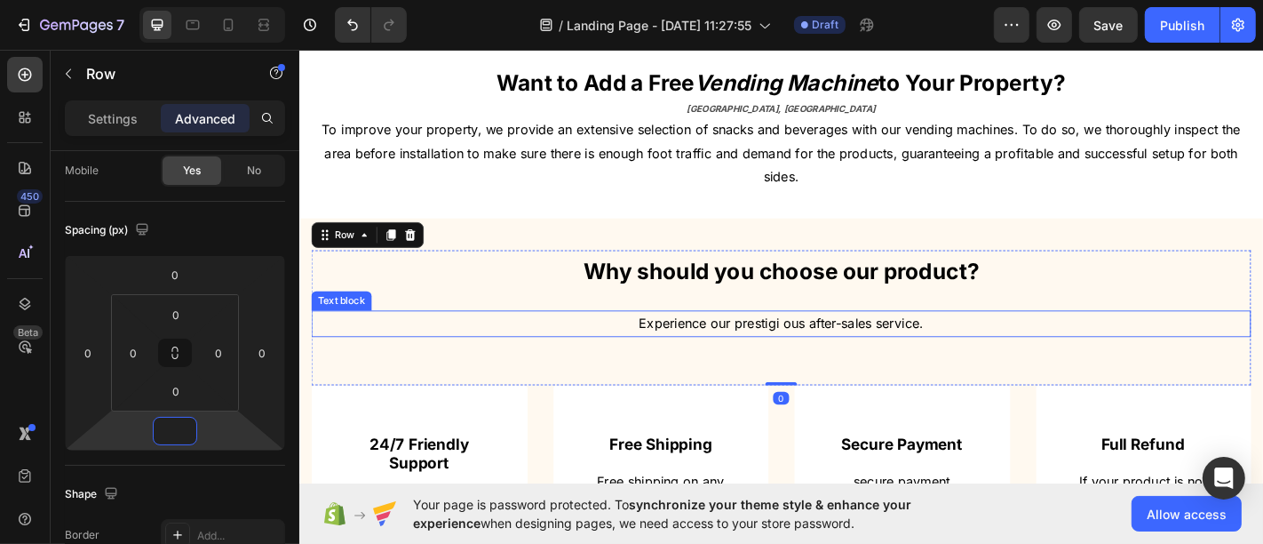
click at [733, 342] on p "Experience our prestigi ous after-sales service." at bounding box center [832, 353] width 1036 height 26
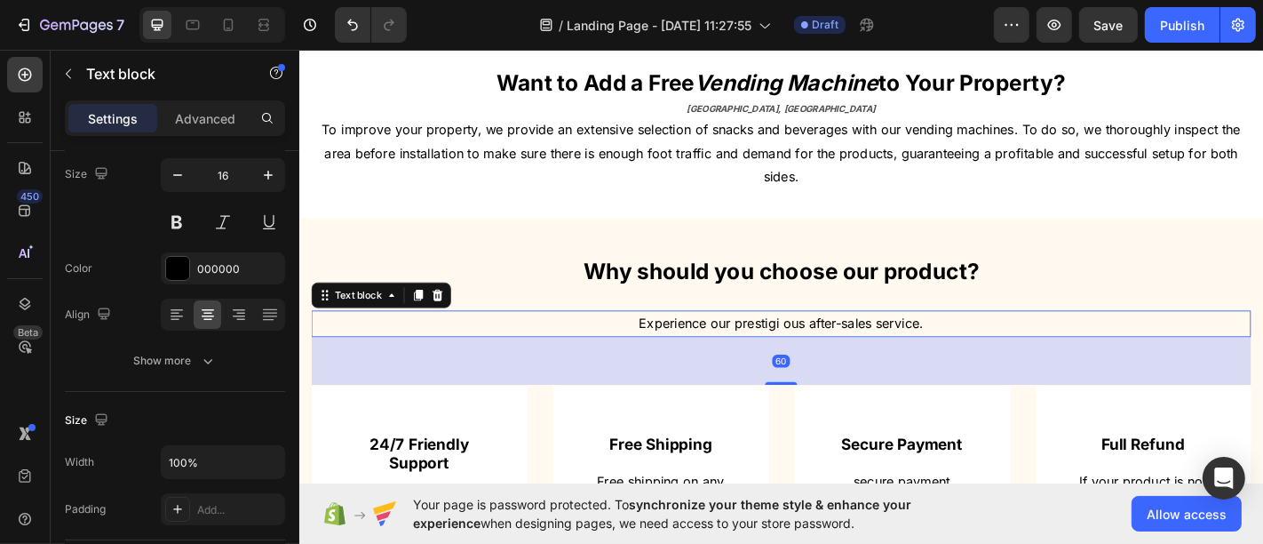
scroll to position [0, 0]
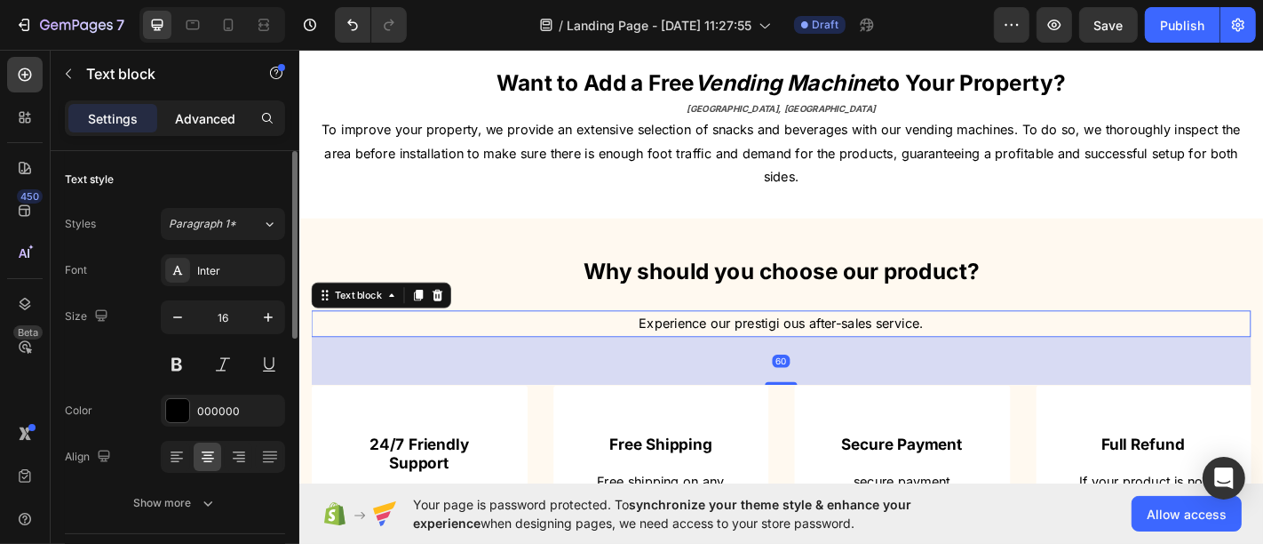
click at [187, 113] on p "Advanced" at bounding box center [205, 118] width 60 height 19
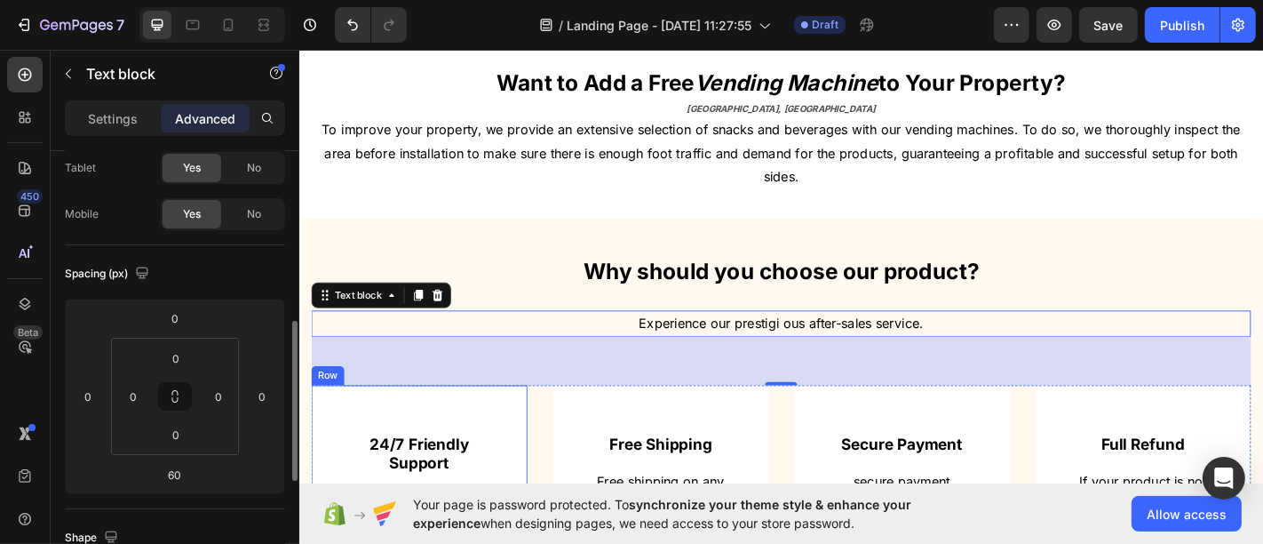
scroll to position [197, 0]
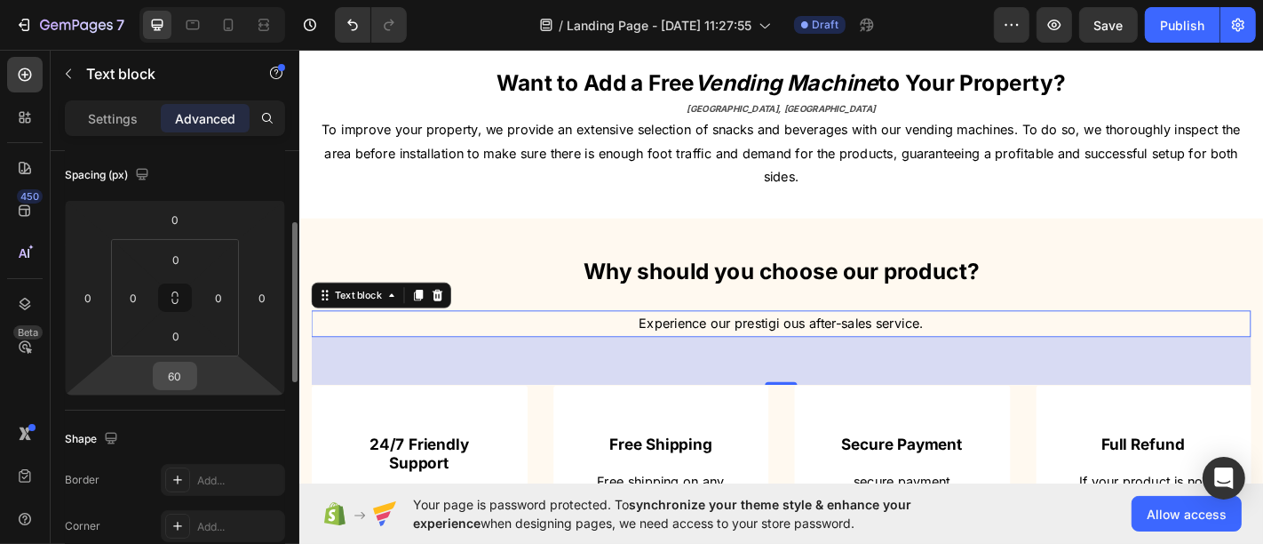
click at [173, 362] on input "60" at bounding box center [175, 375] width 36 height 27
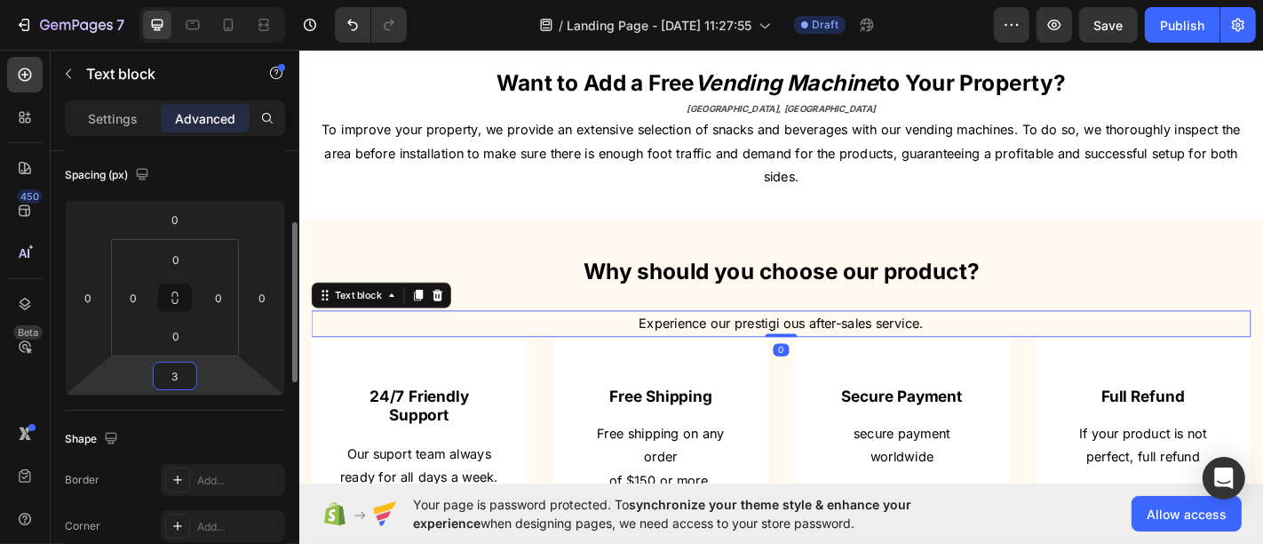
type input "30"
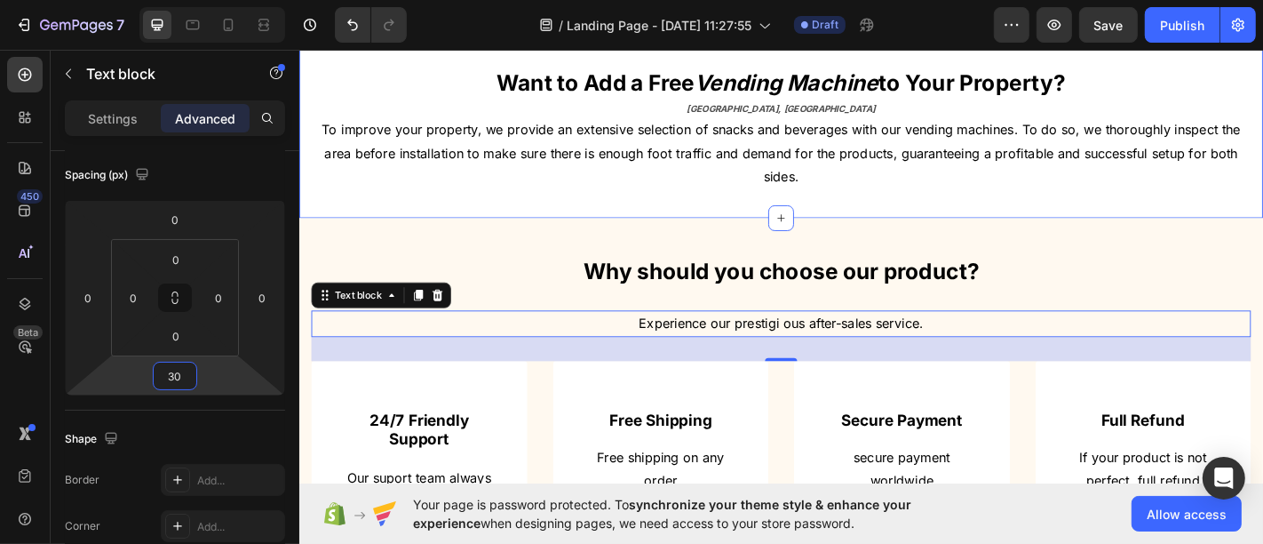
click at [775, 204] on div "Image Want to Add a Free Vending Machine to Your Property? Heading [GEOGRAPHIC_…" at bounding box center [831, 80] width 1066 height 311
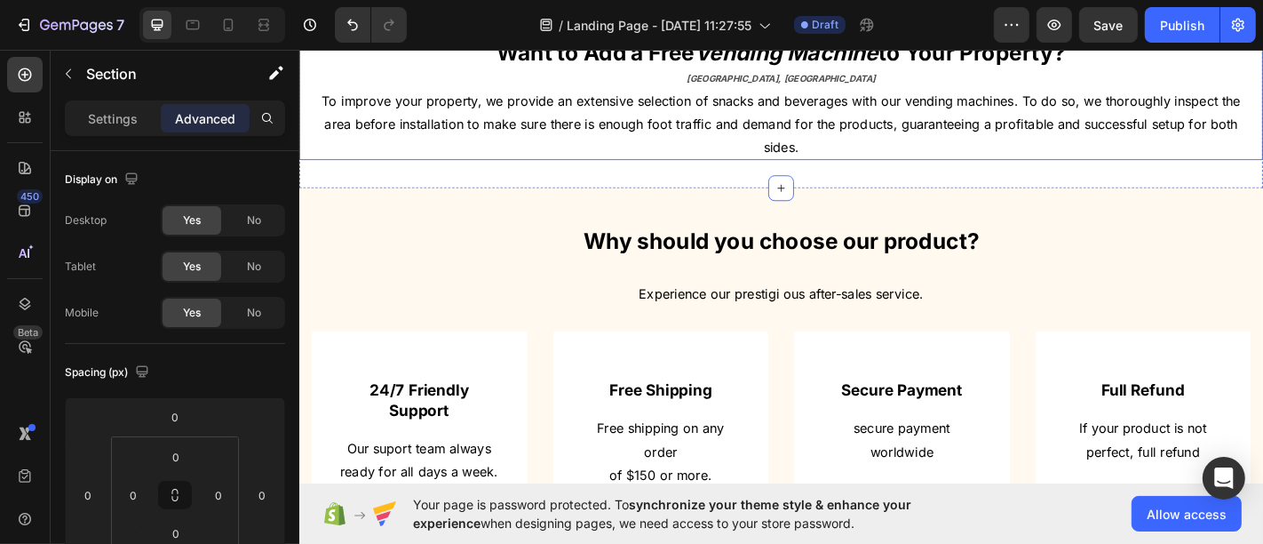
scroll to position [263, 0]
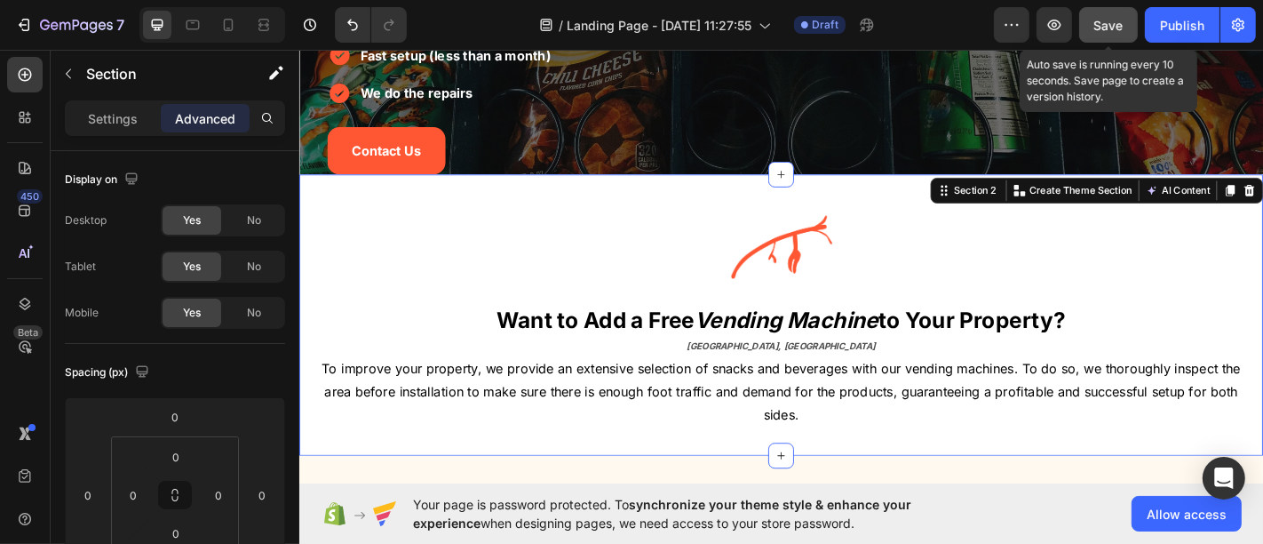
click at [1116, 36] on button "Save" at bounding box center [1108, 25] width 59 height 36
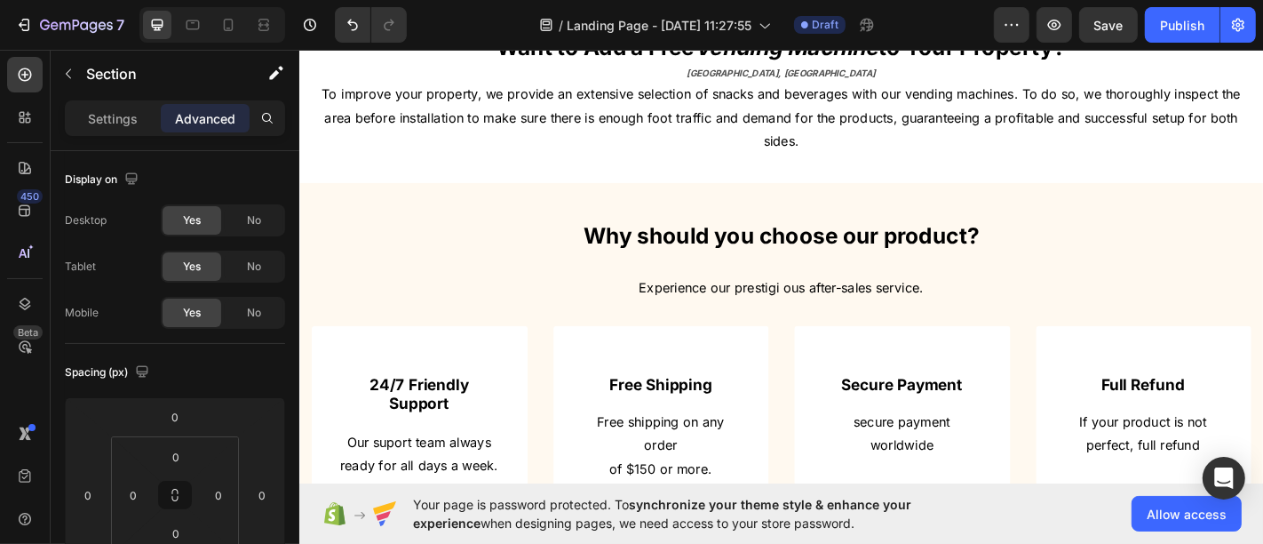
scroll to position [756, 0]
